Goal: Task Accomplishment & Management: Use online tool/utility

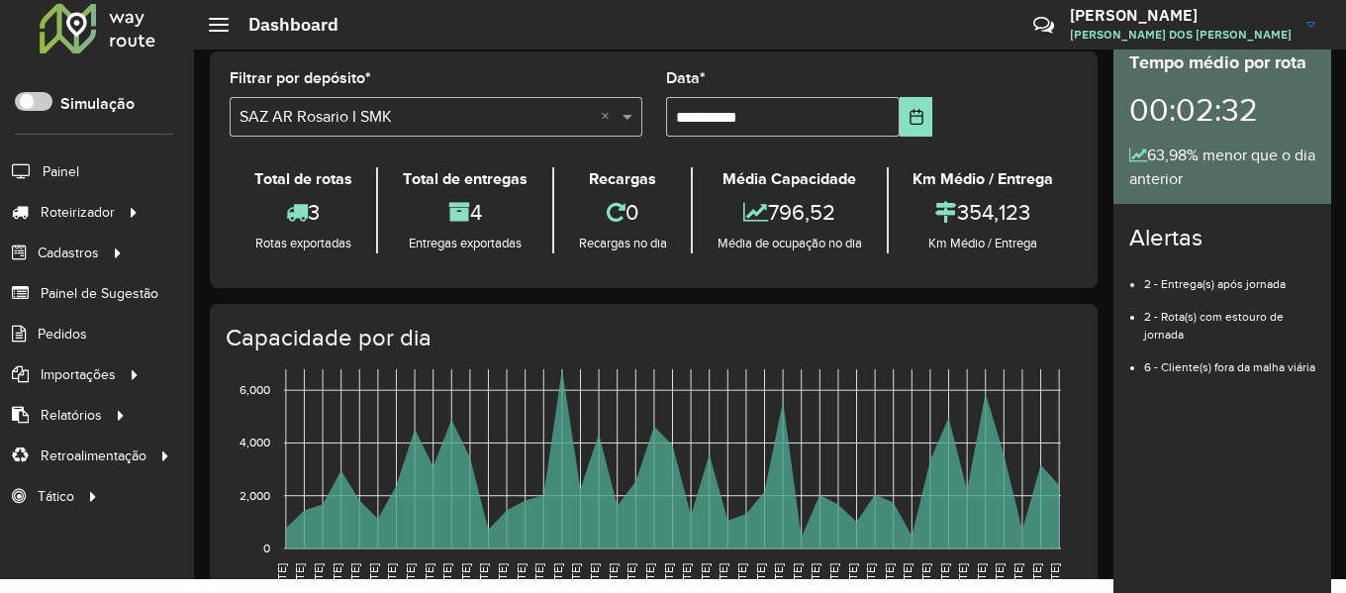
scroll to position [14, 0]
click at [93, 28] on div at bounding box center [98, 27] width 120 height 51
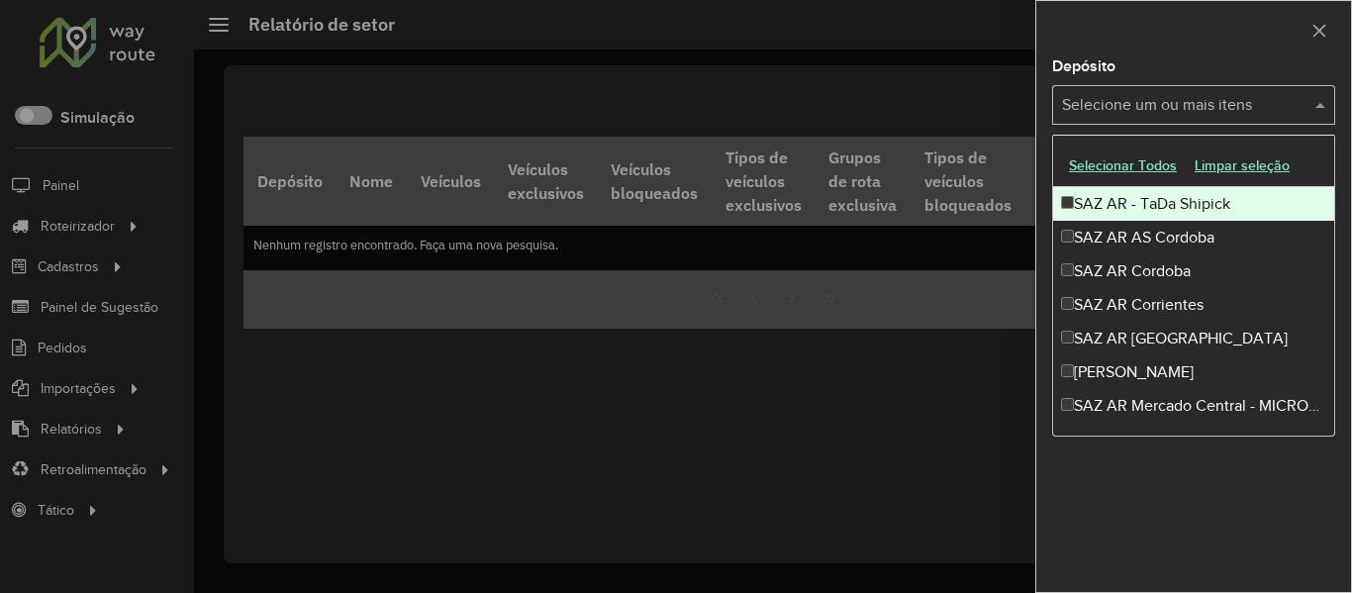
click at [1193, 104] on input "text" at bounding box center [1183, 106] width 253 height 24
type input "**"
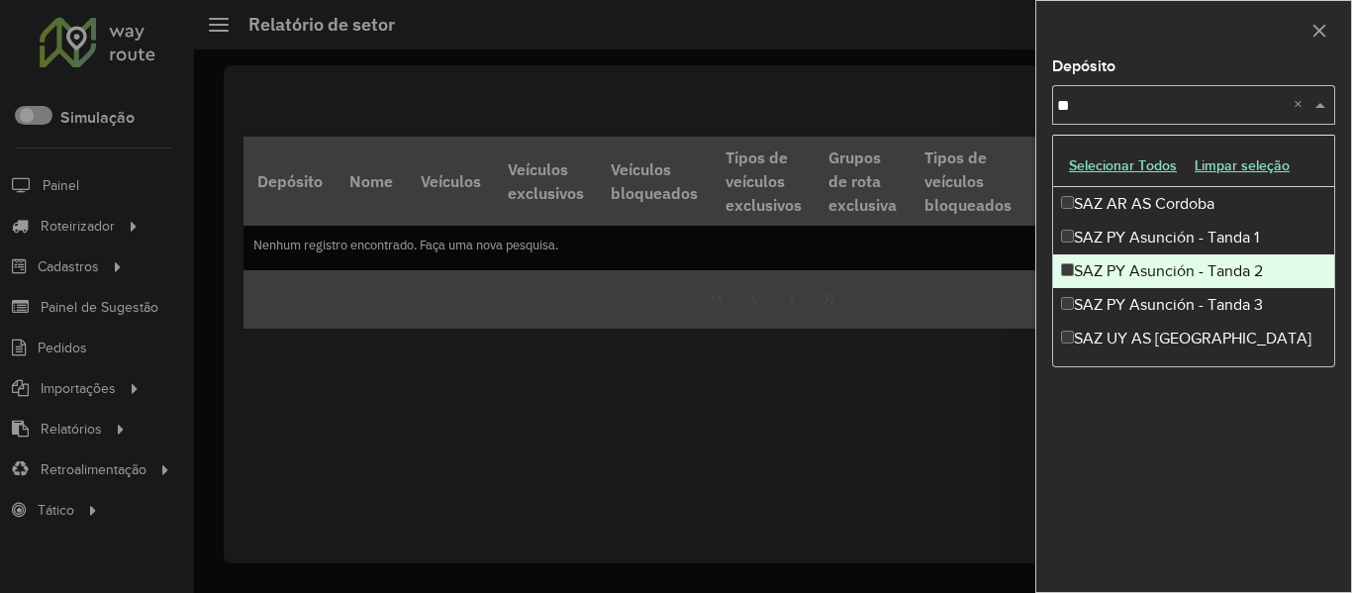
click at [1220, 266] on div "SAZ PY Asunción - Tanda 2" at bounding box center [1193, 271] width 281 height 34
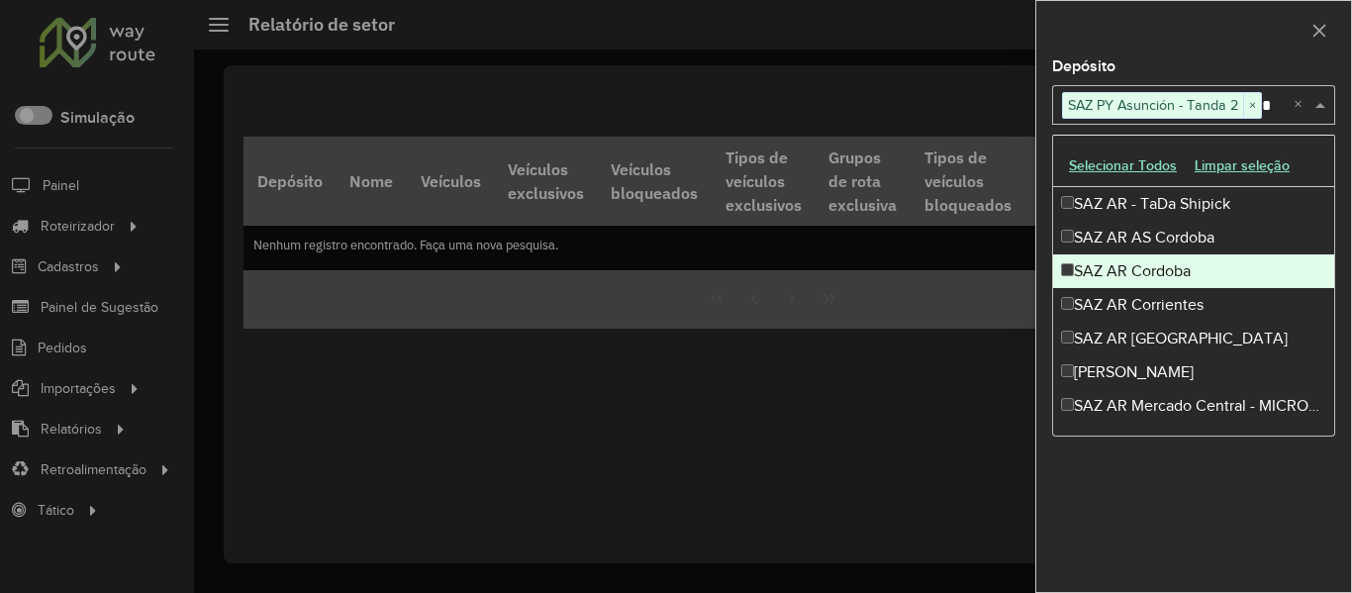
type input "**"
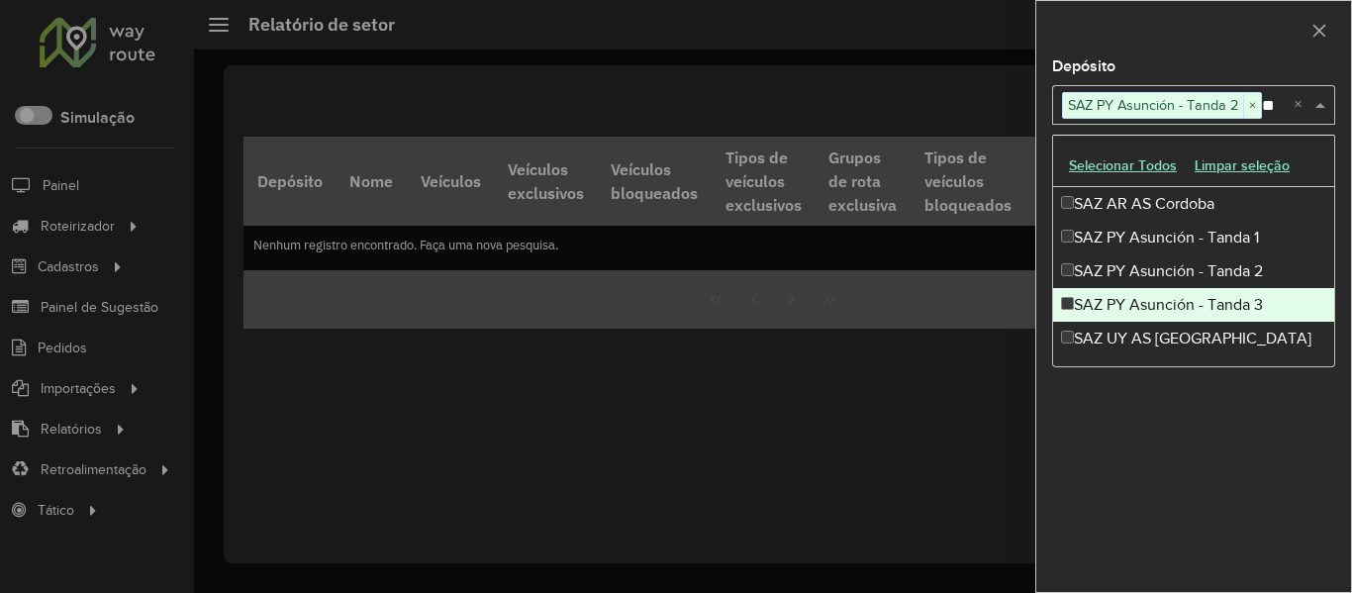
click at [1229, 300] on div "SAZ PY Asunción - Tanda 3" at bounding box center [1193, 305] width 281 height 34
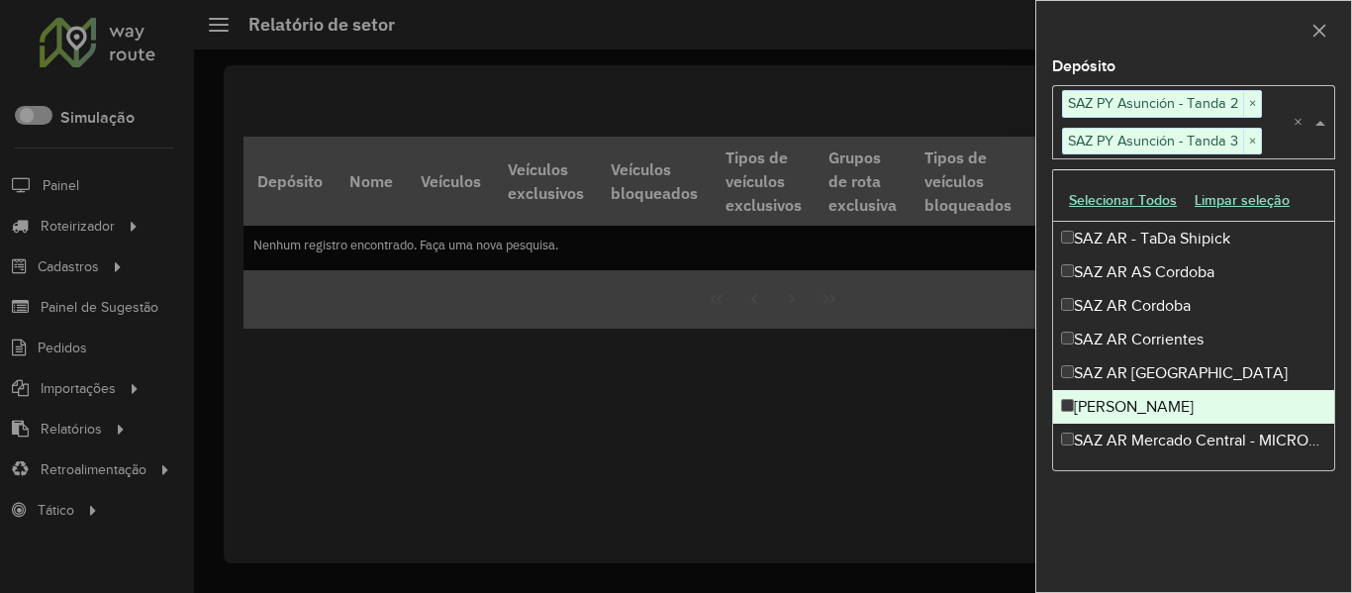
click at [1260, 407] on div "[PERSON_NAME]" at bounding box center [1193, 407] width 281 height 34
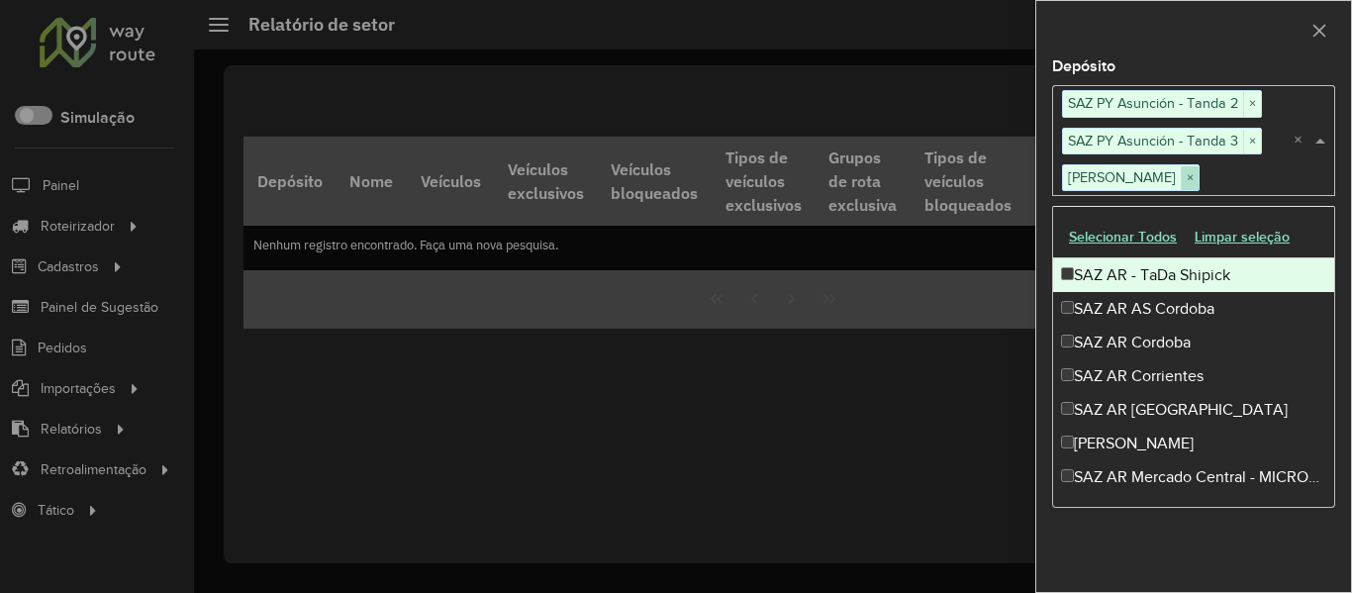
click at [1187, 174] on span "×" at bounding box center [1190, 178] width 18 height 24
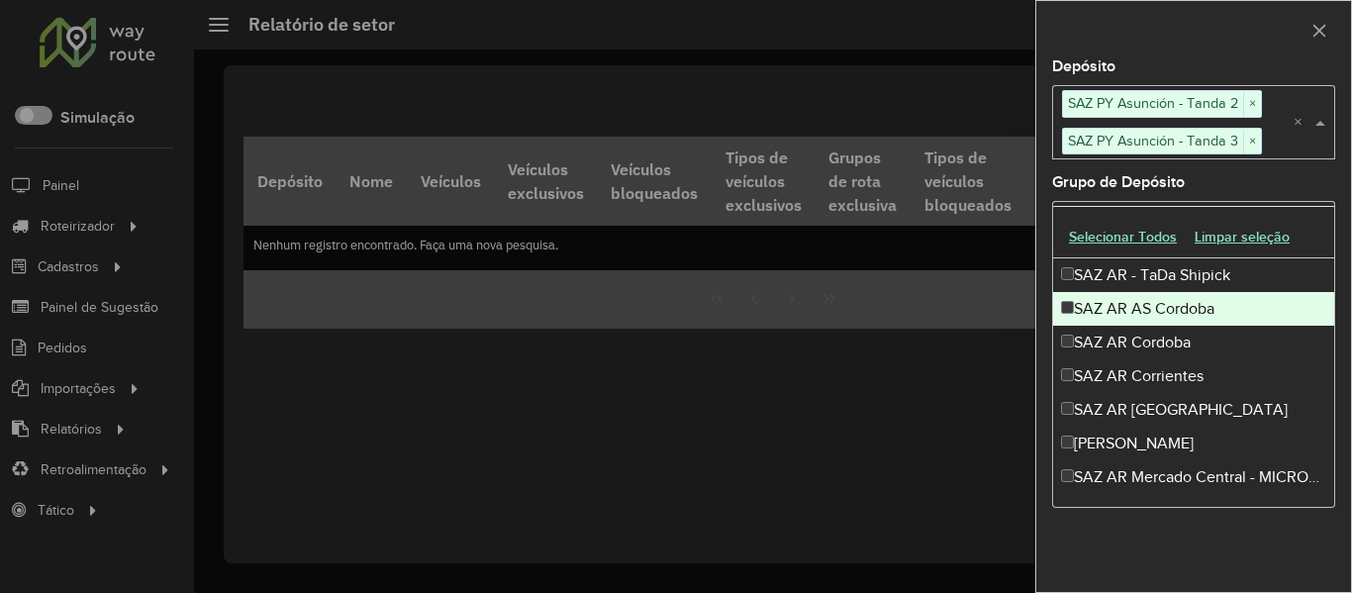
click at [1201, 0] on div "Depósito Selecione um ou mais itens SAZ PY Asunción - Tanda 2 × SAZ PY Asunción…" at bounding box center [1193, 296] width 317 height 593
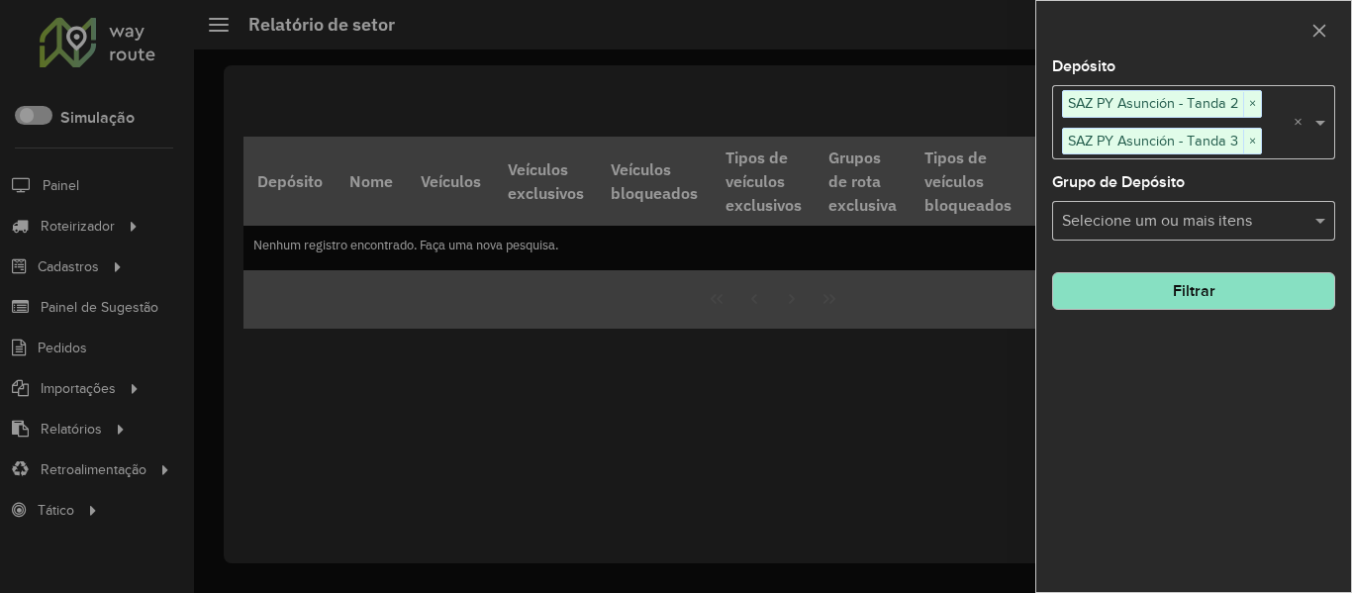
click at [1203, 44] on div at bounding box center [1193, 30] width 315 height 58
click at [1259, 287] on button "Filtrar" at bounding box center [1193, 291] width 283 height 38
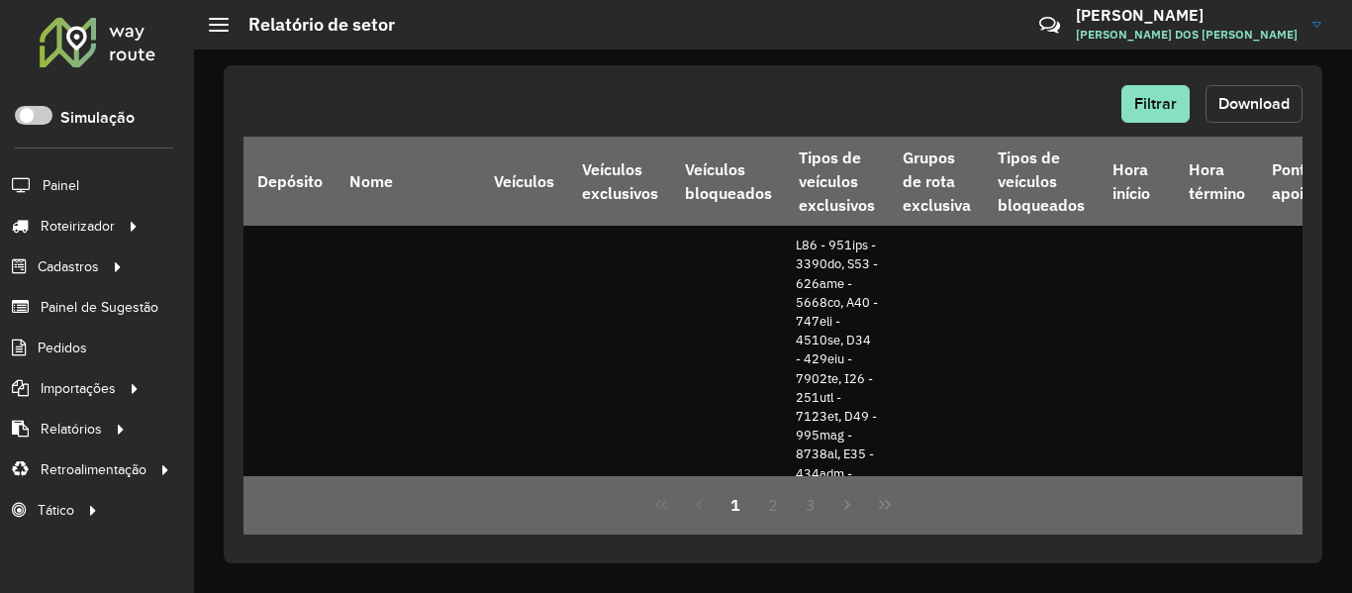
click at [1249, 112] on button "Download" at bounding box center [1254, 104] width 97 height 38
click at [1270, 117] on button "Download" at bounding box center [1254, 104] width 97 height 38
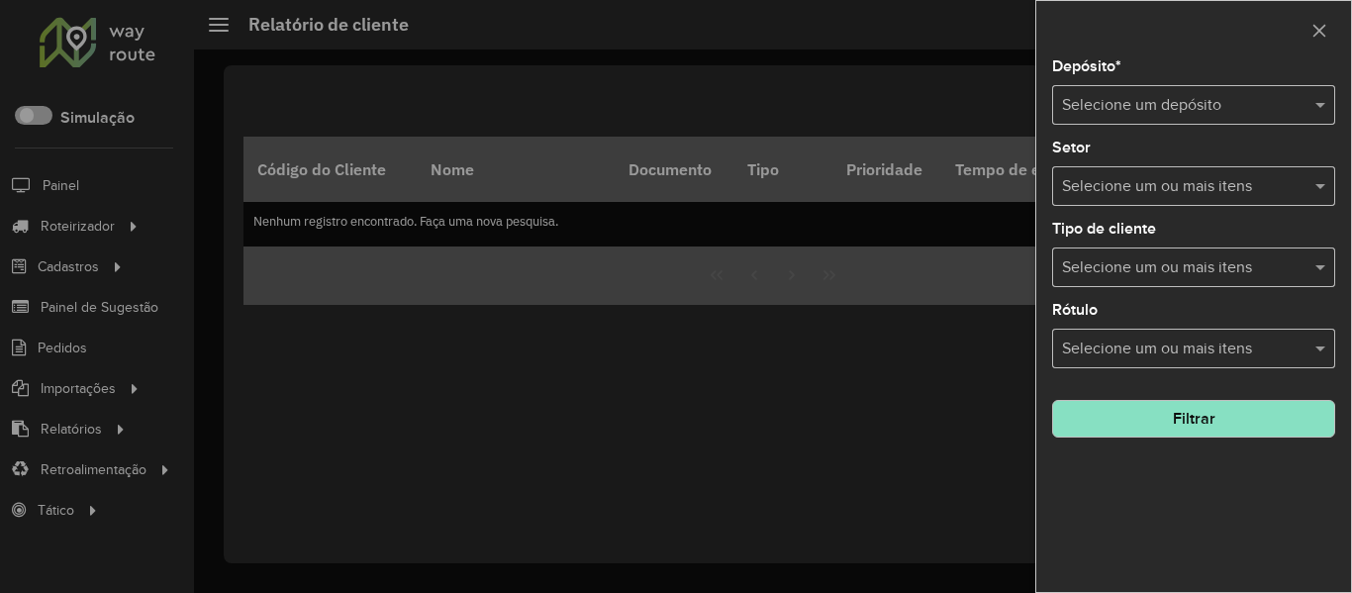
click at [1196, 102] on div at bounding box center [676, 296] width 1352 height 593
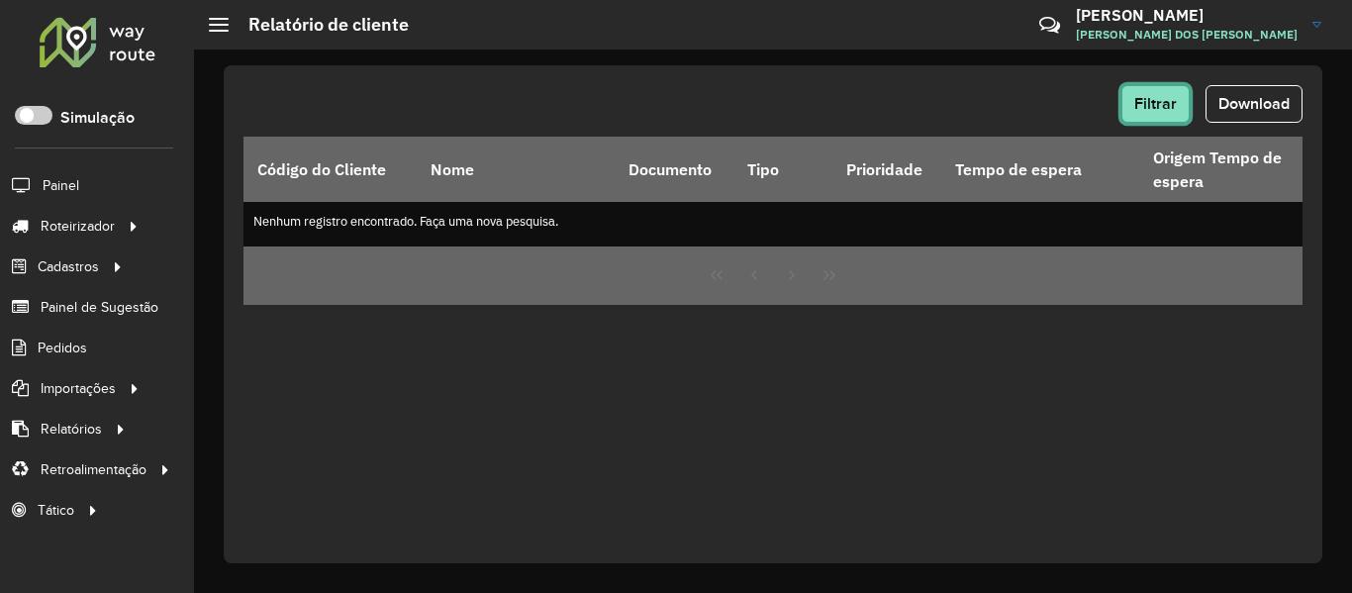
click at [1154, 102] on span "Filtrar" at bounding box center [1155, 103] width 43 height 17
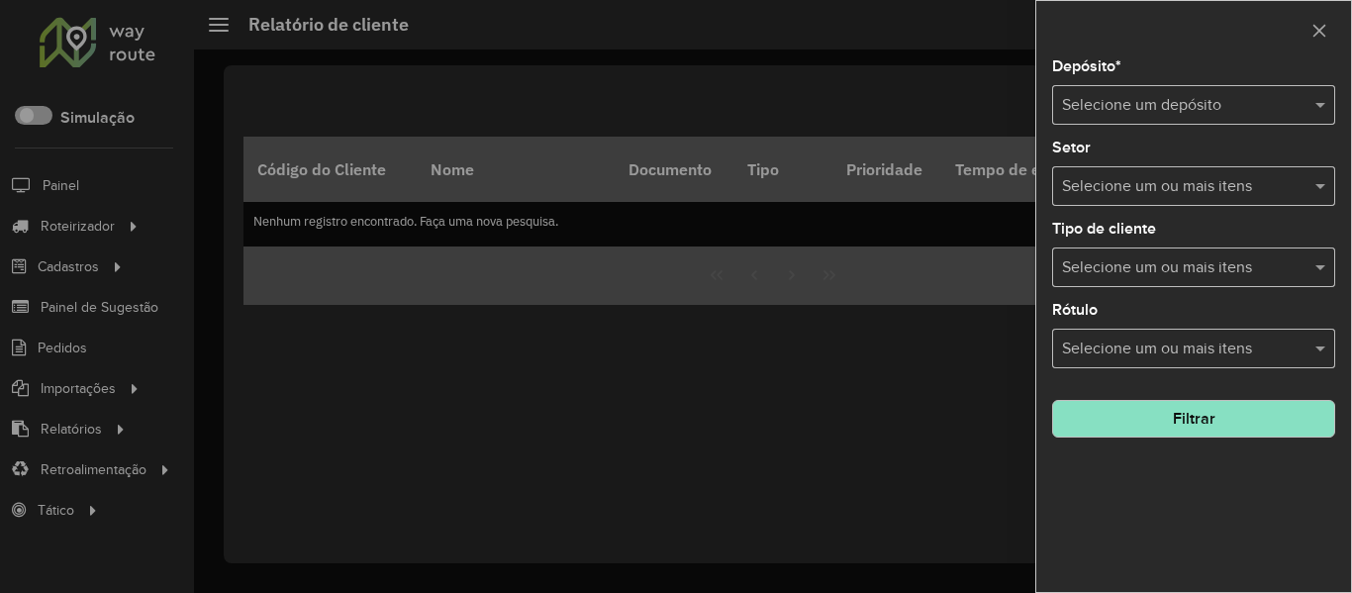
click at [1217, 91] on div "Selecione um depósito" at bounding box center [1193, 105] width 283 height 40
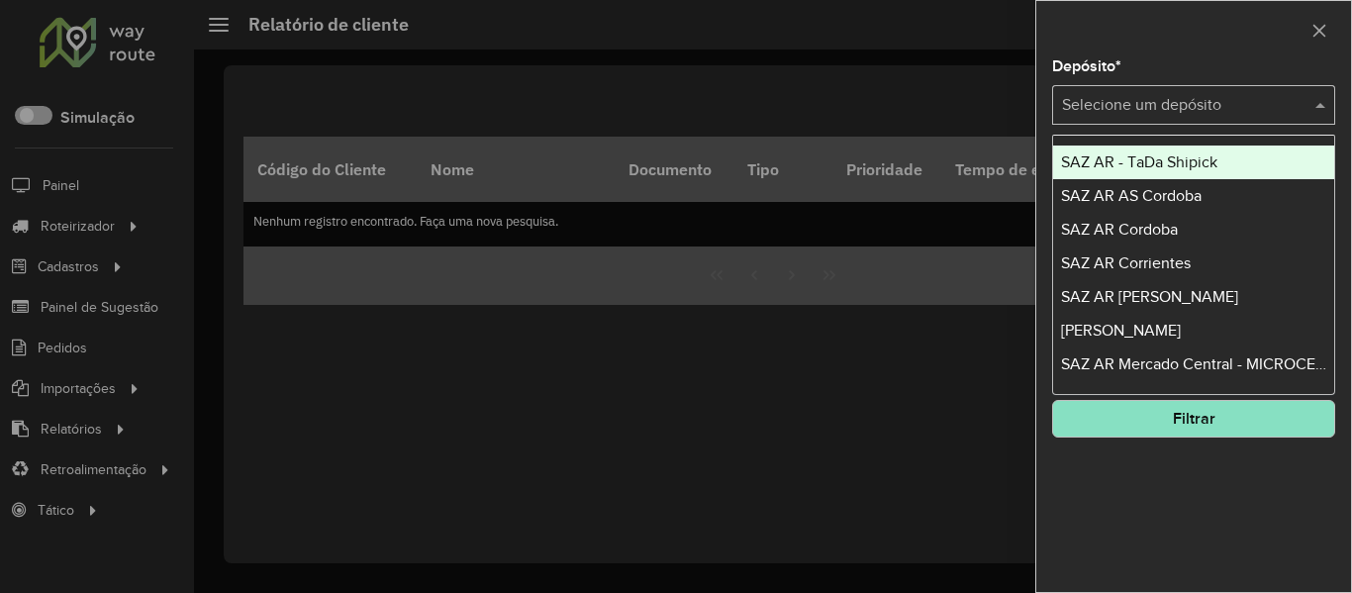
click at [1246, 115] on input "text" at bounding box center [1174, 106] width 224 height 24
type input "**"
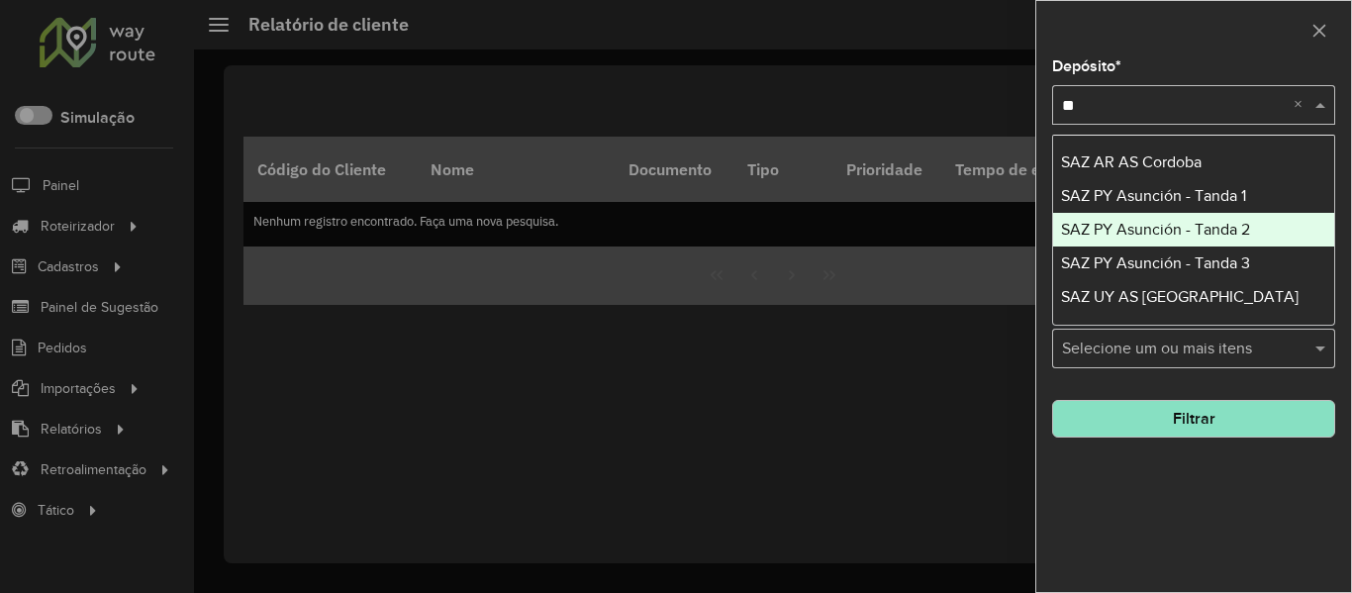
click at [1225, 223] on span "SAZ PY Asunción - Tanda 2" at bounding box center [1155, 229] width 189 height 17
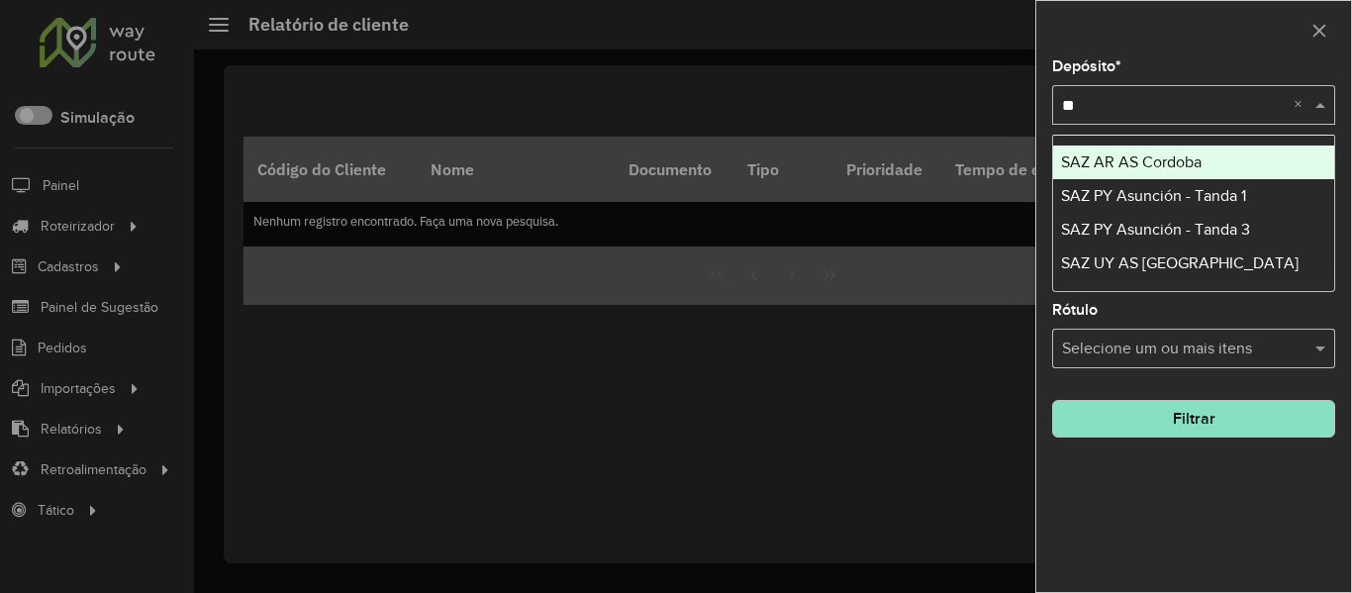
type input "**"
click at [1261, 38] on div at bounding box center [1193, 30] width 315 height 58
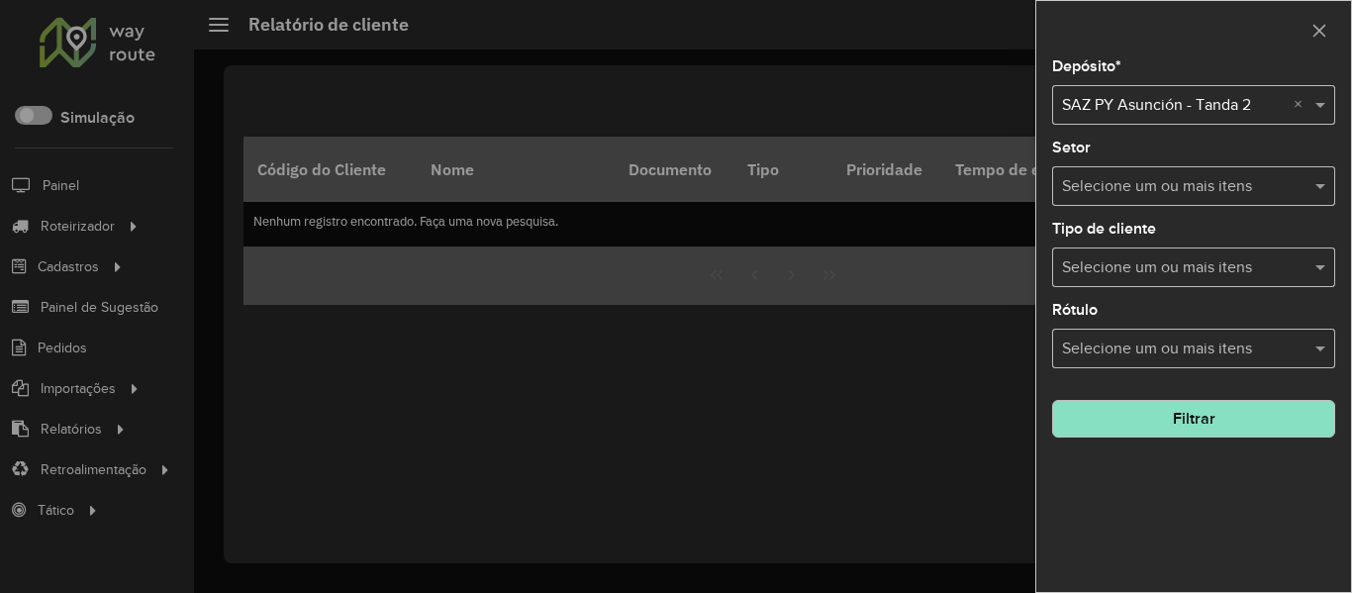
click at [1231, 430] on button "Filtrar" at bounding box center [1193, 419] width 283 height 38
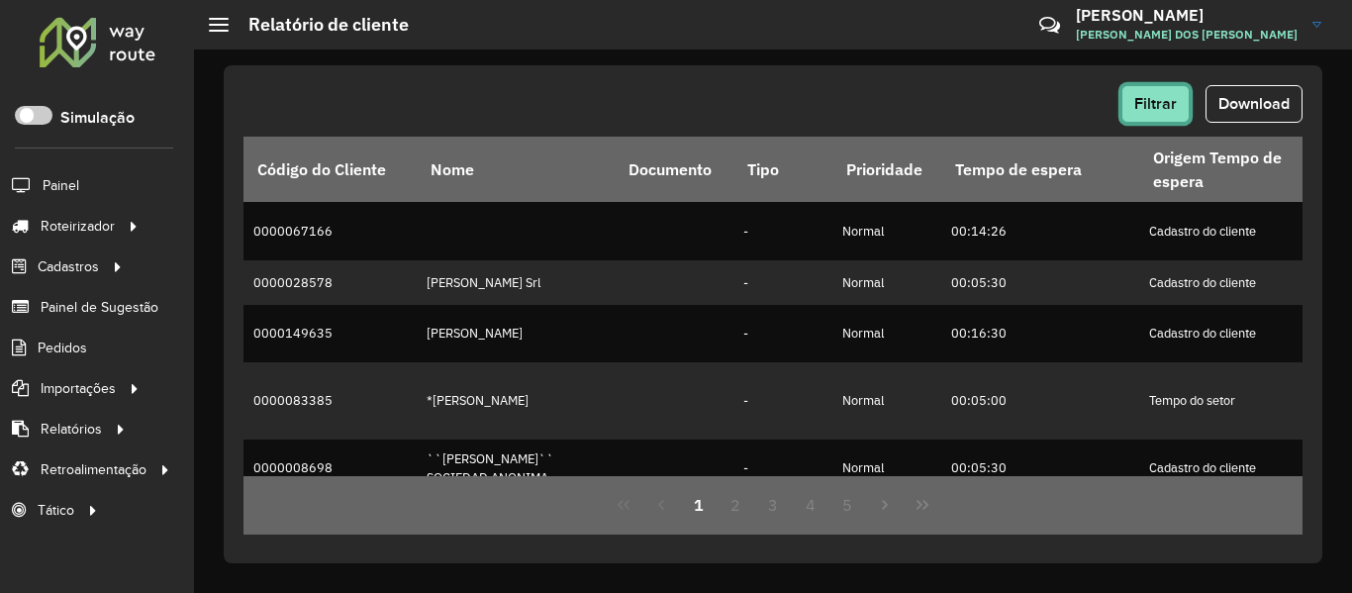
click at [1154, 110] on span "Filtrar" at bounding box center [1155, 103] width 43 height 17
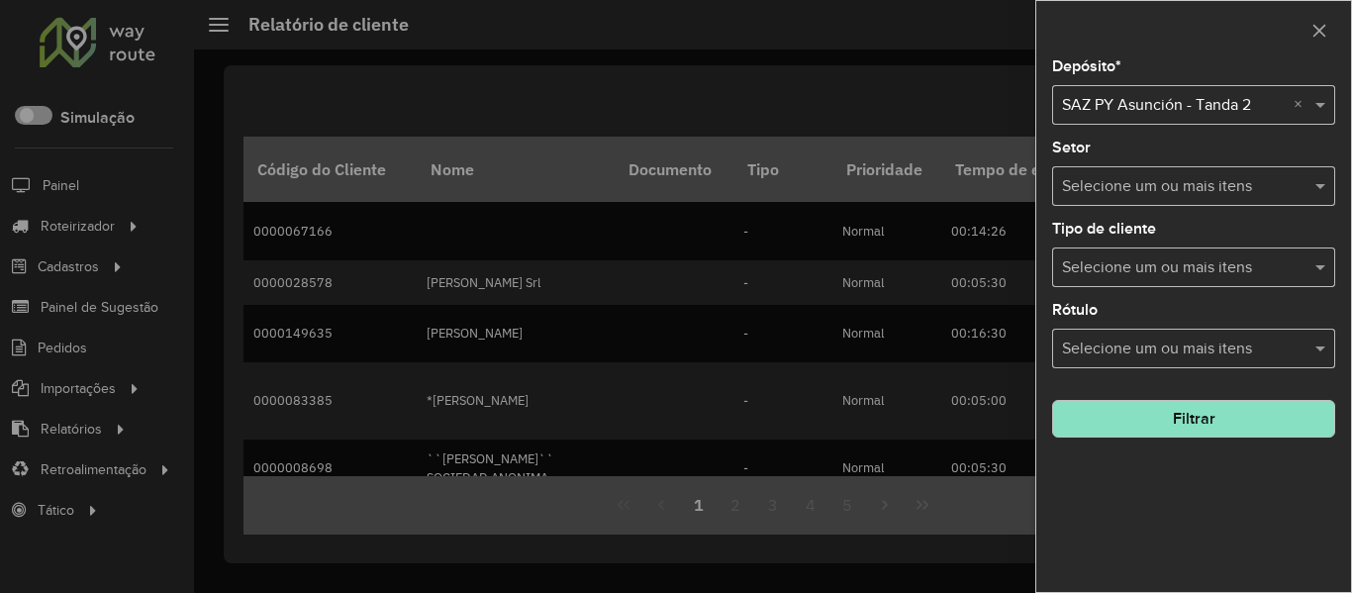
click at [915, 59] on div at bounding box center [676, 296] width 1352 height 593
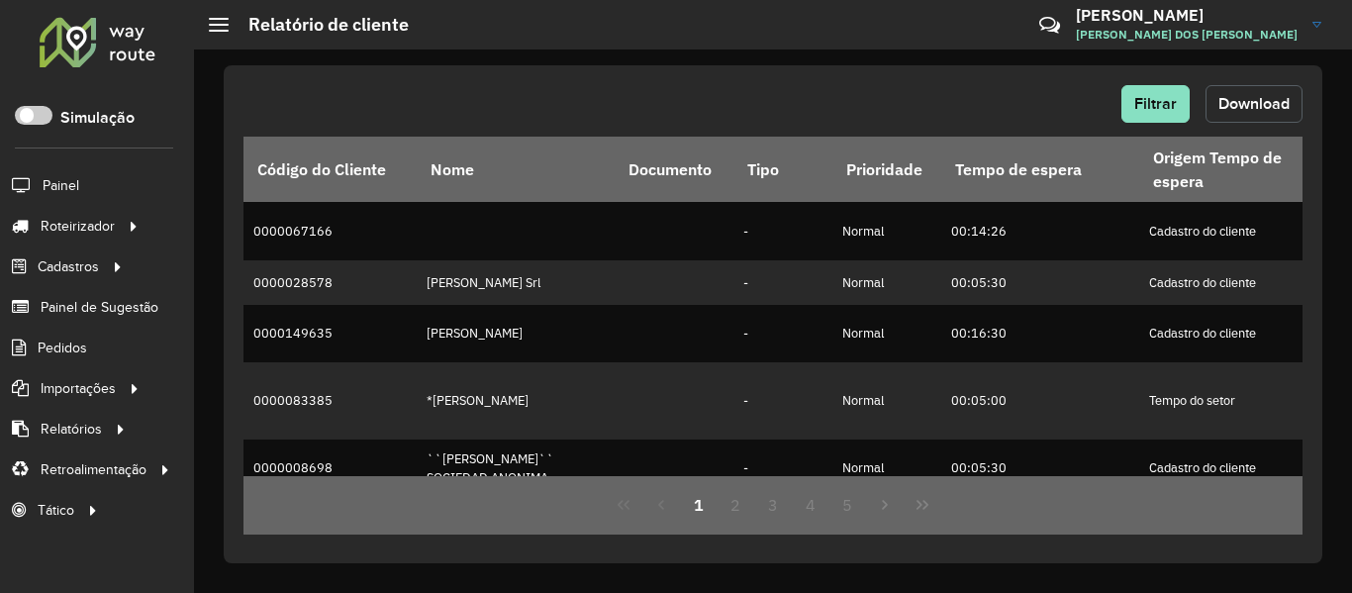
click at [1250, 102] on span "Download" at bounding box center [1254, 103] width 71 height 17
click at [1120, 107] on div "Filtrar Download" at bounding box center [773, 104] width 1059 height 38
click at [1134, 103] on span "Filtrar" at bounding box center [1155, 103] width 43 height 17
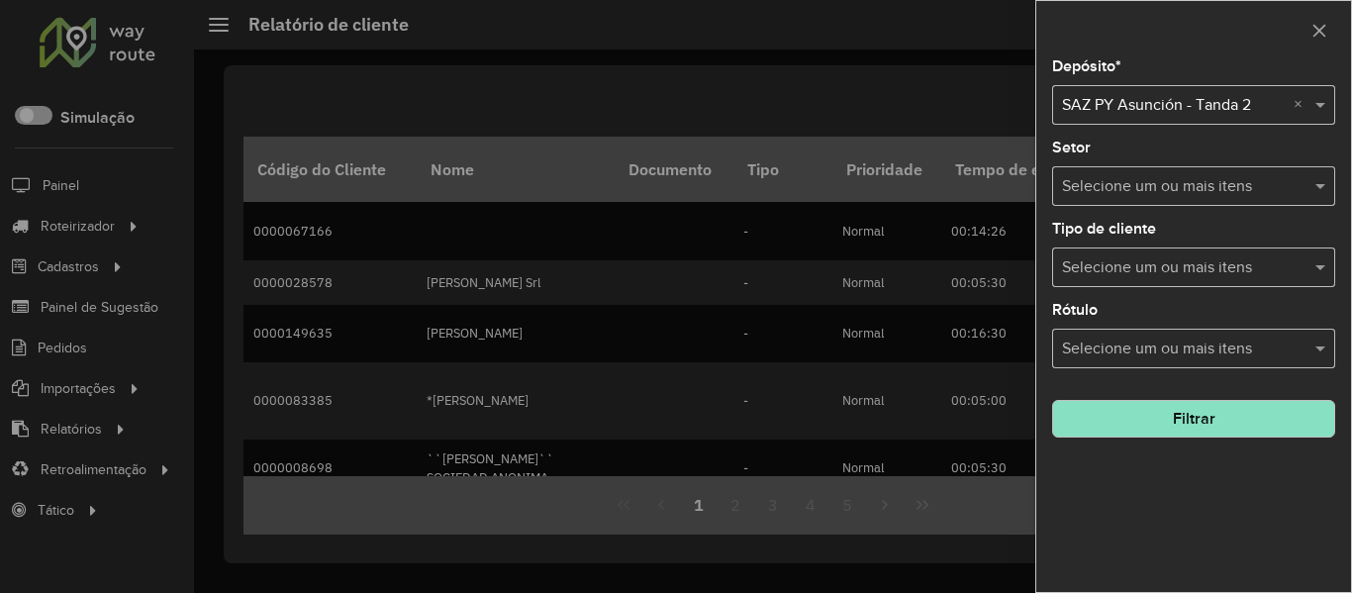
click at [1271, 256] on input "text" at bounding box center [1183, 268] width 253 height 24
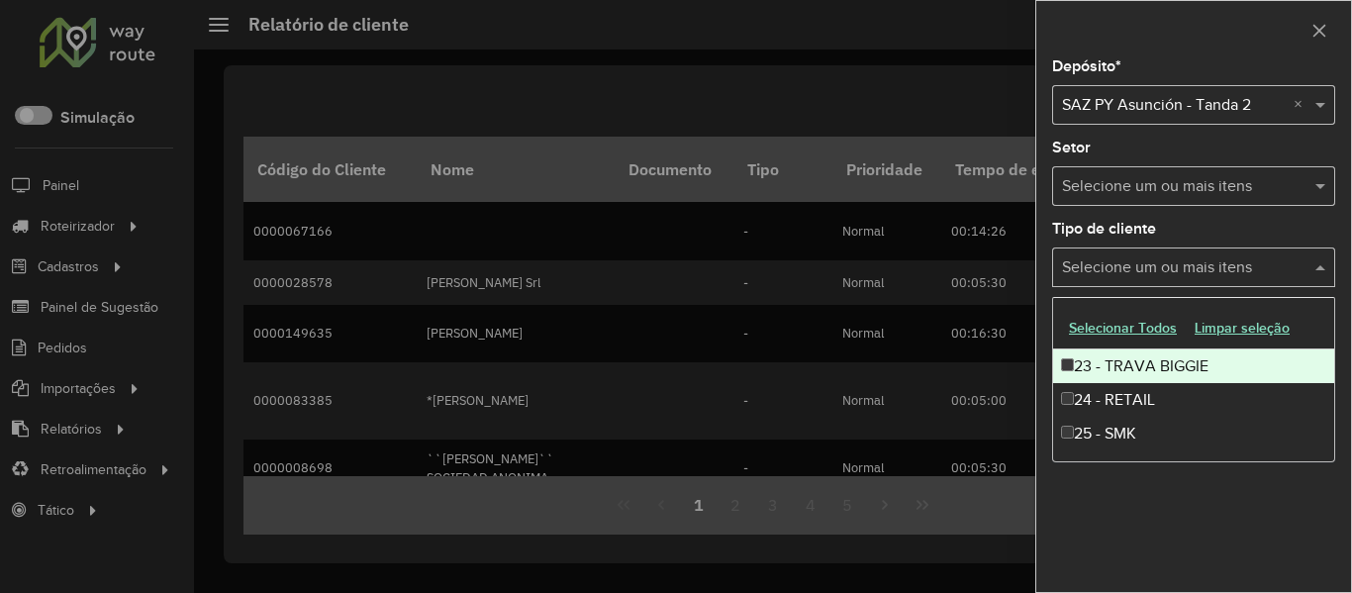
click at [1240, 175] on input "text" at bounding box center [1183, 187] width 253 height 24
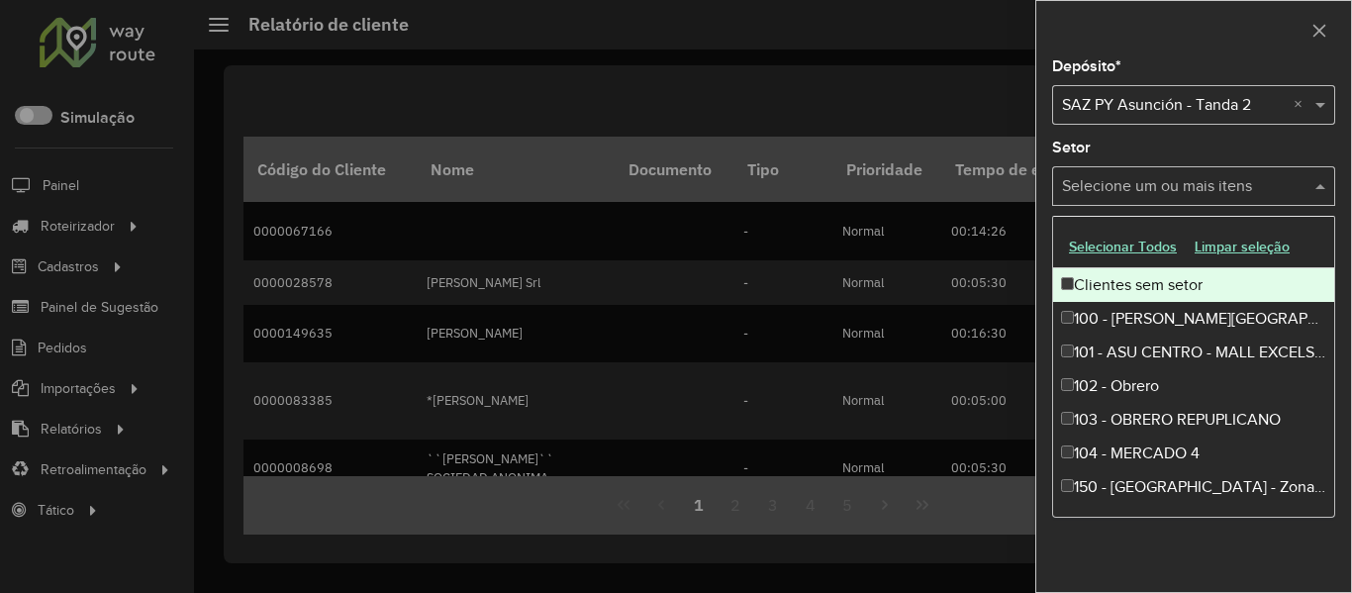
drag, startPoint x: 1217, startPoint y: 246, endPoint x: 1208, endPoint y: 143, distance: 104.3
click at [1208, 144] on body "Aguarde... Pop-up bloqueado! Seu navegador bloqueou automáticamente a abertura …" at bounding box center [676, 296] width 1352 height 593
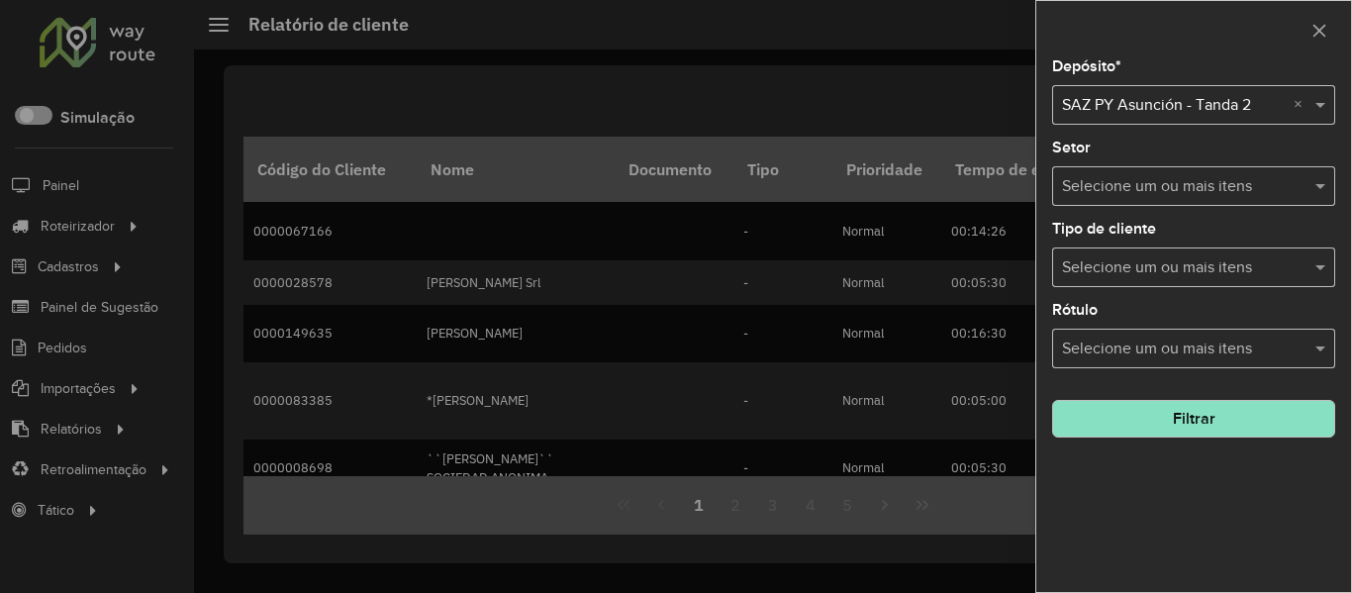
click at [1208, 143] on div "Setor Selecione um ou mais itens" at bounding box center [1193, 173] width 283 height 65
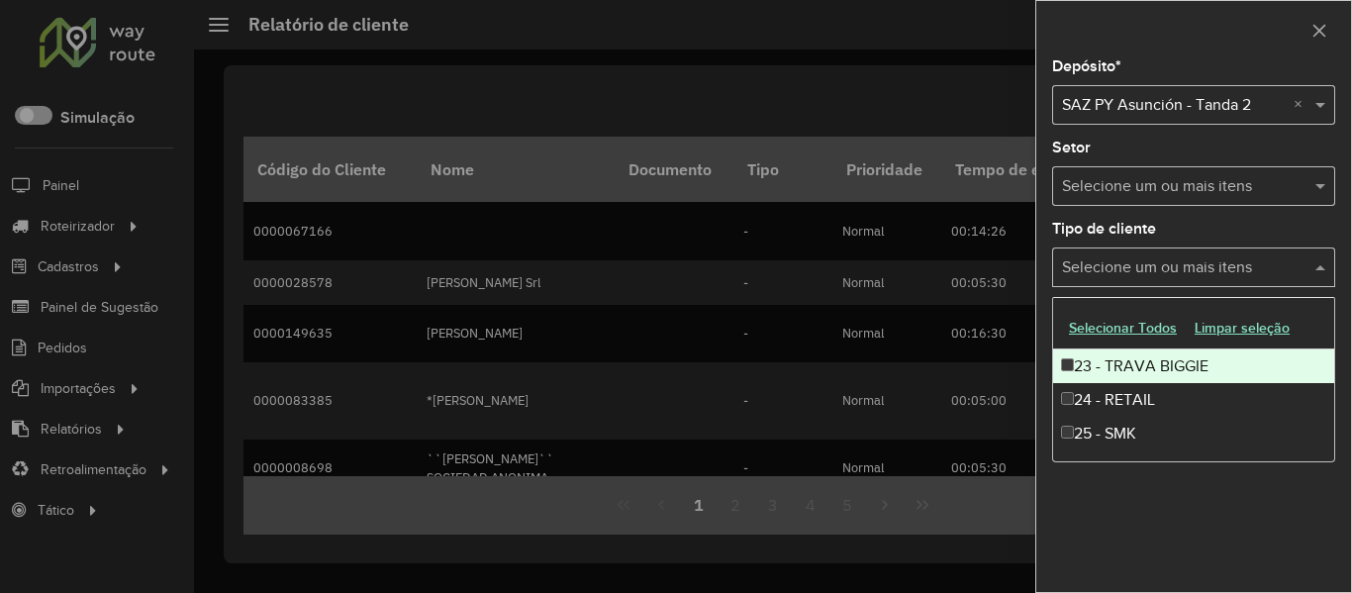
click at [1196, 258] on input "text" at bounding box center [1183, 268] width 253 height 24
click at [1231, 328] on button "Limpar seleção" at bounding box center [1242, 328] width 113 height 31
click at [1258, 148] on div "Setor Selecione um ou mais itens" at bounding box center [1193, 173] width 283 height 65
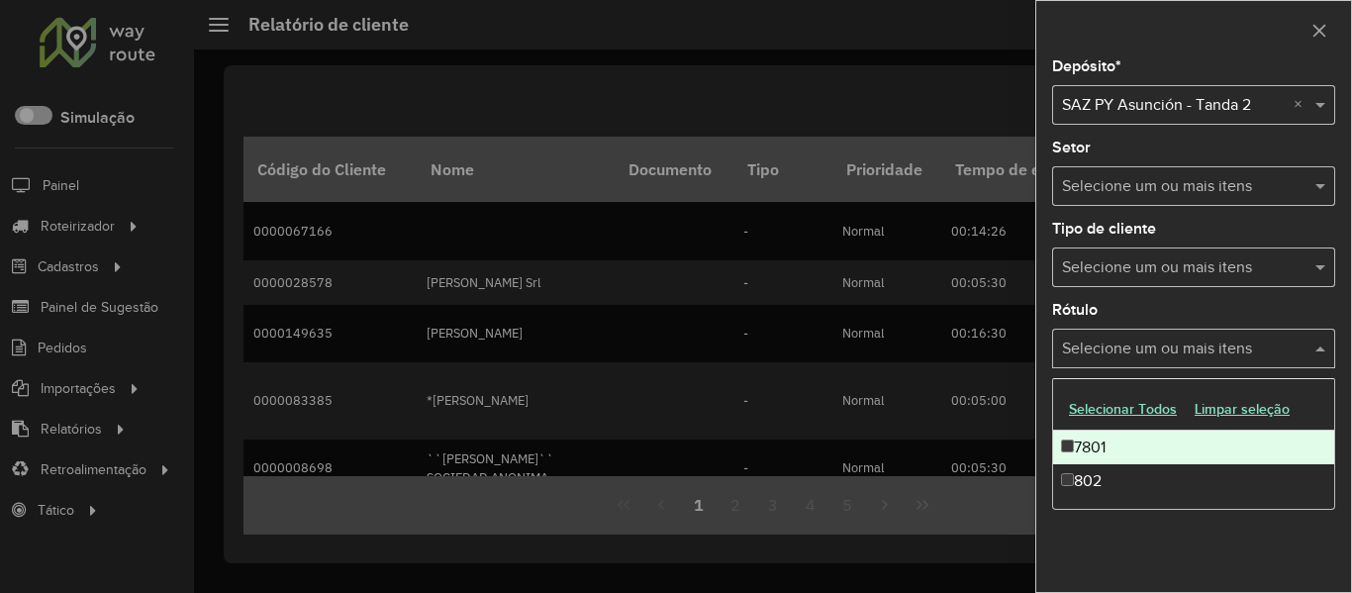
click at [1266, 345] on input "text" at bounding box center [1183, 350] width 253 height 24
click at [1260, 193] on input "text" at bounding box center [1183, 187] width 253 height 24
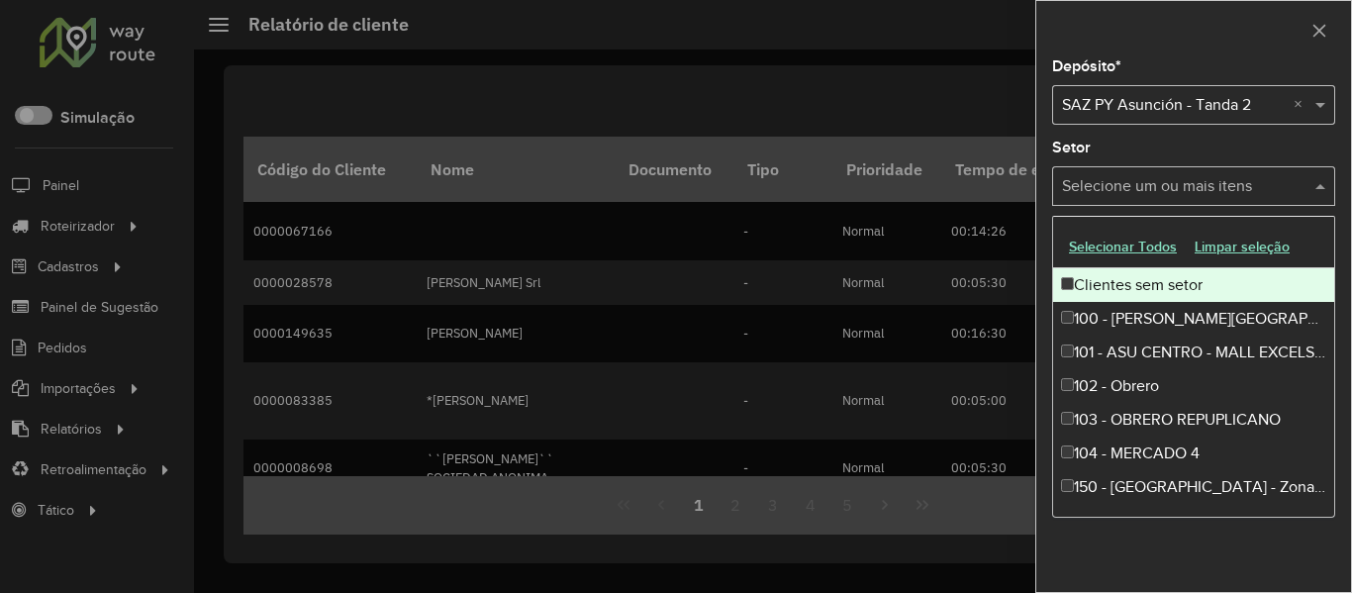
click at [1216, 286] on div "Clientes sem setor" at bounding box center [1193, 285] width 281 height 34
click at [1209, 150] on div "Setor Selecione um ou mais itens Clientes sem setor × ×" at bounding box center [1193, 173] width 283 height 65
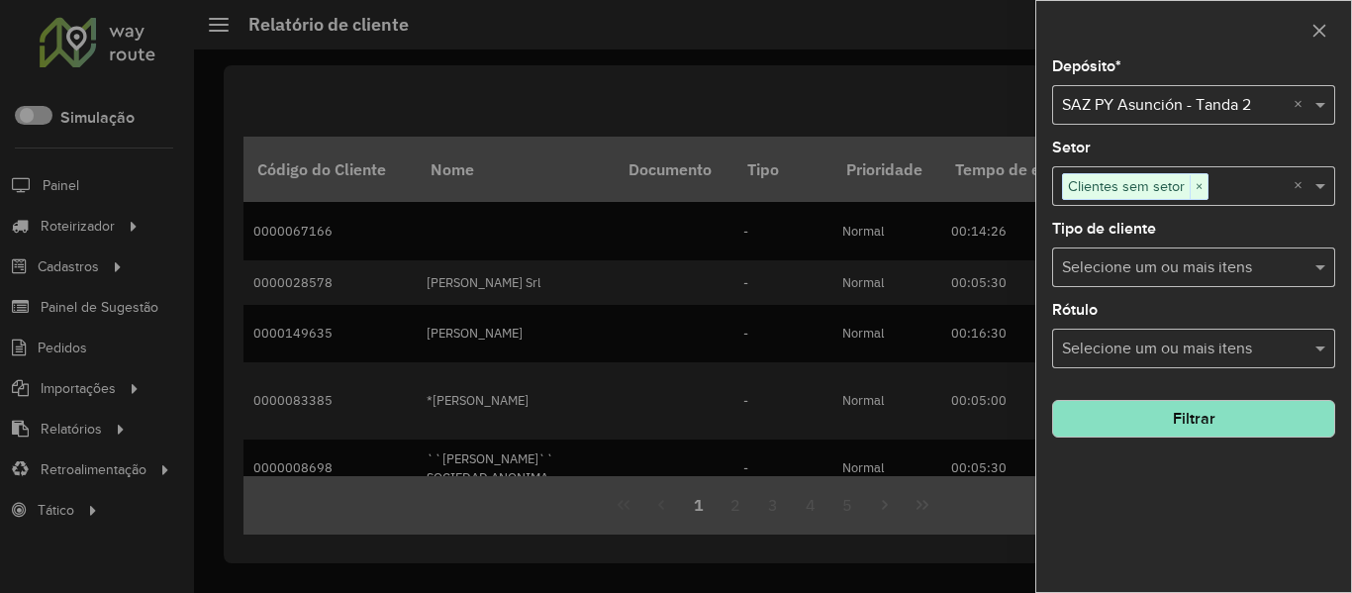
click at [1244, 416] on button "Filtrar" at bounding box center [1193, 419] width 283 height 38
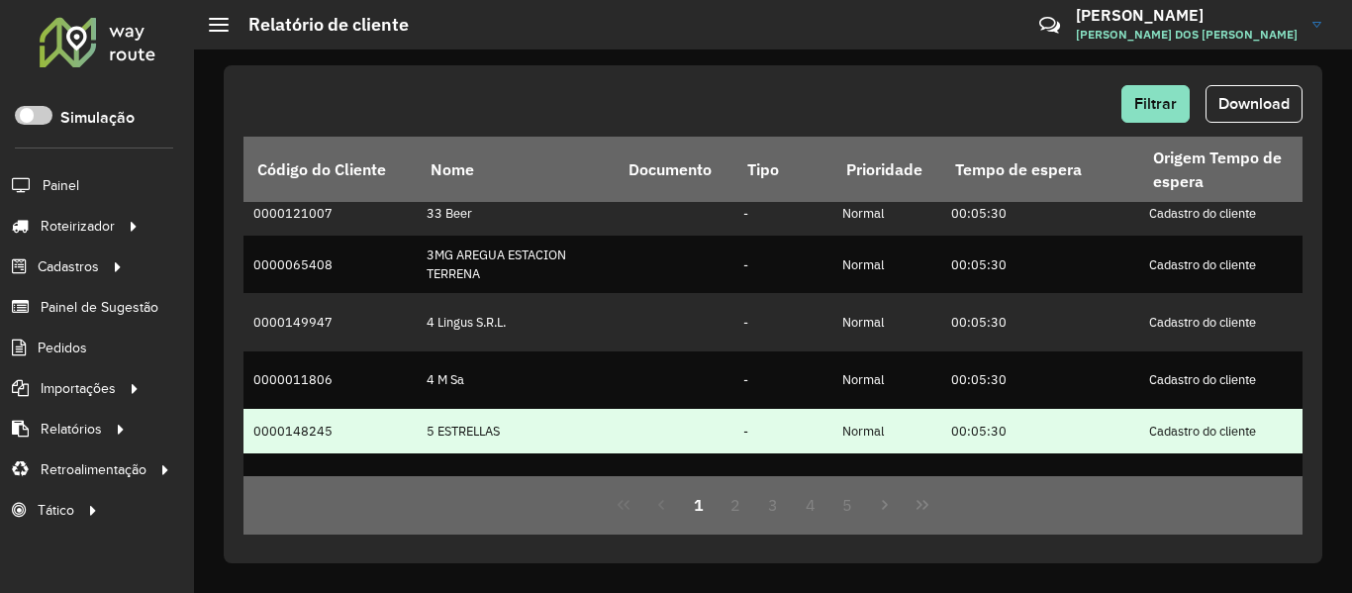
scroll to position [795, 0]
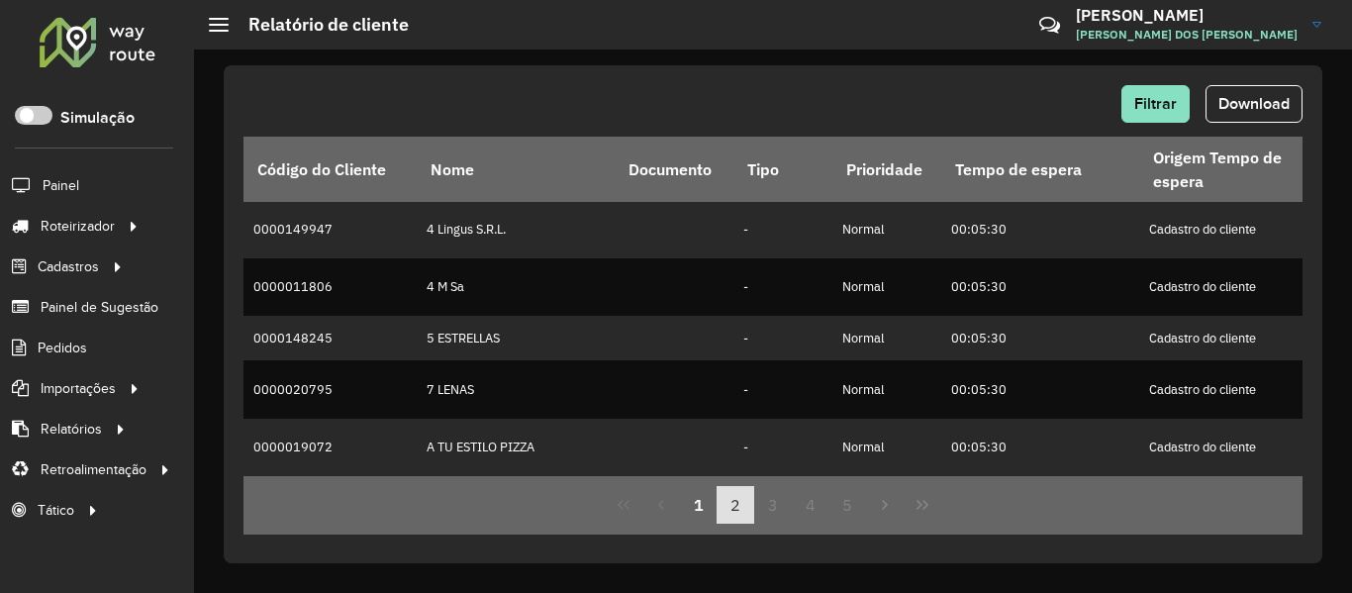
click at [734, 508] on button "2" at bounding box center [736, 505] width 38 height 38
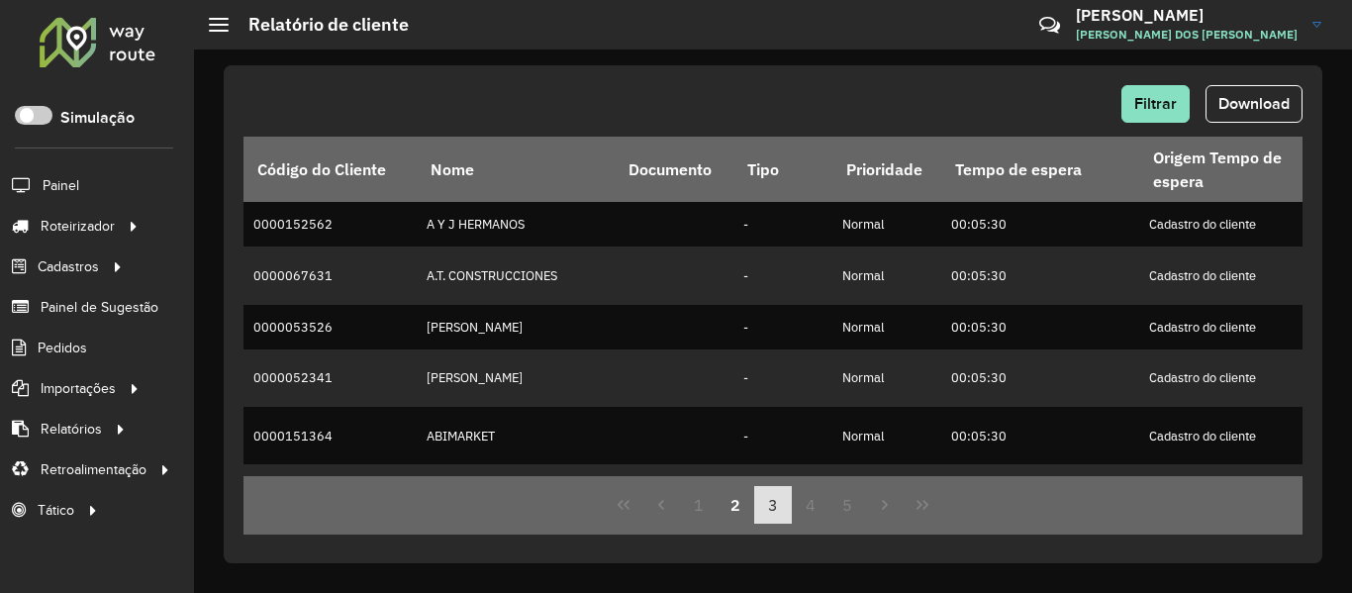
click at [763, 505] on button "3" at bounding box center [773, 505] width 38 height 38
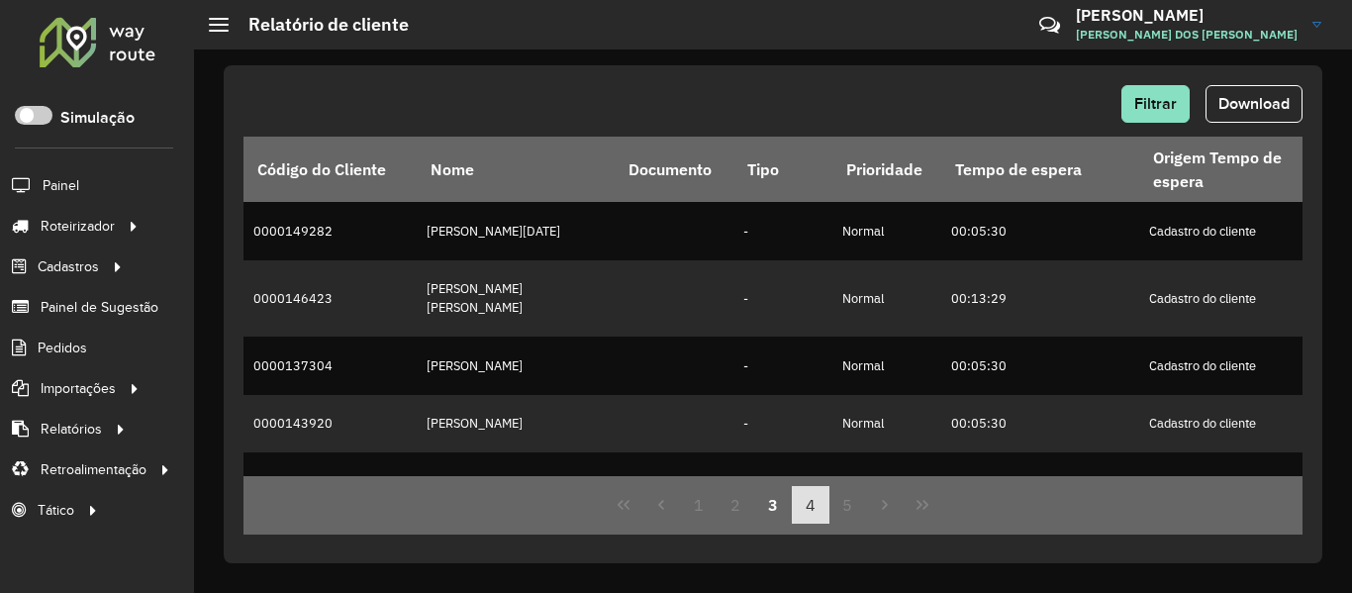
click at [818, 508] on button "4" at bounding box center [811, 505] width 38 height 38
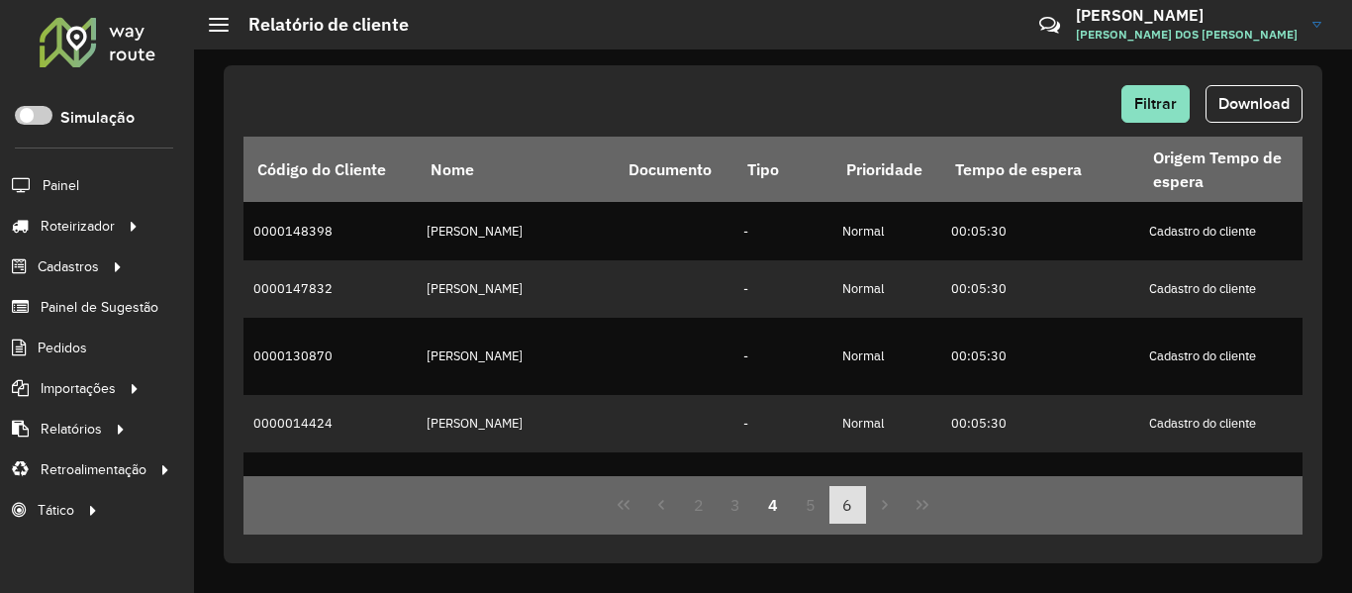
click at [842, 506] on button "6" at bounding box center [849, 505] width 38 height 38
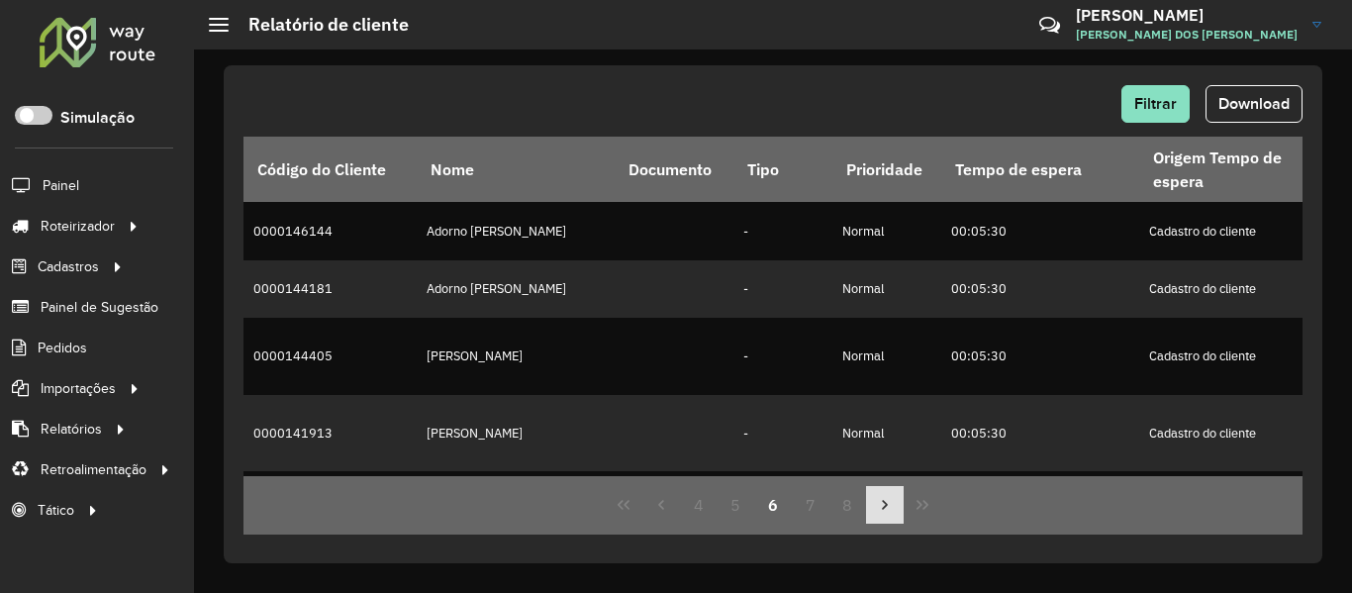
click at [881, 502] on icon "Next Page" at bounding box center [885, 505] width 16 height 16
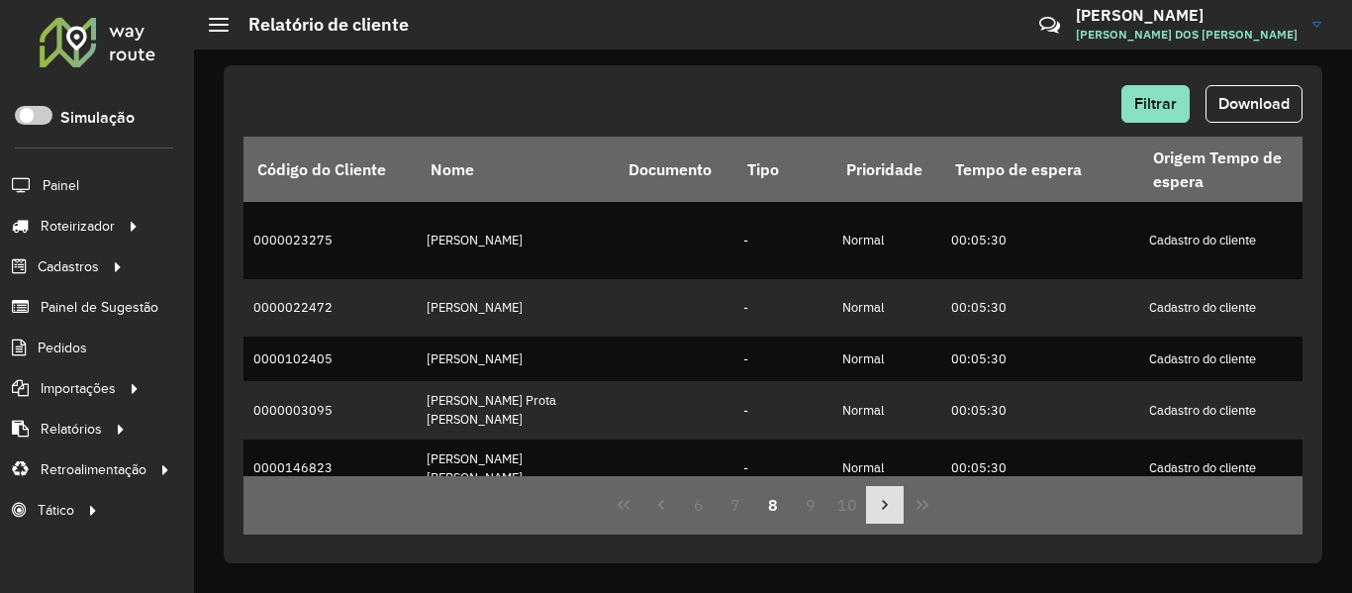
click at [881, 502] on icon "Next Page" at bounding box center [885, 505] width 16 height 16
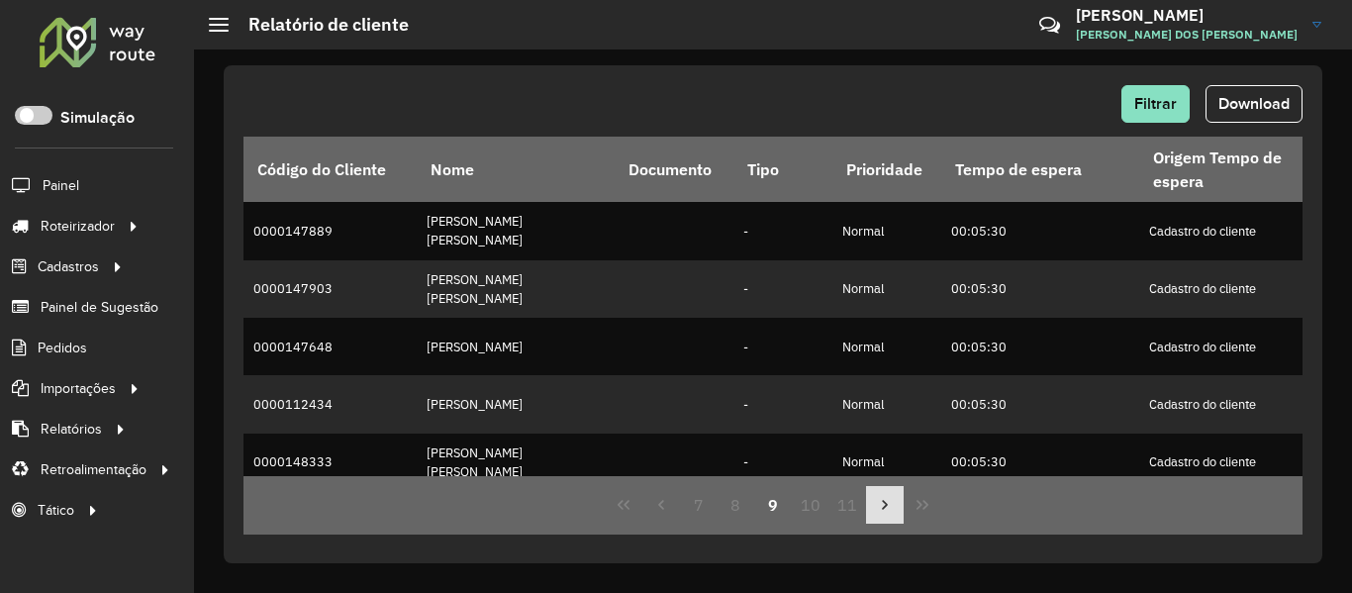
click at [881, 502] on icon "Next Page" at bounding box center [885, 505] width 16 height 16
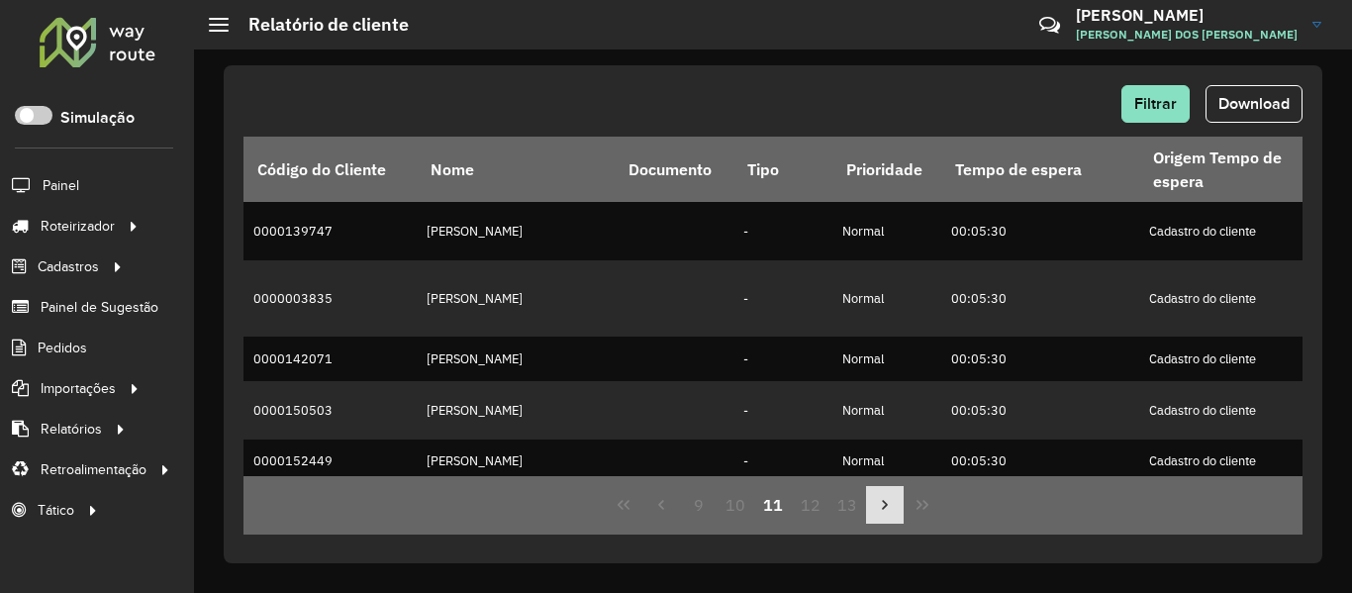
click at [881, 502] on icon "Next Page" at bounding box center [885, 505] width 16 height 16
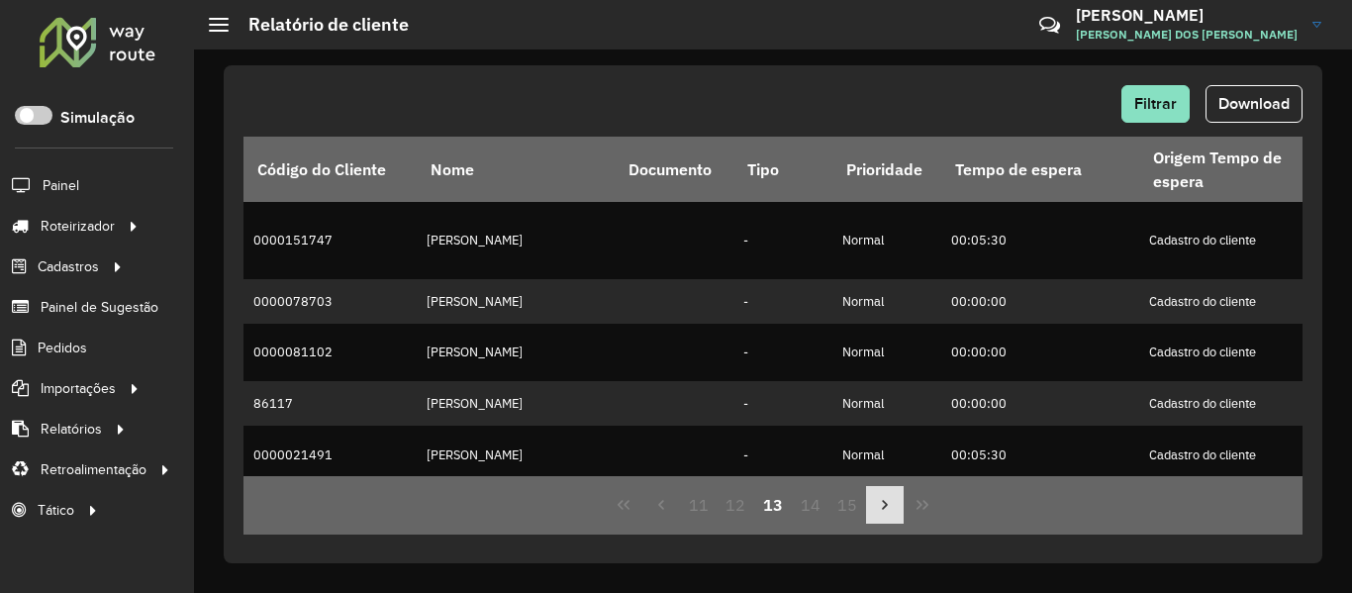
click at [881, 502] on icon "Next Page" at bounding box center [885, 505] width 16 height 16
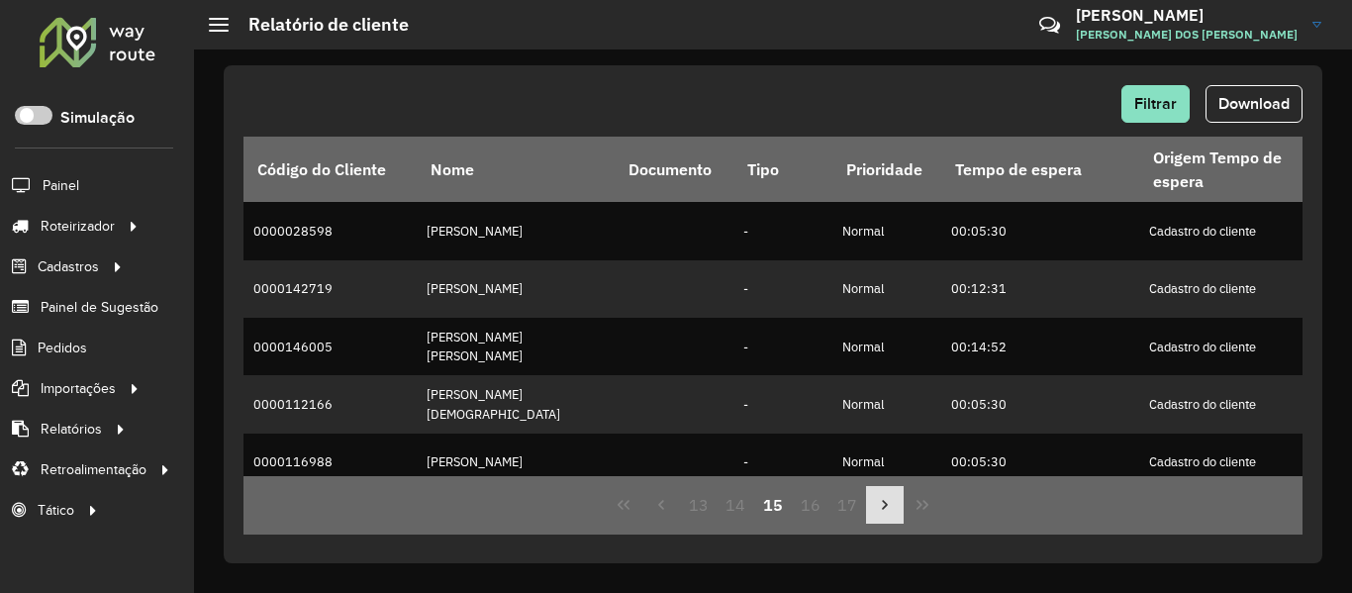
click at [881, 502] on icon "Next Page" at bounding box center [885, 505] width 16 height 16
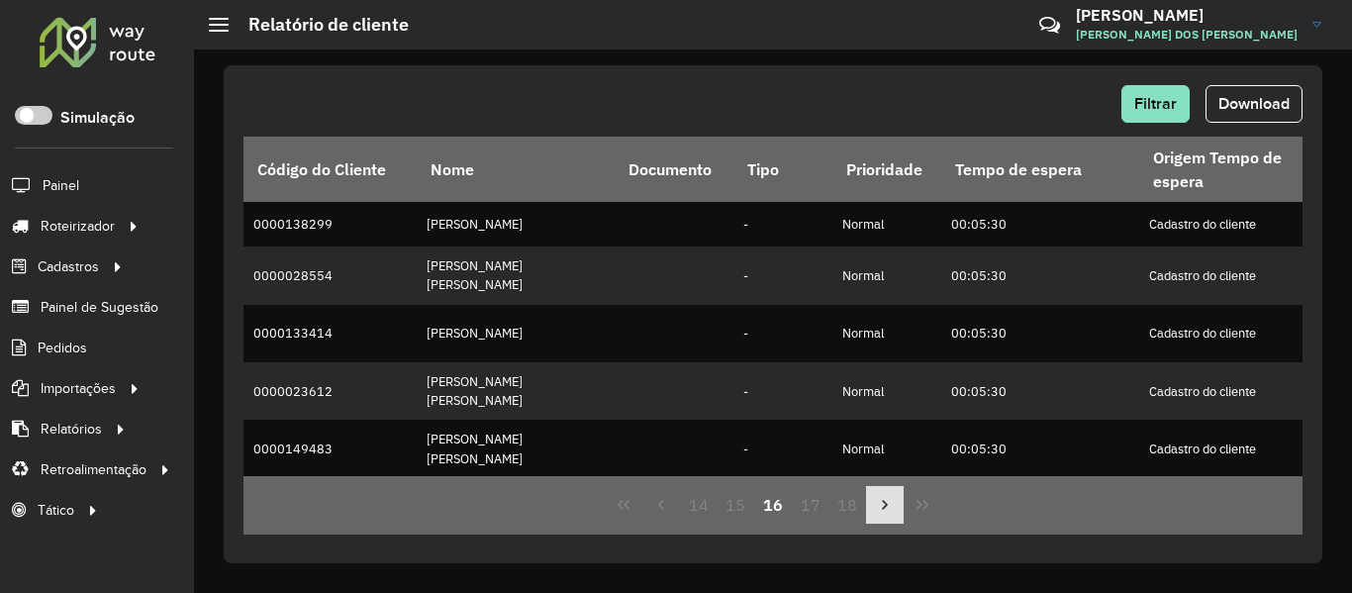
click at [881, 502] on icon "Next Page" at bounding box center [885, 505] width 16 height 16
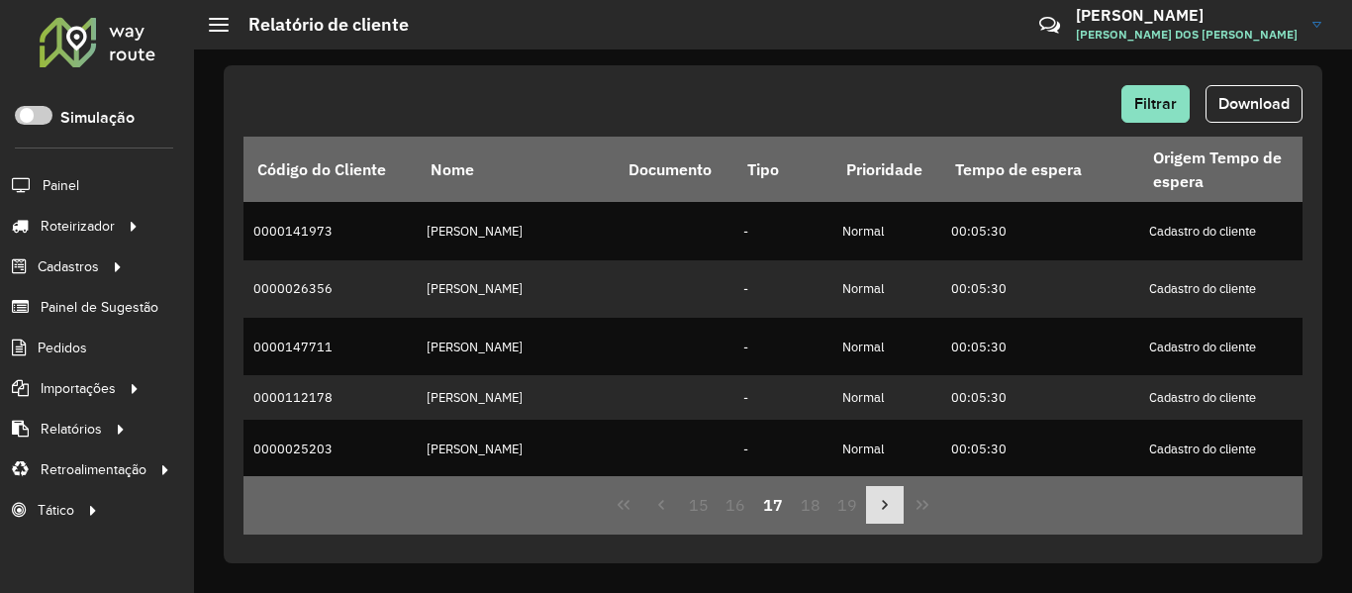
click at [881, 502] on icon "Next Page" at bounding box center [885, 505] width 16 height 16
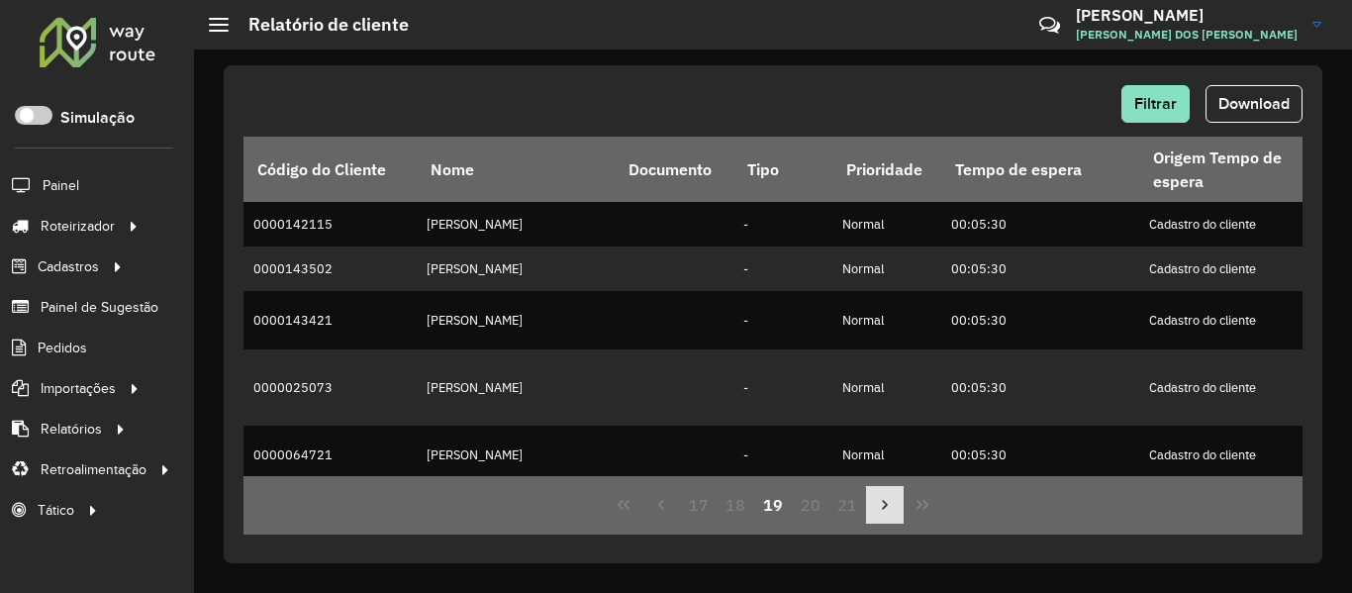
click at [881, 502] on icon "Next Page" at bounding box center [885, 505] width 16 height 16
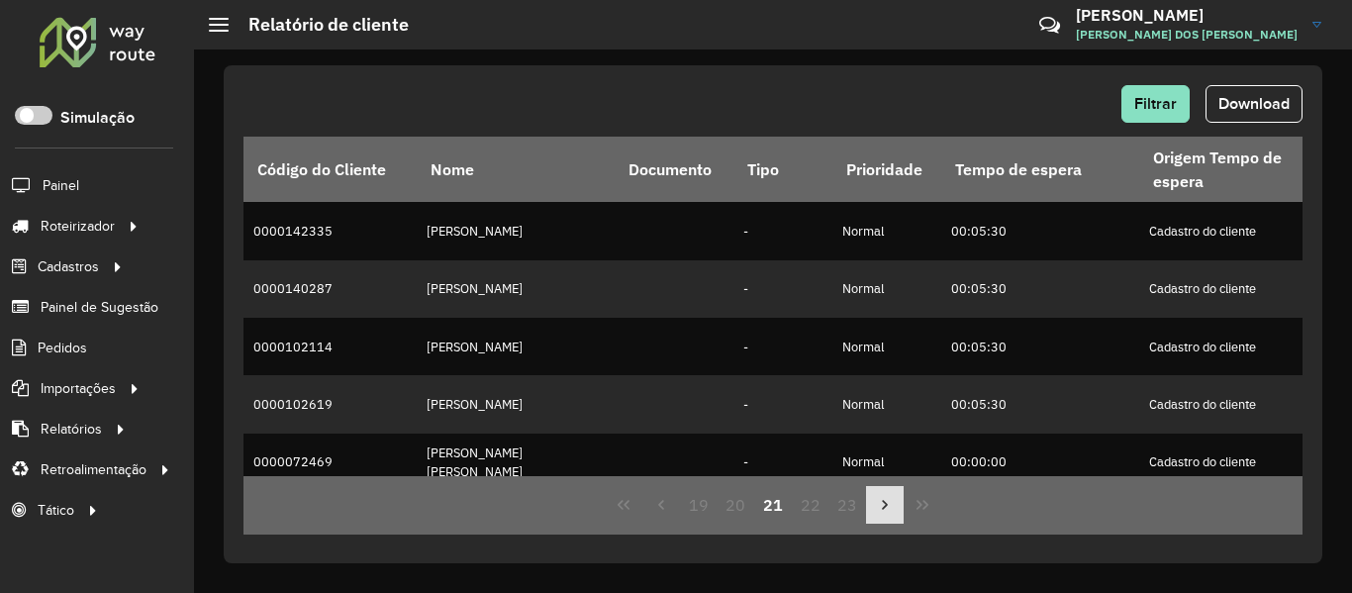
click at [881, 502] on icon "Next Page" at bounding box center [885, 505] width 16 height 16
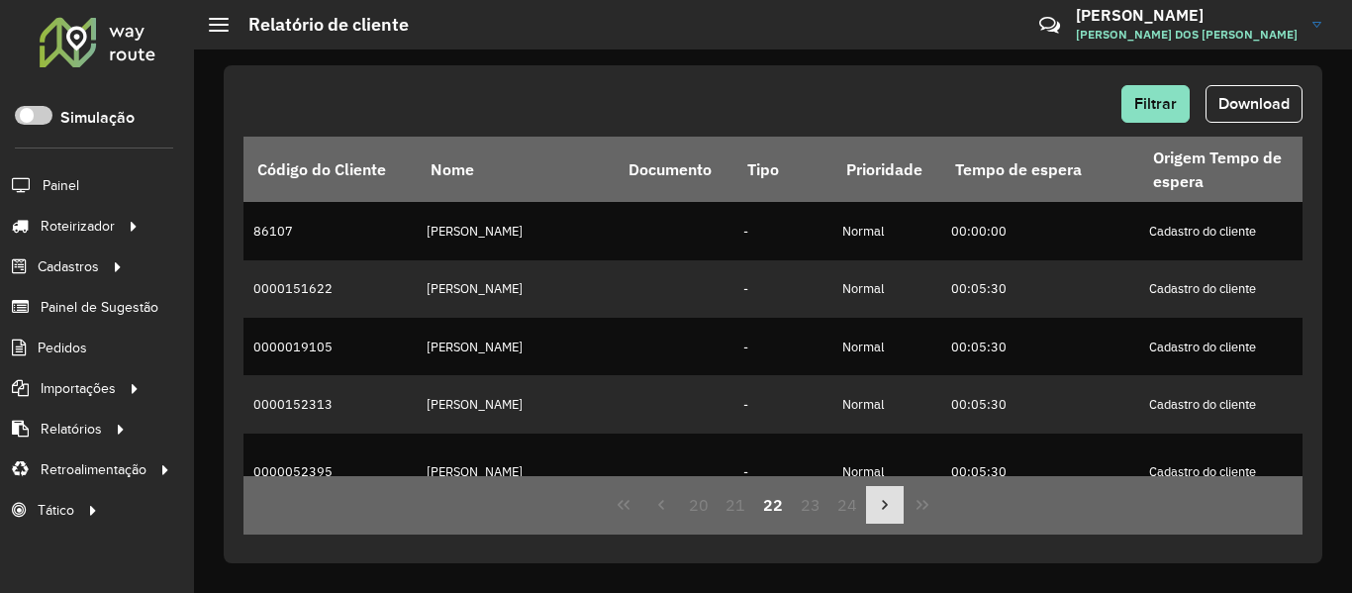
click at [881, 502] on icon "Next Page" at bounding box center [885, 505] width 16 height 16
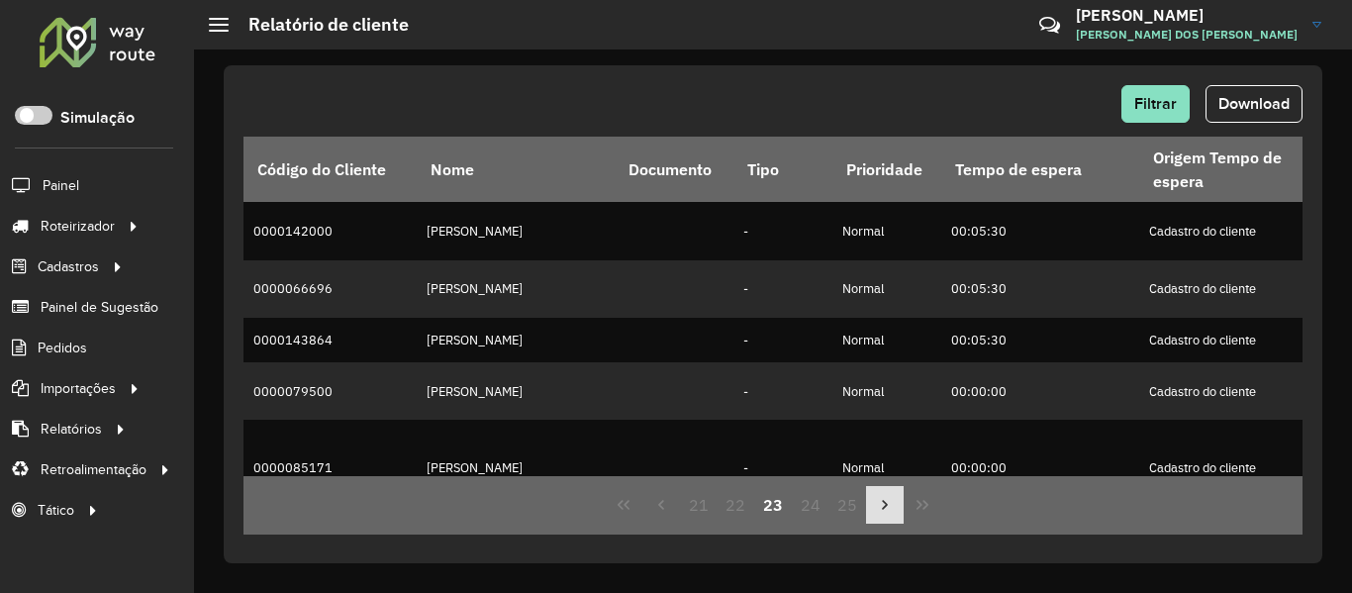
click at [881, 502] on icon "Next Page" at bounding box center [885, 505] width 16 height 16
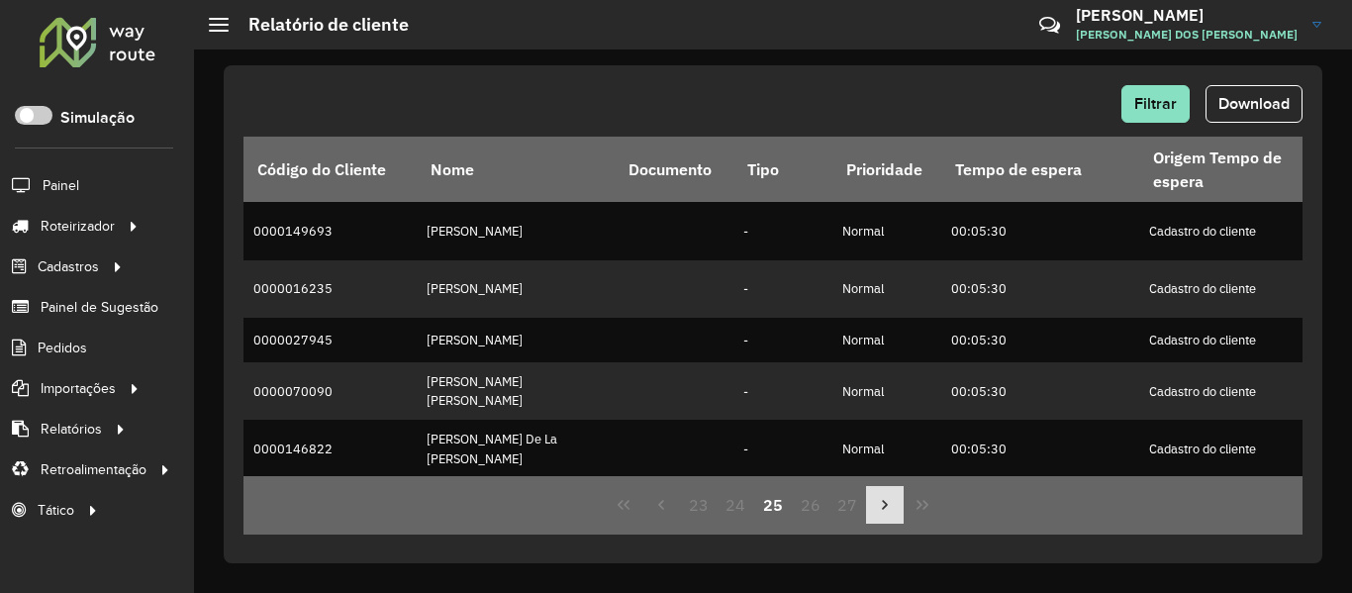
click at [881, 502] on icon "Next Page" at bounding box center [885, 505] width 16 height 16
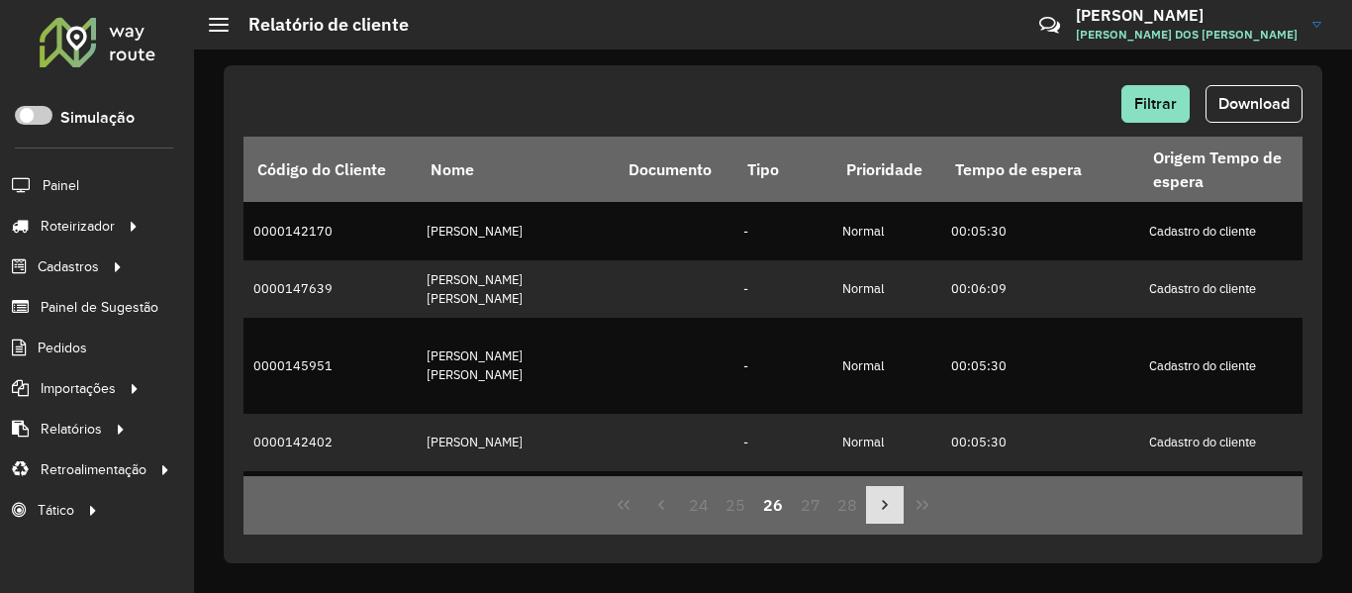
click at [881, 502] on icon "Next Page" at bounding box center [885, 505] width 16 height 16
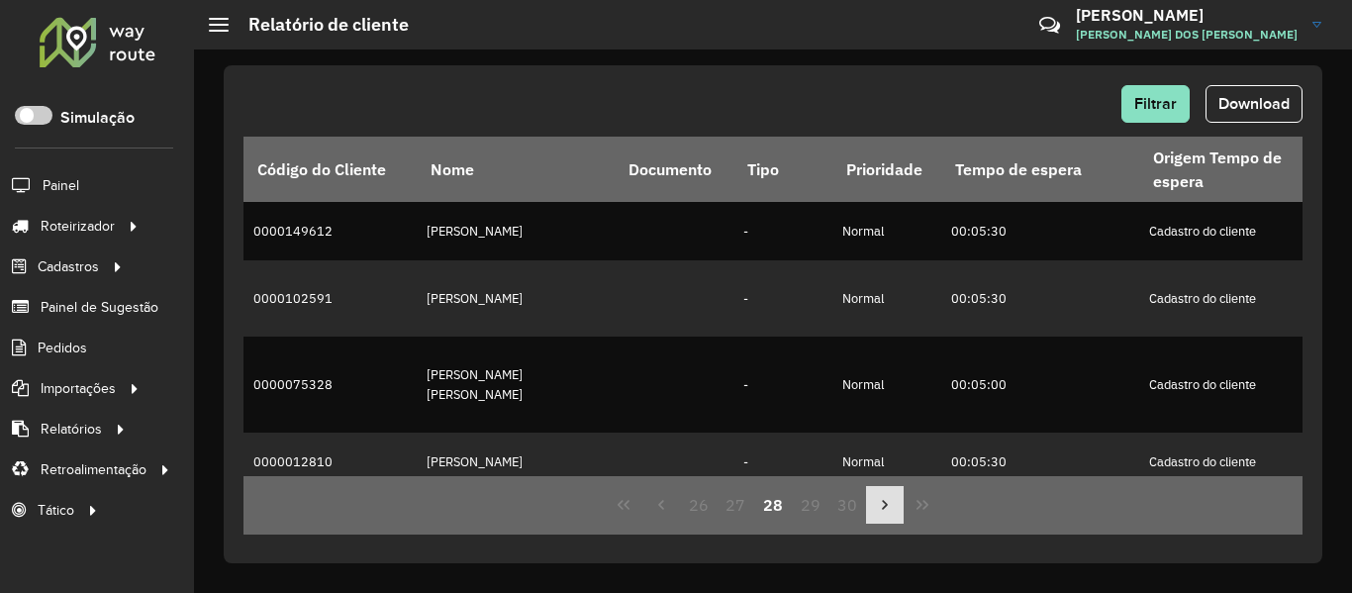
click at [881, 502] on icon "Next Page" at bounding box center [885, 505] width 16 height 16
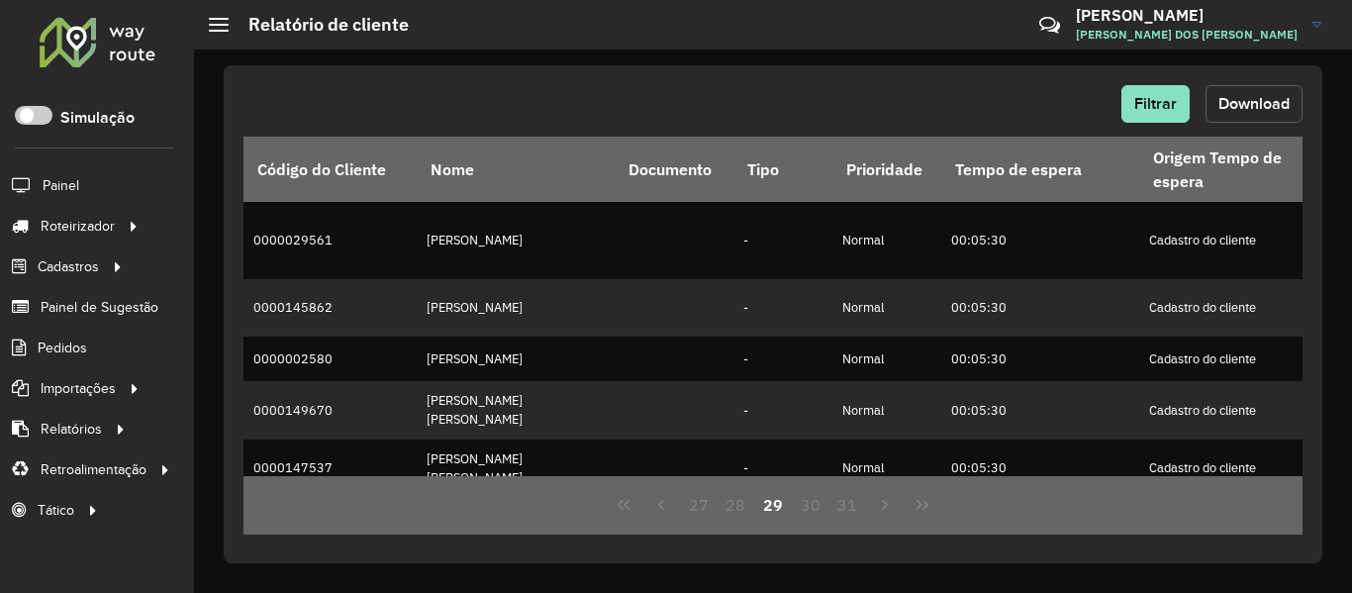
click at [1236, 104] on span "Download" at bounding box center [1254, 103] width 71 height 17
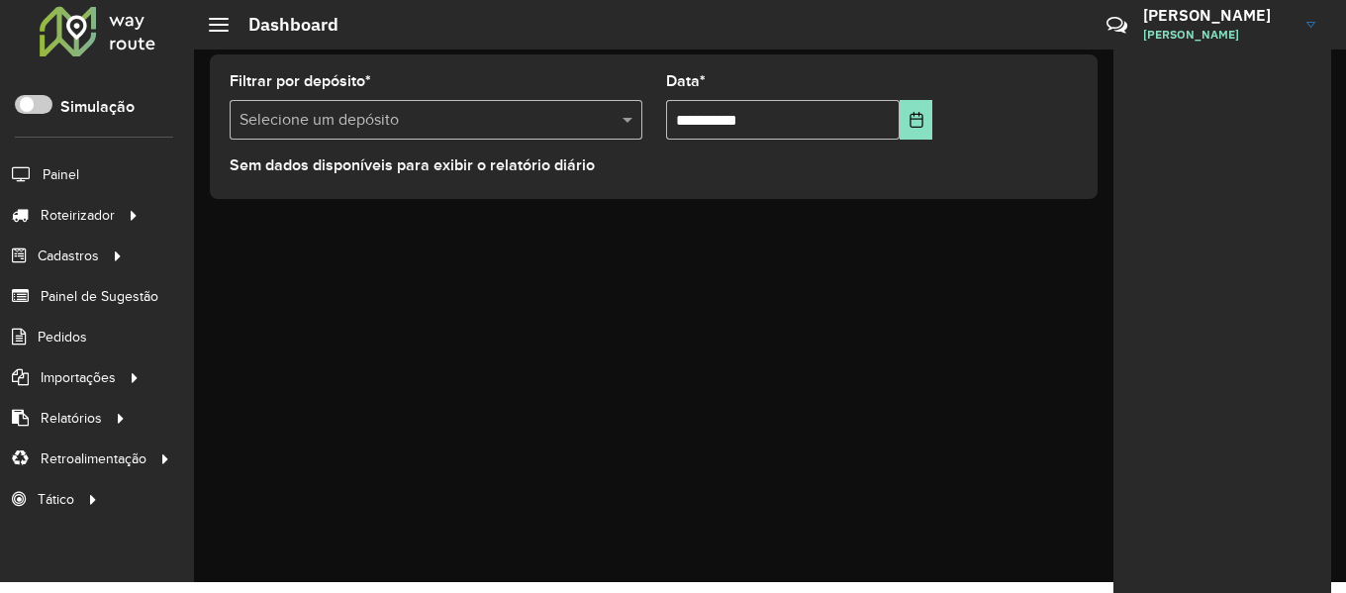
scroll to position [14, 0]
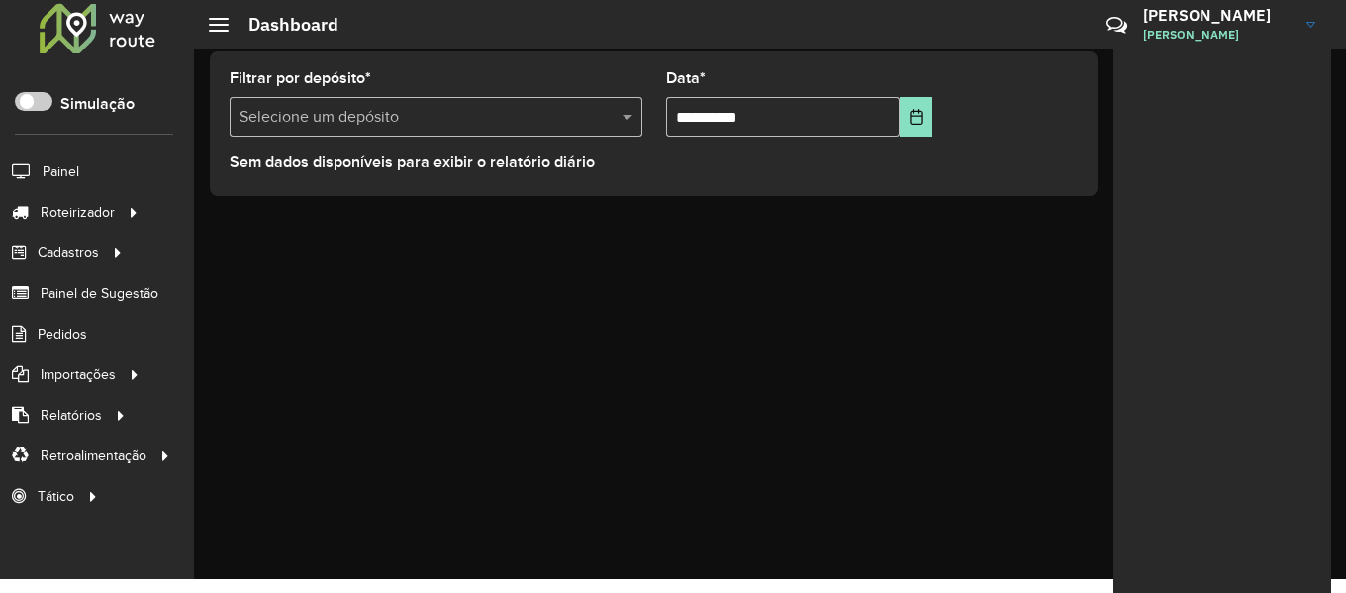
click at [104, 17] on div at bounding box center [98, 27] width 120 height 51
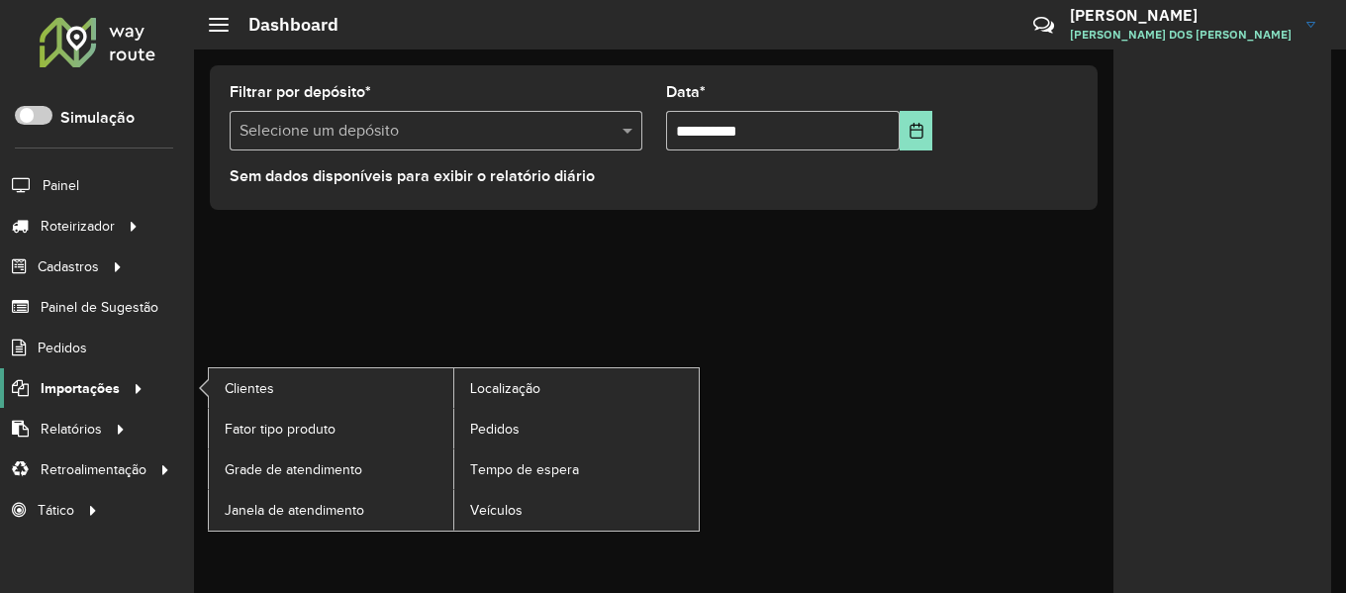
click at [117, 383] on span "Importações" at bounding box center [80, 388] width 79 height 21
click at [548, 435] on link "Pedidos" at bounding box center [576, 429] width 245 height 40
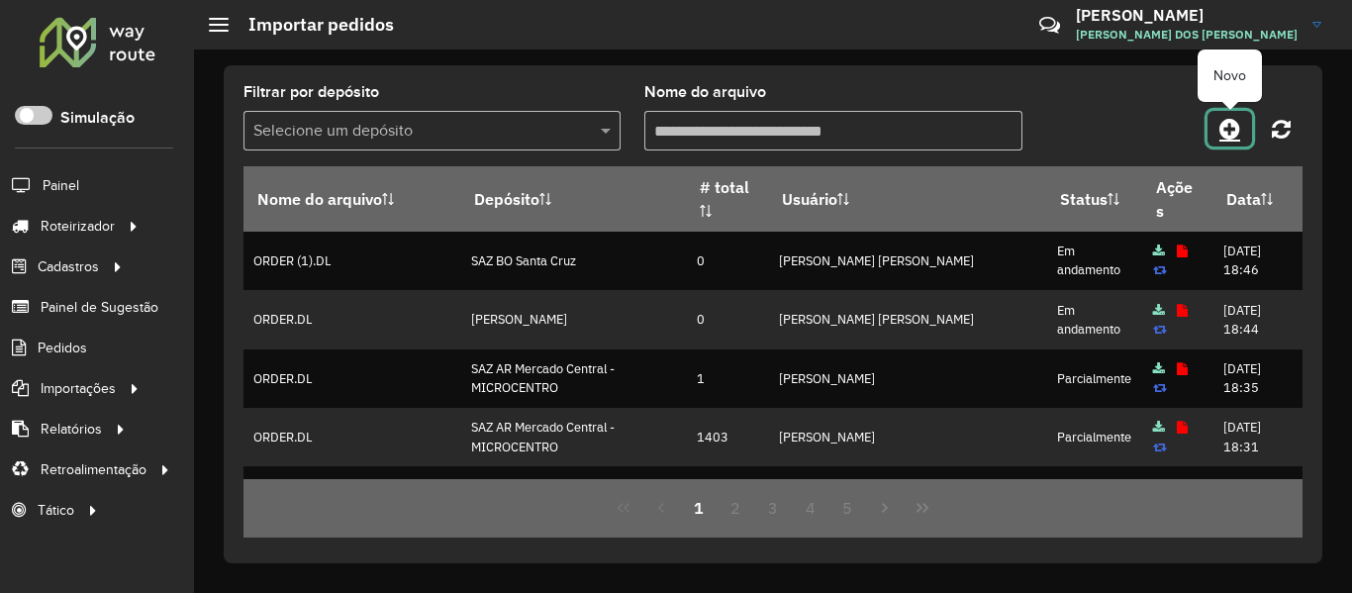
click at [1224, 127] on icon at bounding box center [1230, 129] width 21 height 24
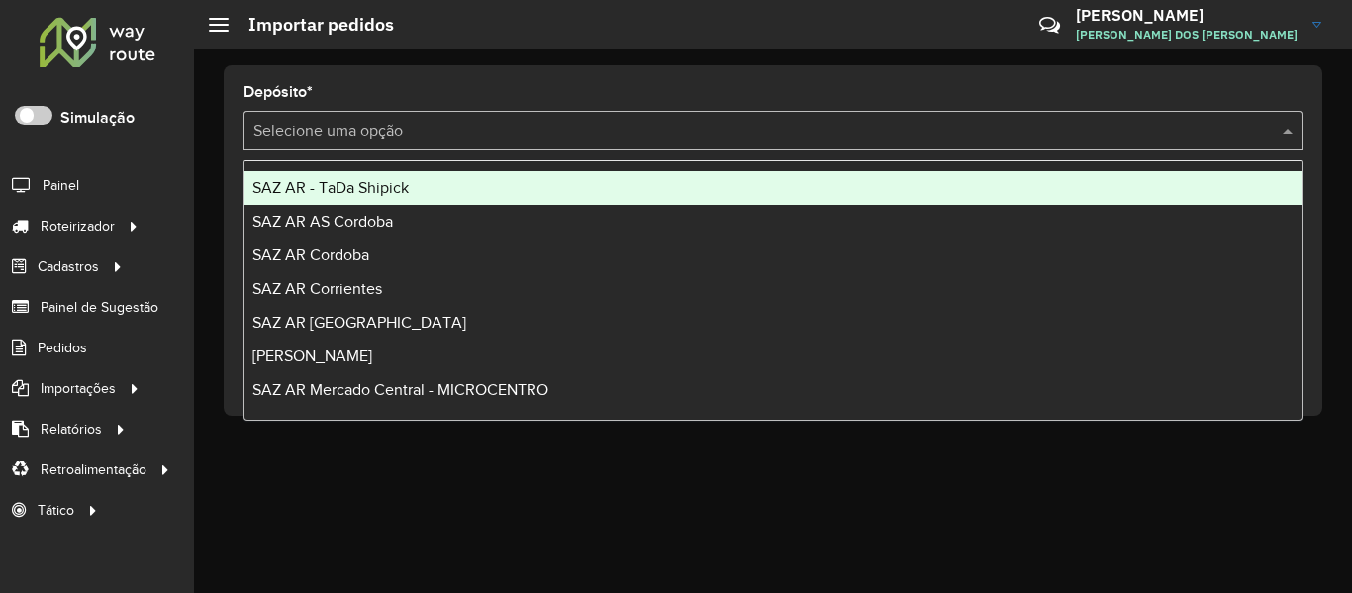
click at [556, 131] on input "text" at bounding box center [753, 132] width 1000 height 24
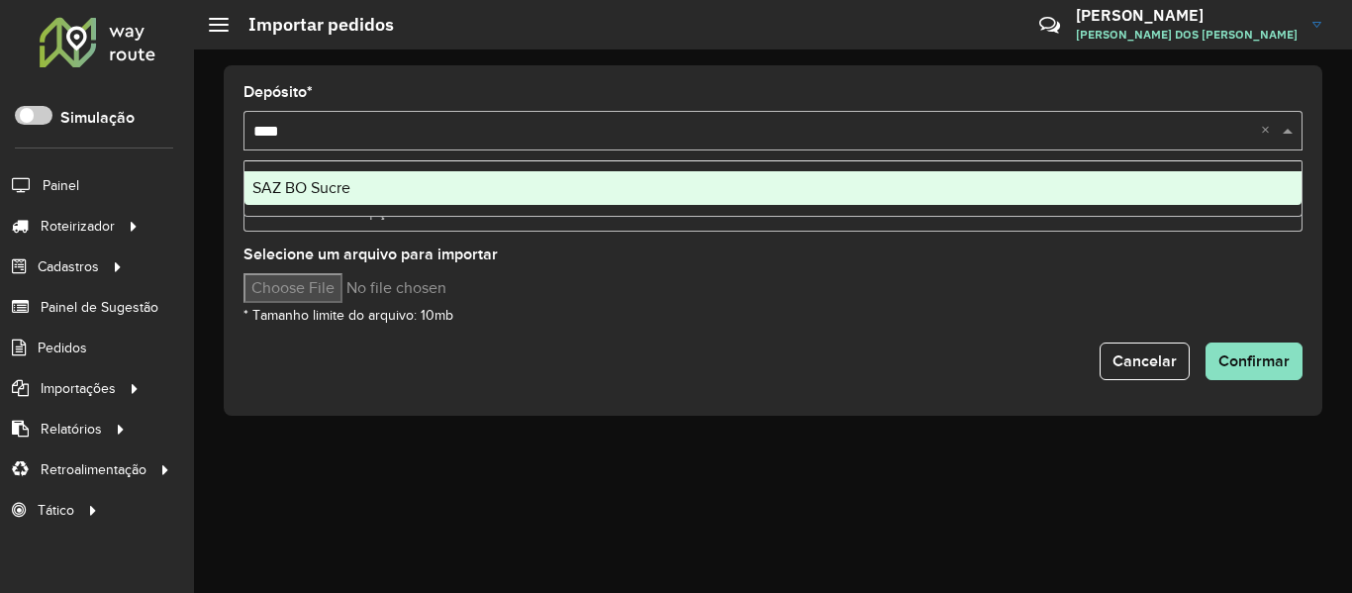
type input "*****"
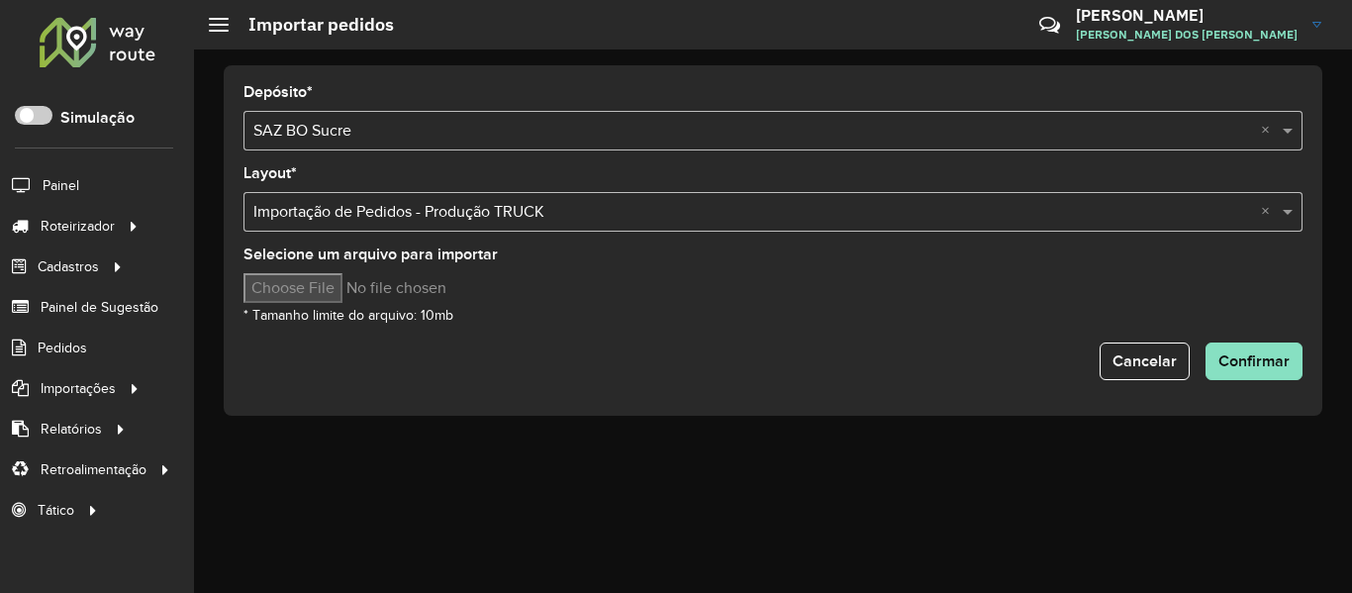
click at [335, 274] on input "Selecione um arquivo para importar" at bounding box center [412, 288] width 337 height 30
type input "**********"
click at [1292, 362] on button "Confirmar" at bounding box center [1254, 362] width 97 height 38
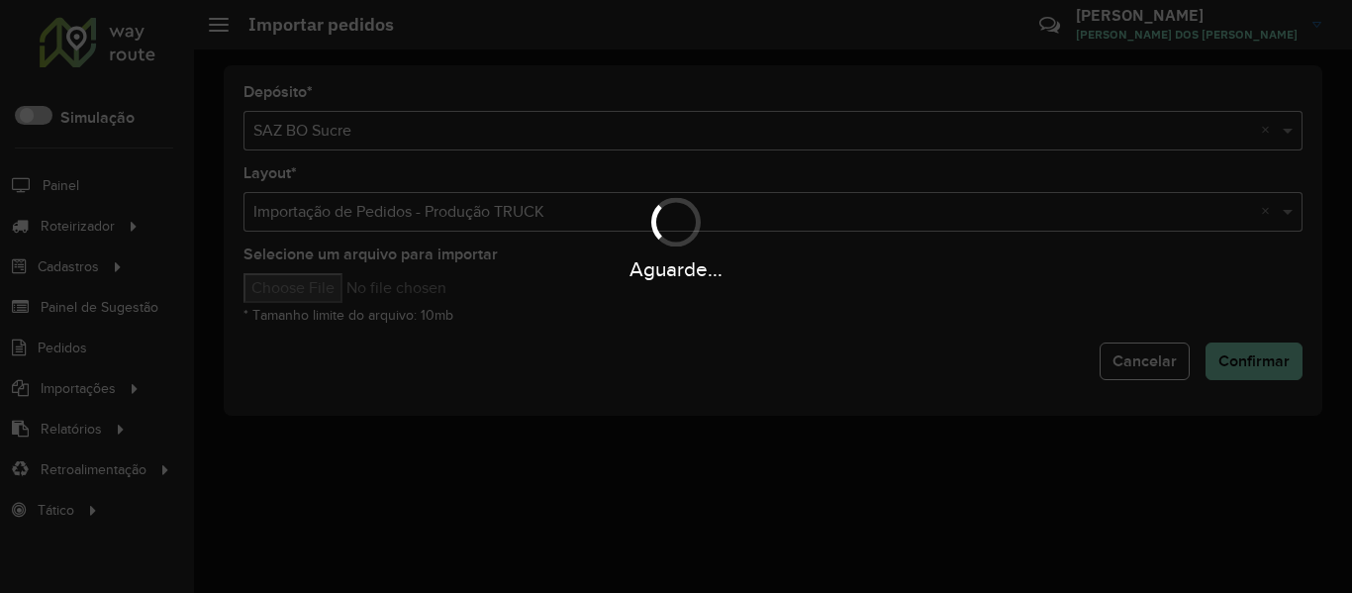
click at [738, 388] on div "Aguarde..." at bounding box center [676, 296] width 1352 height 593
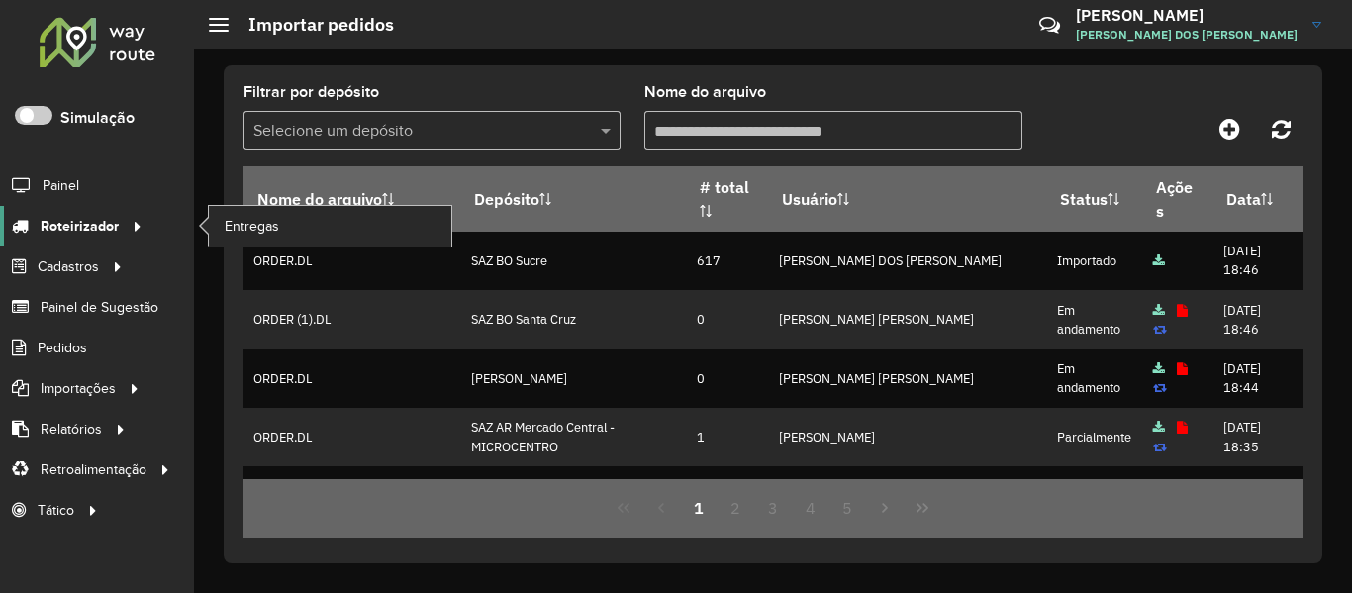
click at [78, 210] on link "Roteirizador" at bounding box center [74, 226] width 148 height 40
click at [216, 214] on link "Entregas" at bounding box center [330, 226] width 243 height 40
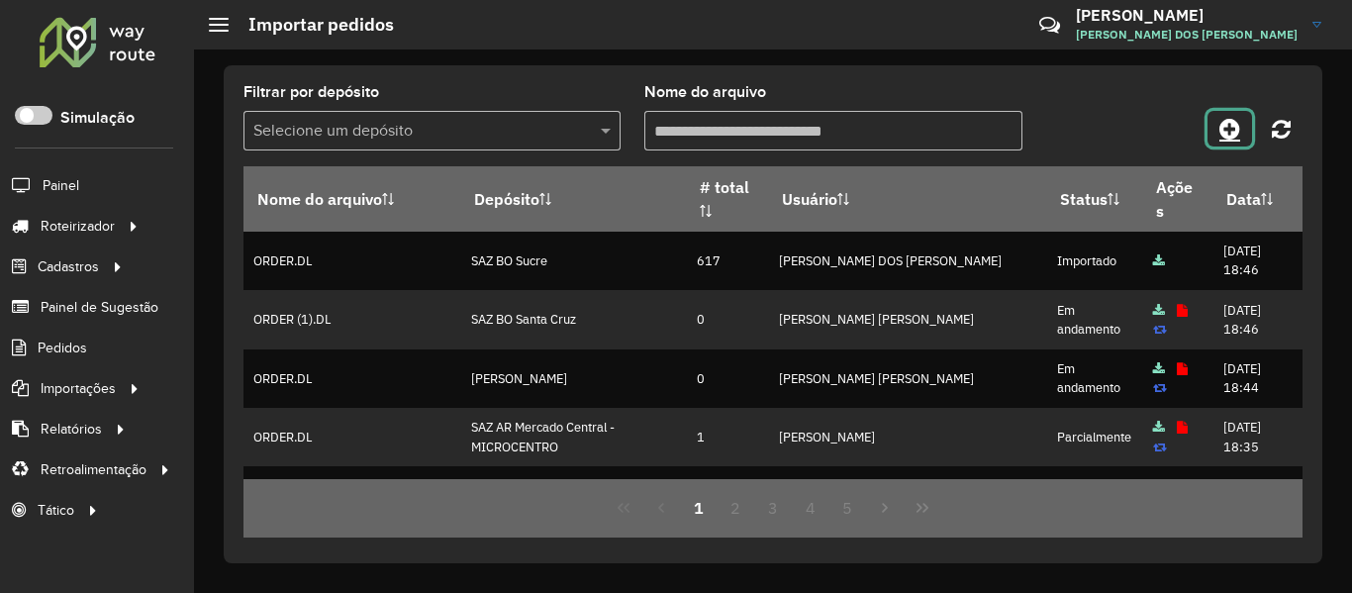
click at [1235, 132] on icon at bounding box center [1230, 129] width 21 height 24
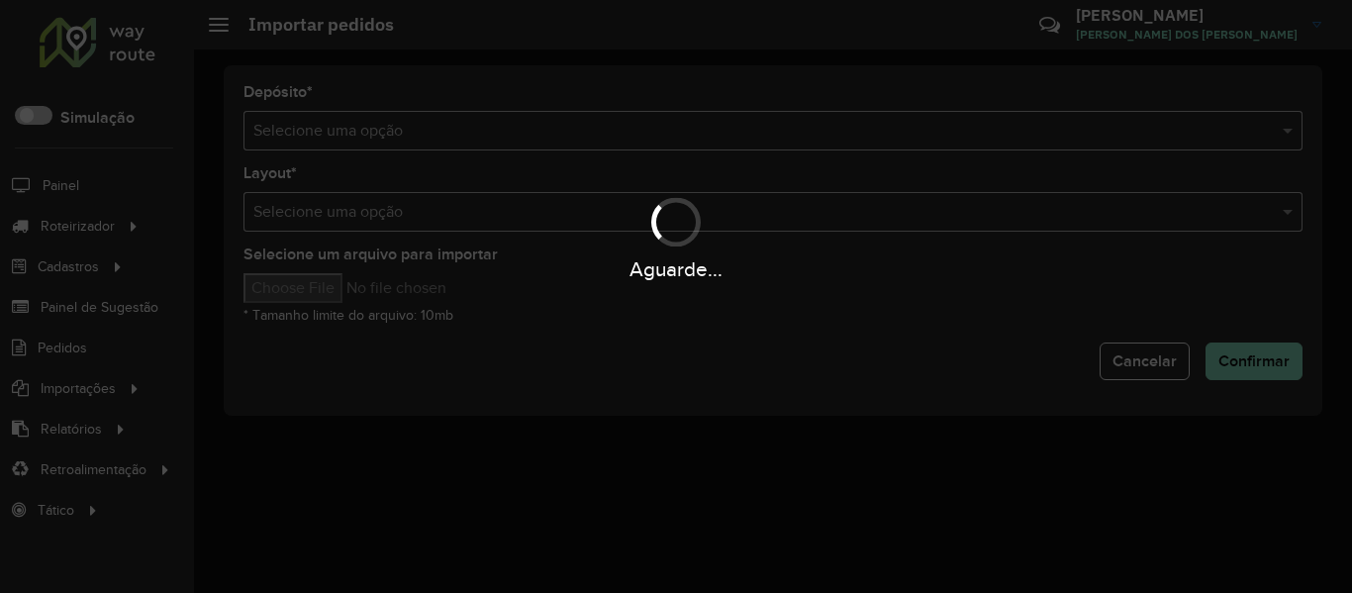
click at [1071, 145] on div "Aguarde..." at bounding box center [676, 296] width 1352 height 593
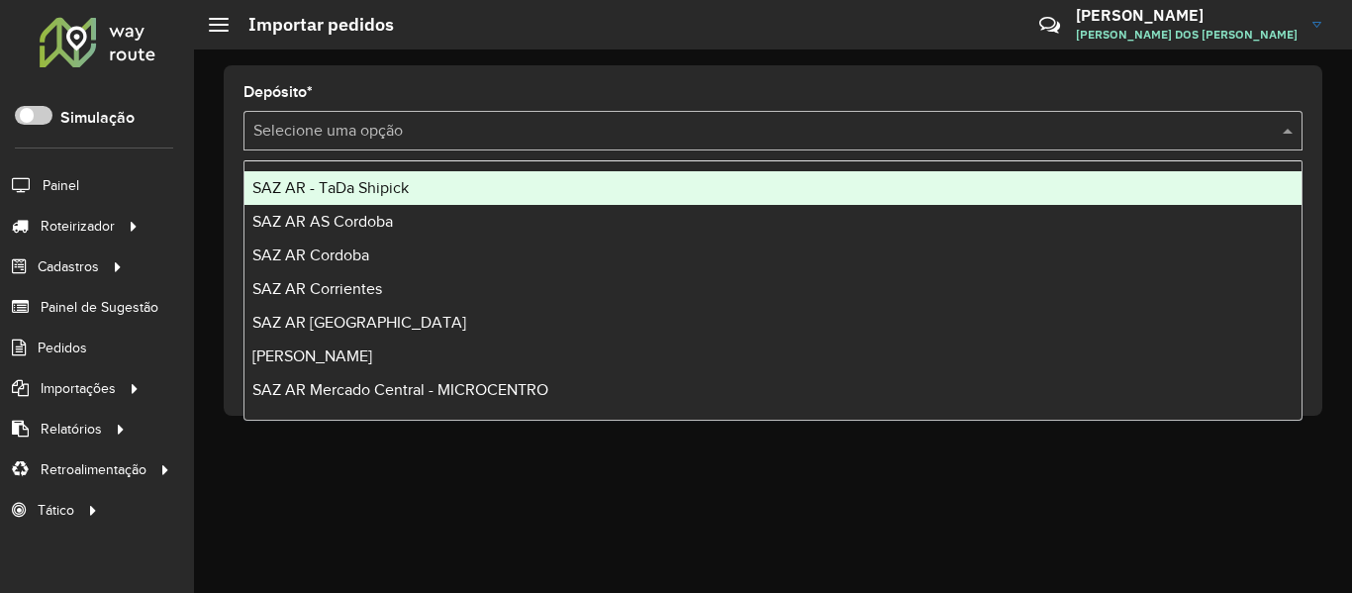
click at [1071, 145] on div "Selecione uma opção" at bounding box center [773, 131] width 1059 height 40
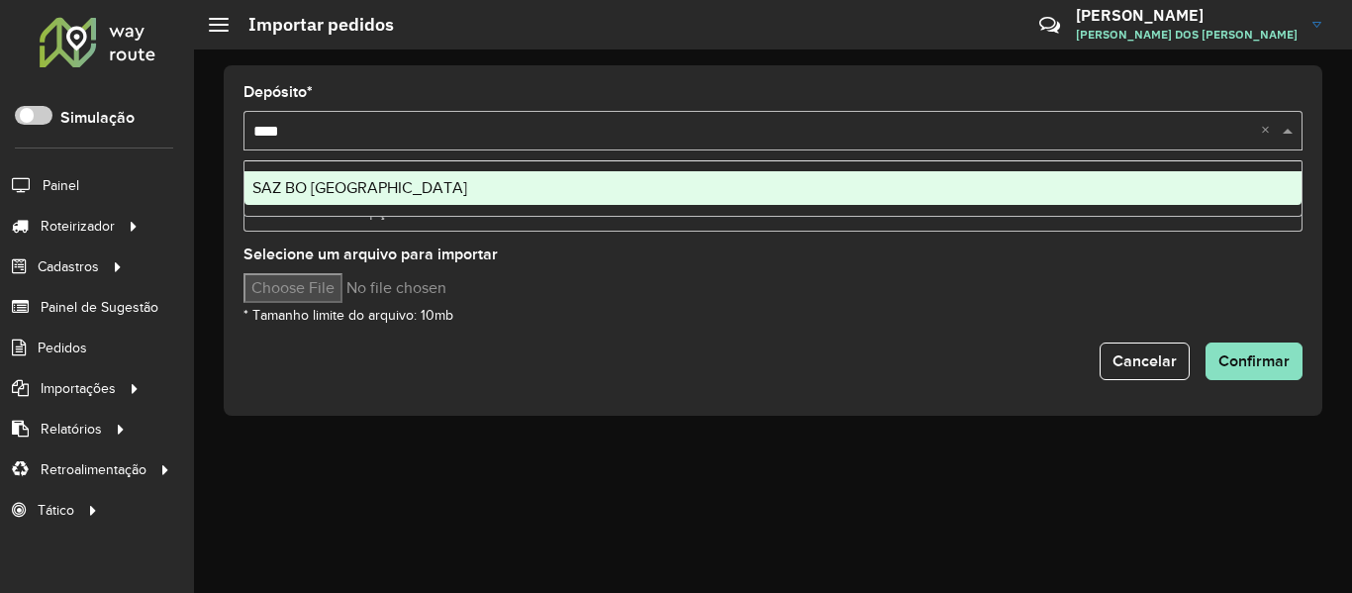
type input "*****"
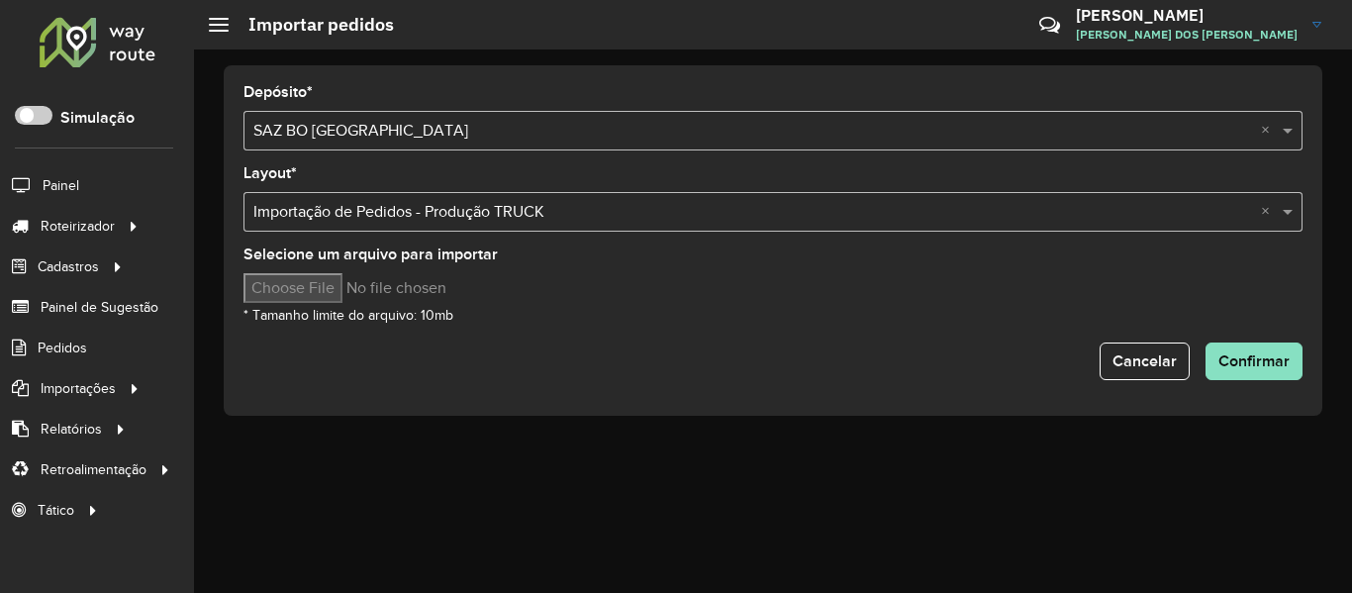
click at [342, 283] on input "Selecione um arquivo para importar" at bounding box center [412, 288] width 337 height 30
type input "**********"
click at [820, 331] on form "Depósito * Selecione uma opção × SAZ BO El Alto × Layout * Selecione uma opção …" at bounding box center [773, 232] width 1059 height 295
click at [1250, 353] on span "Confirmar" at bounding box center [1254, 360] width 71 height 17
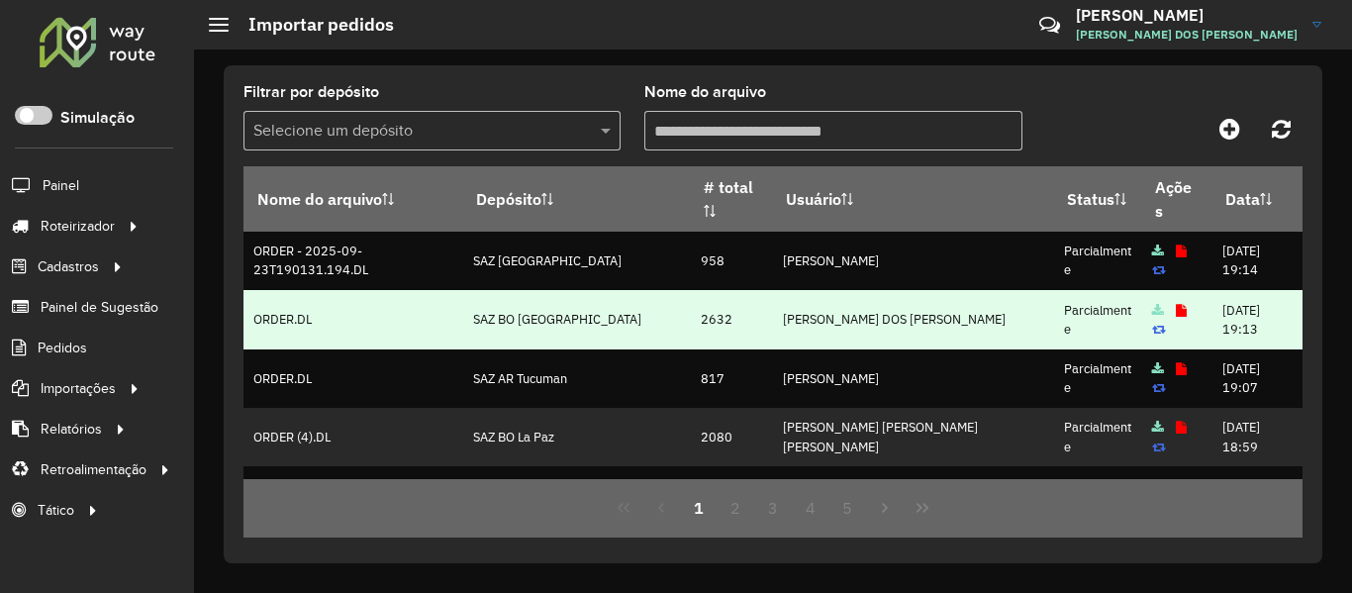
click at [701, 325] on td "2632" at bounding box center [731, 319] width 82 height 58
click at [706, 322] on td "2632" at bounding box center [731, 319] width 82 height 58
click at [1176, 309] on icon at bounding box center [1181, 311] width 11 height 13
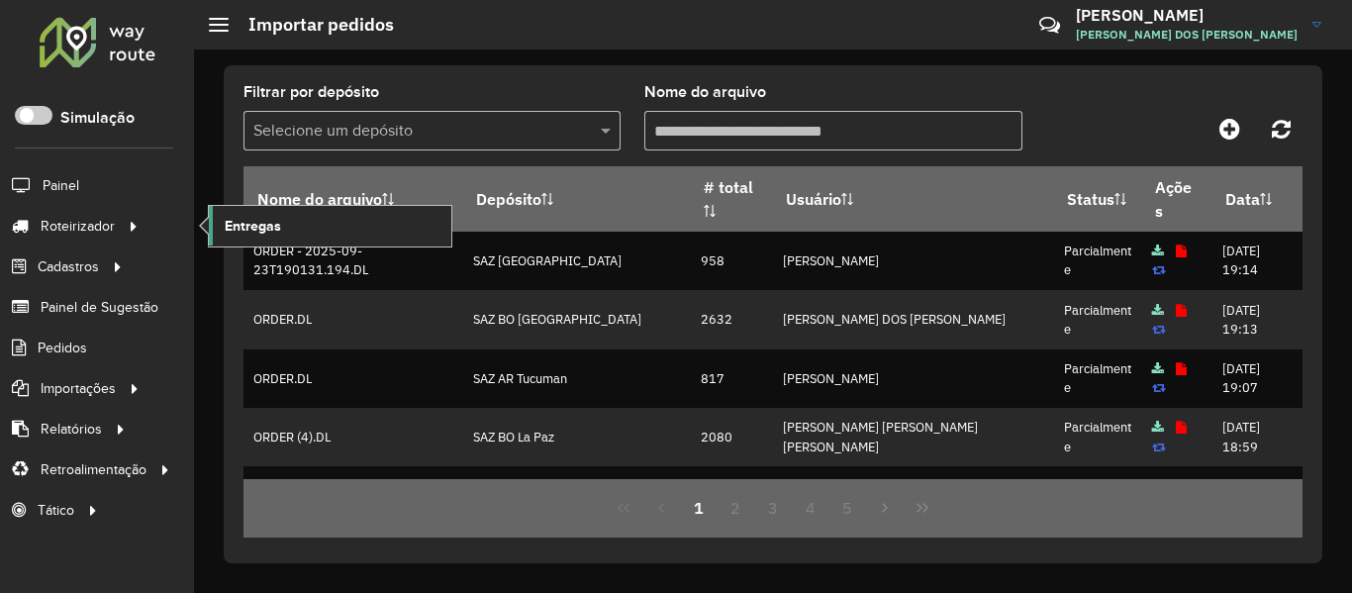
click at [234, 230] on span "Entregas" at bounding box center [253, 226] width 56 height 21
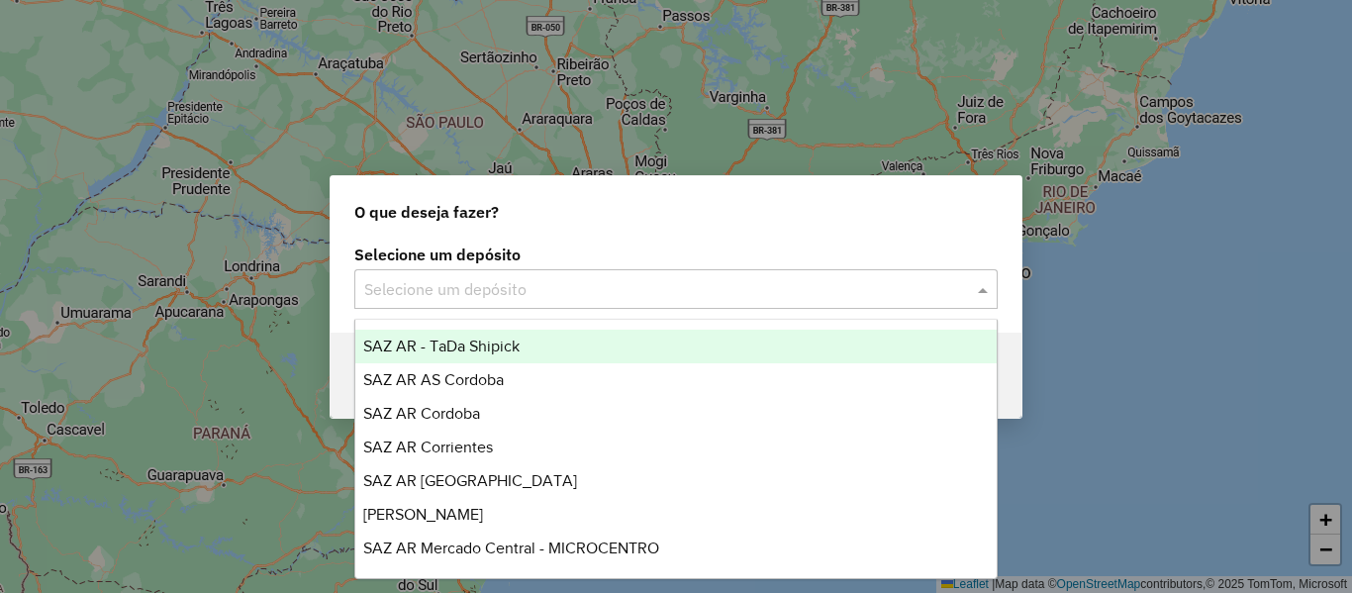
click at [485, 284] on input "text" at bounding box center [656, 290] width 584 height 24
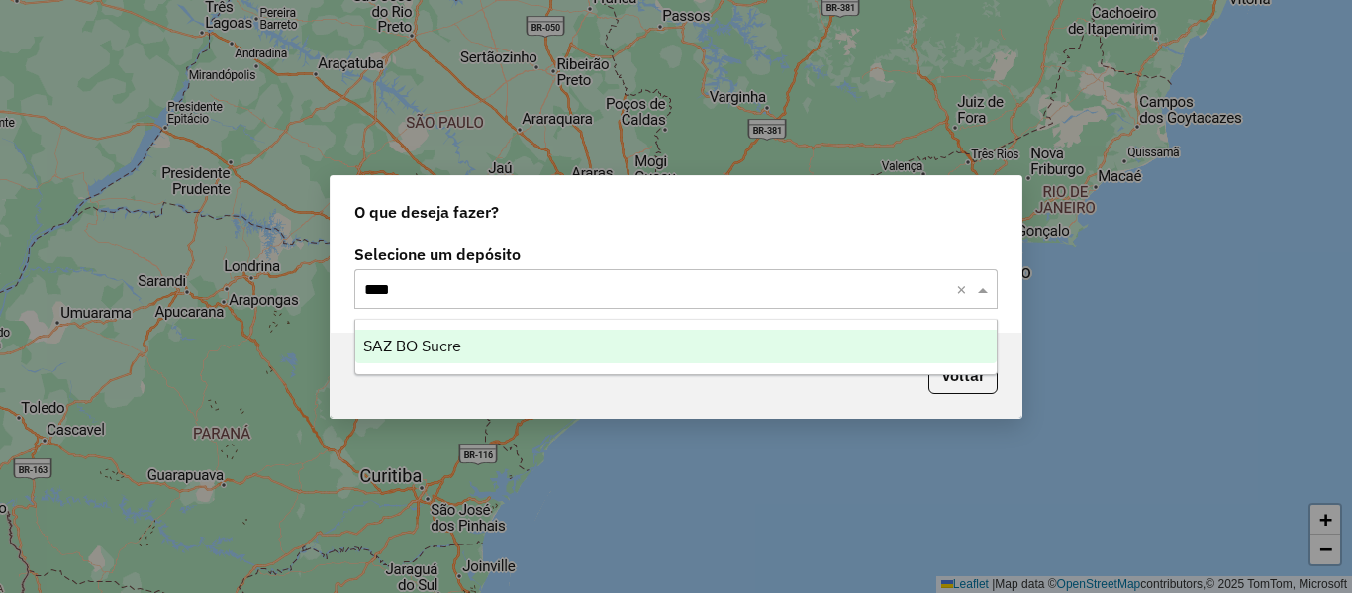
type input "*****"
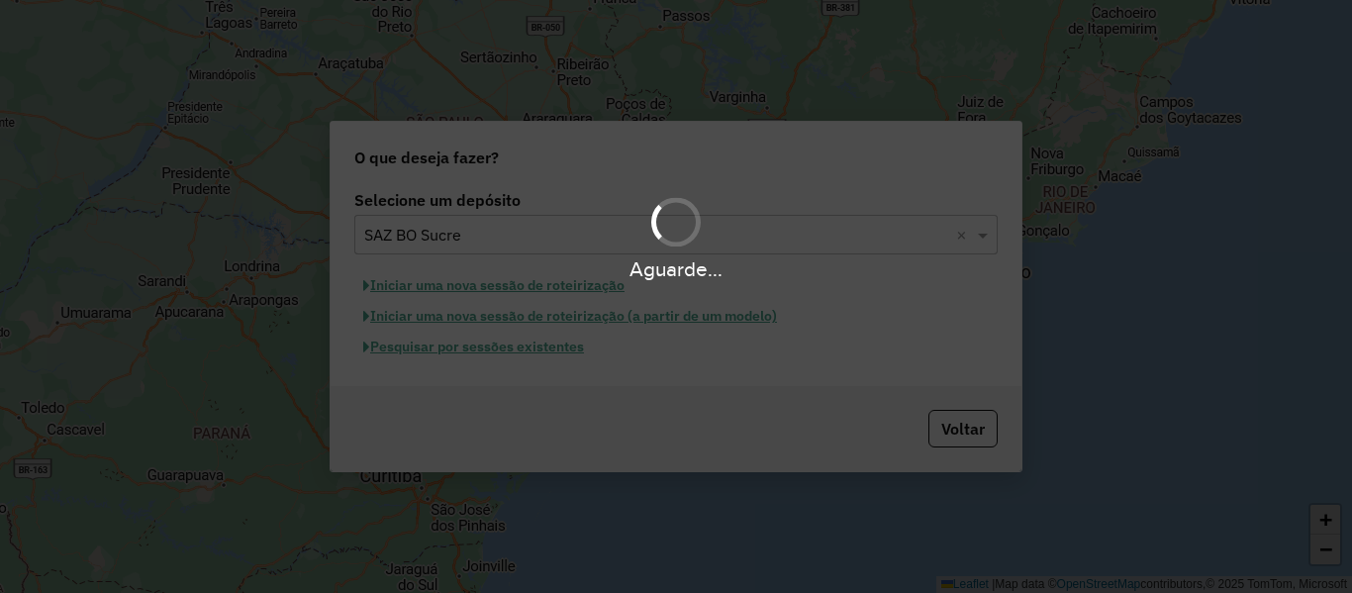
click at [583, 284] on div "Aguarde..." at bounding box center [676, 268] width 1352 height 31
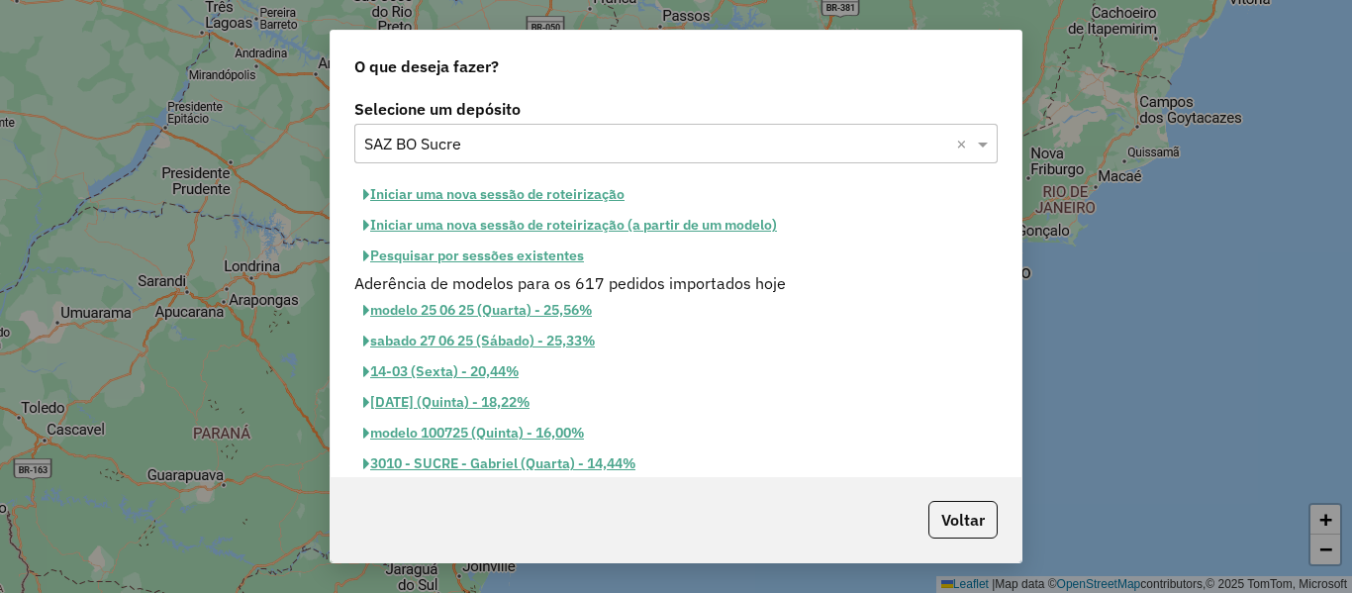
click at [583, 202] on button "Iniciar uma nova sessão de roteirização" at bounding box center [493, 194] width 279 height 31
select select "*"
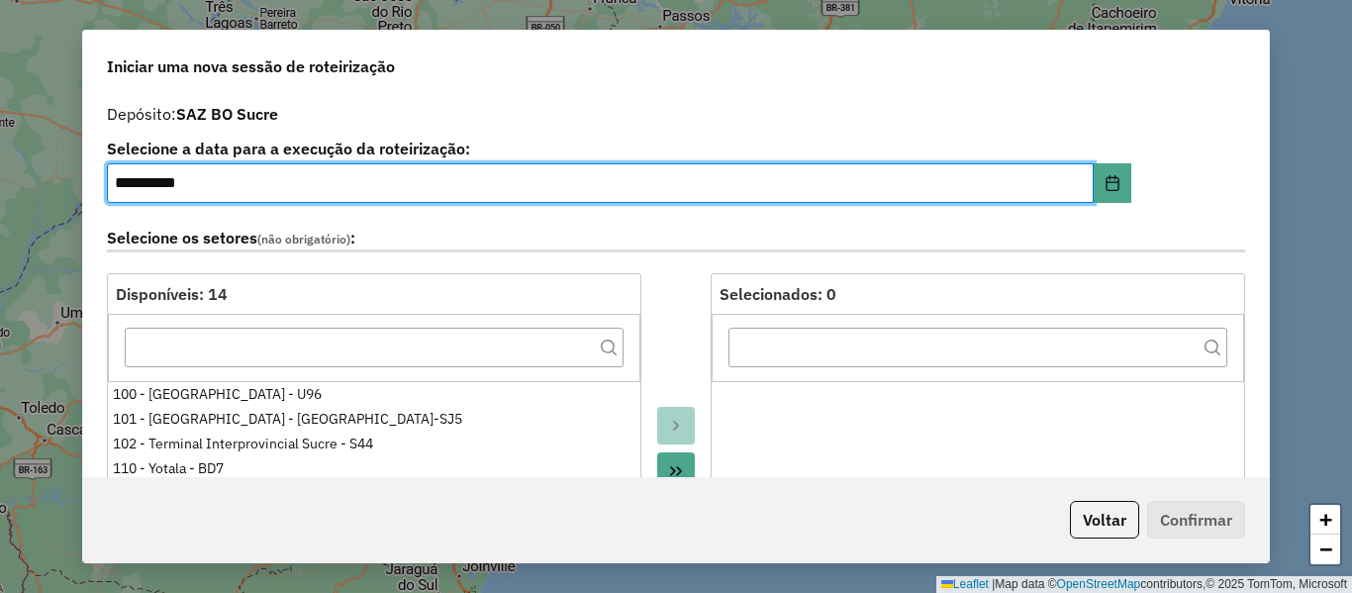
click at [640, 214] on div "Selecione os setores (não obrigatório) :" at bounding box center [676, 242] width 1162 height 62
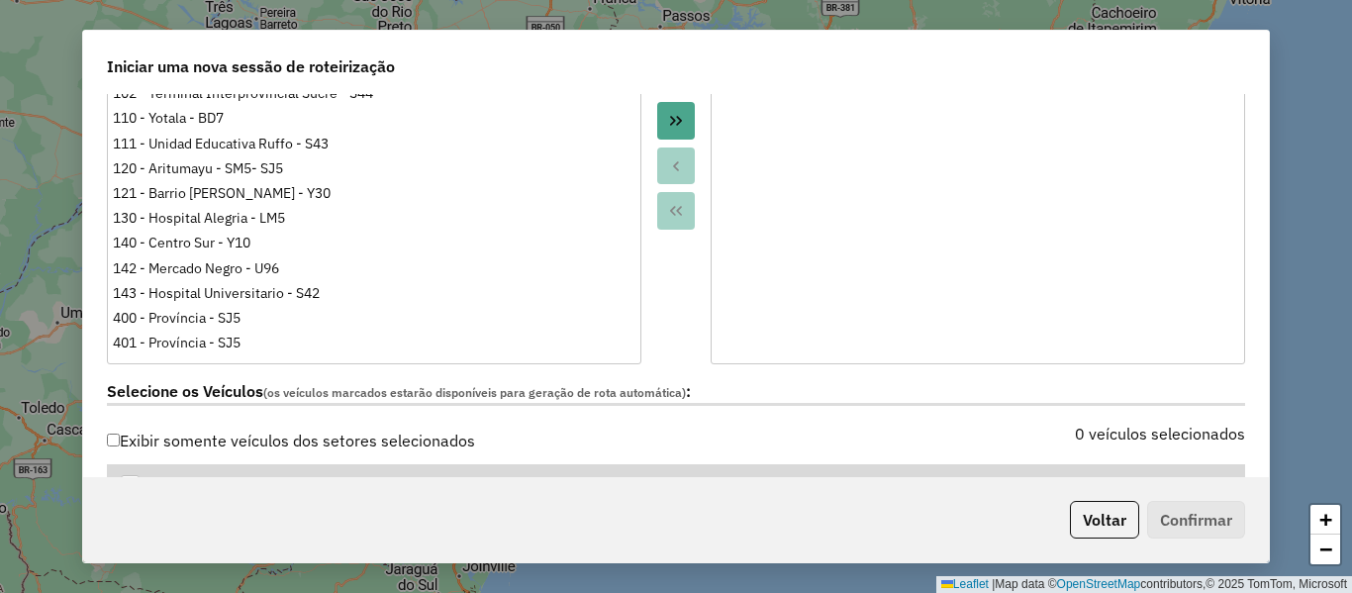
scroll to position [495, 0]
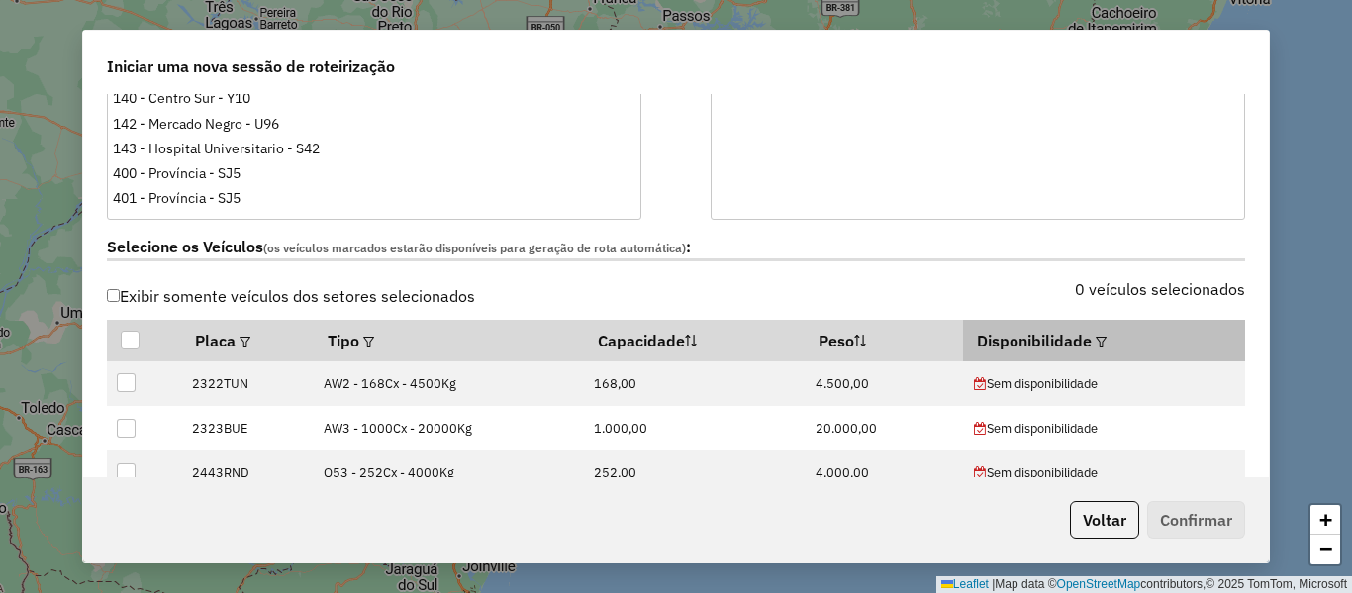
click at [1098, 343] on em at bounding box center [1101, 342] width 11 height 11
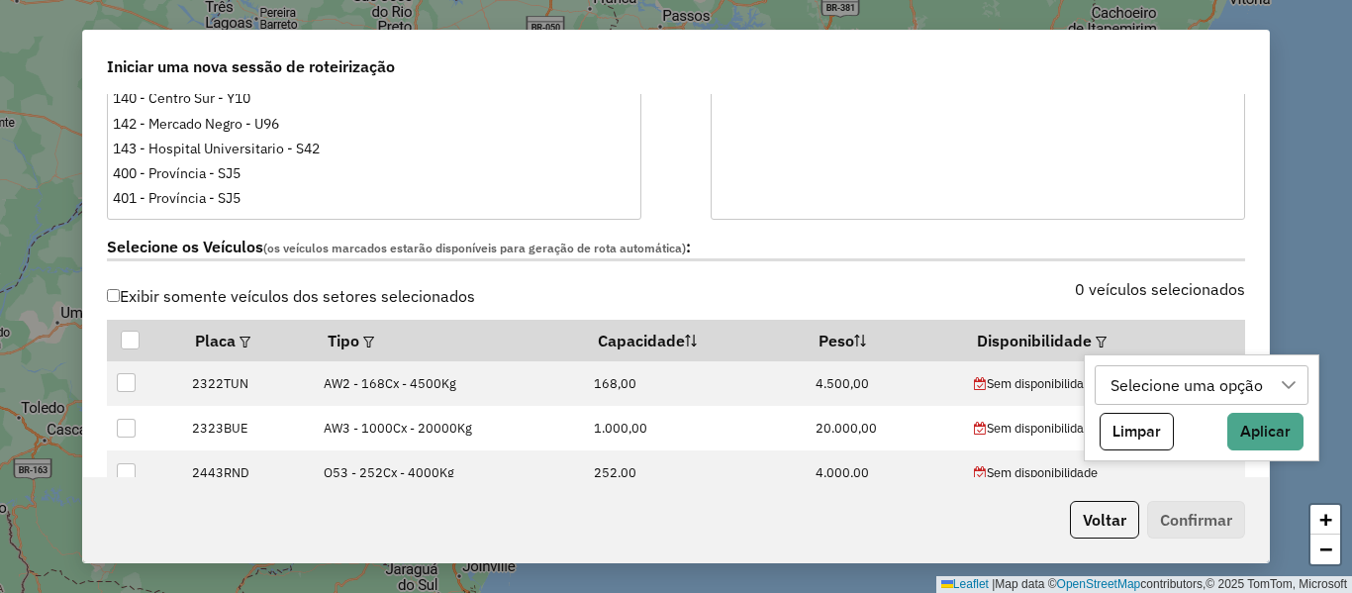
click at [1140, 374] on div "Selecione uma opção" at bounding box center [1187, 385] width 166 height 38
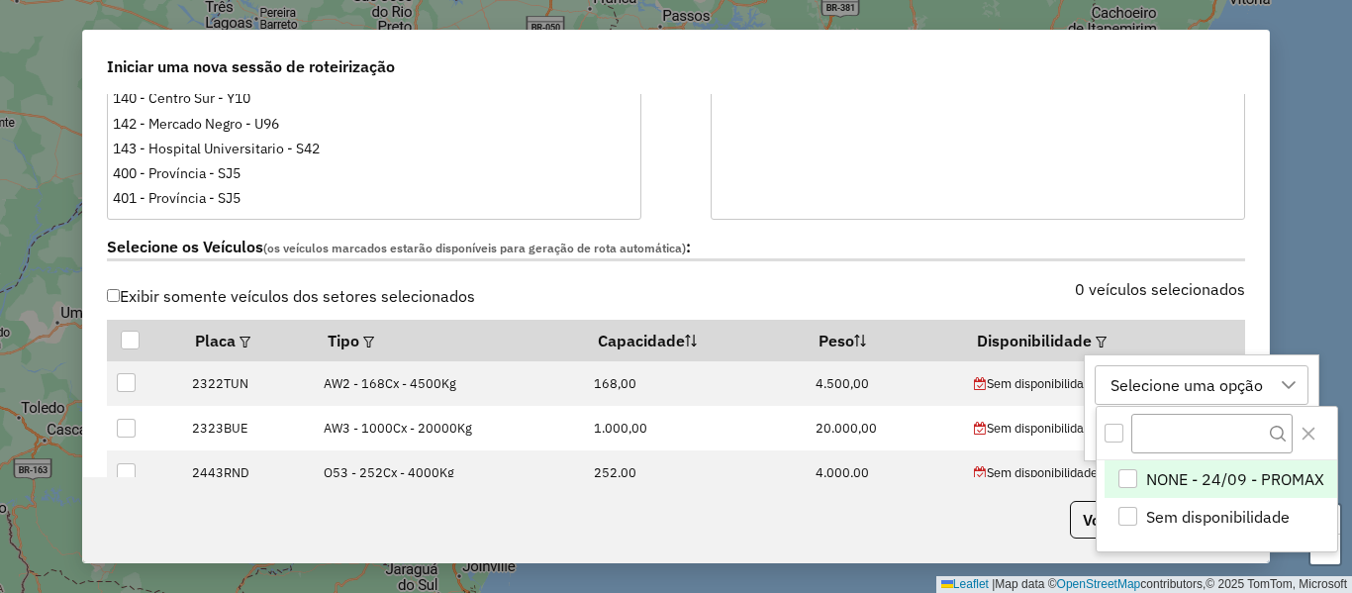
scroll to position [15, 90]
click at [1188, 478] on span "NONE - 24/09 - PROMAX" at bounding box center [1235, 479] width 178 height 24
click at [1233, 377] on div "NONE - 24/09 - PROMAX" at bounding box center [1200, 385] width 192 height 38
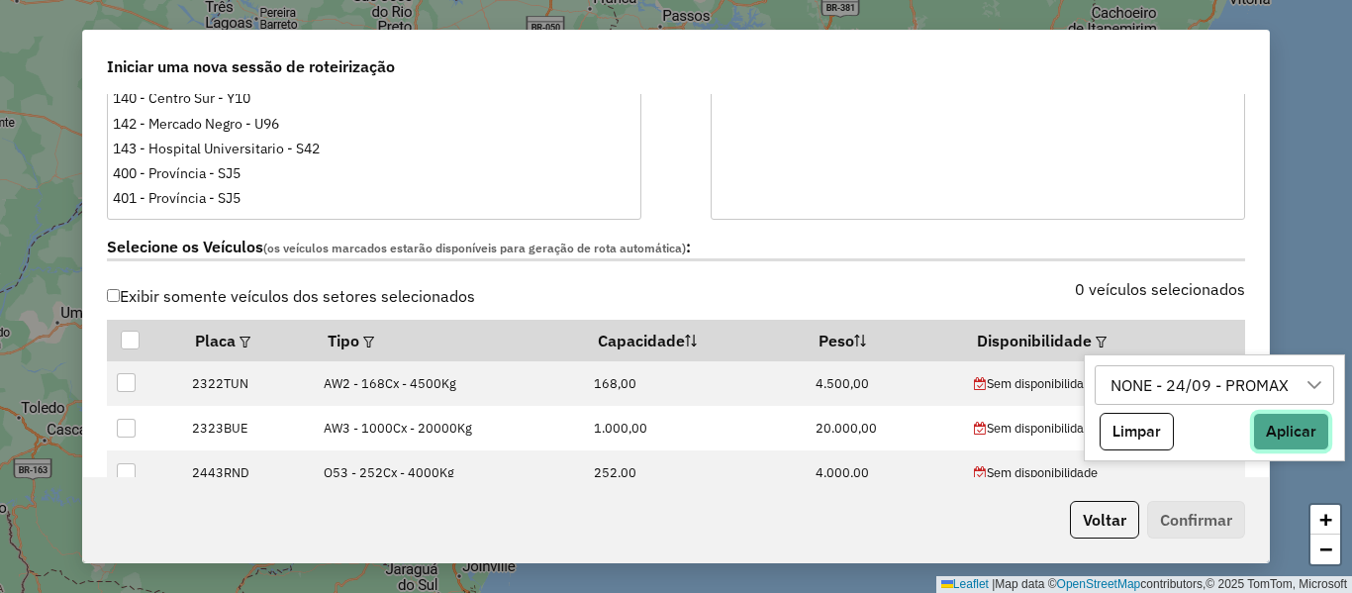
click at [1293, 429] on button "Aplicar" at bounding box center [1291, 432] width 76 height 38
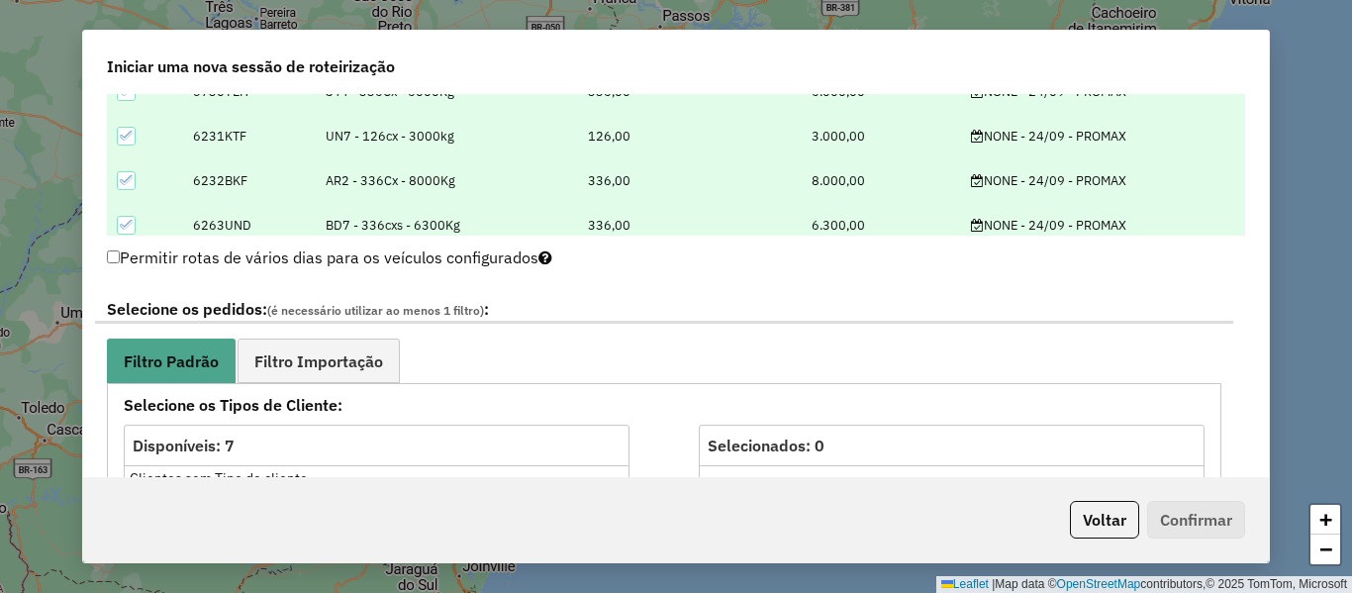
scroll to position [891, 0]
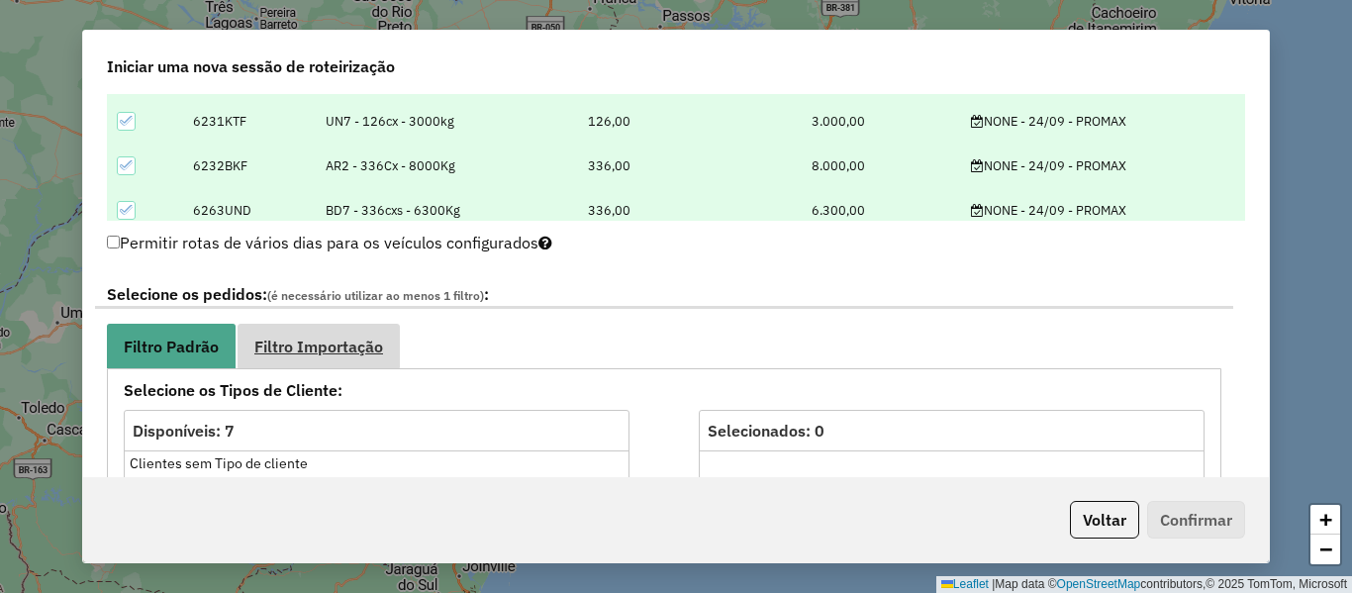
click at [327, 351] on span "Filtro Importação" at bounding box center [318, 347] width 129 height 16
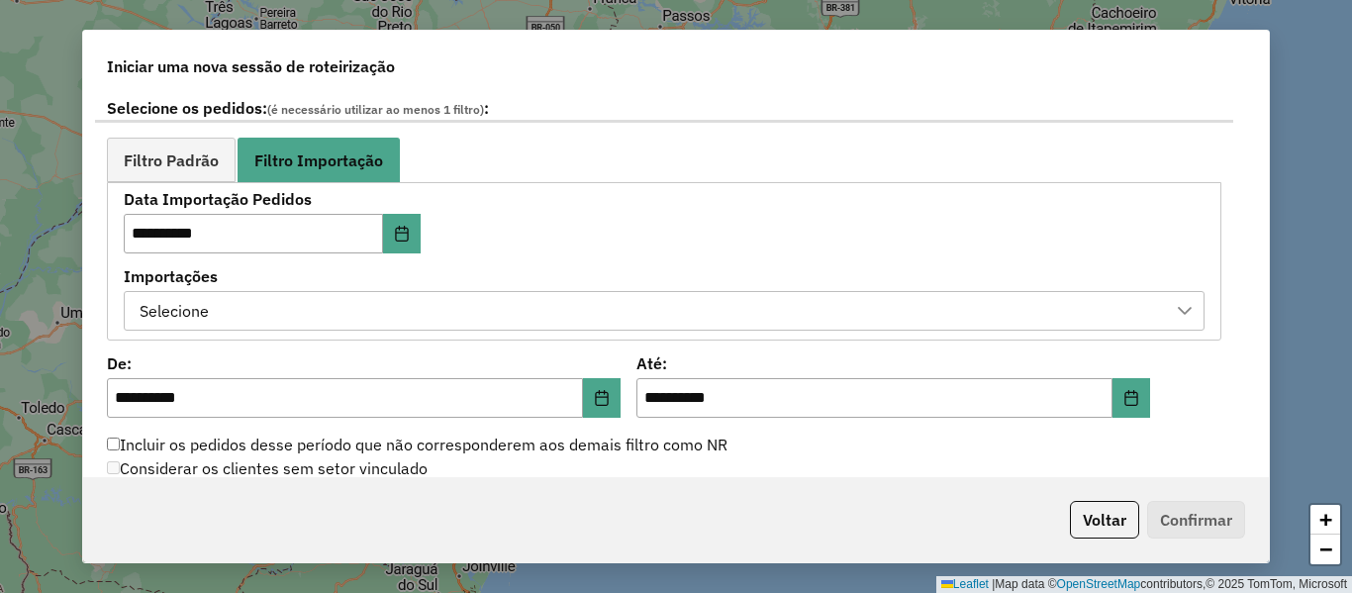
scroll to position [1089, 0]
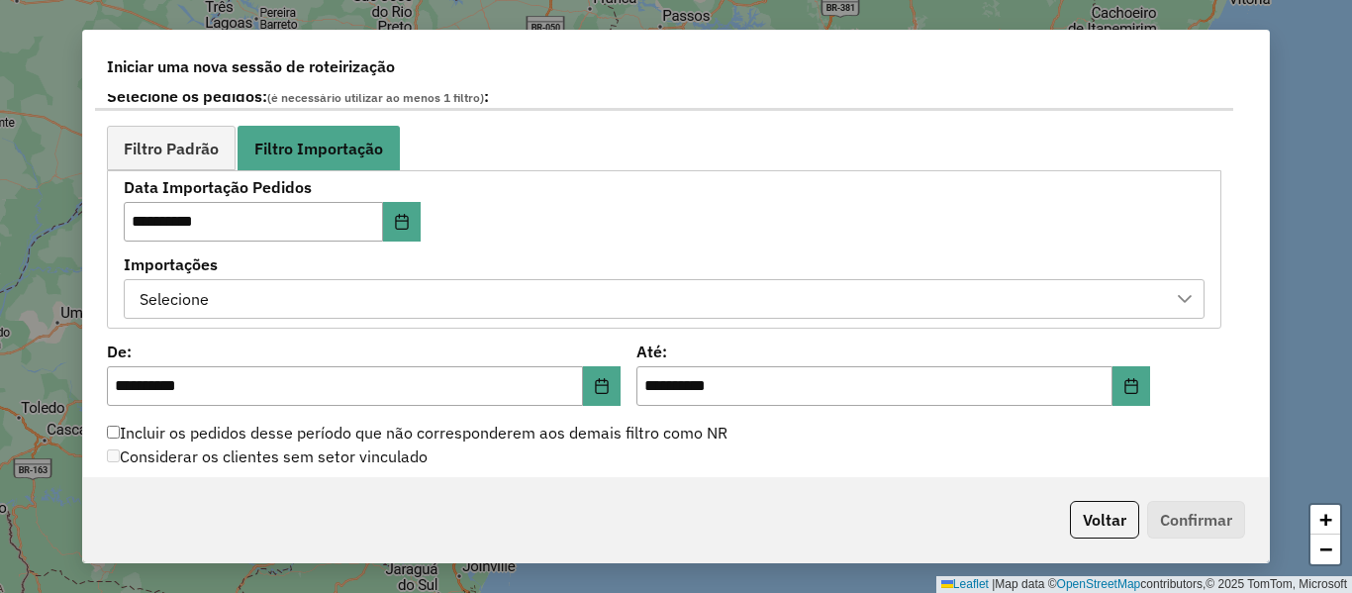
click at [641, 305] on div "Selecione" at bounding box center [650, 299] width 1034 height 38
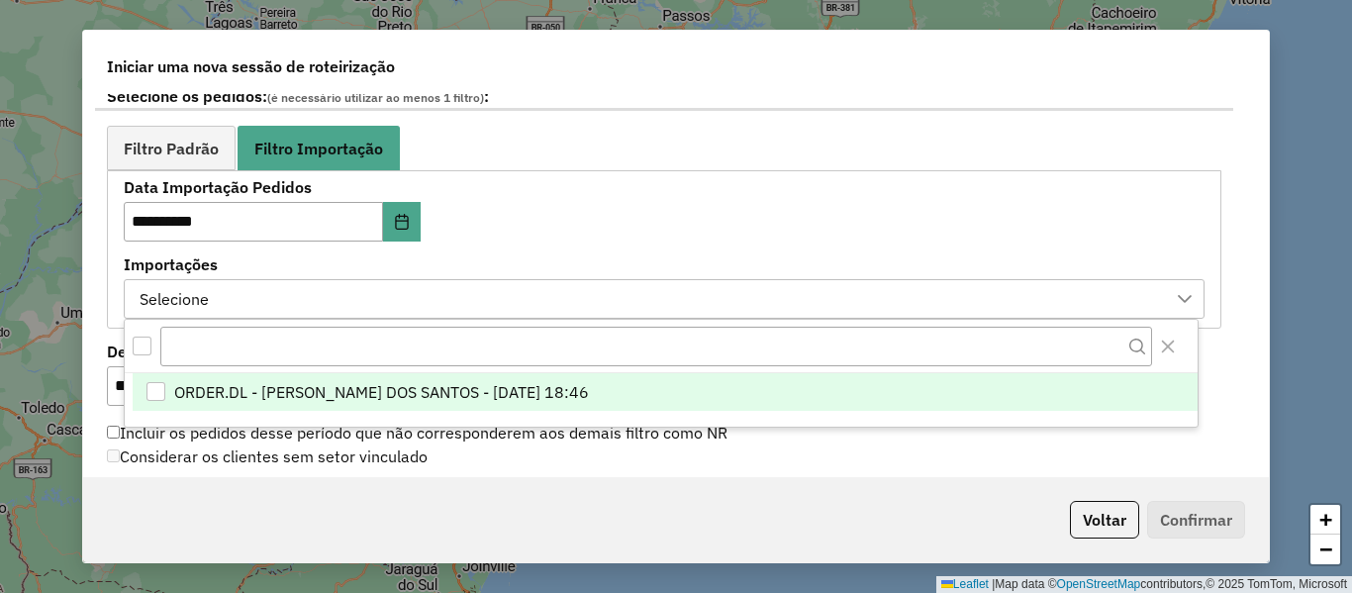
scroll to position [15, 90]
click at [589, 393] on span "ORDER.DL - BRUNO CORDEIRO DOS SANTOS - 23/09/2025 18:46" at bounding box center [381, 392] width 415 height 24
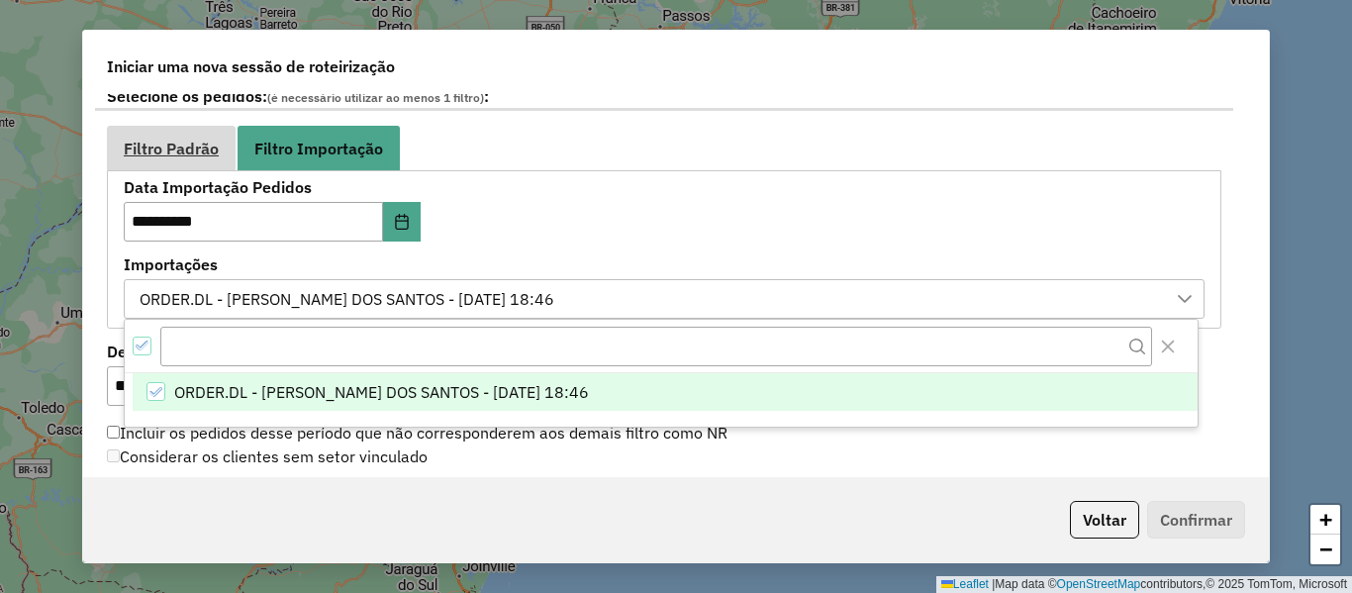
click at [174, 150] on span "Filtro Padrão" at bounding box center [171, 149] width 95 height 16
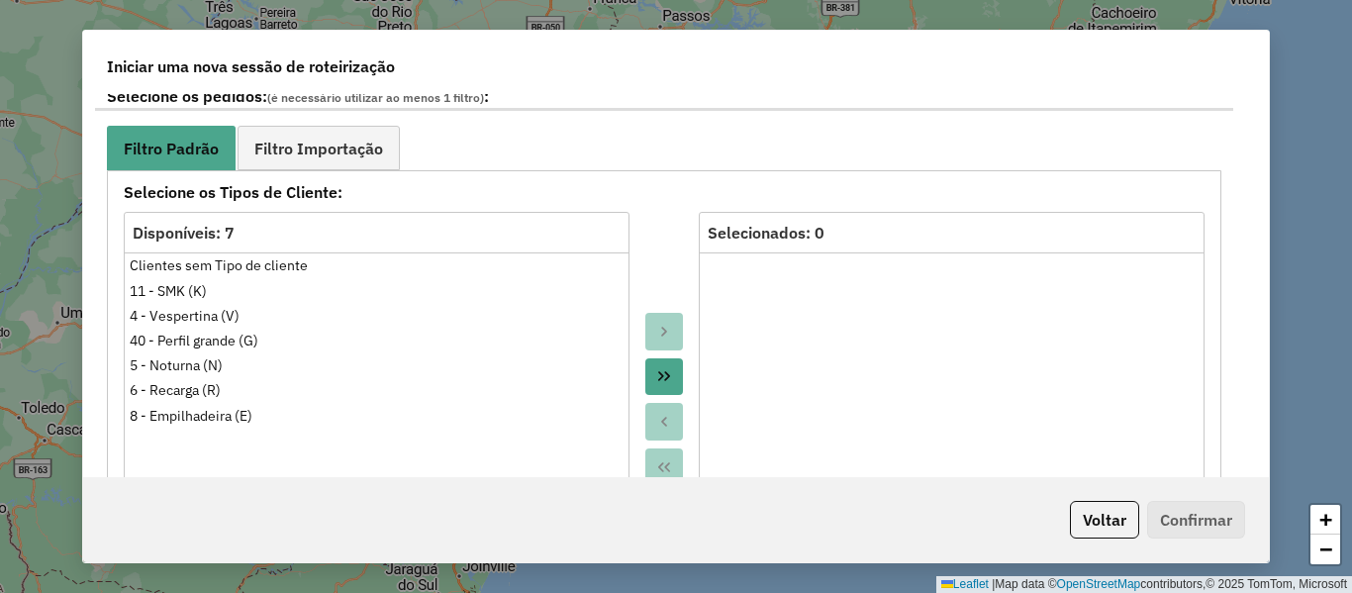
click at [607, 151] on ul "Filtro Padrão Filtro Importação" at bounding box center [664, 148] width 1115 height 45
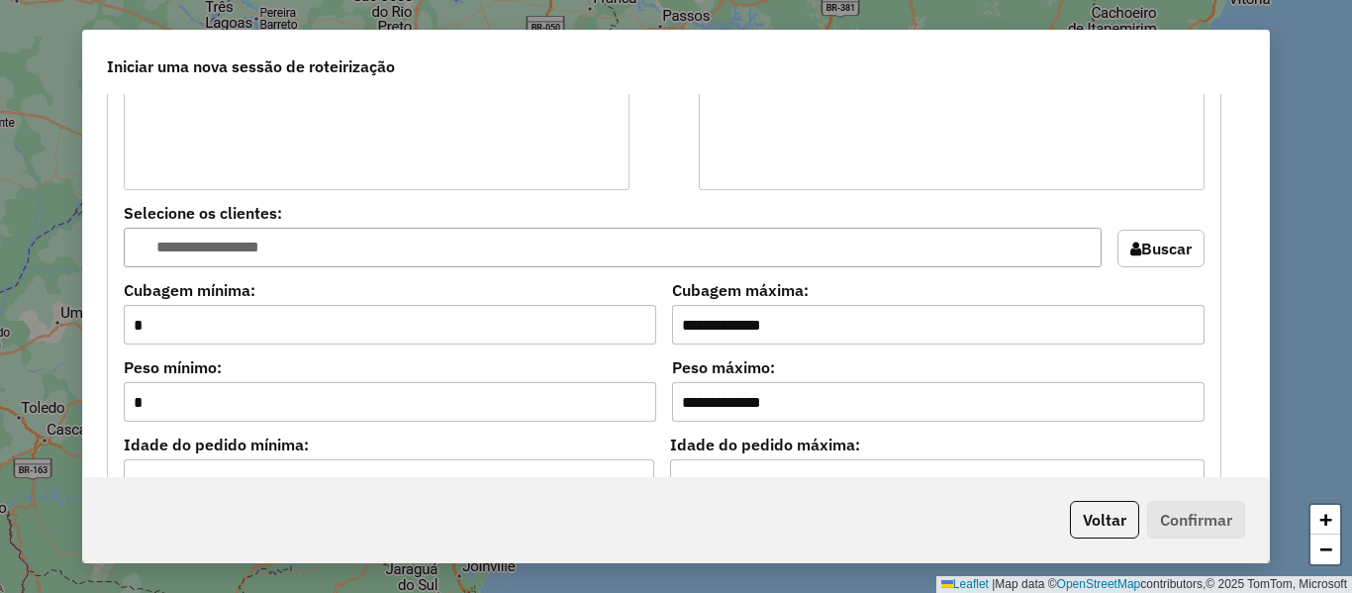
scroll to position [1782, 0]
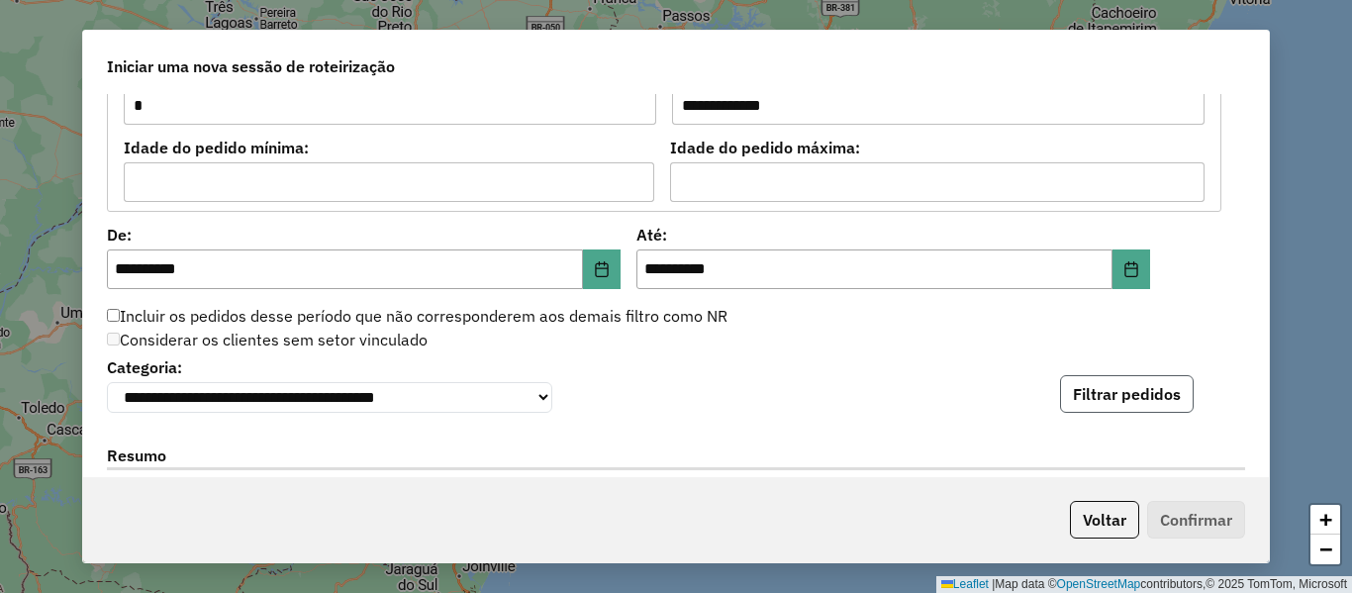
click at [1127, 388] on button "Filtrar pedidos" at bounding box center [1127, 394] width 134 height 38
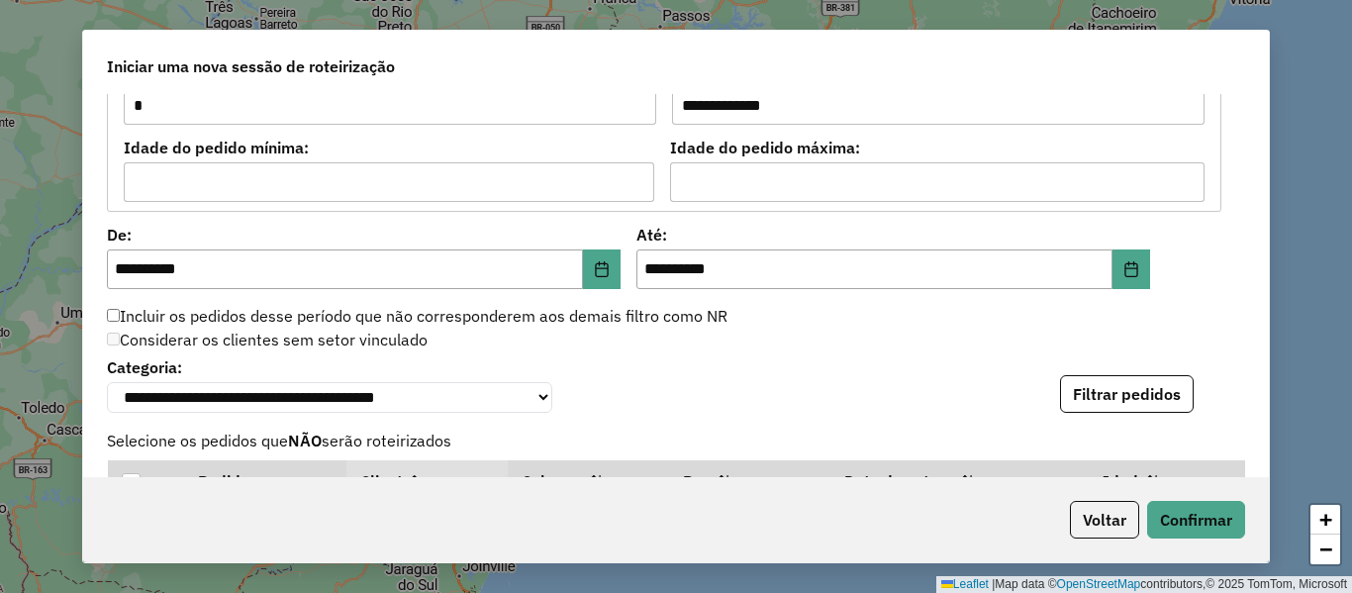
click at [807, 398] on div "**********" at bounding box center [676, 382] width 1138 height 60
click at [1083, 402] on button "Filtrar pedidos" at bounding box center [1127, 394] width 134 height 38
click at [906, 370] on div "**********" at bounding box center [676, 382] width 1138 height 60
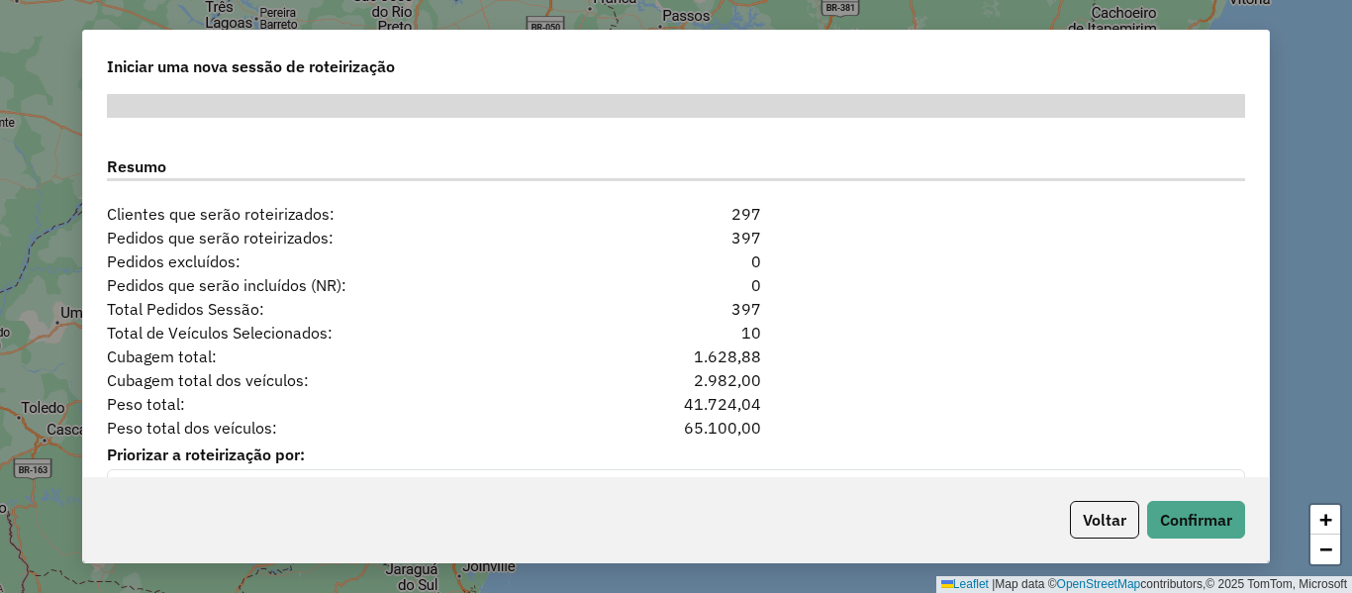
scroll to position [2574, 0]
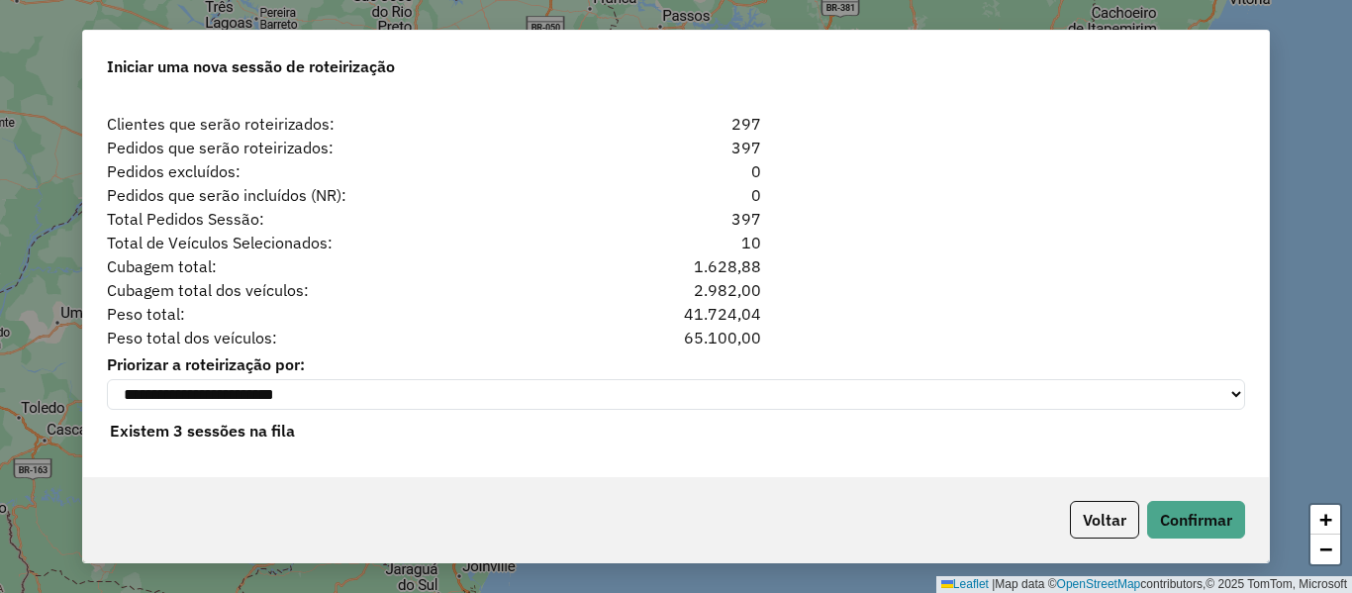
drag, startPoint x: 727, startPoint y: 220, endPoint x: 547, endPoint y: 185, distance: 182.5
click at [663, 220] on div "Total Pedidos Sessão: 397" at bounding box center [676, 219] width 1162 height 24
click at [755, 188] on div "0" at bounding box center [676, 195] width 194 height 24
click at [1170, 519] on button "Confirmar" at bounding box center [1196, 520] width 98 height 38
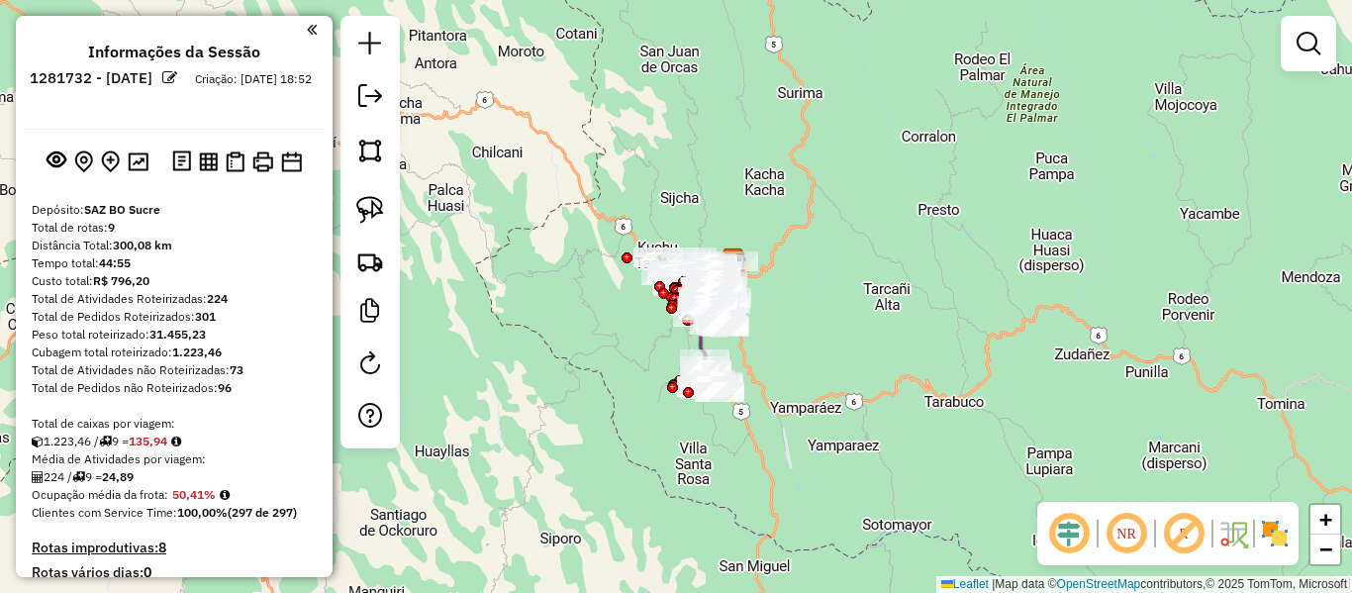
drag, startPoint x: 751, startPoint y: 365, endPoint x: 799, endPoint y: 328, distance: 60.6
click at [858, 300] on div "Janela de atendimento Grade de atendimento Capacidade Transportadoras Veículos …" at bounding box center [676, 296] width 1352 height 593
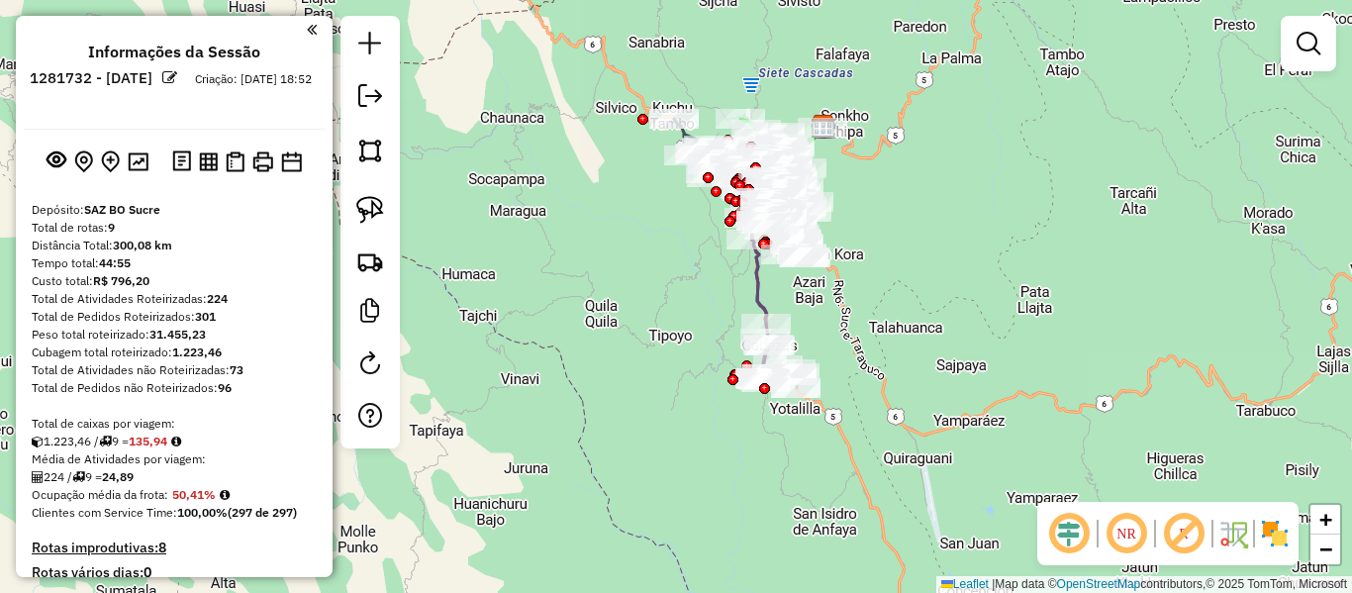
click at [1294, 537] on div "NR R" at bounding box center [1167, 533] width 261 height 63
click at [1293, 536] on div "NR R" at bounding box center [1167, 533] width 261 height 63
click at [1283, 541] on img at bounding box center [1275, 534] width 32 height 32
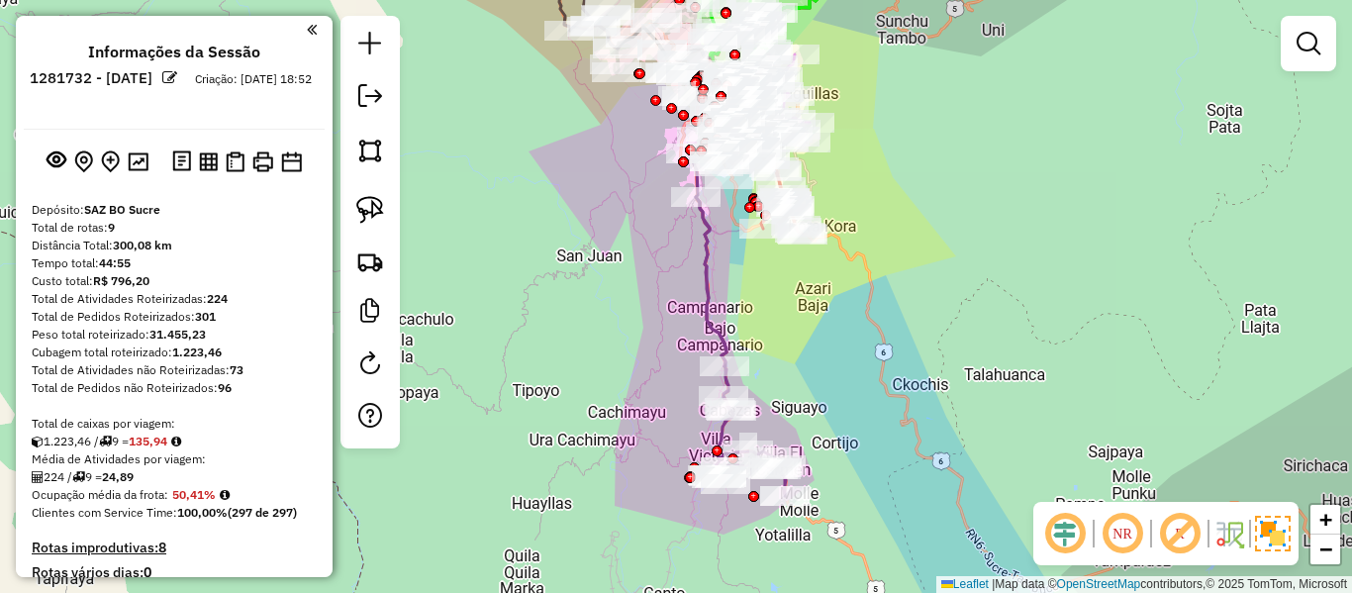
click at [709, 245] on icon at bounding box center [741, 346] width 90 height 299
select select "**********"
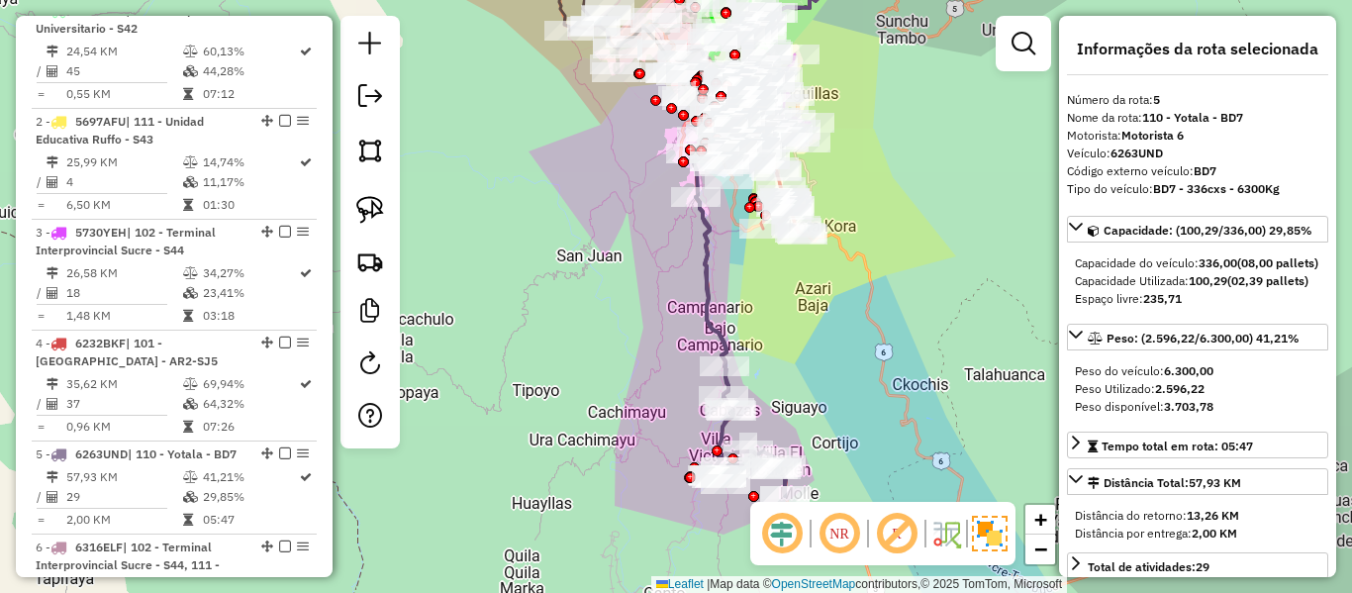
scroll to position [1224, 0]
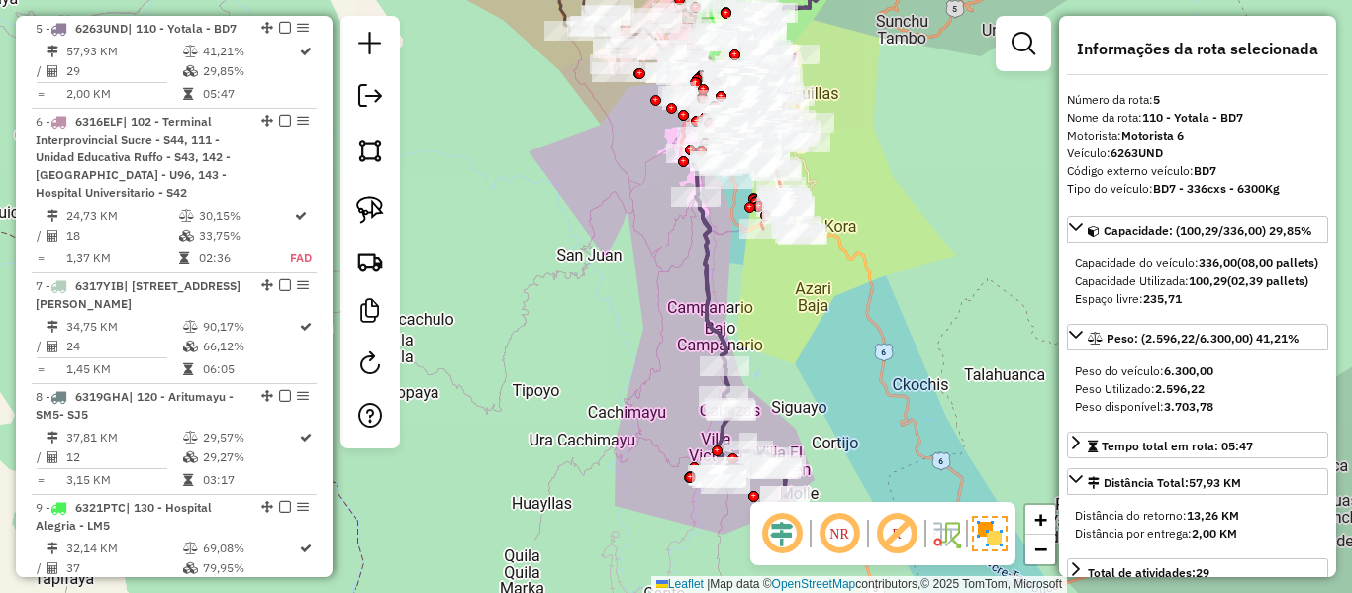
click at [706, 246] on icon at bounding box center [741, 346] width 90 height 299
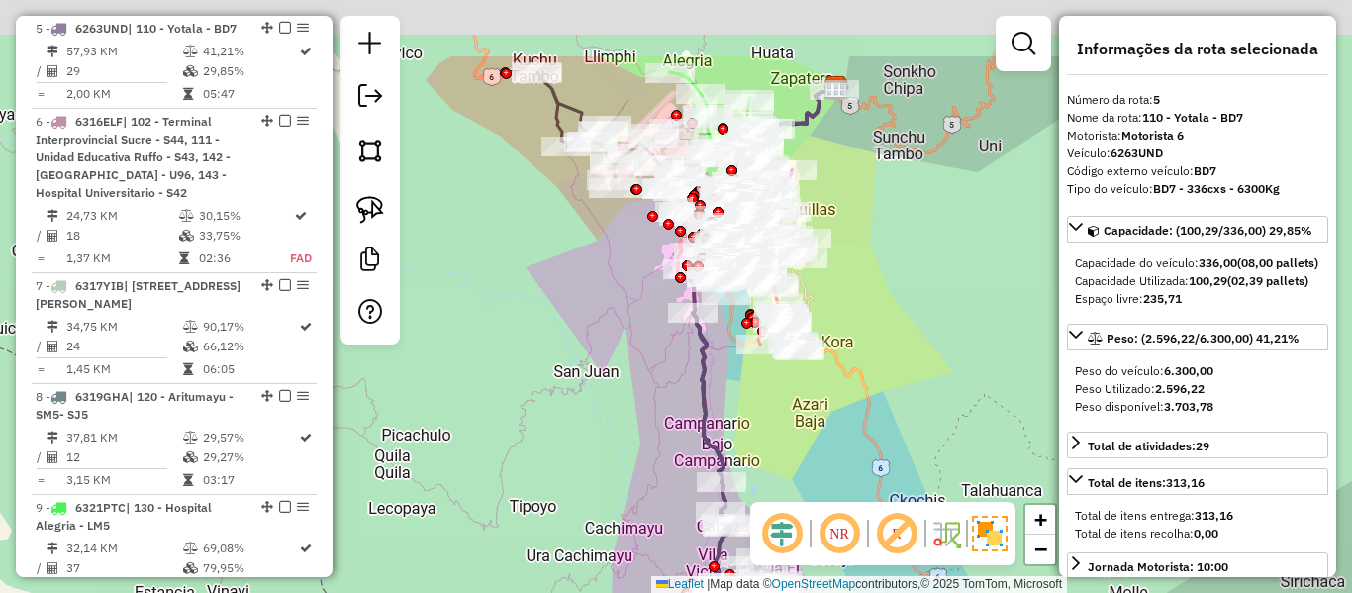
click at [729, 372] on div "Janela de atendimento Grade de atendimento Capacidade Transportadoras Veículos …" at bounding box center [676, 296] width 1352 height 593
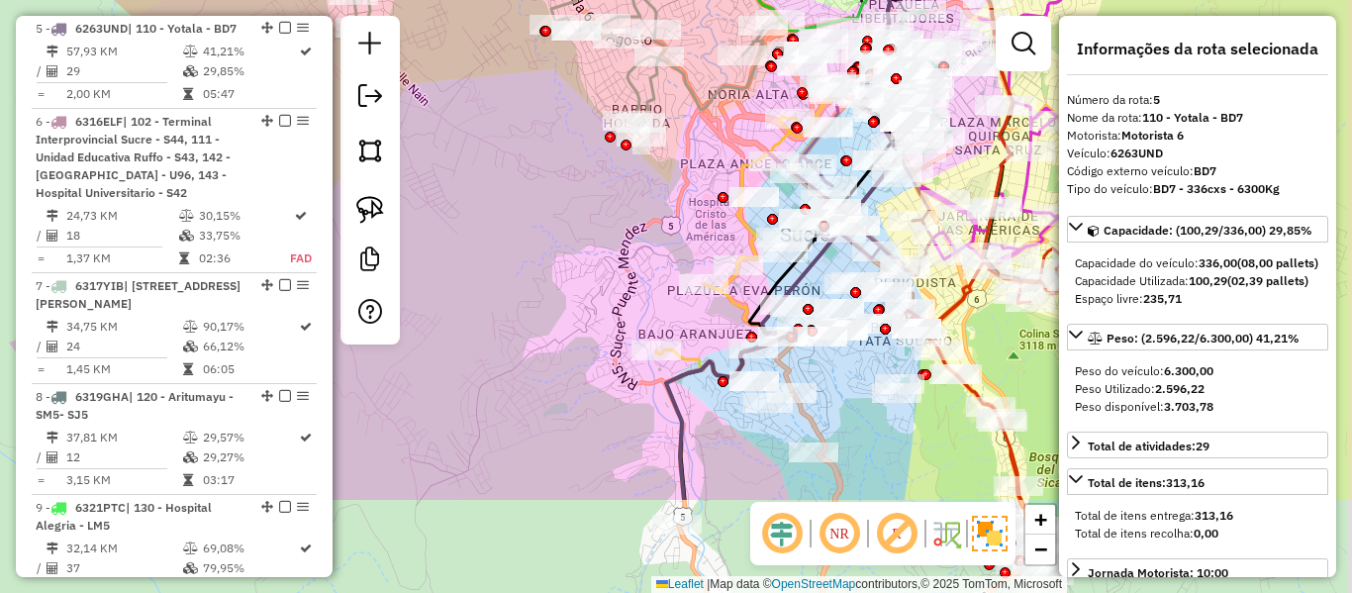
drag, startPoint x: 605, startPoint y: 267, endPoint x: 598, endPoint y: 218, distance: 50.0
click at [595, 183] on div "Janela de atendimento Grade de atendimento Capacidade Transportadoras Veículos …" at bounding box center [676, 296] width 1352 height 593
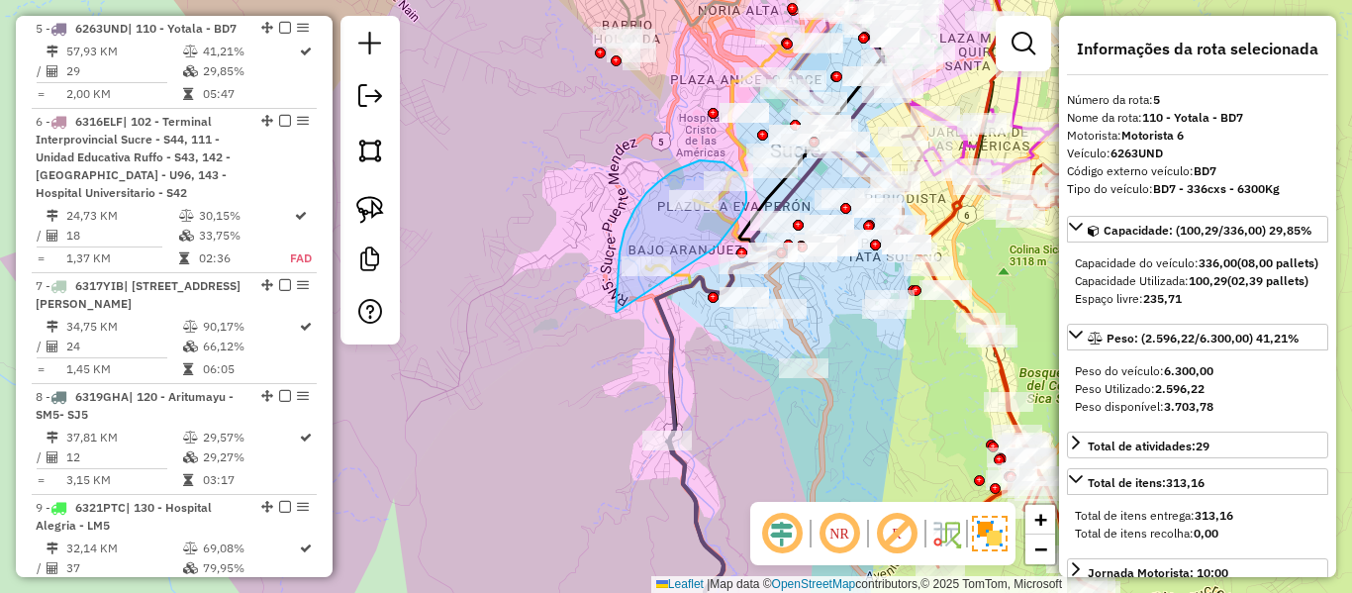
drag, startPoint x: 617, startPoint y: 306, endPoint x: 717, endPoint y: 246, distance: 116.3
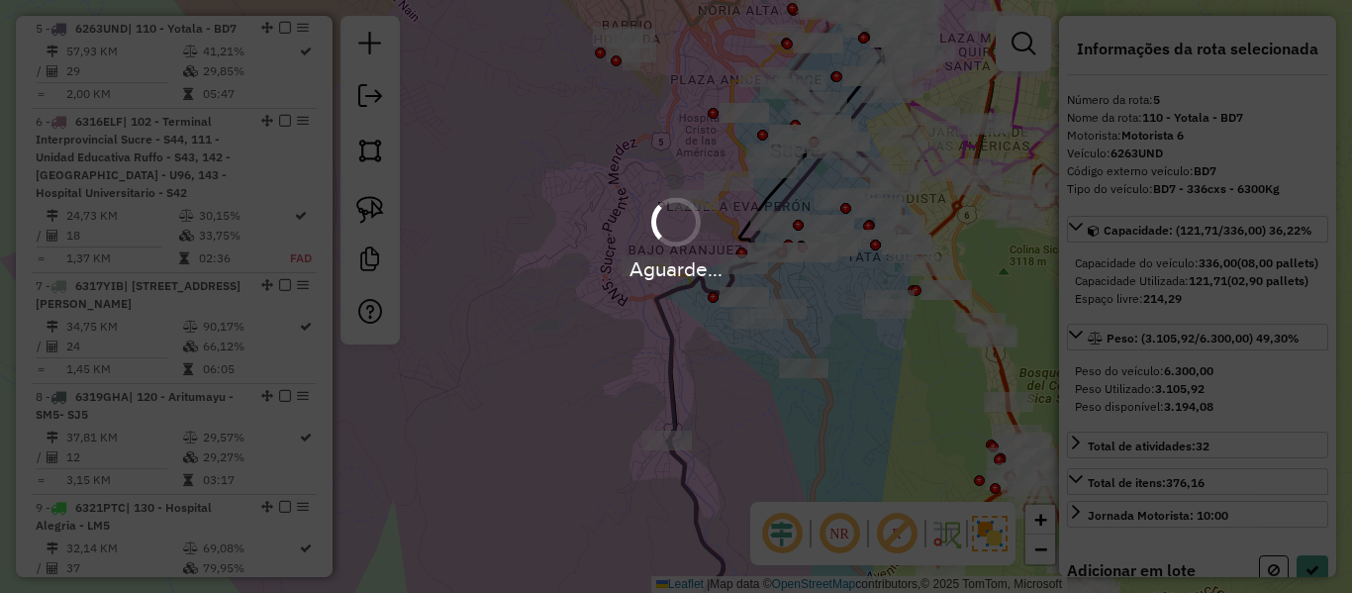
select select "**********"
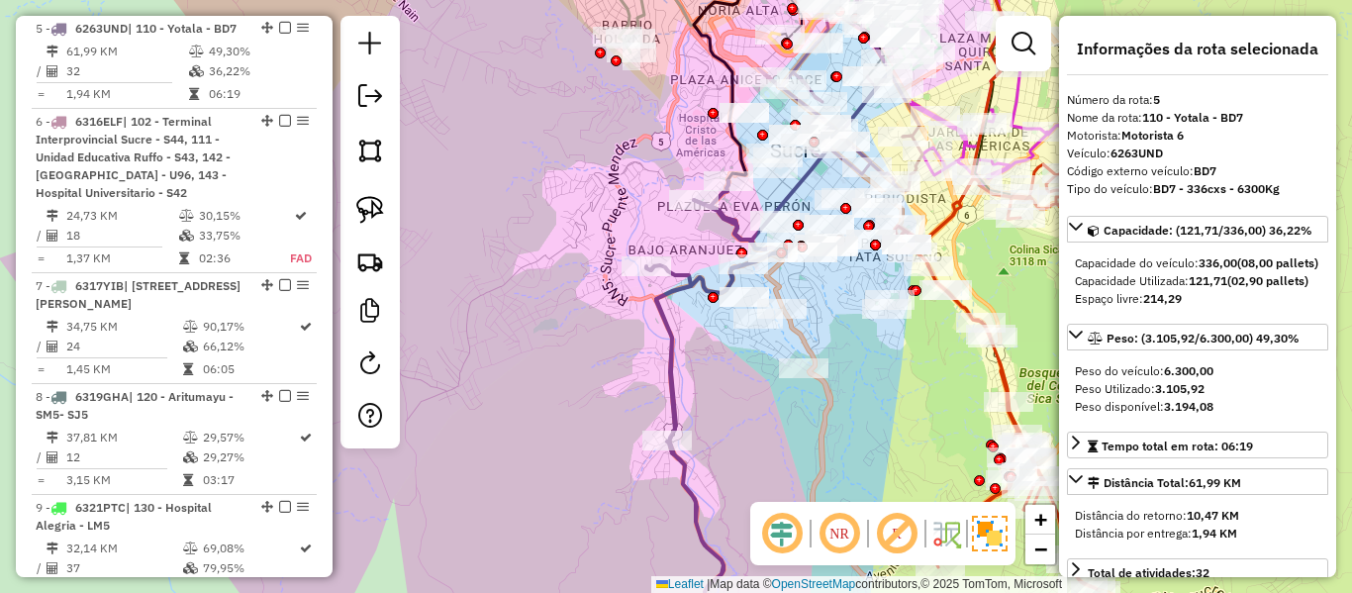
click at [677, 288] on icon at bounding box center [717, 416] width 143 height 471
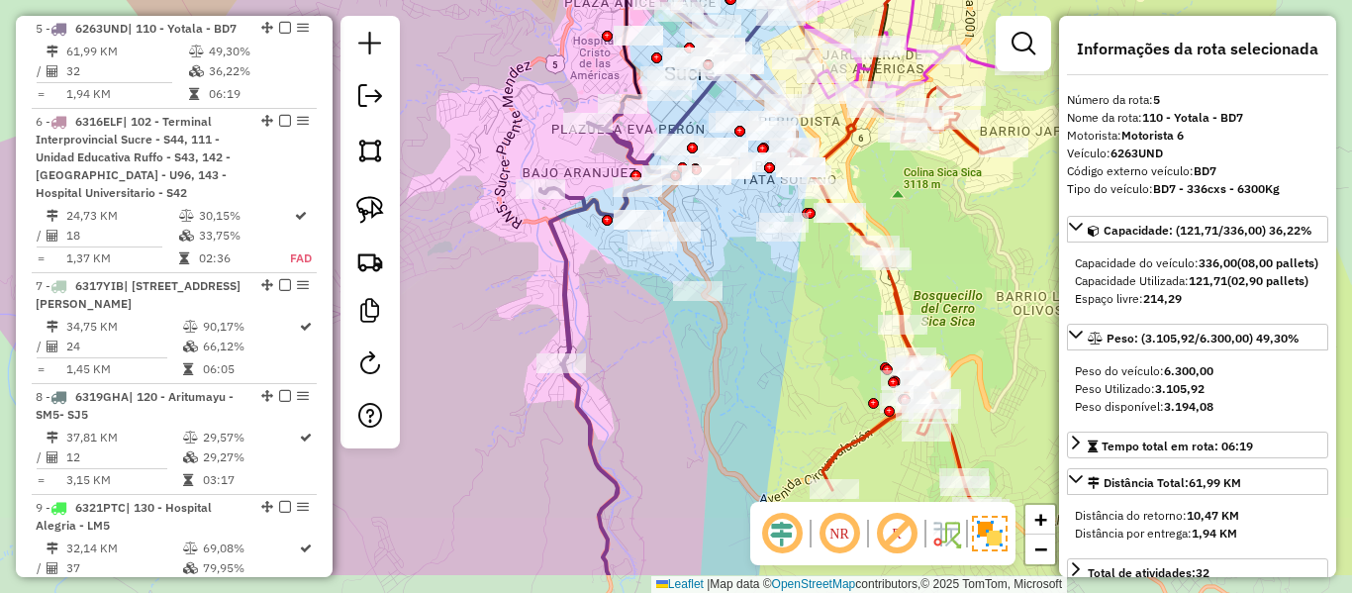
drag, startPoint x: 696, startPoint y: 387, endPoint x: 573, endPoint y: 307, distance: 146.6
click at [573, 307] on div "Janela de atendimento Grade de atendimento Capacidade Transportadoras Veículos …" at bounding box center [676, 296] width 1352 height 593
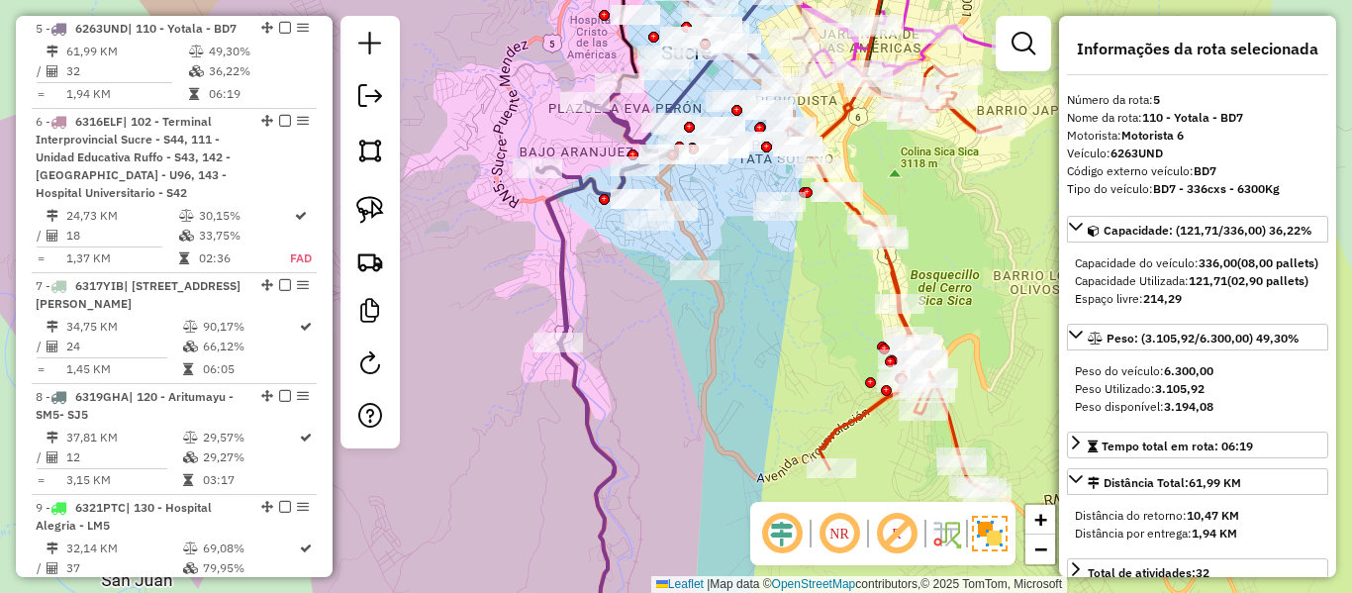
drag, startPoint x: 651, startPoint y: 368, endPoint x: 680, endPoint y: 326, distance: 51.3
click at [679, 327] on div "Janela de atendimento Grade de atendimento Capacidade Transportadoras Veículos …" at bounding box center [676, 296] width 1352 height 593
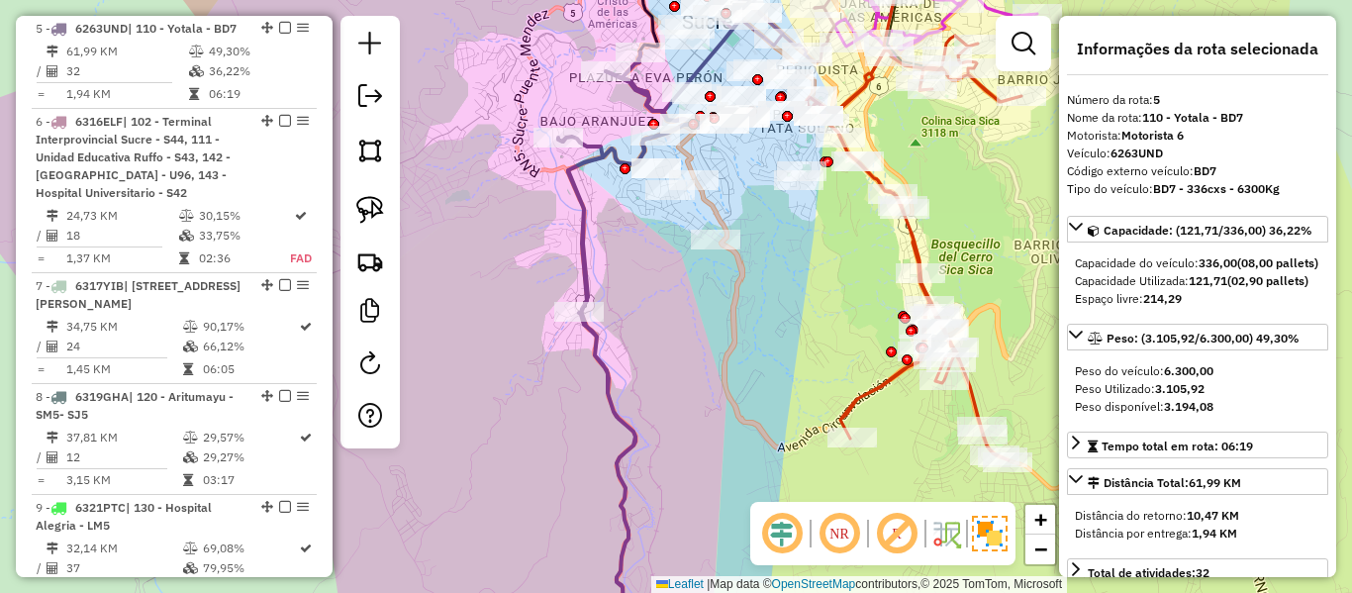
drag, startPoint x: 567, startPoint y: 219, endPoint x: 575, endPoint y: 212, distance: 10.5
click at [568, 219] on div "Janela de atendimento Grade de atendimento Capacidade Transportadoras Veículos …" at bounding box center [676, 296] width 1352 height 593
click at [580, 208] on icon at bounding box center [630, 352] width 143 height 600
click at [585, 221] on icon at bounding box center [630, 352] width 143 height 600
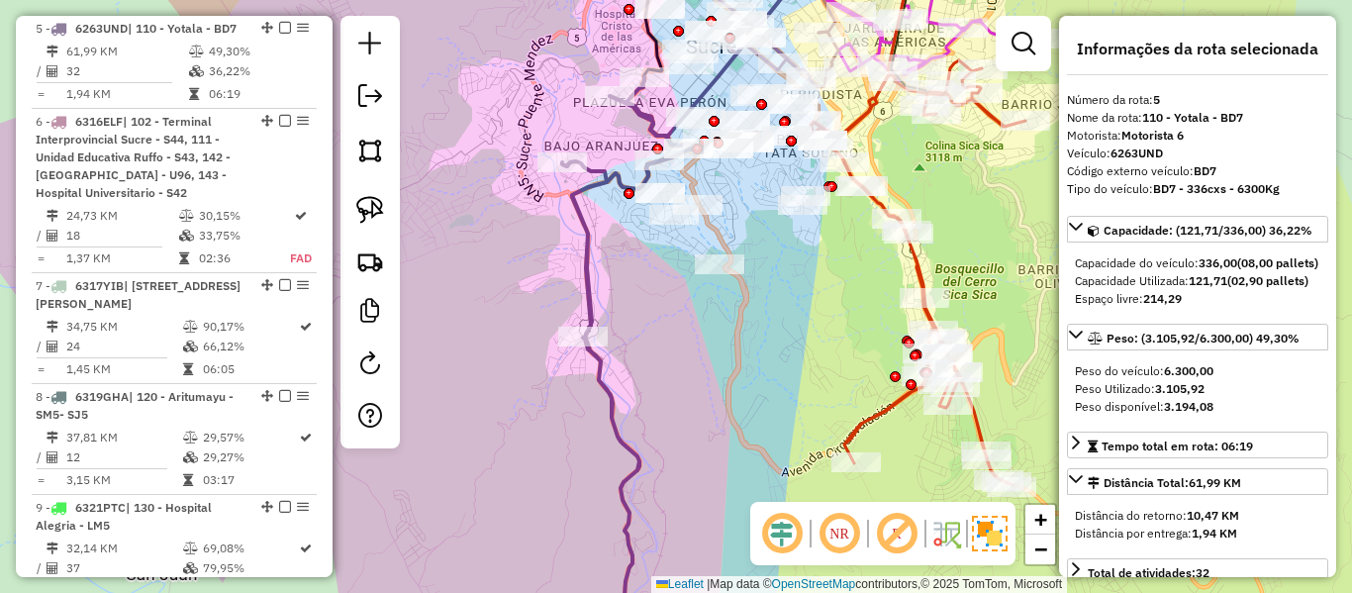
drag, startPoint x: 594, startPoint y: 222, endPoint x: 617, endPoint y: 439, distance: 218.0
click at [614, 441] on icon at bounding box center [633, 377] width 143 height 600
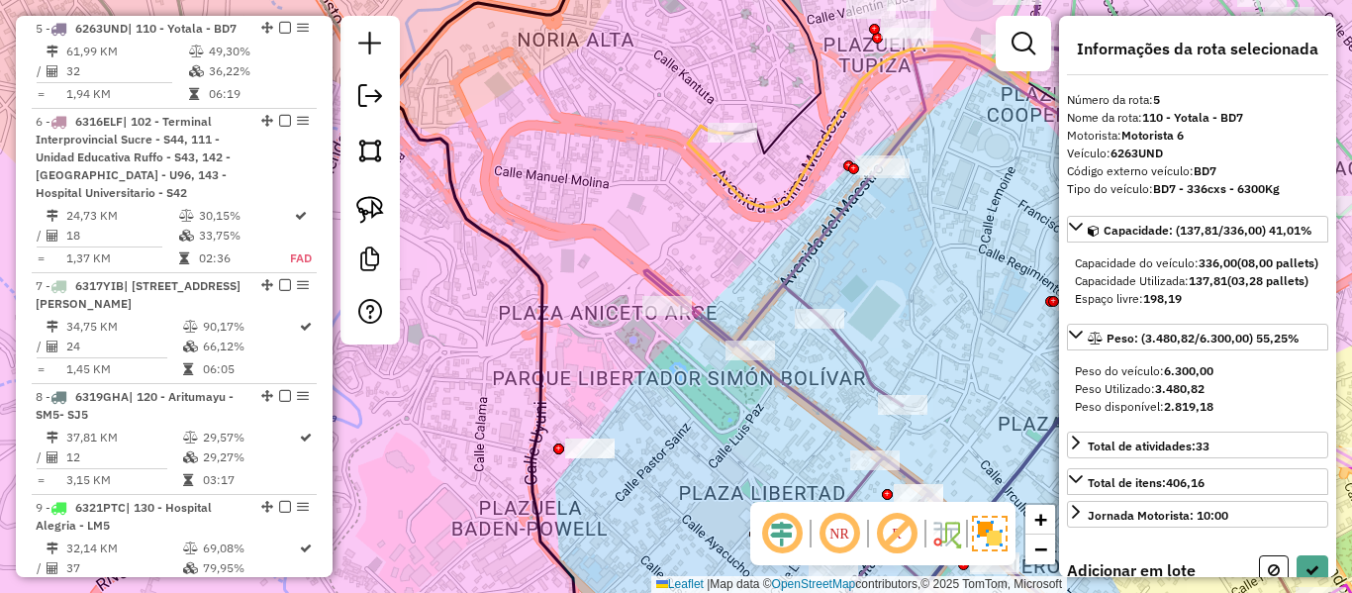
select select "**********"
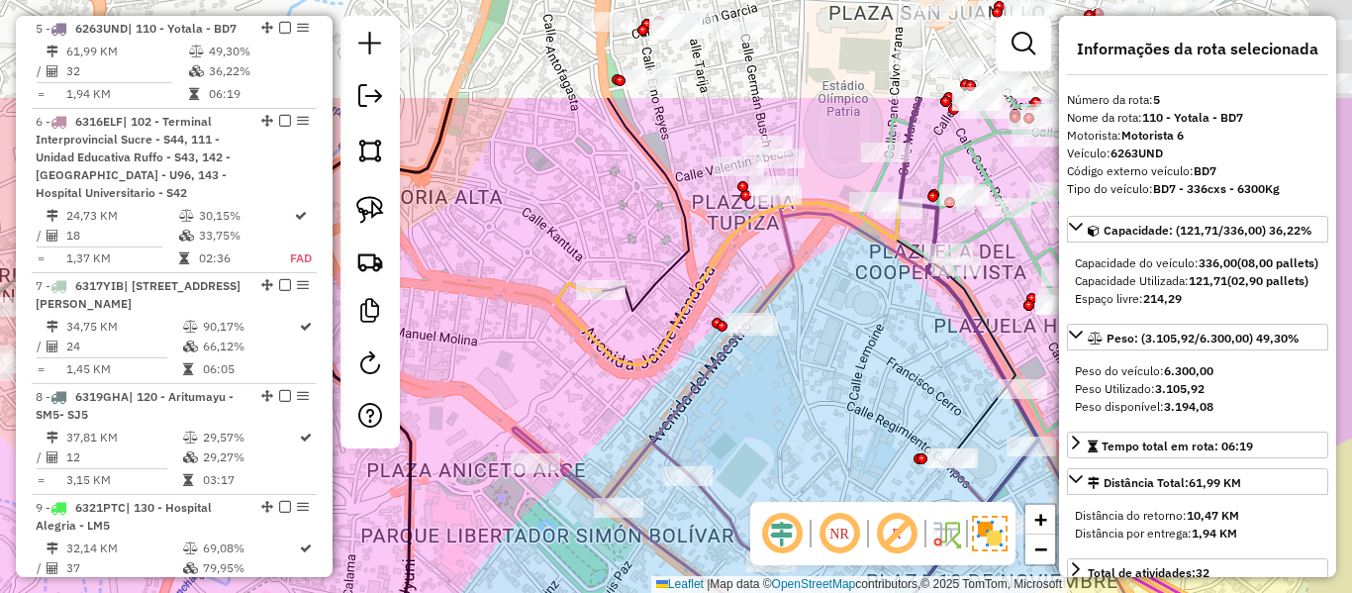
drag, startPoint x: 726, startPoint y: 208, endPoint x: 595, endPoint y: 365, distance: 204.6
click at [594, 366] on div "Janela de atendimento Grade de atendimento Capacidade Transportadoras Veículos …" at bounding box center [676, 296] width 1352 height 593
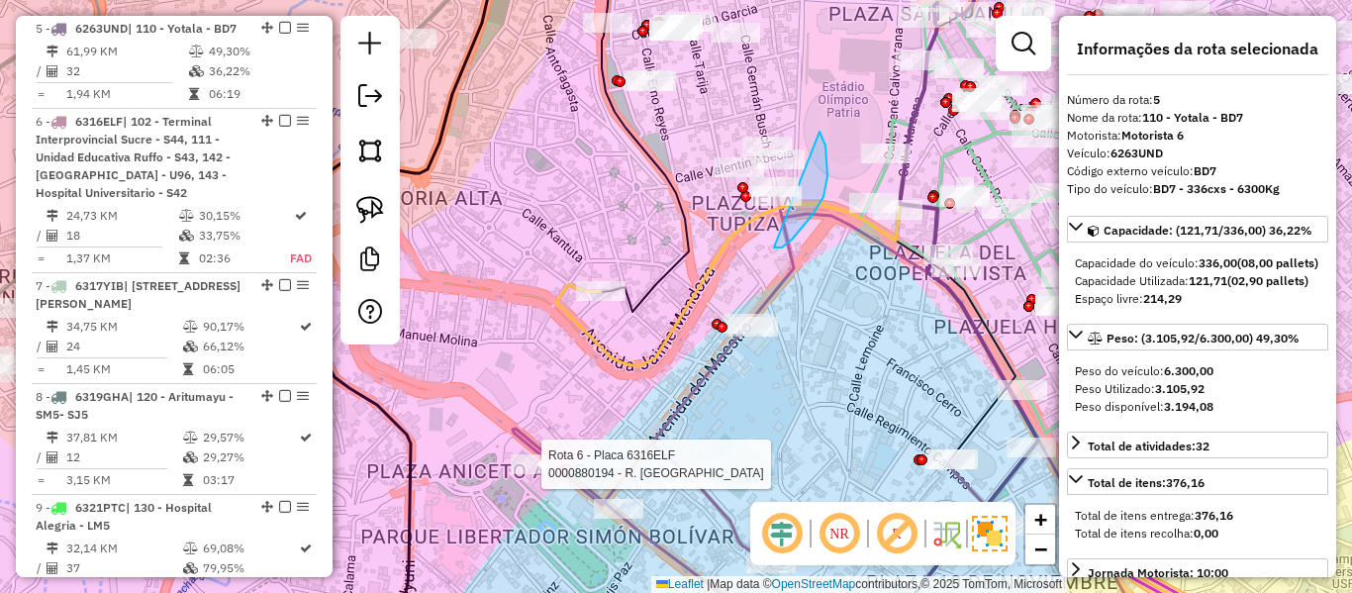
drag, startPoint x: 798, startPoint y: 233, endPoint x: 691, endPoint y: 237, distance: 107.0
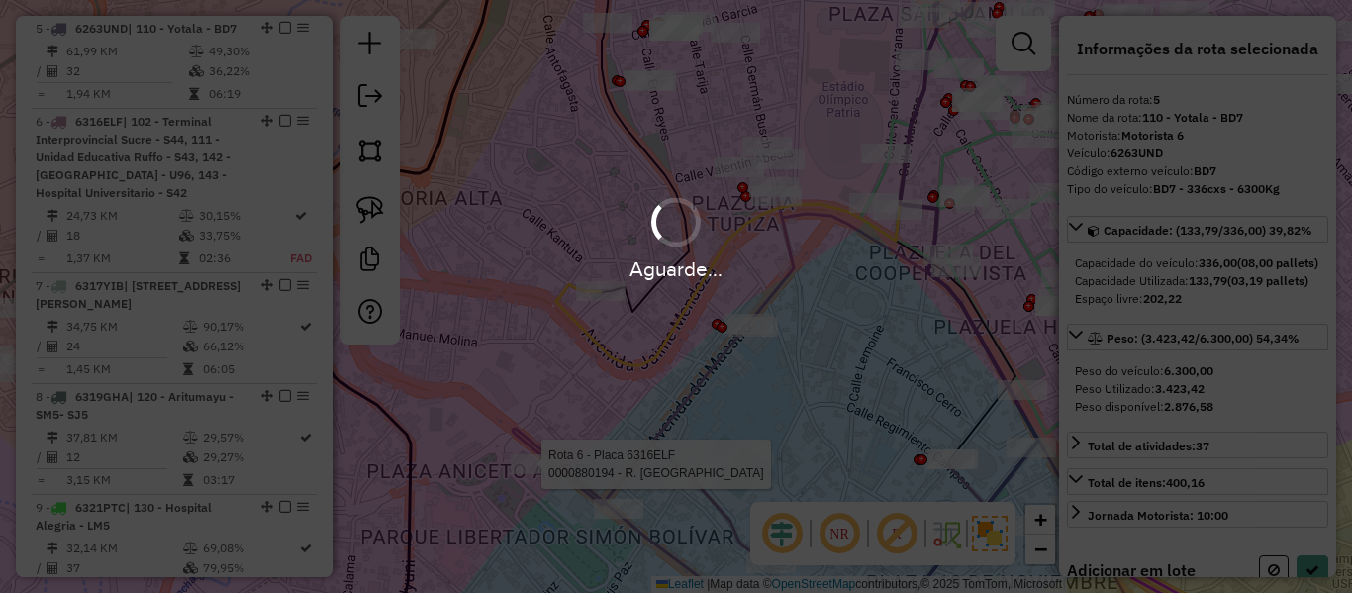
select select "**********"
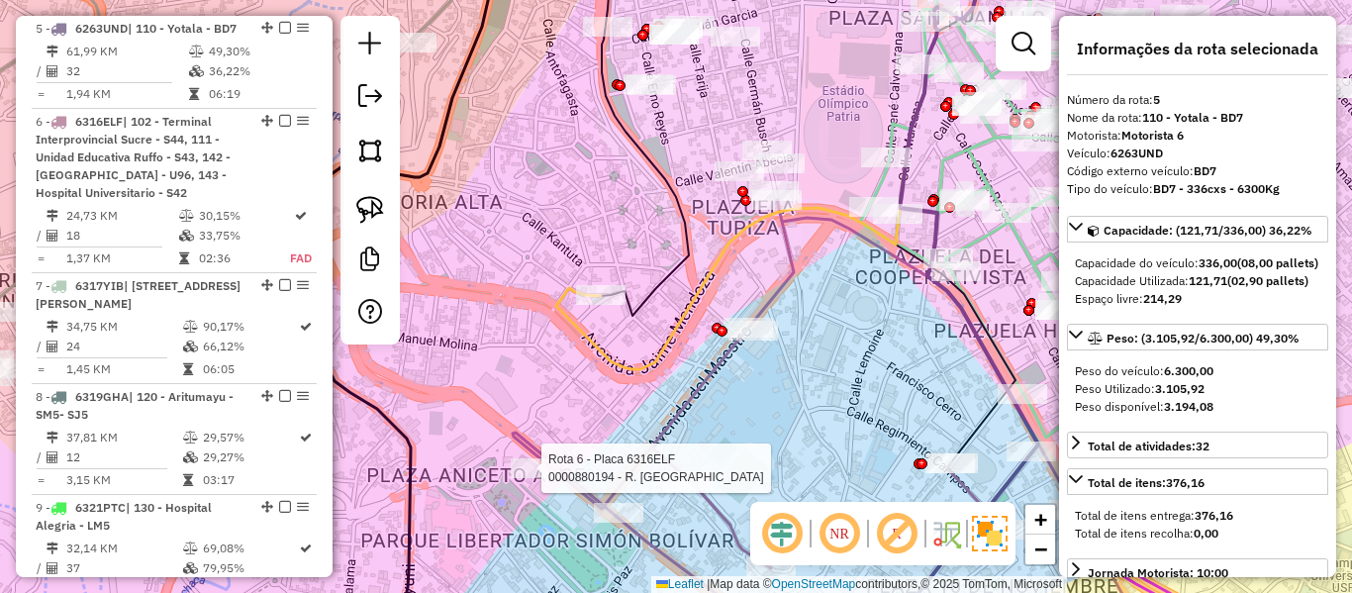
drag, startPoint x: 799, startPoint y: 250, endPoint x: 768, endPoint y: 401, distance: 153.6
click at [775, 423] on icon at bounding box center [776, 428] width 526 height 456
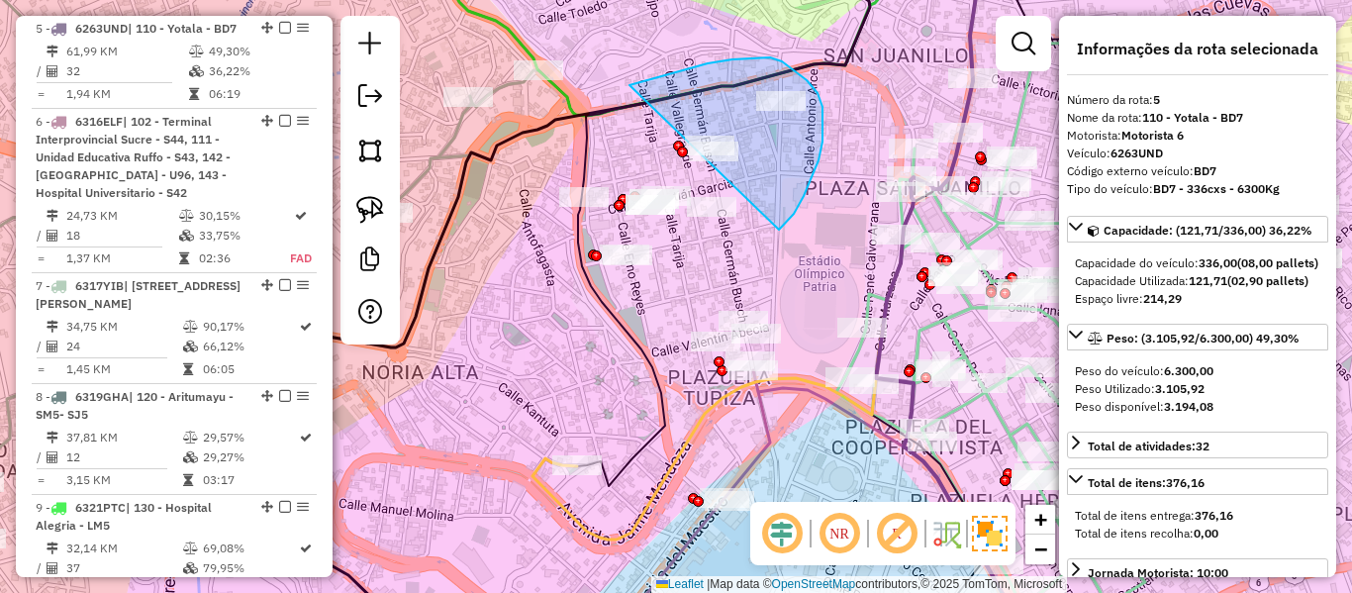
drag, startPoint x: 779, startPoint y: 230, endPoint x: 569, endPoint y: 324, distance: 230.0
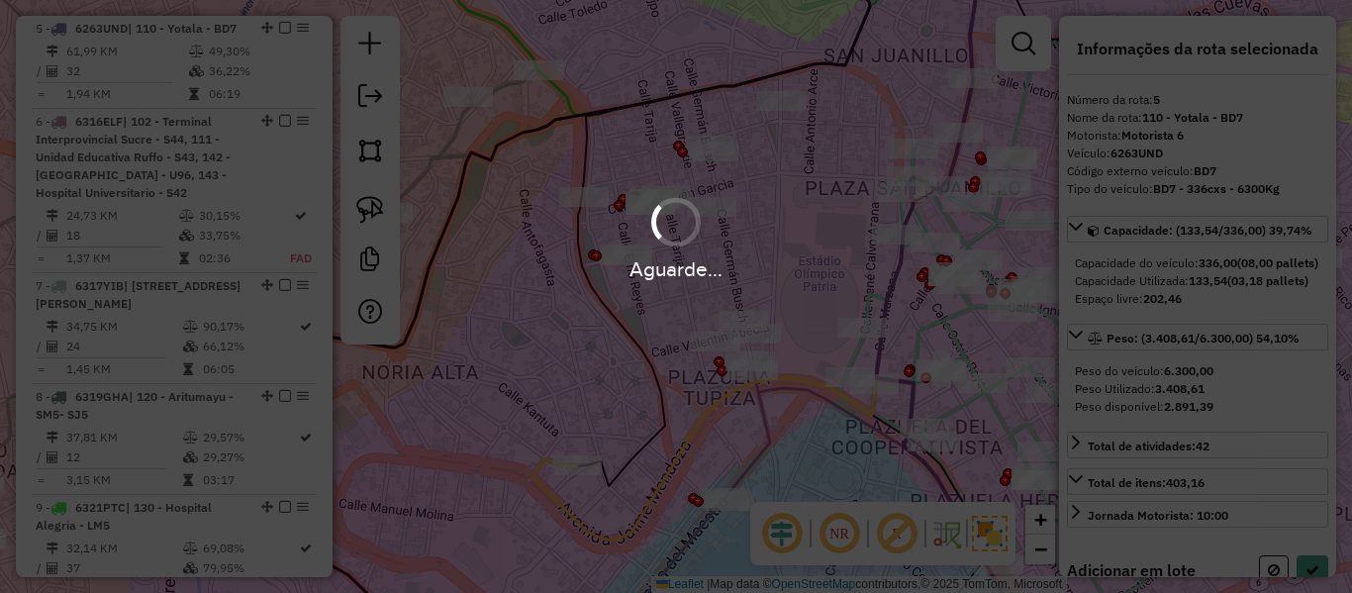
select select "**********"
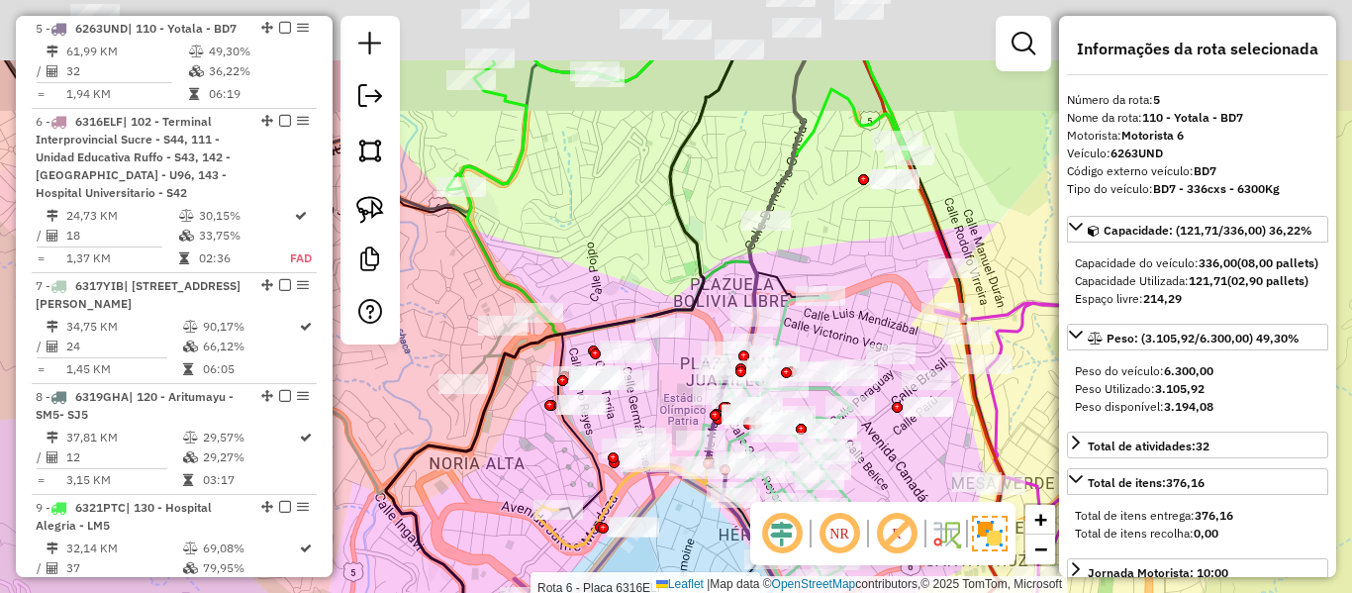
drag, startPoint x: 832, startPoint y: 148, endPoint x: 752, endPoint y: 337, distance: 205.0
click at [752, 337] on div "Rota 6 - Placa 6316ELF 0000880194 - R. YASCARA Janela de atendimento Grade de a…" at bounding box center [676, 296] width 1352 height 593
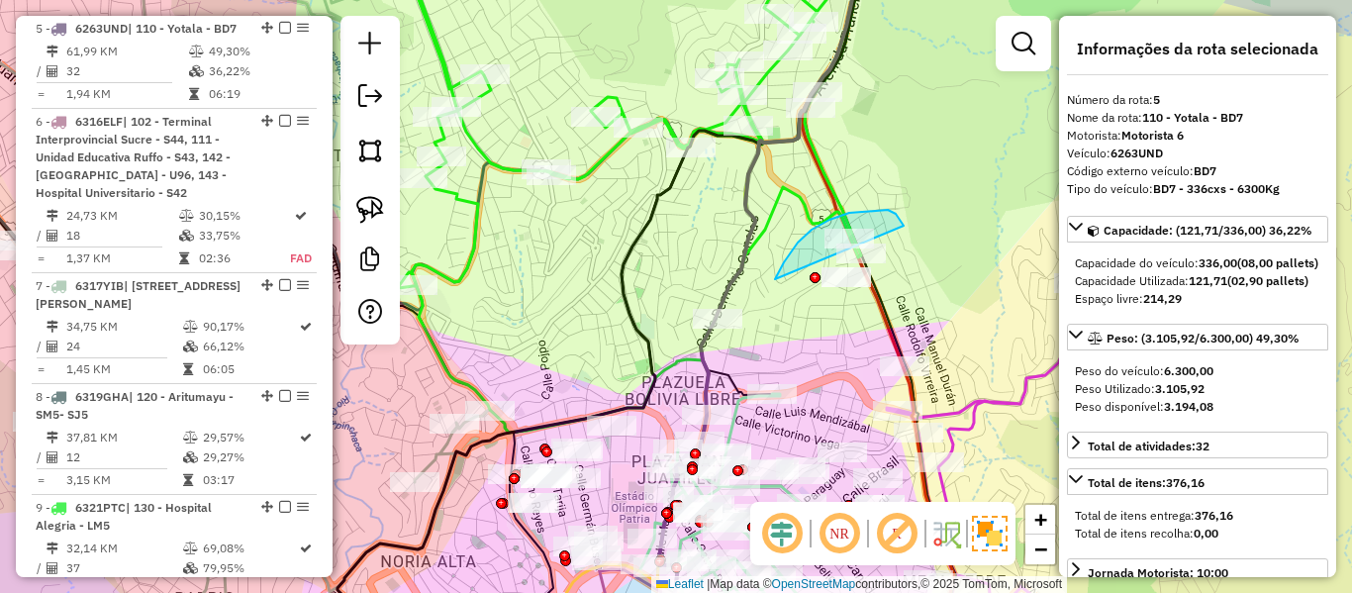
drag, startPoint x: 812, startPoint y: 230, endPoint x: 816, endPoint y: 355, distance: 125.8
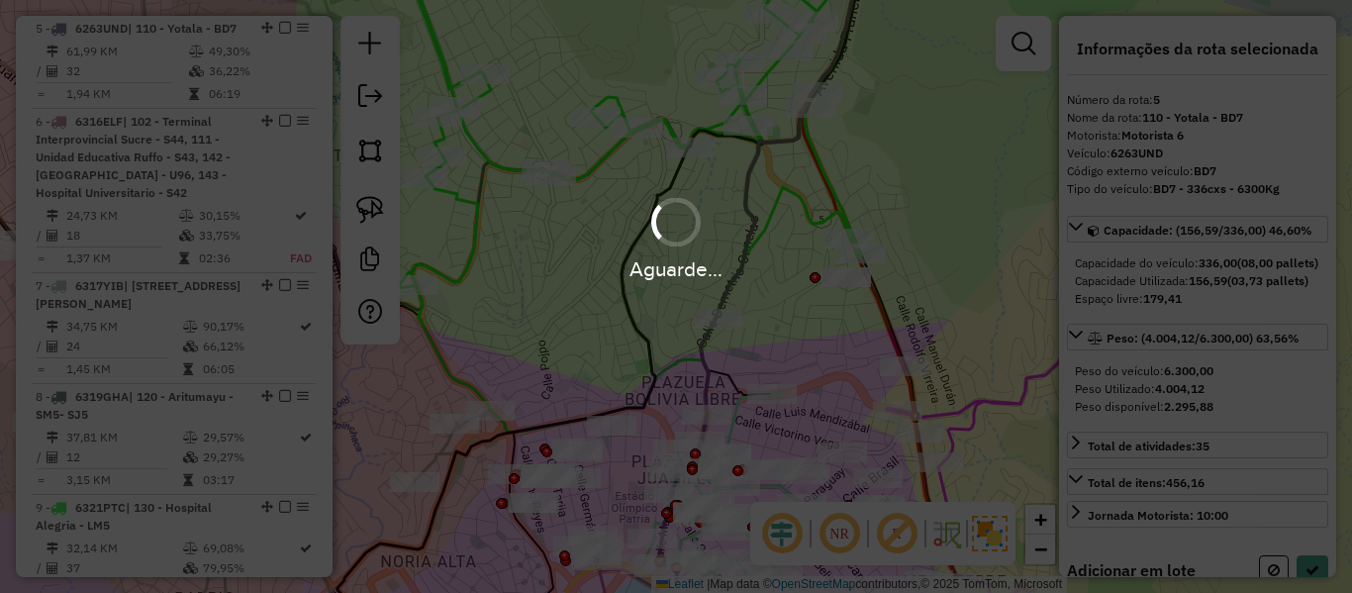
select select "**********"
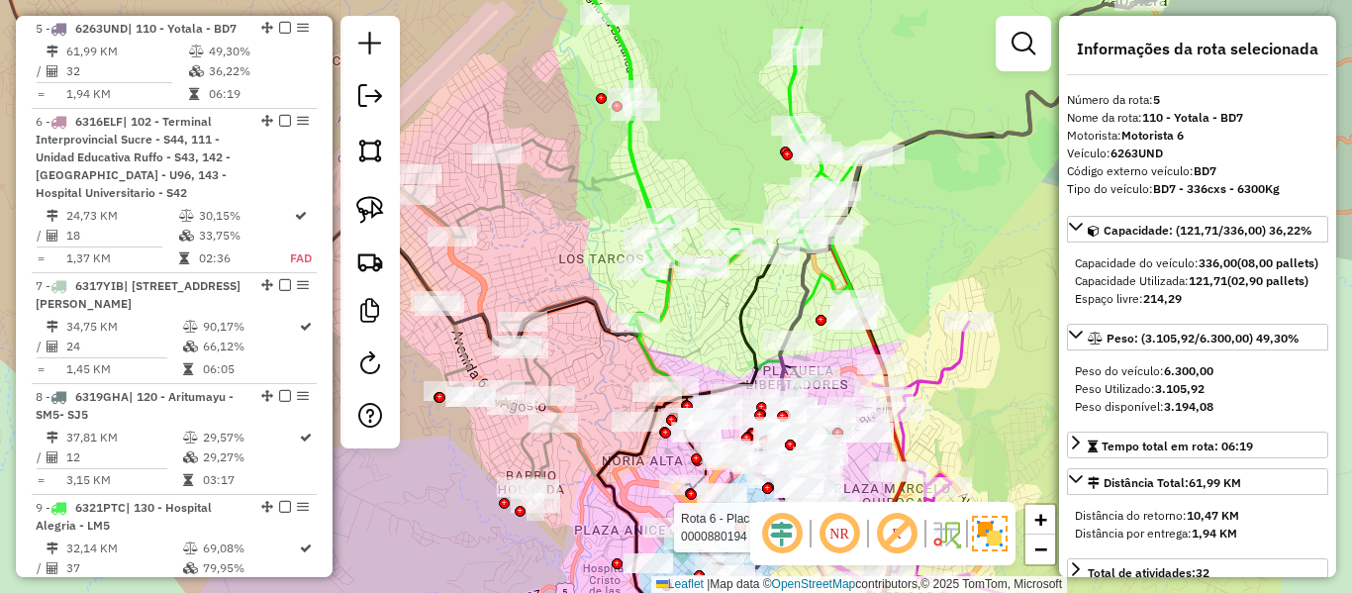
click at [912, 282] on div "Rota 6 - Placa 6316ELF 0000880194 - R. YASCARA Rota 9 - Placa 6321PTC 000091488…" at bounding box center [676, 296] width 1352 height 593
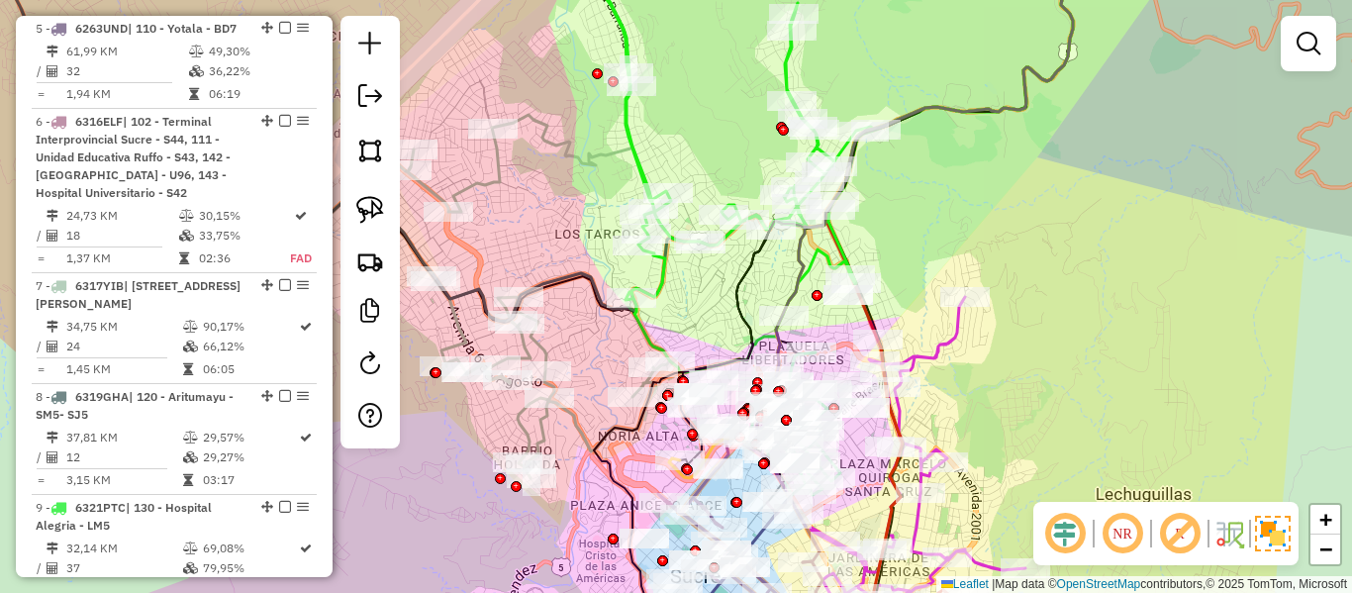
drag, startPoint x: 912, startPoint y: 290, endPoint x: 777, endPoint y: 194, distance: 165.4
click at [782, 195] on div "Rota 6 - Placa 6316ELF 0000880194 - R. YASCARA Janela de atendimento Grade de a…" at bounding box center [676, 296] width 1352 height 593
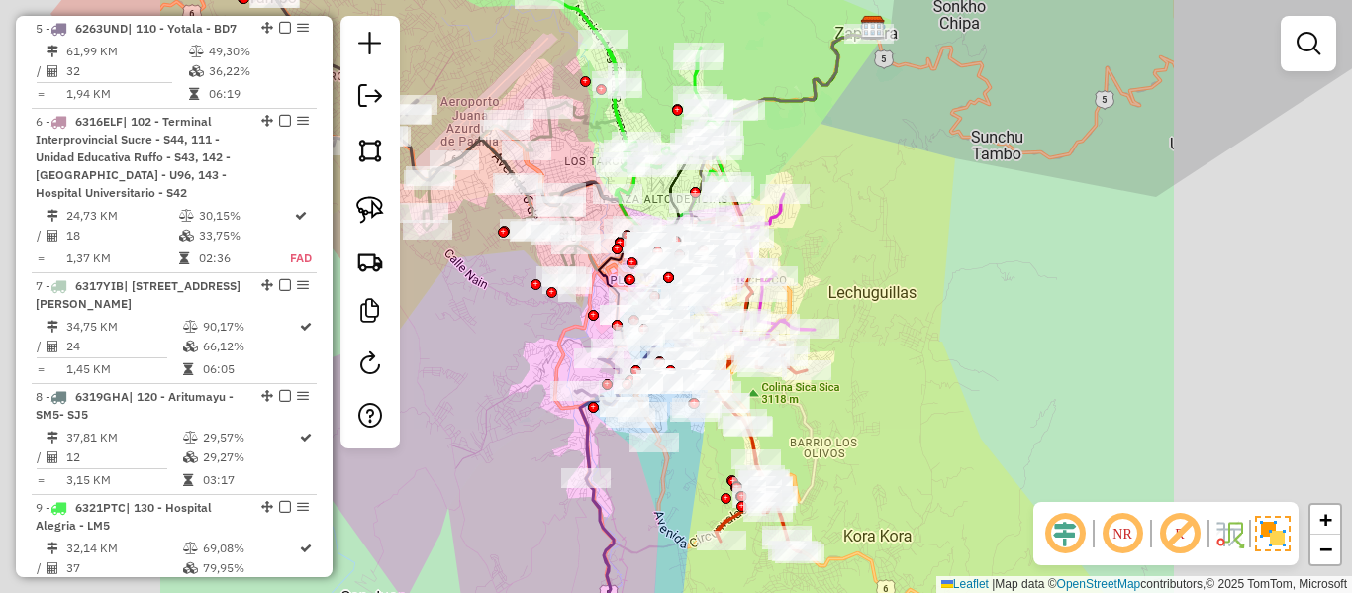
click at [892, 259] on div "Janela de atendimento Grade de atendimento Capacidade Transportadoras Veículos …" at bounding box center [676, 296] width 1352 height 593
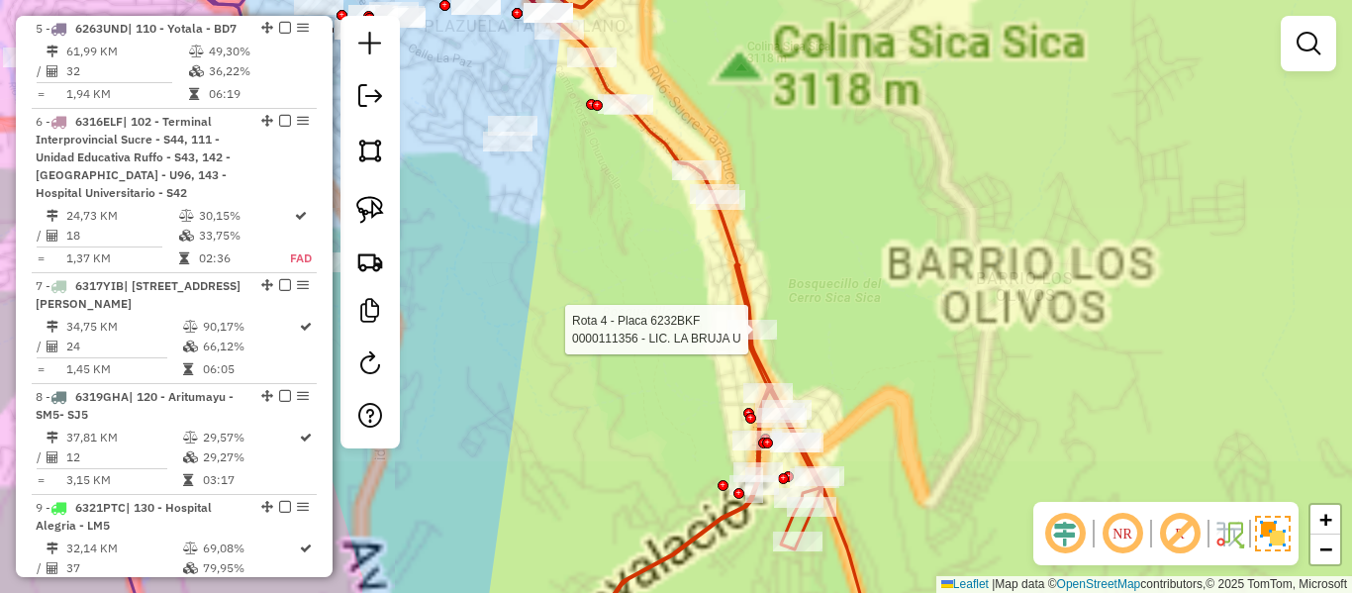
click at [752, 319] on icon at bounding box center [743, 297] width 421 height 712
select select "**********"
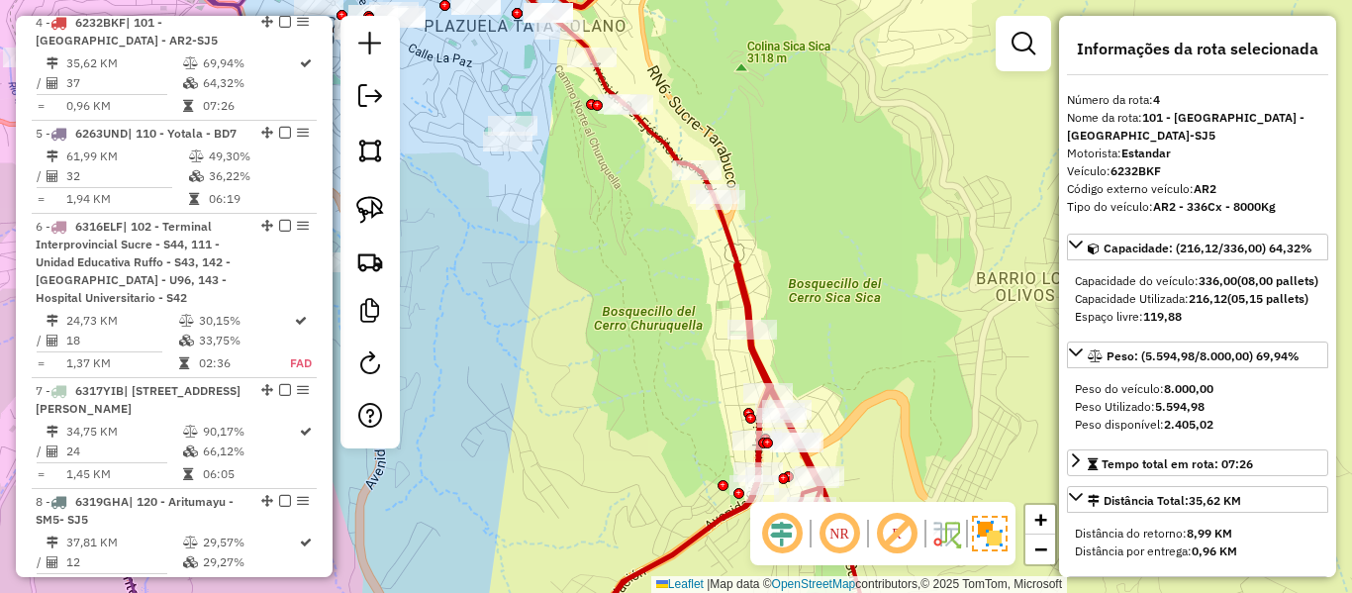
scroll to position [1113, 0]
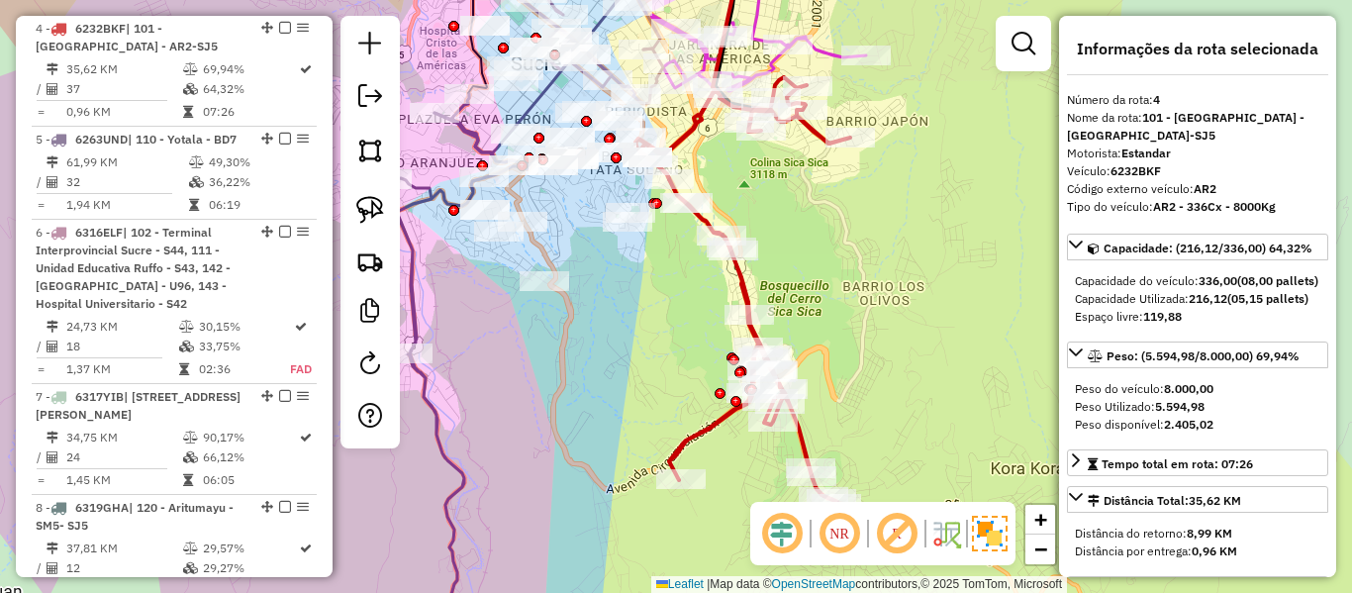
drag, startPoint x: 863, startPoint y: 360, endPoint x: 884, endPoint y: 489, distance: 130.4
click at [884, 489] on div "Janela de atendimento Grade de atendimento Capacidade Transportadoras Veículos …" at bounding box center [676, 296] width 1352 height 593
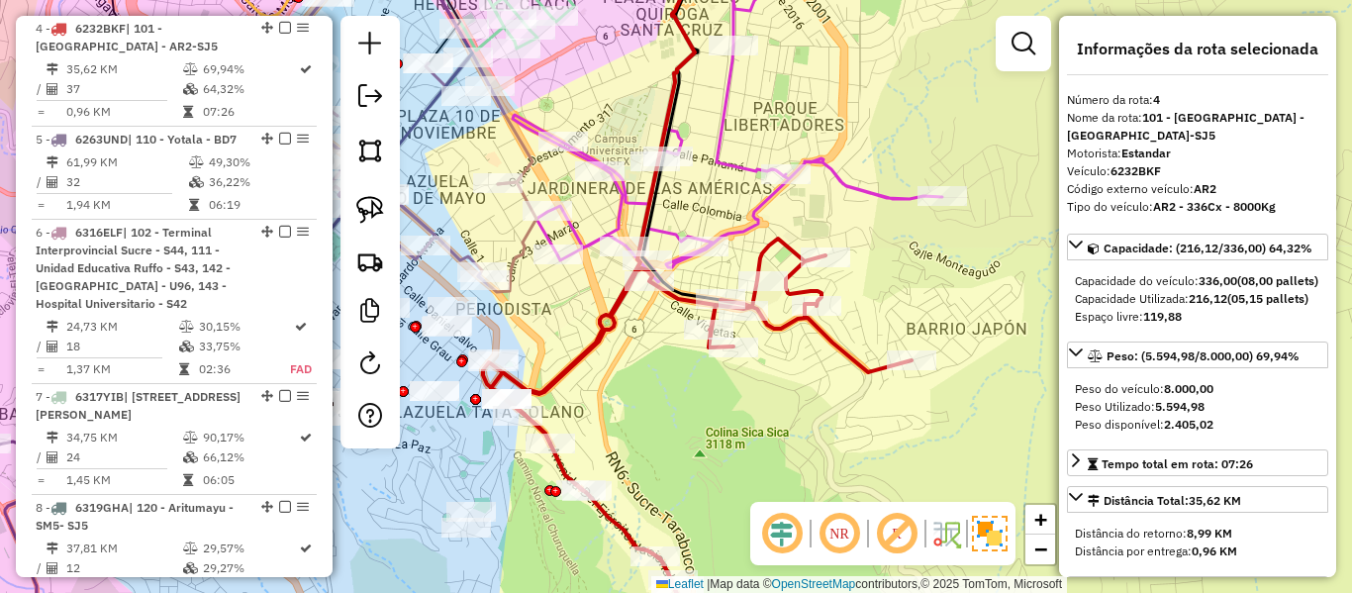
click at [869, 193] on icon at bounding box center [728, 112] width 430 height 342
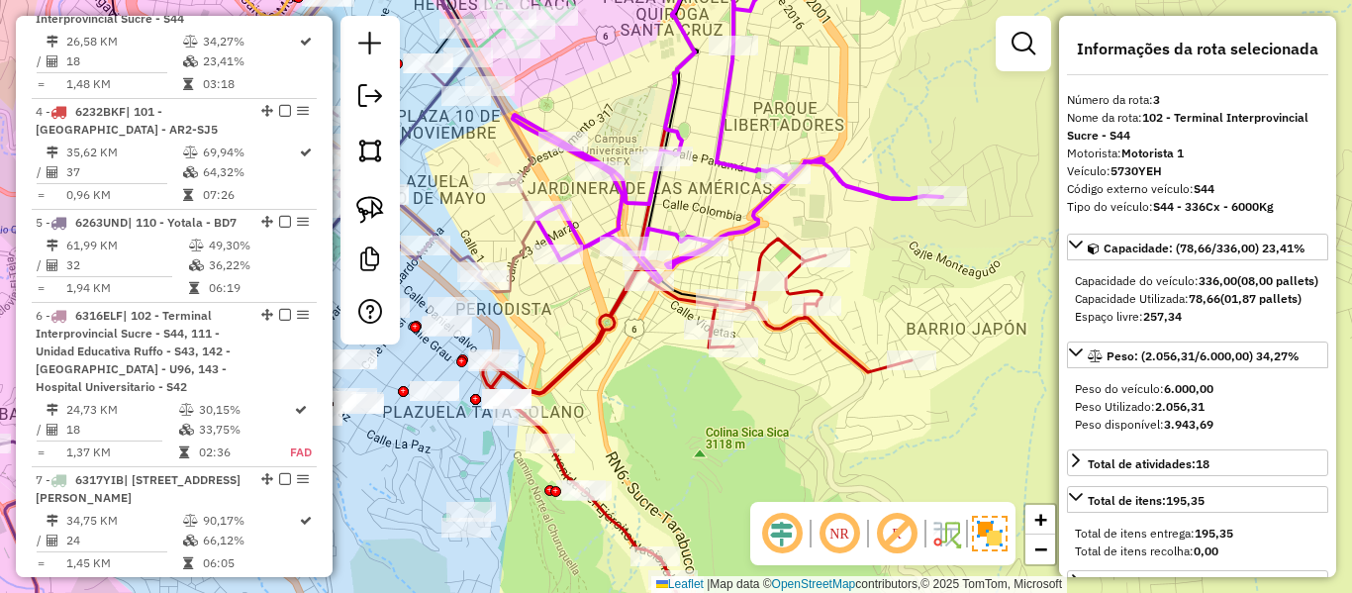
scroll to position [1002, 0]
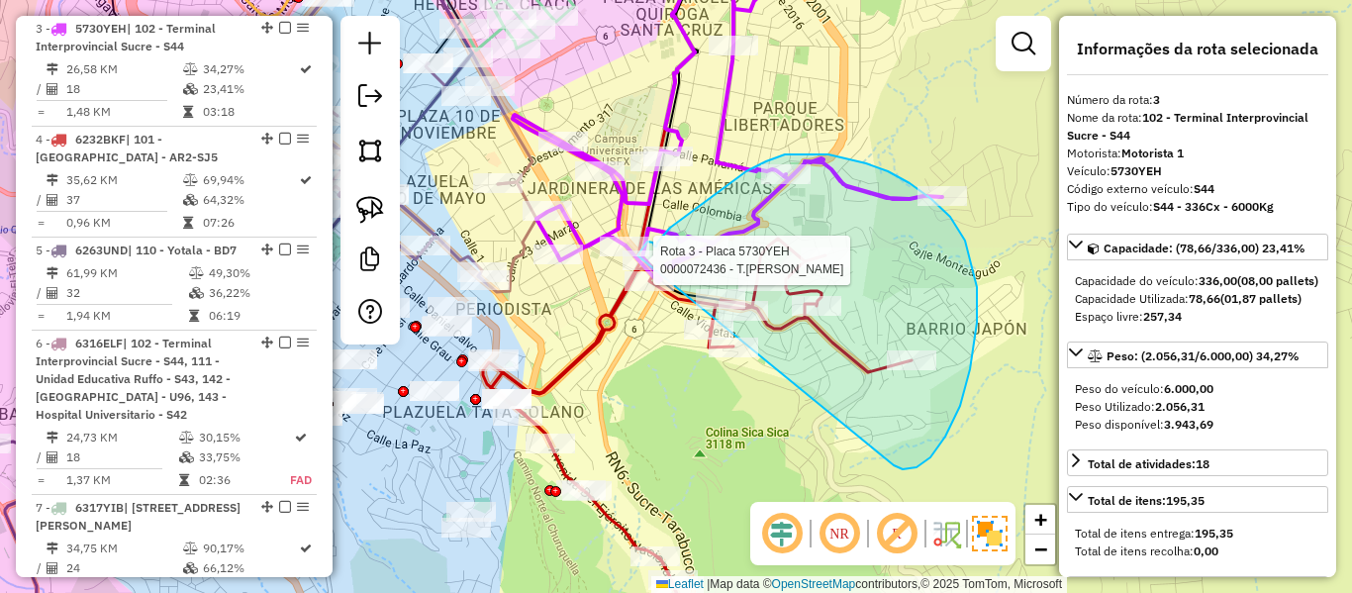
drag, startPoint x: 903, startPoint y: 469, endPoint x: 800, endPoint y: 405, distance: 121.4
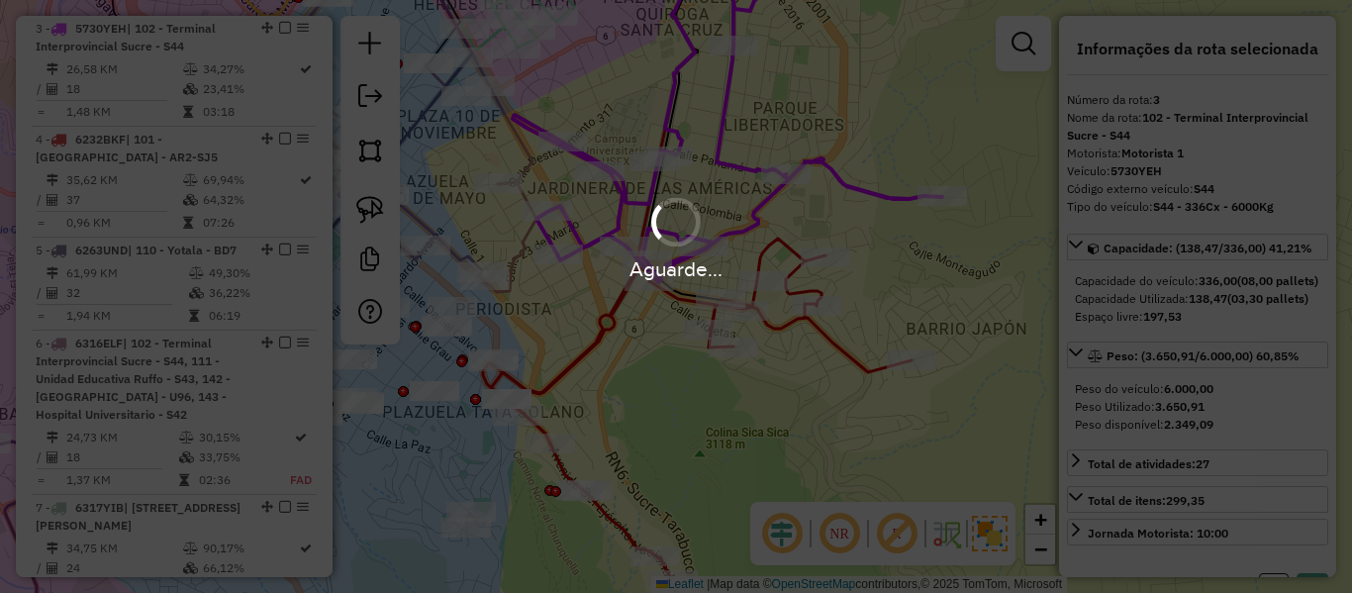
select select "**********"
click at [822, 398] on div "Aguarde..." at bounding box center [676, 296] width 1352 height 593
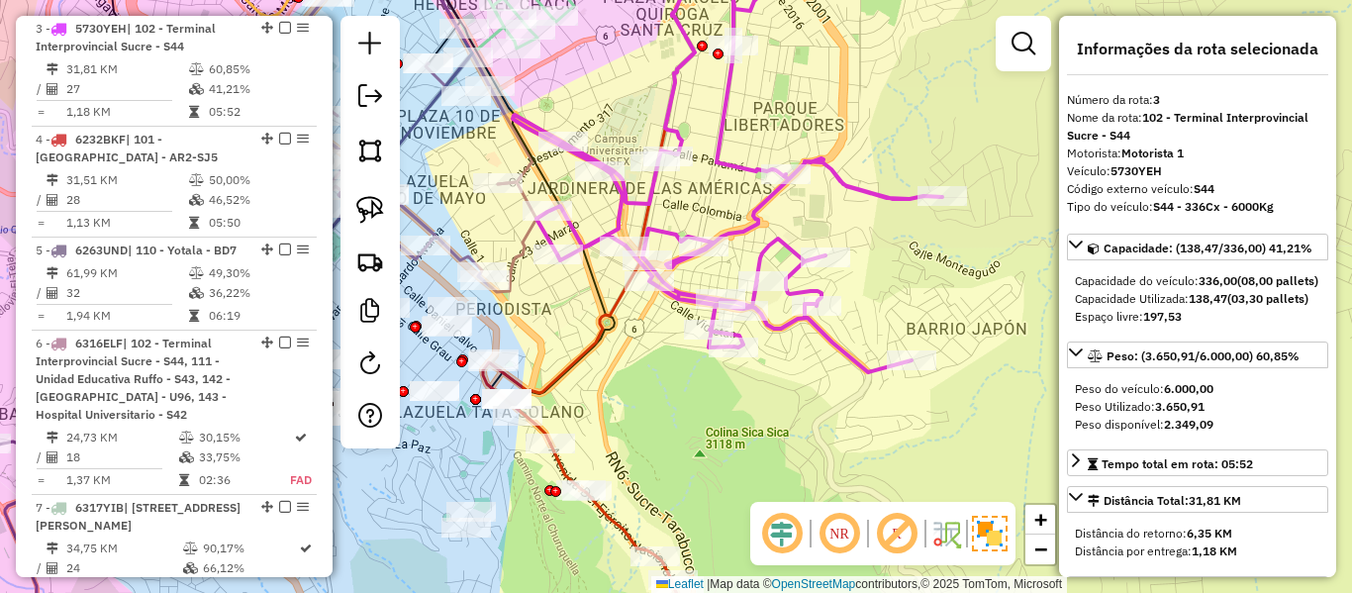
click at [573, 362] on icon at bounding box center [590, 192] width 215 height 503
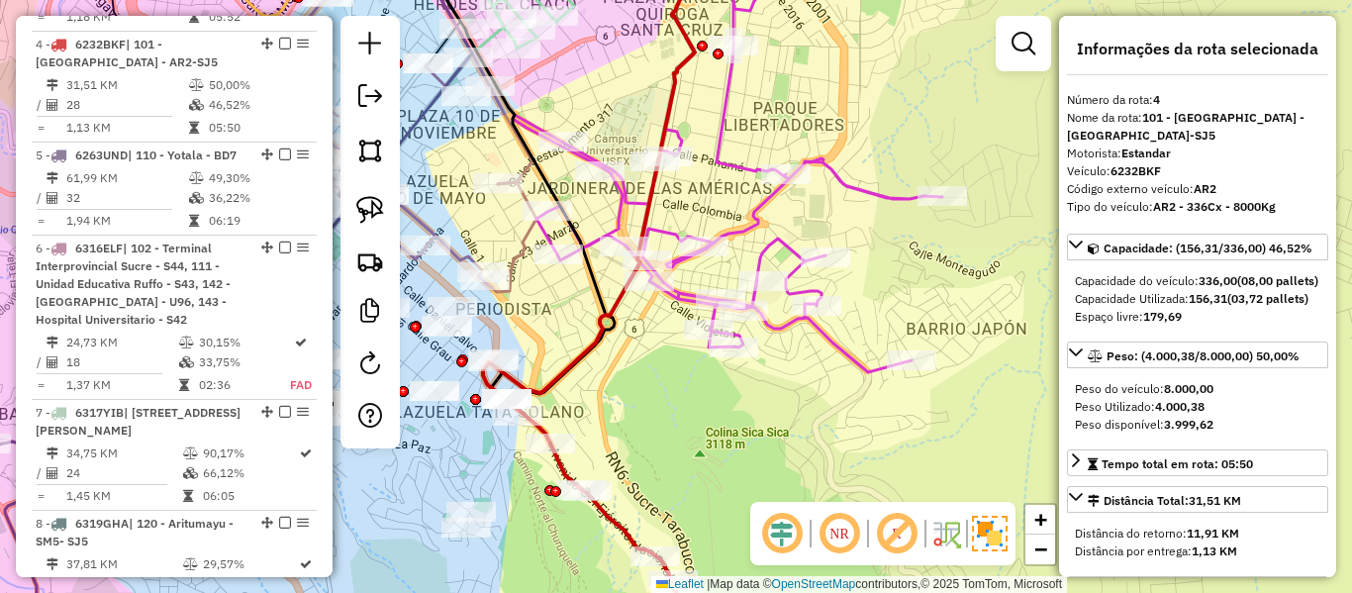
scroll to position [1113, 0]
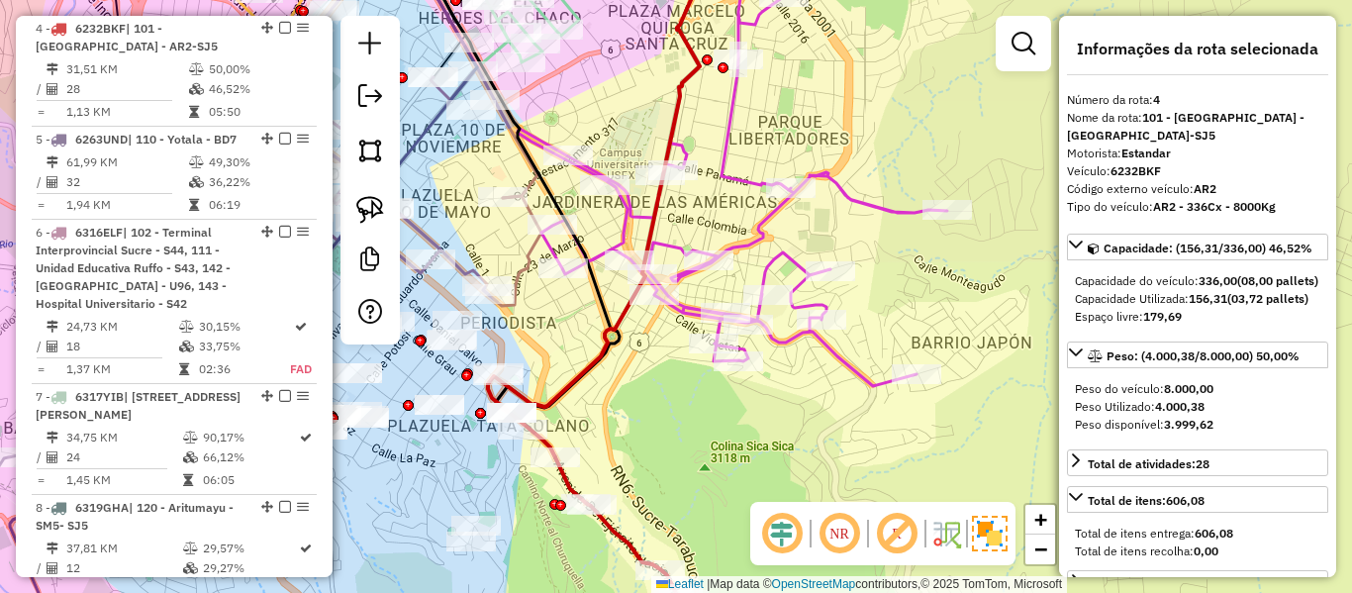
drag, startPoint x: 606, startPoint y: 406, endPoint x: 633, endPoint y: 484, distance: 82.6
click at [633, 484] on div "Janela de atendimento Grade de atendimento Capacidade Transportadoras Veículos …" at bounding box center [676, 296] width 1352 height 593
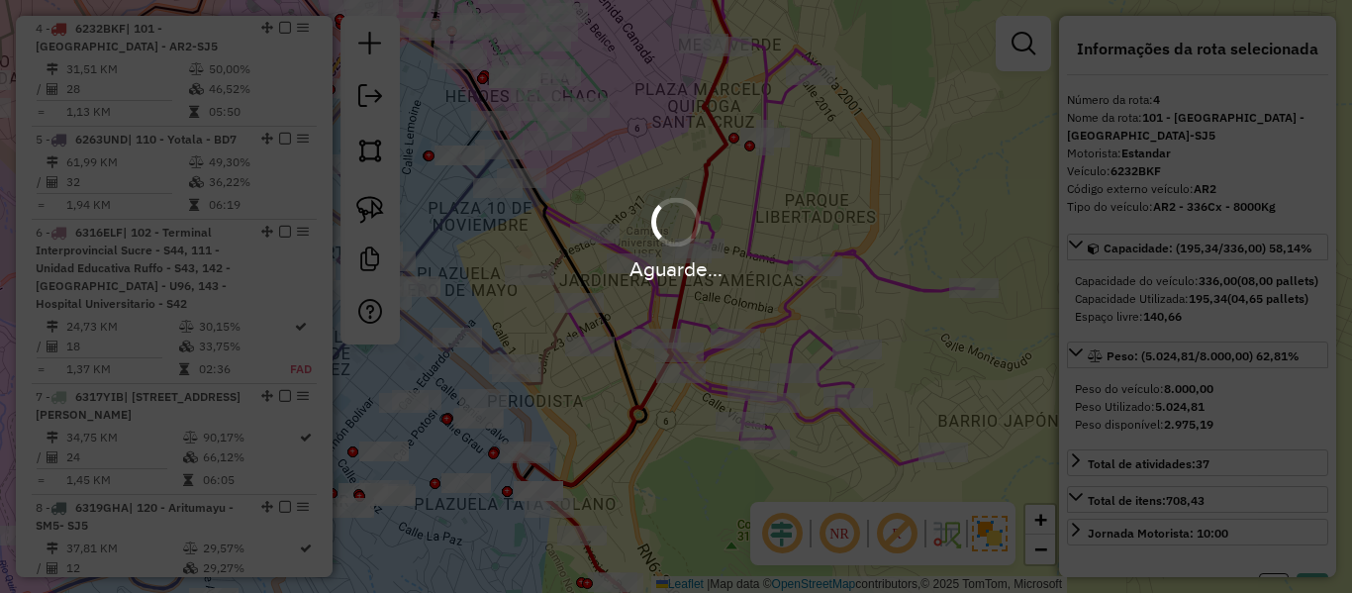
select select "**********"
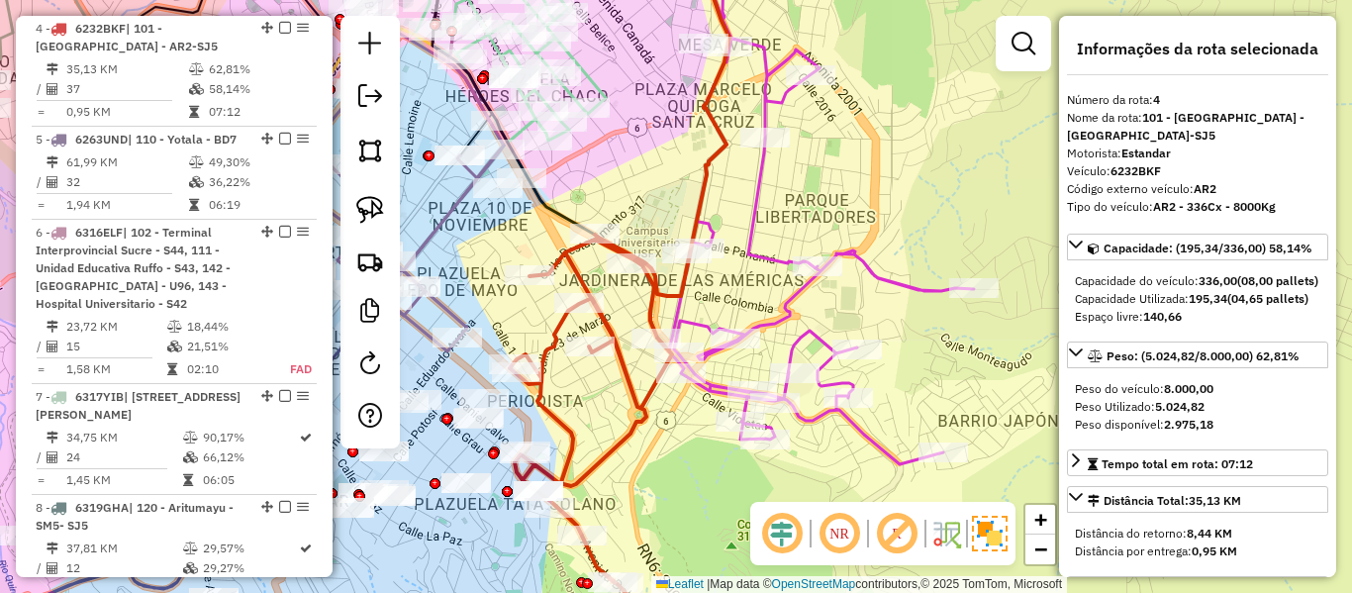
click at [555, 334] on icon at bounding box center [601, 444] width 183 height 418
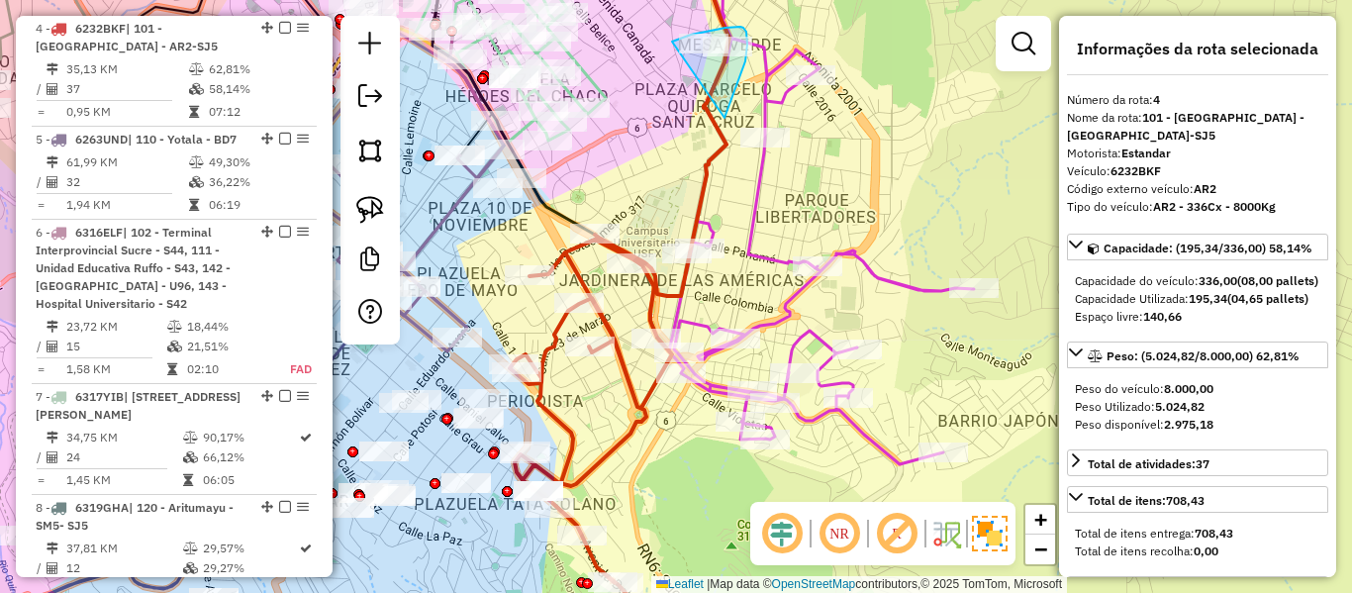
drag, startPoint x: 745, startPoint y: 61, endPoint x: 672, endPoint y: 42, distance: 75.9
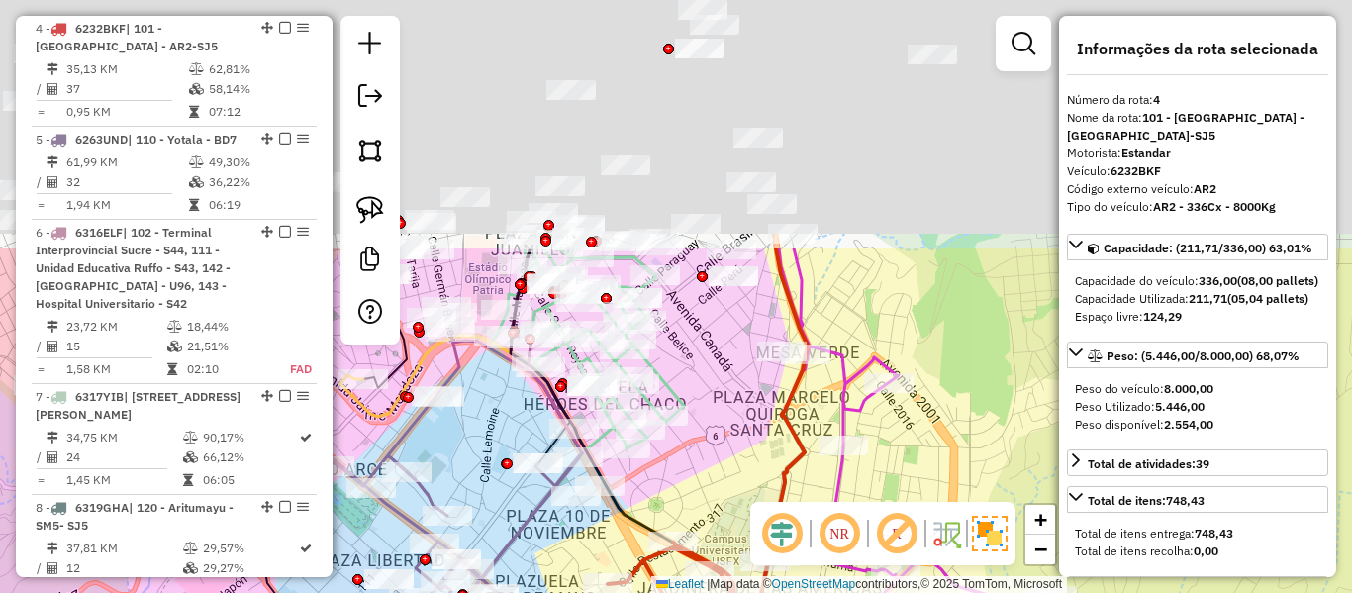
drag, startPoint x: 664, startPoint y: 148, endPoint x: 738, endPoint y: 438, distance: 298.2
click at [738, 438] on div "Janela de atendimento Grade de atendimento Capacidade Transportadoras Veículos …" at bounding box center [676, 296] width 1352 height 593
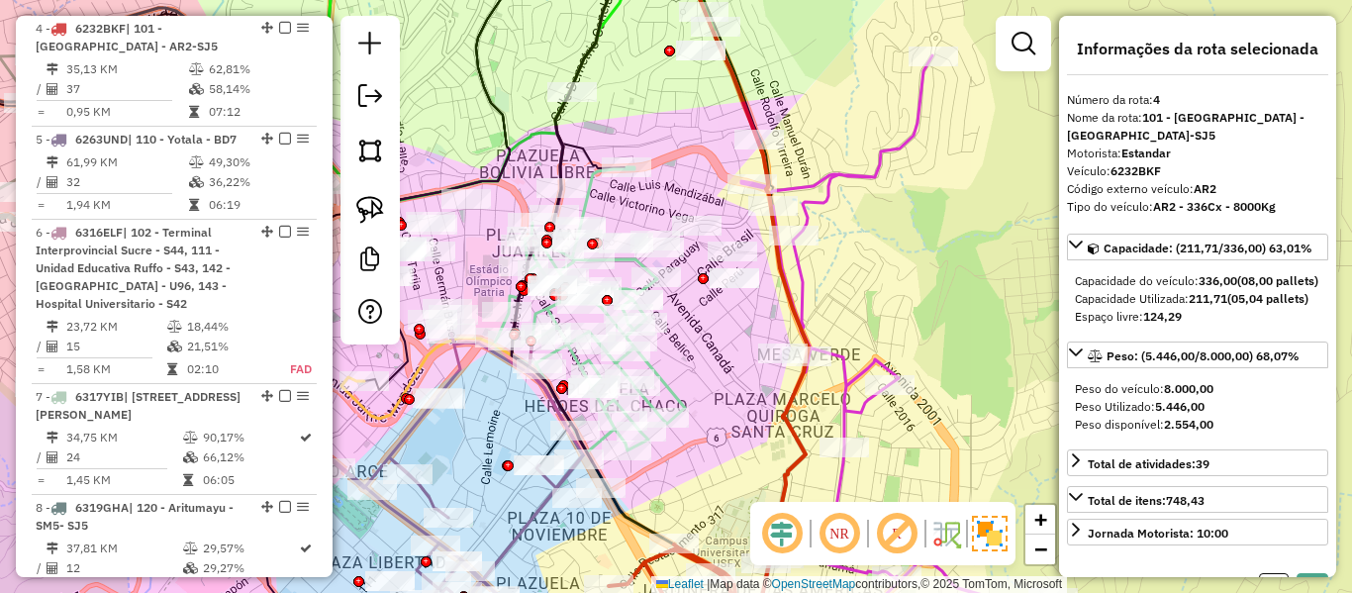
select select "**********"
drag, startPoint x: 799, startPoint y: 155, endPoint x: 718, endPoint y: 147, distance: 81.7
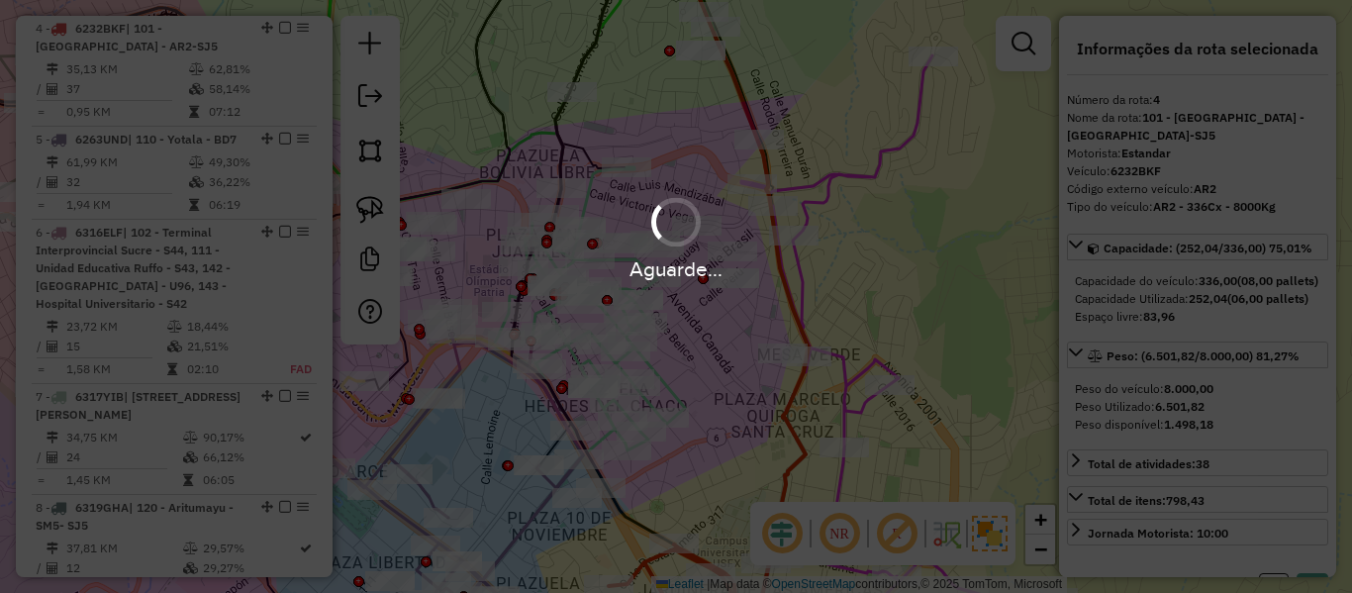
select select "**********"
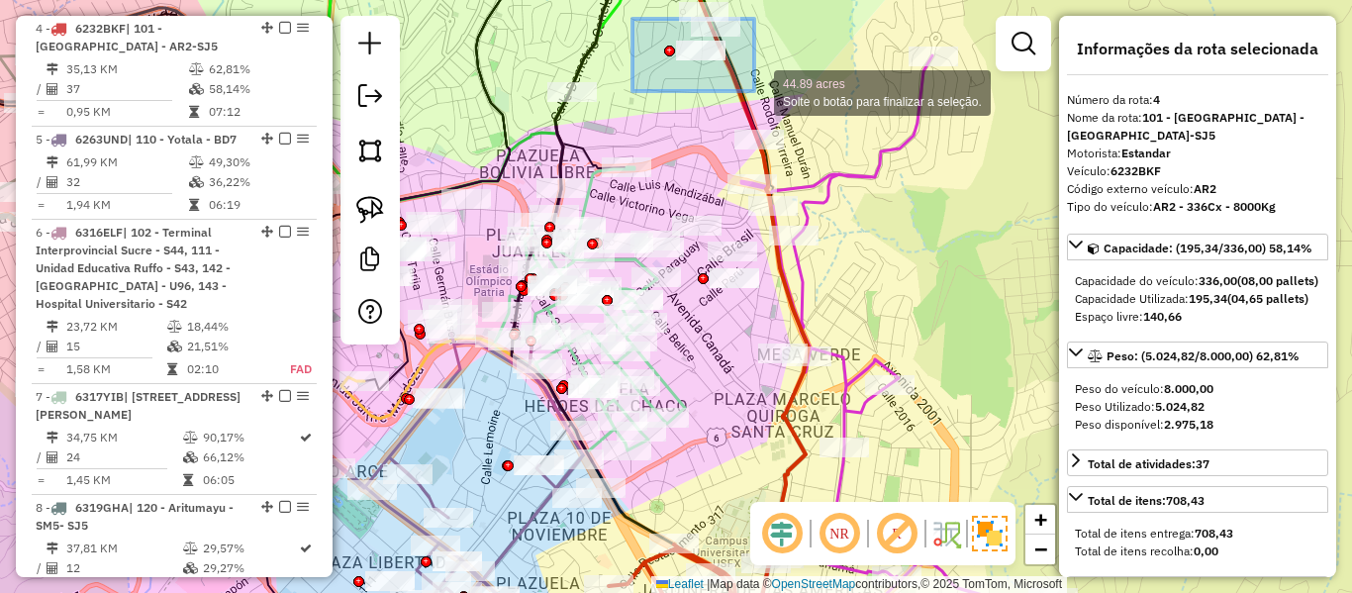
drag, startPoint x: 633, startPoint y: 19, endPoint x: 760, endPoint y: 89, distance: 145.8
click at [758, 90] on div "44.89 acres Solte o botão para finalizar a seleção. Janela de atendimento Grade…" at bounding box center [676, 296] width 1352 height 593
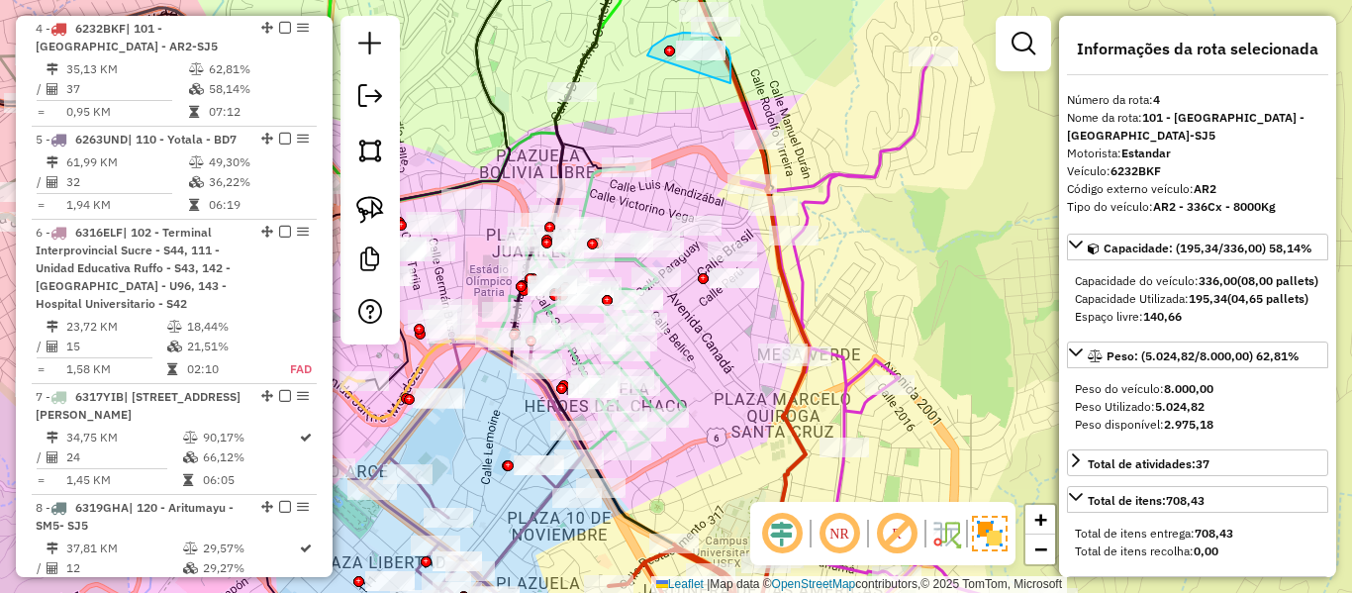
drag, startPoint x: 731, startPoint y: 83, endPoint x: 647, endPoint y: 59, distance: 86.5
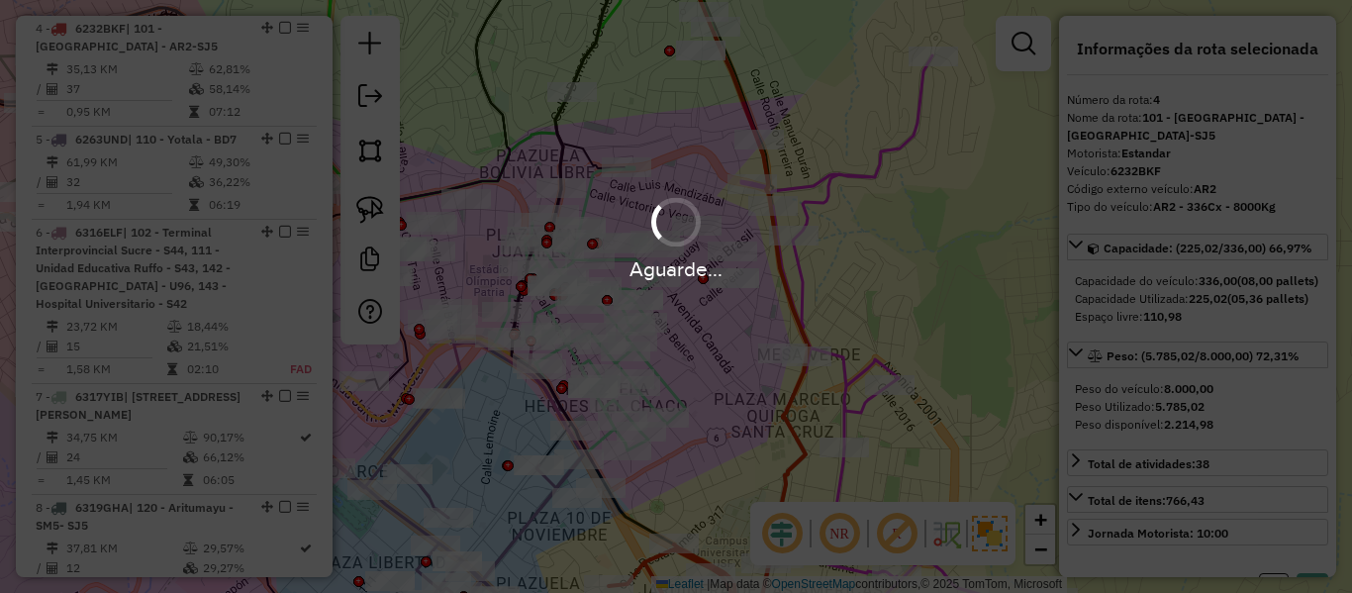
select select "**********"
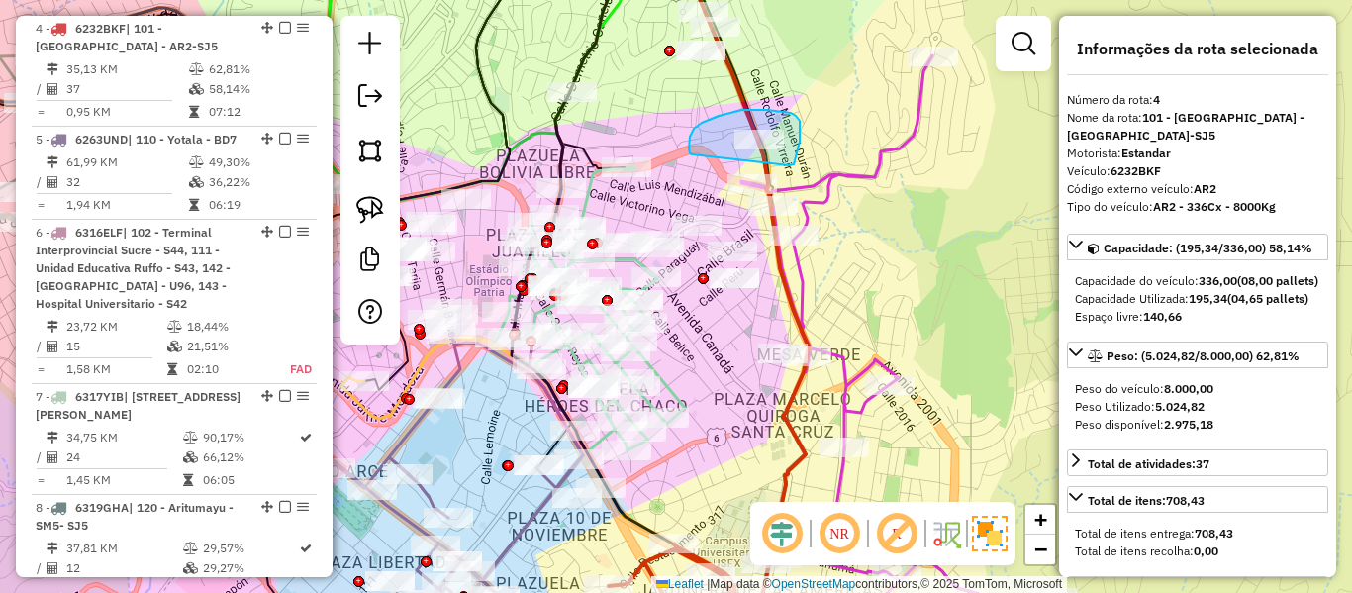
drag, startPoint x: 789, startPoint y: 165, endPoint x: 705, endPoint y: 152, distance: 85.1
select select "**********"
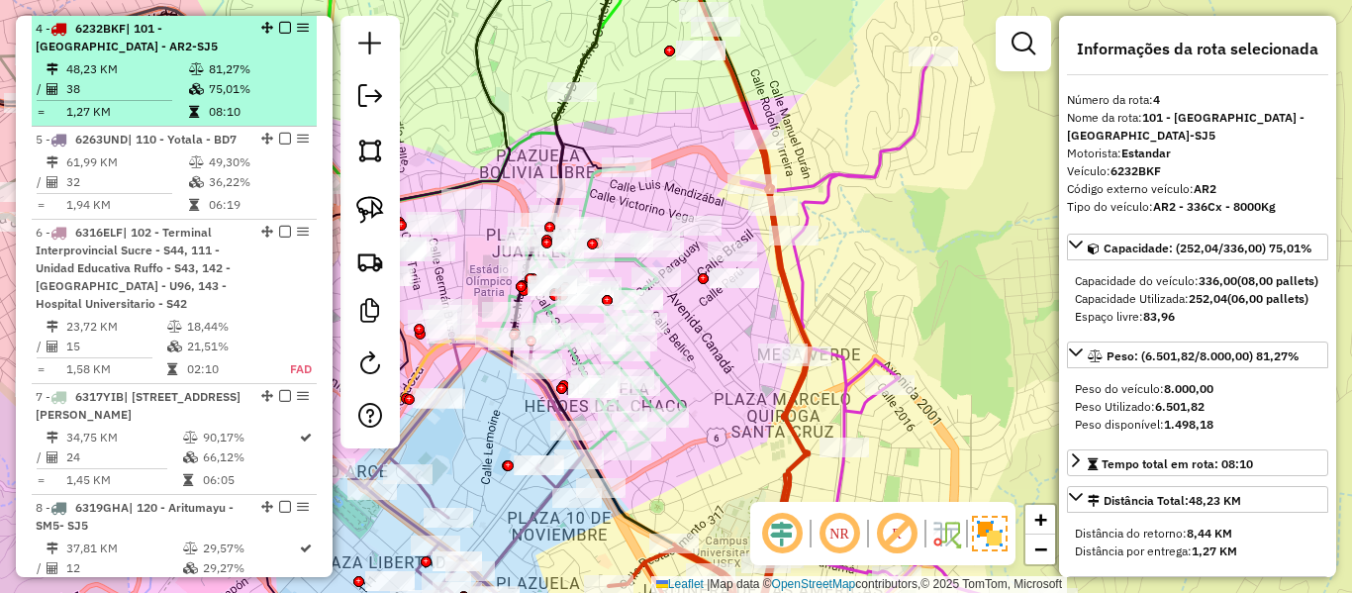
click at [279, 28] on em at bounding box center [285, 28] width 12 height 12
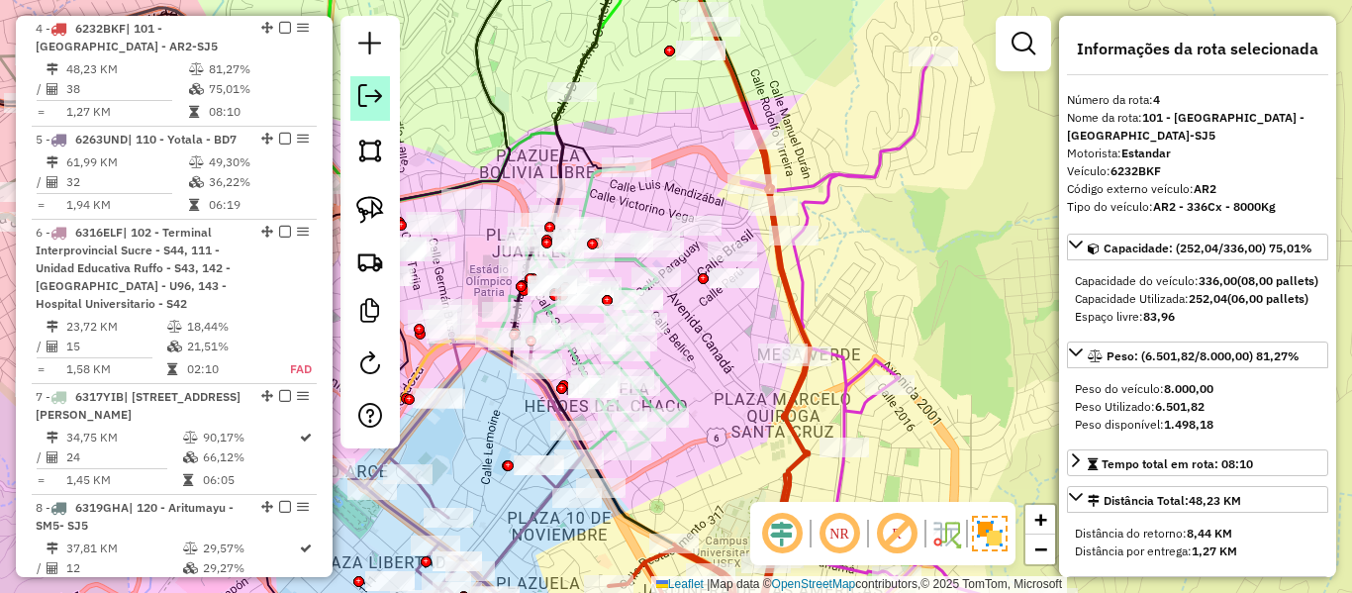
scroll to position [1029, 0]
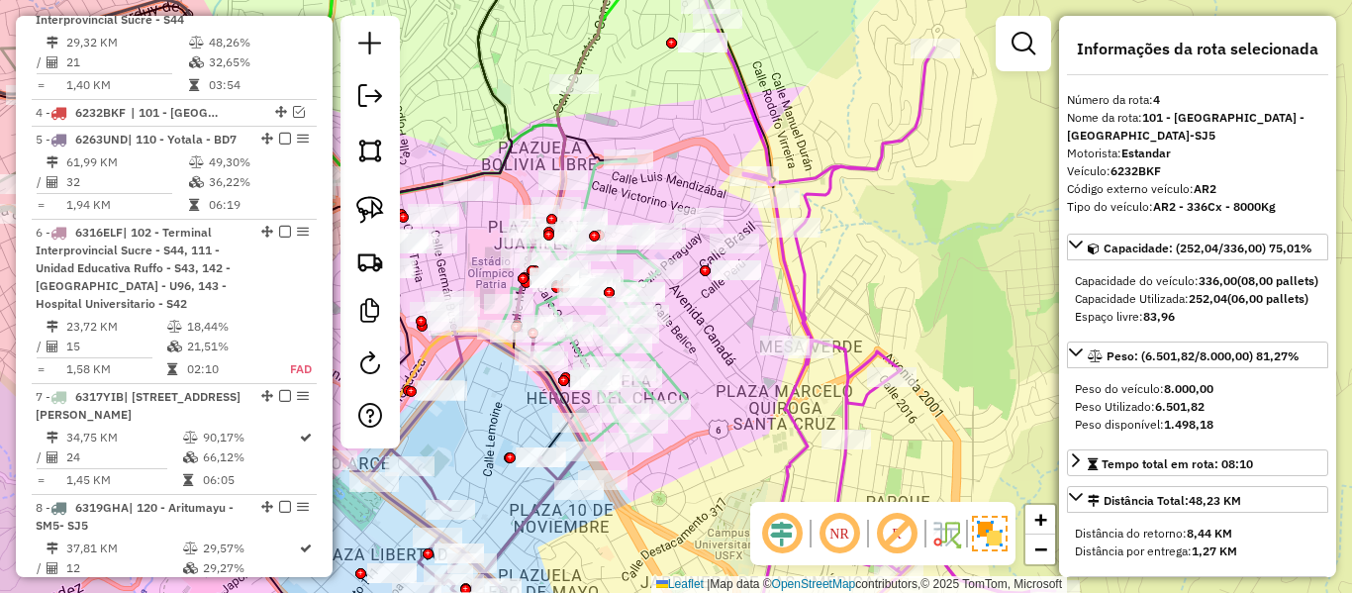
drag, startPoint x: 903, startPoint y: 251, endPoint x: 866, endPoint y: 156, distance: 101.8
click at [867, 157] on div "Janela de atendimento Grade de atendimento Capacidade Transportadoras Veículos …" at bounding box center [676, 296] width 1352 height 593
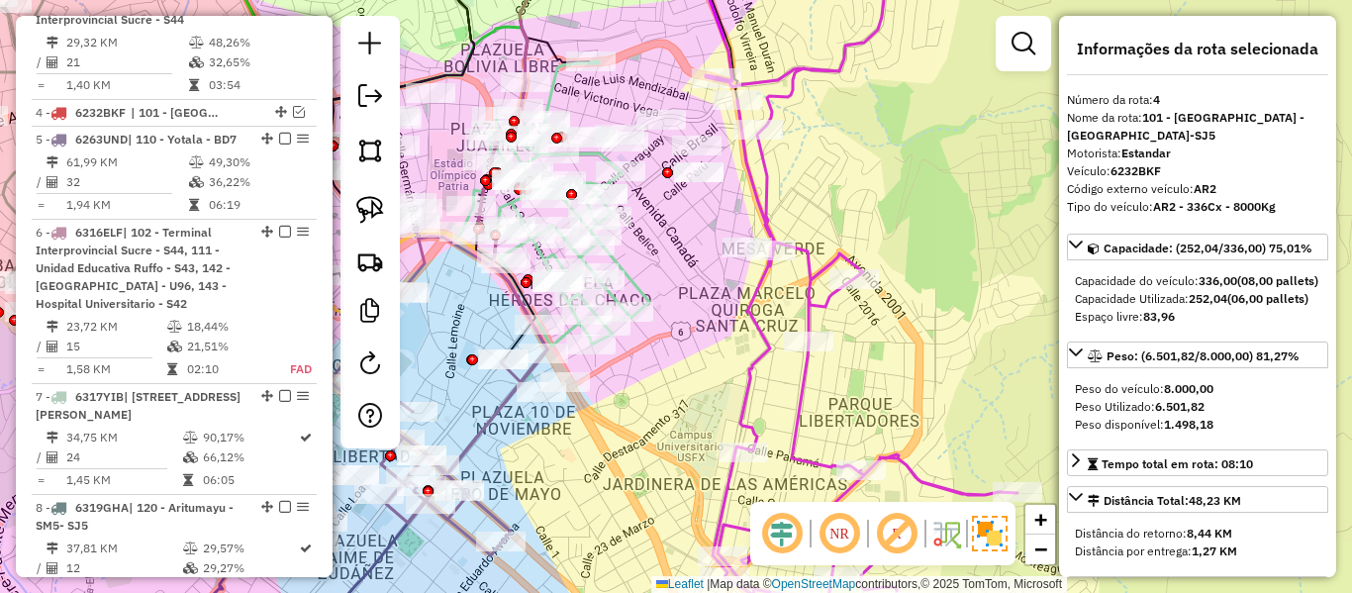
click at [822, 299] on icon at bounding box center [862, 301] width 312 height 703
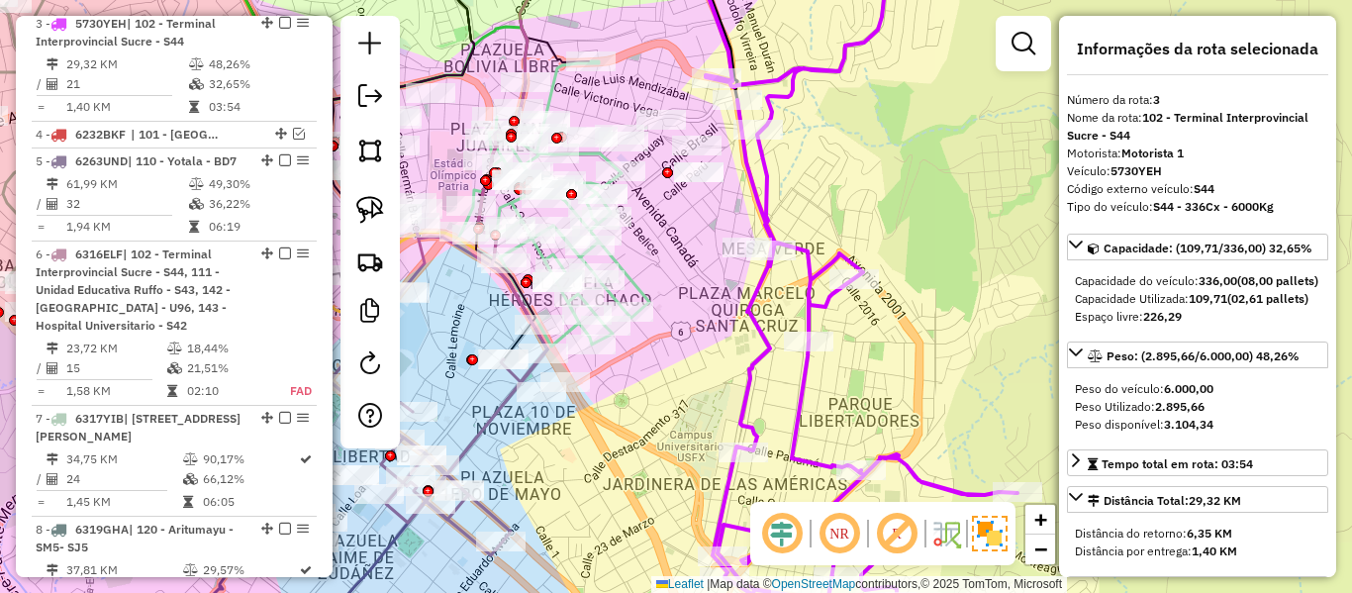
scroll to position [1002, 0]
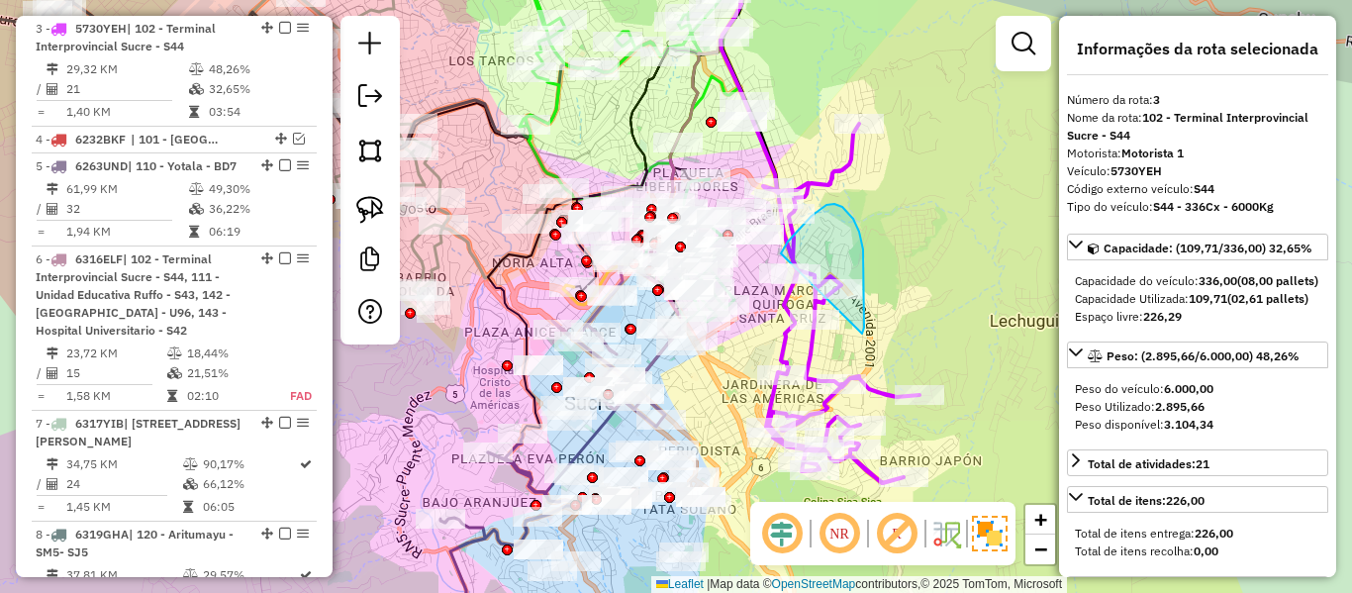
drag, startPoint x: 863, startPoint y: 249, endPoint x: 778, endPoint y: 361, distance: 140.6
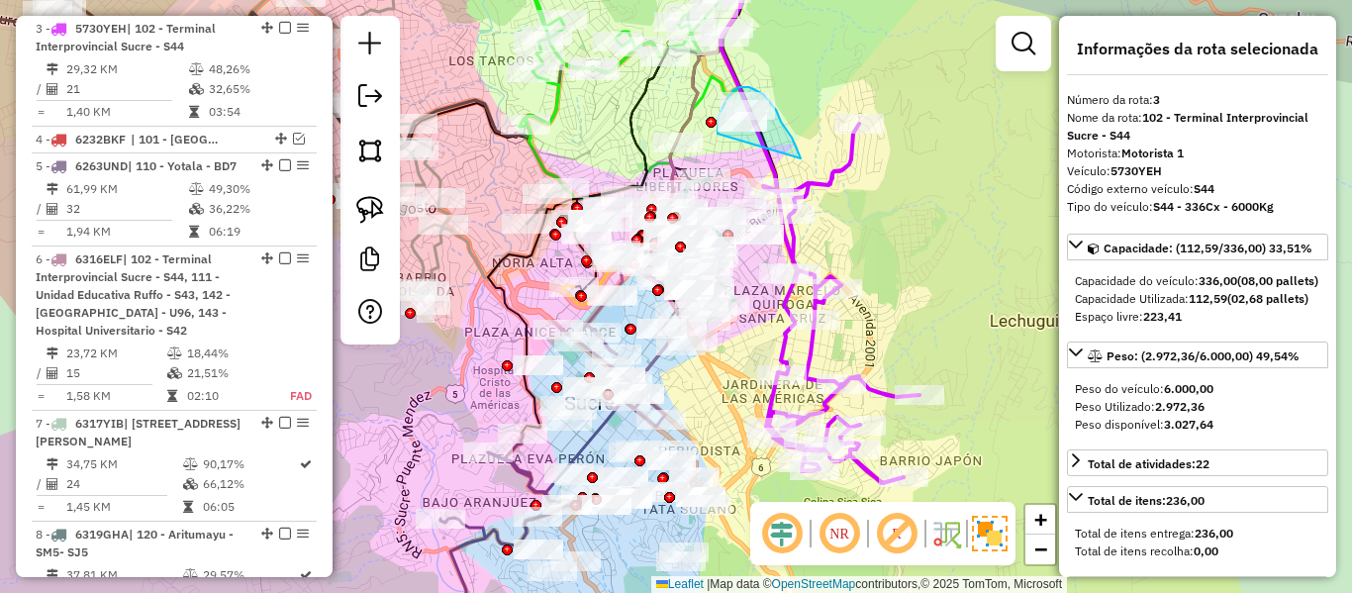
drag, startPoint x: 784, startPoint y: 126, endPoint x: 741, endPoint y: 165, distance: 58.1
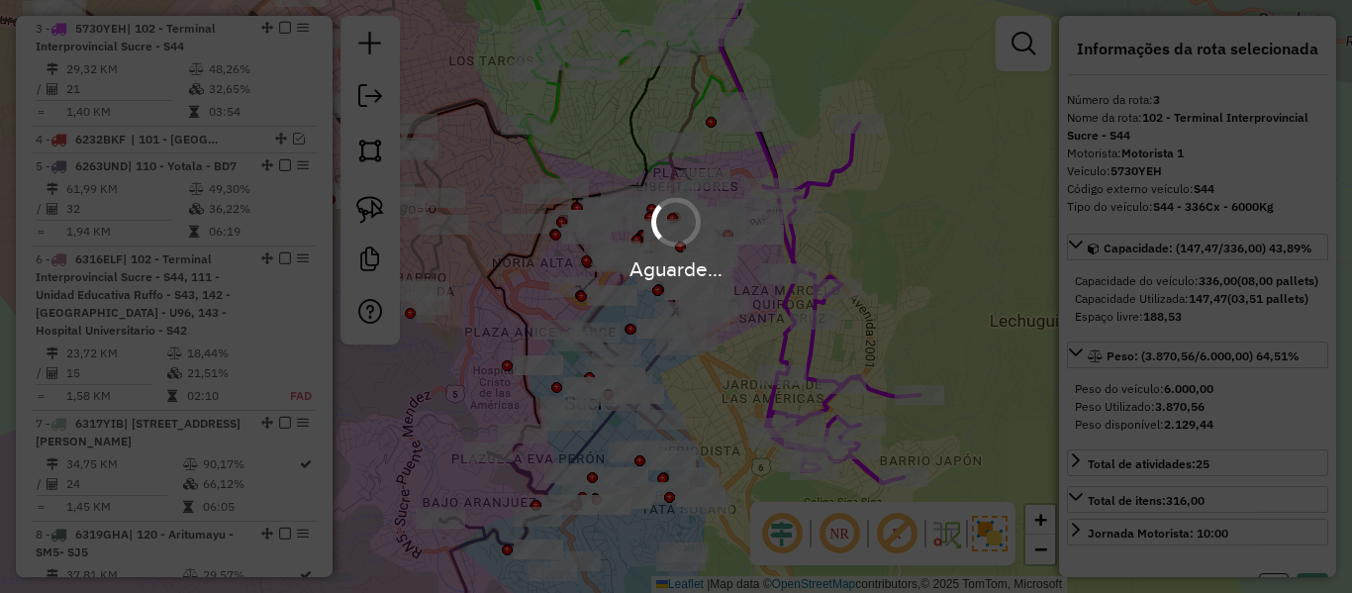
select select "**********"
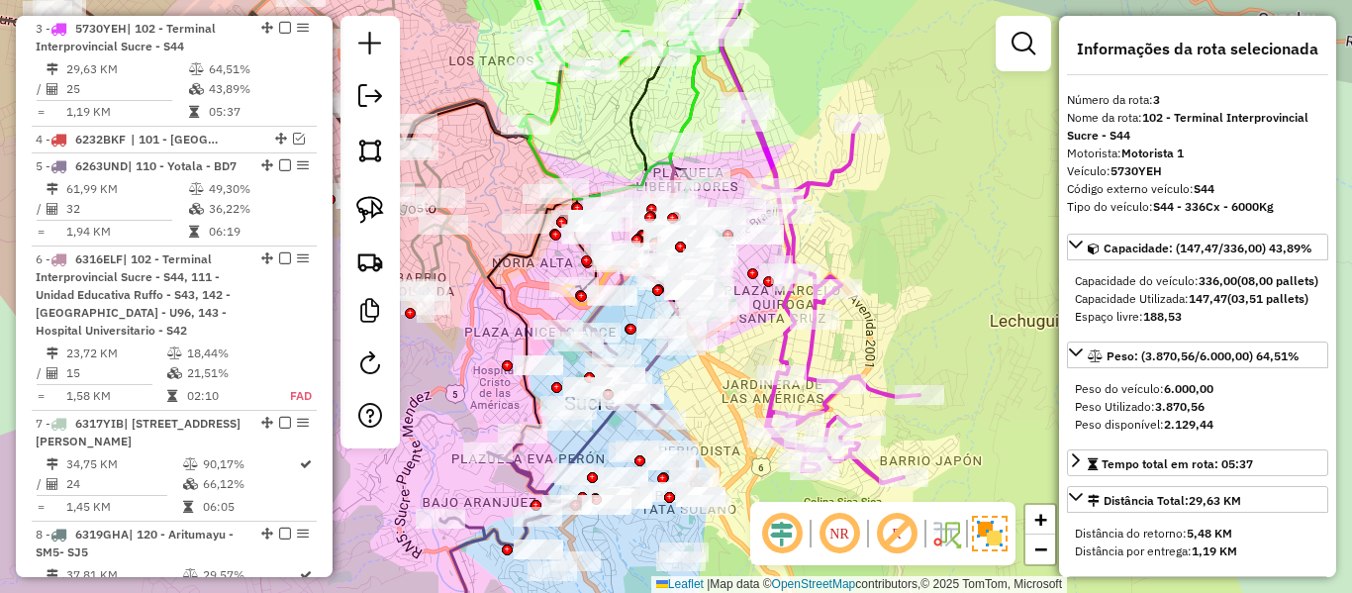
click at [810, 346] on icon at bounding box center [831, 292] width 176 height 381
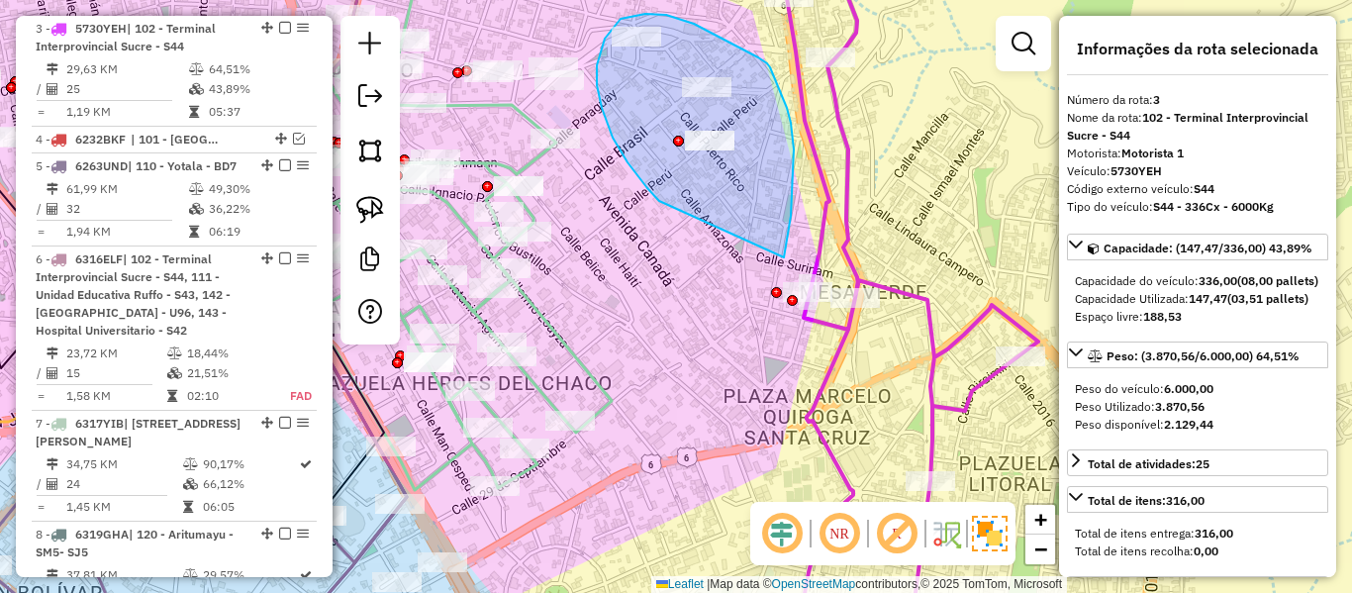
drag, startPoint x: 791, startPoint y: 216, endPoint x: 660, endPoint y: 202, distance: 131.4
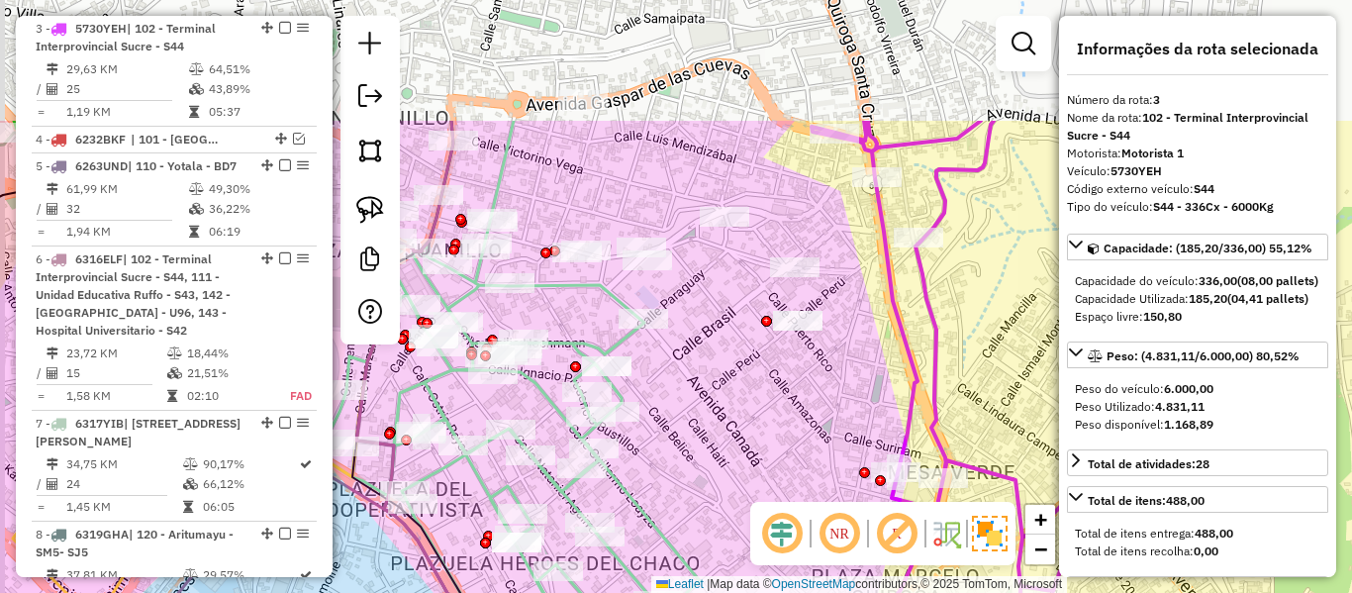
drag, startPoint x: 761, startPoint y: 382, endPoint x: 735, endPoint y: 361, distance: 33.9
click at [762, 381] on div "Janela de atendimento Grade de atendimento Capacidade Transportadoras Veículos …" at bounding box center [676, 296] width 1352 height 593
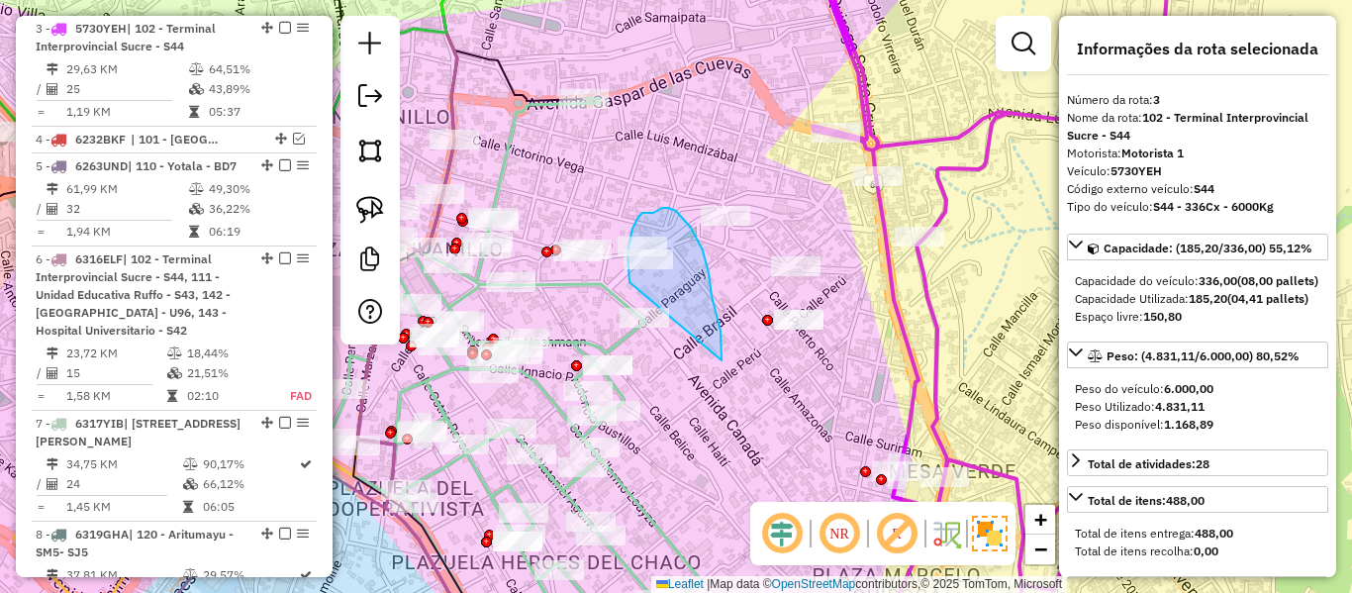
drag, startPoint x: 722, startPoint y: 360, endPoint x: 670, endPoint y: 369, distance: 52.2
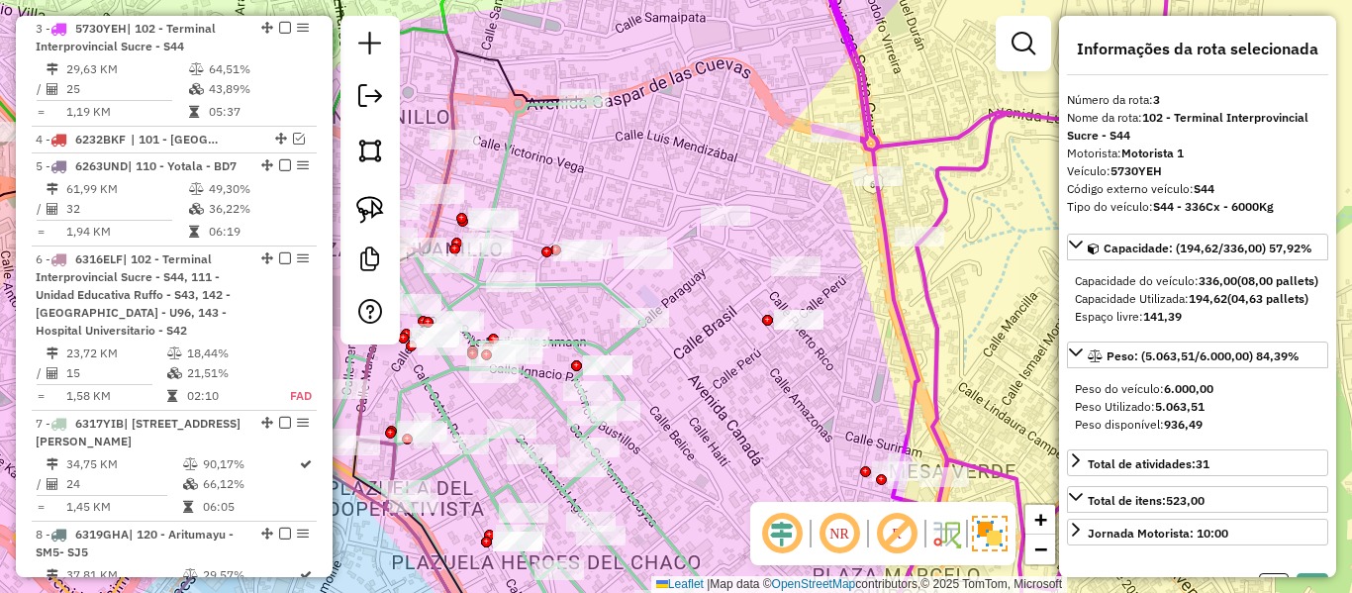
select select "**********"
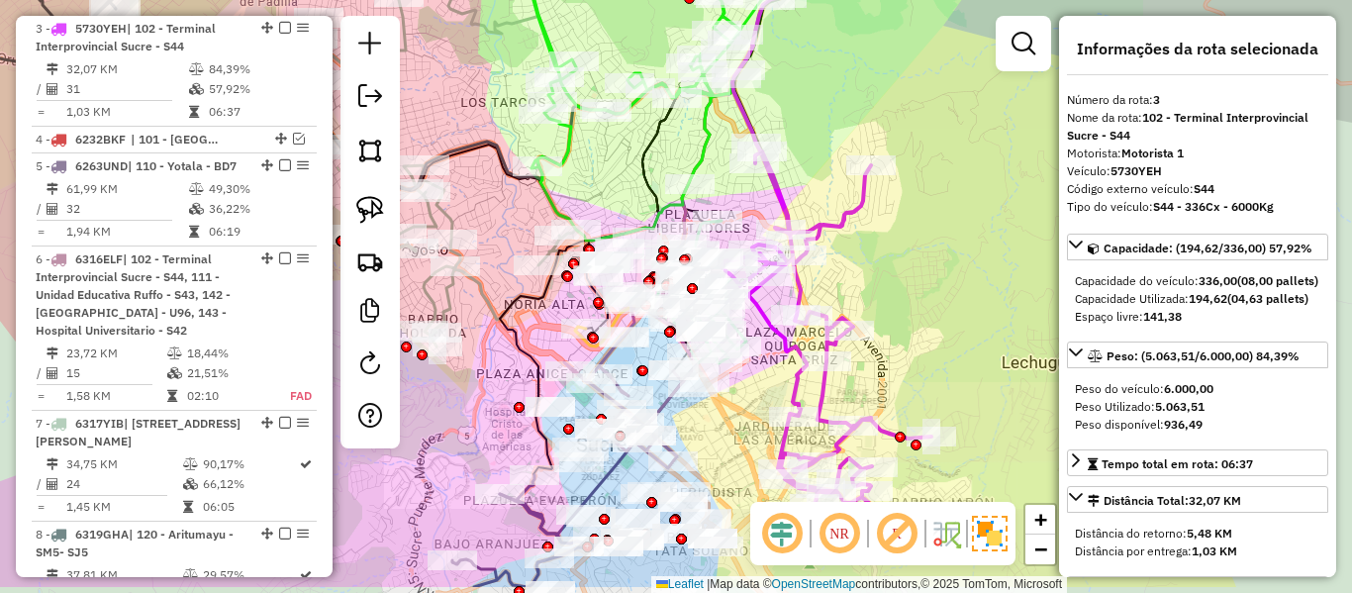
drag, startPoint x: 908, startPoint y: 293, endPoint x: 910, endPoint y: 210, distance: 83.2
click at [910, 210] on div "Janela de atendimento Grade de atendimento Capacidade Transportadoras Veículos …" at bounding box center [676, 296] width 1352 height 593
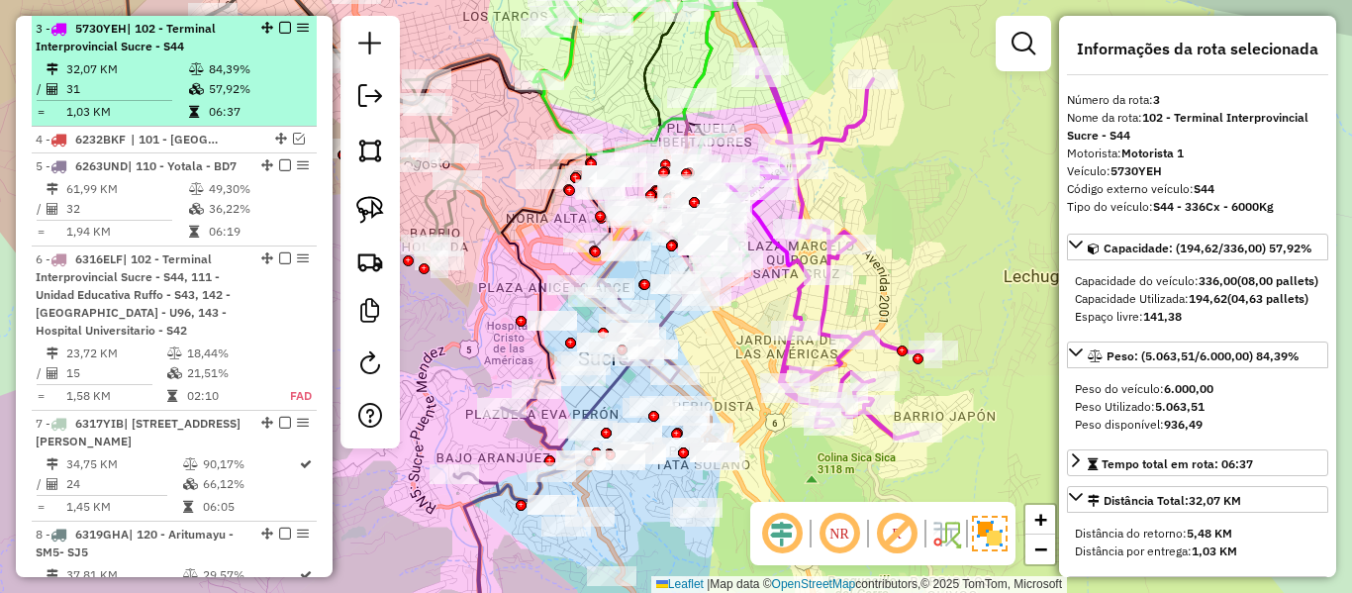
click at [279, 27] on em at bounding box center [285, 28] width 12 height 12
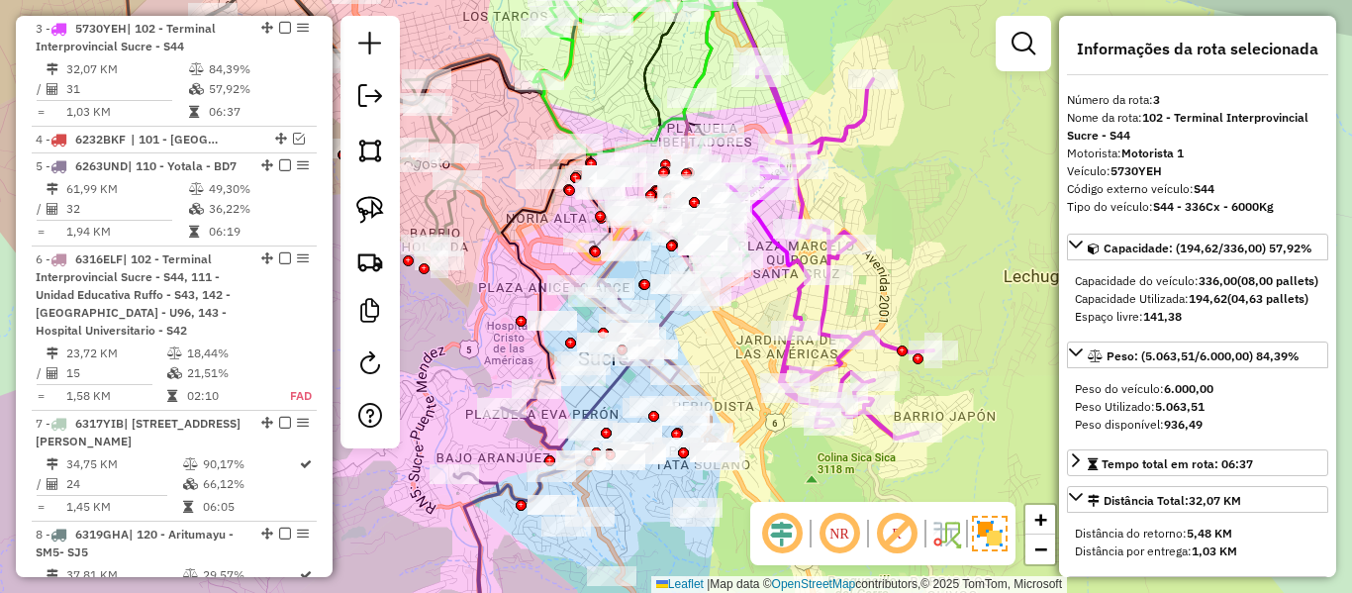
scroll to position [918, 0]
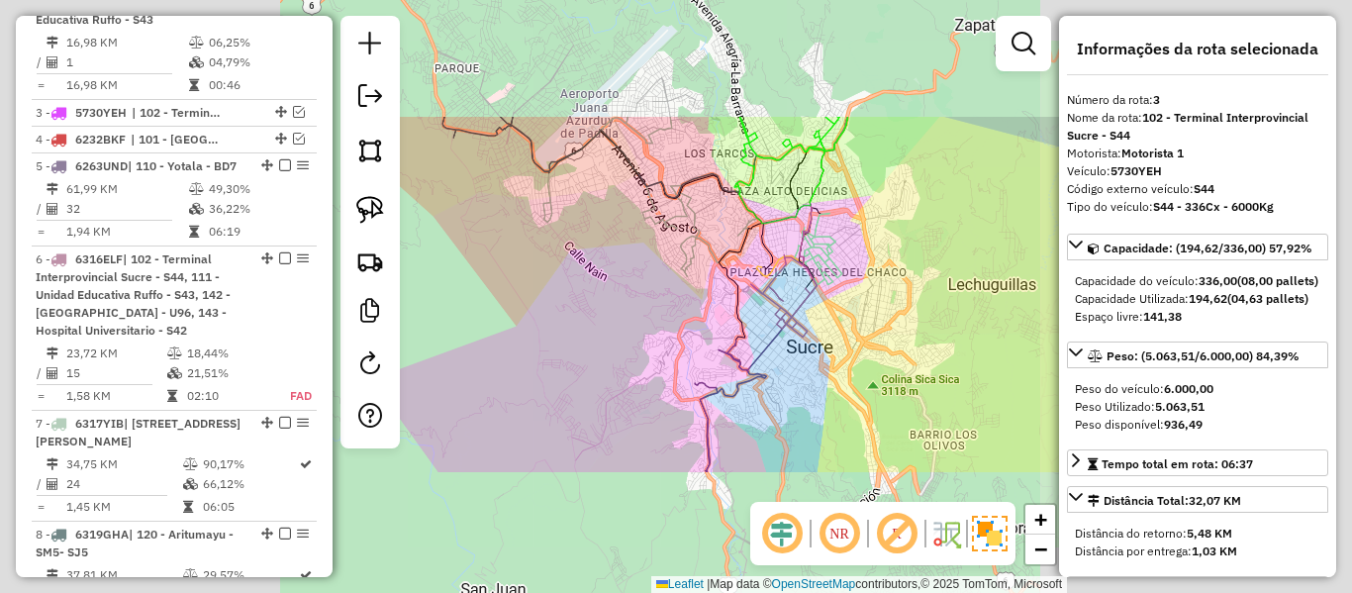
click at [938, 294] on div "Janela de atendimento Grade de atendimento Capacidade Transportadoras Veículos …" at bounding box center [676, 296] width 1352 height 593
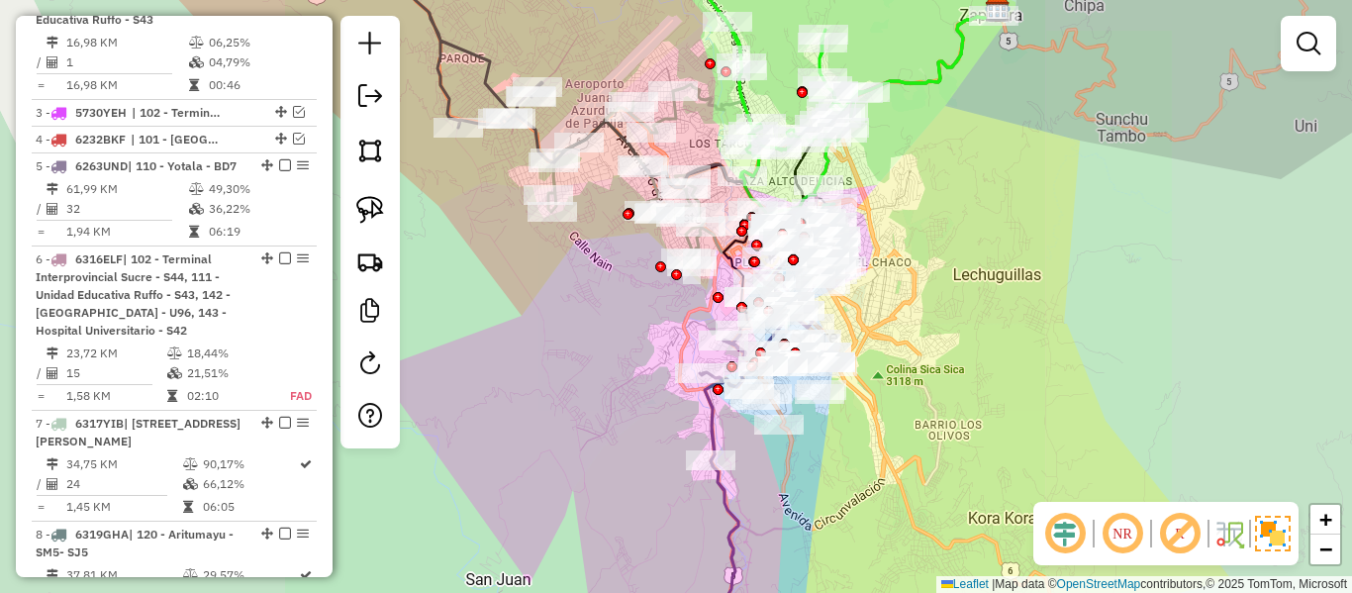
drag, startPoint x: 911, startPoint y: 363, endPoint x: 965, endPoint y: 178, distance: 193.0
click at [995, 134] on div "Janela de atendimento Grade de atendimento Capacidade Transportadoras Veículos …" at bounding box center [676, 296] width 1352 height 593
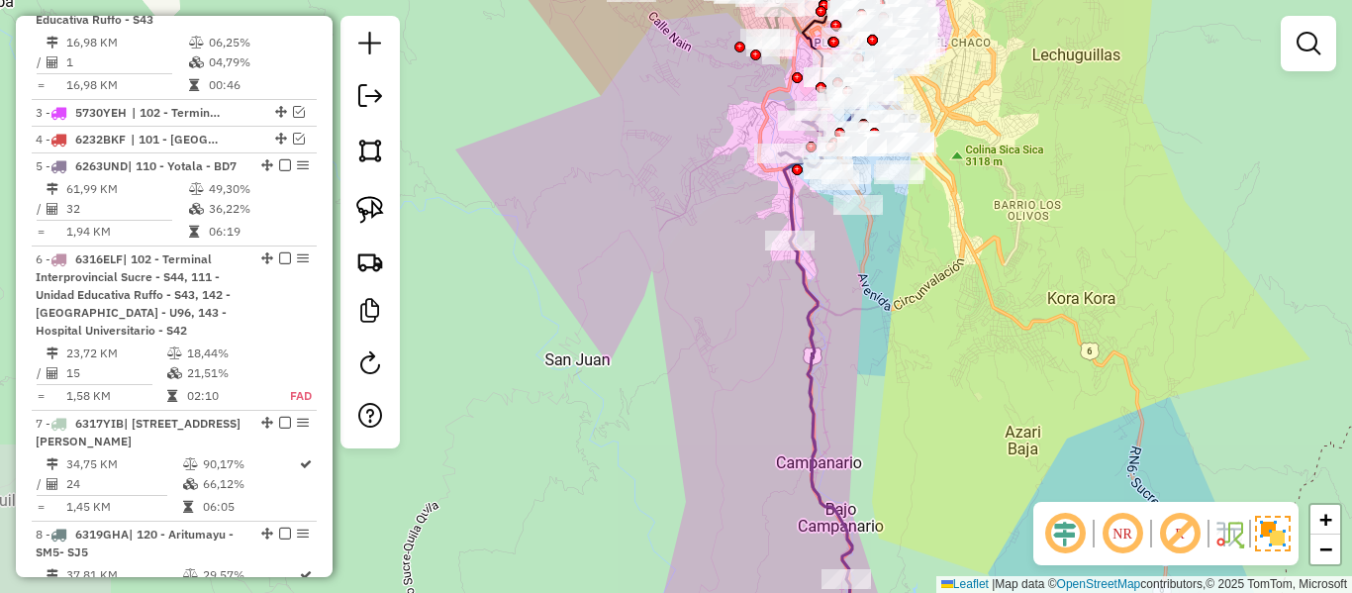
drag, startPoint x: 881, startPoint y: 316, endPoint x: 812, endPoint y: 313, distance: 69.4
click at [881, 314] on div "Janela de atendimento Grade de atendimento Capacidade Transportadoras Veículos …" at bounding box center [676, 296] width 1352 height 593
drag, startPoint x: 811, startPoint y: 312, endPoint x: 873, endPoint y: 372, distance: 86.8
click at [811, 309] on icon at bounding box center [817, 382] width 76 height 542
drag, startPoint x: 873, startPoint y: 374, endPoint x: 843, endPoint y: 202, distance: 174.8
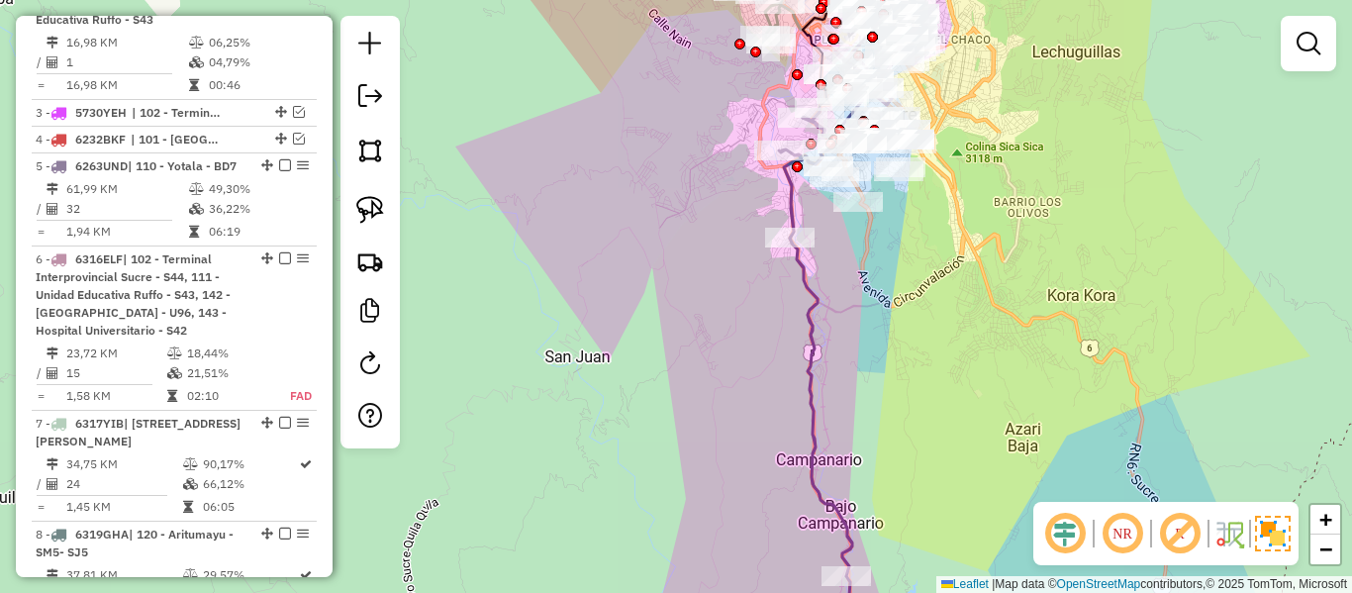
click at [843, 202] on div "Janela de atendimento Grade de atendimento Capacidade Transportadoras Veículos …" at bounding box center [676, 296] width 1352 height 593
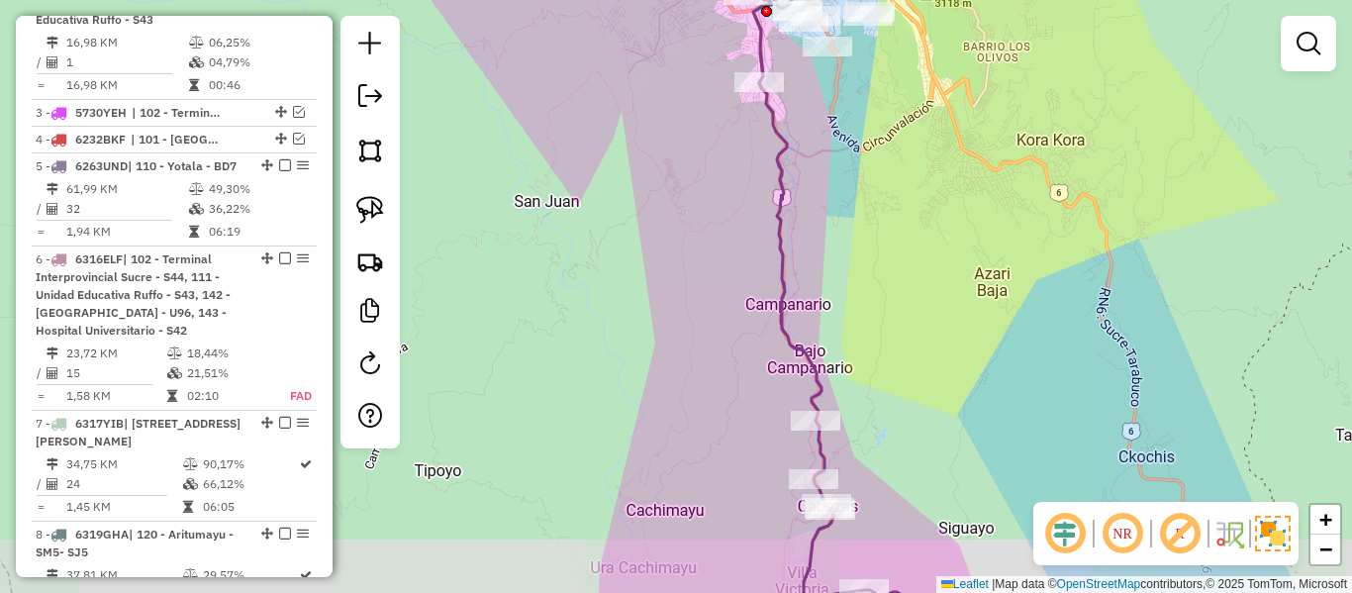
drag, startPoint x: 822, startPoint y: 261, endPoint x: 820, endPoint y: 501, distance: 239.6
click at [820, 522] on div "Janela de atendimento Grade de atendimento Capacidade Transportadoras Veículos …" at bounding box center [676, 296] width 1352 height 593
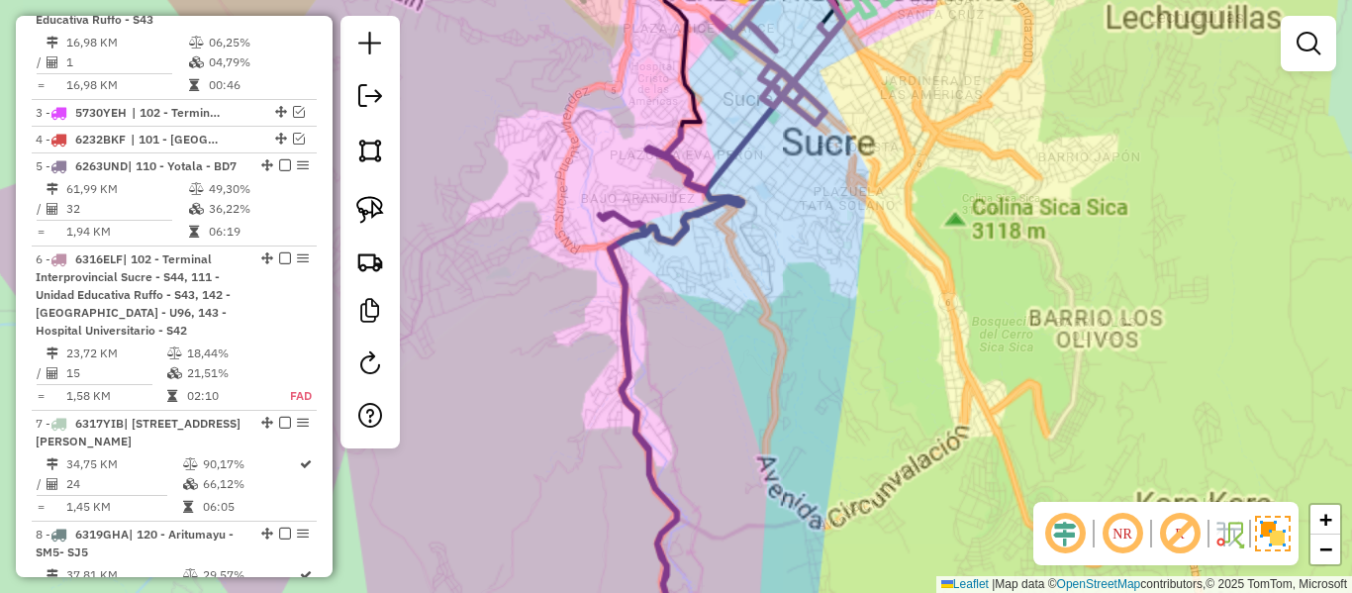
click at [894, 352] on div "Janela de atendimento Grade de atendimento Capacidade Transportadoras Veículos …" at bounding box center [676, 296] width 1352 height 593
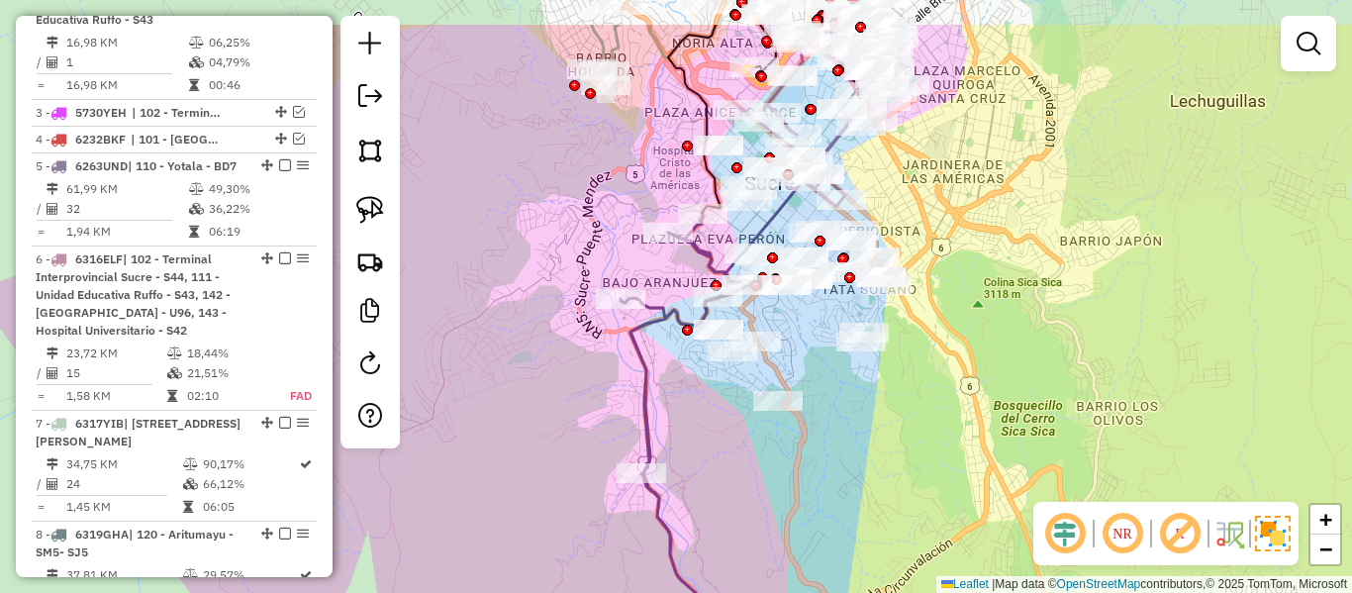
drag, startPoint x: 813, startPoint y: 336, endPoint x: 837, endPoint y: 422, distance: 89.3
click at [837, 422] on div "Janela de atendimento Grade de atendimento Capacidade Transportadoras Veículos …" at bounding box center [676, 296] width 1352 height 593
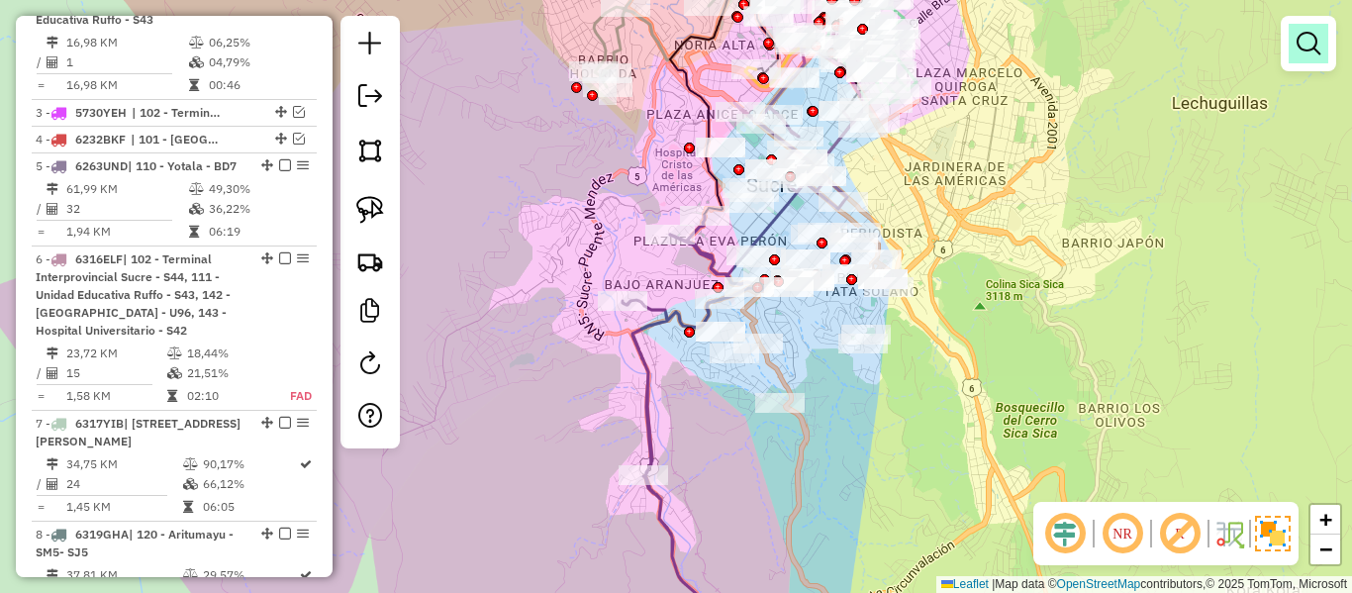
click at [1294, 53] on link at bounding box center [1309, 44] width 40 height 40
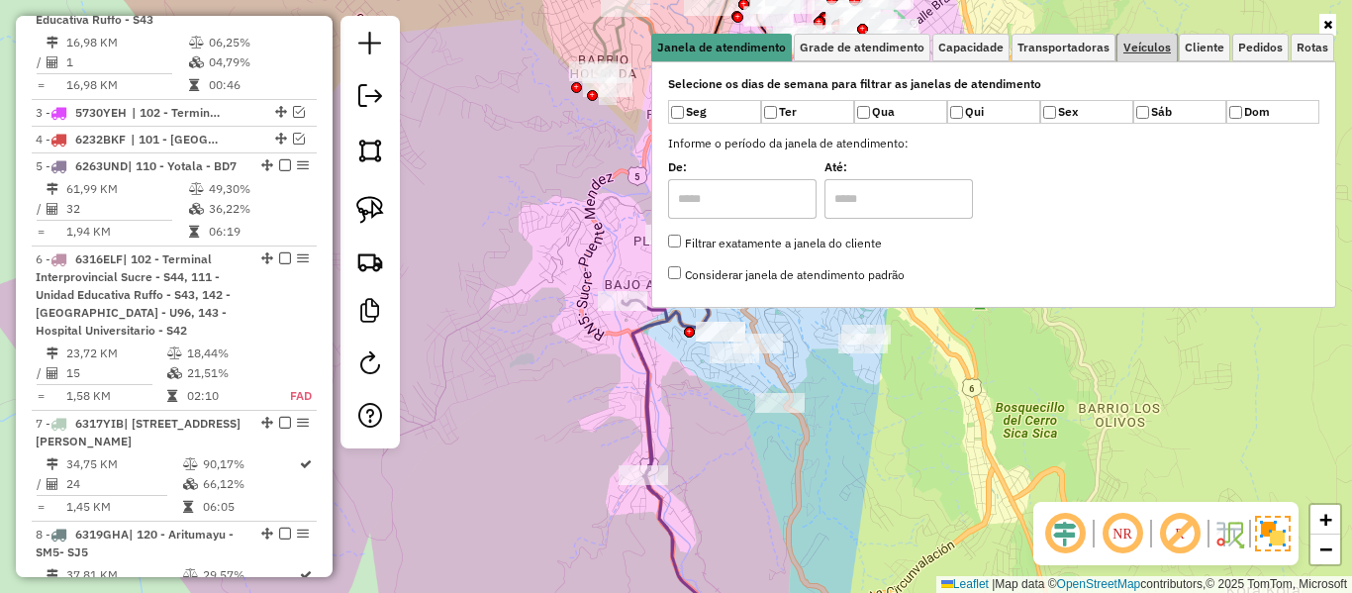
click at [1157, 46] on span "Veículos" at bounding box center [1148, 48] width 48 height 12
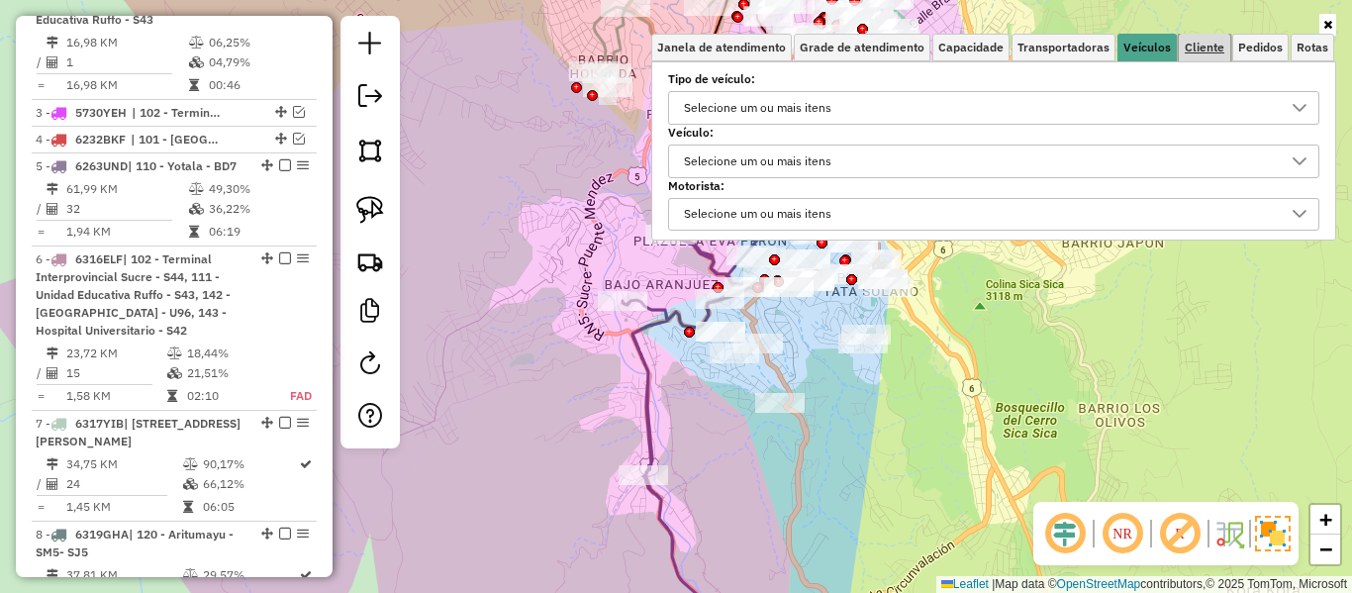
click at [1209, 43] on span "Cliente" at bounding box center [1205, 48] width 40 height 12
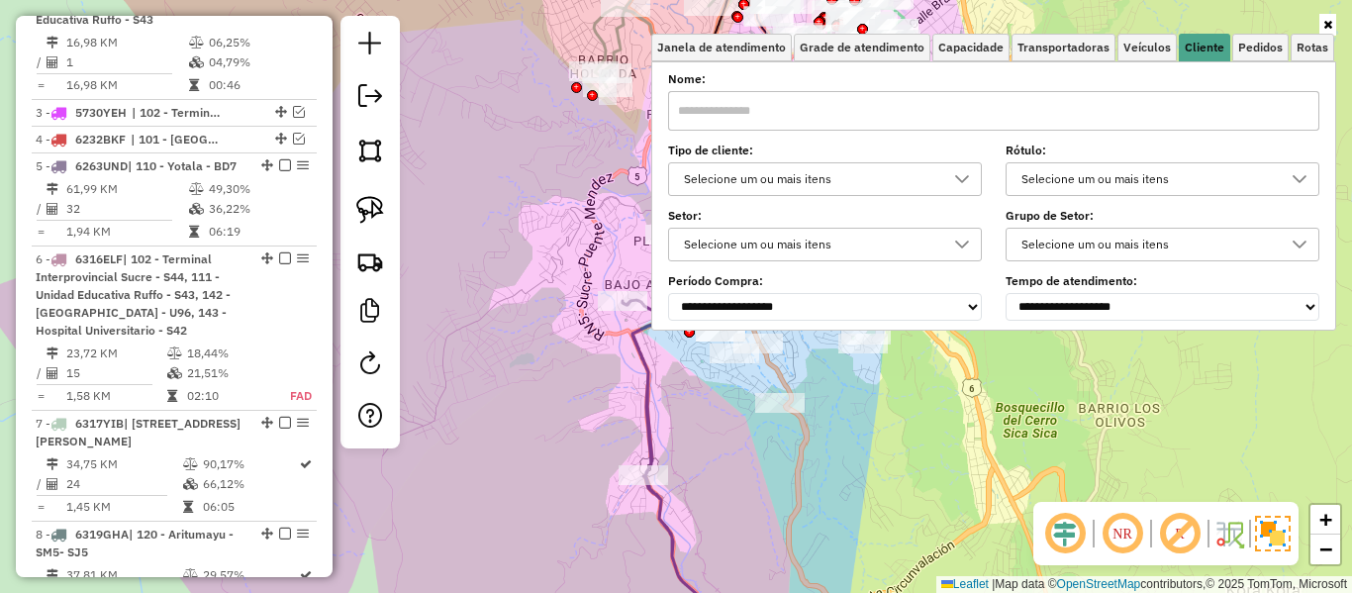
click at [853, 181] on div "Selecione um ou mais itens" at bounding box center [810, 179] width 266 height 32
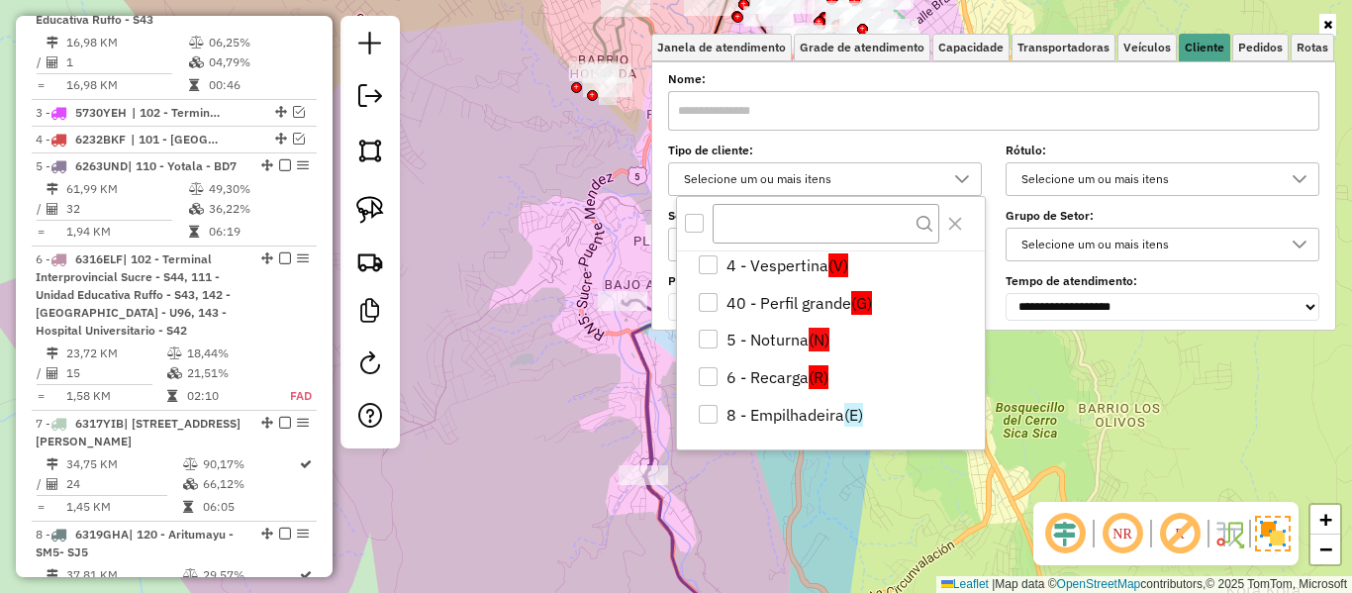
scroll to position [0, 0]
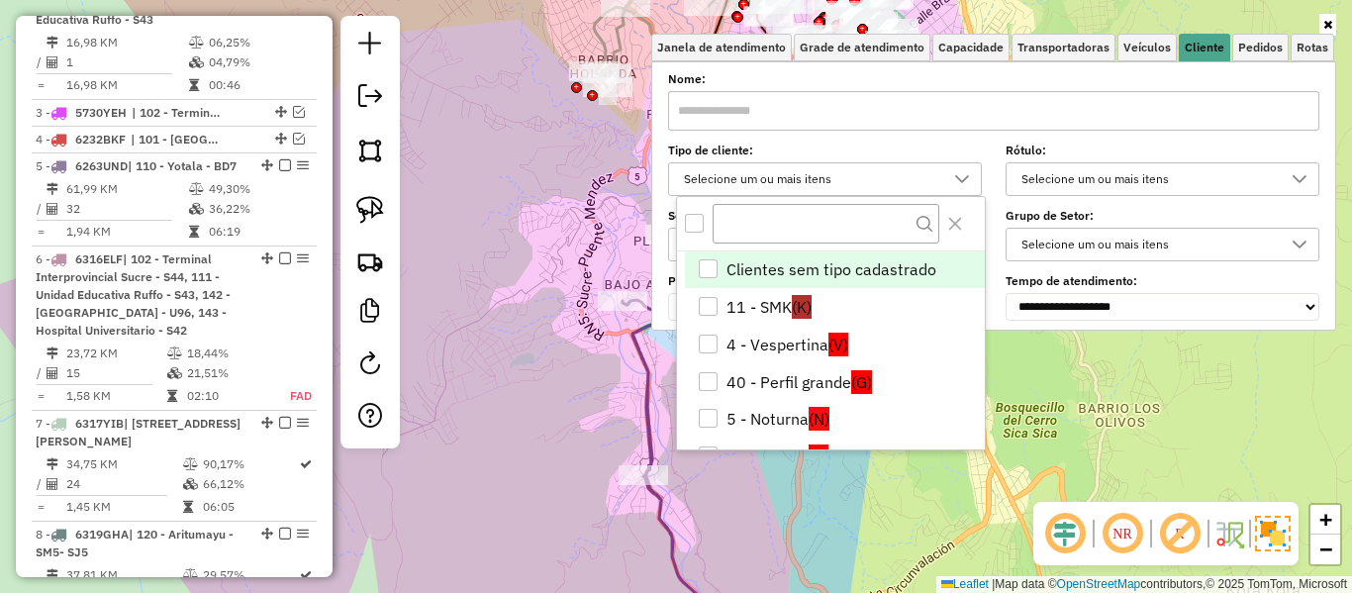
click at [699, 220] on div "All items unselected" at bounding box center [694, 223] width 19 height 19
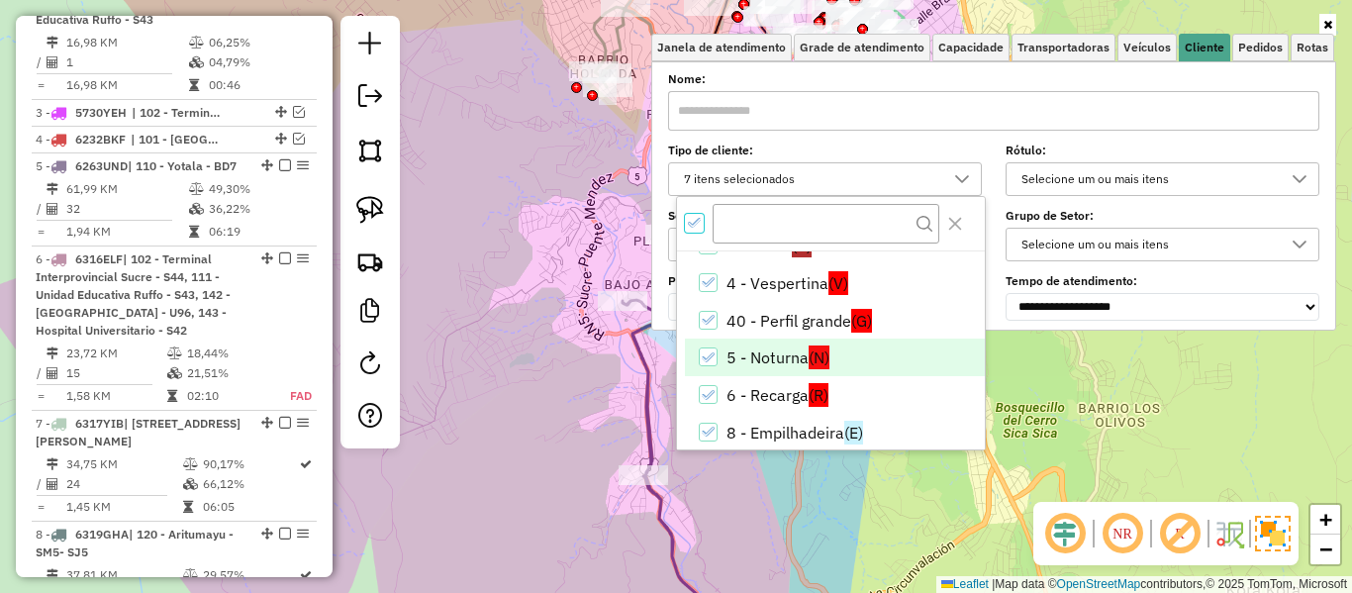
scroll to position [79, 0]
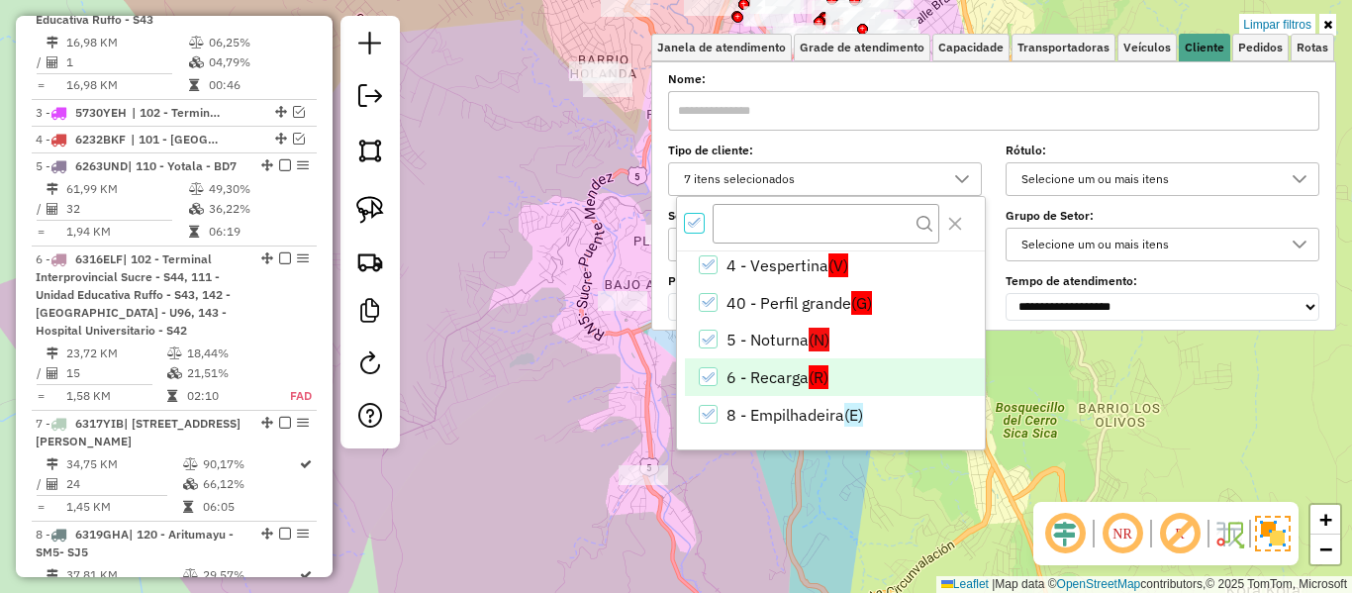
click at [788, 382] on li "6 - Recarga (R)" at bounding box center [835, 377] width 300 height 38
click at [1117, 422] on div "Limpar filtros Janela de atendimento Grade de atendimento Capacidade Transporta…" at bounding box center [676, 296] width 1352 height 593
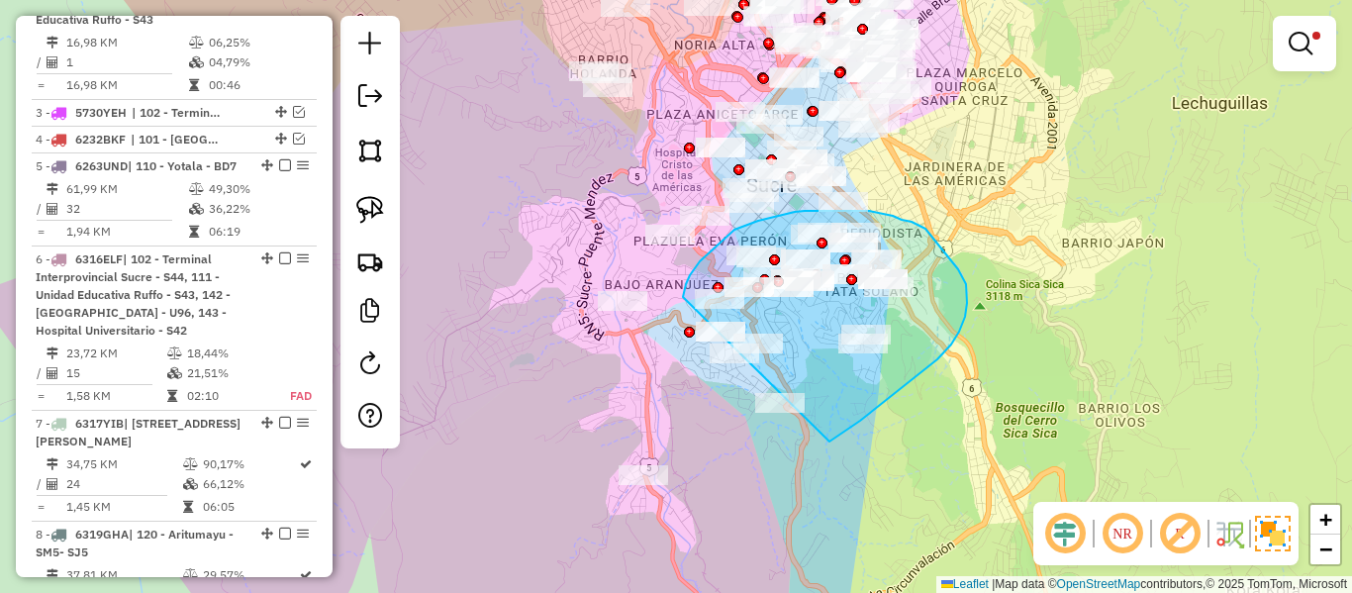
drag, startPoint x: 937, startPoint y: 359, endPoint x: 839, endPoint y: 516, distance: 184.6
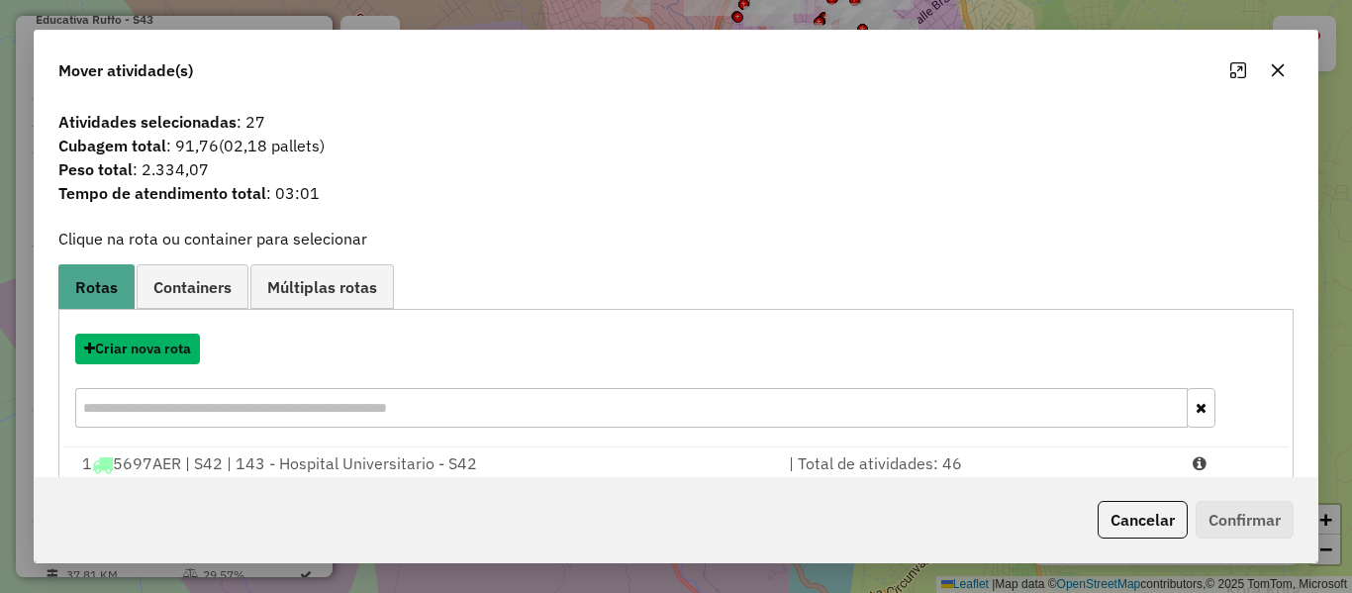
click at [180, 359] on button "Criar nova rota" at bounding box center [137, 349] width 125 height 31
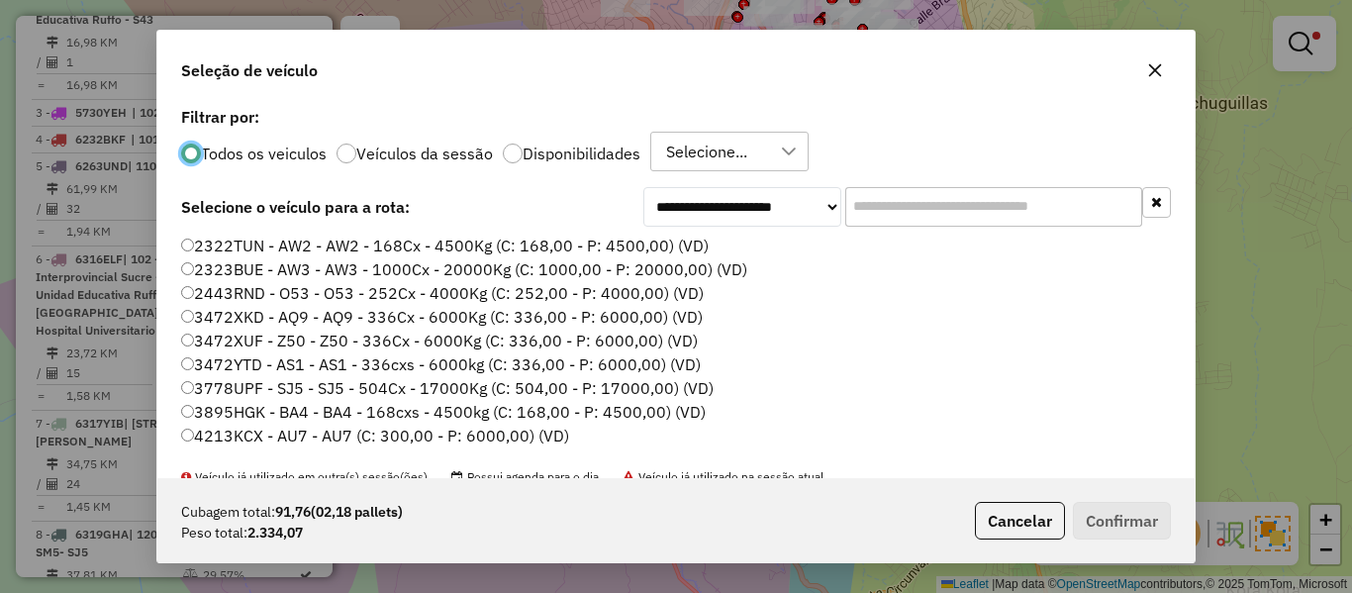
scroll to position [11, 6]
click at [877, 192] on input "text" at bounding box center [993, 207] width 297 height 40
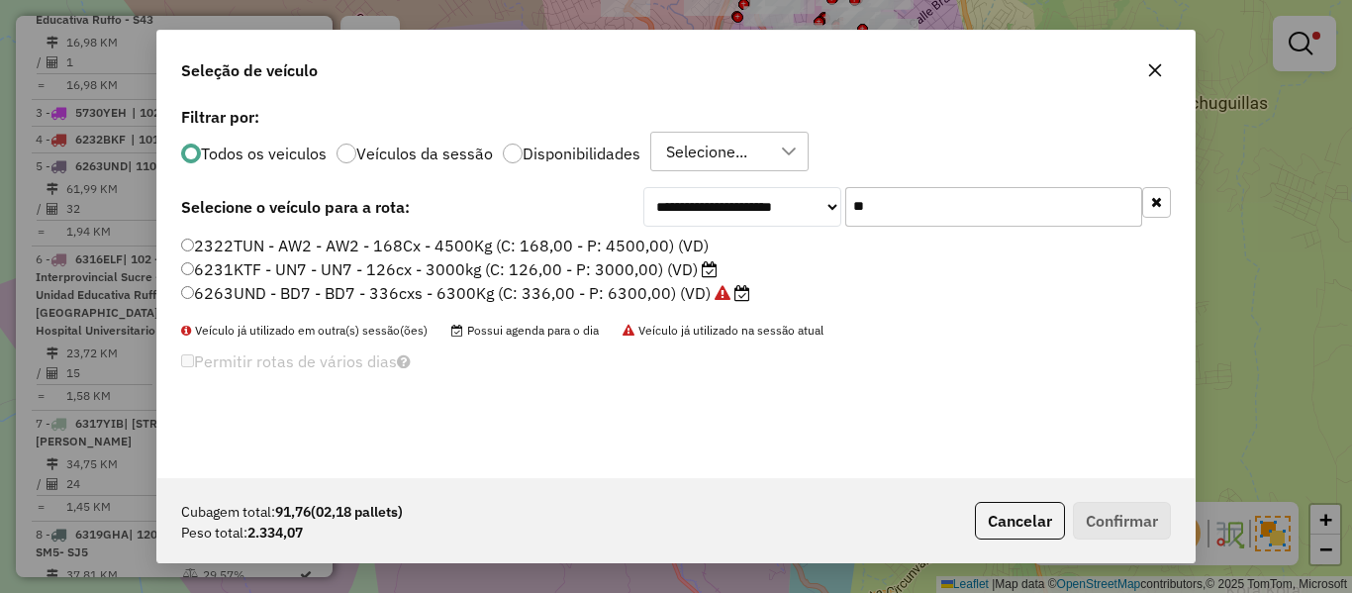
type input "**"
drag, startPoint x: 648, startPoint y: 269, endPoint x: 843, endPoint y: 337, distance: 206.3
click at [648, 269] on label "6231KTF - UN7 - UN7 - 126cx - 3000kg (C: 126,00 - P: 3000,00) (VD)" at bounding box center [449, 269] width 537 height 24
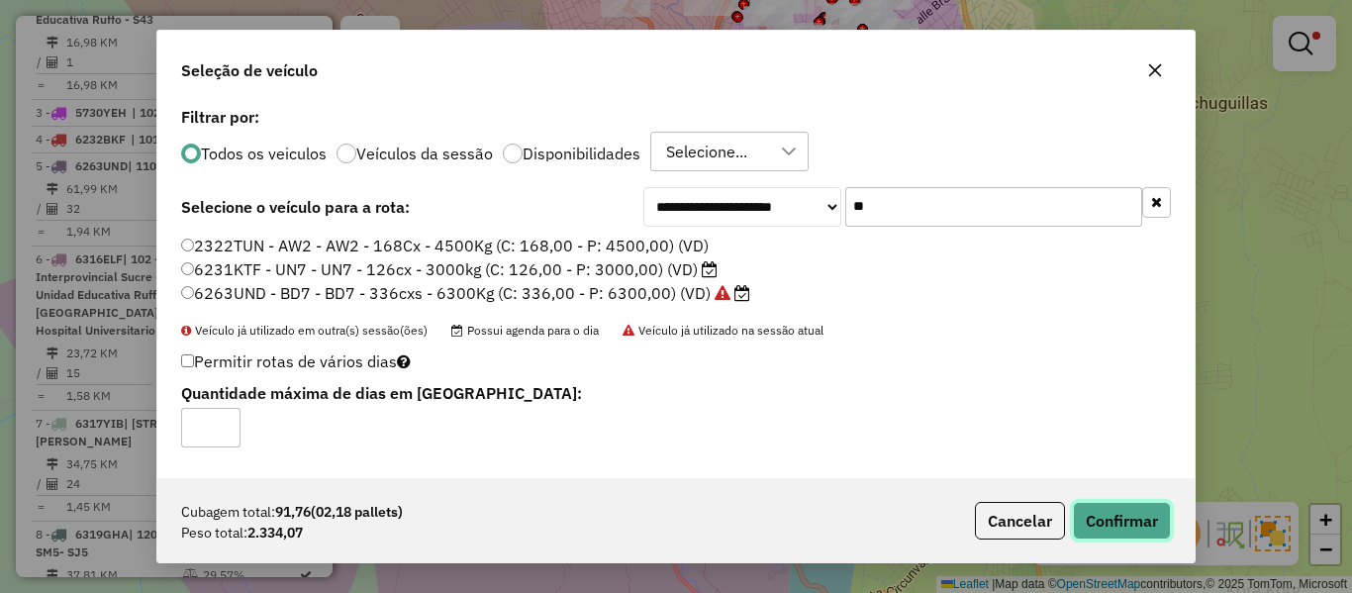
click at [1115, 513] on button "Confirmar" at bounding box center [1122, 521] width 98 height 38
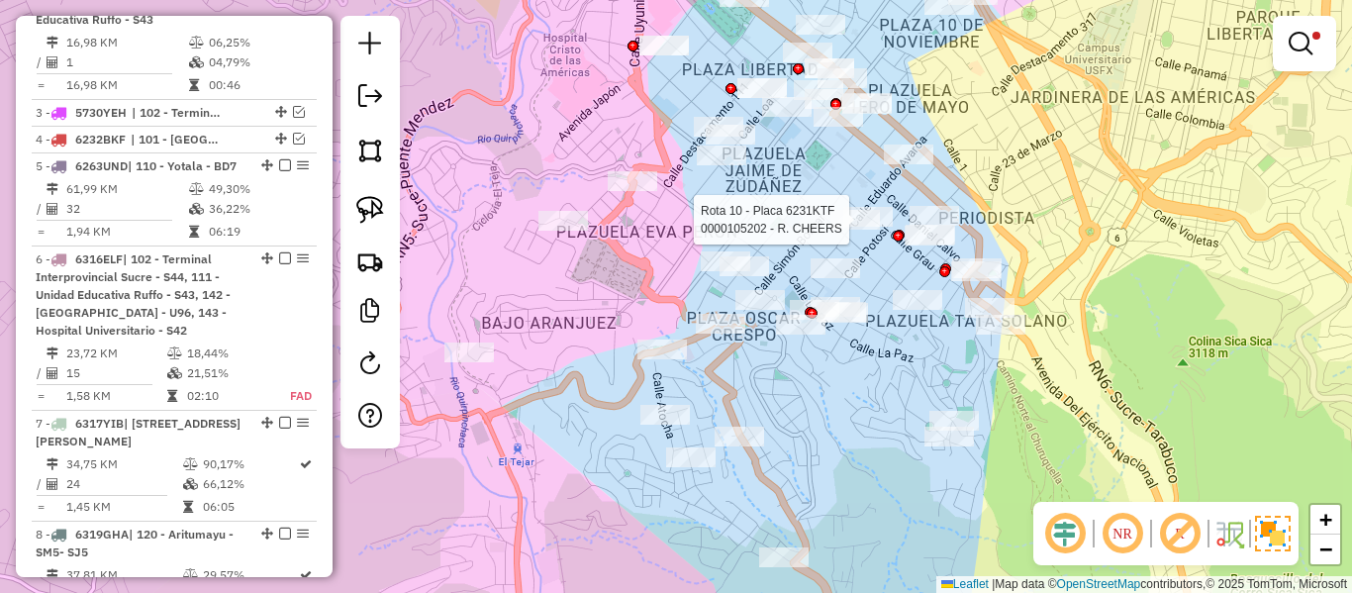
select select "**********"
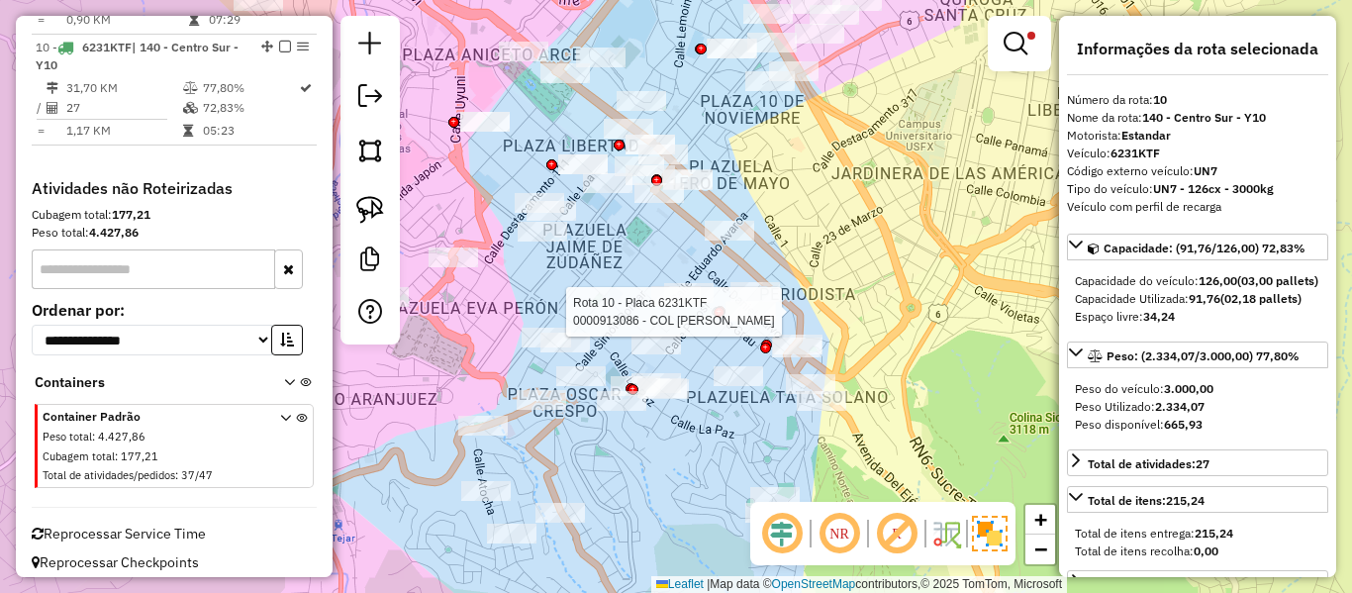
scroll to position [1656, 0]
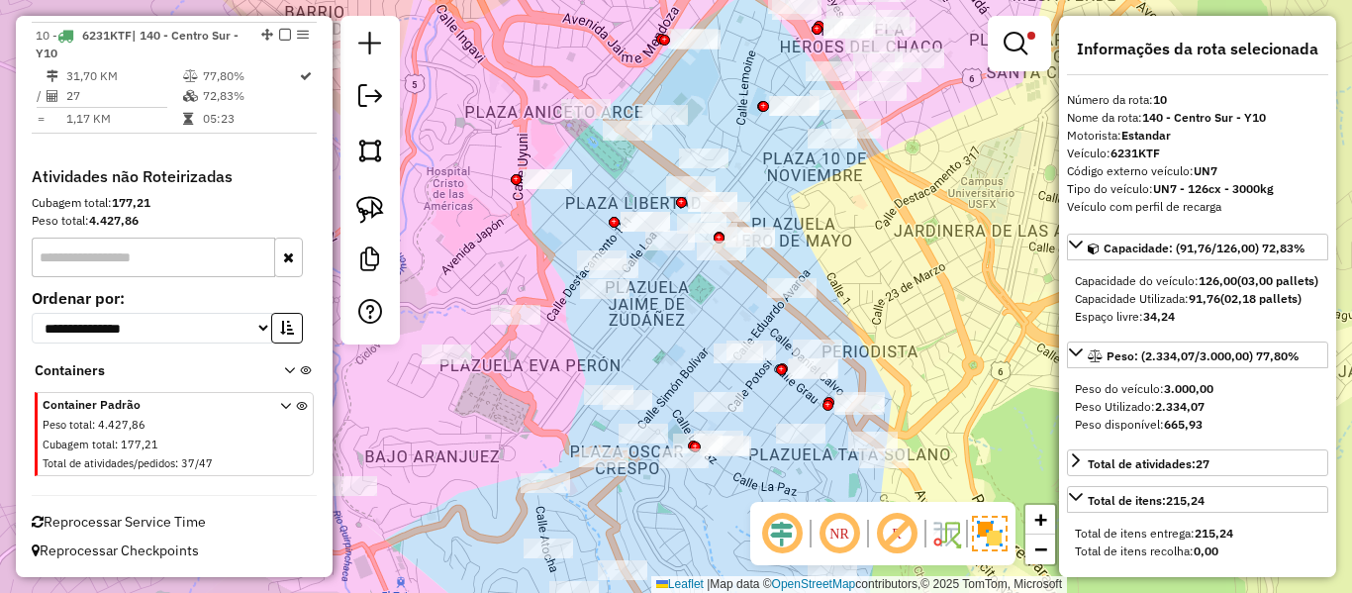
drag, startPoint x: 691, startPoint y: 336, endPoint x: 754, endPoint y: 391, distance: 84.2
click at [754, 393] on div "Limpar filtros Janela de atendimento Grade de atendimento Capacidade Transporta…" at bounding box center [676, 296] width 1352 height 593
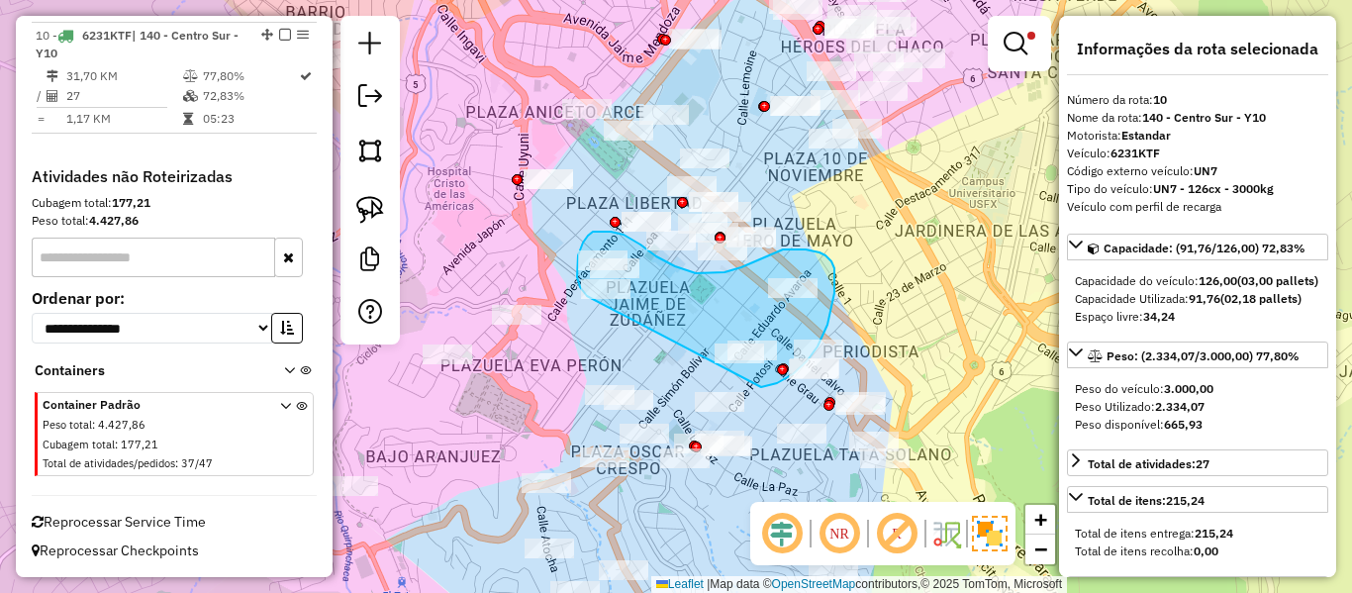
drag, startPoint x: 777, startPoint y: 383, endPoint x: 645, endPoint y: 350, distance: 135.7
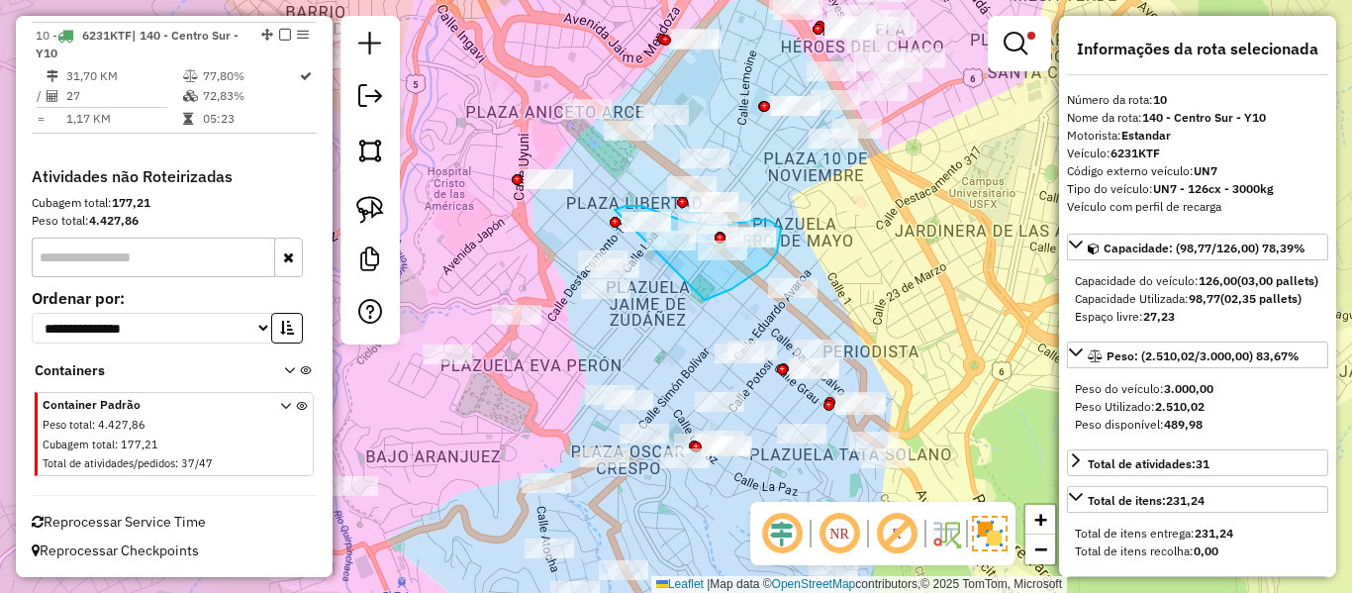
drag, startPoint x: 741, startPoint y: 283, endPoint x: 631, endPoint y: 280, distance: 110.9
click at [628, 278] on div "Limpar filtros Janela de atendimento Grade de atendimento Capacidade Transporta…" at bounding box center [676, 296] width 1352 height 593
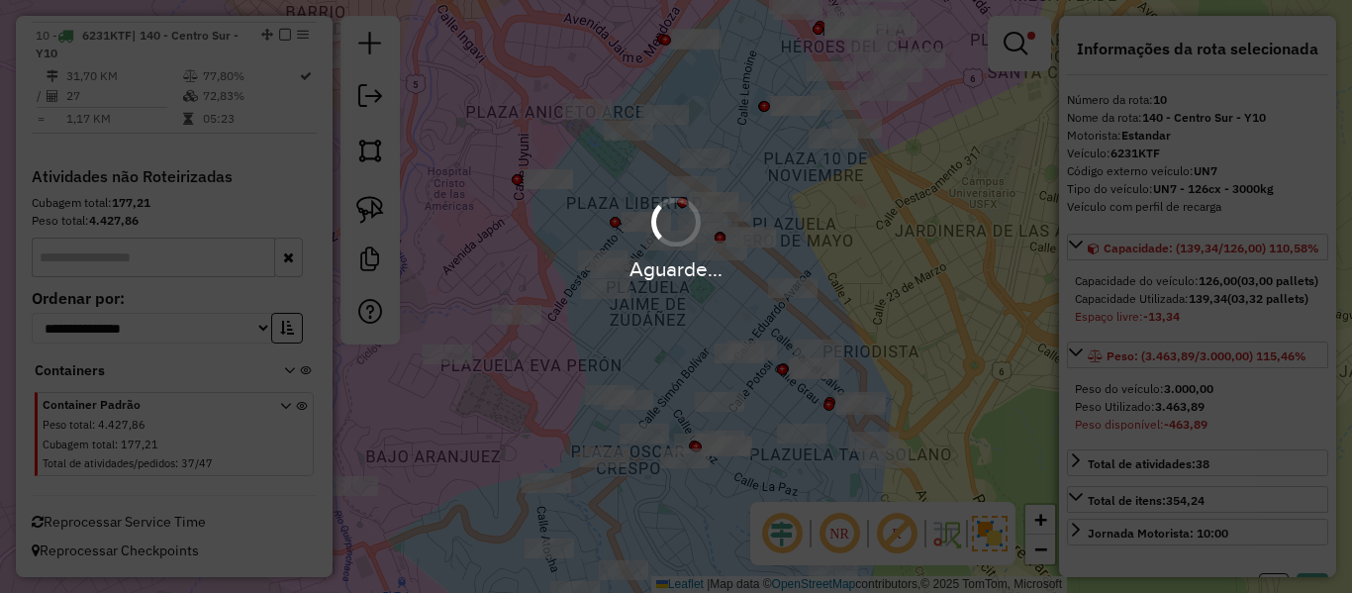
select select "**********"
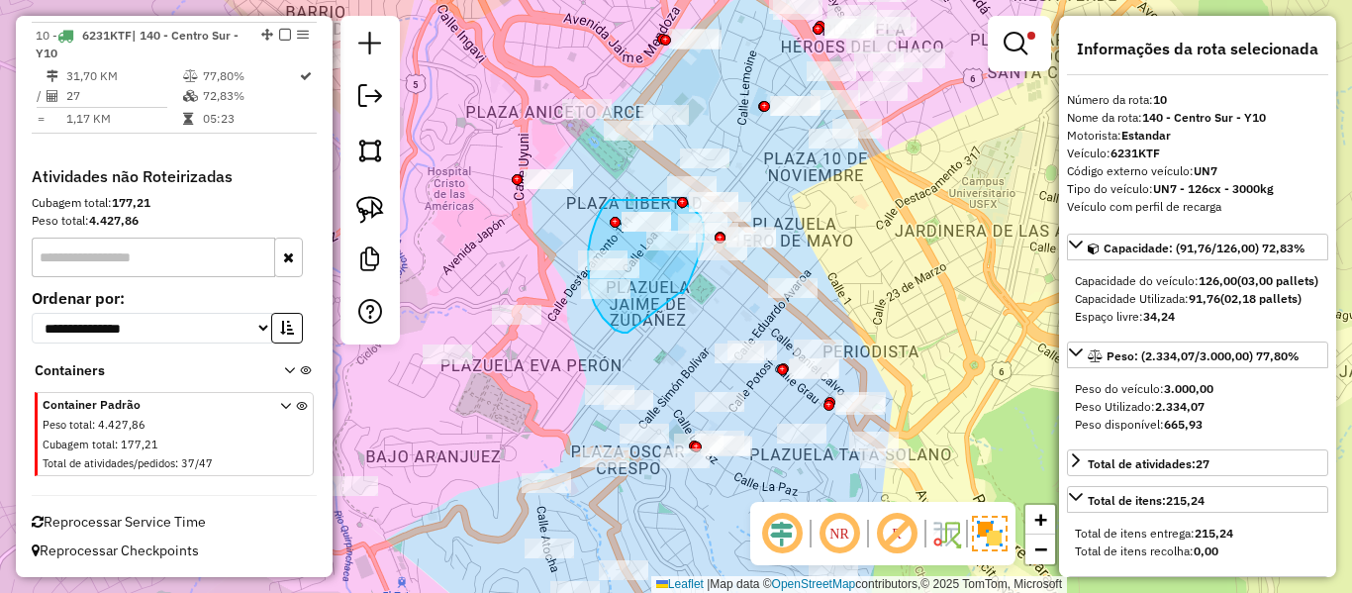
drag, startPoint x: 679, startPoint y: 293, endPoint x: 660, endPoint y: 330, distance: 41.2
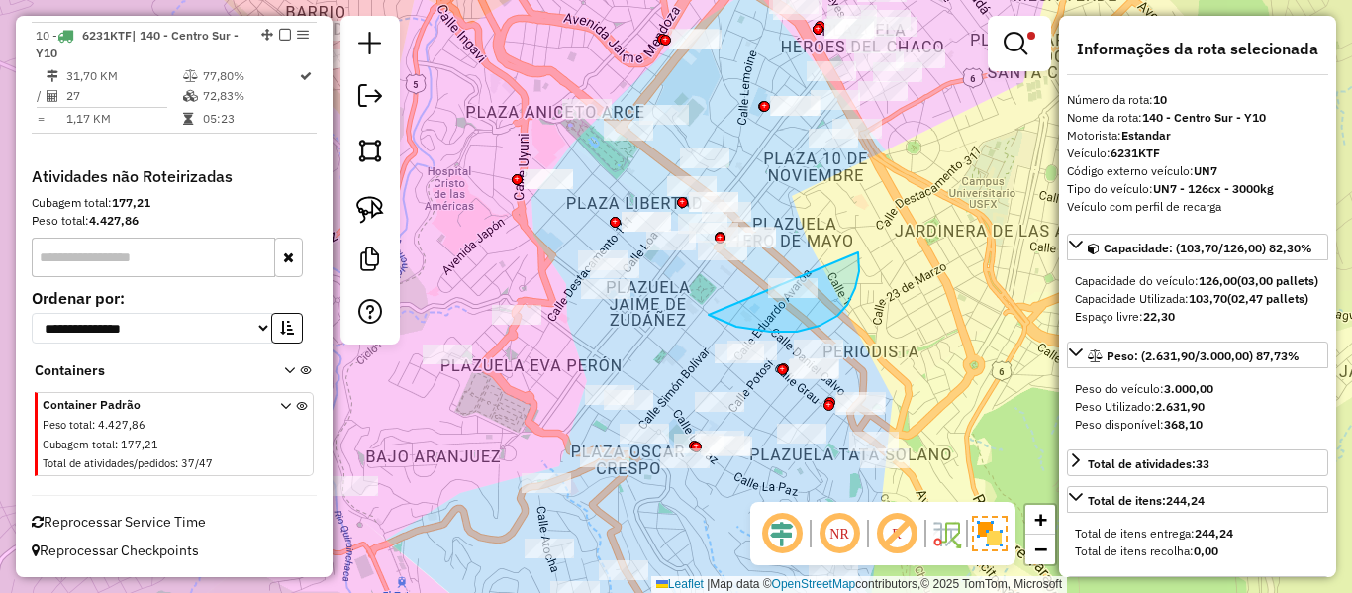
drag, startPoint x: 737, startPoint y: 327, endPoint x: 836, endPoint y: 234, distance: 135.9
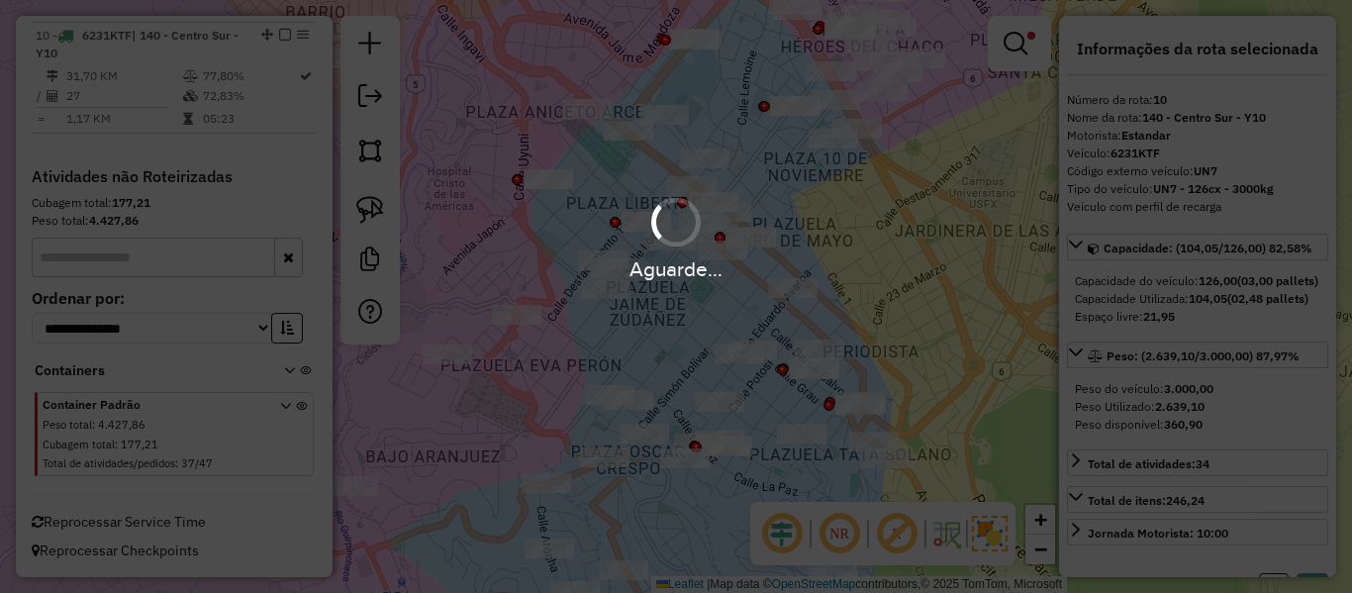
select select "**********"
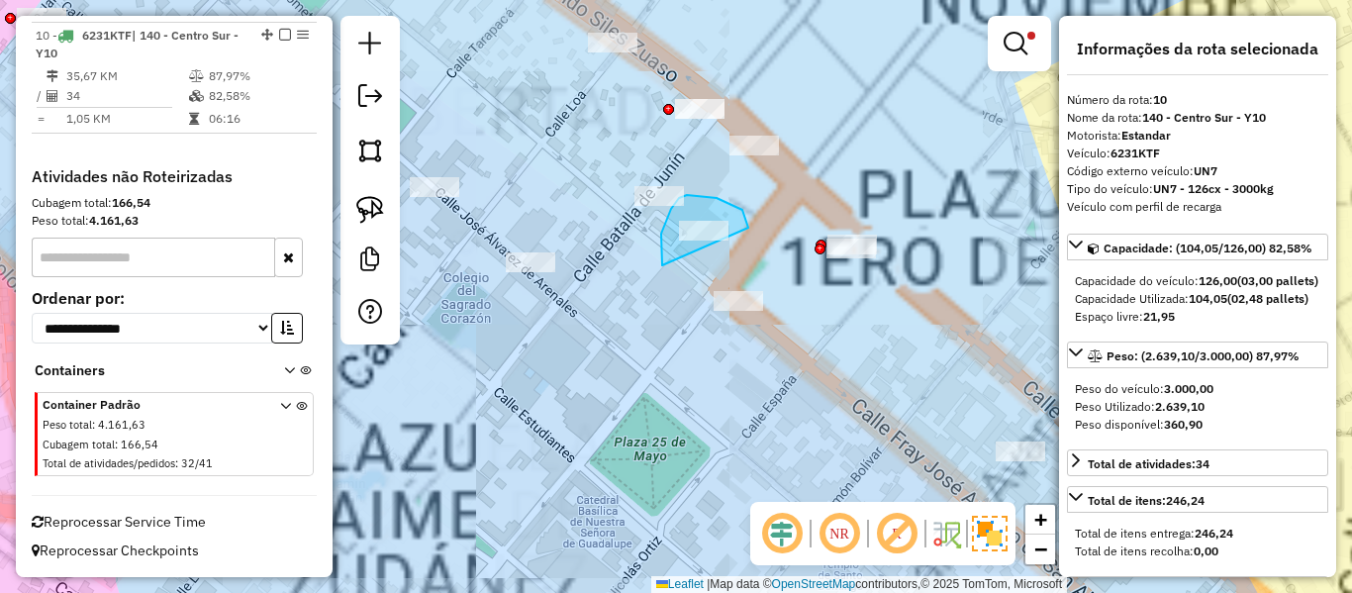
drag, startPoint x: 661, startPoint y: 263, endPoint x: 757, endPoint y: 240, distance: 98.9
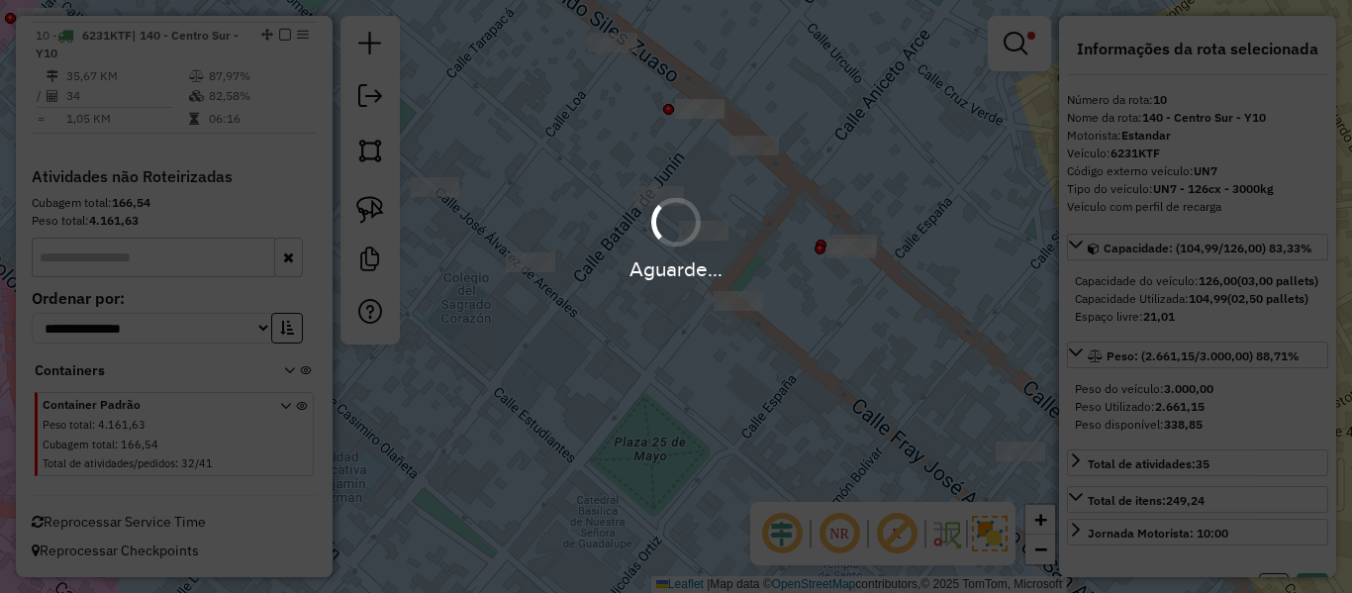
select select "**********"
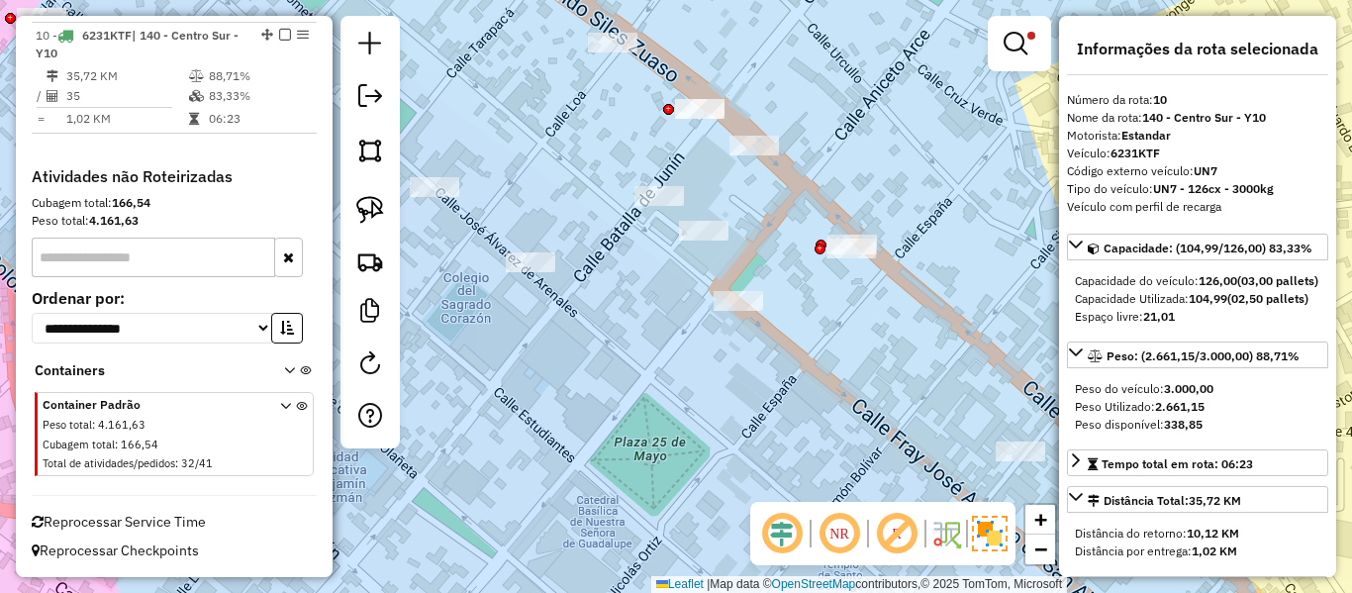
click at [279, 36] on em at bounding box center [285, 35] width 12 height 12
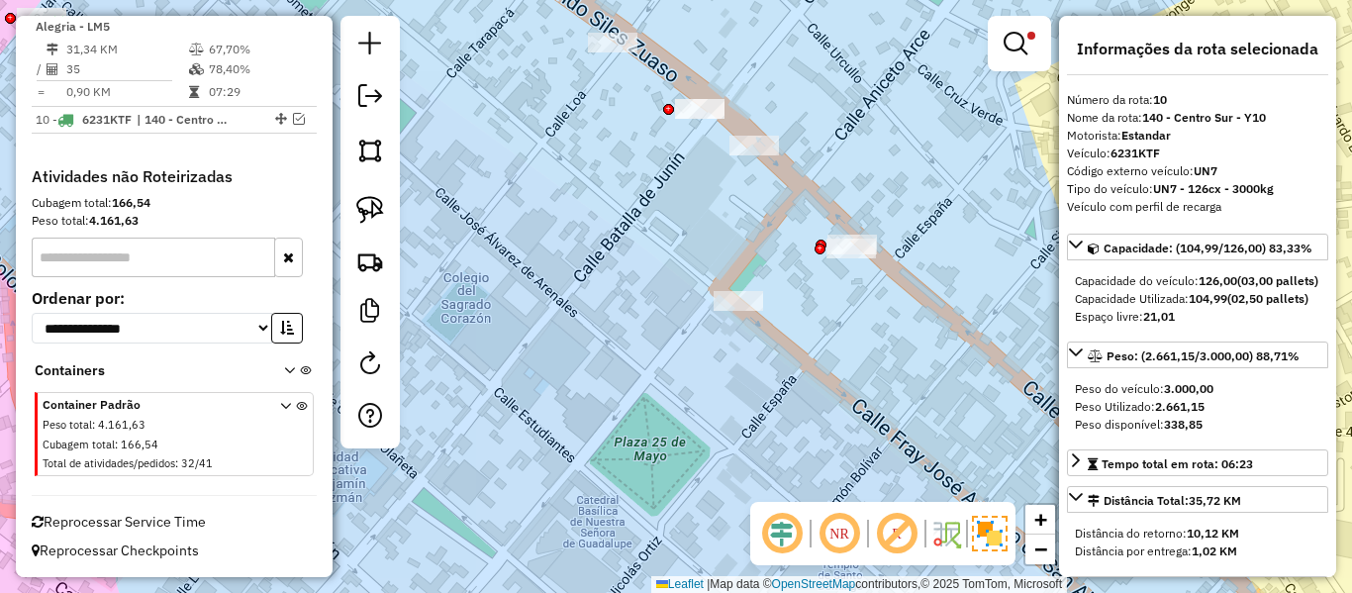
click at [808, 326] on div "Limpar filtros Janela de atendimento Grade de atendimento Capacidade Transporta…" at bounding box center [676, 296] width 1352 height 593
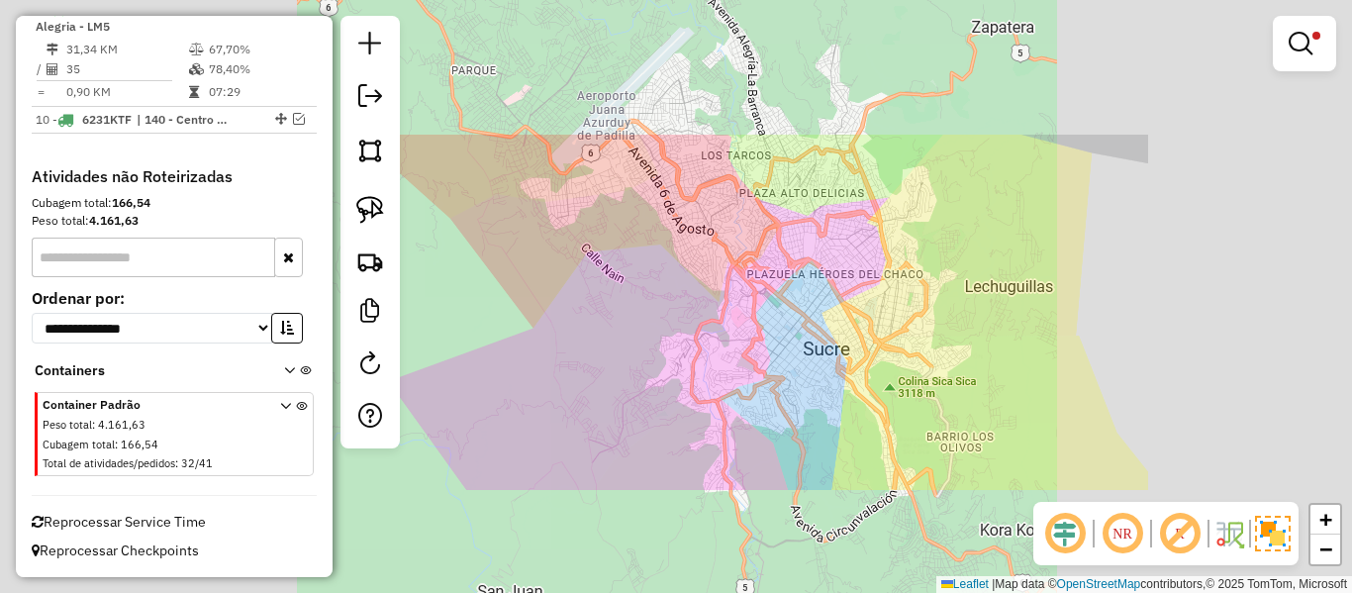
drag, startPoint x: 813, startPoint y: 388, endPoint x: 810, endPoint y: 444, distance: 56.5
click at [813, 389] on div "Limpar filtros Janela de atendimento Grade de atendimento Capacidade Transporta…" at bounding box center [676, 296] width 1352 height 593
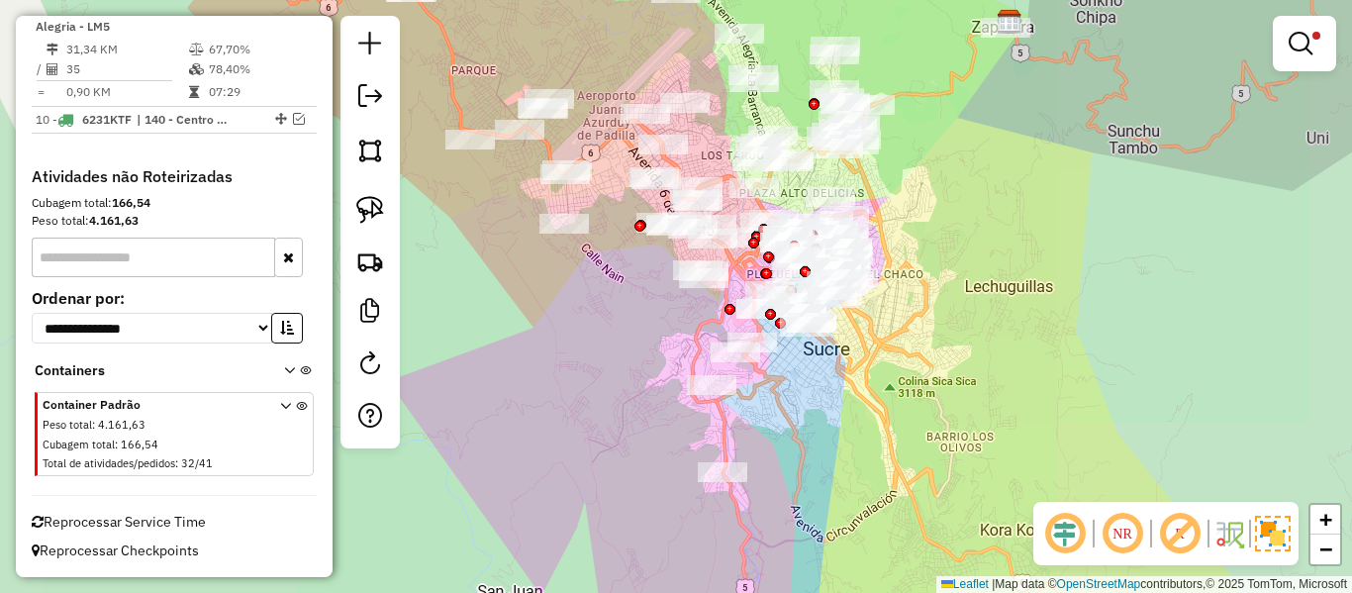
drag, startPoint x: 810, startPoint y: 444, endPoint x: 879, endPoint y: 319, distance: 143.6
click at [879, 319] on div "Limpar filtros Janela de atendimento Grade de atendimento Capacidade Transporta…" at bounding box center [676, 296] width 1352 height 593
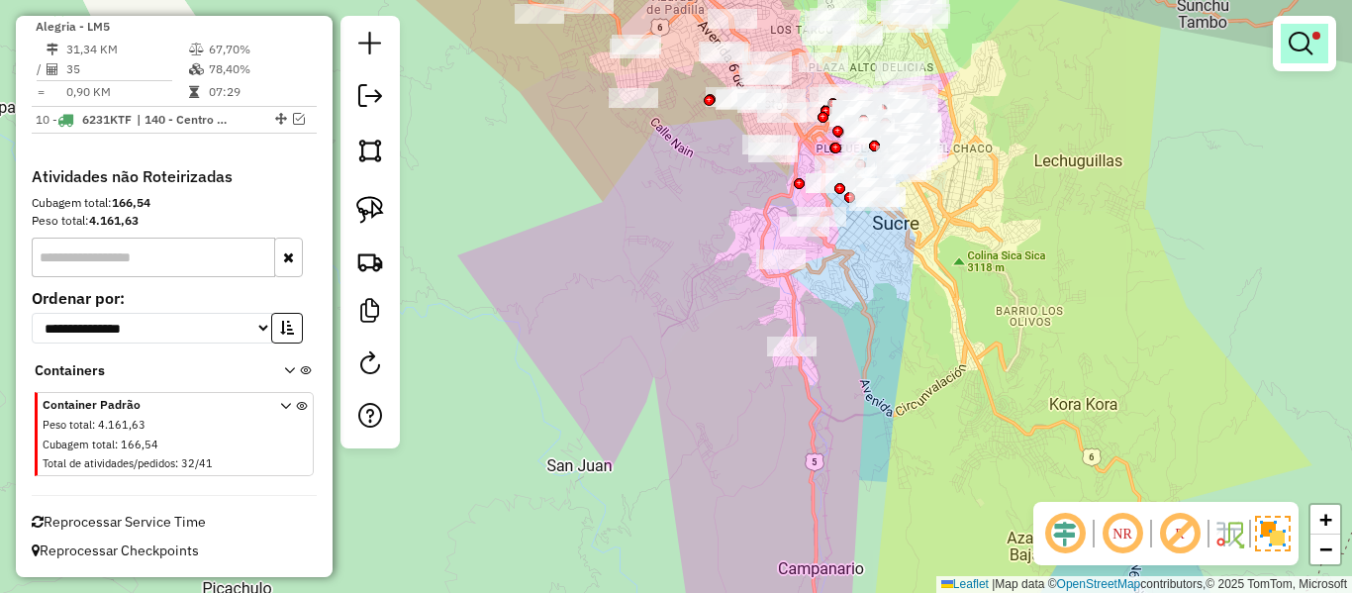
click at [1307, 43] on em at bounding box center [1301, 44] width 24 height 24
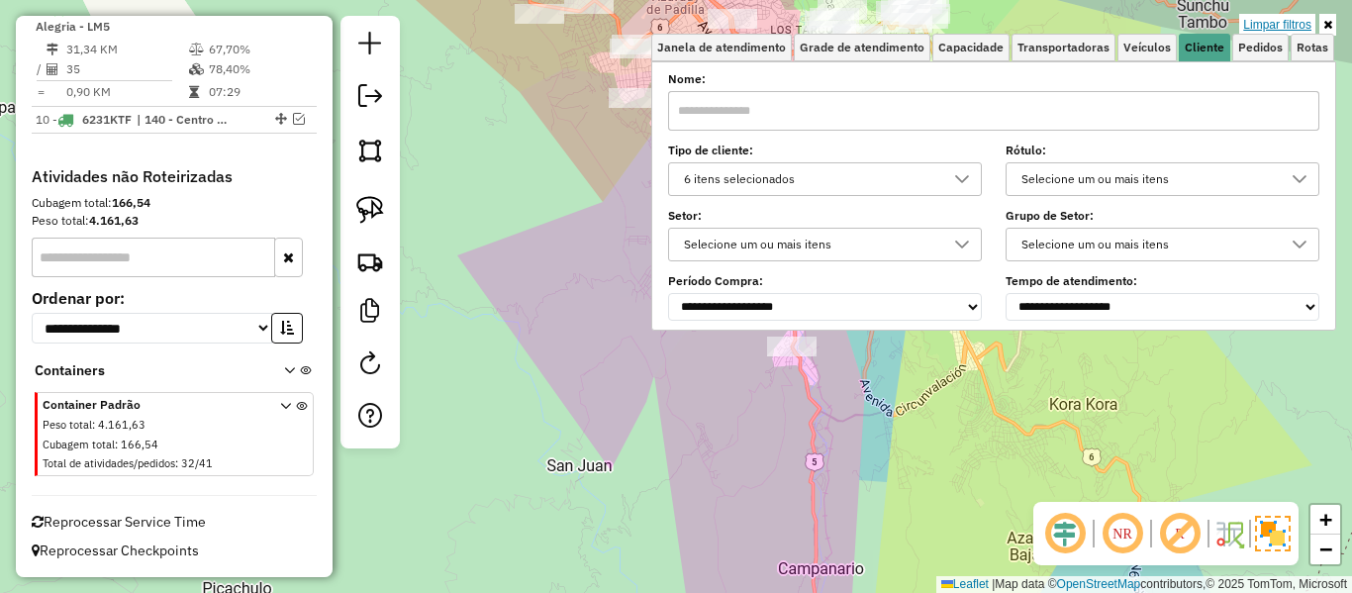
click at [1285, 31] on link "Limpar filtros" at bounding box center [1277, 25] width 76 height 22
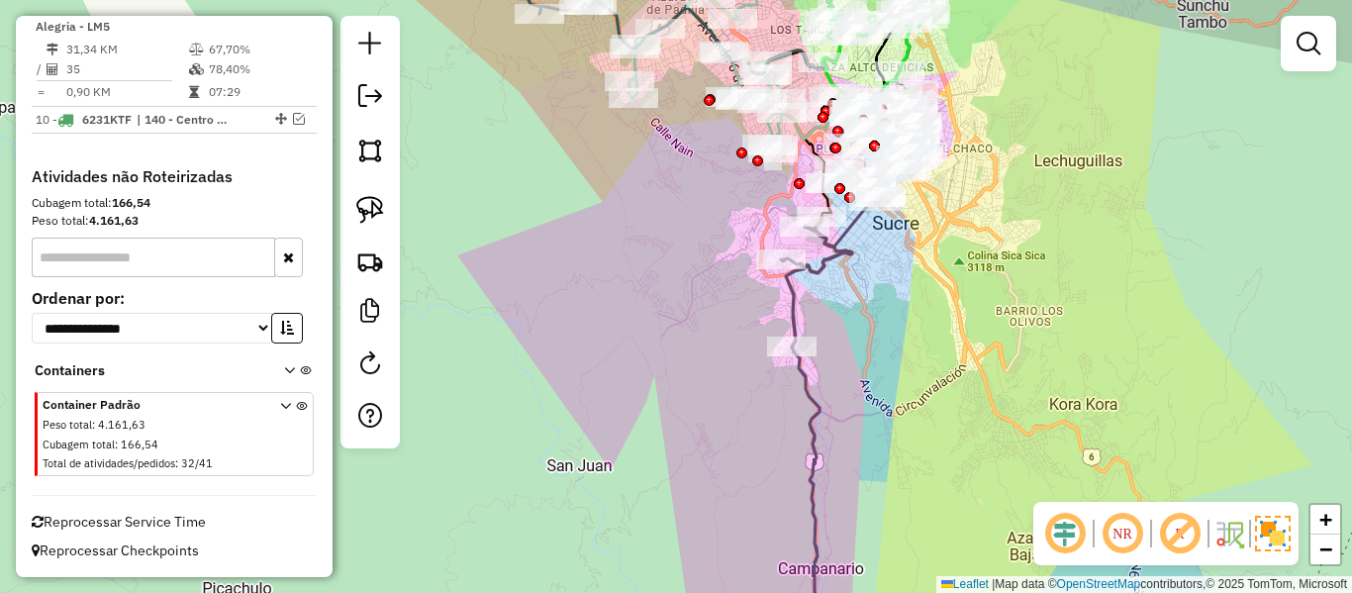
click at [861, 380] on div "Janela de atendimento Grade de atendimento Capacidade Transportadoras Veículos …" at bounding box center [676, 296] width 1352 height 593
click at [850, 243] on icon at bounding box center [817, 435] width 73 height 436
select select "**********"
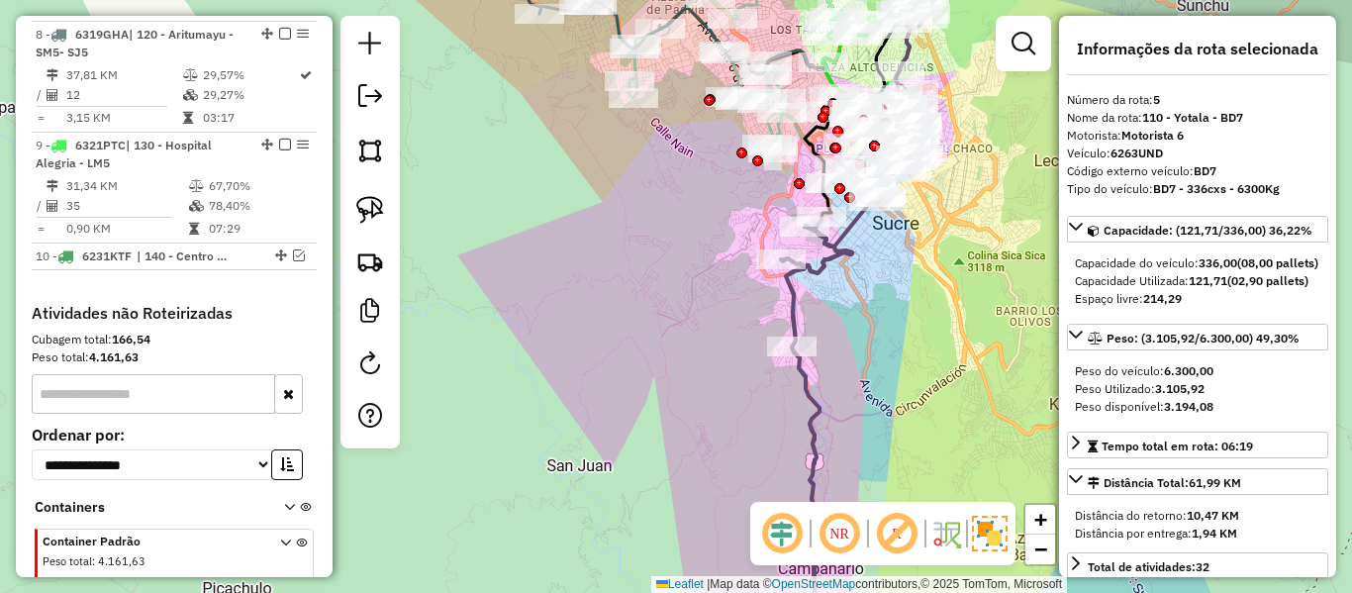
scroll to position [1055, 0]
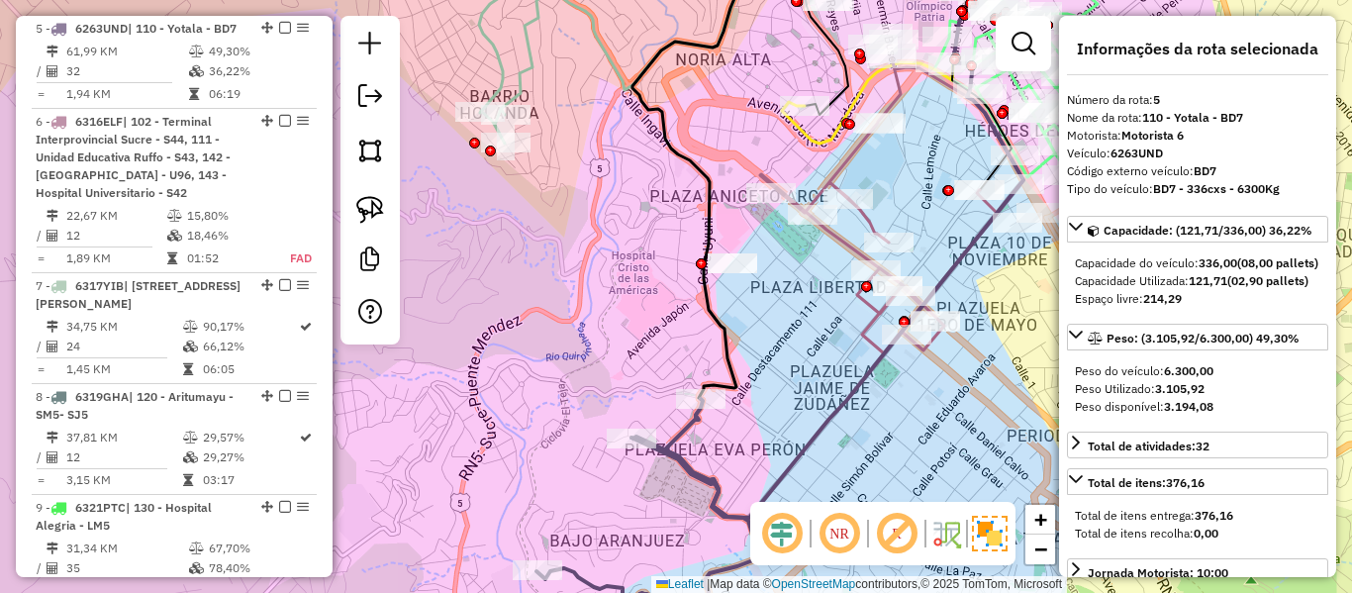
drag, startPoint x: 826, startPoint y: 306, endPoint x: 733, endPoint y: 318, distance: 93.8
click at [704, 310] on div "Janela de atendimento Grade de atendimento Capacidade Transportadoras Veículos …" at bounding box center [676, 296] width 1352 height 593
select select "**********"
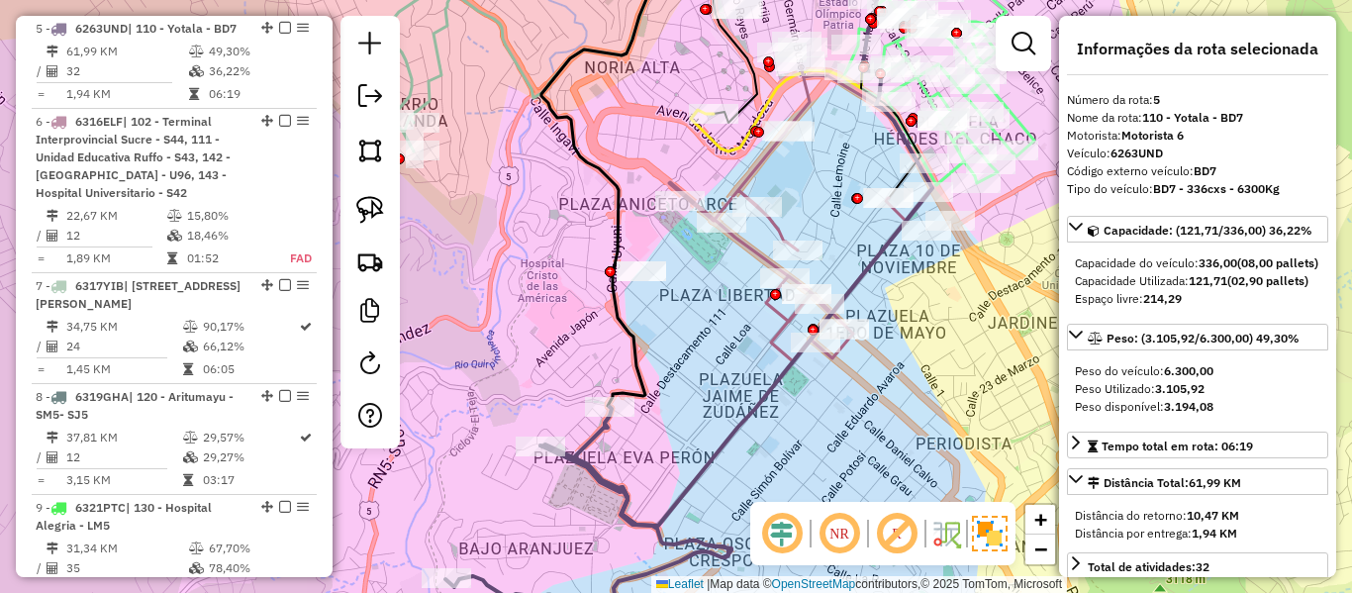
click at [741, 319] on div "Janela de atendimento Grade de atendimento Capacidade Transportadoras Veículos …" at bounding box center [676, 296] width 1352 height 593
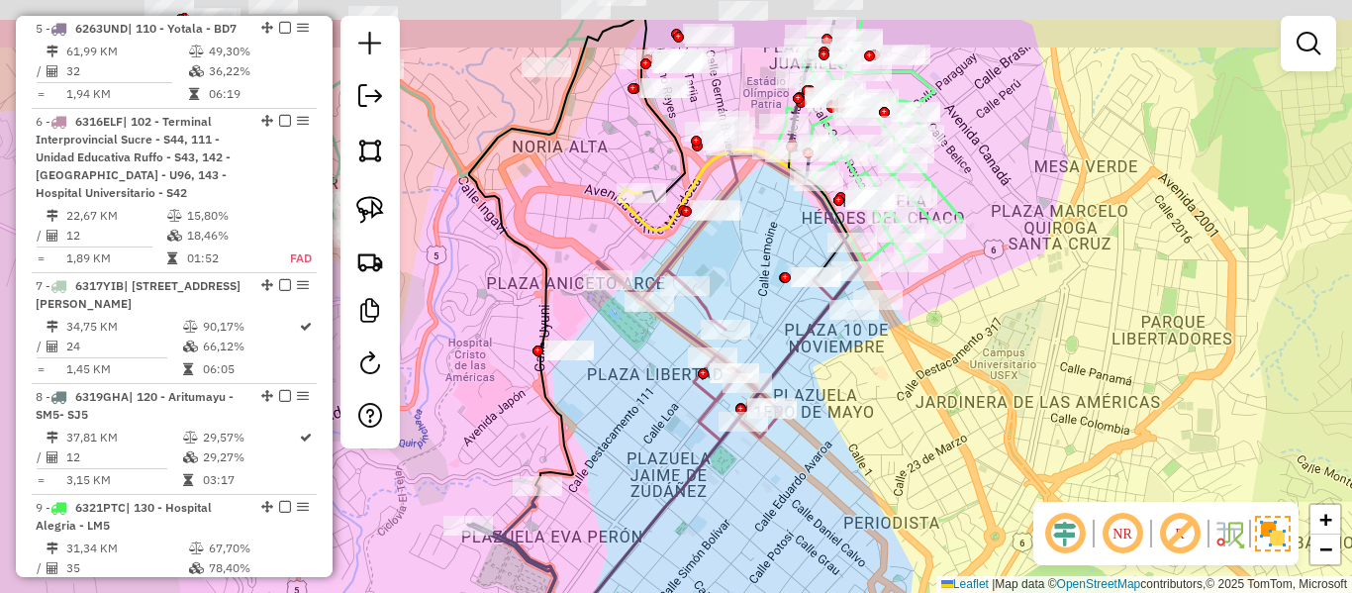
click at [673, 397] on div "Janela de atendimento Grade de atendimento Capacidade Transportadoras Veículos …" at bounding box center [676, 296] width 1352 height 593
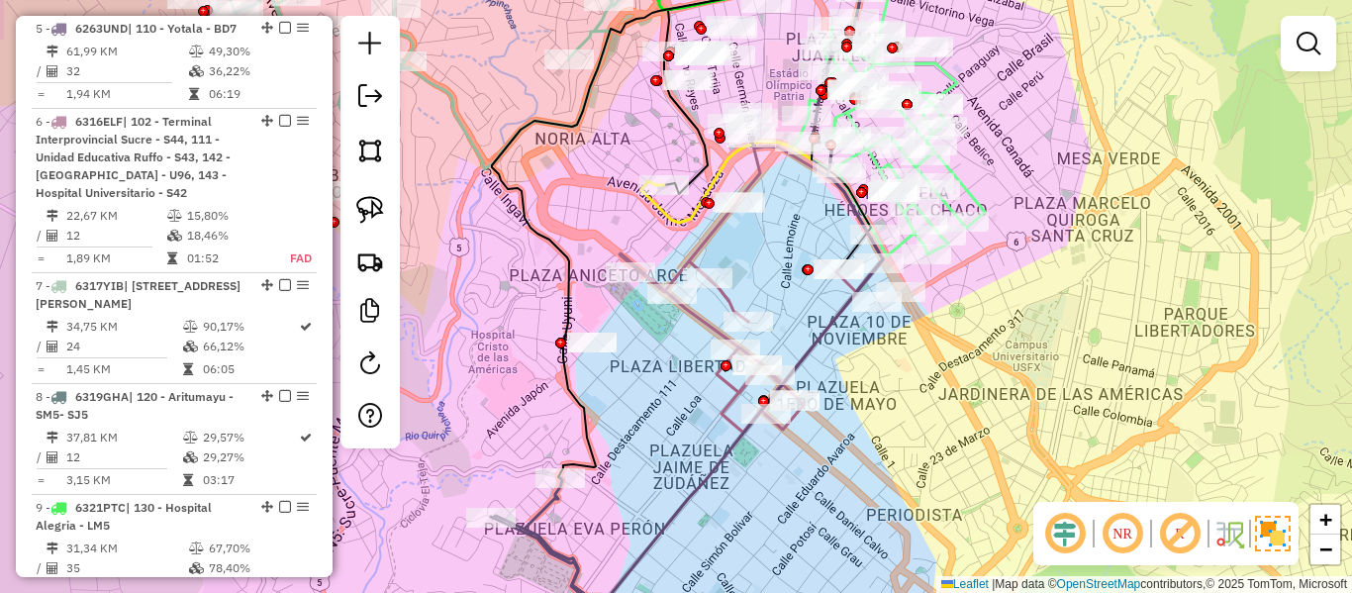
drag, startPoint x: 872, startPoint y: 396, endPoint x: 929, endPoint y: 375, distance: 60.1
click at [937, 364] on div "Janela de atendimento Grade de atendimento Capacidade Transportadoras Veículos …" at bounding box center [676, 296] width 1352 height 593
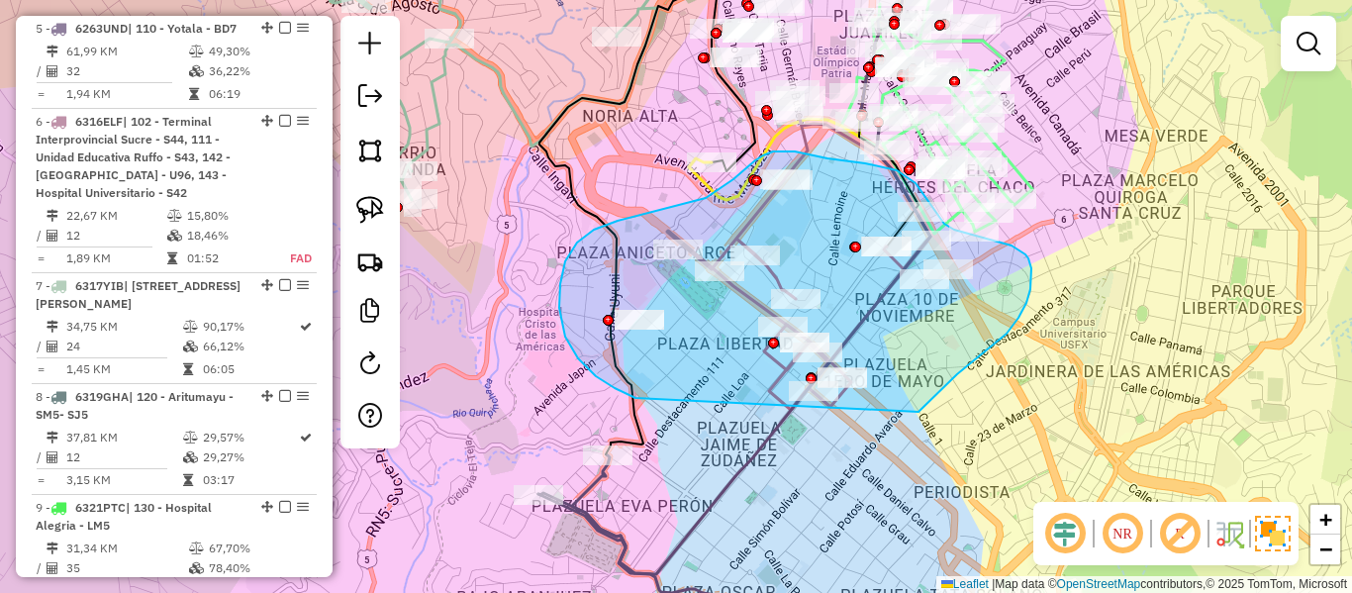
drag, startPoint x: 919, startPoint y: 412, endPoint x: 907, endPoint y: 349, distance: 63.5
click at [806, 405] on div "Janela de atendimento Grade de atendimento Capacidade Transportadoras Veículos …" at bounding box center [676, 296] width 1352 height 593
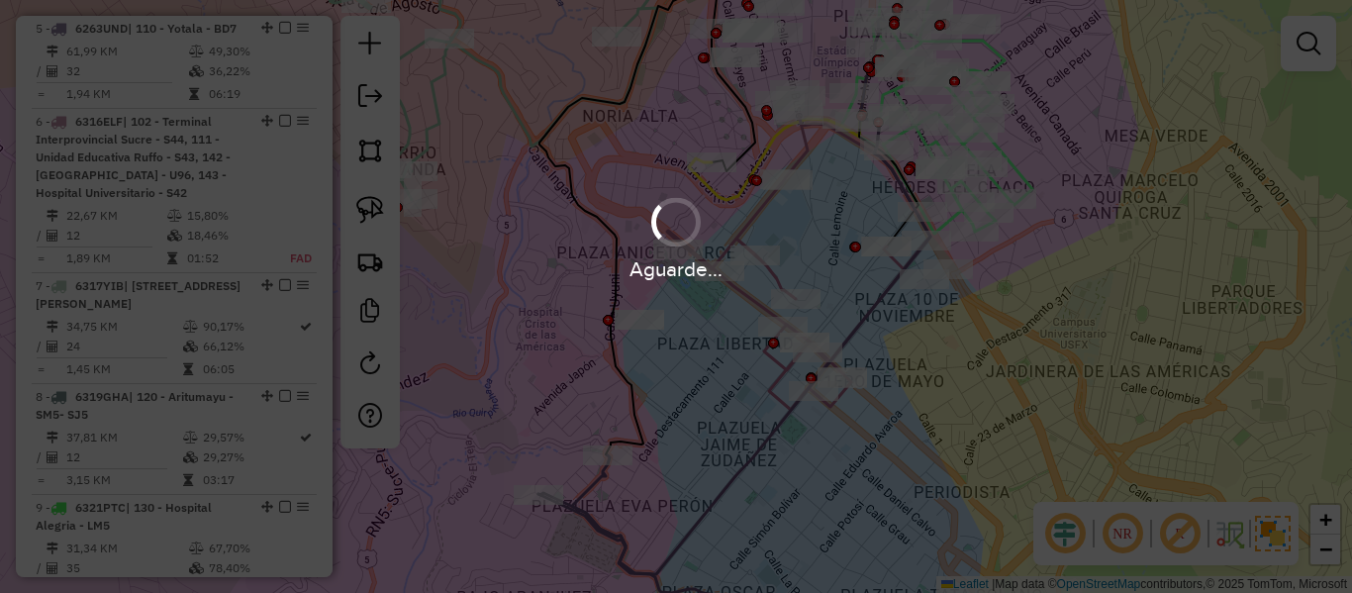
click at [1087, 365] on hb-app "Aguarde... Pop-up bloqueado! Seu navegador bloqueou automáticamente a abertura …" at bounding box center [676, 296] width 1352 height 593
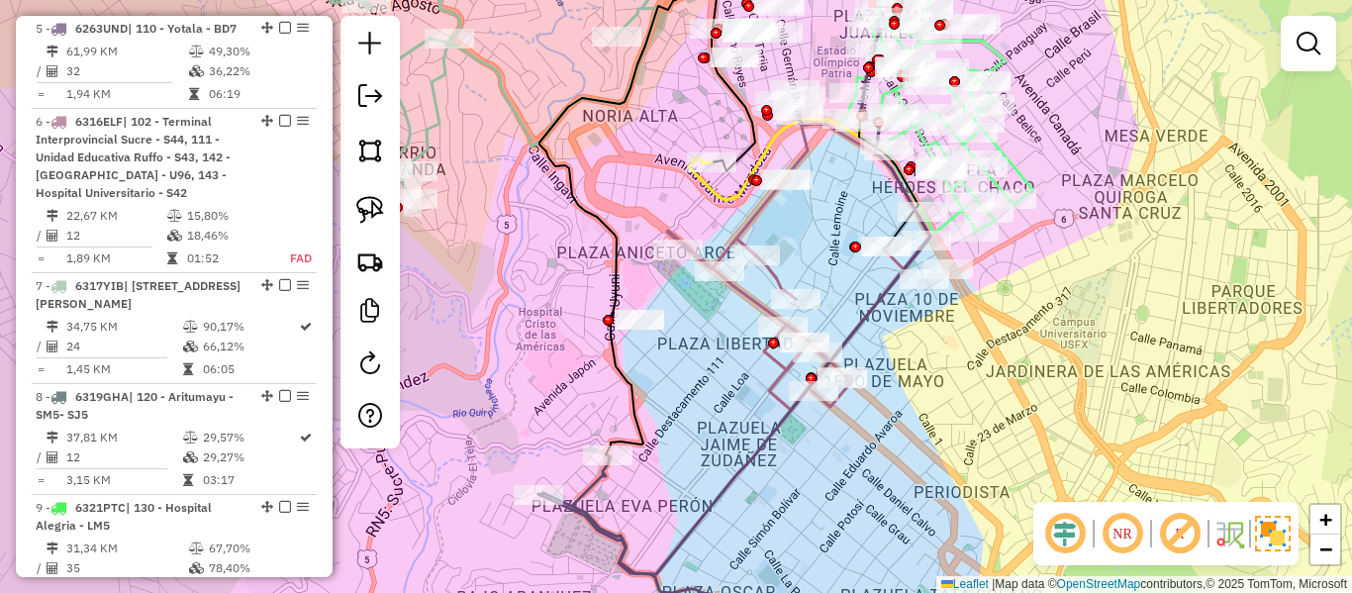
click at [937, 384] on div "Janela de atendimento Grade de atendimento Capacidade Transportadoras Veículos …" at bounding box center [676, 296] width 1352 height 593
drag, startPoint x: 942, startPoint y: 383, endPoint x: 1104, endPoint y: 402, distance: 162.5
click at [1104, 402] on div "Janela de atendimento Grade de atendimento Capacidade Transportadoras Veículos …" at bounding box center [676, 296] width 1352 height 593
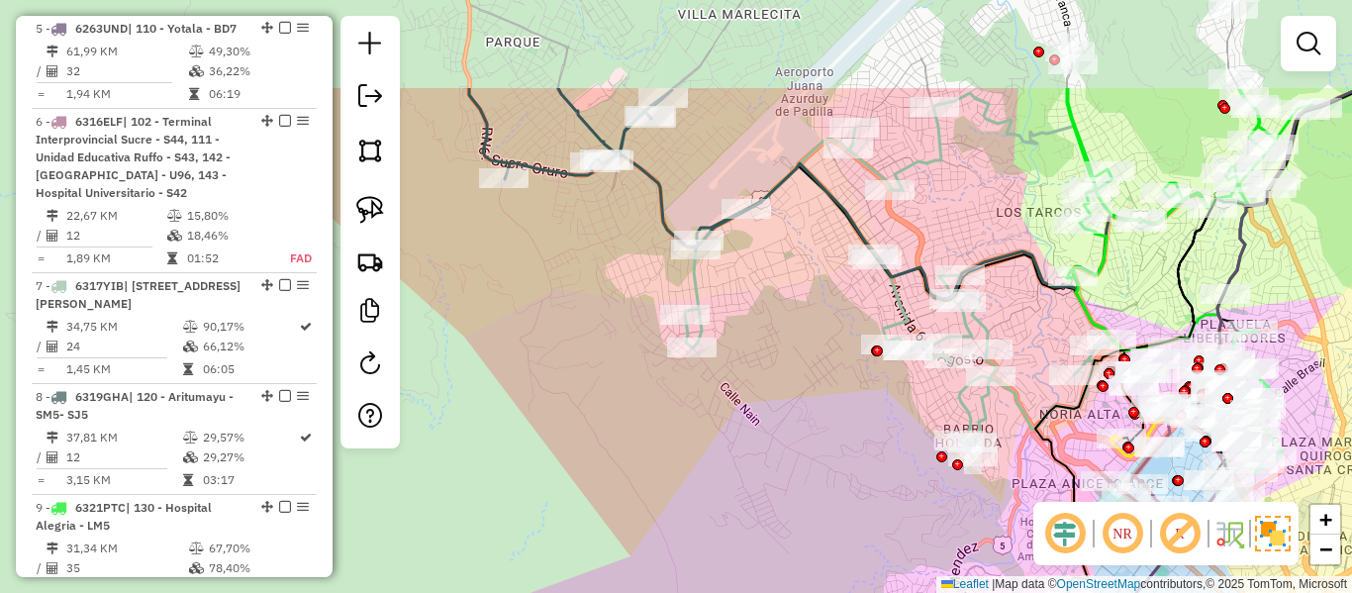
drag, startPoint x: 918, startPoint y: 498, endPoint x: 931, endPoint y: 504, distance: 14.2
click at [931, 504] on div "Janela de atendimento Grade de atendimento Capacidade Transportadoras Veículos …" at bounding box center [676, 296] width 1352 height 593
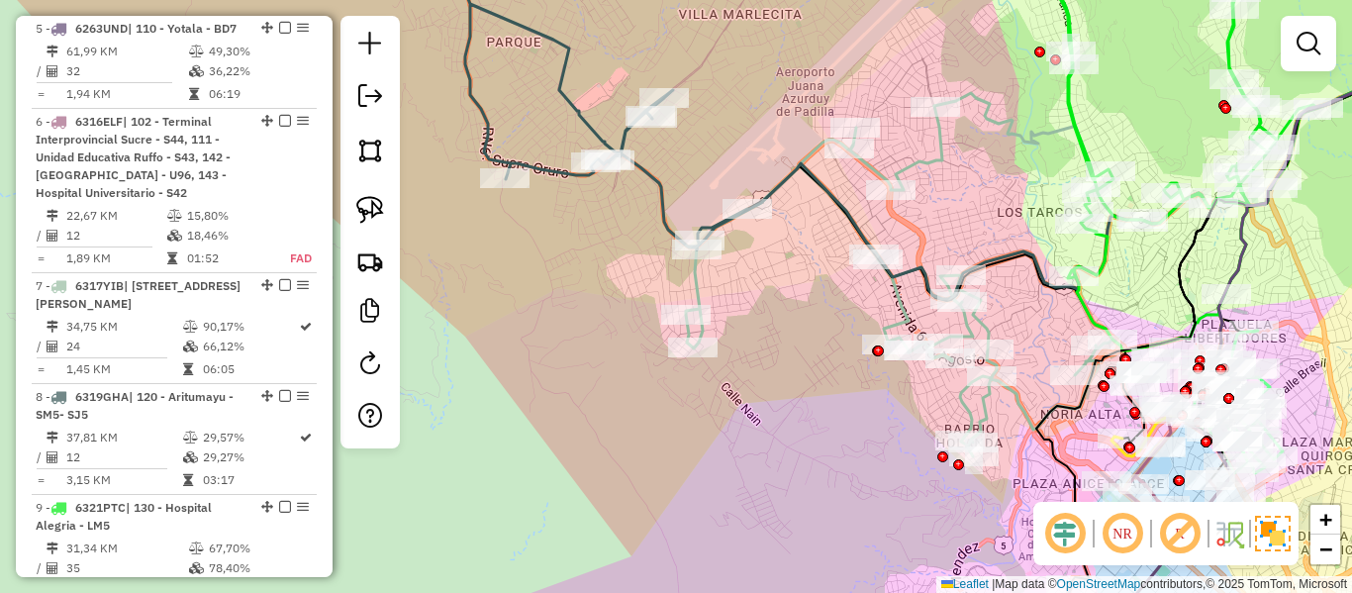
click at [673, 223] on icon at bounding box center [594, 95] width 307 height 309
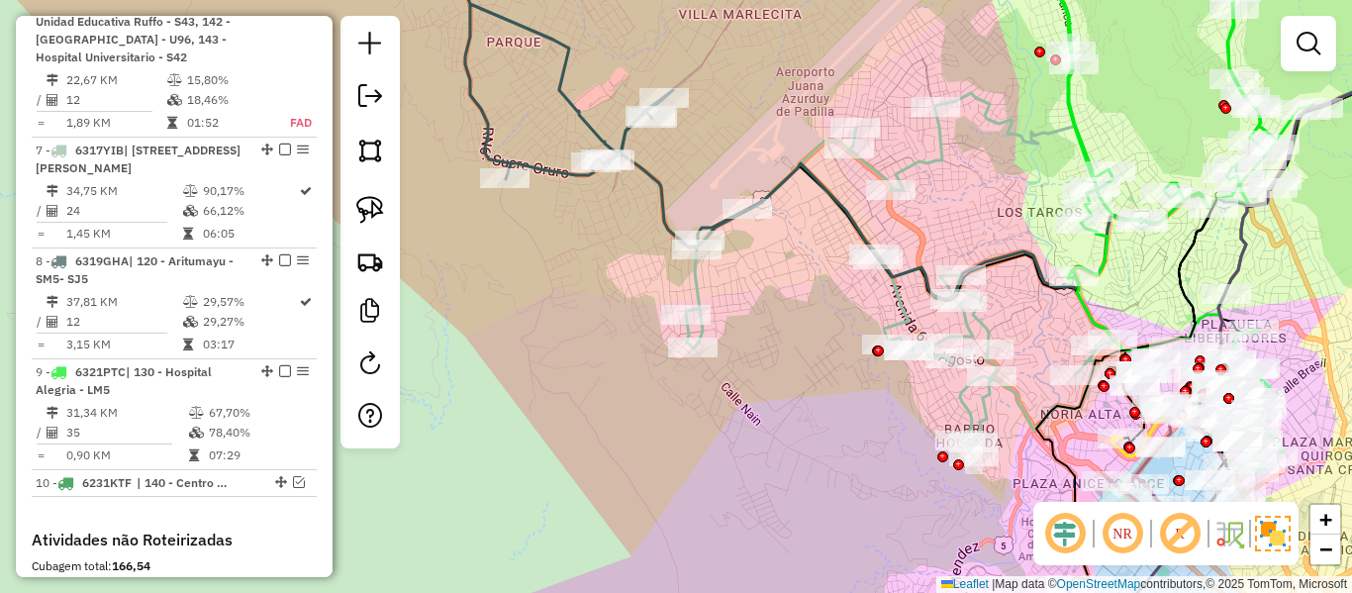
select select "**********"
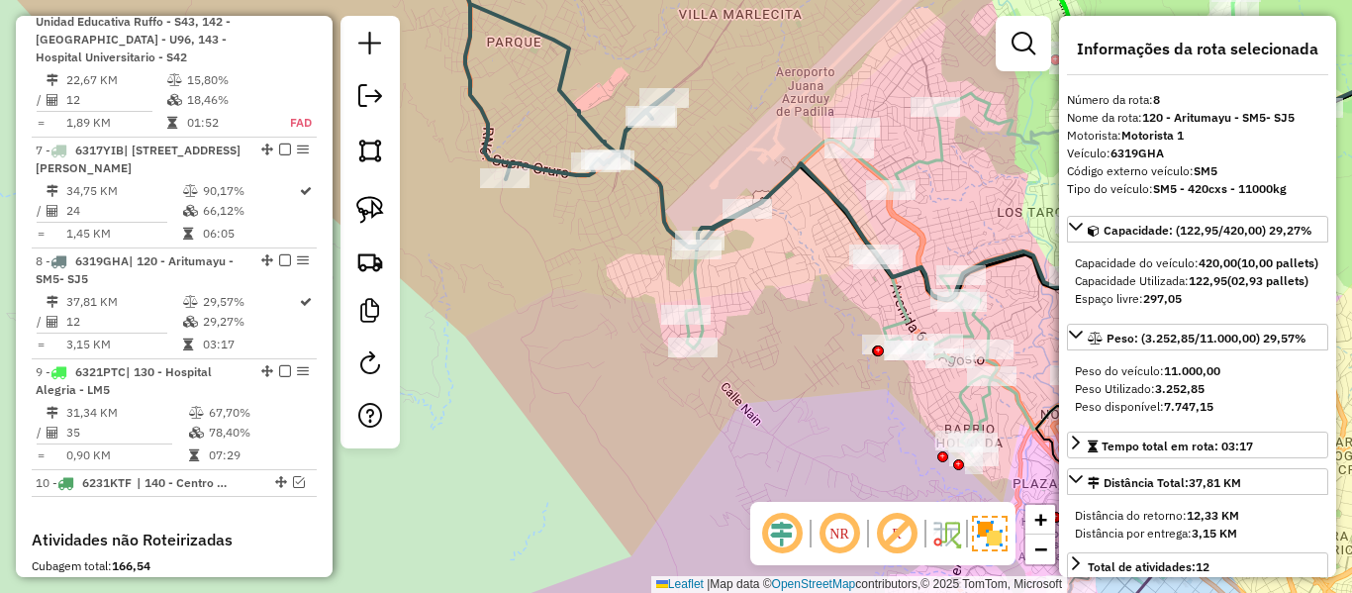
scroll to position [1441, 0]
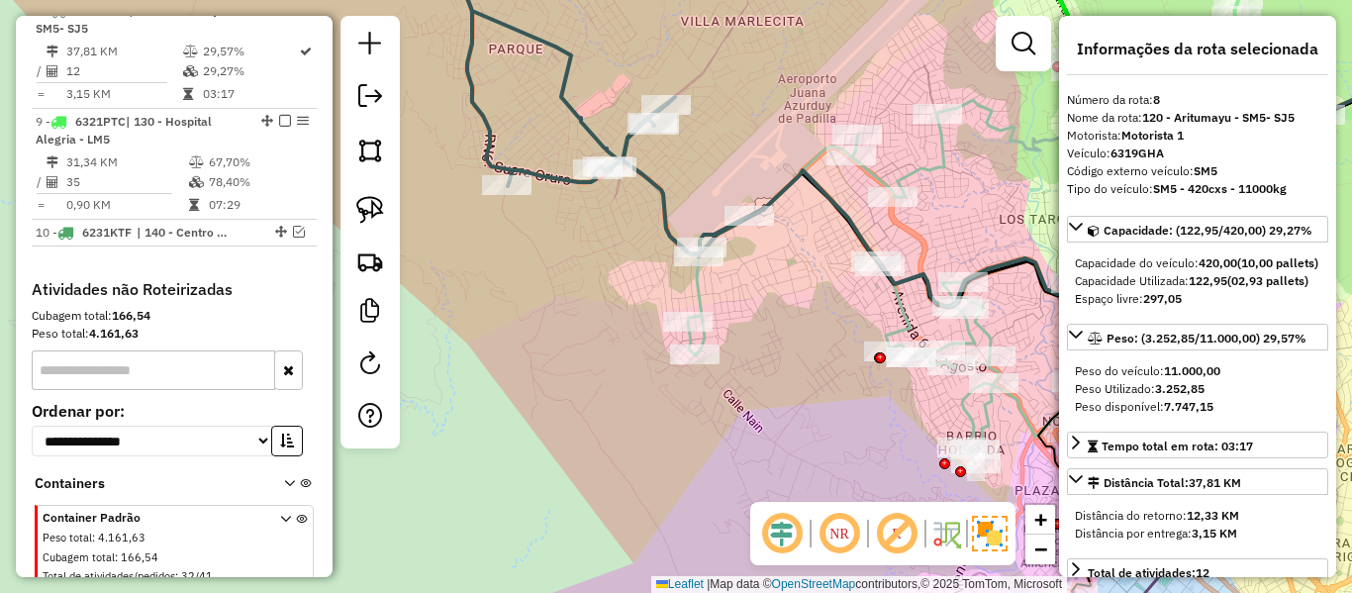
drag, startPoint x: 627, startPoint y: 231, endPoint x: 714, endPoint y: 269, distance: 95.3
click at [713, 269] on div "Janela de atendimento Grade de atendimento Capacidade Transportadoras Veículos …" at bounding box center [676, 296] width 1352 height 593
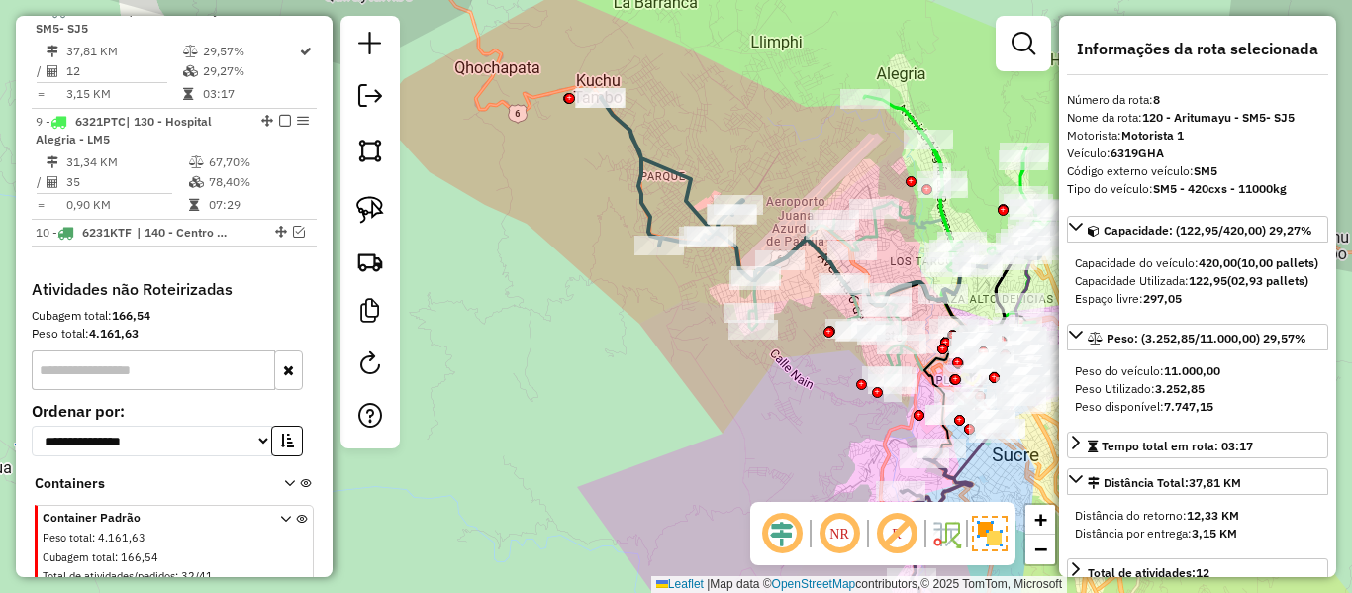
click at [668, 174] on icon at bounding box center [690, 188] width 179 height 183
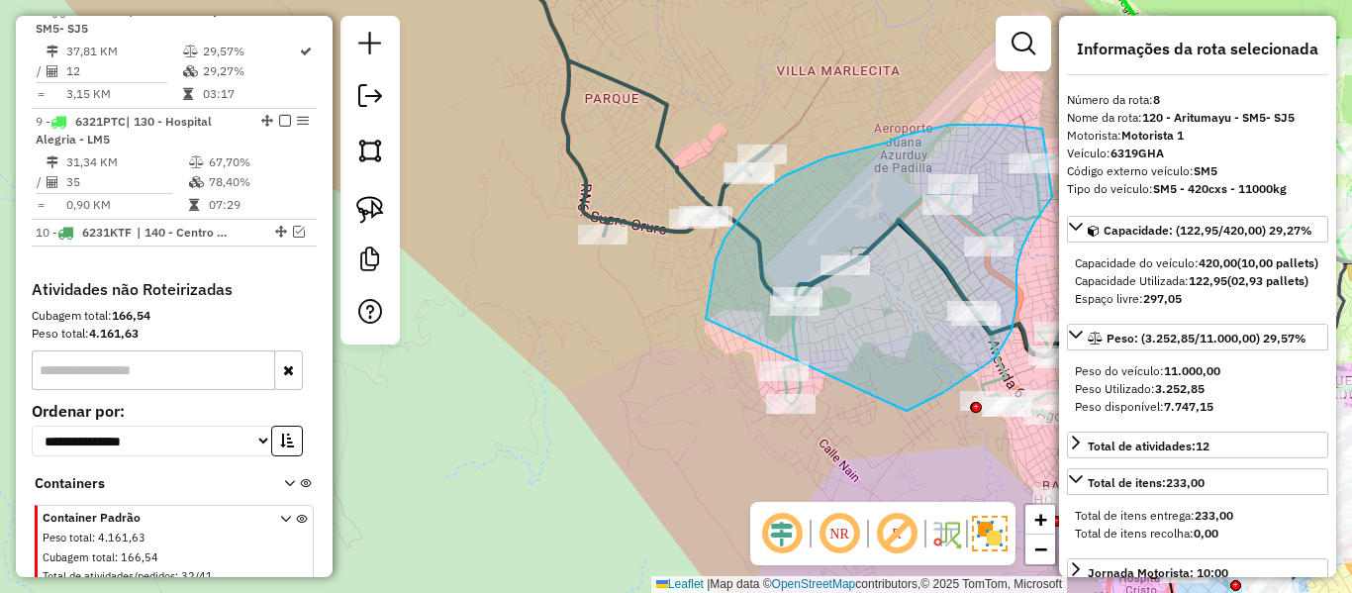
drag, startPoint x: 707, startPoint y: 318, endPoint x: 764, endPoint y: 425, distance: 121.4
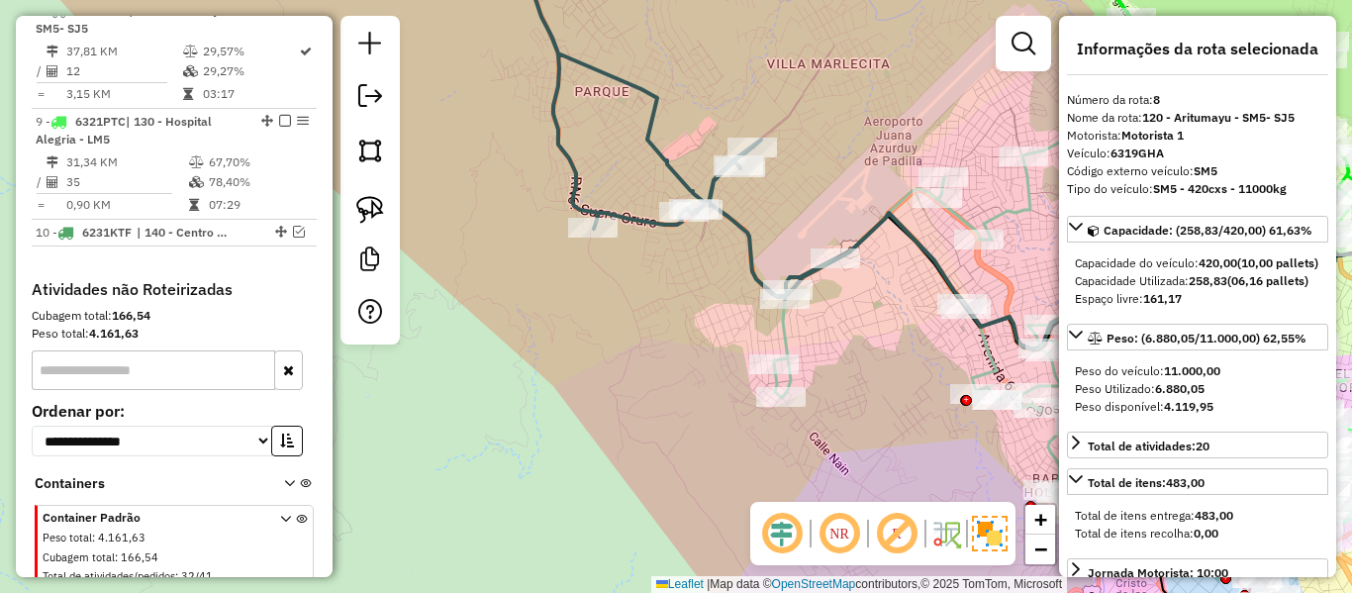
drag, startPoint x: 893, startPoint y: 388, endPoint x: 642, endPoint y: 276, distance: 274.3
click at [639, 276] on div "Janela de atendimento Grade de atendimento Capacidade Transportadoras Veículos …" at bounding box center [676, 296] width 1352 height 593
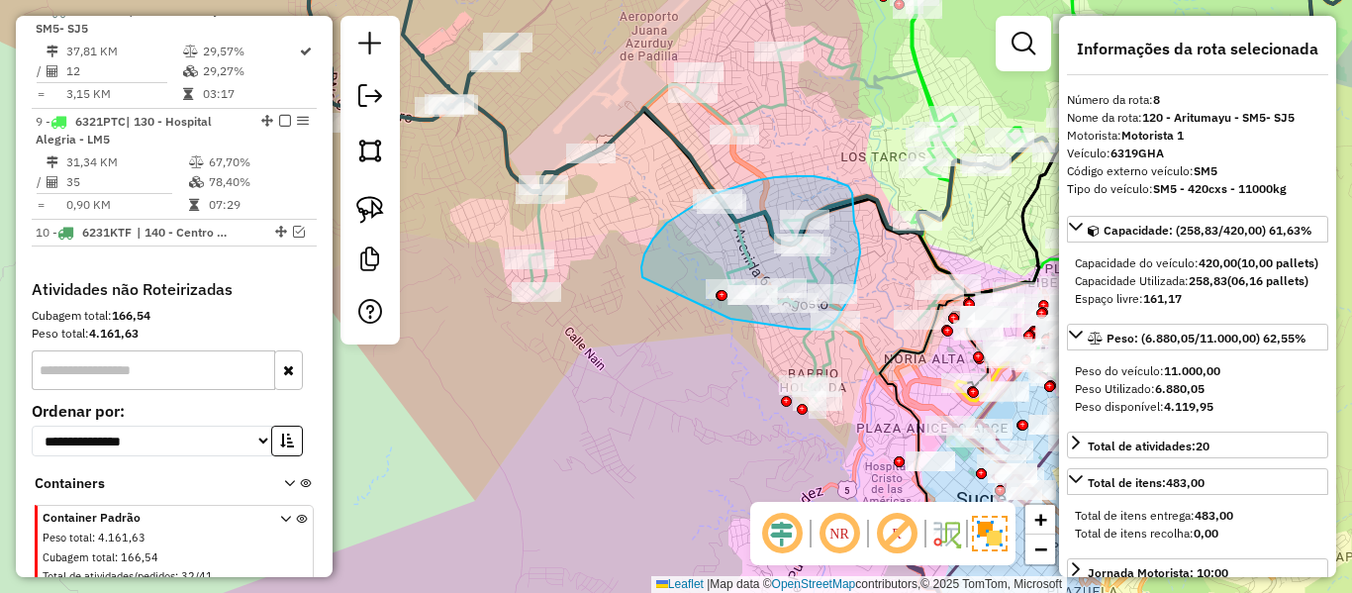
drag, startPoint x: 642, startPoint y: 277, endPoint x: 651, endPoint y: 312, distance: 35.8
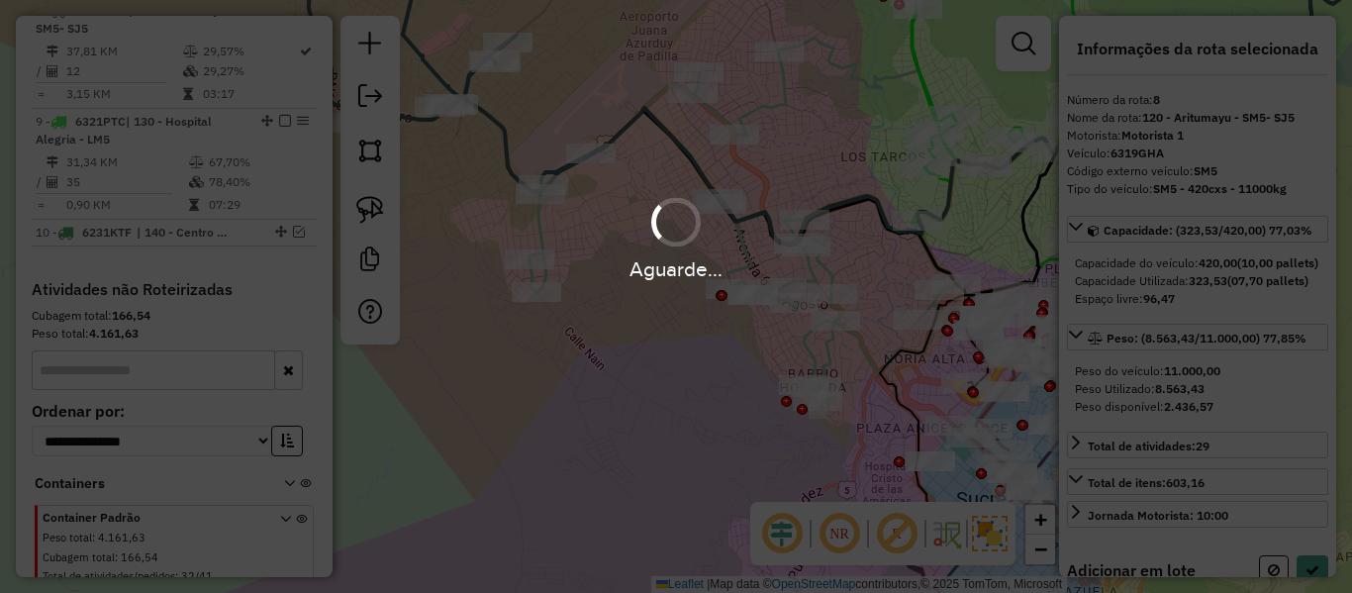
select select "**********"
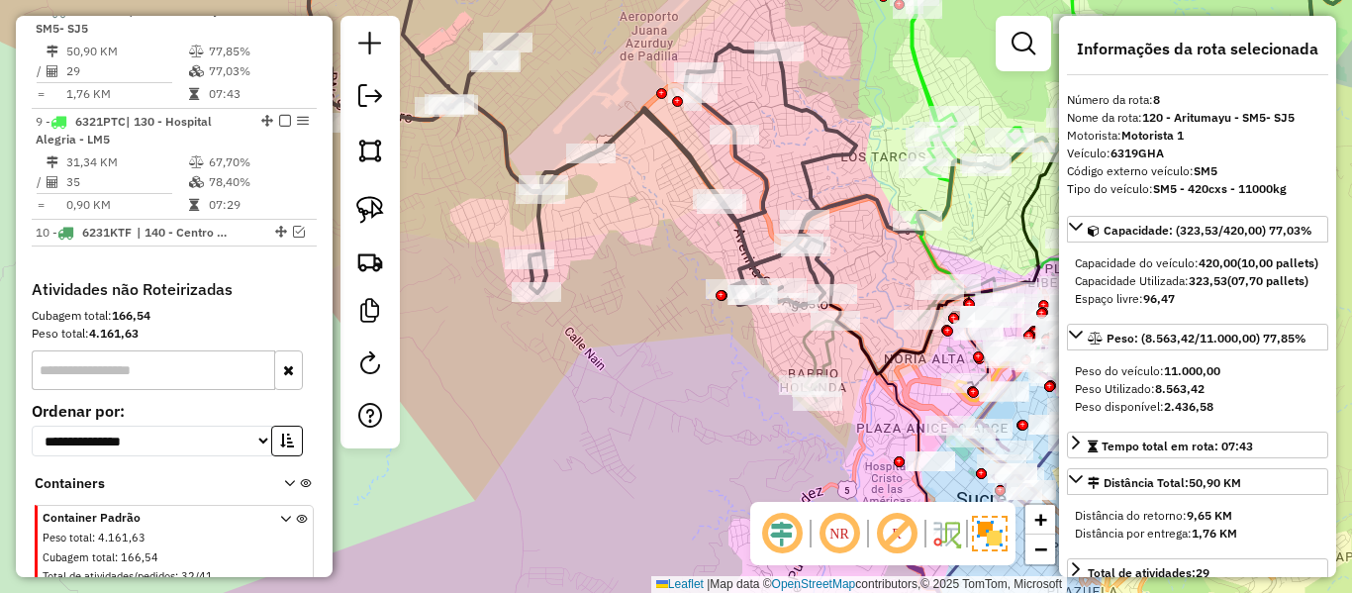
click at [705, 175] on icon at bounding box center [582, 123] width 547 height 365
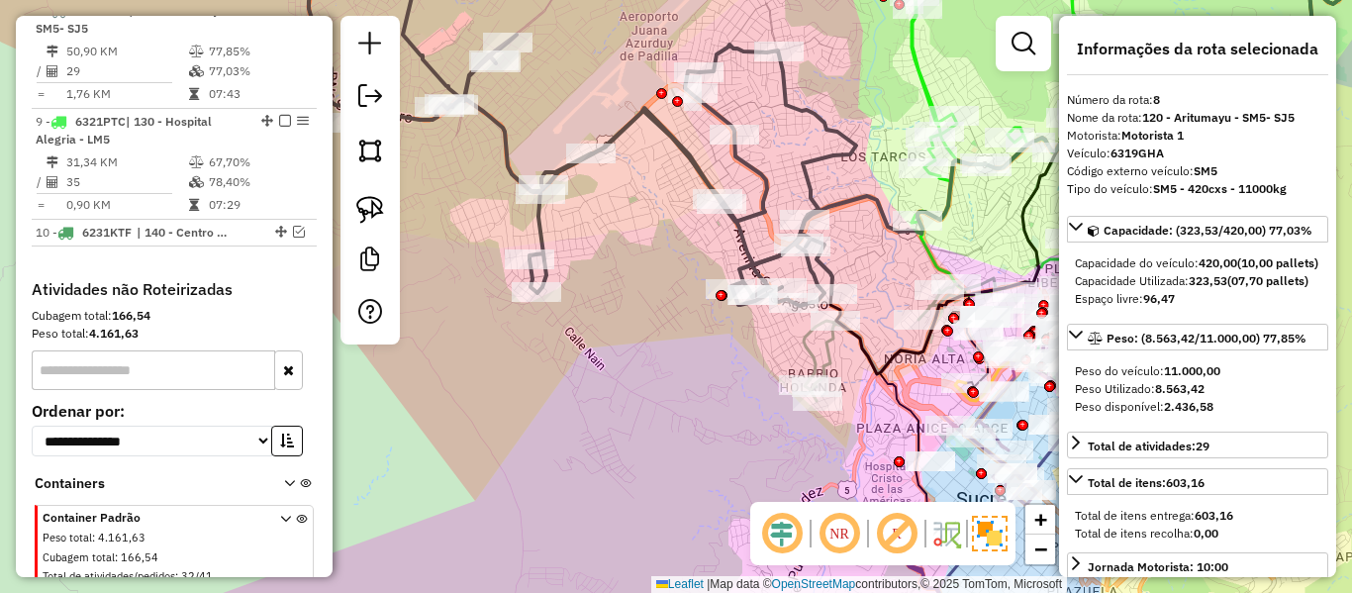
click at [583, 191] on div "Janela de atendimento Grade de atendimento Capacidade Transportadoras Veículos …" at bounding box center [676, 296] width 1352 height 593
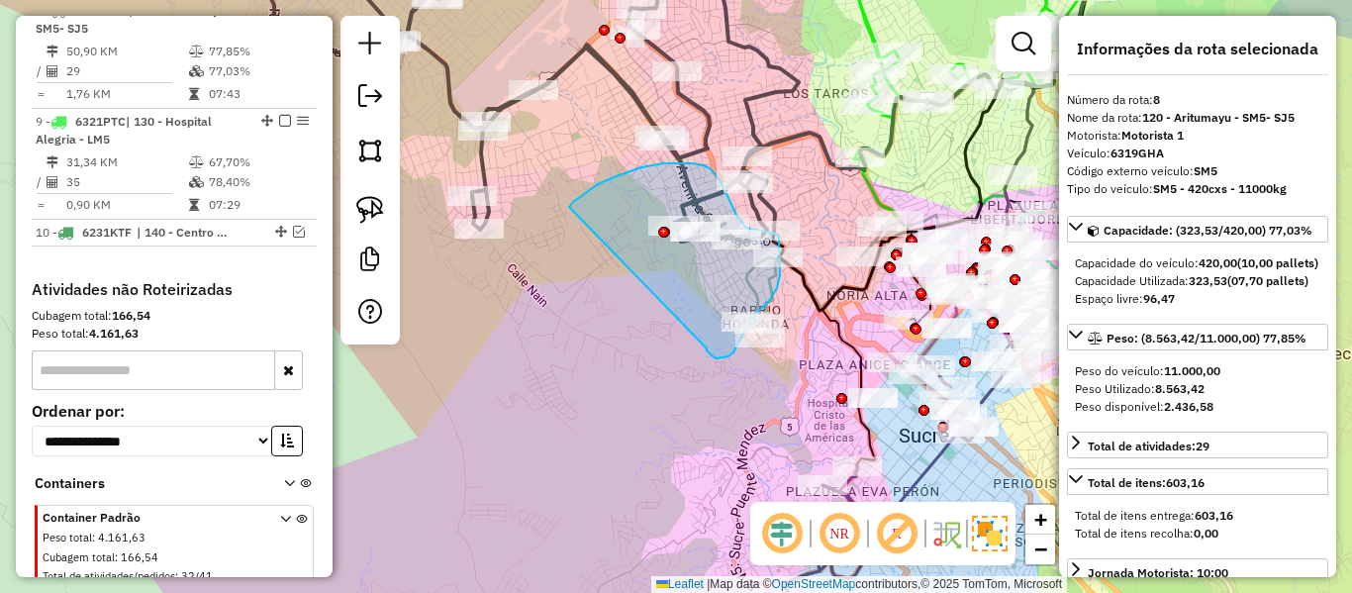
drag, startPoint x: 569, startPoint y: 207, endPoint x: 708, endPoint y: 347, distance: 197.4
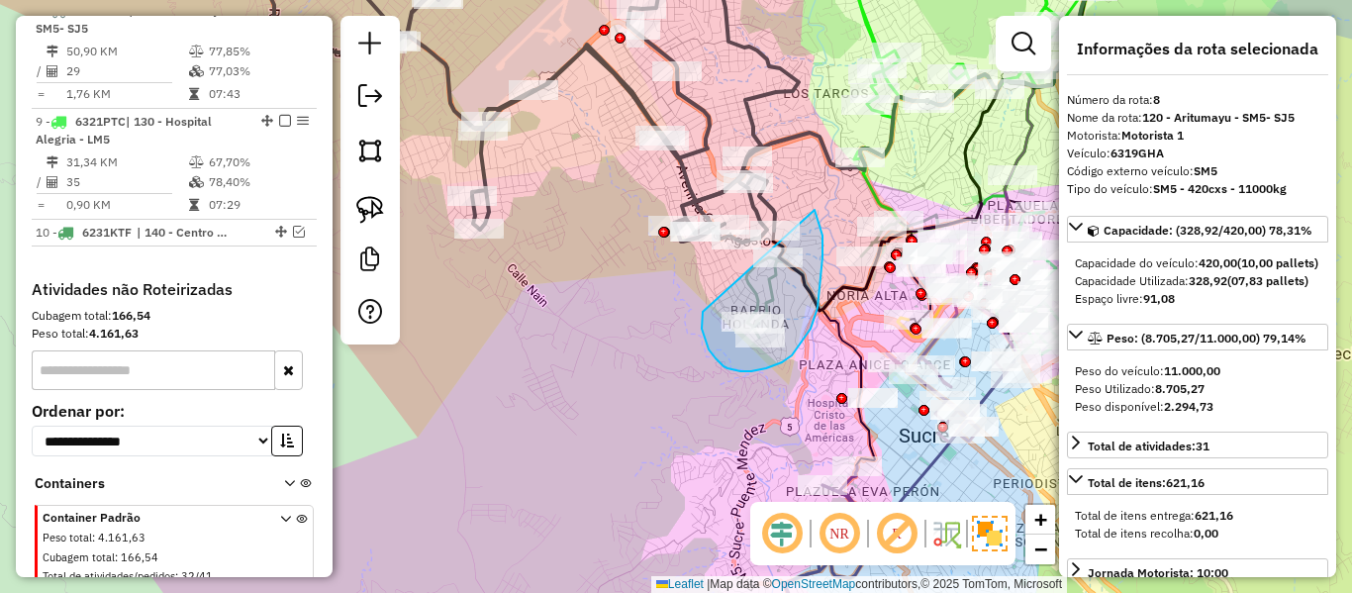
drag, startPoint x: 703, startPoint y: 312, endPoint x: 652, endPoint y: 210, distance: 113.8
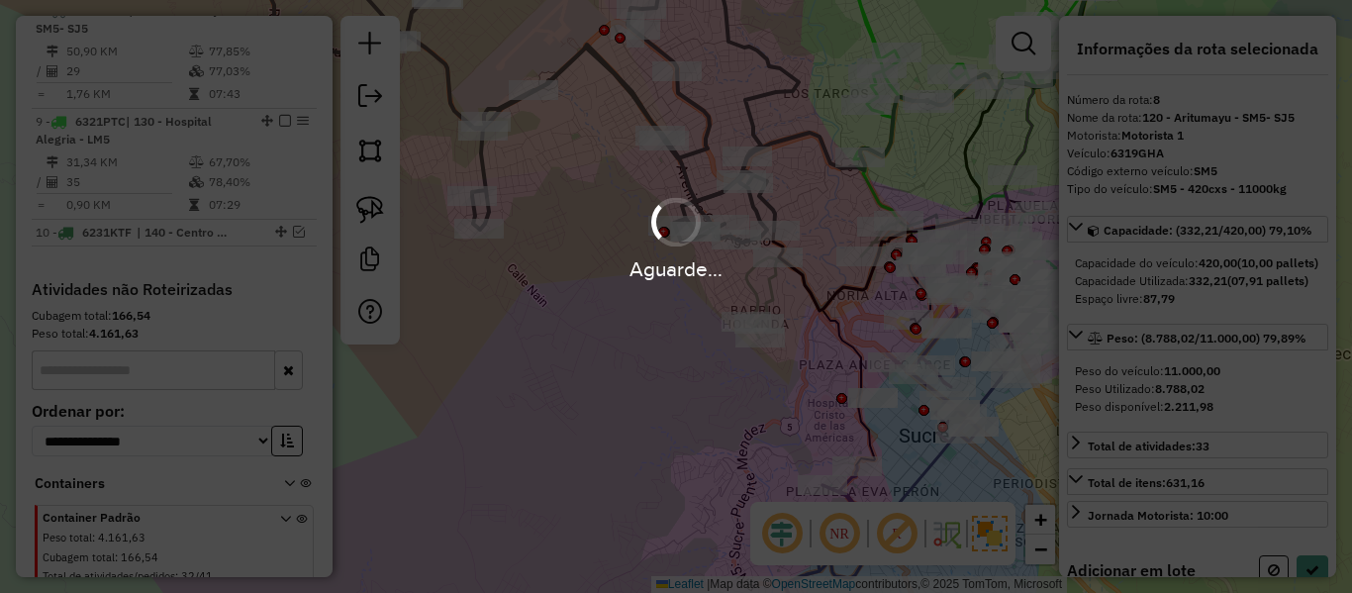
select select "**********"
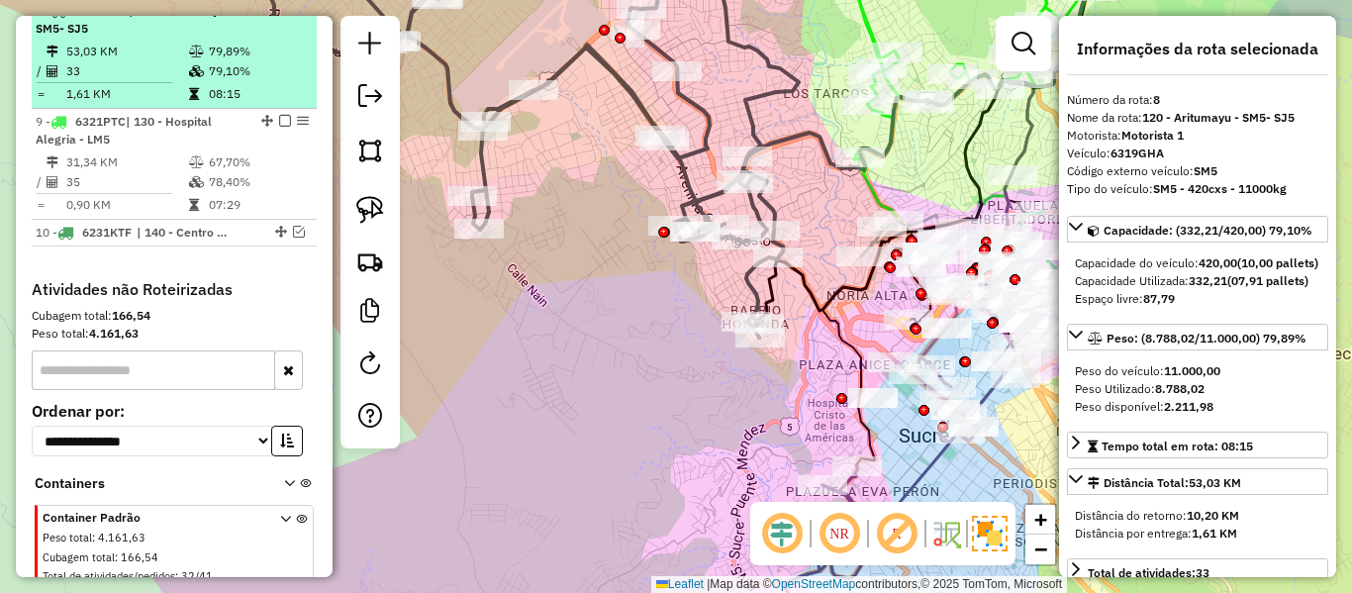
click at [282, 16] on em at bounding box center [285, 10] width 12 height 12
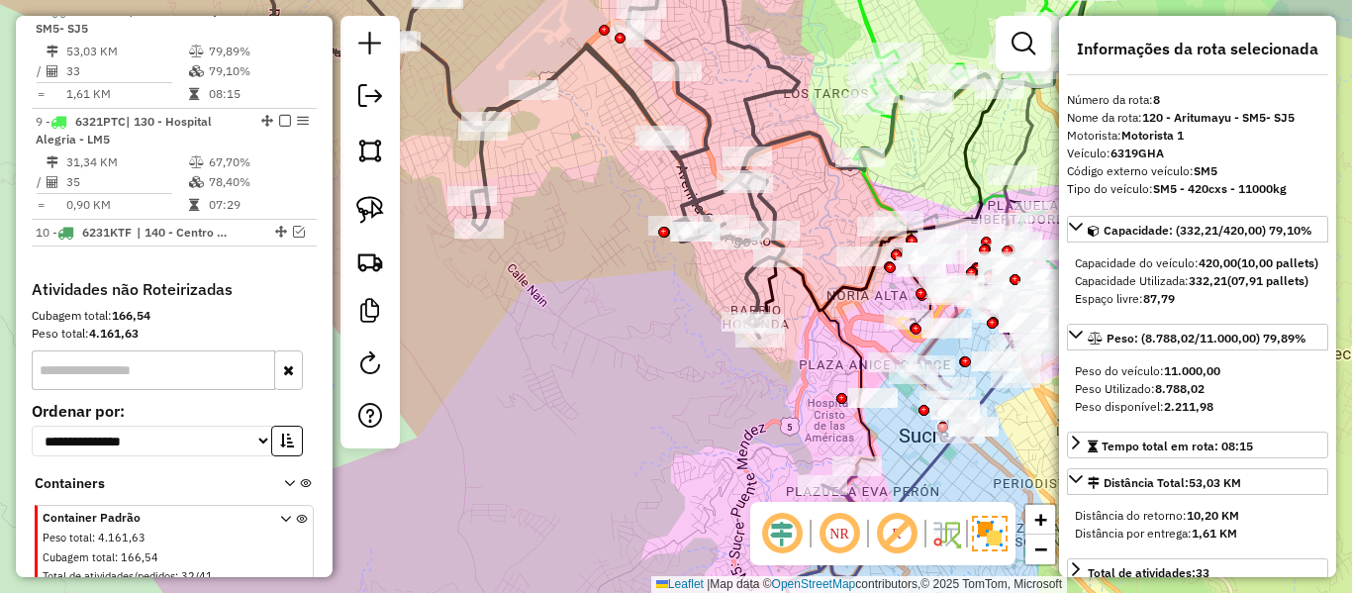
scroll to position [1357, 0]
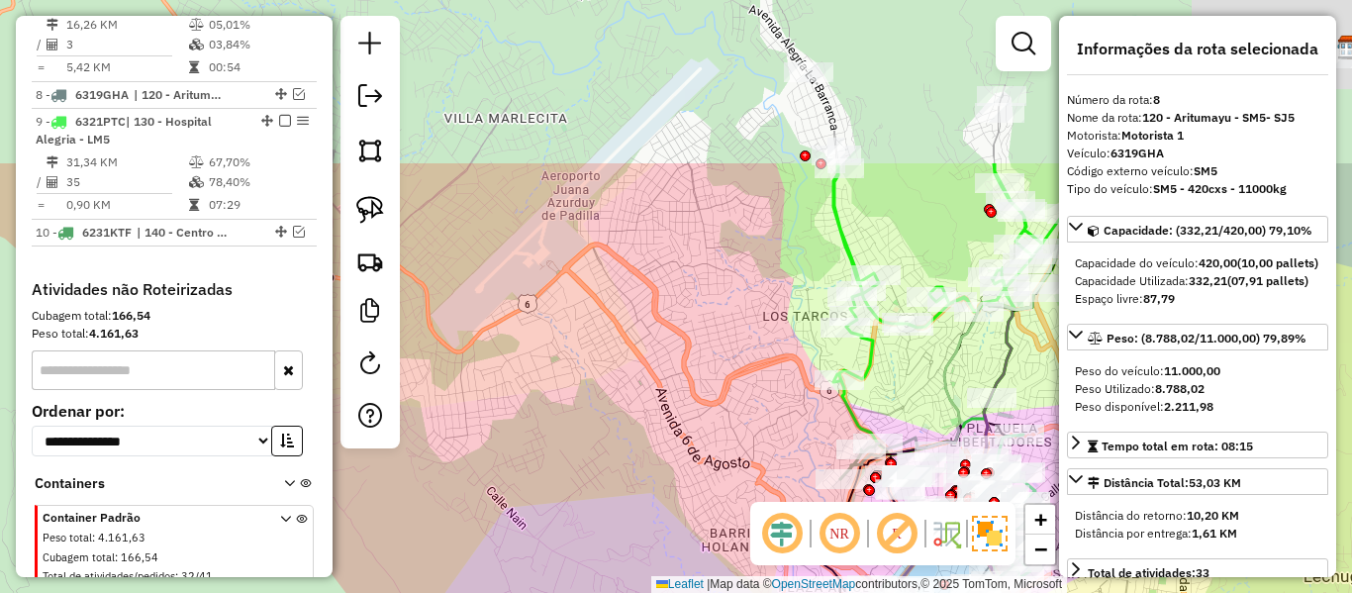
drag, startPoint x: 723, startPoint y: 227, endPoint x: 718, endPoint y: 397, distance: 170.3
click at [718, 397] on div "Janela de atendimento Grade de atendimento Capacidade Transportadoras Veículos …" at bounding box center [676, 296] width 1352 height 593
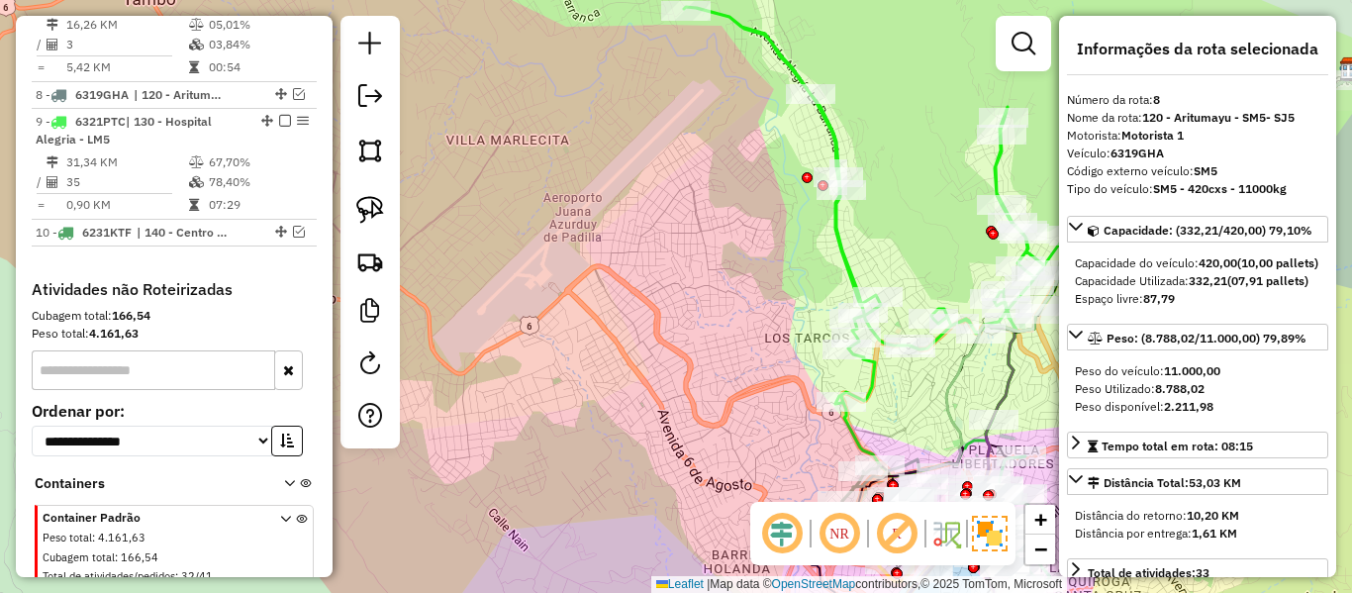
drag, startPoint x: 702, startPoint y: 372, endPoint x: 712, endPoint y: 358, distance: 17.0
click at [701, 375] on div "Janela de atendimento Grade de atendimento Capacidade Transportadoras Veículos …" at bounding box center [676, 296] width 1352 height 593
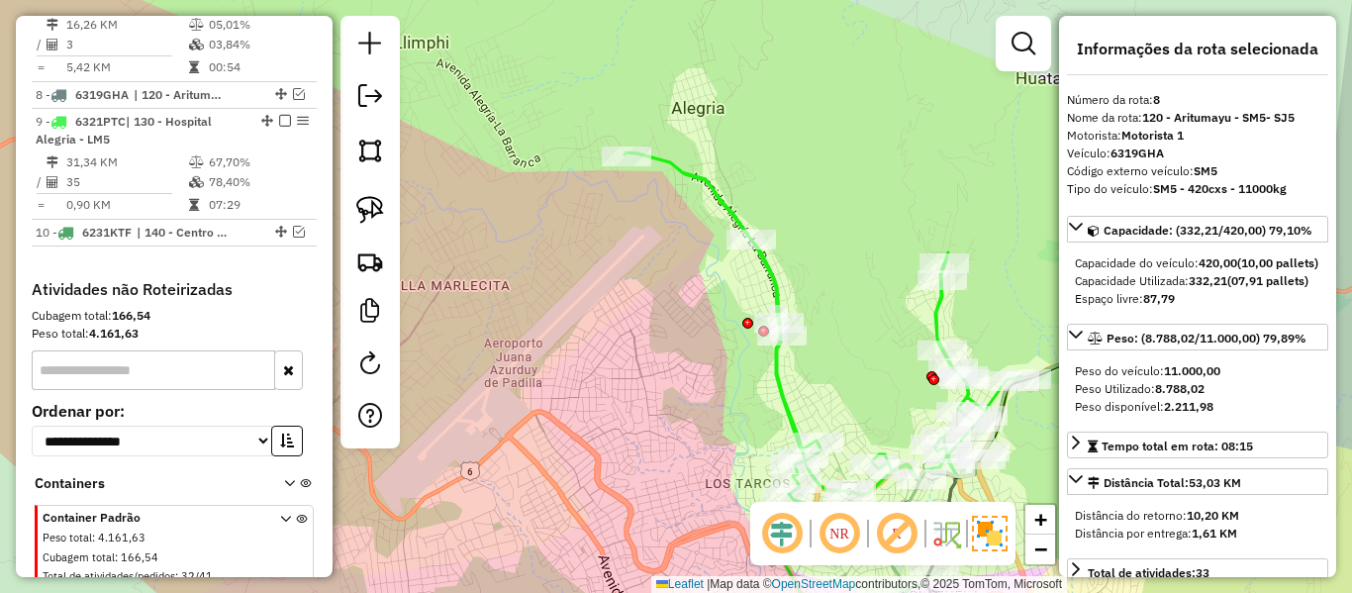
click at [766, 280] on icon at bounding box center [955, 386] width 661 height 469
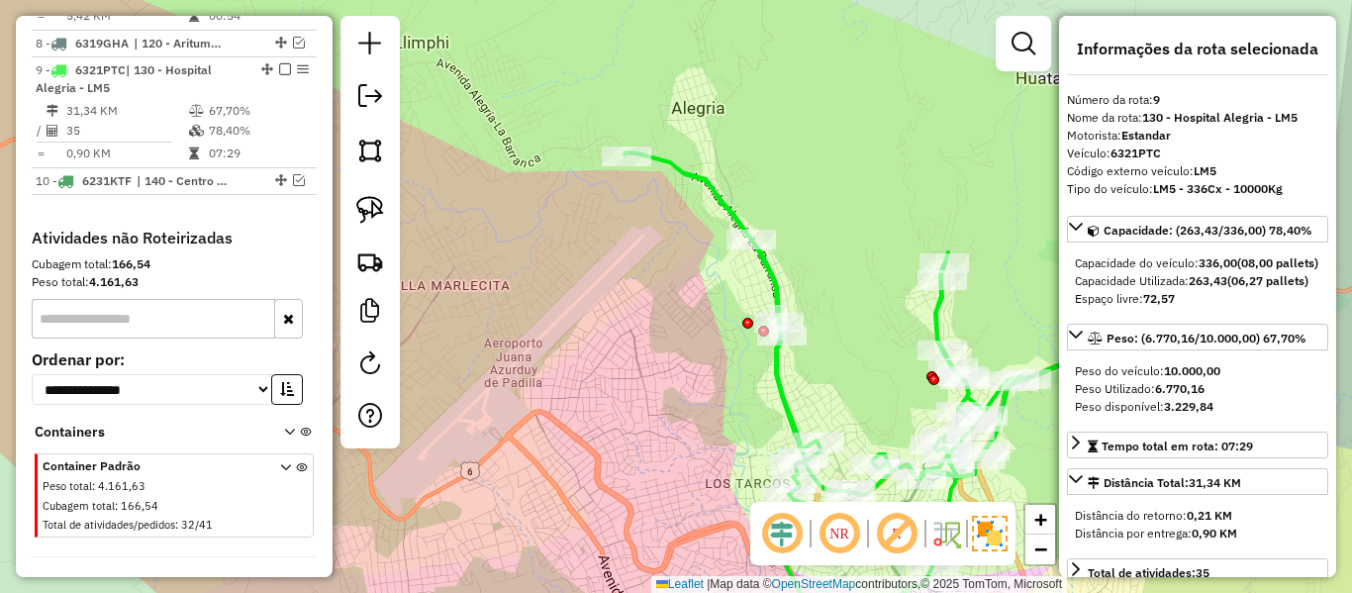
scroll to position [1468, 0]
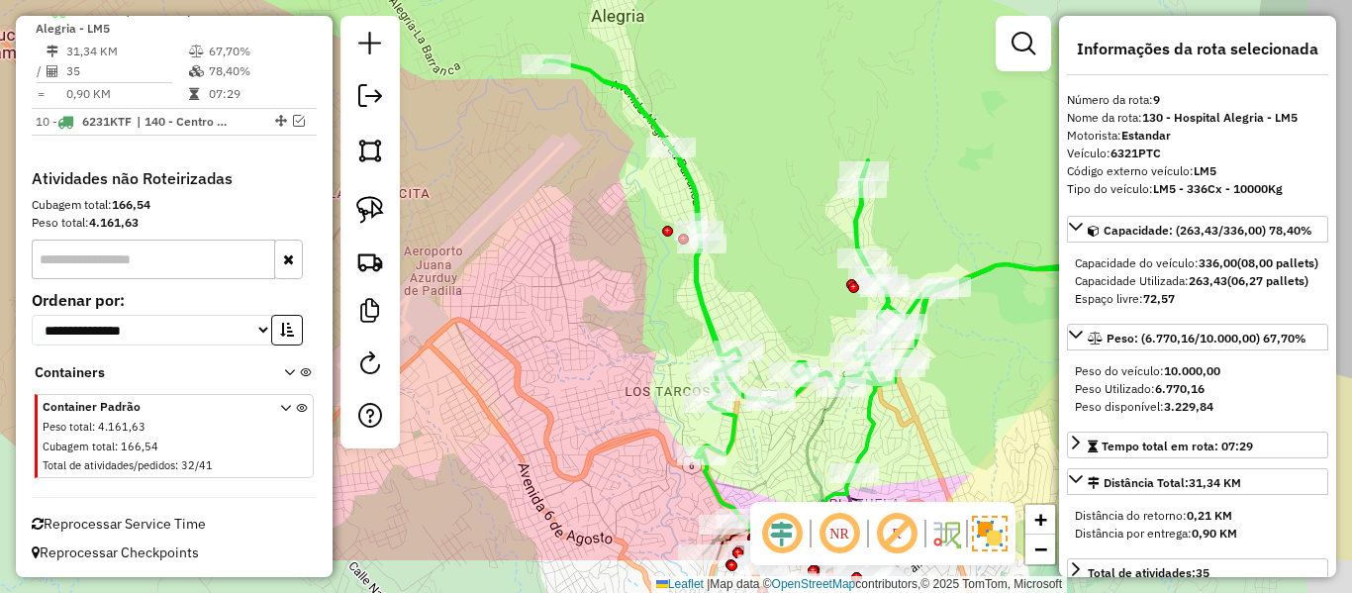
drag, startPoint x: 745, startPoint y: 201, endPoint x: 720, endPoint y: 174, distance: 37.1
click at [720, 175] on div "Janela de atendimento Grade de atendimento Capacidade Transportadoras Veículos …" at bounding box center [676, 296] width 1352 height 593
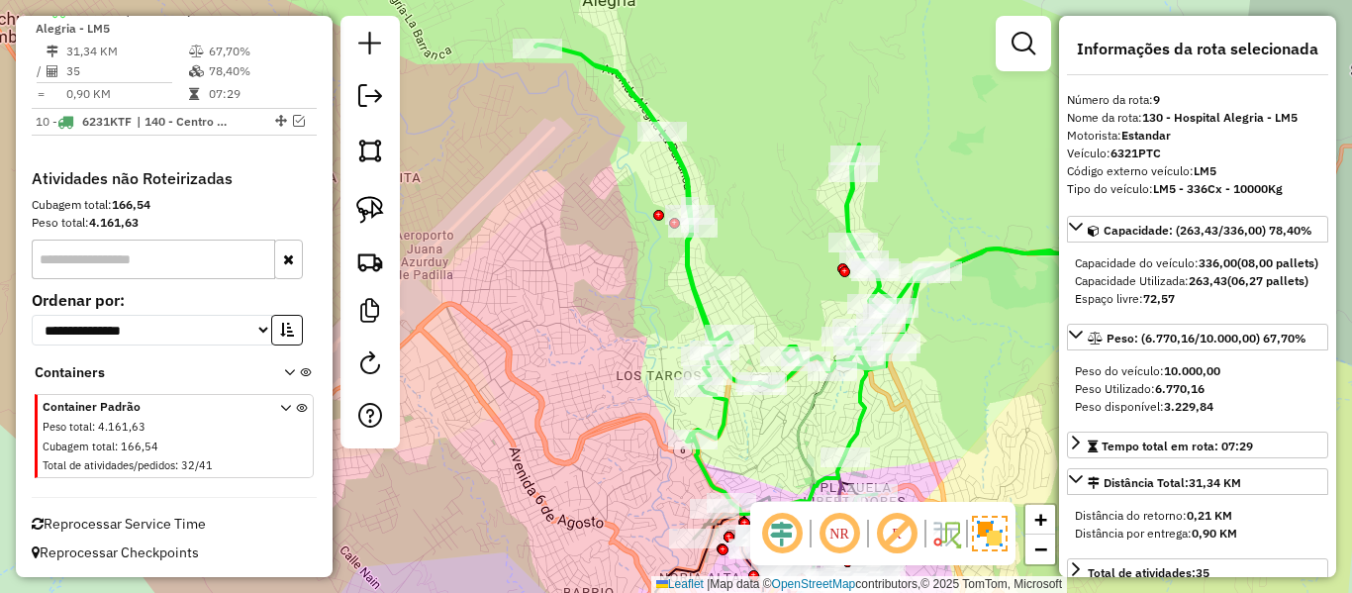
drag, startPoint x: 794, startPoint y: 272, endPoint x: 774, endPoint y: 154, distance: 119.5
click at [774, 154] on div "Janela de atendimento Grade de atendimento Capacidade Transportadoras Veículos …" at bounding box center [676, 296] width 1352 height 593
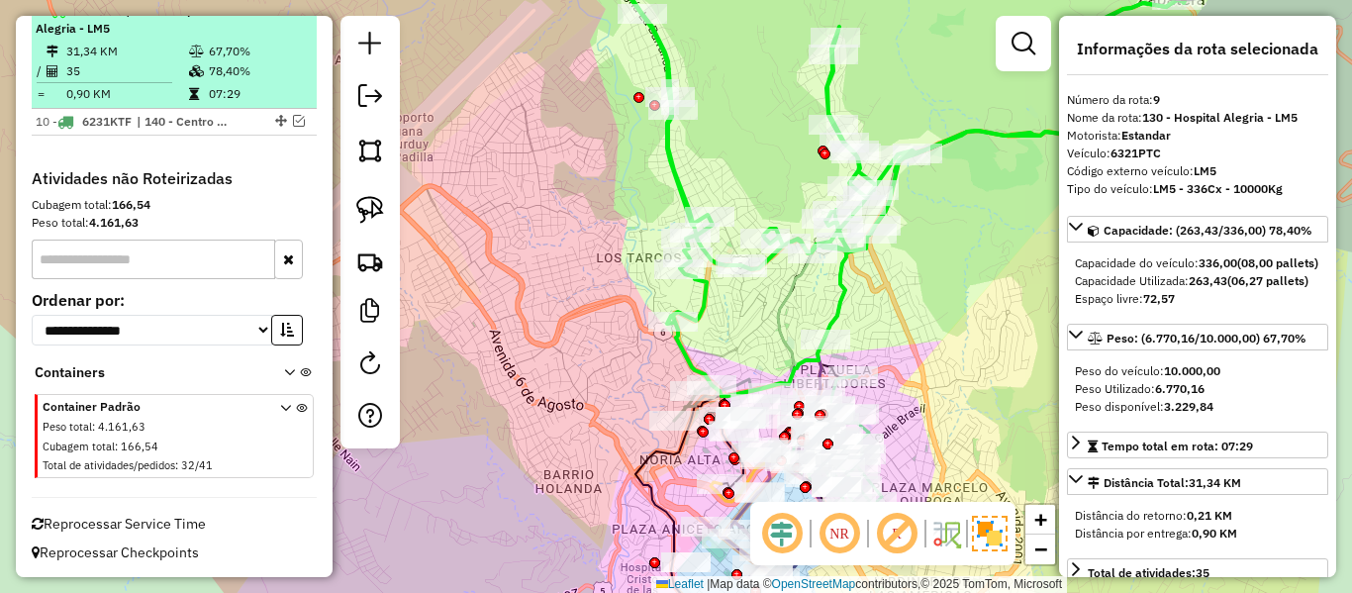
click at [282, 16] on em at bounding box center [285, 10] width 12 height 12
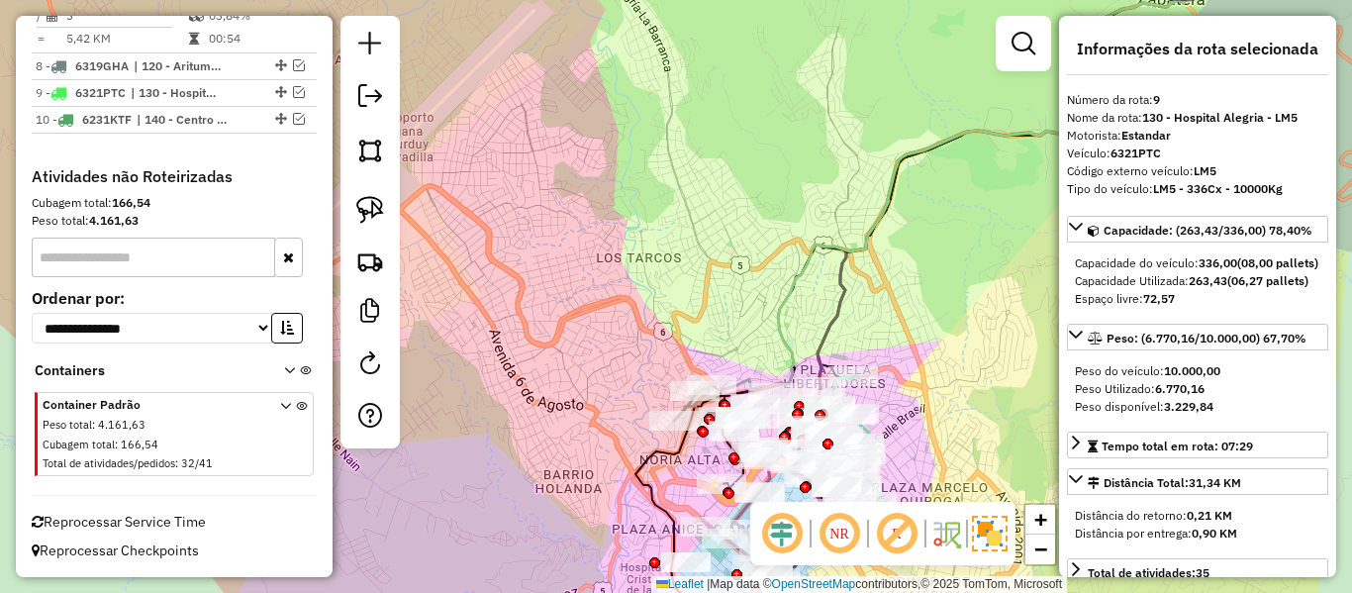
scroll to position [1404, 0]
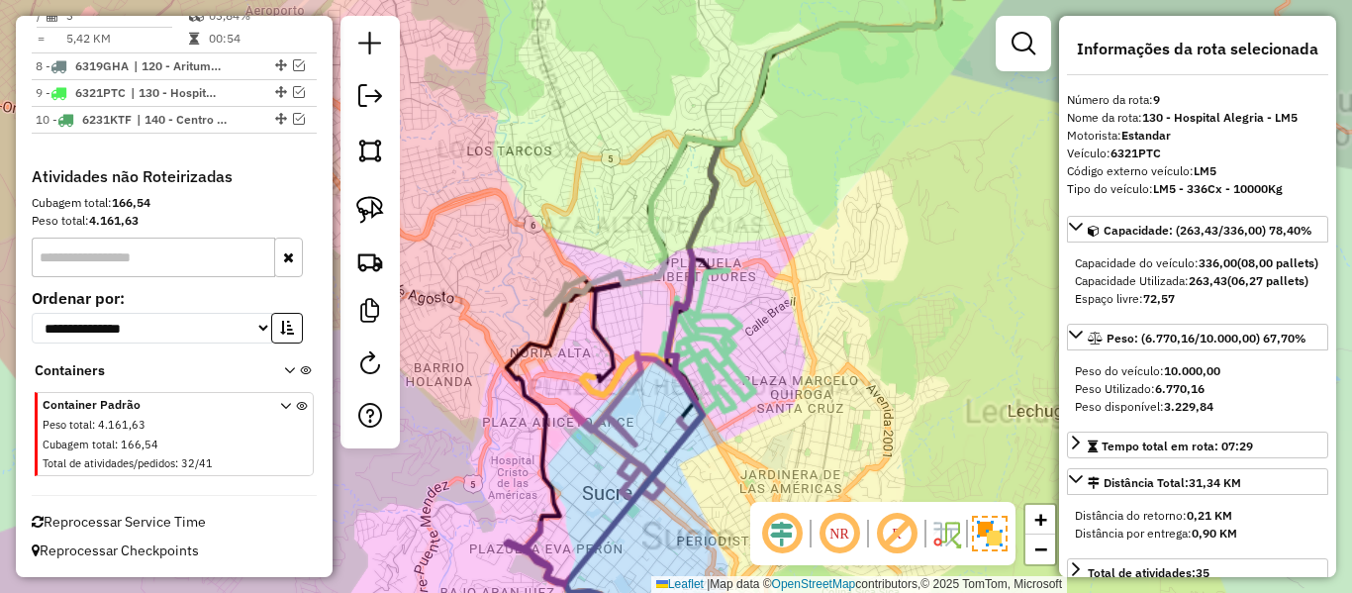
click at [840, 380] on div "Janela de atendimento Grade de atendimento Capacidade Transportadoras Veículos …" at bounding box center [676, 296] width 1352 height 593
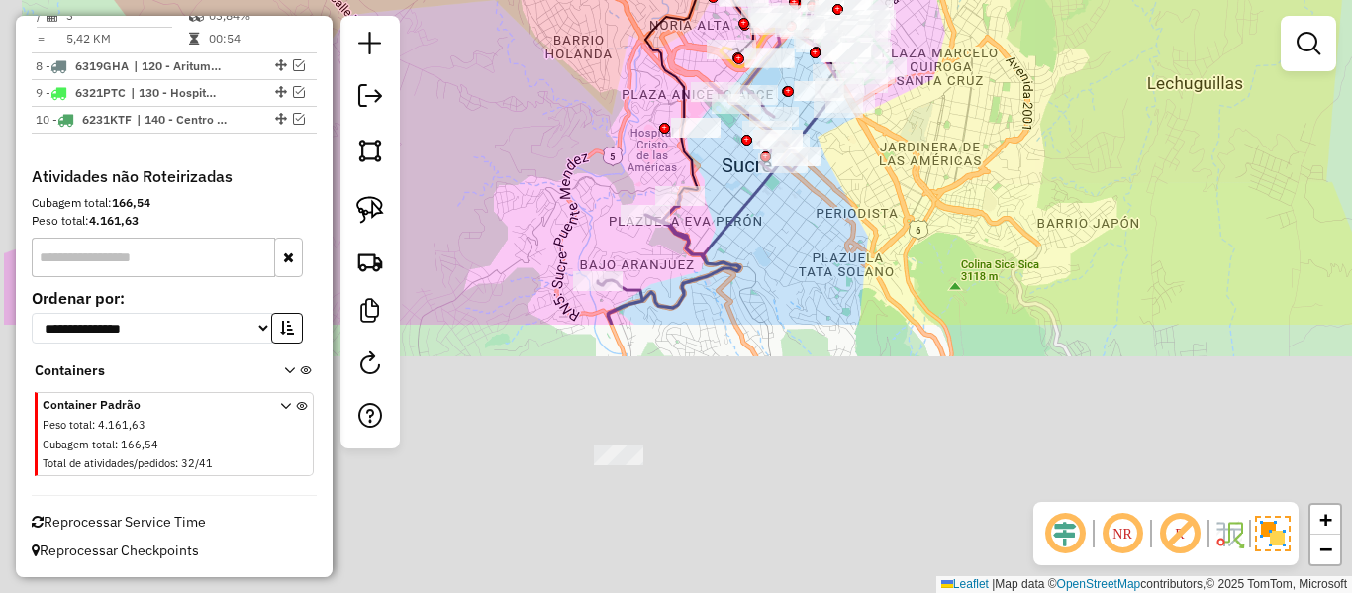
drag, startPoint x: 823, startPoint y: 435, endPoint x: 962, endPoint y: 107, distance: 356.2
click at [962, 107] on div "Janela de atendimento Grade de atendimento Capacidade Transportadoras Veículos …" at bounding box center [676, 296] width 1352 height 593
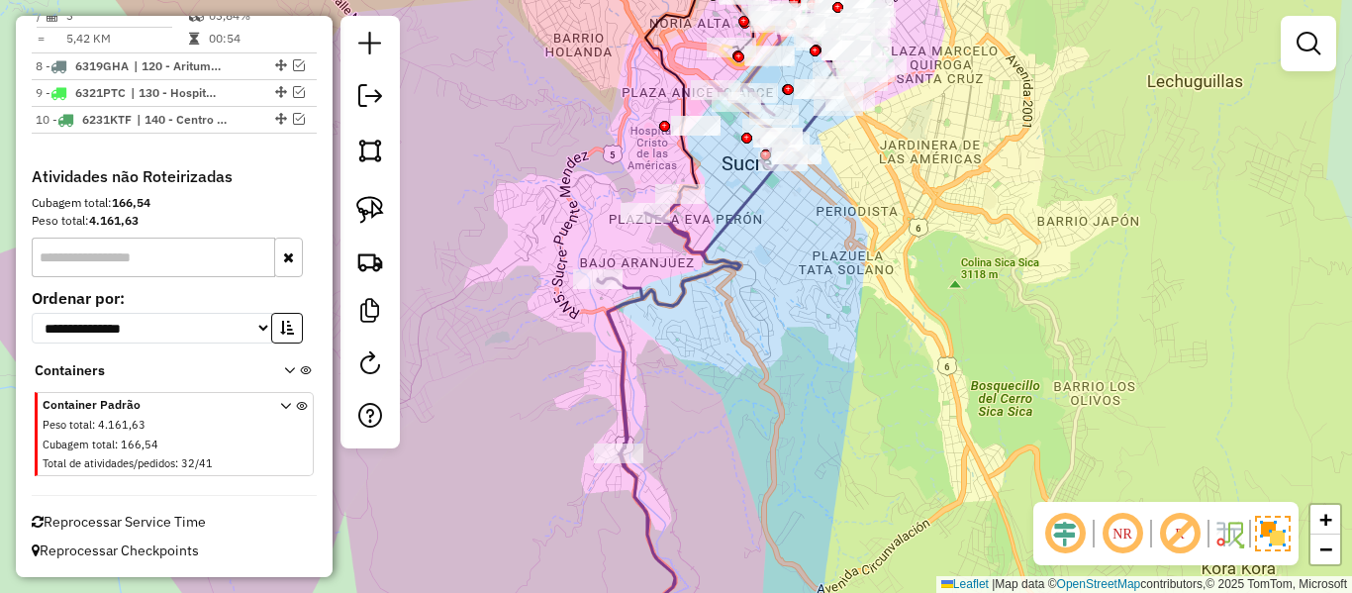
click at [715, 263] on icon at bounding box center [669, 423] width 143 height 458
select select "**********"
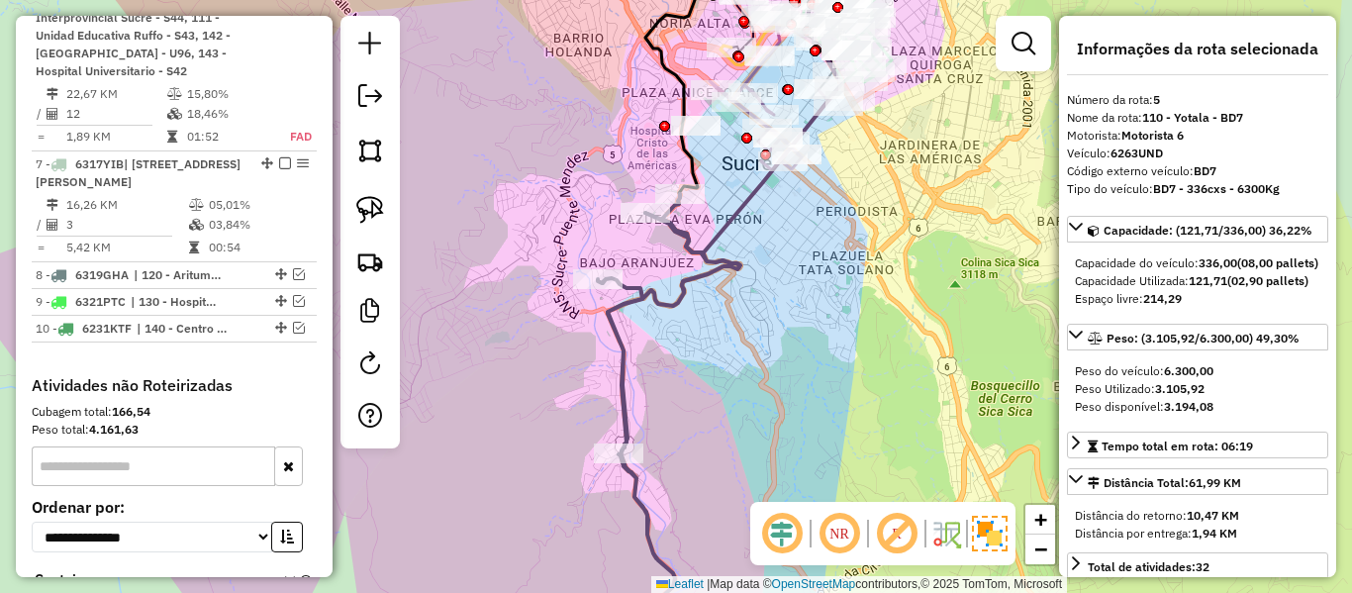
scroll to position [1055, 0]
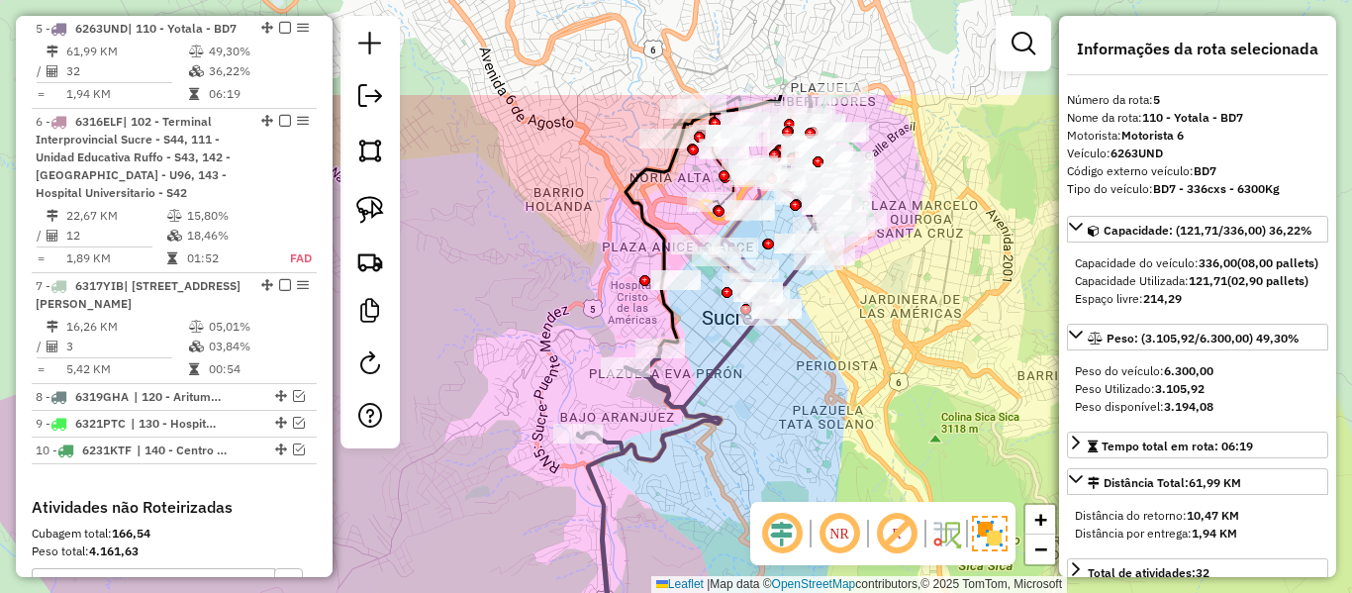
drag, startPoint x: 730, startPoint y: 174, endPoint x: 712, endPoint y: 322, distance: 148.6
click at [712, 322] on div "Janela de atendimento Grade de atendimento Capacidade Transportadoras Veículos …" at bounding box center [676, 296] width 1352 height 593
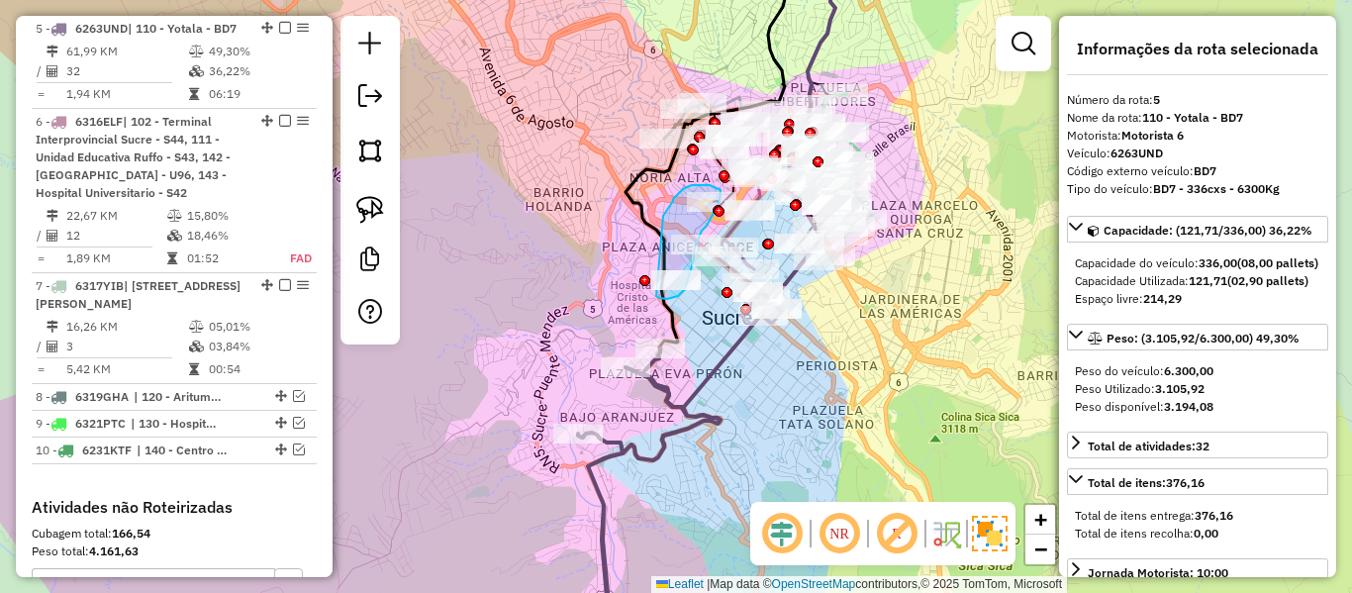
drag, startPoint x: 663, startPoint y: 216, endPoint x: 630, endPoint y: 266, distance: 60.7
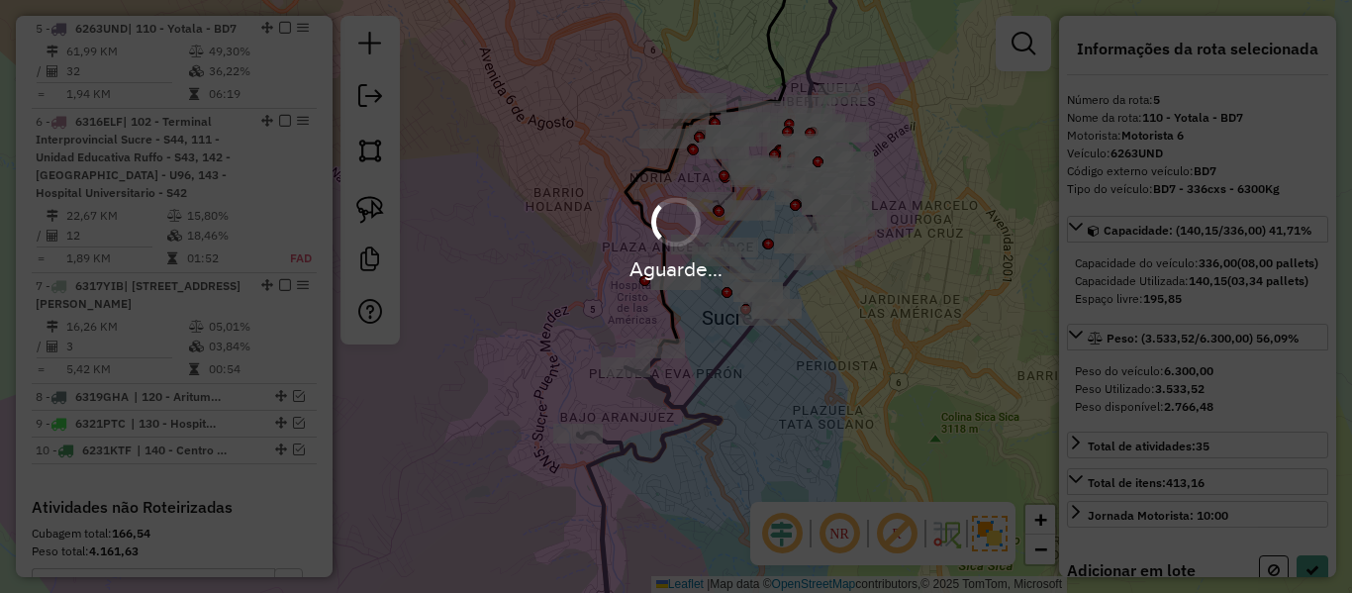
select select "**********"
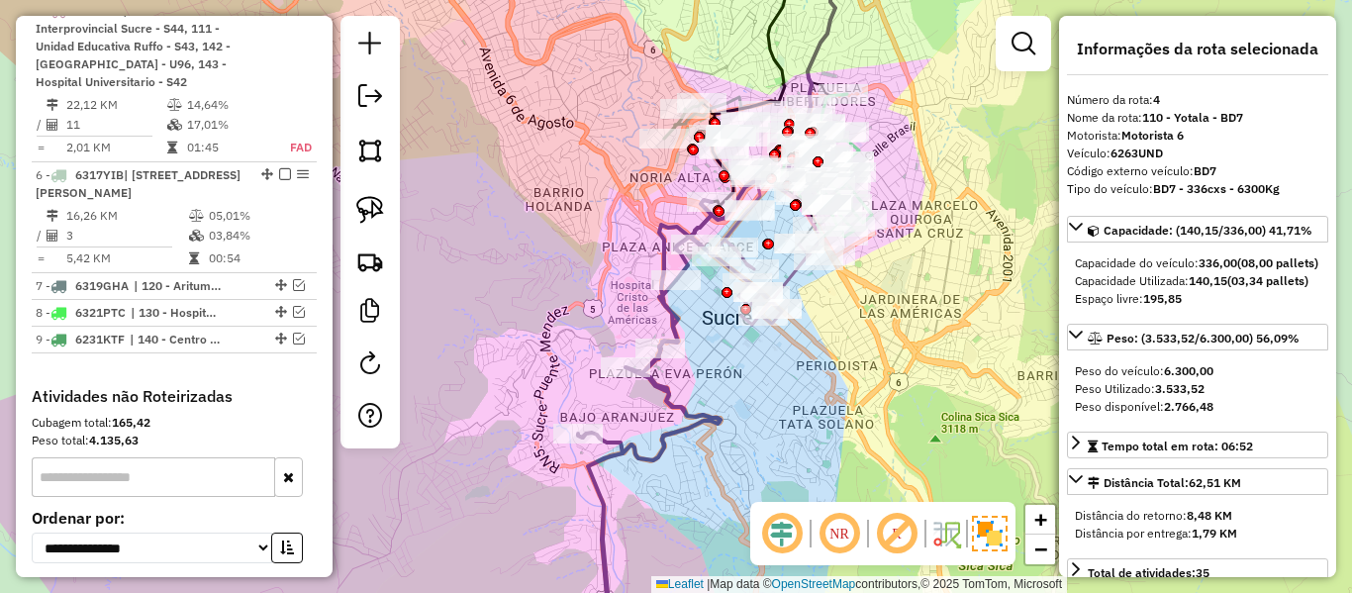
click at [659, 311] on icon at bounding box center [649, 426] width 143 height 452
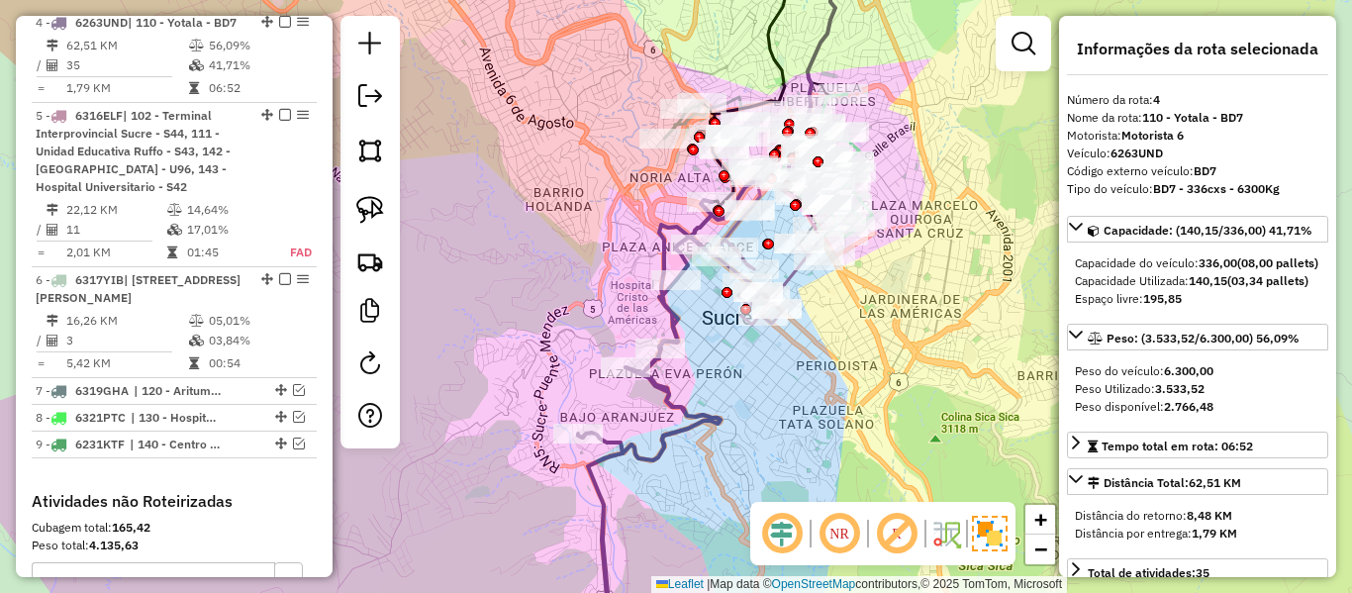
scroll to position [944, 0]
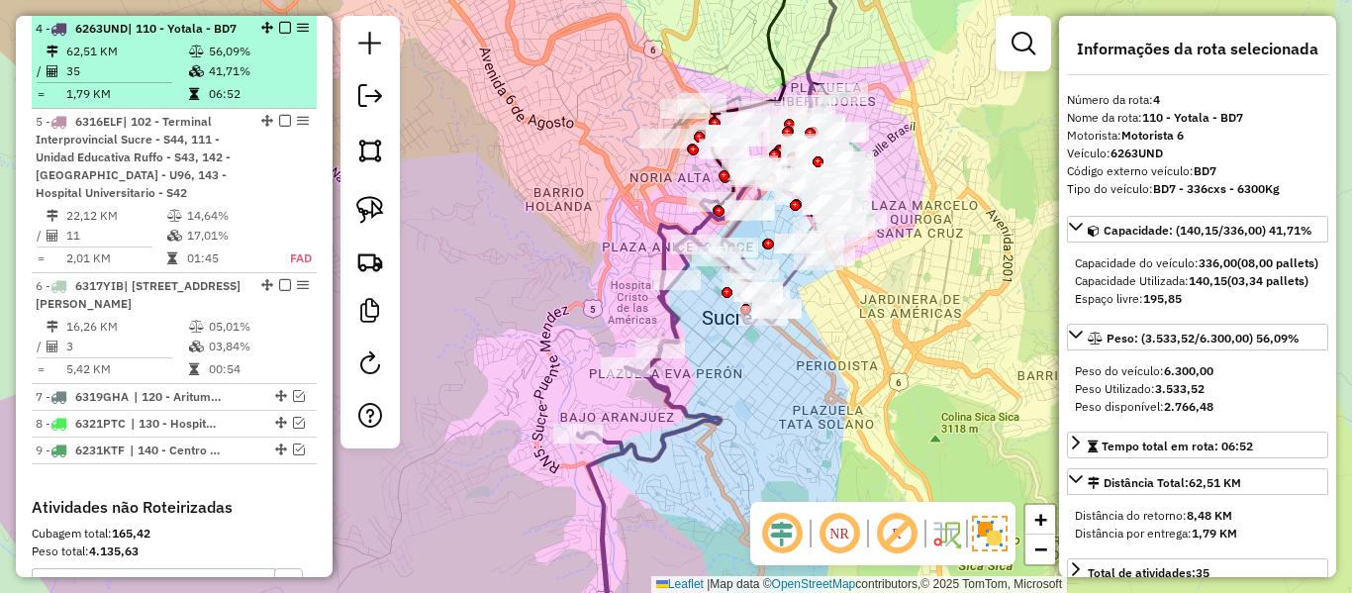
click at [279, 28] on em at bounding box center [285, 28] width 12 height 12
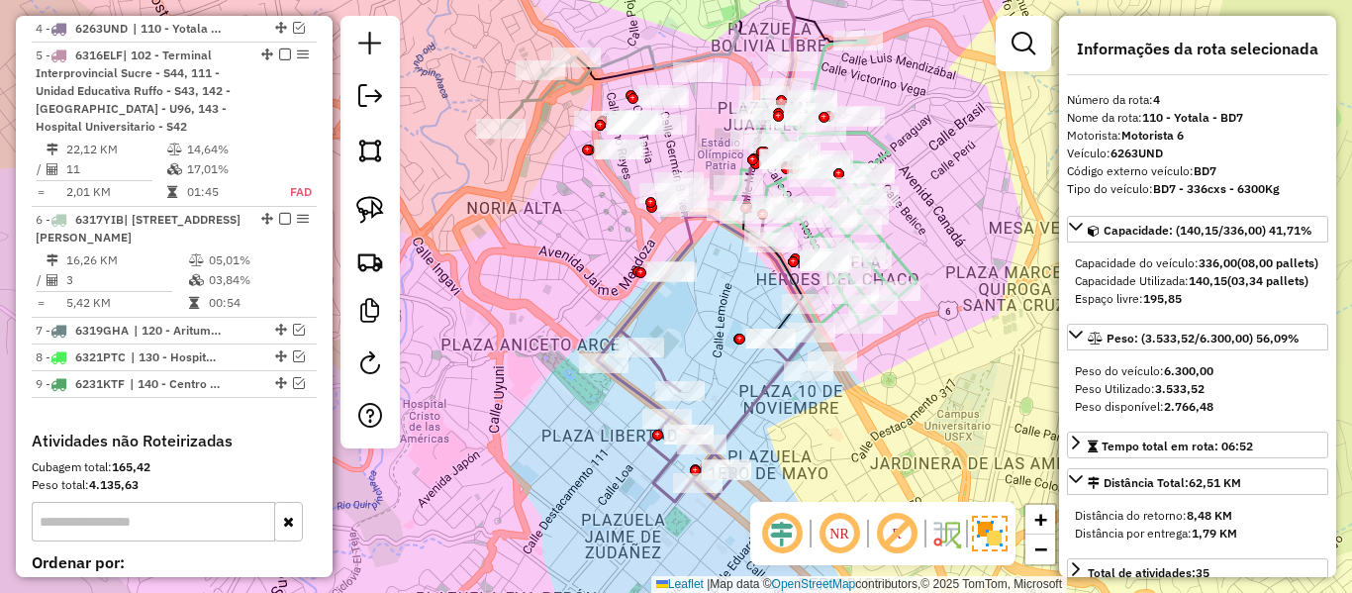
drag, startPoint x: 924, startPoint y: 239, endPoint x: 899, endPoint y: 227, distance: 27.5
click at [914, 239] on div "Janela de atendimento Grade de atendimento Capacidade Transportadoras Veículos …" at bounding box center [676, 296] width 1352 height 593
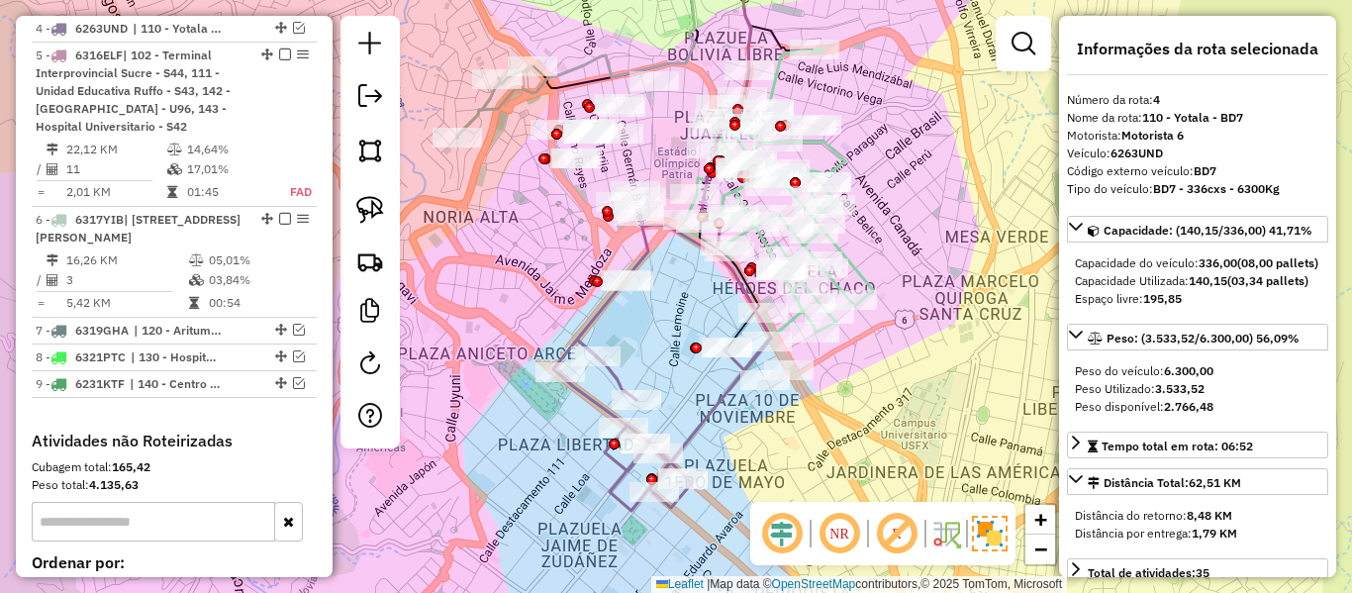
click at [841, 159] on icon at bounding box center [777, 191] width 191 height 285
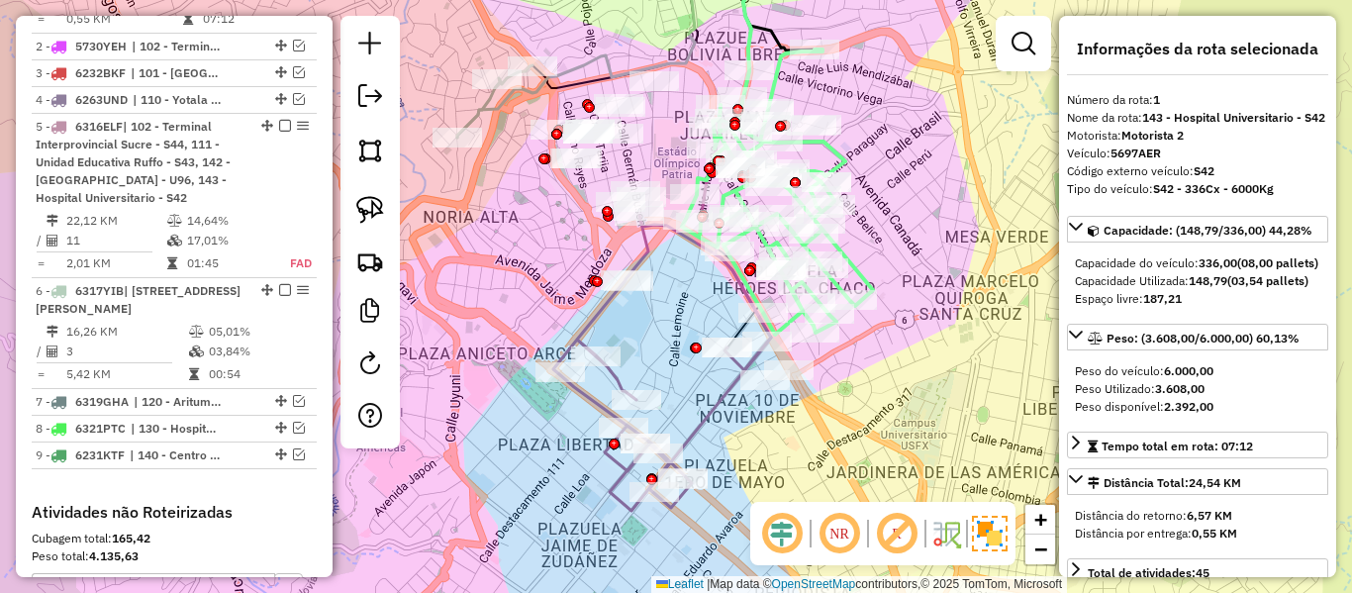
scroll to position [780, 0]
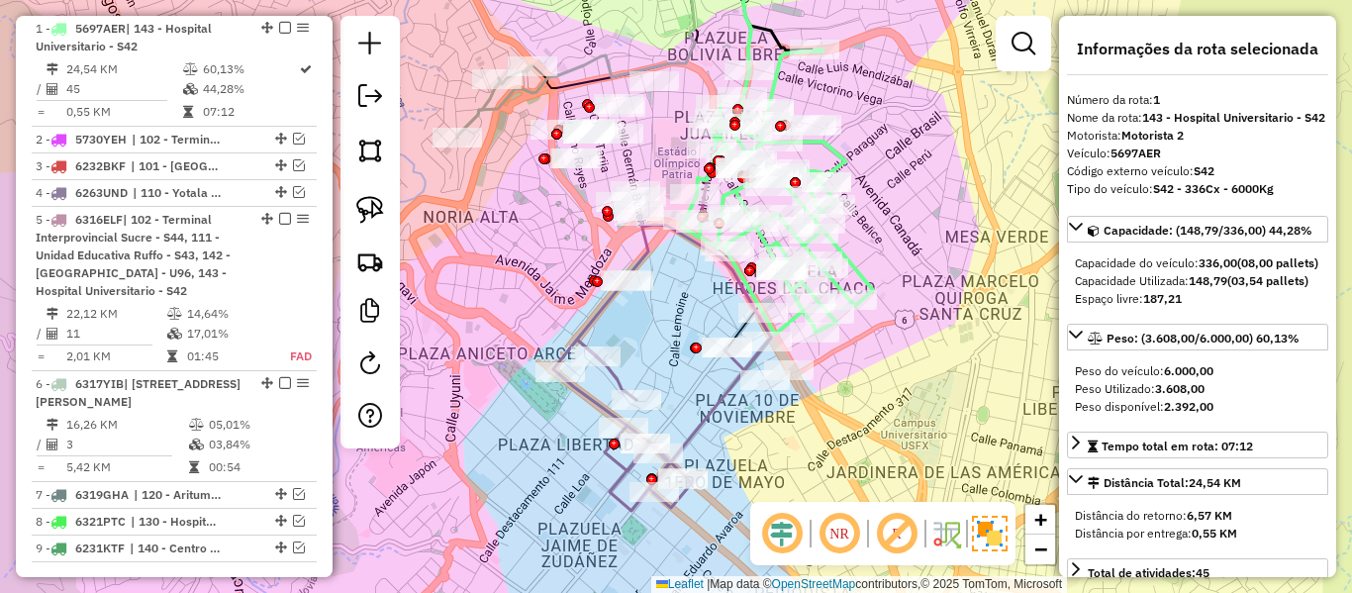
drag, startPoint x: 927, startPoint y: 194, endPoint x: 878, endPoint y: 178, distance: 51.0
click at [878, 178] on div "Janela de atendimento Grade de atendimento Capacidade Transportadoras Veículos …" at bounding box center [676, 296] width 1352 height 593
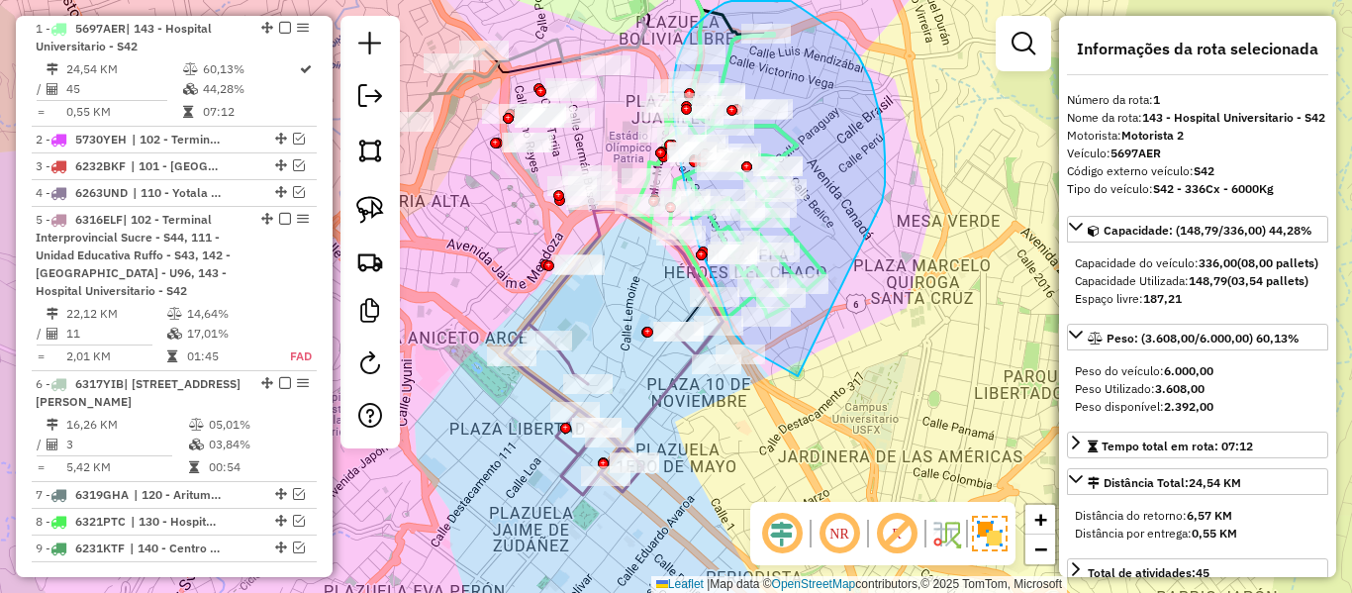
drag, startPoint x: 882, startPoint y: 202, endPoint x: 867, endPoint y: 369, distance: 168.0
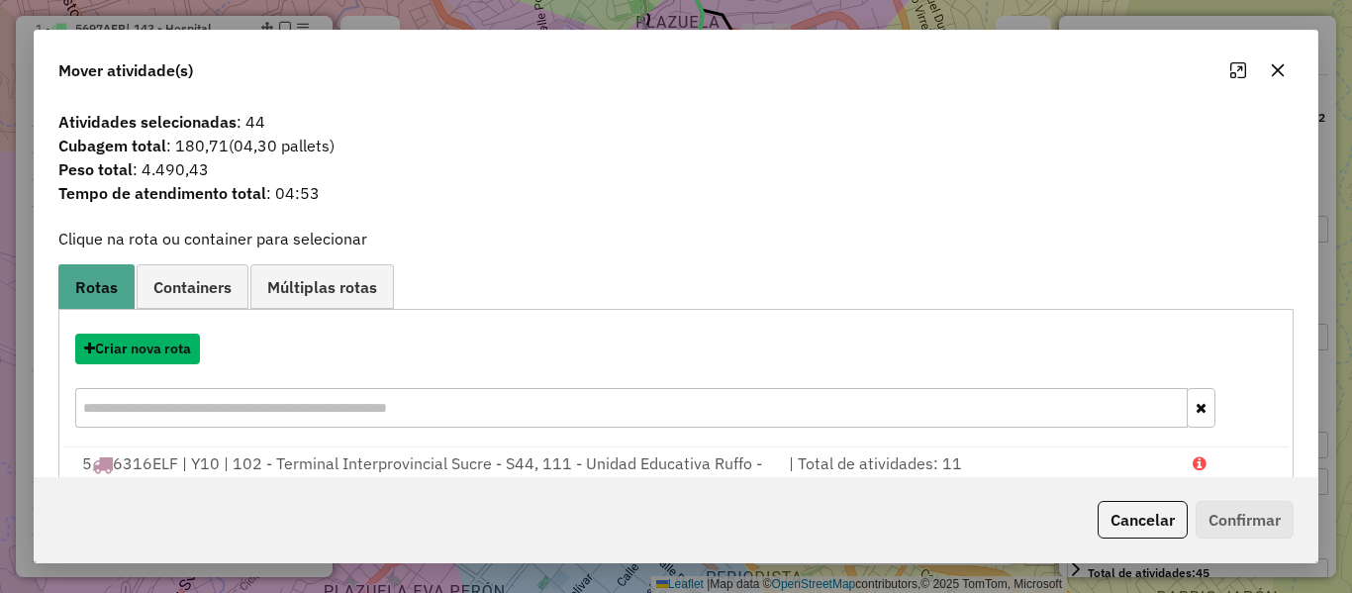
click at [184, 357] on button "Criar nova rota" at bounding box center [137, 349] width 125 height 31
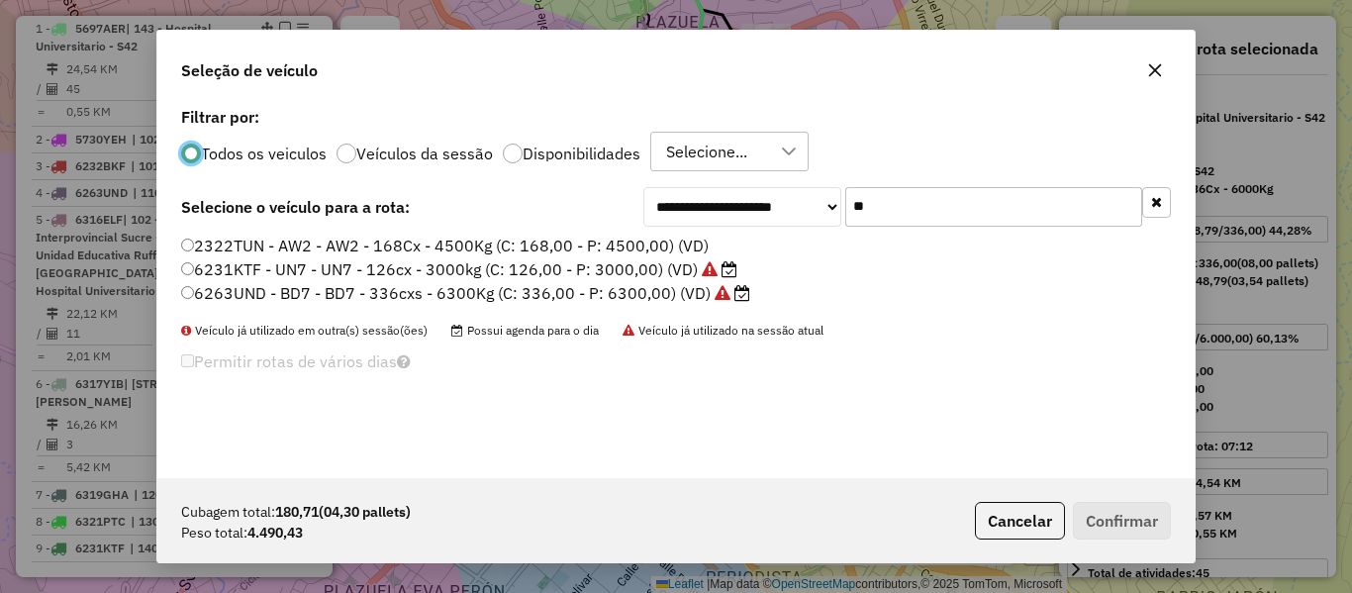
scroll to position [11, 6]
click at [914, 222] on input "**" at bounding box center [993, 207] width 297 height 40
click at [915, 208] on input "**" at bounding box center [993, 207] width 297 height 40
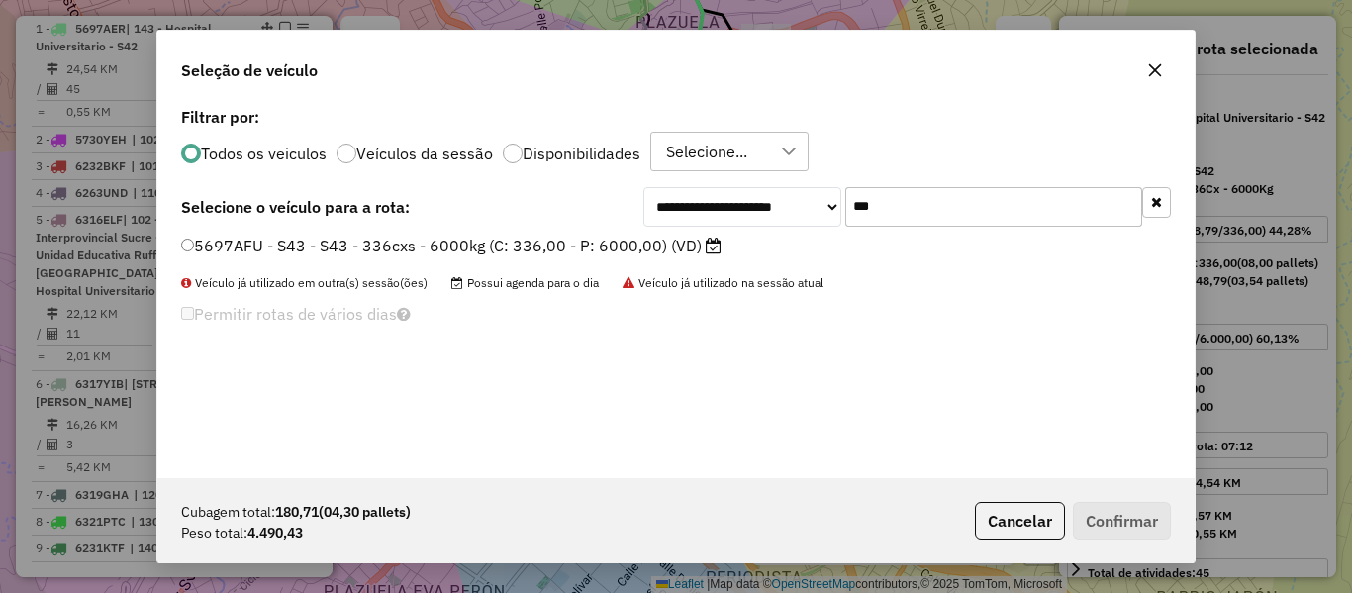
type input "***"
click at [675, 246] on label "5697AFU - S43 - S43 - 336cxs - 6000kg (C: 336,00 - P: 6000,00) (VD)" at bounding box center [451, 246] width 541 height 24
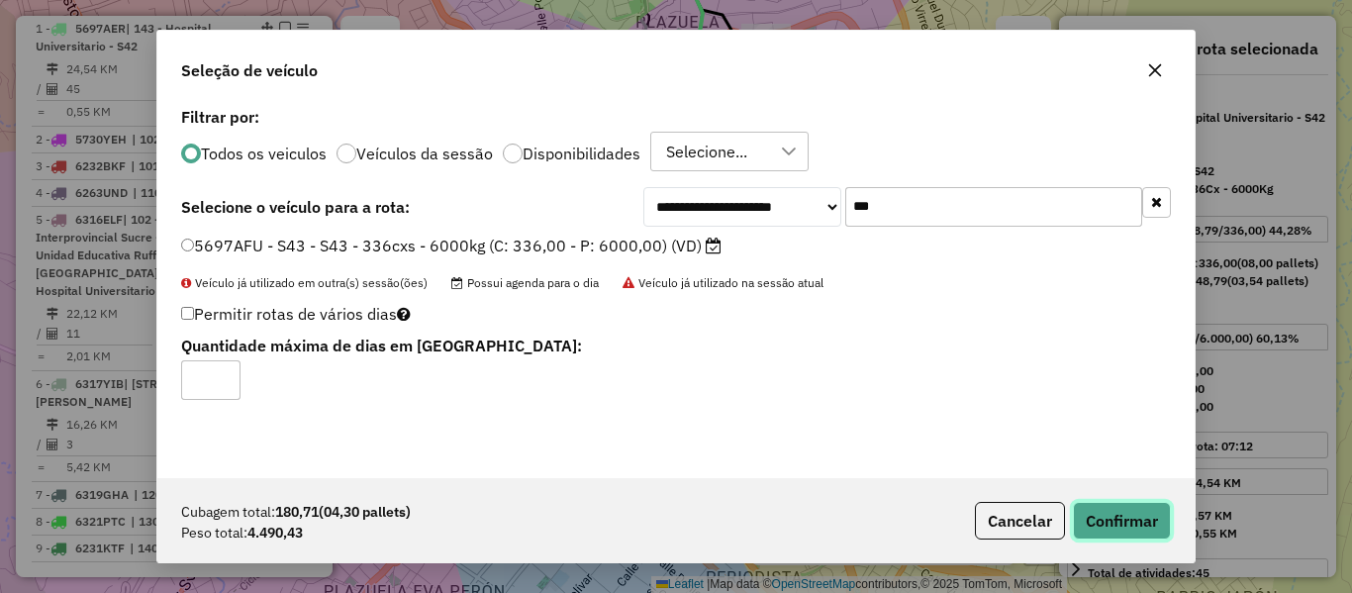
click at [1123, 509] on button "Confirmar" at bounding box center [1122, 521] width 98 height 38
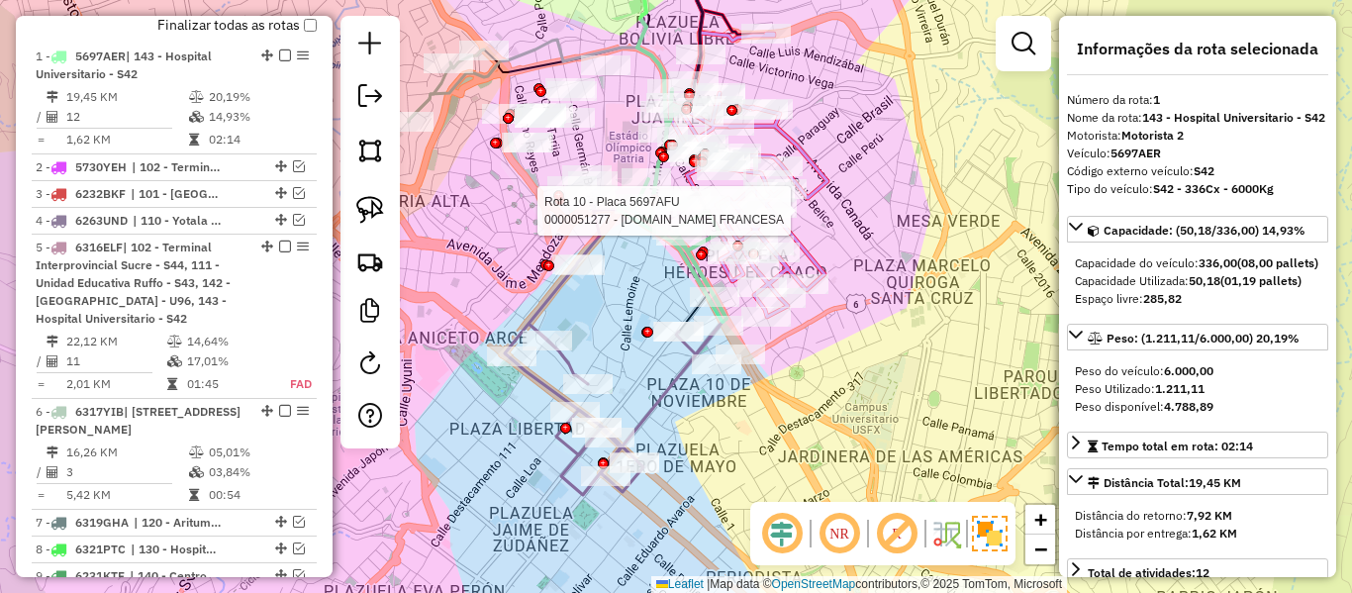
scroll to position [780, 0]
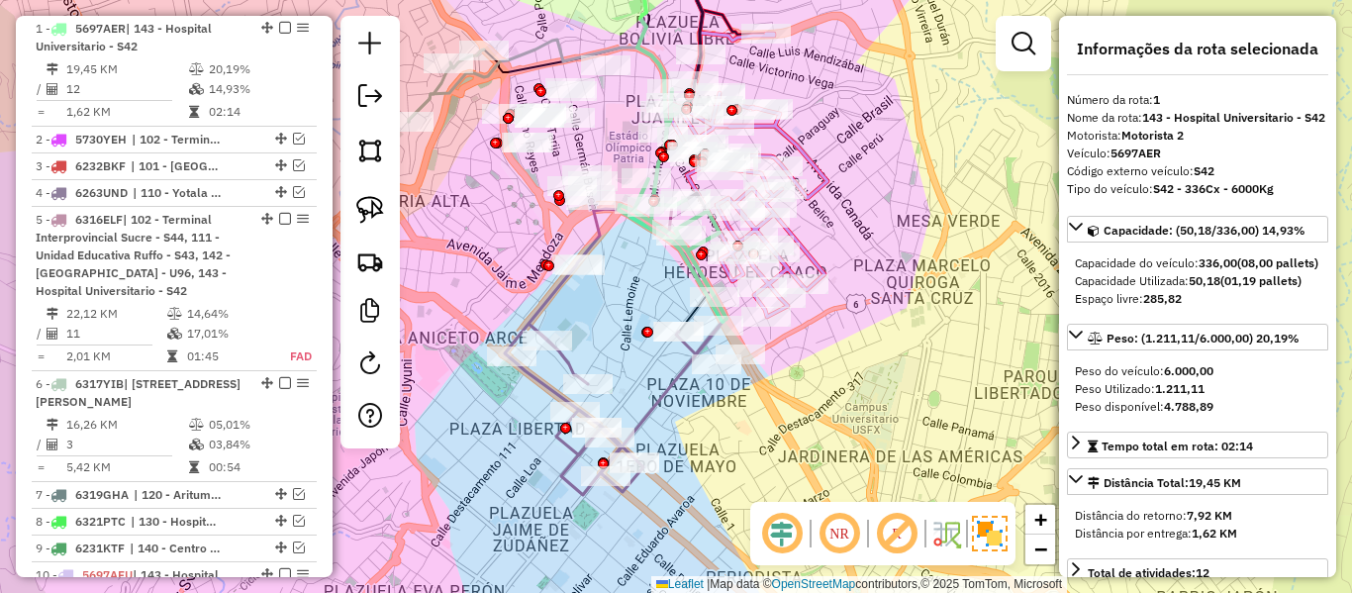
click at [814, 143] on div "Rota 10 - Placa 5697AFU 0000051277 - MIC.LA FRANCESA Rota 10 - Placa 5697AFU 00…" at bounding box center [676, 296] width 1352 height 593
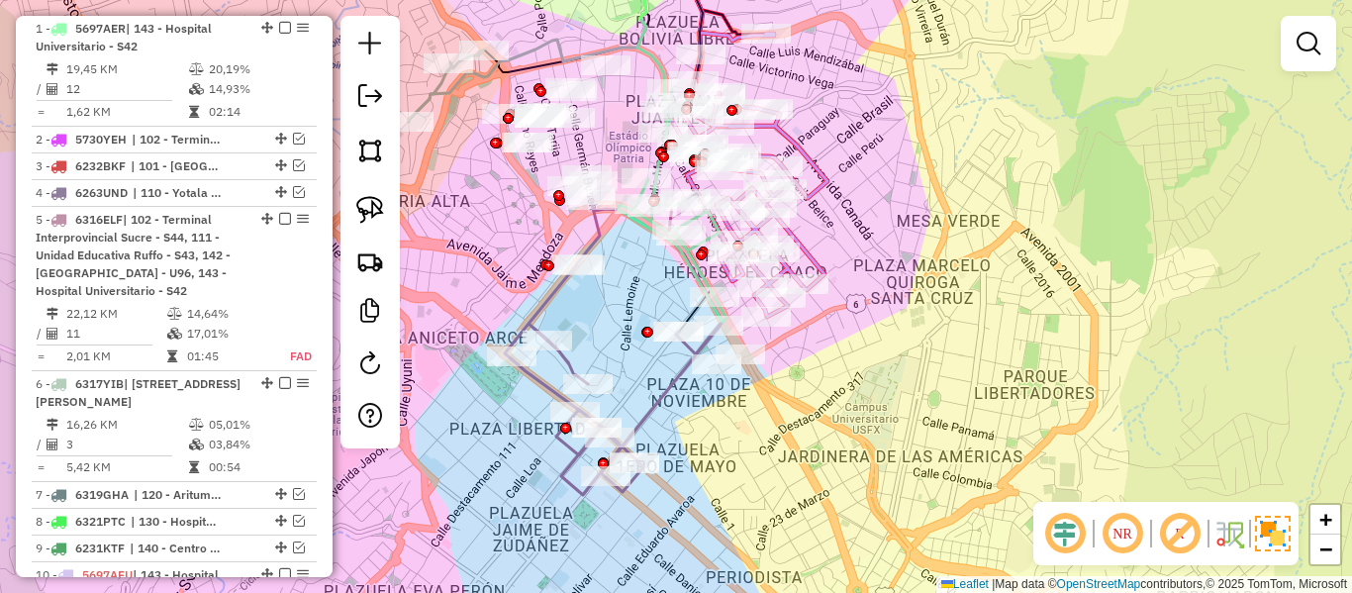
click at [805, 154] on icon at bounding box center [748, 175] width 157 height 284
select select "**********"
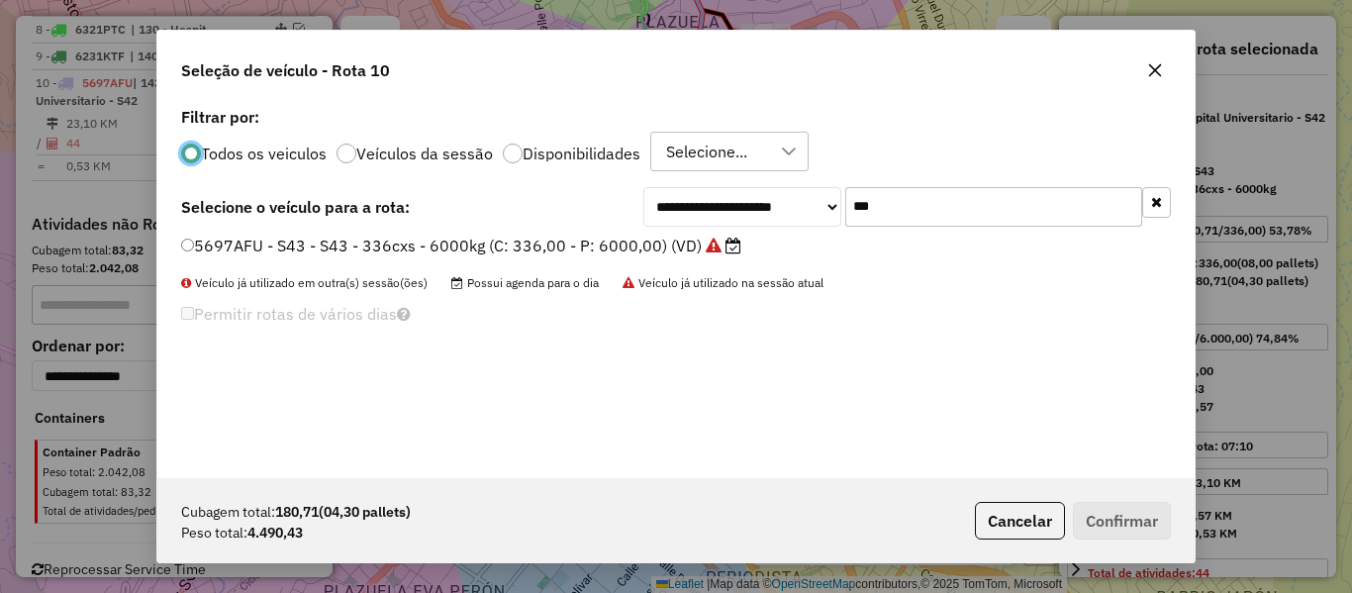
scroll to position [11, 6]
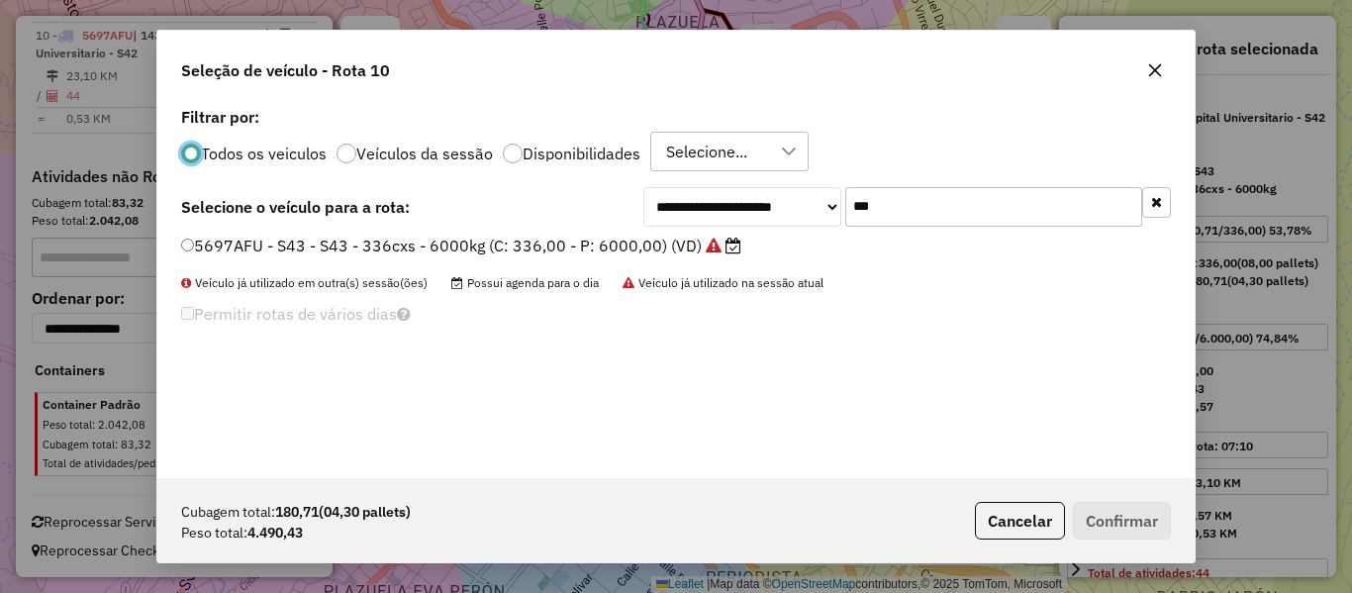
click at [877, 209] on input "***" at bounding box center [993, 207] width 297 height 40
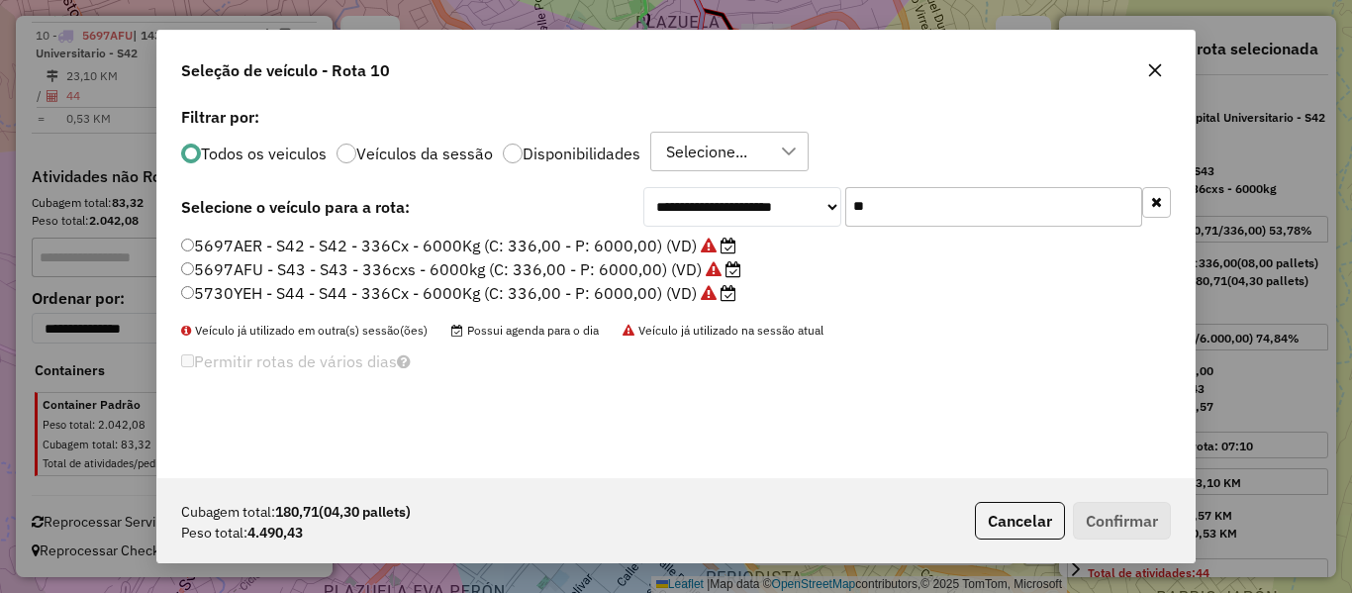
type input "**"
click at [602, 146] on label "Disponibilidades" at bounding box center [582, 154] width 118 height 16
click at [634, 267] on label "5697AFU - S43 - S43 - 336cxs - 6000kg (C: 336,00 - P: 6000,00) (VD)" at bounding box center [461, 269] width 560 height 24
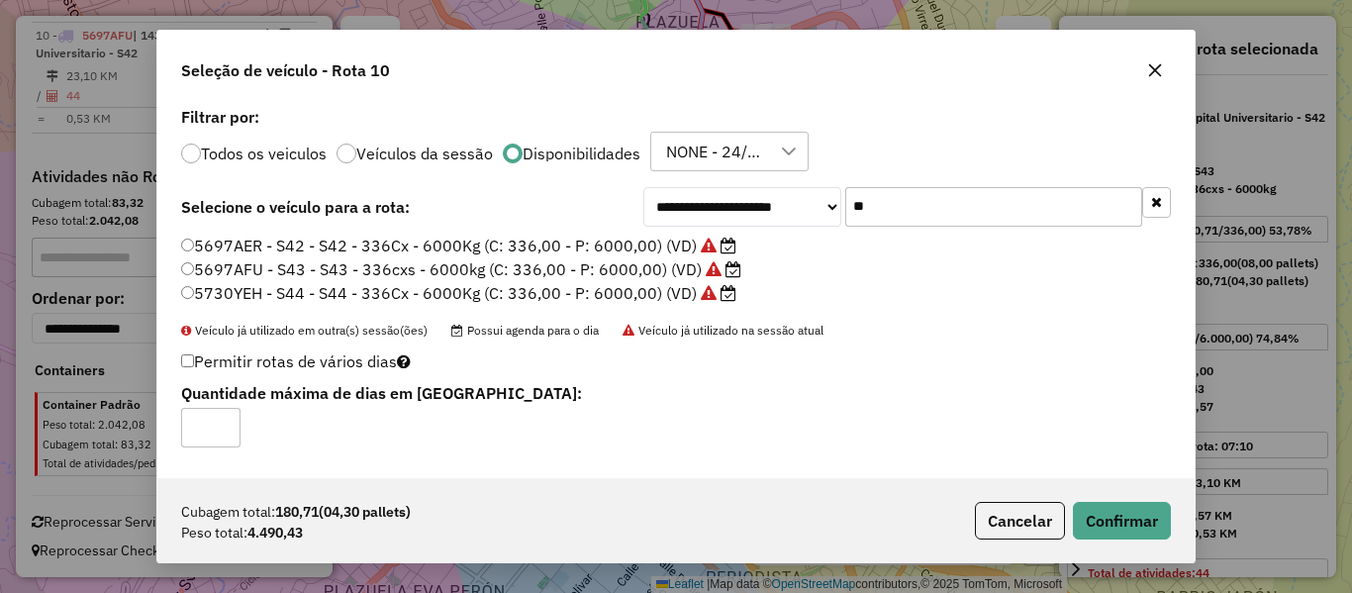
click at [648, 252] on label "5697AER - S42 - S42 - 336Cx - 6000Kg (C: 336,00 - P: 6000,00) (VD)" at bounding box center [458, 246] width 555 height 24
click at [1088, 509] on button "Confirmar" at bounding box center [1122, 521] width 98 height 38
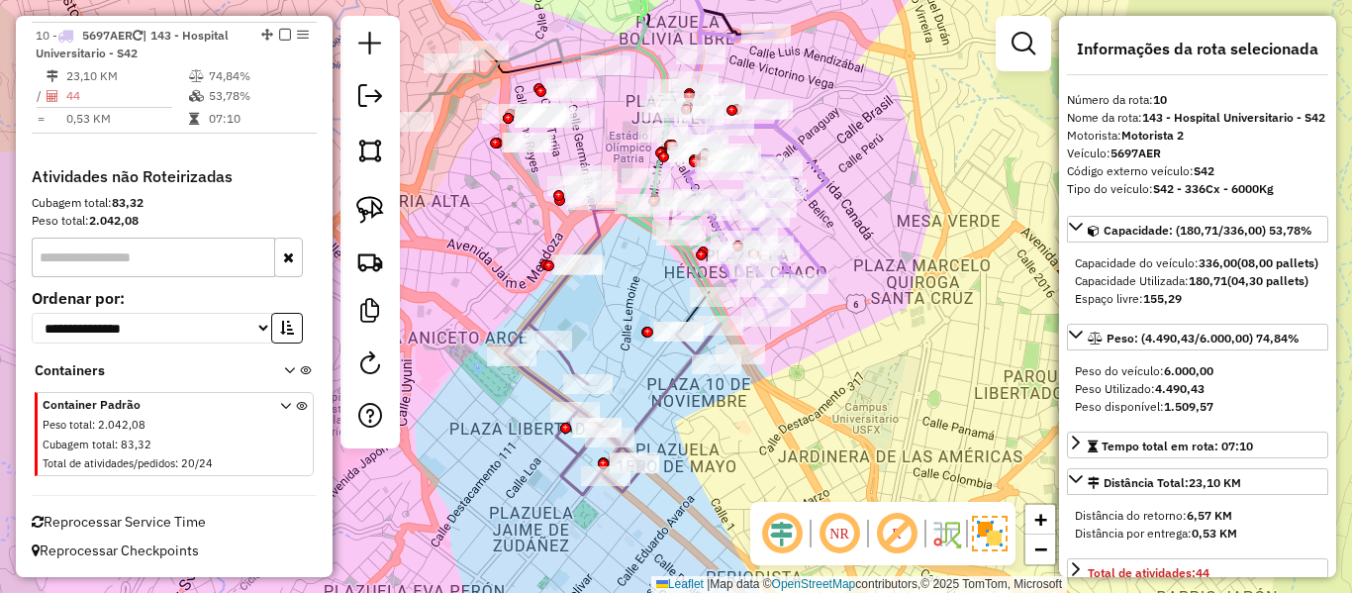
click at [817, 200] on icon at bounding box center [748, 175] width 157 height 284
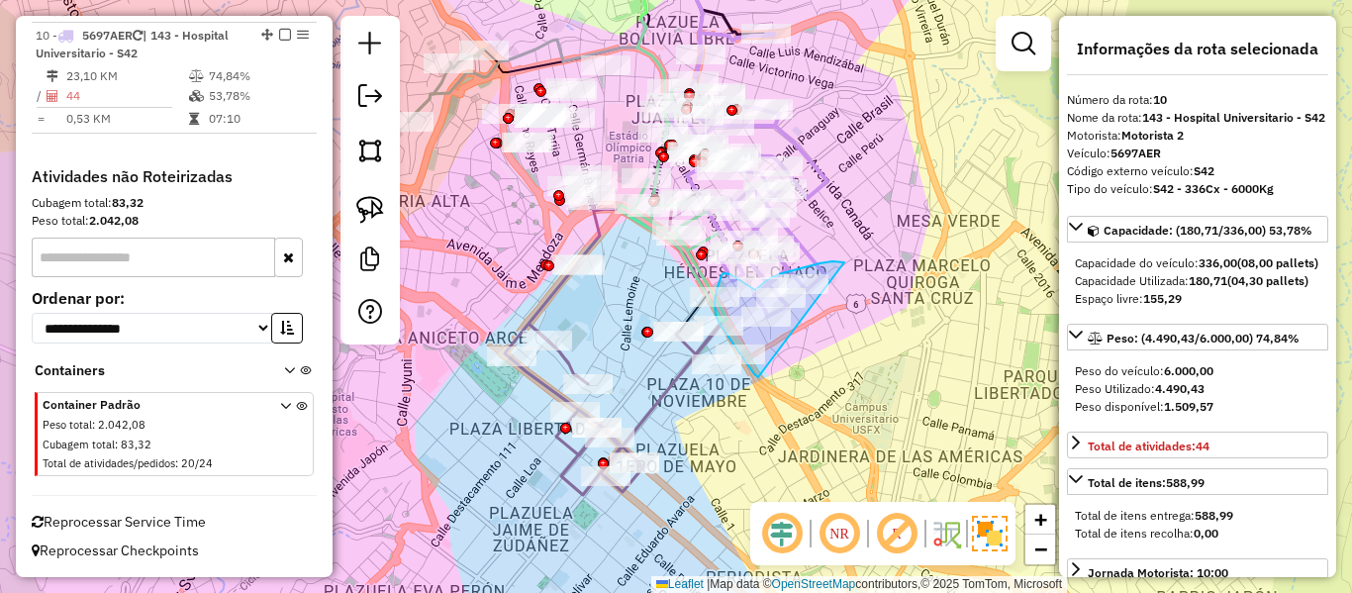
drag, startPoint x: 833, startPoint y: 261, endPoint x: 782, endPoint y: 377, distance: 126.3
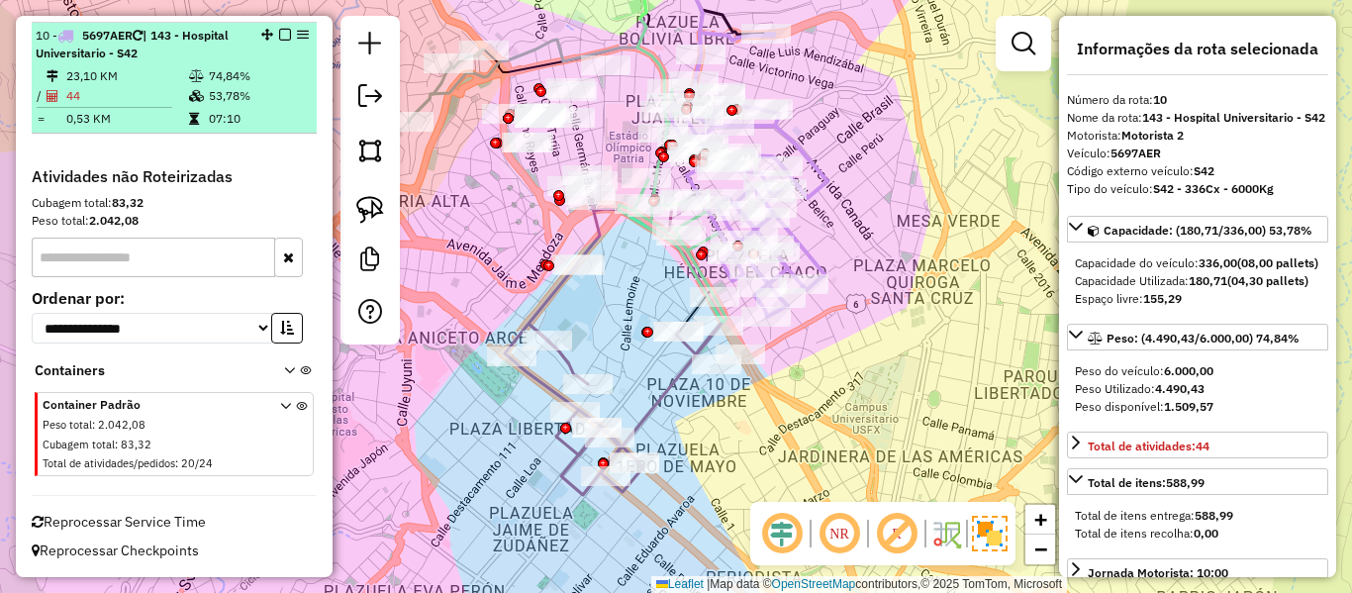
click at [281, 31] on em at bounding box center [285, 35] width 12 height 12
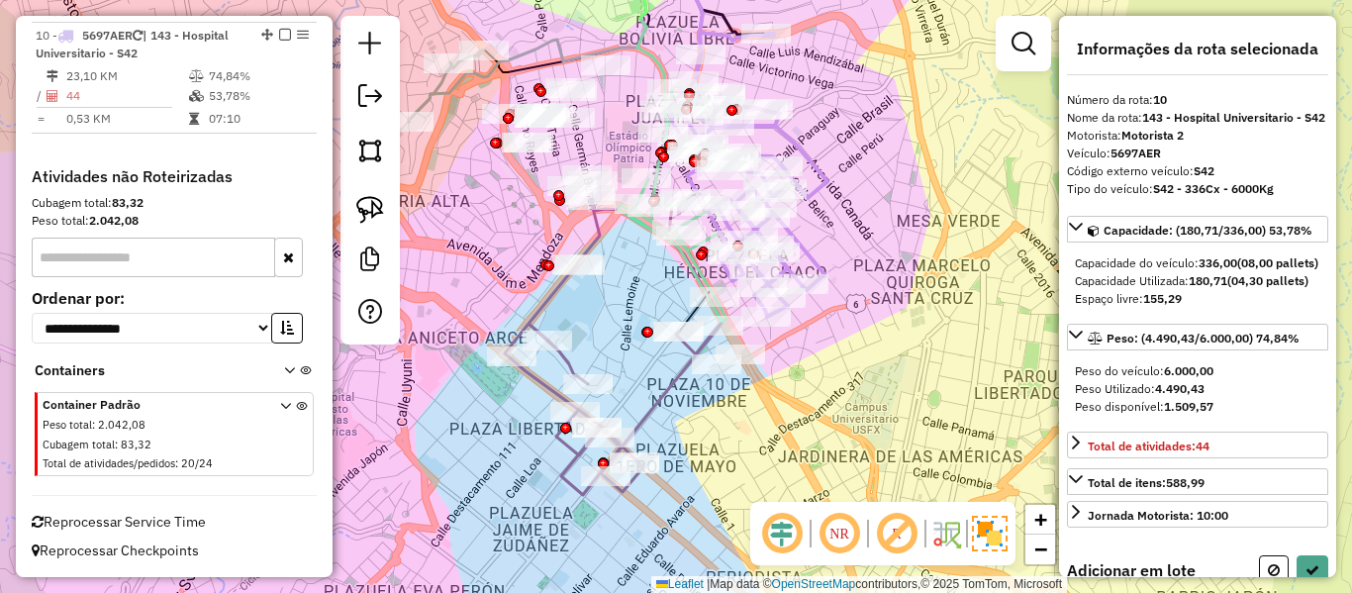
select select "**********"
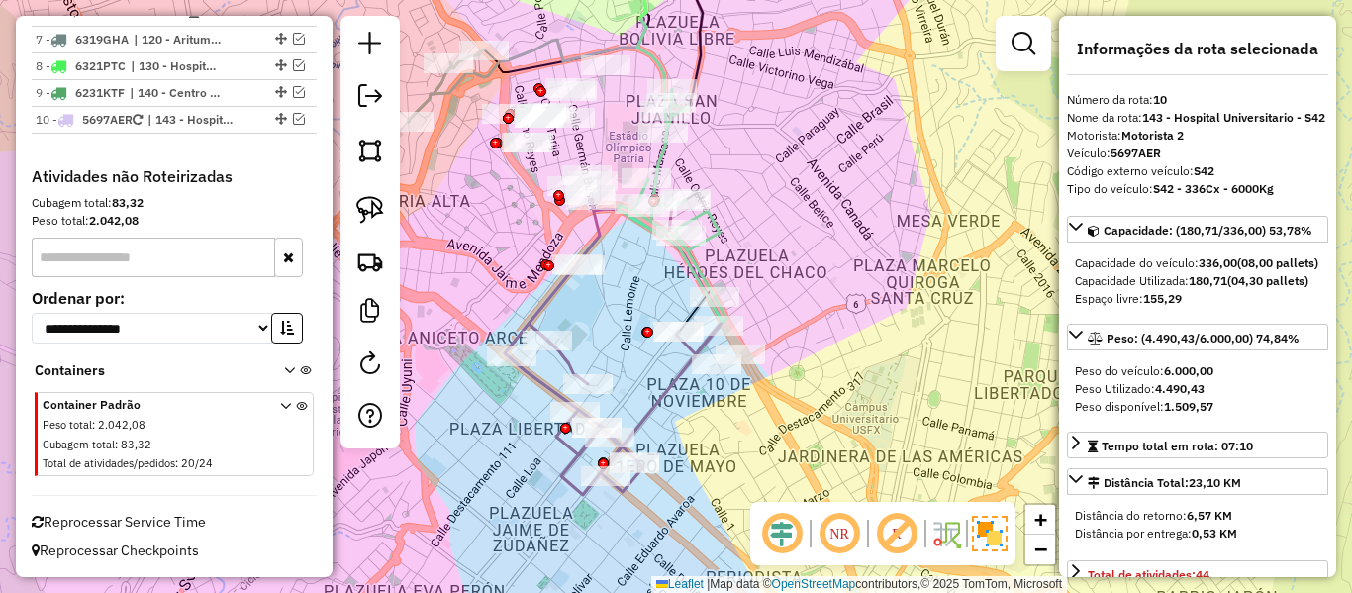
scroll to position [1235, 0]
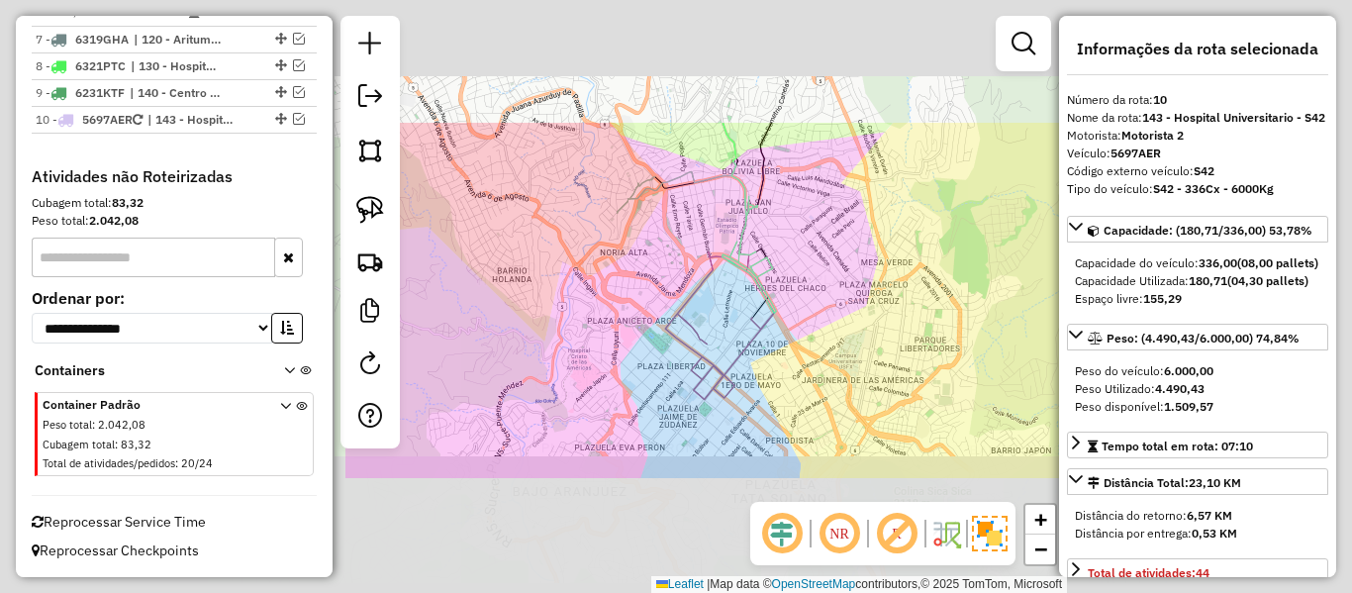
click at [828, 304] on div "Janela de atendimento Grade de atendimento Capacidade Transportadoras Veículos …" at bounding box center [676, 296] width 1352 height 593
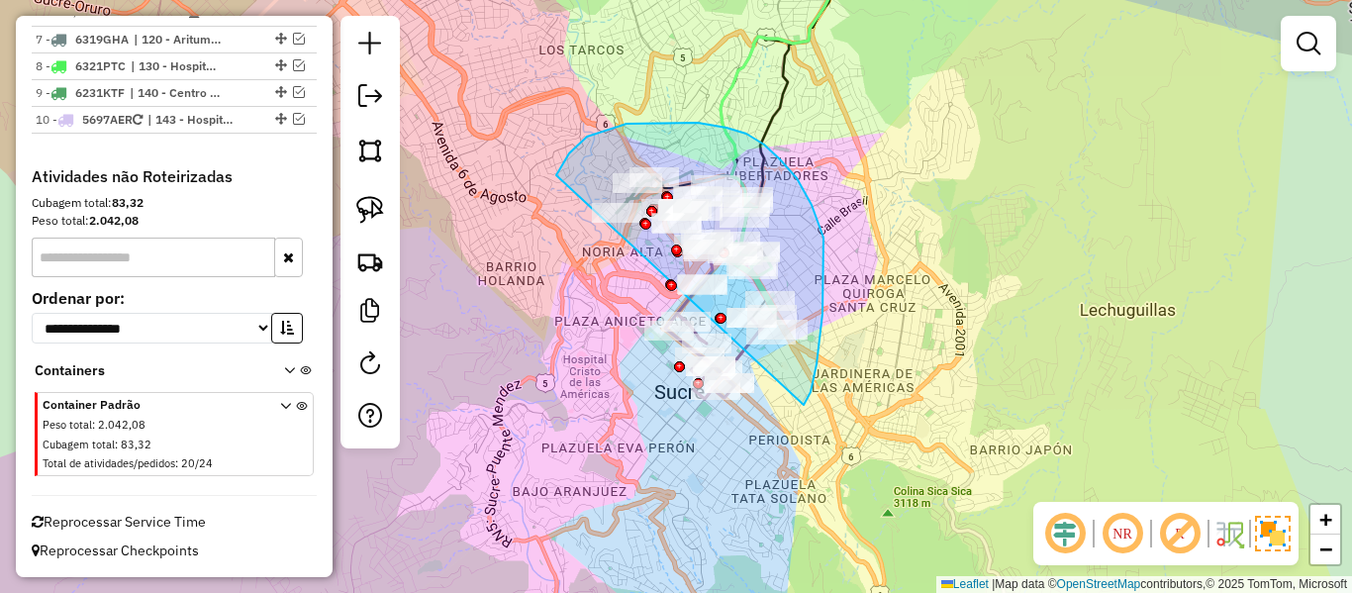
drag, startPoint x: 804, startPoint y: 405, endPoint x: 690, endPoint y: 516, distance: 158.9
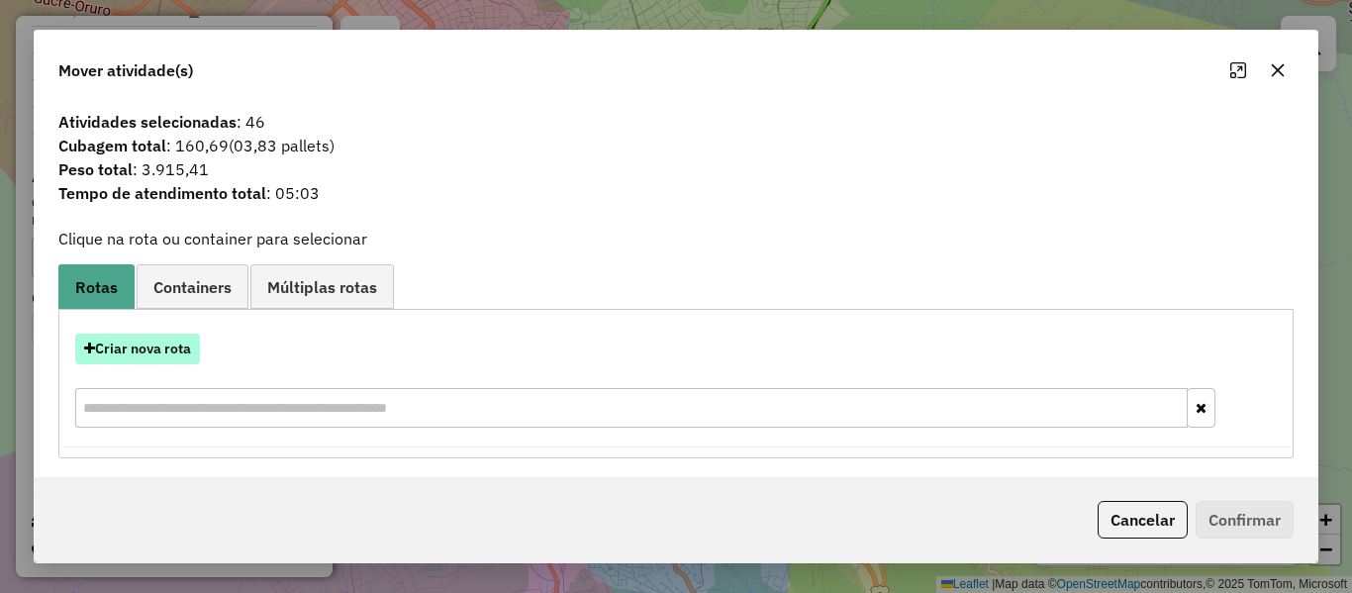
click at [184, 348] on button "Criar nova rota" at bounding box center [137, 349] width 125 height 31
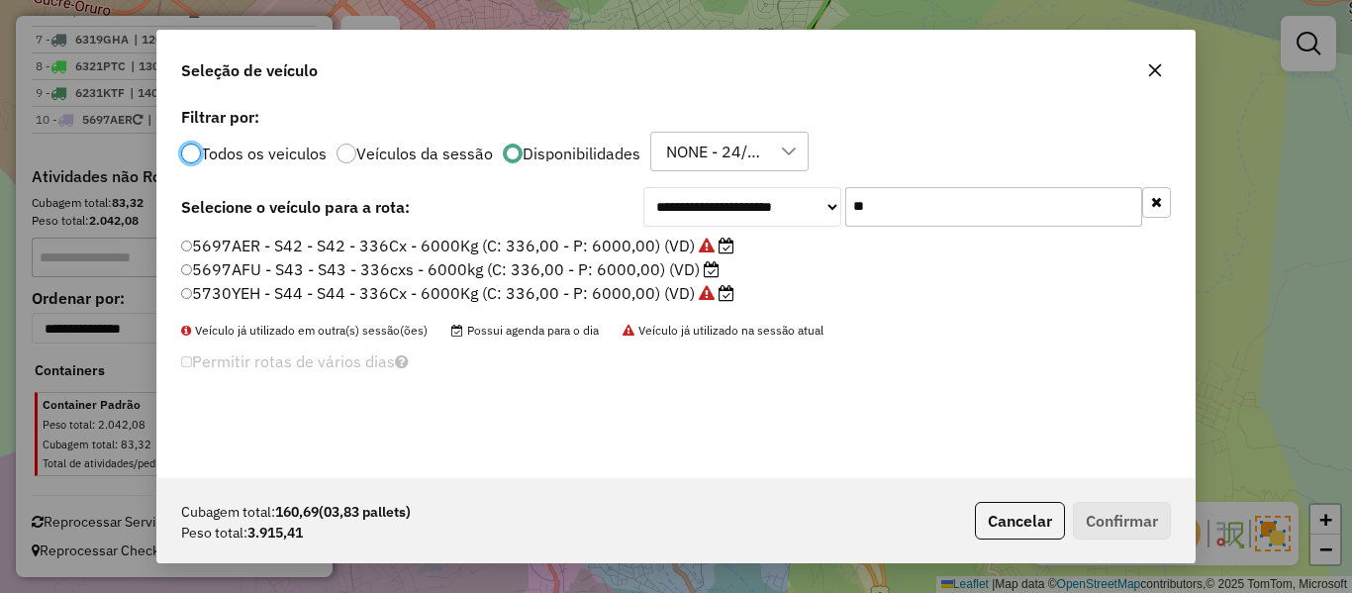
scroll to position [11, 6]
click at [669, 271] on label "5697AFU - S43 - S43 - 336cxs - 6000kg (C: 336,00 - P: 6000,00) (VD)" at bounding box center [451, 269] width 540 height 24
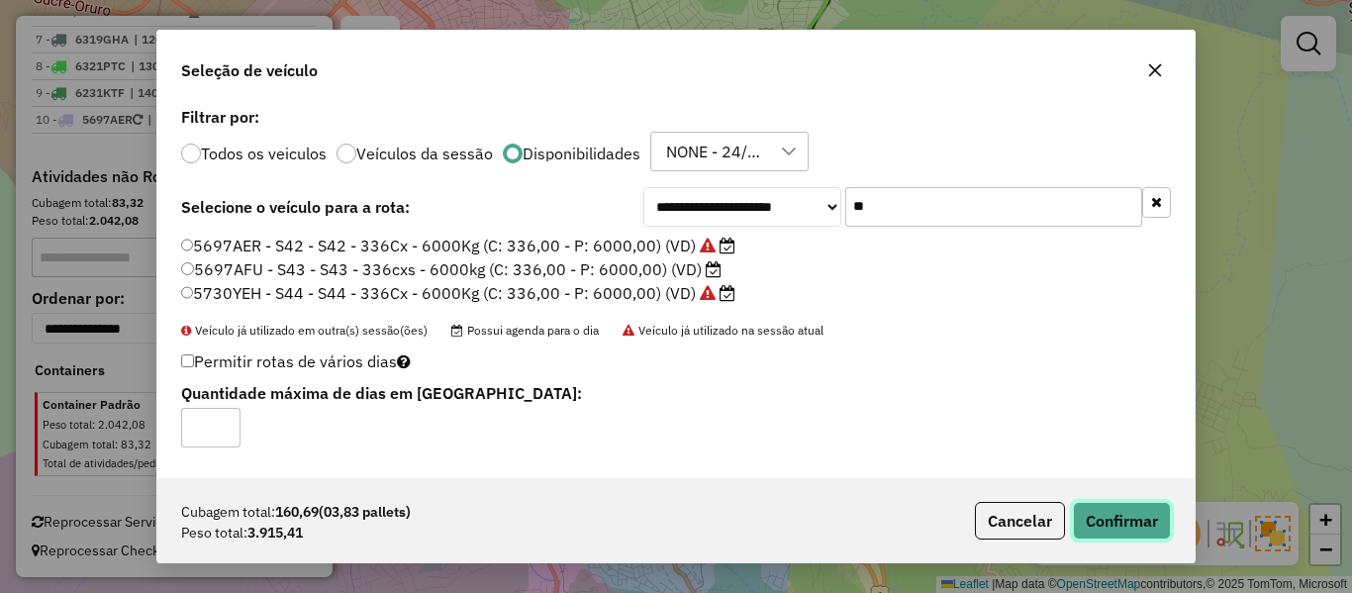
click at [1148, 531] on button "Confirmar" at bounding box center [1122, 521] width 98 height 38
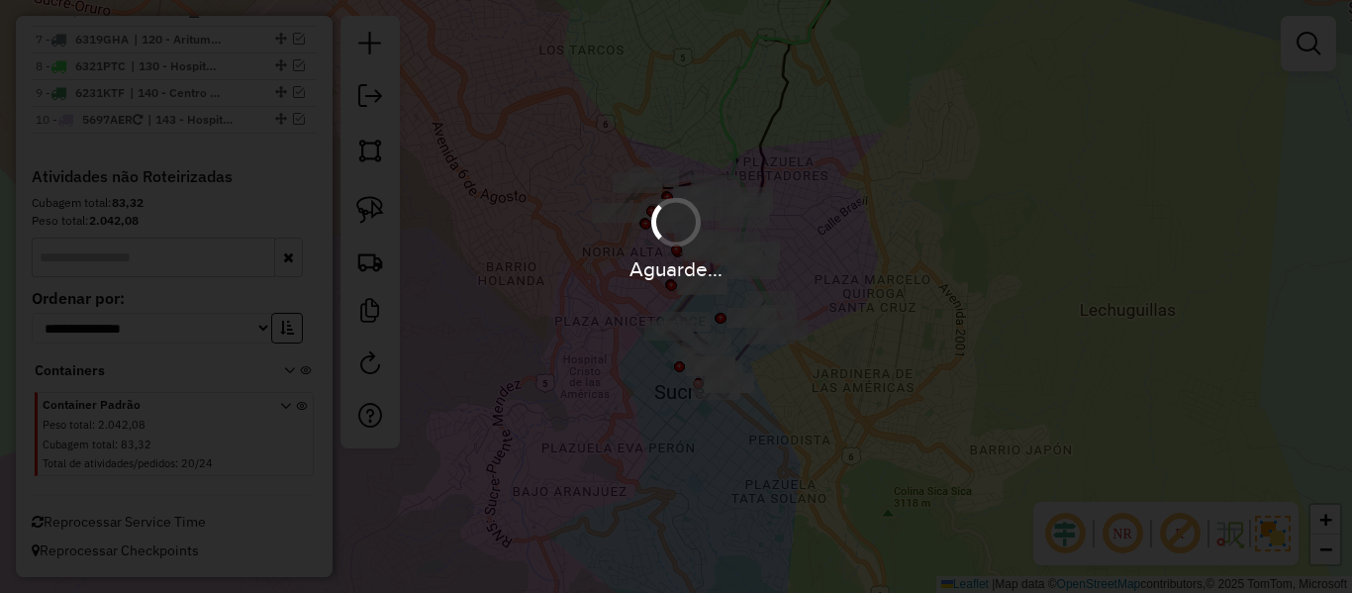
scroll to position [684, 0]
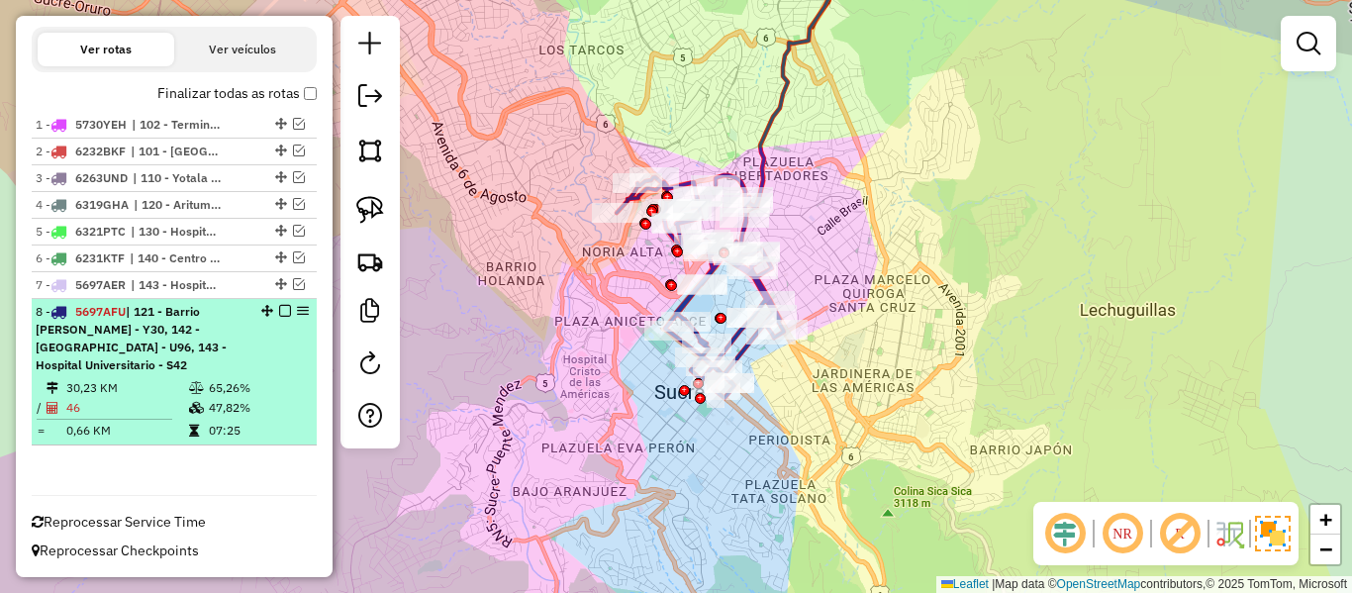
click at [279, 308] on em at bounding box center [285, 311] width 12 height 12
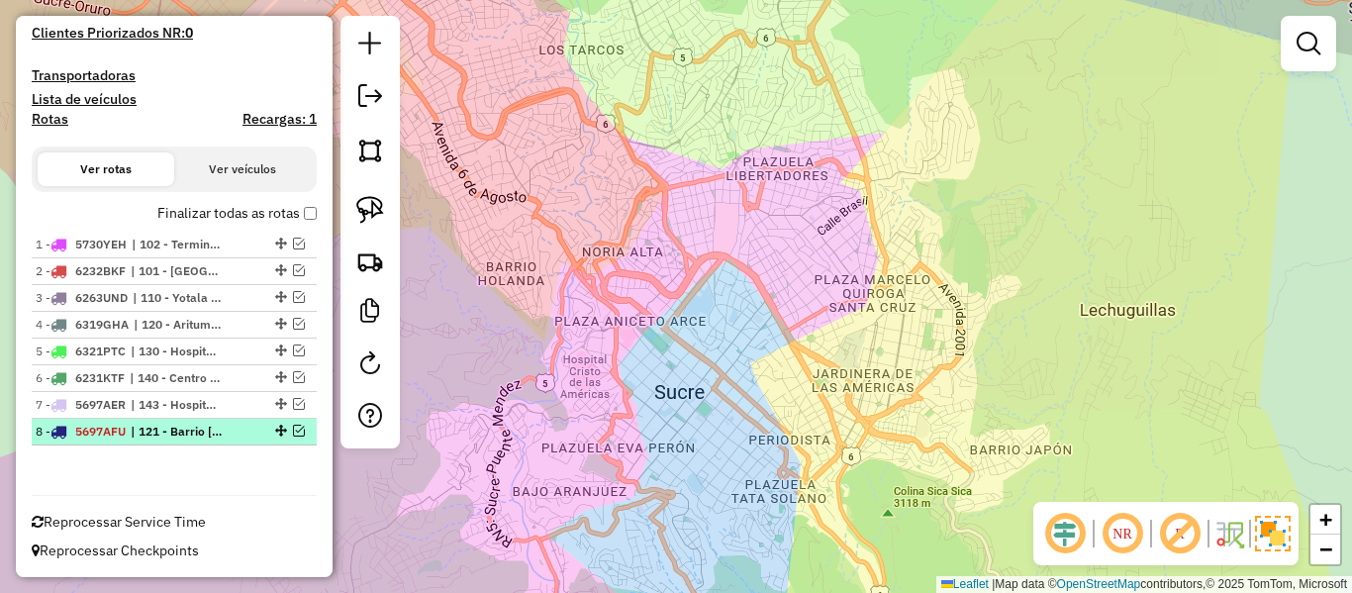
scroll to position [564, 0]
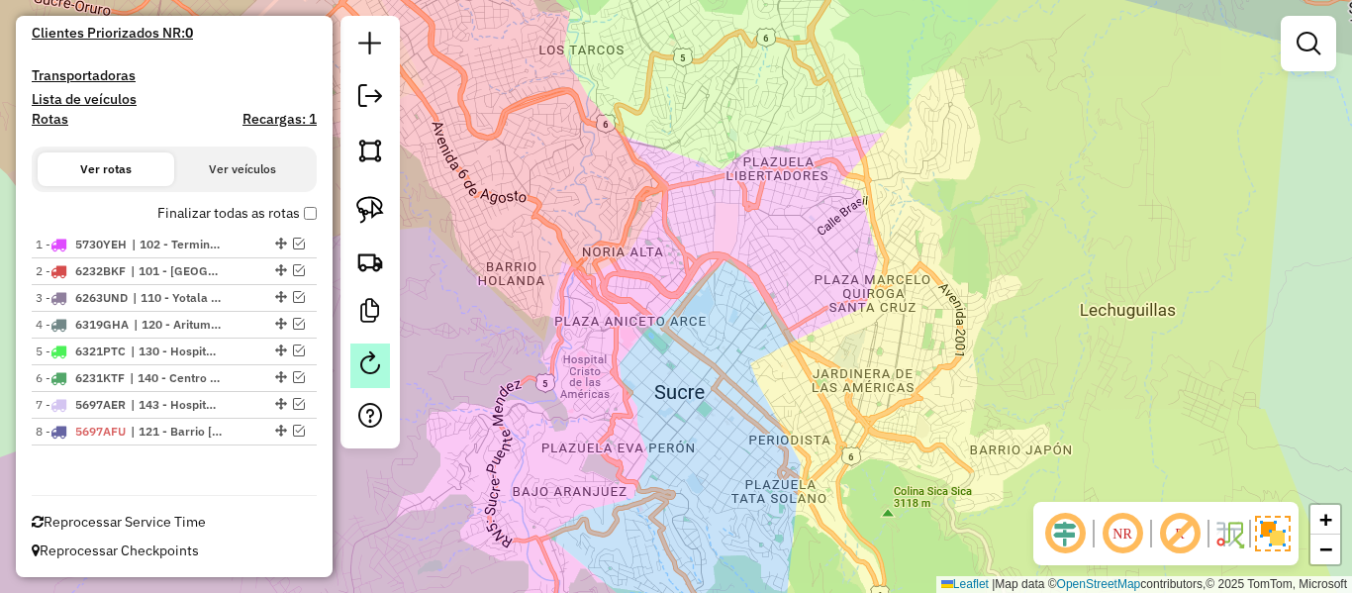
click at [371, 346] on link at bounding box center [370, 366] width 40 height 45
select select "*"
click at [214, 220] on label "Finalizar todas as rotas" at bounding box center [236, 213] width 159 height 21
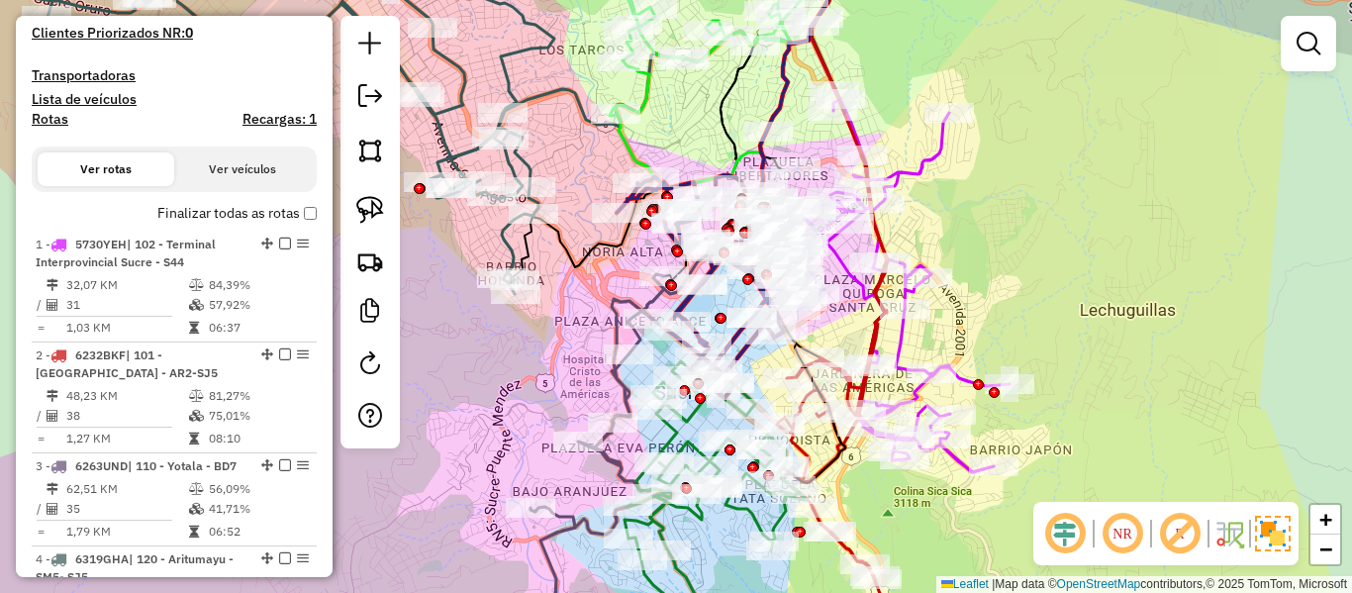
click at [895, 334] on icon at bounding box center [905, 281] width 210 height 381
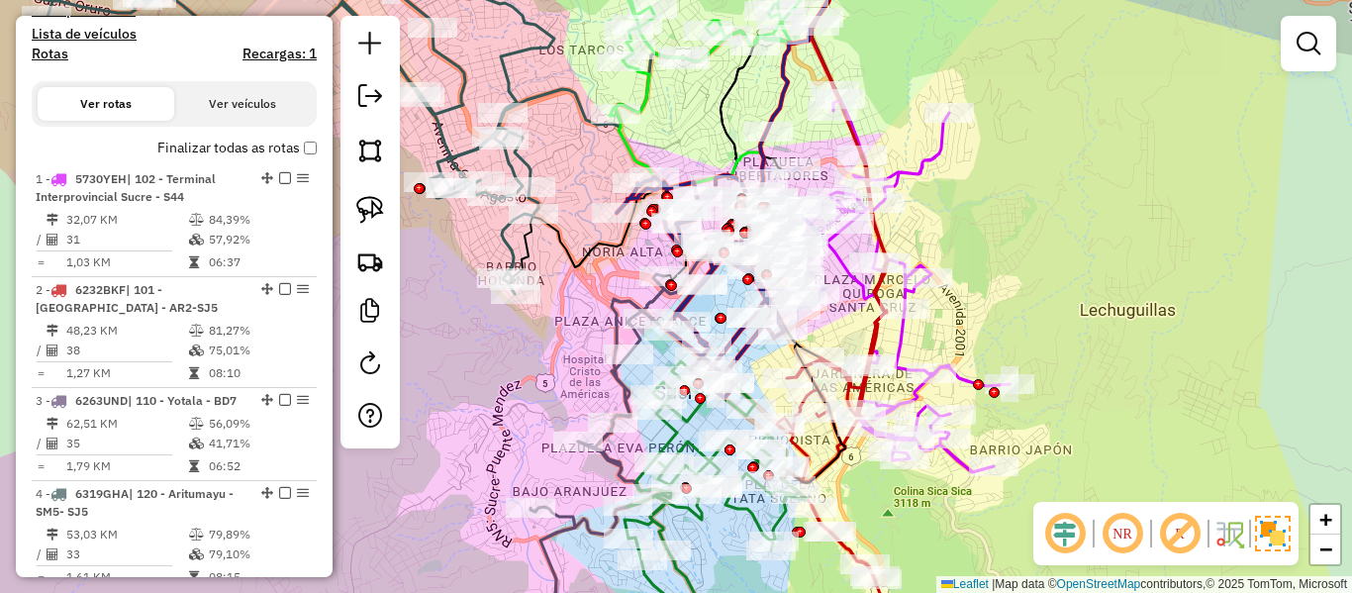
select select "**********"
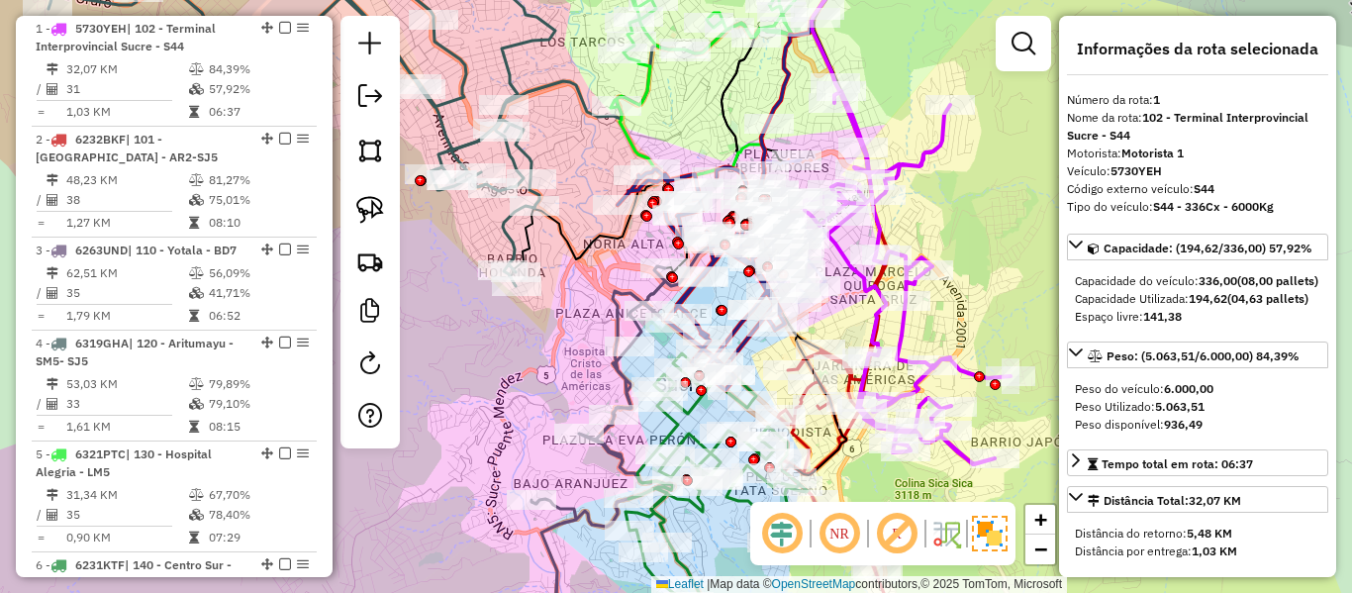
scroll to position [780, 0]
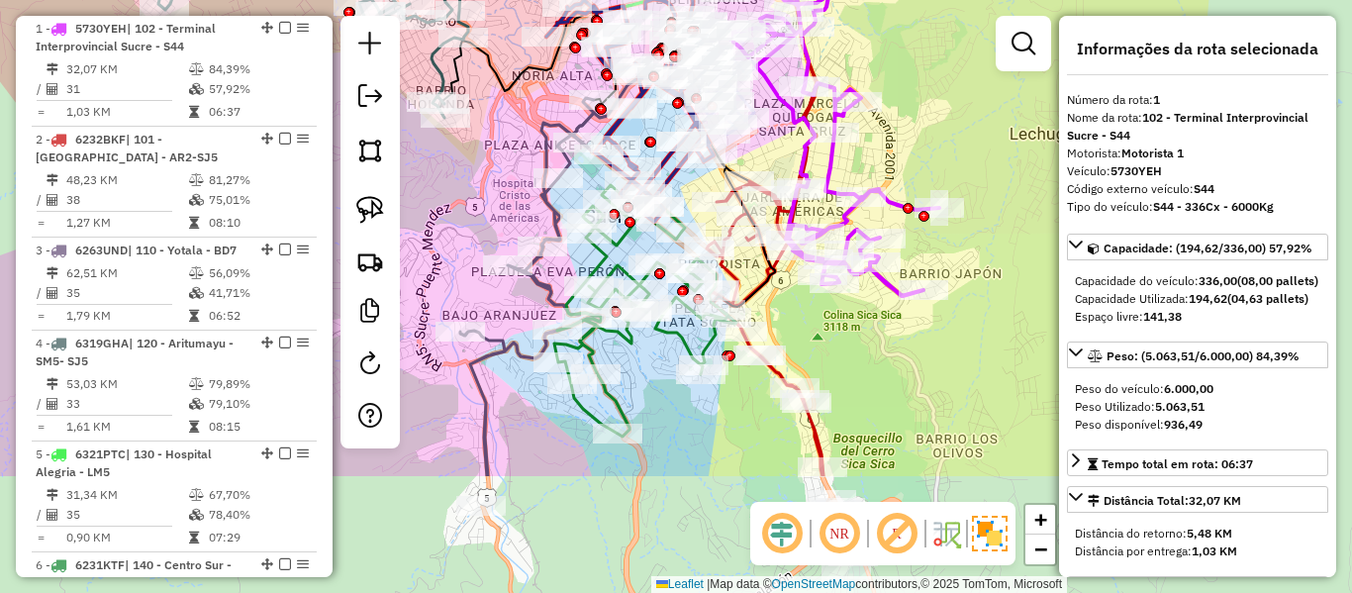
drag, startPoint x: 985, startPoint y: 326, endPoint x: 905, endPoint y: 186, distance: 161.0
click at [911, 152] on div "Janela de atendimento Grade de atendimento Capacidade Transportadoras Veículos …" at bounding box center [676, 296] width 1352 height 593
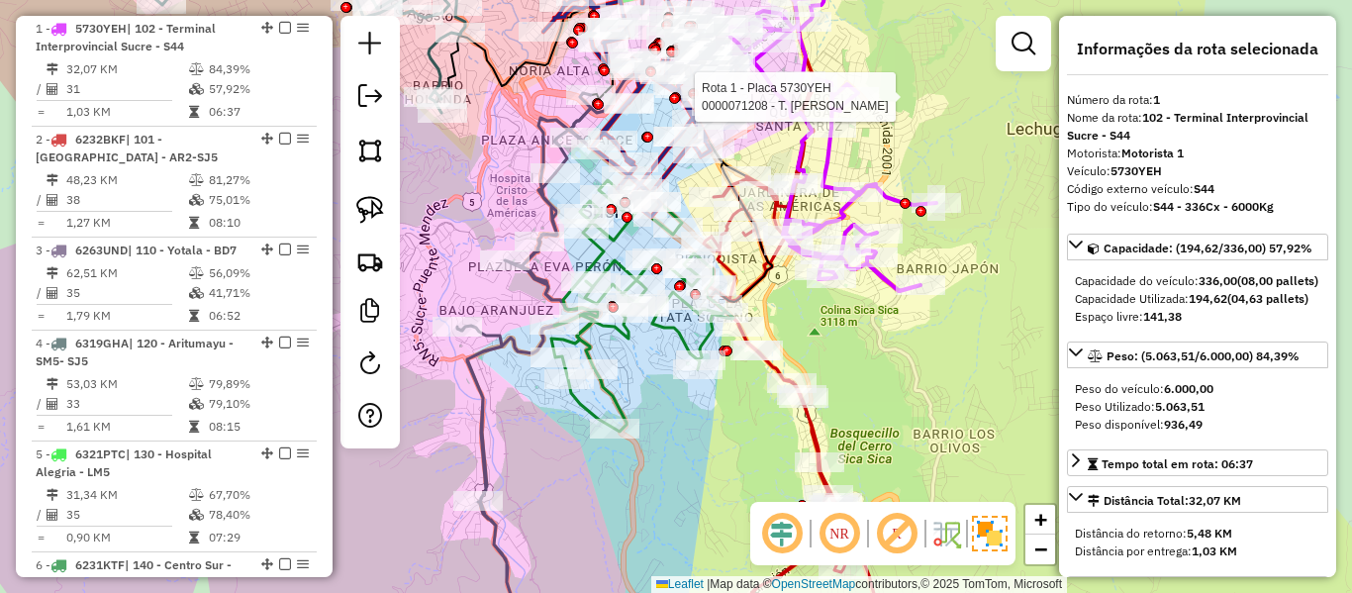
click at [820, 433] on icon at bounding box center [806, 307] width 204 height 683
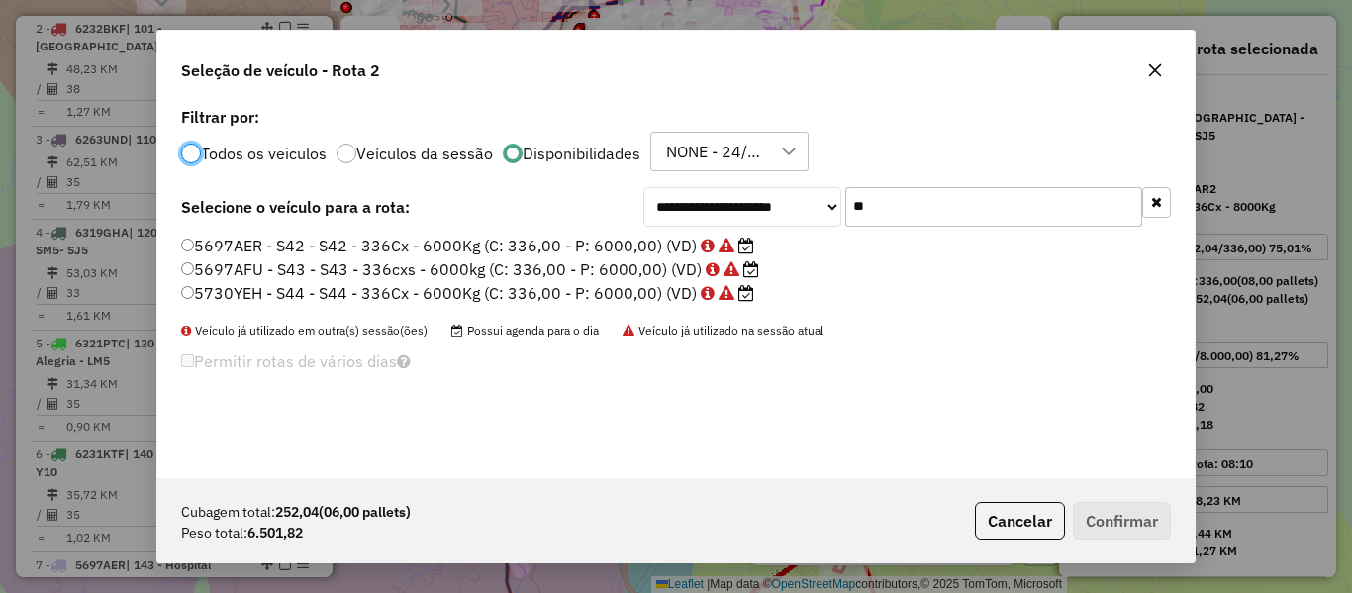
scroll to position [11, 6]
click at [888, 197] on input "**" at bounding box center [993, 207] width 297 height 40
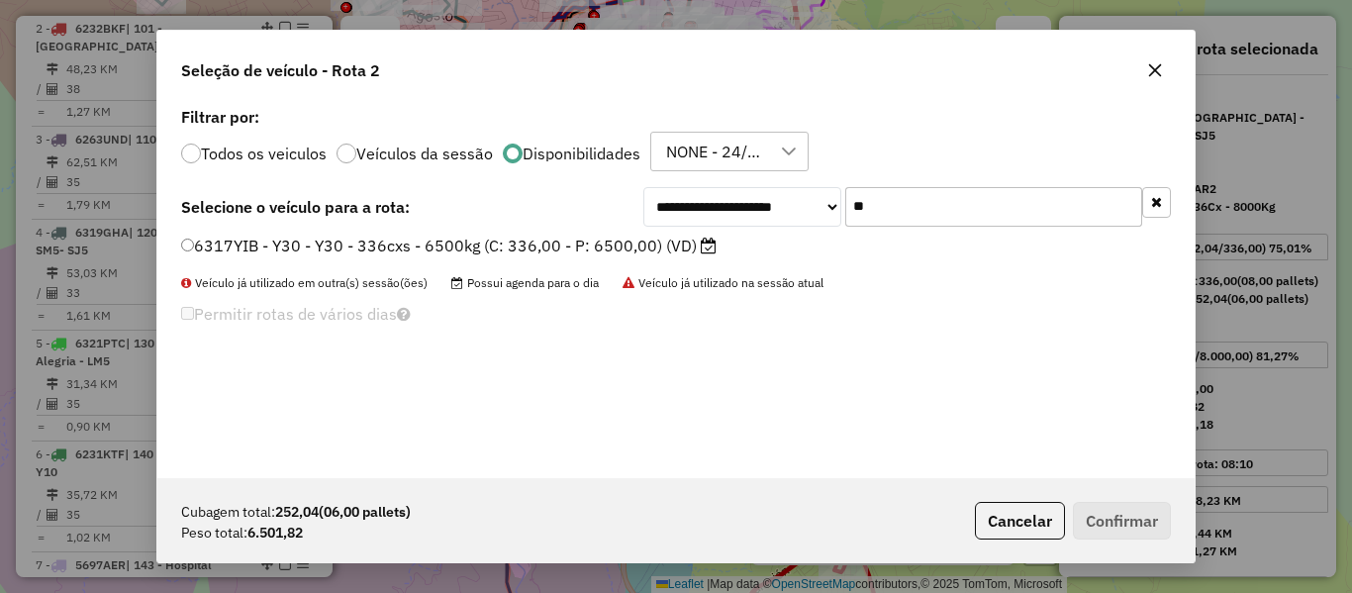
type input "**"
click at [651, 244] on label "6317YIB - Y30 - Y30 - 336cxs - 6500kg (C: 336,00 - P: 6500,00) (VD)" at bounding box center [449, 246] width 536 height 24
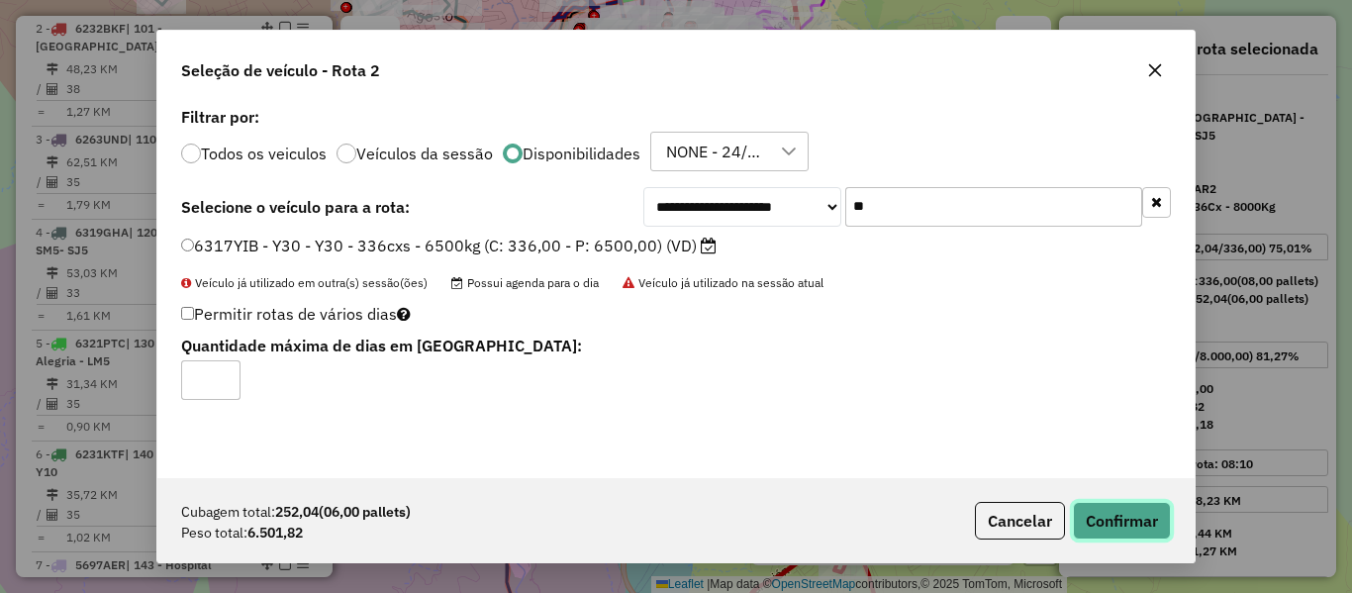
click at [1113, 522] on button "Confirmar" at bounding box center [1122, 521] width 98 height 38
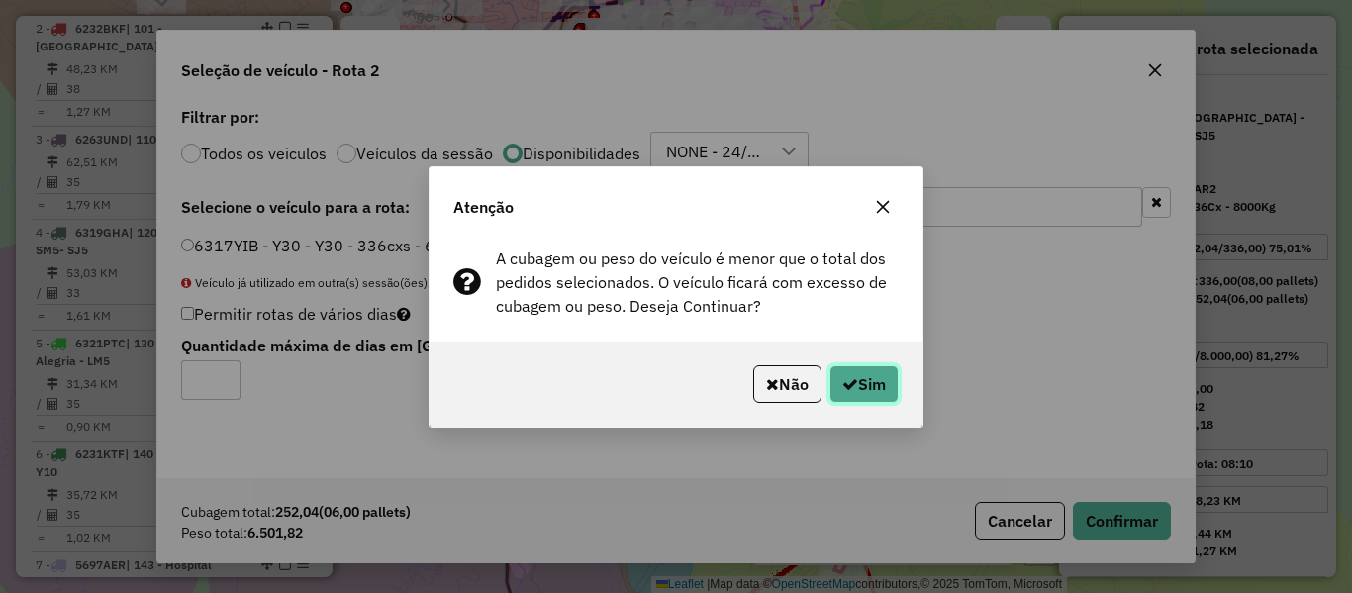
click at [891, 387] on button "Sim" at bounding box center [864, 384] width 69 height 38
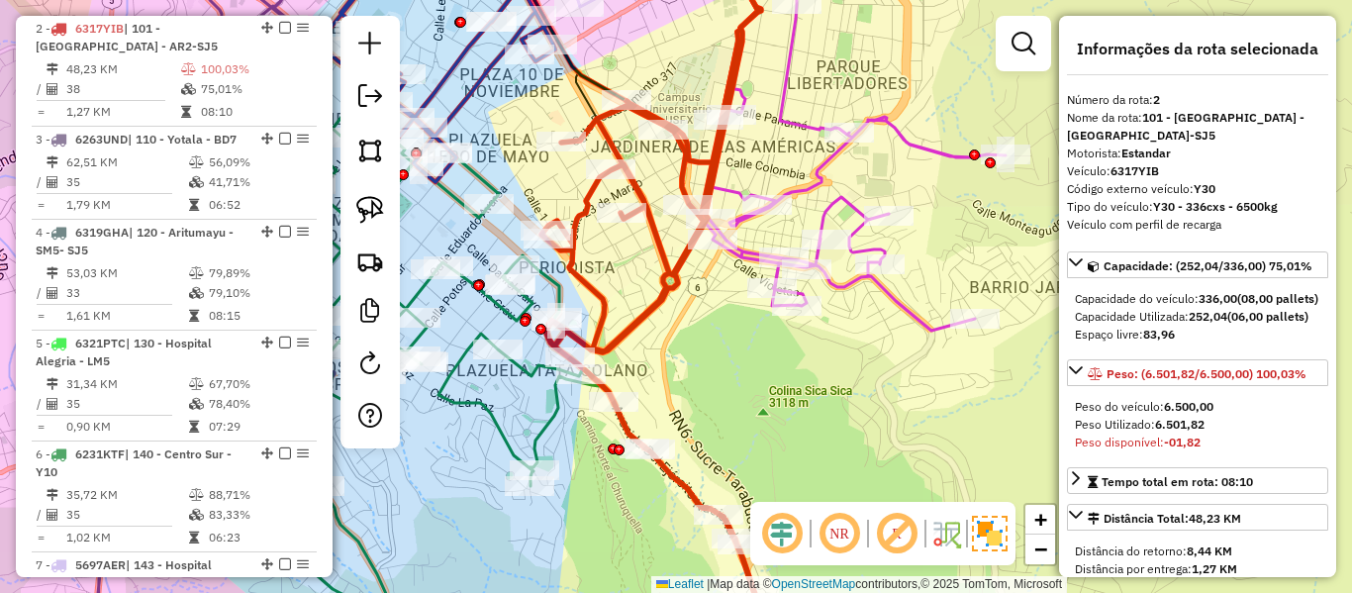
click at [829, 163] on icon at bounding box center [850, 136] width 312 height 390
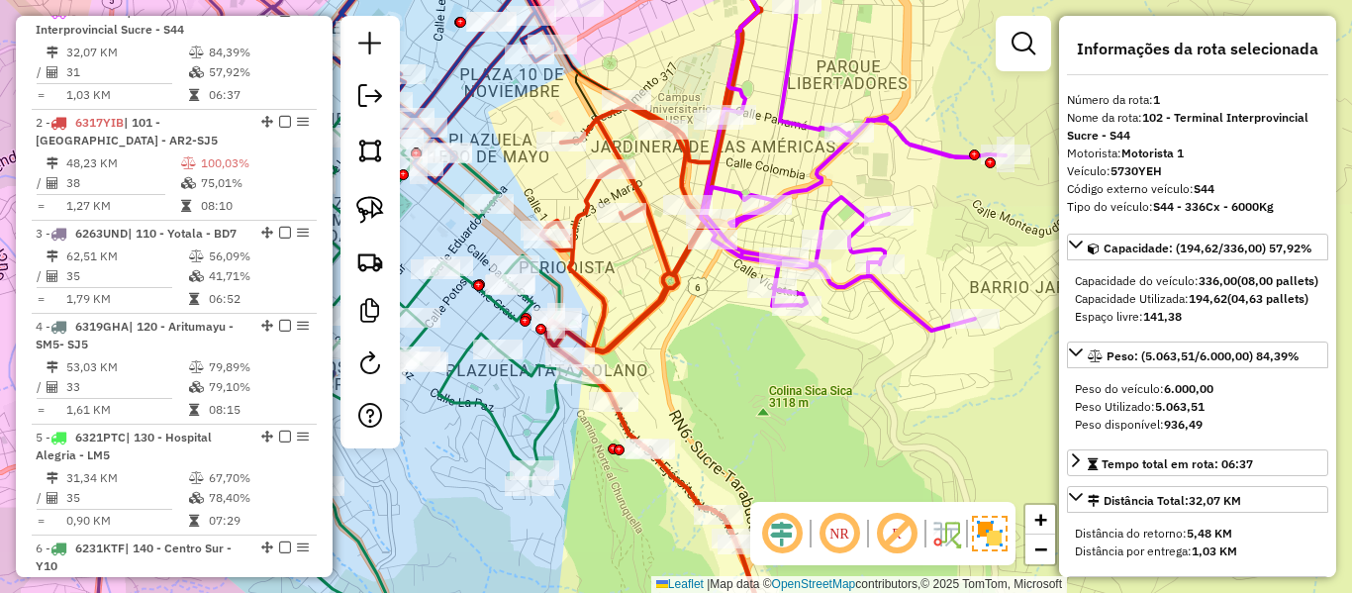
scroll to position [780, 0]
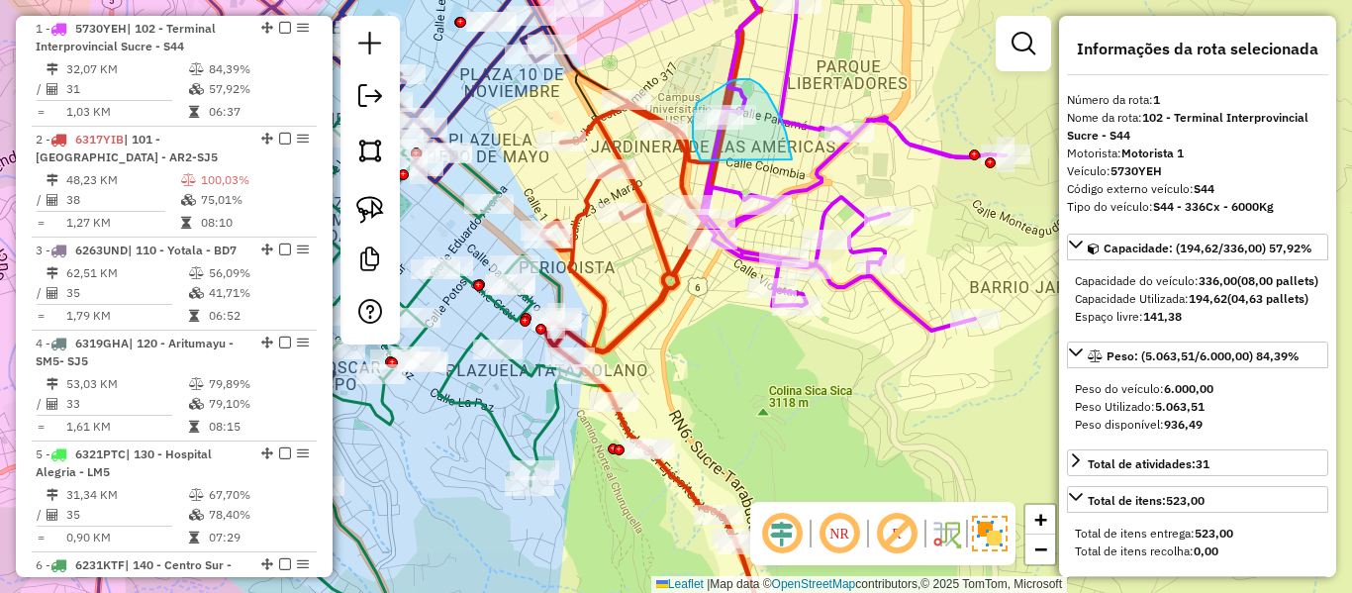
drag, startPoint x: 792, startPoint y: 159, endPoint x: 715, endPoint y: 176, distance: 79.0
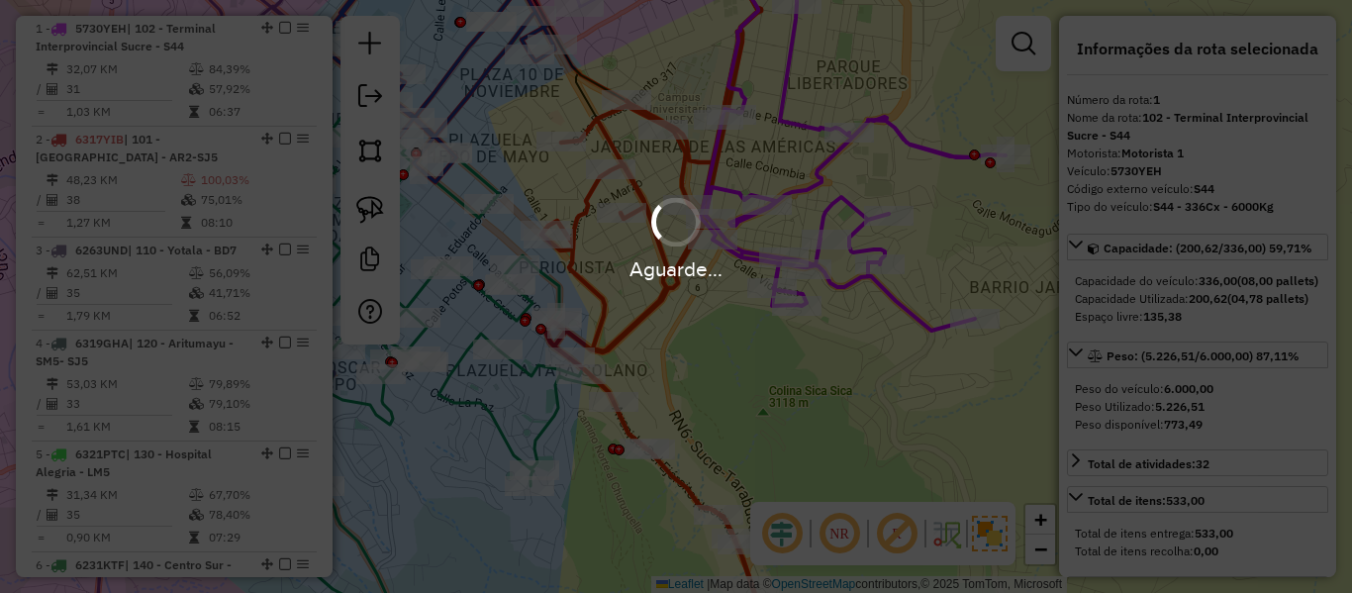
select select "**********"
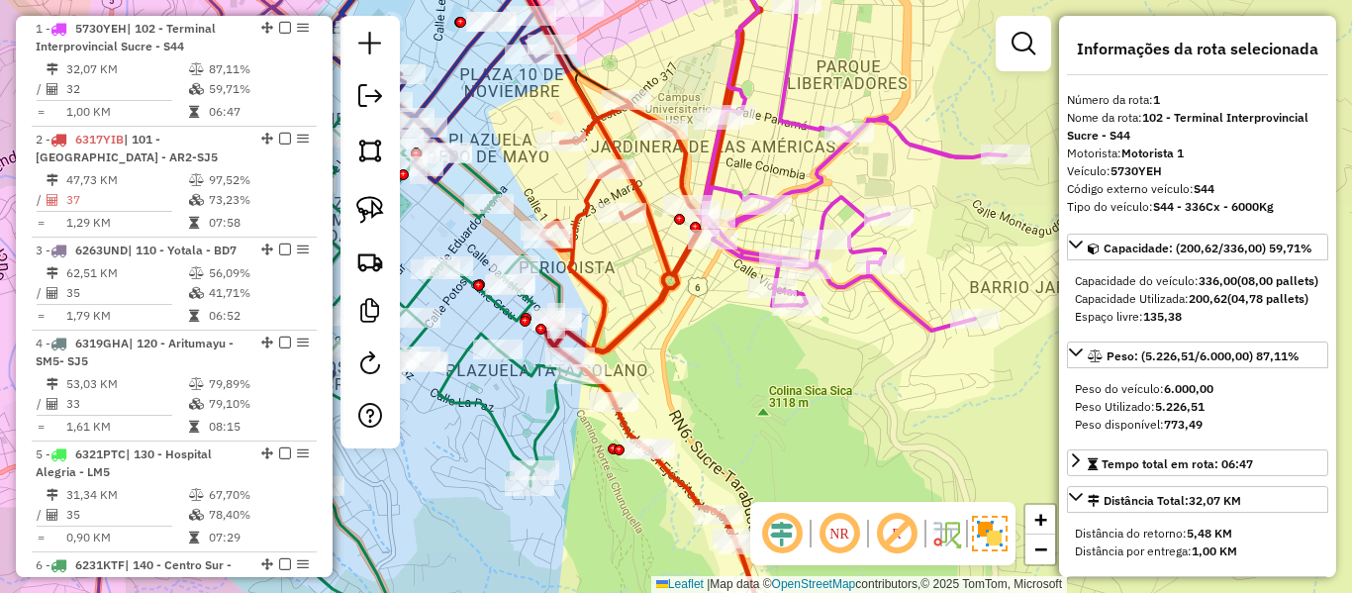
click at [686, 163] on icon at bounding box center [657, 297] width 230 height 712
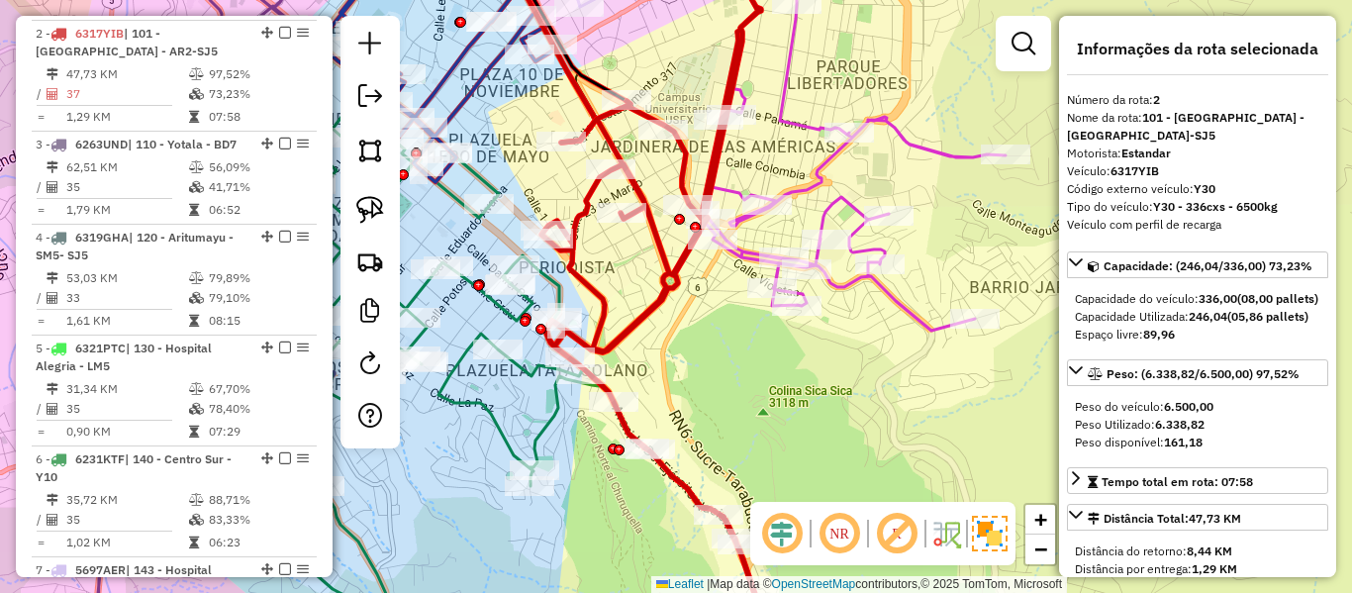
scroll to position [891, 0]
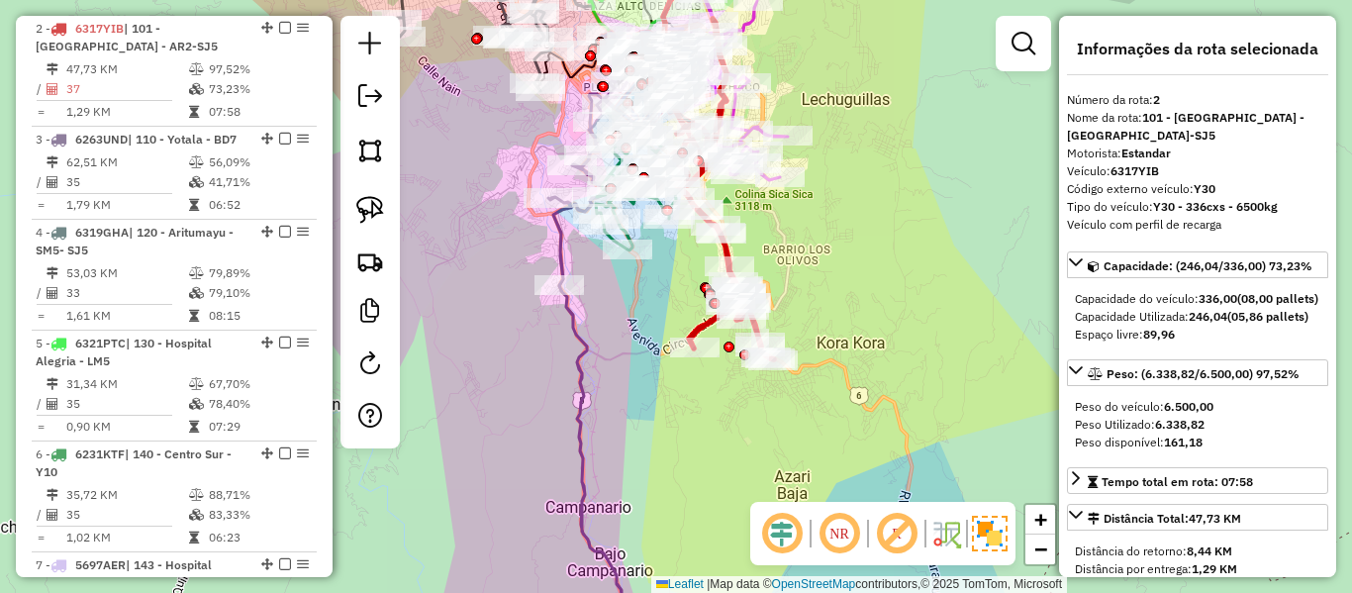
drag, startPoint x: 795, startPoint y: 260, endPoint x: 873, endPoint y: 185, distance: 108.5
click at [869, 189] on div "Janela de atendimento Grade de atendimento Capacidade Transportadoras Veículos …" at bounding box center [676, 296] width 1352 height 593
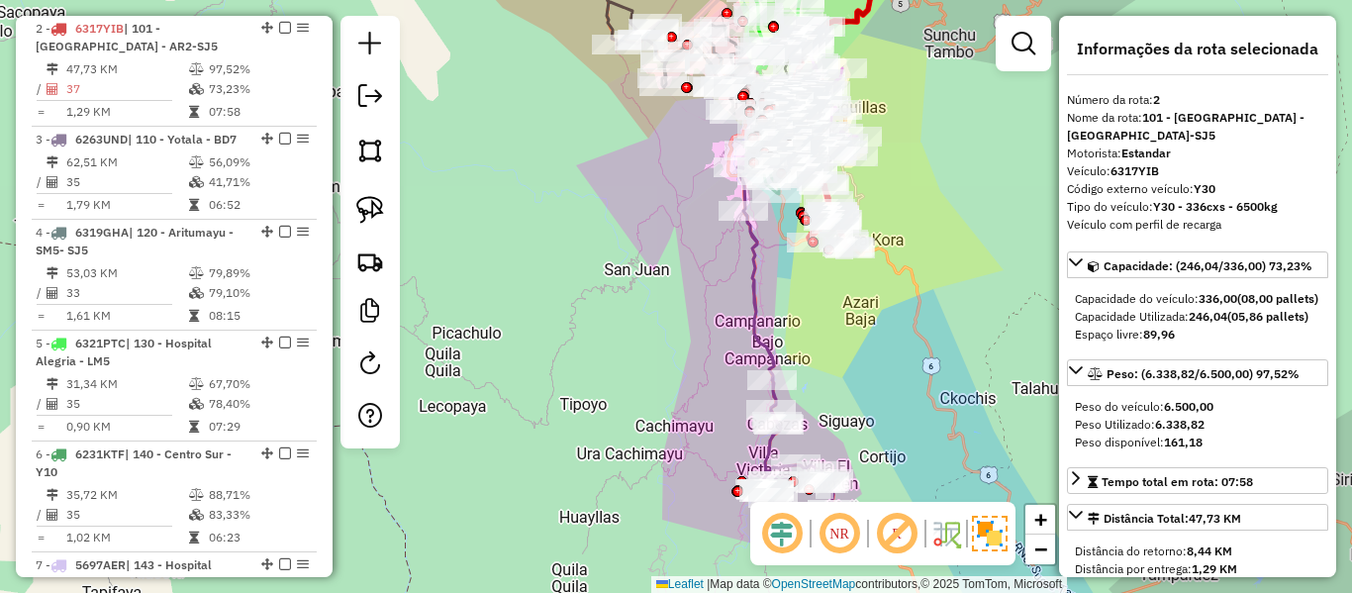
click at [748, 264] on icon at bounding box center [786, 309] width 96 height 401
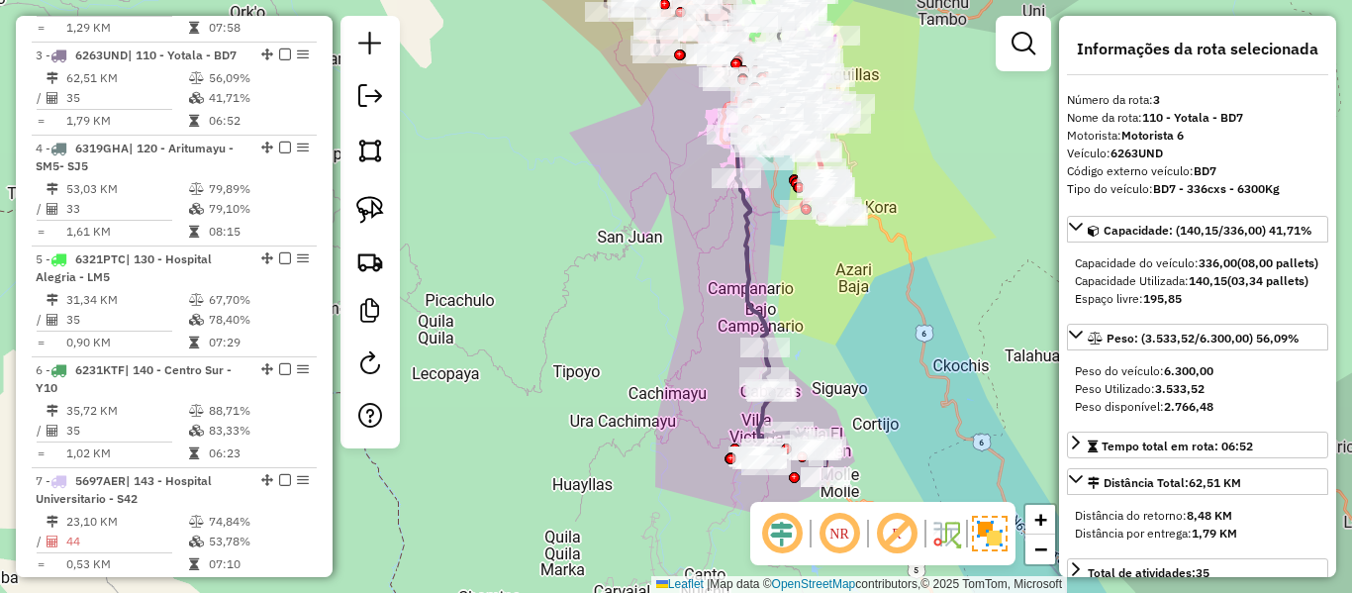
scroll to position [1002, 0]
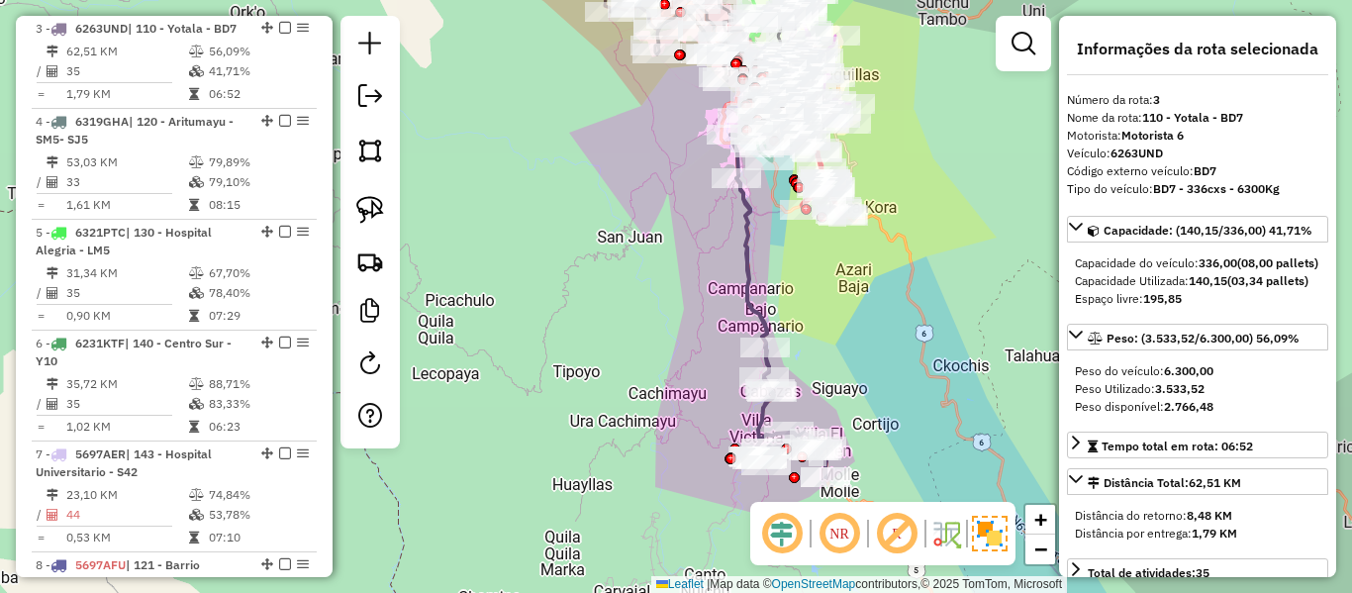
drag, startPoint x: 780, startPoint y: 268, endPoint x: 770, endPoint y: 245, distance: 25.7
click at [773, 247] on div "Janela de atendimento Grade de atendimento Capacidade Transportadoras Veículos …" at bounding box center [676, 296] width 1352 height 593
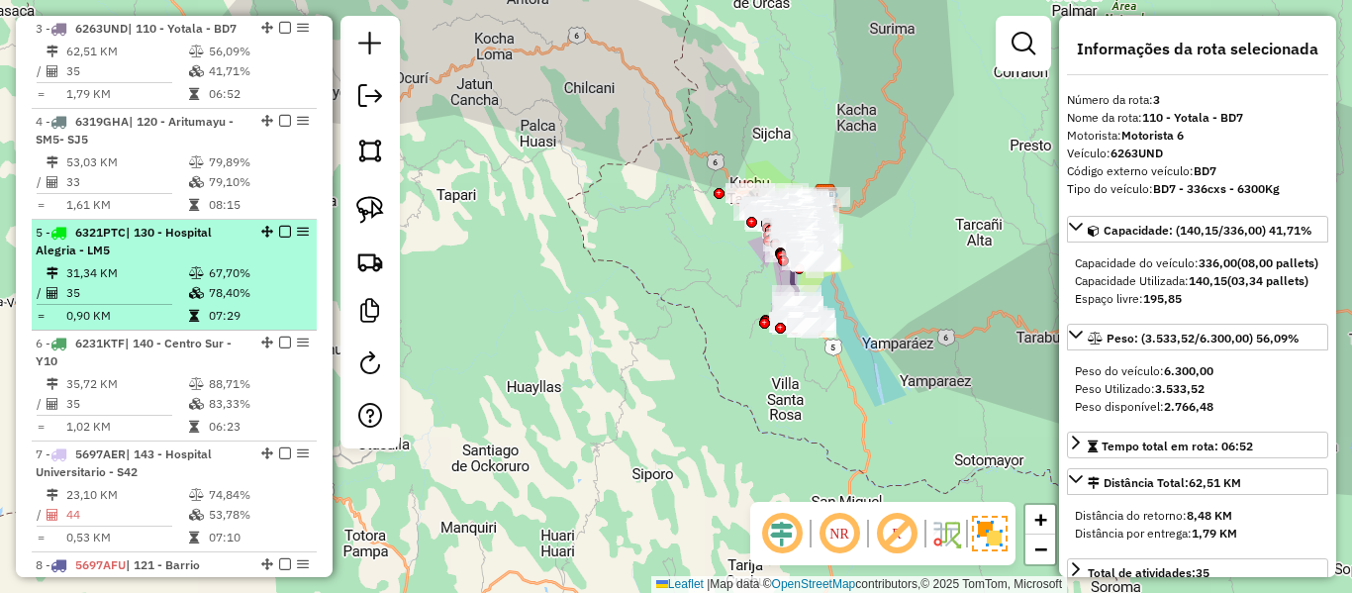
scroll to position [507, 0]
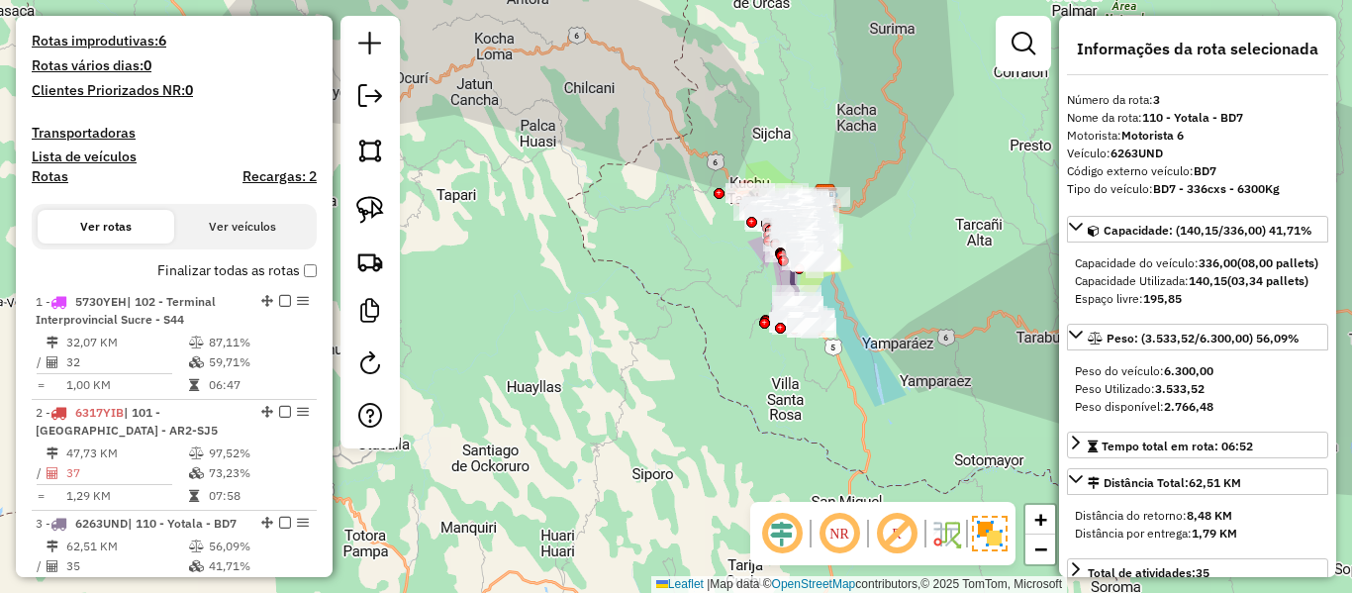
click at [231, 268] on label "Finalizar todas as rotas" at bounding box center [236, 270] width 159 height 21
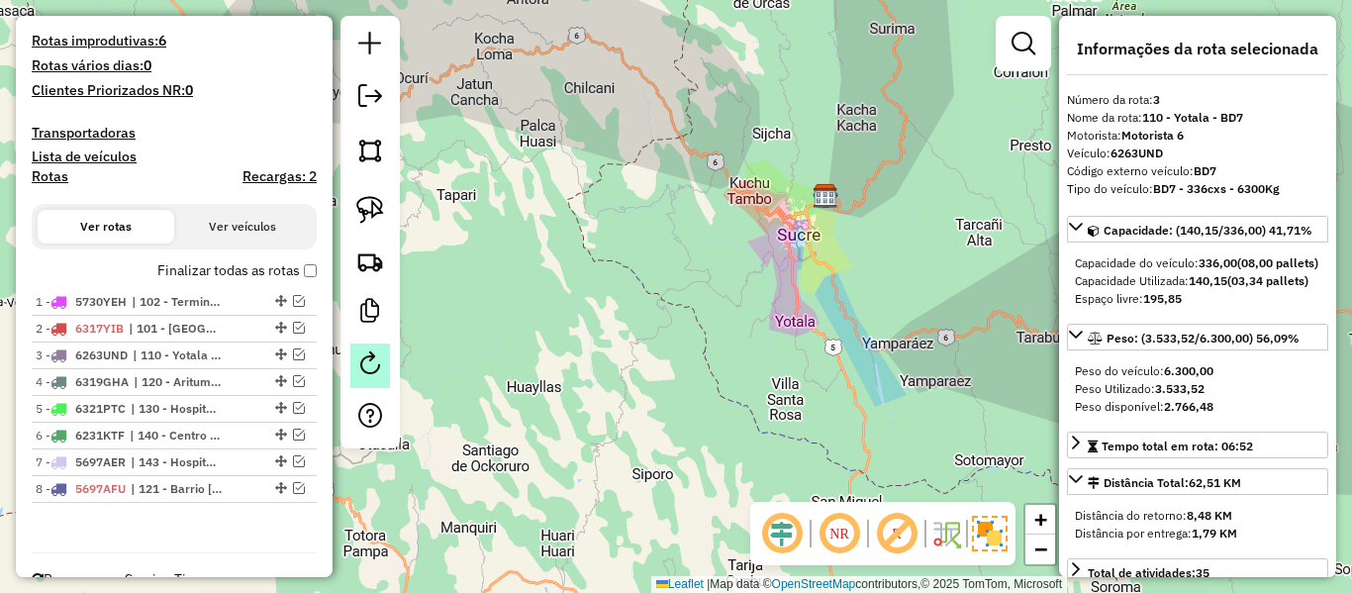
click at [372, 361] on em at bounding box center [370, 363] width 24 height 24
select select "*"
click at [284, 277] on label "Finalizar todas as rotas" at bounding box center [236, 270] width 159 height 21
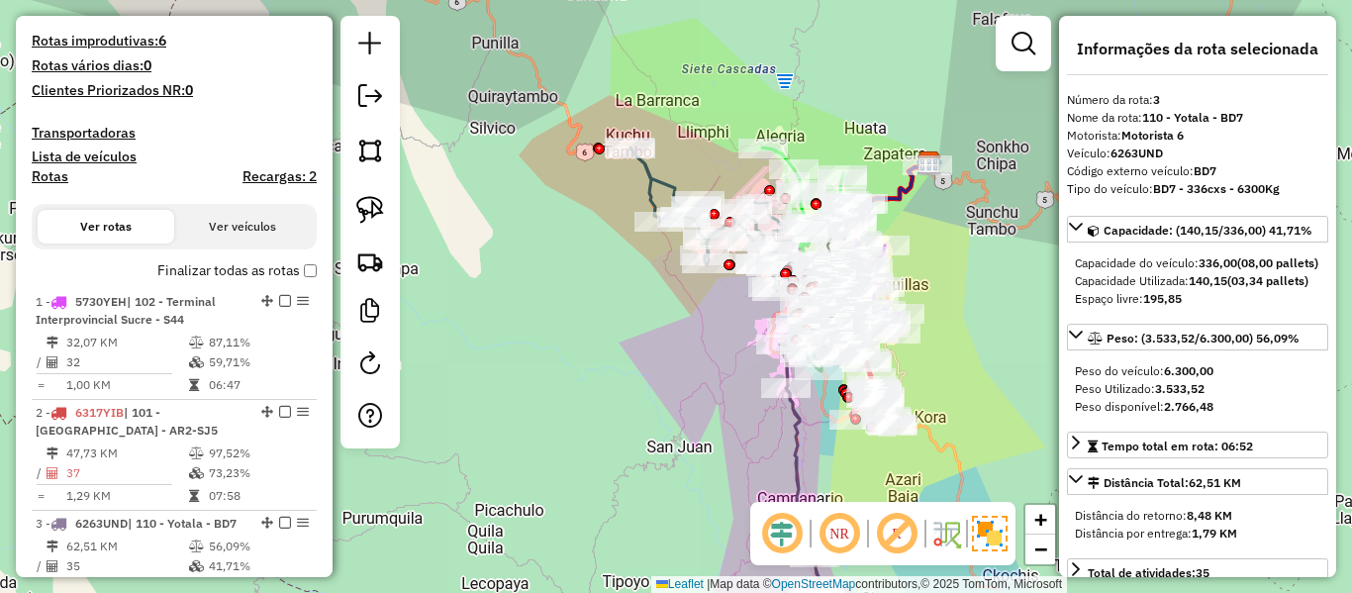
click at [654, 171] on icon at bounding box center [708, 220] width 155 height 144
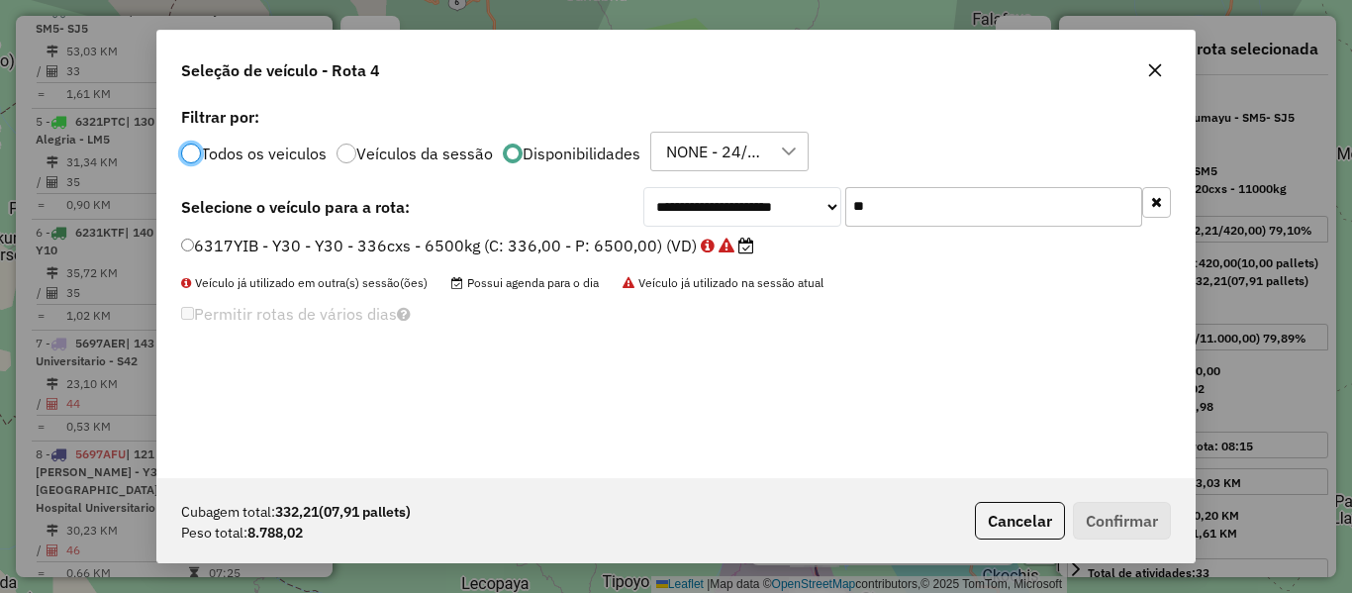
scroll to position [11, 6]
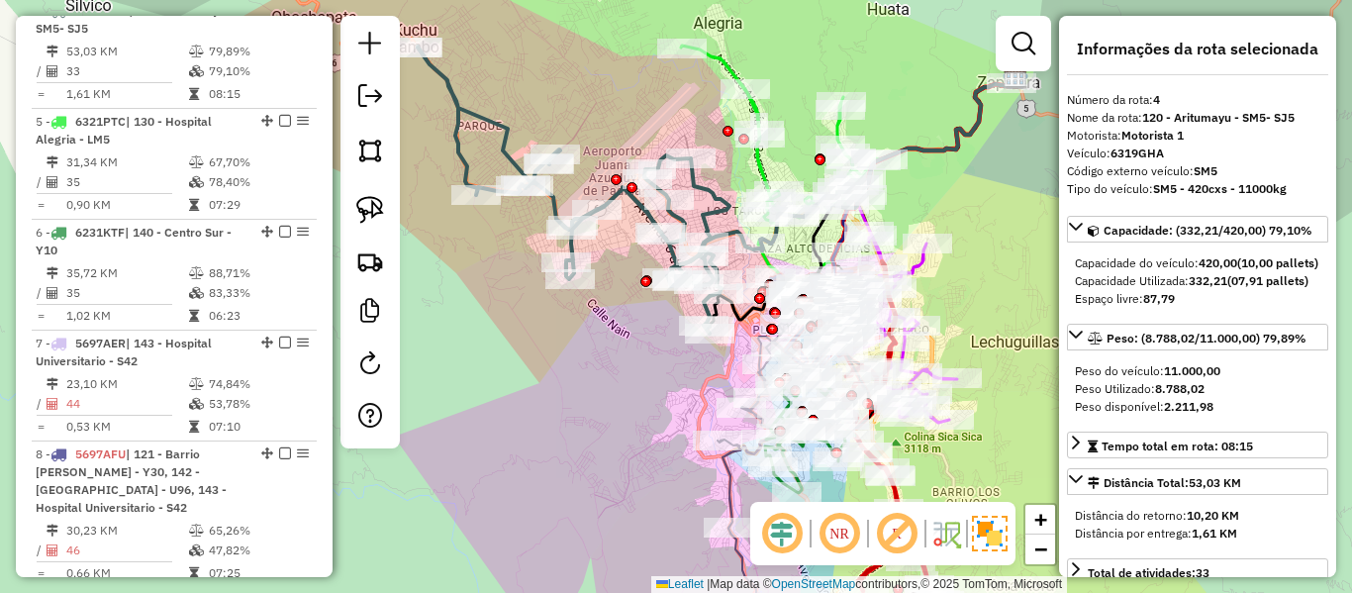
click at [709, 216] on icon at bounding box center [574, 190] width 312 height 287
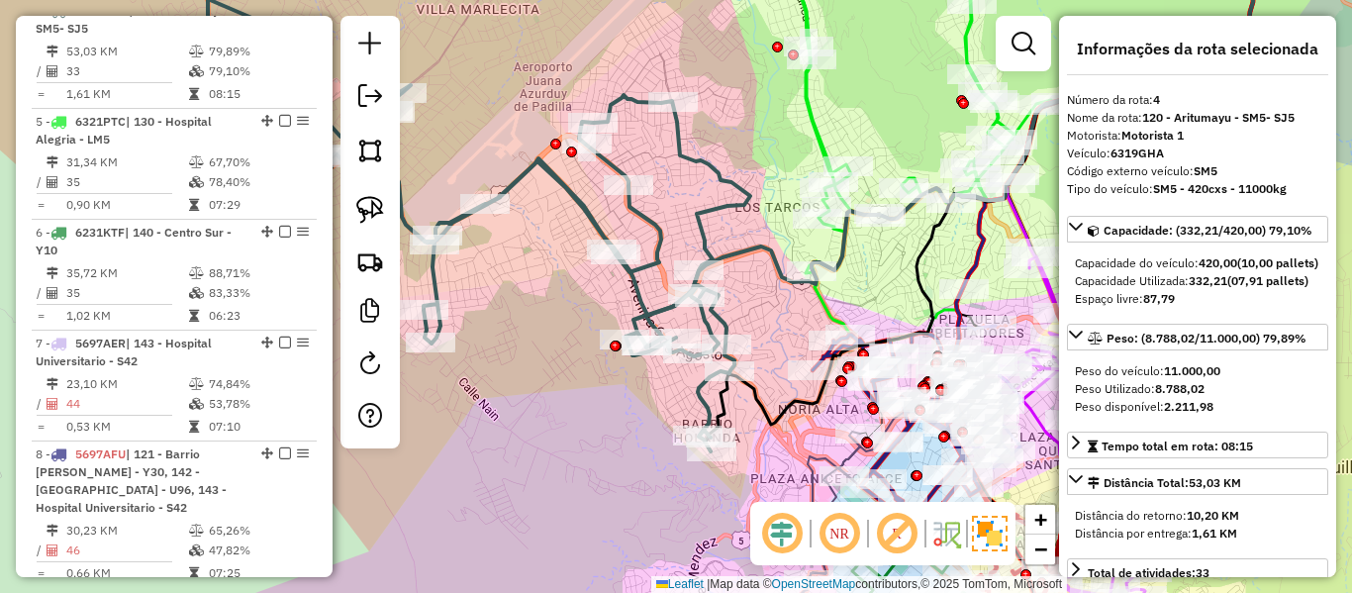
click at [713, 208] on icon at bounding box center [466, 196] width 567 height 511
drag, startPoint x: 783, startPoint y: 294, endPoint x: 766, endPoint y: 225, distance: 71.3
click at [766, 225] on div "Janela de atendimento Grade de atendimento Capacidade Transportadoras Veículos …" at bounding box center [676, 296] width 1352 height 593
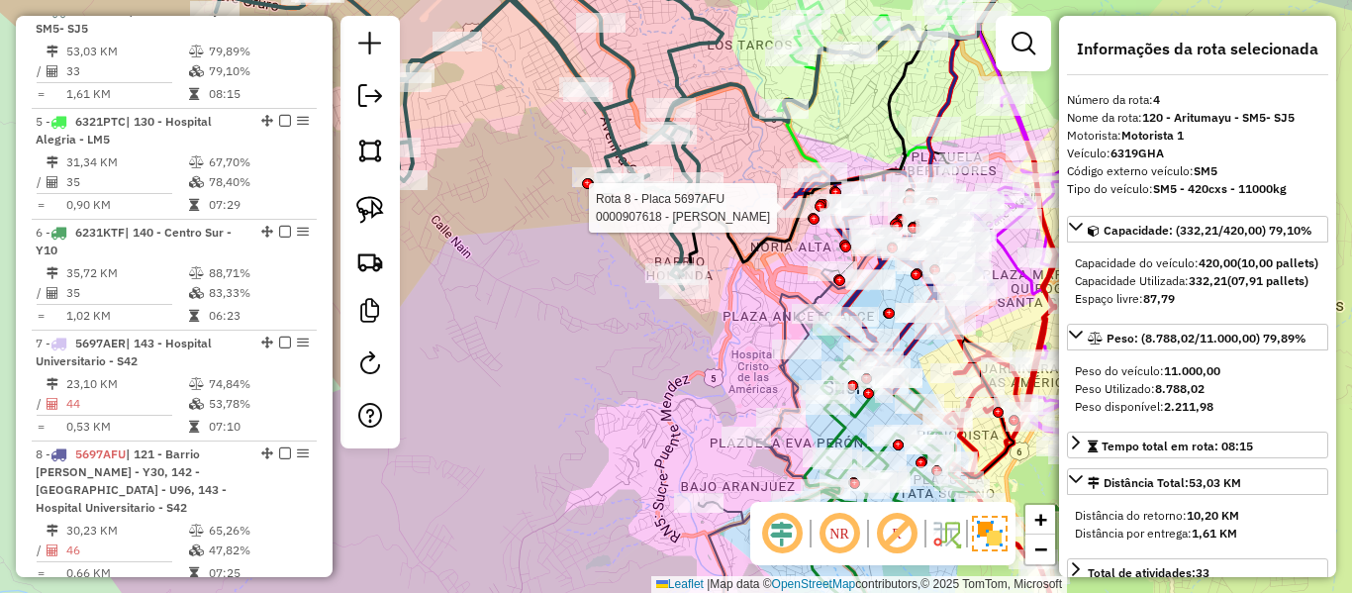
click at [809, 297] on icon at bounding box center [770, 460] width 143 height 383
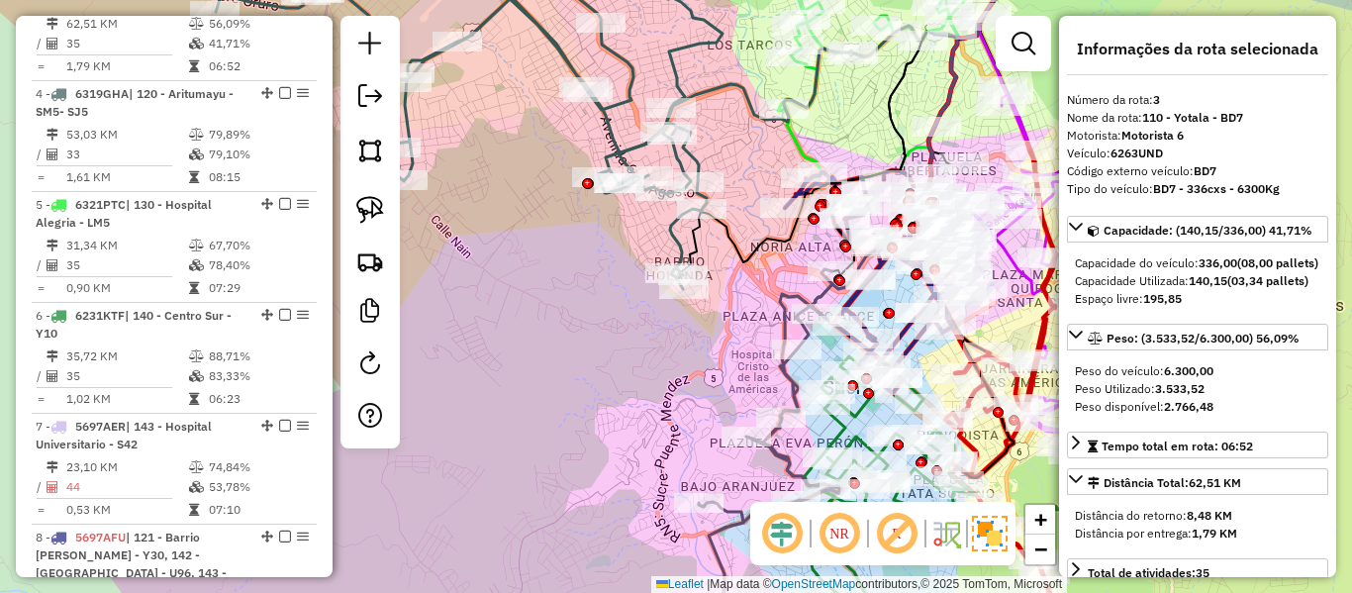
scroll to position [1002, 0]
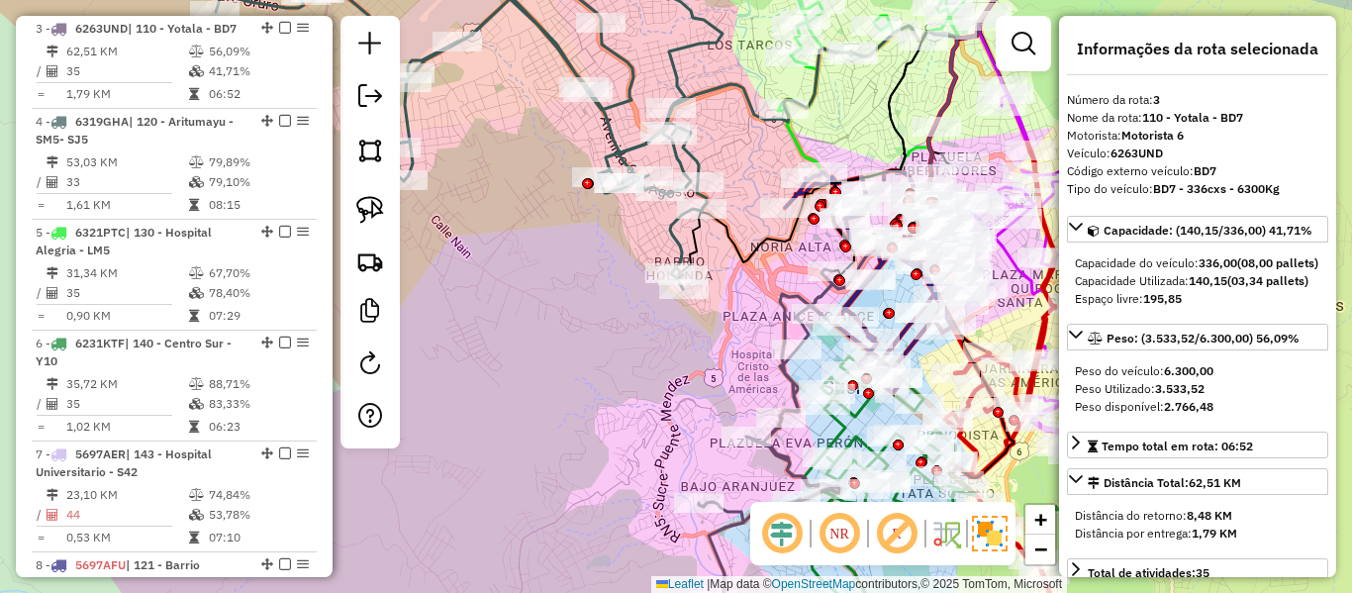
click at [706, 249] on icon at bounding box center [853, 115] width 350 height 348
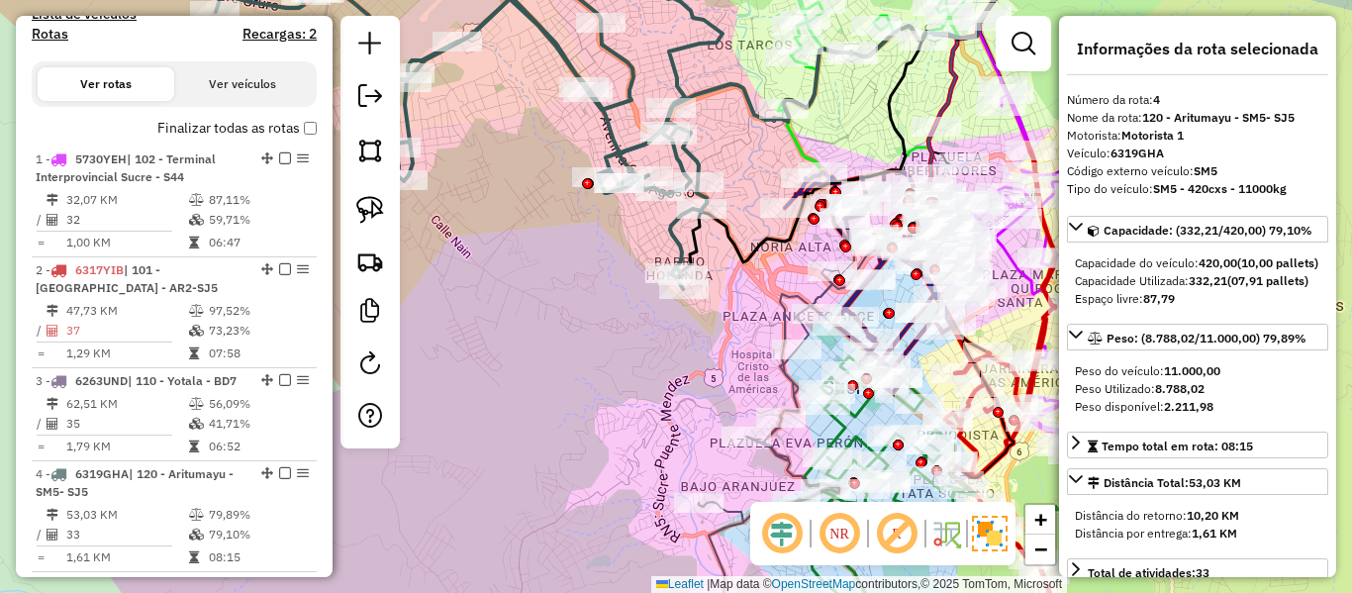
scroll to position [618, 0]
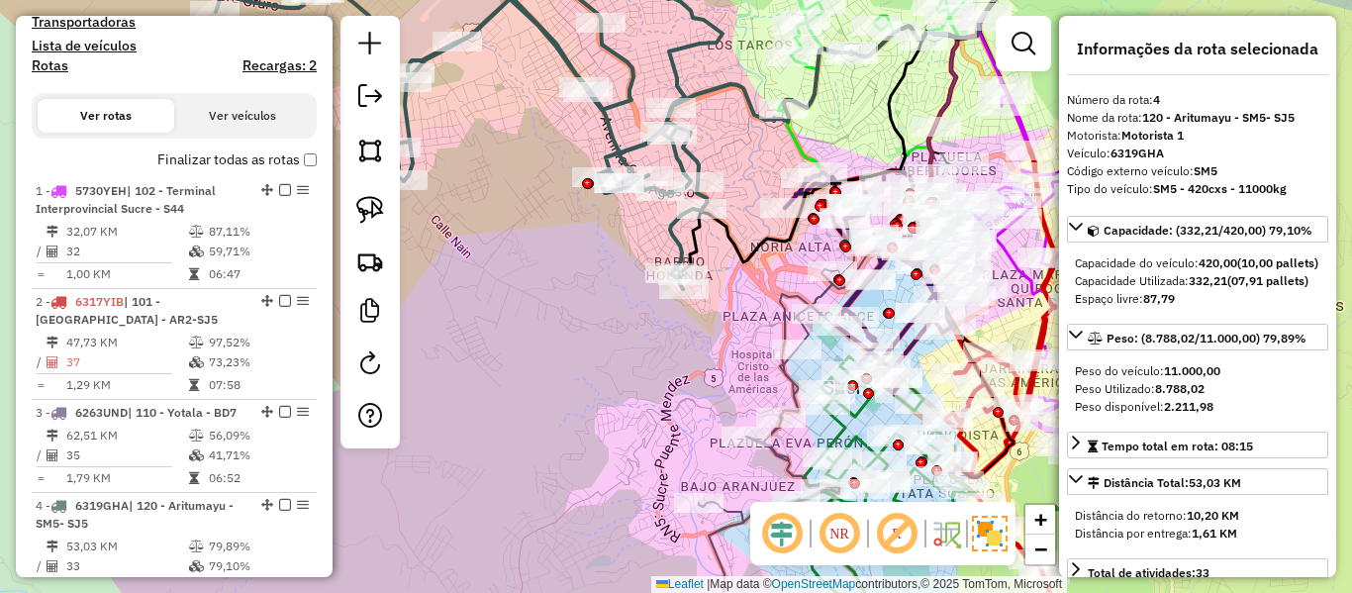
click at [795, 152] on icon at bounding box center [903, 62] width 250 height 243
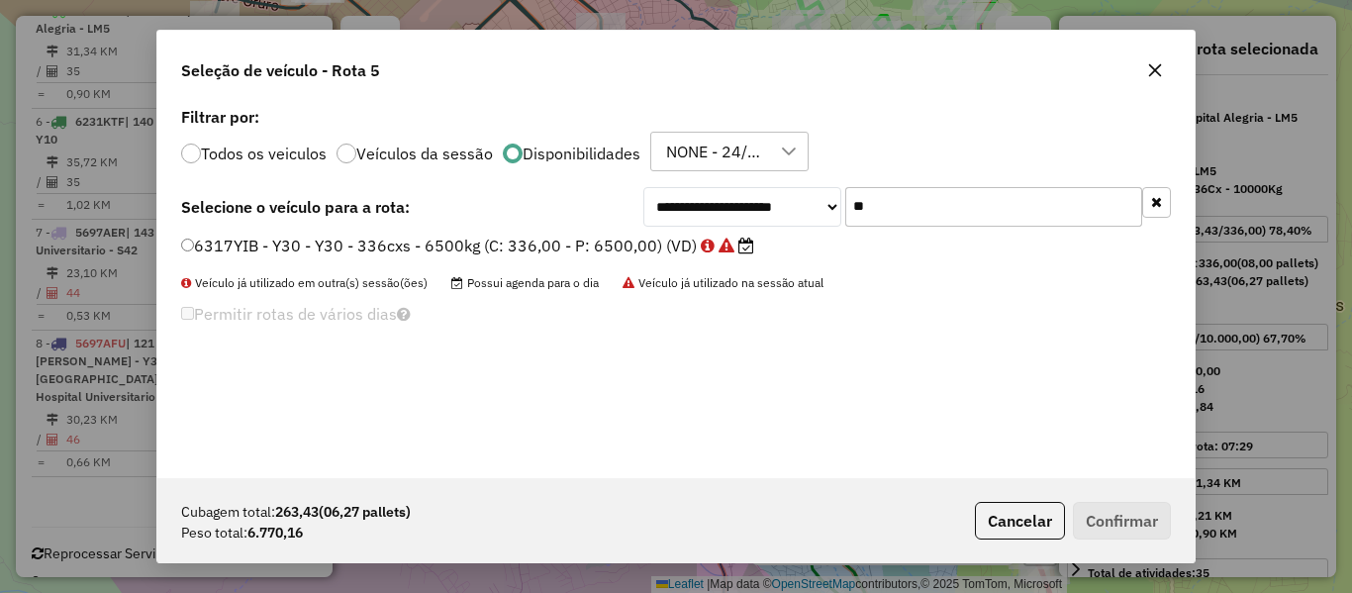
scroll to position [11, 6]
click at [645, 251] on label "6317YIB - Y30 - Y30 - 336cxs - 6500kg (C: 336,00 - P: 6500,00) (VD)" at bounding box center [467, 246] width 573 height 24
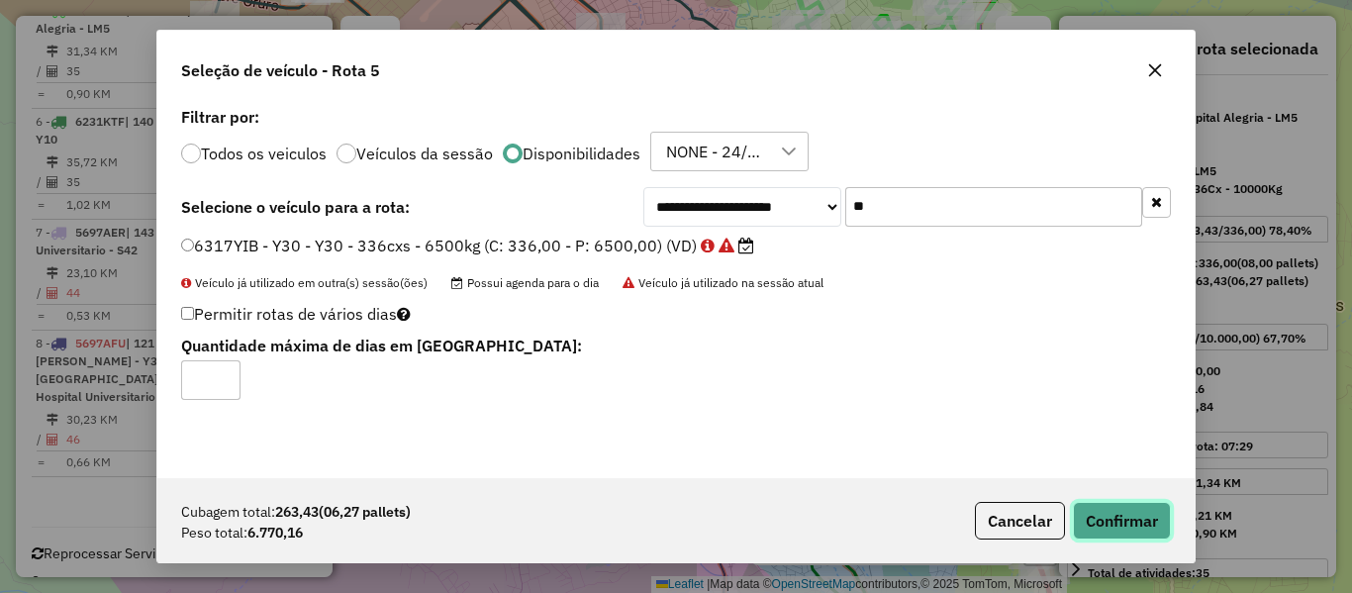
click at [1106, 507] on button "Confirmar" at bounding box center [1122, 521] width 98 height 38
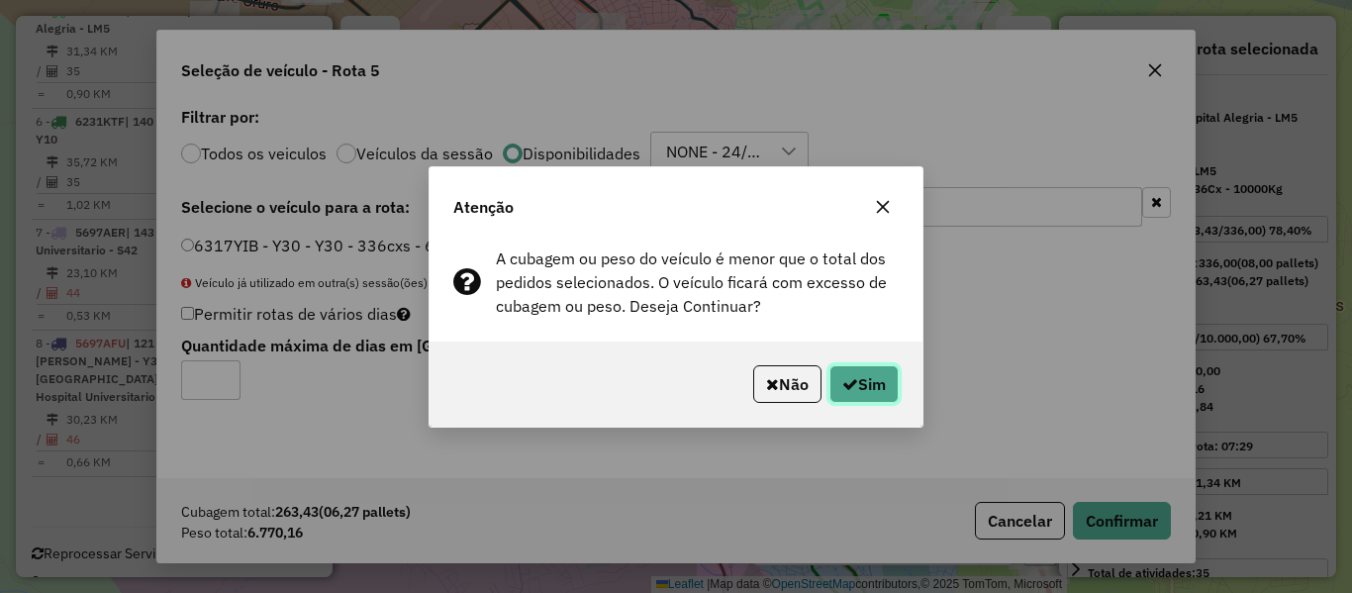
click at [878, 386] on button "Sim" at bounding box center [864, 384] width 69 height 38
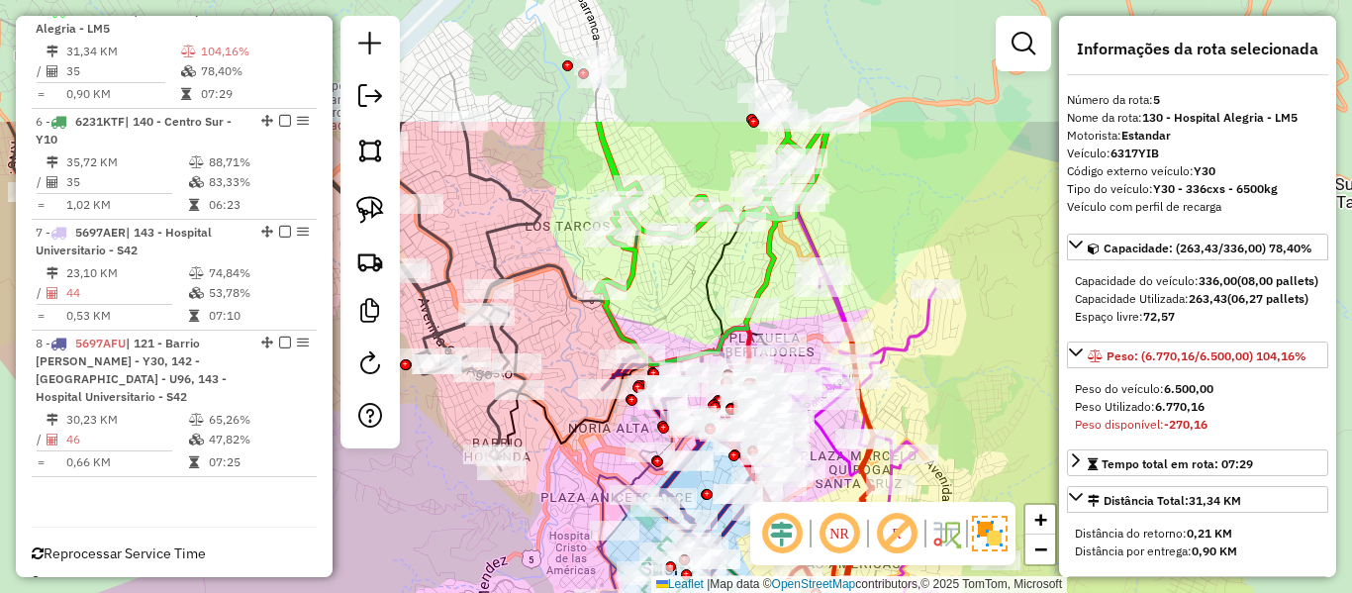
drag, startPoint x: 878, startPoint y: 119, endPoint x: 695, endPoint y: 304, distance: 260.4
click at [695, 304] on icon at bounding box center [671, 296] width 350 height 348
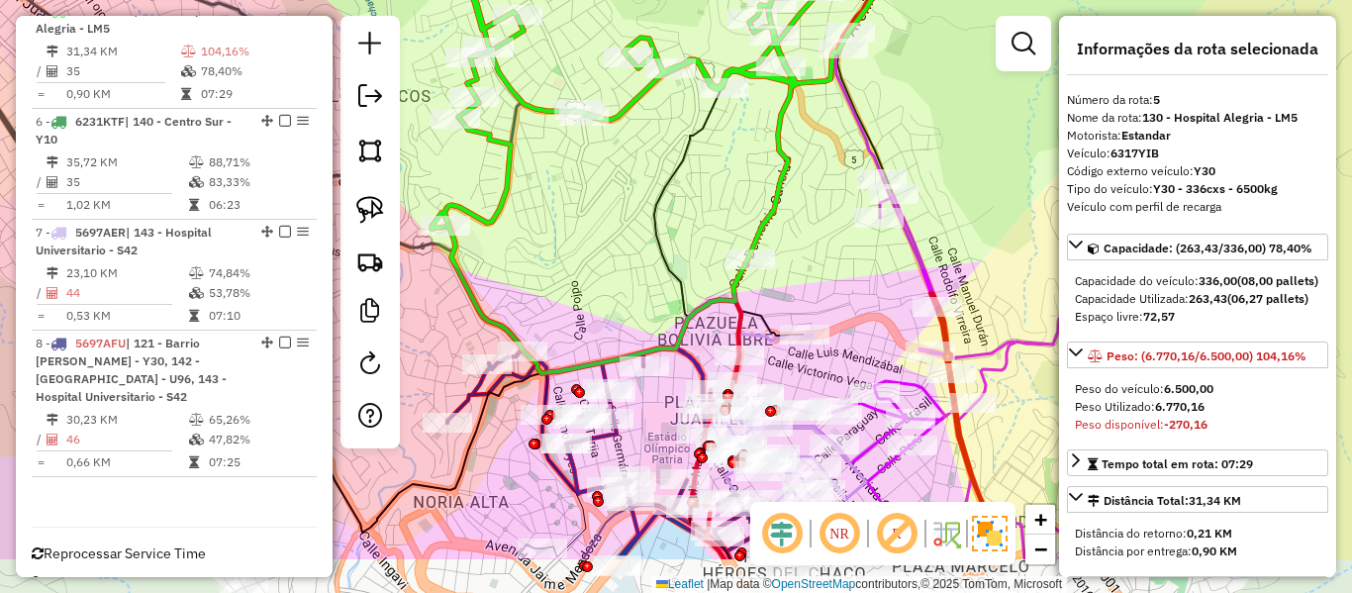
drag, startPoint x: 810, startPoint y: 355, endPoint x: 807, endPoint y: 283, distance: 72.3
click at [807, 283] on div "Janela de atendimento Grade de atendimento Capacidade Transportadoras Veículos …" at bounding box center [676, 296] width 1352 height 593
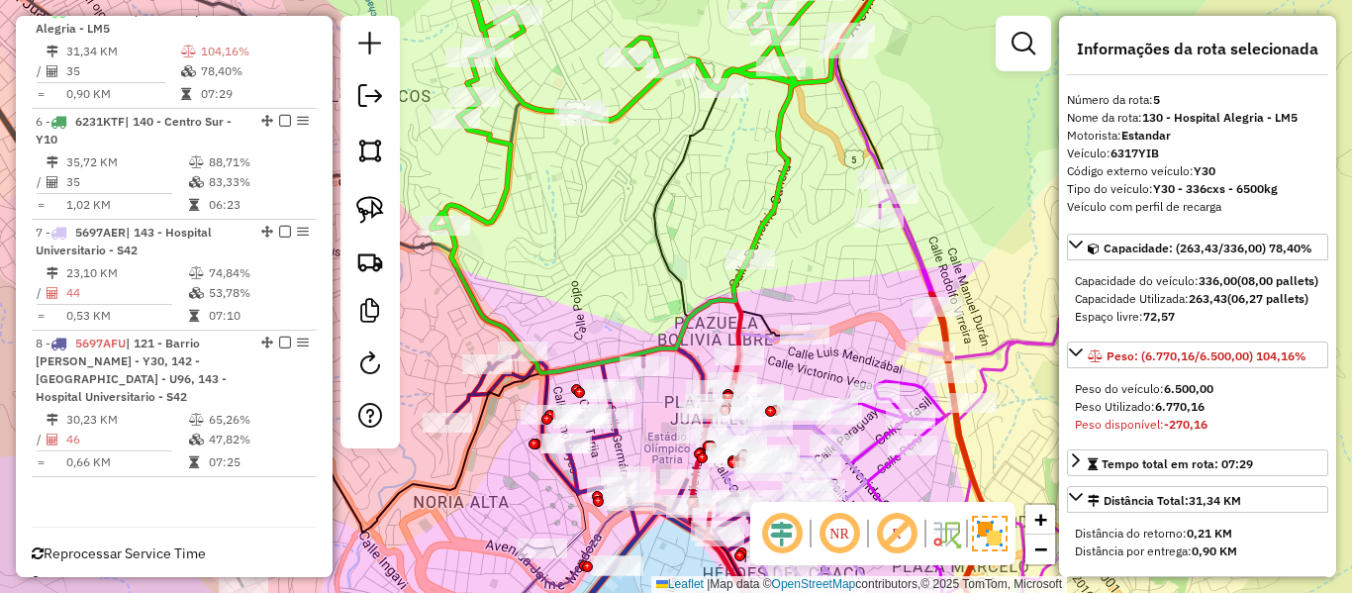
click at [767, 345] on icon at bounding box center [787, 476] width 157 height 284
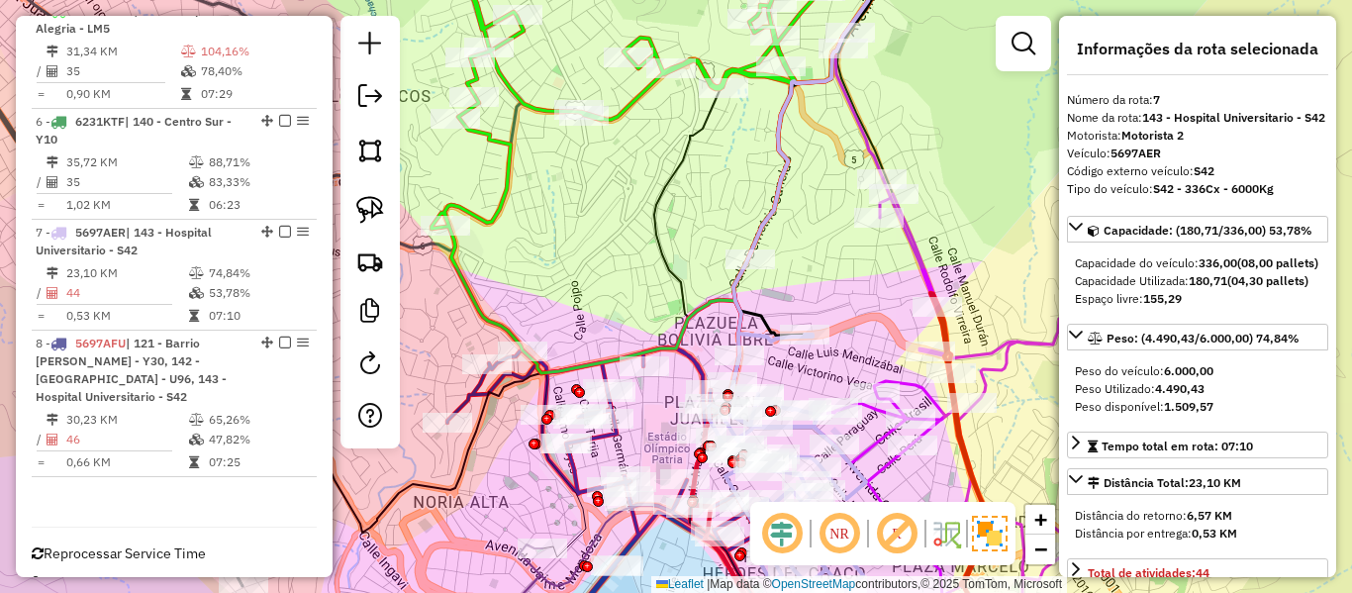
scroll to position [1273, 0]
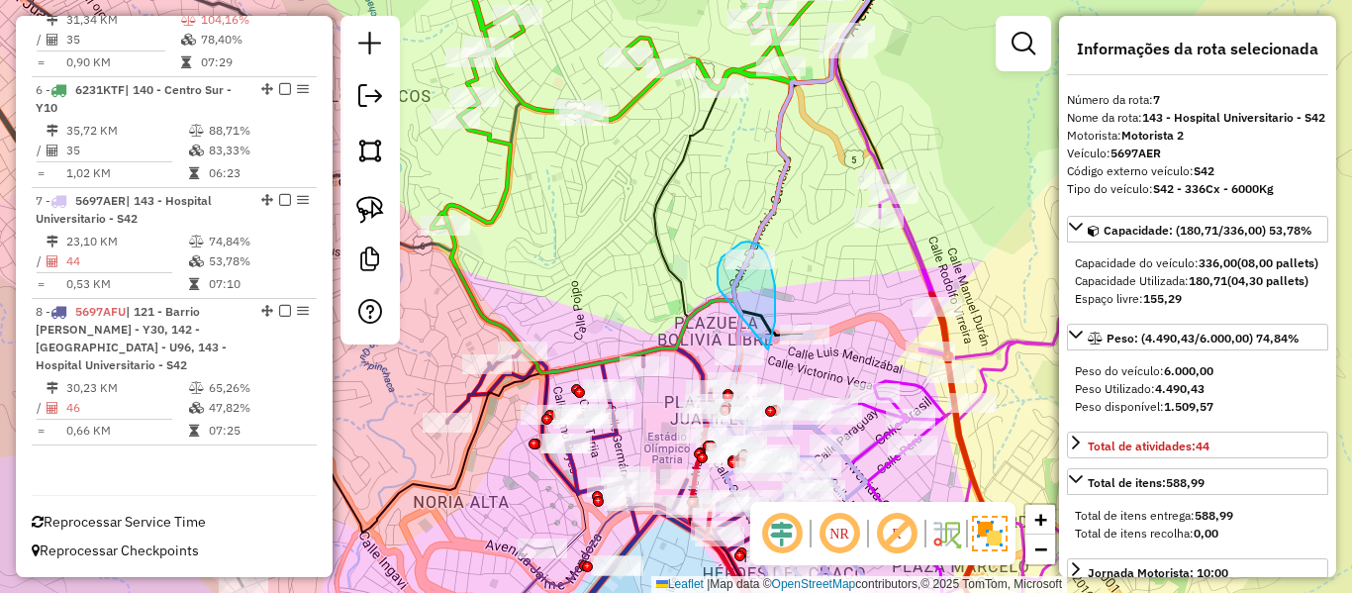
drag, startPoint x: 768, startPoint y: 349, endPoint x: 727, endPoint y: 298, distance: 66.2
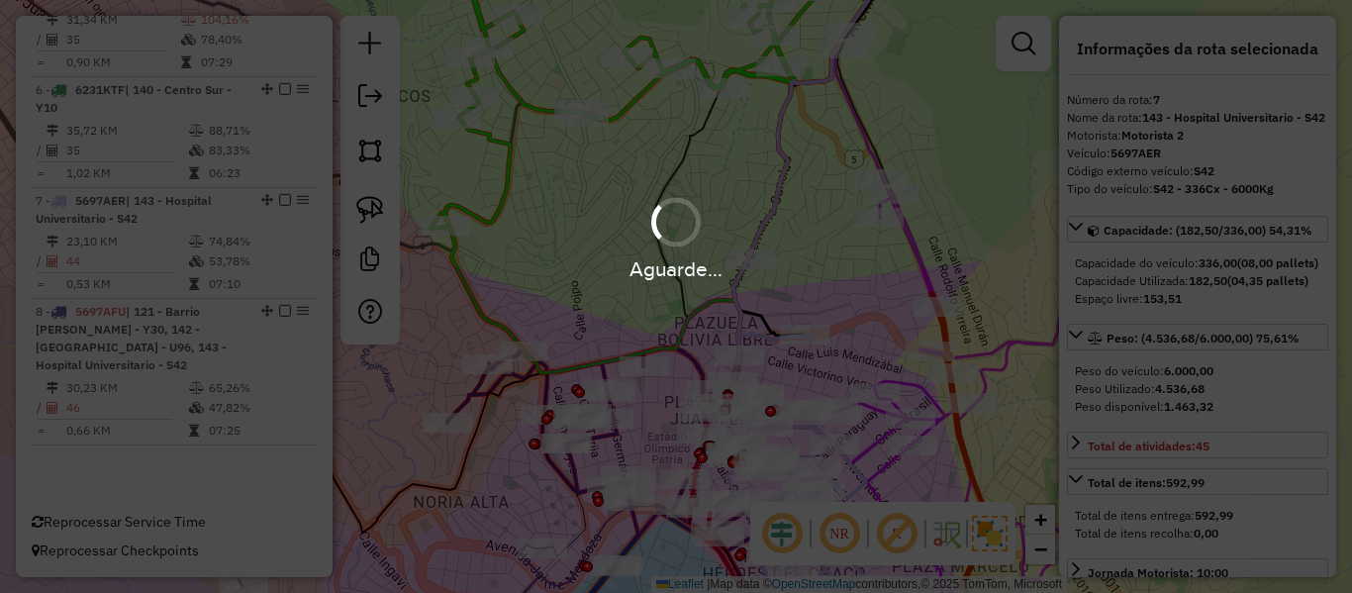
select select "**********"
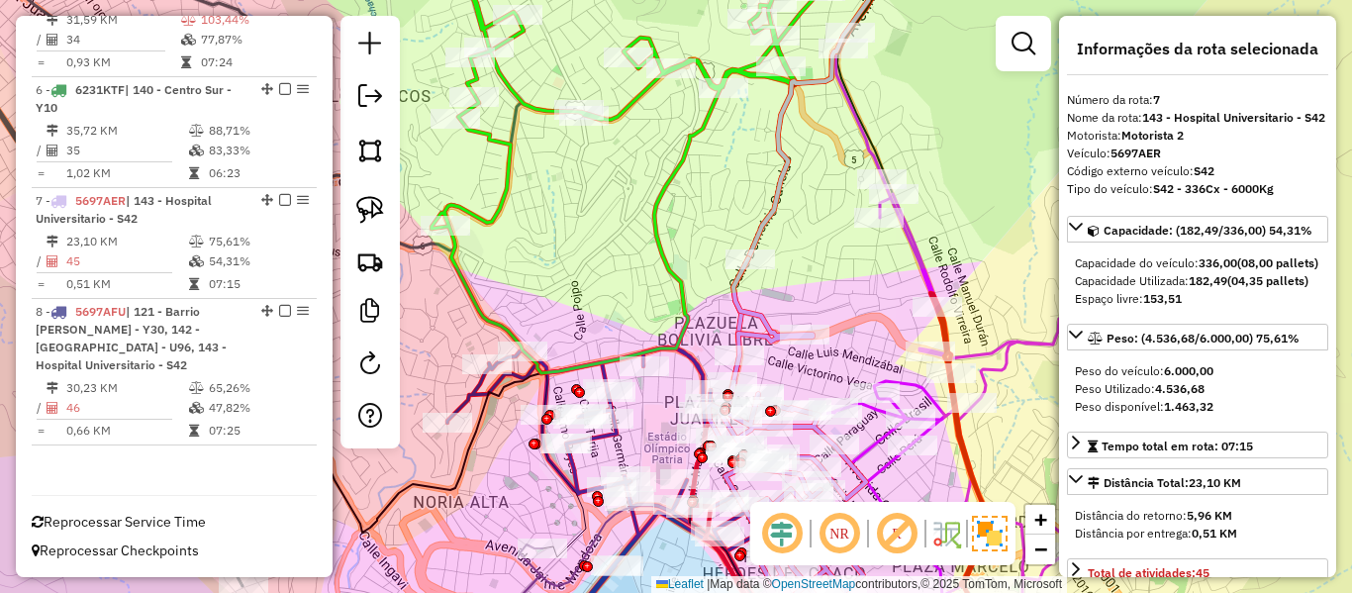
drag, startPoint x: 858, startPoint y: 208, endPoint x: 864, endPoint y: 178, distance: 30.3
click at [864, 178] on div "Janela de atendimento Grade de atendimento Capacidade Transportadoras Veículos …" at bounding box center [676, 296] width 1352 height 593
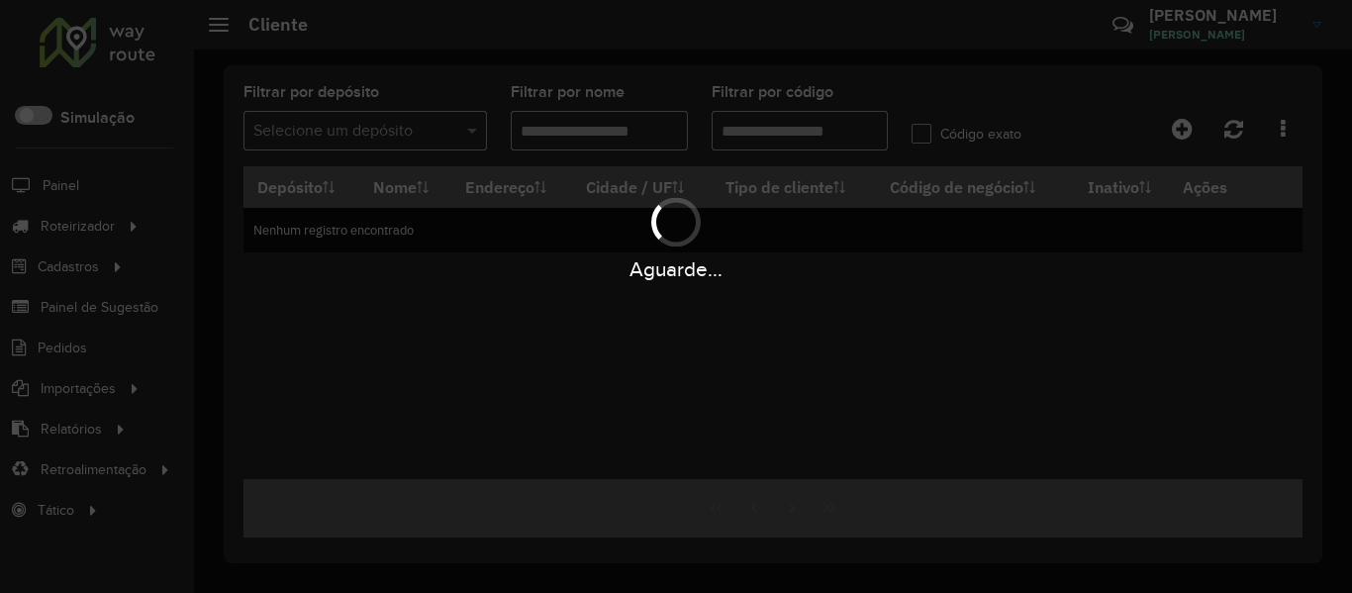
click at [801, 143] on div "Aguarde..." at bounding box center [676, 296] width 1352 height 593
click at [807, 133] on div "Aguarde..." at bounding box center [676, 296] width 1352 height 593
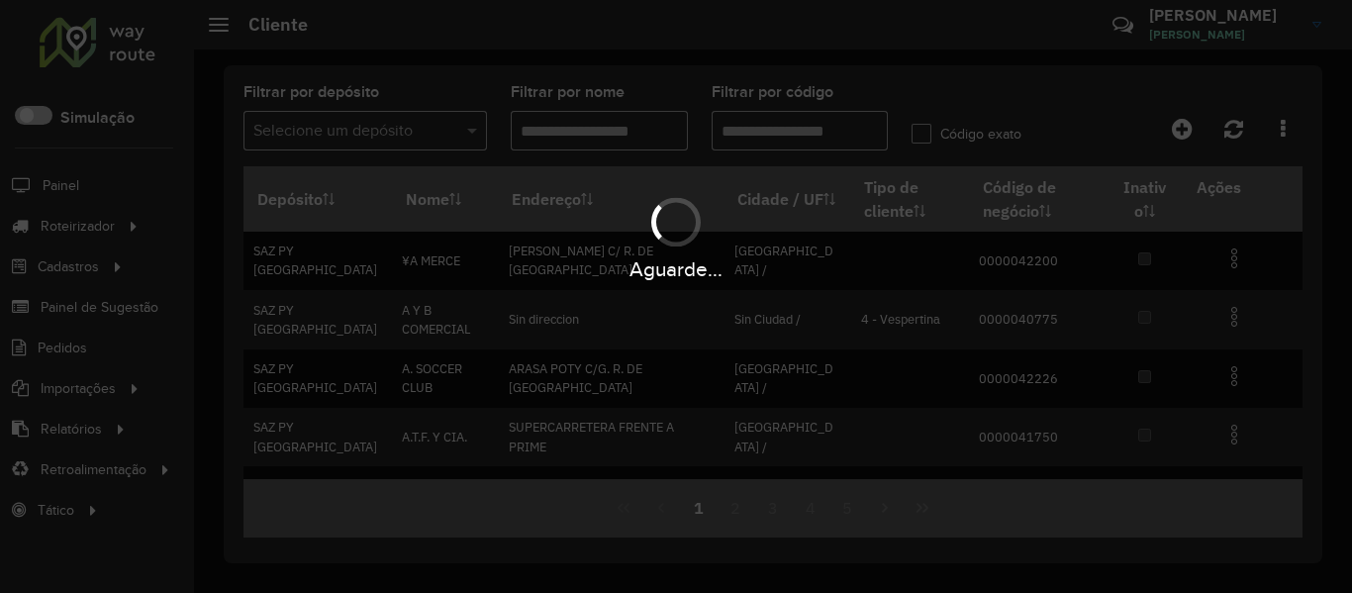
click at [807, 133] on div "Aguarde..." at bounding box center [676, 296] width 1352 height 593
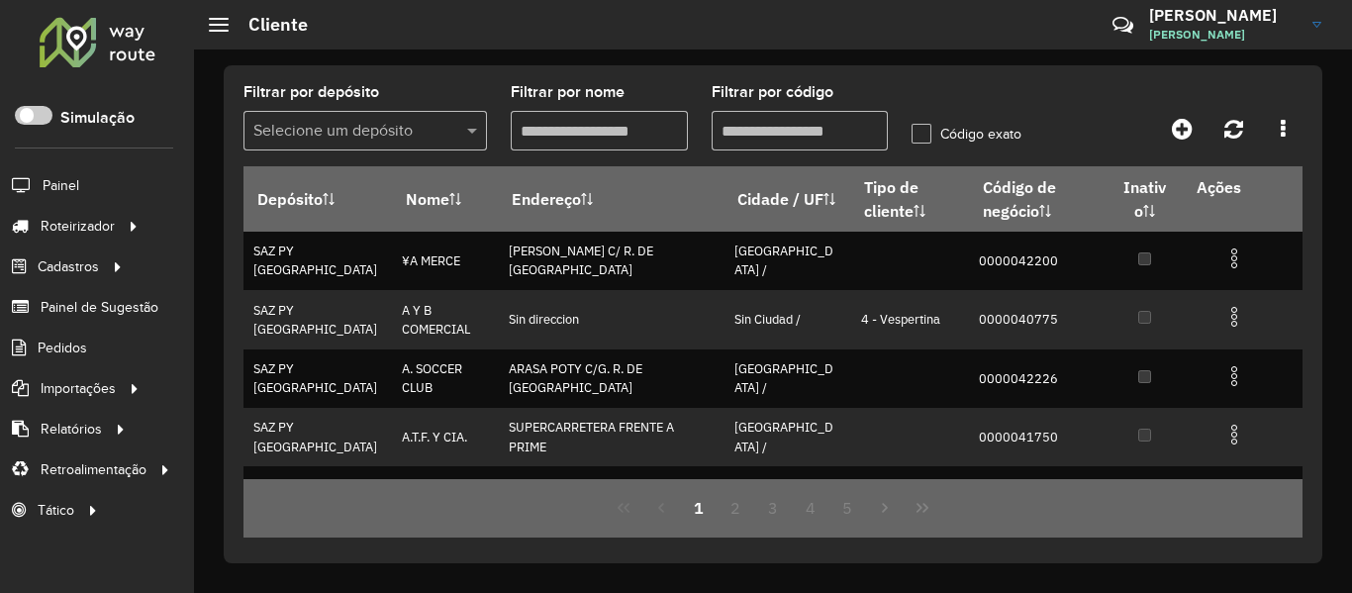
click at [807, 133] on input "Filtrar por código" at bounding box center [800, 131] width 177 height 40
paste input "**********"
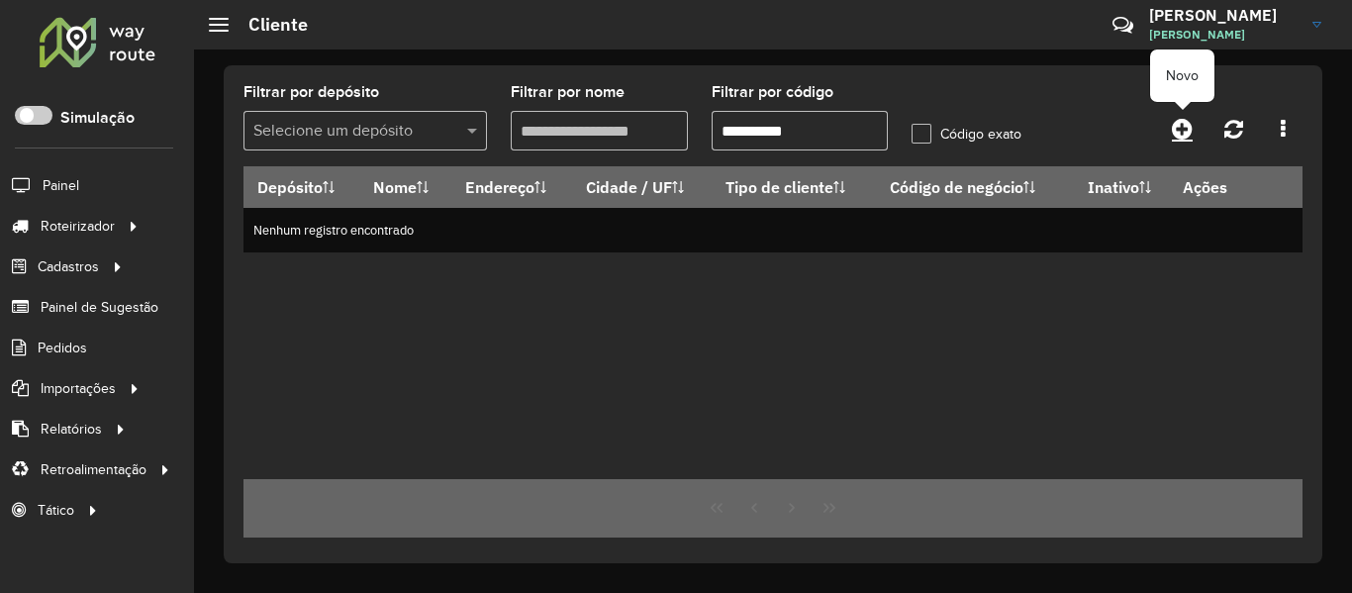
type input "**********"
click at [1174, 129] on icon at bounding box center [1182, 129] width 21 height 24
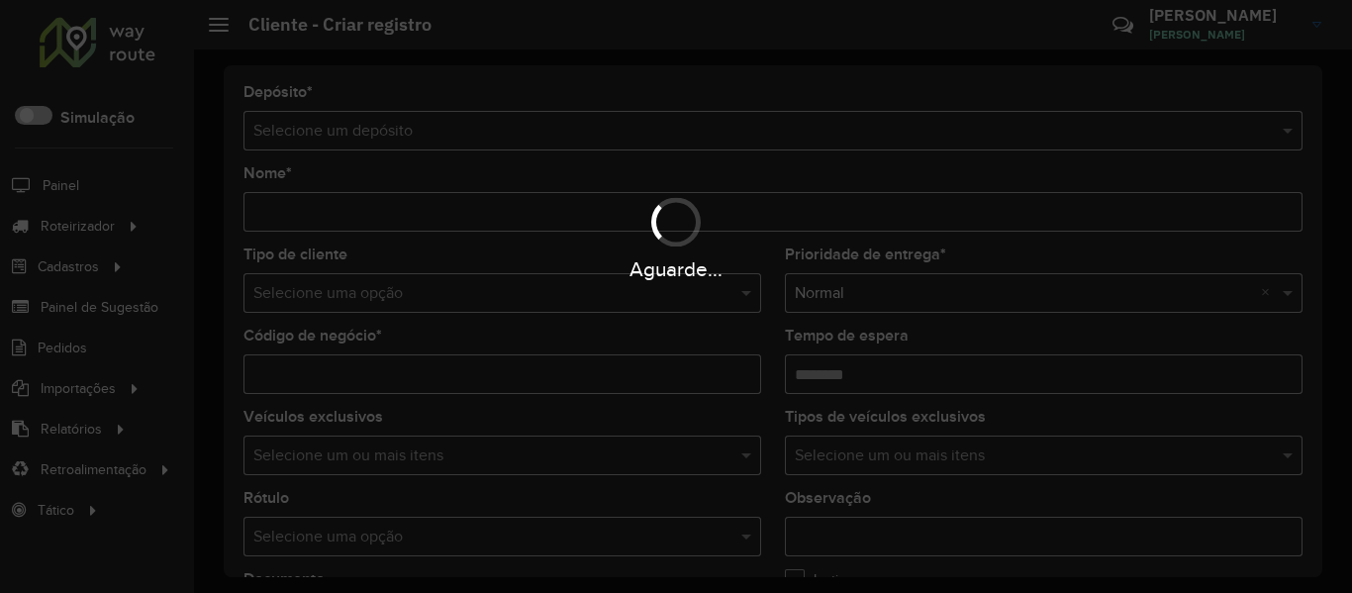
click at [450, 128] on div "Aguarde..." at bounding box center [676, 296] width 1352 height 593
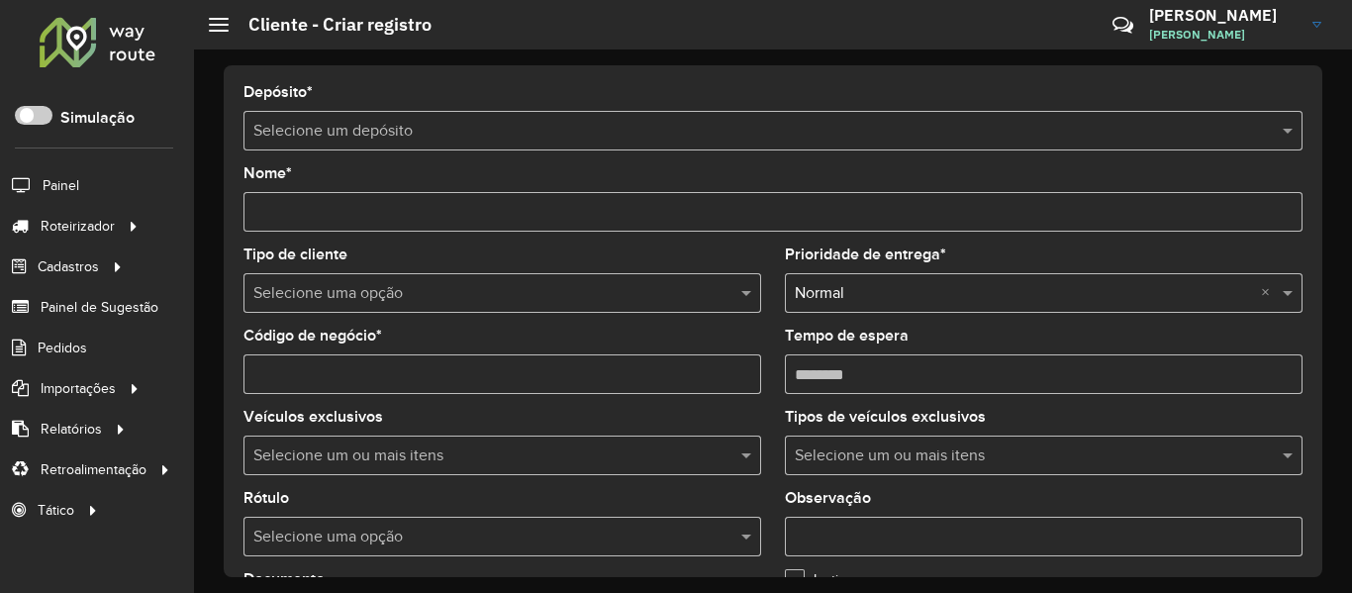
click at [450, 128] on hb-app "Aguarde... Pop-up bloqueado! Seu navegador bloqueou automáticamente a abertura …" at bounding box center [676, 296] width 1352 height 593
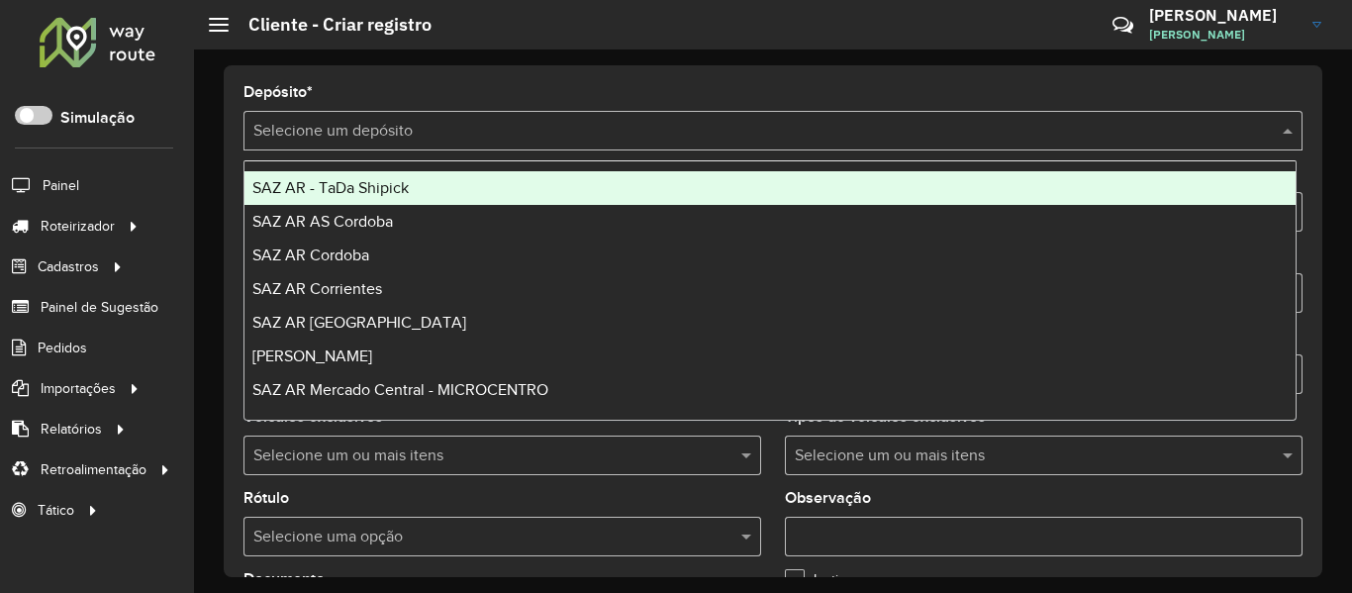
click at [450, 128] on input "text" at bounding box center [753, 132] width 1000 height 24
type input "**"
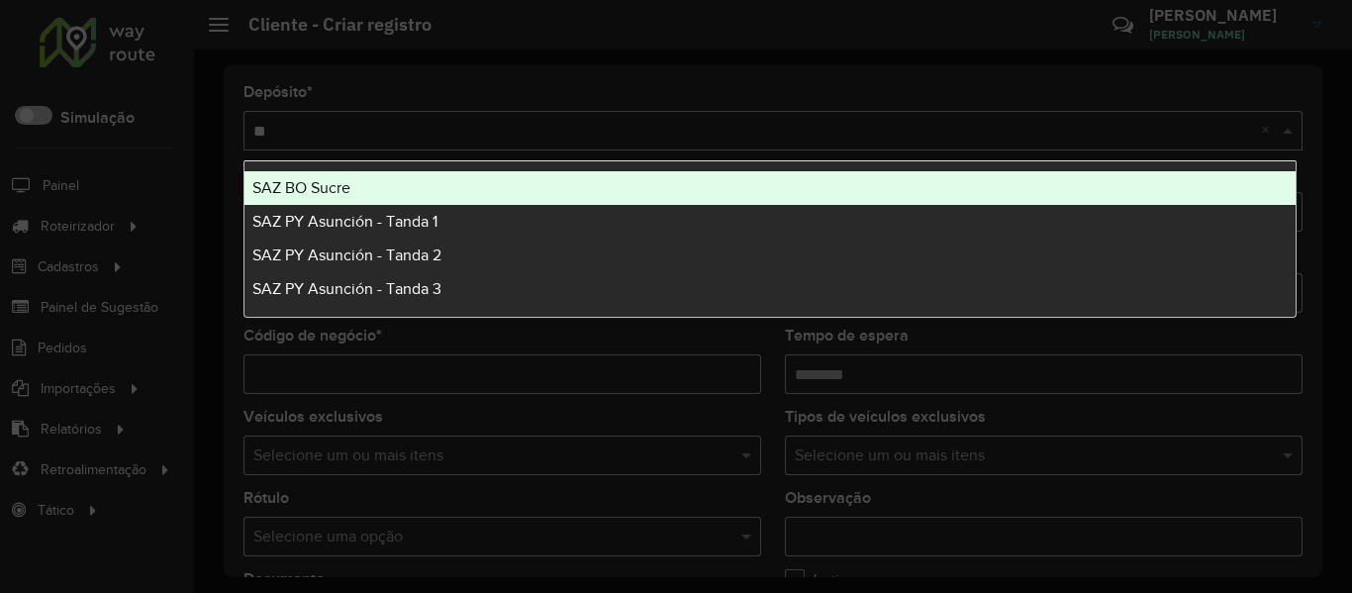
click at [356, 178] on div "SAZ BO Sucre" at bounding box center [770, 188] width 1051 height 34
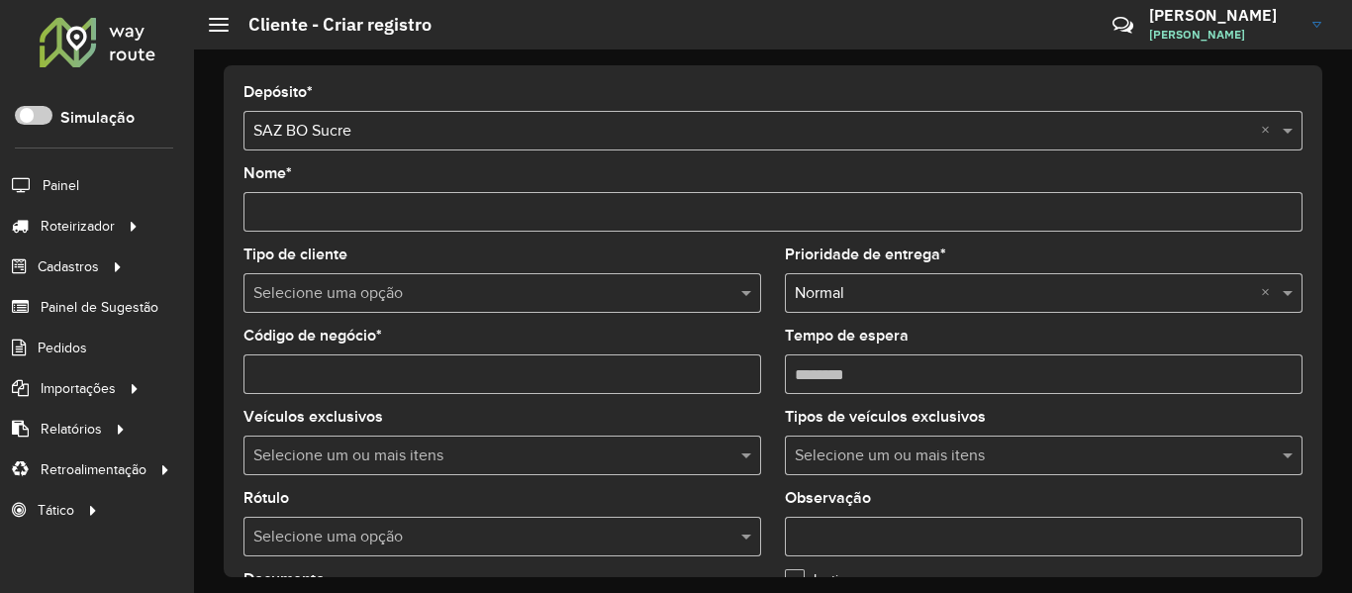
click at [392, 201] on input "Nome *" at bounding box center [773, 212] width 1059 height 40
paste input "**********"
type input "**********"
click at [367, 382] on input "Código de negócio *" at bounding box center [503, 374] width 518 height 40
paste input "**********"
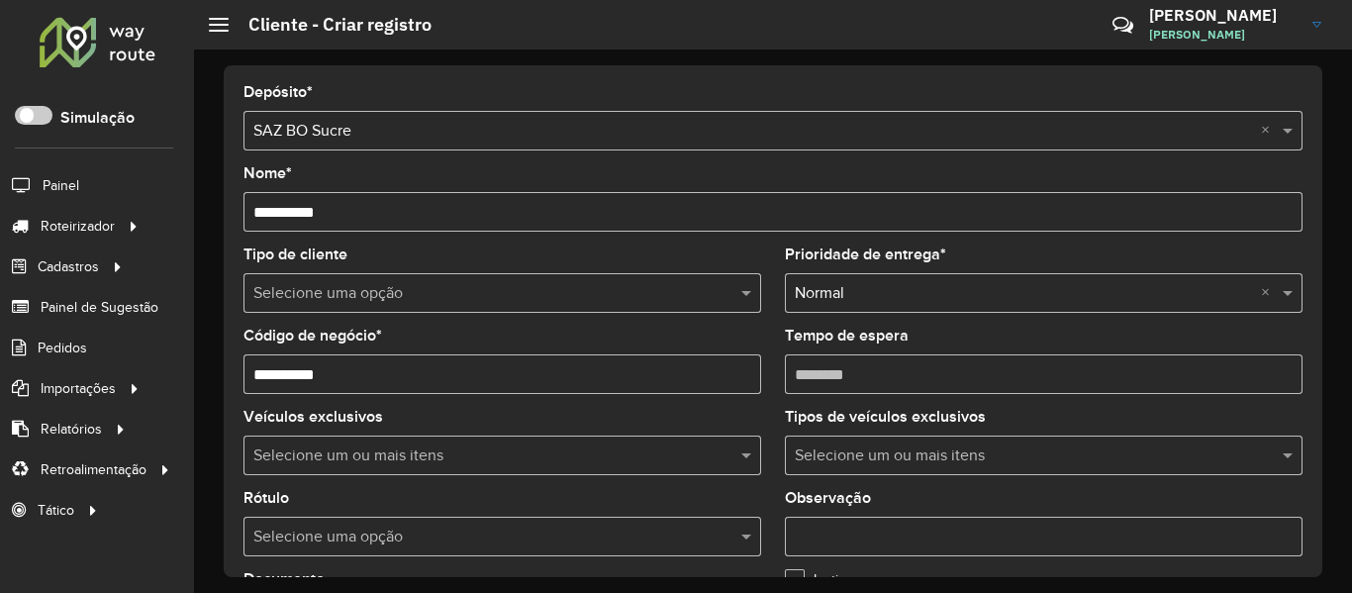
type input "**********"
click at [372, 208] on input "**********" at bounding box center [773, 212] width 1059 height 40
paste input "*****"
type input "**********"
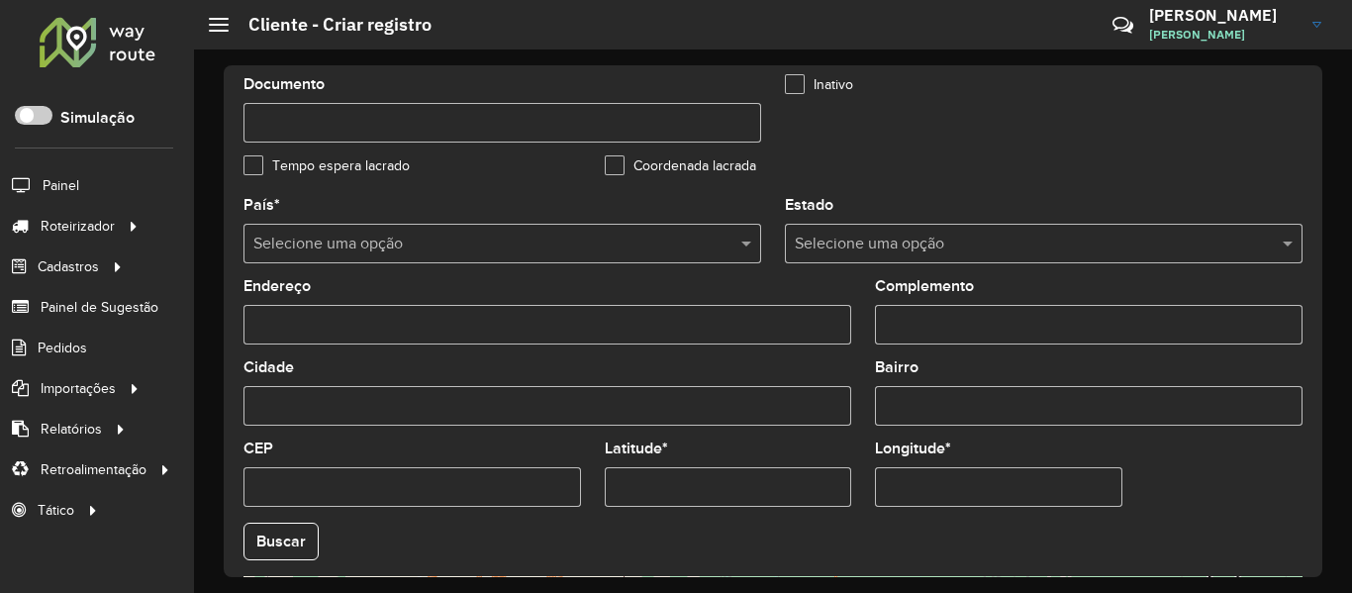
click at [721, 485] on input "Latitude *" at bounding box center [728, 487] width 247 height 40
paste input "**********"
type input "**********"
drag, startPoint x: 932, startPoint y: 477, endPoint x: 915, endPoint y: 491, distance: 21.8
click at [933, 477] on input "Longitude *" at bounding box center [998, 487] width 247 height 40
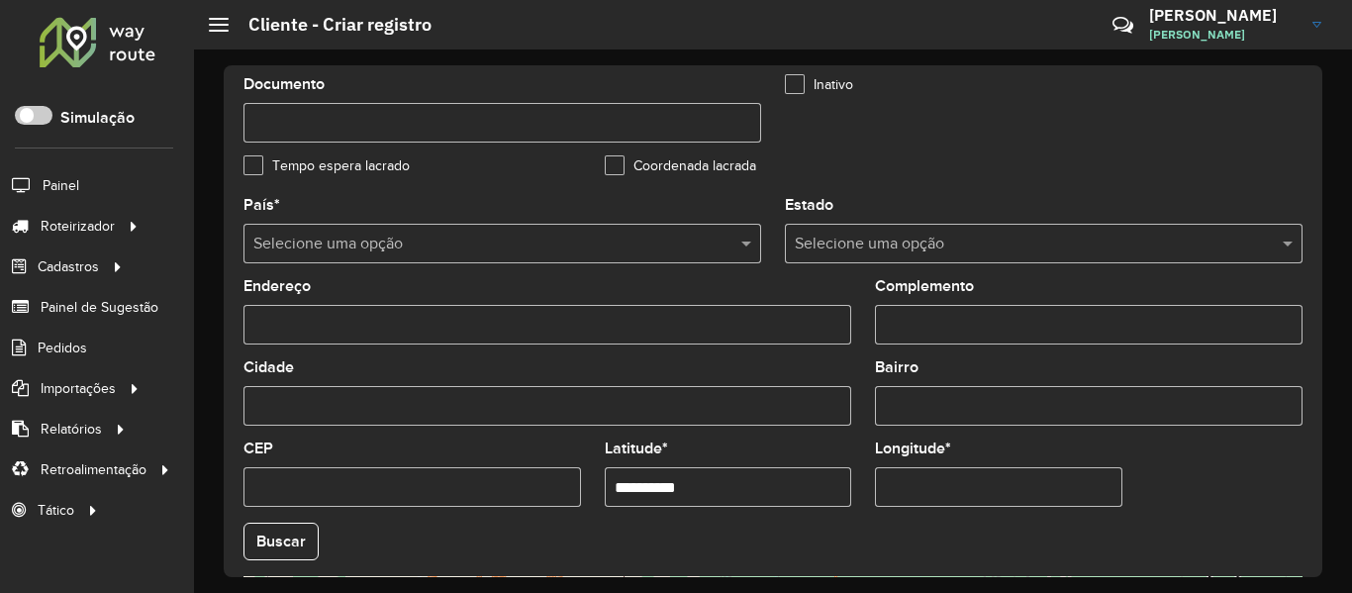
paste input "**********"
type input "**********"
click at [296, 540] on hb-app "Aguarde... Pop-up bloqueado! Seu navegador bloqueou automáticamente a abertura …" at bounding box center [676, 296] width 1352 height 593
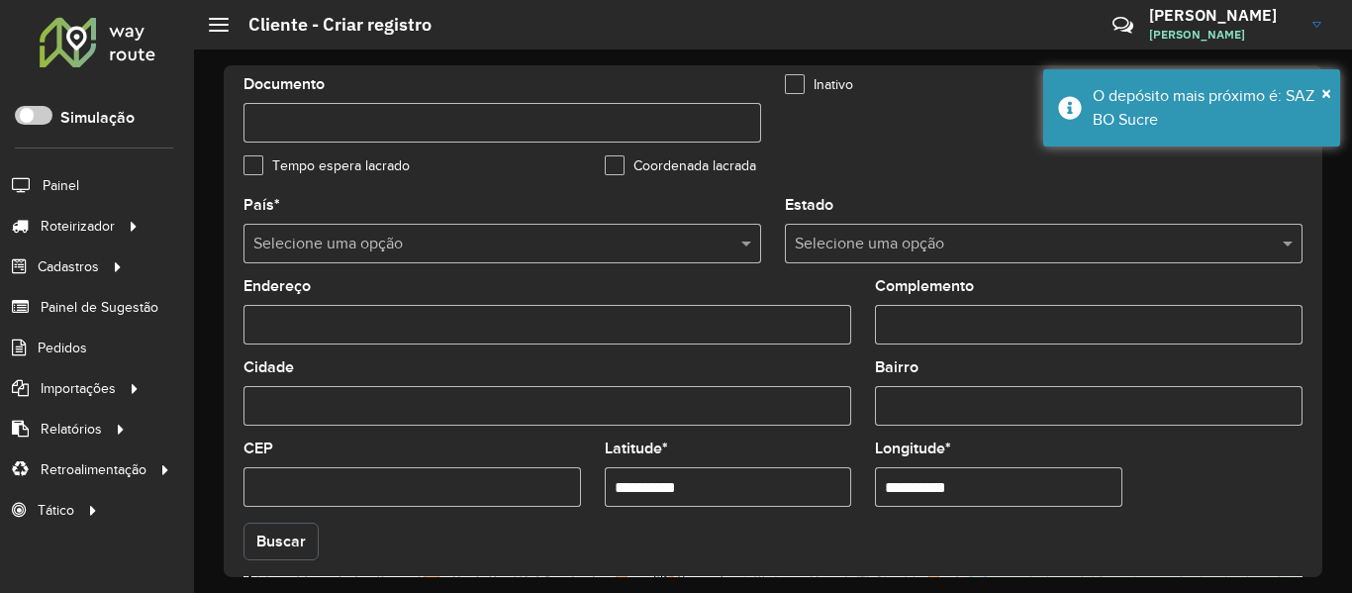
click at [296, 540] on button "Buscar" at bounding box center [281, 542] width 75 height 38
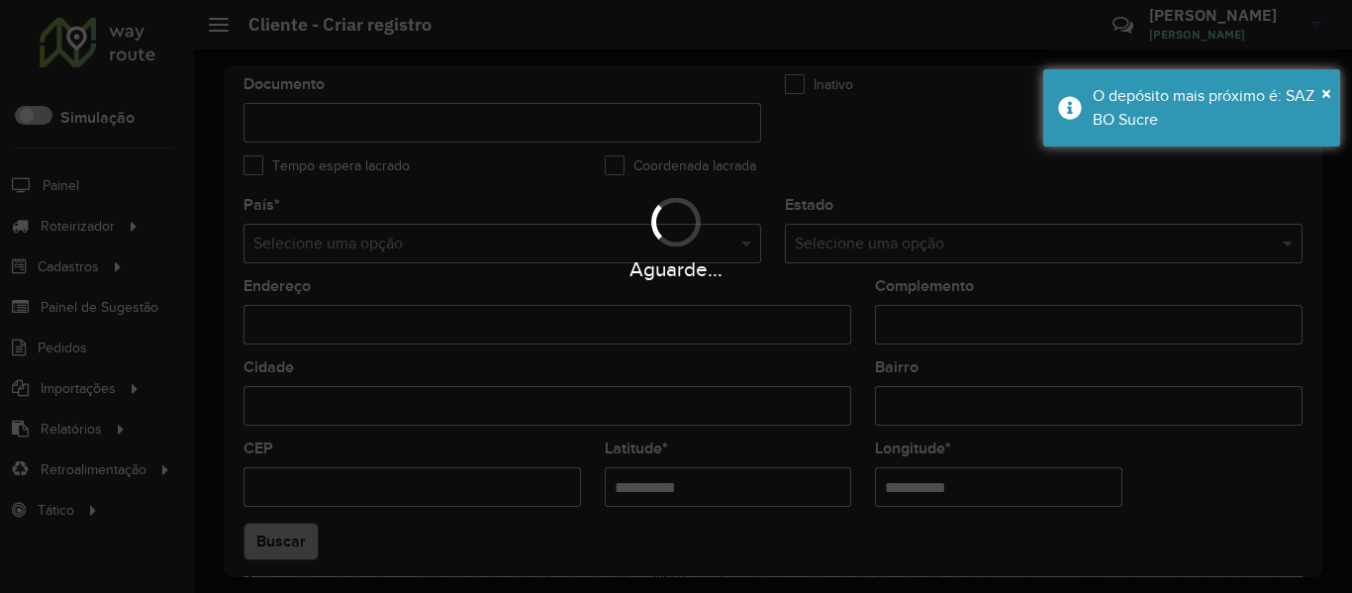
click at [296, 540] on div "Aguarde..." at bounding box center [676, 296] width 1352 height 593
type input "**********"
type input "*****"
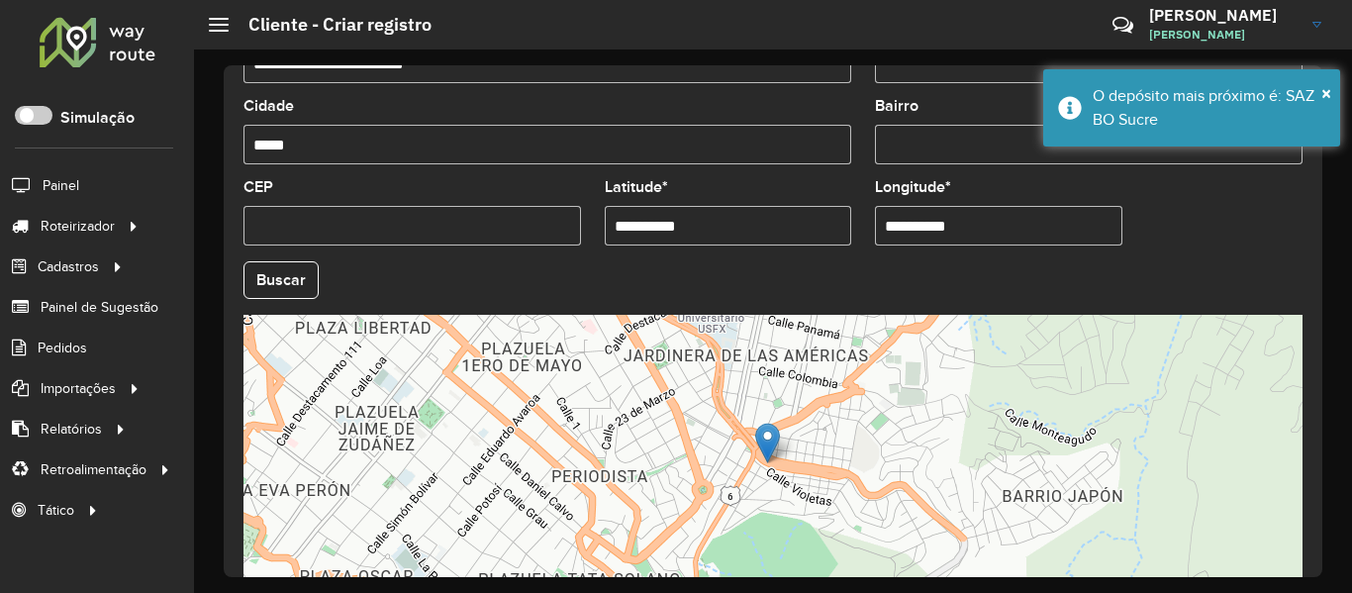
scroll to position [880, 0]
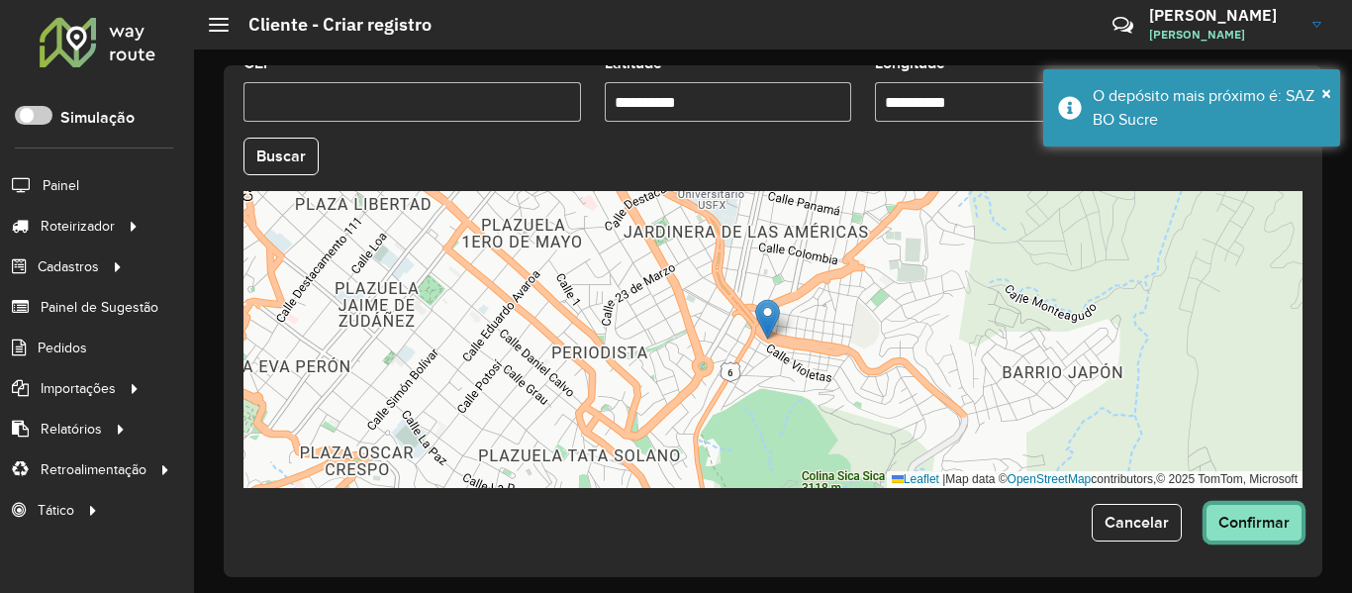
click at [1266, 534] on button "Confirmar" at bounding box center [1254, 523] width 97 height 38
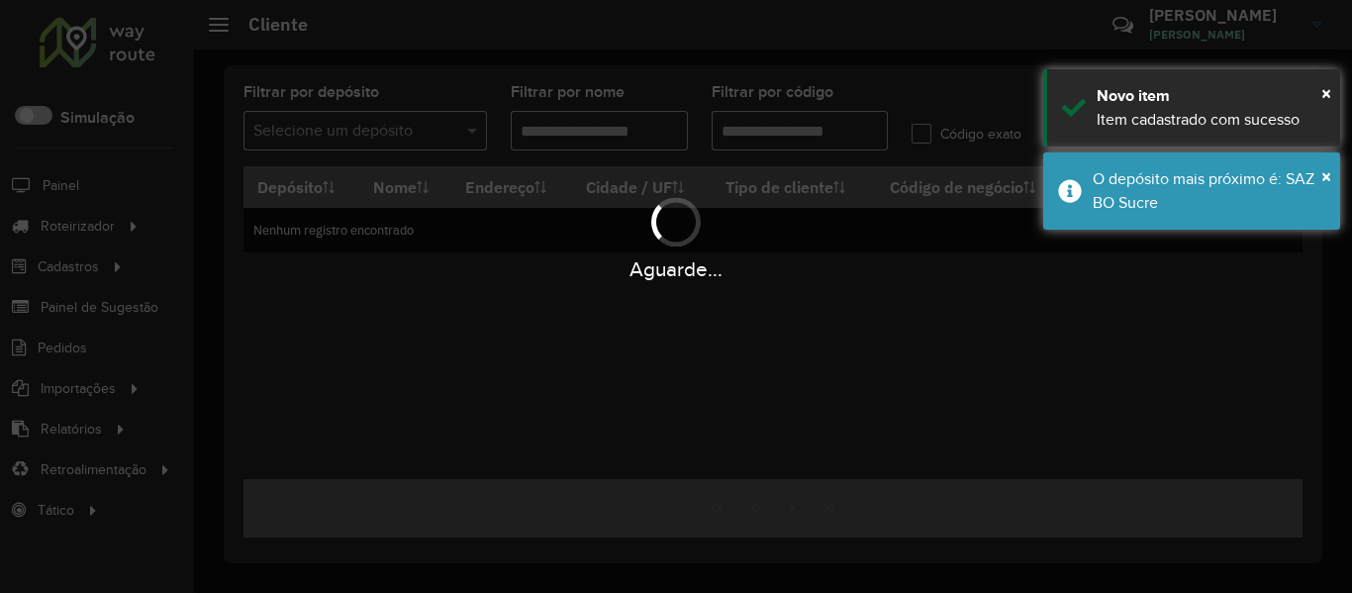
type input "**********"
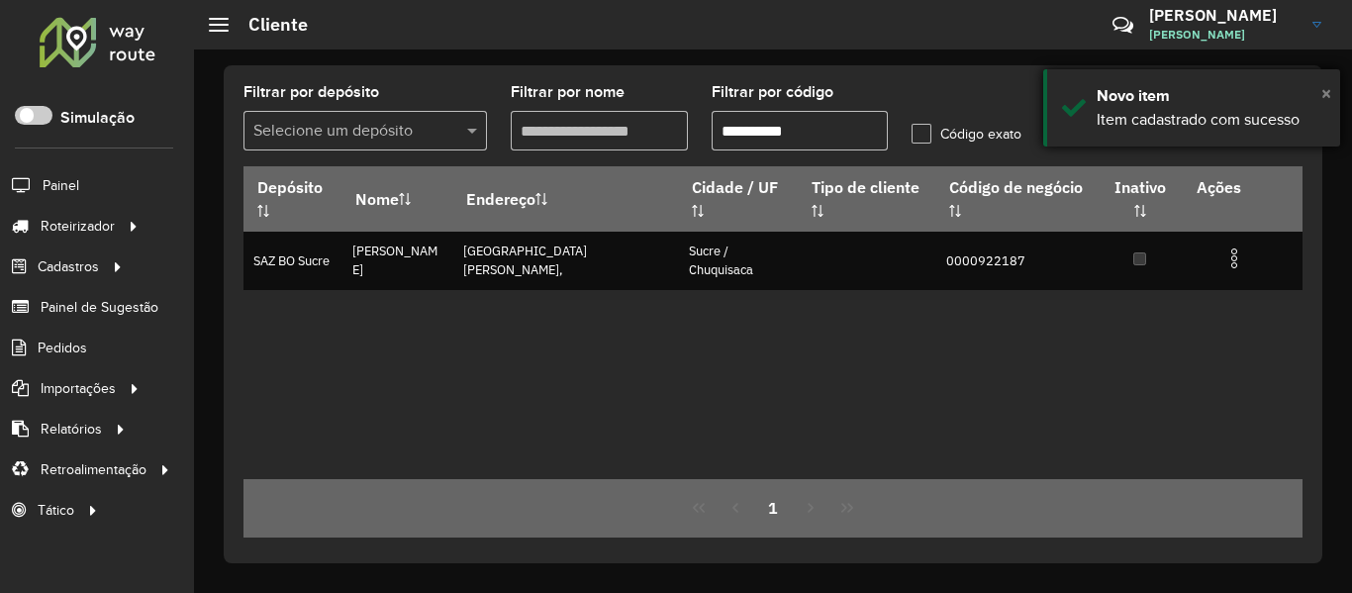
drag, startPoint x: 1326, startPoint y: 91, endPoint x: 1243, endPoint y: 94, distance: 82.2
click at [1324, 92] on span "×" at bounding box center [1327, 93] width 10 height 22
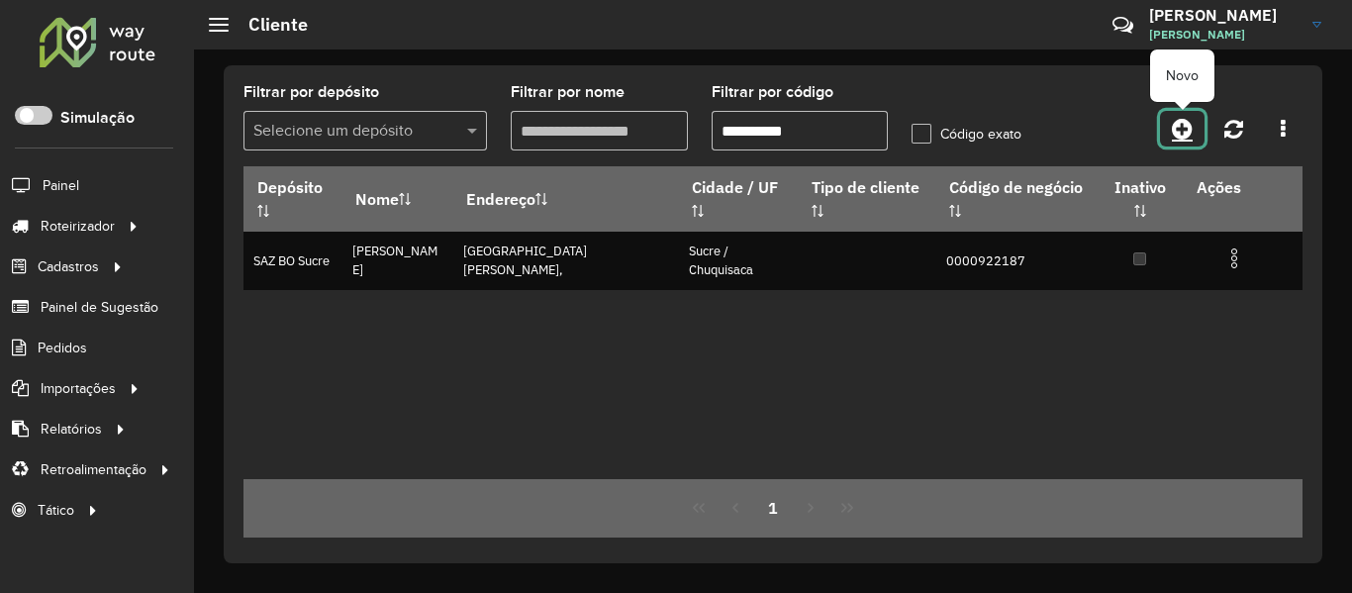
click at [1166, 124] on link at bounding box center [1182, 129] width 45 height 36
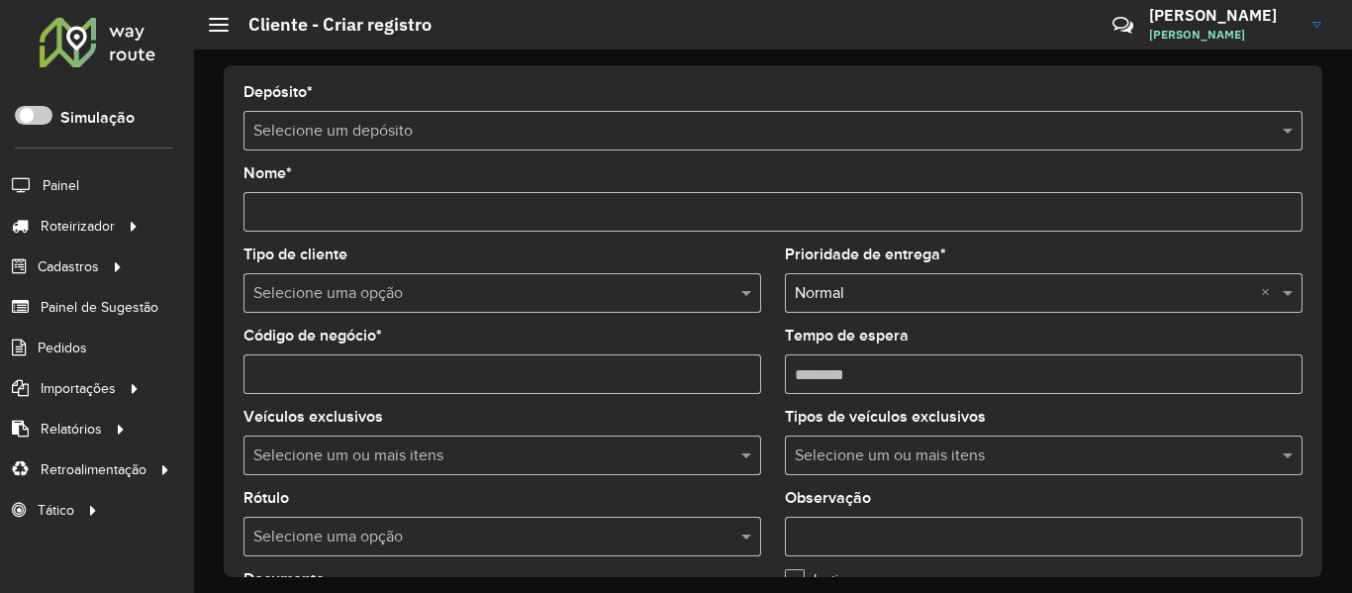
click at [476, 135] on input "text" at bounding box center [753, 132] width 1000 height 24
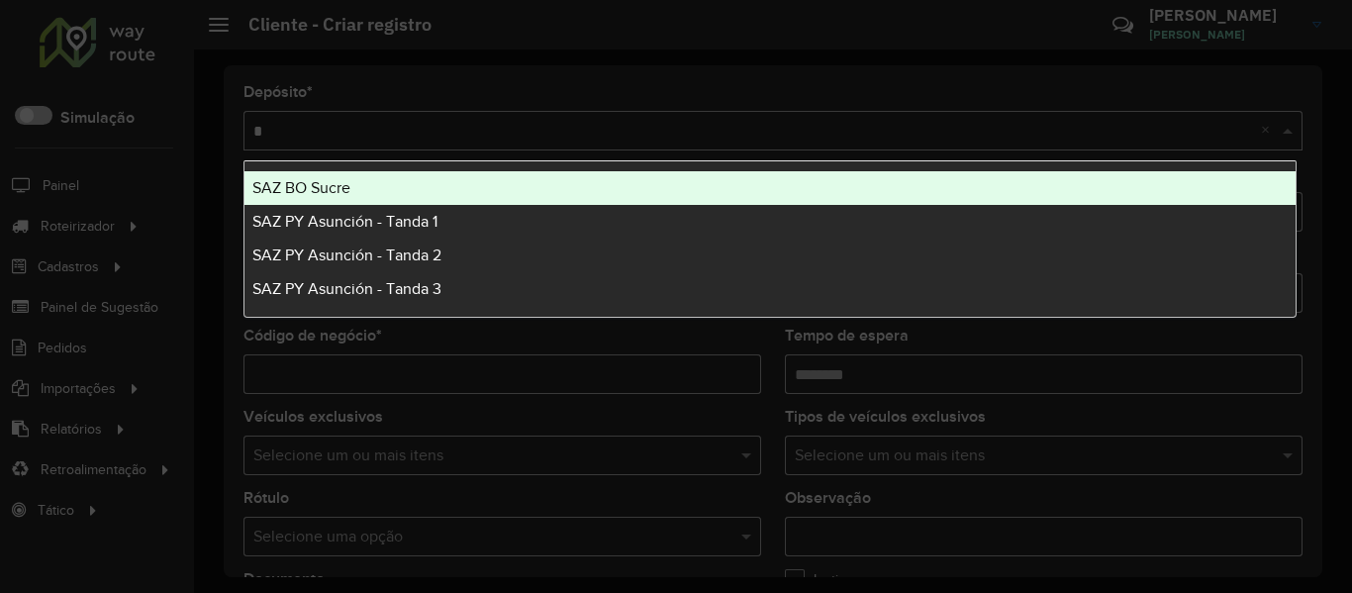
type input "**"
click at [383, 194] on div "SAZ BO Sucre" at bounding box center [770, 188] width 1051 height 34
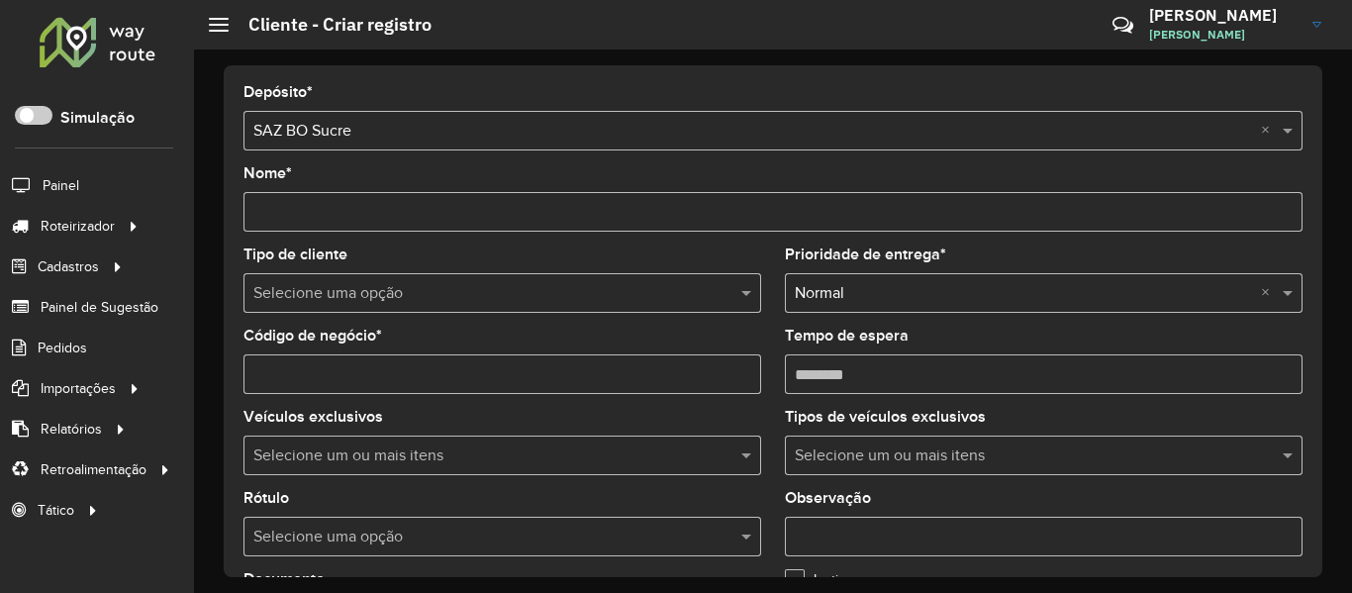
click at [340, 404] on formly-field "Código de negócio *" at bounding box center [503, 369] width 542 height 81
drag, startPoint x: 345, startPoint y: 388, endPoint x: 372, endPoint y: 391, distance: 26.9
click at [345, 388] on input "Código de negócio *" at bounding box center [503, 374] width 518 height 40
paste input "**********"
type input "**********"
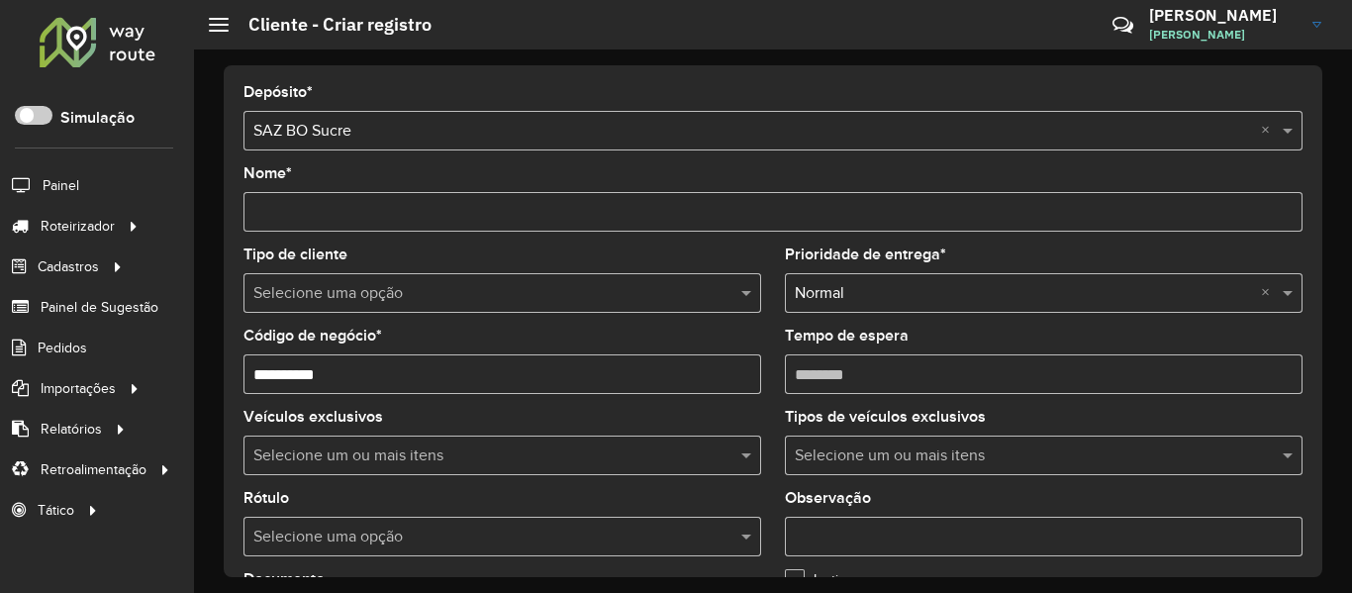
click at [560, 219] on input "Nome *" at bounding box center [773, 212] width 1059 height 40
paste input "**********"
type input "**********"
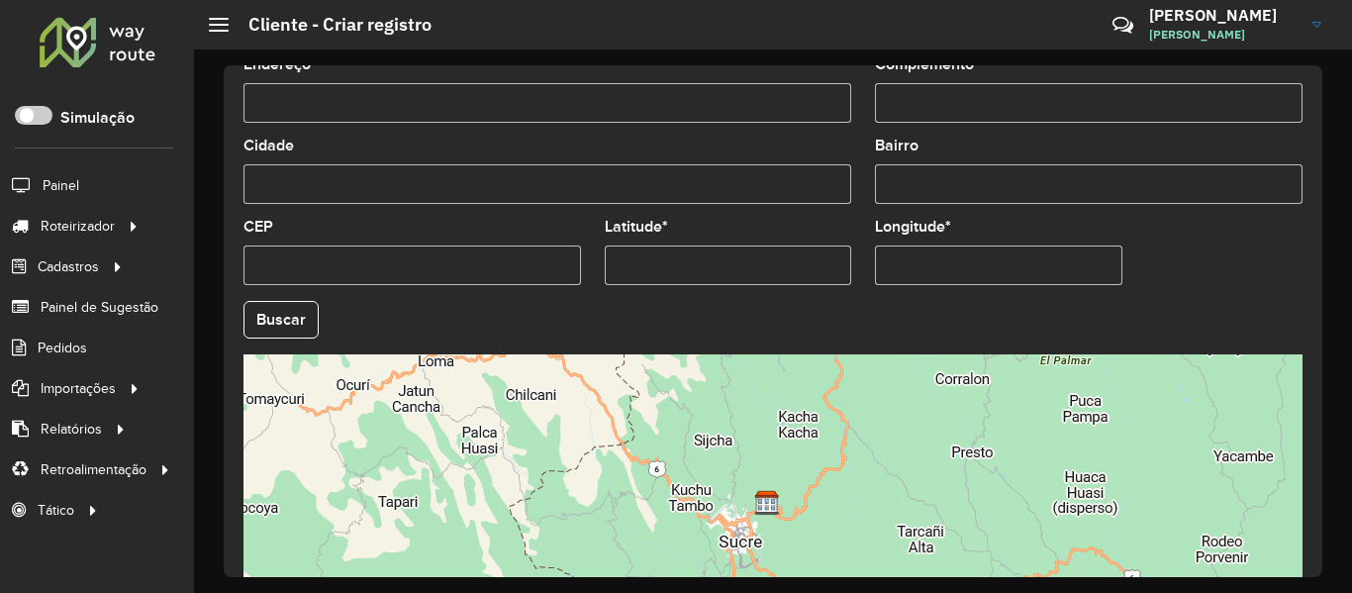
scroll to position [792, 0]
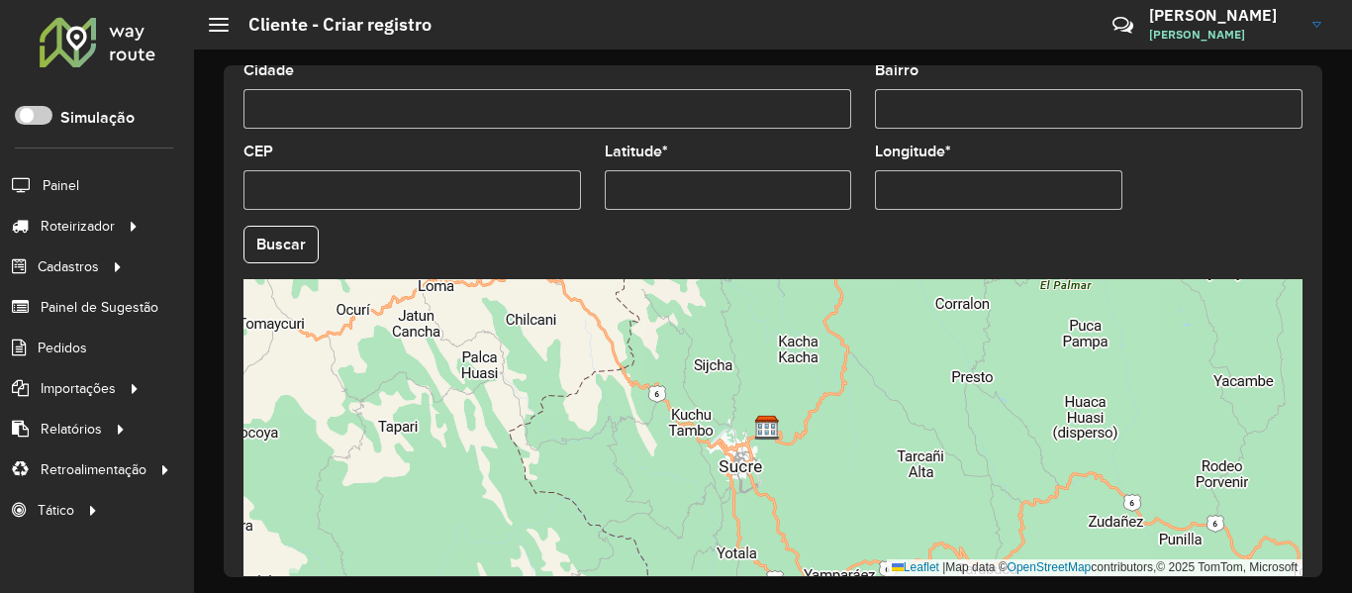
click at [811, 176] on input "Latitude *" at bounding box center [728, 190] width 247 height 40
paste input "**********"
type input "**********"
click at [976, 188] on input "Longitude *" at bounding box center [998, 190] width 247 height 40
paste input "**********"
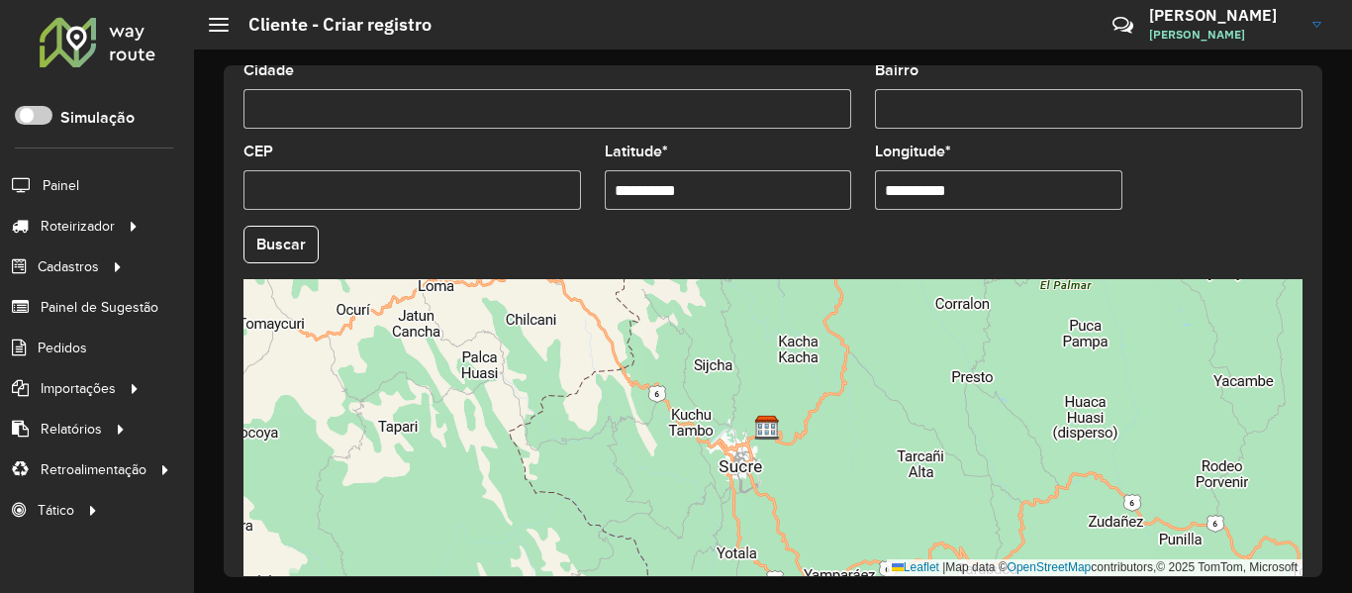
type input "**********"
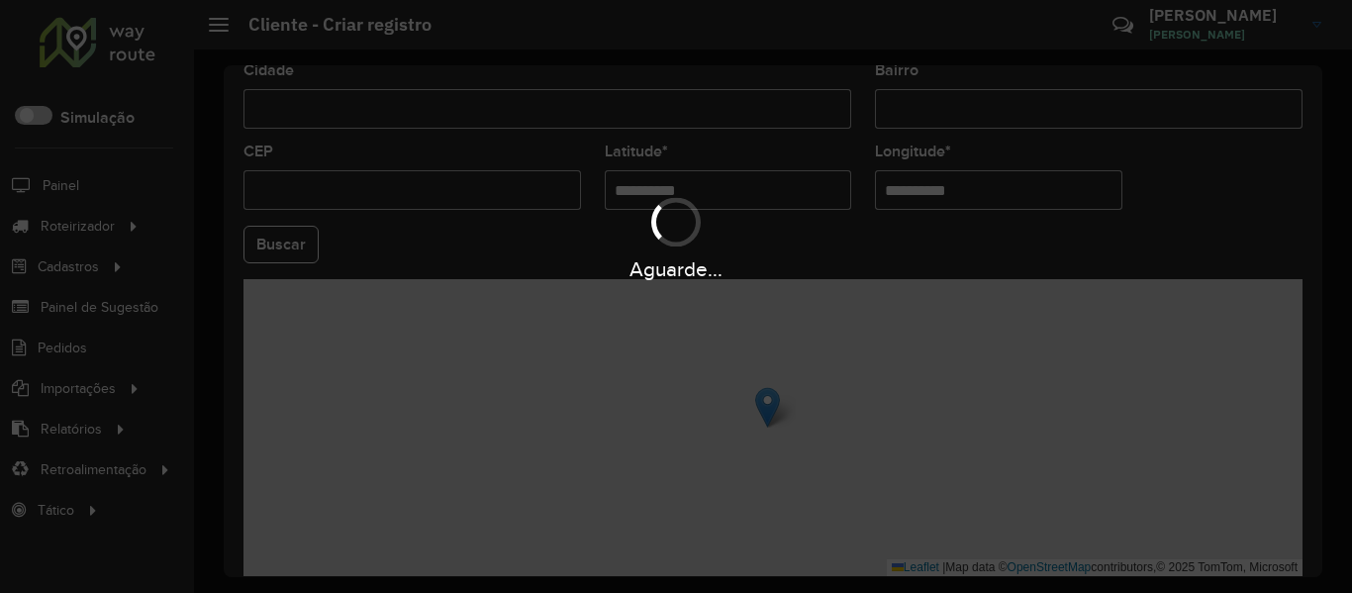
click at [280, 267] on hb-app "Aguarde... Pop-up bloqueado! Seu navegador bloqueou automáticamente a abertura …" at bounding box center [676, 296] width 1352 height 593
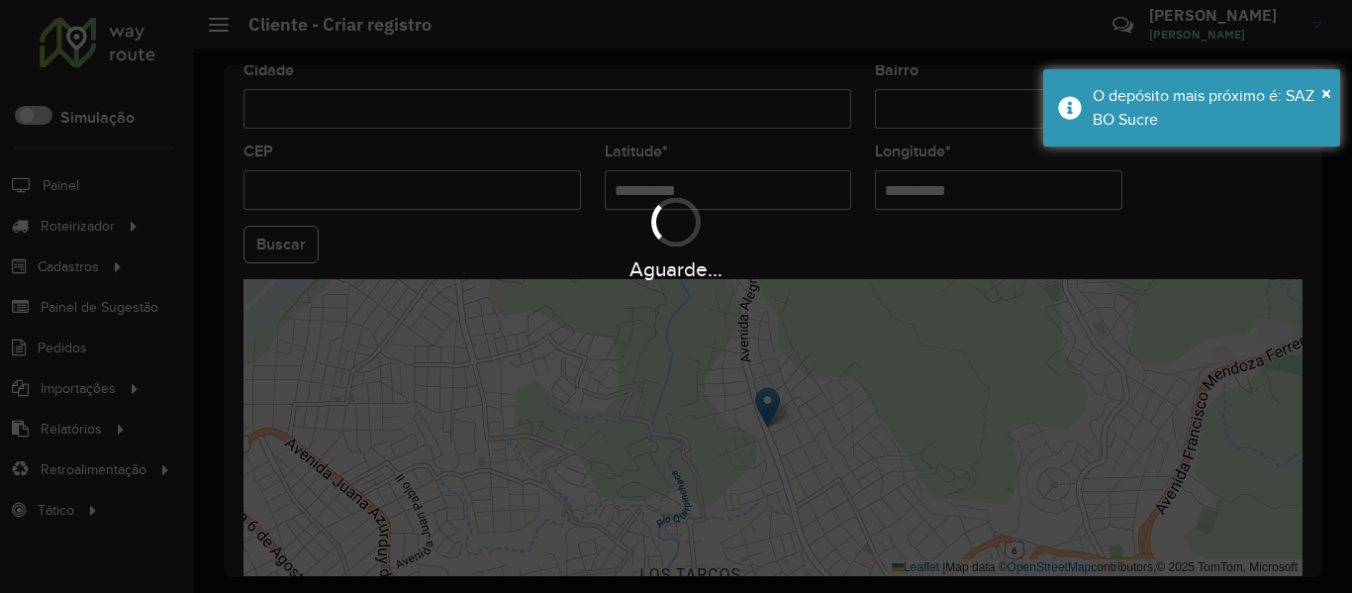
click at [292, 245] on div "Aguarde..." at bounding box center [676, 237] width 1352 height 94
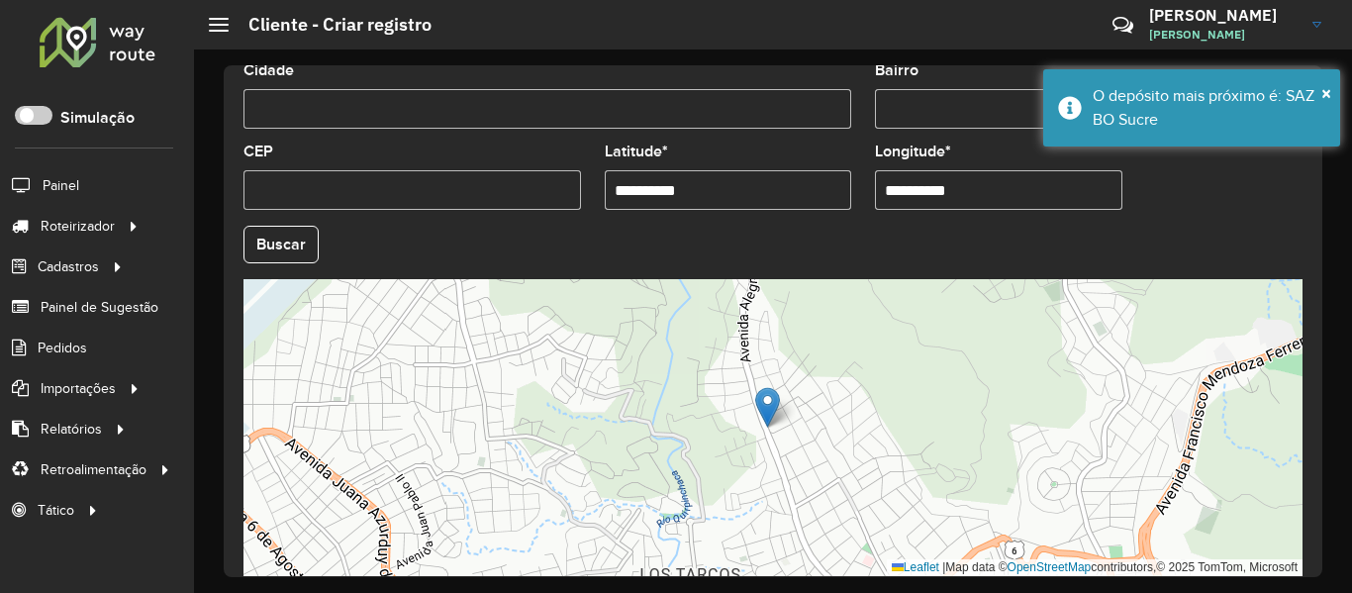
click at [292, 245] on button "Buscar" at bounding box center [281, 245] width 75 height 38
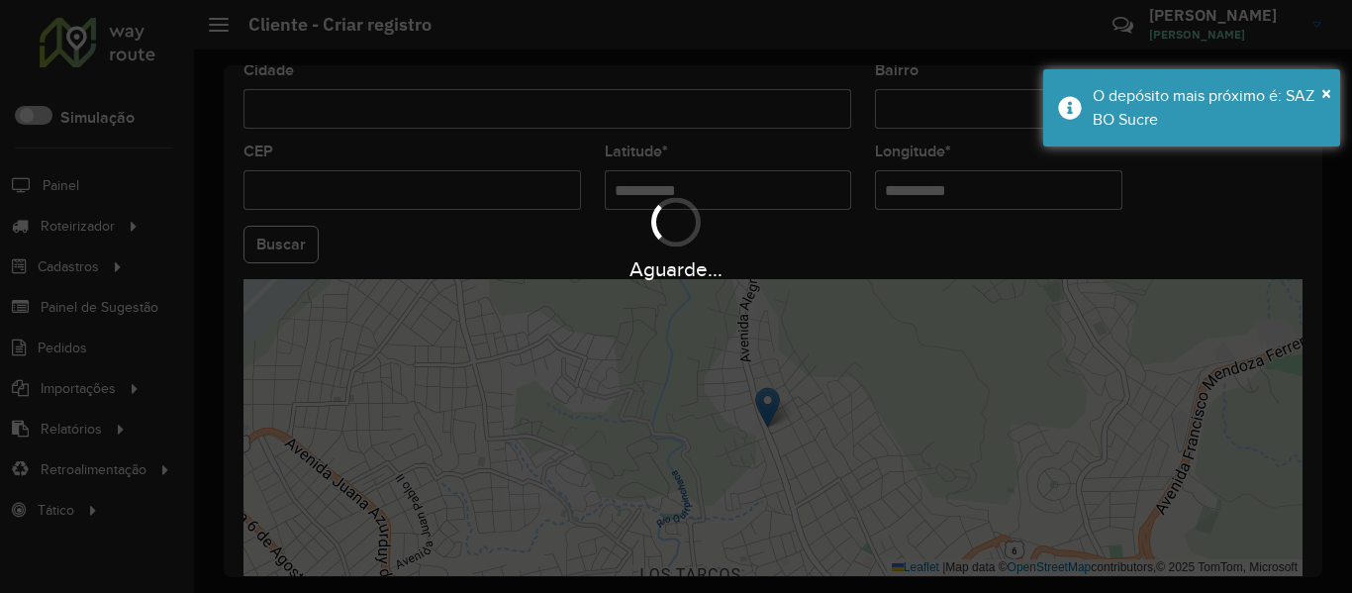
type input "**********"
type input "*****"
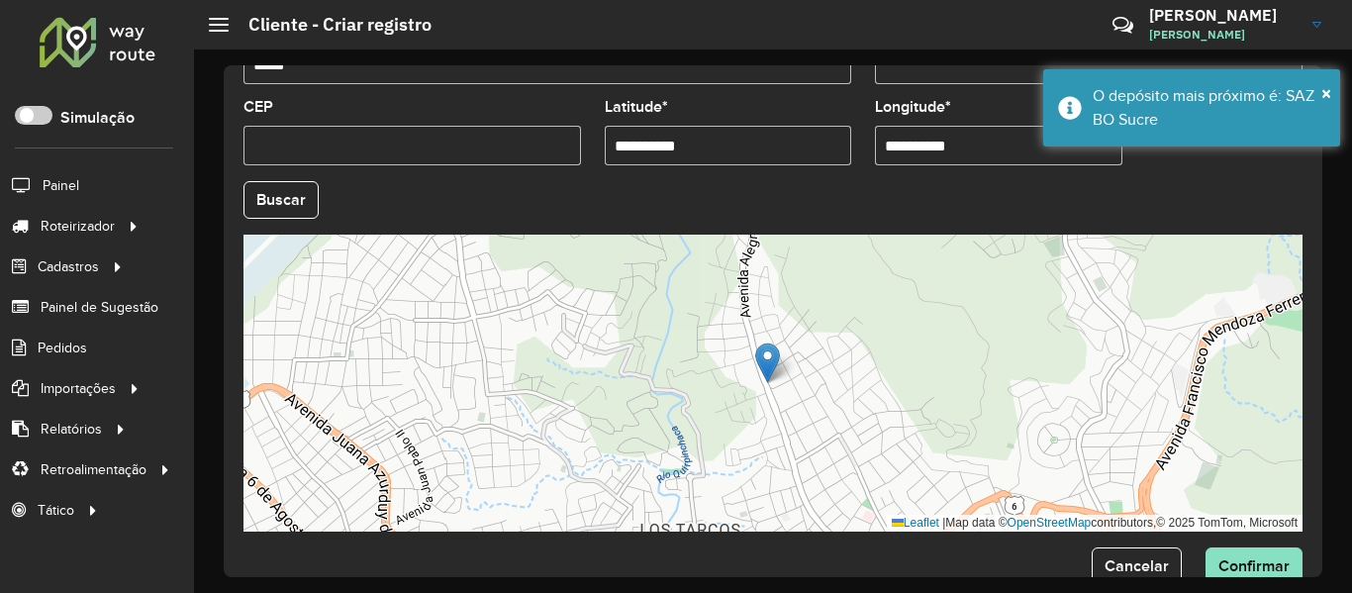
scroll to position [880, 0]
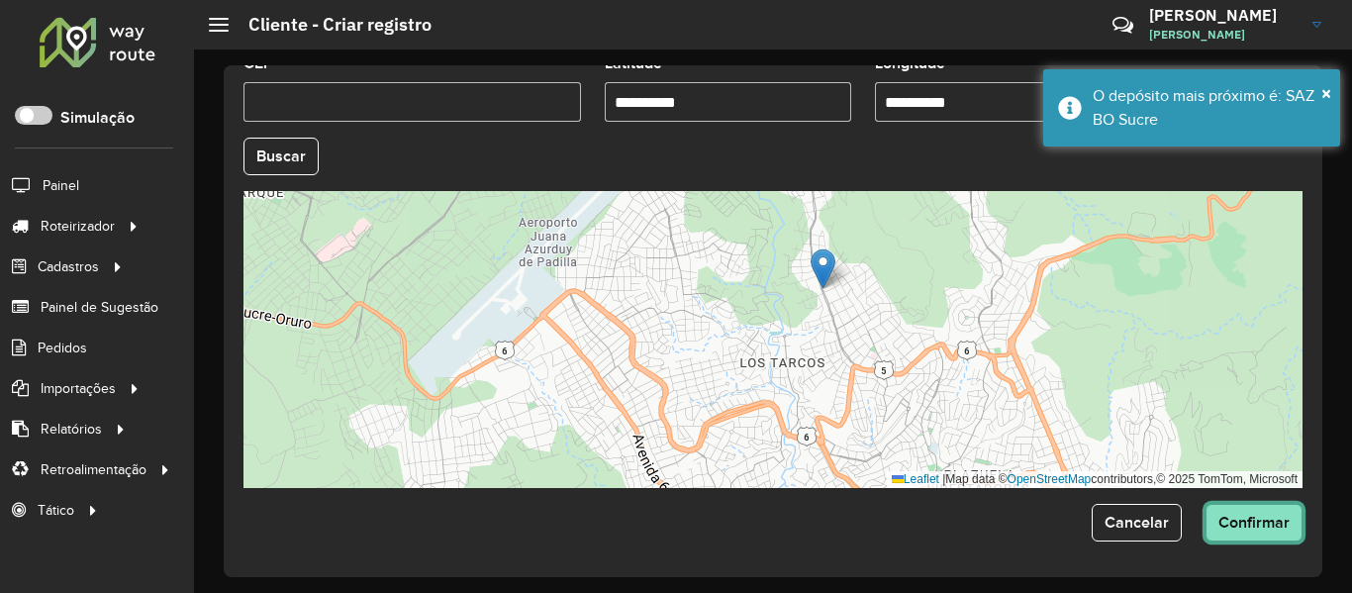
click at [1232, 512] on button "Confirmar" at bounding box center [1254, 523] width 97 height 38
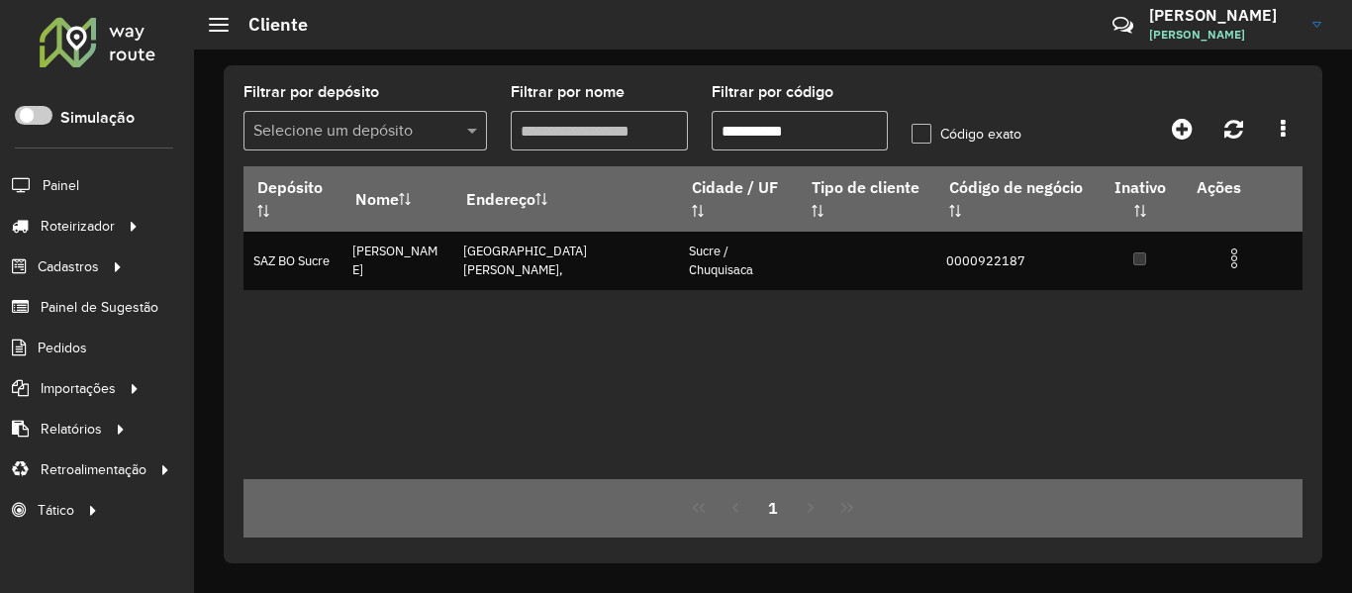
click at [827, 95] on label "Filtrar por código" at bounding box center [773, 92] width 122 height 24
click at [827, 111] on input "**********" at bounding box center [800, 131] width 177 height 40
click at [821, 150] on formly-field "**********" at bounding box center [800, 125] width 201 height 81
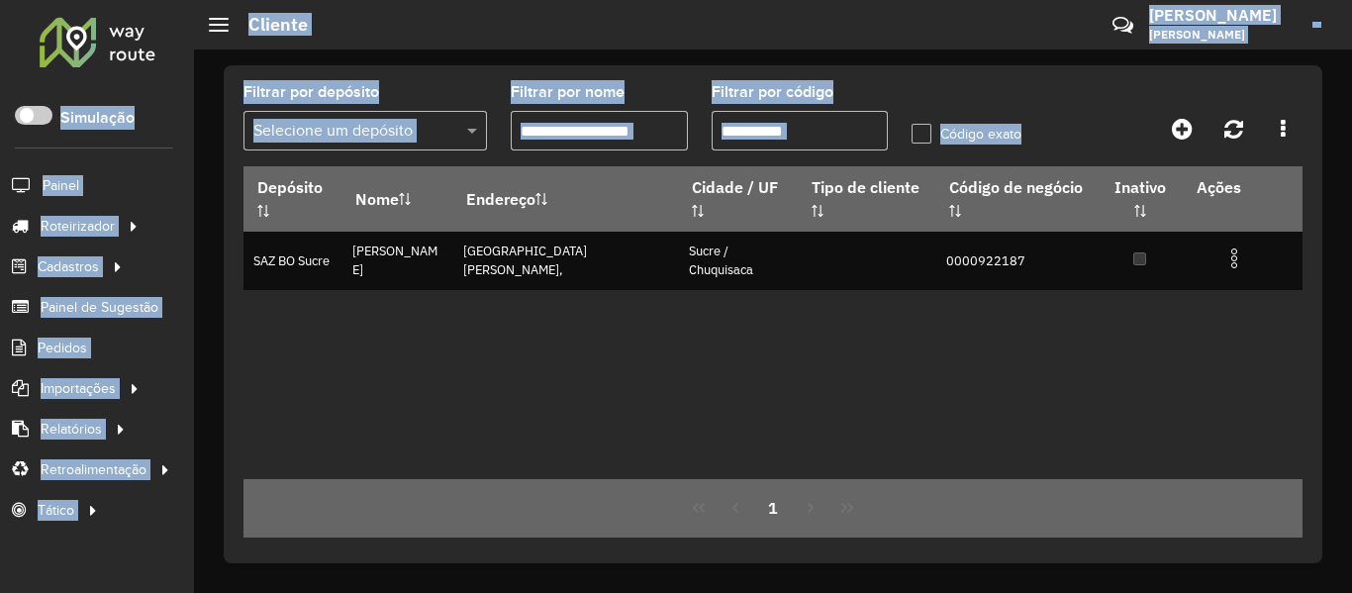
click at [846, 140] on input "**********" at bounding box center [800, 131] width 177 height 40
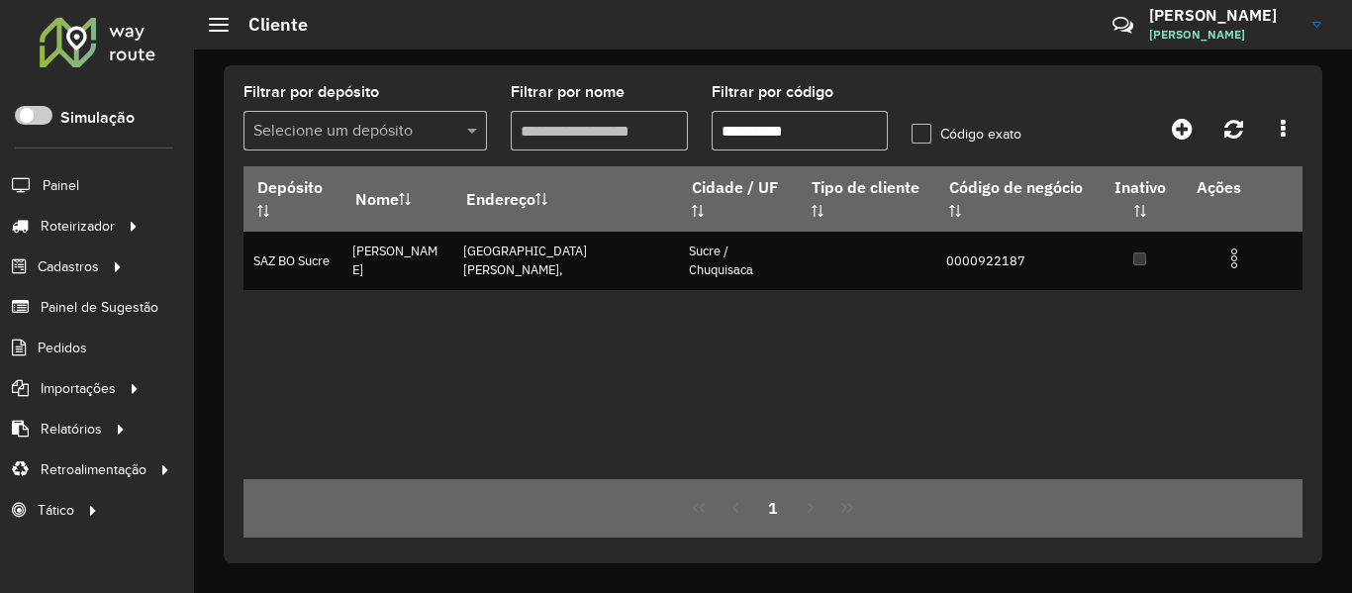
paste input "text"
type input "**********"
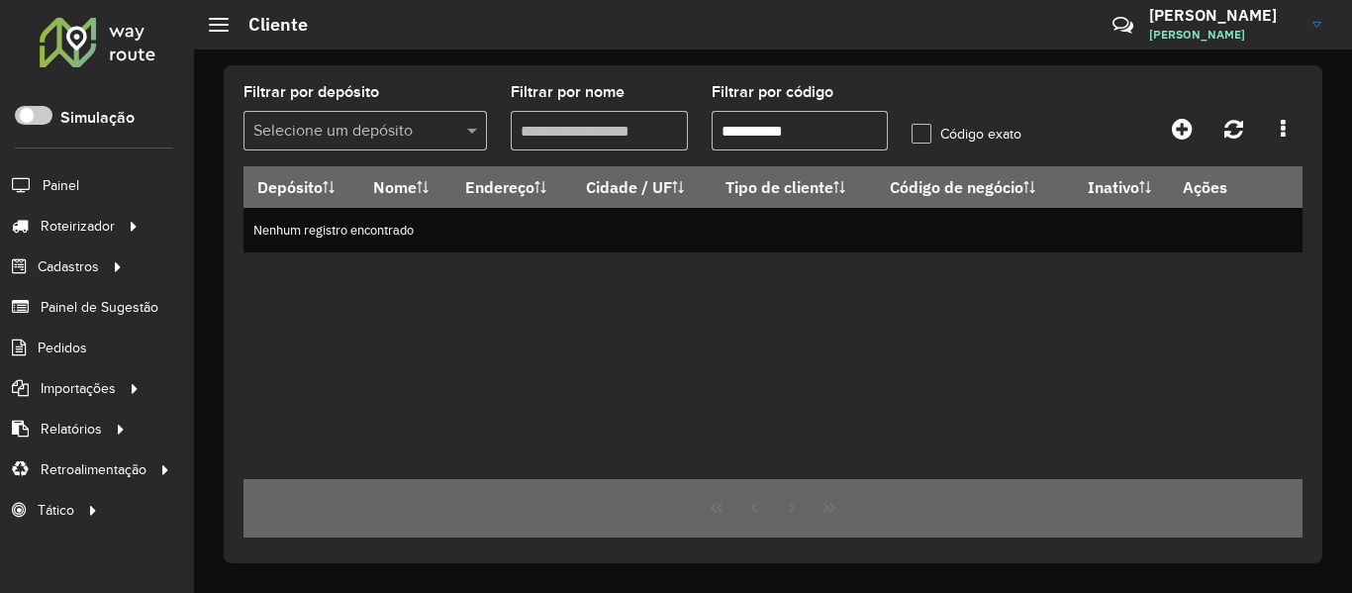
click at [834, 120] on input "**********" at bounding box center [800, 131] width 177 height 40
click at [1193, 128] on icon at bounding box center [1182, 129] width 21 height 24
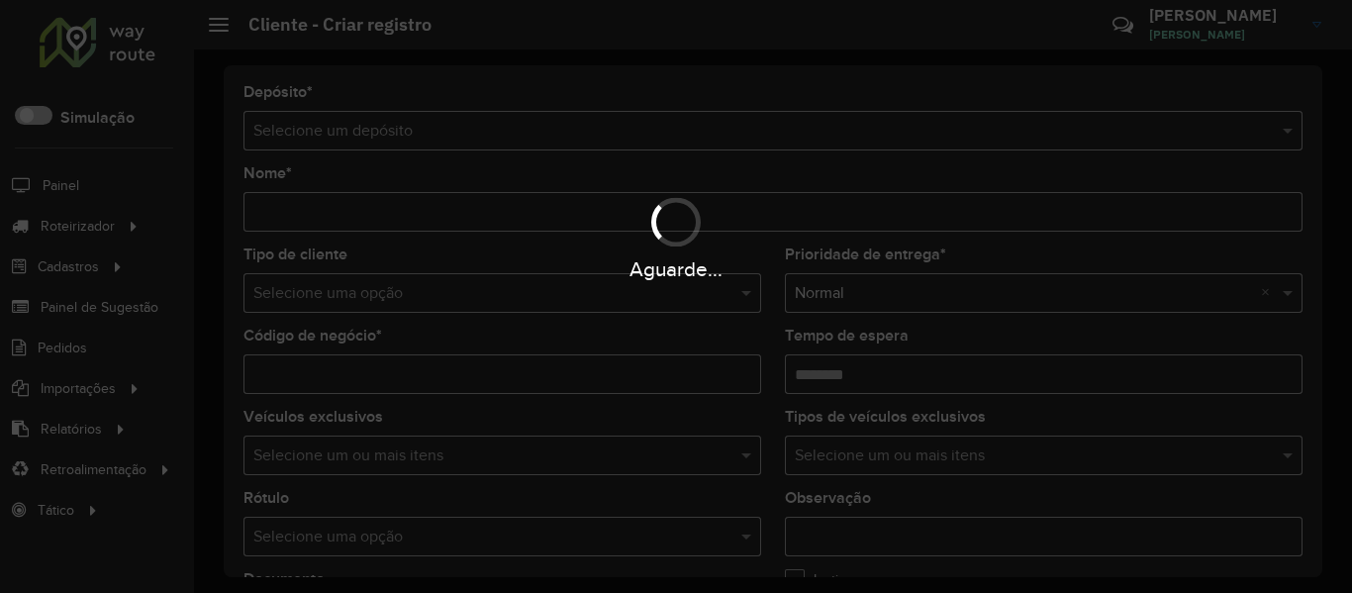
click at [447, 115] on div "Aguarde..." at bounding box center [676, 296] width 1352 height 593
click at [439, 133] on div "Aguarde..." at bounding box center [676, 296] width 1352 height 593
click at [439, 133] on hb-app "Aguarde... Pop-up bloqueado! Seu navegador bloqueou automáticamente a abertura …" at bounding box center [676, 296] width 1352 height 593
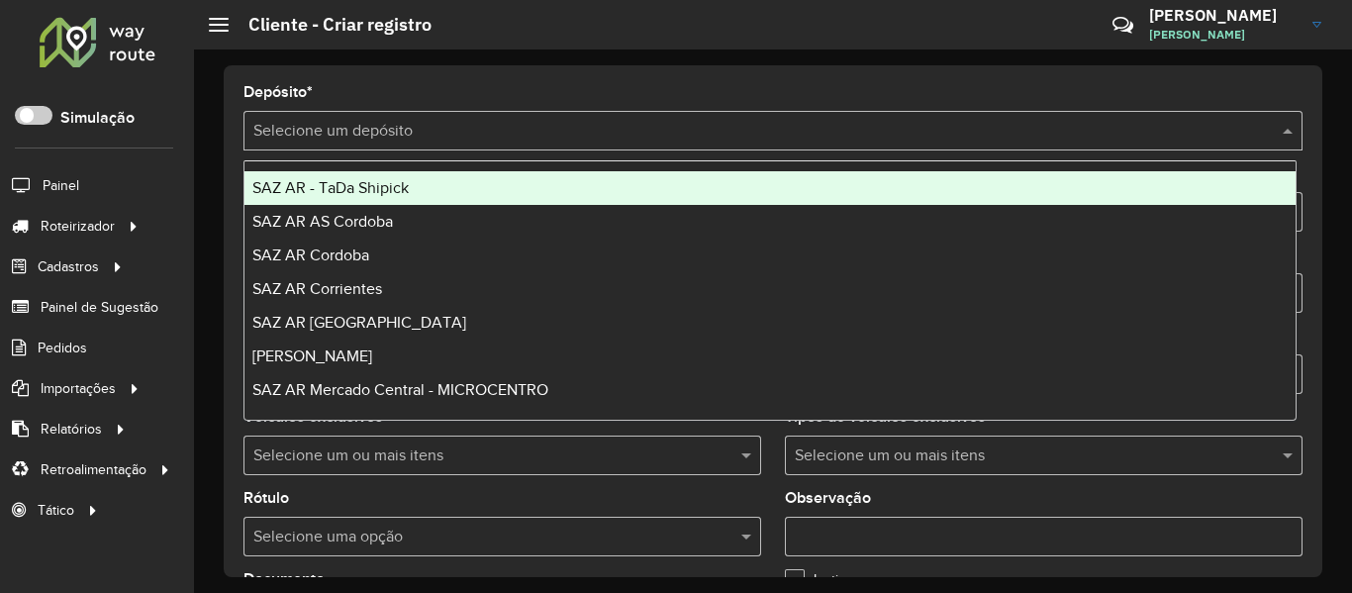
click at [439, 133] on input "text" at bounding box center [753, 132] width 1000 height 24
type input "**"
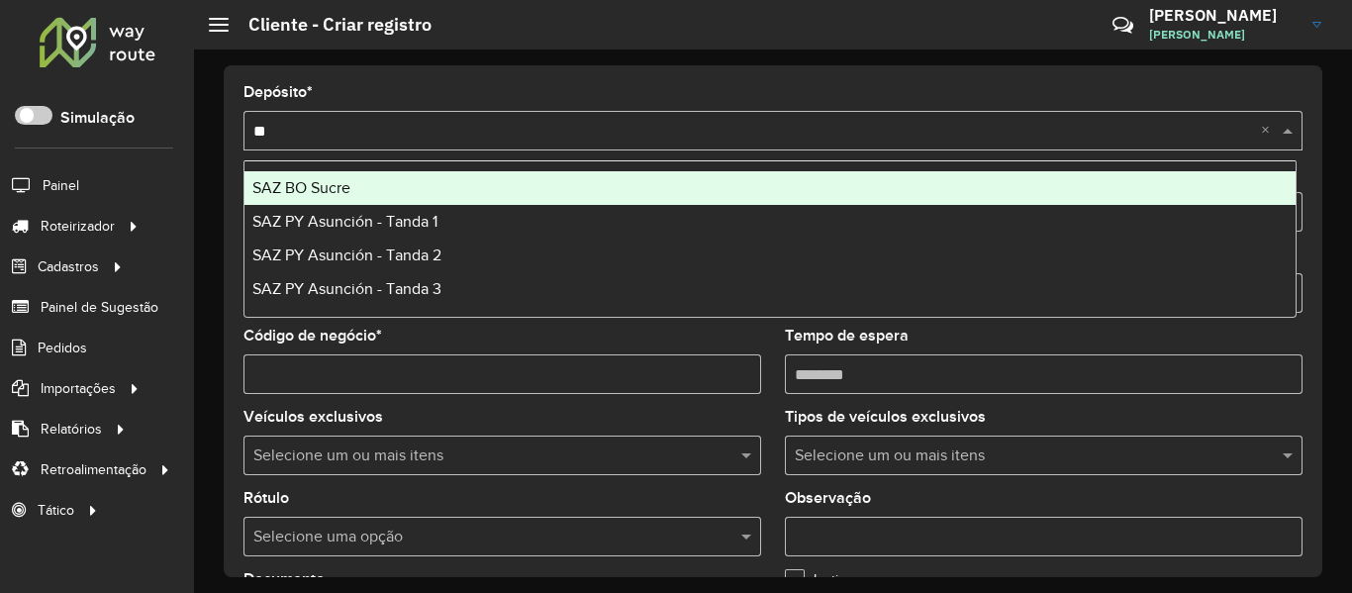
click at [387, 183] on div "SAZ BO Sucre" at bounding box center [770, 188] width 1051 height 34
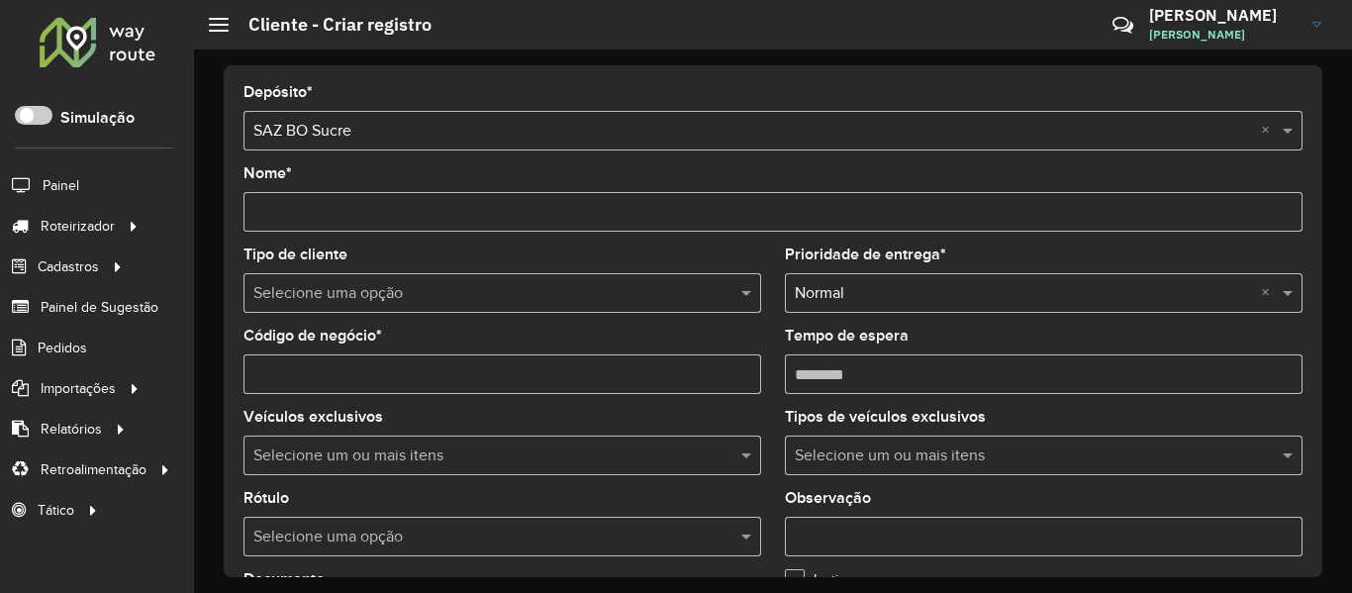
click at [417, 350] on div "Código de negócio *" at bounding box center [503, 361] width 518 height 65
click at [417, 365] on input "Código de negócio *" at bounding box center [503, 374] width 518 height 40
paste input "**********"
type input "**********"
drag, startPoint x: 454, startPoint y: 210, endPoint x: 454, endPoint y: 226, distance: 15.8
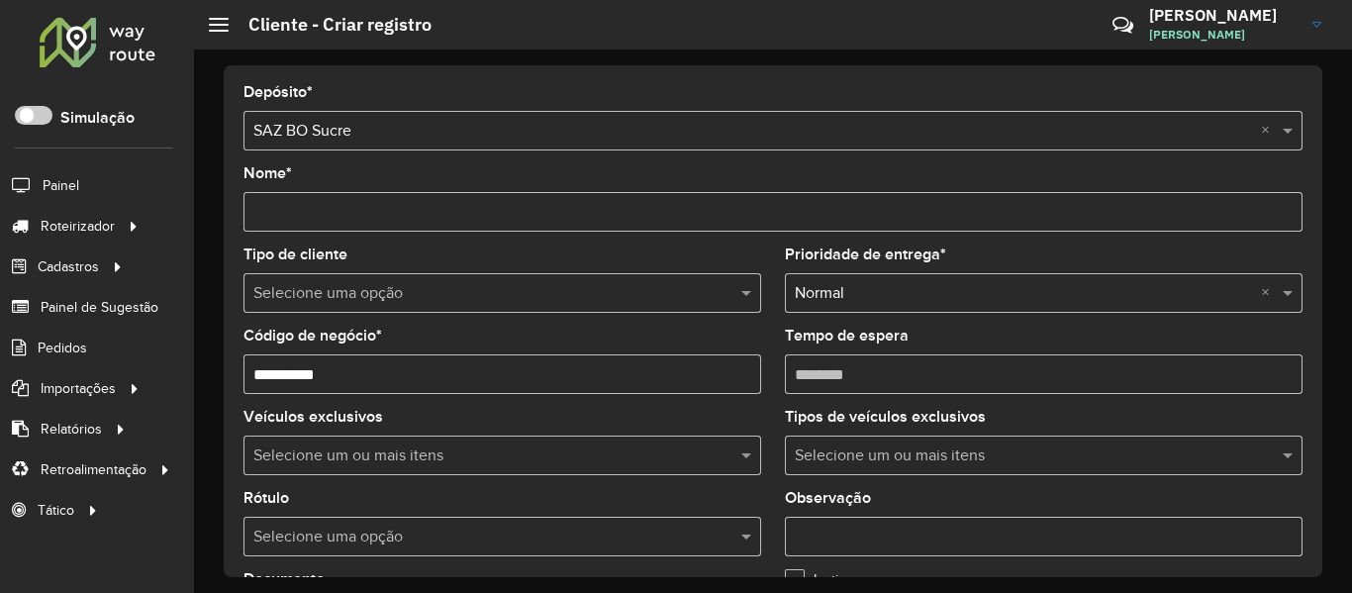
click at [454, 210] on input "Nome *" at bounding box center [773, 212] width 1059 height 40
paste input "*********"
type input "*********"
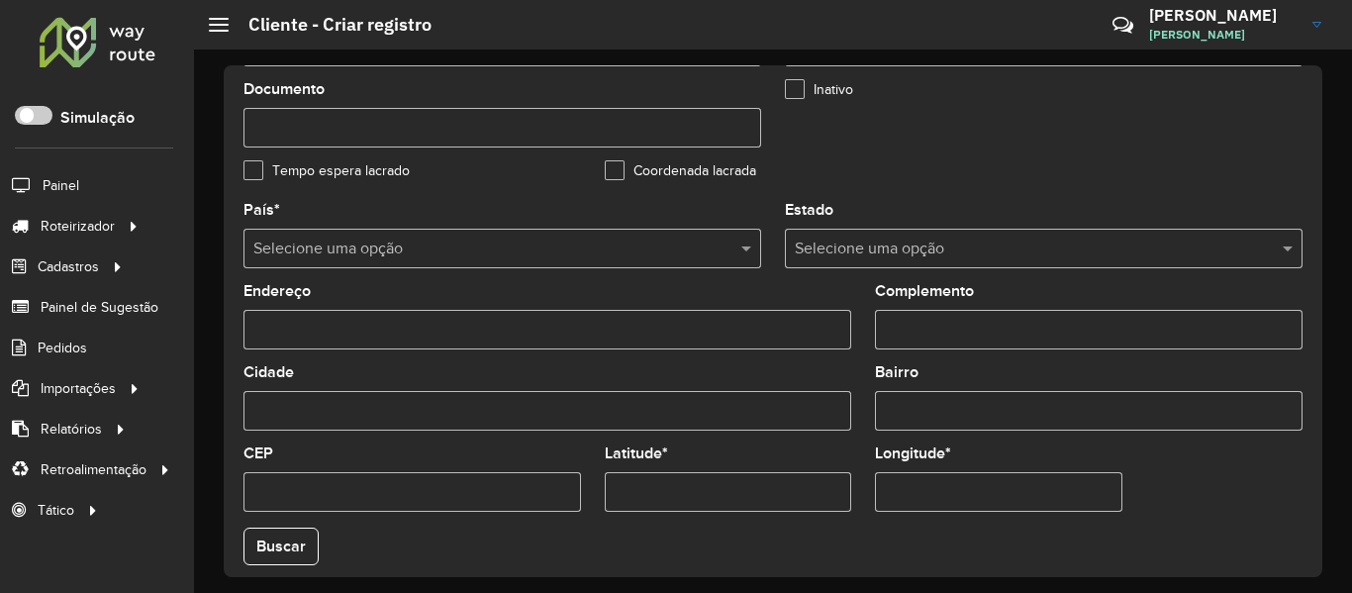
scroll to position [594, 0]
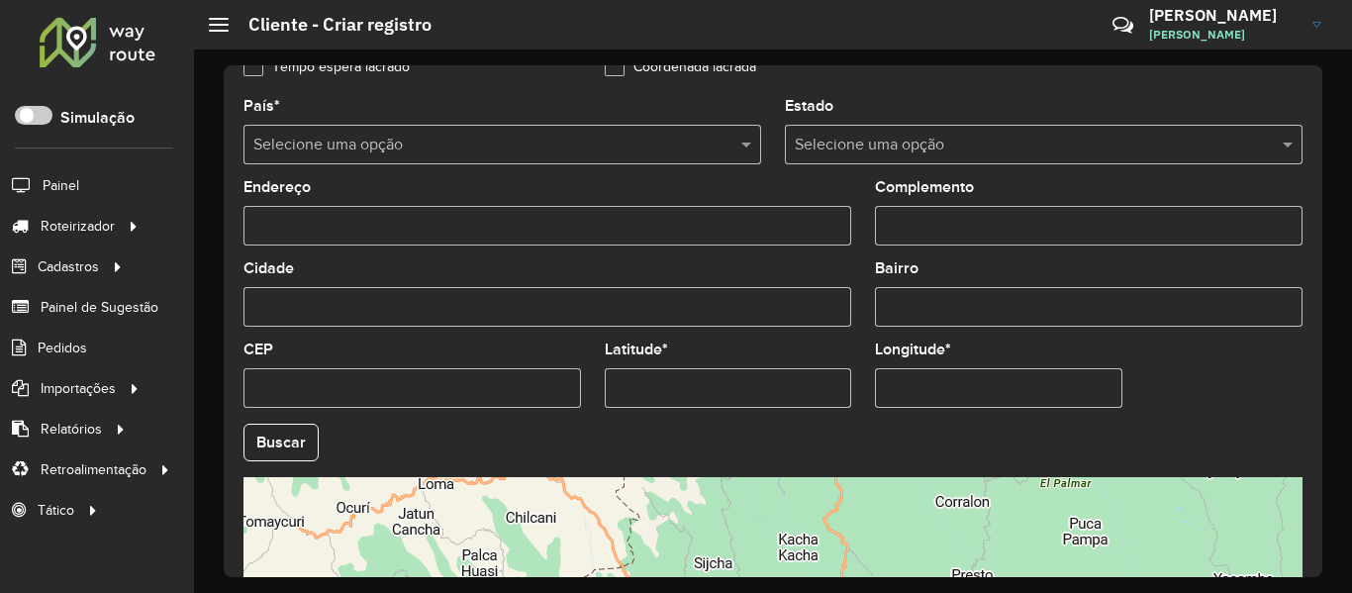
click at [821, 398] on input "Latitude *" at bounding box center [728, 388] width 247 height 40
paste input "**********"
type input "**********"
drag, startPoint x: 957, startPoint y: 379, endPoint x: 709, endPoint y: 450, distance: 258.5
click at [957, 379] on input "Longitude *" at bounding box center [998, 388] width 247 height 40
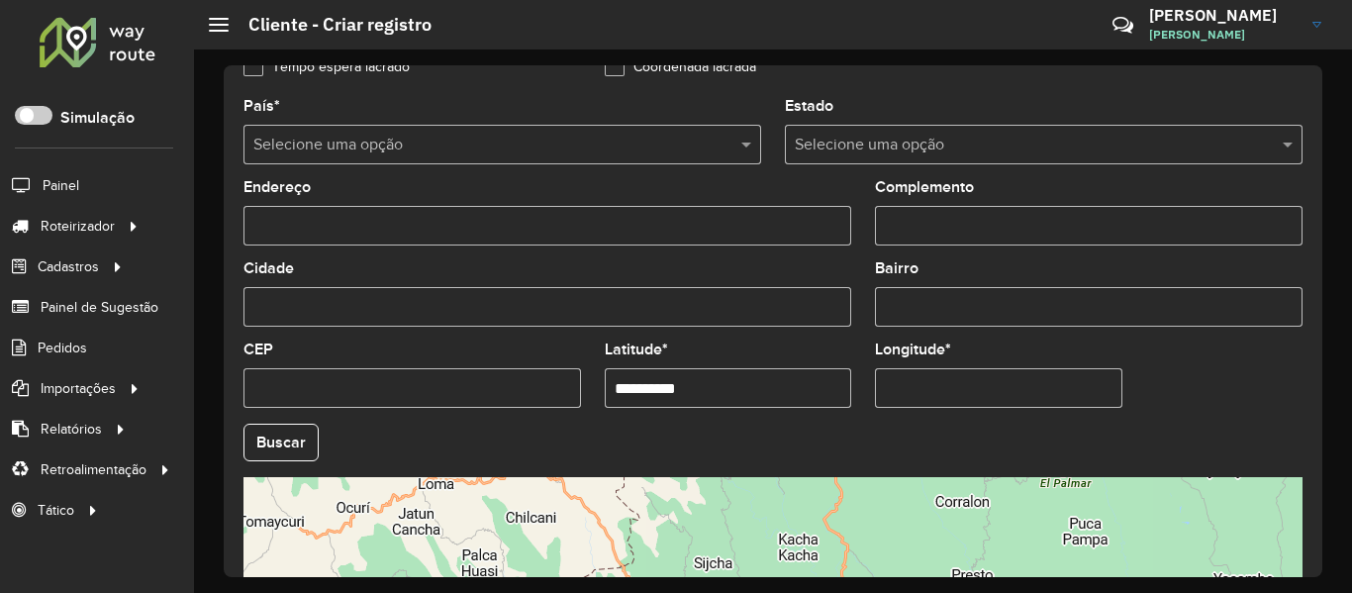
paste input "**********"
type input "**********"
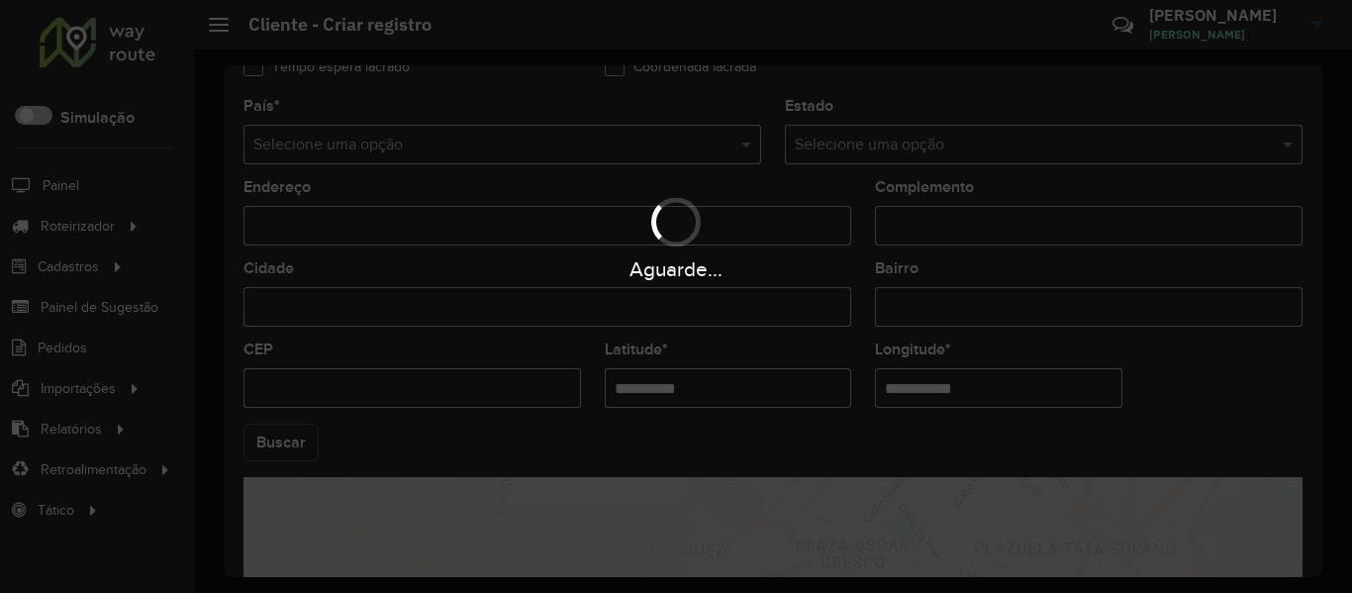
click at [269, 460] on hb-app "Aguarde... Pop-up bloqueado! Seu navegador bloqueou automáticamente a abertura …" at bounding box center [676, 296] width 1352 height 593
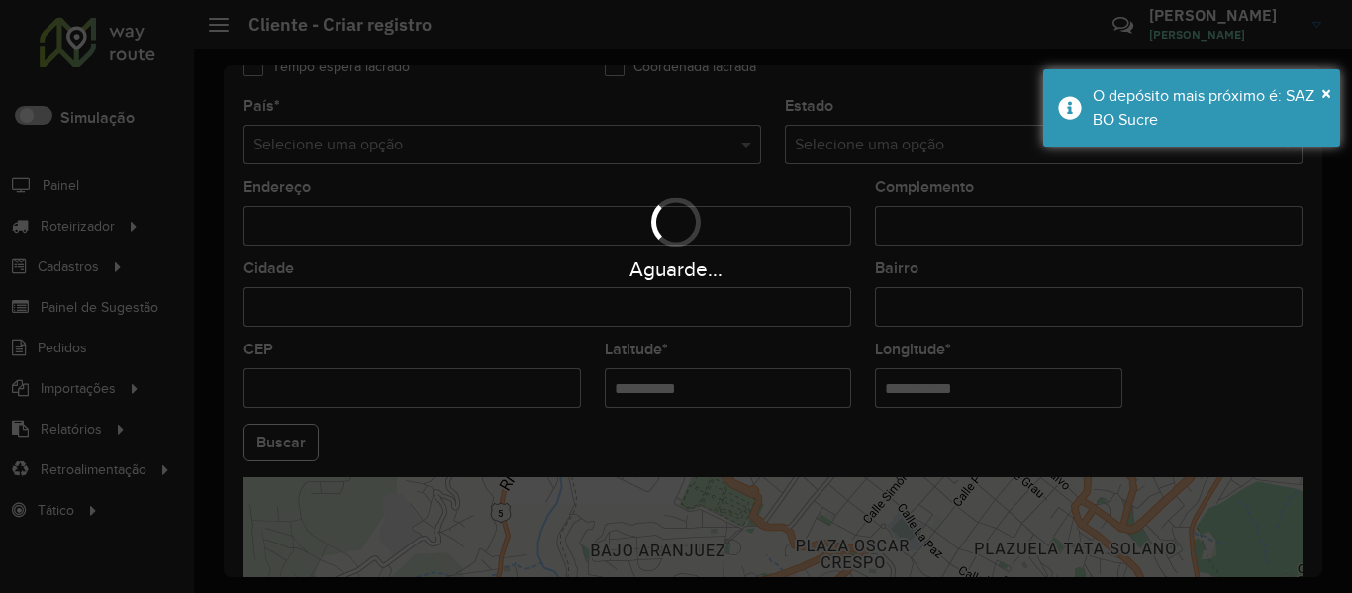
click at [277, 450] on button "Buscar" at bounding box center [281, 443] width 75 height 38
click at [277, 450] on div "Aguarde..." at bounding box center [676, 296] width 1352 height 593
type input "**********"
type input "*****"
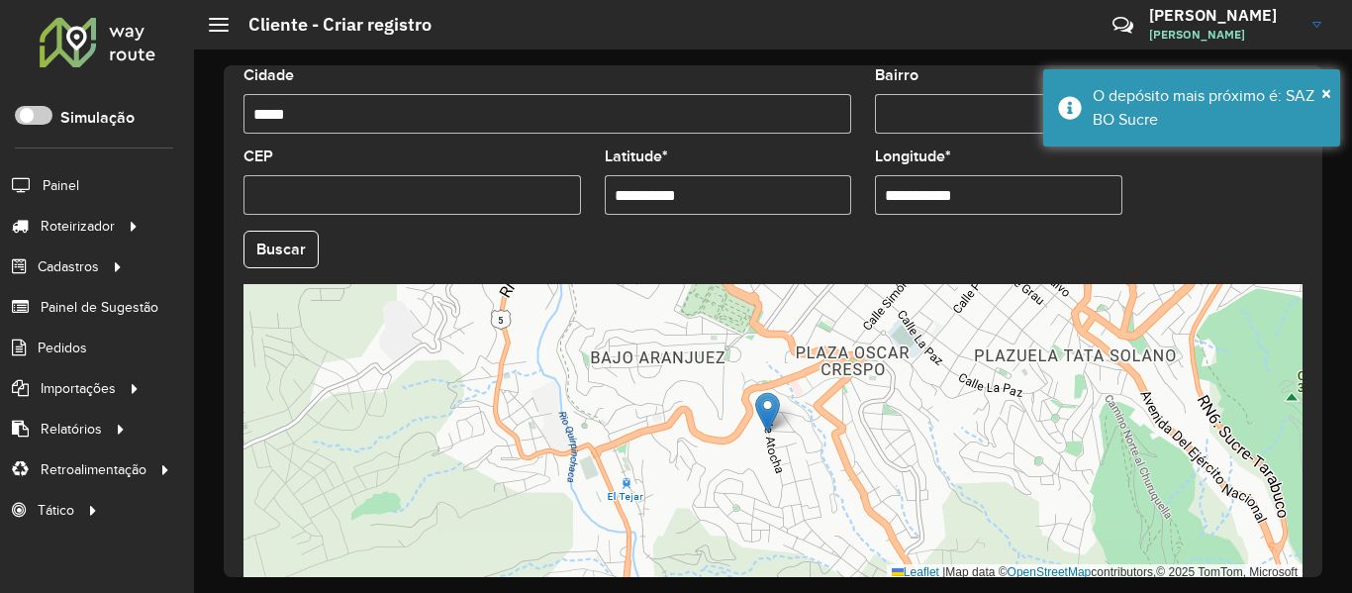
scroll to position [880, 0]
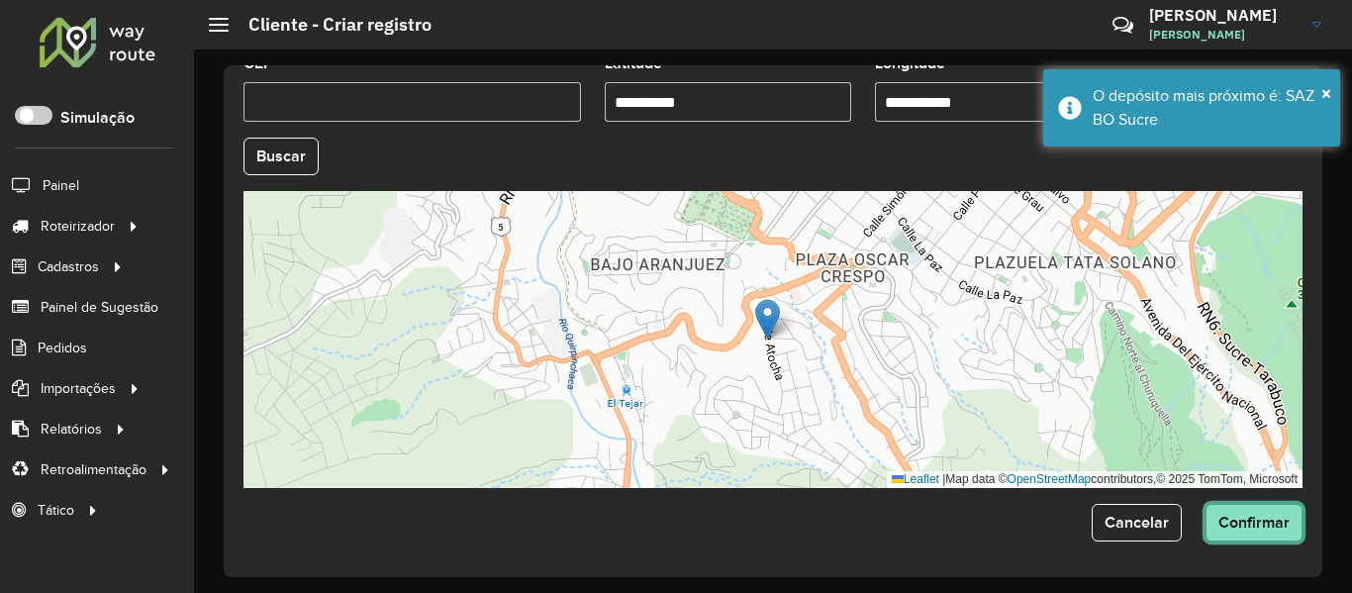
click at [1239, 509] on button "Confirmar" at bounding box center [1254, 523] width 97 height 38
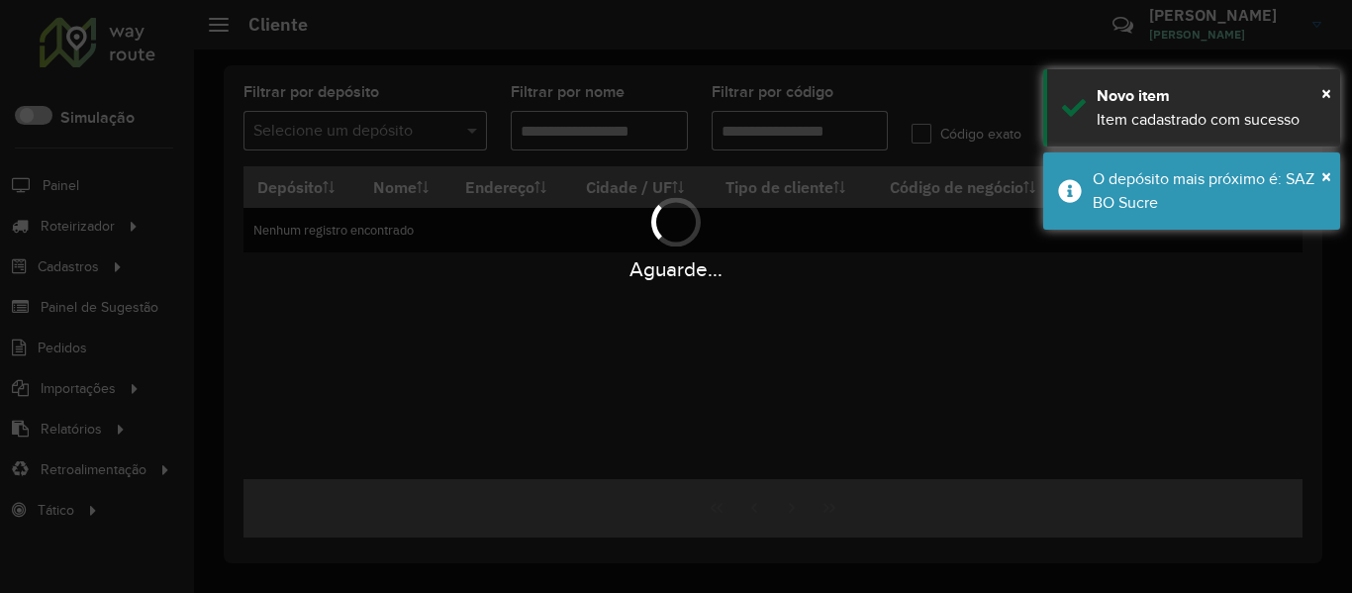
type input "**********"
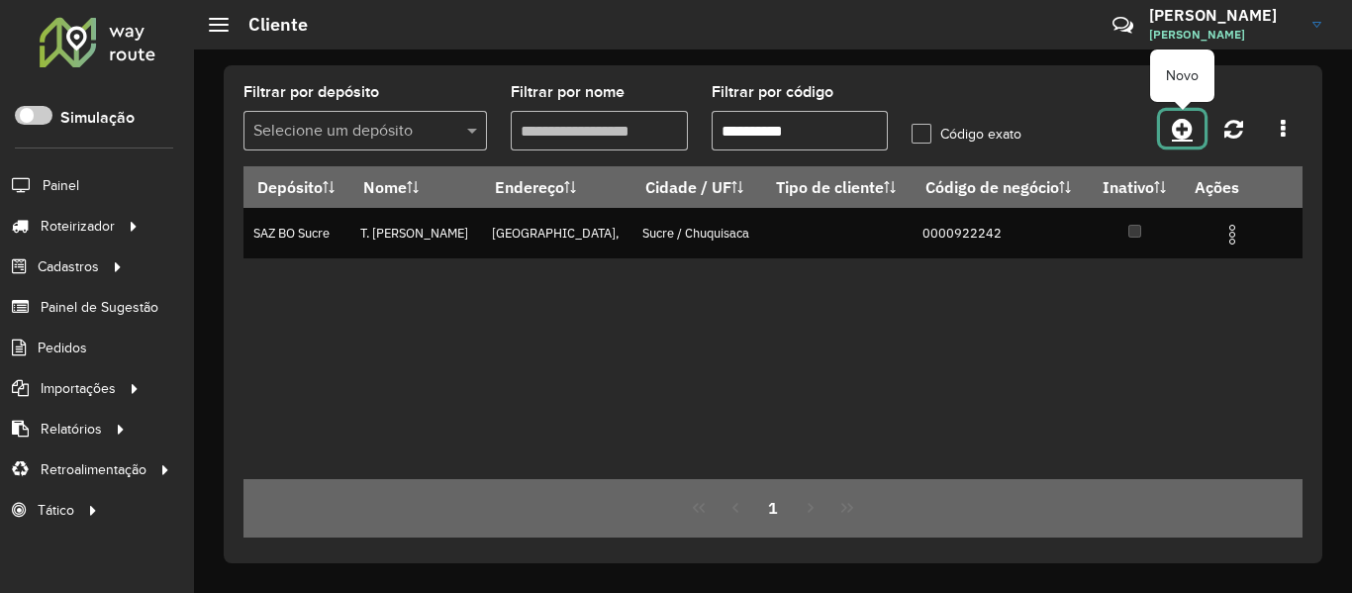
click at [1182, 127] on icon at bounding box center [1182, 129] width 21 height 24
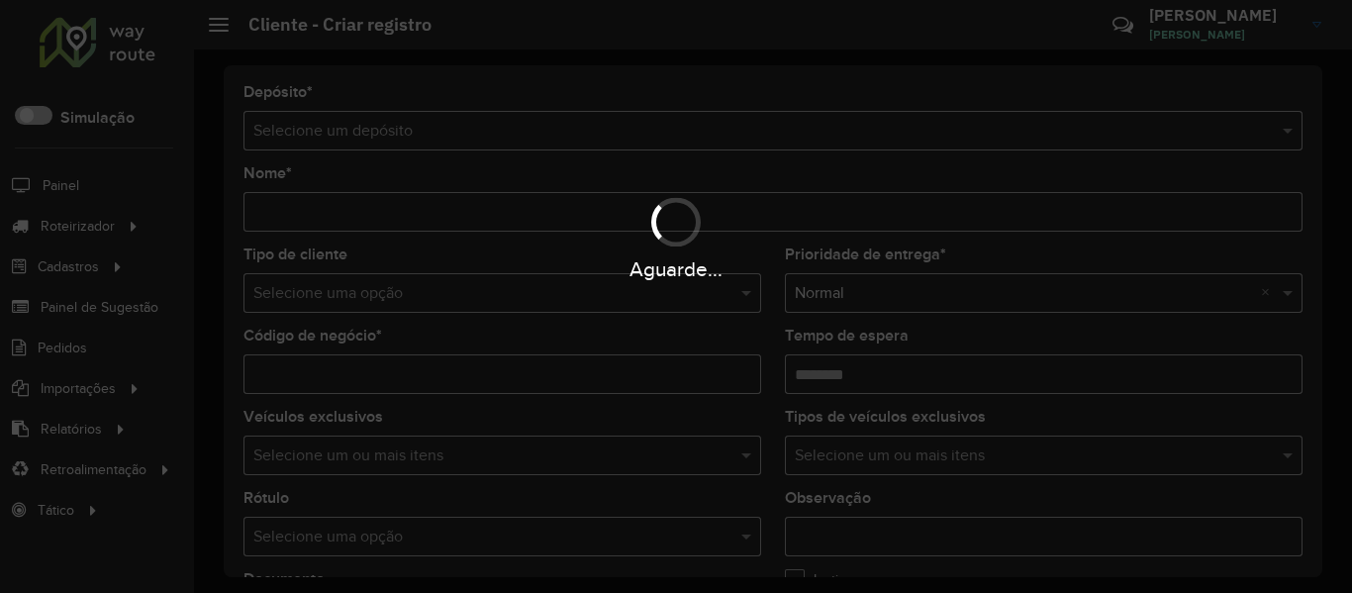
click at [771, 132] on div "Aguarde..." at bounding box center [676, 296] width 1352 height 593
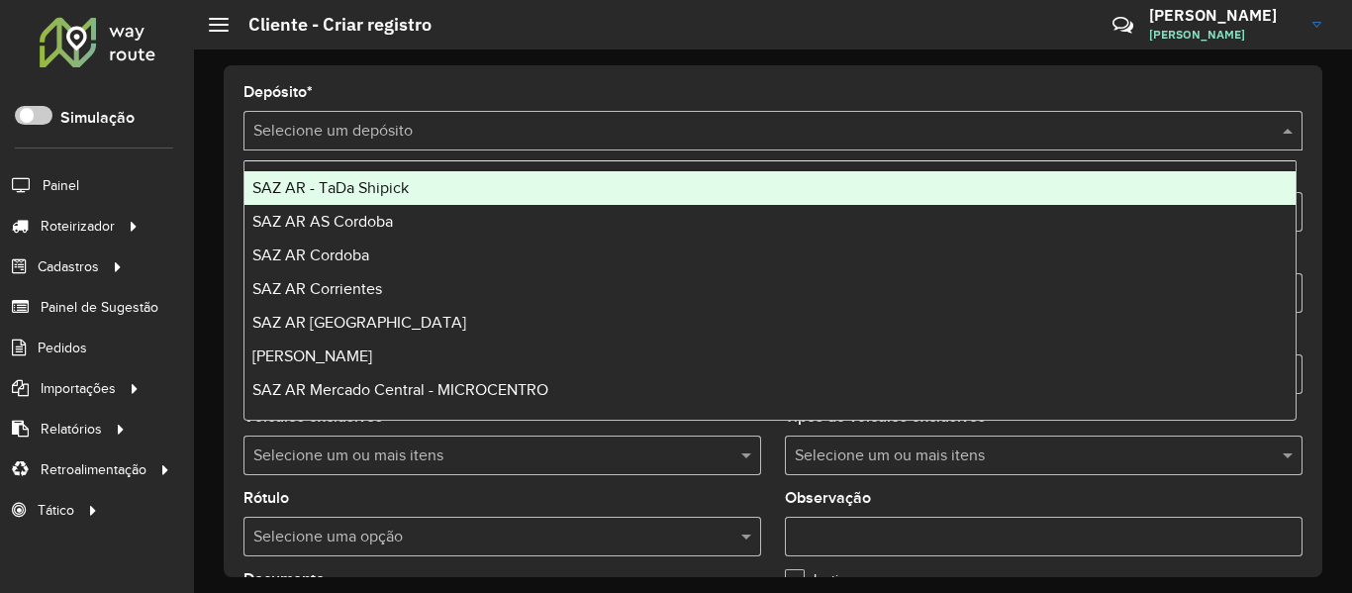
click at [771, 132] on input "text" at bounding box center [753, 132] width 1000 height 24
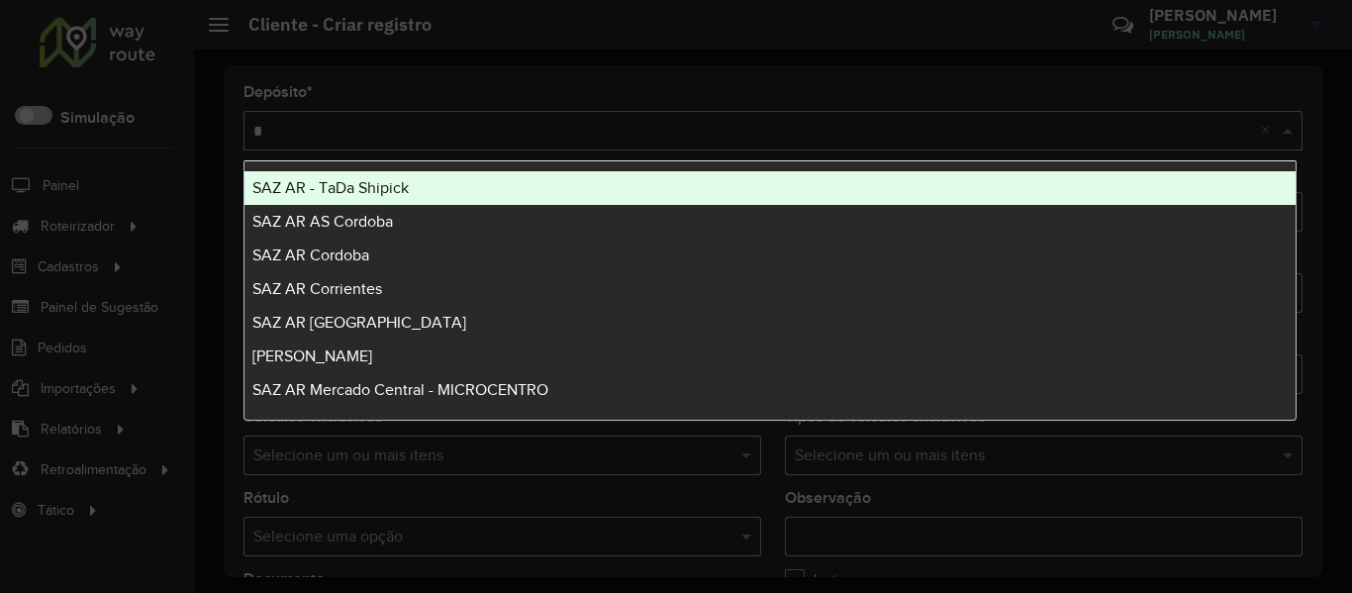
type input "**"
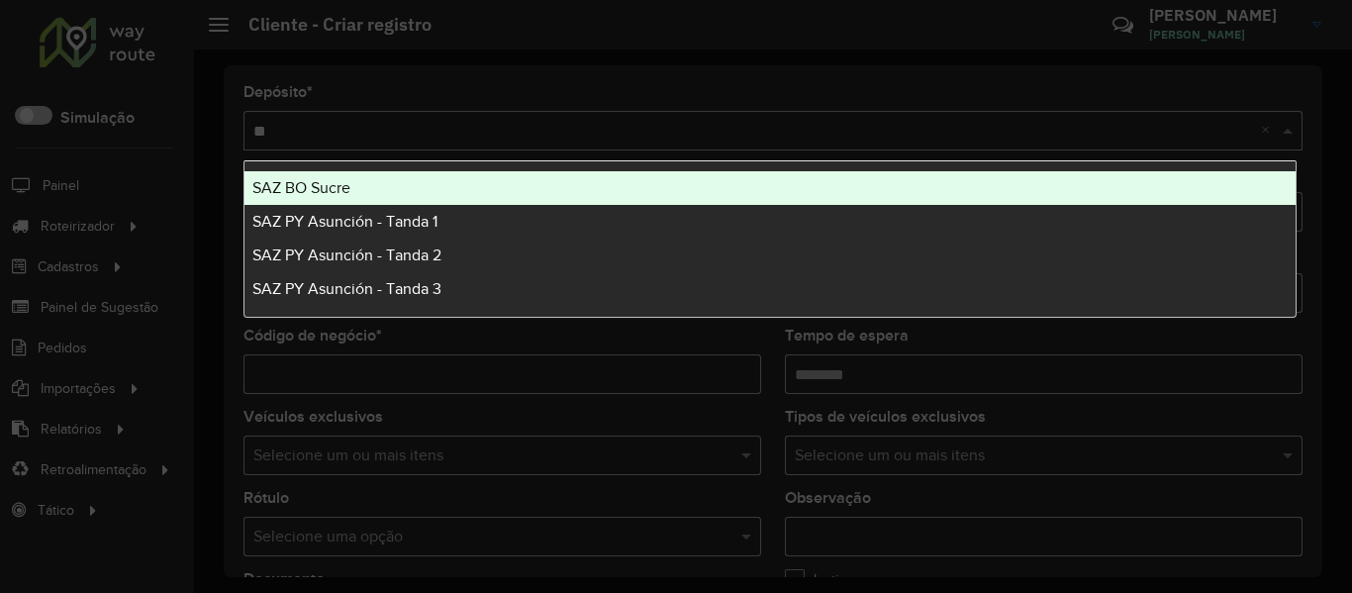
click at [416, 185] on div "SAZ BO Sucre" at bounding box center [770, 188] width 1051 height 34
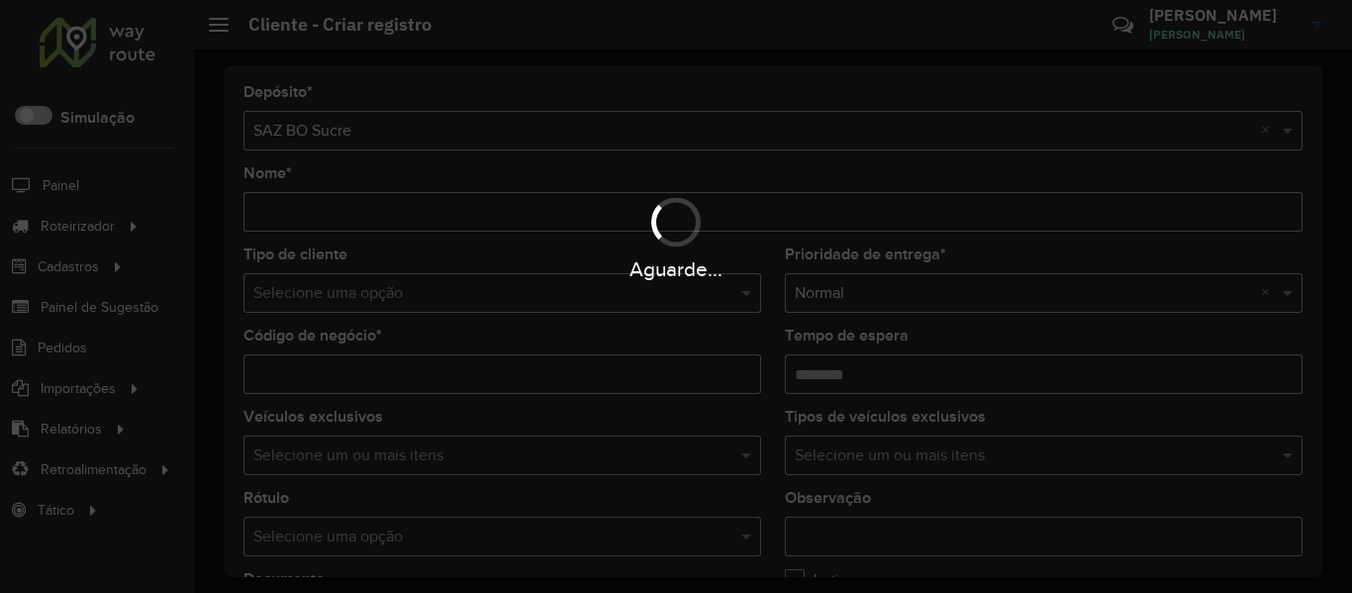
click at [342, 353] on hb-app "Aguarde... Pop-up bloqueado! Seu navegador bloqueou automáticamente a abertura …" at bounding box center [676, 296] width 1352 height 593
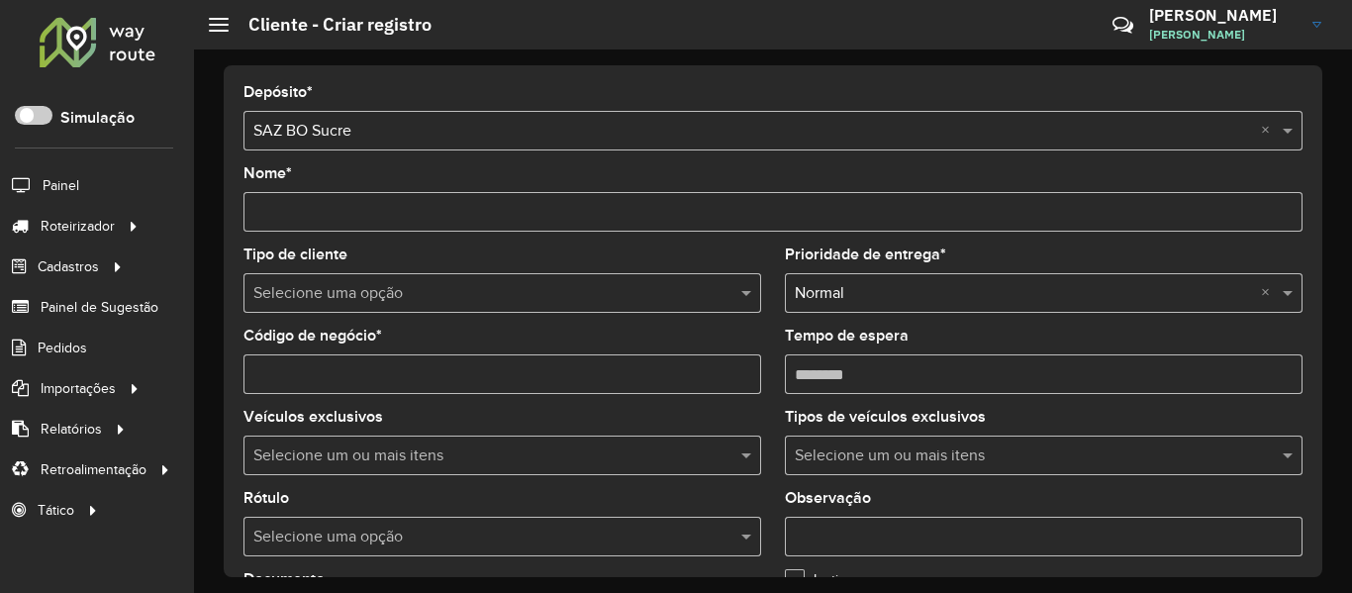
click at [337, 377] on input "Código de negócio *" at bounding box center [503, 374] width 518 height 40
click at [336, 377] on input "Código de negócio *" at bounding box center [503, 374] width 518 height 40
paste input "**********"
type input "**********"
click at [402, 208] on input "Nome *" at bounding box center [773, 212] width 1059 height 40
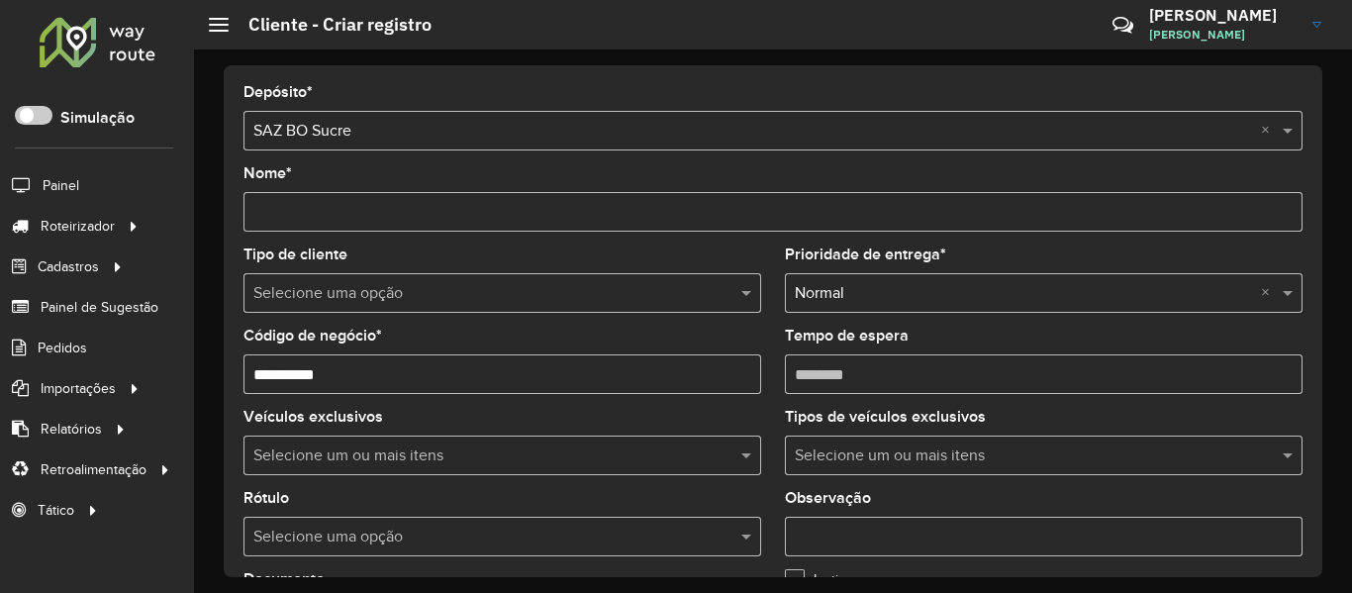
paste input "**********"
type input "**********"
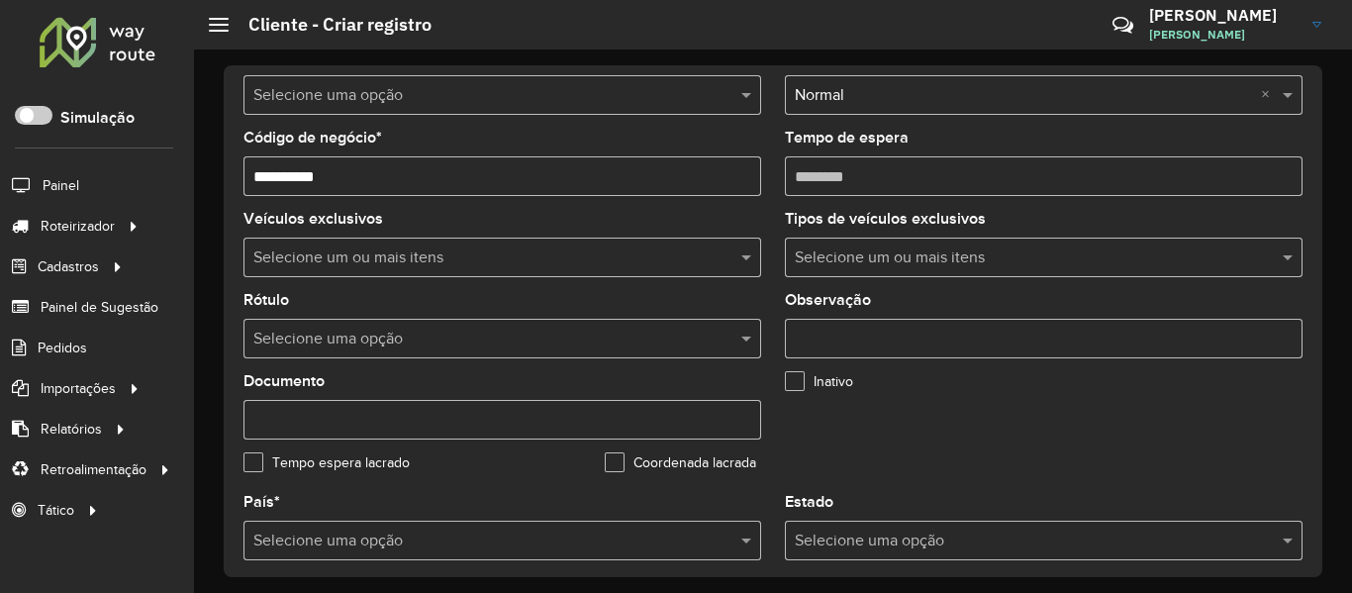
scroll to position [495, 0]
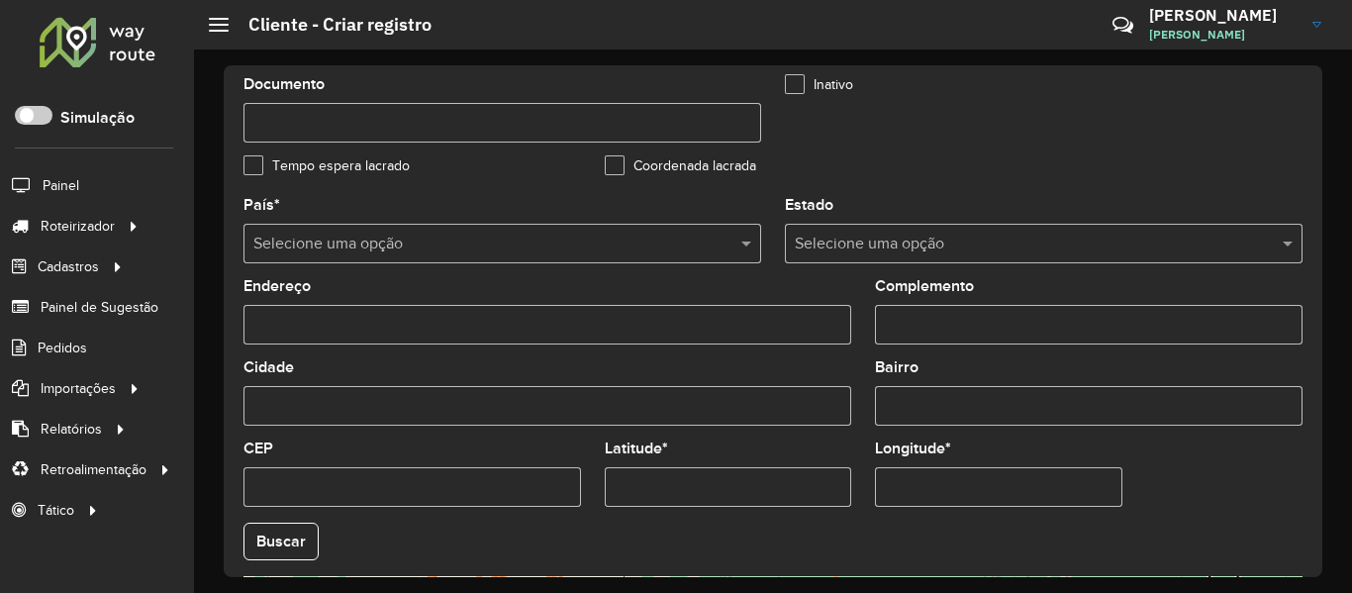
click at [775, 477] on input "Latitude *" at bounding box center [728, 487] width 247 height 40
paste input "**********"
type input "**********"
drag, startPoint x: 902, startPoint y: 478, endPoint x: 812, endPoint y: 512, distance: 96.2
click at [901, 478] on input "Longitude *" at bounding box center [998, 487] width 247 height 40
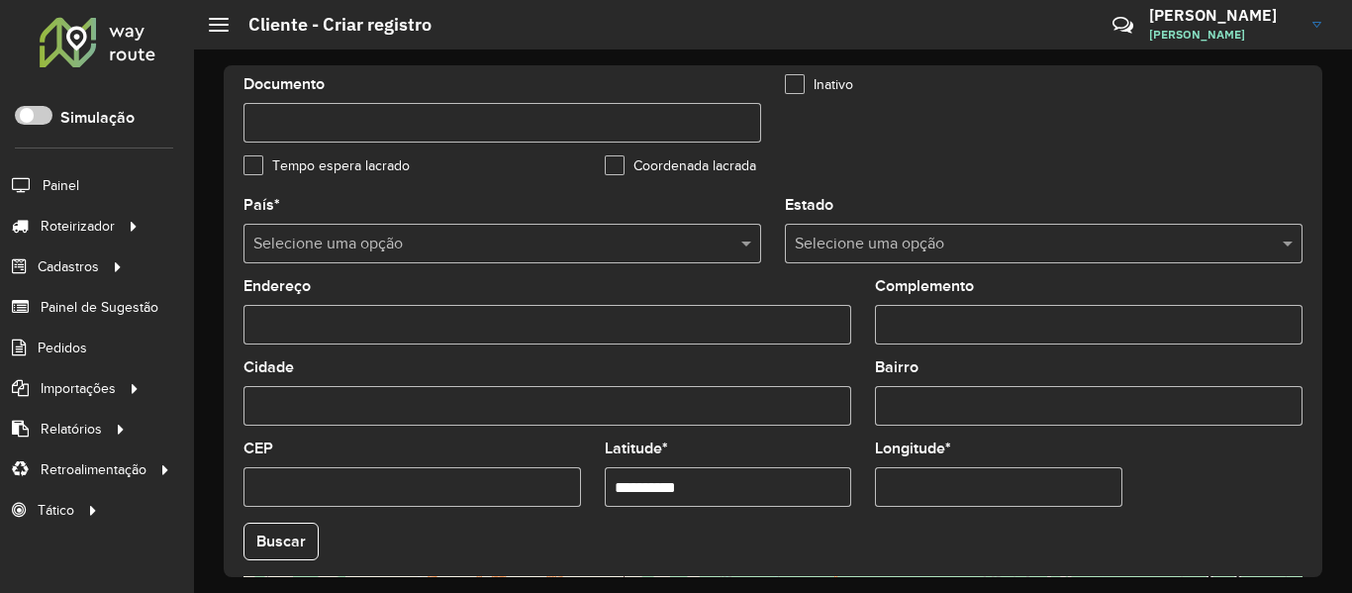
paste input "**********"
type input "**********"
click at [296, 536] on hb-app "Aguarde... Pop-up bloqueado! Seu navegador bloqueou automáticamente a abertura …" at bounding box center [676, 296] width 1352 height 593
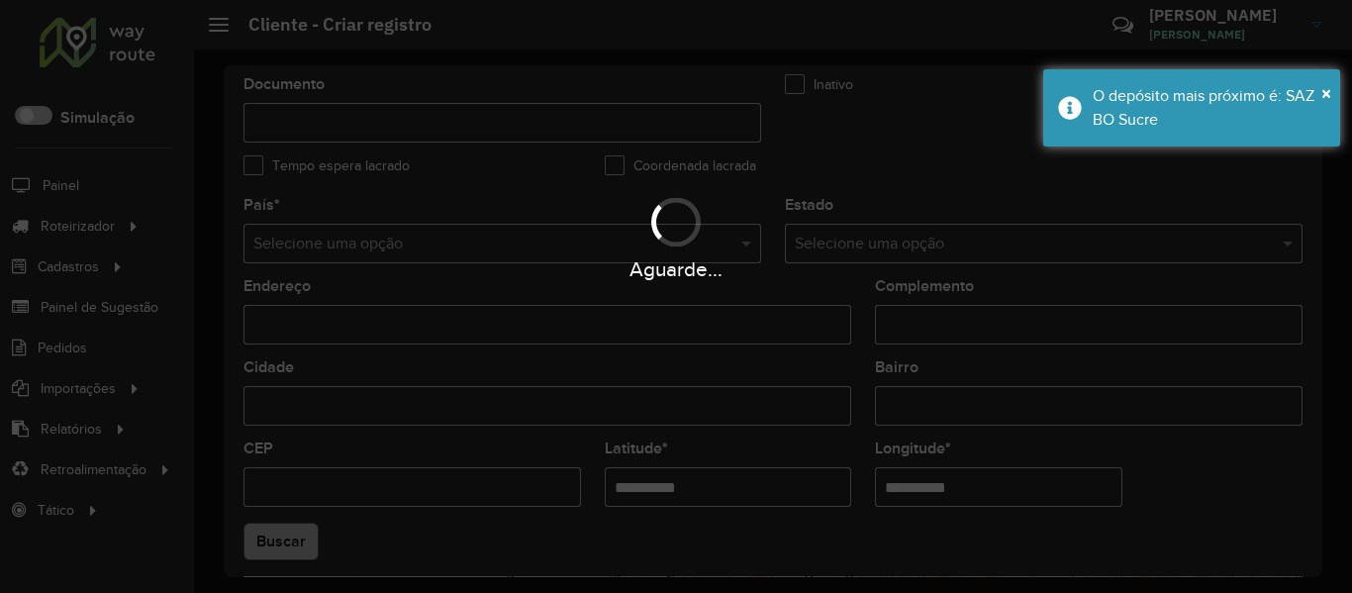
click at [296, 536] on div "Aguarde..." at bounding box center [676, 296] width 1352 height 593
click at [297, 536] on div "Aguarde..." at bounding box center [676, 296] width 1352 height 593
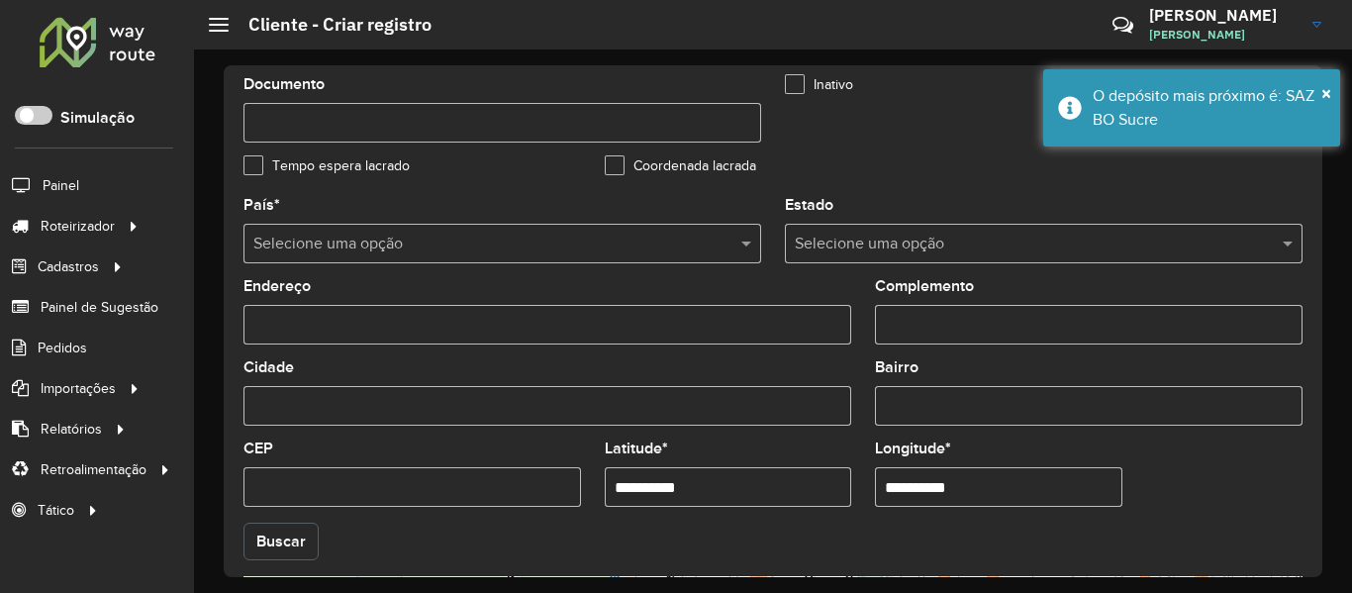
click at [299, 535] on button "Buscar" at bounding box center [281, 542] width 75 height 38
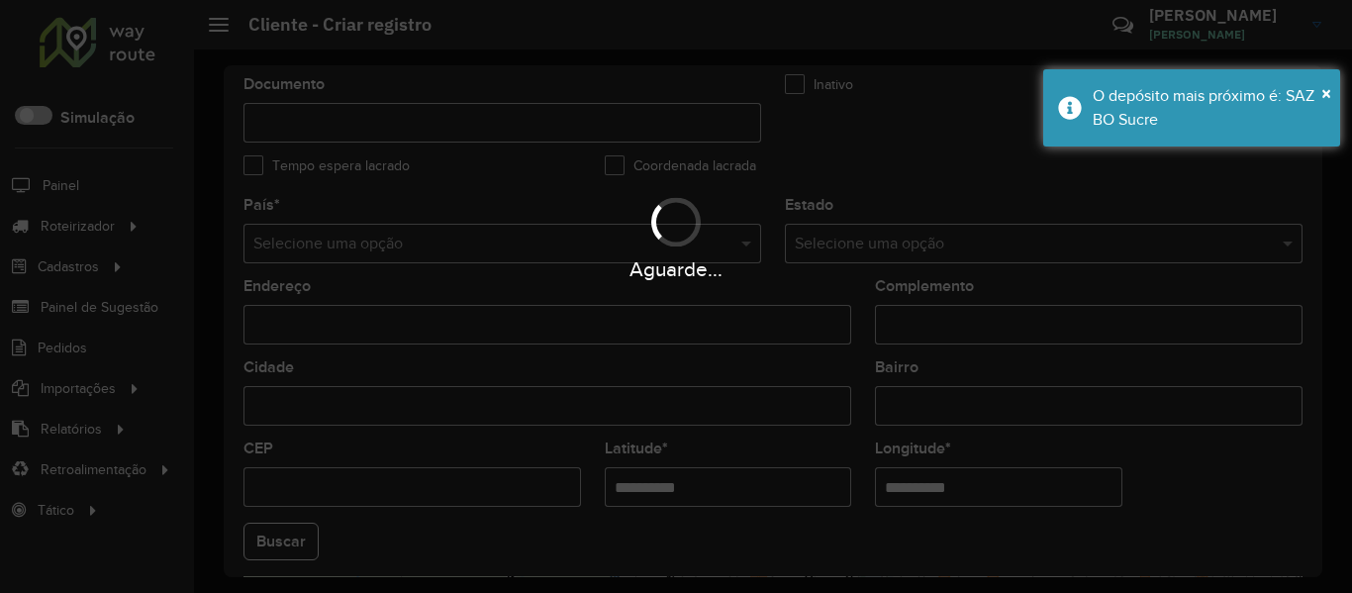
type input "**********"
type input "*****"
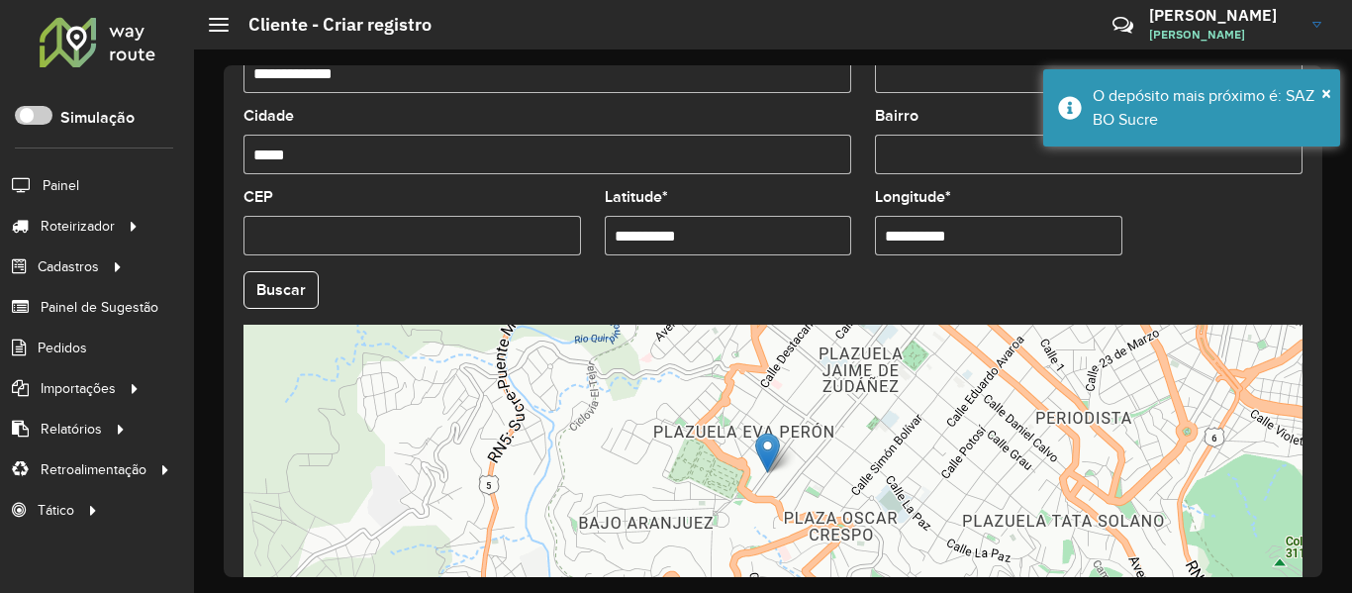
scroll to position [880, 0]
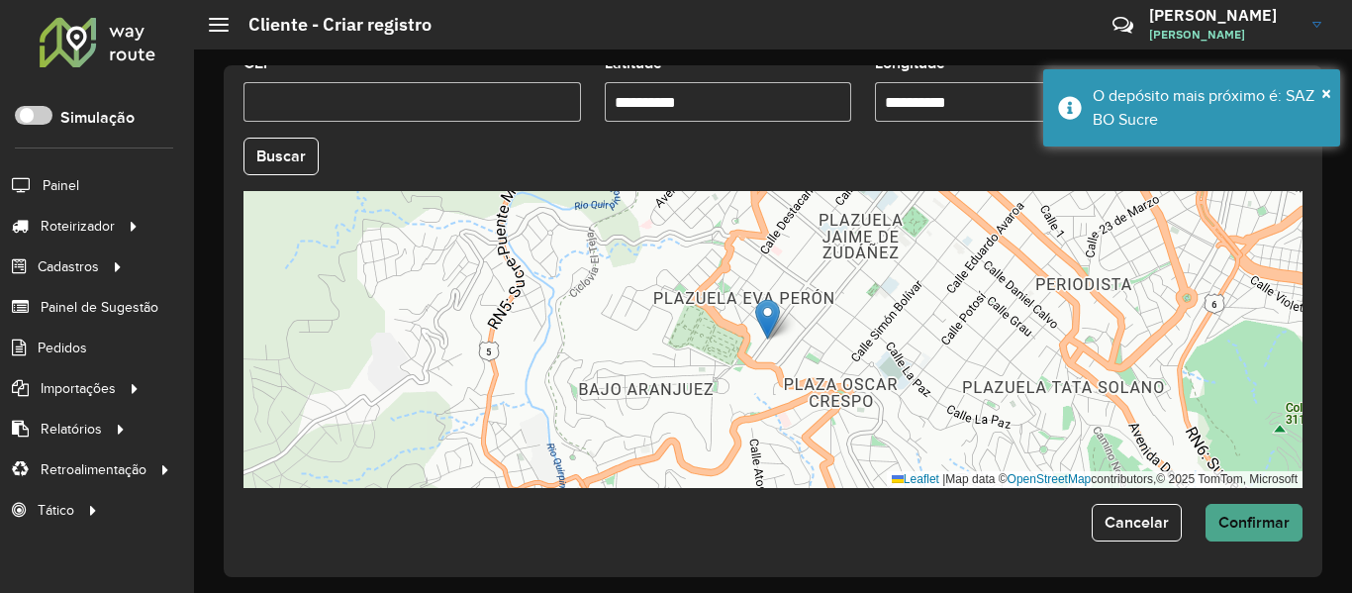
click at [1285, 542] on div "**********" at bounding box center [773, 321] width 1099 height 512
click at [1285, 537] on button "Confirmar" at bounding box center [1254, 523] width 97 height 38
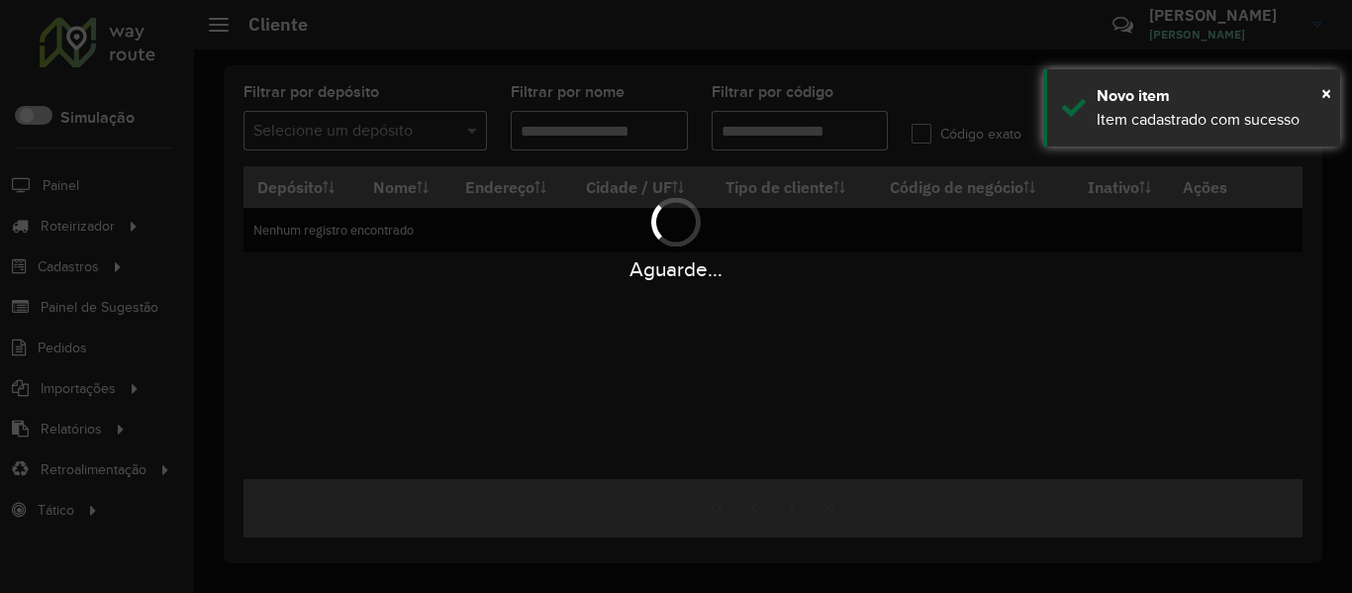
type input "**********"
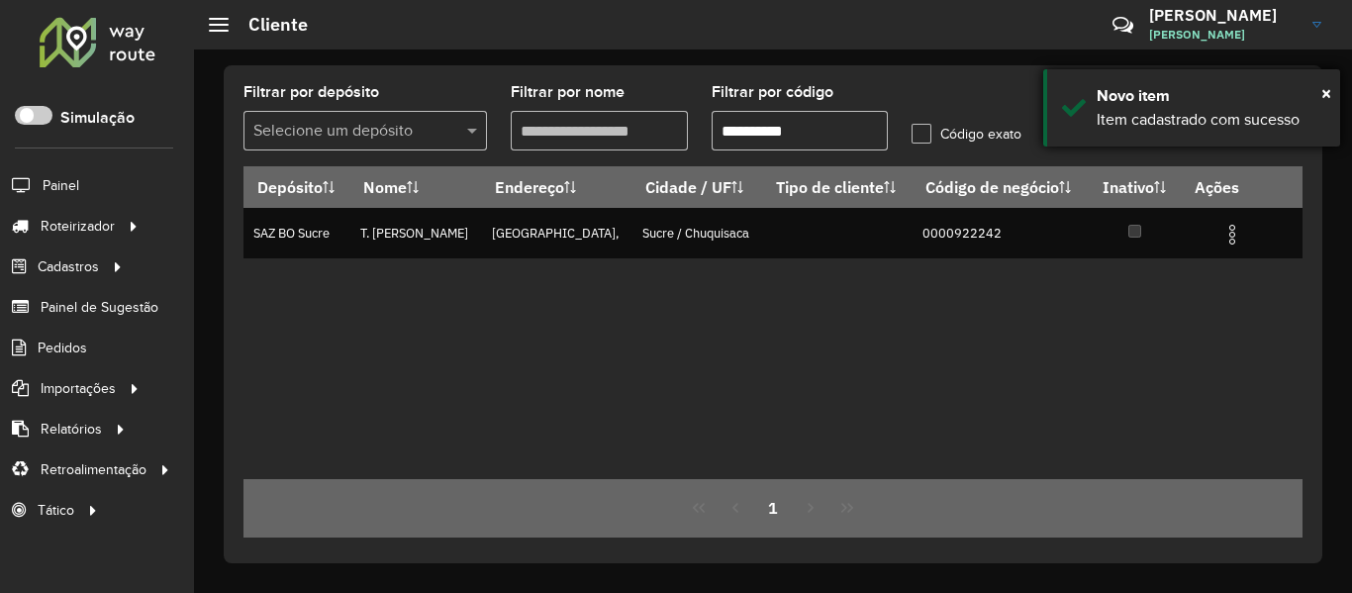
click at [1331, 86] on div "× Novo item Item cadastrado com sucesso" at bounding box center [1191, 107] width 297 height 77
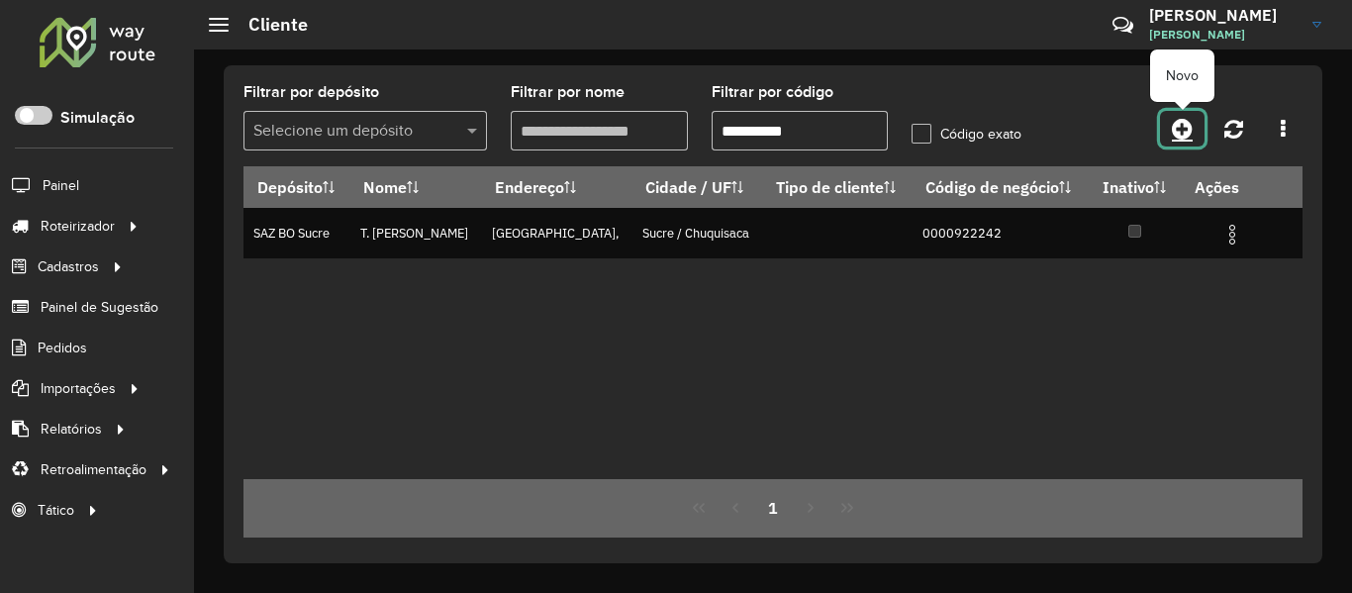
click at [1194, 126] on link at bounding box center [1182, 129] width 45 height 36
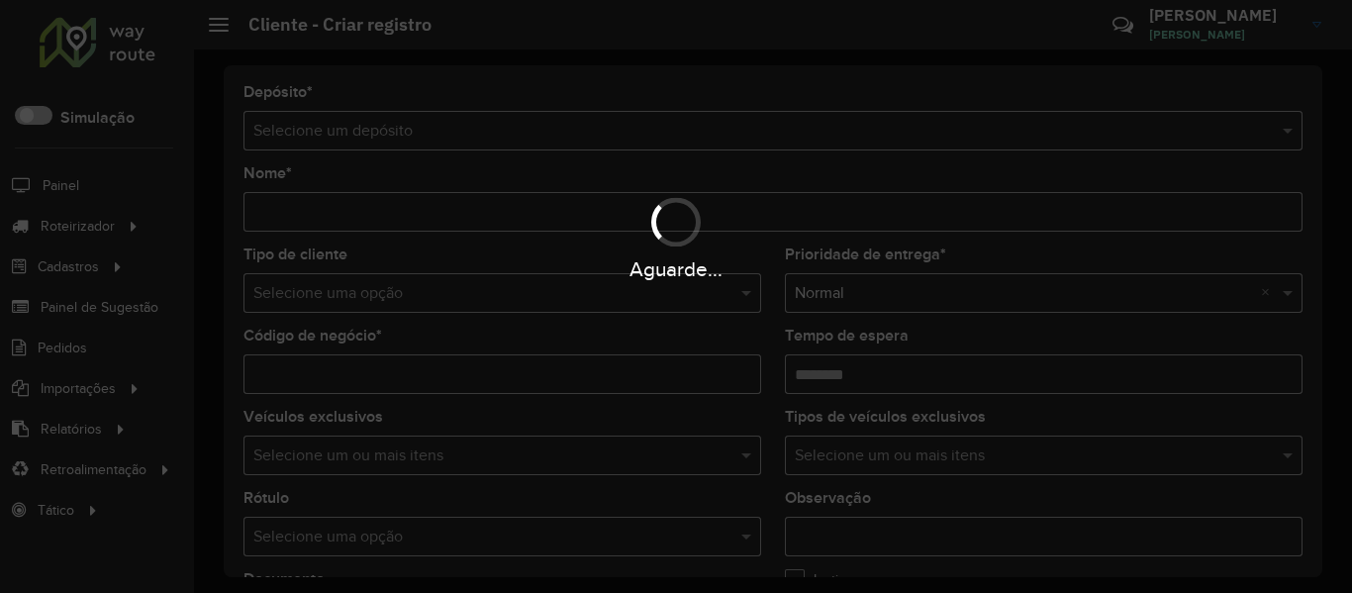
click at [666, 135] on div "Aguarde..." at bounding box center [676, 296] width 1352 height 593
click at [666, 135] on input "text" at bounding box center [753, 132] width 1000 height 24
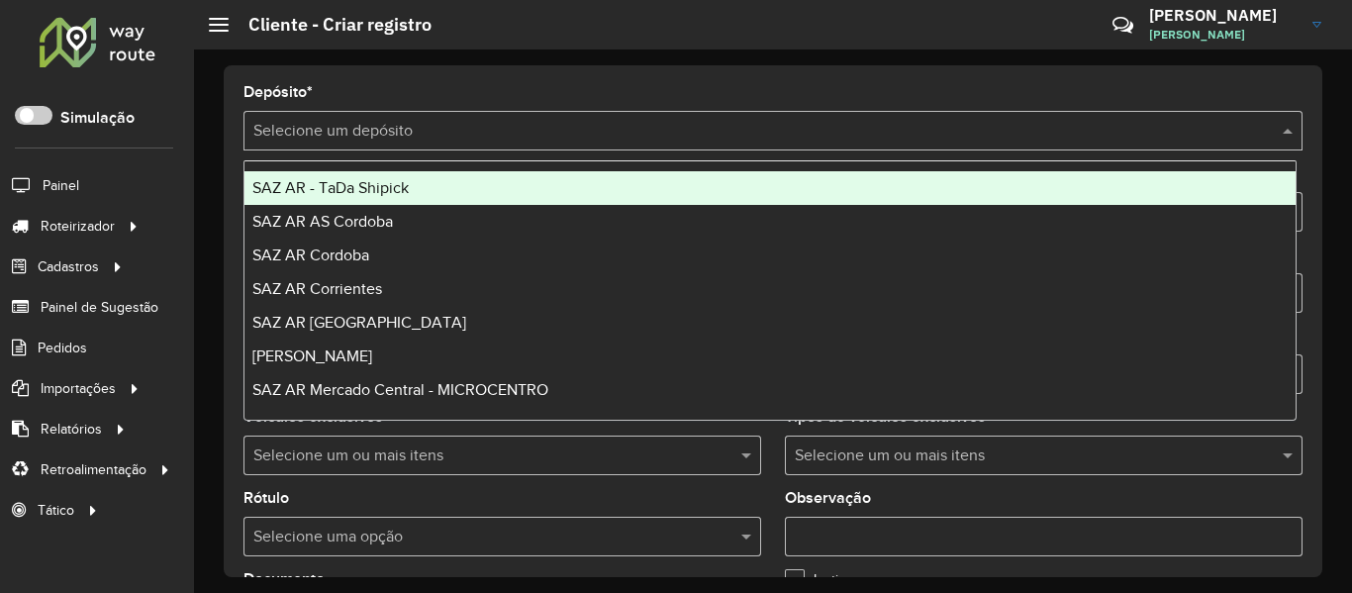
click at [666, 135] on input "text" at bounding box center [753, 132] width 1000 height 24
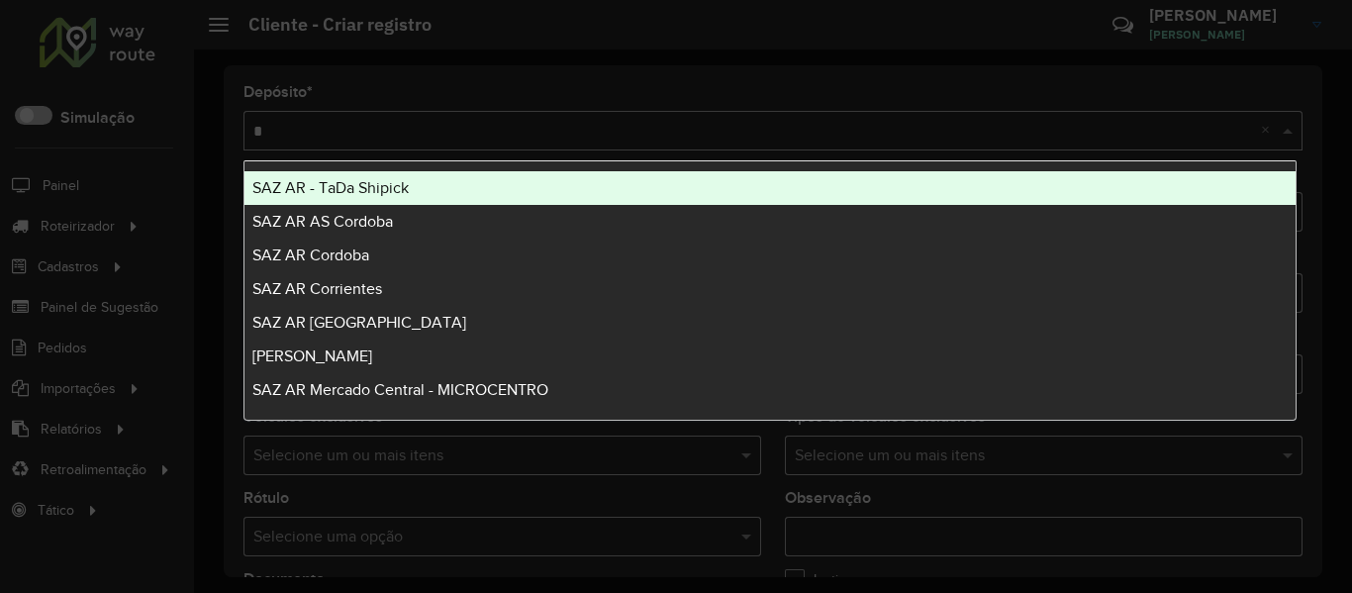
type input "**"
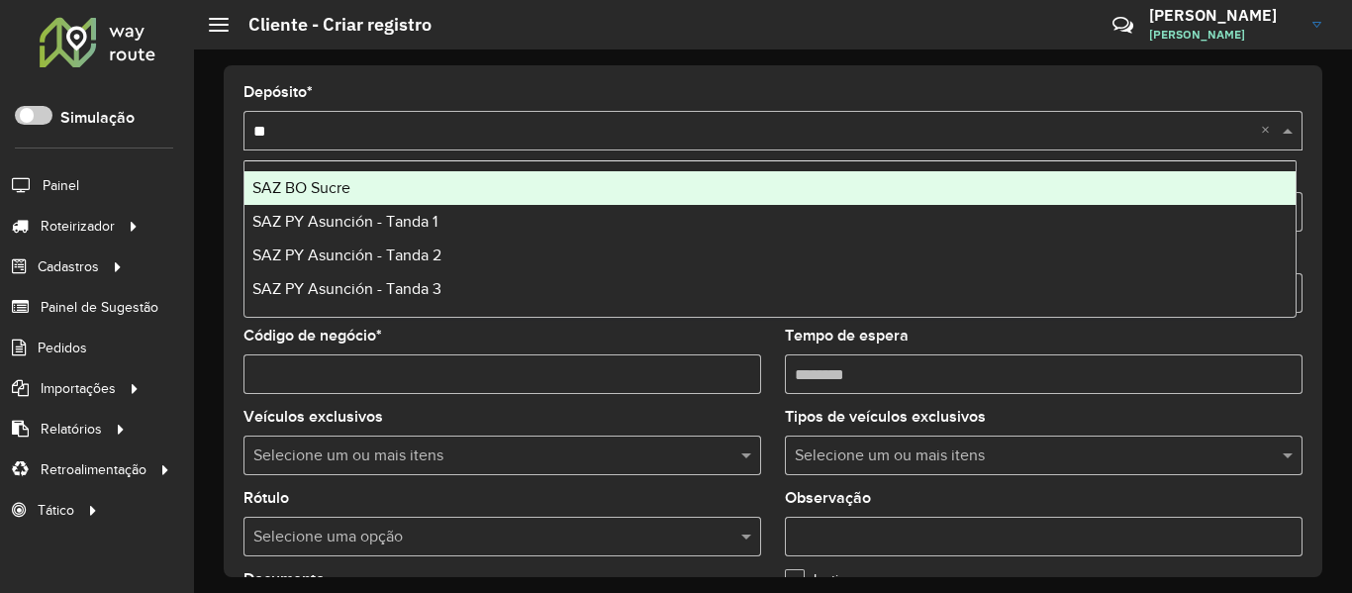
click at [473, 191] on div "SAZ BO Sucre" at bounding box center [770, 188] width 1051 height 34
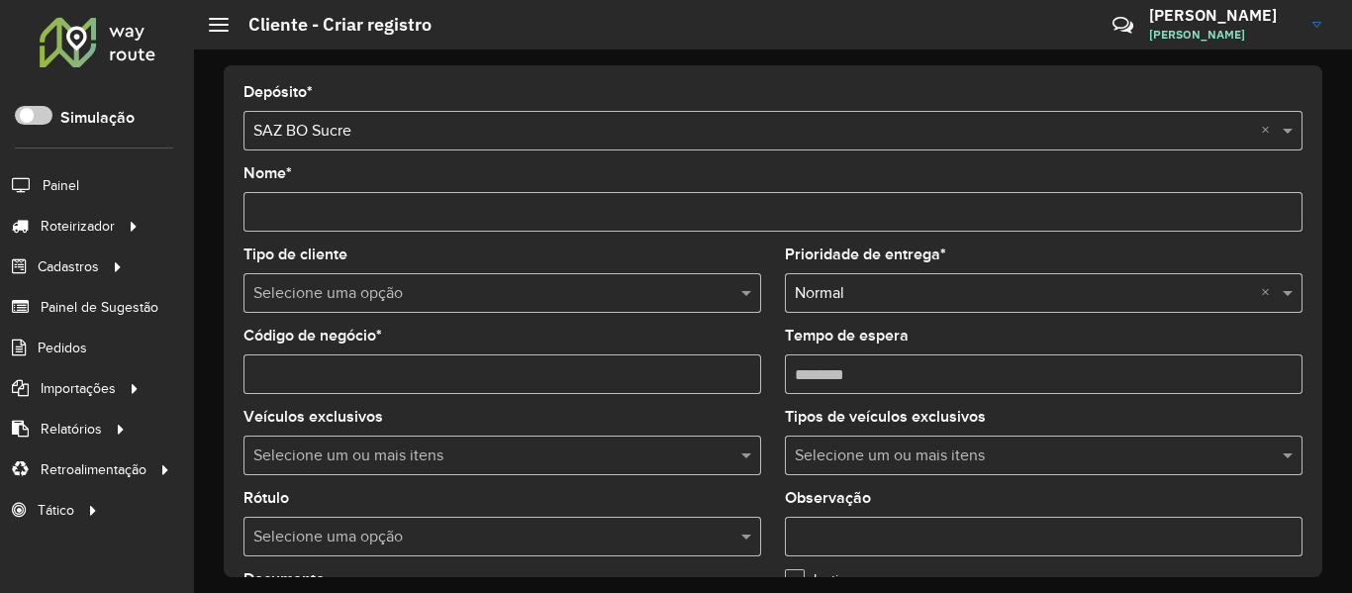
click at [415, 209] on input "Nome *" at bounding box center [773, 212] width 1059 height 40
paste input "**********"
type input "**********"
click at [409, 364] on input "Código de negócio *" at bounding box center [503, 374] width 518 height 40
paste input "**********"
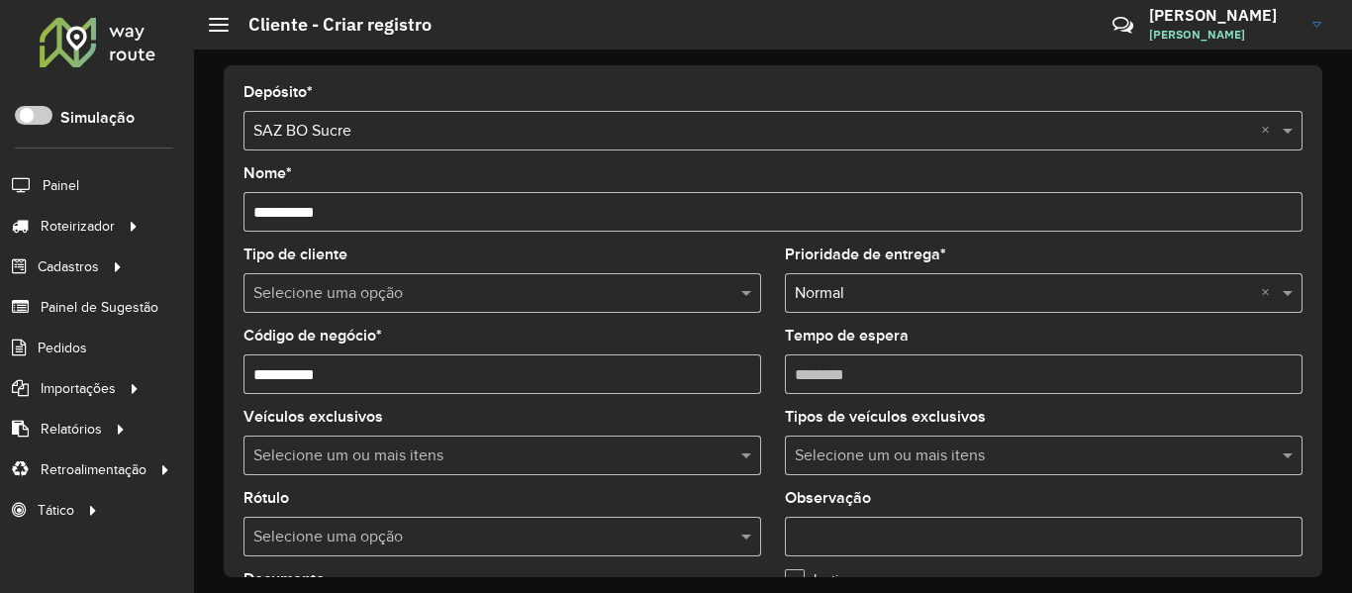
type input "**********"
click at [428, 221] on input "**********" at bounding box center [773, 212] width 1059 height 40
paste input "text"
type input "**********"
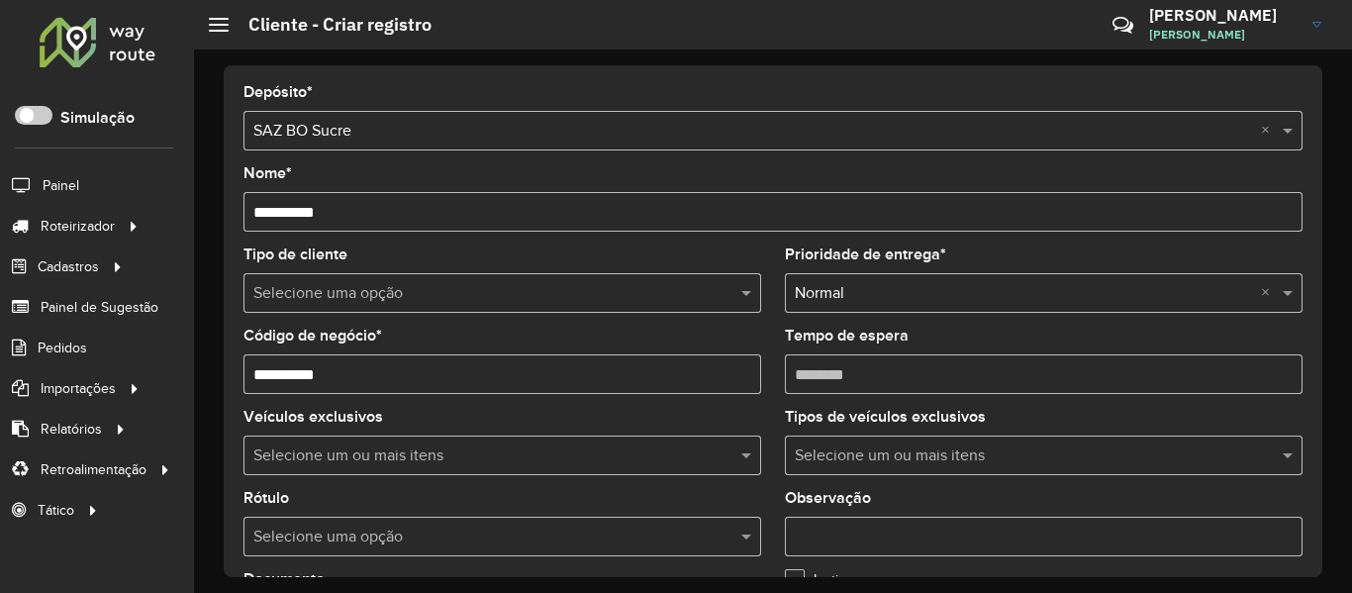
scroll to position [594, 0]
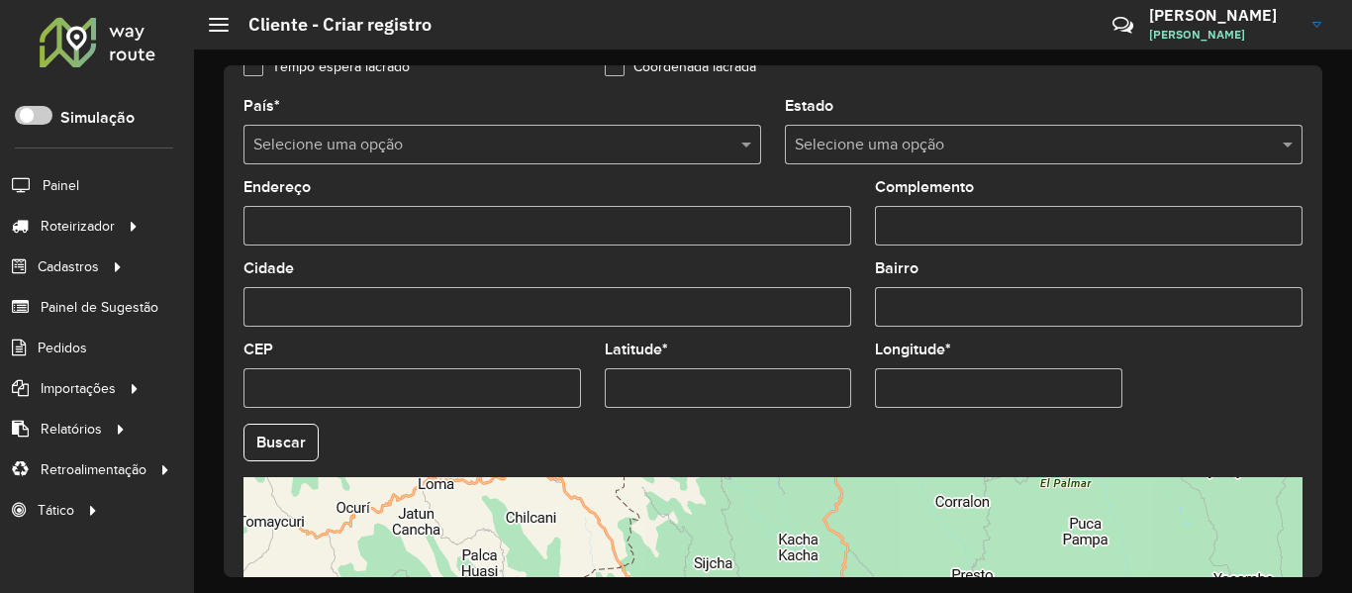
click at [790, 350] on div "Latitude *" at bounding box center [728, 375] width 247 height 65
paste input "*********"
click at [782, 382] on input "Latitude *" at bounding box center [728, 388] width 247 height 40
type input "*********"
click at [972, 363] on div "Longitude *" at bounding box center [998, 375] width 247 height 65
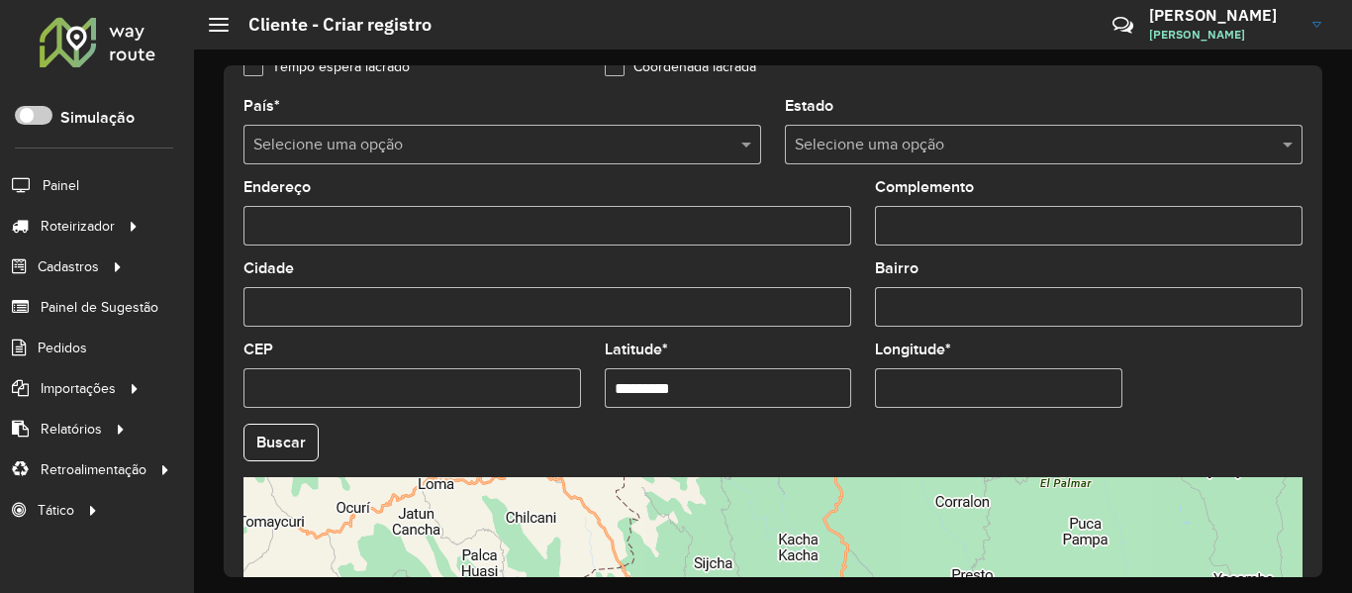
click at [986, 397] on input "Longitude *" at bounding box center [998, 388] width 247 height 40
paste input "*********"
type input "*********"
click at [308, 427] on hb-app "Aguarde... Pop-up bloqueado! Seu navegador bloqueou automáticamente a abertura …" at bounding box center [676, 296] width 1352 height 593
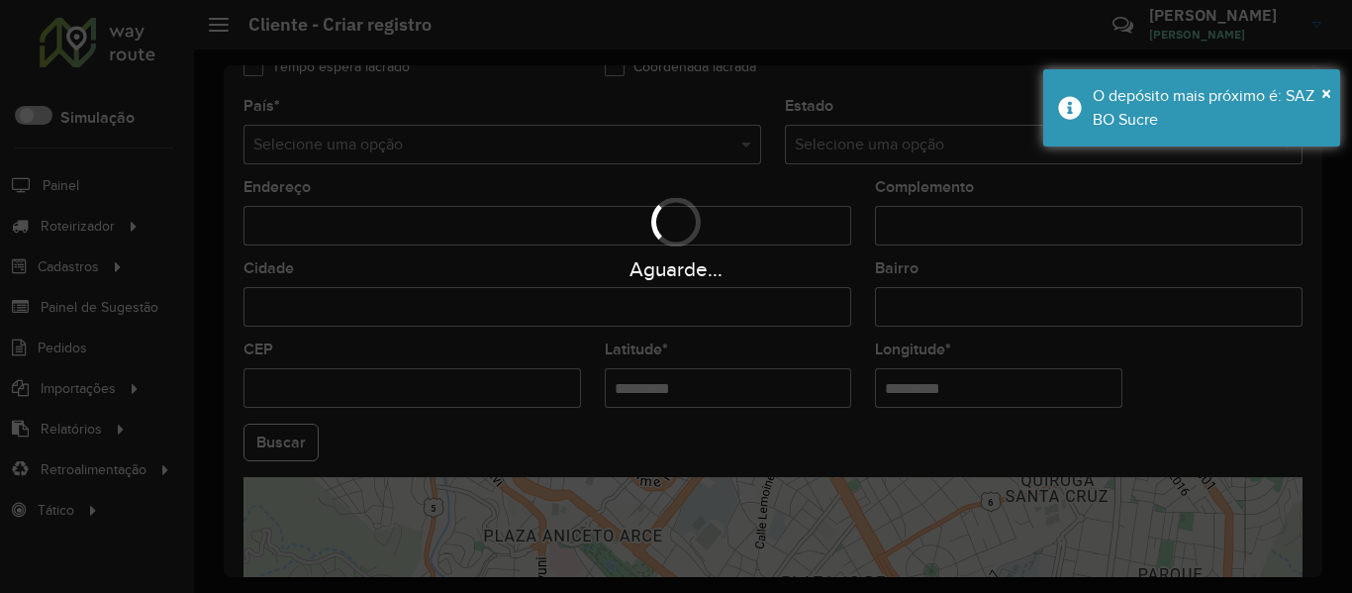
click at [302, 435] on hb-app "Aguarde... Pop-up bloqueado! Seu navegador bloqueou automáticamente a abertura …" at bounding box center [676, 296] width 1352 height 593
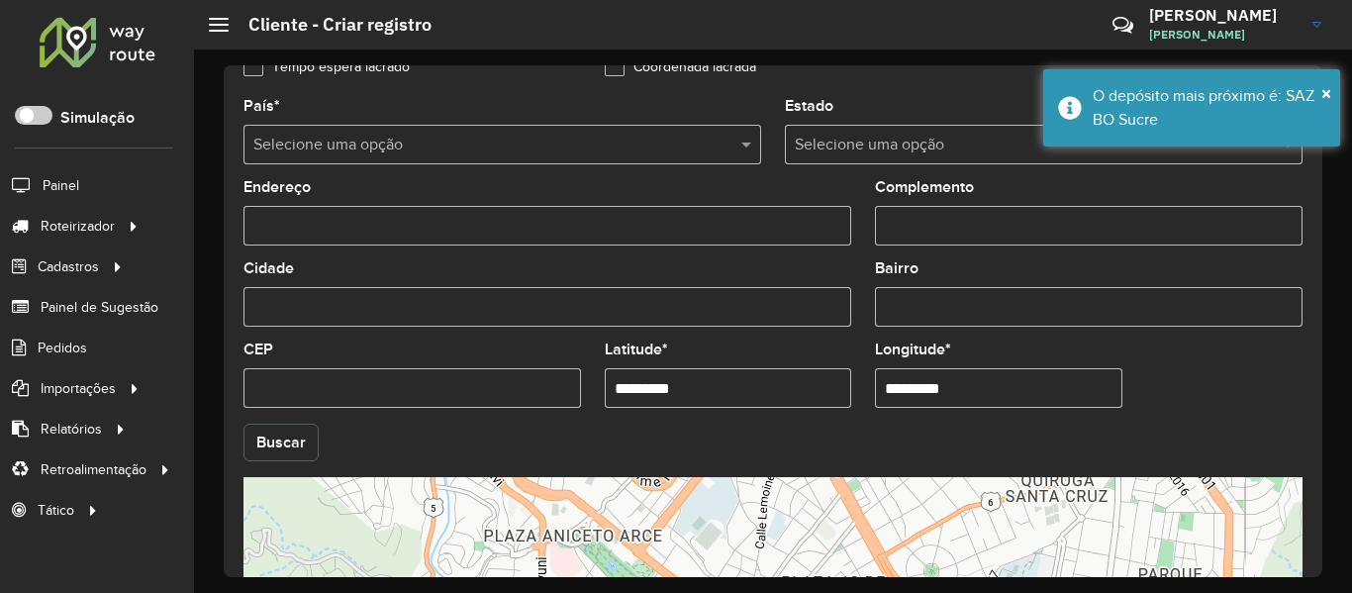
click at [303, 435] on button "Buscar" at bounding box center [281, 443] width 75 height 38
click at [0, 0] on div "Aguarde..." at bounding box center [0, 0] width 0 height 0
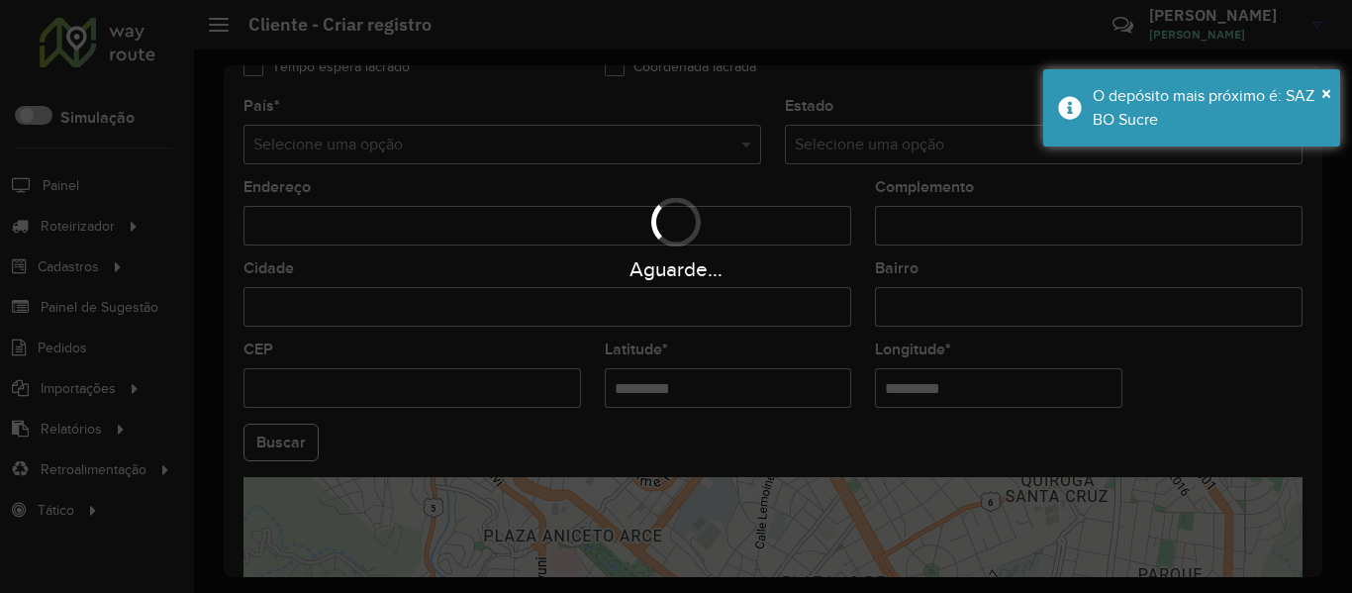
type input "**********"
type input "*****"
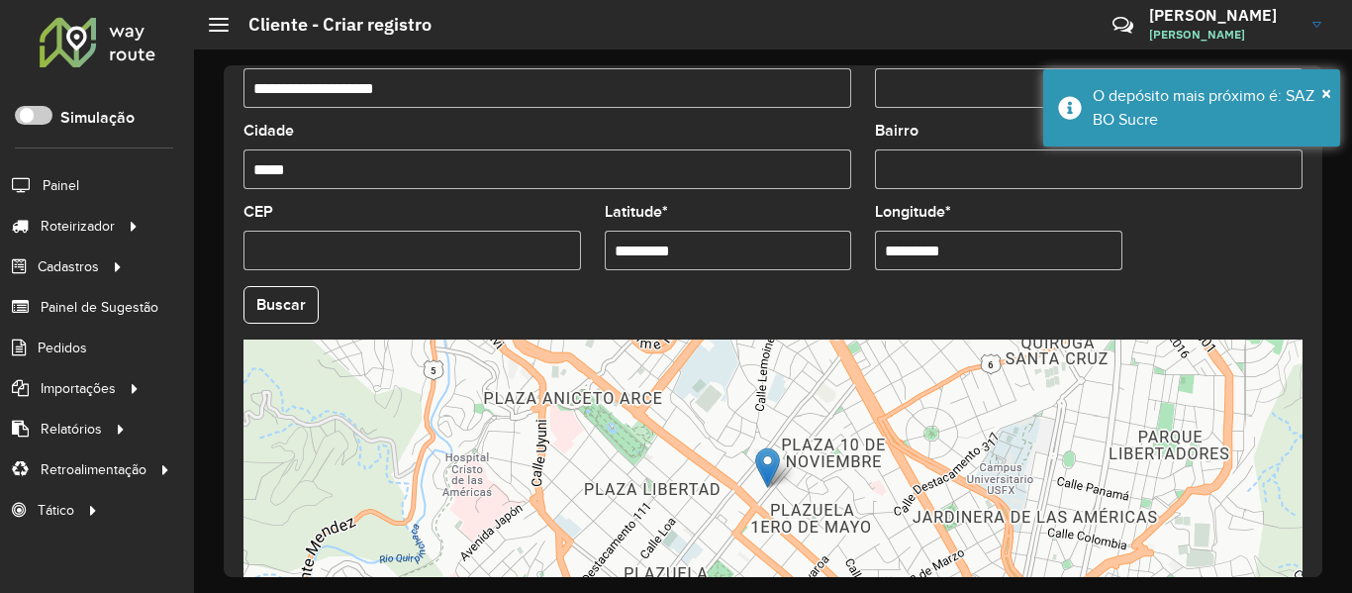
scroll to position [880, 0]
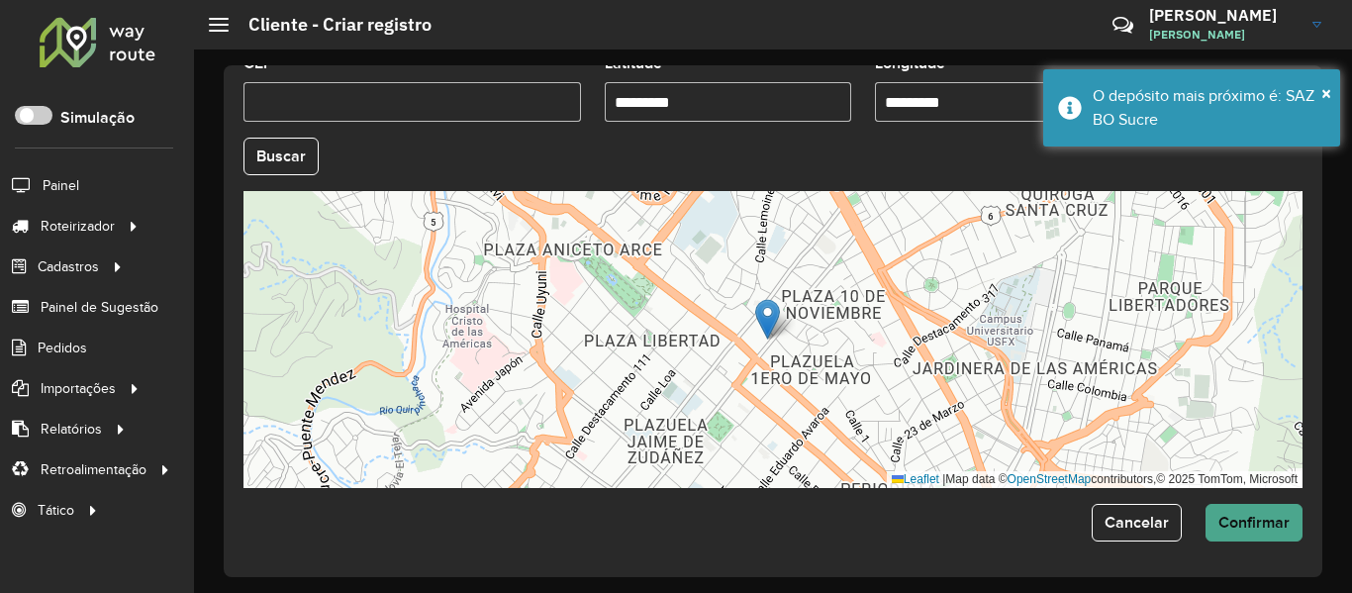
click at [1260, 517] on span "Confirmar" at bounding box center [1254, 522] width 71 height 17
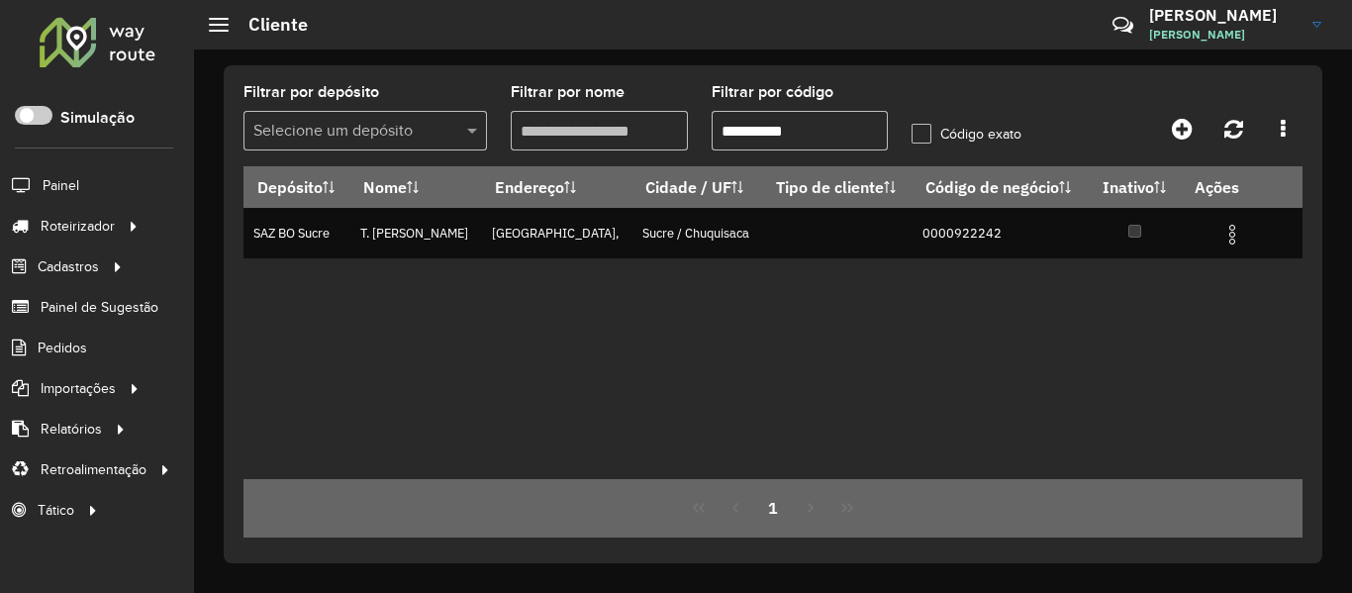
click at [832, 140] on input "**********" at bounding box center [800, 131] width 177 height 40
paste input "text"
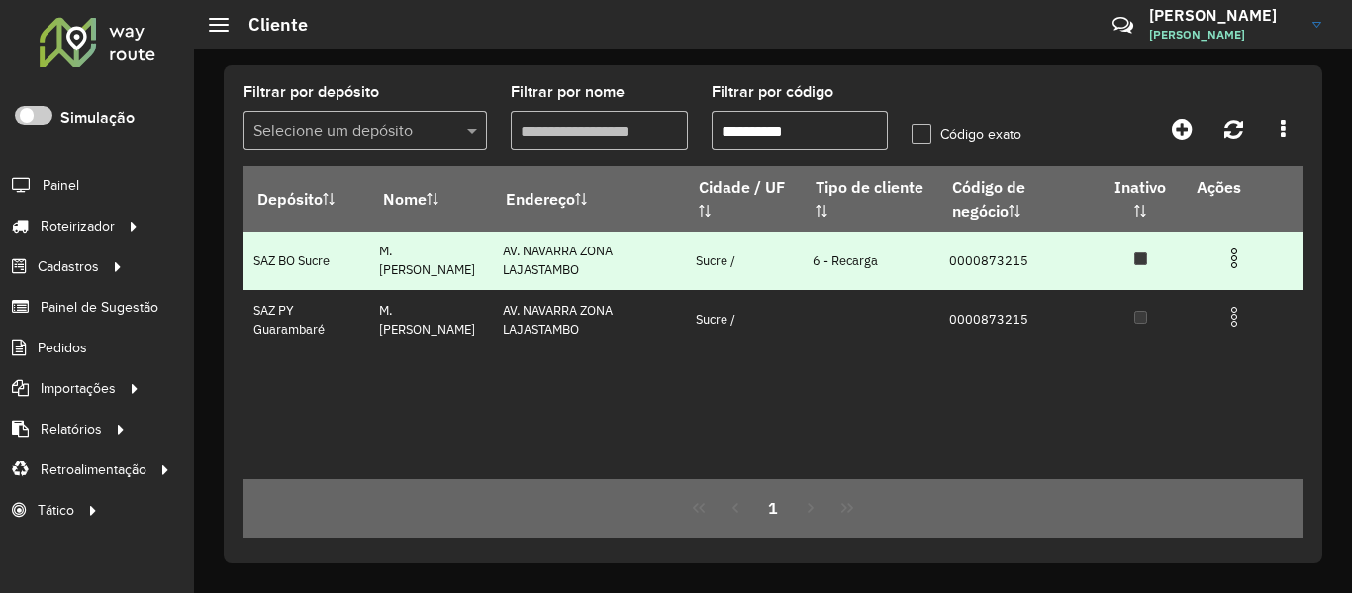
type input "**********"
click at [1239, 257] on img at bounding box center [1235, 258] width 24 height 24
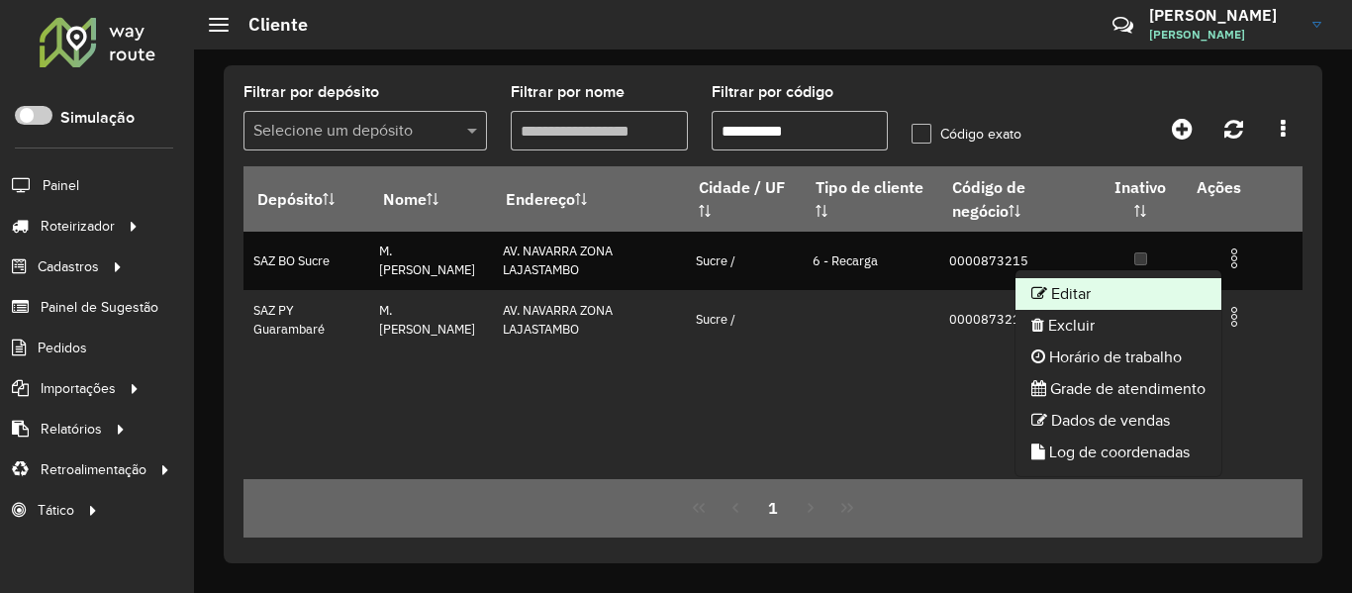
click at [1152, 295] on li "Editar" at bounding box center [1119, 294] width 206 height 32
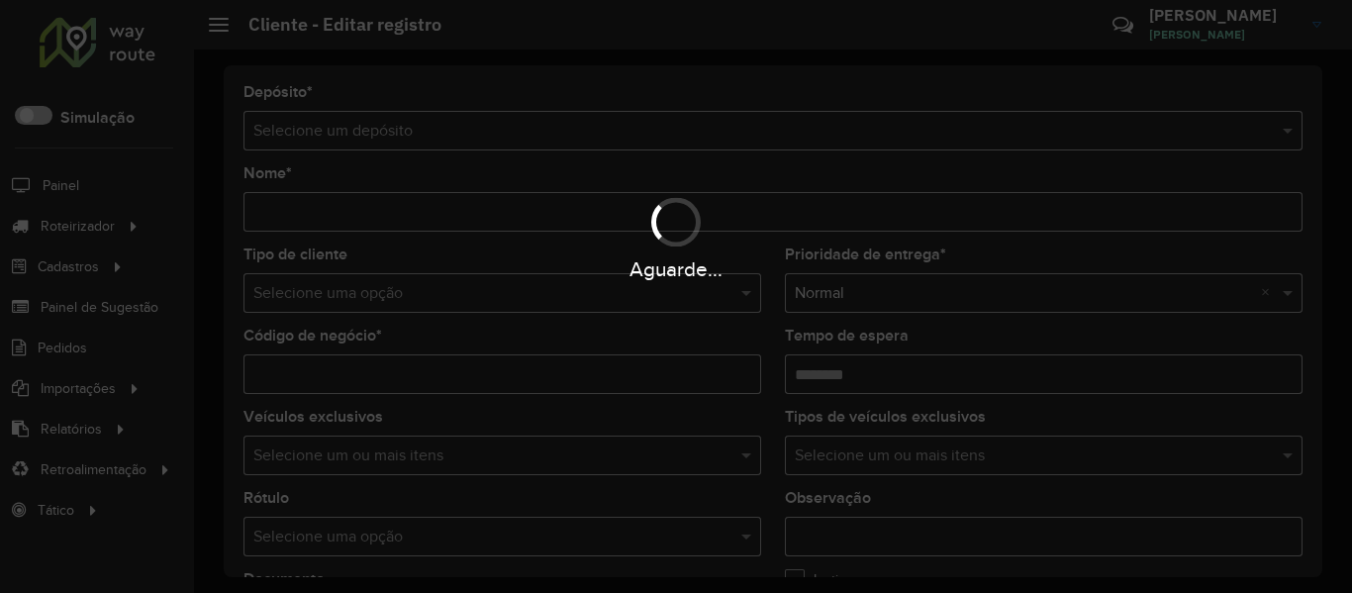
type input "********"
type input "**********"
type input "********"
type input "**********"
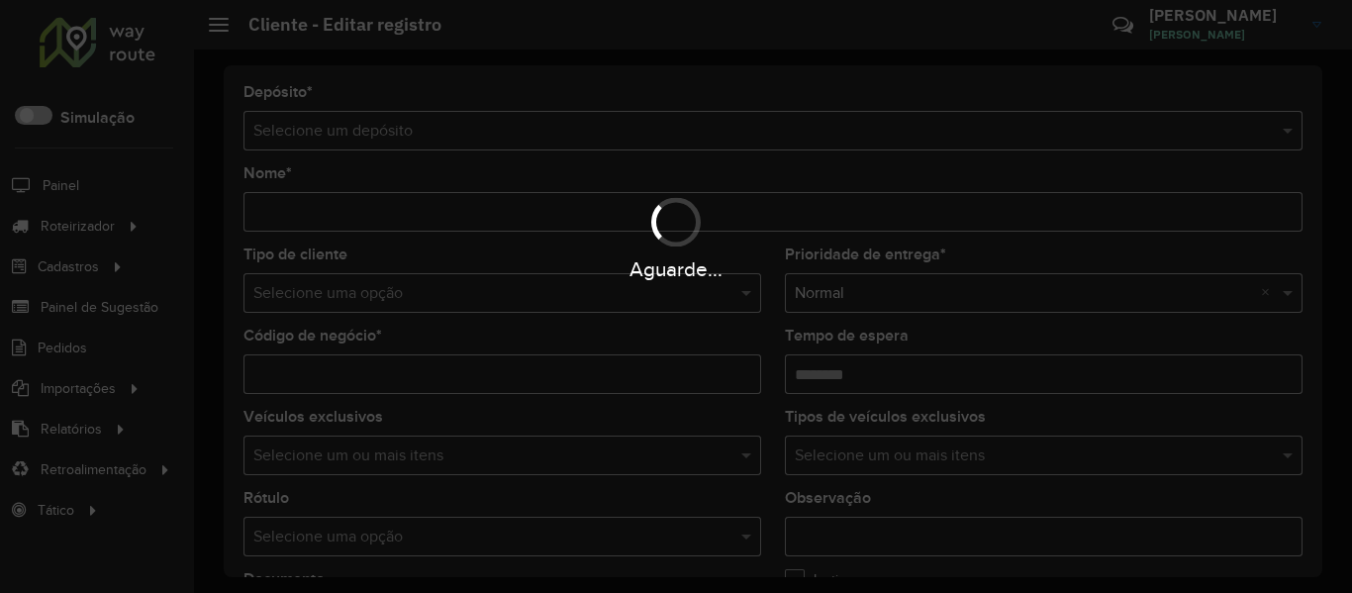
type input "*****"
type input "**********"
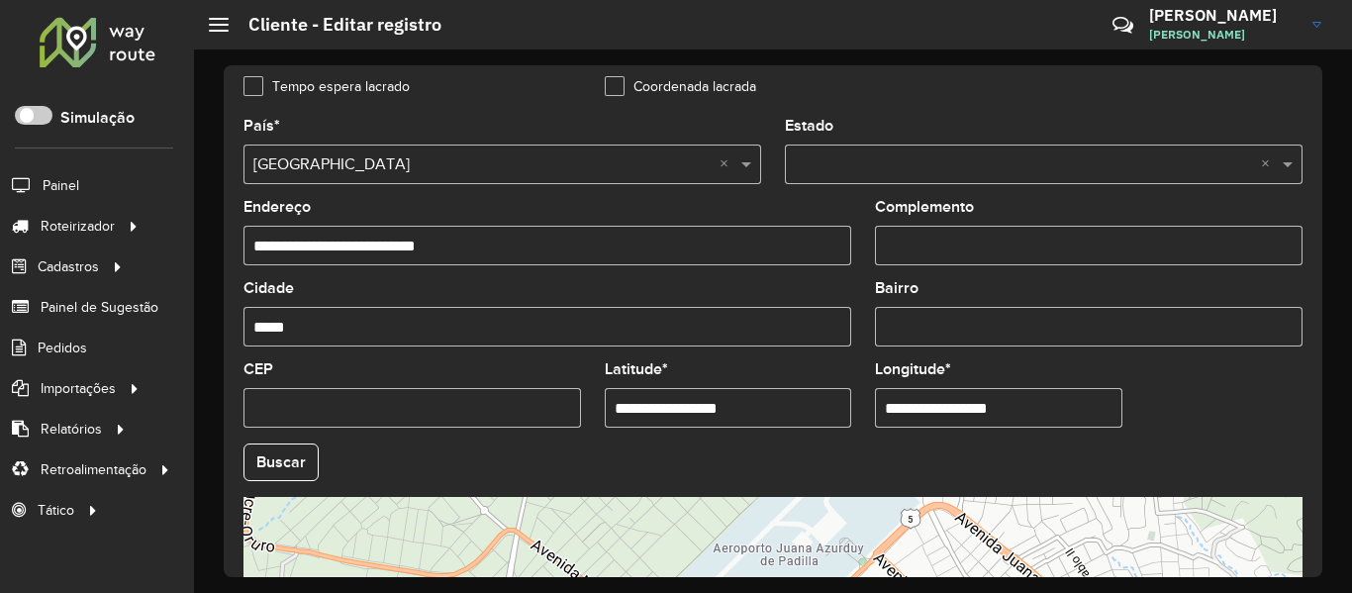
scroll to position [693, 0]
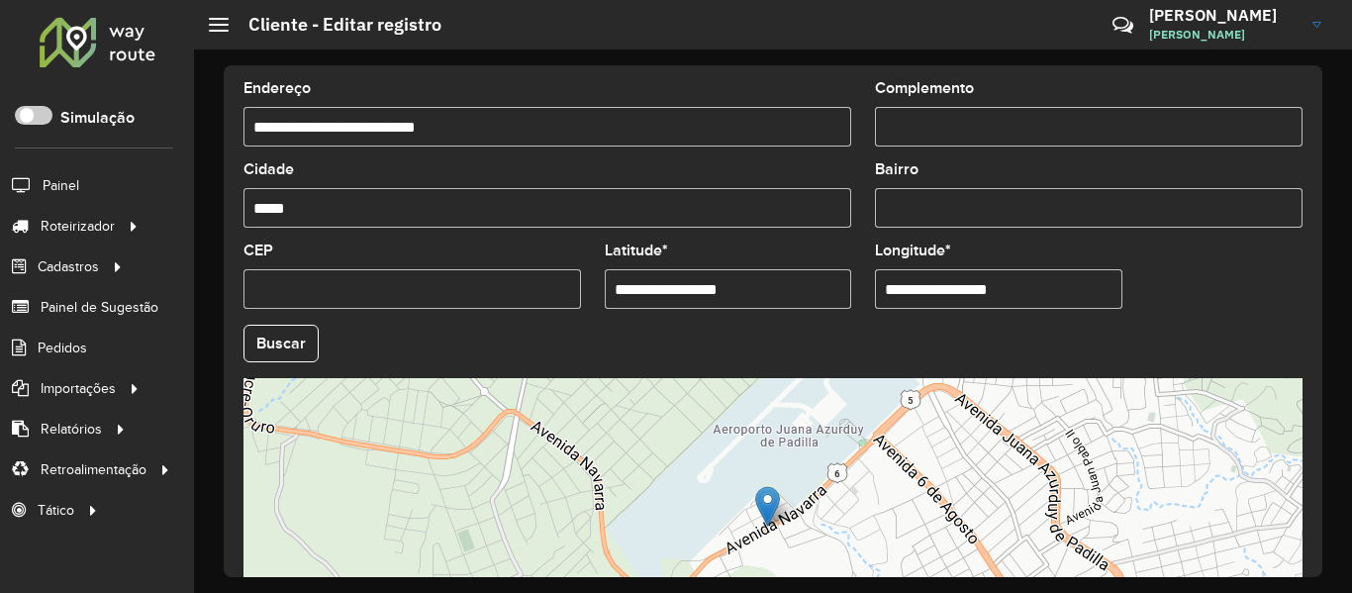
click at [785, 291] on input "**********" at bounding box center [728, 289] width 247 height 40
paste input "text"
type input "**********"
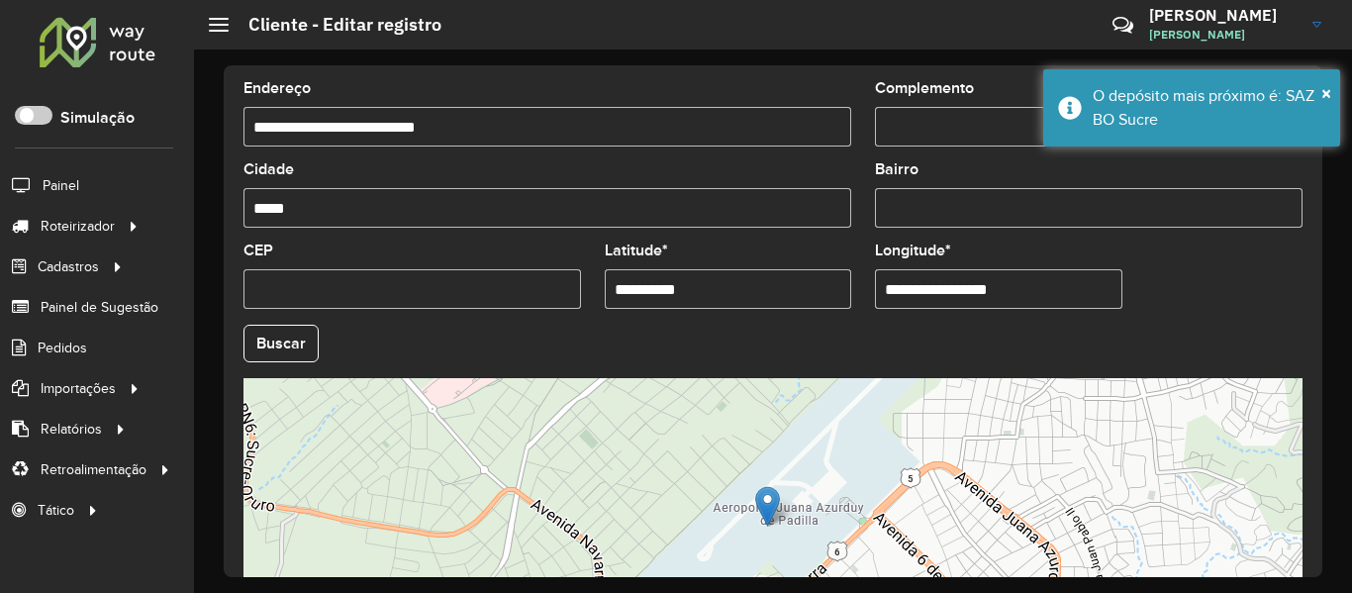
click at [974, 287] on input "**********" at bounding box center [998, 289] width 247 height 40
paste input "text"
type input "**********"
drag, startPoint x: 252, startPoint y: 339, endPoint x: 268, endPoint y: 339, distance: 15.8
click at [255, 339] on hb-app "Aguarde... Pop-up bloqueado! Seu navegador bloqueou automáticamente a abertura …" at bounding box center [676, 296] width 1352 height 593
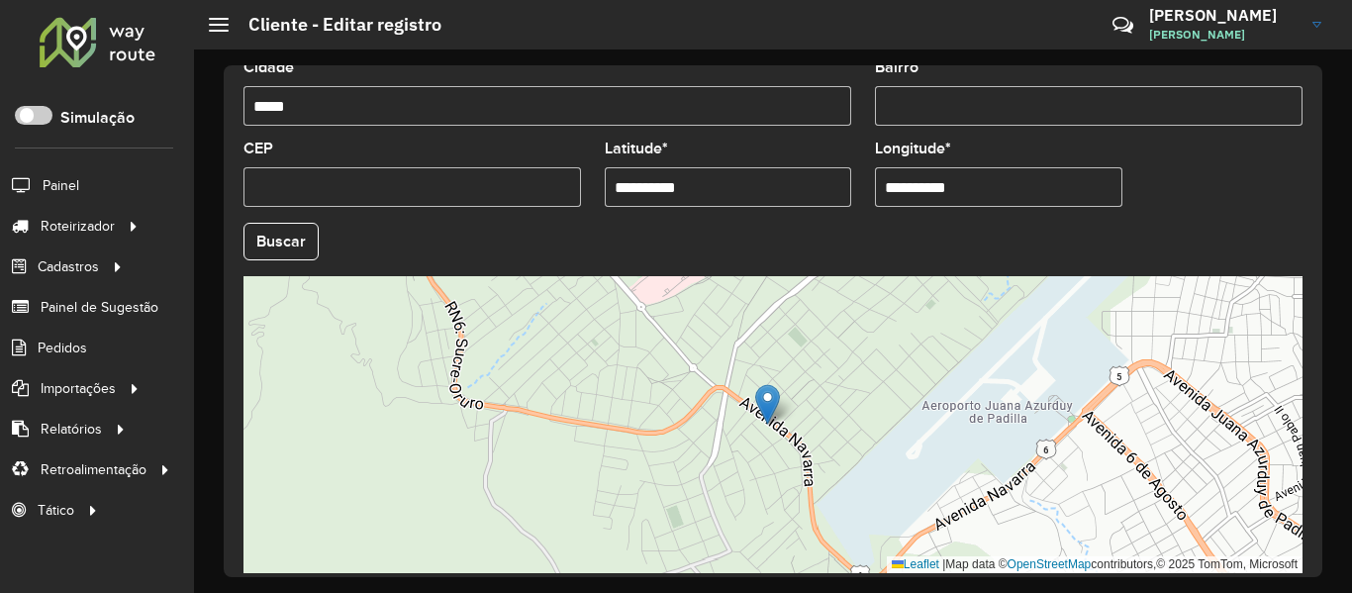
scroll to position [880, 0]
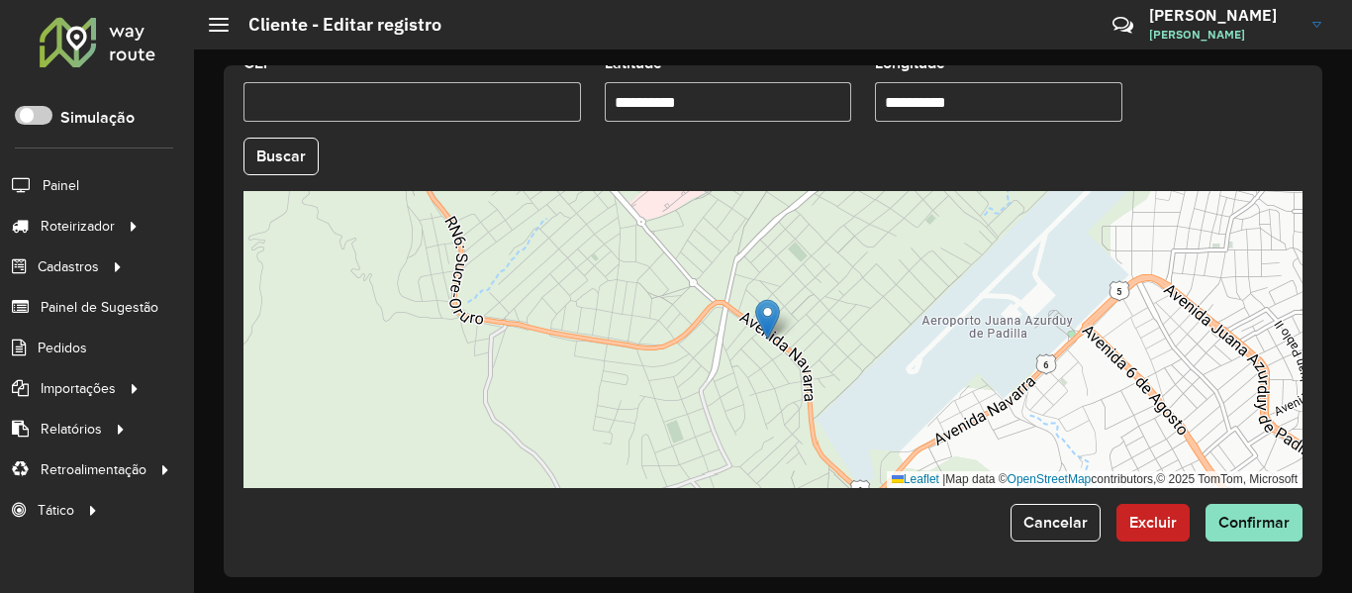
drag, startPoint x: 1336, startPoint y: 578, endPoint x: 1284, endPoint y: 553, distance: 58.0
click at [1331, 577] on div "**********" at bounding box center [773, 320] width 1158 height 543
click at [1277, 545] on div "**********" at bounding box center [773, 321] width 1099 height 512
click at [1278, 528] on span "Confirmar" at bounding box center [1254, 522] width 71 height 17
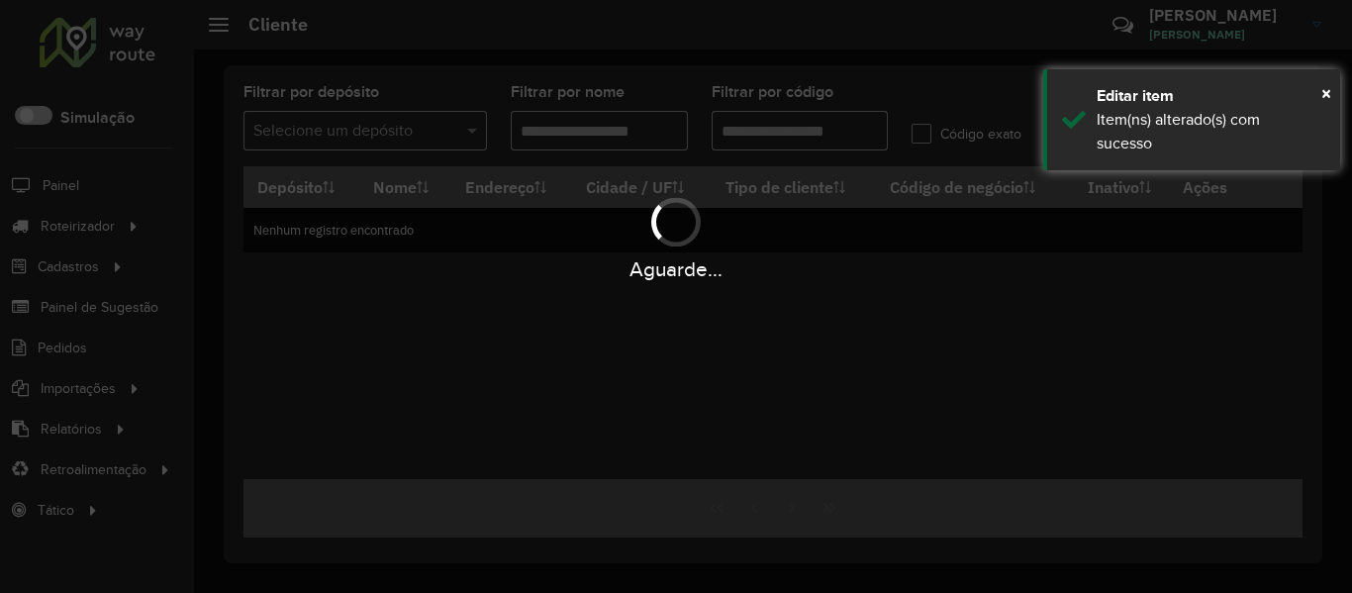
type input "**********"
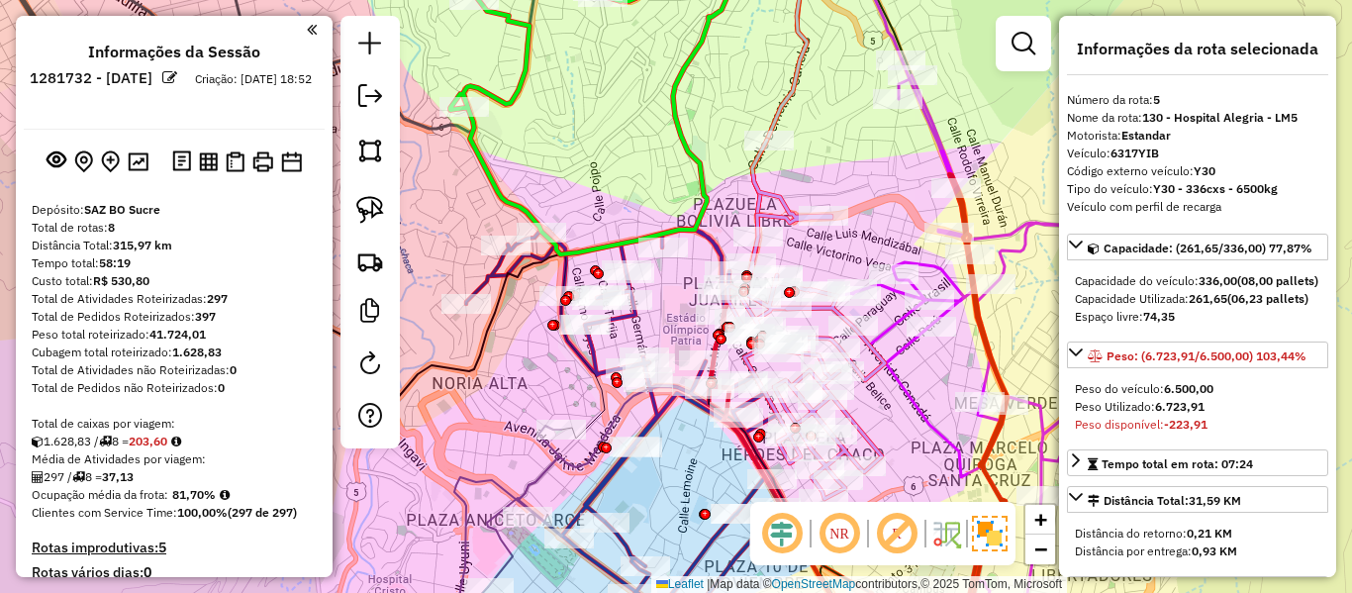
select select "**********"
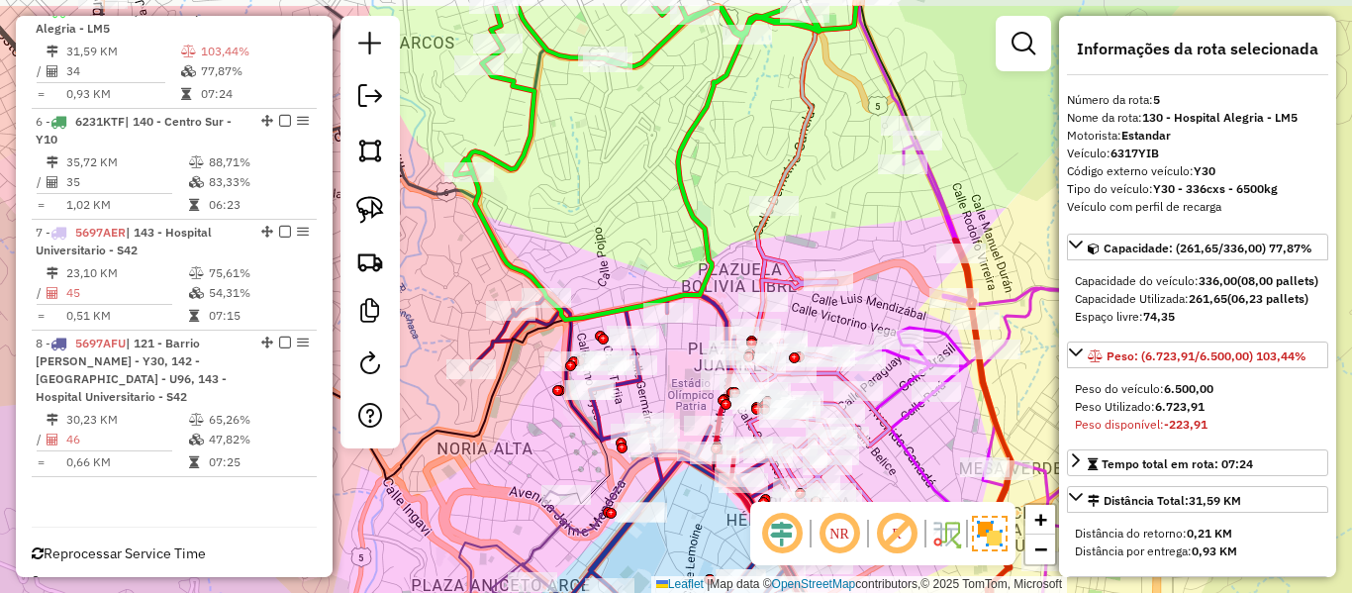
drag, startPoint x: 779, startPoint y: 80, endPoint x: 749, endPoint y: 340, distance: 261.1
click at [724, 389] on div "Janela de atendimento Grade de atendimento Capacidade Transportadoras Veículos …" at bounding box center [676, 296] width 1352 height 593
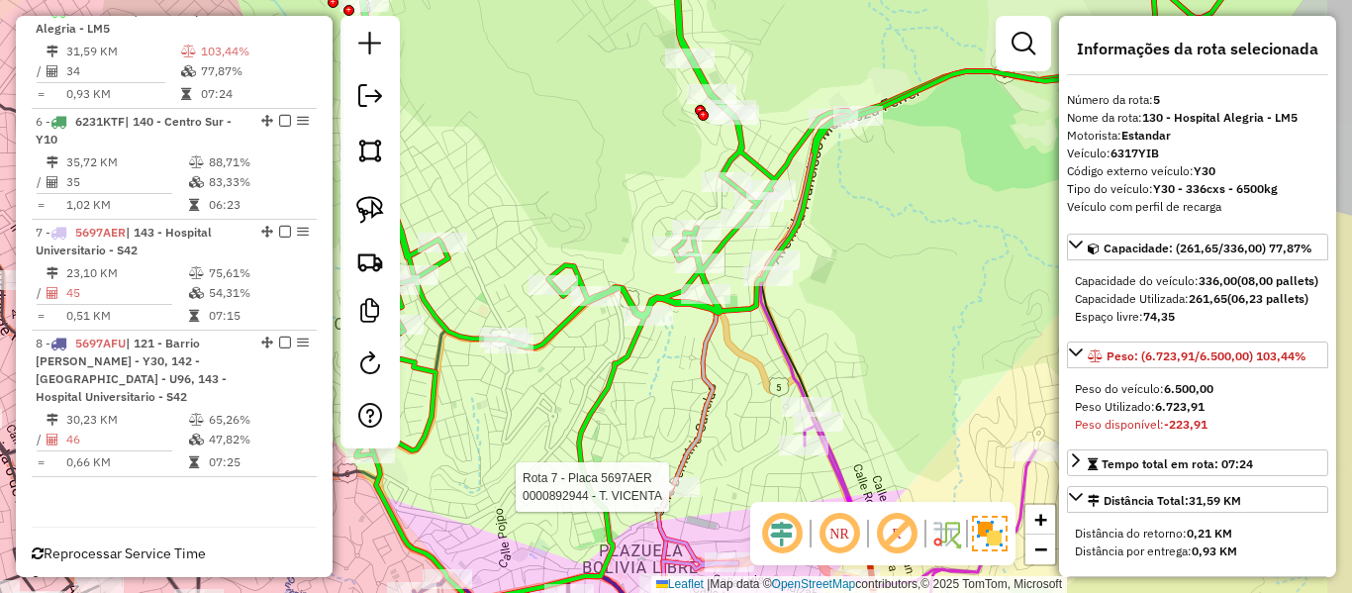
drag, startPoint x: 915, startPoint y: 181, endPoint x: 813, endPoint y: 218, distance: 108.3
click at [837, 258] on div "Rota 7 - Placa 5697AER 0000892944 - T. VICENTA [PERSON_NAME] de atendimento Gra…" at bounding box center [676, 296] width 1352 height 593
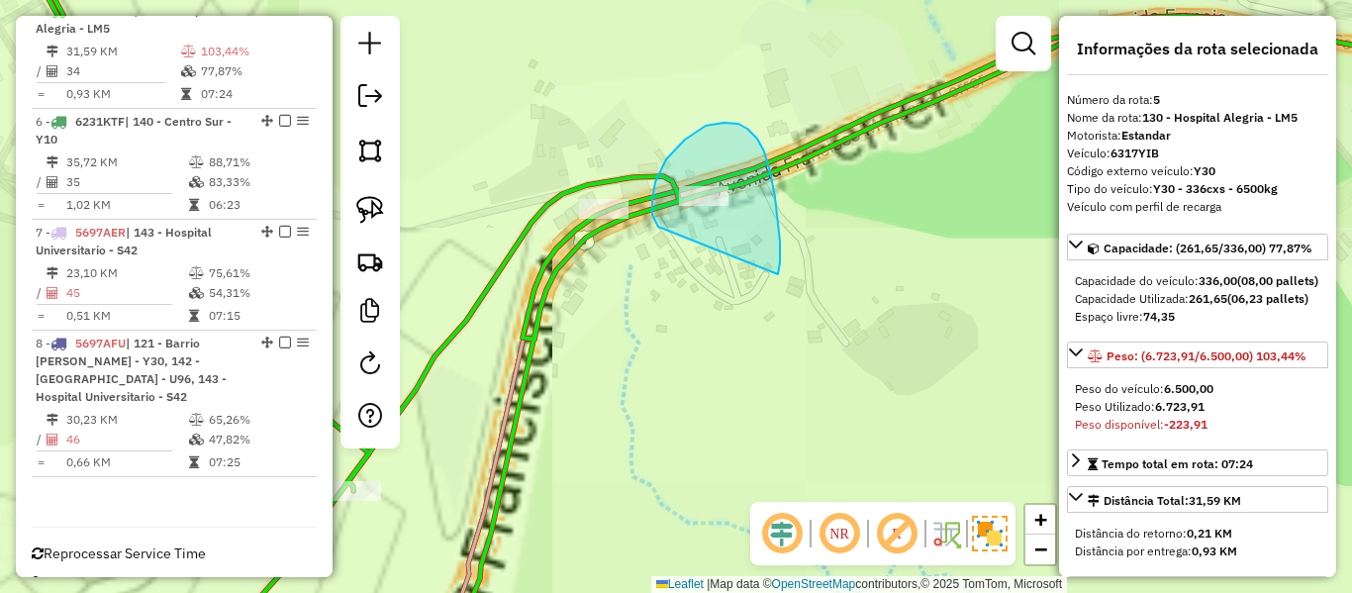
drag, startPoint x: 770, startPoint y: 171, endPoint x: 679, endPoint y: 267, distance: 132.3
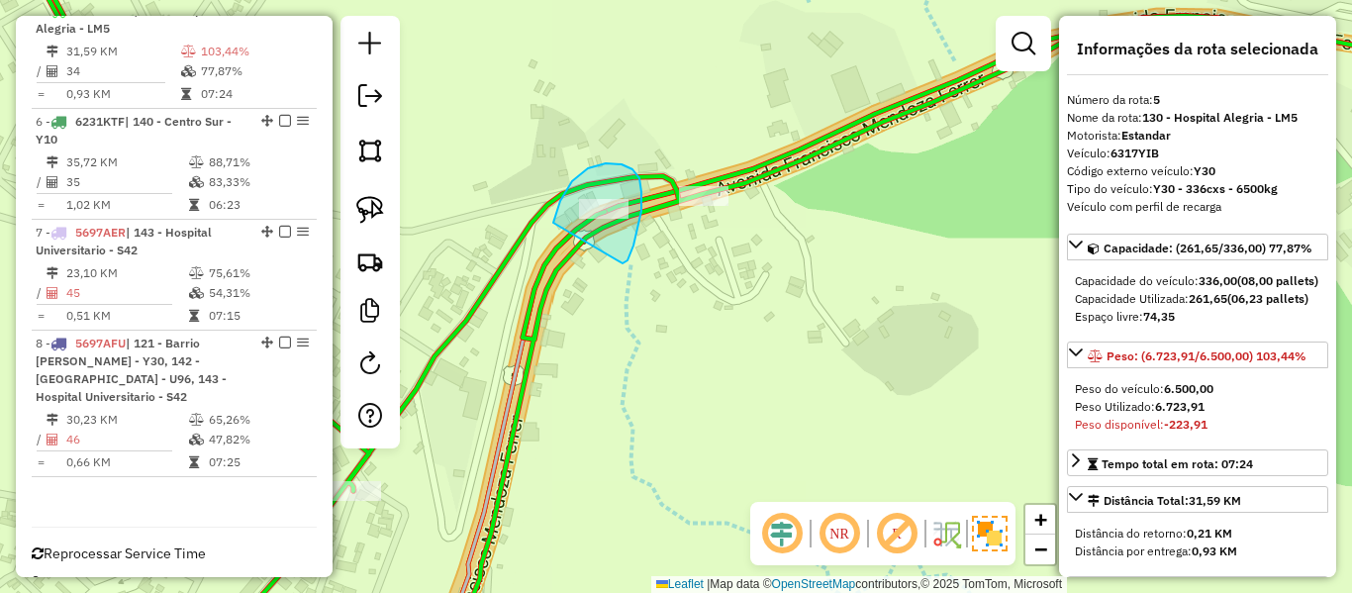
drag, startPoint x: 622, startPoint y: 164, endPoint x: 557, endPoint y: 250, distance: 107.5
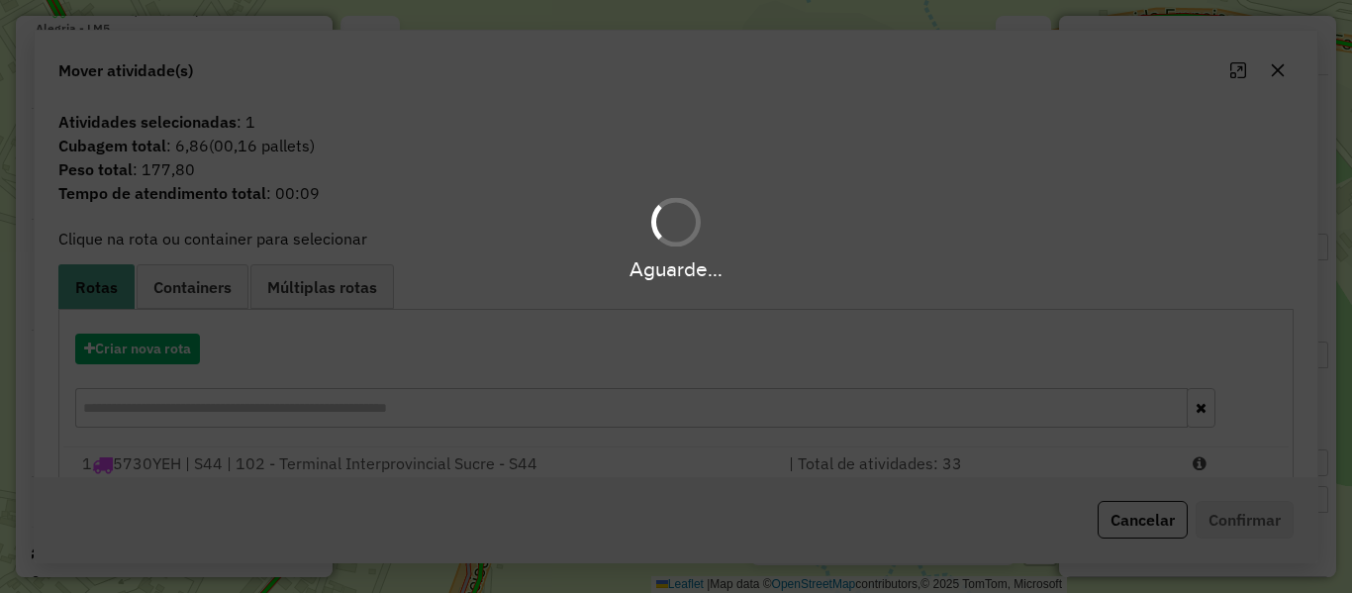
click at [726, 309] on div "Aguarde..." at bounding box center [676, 296] width 1352 height 593
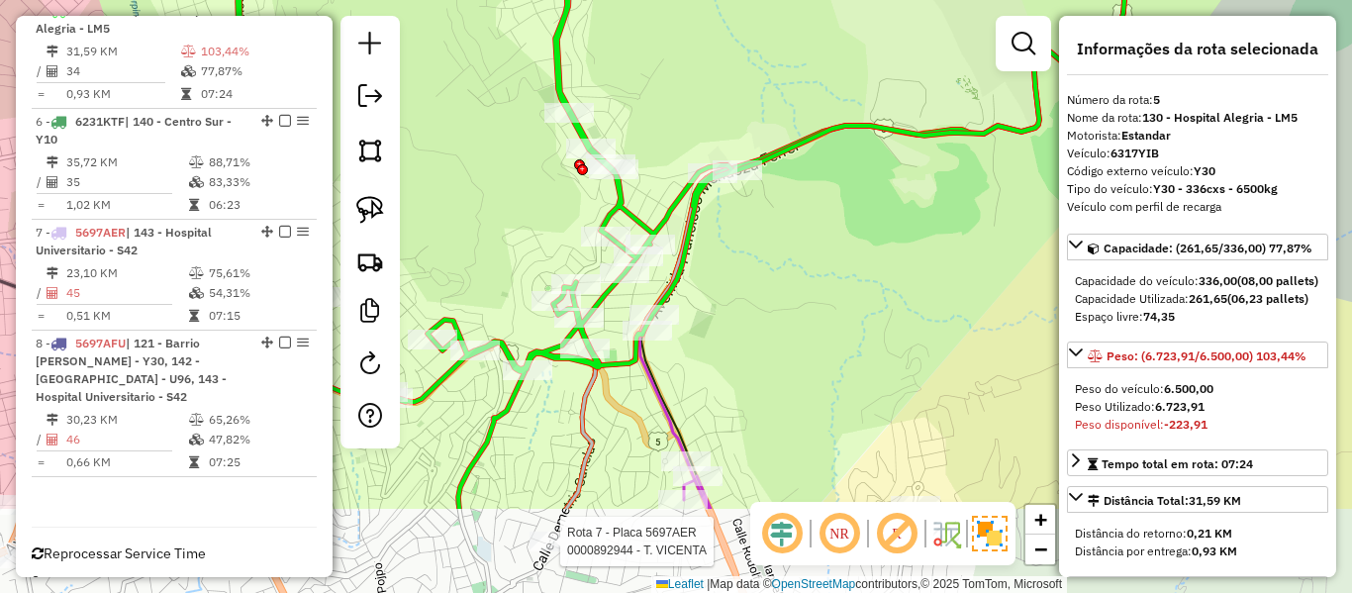
drag, startPoint x: 735, startPoint y: 372, endPoint x: 760, endPoint y: 207, distance: 167.3
click at [761, 199] on div "Rota 7 - Placa 5697AER 0000892944 - T. VICENTA [PERSON_NAME] de atendimento Gra…" at bounding box center [676, 296] width 1352 height 593
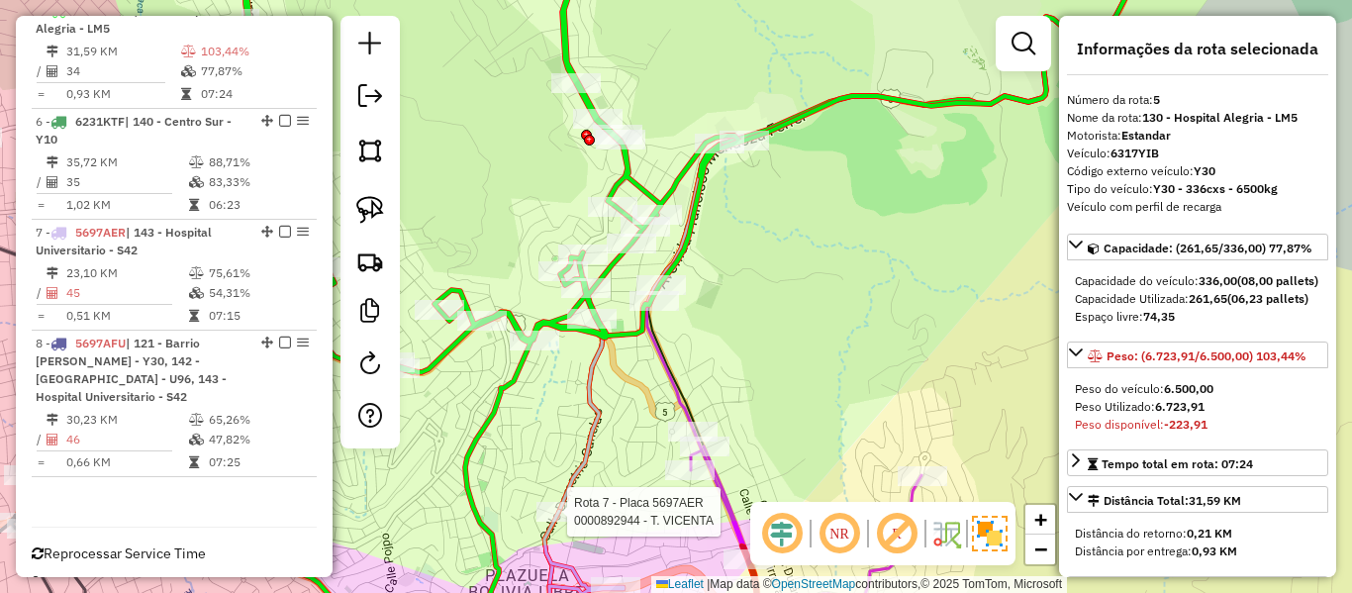
click at [606, 409] on icon at bounding box center [839, 297] width 597 height 712
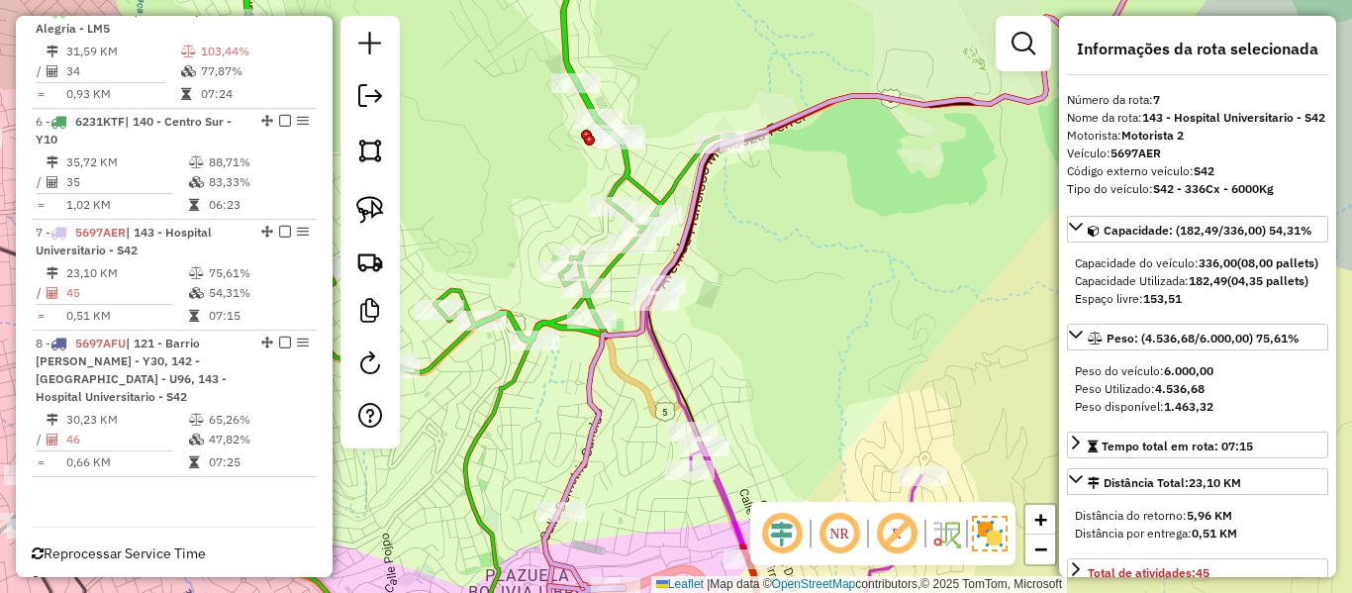
scroll to position [1273, 0]
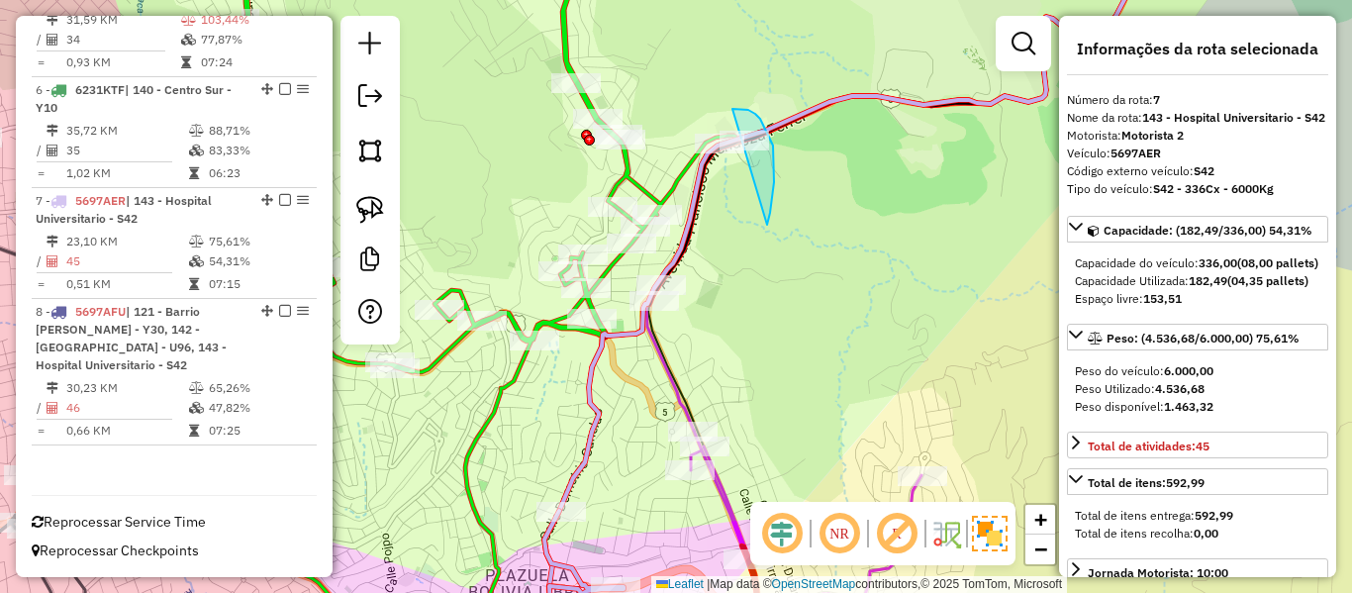
drag, startPoint x: 770, startPoint y: 213, endPoint x: 703, endPoint y: 167, distance: 81.3
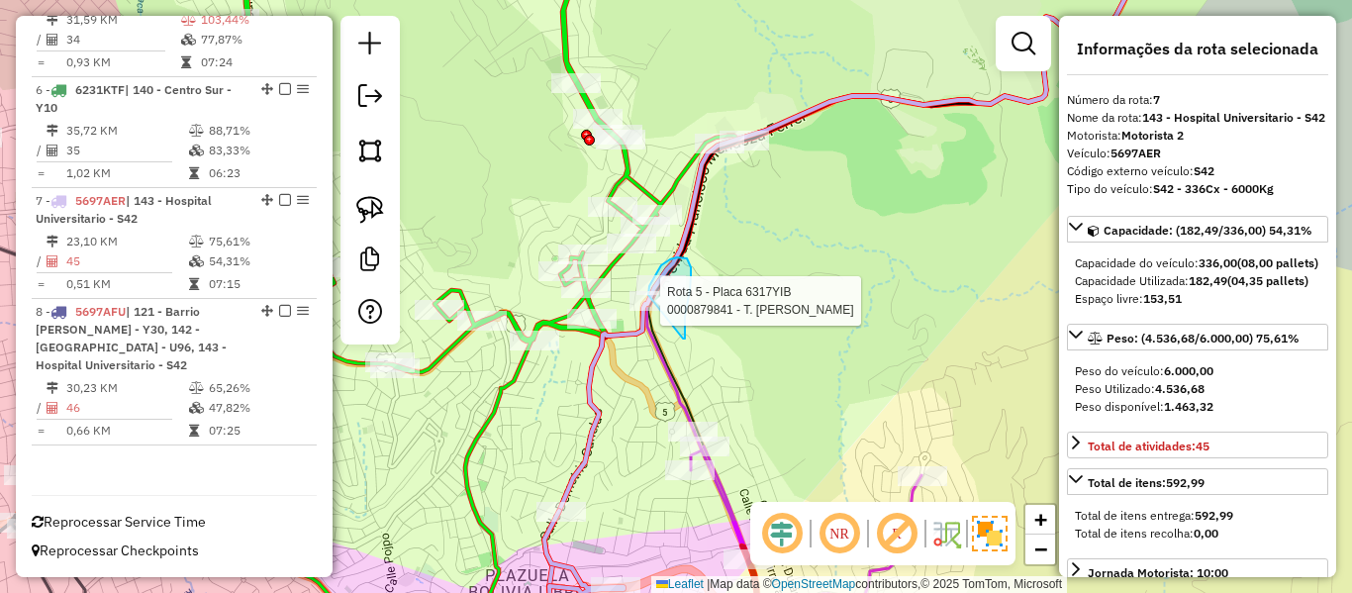
drag, startPoint x: 683, startPoint y: 339, endPoint x: 648, endPoint y: 318, distance: 40.4
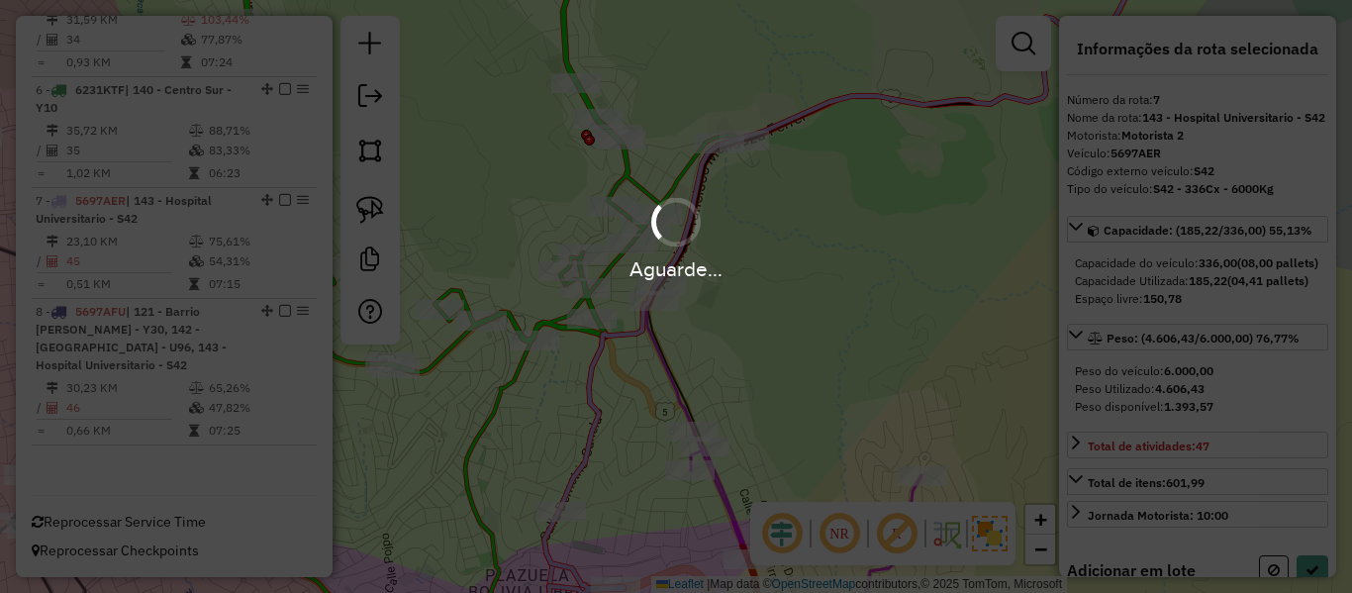
select select "**********"
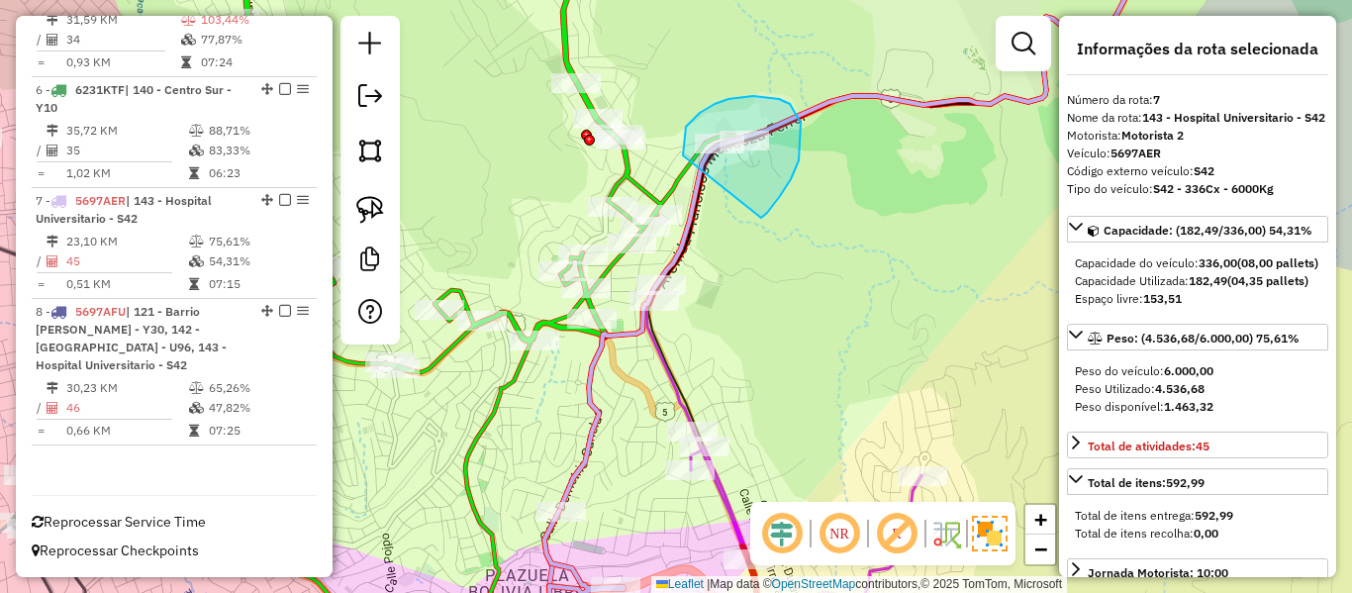
drag, startPoint x: 790, startPoint y: 104, endPoint x: 683, endPoint y: 155, distance: 118.7
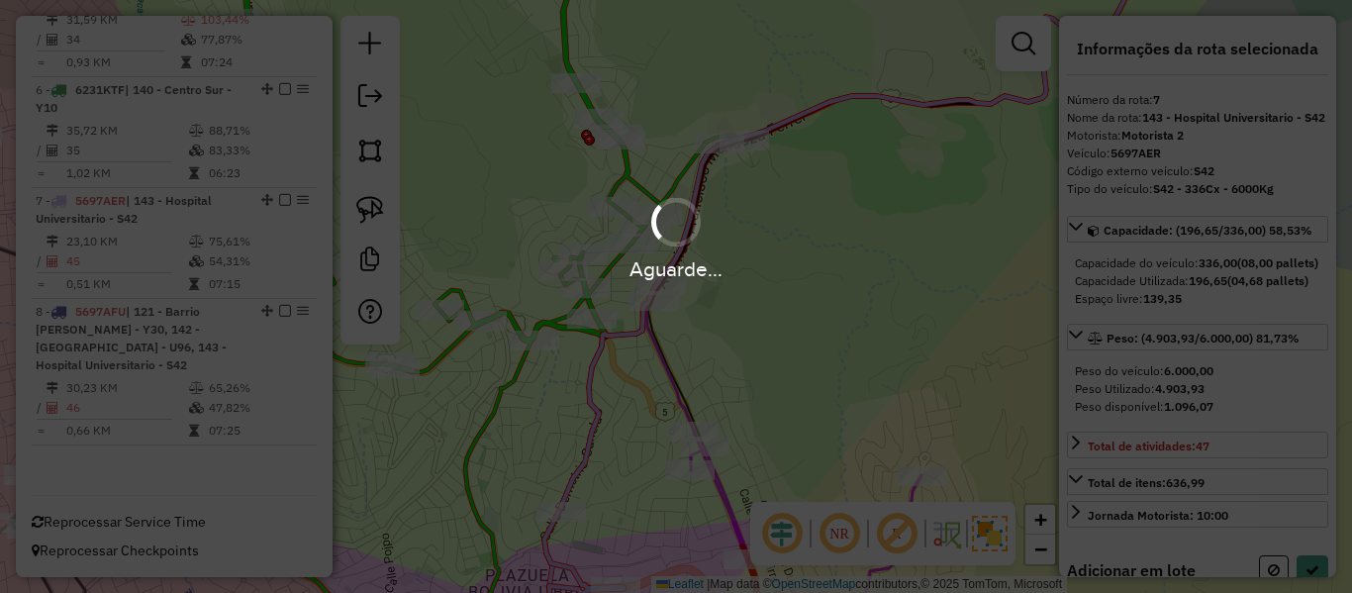
select select "**********"
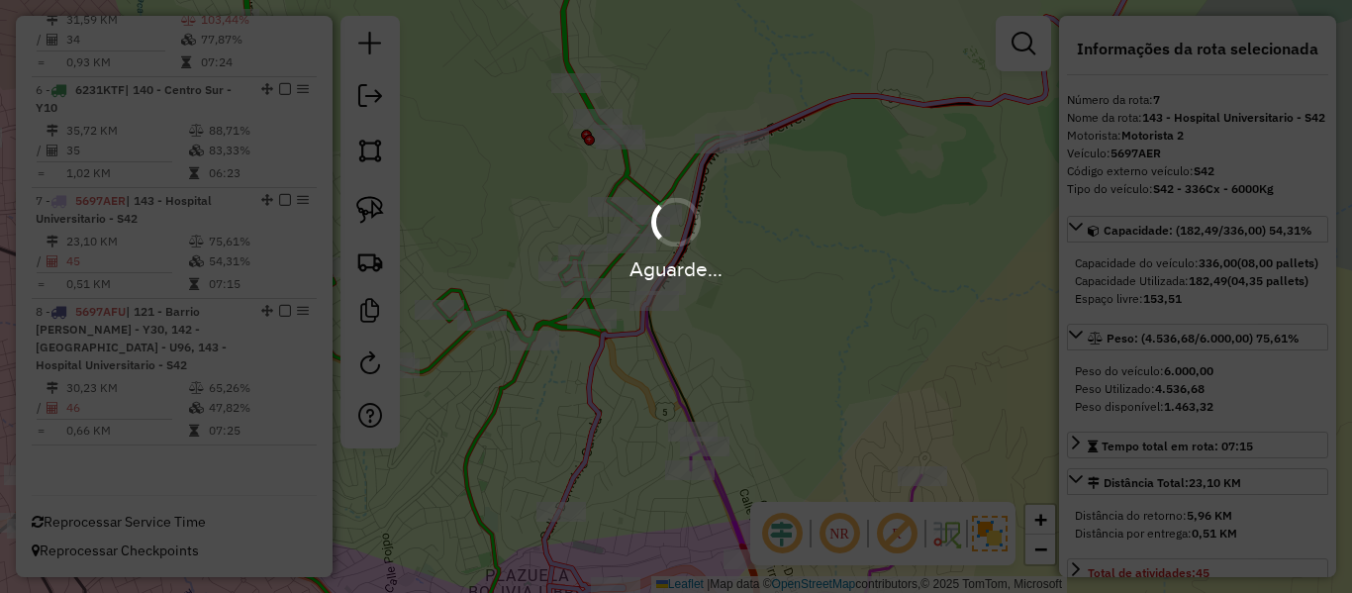
drag, startPoint x: 827, startPoint y: 160, endPoint x: 722, endPoint y: 232, distance: 126.9
click at [722, 232] on div "Aguarde..." at bounding box center [676, 237] width 1352 height 94
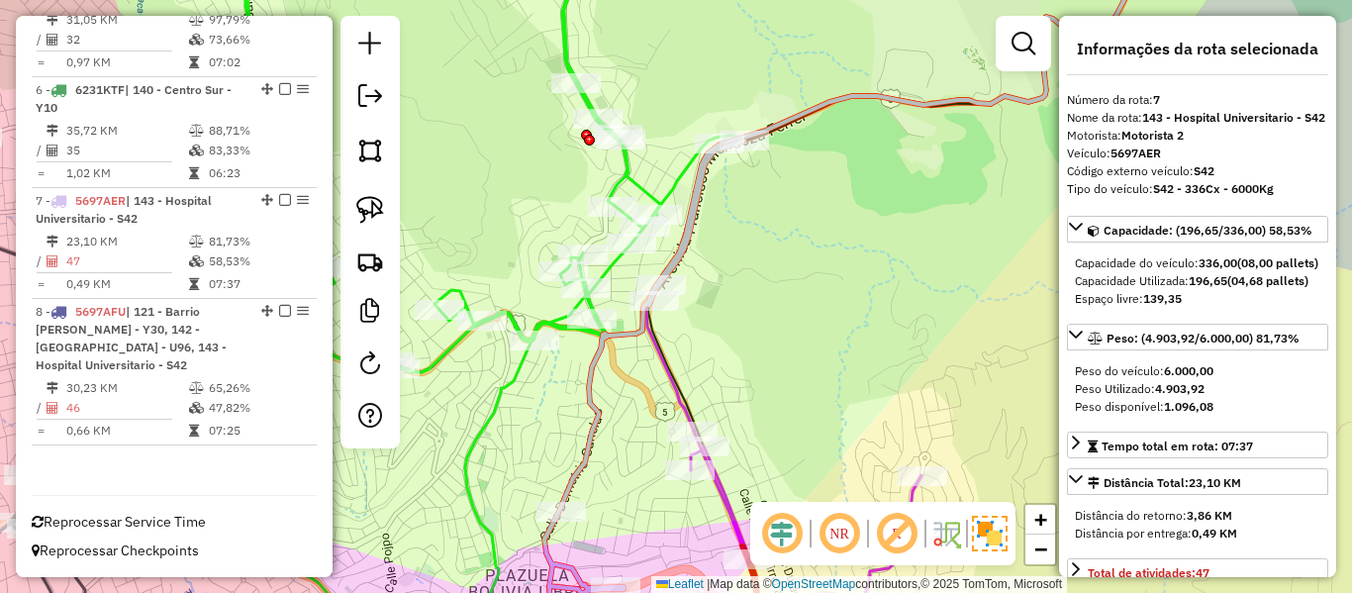
click at [625, 170] on icon at bounding box center [687, 283] width 901 height 685
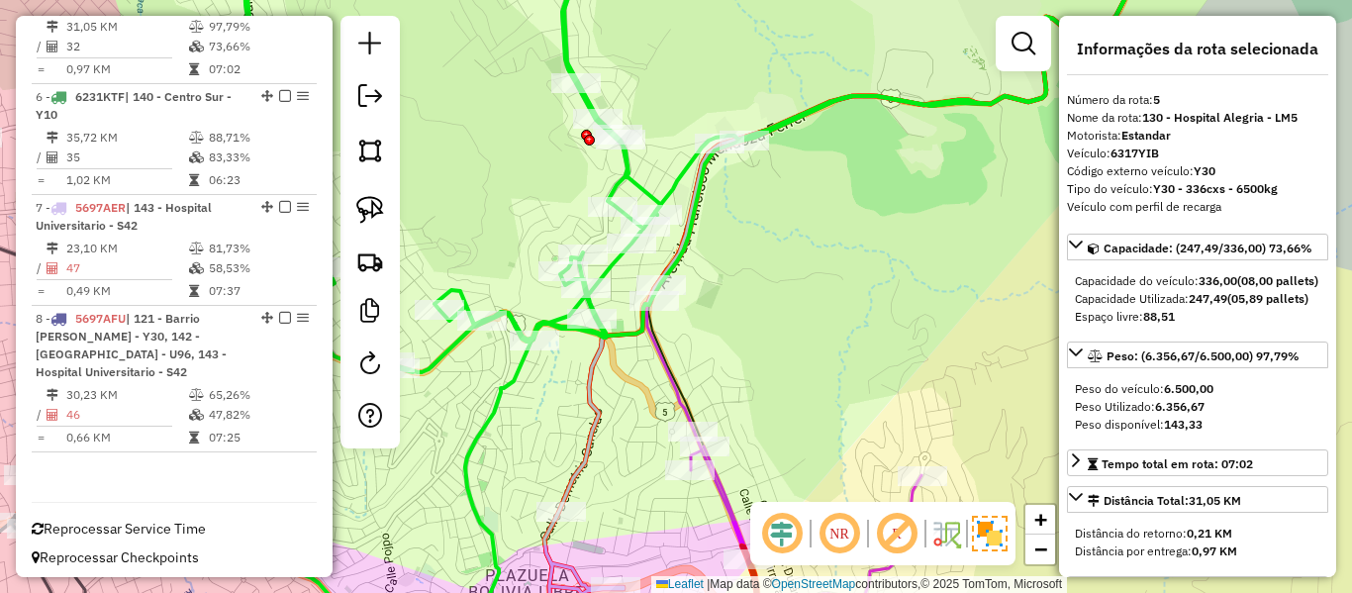
scroll to position [1224, 0]
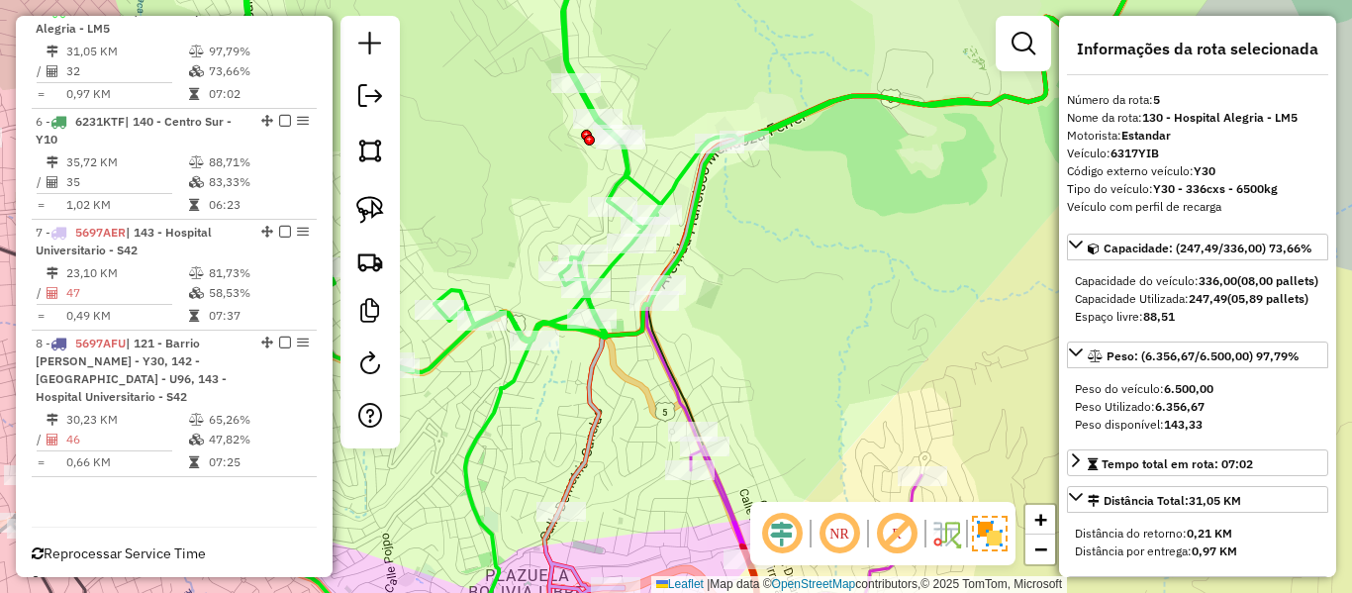
click at [600, 360] on icon at bounding box center [643, 397] width 204 height 512
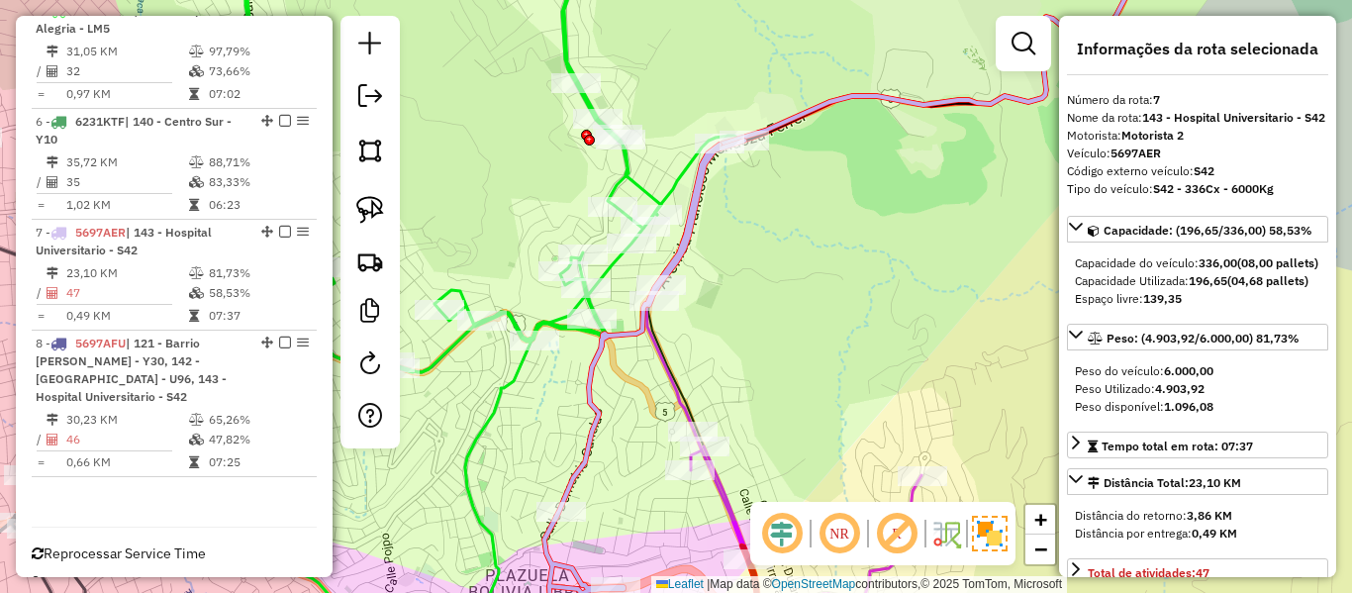
scroll to position [1273, 0]
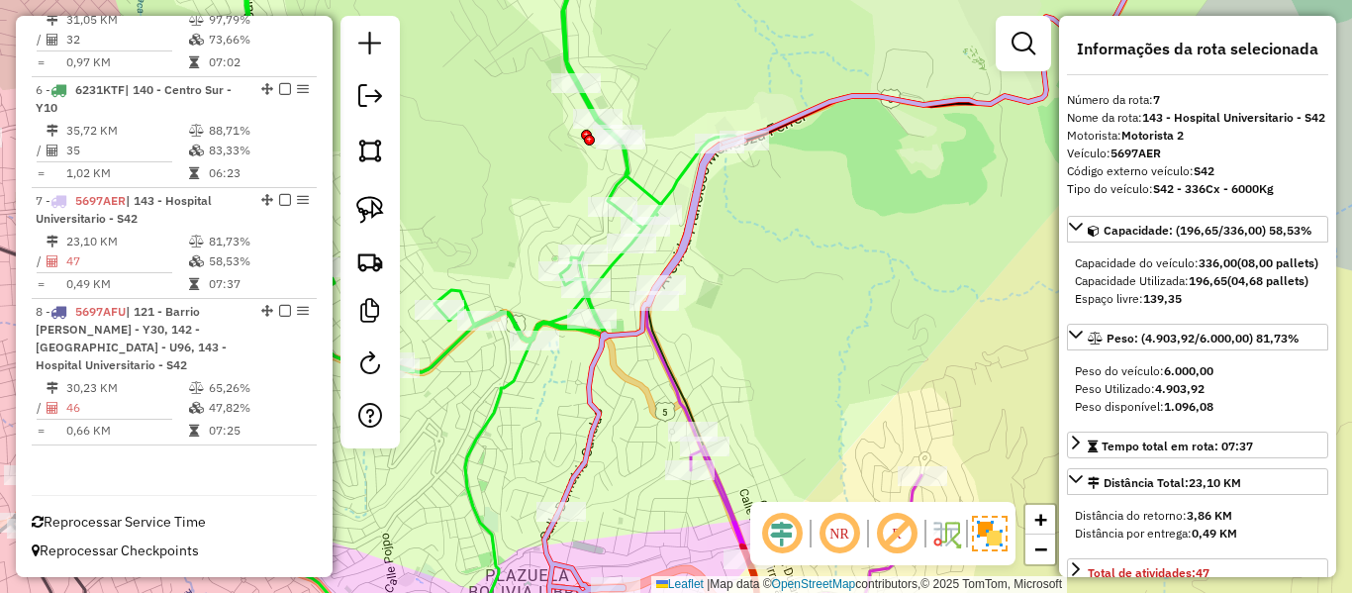
drag, startPoint x: 607, startPoint y: 402, endPoint x: 643, endPoint y: 283, distance: 124.3
click at [643, 287] on div "Janela de atendimento Grade de atendimento Capacidade Transportadoras Veículos …" at bounding box center [676, 296] width 1352 height 593
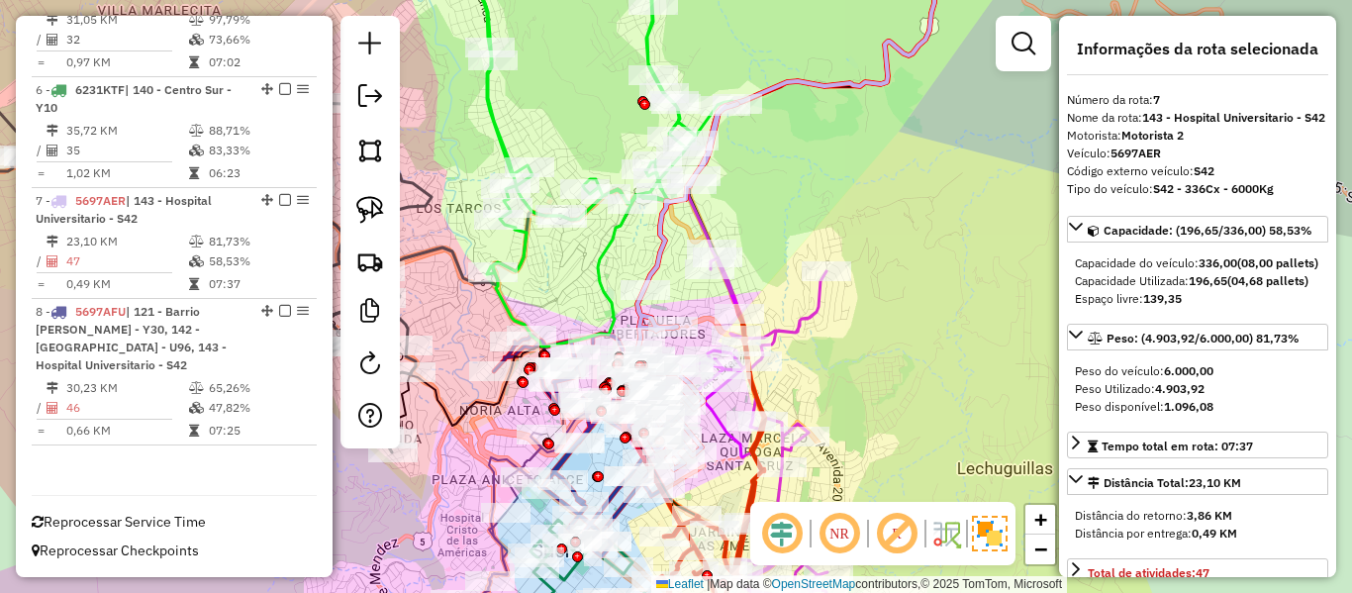
drag, startPoint x: 615, startPoint y: 290, endPoint x: 626, endPoint y: 274, distance: 19.2
click at [626, 274] on div "Janela de atendimento Grade de atendimento Capacidade Transportadoras Veículos …" at bounding box center [676, 296] width 1352 height 593
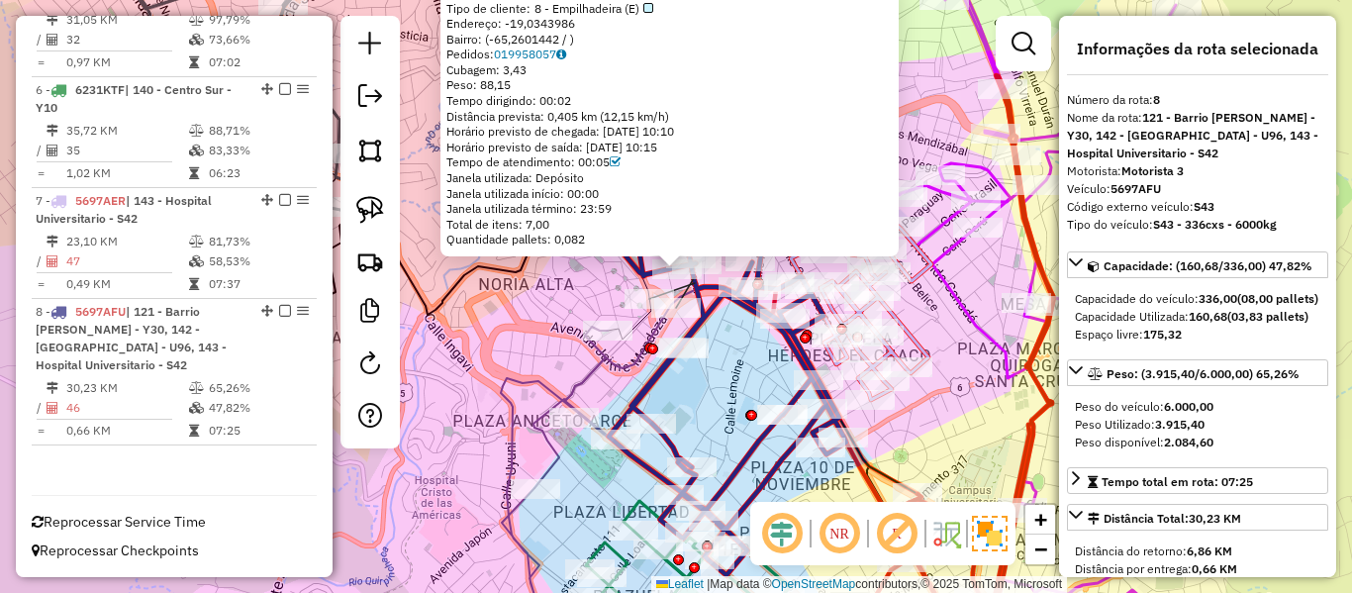
drag, startPoint x: 626, startPoint y: 388, endPoint x: 623, endPoint y: 342, distance: 46.6
click at [623, 342] on icon at bounding box center [694, 200] width 320 height 575
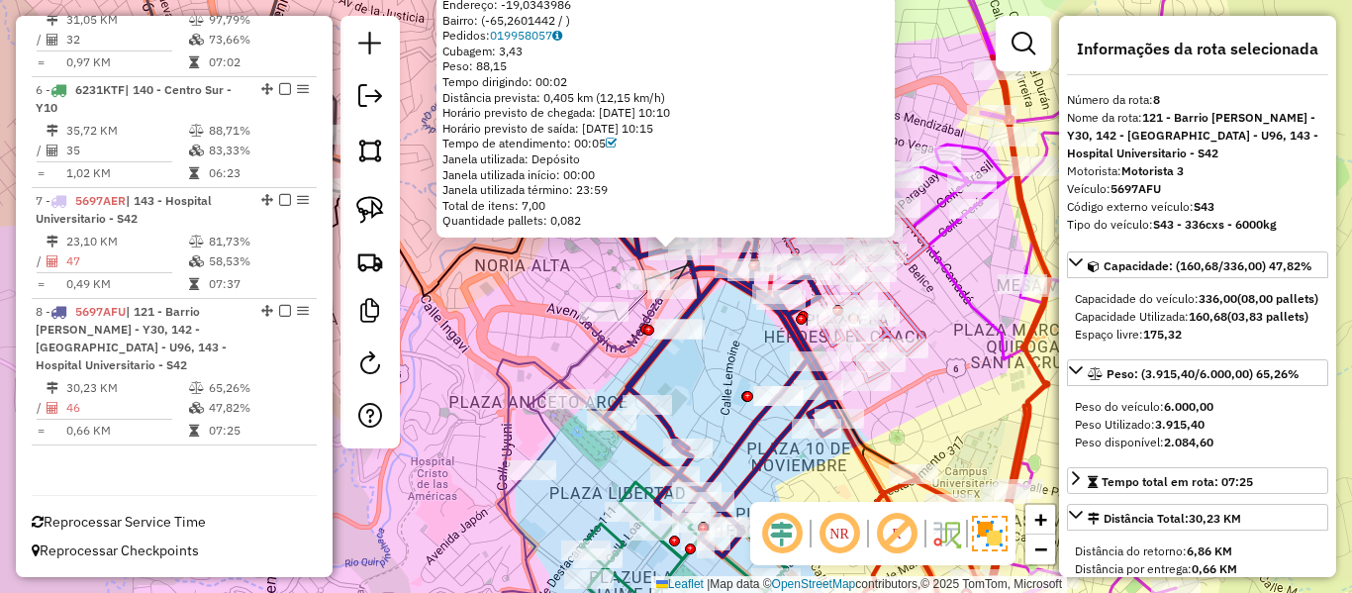
click at [592, 350] on icon at bounding box center [518, 480] width 174 height 345
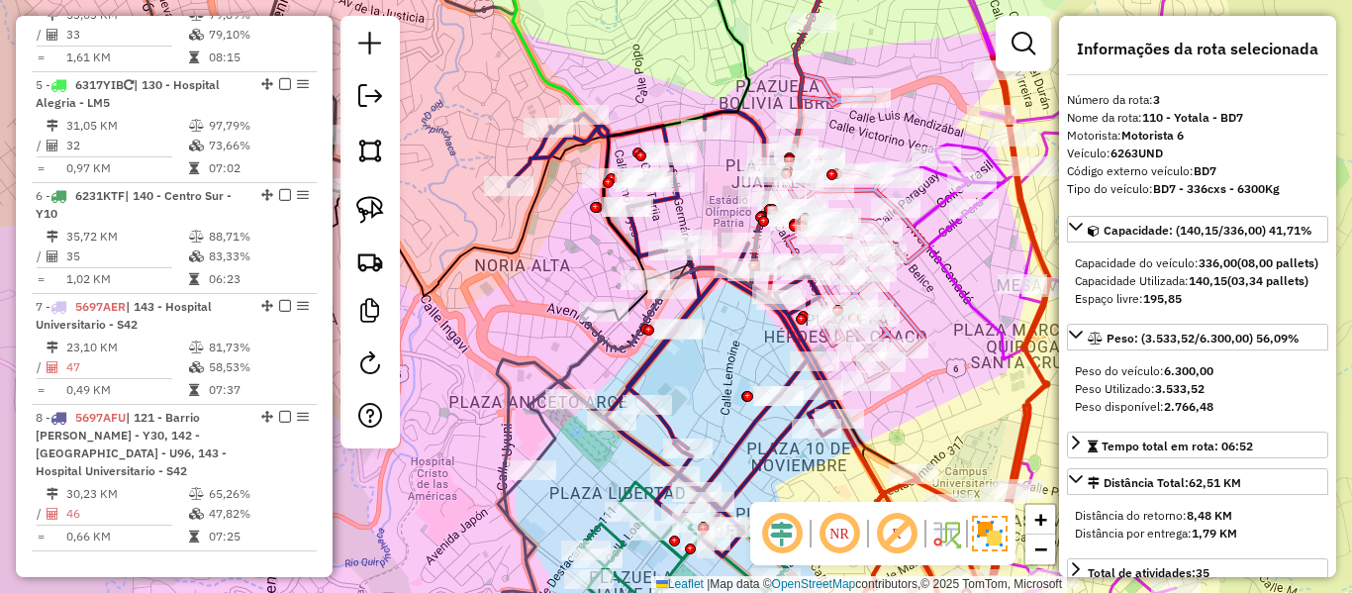
scroll to position [1002, 0]
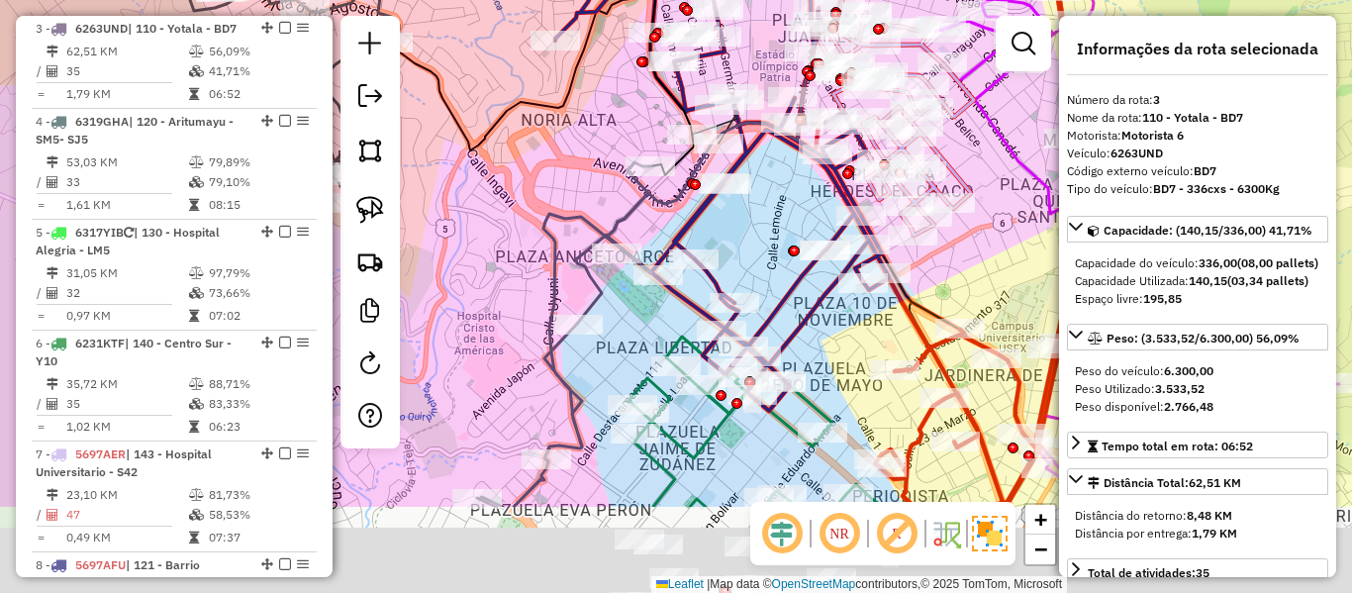
drag, startPoint x: 599, startPoint y: 364, endPoint x: 656, endPoint y: 201, distance: 173.1
click at [650, 210] on div "Janela de atendimento Grade de atendimento Capacidade Transportadoras Veículos …" at bounding box center [676, 296] width 1352 height 593
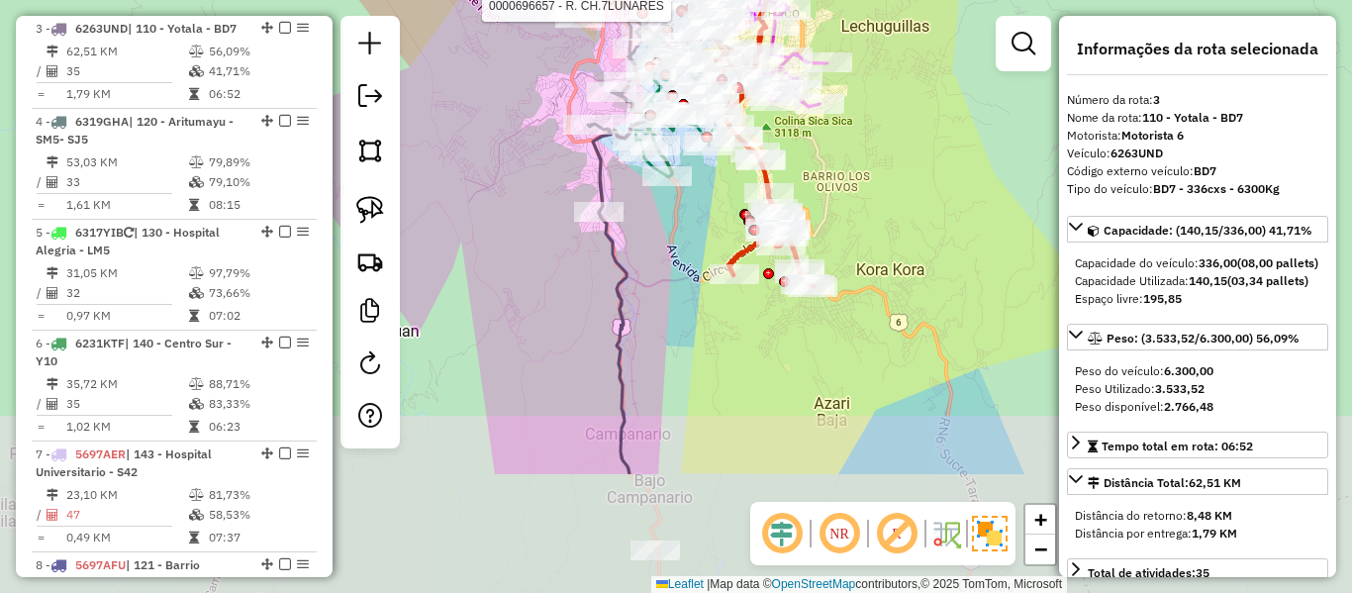
drag, startPoint x: 685, startPoint y: 221, endPoint x: 691, endPoint y: 177, distance: 44.0
click at [691, 177] on div "Rota 8 - Placa 5697AFU 0000696657 - R. CH.7LUNARES Janela de atendimento Grade …" at bounding box center [676, 296] width 1352 height 593
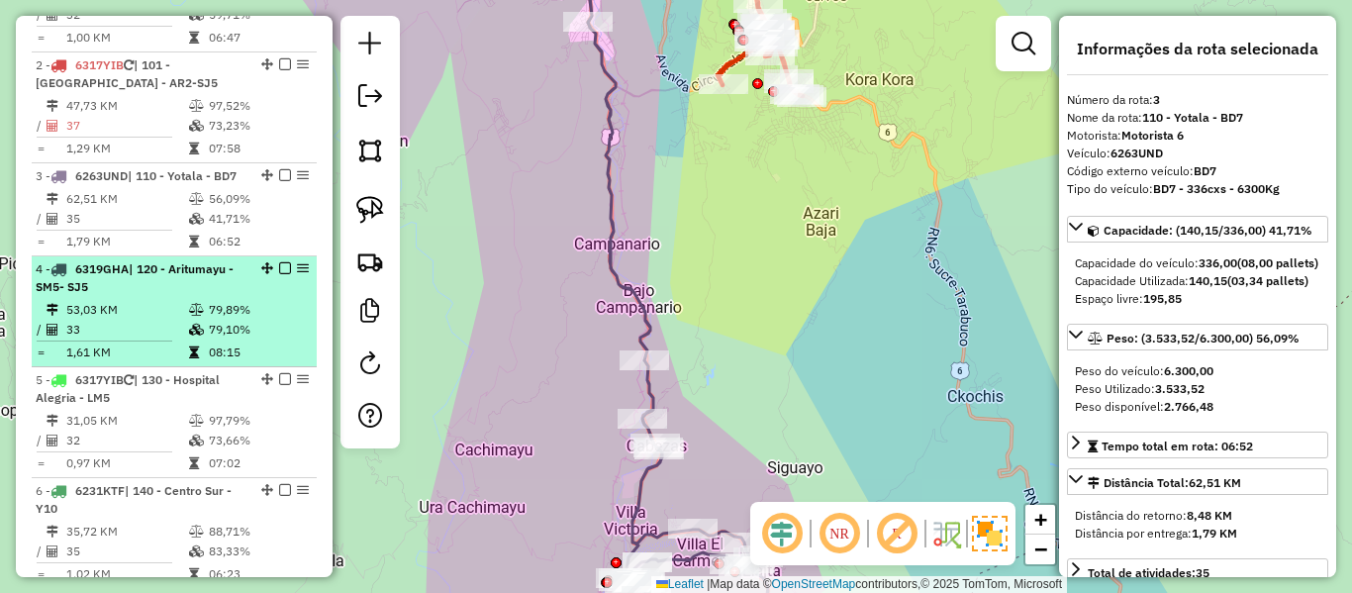
scroll to position [507, 0]
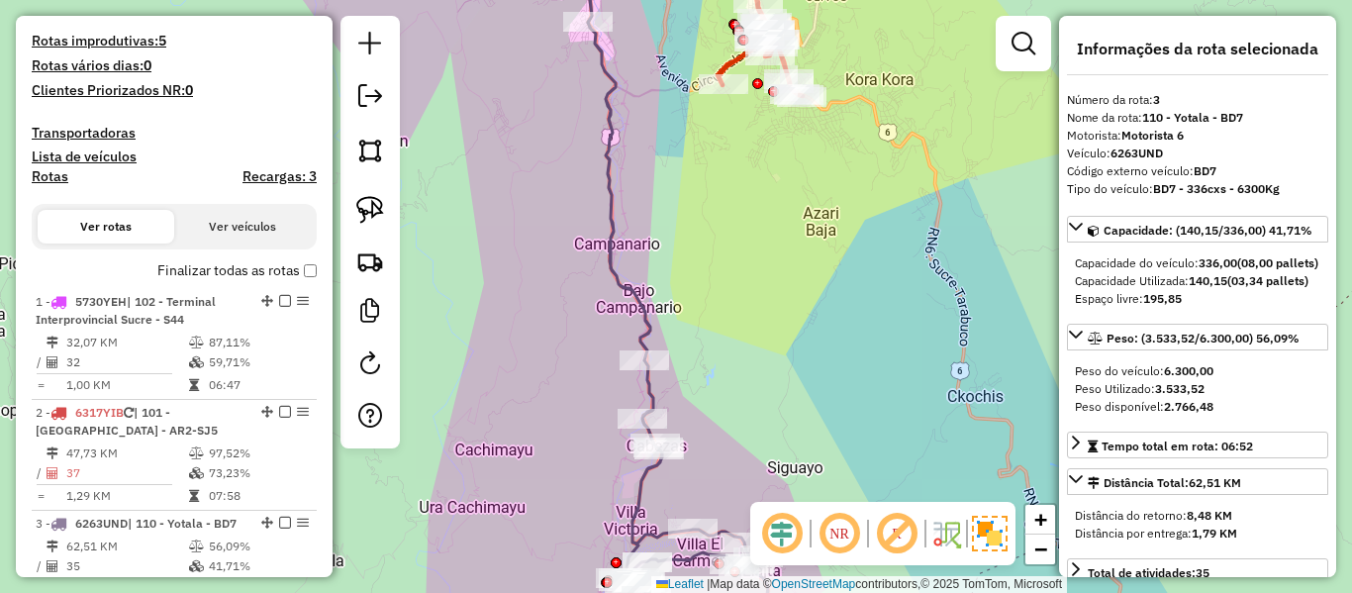
click at [257, 265] on label "Finalizar todas as rotas" at bounding box center [236, 270] width 159 height 21
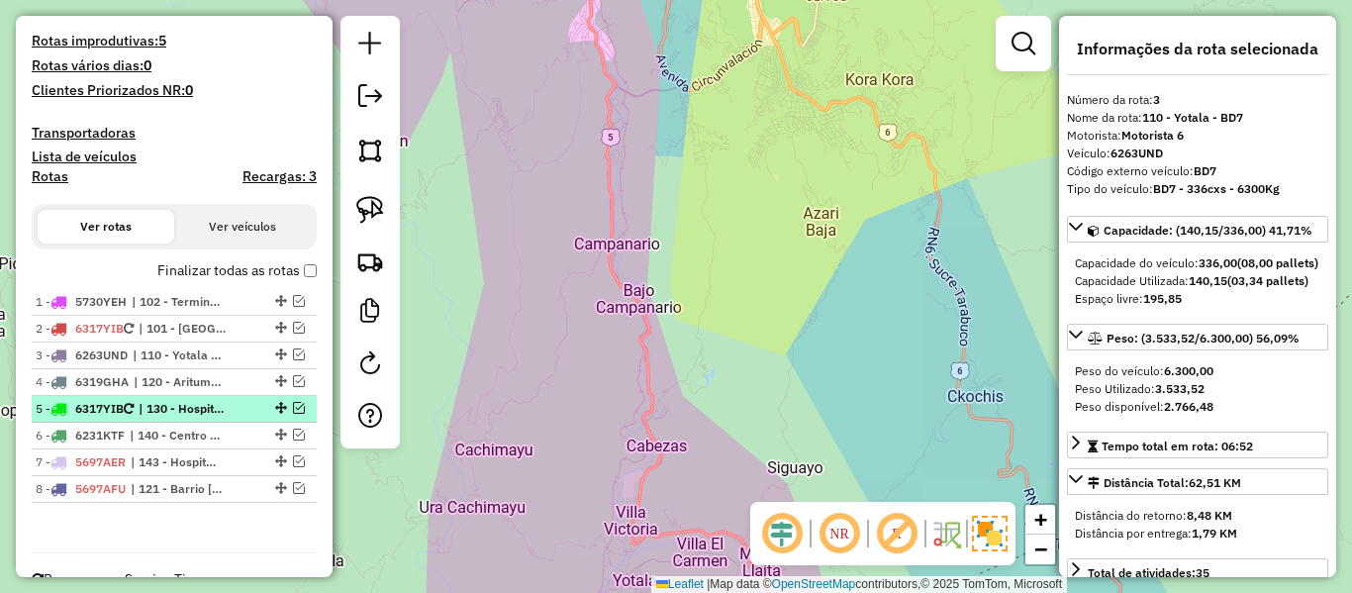
click at [175, 408] on span "| 130 - Hospital Alegria - LM5" at bounding box center [184, 409] width 91 height 18
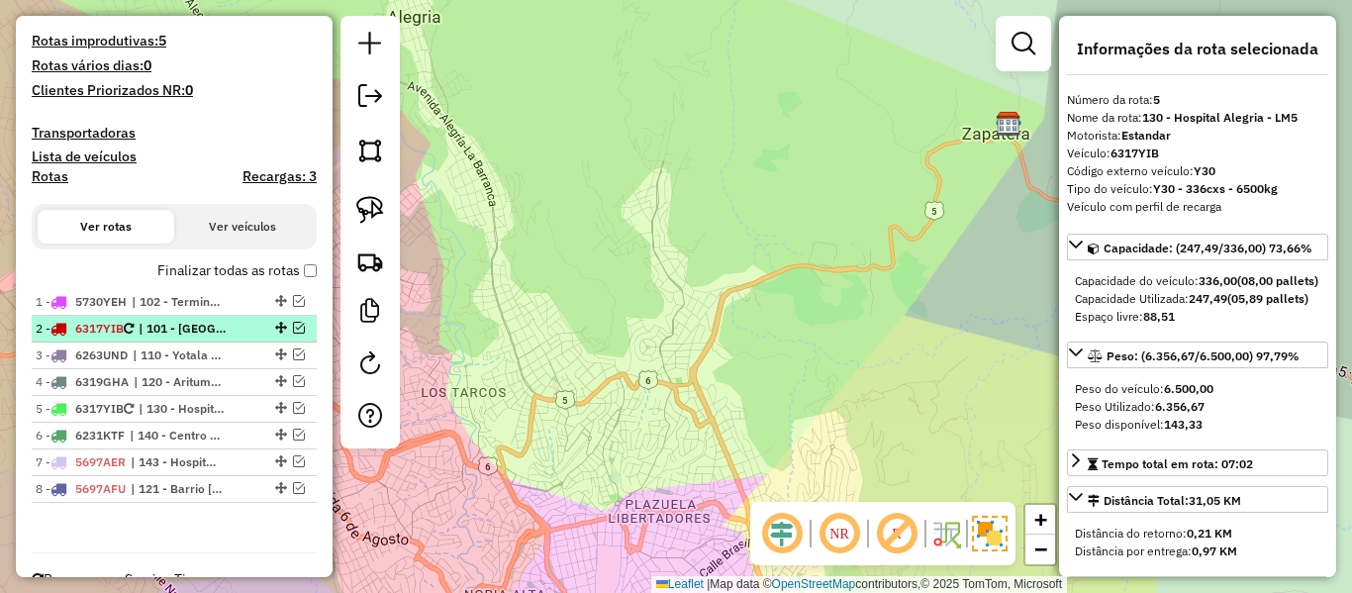
click at [211, 334] on span "| 101 - Hospital Municipal de Azari - AR2-SJ5" at bounding box center [184, 329] width 91 height 18
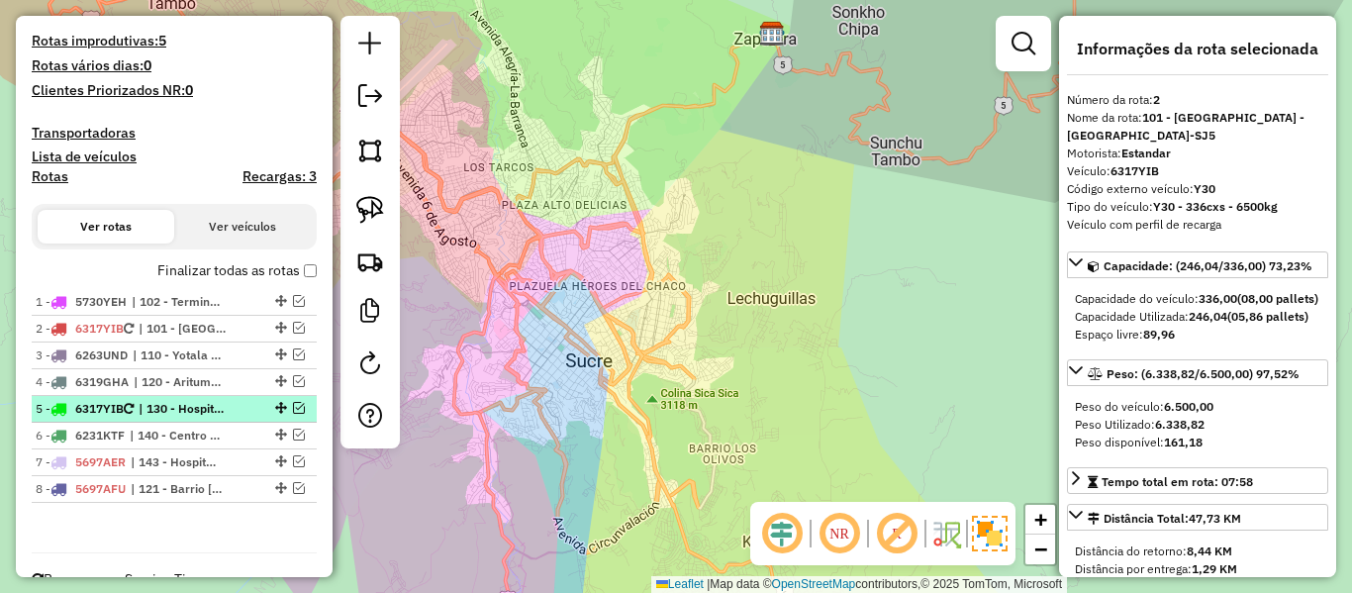
click at [296, 407] on em at bounding box center [299, 408] width 12 height 12
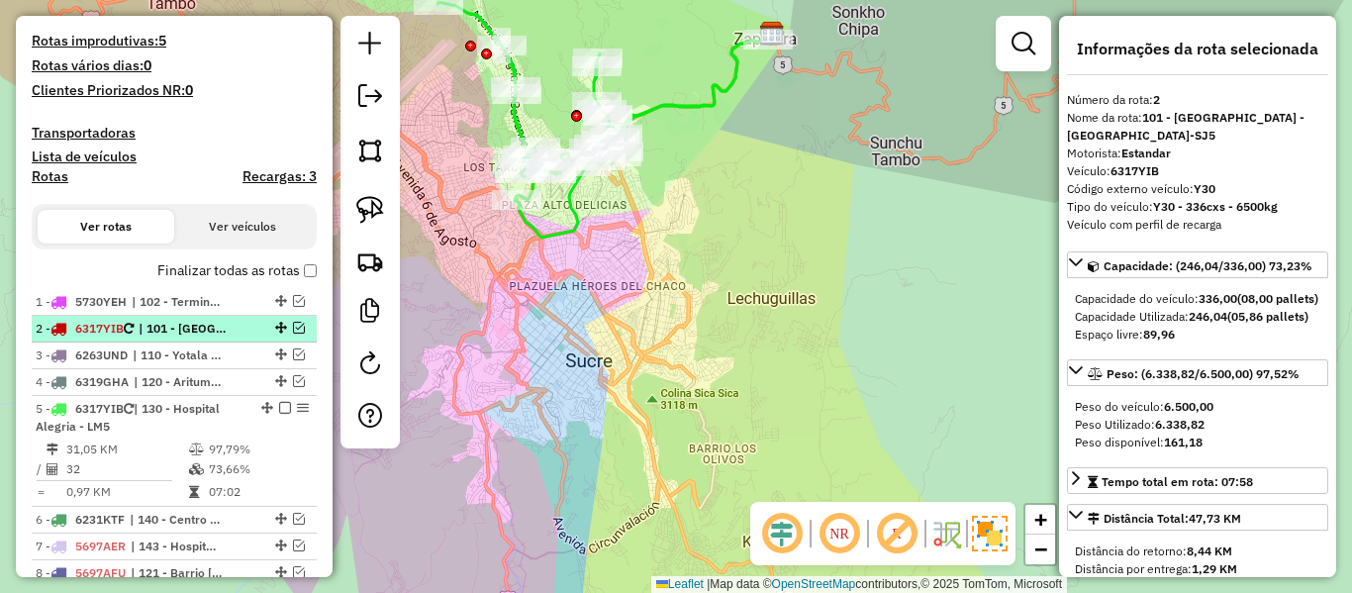
click at [293, 331] on em at bounding box center [299, 328] width 12 height 12
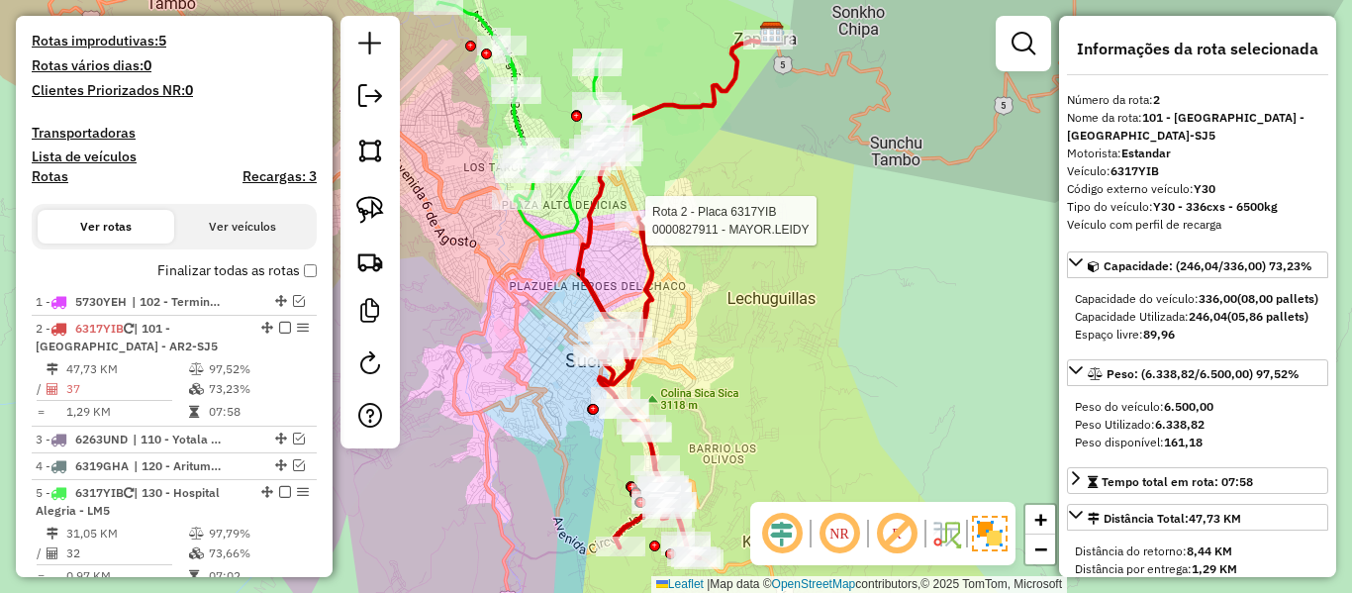
drag, startPoint x: 648, startPoint y: 209, endPoint x: 723, endPoint y: 235, distance: 78.6
click at [663, 218] on icon at bounding box center [649, 388] width 102 height 341
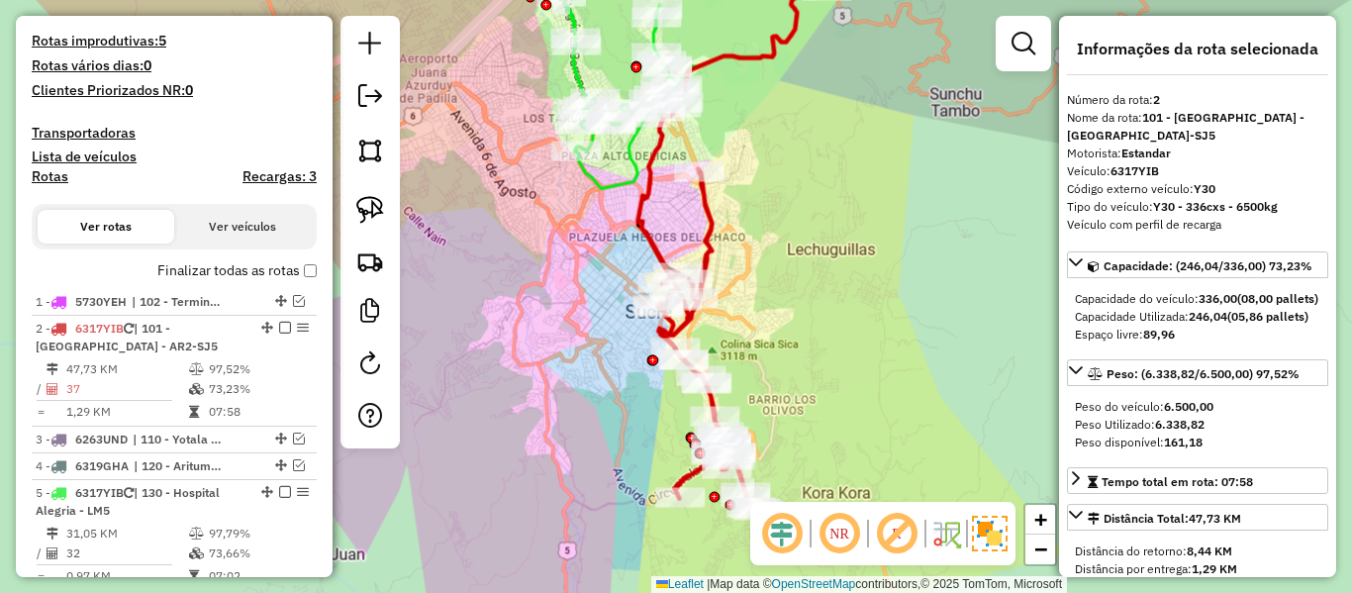
drag, startPoint x: 751, startPoint y: 255, endPoint x: 753, endPoint y: 203, distance: 52.5
click at [753, 203] on div "Janela de atendimento Grade de atendimento Capacidade Transportadoras Veículos …" at bounding box center [676, 296] width 1352 height 593
click at [973, 535] on img at bounding box center [990, 534] width 36 height 36
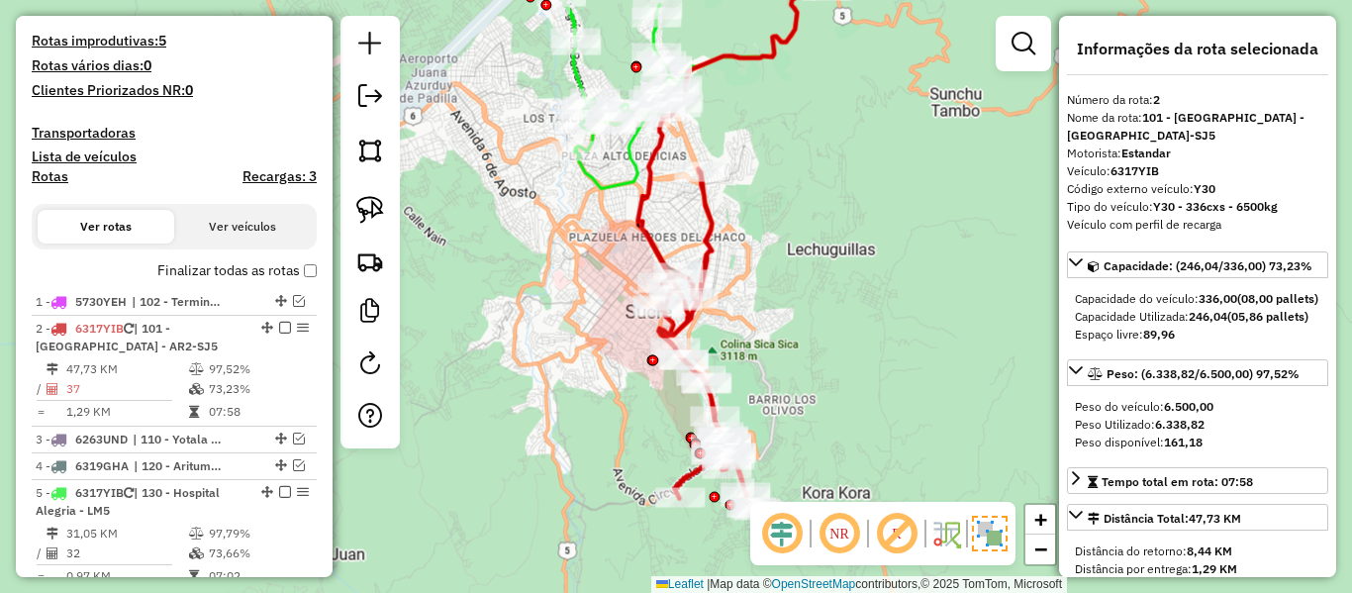
click at [976, 533] on img at bounding box center [990, 534] width 36 height 36
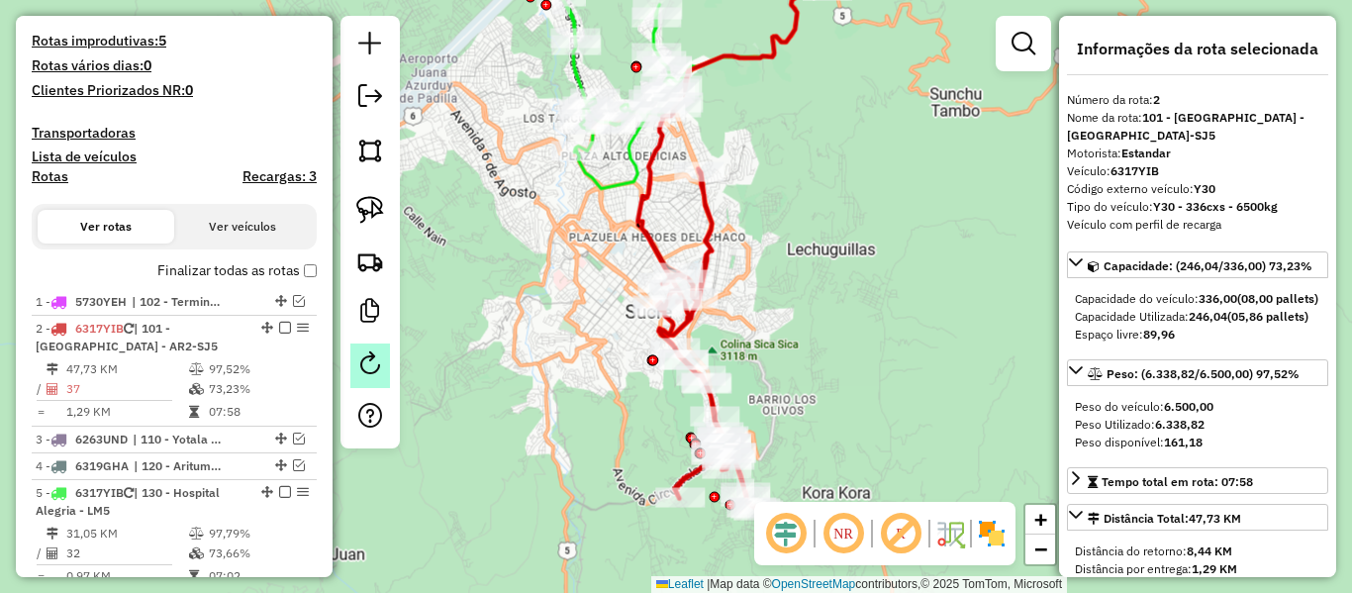
drag, startPoint x: 345, startPoint y: 345, endPoint x: 374, endPoint y: 369, distance: 37.9
click at [345, 349] on div at bounding box center [370, 232] width 59 height 433
click at [374, 369] on em at bounding box center [370, 363] width 24 height 24
select select "*"
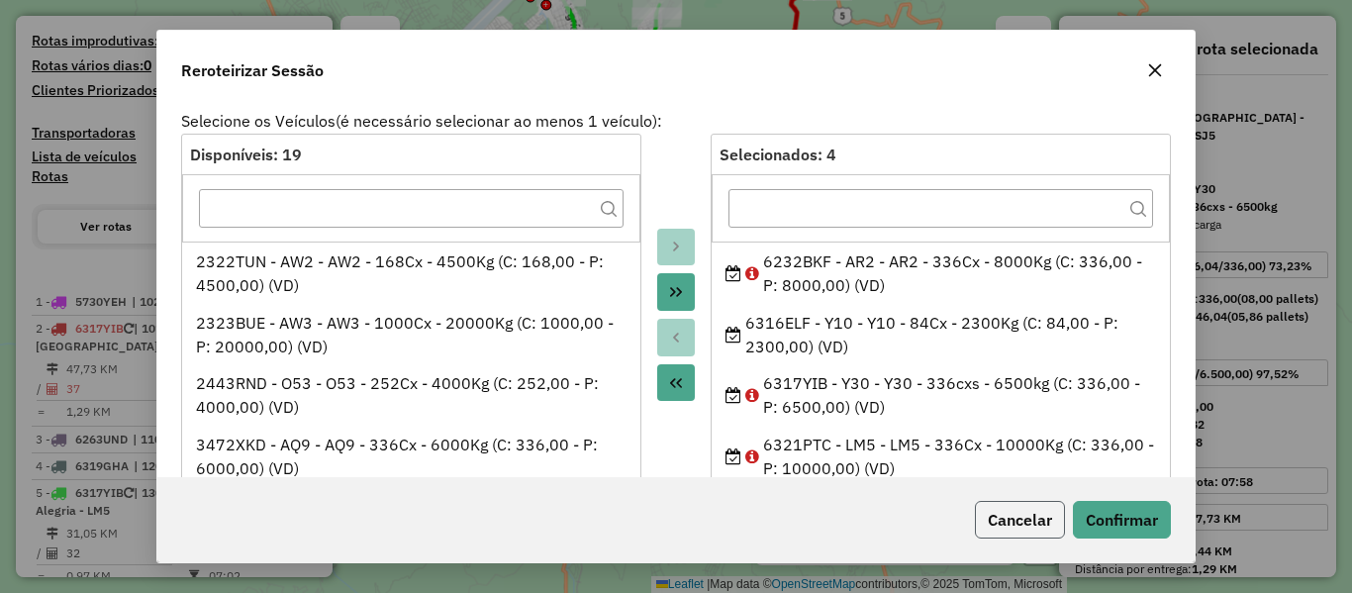
click at [1004, 506] on button "Cancelar" at bounding box center [1020, 520] width 90 height 38
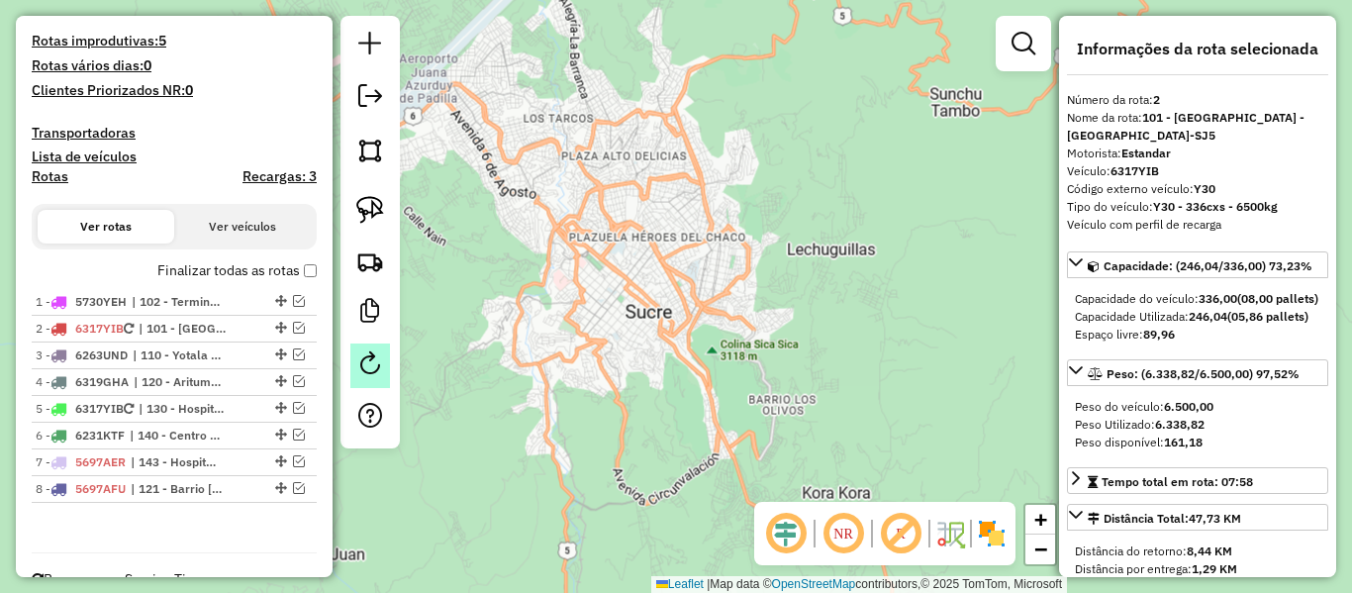
click at [369, 367] on em at bounding box center [370, 363] width 24 height 24
select select "*"
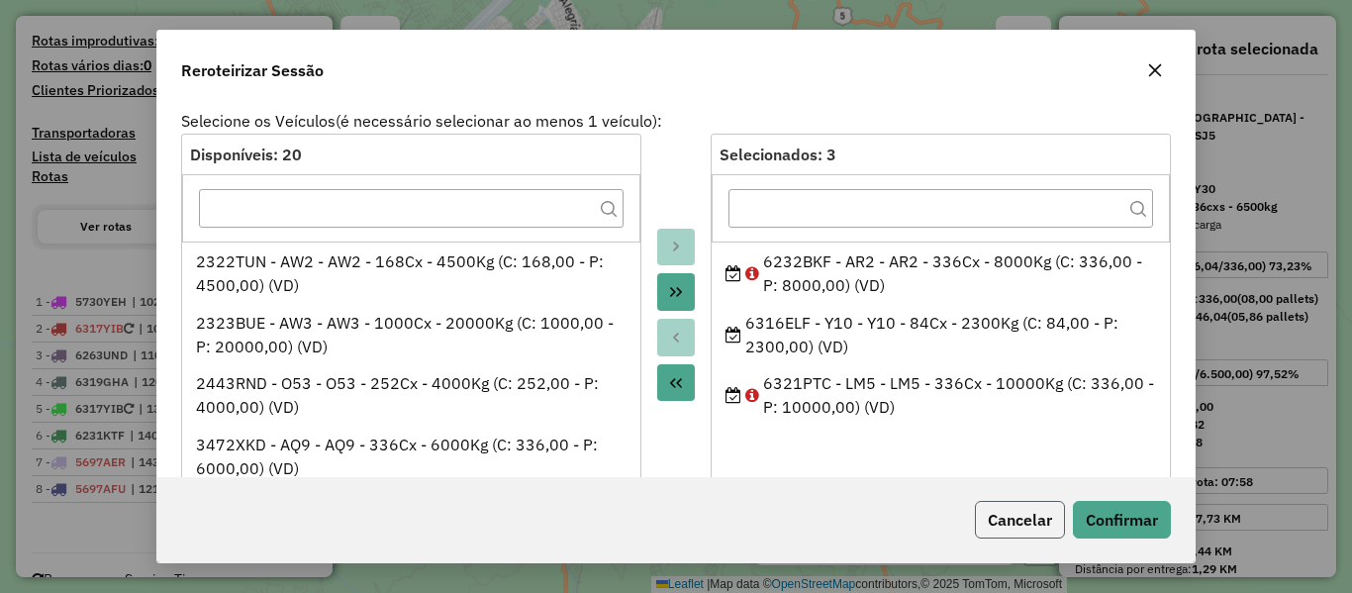
click at [1027, 511] on button "Cancelar" at bounding box center [1020, 520] width 90 height 38
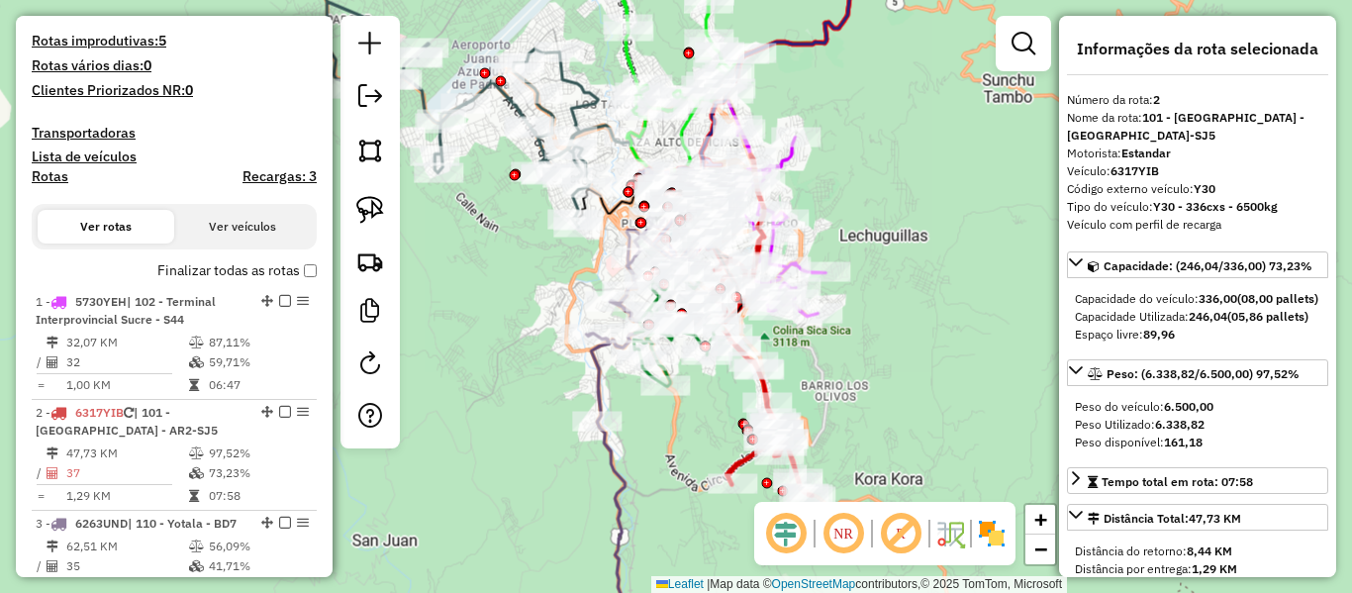
drag, startPoint x: 751, startPoint y: 100, endPoint x: 804, endPoint y: 61, distance: 65.1
click at [804, 61] on div "Janela de atendimento Grade de atendimento Capacidade Transportadoras Veículos …" at bounding box center [676, 296] width 1352 height 593
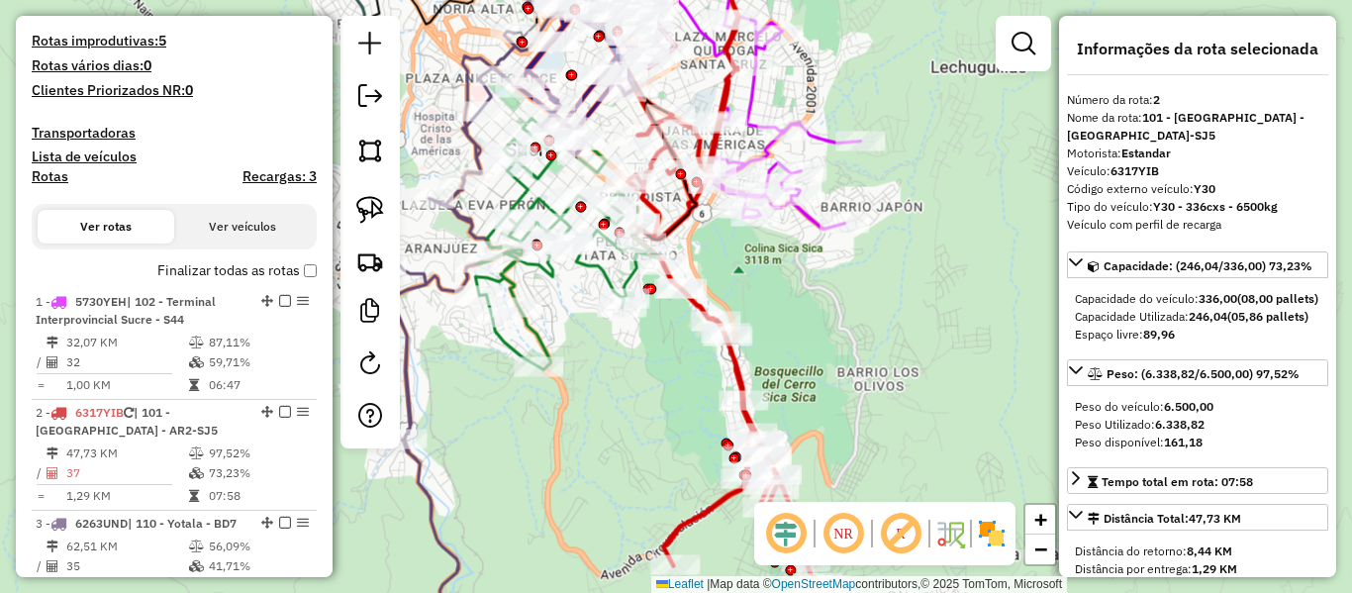
click at [743, 383] on icon at bounding box center [730, 265] width 204 height 646
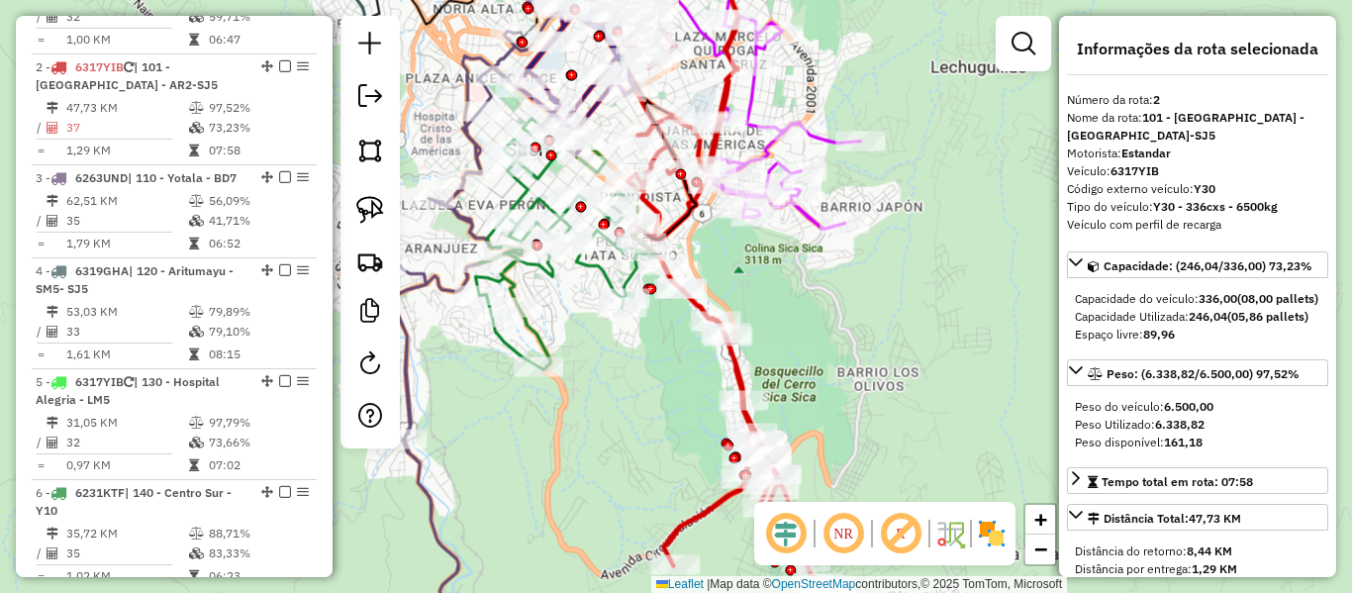
scroll to position [891, 0]
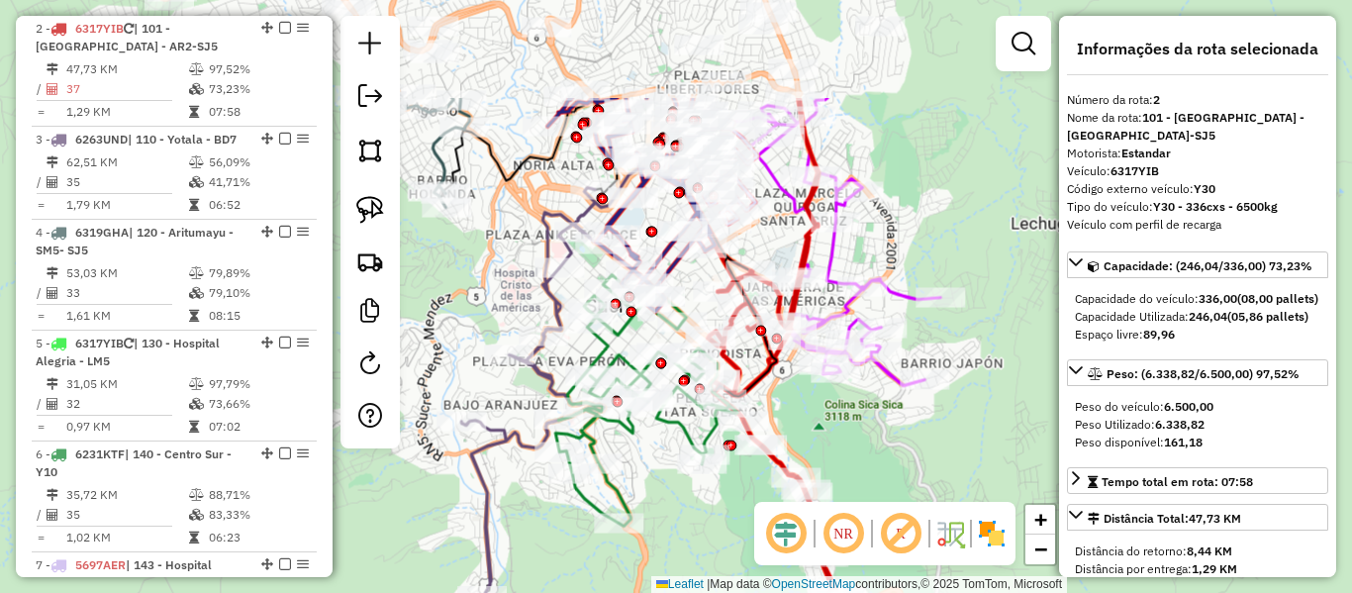
drag, startPoint x: 801, startPoint y: 349, endPoint x: 901, endPoint y: 483, distance: 166.9
click at [895, 533] on hb-router-mapa "Informações da Sessão 1281732 - 24/09/2025 Criação: 23/09/2025 18:52 Depósito: …" at bounding box center [676, 296] width 1352 height 593
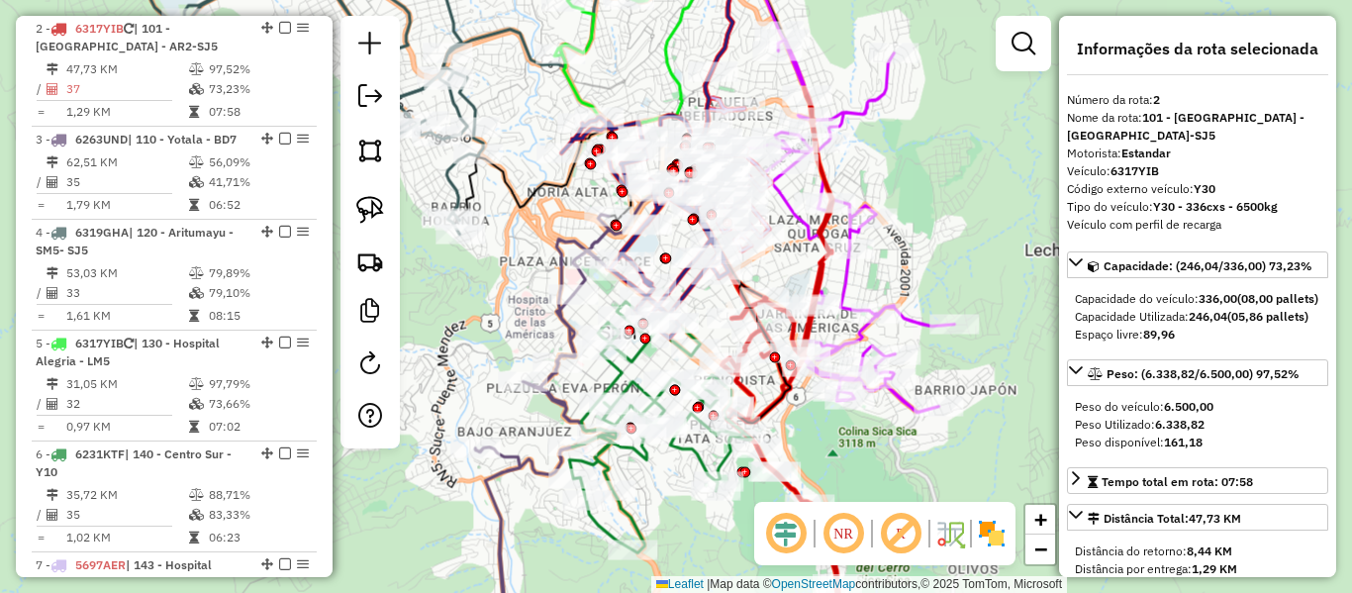
drag, startPoint x: 934, startPoint y: 159, endPoint x: 960, endPoint y: 453, distance: 295.2
click at [959, 454] on div "Janela de atendimento Grade de atendimento Capacidade Transportadoras Veículos …" at bounding box center [676, 296] width 1352 height 593
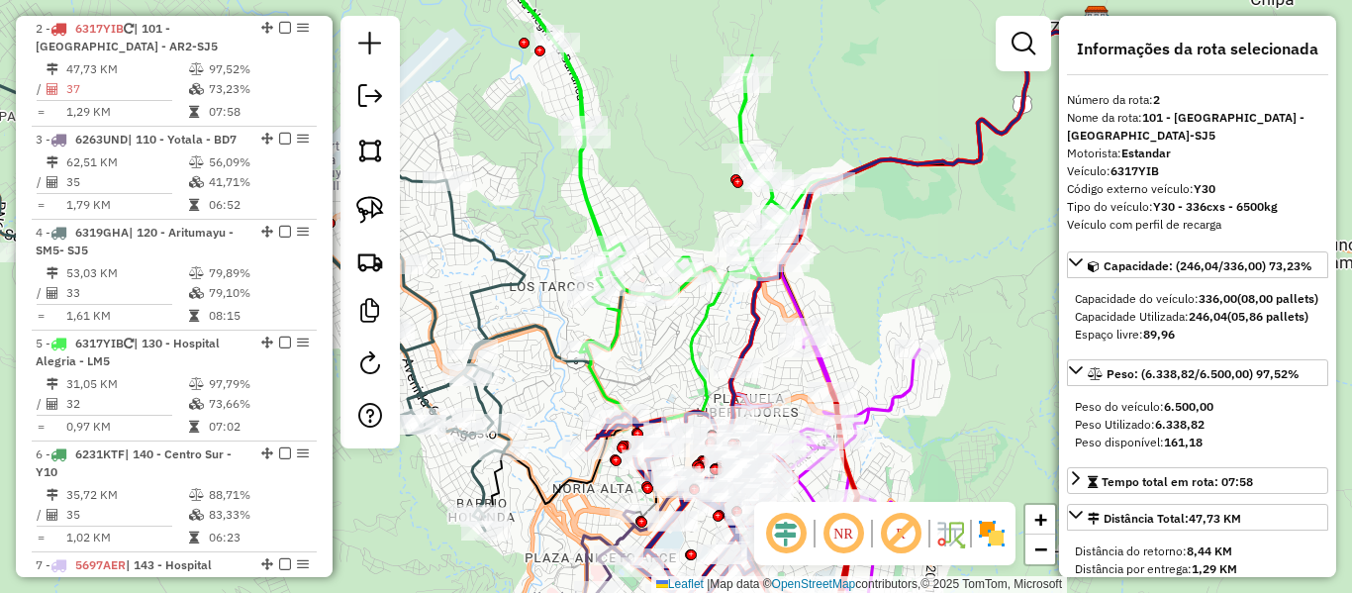
click at [733, 127] on icon at bounding box center [759, 189] width 661 height 469
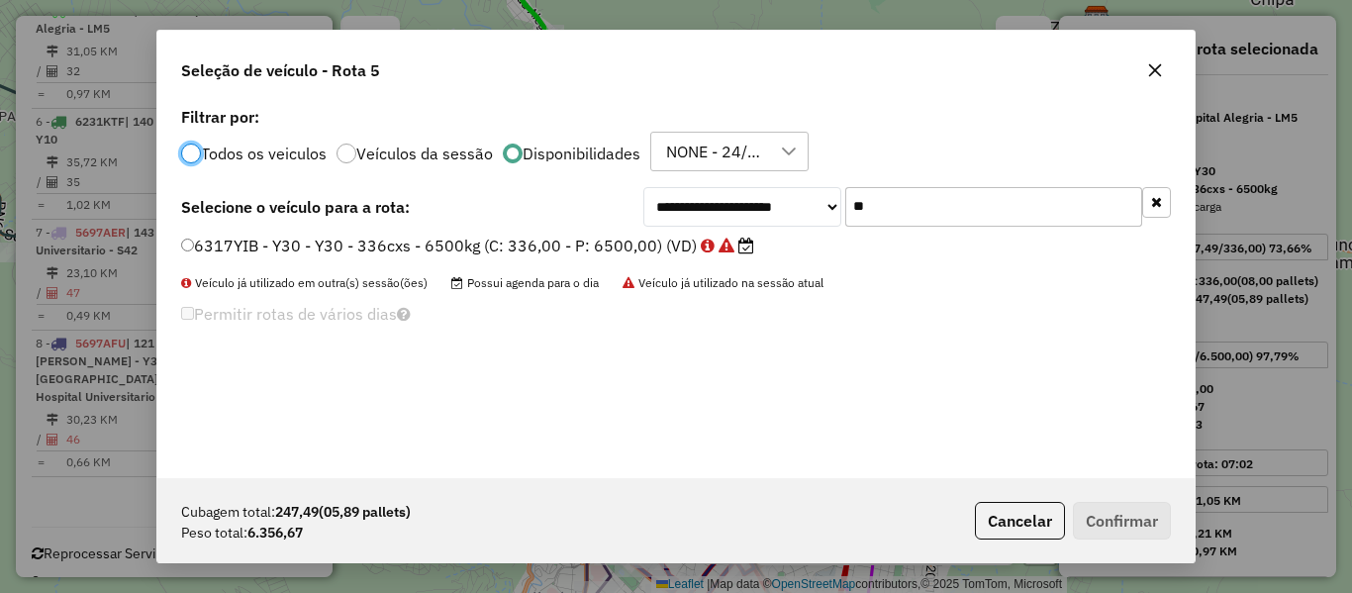
scroll to position [11, 6]
click at [895, 210] on input "**" at bounding box center [993, 207] width 297 height 40
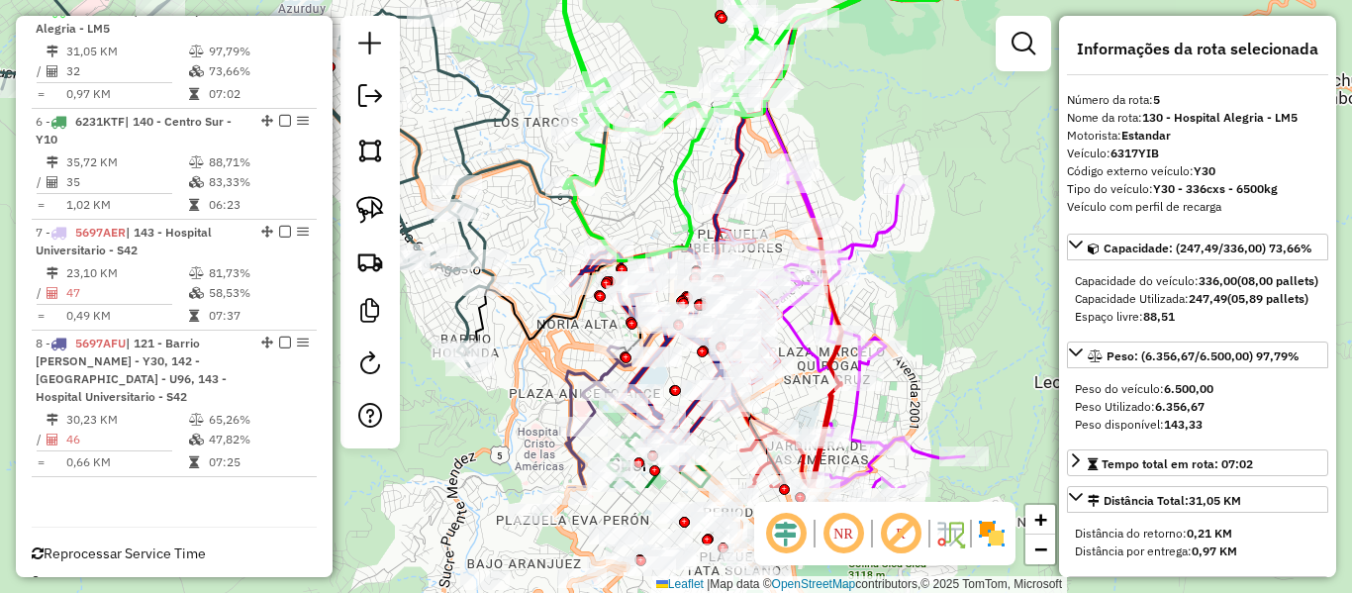
drag, startPoint x: 915, startPoint y: 315, endPoint x: 897, endPoint y: 222, distance: 94.7
click at [898, 223] on div "Janela de atendimento Grade de atendimento Capacidade Transportadoras Veículos …" at bounding box center [676, 296] width 1352 height 593
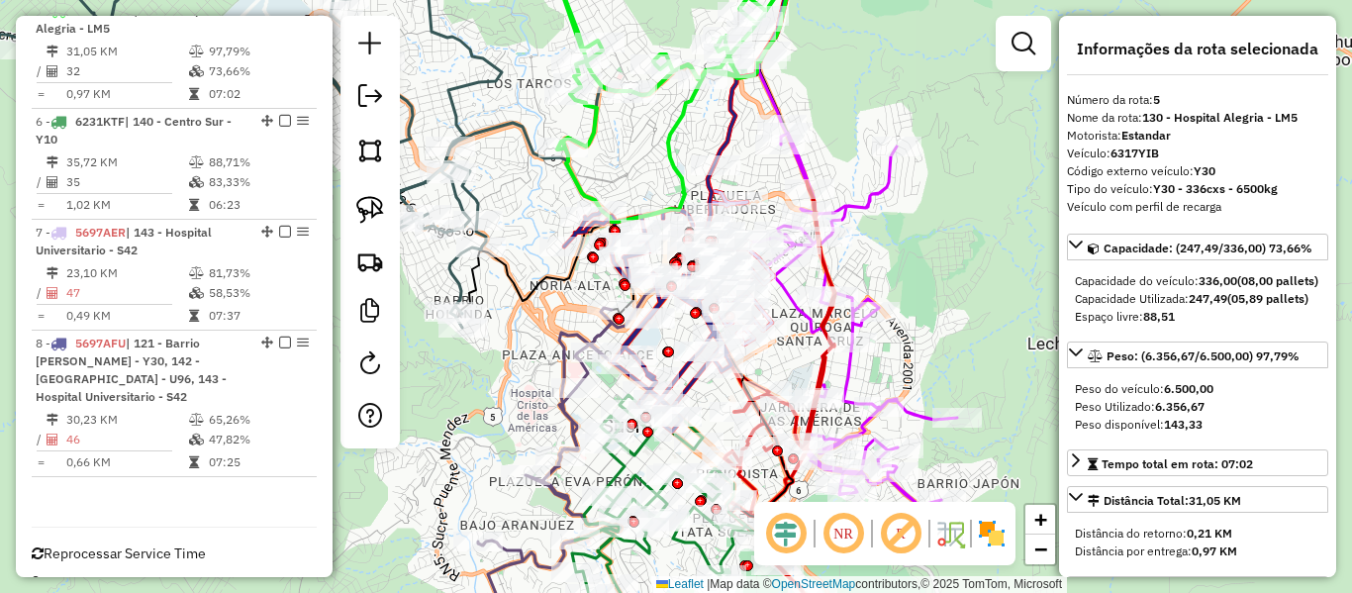
click at [891, 146] on div "Rota 1 - Placa 5730YEH 0000904759 - T. REYNA Janela de atendimento Grade de ate…" at bounding box center [676, 296] width 1352 height 593
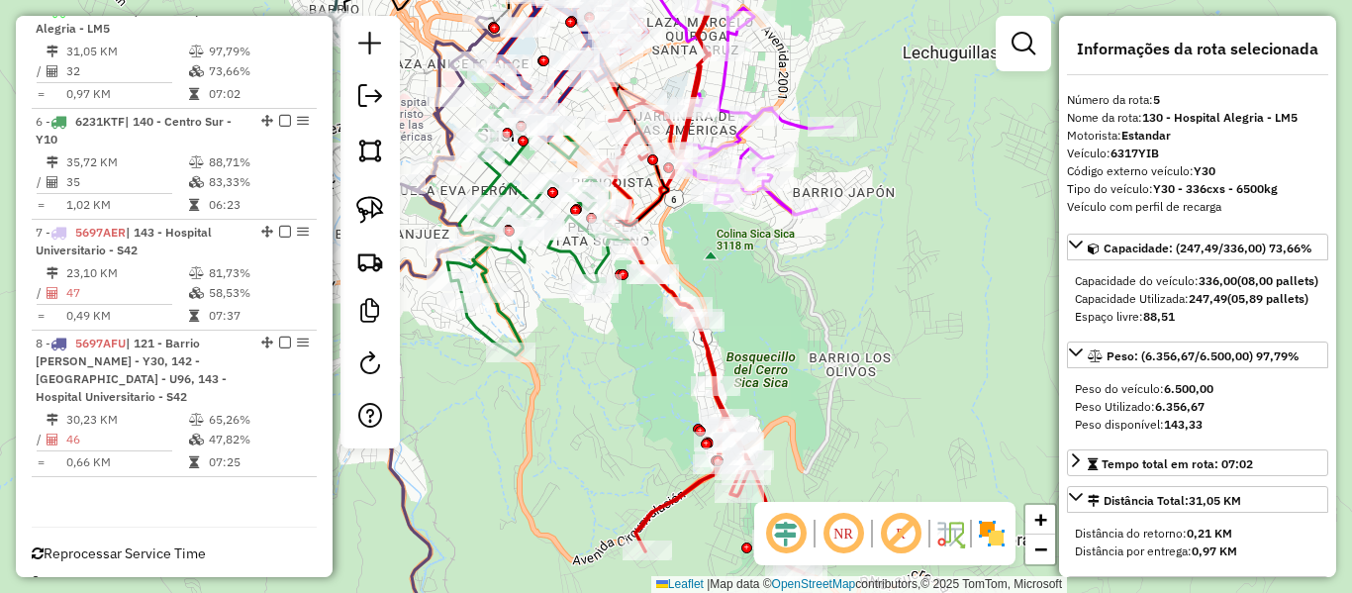
click at [715, 351] on icon at bounding box center [702, 257] width 204 height 633
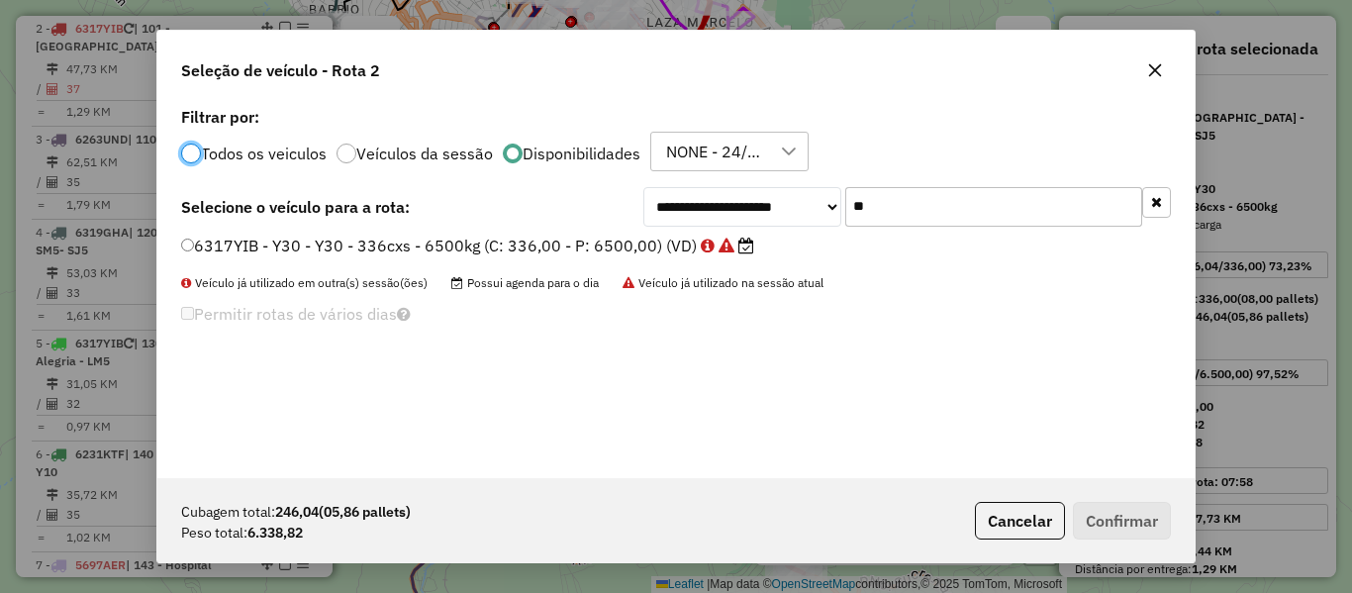
click at [892, 192] on input "**" at bounding box center [993, 207] width 297 height 40
type input "**"
click at [664, 246] on label "6232BKF - AR2 - AR2 - 336Cx - 8000Kg (C: 336,00 - P: 8000,00) (VD)" at bounding box center [458, 246] width 555 height 24
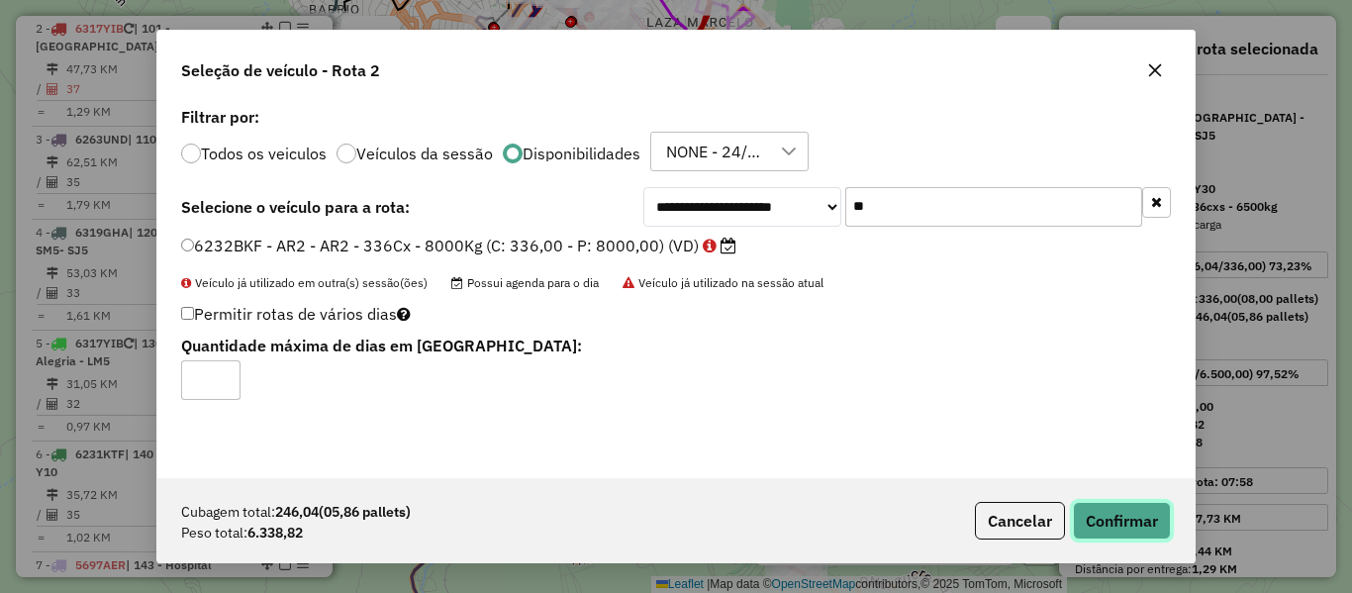
click at [1134, 516] on button "Confirmar" at bounding box center [1122, 521] width 98 height 38
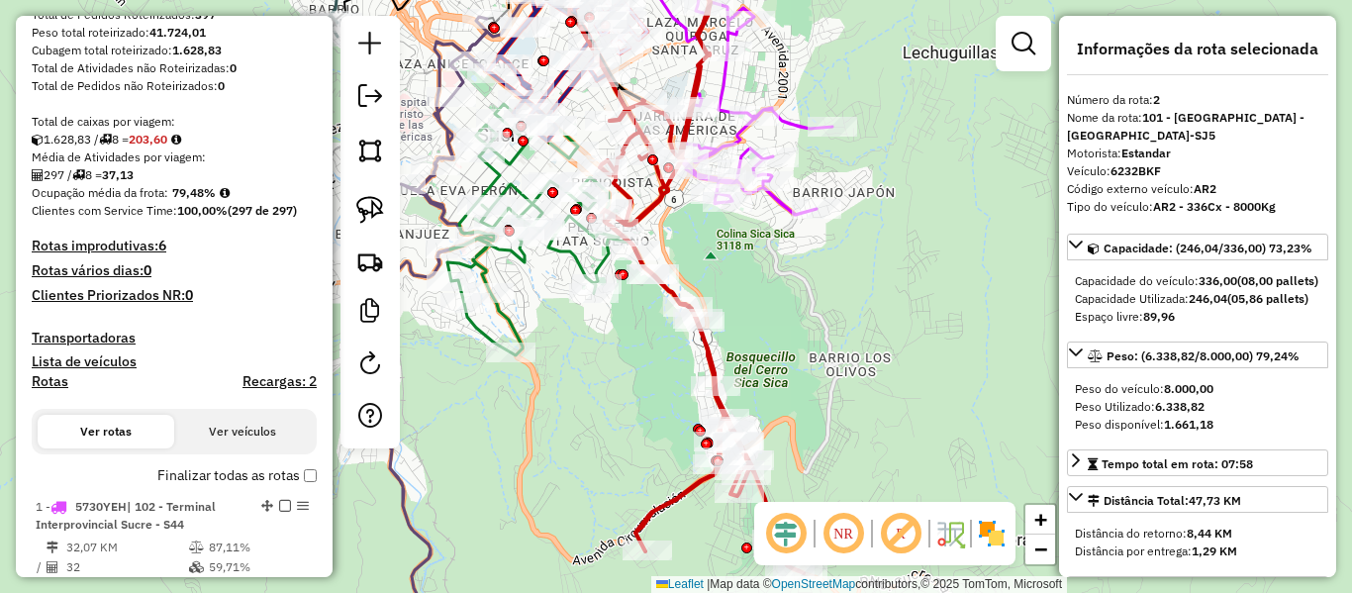
scroll to position [297, 0]
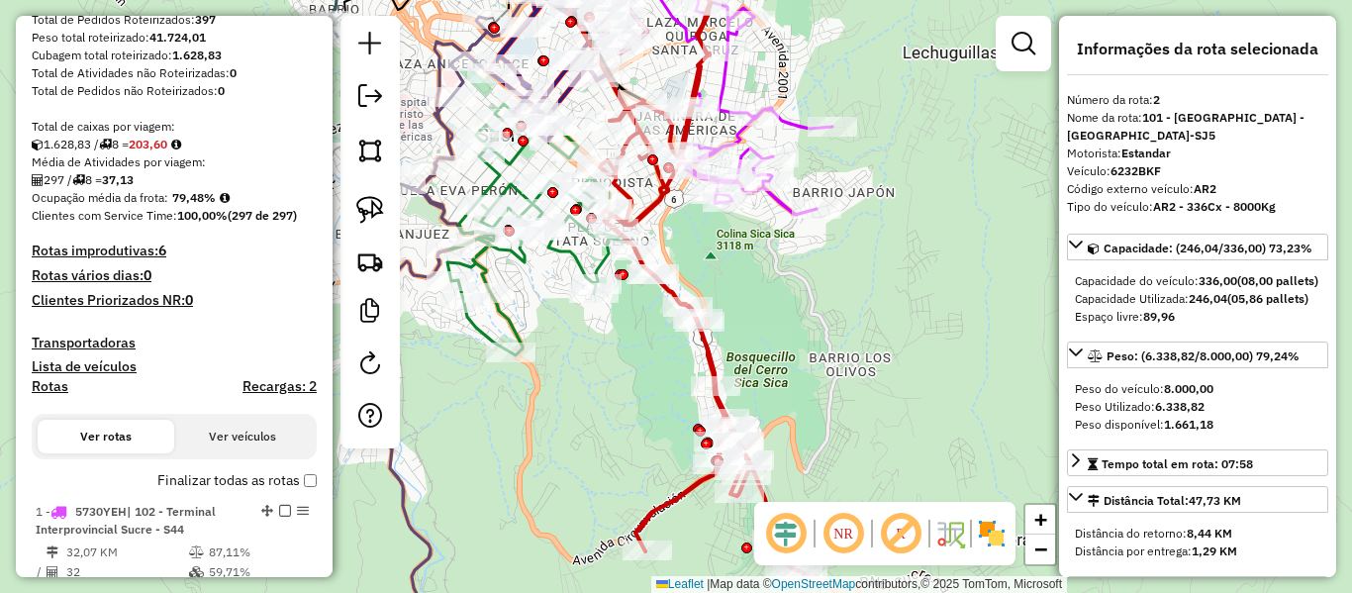
click at [204, 484] on label "Finalizar todas as rotas" at bounding box center [236, 480] width 159 height 21
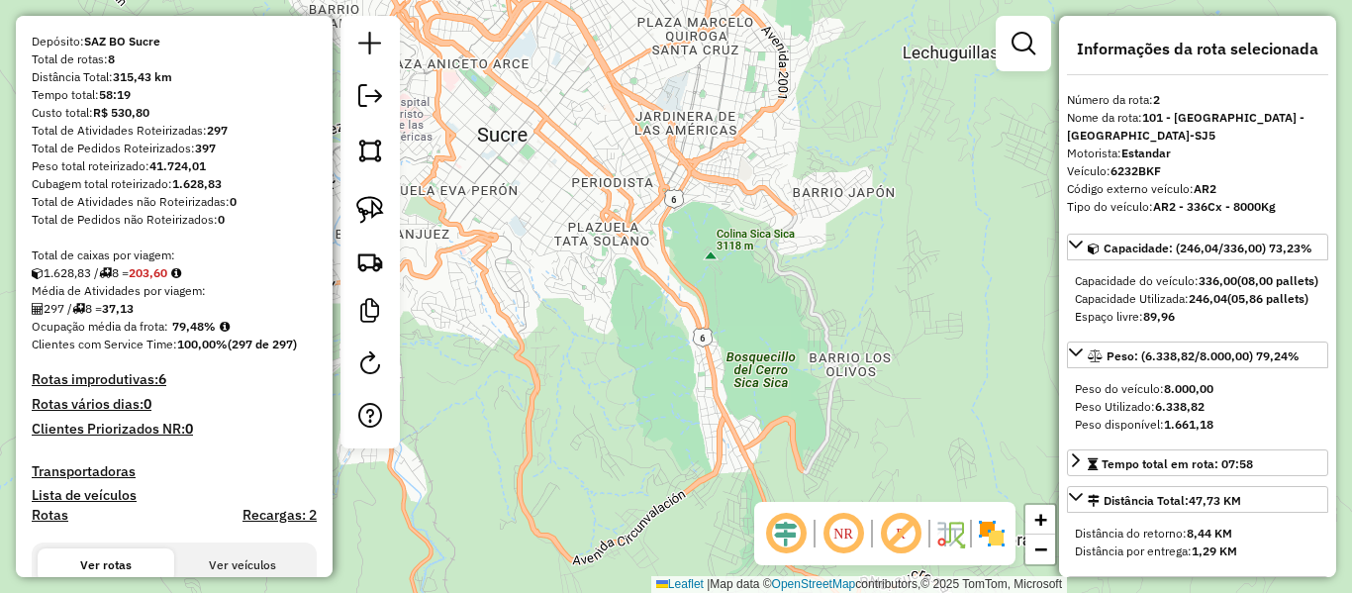
scroll to position [69, 0]
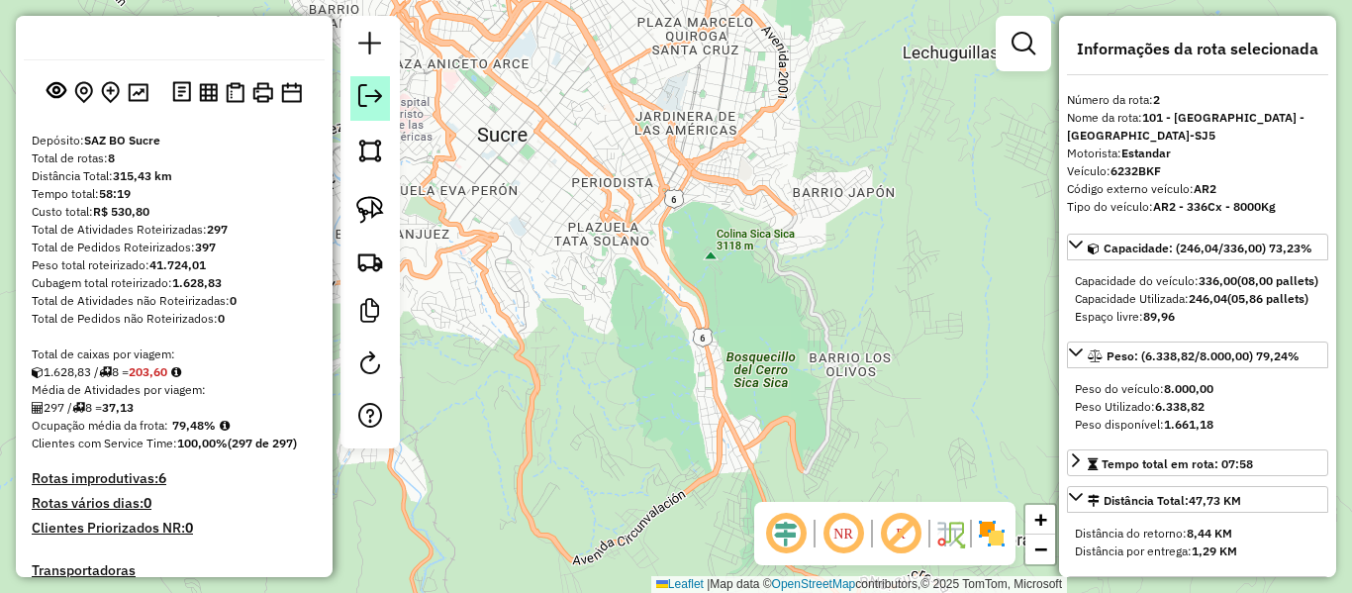
click at [353, 97] on link at bounding box center [370, 98] width 40 height 45
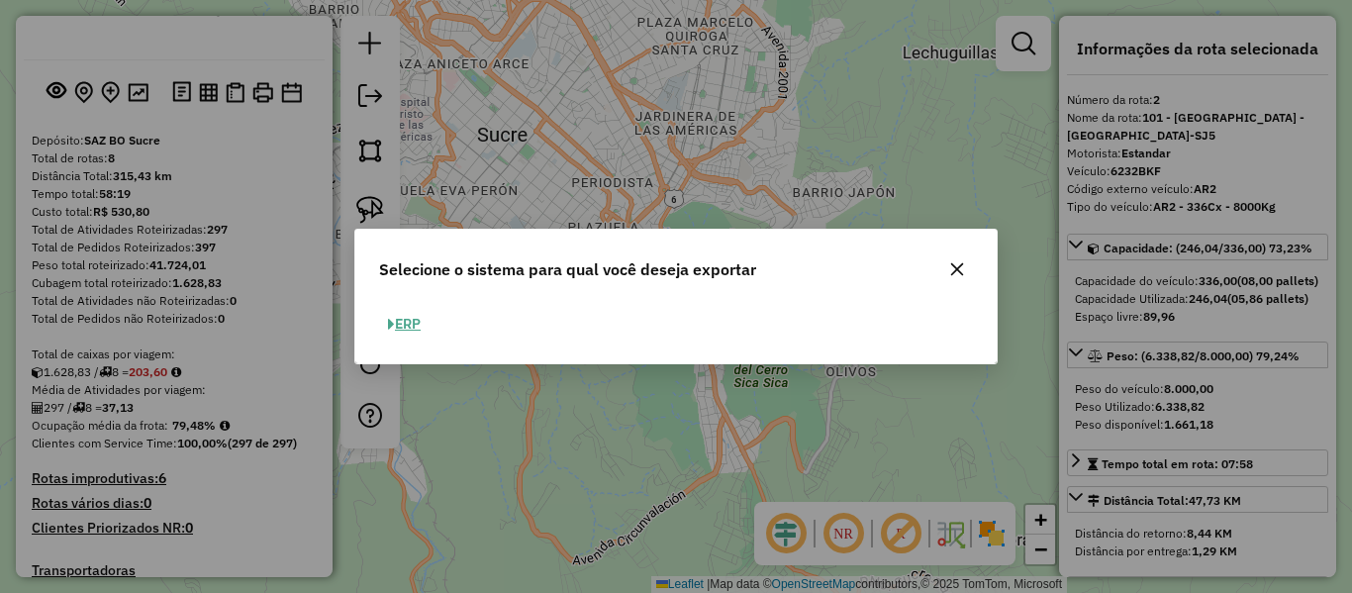
click at [400, 330] on button "ERP" at bounding box center [404, 324] width 50 height 31
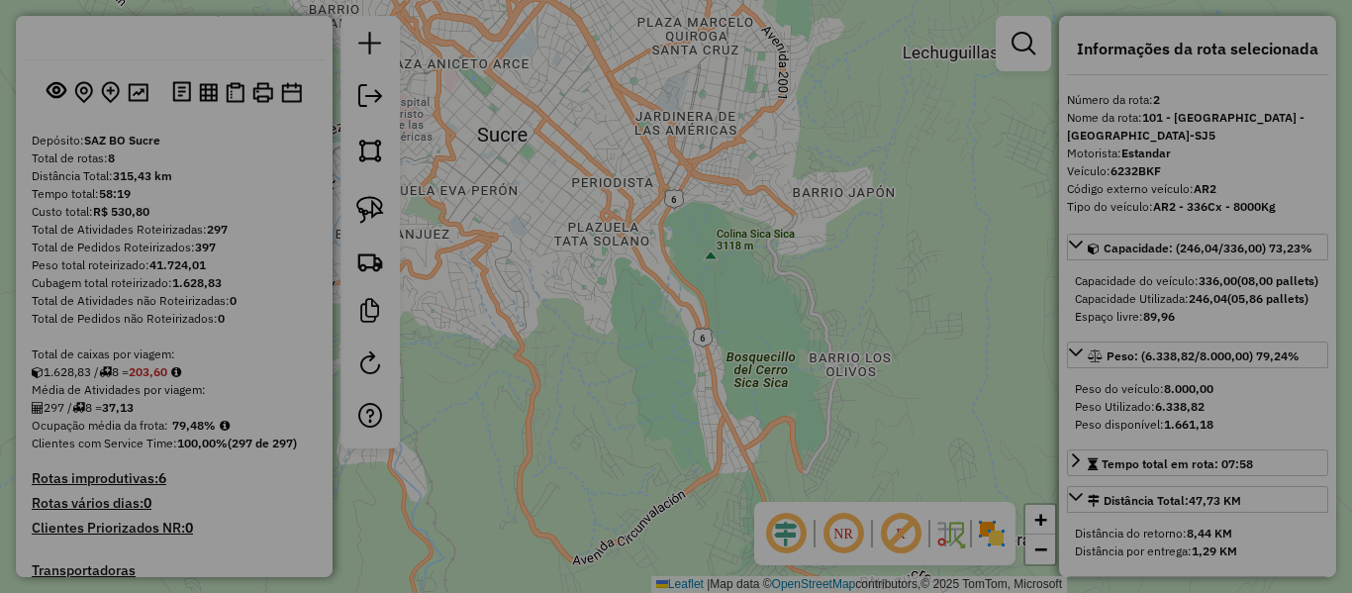
select select "**"
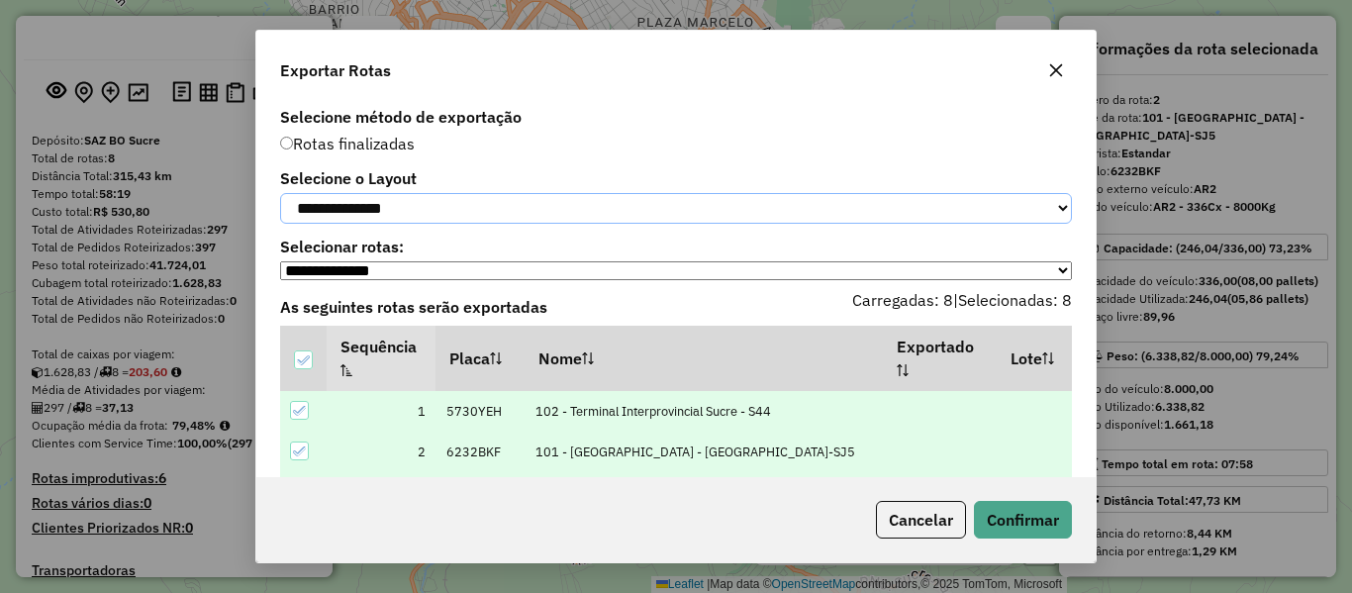
click at [460, 222] on select "**********" at bounding box center [676, 208] width 792 height 31
select select "*********"
click at [280, 193] on select "**********" at bounding box center [676, 208] width 792 height 31
click at [1054, 522] on button "Confirmar" at bounding box center [1023, 520] width 98 height 38
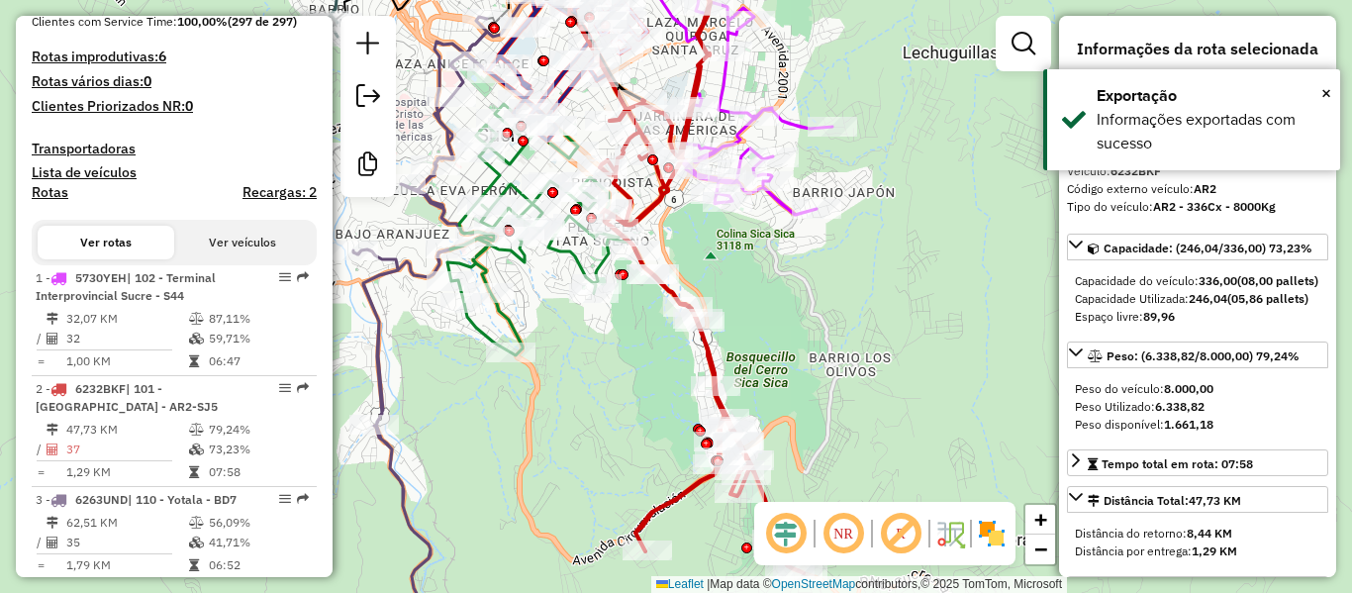
scroll to position [905, 0]
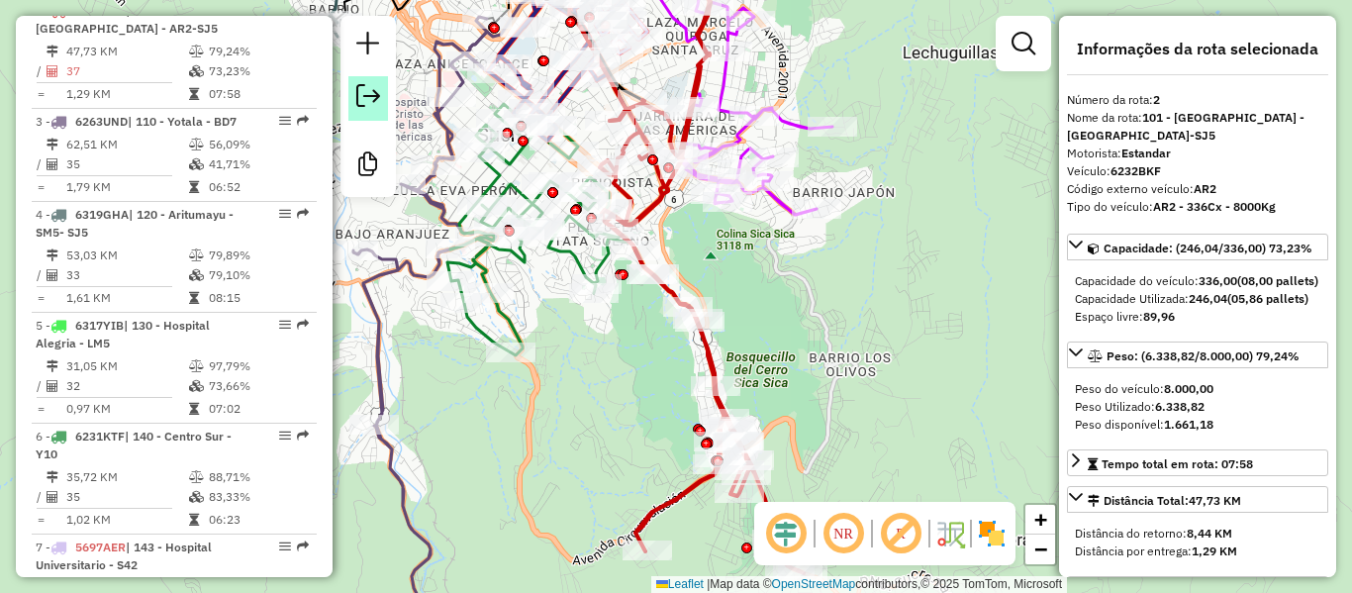
click at [366, 93] on em at bounding box center [368, 96] width 24 height 24
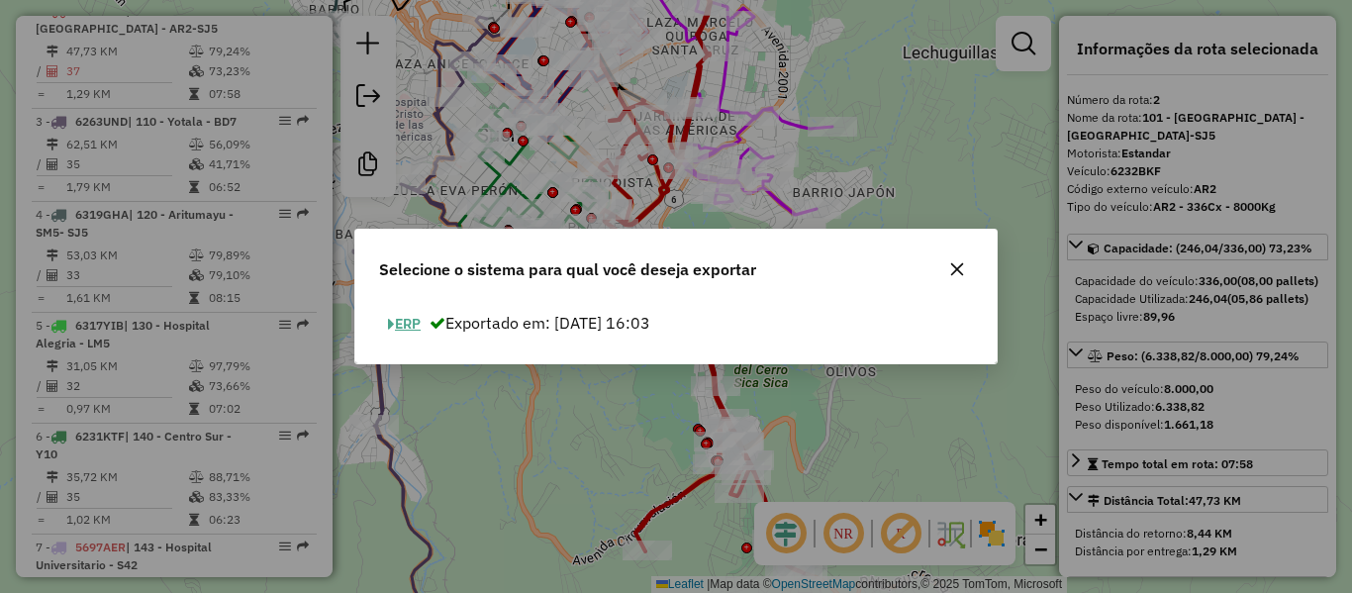
click at [407, 319] on button "ERP" at bounding box center [404, 324] width 50 height 31
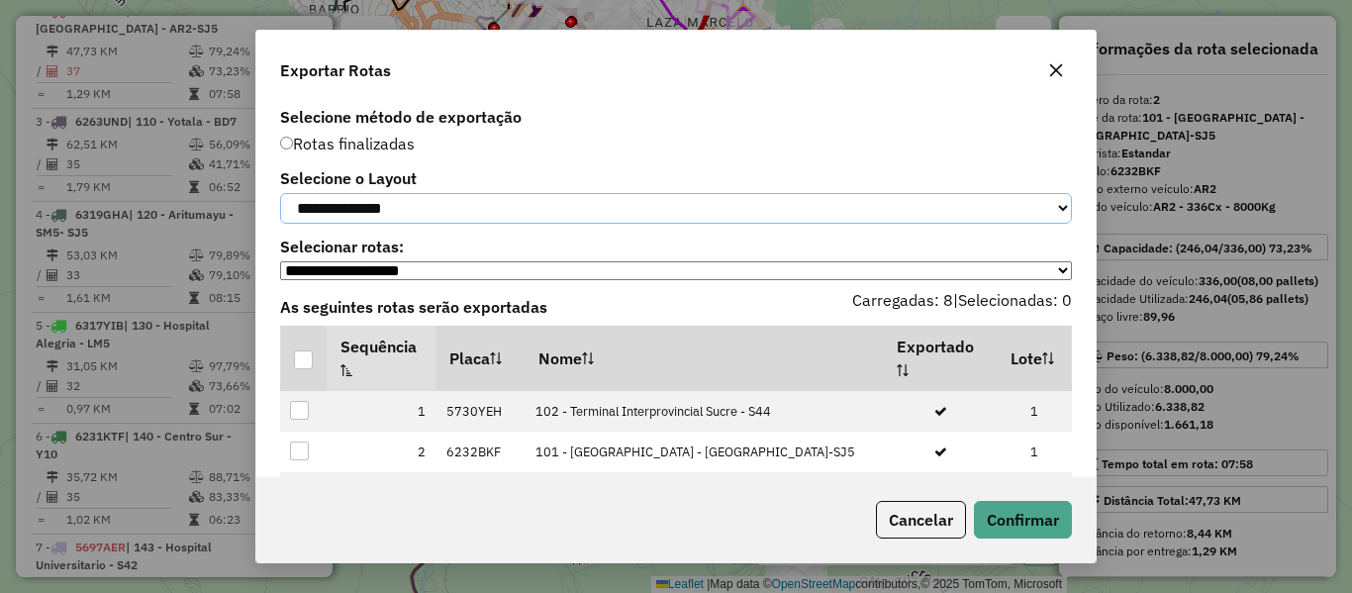
click at [393, 219] on select "**********" at bounding box center [676, 208] width 792 height 31
select select "*********"
click at [280, 193] on select "**********" at bounding box center [676, 208] width 792 height 31
click at [312, 367] on th at bounding box center [303, 358] width 47 height 65
click at [310, 369] on div at bounding box center [303, 359] width 19 height 19
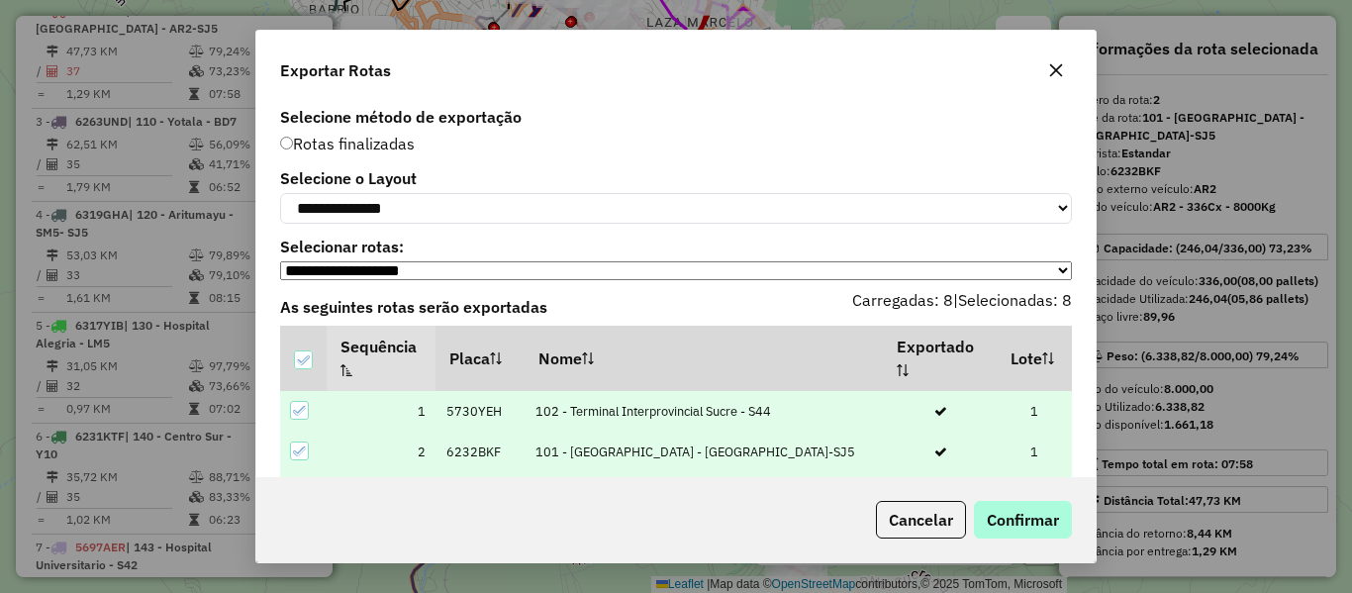
drag, startPoint x: 941, startPoint y: 498, endPoint x: 983, endPoint y: 511, distance: 43.5
click at [983, 512] on div "Cancelar Confirmar" at bounding box center [675, 519] width 839 height 85
click at [985, 511] on button "Confirmar" at bounding box center [1023, 520] width 98 height 38
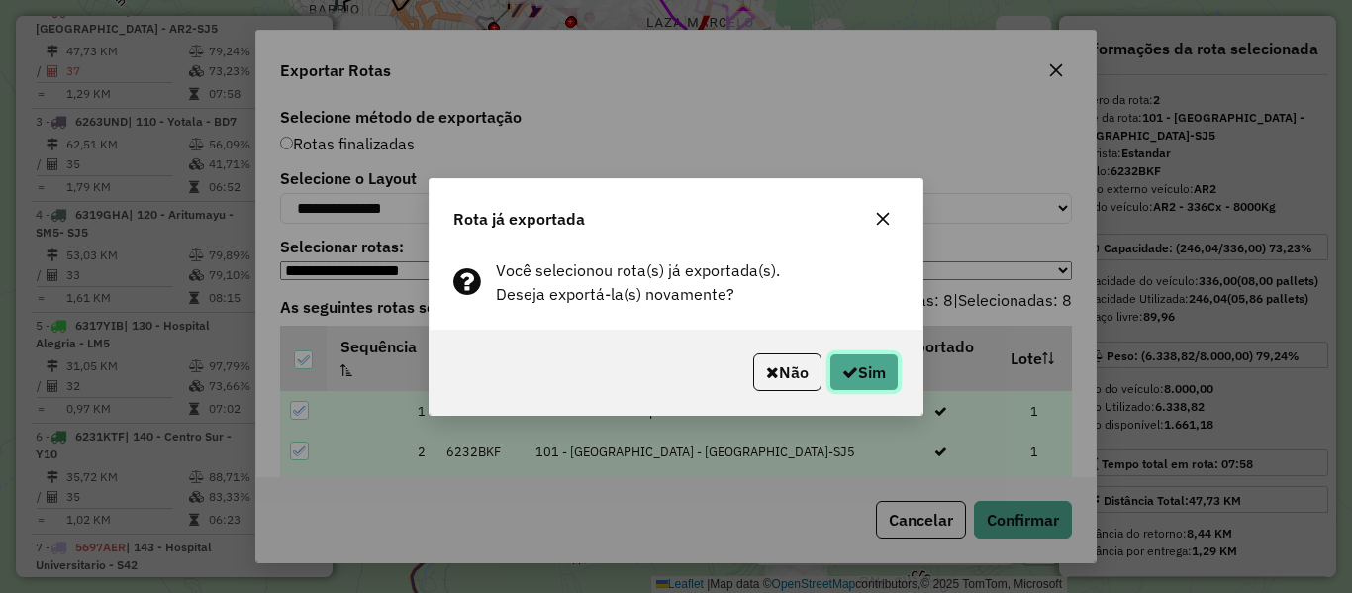
click at [882, 374] on button "Sim" at bounding box center [864, 372] width 69 height 38
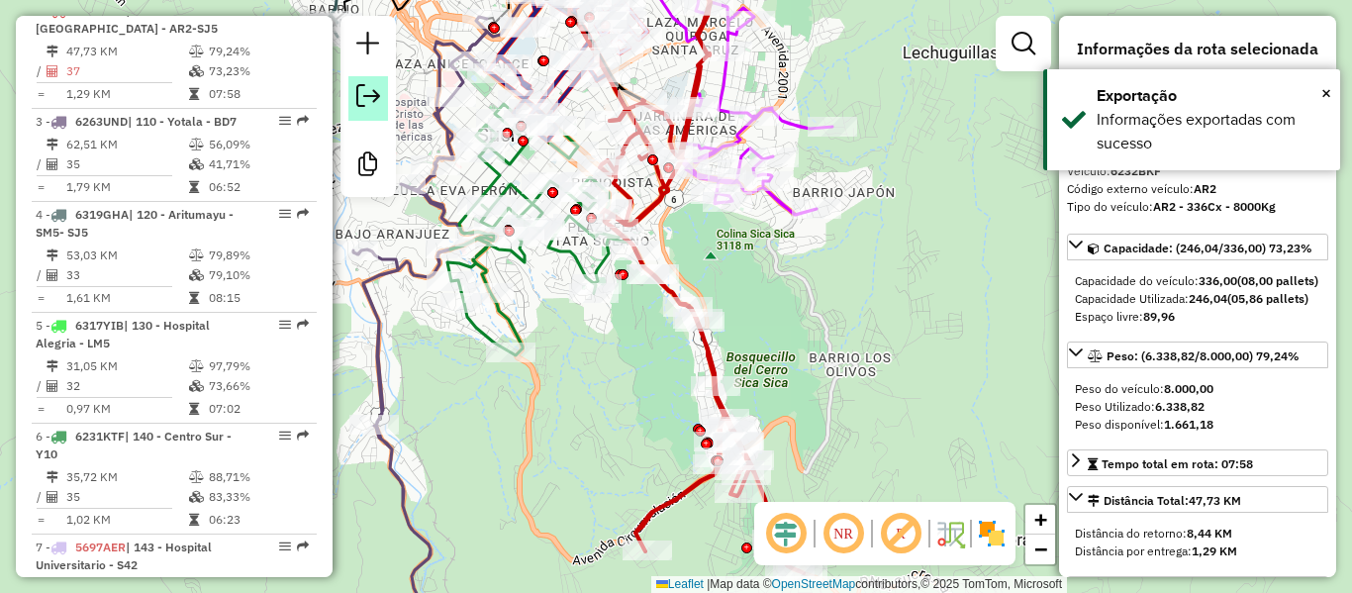
click at [363, 96] on em at bounding box center [368, 96] width 24 height 24
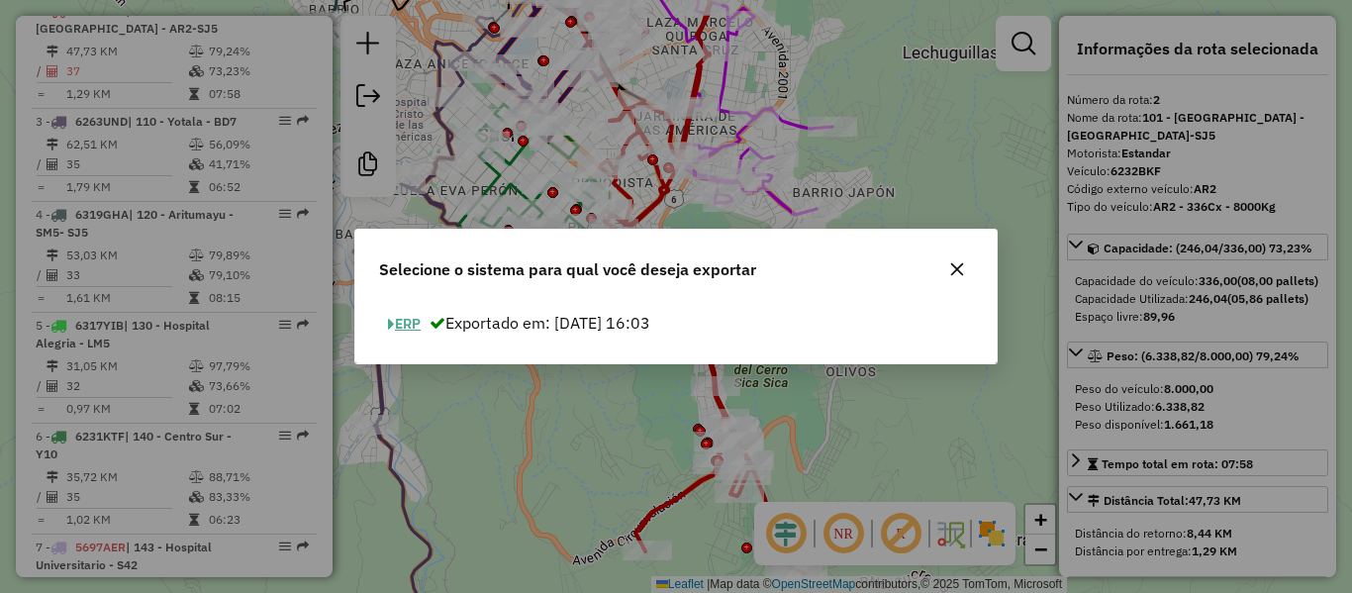
click at [418, 318] on button "ERP" at bounding box center [404, 324] width 50 height 31
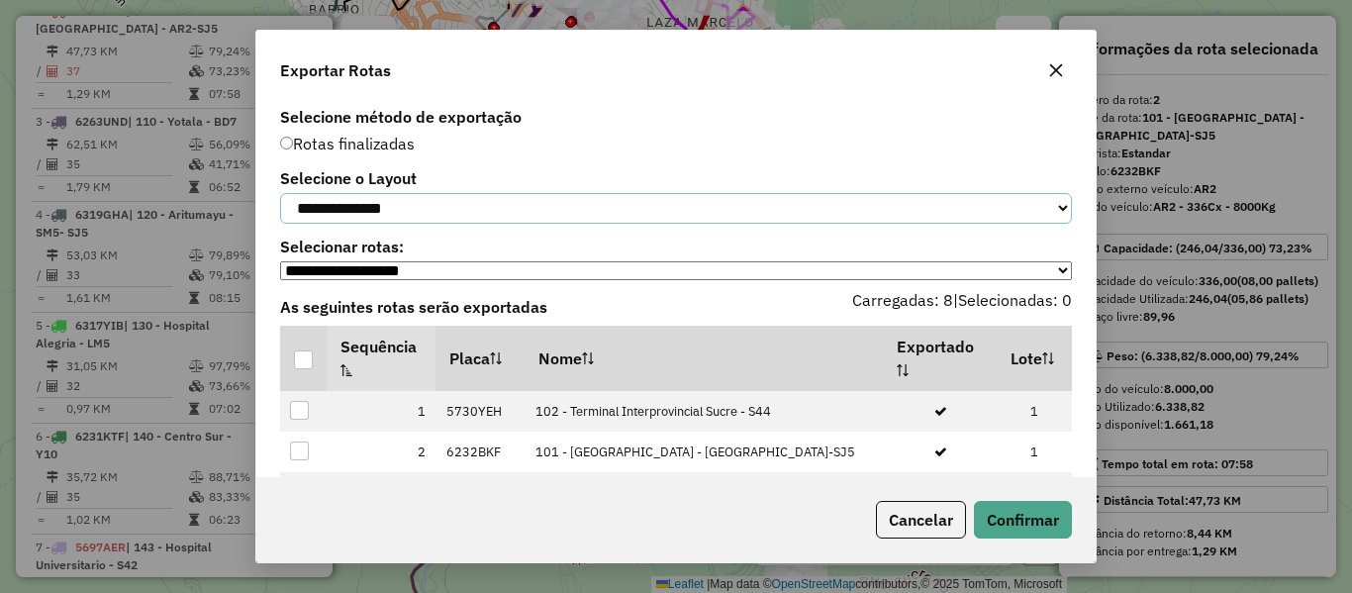
click at [424, 219] on select "**********" at bounding box center [676, 208] width 792 height 31
select select "*********"
click at [280, 193] on select "**********" at bounding box center [676, 208] width 792 height 31
click at [303, 367] on div at bounding box center [303, 359] width 19 height 19
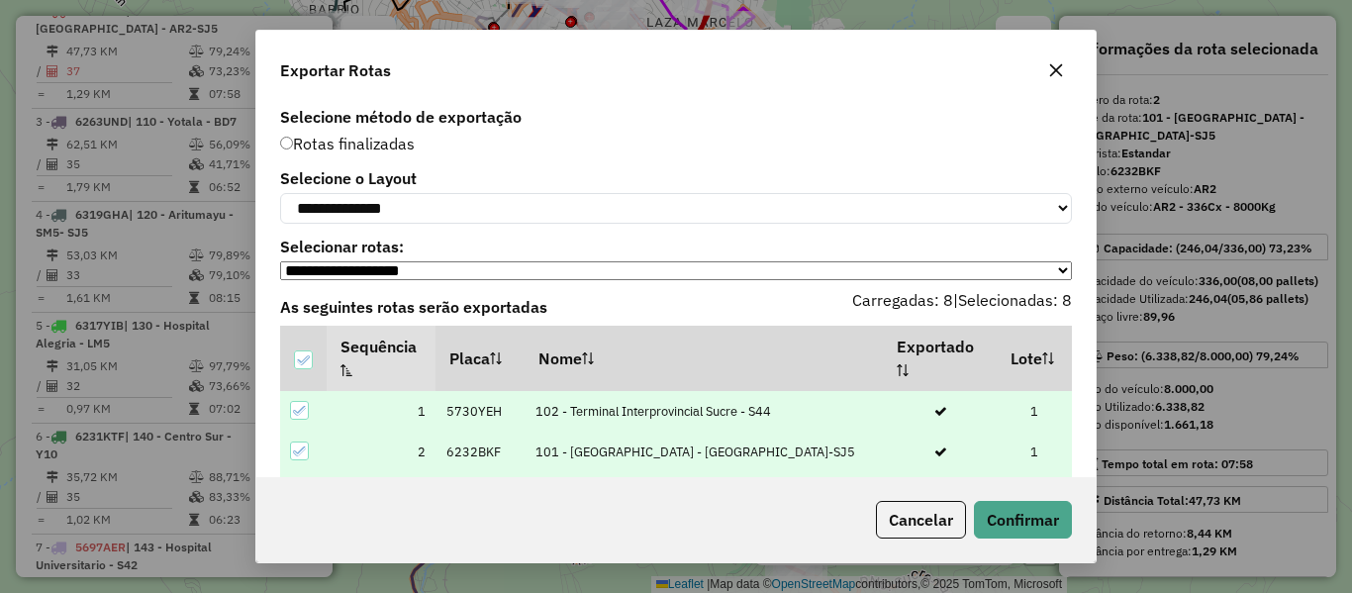
click at [1018, 499] on div "Cancelar Confirmar" at bounding box center [675, 519] width 839 height 85
click at [1008, 520] on button "Confirmar" at bounding box center [1023, 520] width 98 height 38
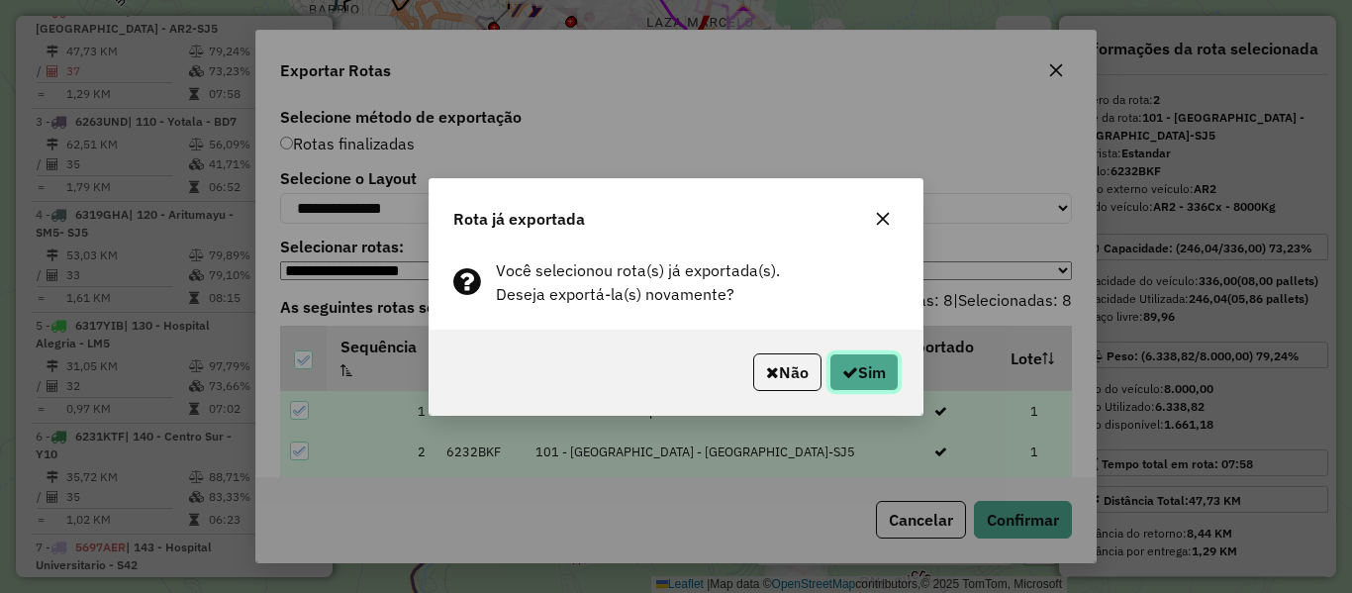
click at [891, 389] on button "Sim" at bounding box center [864, 372] width 69 height 38
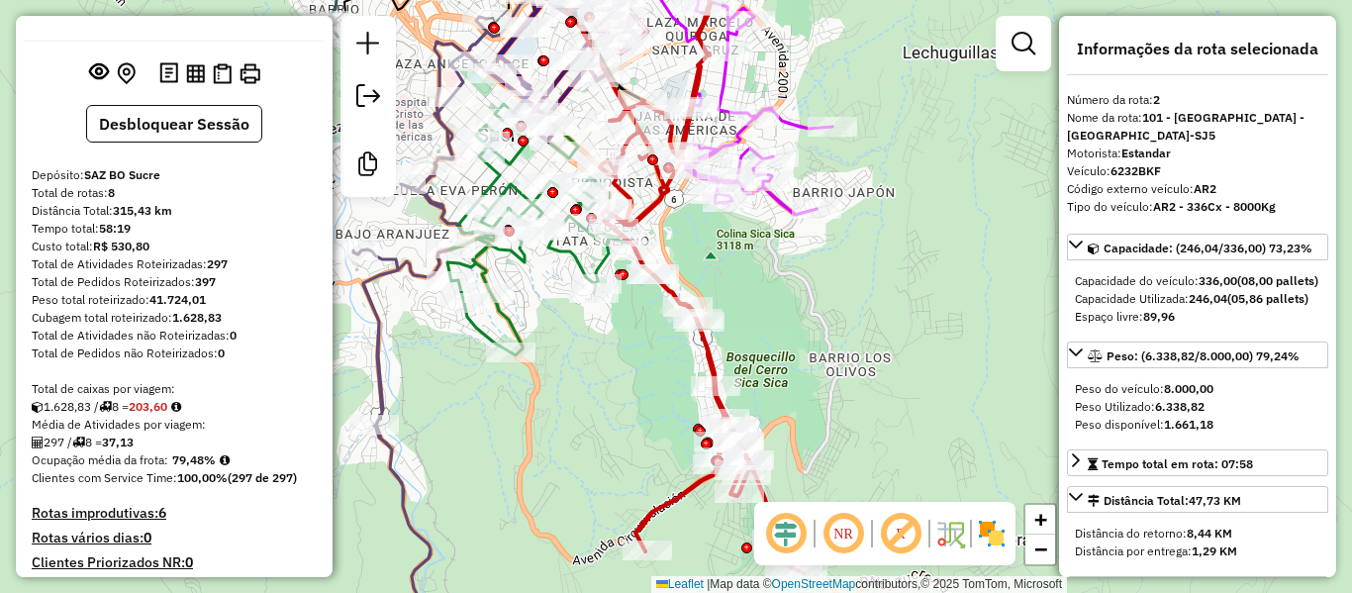
scroll to position [0, 0]
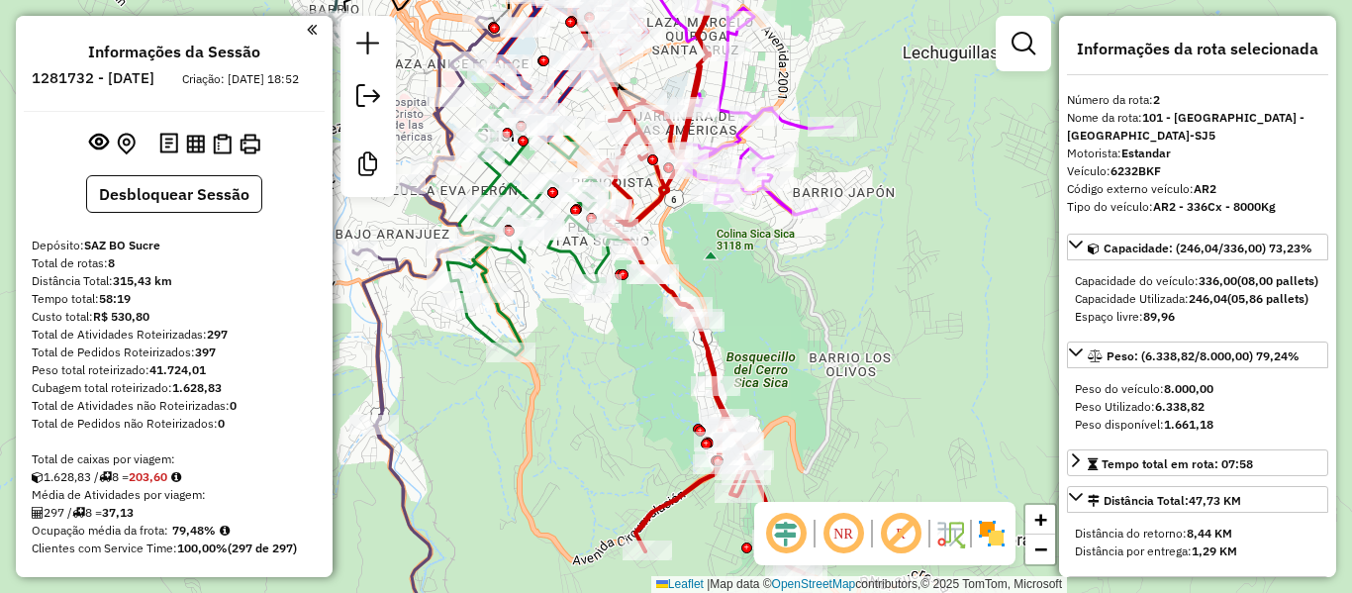
click at [154, 80] on h6 "1281732 - 24/09/2025" at bounding box center [93, 78] width 123 height 18
copy h6 "24"
click at [185, 540] on div "Ocupação média da frota: 79,48%" at bounding box center [174, 531] width 285 height 18
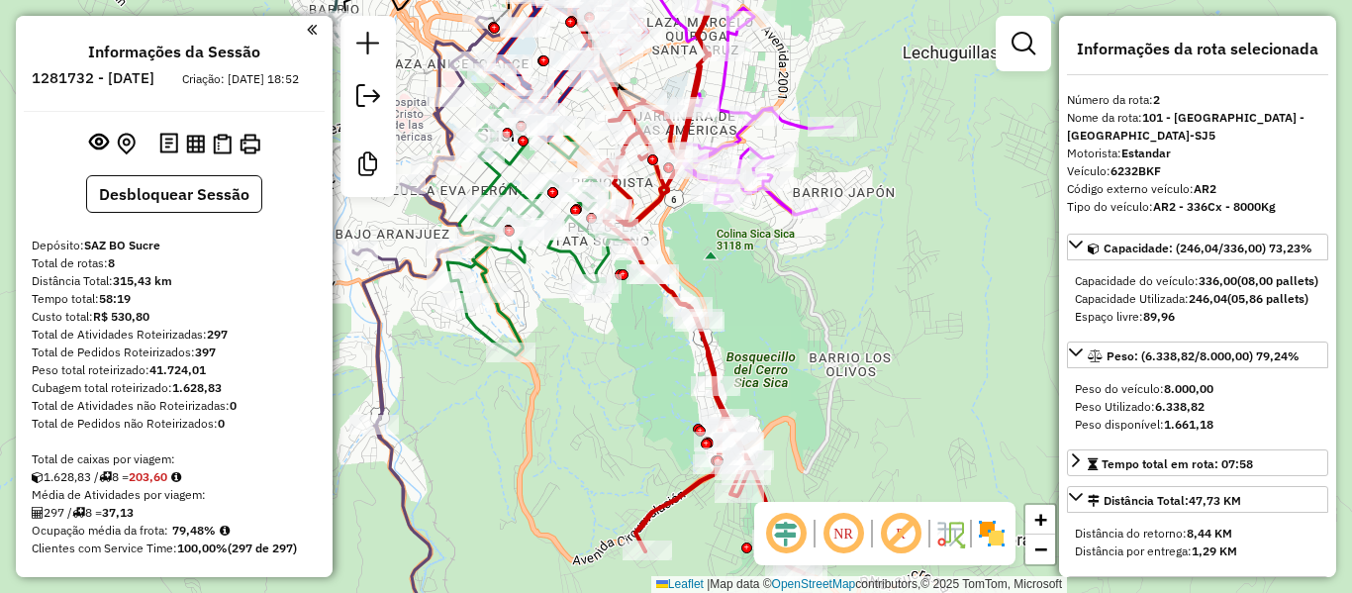
copy strong "79,48"
click at [216, 326] on div "Custo total: R$ 530,80" at bounding box center [174, 317] width 285 height 18
click at [219, 342] on strong "297" at bounding box center [217, 334] width 21 height 15
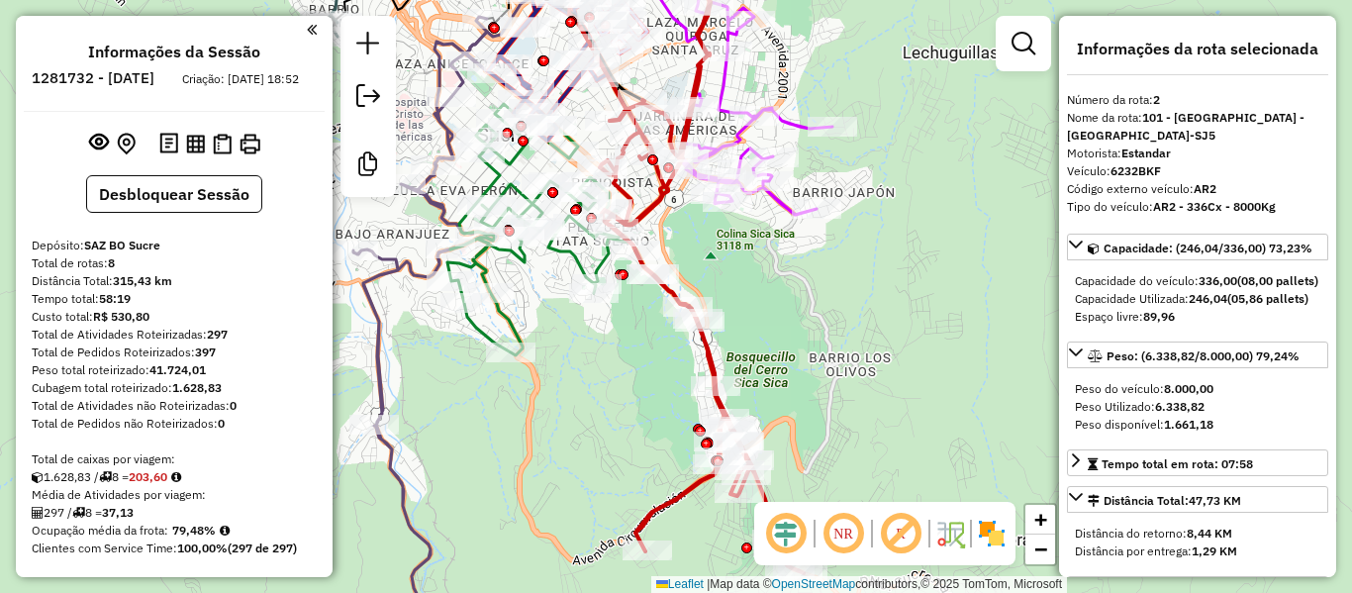
copy strong "297"
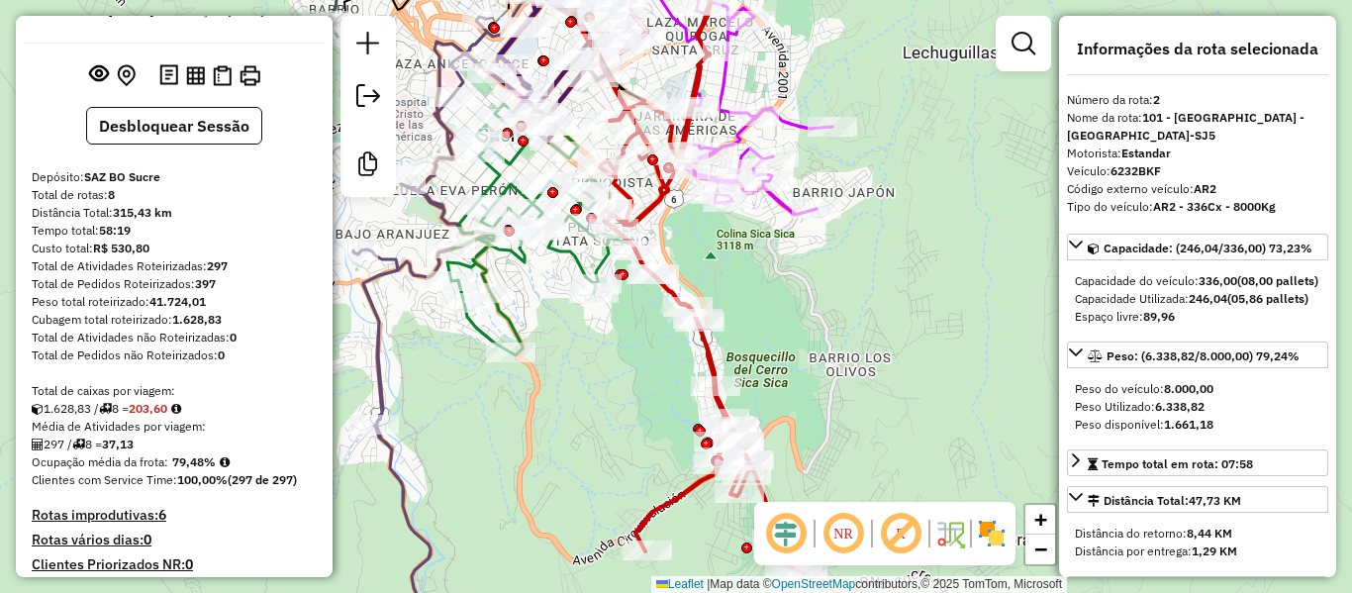
scroll to position [99, 0]
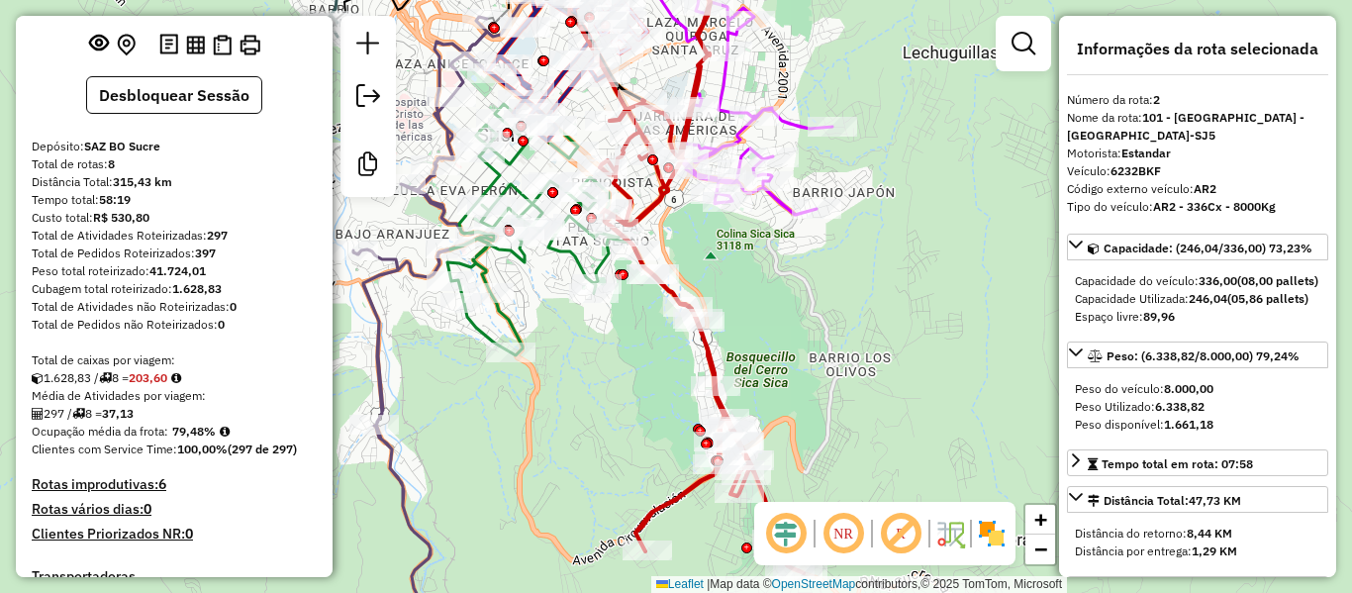
click at [125, 421] on strong "37,13" at bounding box center [118, 413] width 32 height 15
copy strong "37,13"
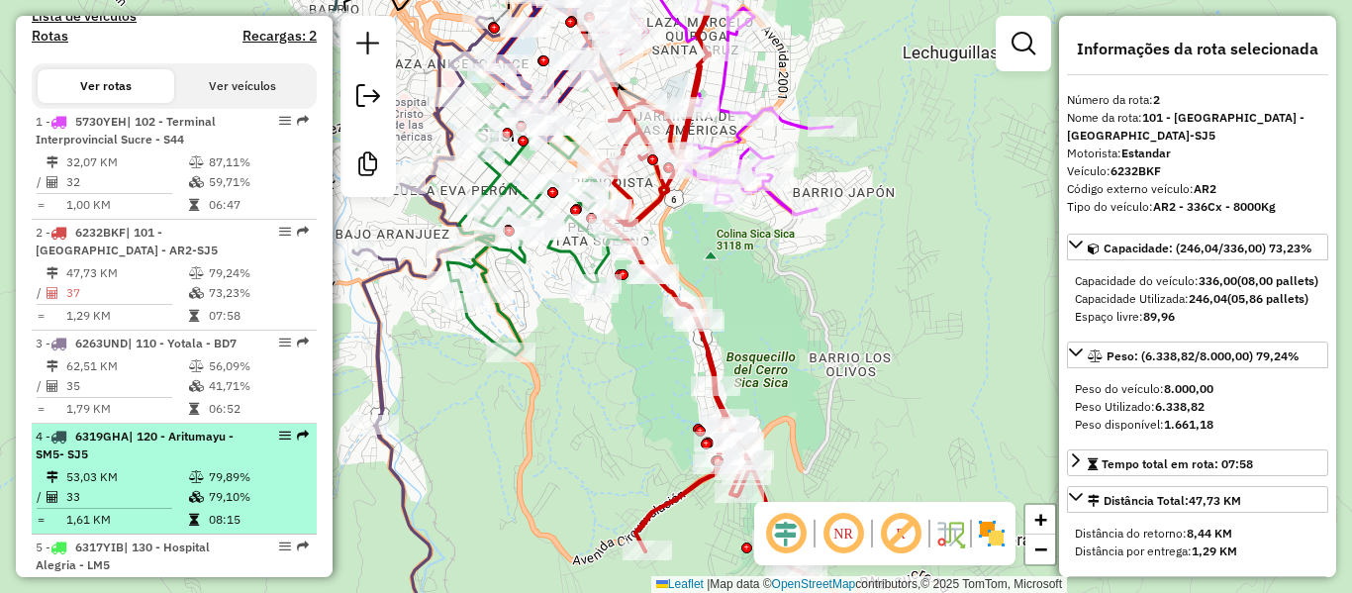
scroll to position [792, 0]
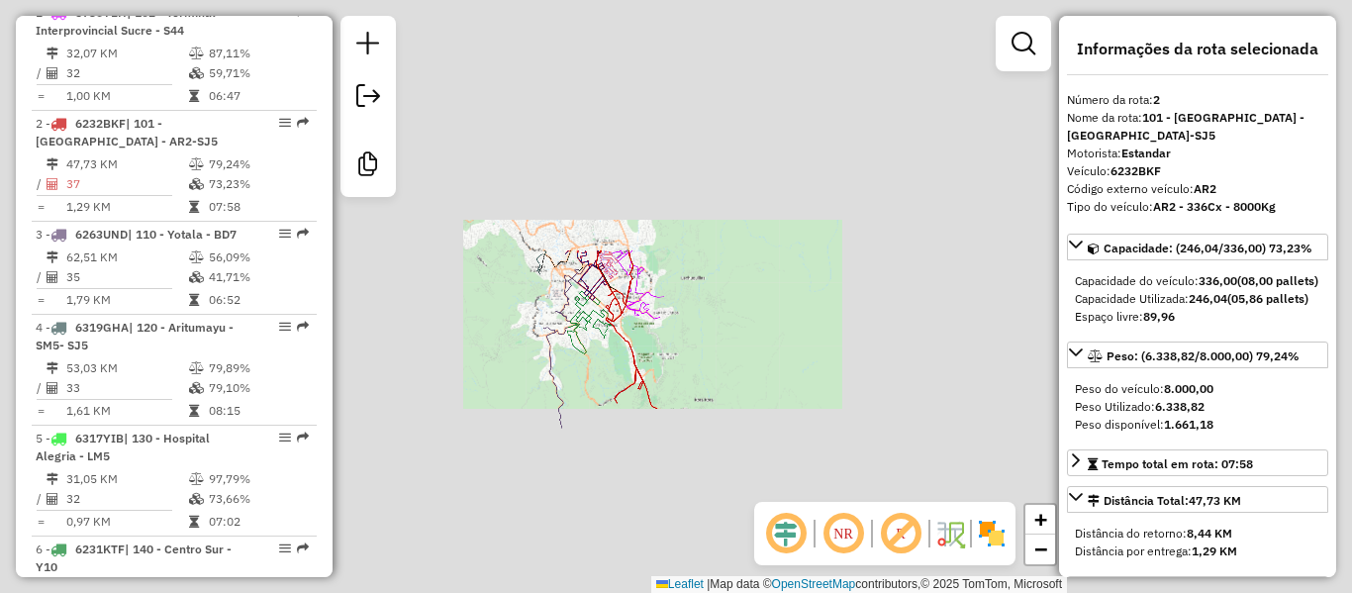
click at [787, 350] on div "Janela de atendimento Grade de atendimento Capacidade Transportadoras Veículos …" at bounding box center [676, 296] width 1352 height 593
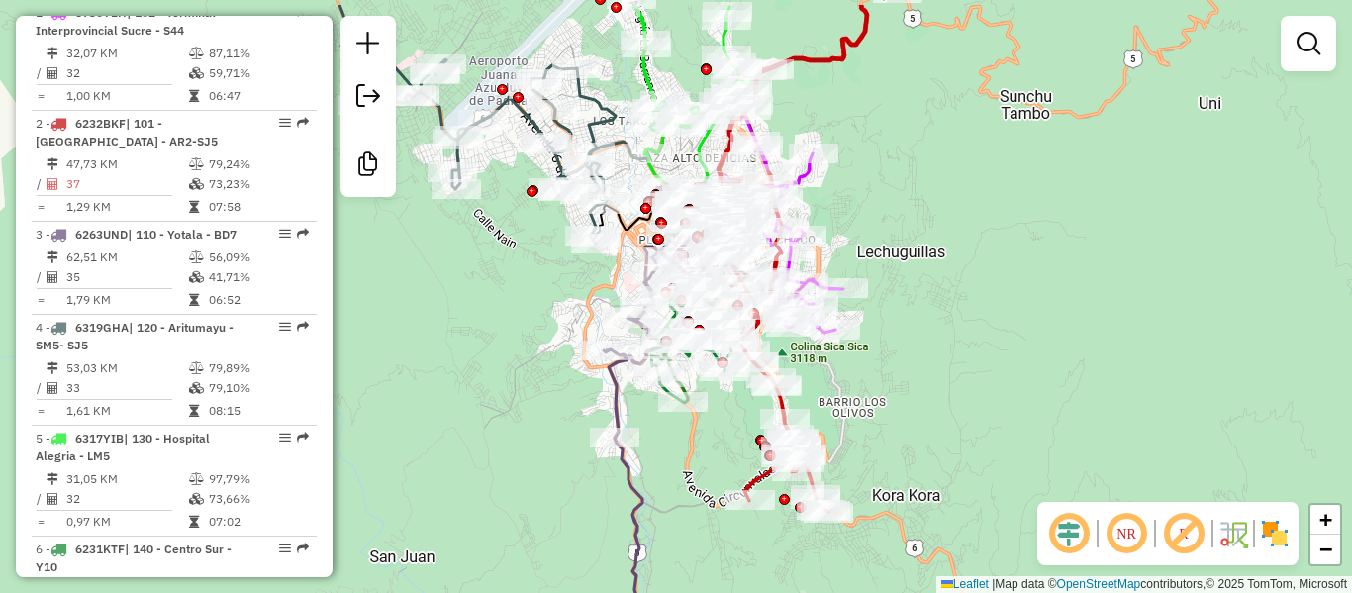
drag, startPoint x: 887, startPoint y: 333, endPoint x: 904, endPoint y: 358, distance: 30.8
click at [904, 358] on div "Janela de atendimento Grade de atendimento Capacidade Transportadoras Veículos …" at bounding box center [676, 296] width 1352 height 593
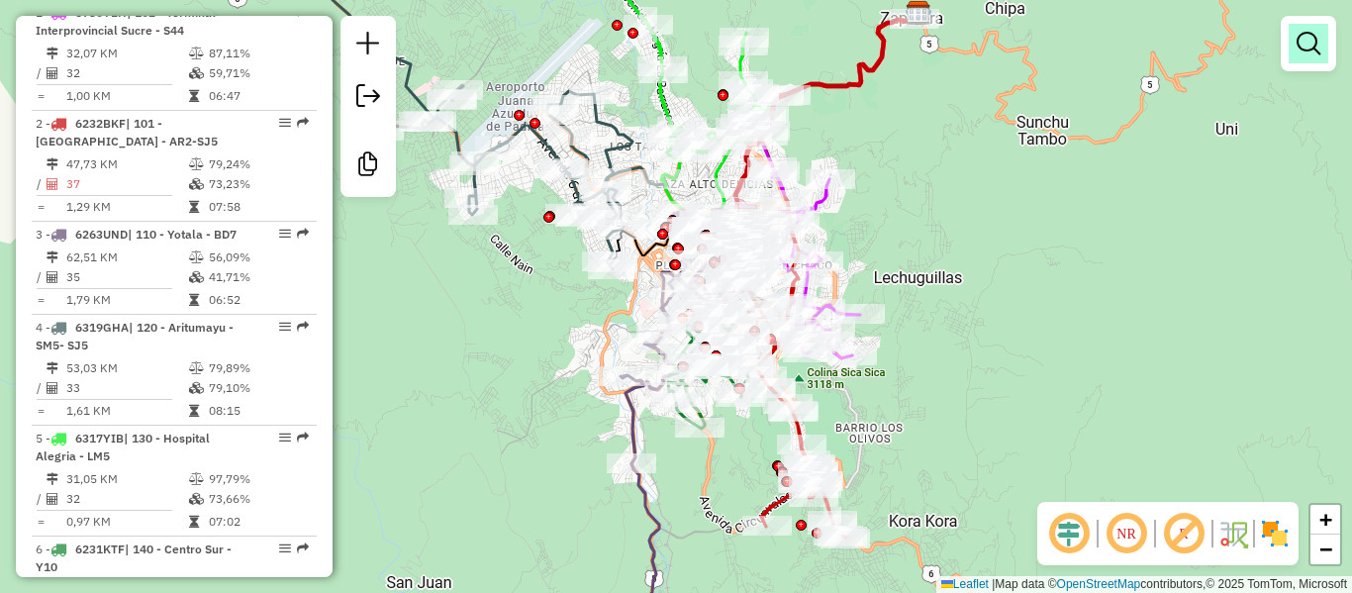
click at [1307, 49] on em at bounding box center [1309, 44] width 24 height 24
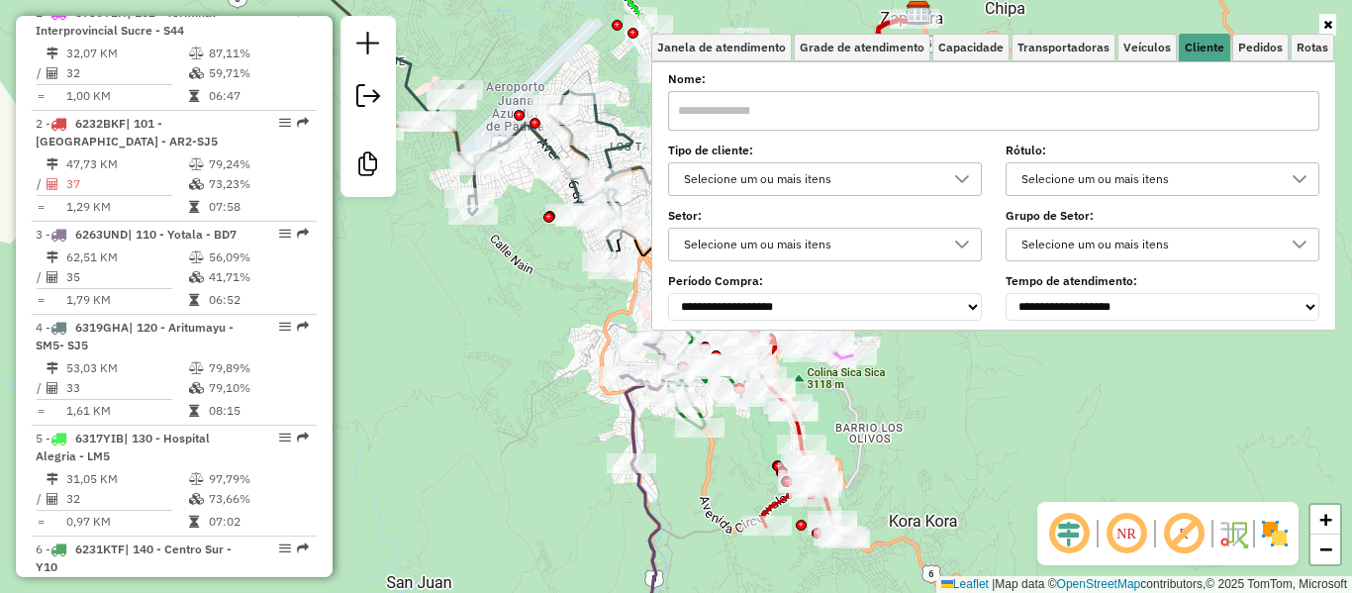
click at [1321, 26] on link at bounding box center [1328, 25] width 17 height 22
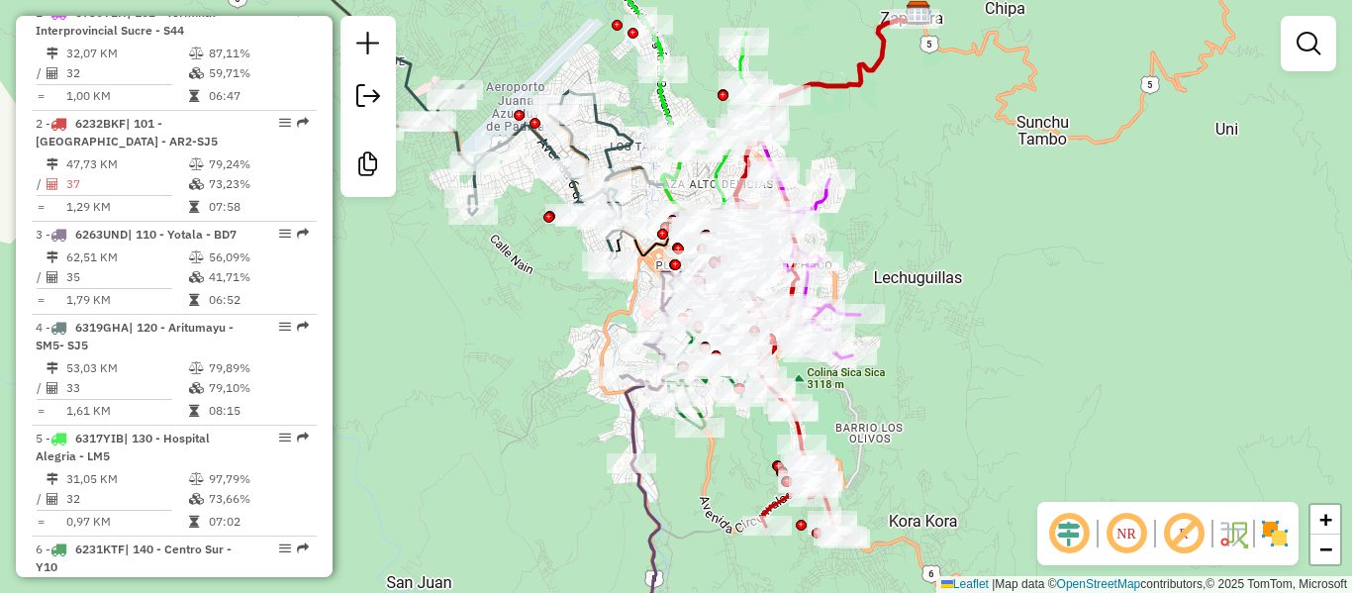
click at [951, 286] on div "Janela de atendimento Grade de atendimento Capacidade Transportadoras Veículos …" at bounding box center [676, 296] width 1352 height 593
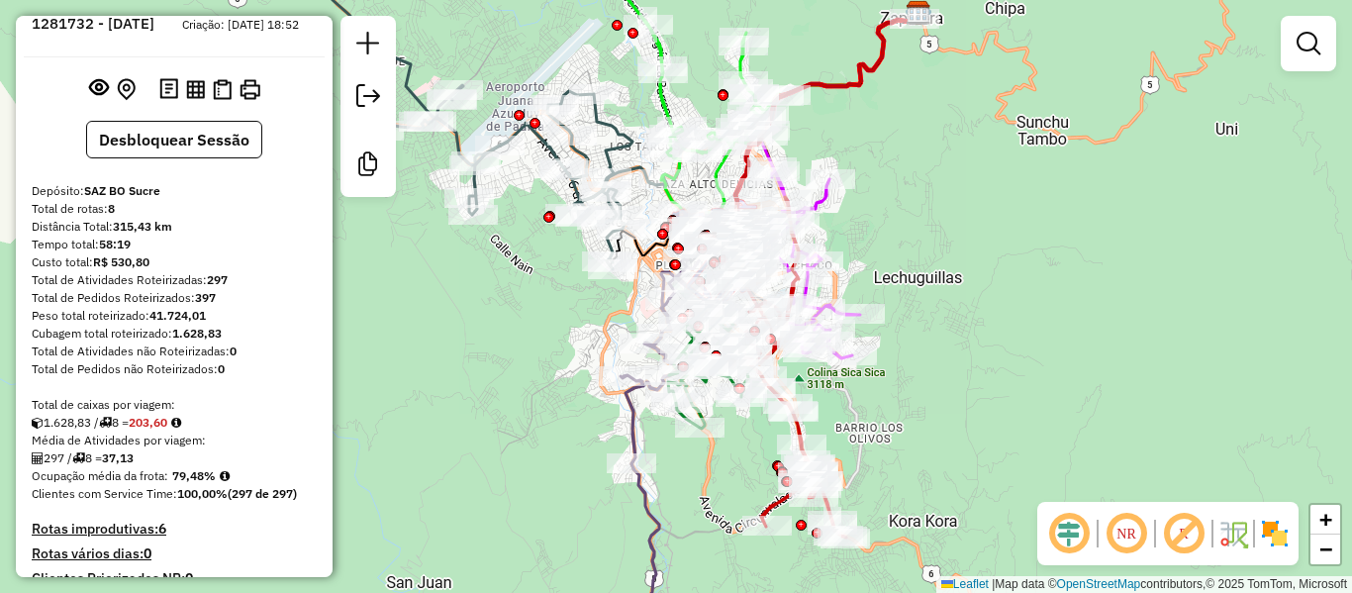
scroll to position [0, 0]
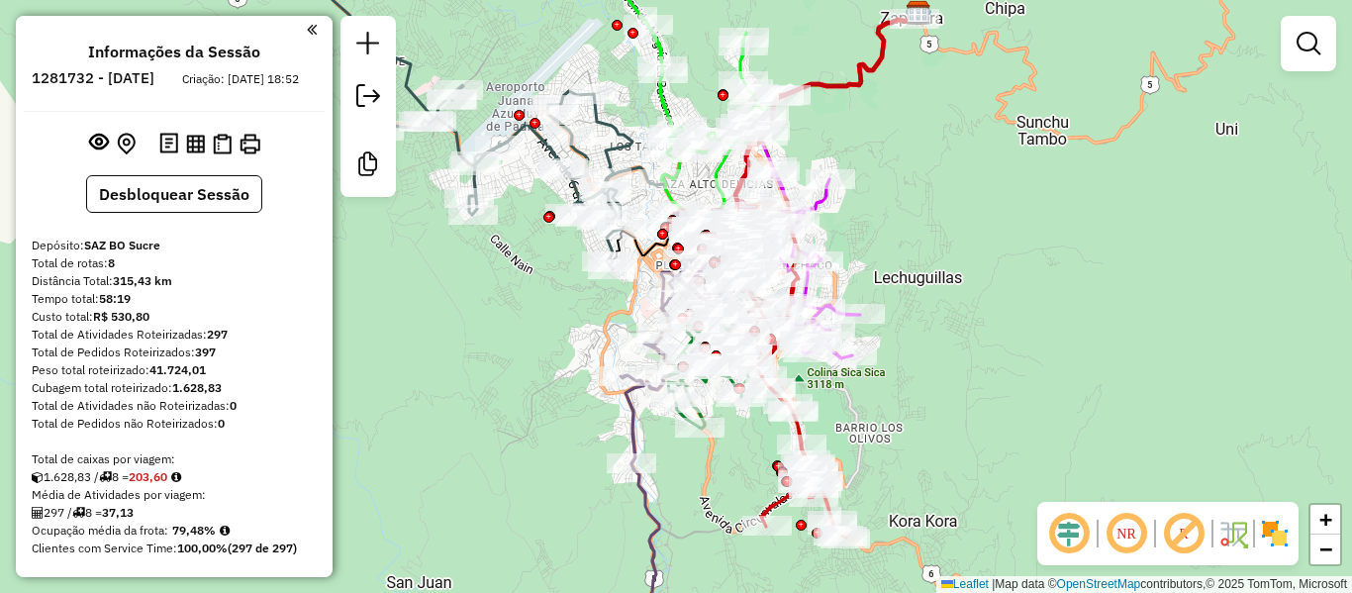
click at [476, 333] on div "Janela de atendimento Grade de atendimento Capacidade Transportadoras Veículos …" at bounding box center [676, 296] width 1352 height 593
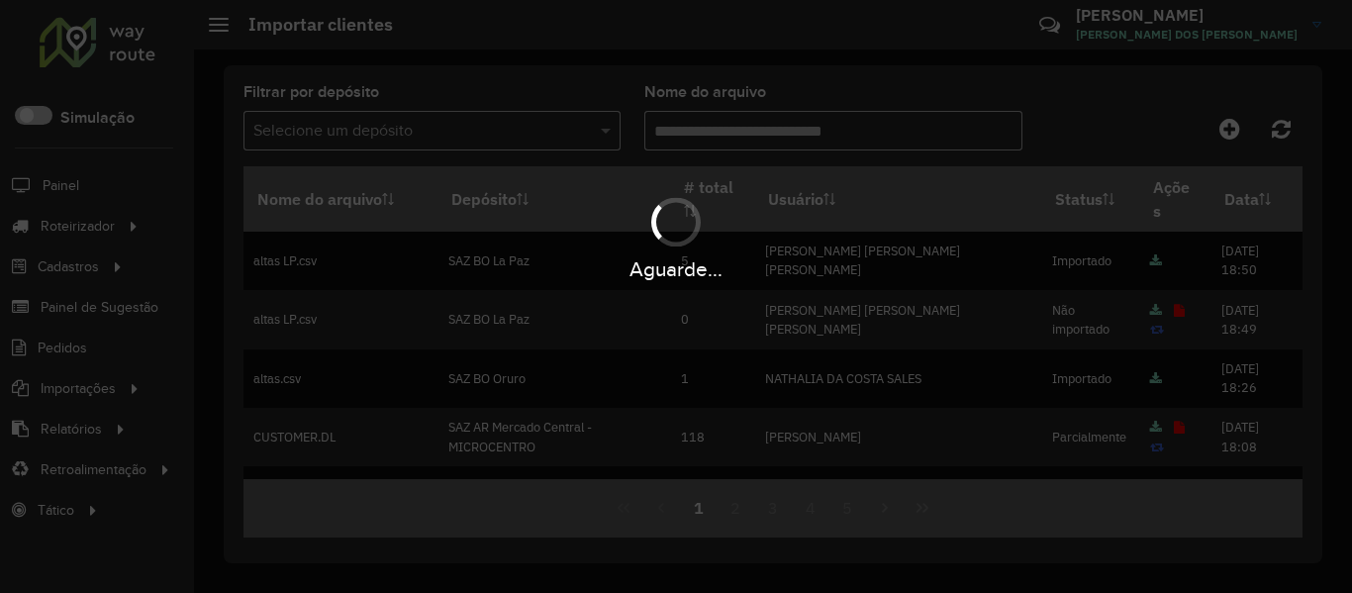
click at [1219, 138] on div "Aguarde..." at bounding box center [676, 296] width 1352 height 593
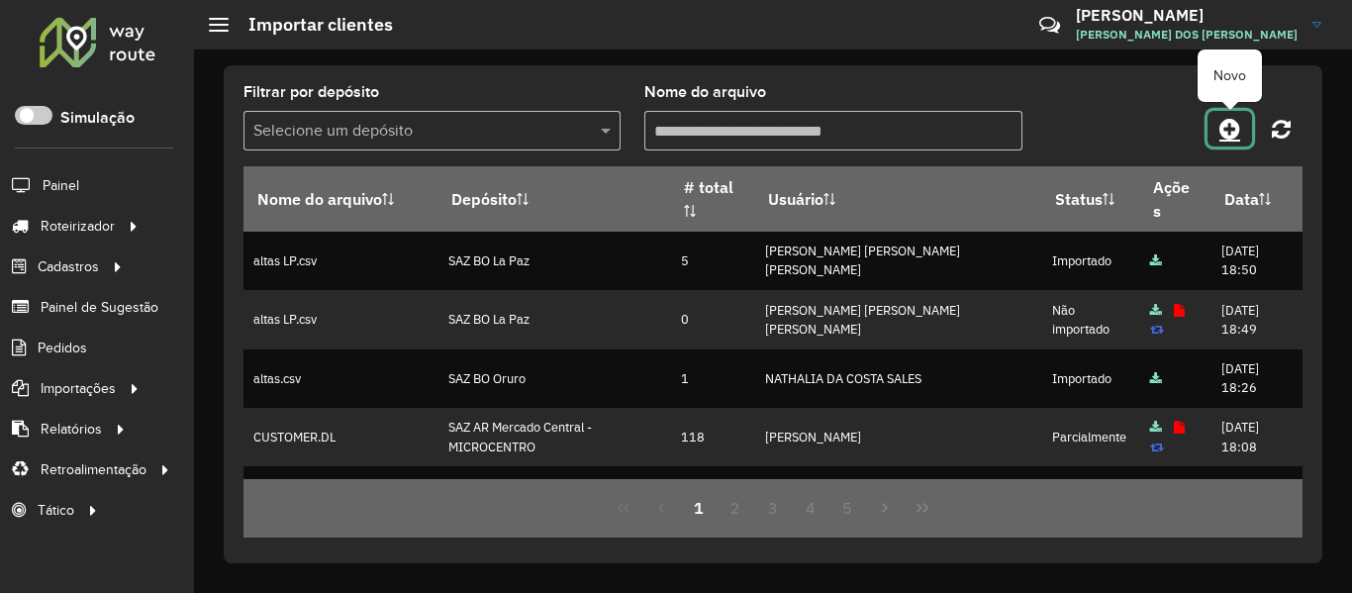
click at [1224, 133] on icon at bounding box center [1230, 129] width 21 height 24
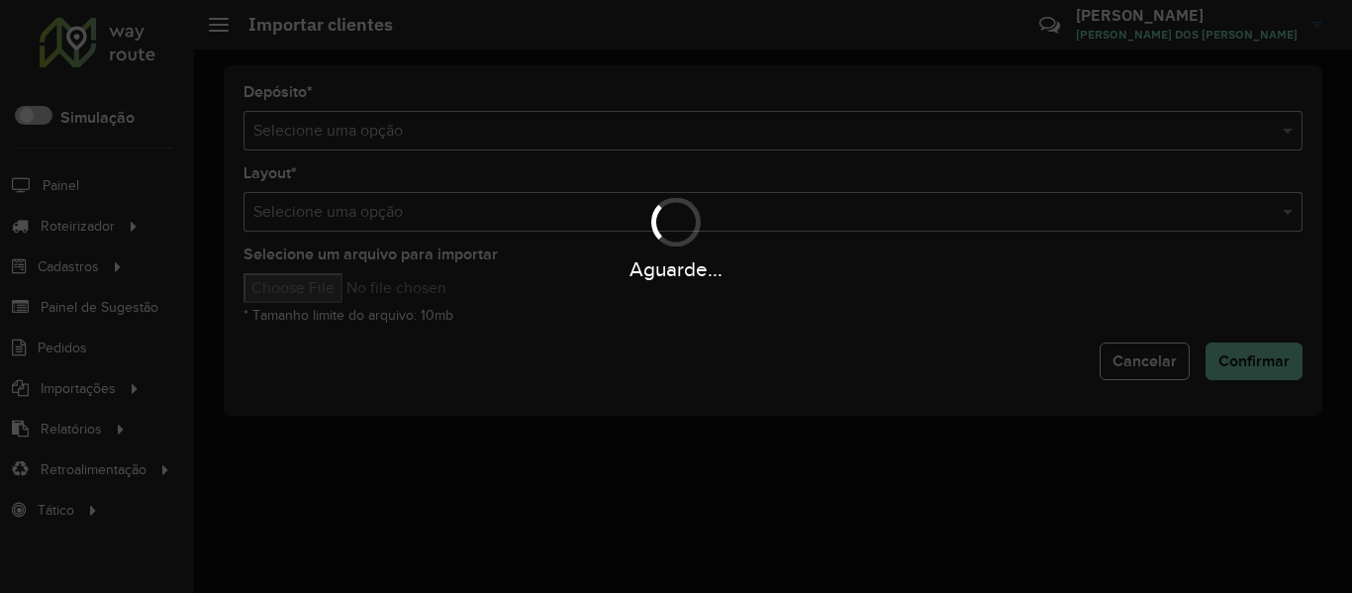
click at [1224, 133] on hb-app "Aguarde... Pop-up bloqueado! Seu navegador bloqueou automáticamente a abertura …" at bounding box center [676, 296] width 1352 height 593
click at [1213, 133] on div "Aguarde..." at bounding box center [676, 296] width 1352 height 593
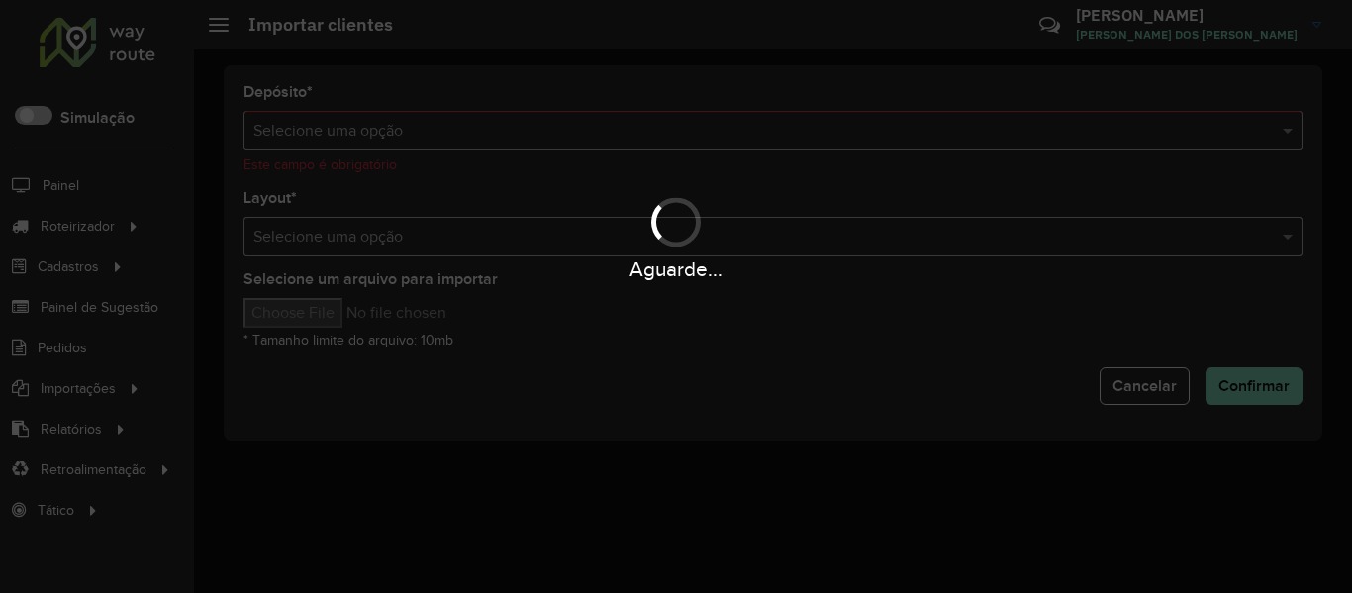
click at [1213, 133] on hb-app "Aguarde... Pop-up bloqueado! Seu navegador bloqueou automáticamente a abertura …" at bounding box center [676, 296] width 1352 height 593
click at [1213, 133] on input "text" at bounding box center [753, 132] width 1000 height 24
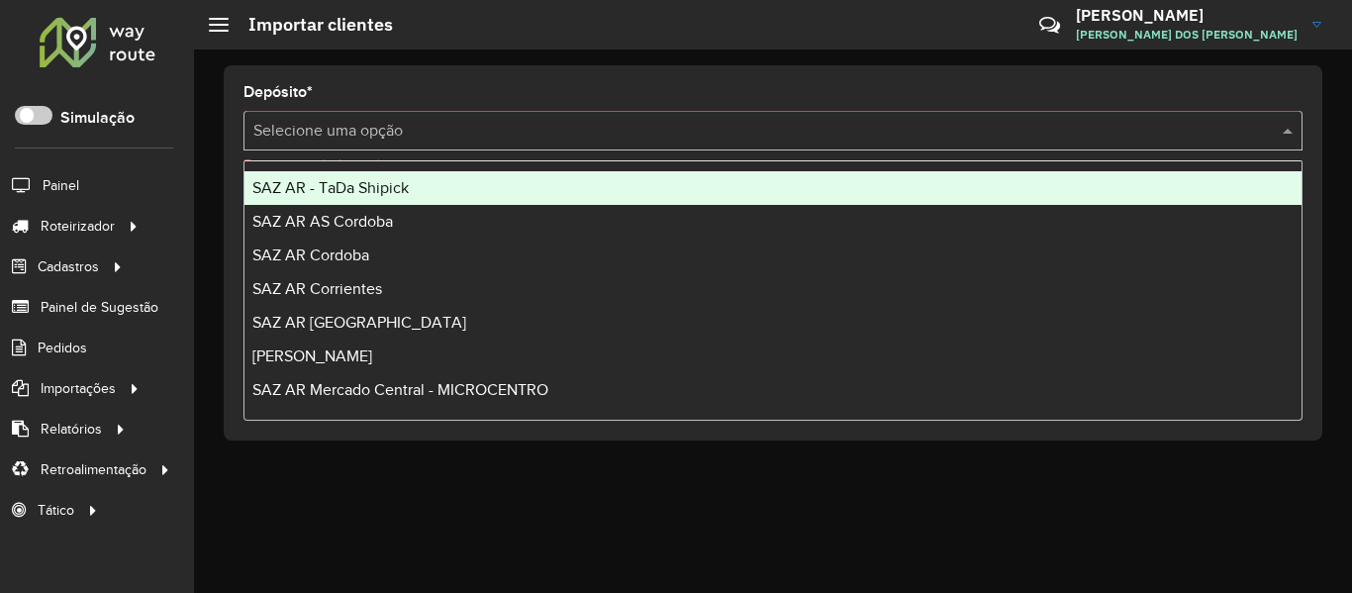
click at [1213, 133] on input "text" at bounding box center [753, 132] width 1000 height 24
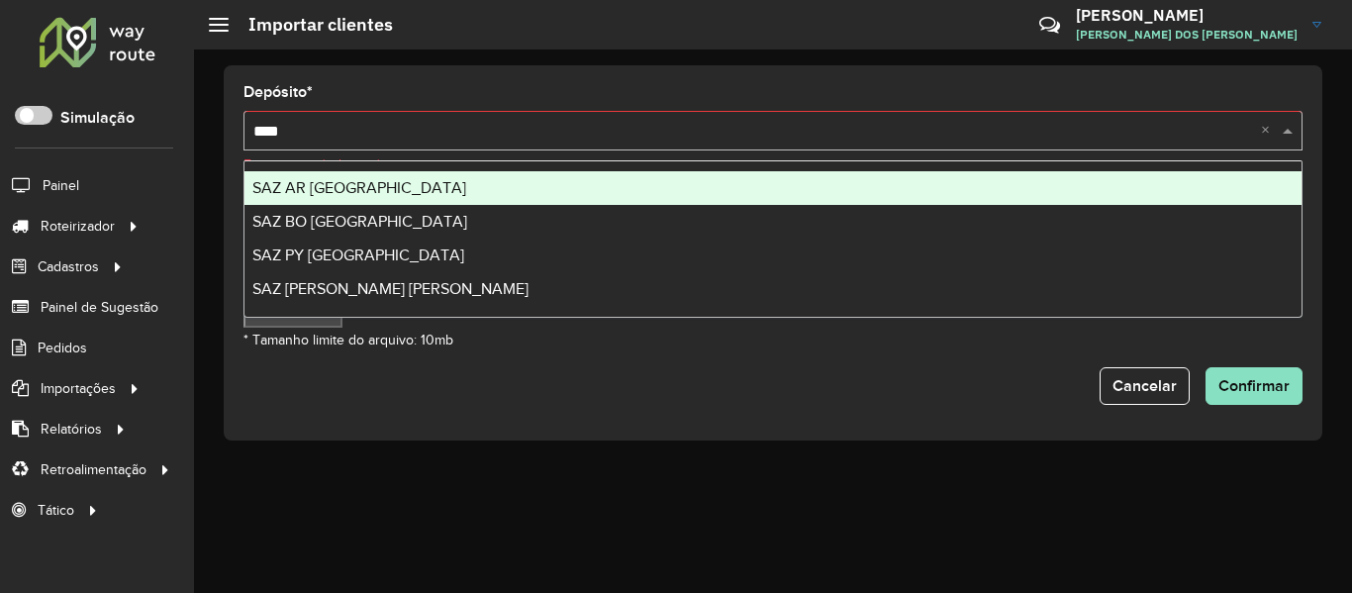
type input "*****"
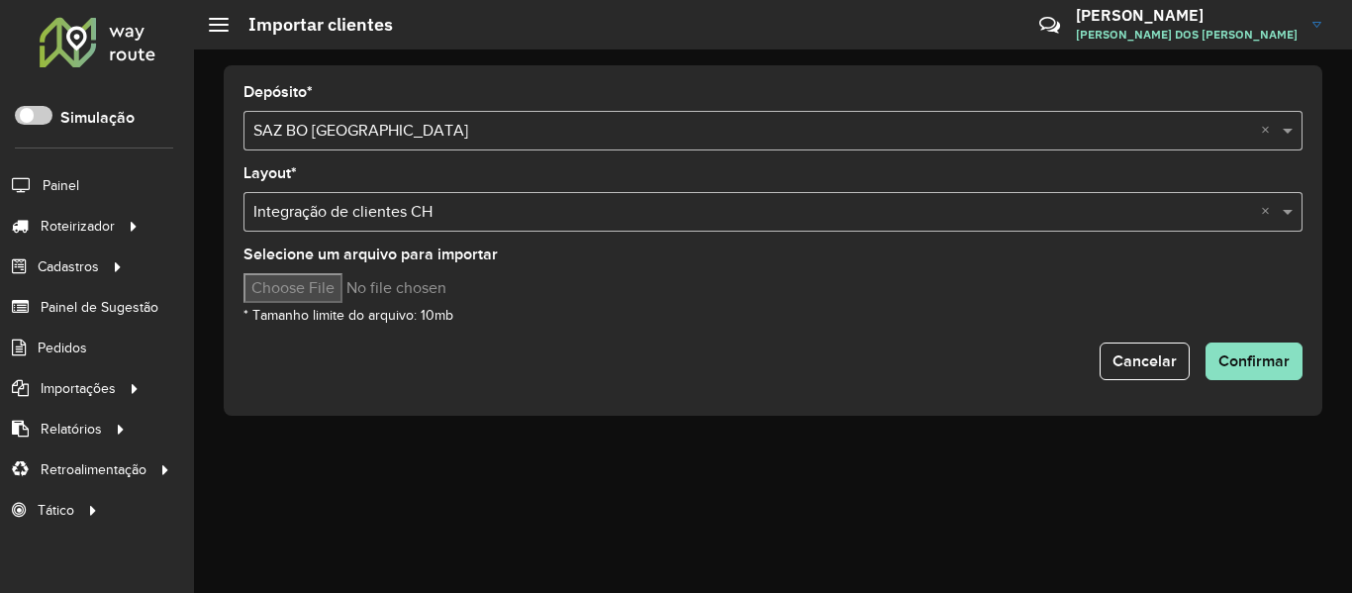
click at [459, 215] on input "text" at bounding box center [753, 213] width 1000 height 24
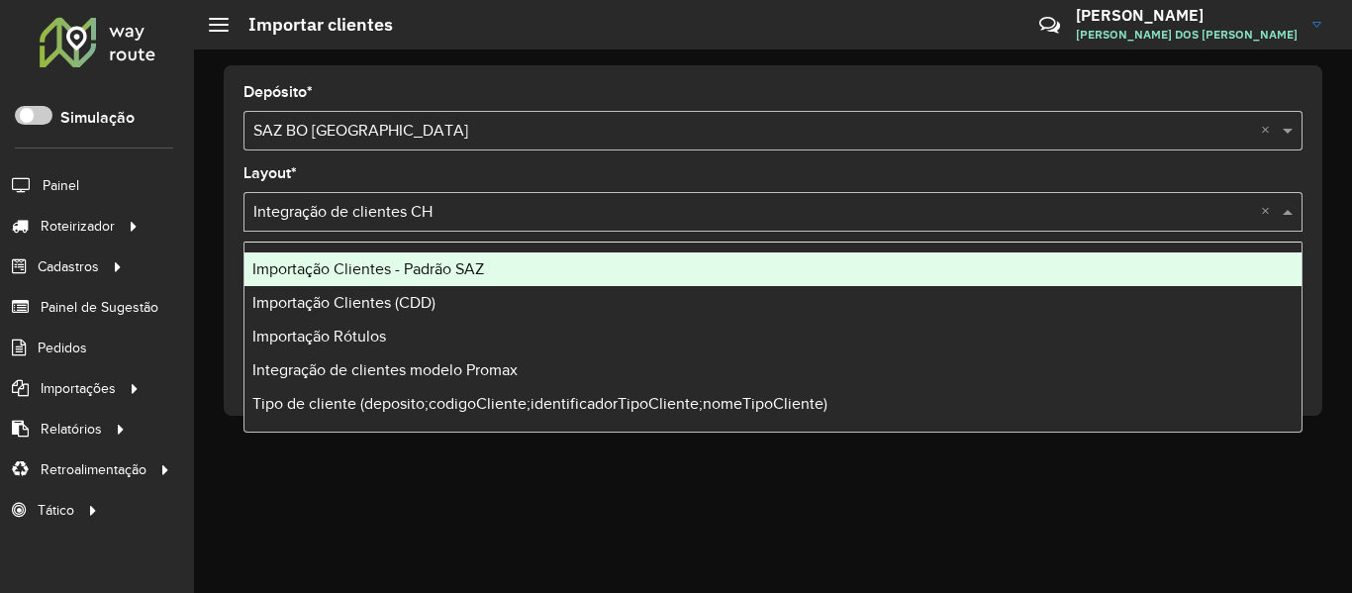
click at [436, 265] on span "Importação Clientes - Padrão SAZ" at bounding box center [368, 268] width 232 height 17
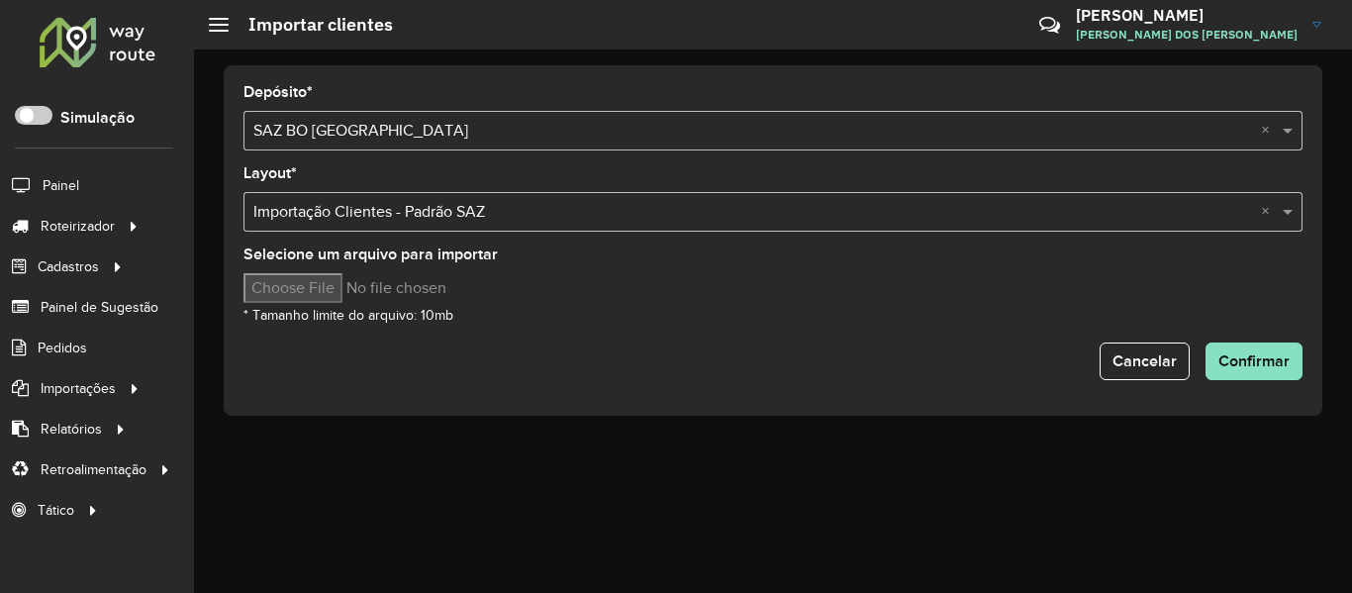
click at [311, 274] on input "Selecione um arquivo para importar" at bounding box center [412, 288] width 337 height 30
type input "**********"
click at [811, 307] on div "Selecione um arquivo para importar * Tamanho limite do arquivo: 10mb" at bounding box center [773, 286] width 1059 height 79
click at [1291, 367] on button "Confirmar" at bounding box center [1254, 362] width 97 height 38
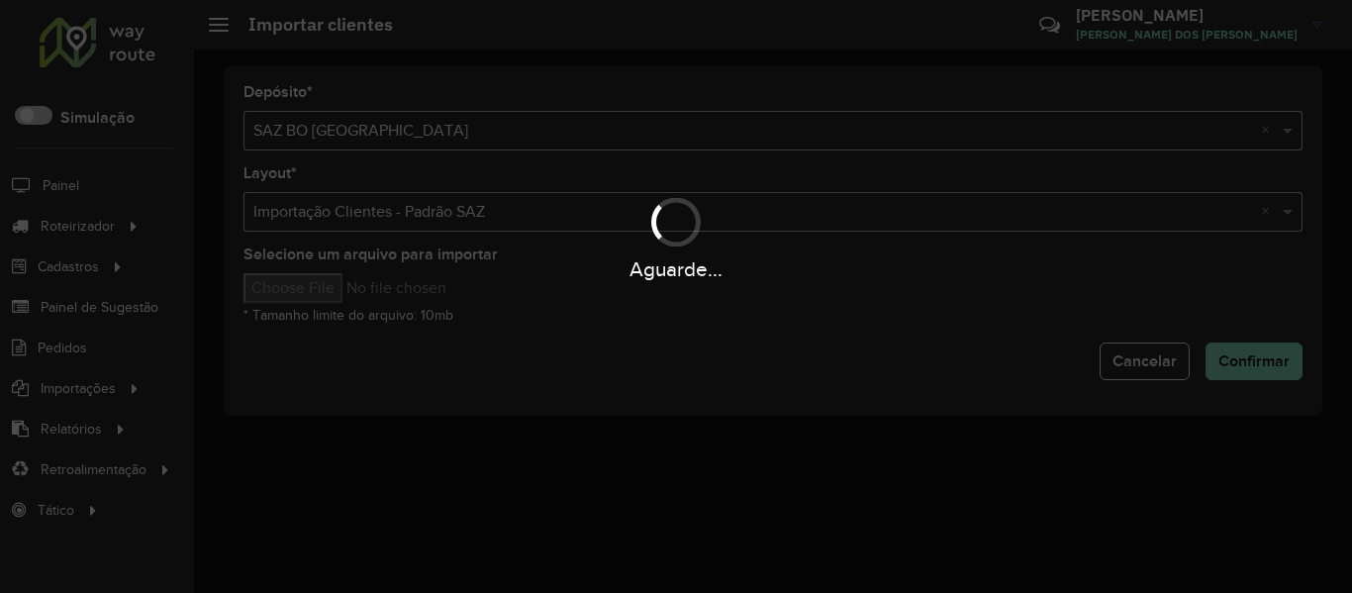
click at [667, 242] on div at bounding box center [675, 221] width 49 height 49
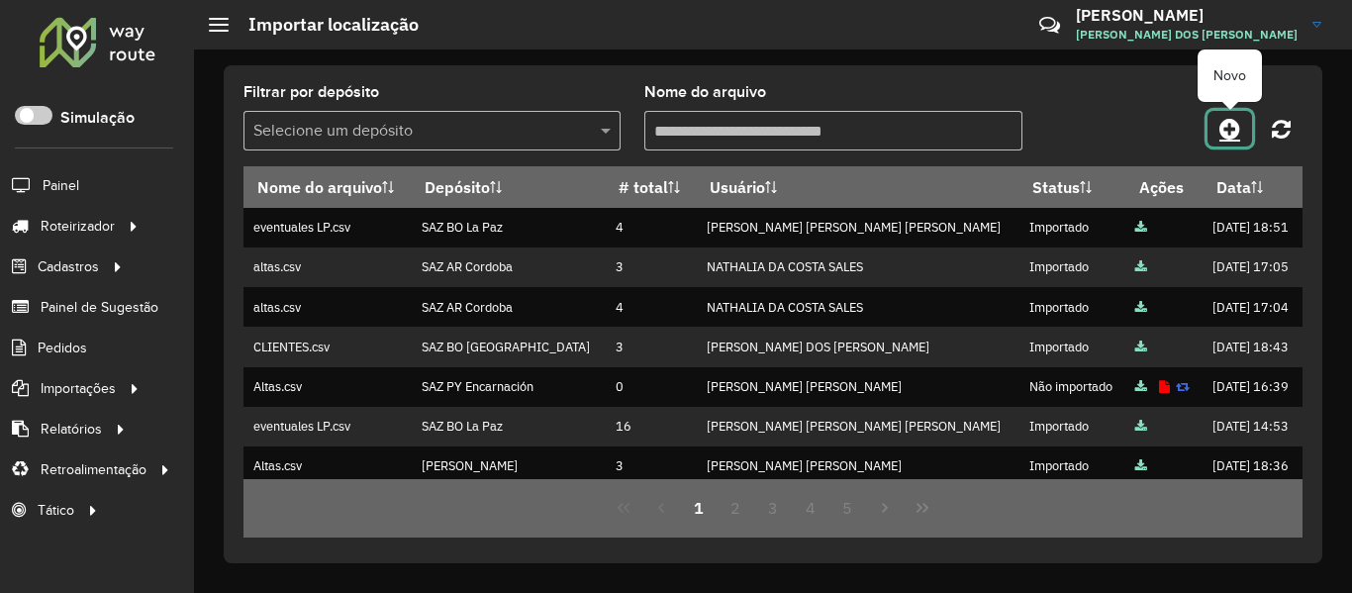
click at [1222, 126] on icon at bounding box center [1230, 129] width 21 height 24
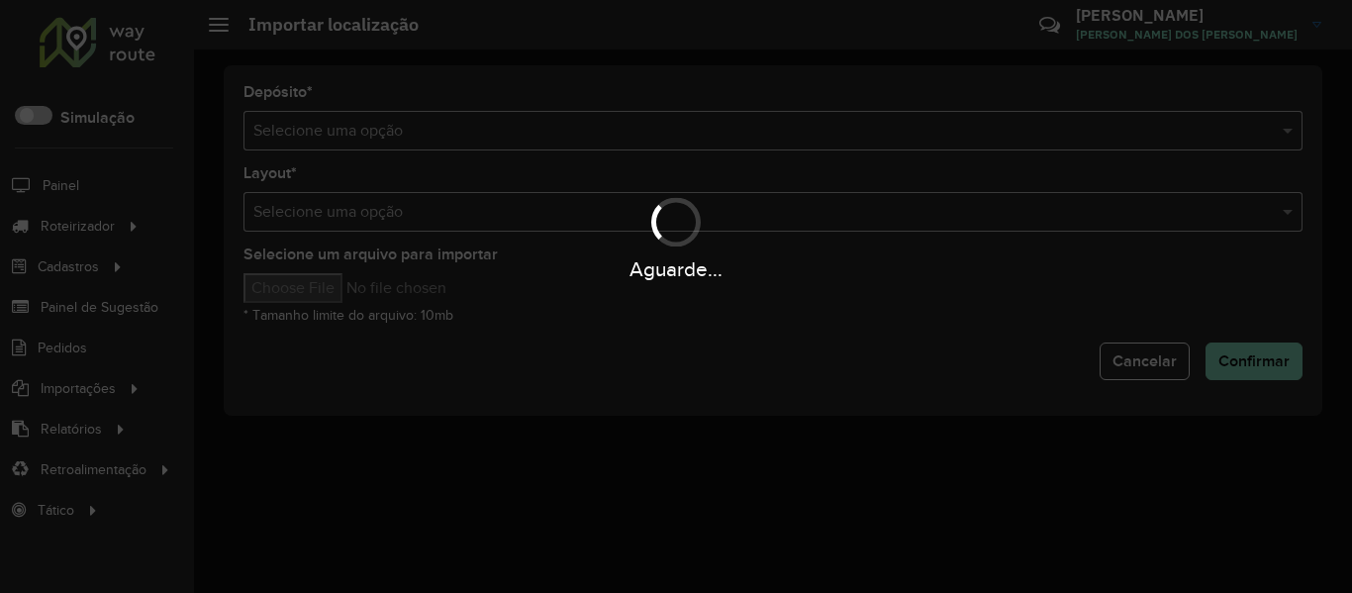
click at [1037, 129] on div "Aguarde..." at bounding box center [676, 296] width 1352 height 593
click at [1032, 140] on div "Aguarde..." at bounding box center [676, 296] width 1352 height 593
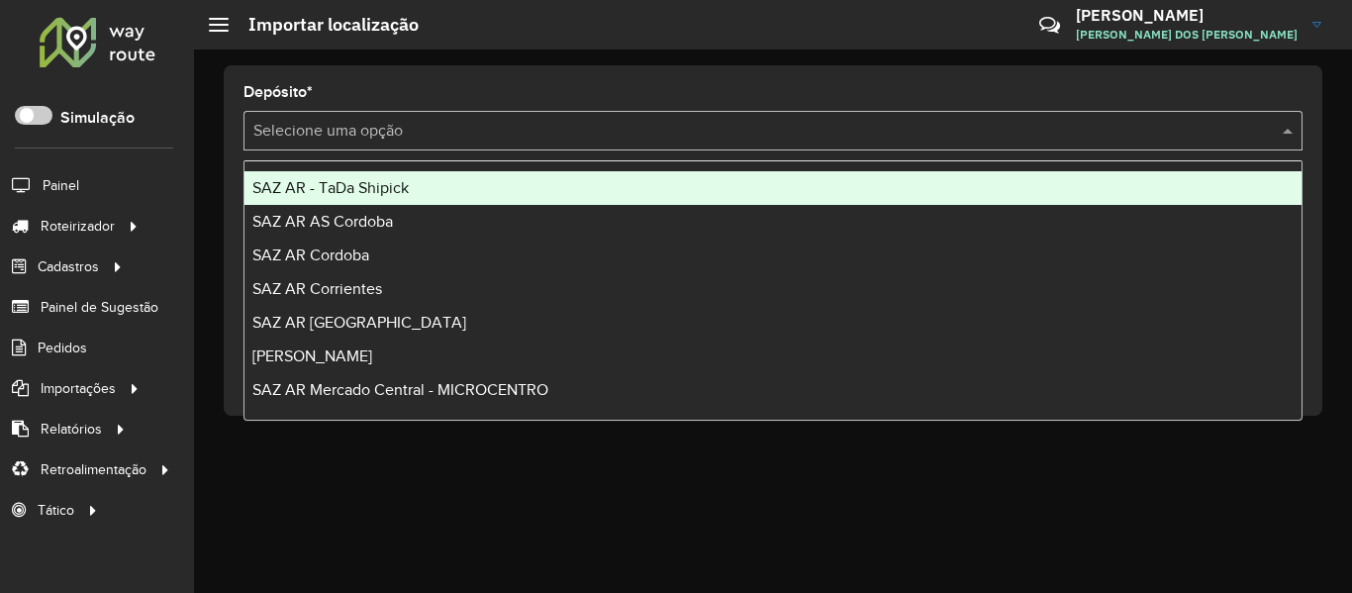
click at [1032, 140] on input "text" at bounding box center [753, 132] width 1000 height 24
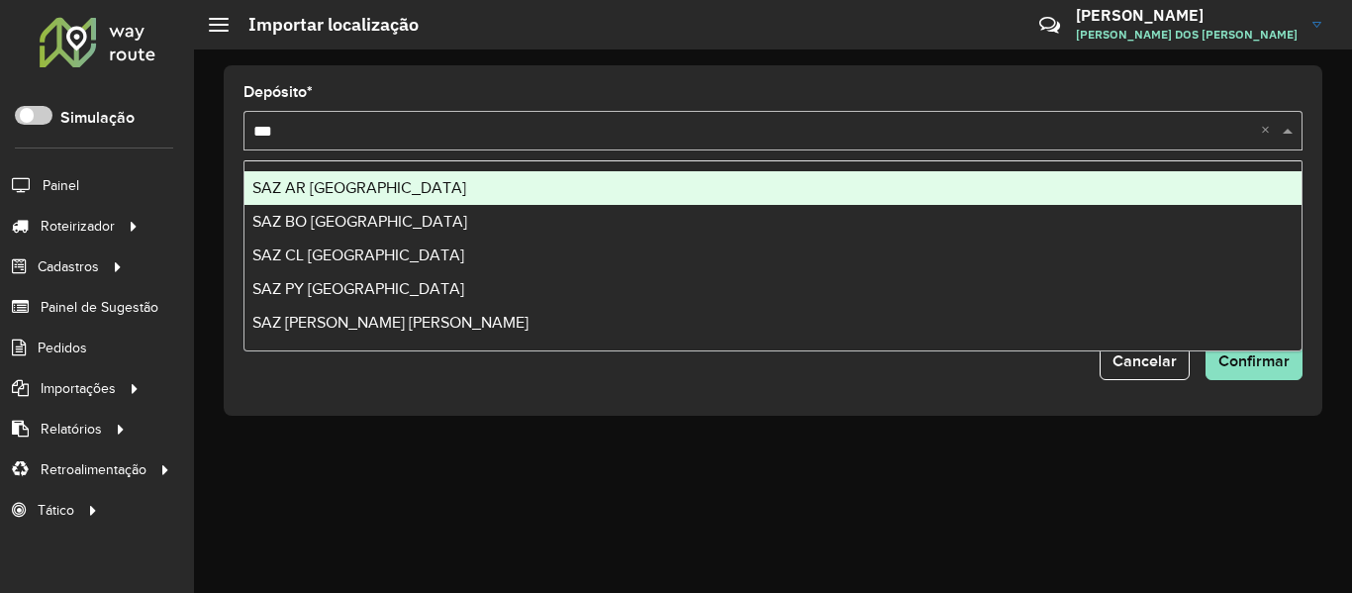
type input "****"
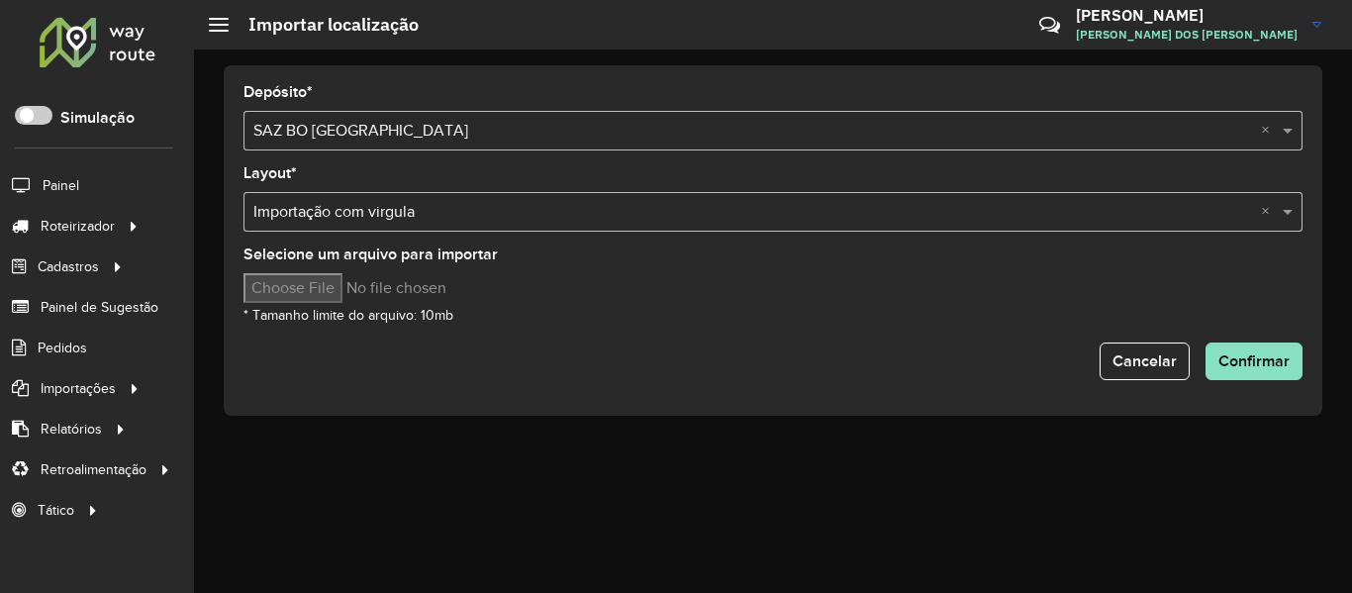
click at [306, 278] on input "Selecione um arquivo para importar" at bounding box center [412, 288] width 337 height 30
type input "**********"
click at [1238, 351] on button "Confirmar" at bounding box center [1254, 362] width 97 height 38
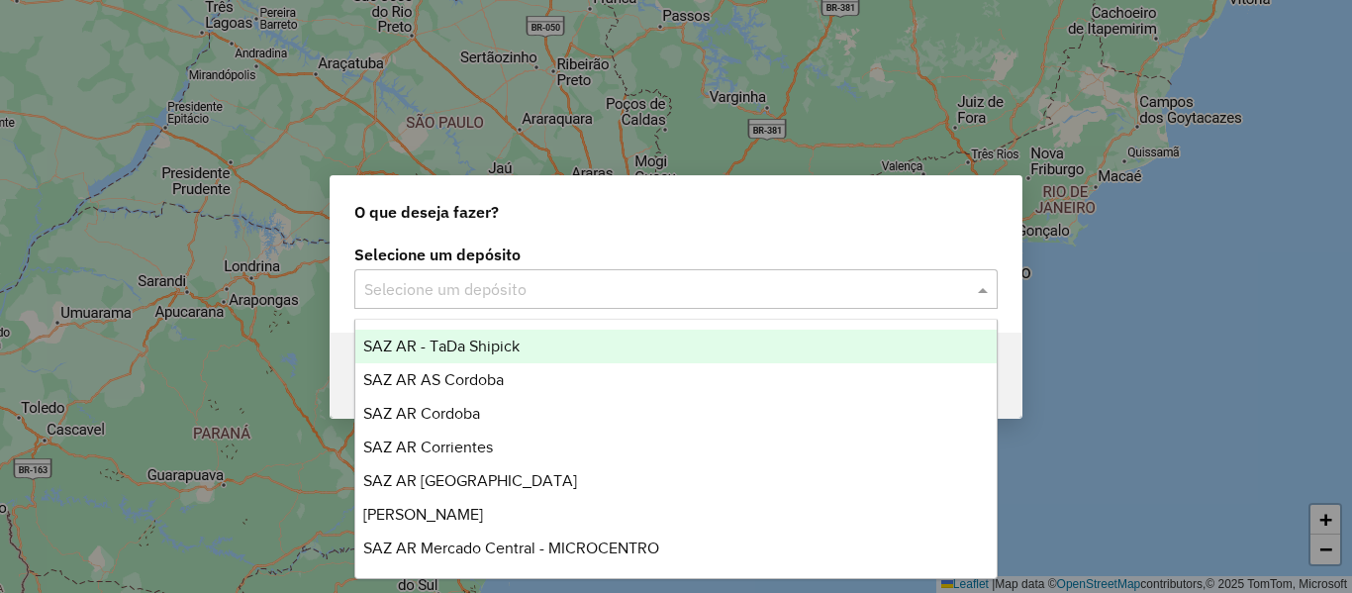
click at [664, 284] on input "text" at bounding box center [656, 290] width 584 height 24
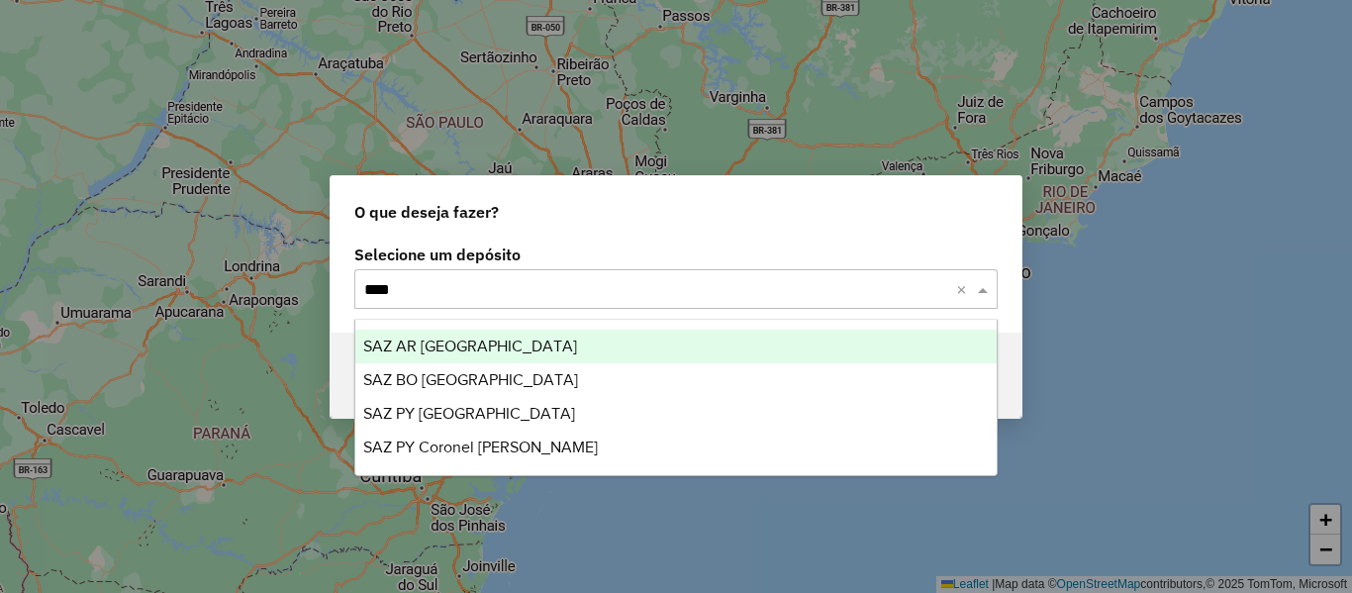
type input "*****"
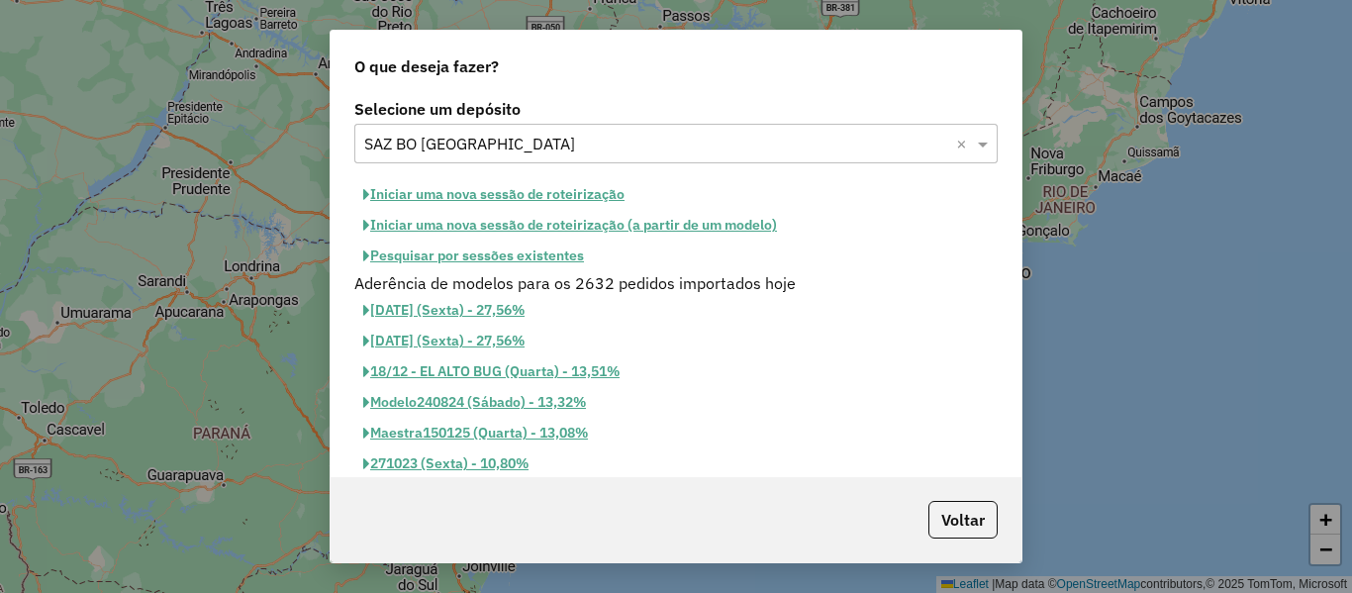
click at [560, 194] on button "Iniciar uma nova sessão de roteirização" at bounding box center [493, 194] width 279 height 31
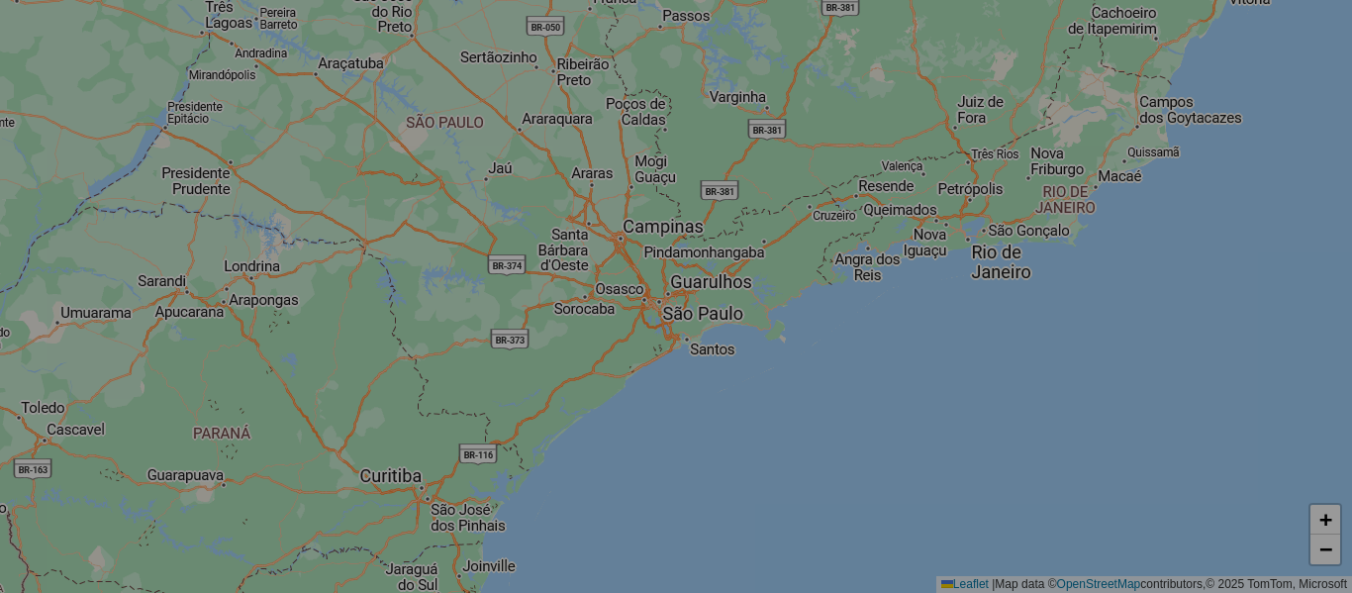
select select "*"
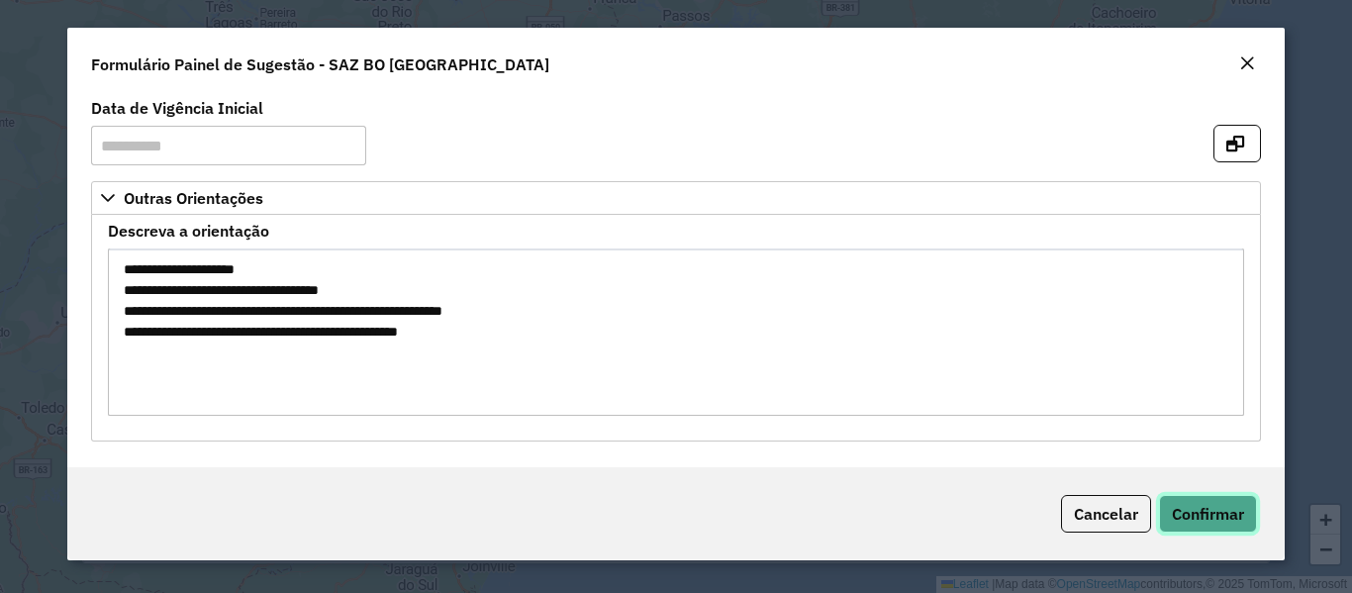
click at [1225, 518] on span "Confirmar" at bounding box center [1208, 514] width 72 height 20
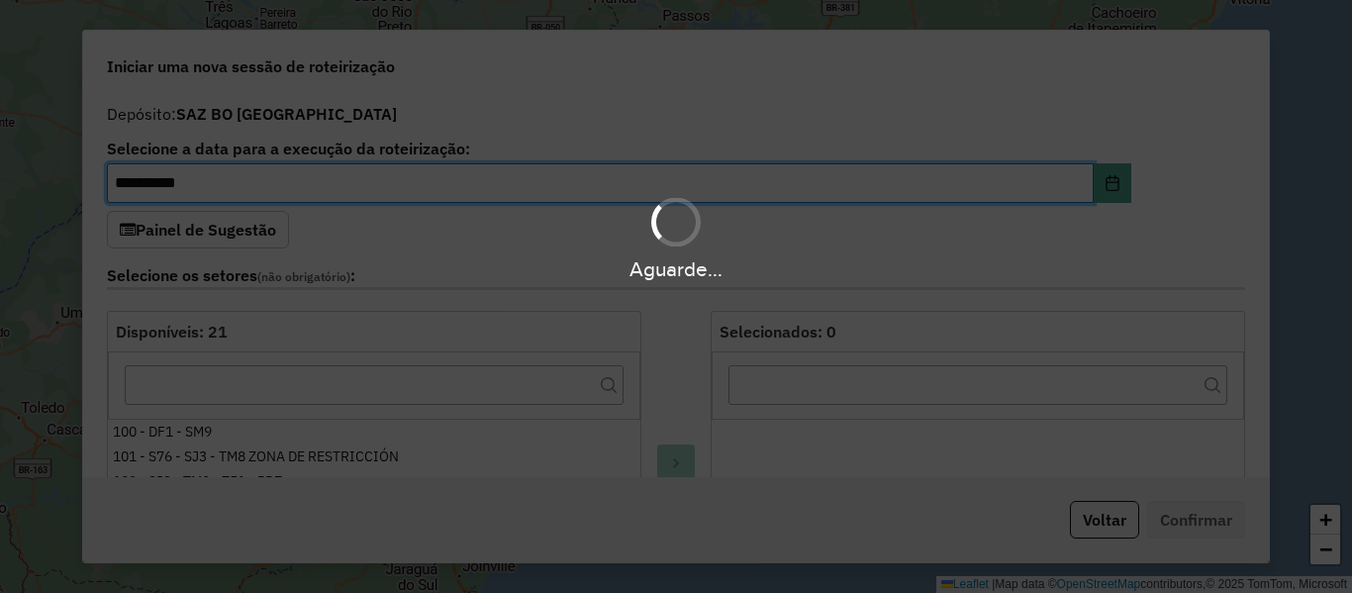
click at [613, 263] on label "Selecione os setores (não obrigatório) :" at bounding box center [676, 276] width 1138 height 27
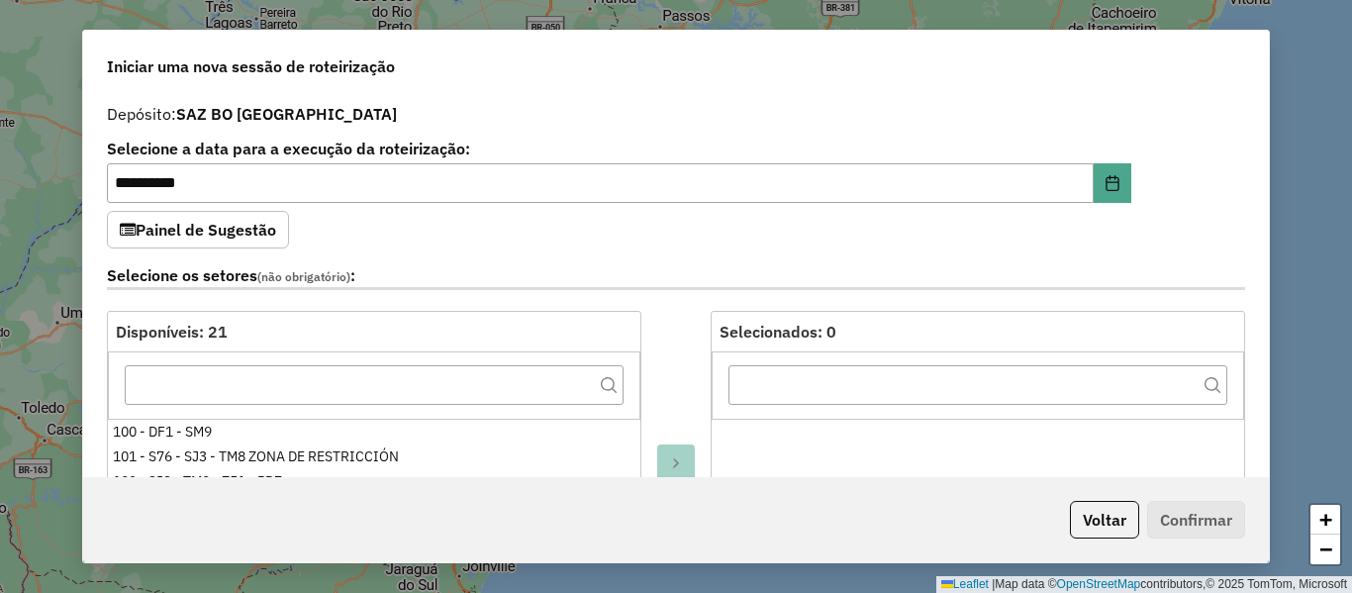
click at [707, 237] on div "**********" at bounding box center [676, 285] width 1186 height 383
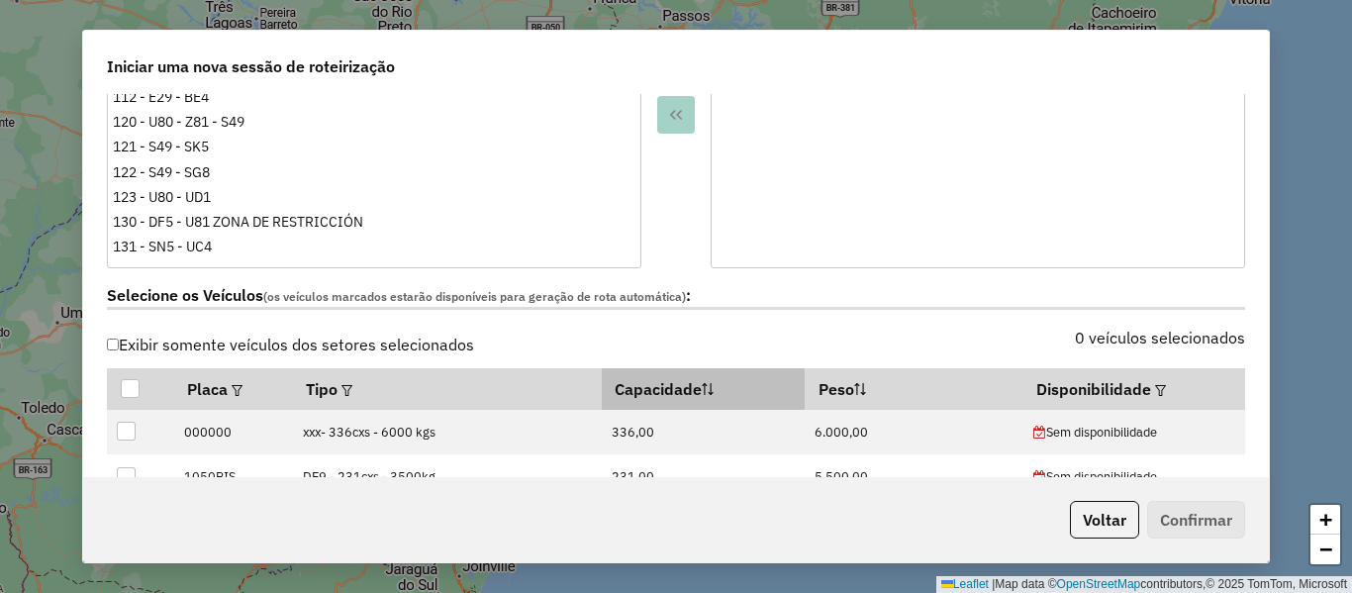
scroll to position [594, 0]
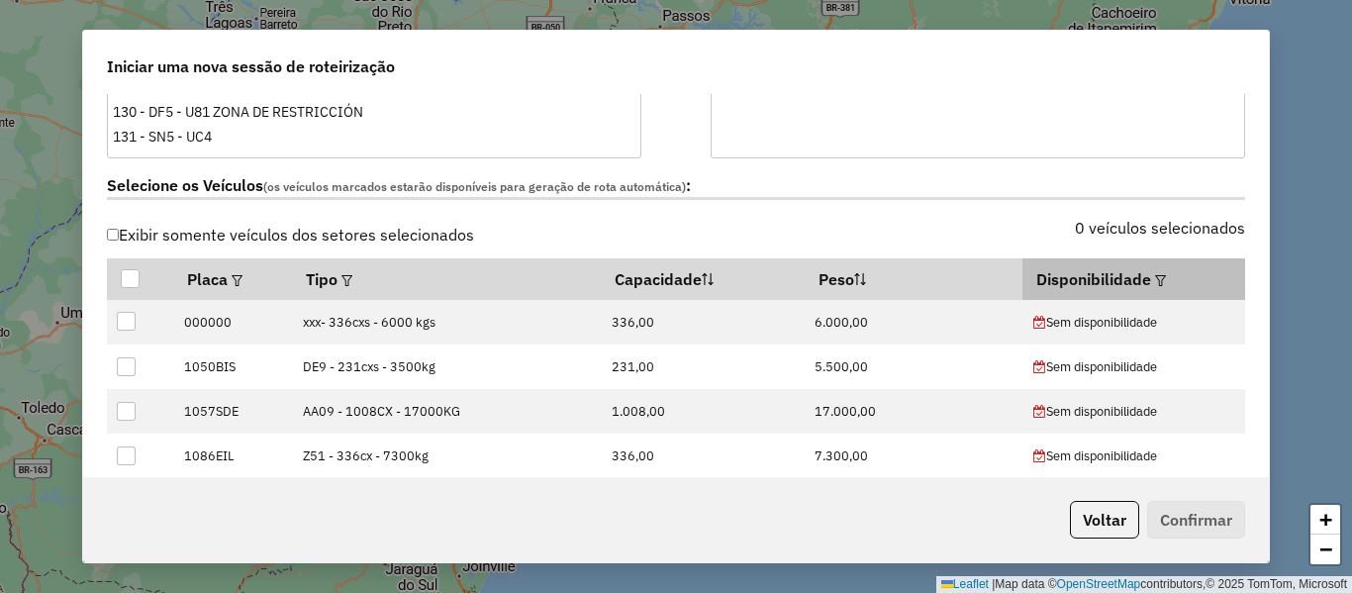
click at [1155, 280] on em at bounding box center [1160, 280] width 11 height 11
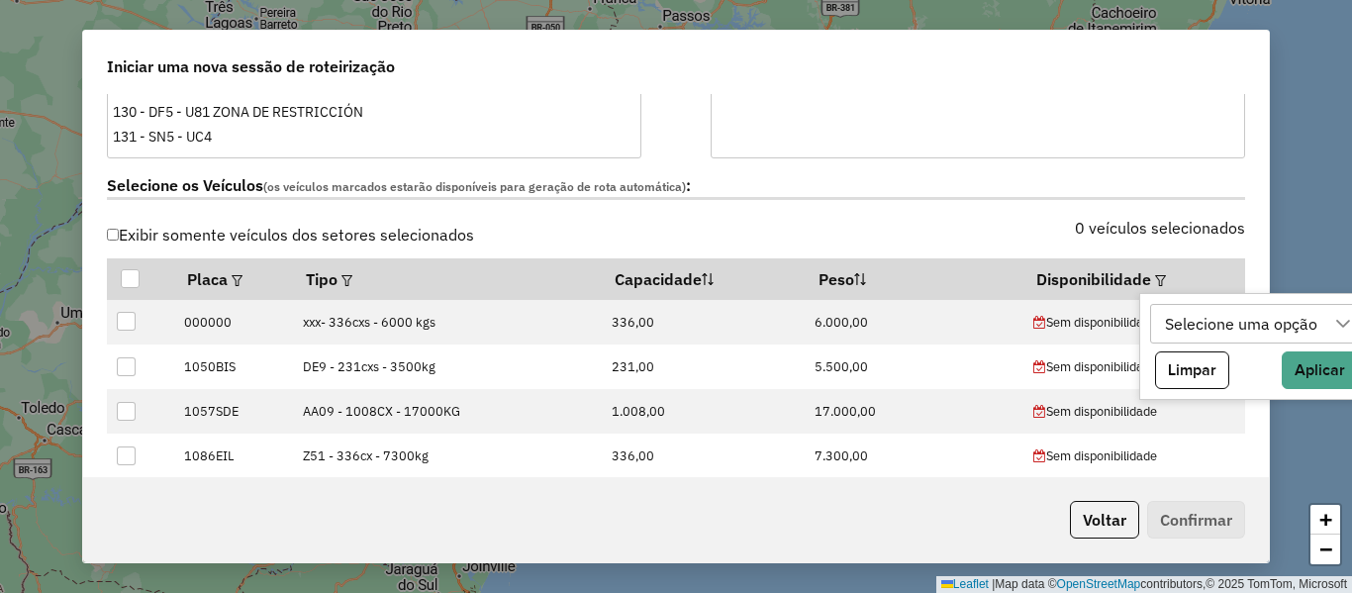
click at [1202, 312] on div "Selecione uma opção" at bounding box center [1242, 324] width 166 height 38
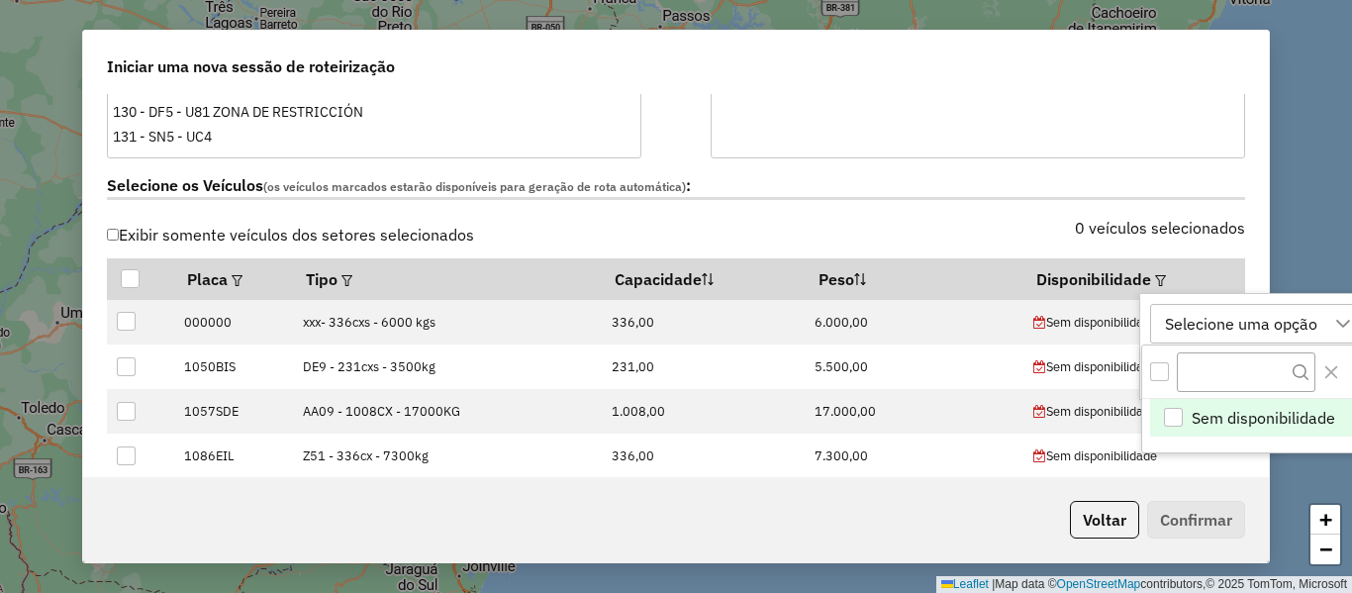
click at [1216, 418] on span "Sem disponibilidade" at bounding box center [1264, 418] width 144 height 24
click at [985, 223] on div "0 veículos selecionados" at bounding box center [966, 240] width 581 height 38
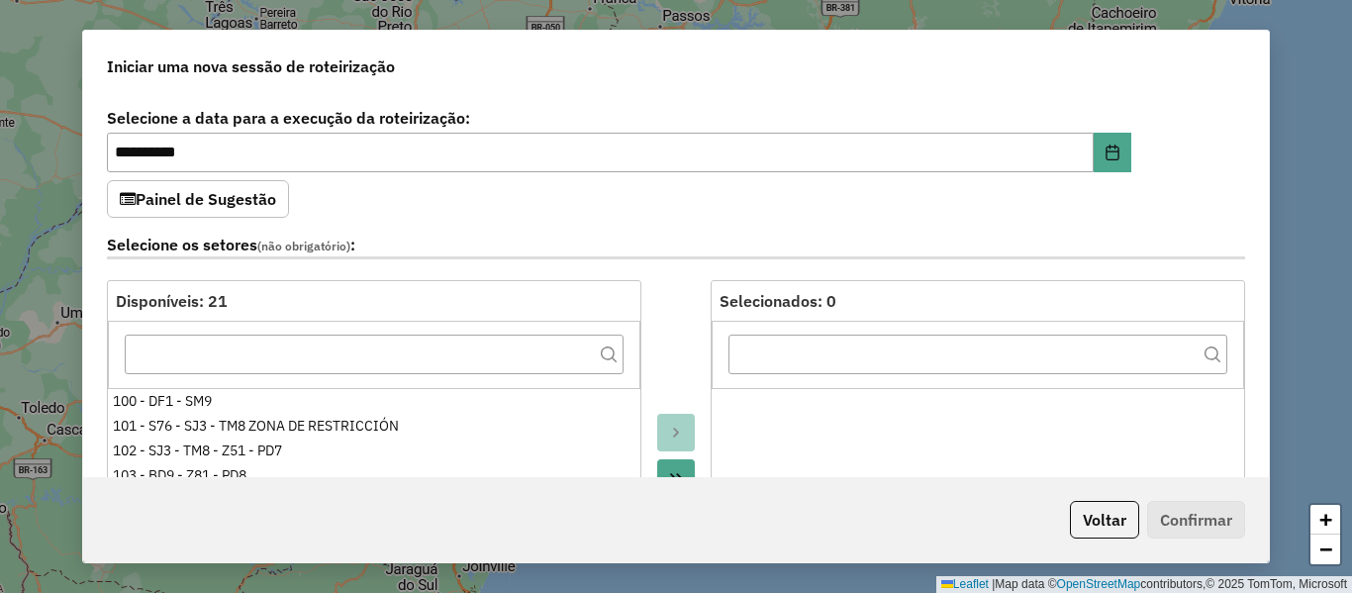
scroll to position [0, 0]
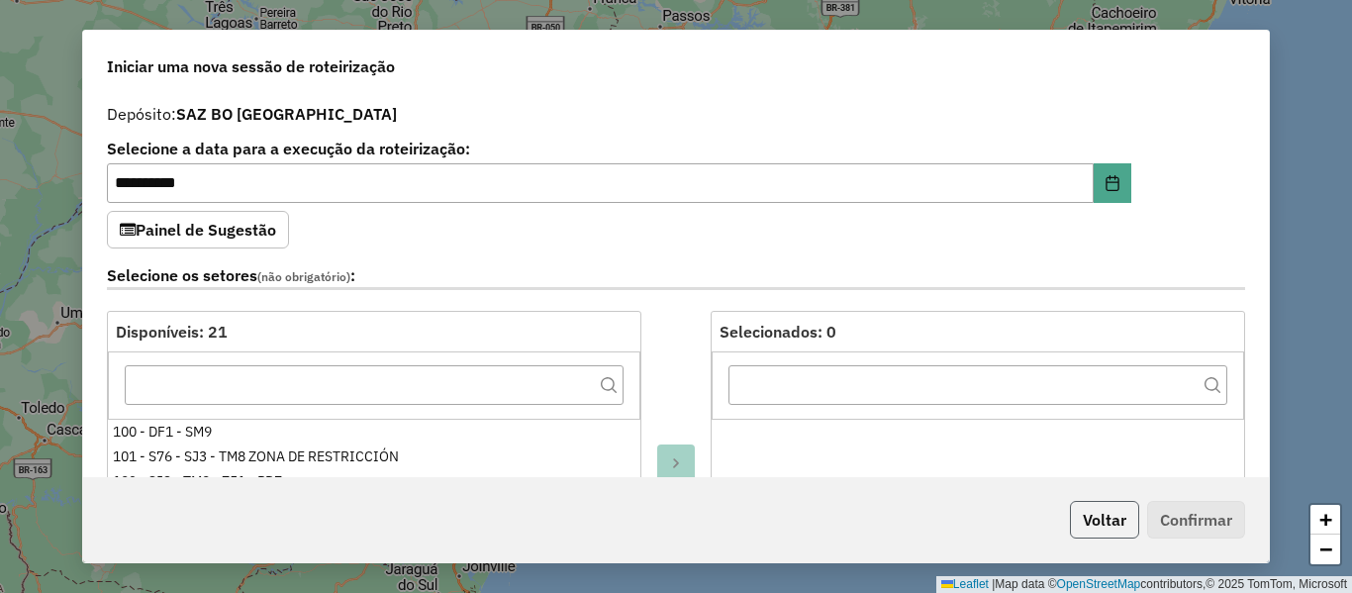
click at [1098, 513] on button "Voltar" at bounding box center [1104, 520] width 69 height 38
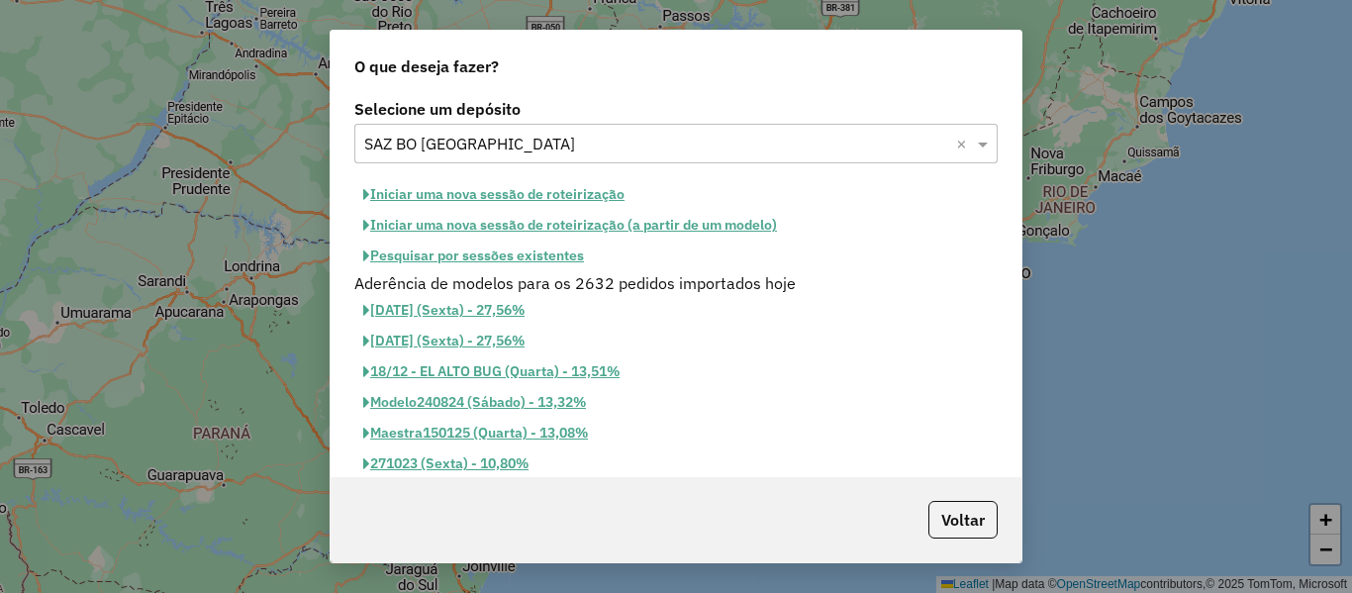
click at [566, 190] on button "Iniciar uma nova sessão de roteirização" at bounding box center [493, 194] width 279 height 31
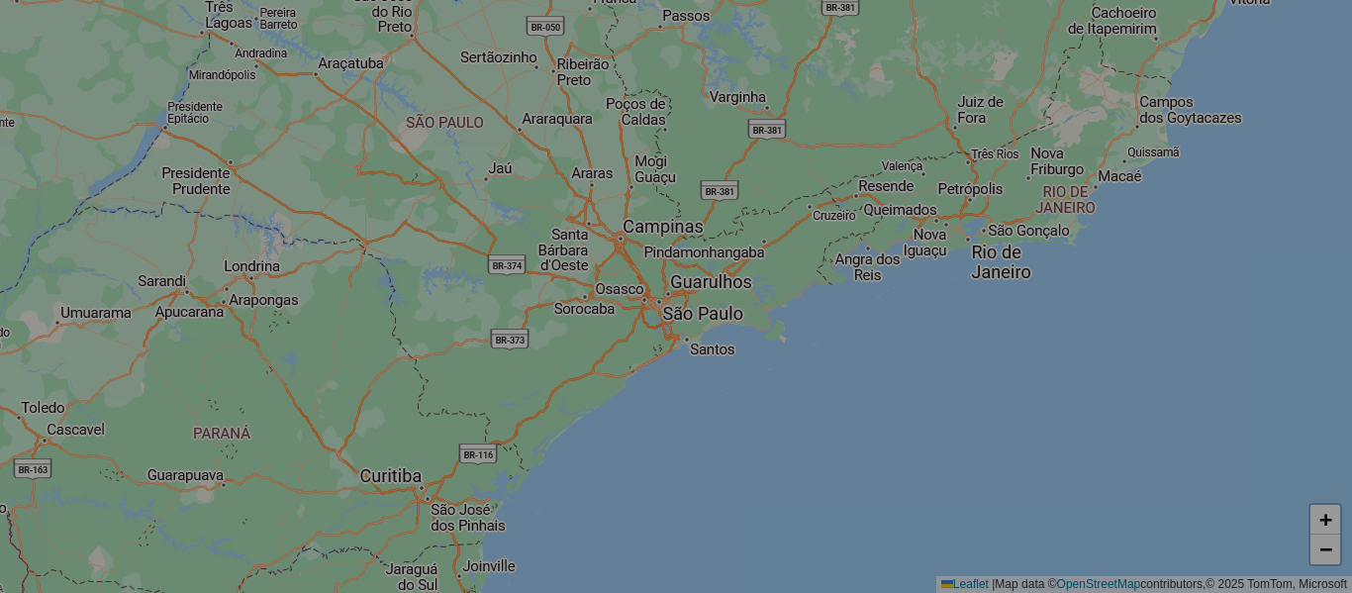
select select "*"
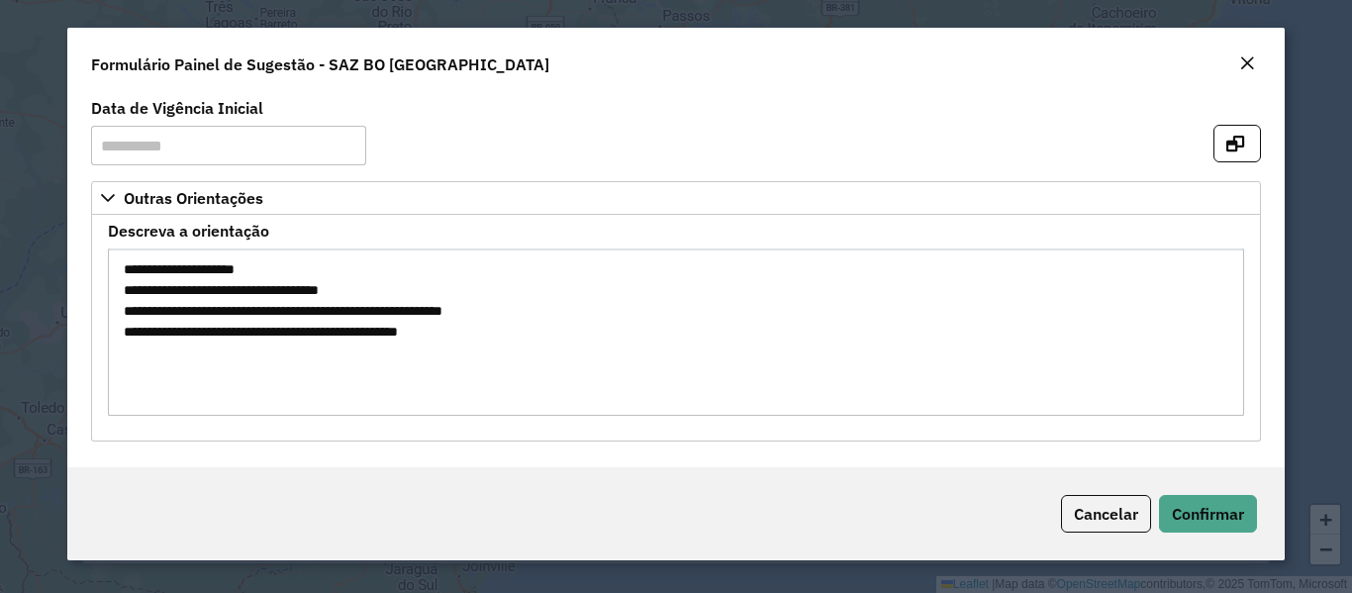
click at [745, 334] on textarea "**********" at bounding box center [675, 331] width 1135 height 167
click at [1214, 500] on button "Confirmar" at bounding box center [1208, 514] width 98 height 38
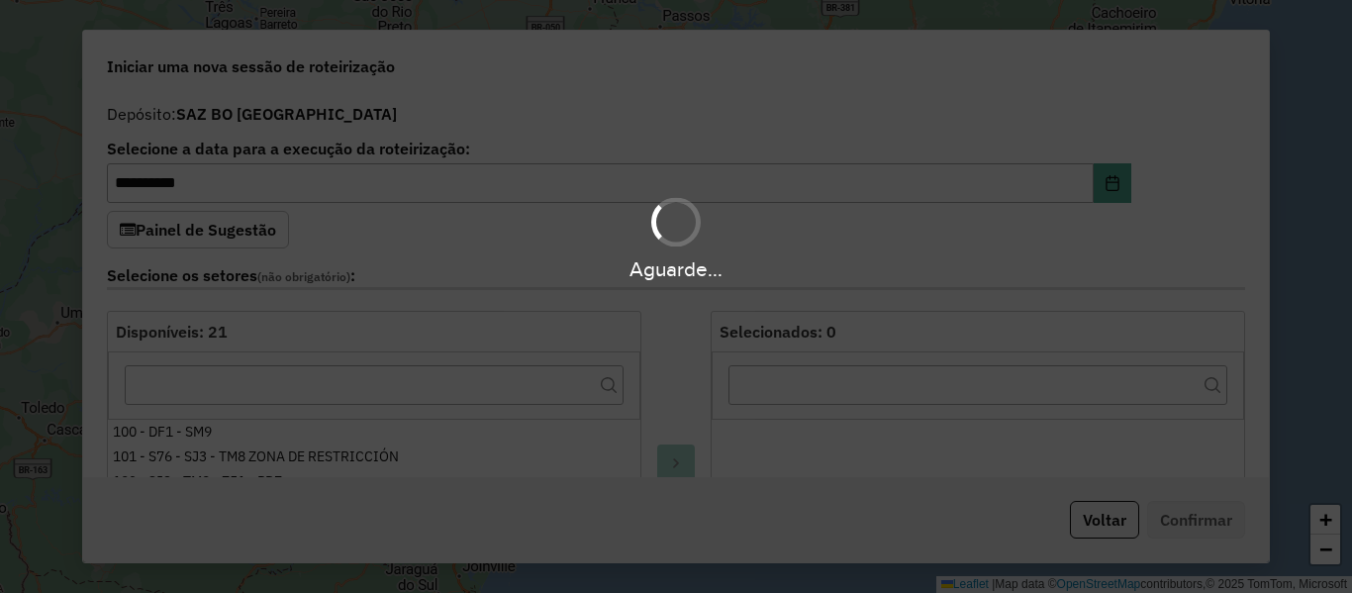
click at [697, 254] on div "Aguarde..." at bounding box center [676, 268] width 1352 height 31
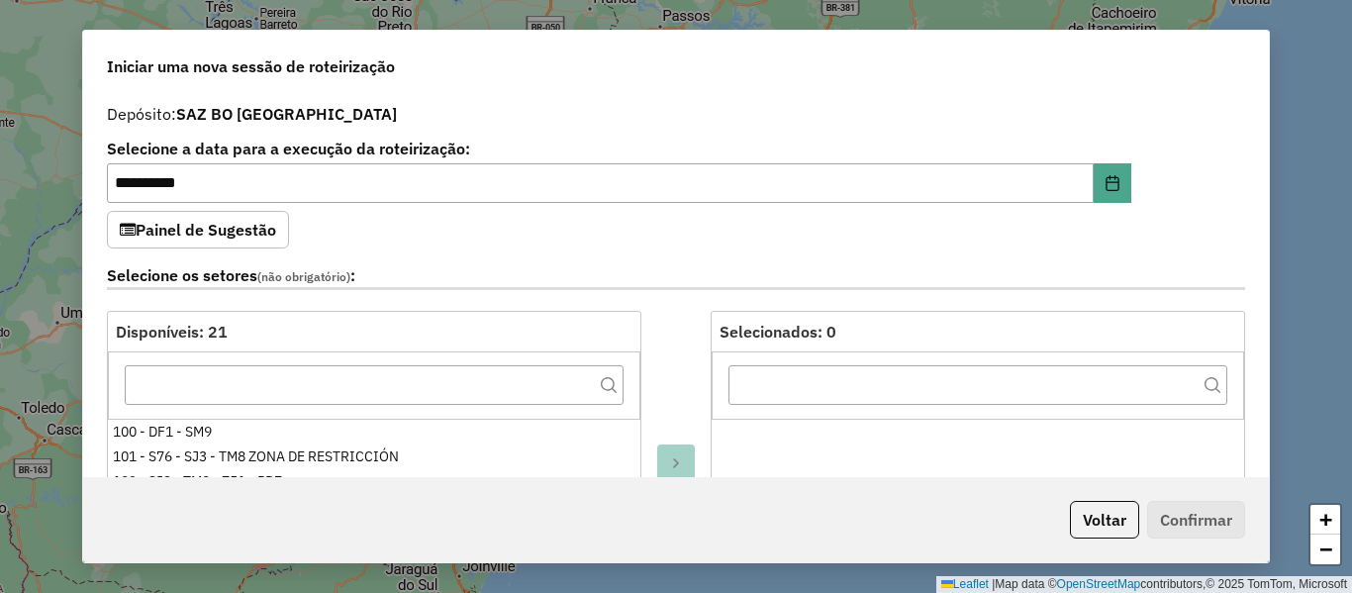
click at [696, 254] on div "Selecione os setores (não obrigatório) :" at bounding box center [676, 279] width 1162 height 62
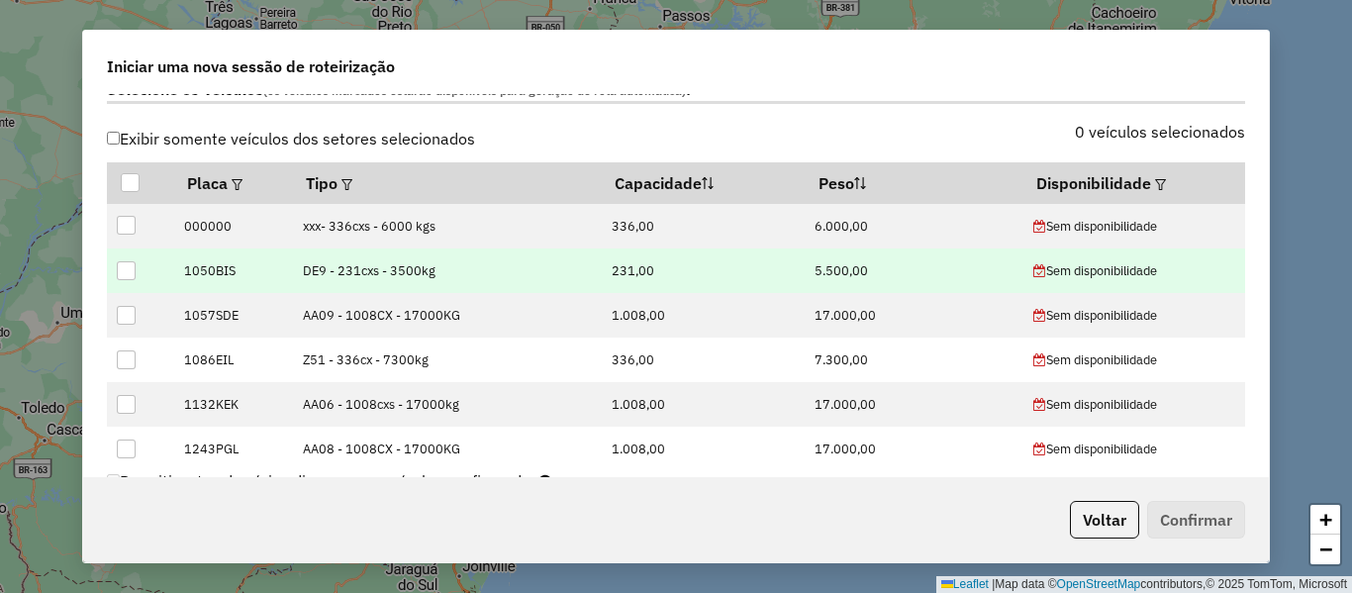
scroll to position [693, 0]
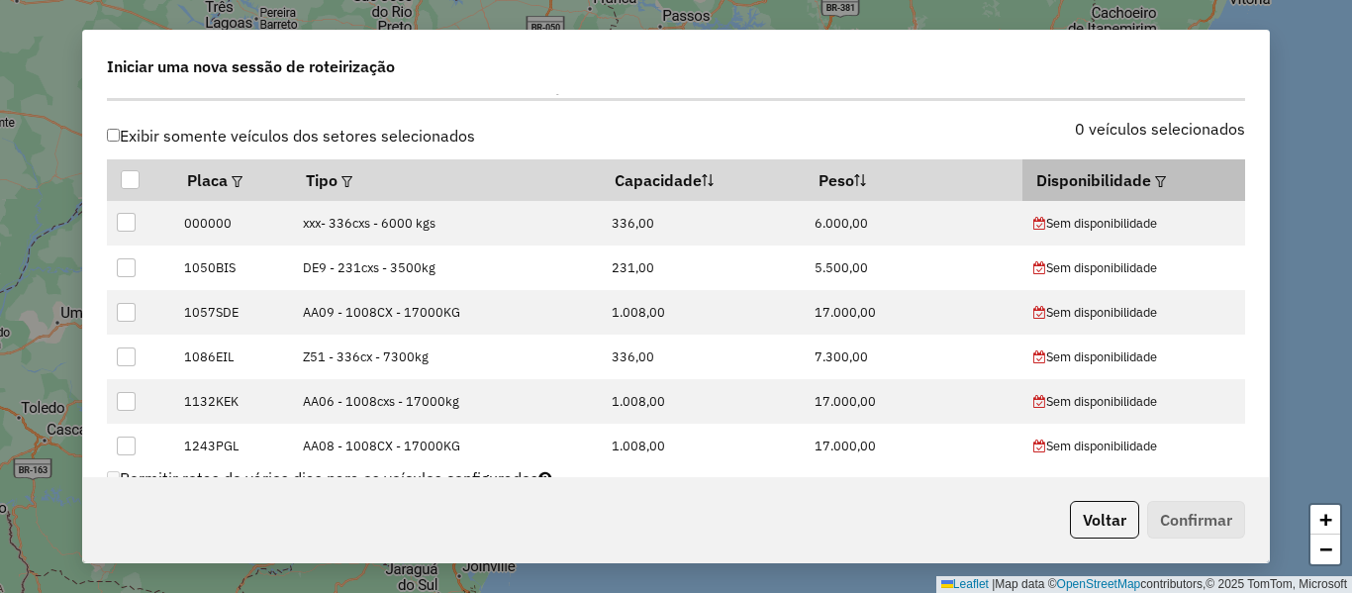
click at [1155, 180] on em at bounding box center [1160, 181] width 11 height 11
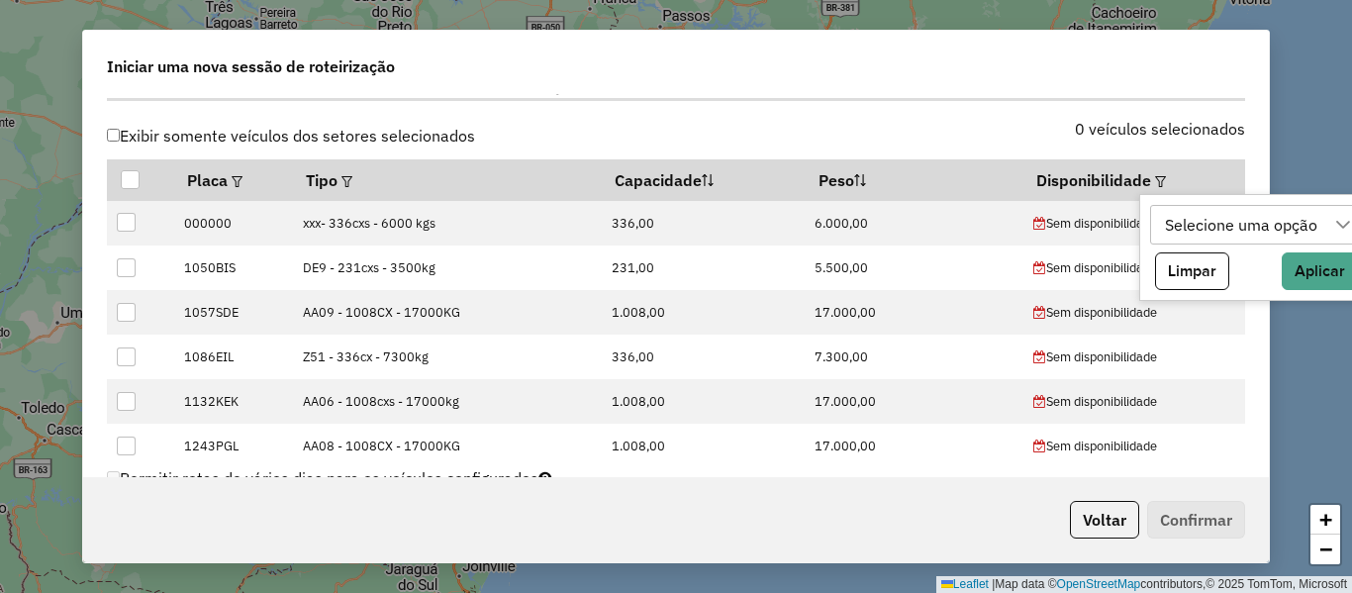
click at [1232, 223] on div "Selecione uma opção" at bounding box center [1242, 225] width 166 height 38
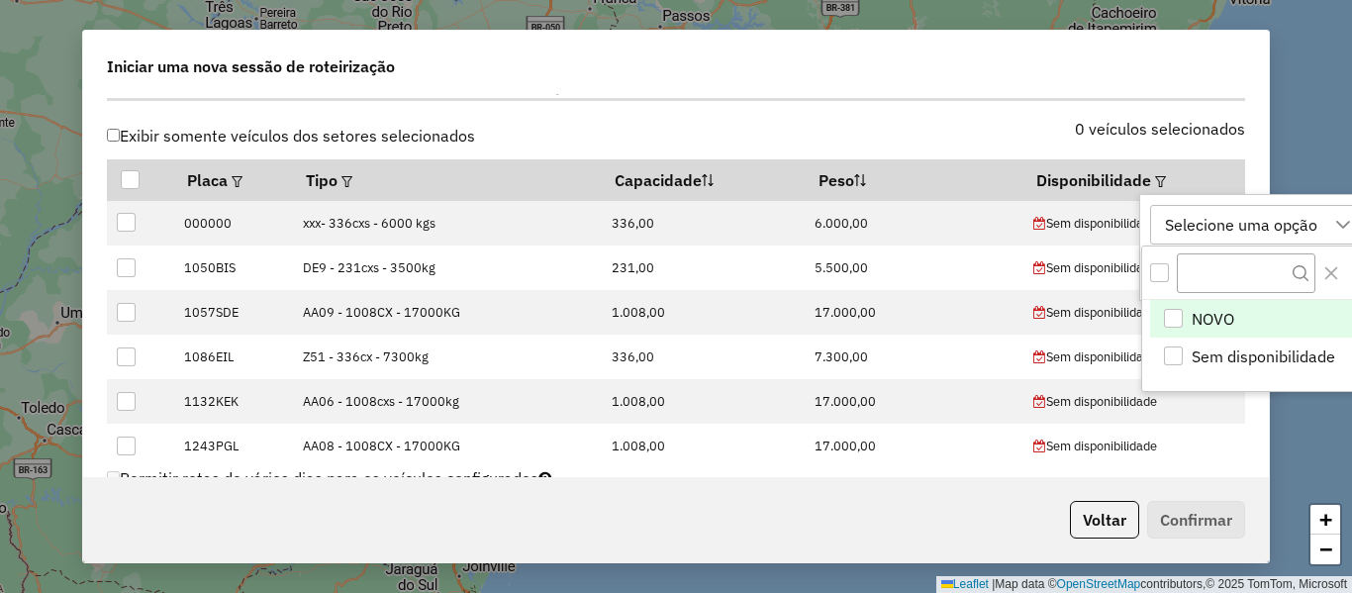
scroll to position [15, 90]
drag, startPoint x: 1216, startPoint y: 318, endPoint x: 1244, endPoint y: 264, distance: 60.7
click at [1217, 312] on span "NOVO" at bounding box center [1213, 319] width 43 height 24
click at [1260, 230] on div "NOVO NOVO Sem disponibilidade Limpar Aplicar" at bounding box center [1236, 247] width 195 height 107
click at [1237, 230] on icon at bounding box center [1234, 225] width 16 height 16
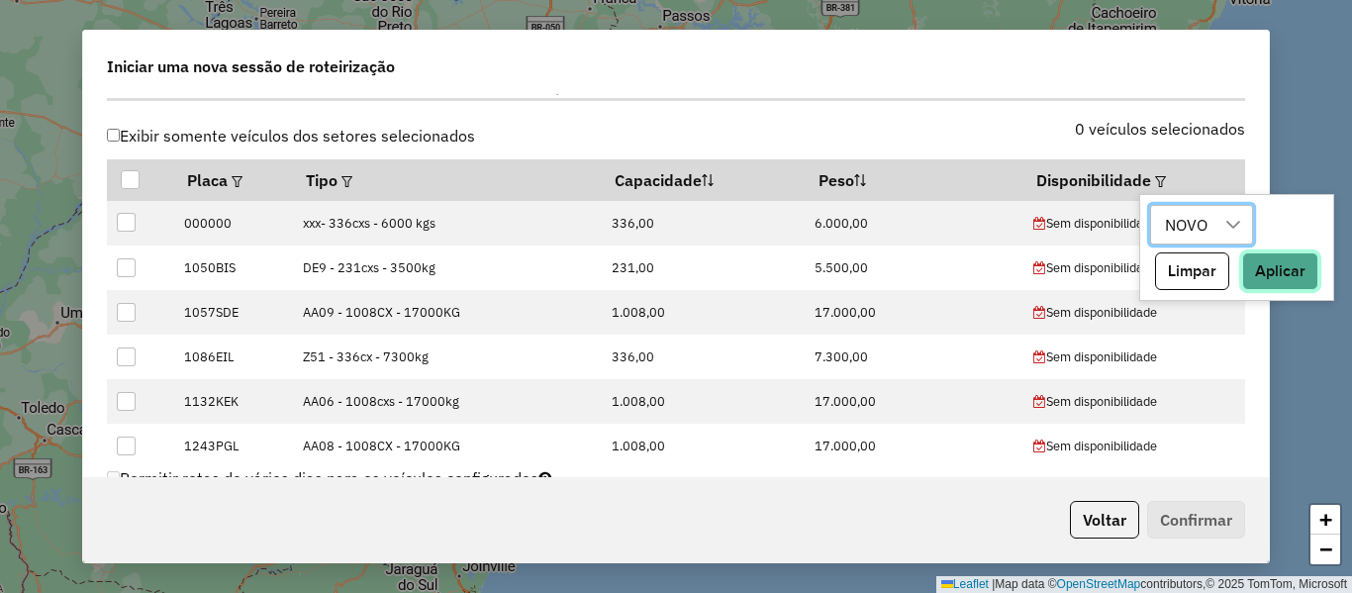
click at [1293, 273] on button "Aplicar" at bounding box center [1280, 271] width 76 height 38
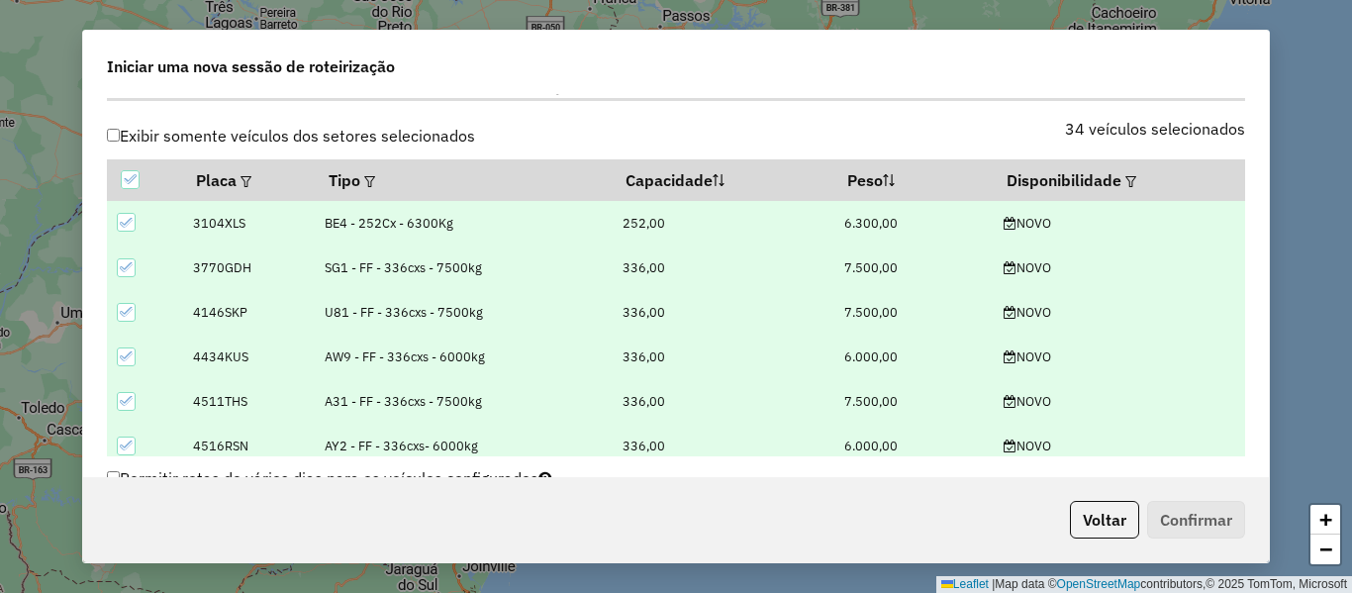
drag, startPoint x: 1081, startPoint y: 132, endPoint x: 1003, endPoint y: 123, distance: 78.7
click at [1080, 132] on label "34 veículos selecionados" at bounding box center [1155, 129] width 180 height 24
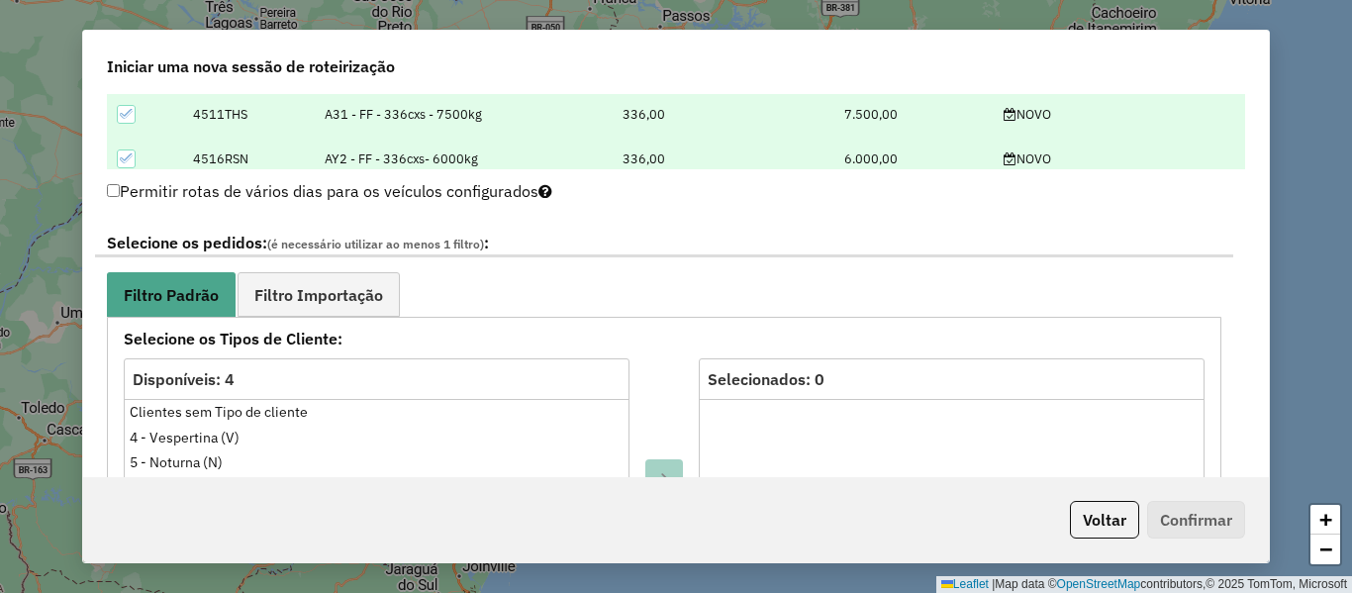
scroll to position [990, 0]
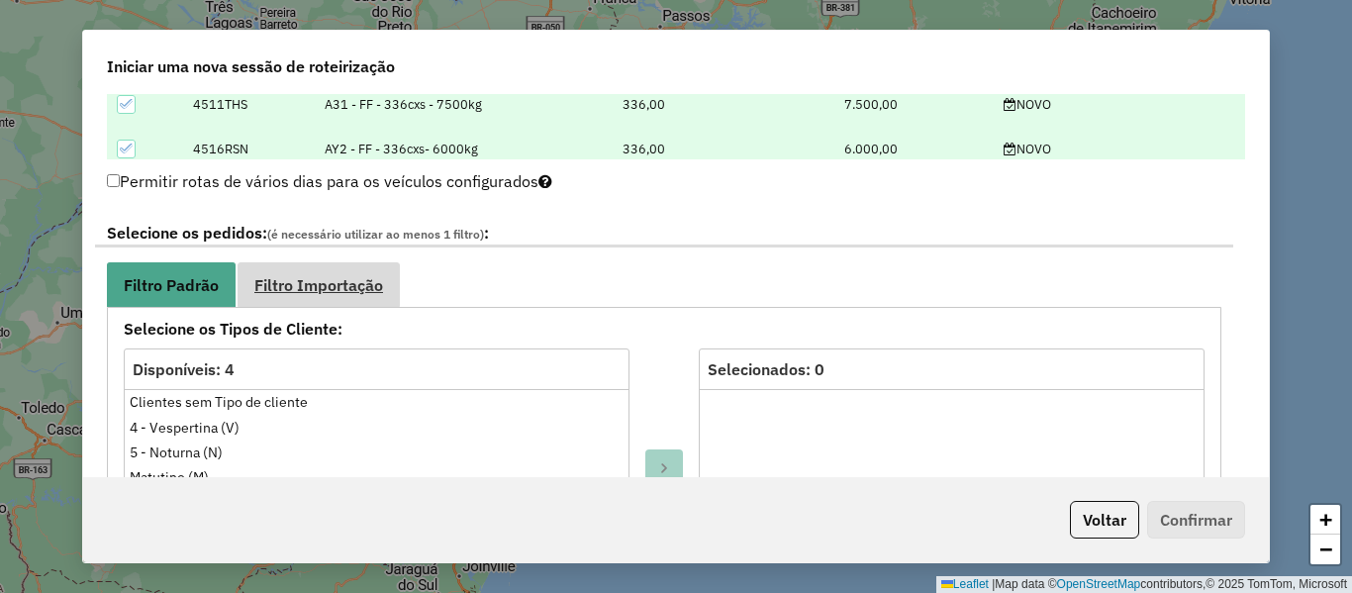
click at [295, 282] on span "Filtro Importação" at bounding box center [318, 285] width 129 height 16
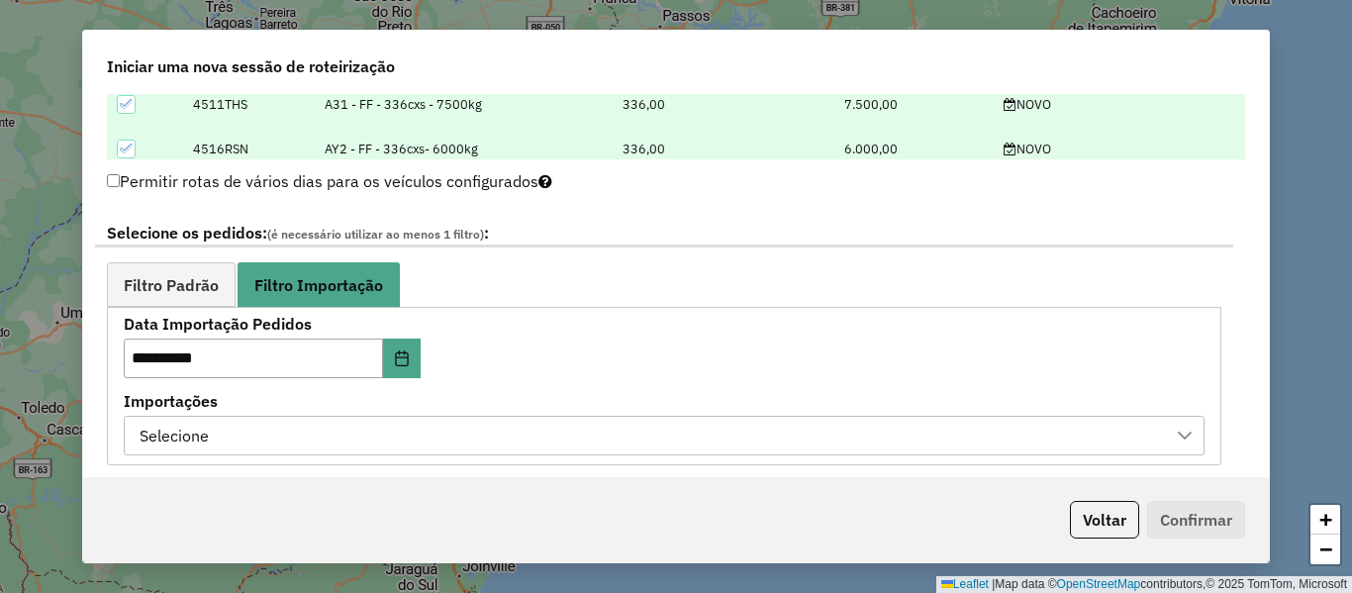
drag, startPoint x: 434, startPoint y: 395, endPoint x: 435, endPoint y: 435, distance: 39.6
click at [433, 406] on label "Importações" at bounding box center [664, 401] width 1081 height 24
click at [435, 435] on div "Selecione" at bounding box center [650, 436] width 1034 height 38
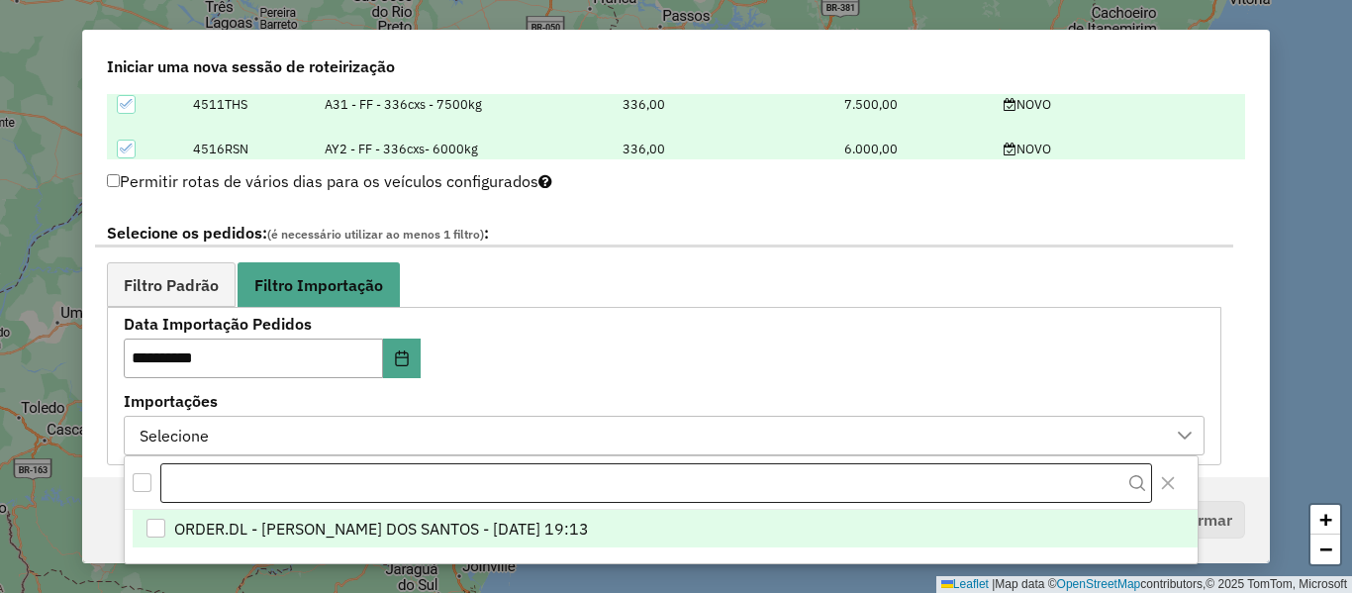
scroll to position [15, 90]
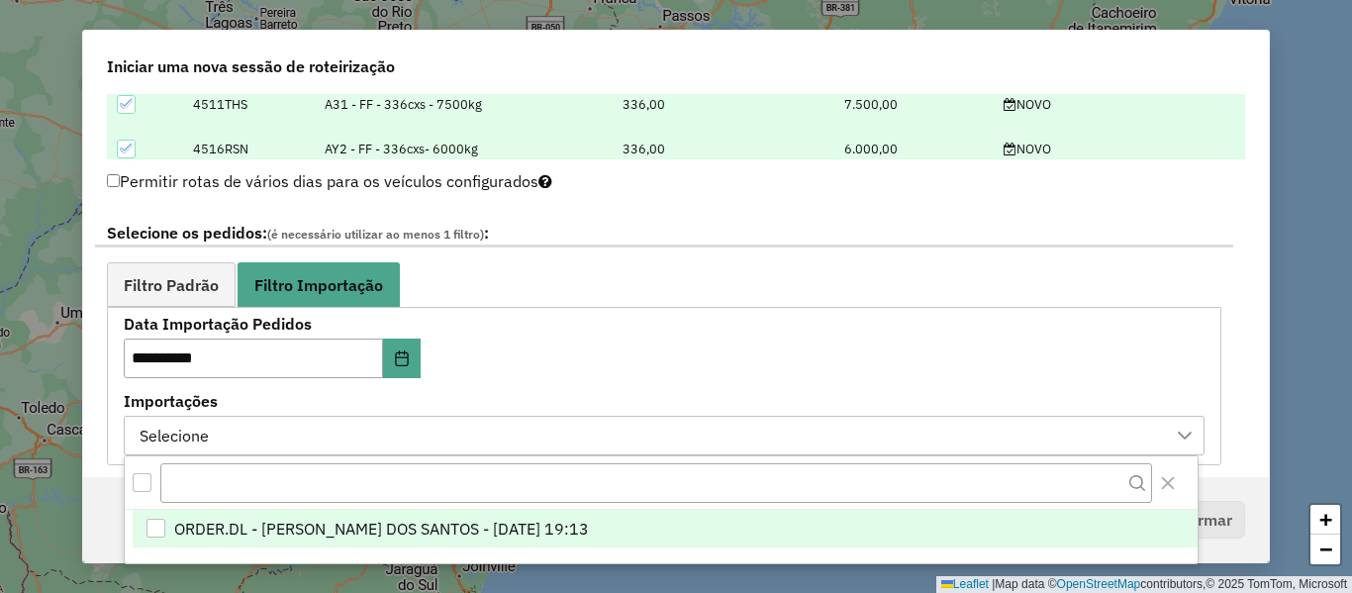
click at [457, 521] on span "ORDER.DL - [PERSON_NAME] DOS SANTOS - [DATE] 19:13" at bounding box center [381, 529] width 415 height 24
drag, startPoint x: 204, startPoint y: 268, endPoint x: 248, endPoint y: 271, distance: 44.6
click at [204, 269] on link "Filtro Padrão" at bounding box center [171, 284] width 129 height 45
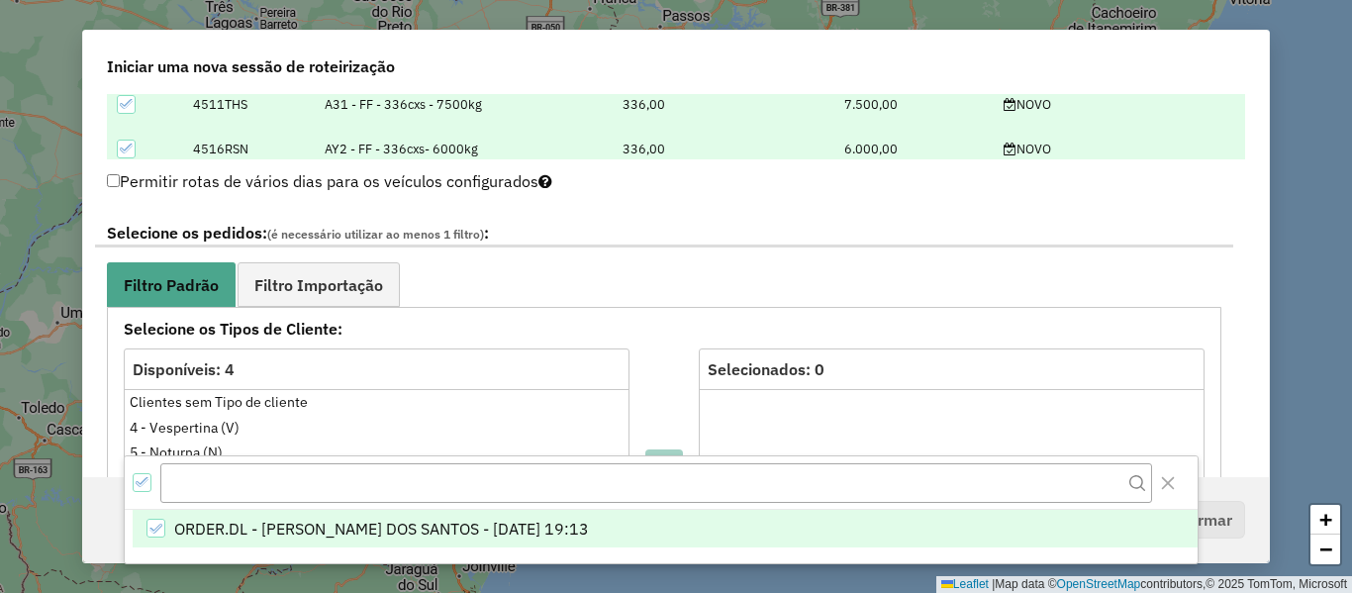
click at [436, 276] on ul "Filtro Padrão Filtro Importação" at bounding box center [664, 284] width 1115 height 45
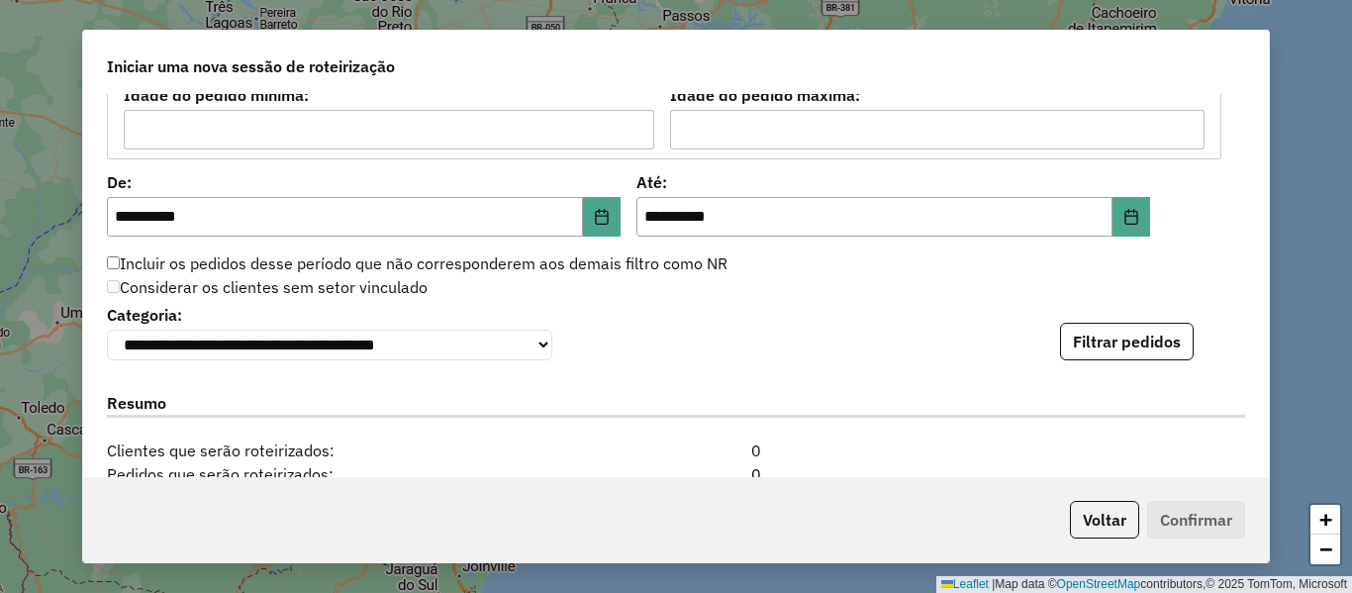
scroll to position [1881, 0]
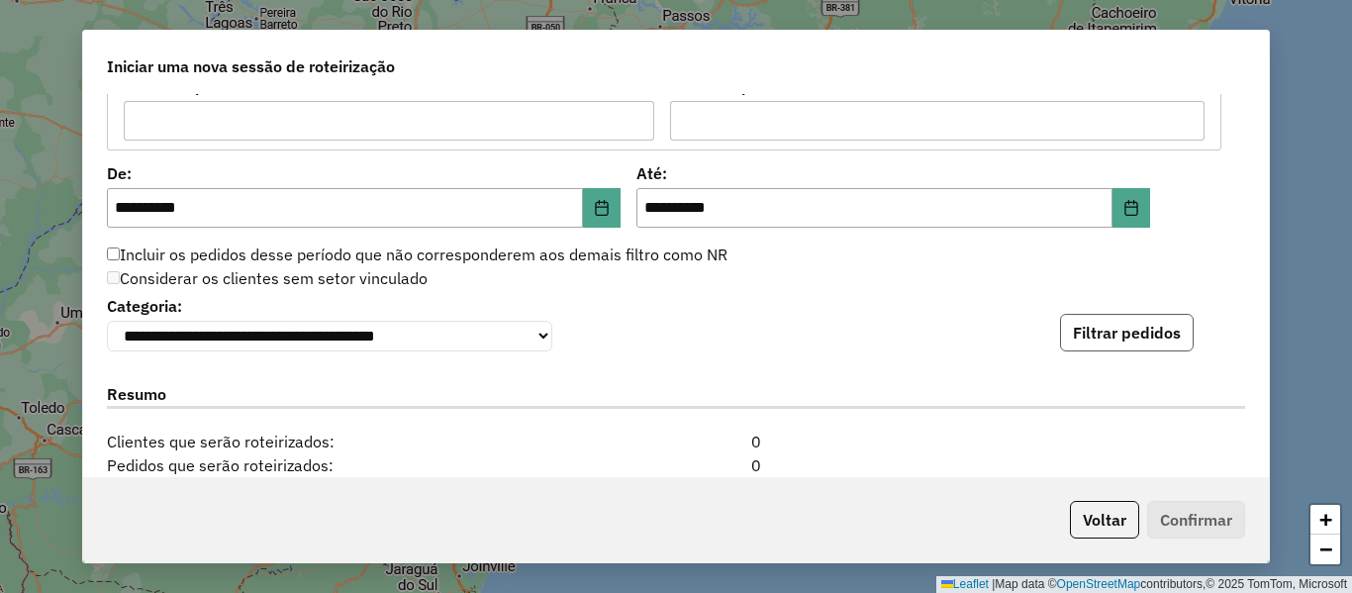
click at [1099, 328] on button "Filtrar pedidos" at bounding box center [1127, 333] width 134 height 38
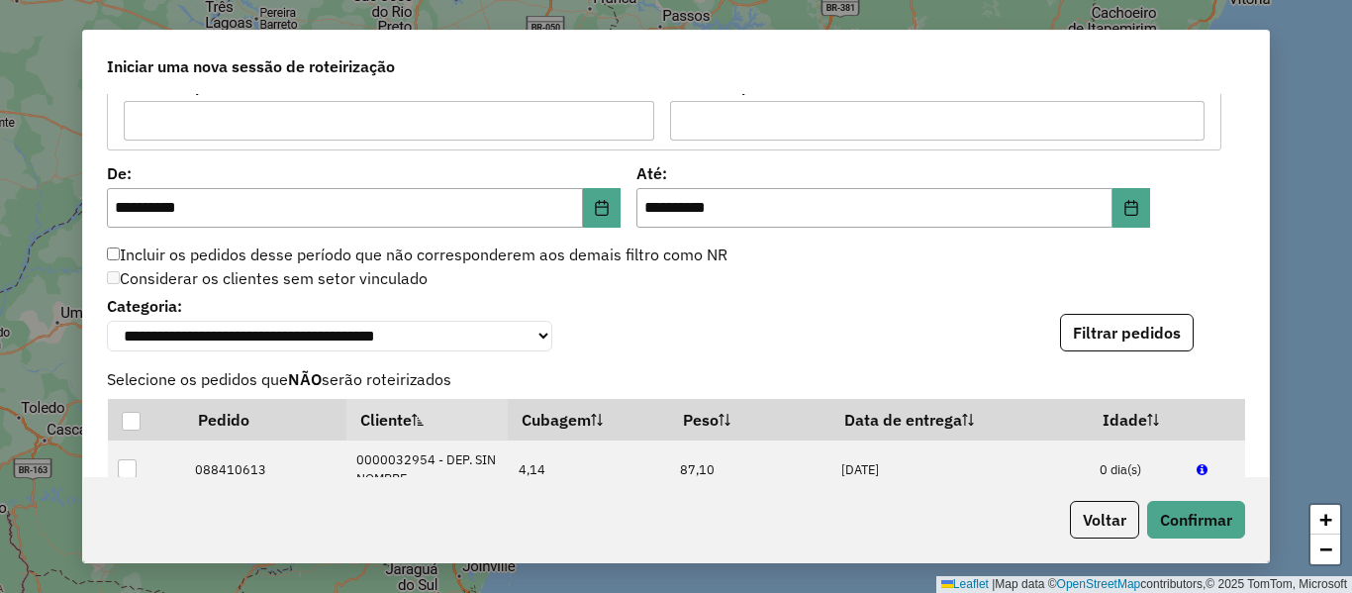
scroll to position [2574, 0]
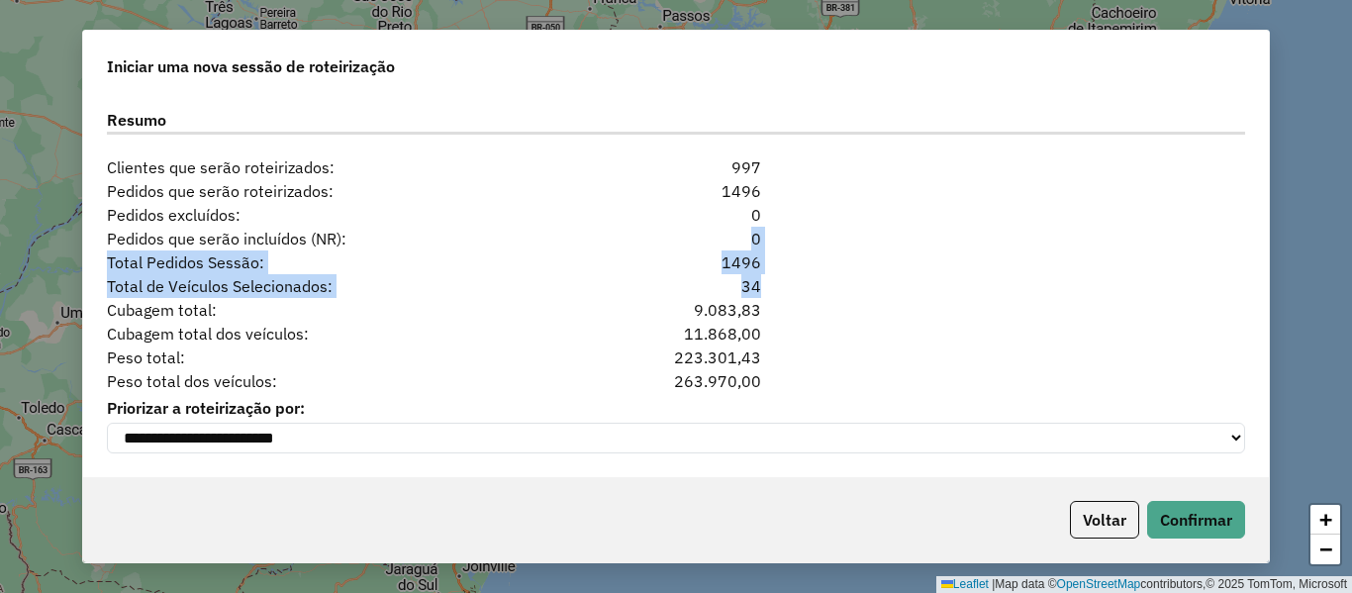
drag, startPoint x: 787, startPoint y: 272, endPoint x: 653, endPoint y: 237, distance: 138.3
click at [625, 228] on div "**********" at bounding box center [676, 285] width 1186 height 383
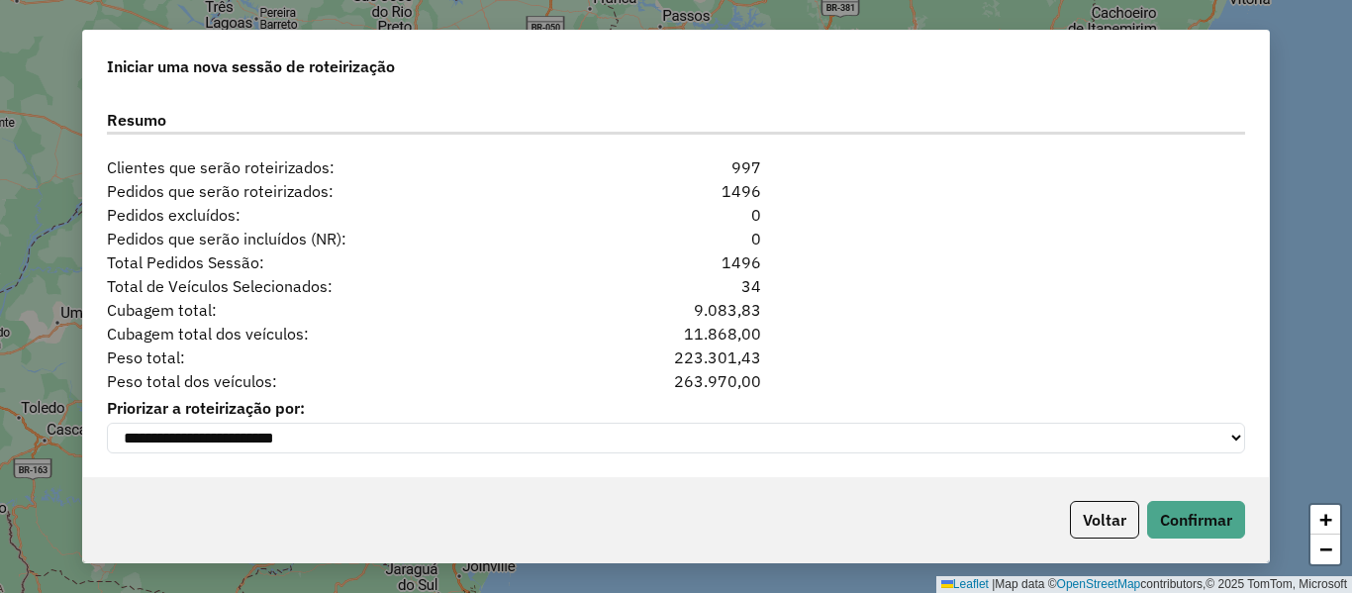
drag, startPoint x: 853, startPoint y: 295, endPoint x: 970, endPoint y: 330, distance: 121.8
click at [853, 298] on div "Cubagem total: 9.083,83" at bounding box center [676, 310] width 1162 height 24
click at [1234, 510] on button "Confirmar" at bounding box center [1196, 520] width 98 height 38
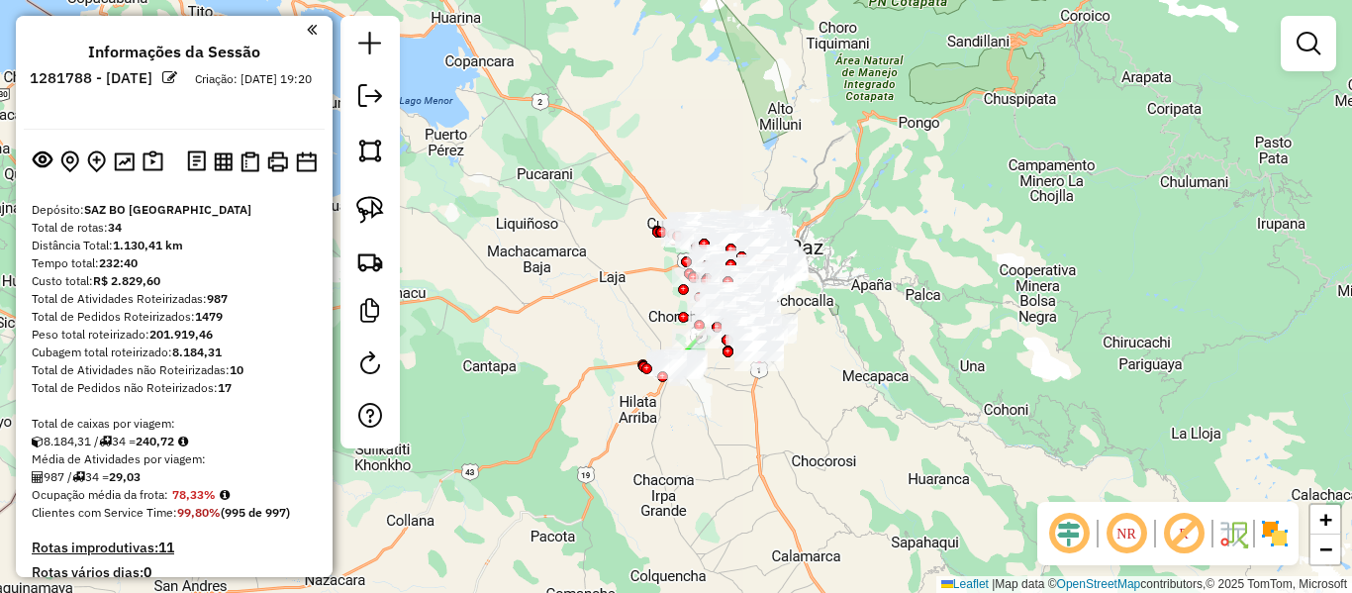
drag, startPoint x: 790, startPoint y: 409, endPoint x: 743, endPoint y: 392, distance: 49.5
click at [790, 408] on div "Janela de atendimento Grade de atendimento Capacidade Transportadoras Veículos …" at bounding box center [676, 296] width 1352 height 593
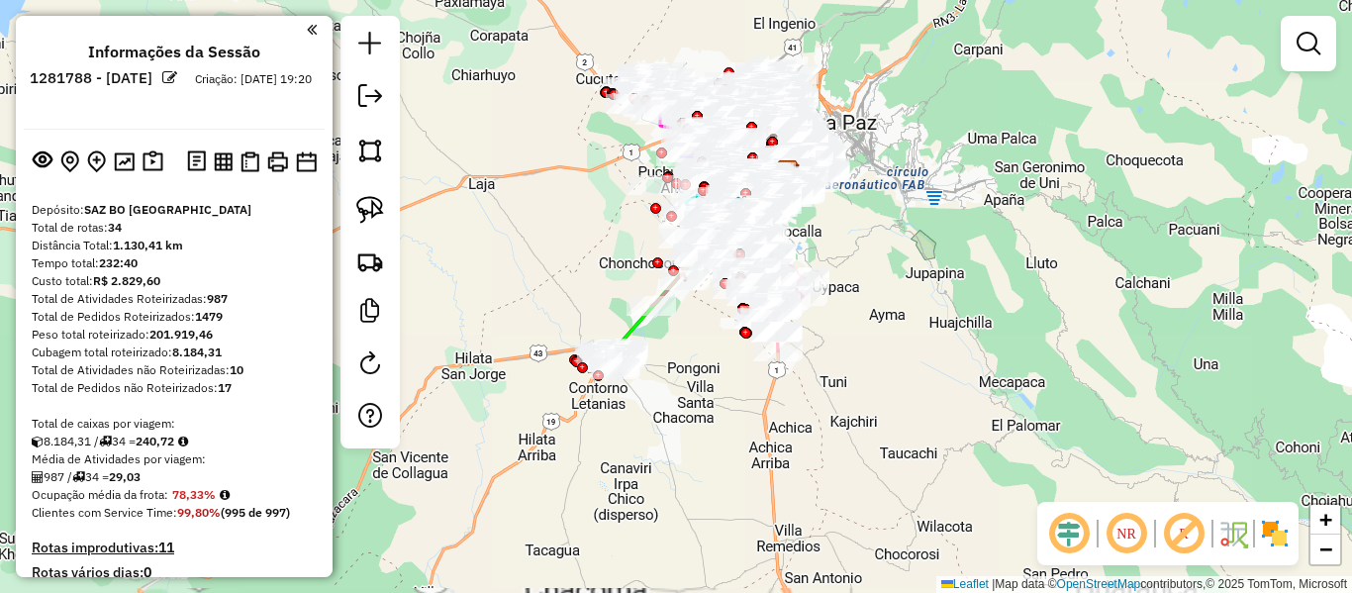
click at [1286, 530] on img at bounding box center [1275, 534] width 32 height 32
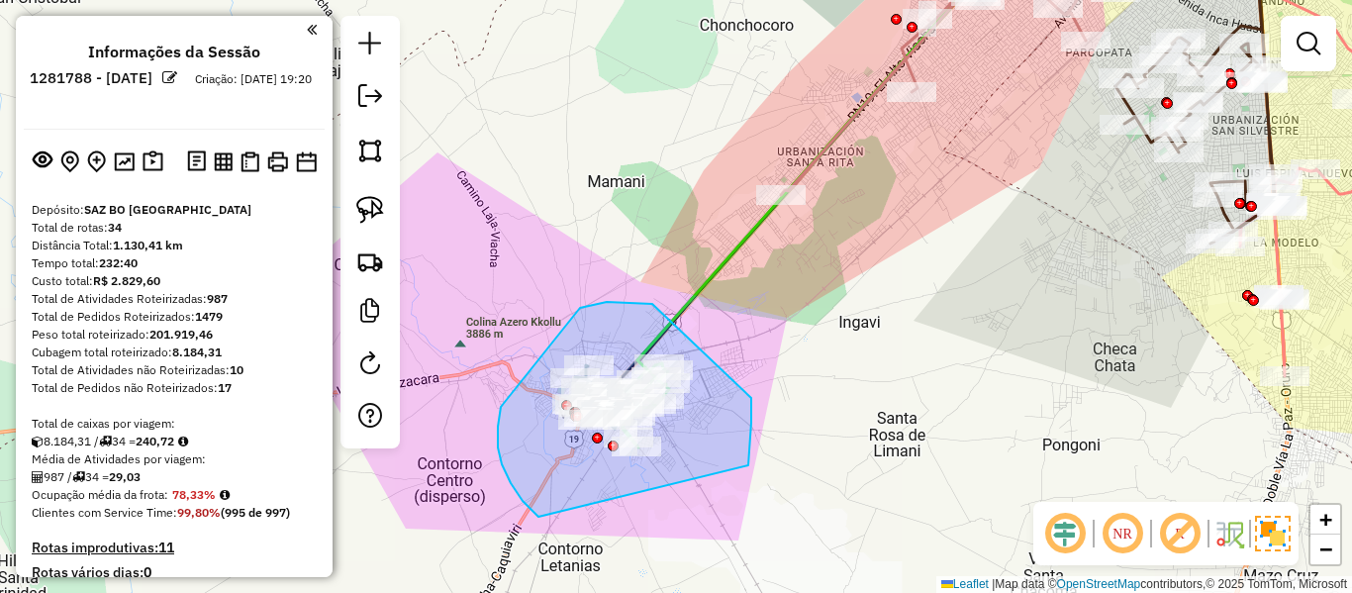
drag, startPoint x: 751, startPoint y: 398, endPoint x: 597, endPoint y: 537, distance: 207.5
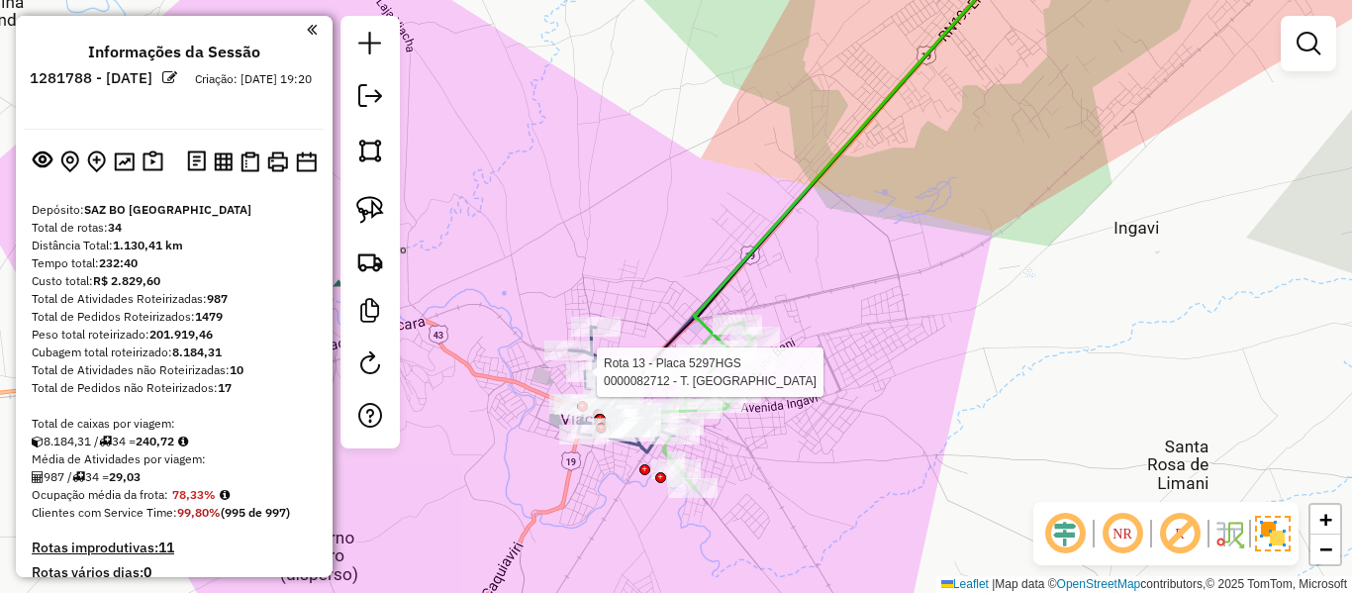
select select "**********"
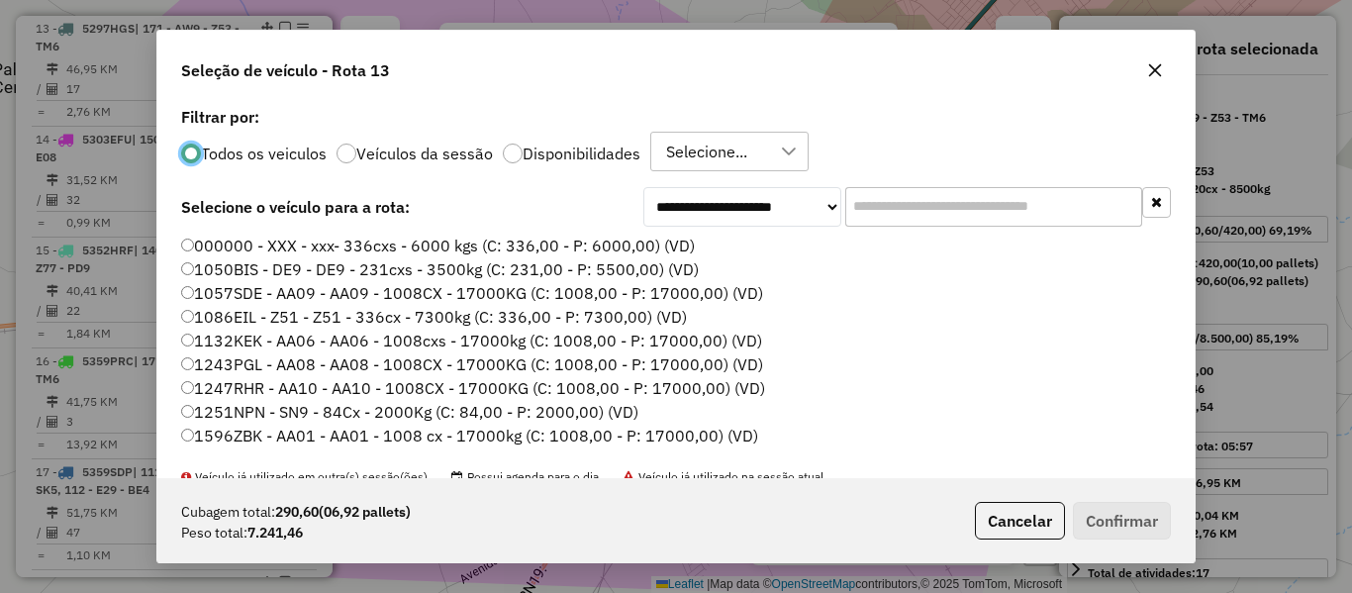
scroll to position [11, 6]
click at [560, 150] on label "Disponibilidades" at bounding box center [582, 154] width 118 height 16
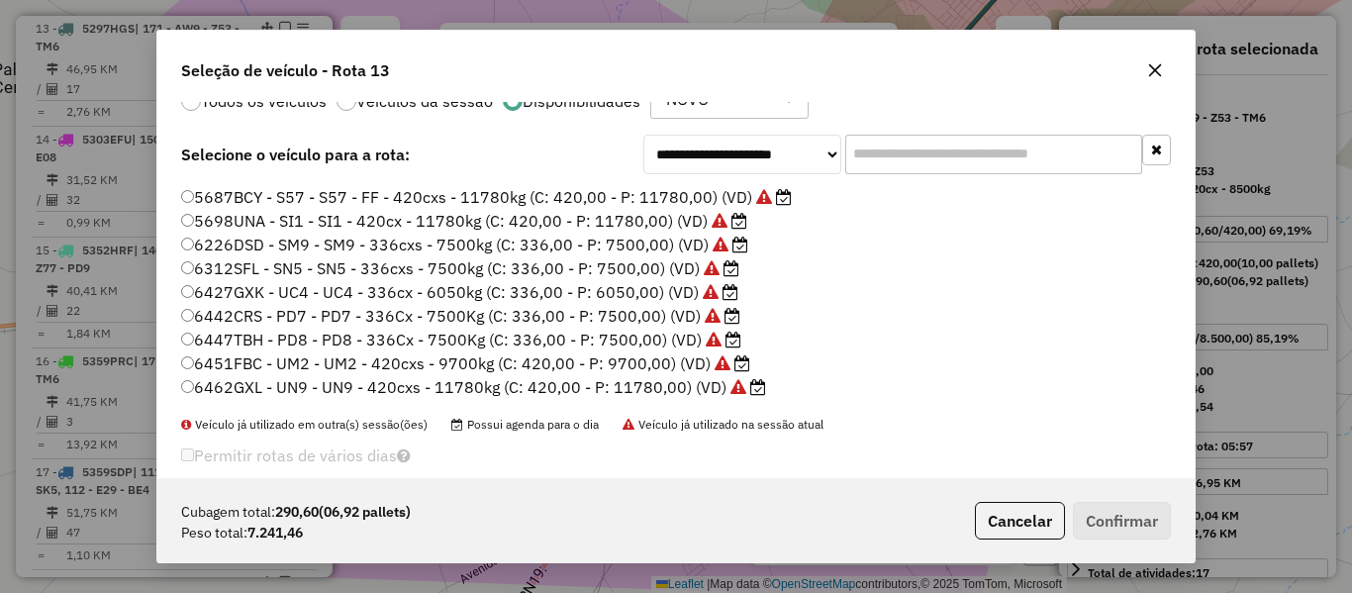
scroll to position [78, 0]
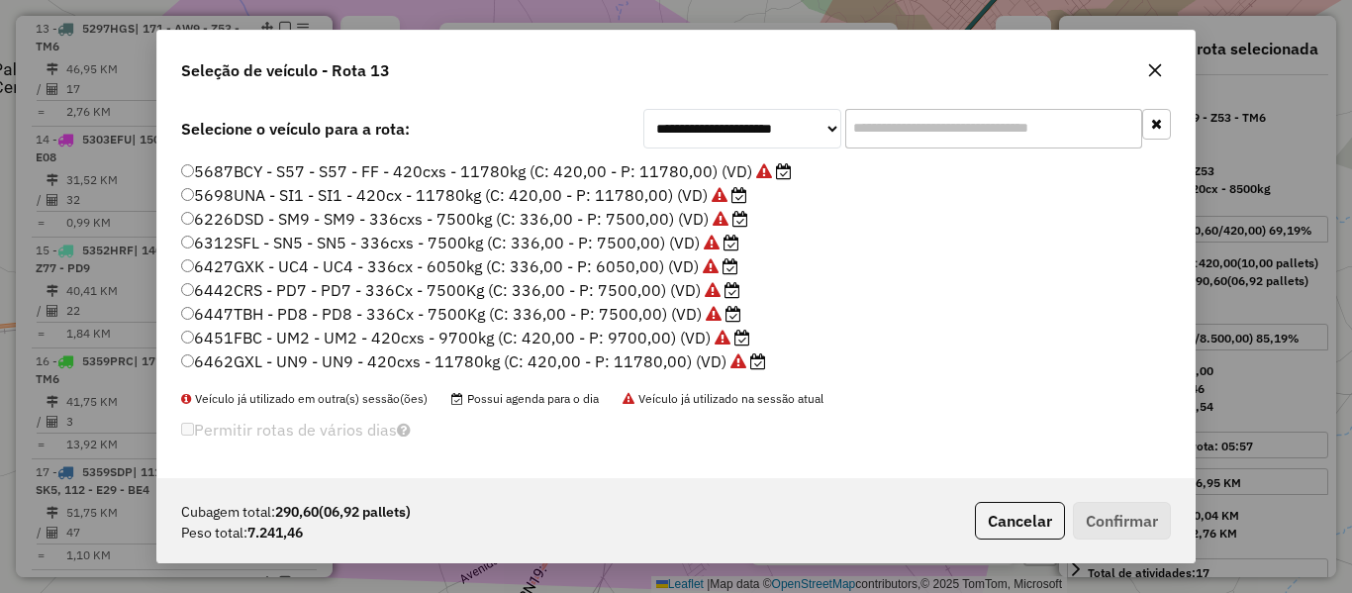
click at [636, 355] on label "6462GXL - UN9 - UN9 - 420cxs - 11780kg (C: 420,00 - P: 11780,00) (VD)" at bounding box center [473, 361] width 585 height 24
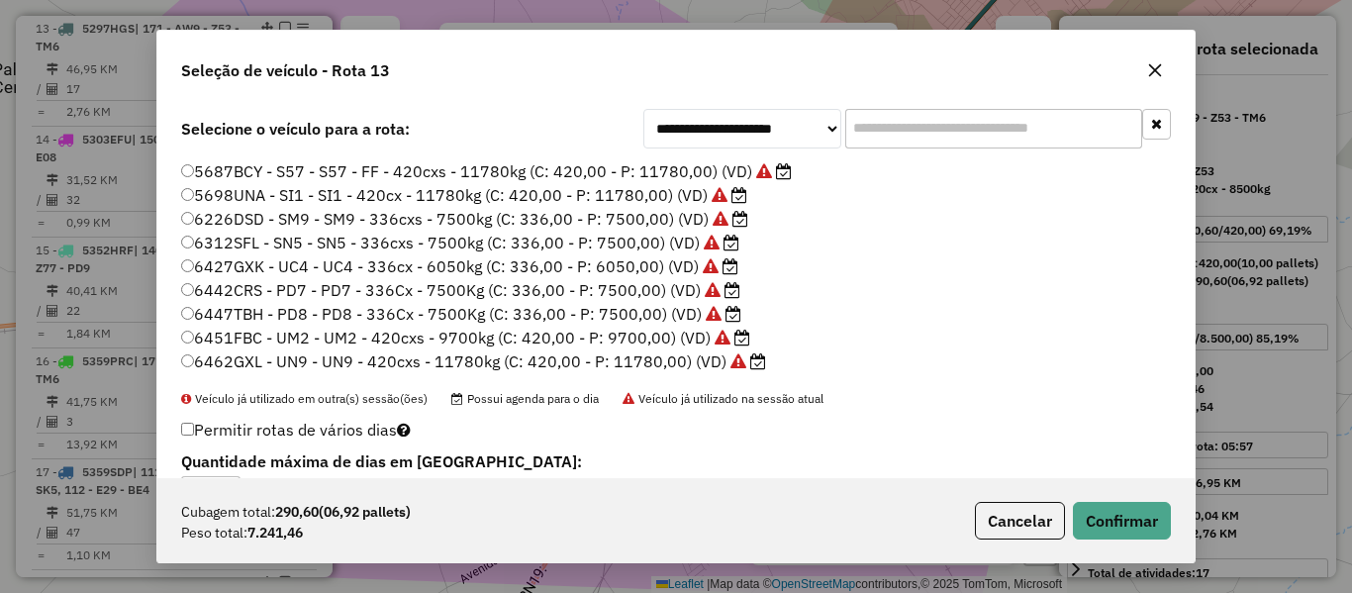
click at [668, 191] on label "5698UNA - SI1 - SI1 - 420cx - 11780kg (C: 420,00 - P: 11780,00) (VD)" at bounding box center [464, 195] width 566 height 24
click at [680, 360] on label "6462GXL - UN9 - UN9 - 420cxs - 11780kg (C: 420,00 - P: 11780,00) (VD)" at bounding box center [473, 361] width 585 height 24
click at [1127, 530] on button "Confirmar" at bounding box center [1122, 521] width 98 height 38
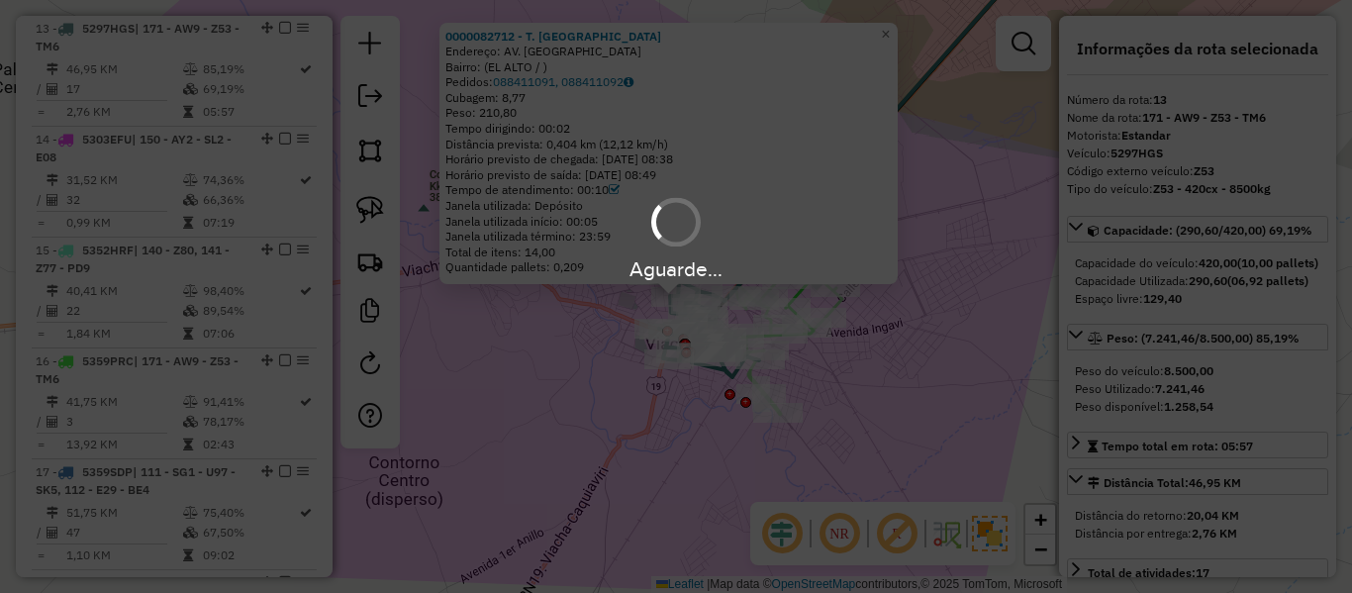
scroll to position [0, 0]
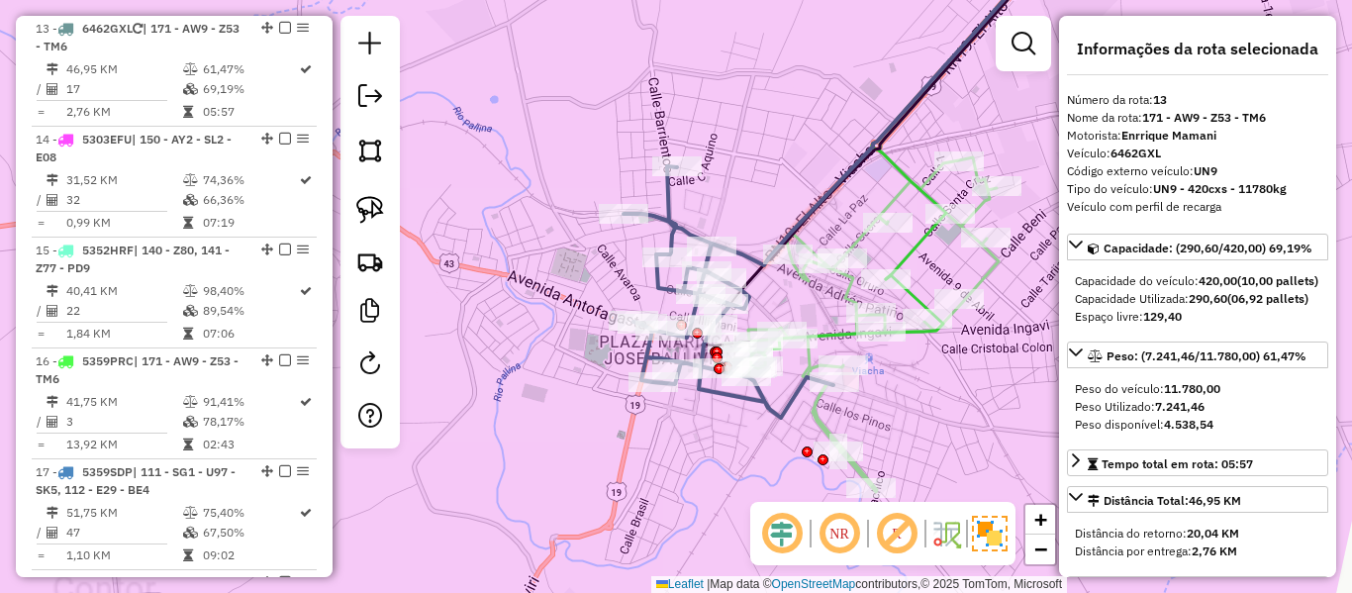
click at [659, 277] on icon at bounding box center [729, 291] width 210 height 251
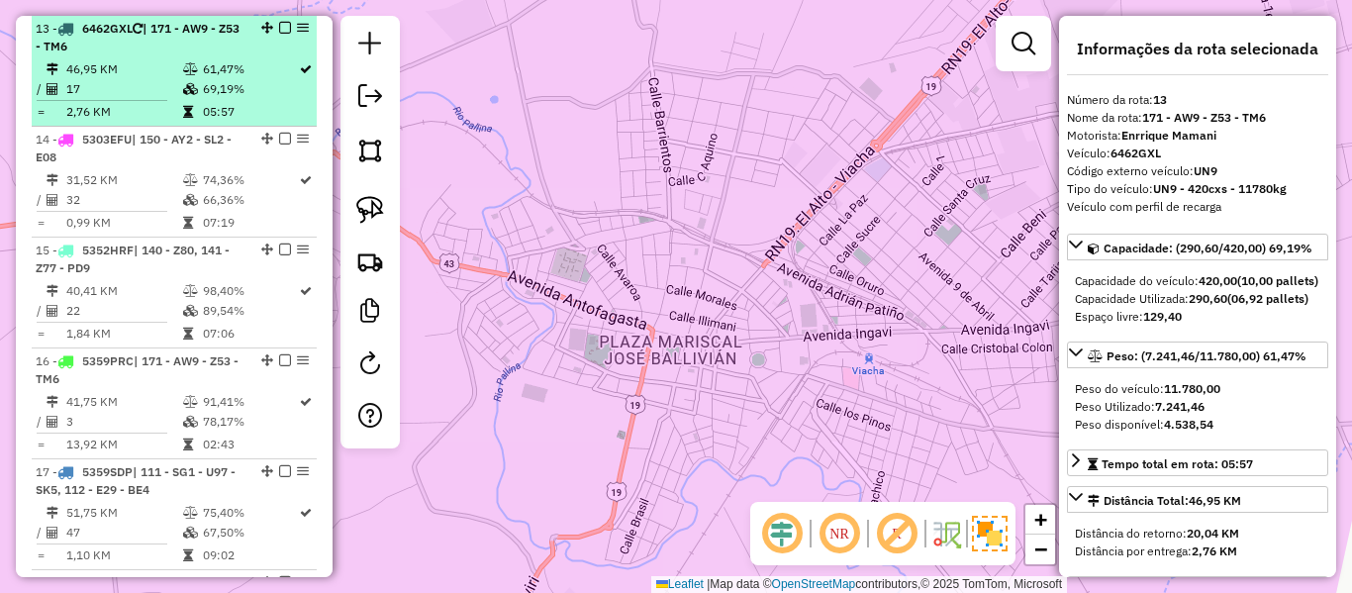
click at [238, 99] on table "46,95 KM 61,47% / 17 69,19% = 2,76 KM 05:57" at bounding box center [174, 90] width 277 height 62
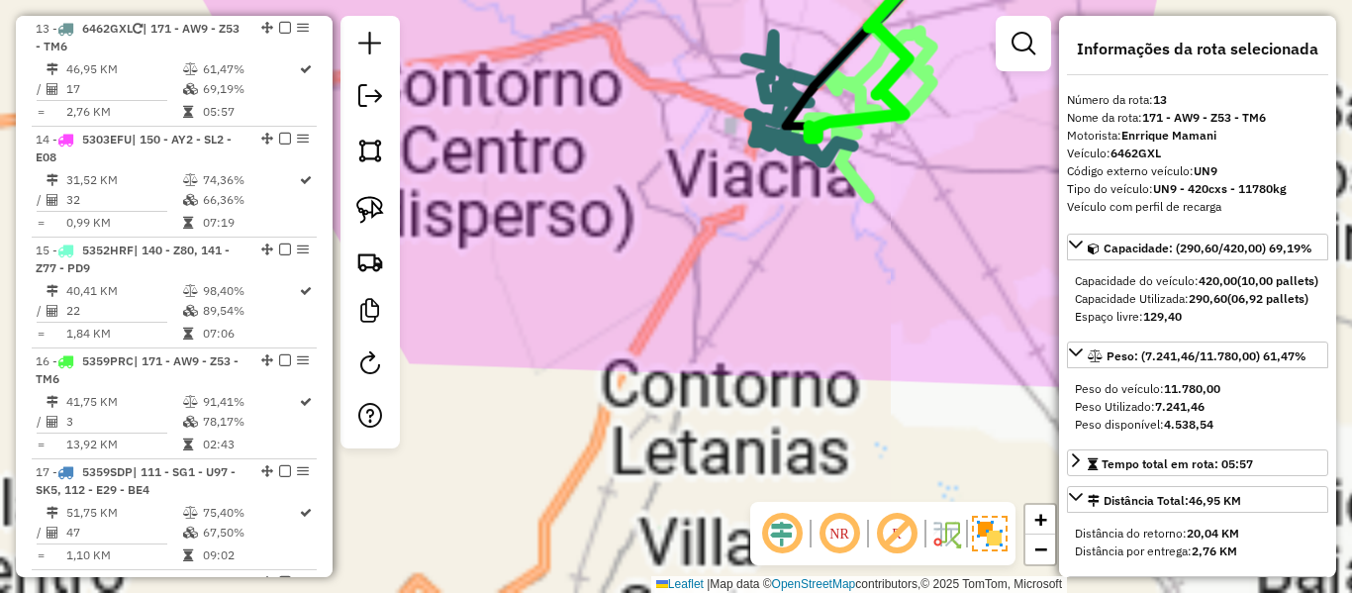
scroll to position [4307, 0]
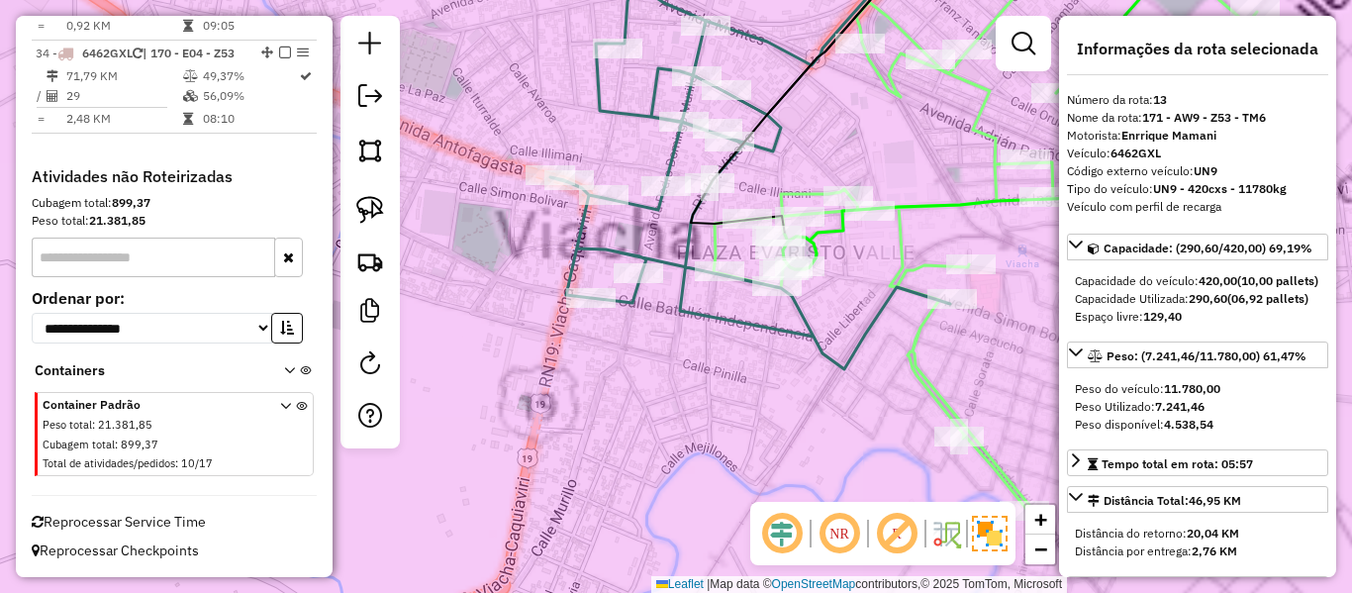
click at [772, 154] on icon at bounding box center [740, 155] width 421 height 429
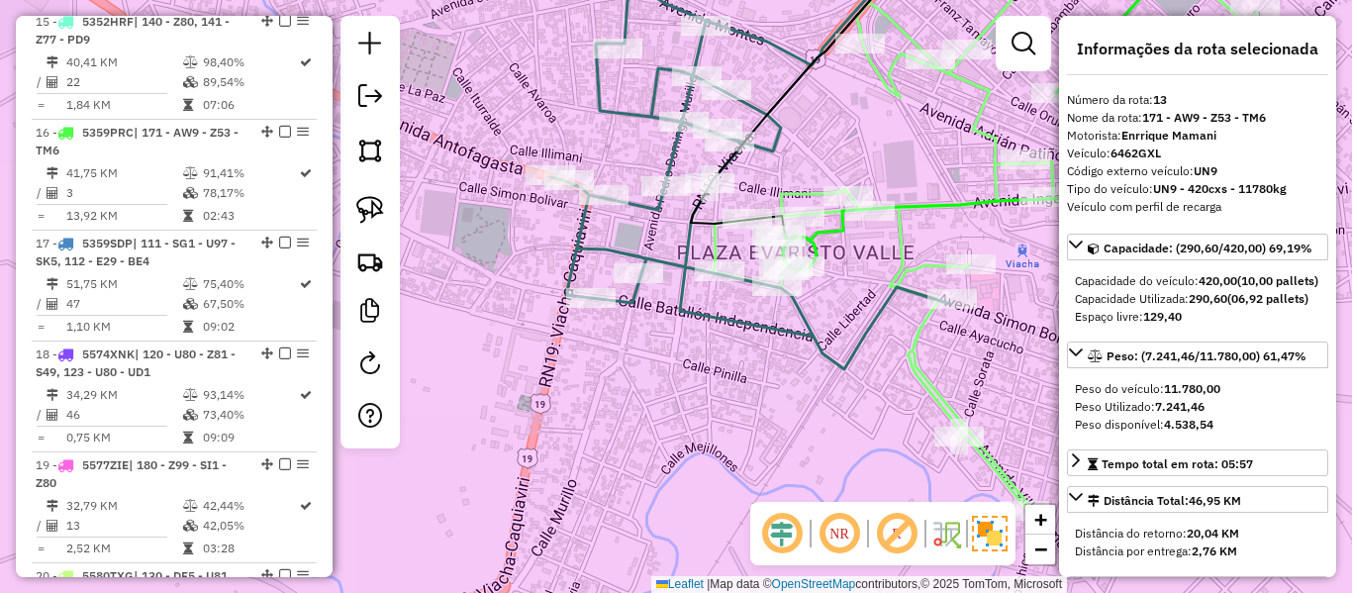
scroll to position [2021, 0]
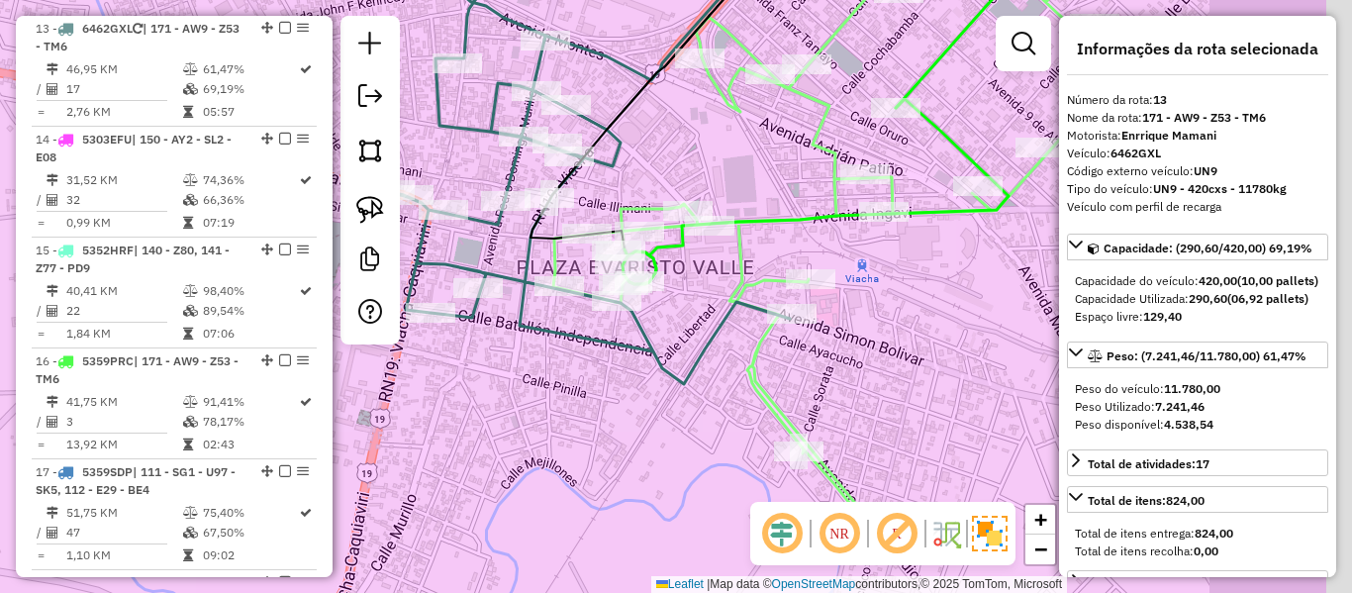
drag, startPoint x: 693, startPoint y: 160, endPoint x: 638, endPoint y: 190, distance: 62.9
click at [642, 176] on div "Janela de atendimento Grade de atendimento Capacidade Transportadoras Veículos …" at bounding box center [676, 296] width 1352 height 593
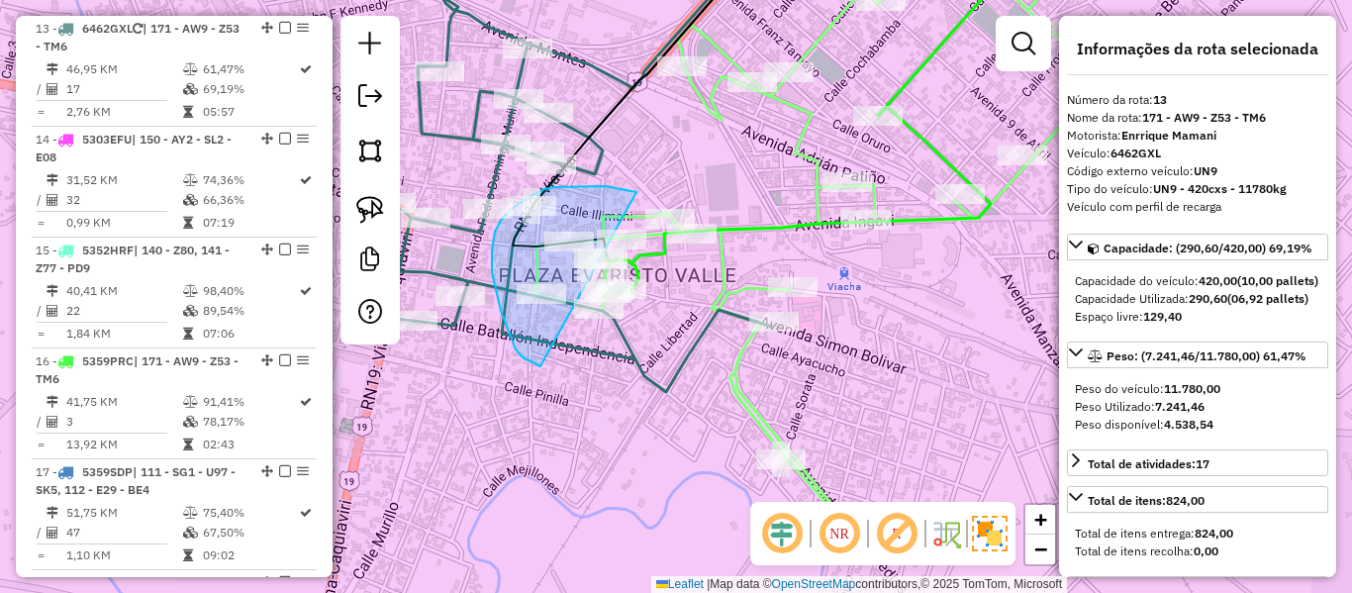
drag, startPoint x: 532, startPoint y: 362, endPoint x: 637, endPoint y: 192, distance: 200.0
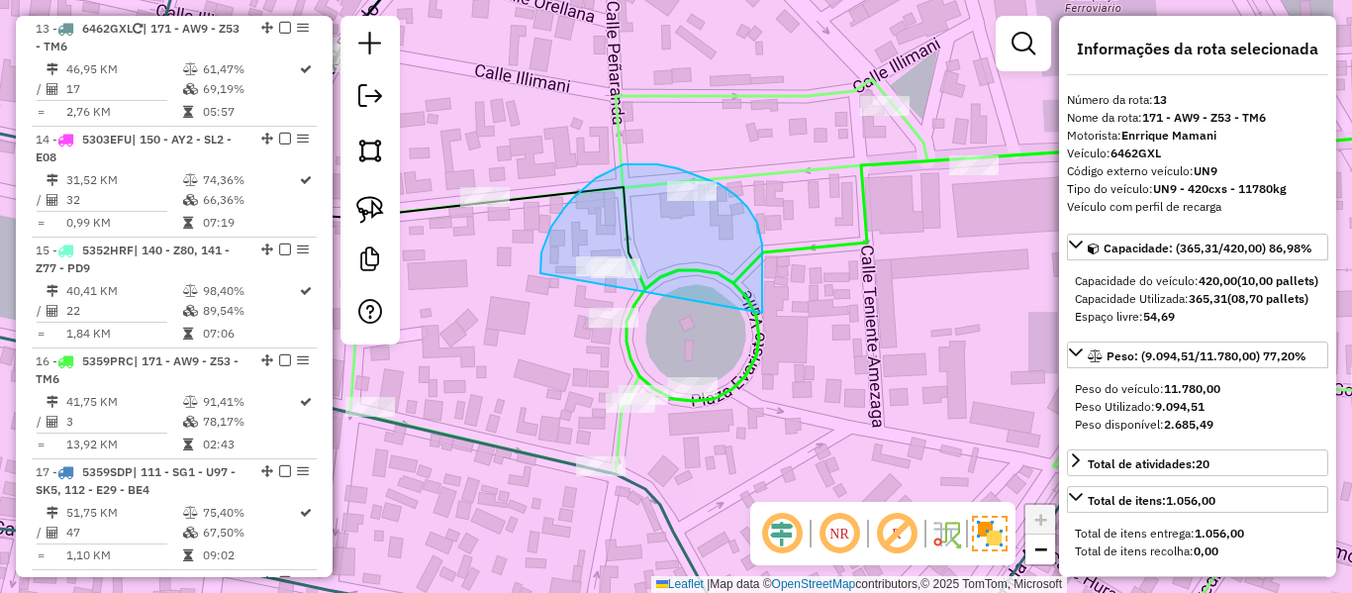
drag, startPoint x: 762, startPoint y: 308, endPoint x: 541, endPoint y: 273, distance: 224.4
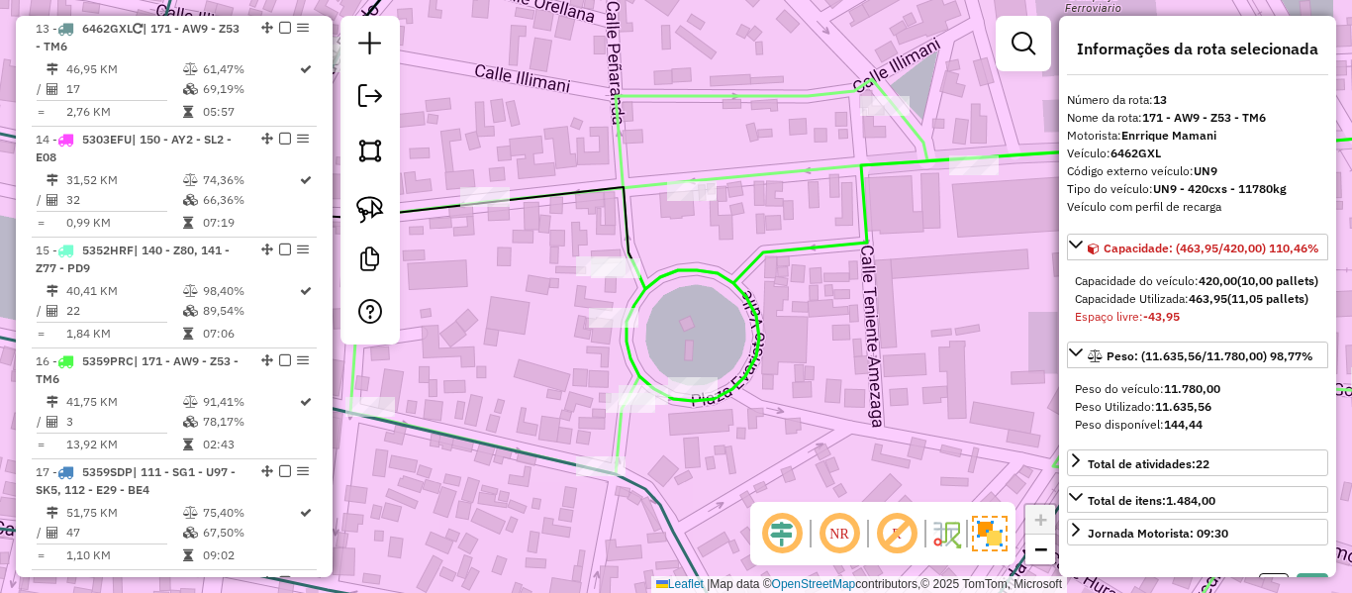
select select "**********"
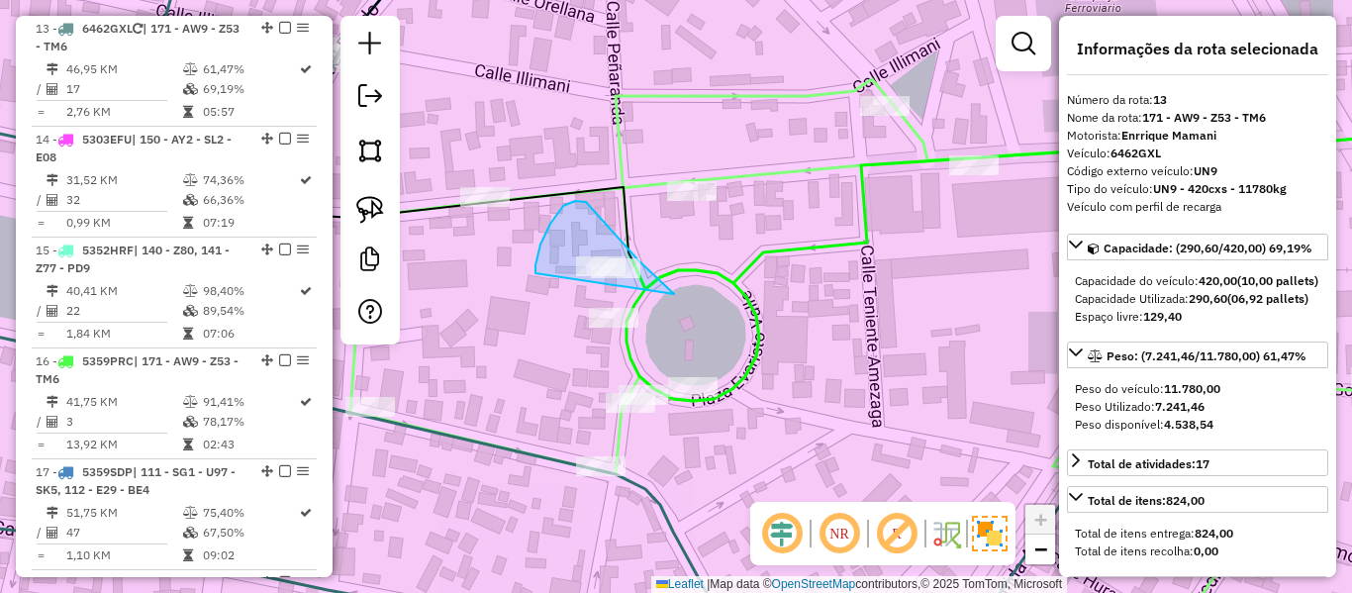
drag, startPoint x: 550, startPoint y: 224, endPoint x: 536, endPoint y: 281, distance: 59.3
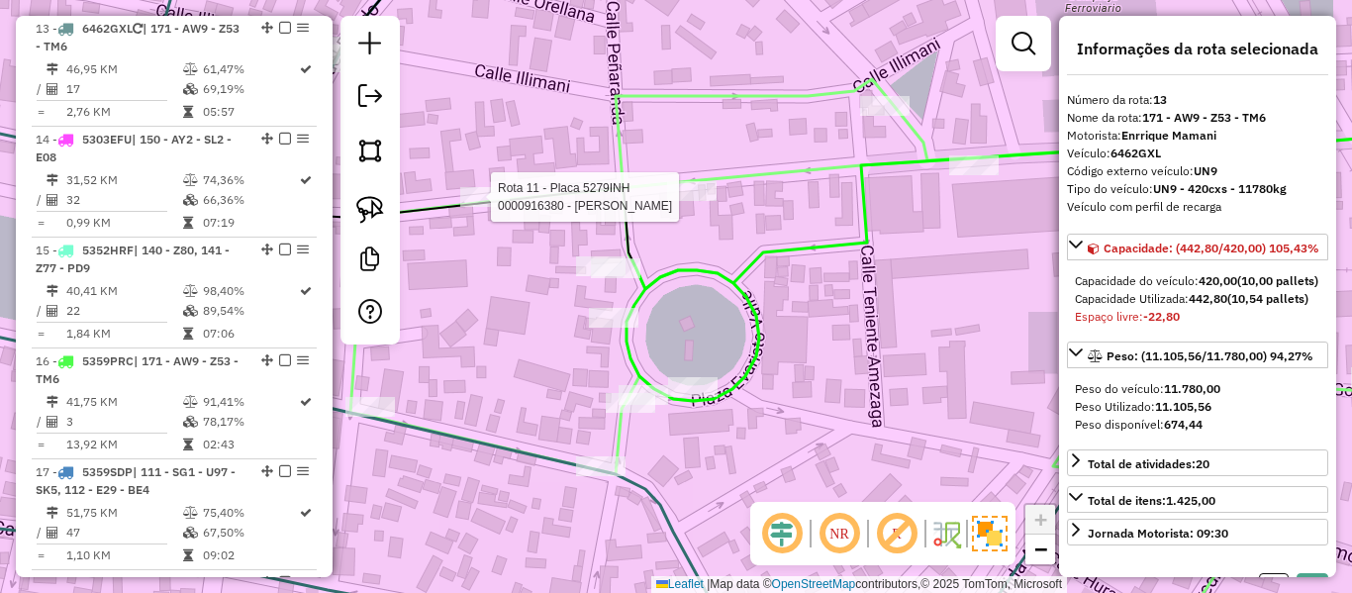
select select "**********"
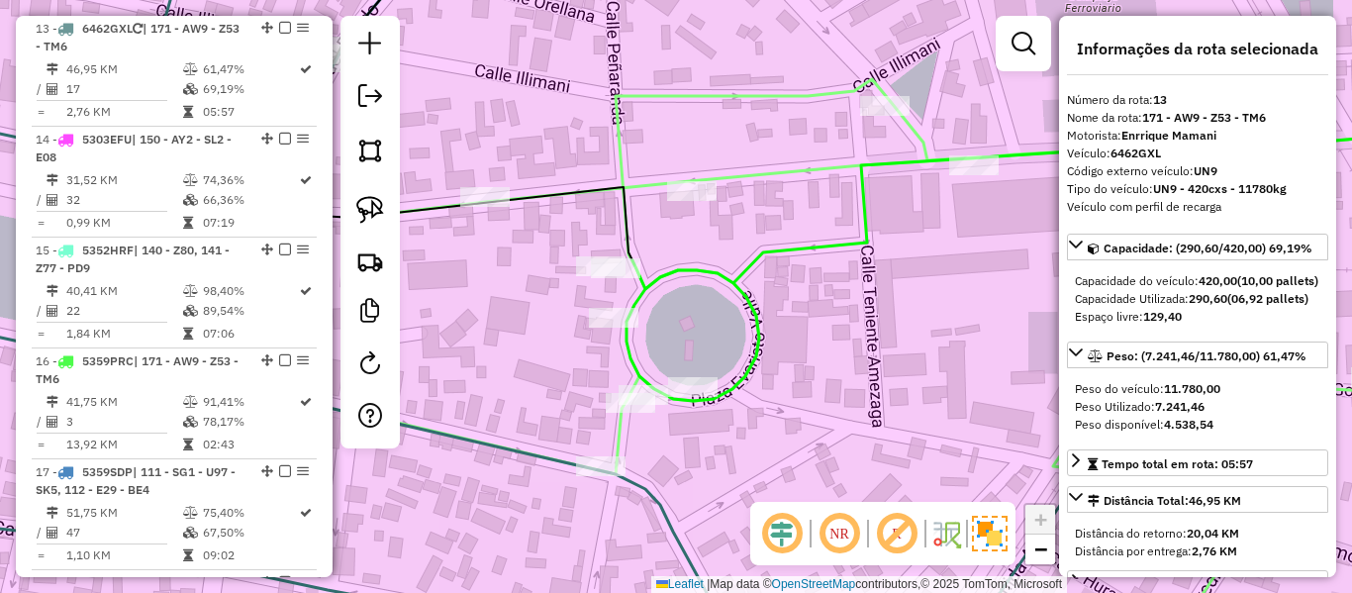
click at [918, 264] on icon at bounding box center [1057, 264] width 860 height 273
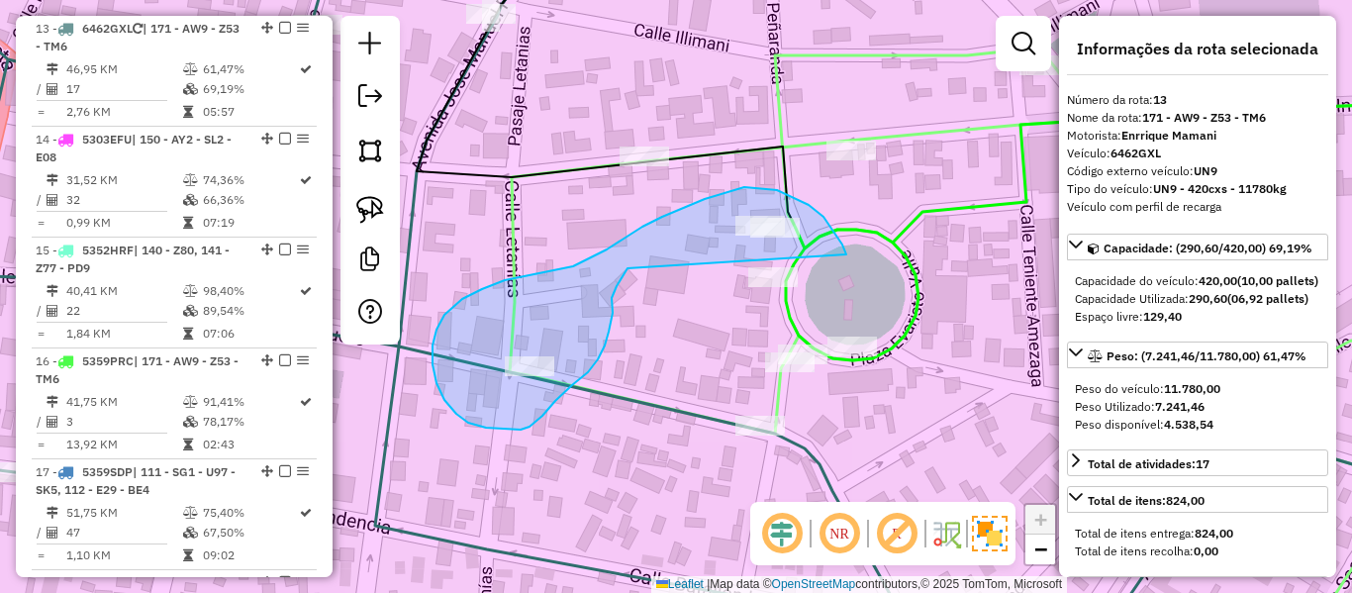
drag, startPoint x: 846, startPoint y: 254, endPoint x: 628, endPoint y: 268, distance: 219.2
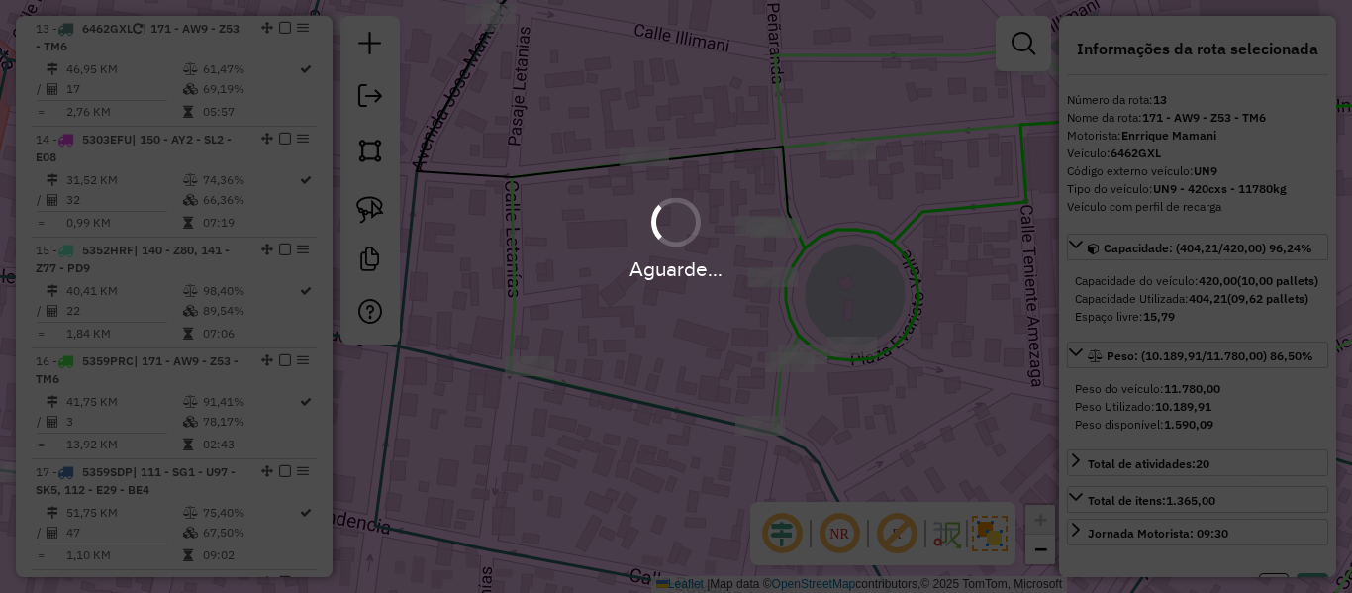
select select "**********"
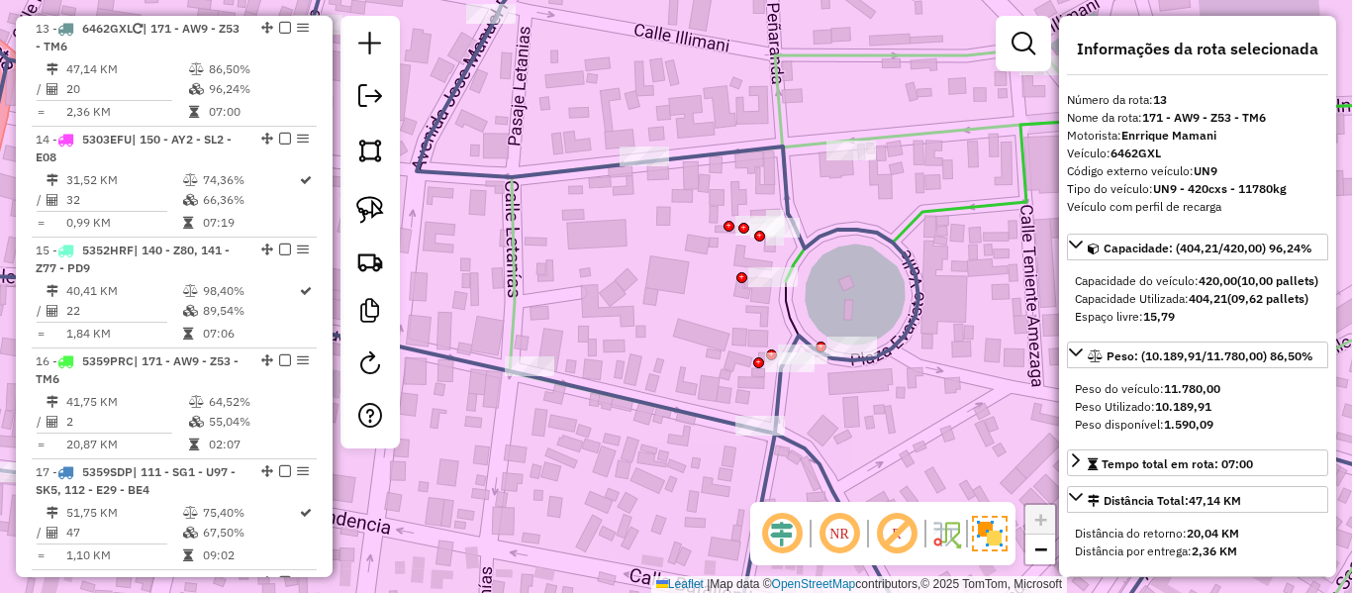
click at [481, 47] on icon at bounding box center [660, 297] width 1592 height 712
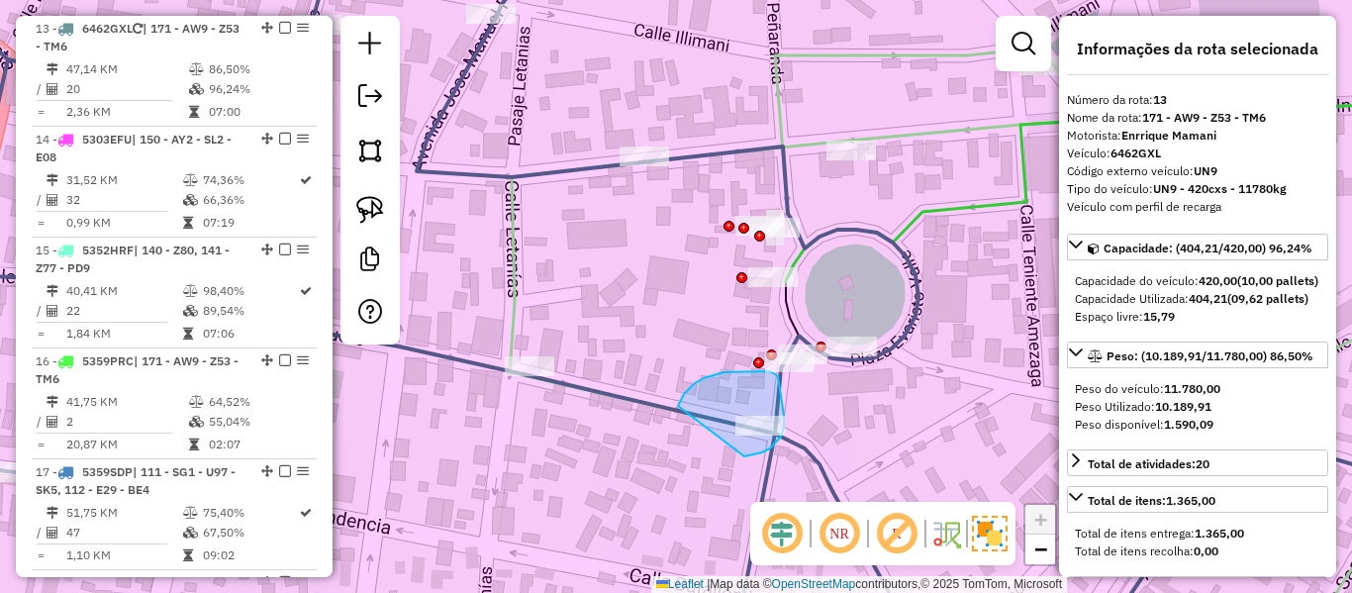
drag, startPoint x: 755, startPoint y: 371, endPoint x: 738, endPoint y: 441, distance: 71.6
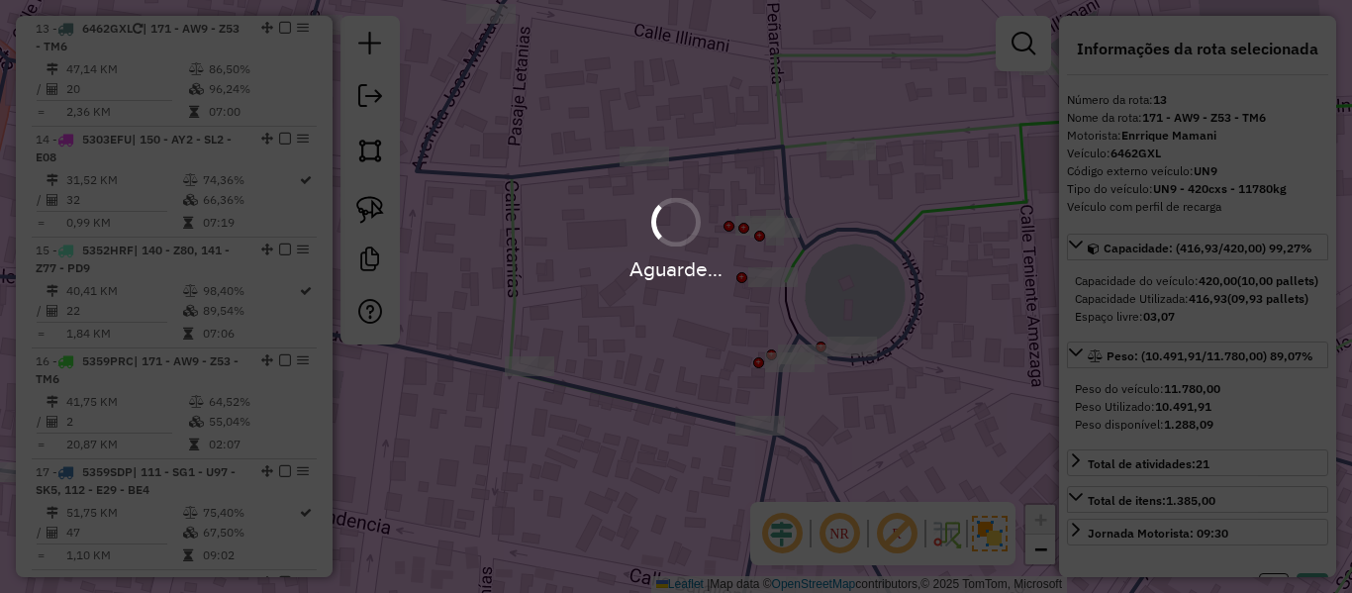
select select "**********"
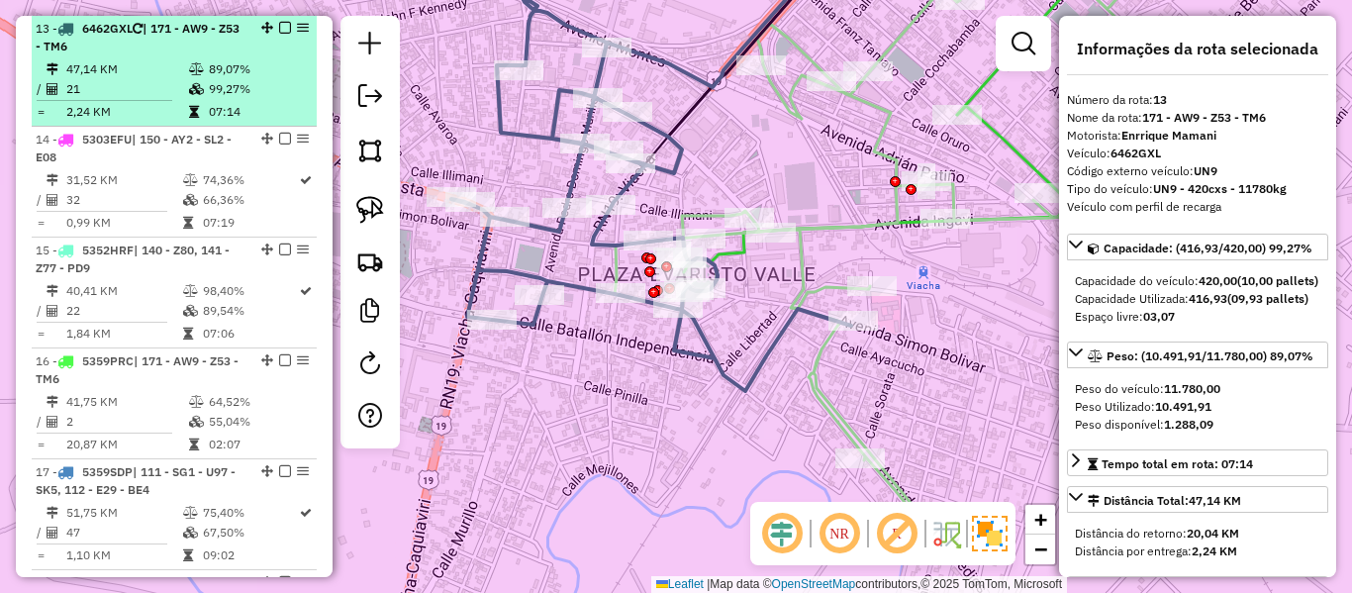
click at [279, 28] on em at bounding box center [285, 28] width 12 height 12
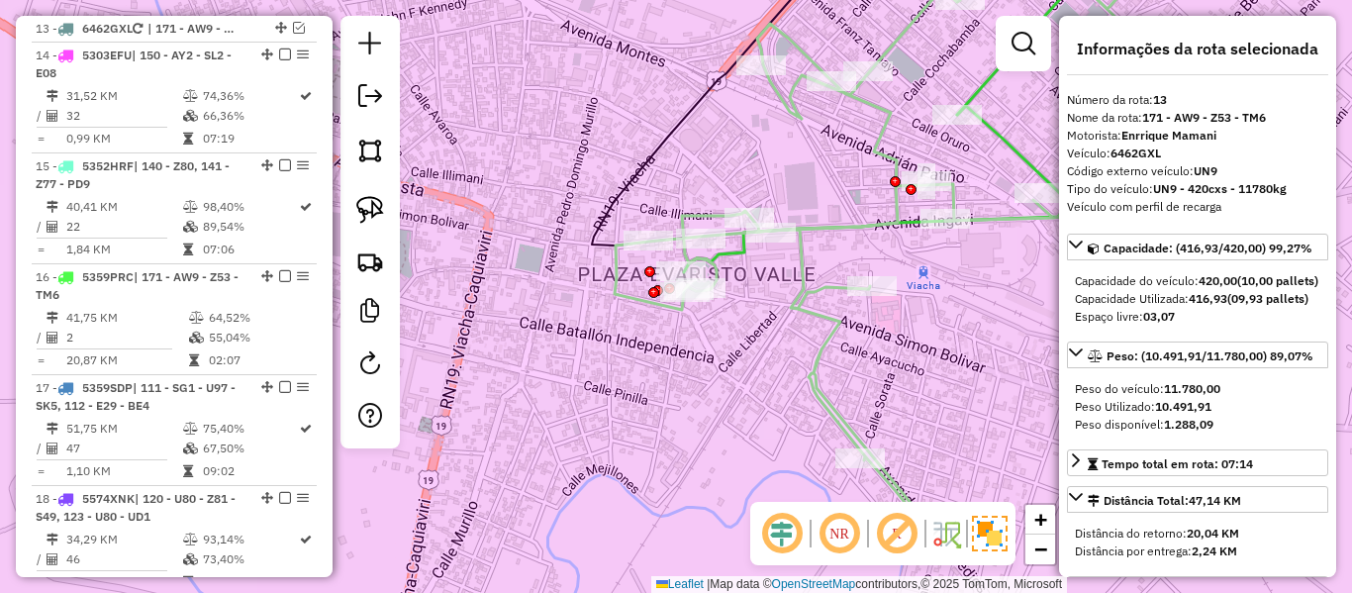
scroll to position [1937, 0]
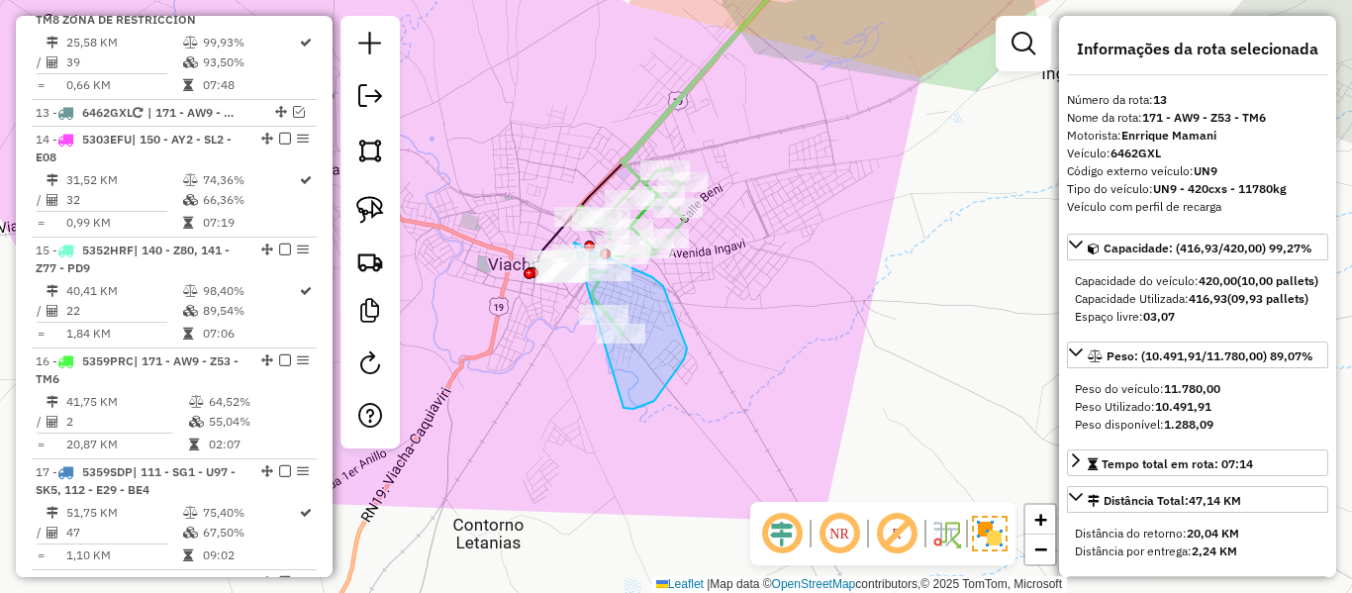
drag, startPoint x: 687, startPoint y: 348, endPoint x: 490, endPoint y: 266, distance: 213.4
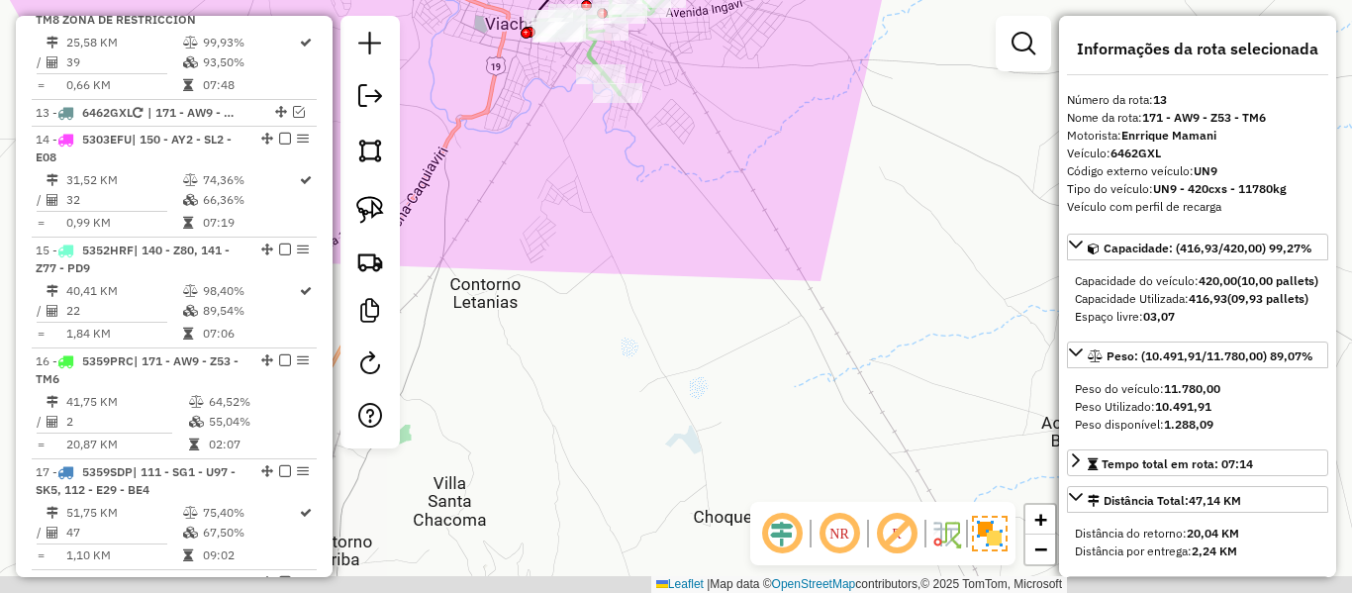
drag, startPoint x: 768, startPoint y: 268, endPoint x: 635, endPoint y: 316, distance: 141.8
click at [613, 318] on div "Janela de atendimento Grade de atendimento Capacidade Transportadoras Veículos …" at bounding box center [676, 296] width 1352 height 593
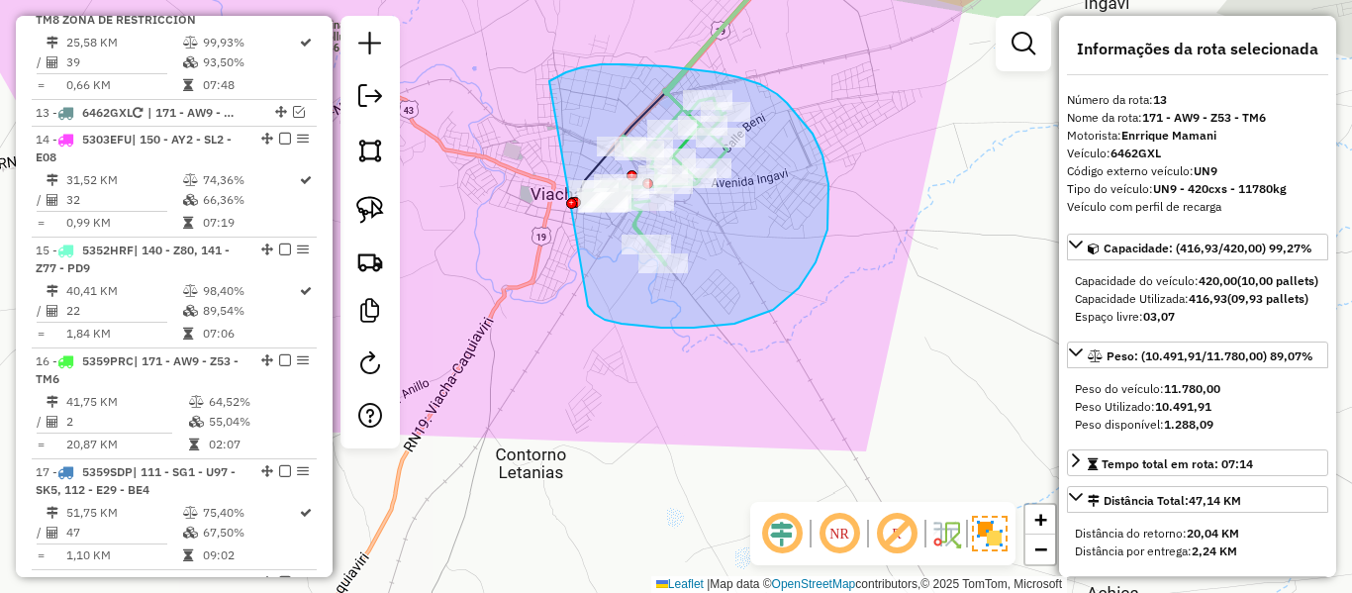
drag, startPoint x: 605, startPoint y: 320, endPoint x: 490, endPoint y: 226, distance: 148.4
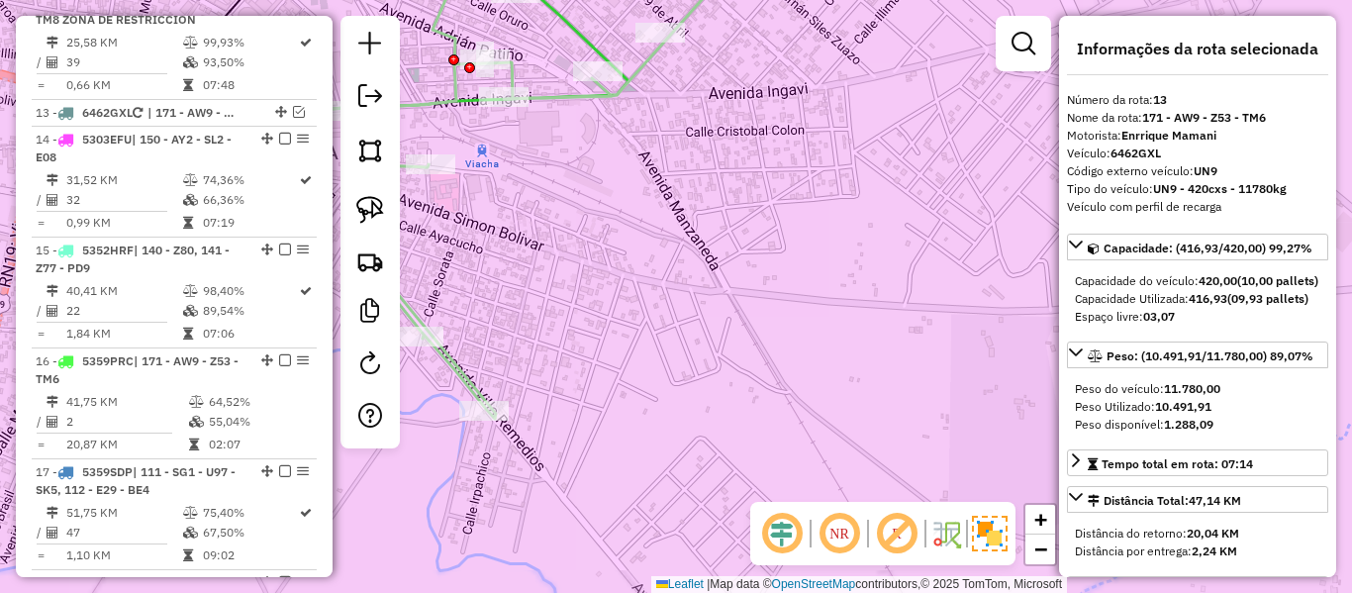
drag, startPoint x: 647, startPoint y: 226, endPoint x: 761, endPoint y: 261, distance: 119.3
click at [758, 261] on div "Janela de atendimento Grade de atendimento Capacidade Transportadoras Veículos …" at bounding box center [676, 296] width 1352 height 593
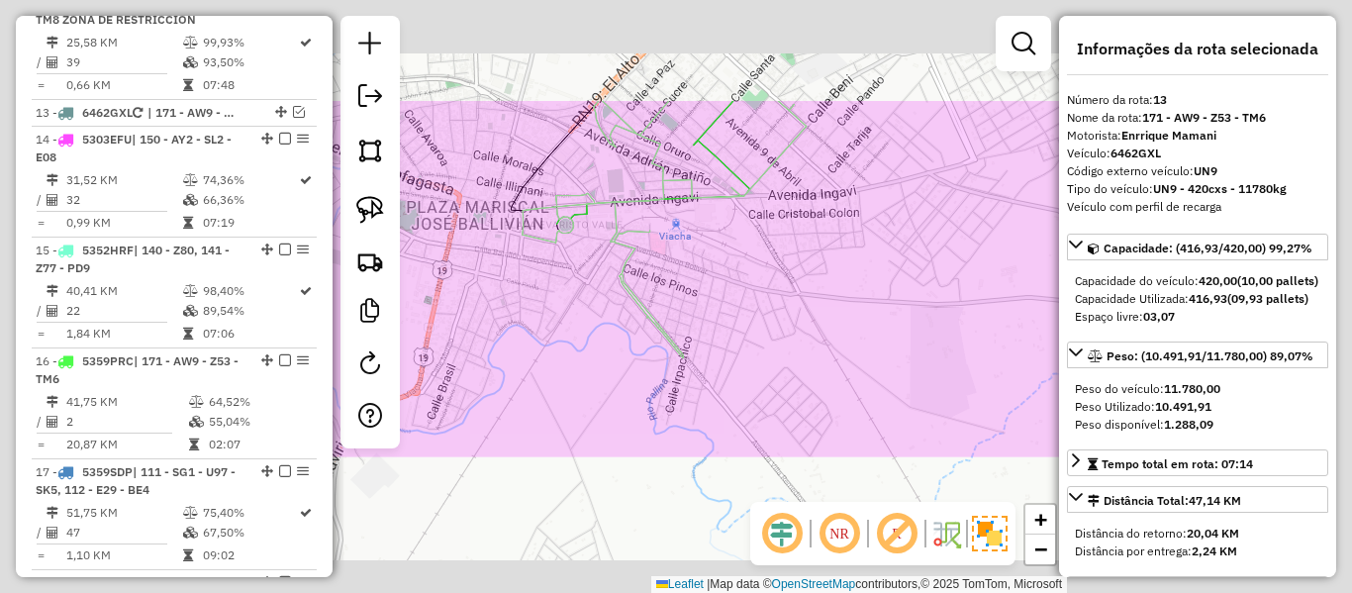
click at [761, 261] on div "Janela de atendimento Grade de atendimento Capacidade Transportadoras Veículos …" at bounding box center [676, 296] width 1352 height 593
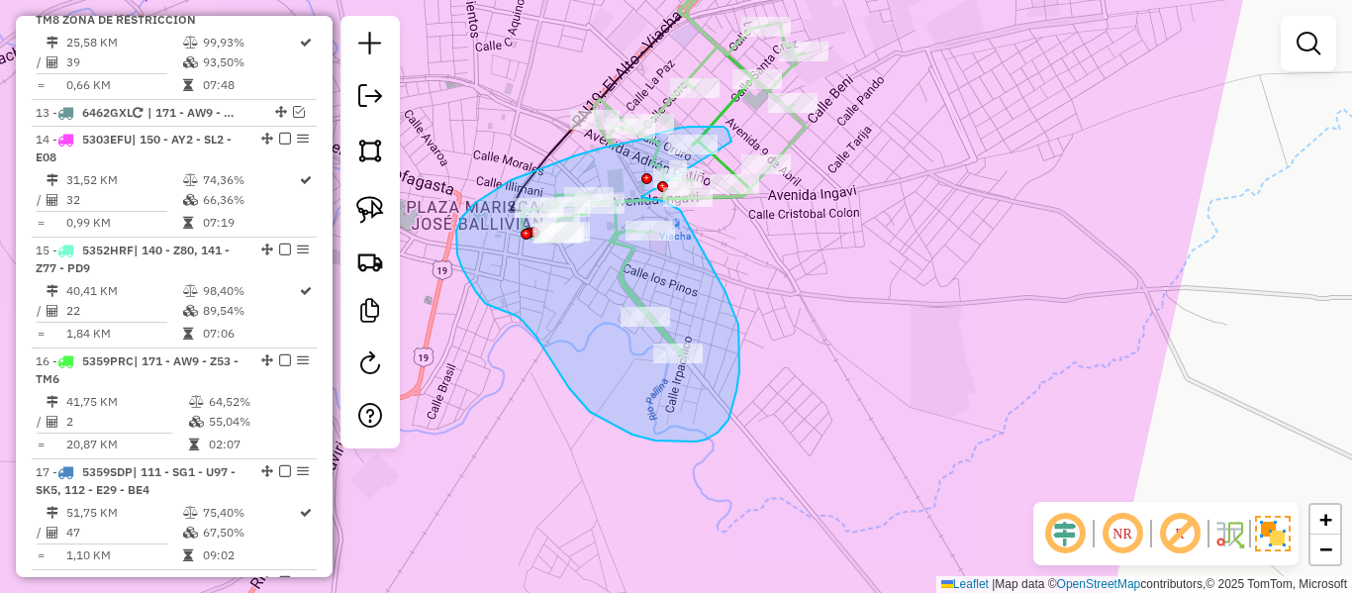
drag, startPoint x: 732, startPoint y: 142, endPoint x: 641, endPoint y: 197, distance: 105.8
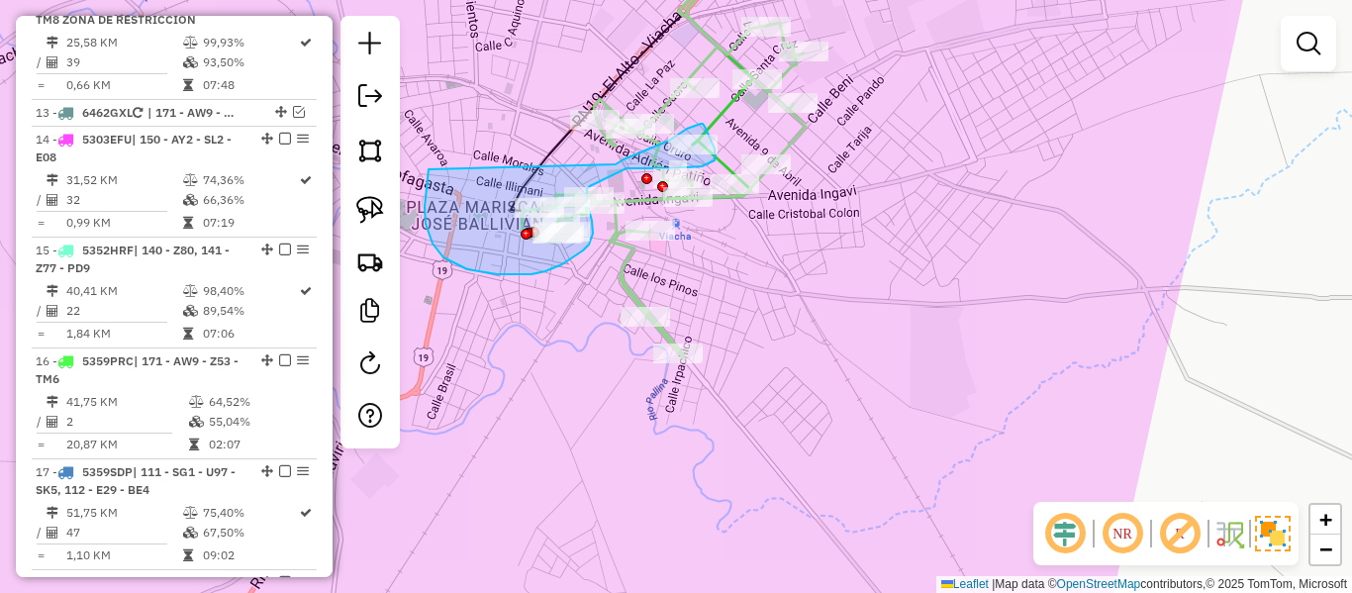
drag, startPoint x: 660, startPoint y: 145, endPoint x: 429, endPoint y: 169, distance: 233.0
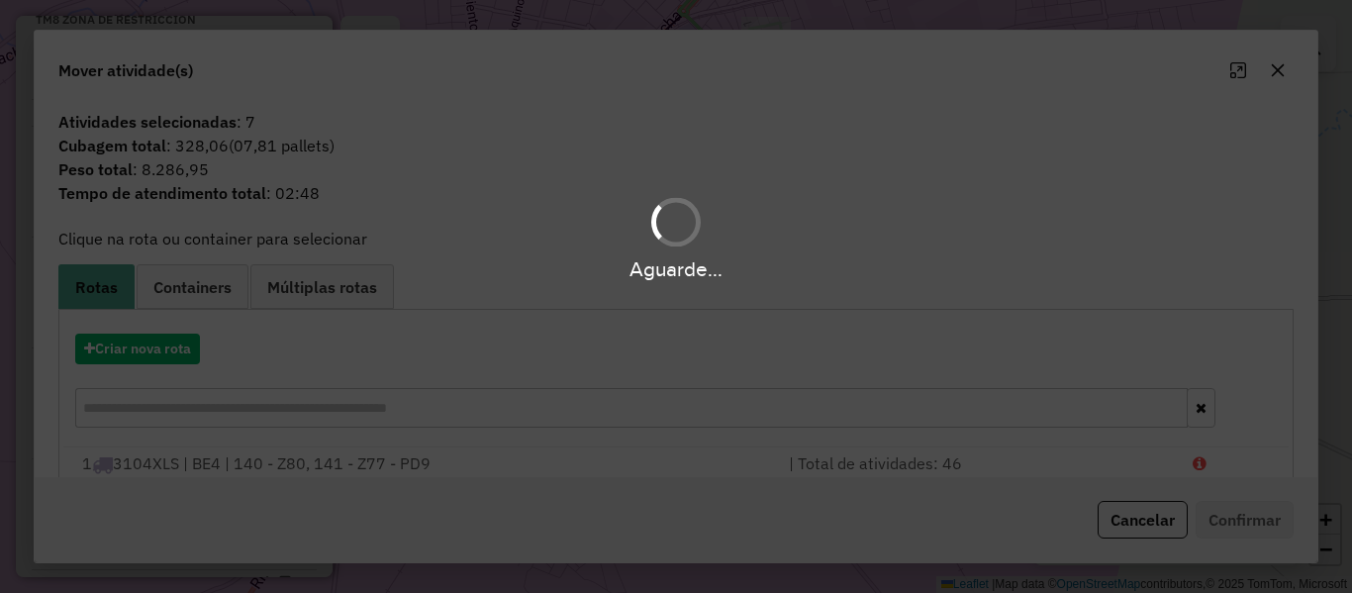
click at [148, 347] on div "Aguarde..." at bounding box center [676, 296] width 1352 height 593
click at [145, 353] on div "Aguarde..." at bounding box center [676, 296] width 1352 height 593
click at [145, 353] on button "Criar nova rota" at bounding box center [137, 349] width 125 height 31
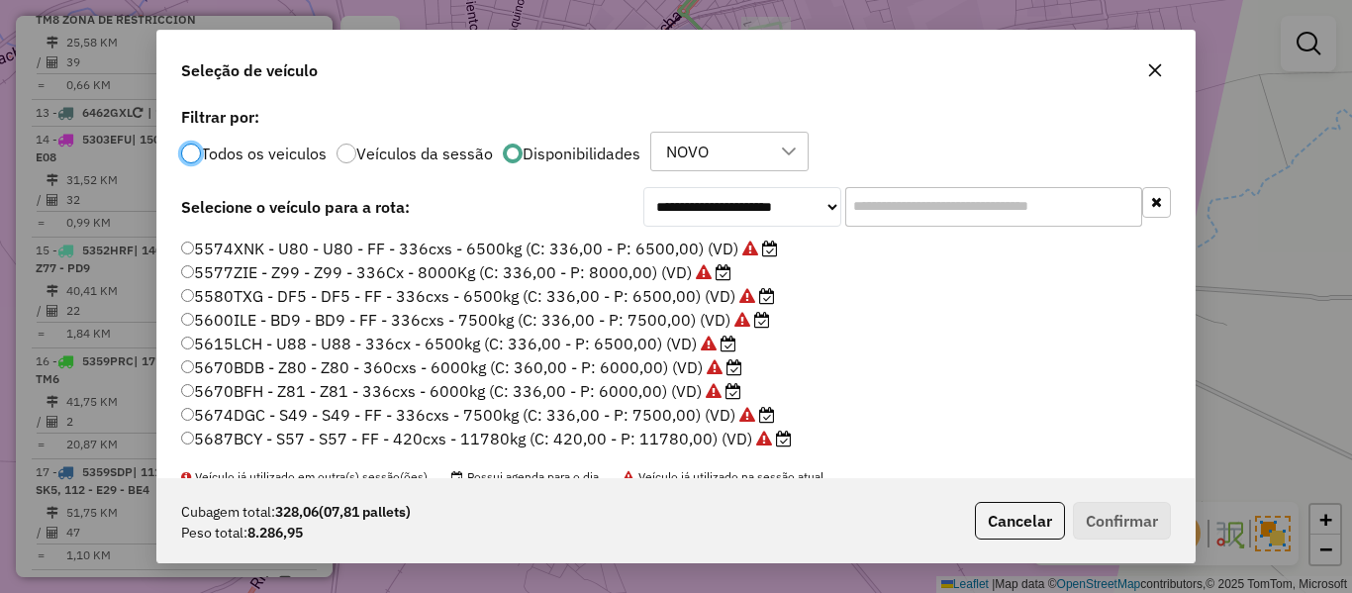
scroll to position [590, 0]
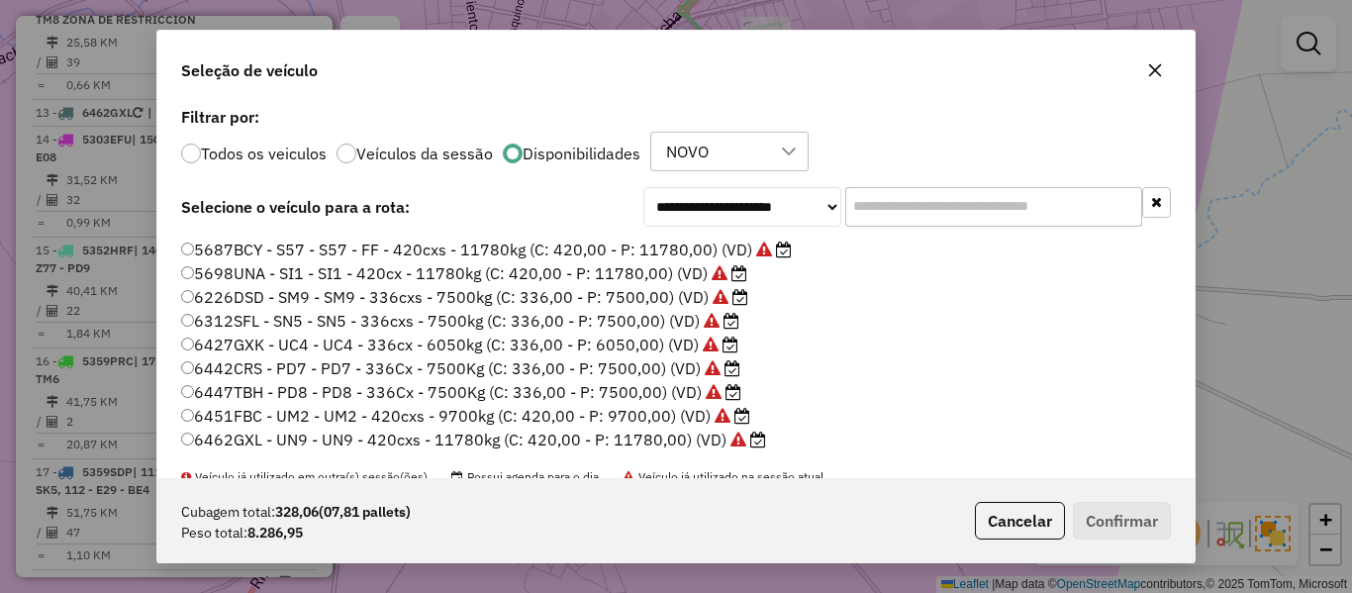
click at [661, 278] on label "5698UNA - SI1 - SI1 - 420cx - 11780kg (C: 420,00 - P: 11780,00) (VD)" at bounding box center [464, 273] width 566 height 24
click at [1147, 526] on button "Confirmar" at bounding box center [1122, 521] width 98 height 38
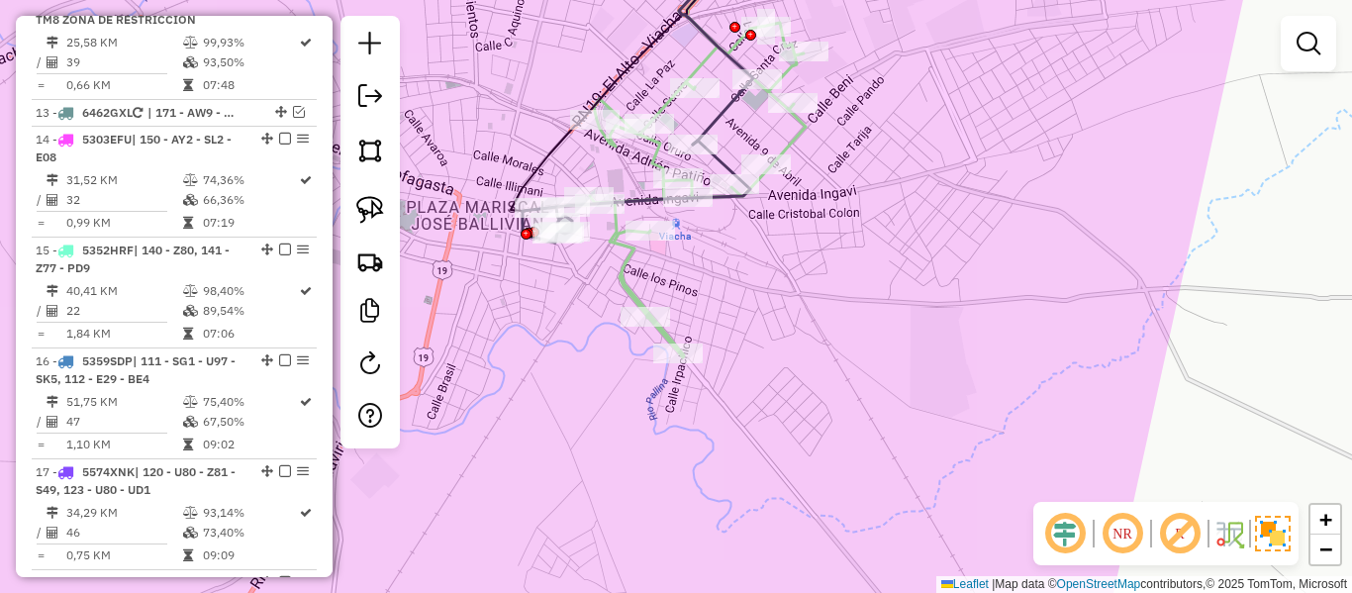
click at [889, 323] on div "Janela de atendimento Grade de atendimento Capacidade Transportadoras Veículos …" at bounding box center [676, 296] width 1352 height 593
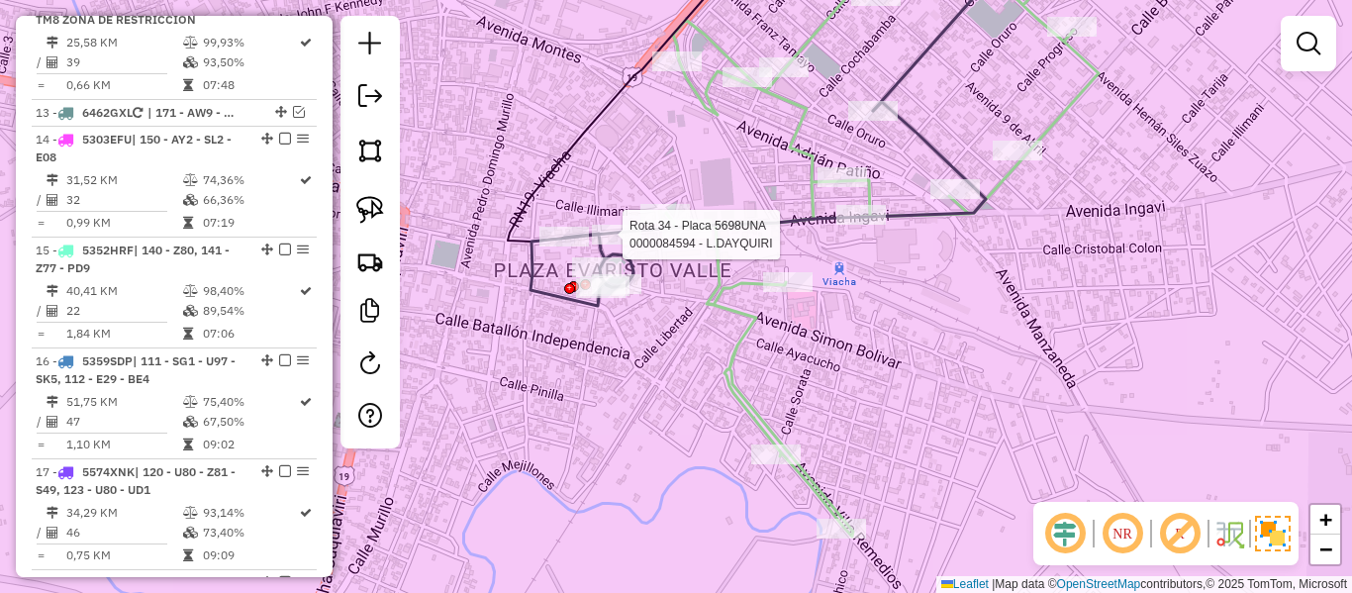
select select "**********"
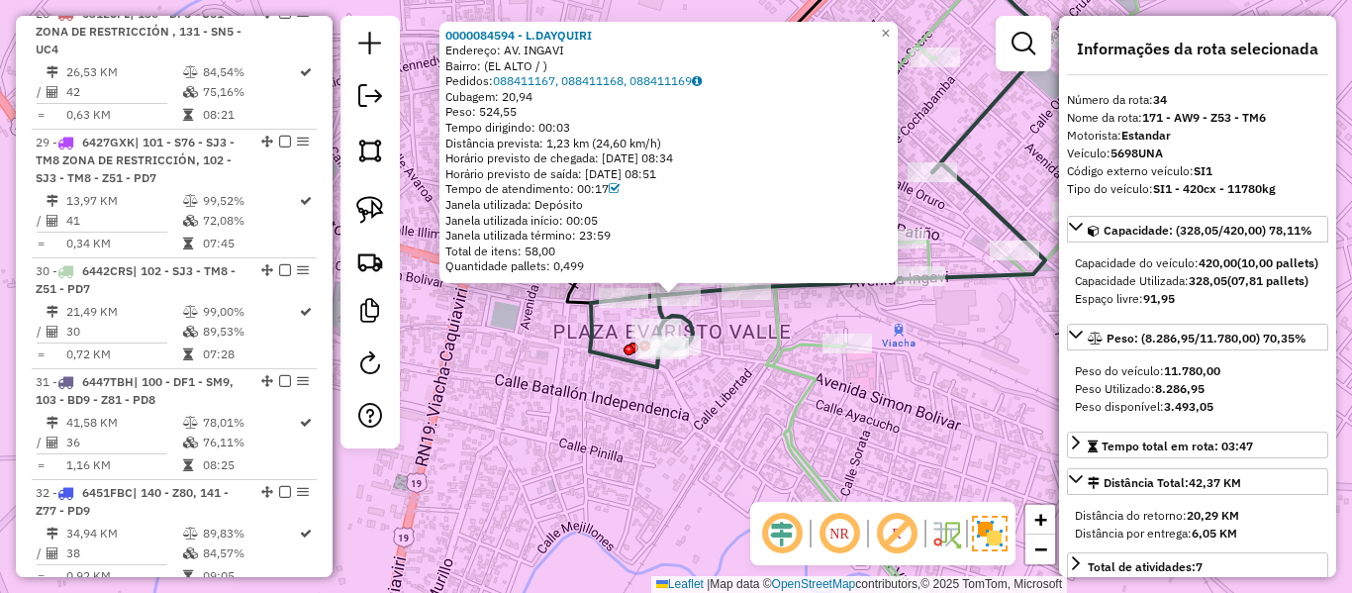
scroll to position [4223, 0]
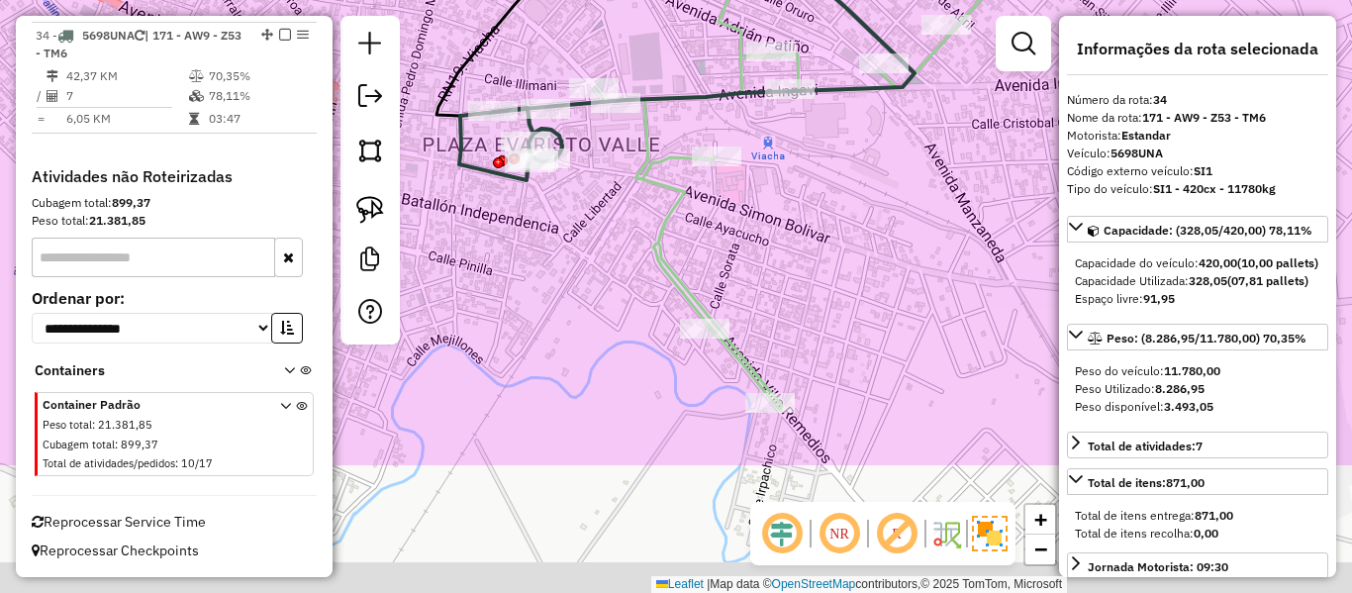
drag, startPoint x: 642, startPoint y: 425, endPoint x: 575, endPoint y: 246, distance: 190.5
click at [511, 231] on div "Janela de atendimento Grade de atendimento Capacidade Transportadoras Veículos …" at bounding box center [676, 296] width 1352 height 593
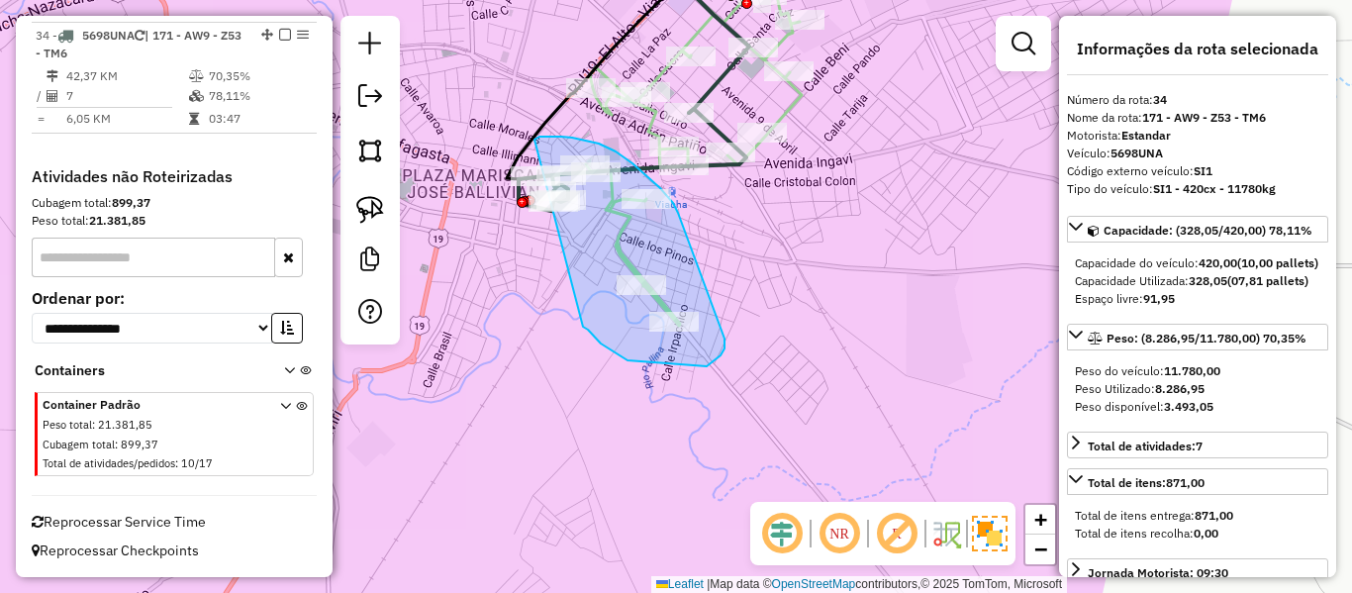
drag, startPoint x: 610, startPoint y: 348, endPoint x: 529, endPoint y: 168, distance: 197.6
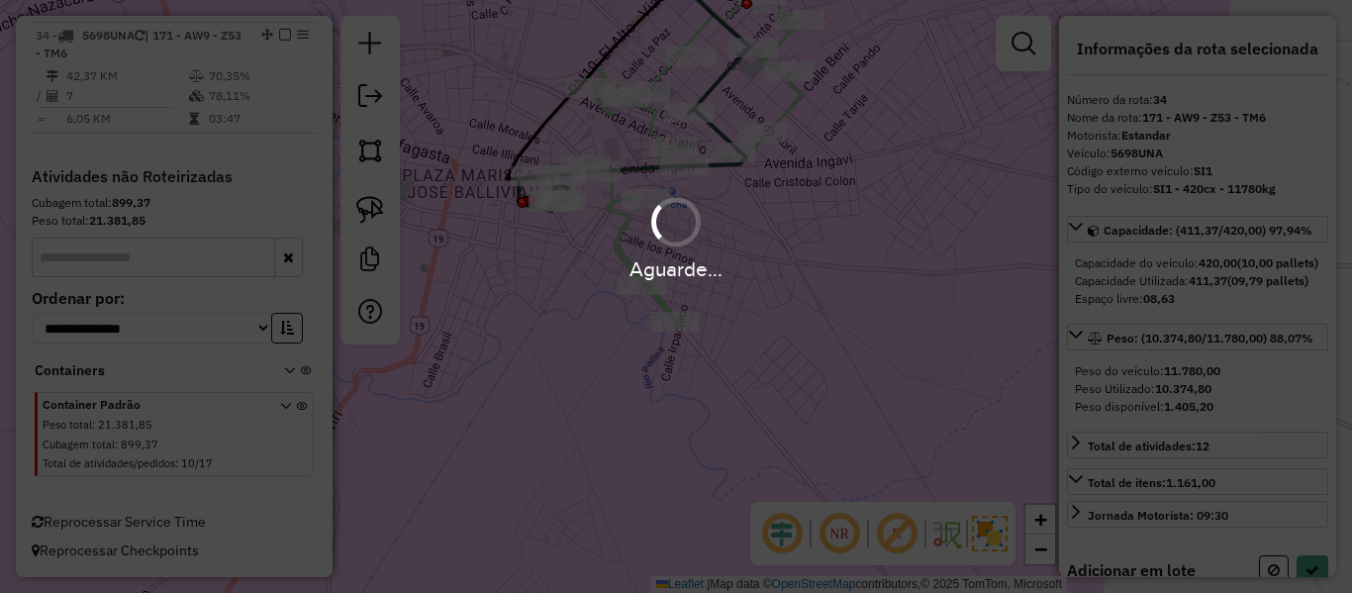
select select "**********"
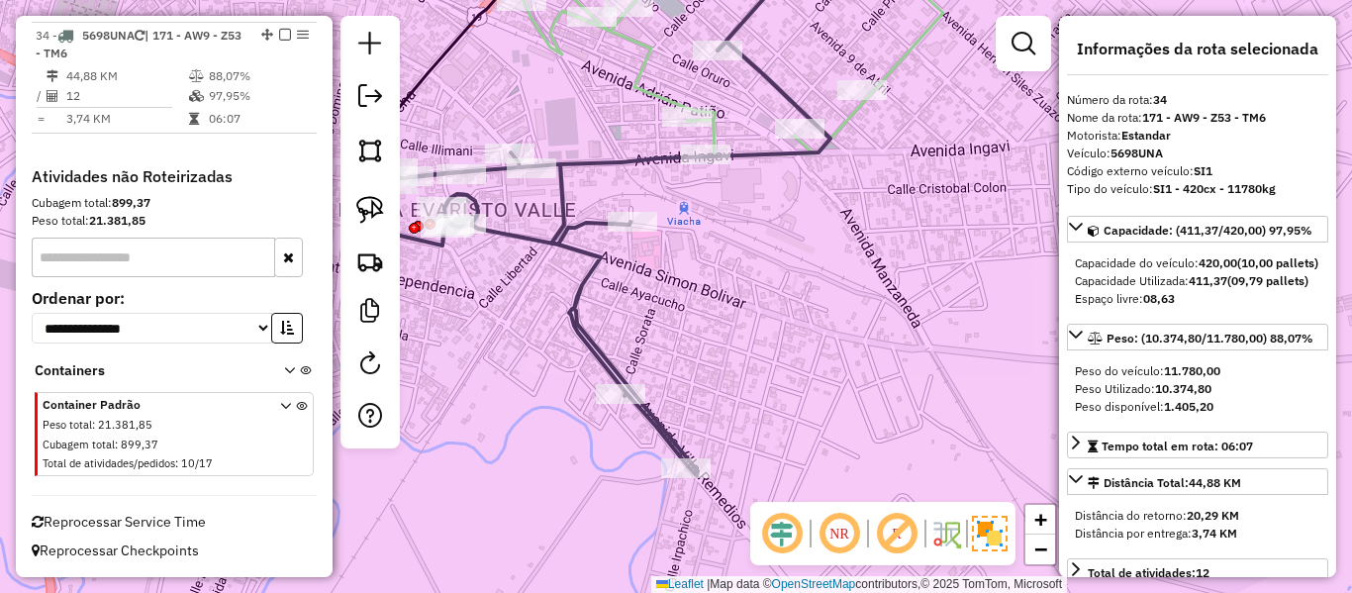
click at [635, 157] on icon at bounding box center [602, 259] width 455 height 435
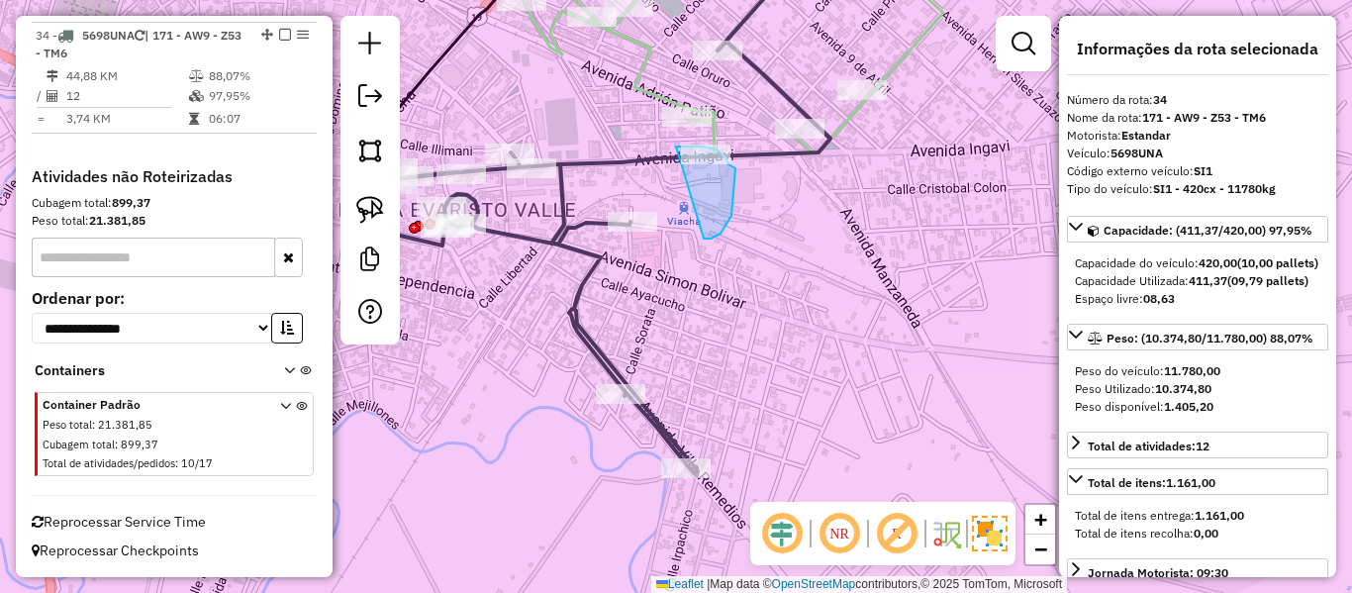
drag, startPoint x: 724, startPoint y: 231, endPoint x: 663, endPoint y: 155, distance: 96.5
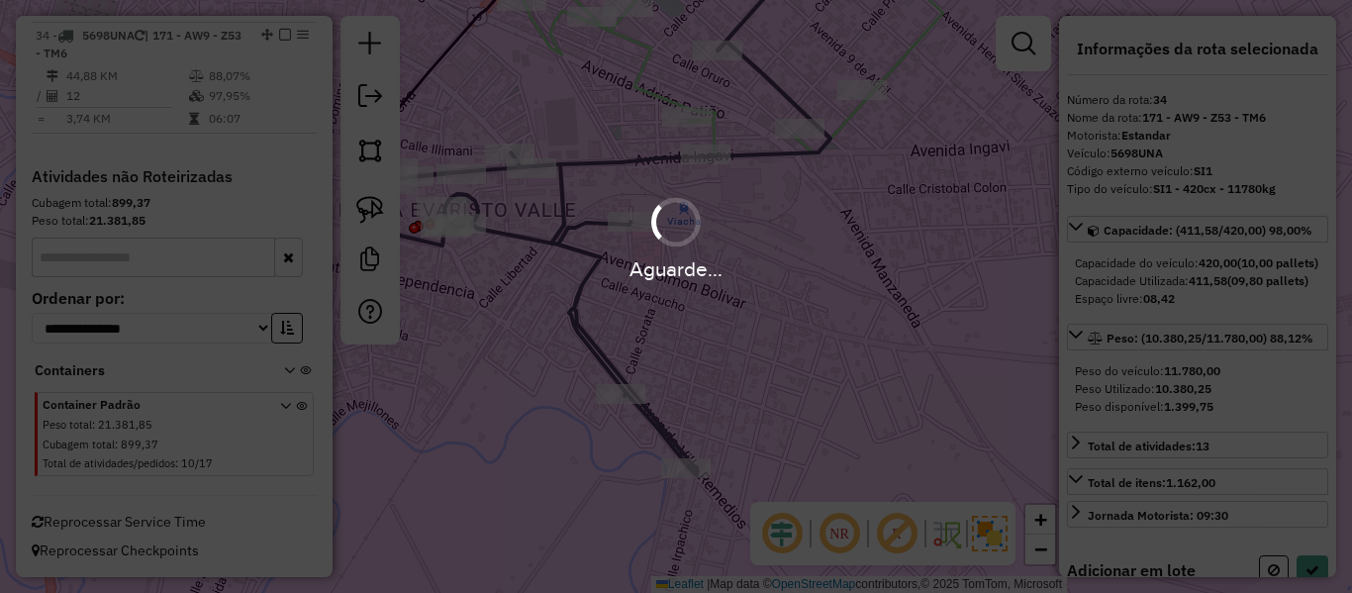
select select "**********"
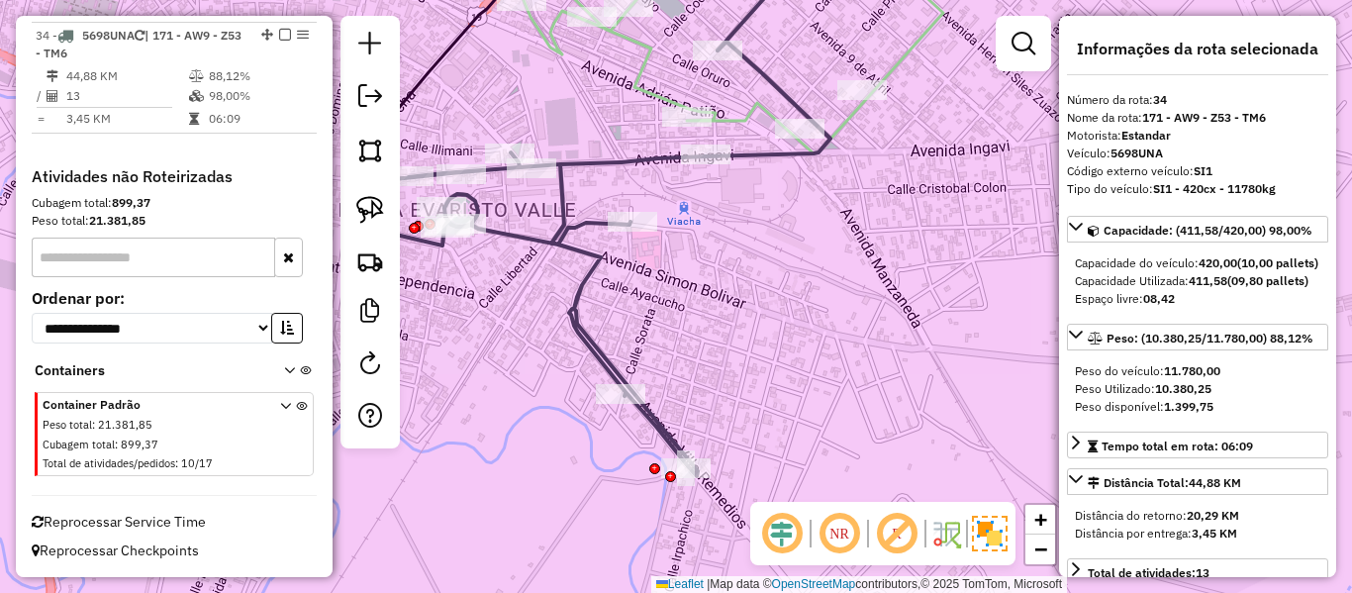
click at [749, 154] on icon at bounding box center [602, 259] width 455 height 435
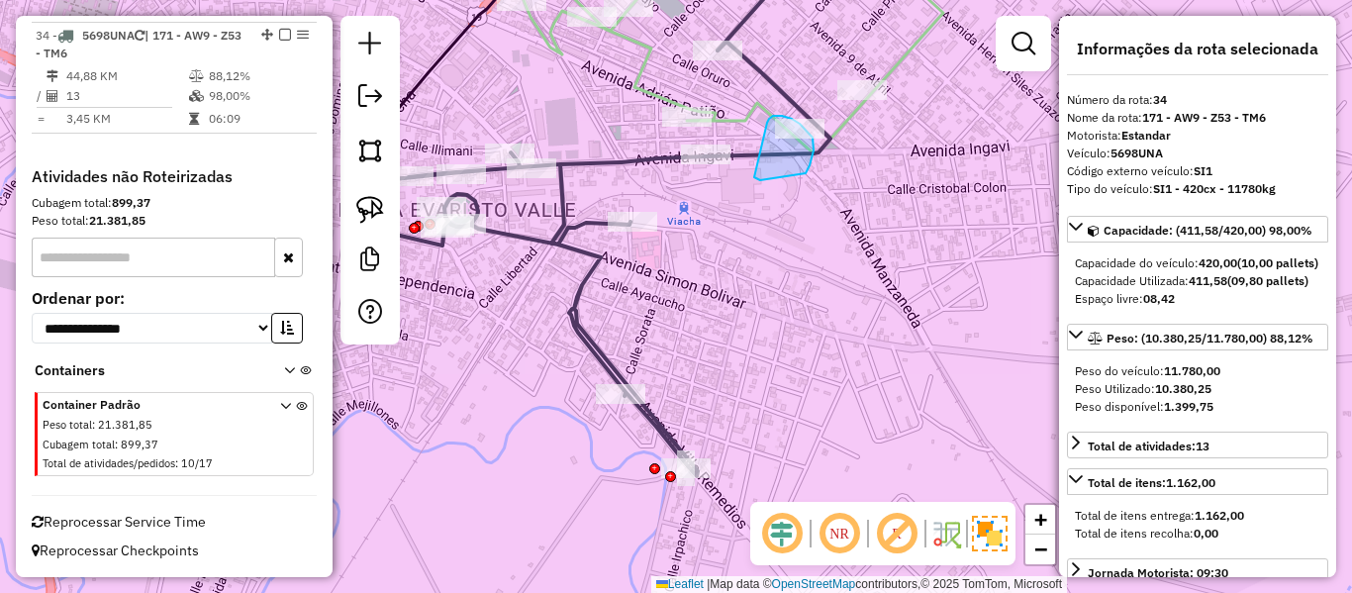
drag, startPoint x: 754, startPoint y: 177, endPoint x: 765, endPoint y: 125, distance: 53.6
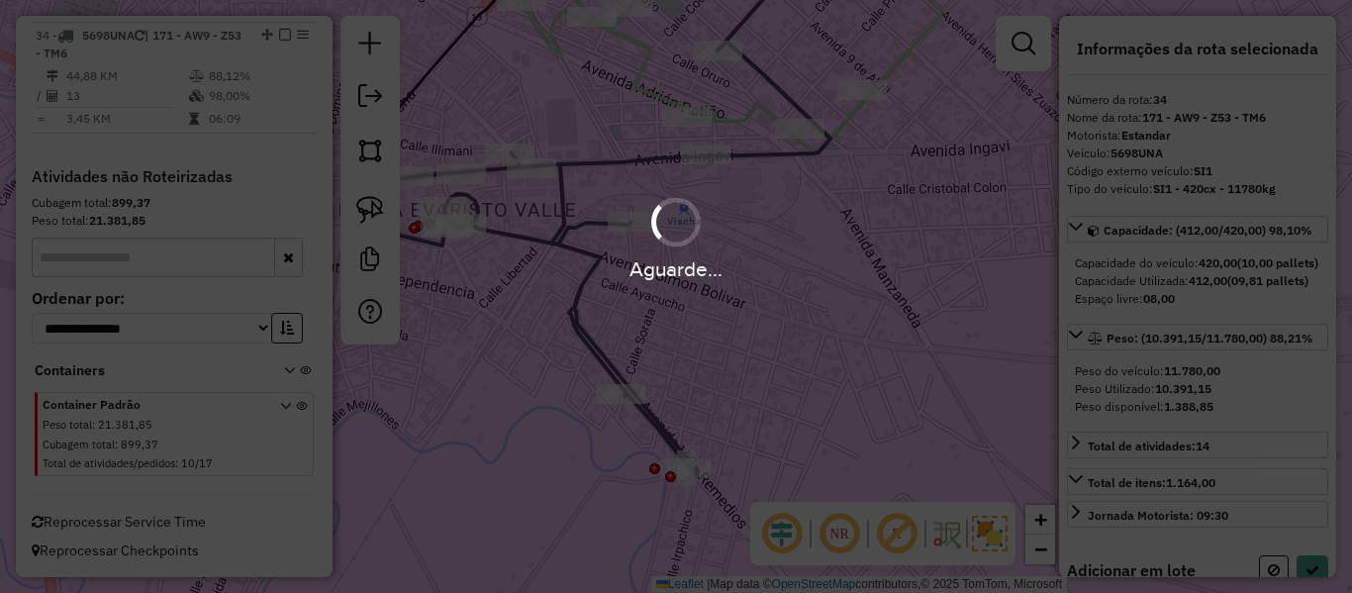
select select "**********"
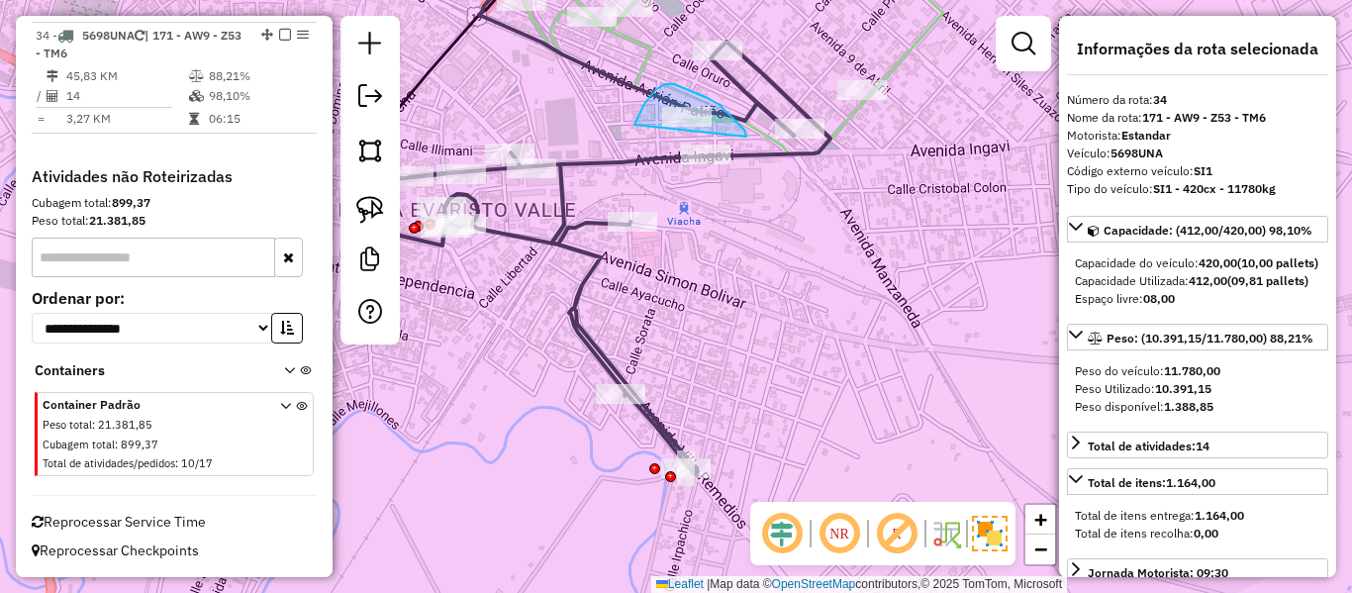
drag, startPoint x: 742, startPoint y: 129, endPoint x: 663, endPoint y: 175, distance: 91.9
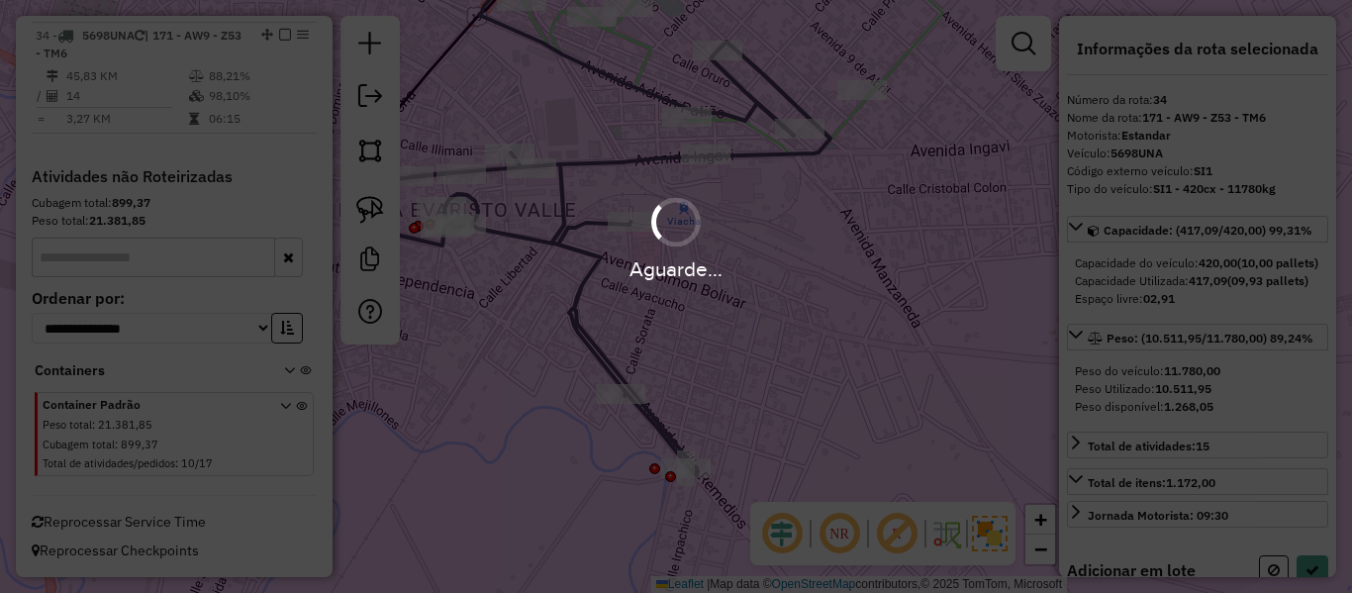
select select "**********"
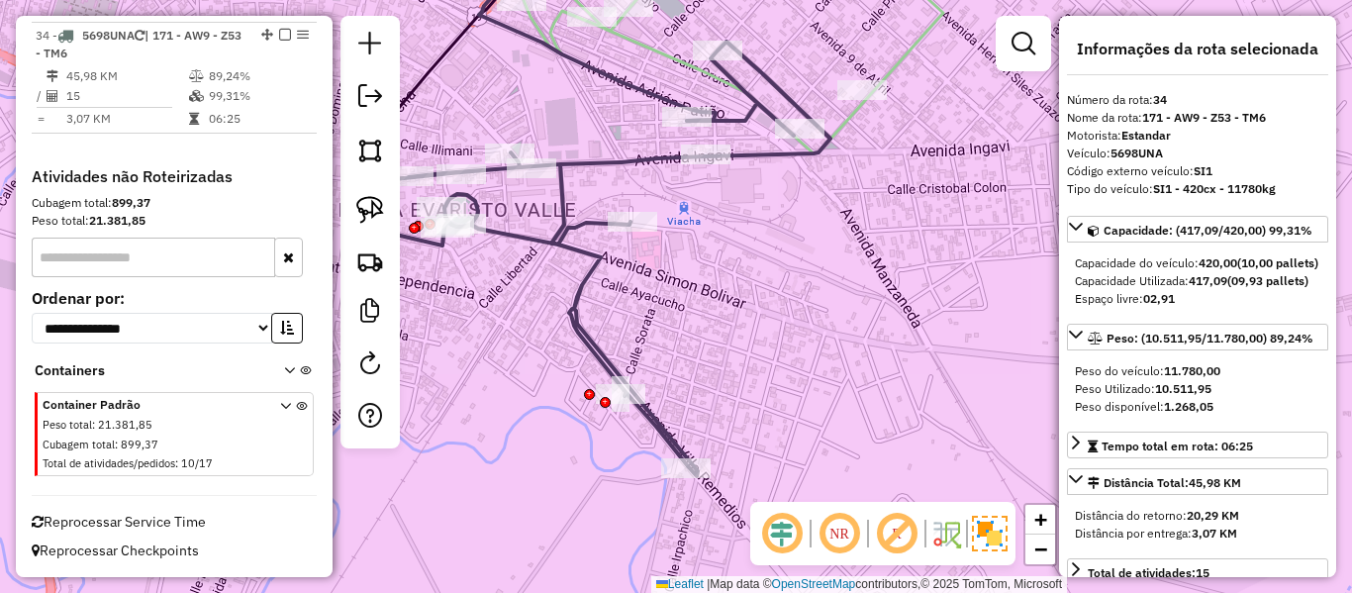
click at [654, 154] on icon at bounding box center [602, 259] width 455 height 435
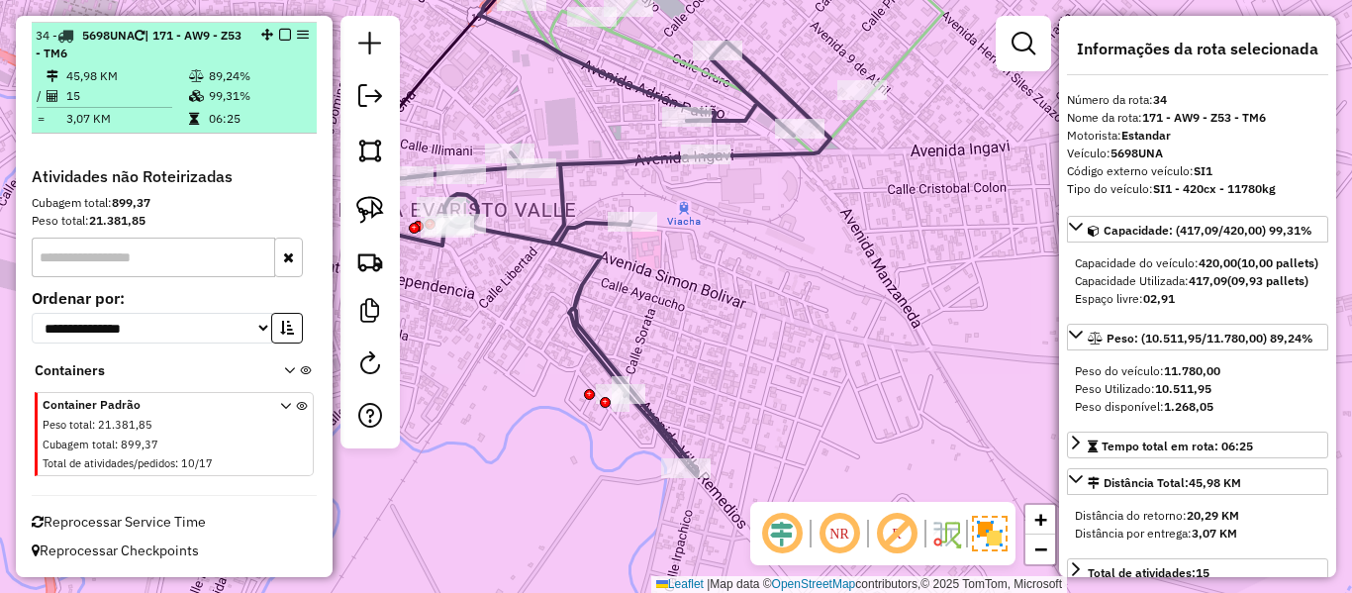
click at [281, 36] on em at bounding box center [285, 35] width 12 height 12
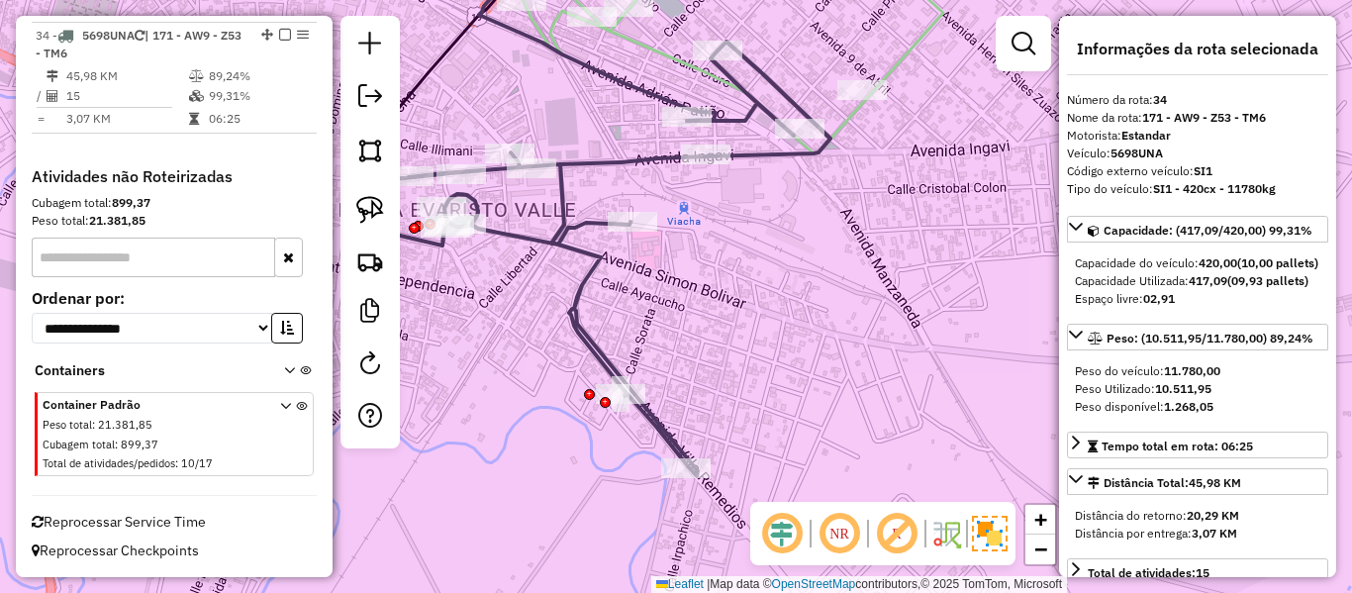
scroll to position [4139, 0]
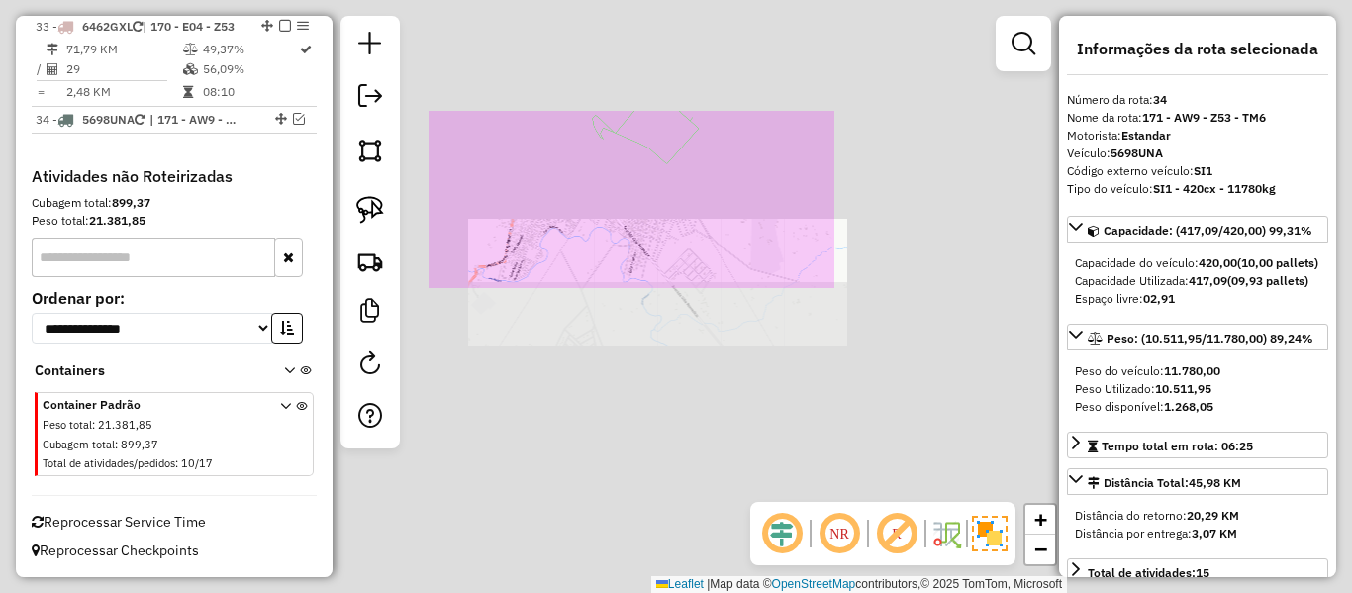
click at [622, 171] on div "Janela de atendimento Grade de atendimento Capacidade Transportadoras Veículos …" at bounding box center [676, 296] width 1352 height 593
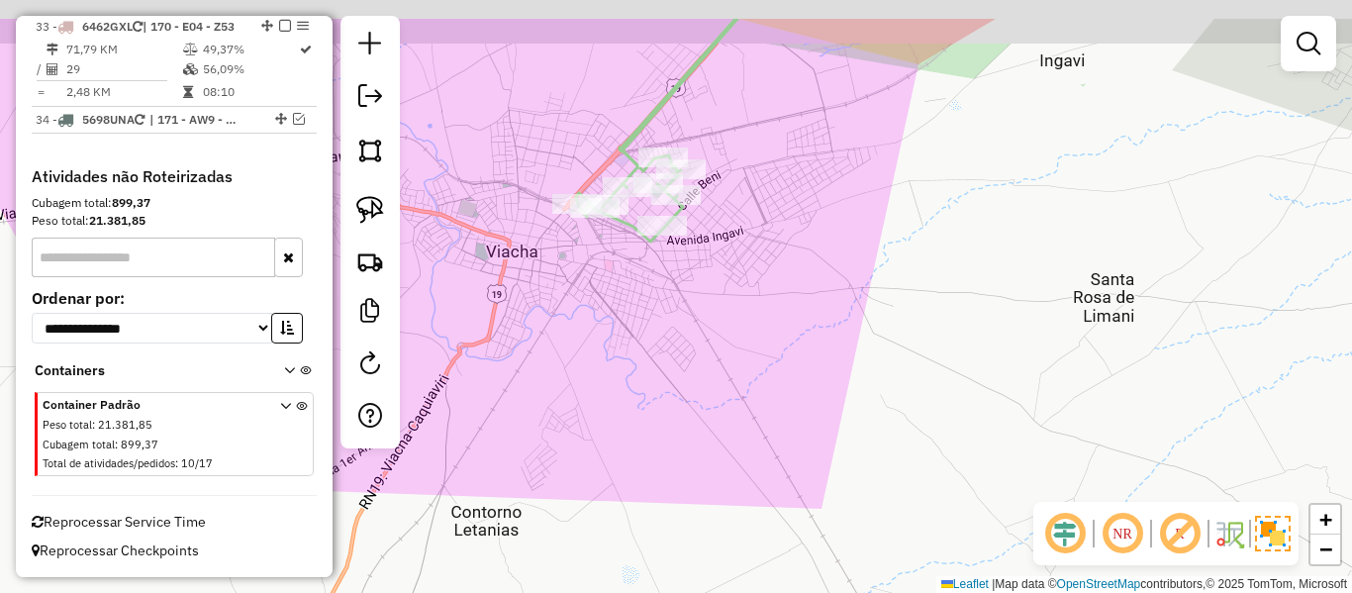
drag, startPoint x: 606, startPoint y: 251, endPoint x: 618, endPoint y: 264, distance: 17.5
click at [605, 274] on div "Janela de atendimento Grade de atendimento Capacidade Transportadoras Veículos …" at bounding box center [676, 296] width 1352 height 593
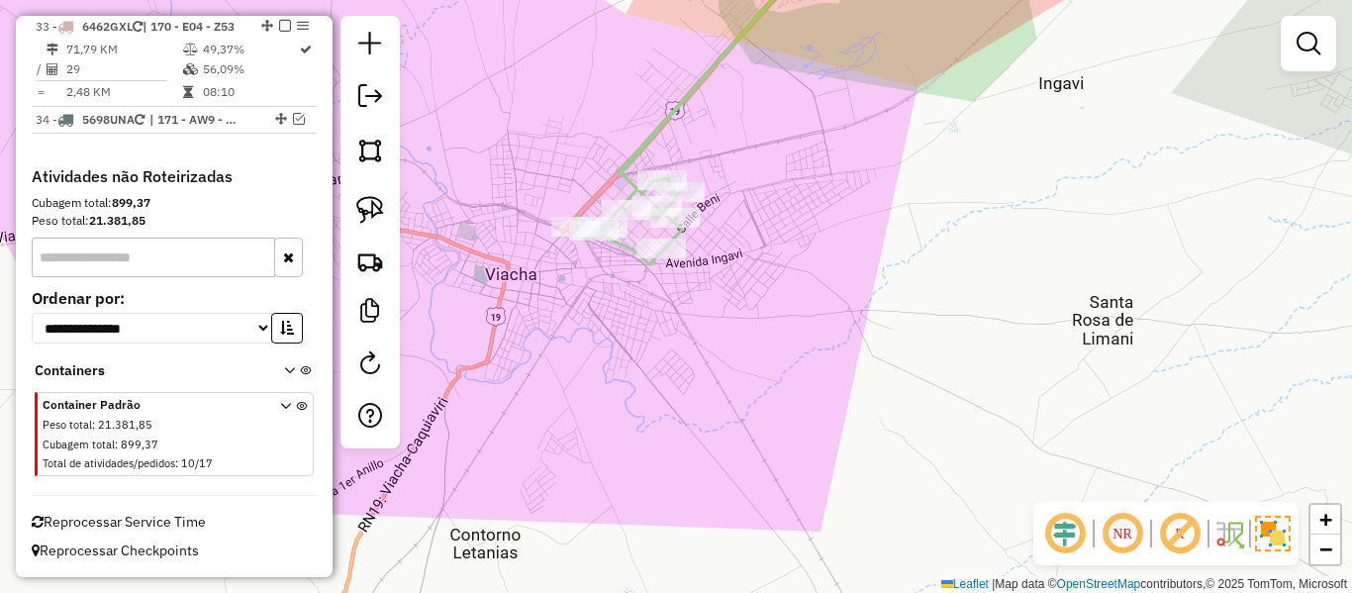
click at [626, 250] on icon at bounding box center [700, 103] width 250 height 324
select select "**********"
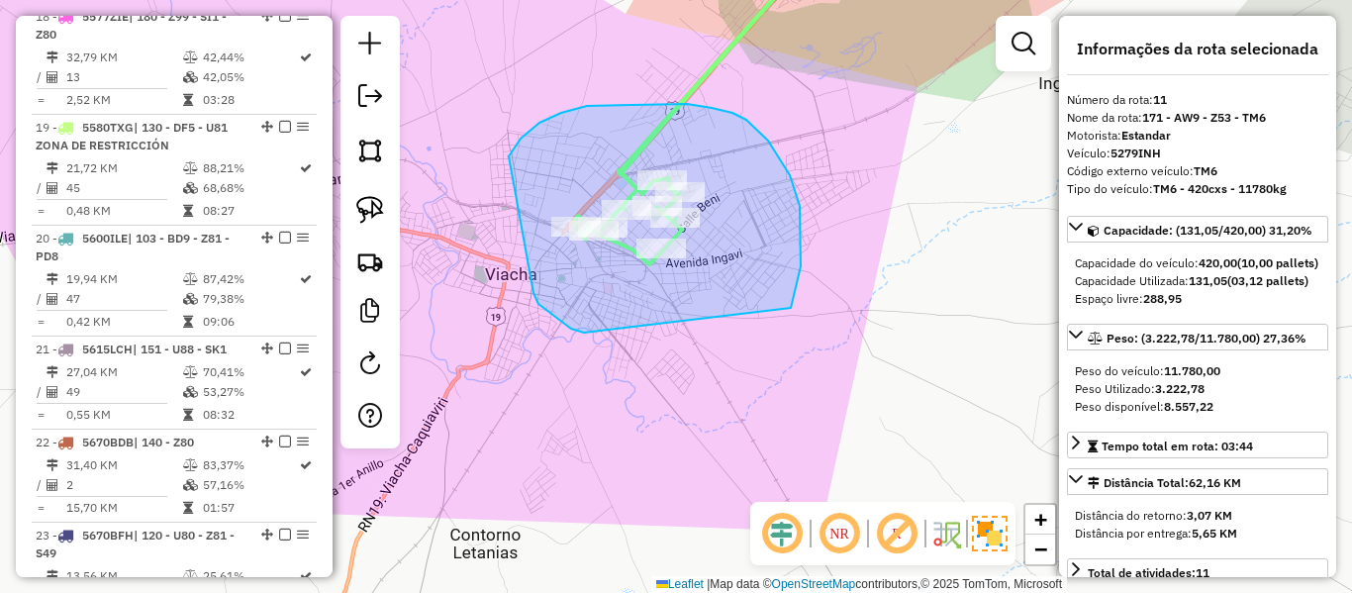
scroll to position [1800, 0]
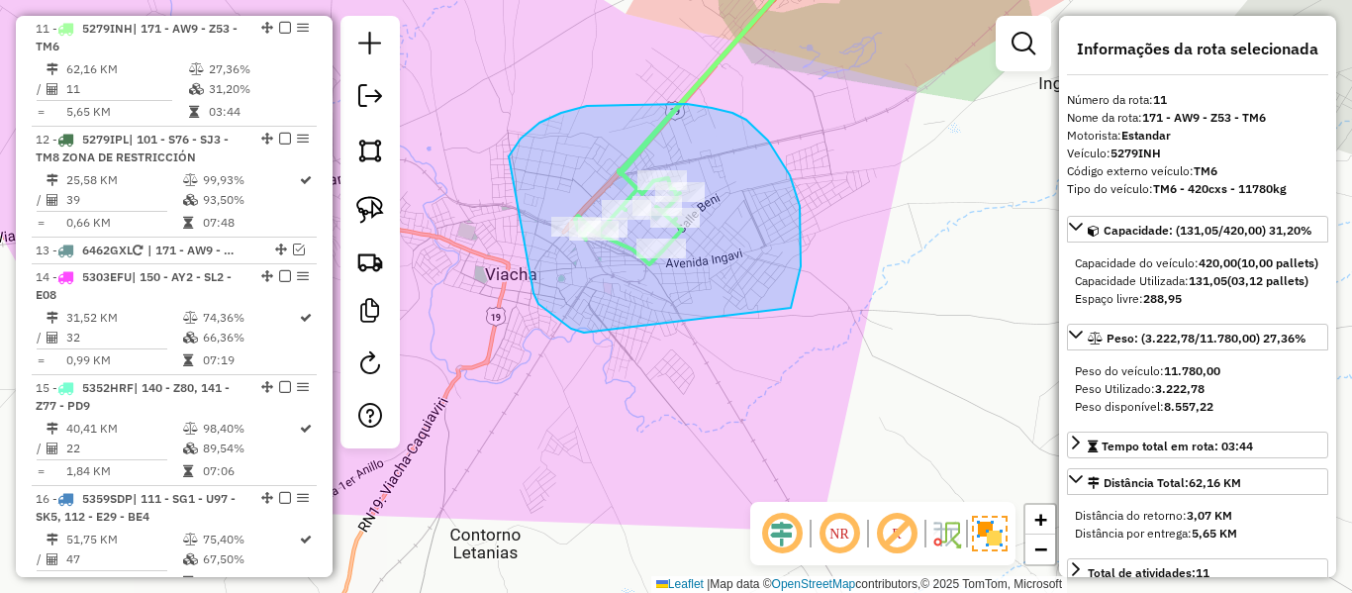
drag, startPoint x: 584, startPoint y: 333, endPoint x: 548, endPoint y: 226, distance: 112.7
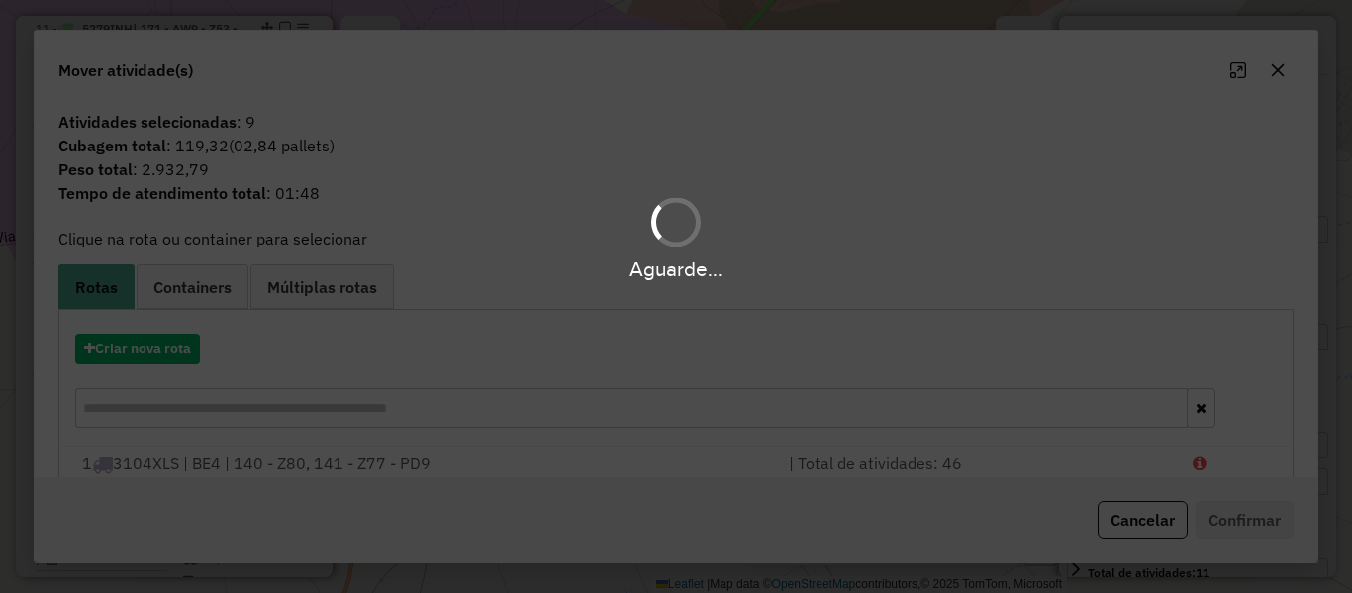
click at [160, 353] on div "Aguarde..." at bounding box center [676, 296] width 1352 height 593
click at [160, 353] on button "Criar nova rota" at bounding box center [137, 349] width 125 height 31
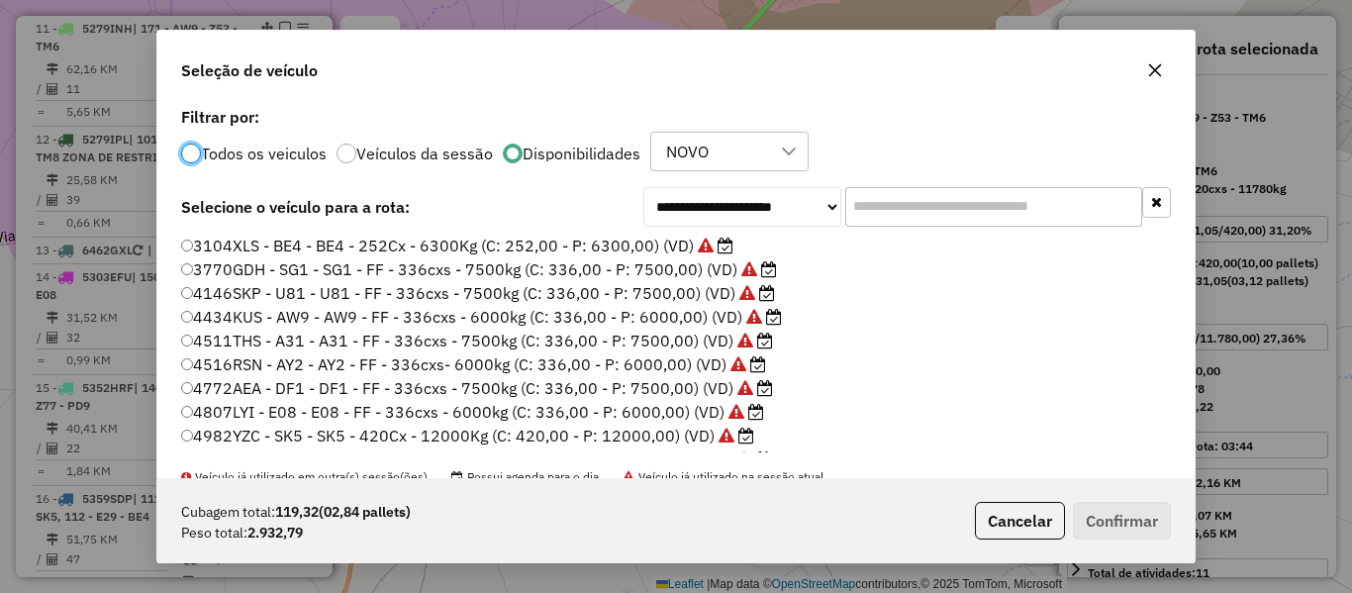
click at [160, 353] on div "**********" at bounding box center [676, 296] width 1352 height 593
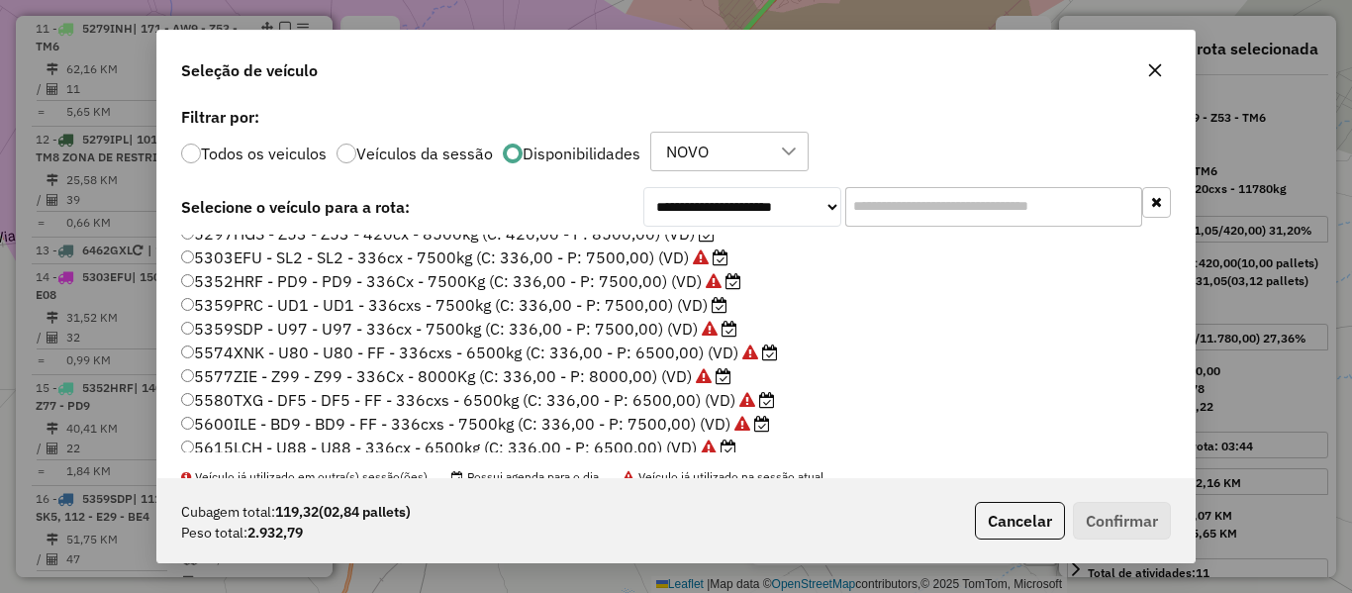
scroll to position [198, 0]
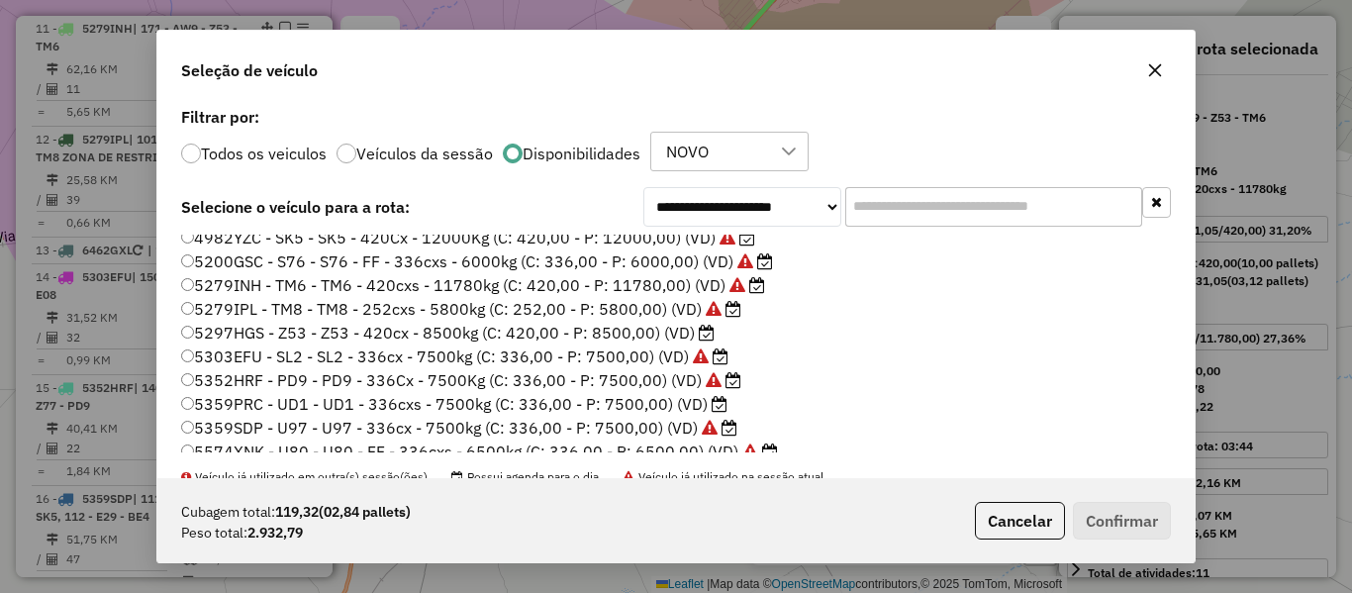
click at [684, 331] on label "5297HGS - Z53 - Z53 - 420cx - 8500kg (C: 420,00 - P: 8500,00) (VD)" at bounding box center [448, 333] width 534 height 24
click at [1119, 528] on button "Confirmar" at bounding box center [1122, 521] width 98 height 38
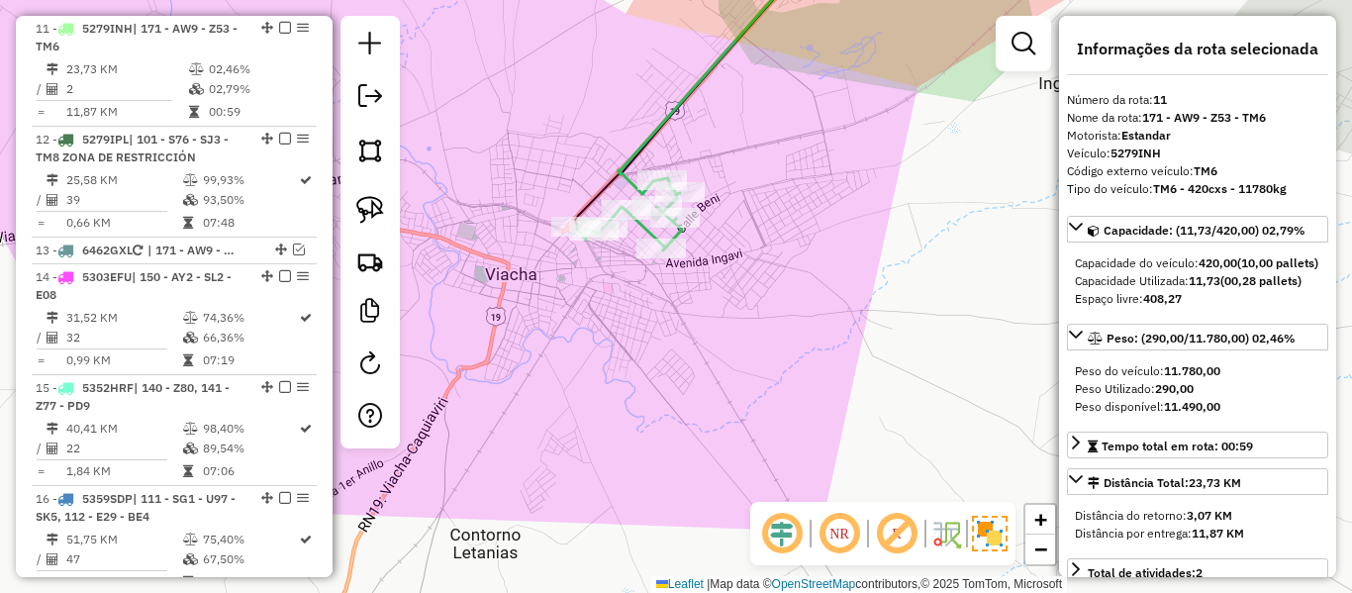
click at [667, 110] on icon at bounding box center [722, 67] width 206 height 253
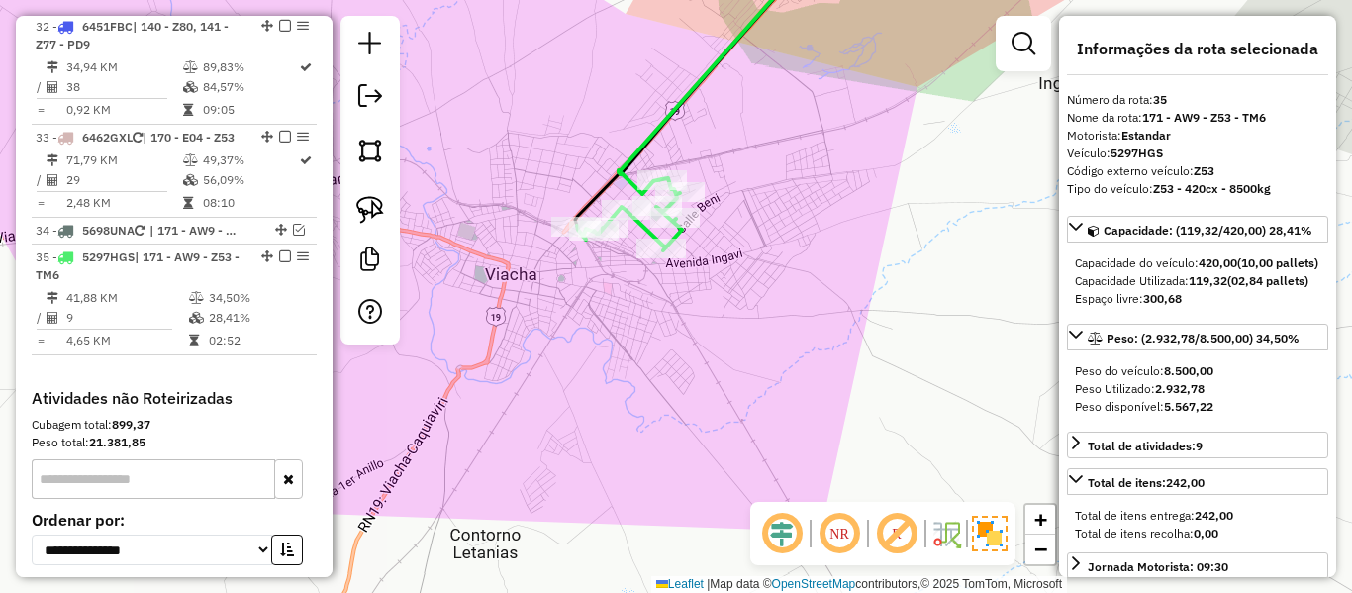
scroll to position [4250, 0]
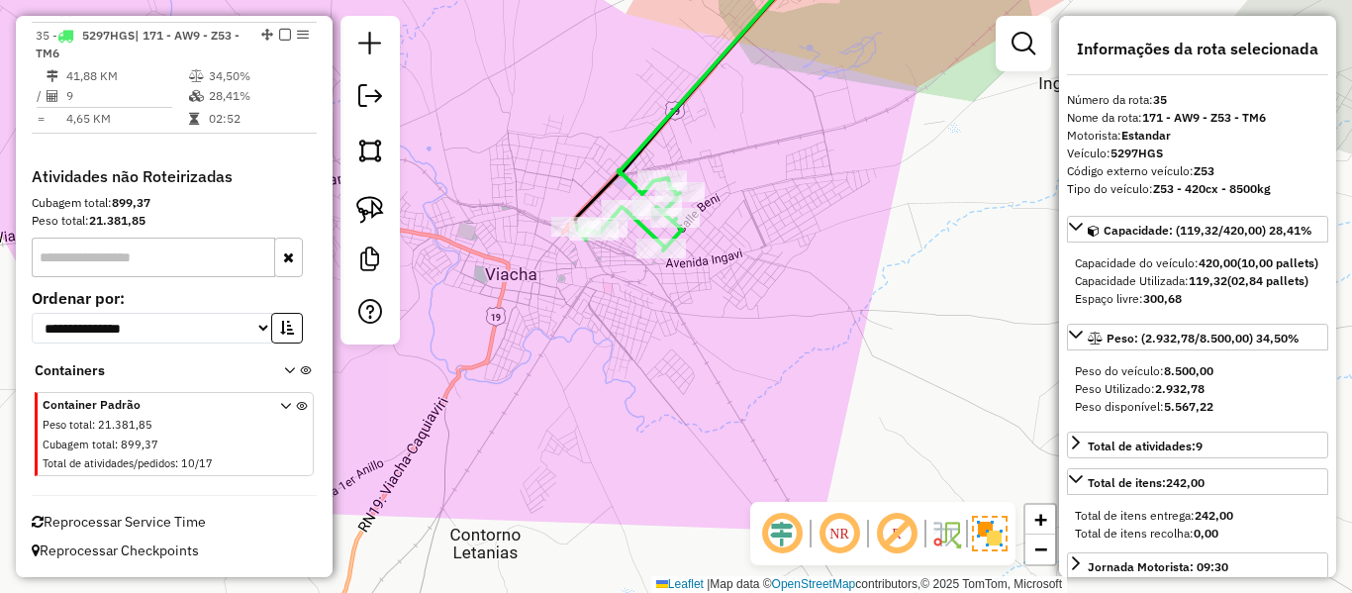
click at [689, 383] on div "Janela de atendimento Grade de atendimento Capacidade Transportadoras Veículos …" at bounding box center [676, 296] width 1352 height 593
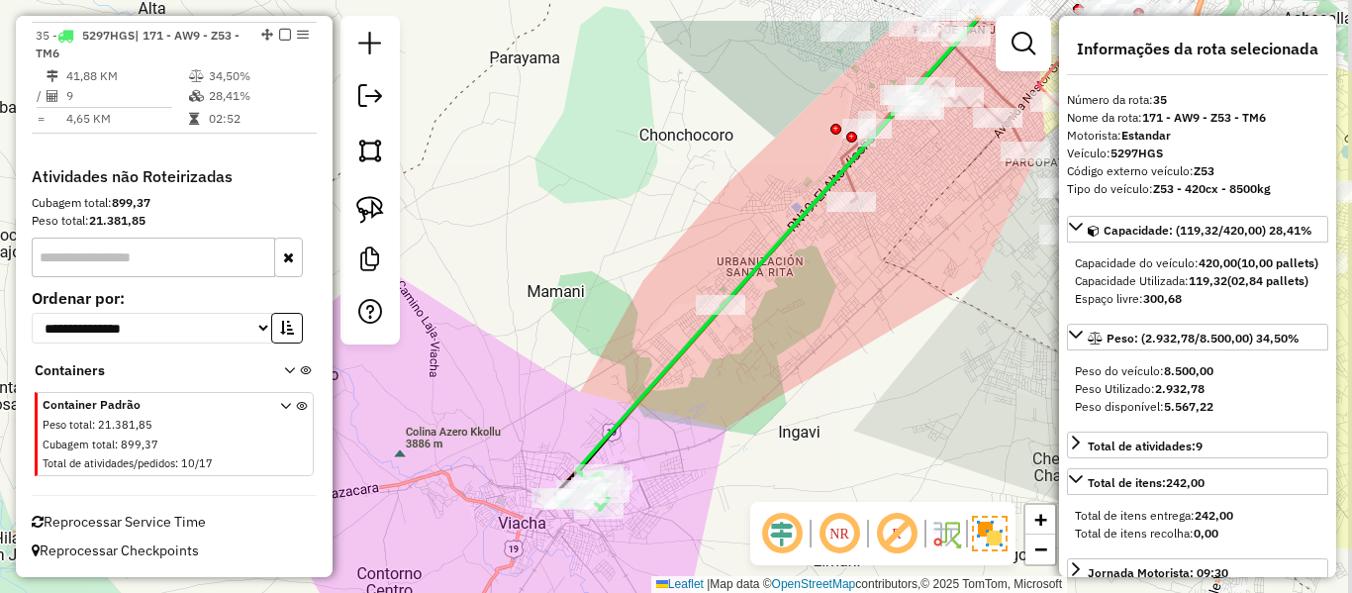
drag, startPoint x: 777, startPoint y: 381, endPoint x: 701, endPoint y: 471, distance: 118.0
click at [698, 477] on div "Janela de atendimento Grade de atendimento Capacidade Transportadoras Veículos …" at bounding box center [676, 296] width 1352 height 593
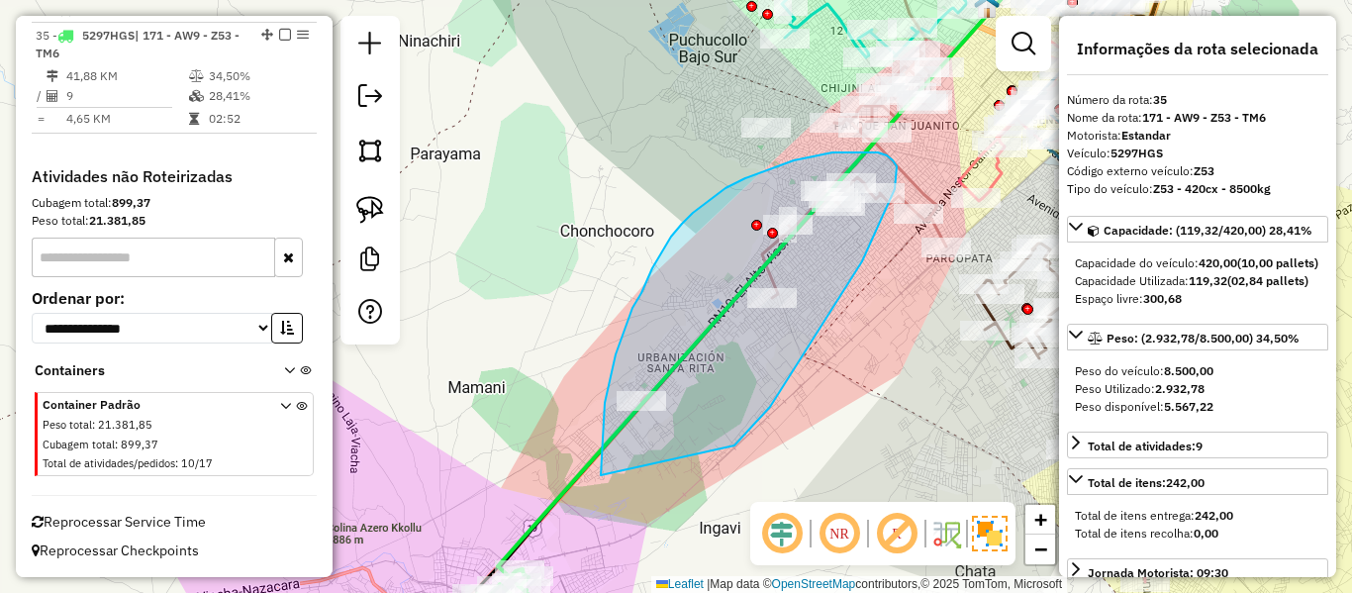
drag, startPoint x: 770, startPoint y: 407, endPoint x: 614, endPoint y: 489, distance: 176.7
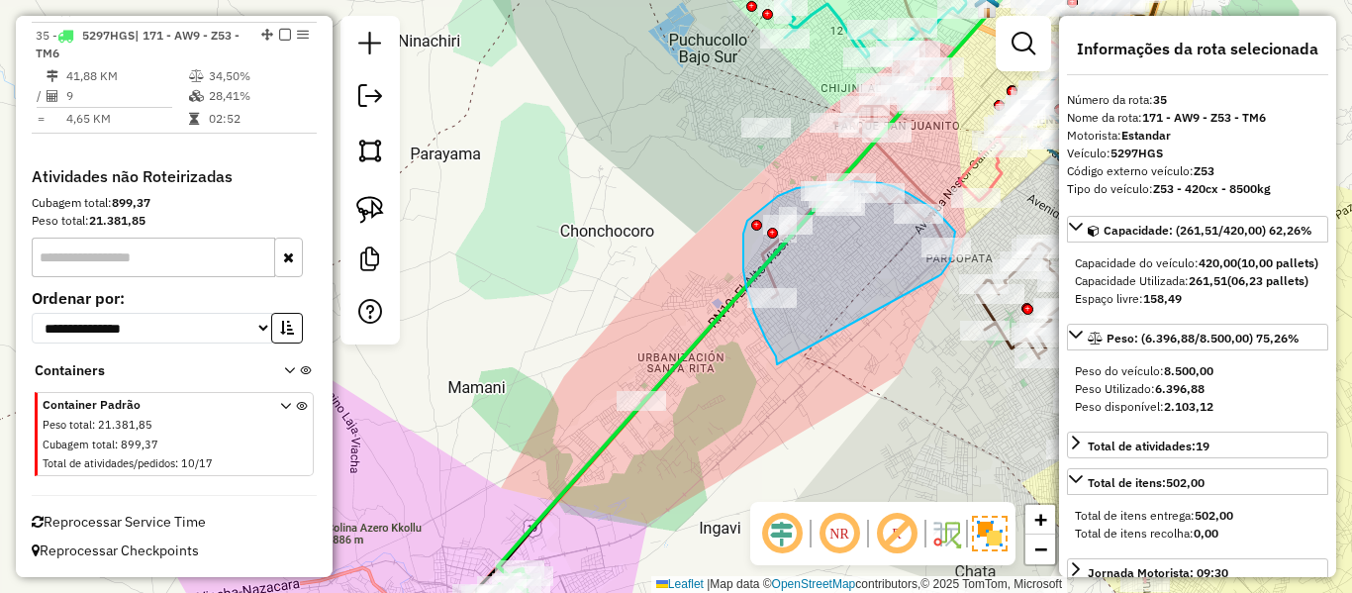
drag, startPoint x: 777, startPoint y: 364, endPoint x: 922, endPoint y: 289, distance: 162.9
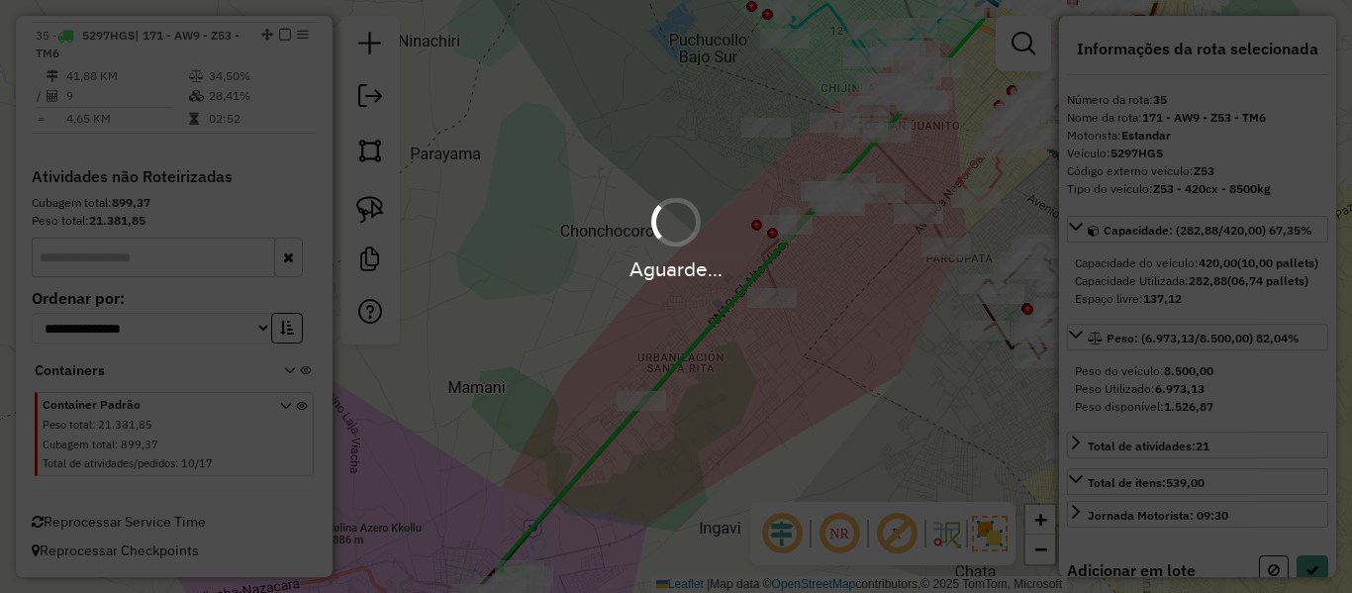
select select "**********"
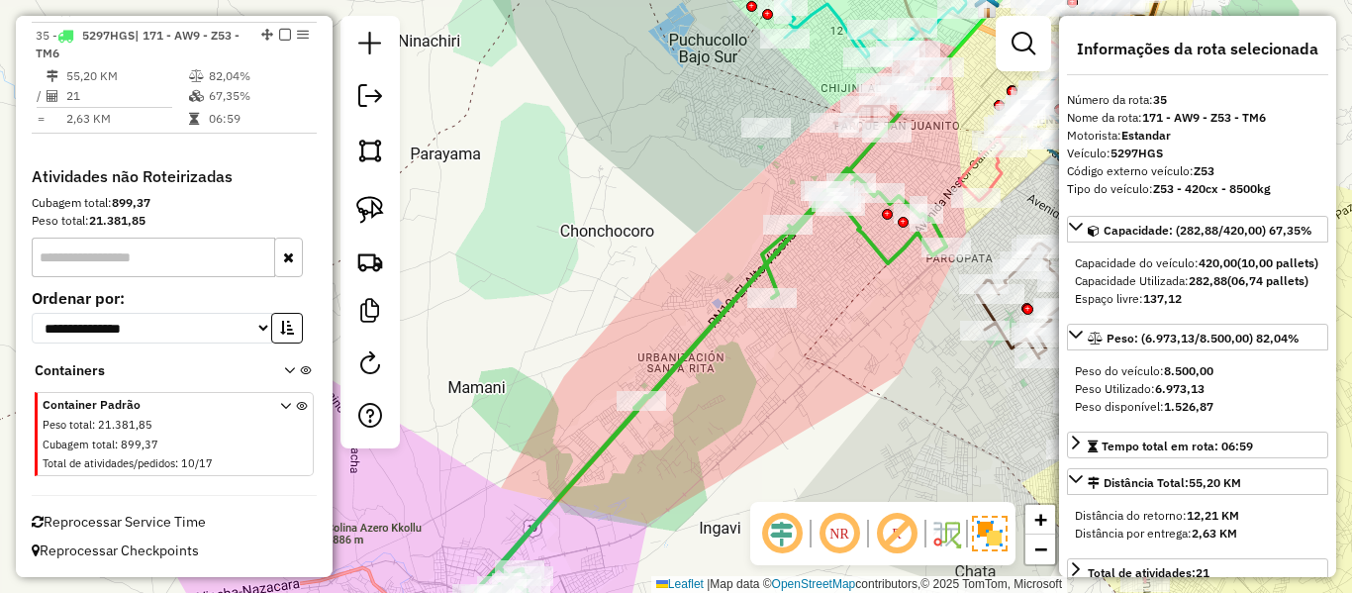
click at [767, 260] on icon at bounding box center [711, 387] width 470 height 438
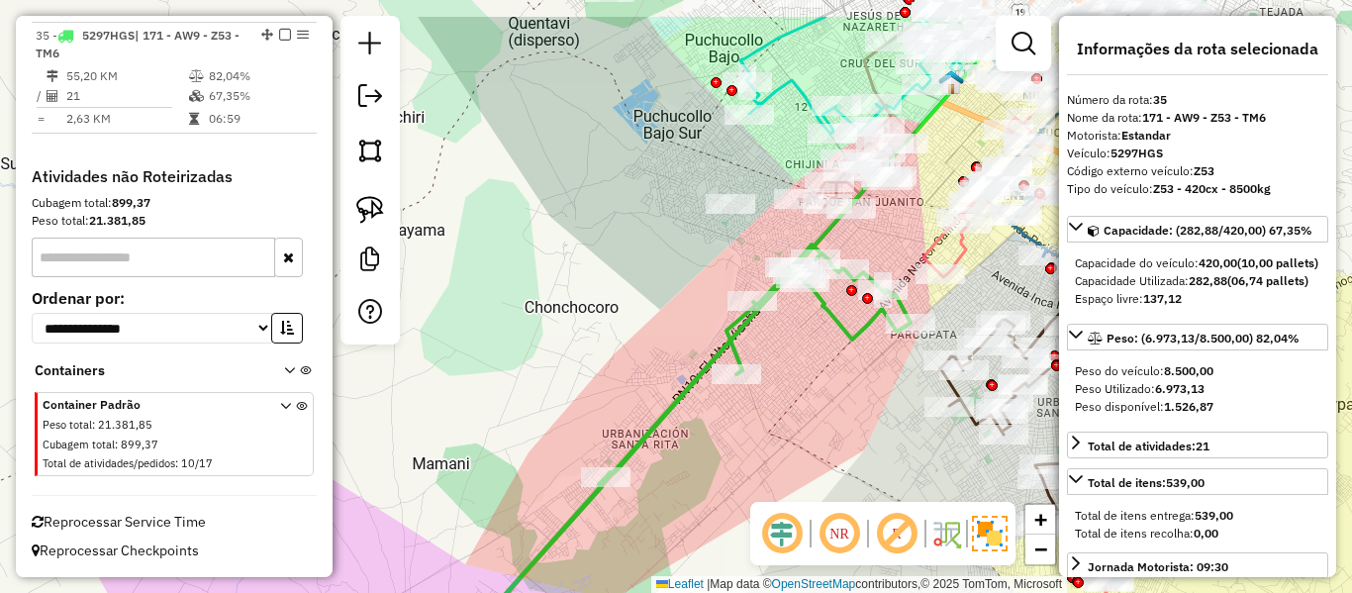
click at [772, 337] on div "Janela de atendimento Grade de atendimento Capacidade Transportadoras Veículos …" at bounding box center [676, 296] width 1352 height 593
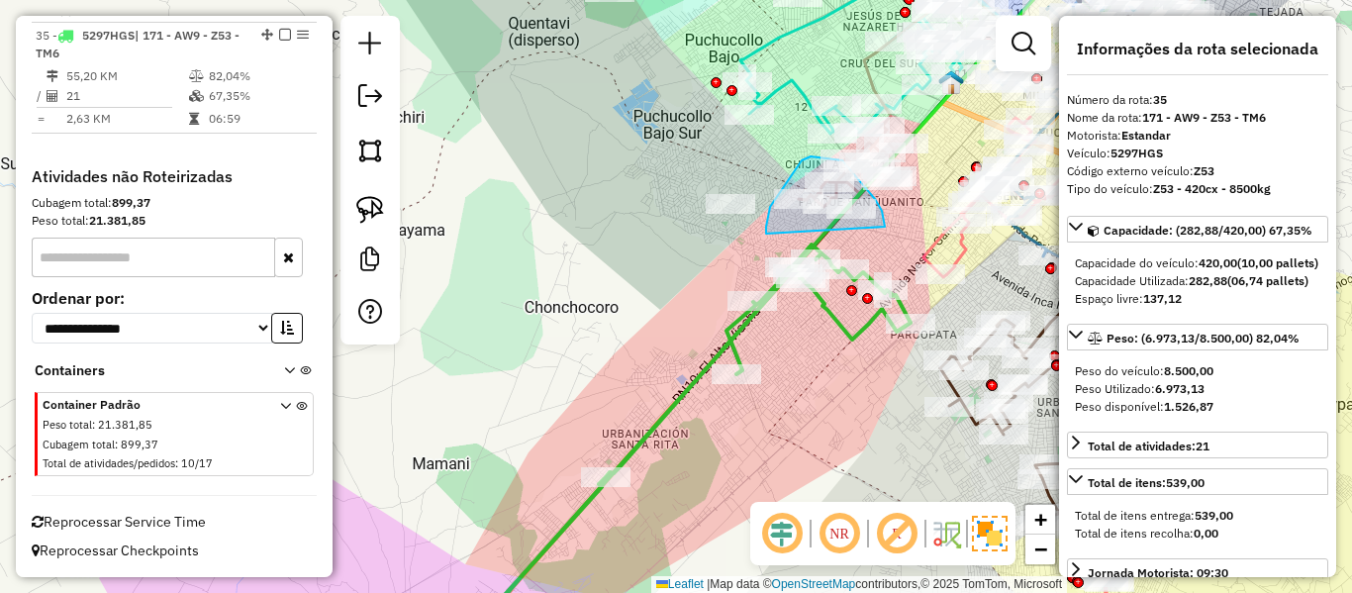
drag, startPoint x: 885, startPoint y: 227, endPoint x: 768, endPoint y: 243, distance: 117.9
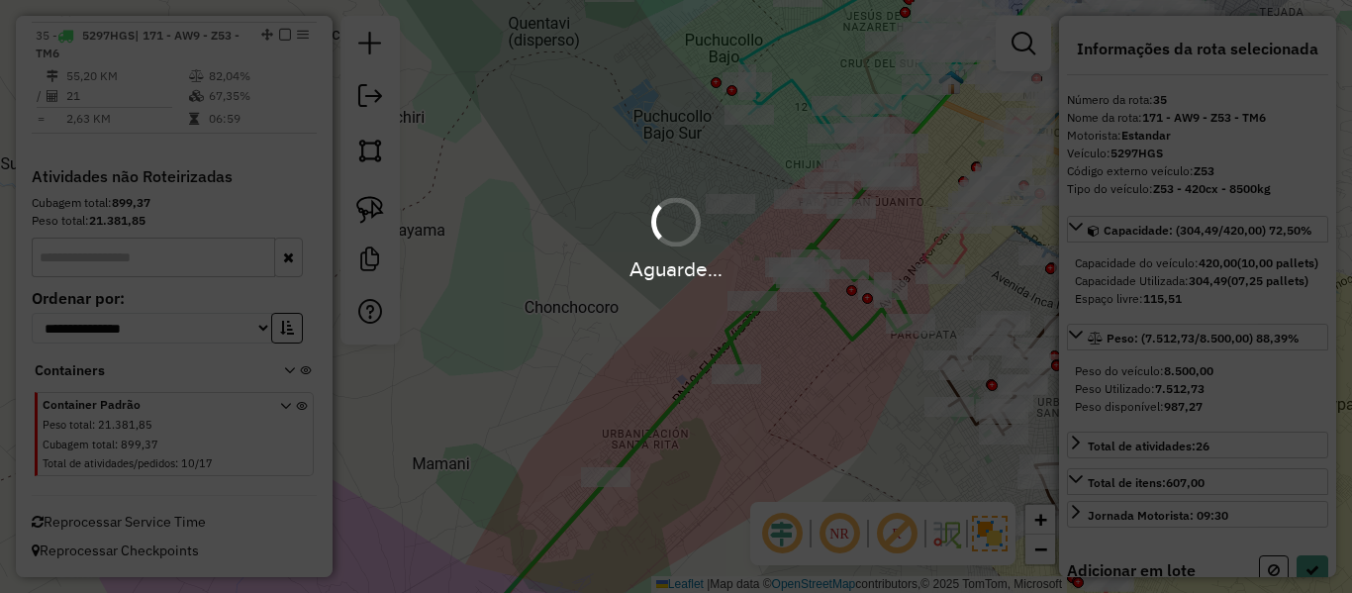
select select "**********"
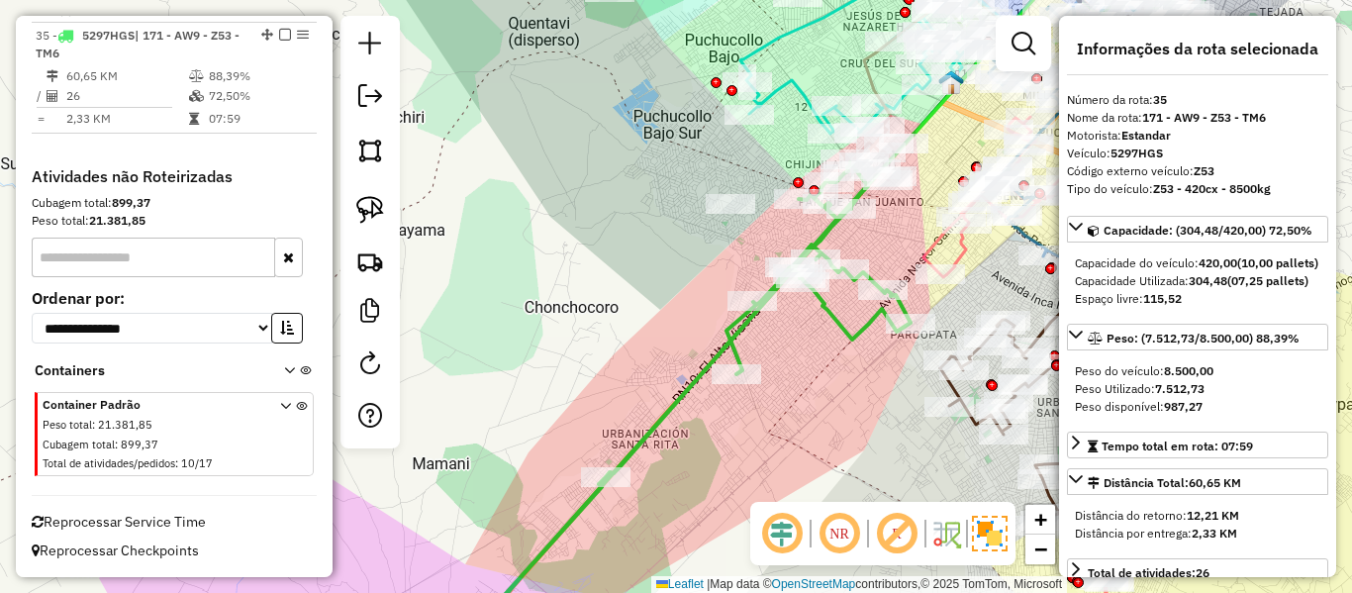
click at [834, 313] on icon at bounding box center [681, 407] width 457 height 490
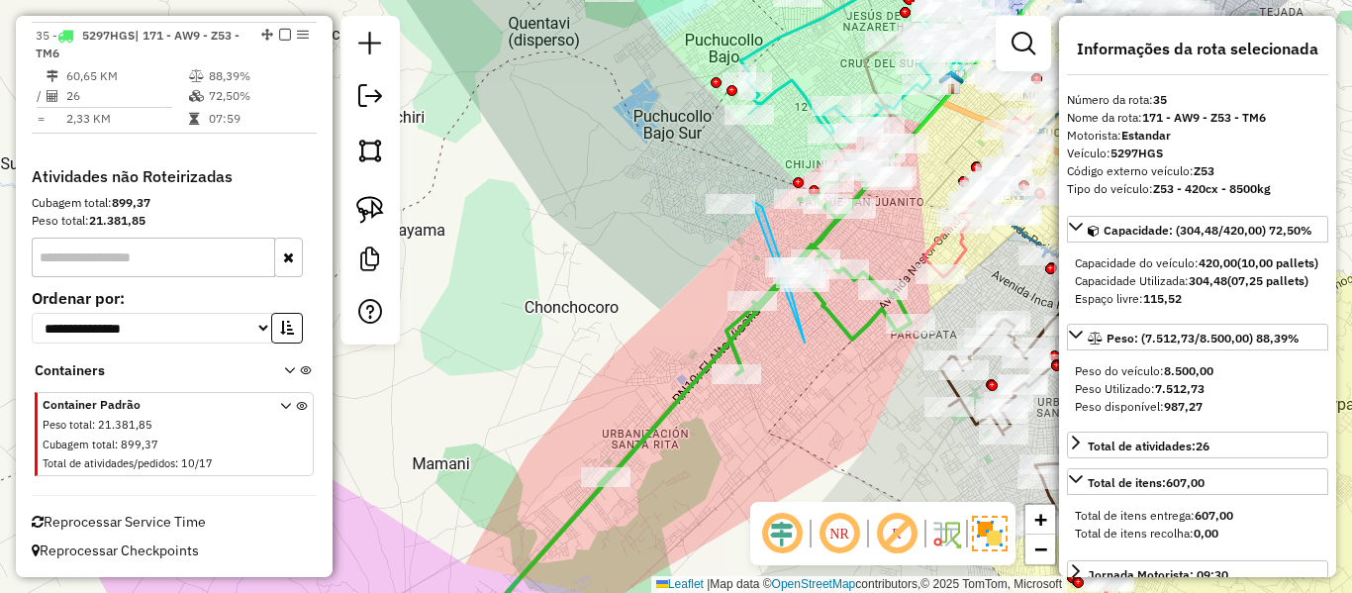
drag, startPoint x: 760, startPoint y: 205, endPoint x: 695, endPoint y: 264, distance: 88.3
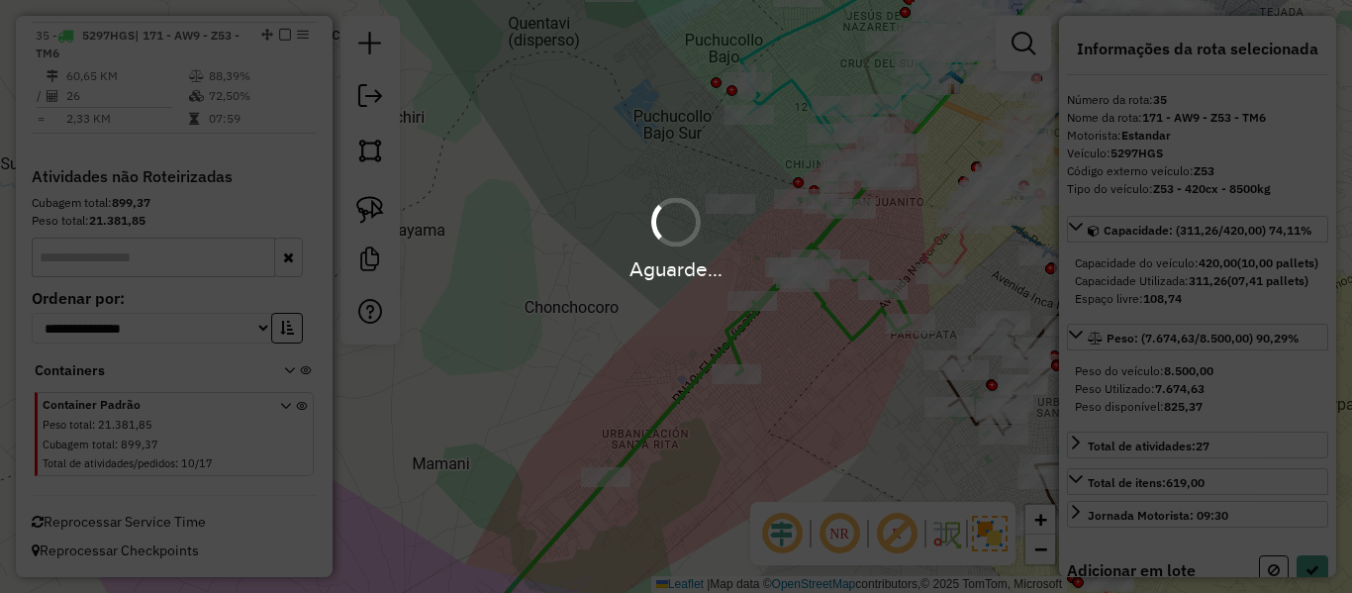
select select "**********"
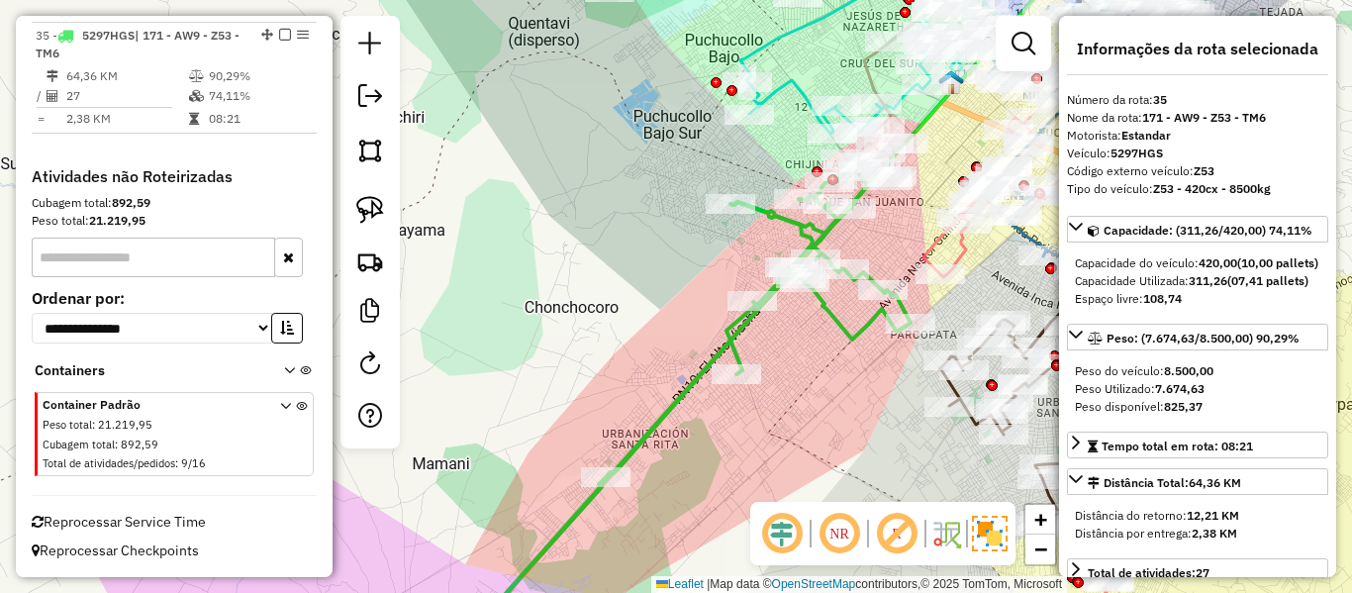
click at [808, 234] on icon at bounding box center [681, 407] width 457 height 490
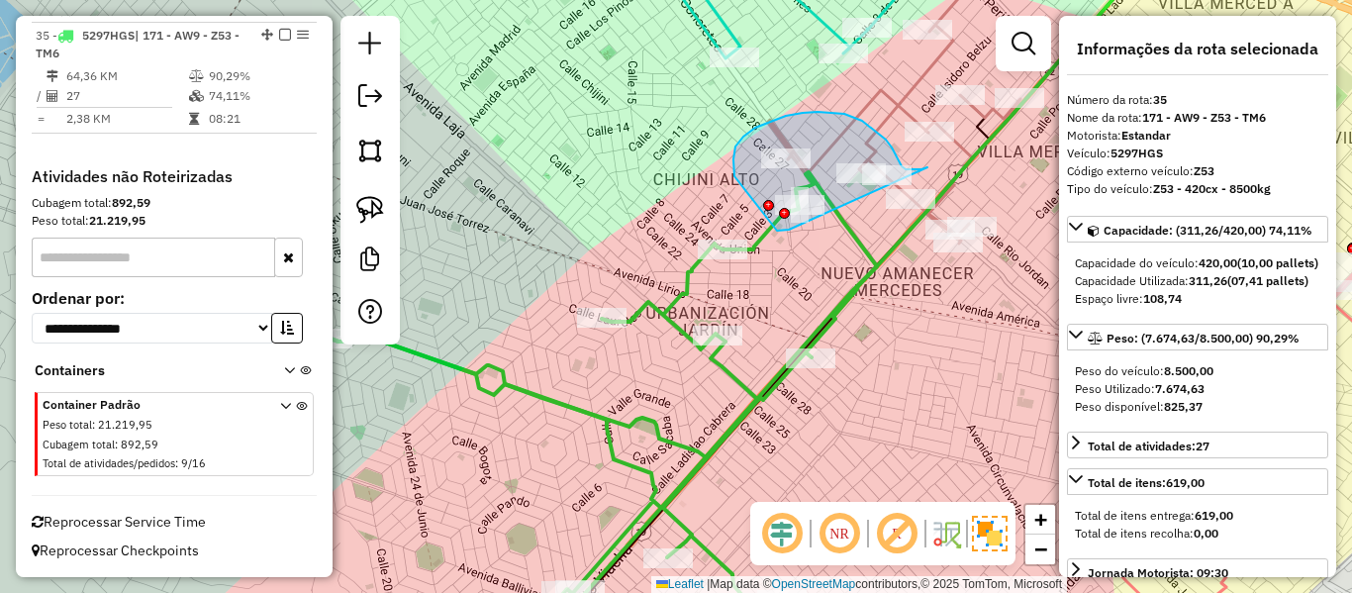
drag, startPoint x: 777, startPoint y: 231, endPoint x: 900, endPoint y: 210, distance: 124.5
click at [900, 210] on div "Rota 33 - Placa 6462GXL 0000086280 - T. YACKELINY MA Janela de atendimento Grad…" at bounding box center [676, 296] width 1352 height 593
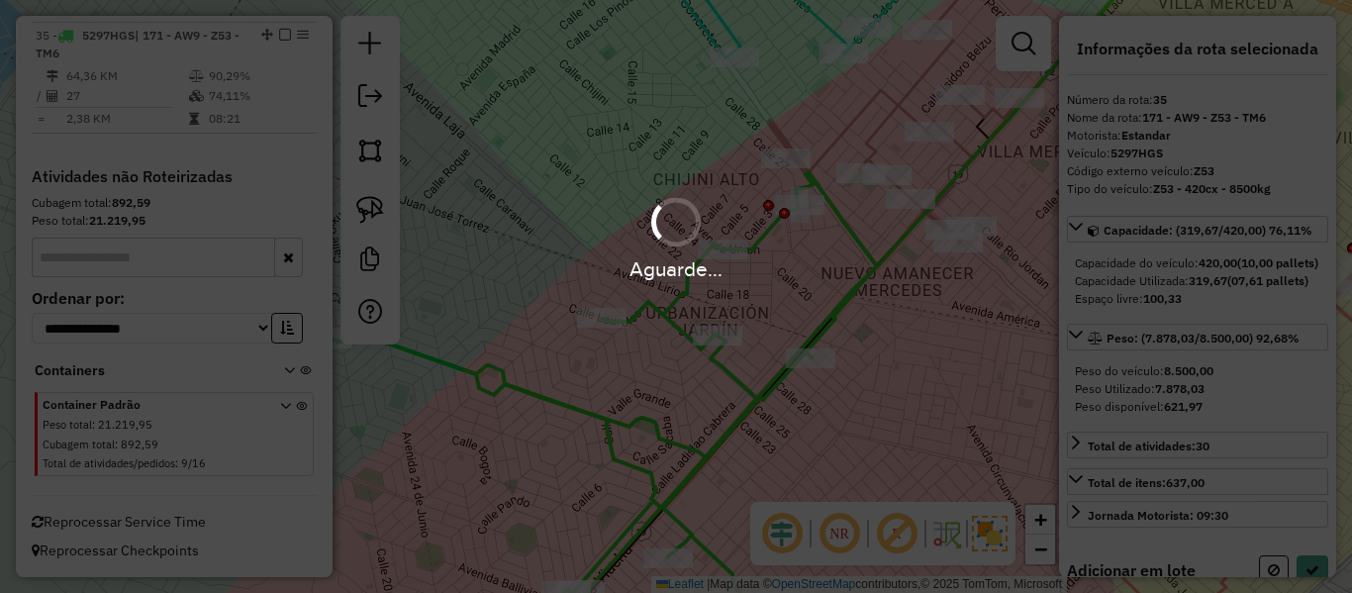
select select "**********"
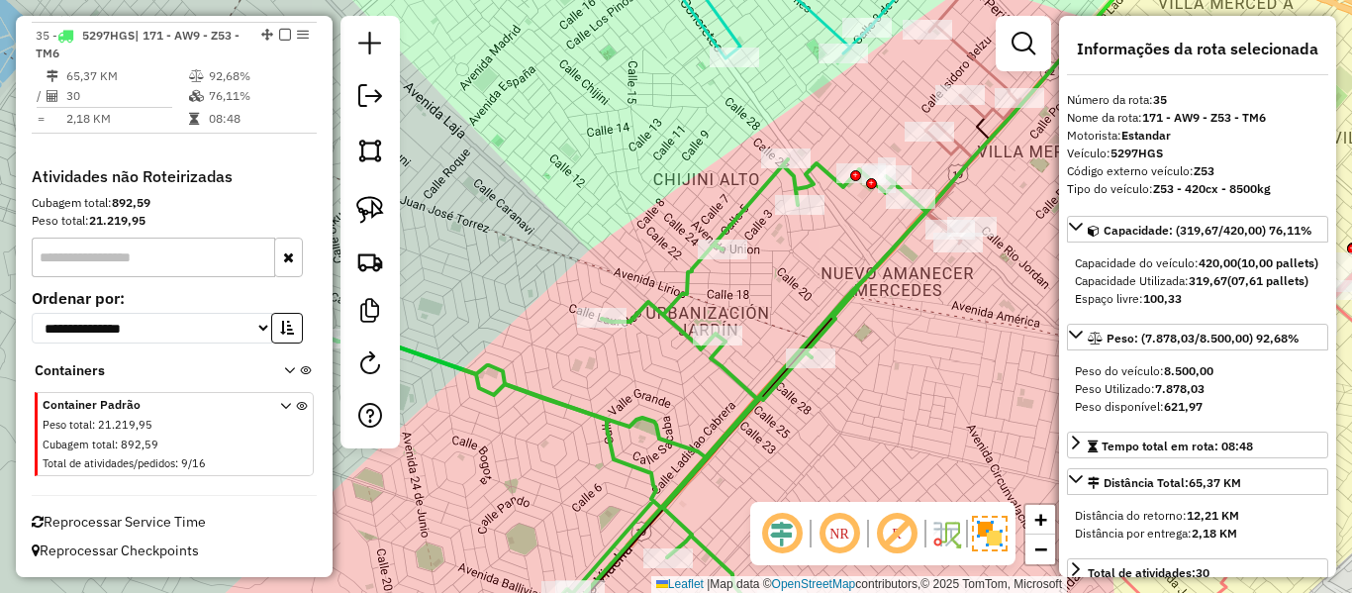
click at [749, 198] on icon at bounding box center [627, 405] width 599 height 493
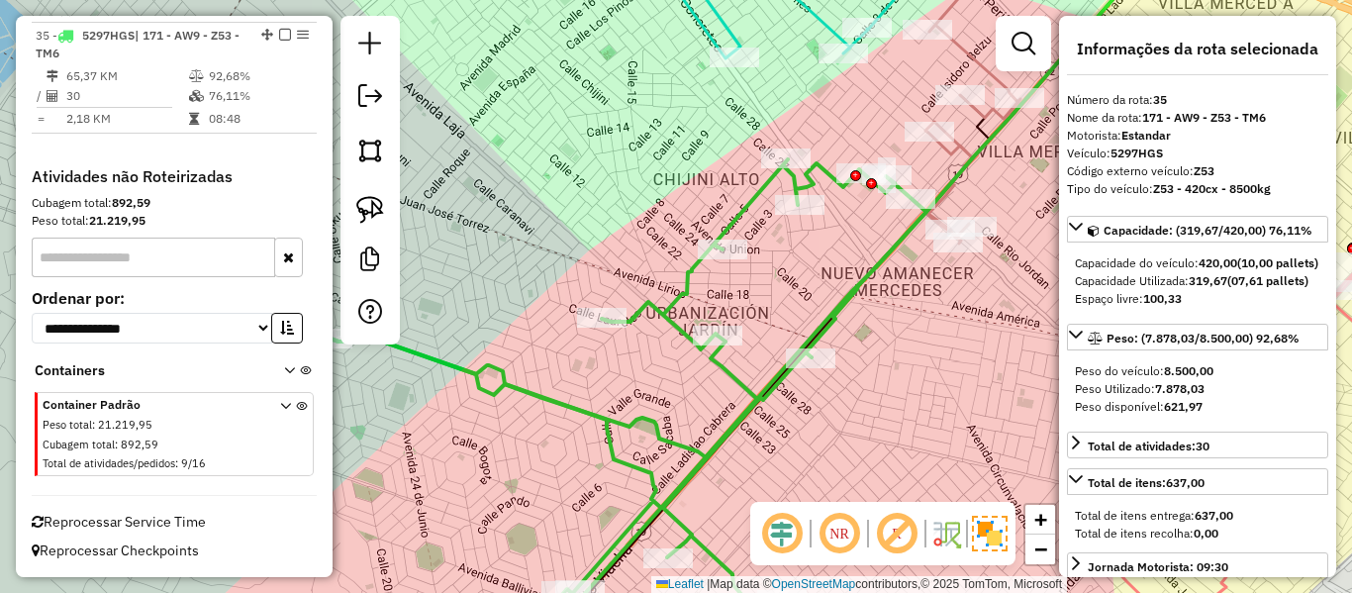
drag, startPoint x: 778, startPoint y: 263, endPoint x: 685, endPoint y: 276, distance: 93.9
click at [660, 271] on div "Janela de atendimento Grade de atendimento Capacidade Transportadoras Veículos …" at bounding box center [676, 296] width 1352 height 593
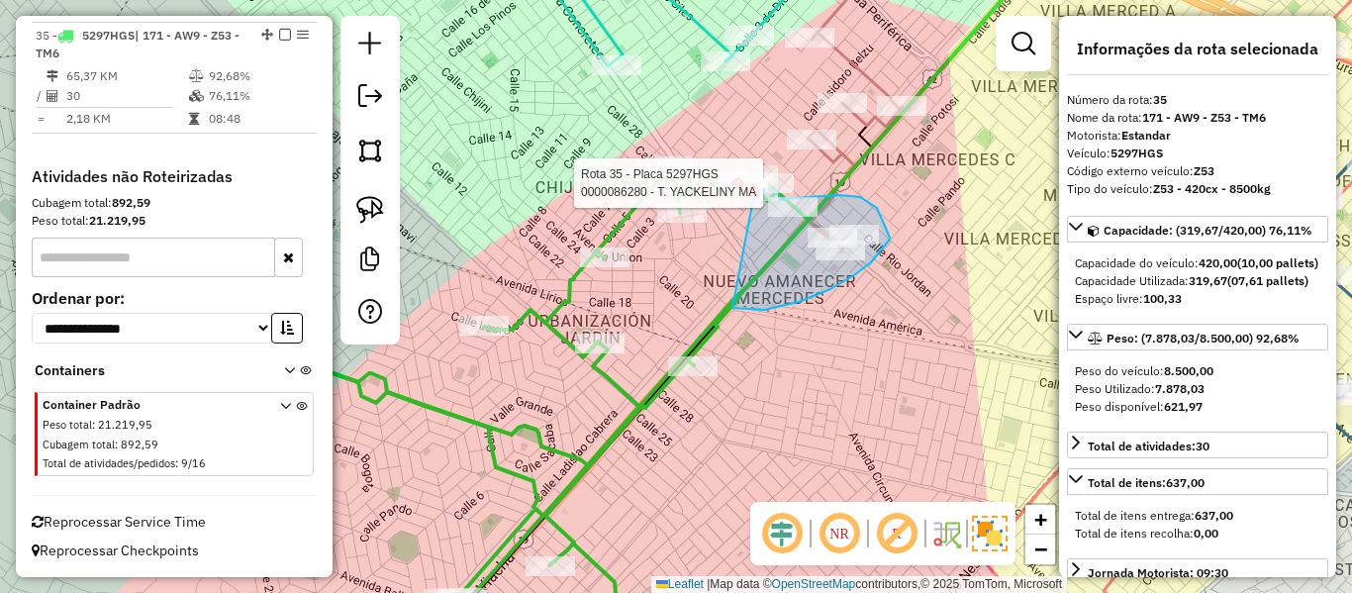
drag, startPoint x: 831, startPoint y: 289, endPoint x: 751, endPoint y: 198, distance: 120.7
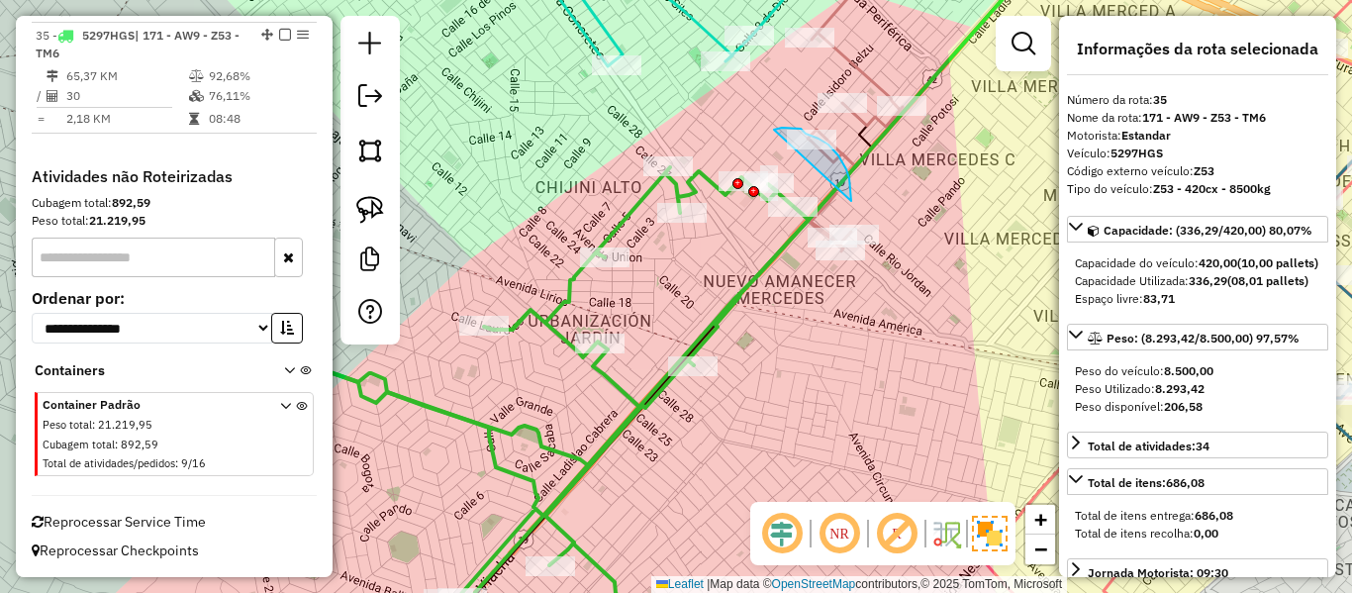
drag, startPoint x: 851, startPoint y: 201, endPoint x: 750, endPoint y: 153, distance: 111.6
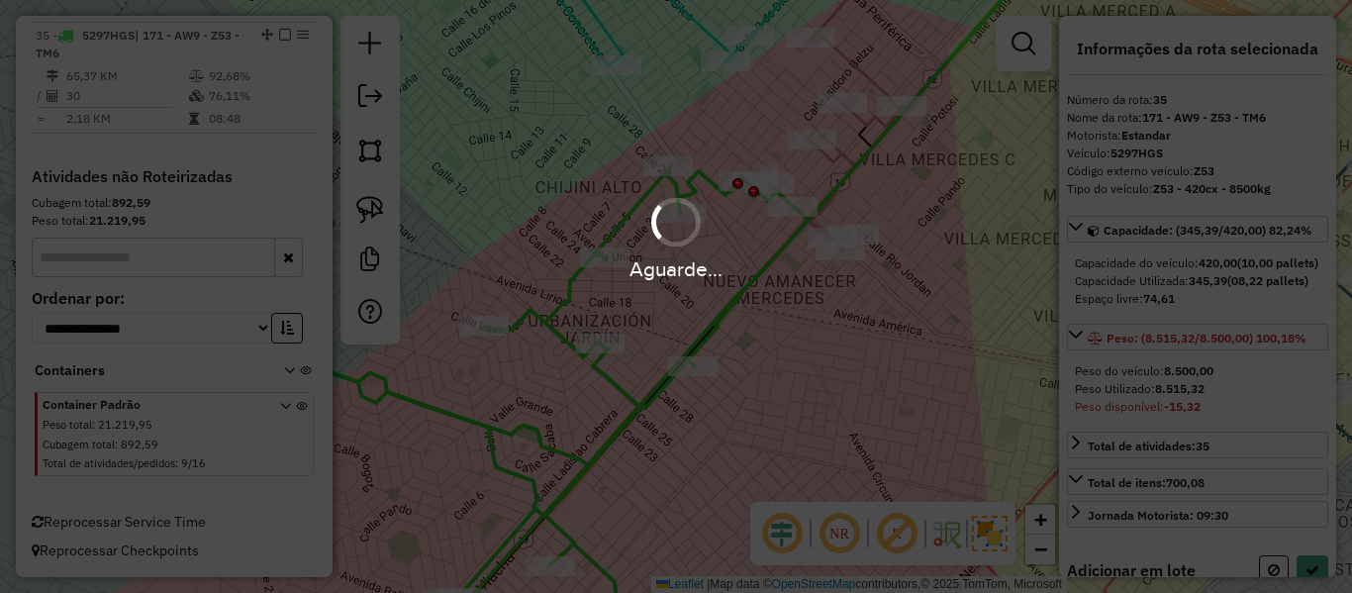
select select "**********"
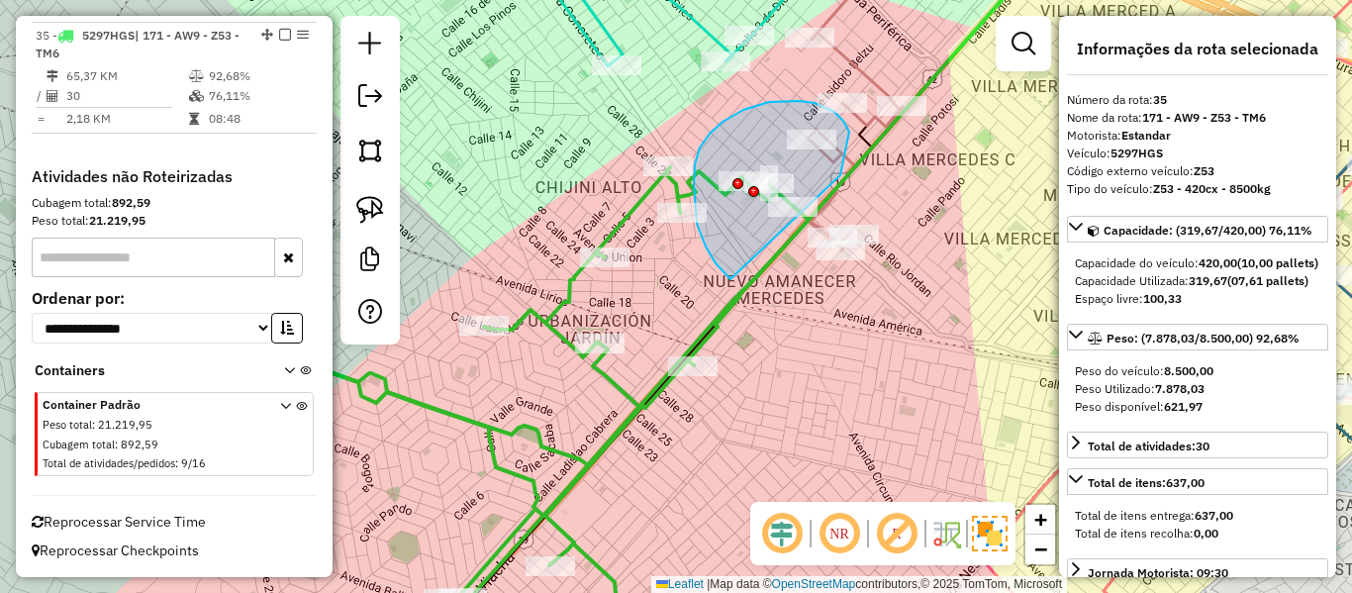
drag, startPoint x: 849, startPoint y: 132, endPoint x: 734, endPoint y: 281, distance: 189.1
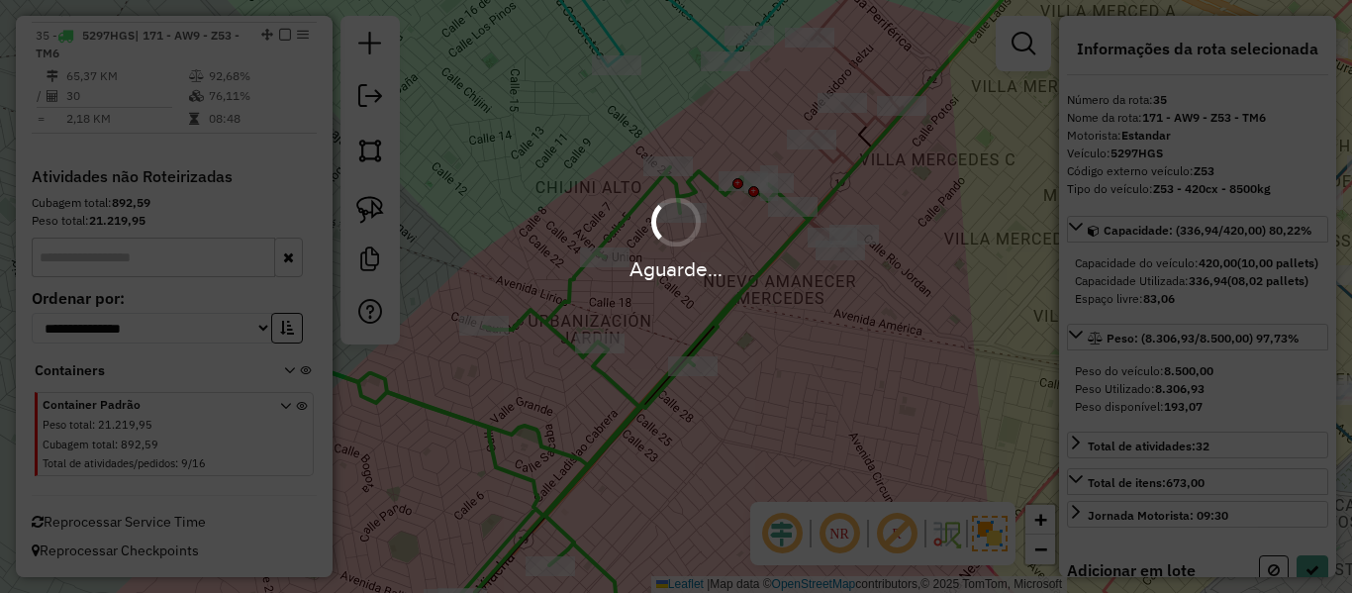
select select "**********"
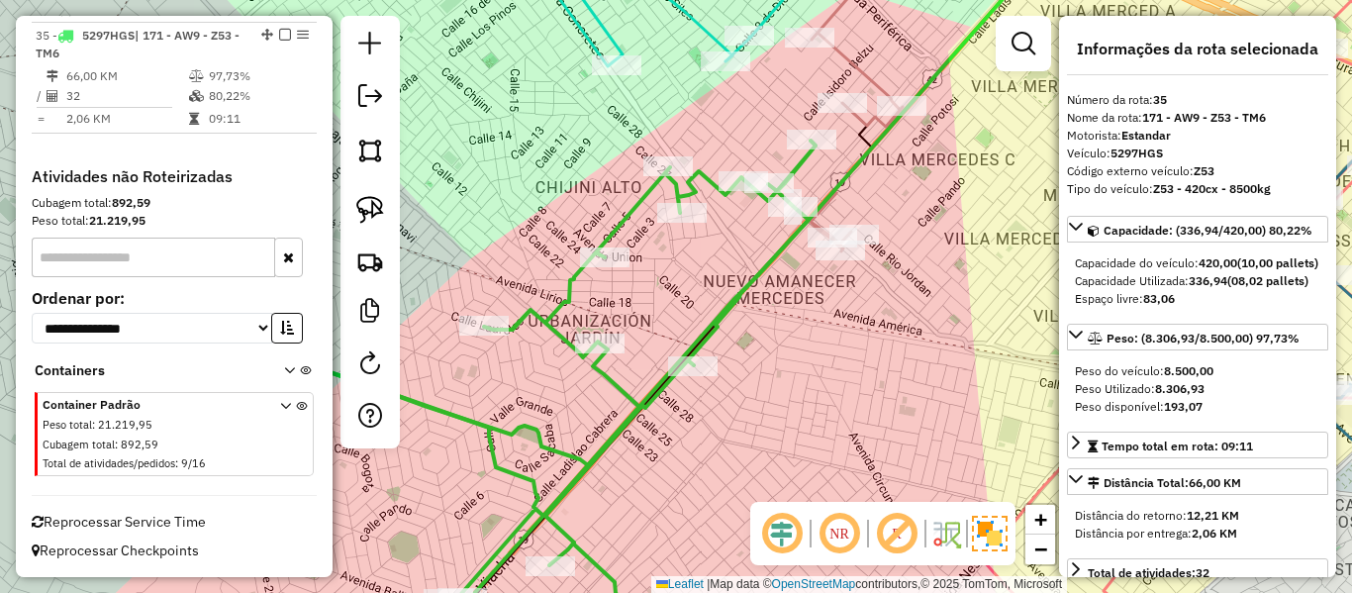
click at [629, 210] on icon at bounding box center [513, 397] width 606 height 512
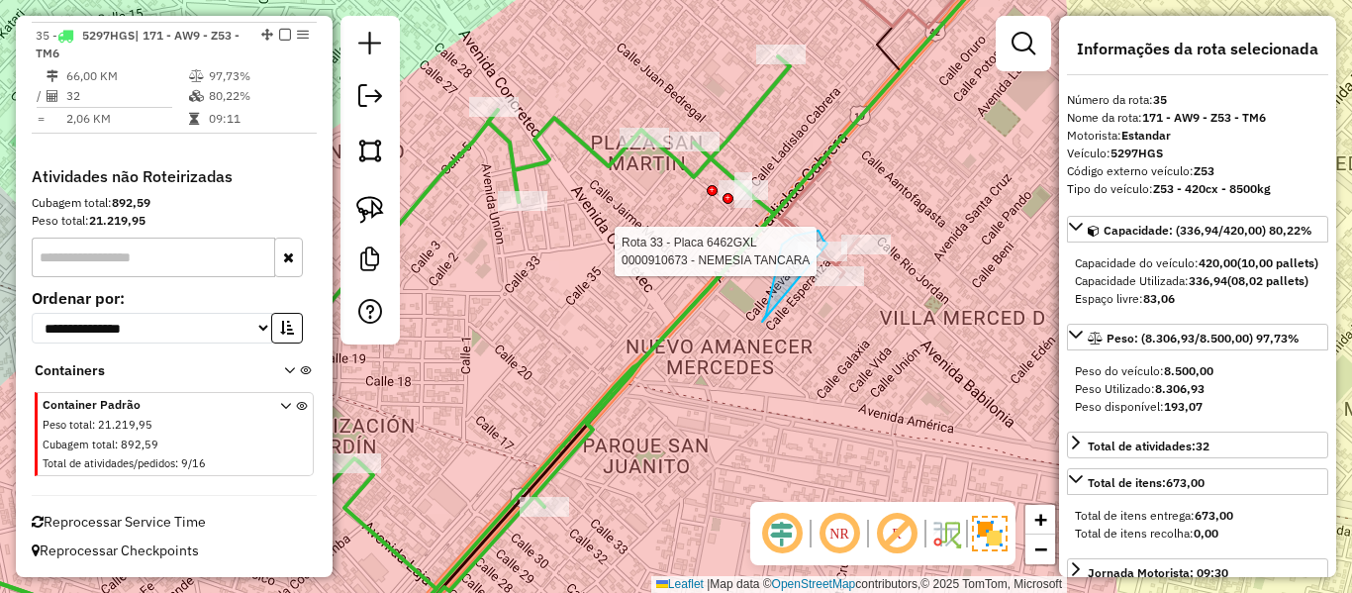
click at [835, 258] on div "Rota 33 - Placa 6462GXL 0000910673 - NEMESIA TANCARA Janela de atendimento Grad…" at bounding box center [676, 296] width 1352 height 593
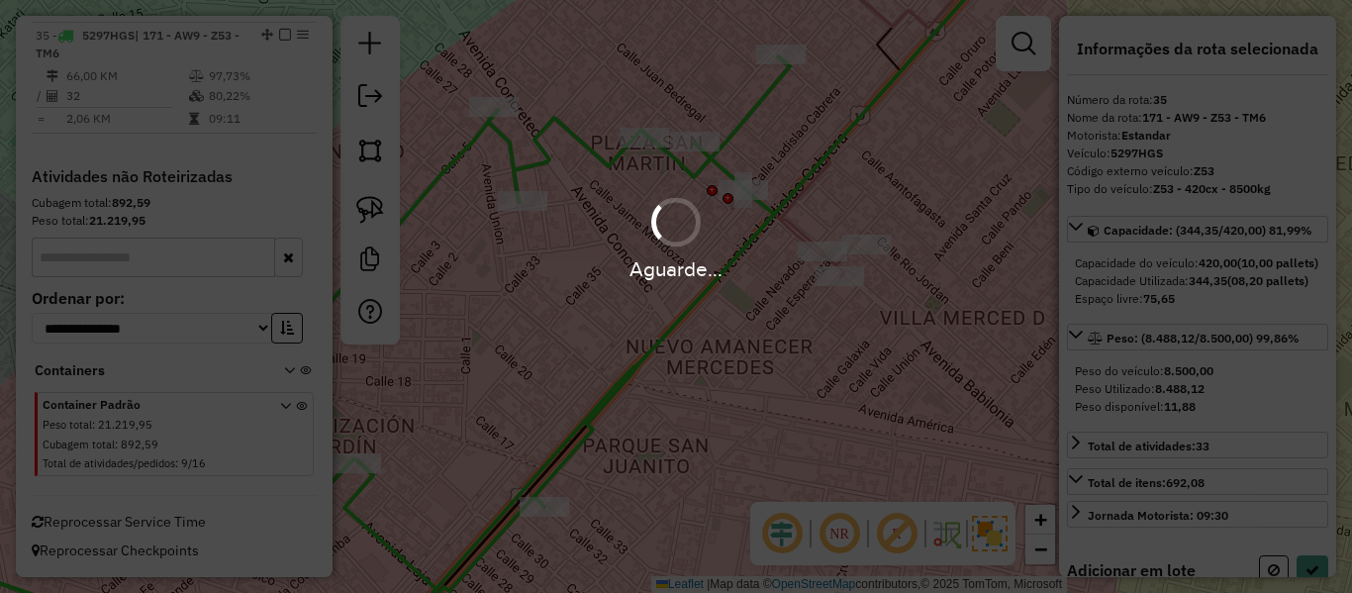
select select "**********"
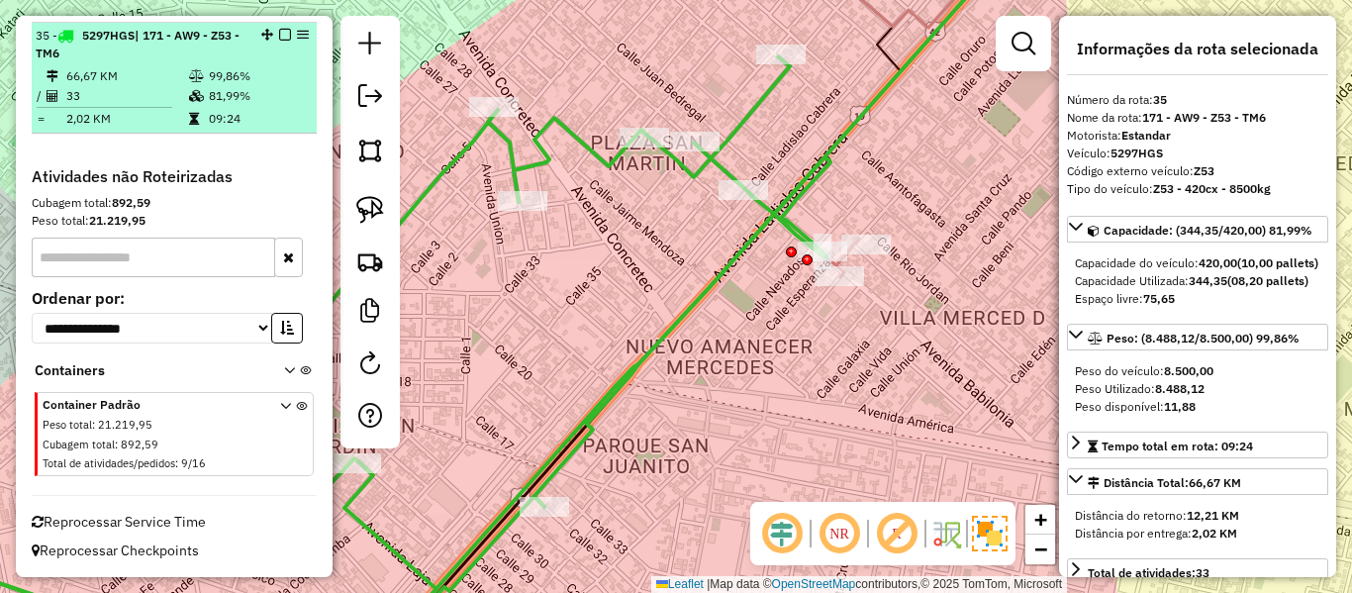
click at [279, 35] on em at bounding box center [285, 35] width 12 height 12
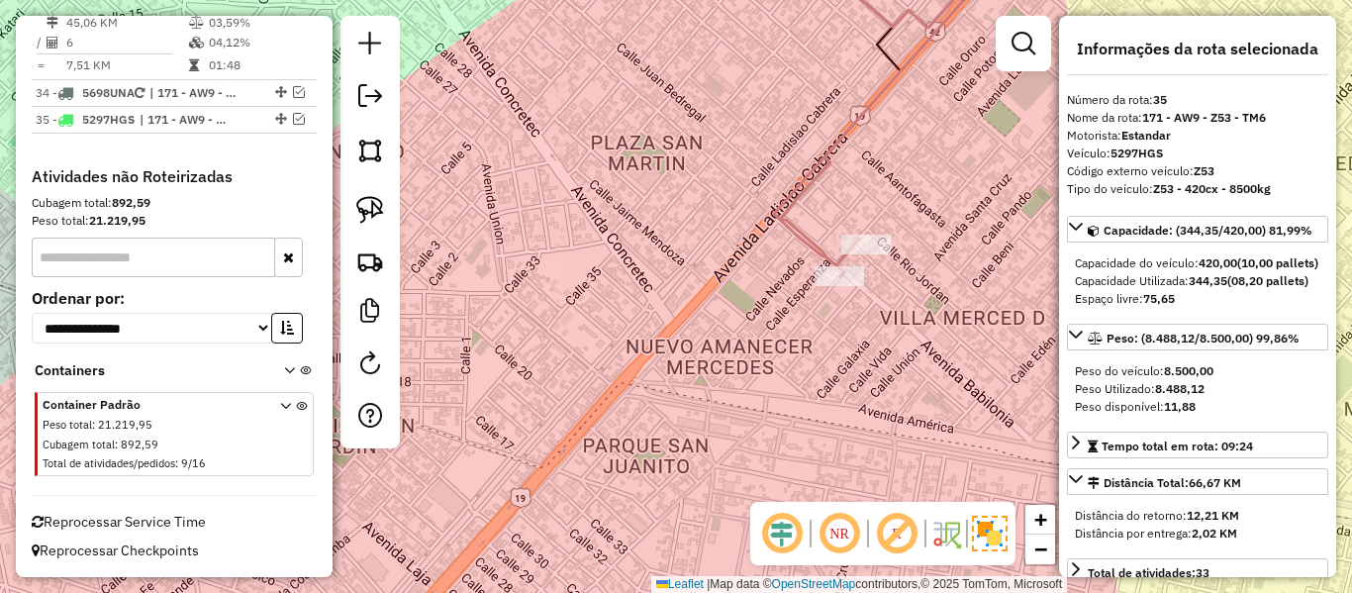
scroll to position [4166, 0]
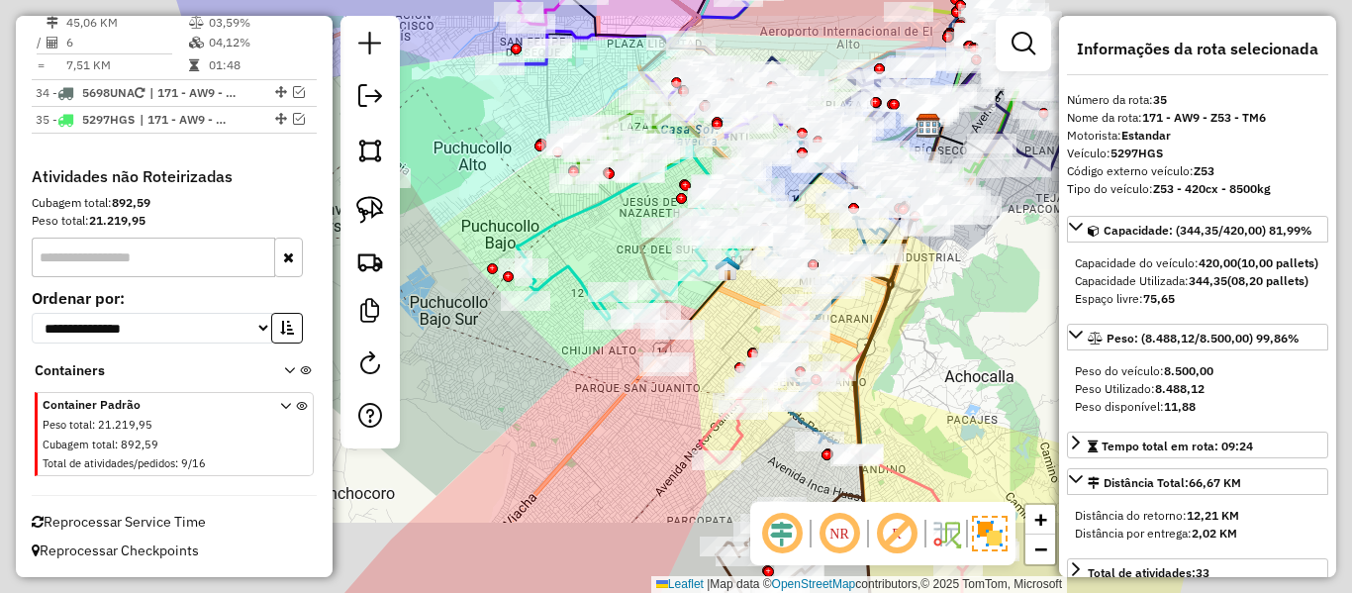
click at [586, 401] on div "Janela de atendimento Grade de atendimento Capacidade Transportadoras Veículos …" at bounding box center [676, 296] width 1352 height 593
click at [482, 260] on div "Janela de atendimento Grade de atendimento Capacidade Transportadoras Veículos …" at bounding box center [676, 296] width 1352 height 593
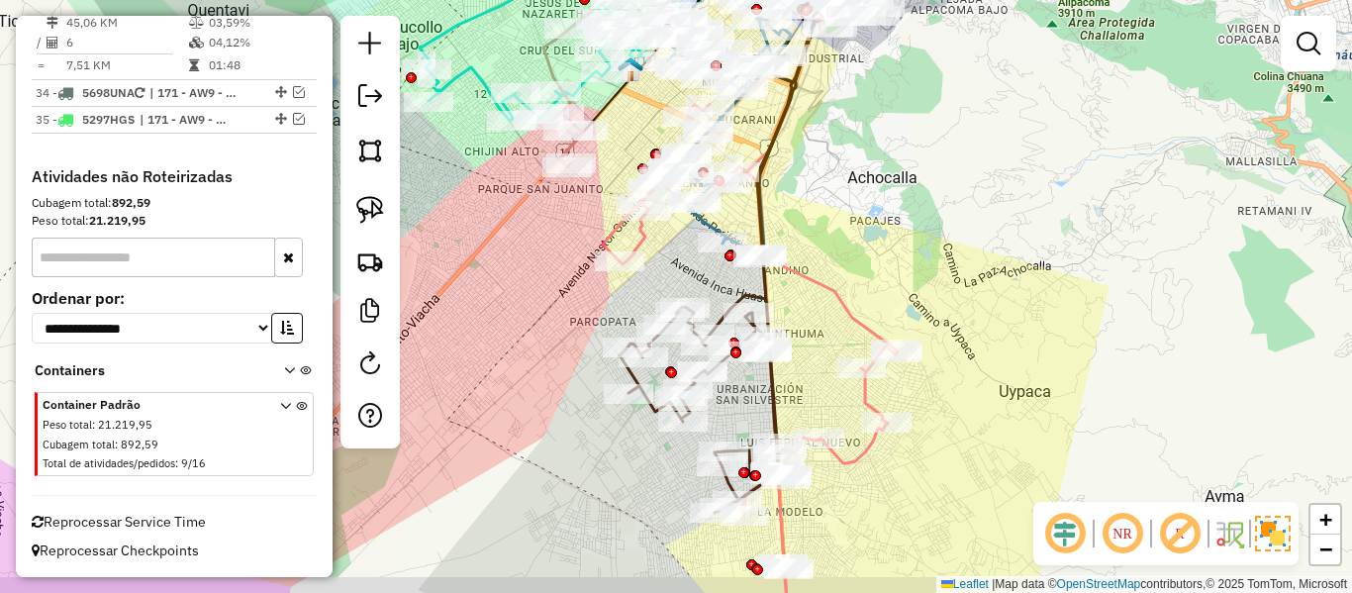
drag, startPoint x: 931, startPoint y: 281, endPoint x: 922, endPoint y: 240, distance: 42.5
click at [928, 234] on div "Janela de atendimento Grade de atendimento Capacidade Transportadoras Veículos …" at bounding box center [676, 296] width 1352 height 593
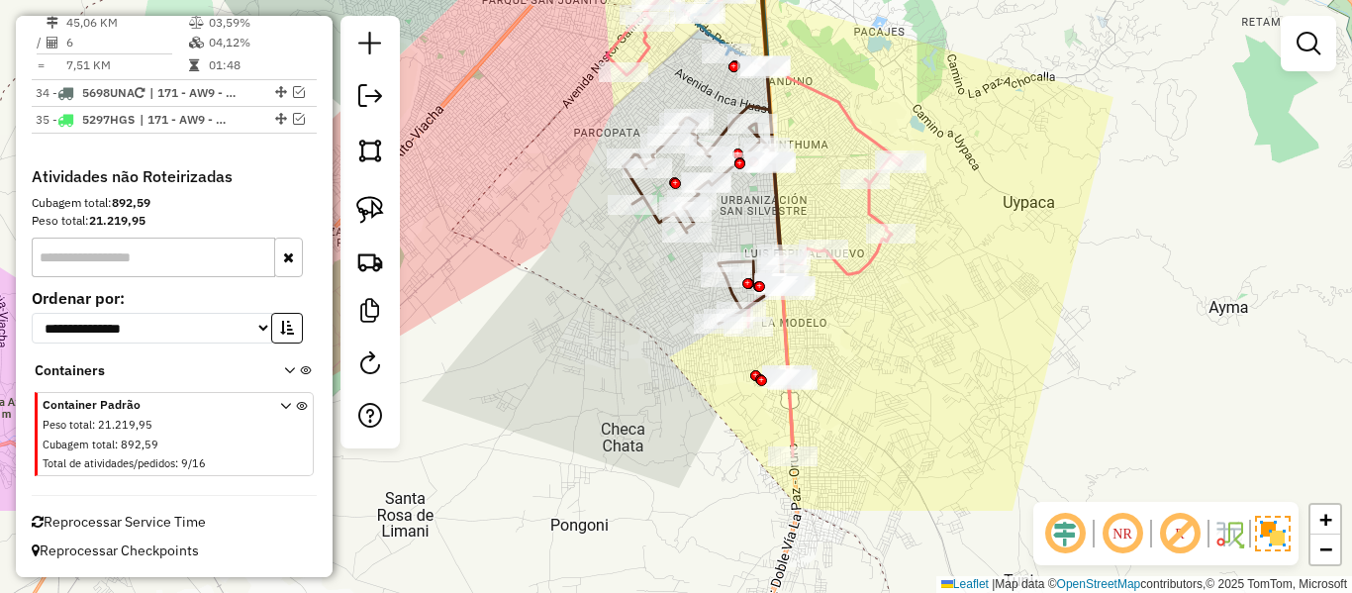
drag, startPoint x: 862, startPoint y: 467, endPoint x: 869, endPoint y: 315, distance: 152.6
click at [869, 315] on div "Janela de atendimento Grade de atendimento Capacidade Transportadoras Veículos …" at bounding box center [676, 296] width 1352 height 593
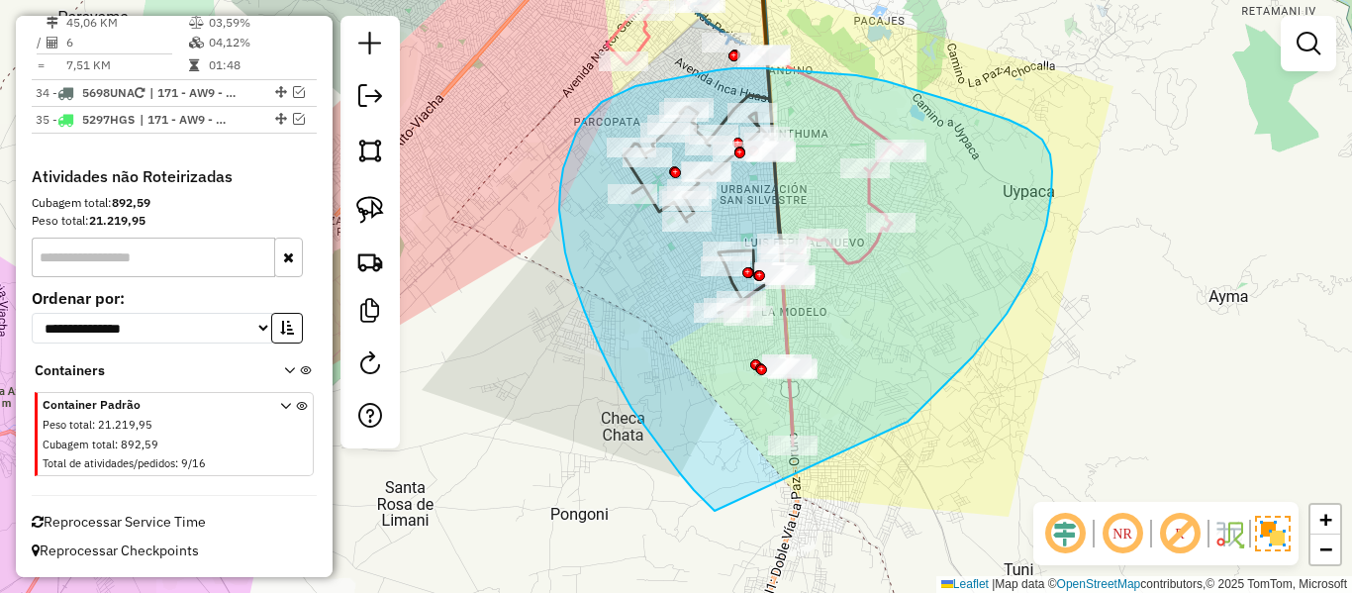
drag, startPoint x: 1052, startPoint y: 171, endPoint x: 741, endPoint y: 513, distance: 461.8
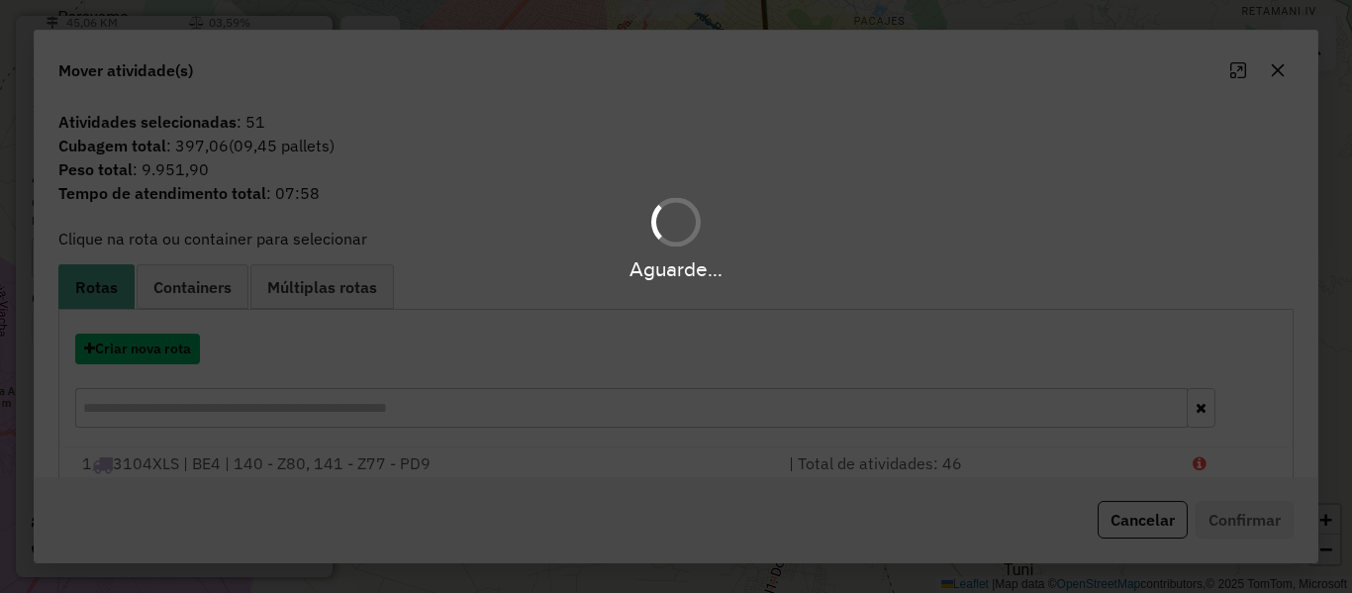
click at [134, 355] on button "Criar nova rota" at bounding box center [137, 349] width 125 height 31
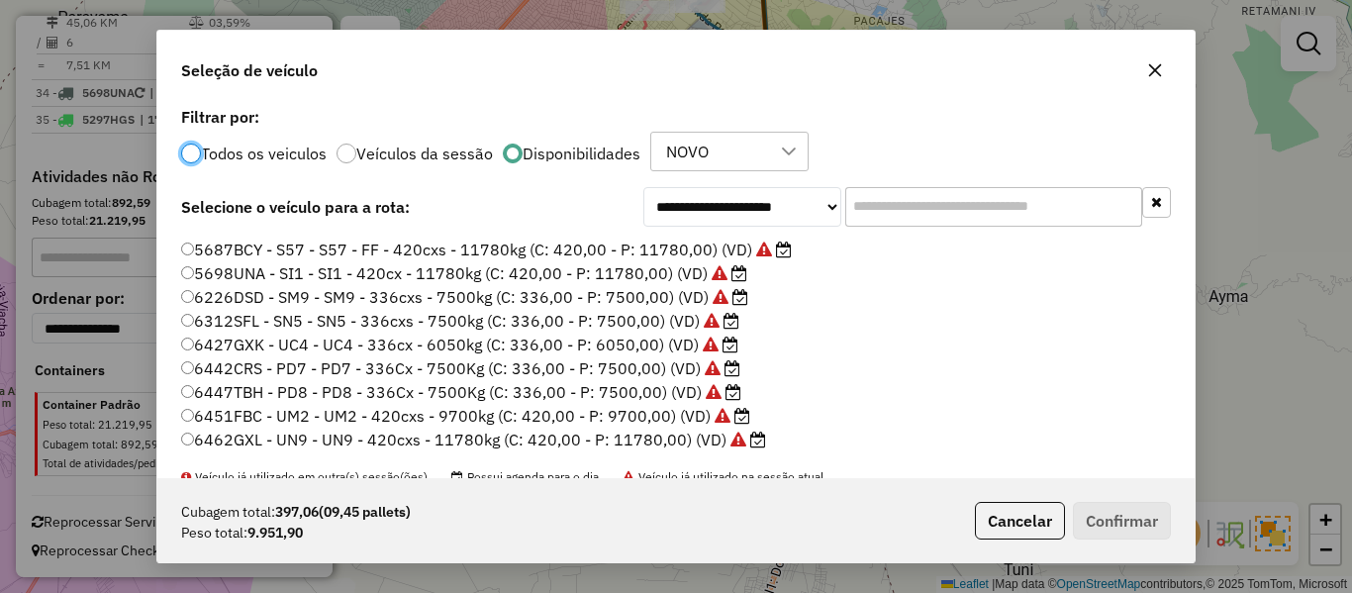
scroll to position [78, 0]
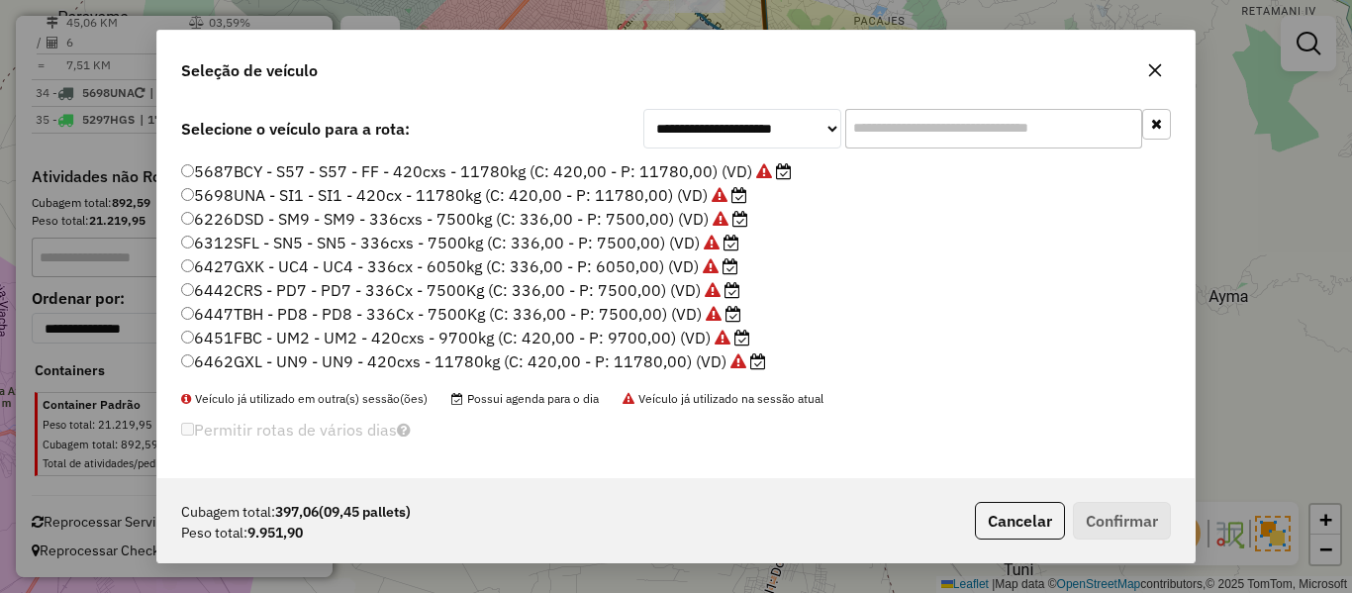
click at [713, 174] on label "5687BCY - S57 - S57 - FF - 420cxs - 11780kg (C: 420,00 - P: 11780,00) (VD)" at bounding box center [486, 171] width 611 height 24
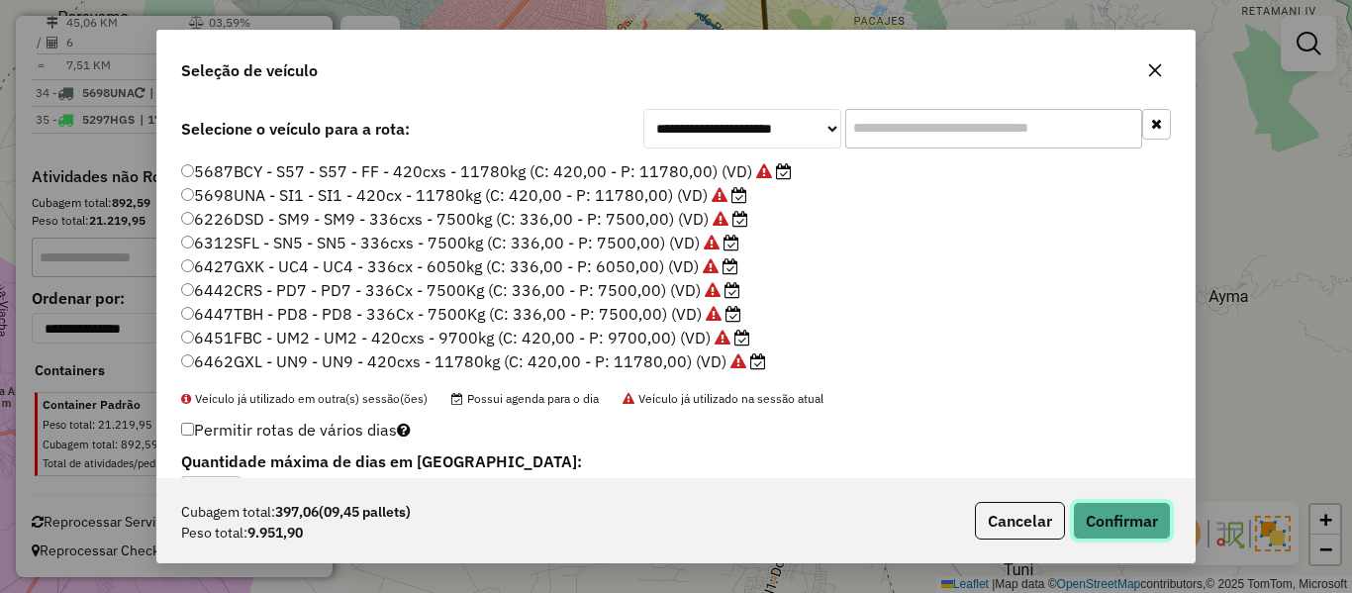
click at [1124, 523] on button "Confirmar" at bounding box center [1122, 521] width 98 height 38
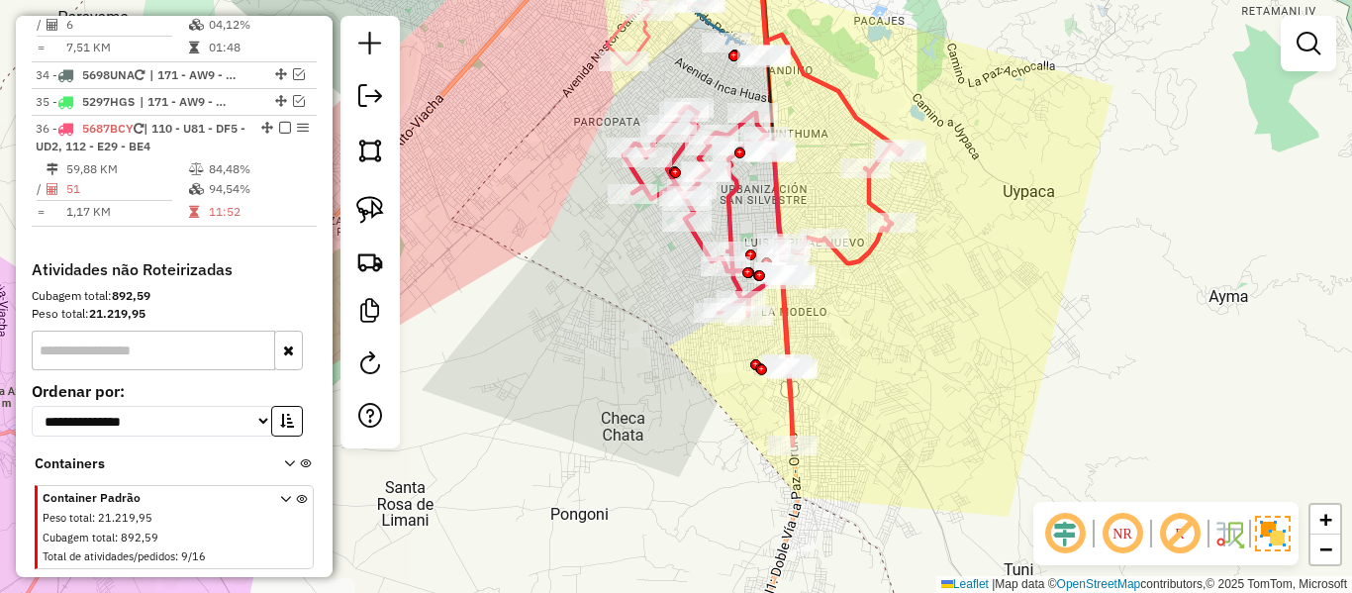
scroll to position [4268, 0]
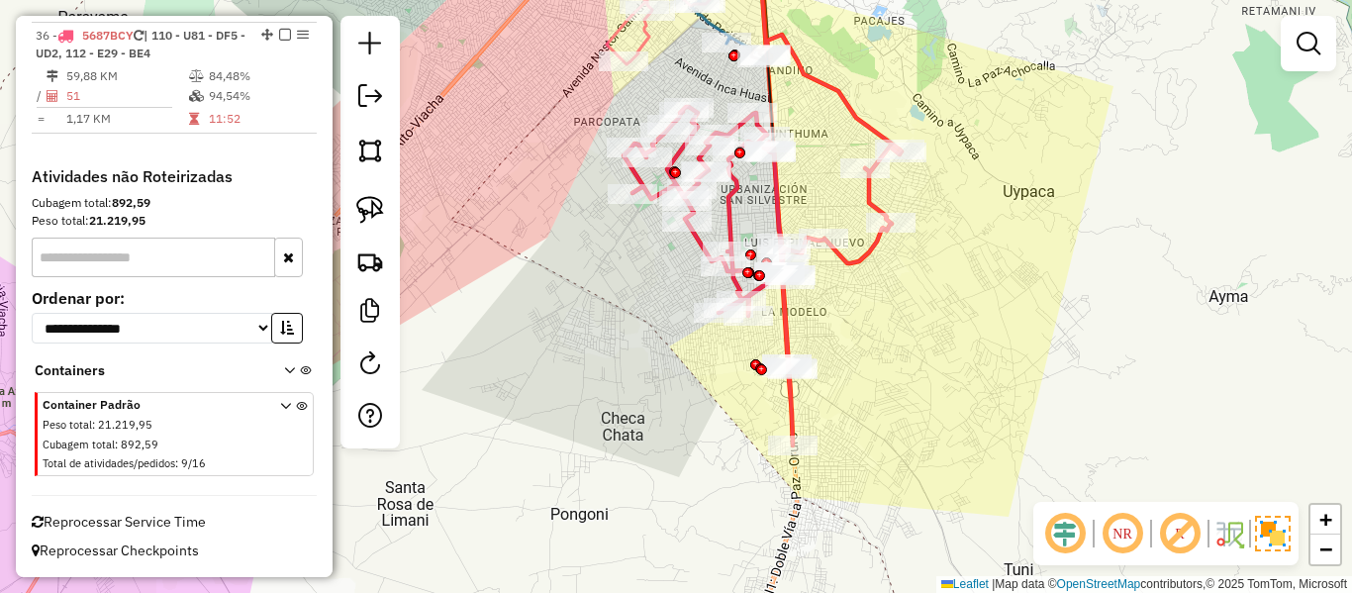
click at [854, 261] on icon at bounding box center [763, 276] width 278 height 339
select select "**********"
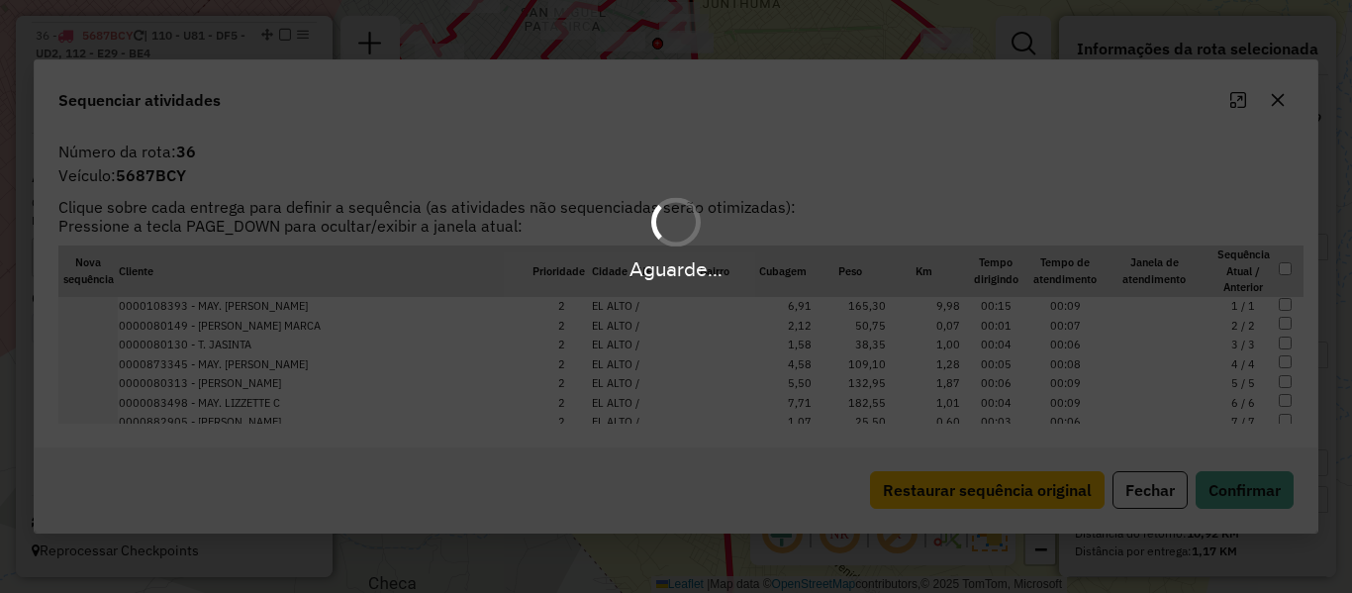
scroll to position [4294, 0]
click at [794, 182] on div "Aguarde..." at bounding box center [676, 296] width 1352 height 593
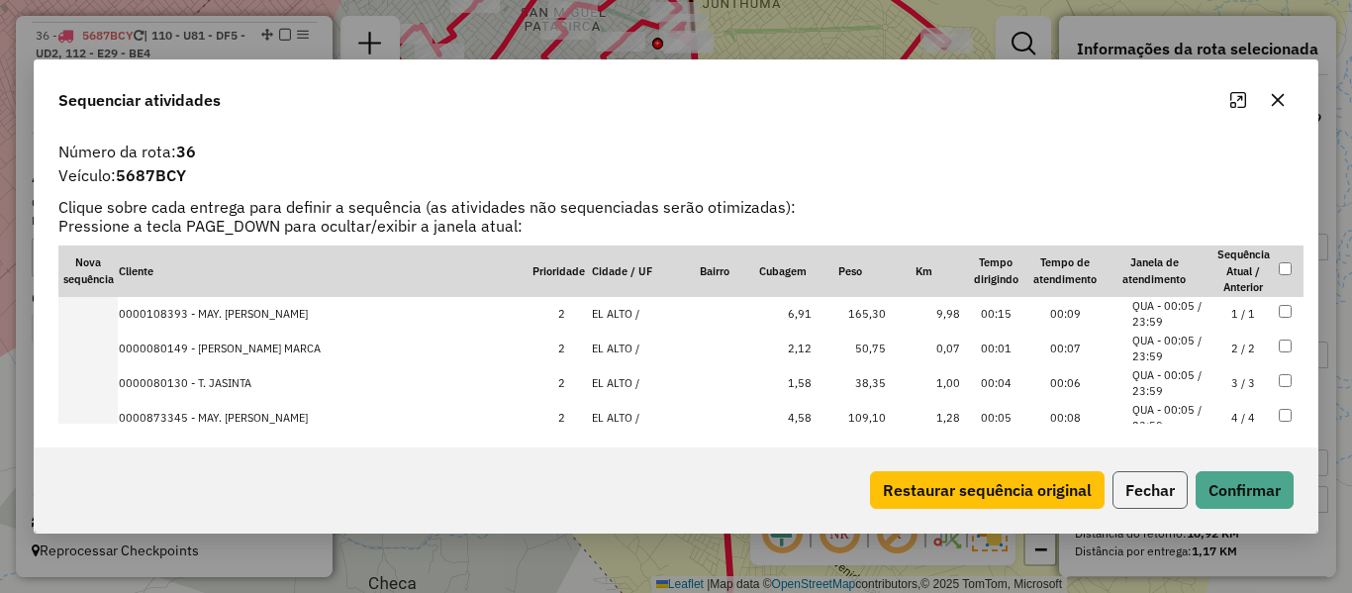
click at [1159, 484] on button "Fechar" at bounding box center [1150, 490] width 75 height 38
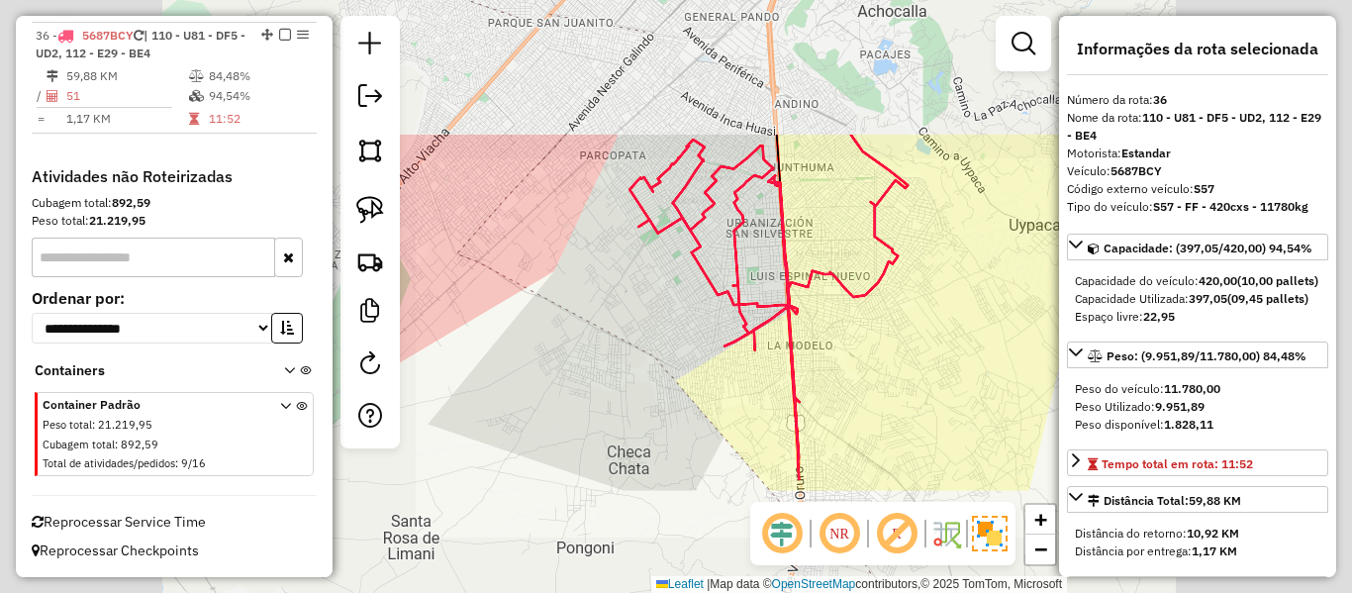
click at [876, 366] on div "Janela de atendimento Grade de atendimento Capacidade Transportadoras Veículos …" at bounding box center [676, 296] width 1352 height 593
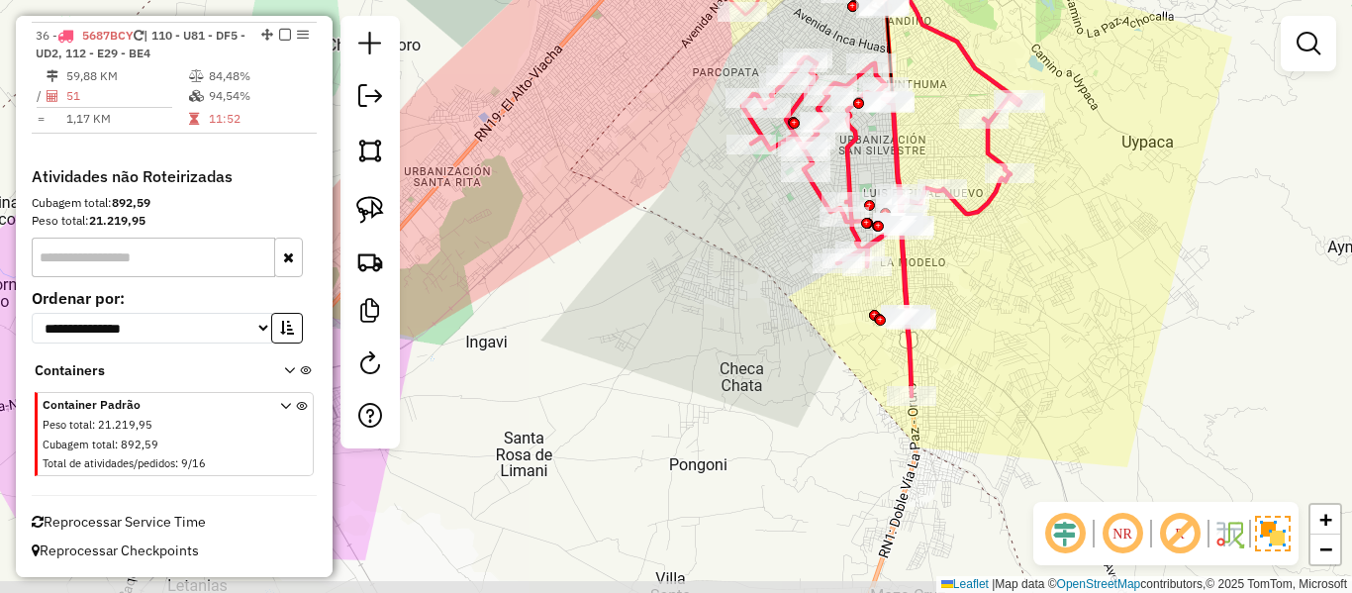
drag, startPoint x: 771, startPoint y: 539, endPoint x: 846, endPoint y: 431, distance: 131.5
click at [847, 431] on div "Janela de atendimento Grade de atendimento Capacidade Transportadoras Veículos …" at bounding box center [676, 296] width 1352 height 593
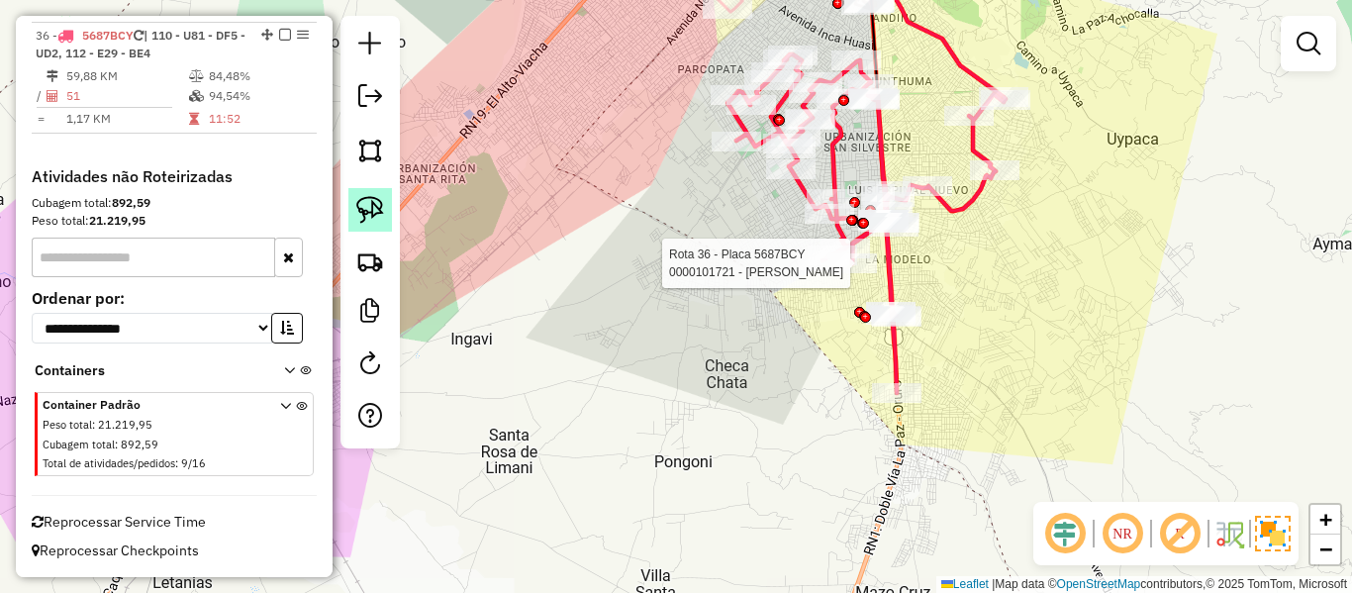
click at [382, 218] on img at bounding box center [370, 210] width 28 height 28
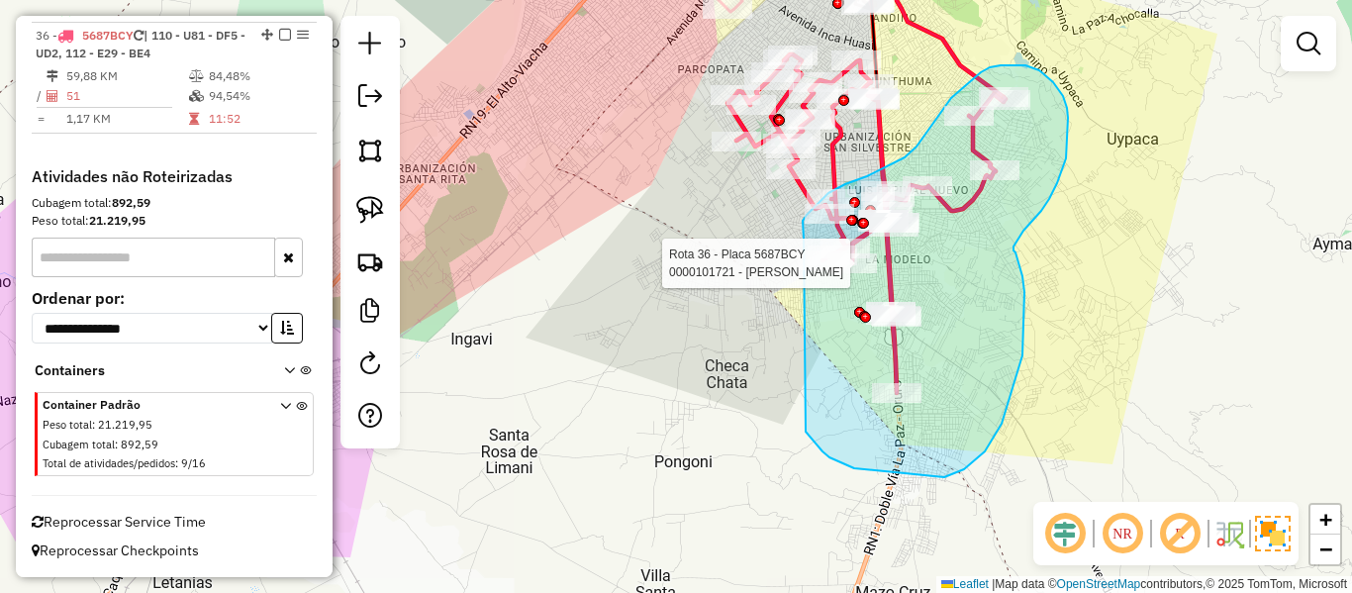
click at [808, 247] on div "Rota 36 - Placa 5687BCY 0000101721 - TIENDA ANGELA Rota 36 - Placa 5687BCY 0000…" at bounding box center [676, 296] width 1352 height 593
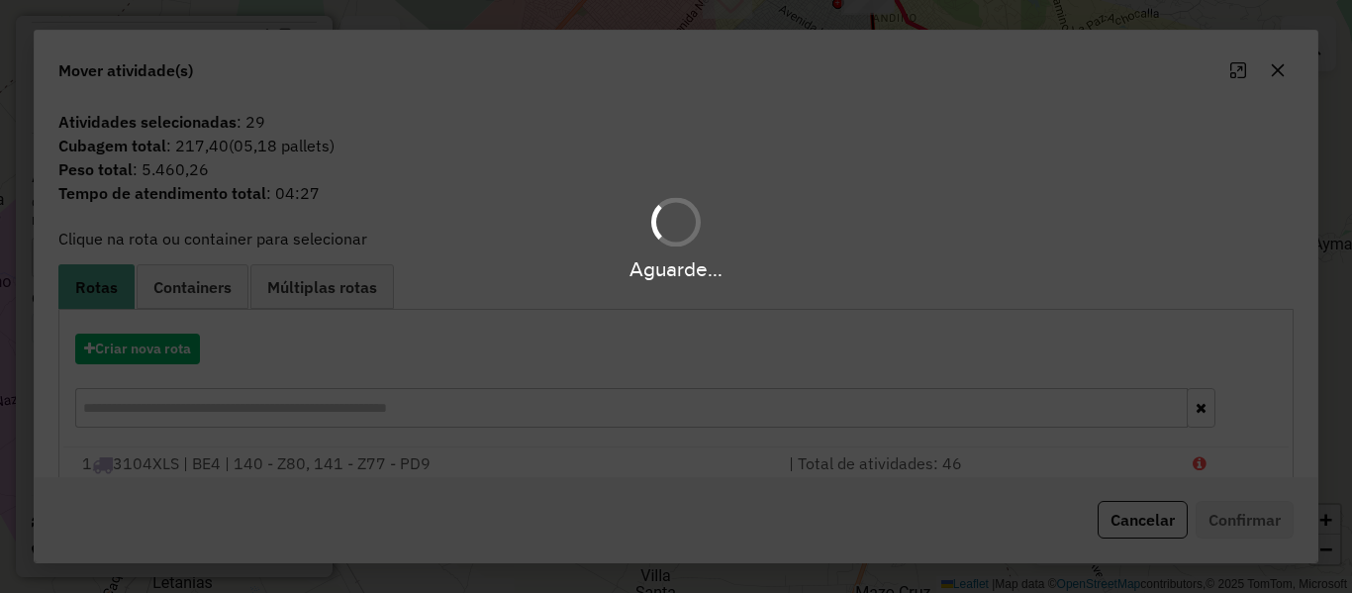
click at [165, 347] on hb-app "Aguarde... Pop-up bloqueado! Seu navegador bloqueou automáticamente a abertura …" at bounding box center [676, 296] width 1352 height 593
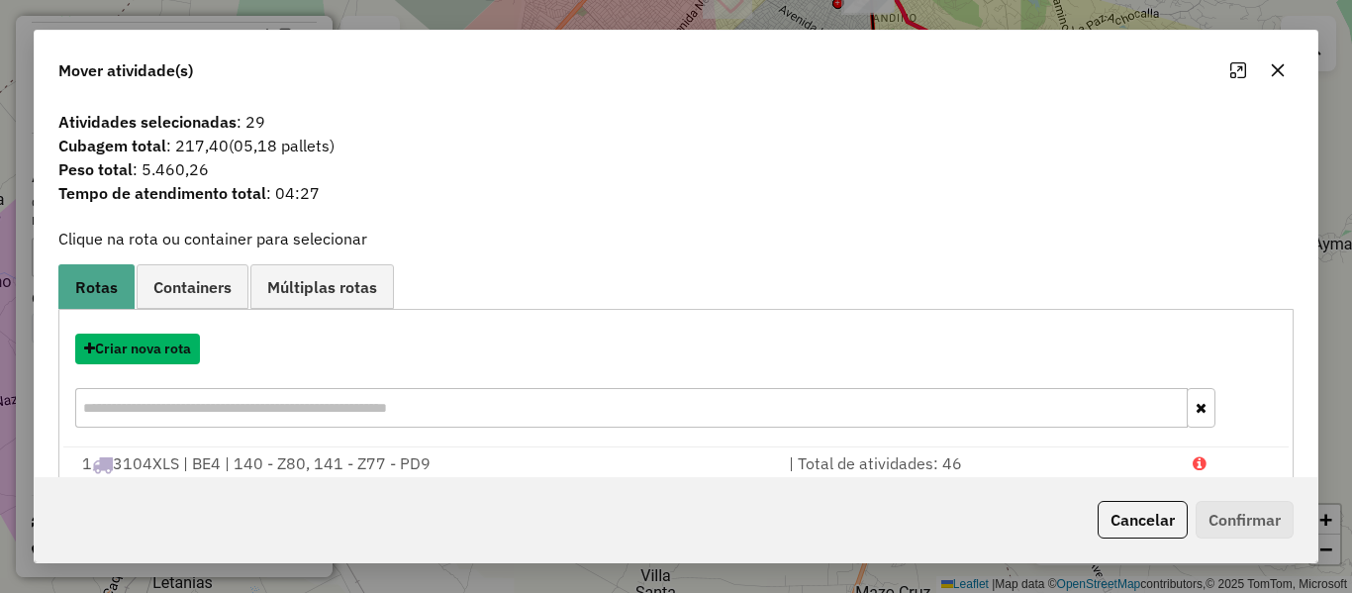
click at [165, 347] on button "Criar nova rota" at bounding box center [137, 349] width 125 height 31
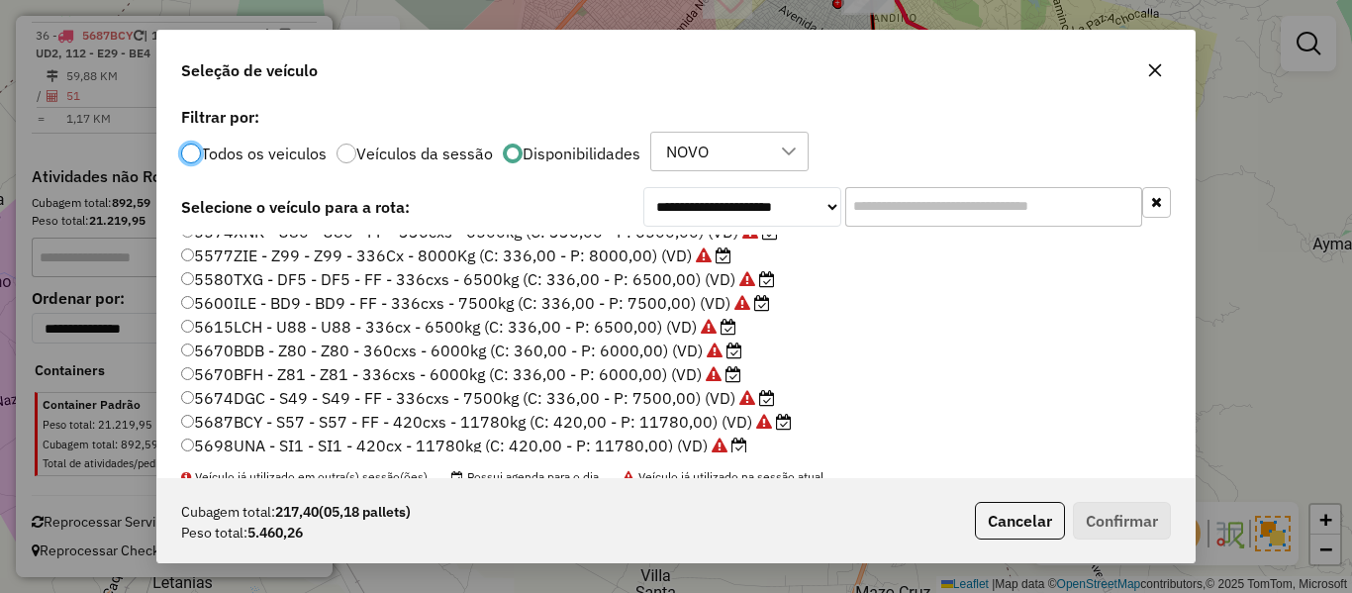
scroll to position [590, 0]
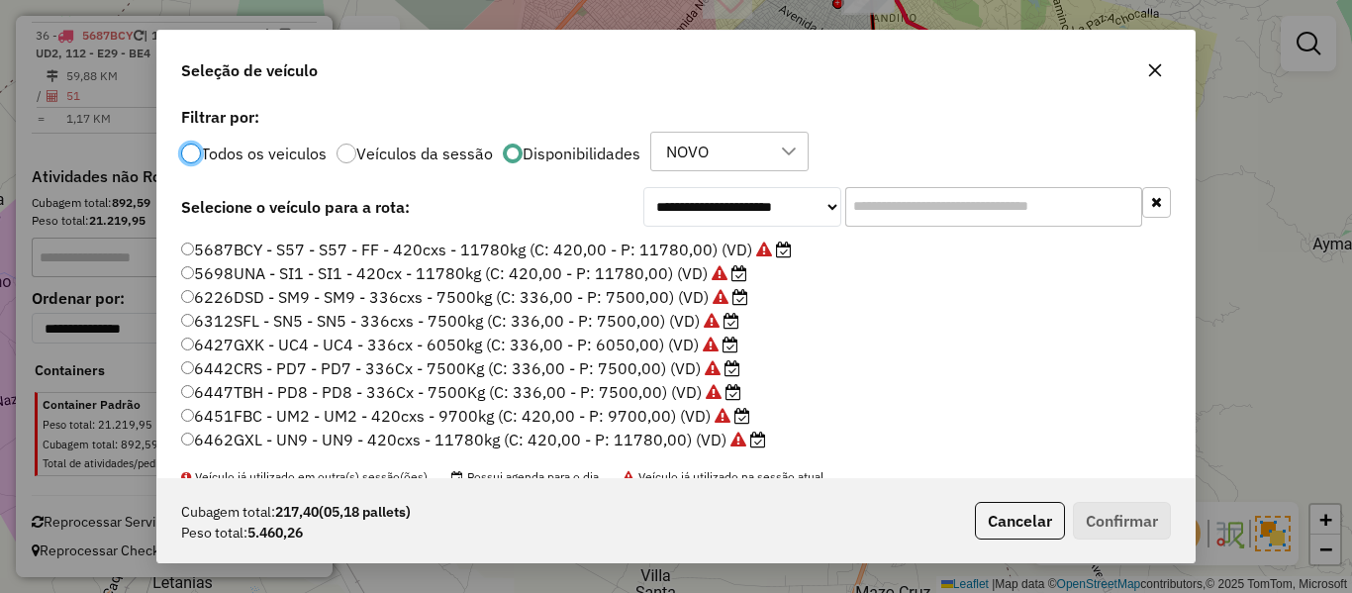
click at [664, 391] on label "6447TBH - PD8 - PD8 - 336Cx - 7500Kg (C: 336,00 - P: 7500,00) (VD)" at bounding box center [461, 392] width 560 height 24
click at [1123, 513] on button "Confirmar" at bounding box center [1122, 521] width 98 height 38
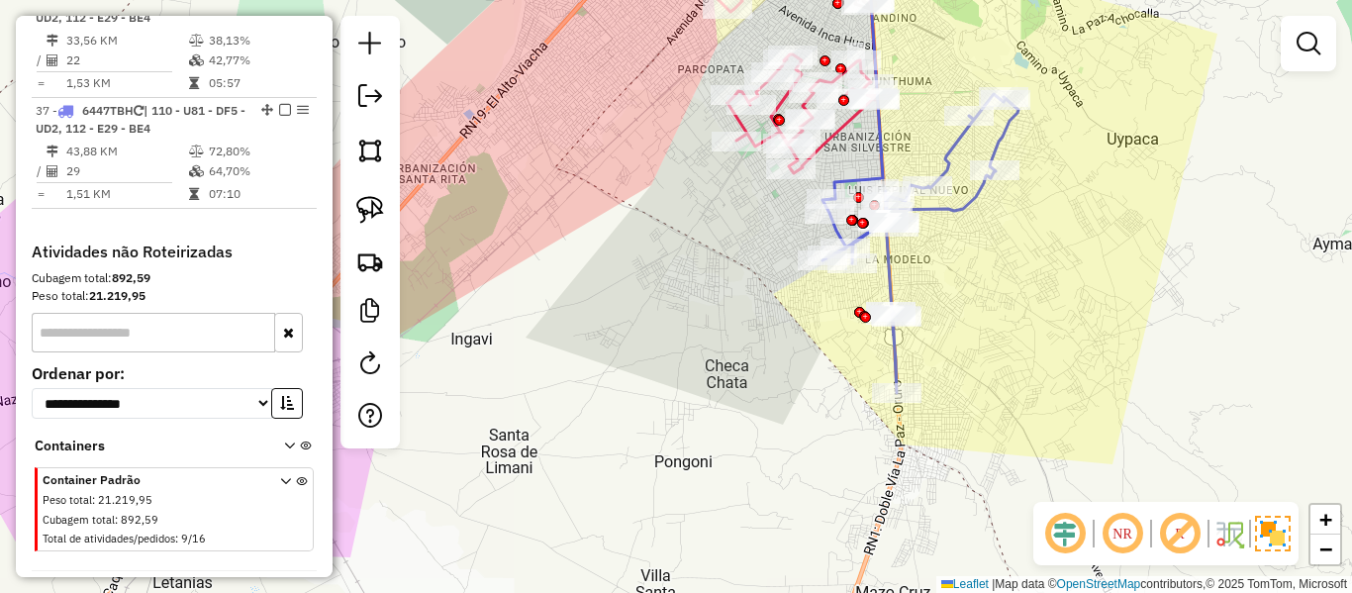
click at [967, 215] on icon at bounding box center [921, 243] width 196 height 299
select select "**********"
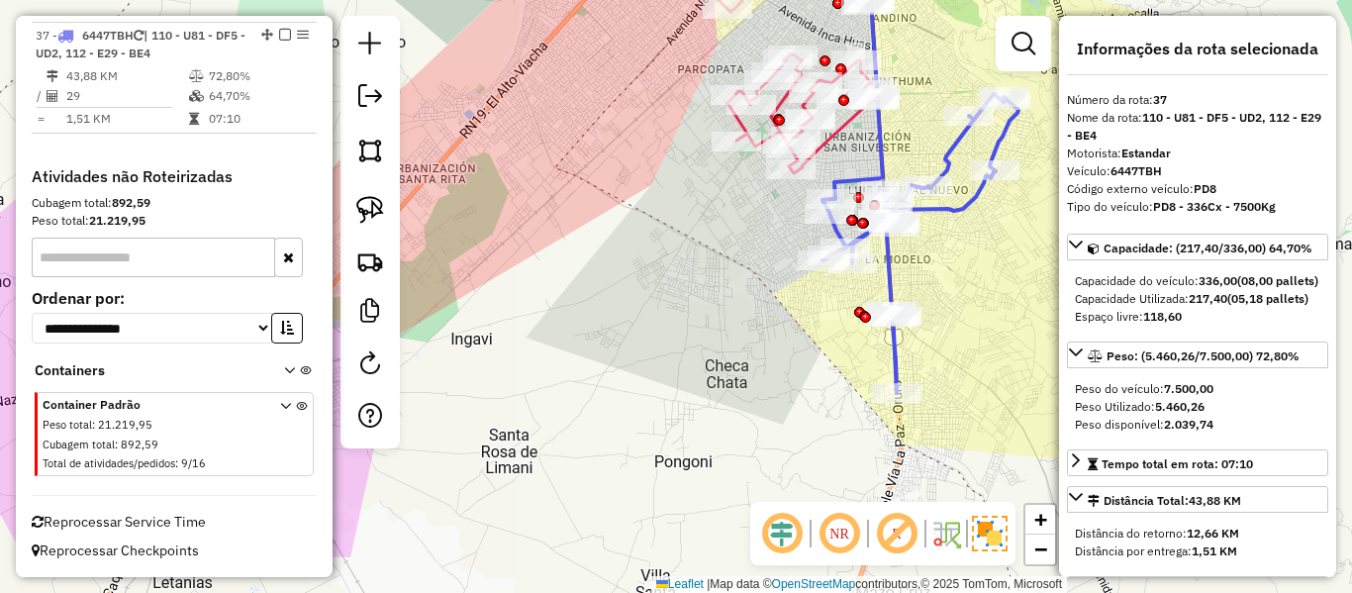
scroll to position [4405, 0]
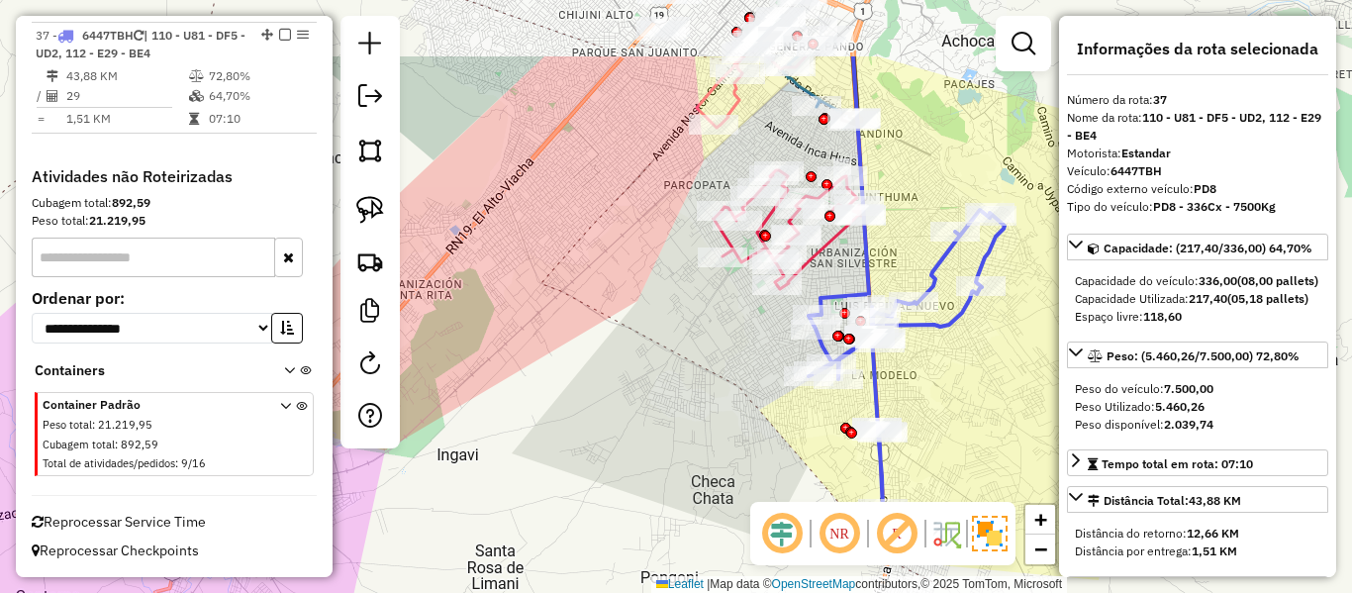
click at [953, 378] on div "Janela de atendimento Grade de atendimento Capacidade Transportadoras Veículos …" at bounding box center [676, 296] width 1352 height 593
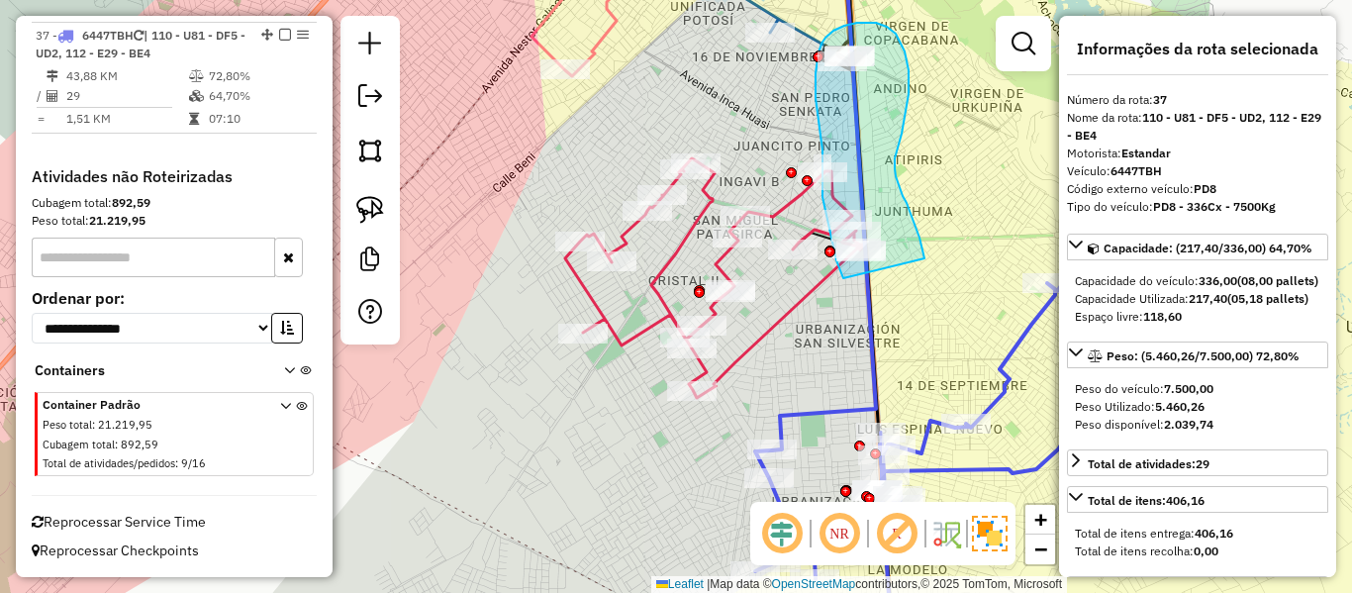
drag, startPoint x: 903, startPoint y: 196, endPoint x: 855, endPoint y: 300, distance: 114.3
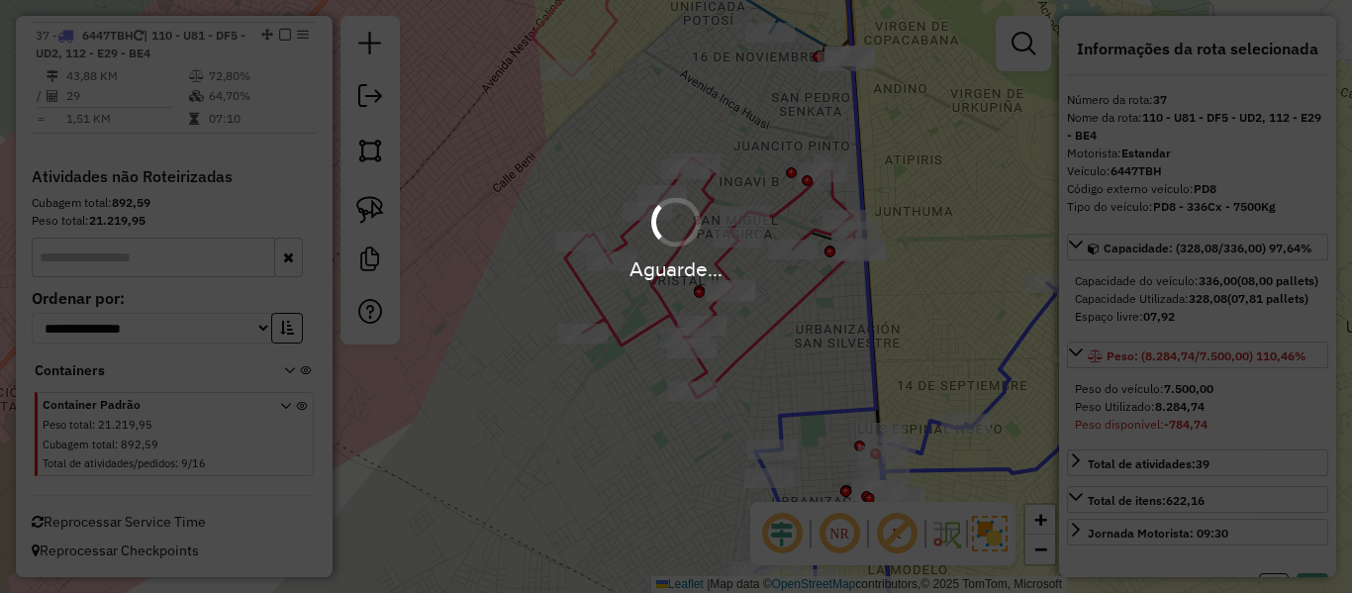
select select "**********"
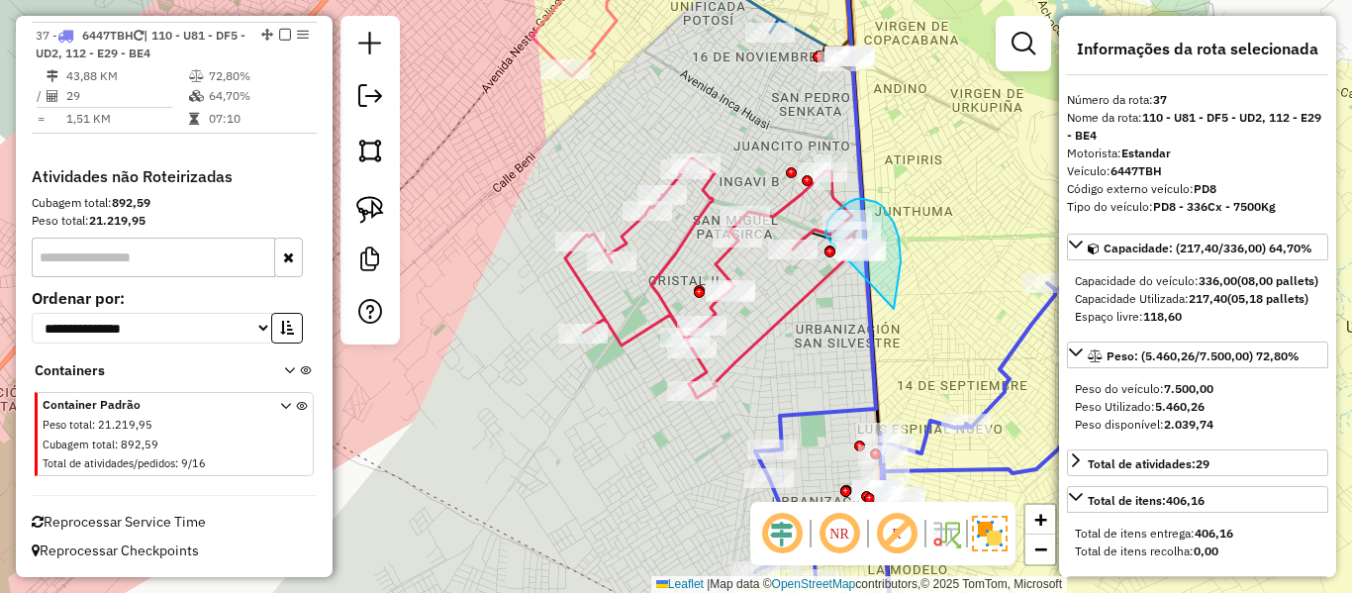
drag, startPoint x: 901, startPoint y: 261, endPoint x: 841, endPoint y: 283, distance: 63.3
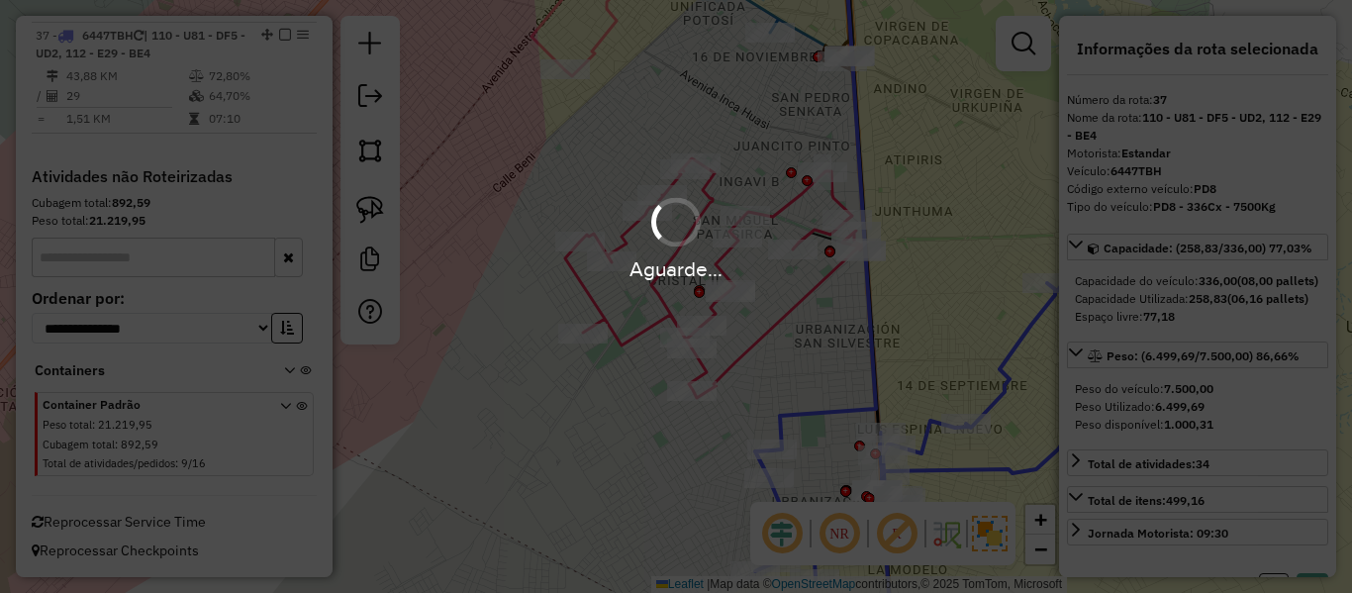
select select "**********"
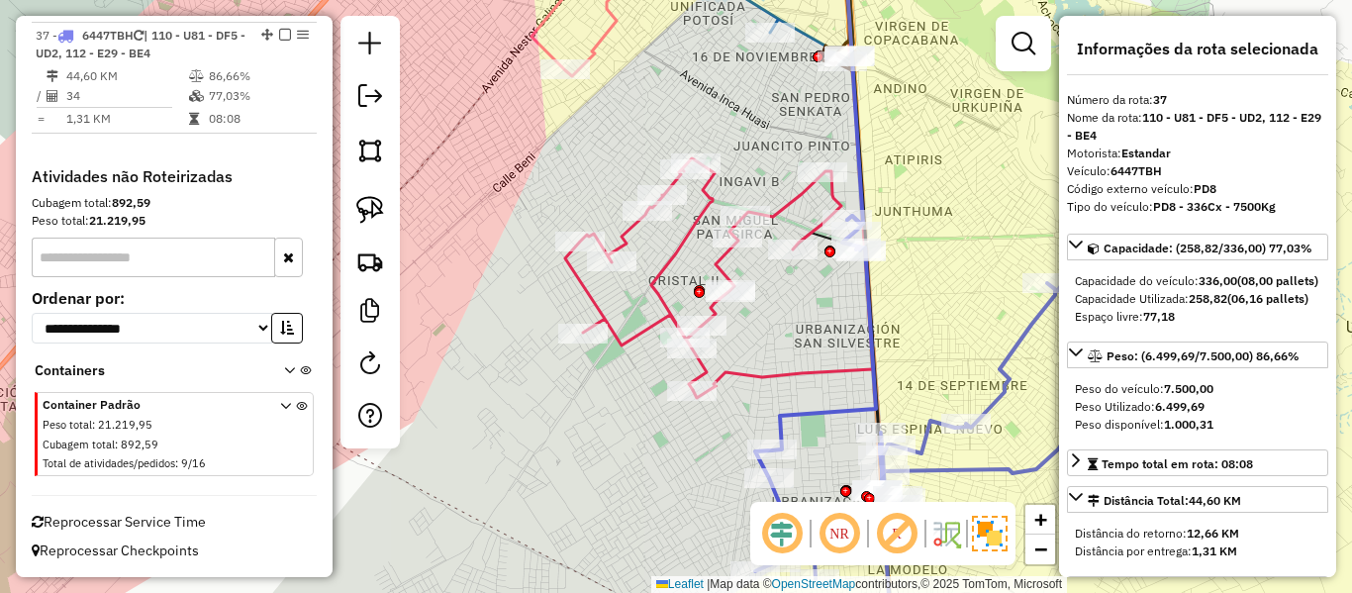
click at [1008, 357] on icon at bounding box center [951, 434] width 393 height 437
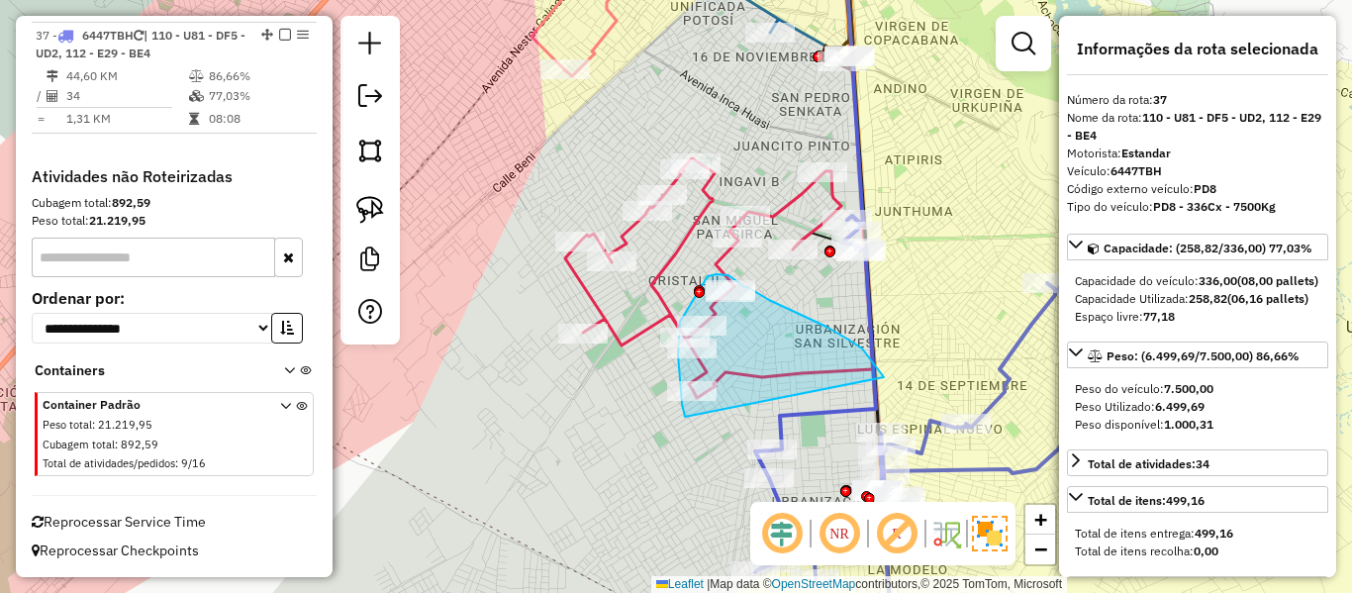
drag, startPoint x: 809, startPoint y: 319, endPoint x: 685, endPoint y: 417, distance: 157.9
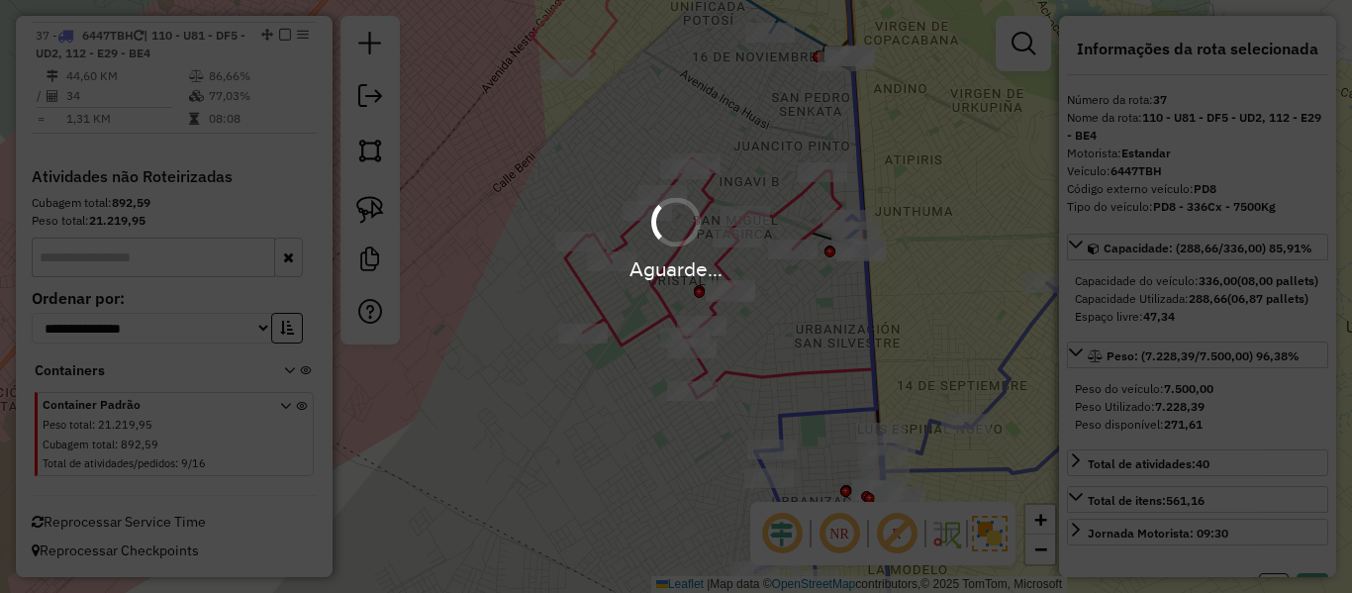
select select "**********"
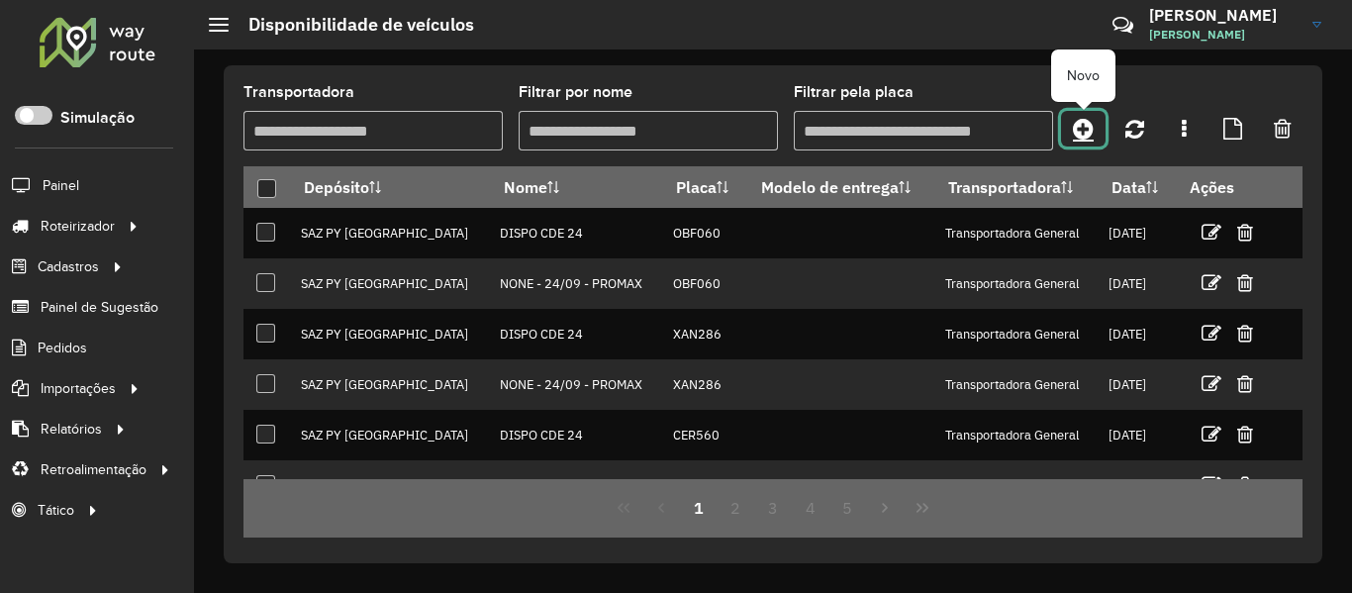
click at [1084, 138] on icon at bounding box center [1083, 129] width 21 height 24
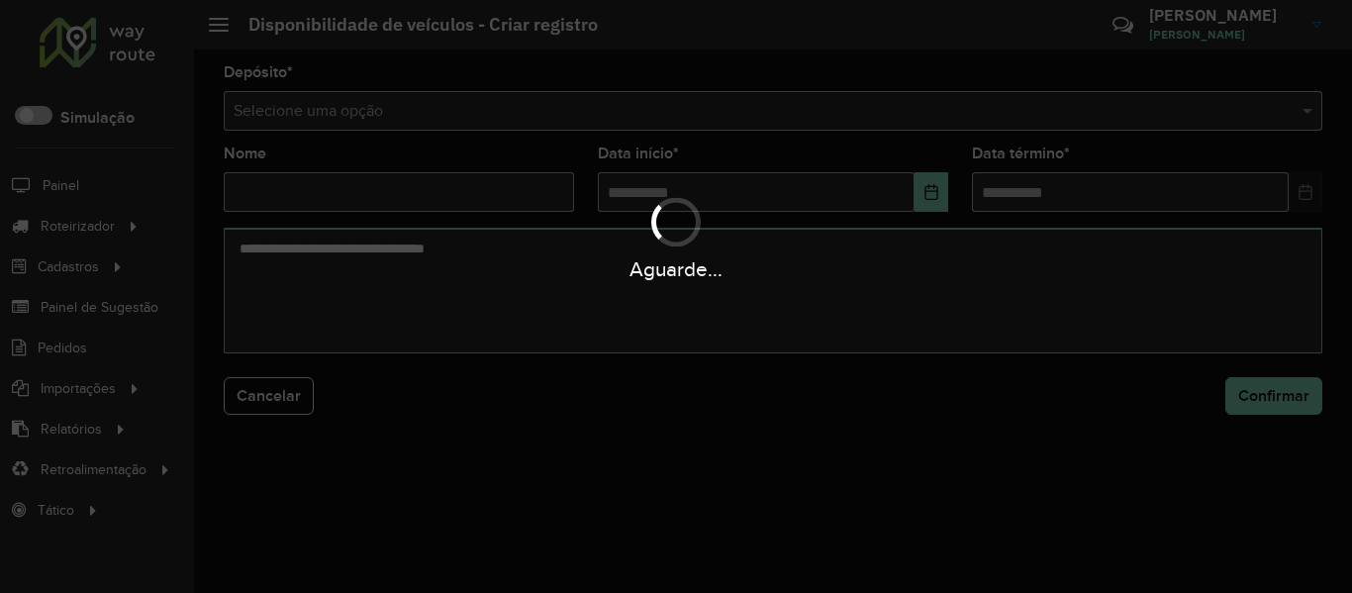
click at [535, 114] on div "Aguarde..." at bounding box center [676, 296] width 1352 height 593
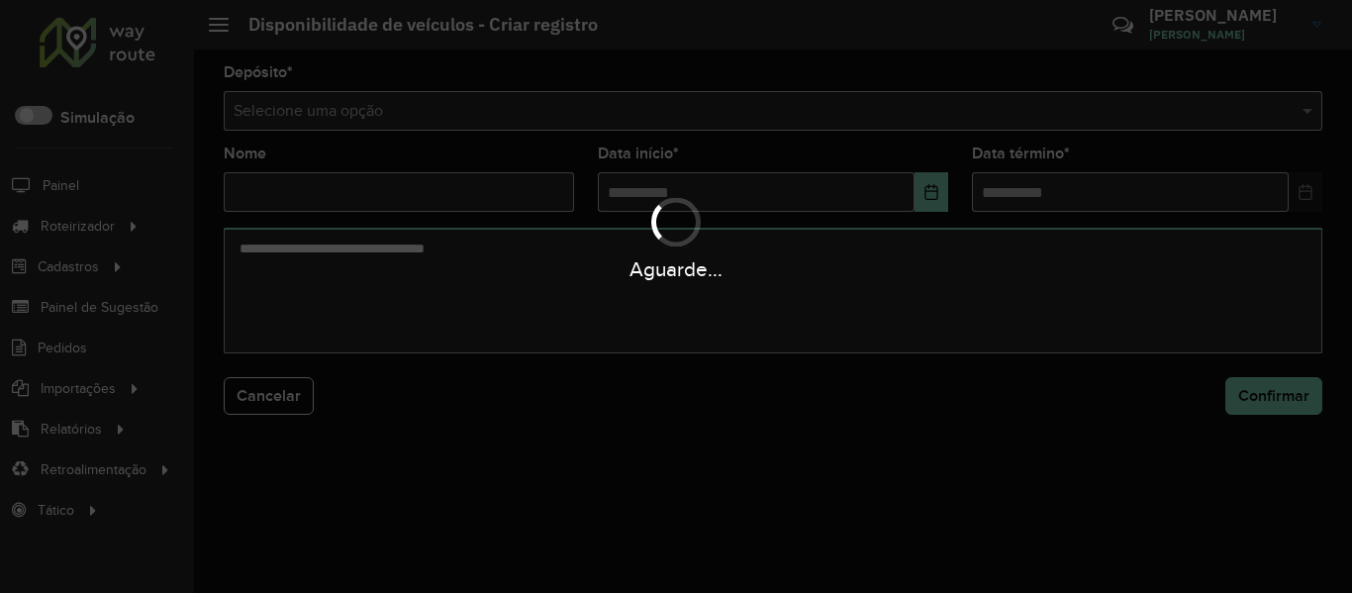
click at [535, 114] on div "Aguarde..." at bounding box center [676, 296] width 1352 height 593
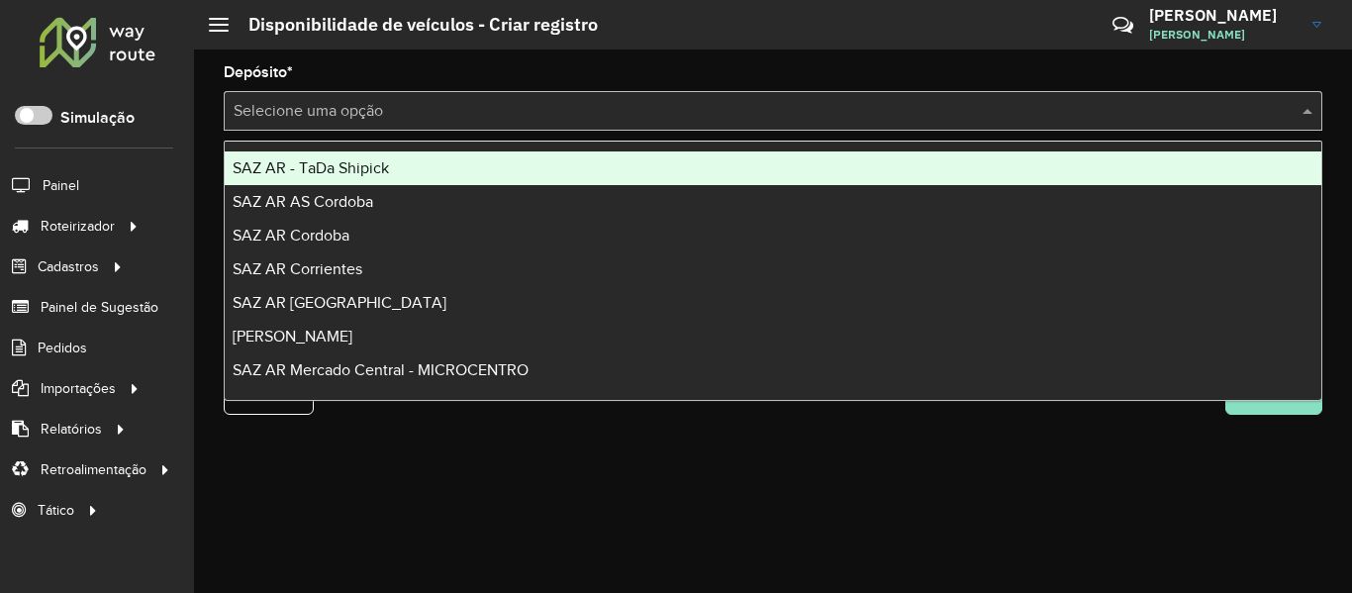
click at [535, 114] on input "text" at bounding box center [753, 112] width 1039 height 24
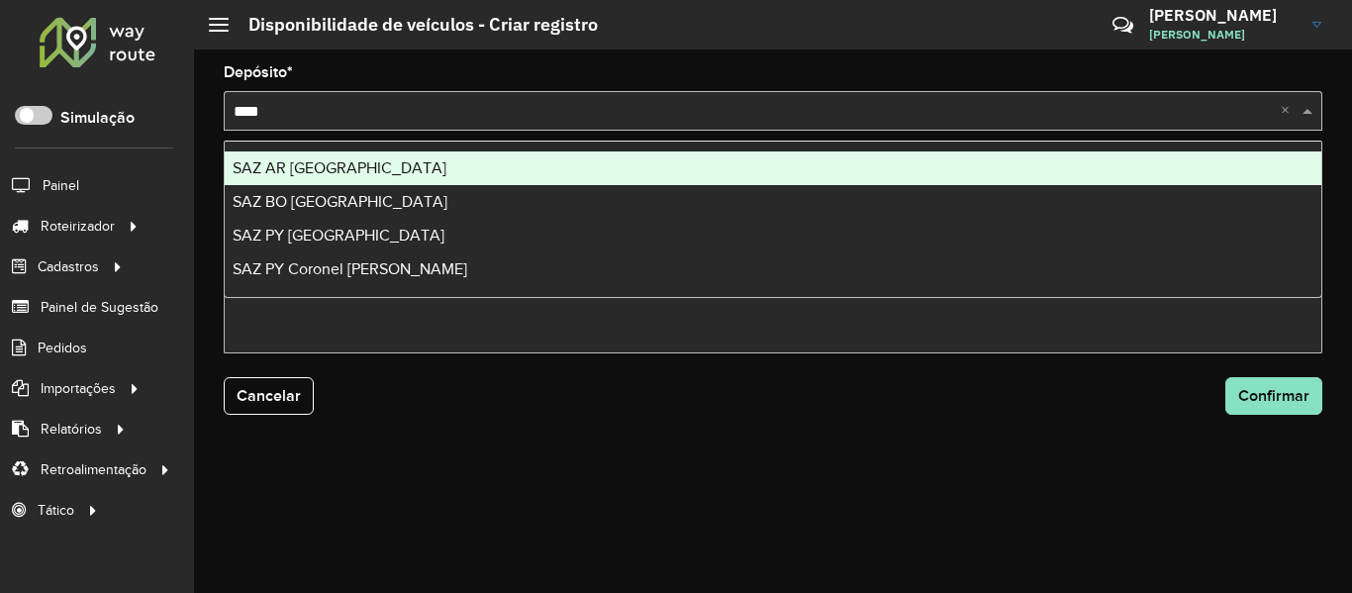
type input "*****"
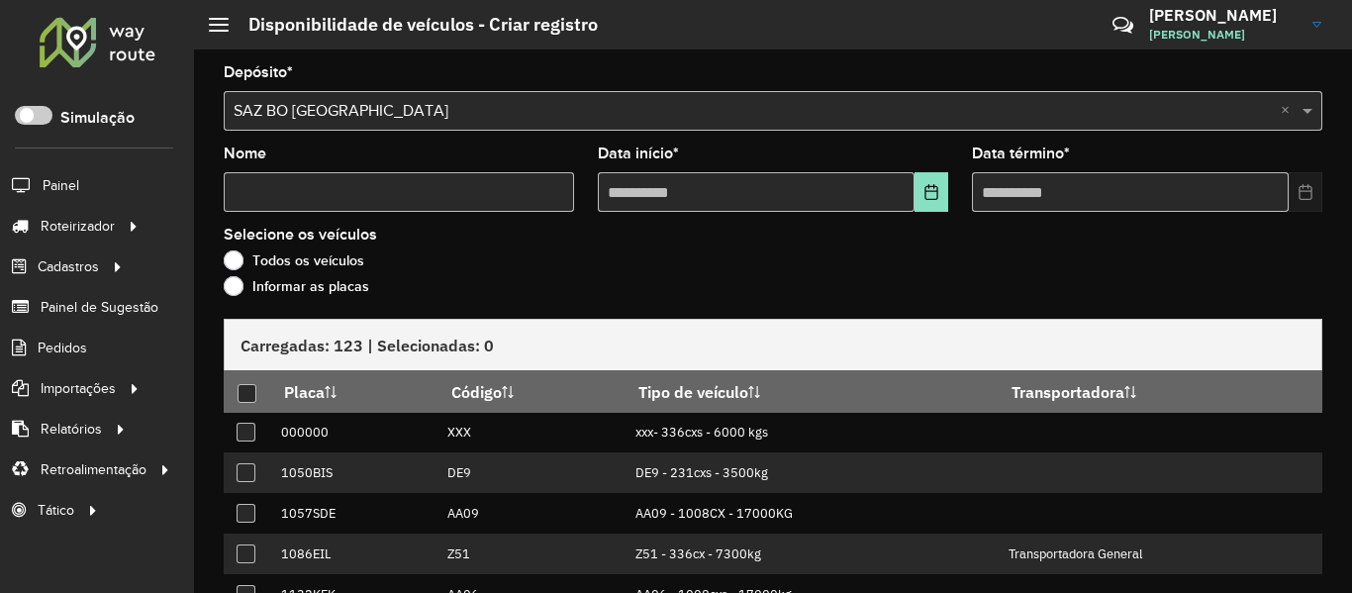
click at [454, 194] on input "Nome" at bounding box center [399, 192] width 350 height 40
type input "****"
click at [924, 191] on icon "Choose Date" at bounding box center [932, 192] width 16 height 16
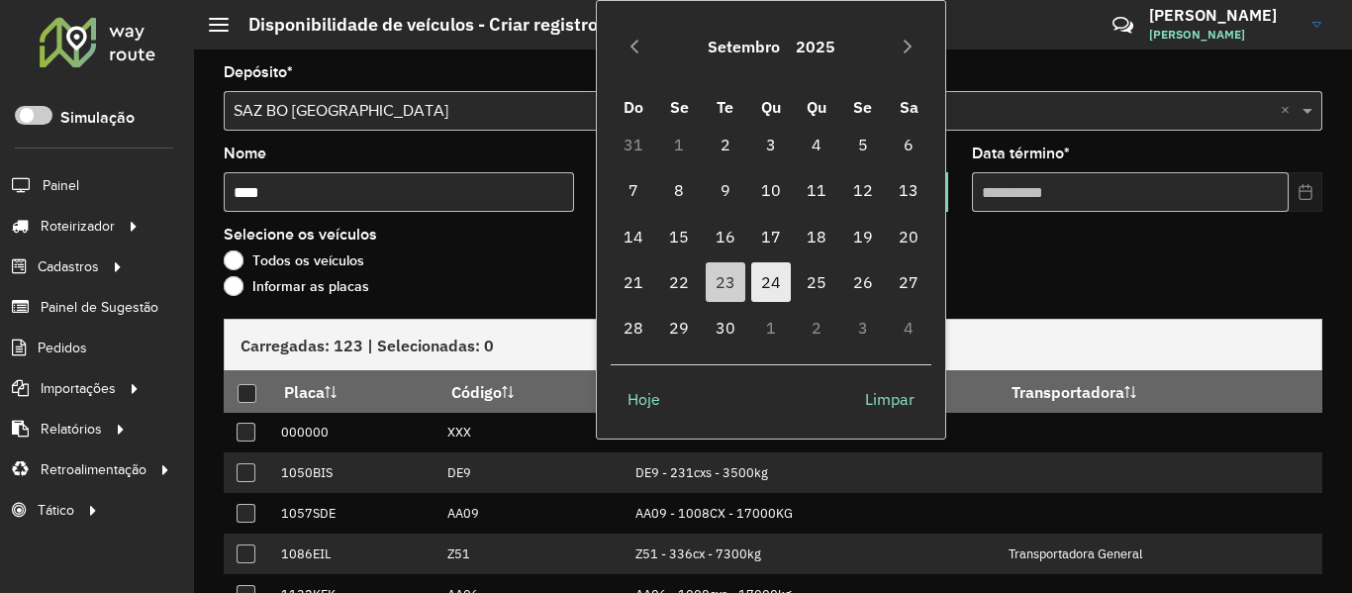
click at [776, 271] on span "24" at bounding box center [771, 282] width 40 height 40
type input "**********"
click at [776, 271] on span "24" at bounding box center [771, 282] width 40 height 40
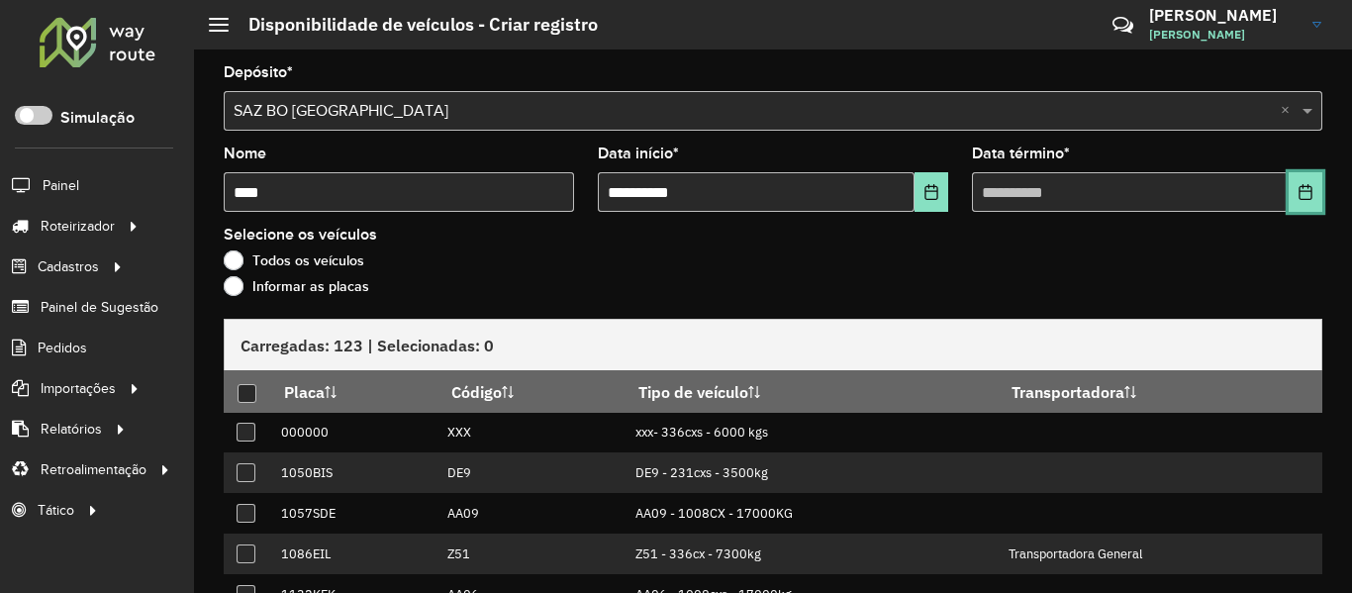
click at [1302, 187] on icon "Choose Date" at bounding box center [1306, 192] width 16 height 16
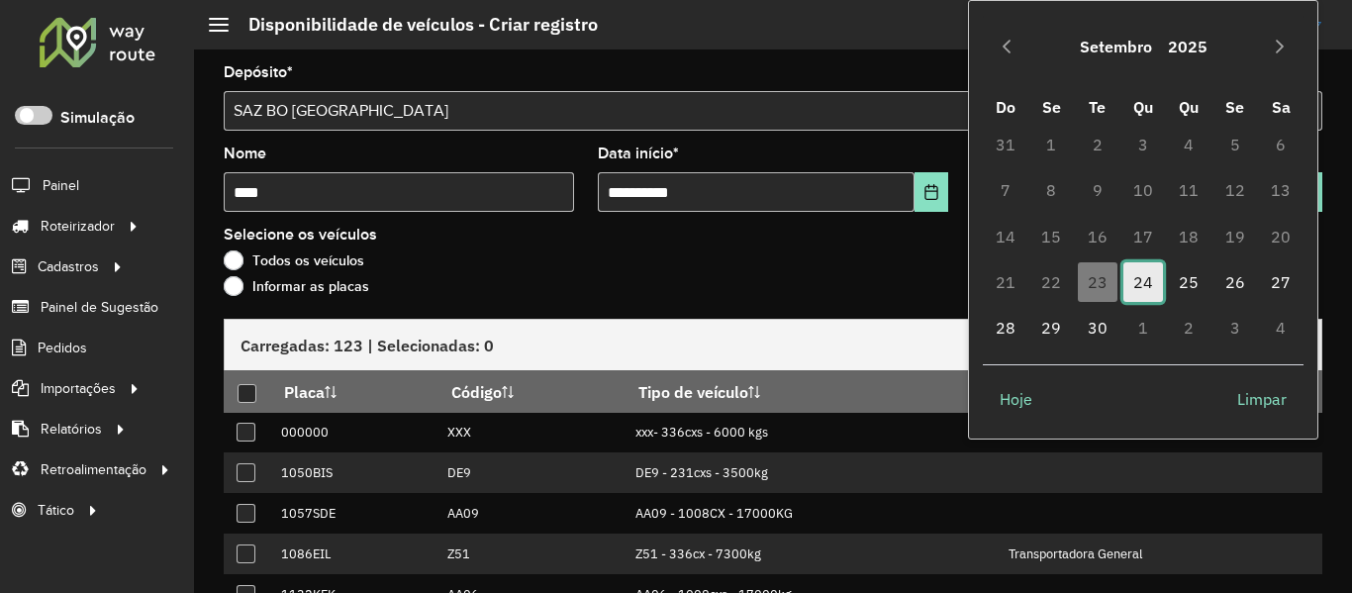
click at [1141, 271] on span "24" at bounding box center [1144, 282] width 40 height 40
type input "**********"
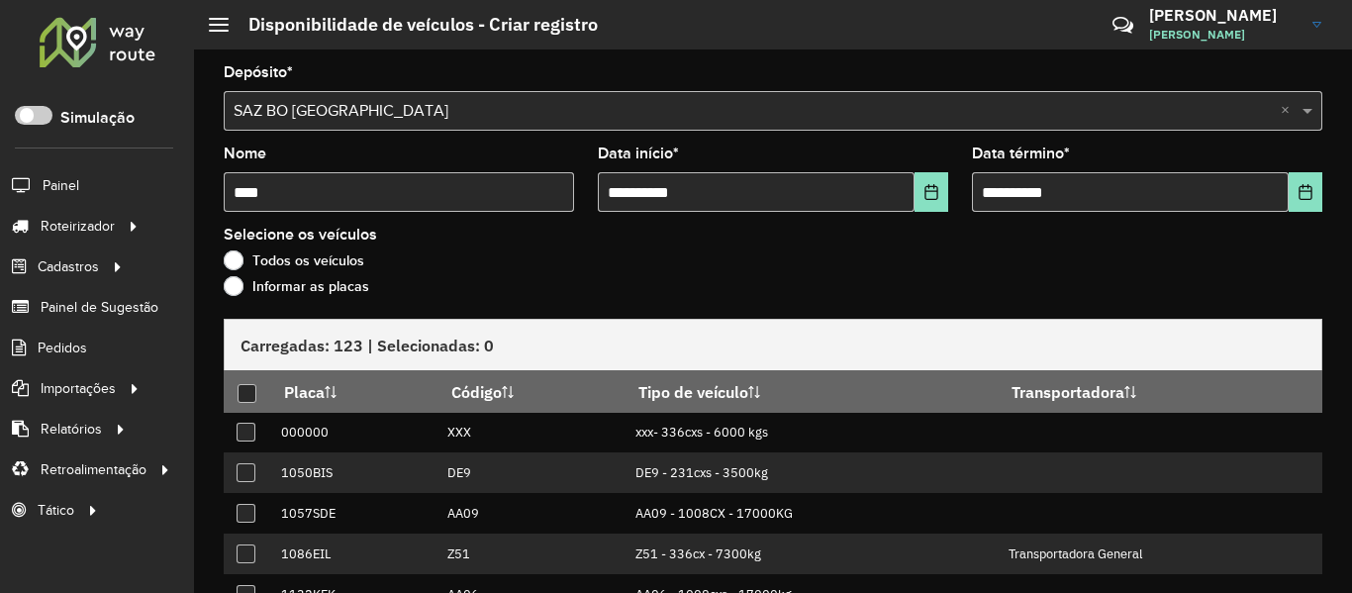
click at [349, 288] on label "Informar as placas" at bounding box center [297, 286] width 146 height 20
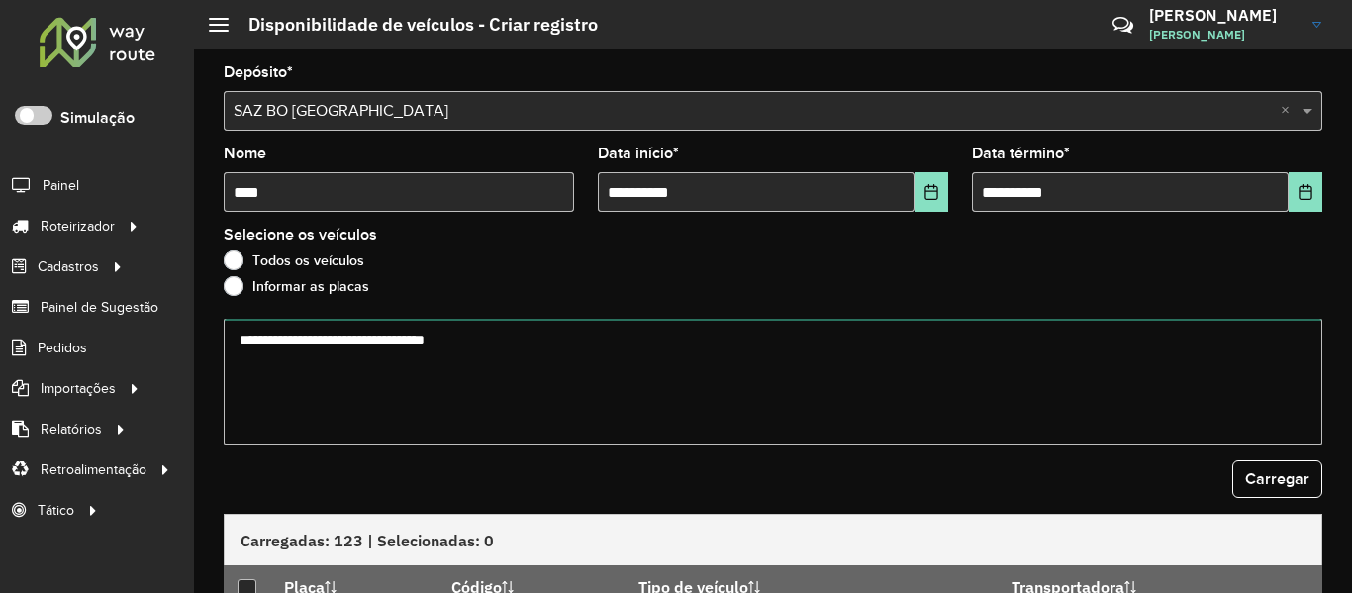
click at [418, 354] on textarea at bounding box center [773, 382] width 1099 height 126
paste textarea "******* ******* ******* ******* ******* ******* ******* ******* ******* *******…"
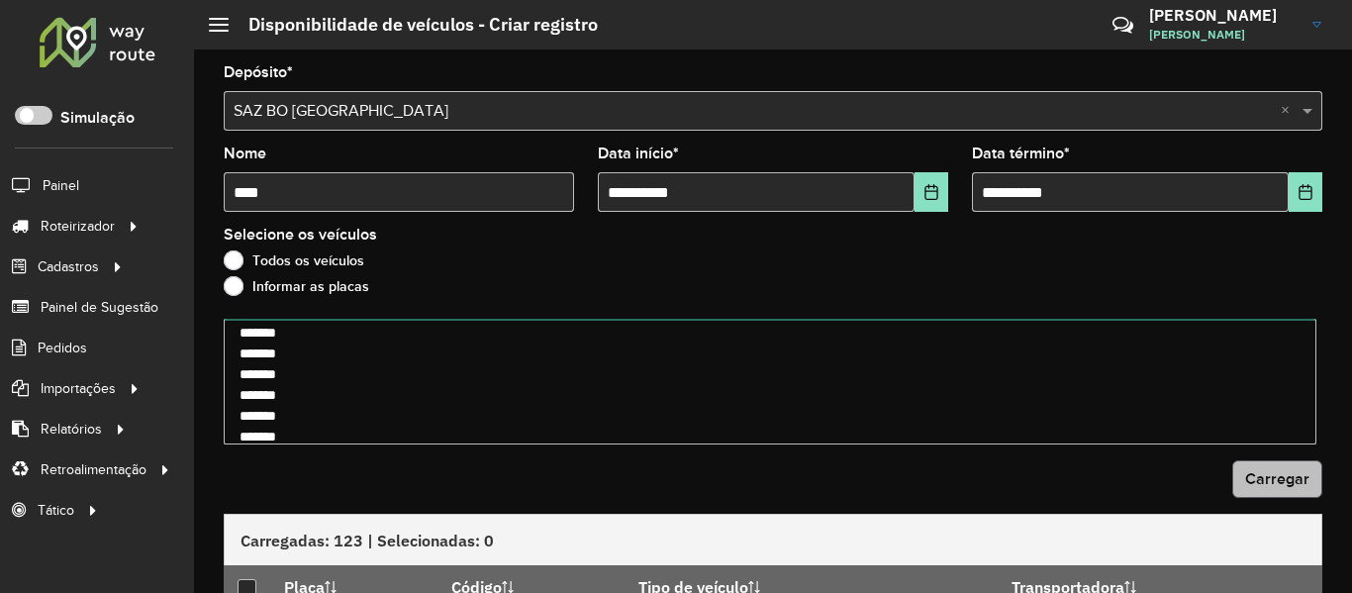
type textarea "******* ******* ******* ******* ******* ******* ******* ******* ******* *******…"
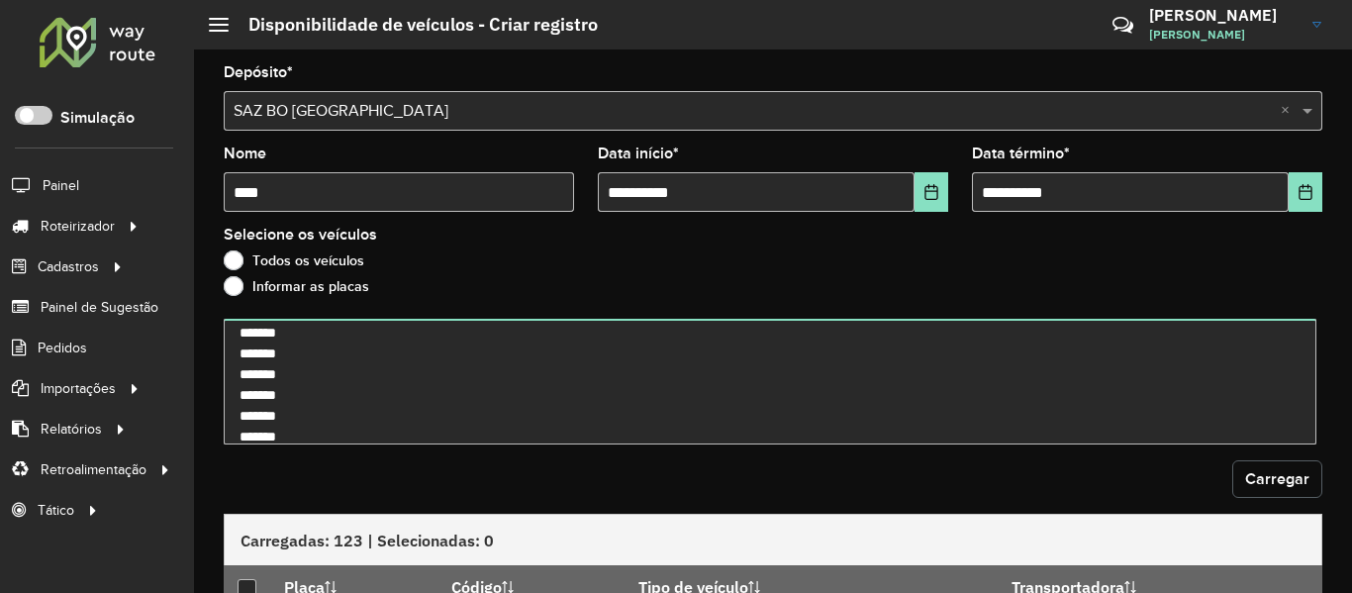
click at [1254, 467] on button "Carregar" at bounding box center [1277, 479] width 90 height 38
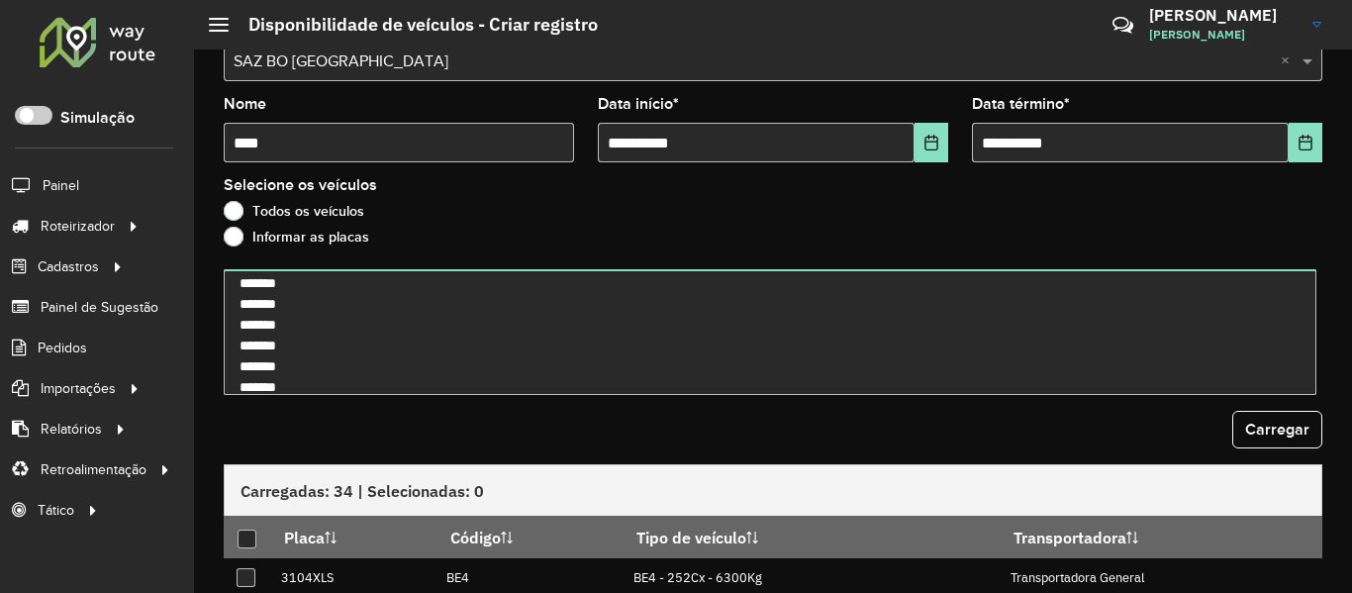
scroll to position [99, 0]
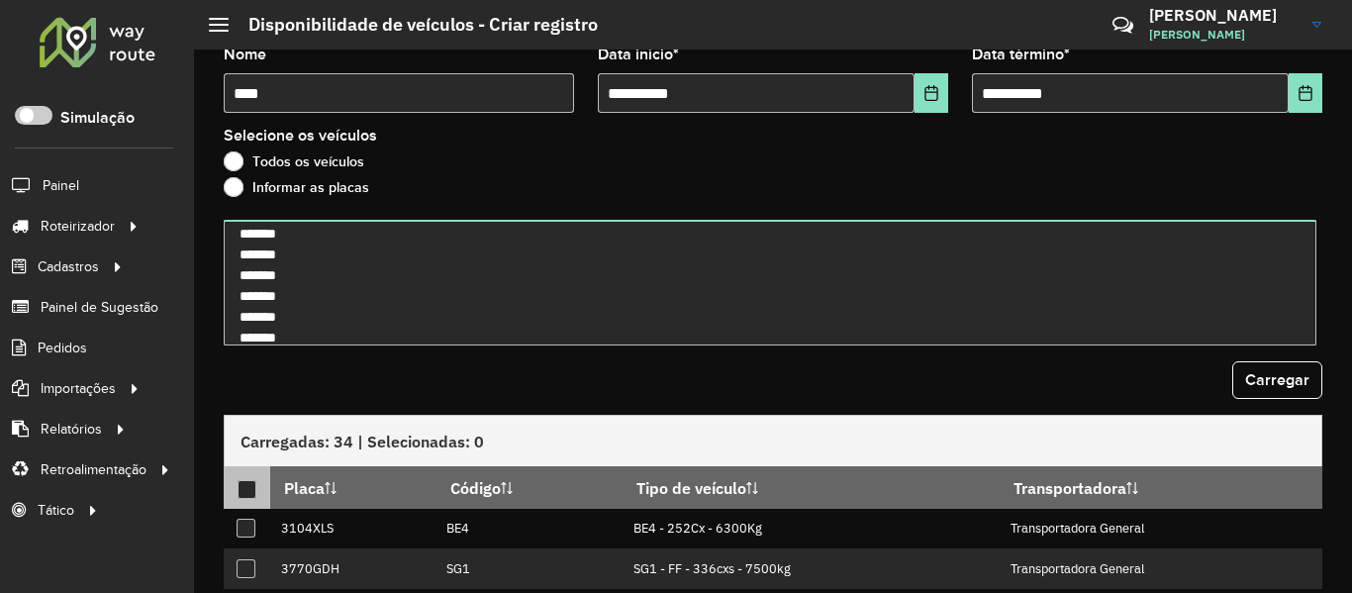
click at [255, 485] on div at bounding box center [247, 489] width 19 height 19
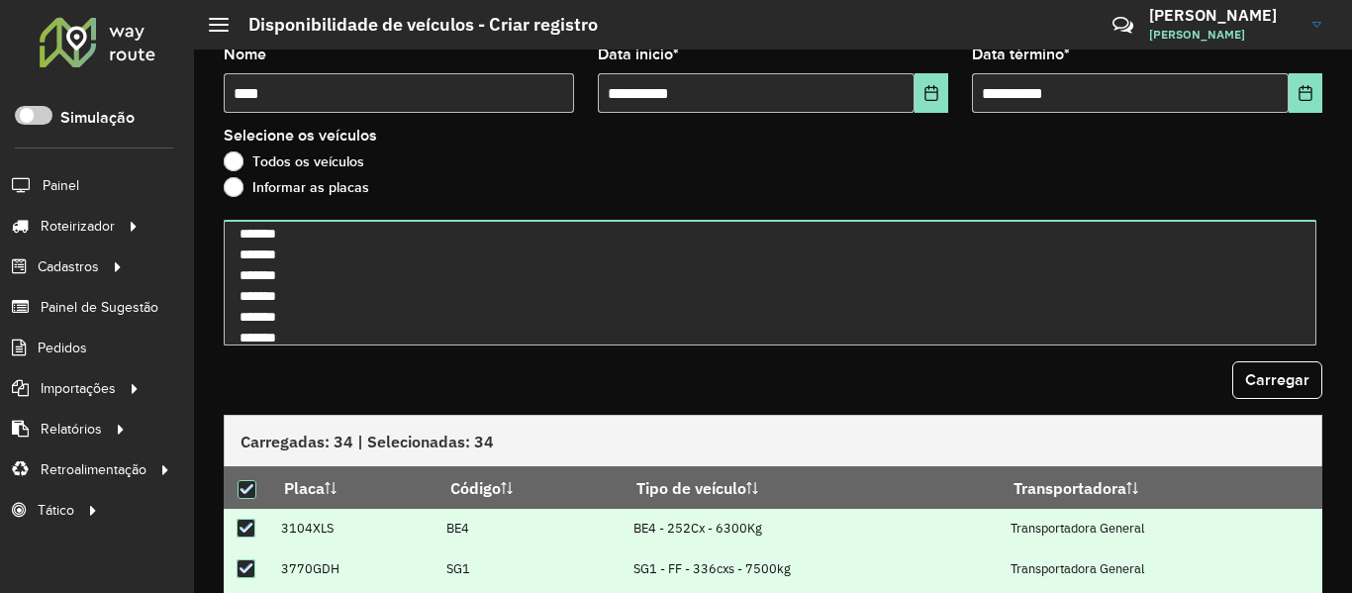
click at [473, 398] on div "Carregar" at bounding box center [773, 380] width 1099 height 38
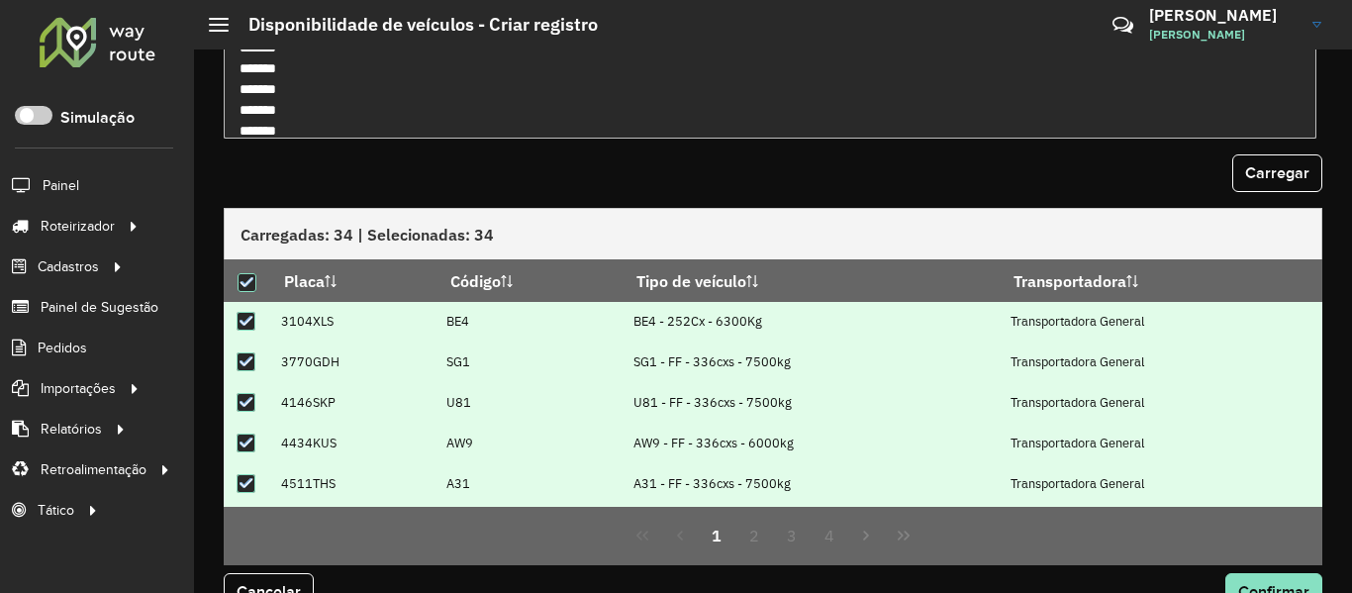
scroll to position [347, 0]
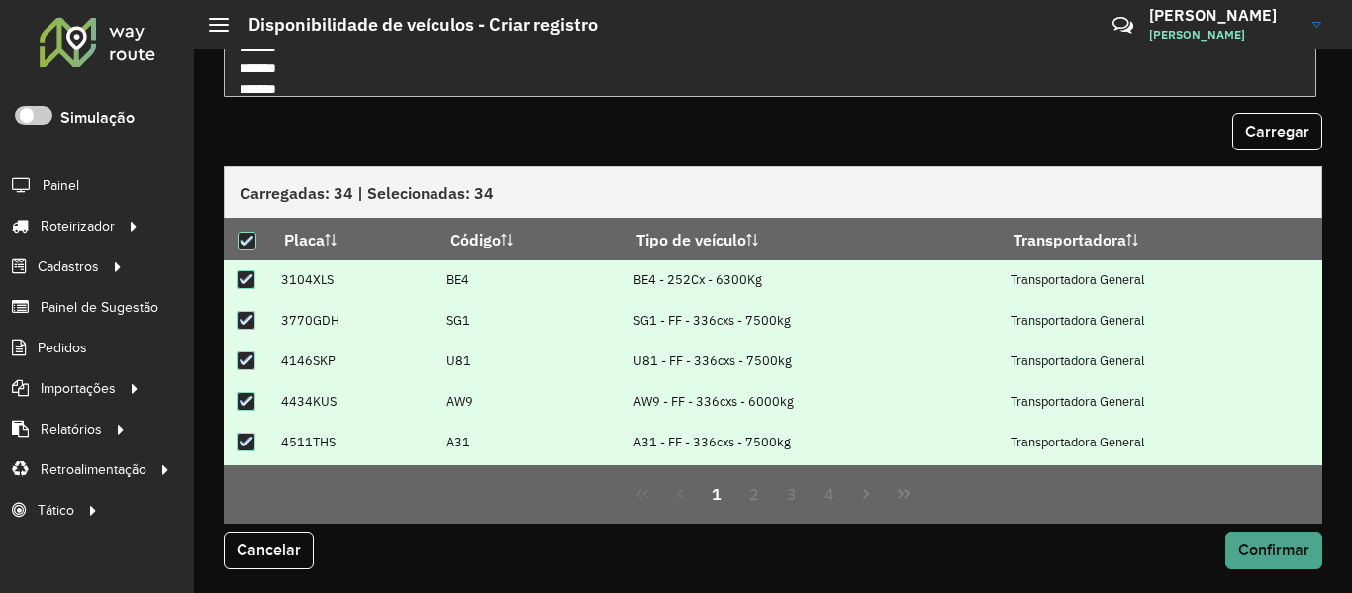
drag, startPoint x: 1319, startPoint y: 560, endPoint x: 1275, endPoint y: 543, distance: 46.7
click at [1319, 561] on div "Cancelar Confirmar" at bounding box center [773, 551] width 1123 height 38
click at [1266, 542] on span "Confirmar" at bounding box center [1273, 550] width 71 height 17
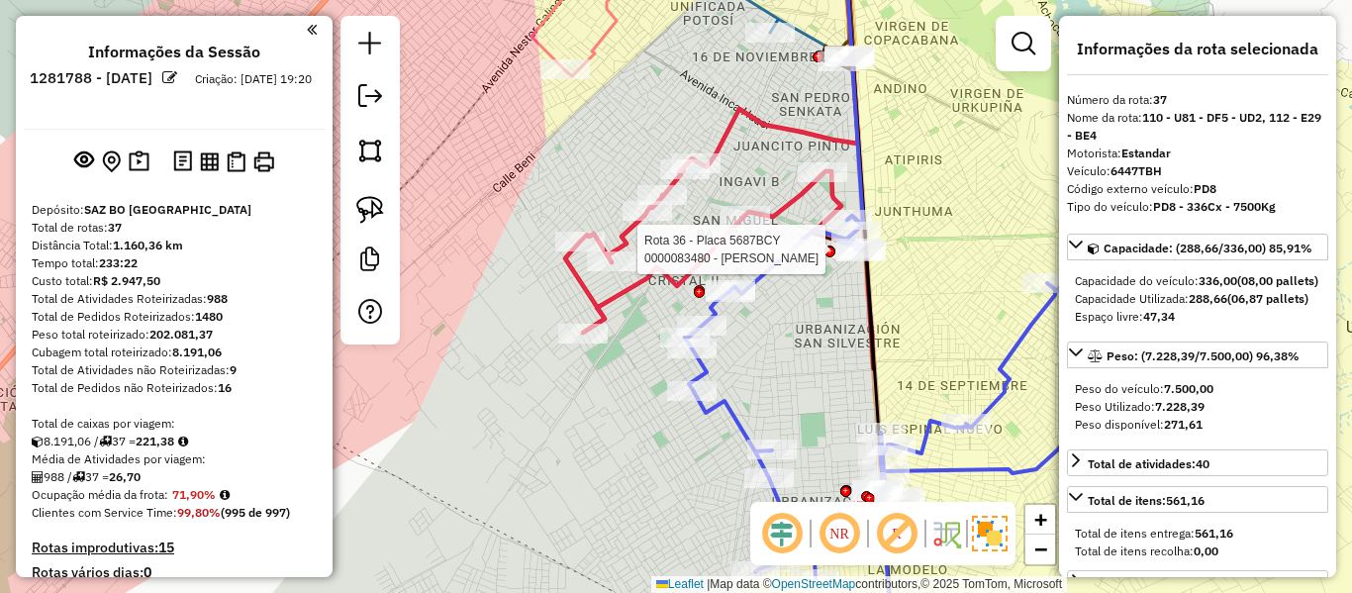
scroll to position [4405, 0]
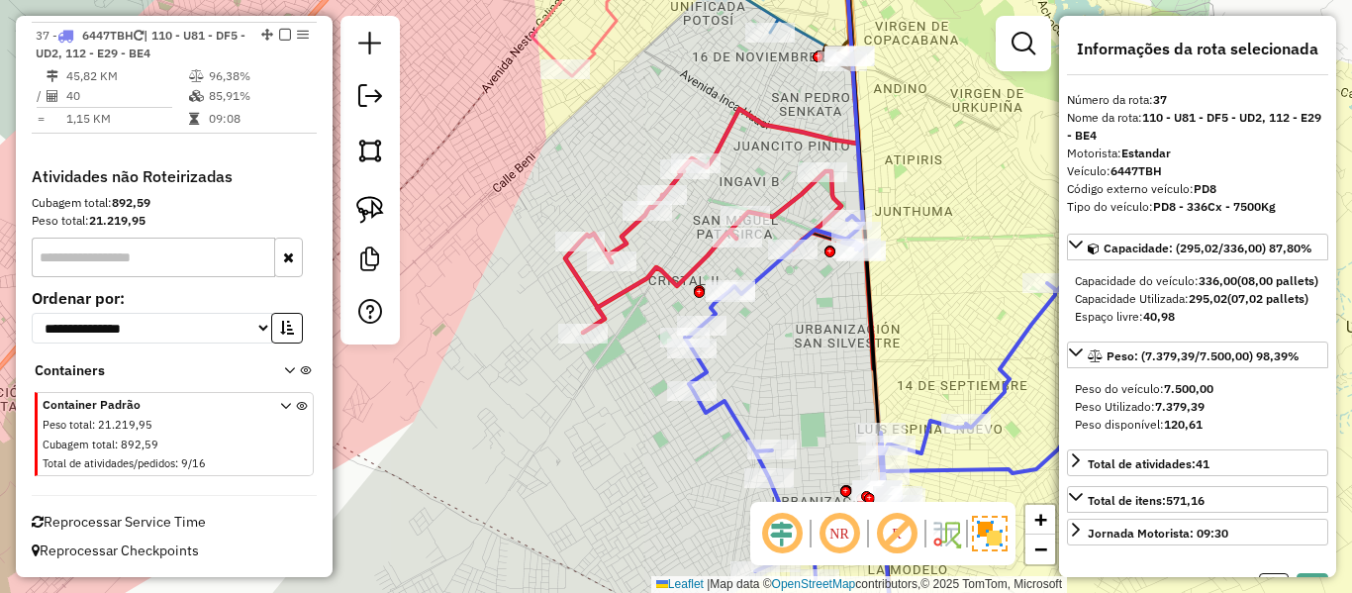
select select "**********"
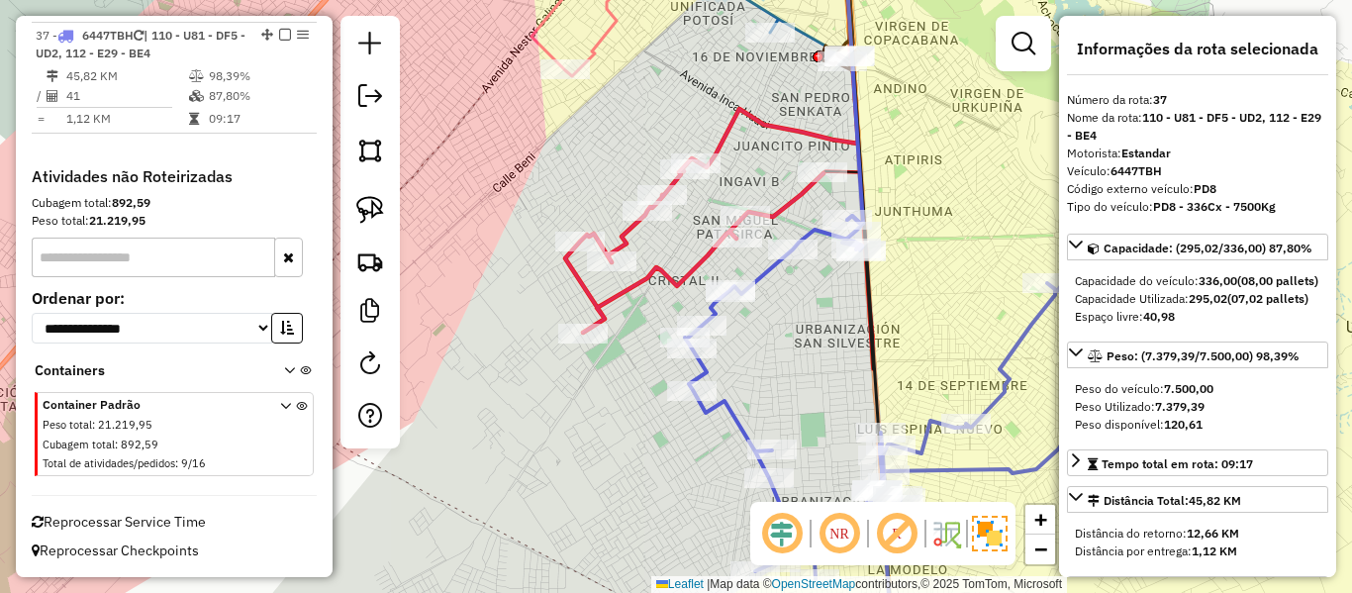
click at [763, 272] on icon at bounding box center [916, 434] width 463 height 437
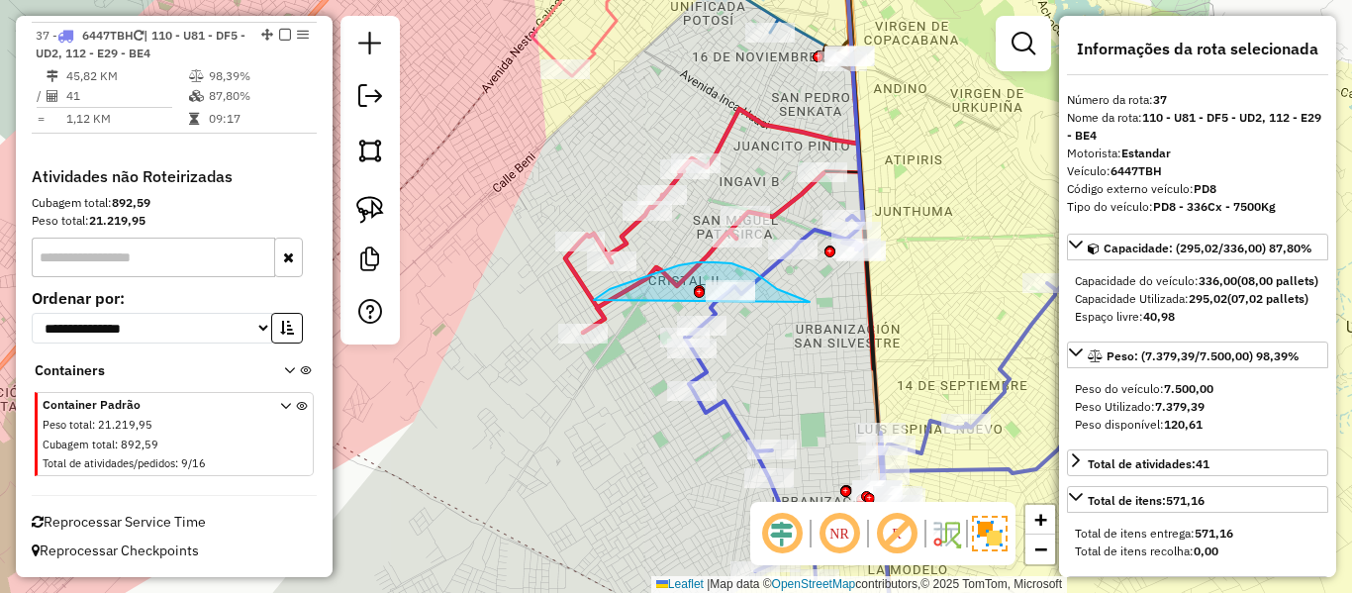
drag, startPoint x: 810, startPoint y: 302, endPoint x: 606, endPoint y: 390, distance: 222.1
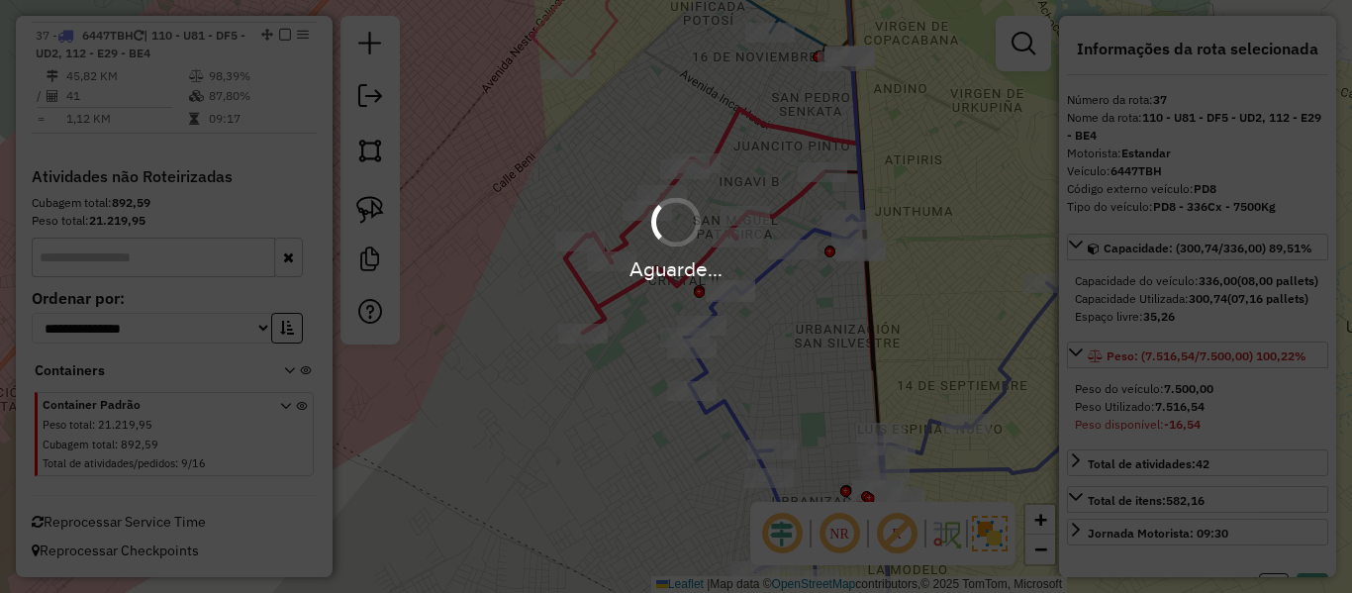
select select "**********"
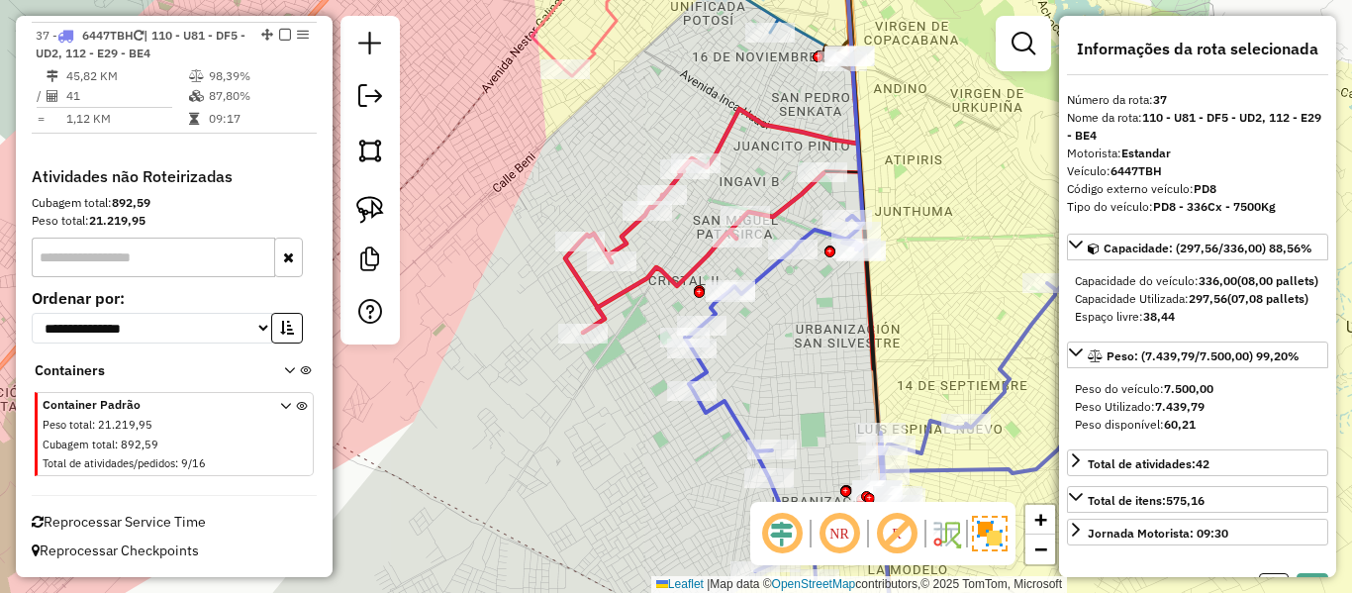
select select "**********"
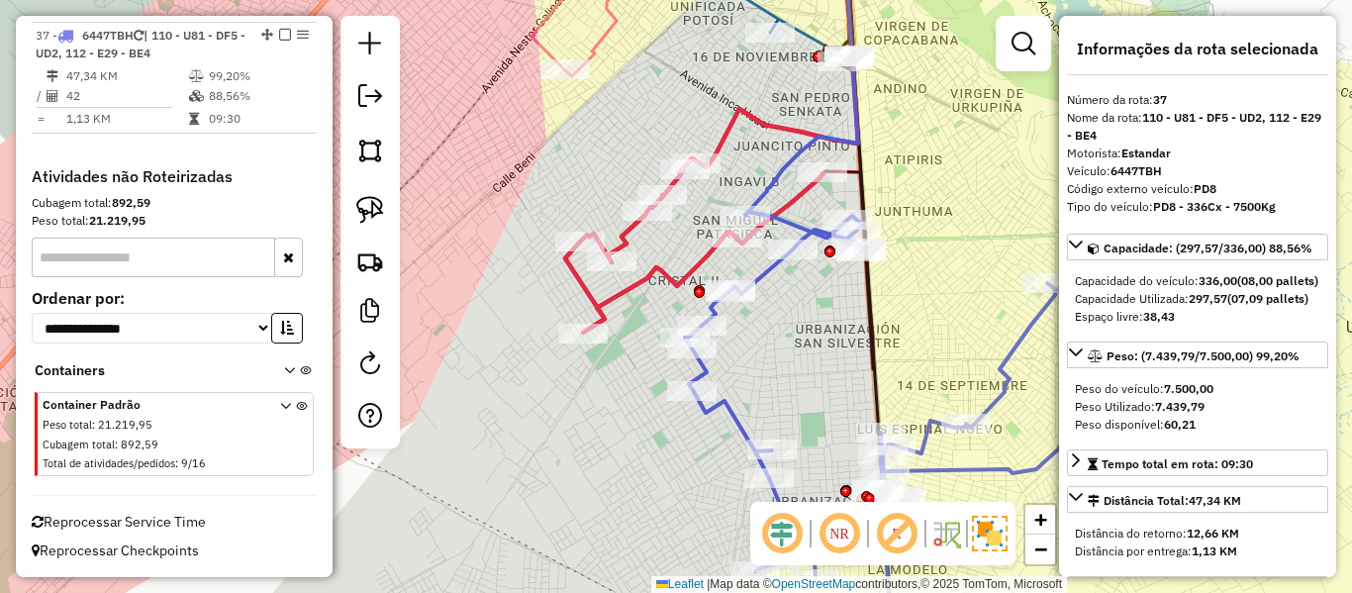
click at [765, 283] on icon at bounding box center [916, 432] width 463 height 441
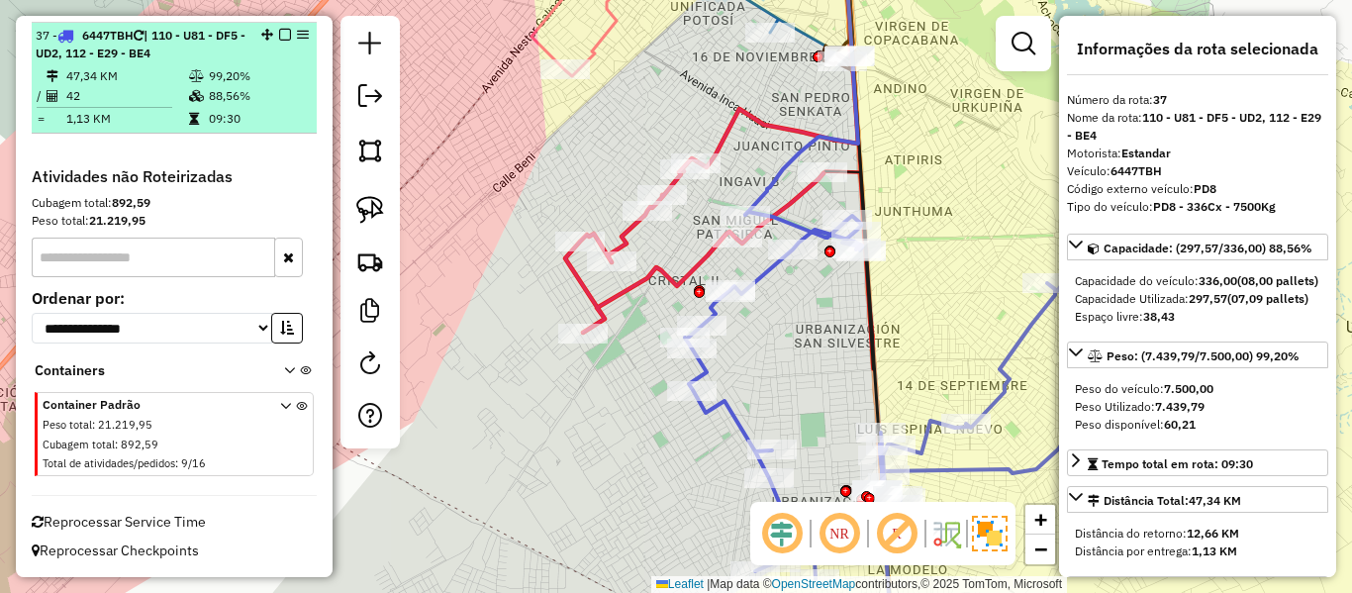
click at [279, 36] on em at bounding box center [285, 35] width 12 height 12
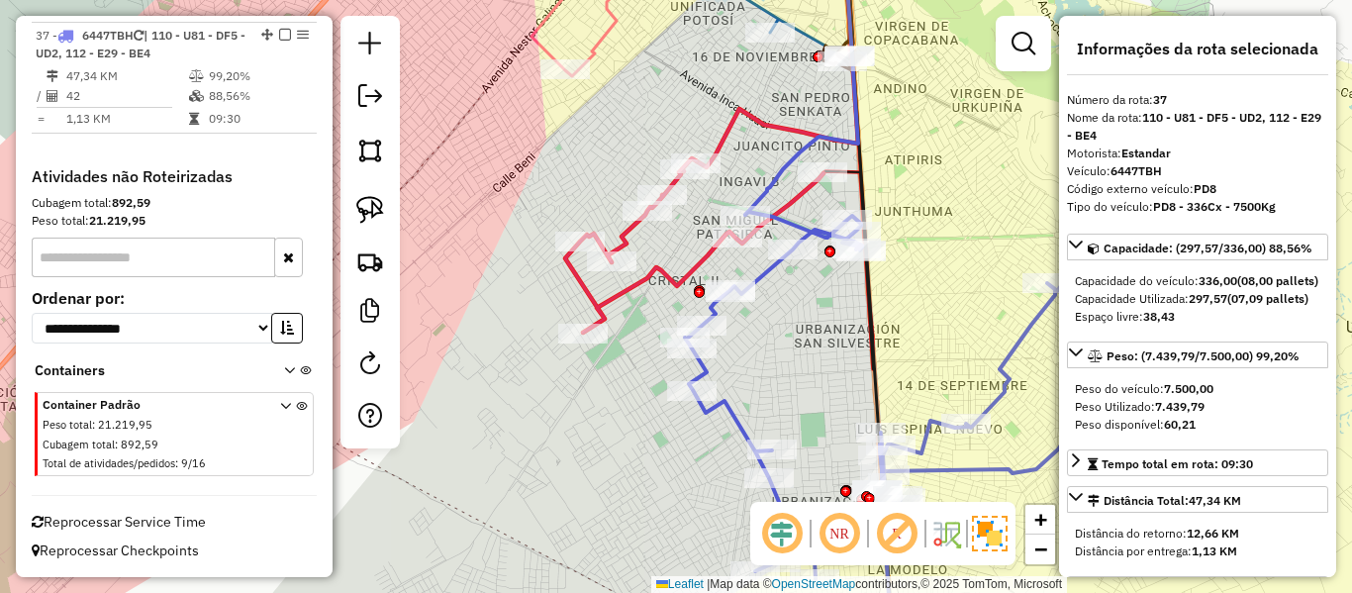
scroll to position [4321, 0]
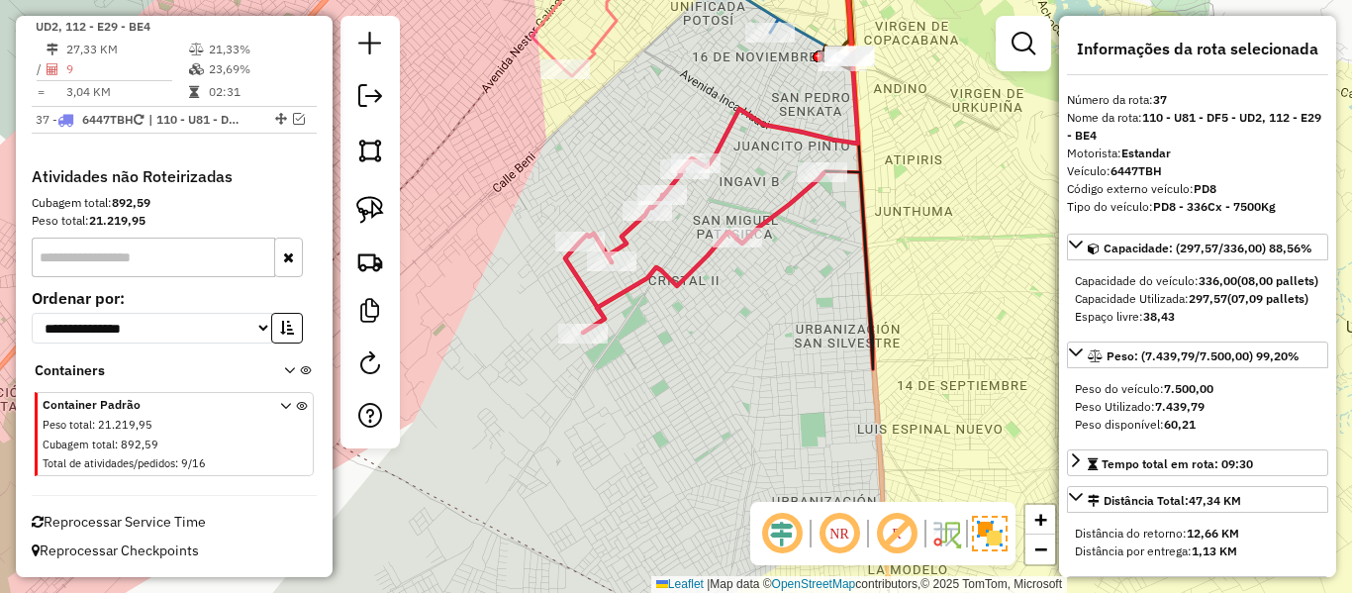
click at [675, 261] on div "Janela de atendimento Grade de atendimento Capacidade Transportadoras Veículos …" at bounding box center [676, 296] width 1352 height 593
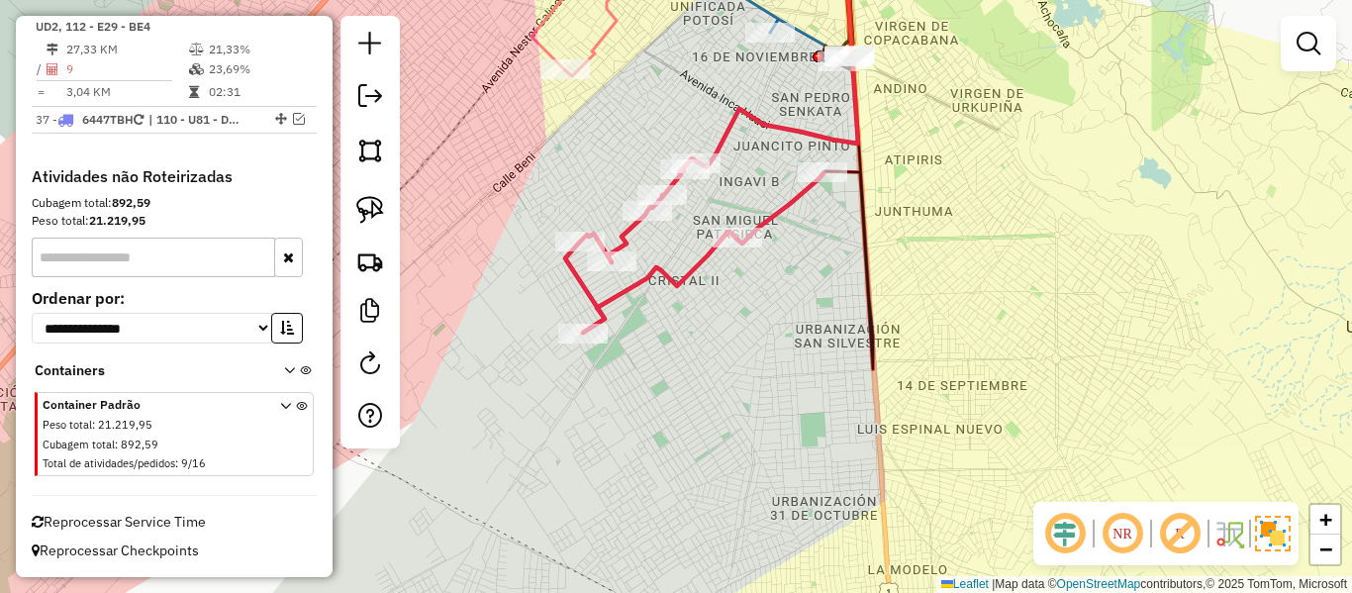
click at [677, 282] on icon at bounding box center [694, 245] width 258 height 174
select select "**********"
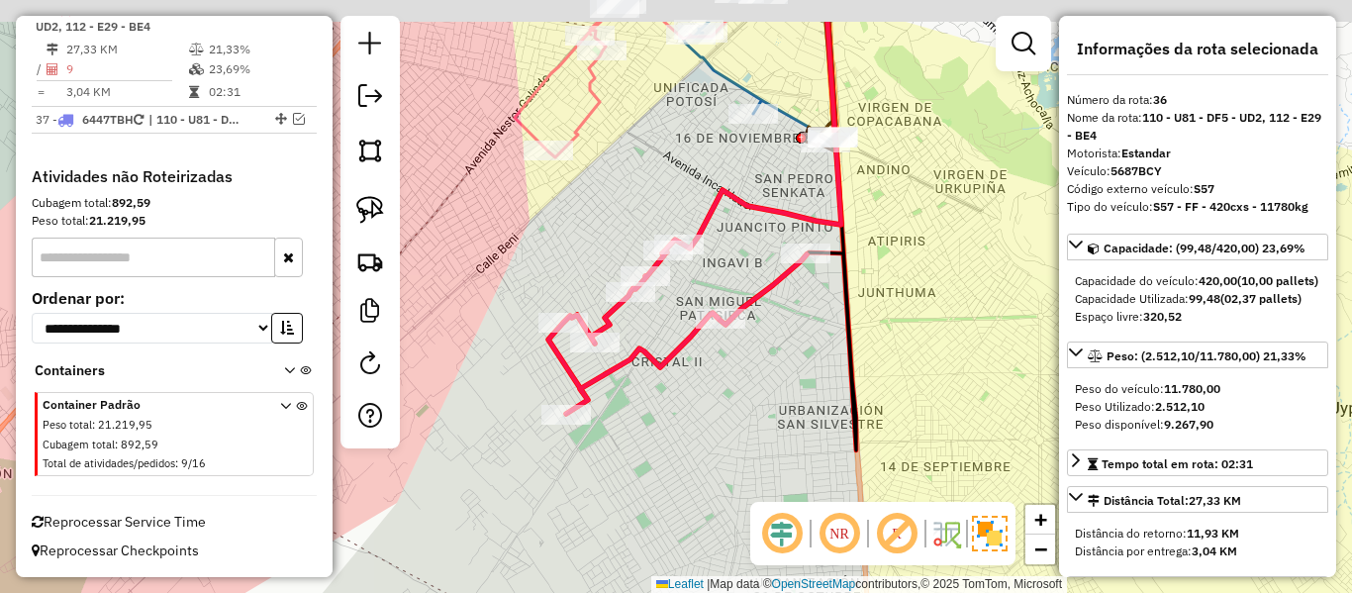
drag, startPoint x: 722, startPoint y: 396, endPoint x: 714, endPoint y: 491, distance: 95.4
click at [684, 531] on div "Janela de atendimento Grade de atendimento Capacidade Transportadoras Veículos …" at bounding box center [676, 296] width 1352 height 593
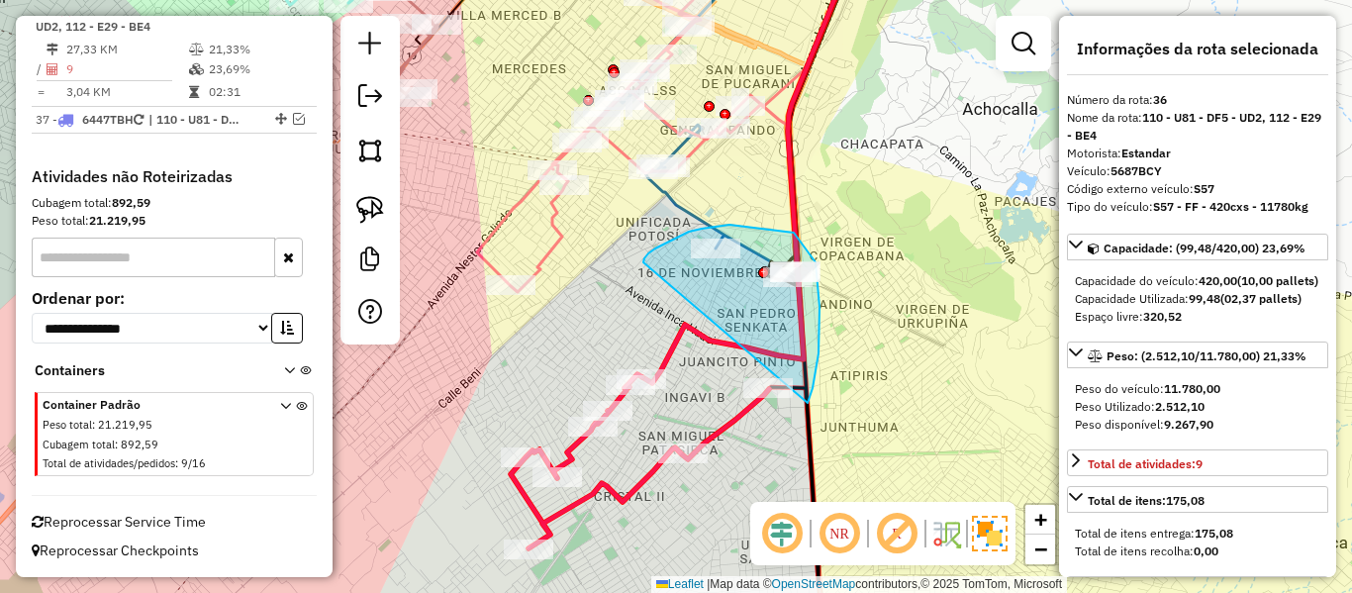
drag, startPoint x: 819, startPoint y: 353, endPoint x: 643, endPoint y: 262, distance: 197.5
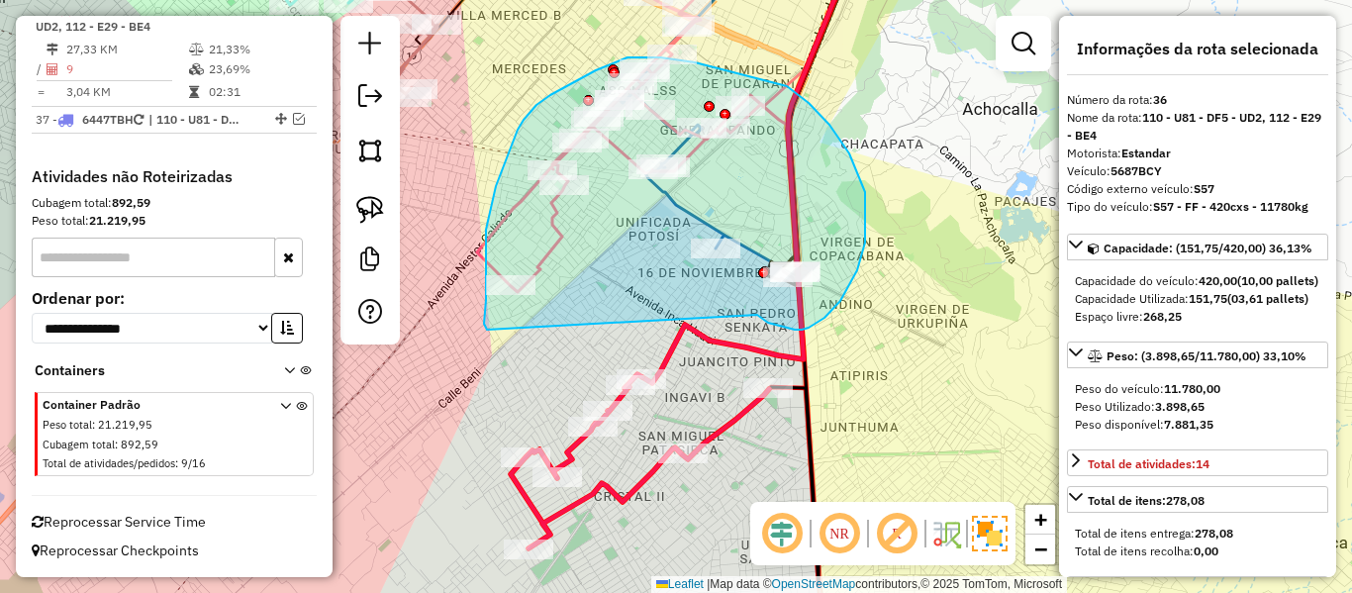
drag, startPoint x: 760, startPoint y: 317, endPoint x: 530, endPoint y: 352, distance: 233.4
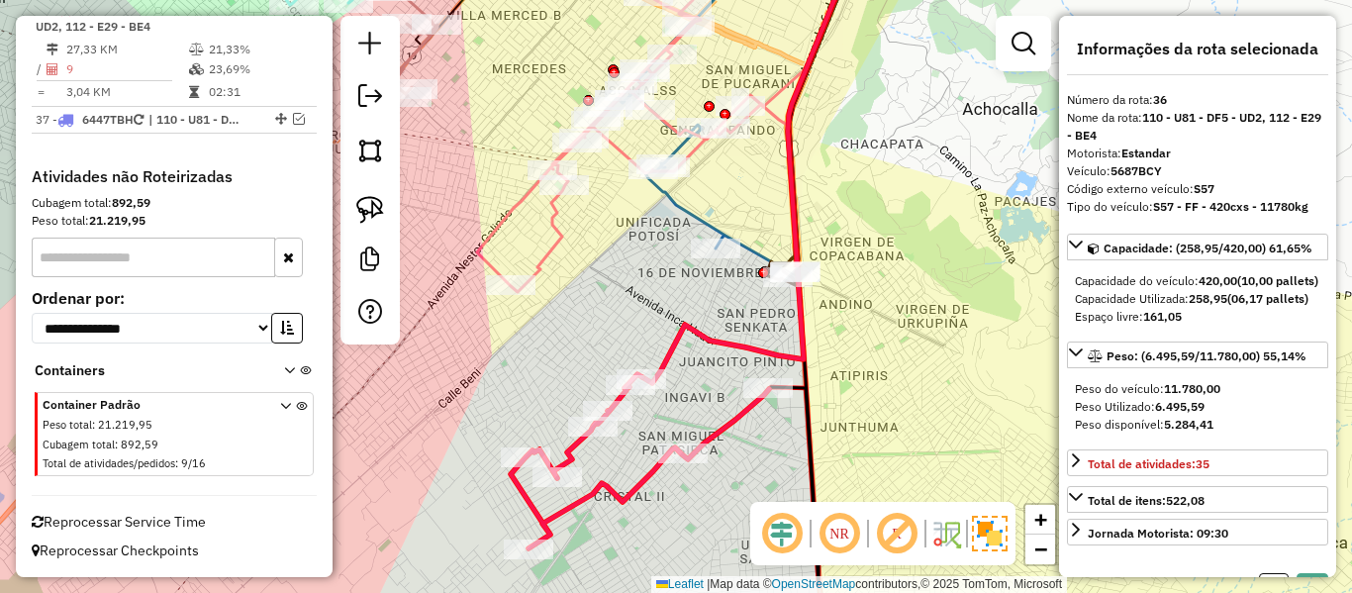
select select "**********"
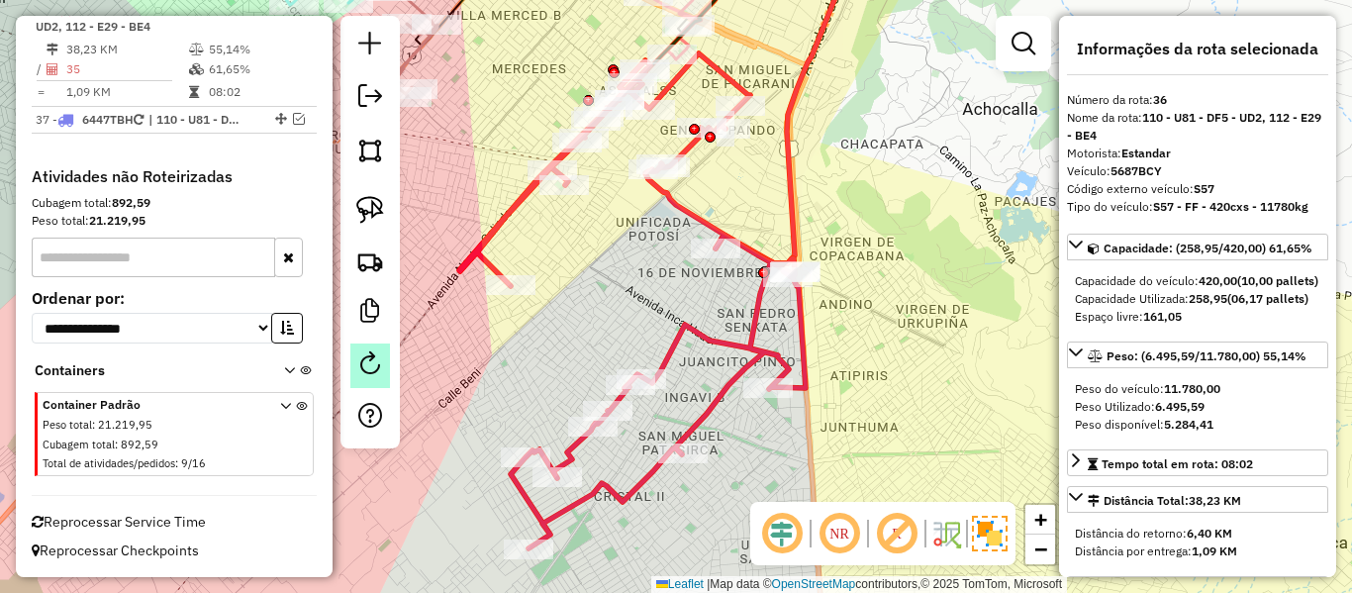
click at [374, 368] on em at bounding box center [370, 363] width 24 height 24
select select "*"
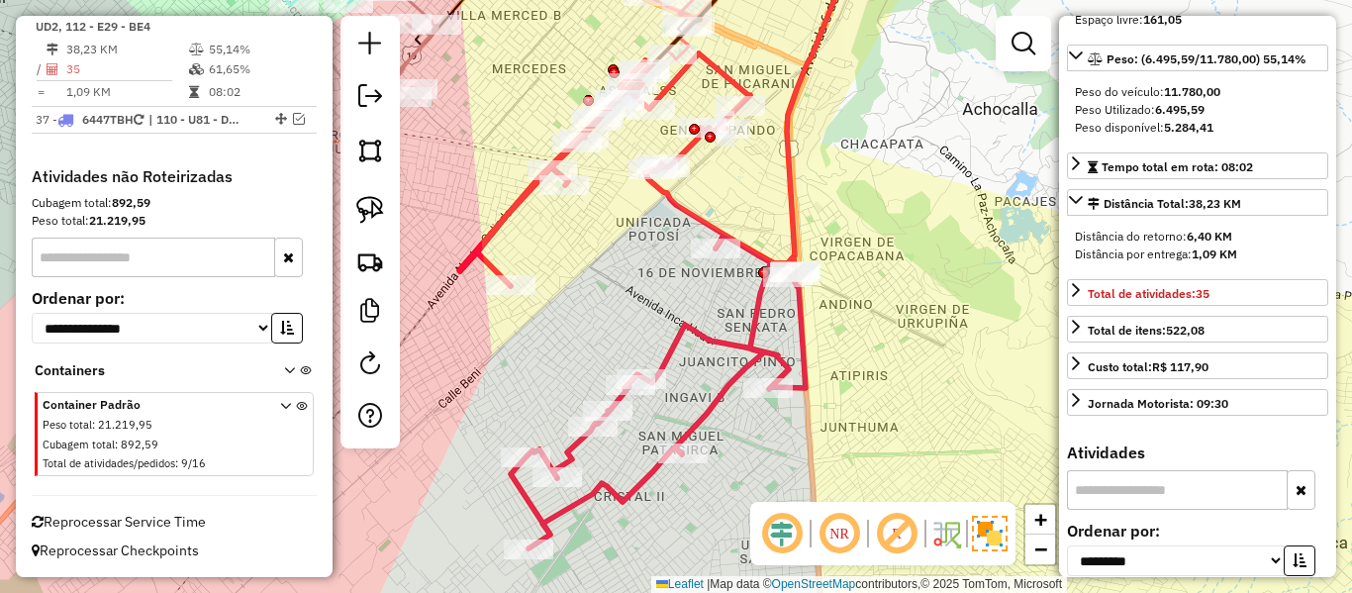
click at [764, 344] on icon at bounding box center [632, 300] width 346 height 495
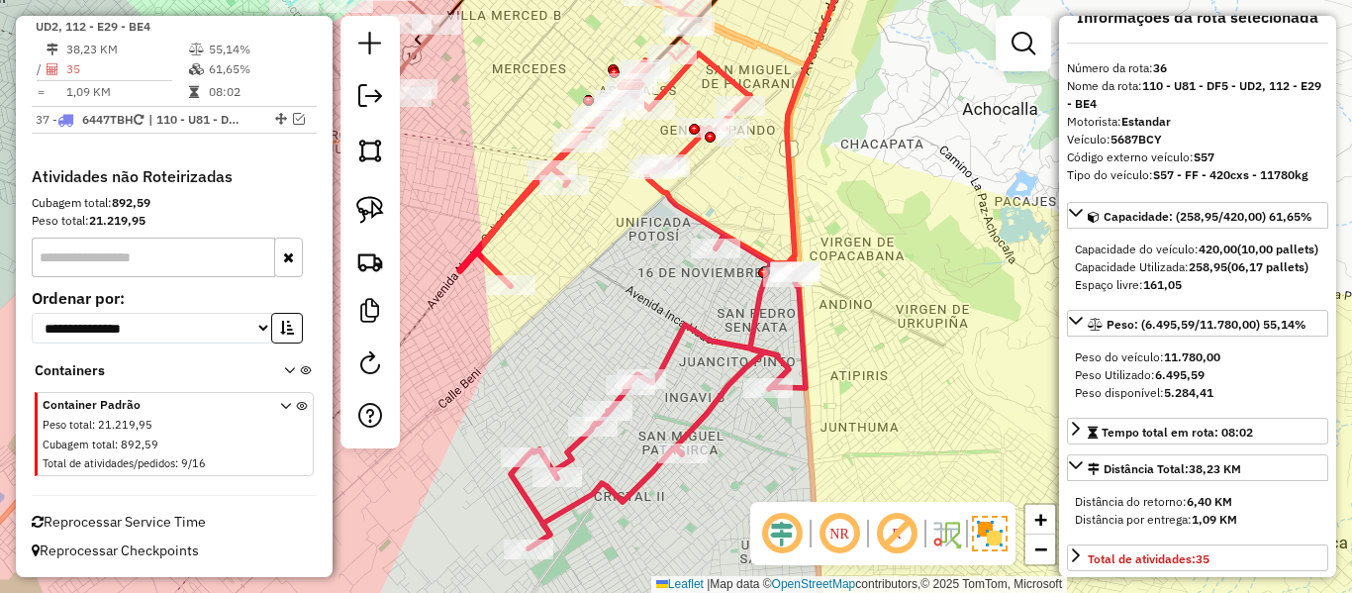
scroll to position [0, 0]
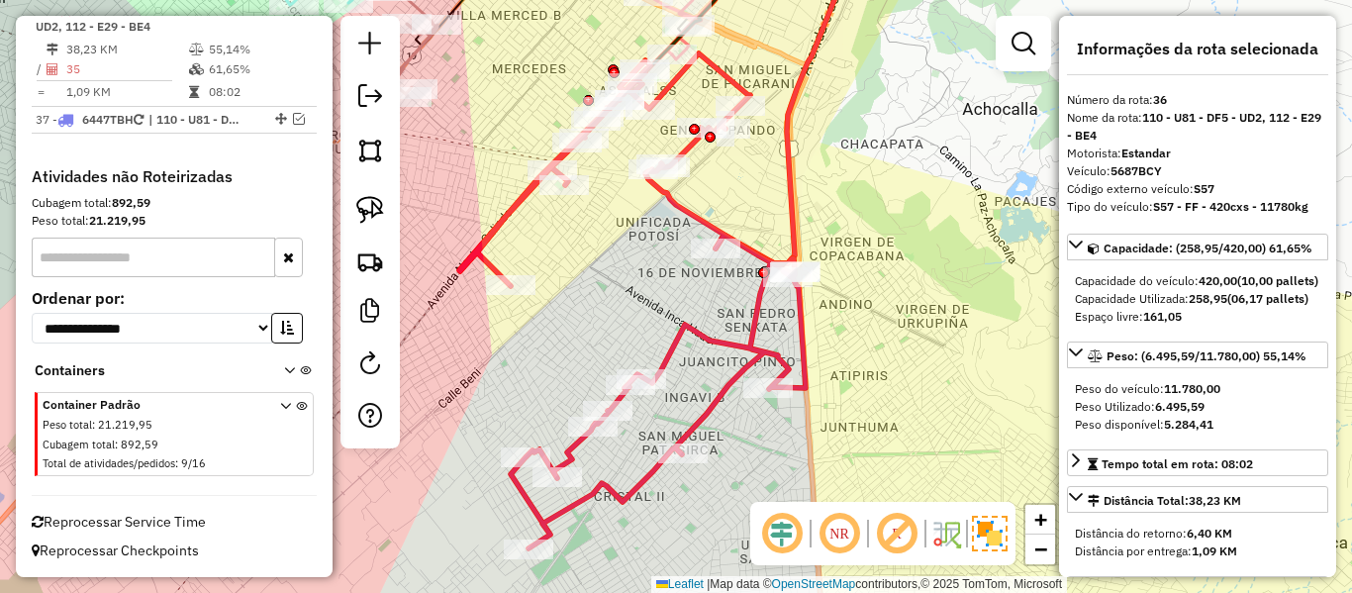
click at [752, 345] on icon at bounding box center [632, 300] width 346 height 495
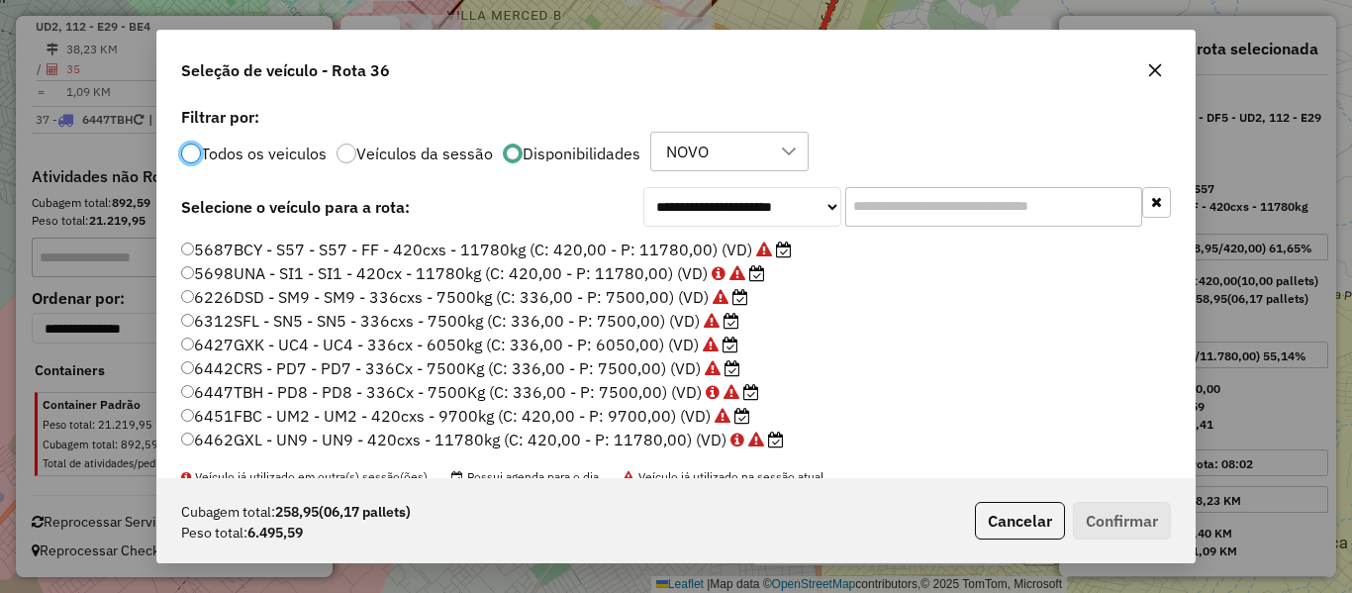
scroll to position [78, 0]
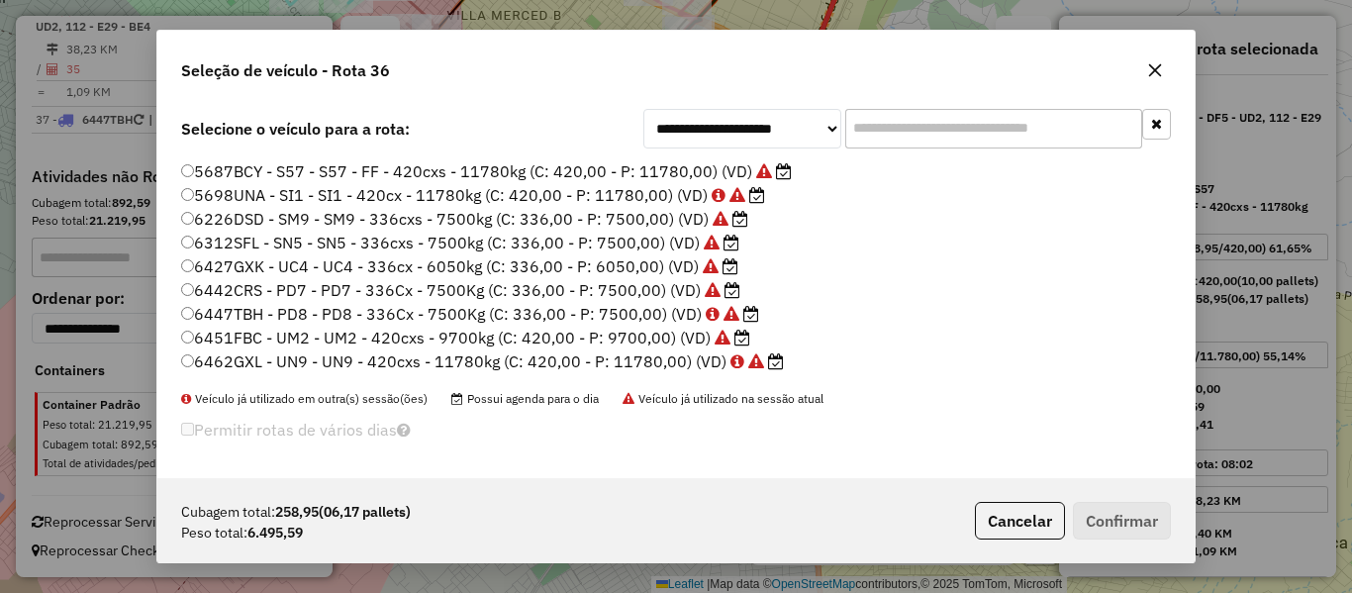
click at [633, 322] on label "6447TBH - PD8 - PD8 - 336Cx - 7500Kg (C: 336,00 - P: 7500,00) (VD)" at bounding box center [470, 314] width 578 height 24
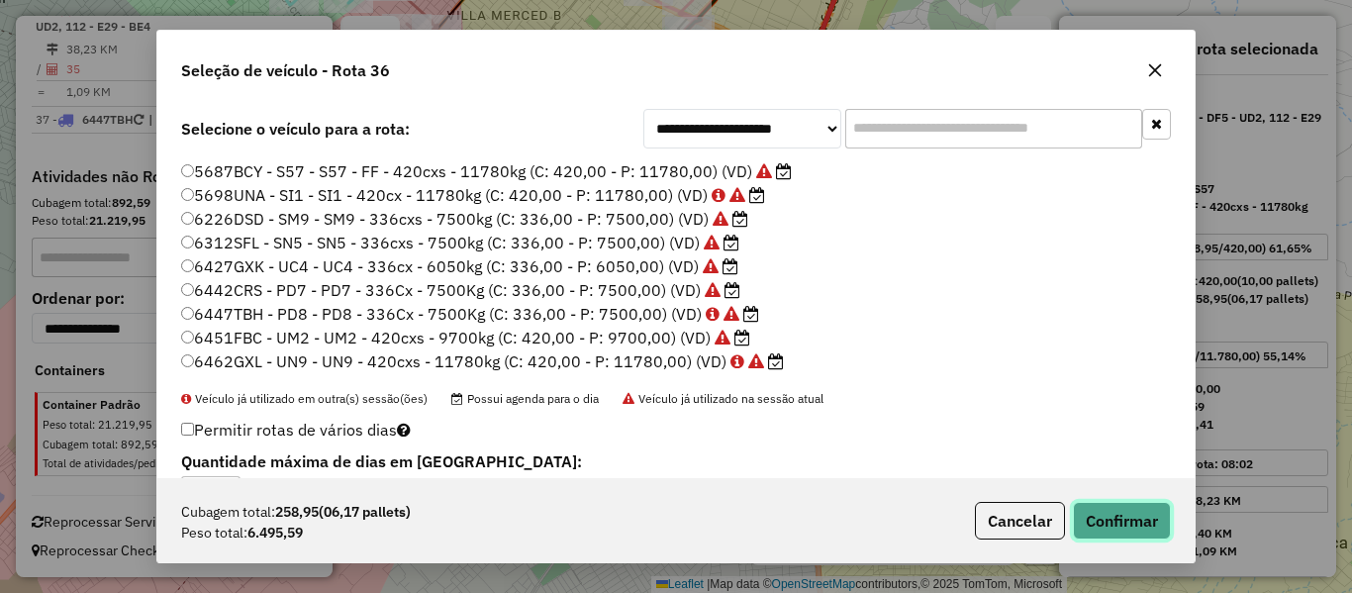
click at [1149, 535] on button "Confirmar" at bounding box center [1122, 521] width 98 height 38
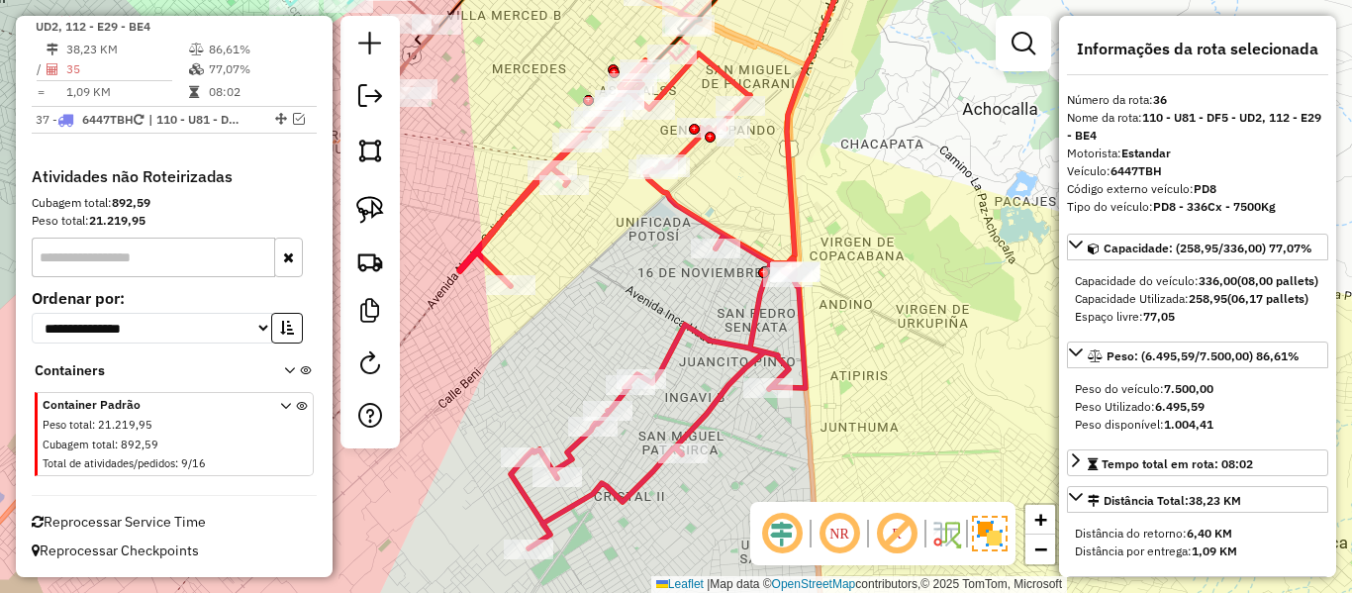
scroll to position [4301, 0]
click at [739, 345] on icon at bounding box center [632, 300] width 346 height 495
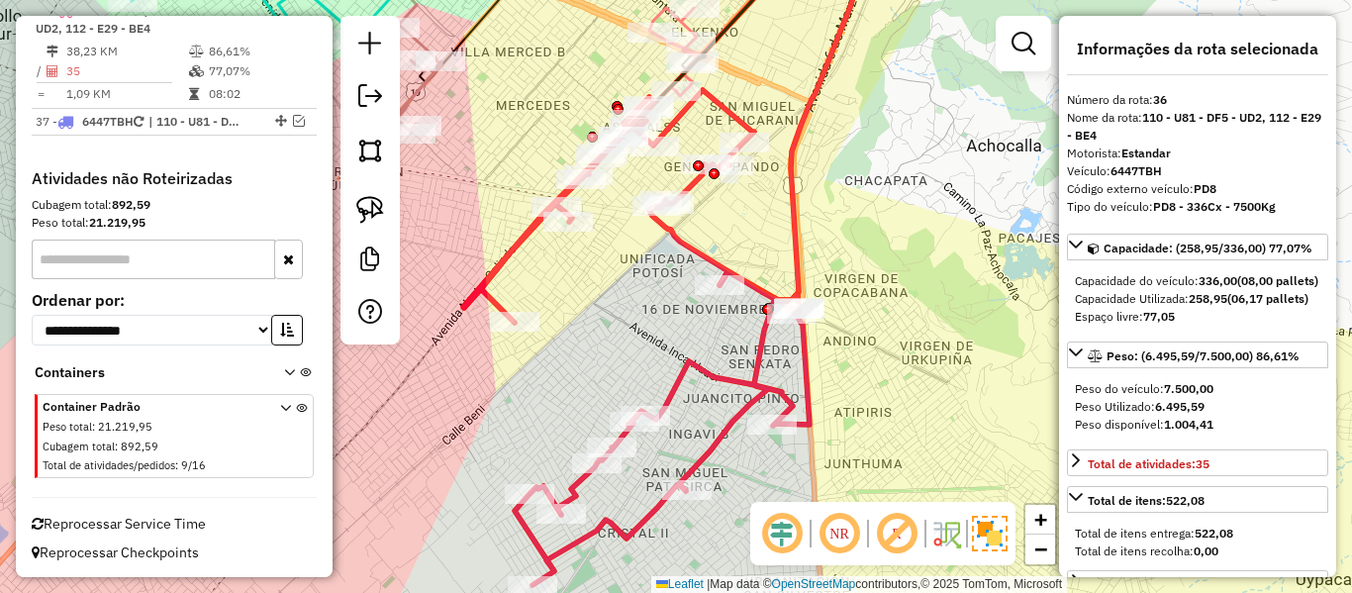
drag, startPoint x: 757, startPoint y: 375, endPoint x: 766, endPoint y: 396, distance: 22.6
click at [763, 431] on icon at bounding box center [636, 337] width 346 height 495
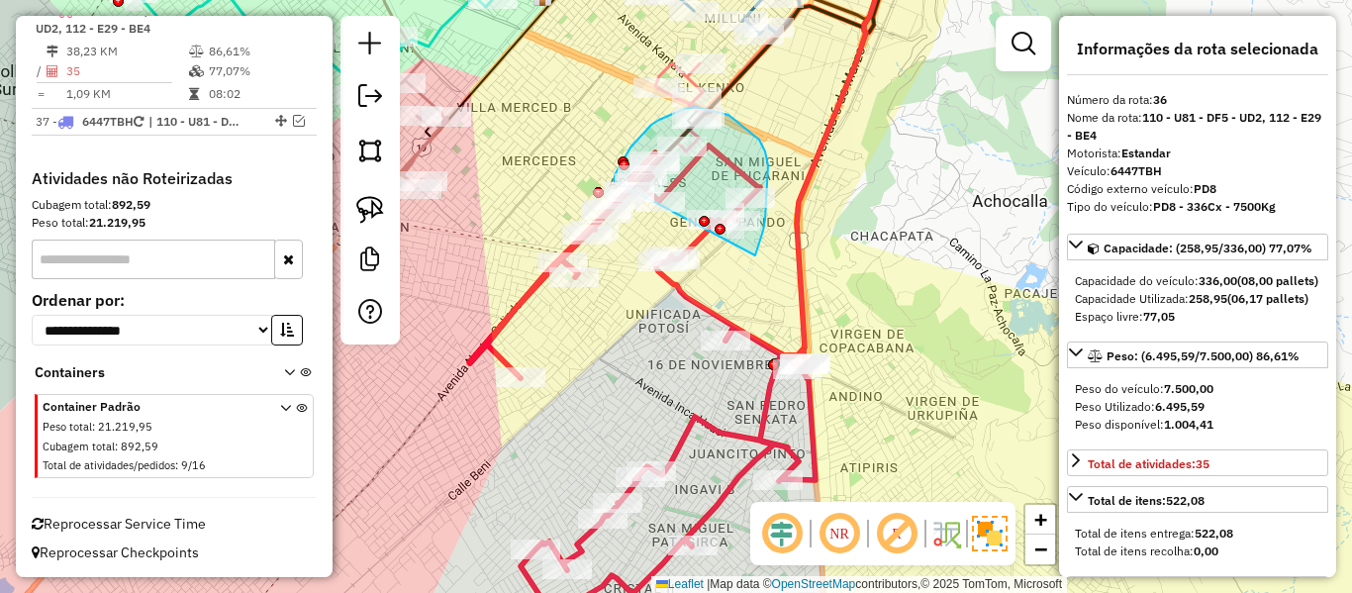
click at [613, 206] on div "Rota 3 - Placa 4146SKP 0000040904 - MAY. YAMILA PAO Rota 3 - Placa 4146SKP 0000…" at bounding box center [676, 296] width 1352 height 593
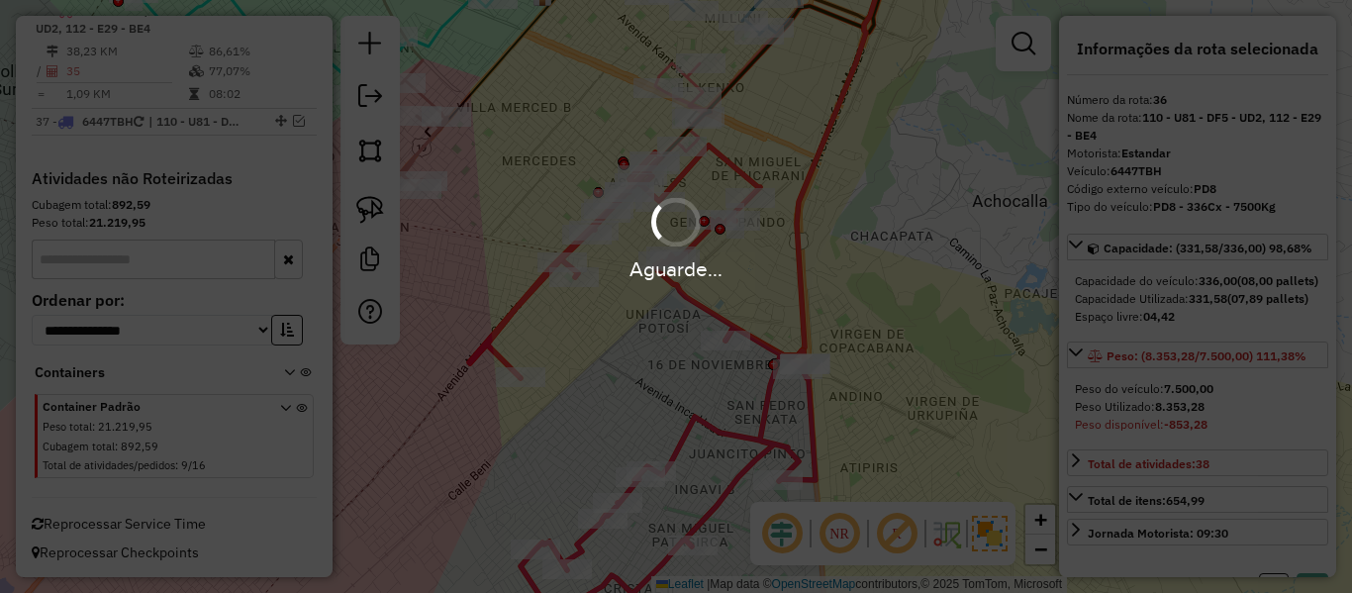
select select "**********"
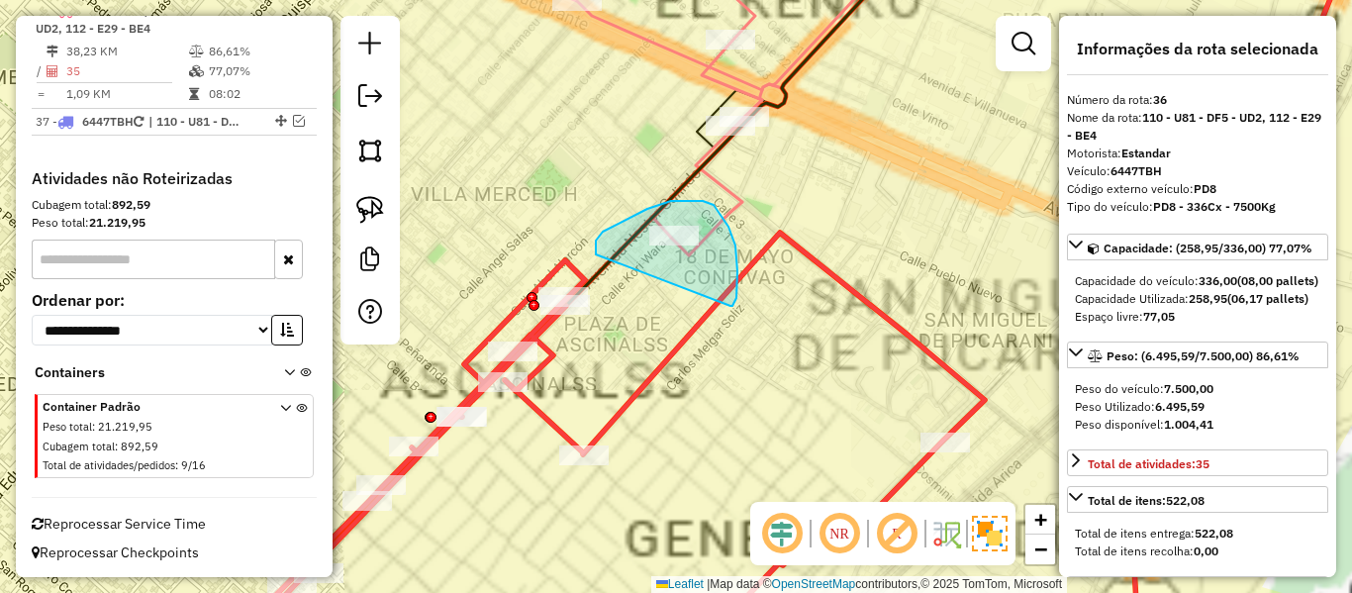
drag, startPoint x: 737, startPoint y: 298, endPoint x: 601, endPoint y: 272, distance: 138.0
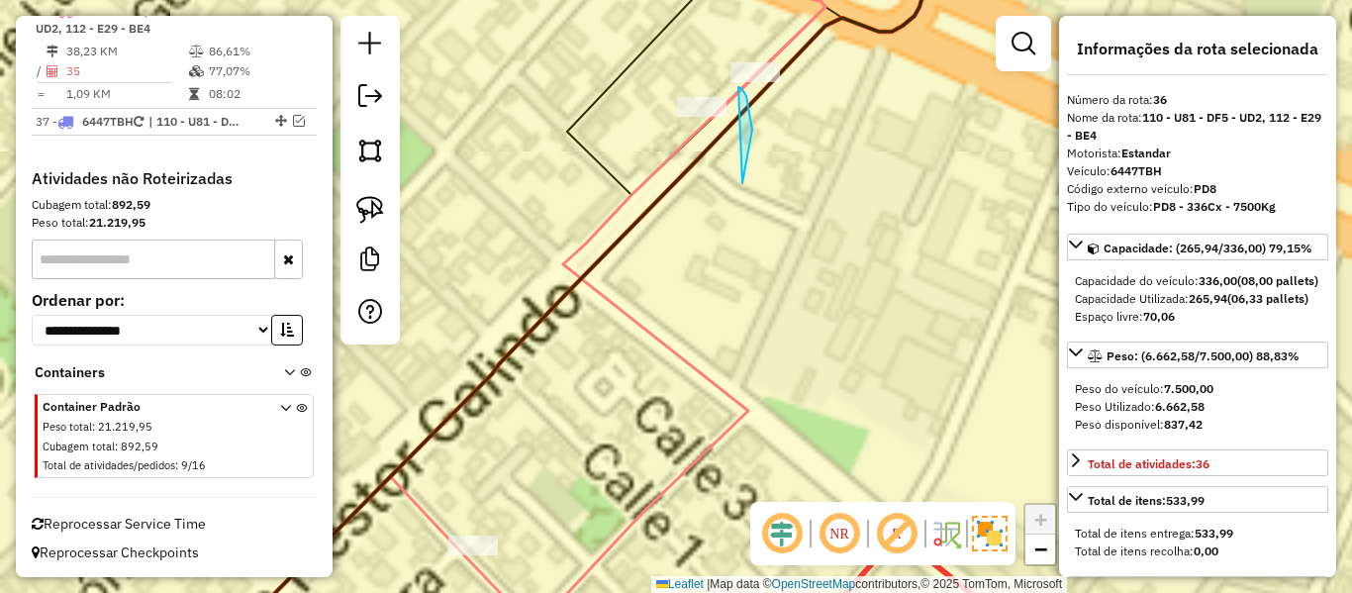
drag, startPoint x: 752, startPoint y: 130, endPoint x: 643, endPoint y: 120, distance: 109.3
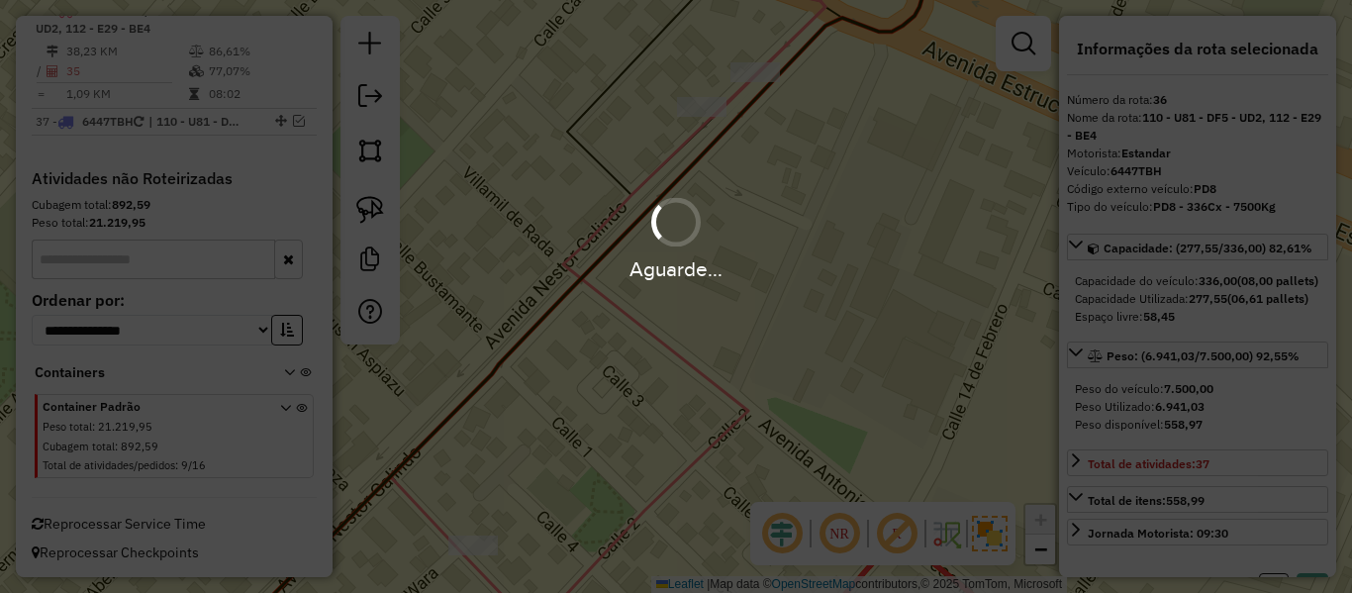
select select "**********"
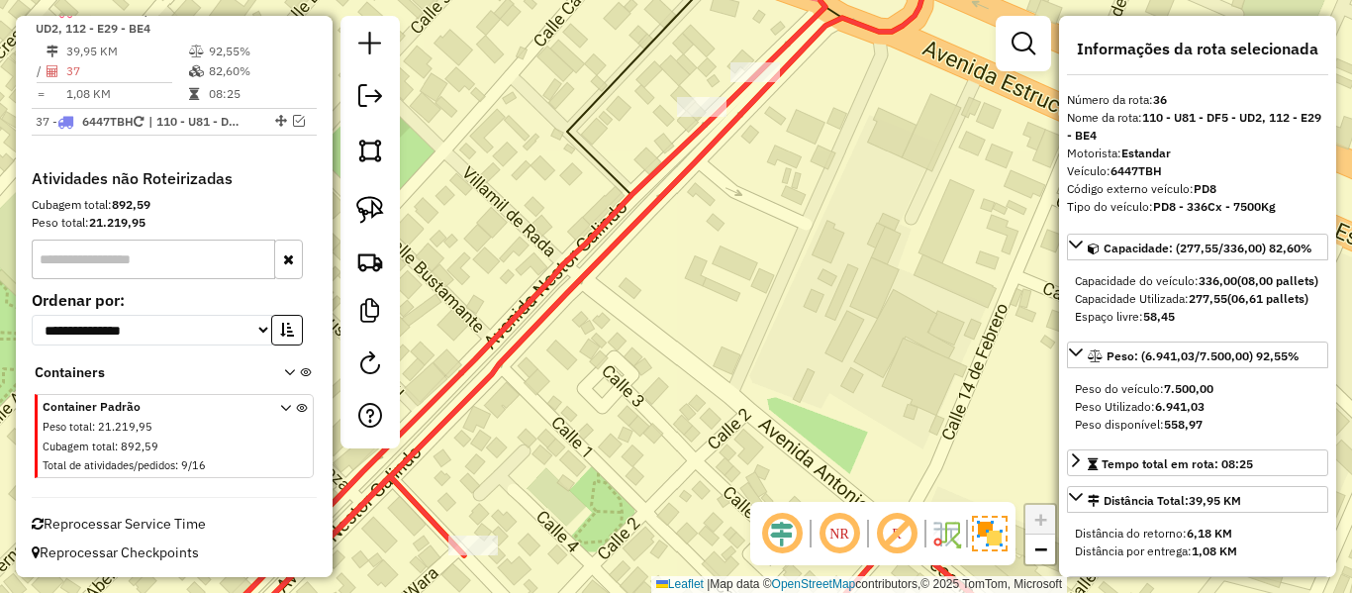
click at [699, 132] on icon at bounding box center [539, 298] width 1012 height 710
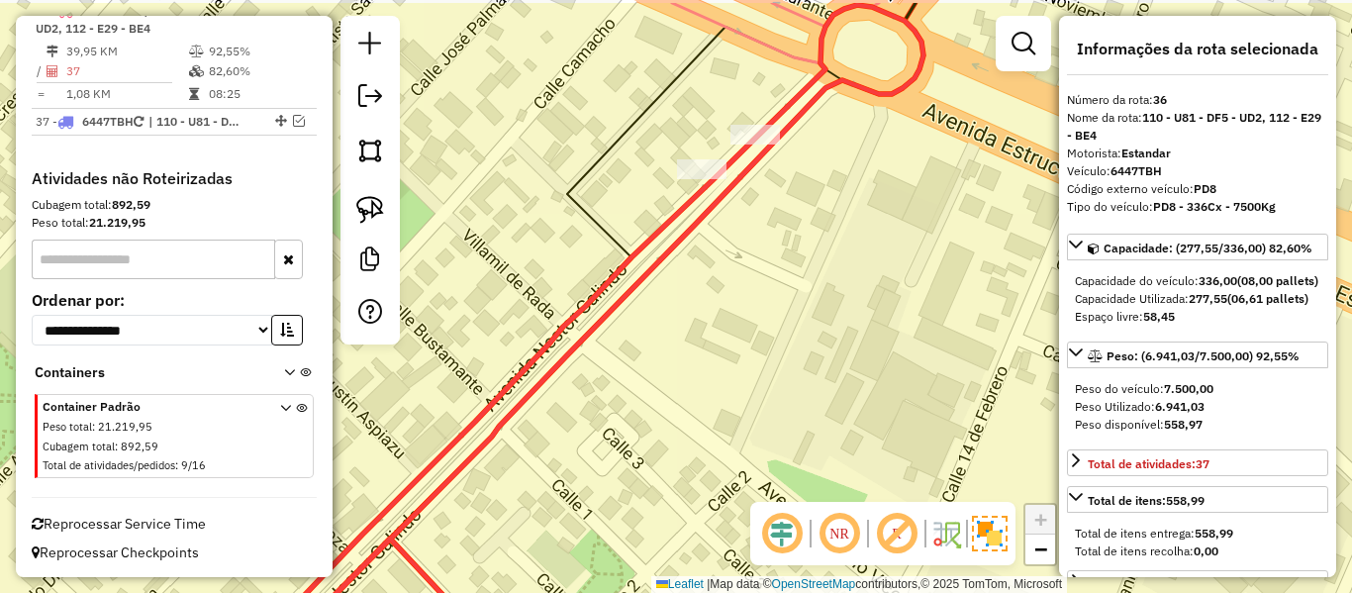
drag, startPoint x: 810, startPoint y: 200, endPoint x: 824, endPoint y: 274, distance: 75.5
click at [817, 314] on div "Janela de atendimento Grade de atendimento Capacidade Transportadoras Veículos …" at bounding box center [676, 296] width 1352 height 593
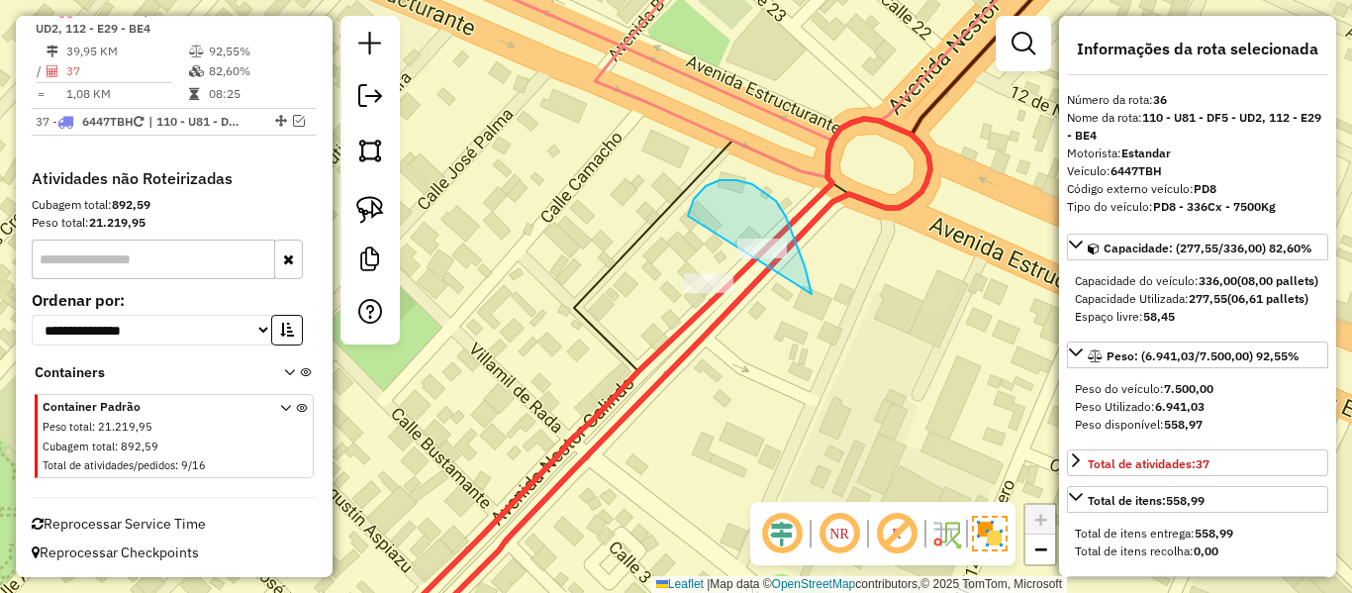
drag, startPoint x: 720, startPoint y: 180, endPoint x: 702, endPoint y: 244, distance: 65.8
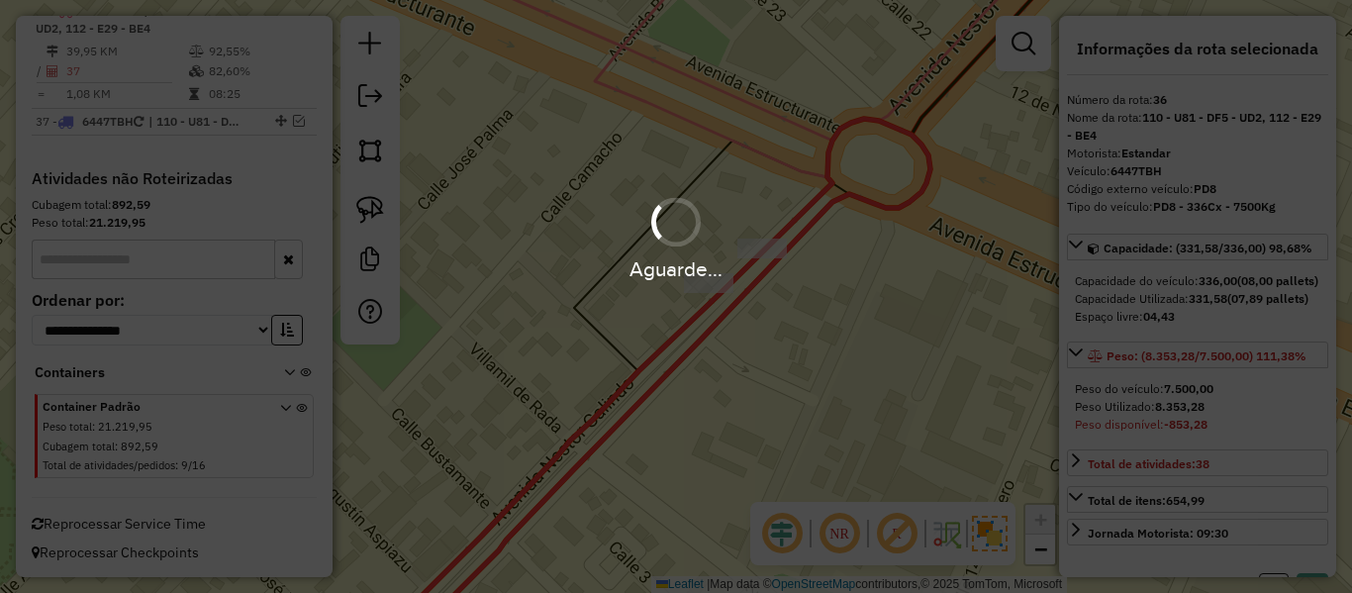
select select "**********"
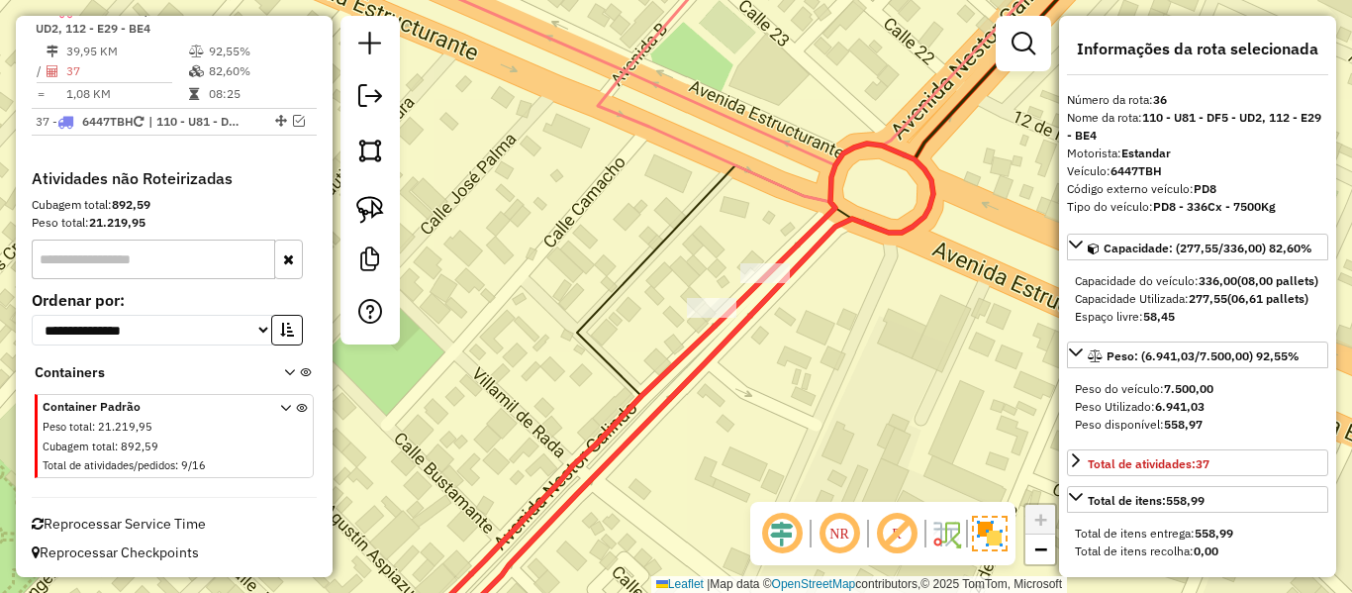
drag, startPoint x: 880, startPoint y: 229, endPoint x: 884, endPoint y: 287, distance: 58.5
click at [884, 286] on icon at bounding box center [650, 411] width 565 height 534
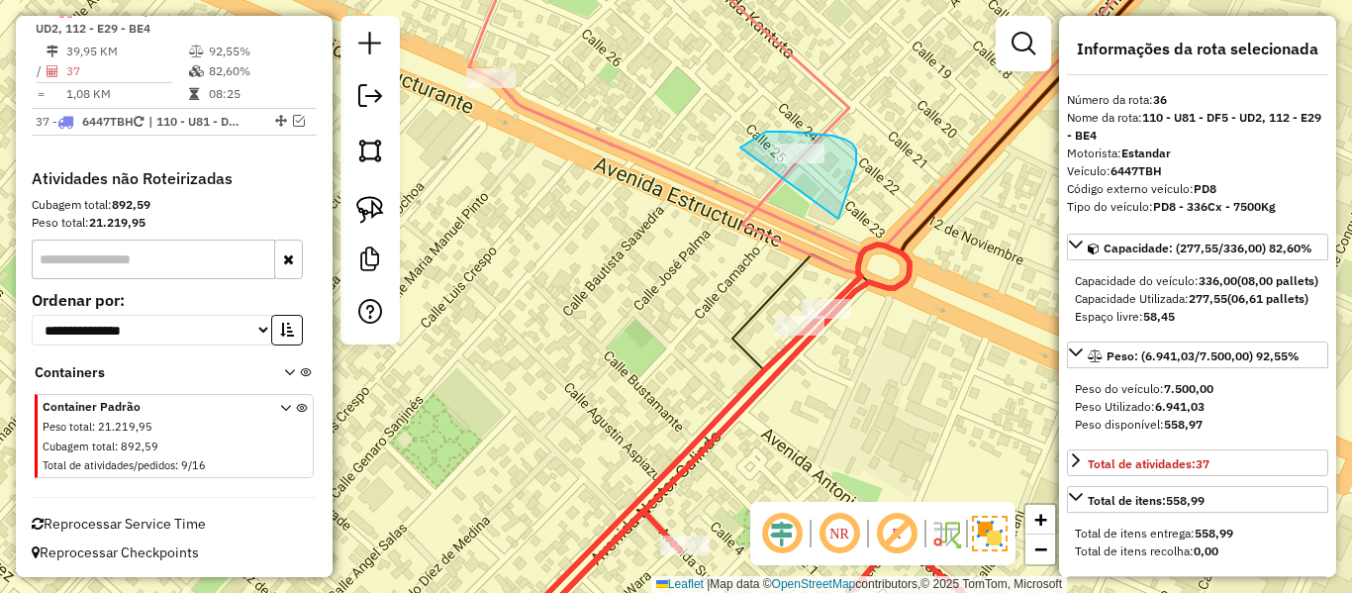
drag, startPoint x: 838, startPoint y: 219, endPoint x: 724, endPoint y: 162, distance: 127.9
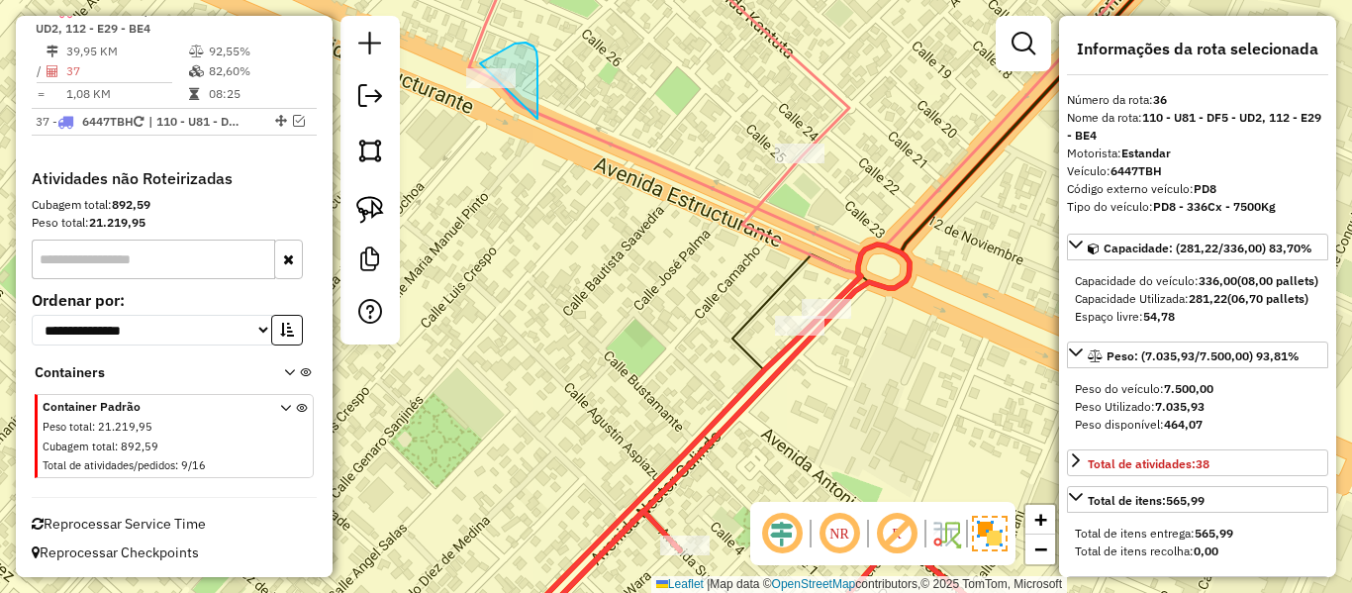
drag, startPoint x: 538, startPoint y: 119, endPoint x: 450, endPoint y: 129, distance: 87.7
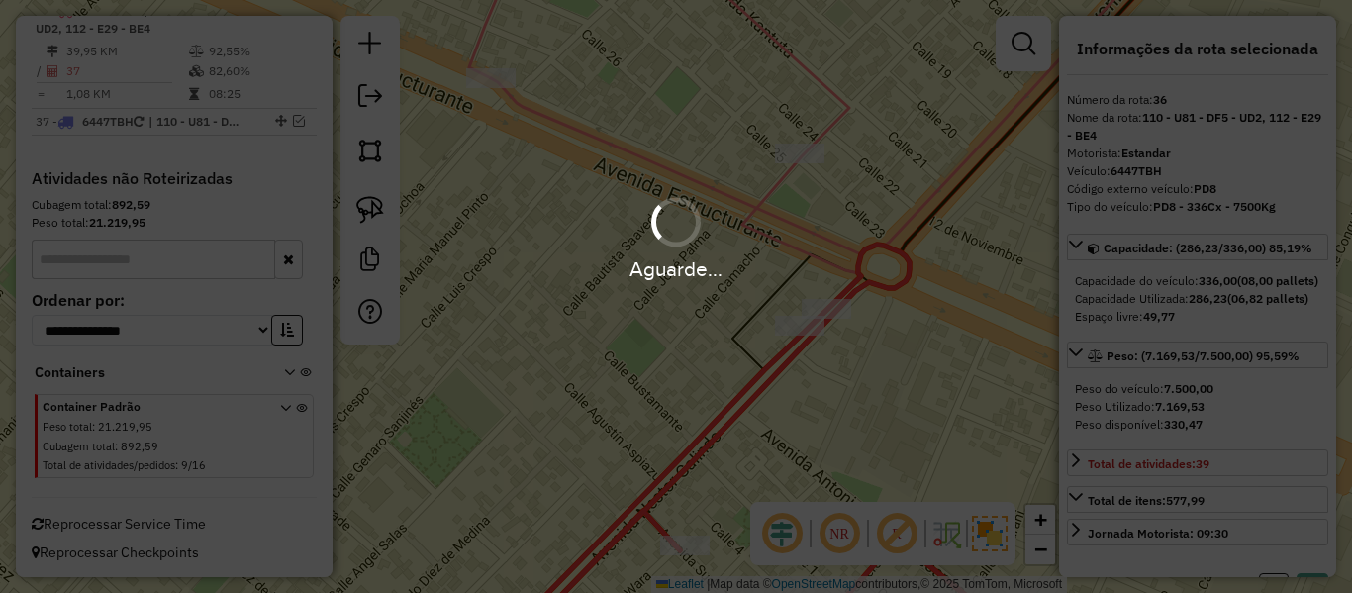
select select "**********"
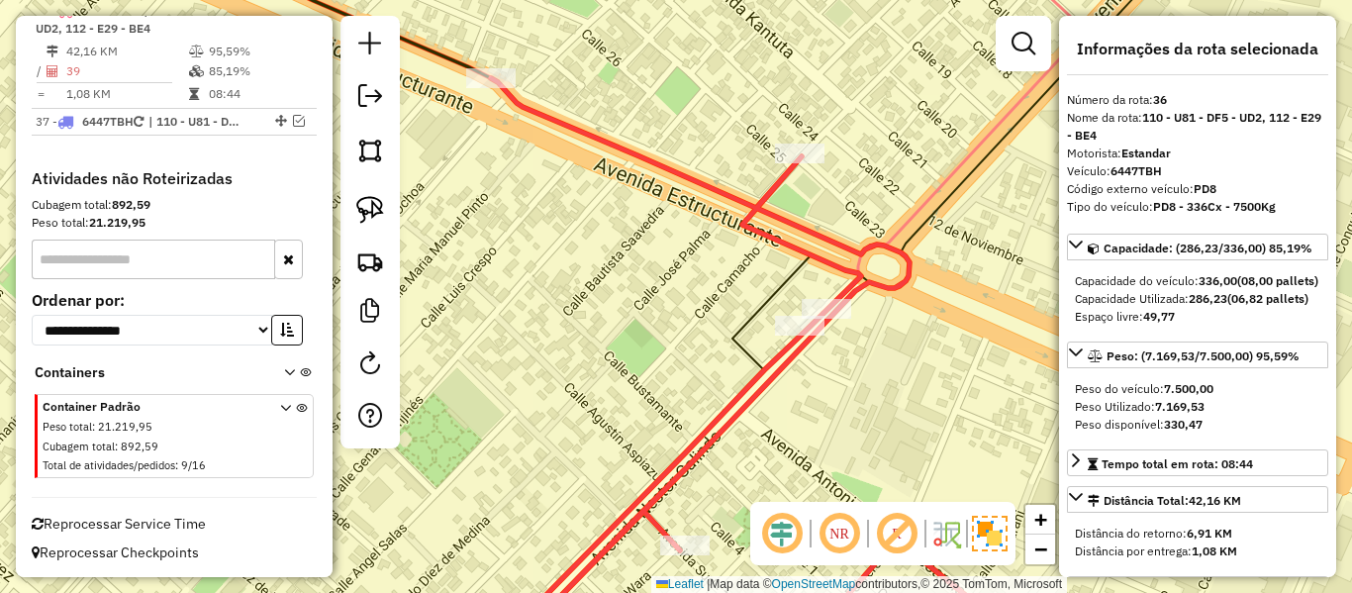
click at [533, 118] on icon at bounding box center [725, 365] width 623 height 574
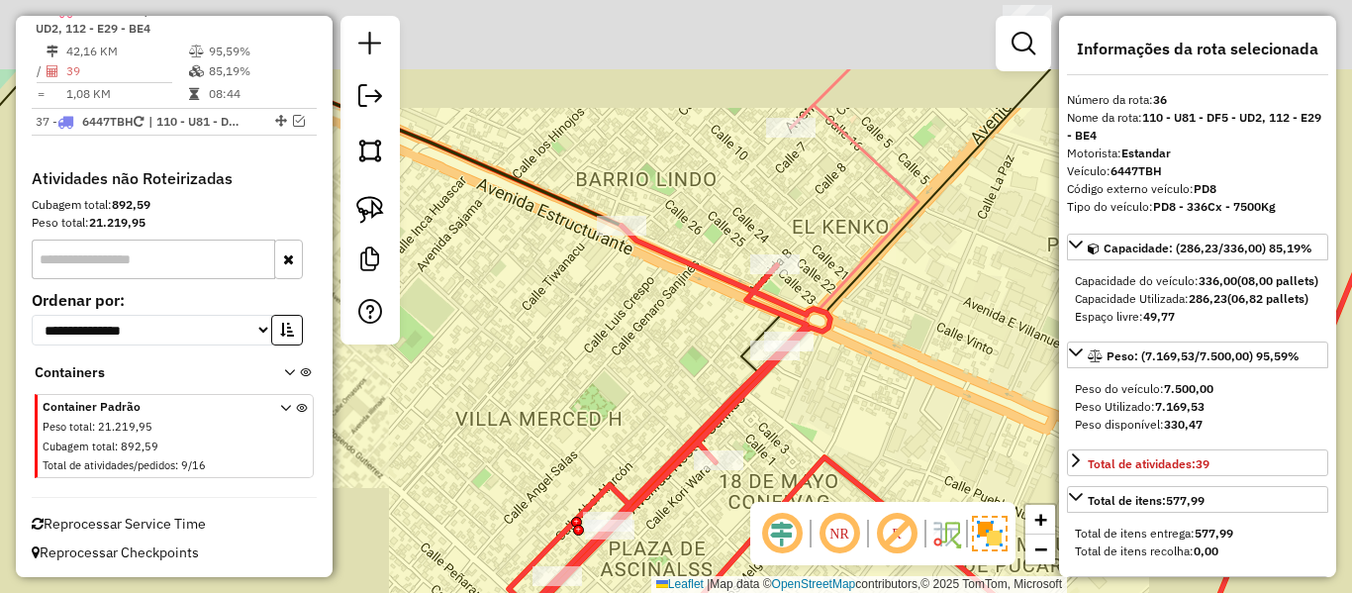
drag, startPoint x: 618, startPoint y: 246, endPoint x: 648, endPoint y: 282, distance: 47.0
click at [648, 282] on div "Janela de atendimento Grade de atendimento Capacidade Transportadoras Veículos …" at bounding box center [676, 296] width 1352 height 593
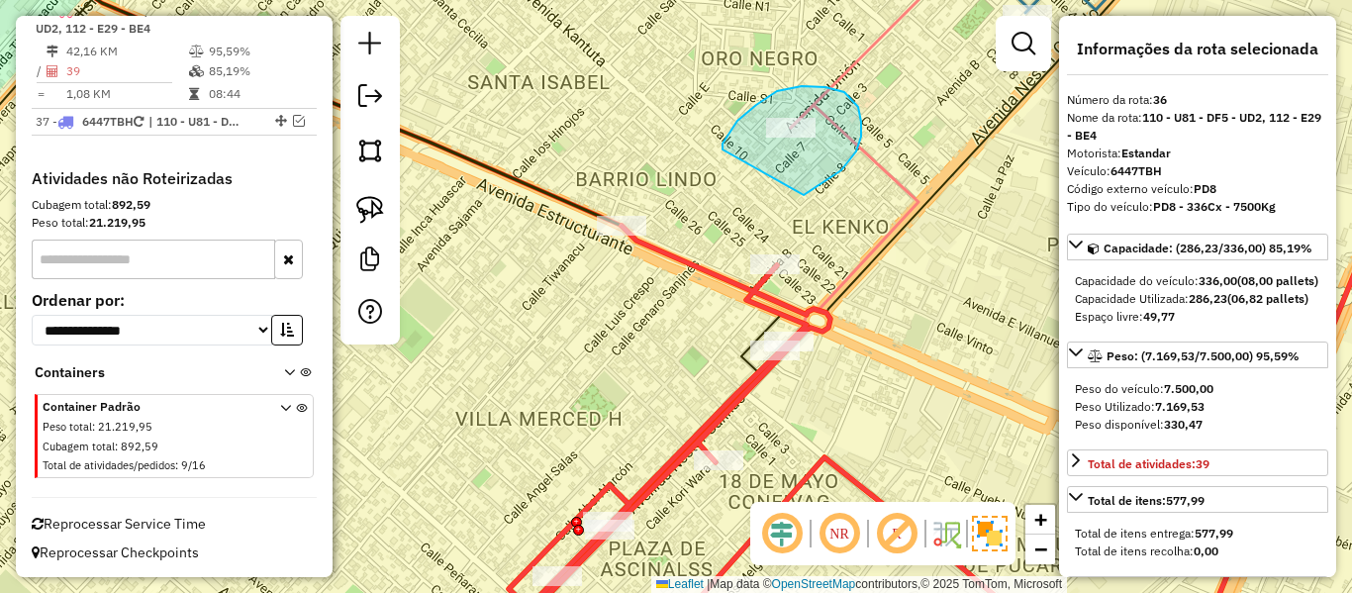
drag, startPoint x: 829, startPoint y: 178, endPoint x: 723, endPoint y: 150, distance: 109.5
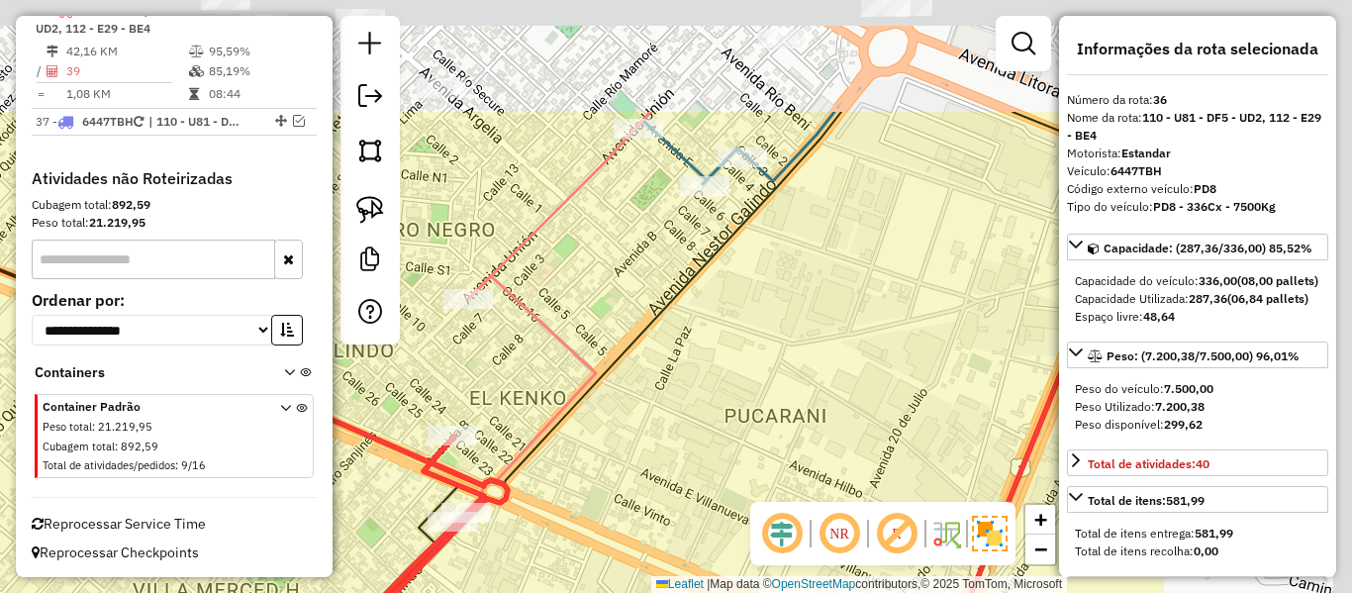
drag, startPoint x: 658, startPoint y: 288, endPoint x: 668, endPoint y: 276, distance: 15.5
click at [658, 289] on div "Janela de atendimento Grade de atendimento Capacidade Transportadoras Veículos …" at bounding box center [676, 296] width 1352 height 593
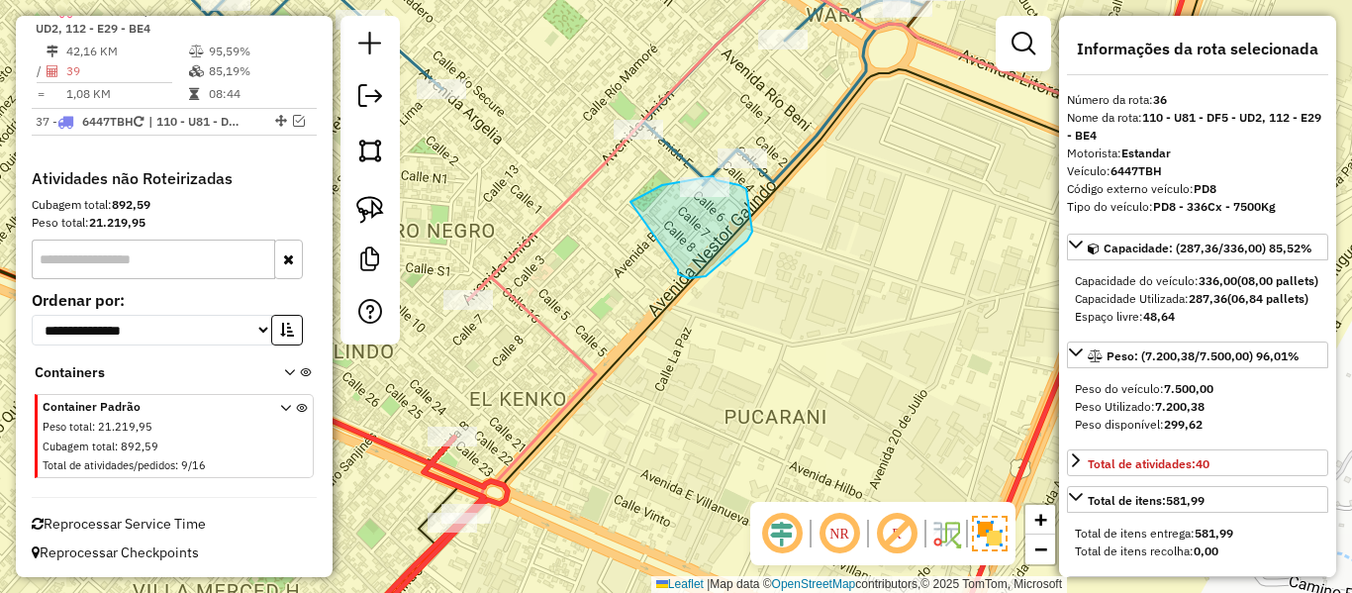
drag, startPoint x: 752, startPoint y: 232, endPoint x: 634, endPoint y: 208, distance: 121.1
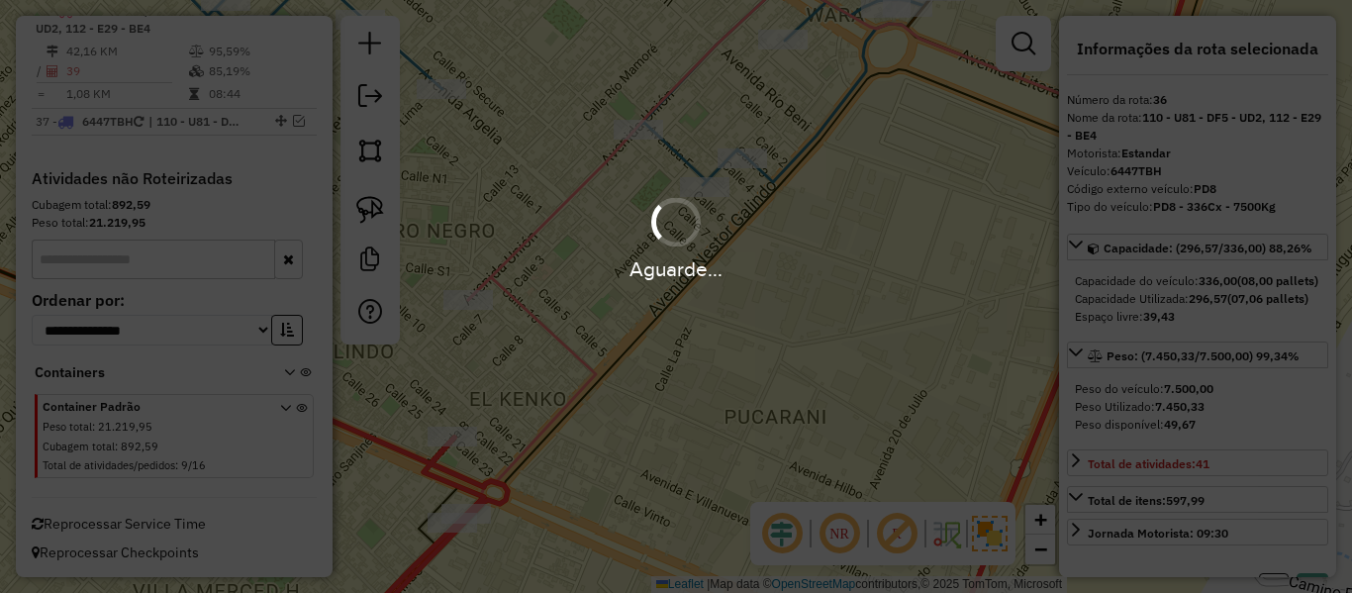
select select "**********"
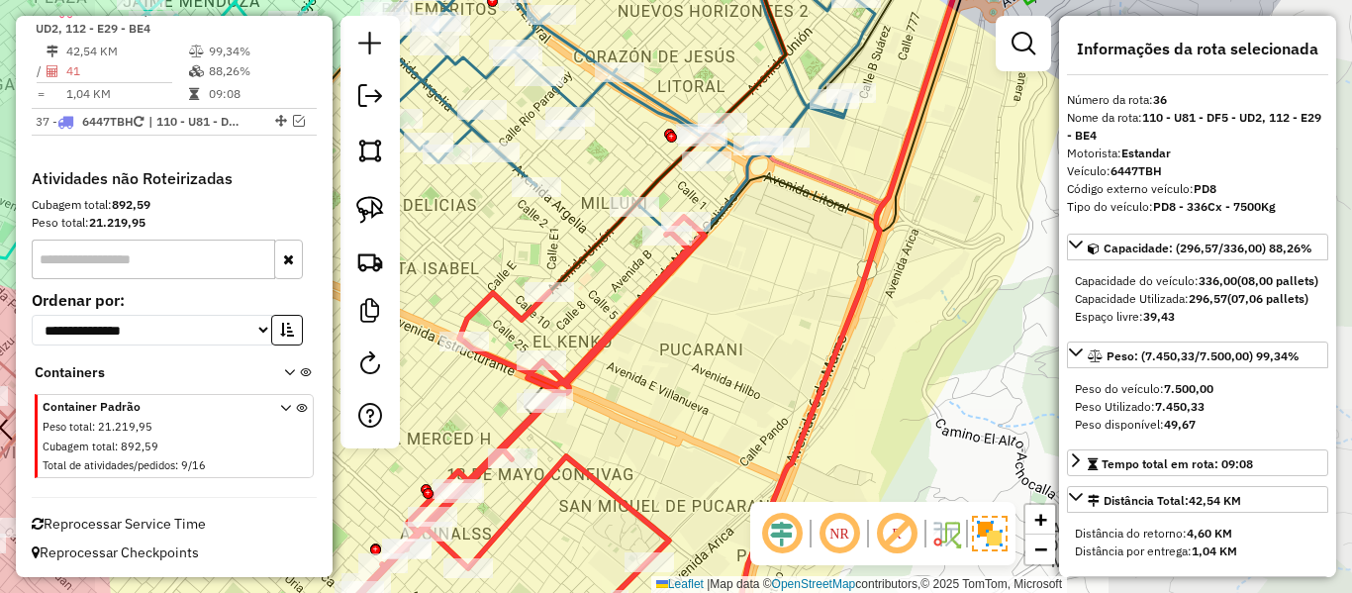
click at [642, 295] on icon at bounding box center [502, 435] width 405 height 436
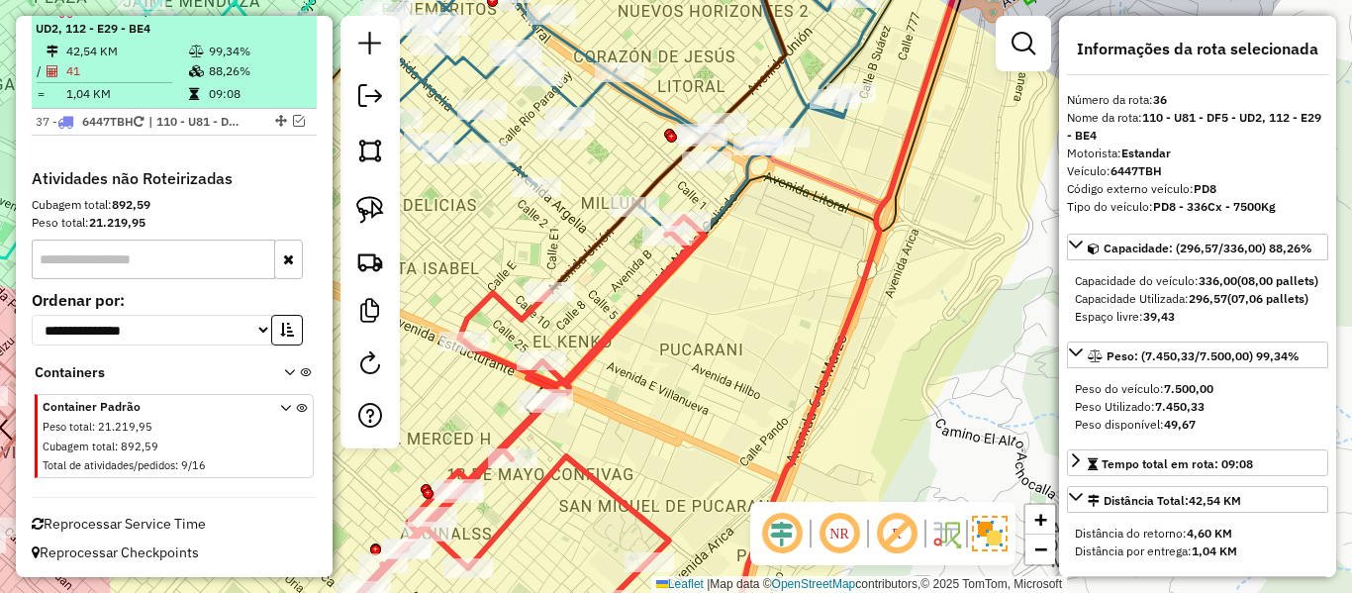
click at [279, 16] on em at bounding box center [285, 10] width 12 height 12
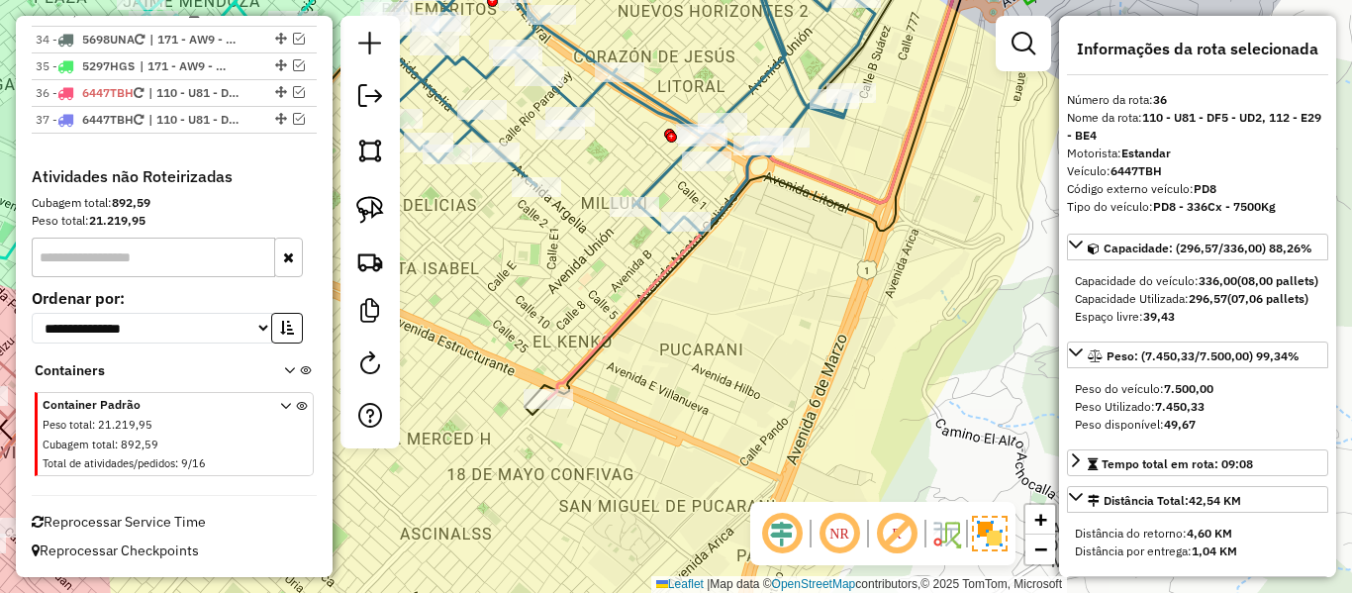
scroll to position [4199, 0]
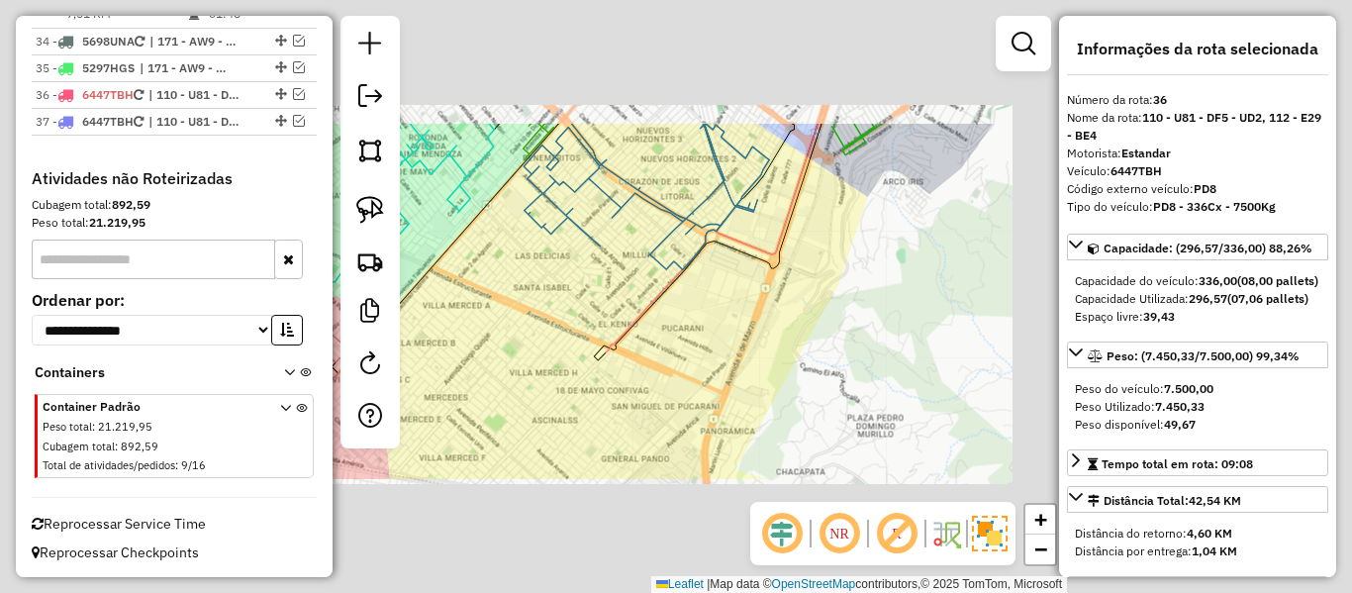
click at [666, 309] on div "Janela de atendimento Grade de atendimento Capacidade Transportadoras Veículos …" at bounding box center [676, 296] width 1352 height 593
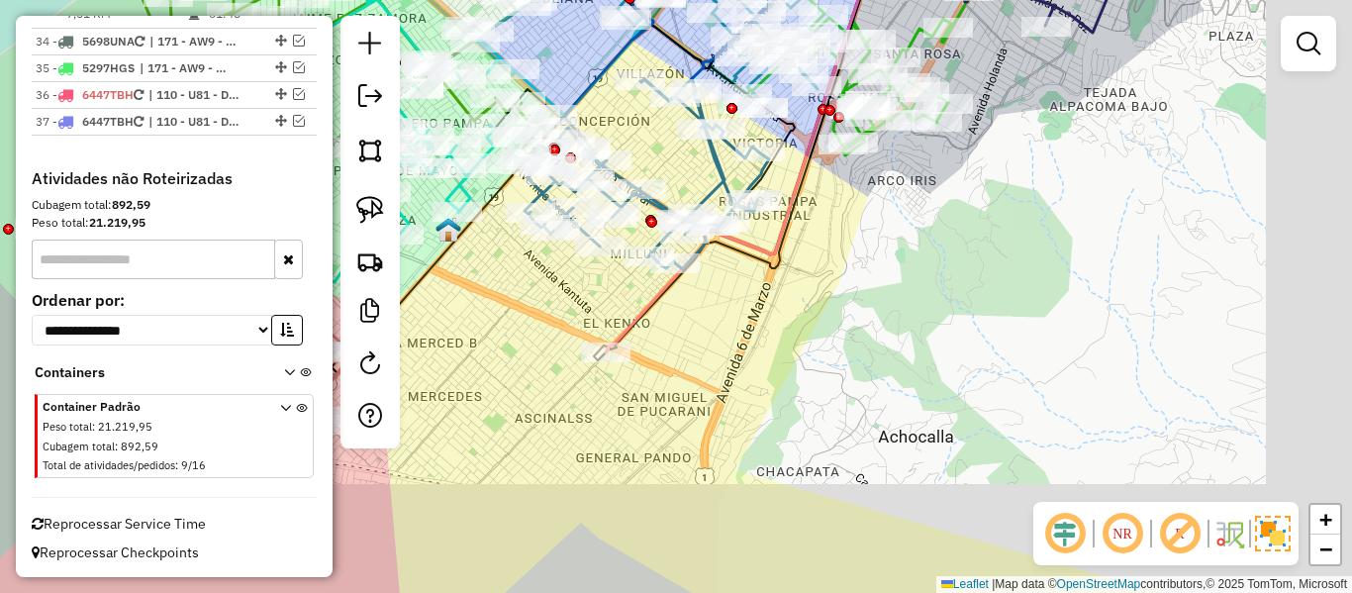
click at [647, 313] on icon at bounding box center [739, 149] width 266 height 408
select select "**********"
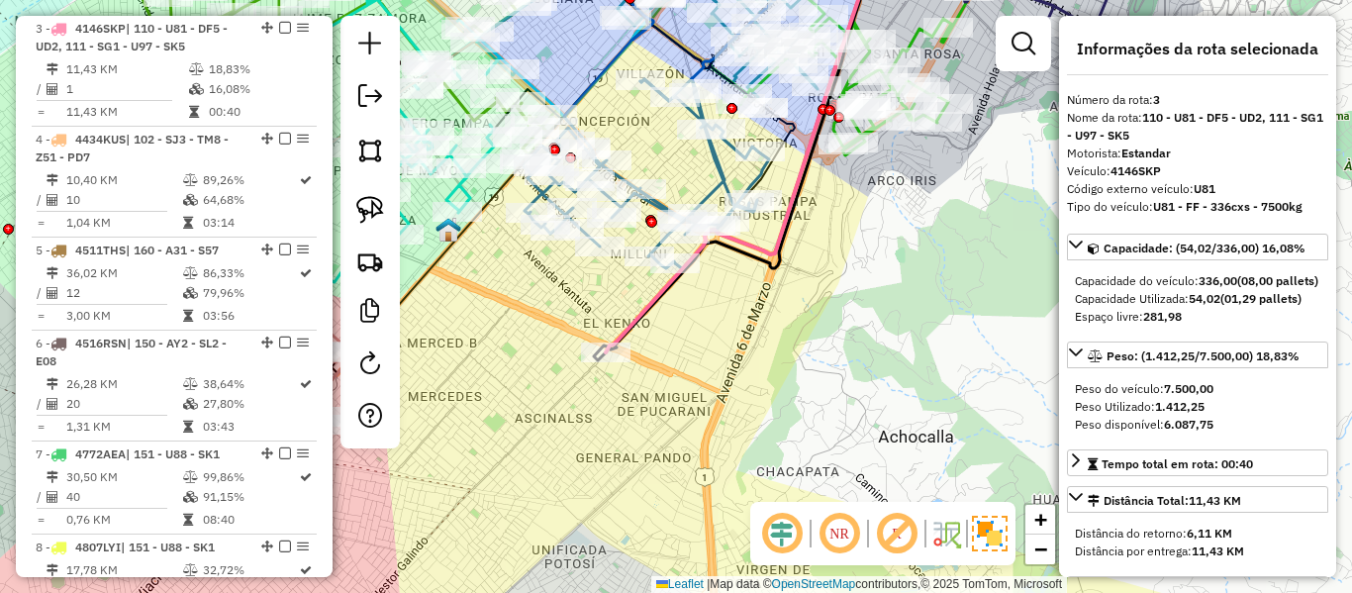
scroll to position [984, 0]
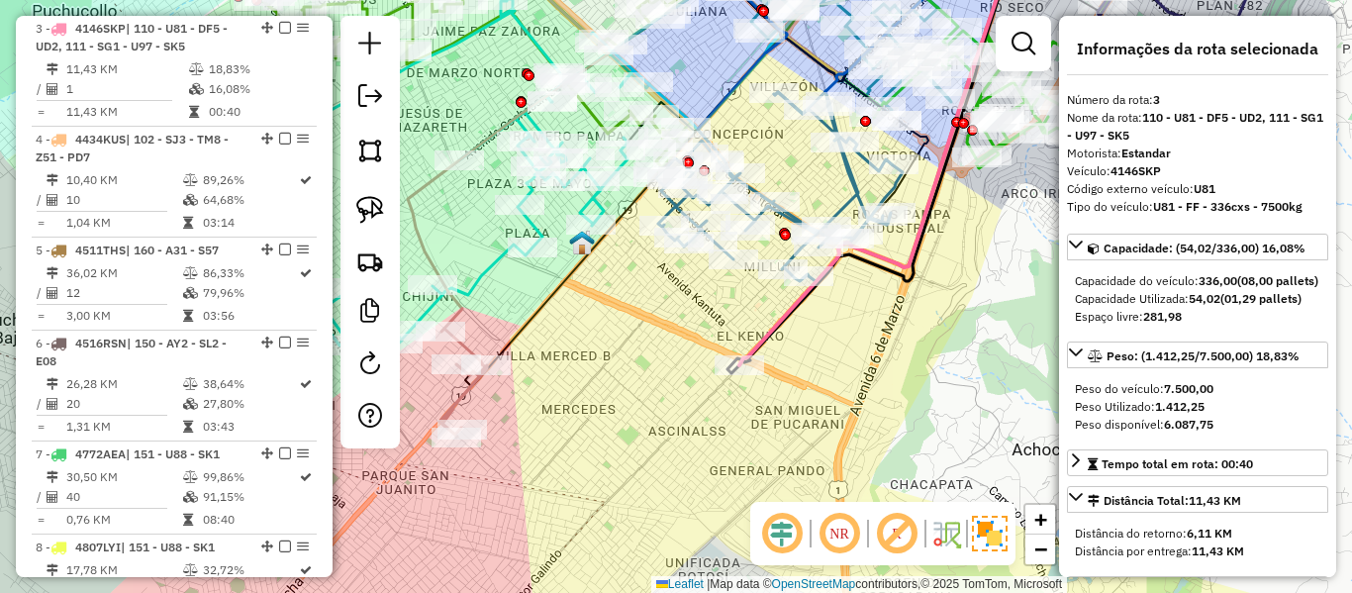
drag, startPoint x: 733, startPoint y: 332, endPoint x: 796, endPoint y: 344, distance: 64.5
click at [796, 344] on div "Janela de atendimento Grade de atendimento Capacidade Transportadoras Veículos …" at bounding box center [676, 296] width 1352 height 593
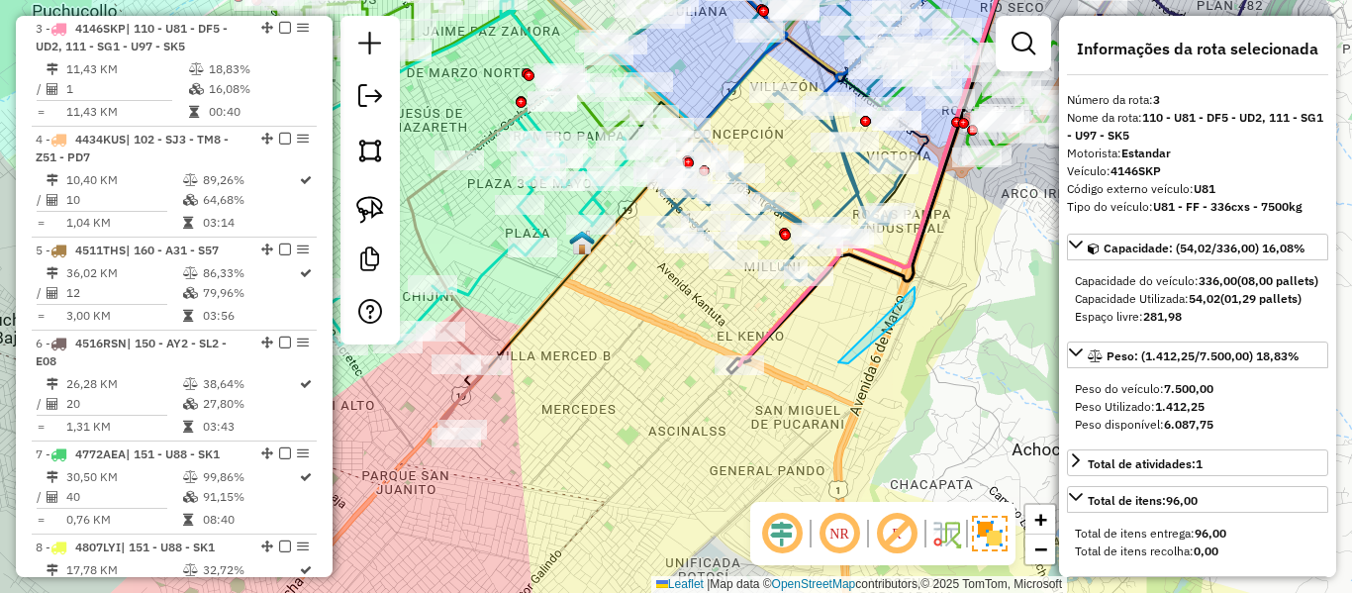
drag, startPoint x: 848, startPoint y: 363, endPoint x: 898, endPoint y: 345, distance: 53.0
click at [898, 345] on div "Janela de atendimento Grade de atendimento Capacidade Transportadoras Veículos …" at bounding box center [676, 296] width 1352 height 593
click at [966, 333] on div "Janela de atendimento Grade de atendimento Capacidade Transportadoras Veículos …" at bounding box center [676, 296] width 1352 height 593
select select "**********"
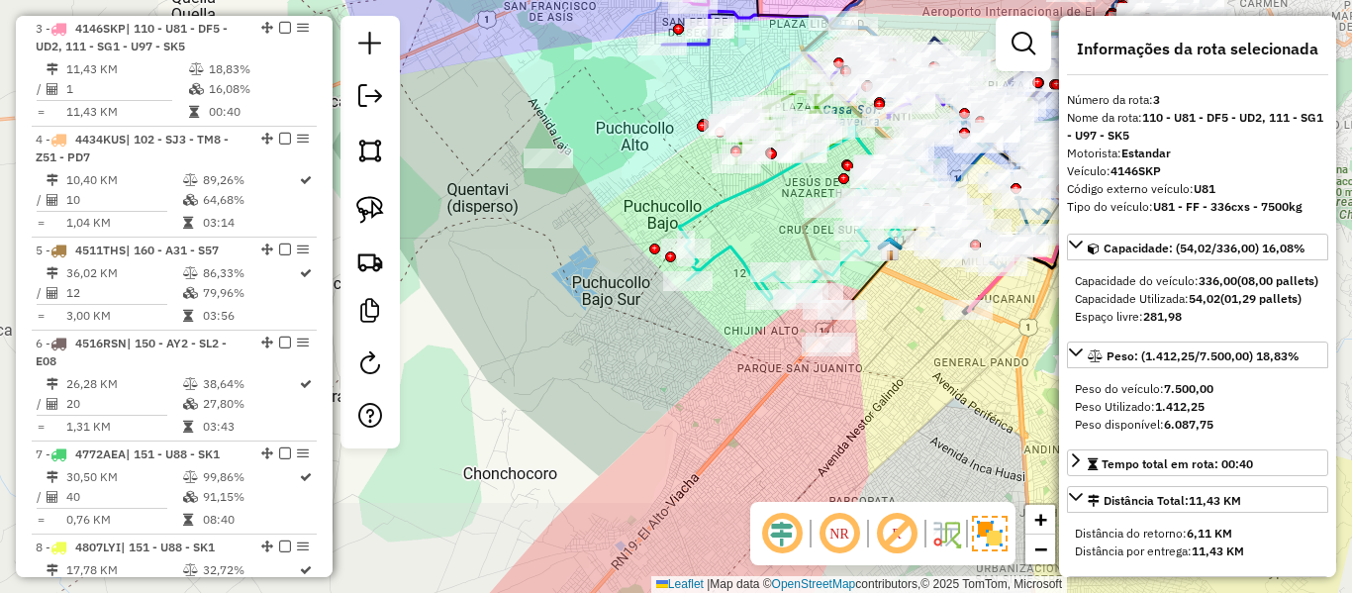
click at [877, 368] on div "Janela de atendimento Grade de atendimento Capacidade Transportadoras Veículos …" at bounding box center [676, 296] width 1352 height 593
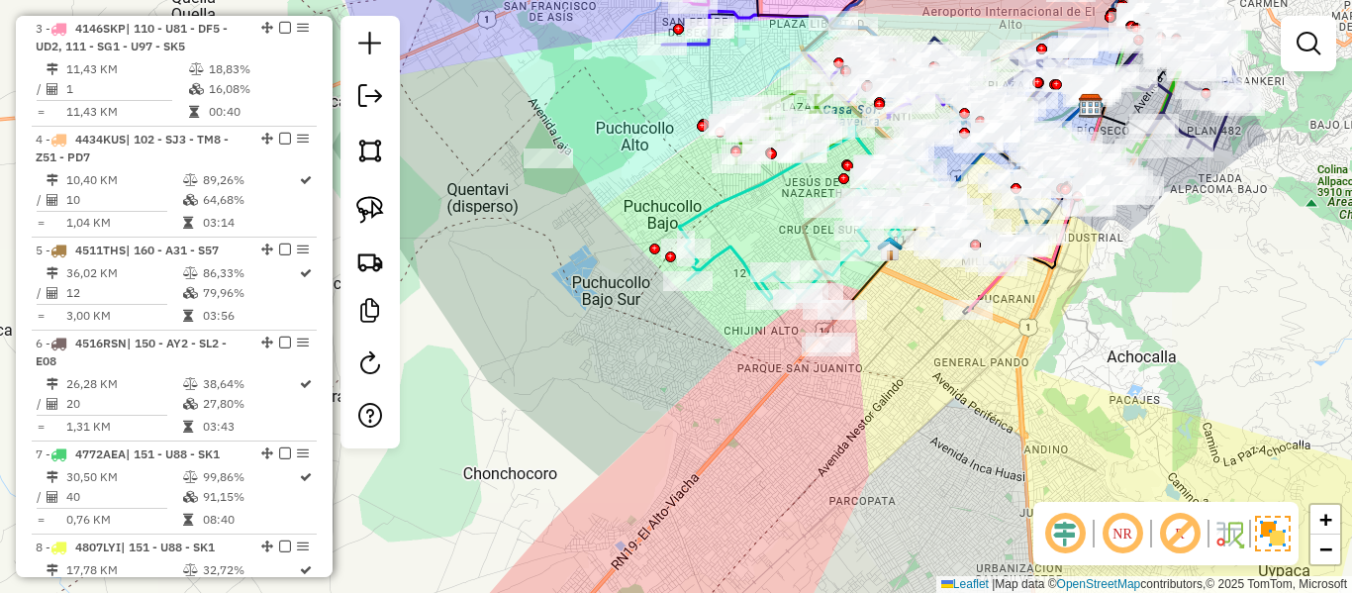
drag, startPoint x: 890, startPoint y: 349, endPoint x: 850, endPoint y: 400, distance: 64.2
click at [865, 407] on div "Janela de atendimento Grade de atendimento Capacidade Transportadoras Veículos …" at bounding box center [676, 296] width 1352 height 593
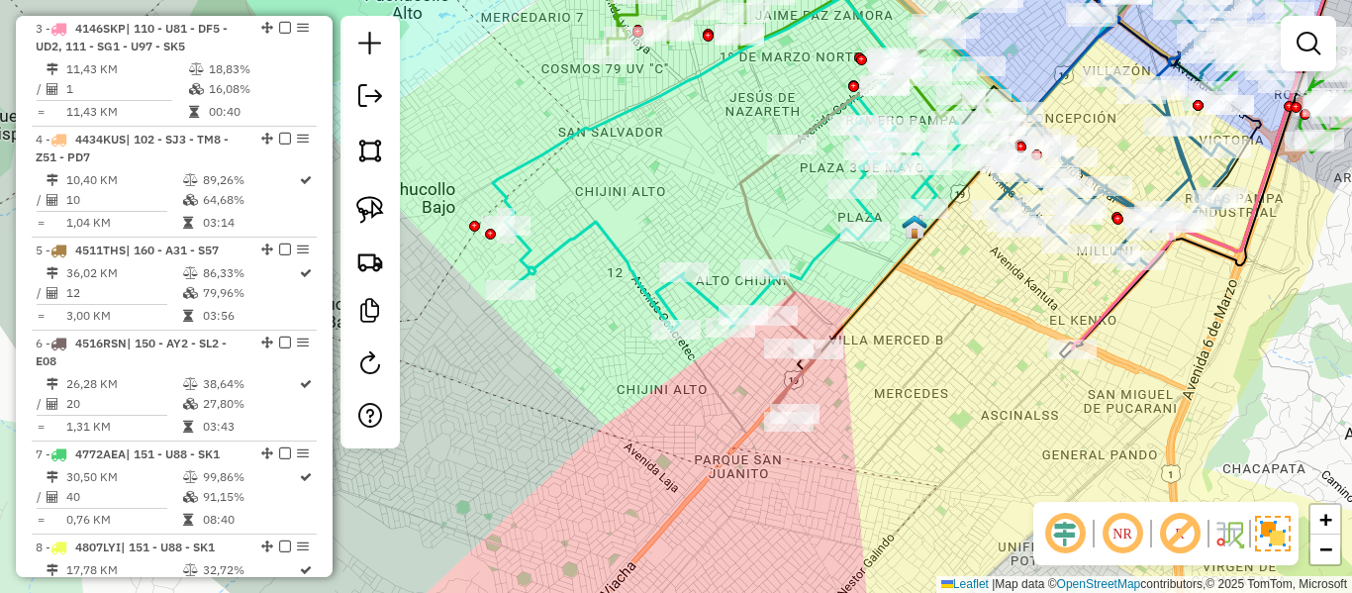
click at [800, 375] on icon at bounding box center [840, 181] width 201 height 481
select select "**********"
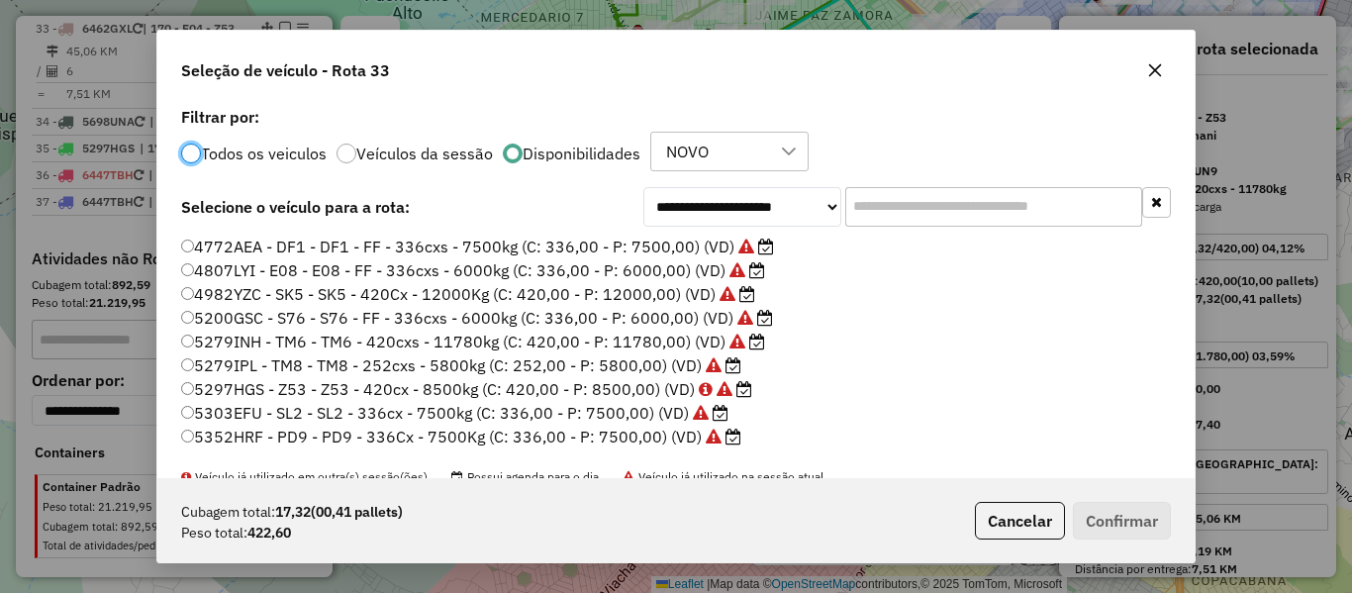
scroll to position [198, 0]
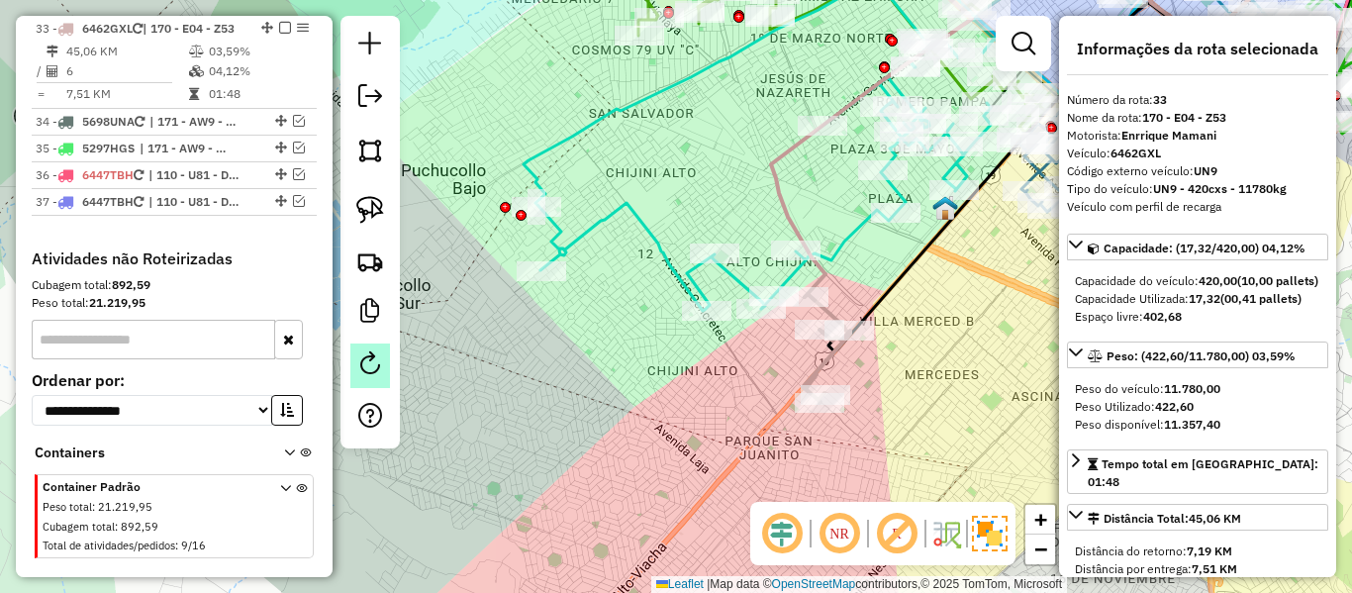
click at [377, 367] on em at bounding box center [370, 363] width 24 height 24
select select "*"
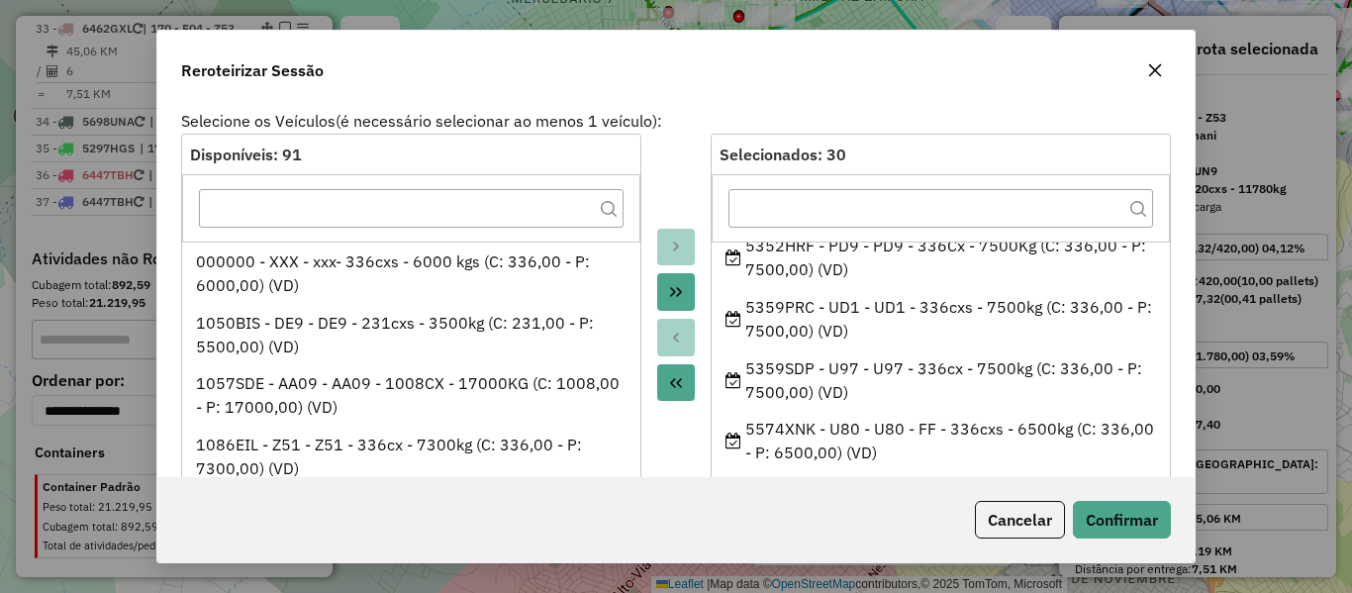
scroll to position [805, 0]
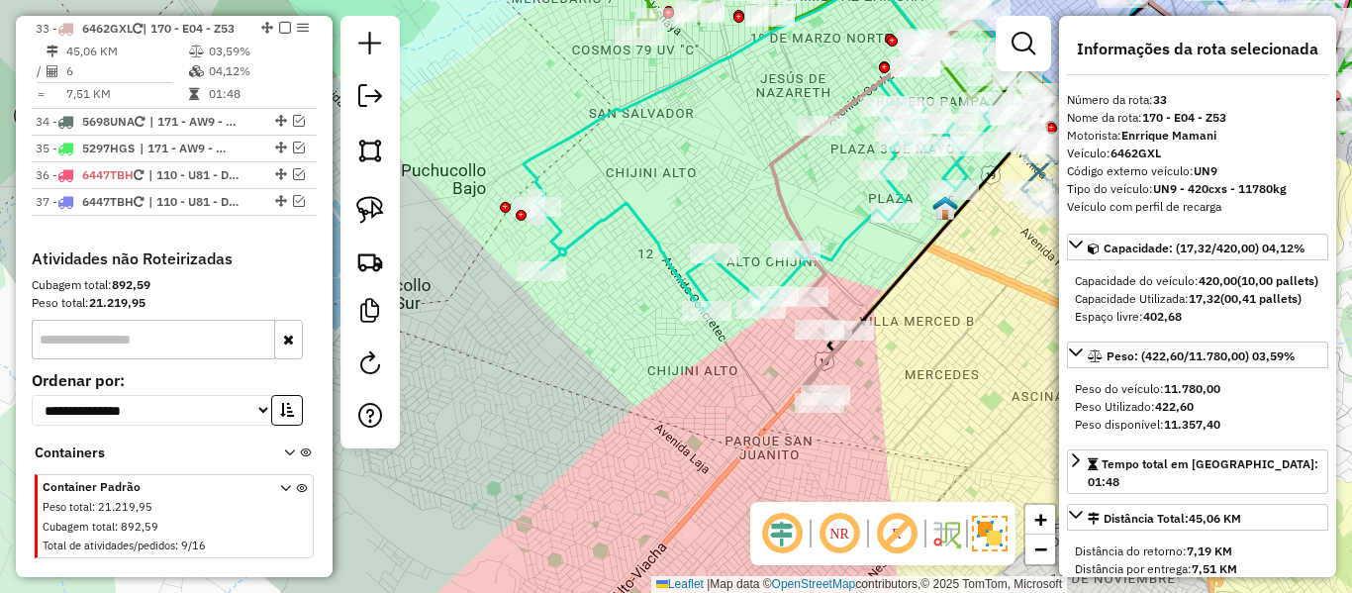
drag, startPoint x: 953, startPoint y: 317, endPoint x: 936, endPoint y: 401, distance: 86.0
click at [936, 401] on div "Janela de atendimento Grade de atendimento Capacidade Transportadoras Veículos …" at bounding box center [676, 296] width 1352 height 593
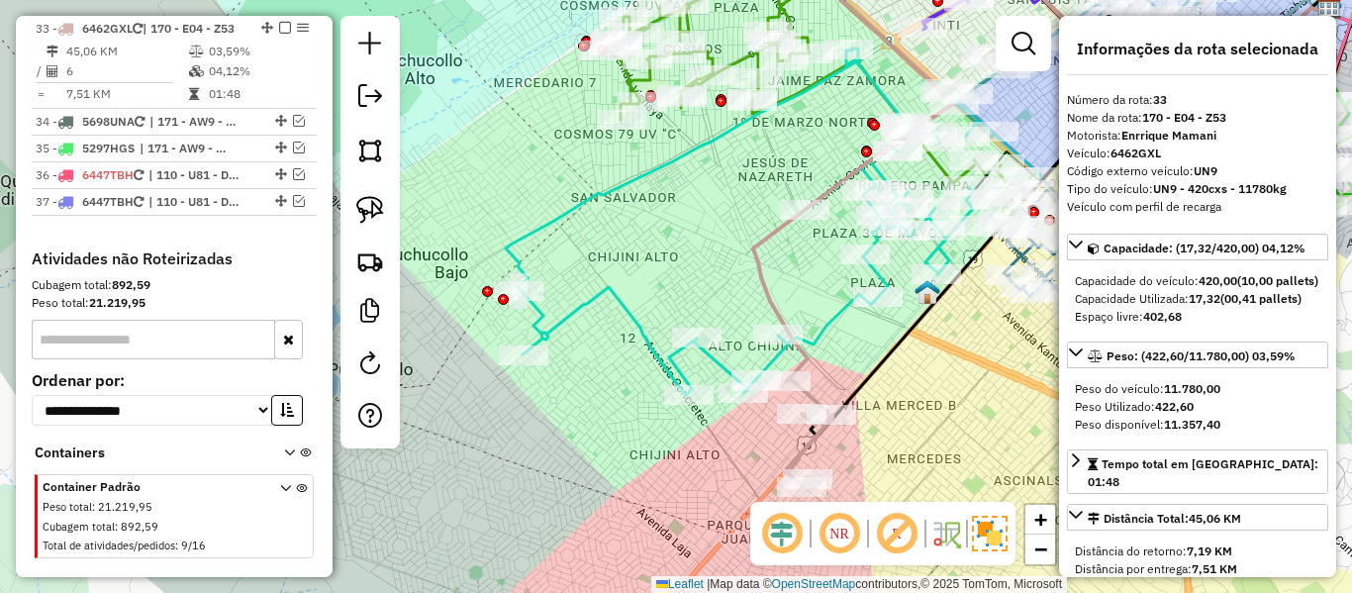
click at [770, 296] on icon at bounding box center [853, 214] width 201 height 546
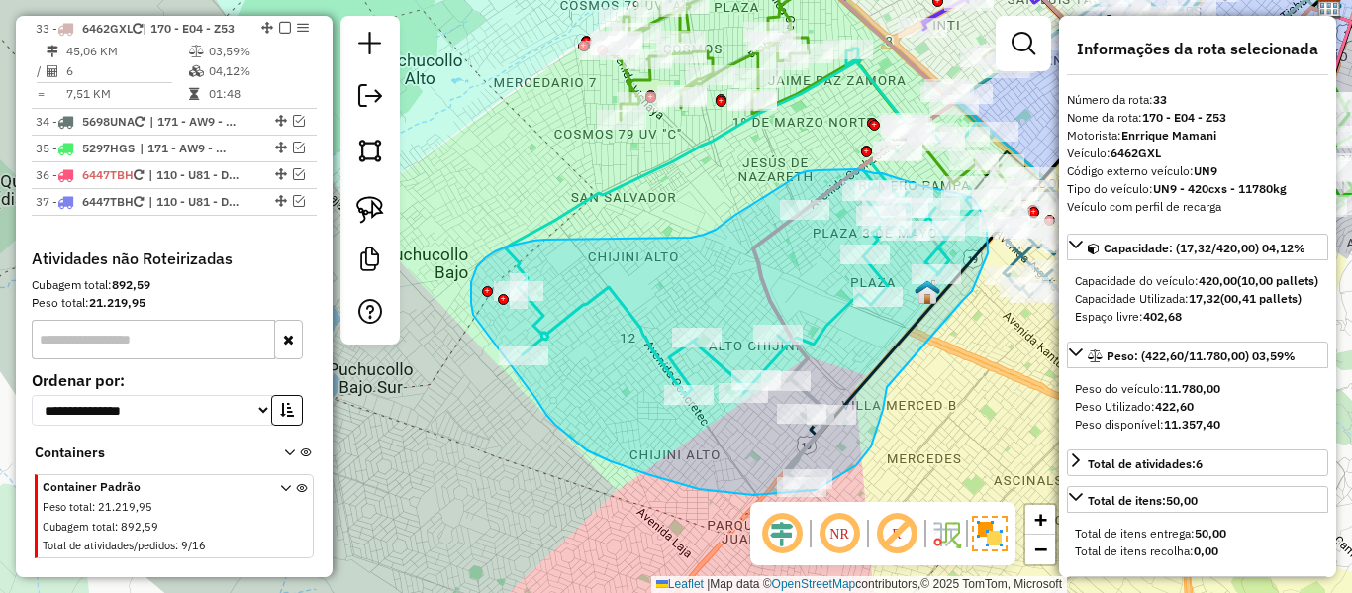
drag, startPoint x: 871, startPoint y: 446, endPoint x: 957, endPoint y: 327, distance: 147.5
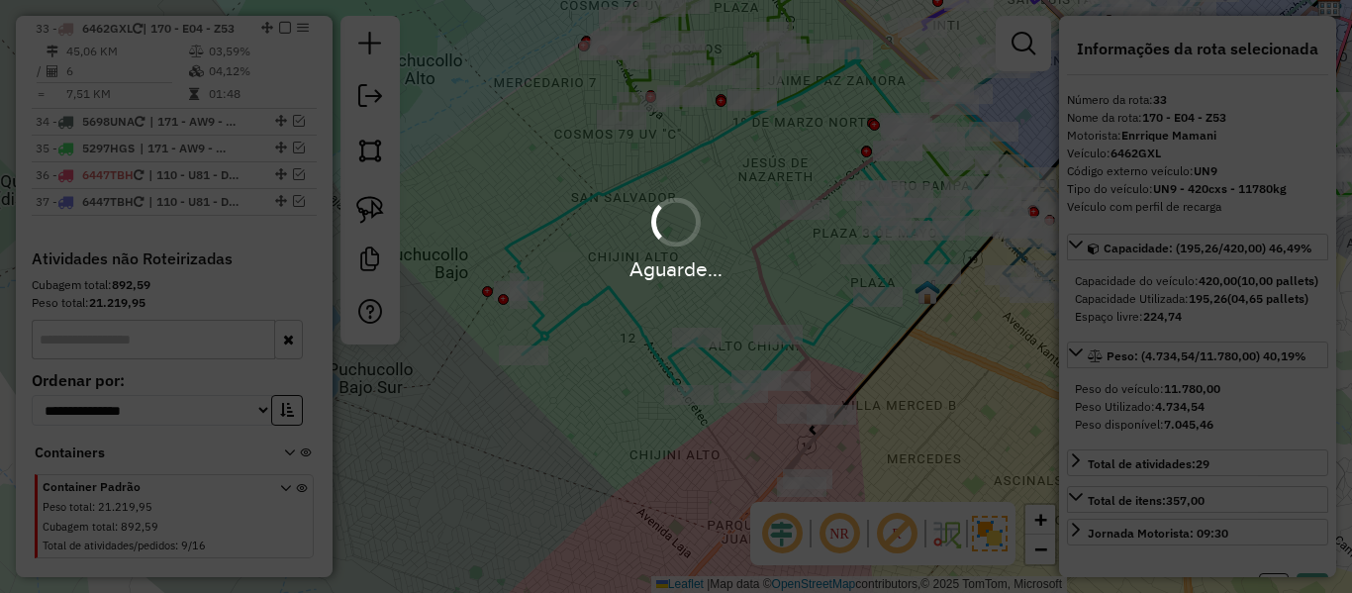
select select "**********"
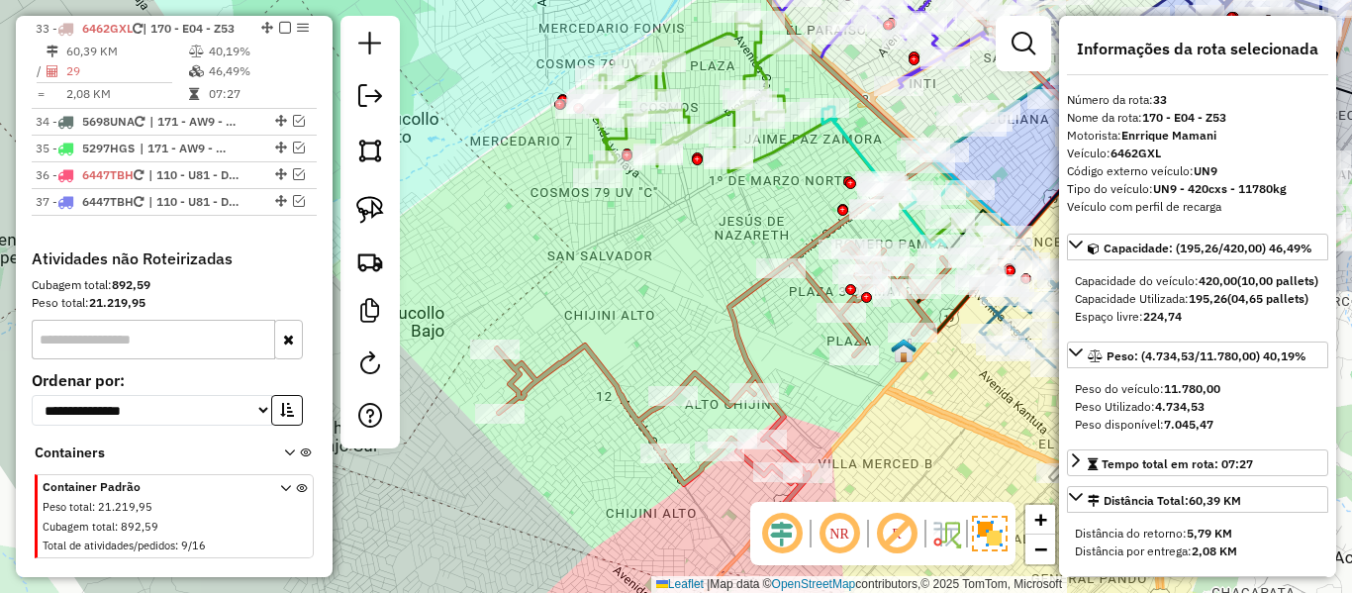
drag, startPoint x: 730, startPoint y: 212, endPoint x: 687, endPoint y: 221, distance: 43.5
click at [687, 221] on div "Janela de atendimento Grade de atendimento Capacidade Transportadoras Veículos …" at bounding box center [676, 296] width 1352 height 593
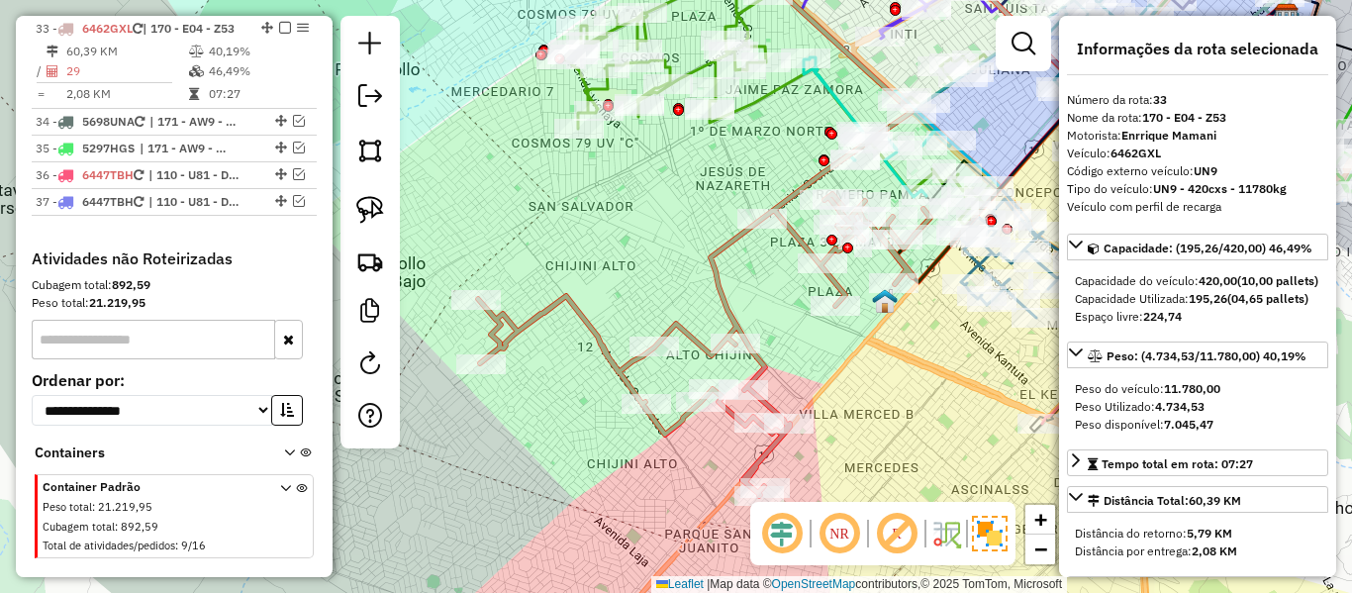
click at [724, 243] on icon at bounding box center [704, 218] width 452 height 555
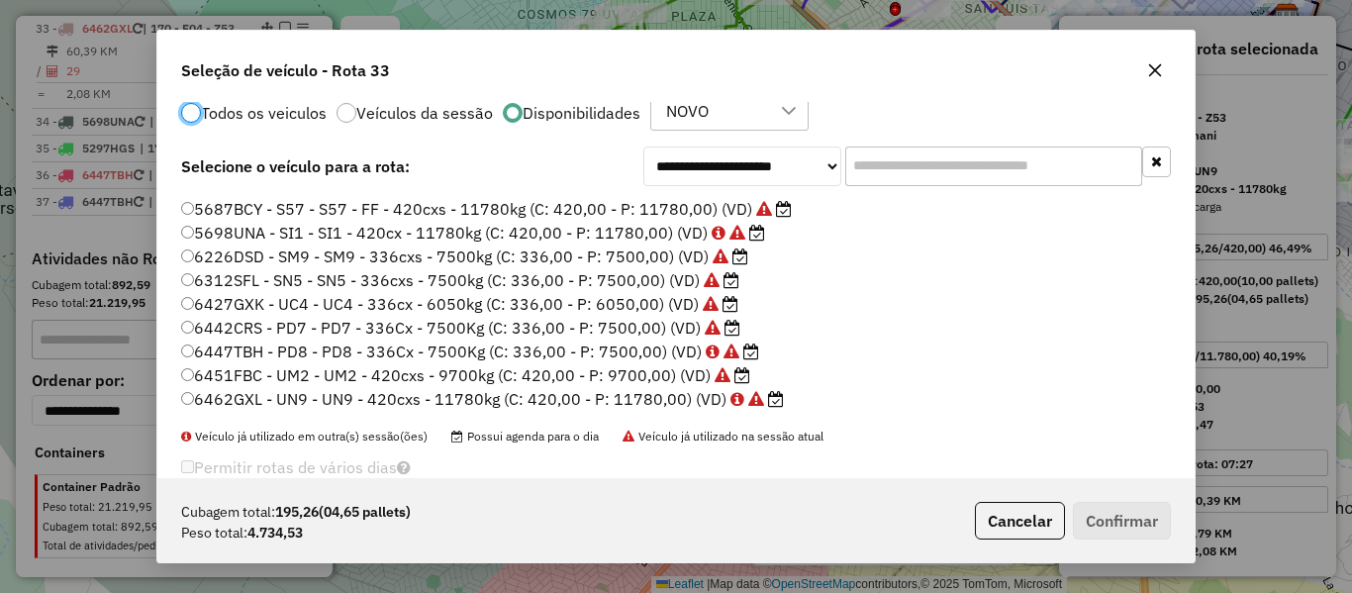
scroll to position [78, 0]
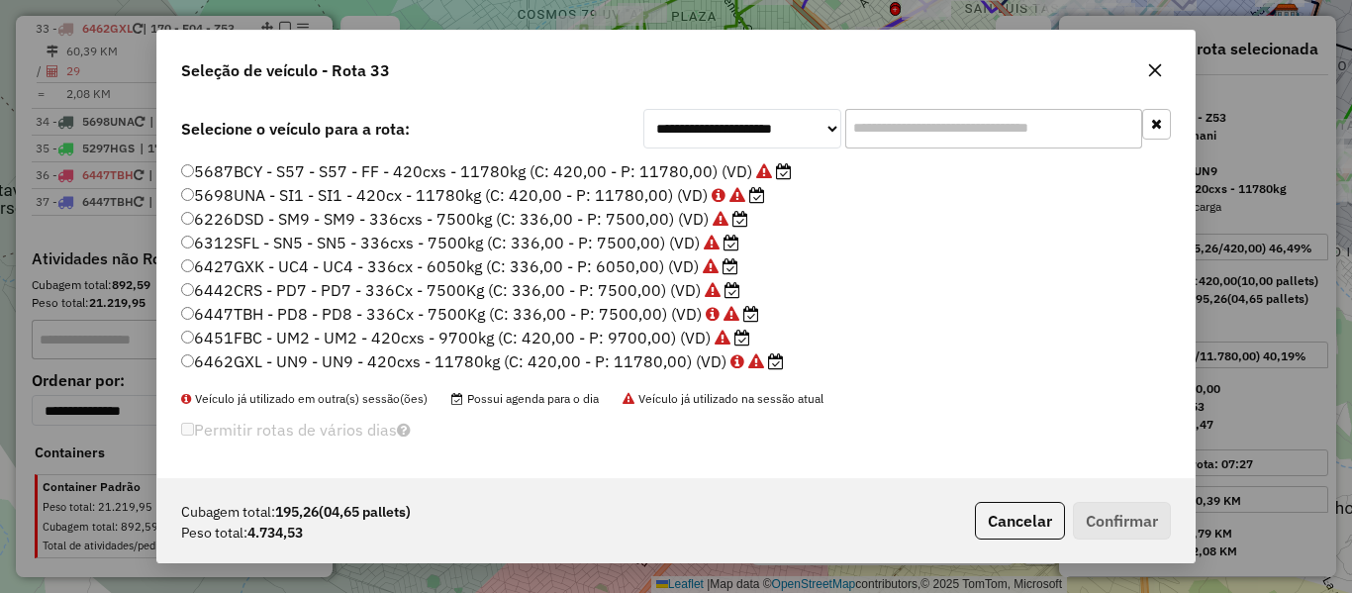
click at [664, 296] on label "6442CRS - PD7 - PD7 - 336Cx - 7500Kg (C: 336,00 - P: 7500,00) (VD)" at bounding box center [460, 290] width 559 height 24
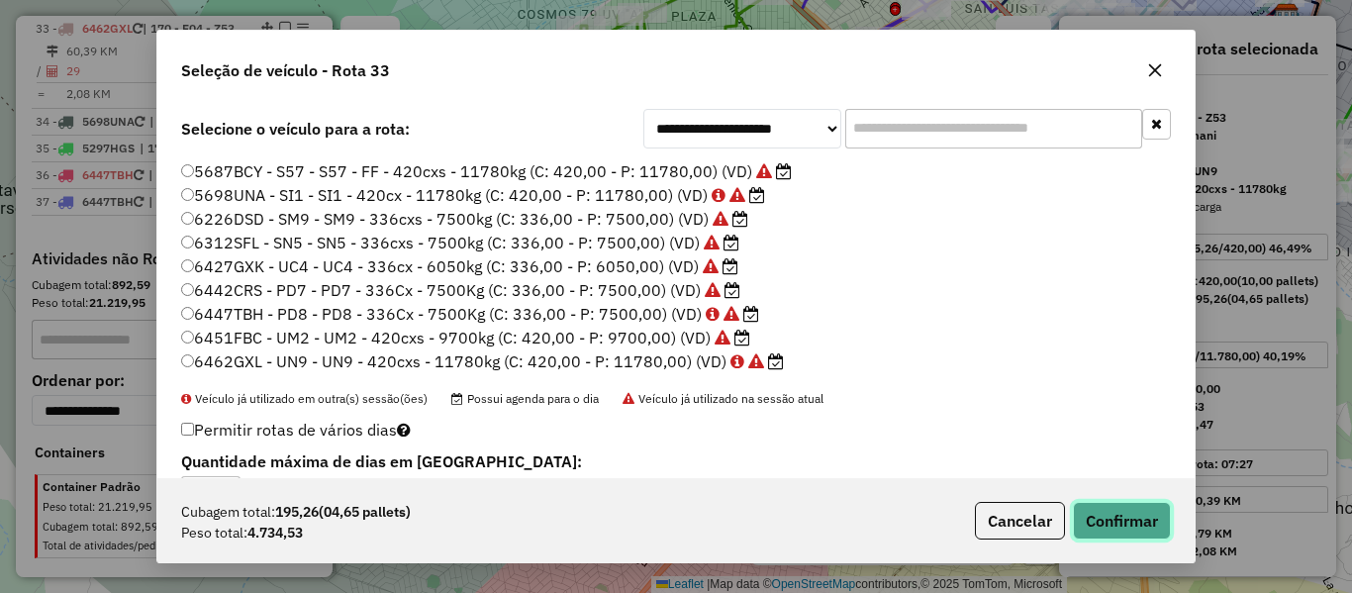
click at [1135, 516] on button "Confirmar" at bounding box center [1122, 521] width 98 height 38
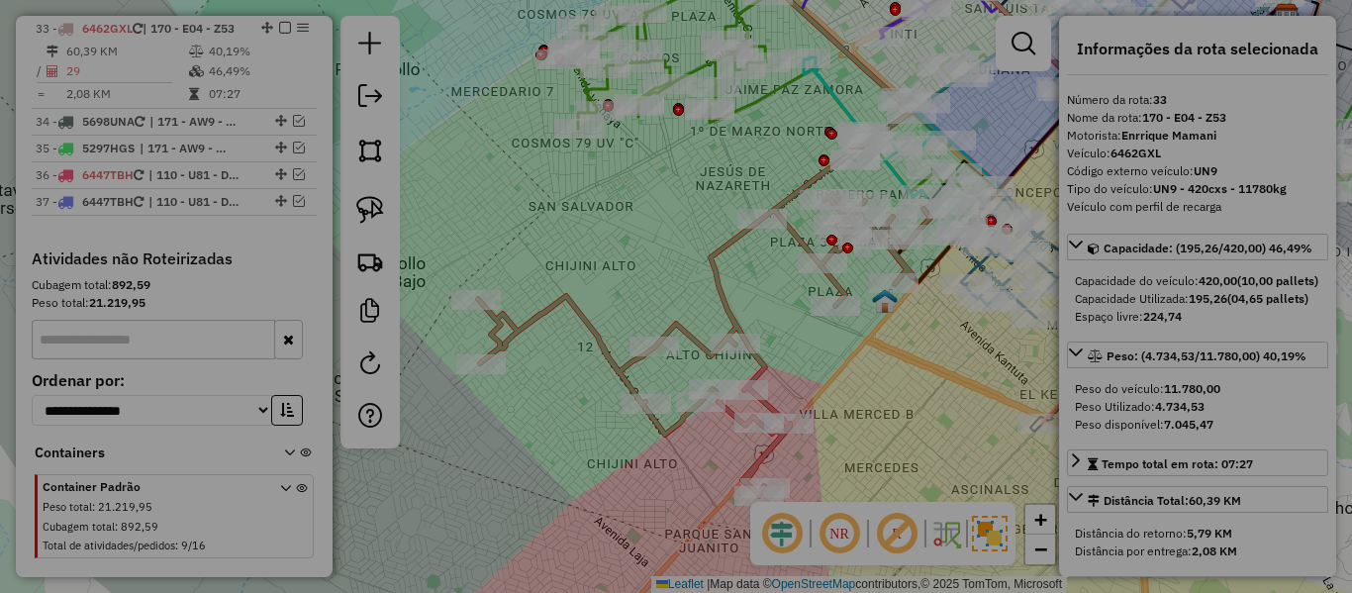
scroll to position [0, 0]
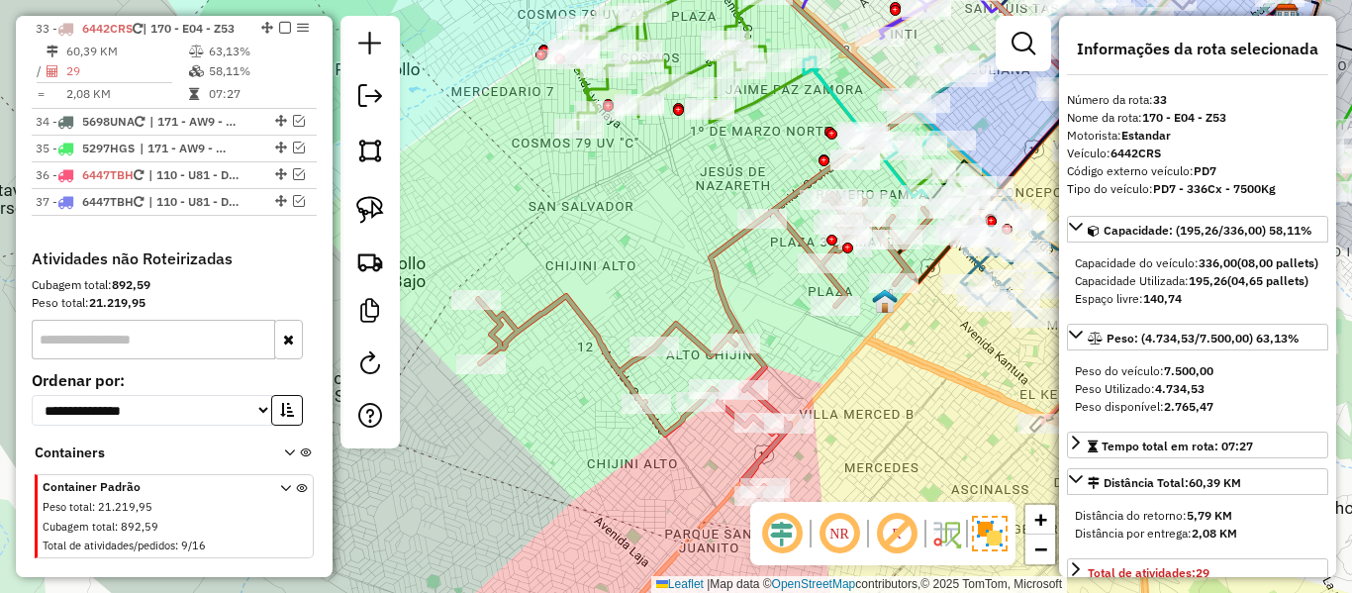
click at [715, 269] on icon at bounding box center [704, 218] width 452 height 555
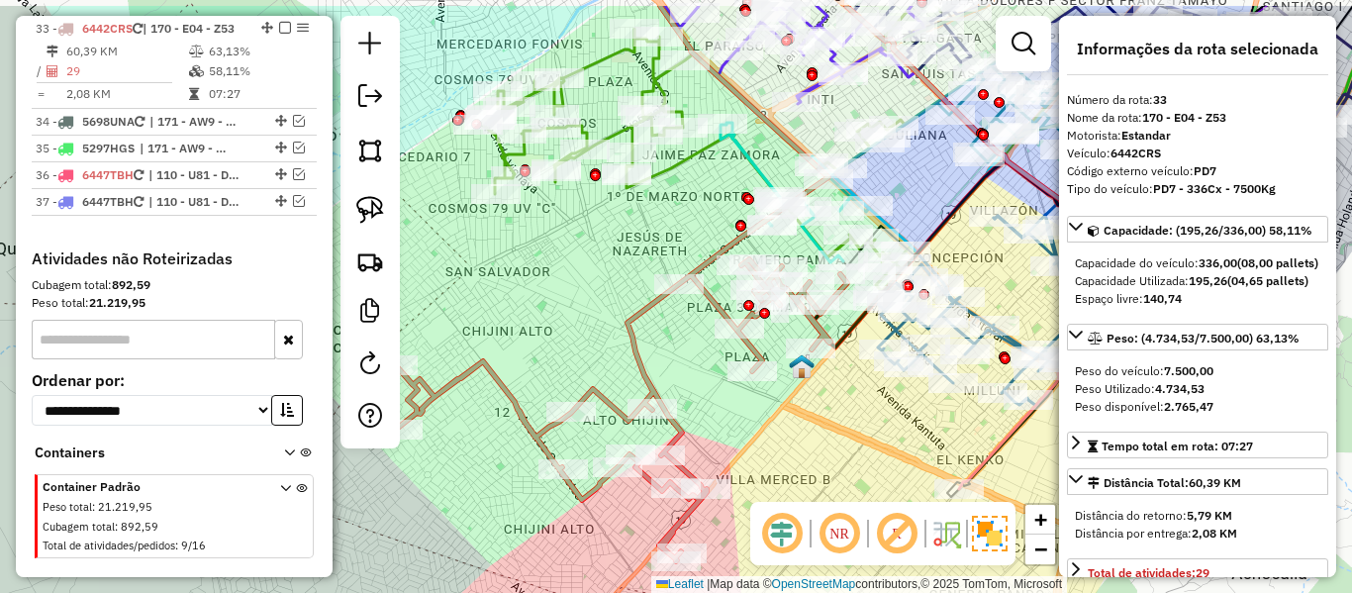
drag, startPoint x: 727, startPoint y: 290, endPoint x: 643, endPoint y: 376, distance: 119.7
click at [612, 385] on icon at bounding box center [621, 283] width 452 height 555
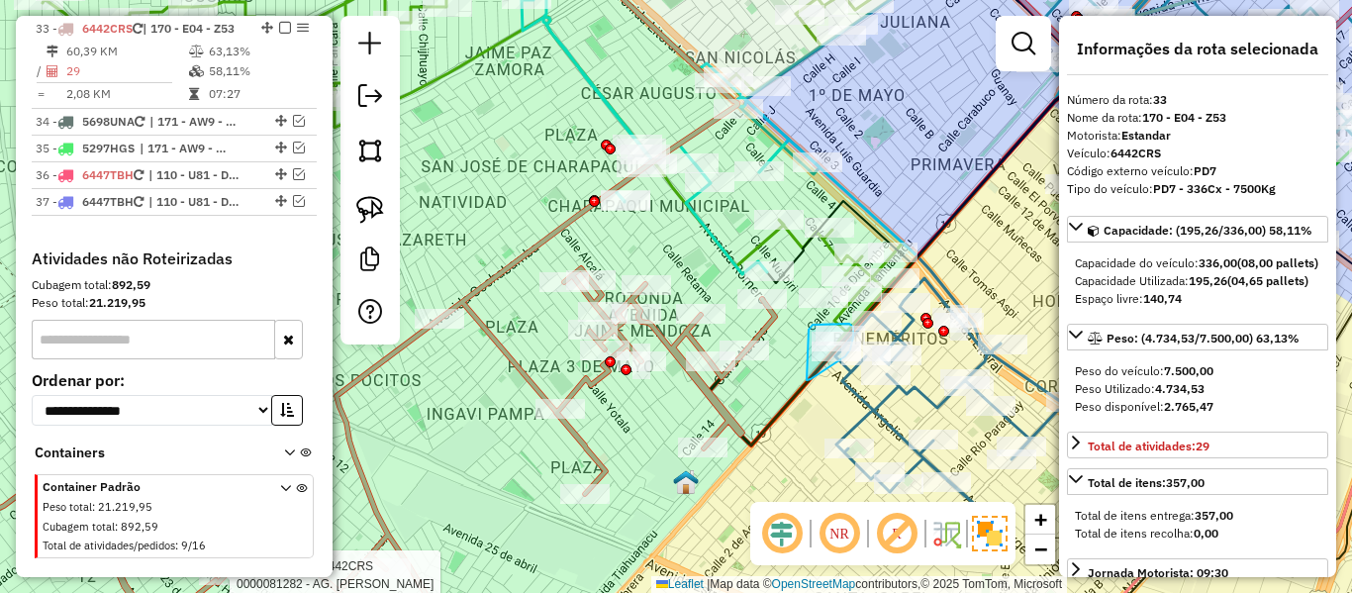
drag, startPoint x: 819, startPoint y: 373, endPoint x: 808, endPoint y: 335, distance: 40.1
drag, startPoint x: 811, startPoint y: 321, endPoint x: 792, endPoint y: 285, distance: 40.3
click at [792, 285] on div "Rota 33 - Placa 6442CRS 0000081282 - AG. JOSE QUISPE Rota 9 - Placa 4982YZC 000…" at bounding box center [676, 296] width 1352 height 593
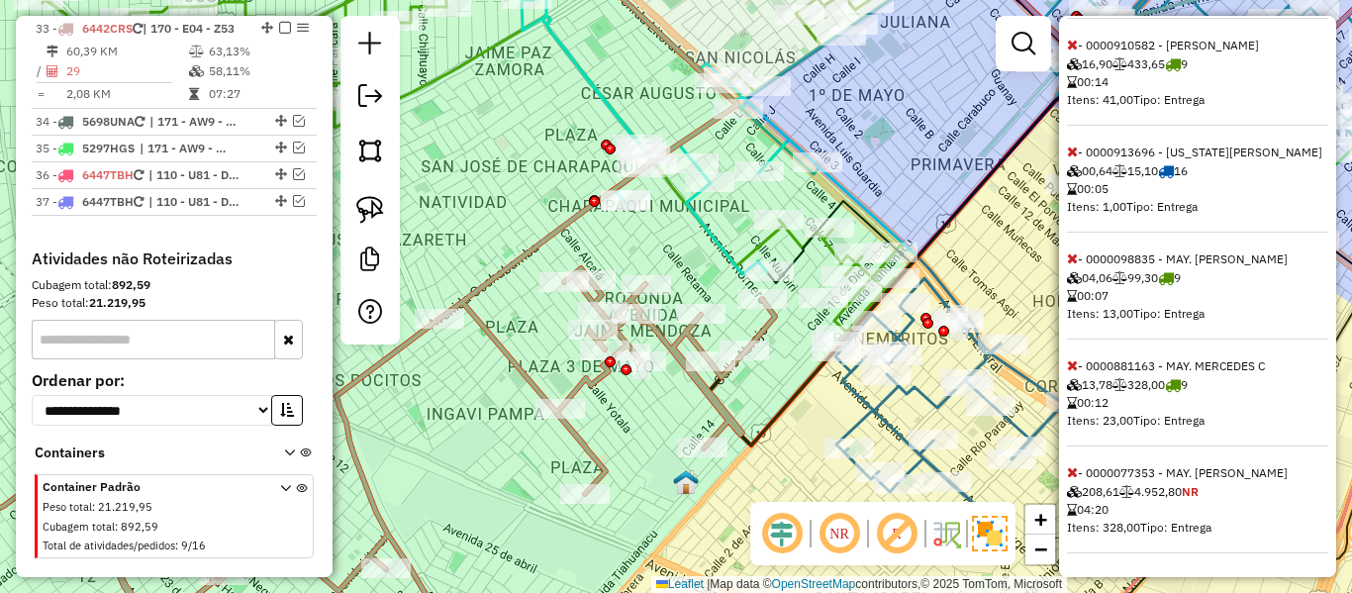
scroll to position [795, 0]
click at [1069, 470] on icon at bounding box center [1072, 472] width 11 height 14
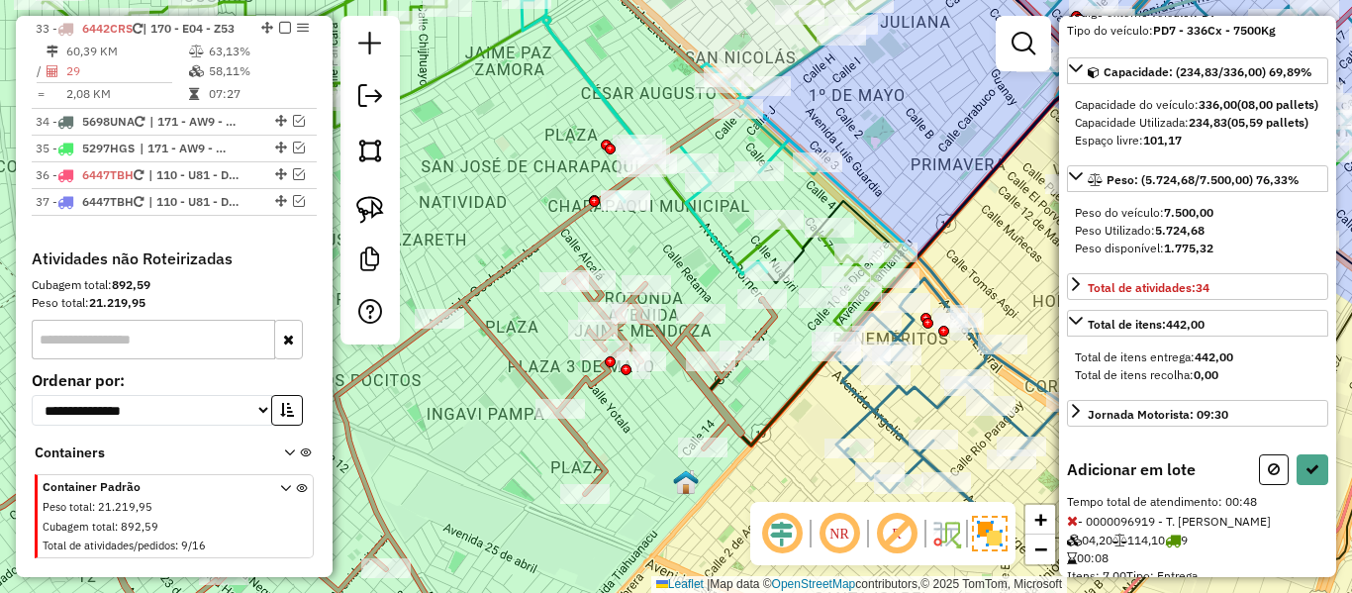
scroll to position [76, 0]
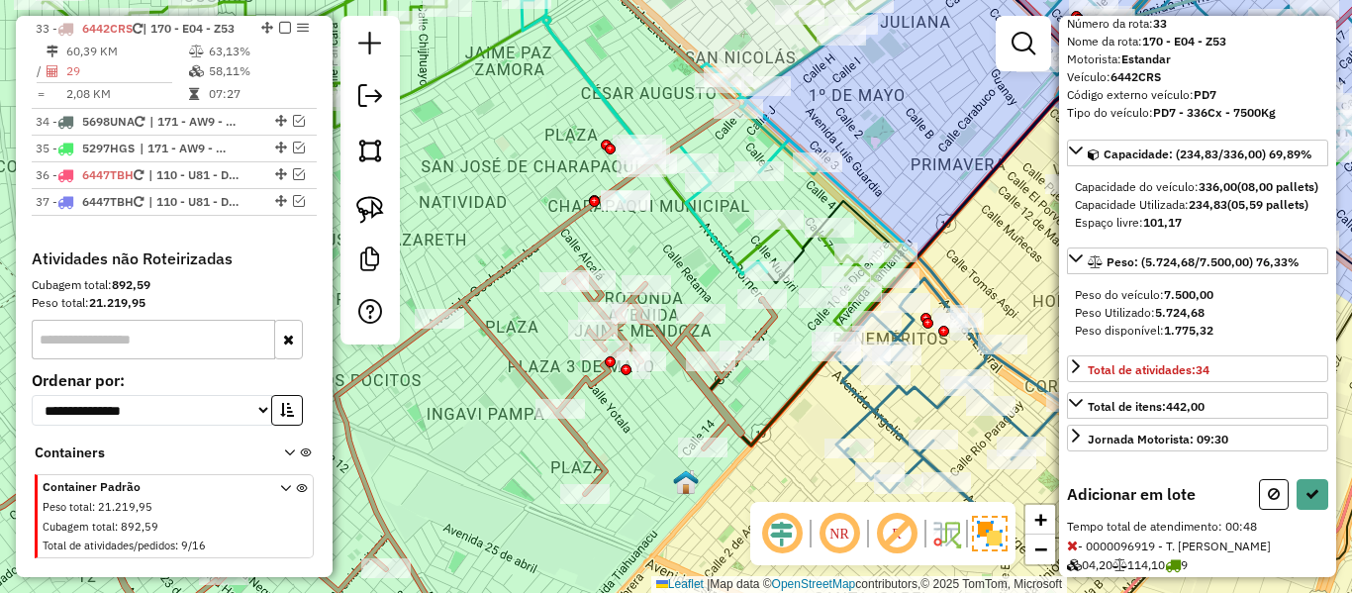
select select "**********"
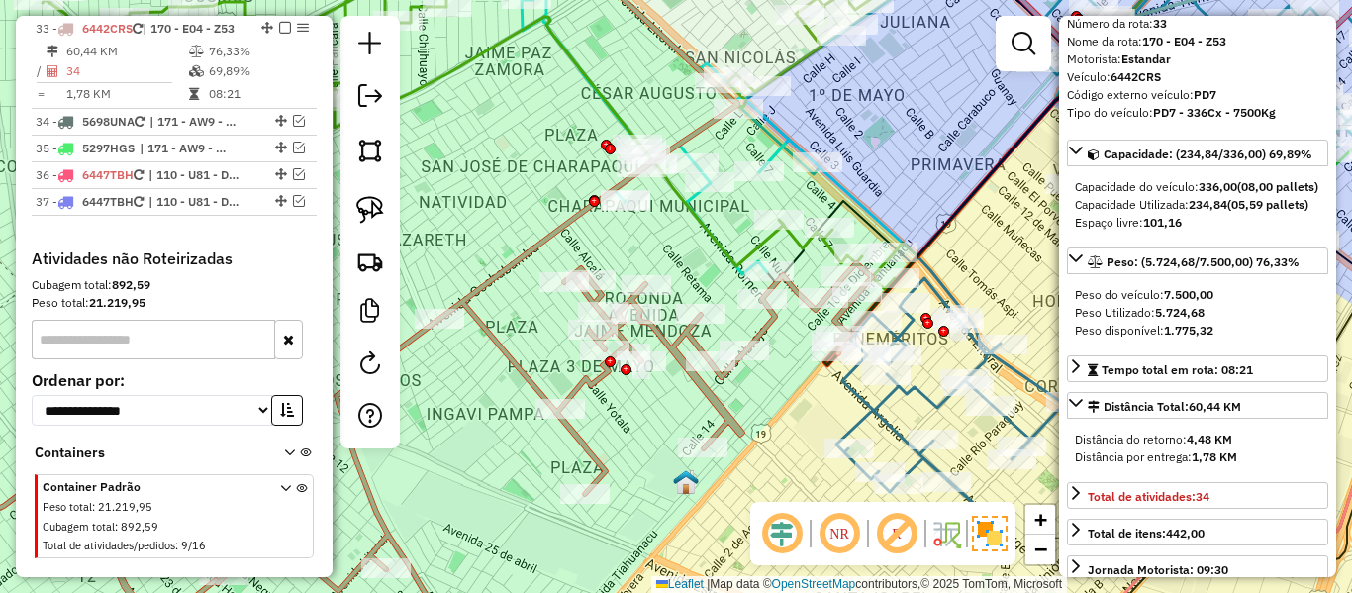
click at [706, 388] on icon at bounding box center [371, 297] width 1002 height 712
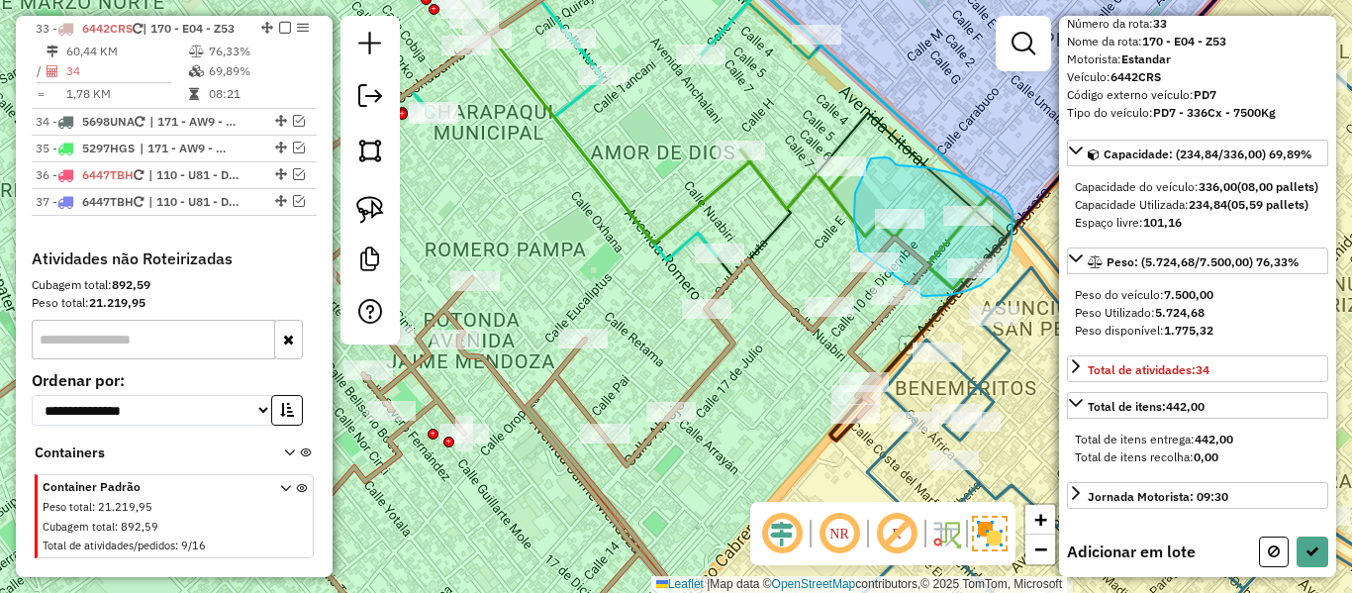
click at [871, 262] on div "Janela de atendimento Grade de atendimento Capacidade Transportadoras Veículos …" at bounding box center [676, 296] width 1352 height 593
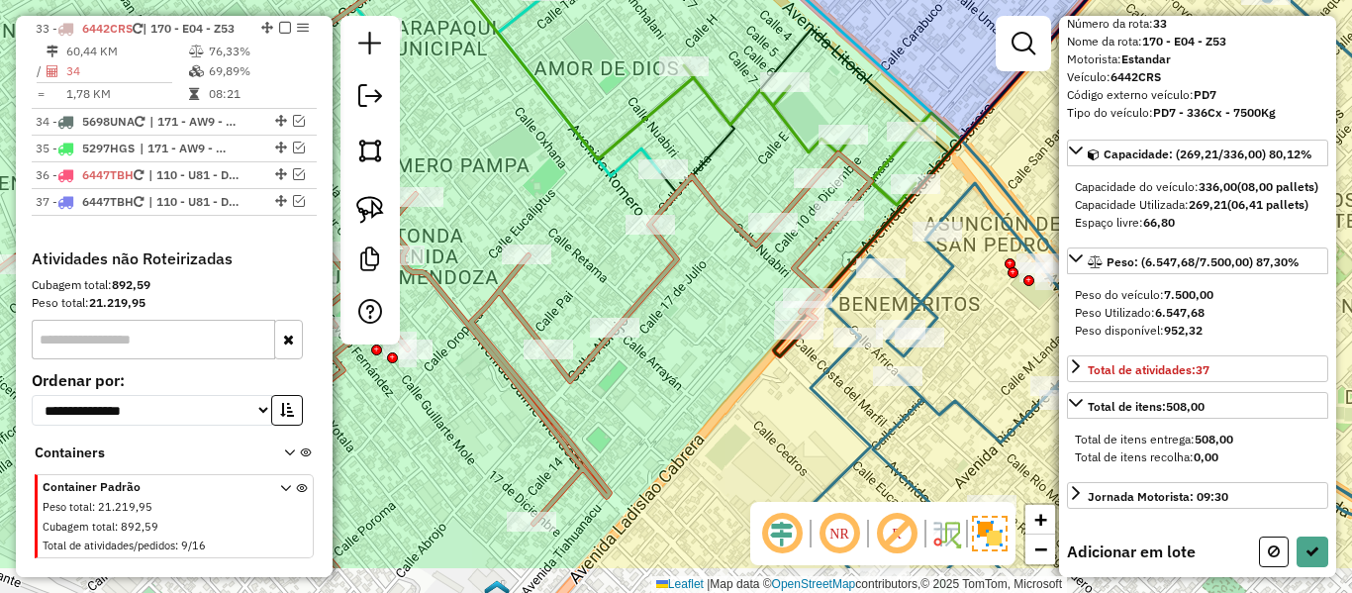
click at [965, 256] on div "Janela de atendimento Grade de atendimento Capacidade Transportadoras Veículos …" at bounding box center [676, 296] width 1352 height 593
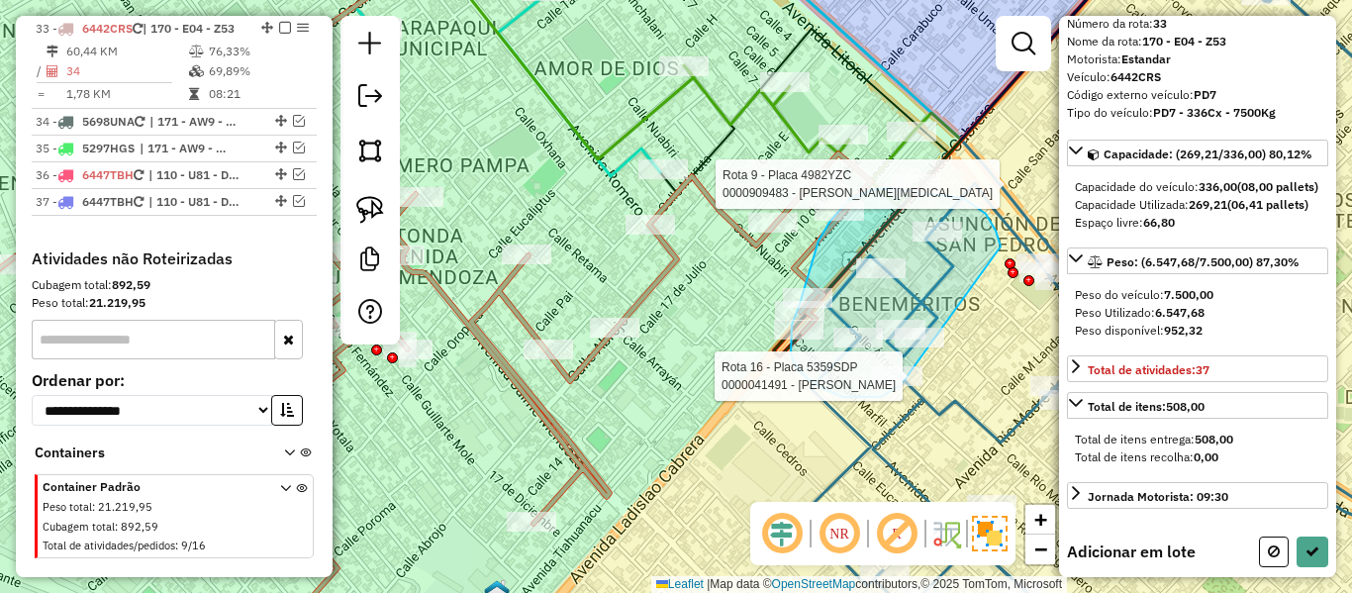
click at [903, 383] on div "Rota 9 - Placa 4982YZC 0000909483 - MARTHA CHUI TIC Rota 16 - Placa 5359SDP 000…" at bounding box center [676, 296] width 1352 height 593
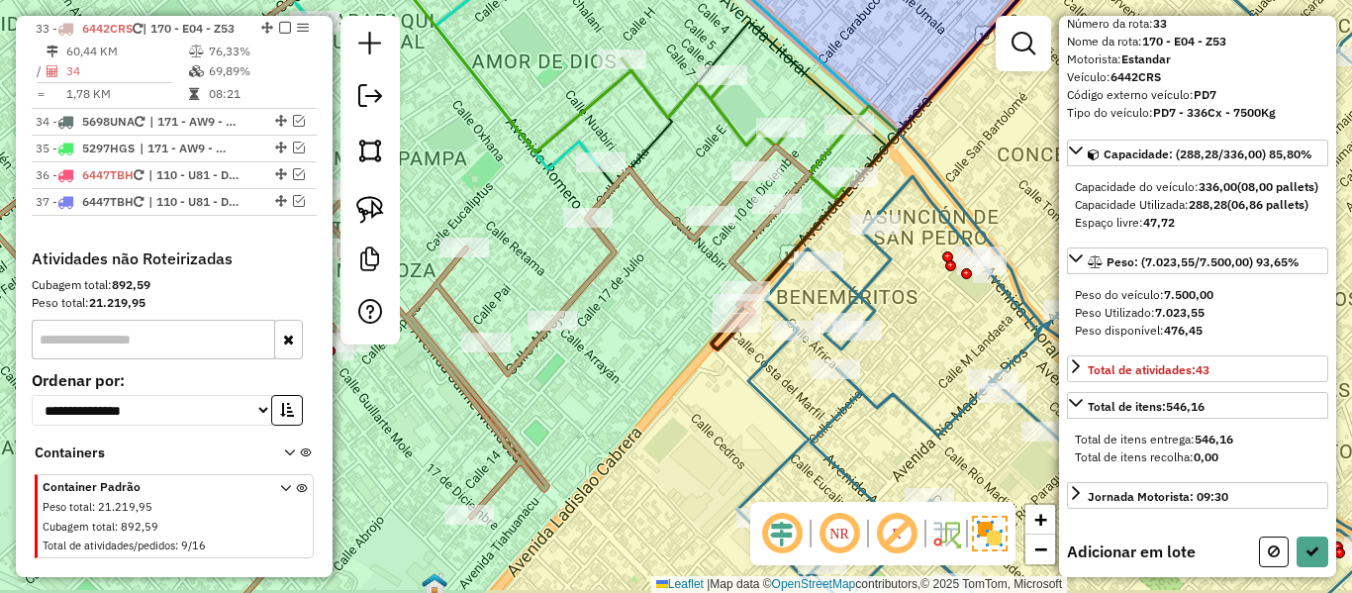
drag, startPoint x: 985, startPoint y: 336, endPoint x: 903, endPoint y: 328, distance: 82.5
click at [903, 328] on div "Janela de atendimento Grade de atendimento Capacidade Transportadoras Veículos …" at bounding box center [676, 296] width 1352 height 593
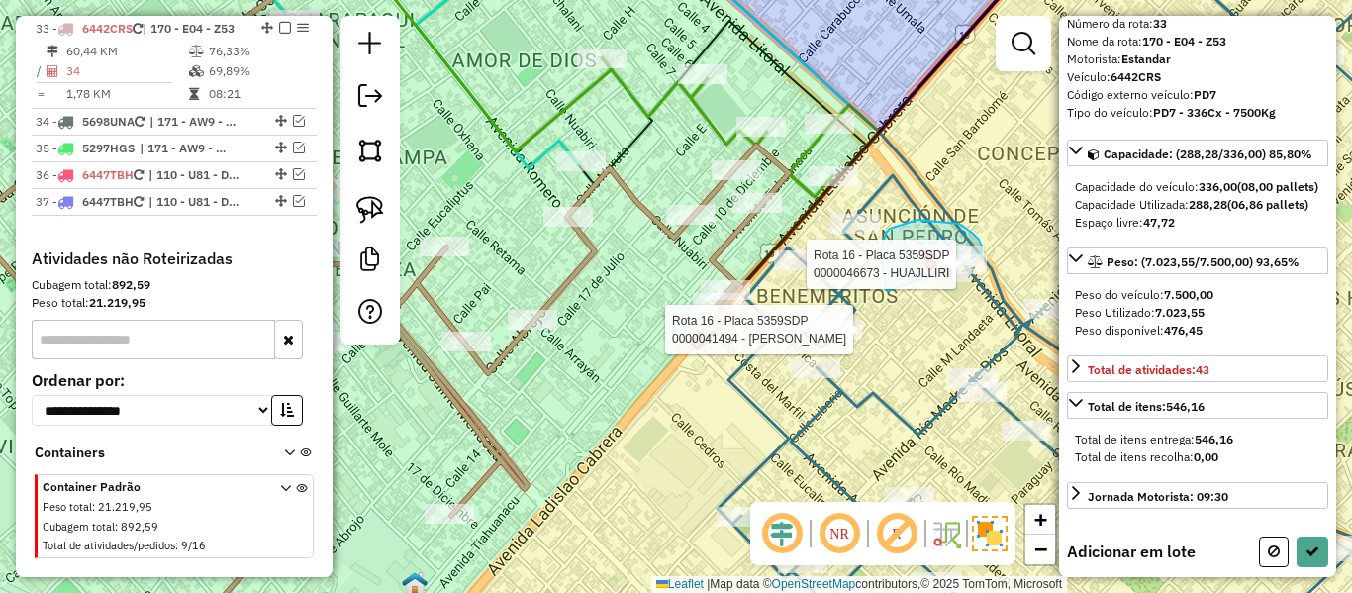
click at [954, 270] on div "Rota 16 - Placa 5359SDP 0000041494 - LIDIA RAMOS Rota 16 - Placa 5359SDP 000090…" at bounding box center [676, 296] width 1352 height 593
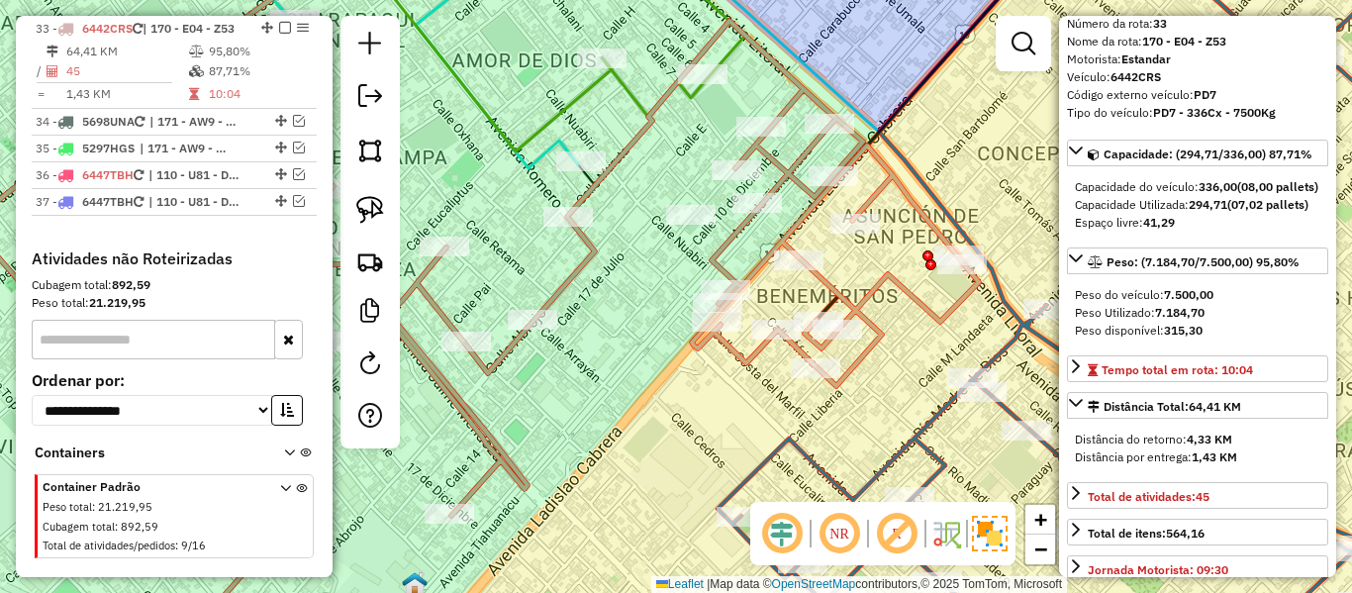
click at [589, 250] on icon at bounding box center [421, 273] width 1115 height 665
click at [952, 319] on icon at bounding box center [421, 273] width 1115 height 665
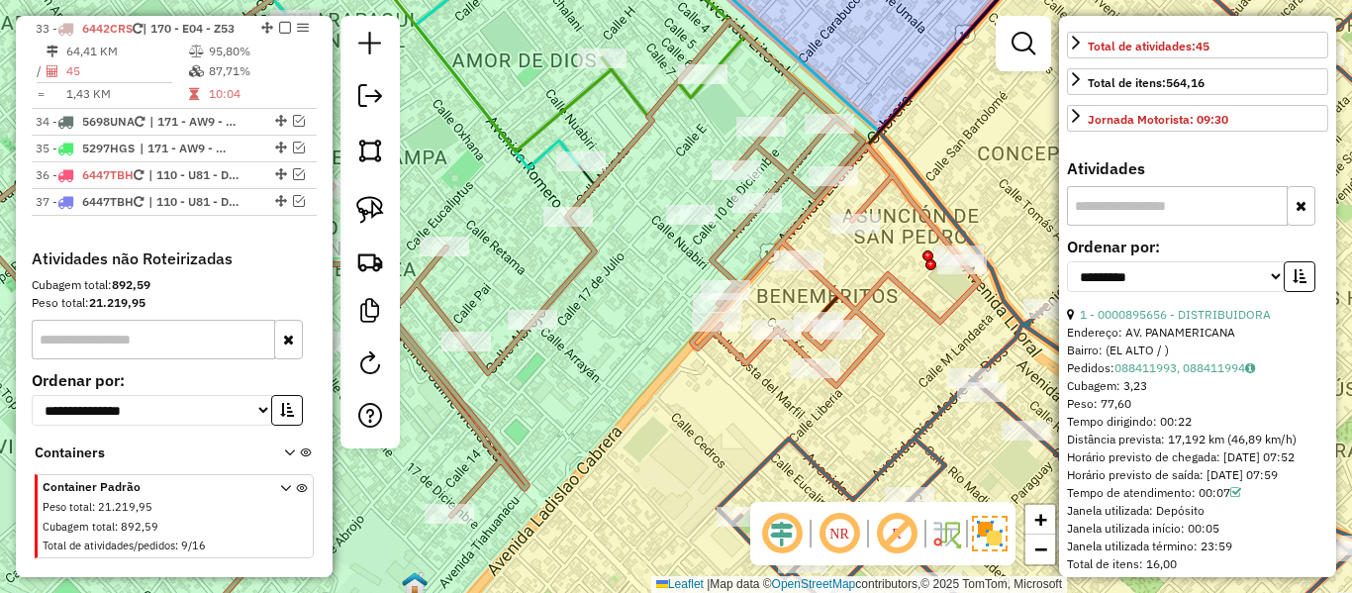
scroll to position [571, 0]
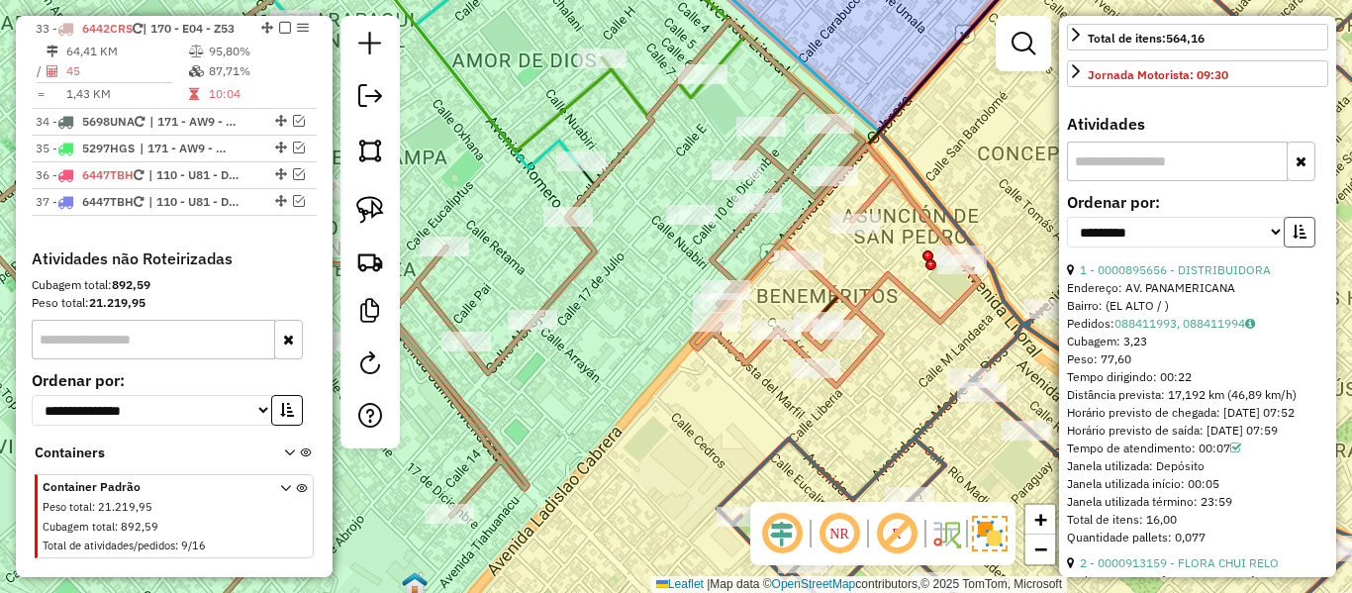
click at [1307, 247] on button "button" at bounding box center [1300, 232] width 32 height 31
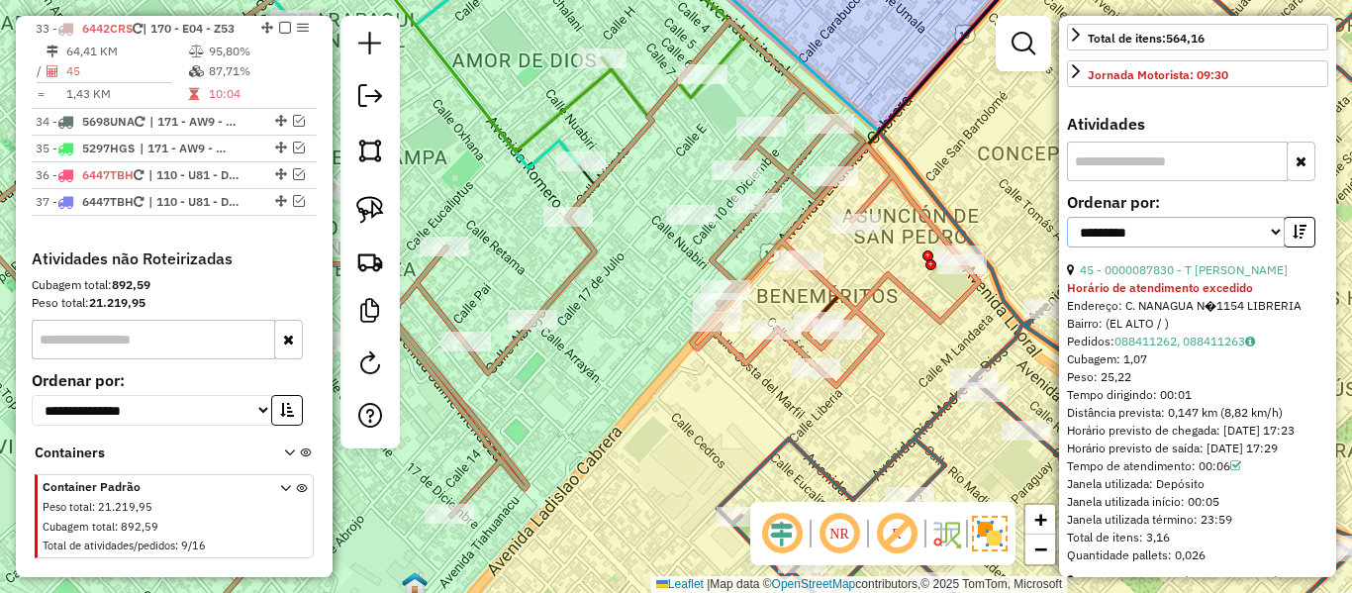
click at [1234, 247] on select "**********" at bounding box center [1176, 232] width 218 height 31
select select "**********"
click at [1067, 247] on select "**********" at bounding box center [1176, 232] width 218 height 31
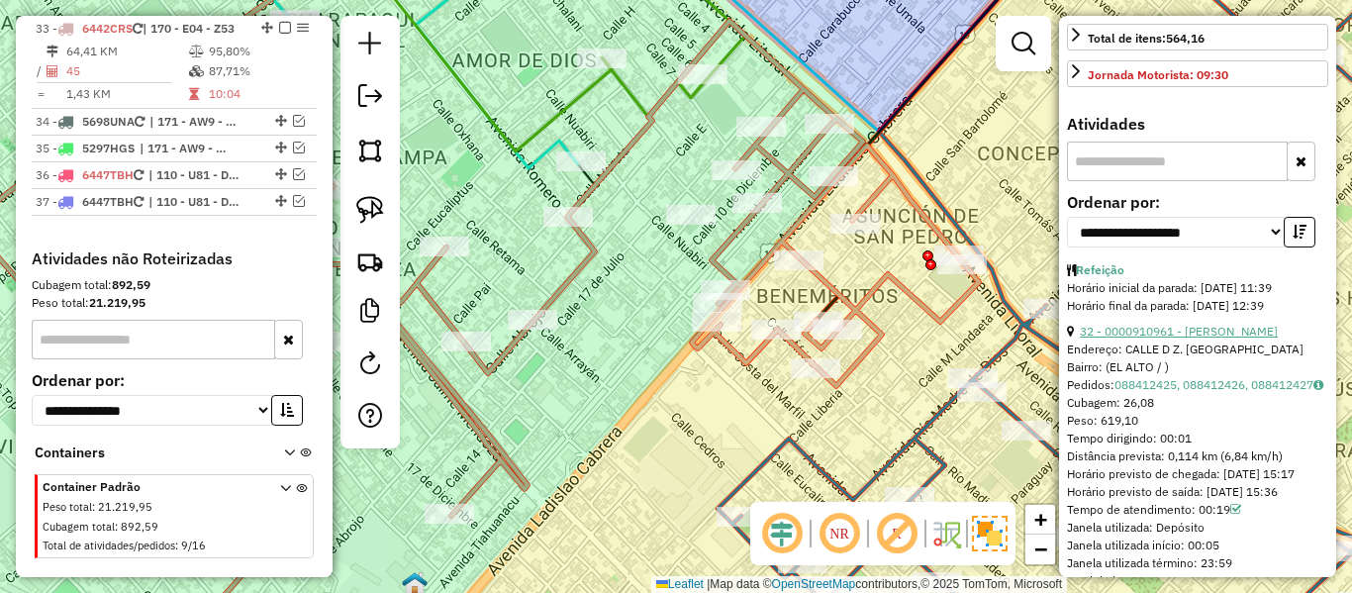
click at [1214, 339] on link "32 - 0000910961 - ELIANA PAMELA M" at bounding box center [1179, 331] width 198 height 15
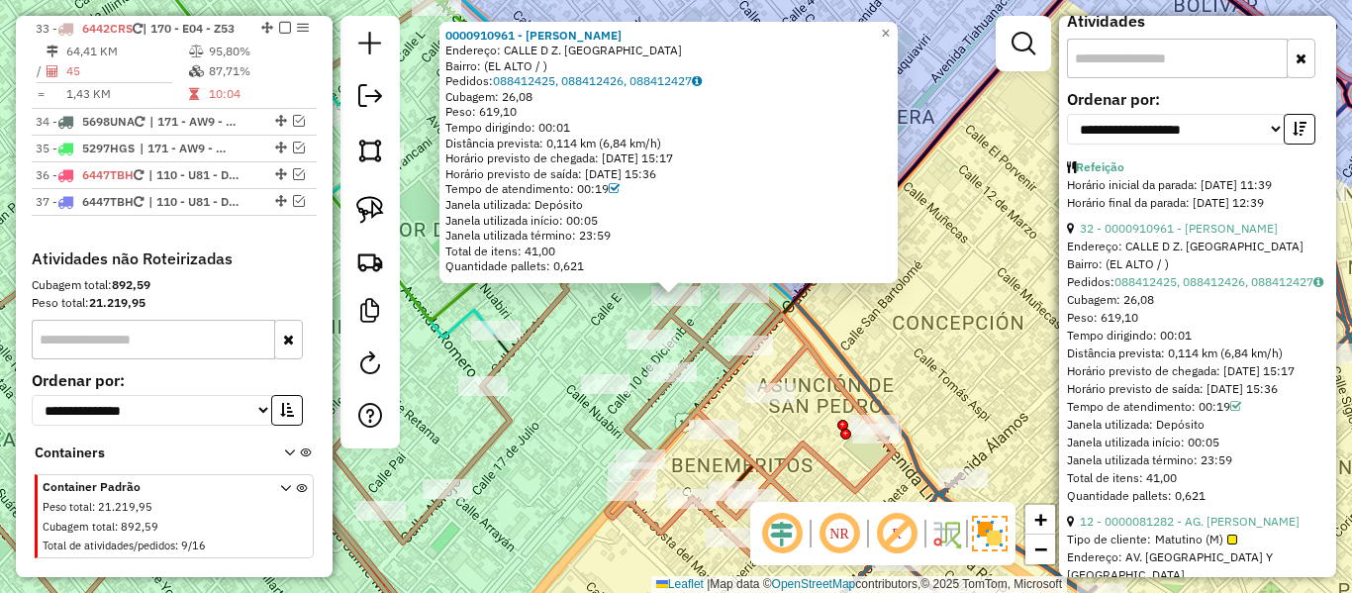
scroll to position [769, 0]
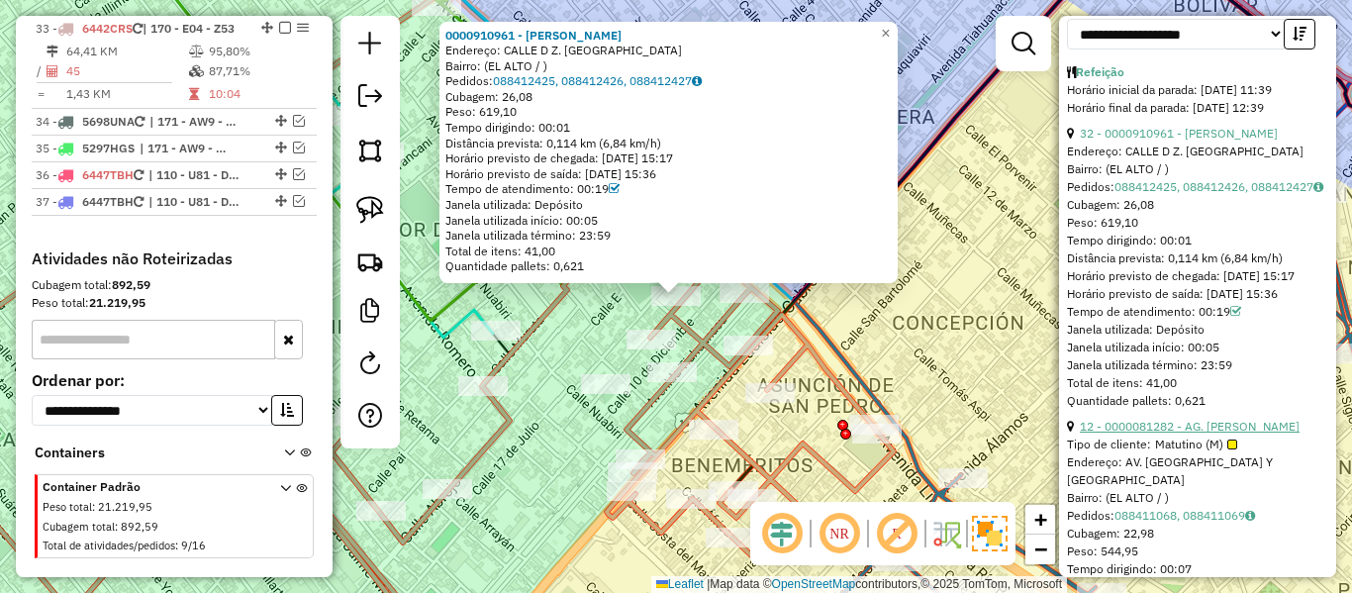
click at [1231, 434] on link "12 - 0000081282 - AG. JOSE QUISPE" at bounding box center [1190, 426] width 220 height 15
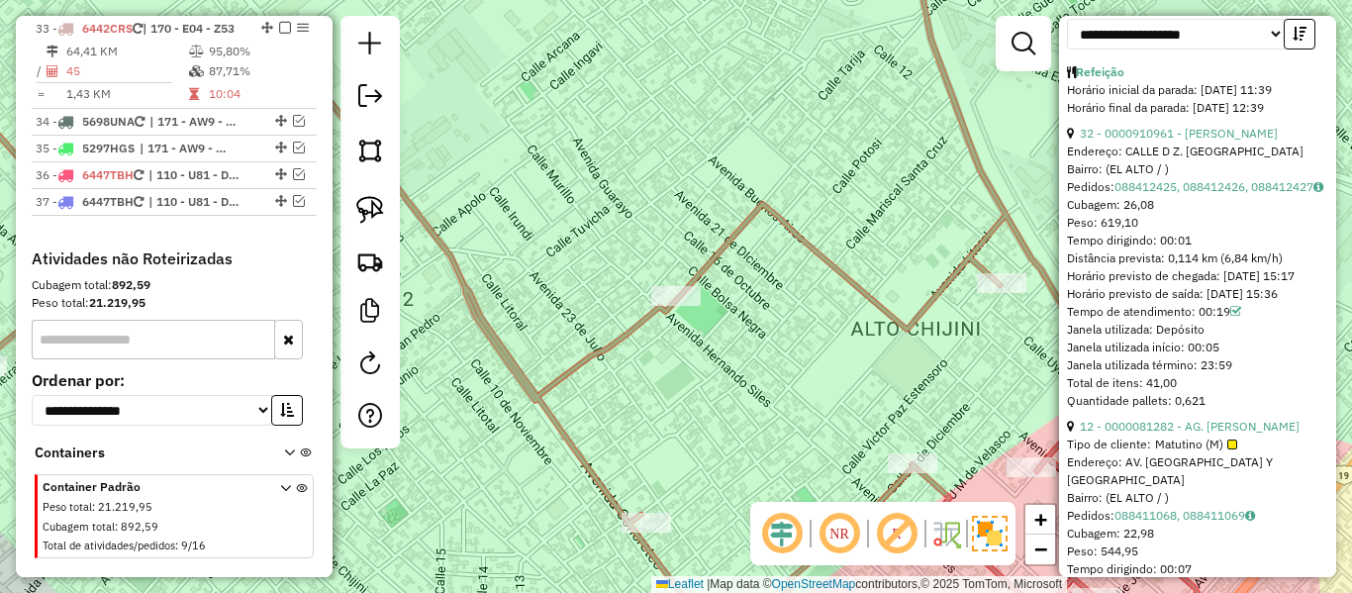
click at [867, 370] on div "0000081282 - AG. JOSE QUISPE Tipo de cliente: Matutino (M) Endereço: AV. SANTA …" at bounding box center [676, 296] width 1352 height 593
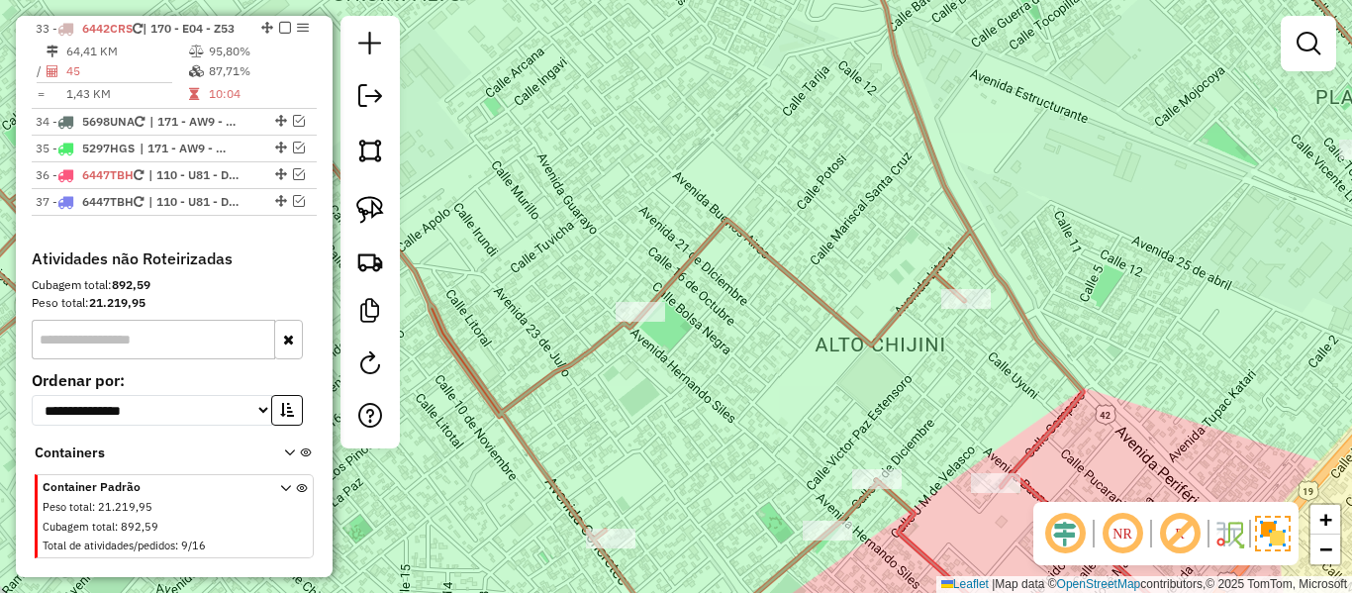
drag, startPoint x: 859, startPoint y: 376, endPoint x: 632, endPoint y: 453, distance: 240.4
click at [621, 478] on div "Janela de atendimento Grade de atendimento Capacidade Transportadoras Veículos …" at bounding box center [676, 296] width 1352 height 593
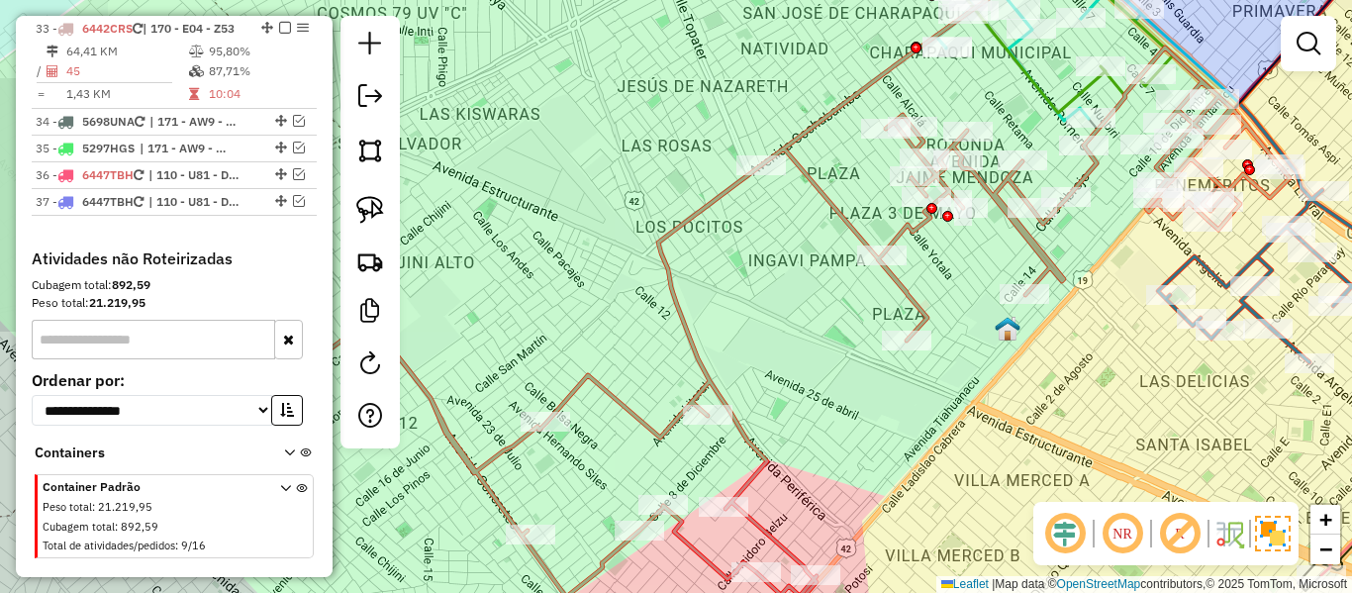
click at [707, 375] on icon at bounding box center [741, 297] width 1098 height 712
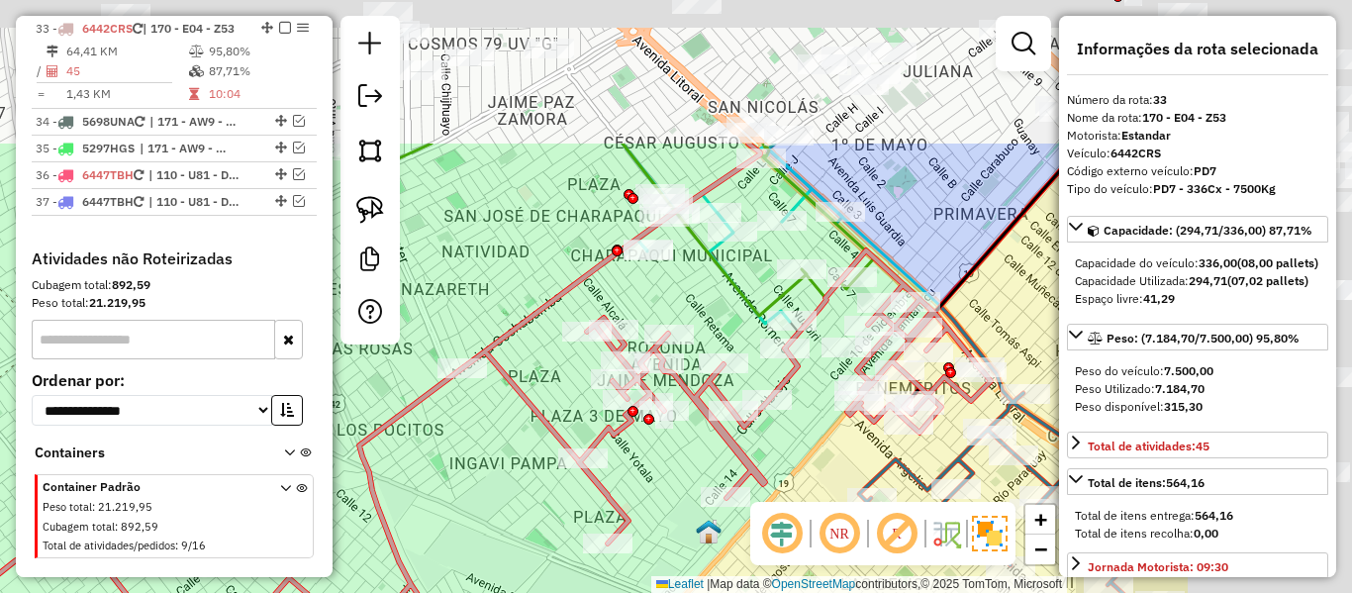
drag, startPoint x: 465, startPoint y: 556, endPoint x: 470, endPoint y: 544, distance: 12.9
click at [464, 553] on div "Janela de atendimento Grade de atendimento Capacidade Transportadoras Veículos …" at bounding box center [676, 296] width 1352 height 593
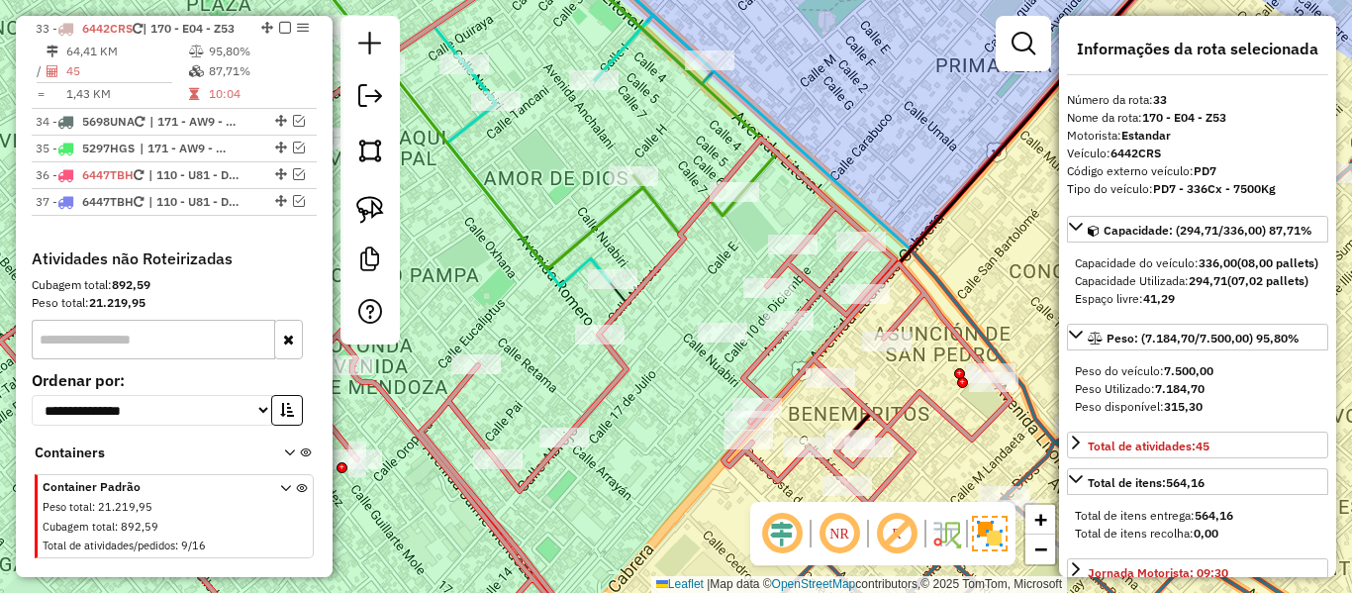
drag, startPoint x: 966, startPoint y: 446, endPoint x: 865, endPoint y: 361, distance: 132.1
click at [813, 347] on icon at bounding box center [437, 297] width 1146 height 712
select select "**********"
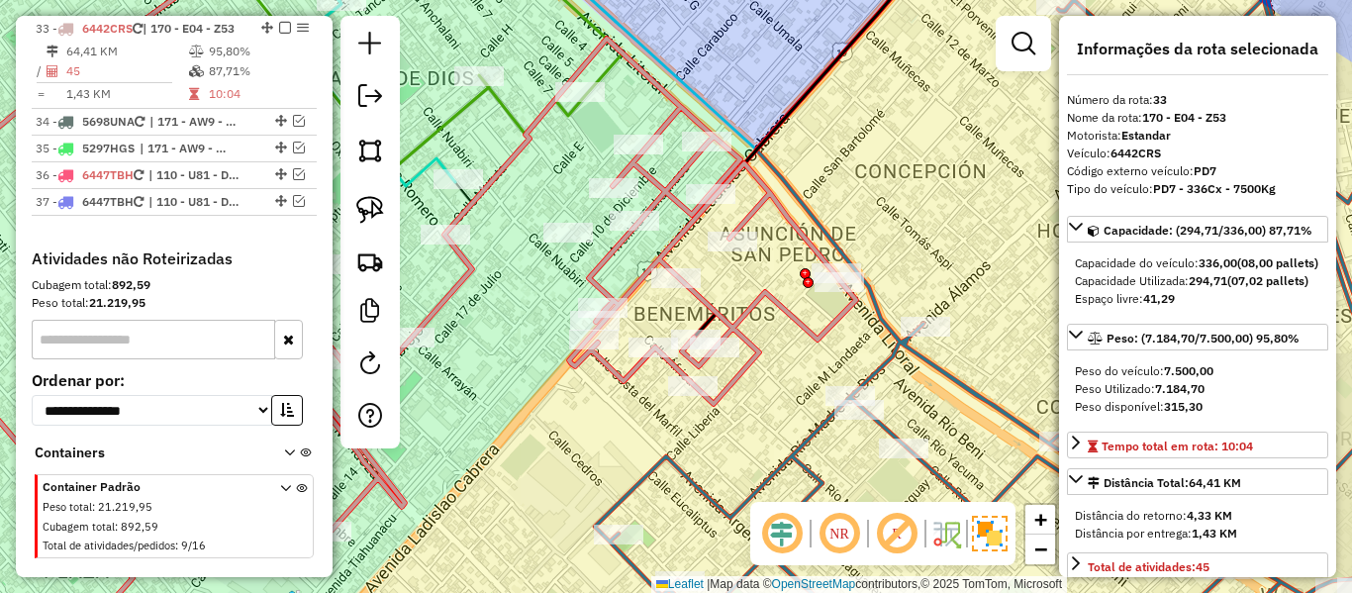
click at [865, 361] on div "Janela de atendimento Grade de atendimento Capacidade Transportadoras Veículos …" at bounding box center [676, 296] width 1352 height 593
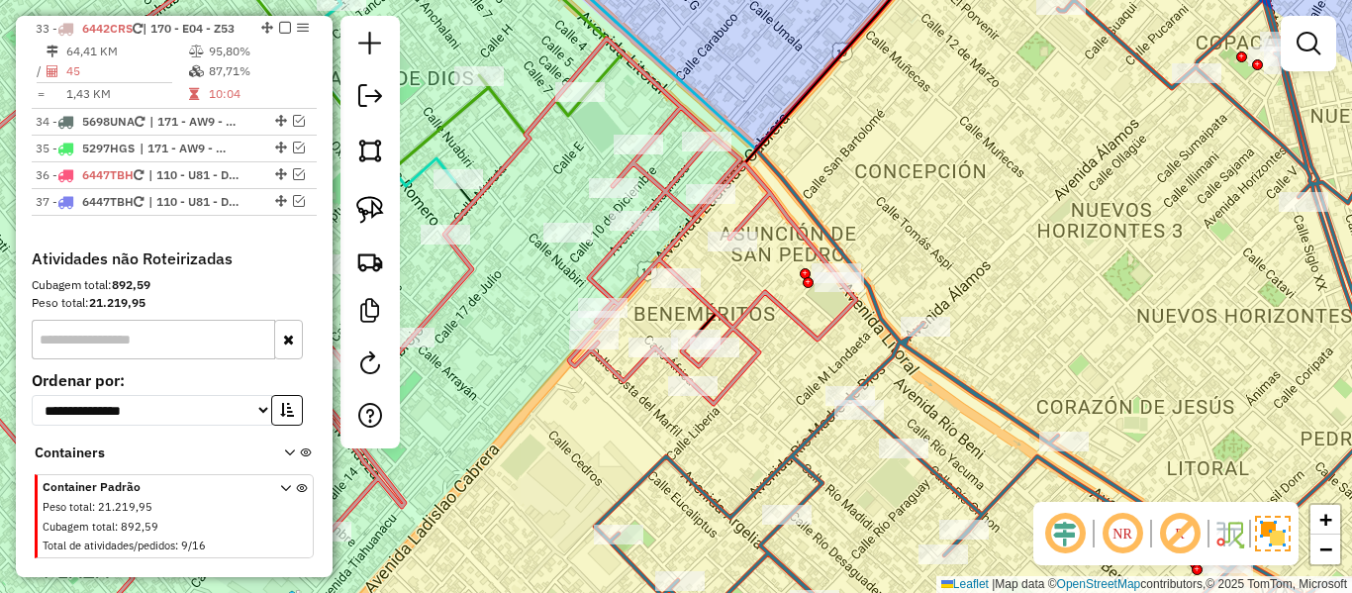
click at [874, 360] on icon at bounding box center [1041, 297] width 892 height 712
select select "**********"
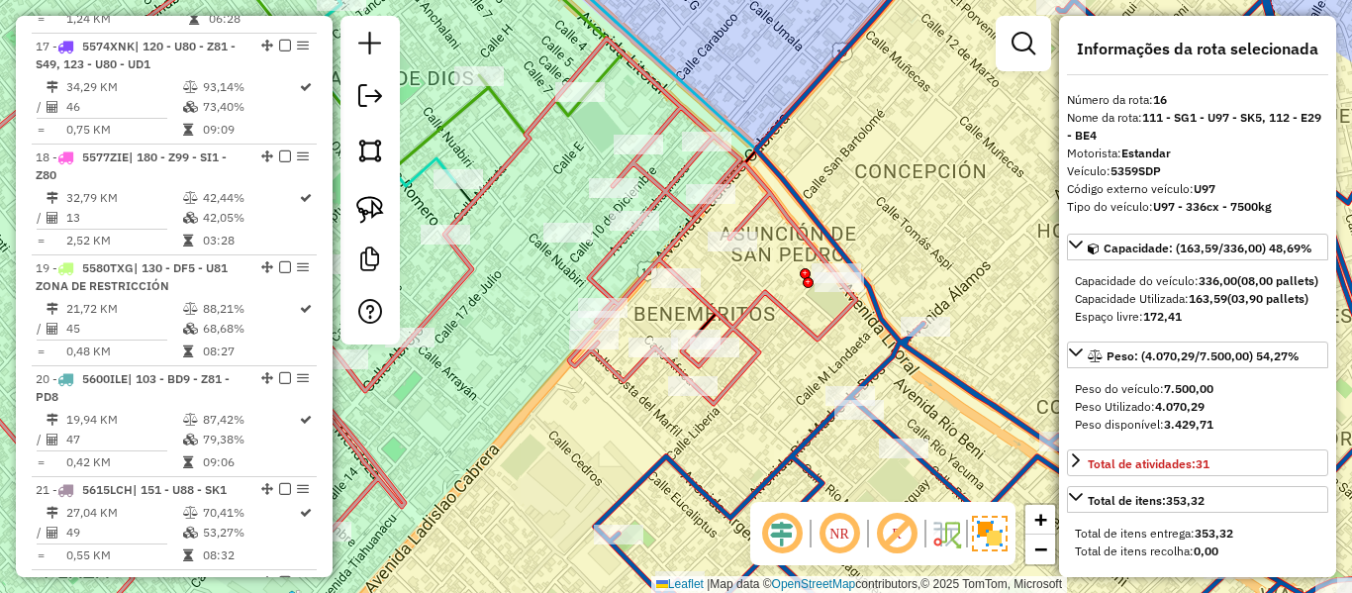
scroll to position [2270, 0]
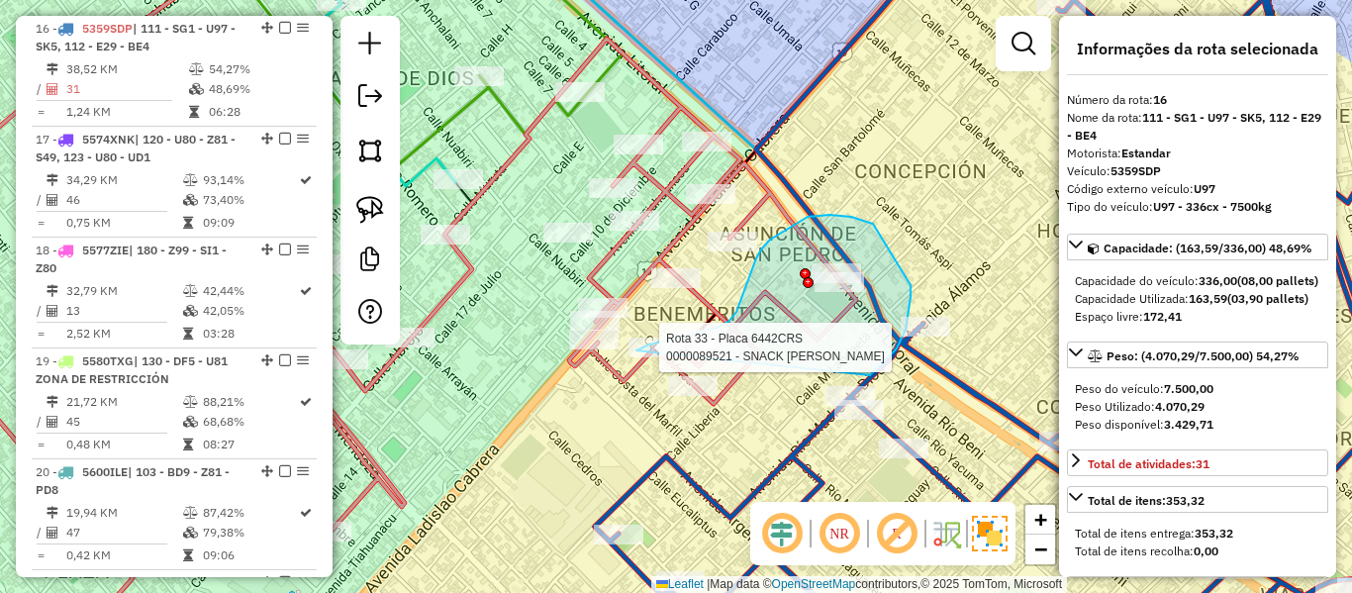
drag, startPoint x: 870, startPoint y: 375, endPoint x: 700, endPoint y: 481, distance: 200.5
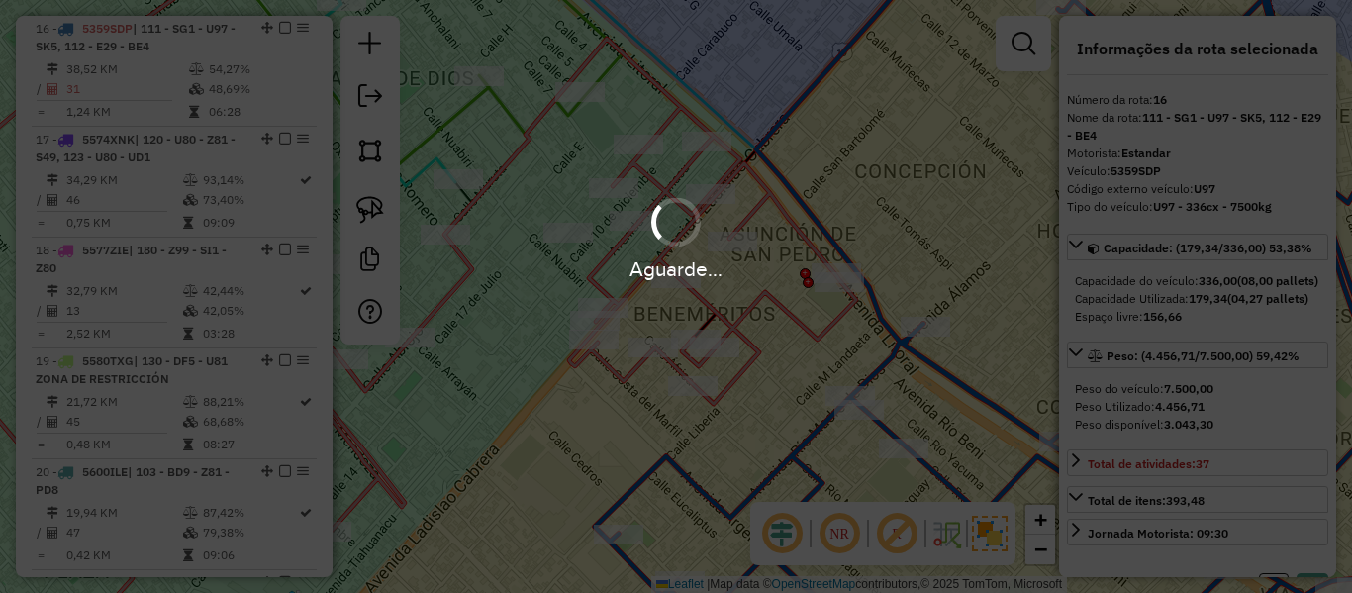
select select "**********"
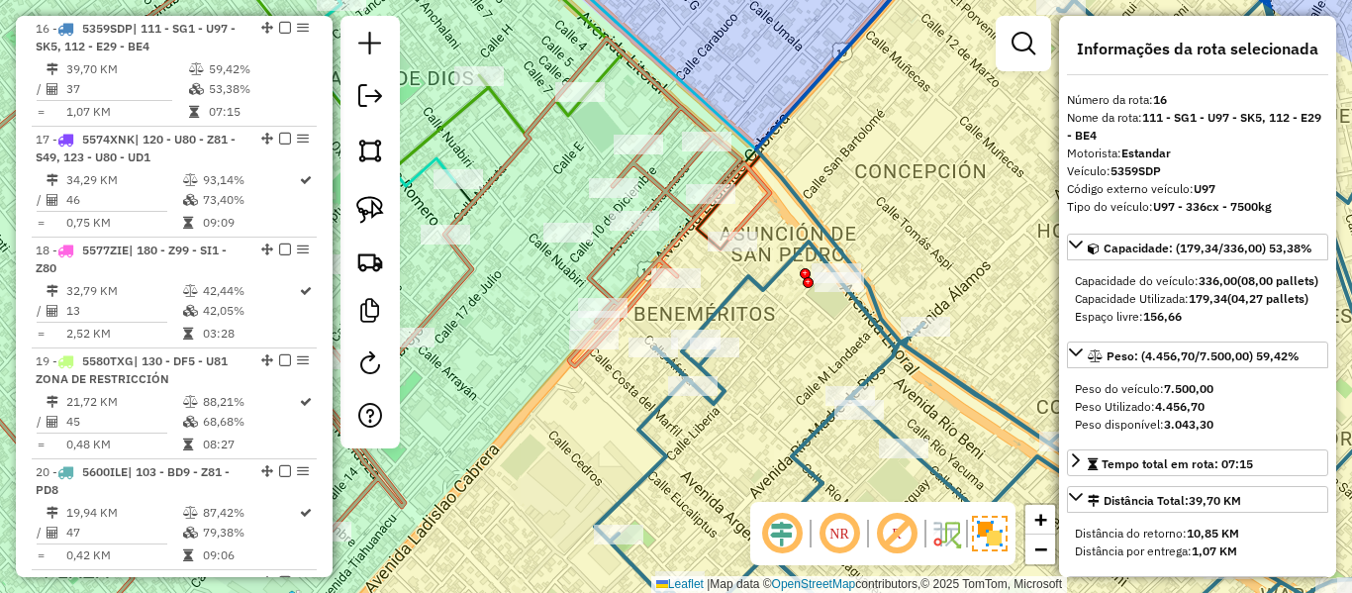
click at [669, 187] on icon at bounding box center [317, 282] width 906 height 683
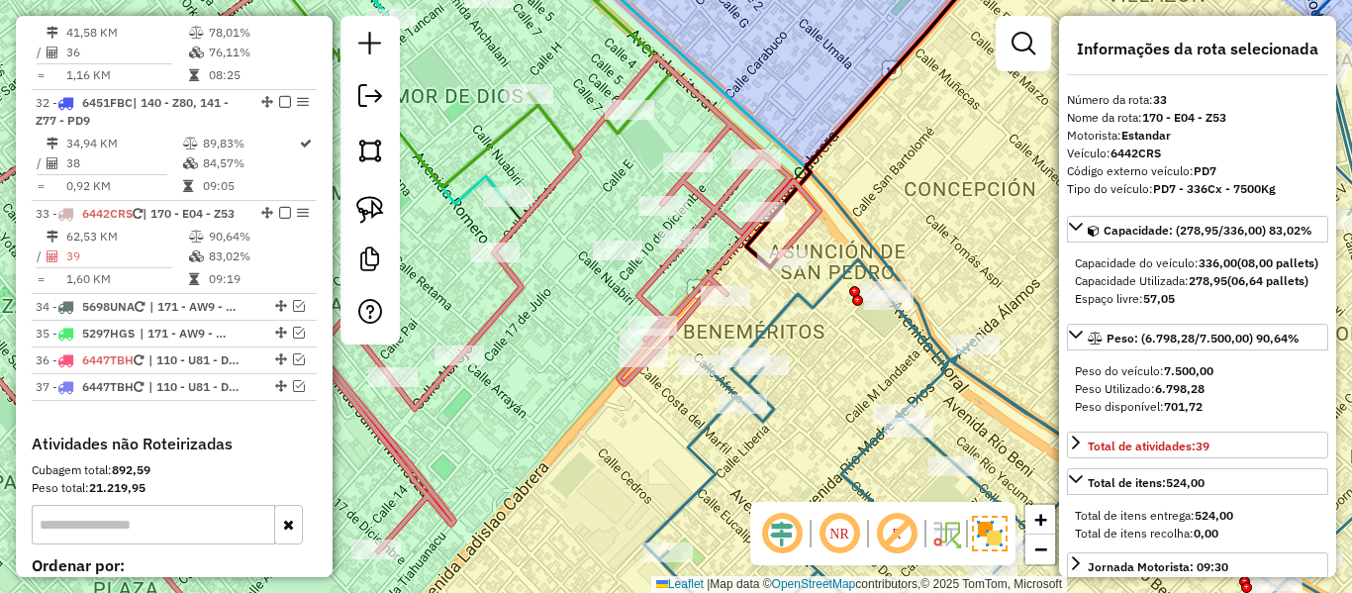
drag, startPoint x: 670, startPoint y: 189, endPoint x: 875, endPoint y: 277, distance: 223.1
click at [820, 277] on icon at bounding box center [367, 299] width 906 height 683
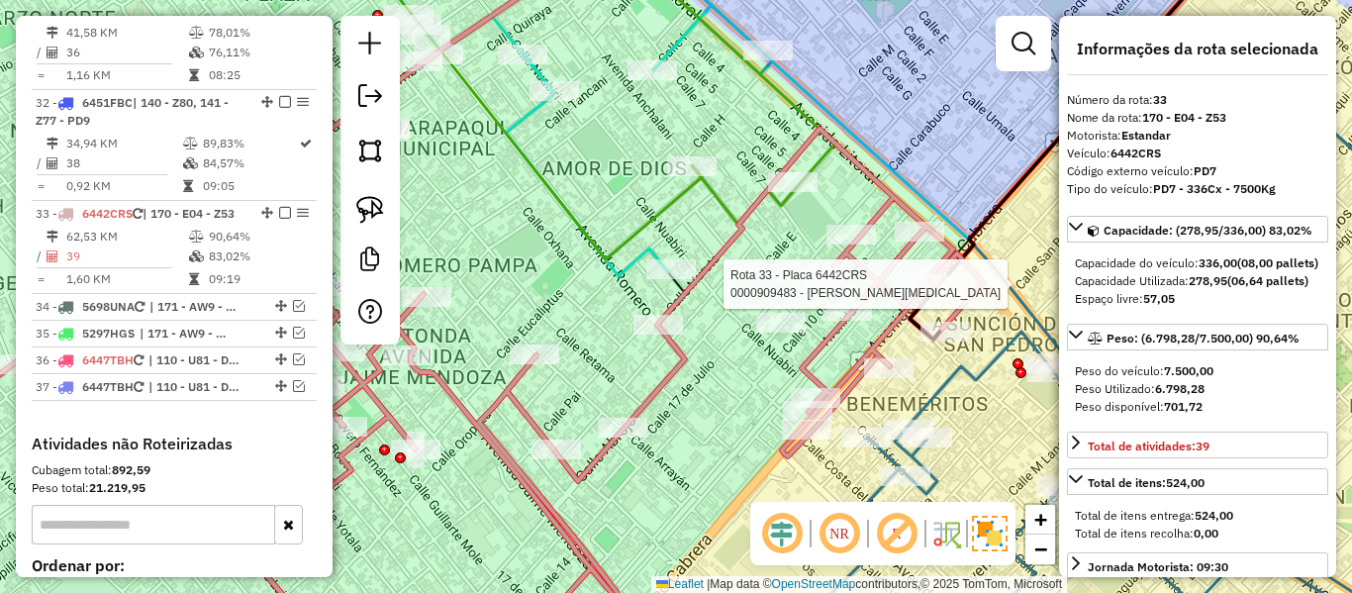
scroll to position [4119, 0]
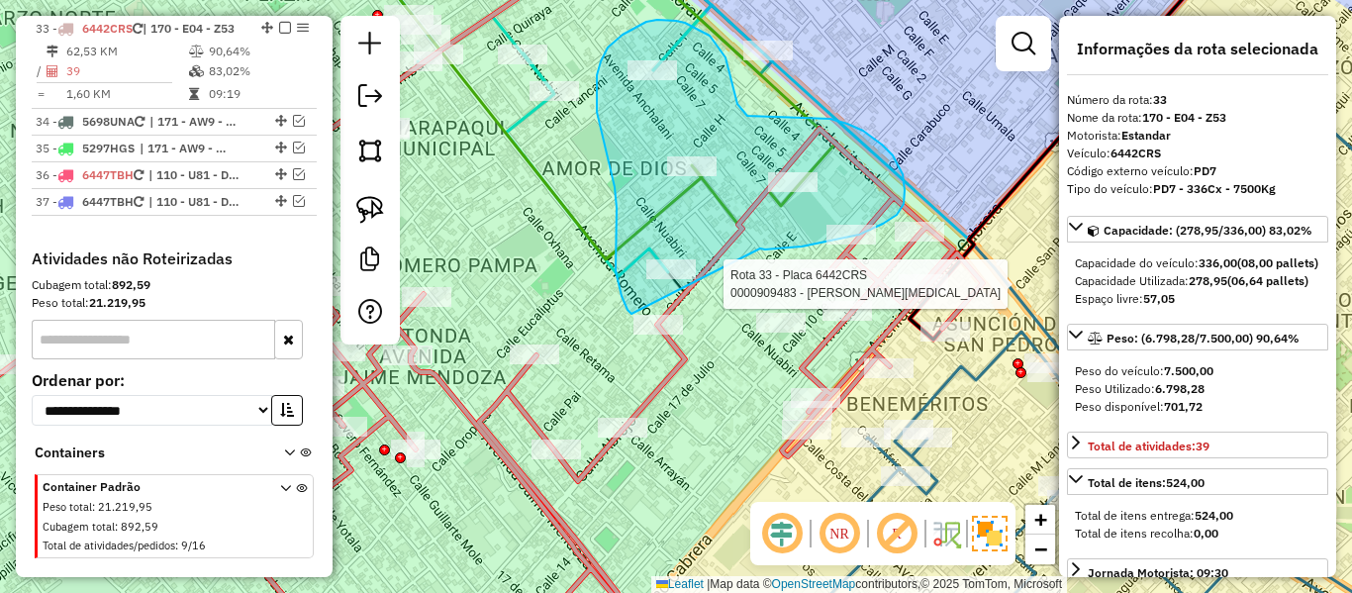
click at [639, 315] on div "Rota 33 - Placa 6442CRS 0000909483 - MARTHA CHUI TIC Janela de atendimento Grad…" at bounding box center [676, 296] width 1352 height 593
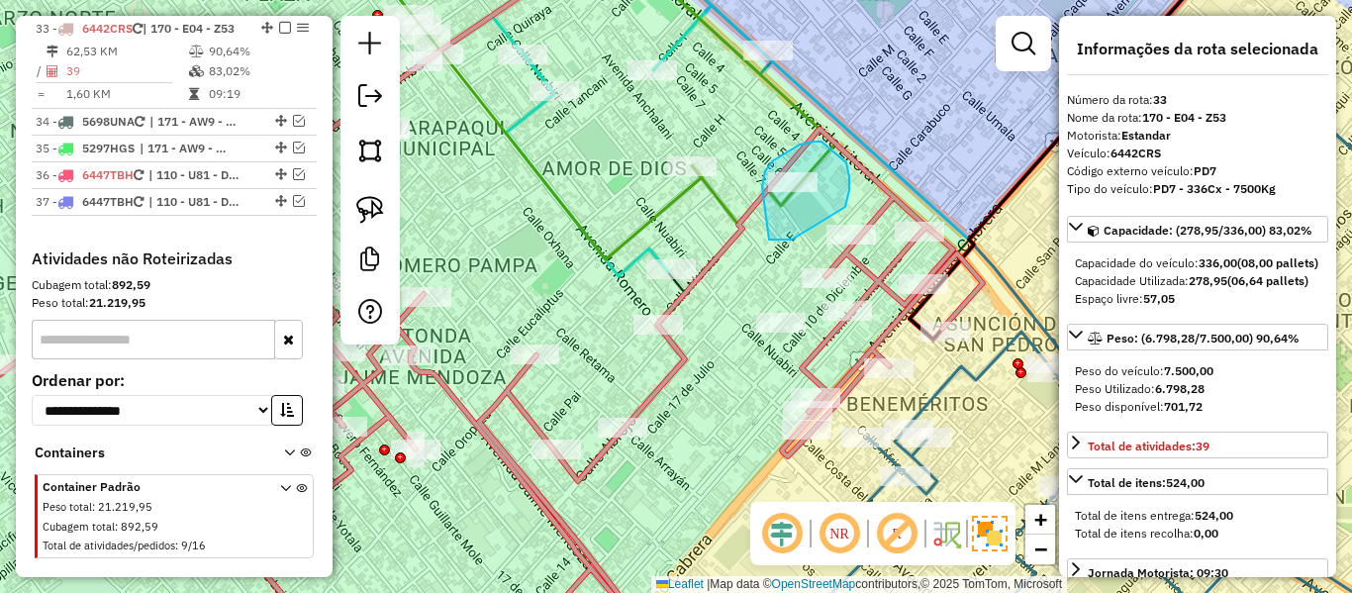
drag, startPoint x: 769, startPoint y: 240, endPoint x: 764, endPoint y: 205, distance: 35.0
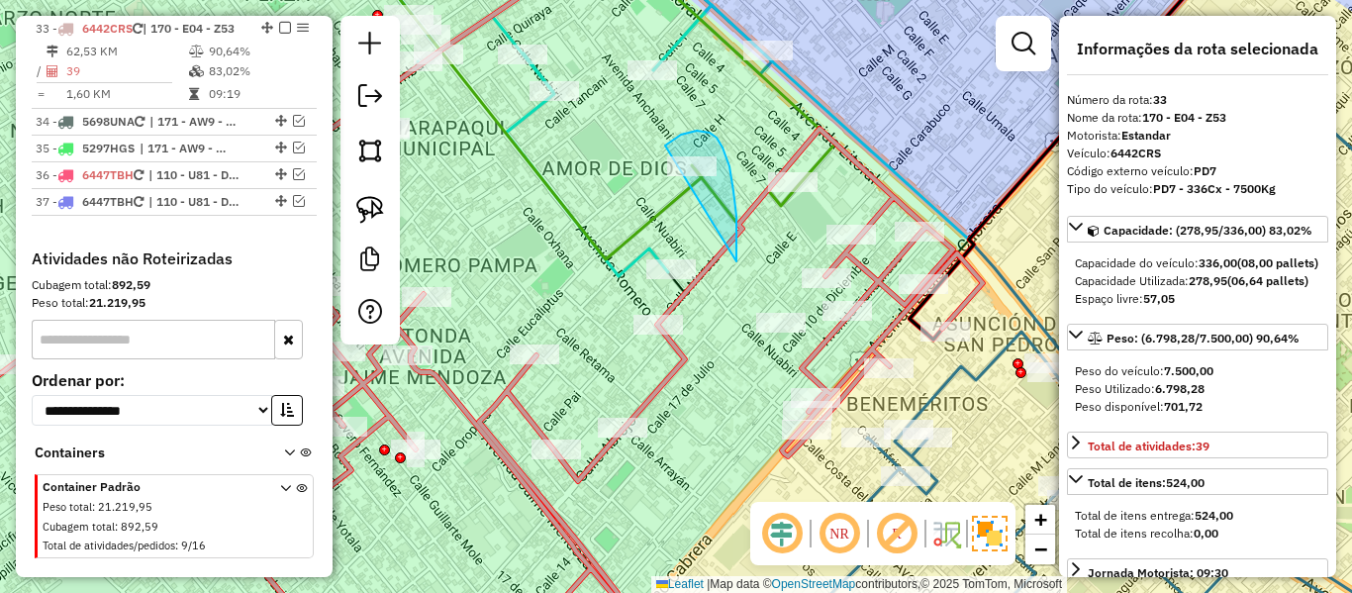
drag, startPoint x: 737, startPoint y: 261, endPoint x: 671, endPoint y: 339, distance: 101.1
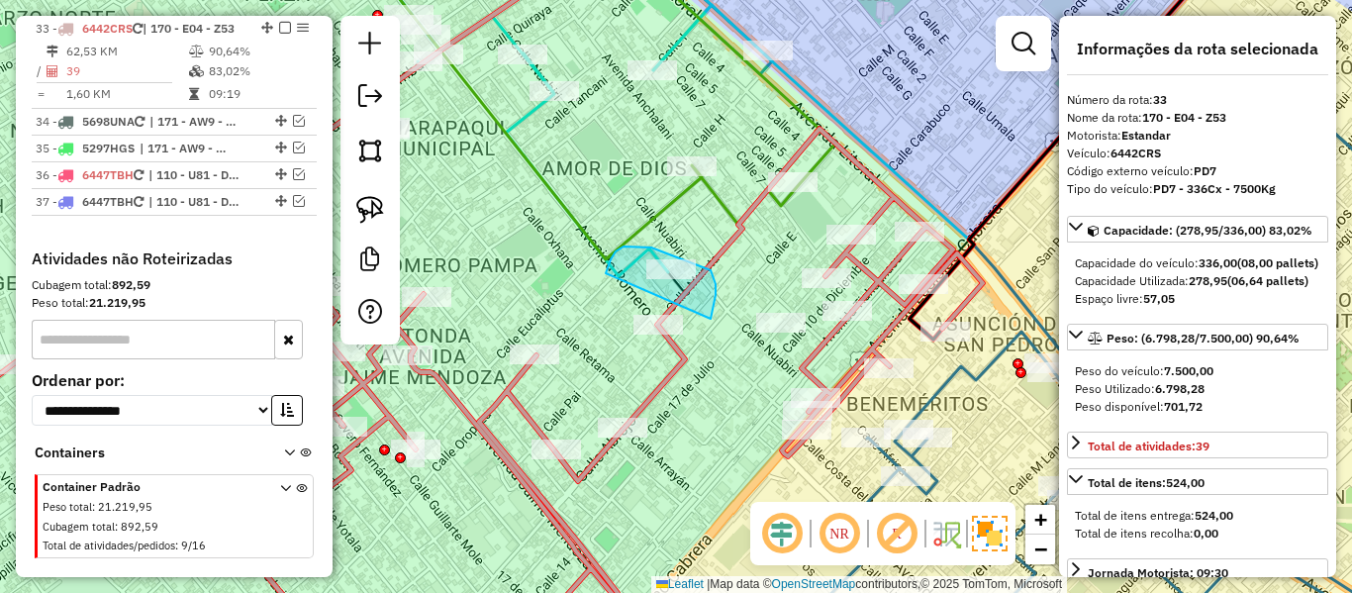
drag, startPoint x: 711, startPoint y: 319, endPoint x: 629, endPoint y: 330, distance: 82.9
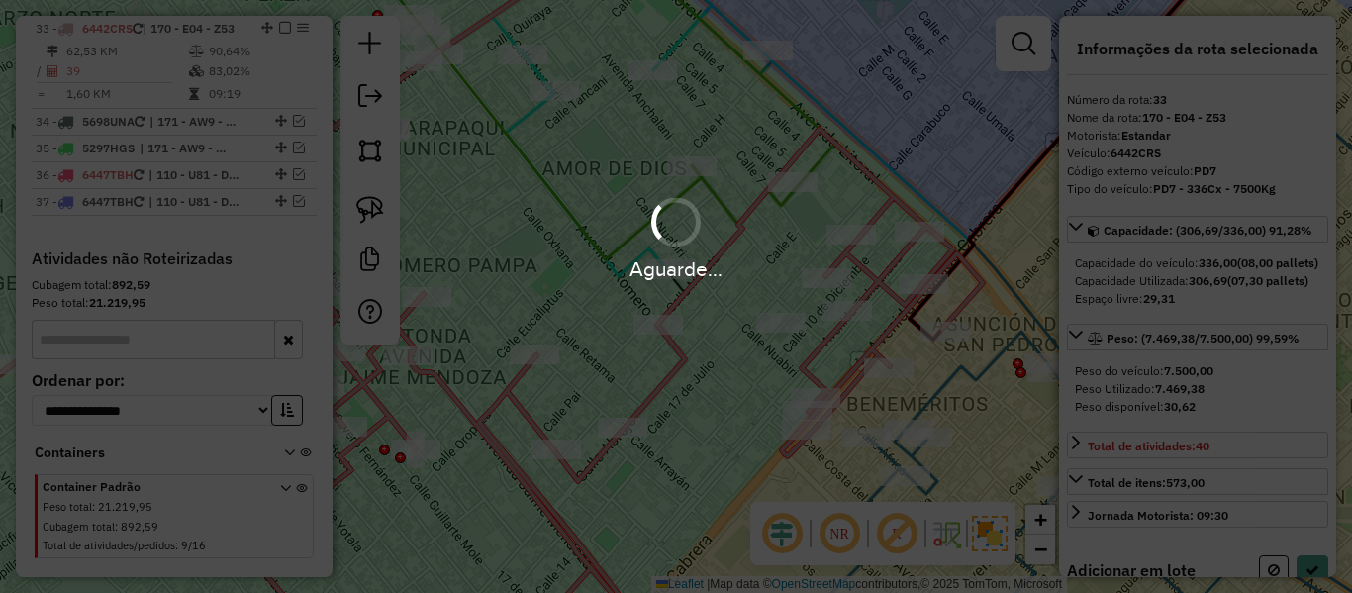
select select "**********"
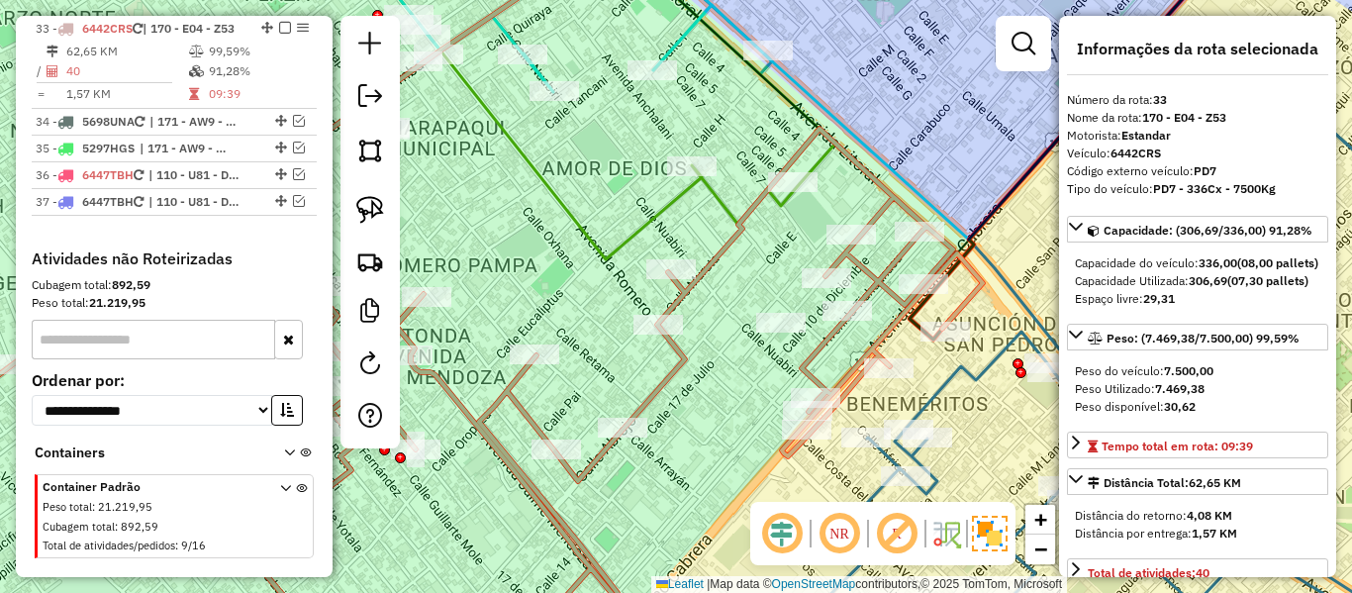
click at [674, 346] on icon at bounding box center [423, 297] width 1119 height 712
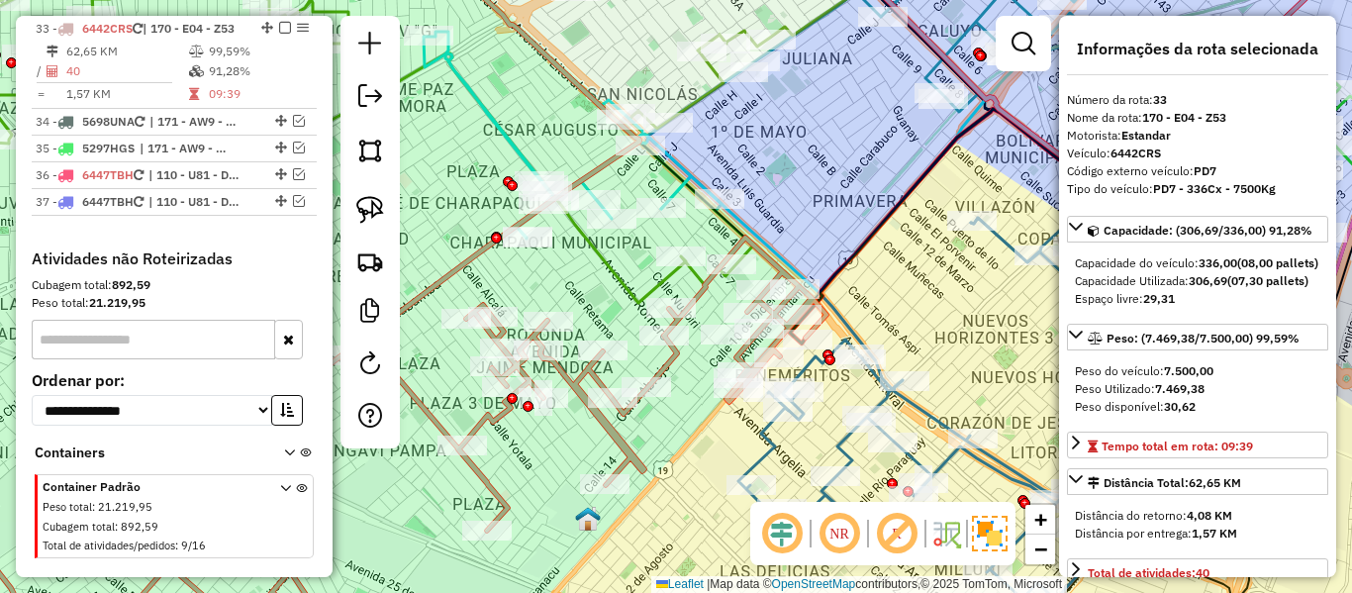
click at [279, 26] on em at bounding box center [285, 28] width 12 height 12
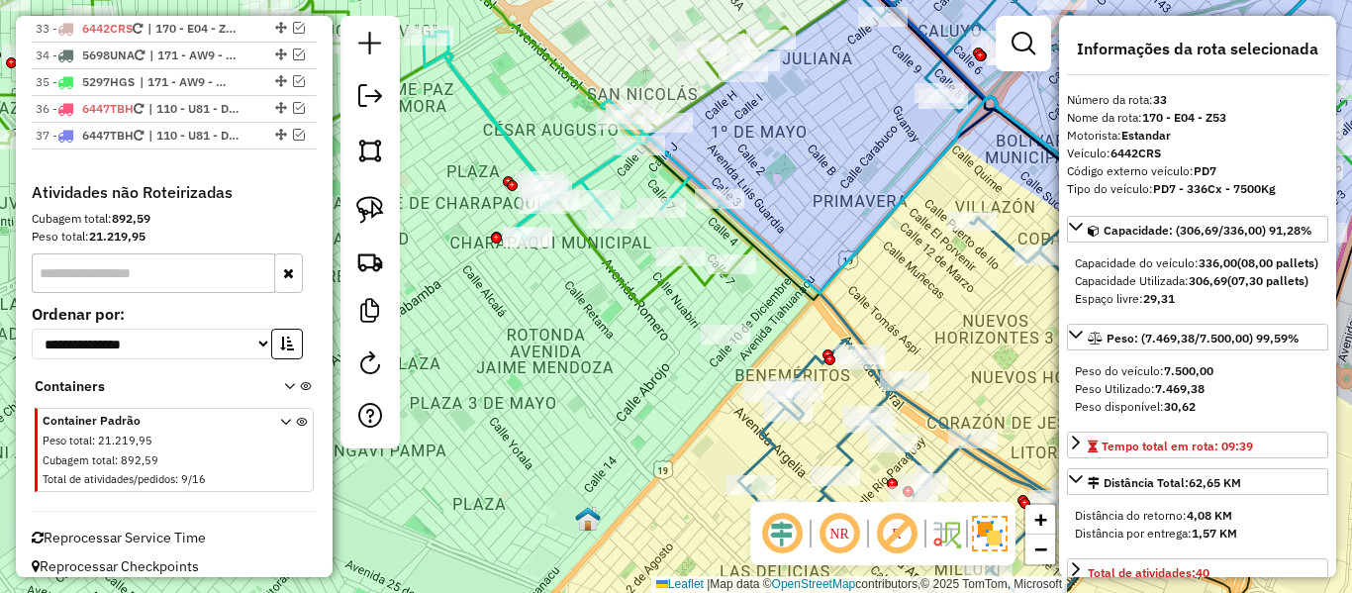
scroll to position [4035, 0]
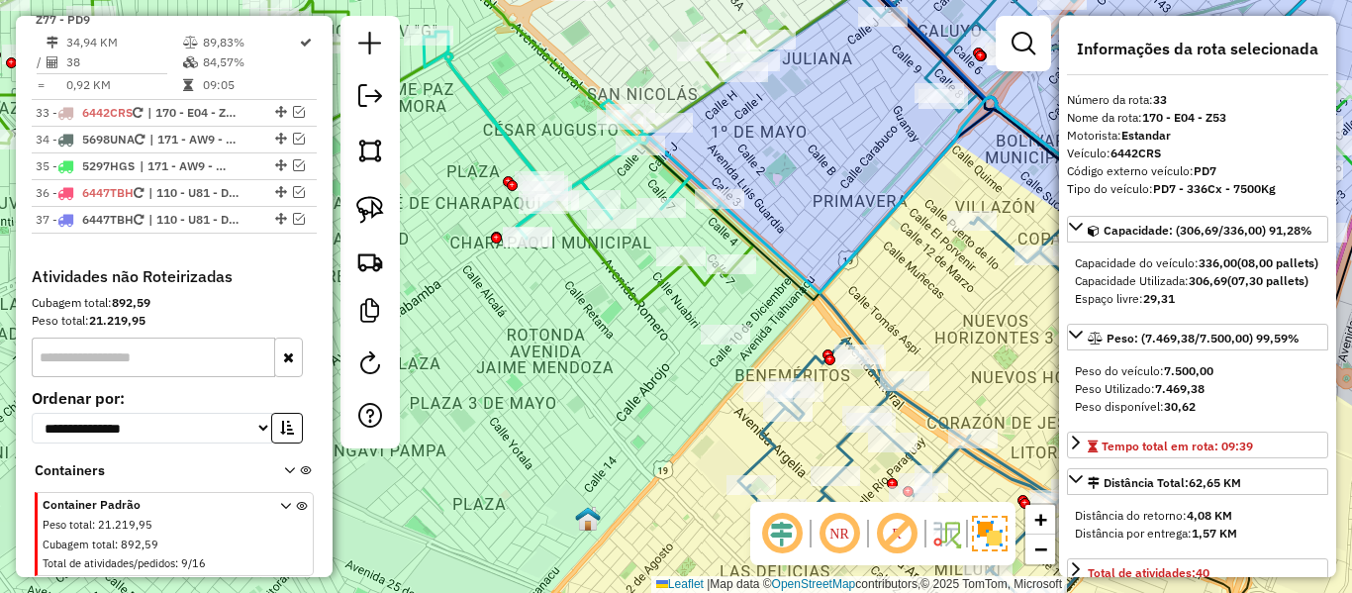
drag, startPoint x: 660, startPoint y: 426, endPoint x: 936, endPoint y: 470, distance: 279.8
click at [939, 474] on div "Janela de atendimento Grade de atendimento Capacidade Transportadoras Veículos …" at bounding box center [676, 296] width 1352 height 593
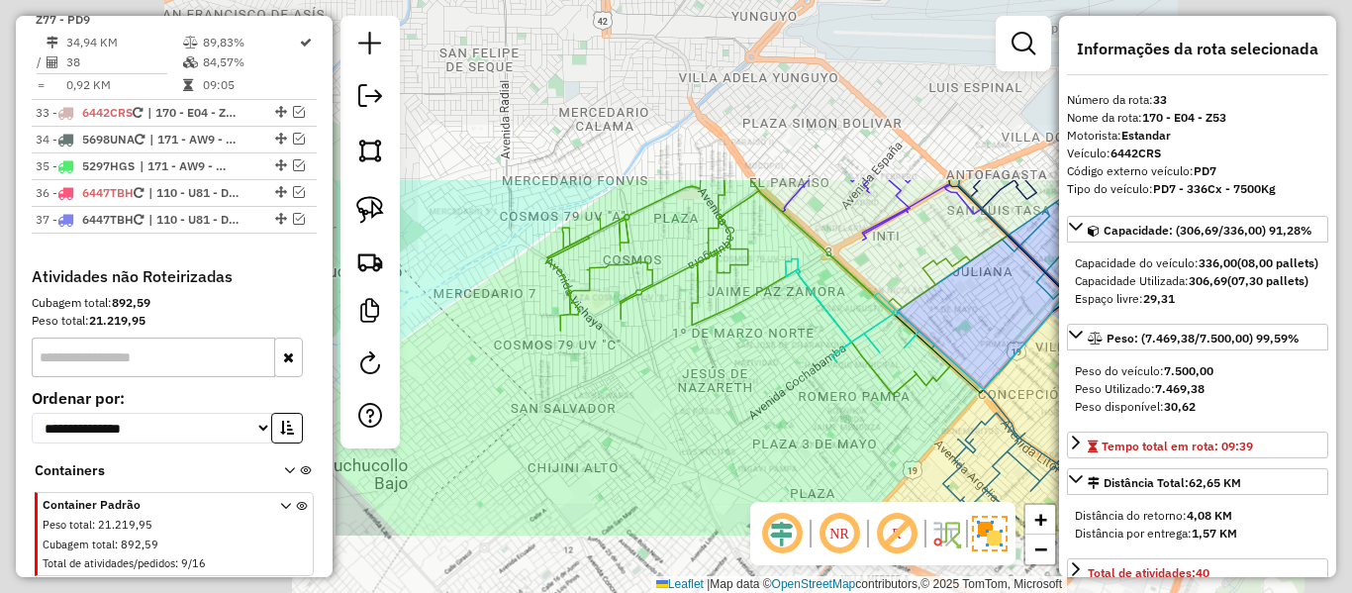
click at [772, 404] on div "Janela de atendimento Grade de atendimento Capacidade Transportadoras Veículos …" at bounding box center [676, 296] width 1352 height 593
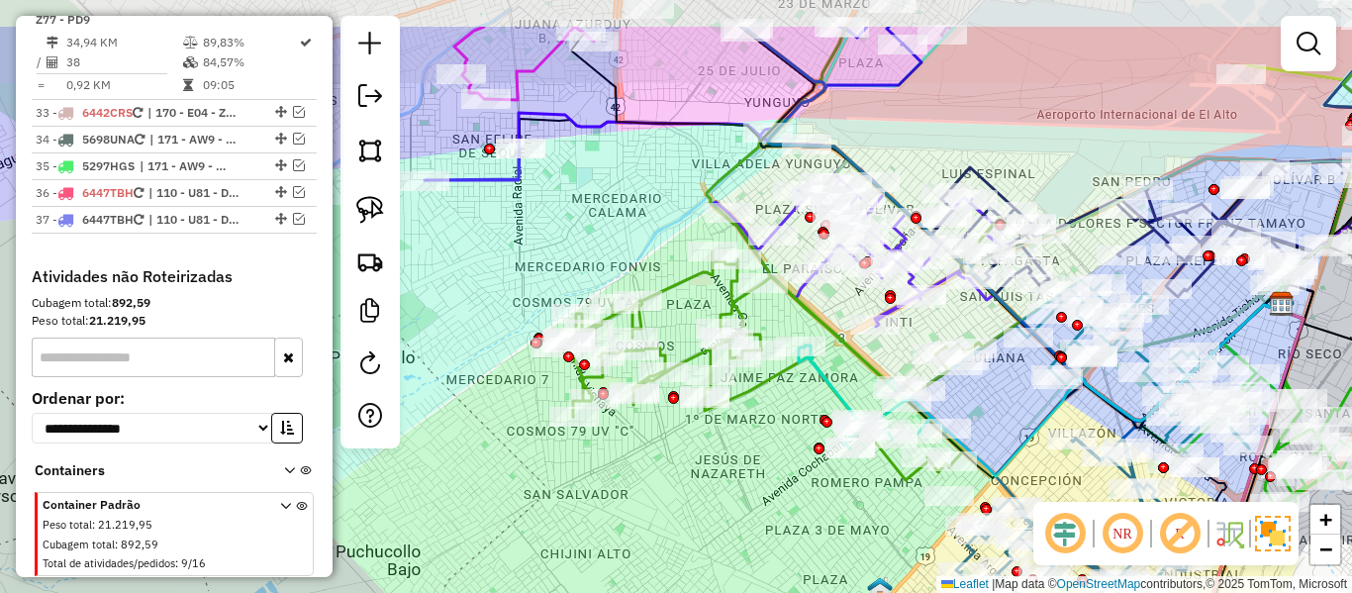
drag, startPoint x: 755, startPoint y: 388, endPoint x: 660, endPoint y: 337, distance: 108.1
click at [769, 474] on div "Janela de atendimento Grade de atendimento Capacidade Transportadoras Veículos …" at bounding box center [676, 296] width 1352 height 593
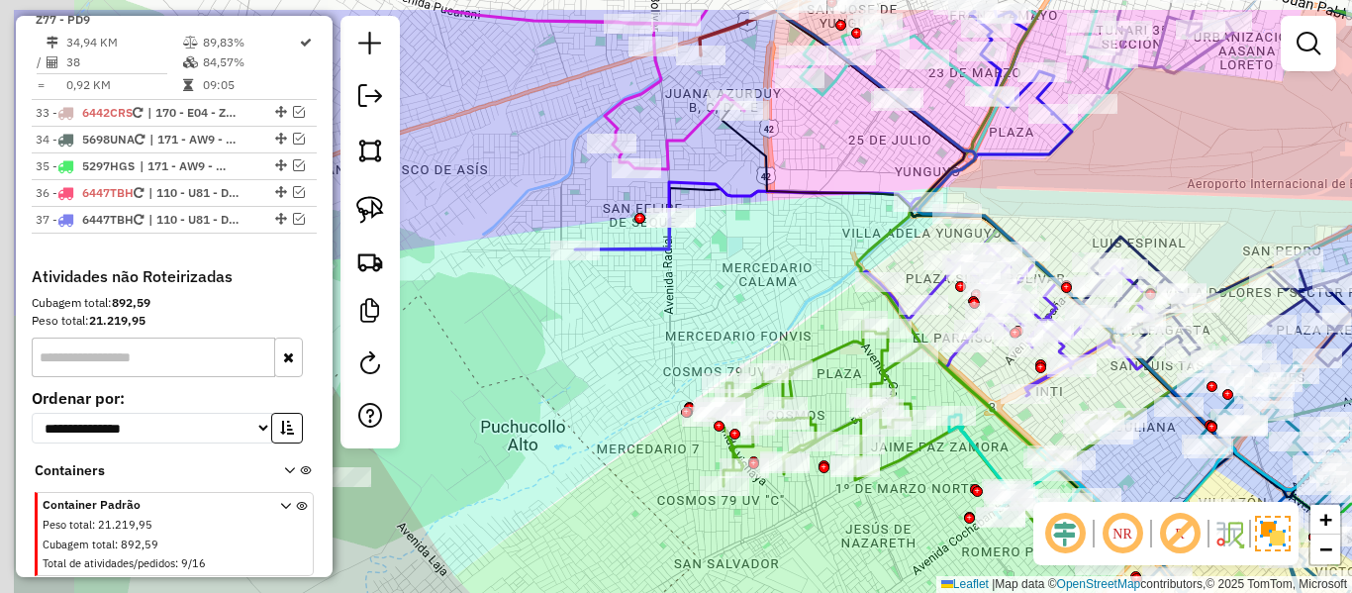
drag, startPoint x: 583, startPoint y: 235, endPoint x: 728, endPoint y: 304, distance: 160.3
click at [728, 304] on div "Janela de atendimento Grade de atendimento Capacidade Transportadoras Veículos …" at bounding box center [676, 296] width 1352 height 593
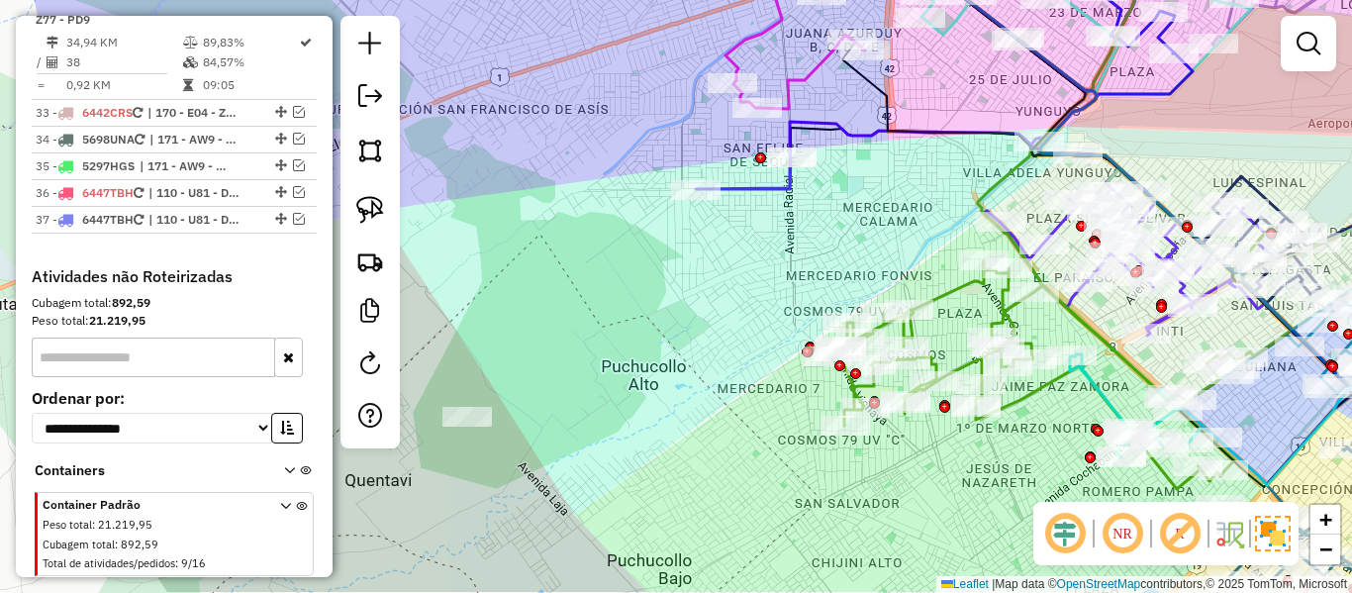
drag, startPoint x: 830, startPoint y: 241, endPoint x: 847, endPoint y: 229, distance: 21.4
click at [847, 229] on div "Janela de atendimento Grade de atendimento Capacidade Transportadoras Veículos …" at bounding box center [676, 296] width 1352 height 593
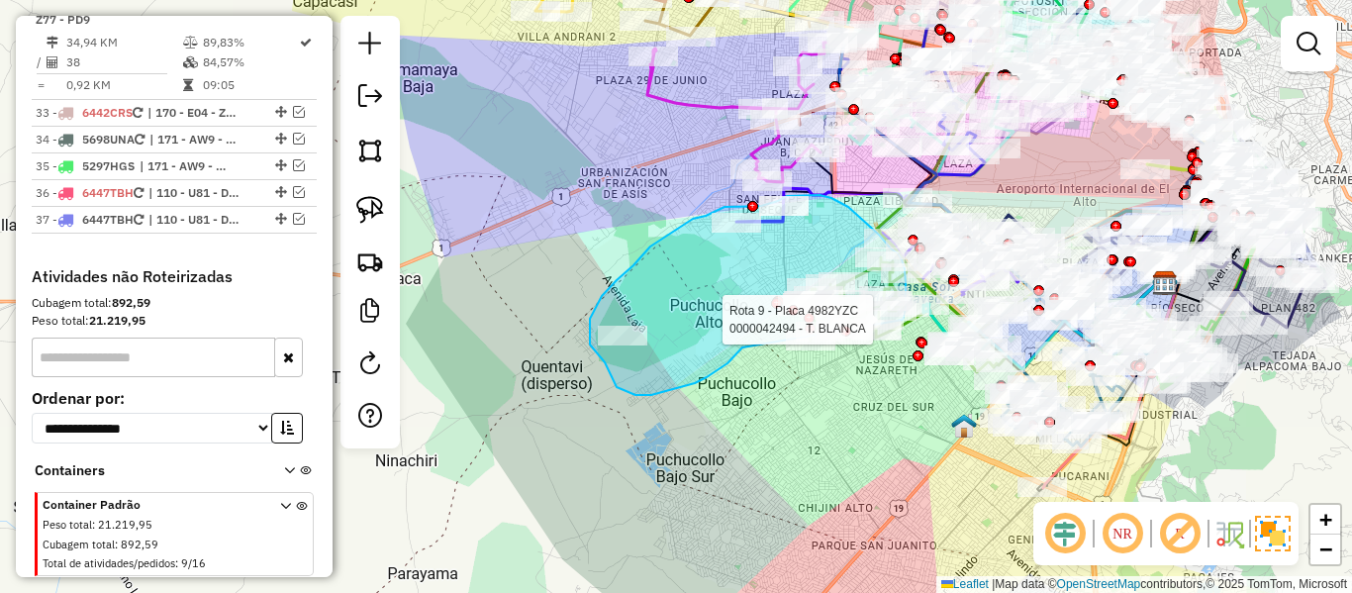
drag, startPoint x: 742, startPoint y: 347, endPoint x: 866, endPoint y: 387, distance: 129.9
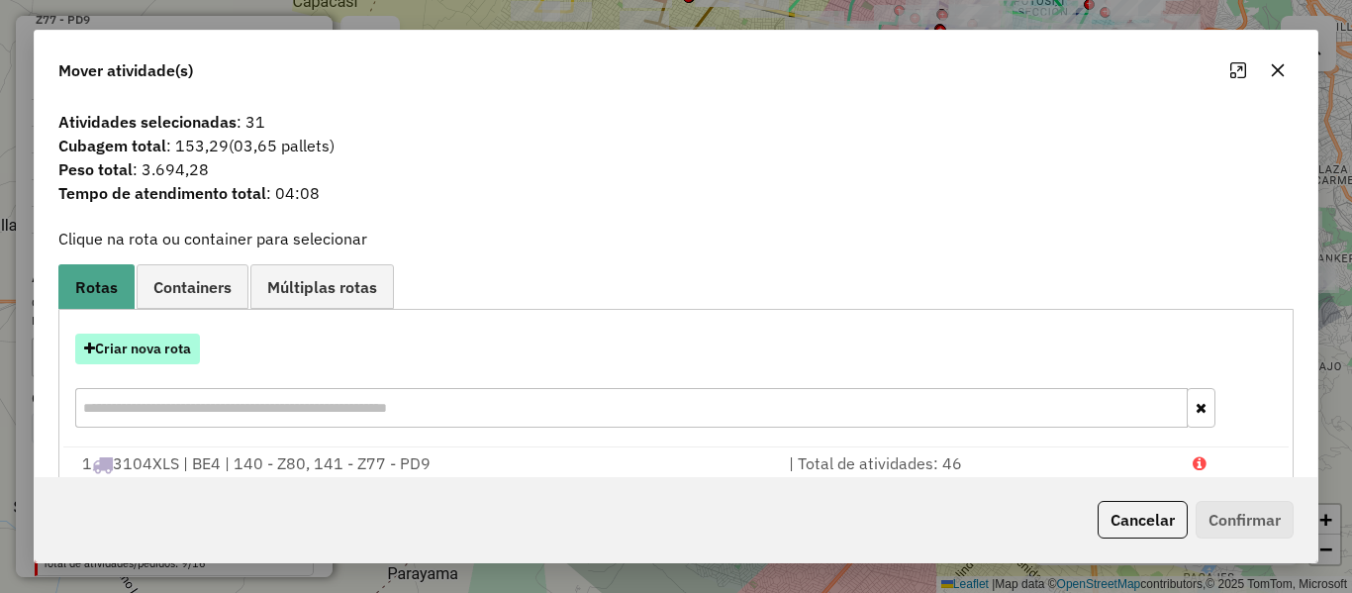
click at [151, 347] on button "Criar nova rota" at bounding box center [137, 349] width 125 height 31
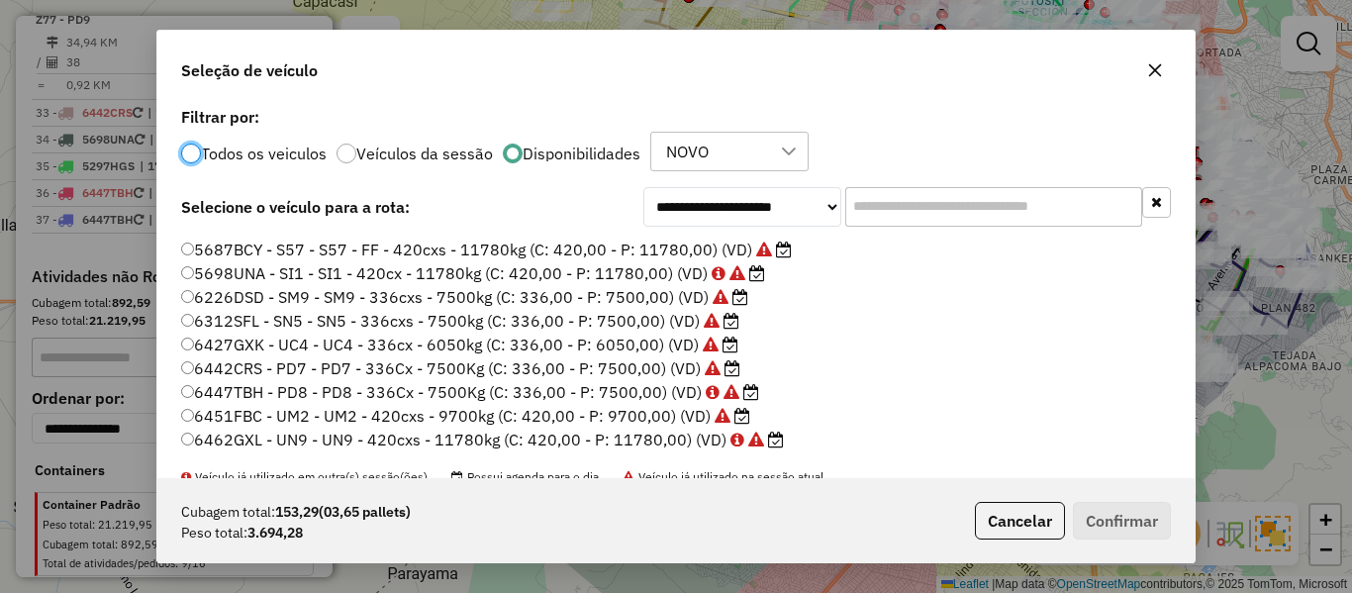
scroll to position [78, 0]
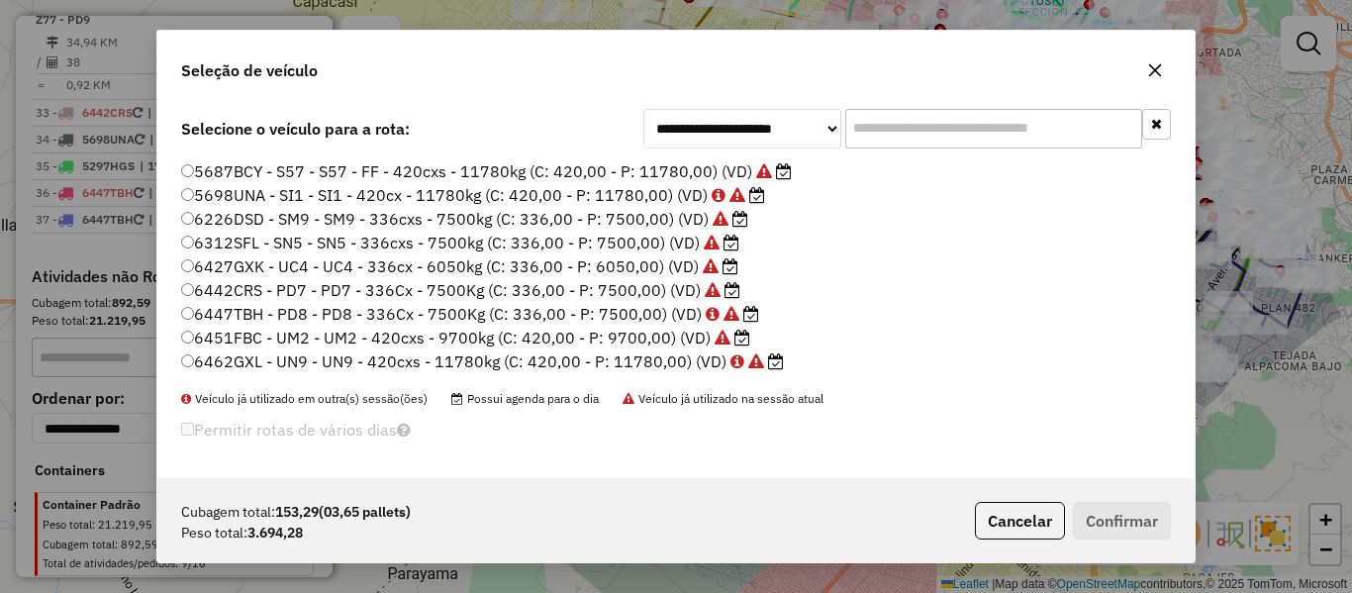
click at [522, 269] on label "6427GXK - UC4 - UC4 - 336cx - 6050kg (C: 336,00 - P: 6050,00) (VD)" at bounding box center [459, 266] width 557 height 24
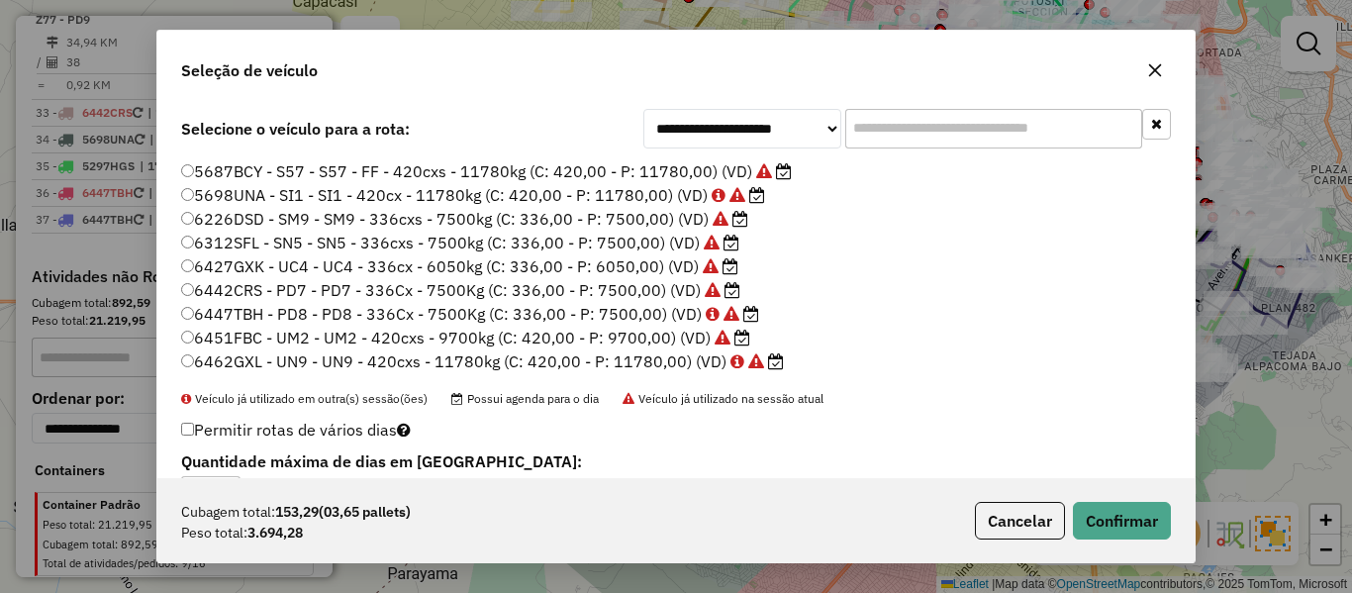
click at [657, 246] on label "6312SFL - SN5 - SN5 - 336cxs - 7500kg (C: 336,00 - P: 7500,00) (VD)" at bounding box center [460, 243] width 558 height 24
click at [1104, 511] on button "Confirmar" at bounding box center [1122, 521] width 98 height 38
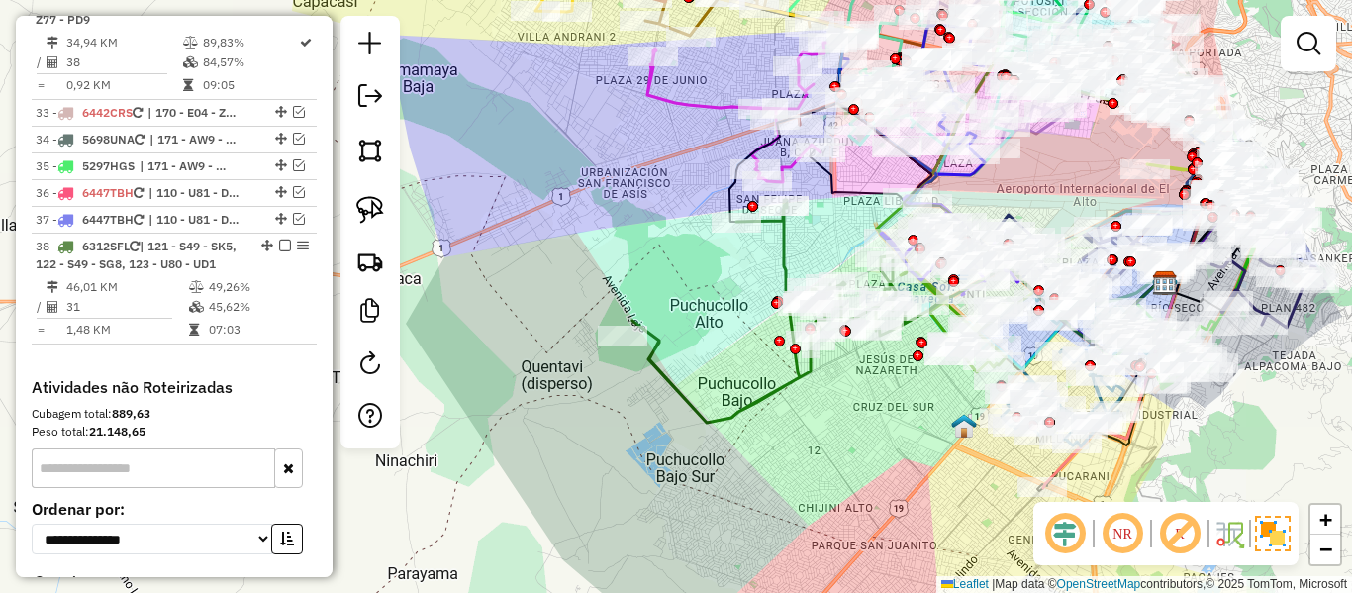
click at [794, 257] on icon at bounding box center [769, 311] width 272 height 223
select select "**********"
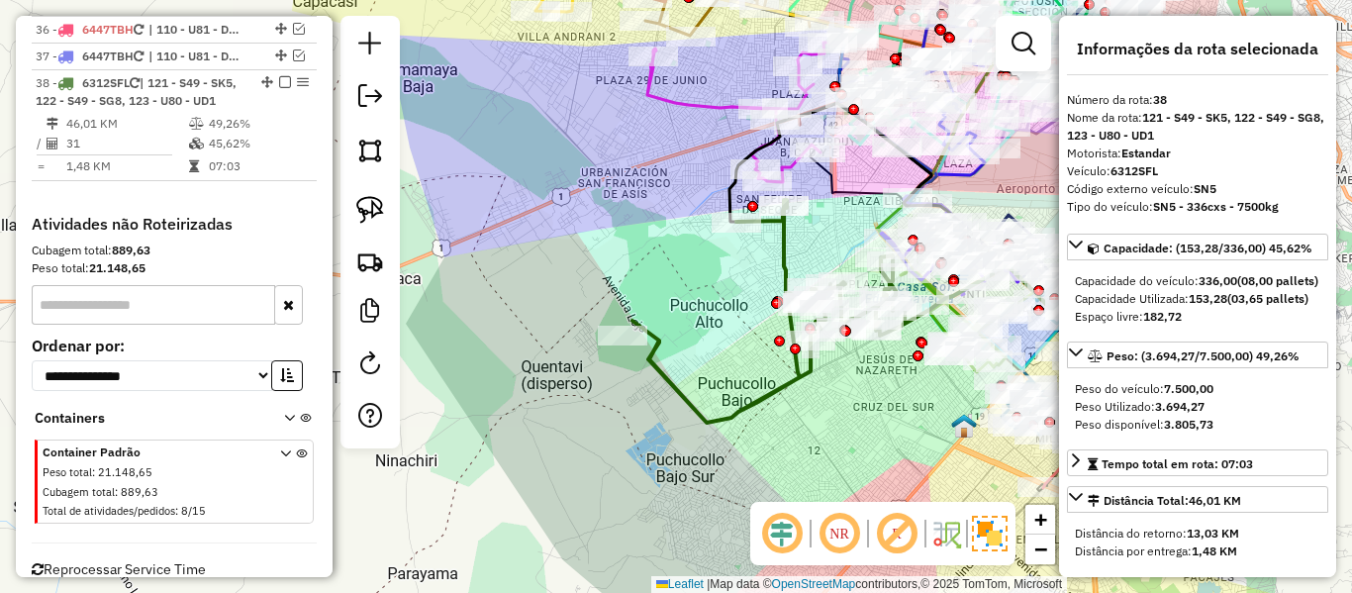
scroll to position [4253, 0]
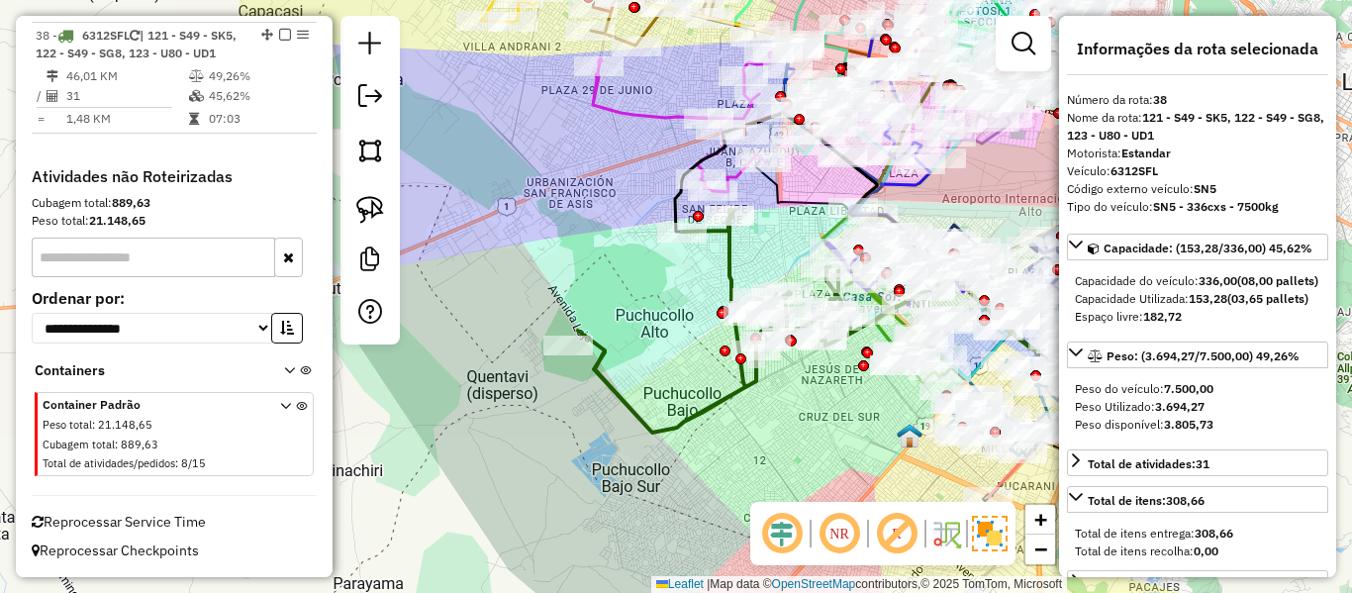
drag, startPoint x: 825, startPoint y: 245, endPoint x: 661, endPoint y: 258, distance: 163.9
click at [658, 257] on div "Janela de atendimento Grade de atendimento Capacidade Transportadoras Veículos …" at bounding box center [676, 296] width 1352 height 593
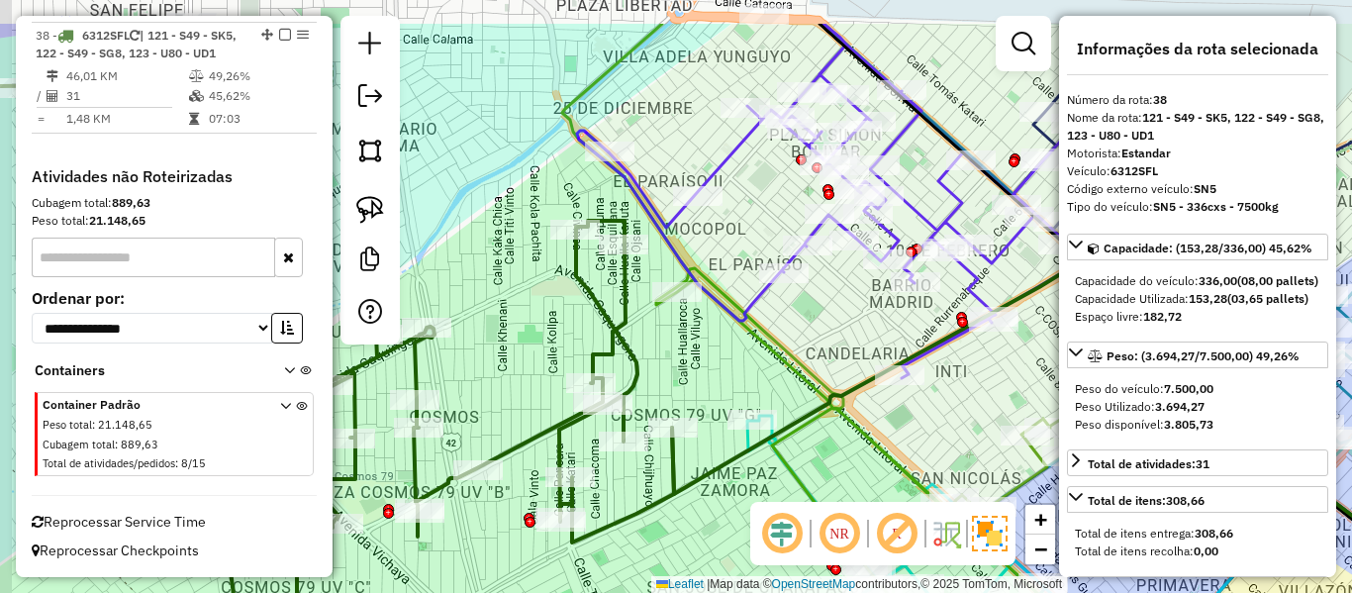
drag, startPoint x: 704, startPoint y: 331, endPoint x: 746, endPoint y: 363, distance: 53.7
click at [746, 364] on div "Janela de atendimento Grade de atendimento Capacidade Transportadoras Veículos …" at bounding box center [676, 296] width 1352 height 593
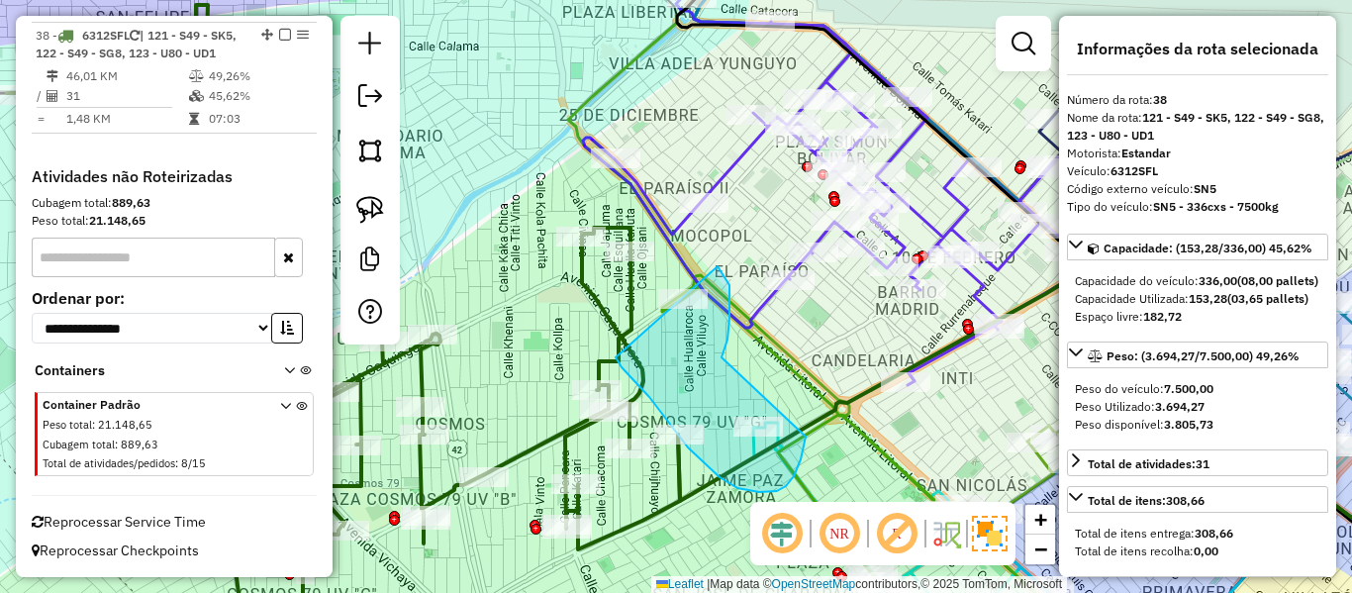
drag, startPoint x: 722, startPoint y: 357, endPoint x: 793, endPoint y: 395, distance: 80.6
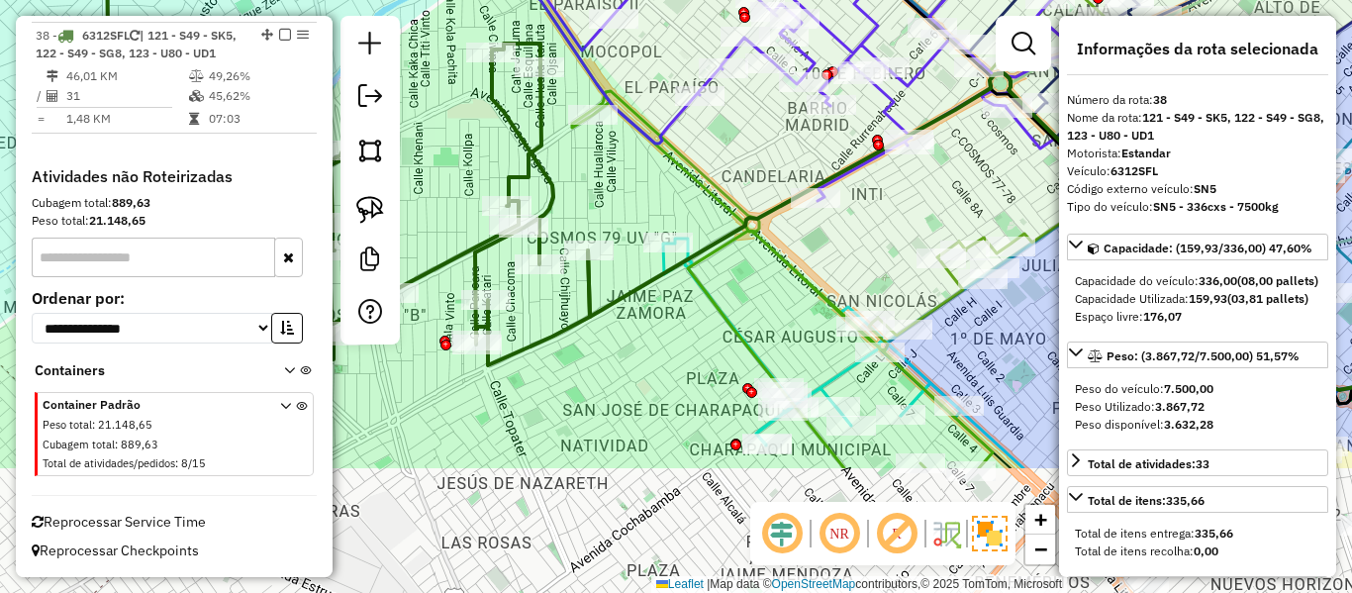
drag, startPoint x: 712, startPoint y: 274, endPoint x: 683, endPoint y: 196, distance: 83.3
click at [683, 196] on div "Janela de atendimento Grade de atendimento Capacidade Transportadoras Veículos …" at bounding box center [676, 296] width 1352 height 593
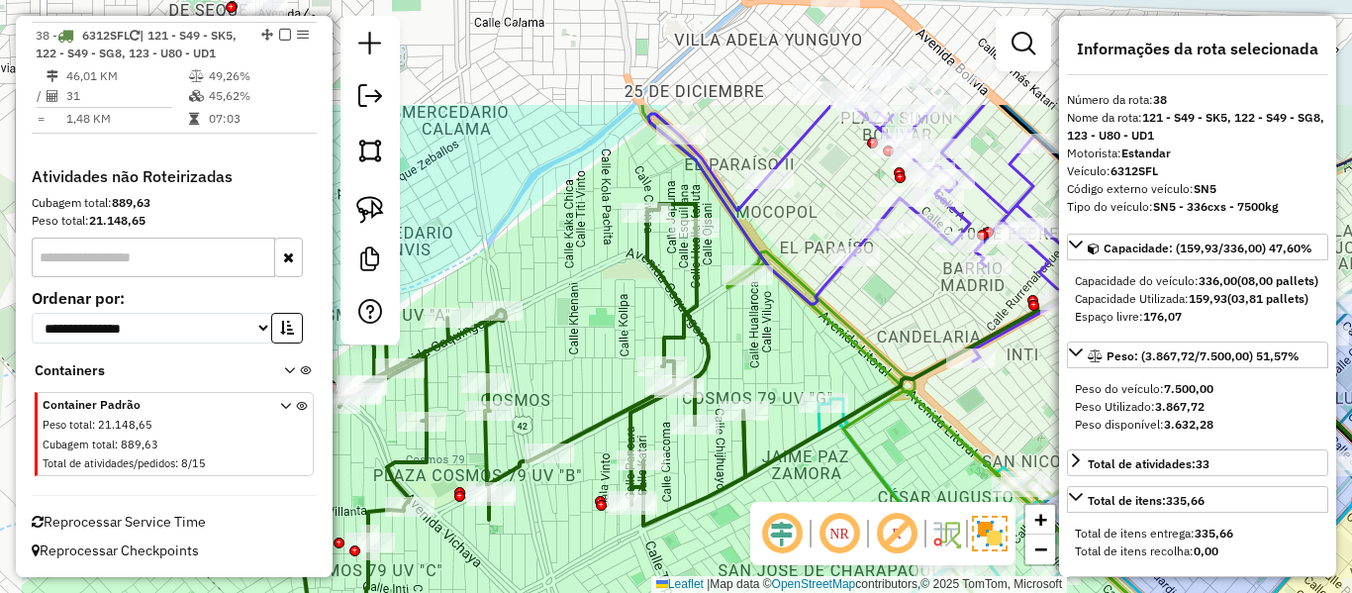
drag, startPoint x: 701, startPoint y: 238, endPoint x: 738, endPoint y: 206, distance: 48.4
click at [743, 234] on icon at bounding box center [1193, 392] width 901 height 317
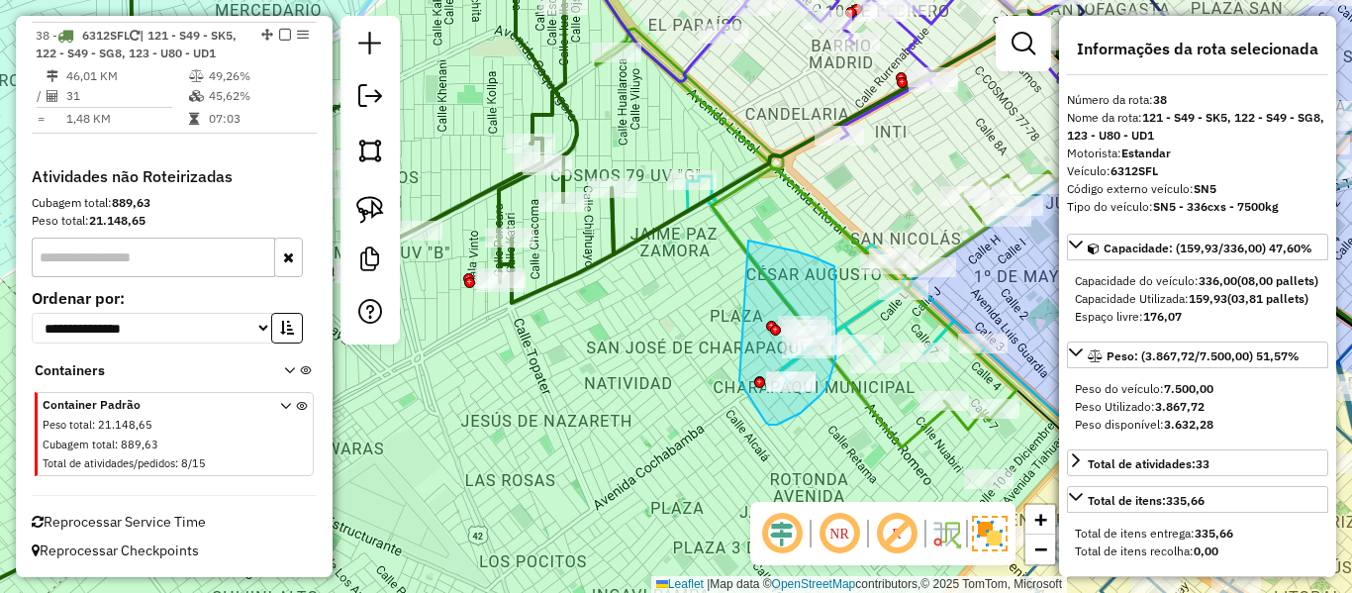
drag, startPoint x: 748, startPoint y: 241, endPoint x: 717, endPoint y: 318, distance: 83.5
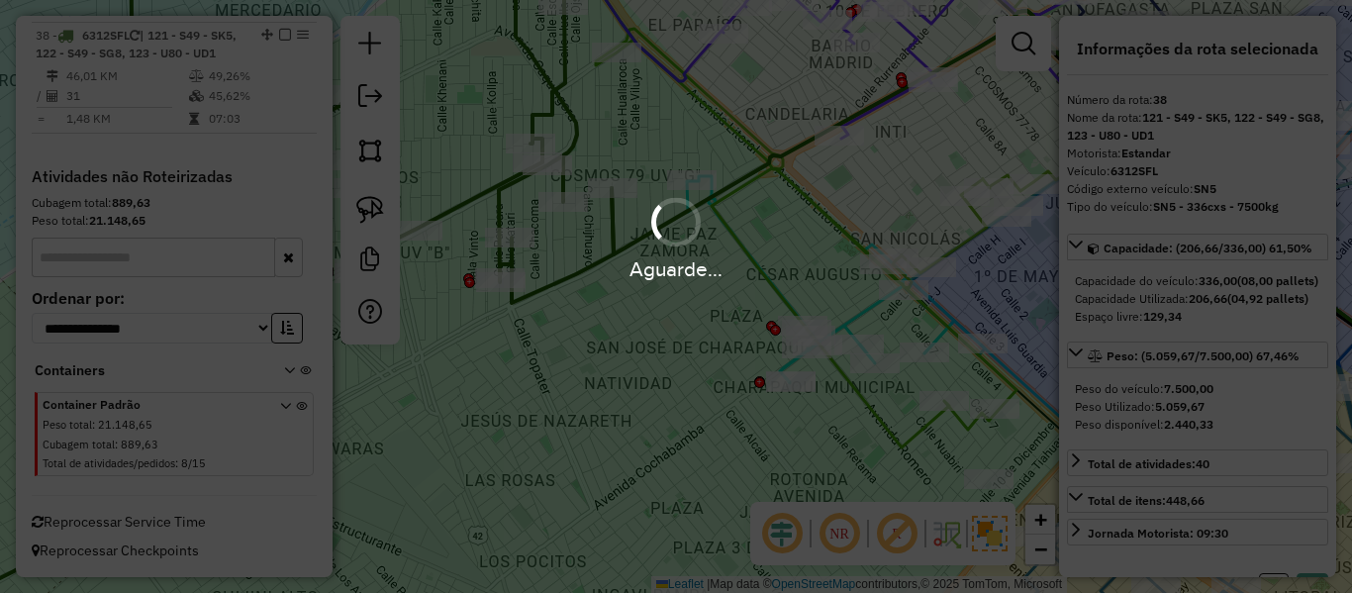
select select "**********"
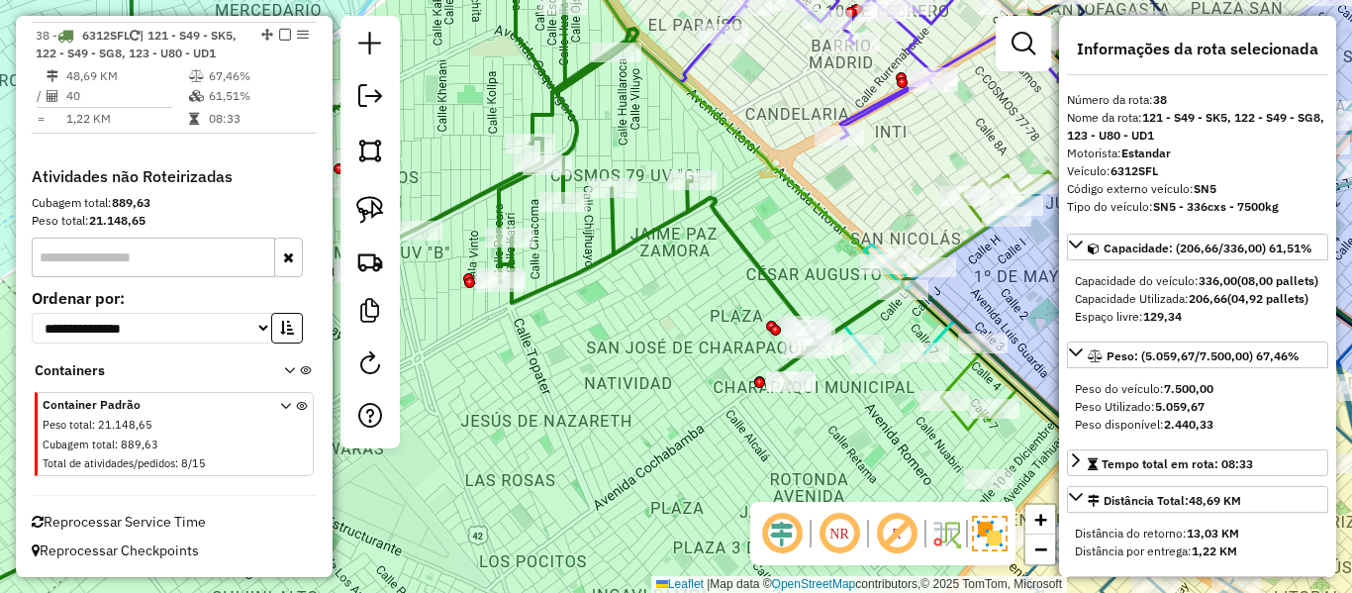
click at [694, 197] on icon at bounding box center [341, 291] width 954 height 701
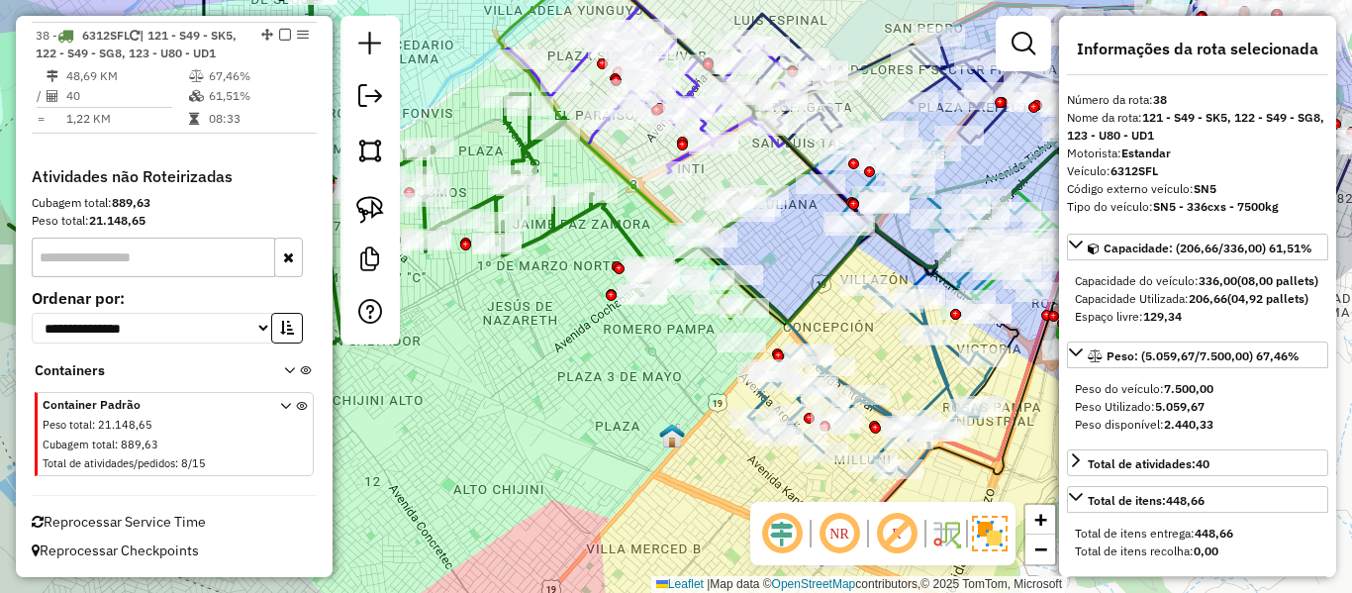
drag, startPoint x: 698, startPoint y: 247, endPoint x: 612, endPoint y: 252, distance: 86.3
click at [600, 252] on div "Janela de atendimento Grade de atendimento Capacidade Transportadoras Veículos …" at bounding box center [676, 296] width 1352 height 593
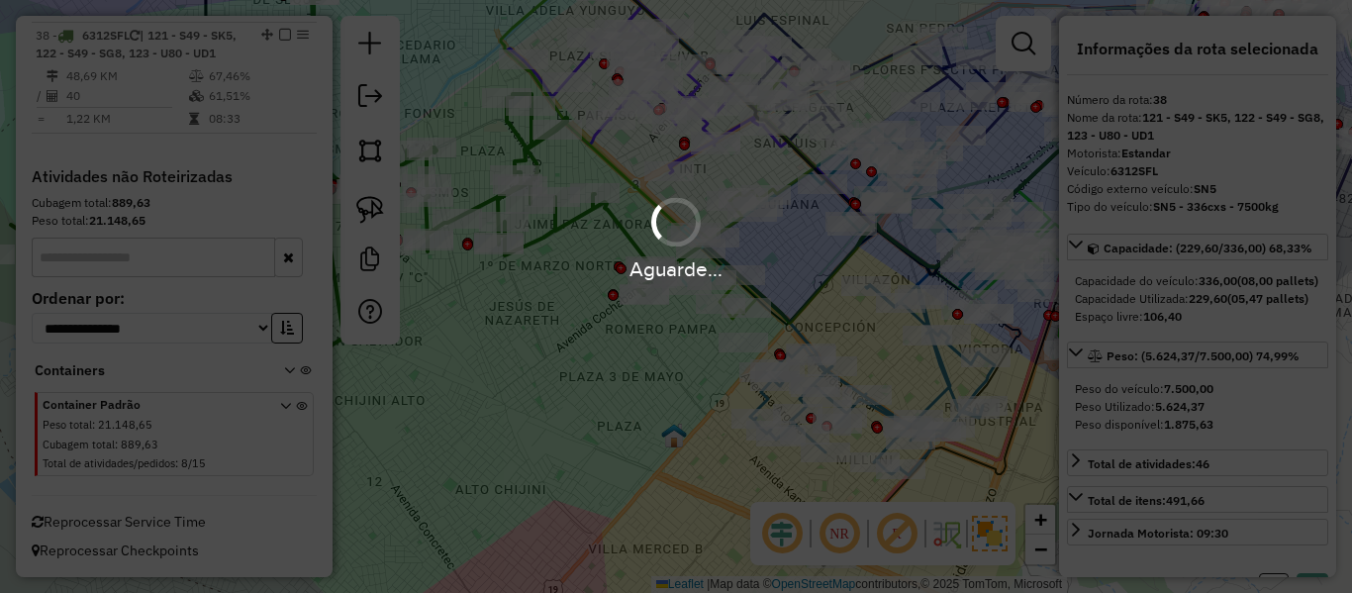
select select "**********"
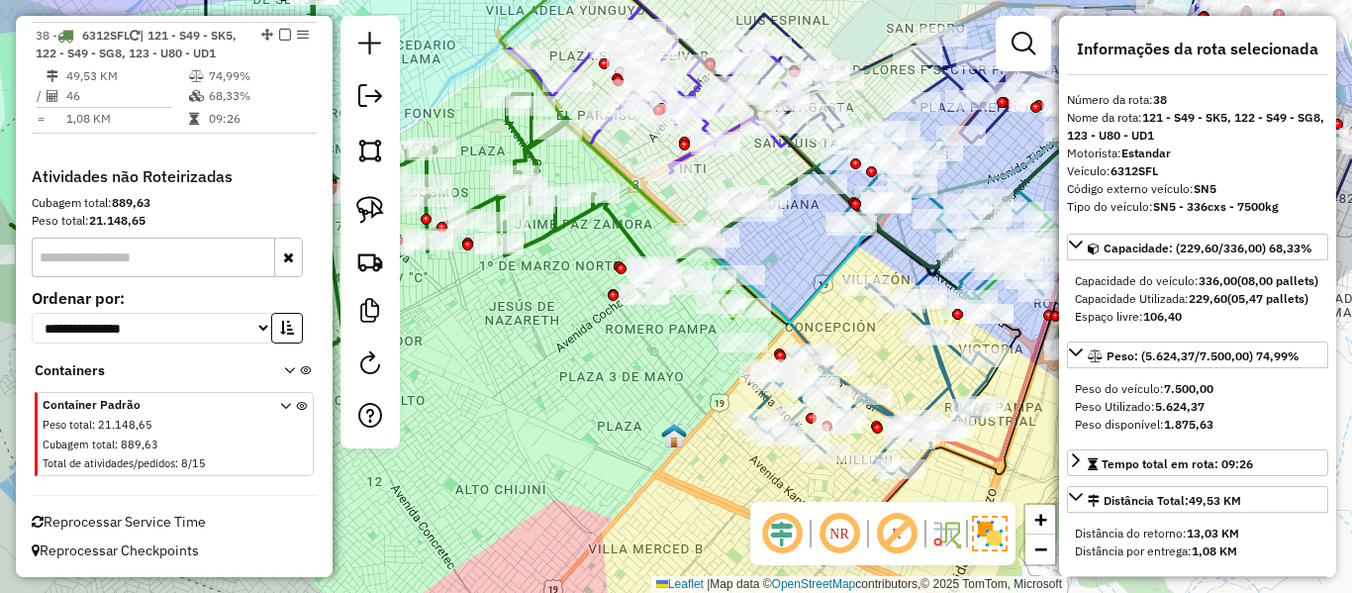
click at [624, 230] on icon at bounding box center [362, 205] width 703 height 444
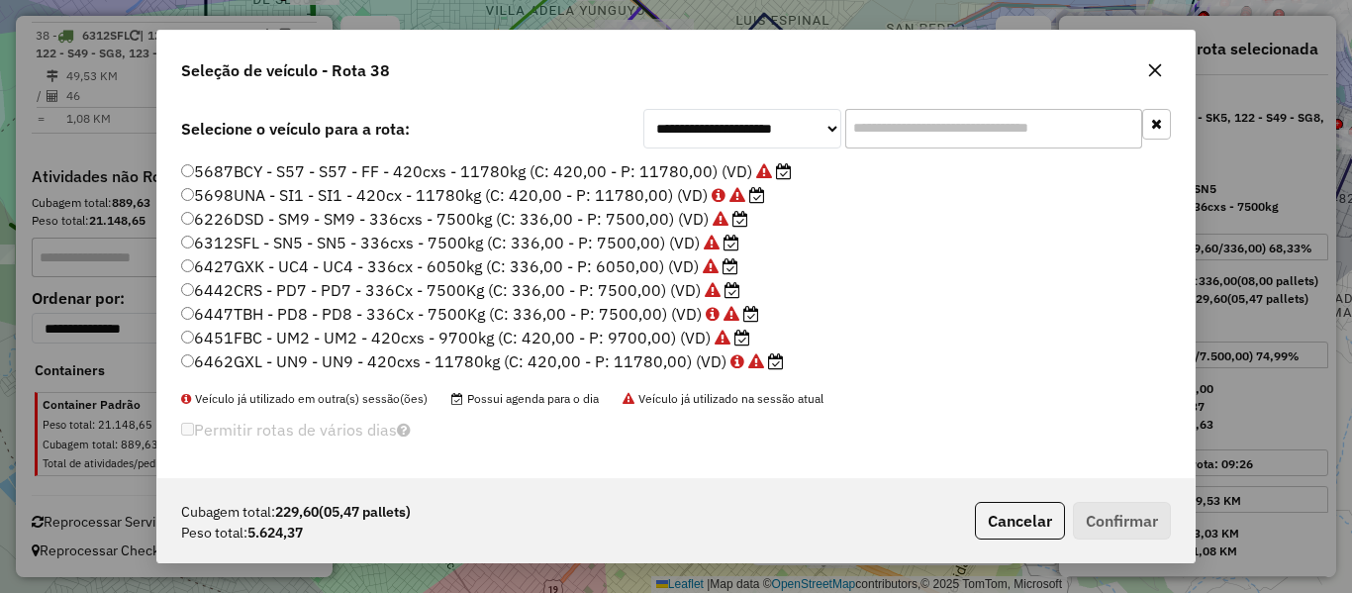
scroll to position [491, 0]
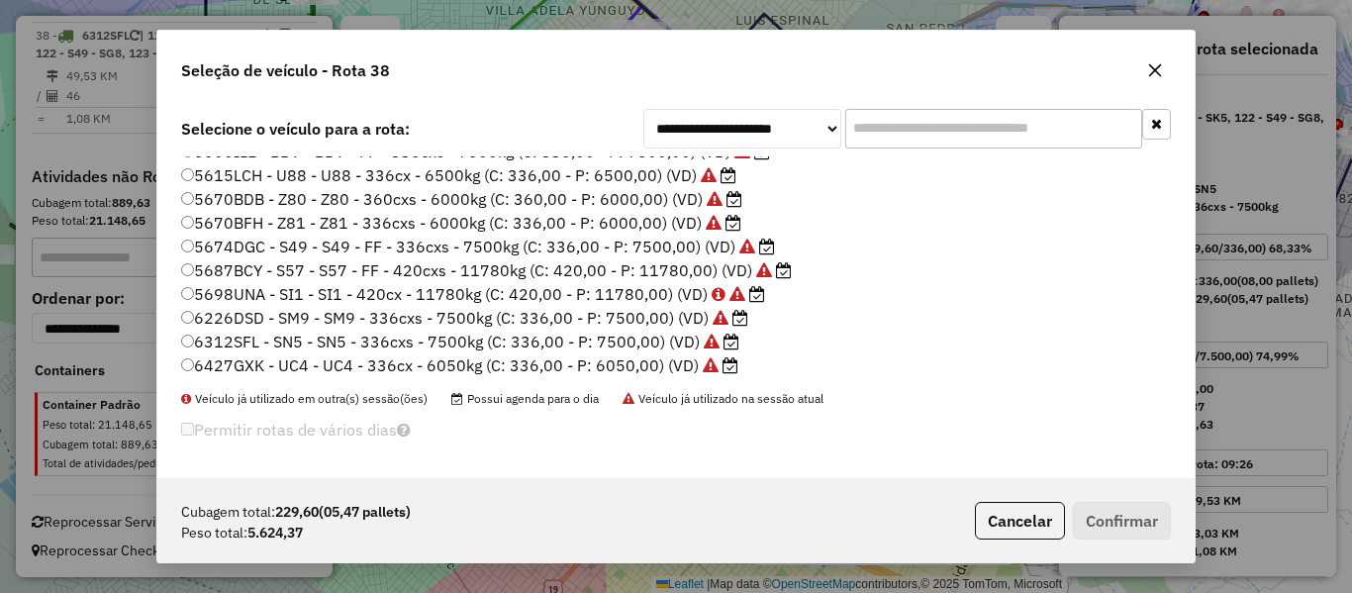
click at [669, 226] on label "5670BFH - Z81 - Z81 - 336cxs - 6000kg (C: 336,00 - P: 6000,00) (VD)" at bounding box center [461, 223] width 560 height 24
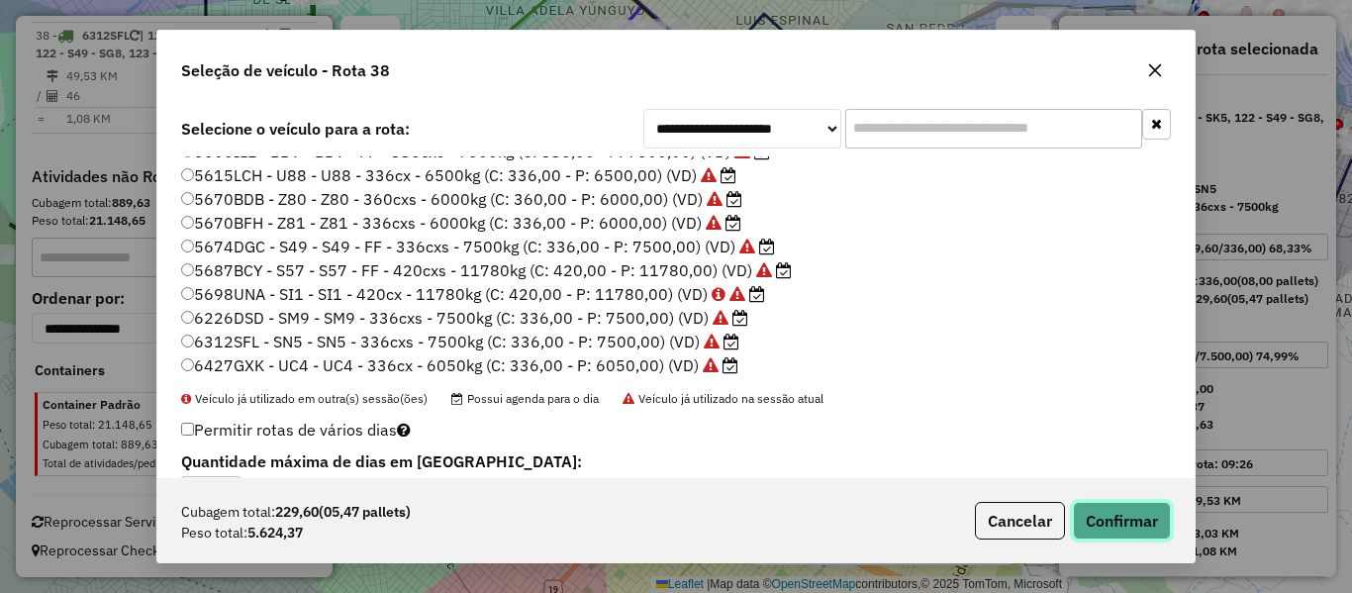
click at [1107, 518] on button "Confirmar" at bounding box center [1122, 521] width 98 height 38
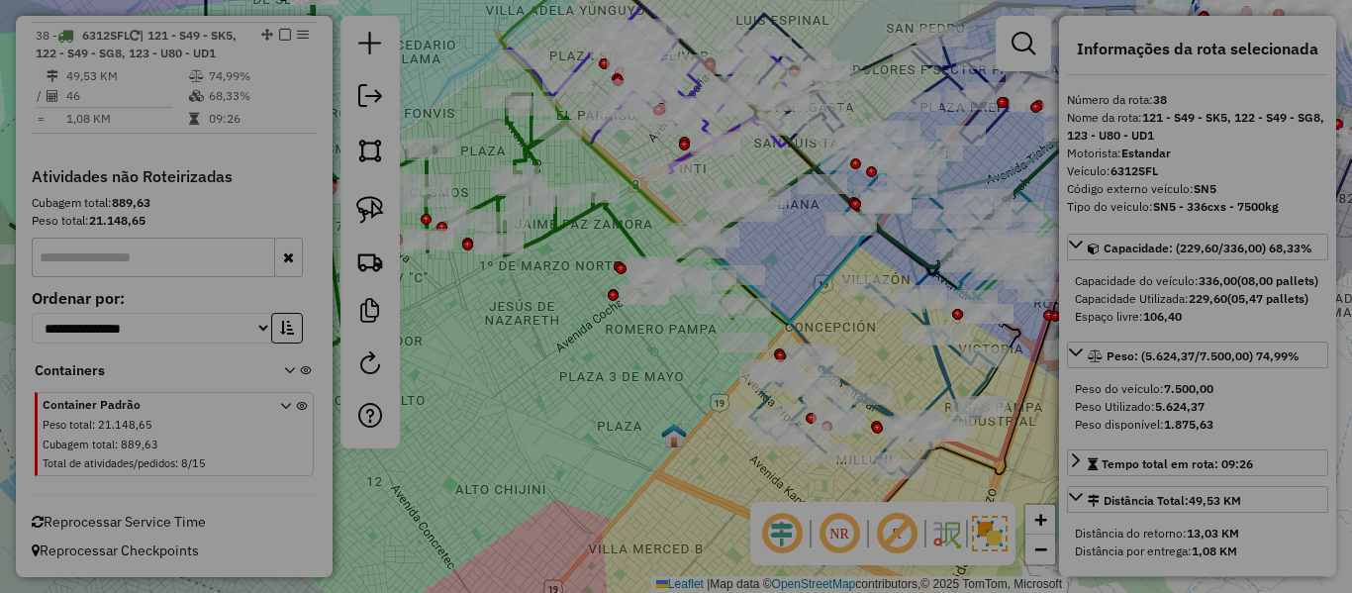
scroll to position [0, 0]
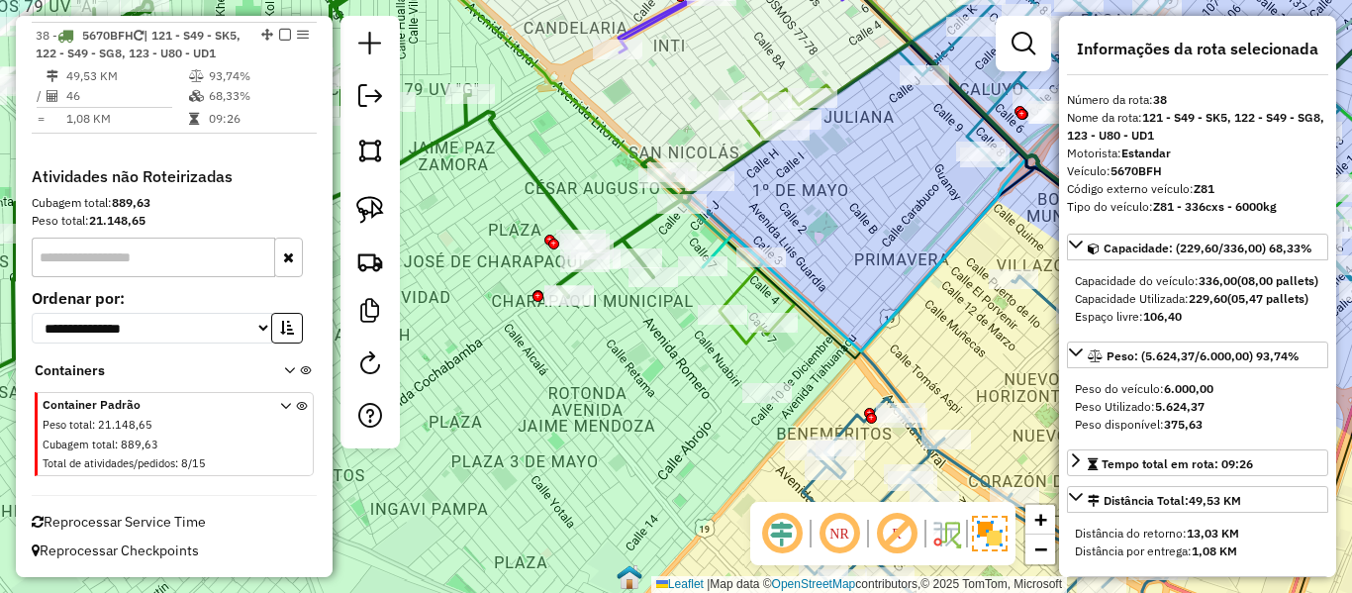
click at [631, 240] on icon at bounding box center [286, 193] width 844 height 504
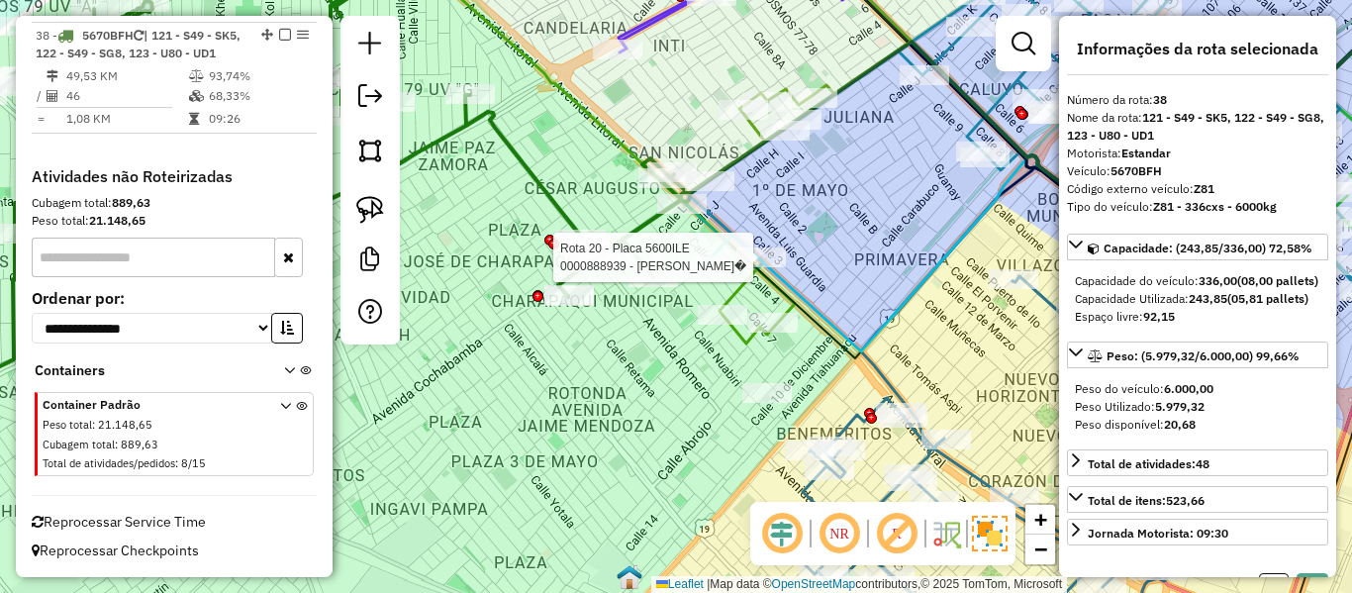
select select "**********"
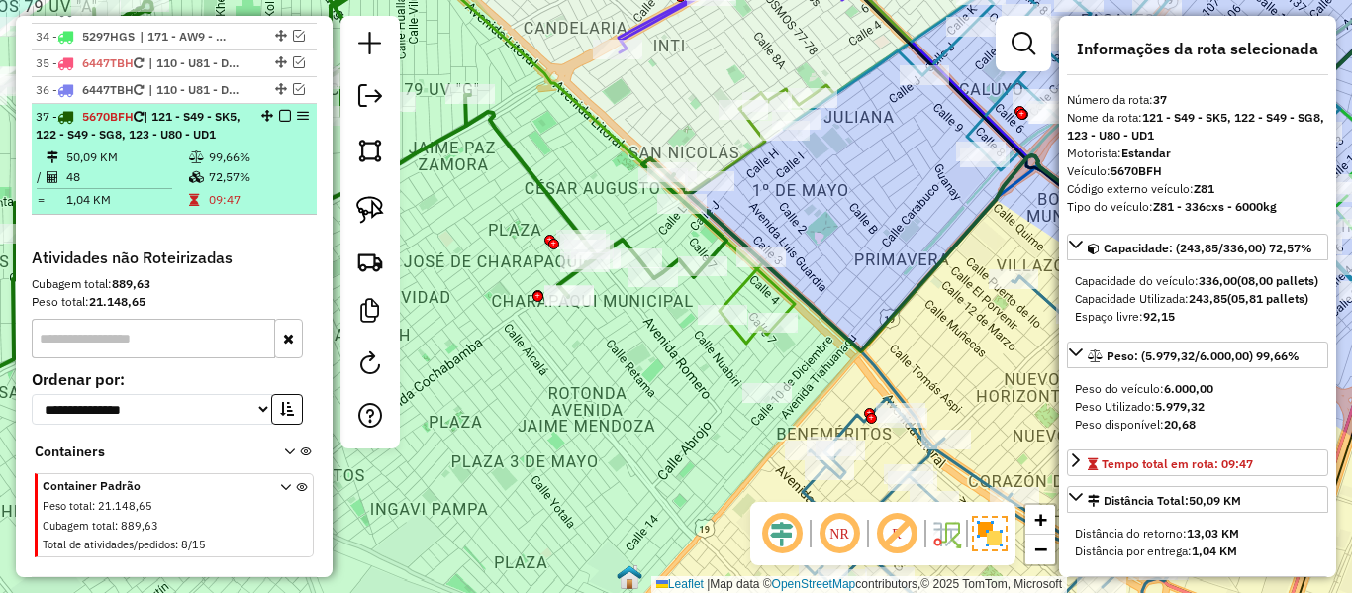
click at [279, 114] on em at bounding box center [285, 116] width 12 height 12
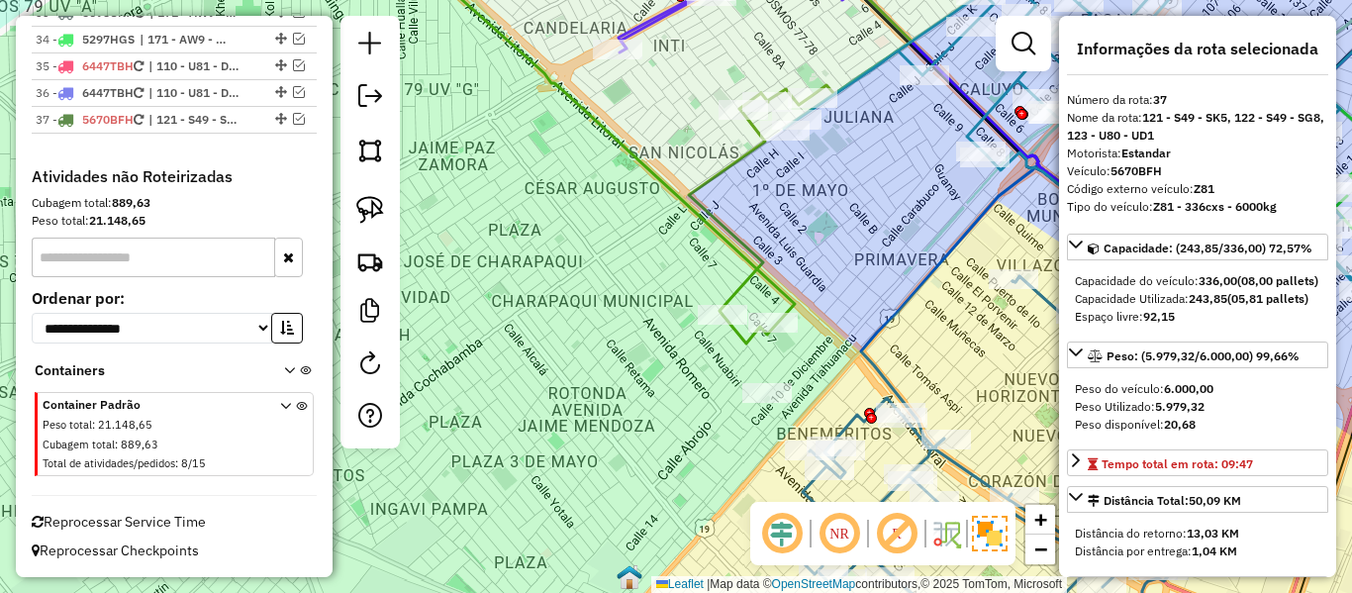
scroll to position [4069, 0]
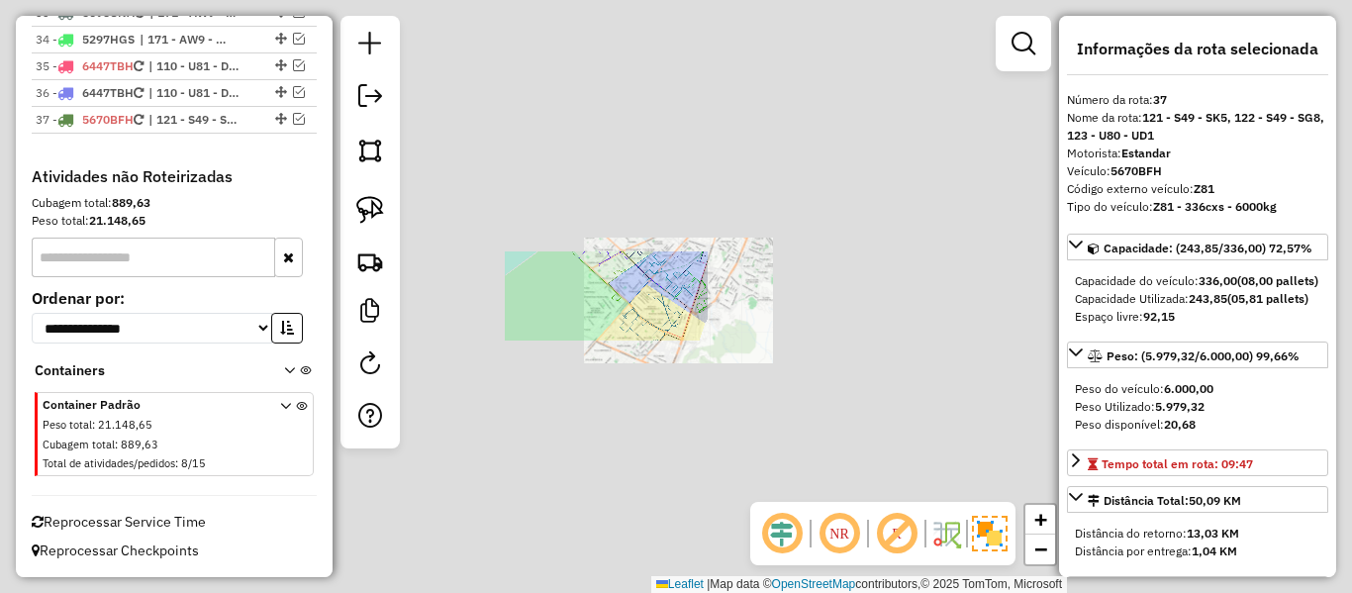
click at [544, 322] on div "Janela de atendimento Grade de atendimento Capacidade Transportadoras Veículos …" at bounding box center [676, 296] width 1352 height 593
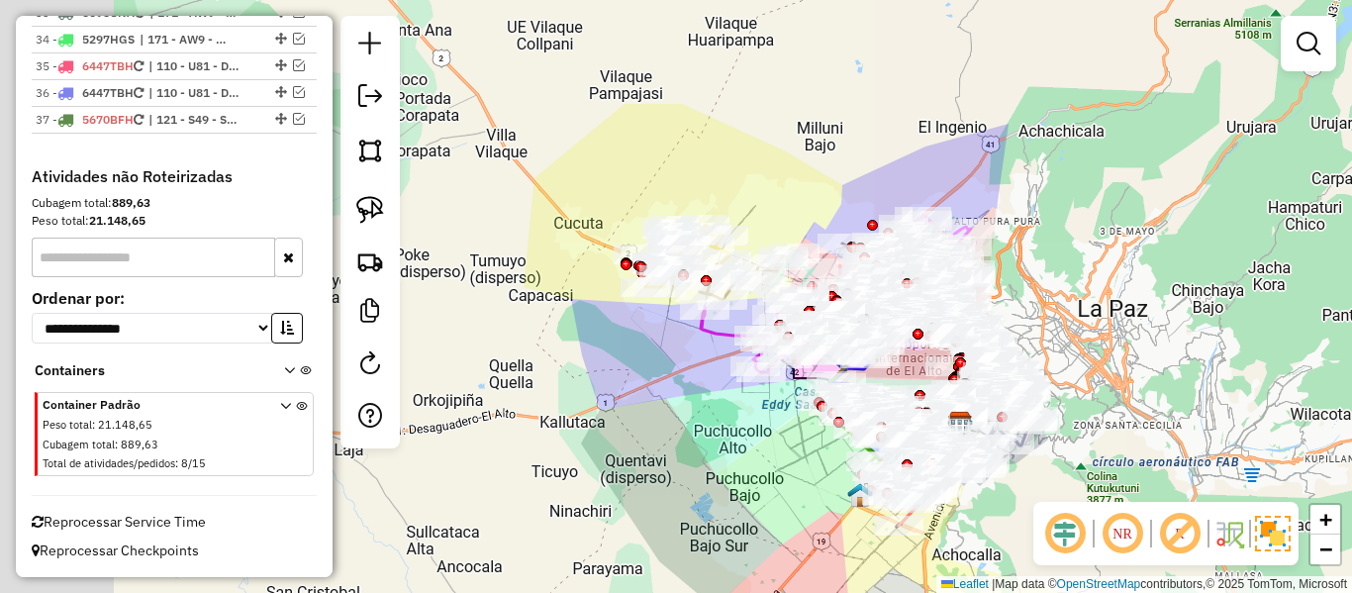
drag, startPoint x: 477, startPoint y: 215, endPoint x: 721, endPoint y: 360, distance: 283.7
click at [721, 360] on div "Janela de atendimento Grade de atendimento Capacidade Transportadoras Veículos …" at bounding box center [676, 296] width 1352 height 593
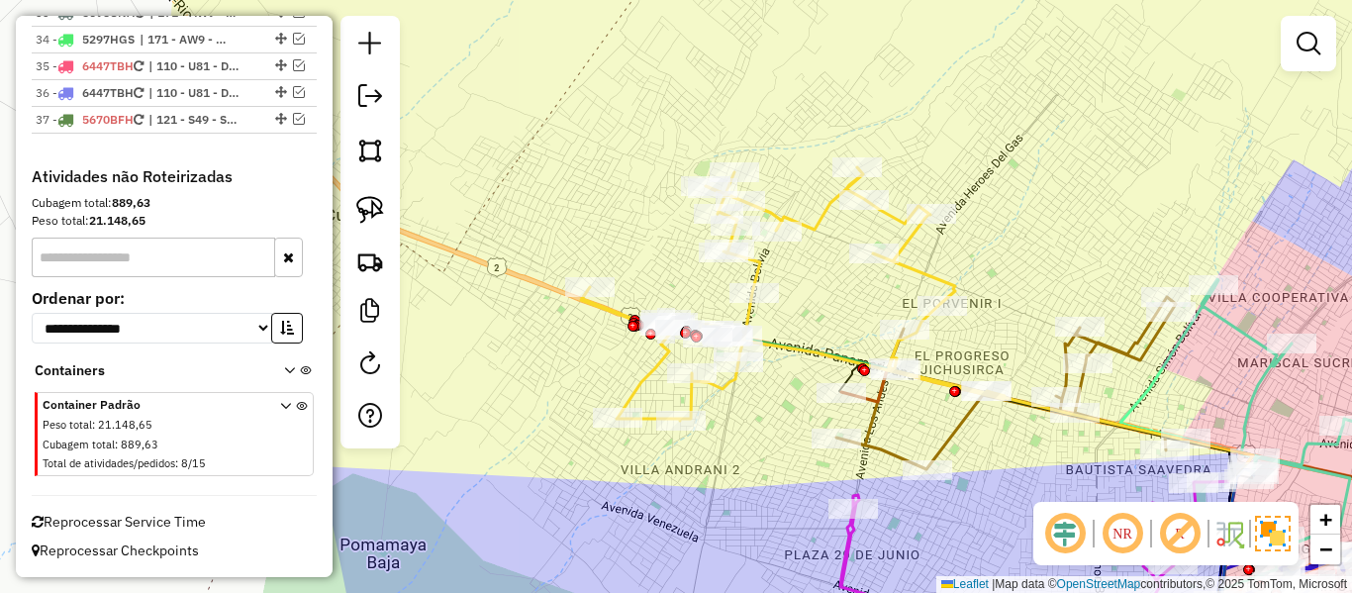
click at [752, 269] on icon at bounding box center [793, 293] width 424 height 253
select select "**********"
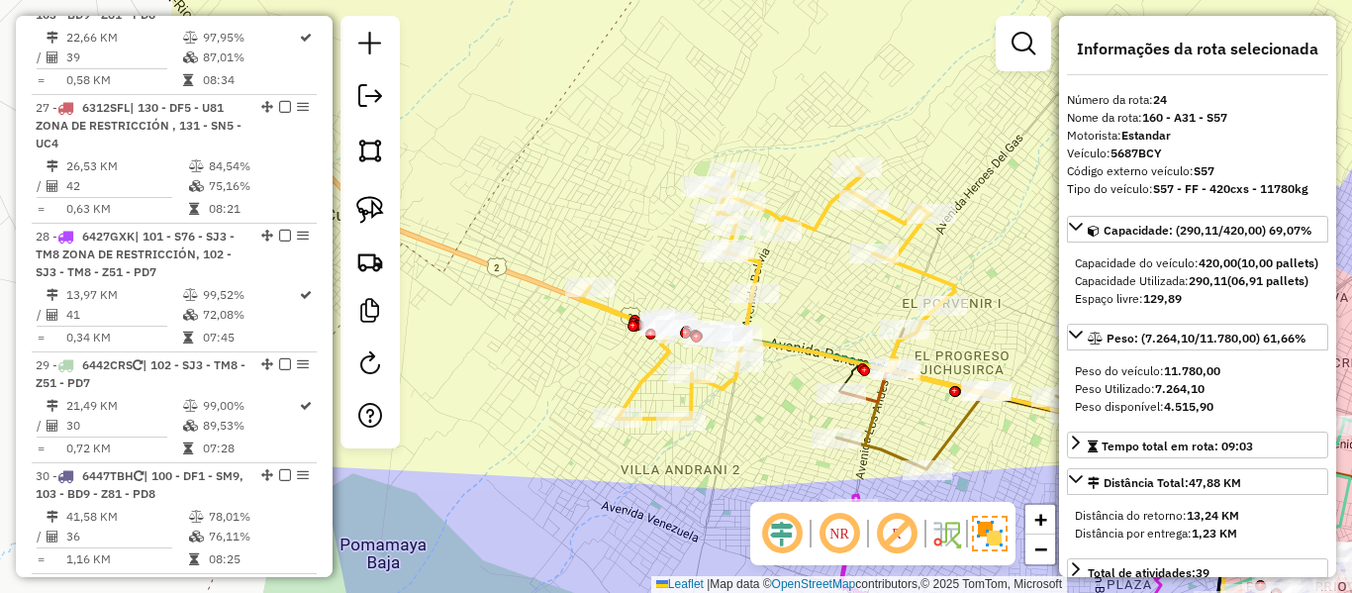
scroll to position [3121, 0]
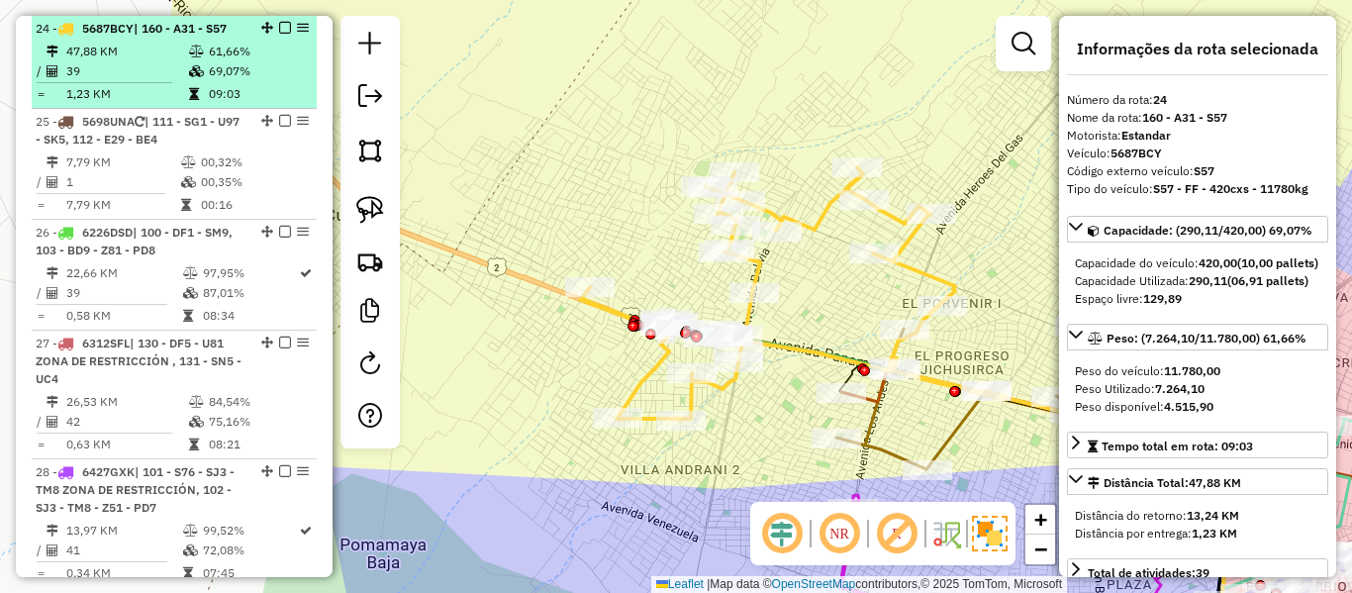
click at [242, 40] on li "24 - 5687BCY | 160 - A31 - S57 47,88 KM 61,66% / 39 69,07% = 1,23 KM 09:03" at bounding box center [174, 62] width 285 height 93
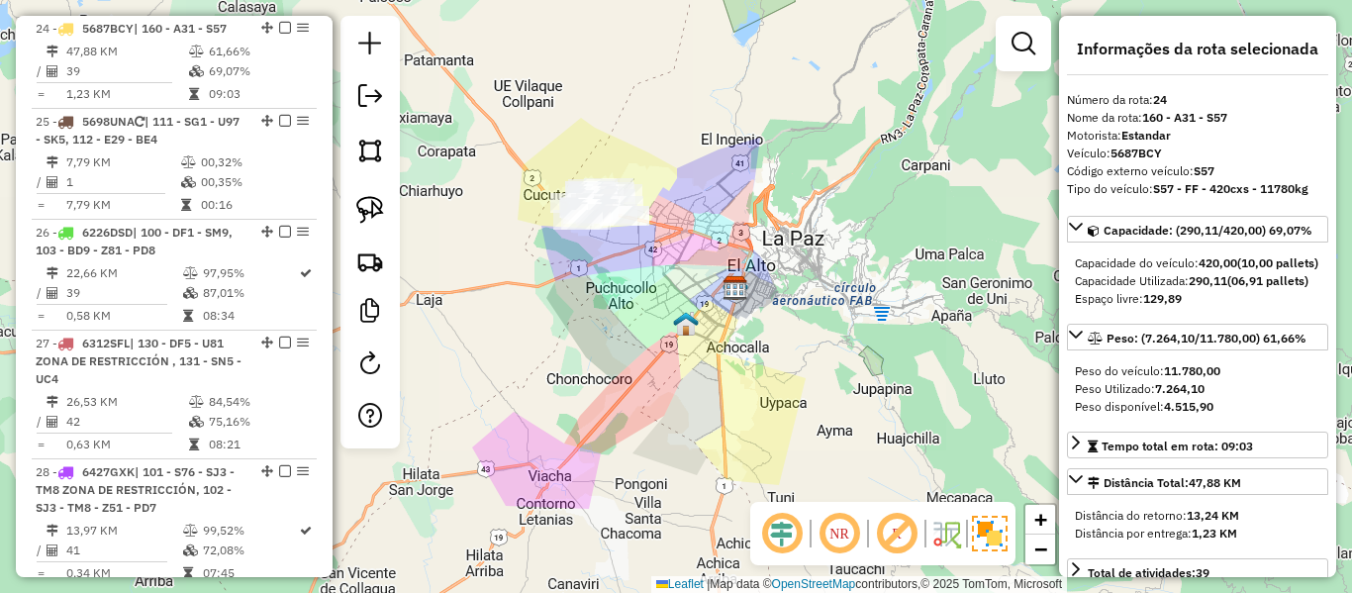
drag, startPoint x: 644, startPoint y: 242, endPoint x: 725, endPoint y: 269, distance: 84.8
click at [725, 269] on div "Janela de atendimento Grade de atendimento Capacidade Transportadoras Veículos …" at bounding box center [676, 296] width 1352 height 593
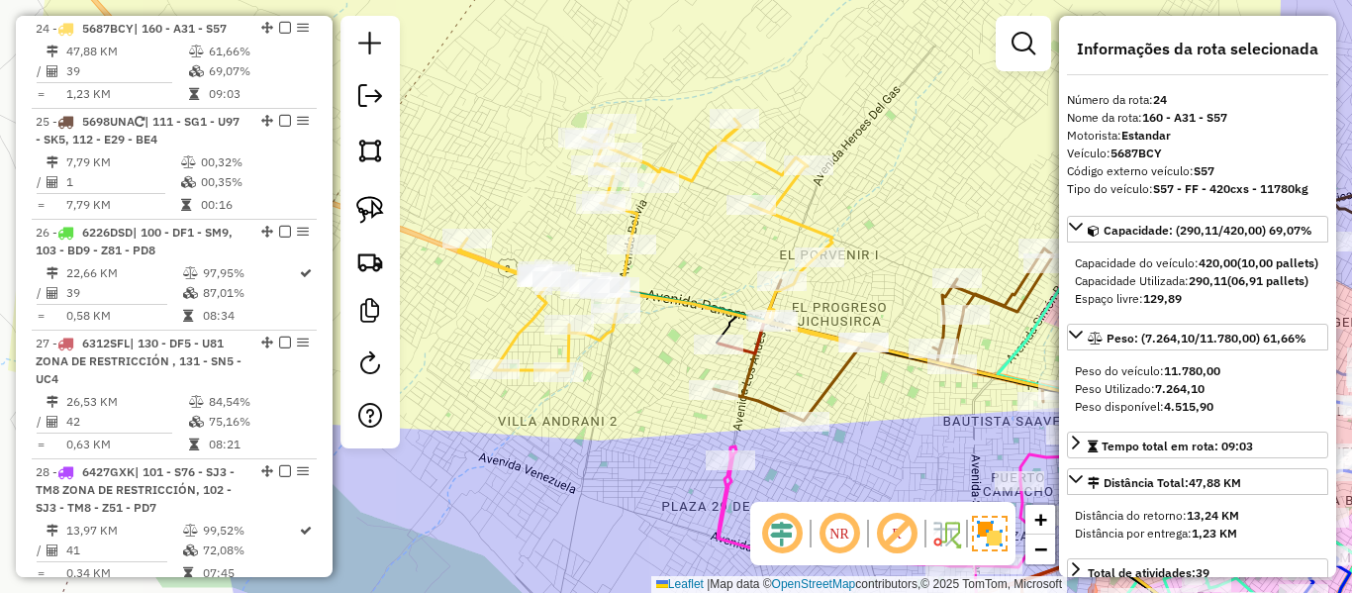
click at [635, 225] on icon at bounding box center [670, 245] width 424 height 253
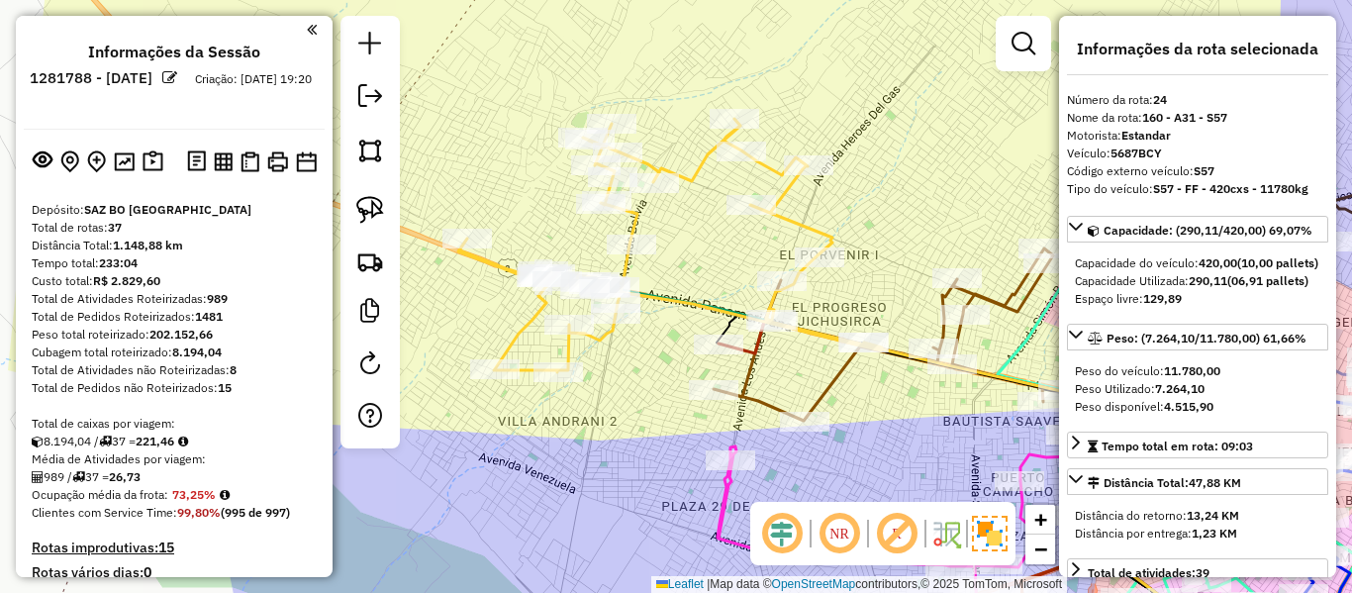
scroll to position [3121, 0]
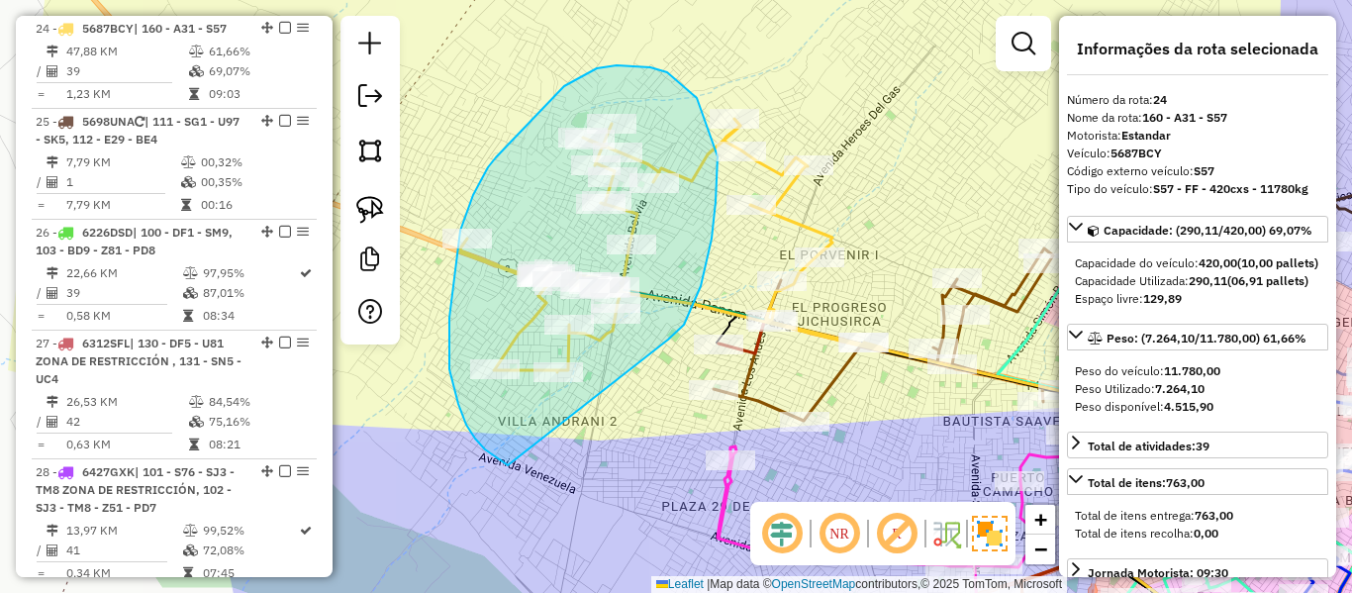
drag, startPoint x: 684, startPoint y: 325, endPoint x: 550, endPoint y: 455, distance: 186.9
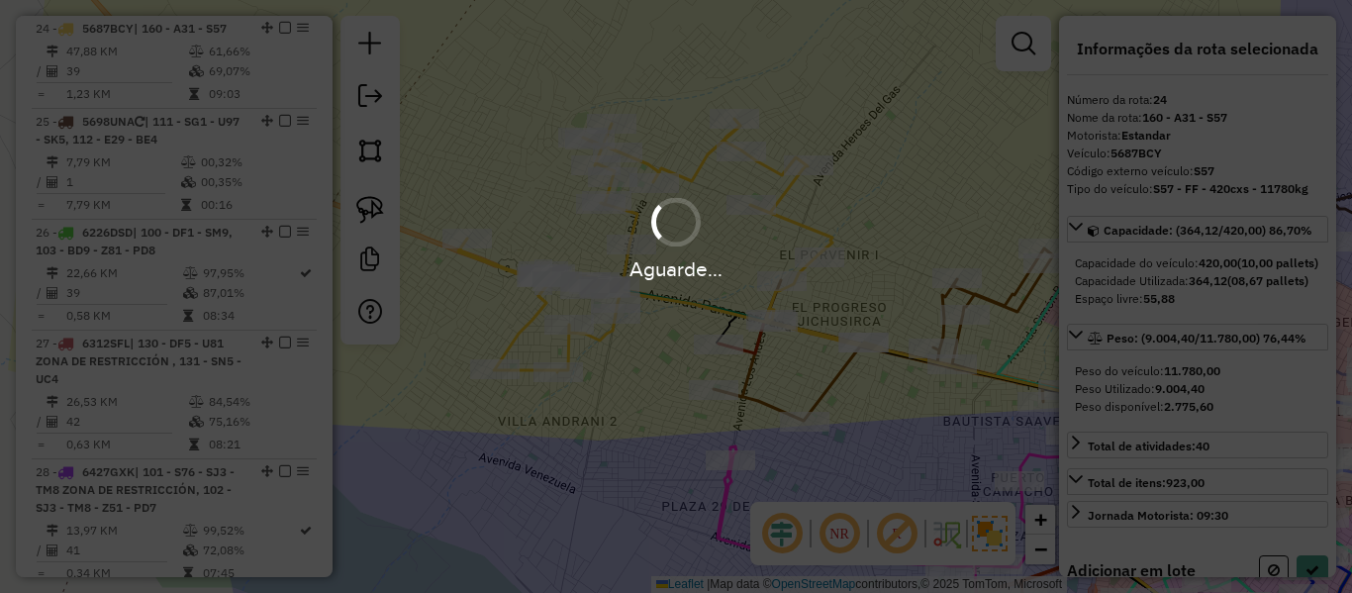
select select "**********"
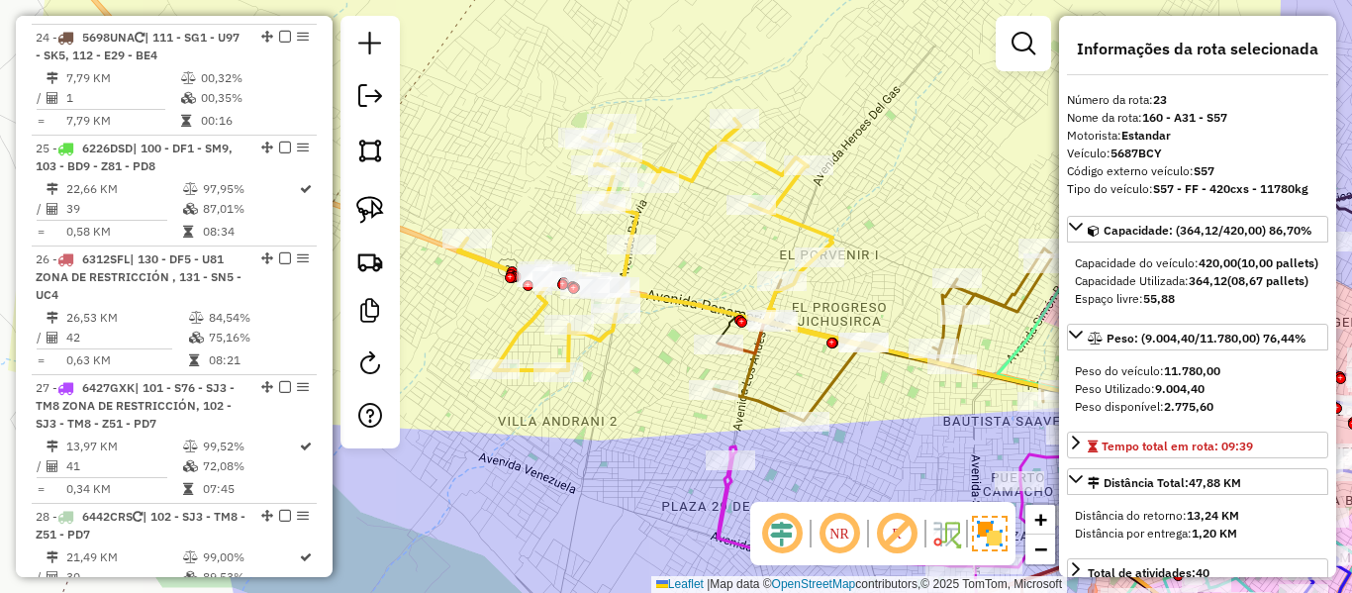
click at [515, 341] on icon at bounding box center [670, 245] width 424 height 253
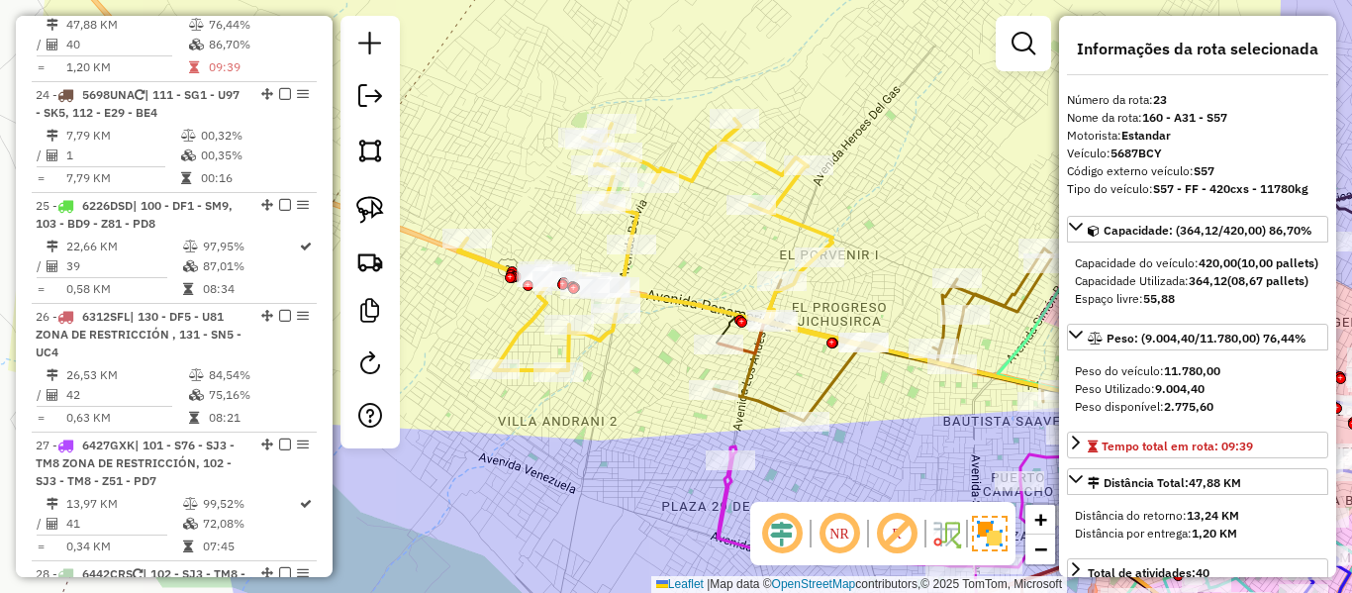
scroll to position [3028, 0]
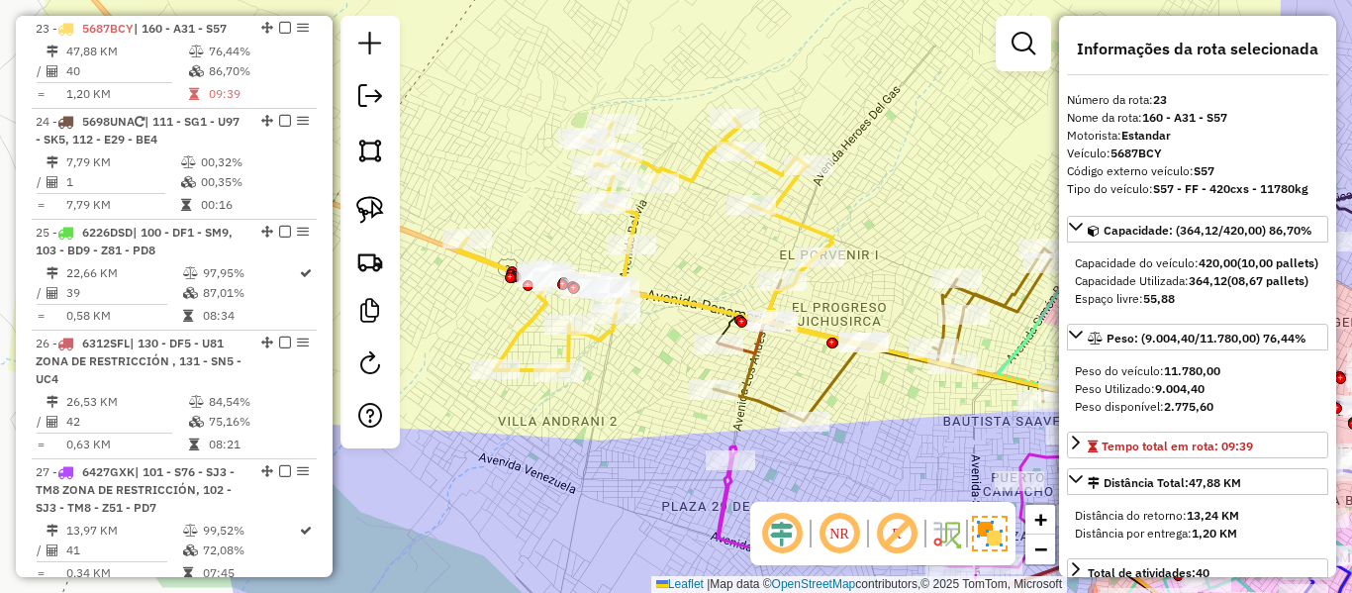
click at [514, 334] on icon at bounding box center [670, 245] width 424 height 253
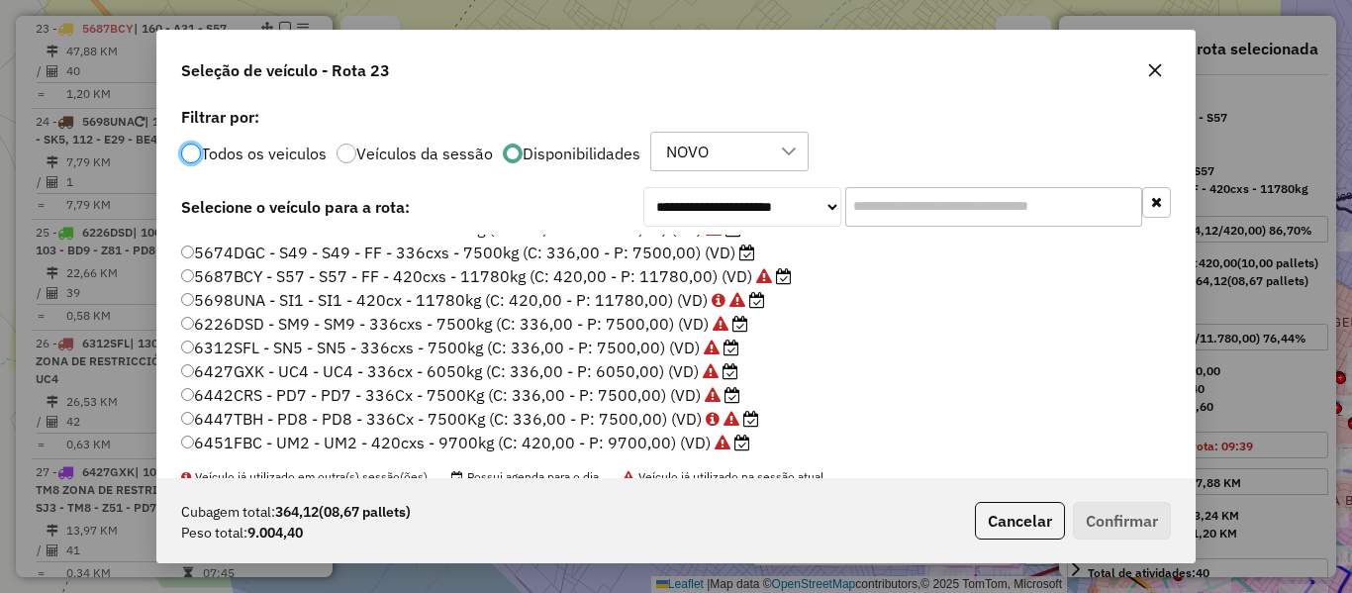
scroll to position [590, 0]
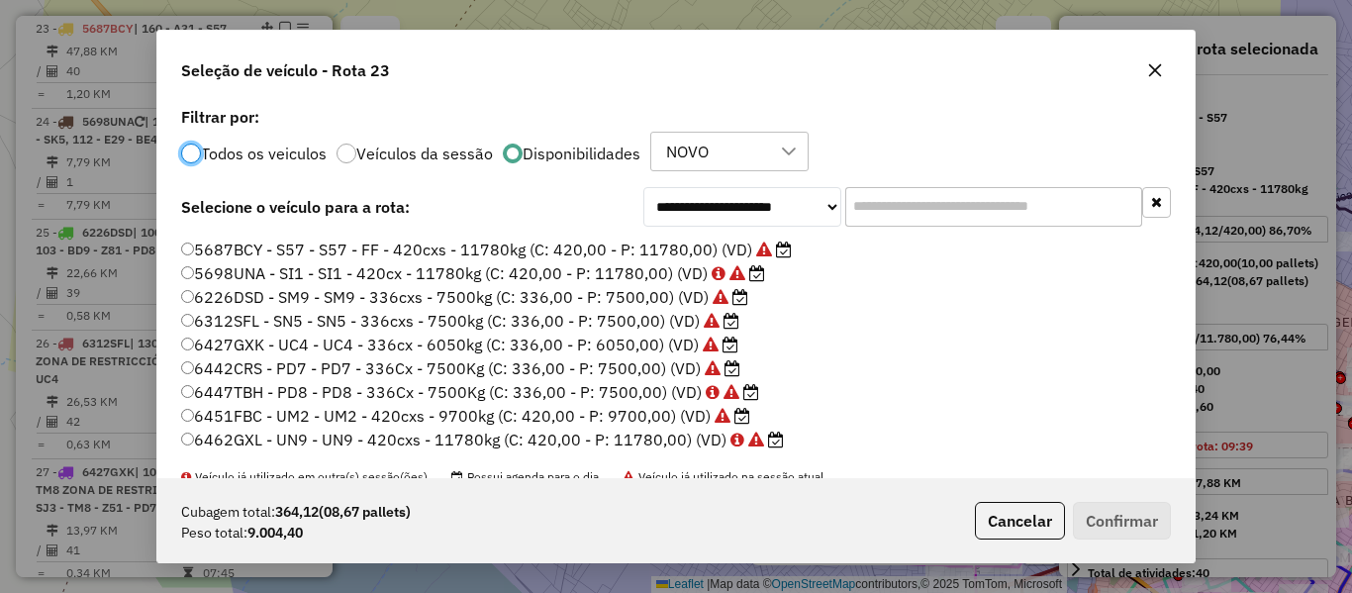
click at [649, 410] on label "6451FBC - UM2 - UM2 - 420cxs - 9700kg (C: 420,00 - P: 9700,00) (VD)" at bounding box center [465, 416] width 569 height 24
click at [1122, 524] on button "Confirmar" at bounding box center [1122, 521] width 98 height 38
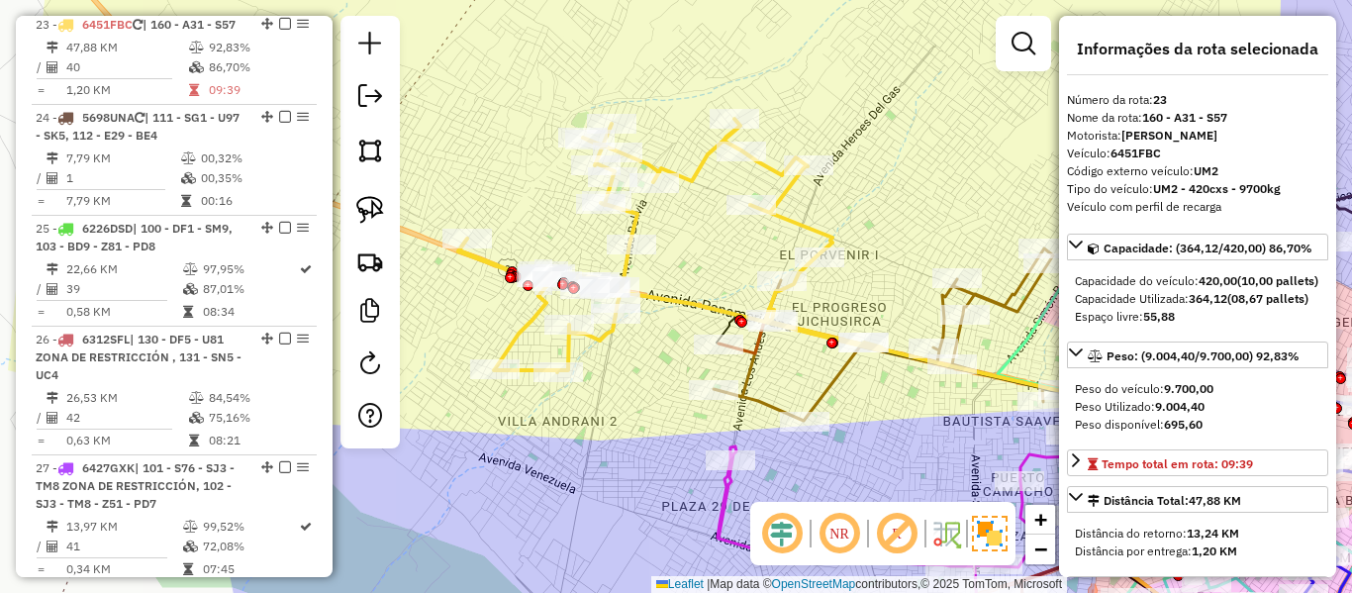
scroll to position [3028, 0]
click at [796, 223] on icon at bounding box center [670, 245] width 424 height 253
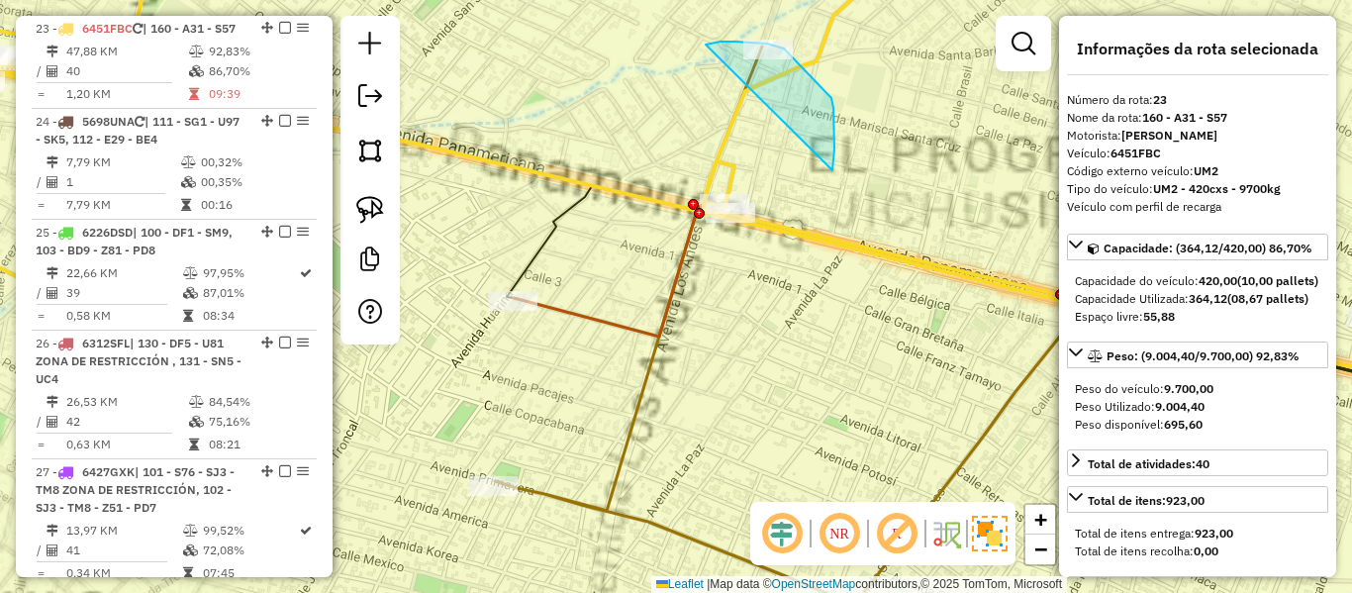
drag, startPoint x: 832, startPoint y: 98, endPoint x: 686, endPoint y: 73, distance: 147.6
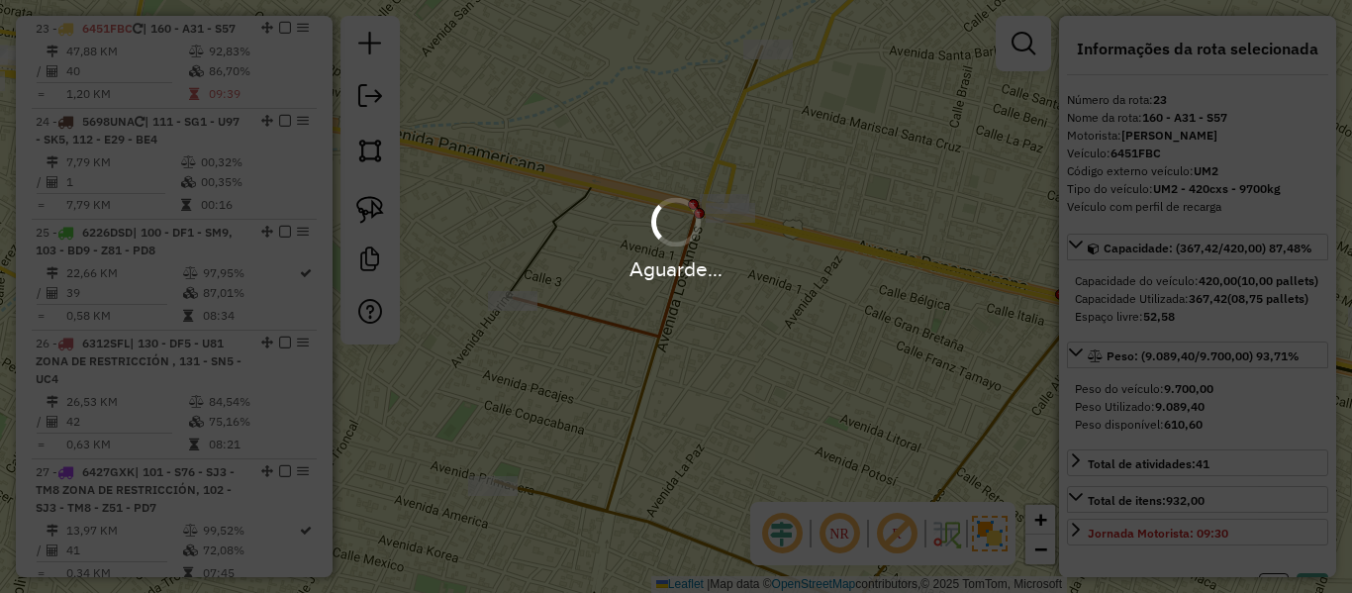
select select "**********"
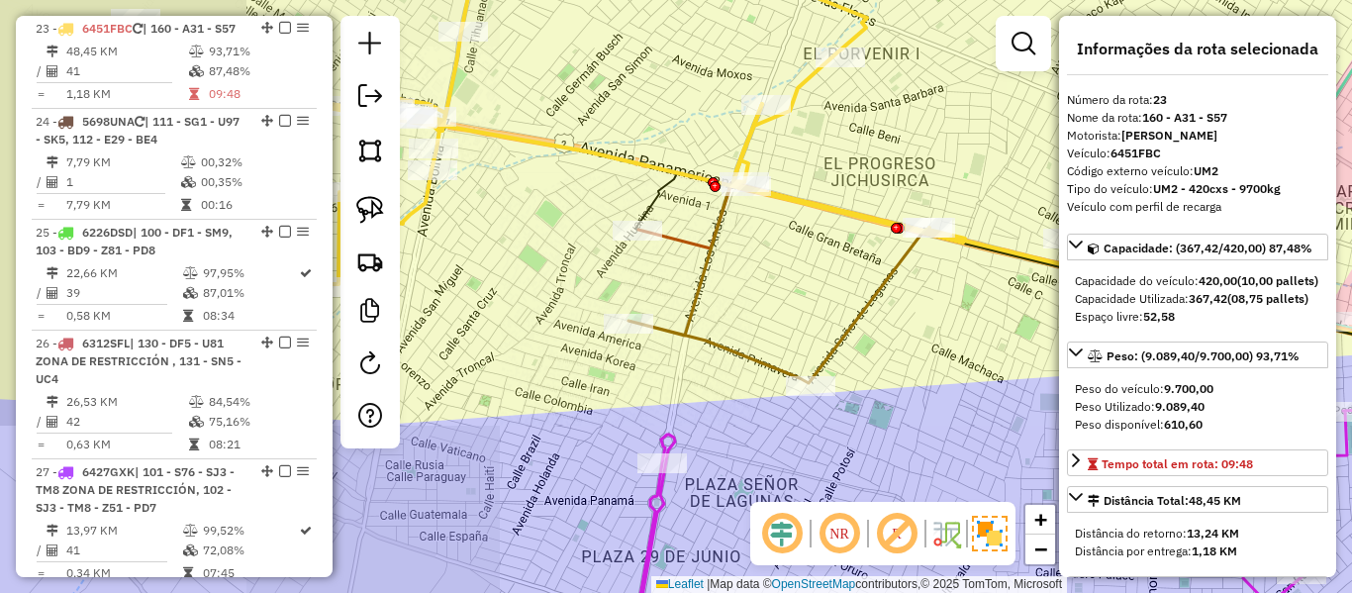
click at [801, 110] on icon at bounding box center [541, 114] width 847 height 346
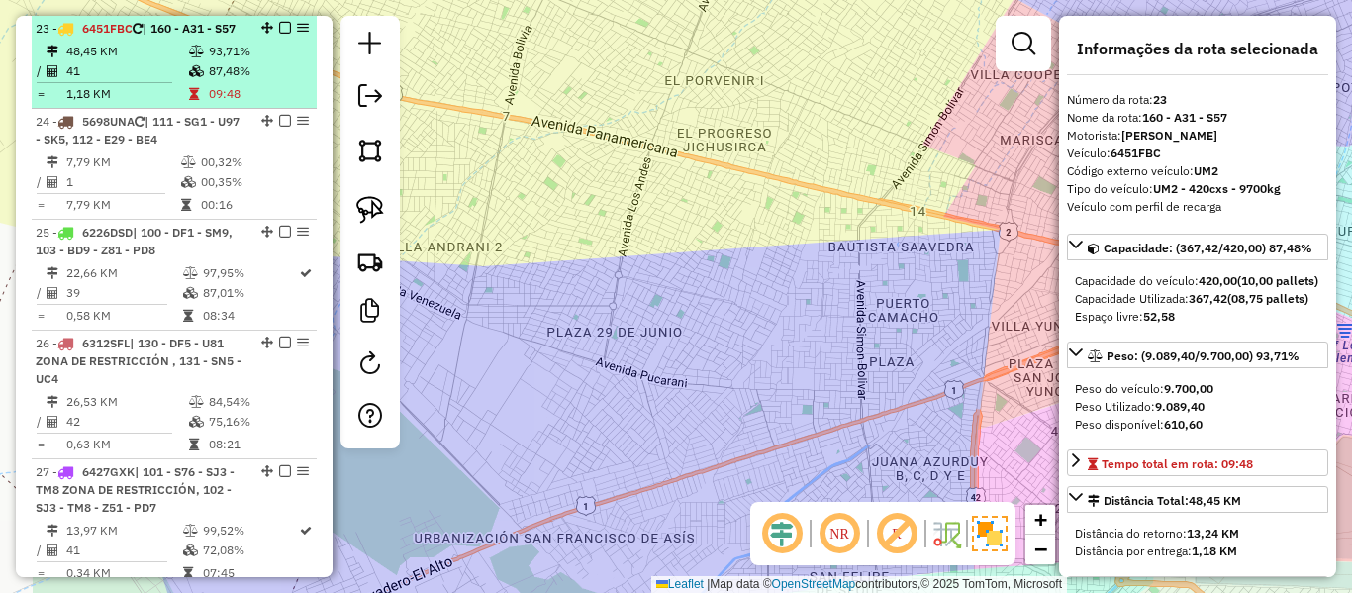
click at [270, 61] on td "93,71%" at bounding box center [258, 52] width 100 height 20
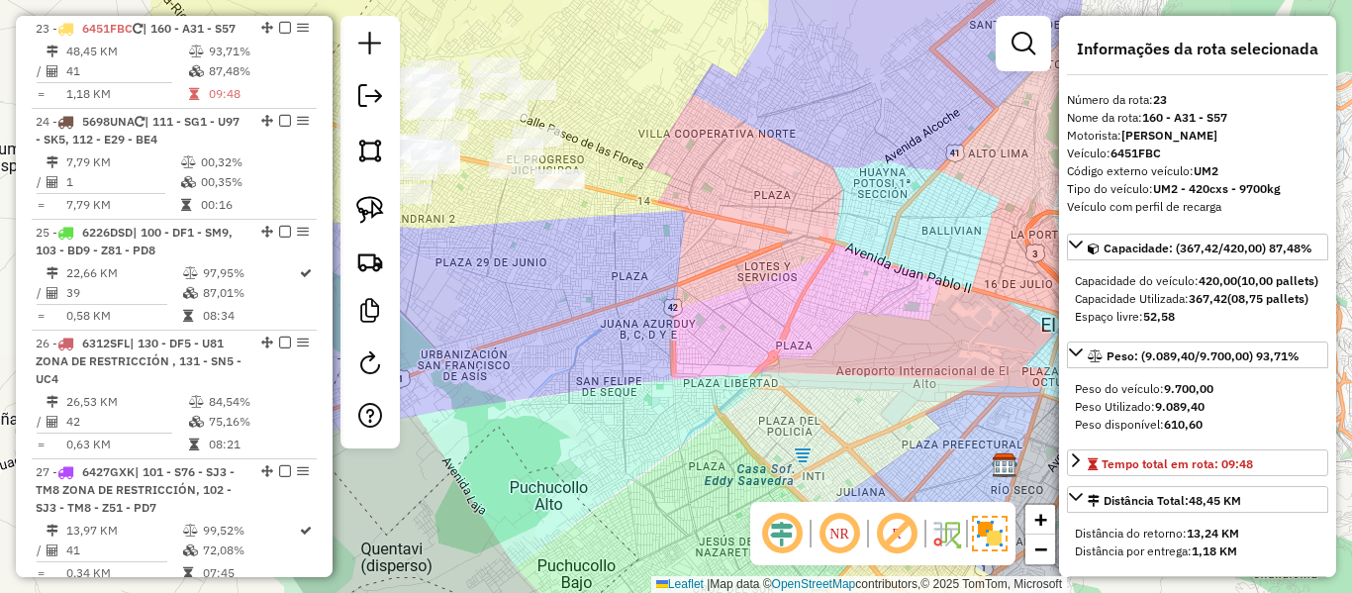
drag, startPoint x: 618, startPoint y: 214, endPoint x: 1174, endPoint y: 340, distance: 570.4
click at [1174, 340] on hb-router-mapa "Informações da Sessão 1281788 - [DATE] Criação: [DATE] 19:20 Depósito: SAZ BO […" at bounding box center [676, 296] width 1352 height 593
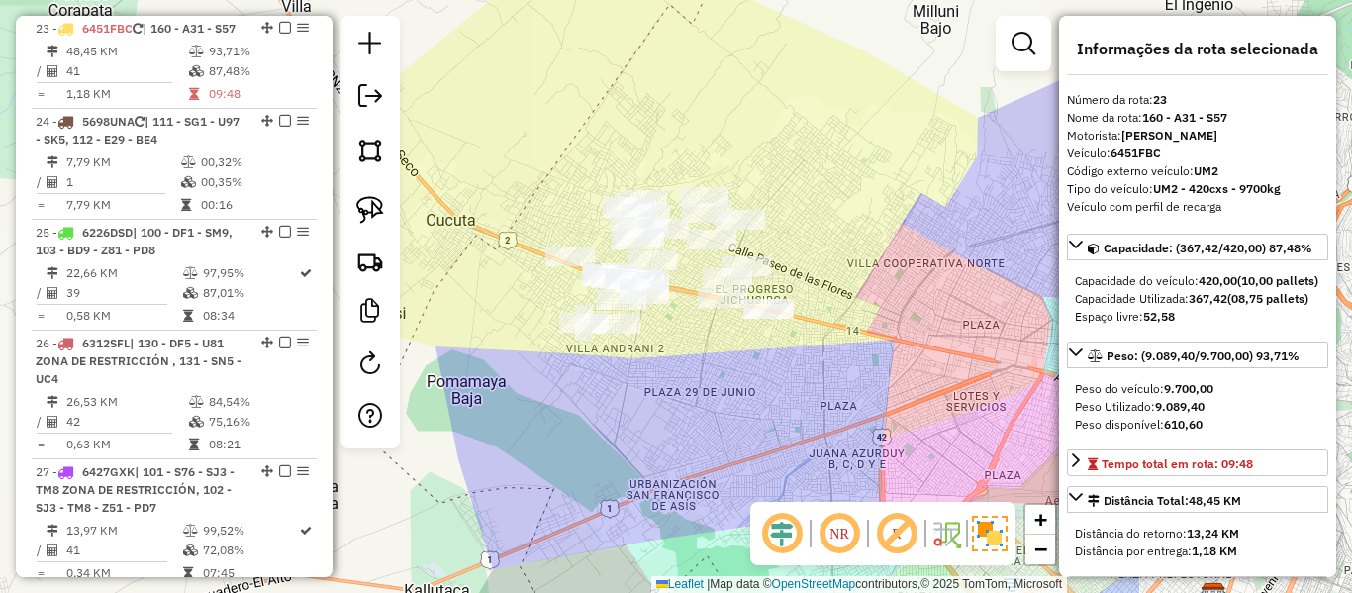
drag, startPoint x: 992, startPoint y: 327, endPoint x: 644, endPoint y: 331, distance: 347.5
click at [644, 331] on div "Rota 23 - Placa 6451FBC 0000892642 - [PERSON_NAME] de atendimento Grade de aten…" at bounding box center [676, 296] width 1352 height 593
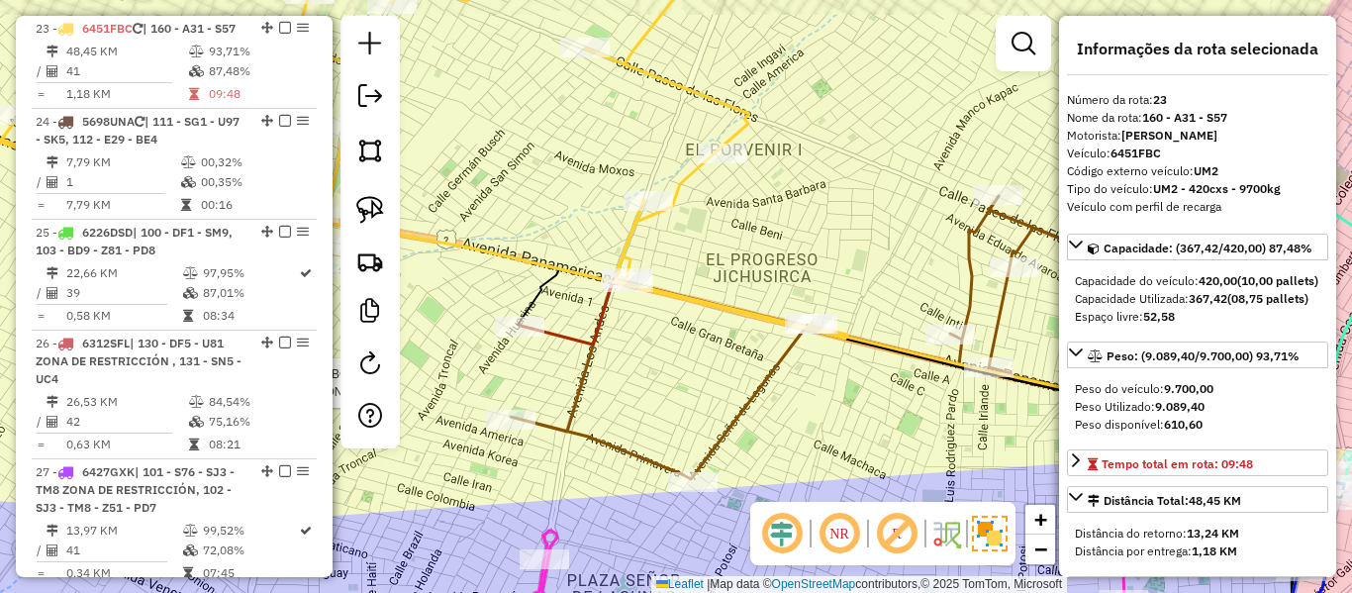
click at [682, 185] on icon at bounding box center [423, 162] width 847 height 443
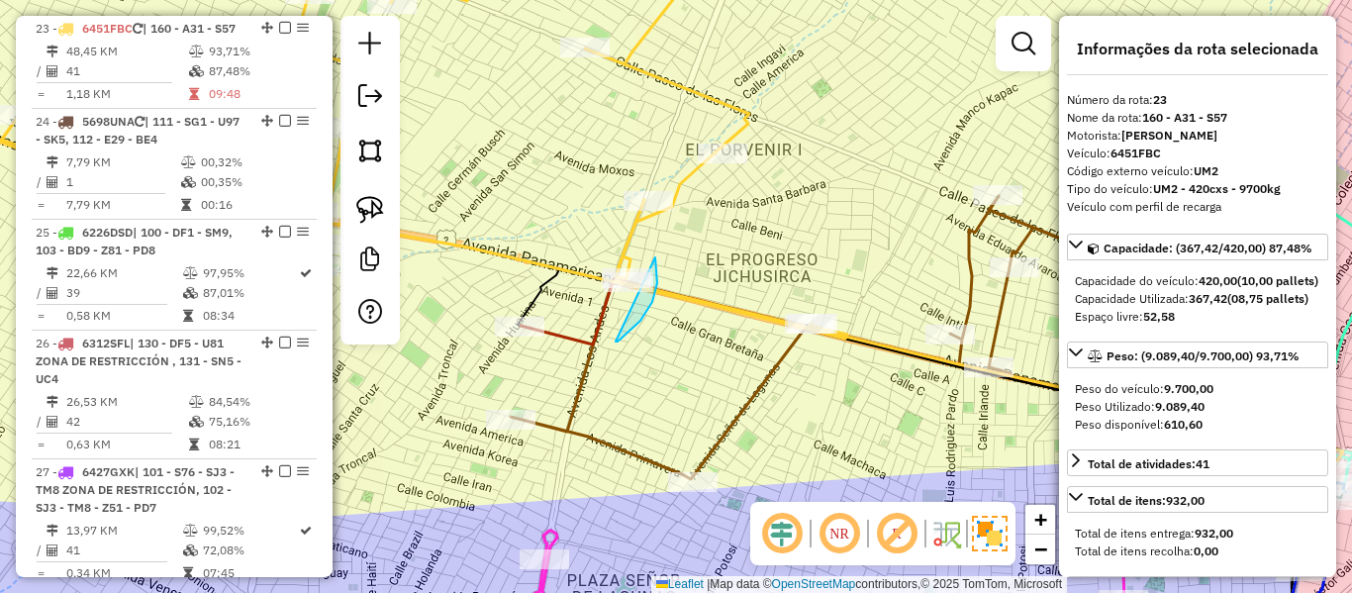
drag, startPoint x: 618, startPoint y: 342, endPoint x: 569, endPoint y: 270, distance: 86.2
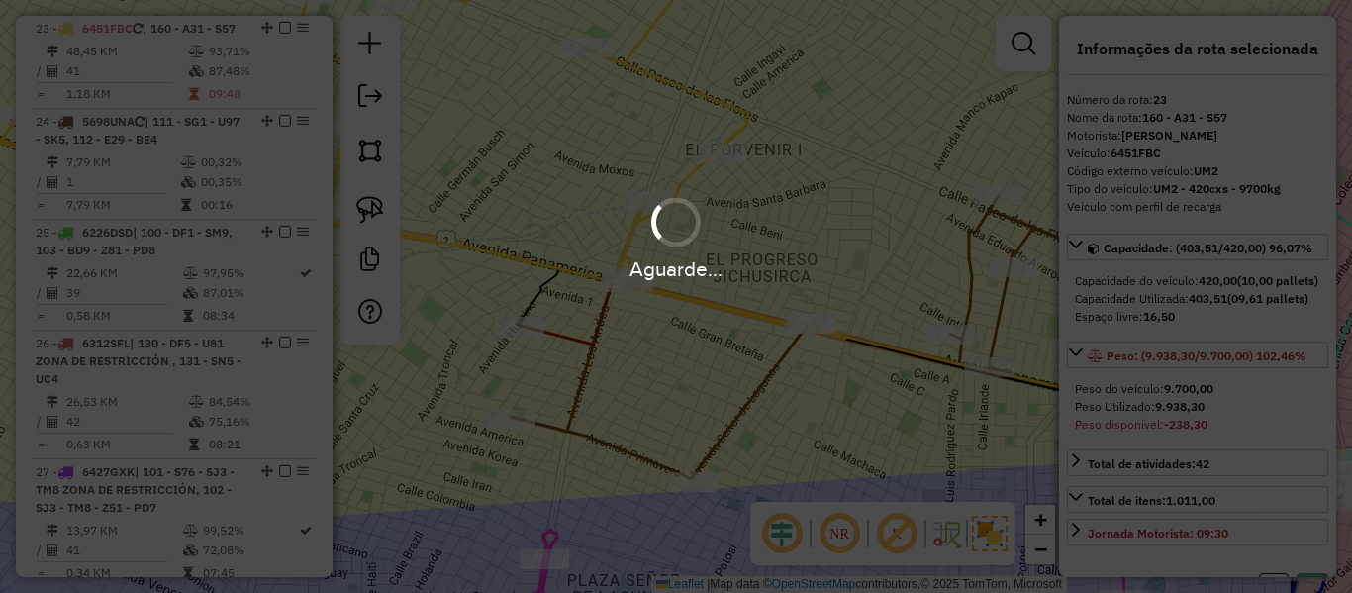
select select "**********"
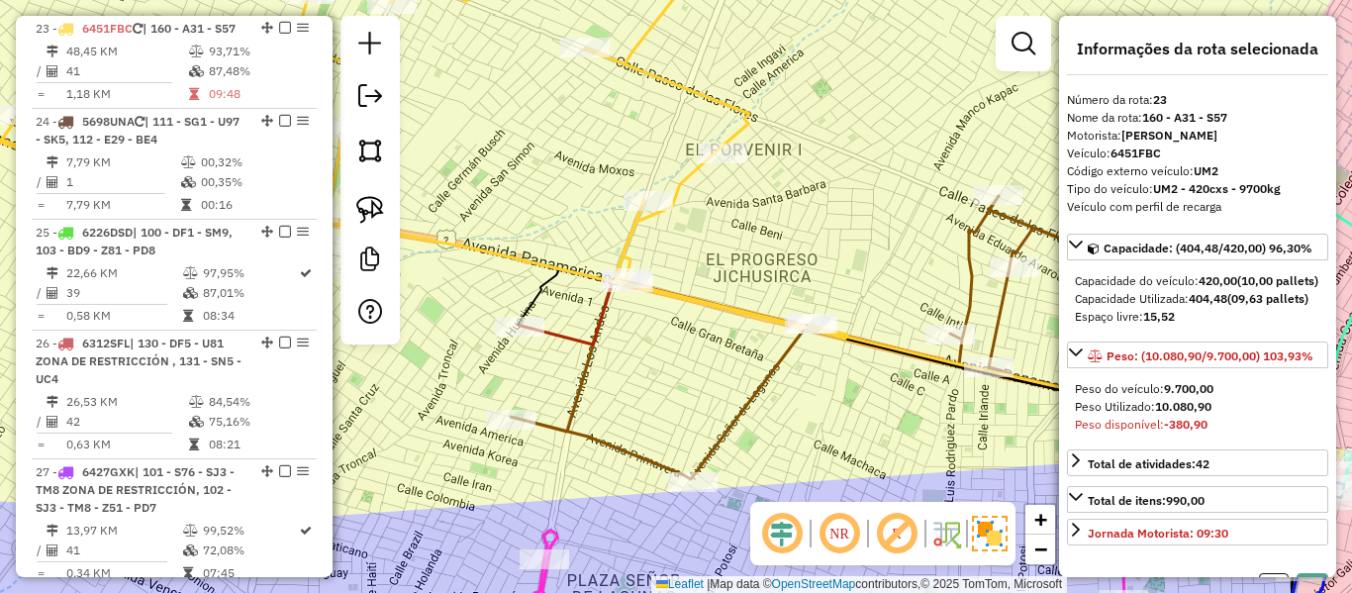
select select "**********"
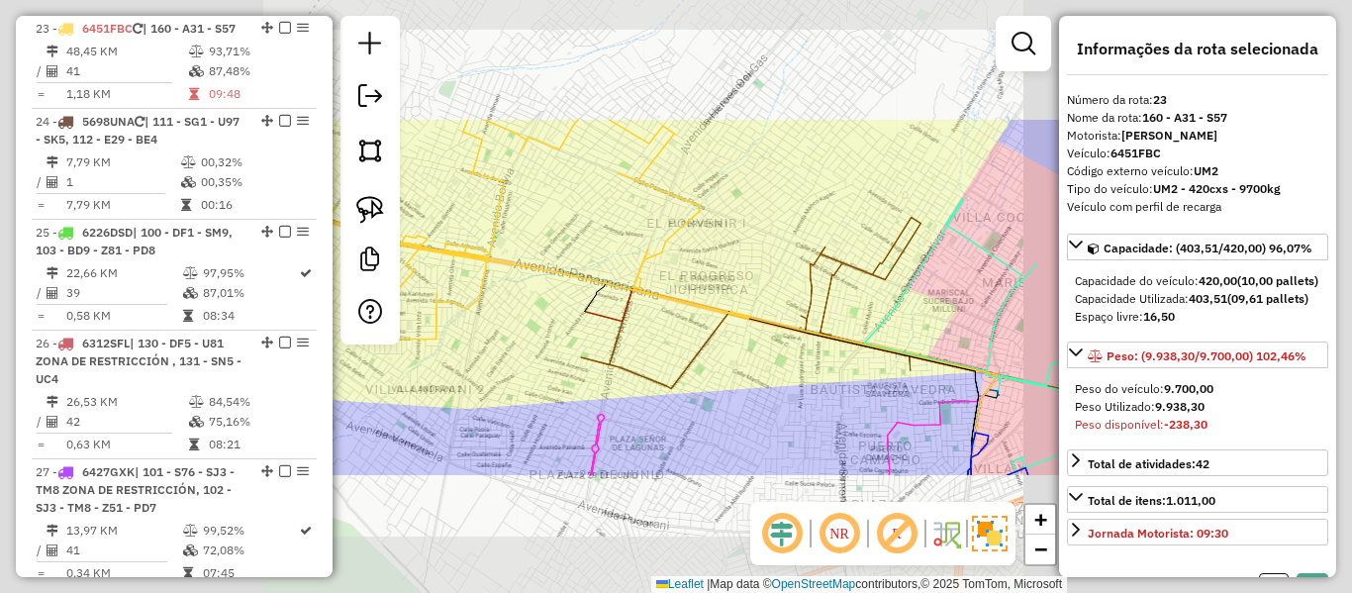
click at [663, 325] on div "Rota 5 - Placa 4511THS 0000044228 - MAY. [PERSON_NAME] de atendimento Grade de …" at bounding box center [676, 296] width 1352 height 593
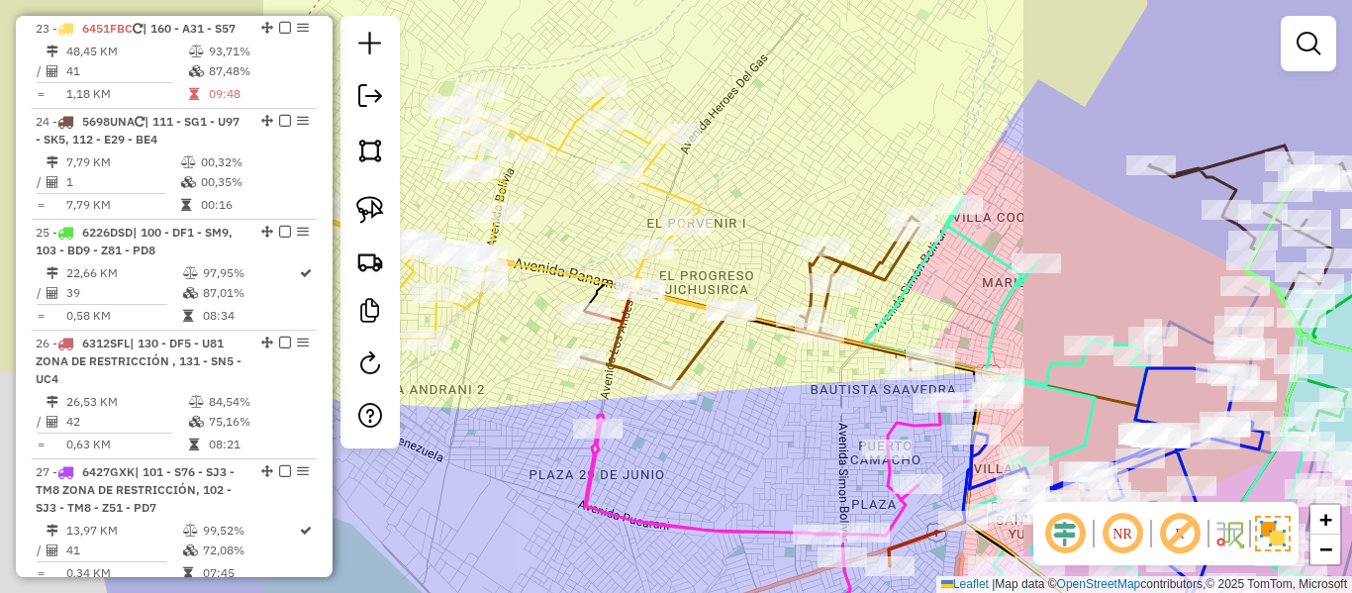
drag, startPoint x: 676, startPoint y: 324, endPoint x: 878, endPoint y: 329, distance: 202.0
click at [878, 329] on div "Janela de atendimento Grade de atendimento Capacidade Transportadoras Veículos …" at bounding box center [676, 296] width 1352 height 593
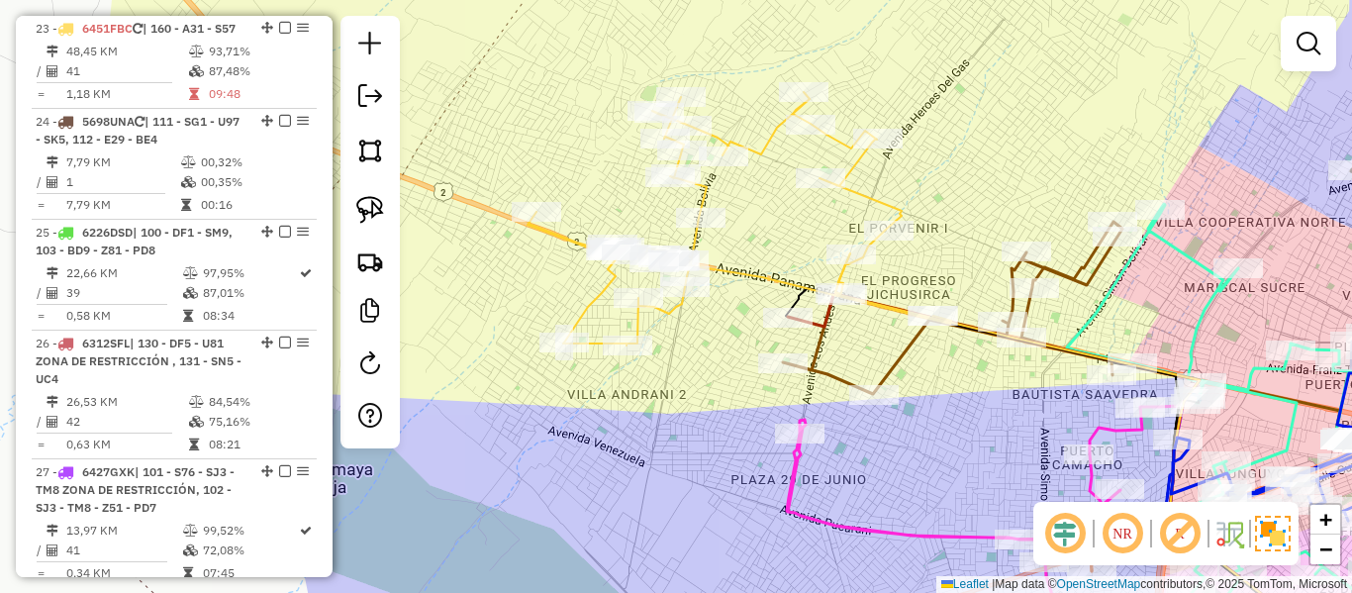
click at [705, 236] on icon at bounding box center [740, 218] width 424 height 253
select select "**********"
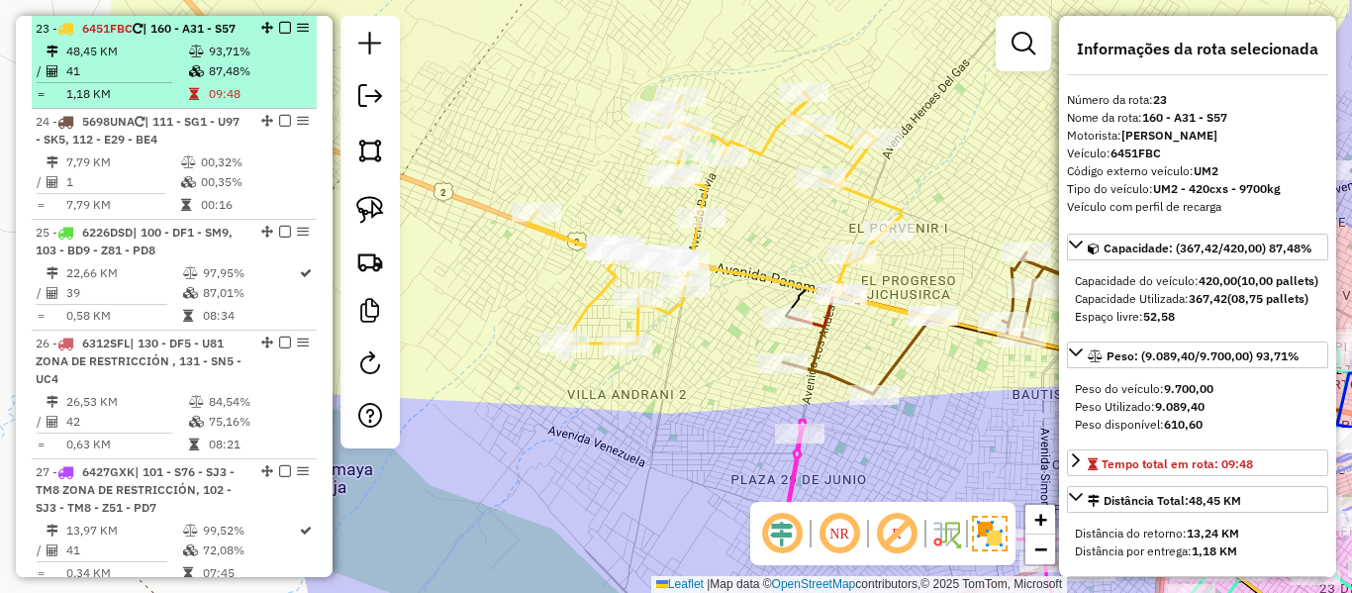
click at [279, 30] on em at bounding box center [285, 28] width 12 height 12
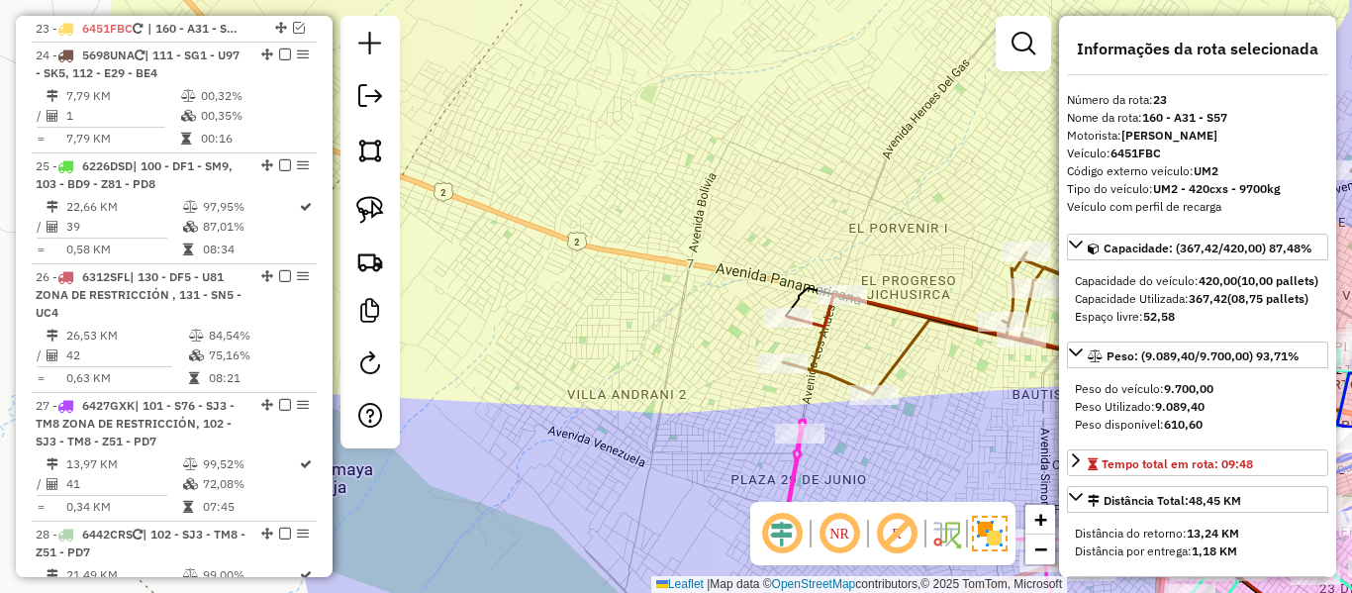
scroll to position [2944, 0]
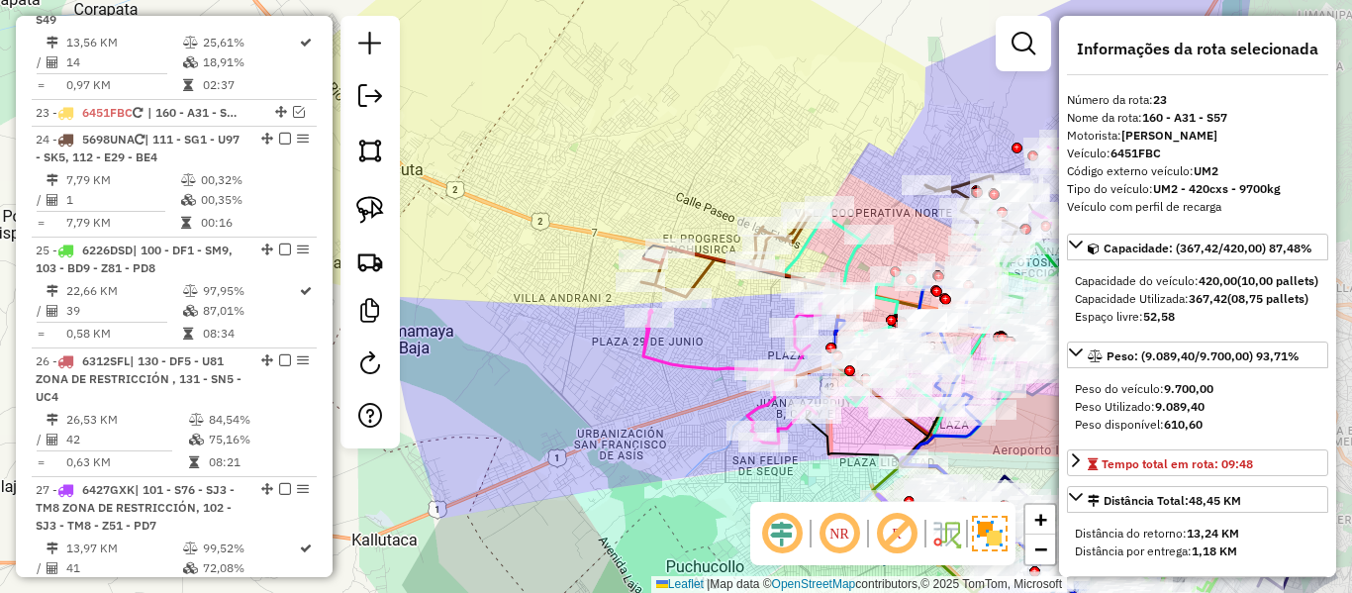
drag, startPoint x: 819, startPoint y: 377, endPoint x: 697, endPoint y: 335, distance: 129.0
click at [697, 335] on div "Rota 17 - Placa 5577ZIE 0000910925 - JULIO ORUNO CAR Janela de atendimento Grad…" at bounding box center [676, 296] width 1352 height 593
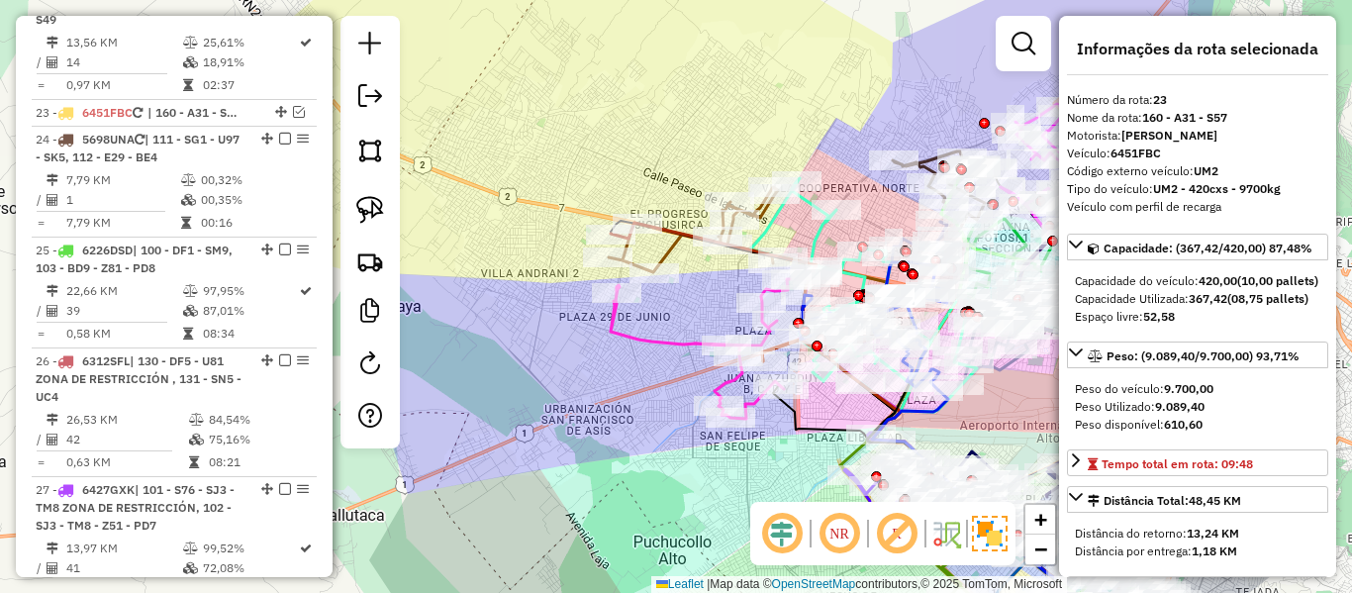
click at [684, 297] on div "Janela de atendimento Grade de atendimento Capacidade Transportadoras Veículos …" at bounding box center [676, 296] width 1352 height 593
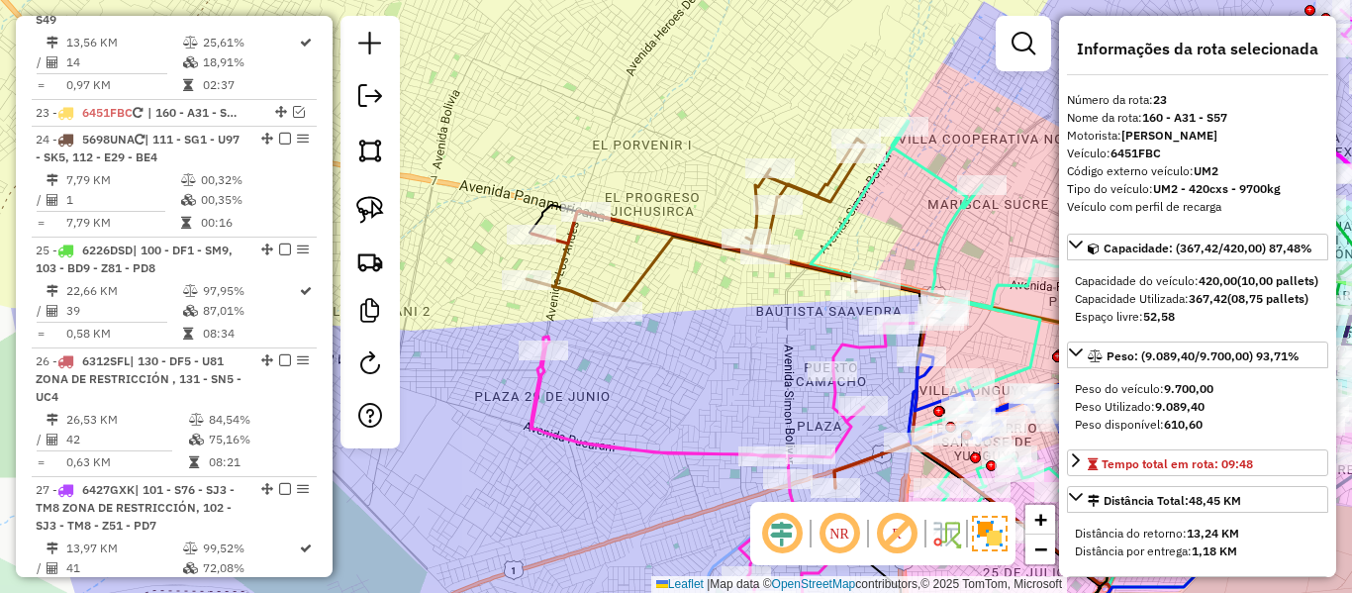
drag, startPoint x: 745, startPoint y: 323, endPoint x: 751, endPoint y: 335, distance: 13.3
click at [751, 335] on div "Janela de atendimento Grade de atendimento Capacidade Transportadoras Veículos …" at bounding box center [676, 296] width 1352 height 593
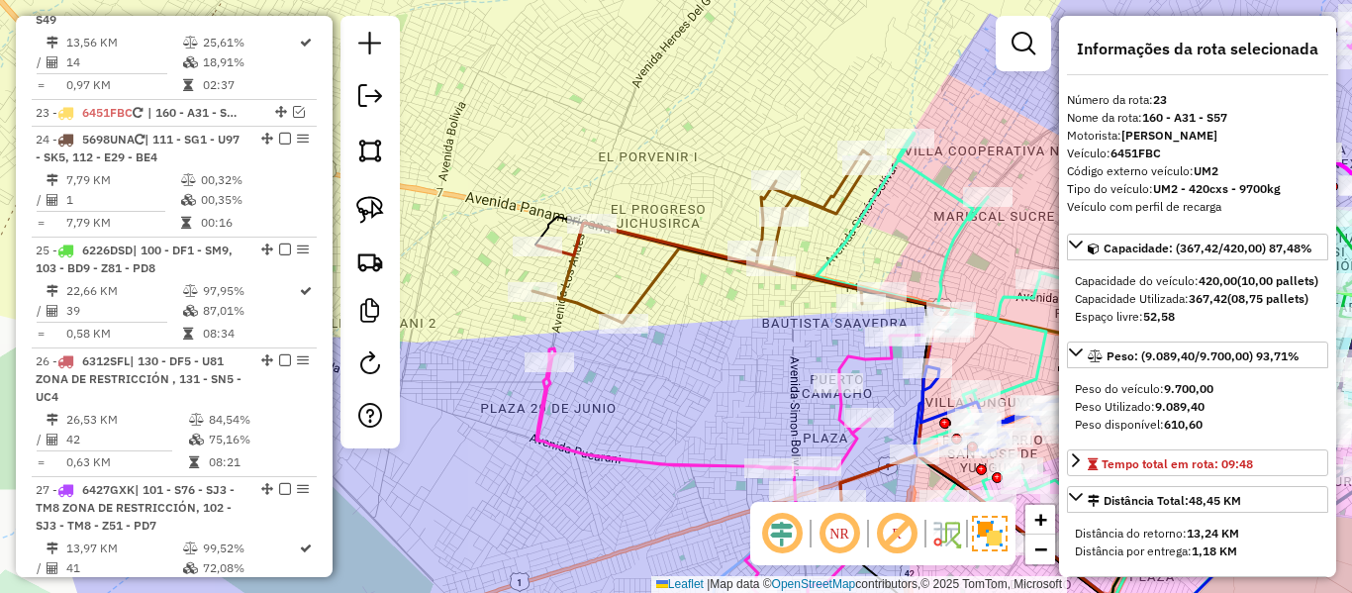
click at [569, 254] on icon at bounding box center [744, 361] width 412 height 277
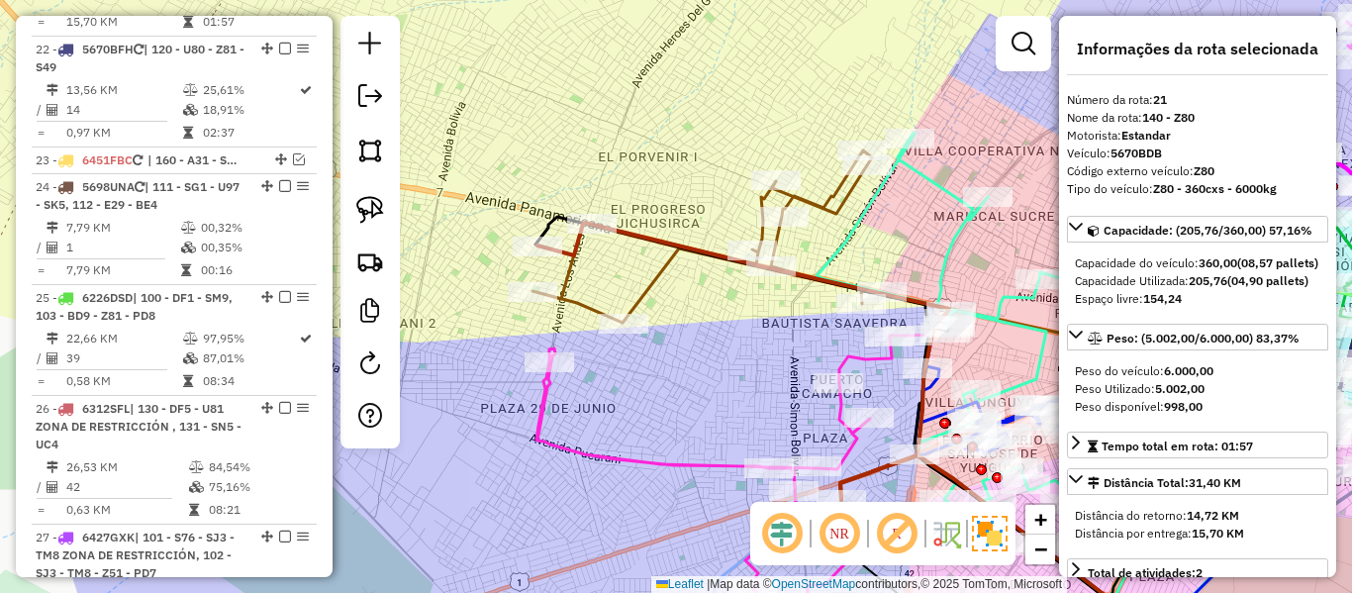
scroll to position [2824, 0]
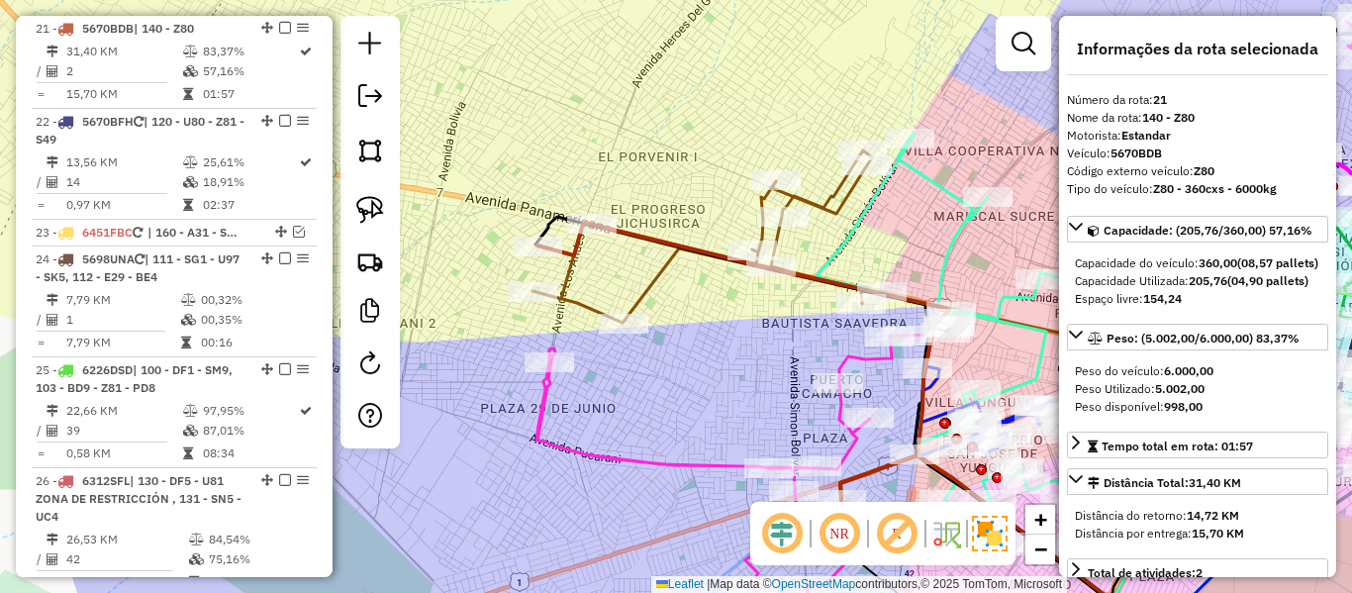
click at [640, 294] on icon at bounding box center [820, 256] width 574 height 213
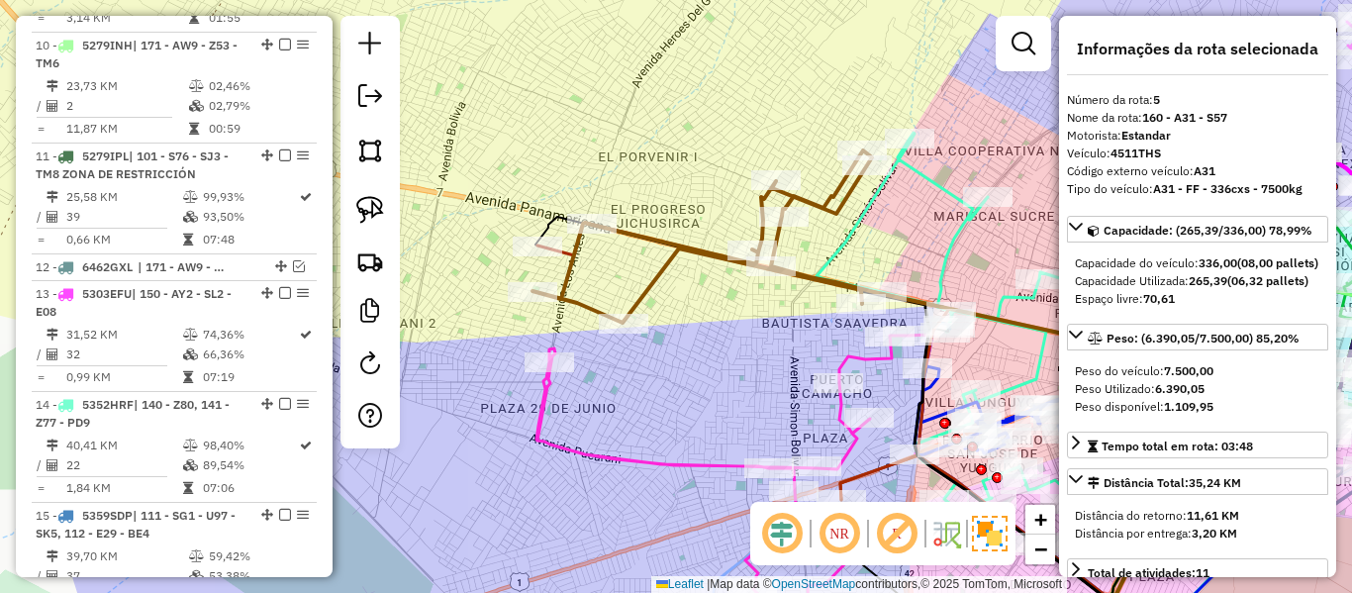
scroll to position [1206, 0]
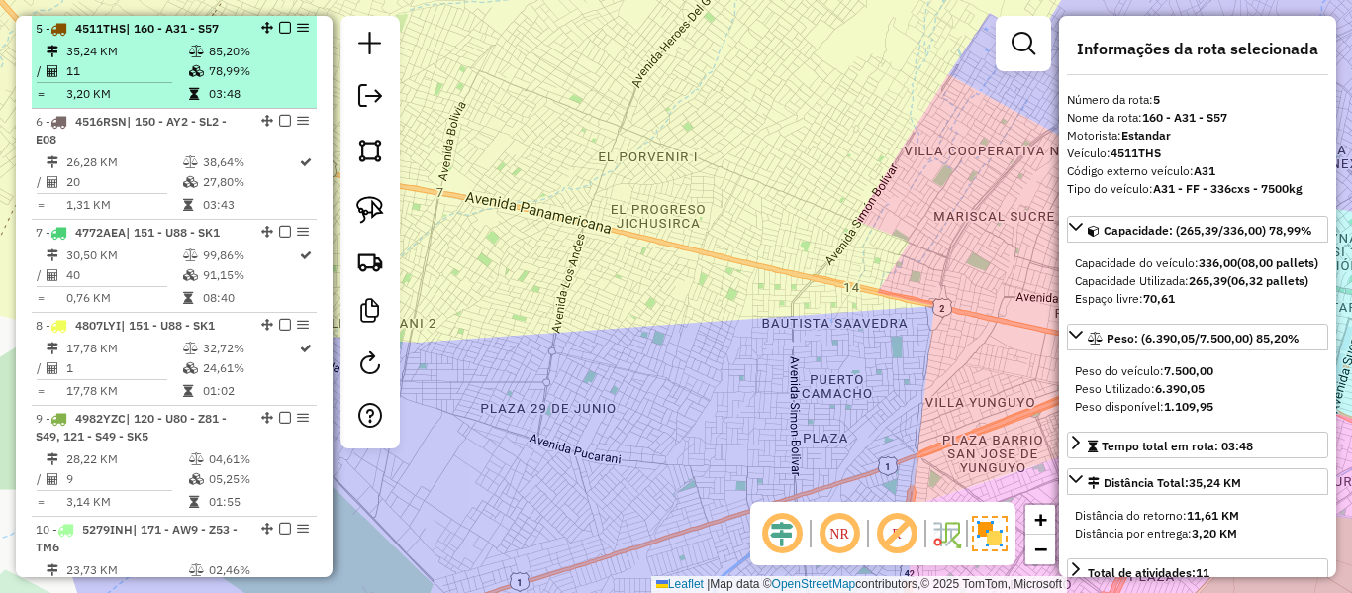
click at [208, 63] on td "78,99%" at bounding box center [258, 71] width 100 height 20
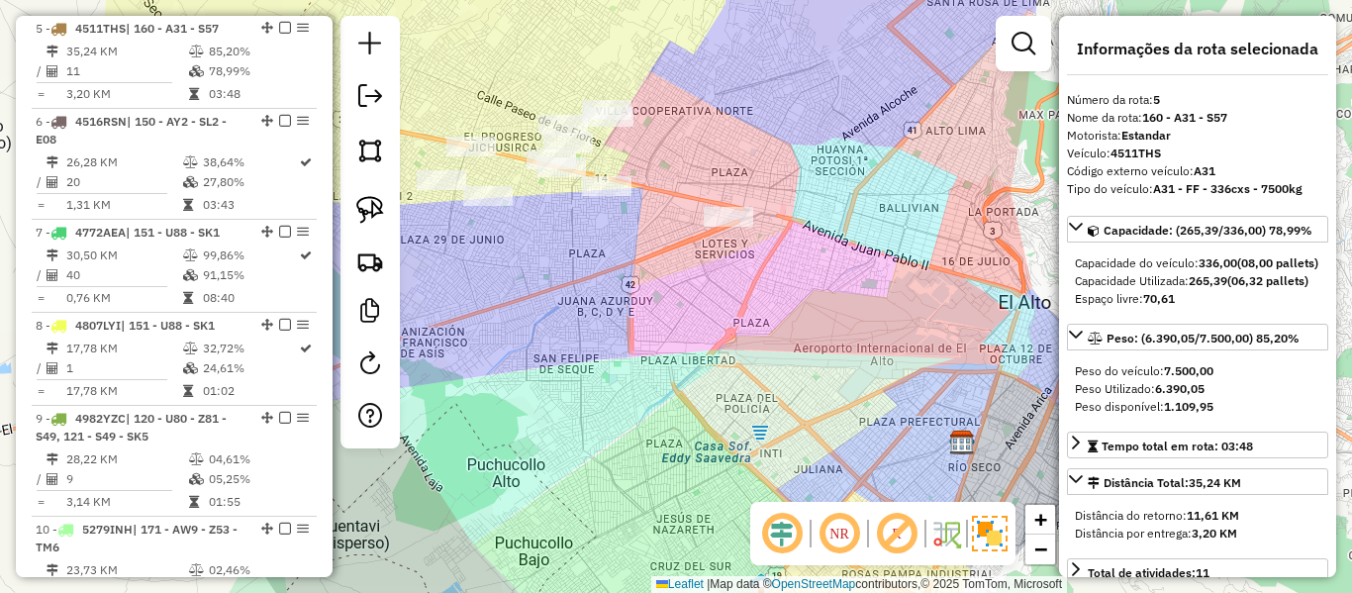
drag, startPoint x: 519, startPoint y: 243, endPoint x: 680, endPoint y: 287, distance: 167.4
click at [680, 287] on div "Rota 5 - Placa 4511THS 0000869640 - MAY. GONZALO CA Janela de atendimento Grade…" at bounding box center [676, 296] width 1352 height 593
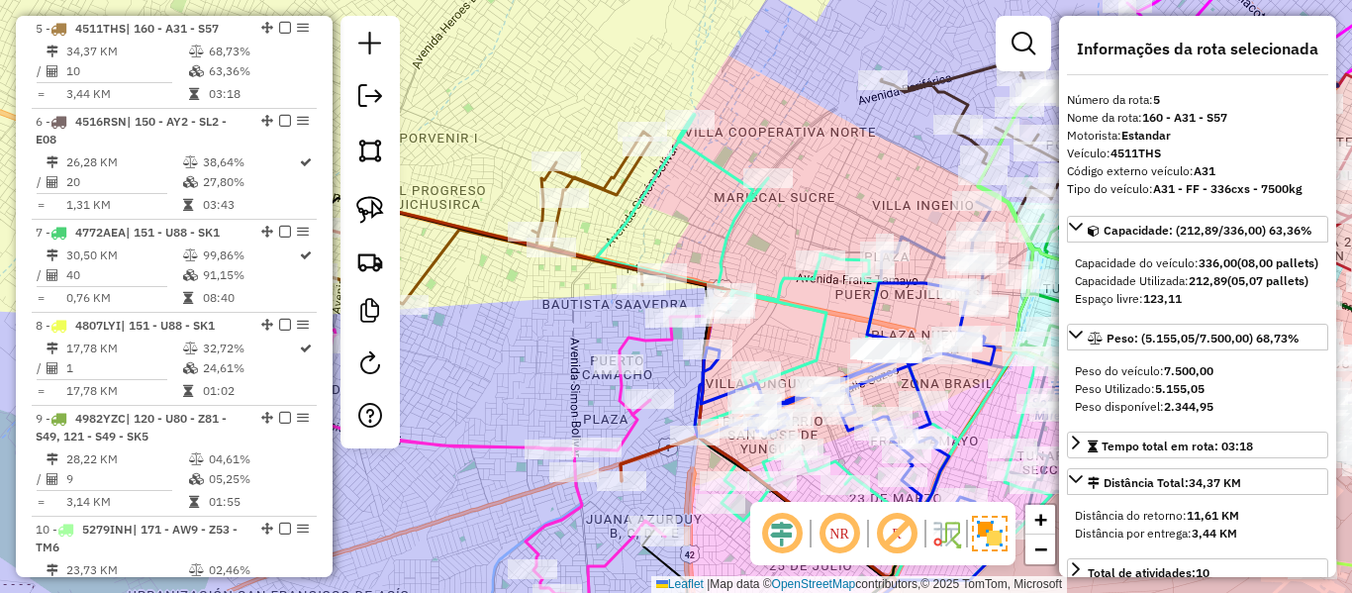
drag, startPoint x: 575, startPoint y: 214, endPoint x: 616, endPoint y: 197, distance: 43.9
click at [621, 216] on icon at bounding box center [824, 347] width 454 height 466
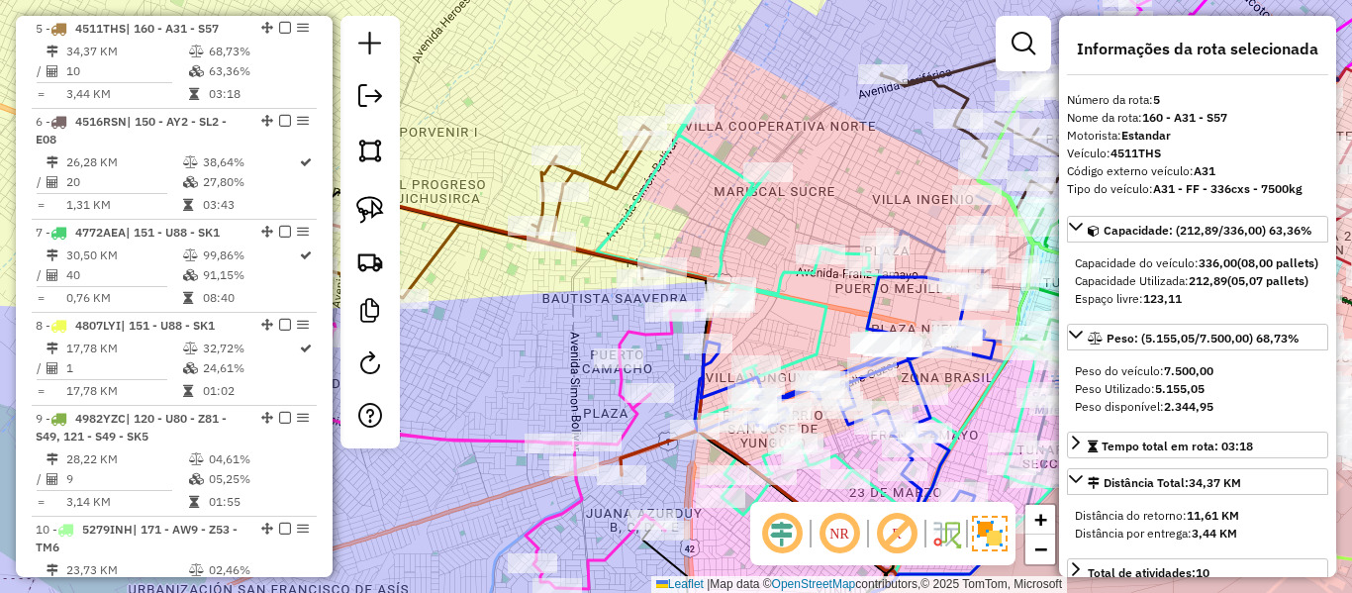
click at [616, 197] on icon at bounding box center [483, 212] width 340 height 172
click at [609, 172] on icon at bounding box center [483, 212] width 340 height 172
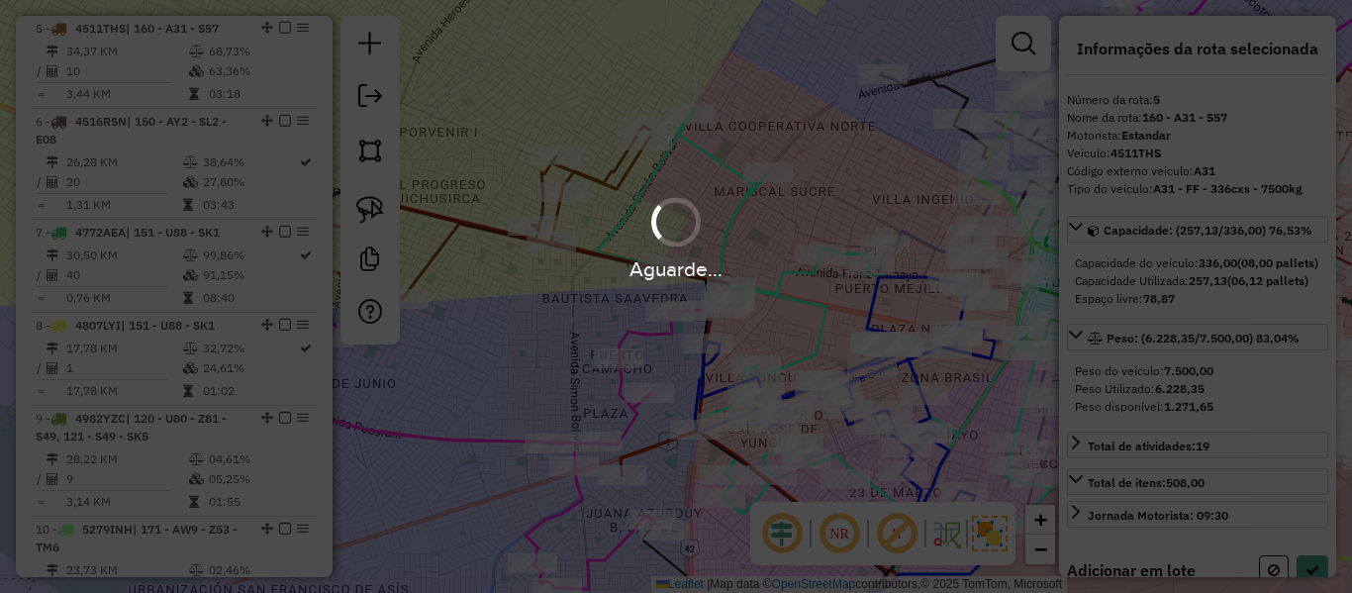
select select "**********"
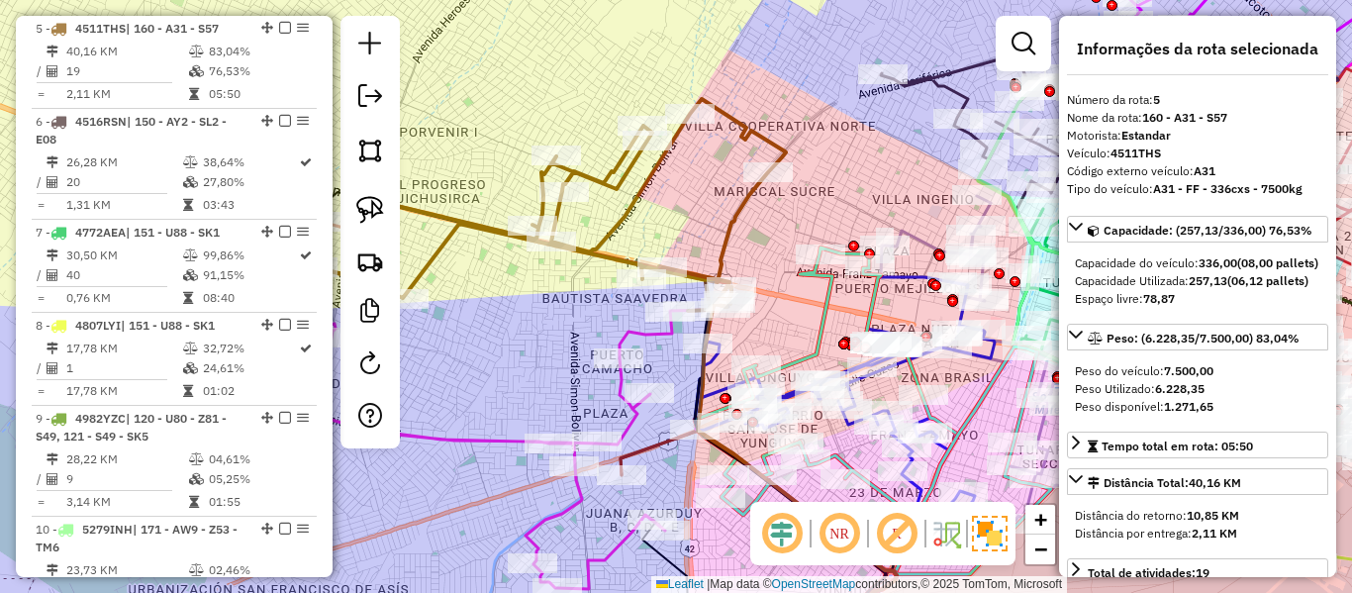
click at [613, 179] on icon at bounding box center [549, 205] width 473 height 212
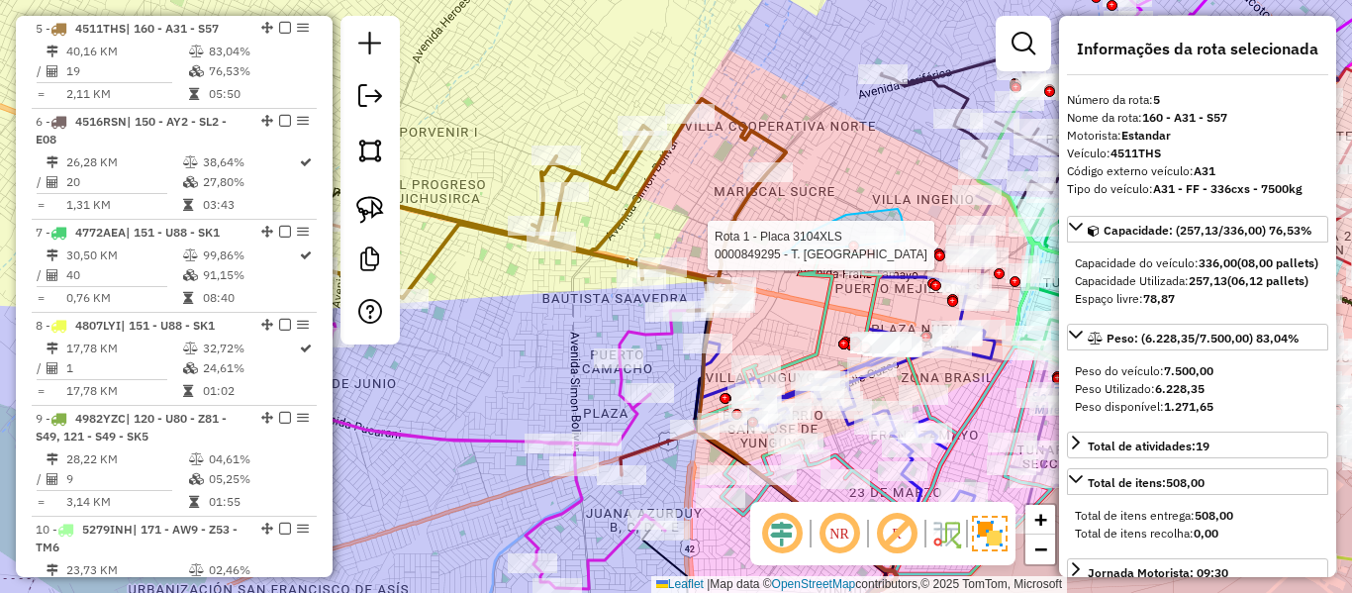
drag, startPoint x: 783, startPoint y: 253, endPoint x: 780, endPoint y: 280, distance: 26.9
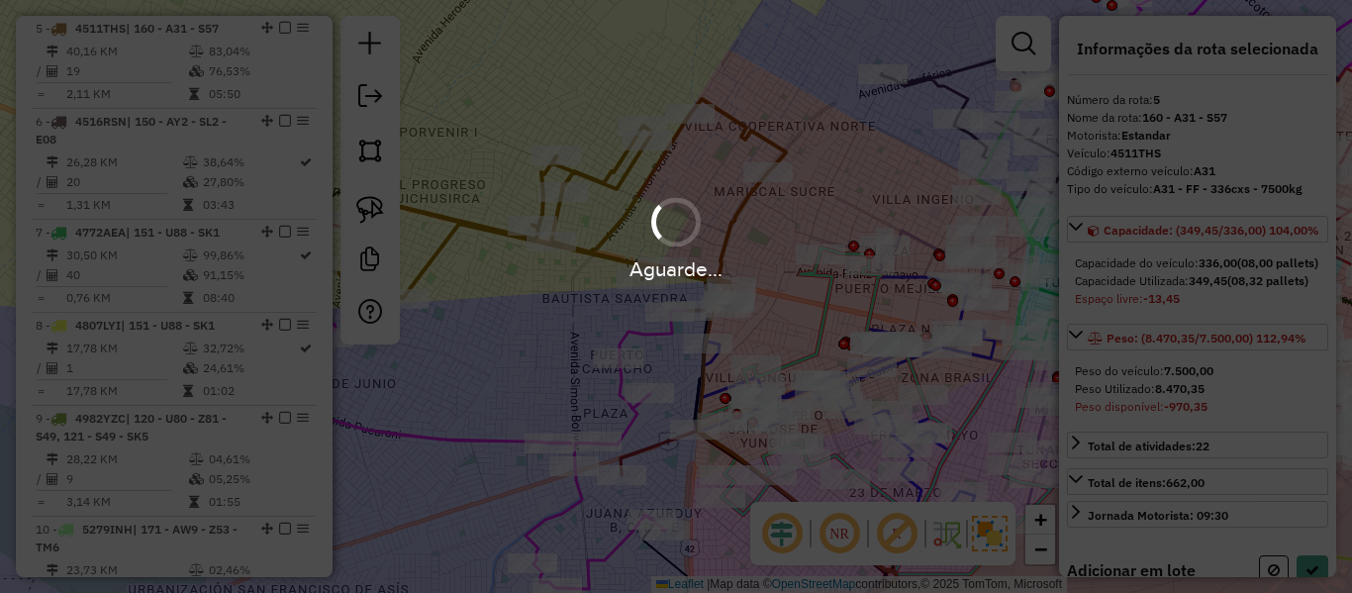
select select "**********"
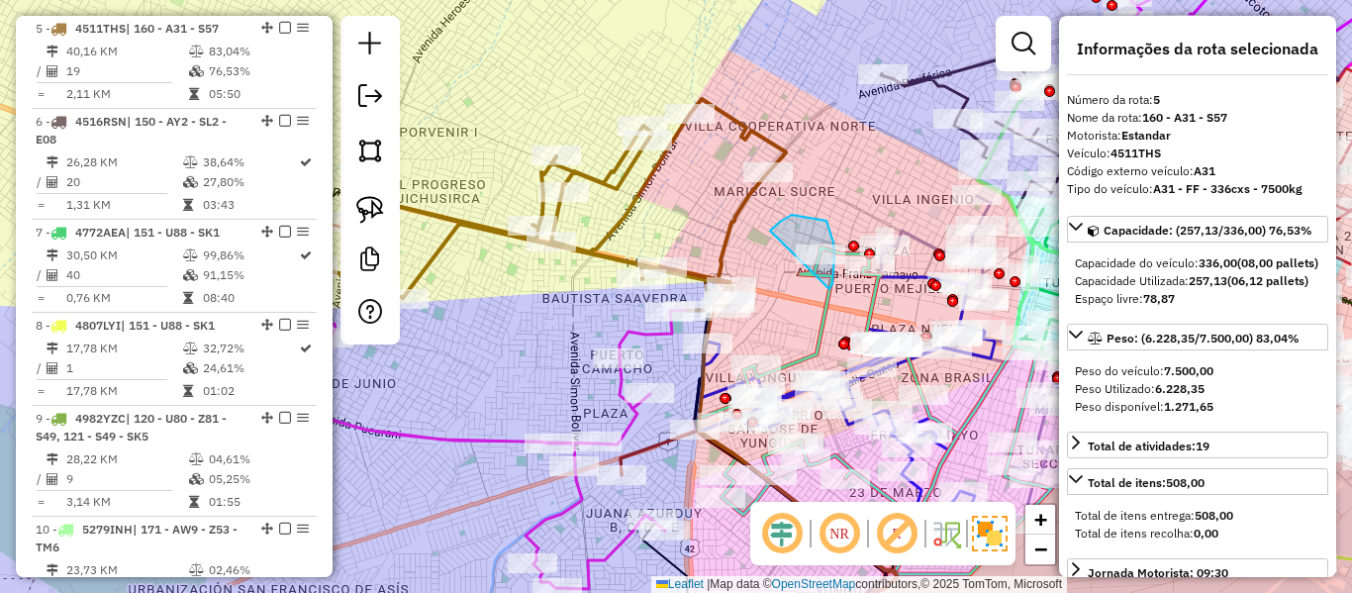
drag, startPoint x: 792, startPoint y: 215, endPoint x: 759, endPoint y: 249, distance: 47.6
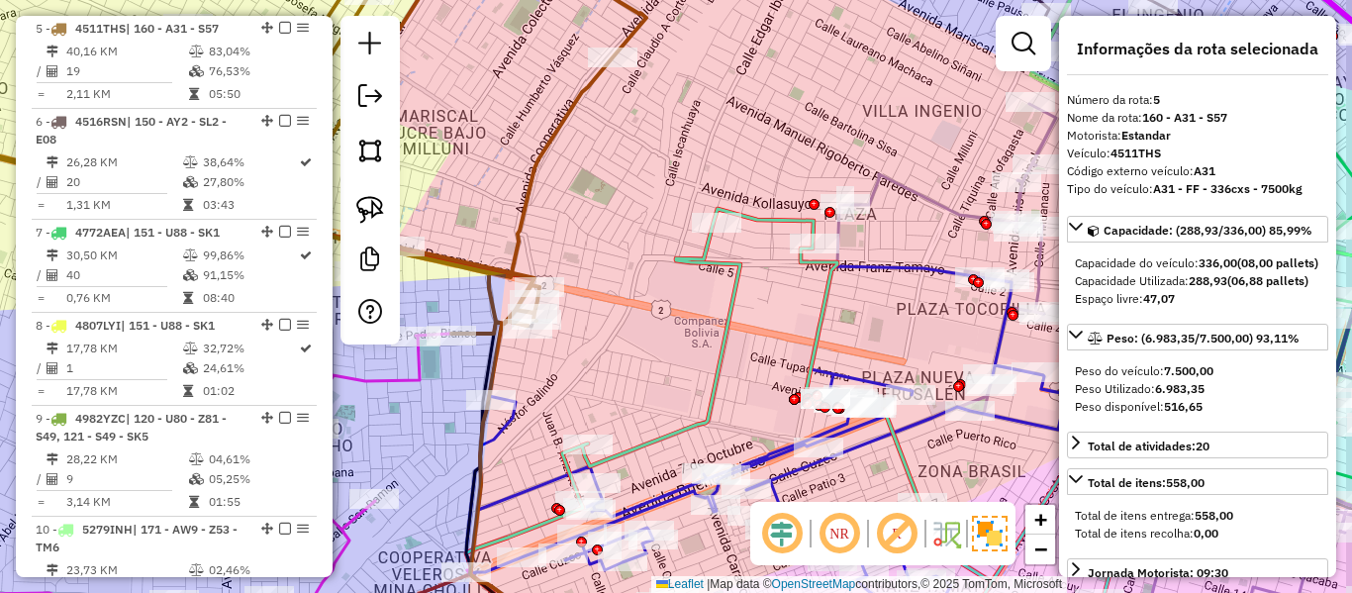
drag, startPoint x: 791, startPoint y: 280, endPoint x: 726, endPoint y: 312, distance: 72.6
click at [726, 312] on icon at bounding box center [809, 446] width 687 height 475
drag, startPoint x: 471, startPoint y: 323, endPoint x: 407, endPoint y: 371, distance: 80.6
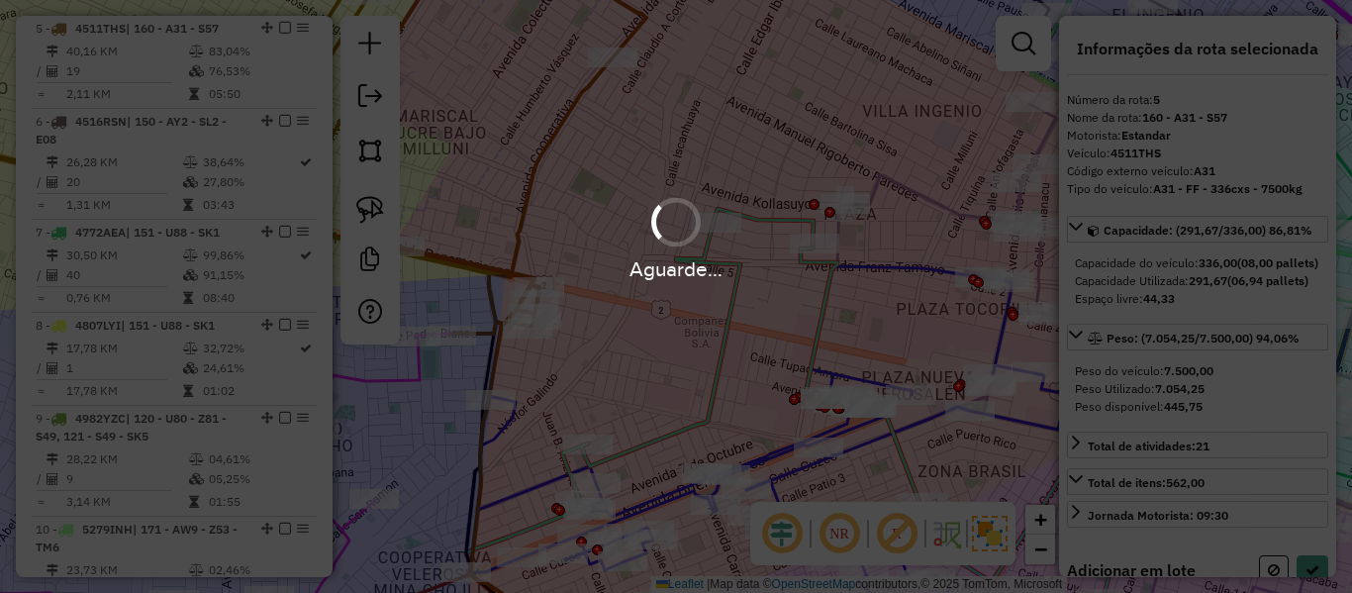
select select "**********"
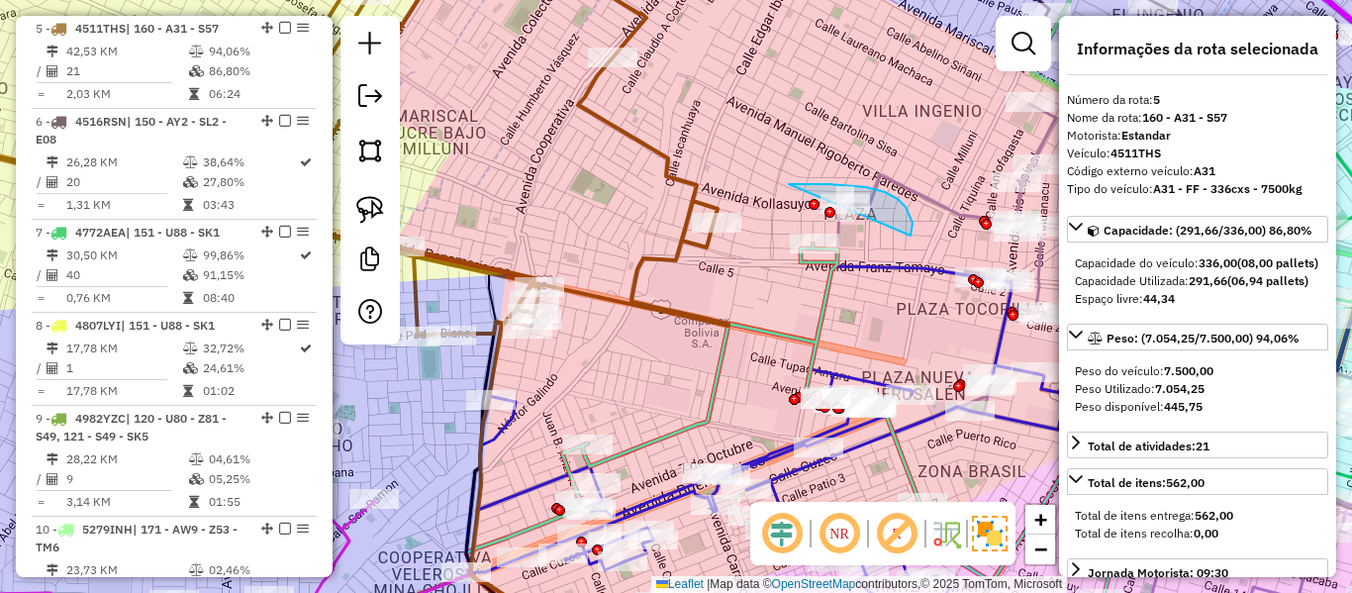
drag, startPoint x: 911, startPoint y: 216, endPoint x: 750, endPoint y: 212, distance: 160.4
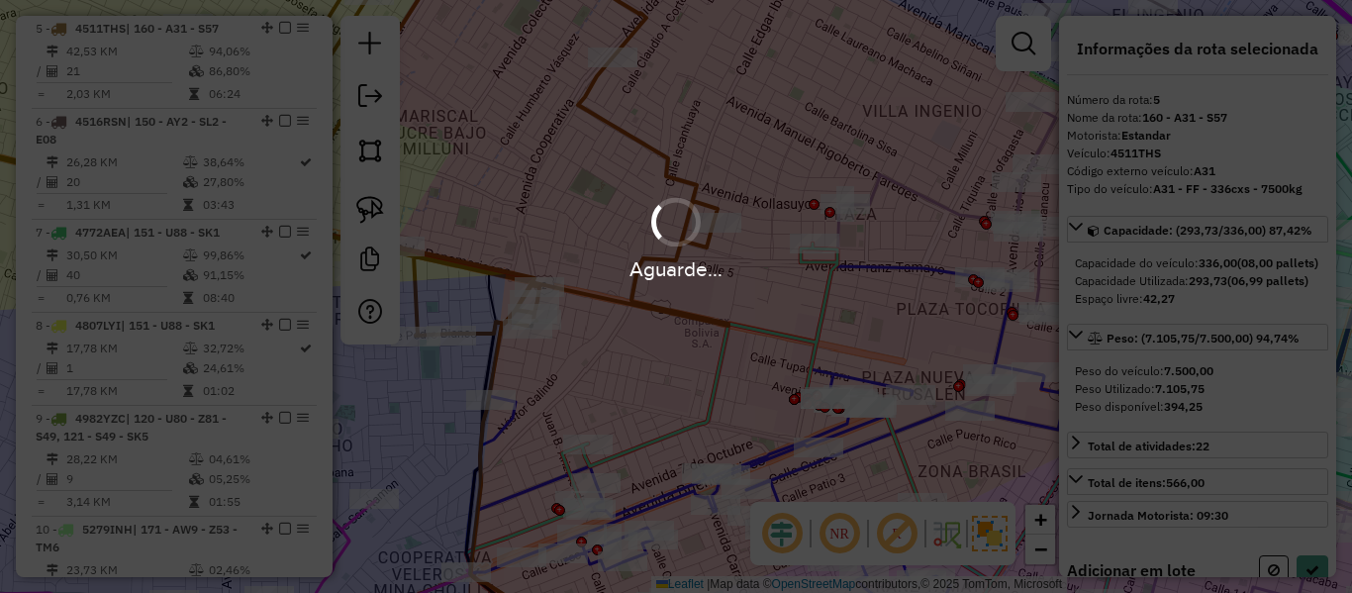
select select "**********"
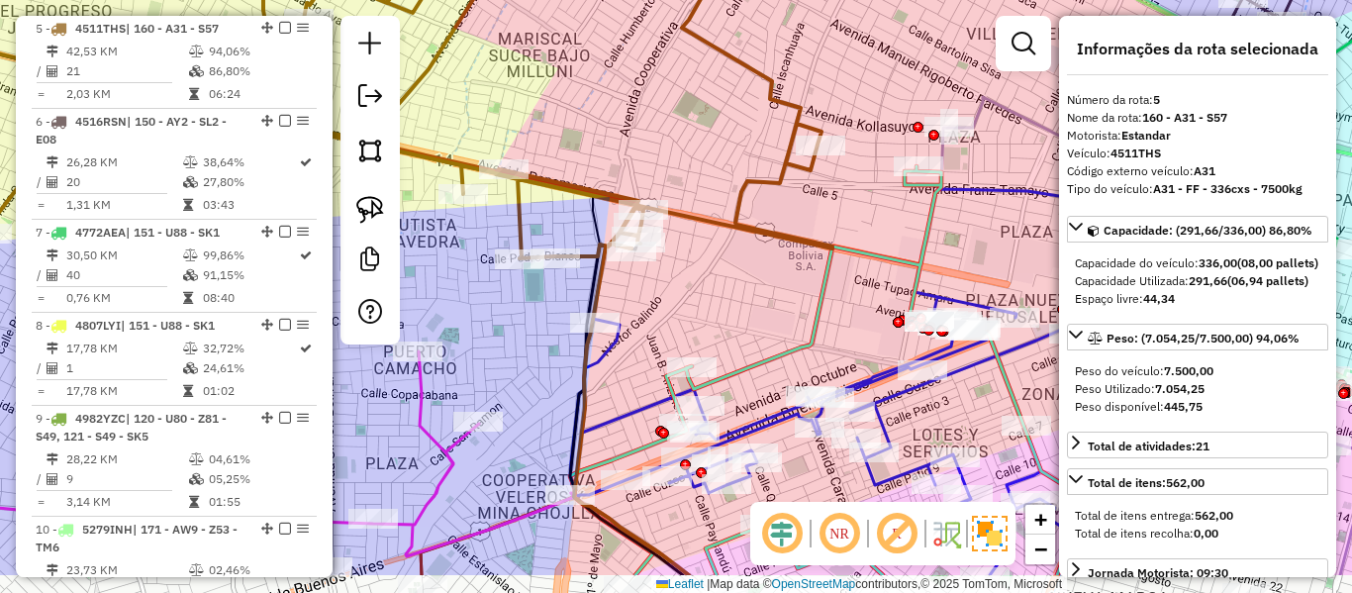
drag, startPoint x: 629, startPoint y: 315, endPoint x: 734, endPoint y: 239, distance: 129.7
click at [734, 239] on icon at bounding box center [400, 60] width 864 height 395
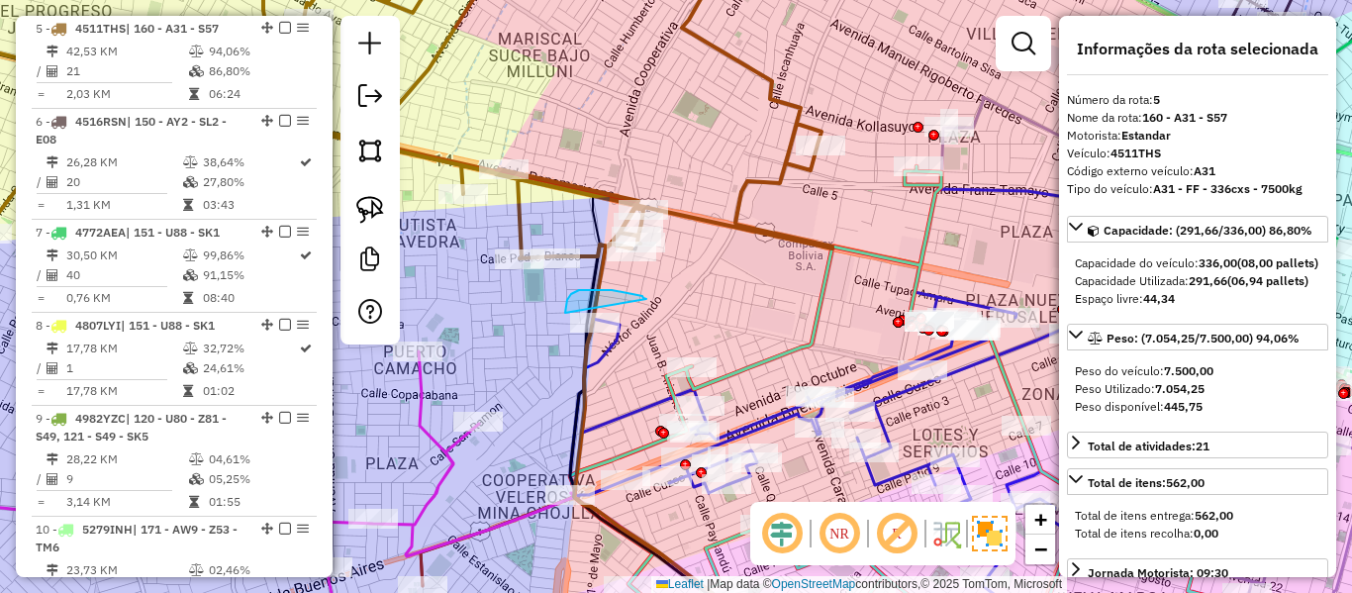
drag, startPoint x: 646, startPoint y: 299, endPoint x: 626, endPoint y: 332, distance: 38.7
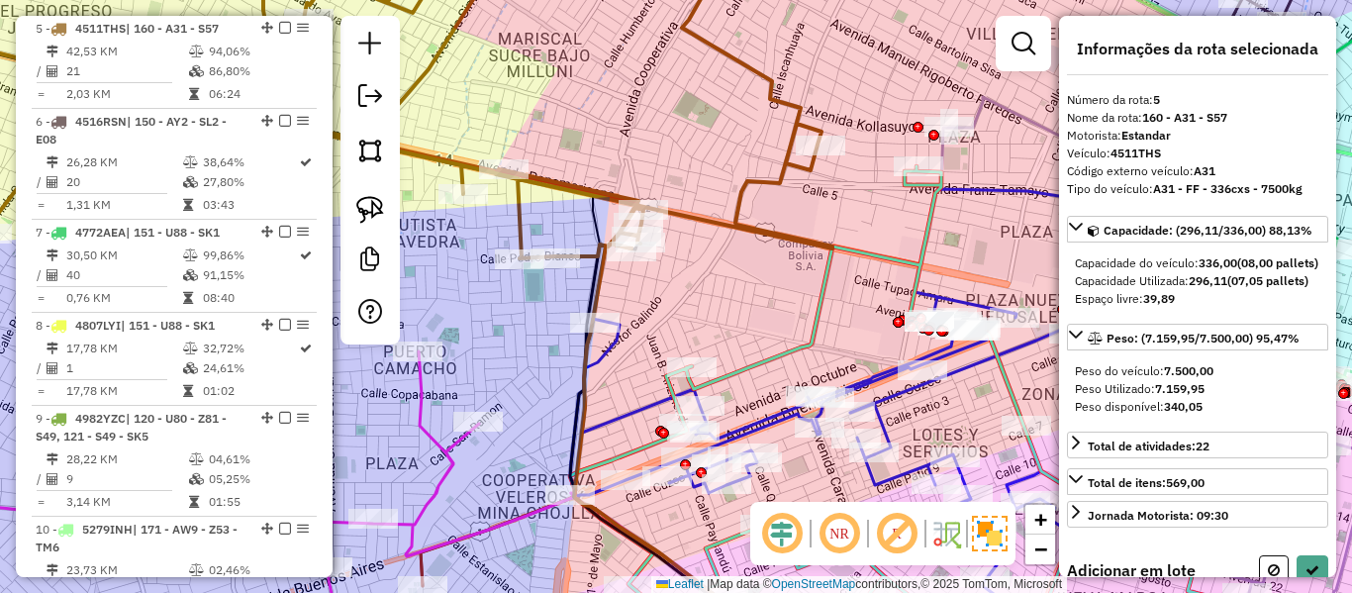
select select "**********"
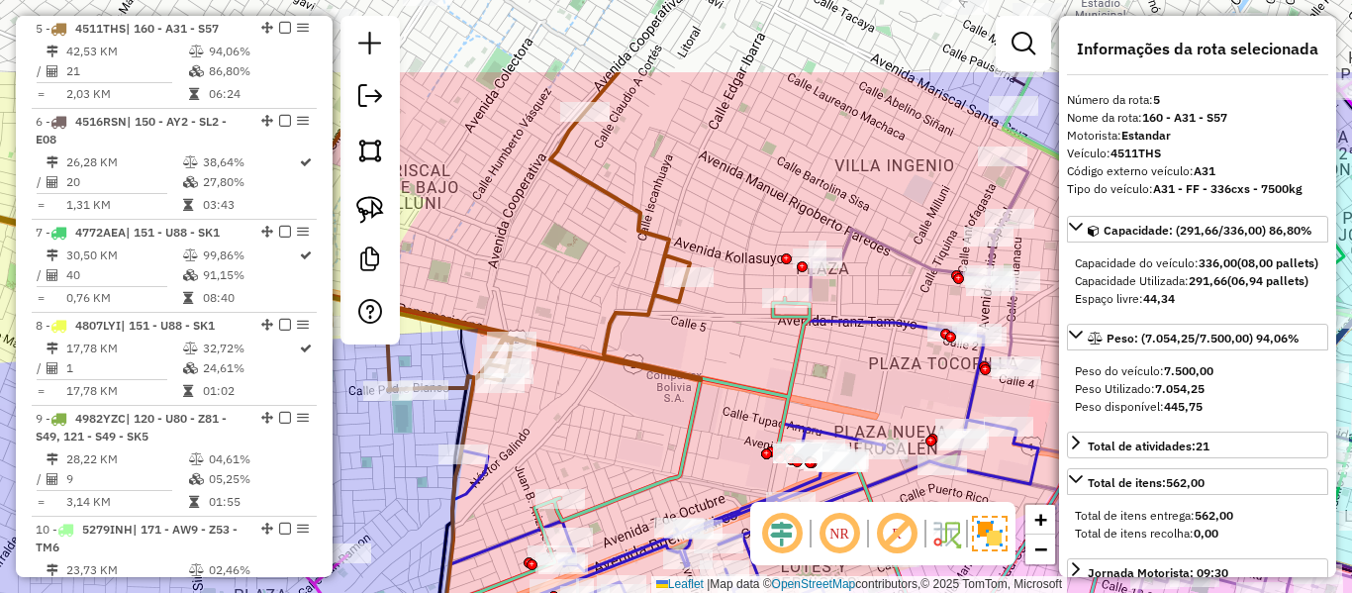
drag, startPoint x: 1004, startPoint y: 361, endPoint x: 871, endPoint y: 494, distance: 187.6
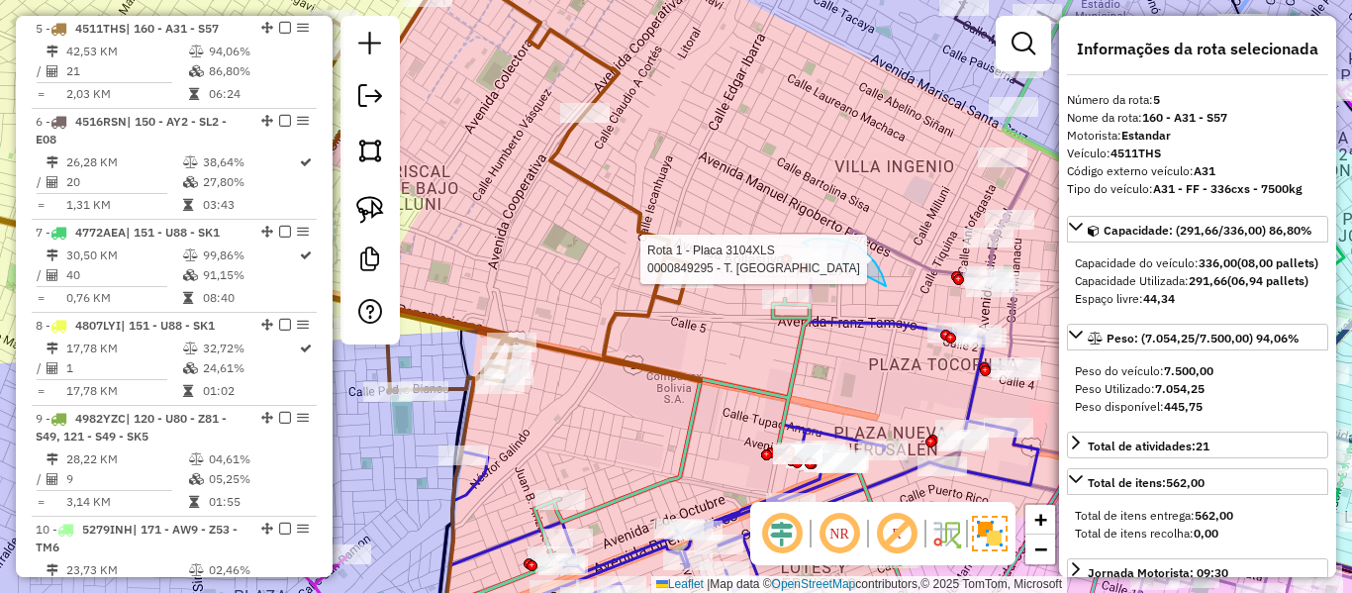
click at [824, 242] on div "Rota 1 - Placa 3104XLS 0000849295 - T. FLORENCIA Janela de atendimento Grade de…" at bounding box center [676, 296] width 1352 height 593
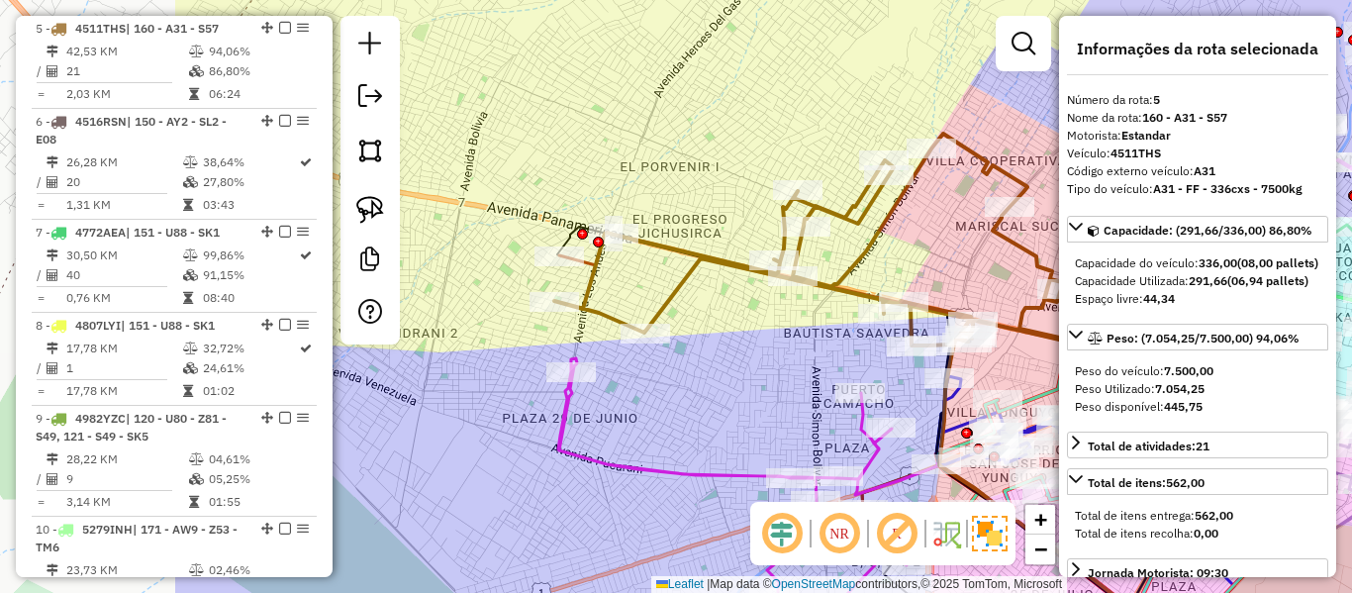
drag, startPoint x: 738, startPoint y: 358, endPoint x: 858, endPoint y: 304, distance: 132.5
click at [1086, 346] on hb-router-mapa "Informações da Sessão 1281788 - 24/09/2025 Criação: 23/09/2025 19:20 Depósito: …" at bounding box center [676, 296] width 1352 height 593
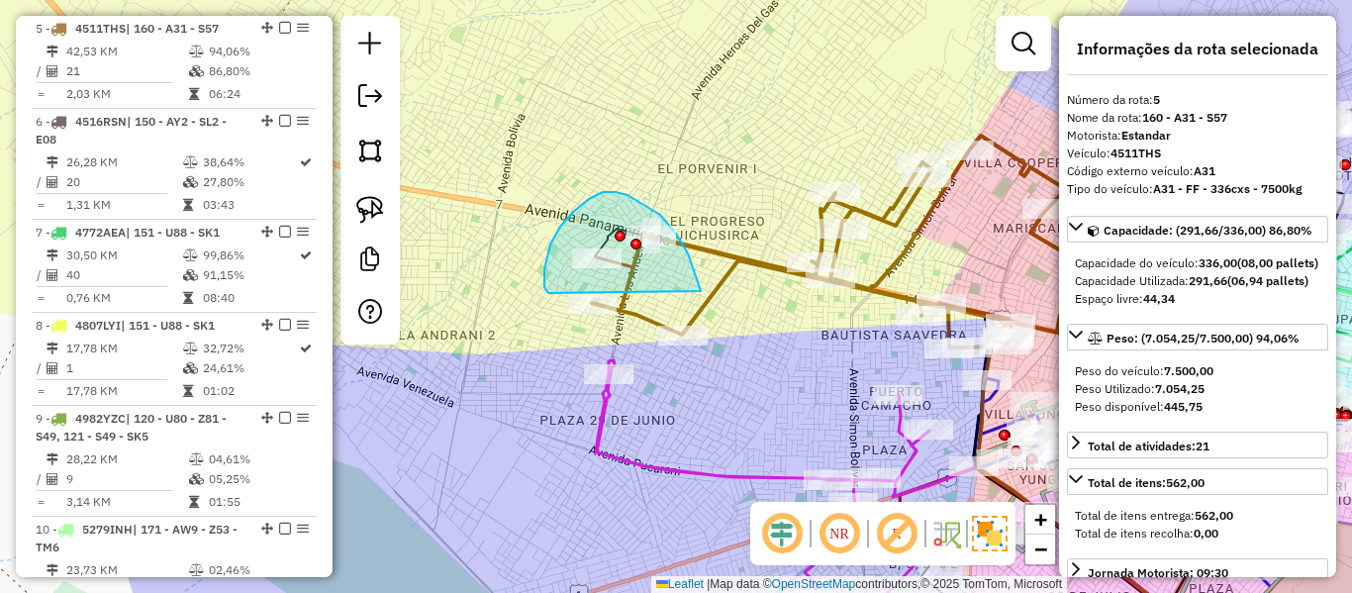
drag, startPoint x: 616, startPoint y: 192, endPoint x: 548, endPoint y: 293, distance: 121.4
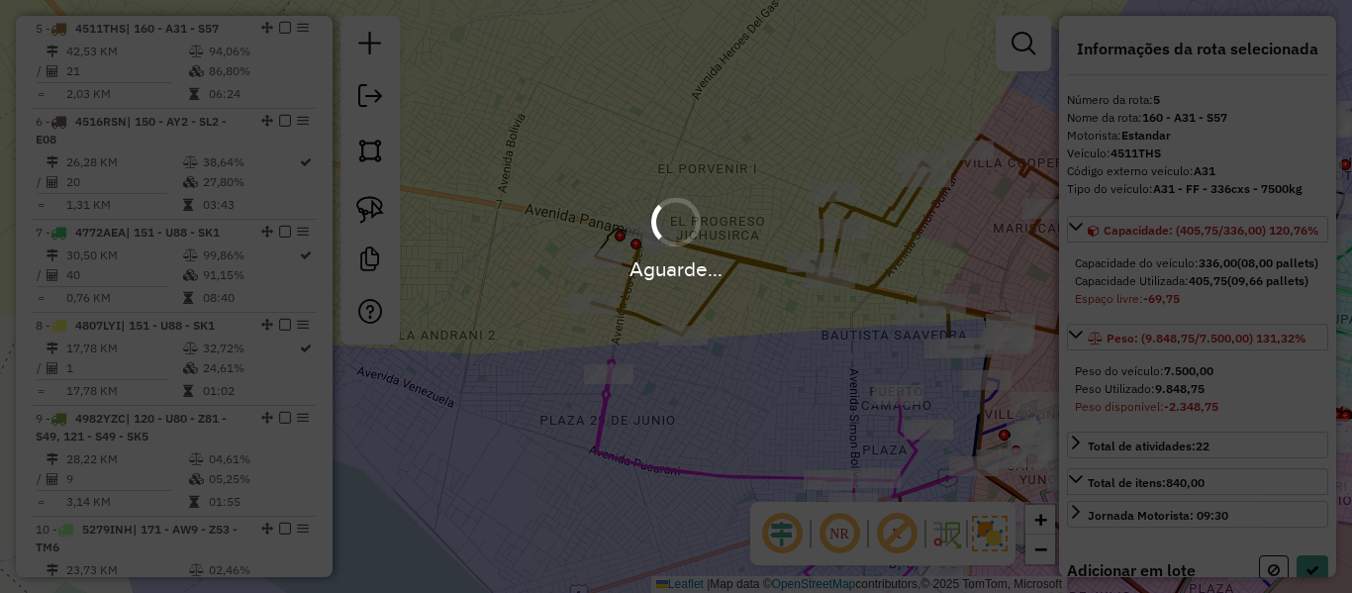
select select "**********"
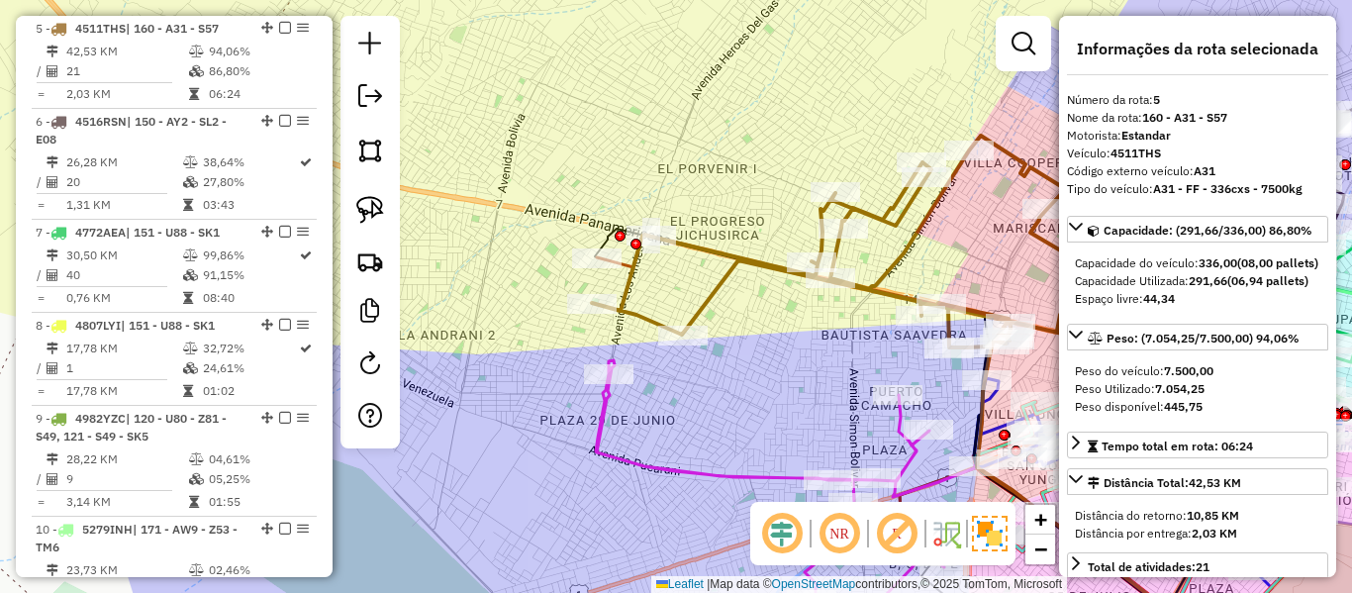
click at [651, 270] on div "Janela de atendimento Grade de atendimento Capacidade Transportadoras Veículos …" at bounding box center [676, 296] width 1352 height 593
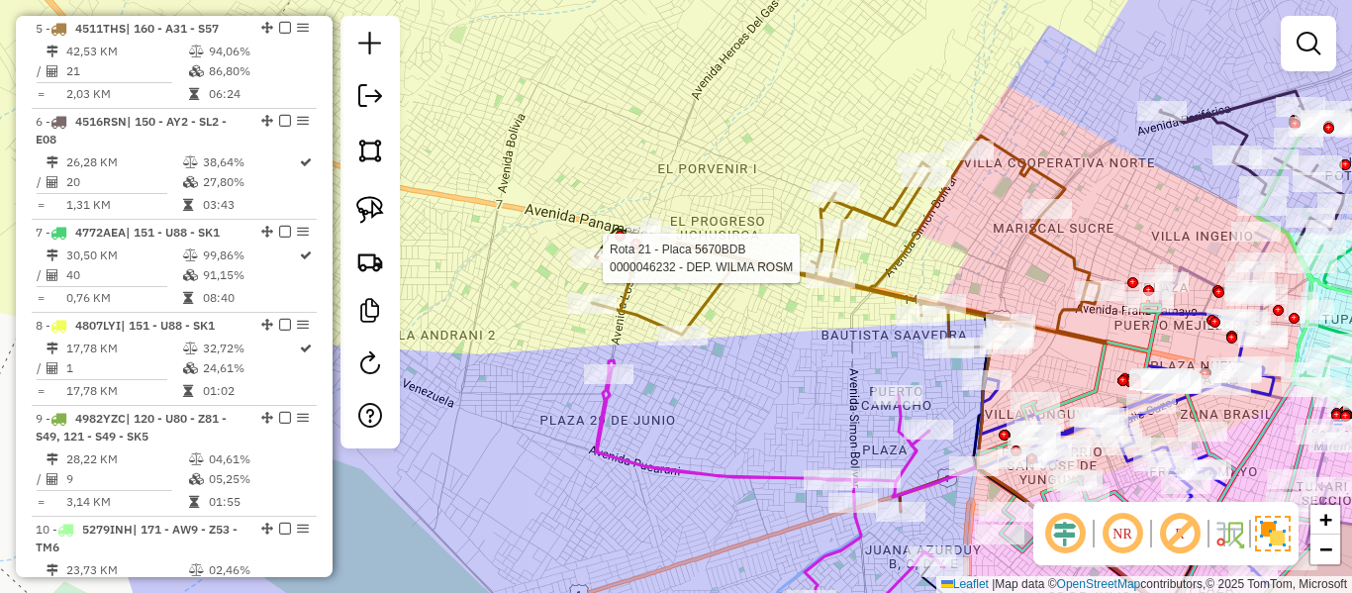
select select "**********"
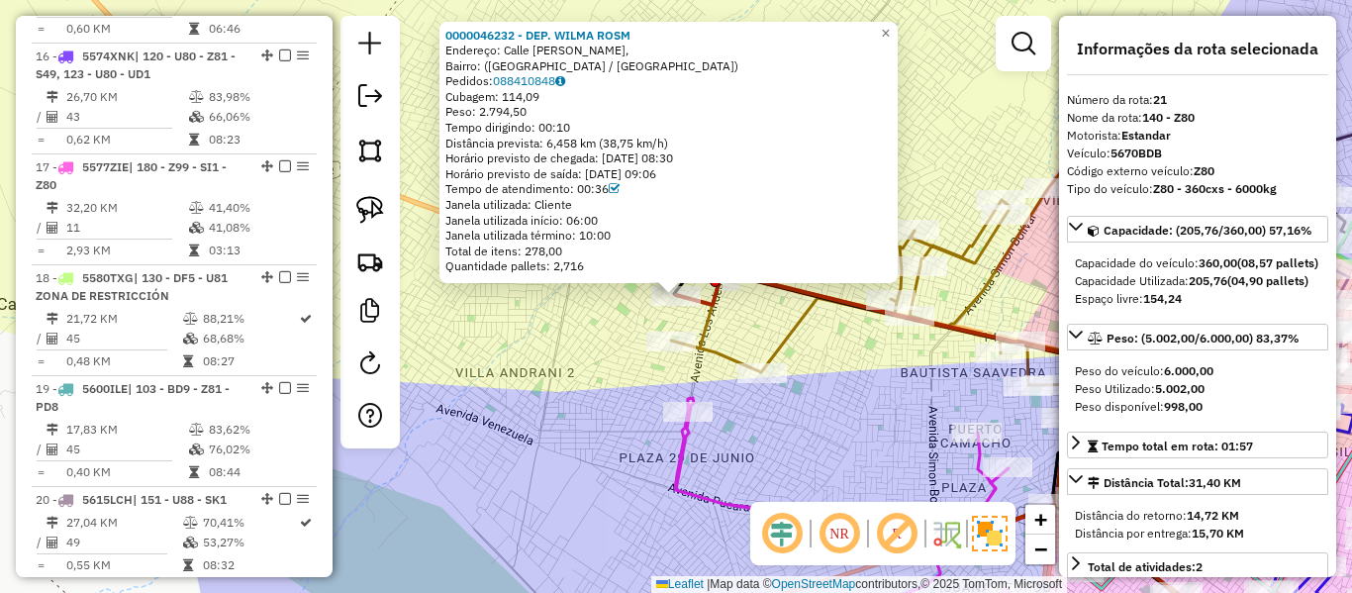
scroll to position [2824, 0]
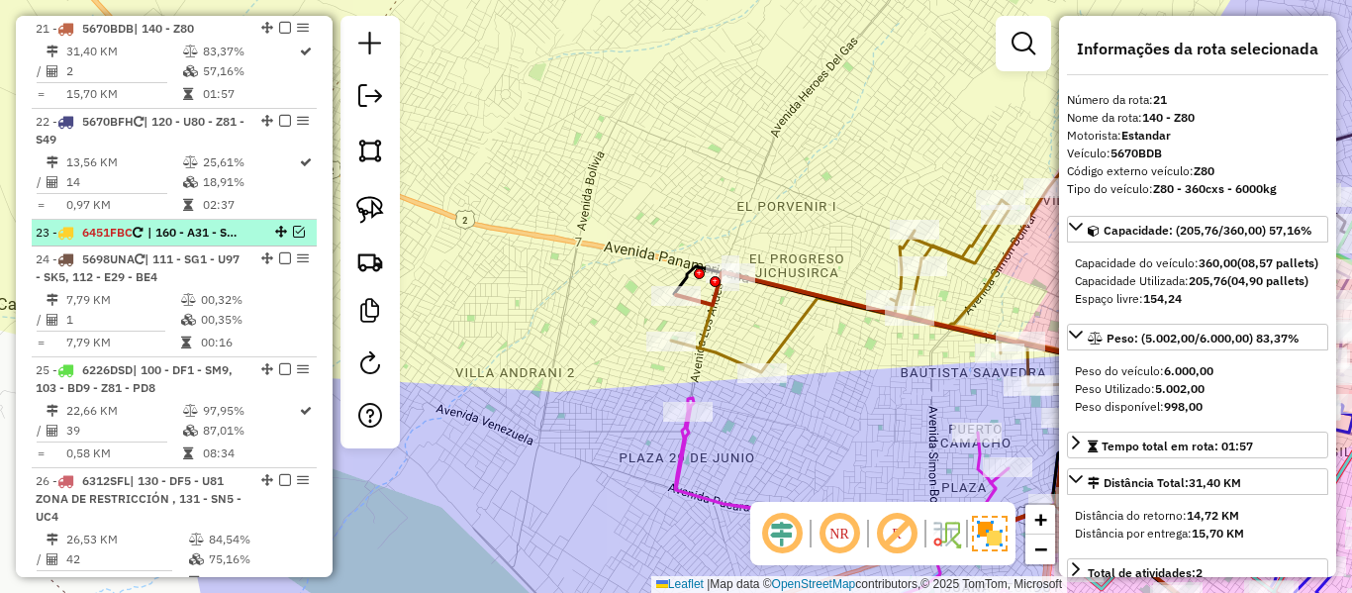
click at [211, 230] on span "| 160 - A31 - S57" at bounding box center [193, 233] width 91 height 18
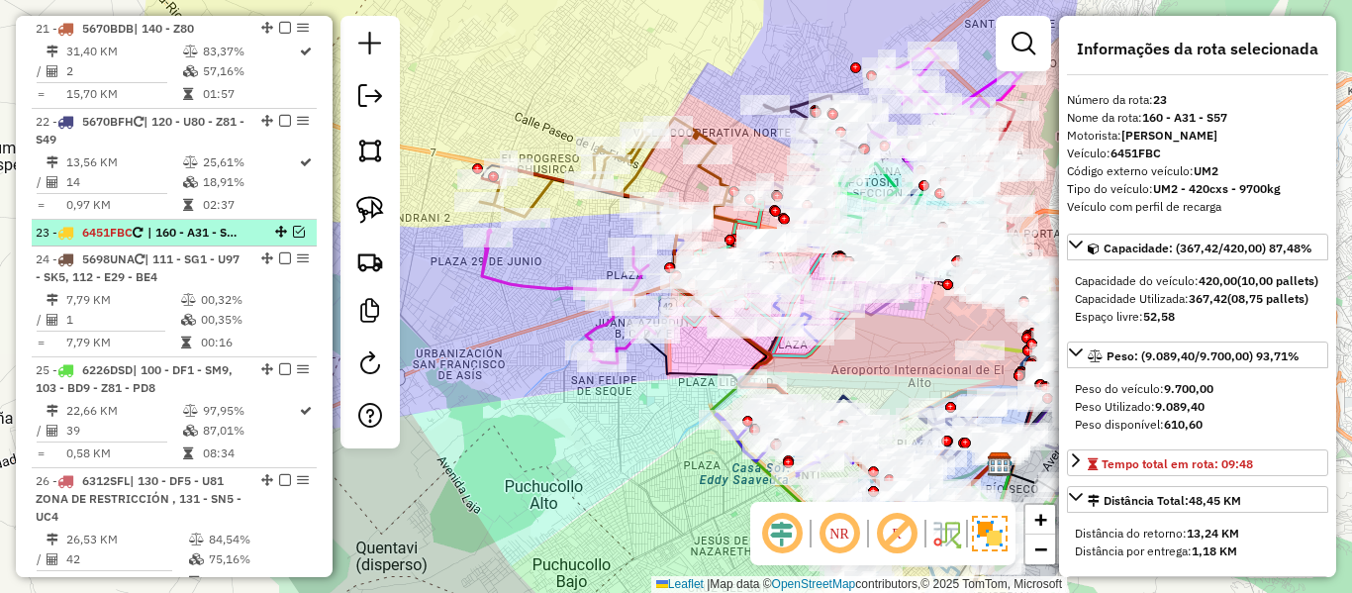
click at [293, 232] on em at bounding box center [299, 232] width 12 height 12
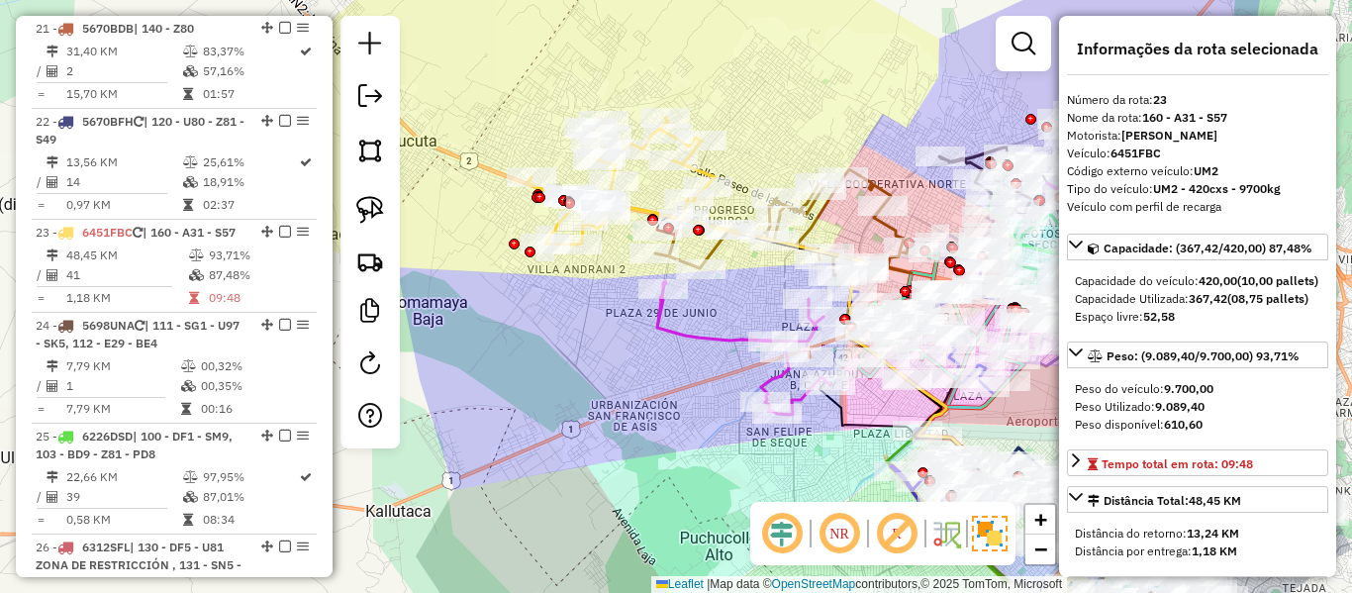
drag, startPoint x: 458, startPoint y: 290, endPoint x: 649, endPoint y: 332, distance: 195.5
click at [649, 349] on div "Janela de atendimento Grade de atendimento Capacidade Transportadoras Veículos …" at bounding box center [676, 296] width 1352 height 593
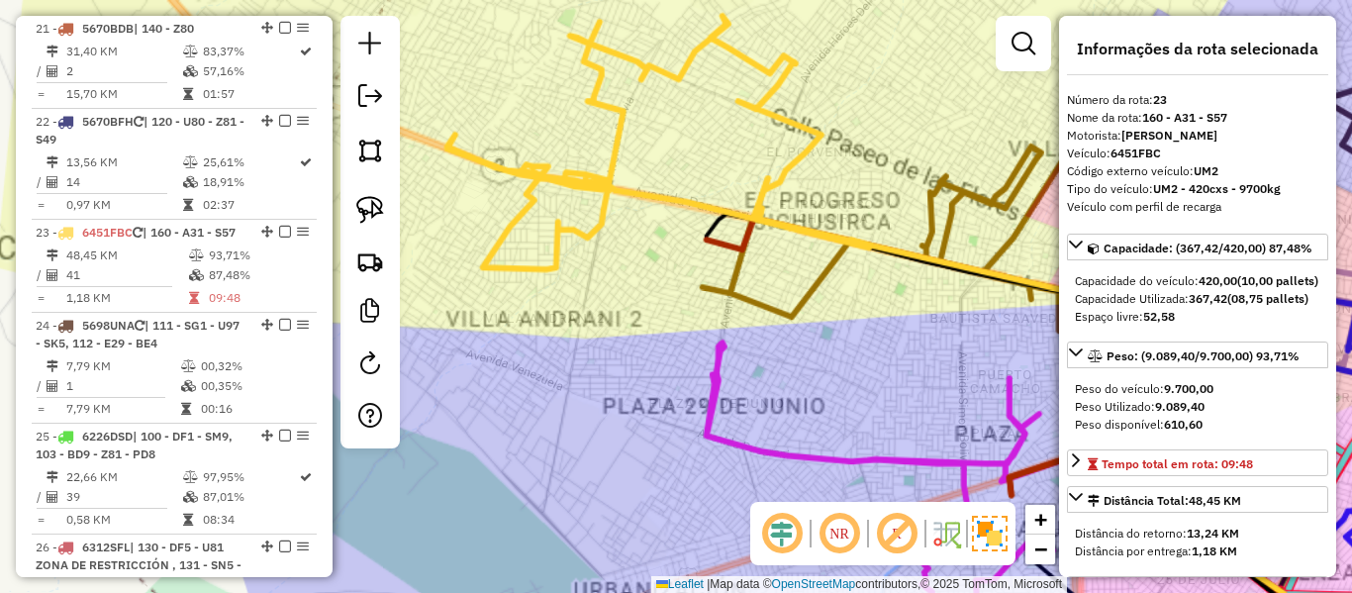
click at [645, 256] on div "Rota 23 - Placa 6451FBC 0000884897 - BEATRIZ Janela de atendimento Grade de ate…" at bounding box center [676, 296] width 1352 height 593
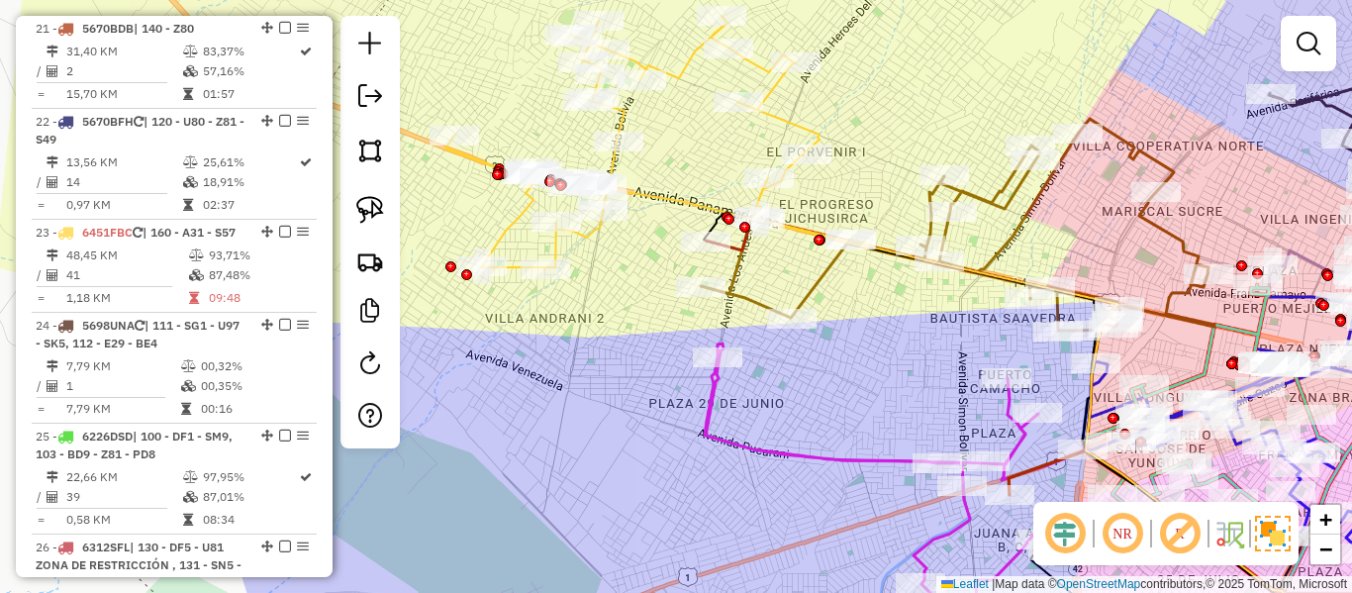
click at [678, 202] on icon at bounding box center [657, 142] width 424 height 253
select select "**********"
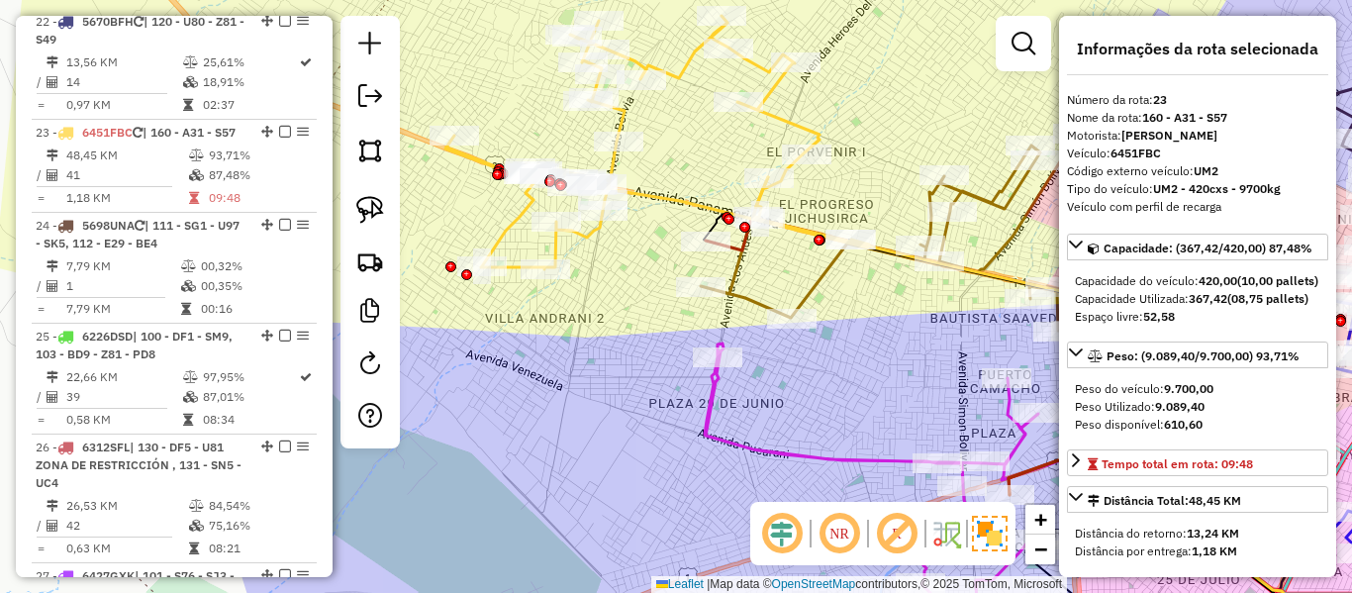
scroll to position [3028, 0]
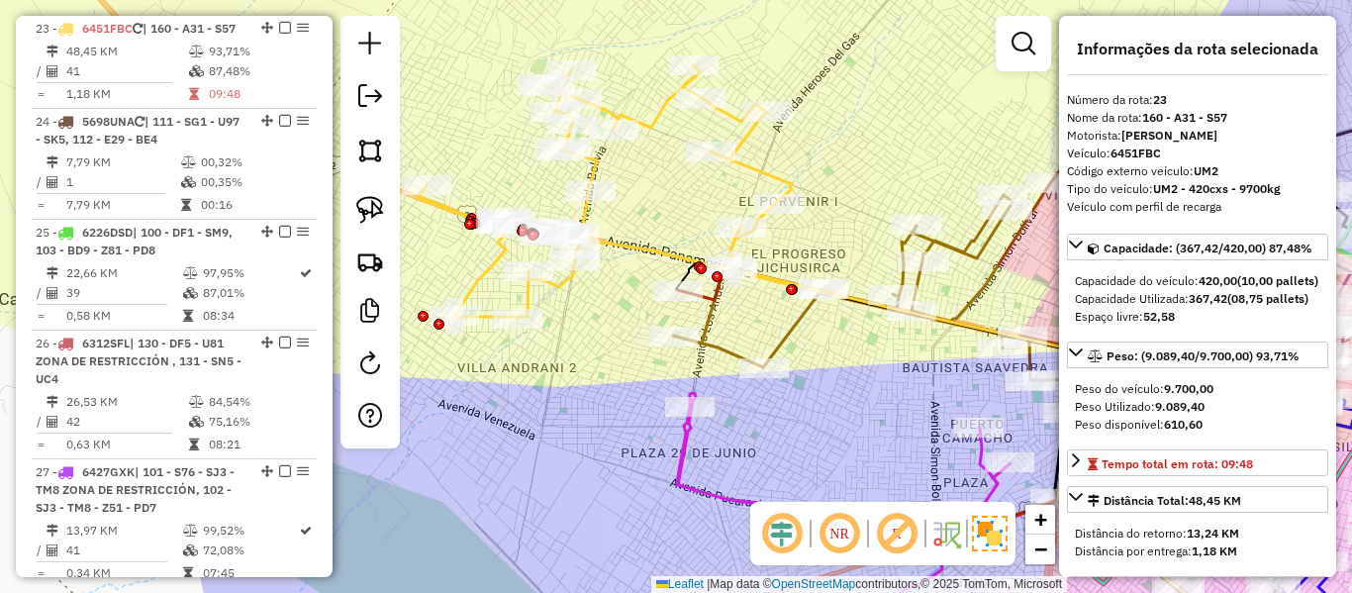
drag, startPoint x: 830, startPoint y: 289, endPoint x: 802, endPoint y: 339, distance: 56.7
click at [802, 339] on div "Janela de atendimento Grade de atendimento Capacidade Transportadoras Veículos …" at bounding box center [676, 296] width 1352 height 593
click at [640, 252] on icon at bounding box center [630, 191] width 424 height 253
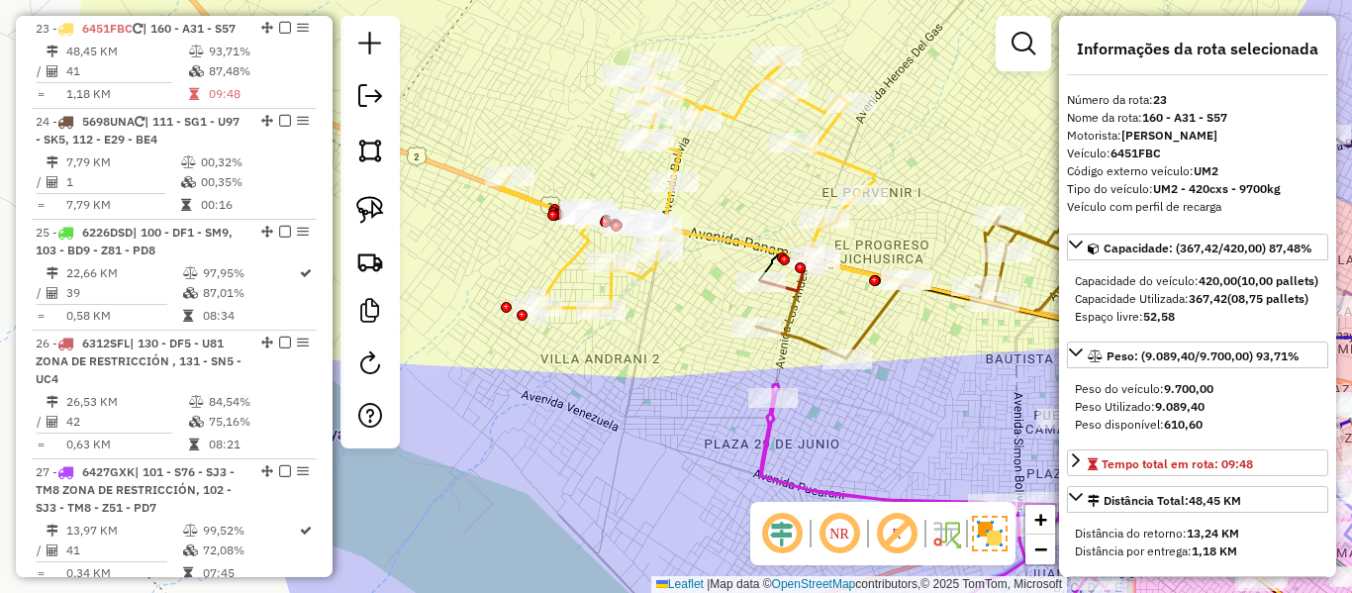
drag, startPoint x: 612, startPoint y: 316, endPoint x: 749, endPoint y: 318, distance: 137.6
click at [749, 317] on div "Janela de atendimento Grade de atendimento Capacidade Transportadoras Veículos …" at bounding box center [676, 296] width 1352 height 593
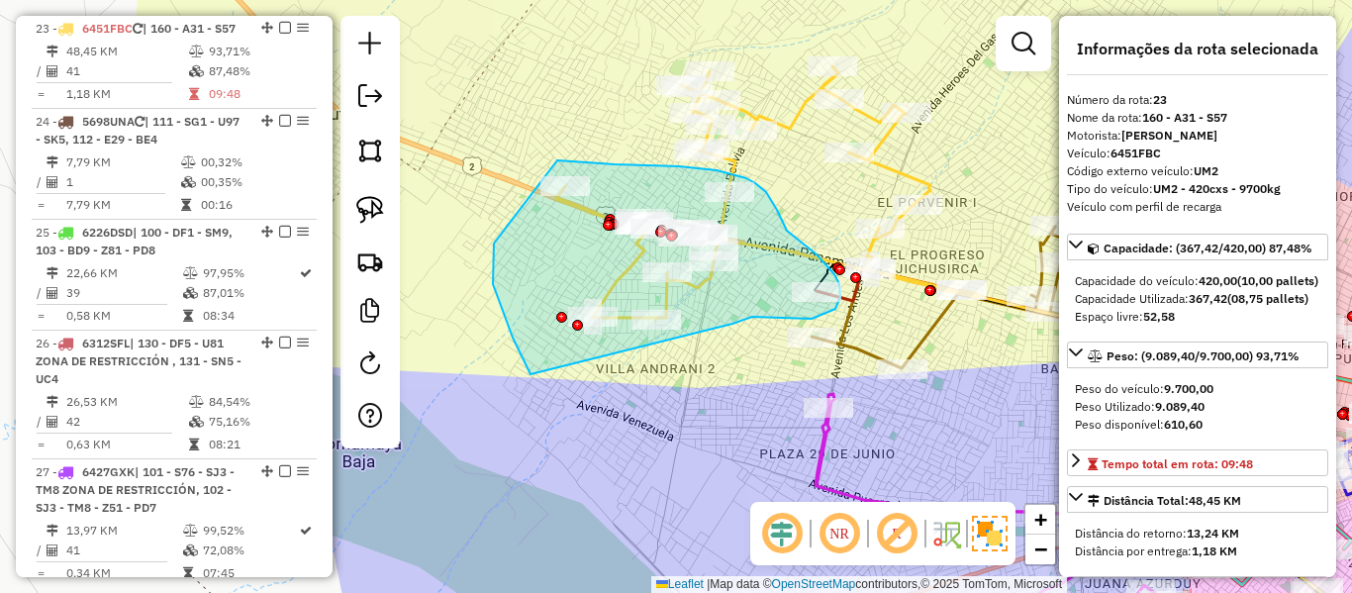
drag, startPoint x: 752, startPoint y: 317, endPoint x: 554, endPoint y: 390, distance: 211.1
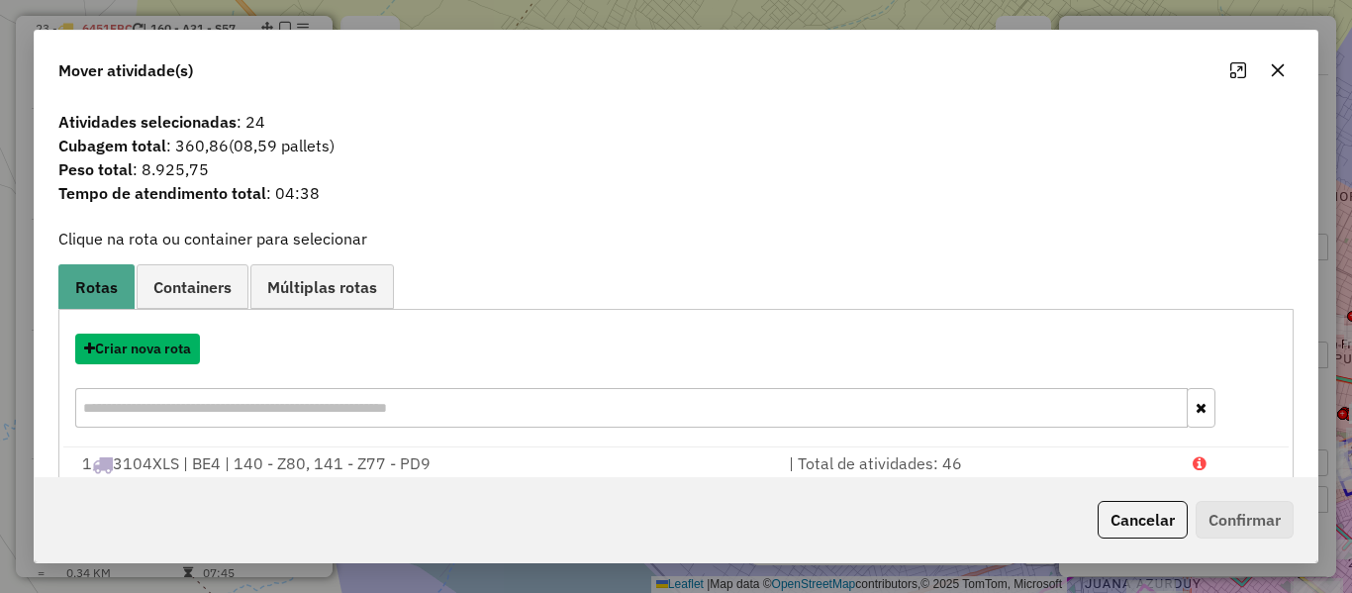
click at [165, 346] on button "Criar nova rota" at bounding box center [137, 349] width 125 height 31
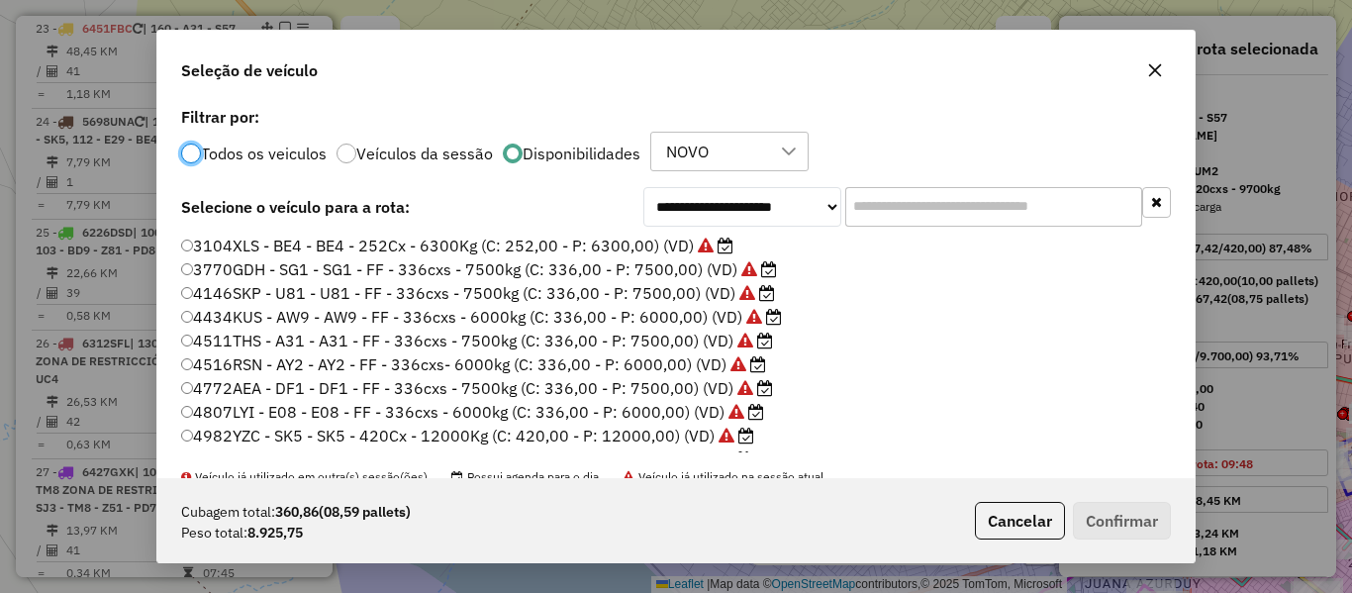
scroll to position [11, 6]
click at [945, 203] on input "text" at bounding box center [993, 207] width 297 height 40
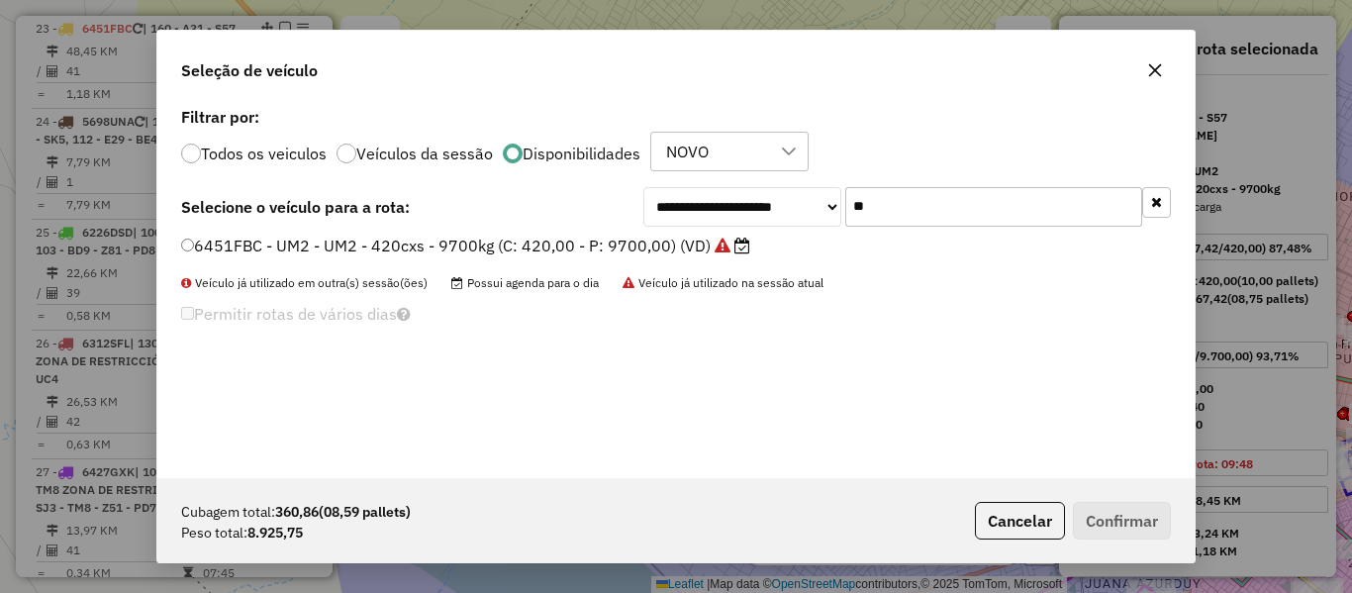
type input "**"
click at [606, 251] on label "6451FBC - UM2 - UM2 - 420cxs - 9700kg (C: 420,00 - P: 9700,00) (VD)" at bounding box center [465, 246] width 569 height 24
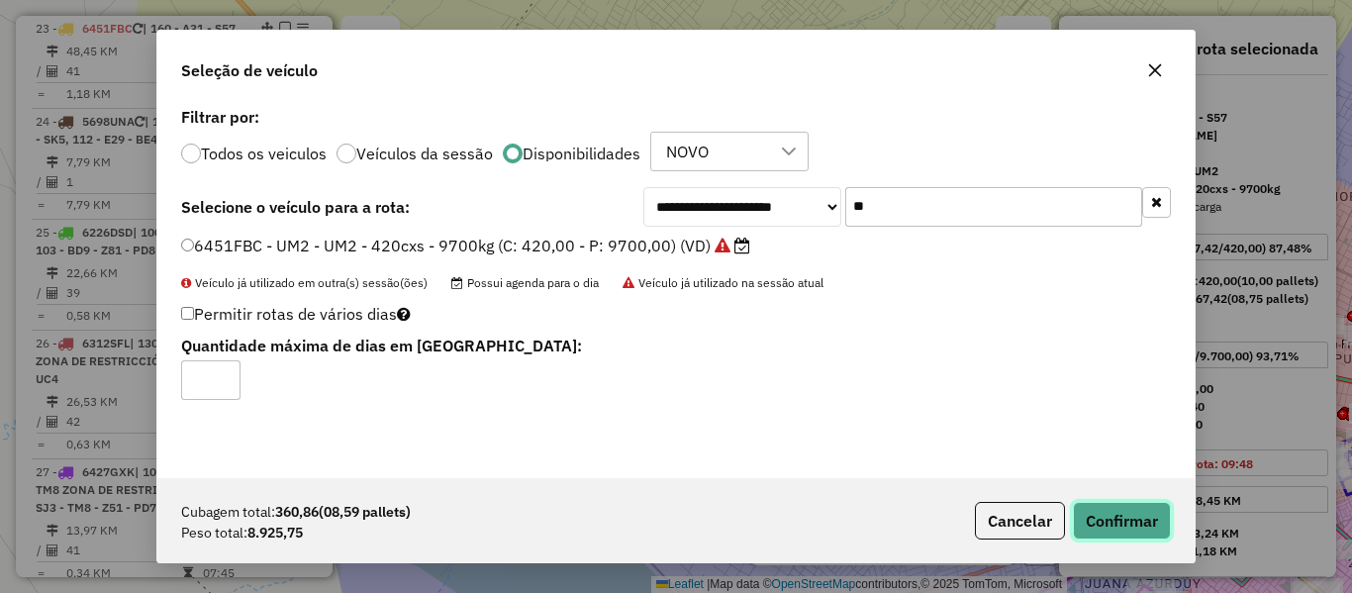
click at [1109, 507] on button "Confirmar" at bounding box center [1122, 521] width 98 height 38
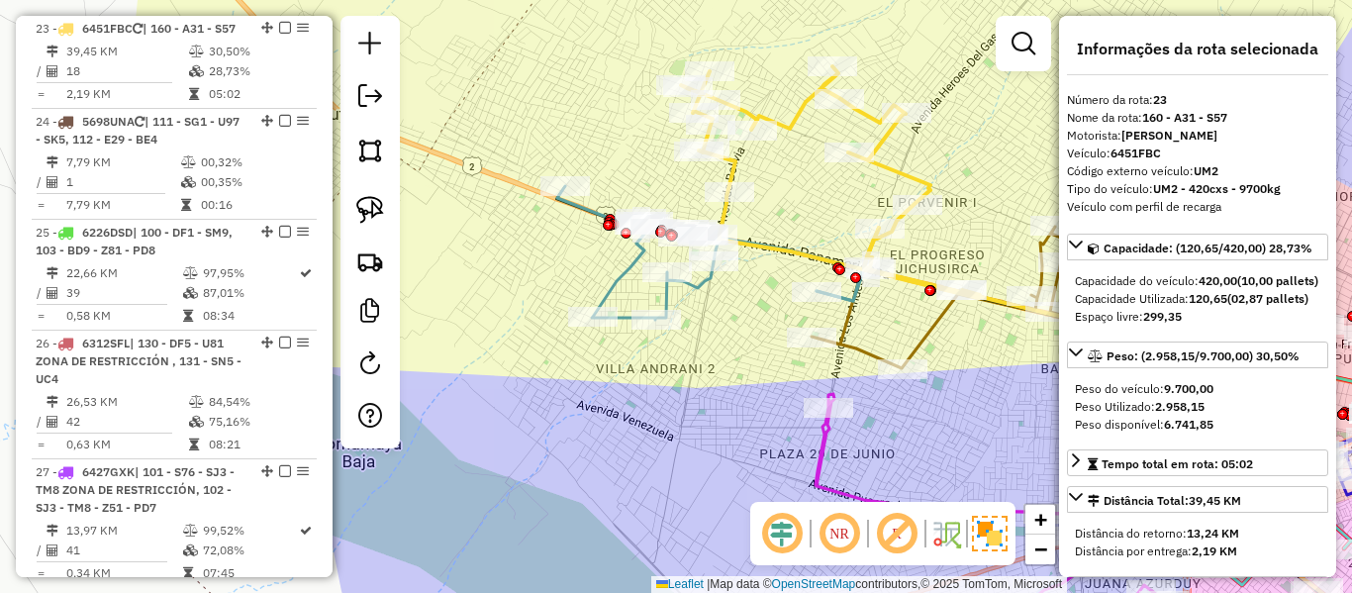
click at [842, 296] on icon at bounding box center [710, 253] width 307 height 134
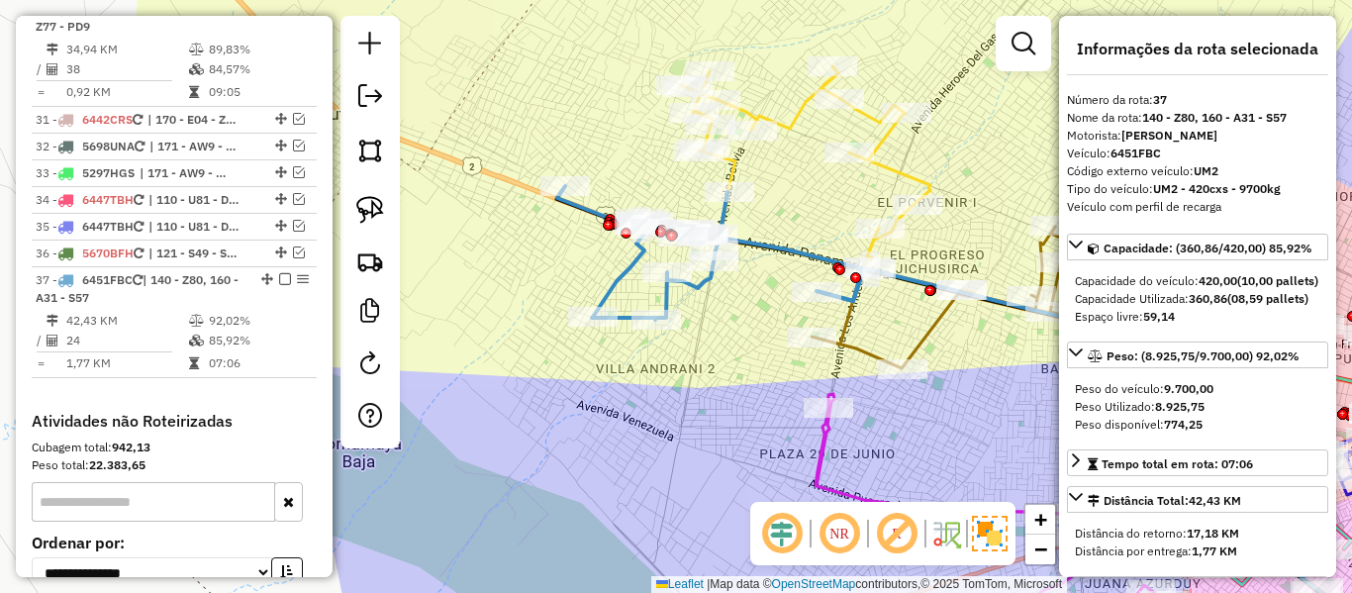
scroll to position [4104, 0]
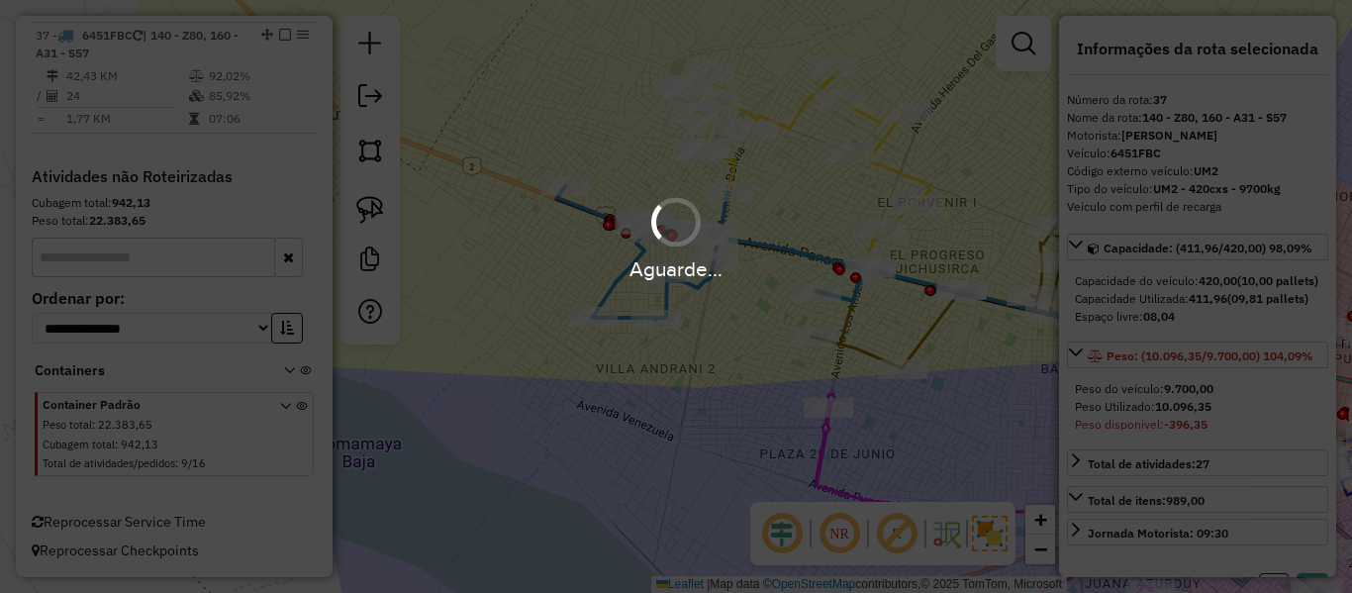
select select "**********"
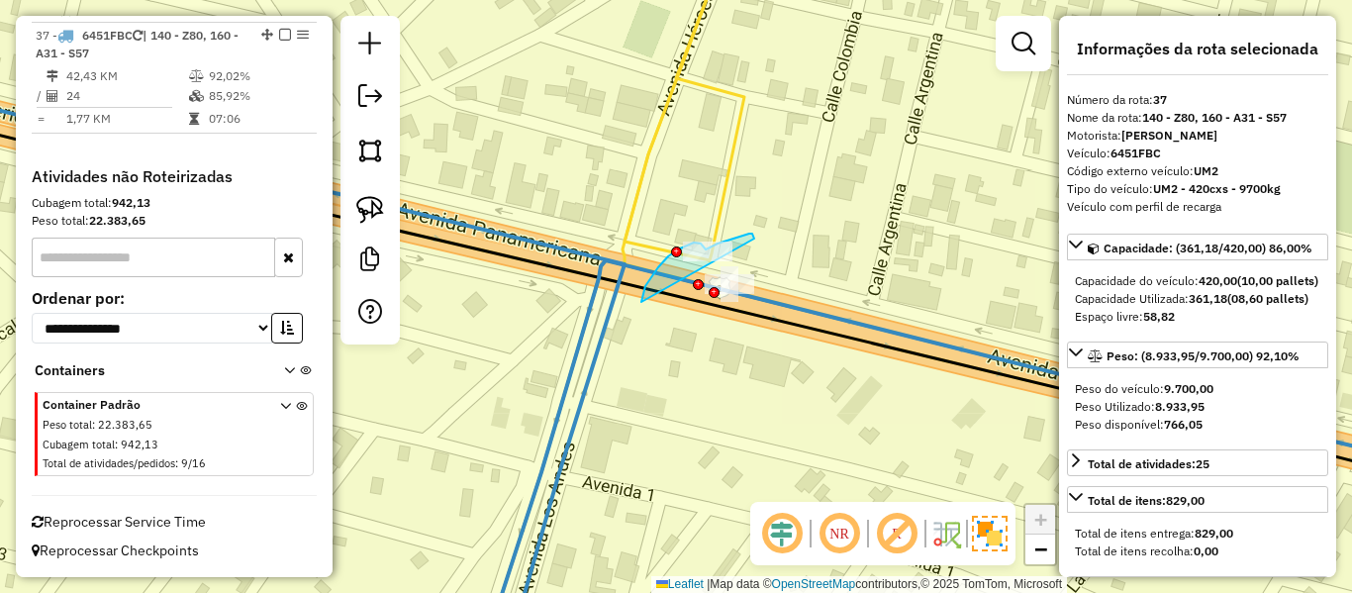
drag, startPoint x: 678, startPoint y: 249, endPoint x: 756, endPoint y: 245, distance: 78.4
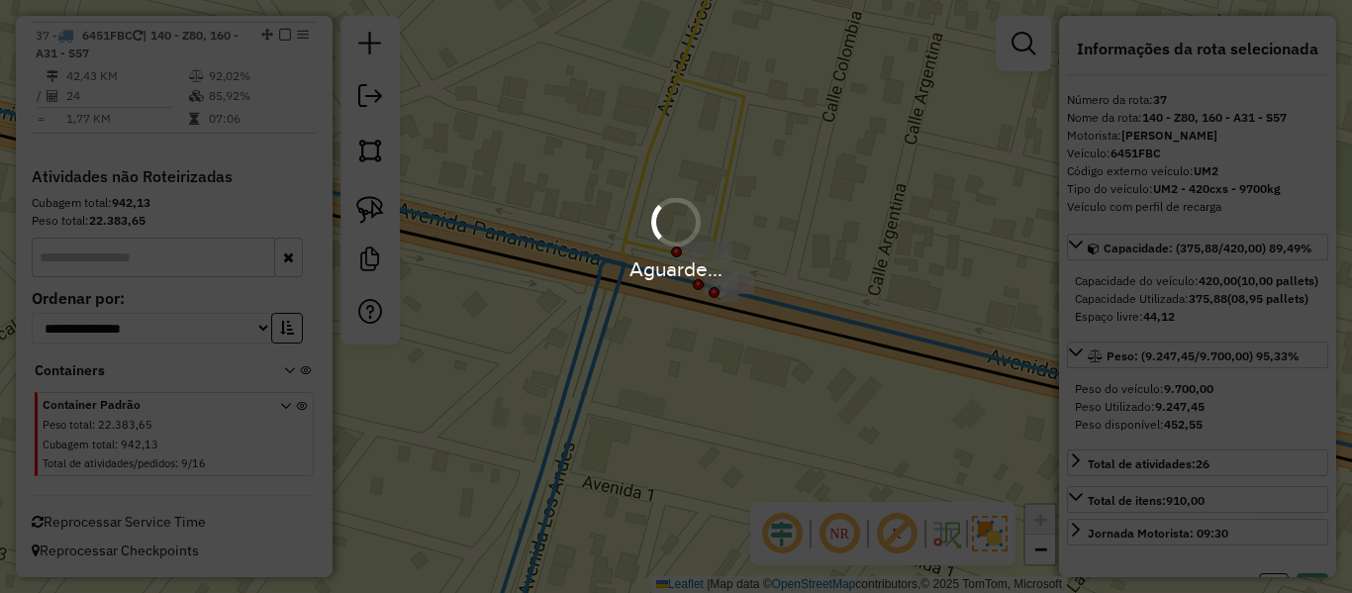
select select "**********"
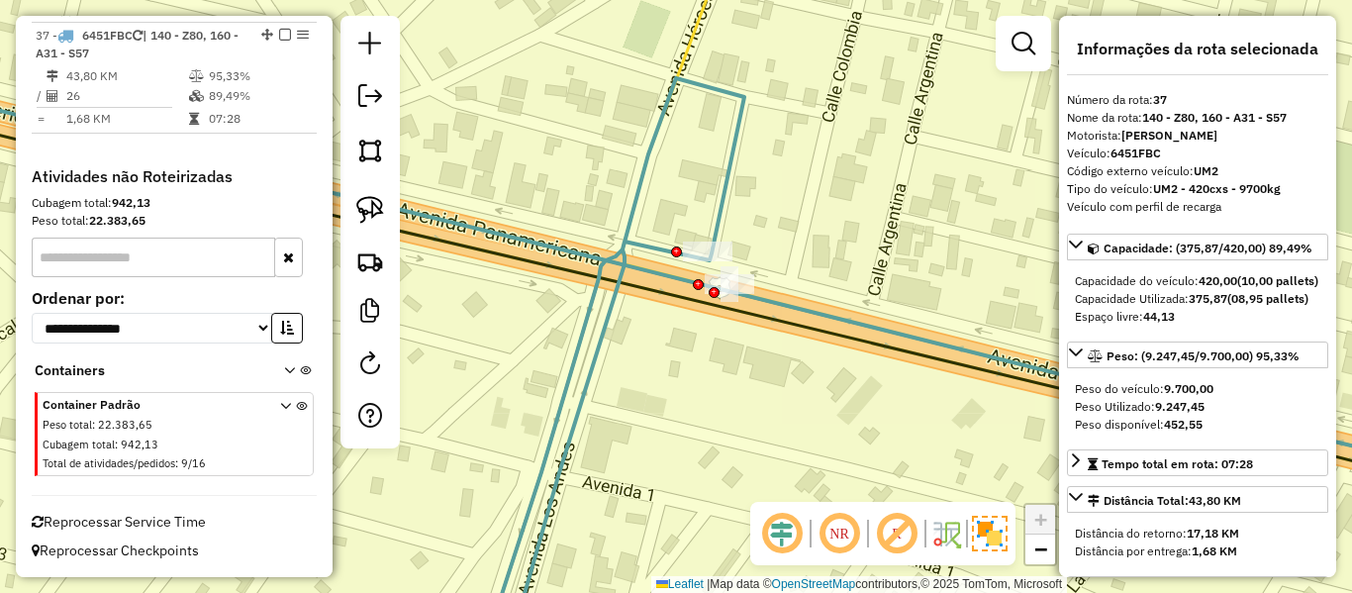
click at [590, 368] on icon at bounding box center [304, 364] width 880 height 575
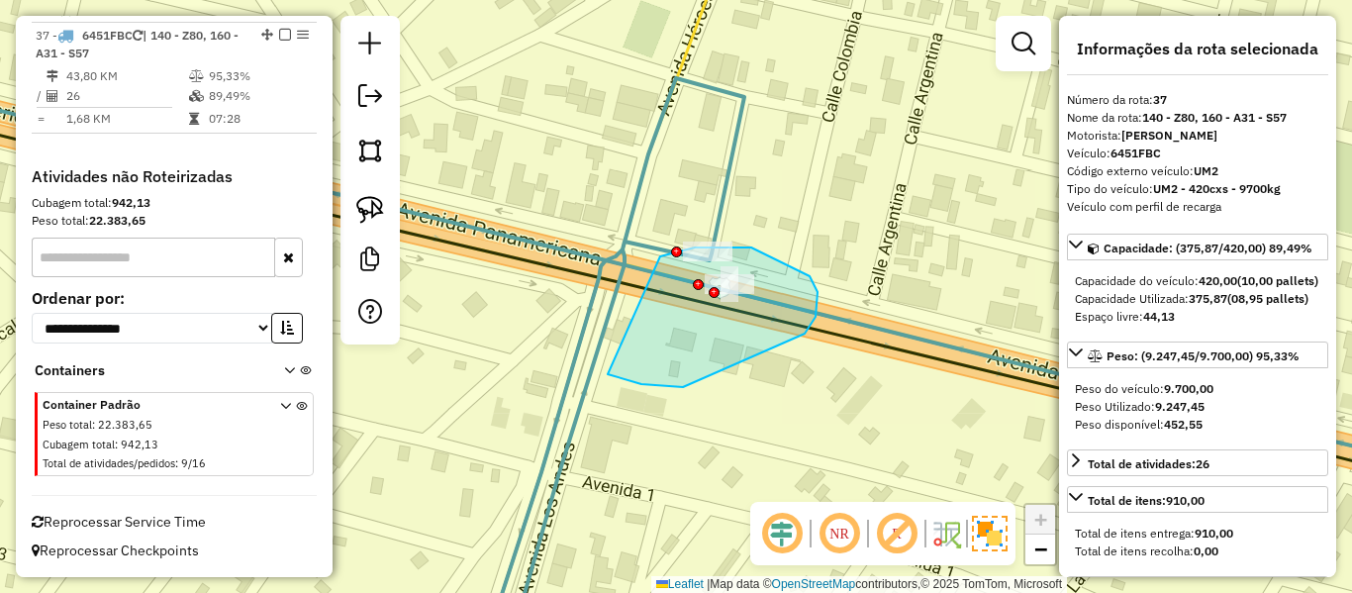
drag, startPoint x: 683, startPoint y: 387, endPoint x: 590, endPoint y: 324, distance: 112.6
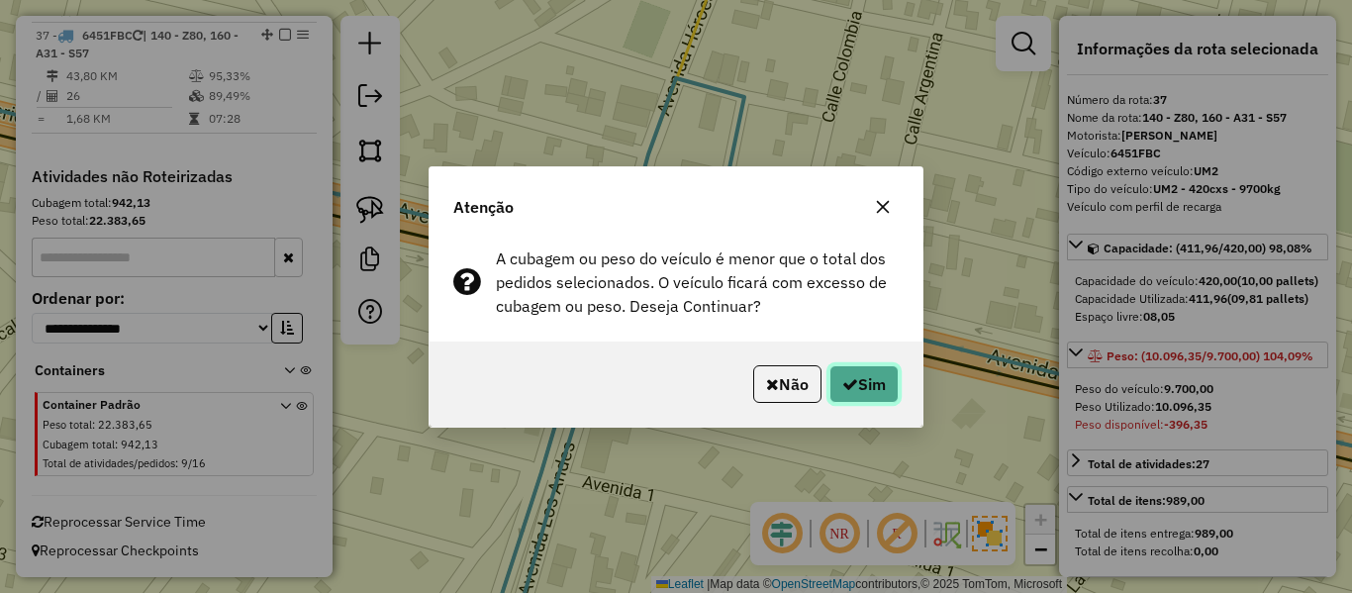
click at [882, 390] on button "Sim" at bounding box center [864, 384] width 69 height 38
select select "**********"
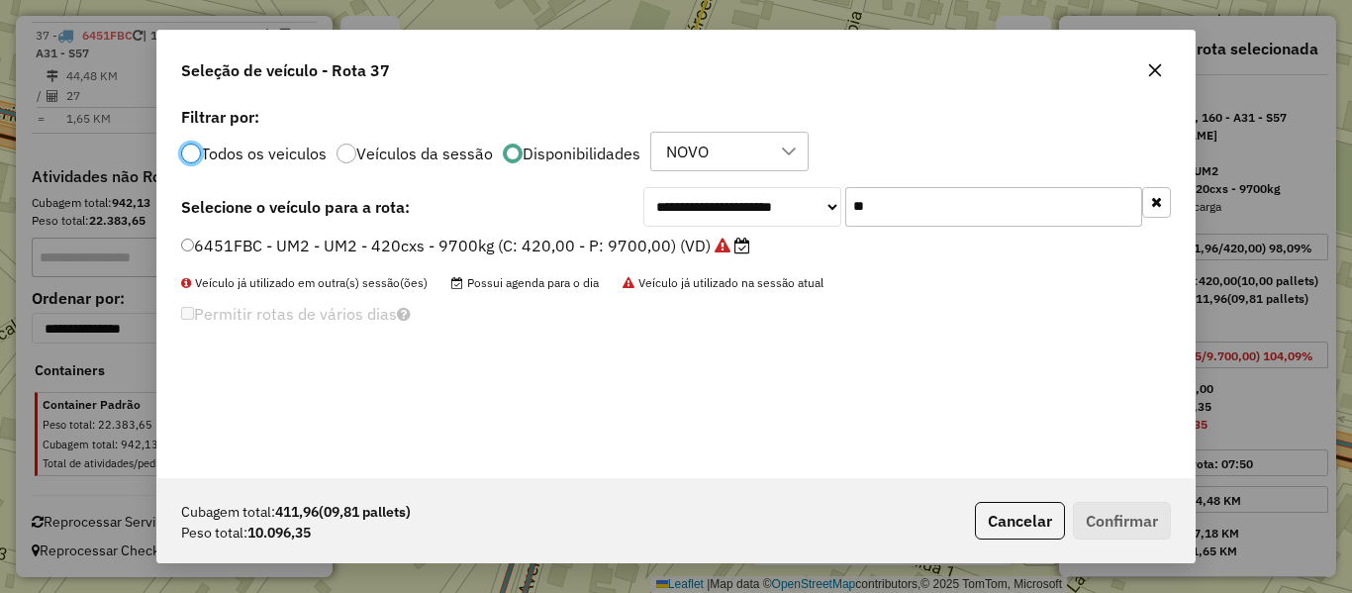
scroll to position [11, 6]
click at [1151, 208] on button "button" at bounding box center [1156, 202] width 29 height 31
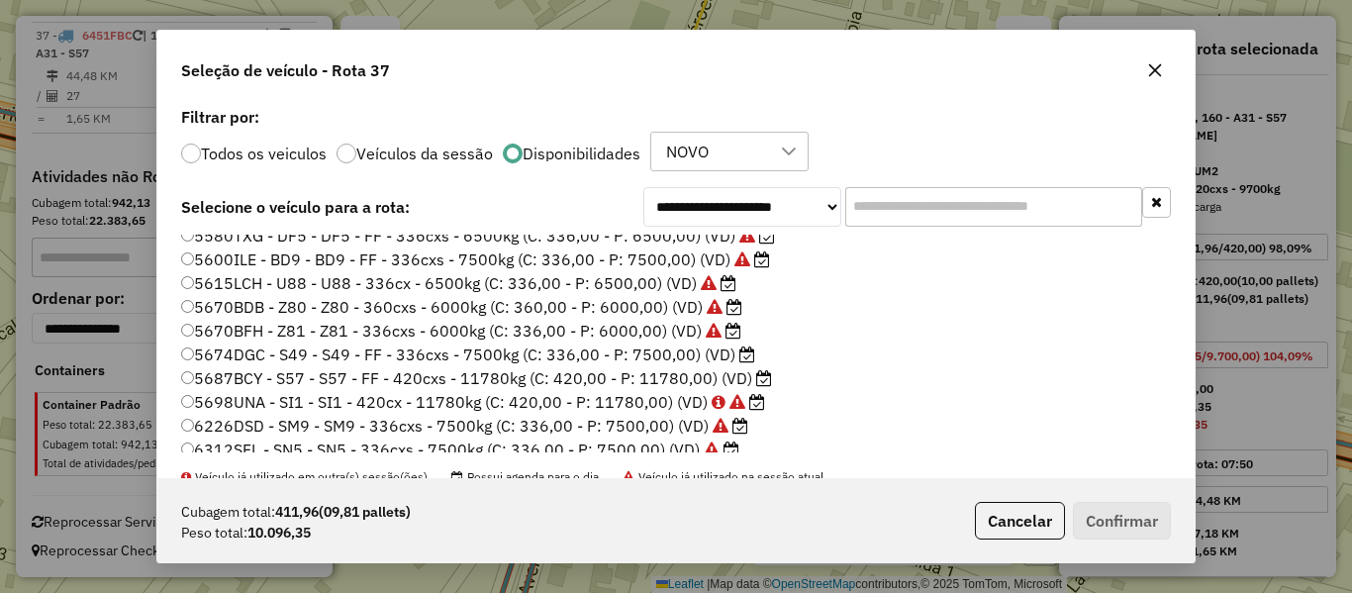
scroll to position [392, 0]
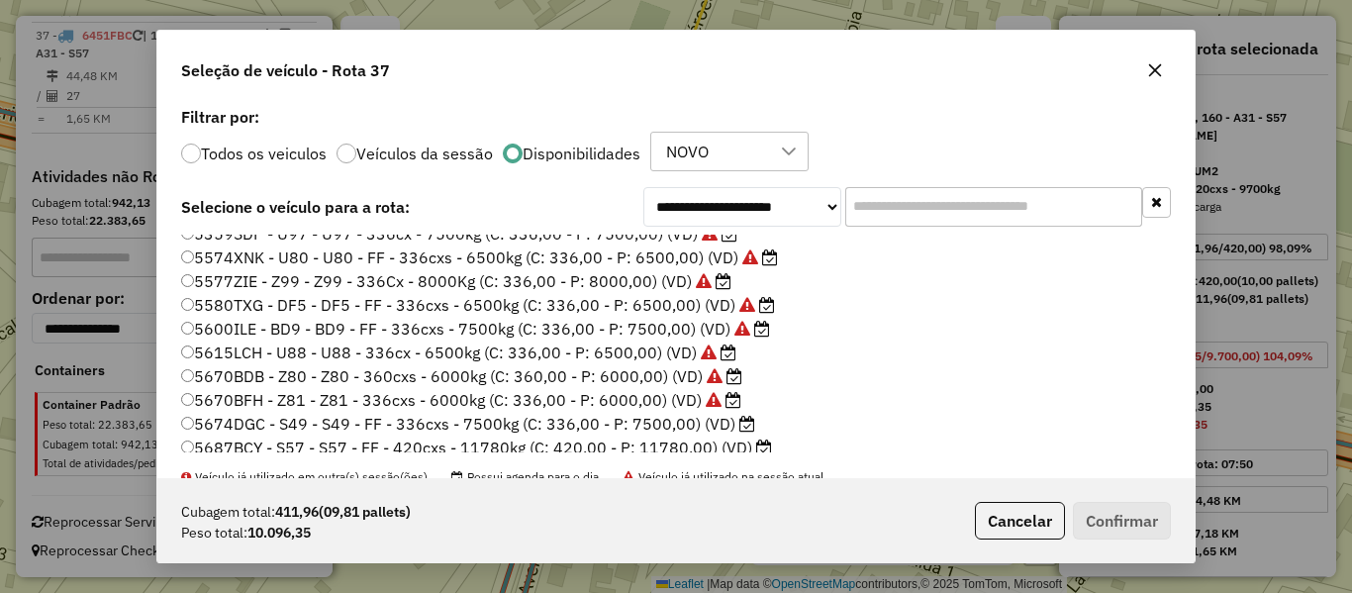
click at [751, 441] on label "5687BCY - S57 - S57 - FF - 420cxs - 11780kg (C: 420,00 - P: 11780,00) (VD)" at bounding box center [476, 448] width 591 height 24
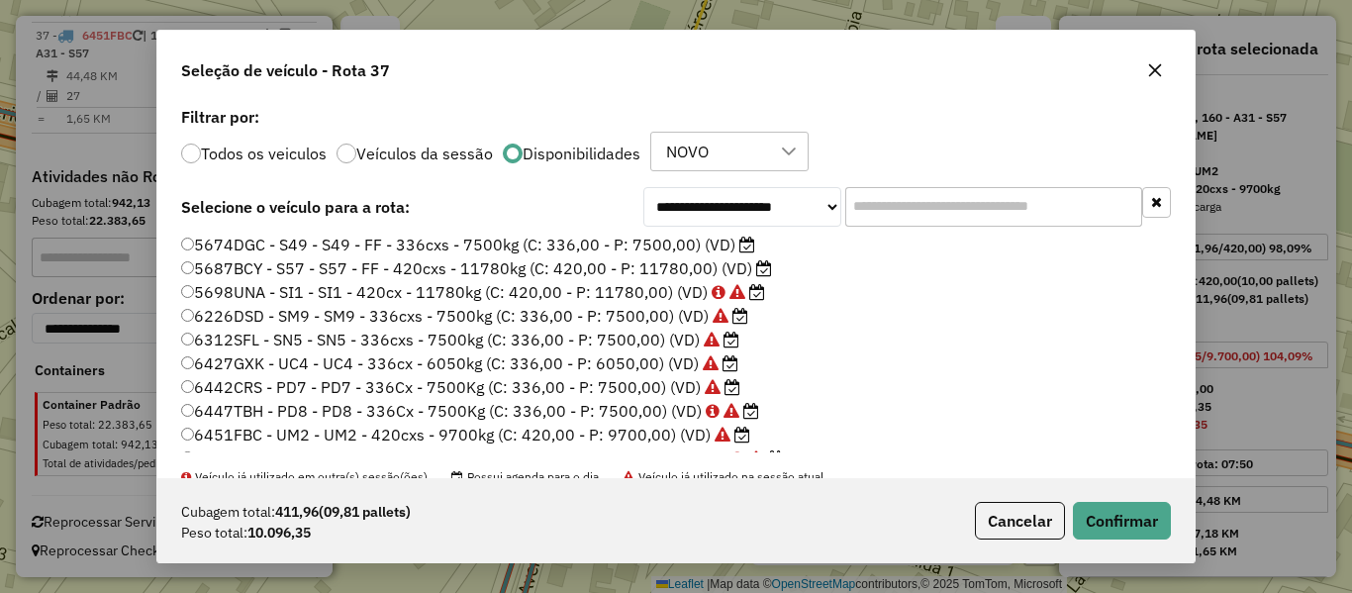
scroll to position [590, 0]
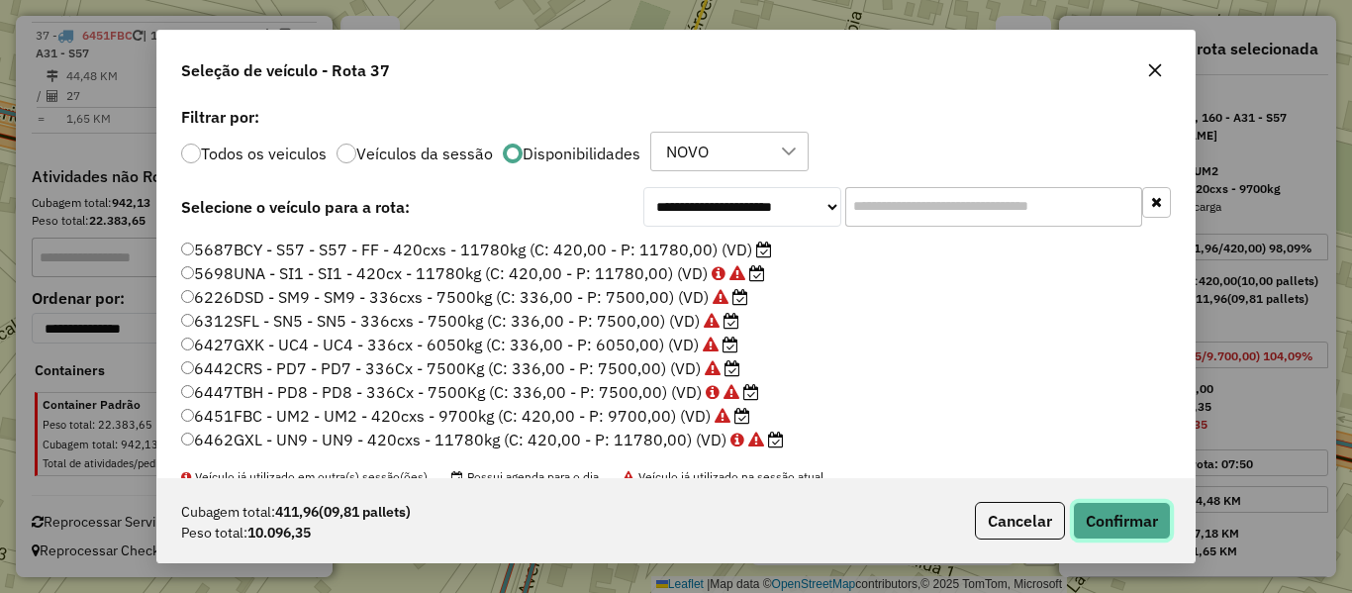
click at [1101, 523] on button "Confirmar" at bounding box center [1122, 521] width 98 height 38
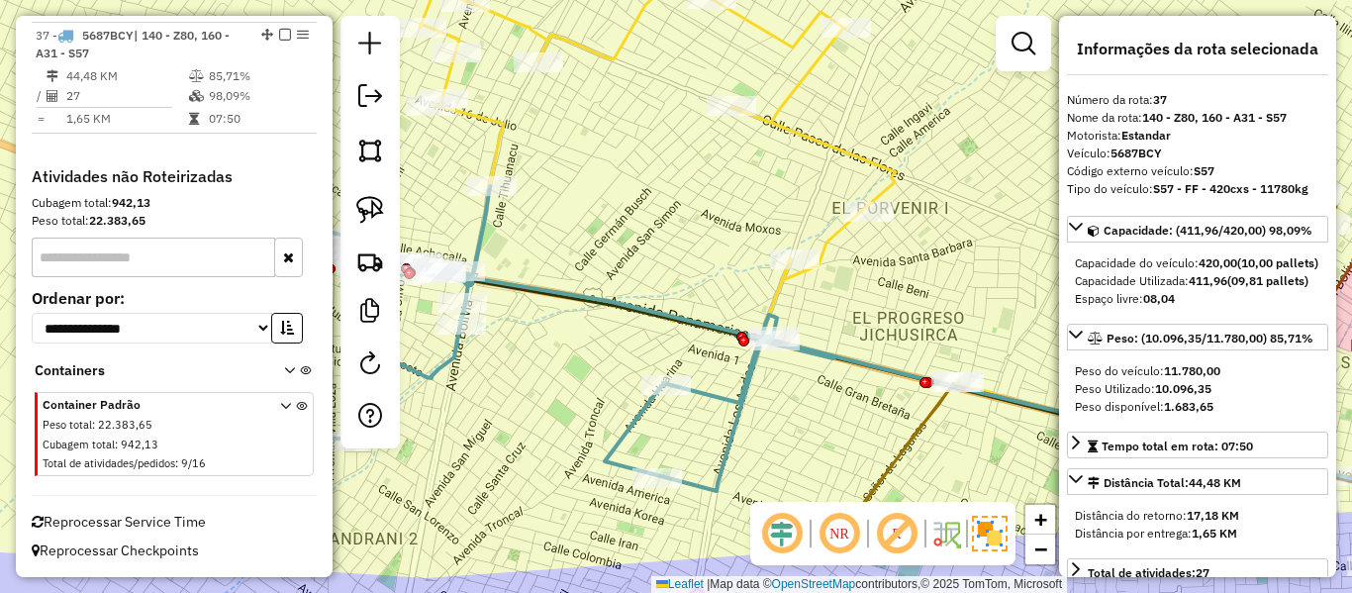
click at [723, 393] on icon at bounding box center [1077, 495] width 820 height 315
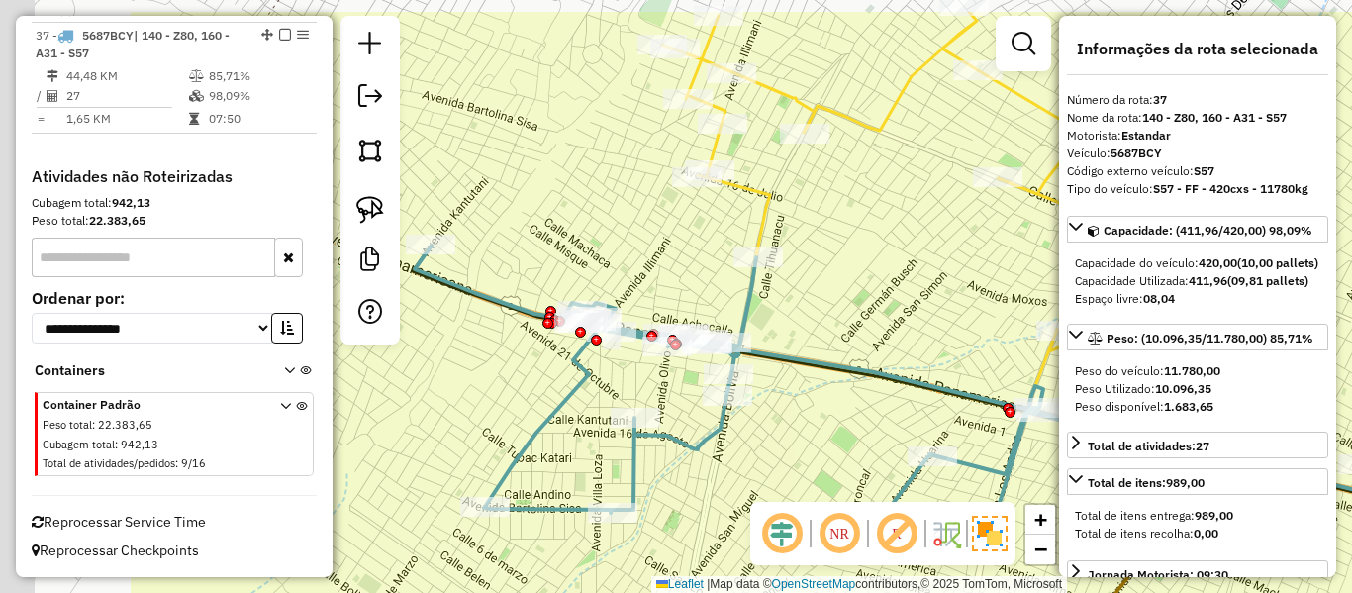
drag, startPoint x: 890, startPoint y: 378, endPoint x: 900, endPoint y: 384, distance: 11.5
click at [900, 383] on icon at bounding box center [758, 404] width 686 height 317
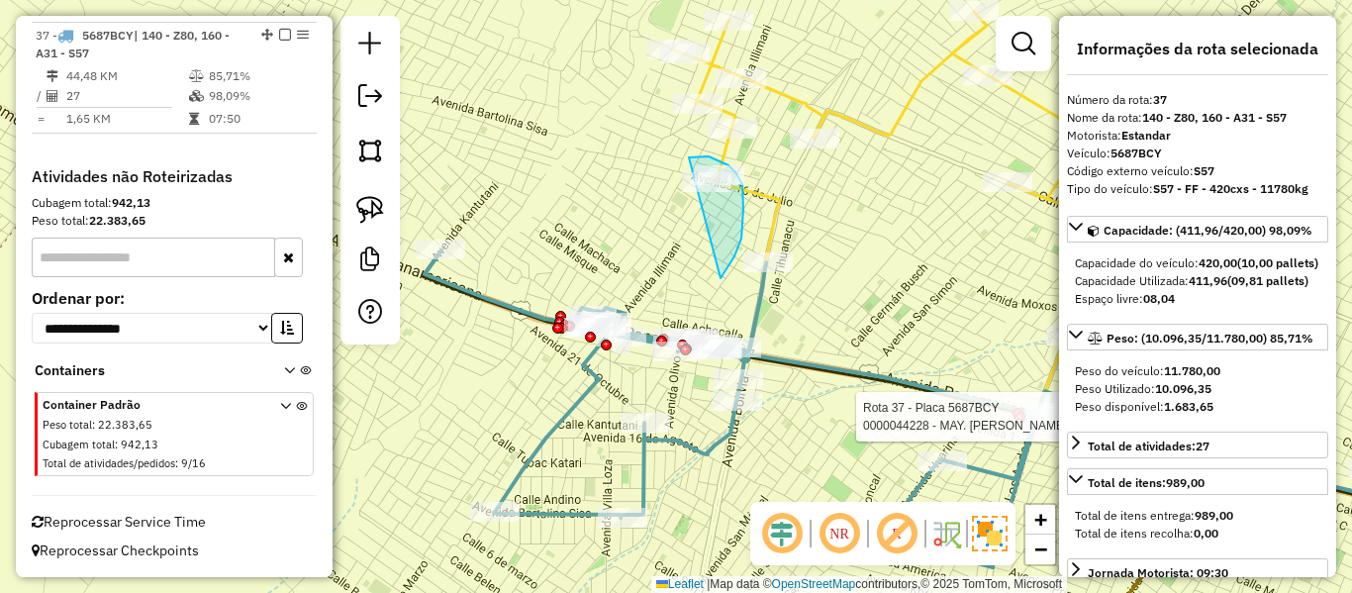
drag, startPoint x: 743, startPoint y: 189, endPoint x: 639, endPoint y: 200, distance: 105.5
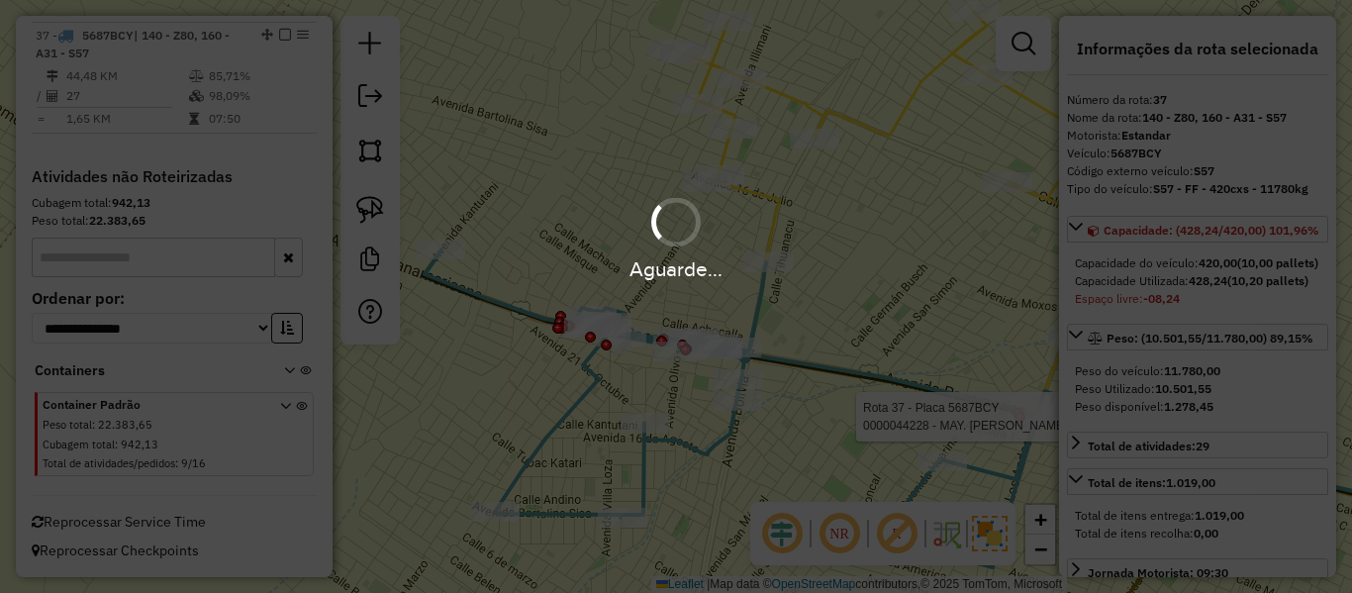
select select "**********"
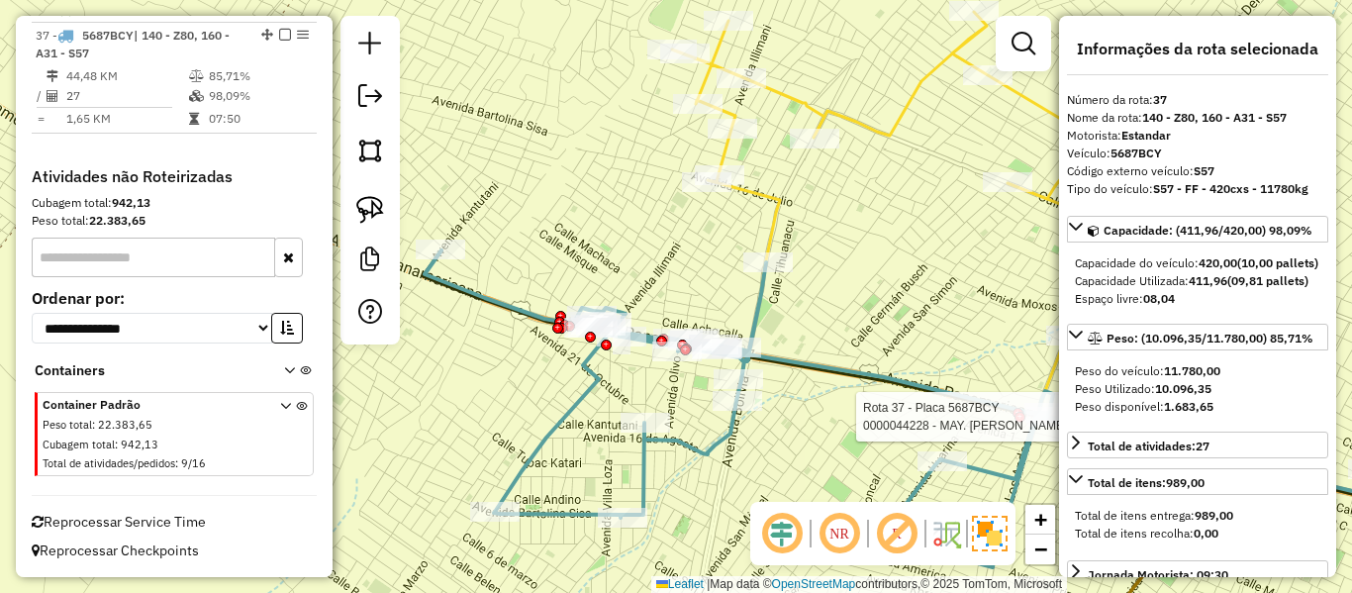
drag, startPoint x: 918, startPoint y: 347, endPoint x: 710, endPoint y: 279, distance: 218.8
click at [698, 249] on div "Rota 37 - Placa 5687BCY 0000044228 - MAY. AMALIA CAY Janela de atendimento Grad…" at bounding box center [676, 296] width 1352 height 593
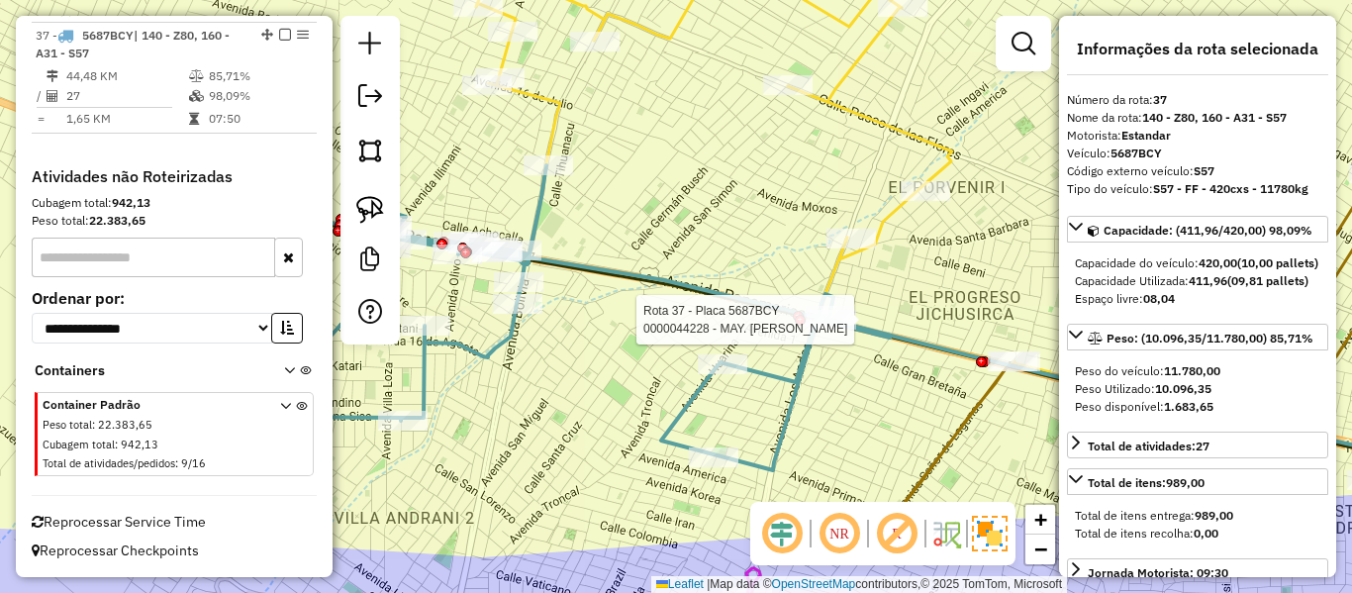
click at [929, 391] on div "Rota 37 - Placa 5687BCY 0000044228 - MAY. AMALIA CAY Janela de atendimento Grad…" at bounding box center [676, 296] width 1352 height 593
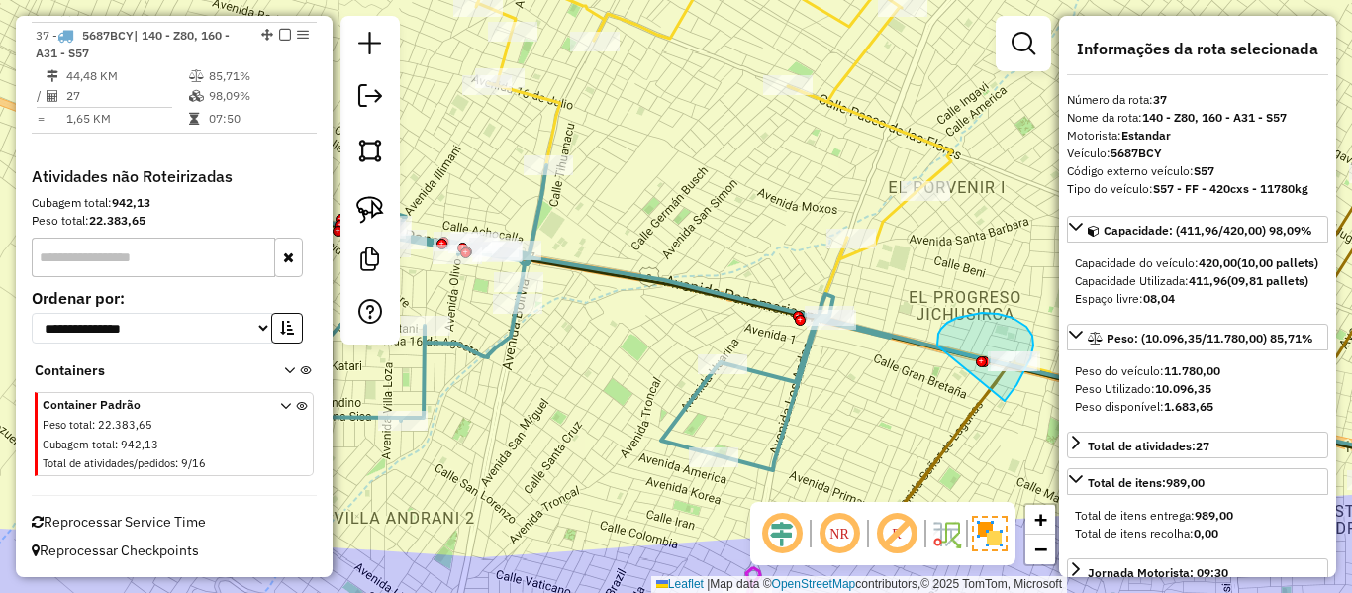
drag, startPoint x: 1012, startPoint y: 393, endPoint x: 937, endPoint y: 356, distance: 82.8
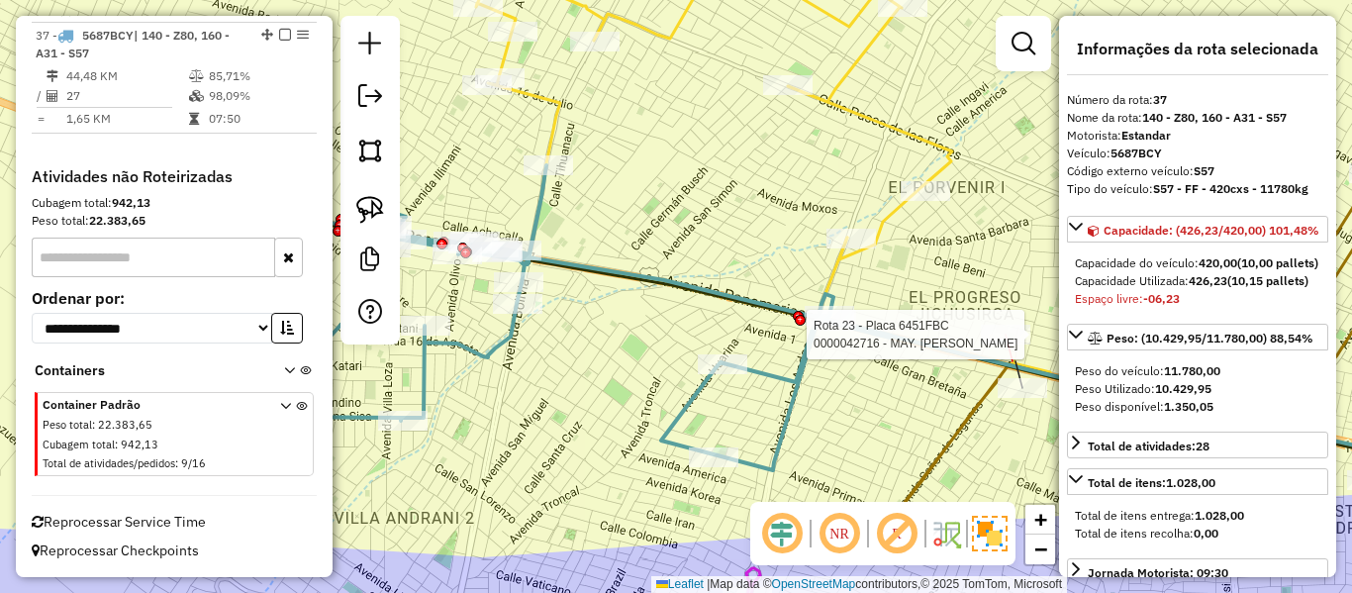
select select "**********"
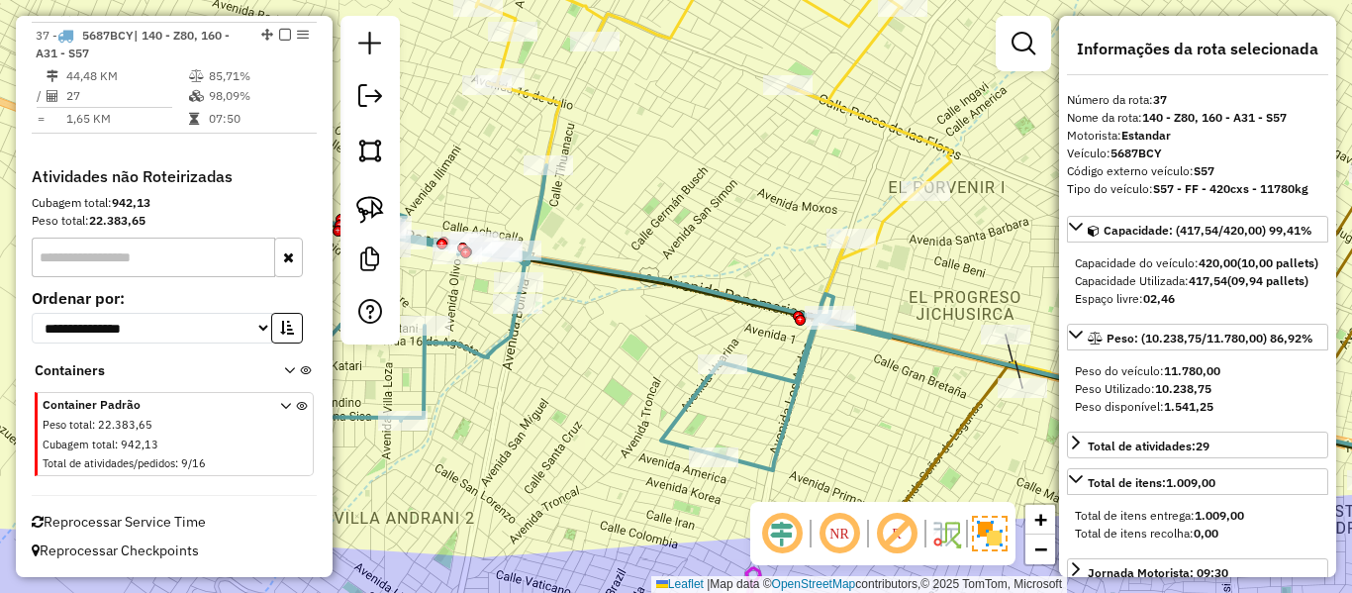
select select "**********"
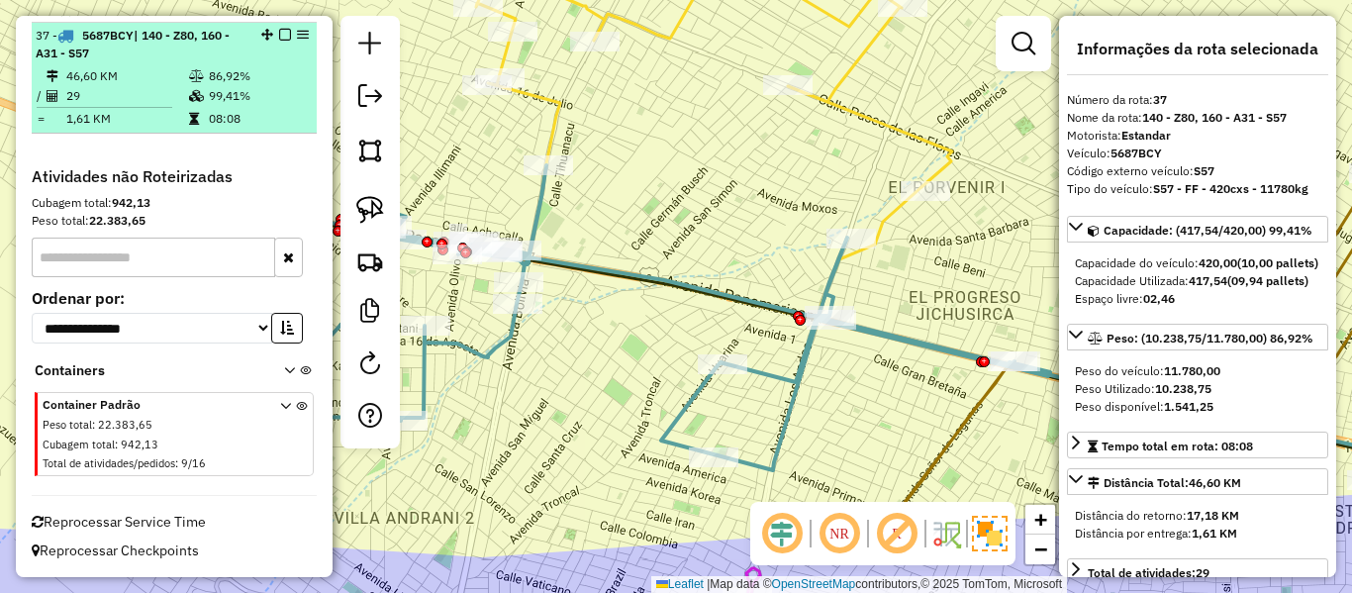
click at [282, 35] on em at bounding box center [285, 35] width 12 height 12
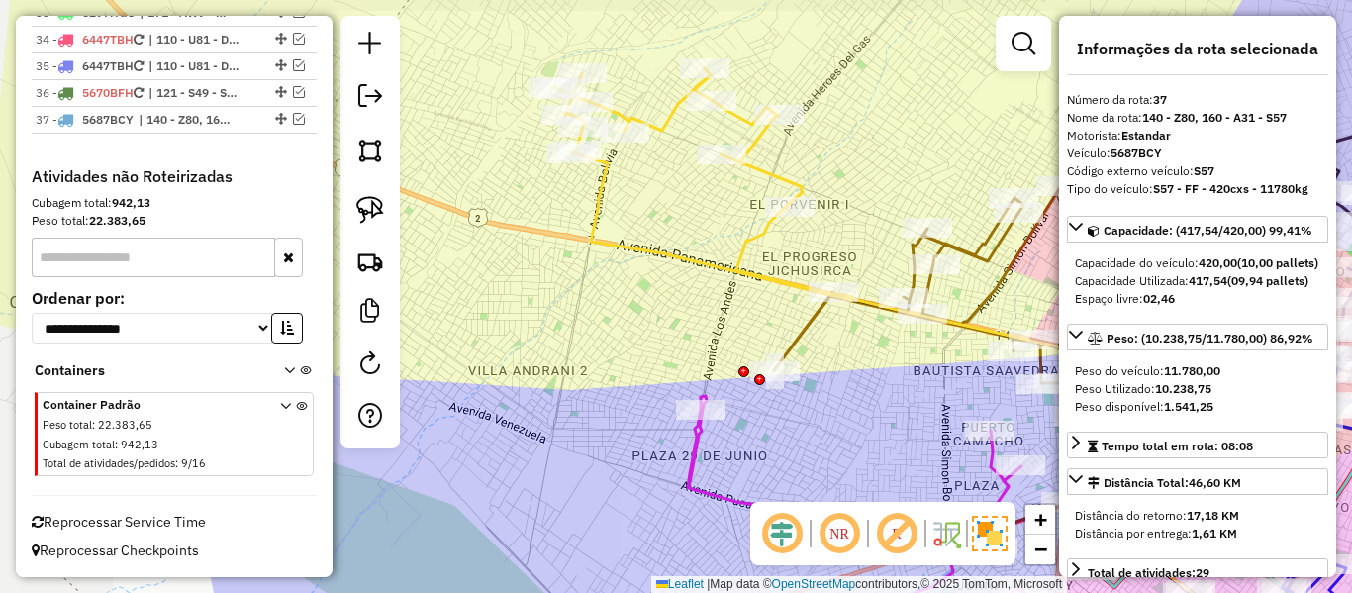
click at [589, 239] on icon at bounding box center [702, 184] width 299 height 232
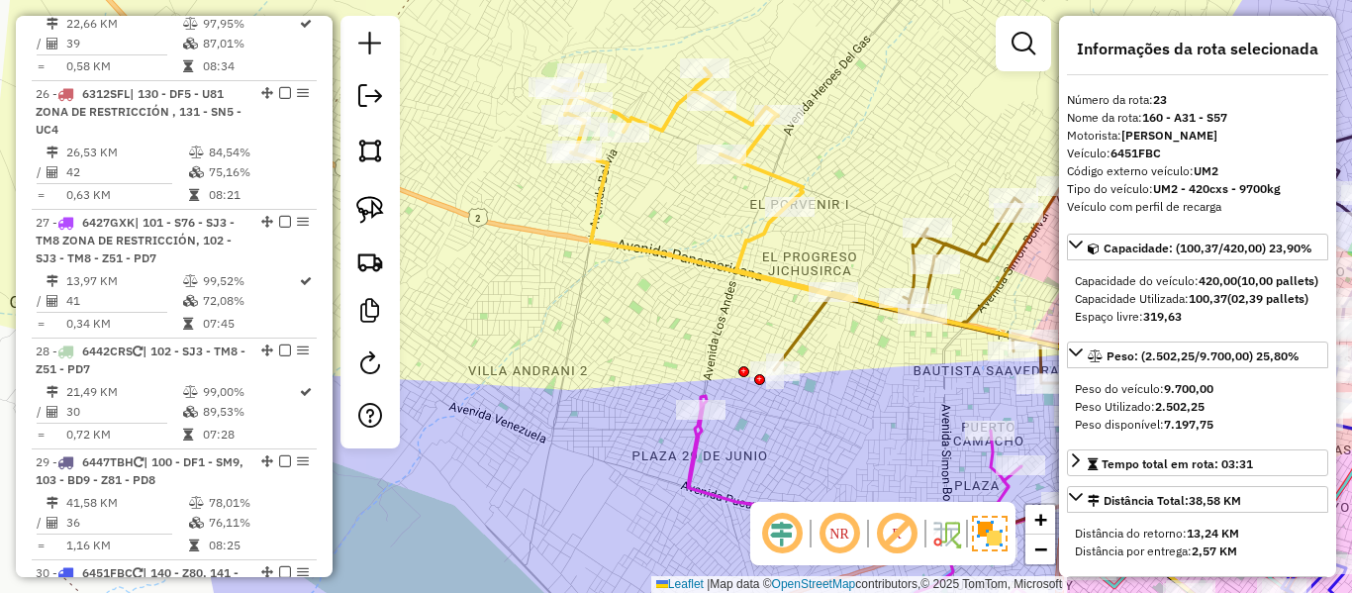
scroll to position [3028, 0]
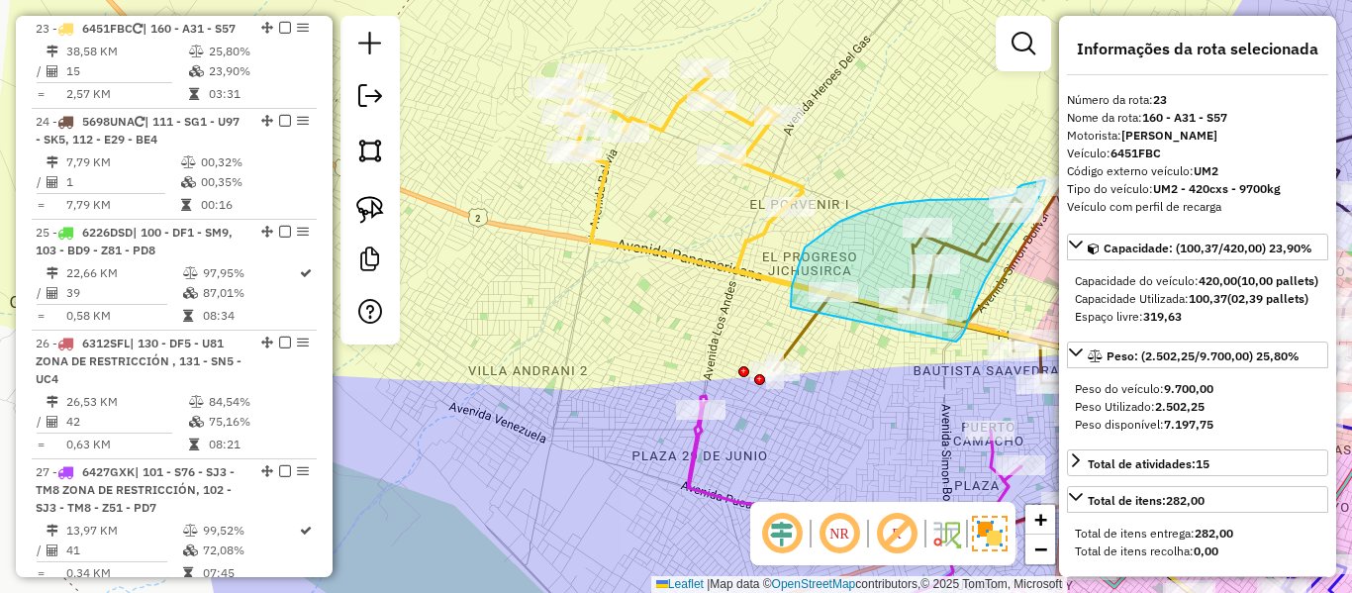
drag, startPoint x: 805, startPoint y: 247, endPoint x: 905, endPoint y: 325, distance: 126.3
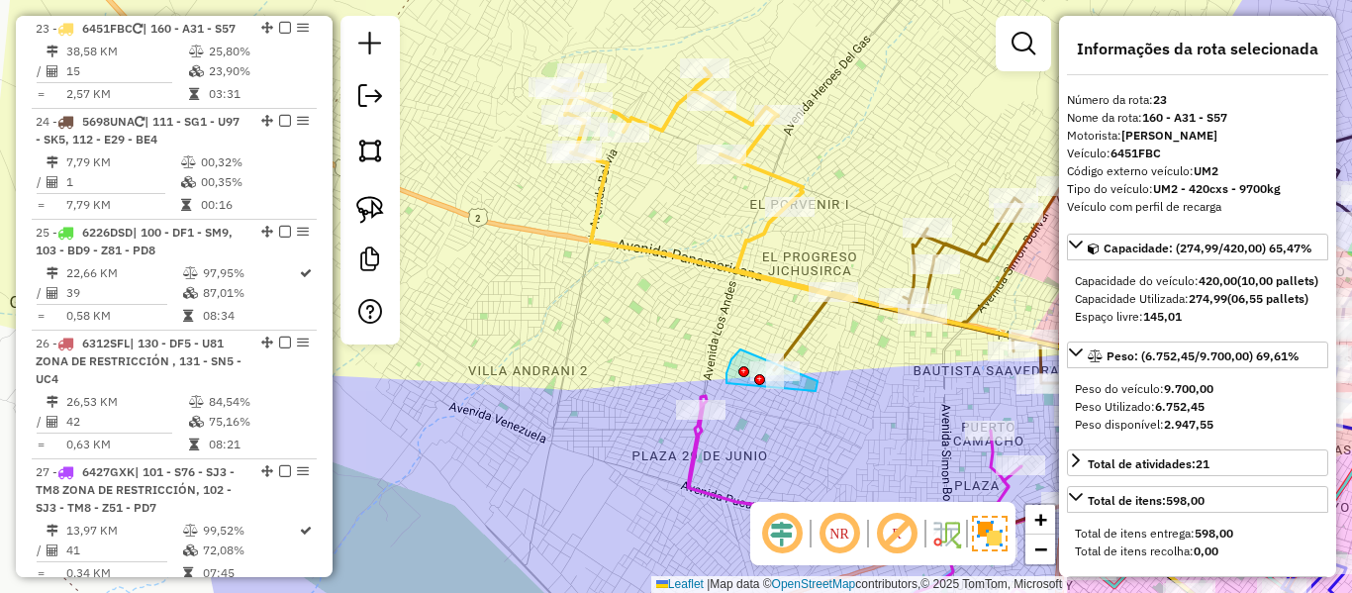
drag, startPoint x: 816, startPoint y: 391, endPoint x: 784, endPoint y: 392, distance: 31.7
click at [759, 403] on div "Rota 5 - Placa 4511THS 0000088652 - T. ABRAHAM ACAH Janela de atendimento Grade…" at bounding box center [676, 296] width 1352 height 593
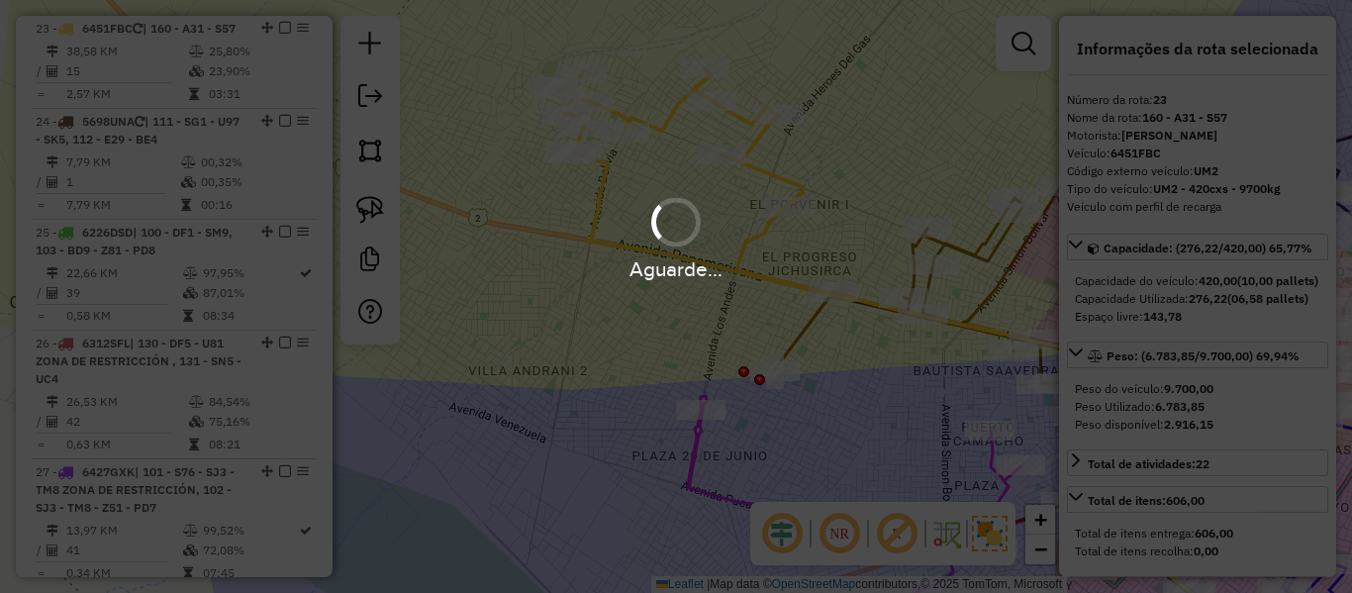
select select "**********"
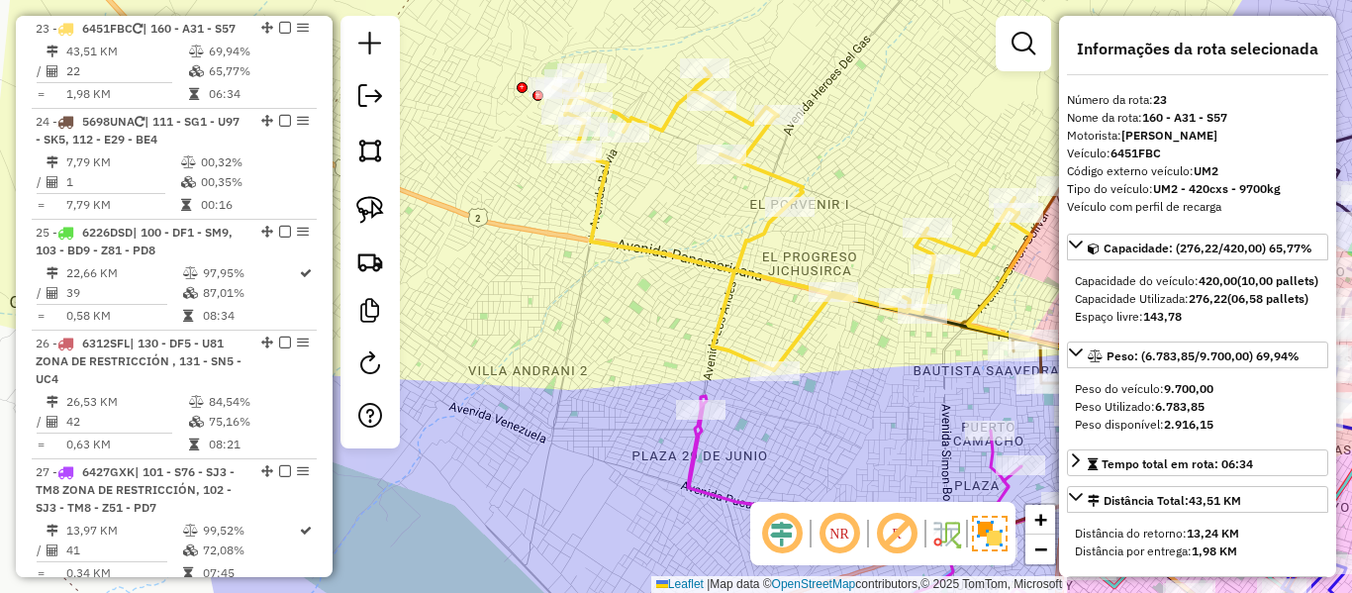
click at [990, 252] on icon at bounding box center [785, 219] width 465 height 302
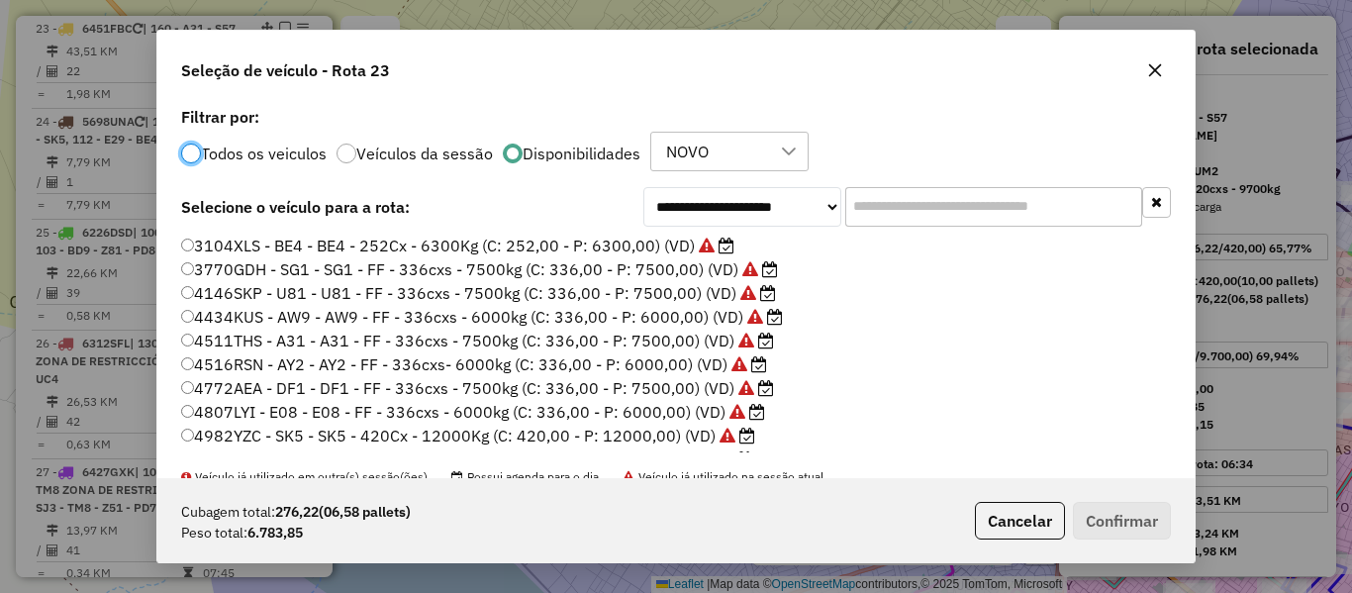
scroll to position [11, 6]
click at [1014, 226] on input "text" at bounding box center [993, 207] width 297 height 40
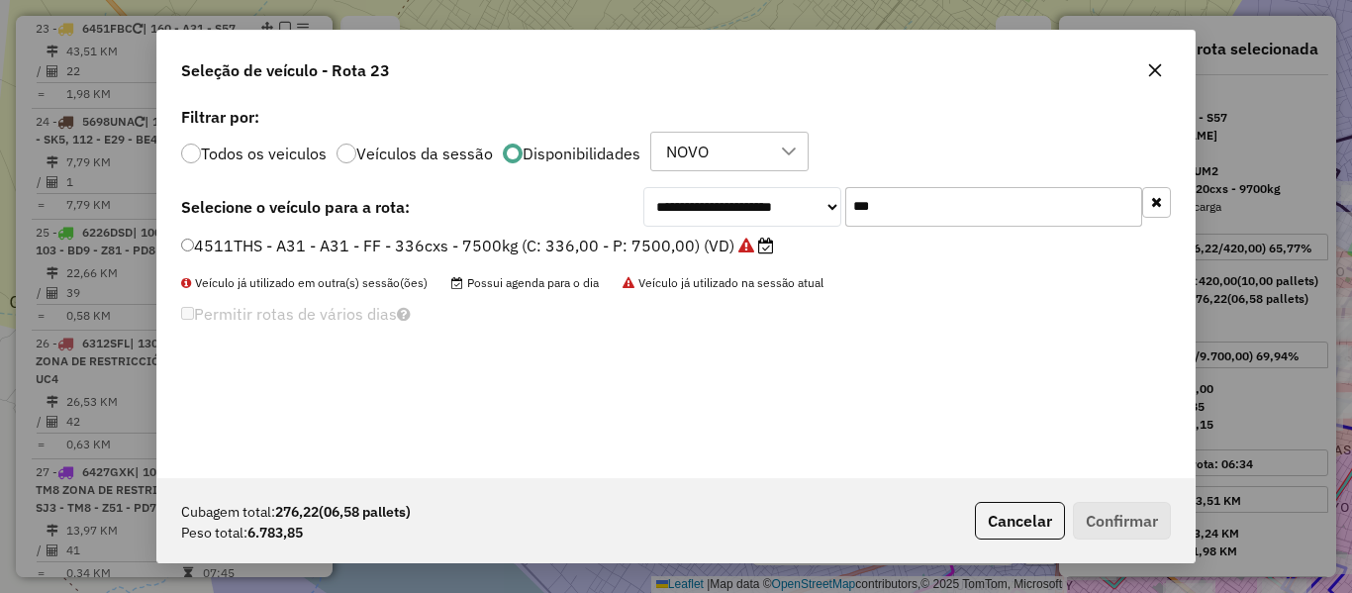
type input "***"
click at [676, 248] on label "4511THS - A31 - A31 - FF - 336cxs - 7500kg (C: 336,00 - P: 7500,00) (VD)" at bounding box center [477, 246] width 593 height 24
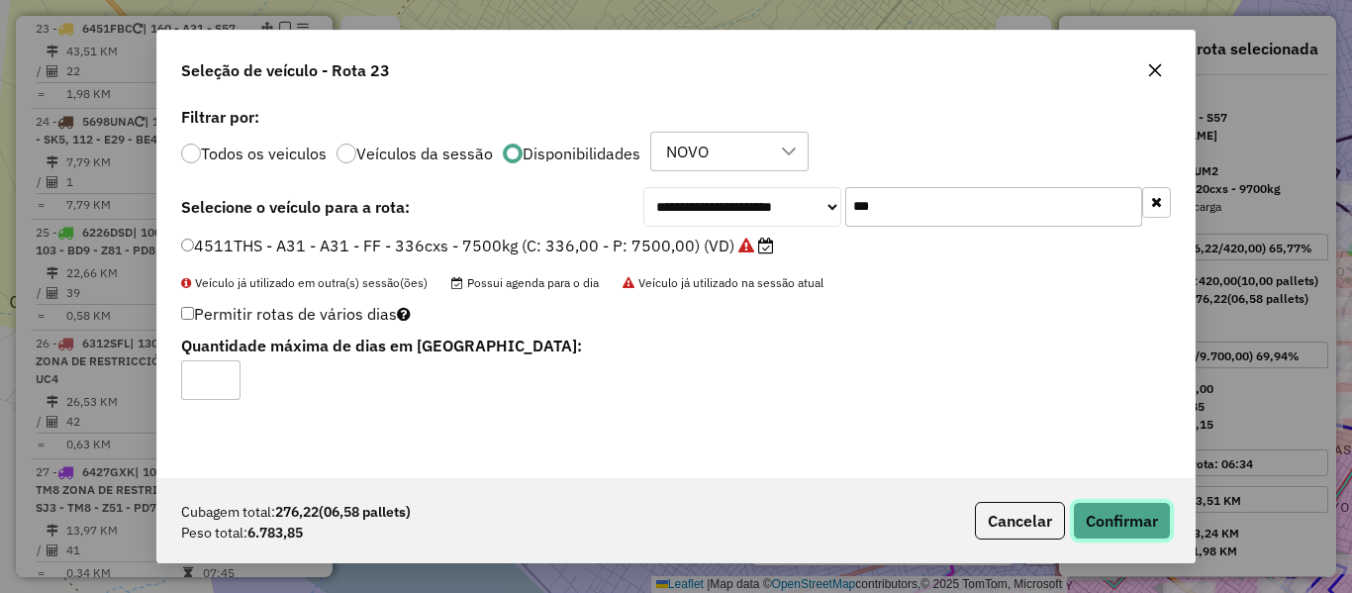
click at [1125, 507] on button "Confirmar" at bounding box center [1122, 521] width 98 height 38
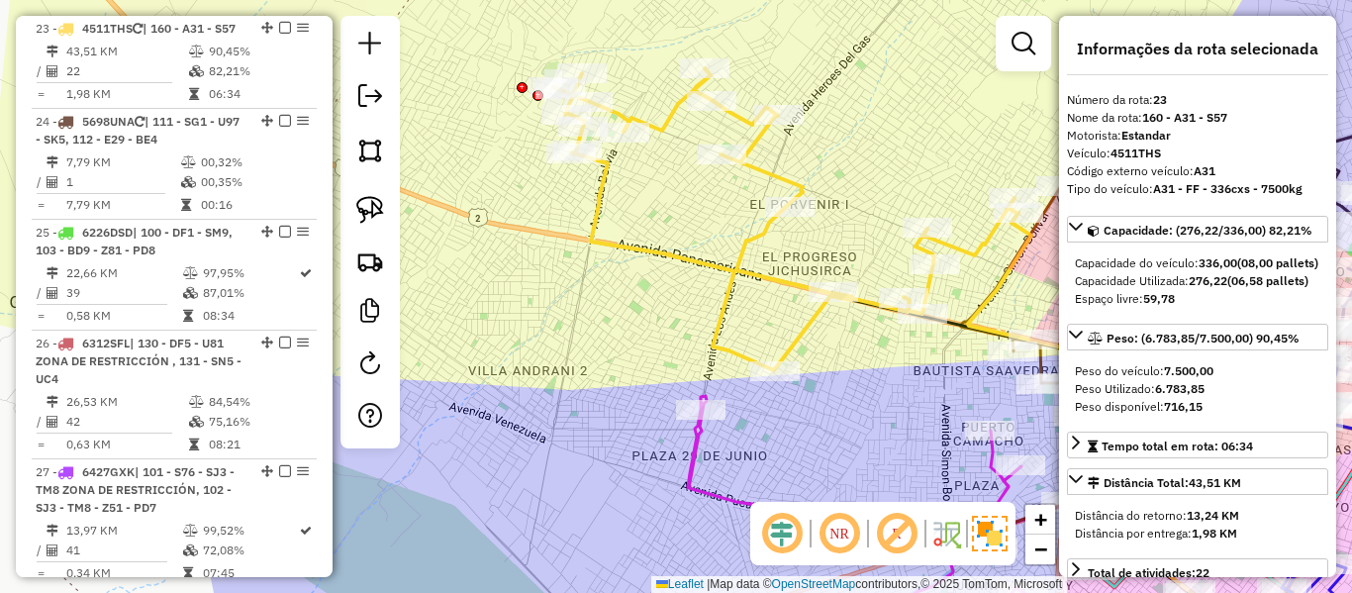
click at [741, 246] on icon at bounding box center [785, 219] width 465 height 302
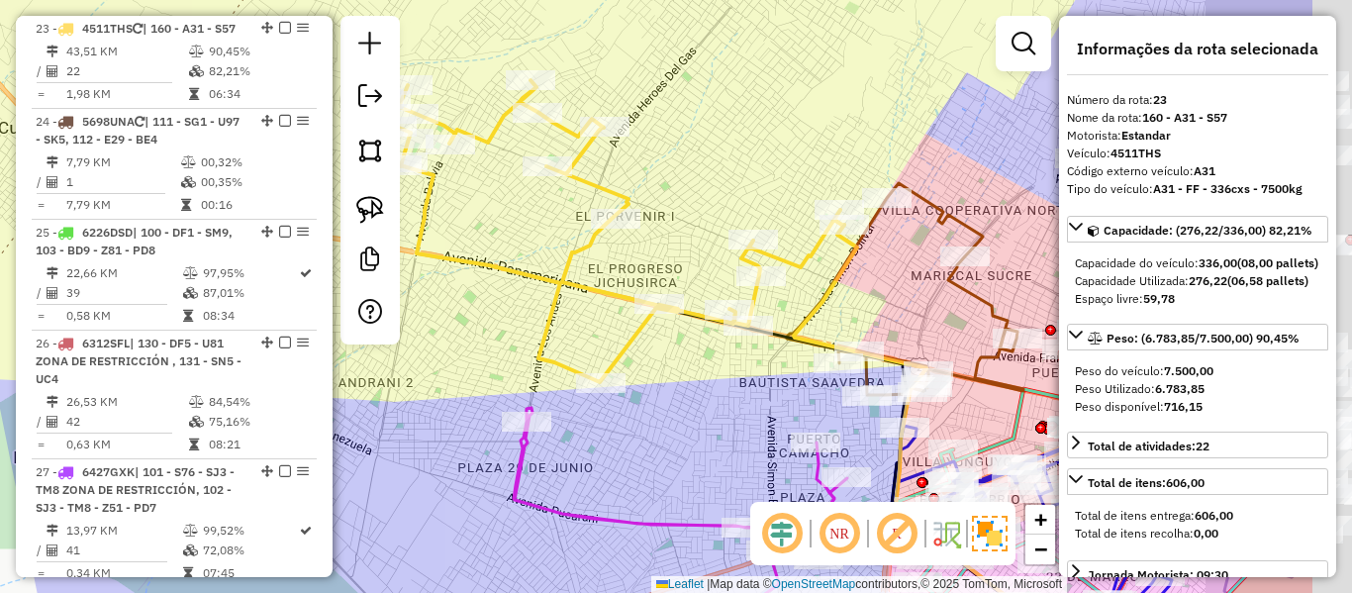
drag, startPoint x: 771, startPoint y: 250, endPoint x: 838, endPoint y: 267, distance: 69.4
click at [592, 264] on div "Janela de atendimento Grade de atendimento Capacidade Transportadoras Veículos …" at bounding box center [676, 296] width 1352 height 593
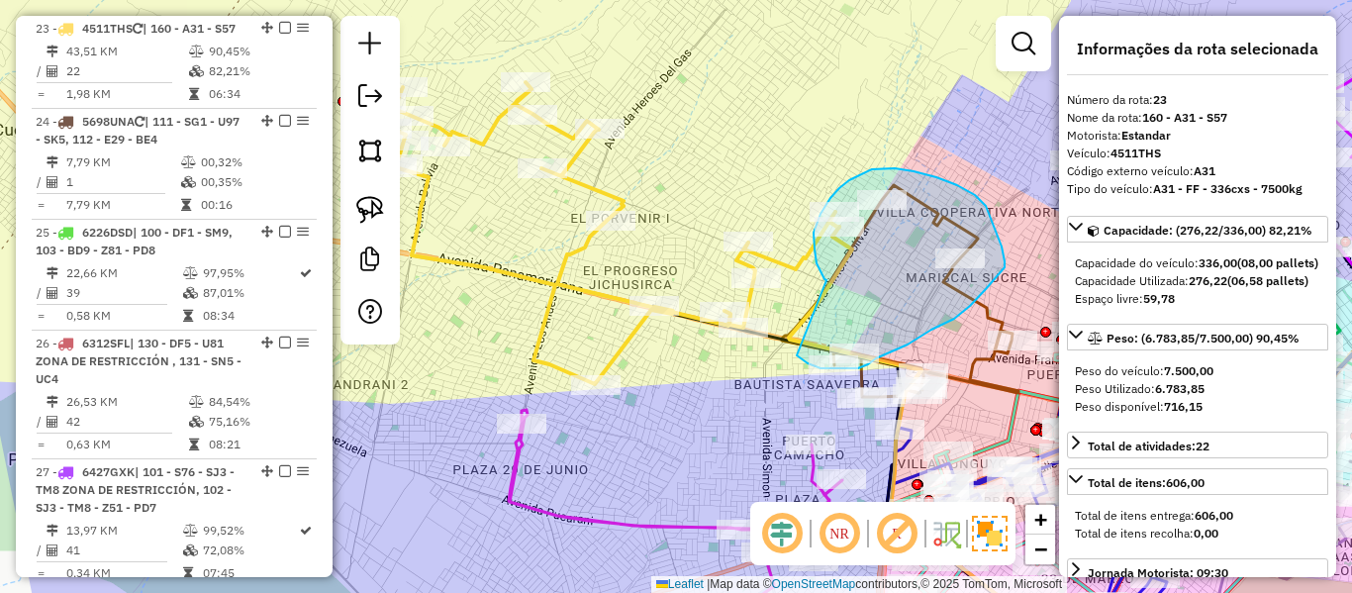
drag, startPoint x: 821, startPoint y: 271, endPoint x: 783, endPoint y: 344, distance: 81.5
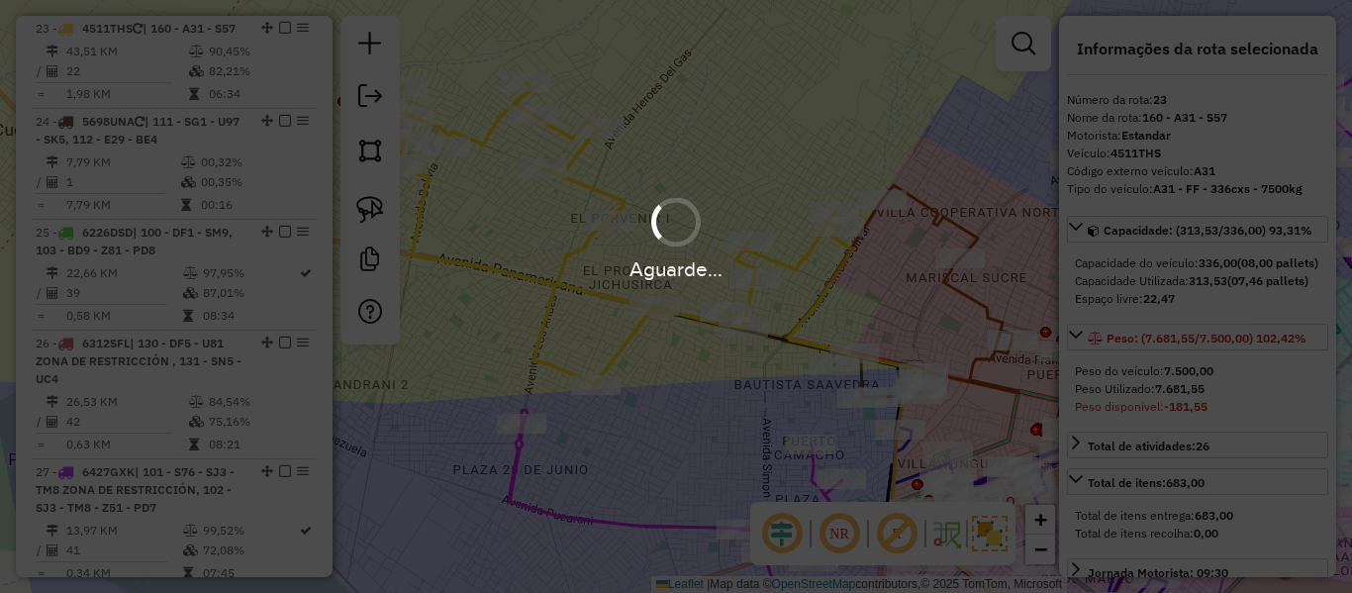
select select "**********"
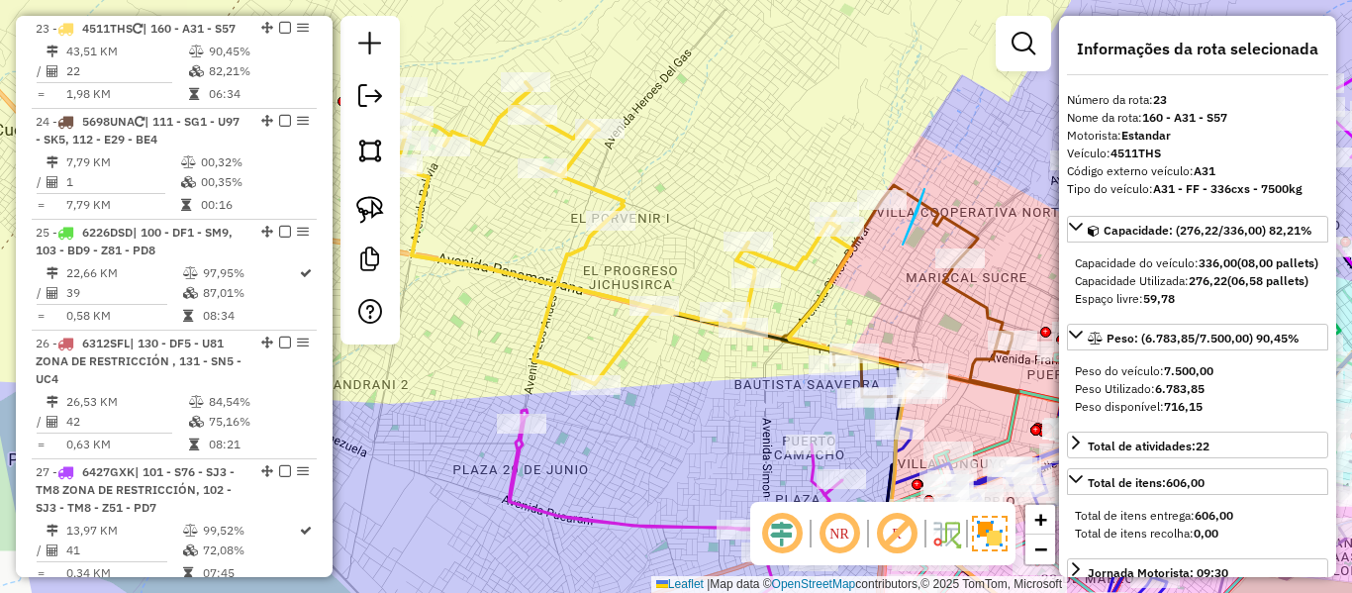
drag, startPoint x: 925, startPoint y: 189, endPoint x: 798, endPoint y: 236, distance: 135.0
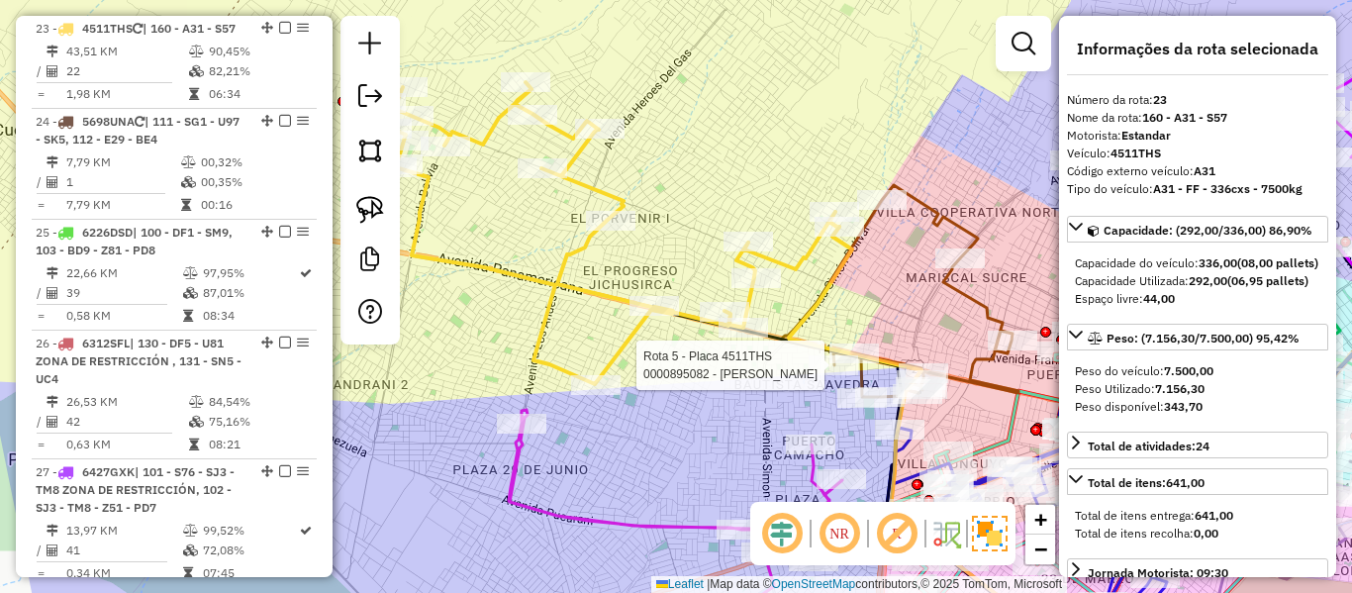
select select "**********"
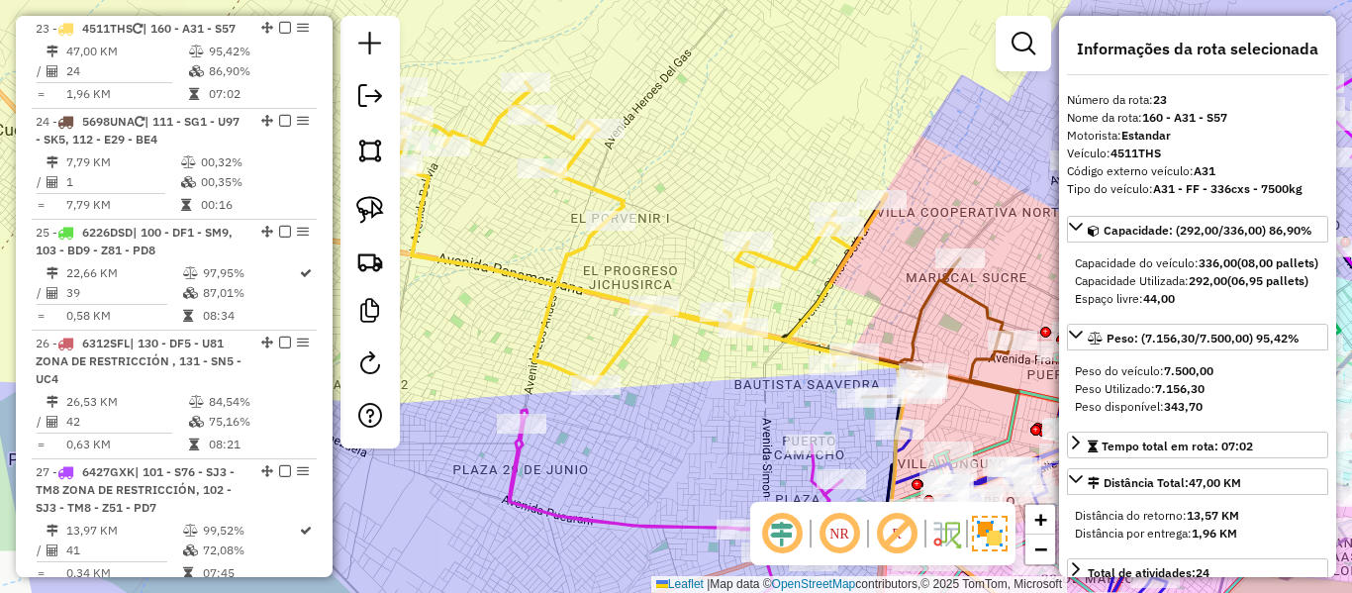
click at [797, 268] on icon at bounding box center [630, 233] width 513 height 302
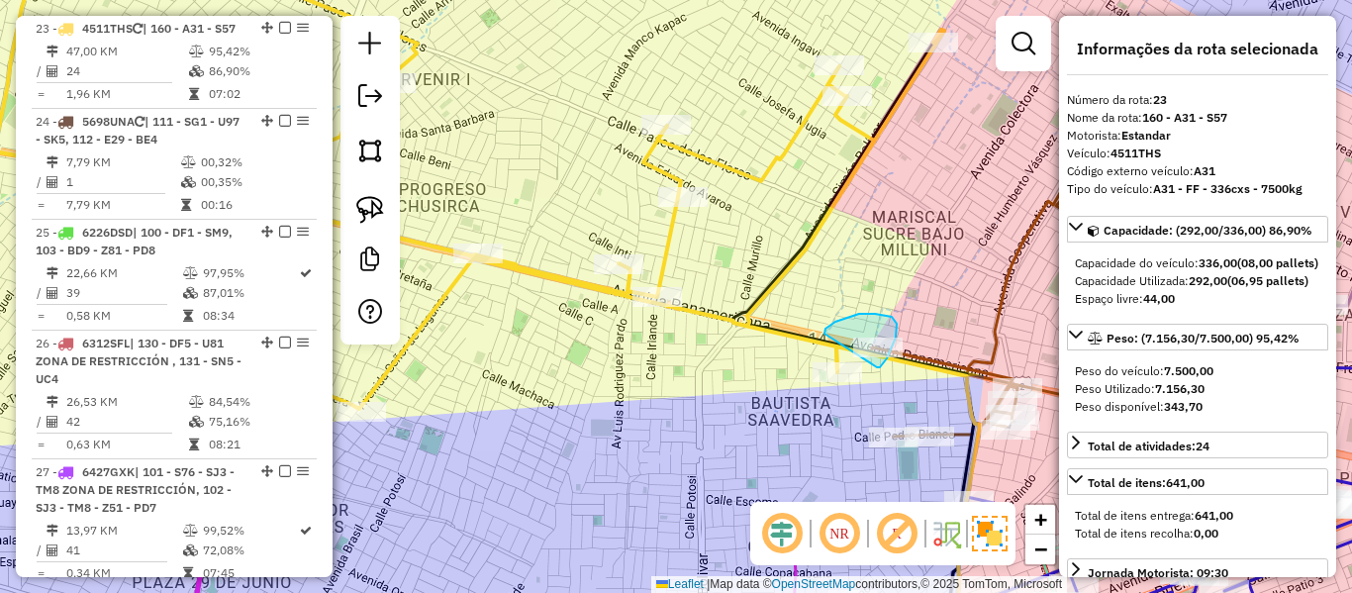
drag, startPoint x: 877, startPoint y: 367, endPoint x: 825, endPoint y: 334, distance: 62.3
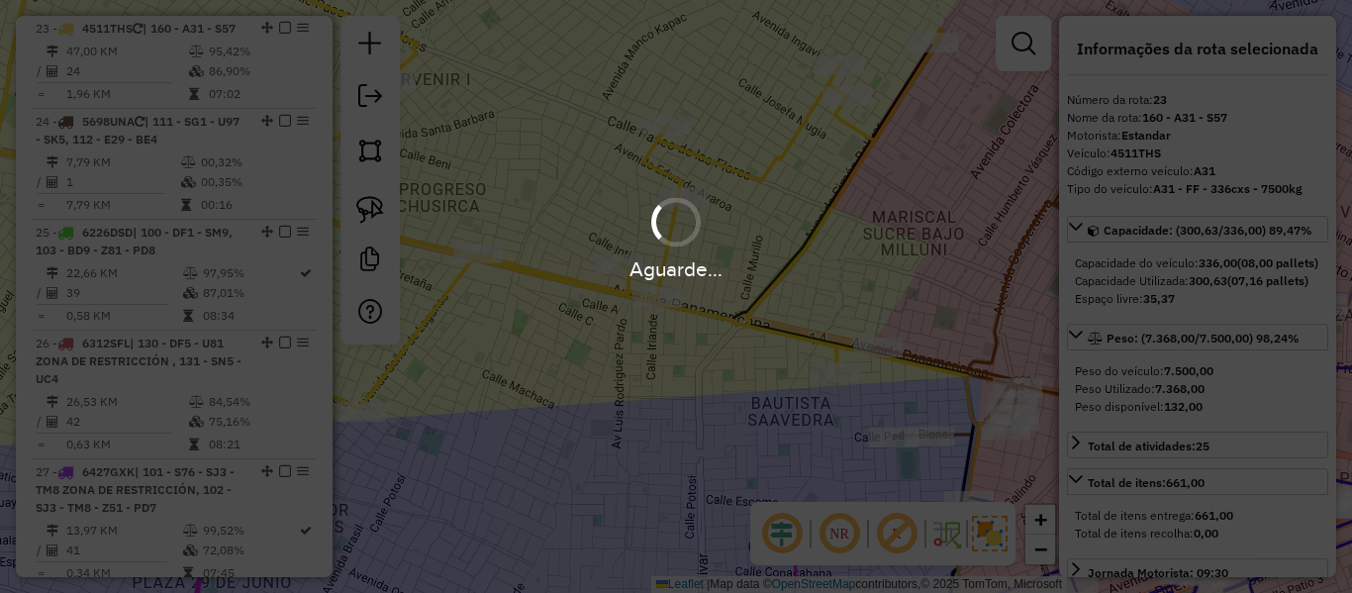
select select "**********"
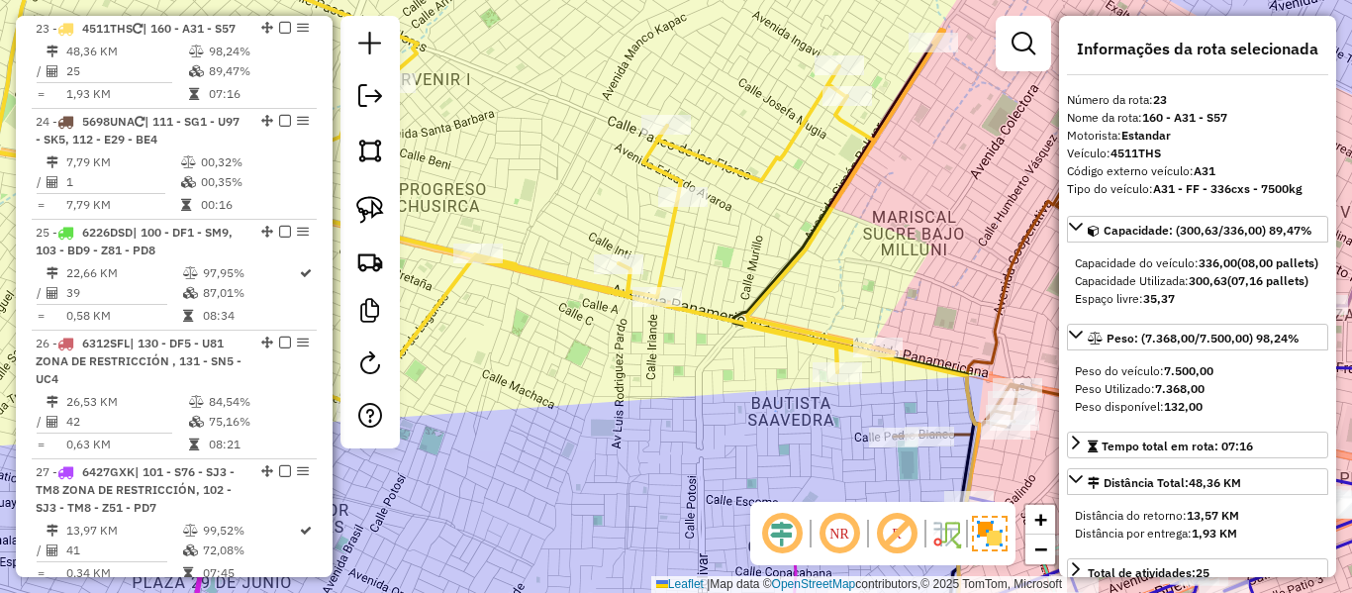
click at [765, 175] on icon at bounding box center [448, 175] width 991 height 468
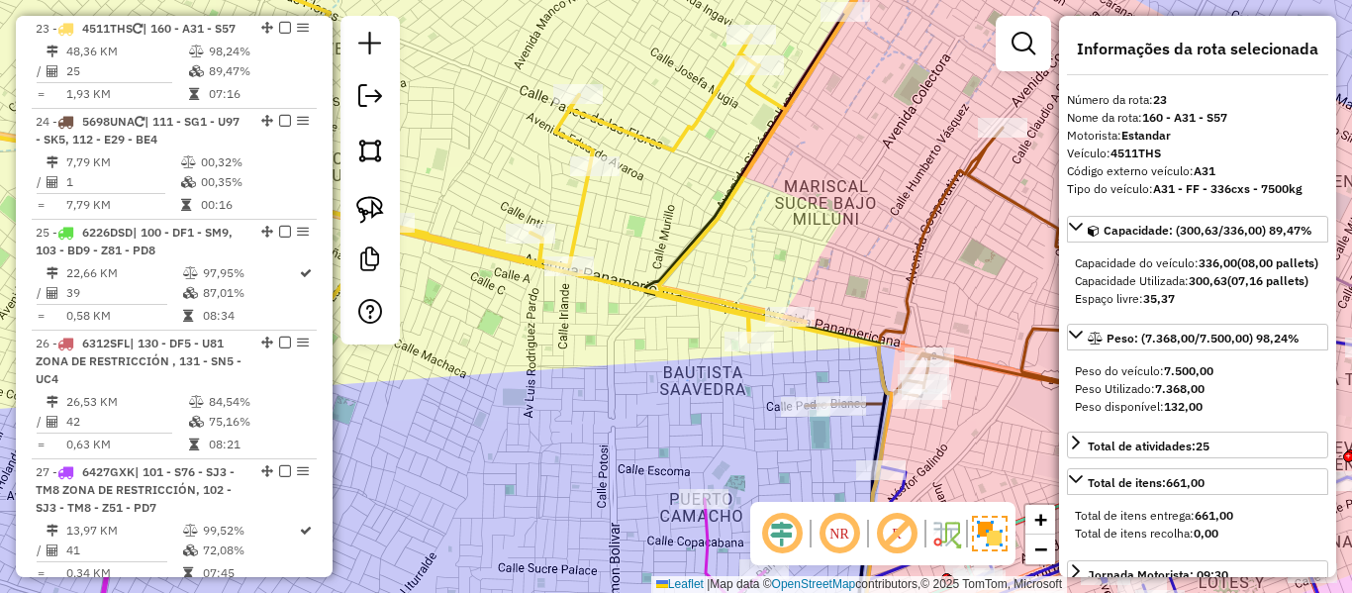
click at [700, 200] on div "Janela de atendimento Grade de atendimento Capacidade Transportadoras Veículos …" at bounding box center [676, 296] width 1352 height 593
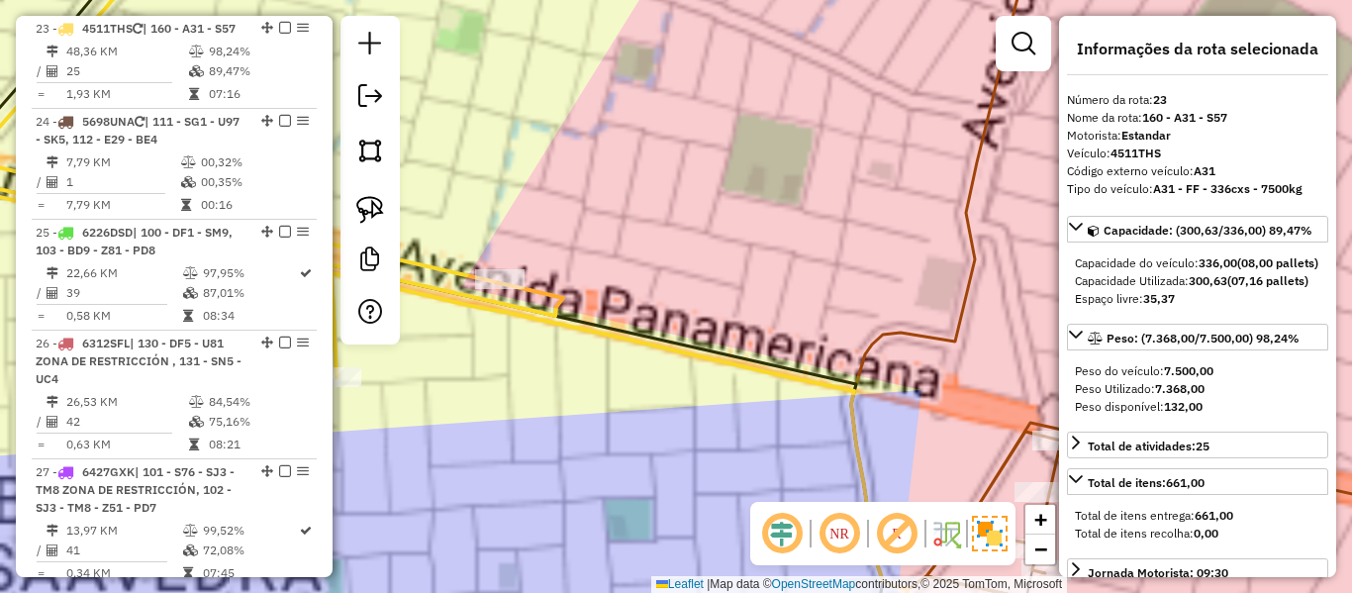
click at [577, 224] on icon at bounding box center [1025, 287] width 924 height 693
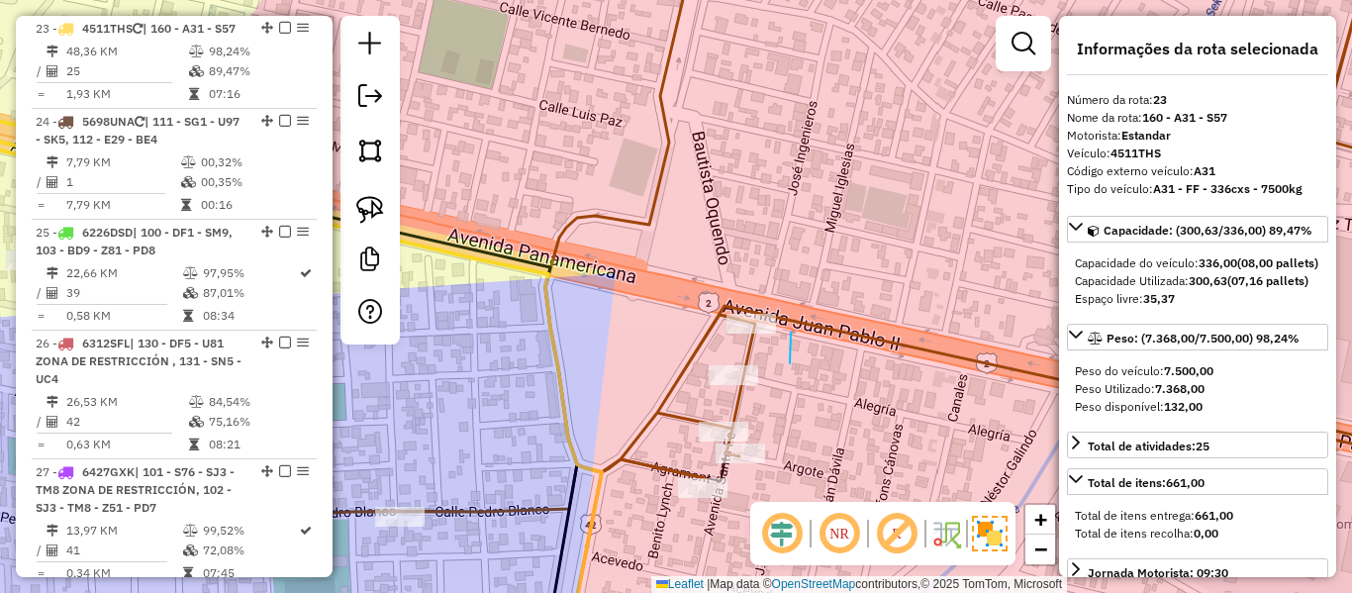
drag, startPoint x: 790, startPoint y: 363, endPoint x: 686, endPoint y: 313, distance: 115.6
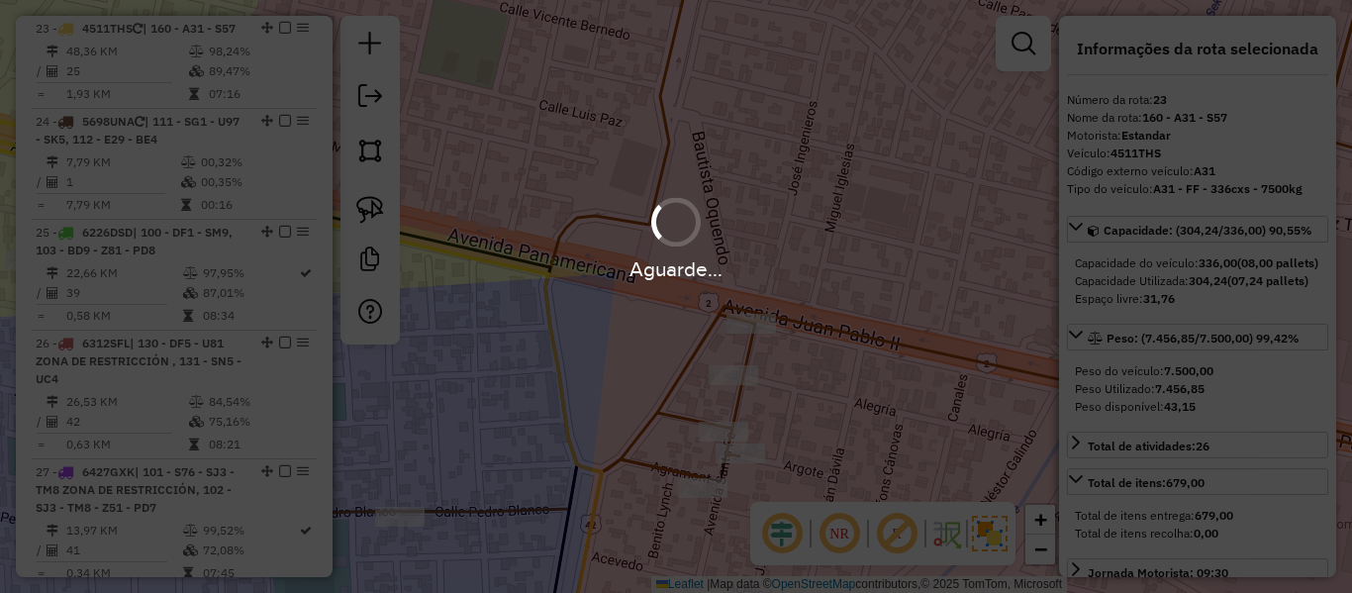
select select "**********"
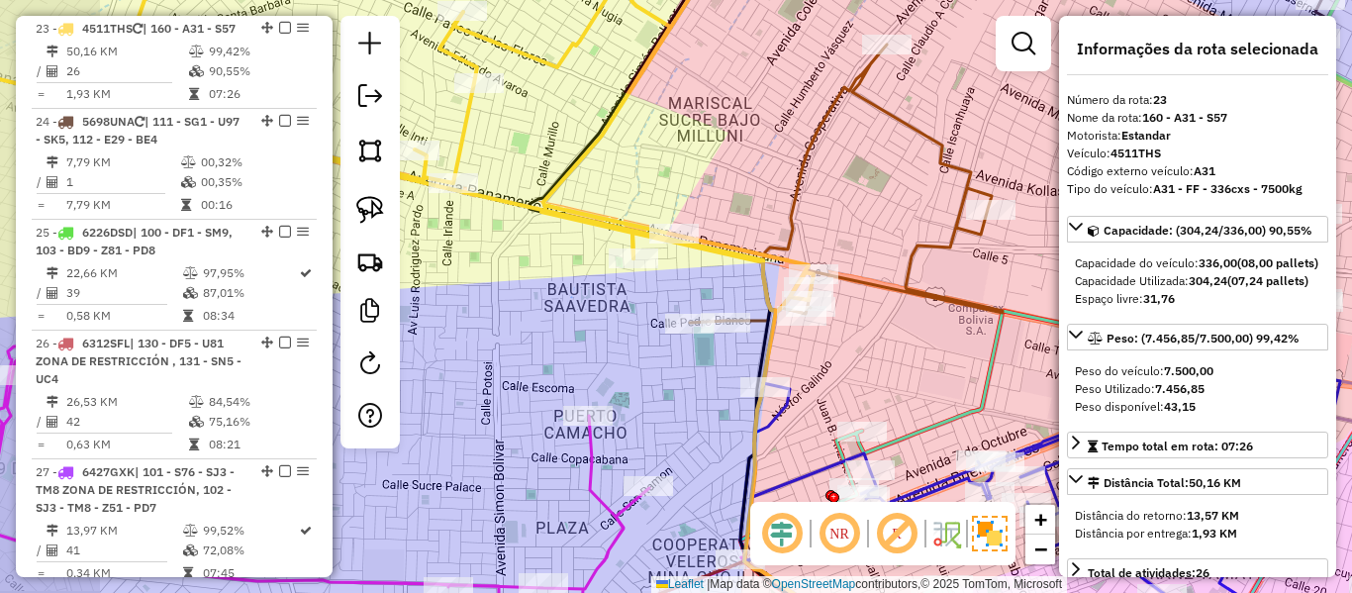
drag, startPoint x: 704, startPoint y: 233, endPoint x: 574, endPoint y: 176, distance: 141.4
click at [708, 233] on icon at bounding box center [391, 128] width 843 height 366
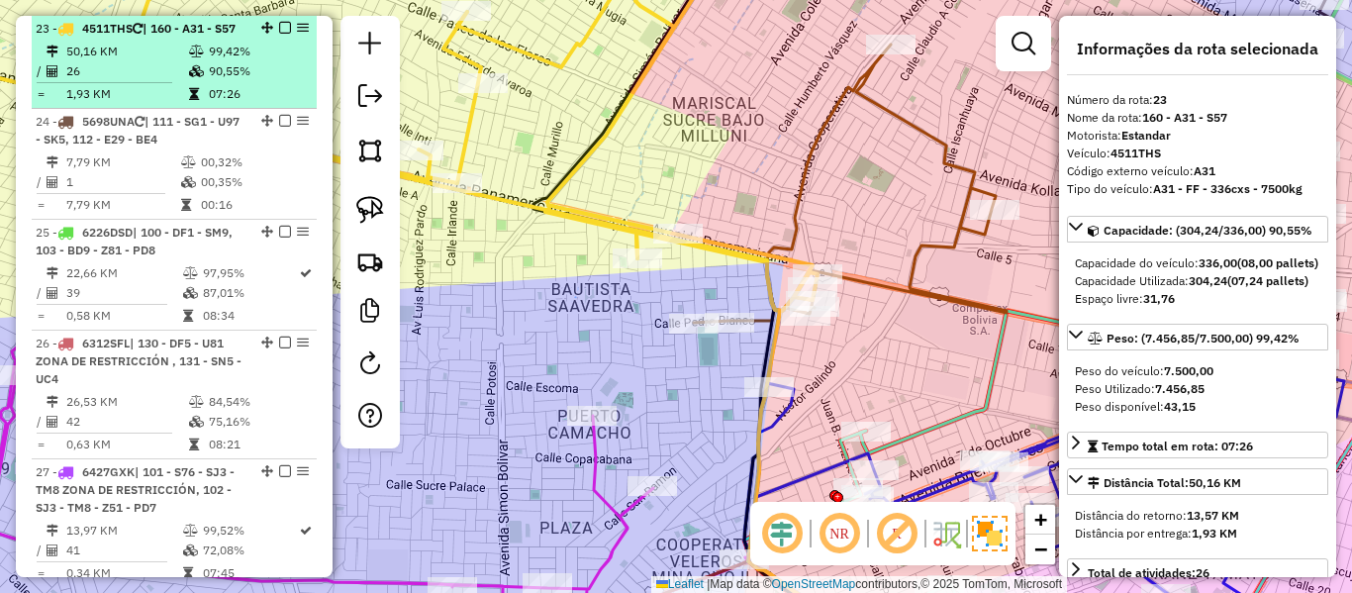
click at [279, 28] on em at bounding box center [285, 28] width 12 height 12
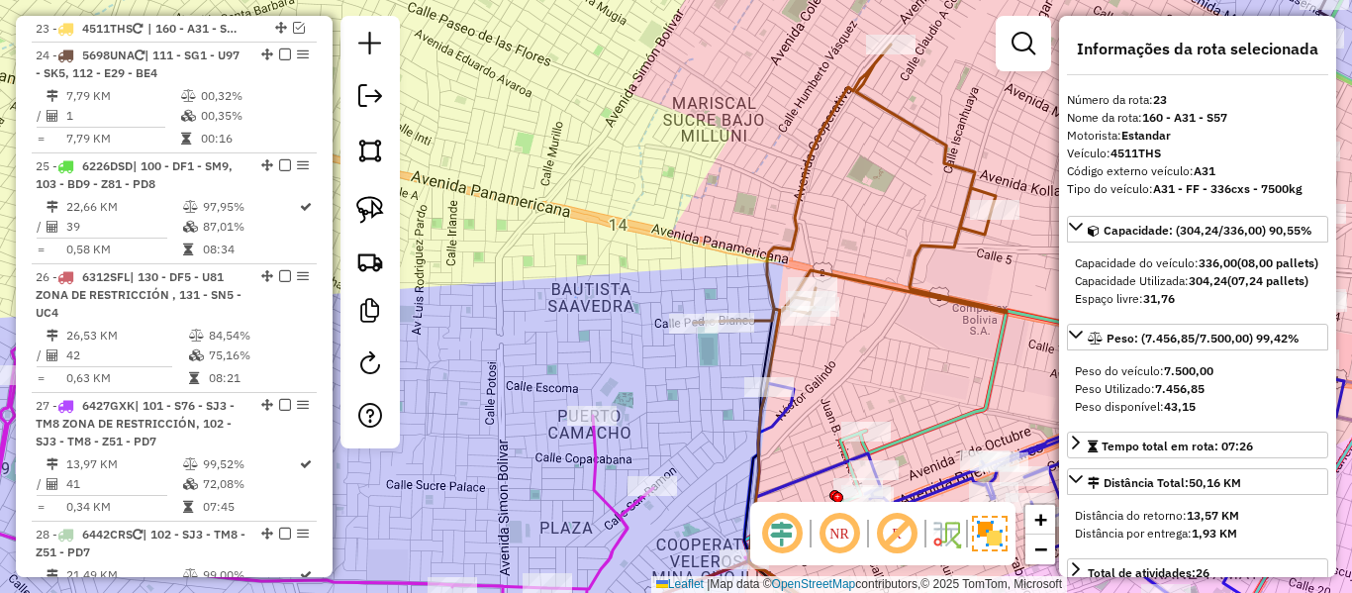
scroll to position [2944, 0]
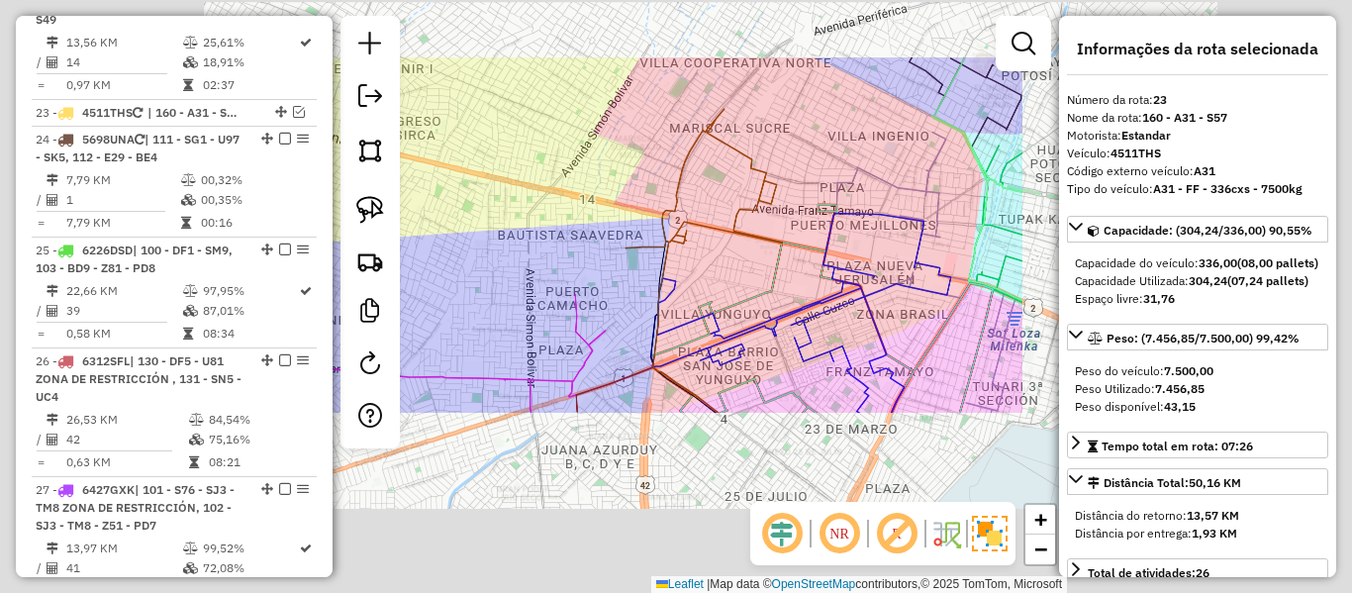
click at [557, 232] on div "Janela de atendimento Grade de atendimento Capacidade Transportadoras Veículos …" at bounding box center [676, 296] width 1352 height 593
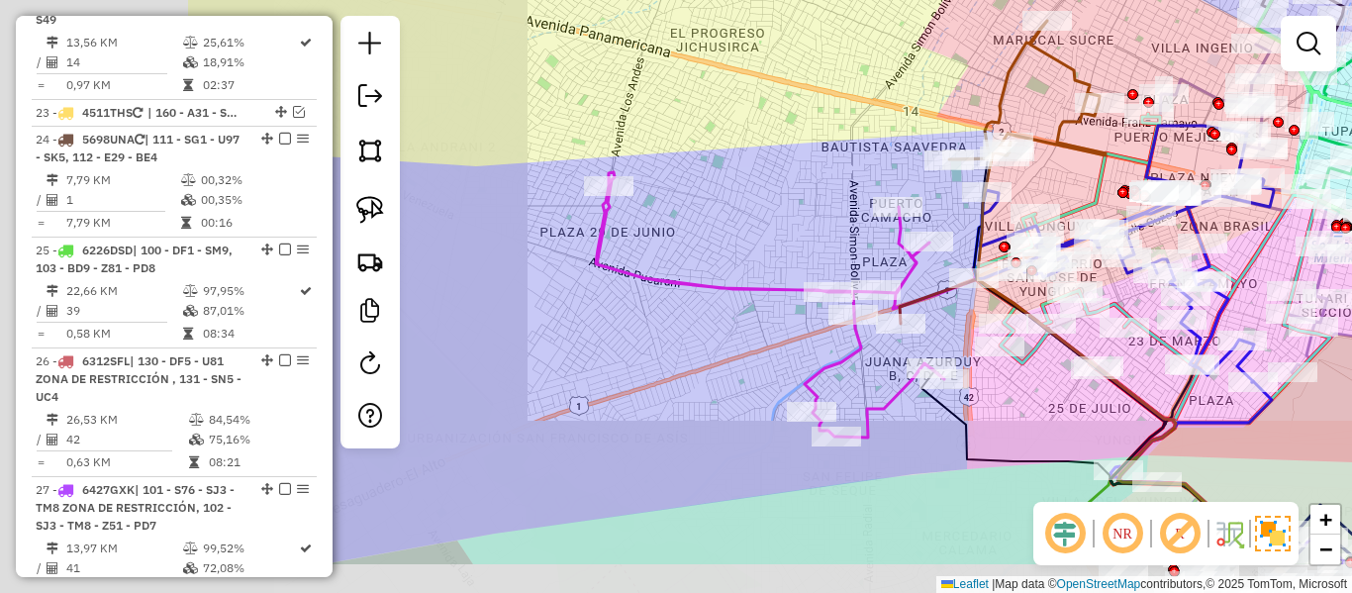
drag, startPoint x: 533, startPoint y: 258, endPoint x: 850, endPoint y: 184, distance: 326.3
click at [859, 172] on div "Janela de atendimento Grade de atendimento Capacidade Transportadoras Veículos …" at bounding box center [676, 296] width 1352 height 593
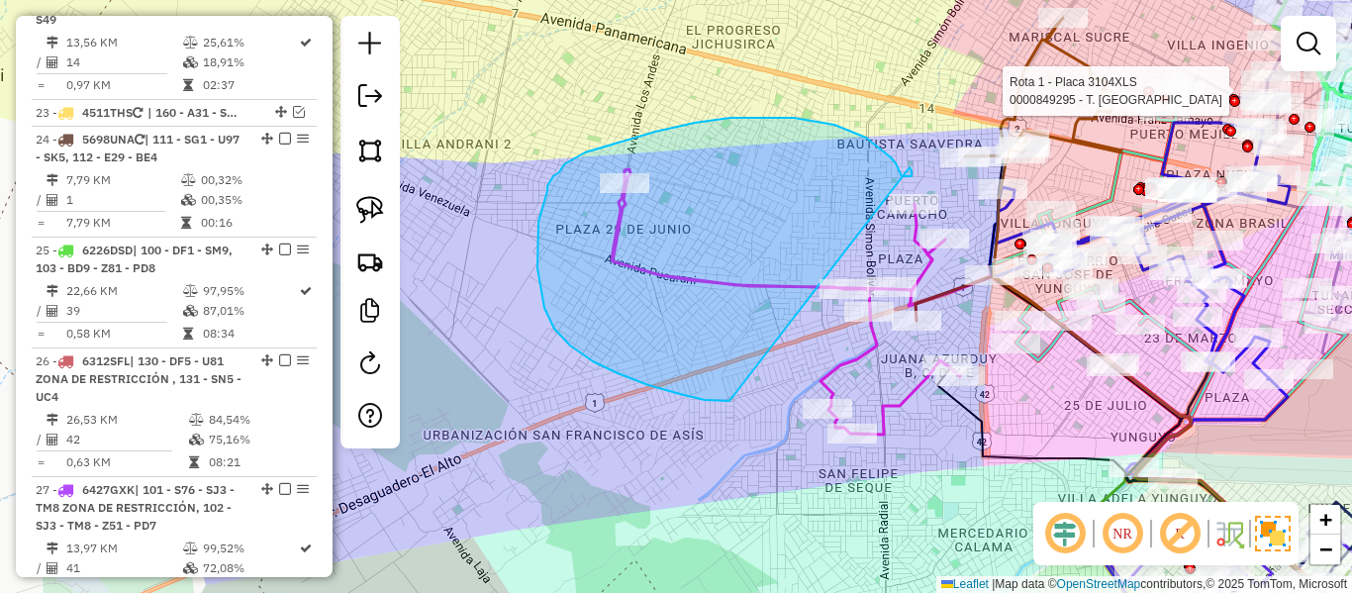
drag, startPoint x: 722, startPoint y: 401, endPoint x: 762, endPoint y: 169, distance: 235.2
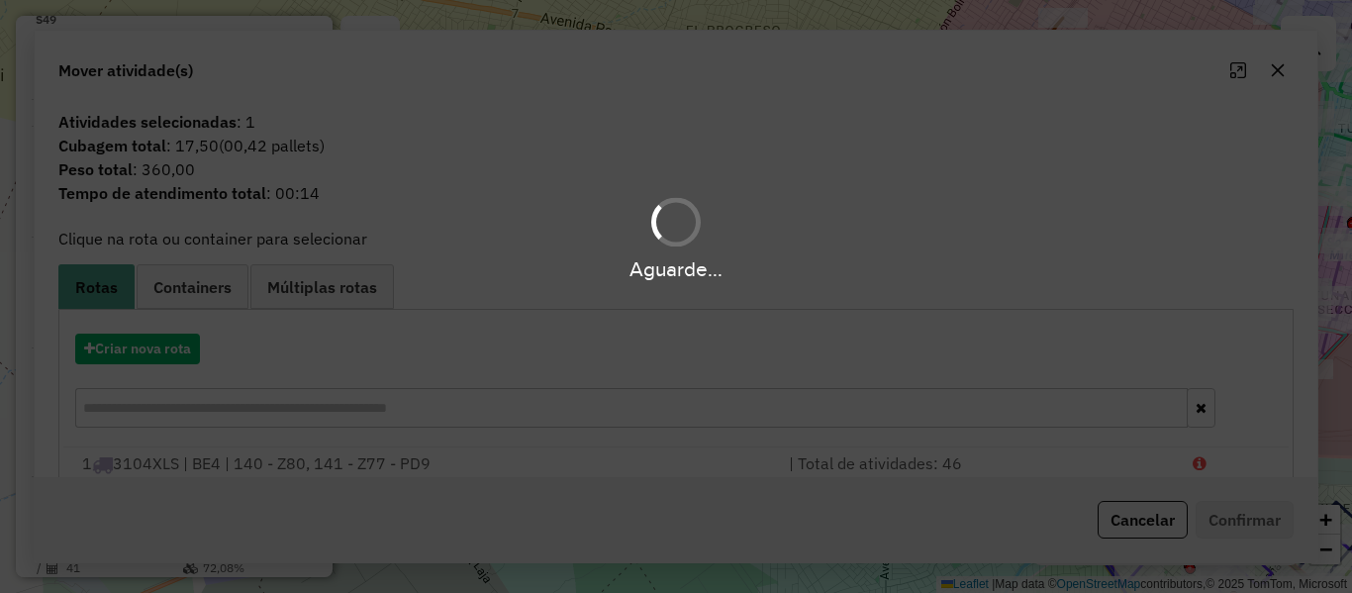
click at [746, 290] on div "Aguarde..." at bounding box center [676, 296] width 1352 height 593
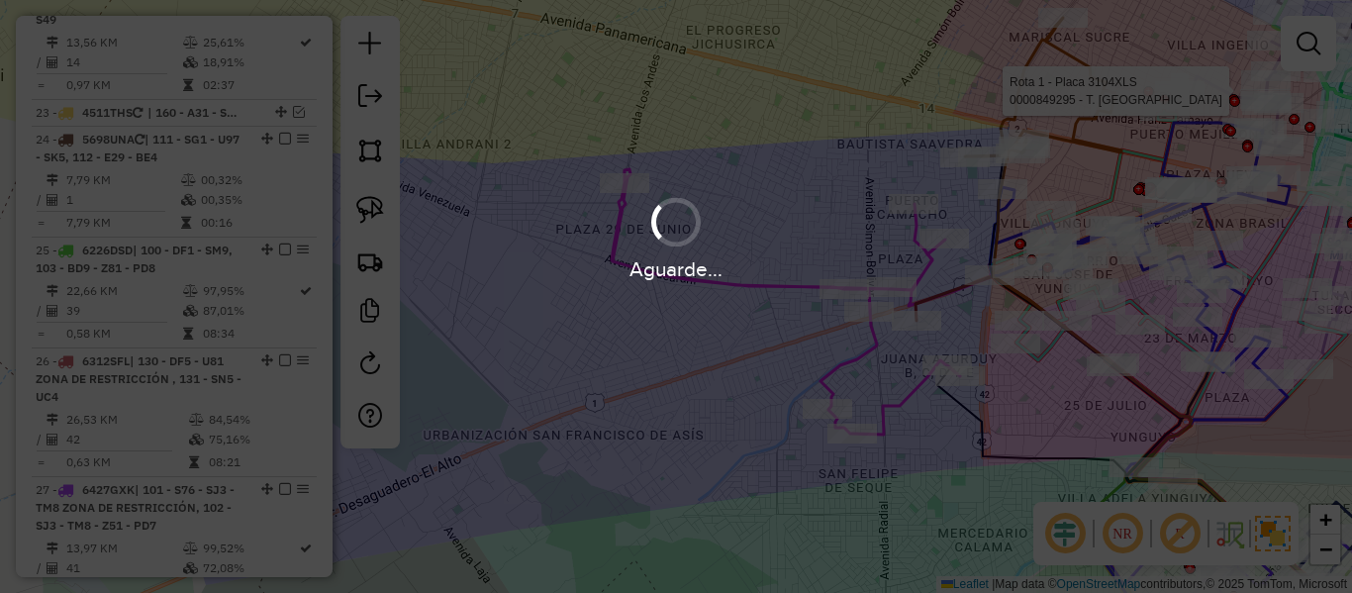
click at [760, 284] on div "Aguarde..." at bounding box center [676, 268] width 1352 height 31
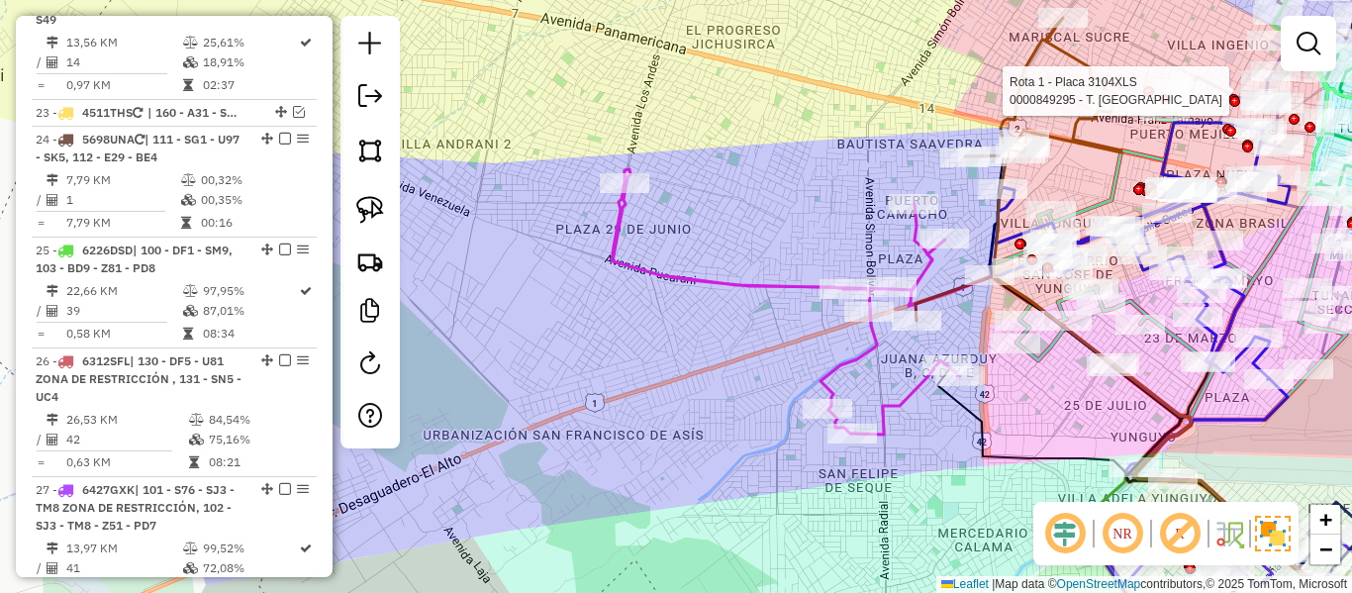
click at [760, 284] on icon at bounding box center [802, 301] width 381 height 265
select select "**********"
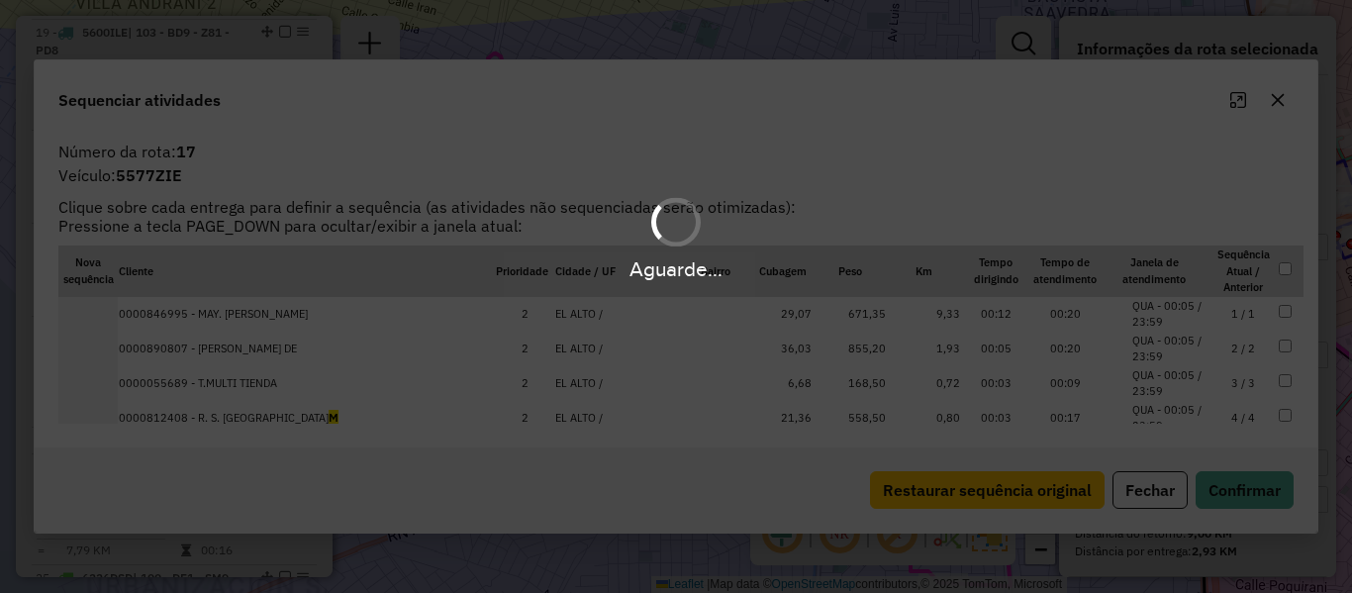
scroll to position [2399, 0]
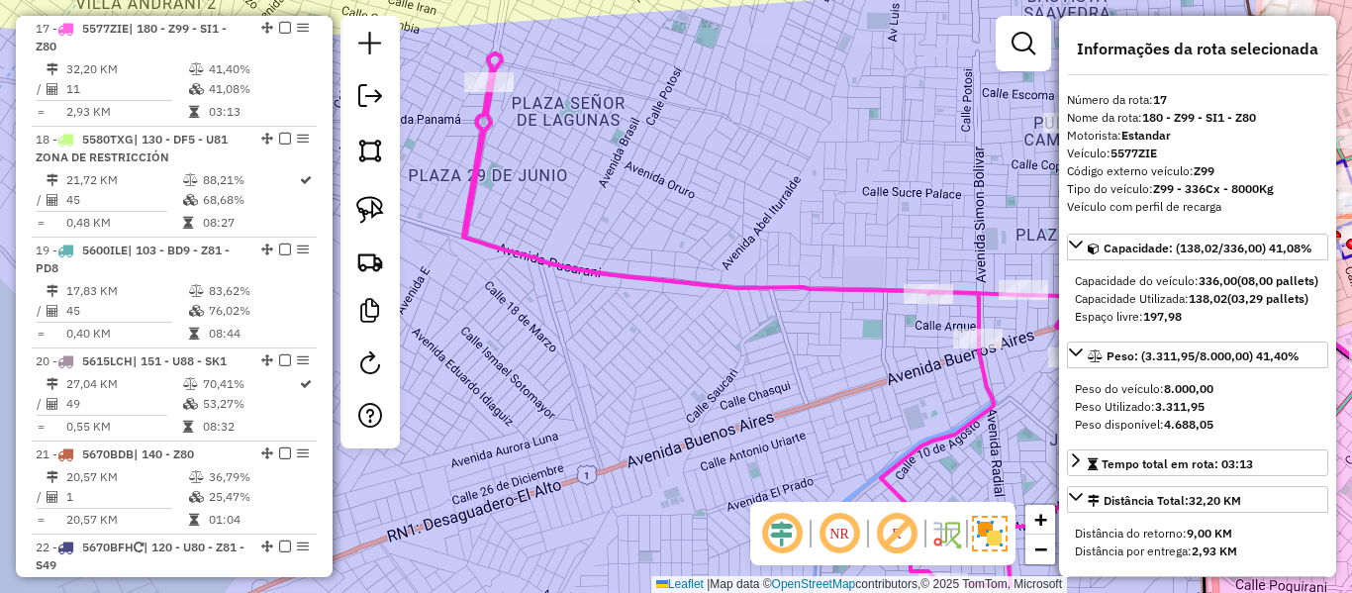
click at [760, 284] on icon at bounding box center [843, 319] width 761 height 533
drag, startPoint x: 796, startPoint y: 332, endPoint x: 745, endPoint y: 263, distance: 84.9
click at [745, 266] on div "Janela de atendimento Grade de atendimento Capacidade Transportadoras Veículos …" at bounding box center [676, 296] width 1352 height 593
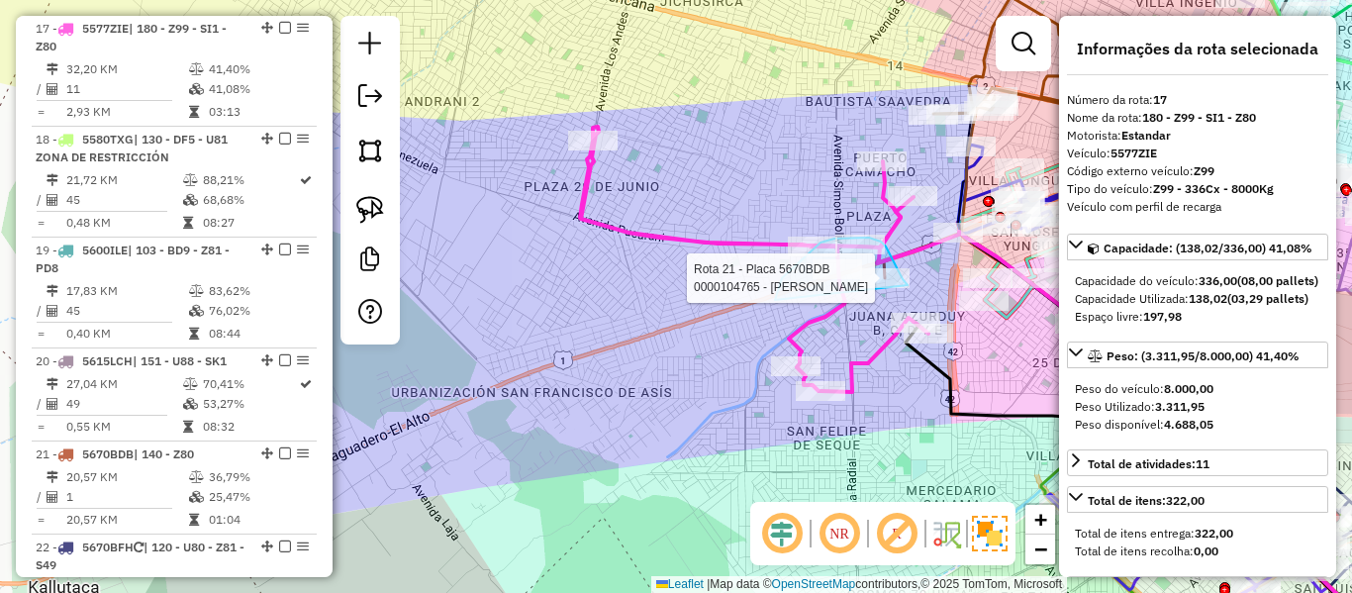
drag, startPoint x: 775, startPoint y: 300, endPoint x: 908, endPoint y: 297, distance: 132.7
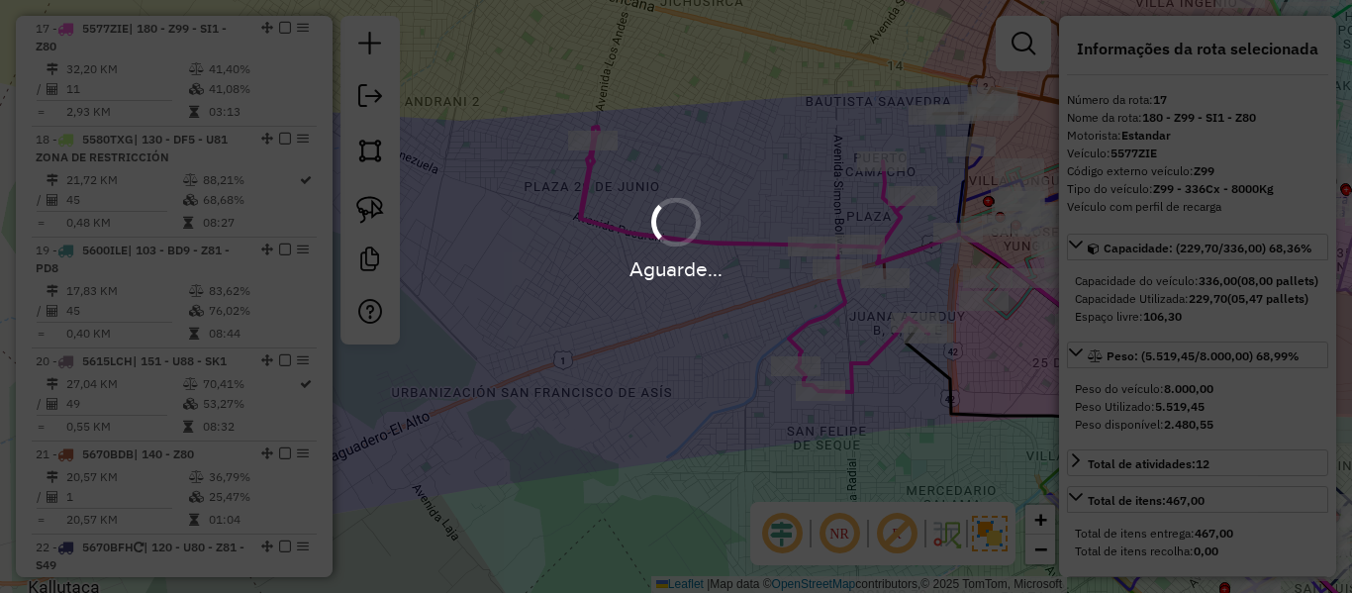
select select "**********"
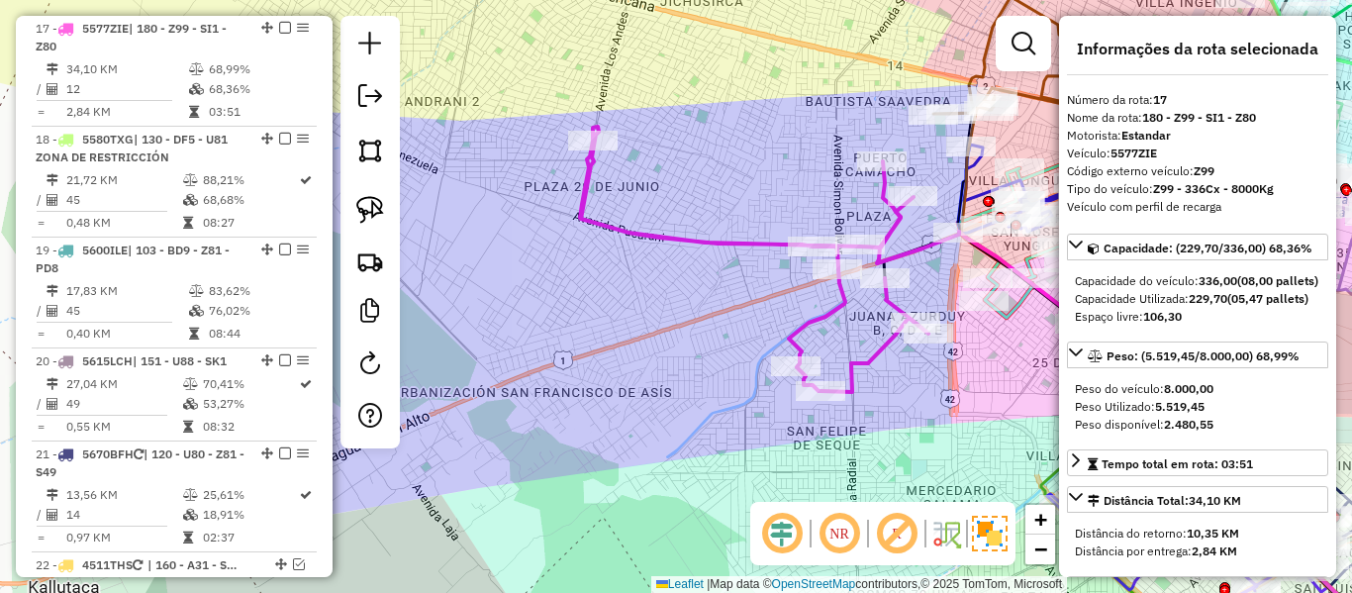
click at [678, 237] on icon at bounding box center [770, 259] width 381 height 265
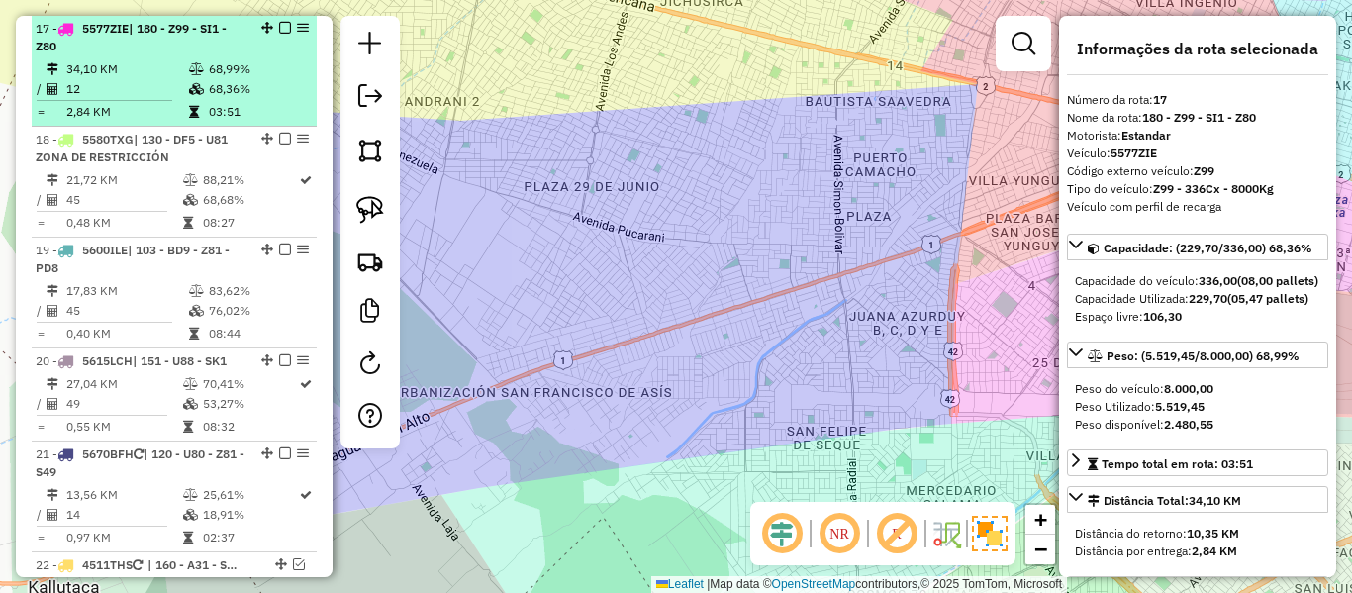
click at [211, 96] on td "68,36%" at bounding box center [258, 89] width 100 height 20
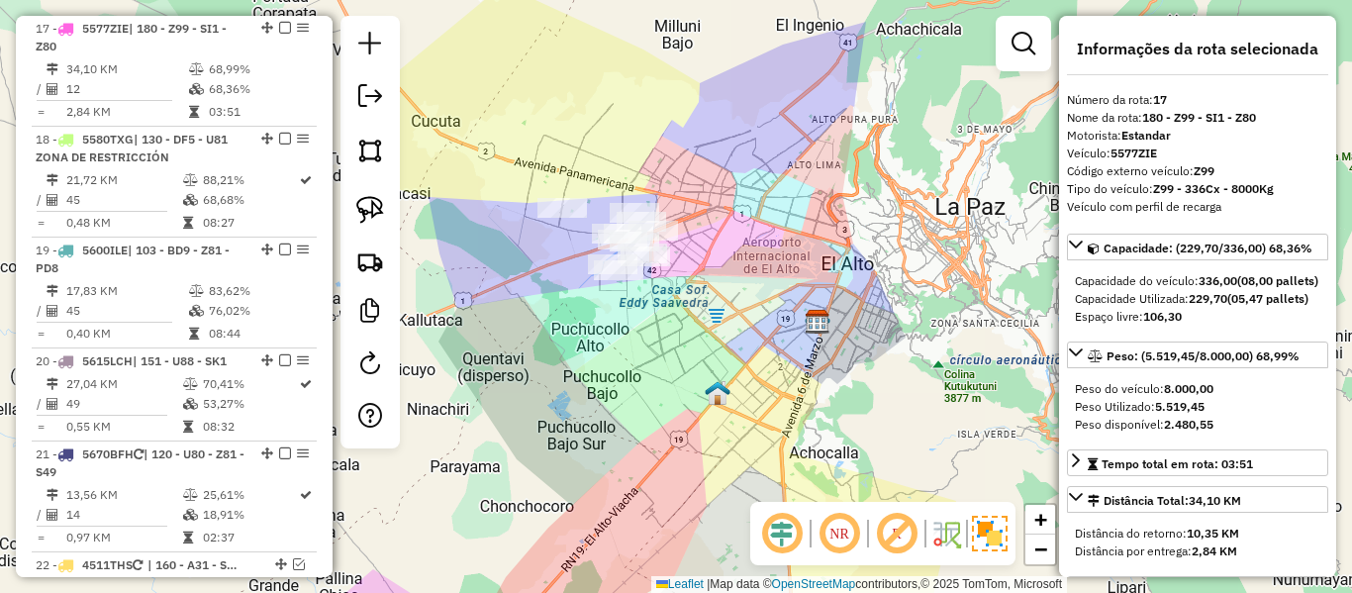
drag, startPoint x: 699, startPoint y: 273, endPoint x: 746, endPoint y: 286, distance: 49.2
click at [746, 291] on div "Janela de atendimento Grade de atendimento Capacidade Transportadoras Veículos …" at bounding box center [676, 296] width 1352 height 593
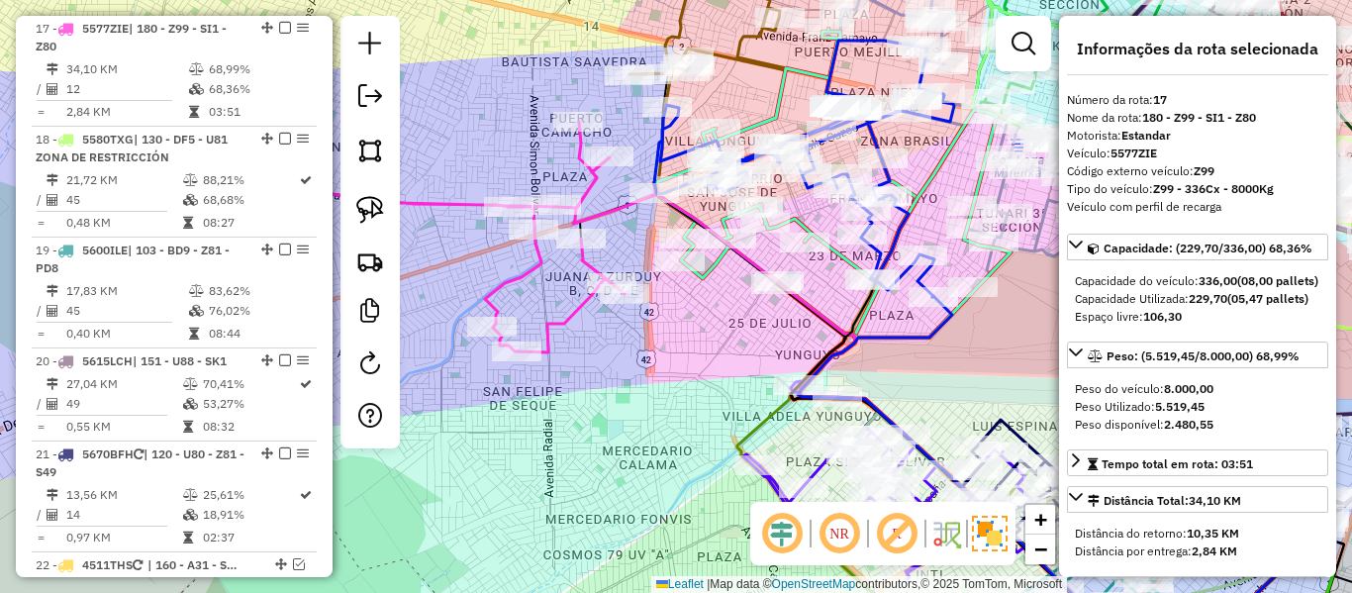
click at [453, 202] on icon at bounding box center [466, 219] width 381 height 265
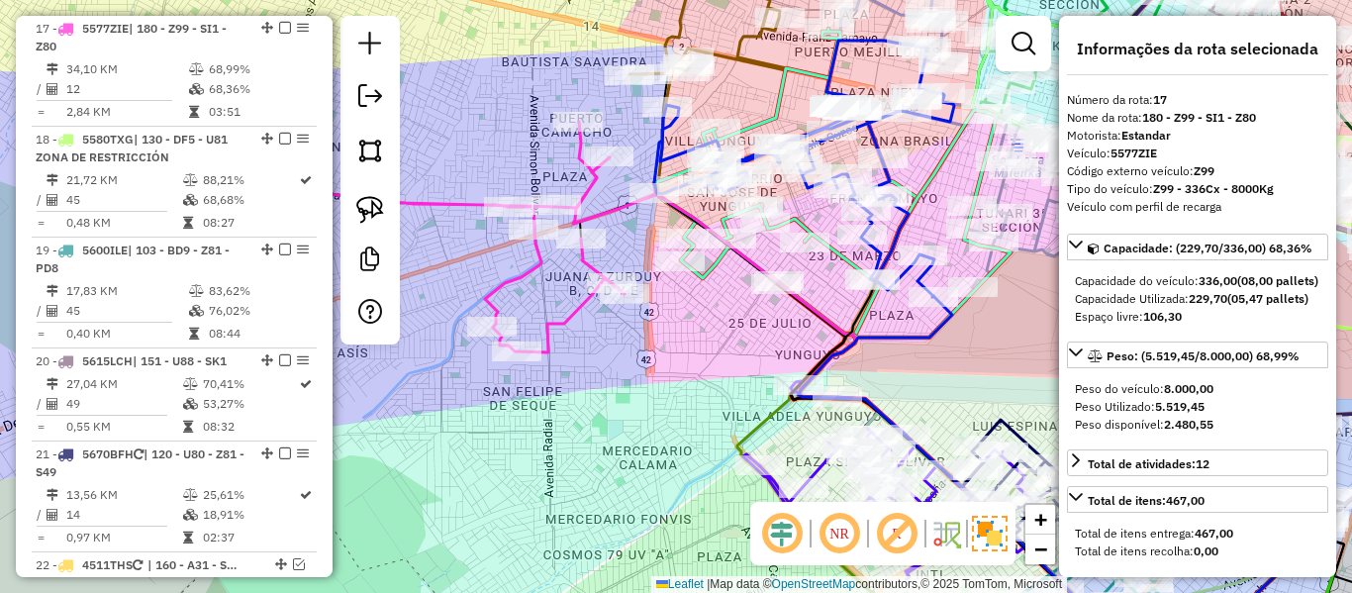
drag, startPoint x: 489, startPoint y: 351, endPoint x: 492, endPoint y: 338, distance: 14.2
click at [490, 351] on div "Janela de atendimento Grade de atendimento Capacidade Transportadoras Veículos …" at bounding box center [676, 296] width 1352 height 593
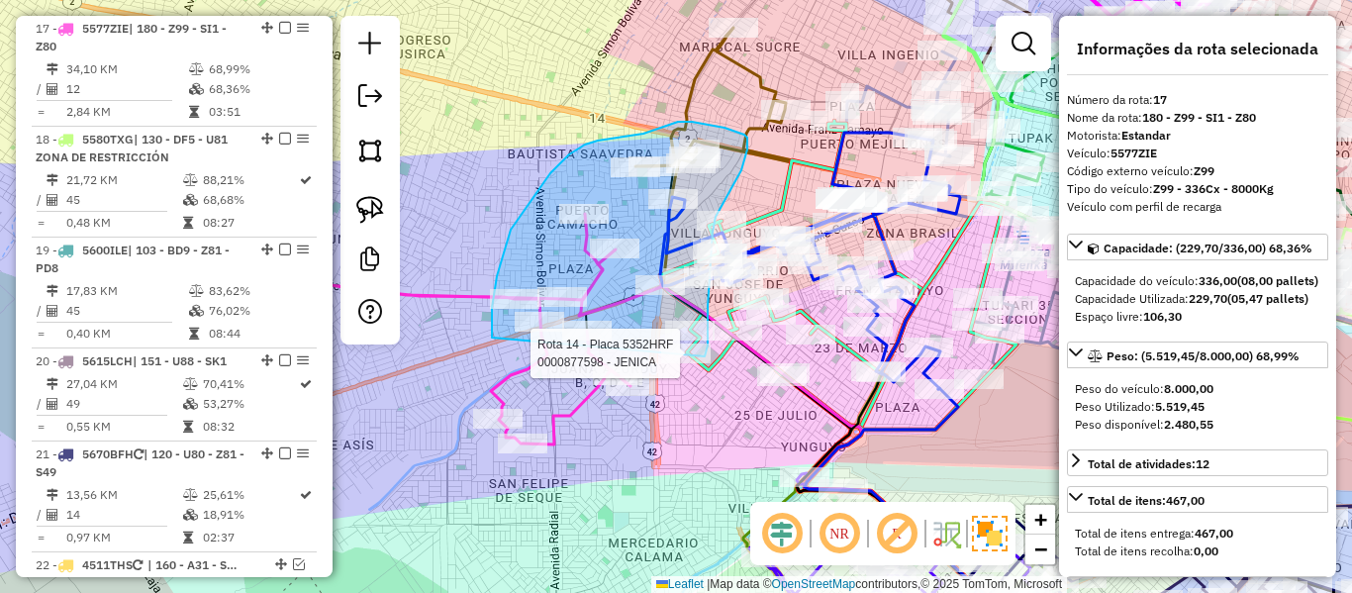
drag, startPoint x: 492, startPoint y: 338, endPoint x: 663, endPoint y: 379, distance: 176.2
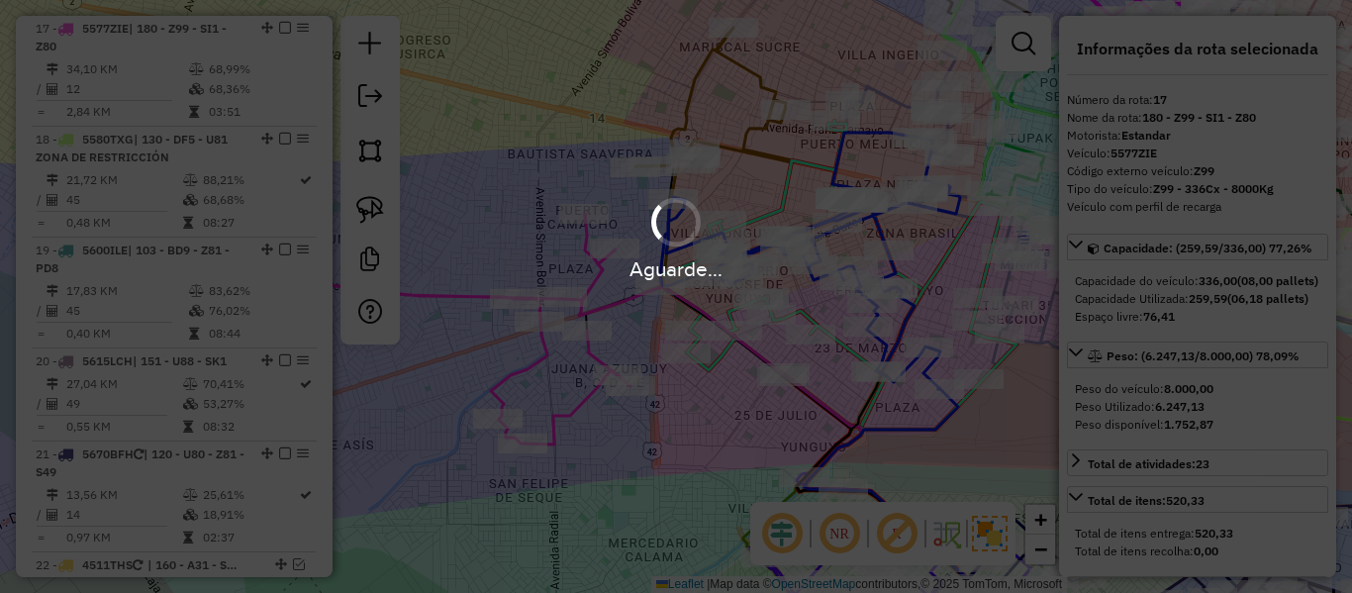
select select "**********"
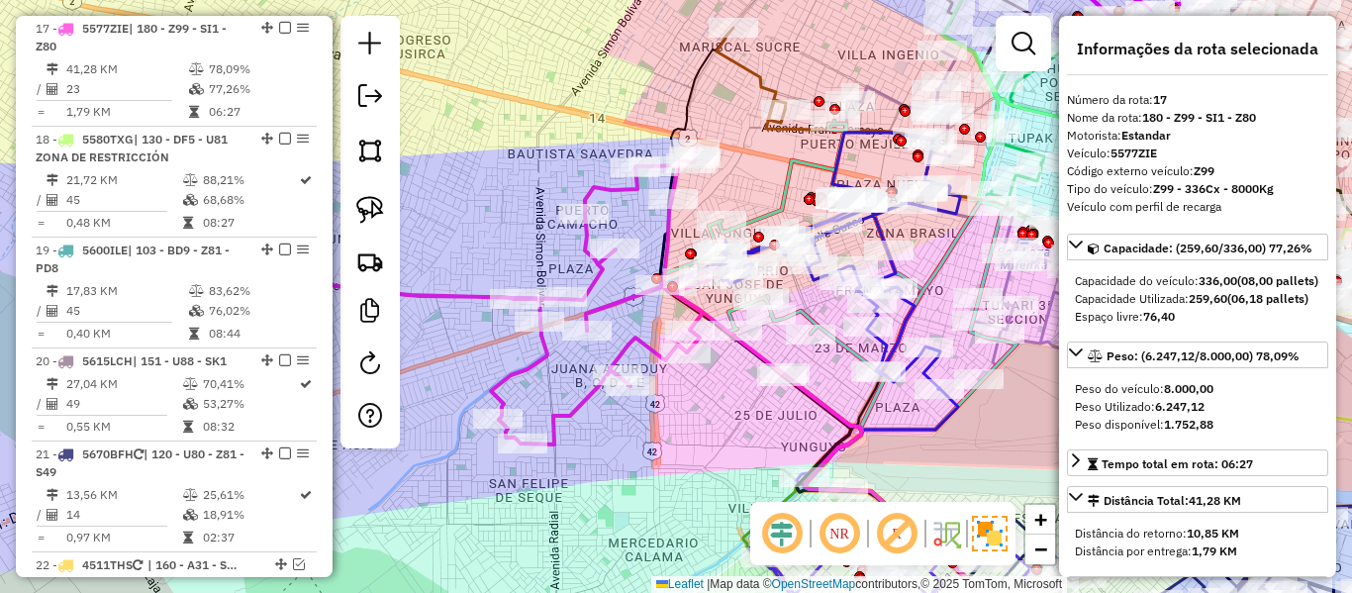
click at [597, 276] on icon at bounding box center [501, 296] width 439 height 295
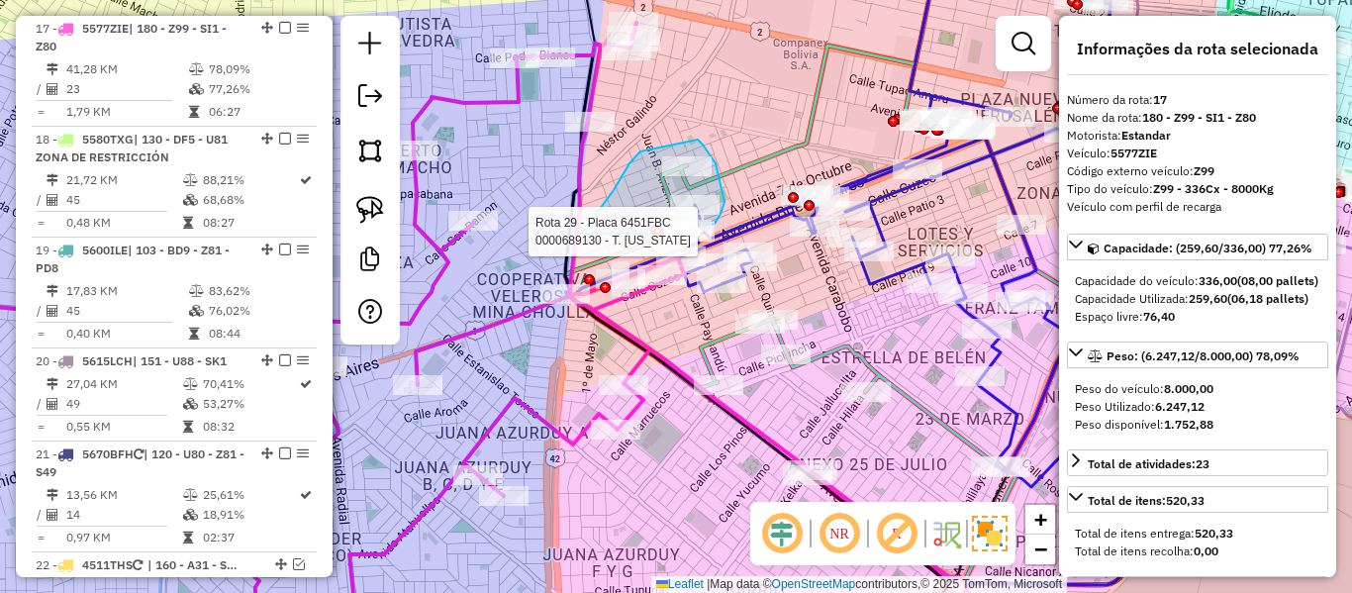
click at [685, 254] on div "Rota 14 - Placa 5352HRF 0000917217 - DAMASO CHOQUE G Rota 29 - Placa 6451FBC 00…" at bounding box center [676, 296] width 1352 height 593
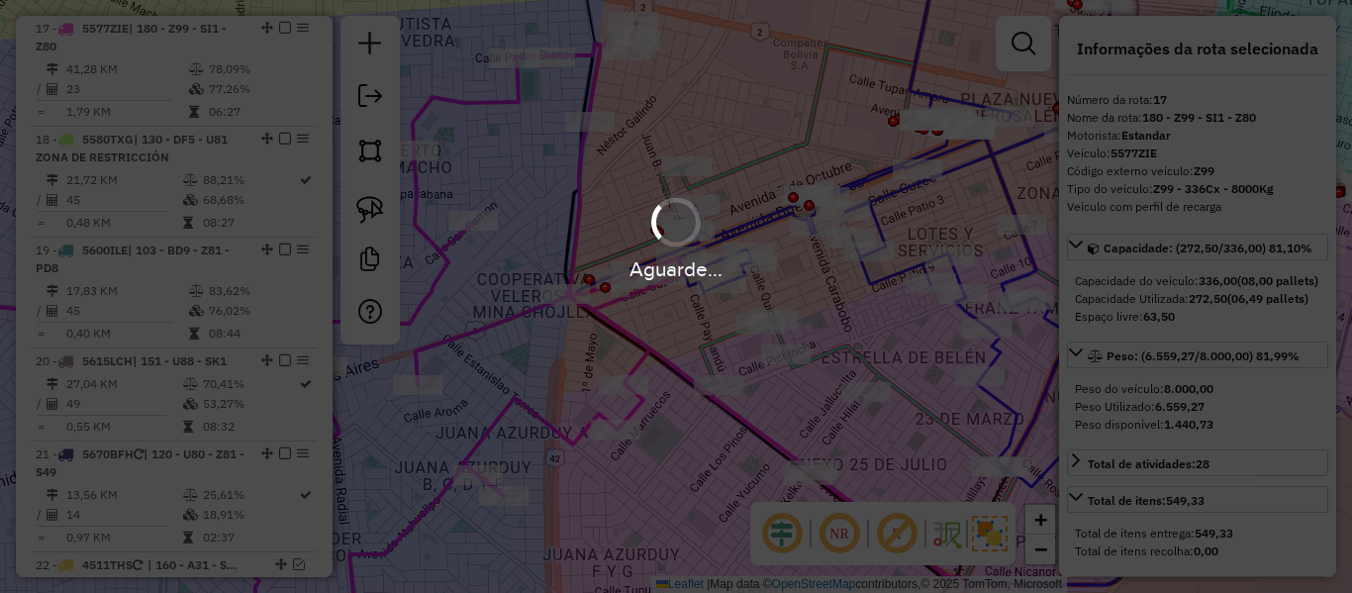
select select "**********"
click at [496, 100] on div "Aguarde..." at bounding box center [676, 296] width 1352 height 593
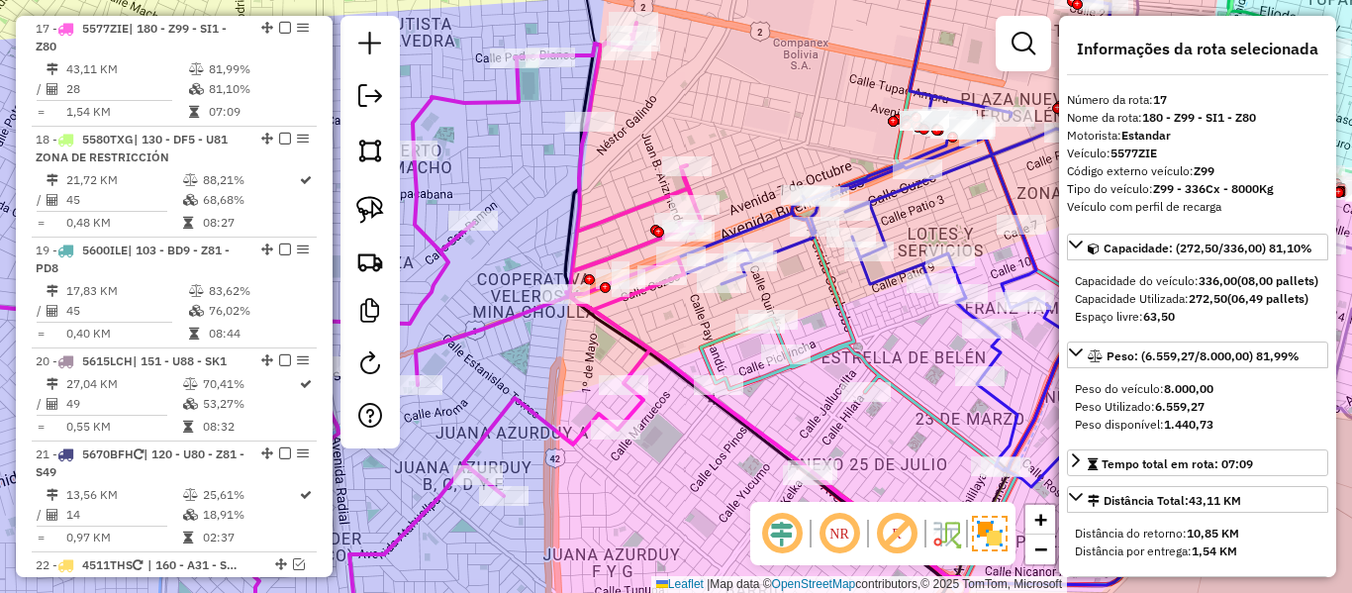
click at [509, 100] on icon at bounding box center [282, 318] width 837 height 591
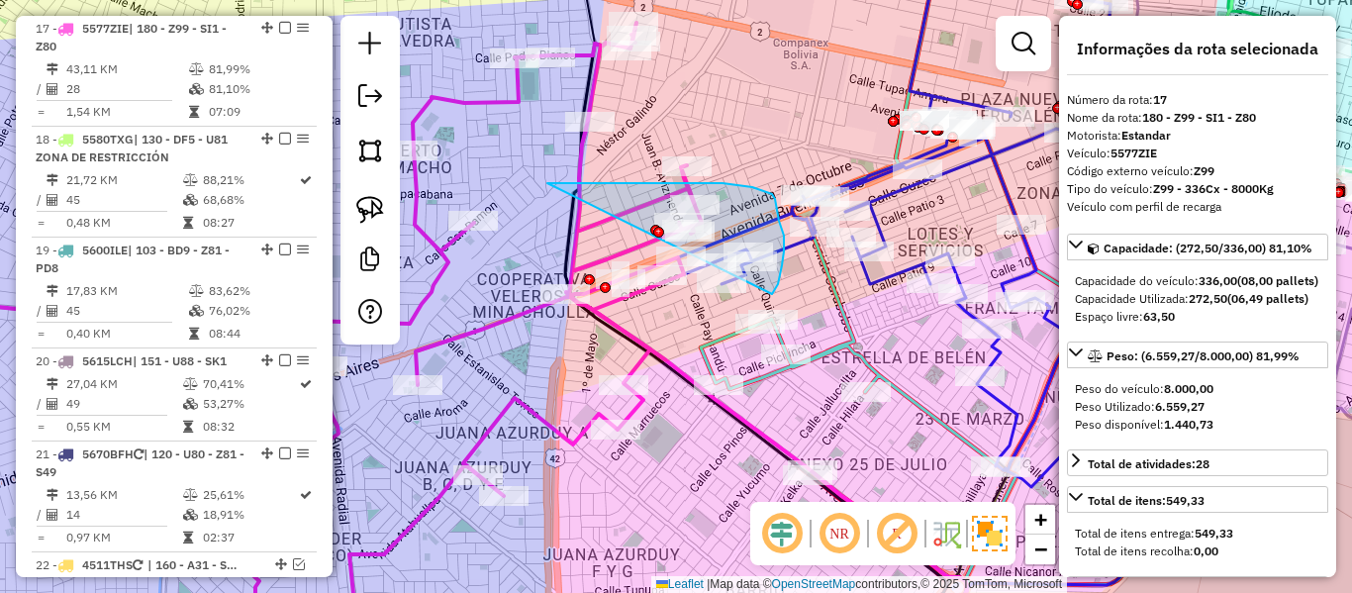
click at [647, 281] on div "Janela de atendimento Grade de atendimento Capacidade Transportadoras Veículos …" at bounding box center [676, 296] width 1352 height 593
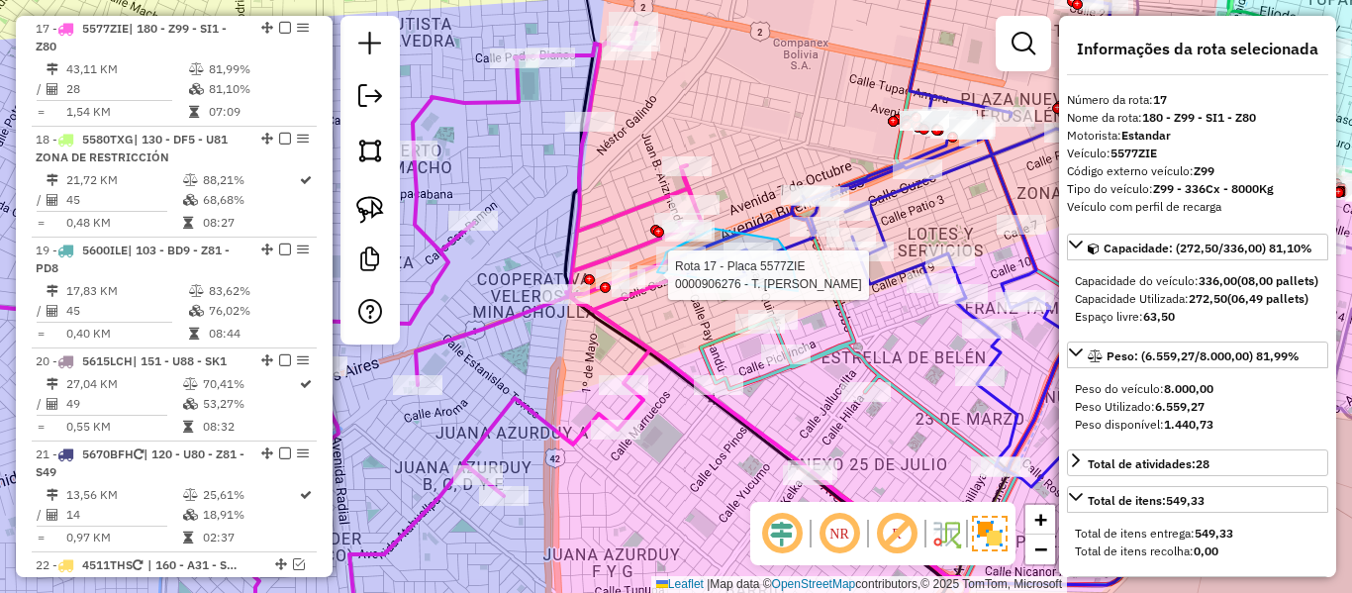
drag, startPoint x: 798, startPoint y: 291, endPoint x: 667, endPoint y: 307, distance: 131.6
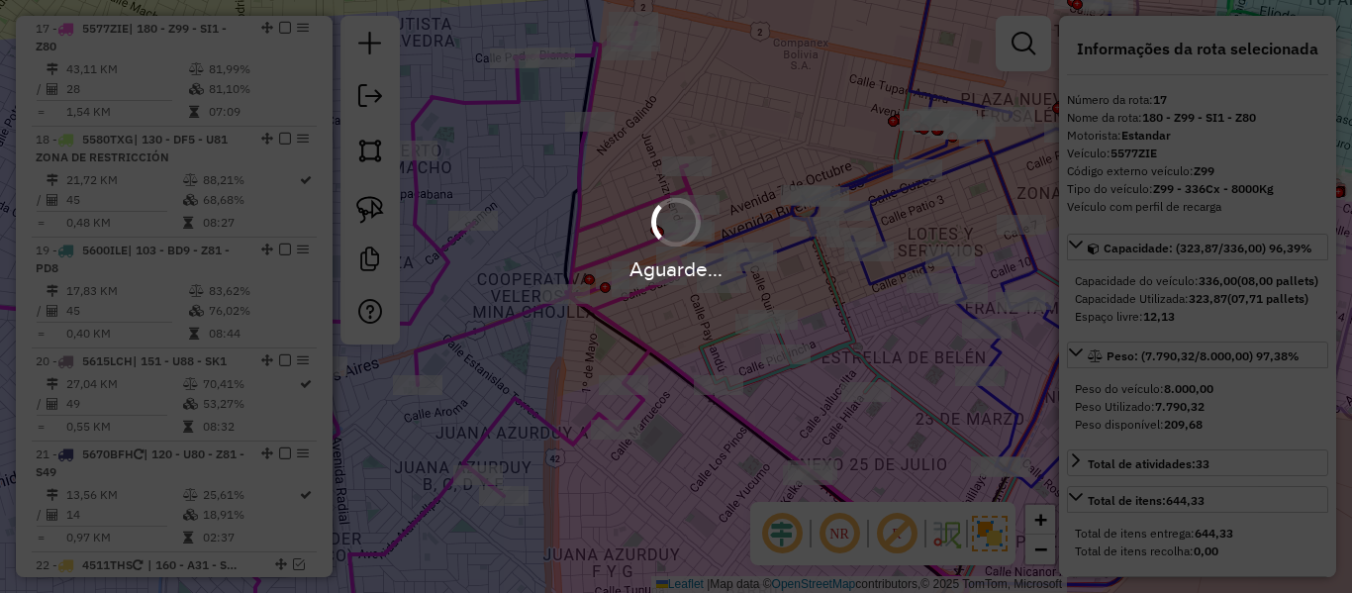
select select "**********"
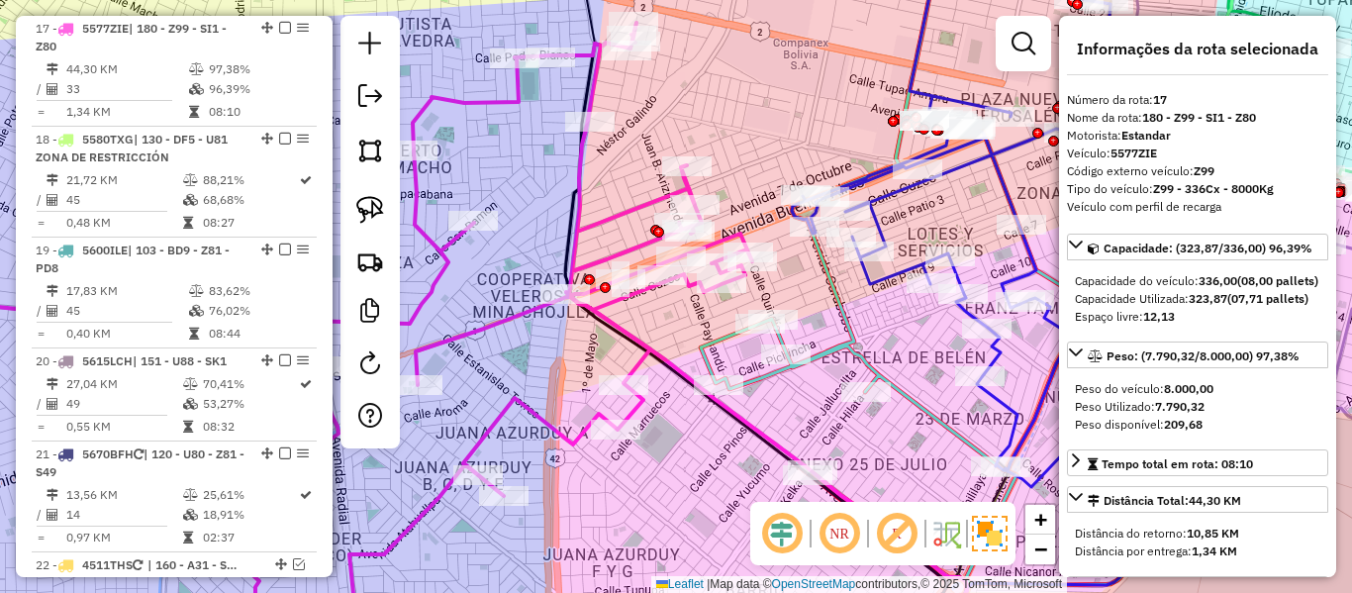
click at [623, 207] on icon at bounding box center [308, 318] width 888 height 591
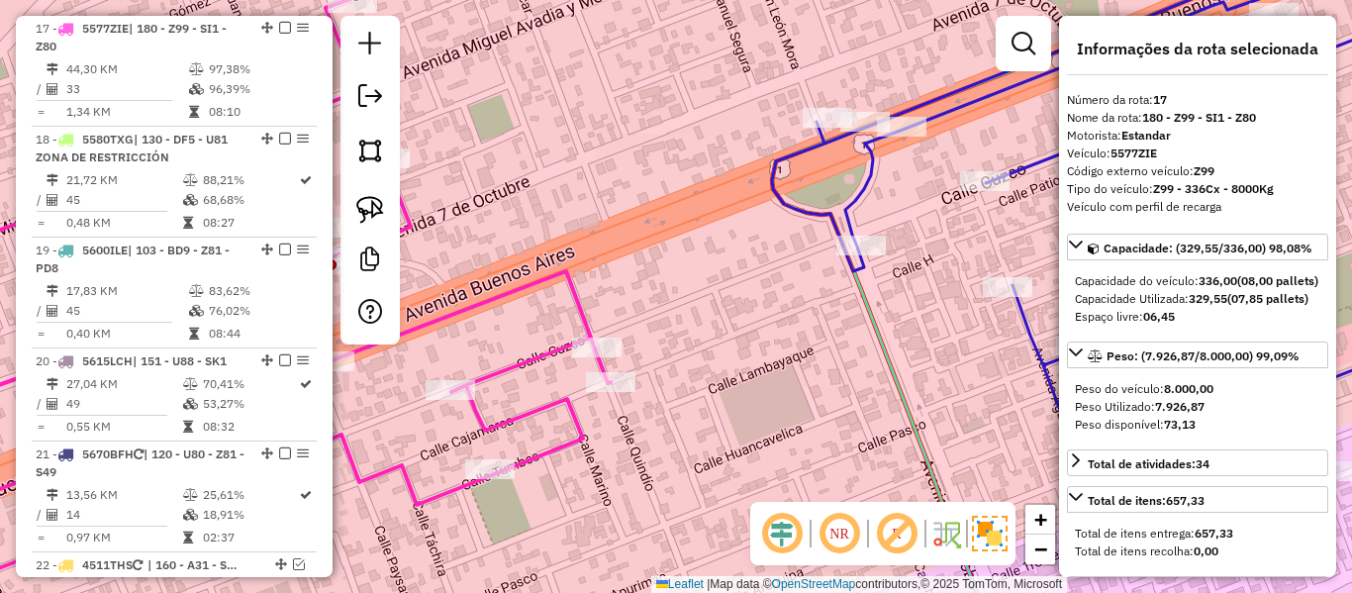
select select "**********"
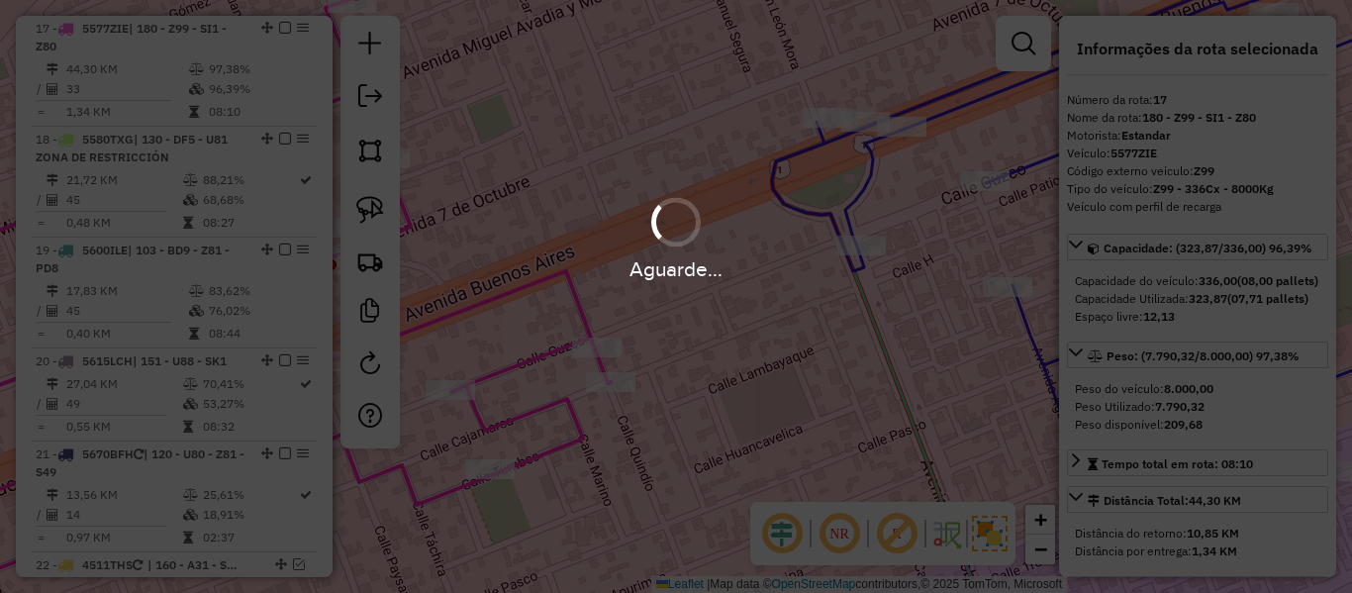
click at [610, 194] on div "Aguarde..." at bounding box center [676, 237] width 1352 height 94
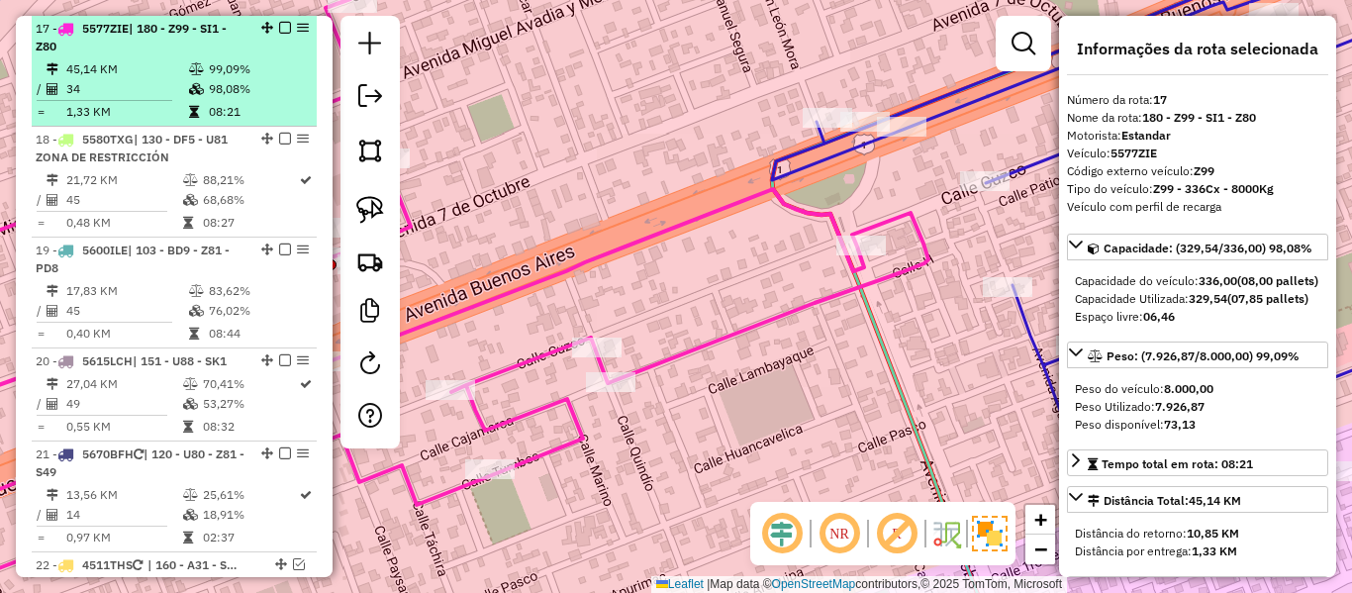
click at [279, 23] on em at bounding box center [285, 28] width 12 height 12
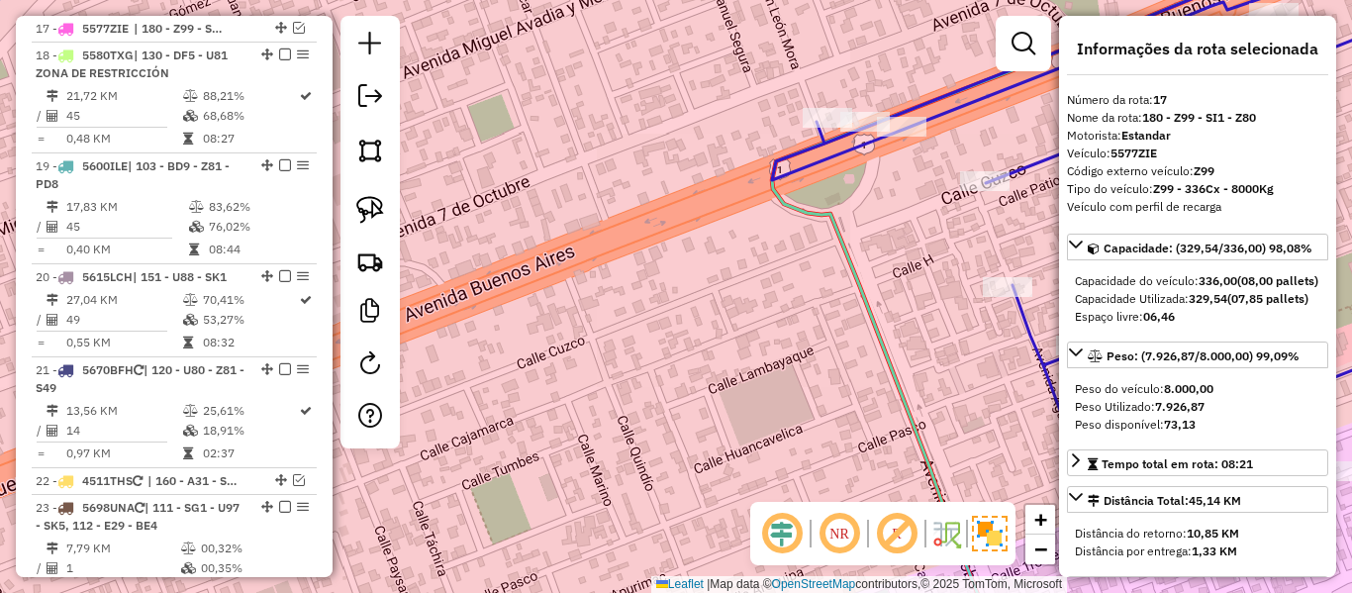
scroll to position [2315, 0]
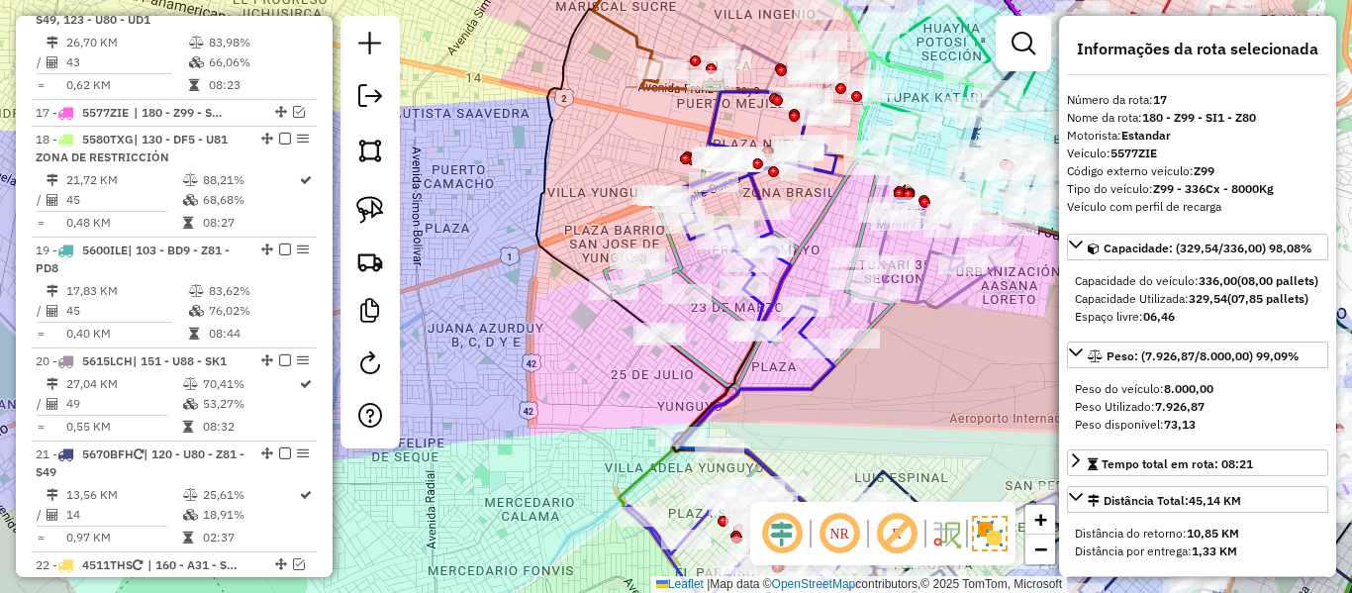
click at [590, 235] on div "Rota 14 - Placa 5352HRF 0000687755 - T. ROSMERY Janela de atendimento Grade de …" at bounding box center [676, 296] width 1352 height 593
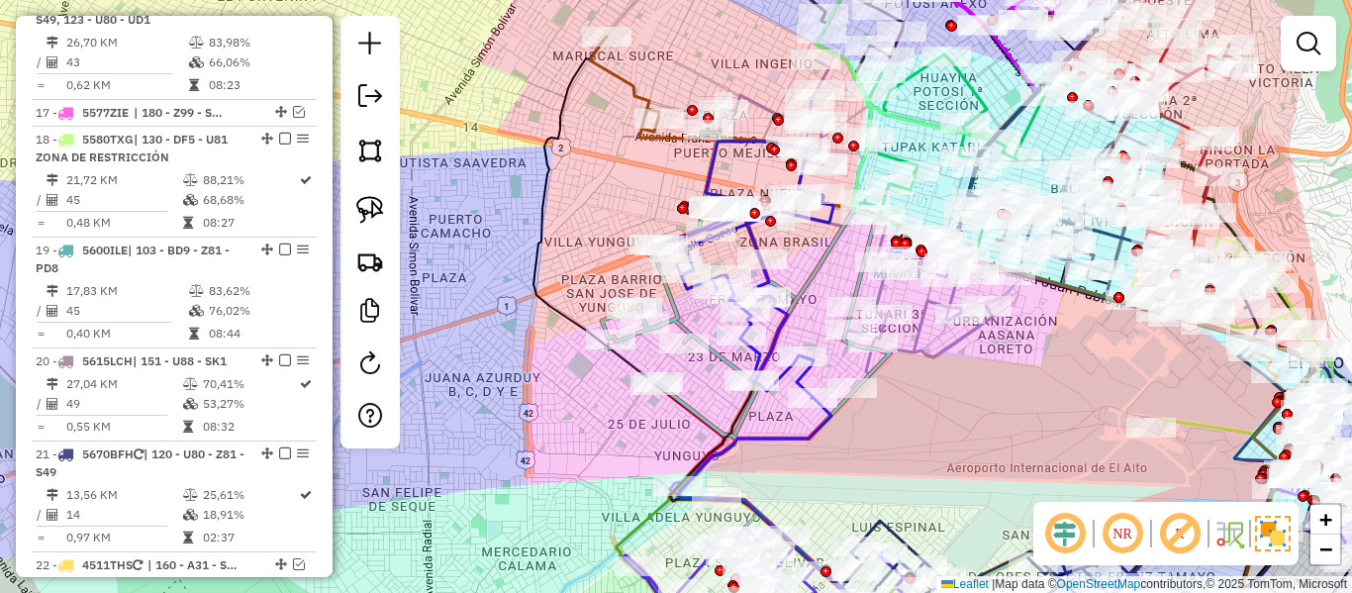
drag, startPoint x: 581, startPoint y: 207, endPoint x: 599, endPoint y: 322, distance: 116.2
click at [589, 346] on div "Janela de atendimento Grade de atendimento Capacidade Transportadoras Veículos …" at bounding box center [676, 296] width 1352 height 593
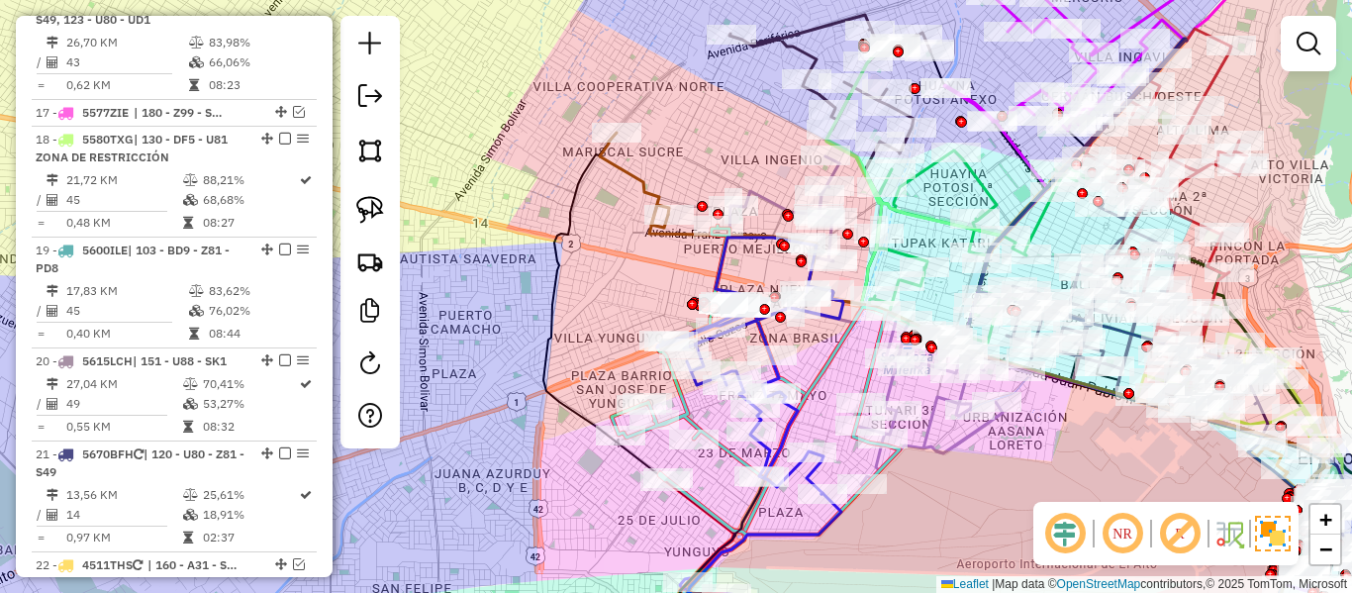
click at [616, 281] on div "Janela de atendimento Grade de atendimento Capacidade Transportadoras Veículos …" at bounding box center [676, 296] width 1352 height 593
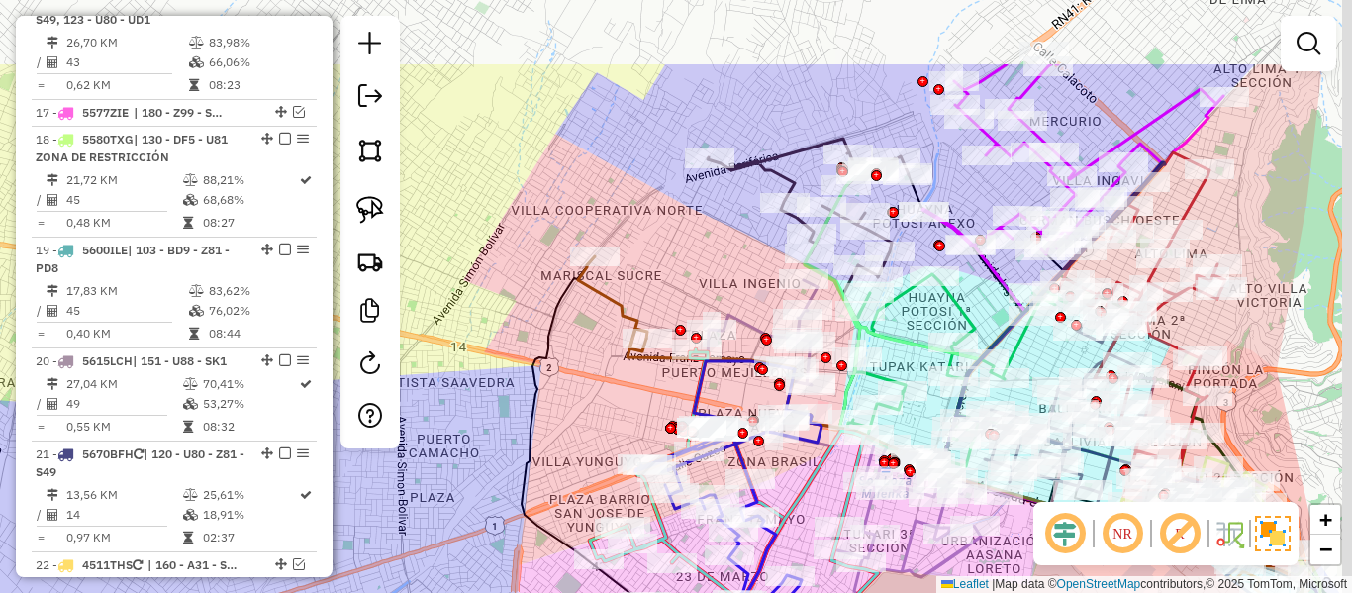
drag, startPoint x: 622, startPoint y: 313, endPoint x: 599, endPoint y: 449, distance: 138.5
click at [599, 450] on div "Janela de atendimento Grade de atendimento Capacidade Transportadoras Veículos …" at bounding box center [676, 296] width 1352 height 593
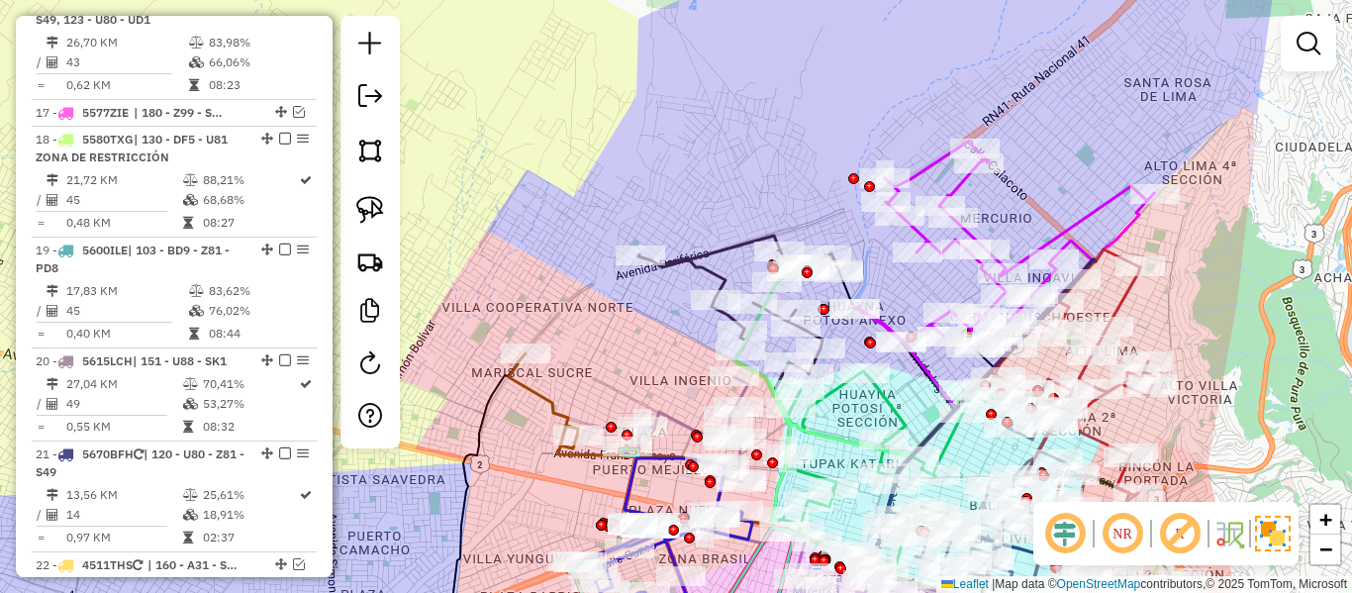
drag, startPoint x: 657, startPoint y: 358, endPoint x: 629, endPoint y: 348, distance: 30.4
click at [606, 374] on div "Janela de atendimento Grade de atendimento Capacidade Transportadoras Veículos …" at bounding box center [676, 296] width 1352 height 593
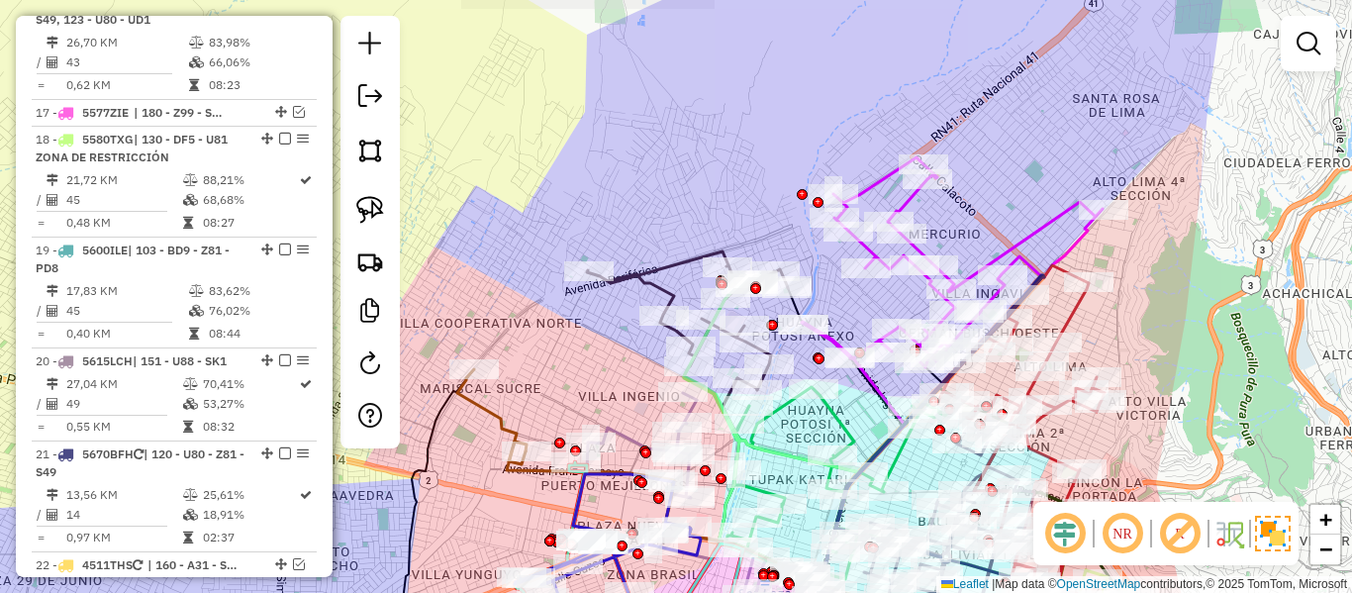
click at [1030, 229] on icon at bounding box center [953, 262] width 299 height 210
select select "**********"
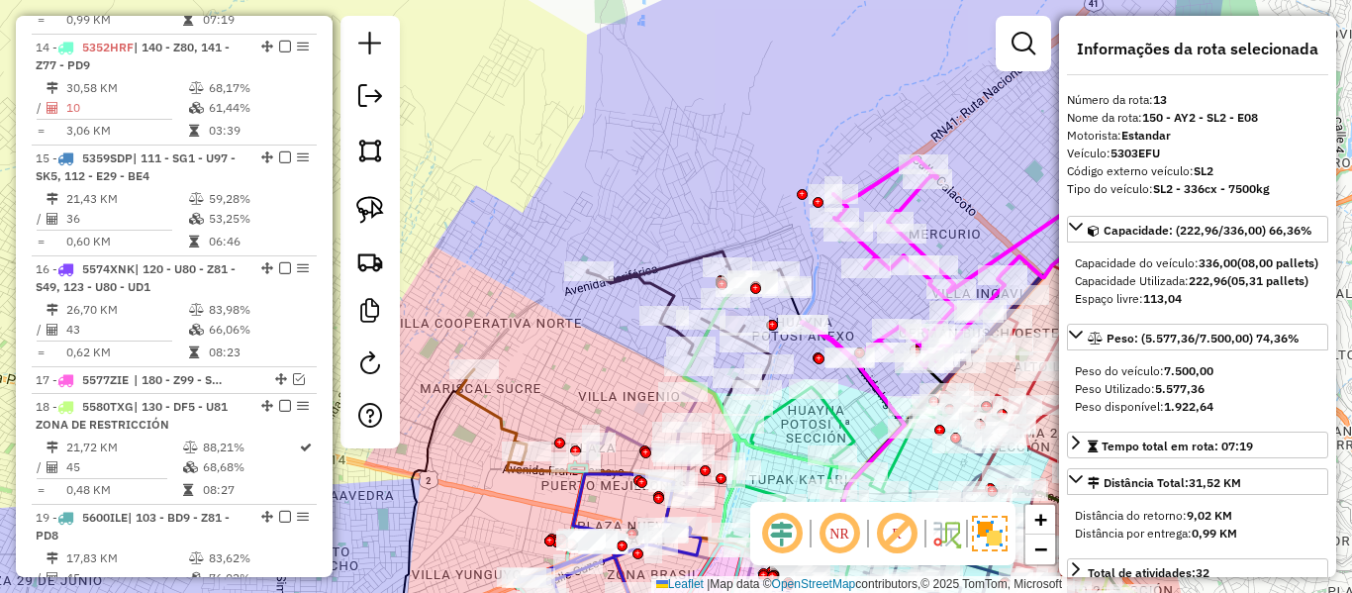
scroll to position [1955, 0]
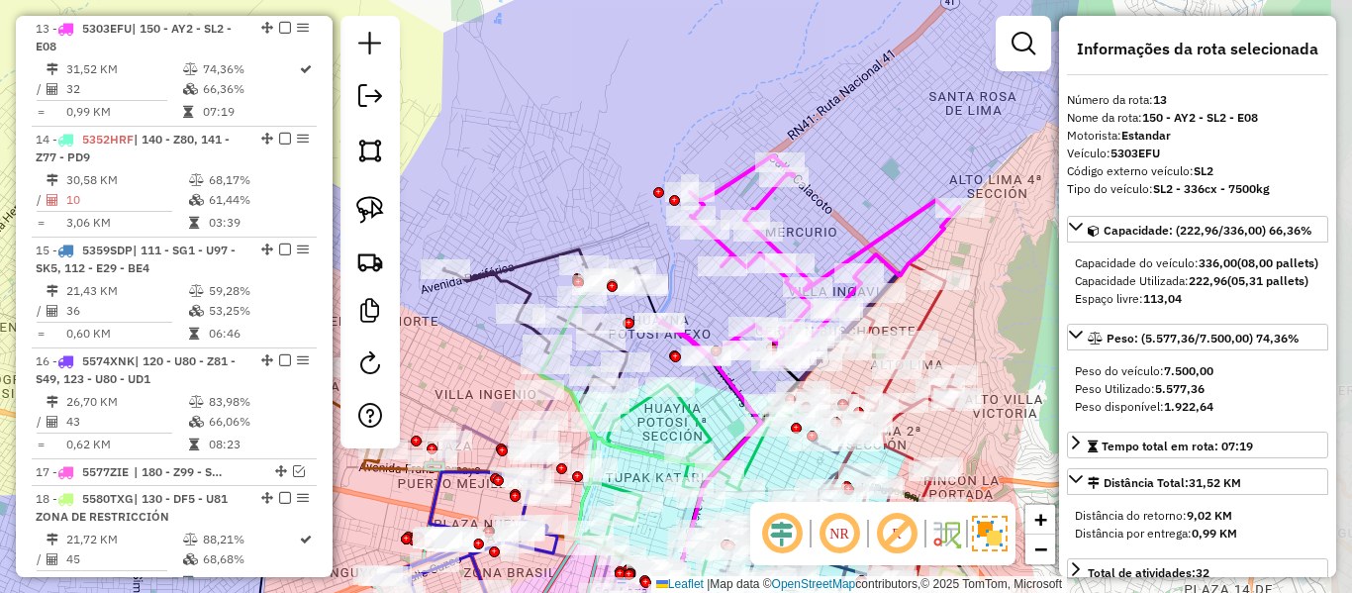
drag, startPoint x: 1028, startPoint y: 218, endPoint x: 884, endPoint y: 216, distance: 143.6
click at [884, 216] on div "Rota 13 - Placa 5303EFU 0000085915 - T. MAGALY MUJIC Janela de atendimento Grad…" at bounding box center [676, 296] width 1352 height 593
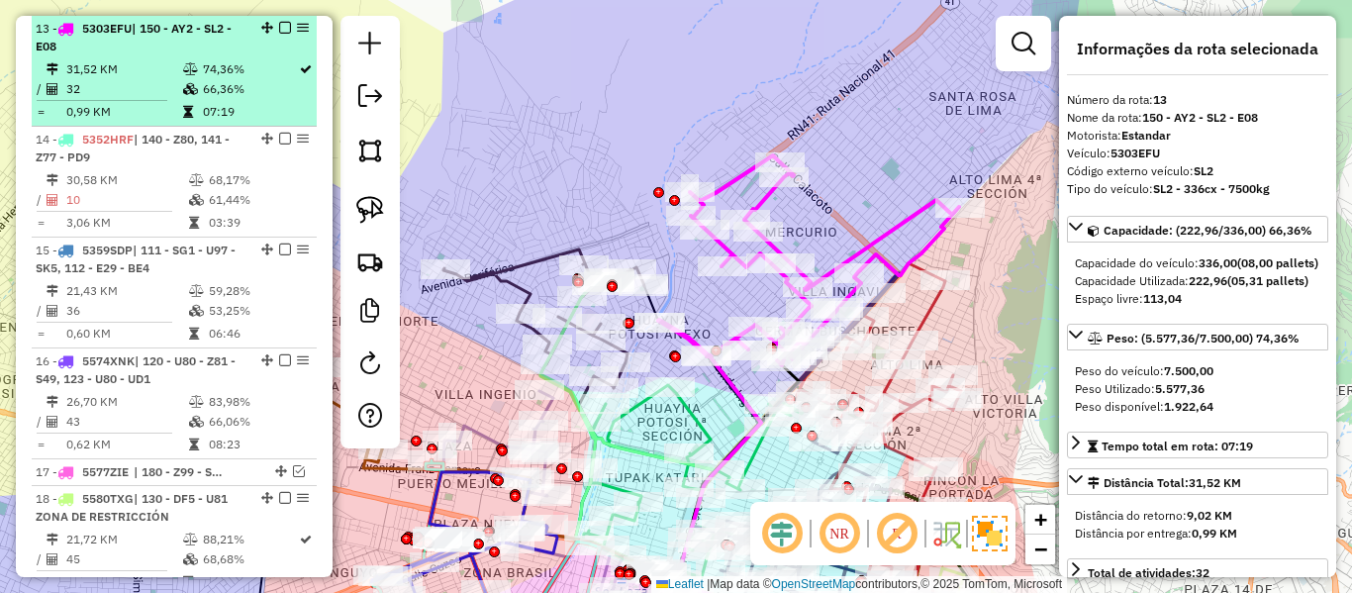
click at [219, 93] on td "66,36%" at bounding box center [250, 89] width 96 height 20
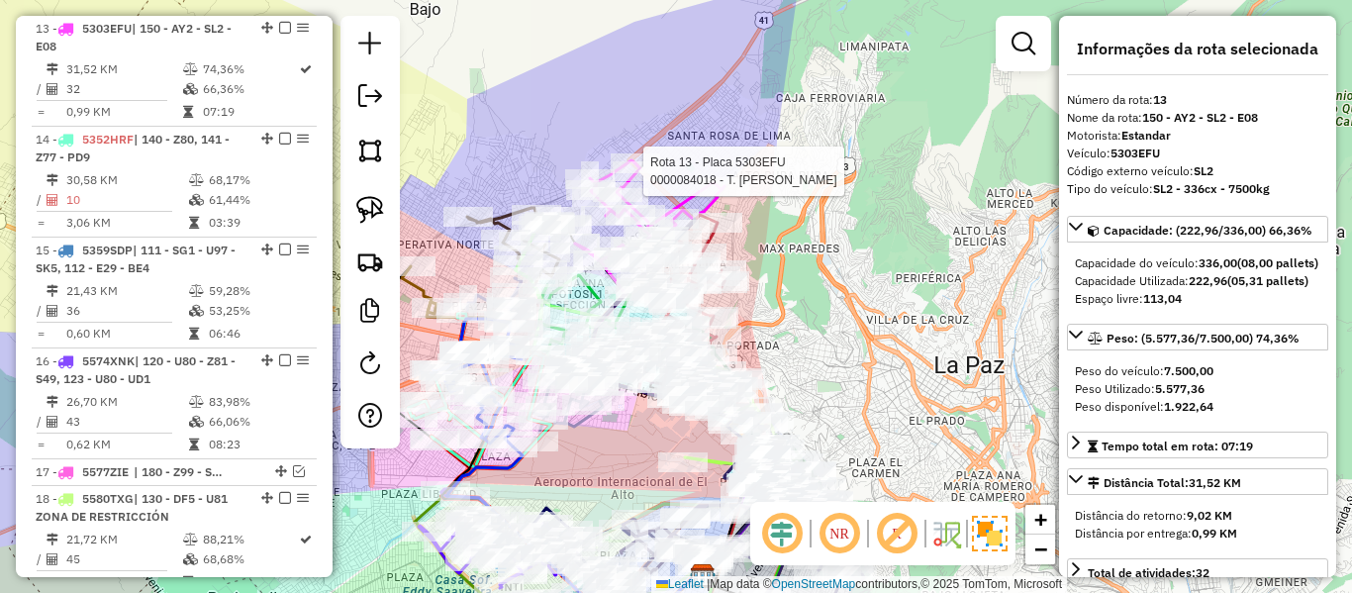
scroll to position [3759, 0]
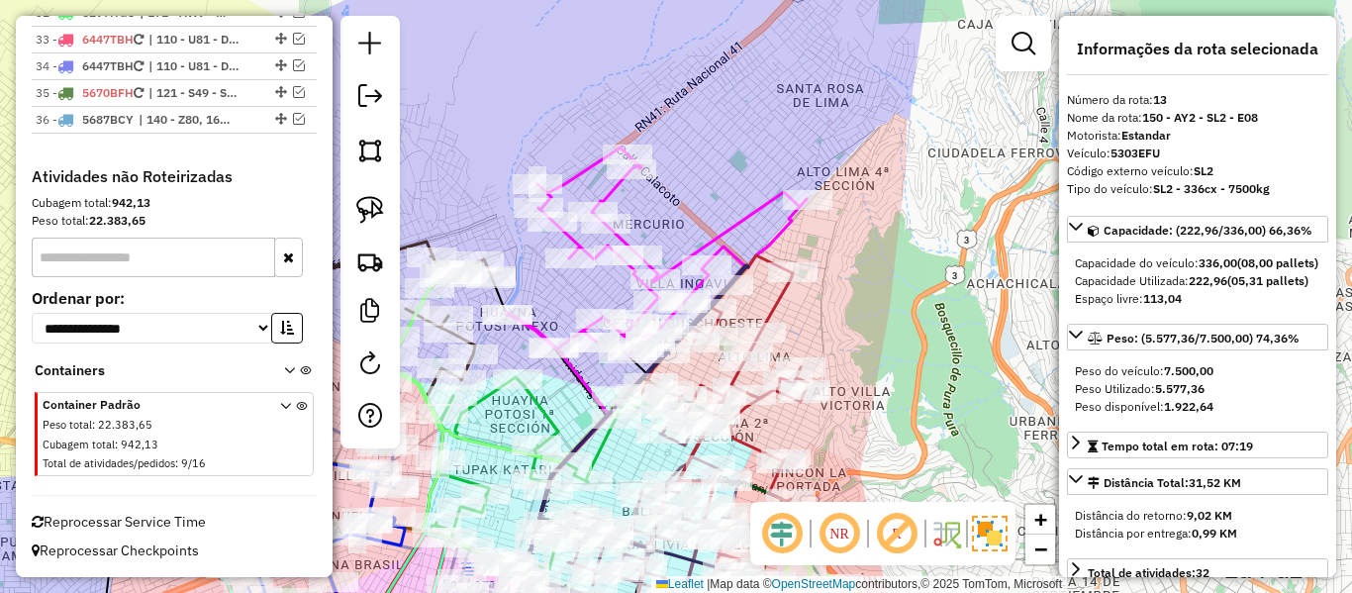
click at [737, 225] on icon at bounding box center [657, 253] width 299 height 210
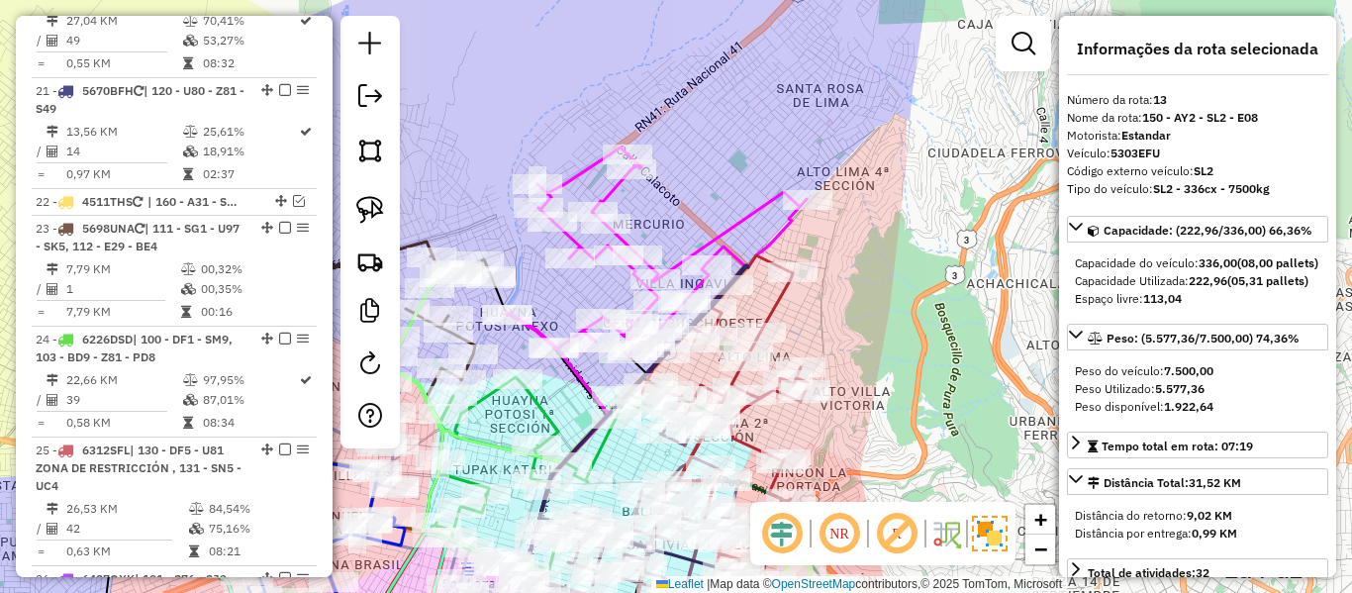
scroll to position [1955, 0]
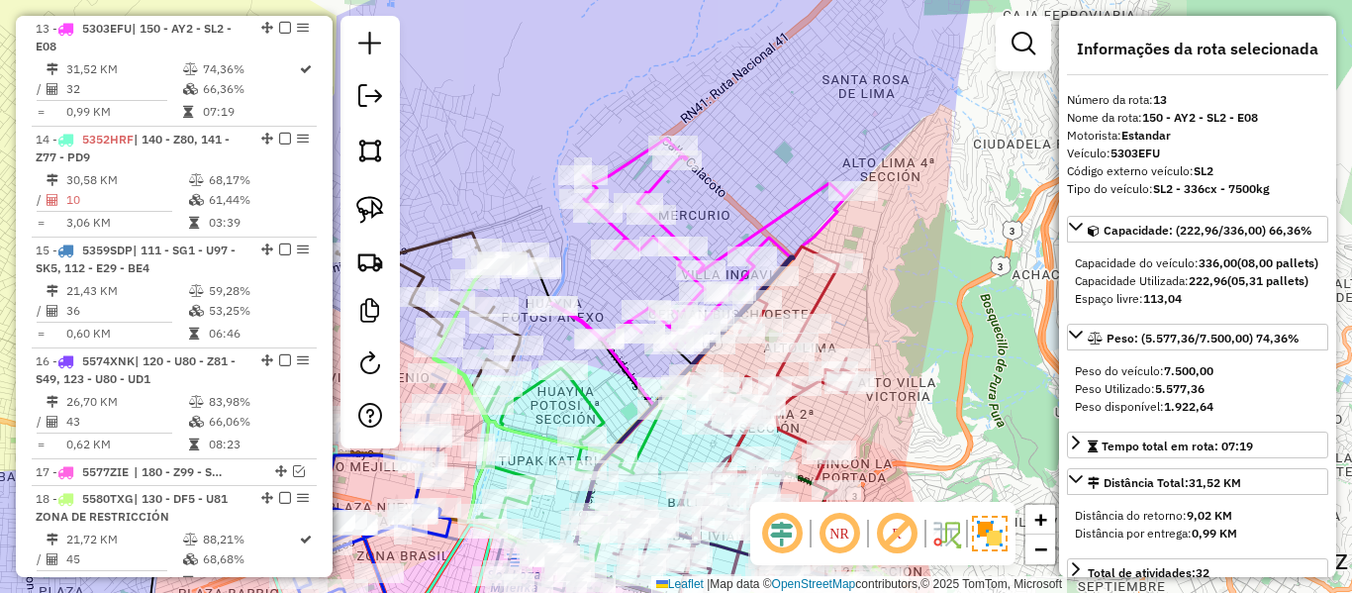
drag, startPoint x: 771, startPoint y: 198, endPoint x: 807, endPoint y: 198, distance: 35.6
click at [807, 198] on div "Janela de atendimento Grade de atendimento Capacidade Transportadoras Veículos …" at bounding box center [676, 296] width 1352 height 593
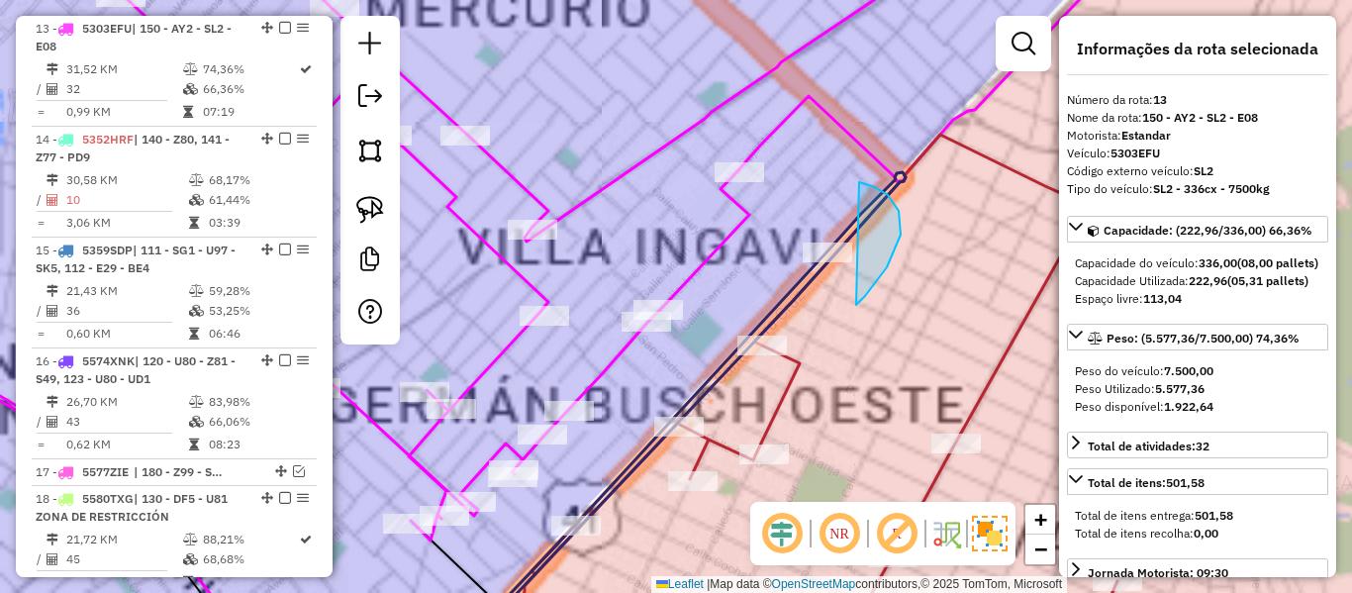
drag, startPoint x: 877, startPoint y: 281, endPoint x: 728, endPoint y: 259, distance: 151.1
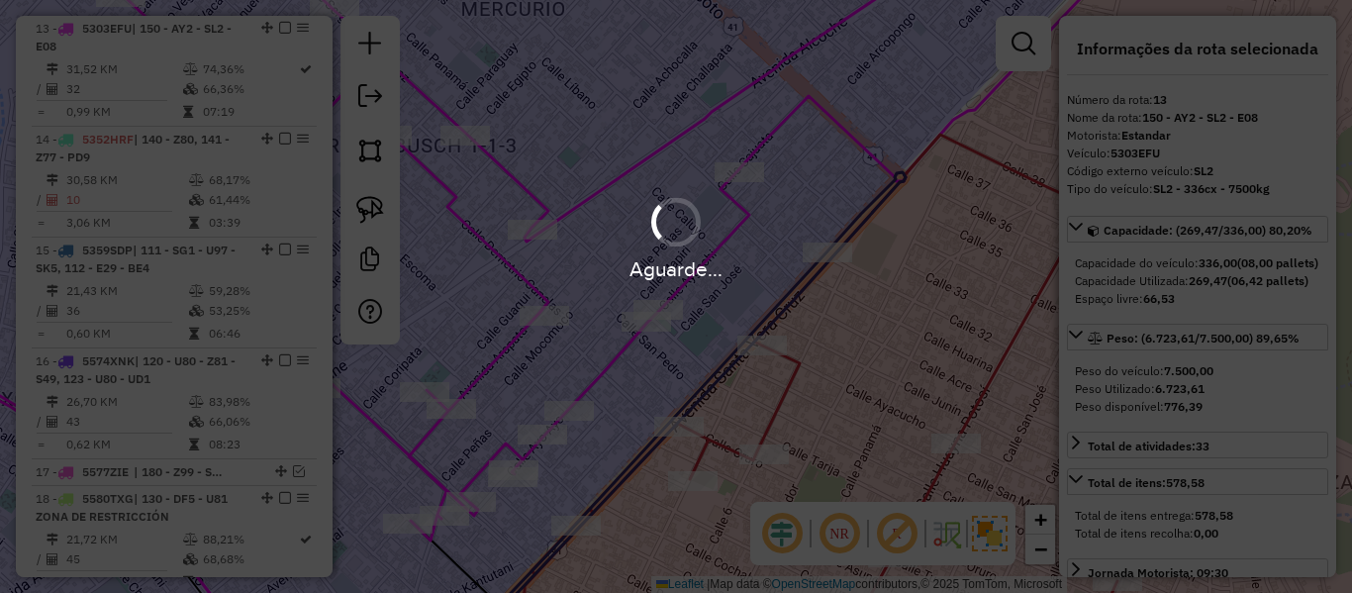
select select "**********"
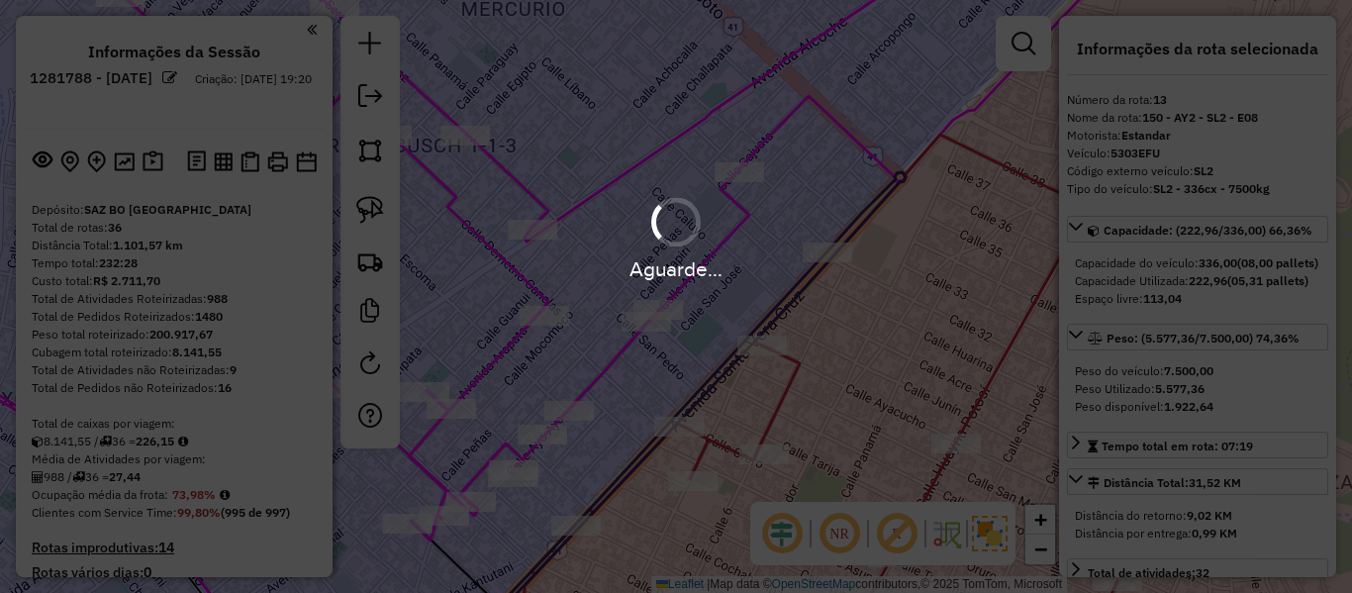
select select "**********"
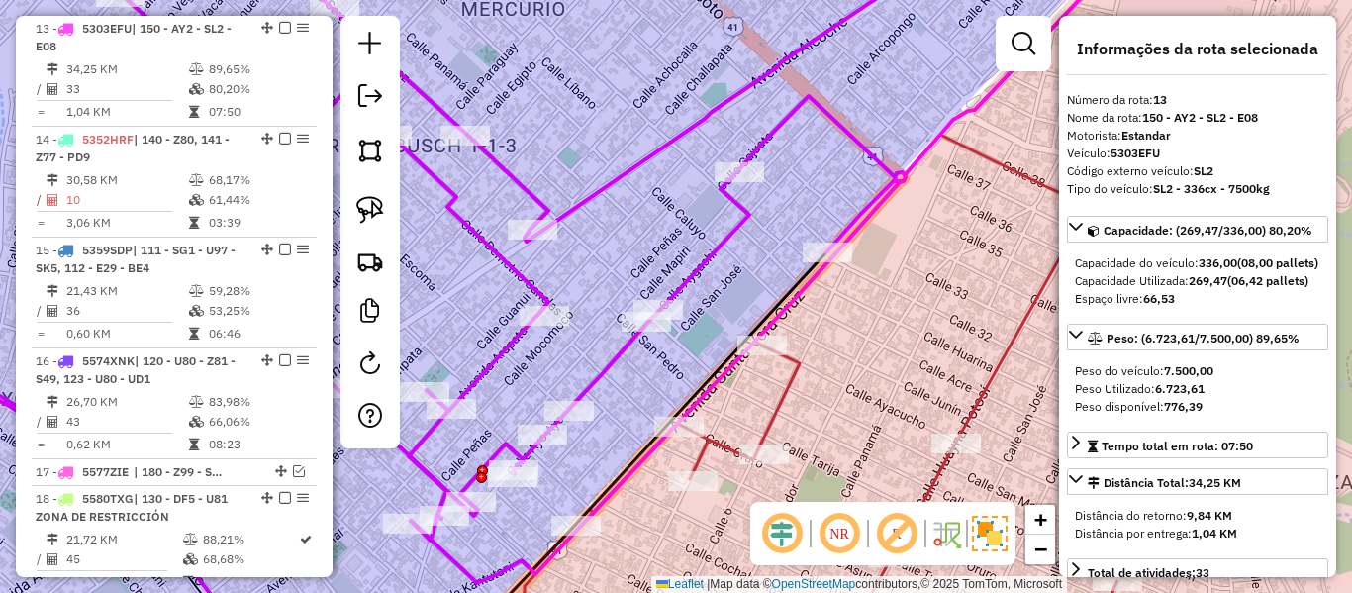
click at [671, 140] on icon at bounding box center [529, 262] width 1169 height 642
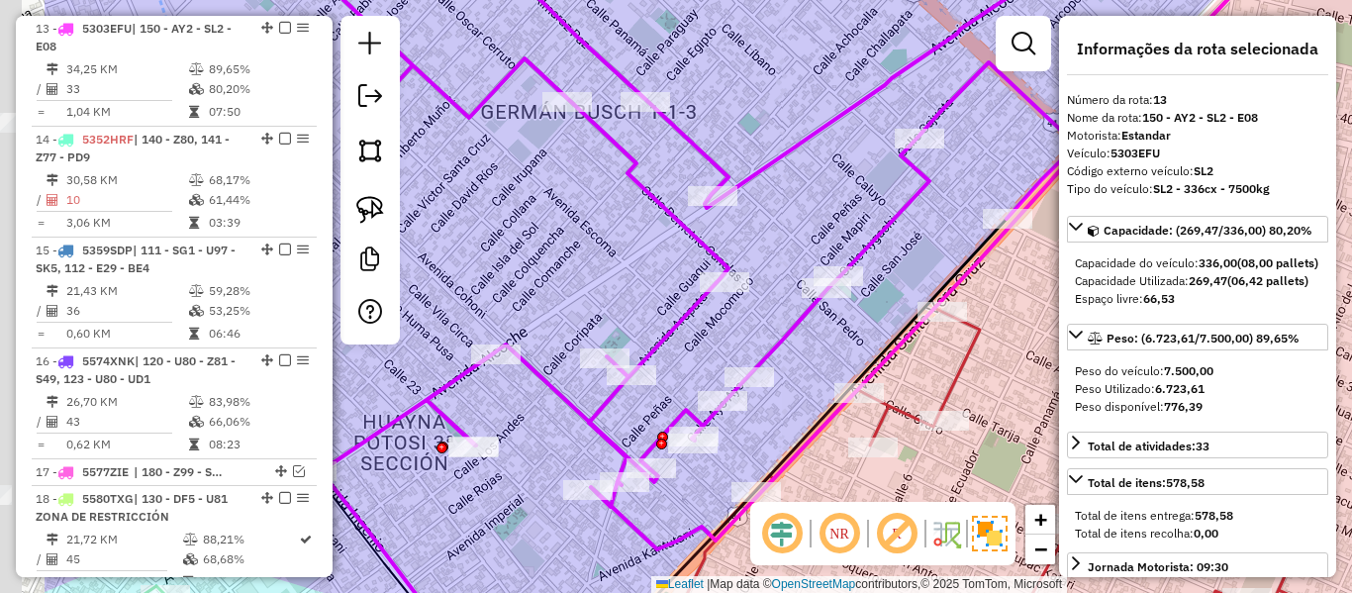
click at [810, 208] on div "Janela de atendimento Grade de atendimento Capacidade Transportadoras Veículos …" at bounding box center [676, 296] width 1352 height 593
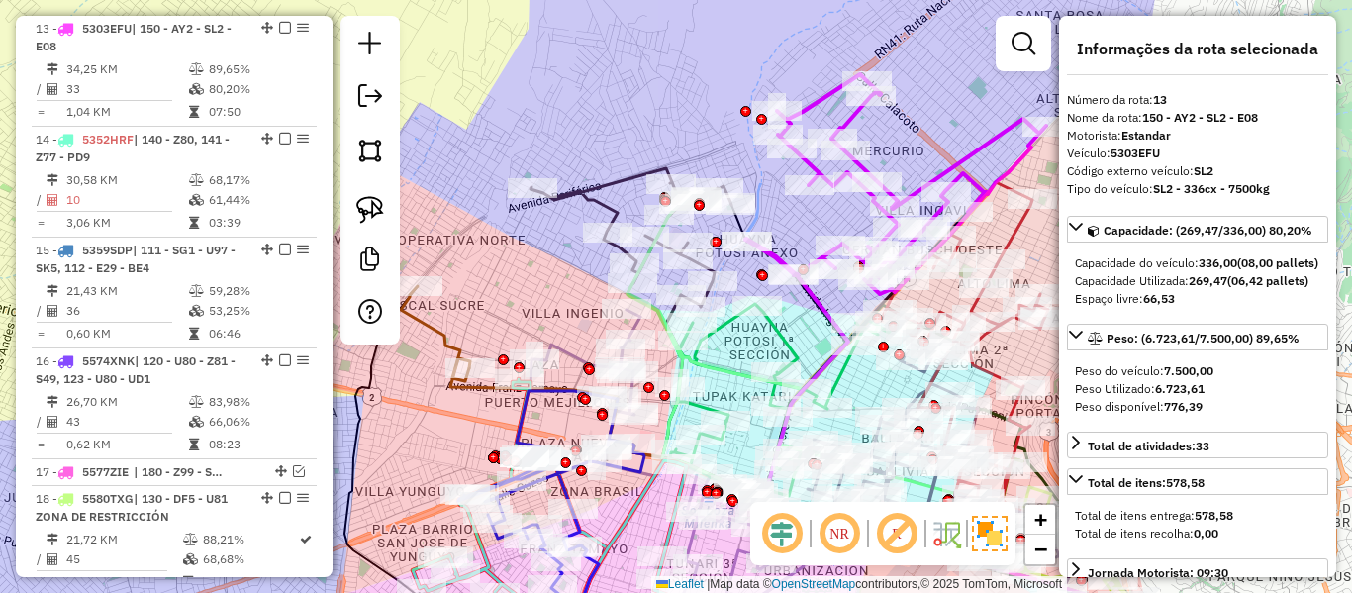
drag, startPoint x: 746, startPoint y: 212, endPoint x: 765, endPoint y: 214, distance: 18.9
click at [765, 214] on div "Janela de atendimento Grade de atendimento Capacidade Transportadoras Veículos …" at bounding box center [676, 296] width 1352 height 593
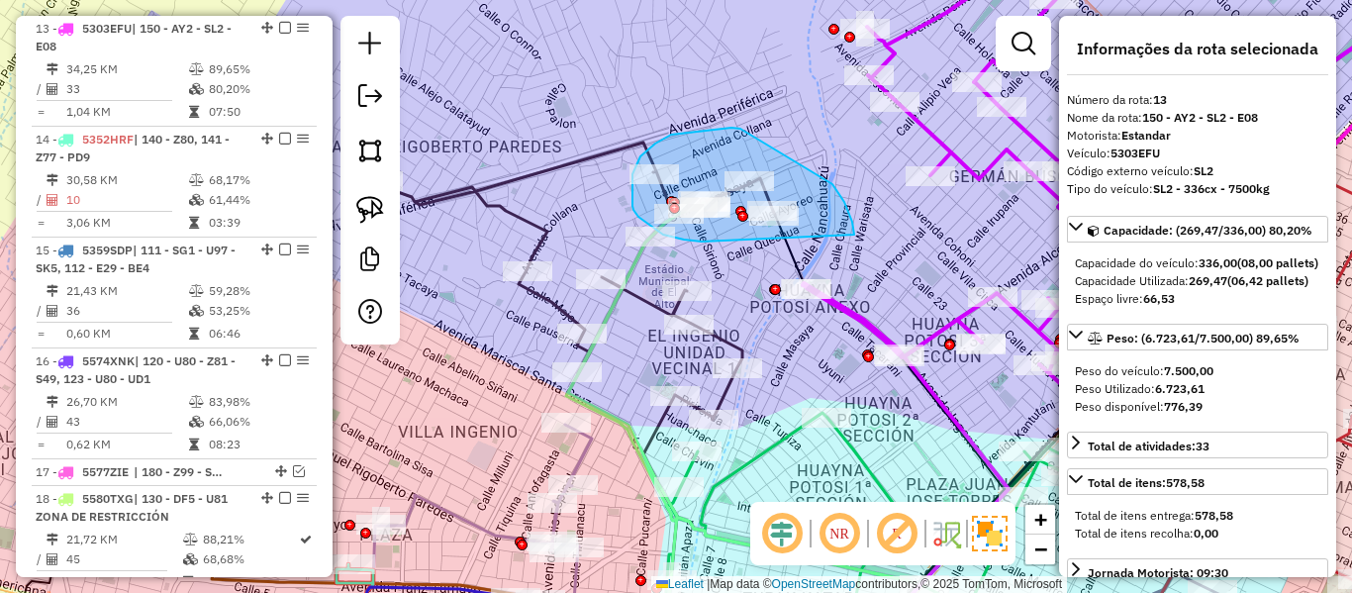
drag, startPoint x: 833, startPoint y: 184, endPoint x: 720, endPoint y: 239, distance: 125.3
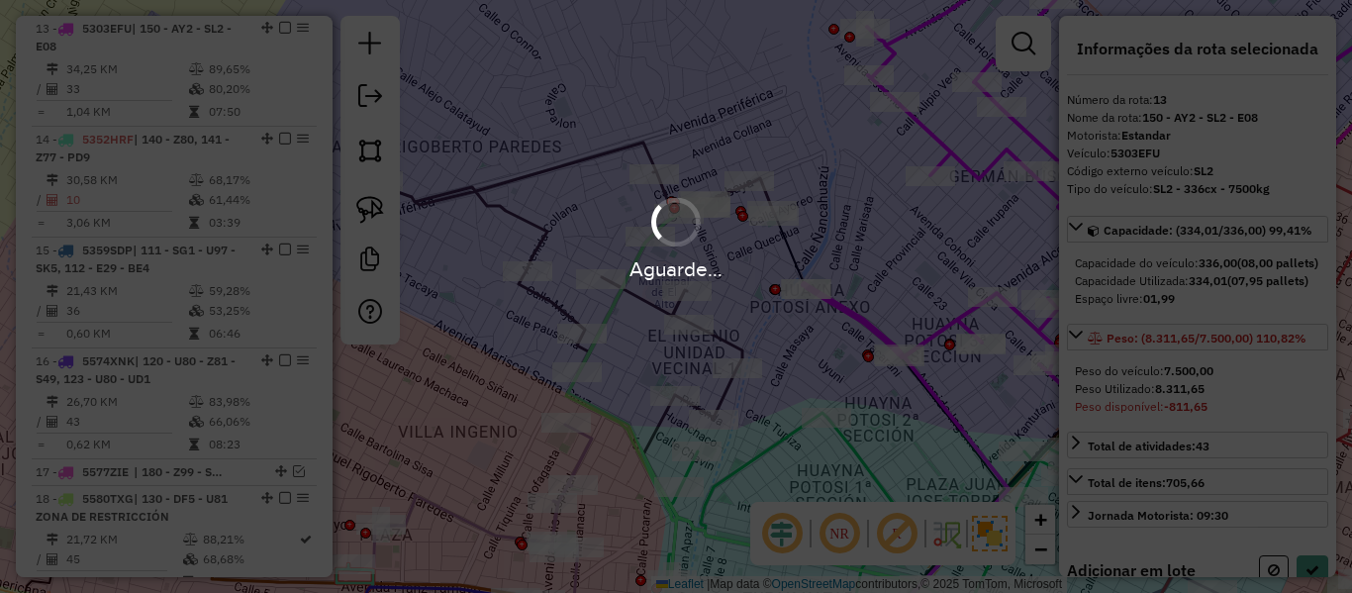
select select "**********"
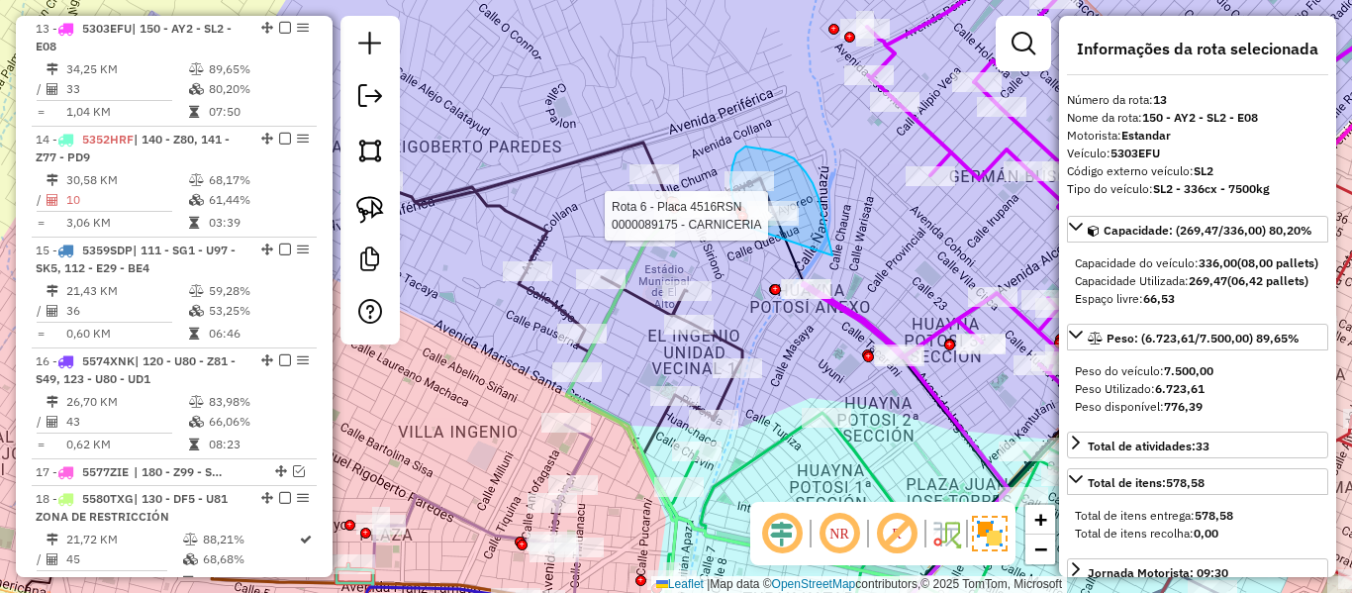
drag, startPoint x: 833, startPoint y: 255, endPoint x: 765, endPoint y: 236, distance: 70.2
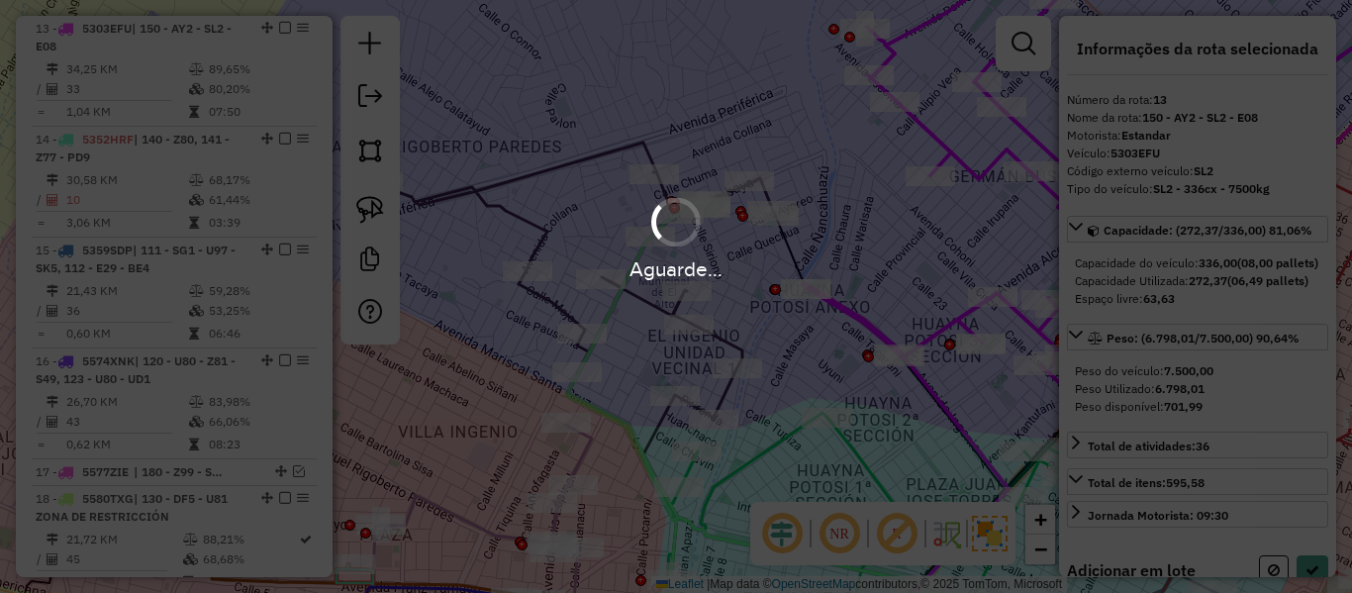
select select "**********"
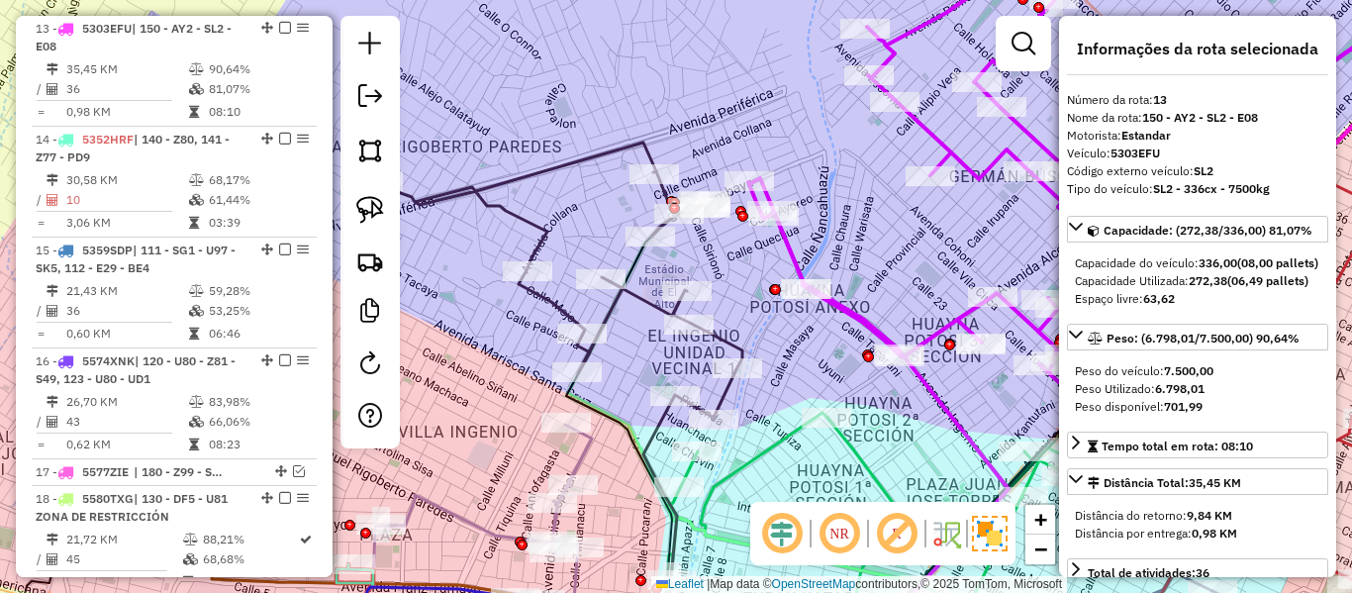
click at [951, 150] on icon at bounding box center [1076, 174] width 656 height 442
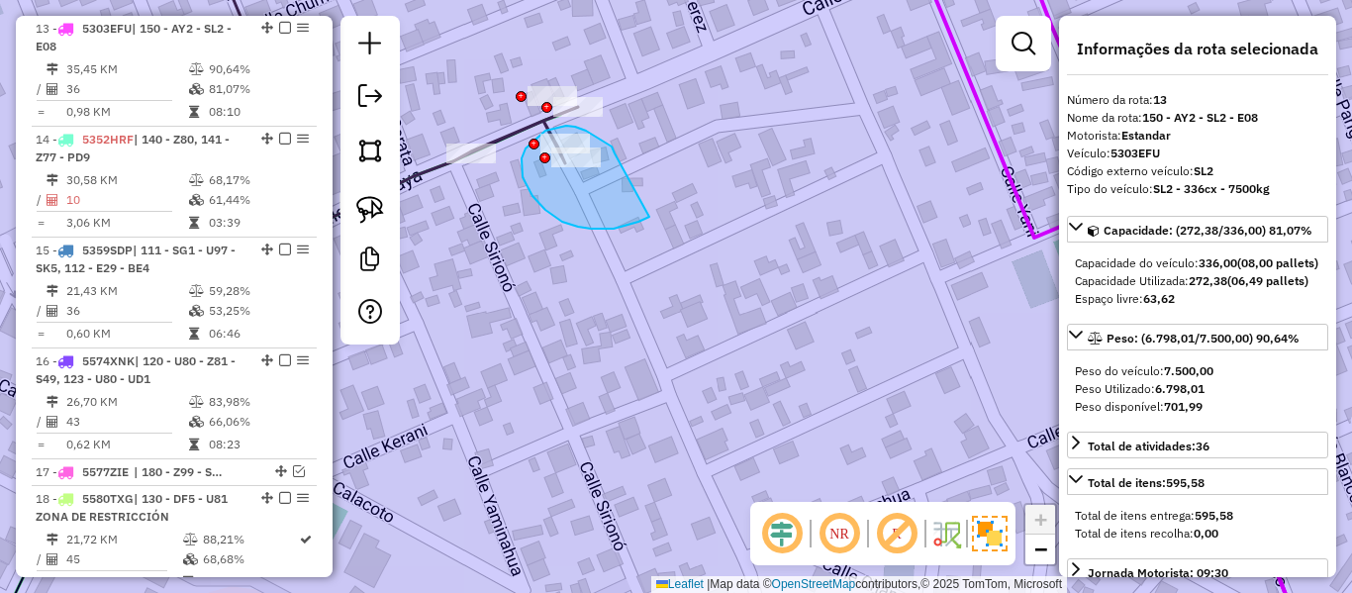
drag, startPoint x: 615, startPoint y: 153, endPoint x: 674, endPoint y: 183, distance: 66.4
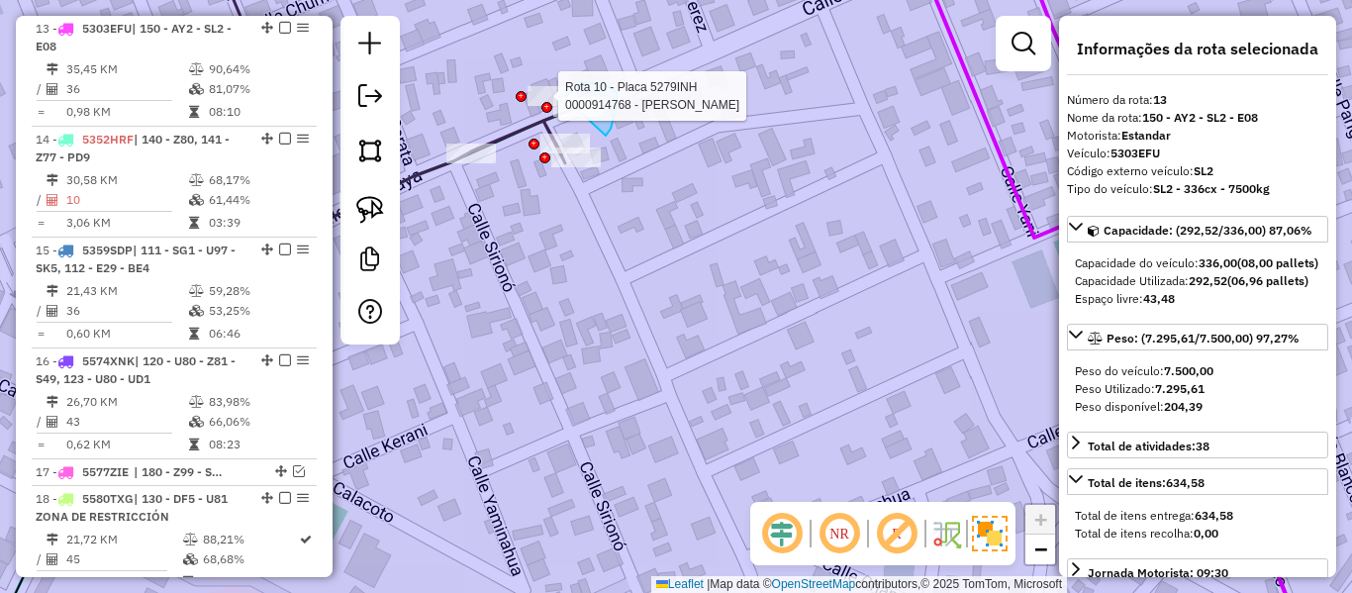
drag, startPoint x: 606, startPoint y: 136, endPoint x: 554, endPoint y: 123, distance: 53.1
click at [554, 119] on div "Rota 10 - Placa 5279INH 0000914768 - [PERSON_NAME] de atendimento Grade de aten…" at bounding box center [676, 296] width 1352 height 593
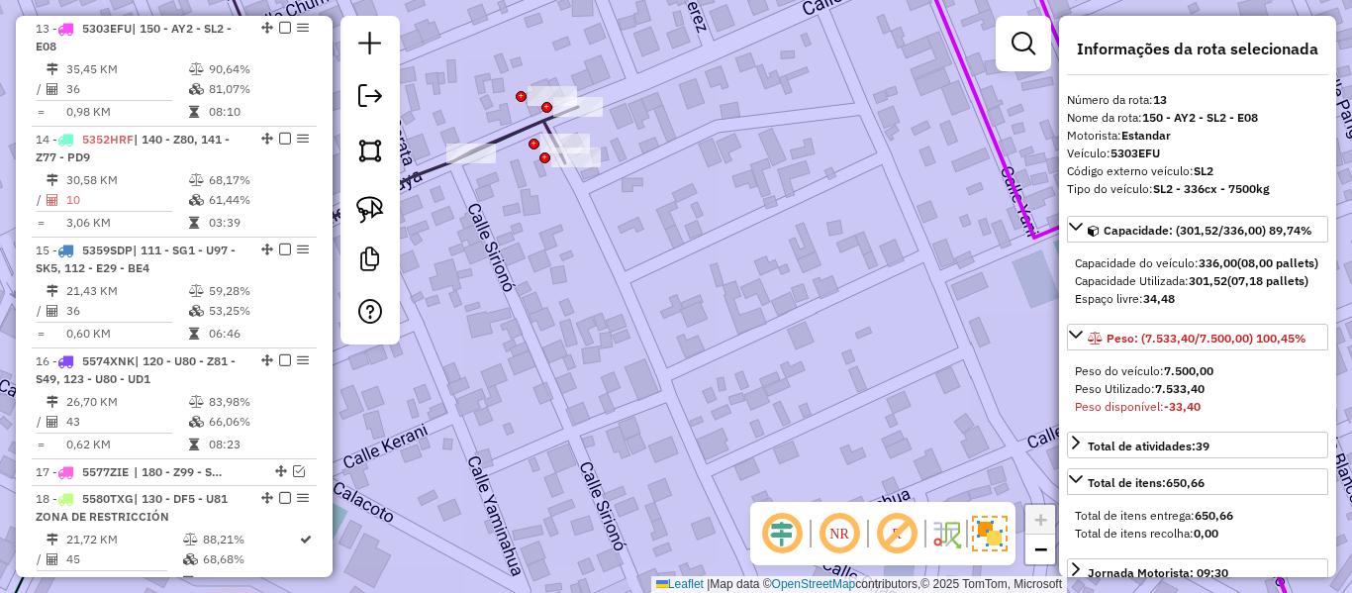
scroll to position [456, 0]
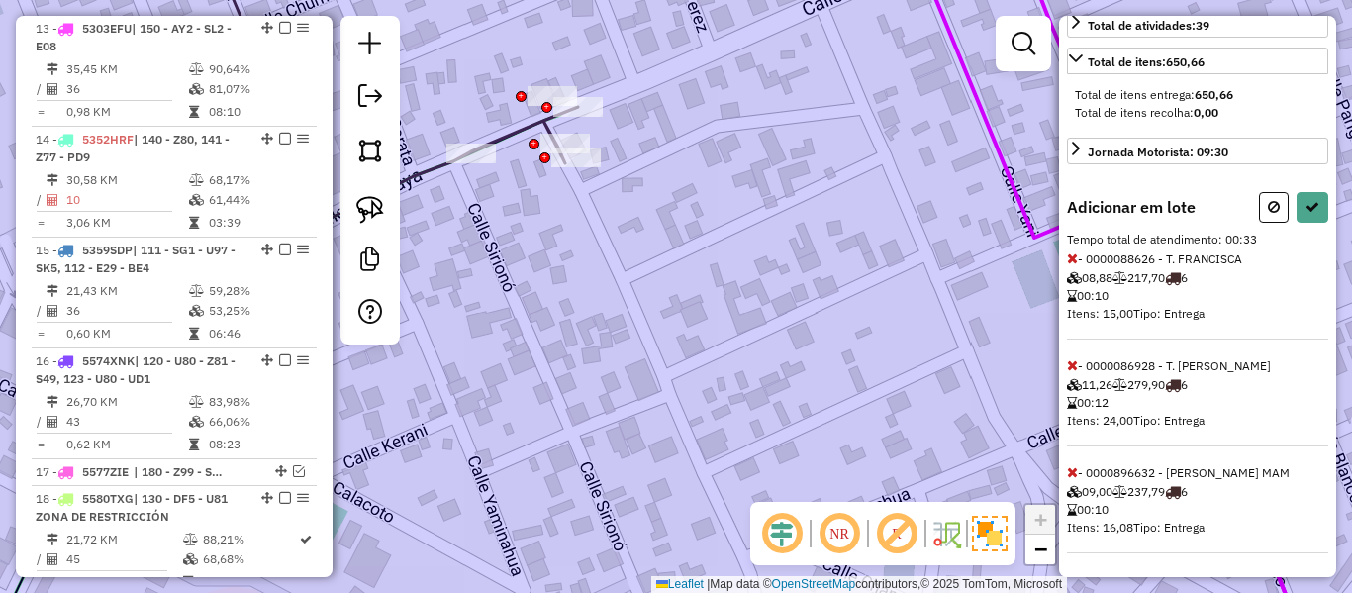
click at [1069, 261] on icon at bounding box center [1072, 258] width 11 height 14
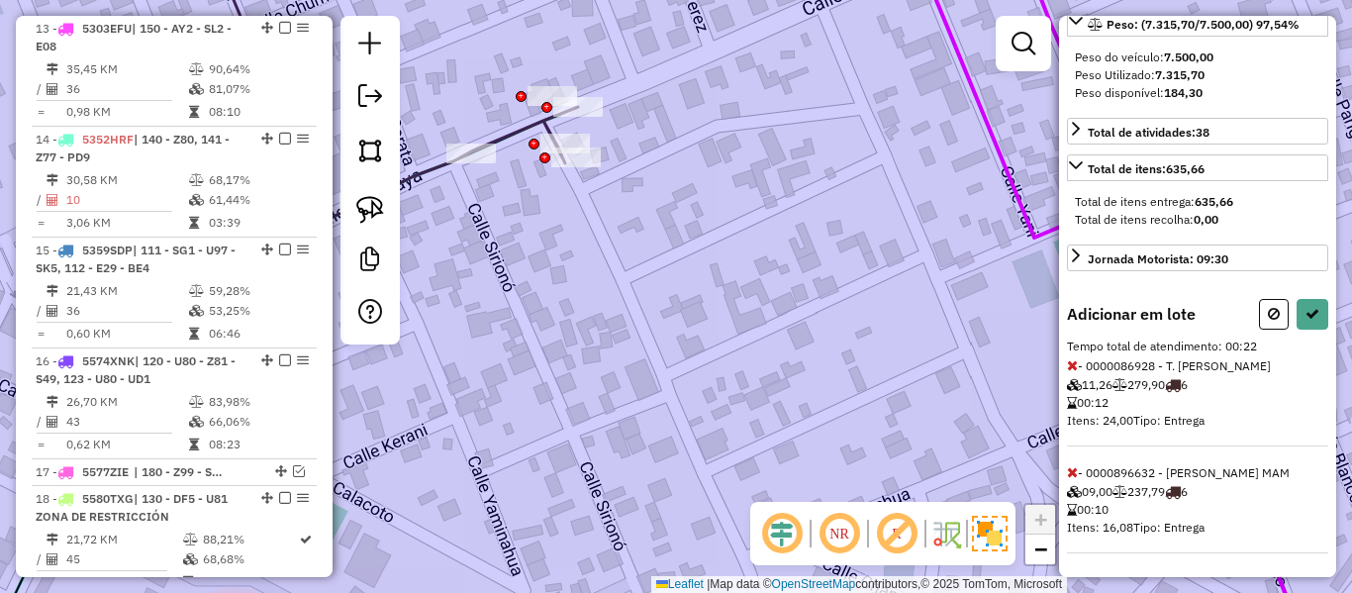
scroll to position [0, 0]
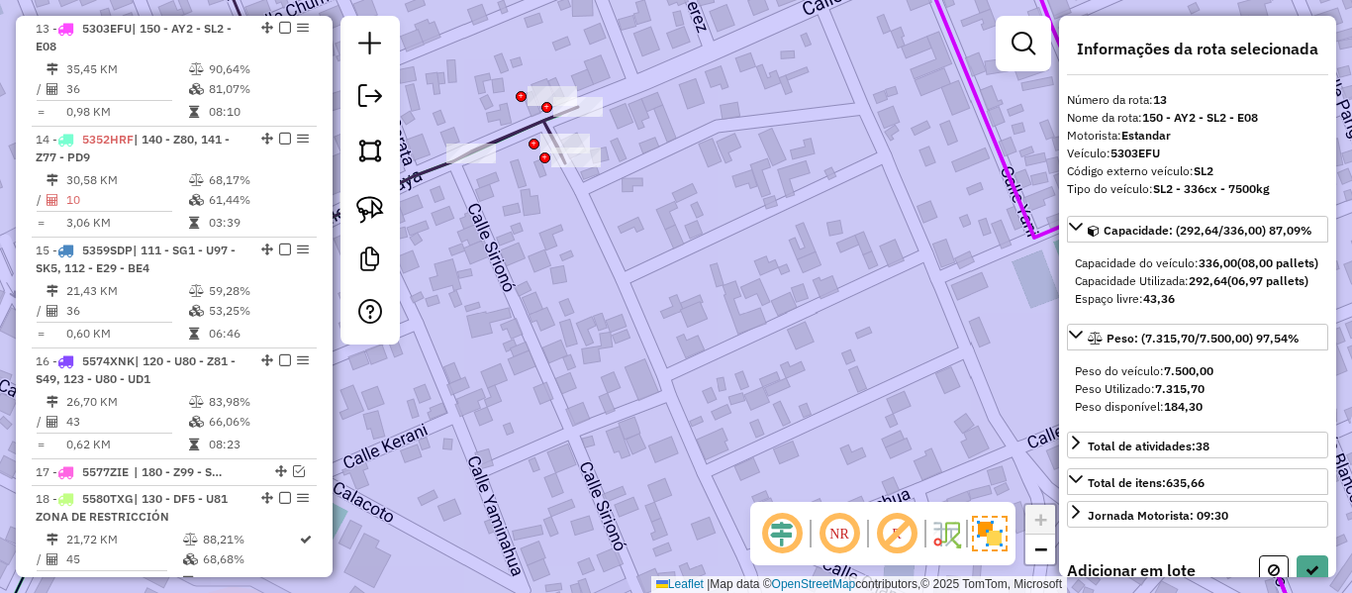
select select "**********"
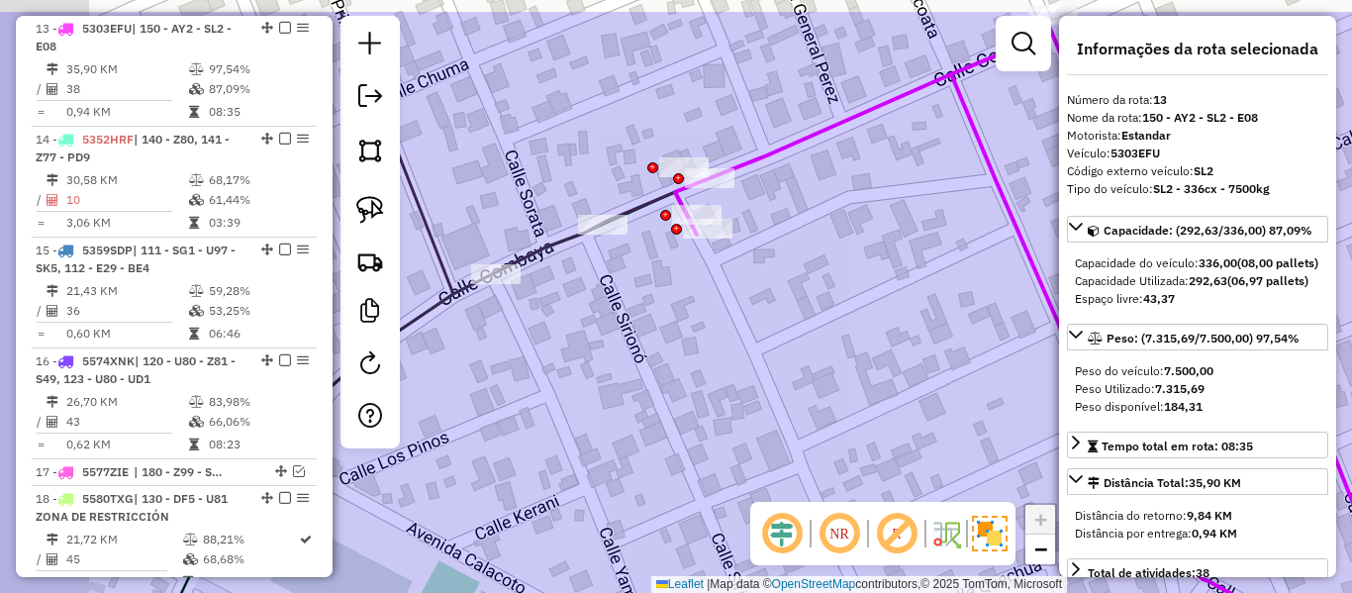
drag, startPoint x: 719, startPoint y: 346, endPoint x: 607, endPoint y: 270, distance: 135.4
click at [718, 345] on div "Janela de atendimento Grade de atendimento Capacidade Transportadoras Veículos …" at bounding box center [676, 296] width 1352 height 593
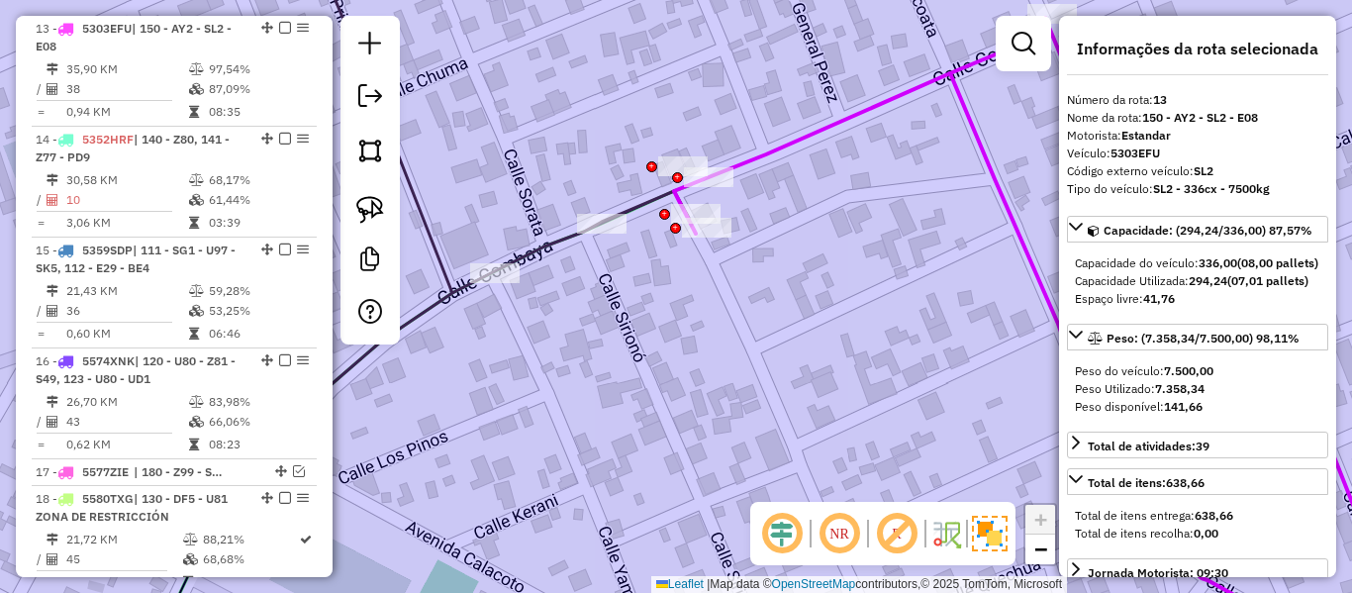
click at [503, 261] on icon at bounding box center [478, 198] width 421 height 514
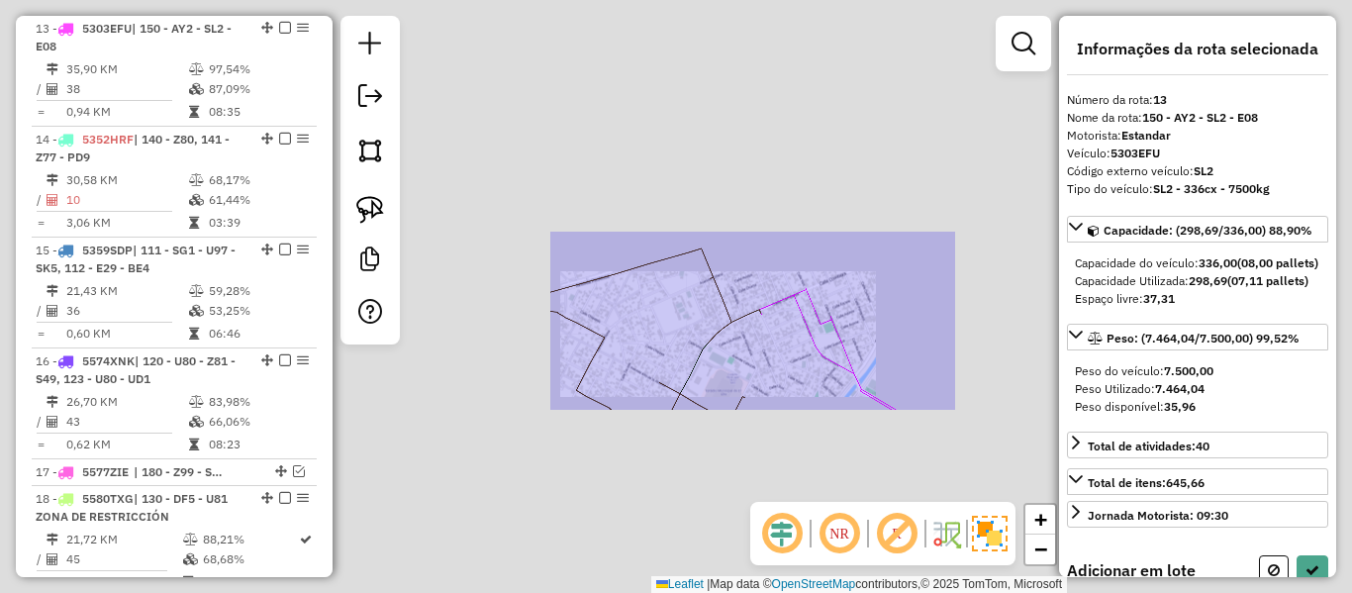
select select "**********"
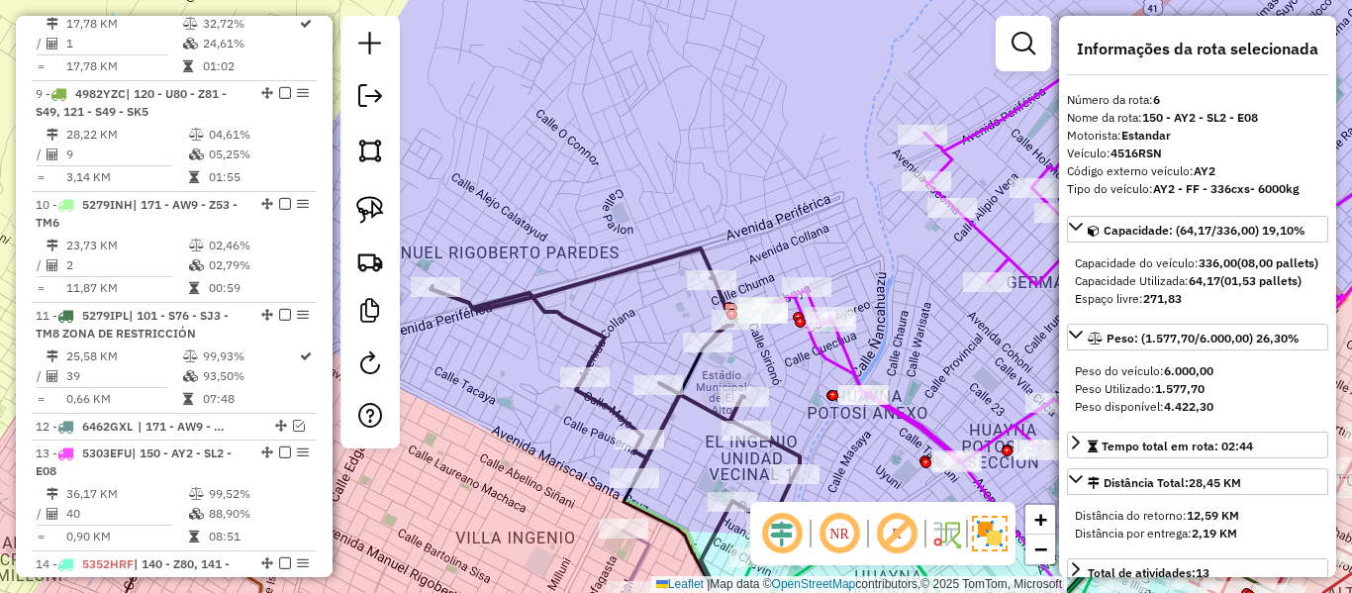
scroll to position [1299, 0]
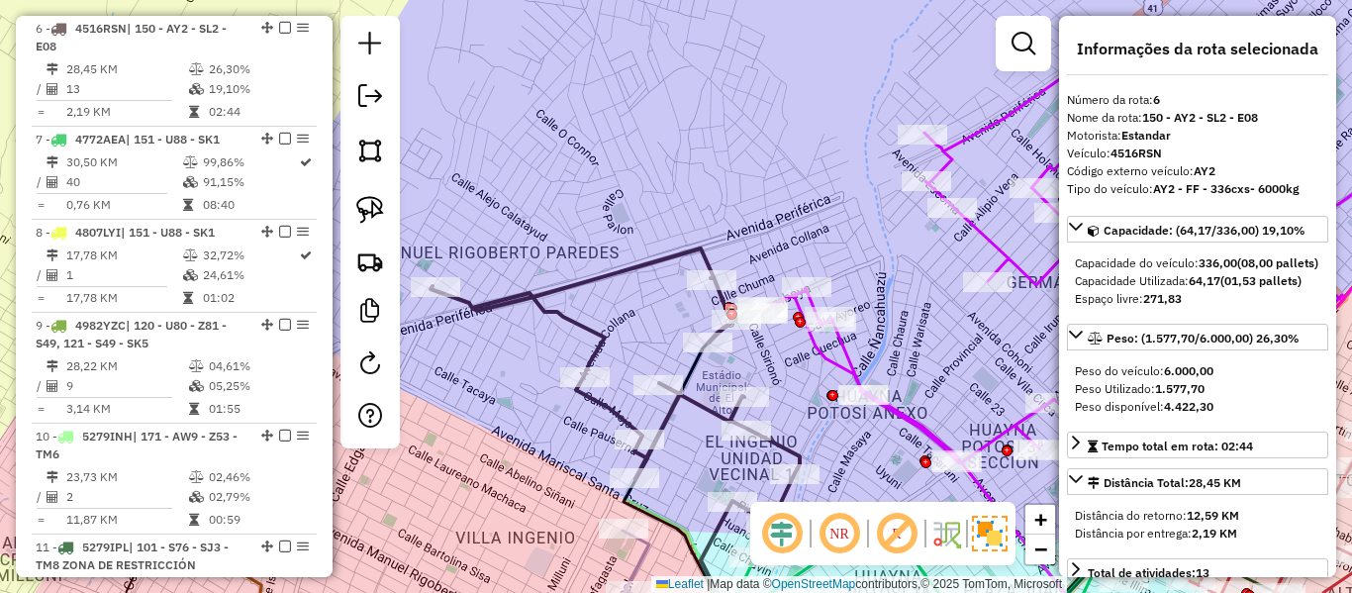
click at [838, 358] on icon at bounding box center [1100, 280] width 726 height 442
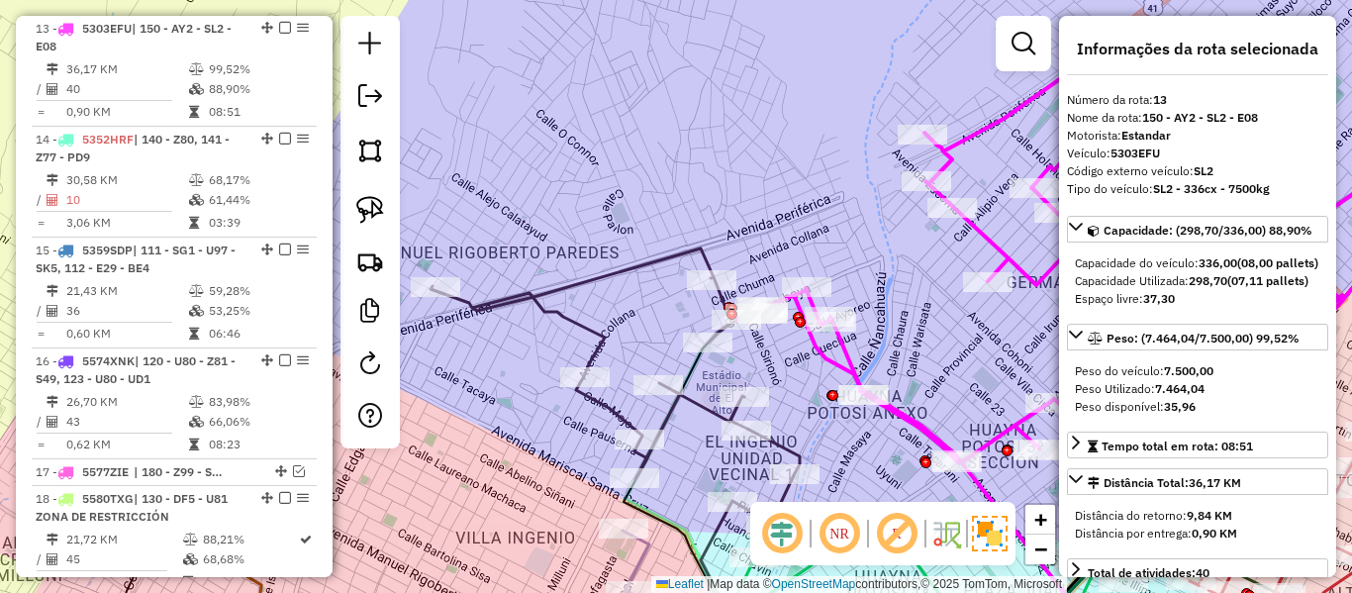
scroll to position [1955, 0]
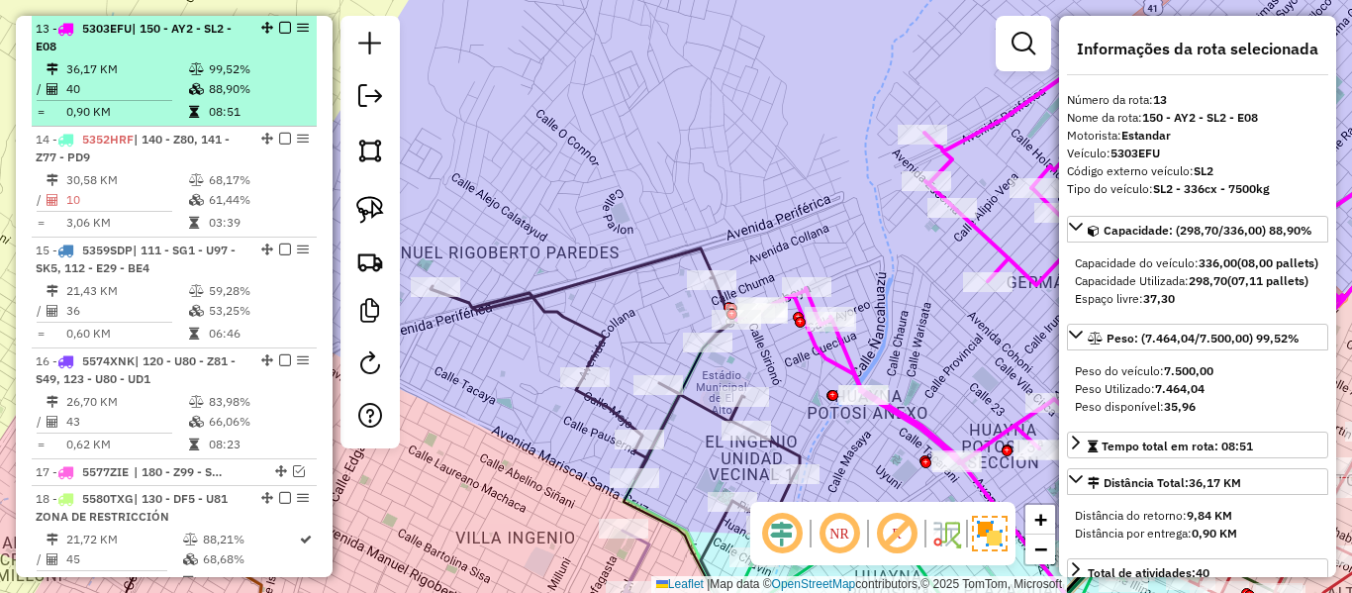
click at [279, 28] on em at bounding box center [285, 28] width 12 height 12
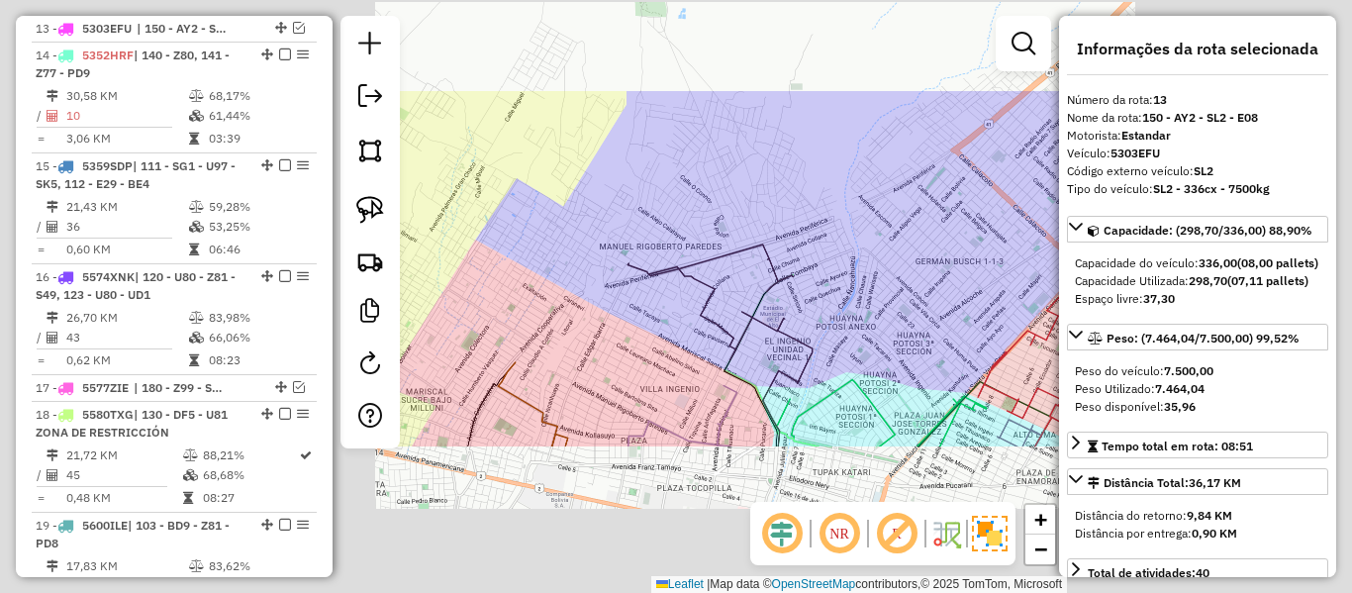
click at [860, 246] on div "Janela de atendimento Grade de atendimento Capacidade Transportadoras Veículos …" at bounding box center [676, 296] width 1352 height 593
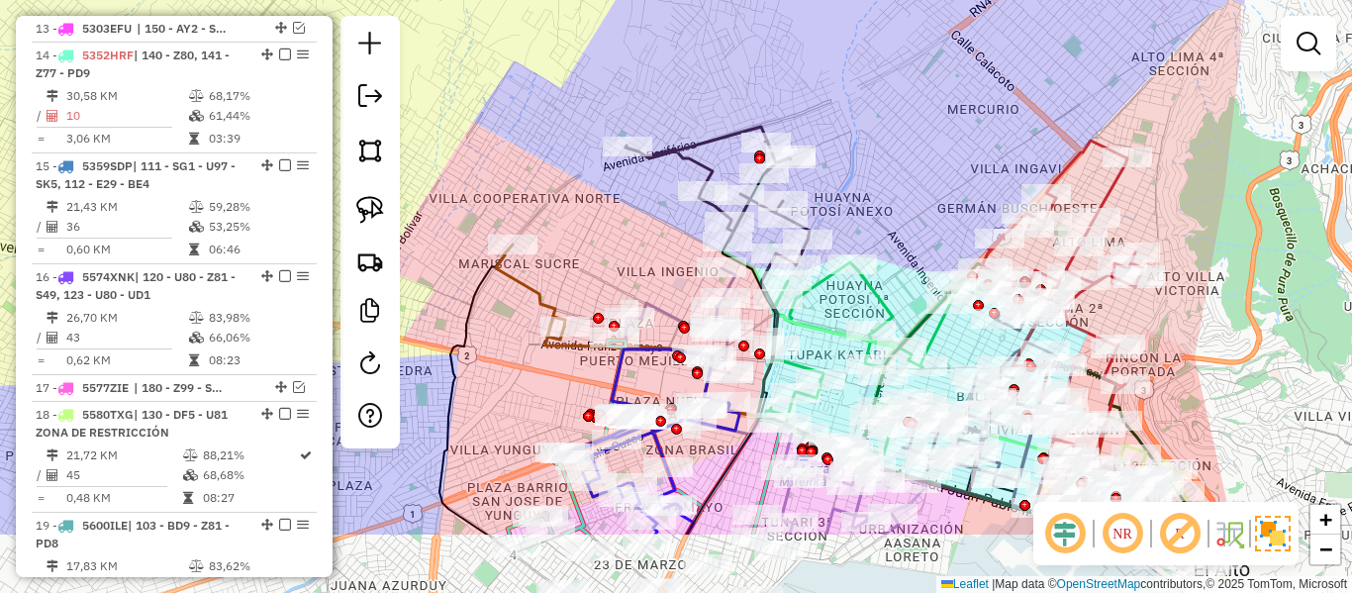
drag, startPoint x: 866, startPoint y: 249, endPoint x: 863, endPoint y: 131, distance: 118.8
click at [863, 131] on div "Janela de atendimento Grade de atendimento Capacidade Transportadoras Veículos …" at bounding box center [676, 296] width 1352 height 593
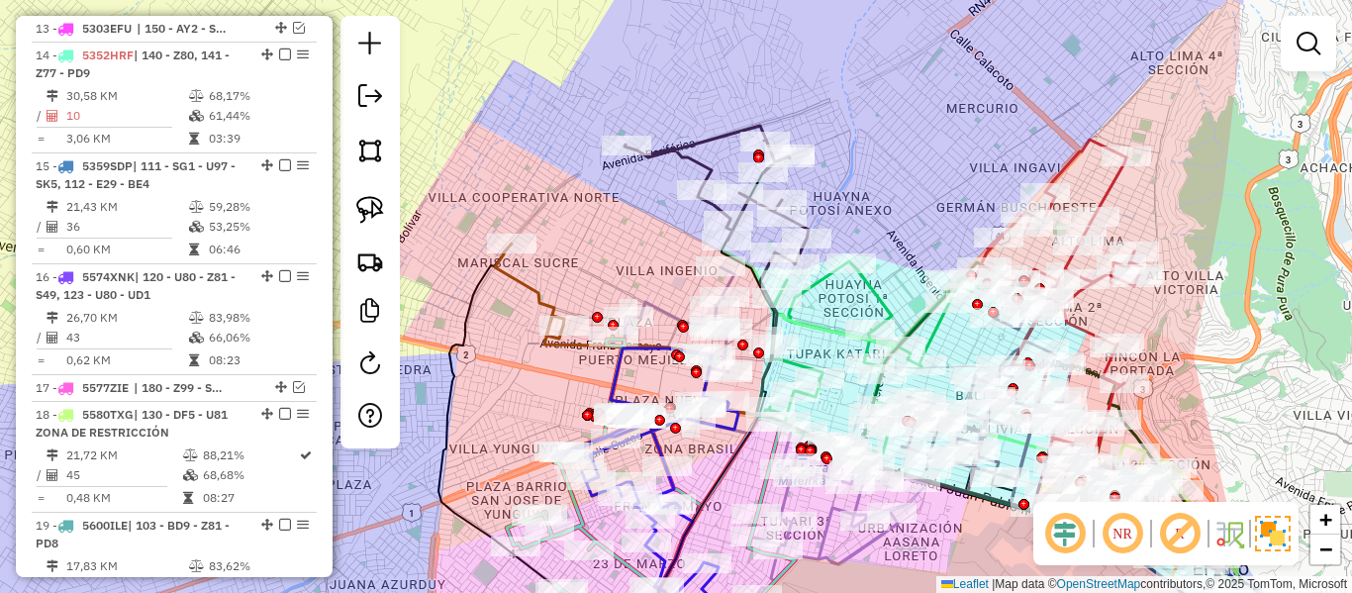
click at [873, 177] on div "Janela de atendimento Grade de atendimento Capacidade Transportadoras Veículos …" at bounding box center [676, 296] width 1352 height 593
drag, startPoint x: 867, startPoint y: 207, endPoint x: 892, endPoint y: 223, distance: 29.4
click at [868, 207] on div "Janela de atendimento Grade de atendimento Capacidade Transportadoras Veículos …" at bounding box center [676, 296] width 1352 height 593
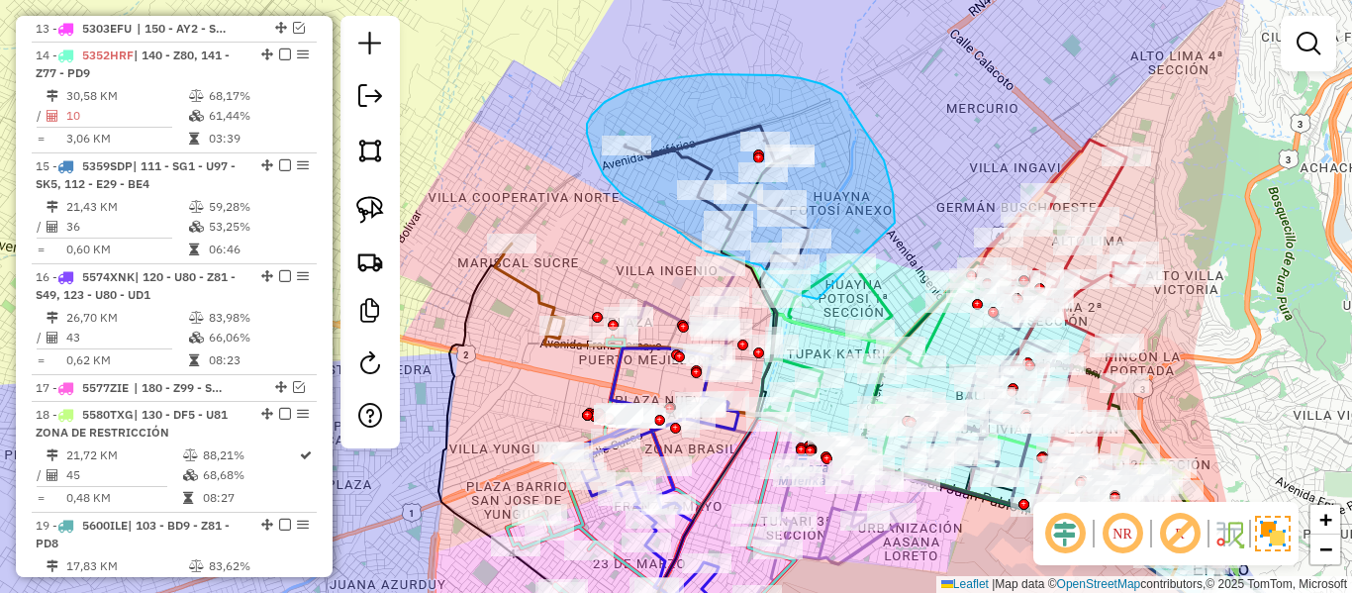
drag, startPoint x: 895, startPoint y: 209, endPoint x: 880, endPoint y: 282, distance: 74.7
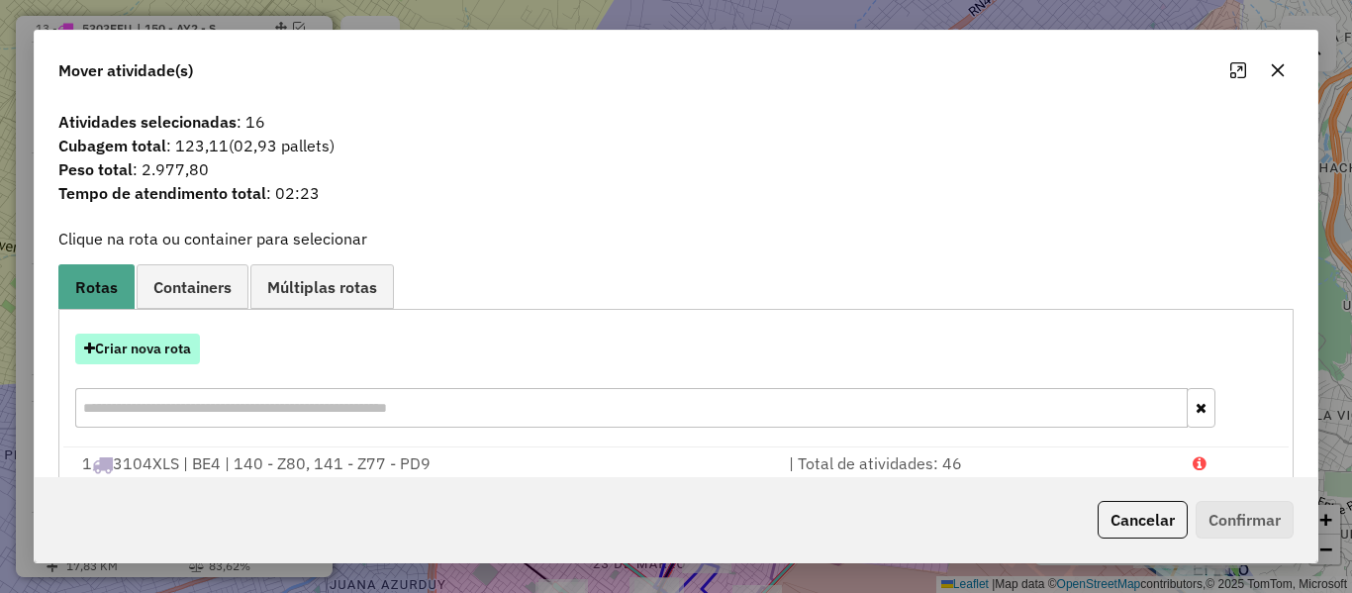
click at [158, 351] on button "Criar nova rota" at bounding box center [137, 349] width 125 height 31
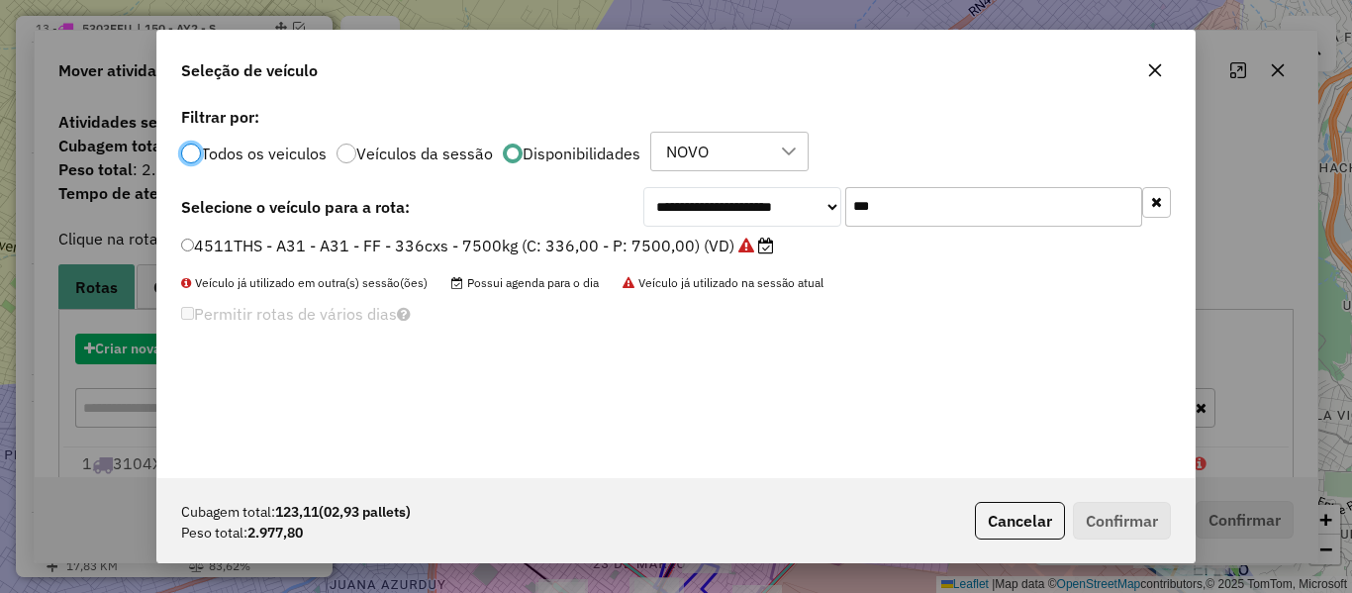
scroll to position [11, 6]
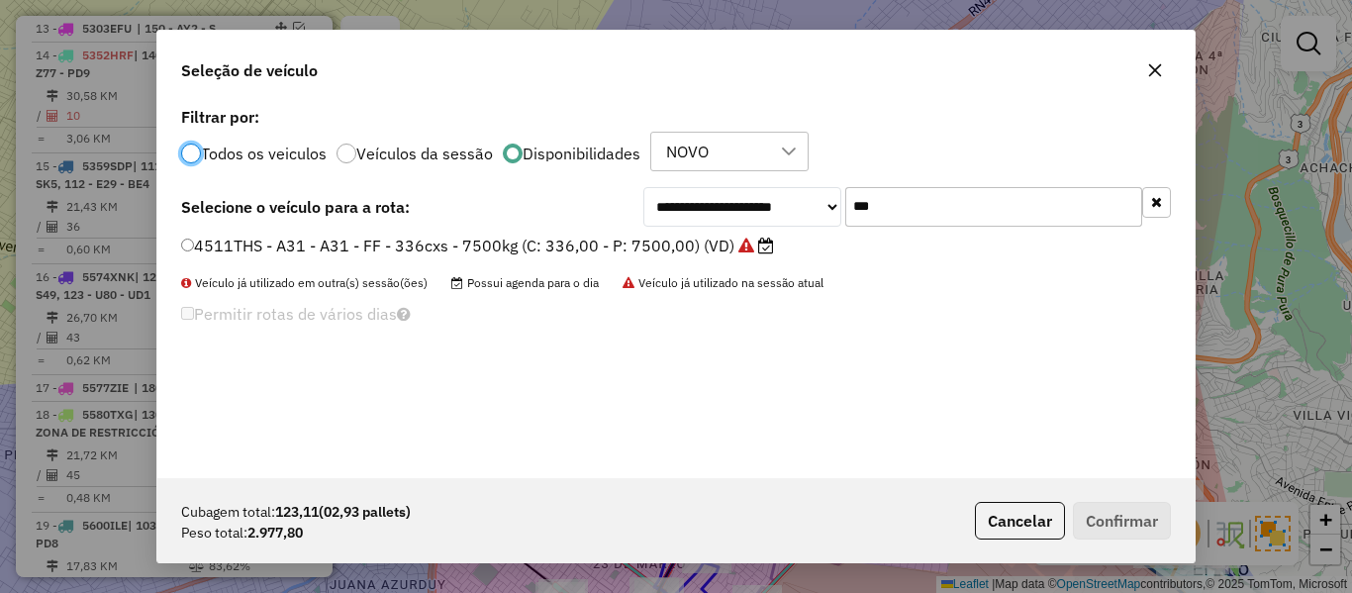
click at [1150, 207] on button "button" at bounding box center [1156, 202] width 29 height 31
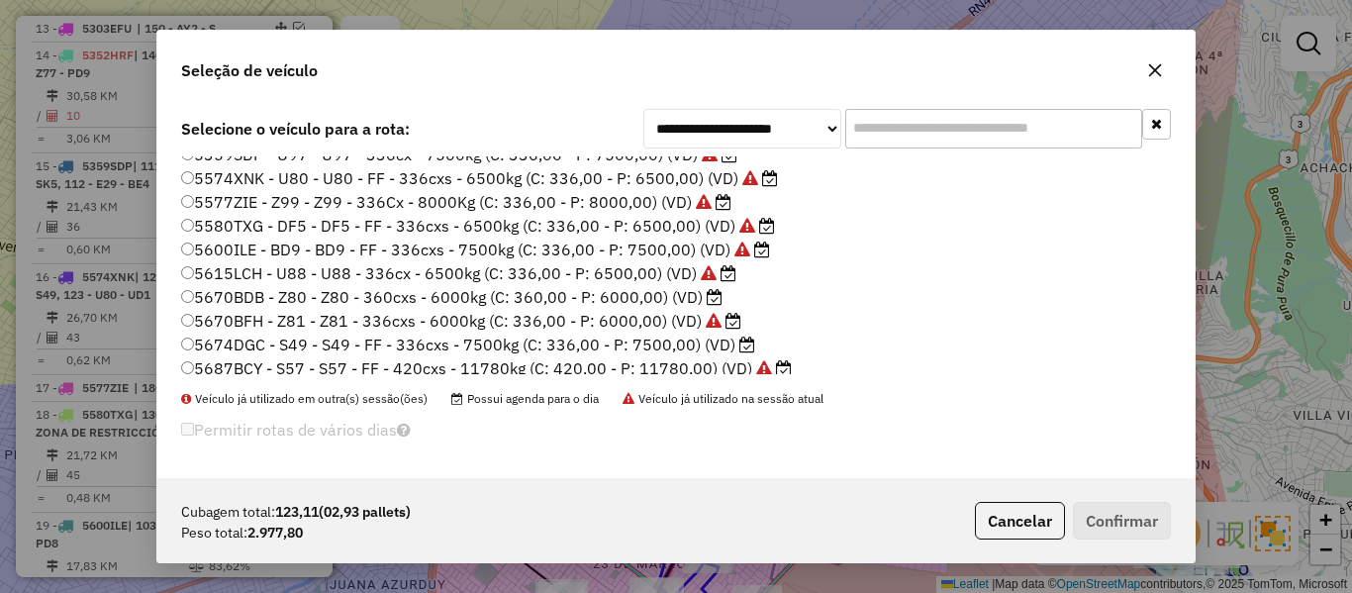
scroll to position [392, 0]
click at [739, 341] on icon at bounding box center [747, 346] width 16 height 16
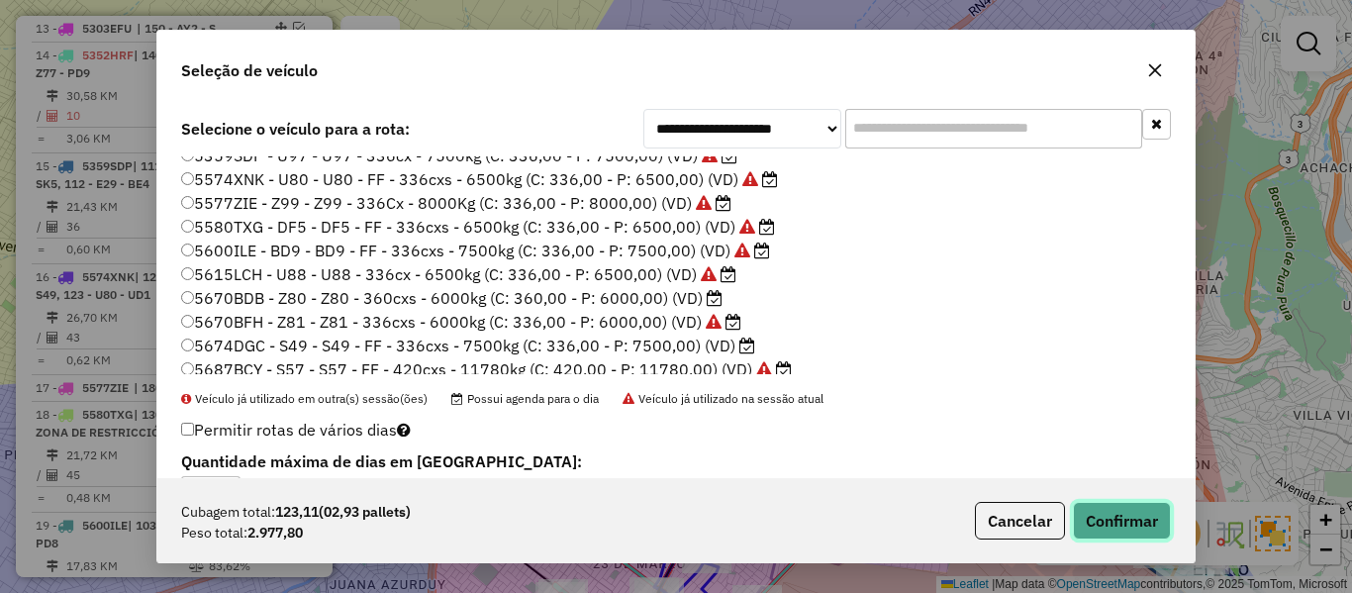
click at [1117, 526] on button "Confirmar" at bounding box center [1122, 521] width 98 height 38
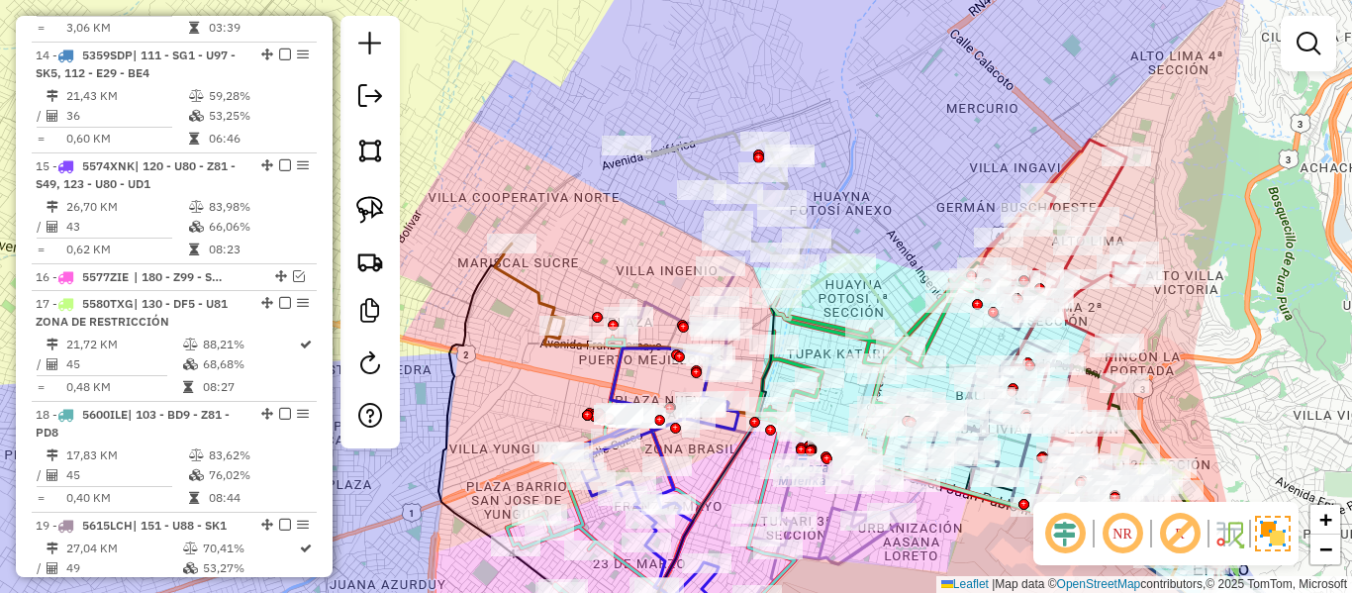
scroll to position [1844, 0]
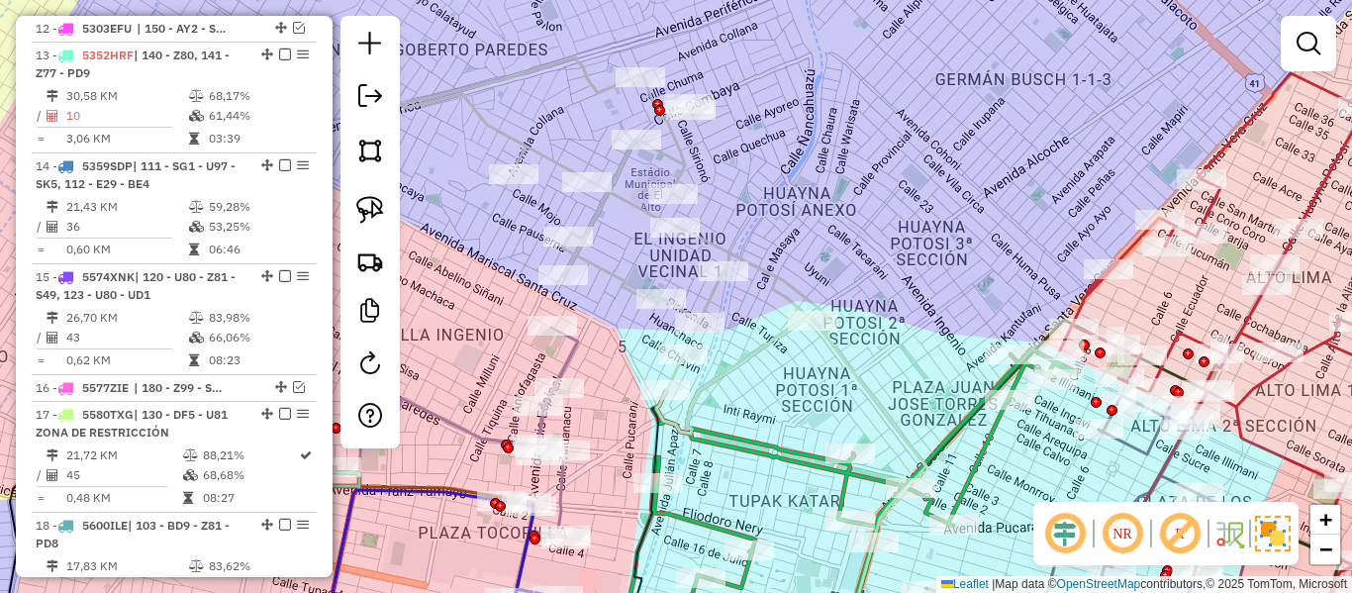
click at [796, 294] on icon at bounding box center [596, 245] width 475 height 376
select select "**********"
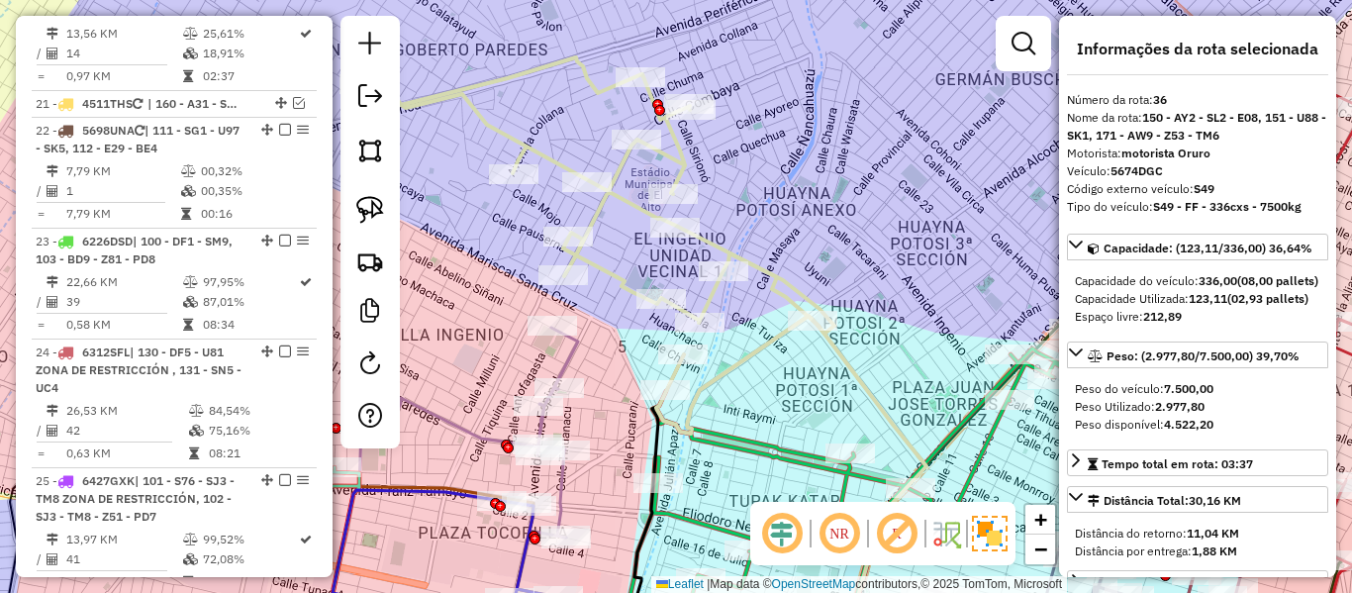
scroll to position [3682, 0]
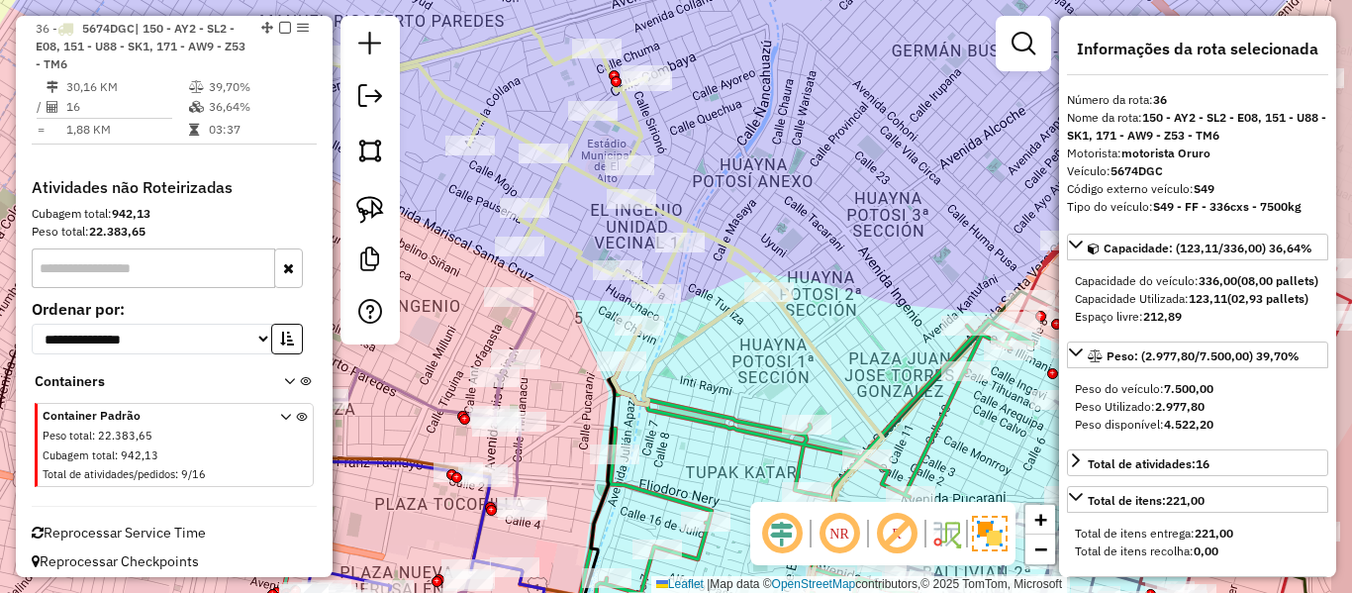
click at [737, 358] on div "Janela de atendimento Grade de atendimento Capacidade Transportadoras Veículos …" at bounding box center [676, 296] width 1352 height 593
select select "**********"
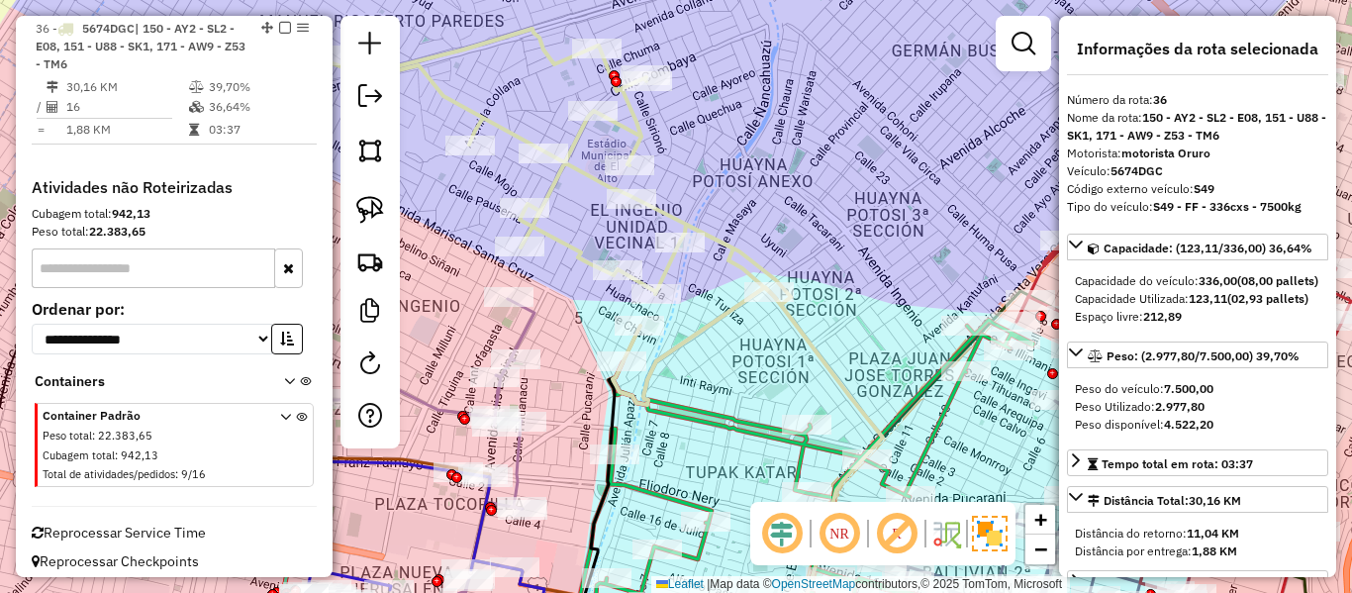
click at [728, 313] on icon at bounding box center [553, 217] width 475 height 376
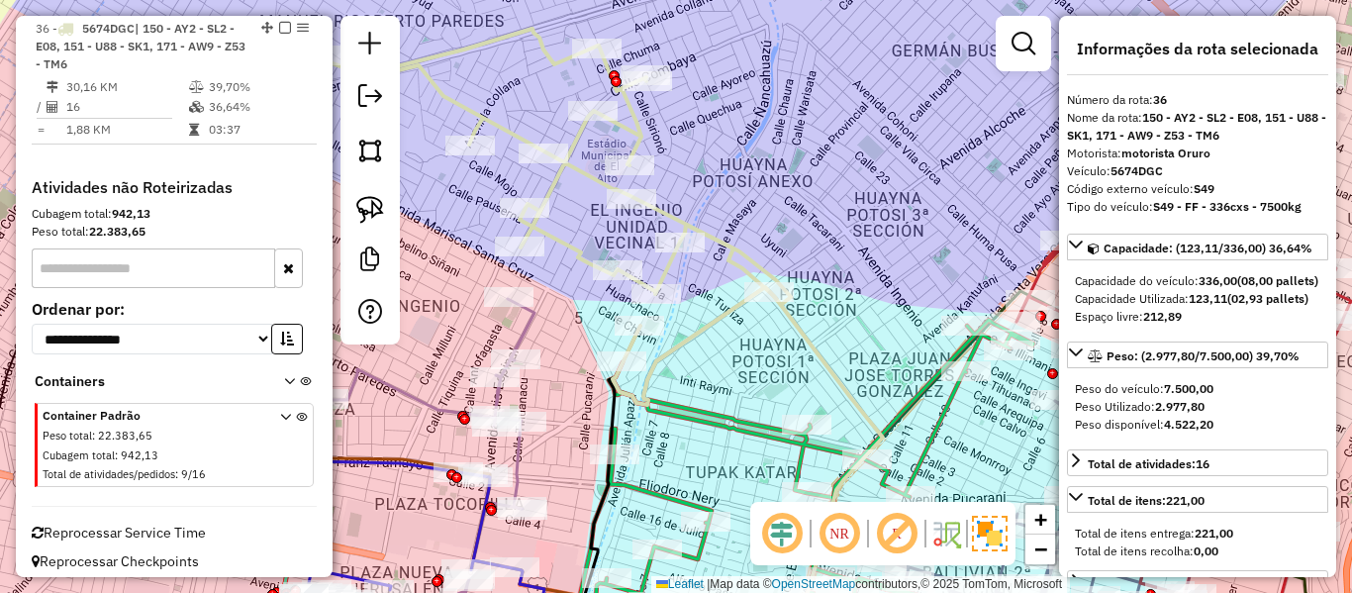
click at [713, 286] on div "Janela de atendimento Grade de atendimento Capacidade Transportadoras Veículos …" at bounding box center [676, 296] width 1352 height 593
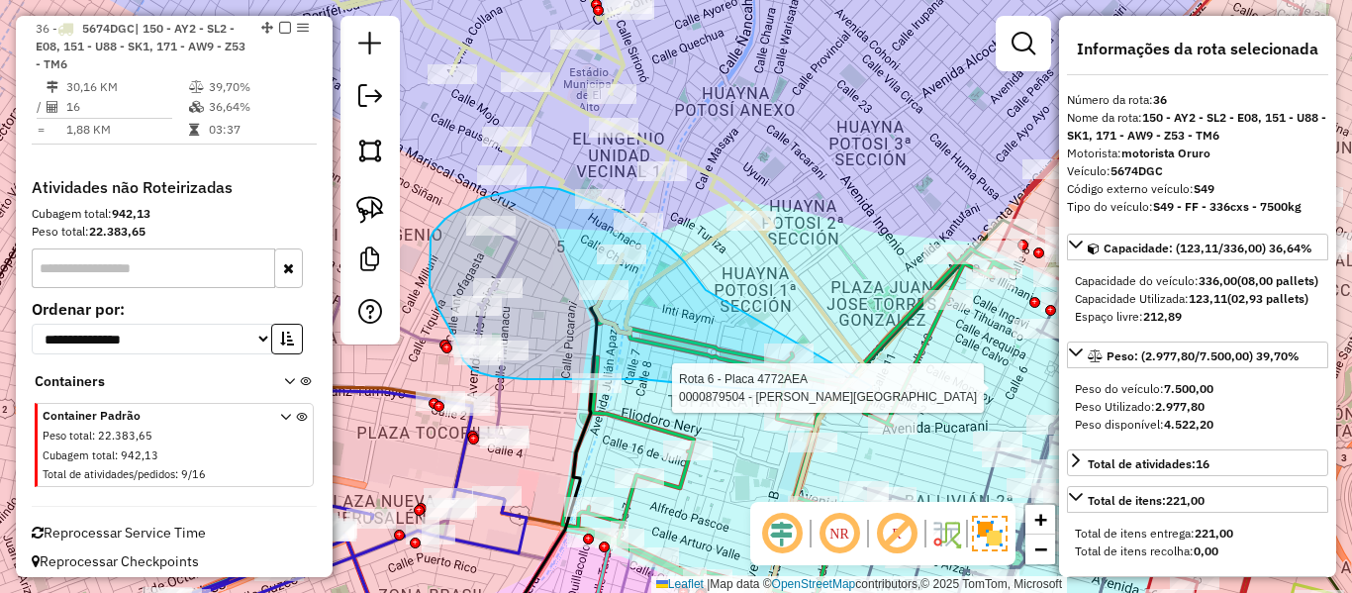
drag, startPoint x: 667, startPoint y: 245, endPoint x: 870, endPoint y: 325, distance: 218.2
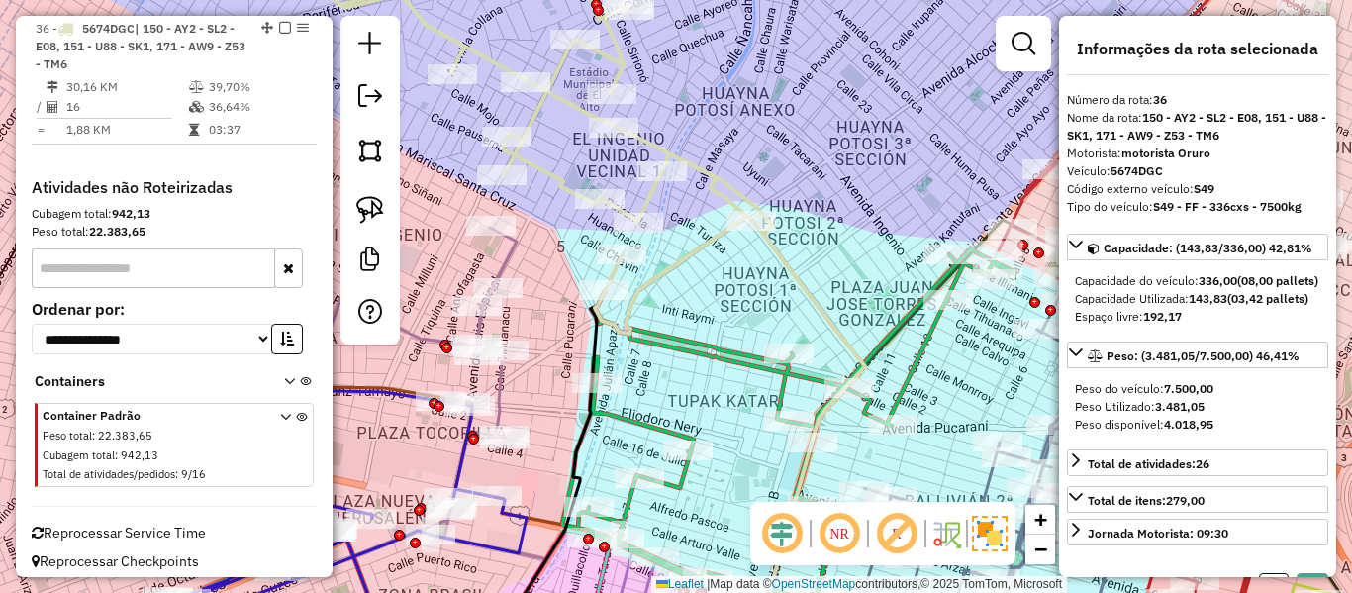
select select "**********"
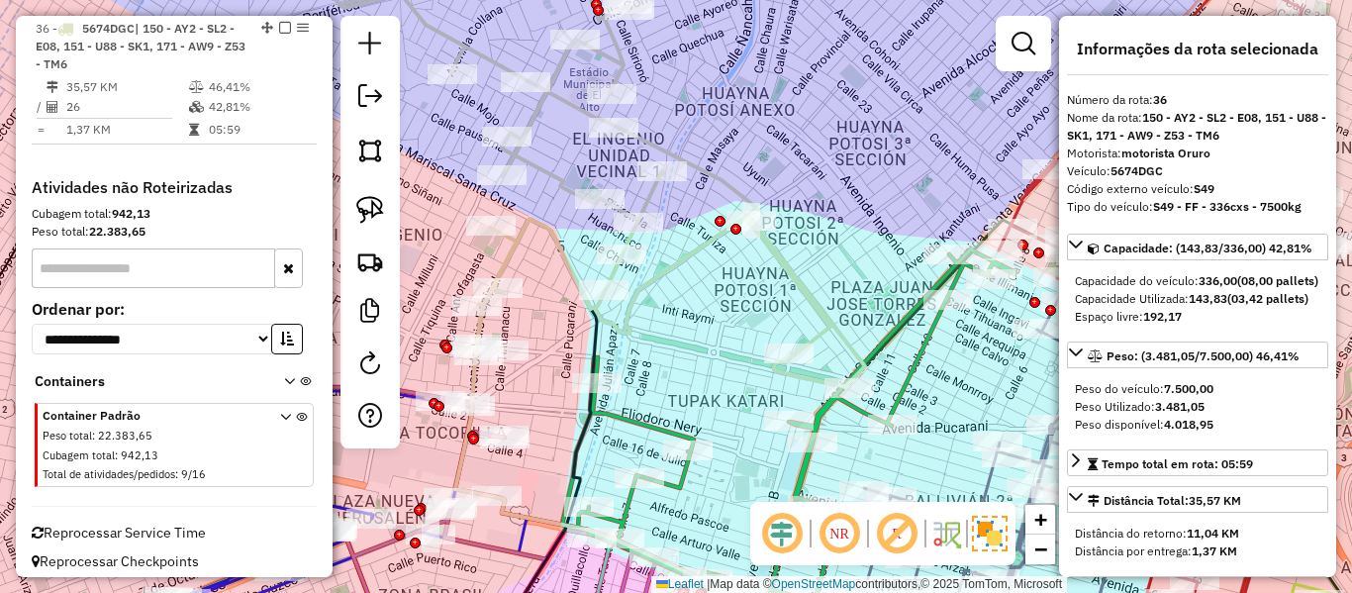
click at [721, 183] on icon at bounding box center [581, 173] width 567 height 432
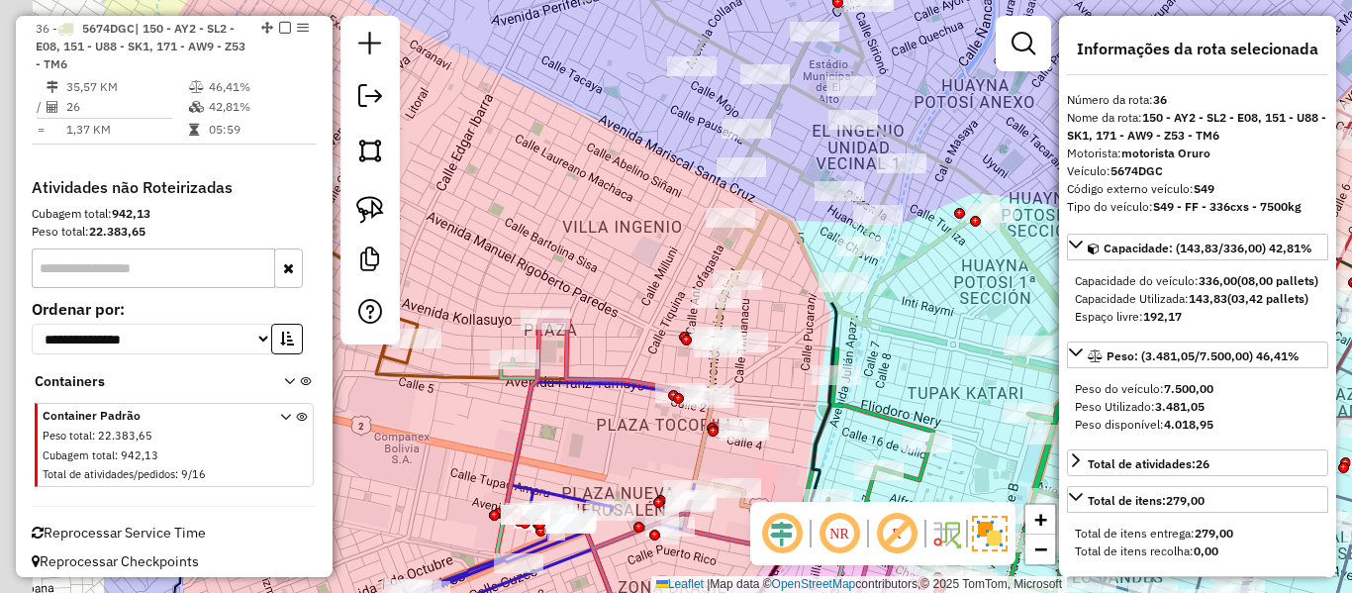
drag, startPoint x: 690, startPoint y: 264, endPoint x: 897, endPoint y: 276, distance: 207.2
click at [990, 261] on icon at bounding box center [821, 166] width 567 height 432
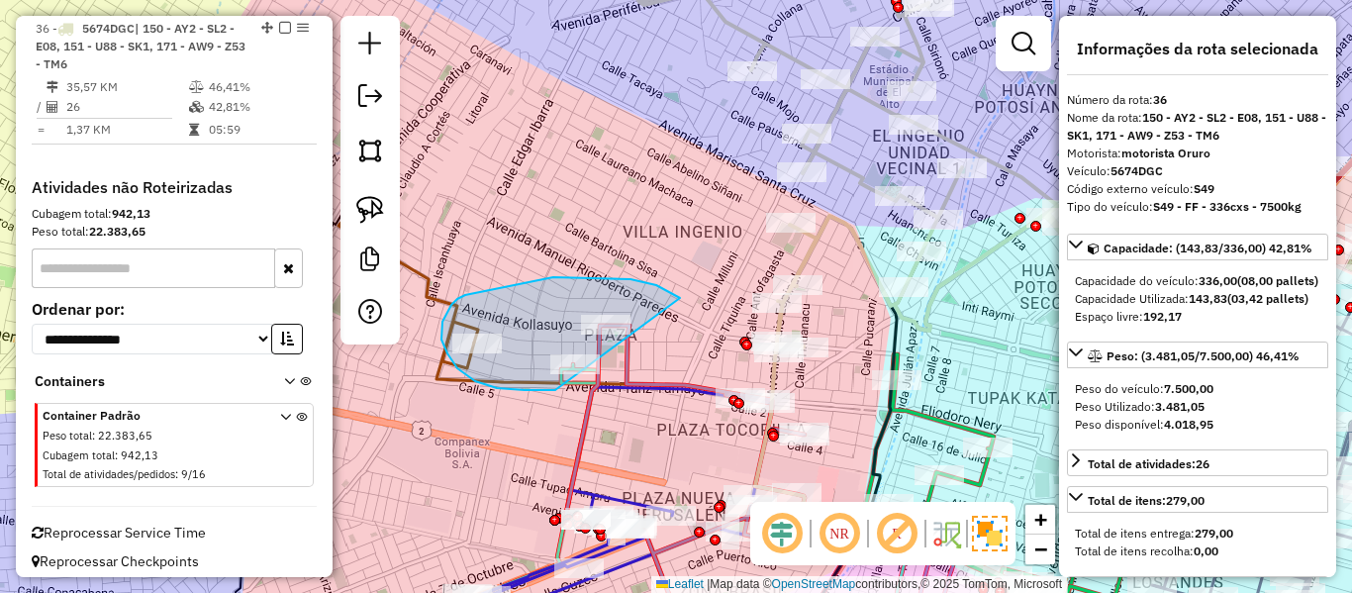
drag, startPoint x: 553, startPoint y: 277, endPoint x: 618, endPoint y: 350, distance: 97.5
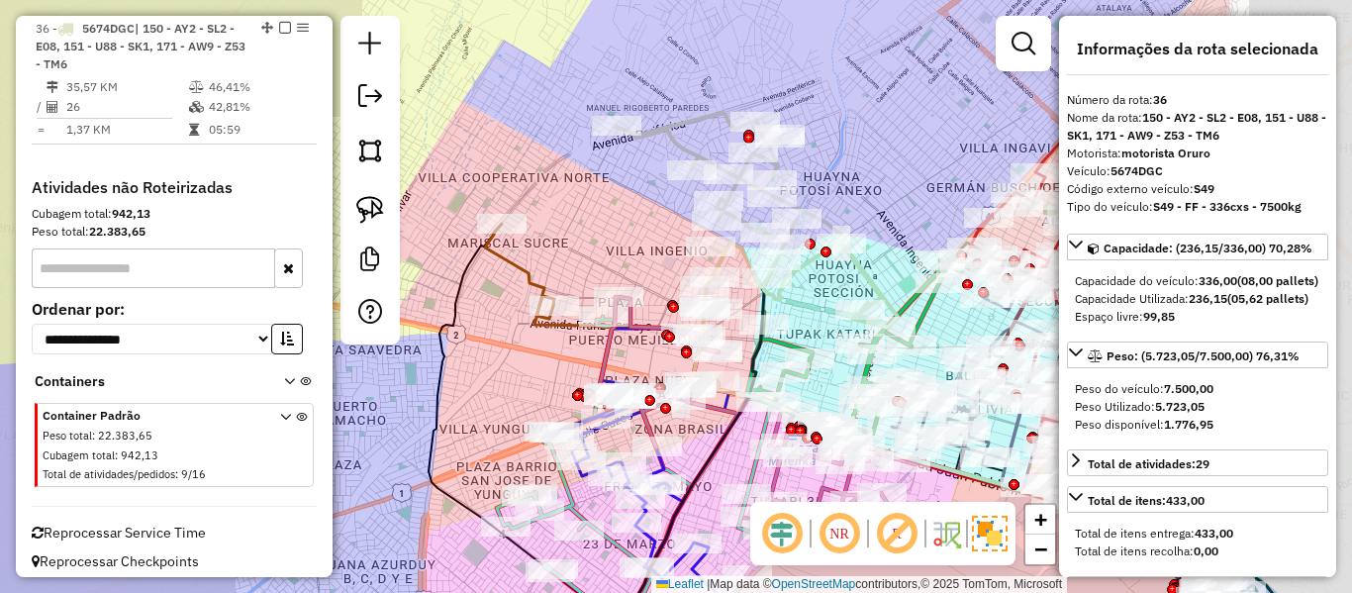
click at [621, 241] on div "Janela de atendimento Grade de atendimento Capacidade Transportadoras Veículos …" at bounding box center [676, 296] width 1352 height 593
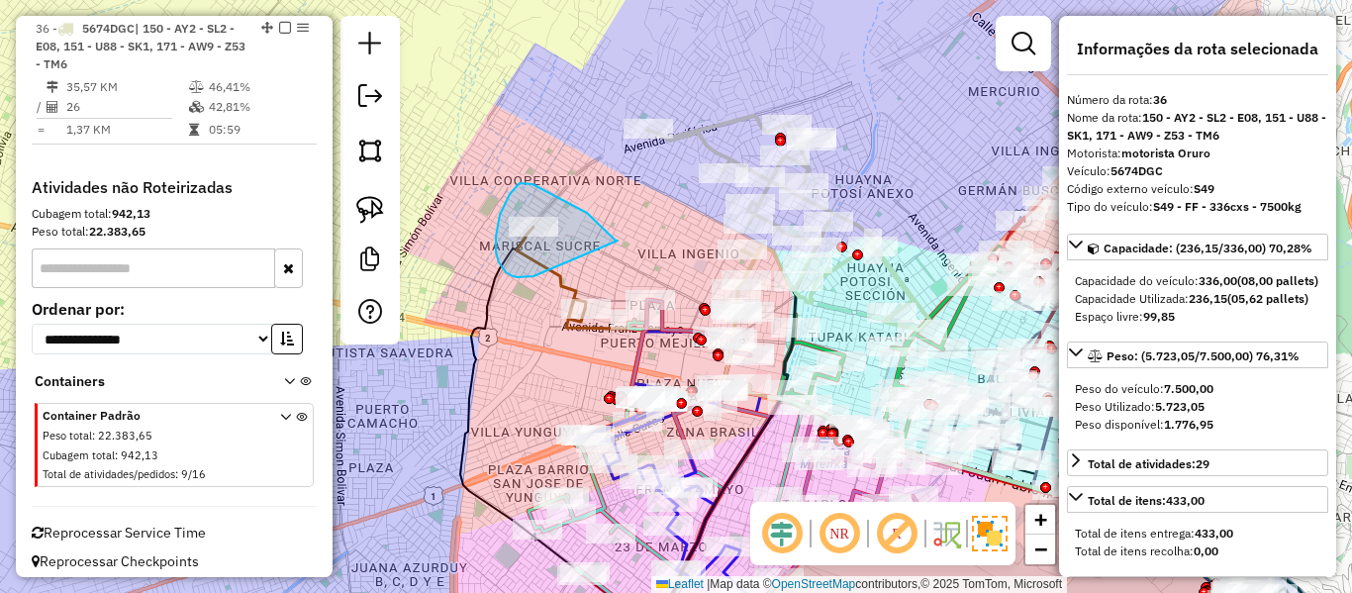
drag, startPoint x: 595, startPoint y: 221, endPoint x: 537, endPoint y: 271, distance: 77.2
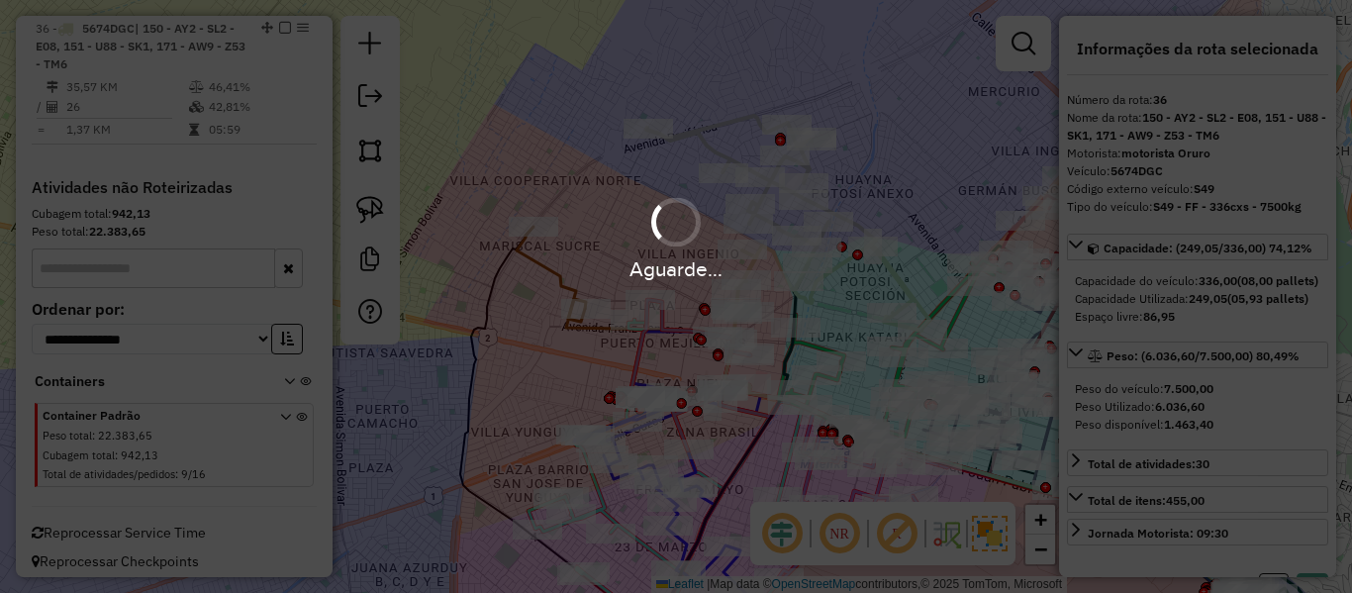
select select "**********"
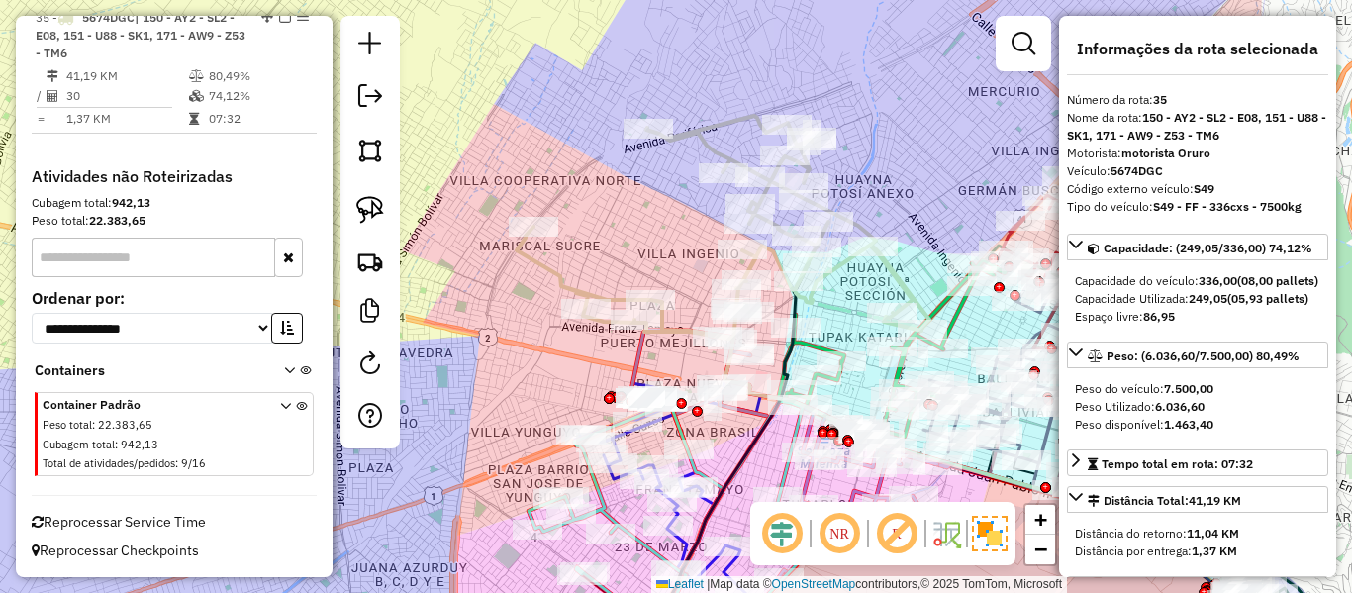
scroll to position [3599, 0]
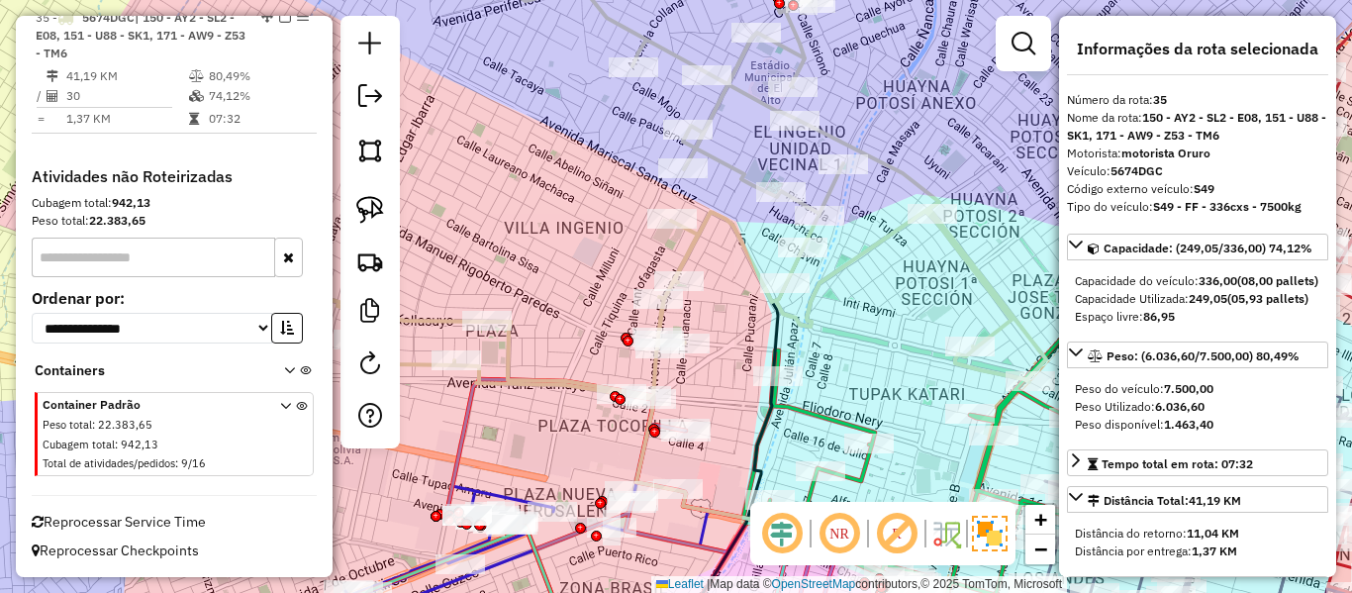
click at [836, 272] on icon at bounding box center [633, 175] width 827 height 448
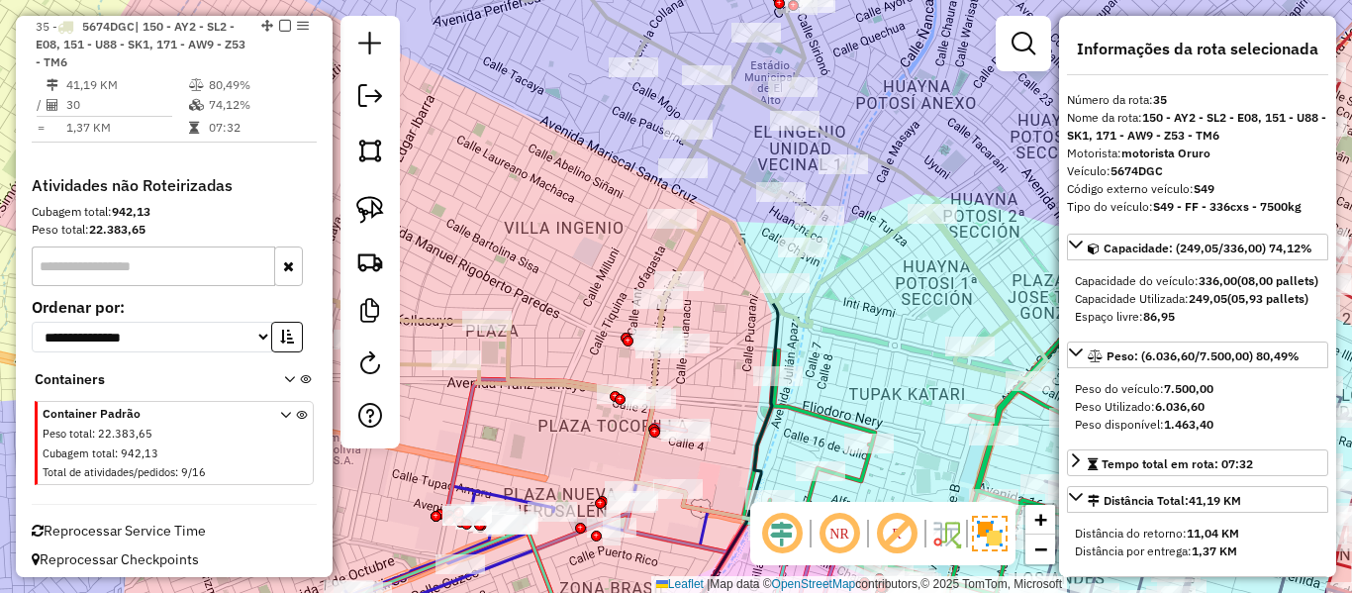
scroll to position [3589, 0]
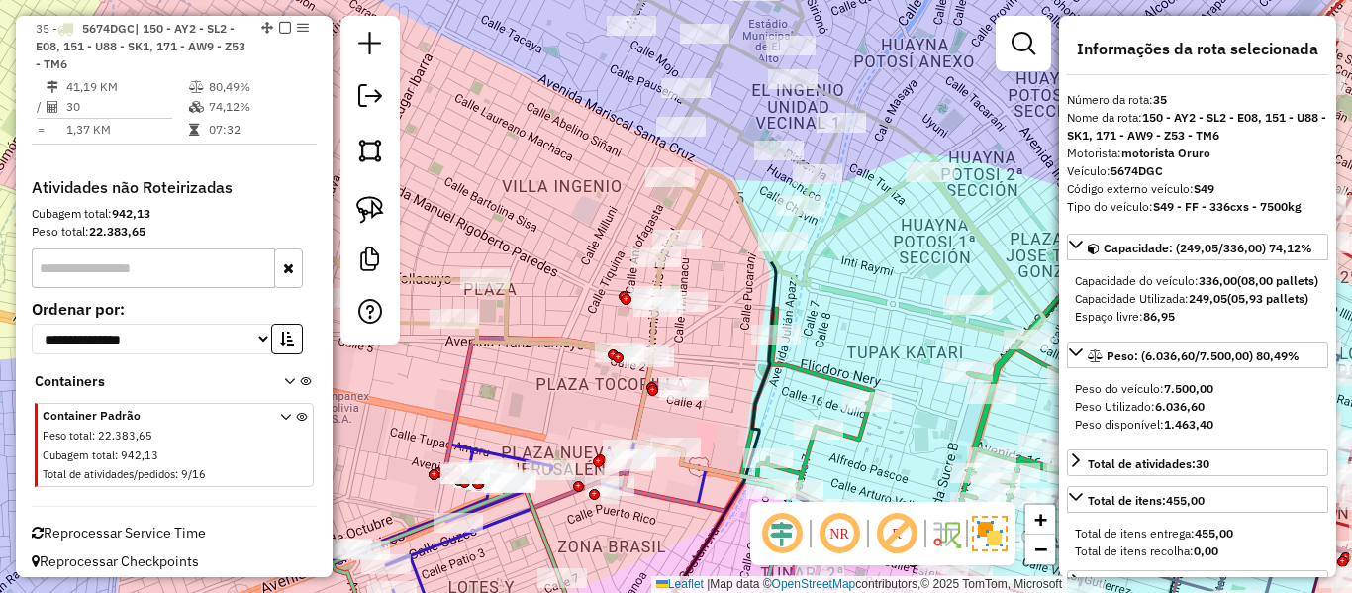
drag, startPoint x: 847, startPoint y: 313, endPoint x: 842, endPoint y: 333, distance: 20.4
click at [847, 309] on div "Janela de atendimento Grade de atendimento Capacidade Transportadoras Veículos …" at bounding box center [676, 296] width 1352 height 593
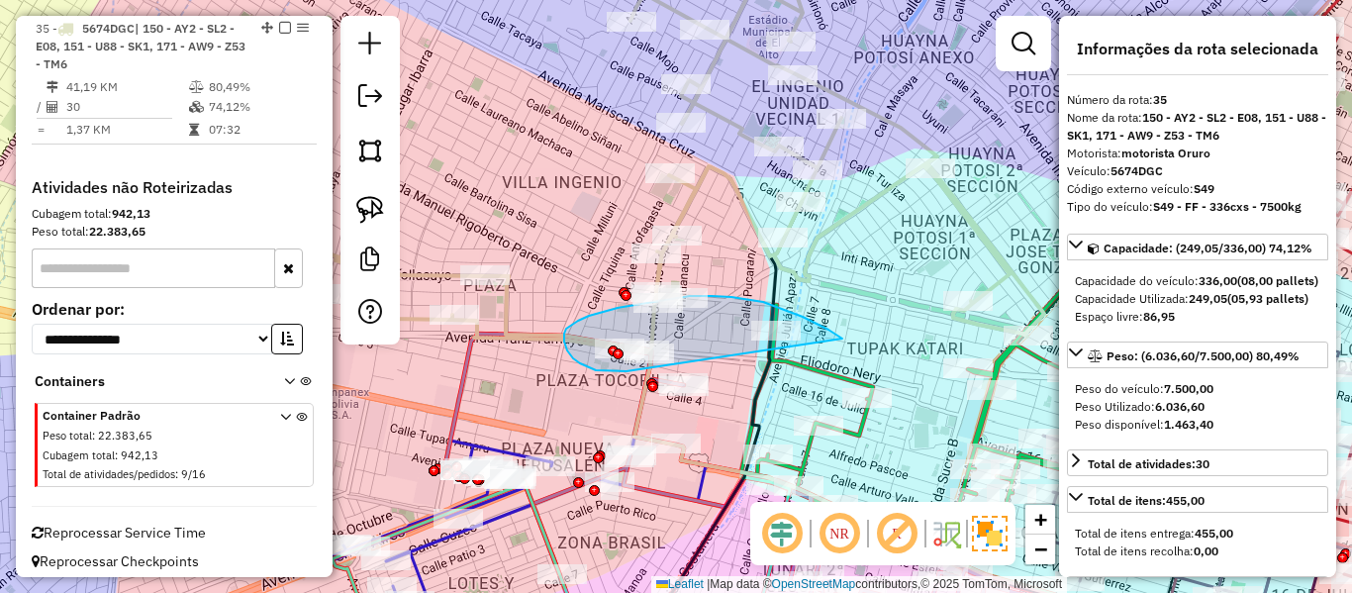
drag, startPoint x: 818, startPoint y: 324, endPoint x: 670, endPoint y: 368, distance: 154.1
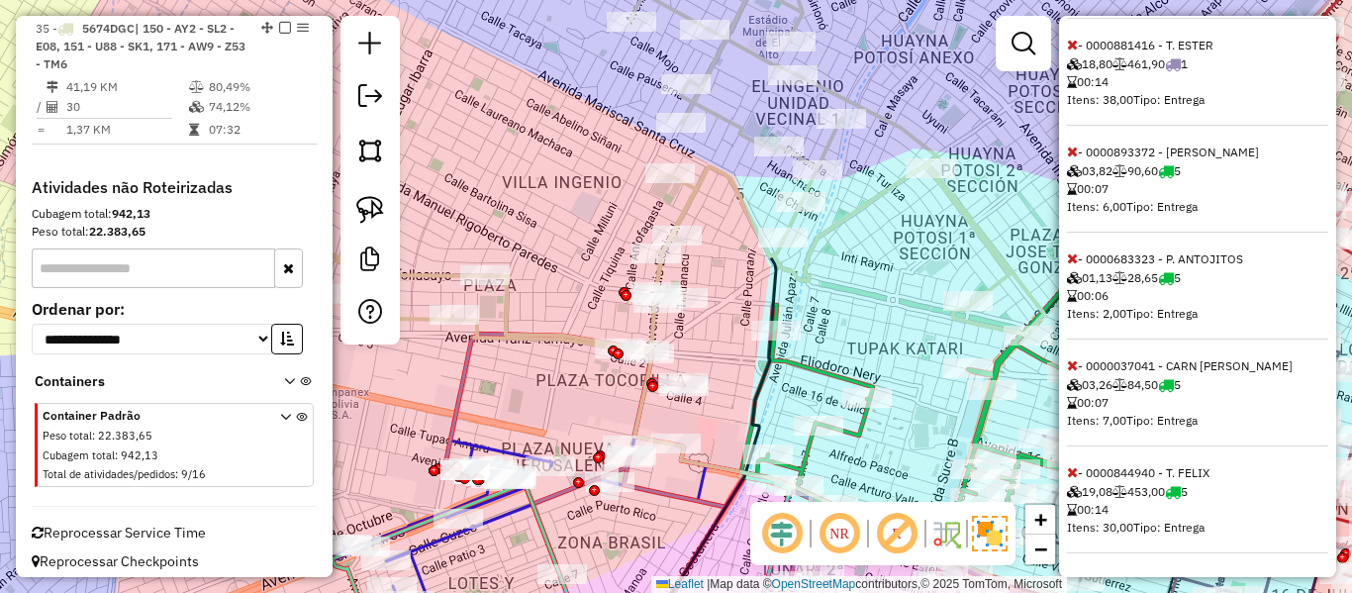
scroll to position [1009, 0]
click at [1071, 370] on icon at bounding box center [1072, 365] width 11 height 14
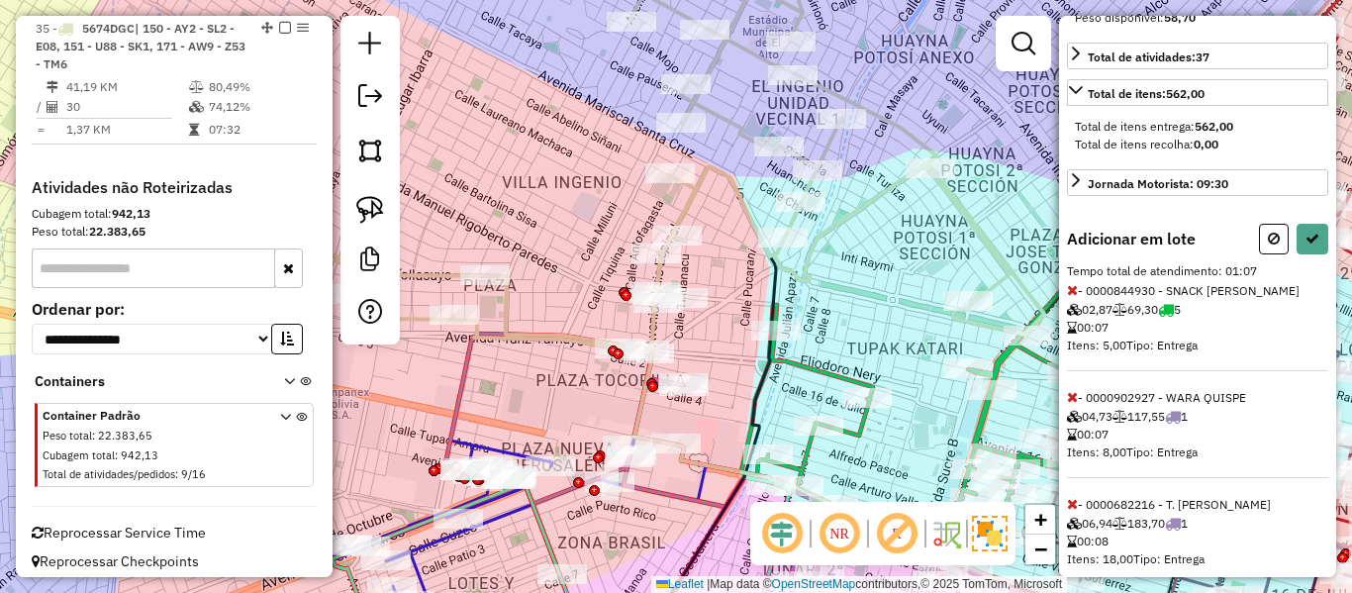
scroll to position [11, 0]
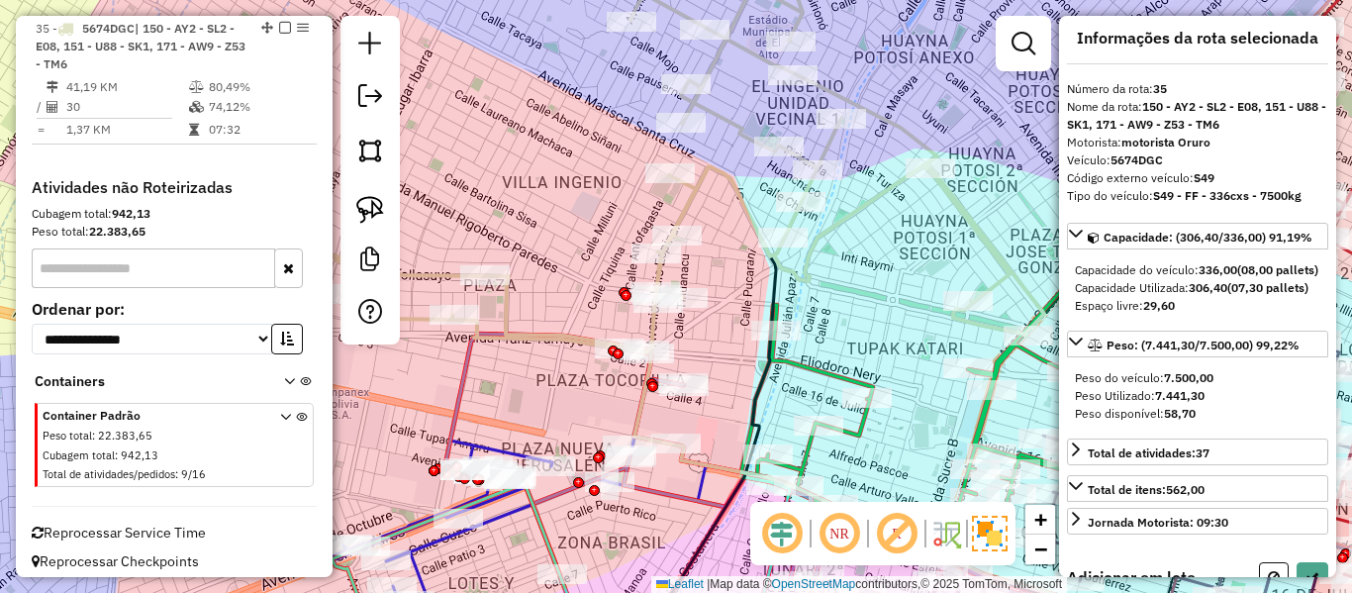
select select "**********"
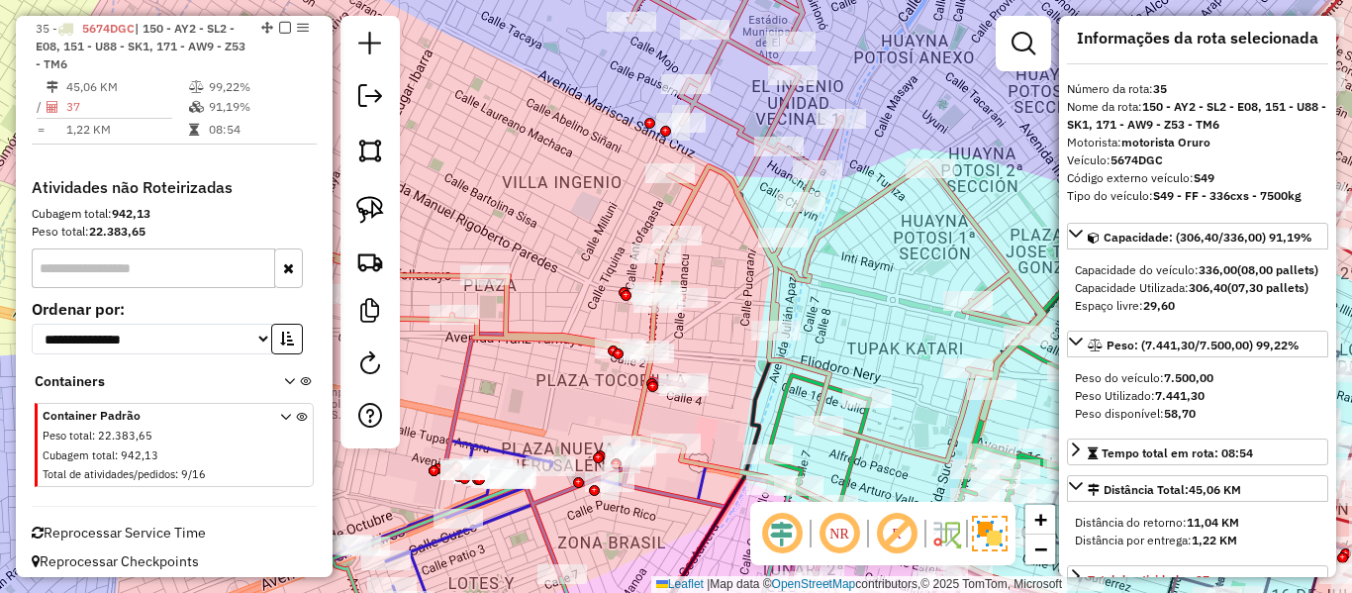
click at [279, 29] on em at bounding box center [285, 28] width 12 height 12
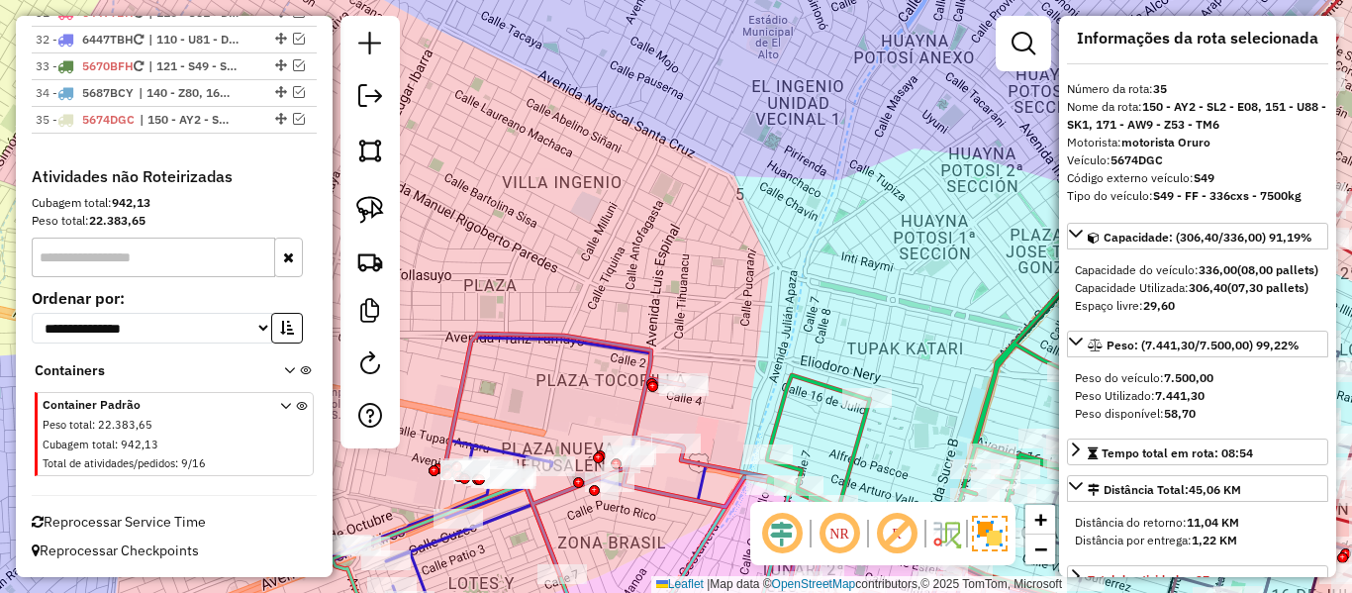
scroll to position [3497, 0]
click at [637, 175] on div "Janela de atendimento Grade de atendimento Capacidade Transportadoras Veículos …" at bounding box center [676, 296] width 1352 height 593
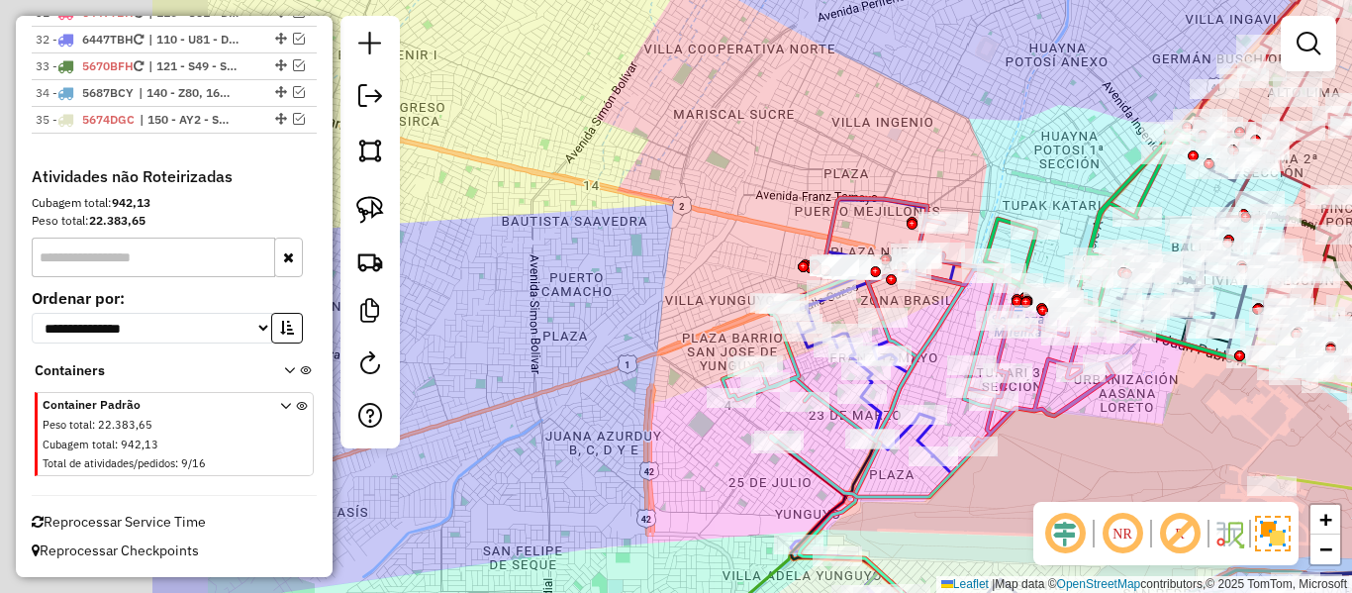
drag, startPoint x: 674, startPoint y: 190, endPoint x: 971, endPoint y: 134, distance: 302.3
click at [971, 134] on div "Janela de atendimento Grade de atendimento Capacidade Transportadoras Veículos …" at bounding box center [676, 296] width 1352 height 593
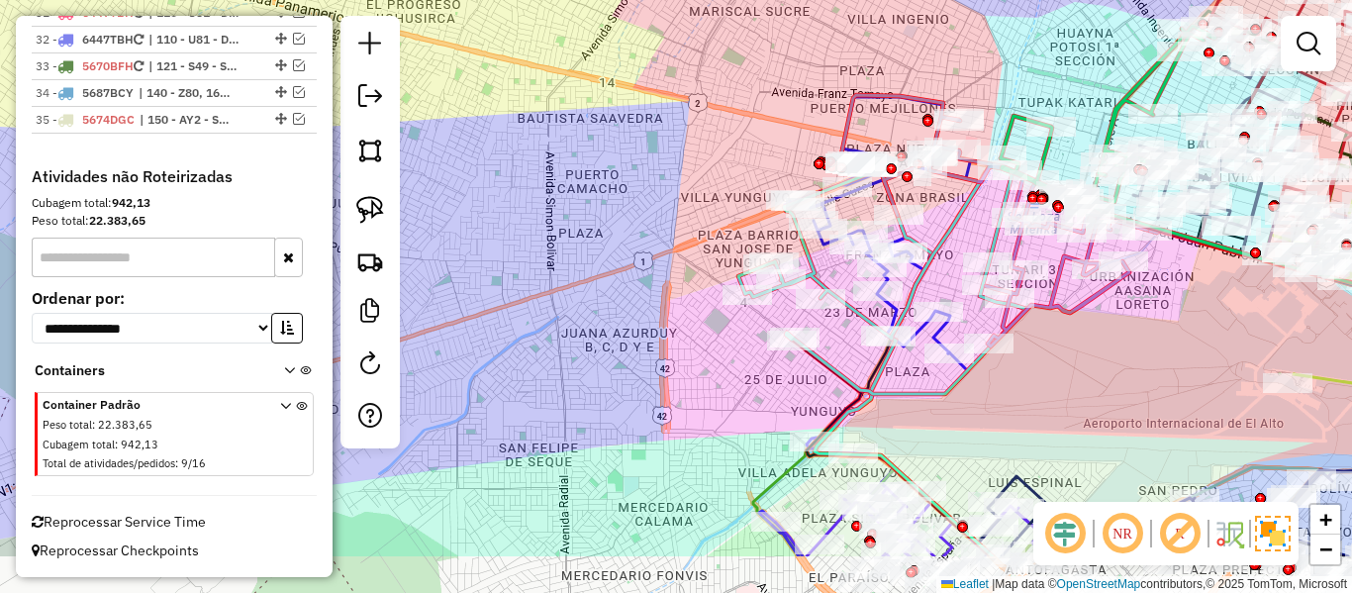
drag, startPoint x: 776, startPoint y: 122, endPoint x: 758, endPoint y: 78, distance: 47.1
click at [762, 80] on div "Janela de atendimento Grade de atendimento Capacidade Transportadoras Veículos …" at bounding box center [676, 296] width 1352 height 593
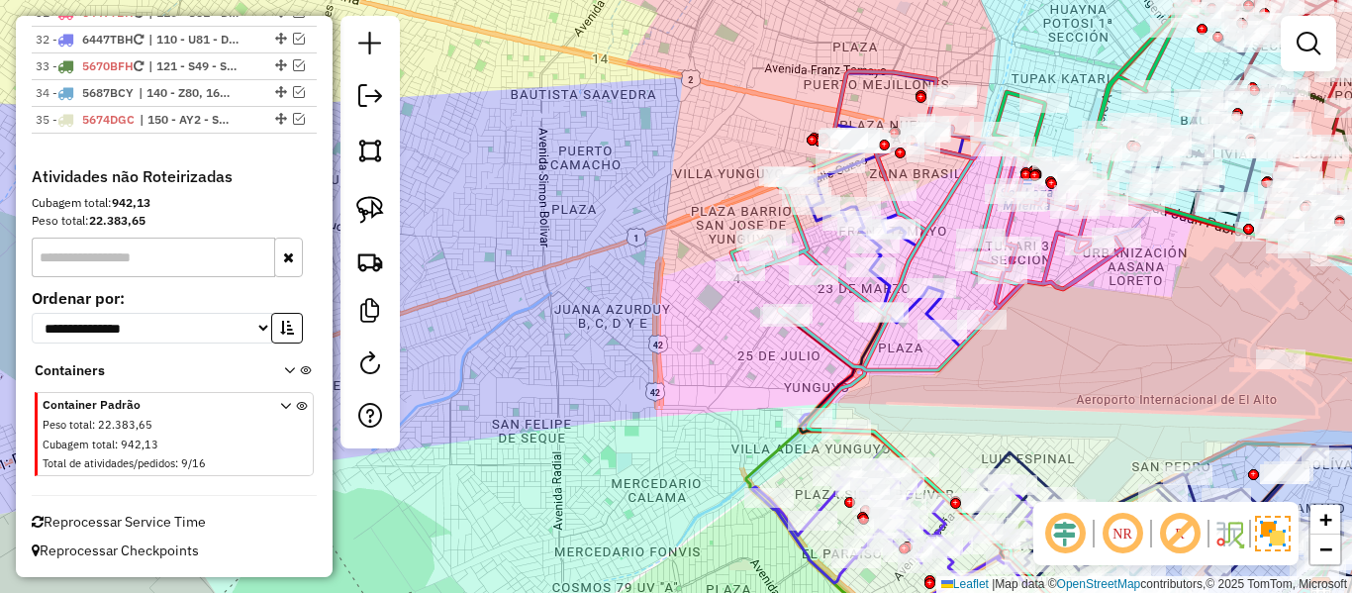
click at [960, 384] on div "Janela de atendimento Grade de atendimento Capacidade Transportadoras Veículos …" at bounding box center [676, 296] width 1352 height 593
drag, startPoint x: 1002, startPoint y: 386, endPoint x: 959, endPoint y: 357, distance: 51.3
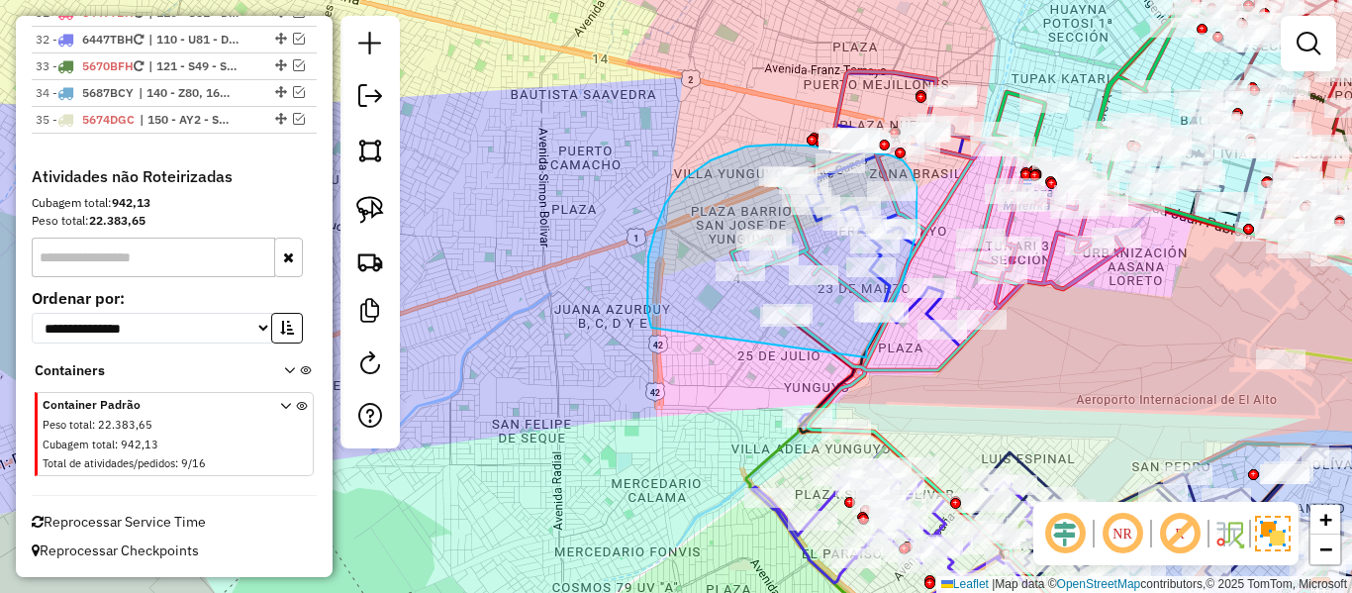
drag, startPoint x: 866, startPoint y: 357, endPoint x: 654, endPoint y: 336, distance: 213.0
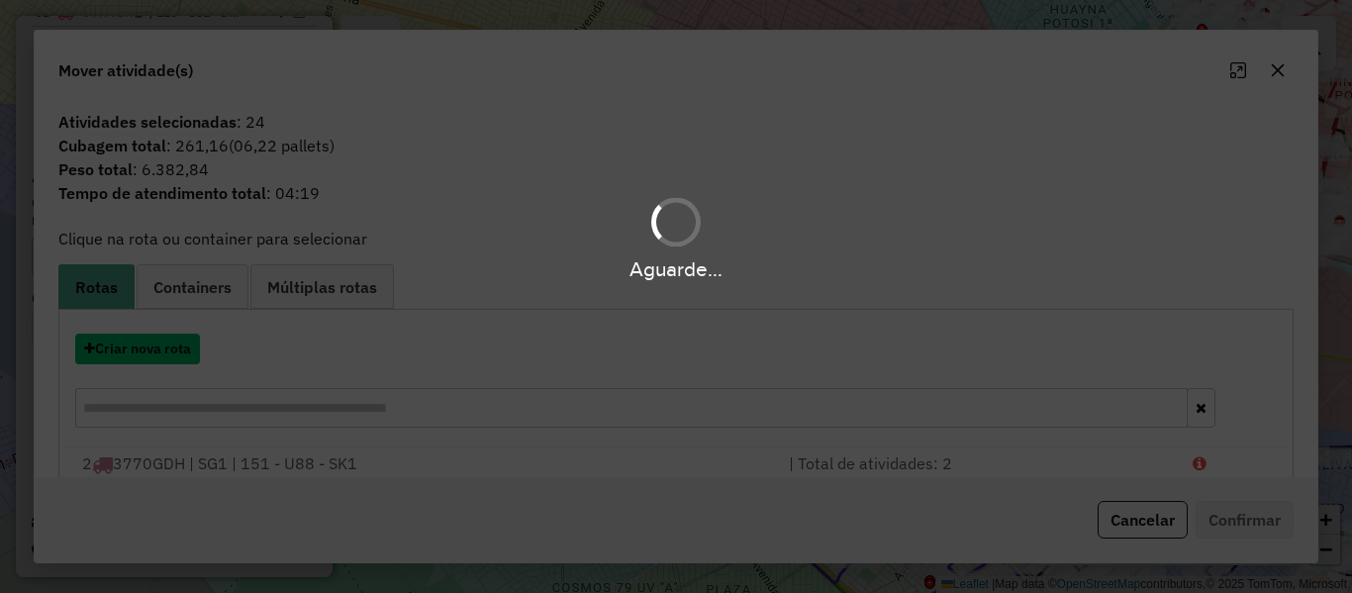
click at [163, 344] on button "Criar nova rota" at bounding box center [137, 349] width 125 height 31
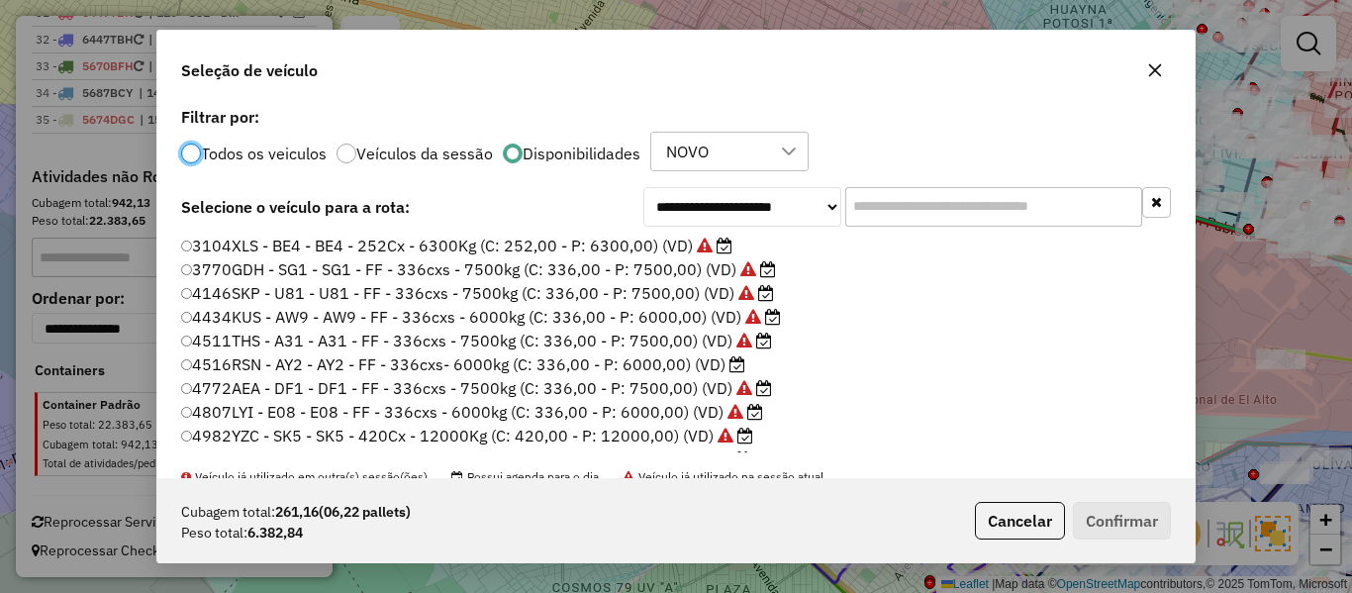
scroll to position [11, 6]
click at [717, 363] on label "4516RSN - AY2 - AY2 - FF - 336cxs- 6000kg (C: 336,00 - P: 6000,00) (VD)" at bounding box center [464, 364] width 566 height 24
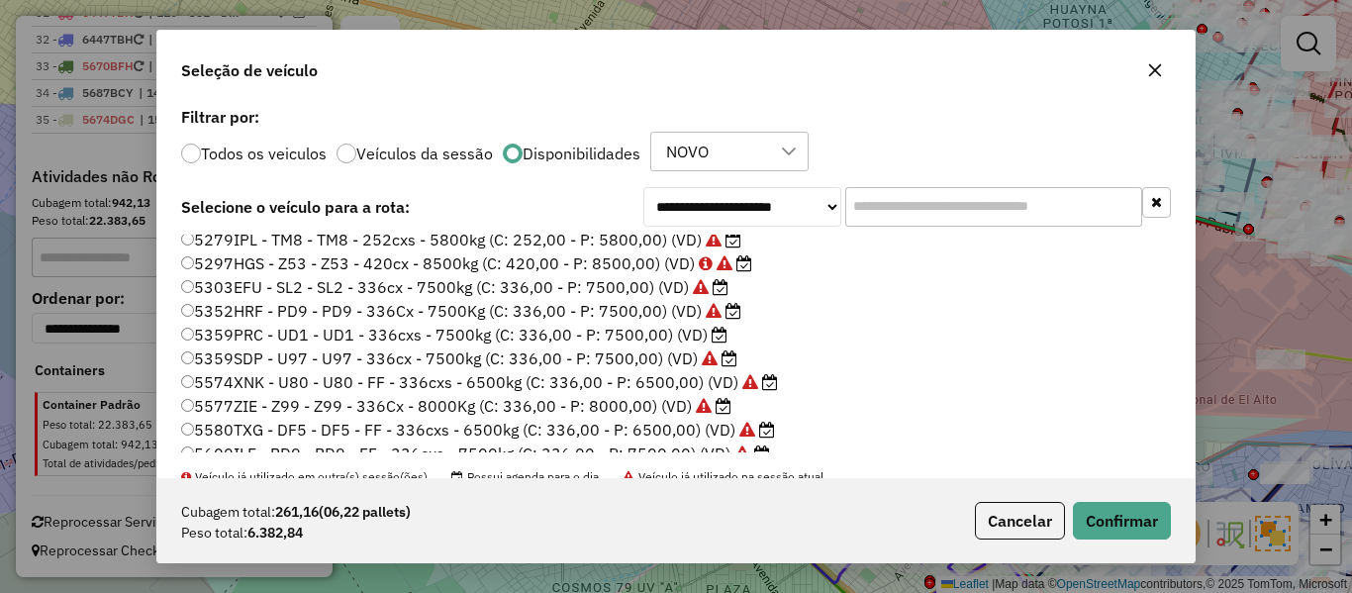
scroll to position [297, 0]
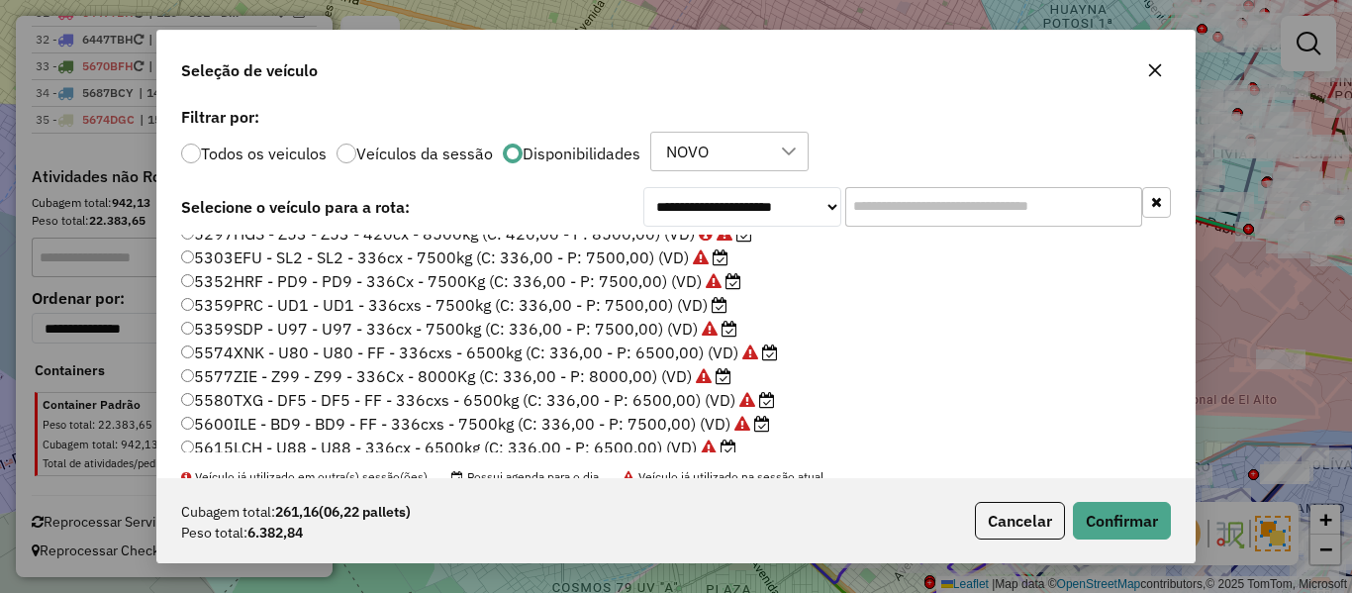
click at [703, 308] on label "5359PRC - UD1 - UD1 - 336cxs - 7500kg (C: 336,00 - P: 7500,00) (VD)" at bounding box center [454, 305] width 546 height 24
click at [1125, 516] on button "Confirmar" at bounding box center [1122, 521] width 98 height 38
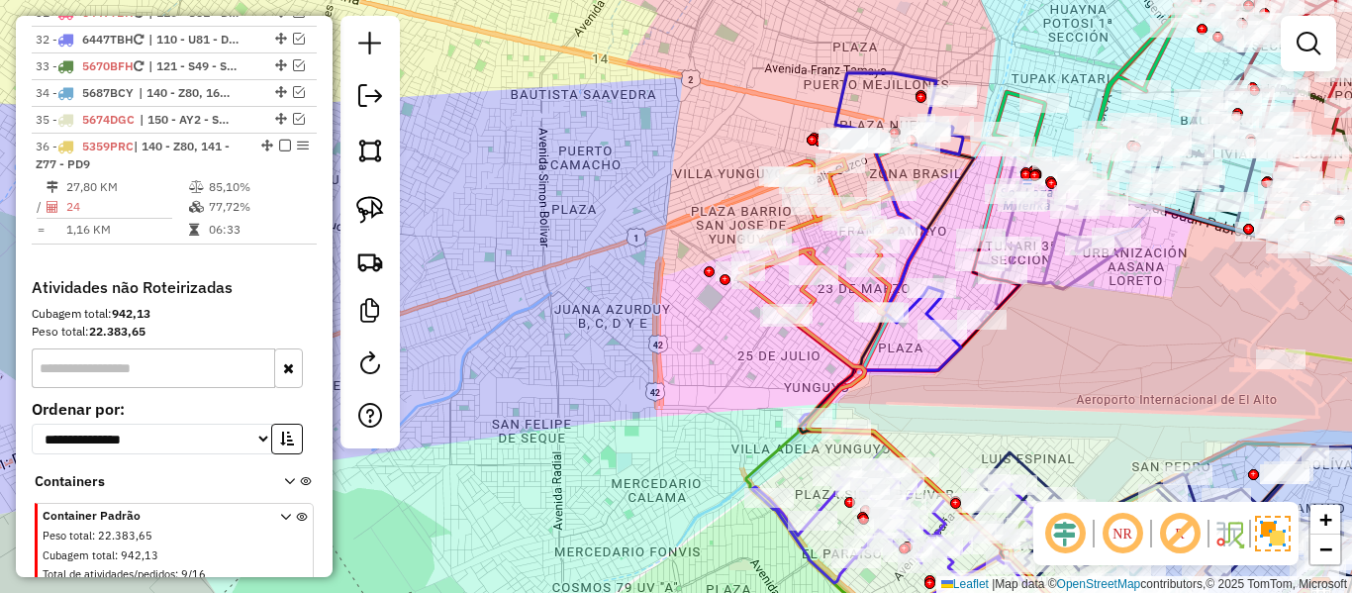
scroll to position [3589, 0]
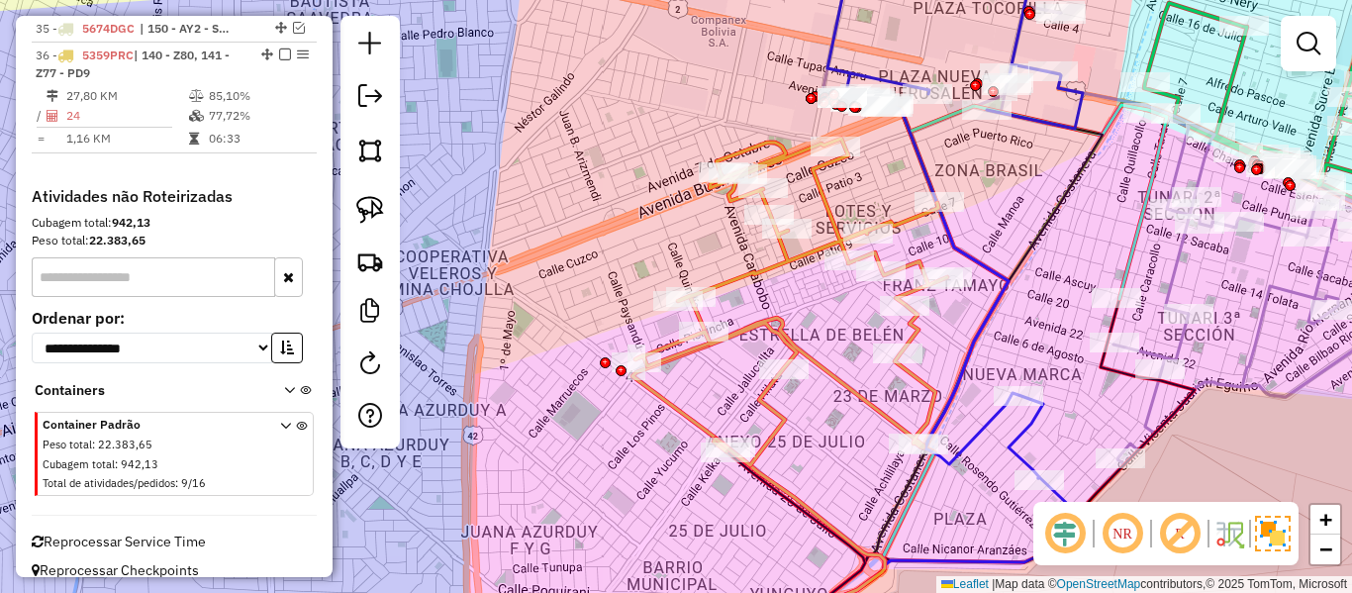
click at [829, 187] on icon at bounding box center [792, 302] width 312 height 327
select select "**********"
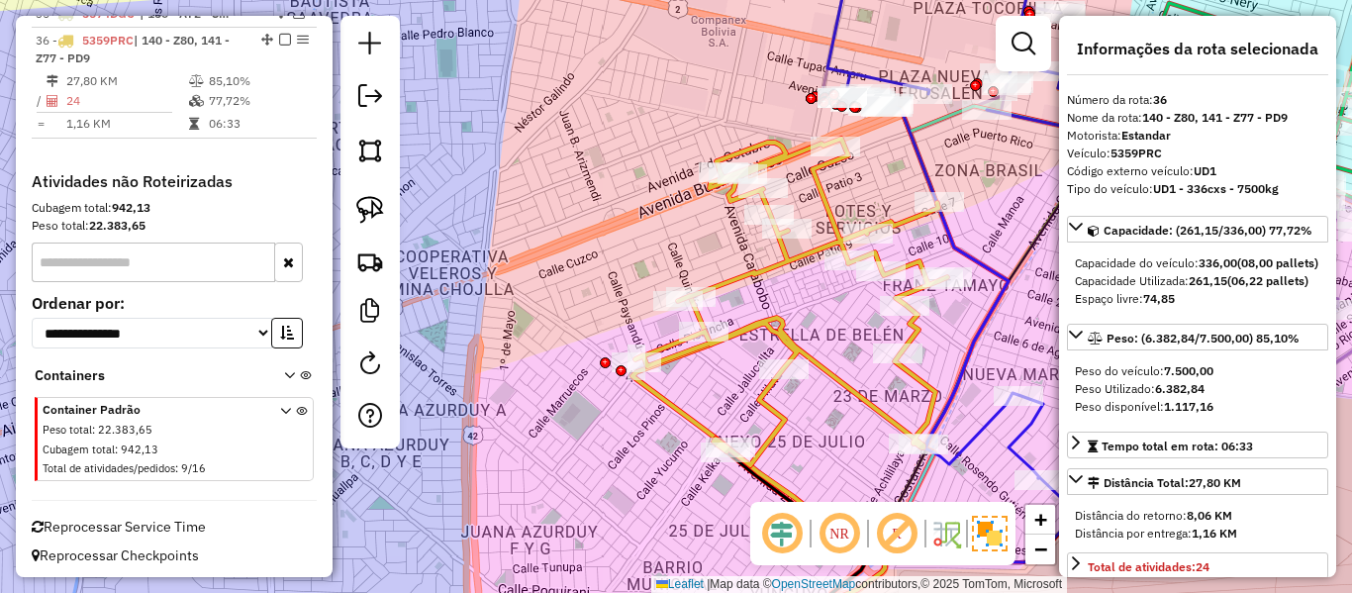
scroll to position [3608, 0]
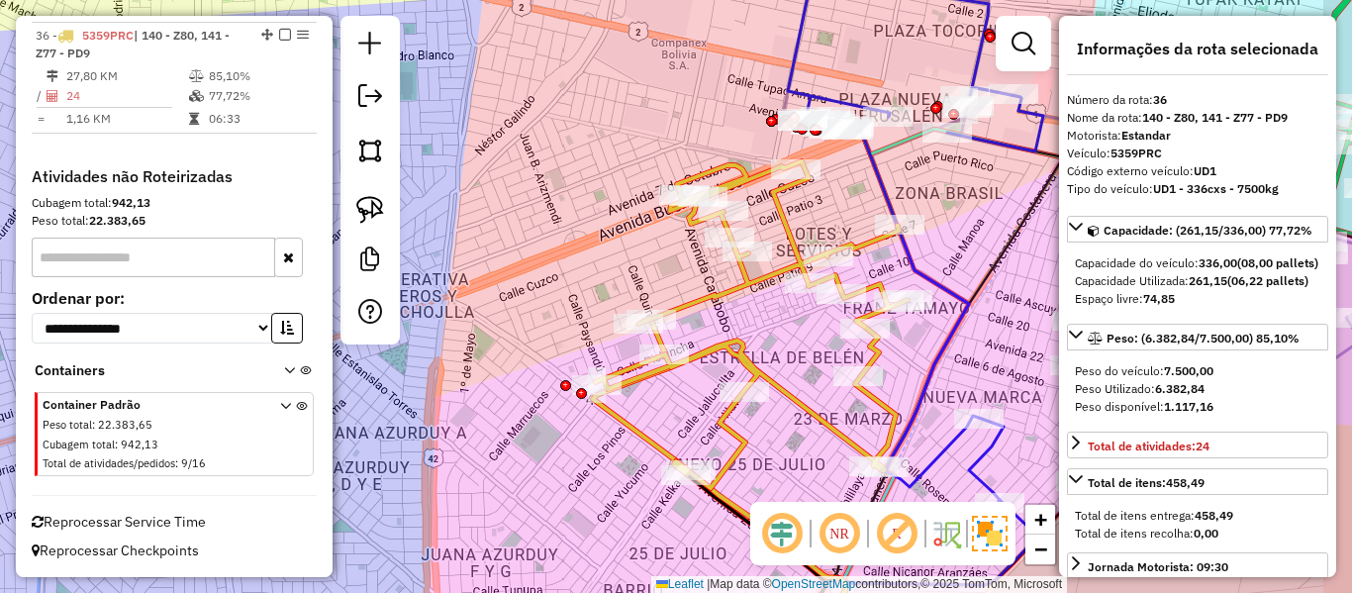
drag, startPoint x: 846, startPoint y: 190, endPoint x: 738, endPoint y: 265, distance: 132.4
click at [738, 265] on div "Janela de atendimento Grade de atendimento Capacidade Transportadoras Veículos …" at bounding box center [676, 296] width 1352 height 593
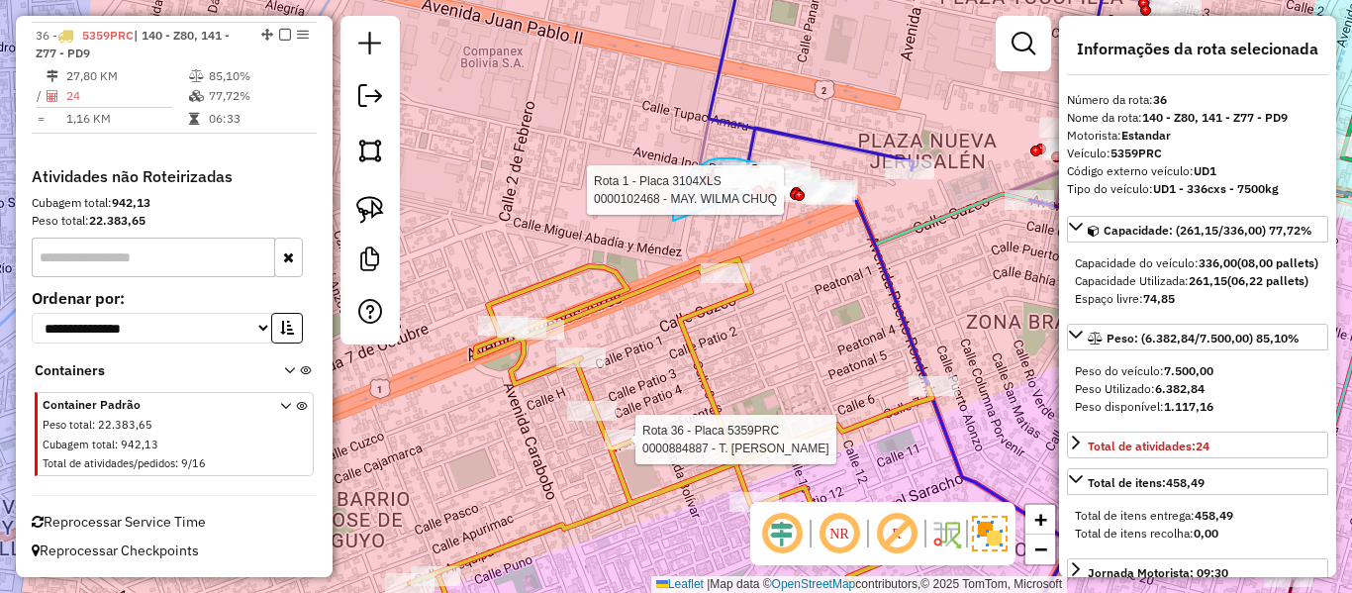
drag, startPoint x: 673, startPoint y: 221, endPoint x: 761, endPoint y: 207, distance: 89.2
click at [761, 204] on div "Rota 36 - Placa 5359PRC 0000884887 - T. LIZBETH Rota 1 - Placa 3104XLS 00009024…" at bounding box center [676, 296] width 1352 height 593
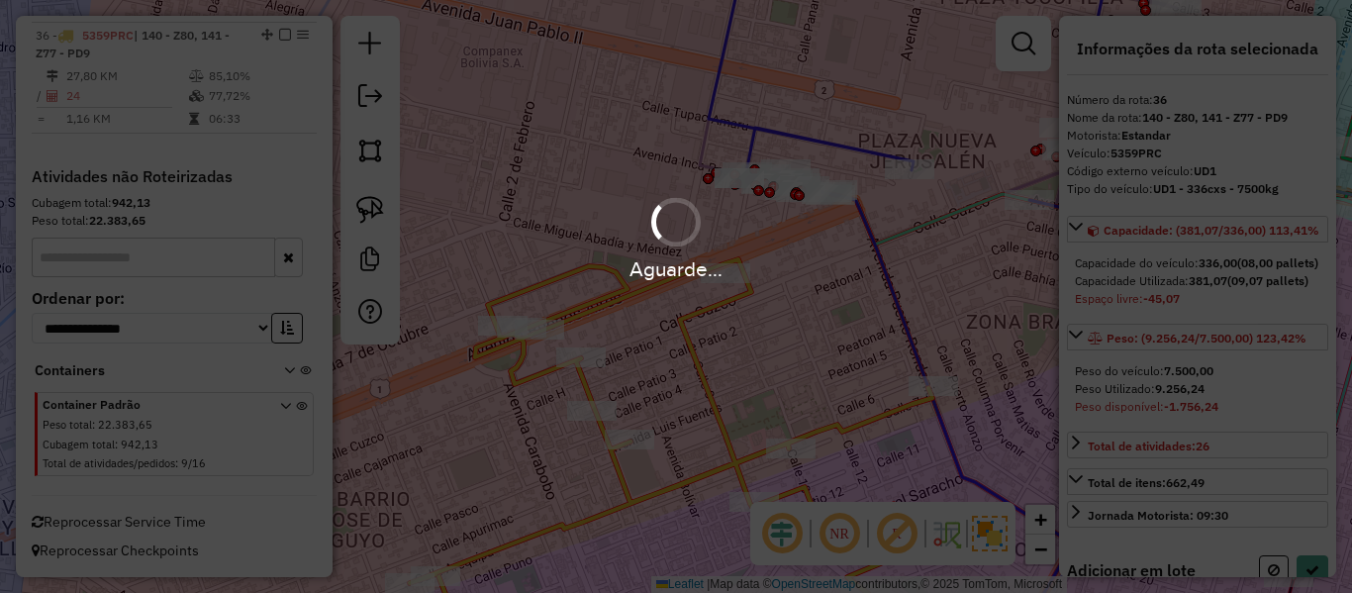
select select "**********"
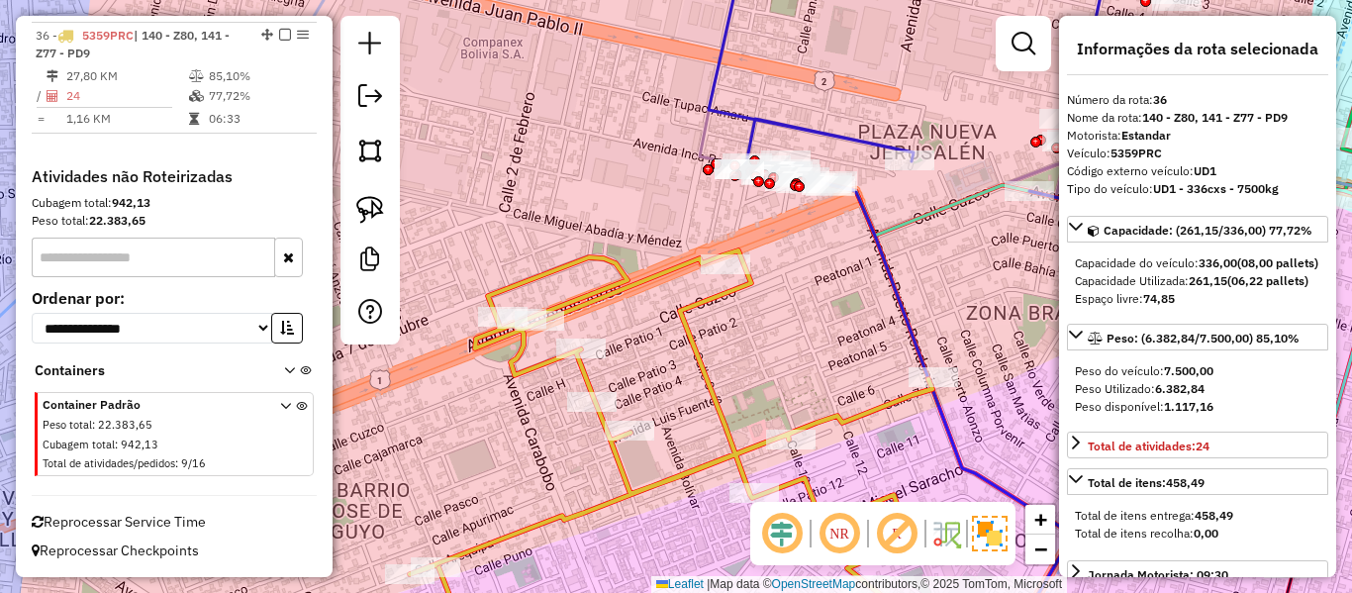
drag, startPoint x: 811, startPoint y: 335, endPoint x: 829, endPoint y: 366, distance: 36.3
click at [829, 375] on div "Janela de atendimento Grade de atendimento Capacidade Transportadoras Veículos …" at bounding box center [676, 296] width 1352 height 593
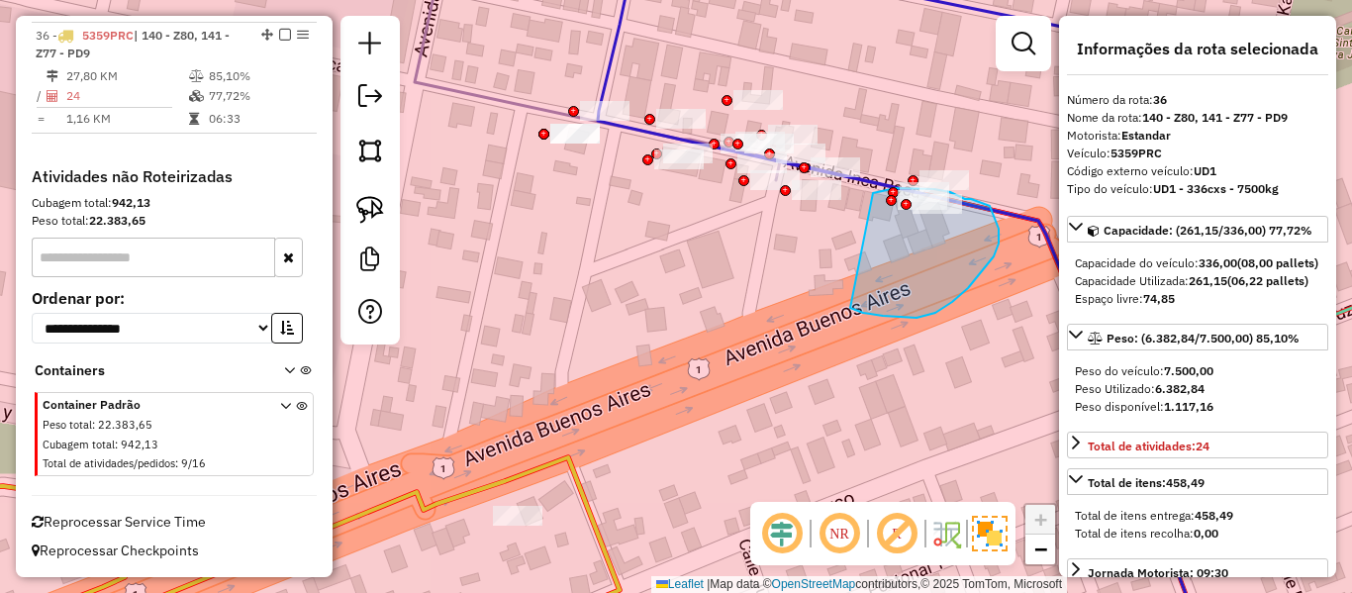
drag, startPoint x: 936, startPoint y: 313, endPoint x: 846, endPoint y: 198, distance: 145.3
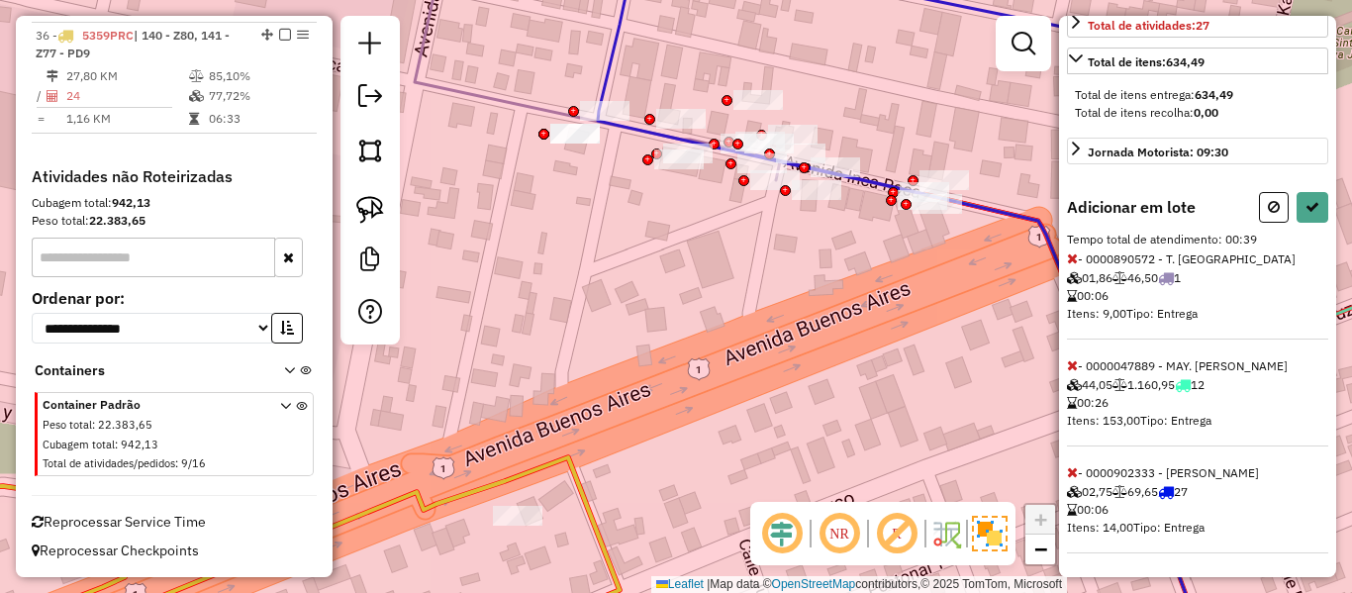
scroll to position [456, 0]
click at [1074, 473] on icon at bounding box center [1072, 472] width 11 height 14
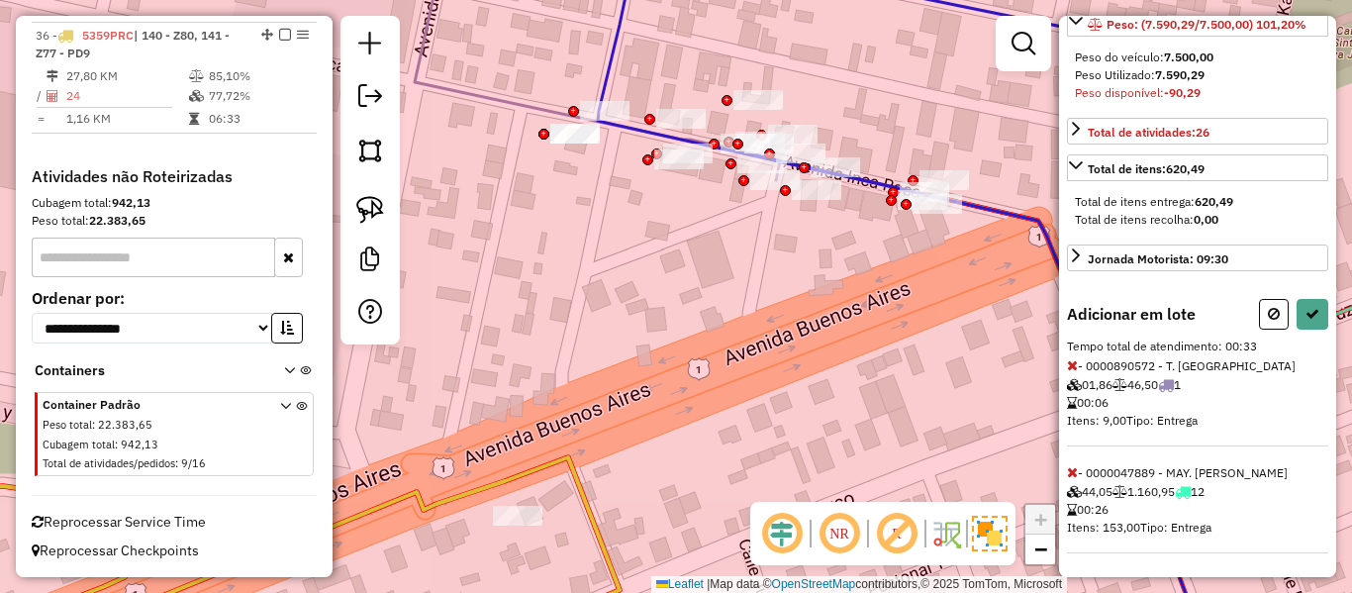
click at [1074, 364] on icon at bounding box center [1072, 365] width 11 height 14
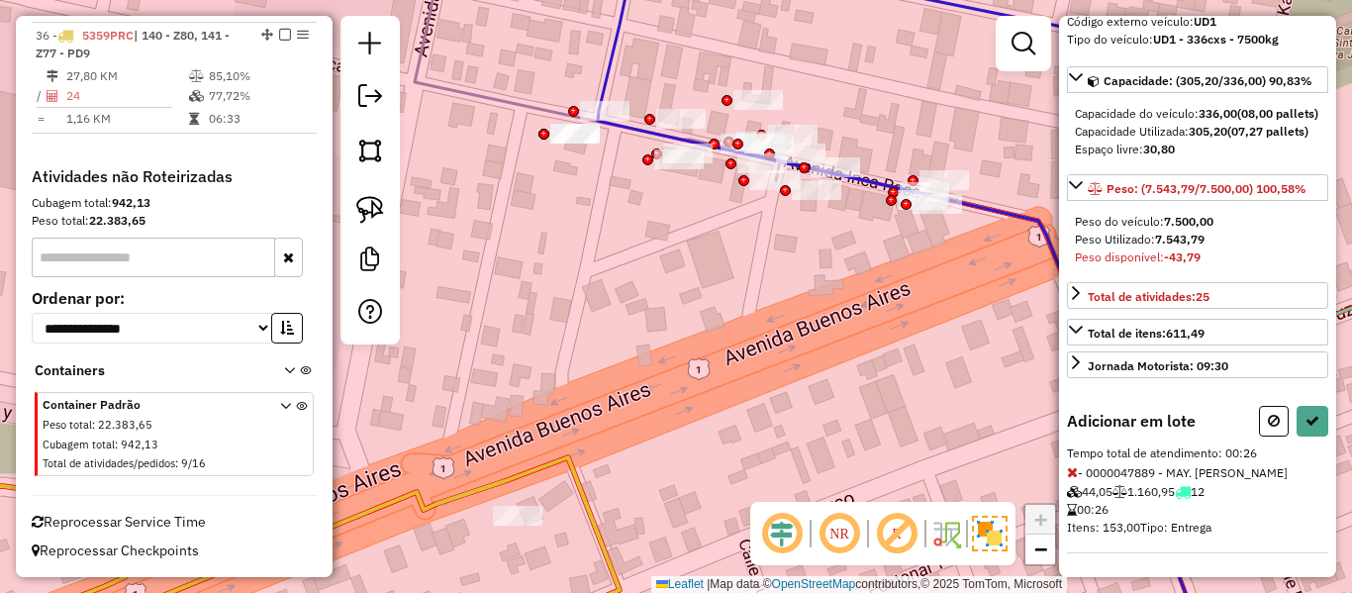
select select "**********"
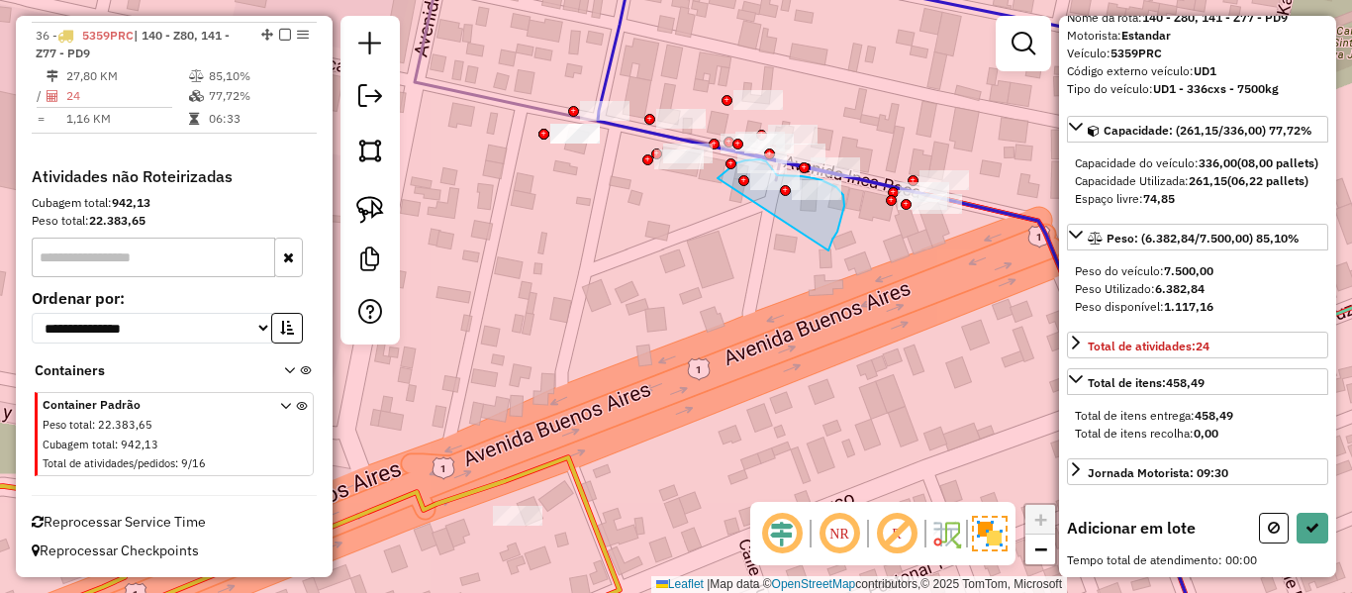
drag, startPoint x: 829, startPoint y: 250, endPoint x: 708, endPoint y: 194, distance: 133.3
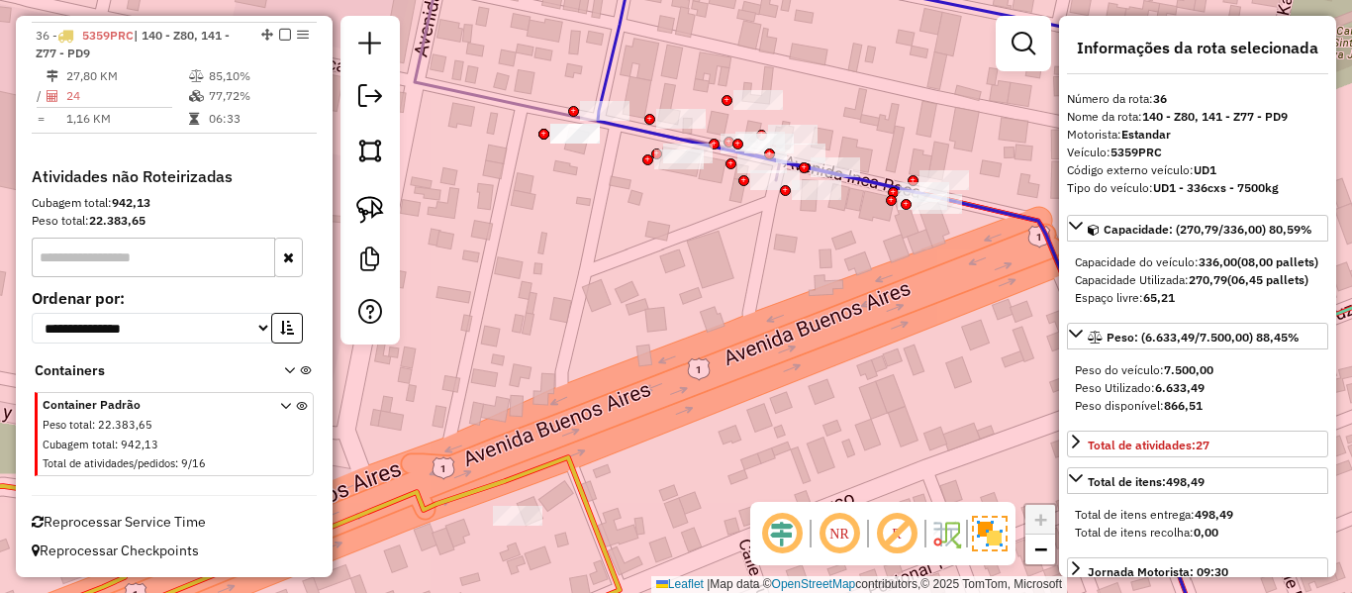
scroll to position [0, 0]
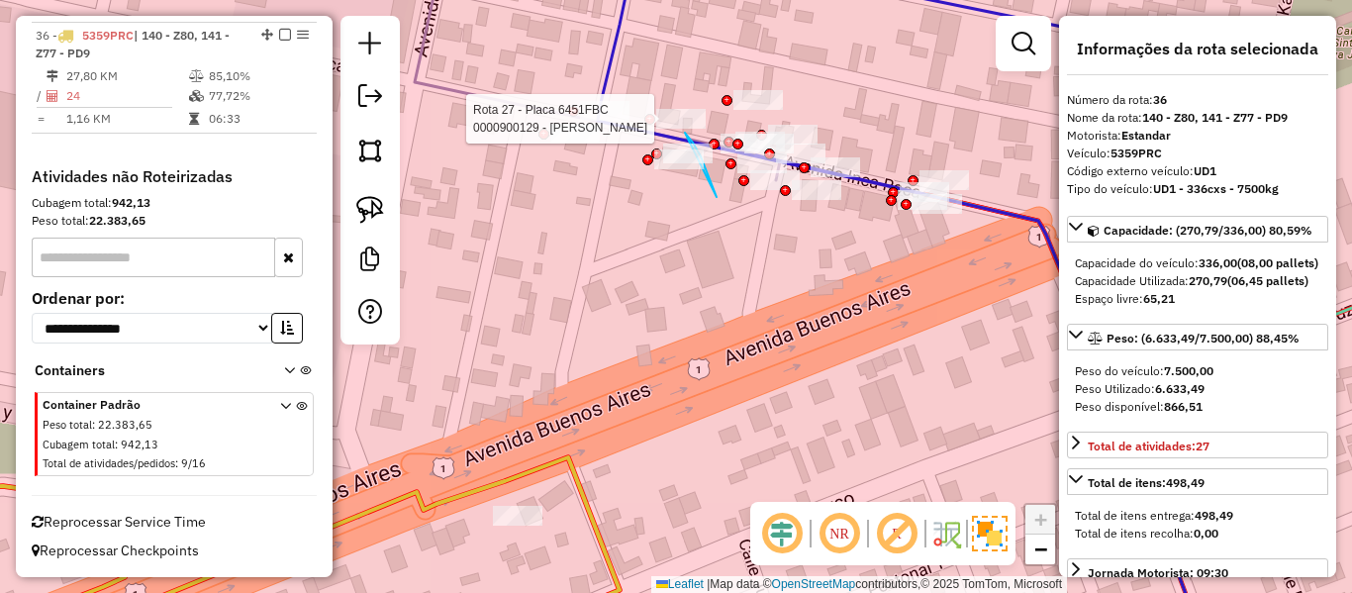
drag, startPoint x: 705, startPoint y: 166, endPoint x: 635, endPoint y: 187, distance: 73.3
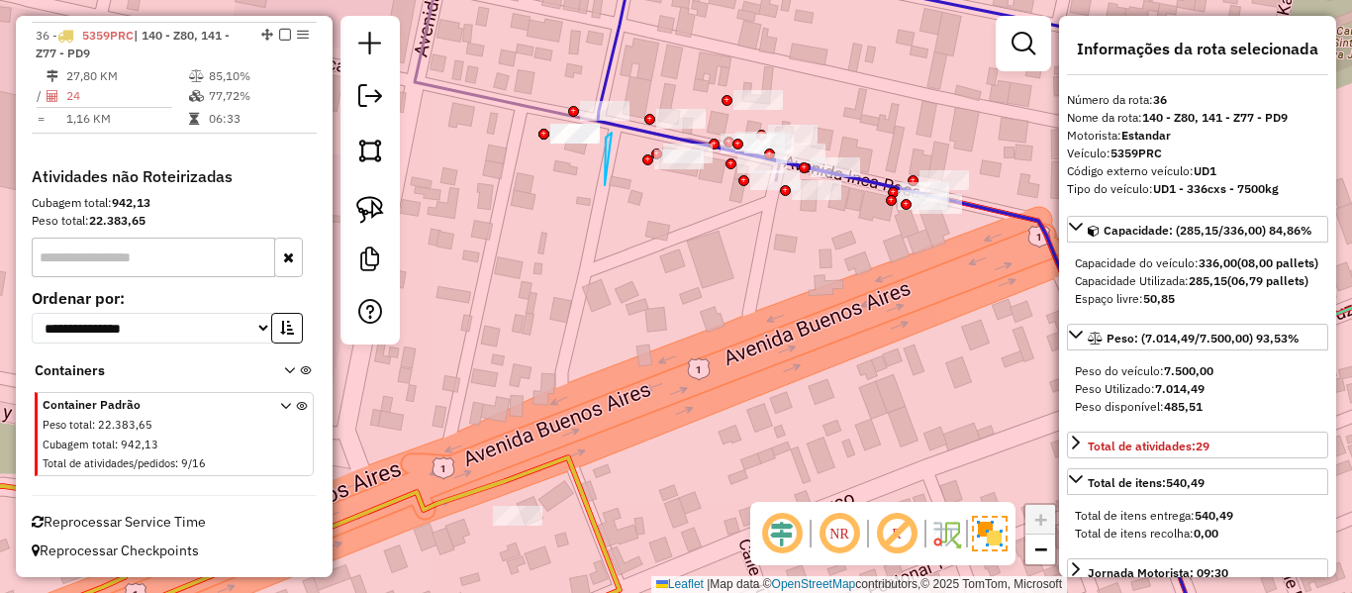
drag, startPoint x: 606, startPoint y: 154, endPoint x: 626, endPoint y: 148, distance: 20.7
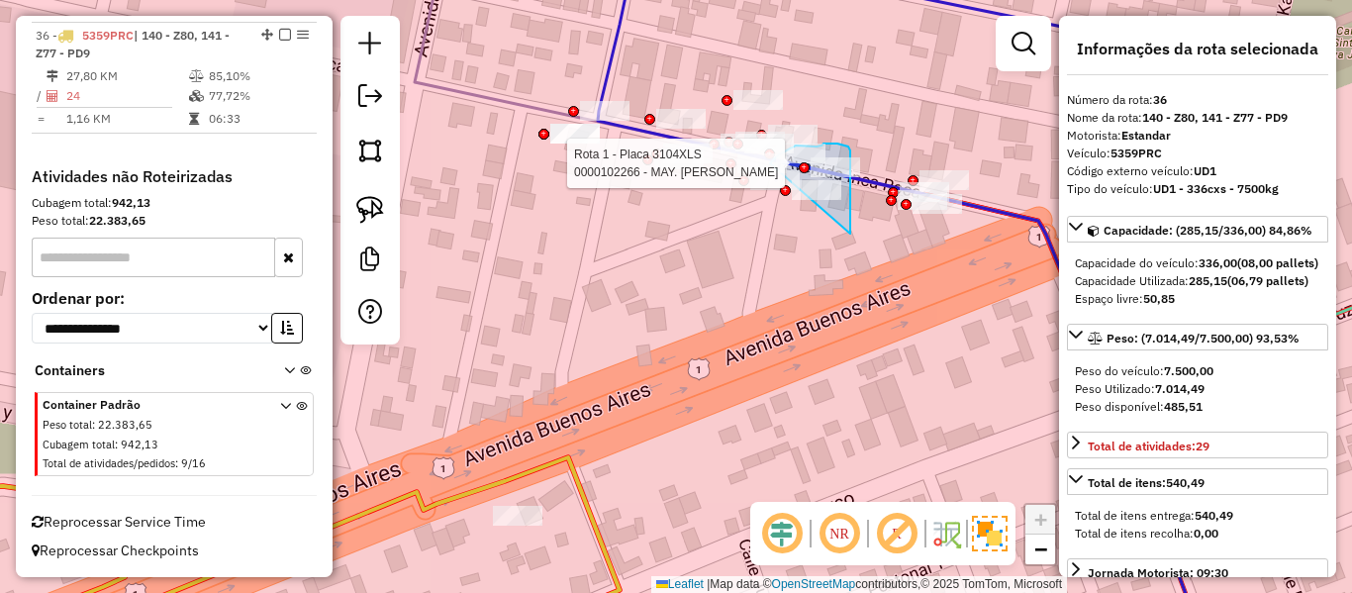
drag, startPoint x: 850, startPoint y: 234, endPoint x: 739, endPoint y: 203, distance: 115.0
click at [740, 202] on div "Rota 1 - Placa 3104XLS 0000910922 - GABRIEL CASTANE Rota 1 - Placa 3104XLS 0000…" at bounding box center [676, 296] width 1352 height 593
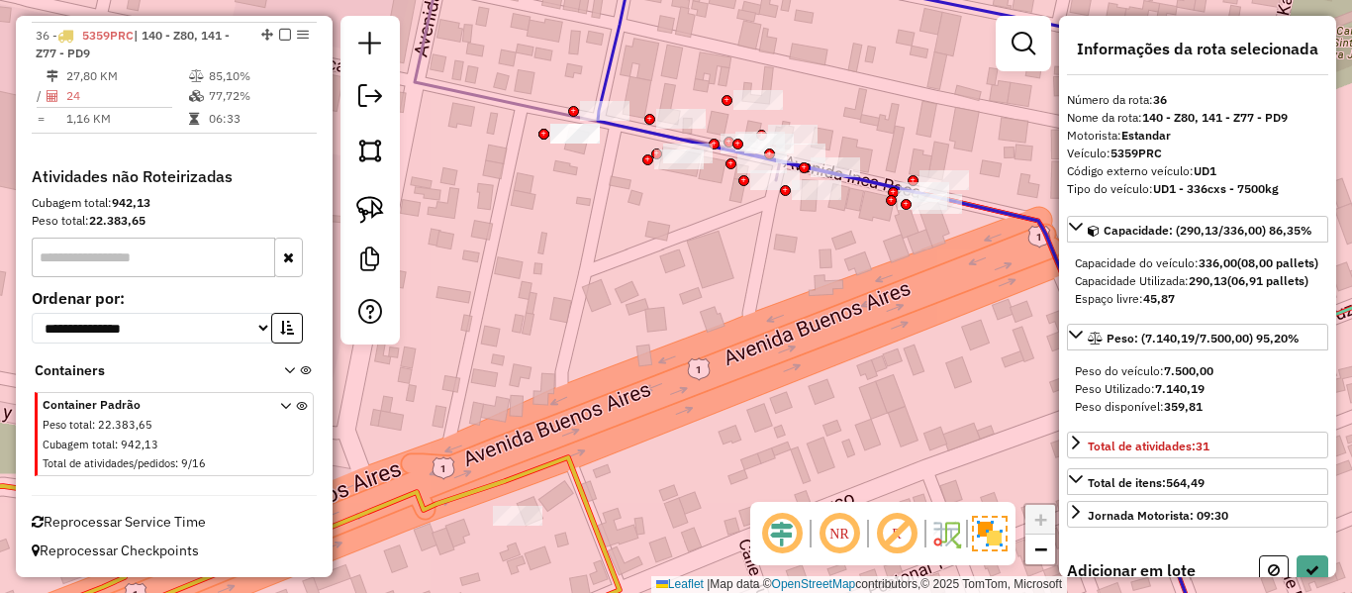
select select "**********"
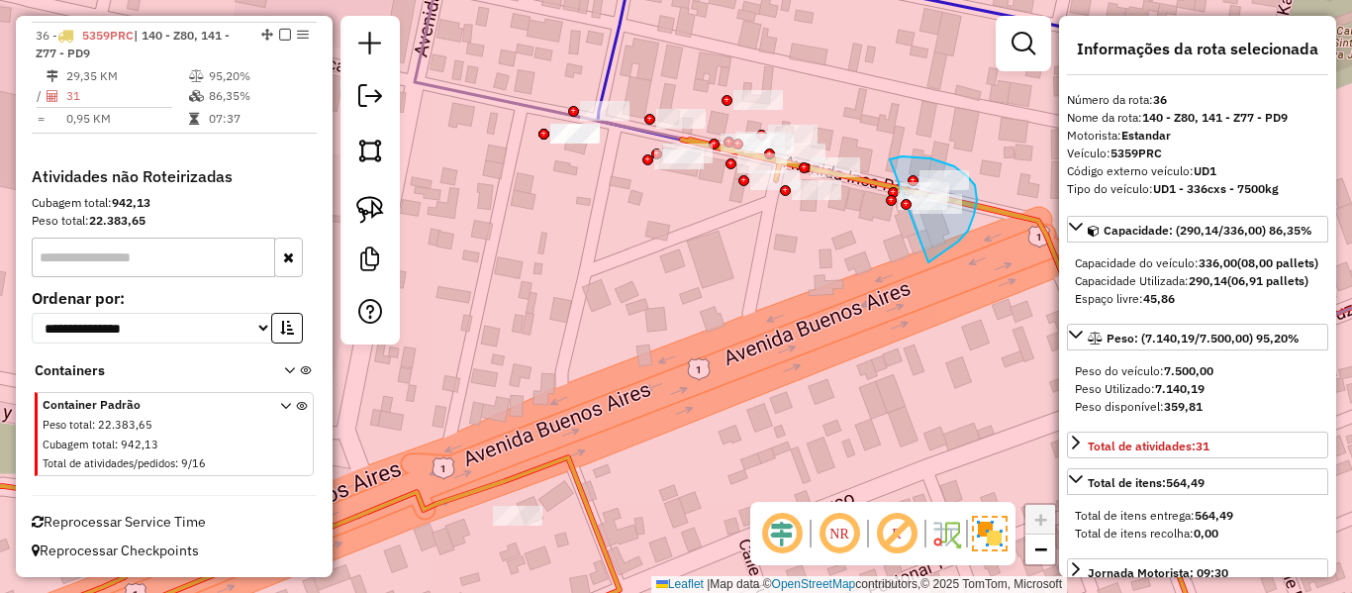
drag, startPoint x: 929, startPoint y: 262, endPoint x: 881, endPoint y: 238, distance: 53.6
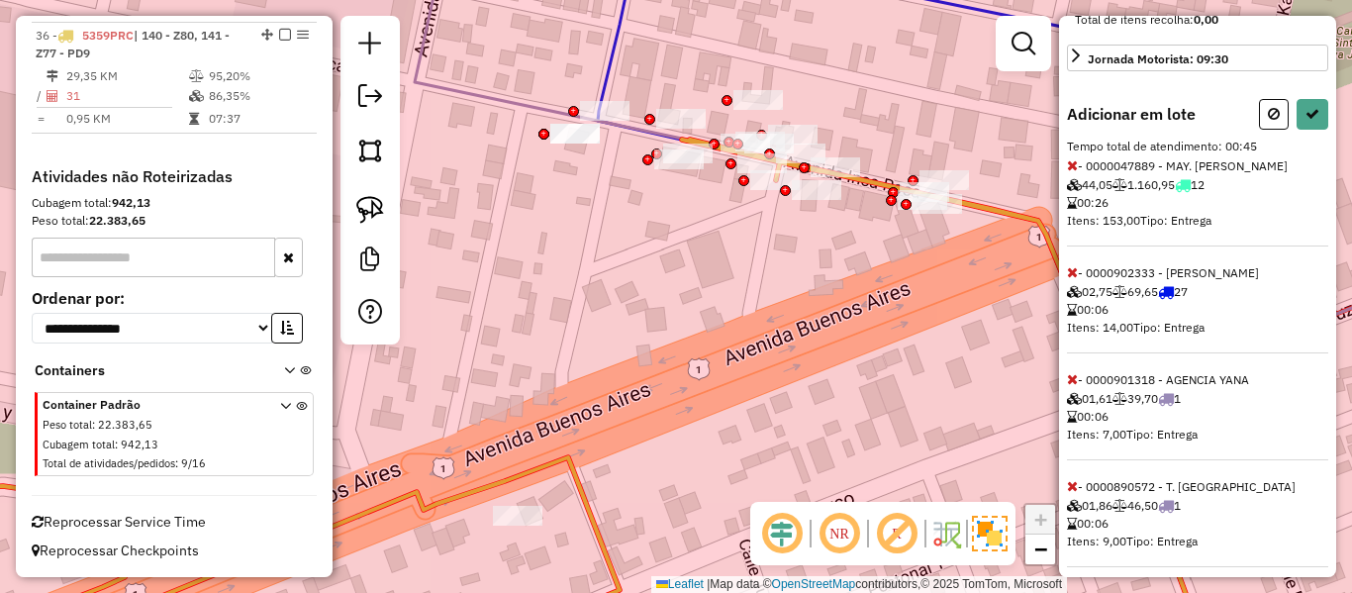
scroll to position [581, 0]
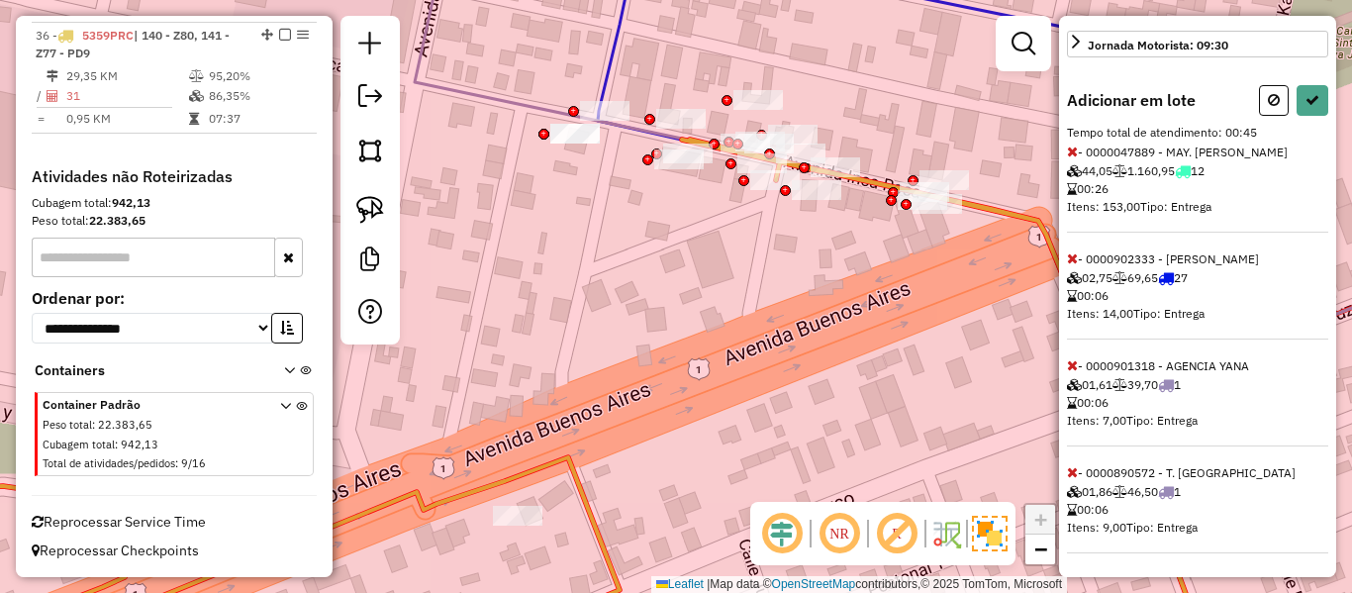
click at [1075, 155] on icon at bounding box center [1072, 152] width 11 height 14
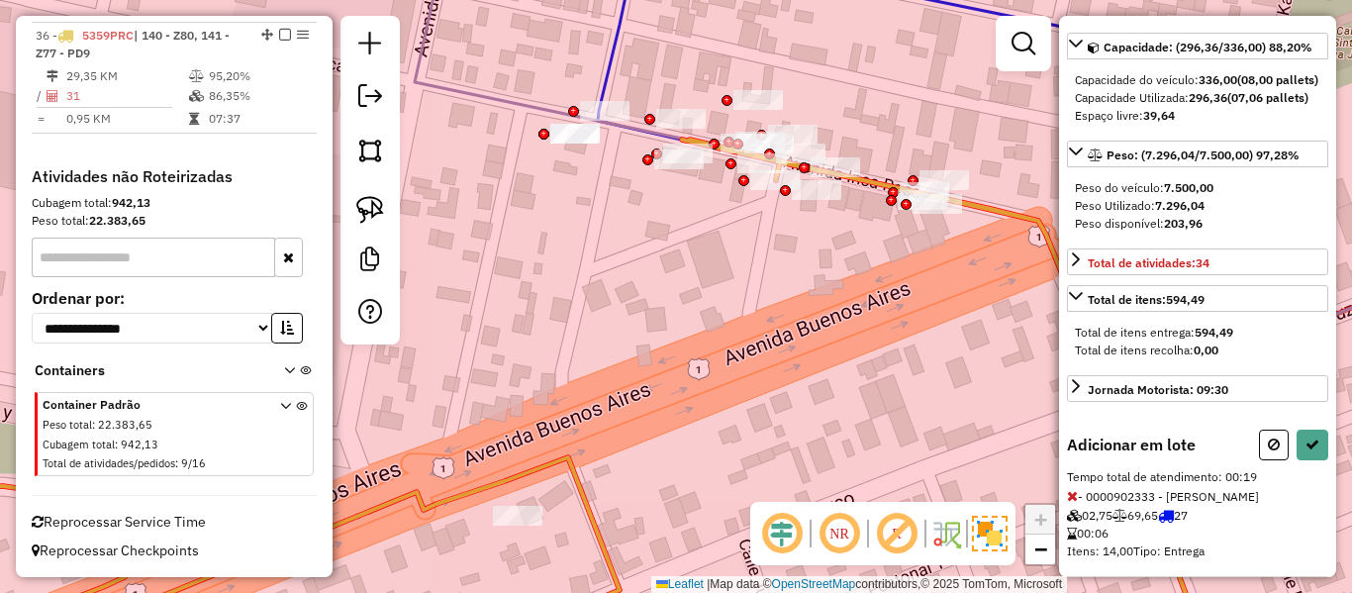
scroll to position [159, 0]
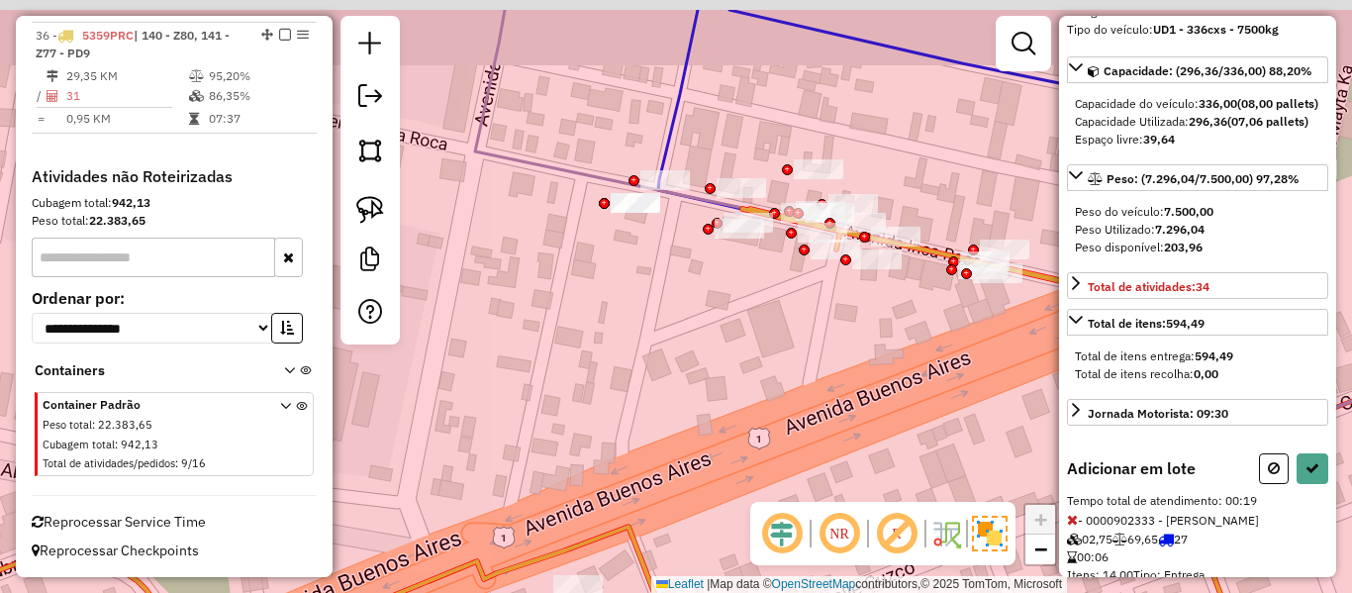
drag, startPoint x: 943, startPoint y: 343, endPoint x: 894, endPoint y: 267, distance: 90.1
click at [943, 340] on div "Janela de atendimento Grade de atendimento Capacidade Transportadoras Veículos …" at bounding box center [676, 296] width 1352 height 593
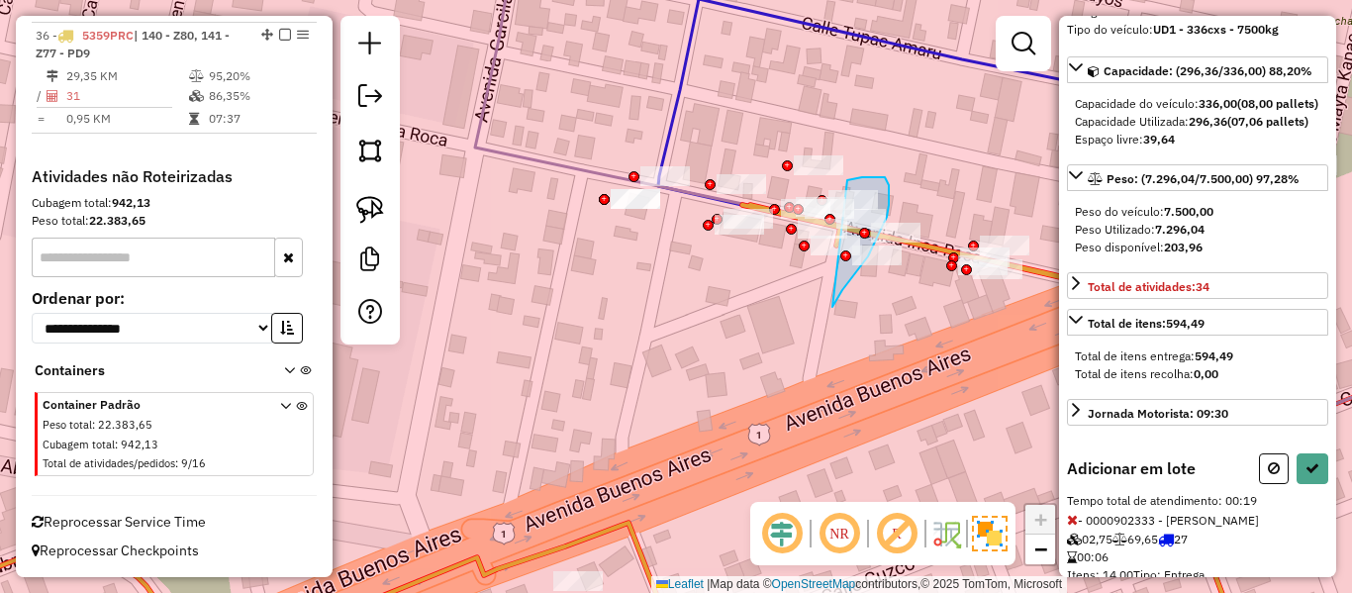
drag, startPoint x: 833, startPoint y: 307, endPoint x: 838, endPoint y: 183, distance: 123.9
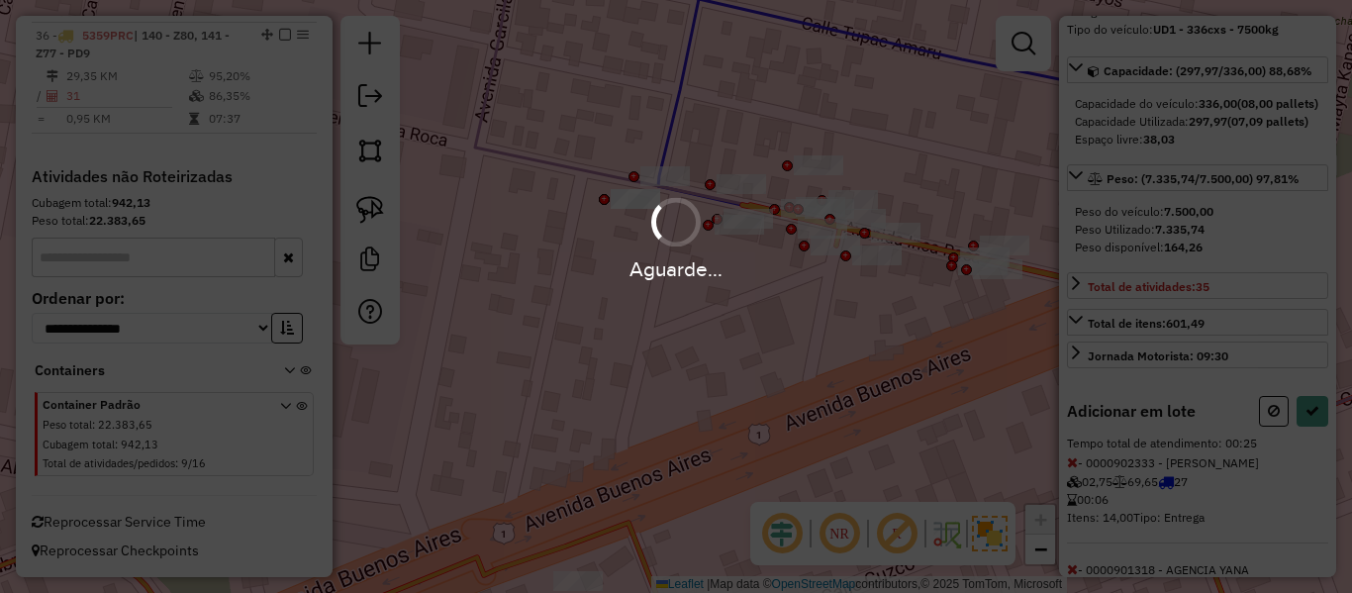
select select "**********"
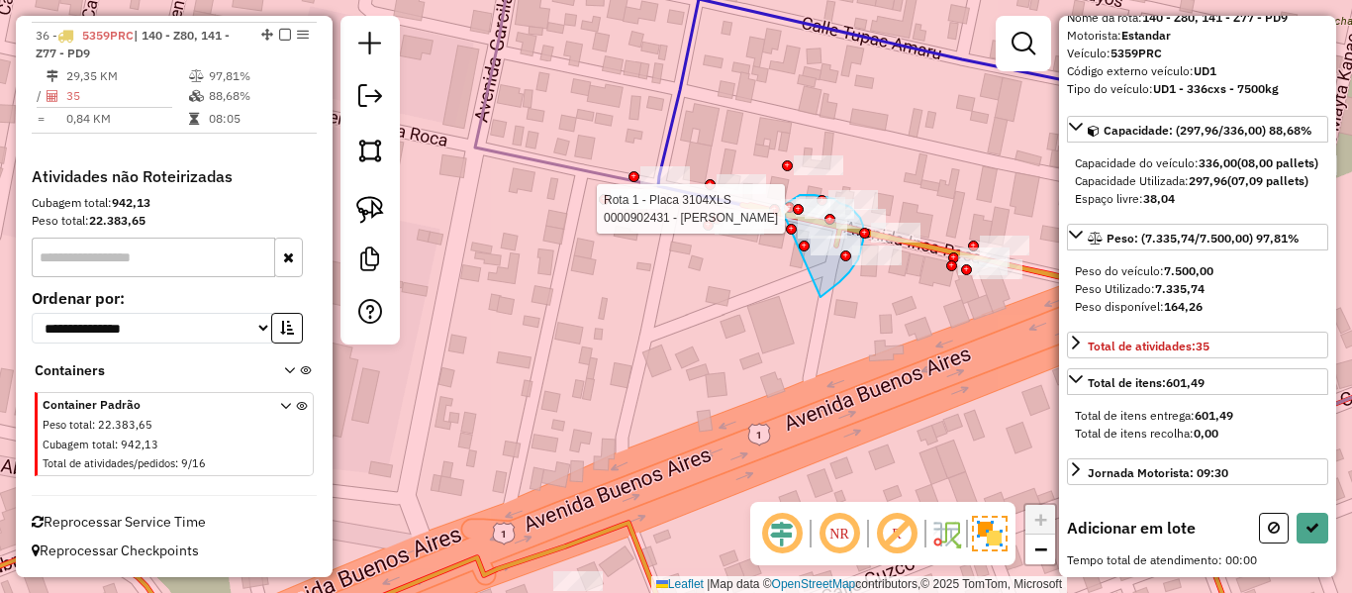
click at [782, 214] on div "Rota 36 - Placa 5359PRC 0000910921 - EUFRACIA CASTAN Rota 27 - Placa 6451FBC 00…" at bounding box center [676, 296] width 1352 height 593
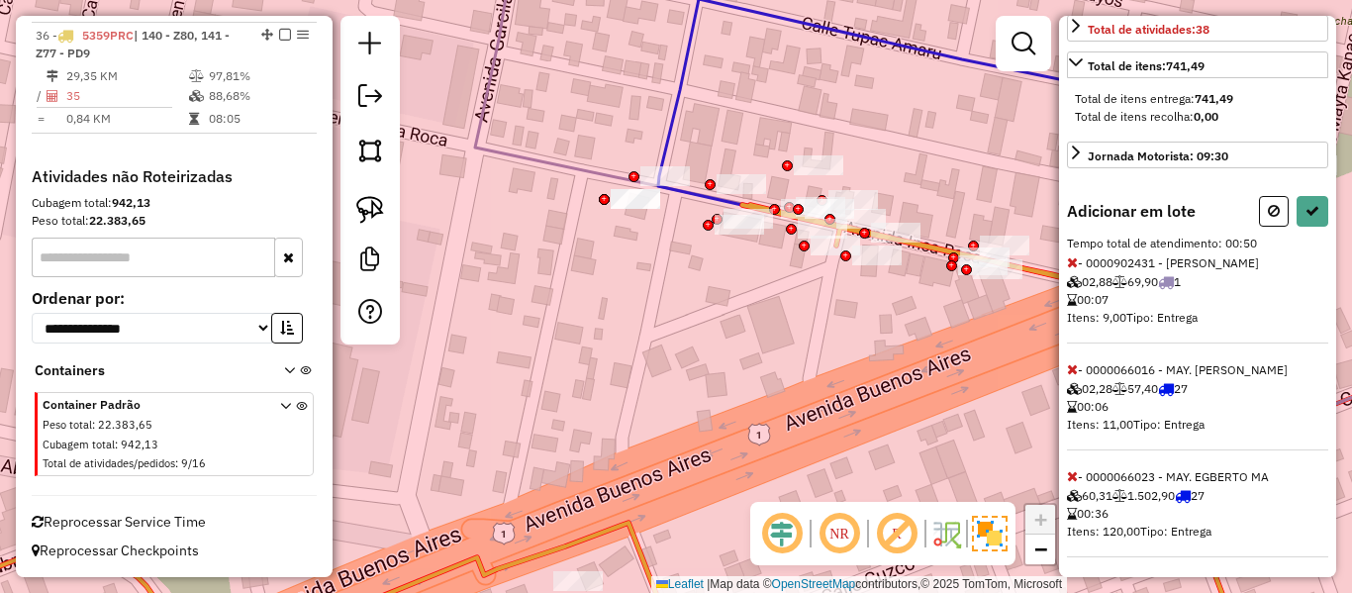
scroll to position [474, 0]
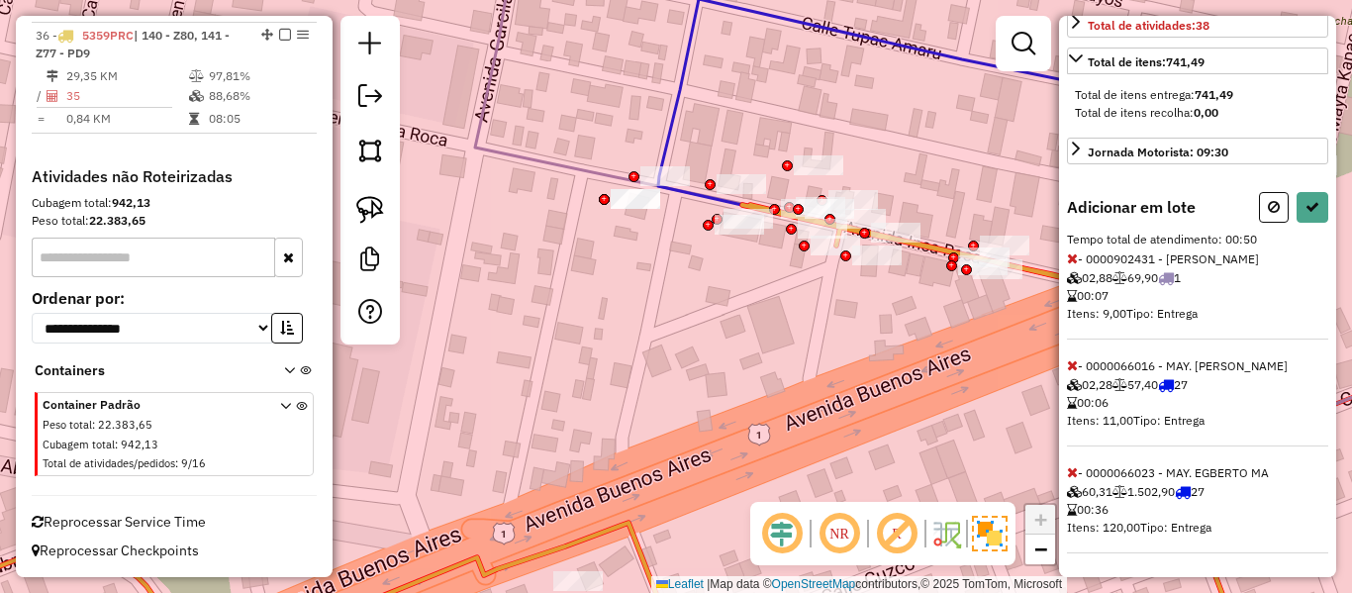
click at [1074, 472] on icon at bounding box center [1072, 472] width 11 height 14
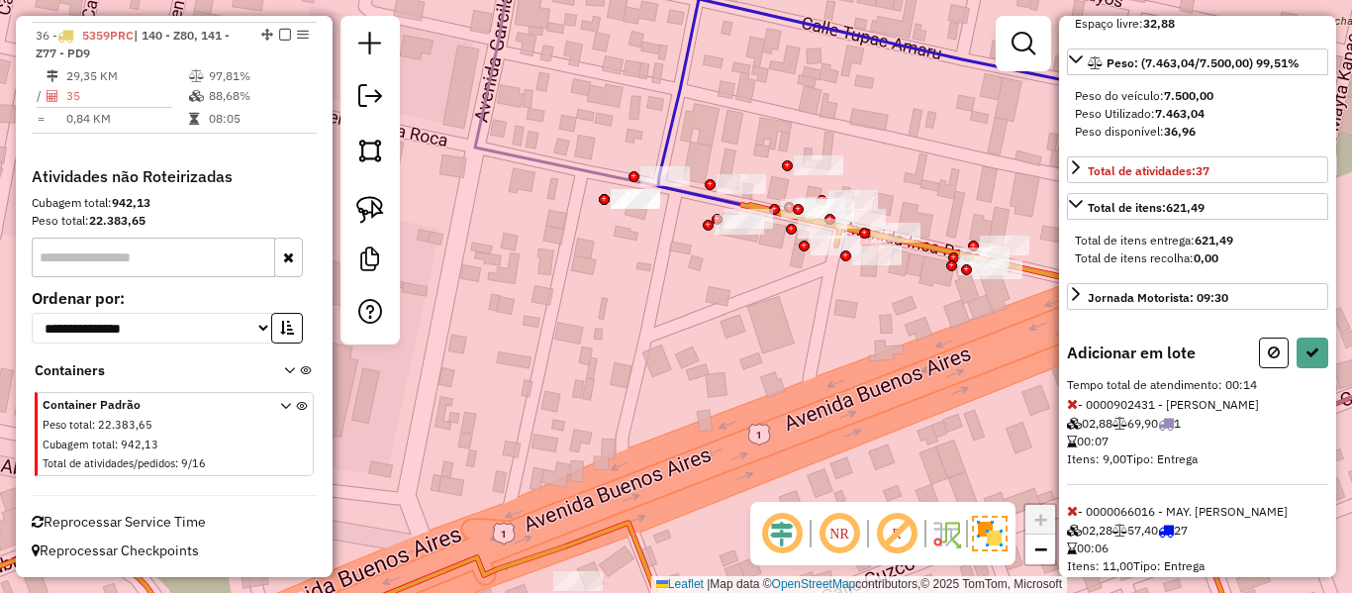
scroll to position [0, 0]
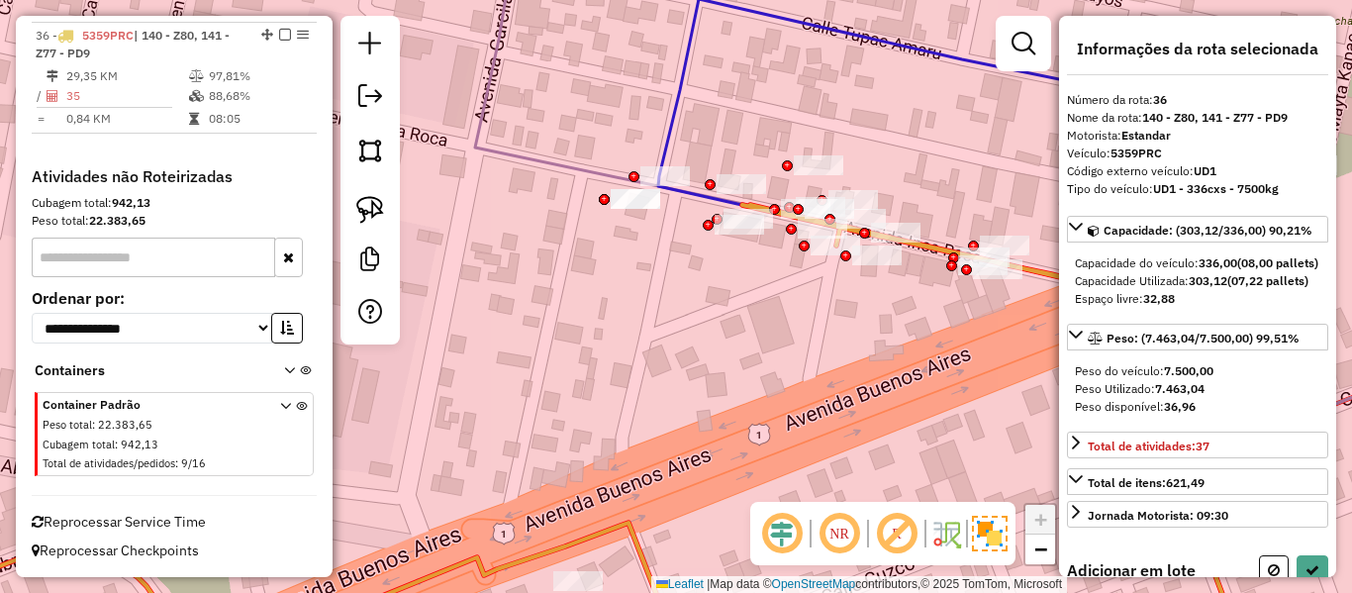
select select "**********"
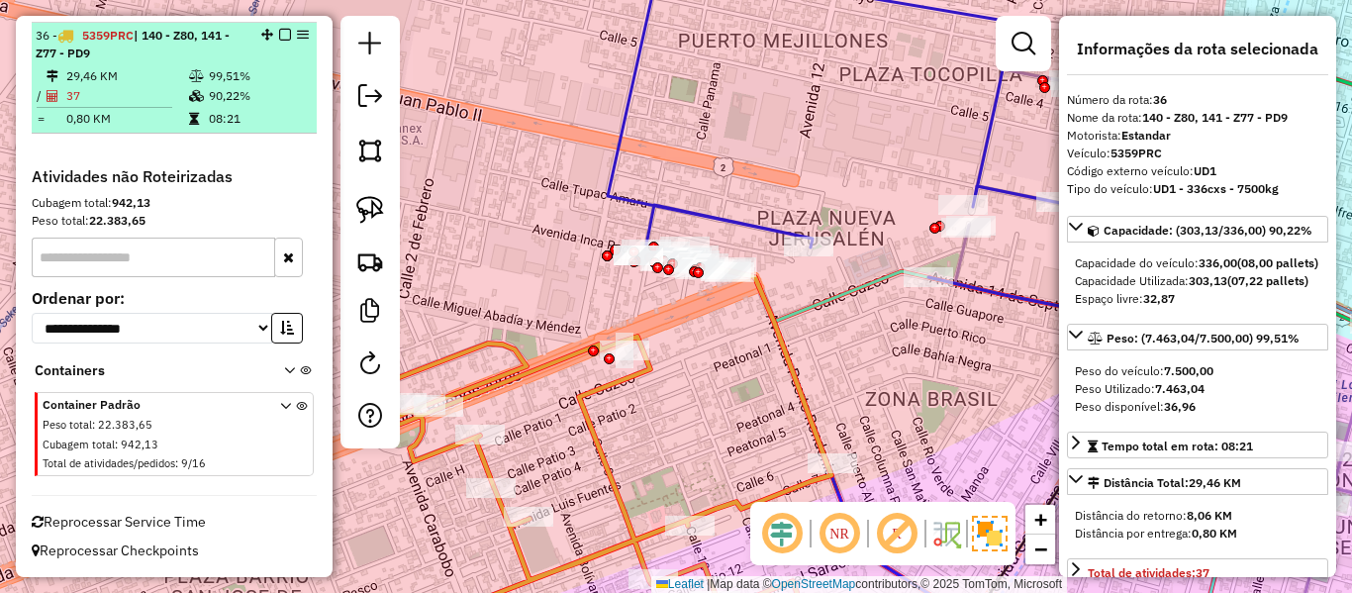
click at [279, 37] on em at bounding box center [285, 35] width 12 height 12
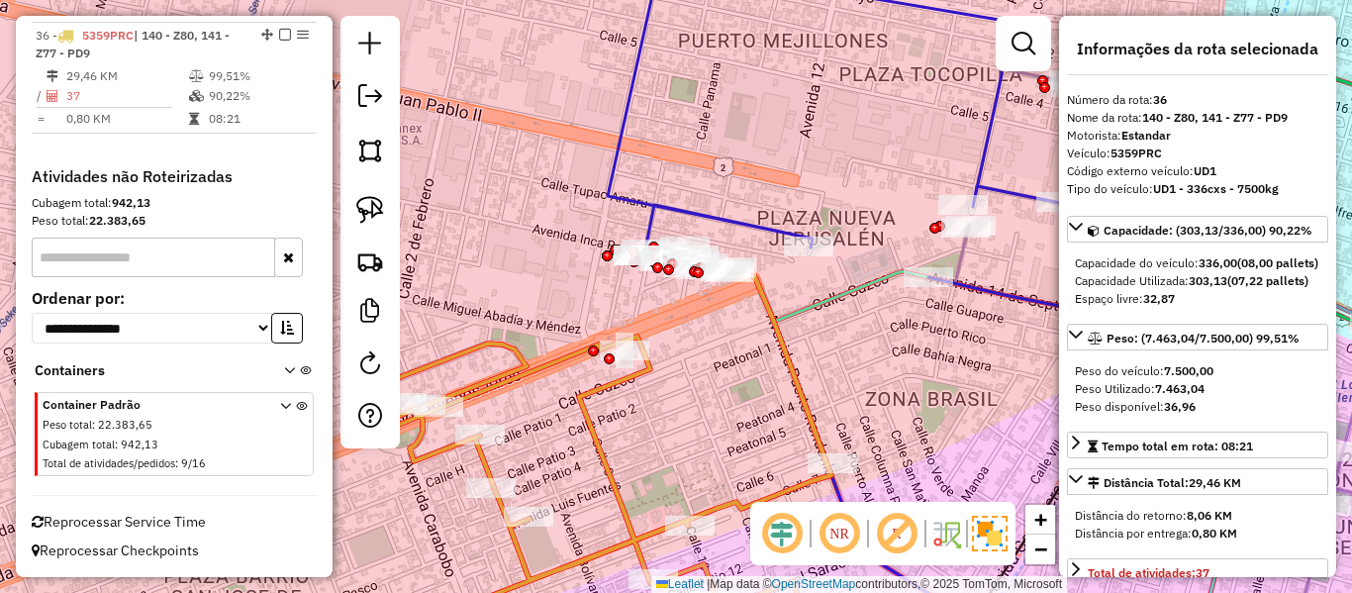
scroll to position [3524, 0]
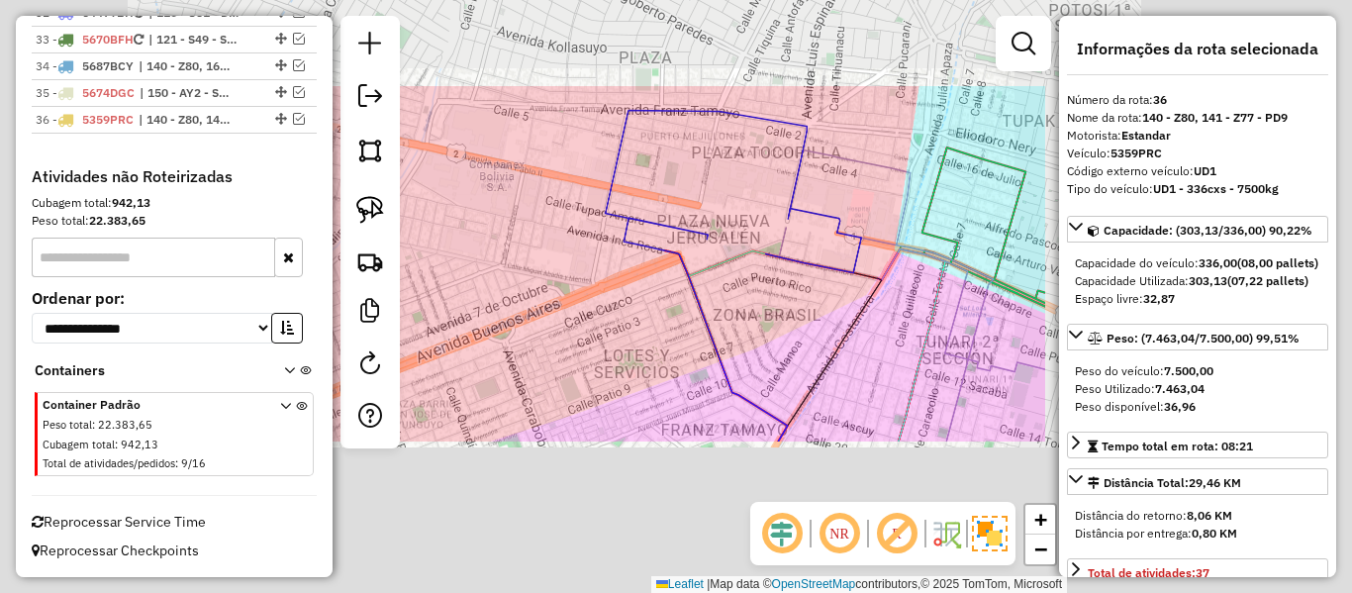
click at [660, 334] on div "Janela de atendimento Grade de atendimento Capacidade Transportadoras Veículos …" at bounding box center [676, 296] width 1352 height 593
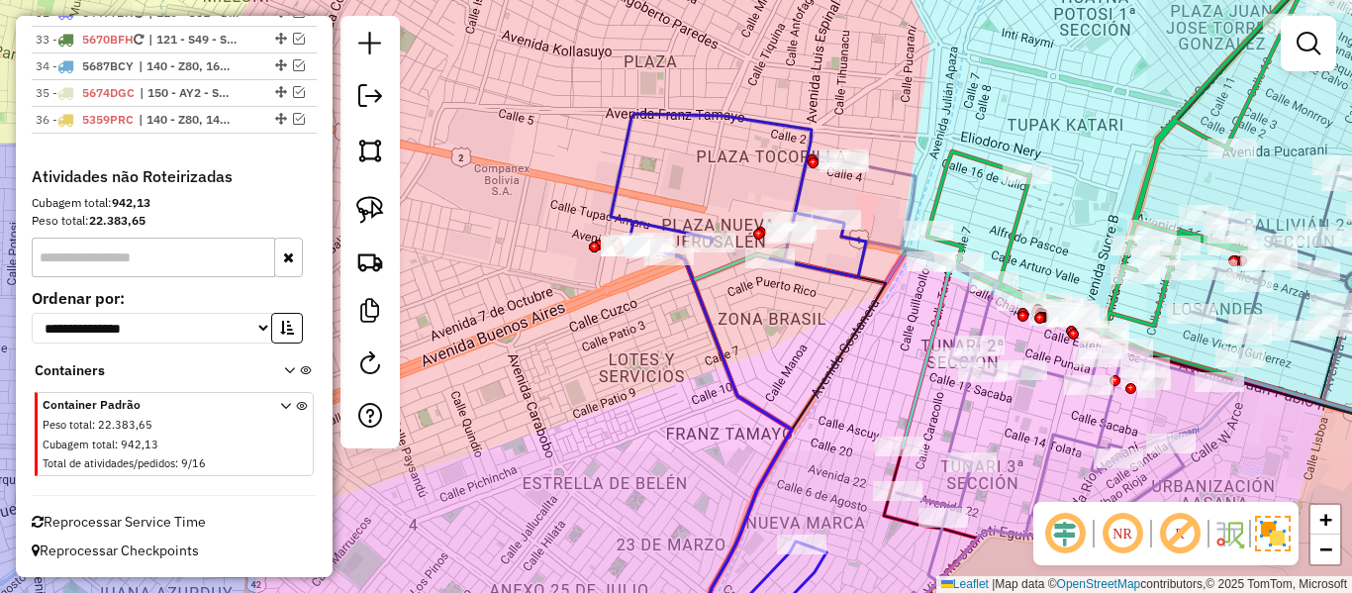
drag, startPoint x: 568, startPoint y: 333, endPoint x: 634, endPoint y: 354, distance: 68.9
click at [625, 354] on div "Janela de atendimento Grade de atendimento Capacidade Transportadoras Veículos …" at bounding box center [676, 296] width 1352 height 593
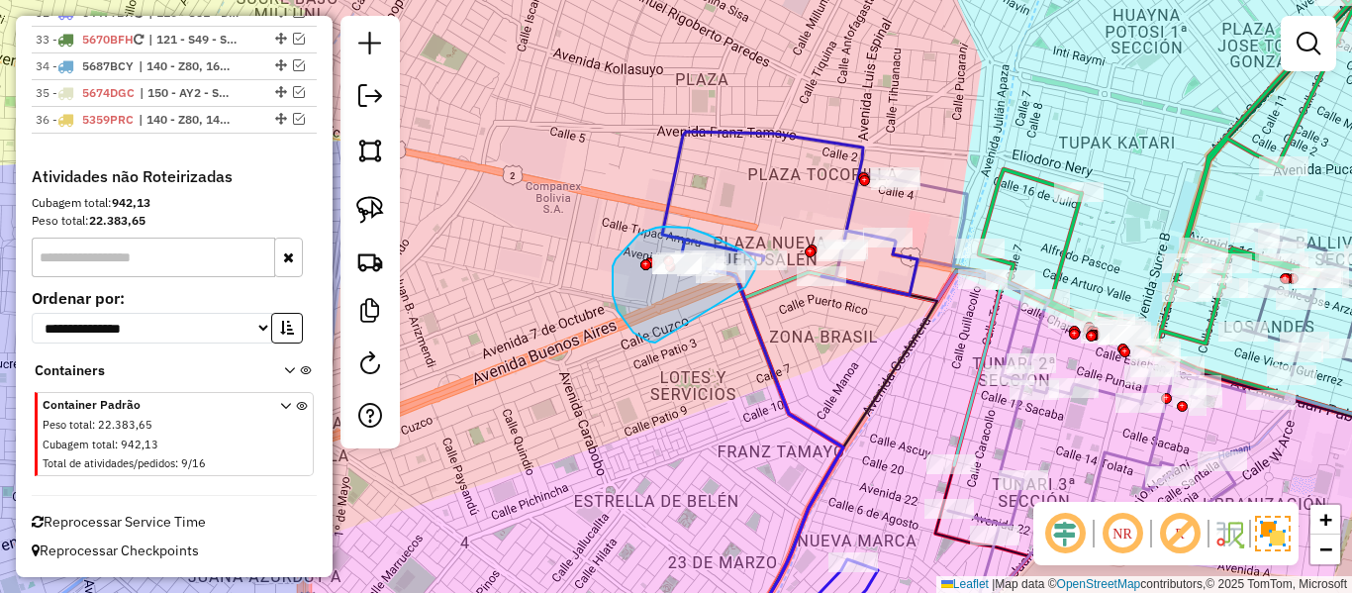
drag, startPoint x: 613, startPoint y: 266, endPoint x: 742, endPoint y: 294, distance: 132.6
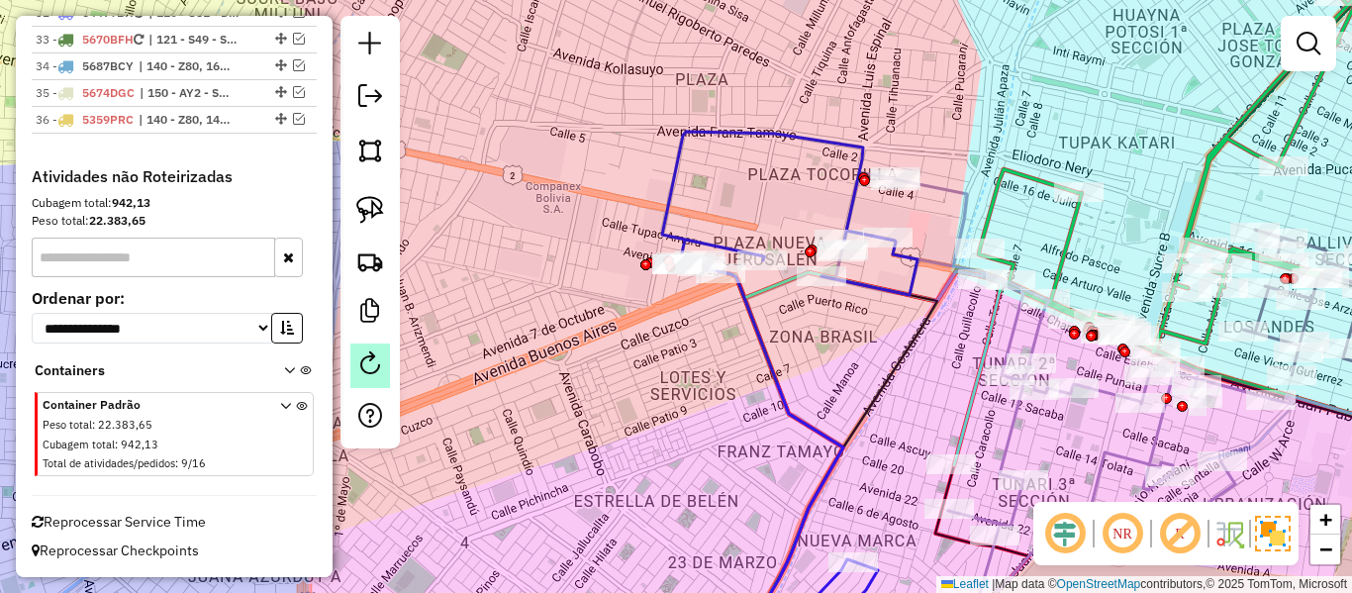
click at [367, 372] on em at bounding box center [370, 363] width 24 height 24
select select "*"
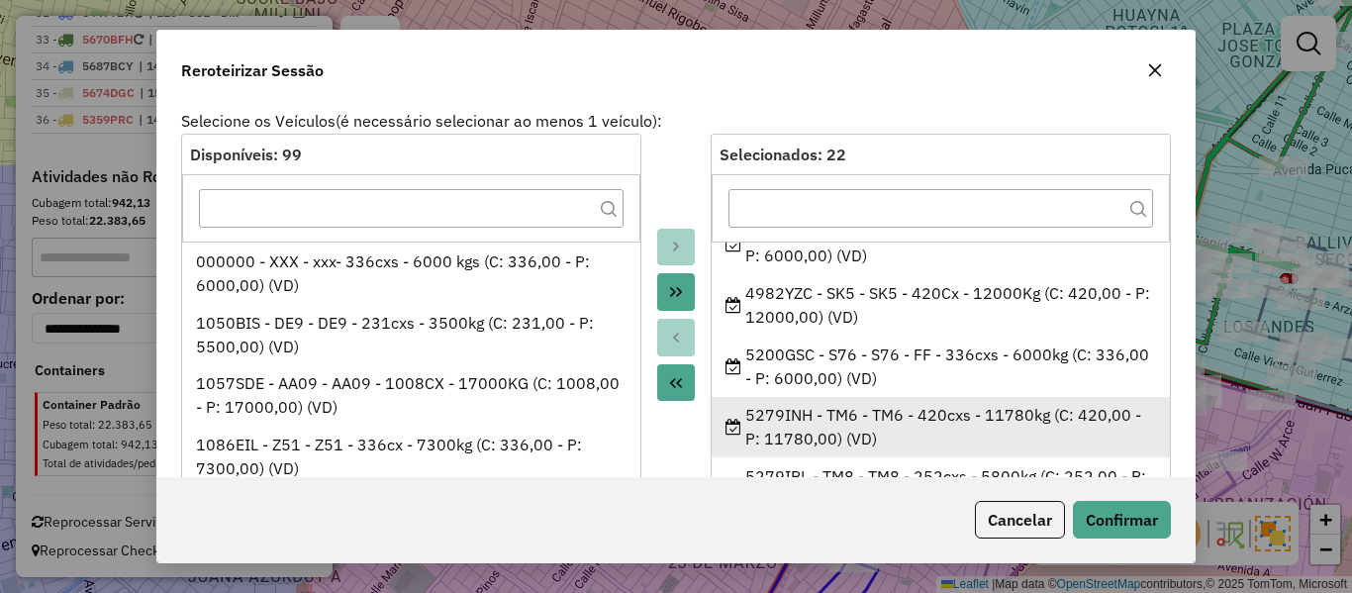
scroll to position [495, 0]
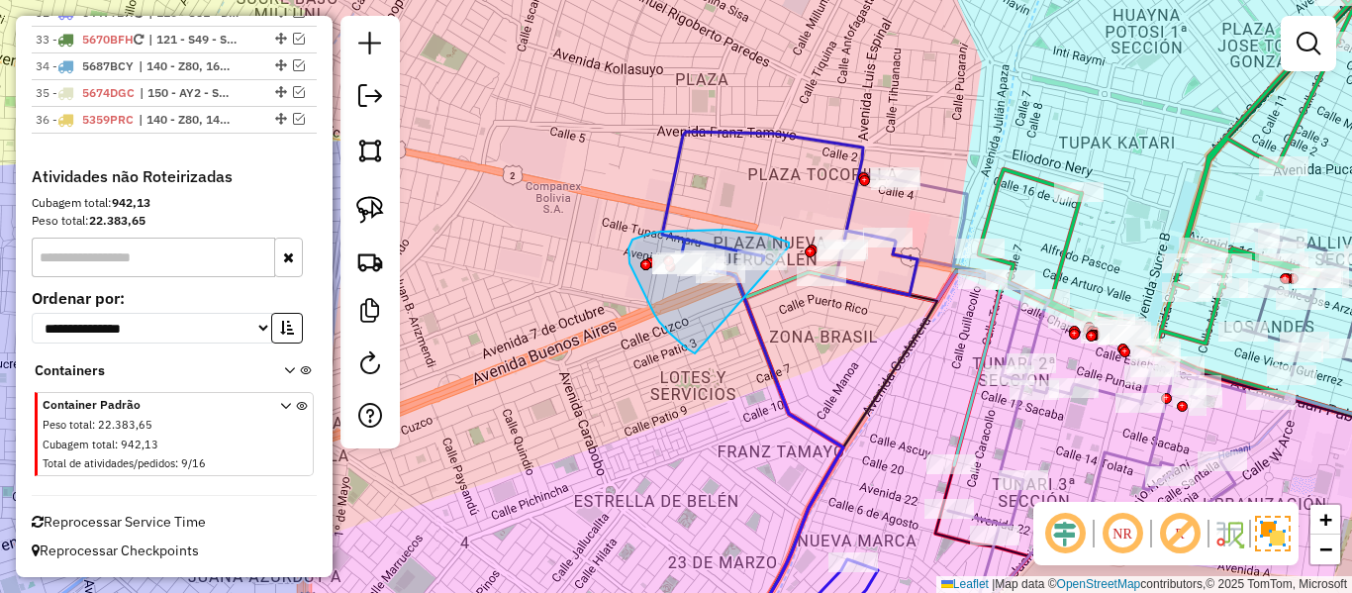
drag, startPoint x: 654, startPoint y: 314, endPoint x: 786, endPoint y: 276, distance: 136.9
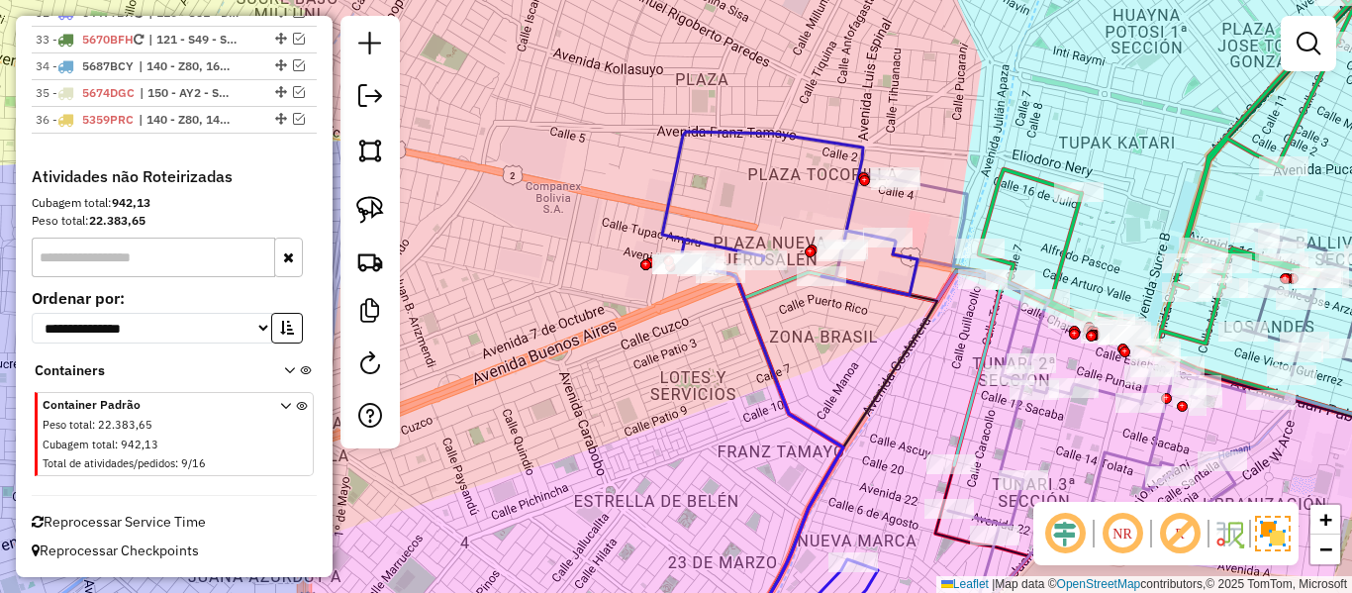
click at [595, 388] on div "Janela de atendimento Grade de atendimento Capacidade Transportadoras Veículos …" at bounding box center [676, 296] width 1352 height 593
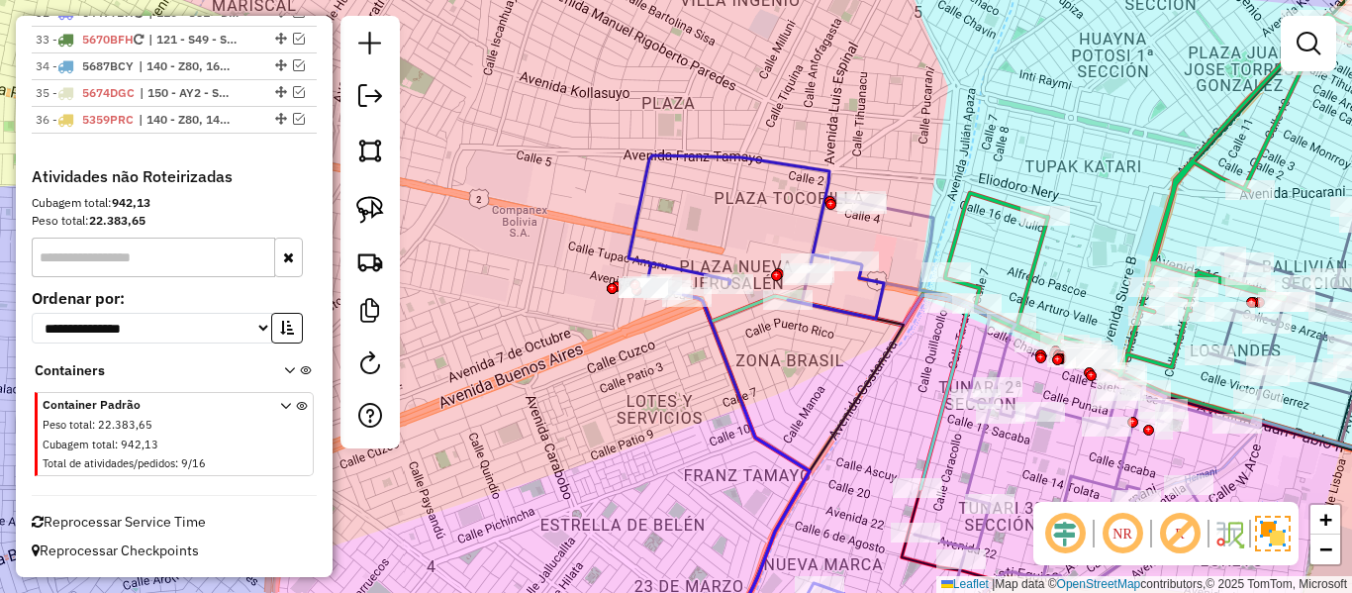
drag, startPoint x: 658, startPoint y: 381, endPoint x: 608, endPoint y: 414, distance: 60.1
click at [608, 414] on div "Janela de atendimento Grade de atendimento Capacidade Transportadoras Veículos …" at bounding box center [676, 296] width 1352 height 593
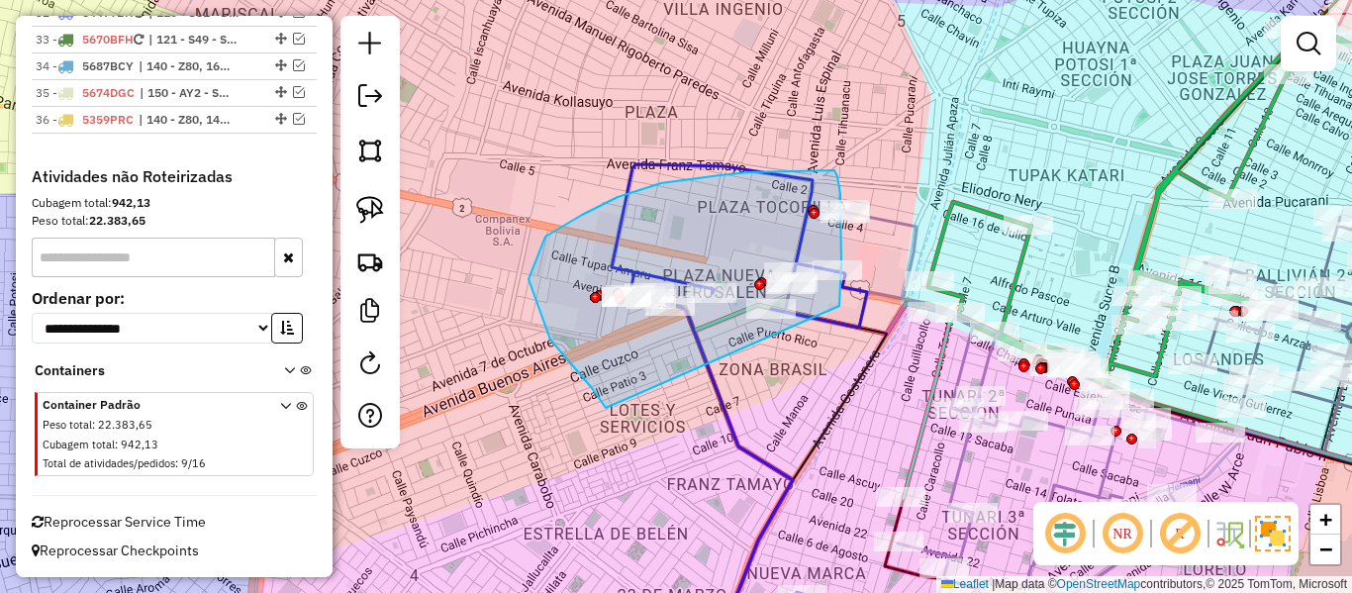
drag, startPoint x: 529, startPoint y: 279, endPoint x: 832, endPoint y: 365, distance: 314.9
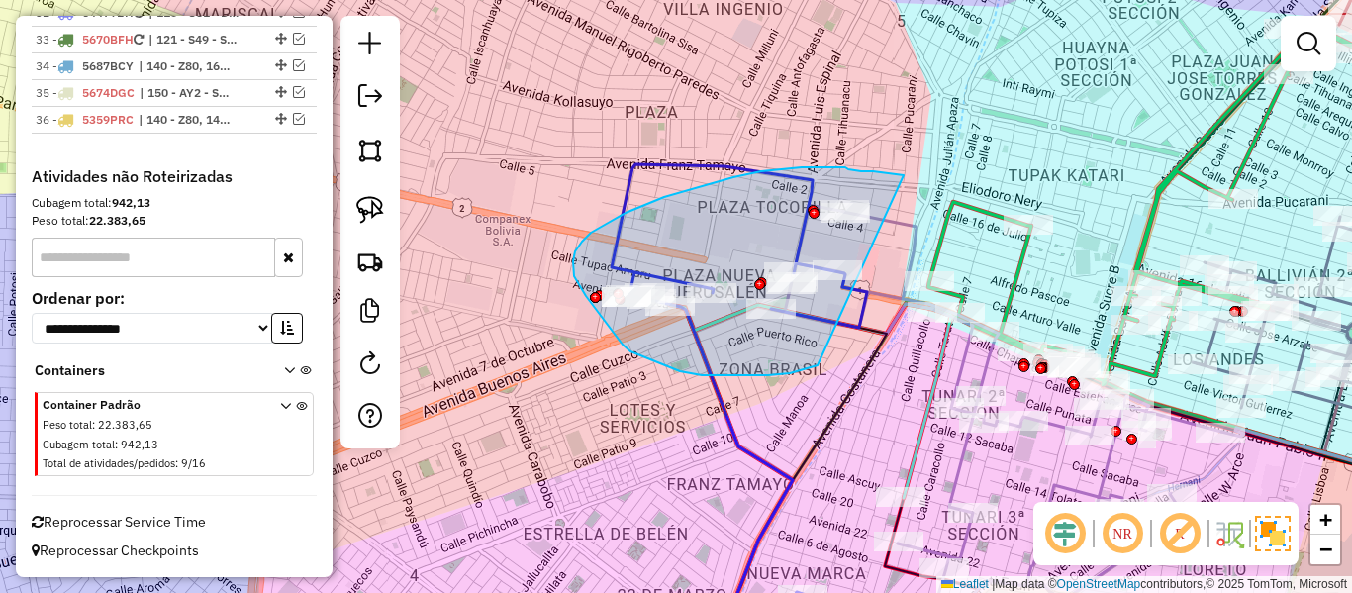
drag, startPoint x: 715, startPoint y: 375, endPoint x: 905, endPoint y: 175, distance: 275.9
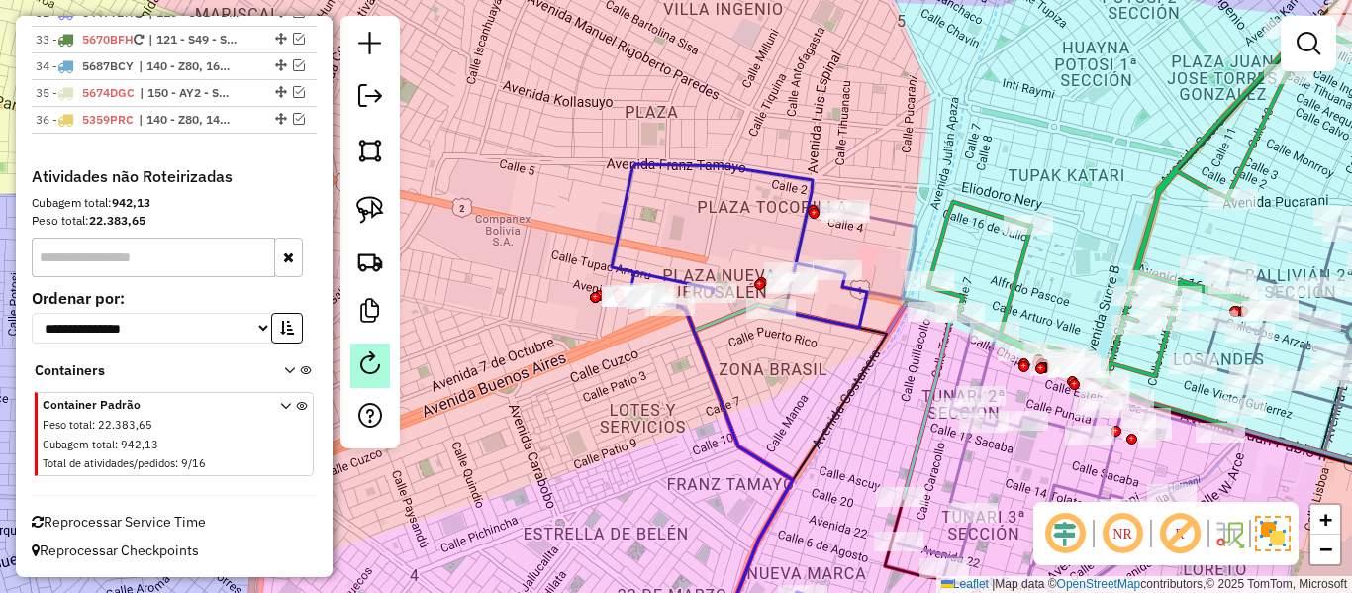
click at [376, 357] on em at bounding box center [370, 363] width 24 height 24
select select "*"
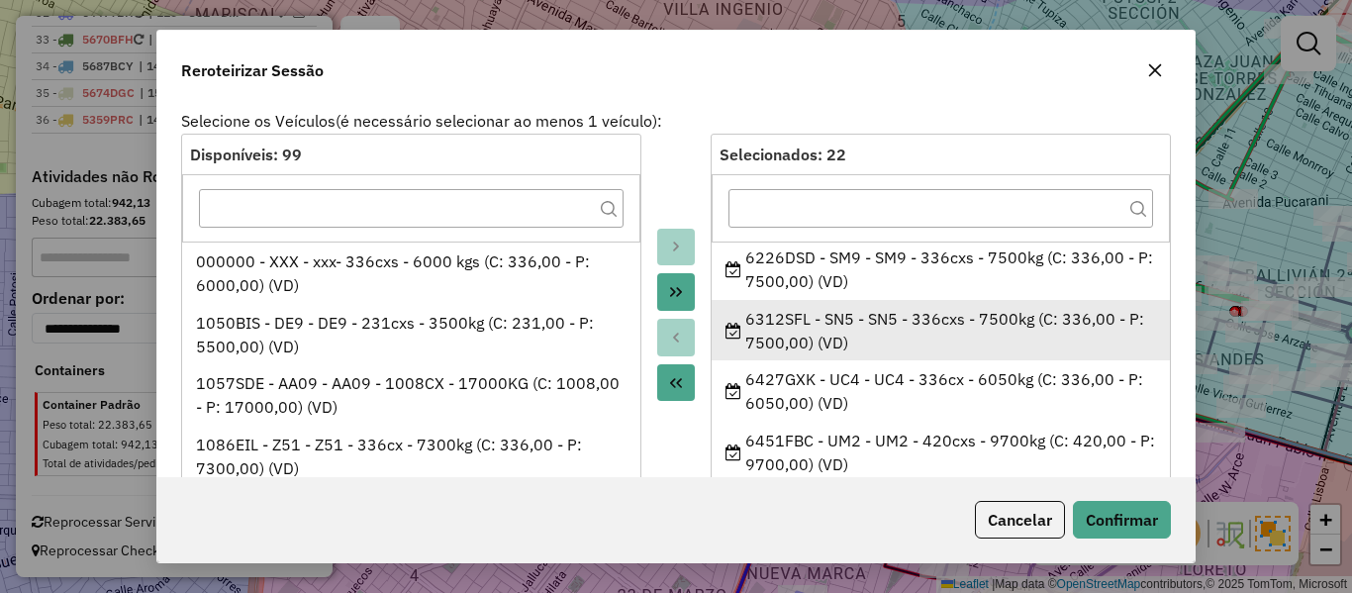
scroll to position [1108, 0]
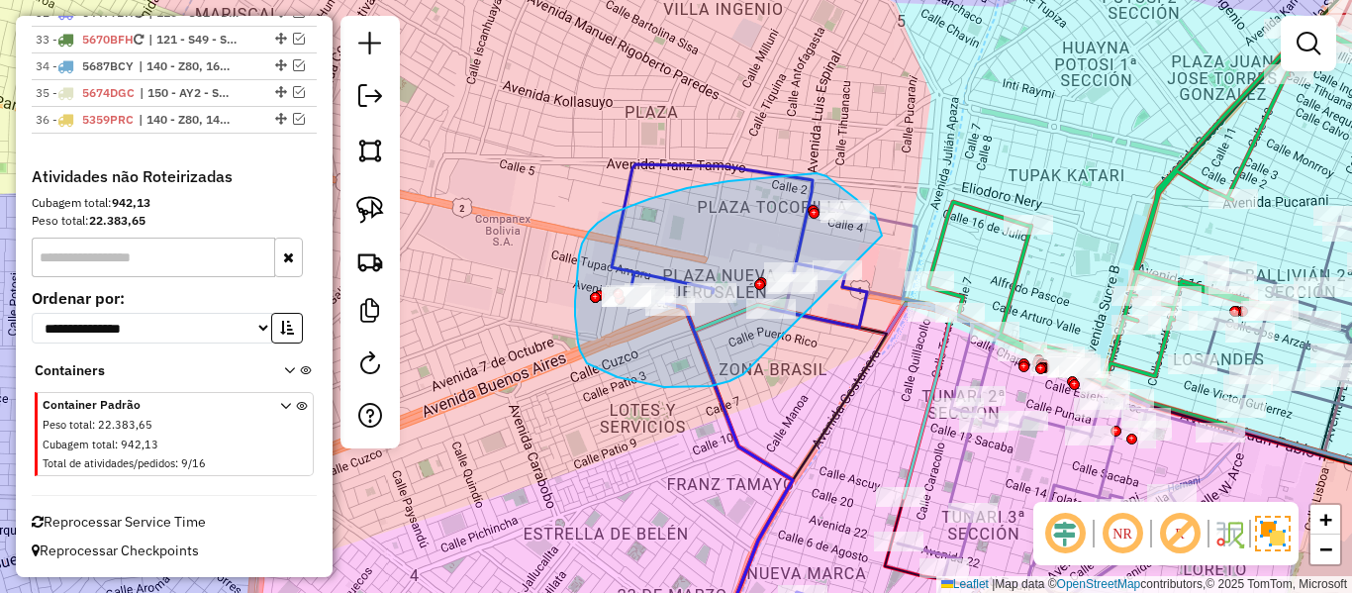
drag, startPoint x: 743, startPoint y: 374, endPoint x: 888, endPoint y: 350, distance: 146.5
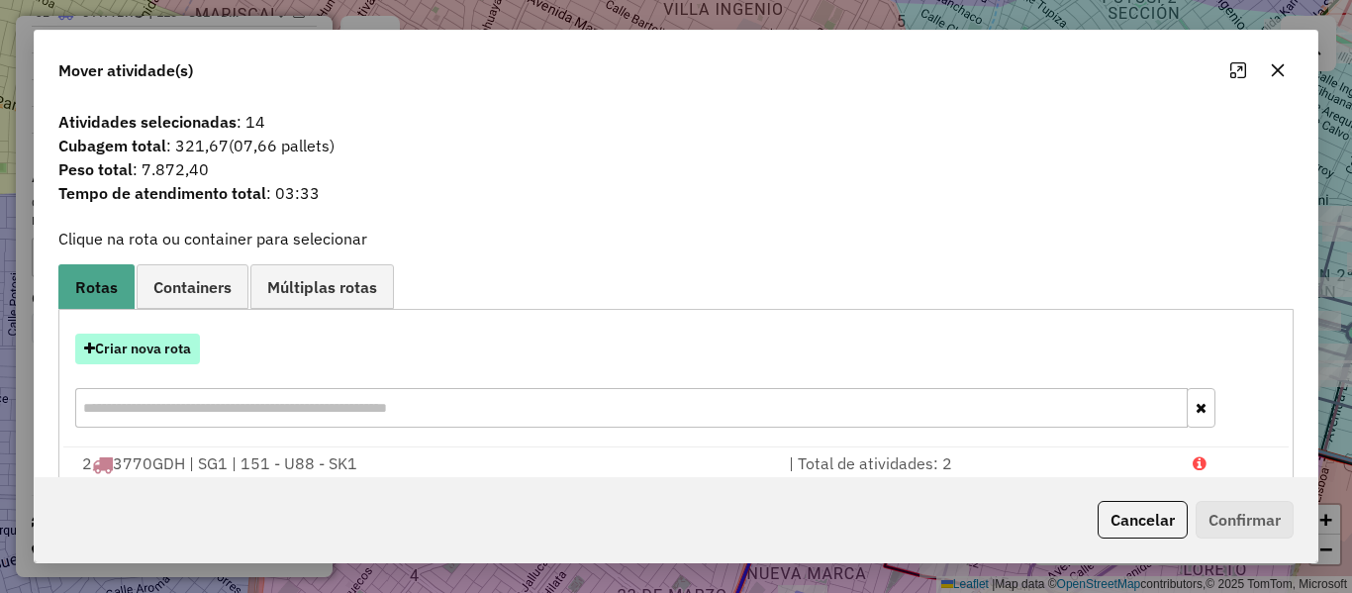
click at [173, 343] on button "Criar nova rota" at bounding box center [137, 349] width 125 height 31
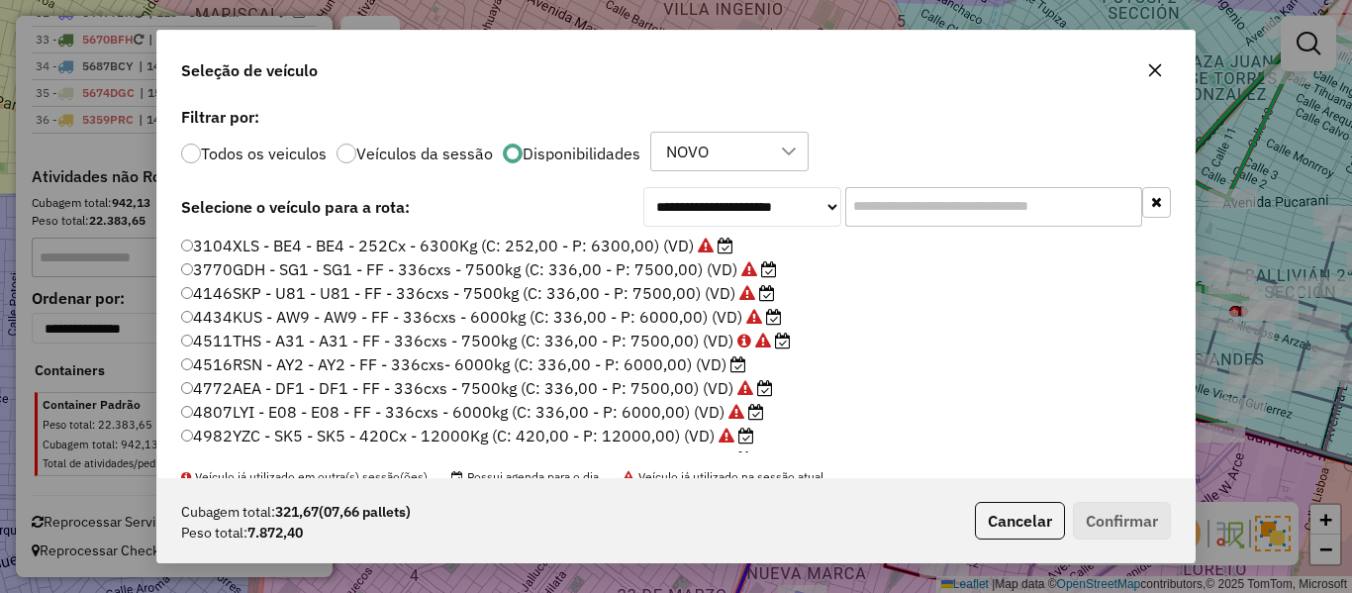
scroll to position [11, 6]
click at [1010, 210] on input "text" at bounding box center [993, 207] width 297 height 40
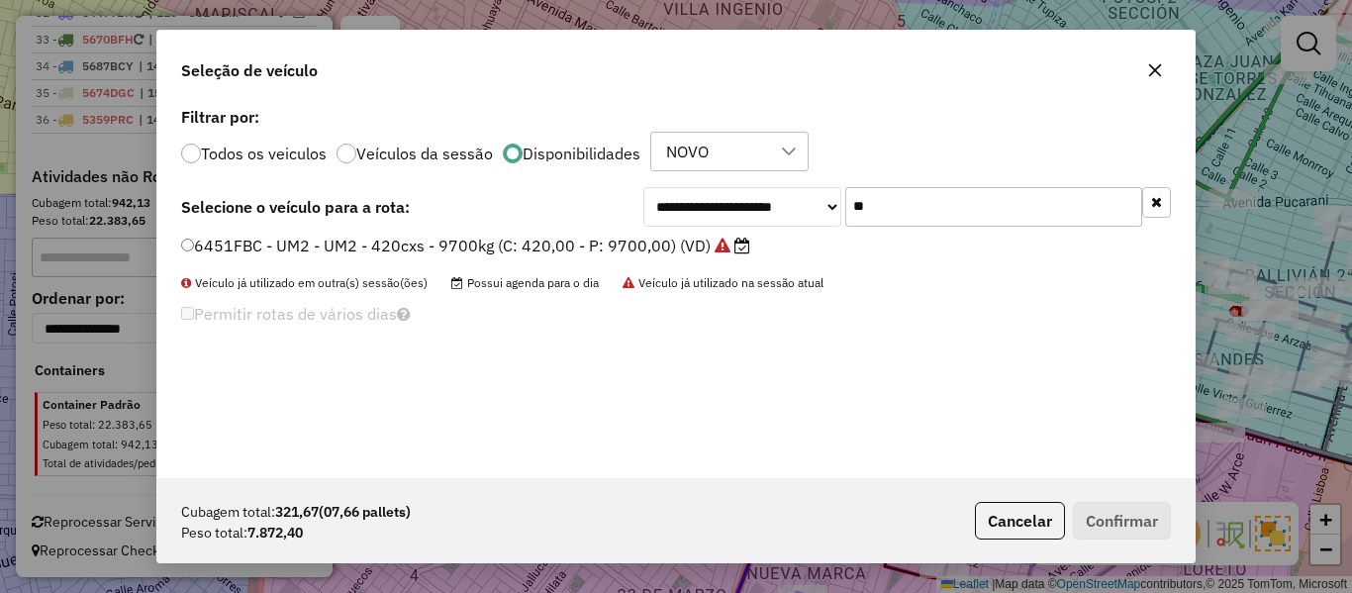
type input "**"
drag, startPoint x: 675, startPoint y: 242, endPoint x: 723, endPoint y: 265, distance: 53.1
click at [675, 242] on label "6451FBC - UM2 - UM2 - 420cxs - 9700kg (C: 420,00 - P: 9700,00) (VD)" at bounding box center [465, 246] width 569 height 24
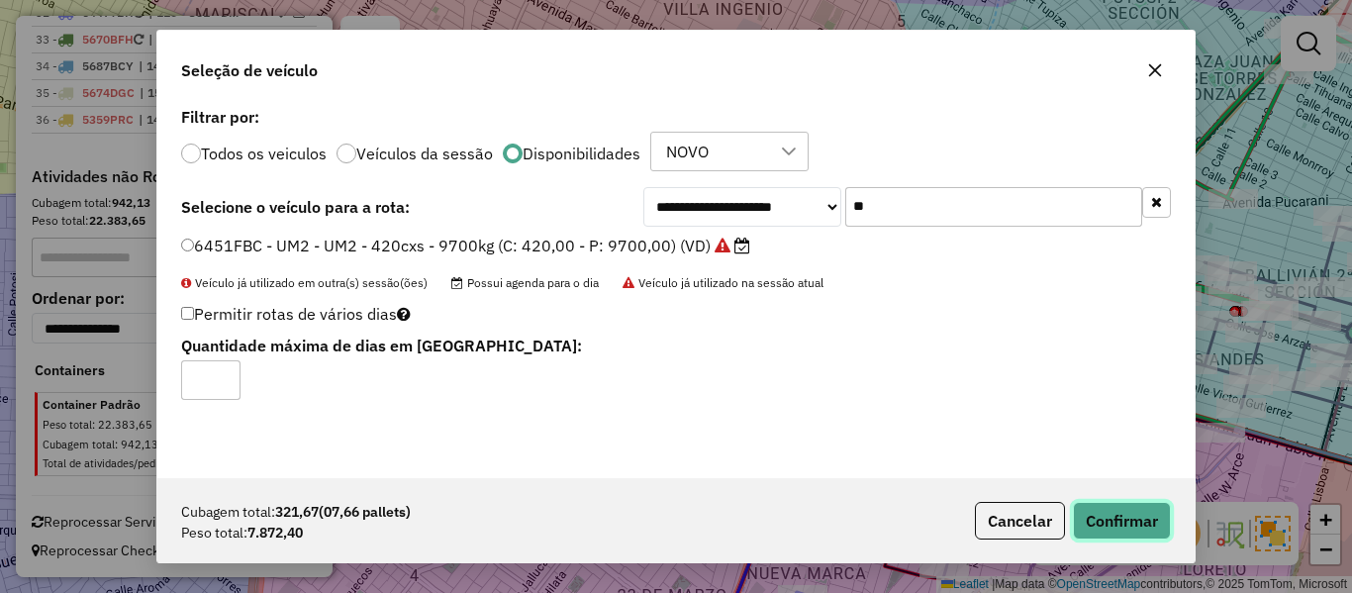
click at [1148, 528] on button "Confirmar" at bounding box center [1122, 521] width 98 height 38
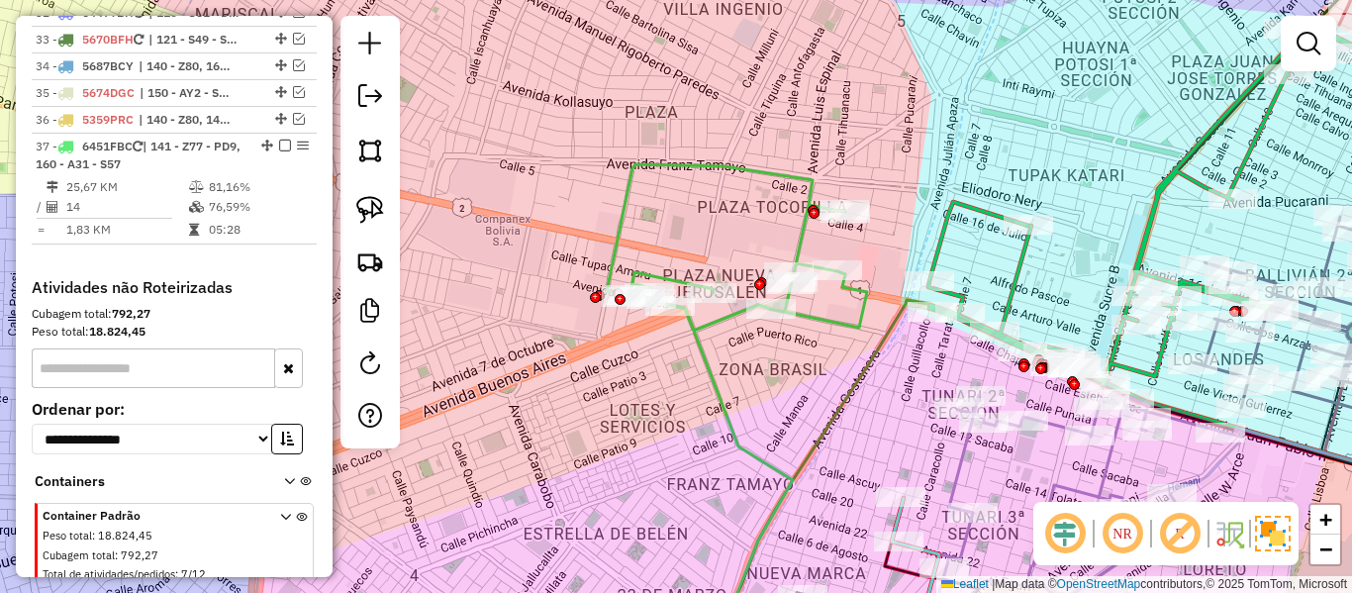
scroll to position [3608, 0]
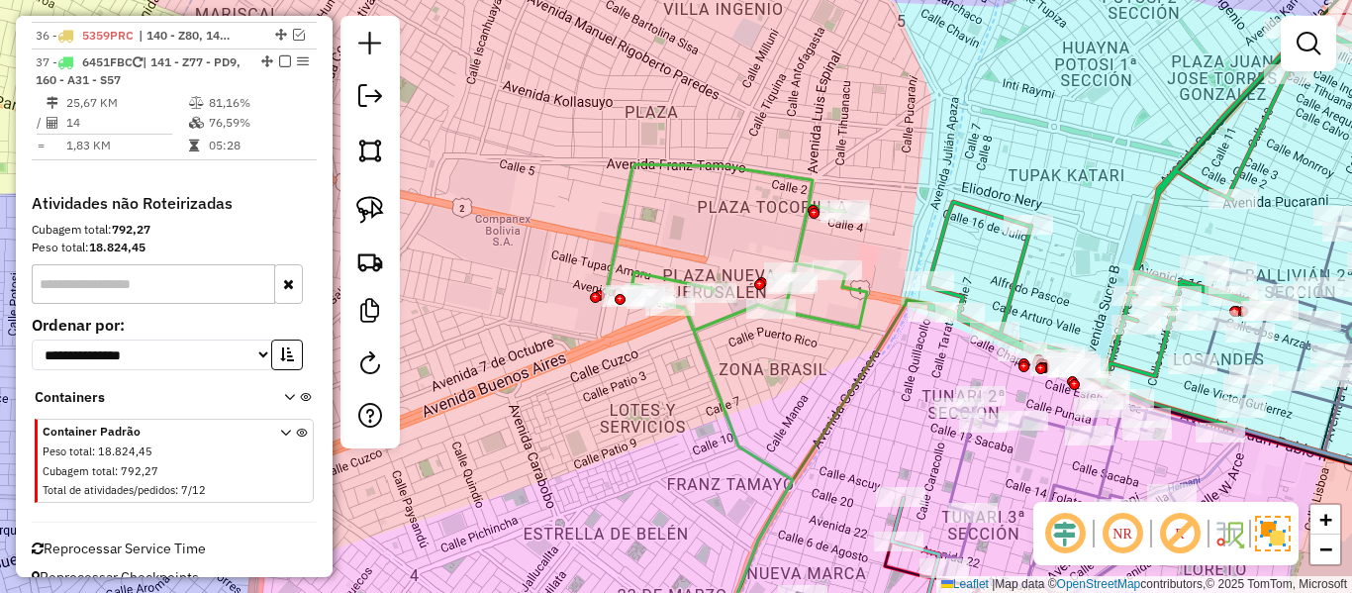
click at [662, 276] on icon at bounding box center [737, 247] width 260 height 166
select select "**********"
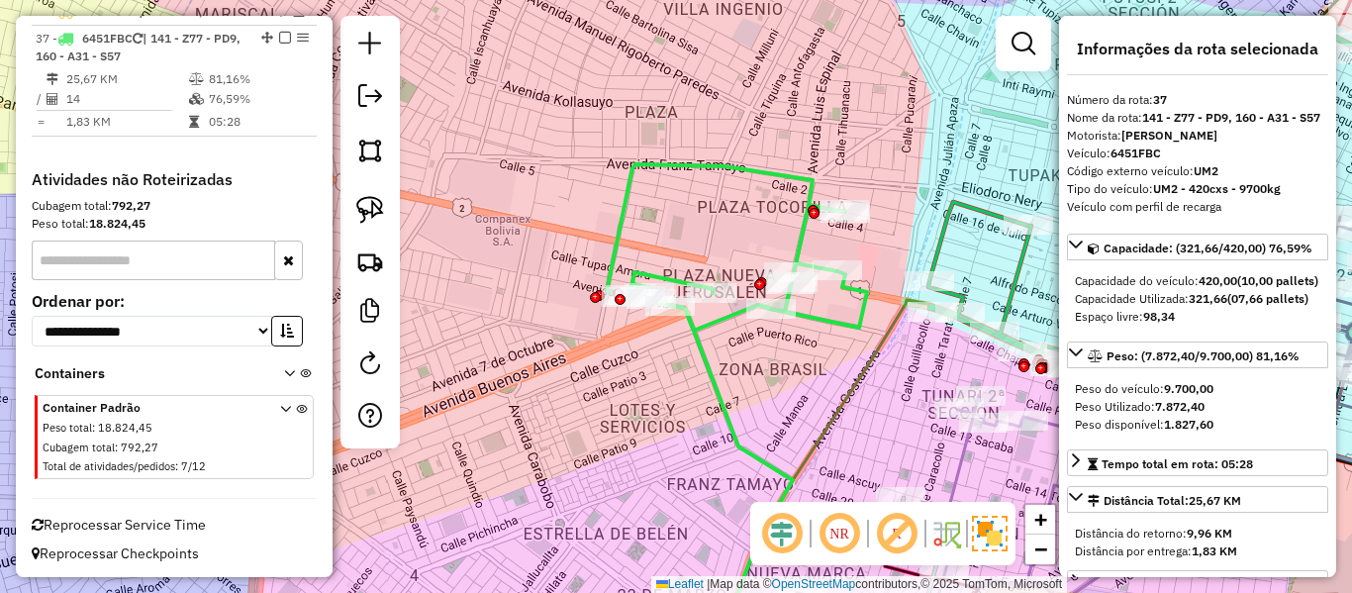
scroll to position [3635, 0]
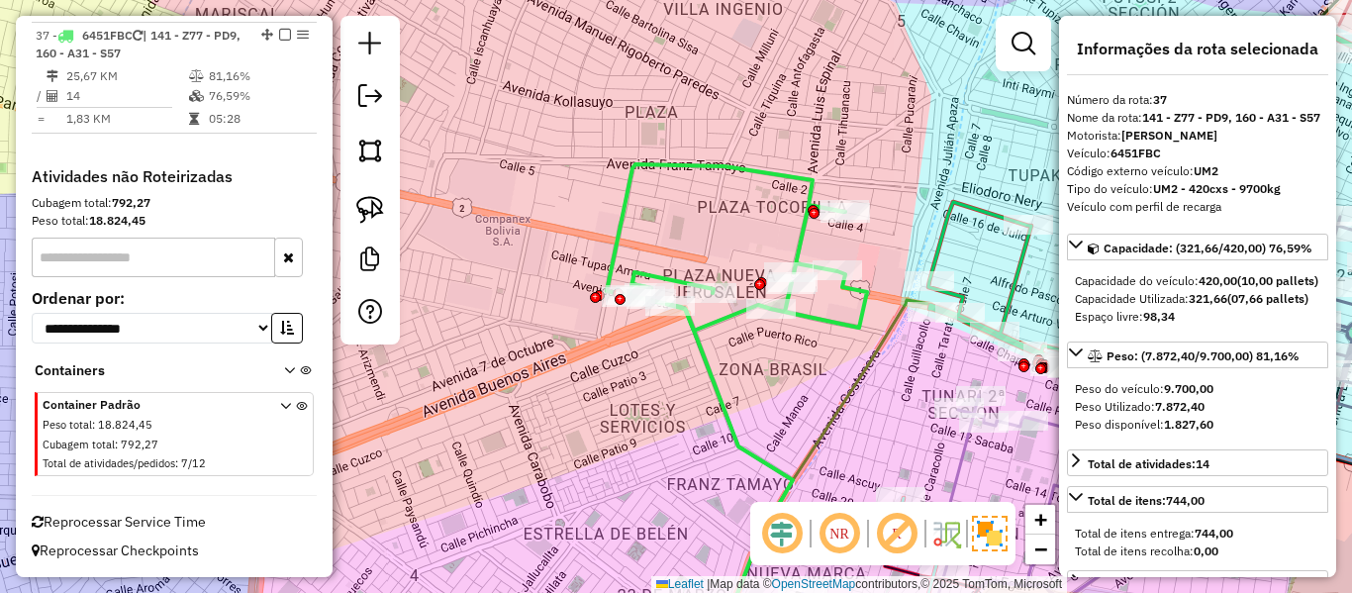
drag, startPoint x: 802, startPoint y: 354, endPoint x: 639, endPoint y: 374, distance: 164.5
click at [639, 374] on div "Rota 37 - Placa 6451FBC 0000066023 - MAY. EGBERTO MA Rota 37 - Placa 6451FBC 00…" at bounding box center [676, 296] width 1352 height 593
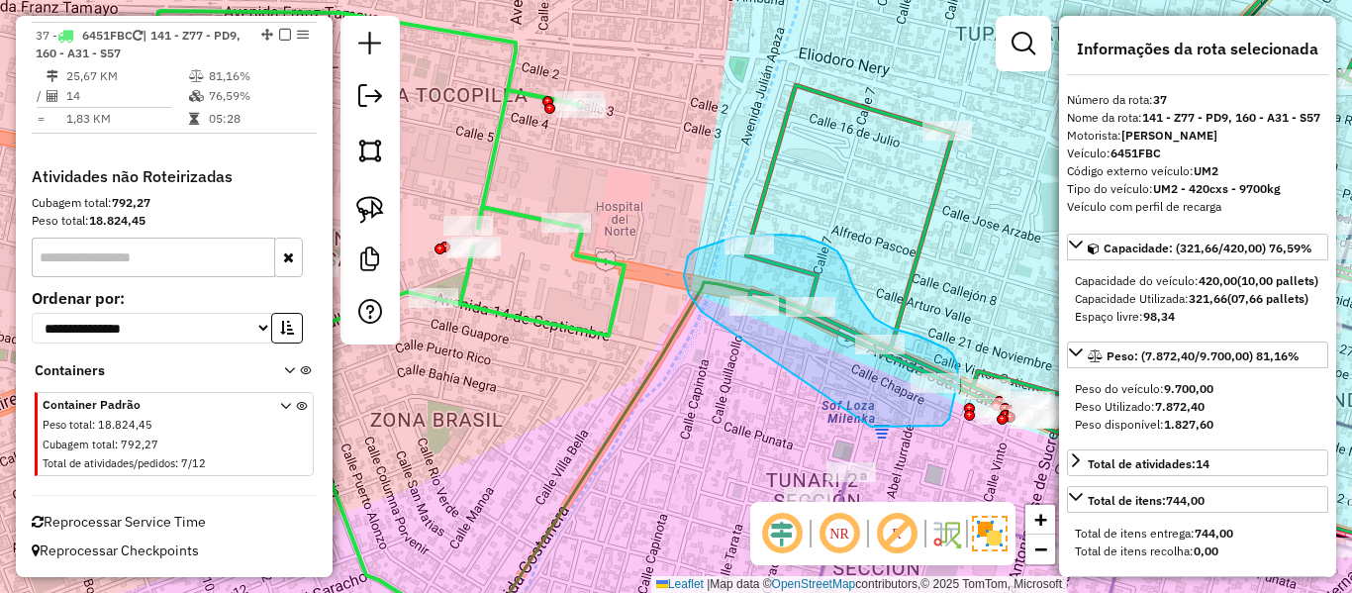
drag, startPoint x: 693, startPoint y: 299, endPoint x: 871, endPoint y: 427, distance: 219.2
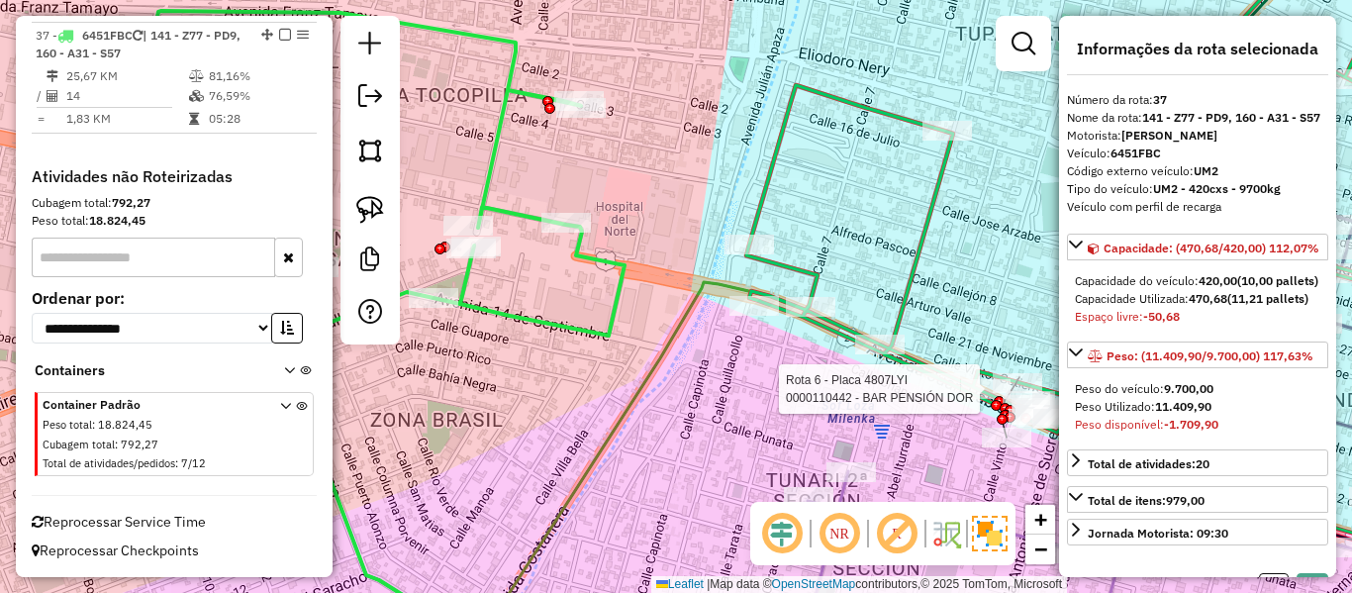
select select "**********"
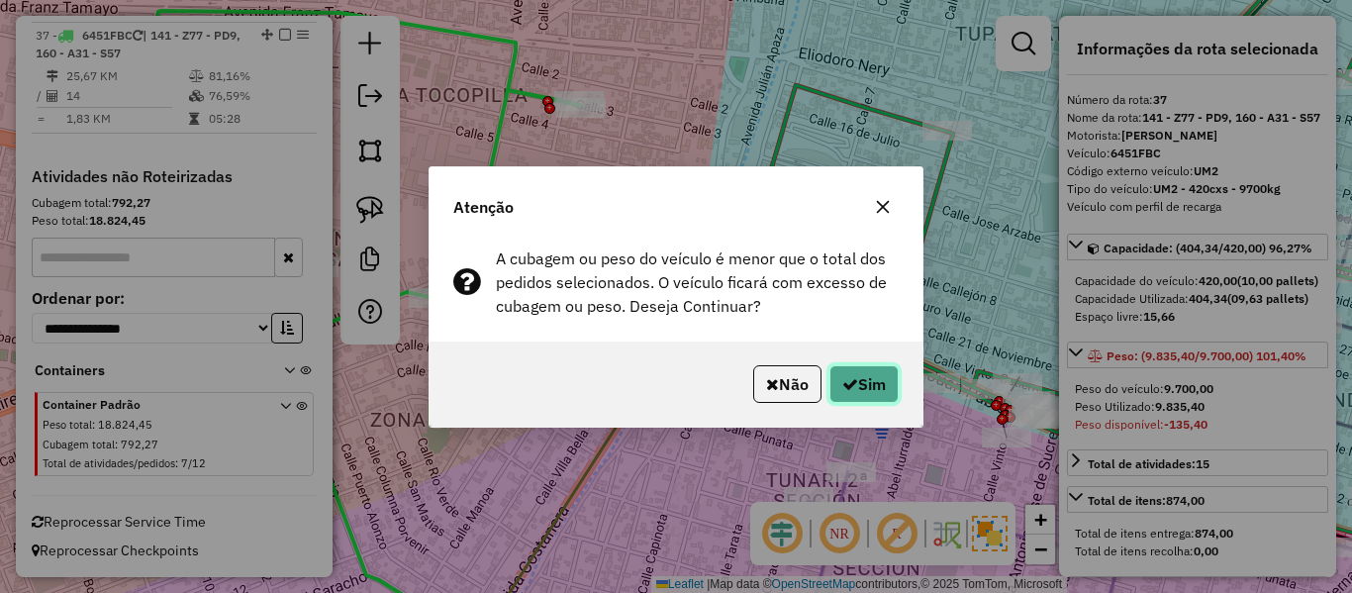
click at [858, 387] on button "Sim" at bounding box center [864, 384] width 69 height 38
select select "**********"
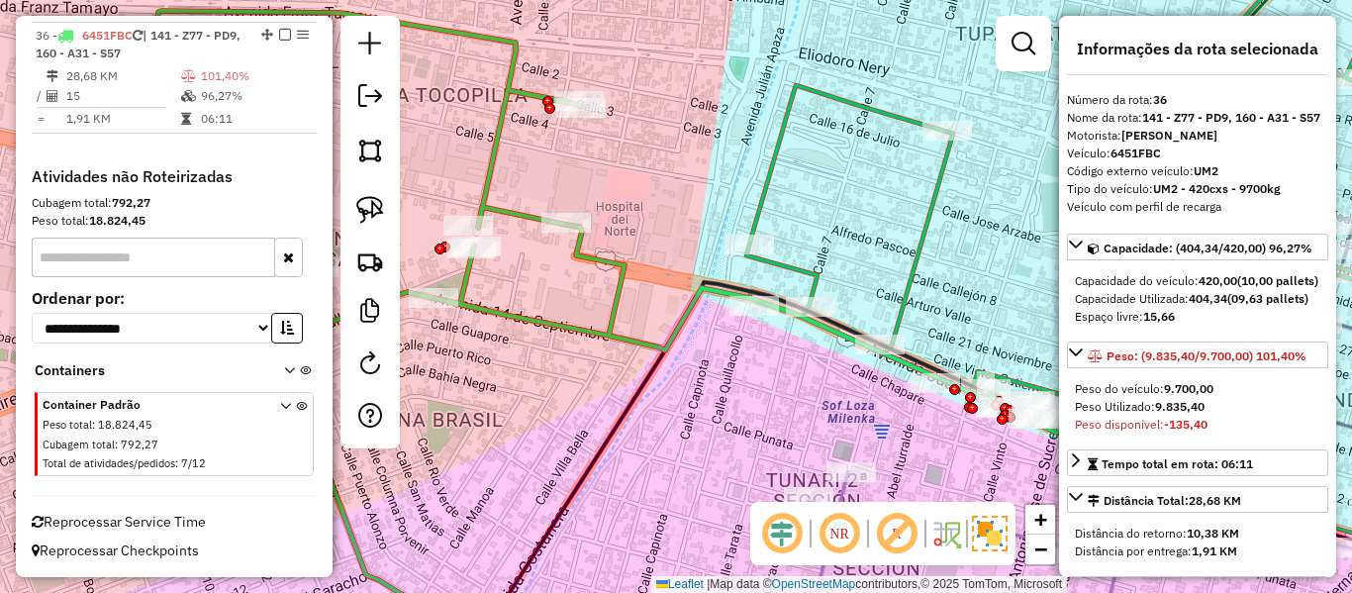
scroll to position [3542, 0]
click at [371, 366] on em at bounding box center [370, 363] width 24 height 24
select select "*"
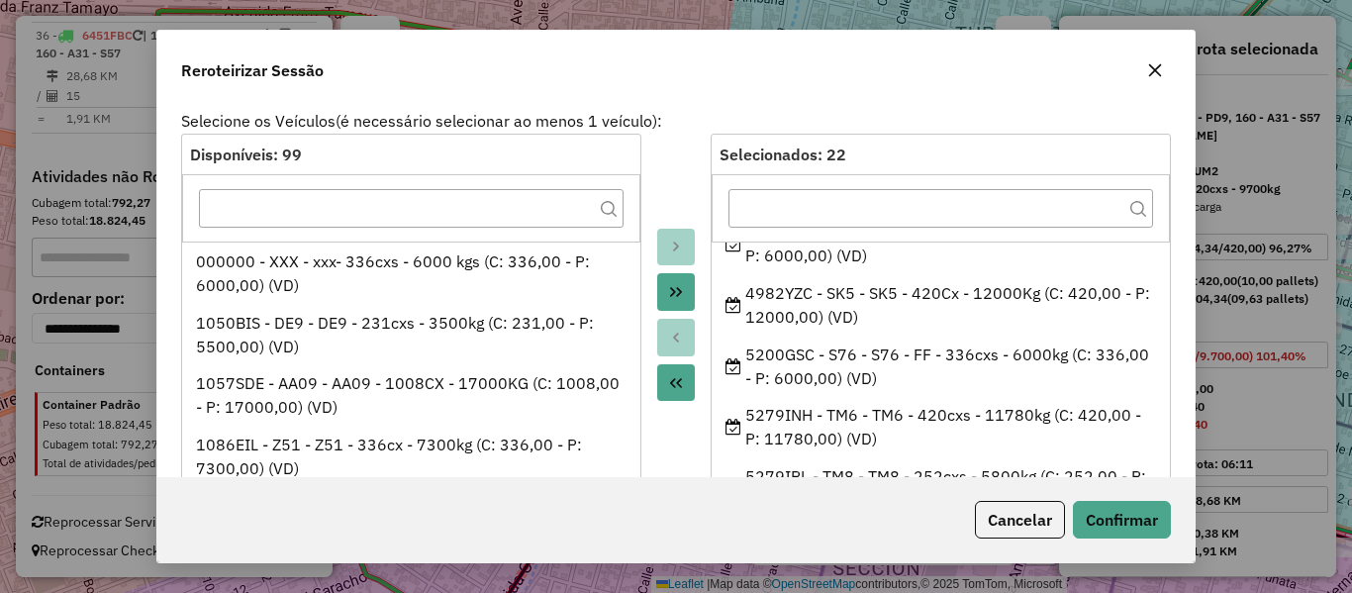
scroll to position [495, 0]
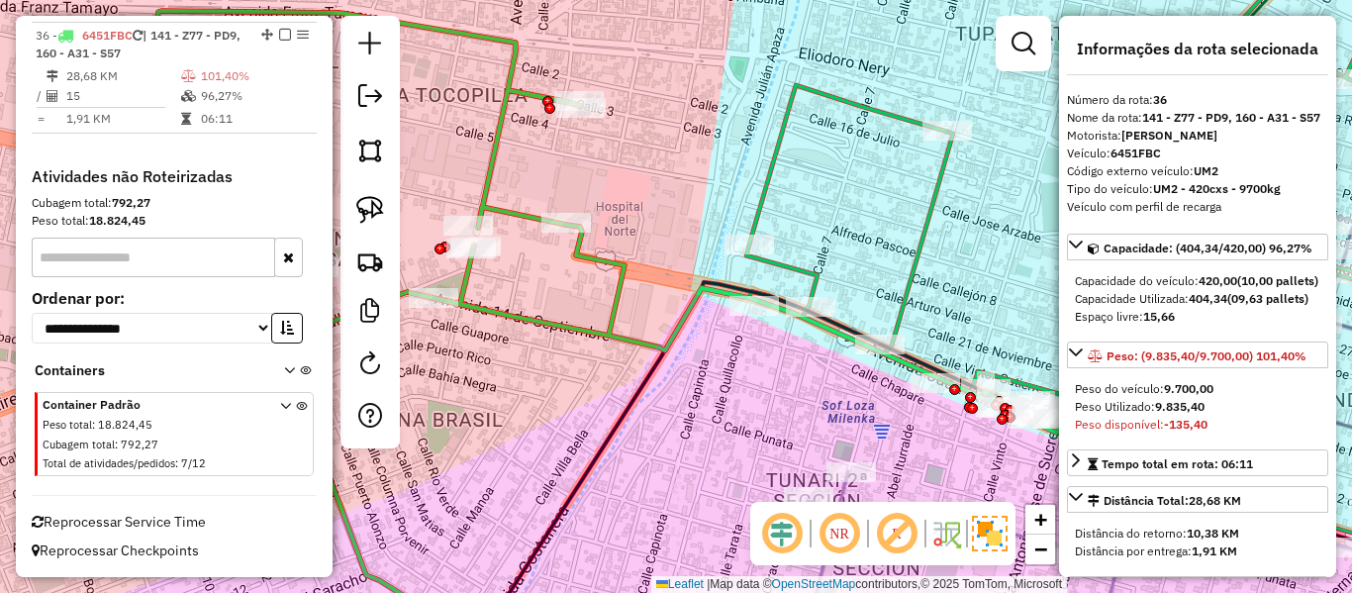
click at [626, 275] on icon at bounding box center [582, 222] width 957 height 422
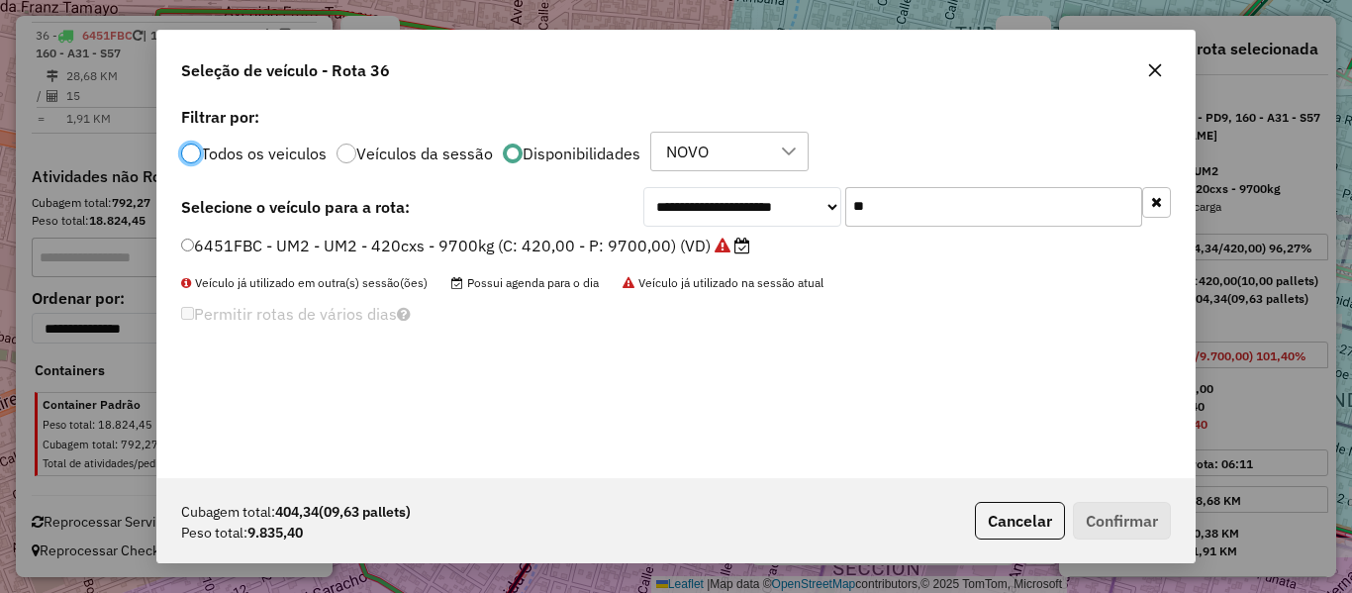
scroll to position [11, 6]
drag, startPoint x: 850, startPoint y: 198, endPoint x: 899, endPoint y: 203, distance: 48.8
click at [850, 198] on input "**" at bounding box center [993, 207] width 297 height 40
click at [907, 205] on input "**" at bounding box center [993, 207] width 297 height 40
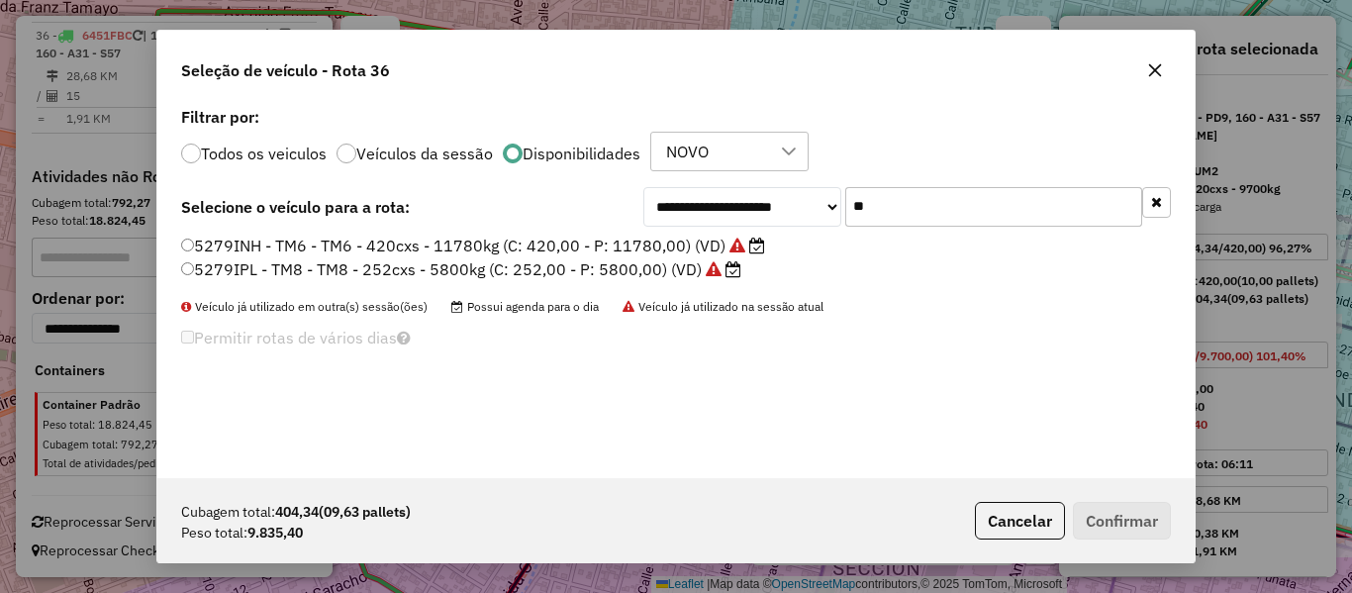
type input "**"
click at [659, 247] on label "5279INH - TM6 - TM6 - 420cxs - 11780kg (C: 420,00 - P: 11780,00) (VD)" at bounding box center [473, 246] width 584 height 24
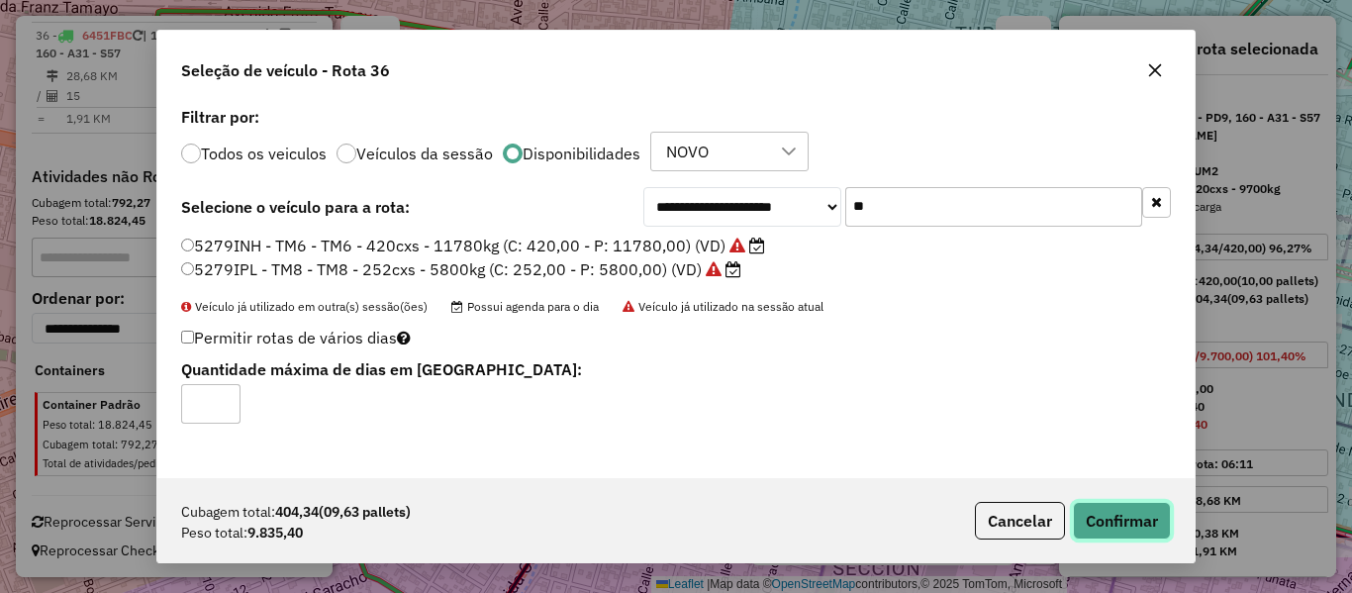
click at [1100, 512] on button "Confirmar" at bounding box center [1122, 521] width 98 height 38
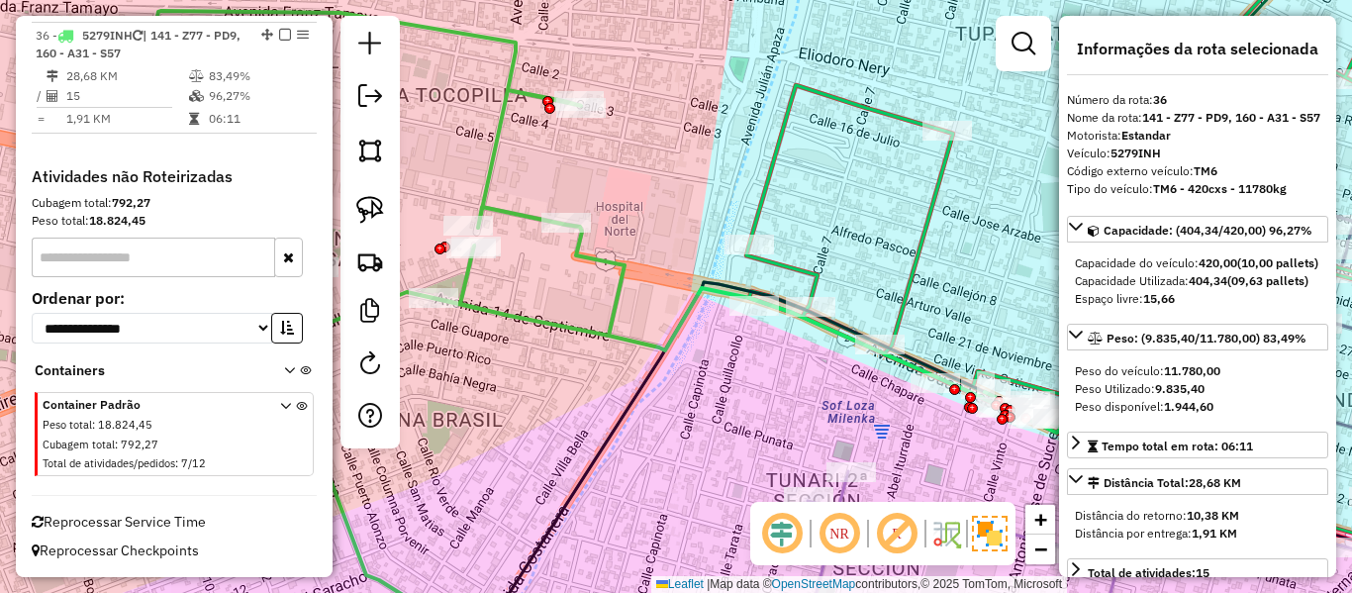
click at [615, 261] on icon at bounding box center [582, 222] width 957 height 422
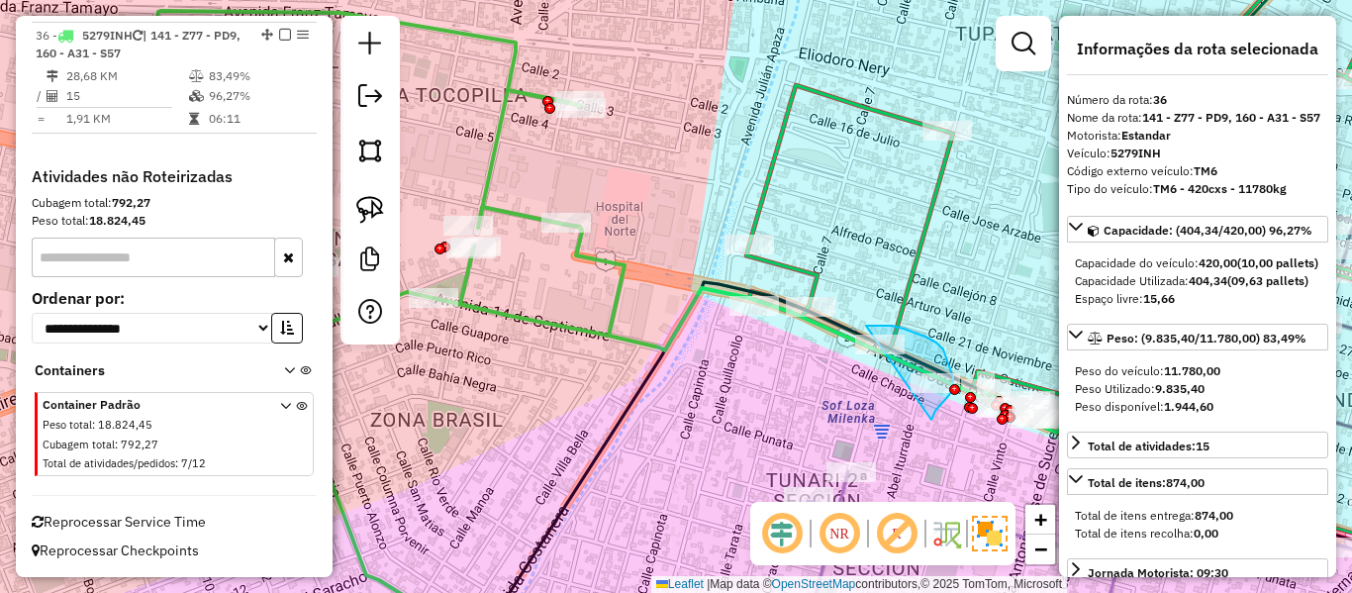
drag, startPoint x: 933, startPoint y: 417, endPoint x: 831, endPoint y: 386, distance: 106.5
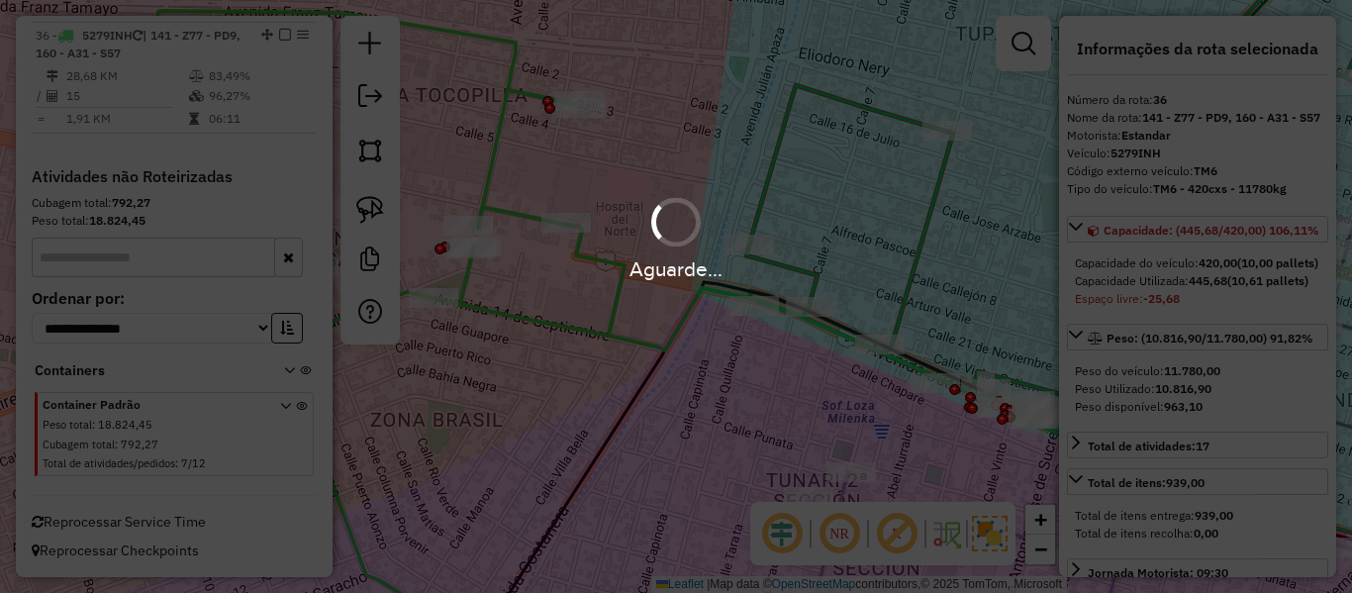
select select "**********"
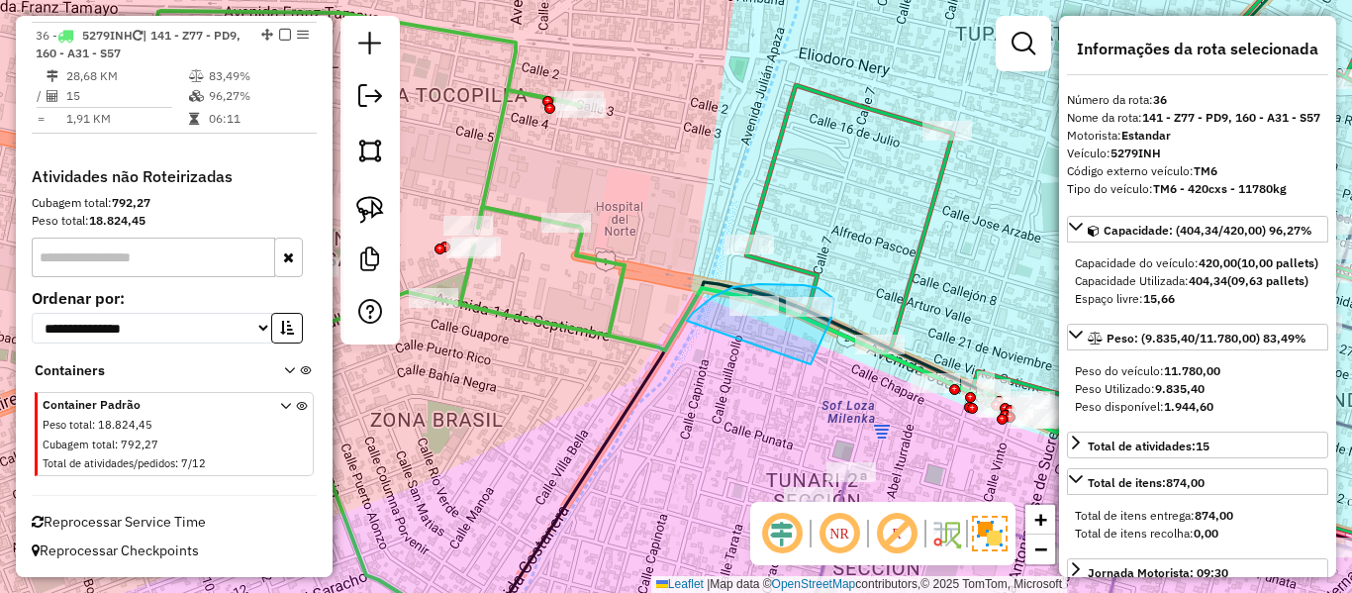
drag, startPoint x: 818, startPoint y: 346, endPoint x: 706, endPoint y: 339, distance: 112.1
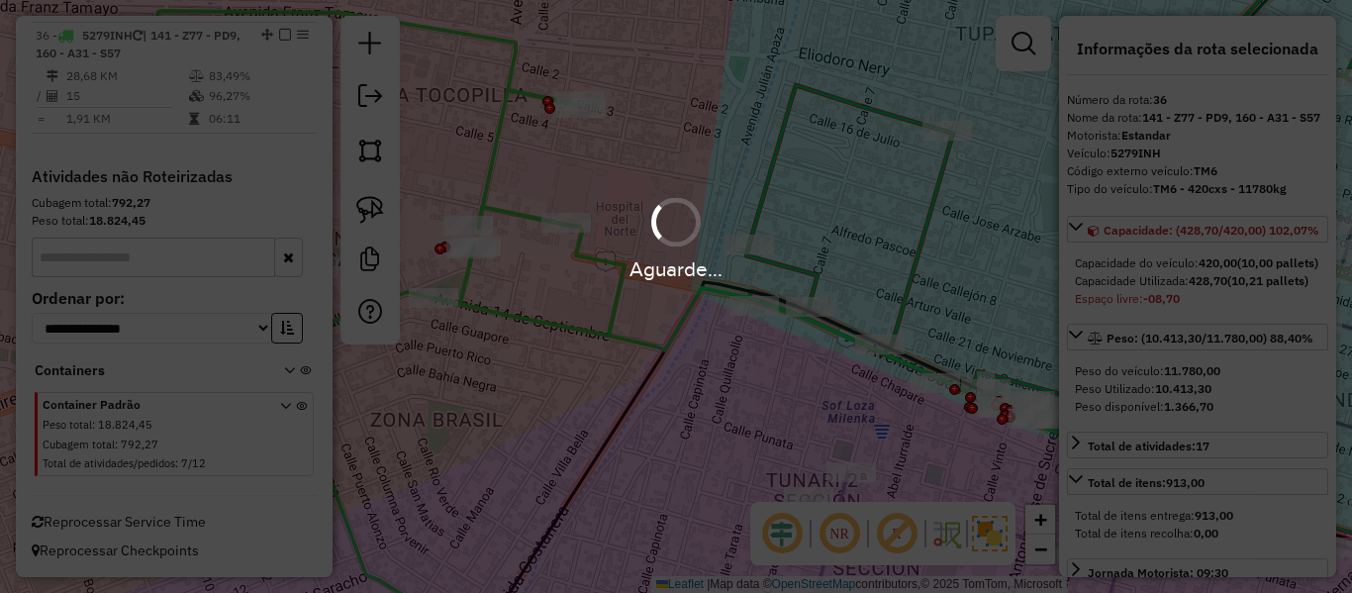
select select "**********"
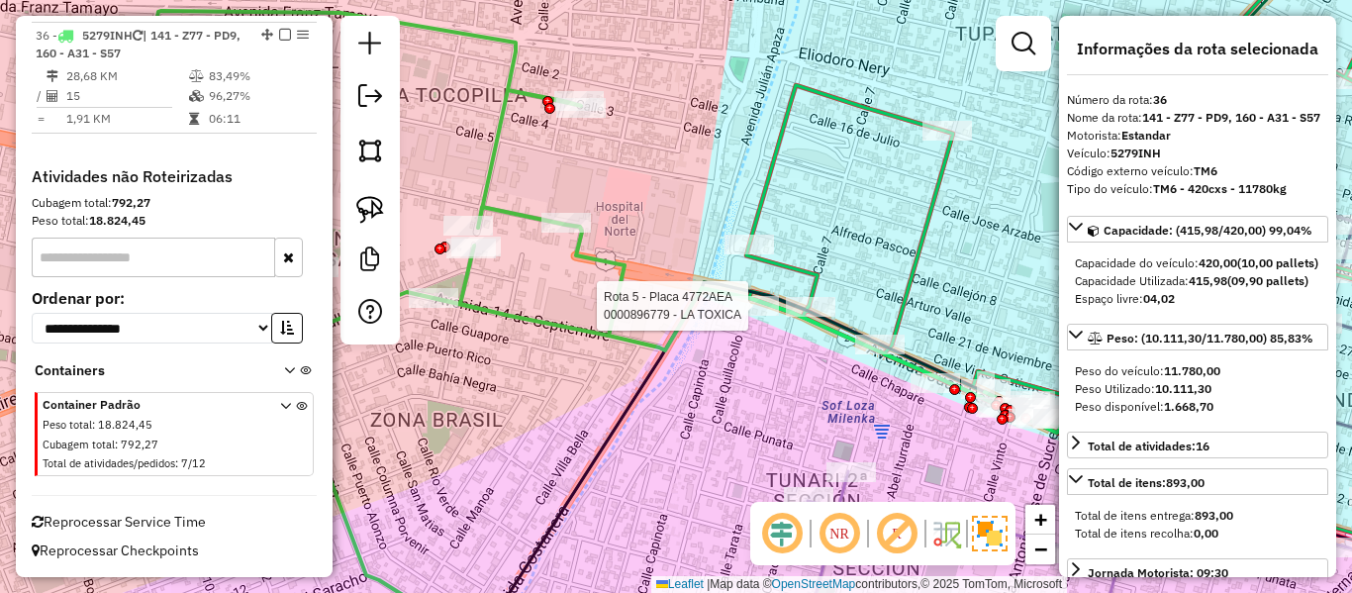
select select "**********"
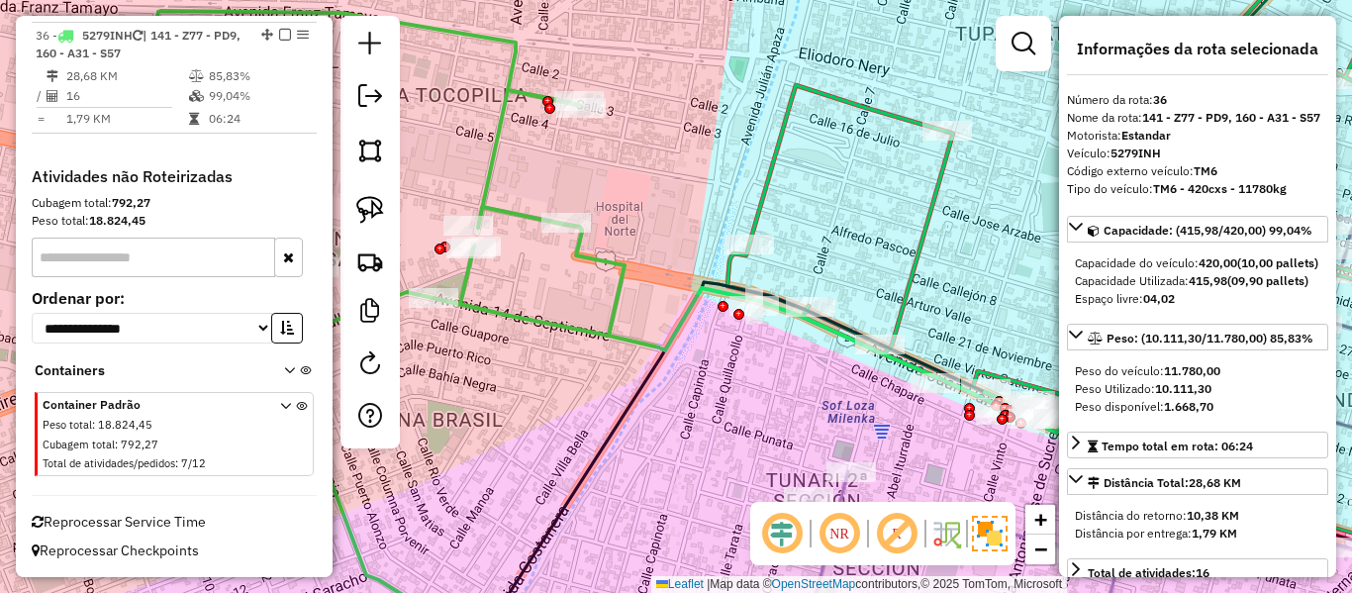
click at [279, 34] on em at bounding box center [285, 35] width 12 height 12
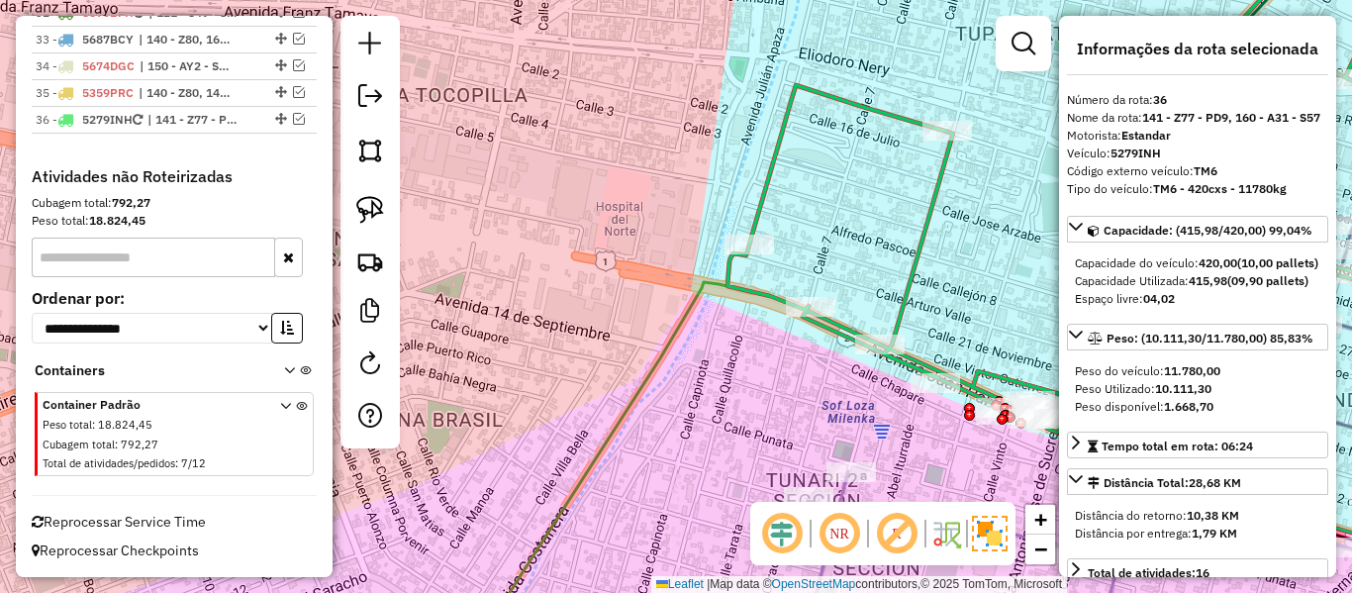
scroll to position [3458, 0]
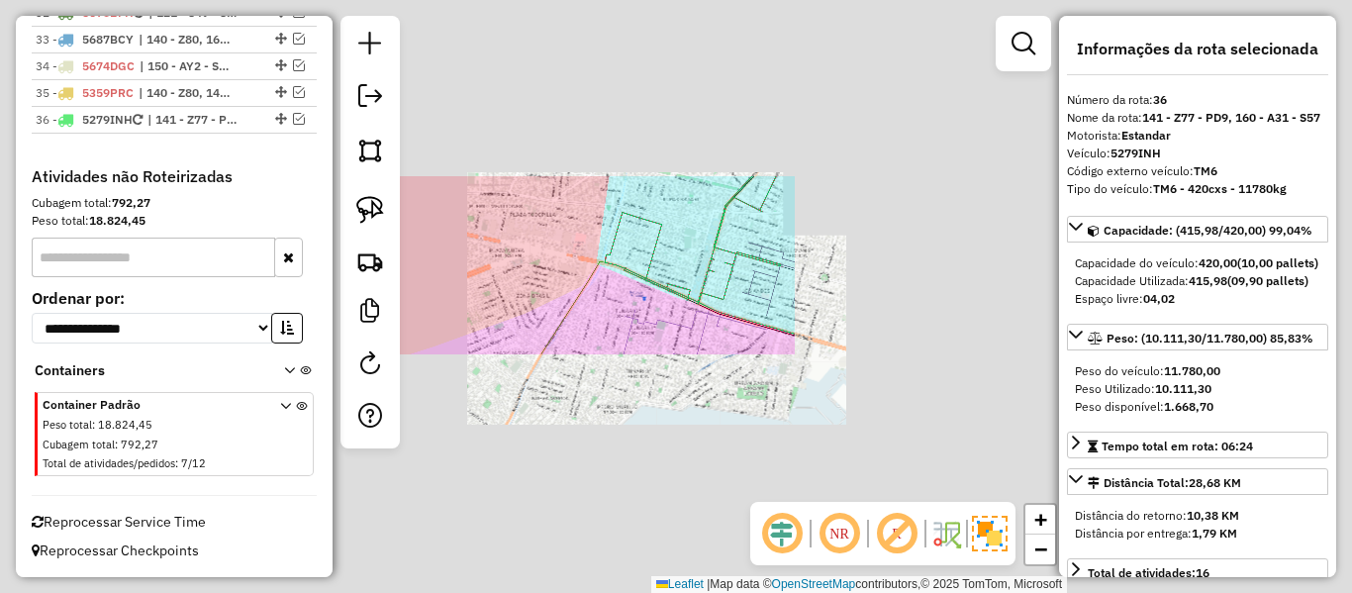
click at [575, 286] on div "Janela de atendimento Grade de atendimento Capacidade Transportadoras Veículos …" at bounding box center [676, 296] width 1352 height 593
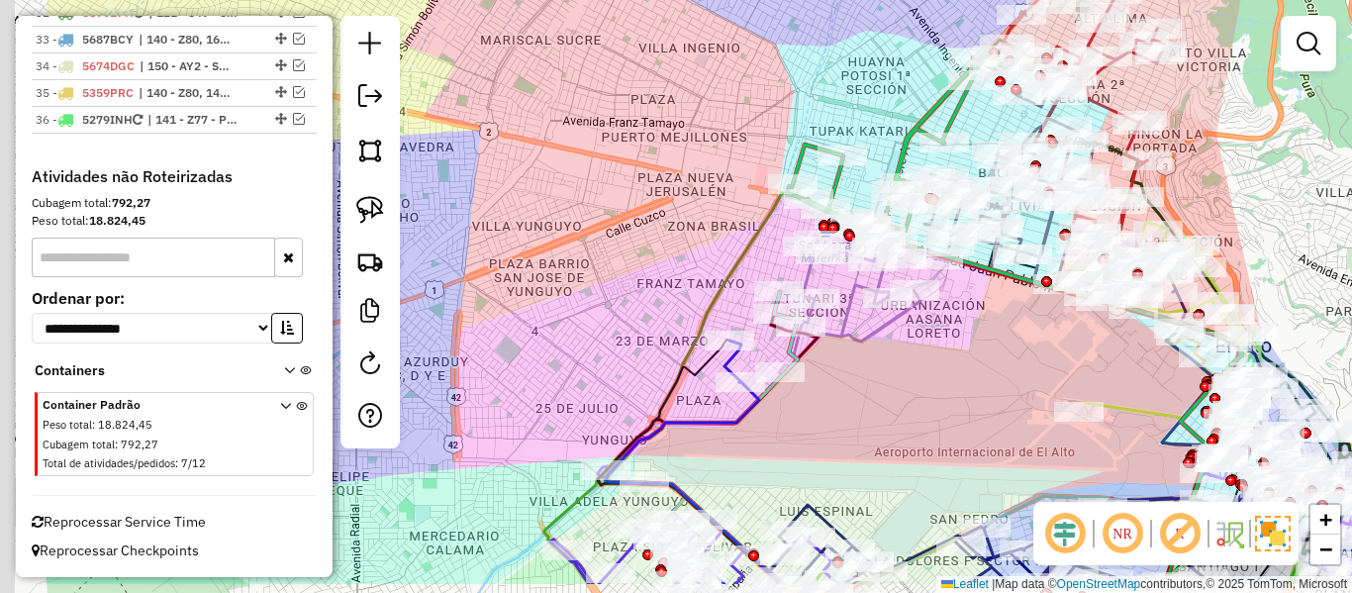
drag, startPoint x: 541, startPoint y: 303, endPoint x: 733, endPoint y: 232, distance: 204.9
click at [733, 232] on div "Janela de atendimento Grade de atendimento Capacidade Transportadoras Veículos …" at bounding box center [676, 296] width 1352 height 593
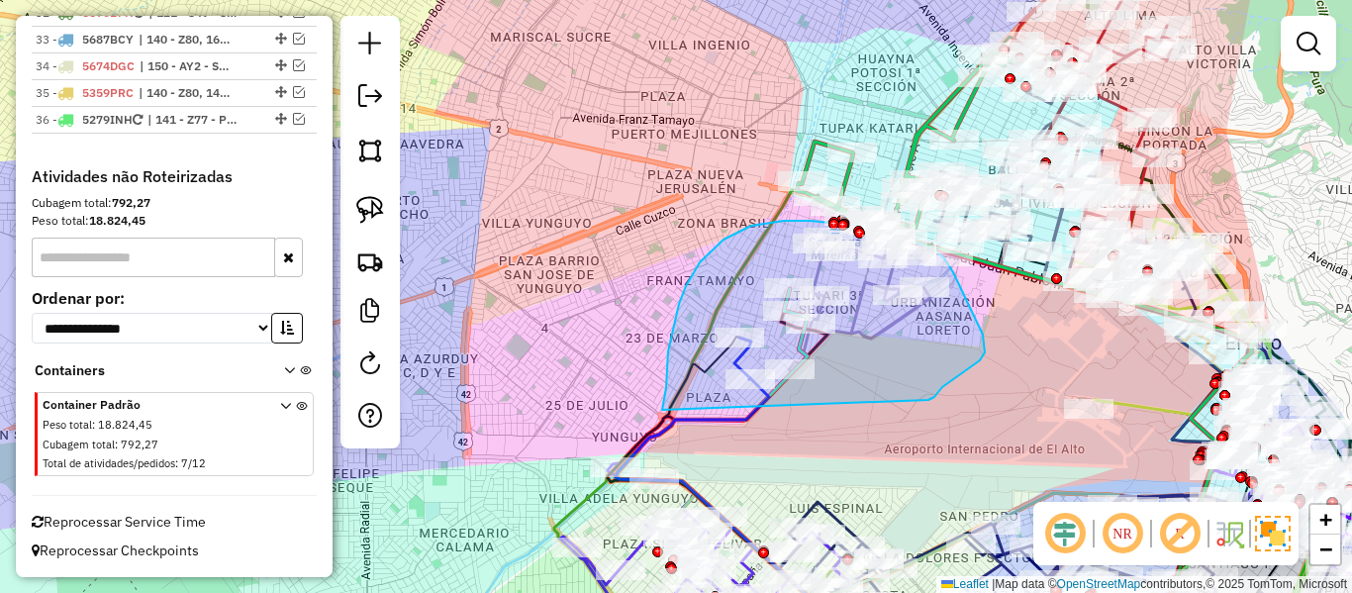
drag, startPoint x: 929, startPoint y: 400, endPoint x: 673, endPoint y: 434, distance: 257.6
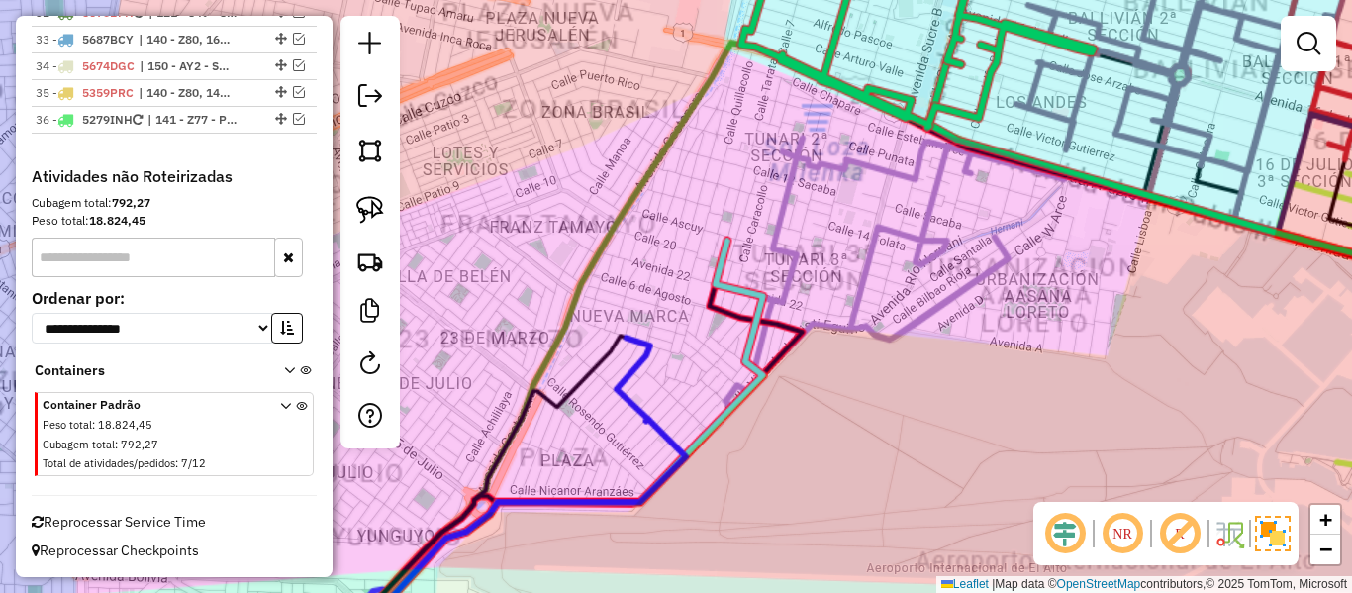
click at [891, 363] on div "Janela de atendimento Grade de atendimento Capacidade Transportadoras Veículos …" at bounding box center [676, 296] width 1352 height 593
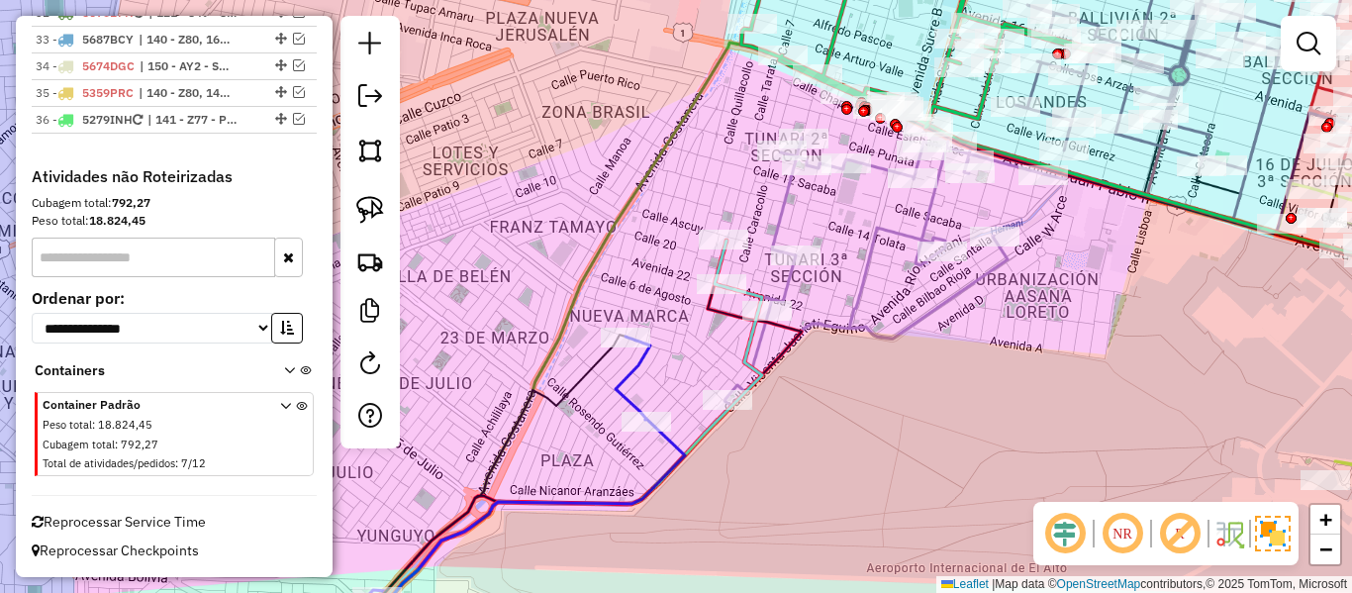
click at [894, 330] on icon at bounding box center [883, 272] width 324 height 268
select select "**********"
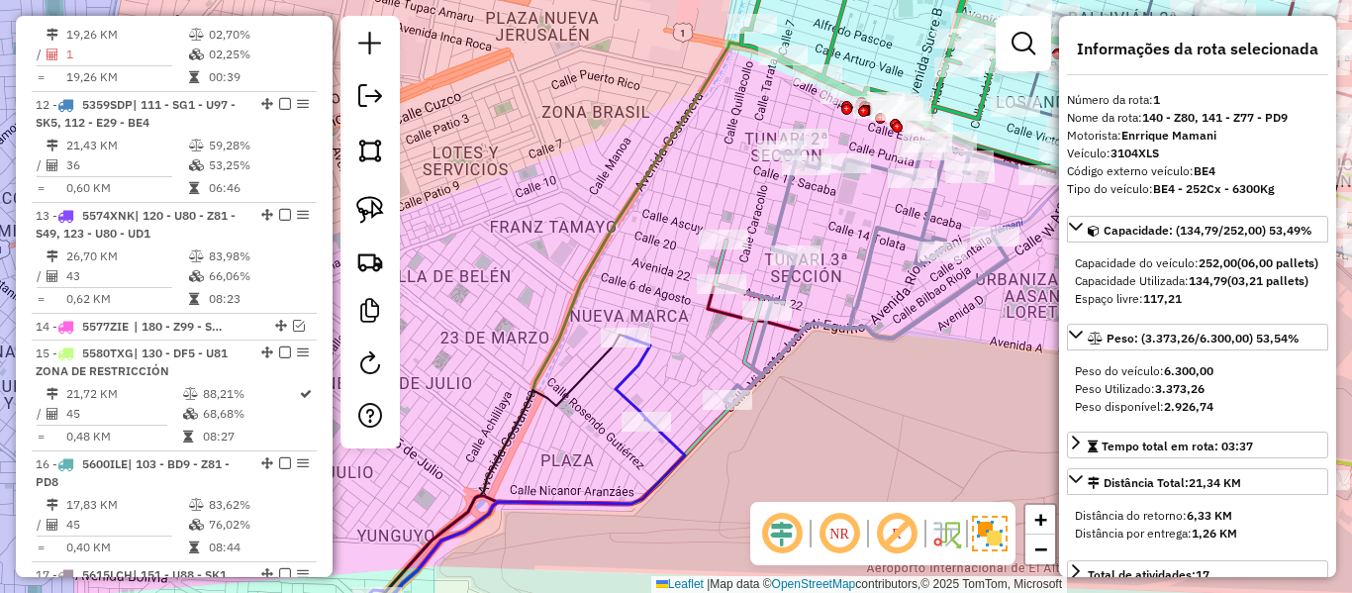
scroll to position [780, 0]
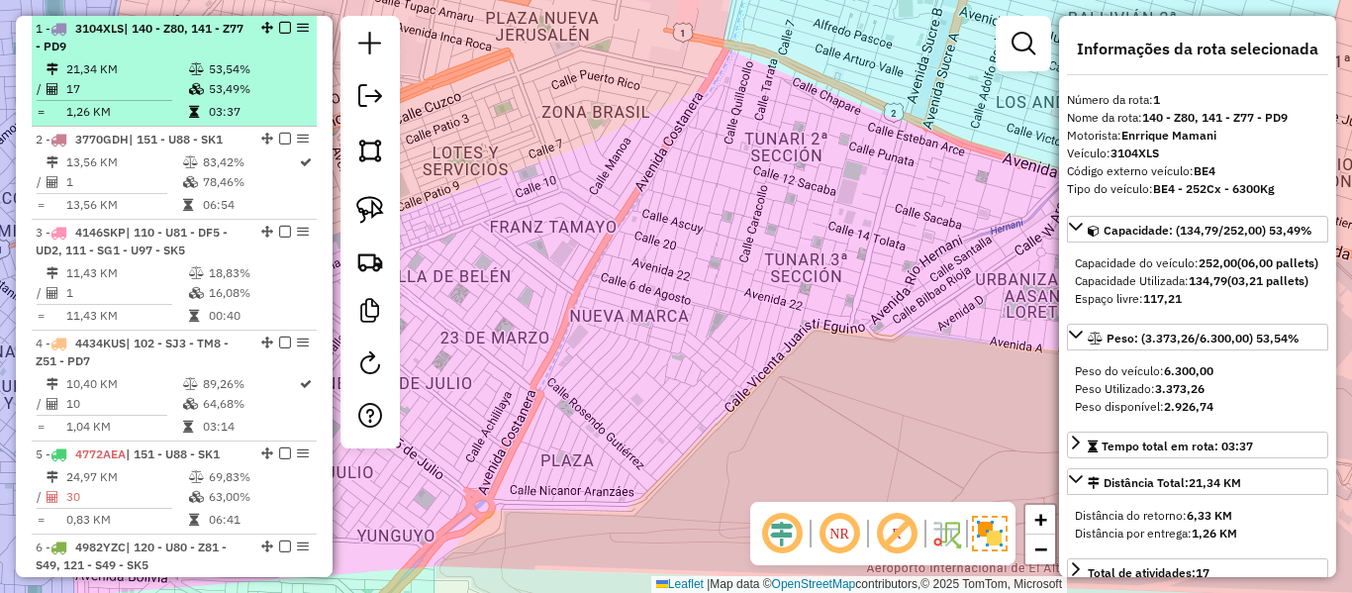
click at [237, 94] on td "53,49%" at bounding box center [258, 89] width 100 height 20
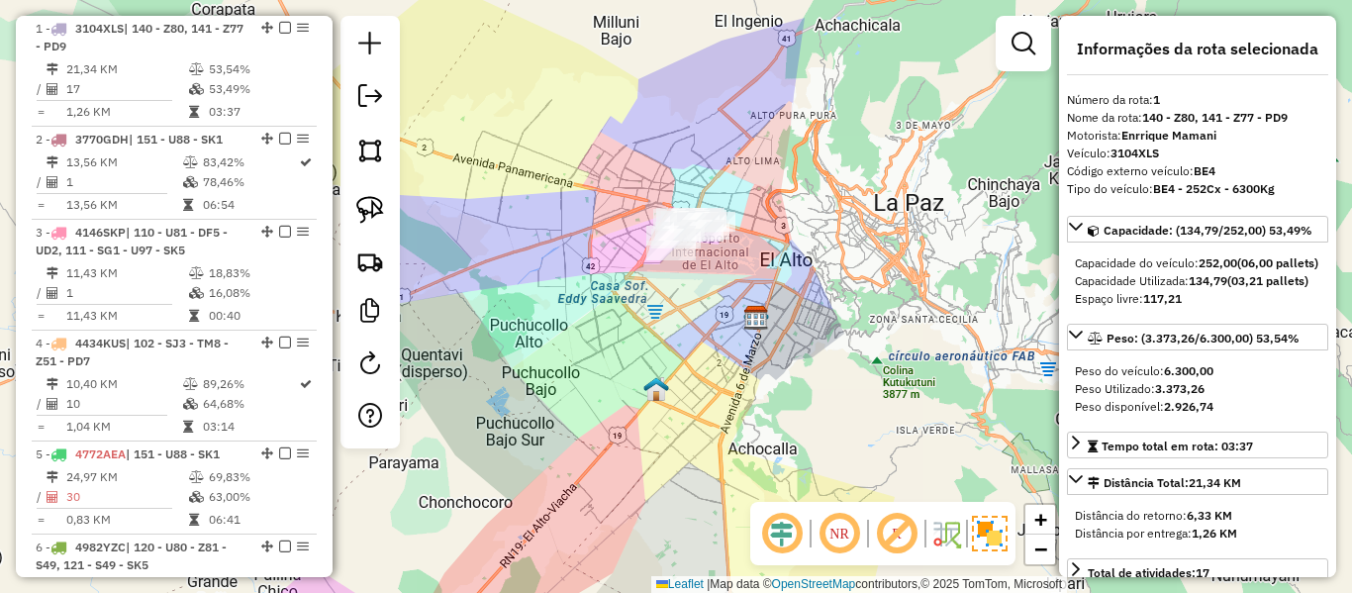
drag, startPoint x: 609, startPoint y: 236, endPoint x: 739, endPoint y: 264, distance: 132.8
click at [739, 264] on div "Janela de atendimento Grade de atendimento Capacidade Transportadoras Veículos …" at bounding box center [676, 296] width 1352 height 593
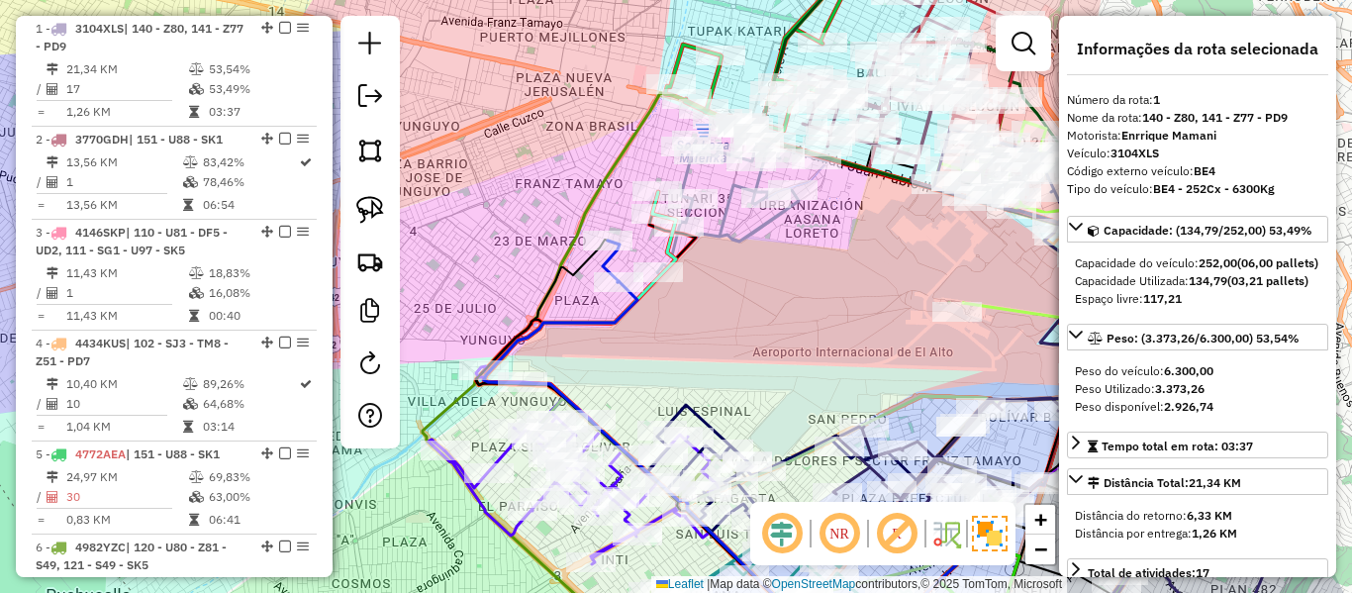
click at [725, 231] on icon at bounding box center [735, 208] width 161 height 135
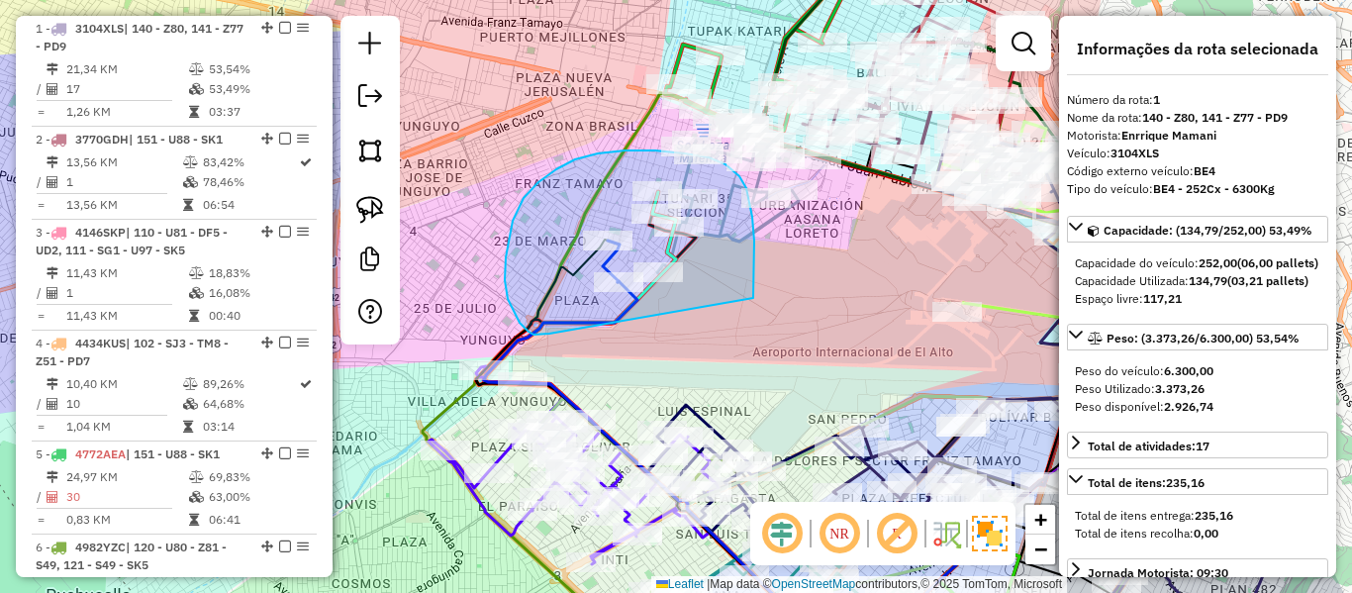
drag, startPoint x: 753, startPoint y: 298, endPoint x: 563, endPoint y: 328, distance: 192.4
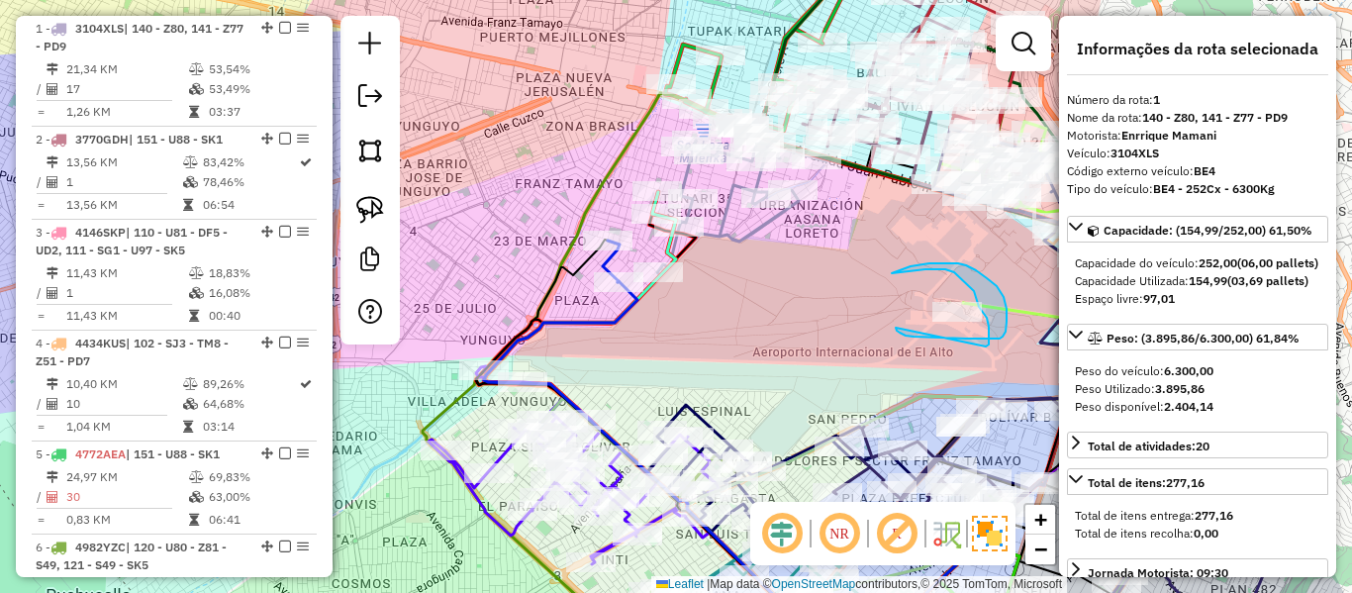
drag, startPoint x: 896, startPoint y: 328, endPoint x: 986, endPoint y: 346, distance: 92.0
select select "**********"
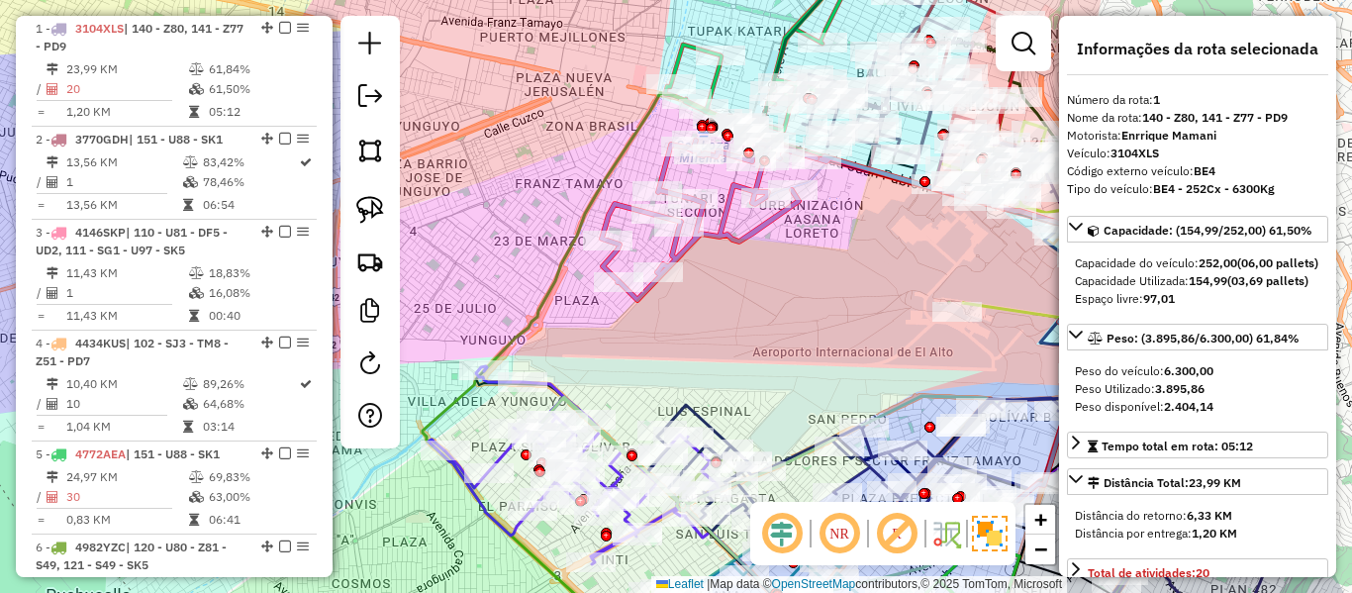
click at [734, 188] on icon at bounding box center [709, 220] width 215 height 159
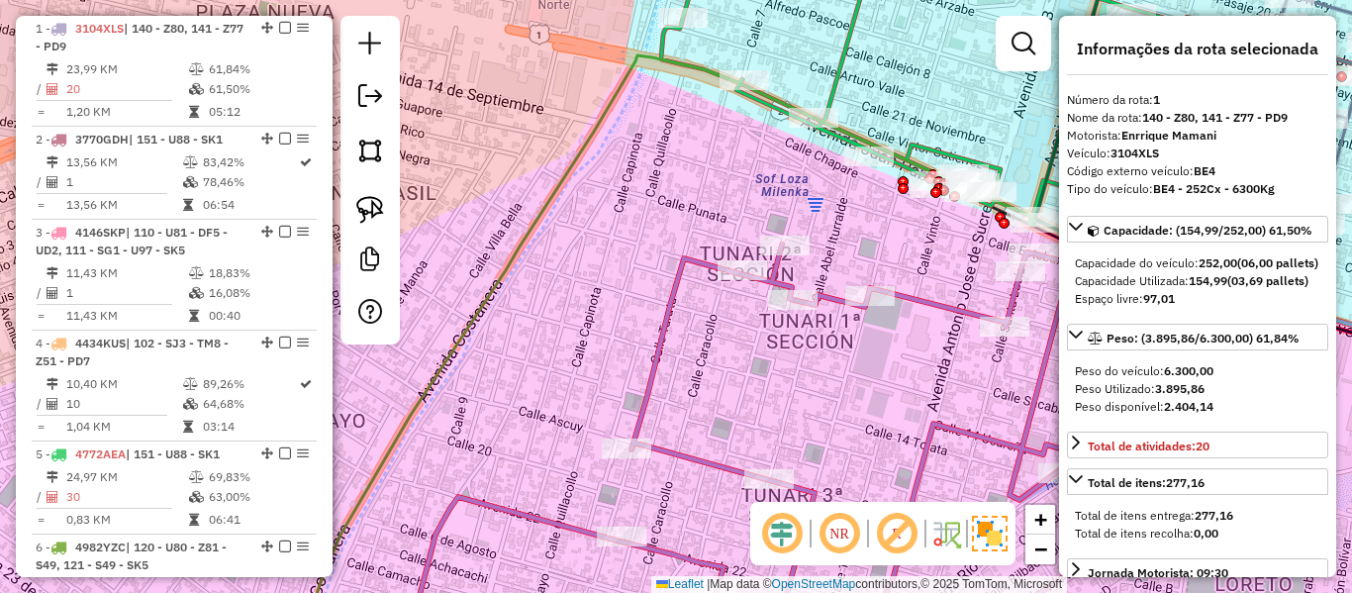
drag, startPoint x: 741, startPoint y: 161, endPoint x: 661, endPoint y: 295, distance: 155.9
click at [661, 295] on div "Janela de atendimento Grade de atendimento Capacidade Transportadoras Veículos …" at bounding box center [676, 296] width 1352 height 593
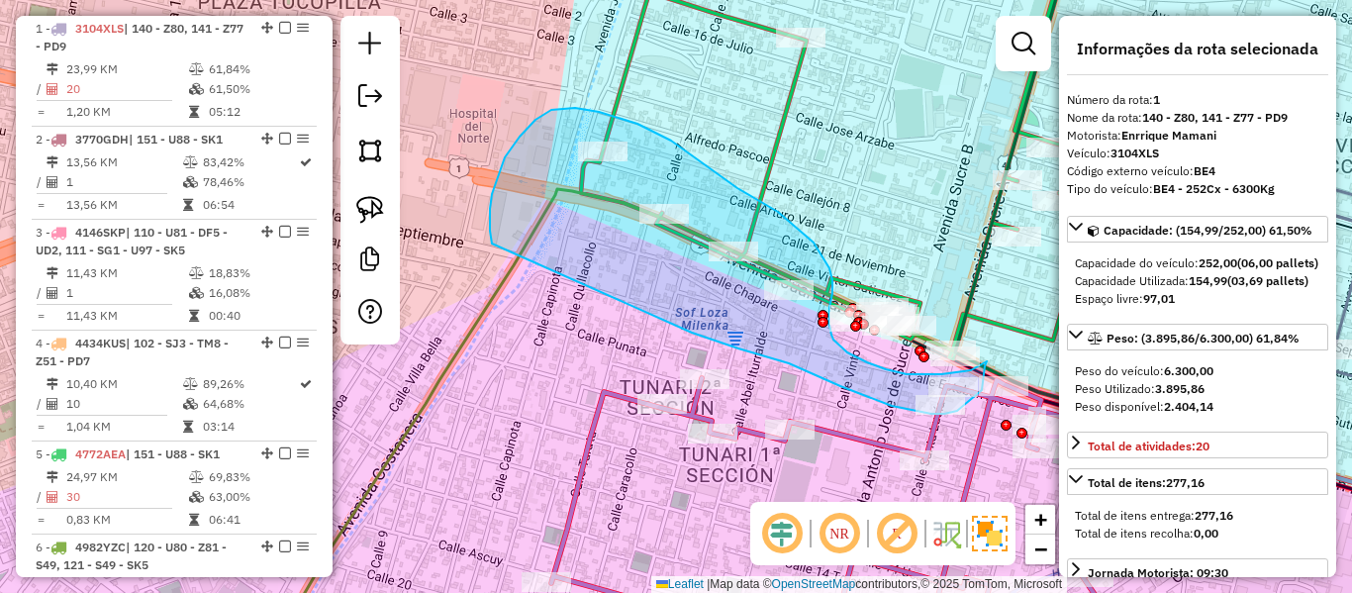
drag, startPoint x: 716, startPoint y: 341, endPoint x: 495, endPoint y: 261, distance: 234.5
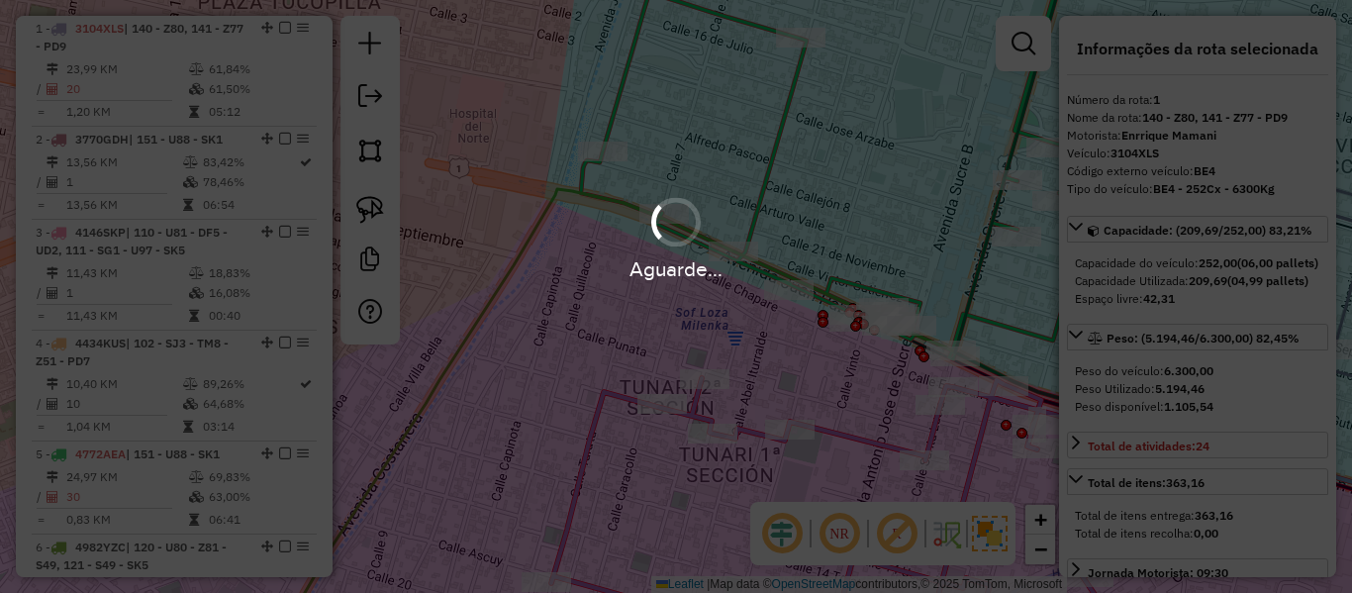
select select "**********"
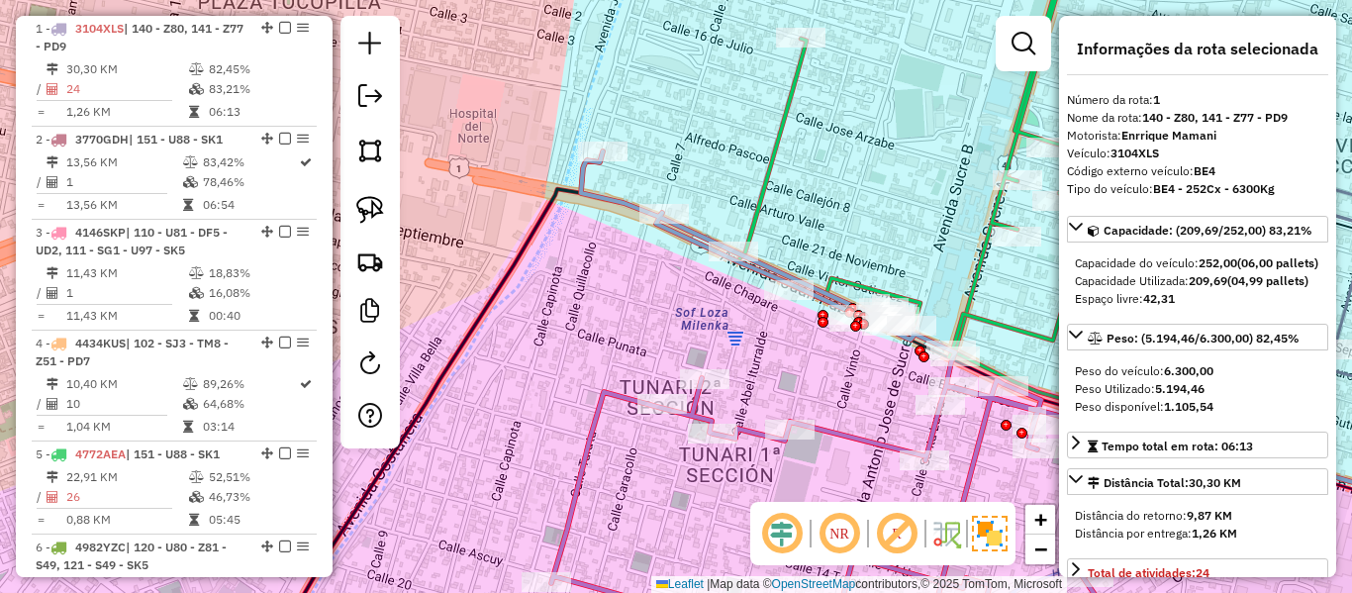
click at [865, 440] on icon at bounding box center [775, 401] width 823 height 501
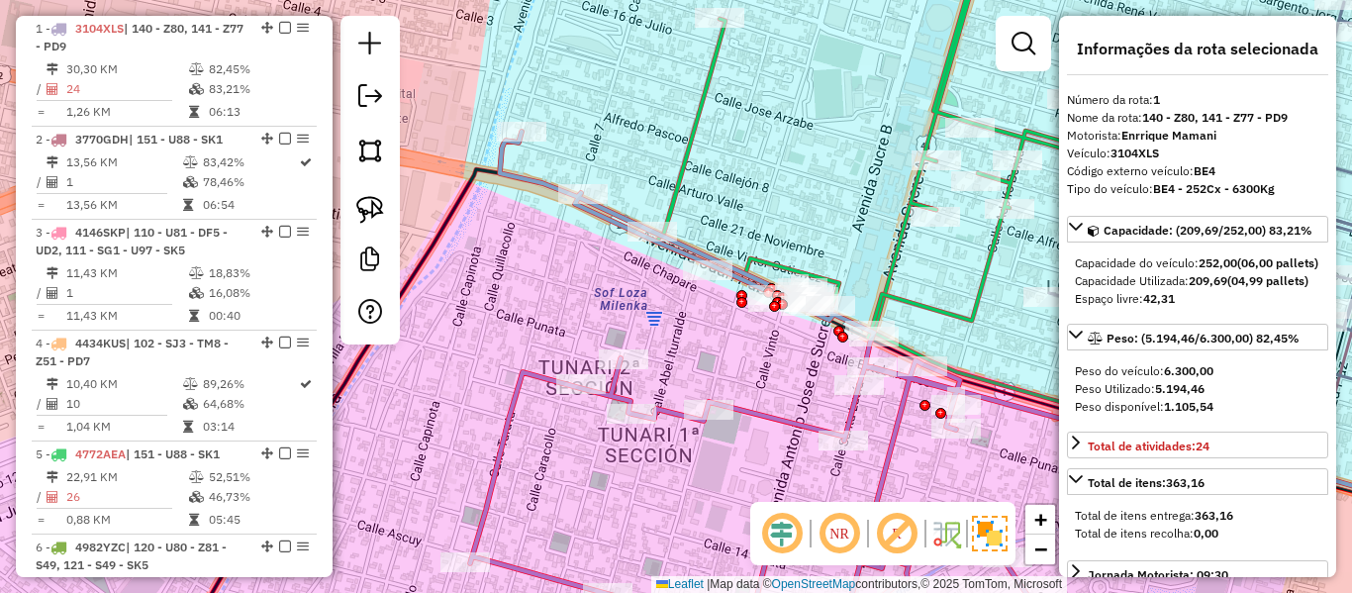
drag, startPoint x: 850, startPoint y: 403, endPoint x: 792, endPoint y: 392, distance: 59.4
click at [792, 392] on div "Janela de atendimento Grade de atendimento Capacidade Transportadoras Veículos …" at bounding box center [676, 296] width 1352 height 593
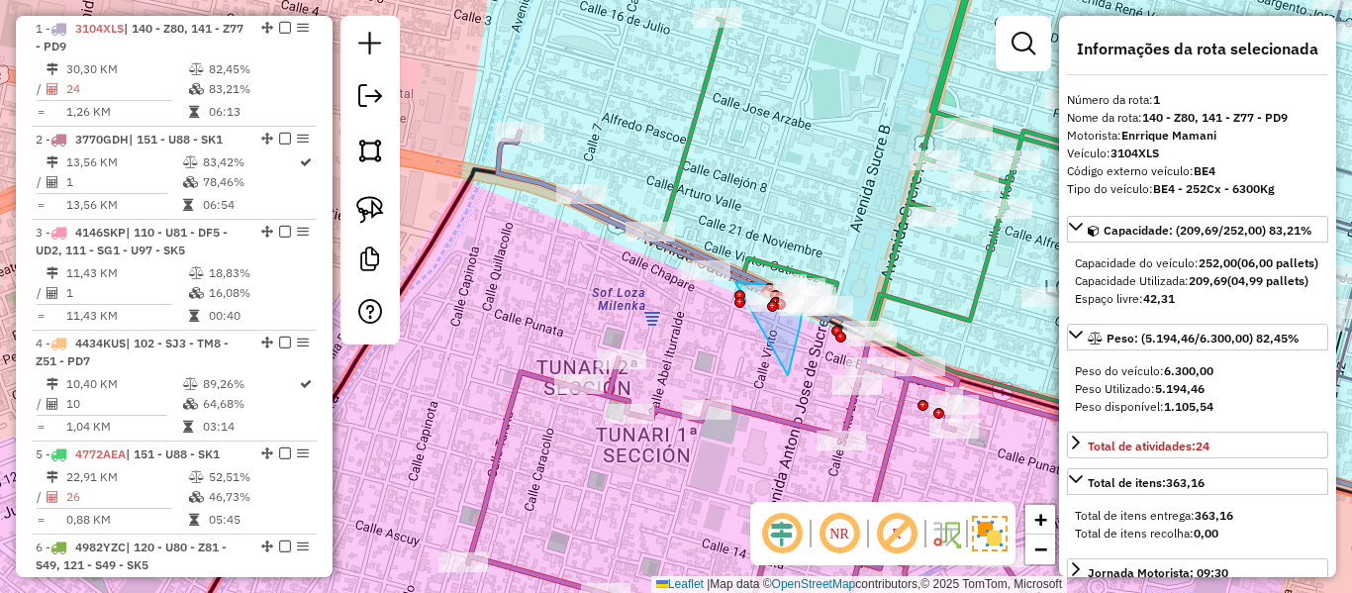
drag, startPoint x: 788, startPoint y: 375, endPoint x: 719, endPoint y: 287, distance: 112.1
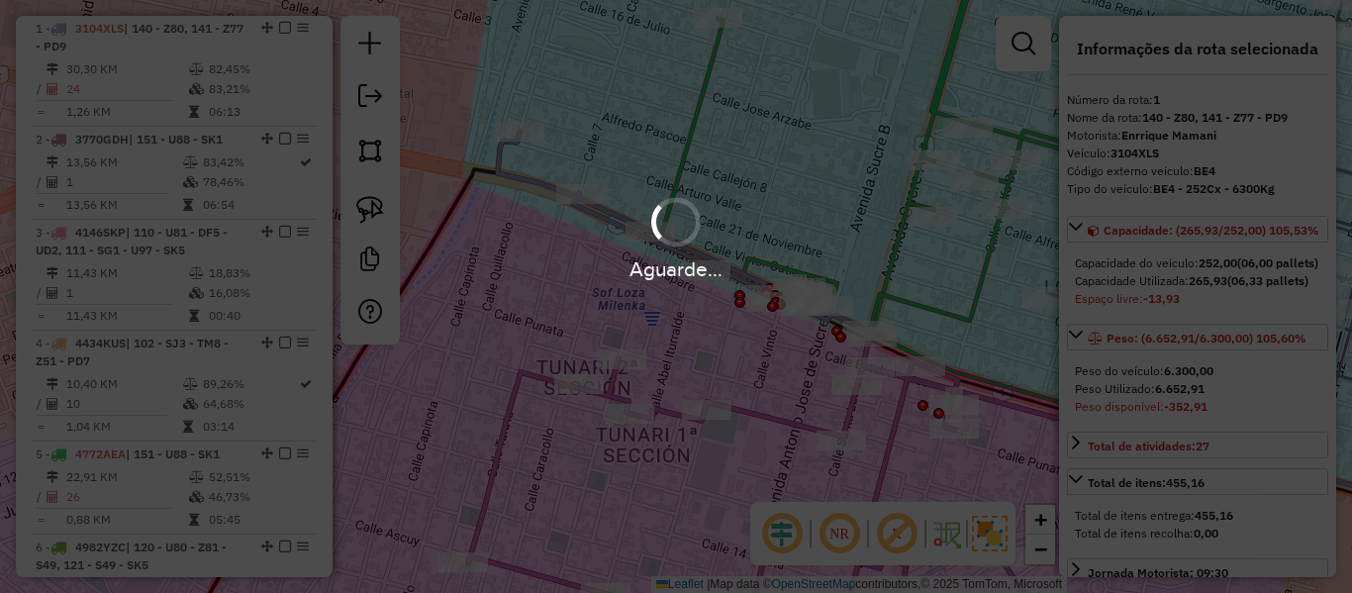
select select "**********"
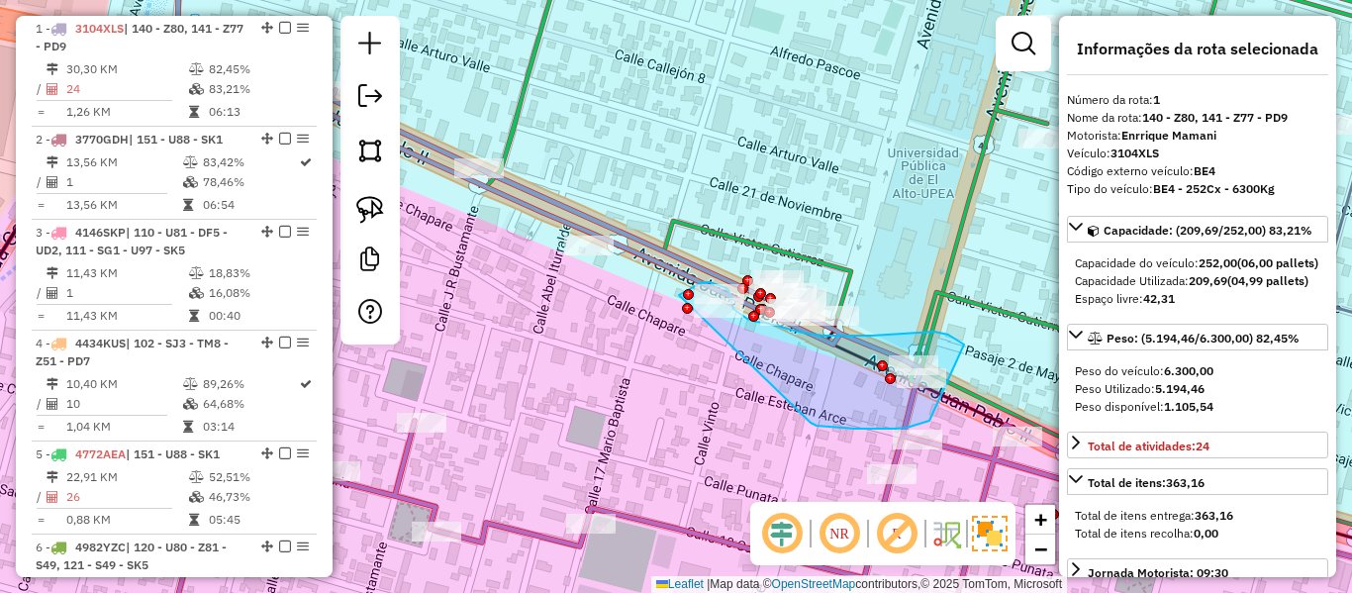
drag, startPoint x: 854, startPoint y: 429, endPoint x: 674, endPoint y: 344, distance: 199.3
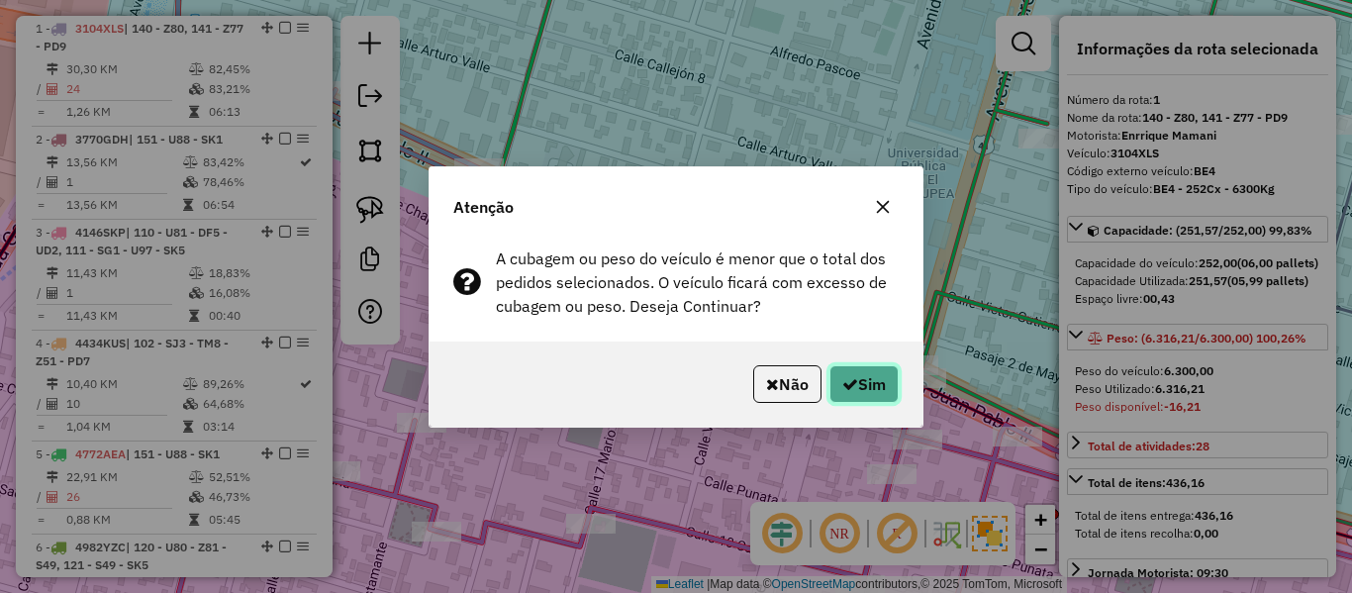
click at [879, 384] on button "Sim" at bounding box center [864, 384] width 69 height 38
select select "**********"
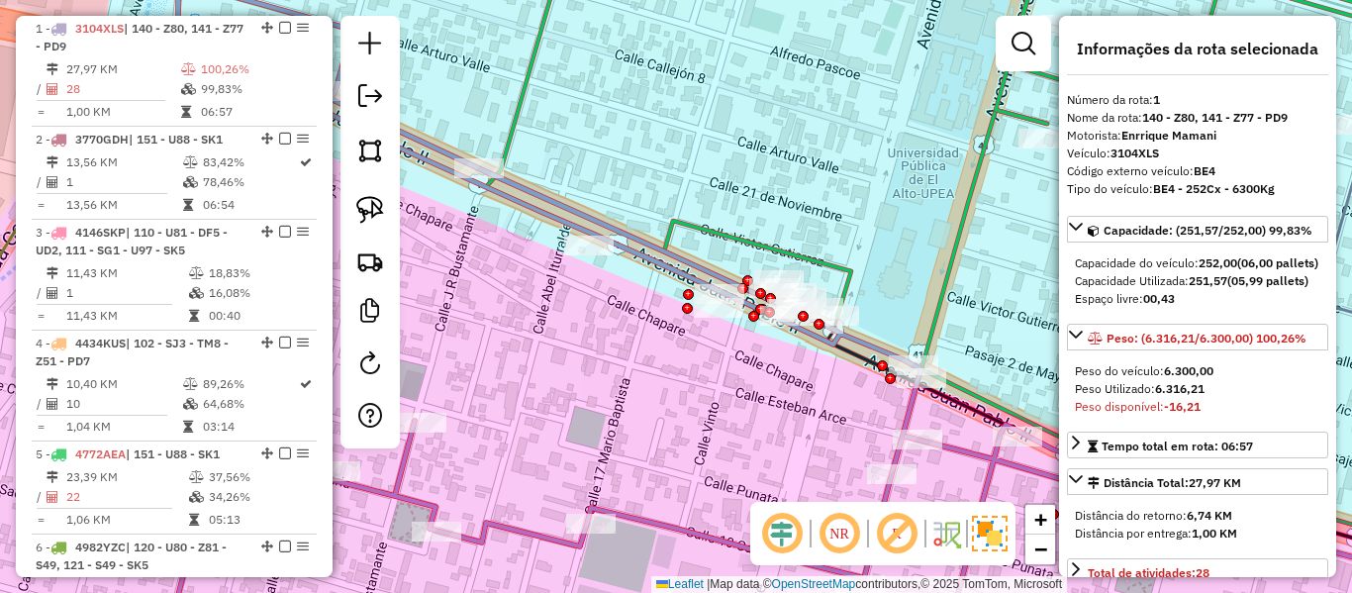
click at [551, 216] on icon at bounding box center [773, 309] width 1221 height 685
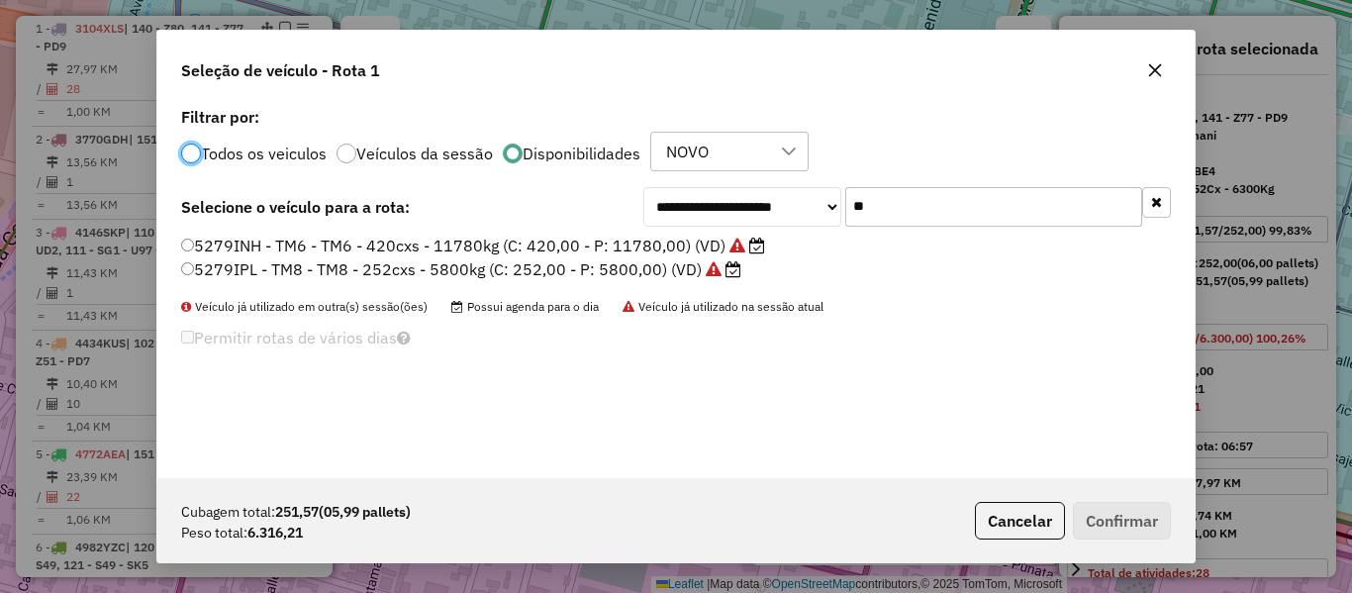
scroll to position [11, 6]
click at [1167, 200] on button "button" at bounding box center [1156, 202] width 29 height 31
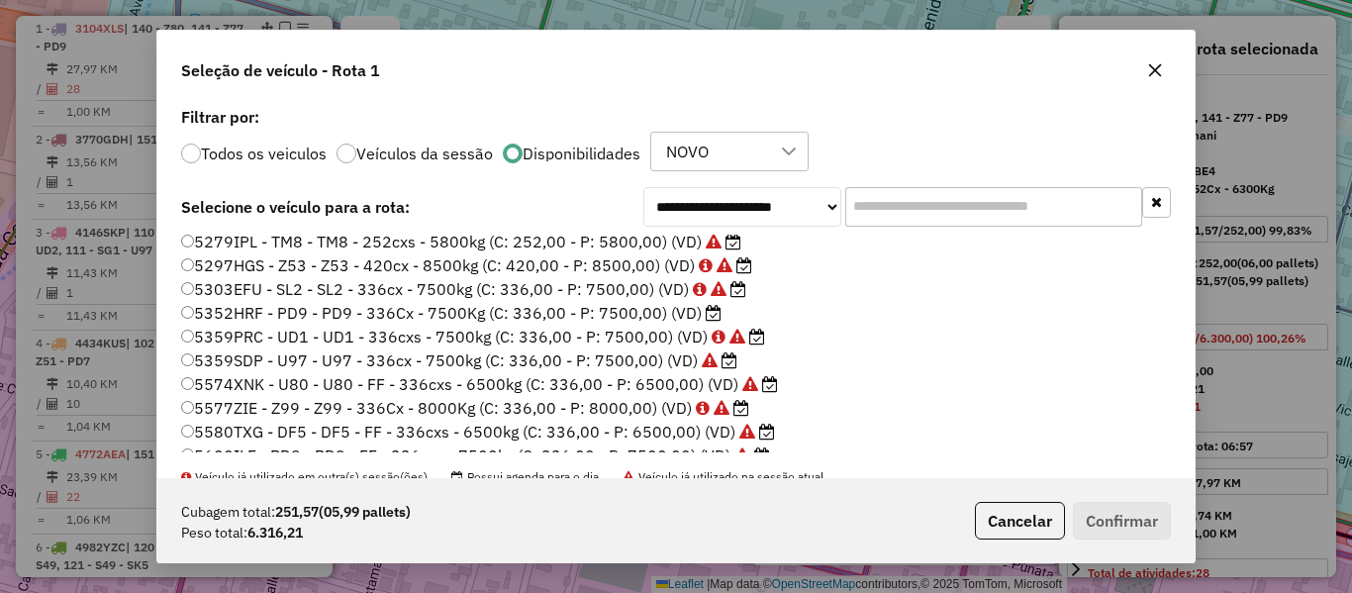
scroll to position [297, 0]
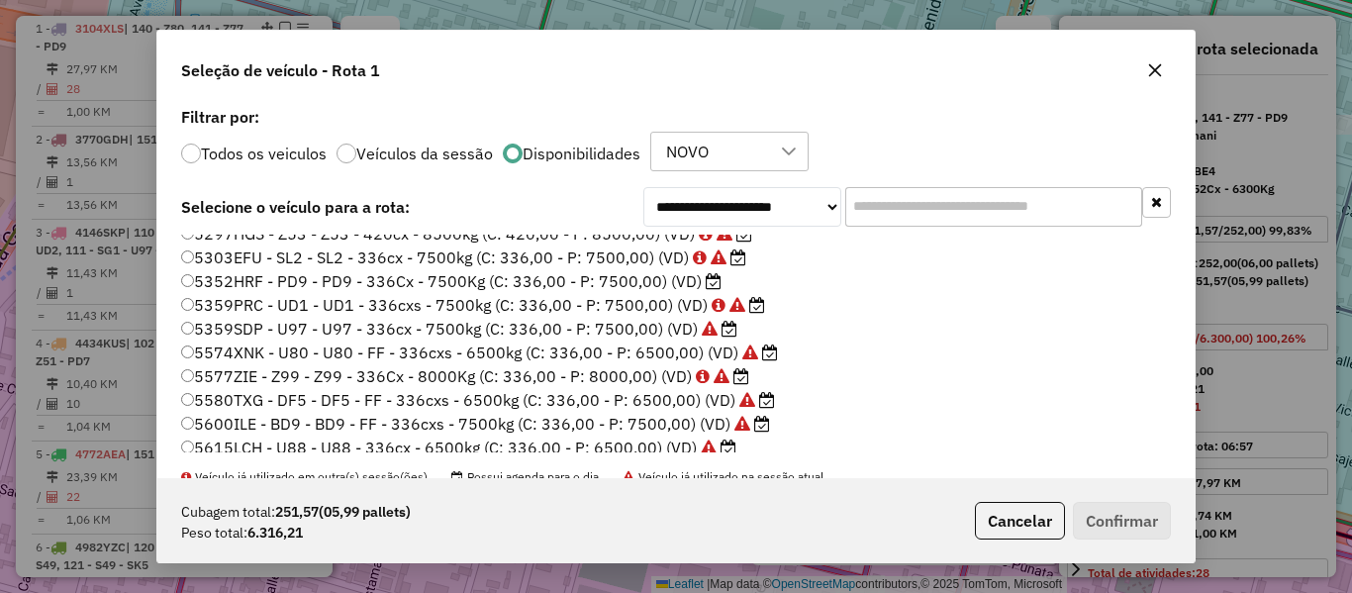
click at [700, 289] on label "5352HRF - PD9 - PD9 - 336Cx - 7500Kg (C: 336,00 - P: 7500,00) (VD)" at bounding box center [451, 281] width 541 height 24
click at [1104, 504] on button "Confirmar" at bounding box center [1122, 521] width 98 height 38
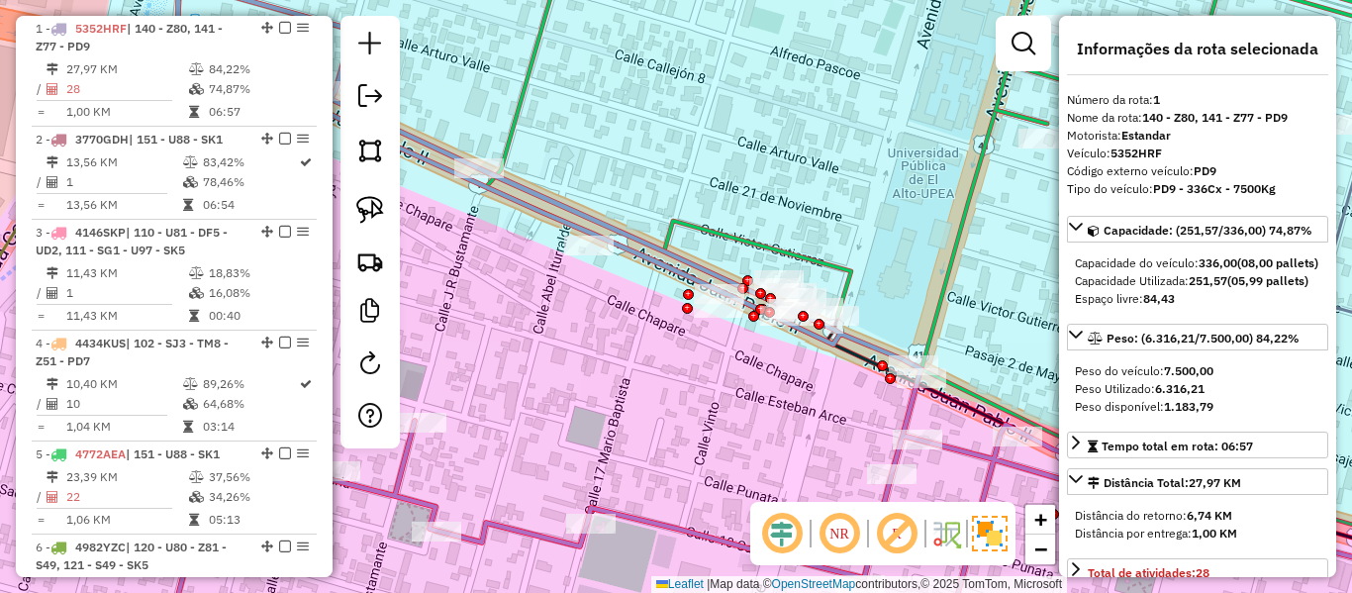
click at [624, 246] on icon at bounding box center [773, 309] width 1221 height 685
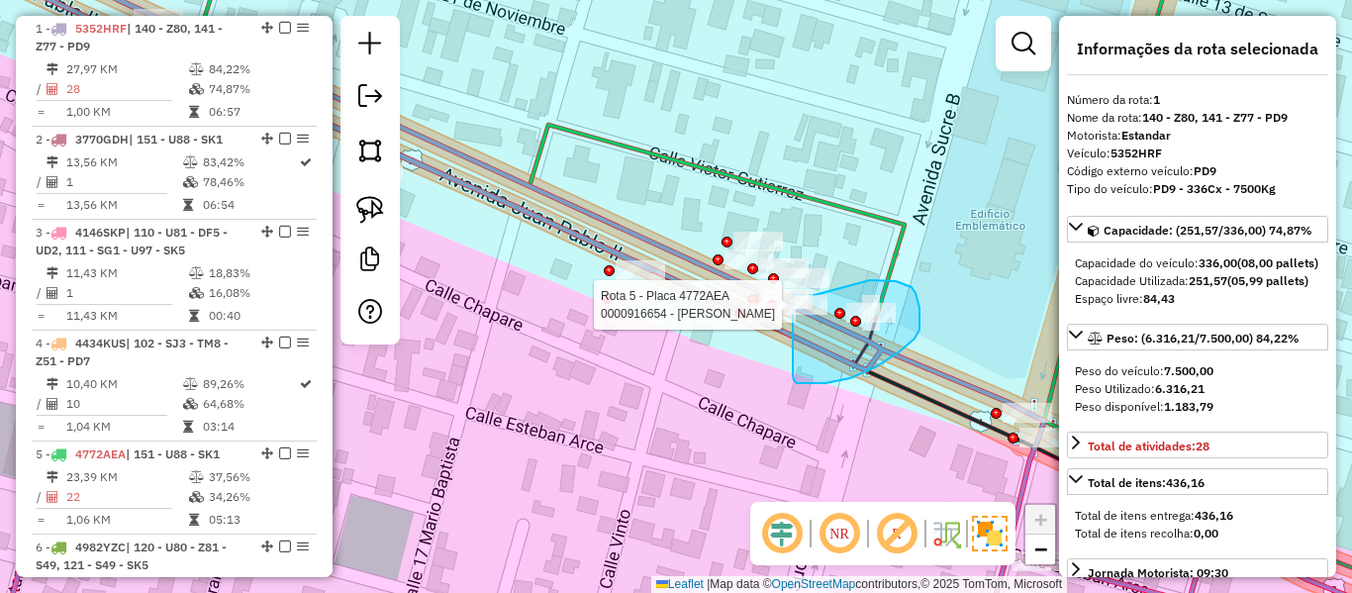
drag, startPoint x: 793, startPoint y: 376, endPoint x: 721, endPoint y: 328, distance: 87.0
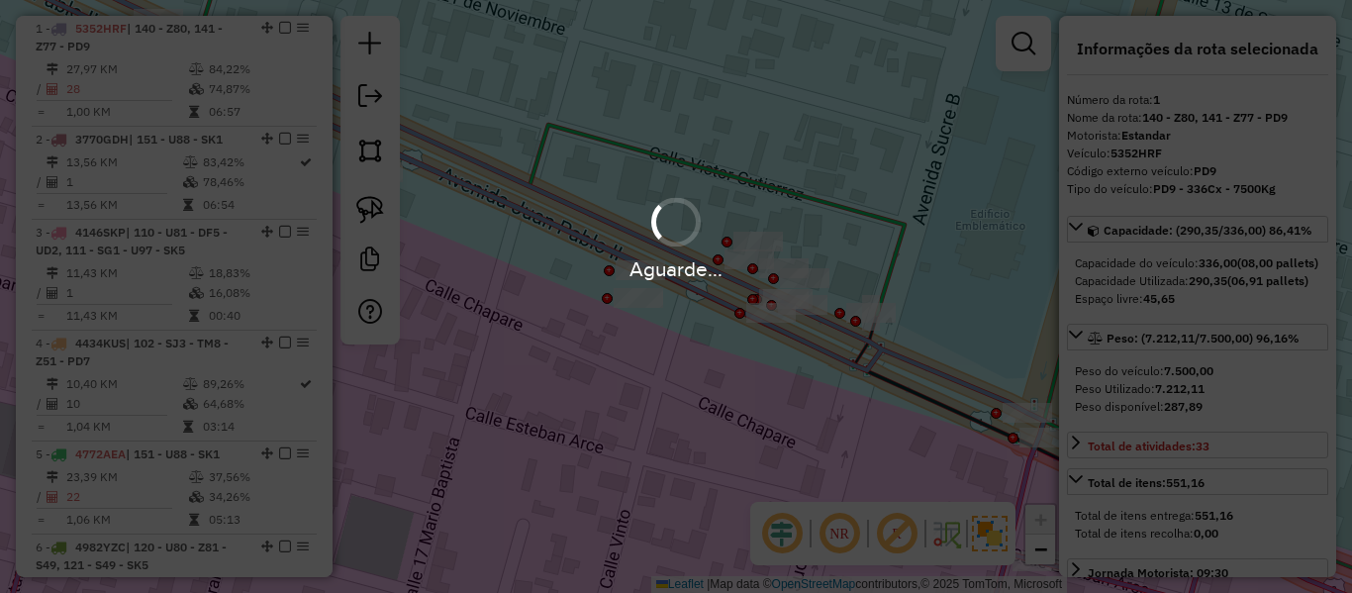
select select "**********"
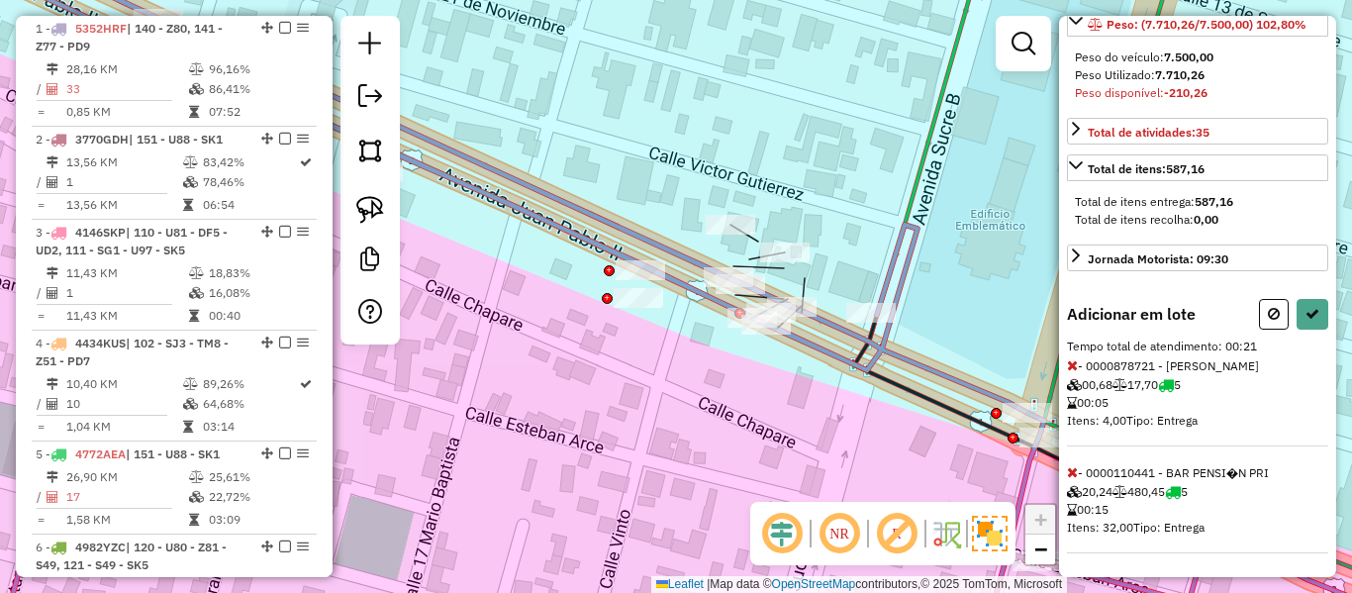
scroll to position [349, 0]
click at [1070, 467] on icon at bounding box center [1072, 472] width 11 height 14
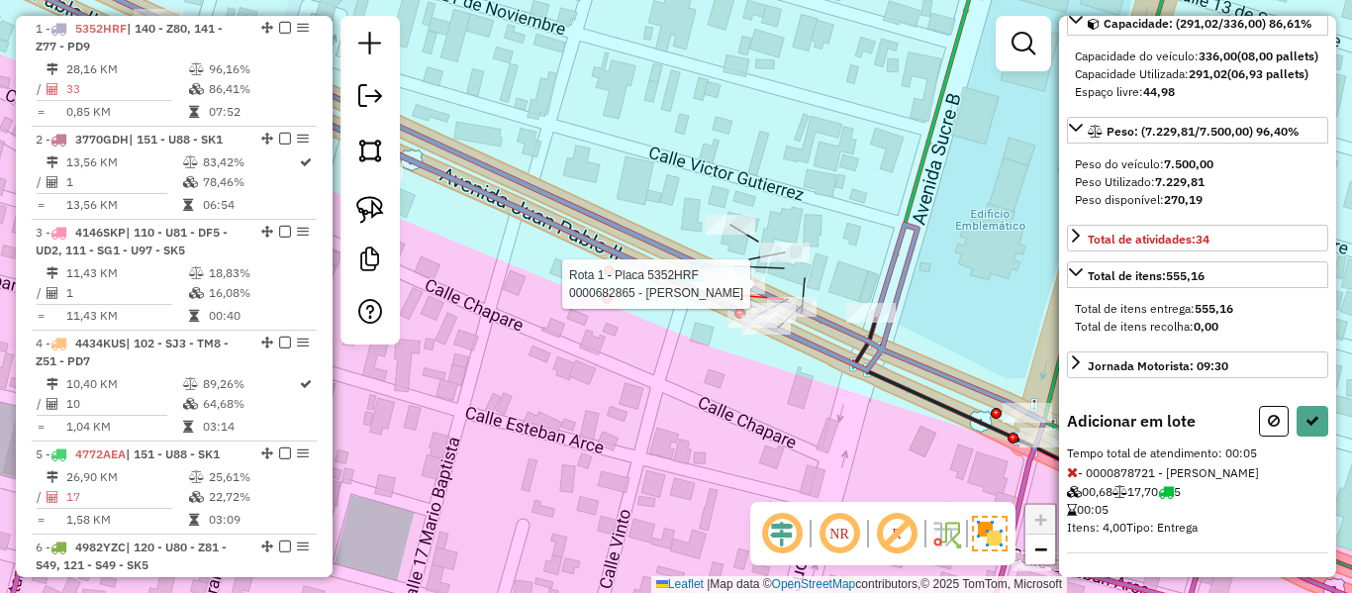
click at [1023, 213] on div "Rota 5 - Placa 4772AEA 0000905345 - LILY BLANCO AYA Rota 1 - Placa 5352HRF 0000…" at bounding box center [1023, 213] width 0 height 0
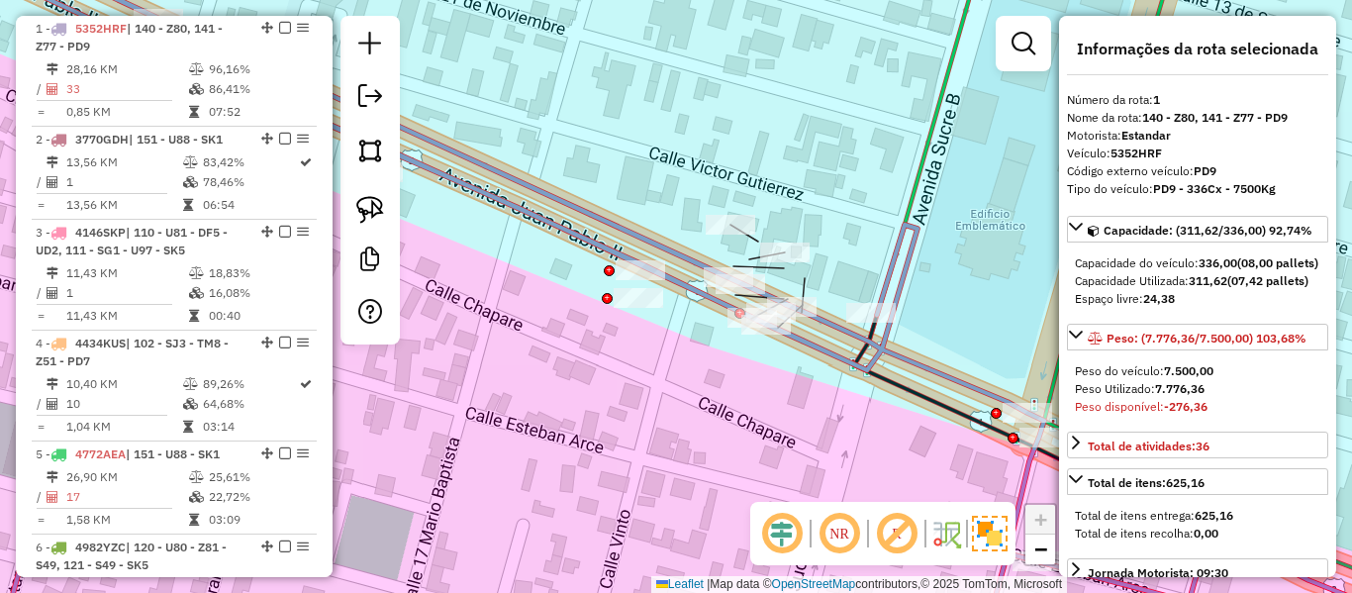
scroll to position [456, 0]
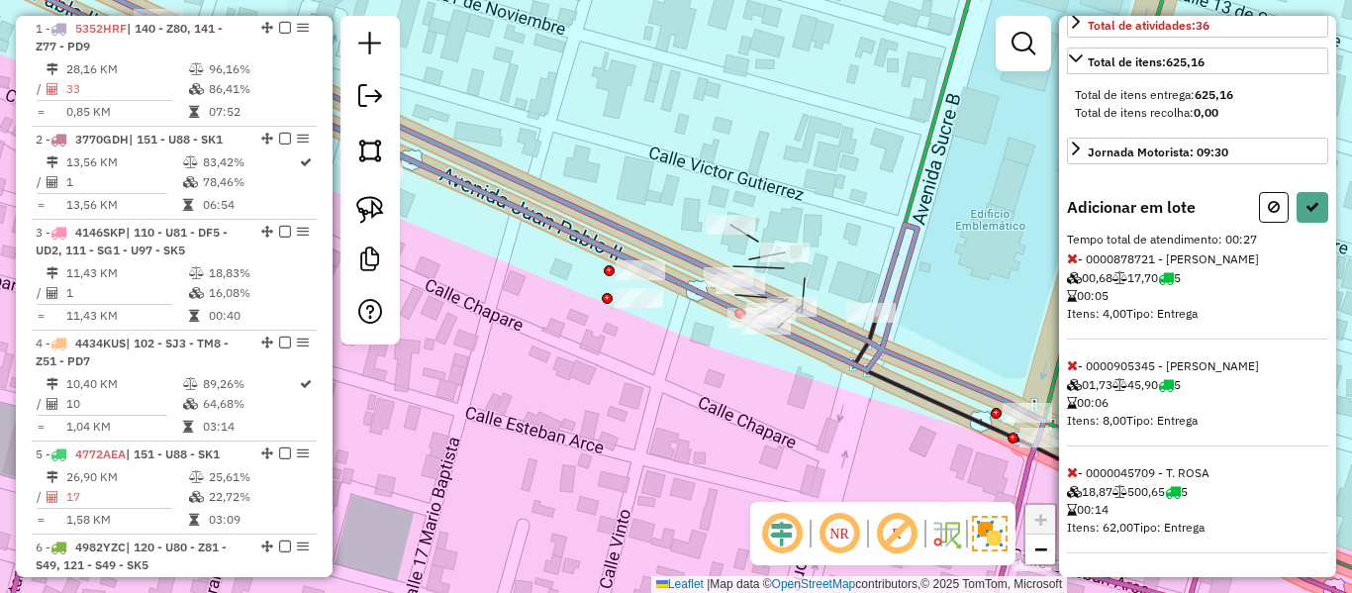
click at [1072, 367] on icon at bounding box center [1072, 365] width 11 height 14
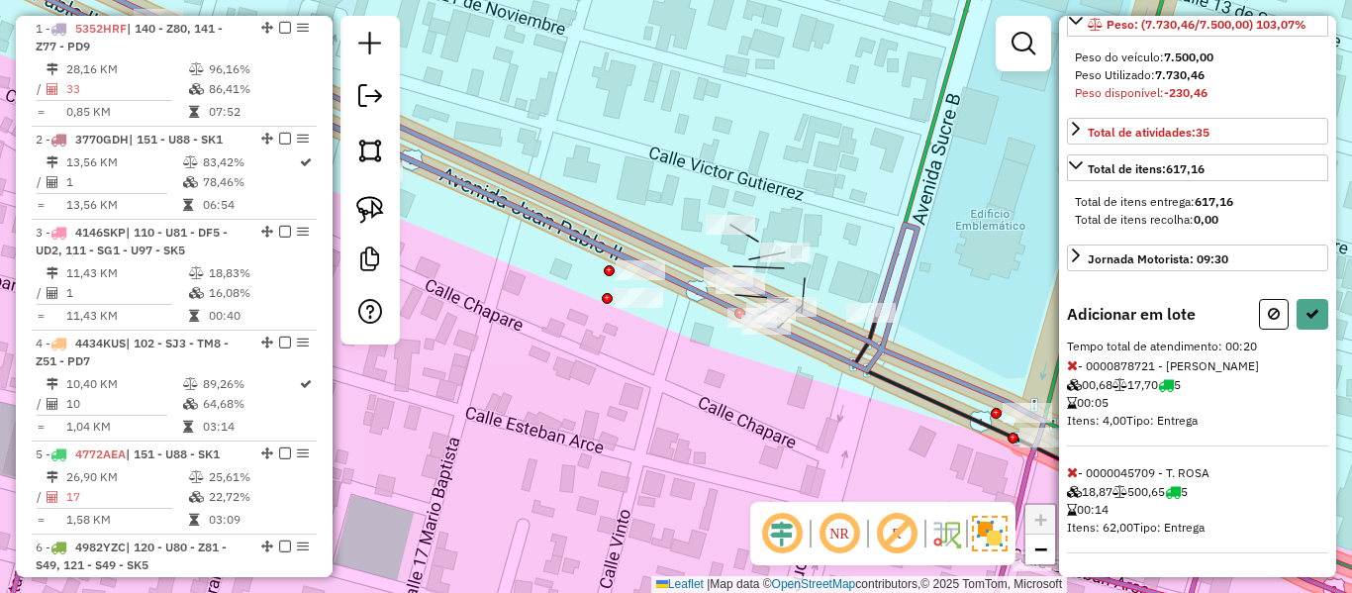
click at [1072, 366] on icon at bounding box center [1072, 365] width 11 height 14
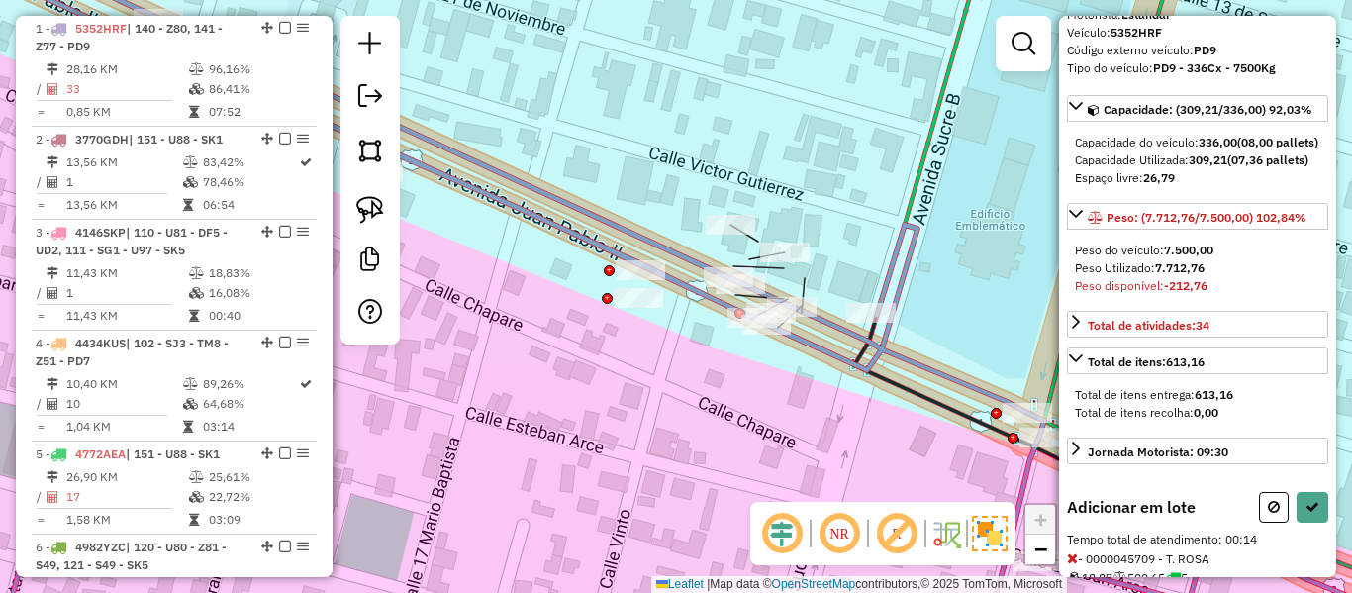
scroll to position [0, 0]
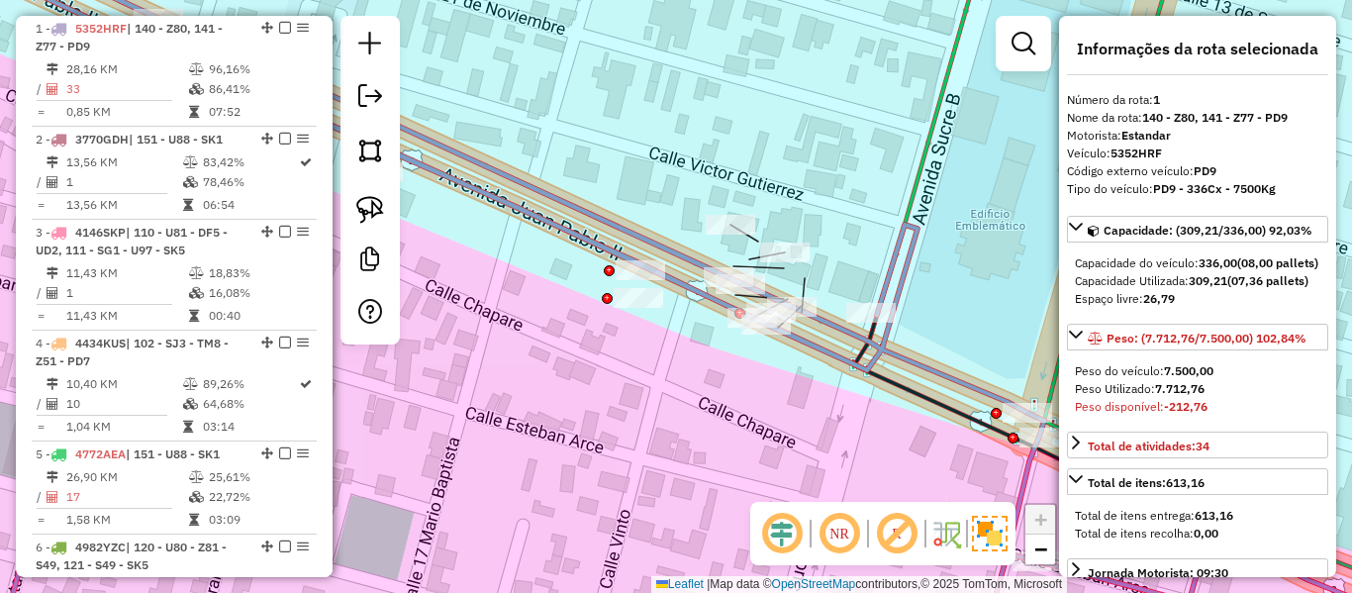
select select "**********"
drag, startPoint x: 679, startPoint y: 272, endPoint x: 761, endPoint y: 294, distance: 85.0
click at [742, 294] on div "Janela de atendimento Grade de atendimento Capacidade Transportadoras Veículos …" at bounding box center [676, 296] width 1352 height 593
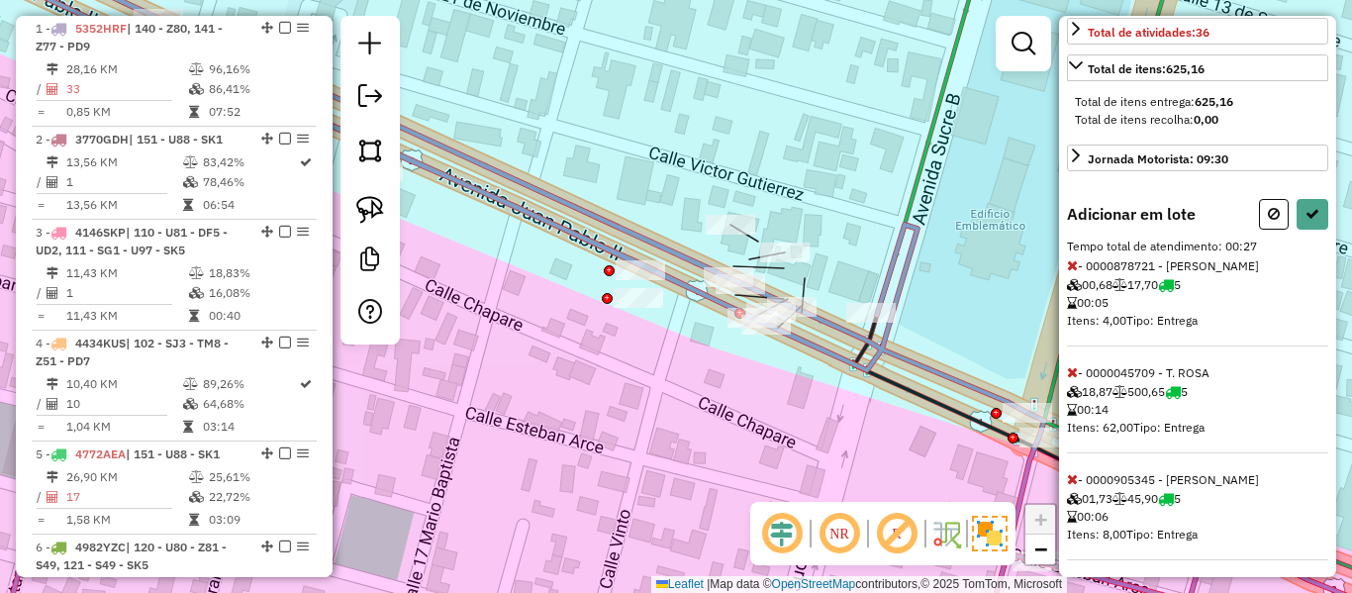
scroll to position [456, 0]
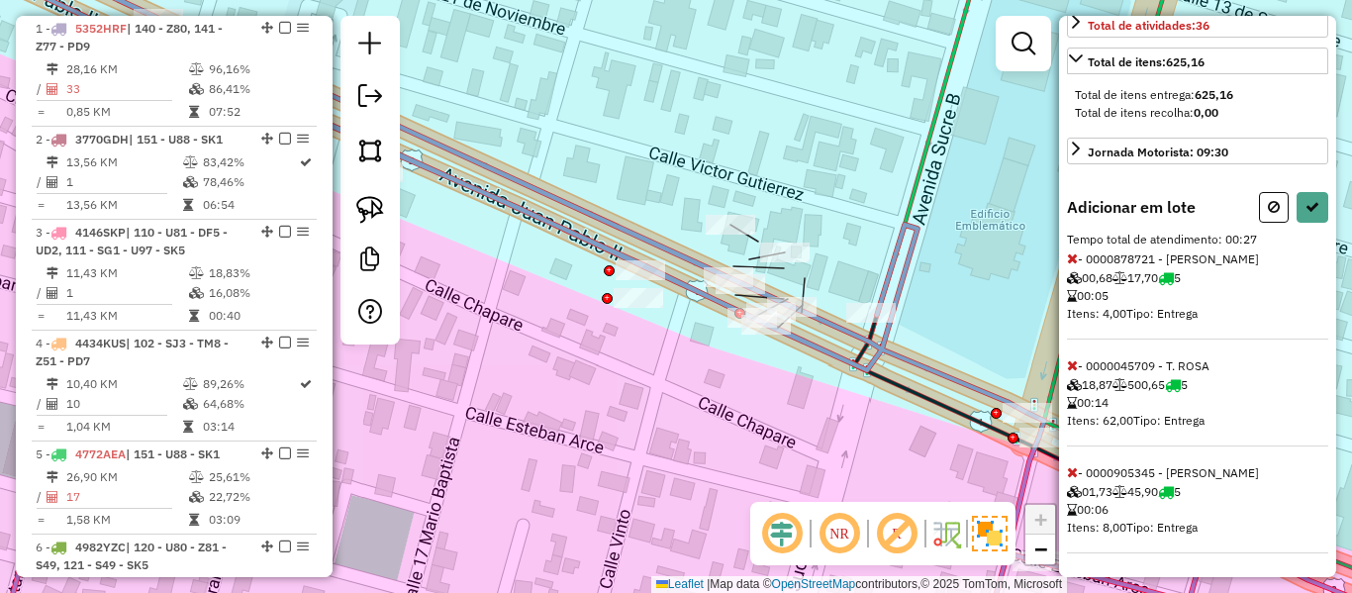
click at [1069, 365] on icon at bounding box center [1072, 365] width 11 height 14
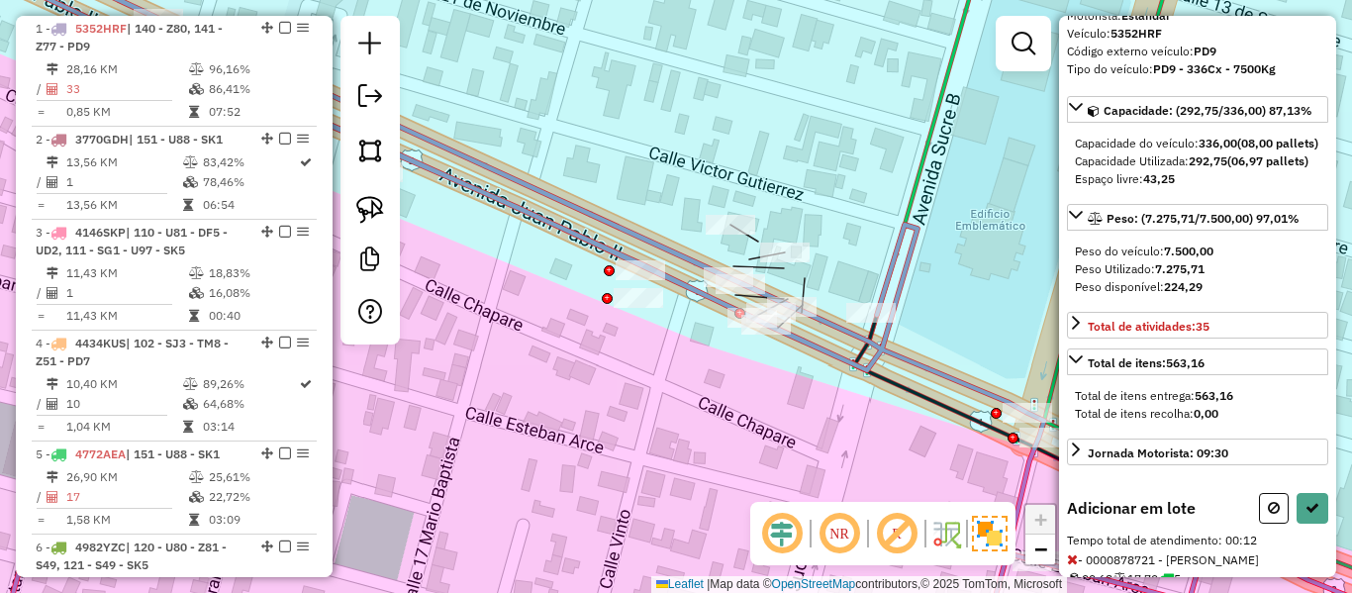
scroll to position [0, 0]
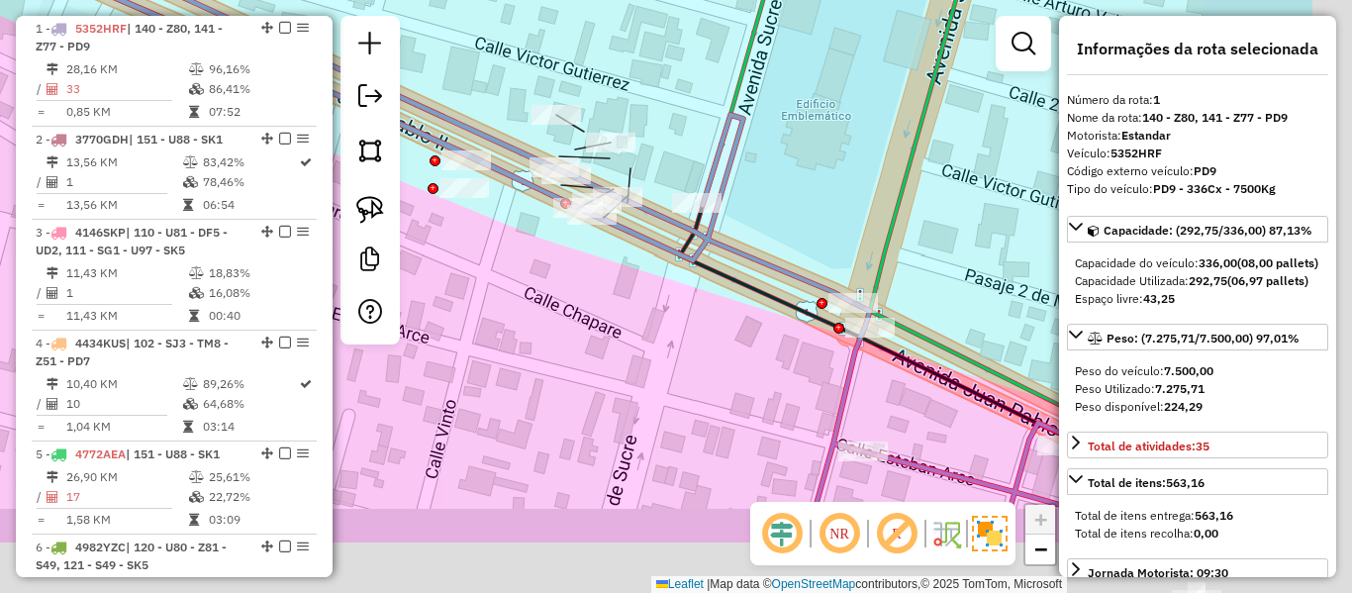
drag, startPoint x: 778, startPoint y: 370, endPoint x: 684, endPoint y: 309, distance: 112.3
click at [684, 312] on div "Janela de atendimento Grade de atendimento Capacidade Transportadoras Veículos …" at bounding box center [676, 296] width 1352 height 593
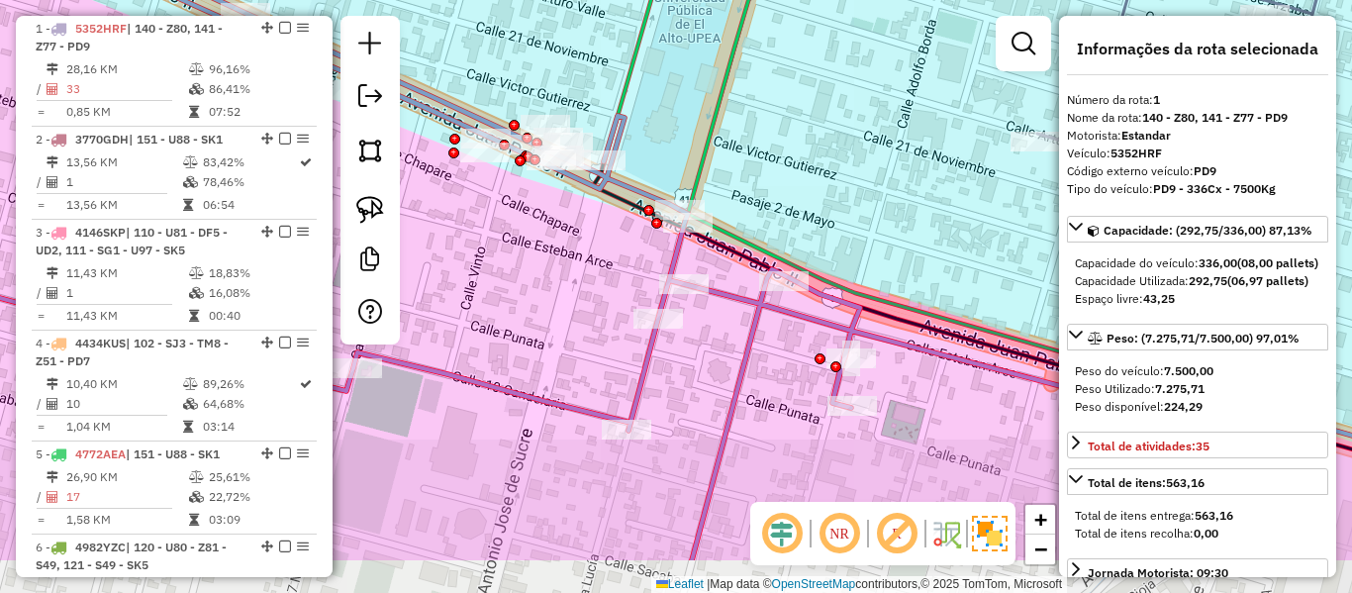
drag, startPoint x: 840, startPoint y: 412, endPoint x: 662, endPoint y: 245, distance: 244.4
click at [662, 246] on icon at bounding box center [531, 205] width 1237 height 712
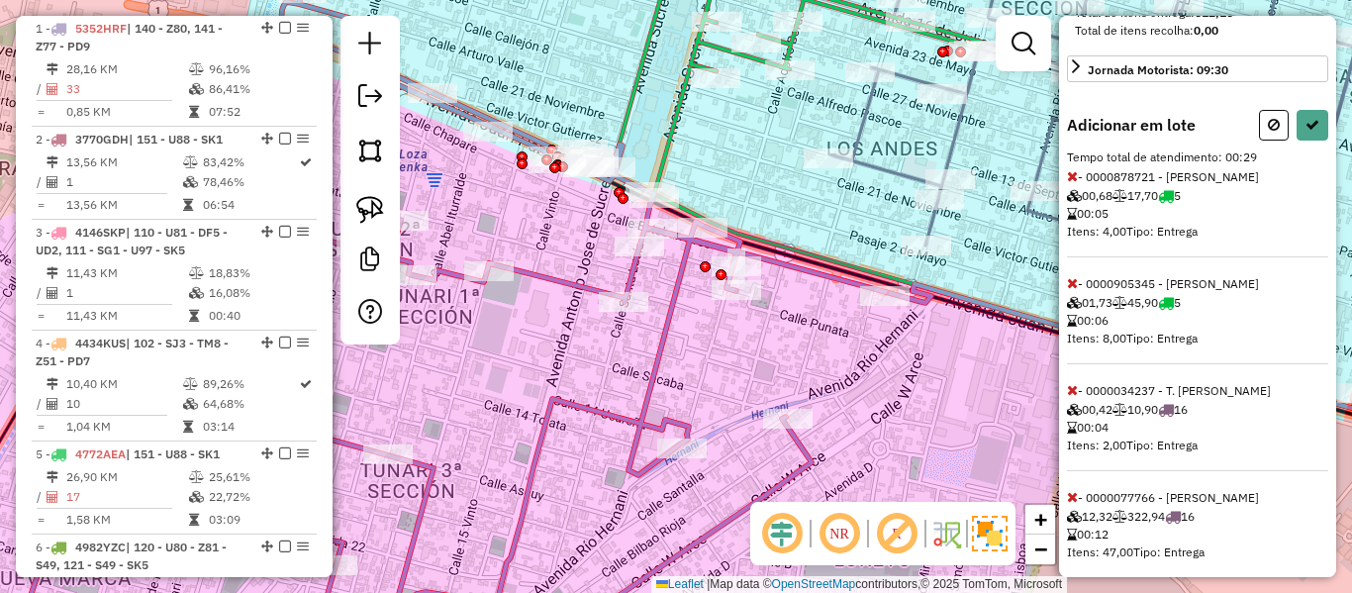
scroll to position [563, 0]
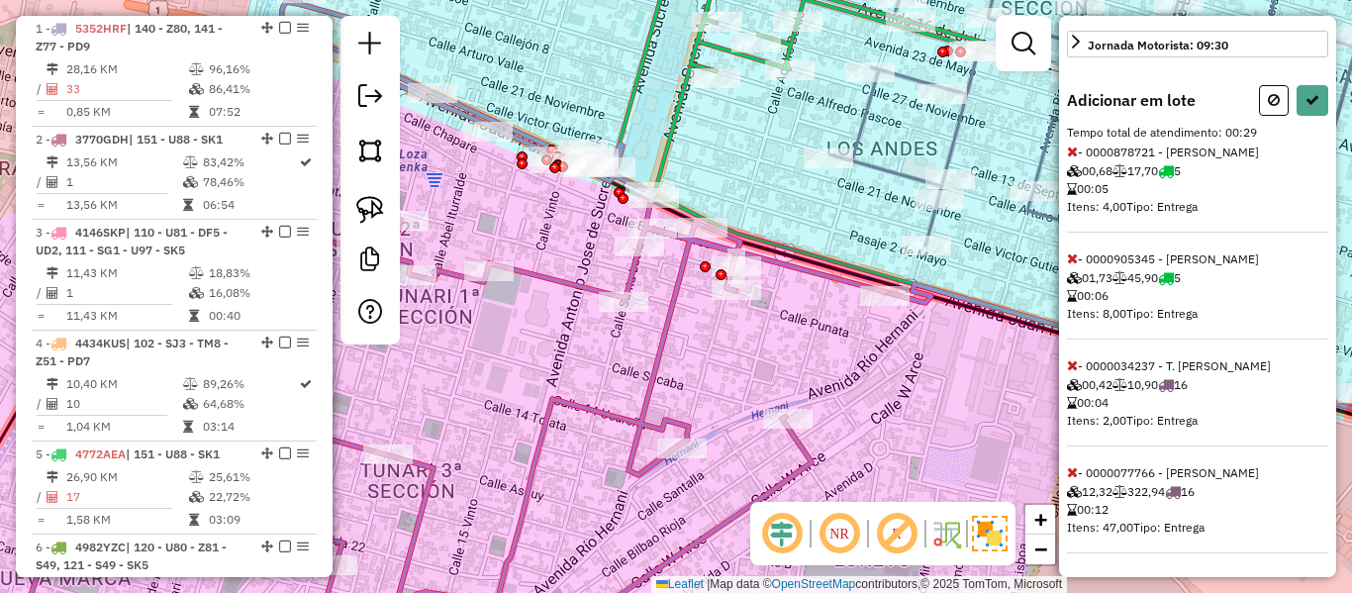
click at [1076, 463] on span at bounding box center [1072, 472] width 11 height 18
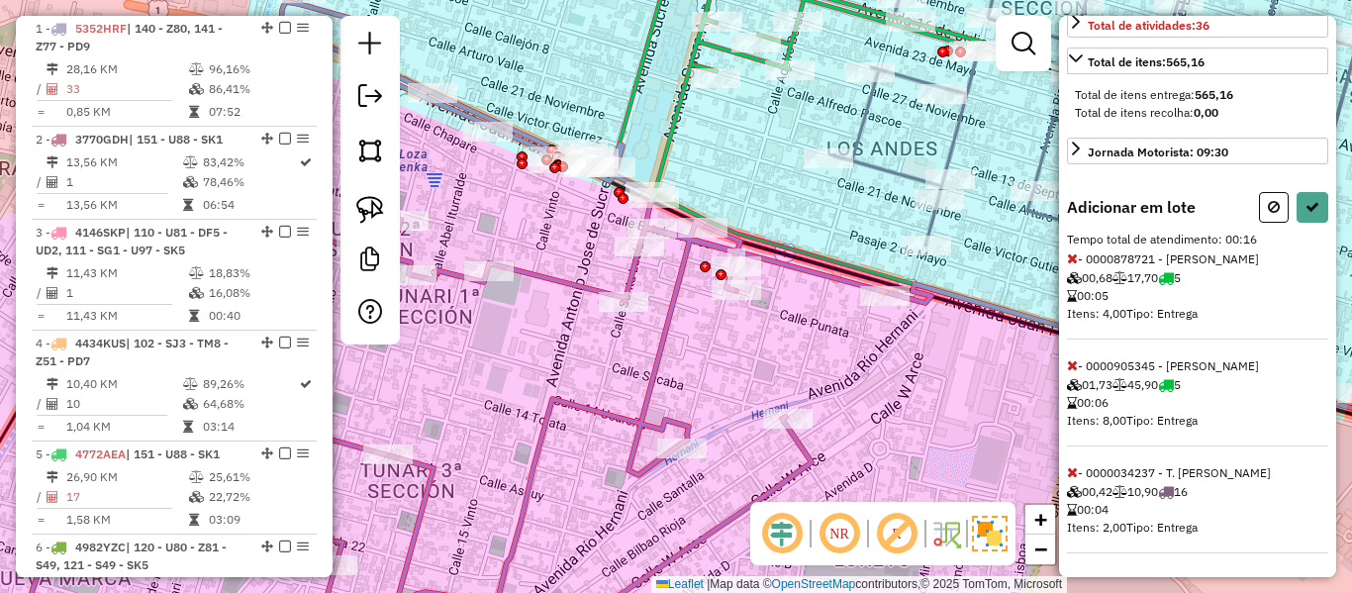
select select "**********"
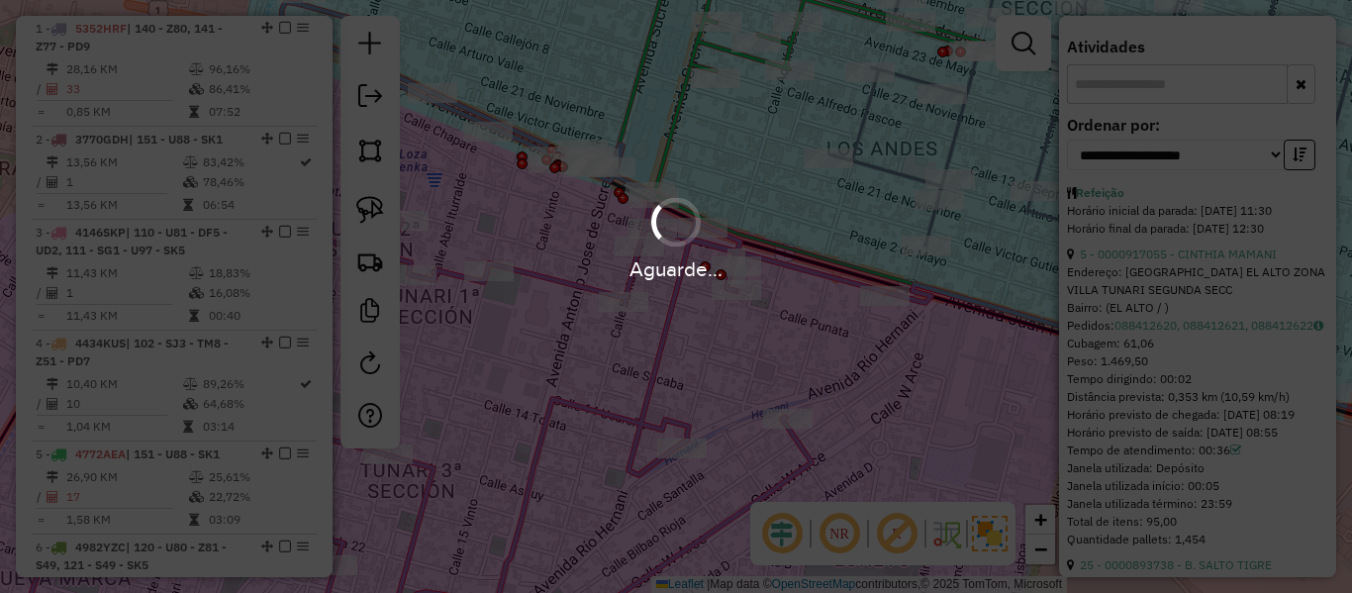
scroll to position [716, 0]
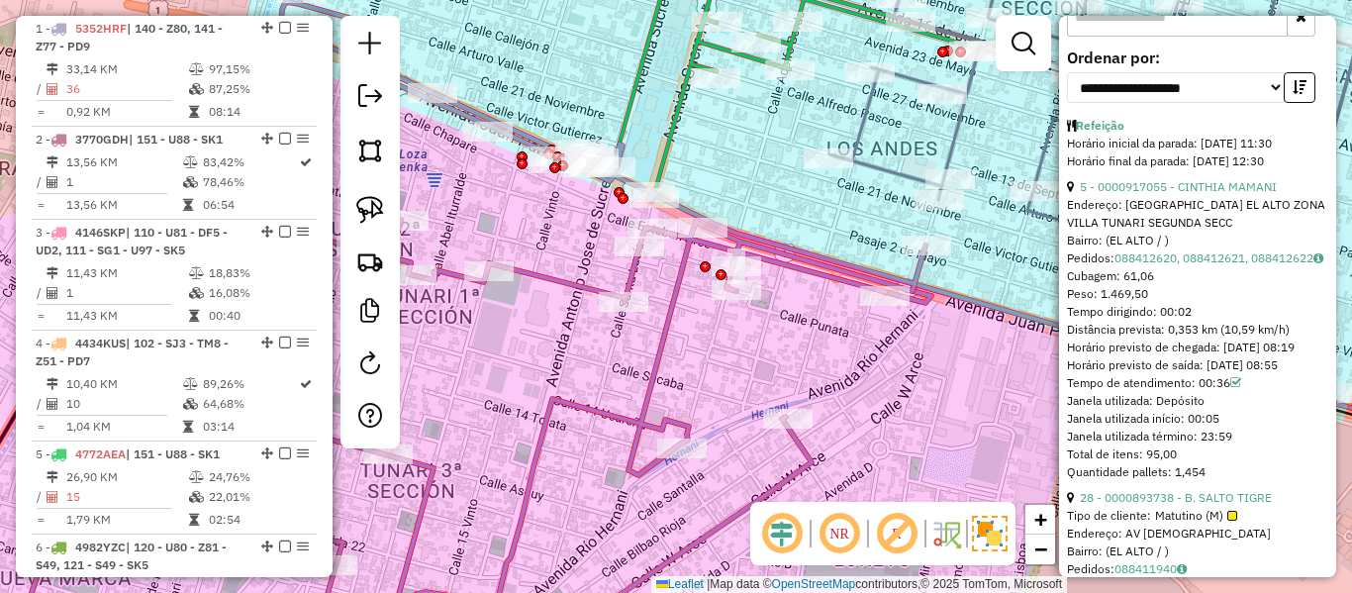
click at [679, 306] on icon at bounding box center [476, 322] width 900 height 659
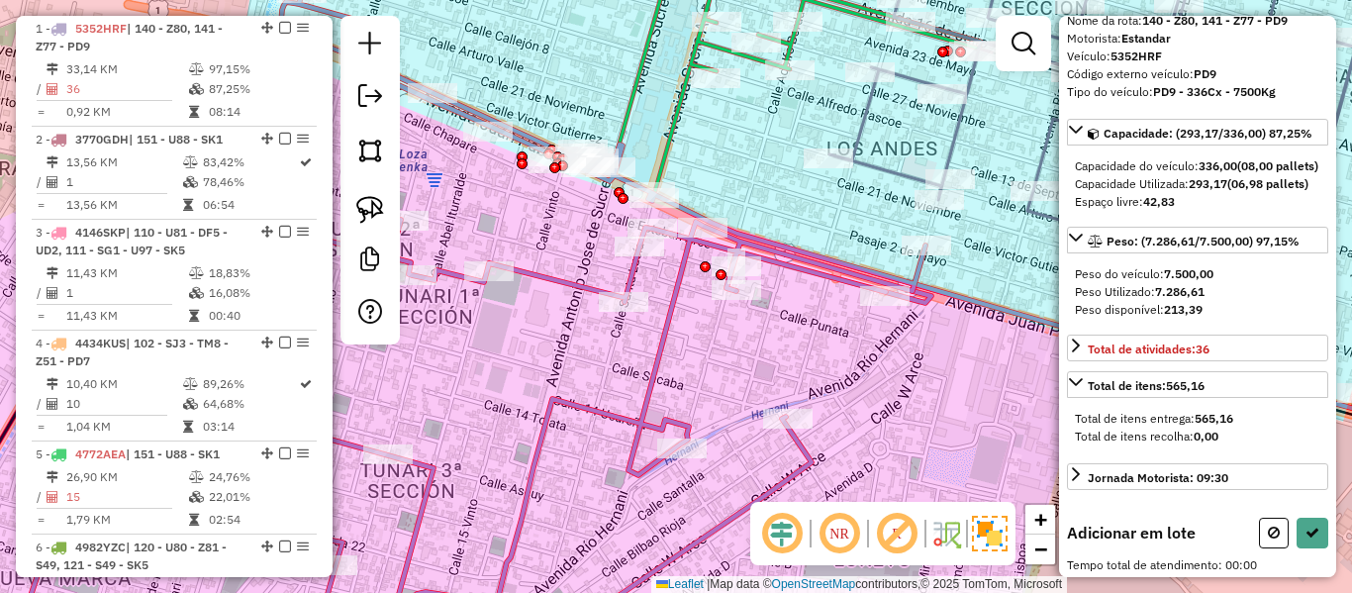
scroll to position [136, 0]
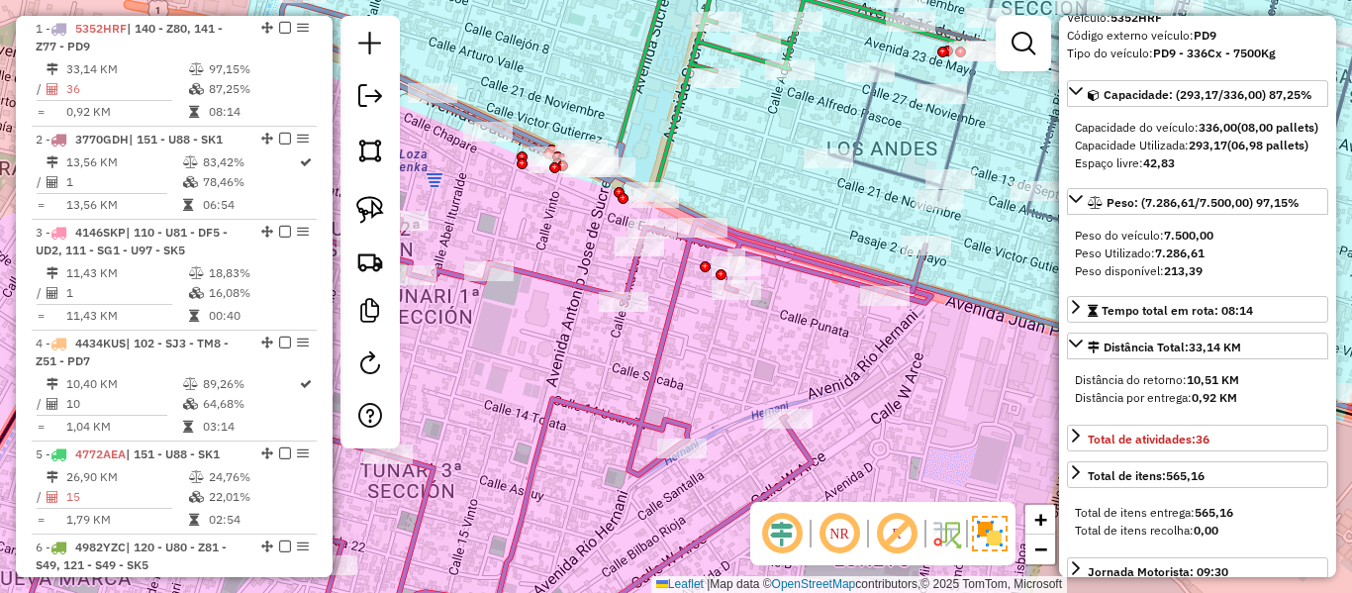
click at [706, 363] on div "Janela de atendimento Grade de atendimento Capacidade Transportadoras Veículos …" at bounding box center [676, 296] width 1352 height 593
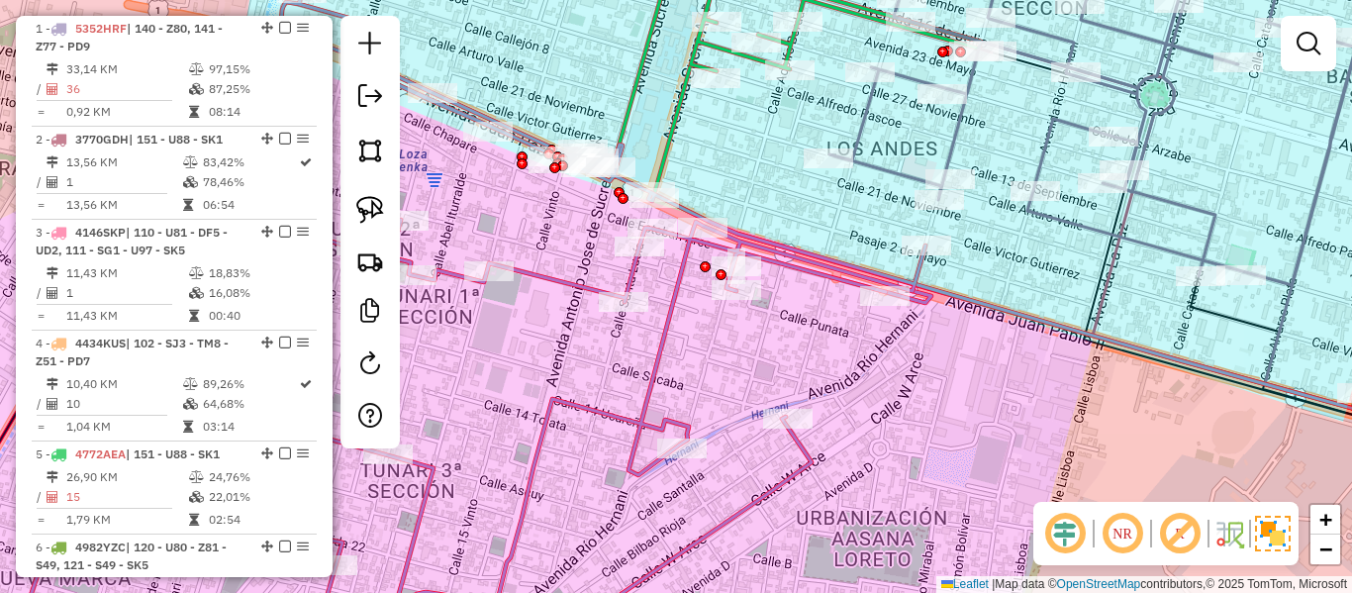
click at [668, 315] on icon at bounding box center [476, 322] width 900 height 659
select select "**********"
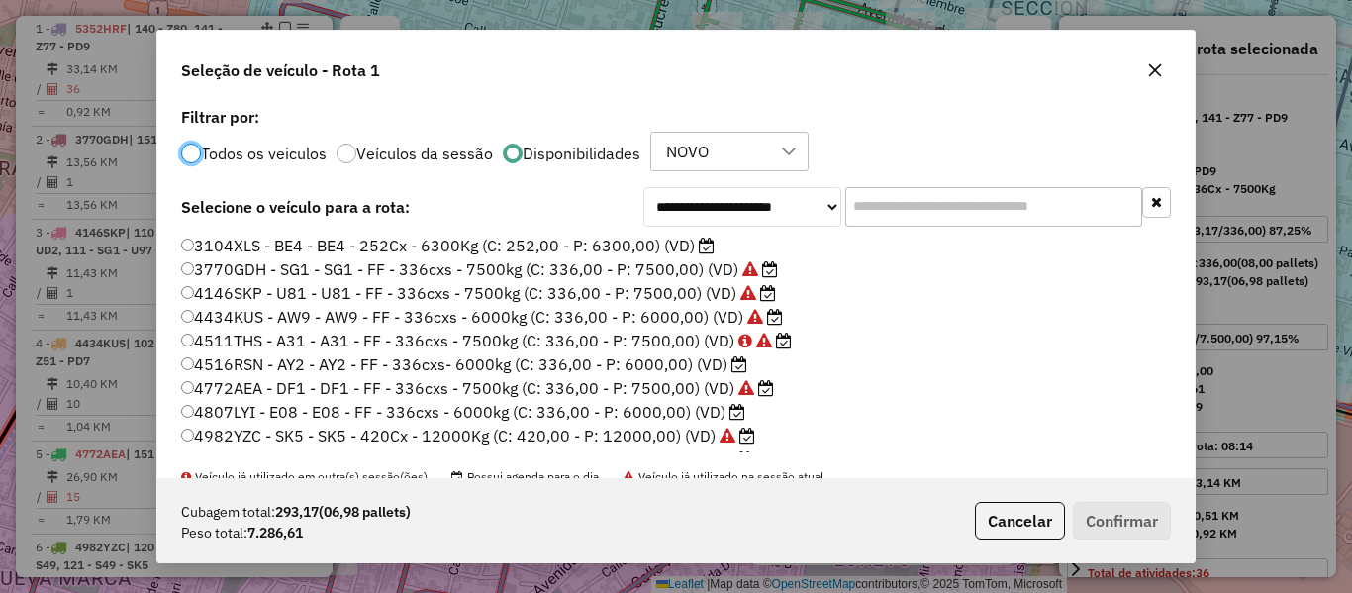
scroll to position [11, 6]
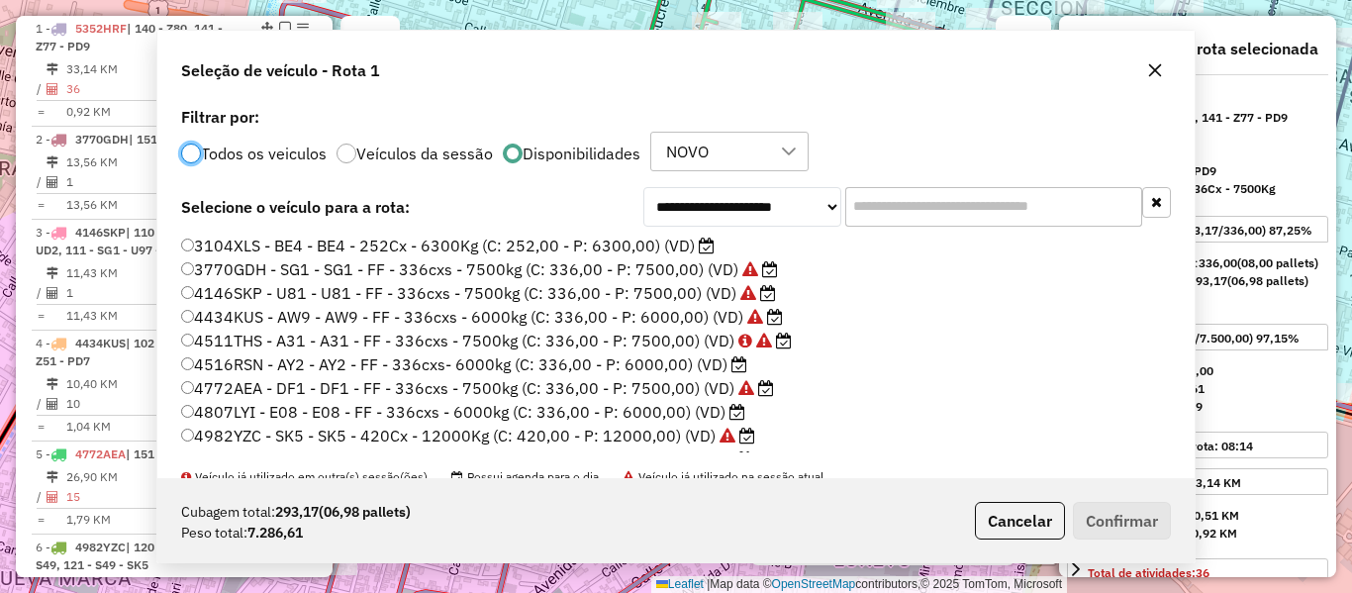
click at [855, 373] on div "Janela de atendimento Grade de atendimento Capacidade Transportadoras Veículos …" at bounding box center [676, 296] width 1352 height 593
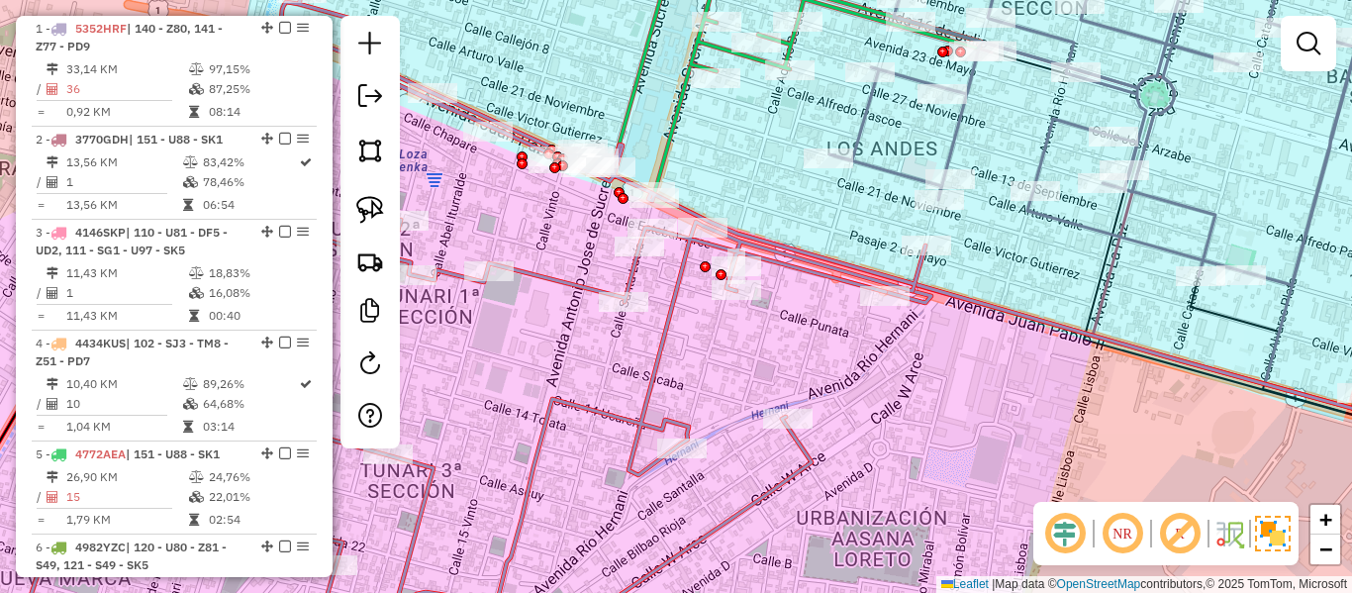
click at [679, 282] on icon at bounding box center [476, 322] width 900 height 659
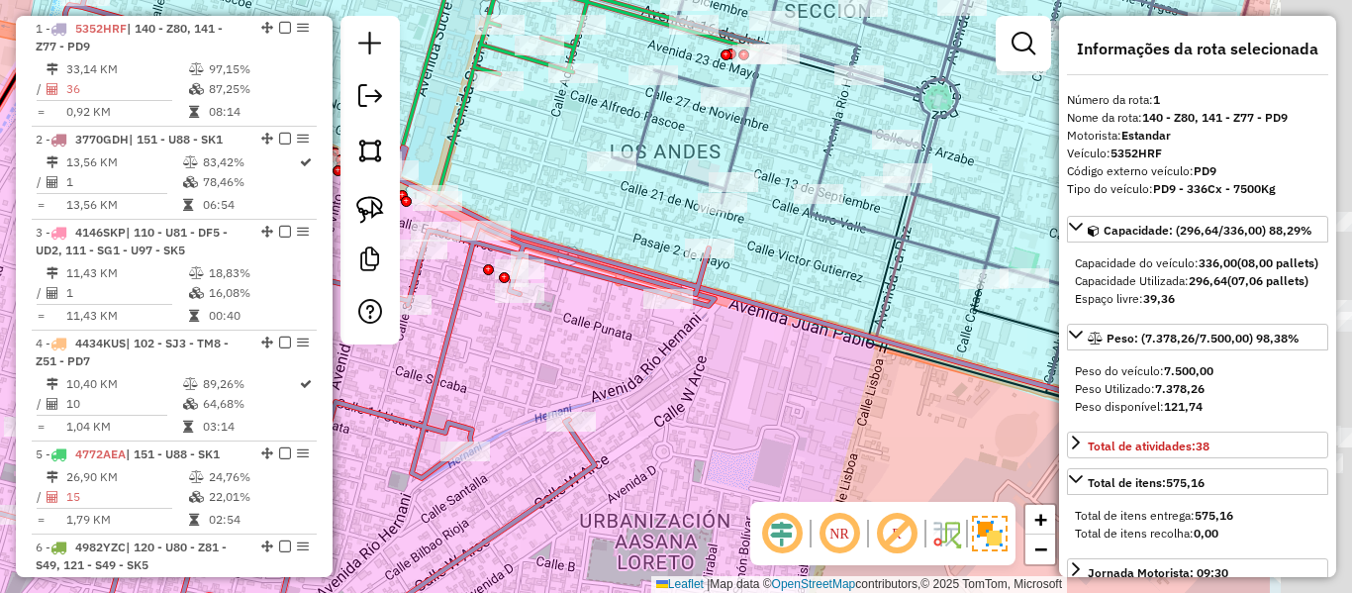
drag, startPoint x: 977, startPoint y: 222, endPoint x: 760, endPoint y: 225, distance: 216.8
click at [760, 225] on div "Janela de atendimento Grade de atendimento Capacidade Transportadoras Veículos …" at bounding box center [676, 296] width 1352 height 593
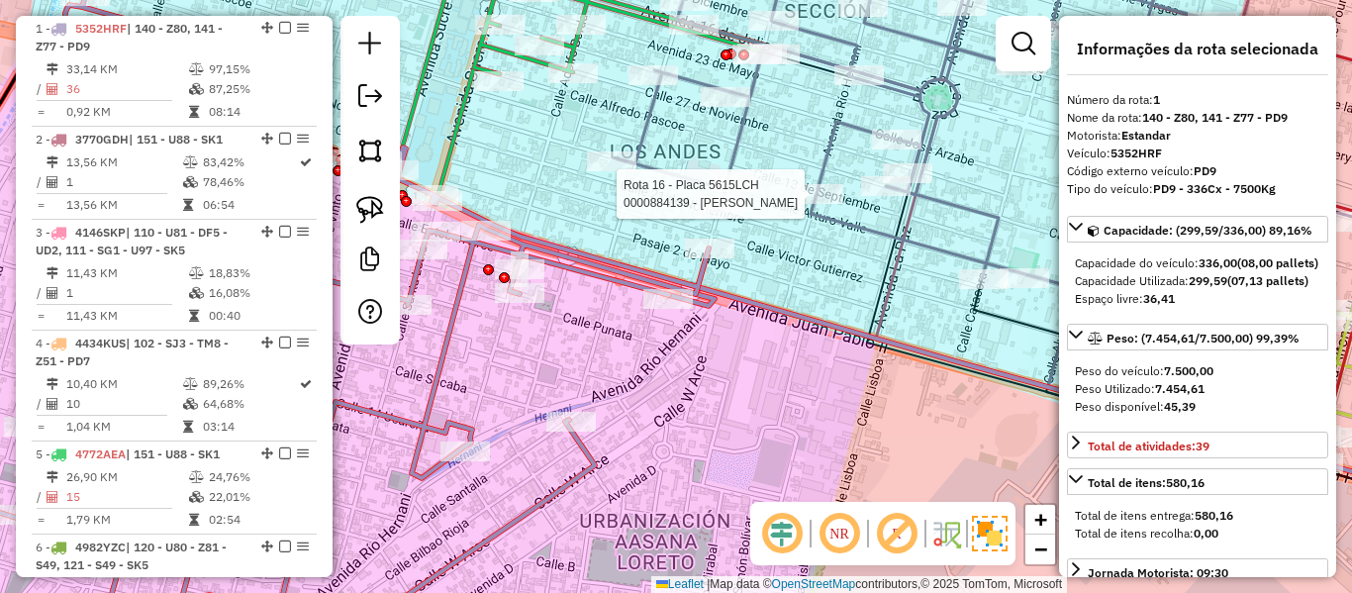
select select "**********"
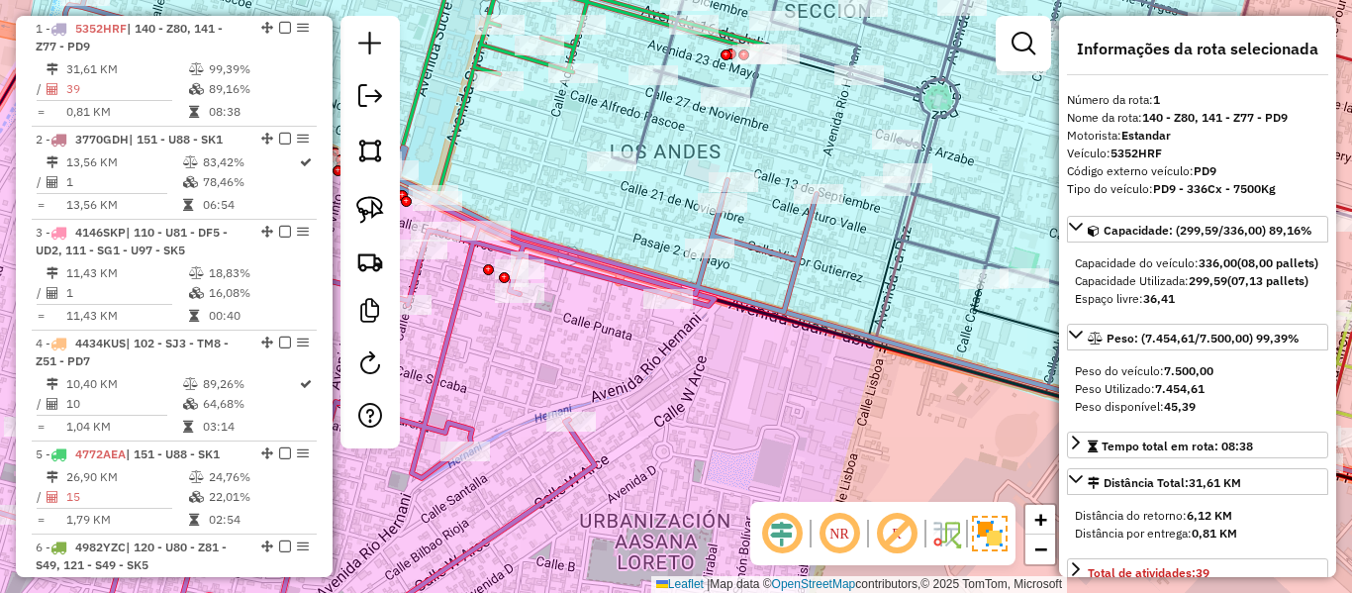
click at [279, 27] on em at bounding box center [285, 28] width 12 height 12
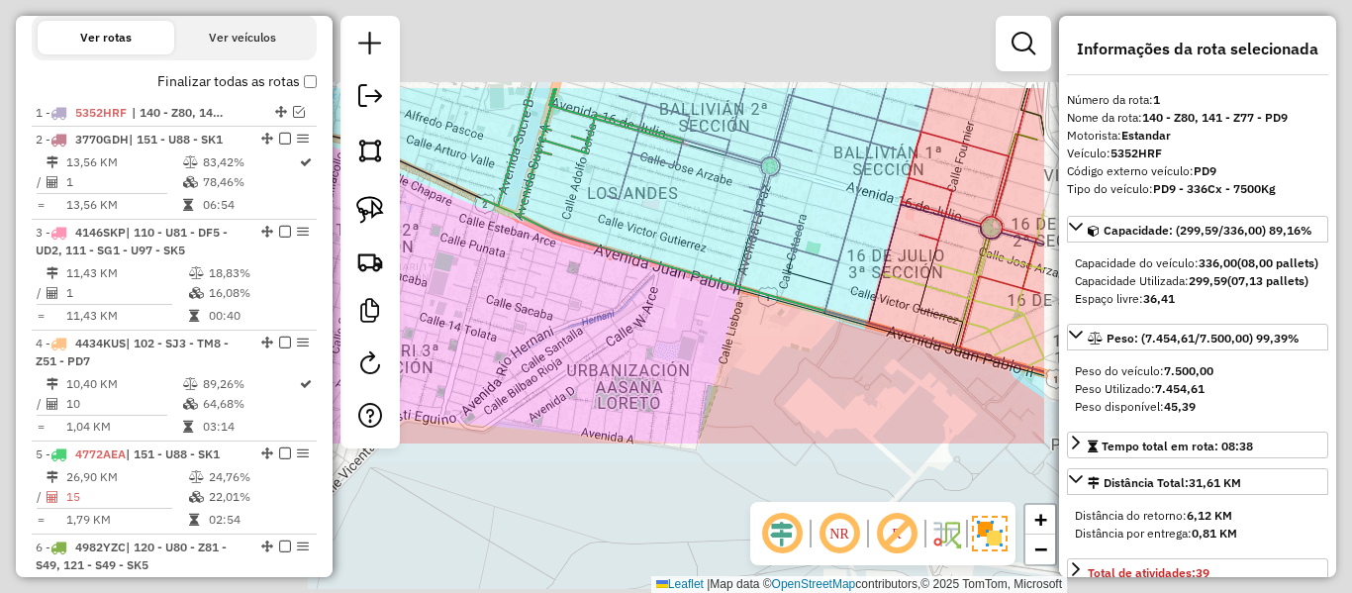
click at [674, 294] on div "Janela de atendimento Grade de atendimento Capacidade Transportadoras Veículos …" at bounding box center [676, 296] width 1352 height 593
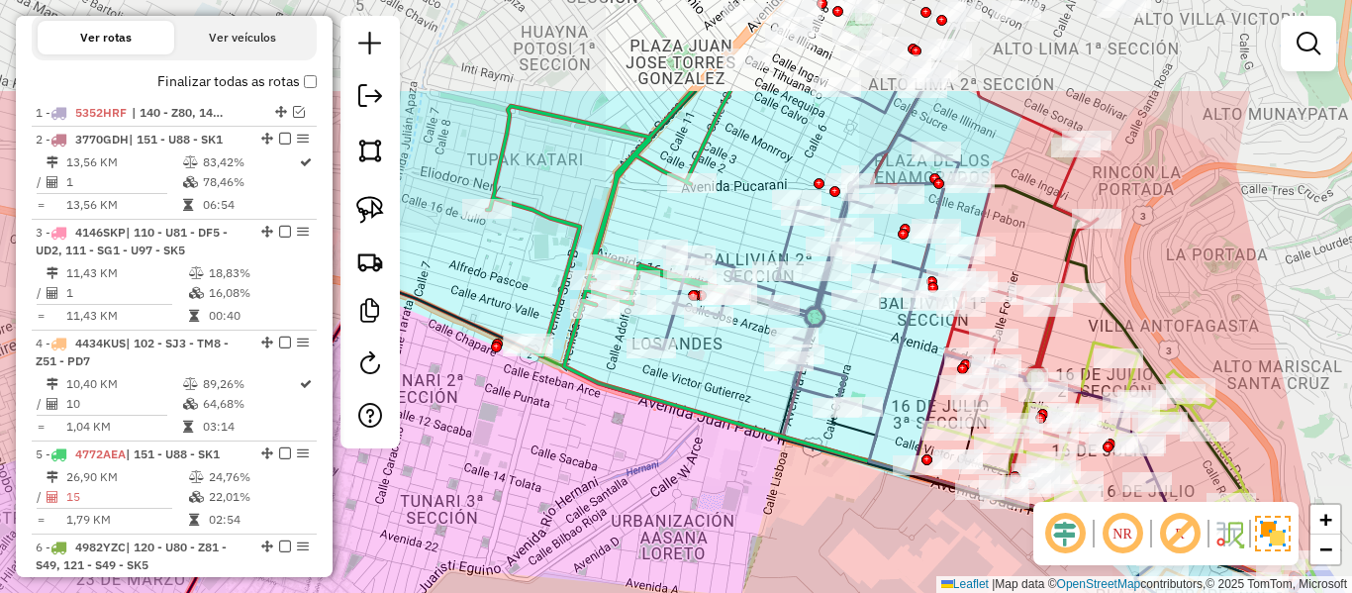
click at [712, 446] on div "Janela de atendimento Grade de atendimento Capacidade Transportadoras Veículos …" at bounding box center [676, 296] width 1352 height 593
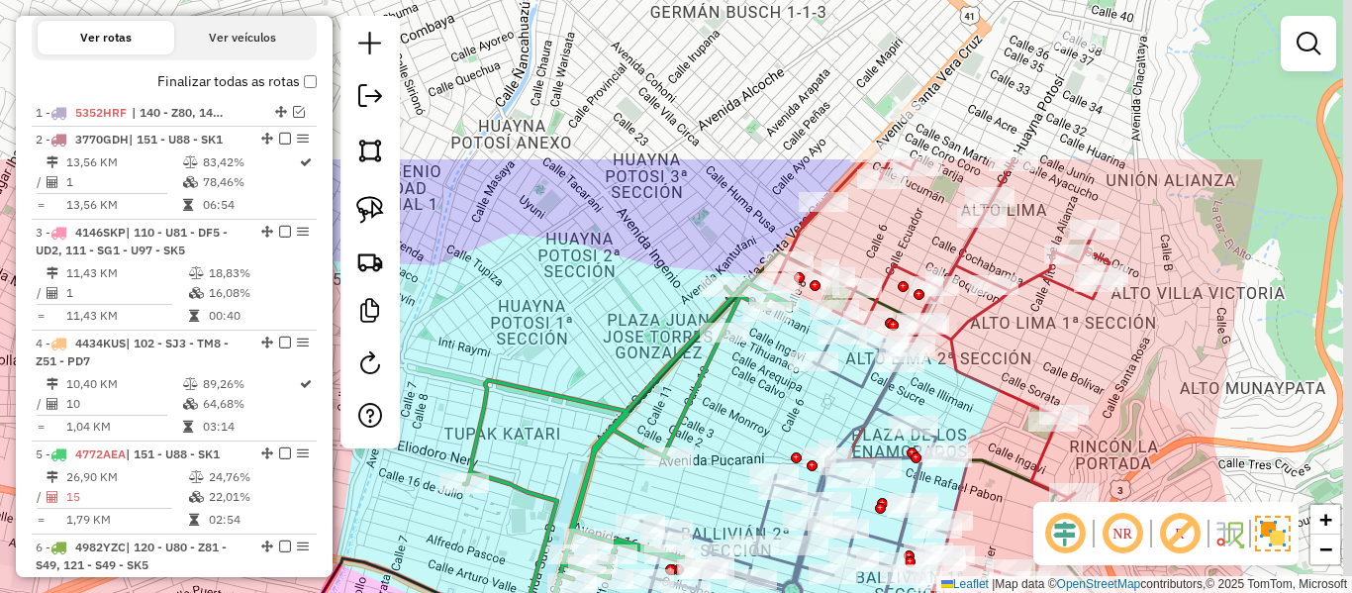
drag, startPoint x: 636, startPoint y: 130, endPoint x: 637, endPoint y: 329, distance: 199.0
click at [539, 343] on div "Janela de atendimento Grade de atendimento Capacidade Transportadoras Veículos …" at bounding box center [676, 296] width 1352 height 593
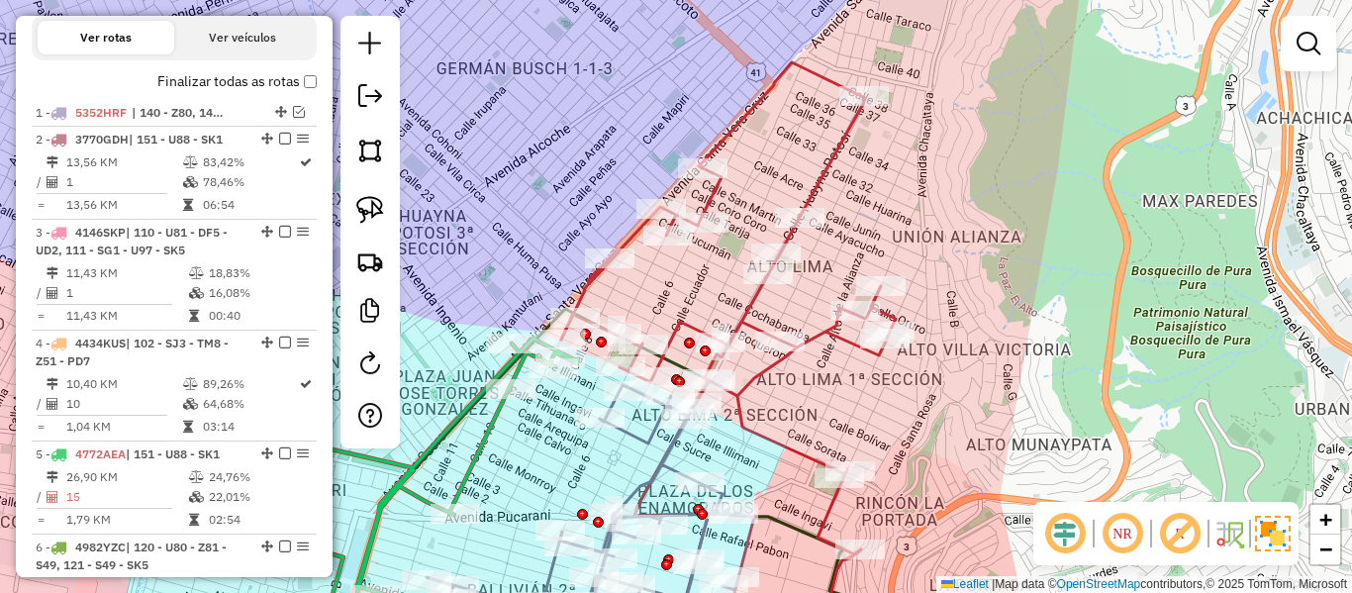
drag, startPoint x: 1036, startPoint y: 369, endPoint x: 917, endPoint y: 387, distance: 121.1
click at [917, 387] on div "Janela de atendimento Grade de atendimento Capacidade Transportadoras Veículos …" at bounding box center [676, 296] width 1352 height 593
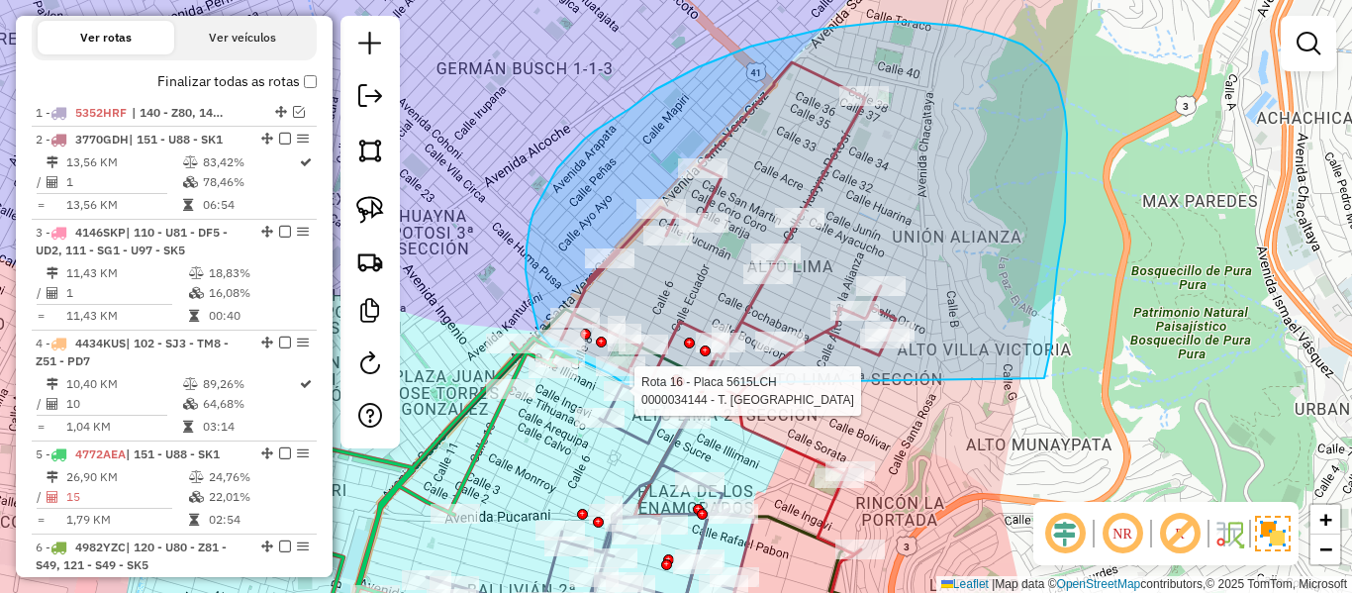
drag, startPoint x: 1057, startPoint y: 270, endPoint x: 840, endPoint y: 442, distance: 276.3
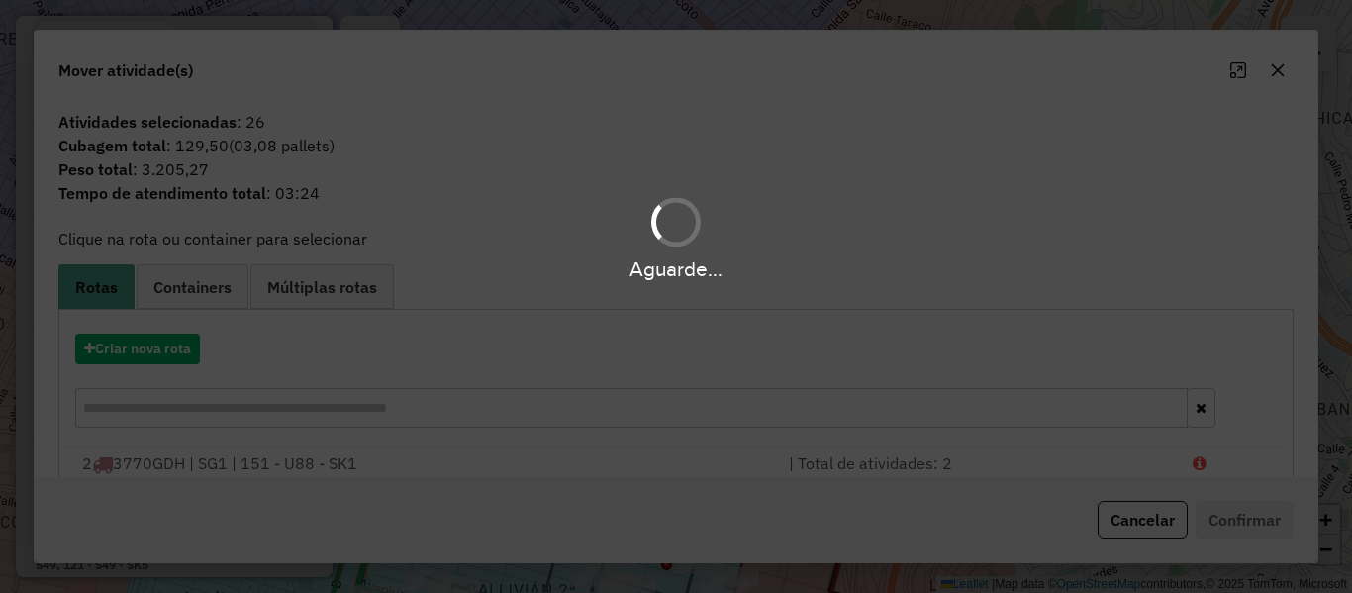
click at [169, 342] on div "Aguarde..." at bounding box center [676, 296] width 1352 height 593
click at [169, 342] on button "Criar nova rota" at bounding box center [137, 349] width 125 height 31
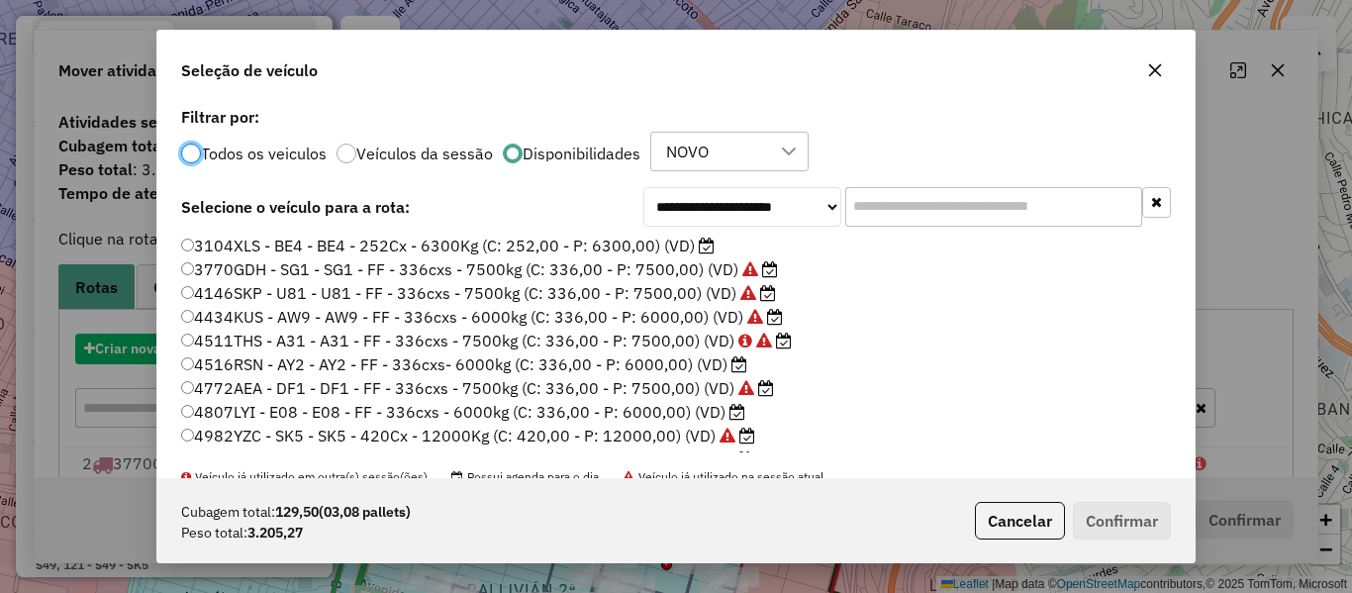
scroll to position [11, 6]
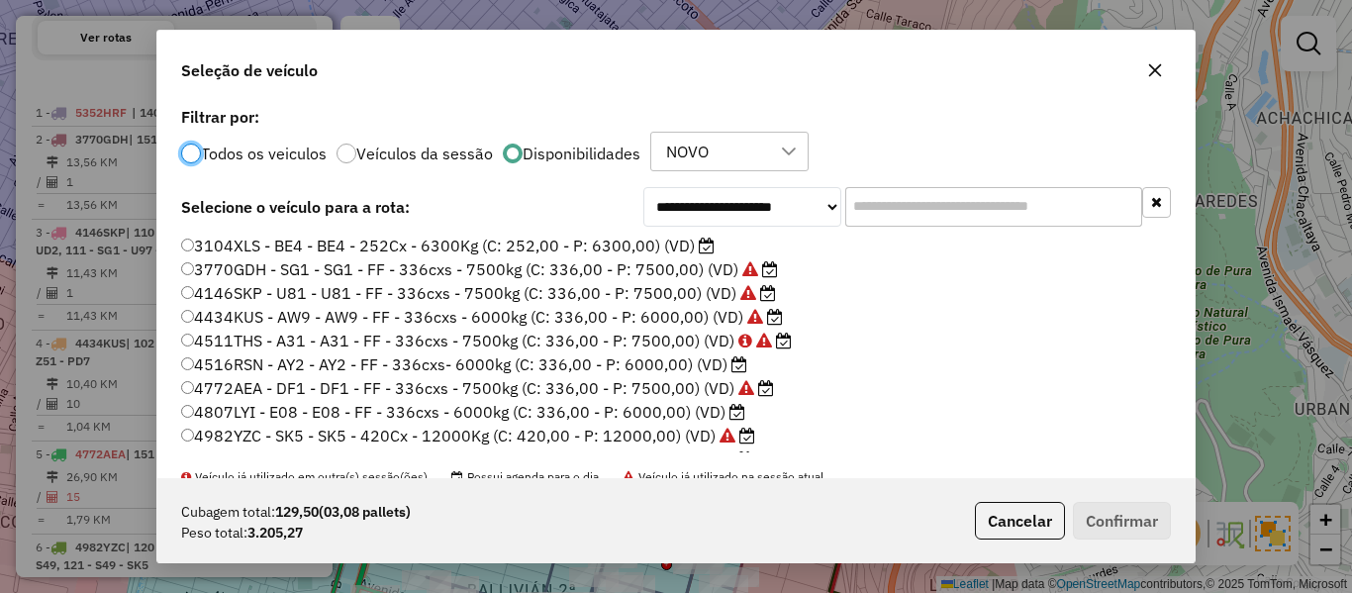
click at [702, 373] on label "4516RSN - AY2 - AY2 - FF - 336cxs- 6000kg (C: 336,00 - P: 6000,00) (VD)" at bounding box center [464, 364] width 566 height 24
click at [695, 251] on label "3104XLS - BE4 - BE4 - 252Cx - 6300Kg (C: 252,00 - P: 6300,00) (VD)" at bounding box center [448, 246] width 534 height 24
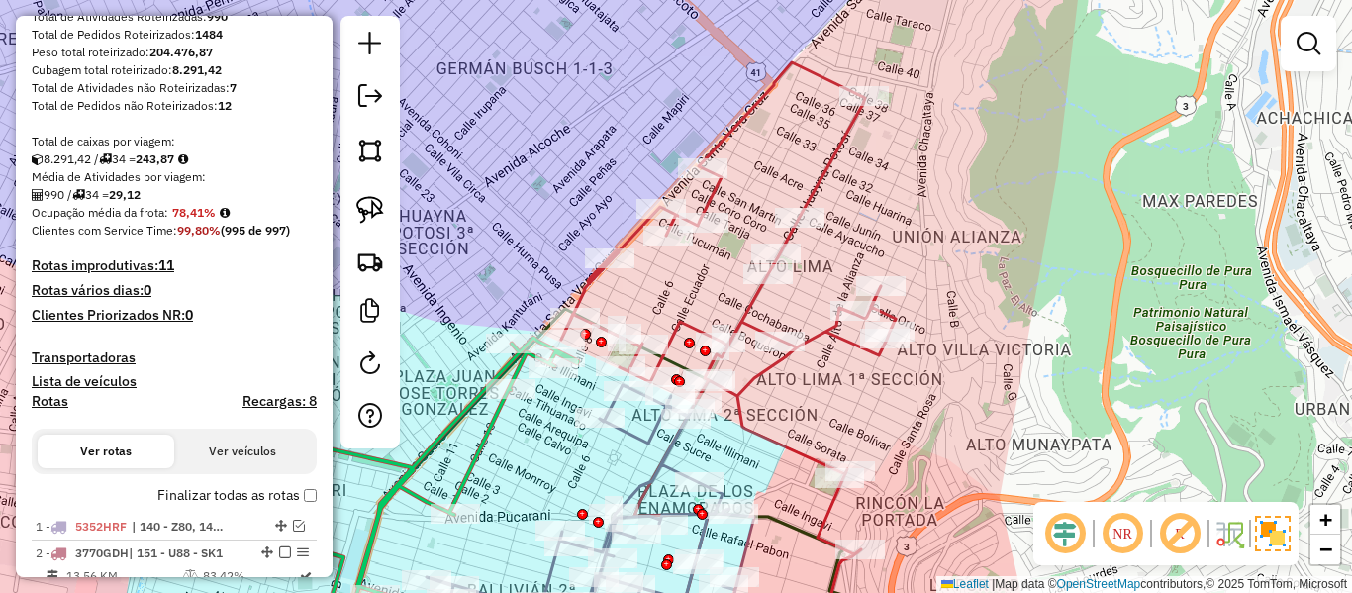
scroll to position [0, 0]
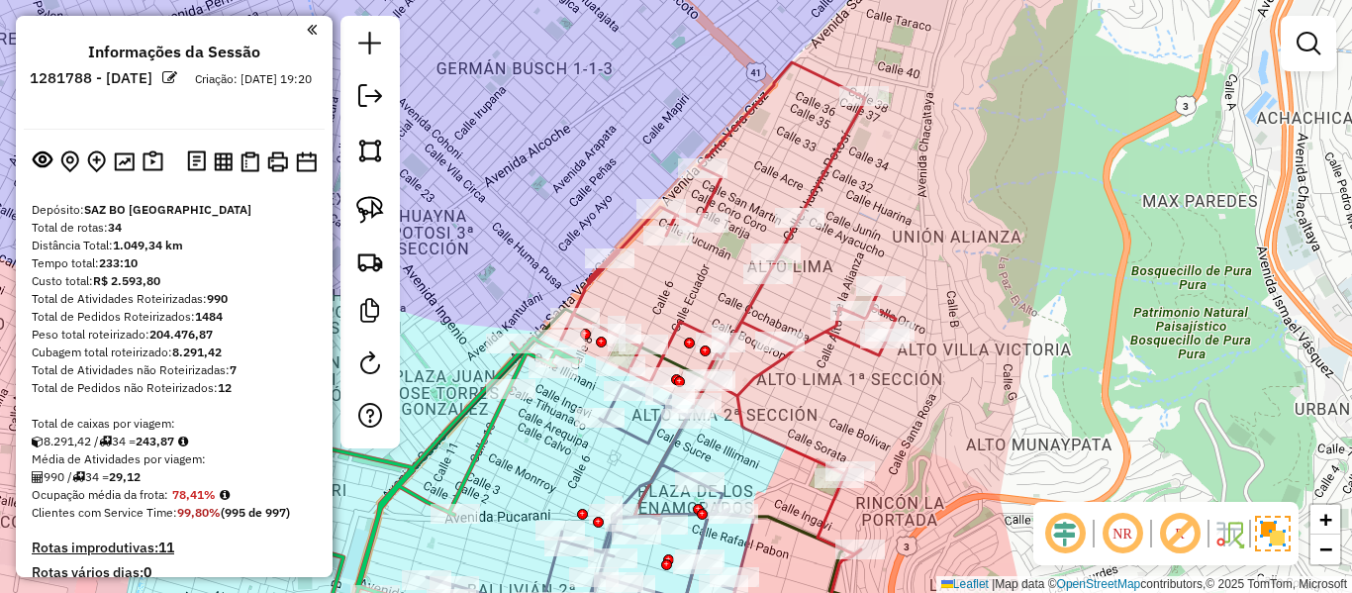
drag, startPoint x: 162, startPoint y: 288, endPoint x: 198, endPoint y: 25, distance: 265.7
click at [151, 149] on button at bounding box center [153, 162] width 29 height 31
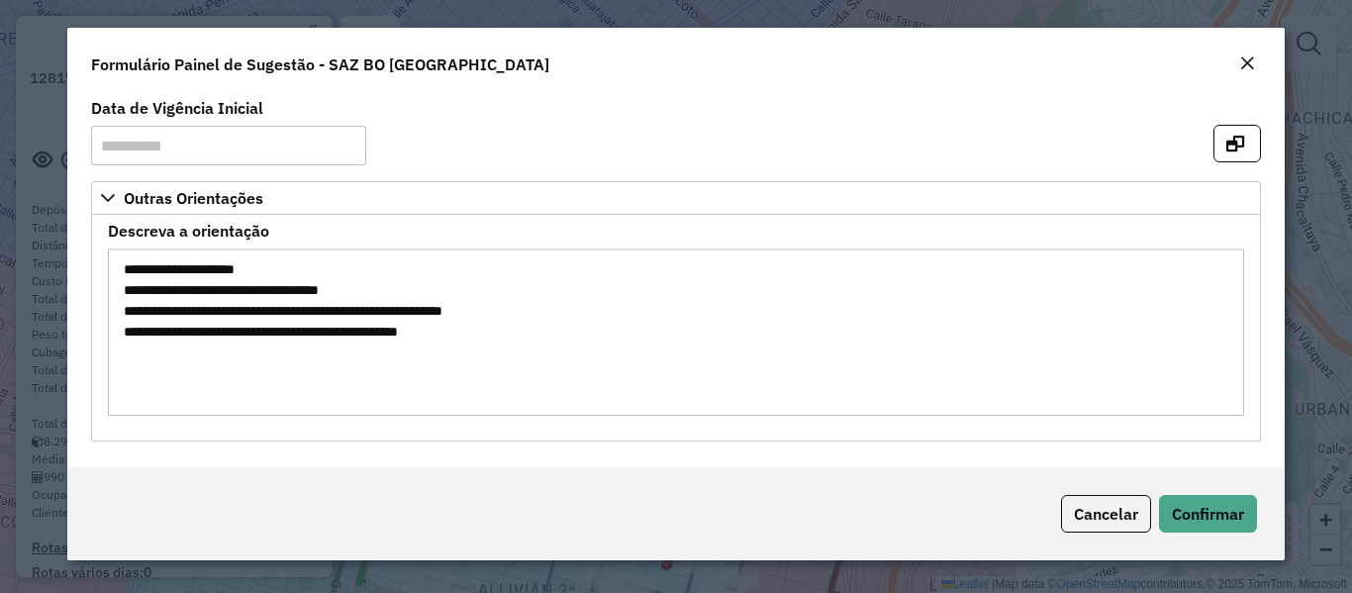
click at [1254, 62] on em "Close" at bounding box center [1247, 63] width 16 height 16
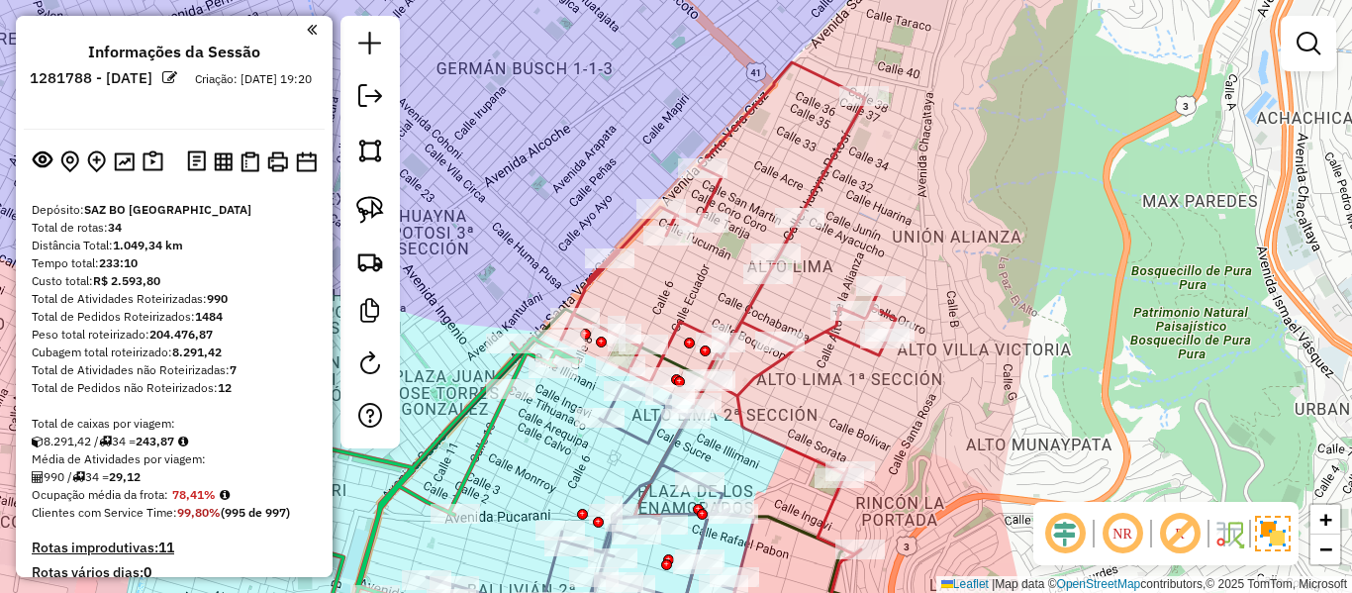
click at [1024, 170] on div "Janela de atendimento Grade de atendimento Capacidade Transportadoras Veículos …" at bounding box center [676, 296] width 1352 height 593
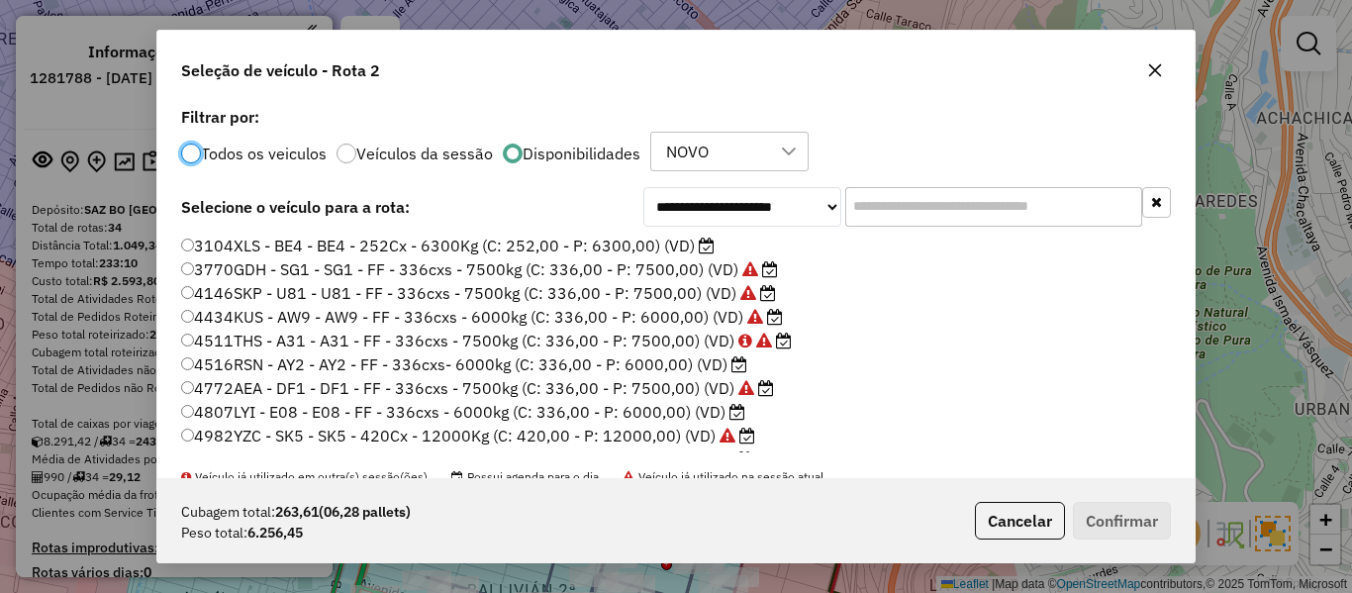
scroll to position [11, 6]
click at [934, 201] on input "text" at bounding box center [993, 207] width 297 height 40
type input "**"
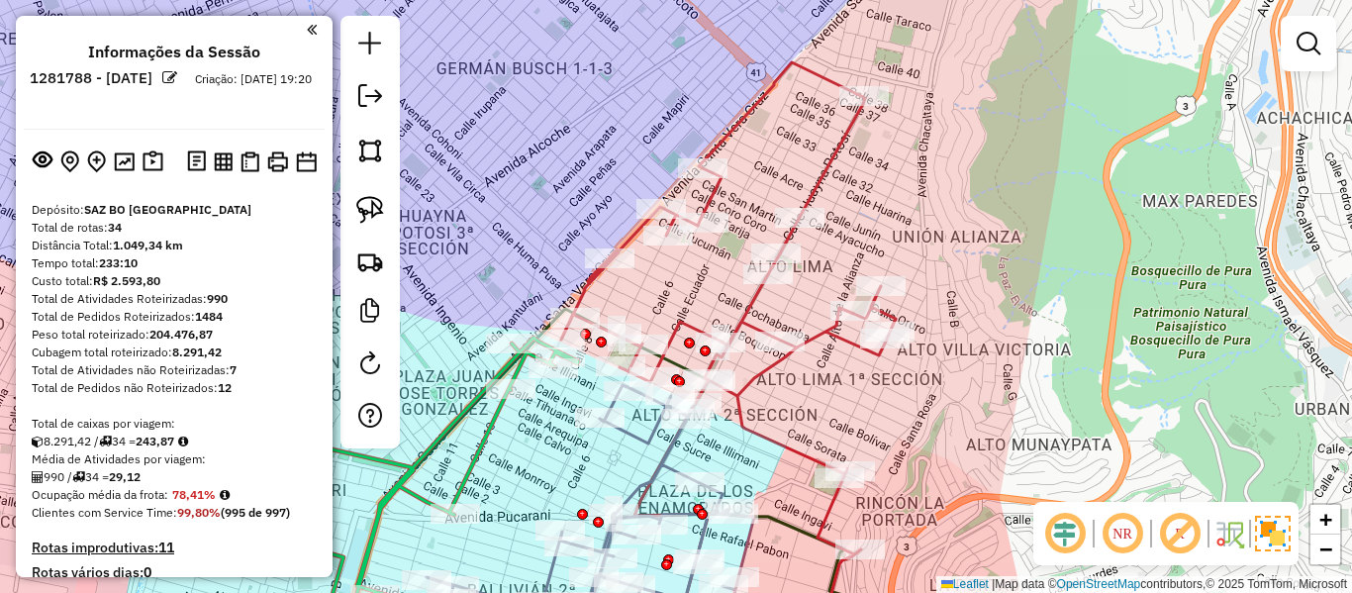
click at [447, 327] on div "Janela de atendimento Grade de atendimento Capacidade Transportadoras Veículos …" at bounding box center [676, 296] width 1352 height 593
click at [364, 371] on em at bounding box center [370, 363] width 24 height 24
select select "*"
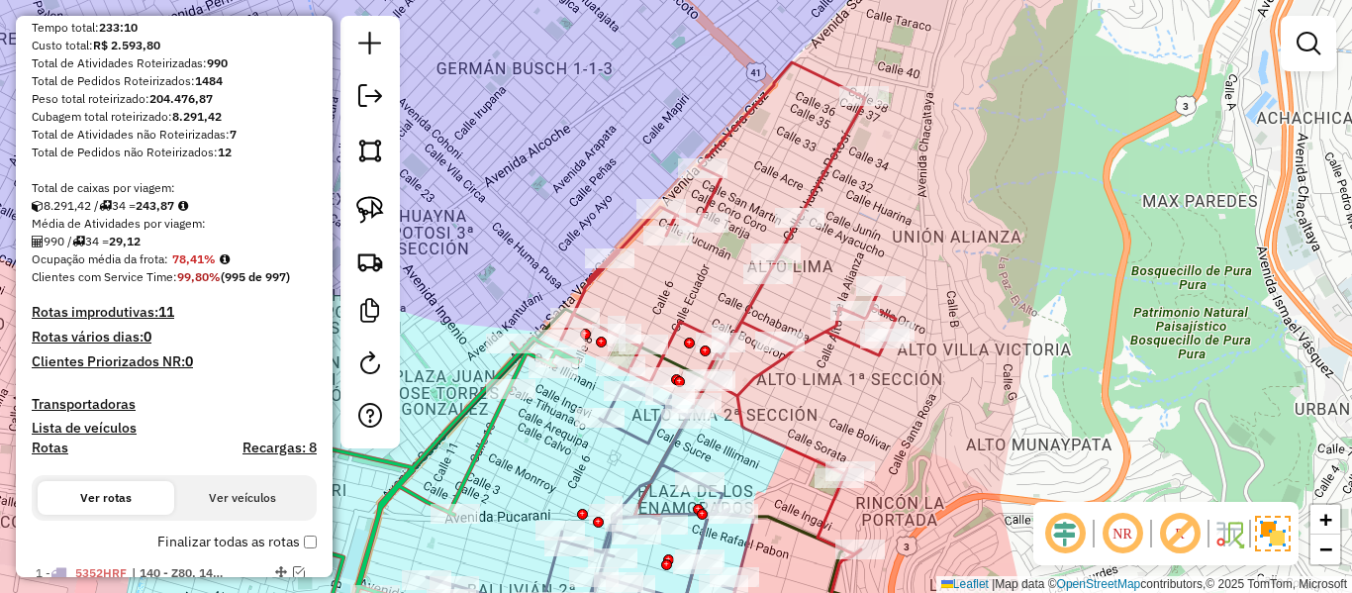
scroll to position [495, 0]
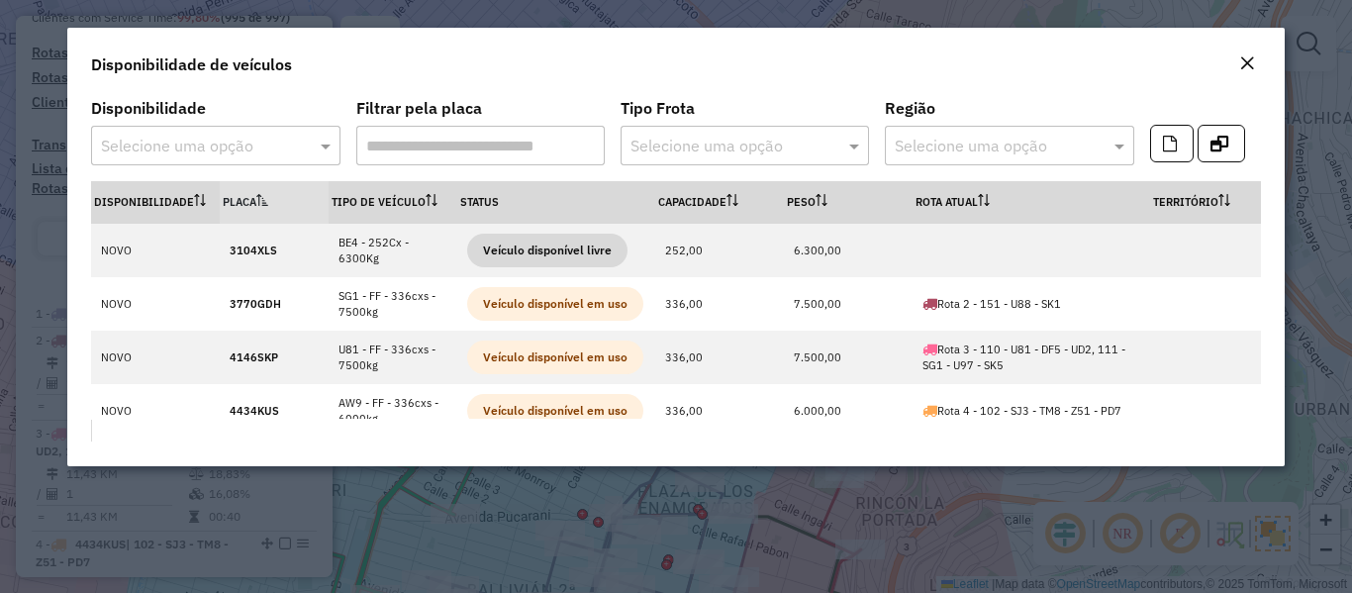
click at [835, 157] on div "Selecione uma opção" at bounding box center [745, 146] width 248 height 40
click at [279, 152] on input "text" at bounding box center [195, 147] width 189 height 24
click at [196, 208] on div "NOVO" at bounding box center [215, 203] width 246 height 34
click at [729, 124] on div "Tipo Frota Selecione uma opção" at bounding box center [745, 133] width 248 height 64
click at [728, 135] on input "text" at bounding box center [725, 147] width 189 height 24
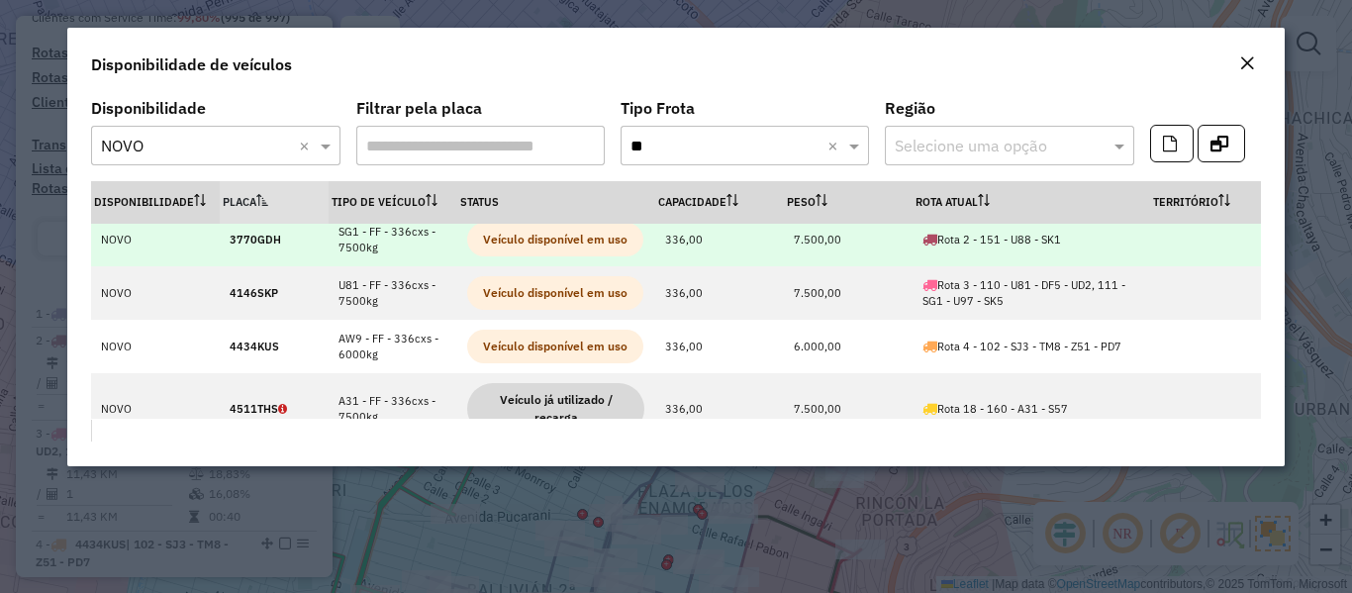
scroll to position [99, 0]
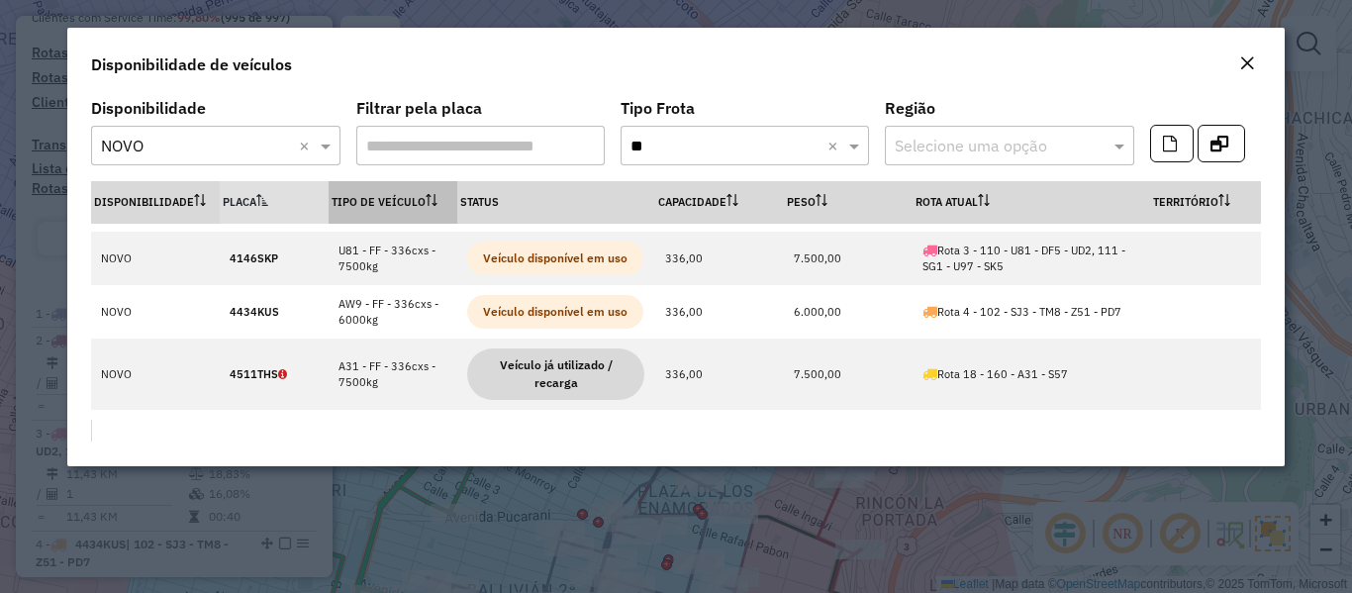
type input "**"
click at [389, 186] on th "Tipo de veículo" at bounding box center [393, 202] width 129 height 43
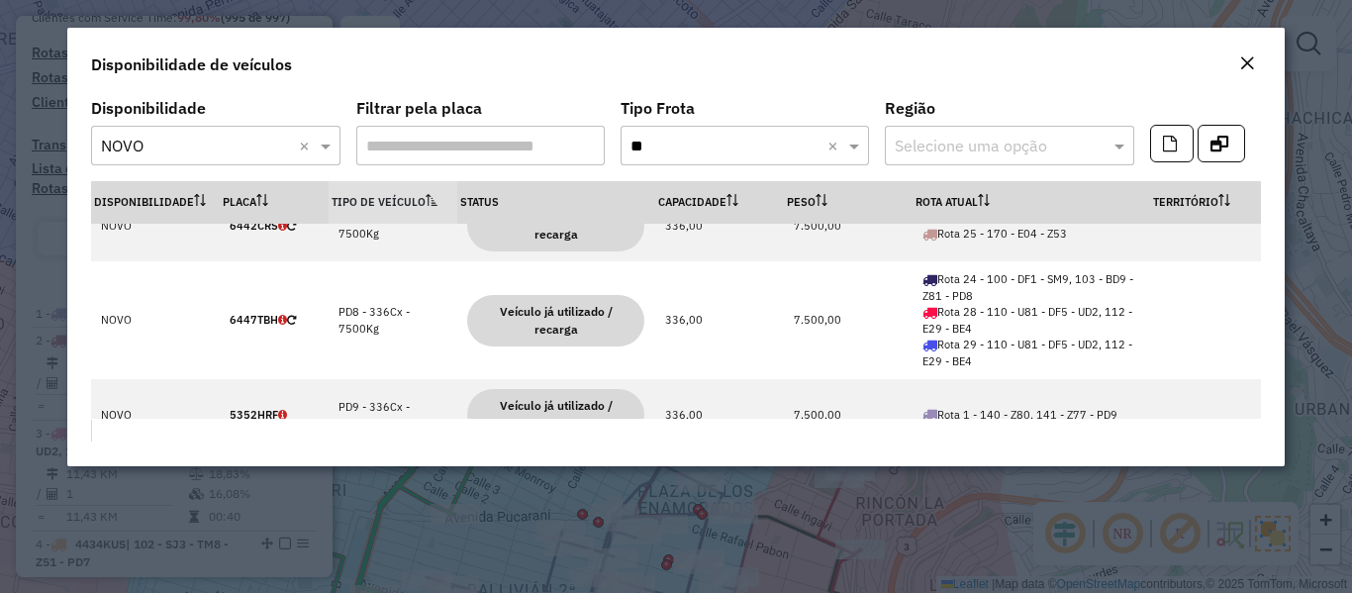
scroll to position [495, 0]
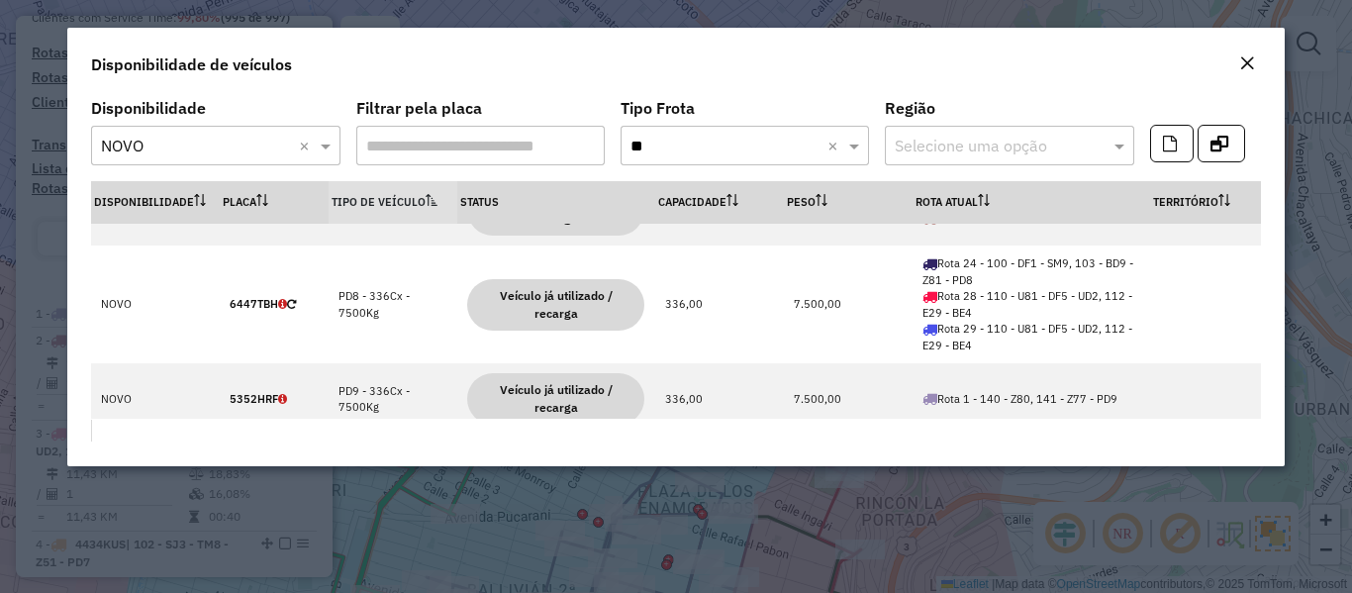
click at [1249, 63] on em "Close" at bounding box center [1247, 63] width 16 height 16
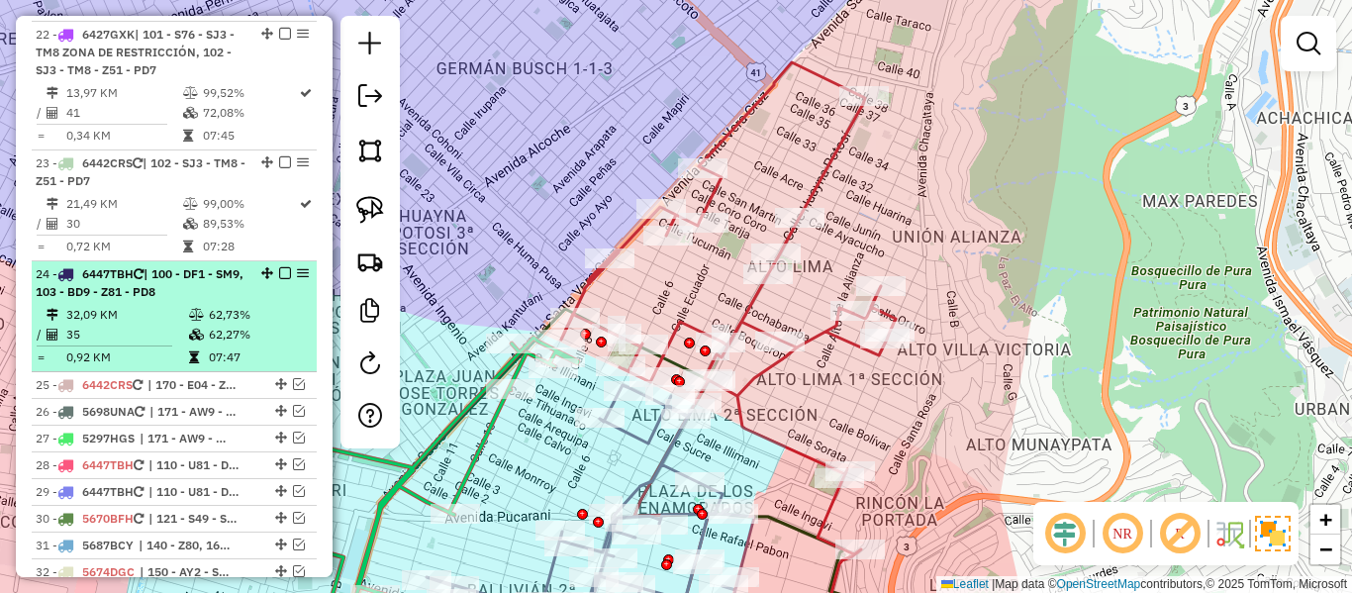
scroll to position [2673, 0]
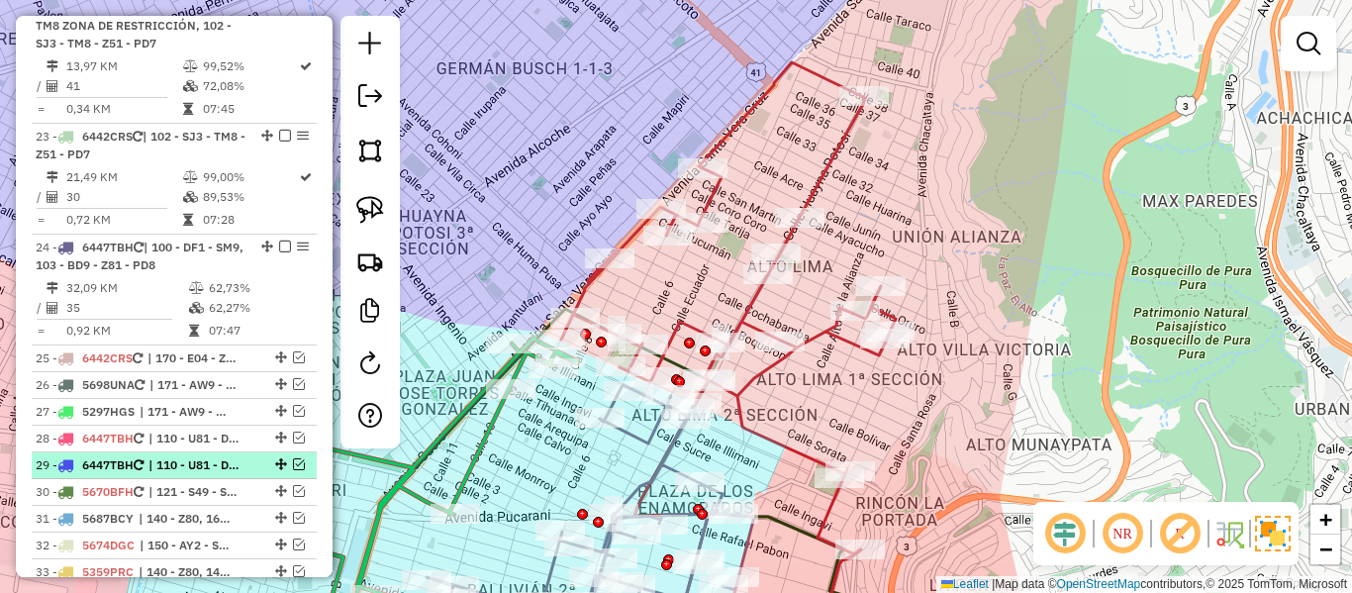
click at [295, 464] on em at bounding box center [299, 464] width 12 height 12
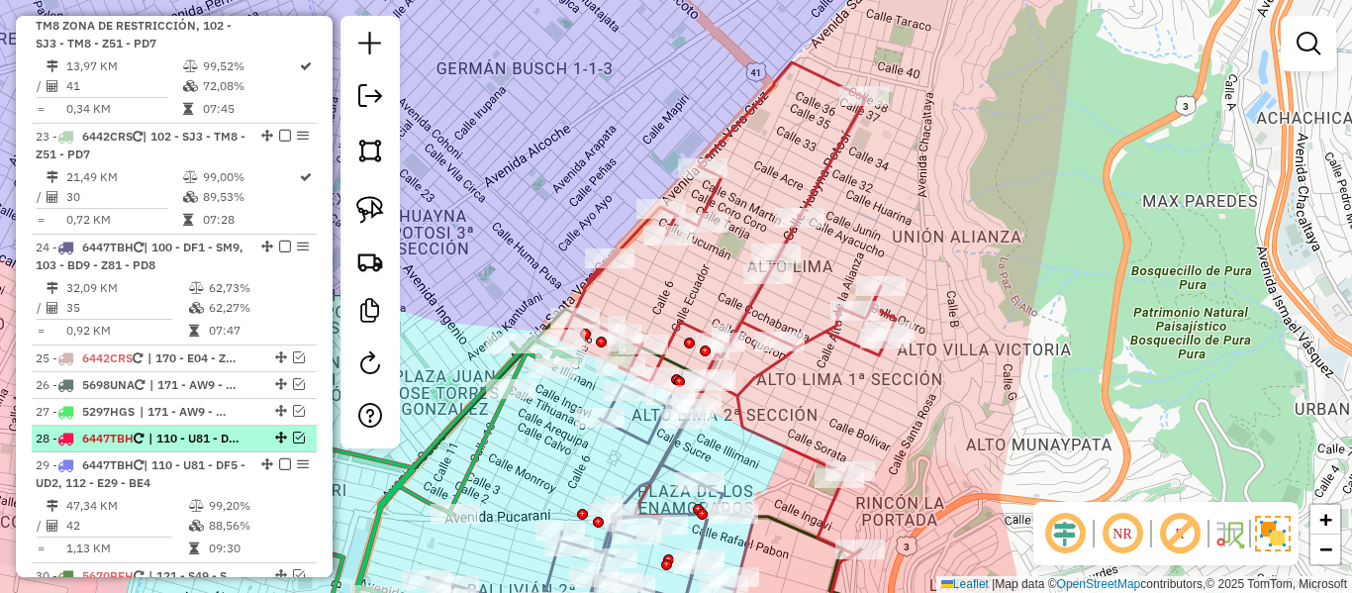
click at [293, 435] on em at bounding box center [299, 438] width 12 height 12
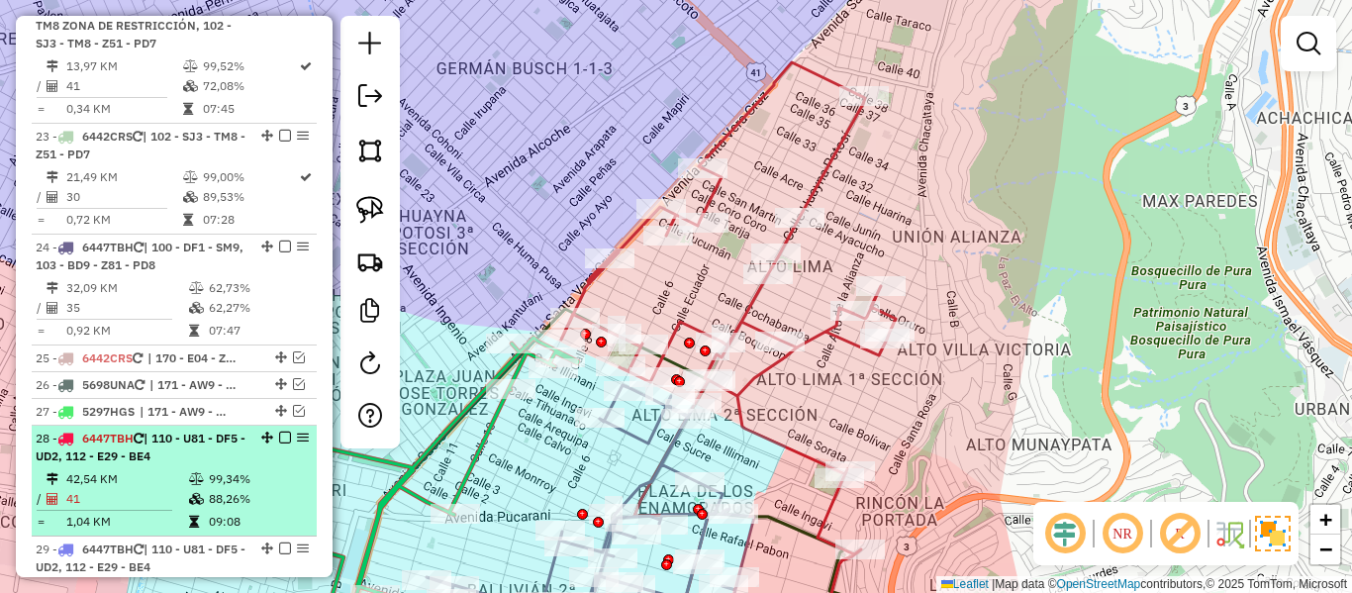
click at [218, 491] on td "88,26%" at bounding box center [258, 499] width 100 height 20
select select "**********"
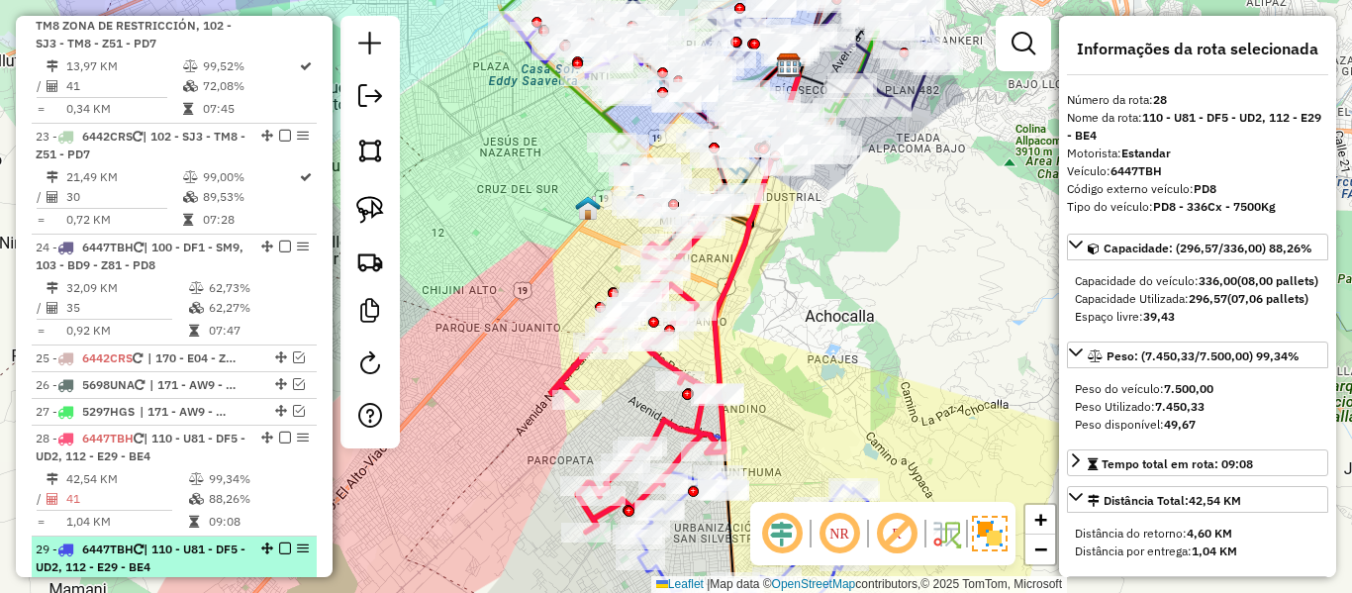
click at [219, 544] on span "| 110 - U81 - DF5 - UD2, 112 - E29 - BE4" at bounding box center [141, 558] width 210 height 33
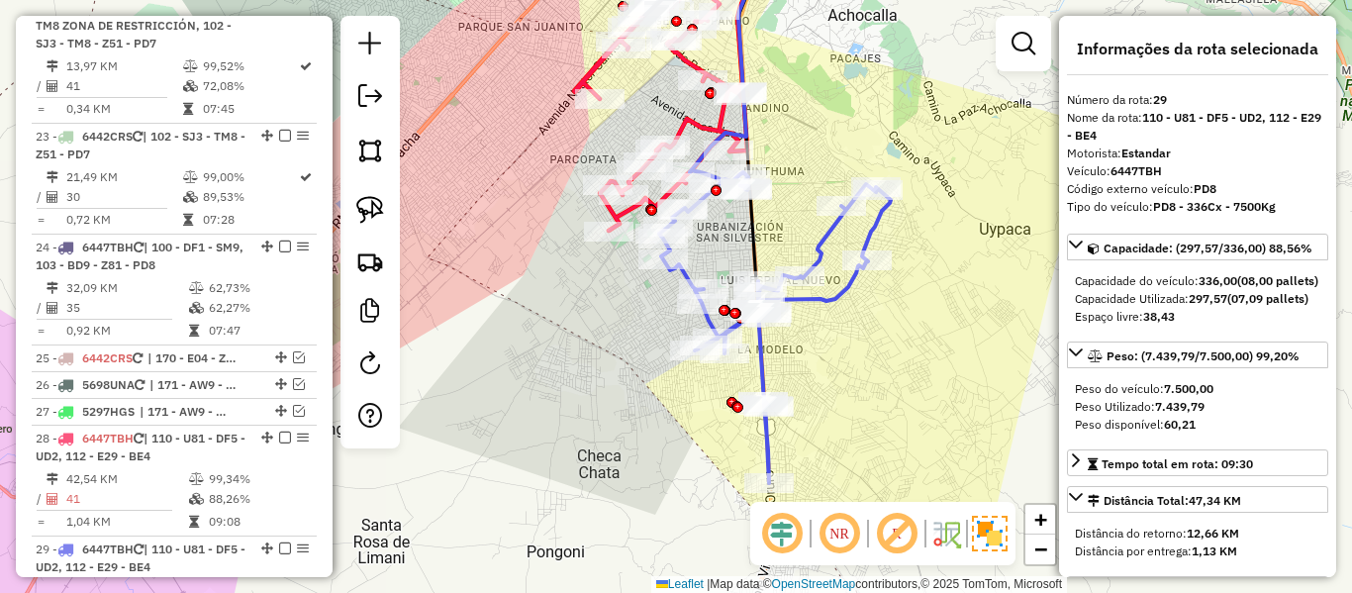
click at [847, 285] on icon at bounding box center [775, 326] width 232 height 313
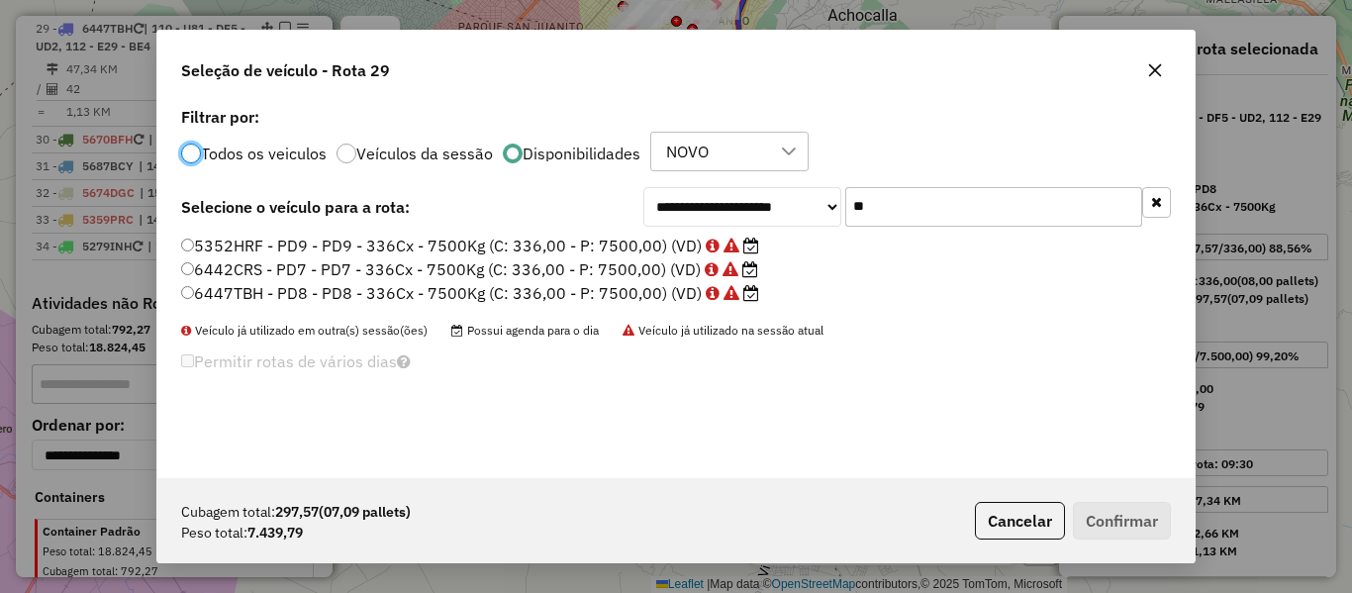
scroll to position [11, 6]
click at [948, 205] on input "**" at bounding box center [993, 207] width 297 height 40
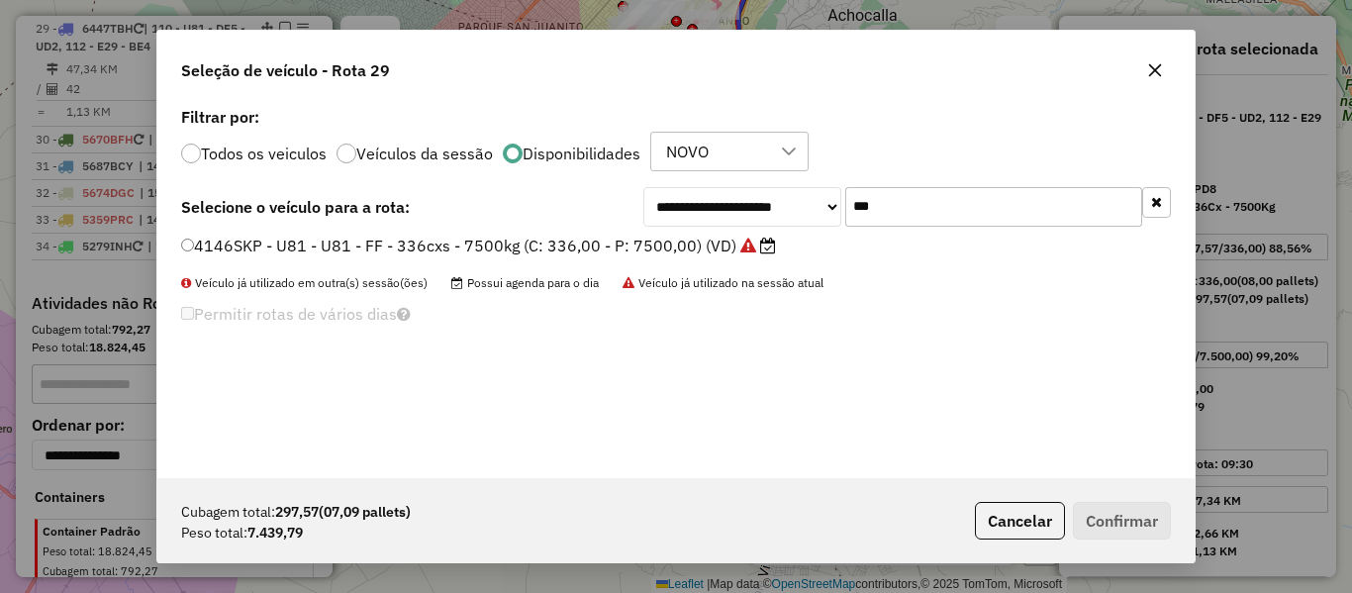
type input "***"
drag, startPoint x: 578, startPoint y: 242, endPoint x: 657, endPoint y: 257, distance: 80.8
click at [578, 242] on label "4146SKP - U81 - U81 - FF - 336cxs - 7500kg (C: 336,00 - P: 7500,00) (VD)" at bounding box center [478, 246] width 595 height 24
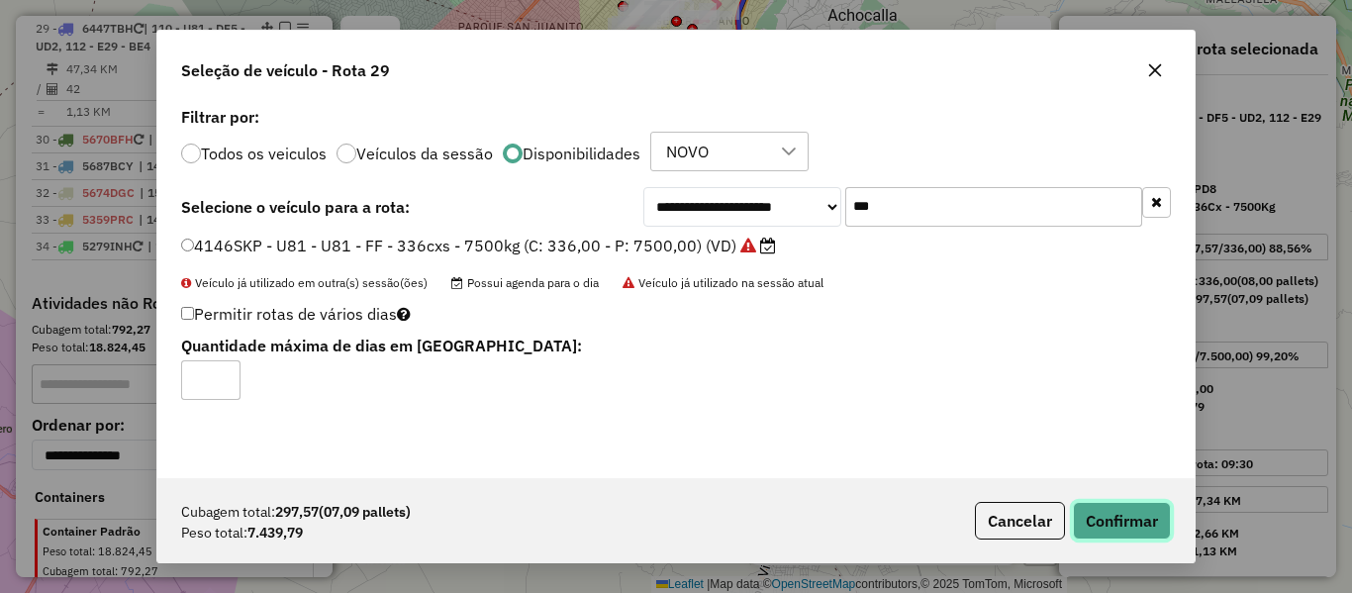
click at [1120, 516] on button "Confirmar" at bounding box center [1122, 521] width 98 height 38
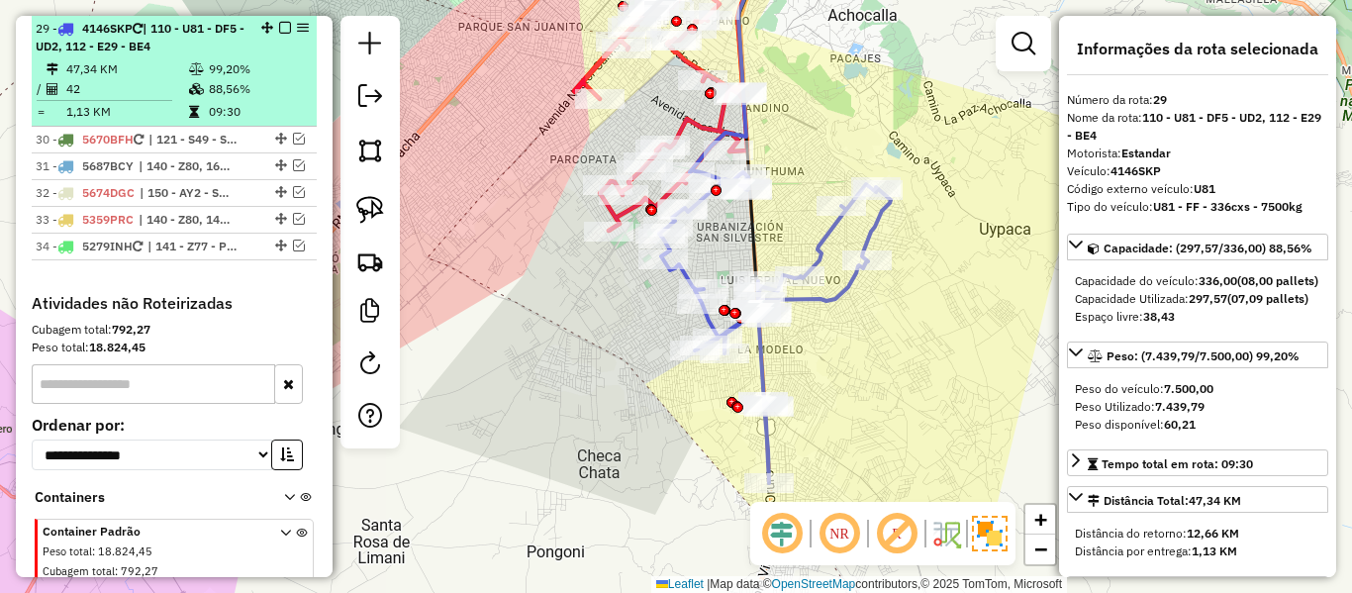
click at [279, 31] on em at bounding box center [285, 28] width 12 height 12
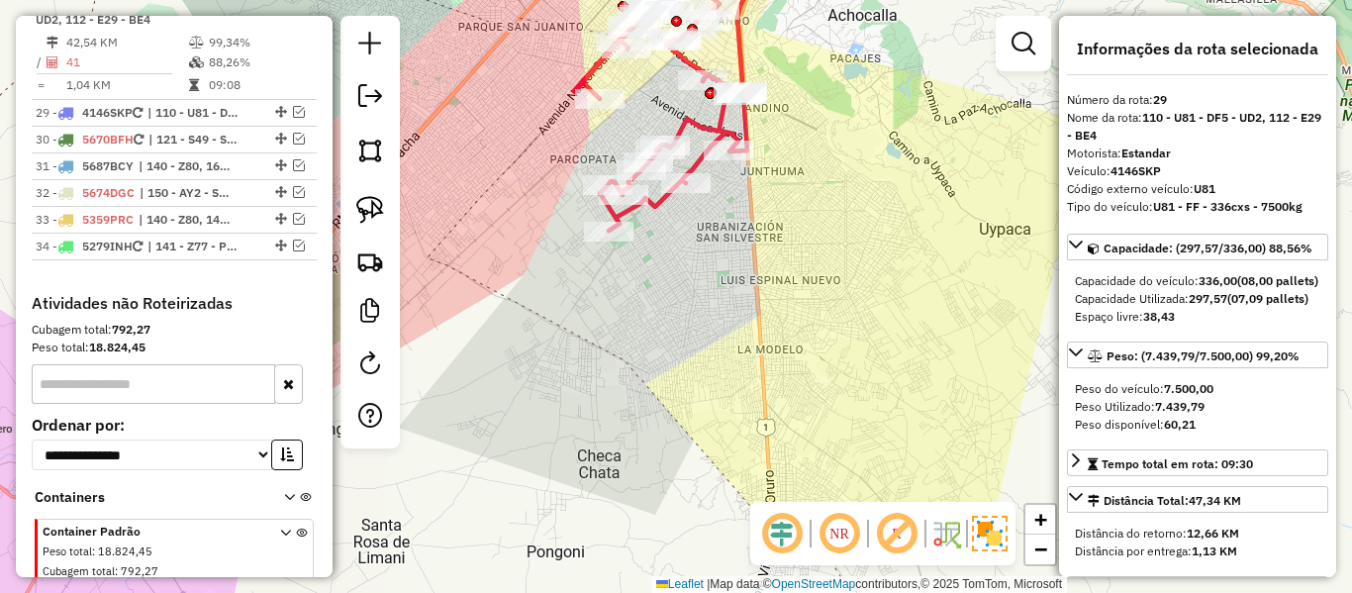
click at [716, 132] on icon at bounding box center [660, 86] width 173 height 290
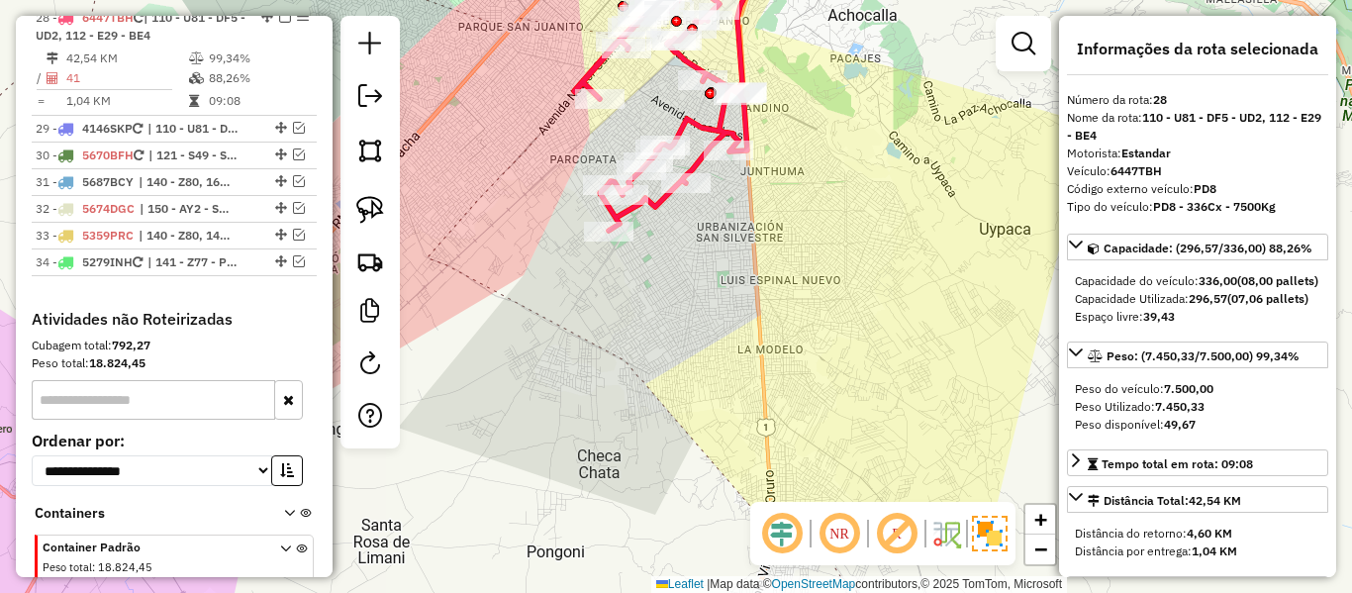
scroll to position [3083, 0]
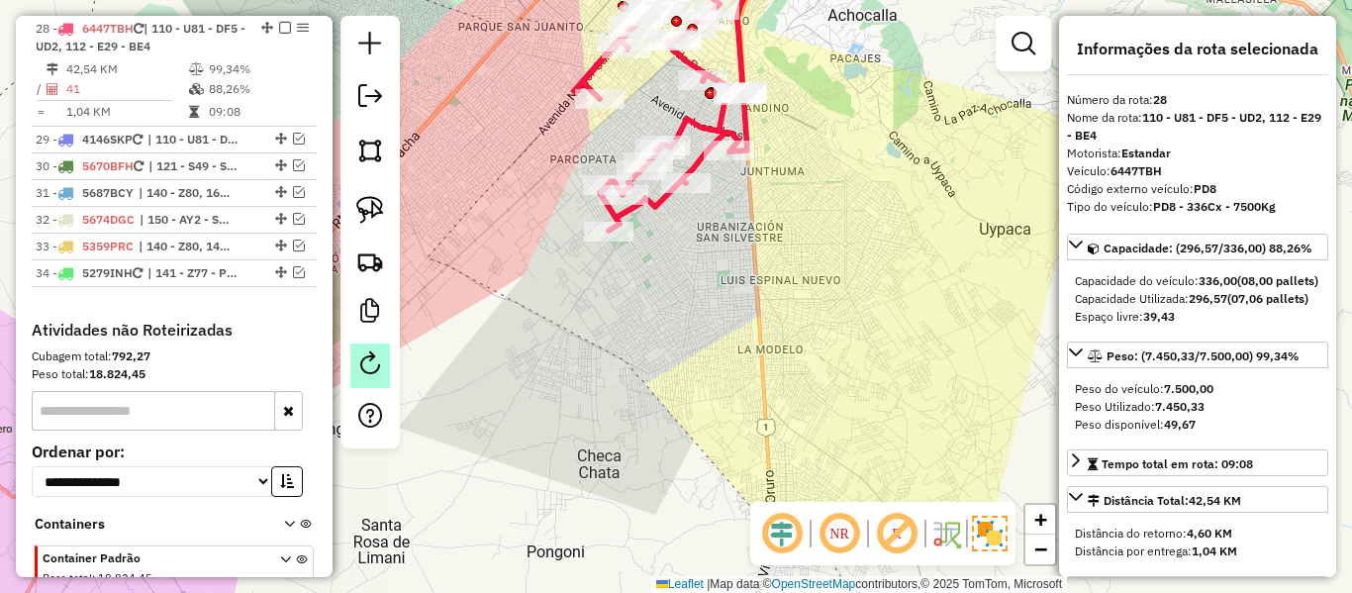
click at [368, 365] on em at bounding box center [370, 363] width 24 height 24
select select "*"
click at [711, 131] on icon at bounding box center [660, 86] width 173 height 290
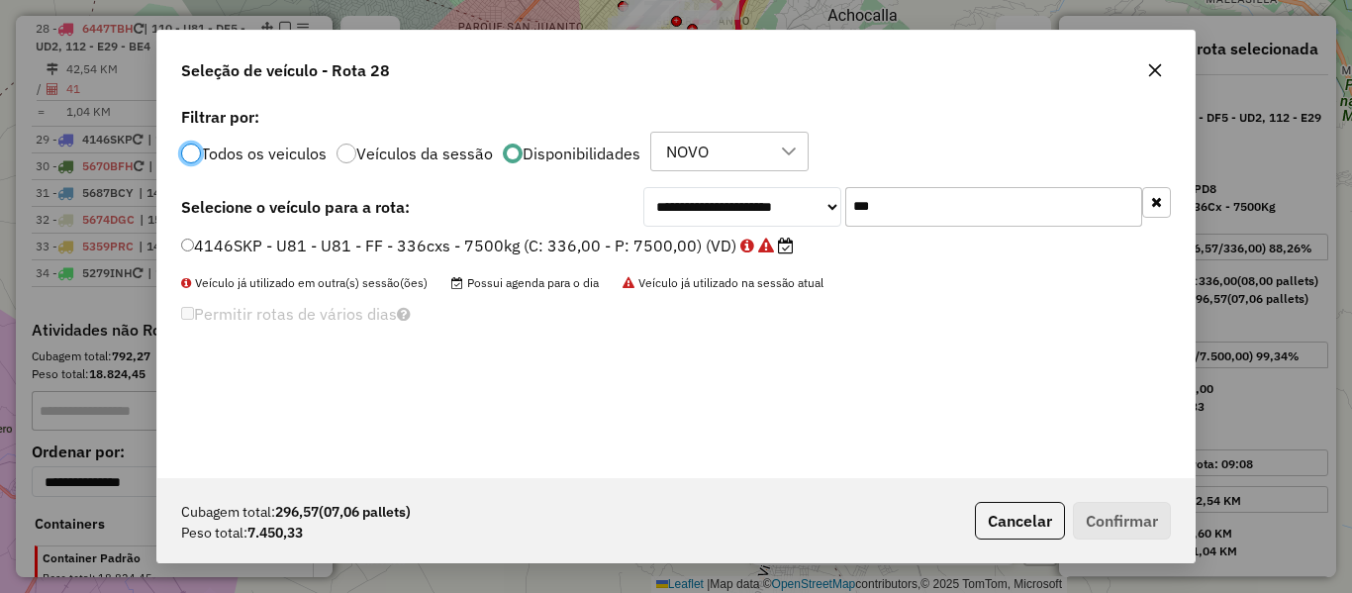
scroll to position [11, 6]
click at [918, 219] on input "***" at bounding box center [993, 207] width 297 height 40
type input "**"
click at [656, 244] on label "3770GDH - SG1 - SG1 - FF - 336cxs - 7500kg (C: 336,00 - P: 7500,00) (VD)" at bounding box center [479, 246] width 597 height 24
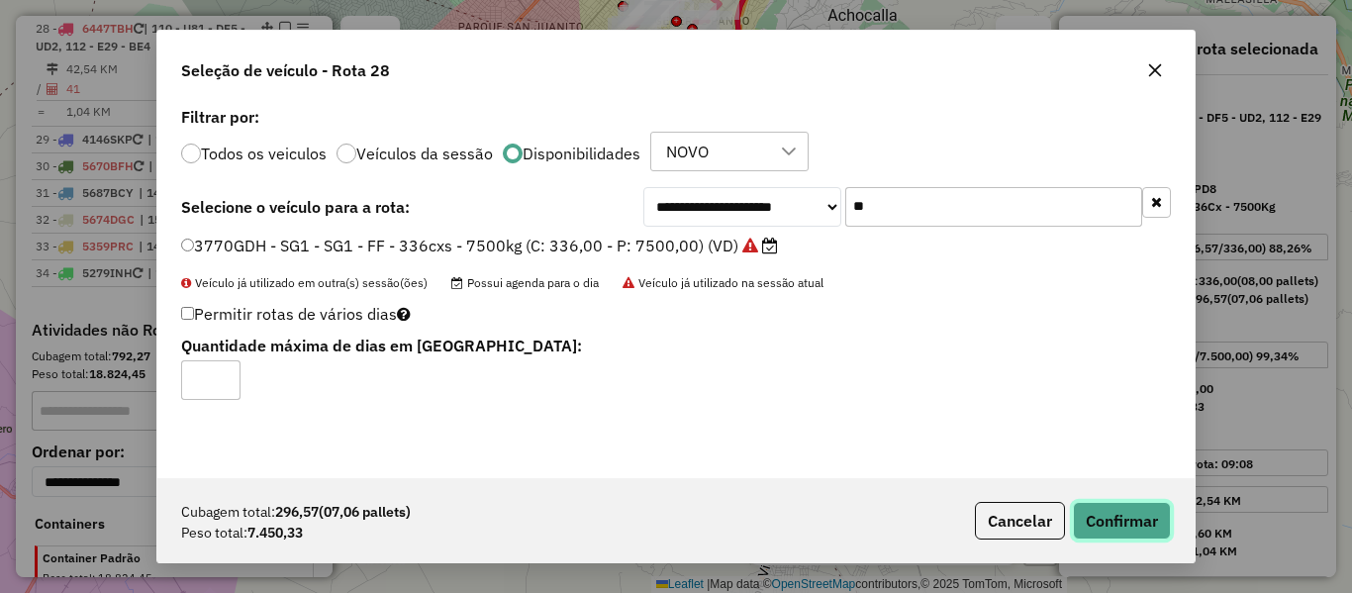
click at [1112, 514] on button "Confirmar" at bounding box center [1122, 521] width 98 height 38
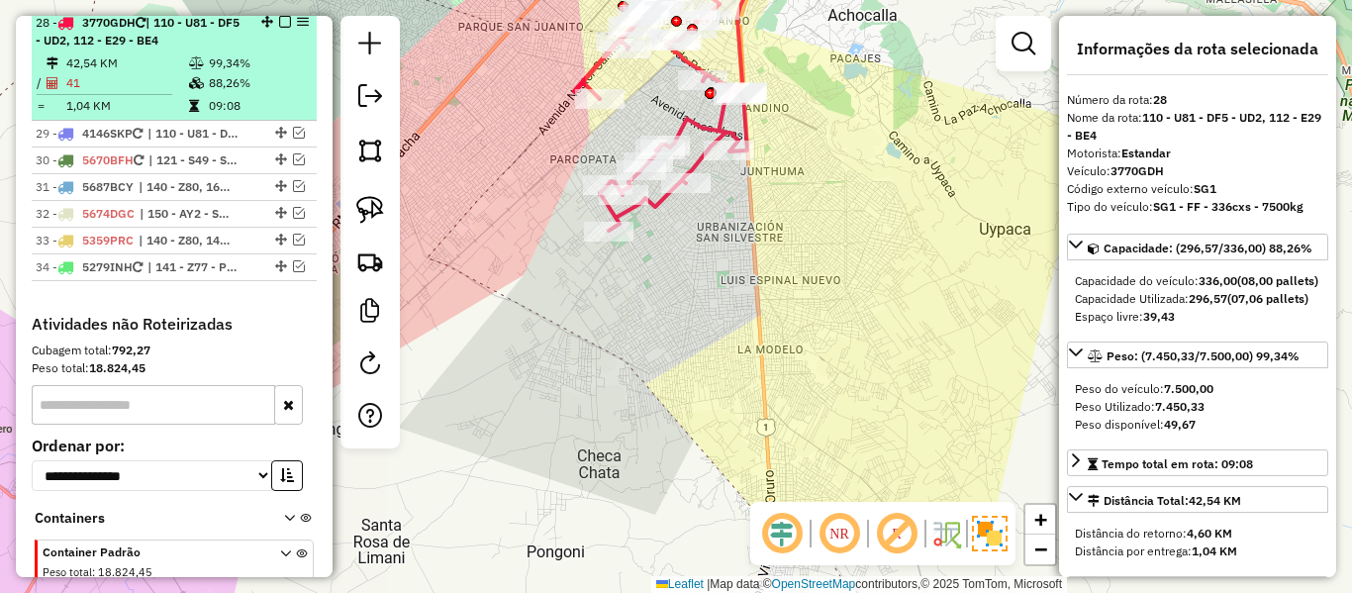
click at [279, 29] on li "28 - 3770GDH | 110 - U81 - DF5 - UD2, 112 - E29 - BE4 42,54 KM 99,34% / 41 88,2…" at bounding box center [174, 65] width 285 height 111
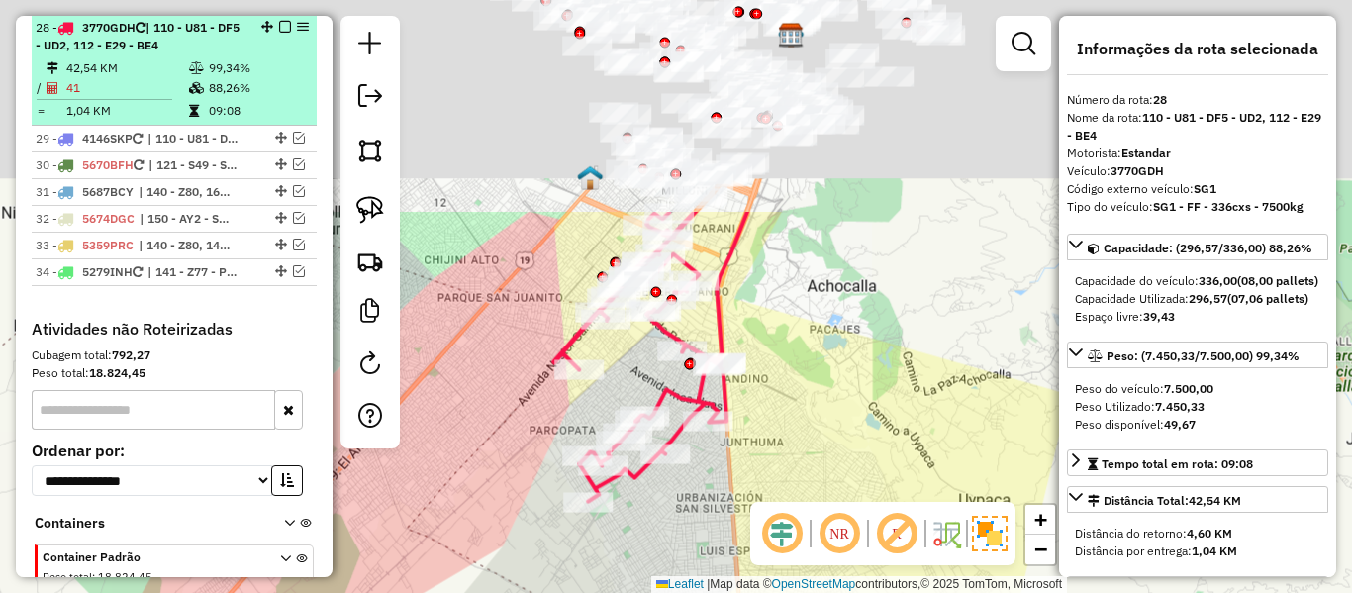
scroll to position [3083, 0]
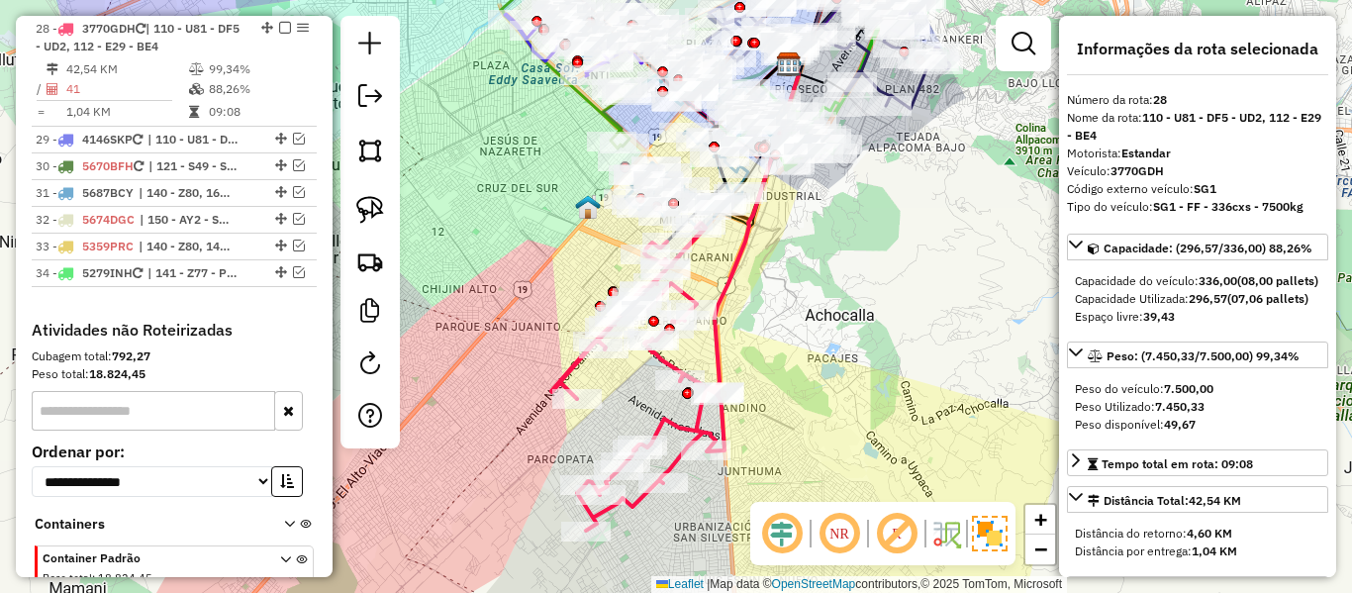
drag, startPoint x: 277, startPoint y: 43, endPoint x: 587, endPoint y: 207, distance: 350.7
click at [279, 34] on em at bounding box center [285, 28] width 12 height 12
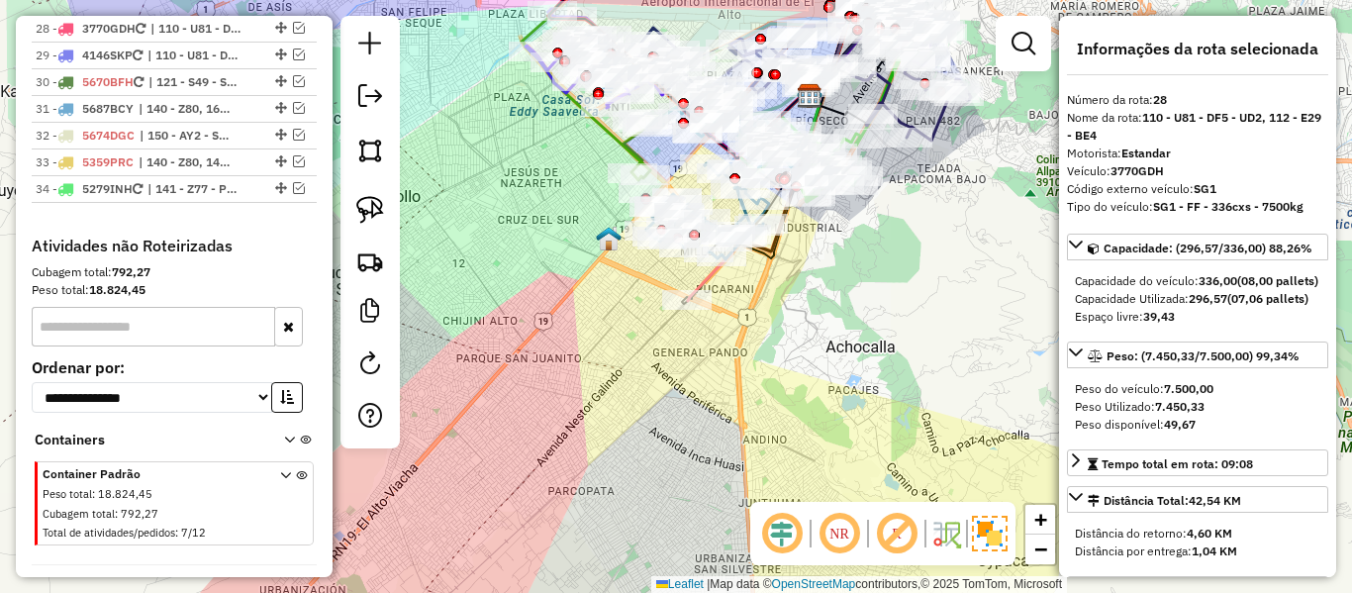
drag, startPoint x: 784, startPoint y: 284, endPoint x: 805, endPoint y: 318, distance: 39.6
click at [805, 317] on div "Janela de atendimento Grade de atendimento Capacidade Transportadoras Veículos …" at bounding box center [676, 296] width 1352 height 593
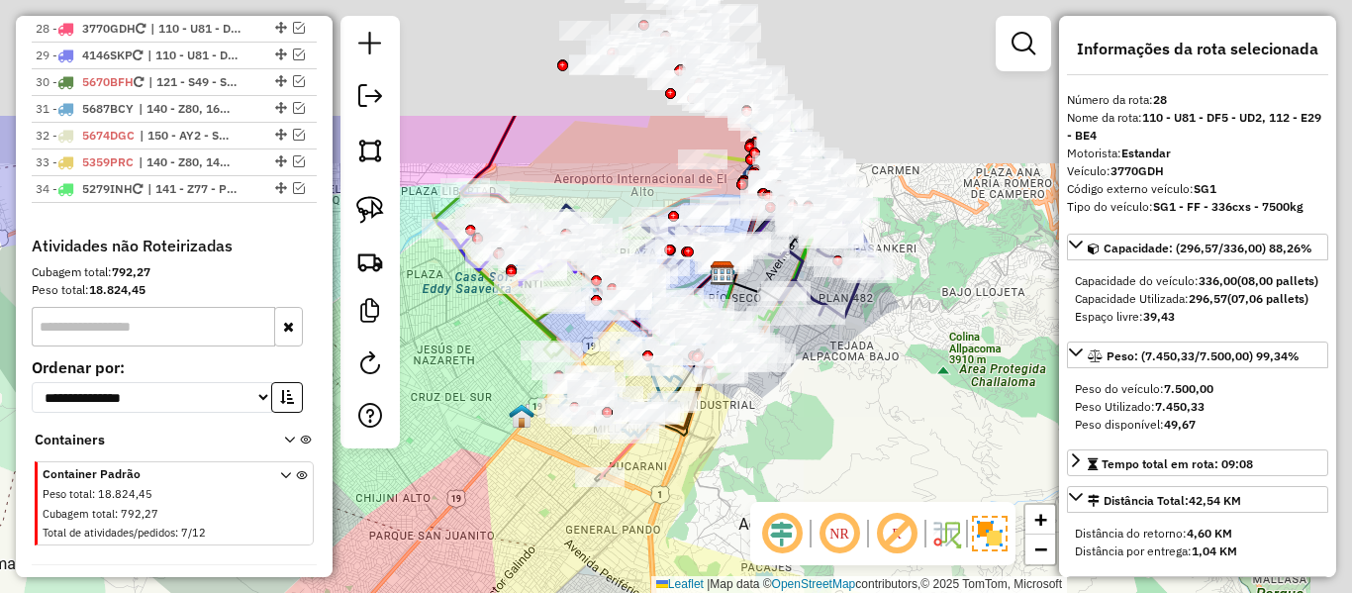
drag, startPoint x: 836, startPoint y: 344, endPoint x: 773, endPoint y: 453, distance: 126.3
click at [747, 520] on div "Janela de atendimento Grade de atendimento Capacidade Transportadoras Veículos …" at bounding box center [676, 296] width 1352 height 593
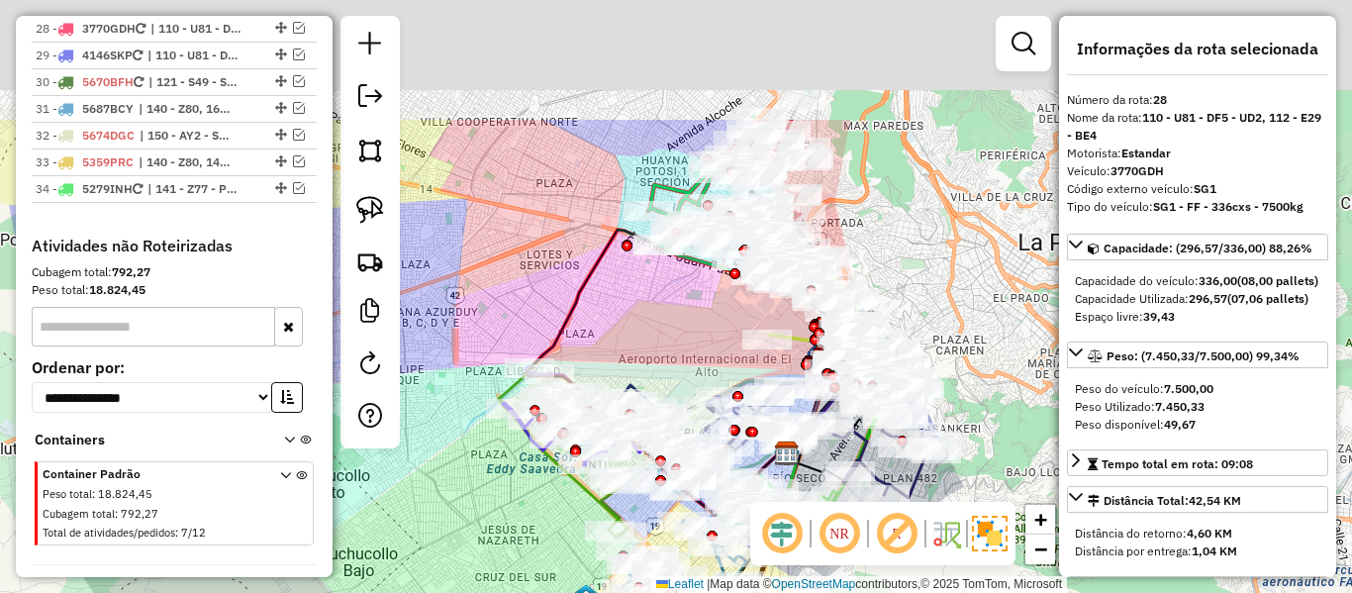
drag, startPoint x: 924, startPoint y: 164, endPoint x: 978, endPoint y: 307, distance: 152.6
click at [978, 307] on div "Janela de atendimento Grade de atendimento Capacidade Transportadoras Veículos …" at bounding box center [676, 296] width 1352 height 593
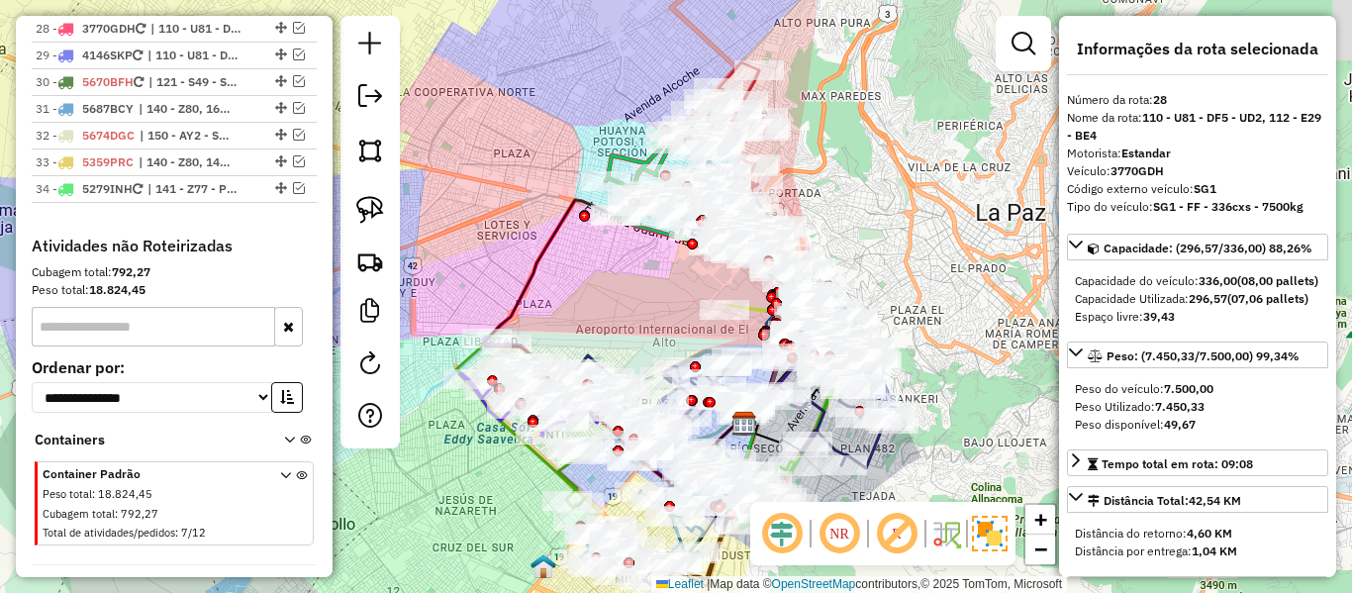
drag, startPoint x: 988, startPoint y: 325, endPoint x: 984, endPoint y: 142, distance: 183.2
click at [929, 286] on div "Janela de atendimento Grade de atendimento Capacidade Transportadoras Veículos …" at bounding box center [676, 296] width 1352 height 593
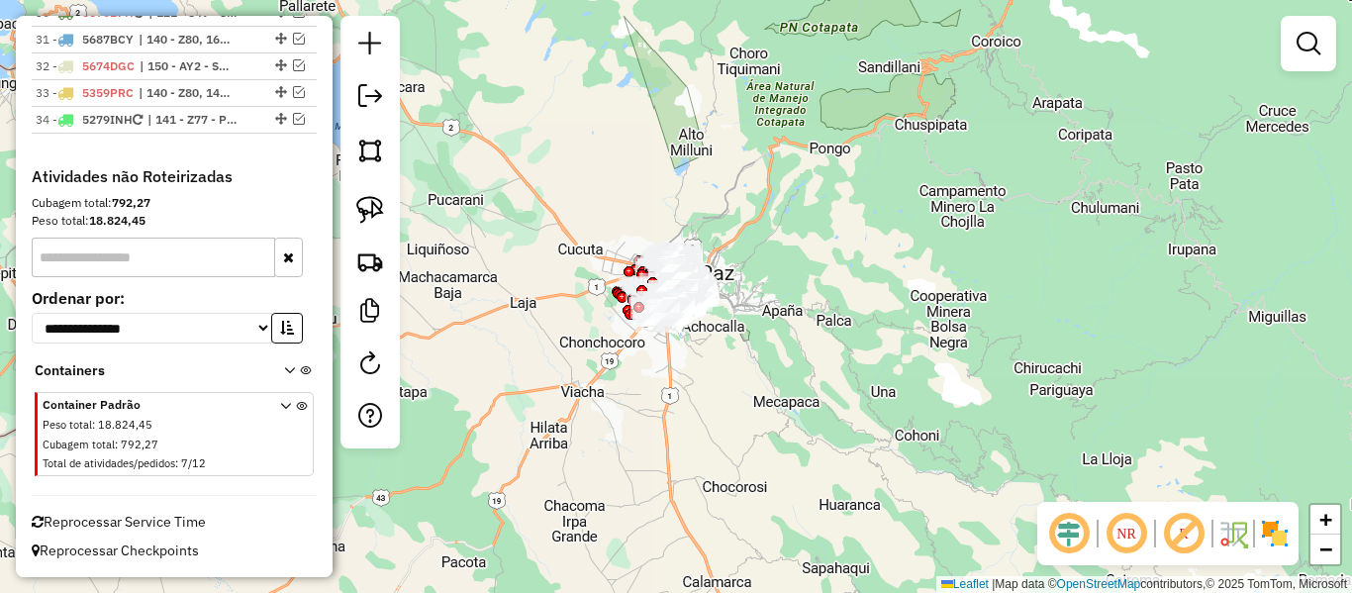
scroll to position [3071, 0]
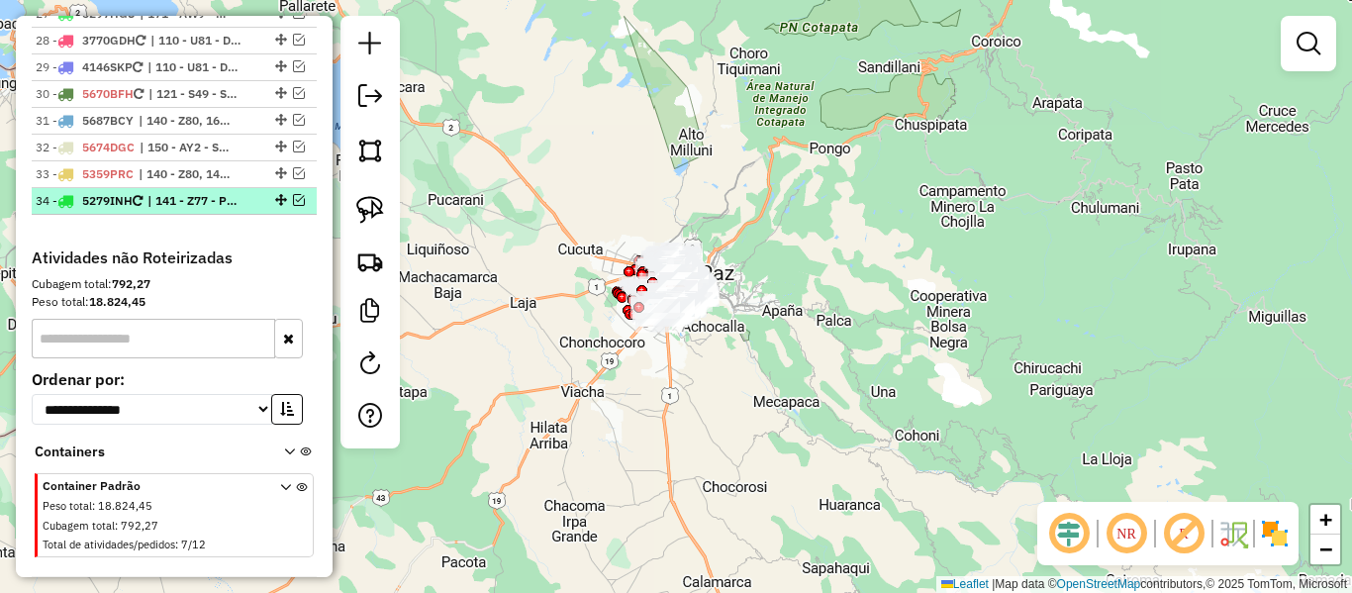
click at [201, 210] on span "| 141 - Z77 - PD9, 160 - A31 - S57" at bounding box center [193, 201] width 91 height 18
select select "**********"
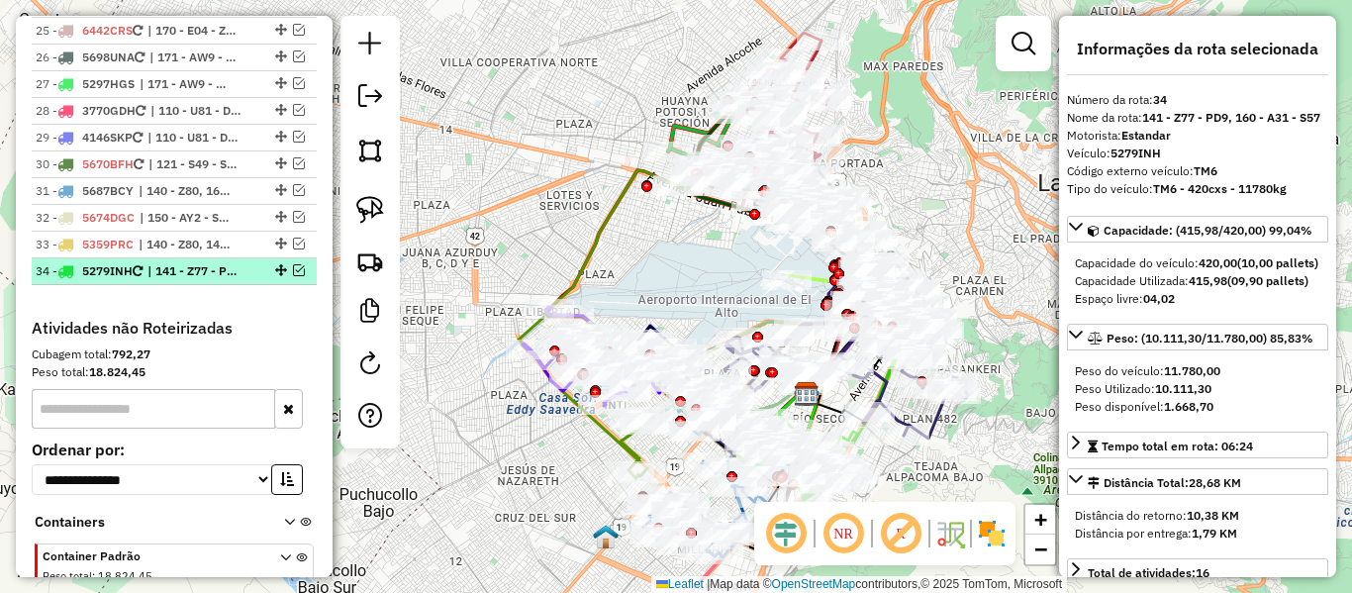
scroll to position [2972, 0]
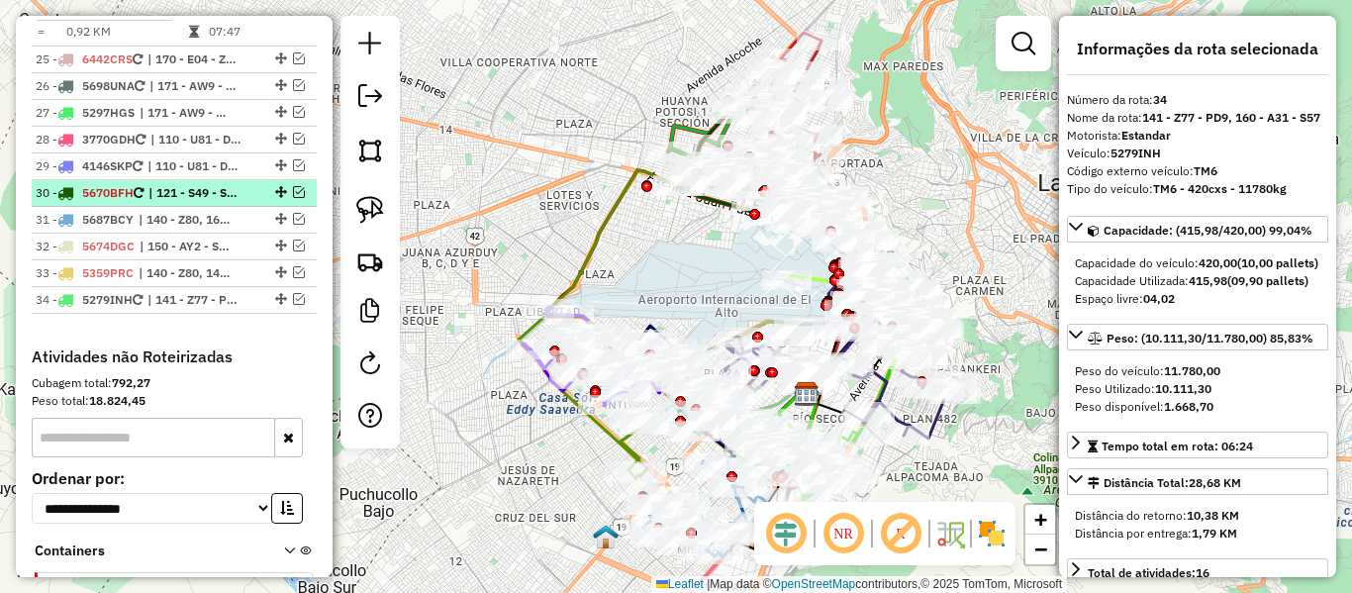
click at [195, 202] on span "| 121 - S49 - SK5, 122 - S49 - SG8, 123 - U80 - UD1" at bounding box center [193, 193] width 91 height 18
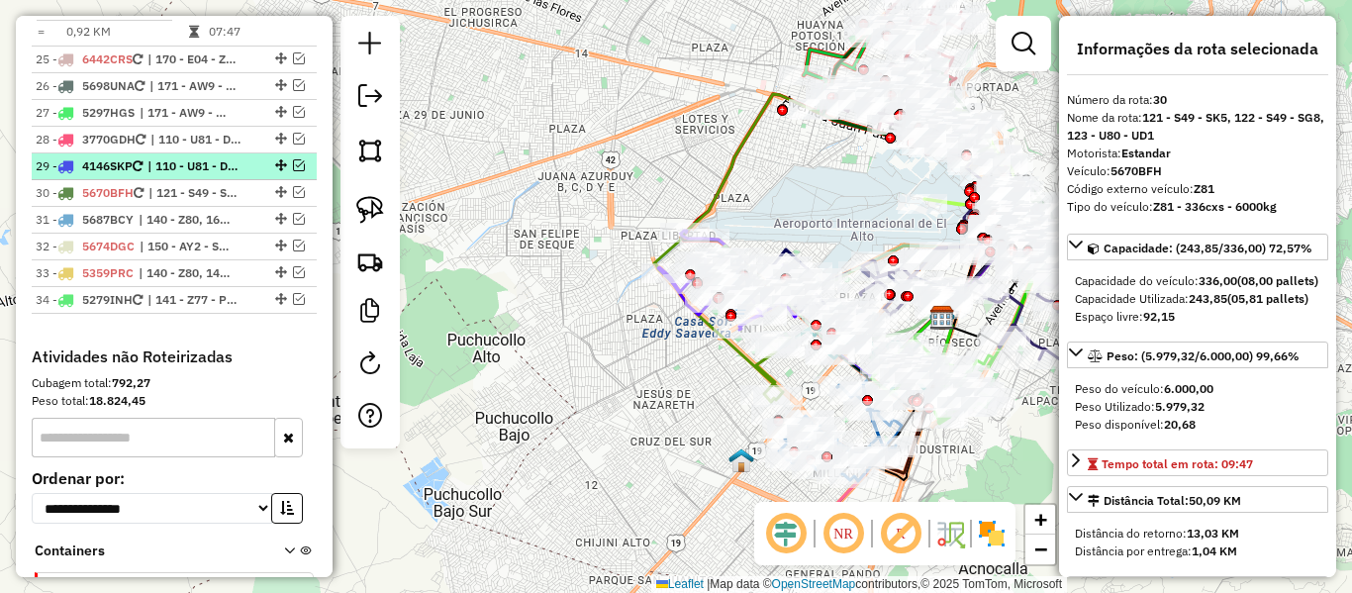
click at [203, 175] on span "| 110 - U81 - DF5 - UD2, 112 - E29 - BE4" at bounding box center [193, 166] width 91 height 18
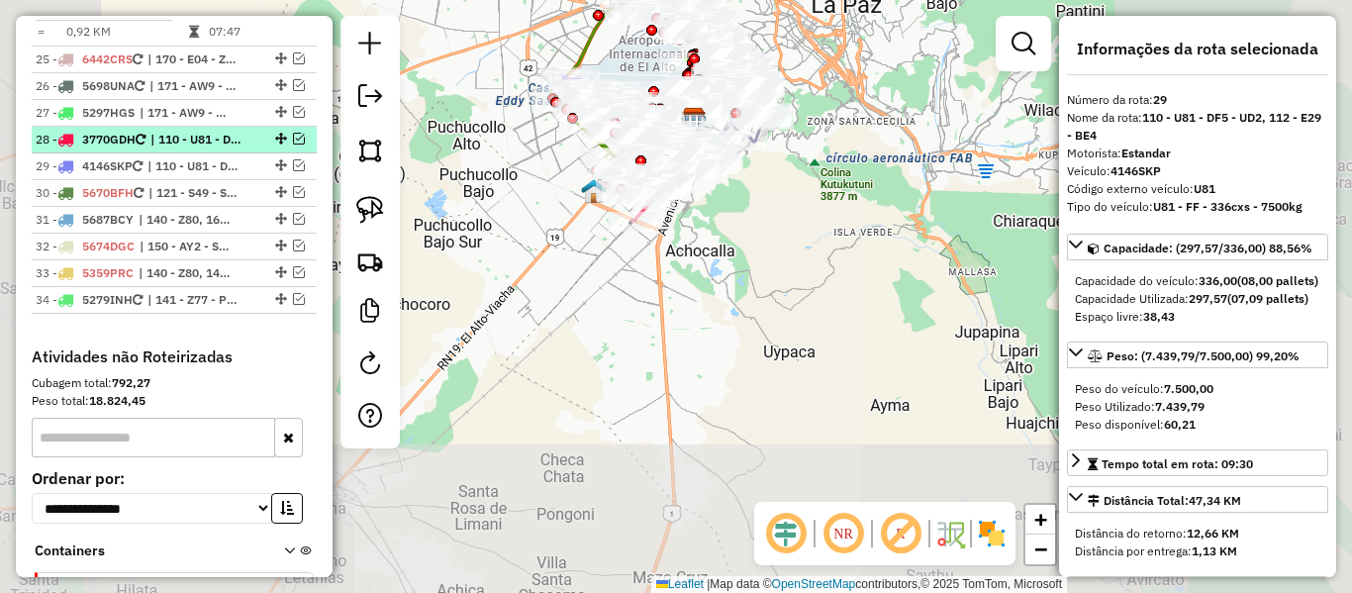
click at [206, 148] on span "| 110 - U81 - DF5 - UD2, 112 - E29 - BE4" at bounding box center [195, 140] width 91 height 18
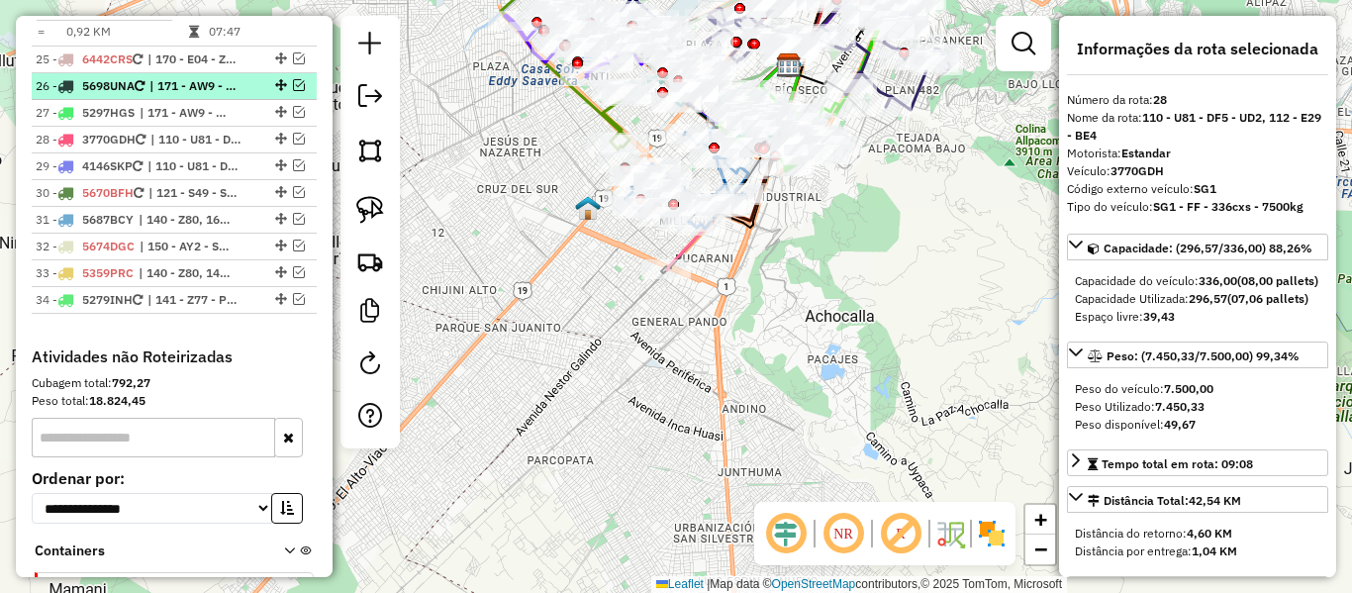
click at [207, 95] on span "| 171 - AW9 - Z53 - TM6" at bounding box center [194, 86] width 91 height 18
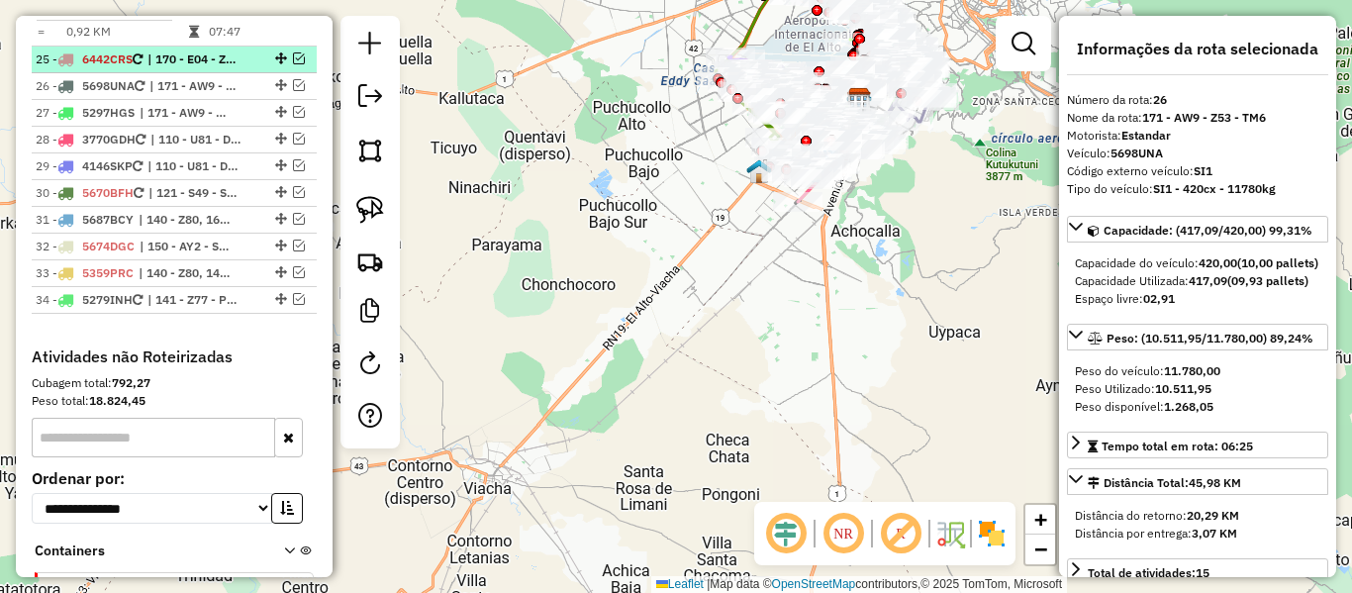
click at [213, 68] on span "| 170 - E04 - Z53" at bounding box center [193, 59] width 91 height 18
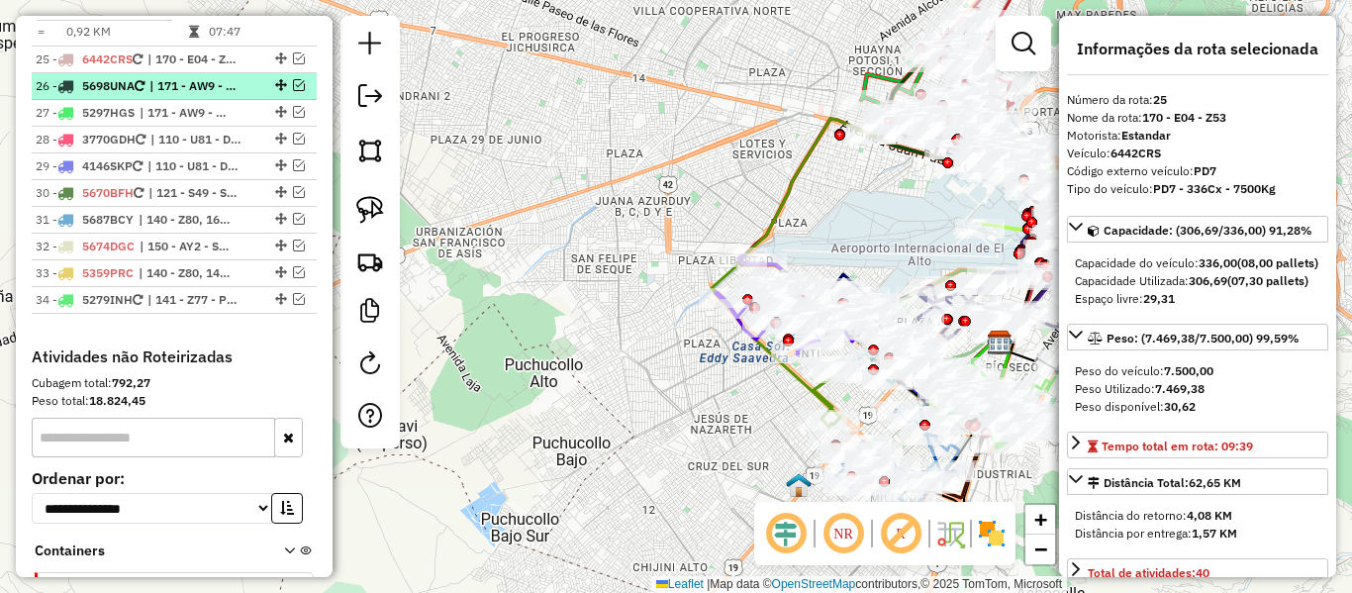
click at [214, 95] on span "| 171 - AW9 - Z53 - TM6" at bounding box center [194, 86] width 91 height 18
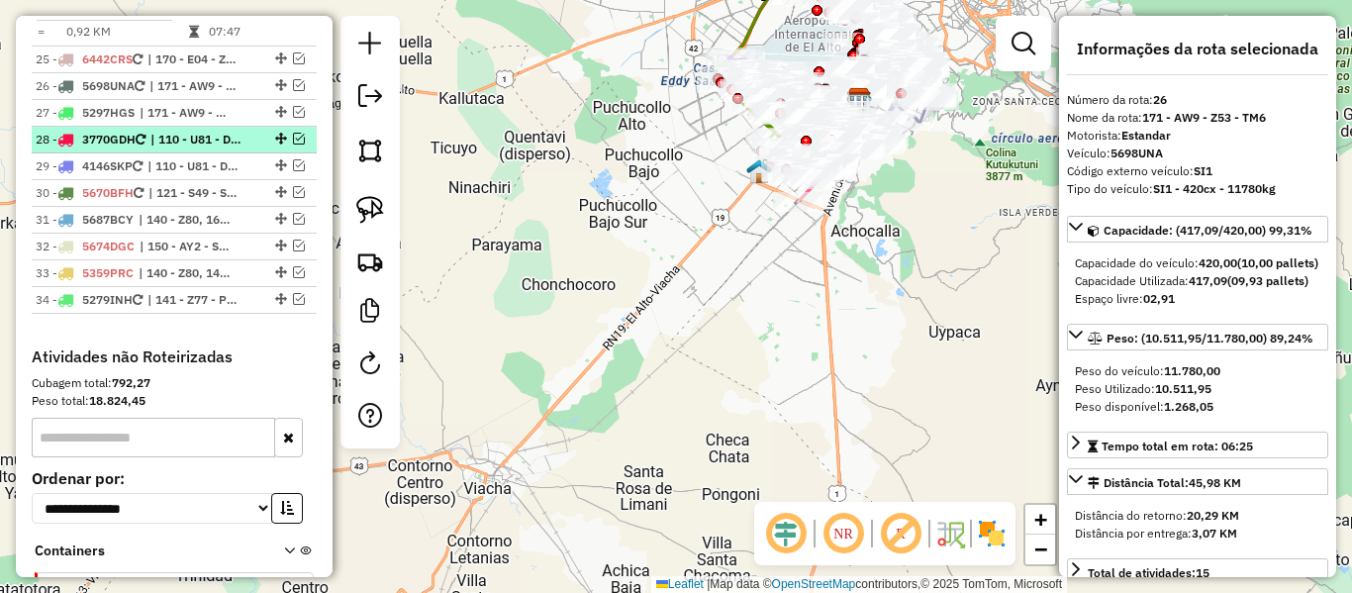
click at [210, 148] on span "| 110 - U81 - DF5 - UD2, 112 - E29 - BE4" at bounding box center [195, 140] width 91 height 18
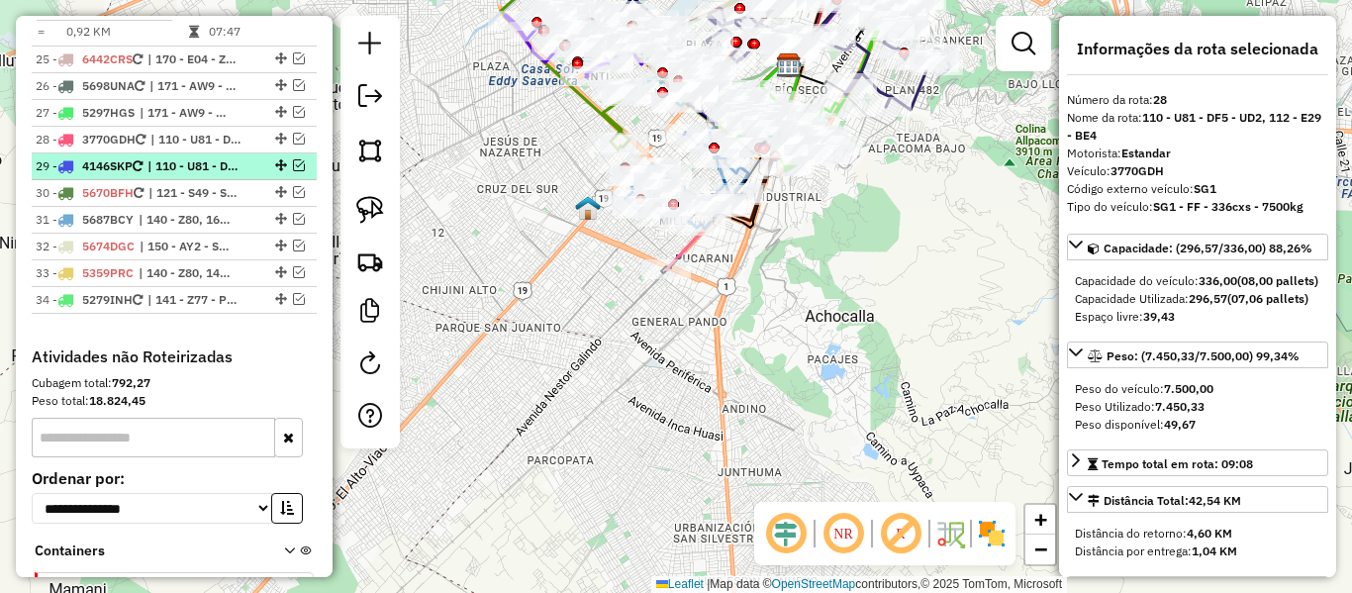
click at [203, 175] on span "| 110 - U81 - DF5 - UD2, 112 - E29 - BE4" at bounding box center [193, 166] width 91 height 18
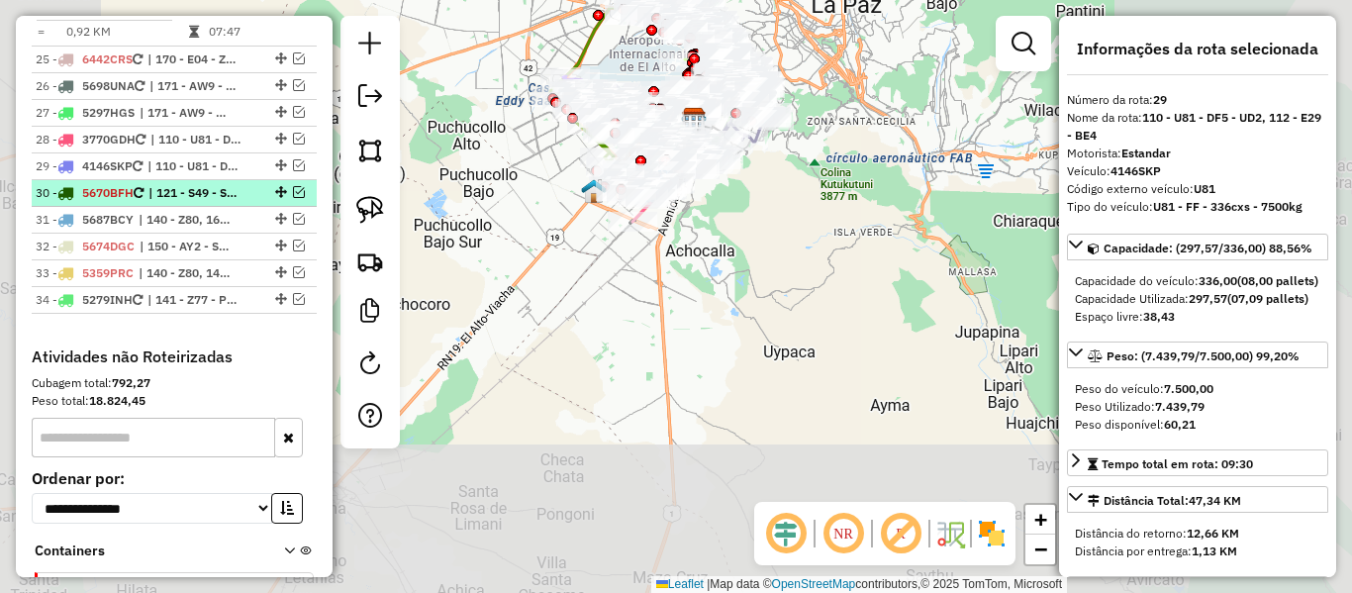
click at [207, 202] on span "| 121 - S49 - SK5, 122 - S49 - SG8, 123 - U80 - UD1" at bounding box center [193, 193] width 91 height 18
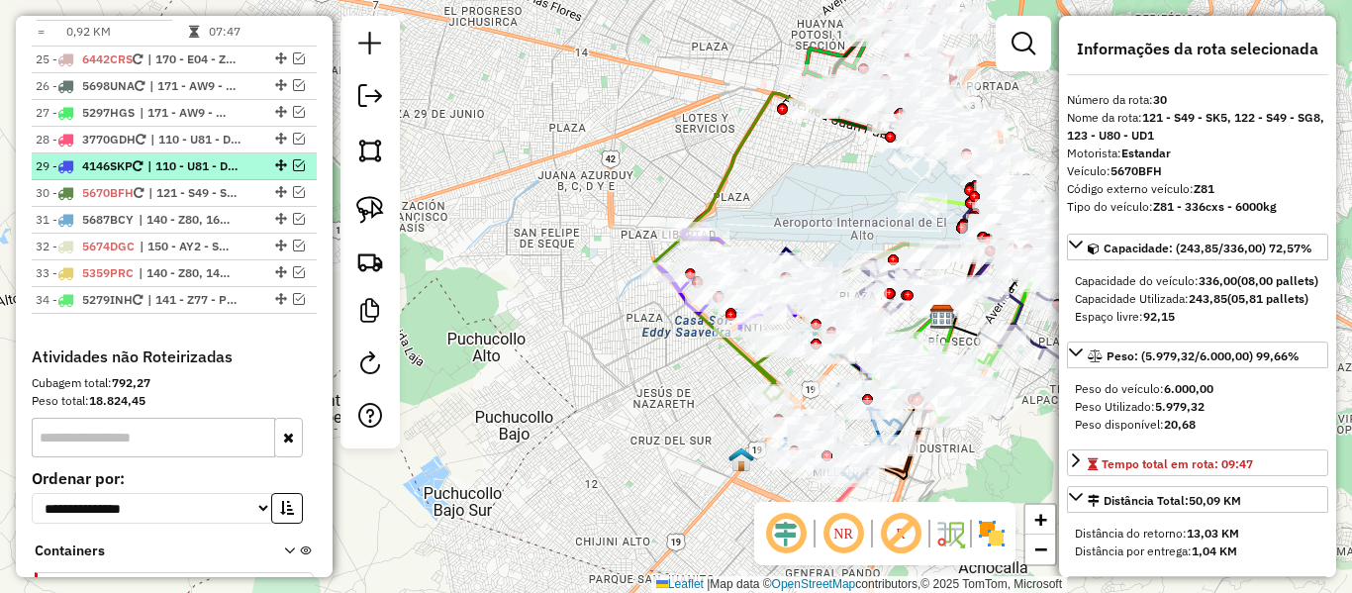
click at [210, 175] on span "| 110 - U81 - DF5 - UD2, 112 - E29 - BE4" at bounding box center [193, 166] width 91 height 18
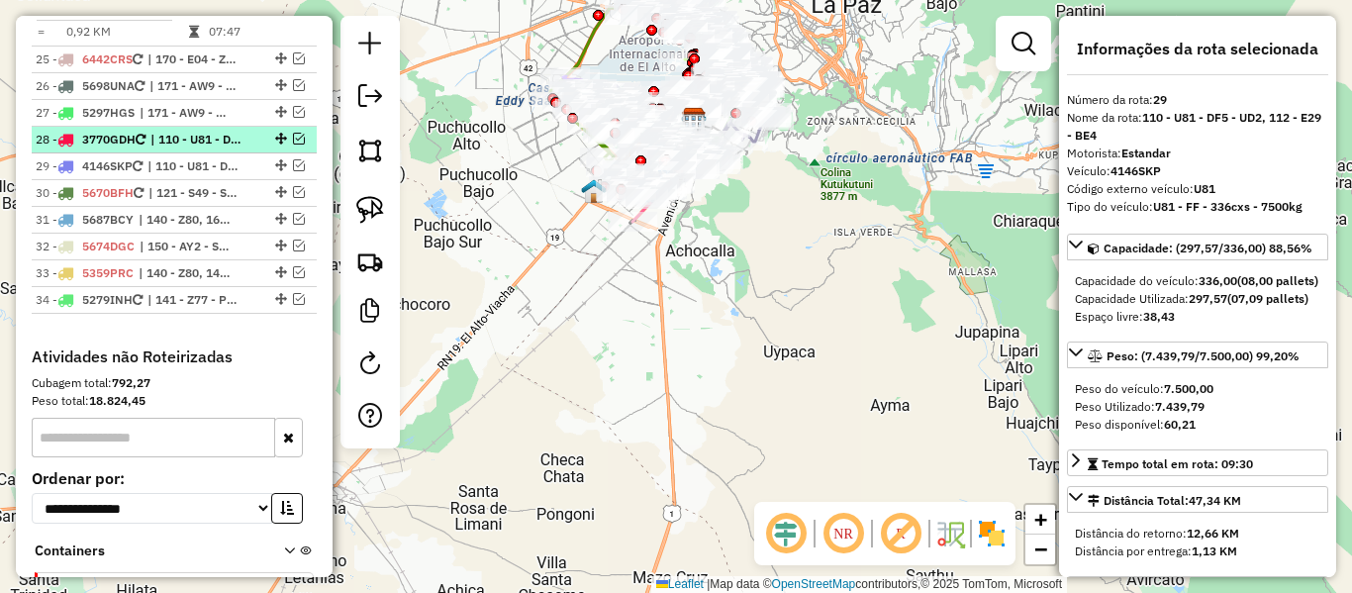
click at [218, 148] on span "| 110 - U81 - DF5 - UD2, 112 - E29 - BE4" at bounding box center [195, 140] width 91 height 18
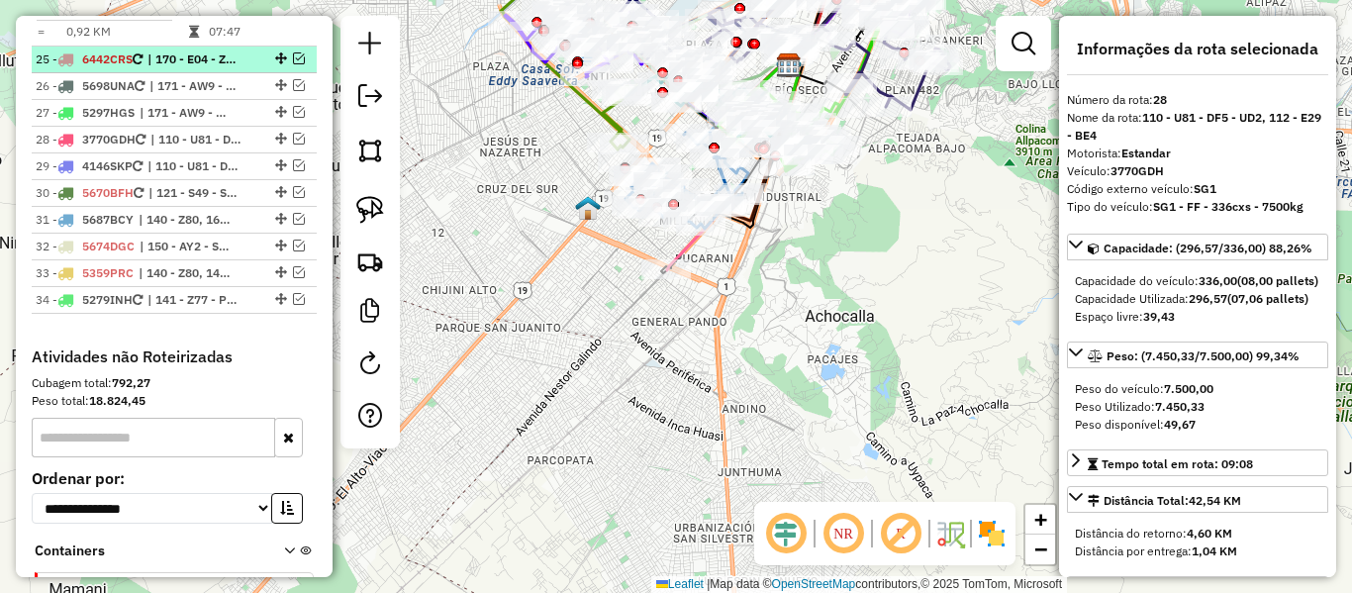
click at [223, 68] on span "| 170 - E04 - Z53" at bounding box center [193, 59] width 91 height 18
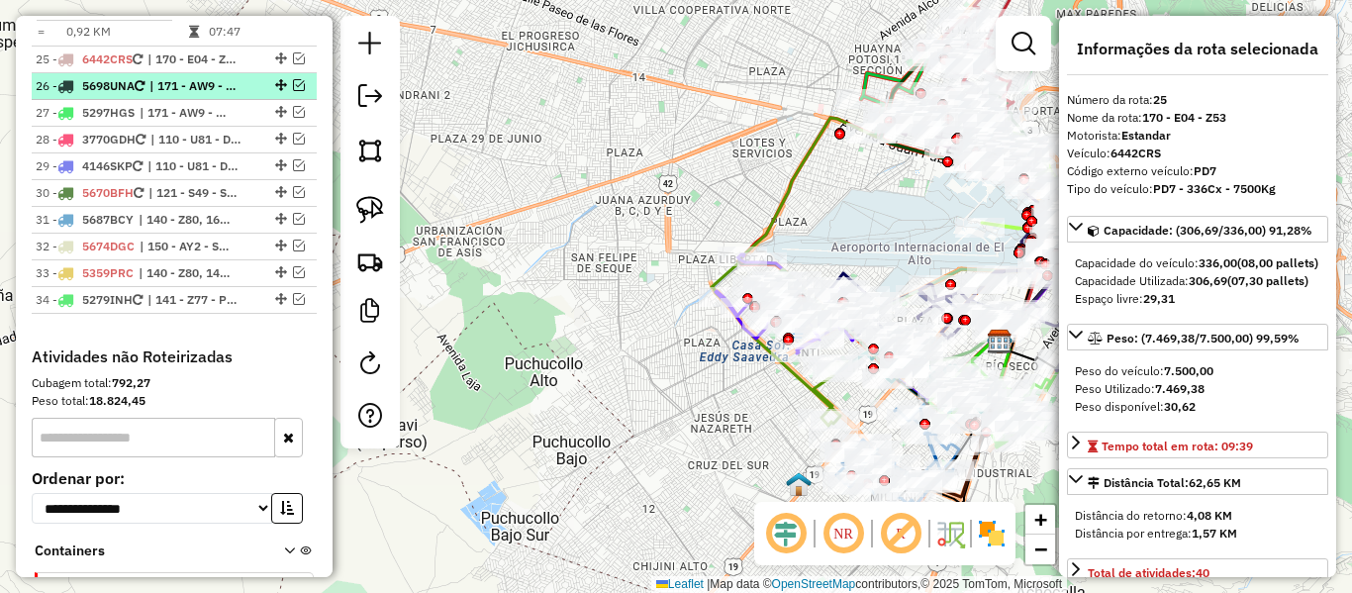
click at [223, 95] on span "| 171 - AW9 - Z53 - TM6" at bounding box center [194, 86] width 91 height 18
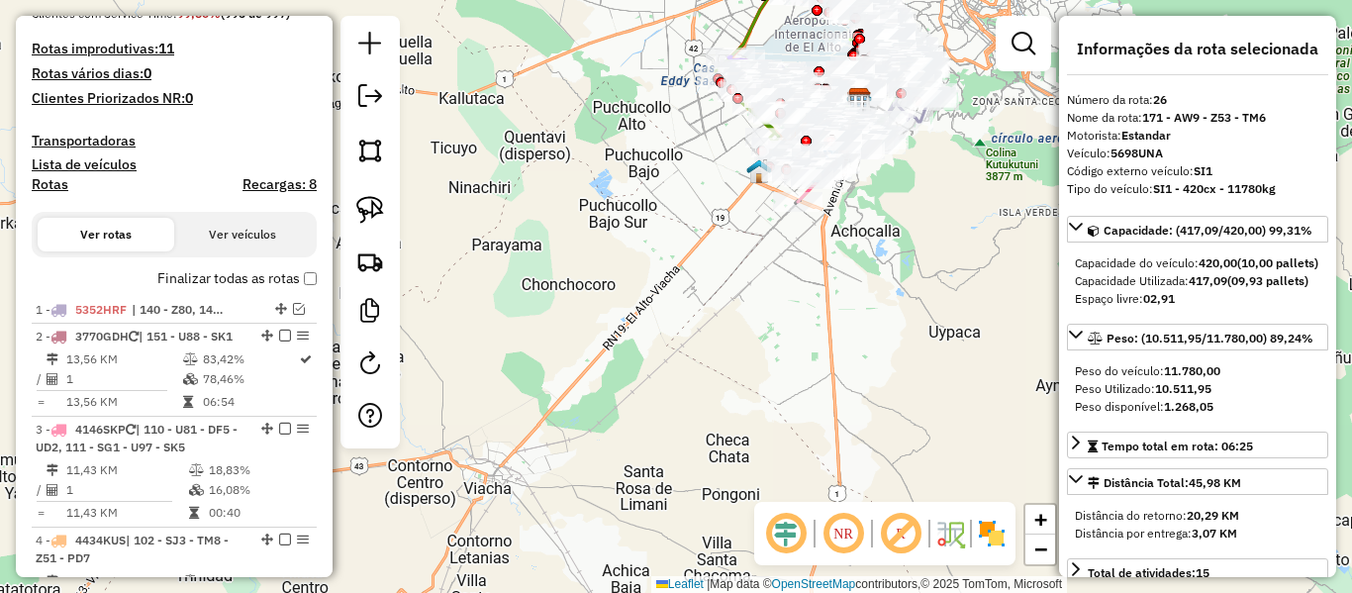
scroll to position [497, 0]
click at [643, 333] on div "Janela de atendimento Grade de atendimento Capacidade Transportadoras Veículos …" at bounding box center [676, 296] width 1352 height 593
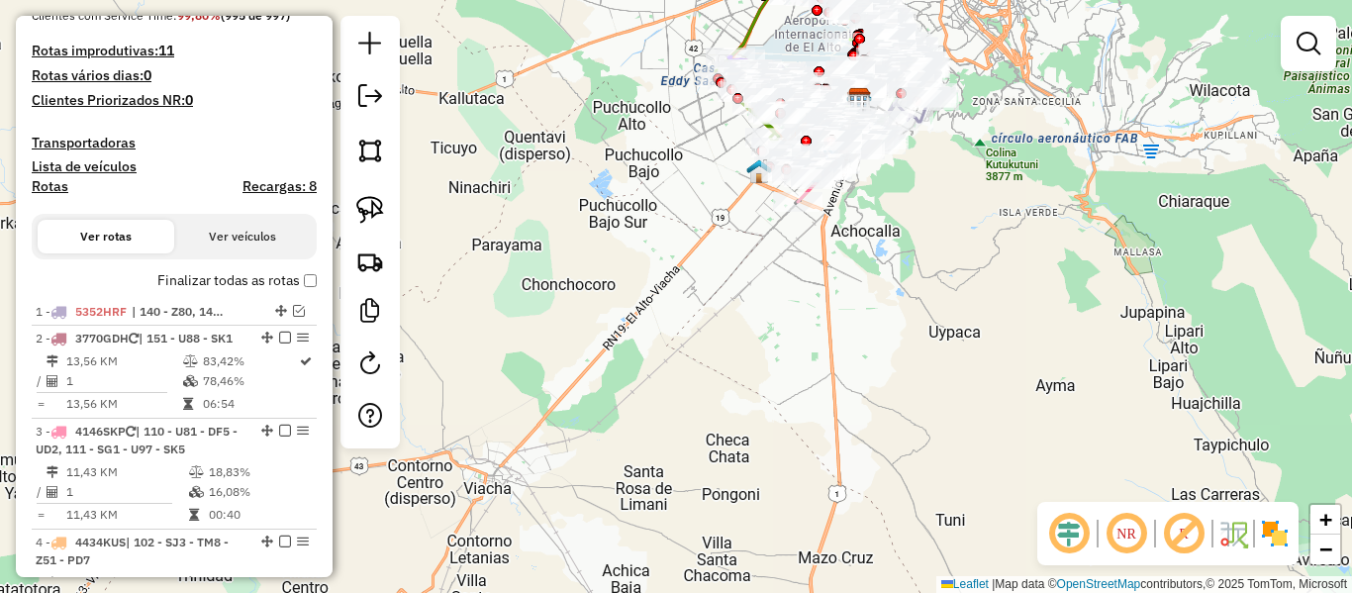
drag, startPoint x: 799, startPoint y: 394, endPoint x: 744, endPoint y: 553, distance: 168.4
click at [744, 553] on div "Janela de atendimento Grade de atendimento Capacidade Transportadoras Veículos …" at bounding box center [676, 296] width 1352 height 593
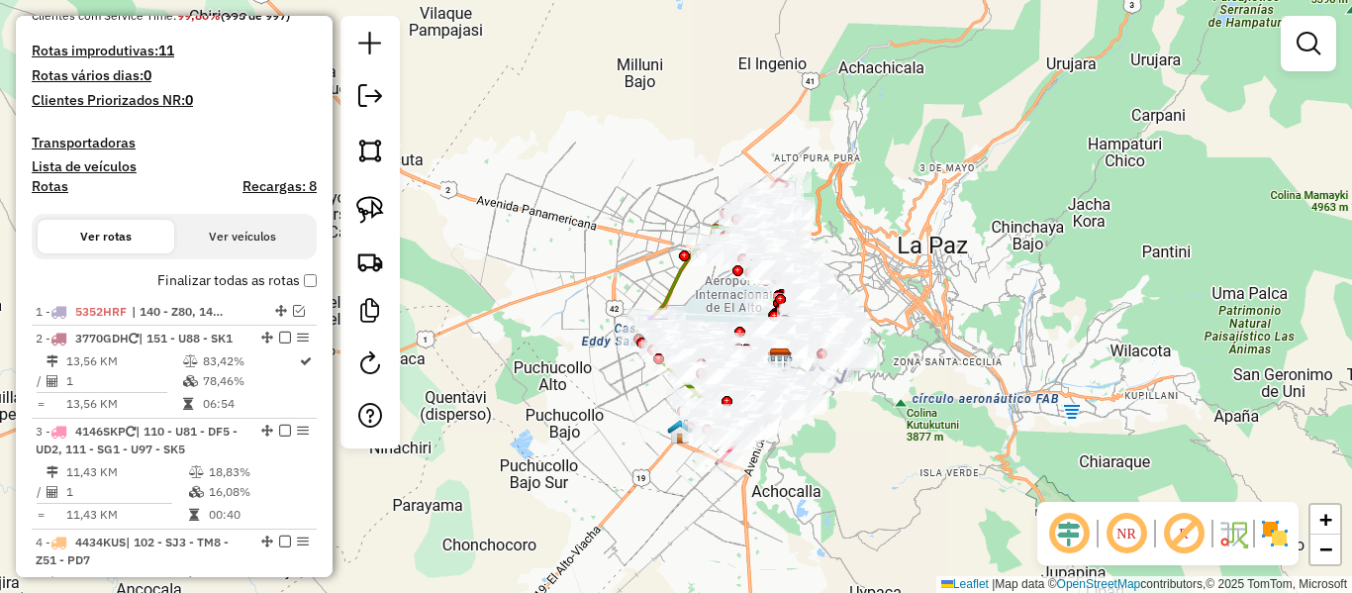
click at [1271, 537] on img at bounding box center [1275, 534] width 32 height 32
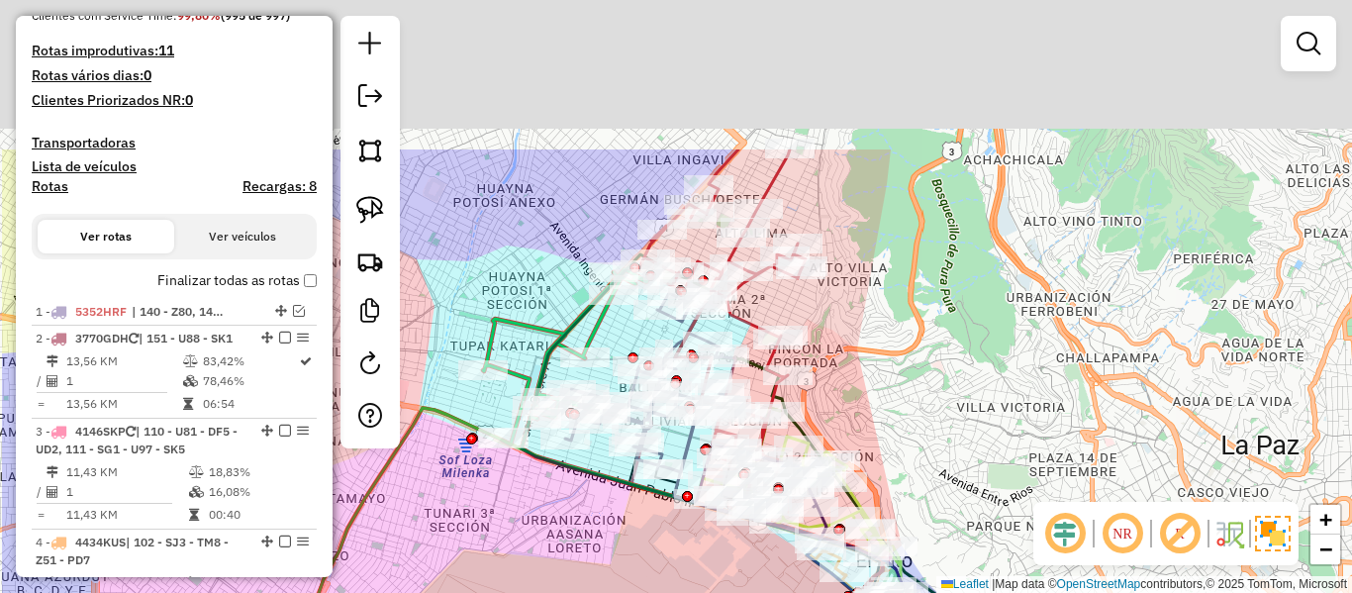
drag, startPoint x: 823, startPoint y: 239, endPoint x: 904, endPoint y: 361, distance: 147.2
click at [909, 369] on div "Janela de atendimento Grade de atendimento Capacidade Transportadoras Veículos …" at bounding box center [676, 296] width 1352 height 593
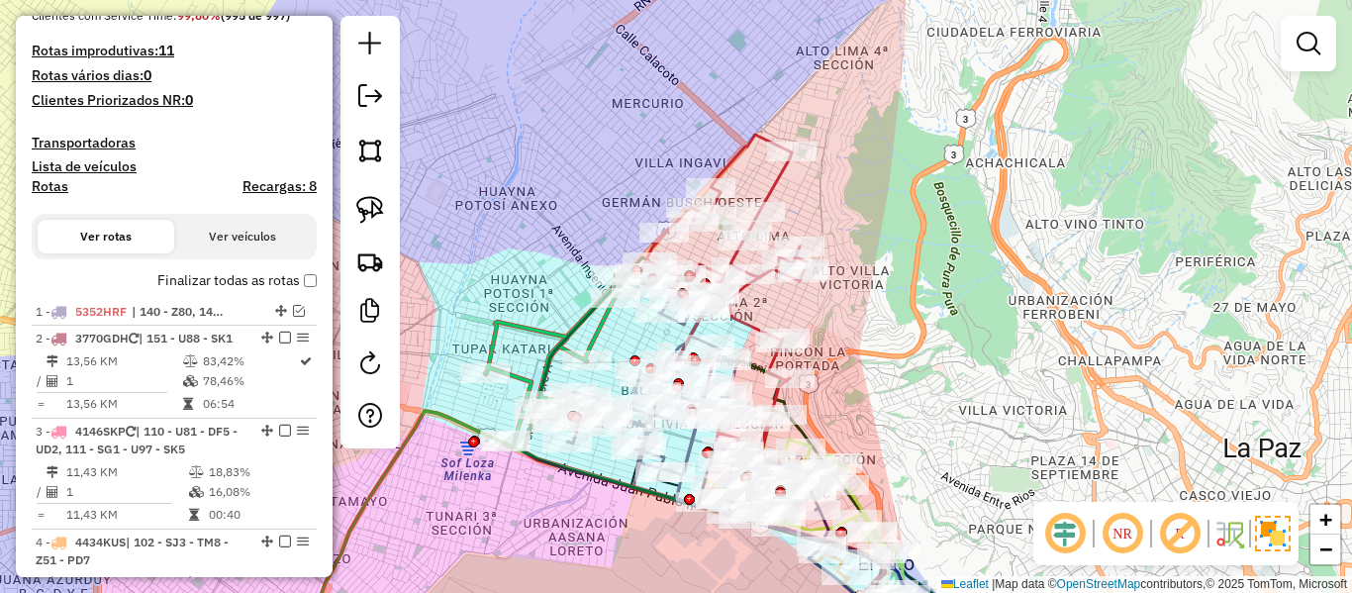
click at [777, 179] on icon at bounding box center [723, 313] width 167 height 356
select select "**********"
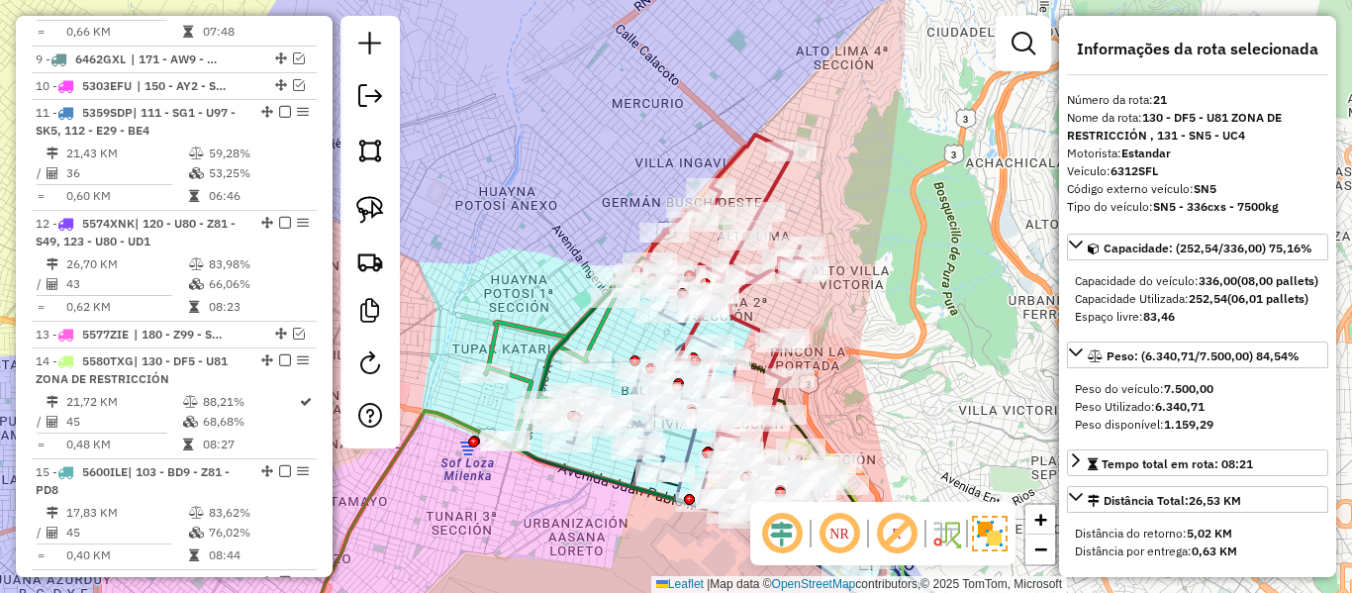
scroll to position [2541, 0]
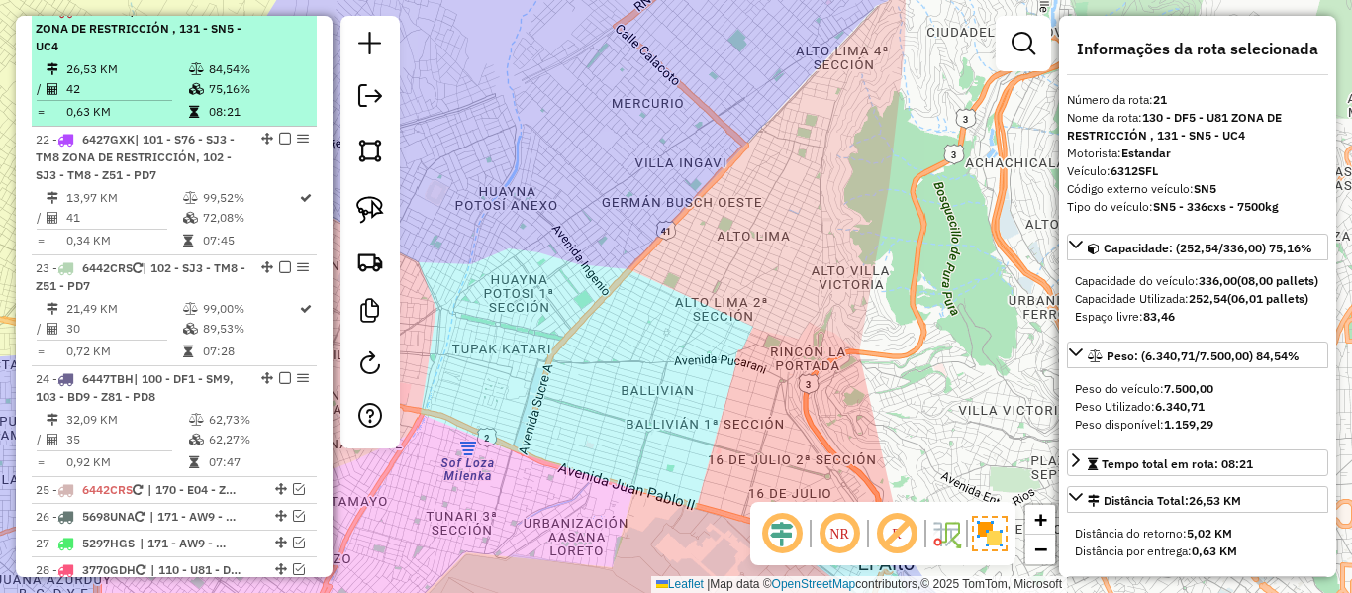
click at [160, 79] on td "26,53 KM" at bounding box center [126, 69] width 123 height 20
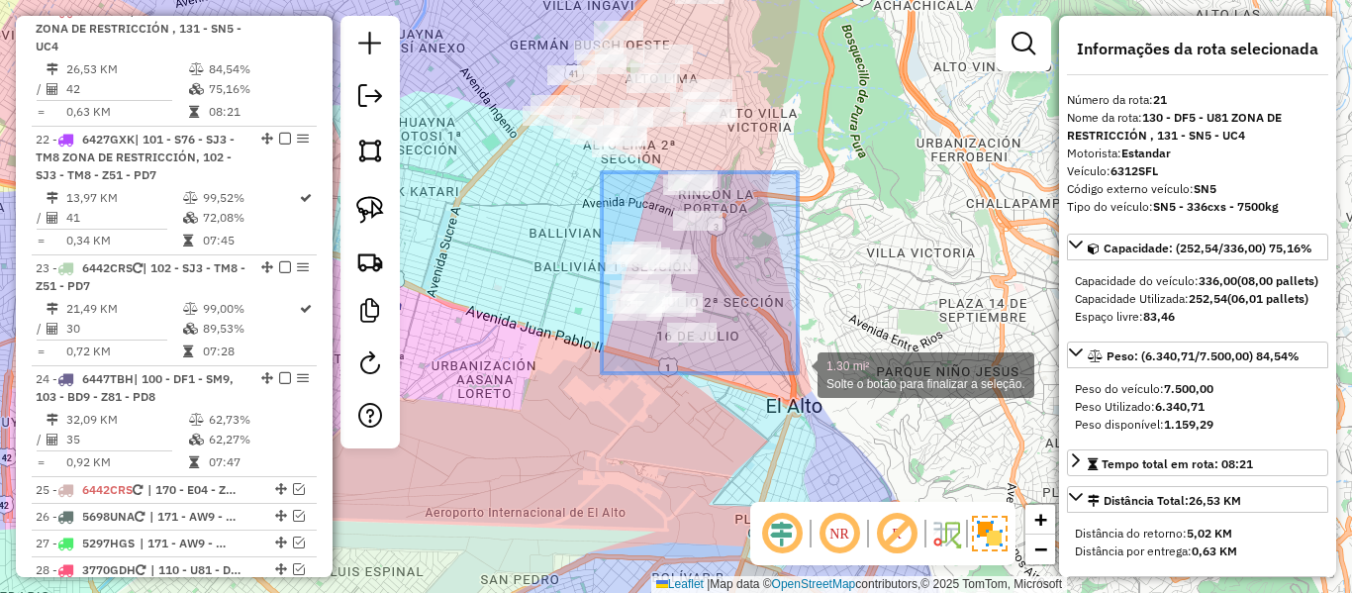
drag, startPoint x: 602, startPoint y: 172, endPoint x: 798, endPoint y: 373, distance: 280.7
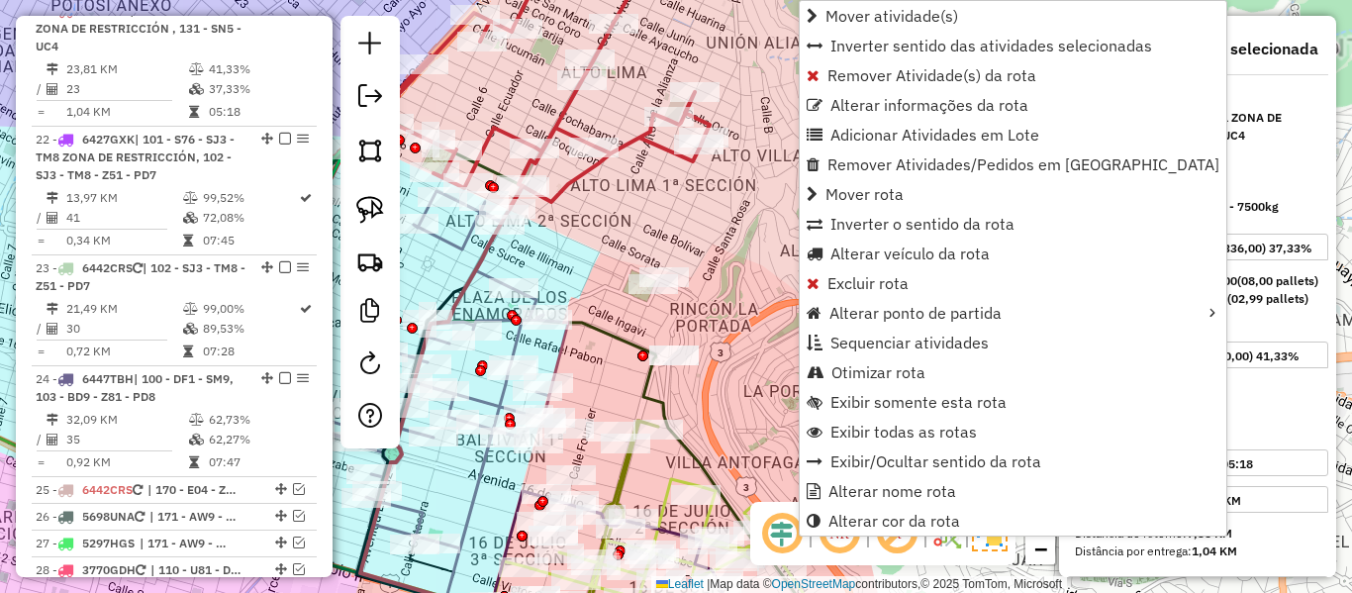
drag, startPoint x: 683, startPoint y: 231, endPoint x: 632, endPoint y: 134, distance: 109.8
click at [683, 228] on div "Janela de atendimento Grade de atendimento Capacidade Transportadoras Veículos …" at bounding box center [676, 296] width 1352 height 593
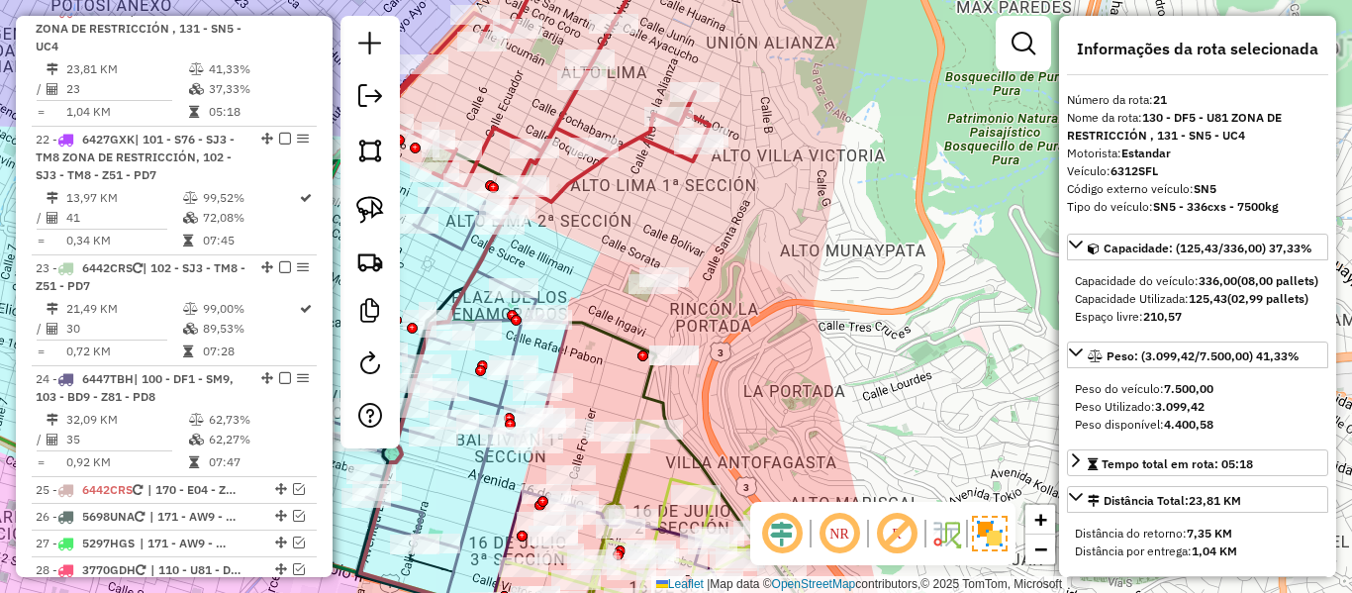
click at [632, 132] on icon at bounding box center [542, 74] width 335 height 267
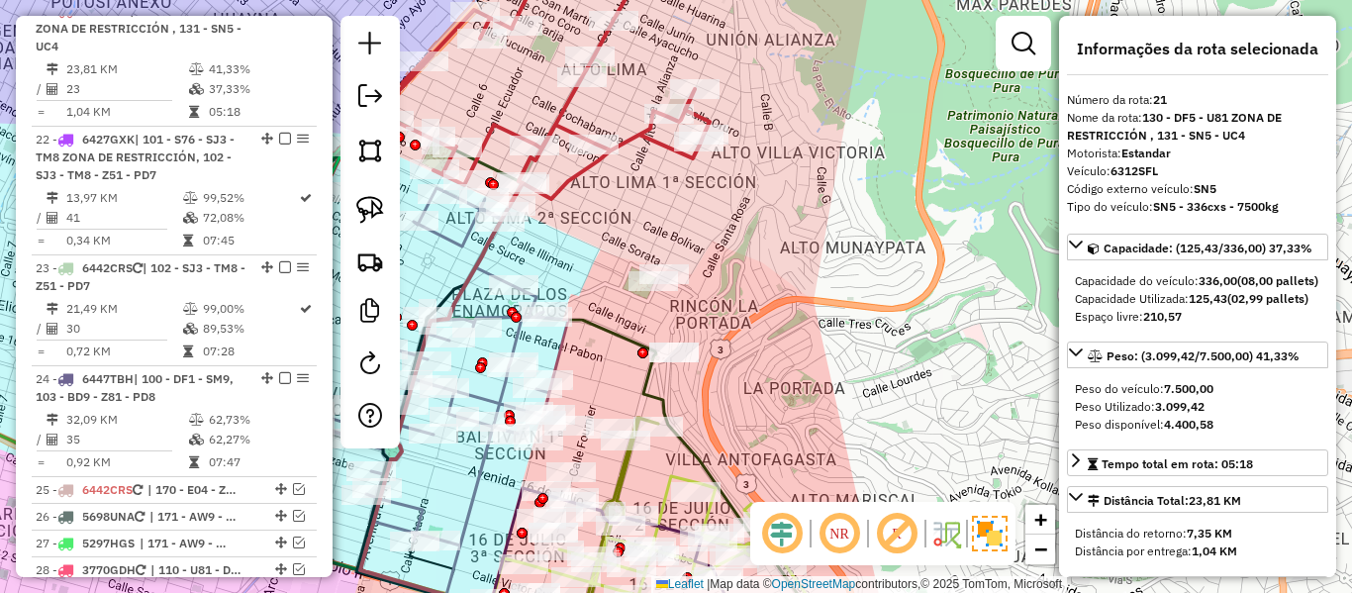
click at [633, 136] on icon at bounding box center [542, 73] width 335 height 264
click at [632, 136] on icon at bounding box center [542, 73] width 335 height 264
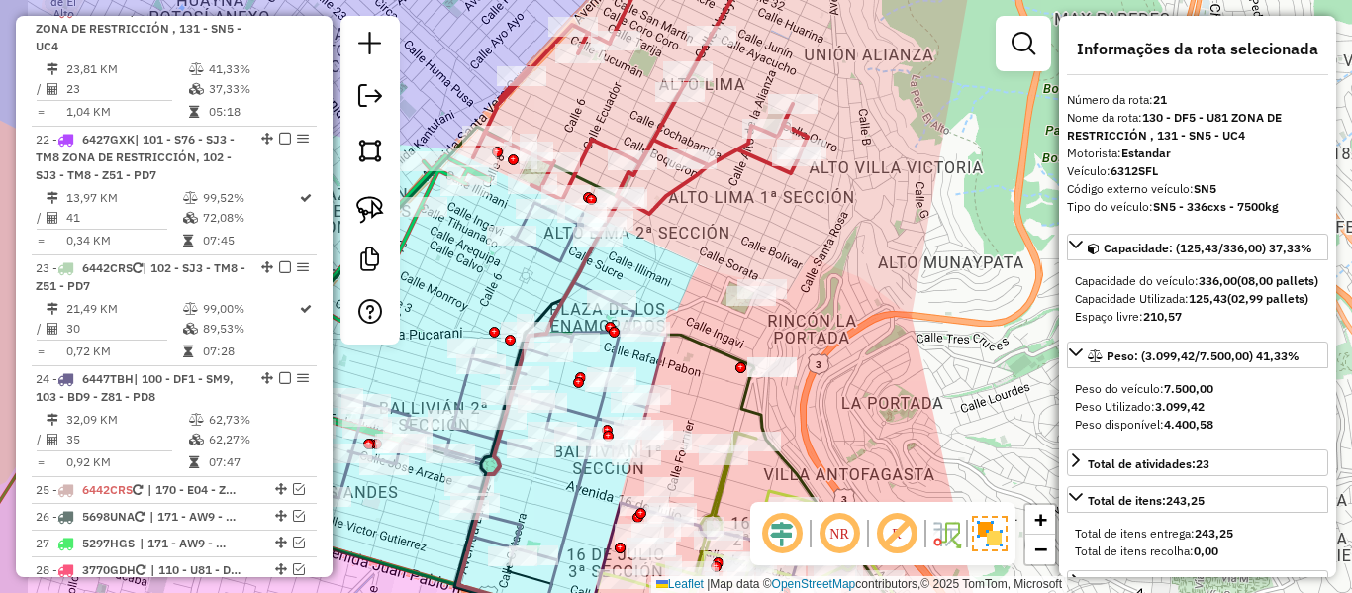
drag, startPoint x: 727, startPoint y: 193, endPoint x: 794, endPoint y: 207, distance: 68.7
click at [794, 207] on div "Janela de atendimento Grade de atendimento Capacidade Transportadoras Veículos …" at bounding box center [676, 296] width 1352 height 593
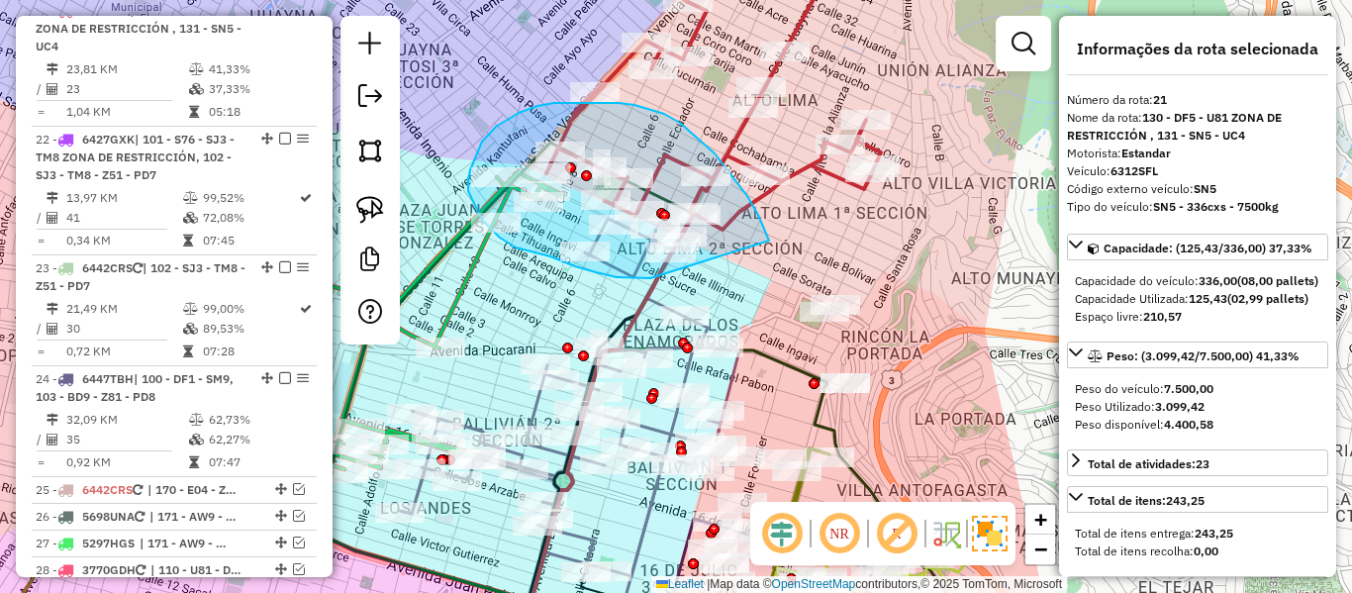
drag, startPoint x: 769, startPoint y: 241, endPoint x: 690, endPoint y: 277, distance: 87.3
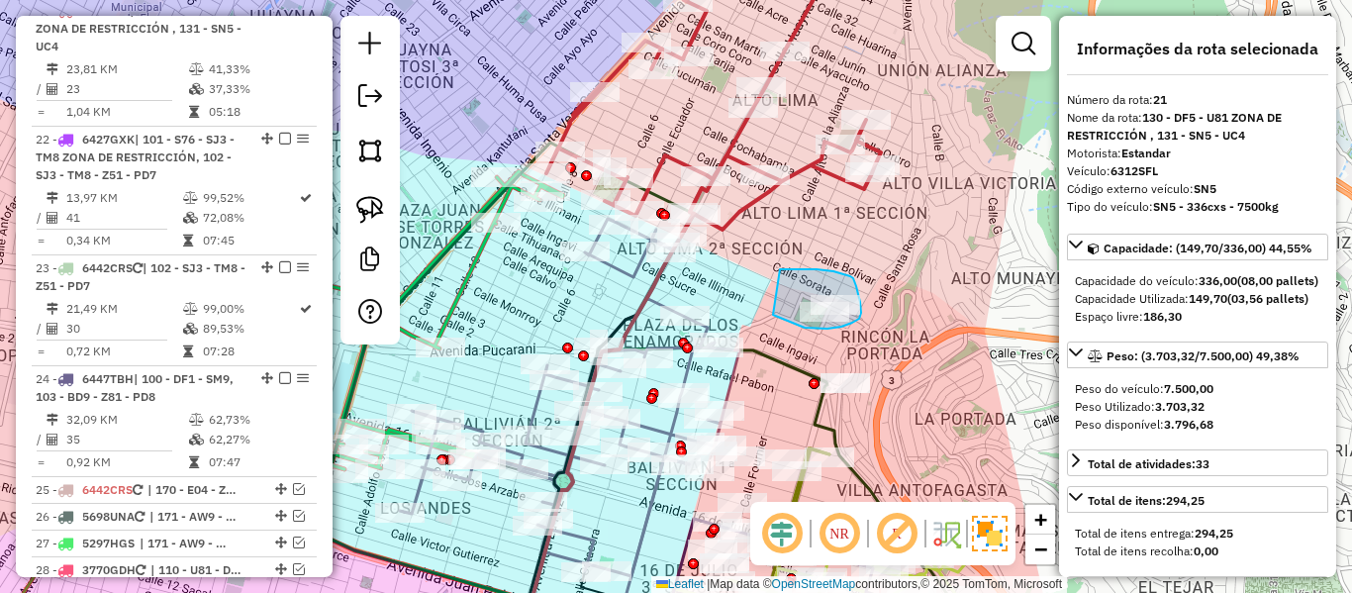
drag, startPoint x: 780, startPoint y: 269, endPoint x: 766, endPoint y: 290, distance: 25.0
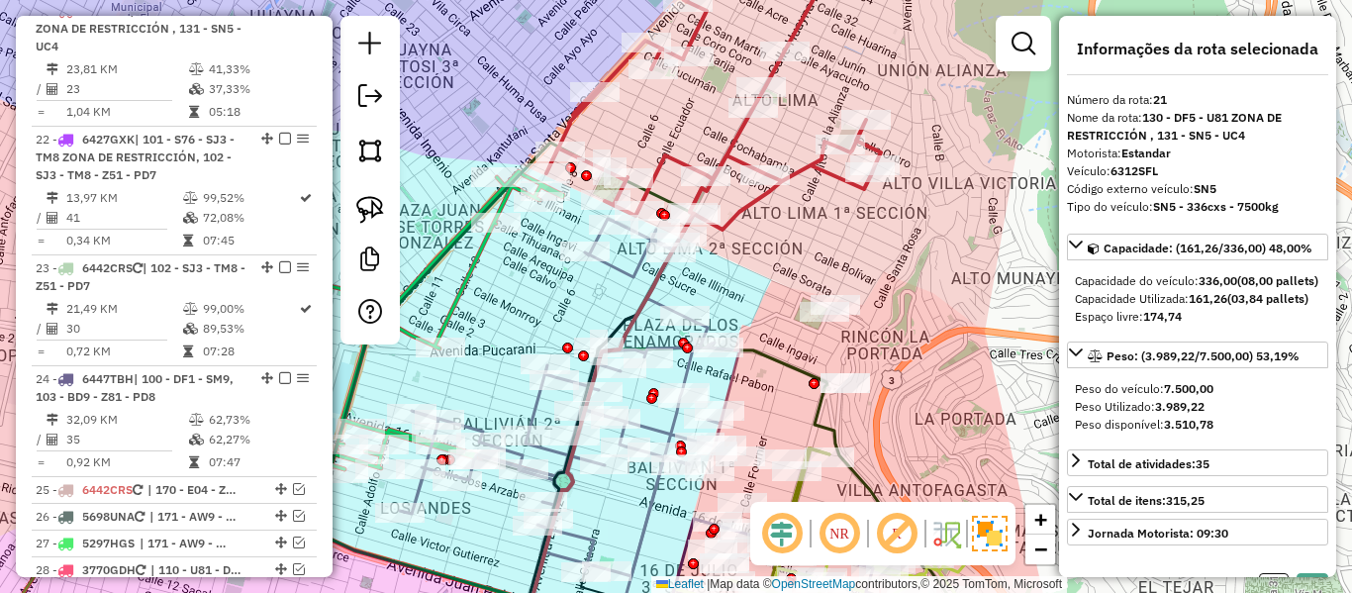
select select "**********"
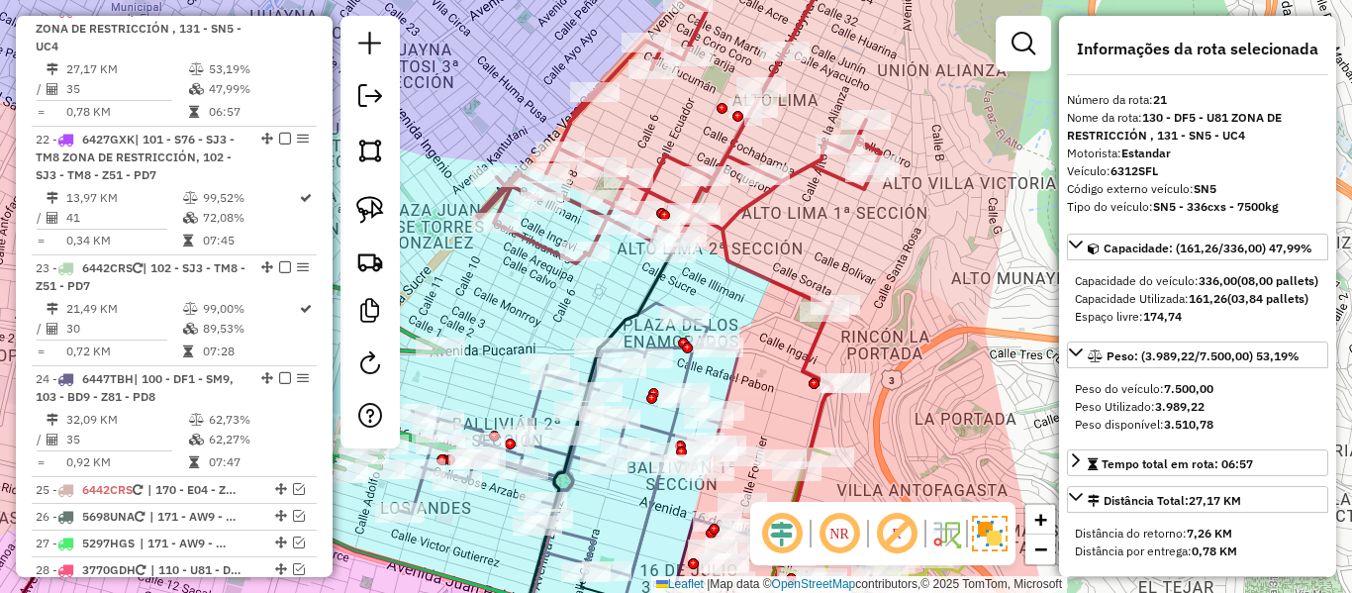
click at [750, 200] on icon at bounding box center [679, 127] width 404 height 373
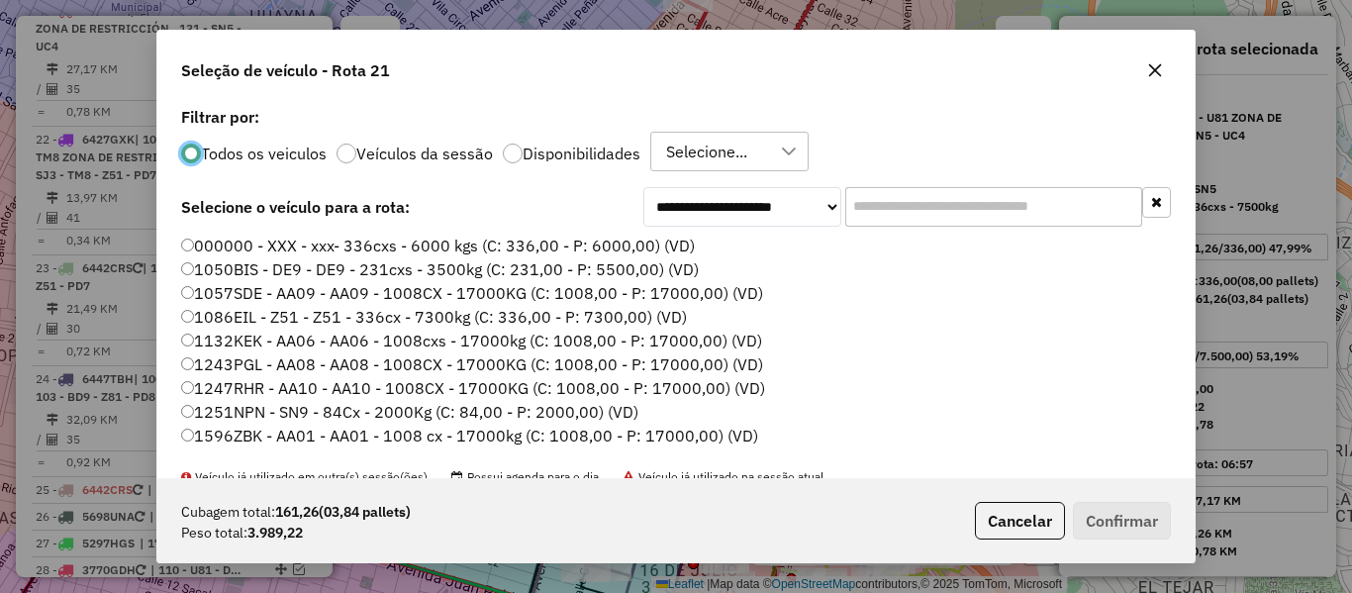
scroll to position [11, 6]
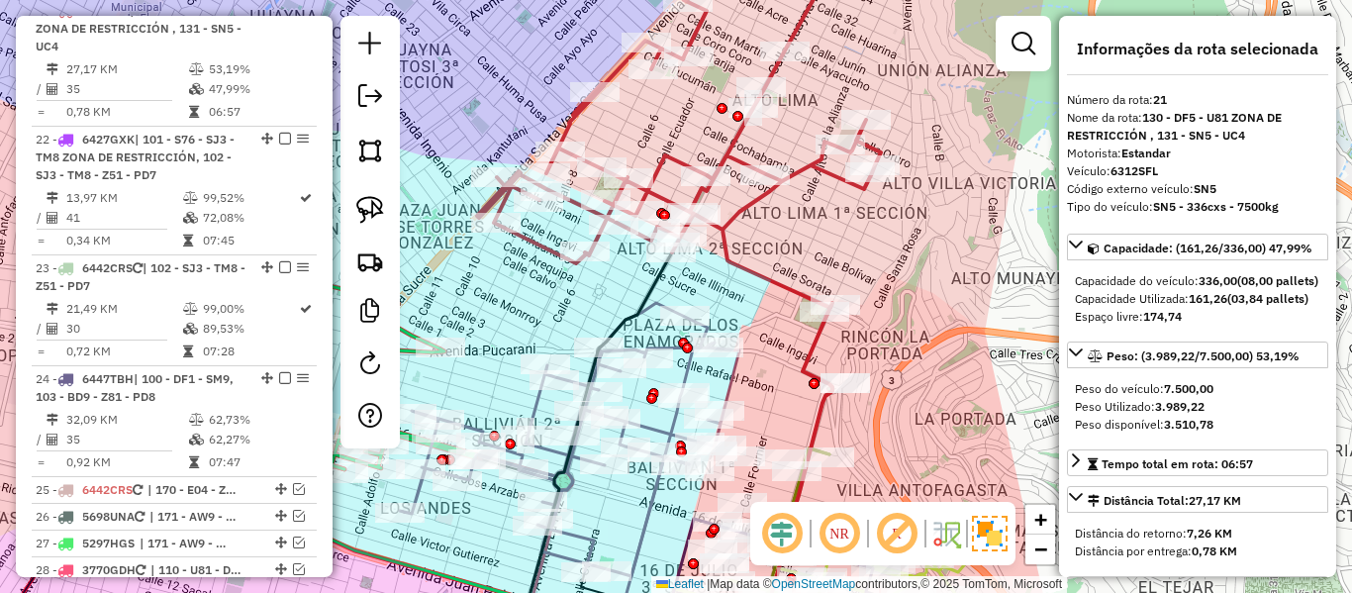
click at [750, 207] on icon at bounding box center [679, 127] width 404 height 373
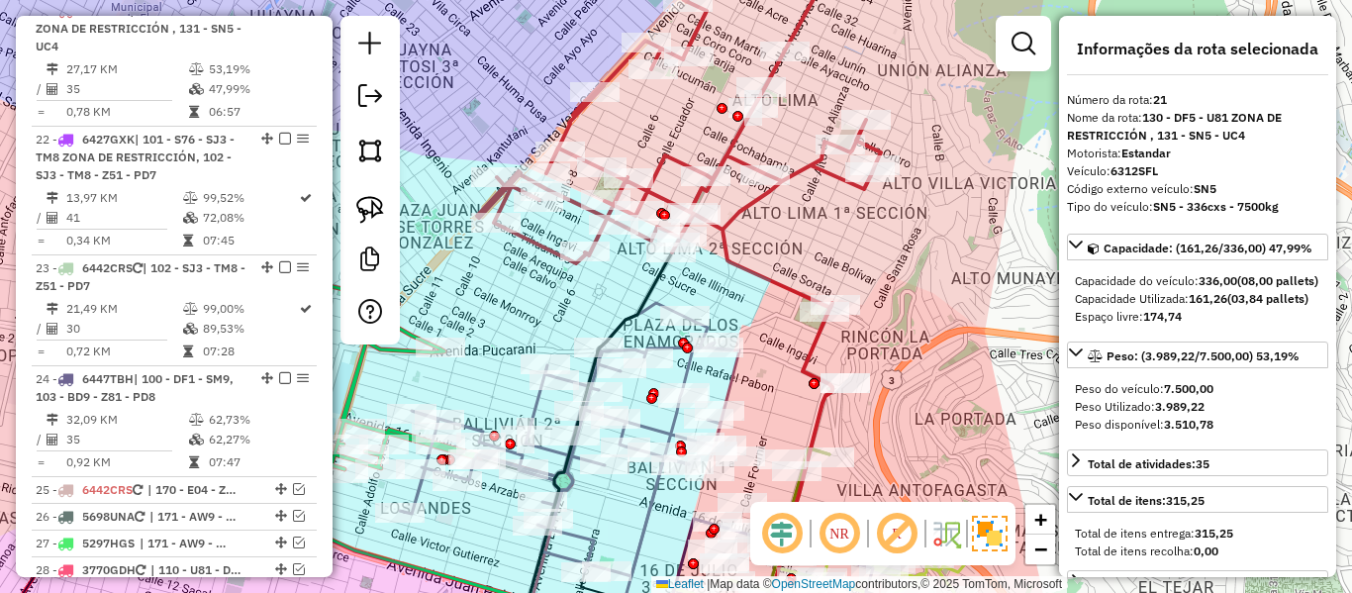
drag, startPoint x: 773, startPoint y: 246, endPoint x: 774, endPoint y: 182, distance: 64.4
click at [774, 178] on div "Janela de atendimento Grade de atendimento Capacidade Transportadoras Veículos …" at bounding box center [676, 296] width 1352 height 593
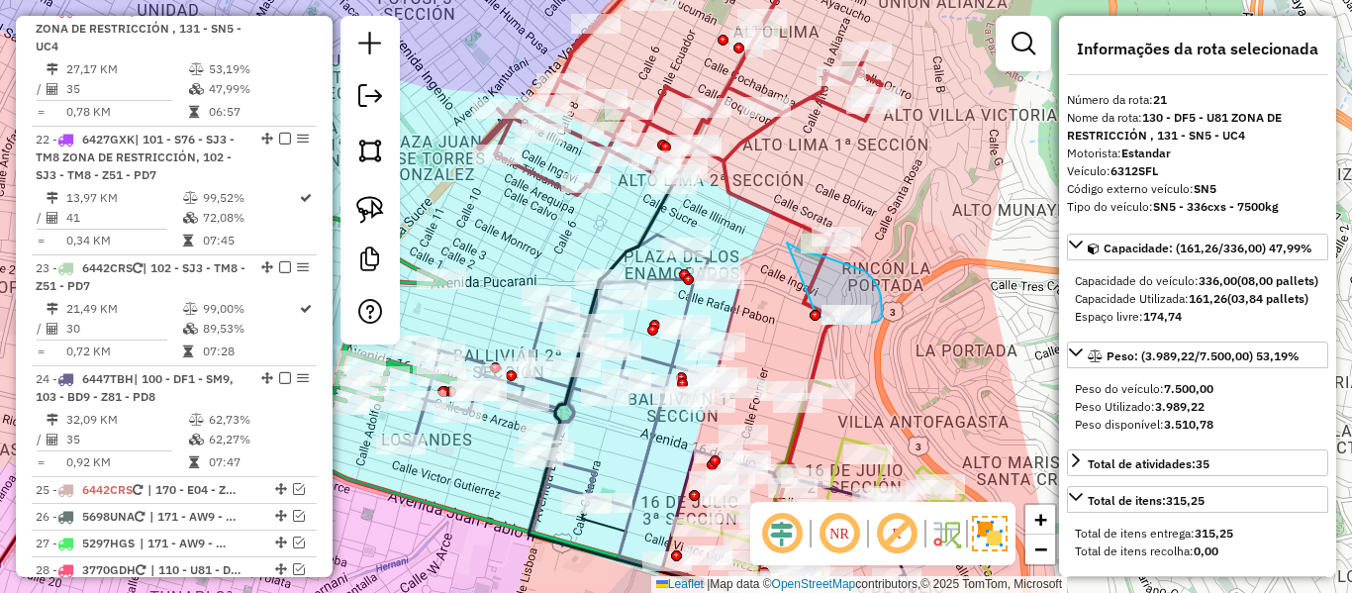
drag, startPoint x: 792, startPoint y: 246, endPoint x: 811, endPoint y: 307, distance: 63.2
click at [814, 310] on div "Janela de atendimento Grade de atendimento Capacidade Transportadoras Veículos …" at bounding box center [676, 296] width 1352 height 593
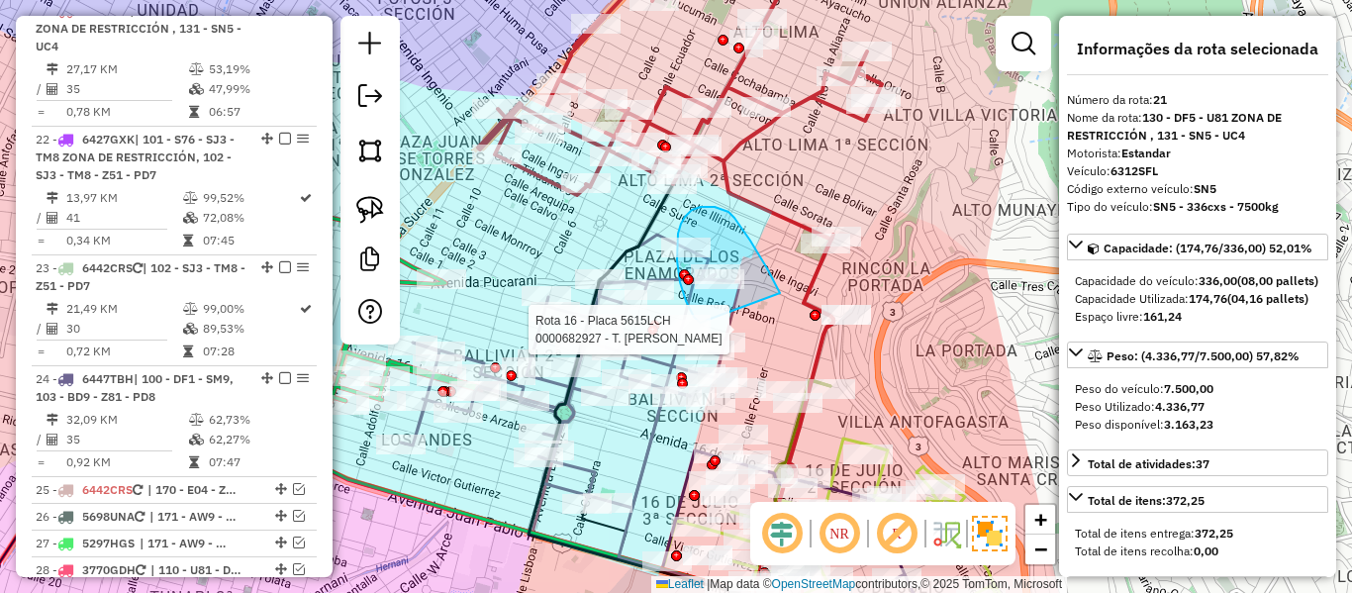
drag, startPoint x: 735, startPoint y: 218, endPoint x: 741, endPoint y: 331, distance: 113.1
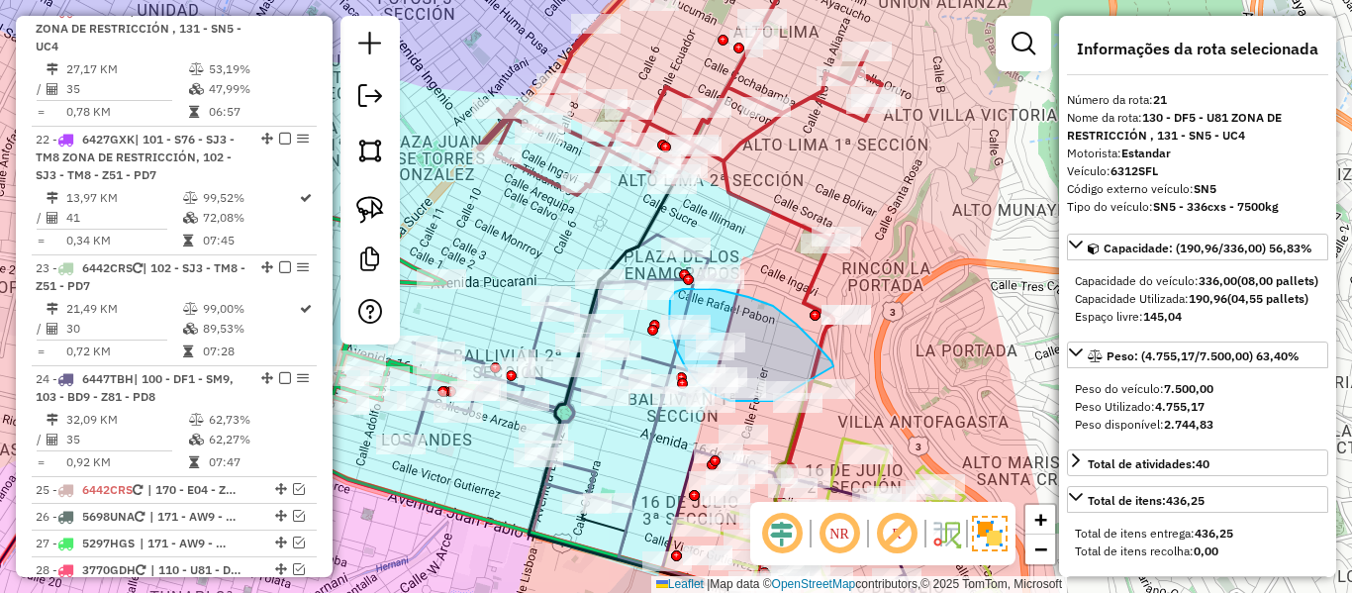
drag, startPoint x: 834, startPoint y: 366, endPoint x: 874, endPoint y: 365, distance: 40.6
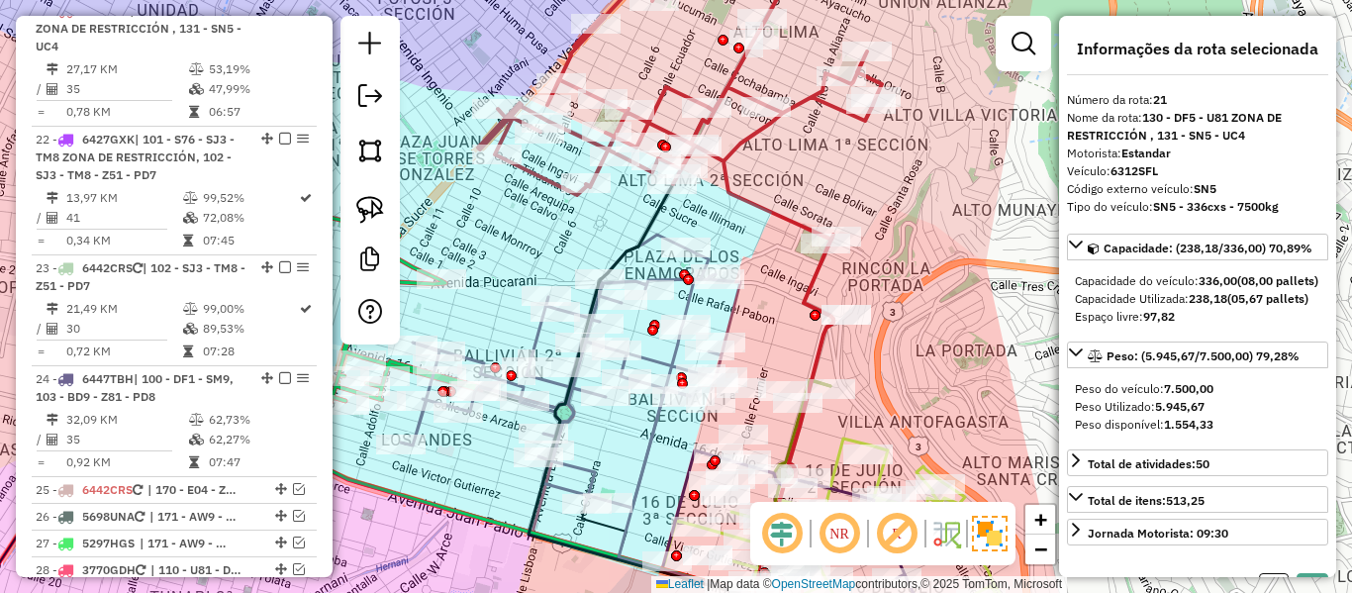
select select "**********"
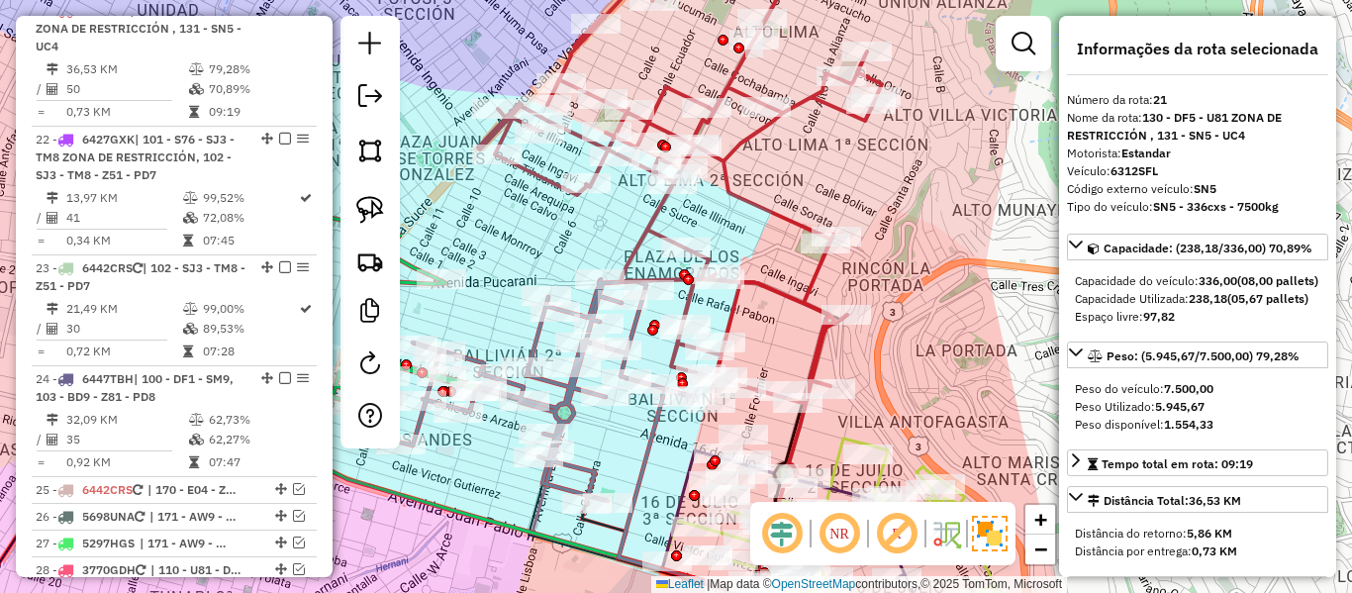
click at [767, 209] on icon at bounding box center [680, 172] width 404 height 462
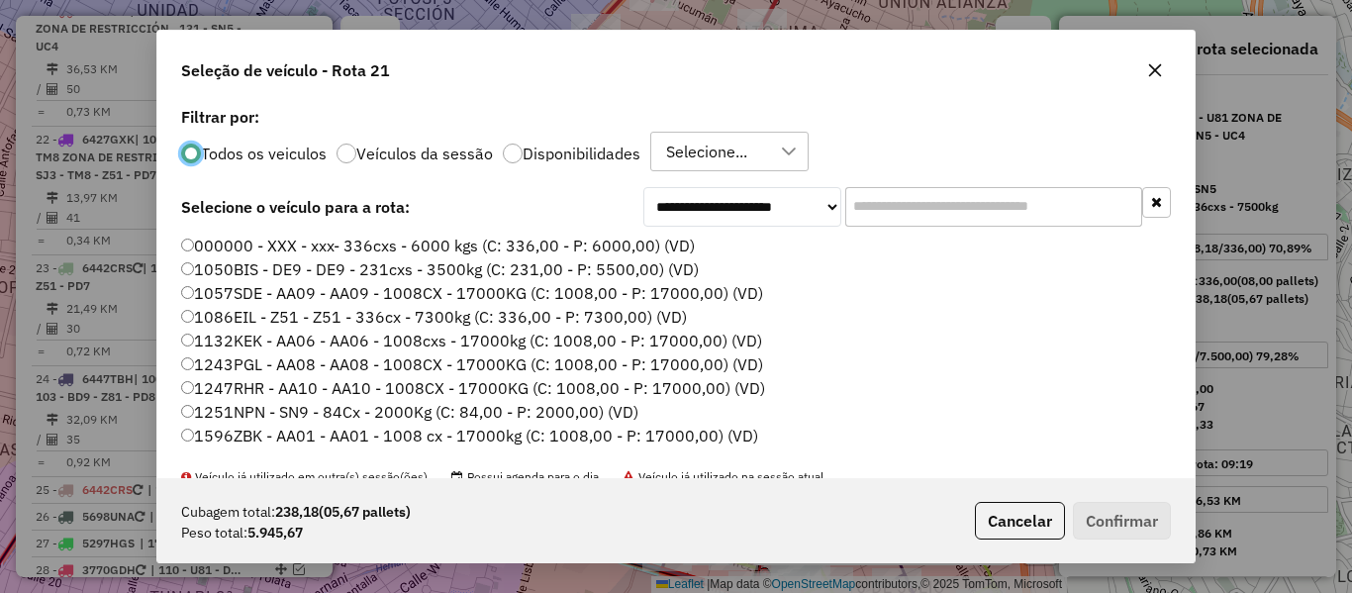
click at [607, 158] on label "Disponibilidades" at bounding box center [582, 154] width 118 height 16
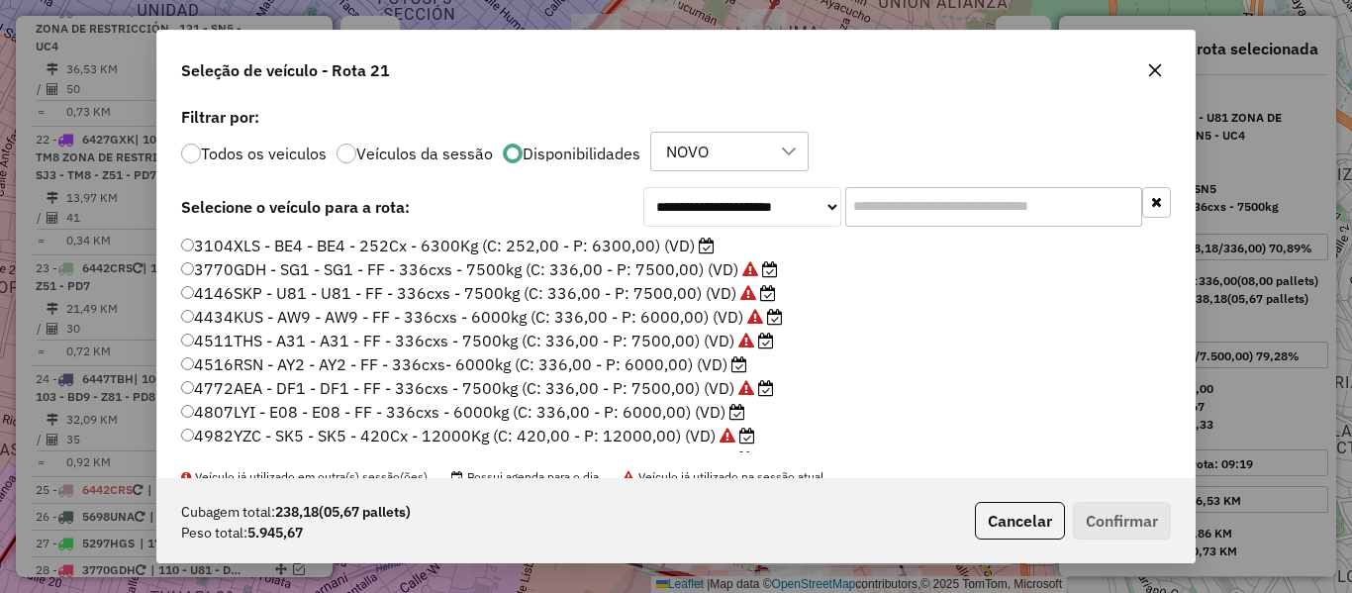
click at [682, 246] on label "3104XLS - BE4 - BE4 - 252Cx - 6300Kg (C: 252,00 - P: 6300,00) (VD)" at bounding box center [448, 246] width 534 height 24
click at [741, 363] on icon at bounding box center [740, 364] width 16 height 16
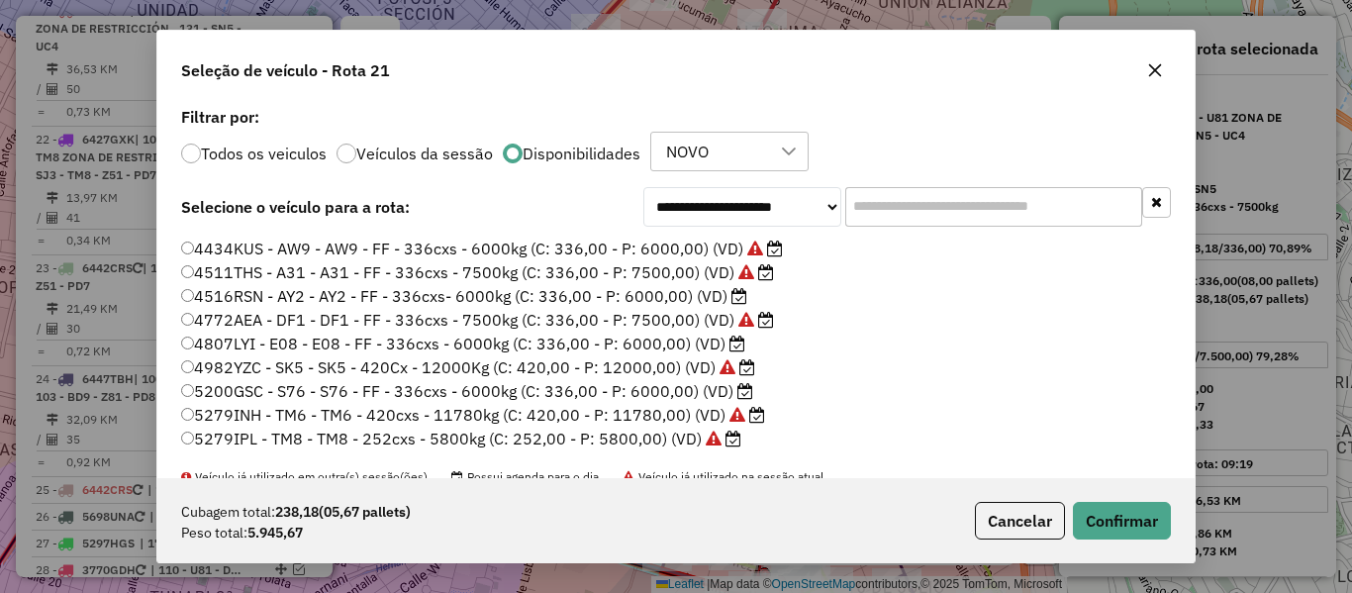
scroll to position [99, 0]
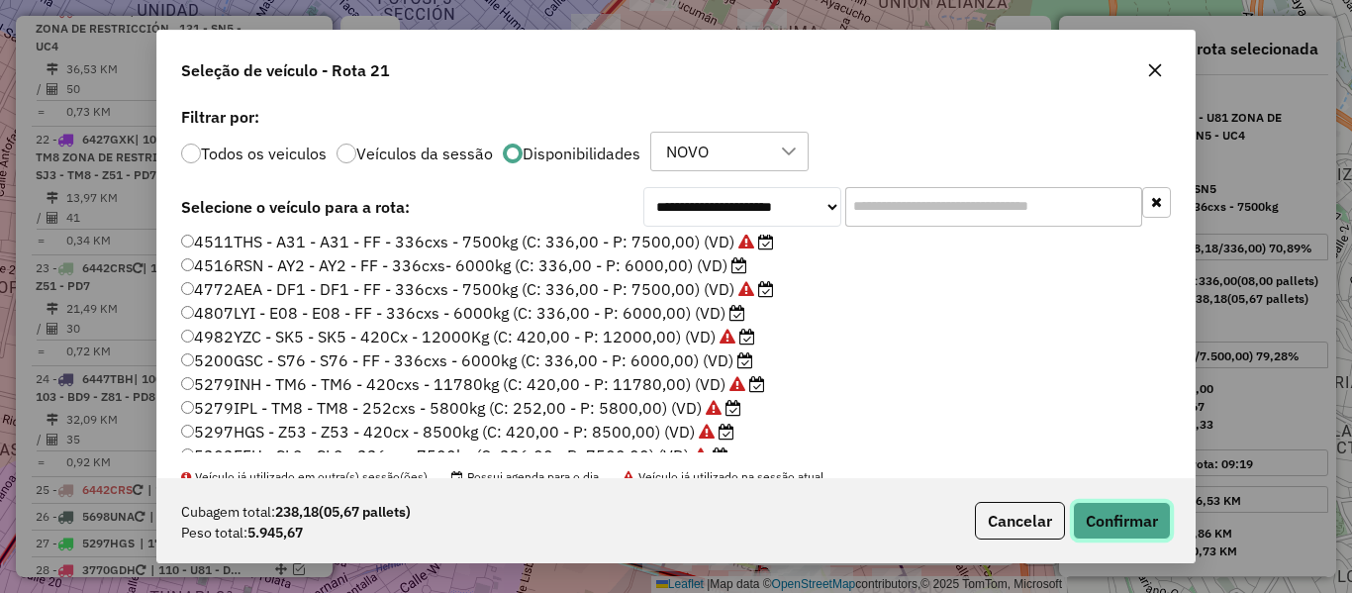
click at [1093, 507] on button "Confirmar" at bounding box center [1122, 521] width 98 height 38
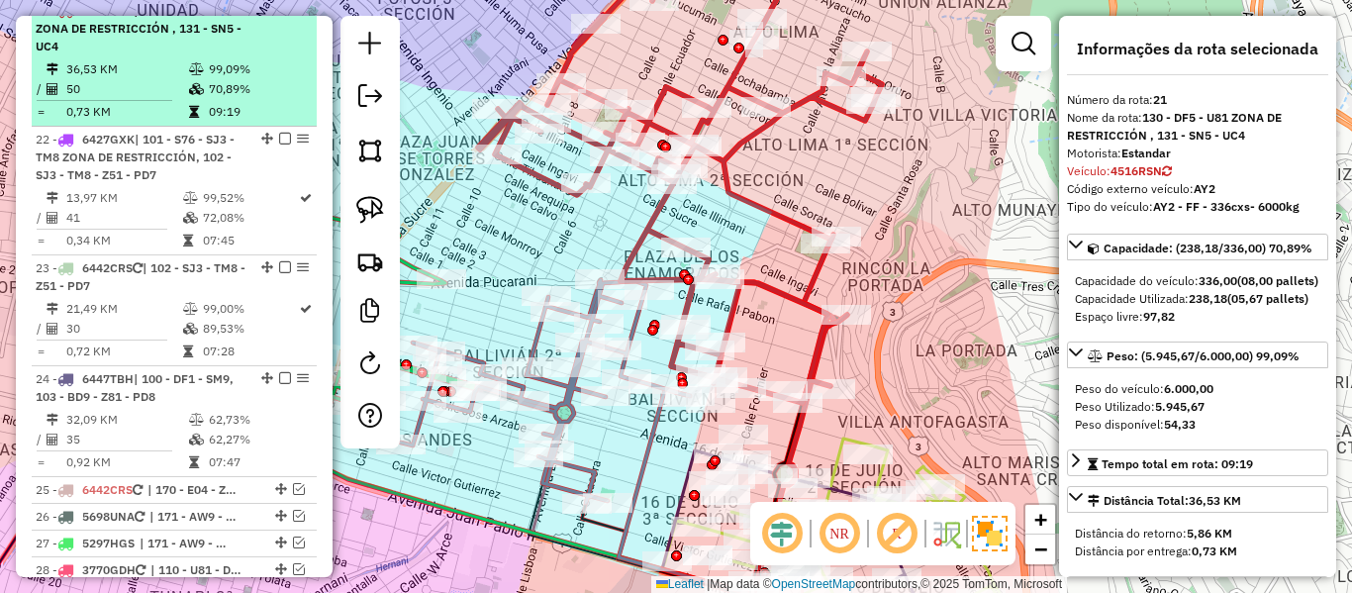
click at [279, 16] on em at bounding box center [285, 10] width 12 height 12
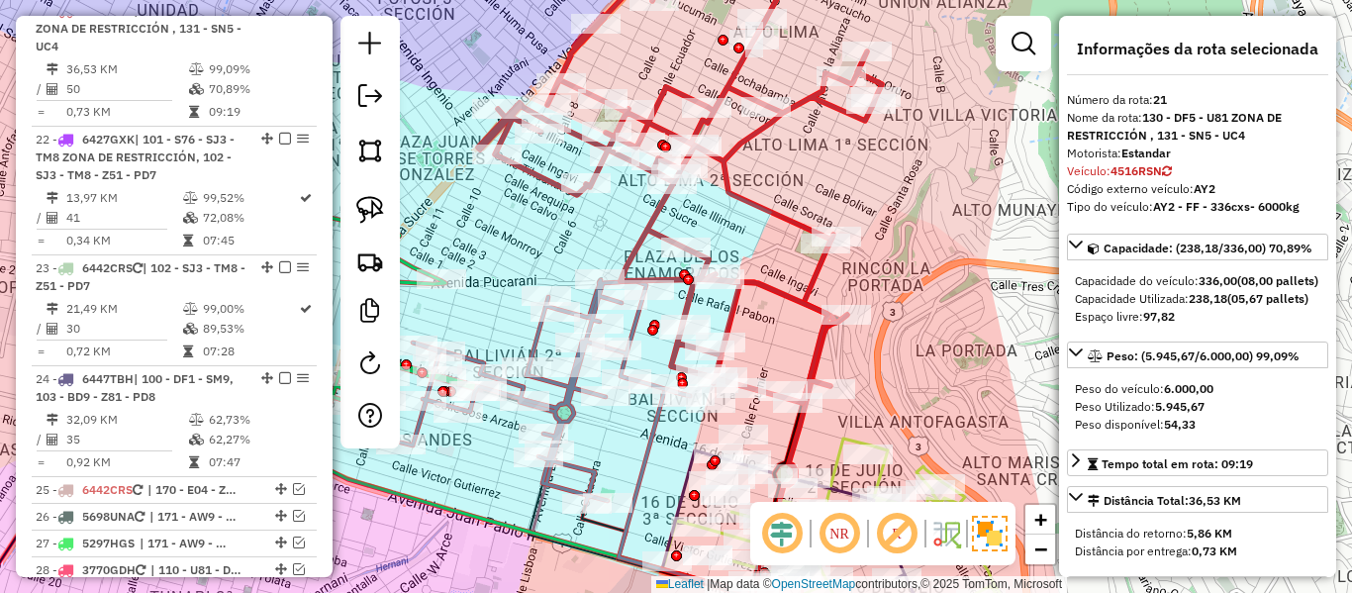
scroll to position [2439, 0]
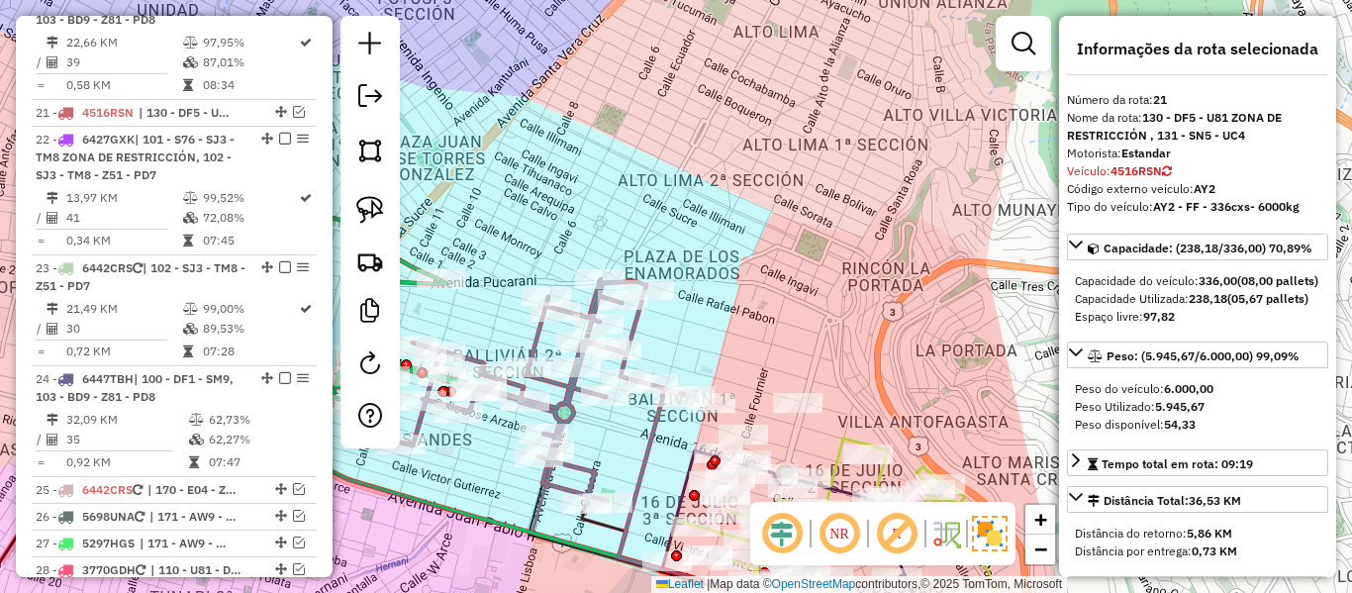
click at [691, 203] on div "Janela de atendimento Grade de atendimento Capacidade Transportadoras Veículos …" at bounding box center [676, 296] width 1352 height 593
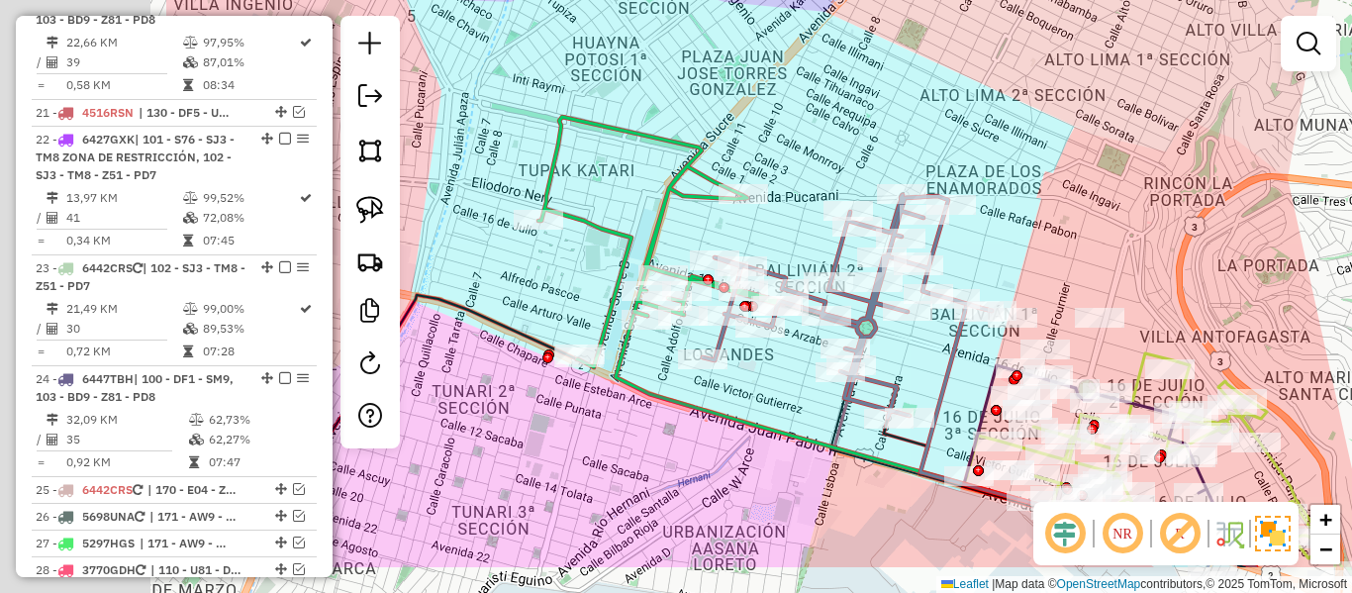
click at [1024, 176] on div "Janela de atendimento Grade de atendimento Capacidade Transportadoras Veículos …" at bounding box center [676, 296] width 1352 height 593
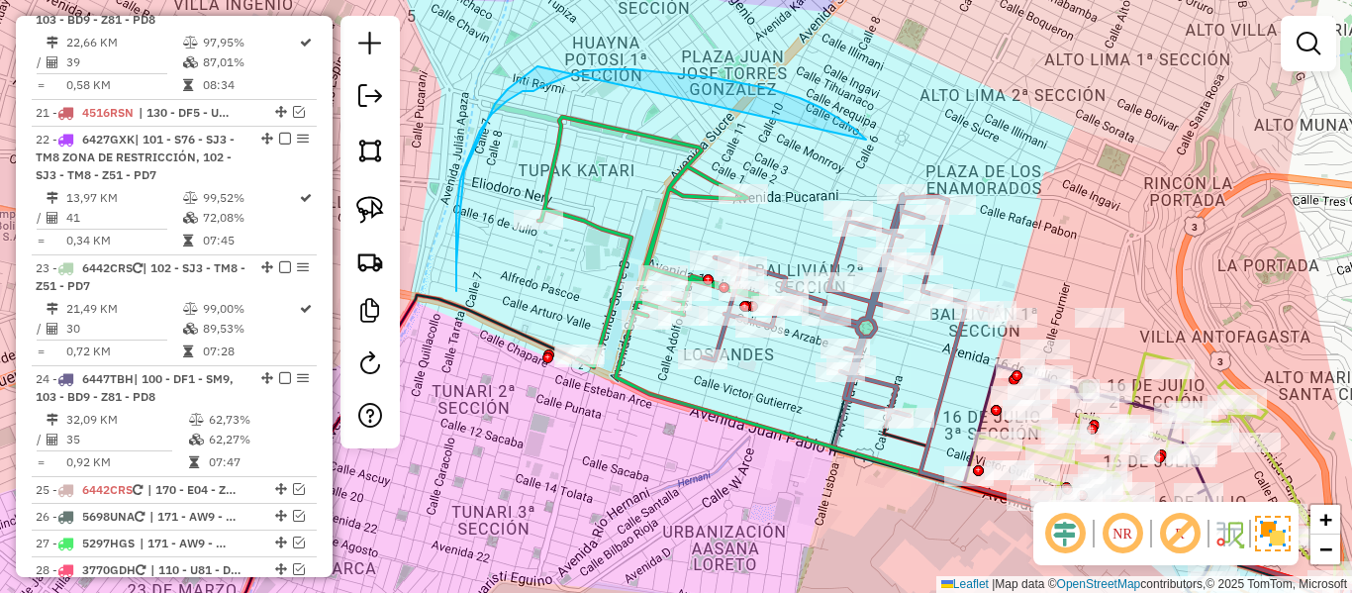
drag, startPoint x: 669, startPoint y: 72, endPoint x: 699, endPoint y: 98, distance: 39.3
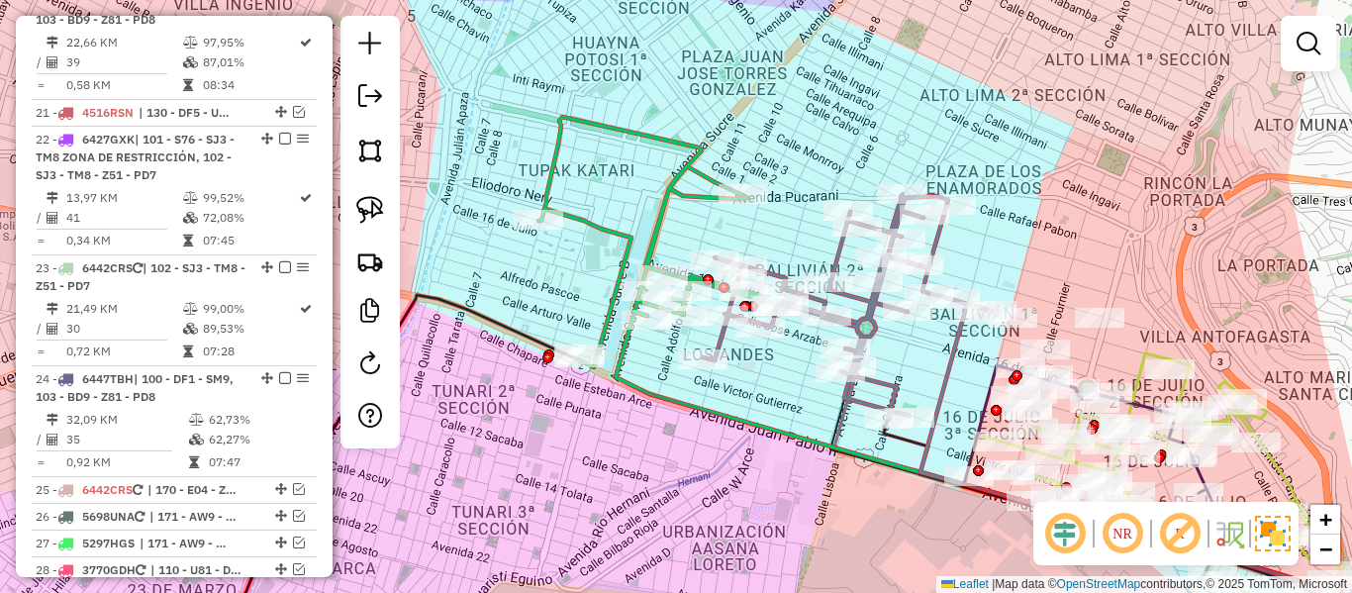
click at [697, 139] on icon at bounding box center [659, 242] width 241 height 250
select select "**********"
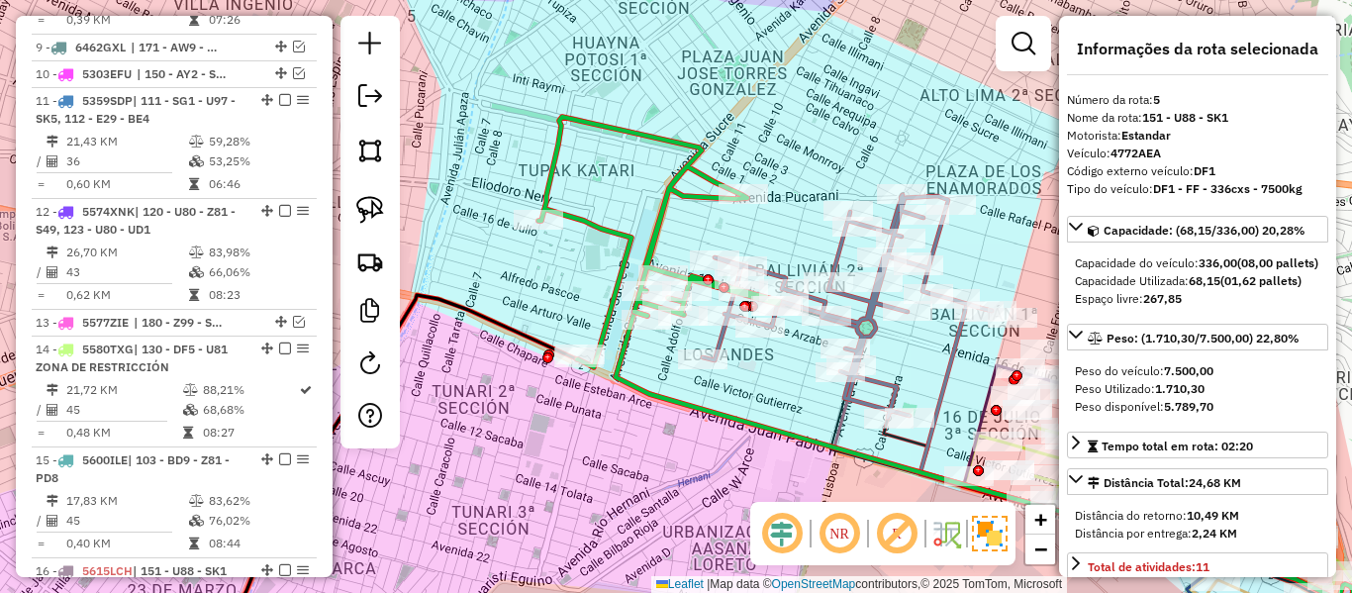
scroll to position [1139, 0]
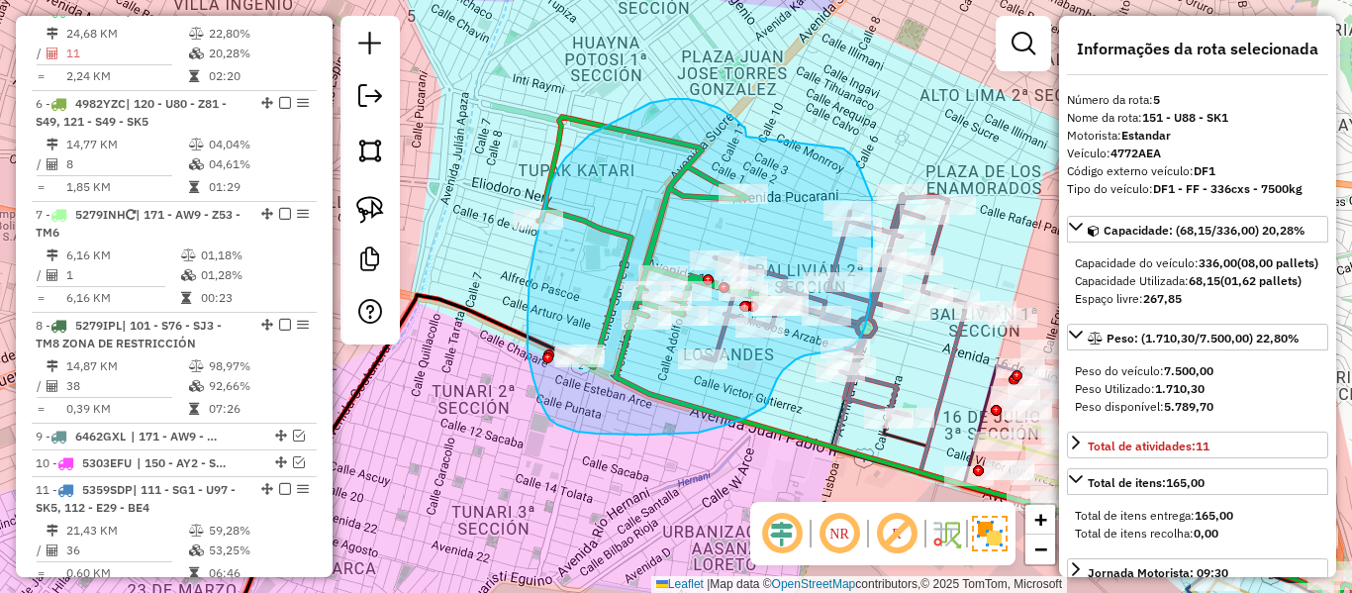
drag, startPoint x: 746, startPoint y: 137, endPoint x: 835, endPoint y: 139, distance: 88.1
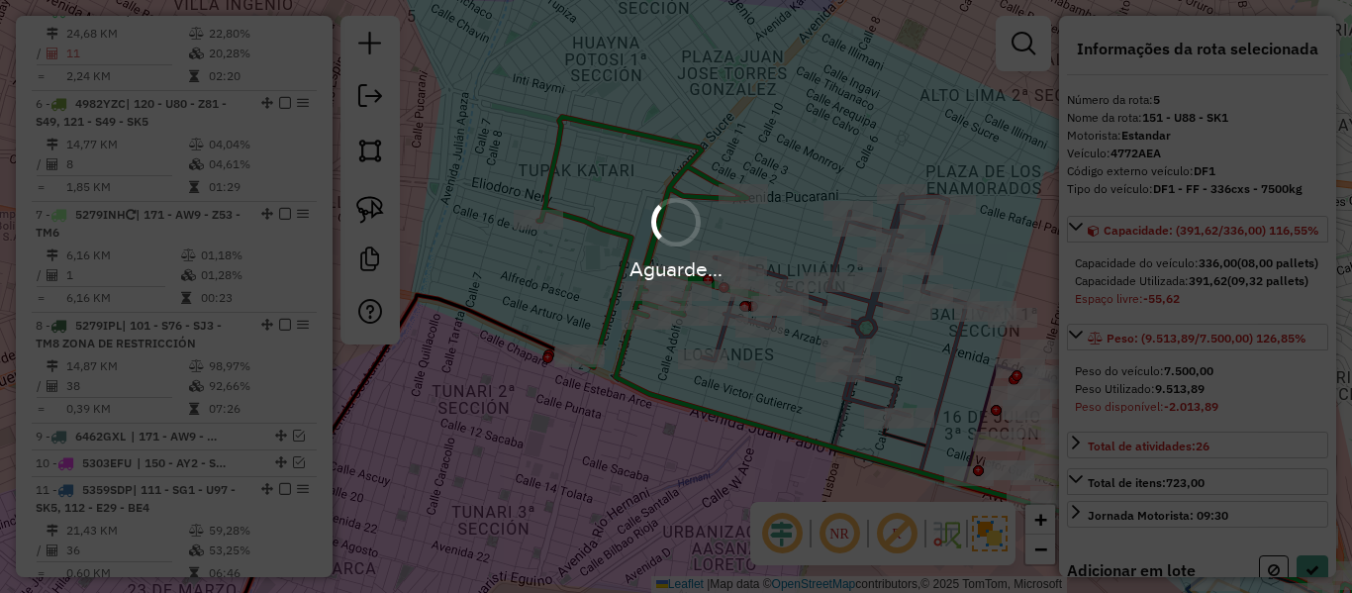
select select "**********"
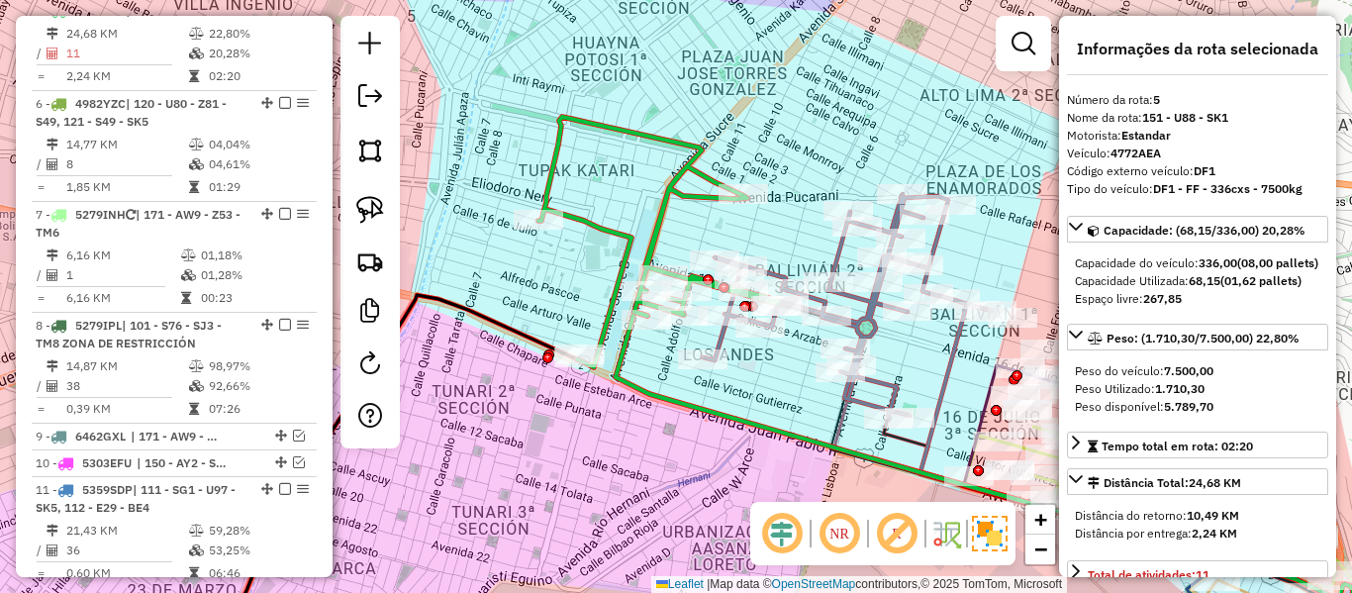
click at [781, 381] on div "Rota 16 - Placa 5615LCH 0000040123 - FRIAL CARNICER� Rota 16 - Placa 5615LCH 00…" at bounding box center [676, 296] width 1352 height 593
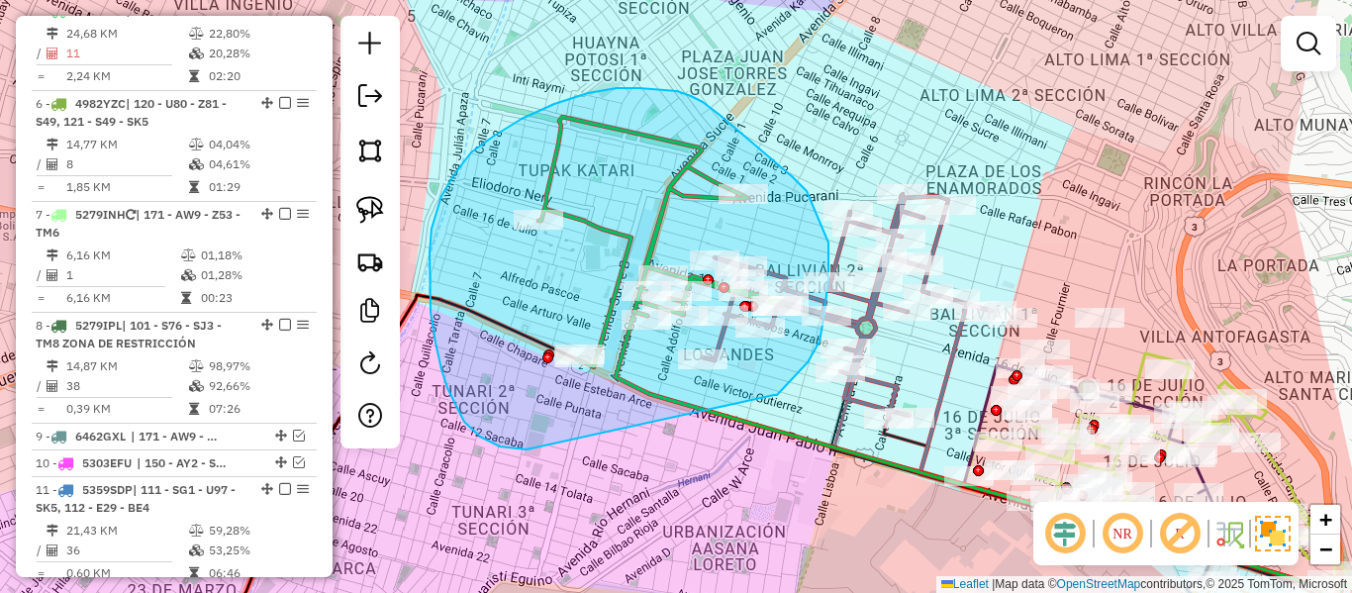
drag, startPoint x: 774, startPoint y: 395, endPoint x: 542, endPoint y: 450, distance: 238.2
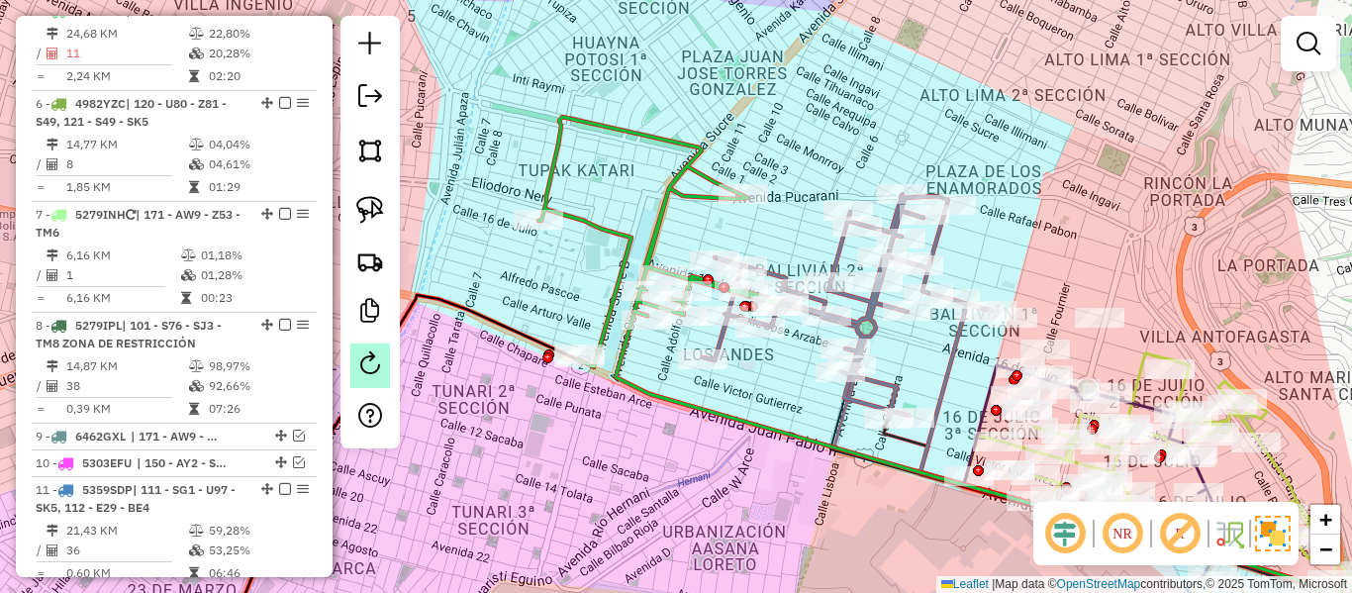
click at [366, 373] on em at bounding box center [370, 363] width 24 height 24
select select "*"
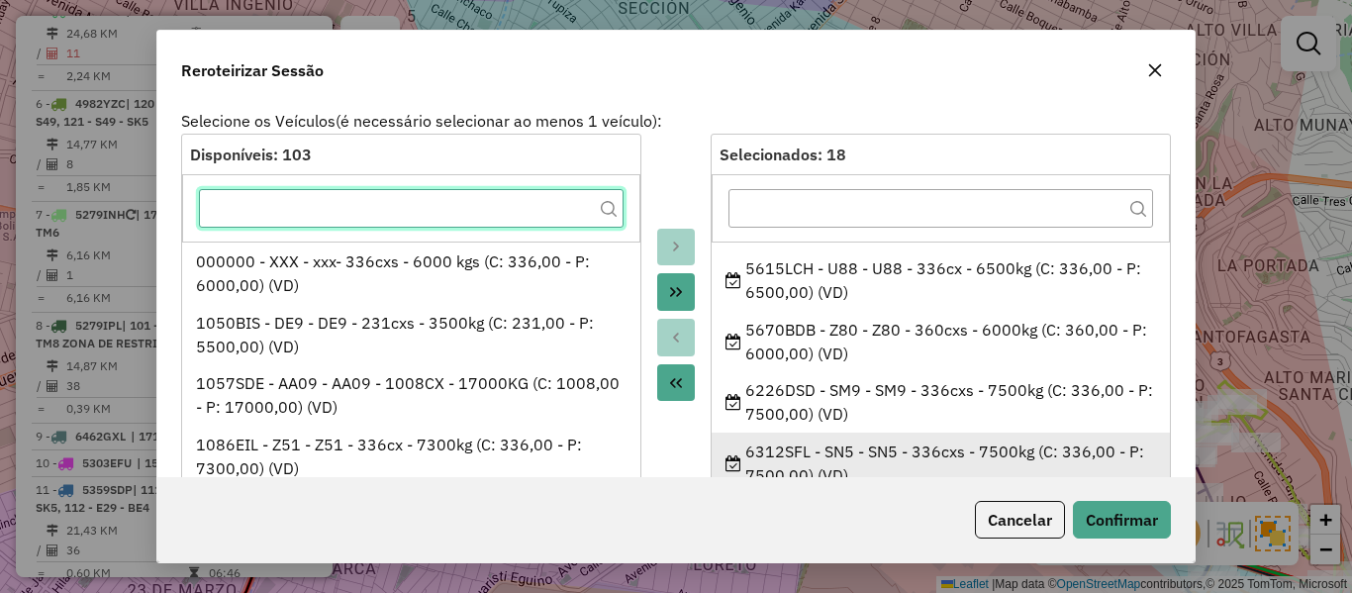
scroll to position [863, 0]
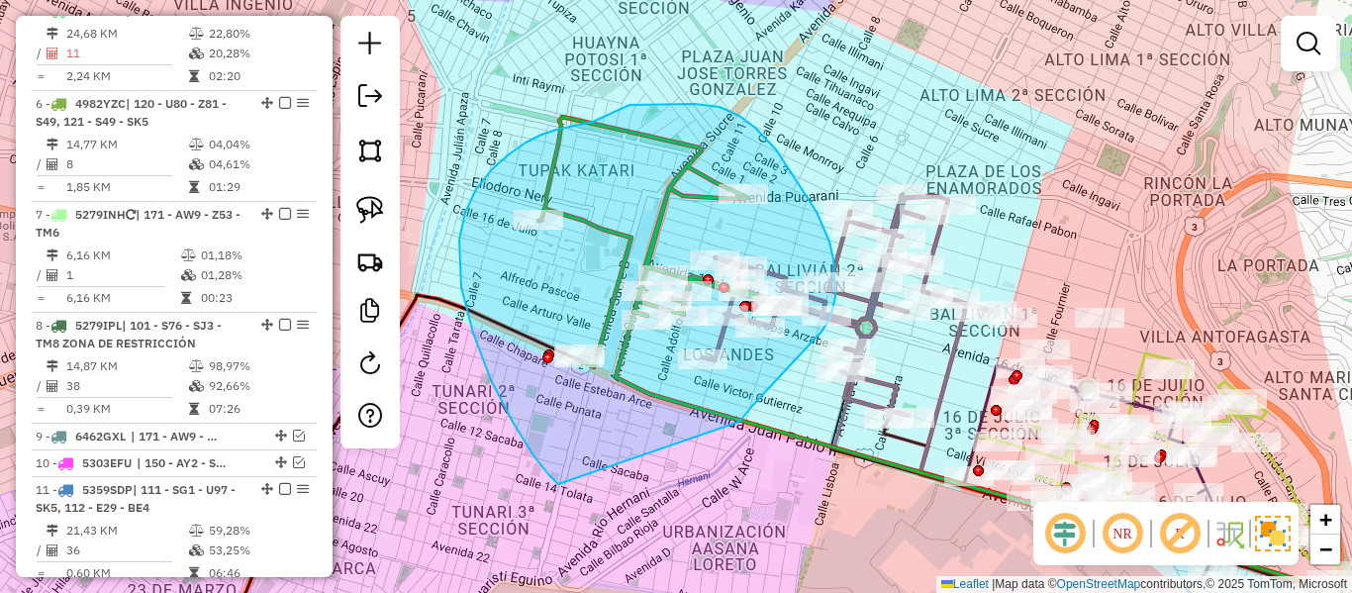
drag, startPoint x: 737, startPoint y: 423, endPoint x: 579, endPoint y: 497, distance: 174.0
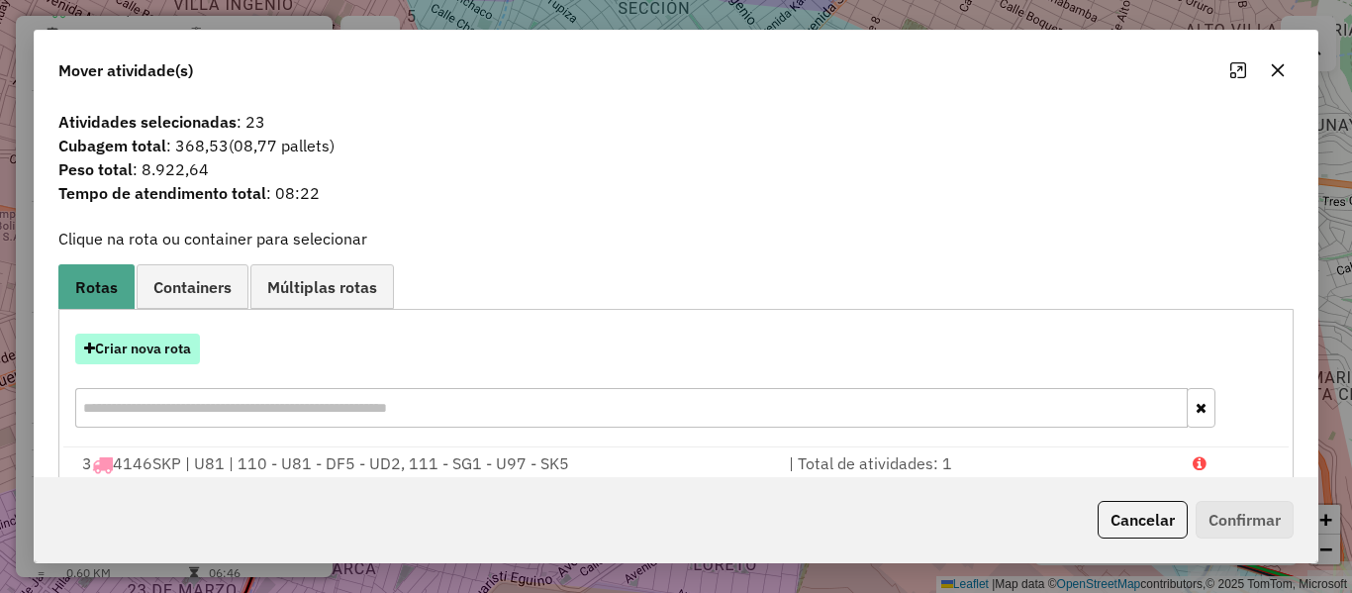
click at [173, 353] on button "Criar nova rota" at bounding box center [137, 349] width 125 height 31
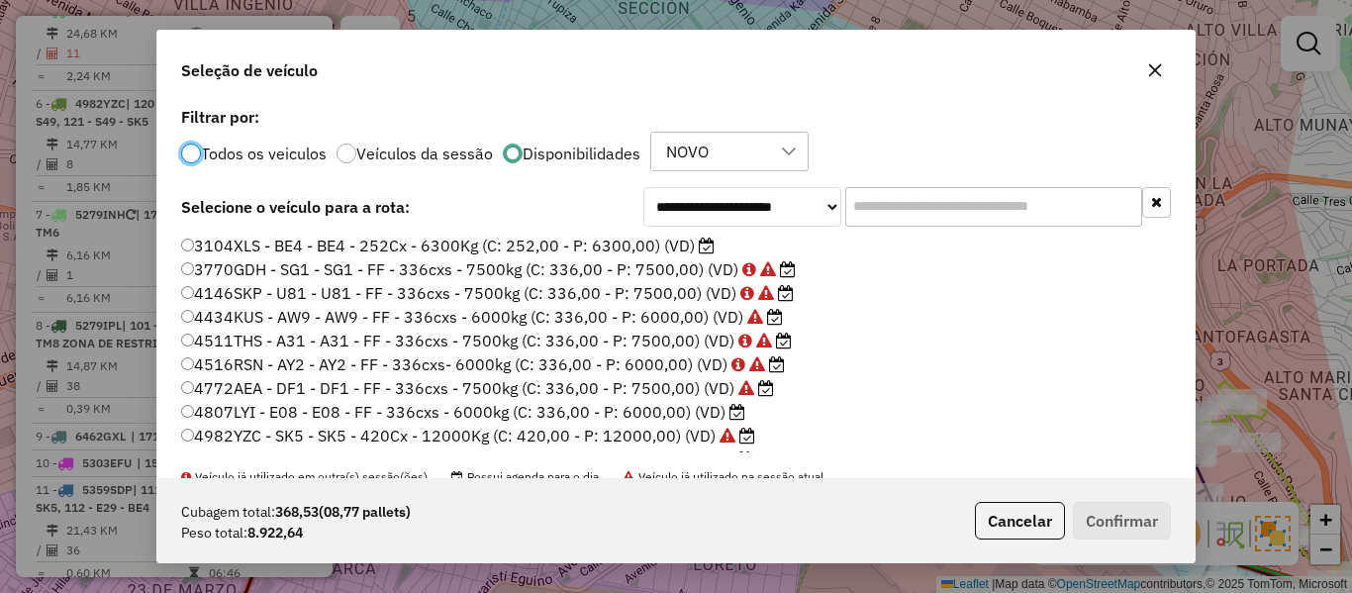
scroll to position [11, 6]
click at [906, 213] on input "text" at bounding box center [993, 207] width 297 height 40
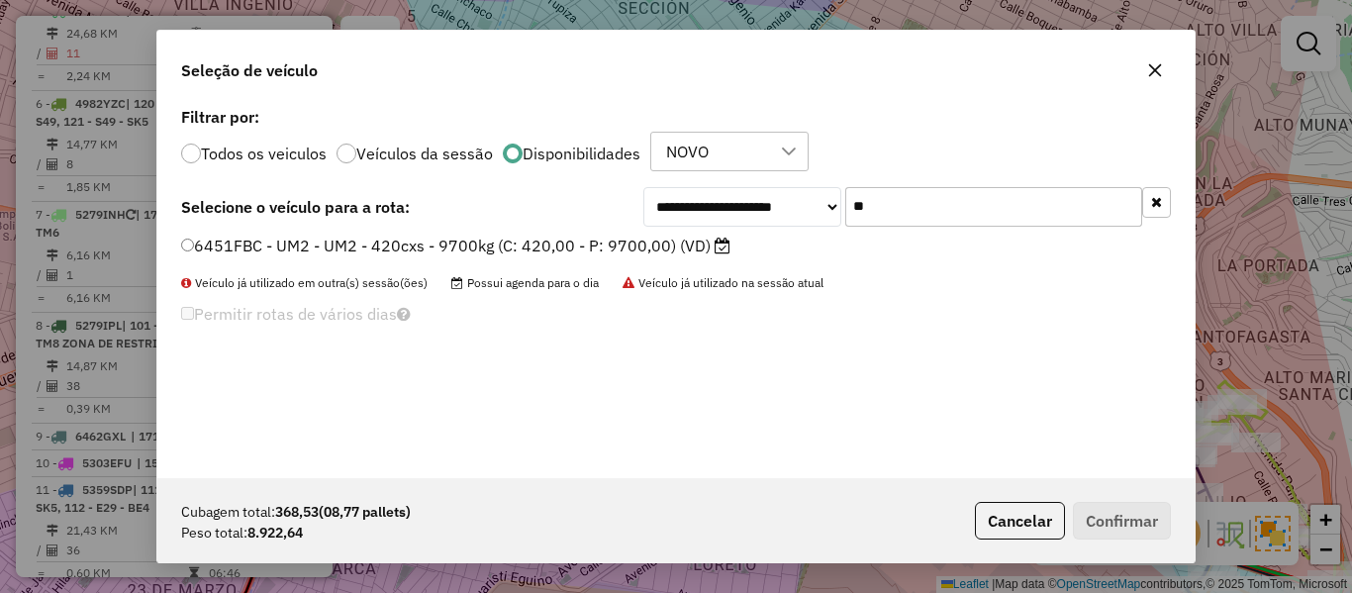
type input "**"
click at [693, 238] on label "6451FBC - UM2 - UM2 - 420cxs - 9700kg (C: 420,00 - P: 9700,00) (VD)" at bounding box center [455, 246] width 549 height 24
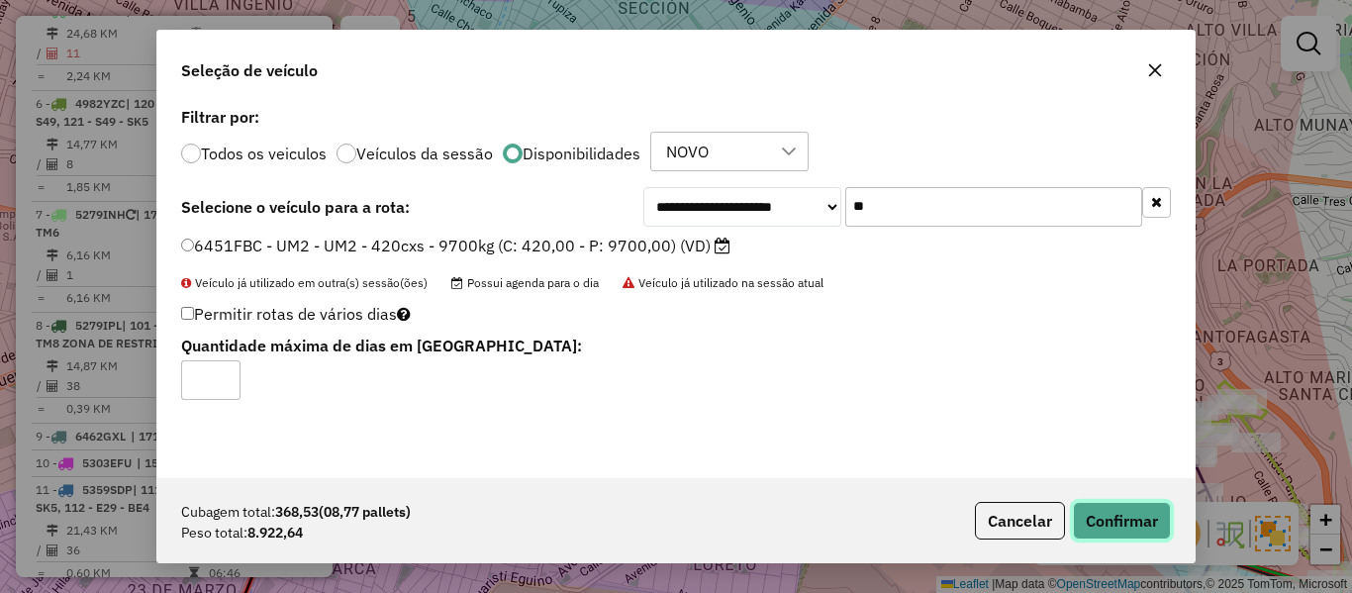
click at [1138, 522] on button "Confirmar" at bounding box center [1122, 521] width 98 height 38
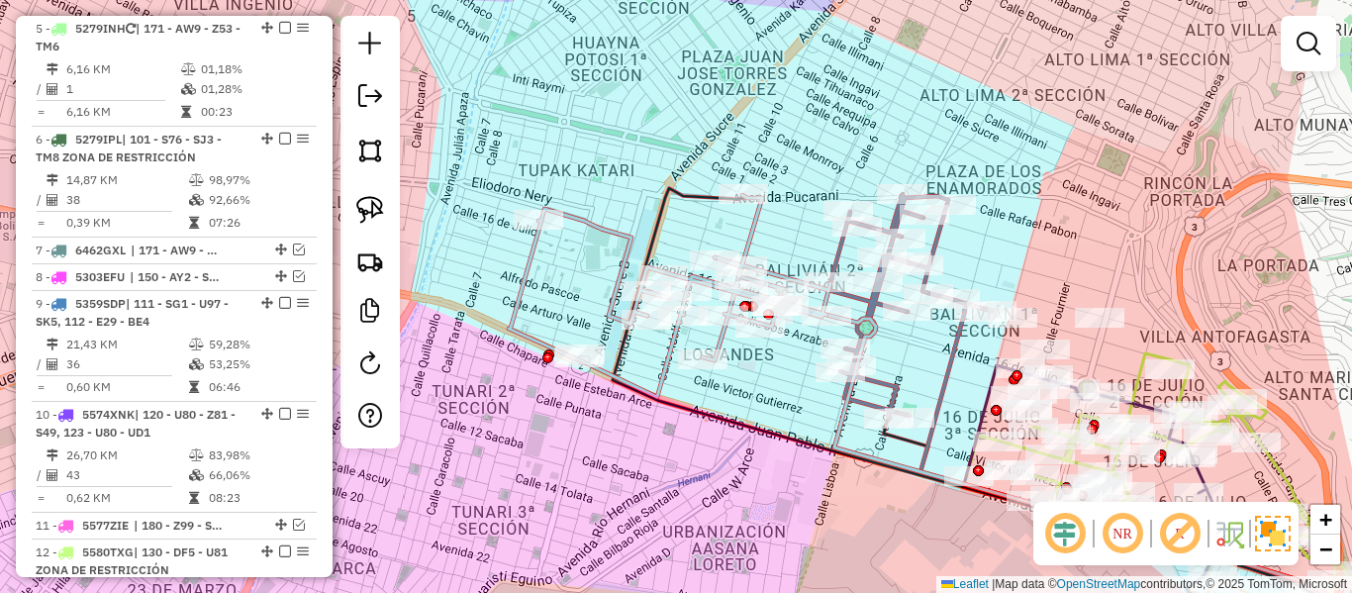
scroll to position [936, 0]
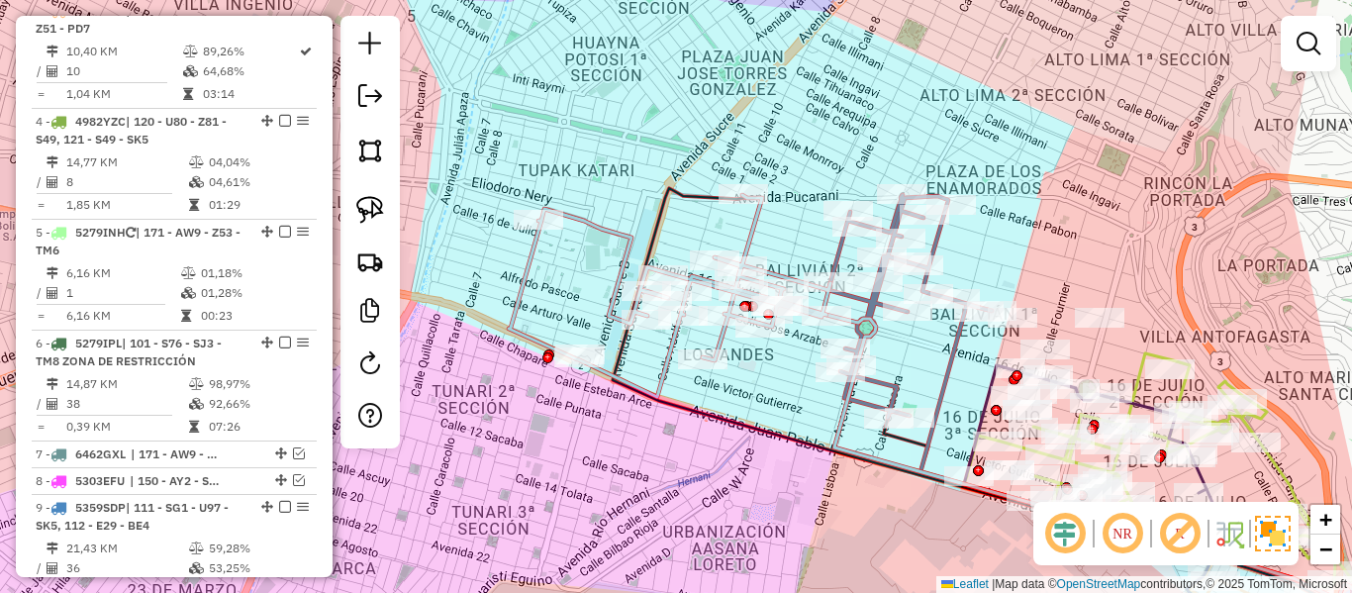
click at [756, 221] on icon at bounding box center [670, 296] width 322 height 202
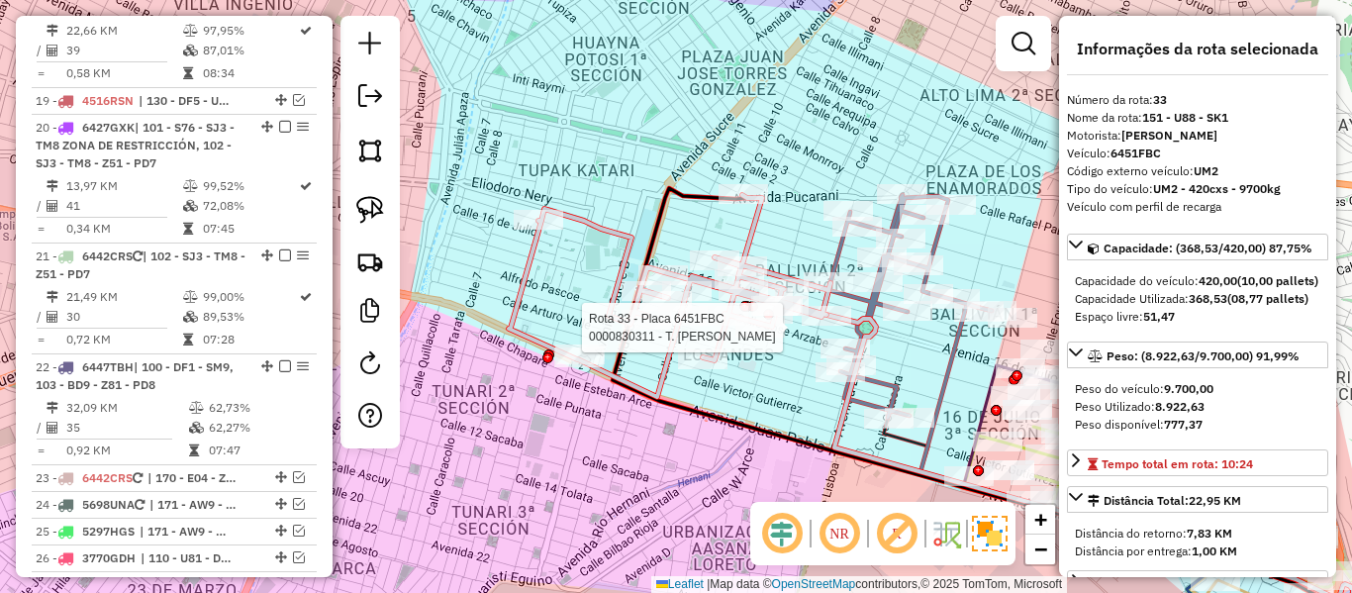
scroll to position [2957, 0]
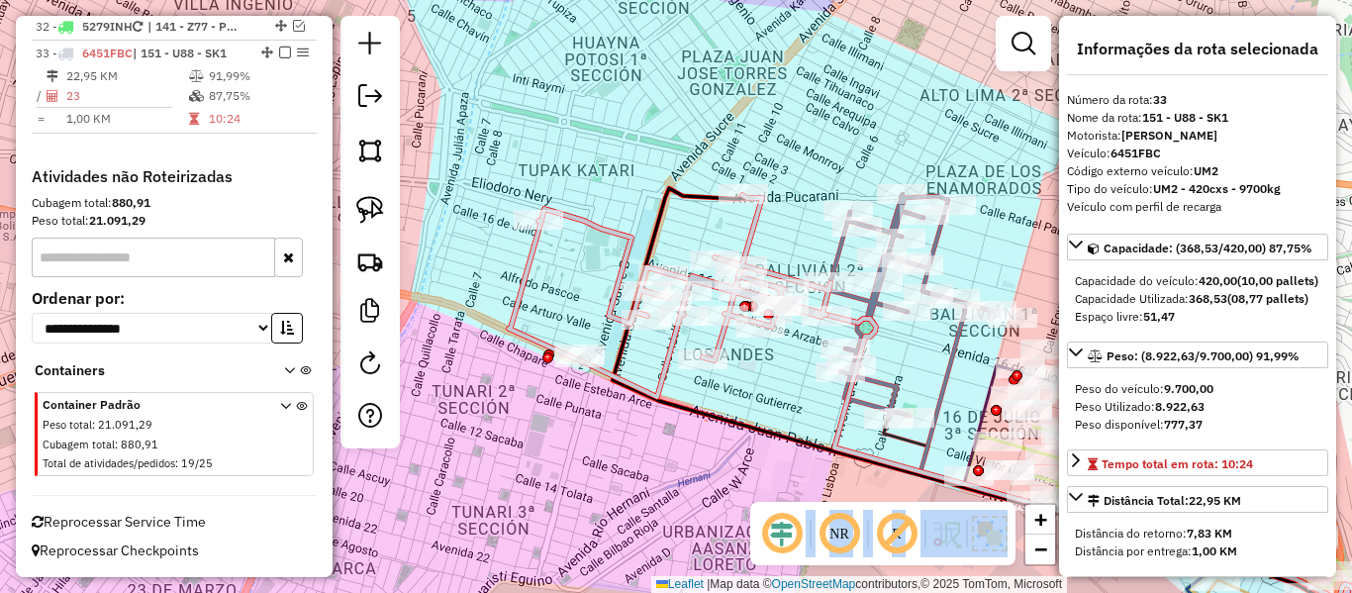
drag, startPoint x: 741, startPoint y: 365, endPoint x: 782, endPoint y: 246, distance: 126.5
click at [782, 246] on hb-router-mapa "Informações da Sessão 1281788 - [DATE] Criação: [DATE] 19:20 Depósito: SAZ BO […" at bounding box center [676, 296] width 1352 height 593
click at [749, 214] on icon at bounding box center [670, 296] width 322 height 202
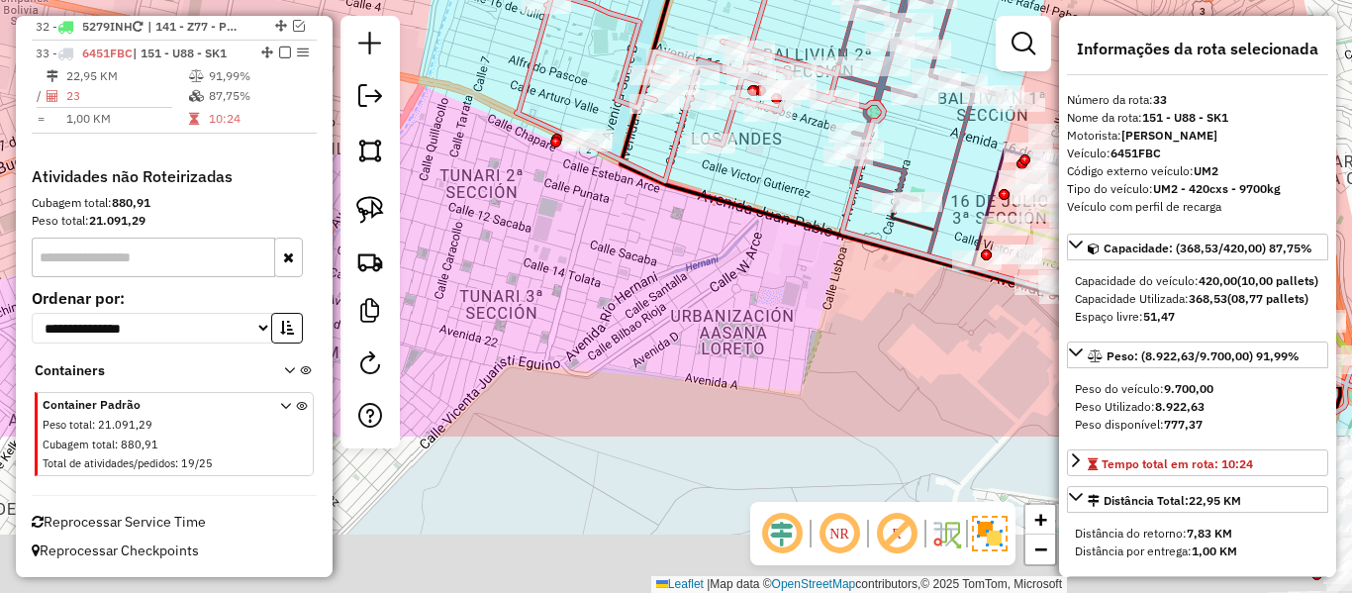
drag, startPoint x: 727, startPoint y: 377, endPoint x: 735, endPoint y: 161, distance: 216.0
click at [750, 105] on div "Rota 33 - Placa 6451FBC 0000077766 - [PERSON_NAME] 33 - Placa 6451FBC 000068214…" at bounding box center [676, 296] width 1352 height 593
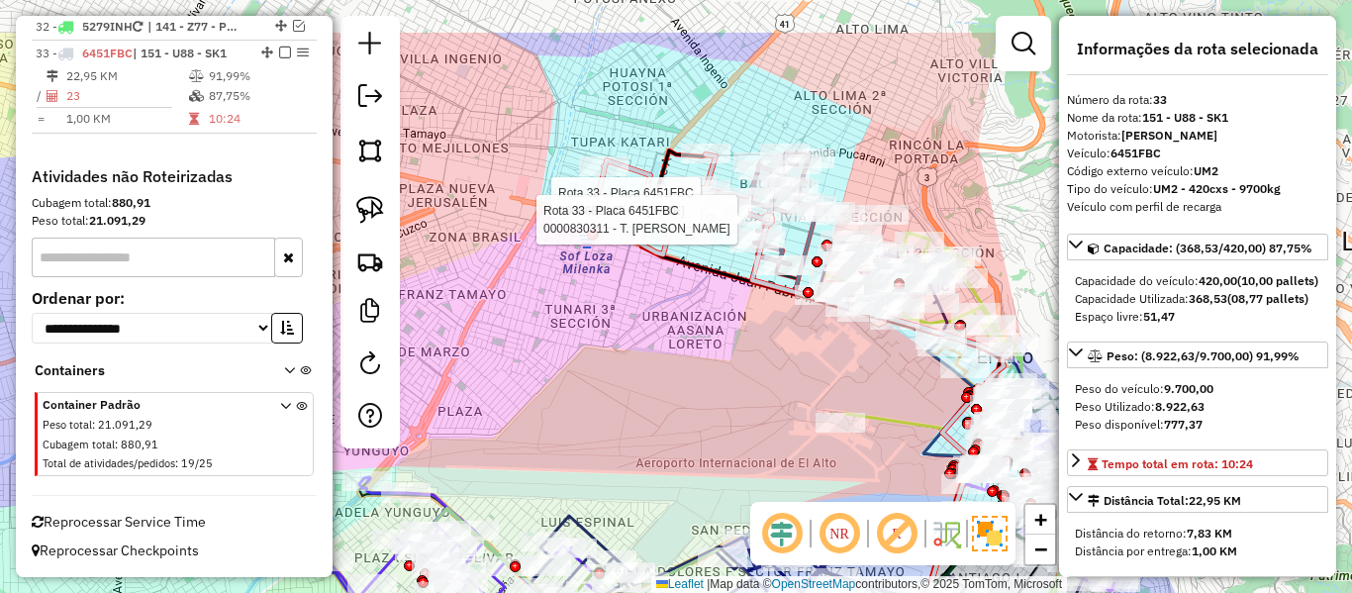
drag, startPoint x: 757, startPoint y: 246, endPoint x: 701, endPoint y: 273, distance: 62.9
click at [705, 359] on div "Rota 33 - Placa 6451FBC 0000682145 - T. [DATE][PERSON_NAME] 33 - Placa 6451FBC …" at bounding box center [676, 296] width 1352 height 593
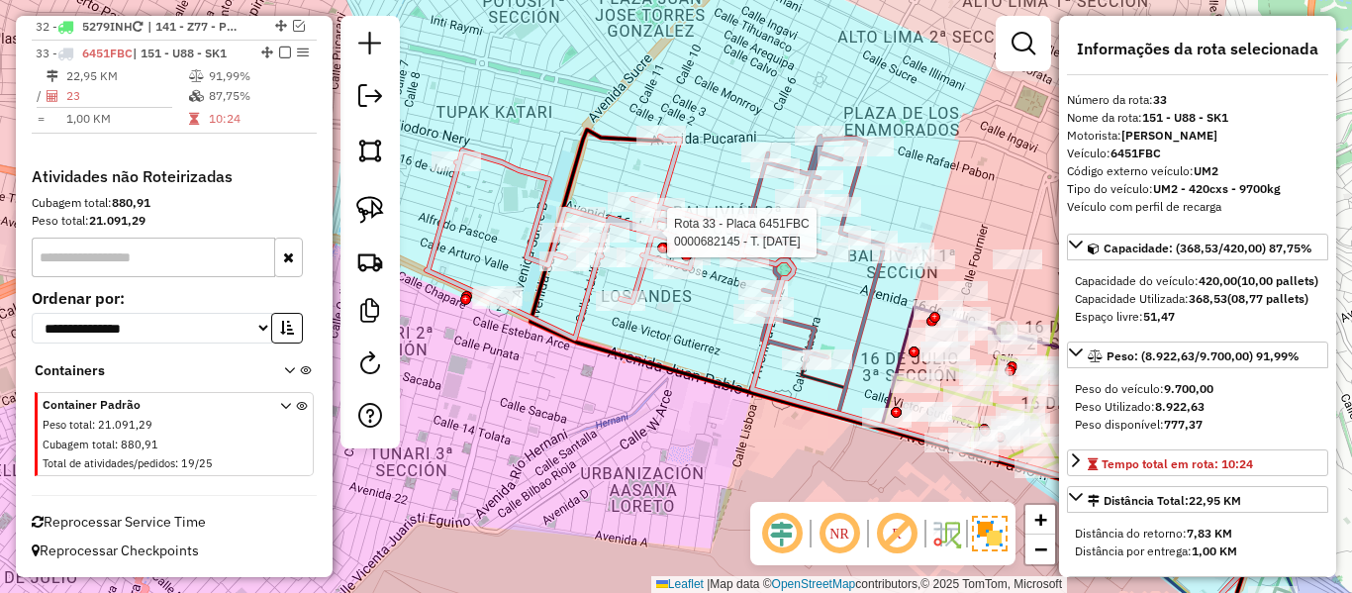
click at [677, 173] on icon at bounding box center [588, 238] width 322 height 202
click at [671, 169] on icon at bounding box center [588, 238] width 322 height 202
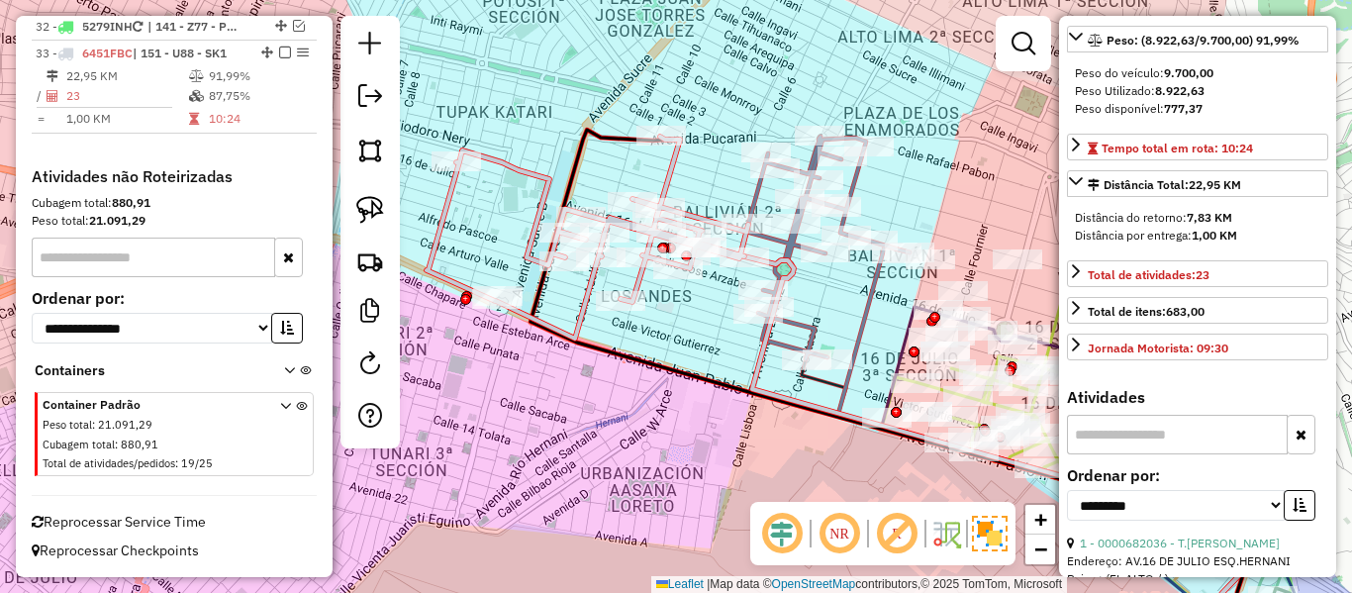
scroll to position [396, 0]
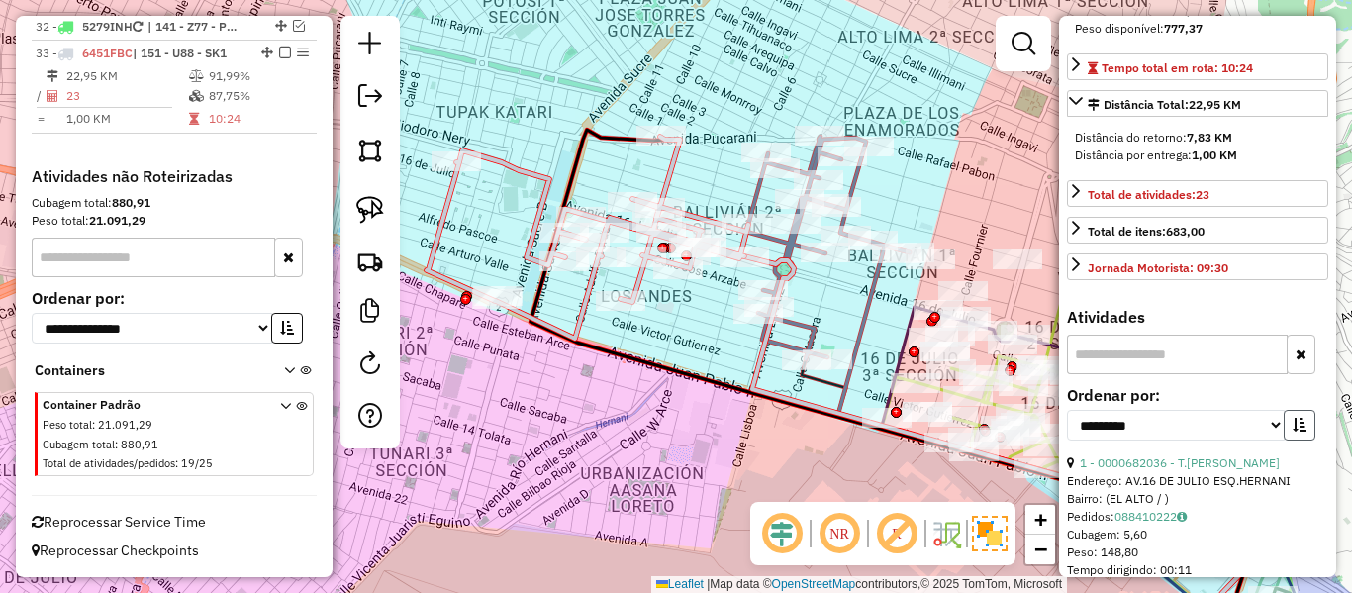
click at [1296, 432] on icon "button" at bounding box center [1300, 425] width 14 height 14
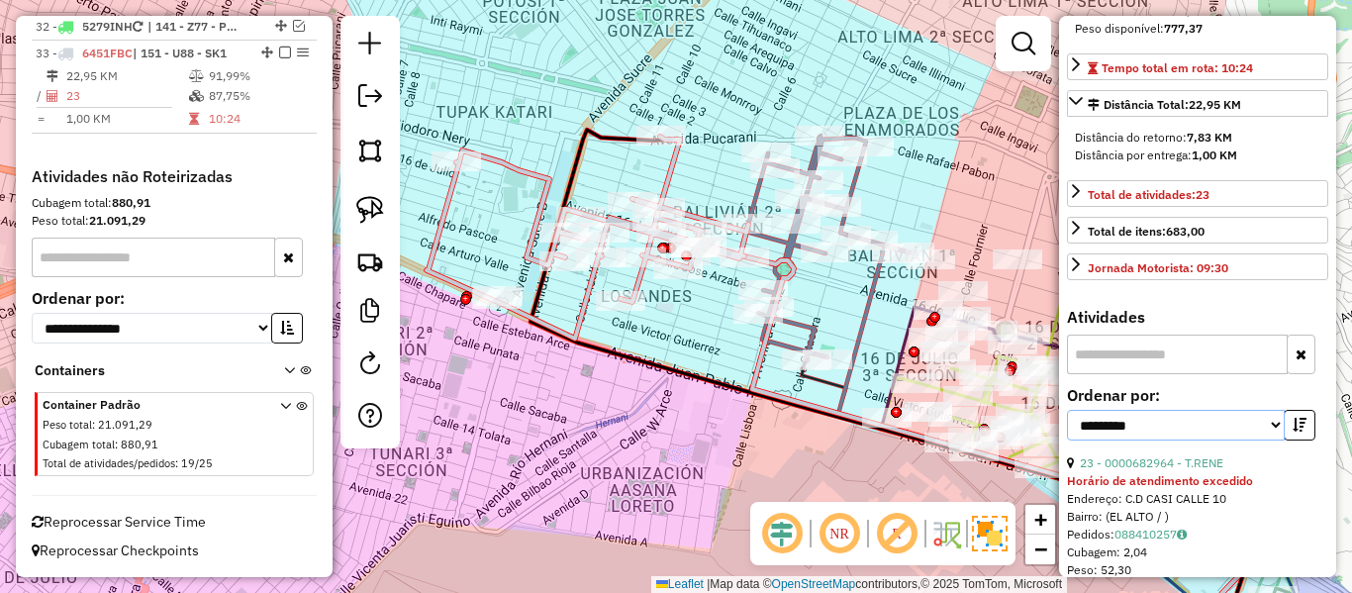
click at [1206, 441] on select "**********" at bounding box center [1176, 425] width 218 height 31
select select "**********"
click at [1067, 441] on select "**********" at bounding box center [1176, 425] width 218 height 31
click at [1211, 470] on link "12 - 0000111341 - S/F. NUEVO CONT" at bounding box center [1180, 462] width 201 height 15
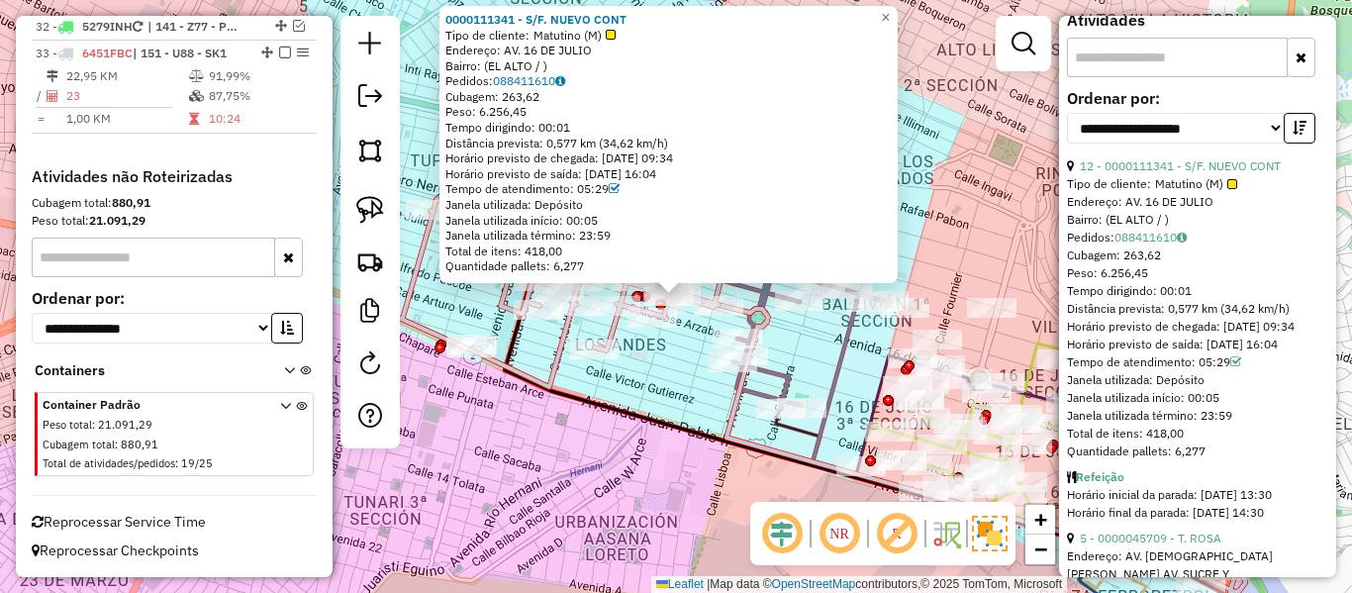
scroll to position [792, 0]
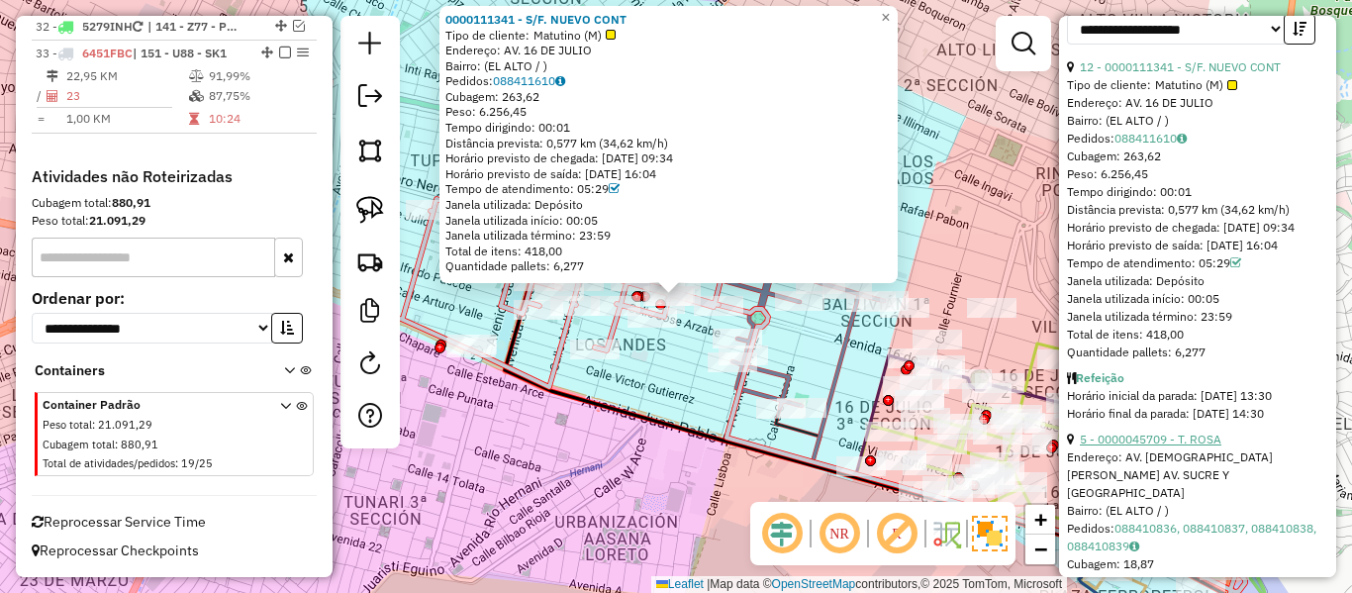
click at [1199, 446] on link "5 - 0000045709 - T. ROSA" at bounding box center [1151, 439] width 142 height 15
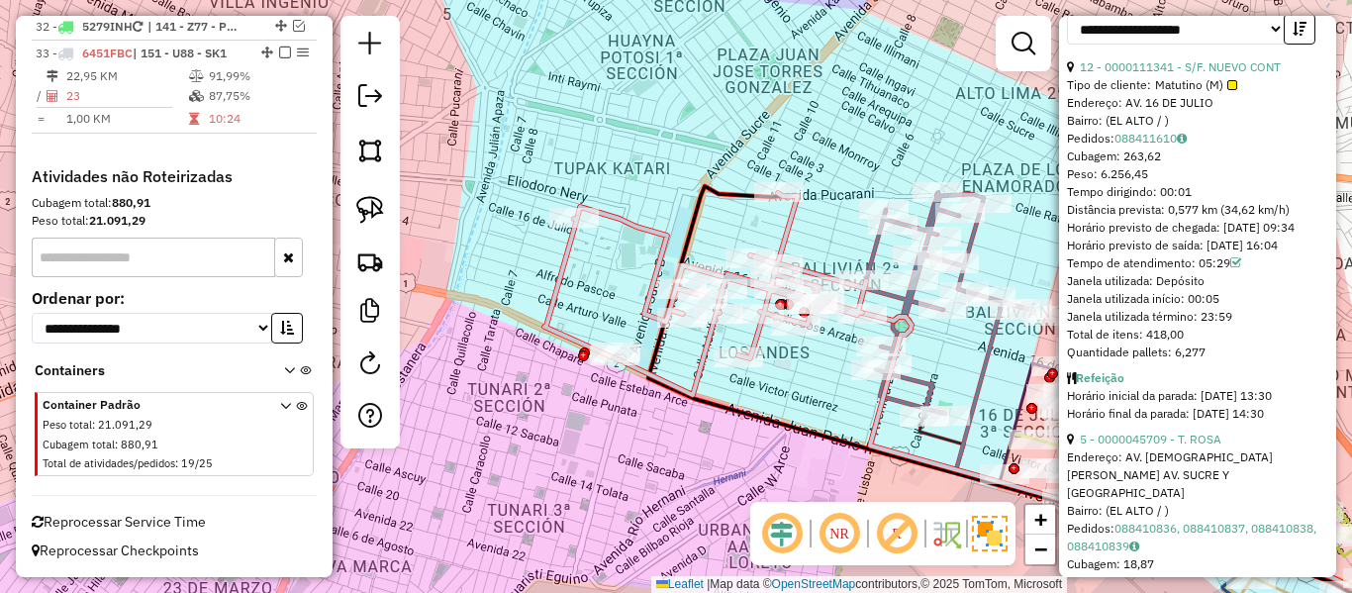
drag, startPoint x: 873, startPoint y: 413, endPoint x: 813, endPoint y: 468, distance: 82.0
click at [813, 468] on div "Janela de atendimento Grade de atendimento Capacidade Transportadoras Veículos …" at bounding box center [676, 296] width 1352 height 593
click at [854, 302] on icon at bounding box center [705, 294] width 322 height 202
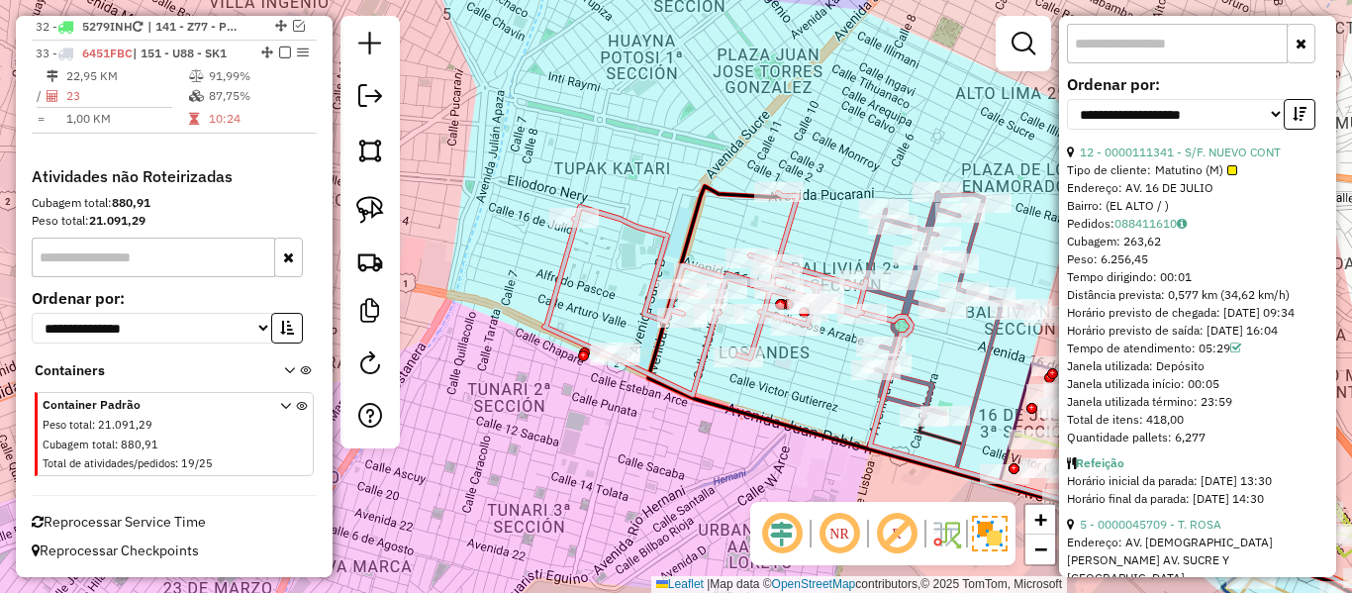
scroll to position [891, 0]
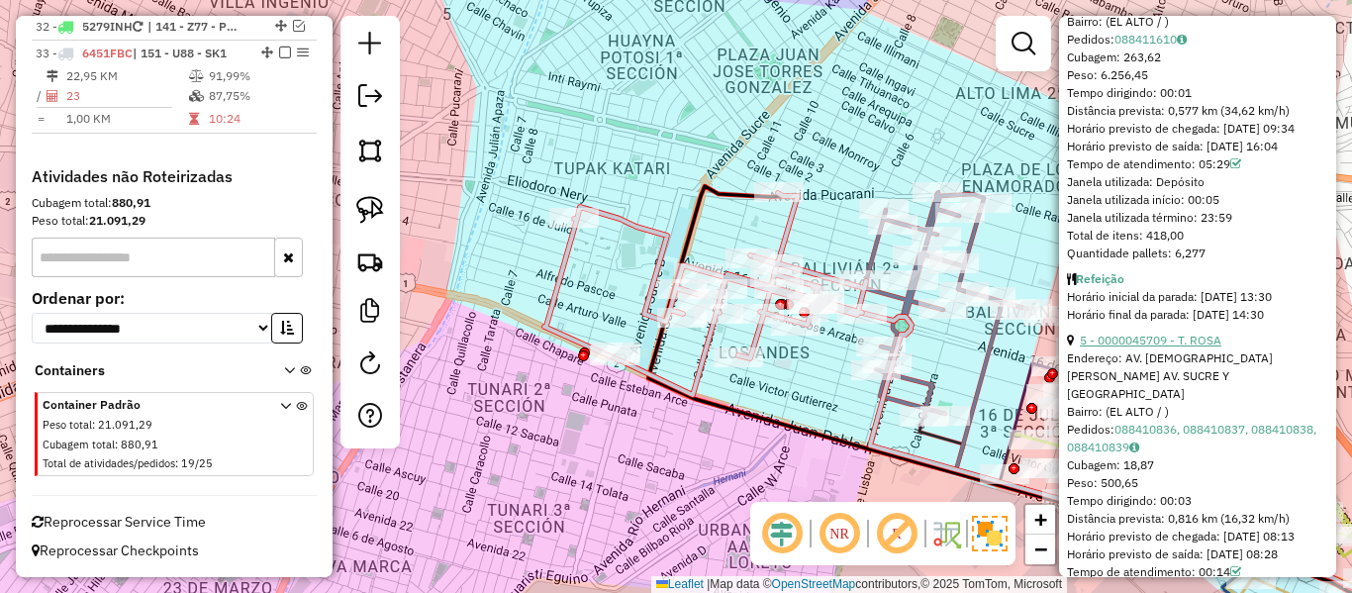
click at [1215, 347] on link "5 - 0000045709 - T. ROSA" at bounding box center [1151, 340] width 142 height 15
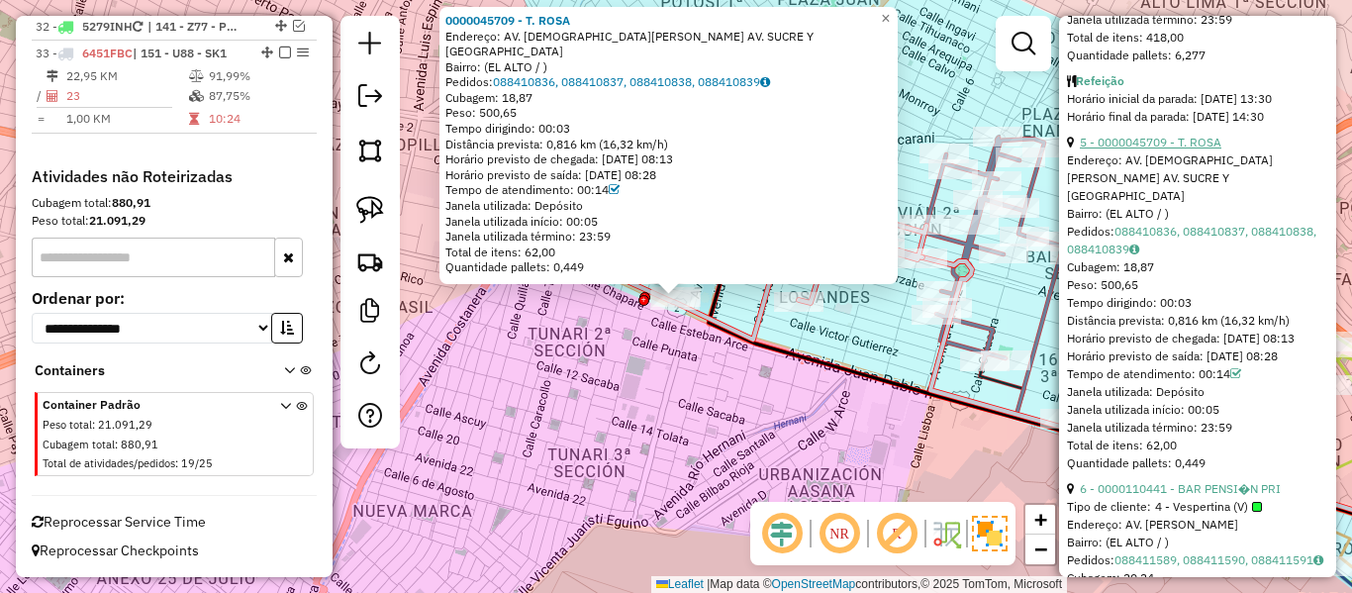
scroll to position [1188, 0]
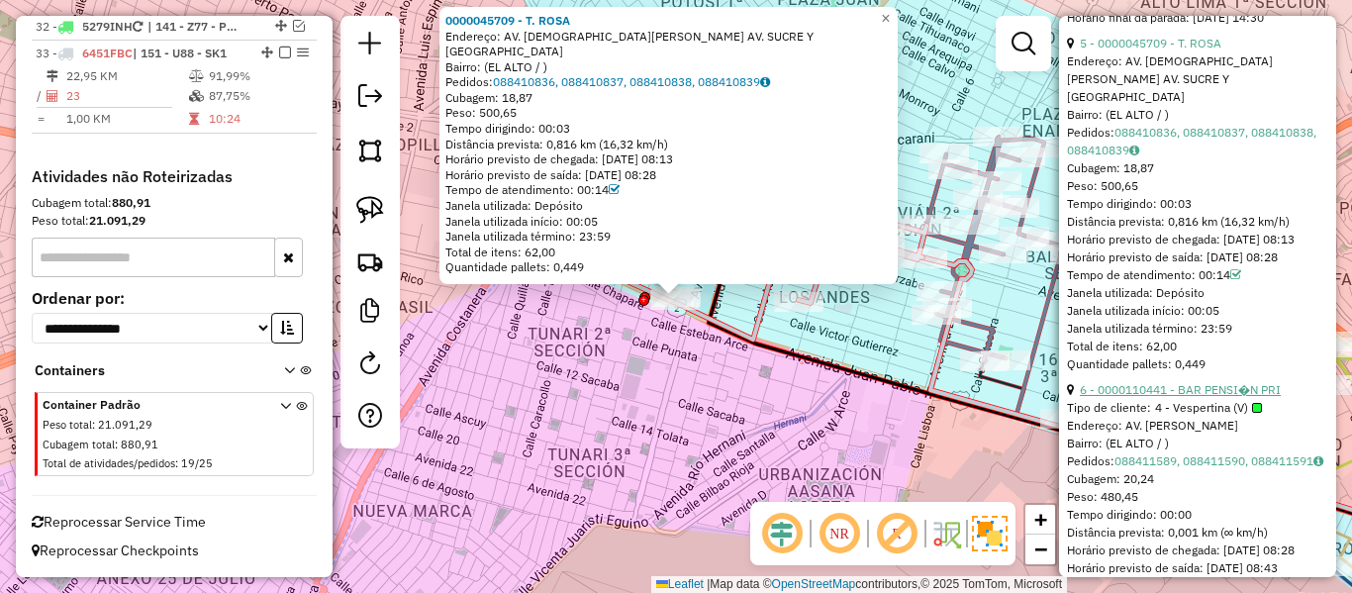
click at [1212, 397] on link "6 - 0000110441 - BAR PENSI�N PRI" at bounding box center [1180, 389] width 201 height 15
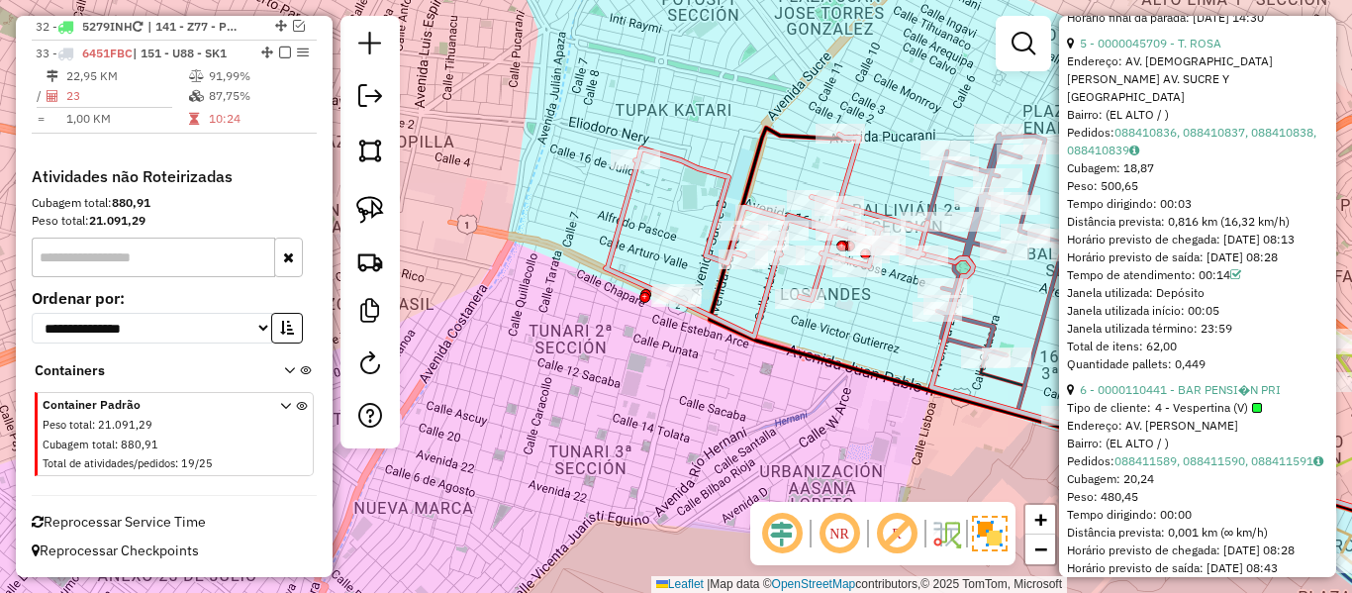
drag, startPoint x: 844, startPoint y: 409, endPoint x: 700, endPoint y: 495, distance: 168.2
click at [700, 495] on div "Janela de atendimento Grade de atendimento Capacidade Transportadoras Veículos …" at bounding box center [676, 296] width 1352 height 593
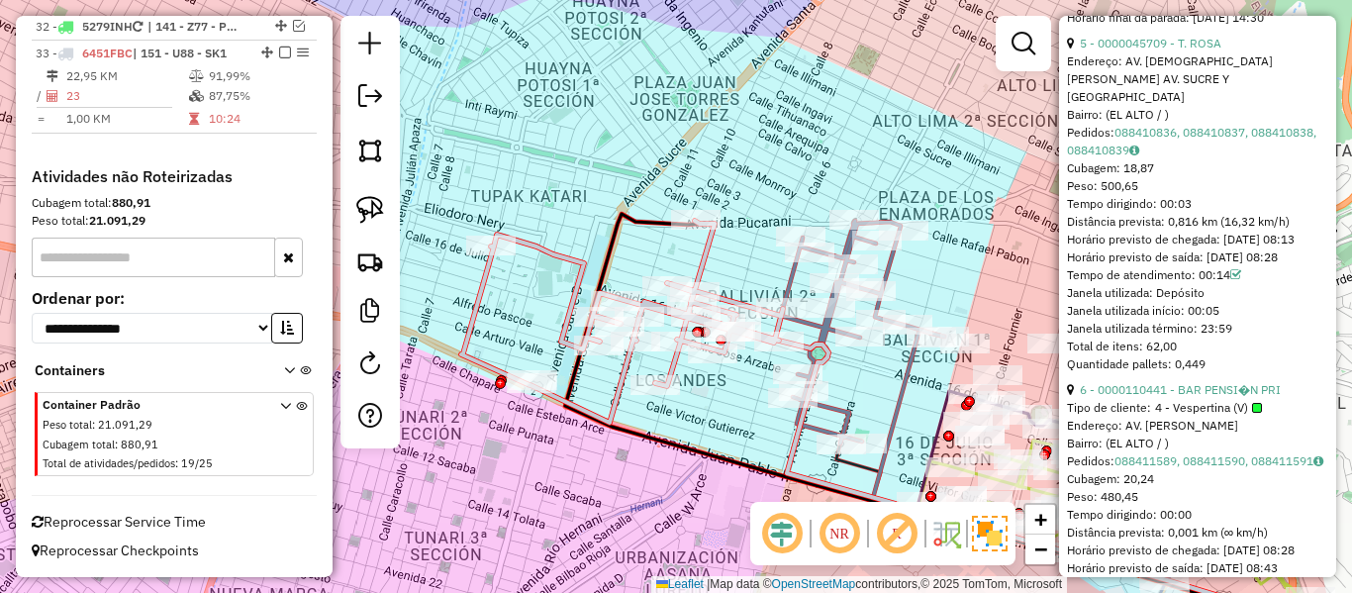
drag, startPoint x: 694, startPoint y: 413, endPoint x: 680, endPoint y: 424, distance: 17.6
click at [679, 425] on div "Janela de atendimento Grade de atendimento Capacidade Transportadoras Veículos …" at bounding box center [676, 296] width 1352 height 593
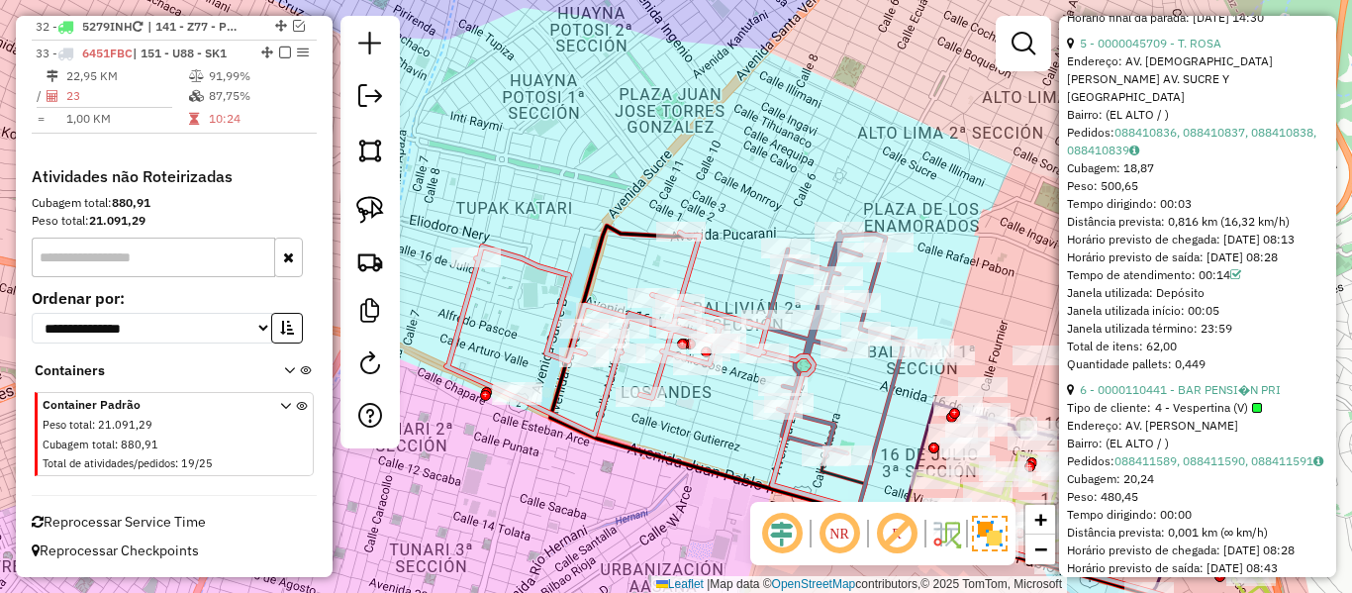
click at [697, 272] on icon at bounding box center [607, 334] width 322 height 202
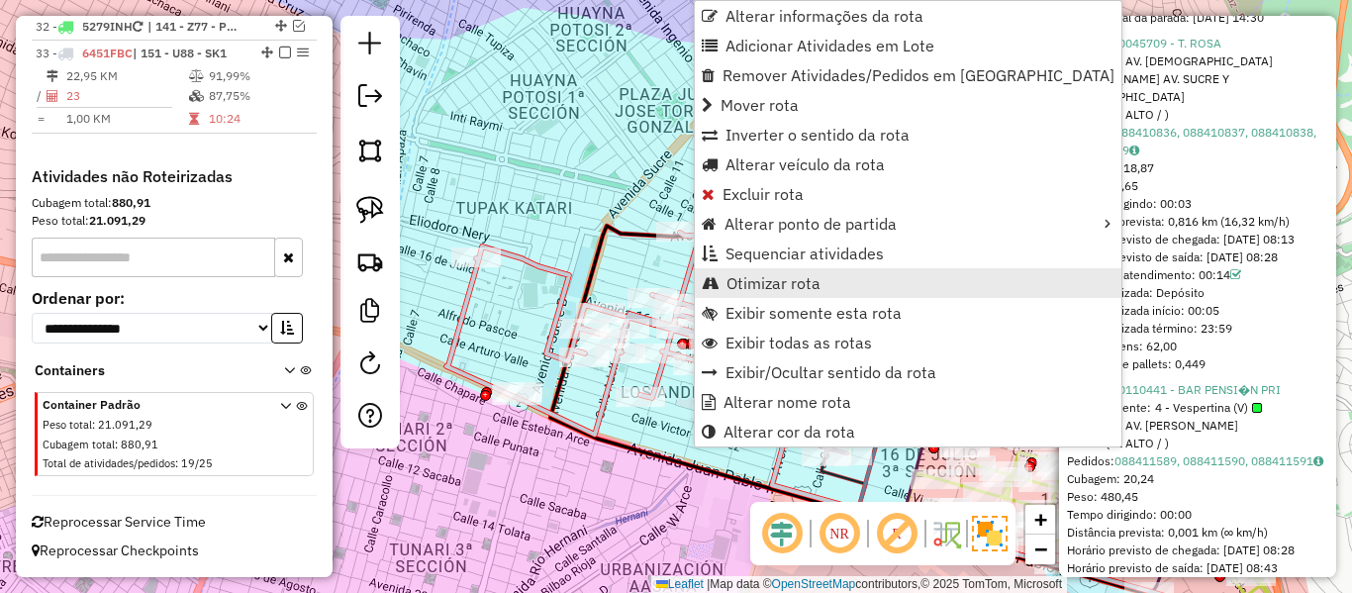
click at [765, 282] on span "Otimizar rota" at bounding box center [774, 283] width 94 height 16
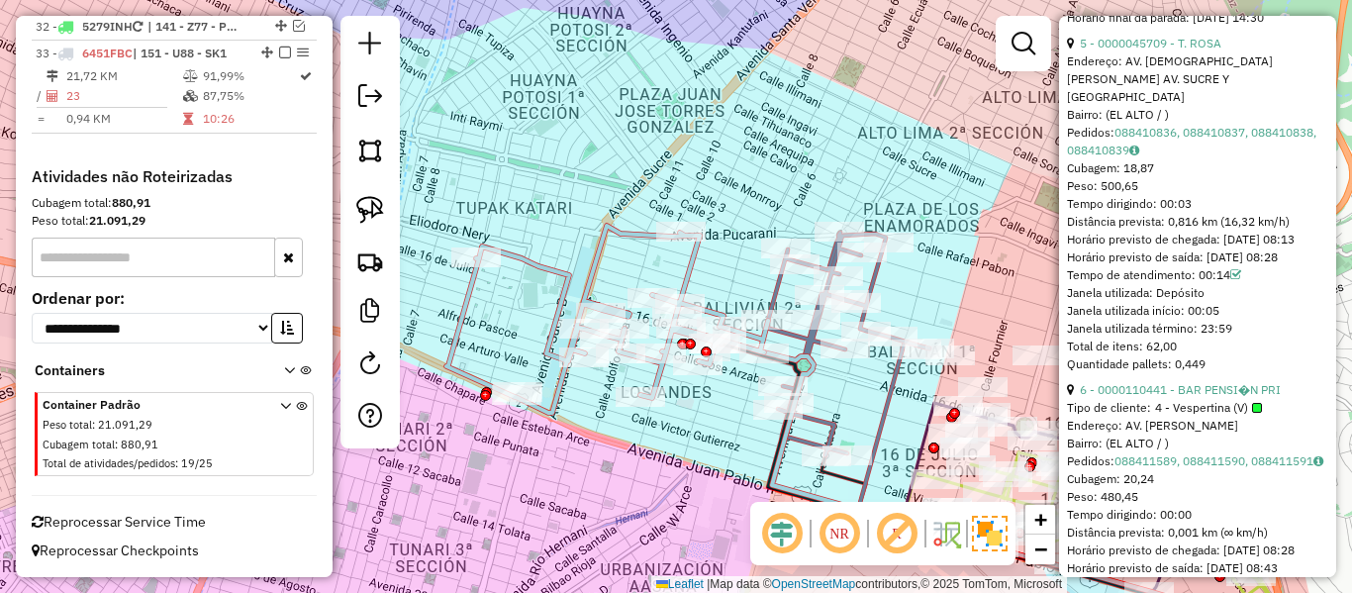
click at [691, 264] on icon at bounding box center [607, 319] width 322 height 187
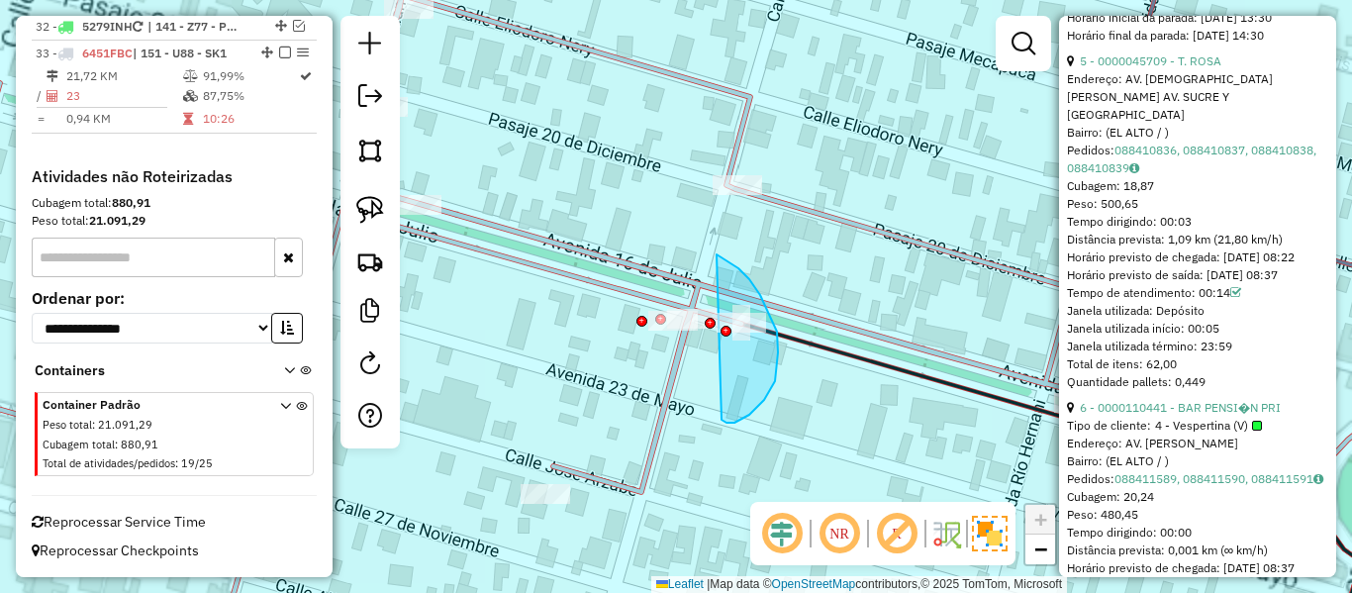
drag, startPoint x: 725, startPoint y: 422, endPoint x: 691, endPoint y: 253, distance: 171.6
drag, startPoint x: 745, startPoint y: 411, endPoint x: 694, endPoint y: 242, distance: 176.9
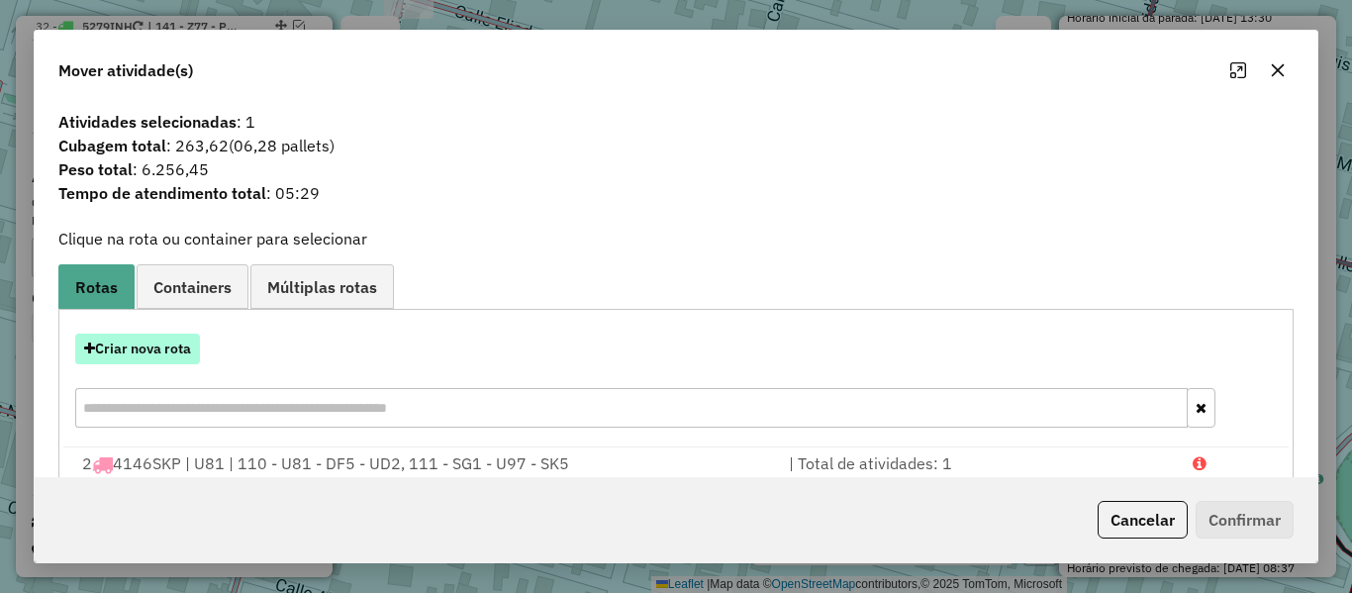
click at [164, 347] on button "Criar nova rota" at bounding box center [137, 349] width 125 height 31
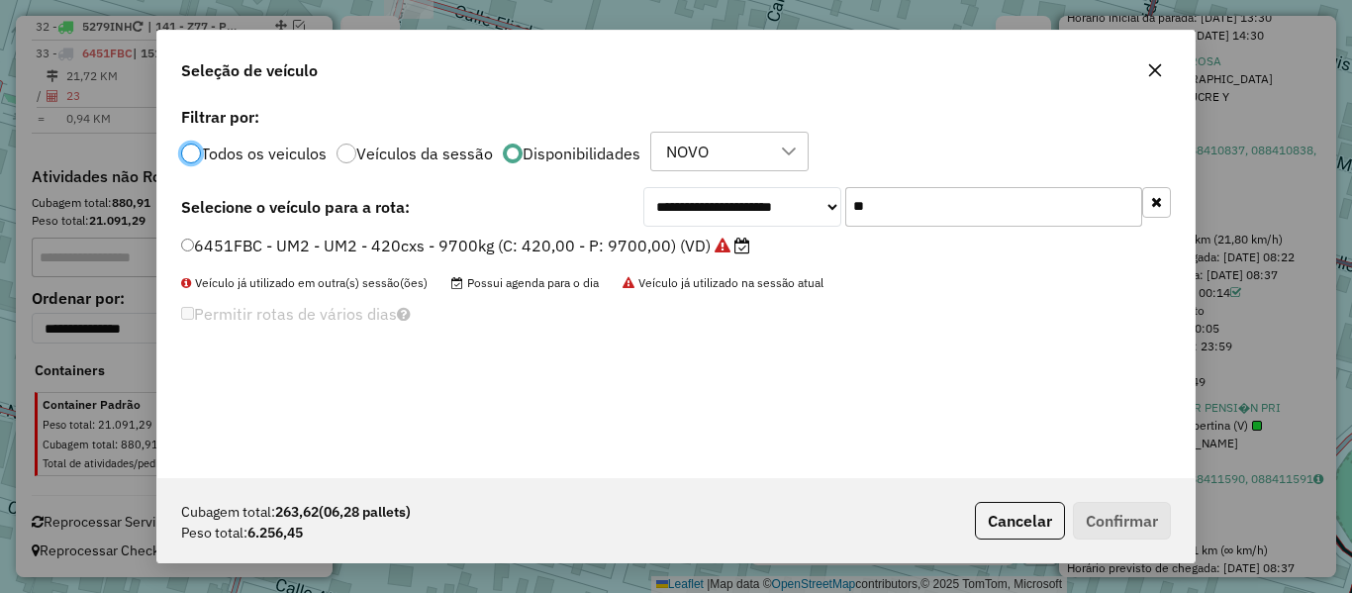
scroll to position [11, 6]
click at [925, 205] on input "**" at bounding box center [993, 207] width 297 height 40
click at [635, 233] on div "**********" at bounding box center [675, 290] width 1037 height 376
drag, startPoint x: 633, startPoint y: 245, endPoint x: 937, endPoint y: 340, distance: 319.4
click at [633, 246] on label "6451FBC - UM2 - UM2 - 420cxs - 9700kg (C: 420,00 - P: 9700,00) (VD)" at bounding box center [465, 246] width 569 height 24
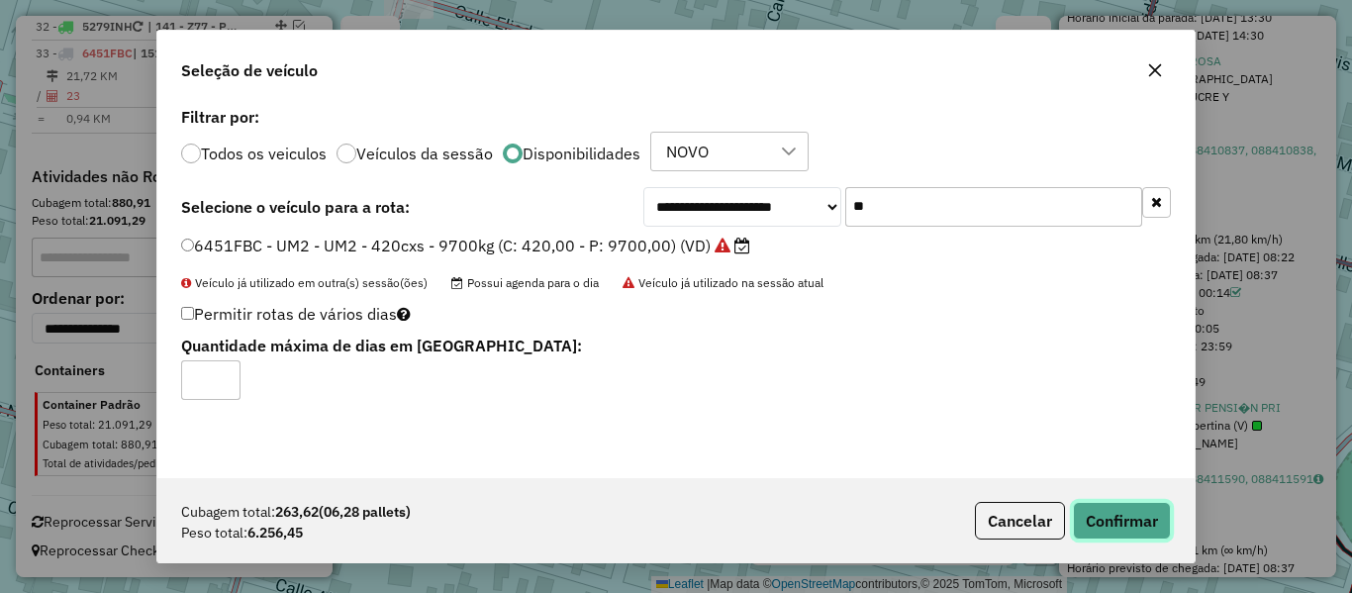
click at [1131, 517] on button "Confirmar" at bounding box center [1122, 521] width 98 height 38
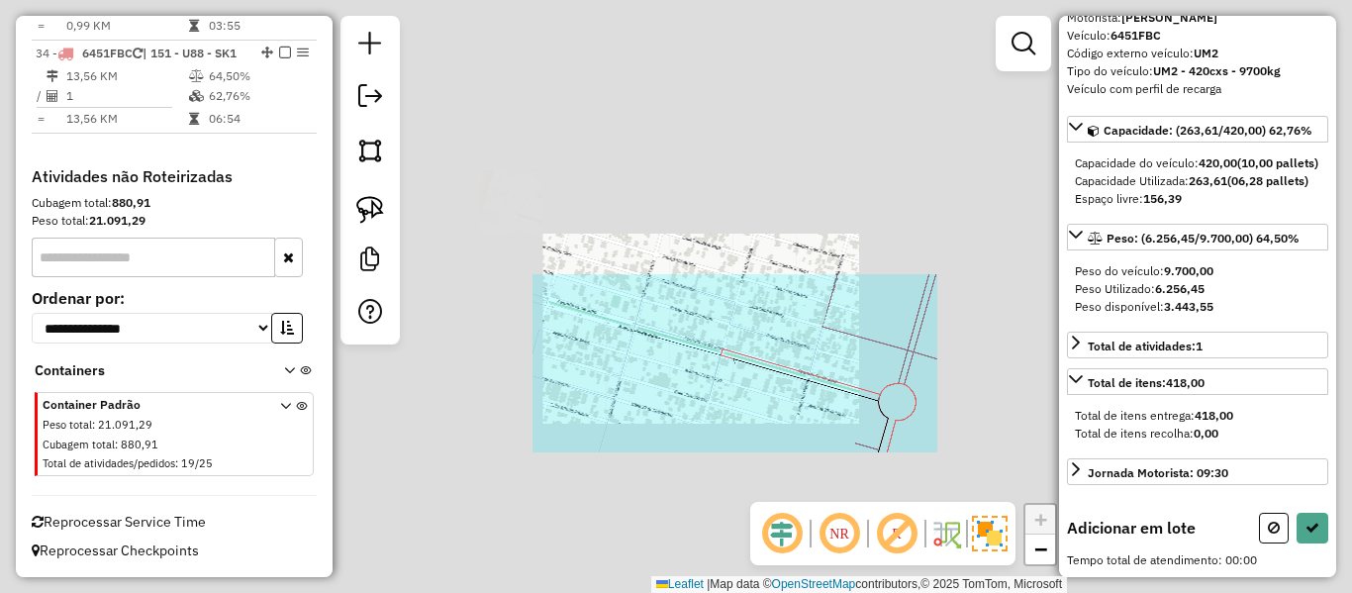
scroll to position [153, 0]
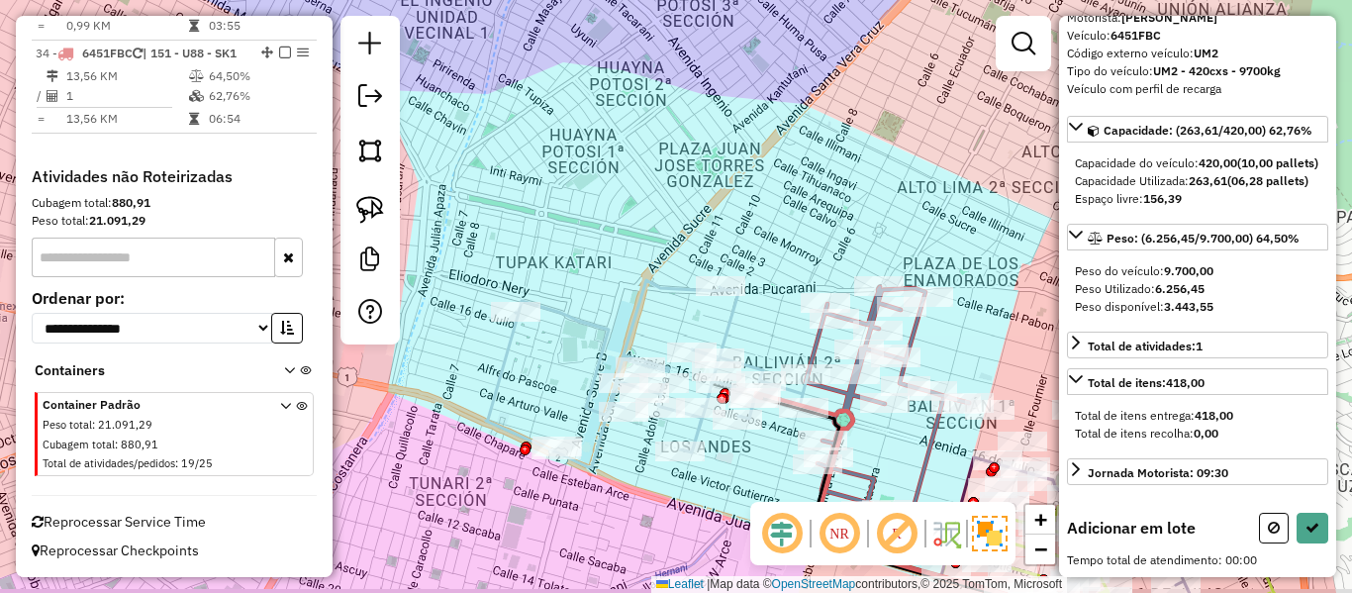
drag, startPoint x: 789, startPoint y: 454, endPoint x: 729, endPoint y: 394, distance: 85.4
click at [729, 394] on div "Rota 14 - Placa 5615LCH 0000046661 - T. [PERSON_NAME] de atendimento Grade de a…" at bounding box center [676, 296] width 1352 height 593
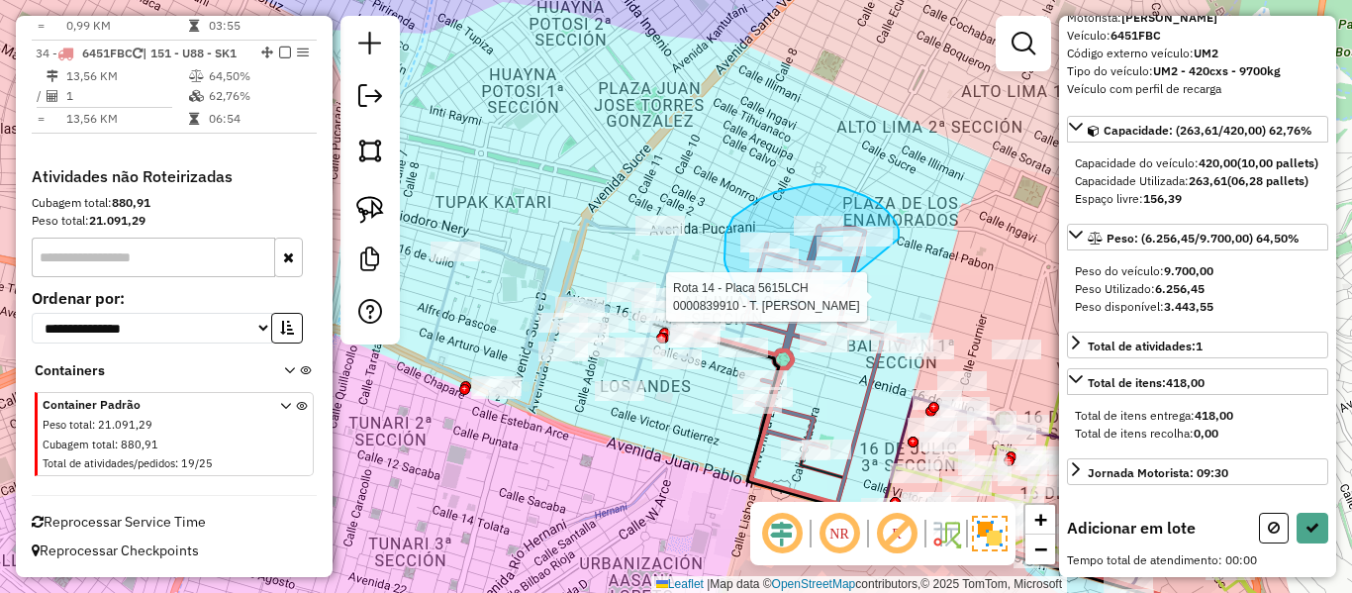
drag, startPoint x: 899, startPoint y: 239, endPoint x: 864, endPoint y: 283, distance: 56.4
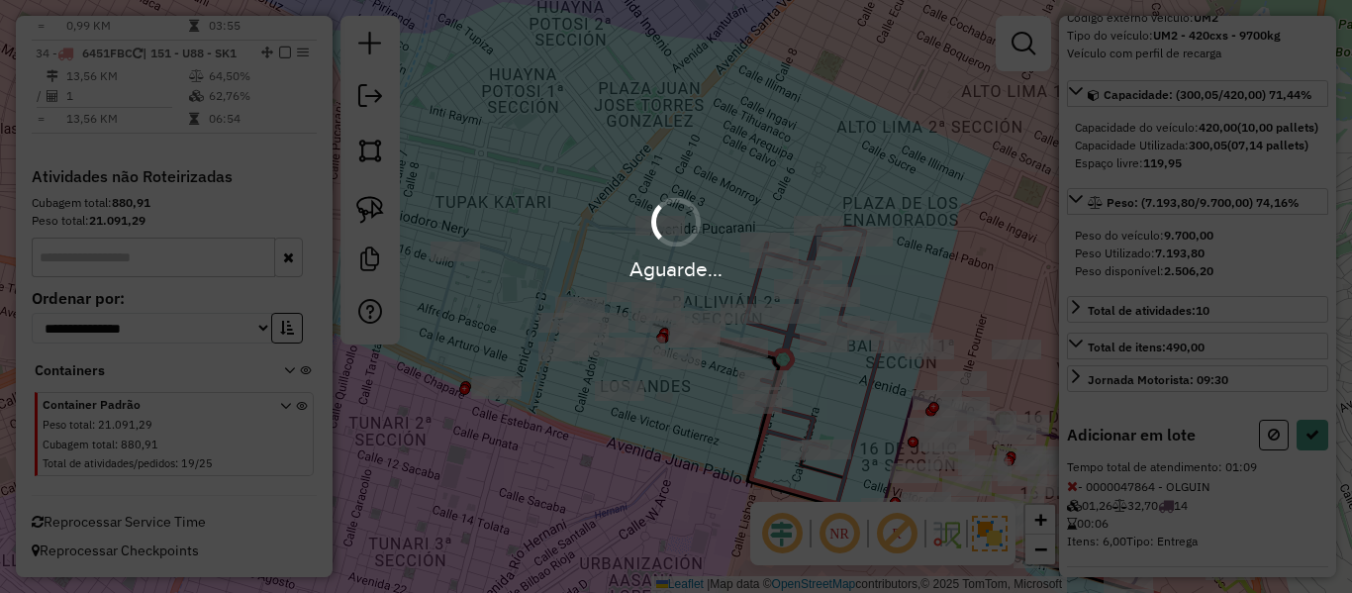
select select "**********"
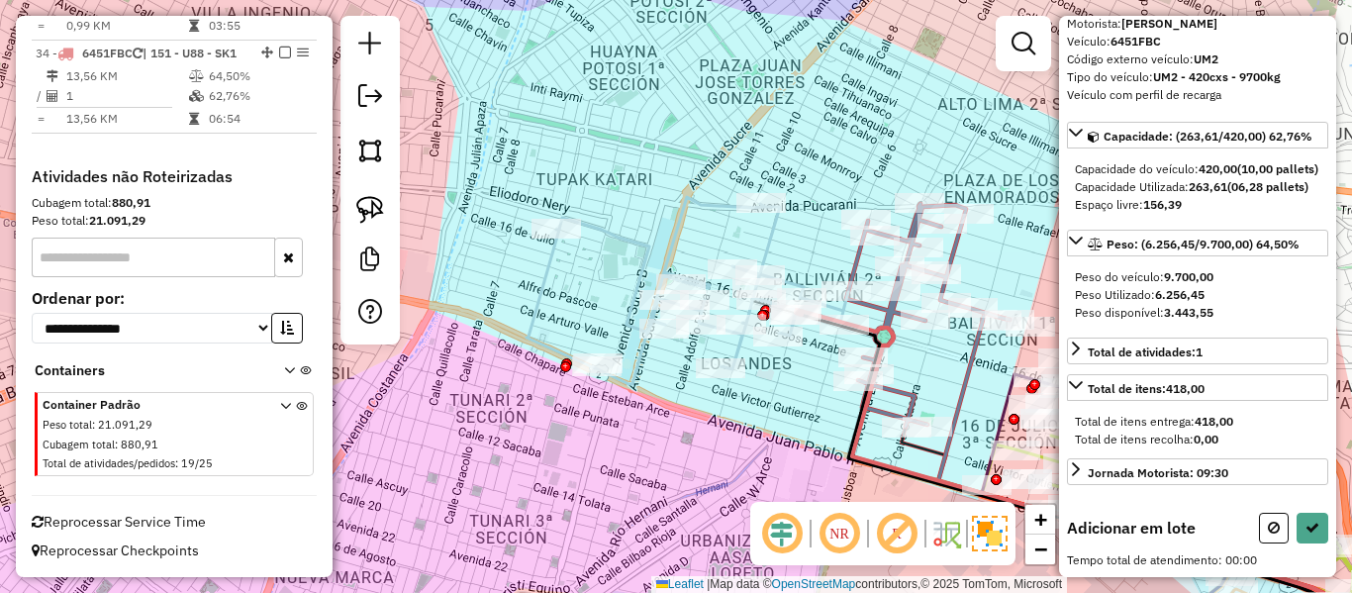
click at [771, 431] on div "Janela de atendimento Grade de atendimento Capacidade Transportadoras Veículos …" at bounding box center [676, 296] width 1352 height 593
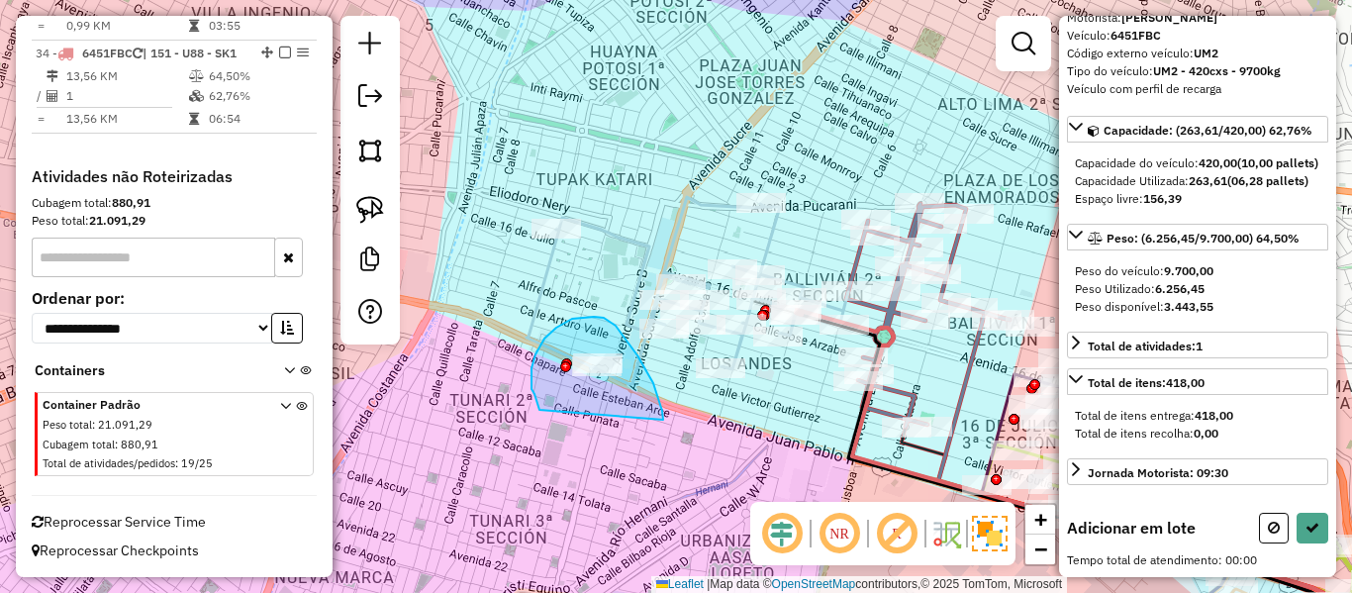
drag, startPoint x: 622, startPoint y: 333, endPoint x: 540, endPoint y: 410, distance: 112.8
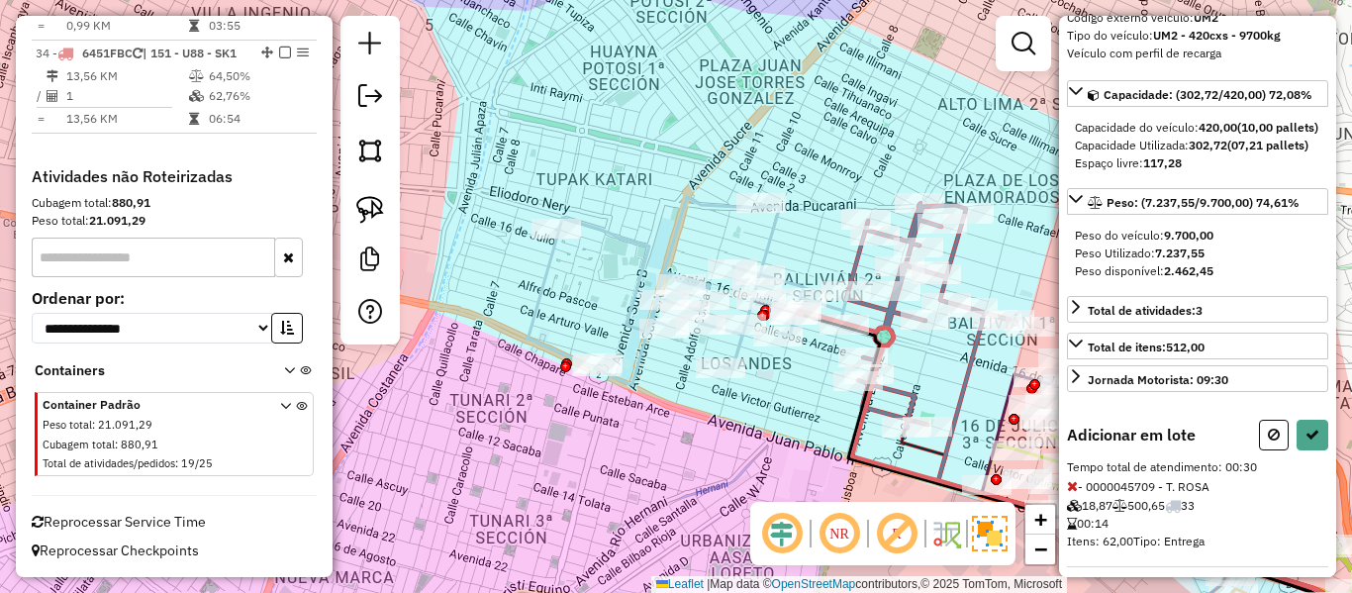
select select "**********"
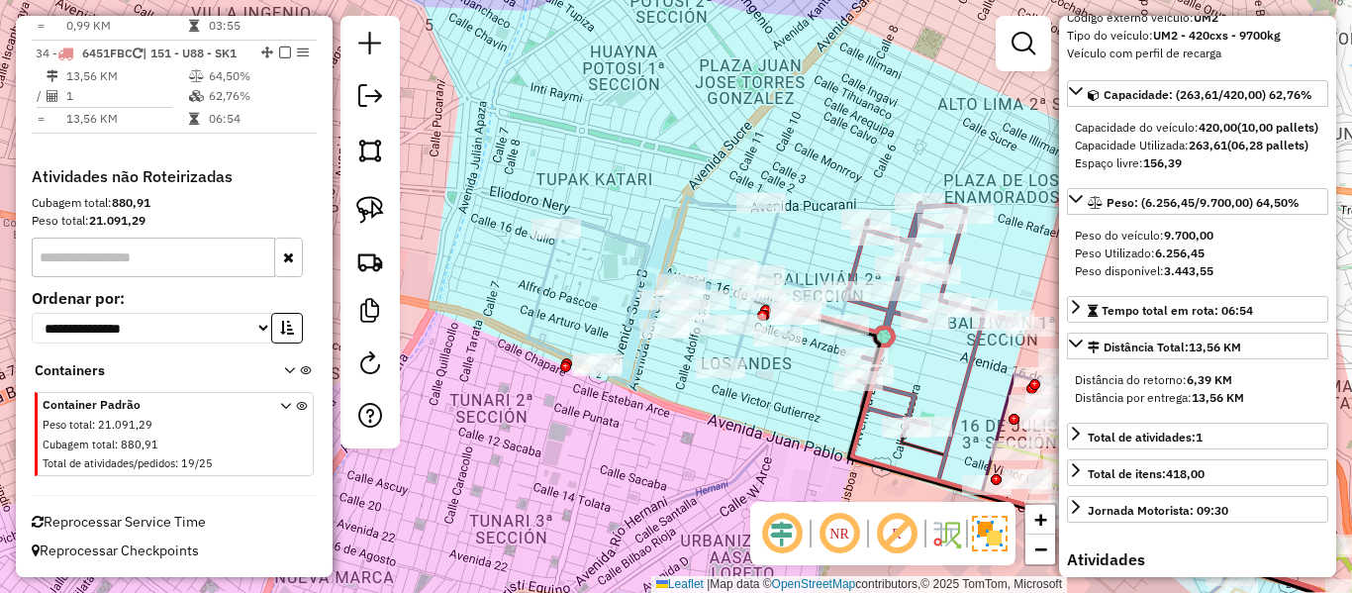
click at [790, 373] on div "Janela de atendimento Grade de atendimento Capacidade Transportadoras Veículos …" at bounding box center [676, 296] width 1352 height 593
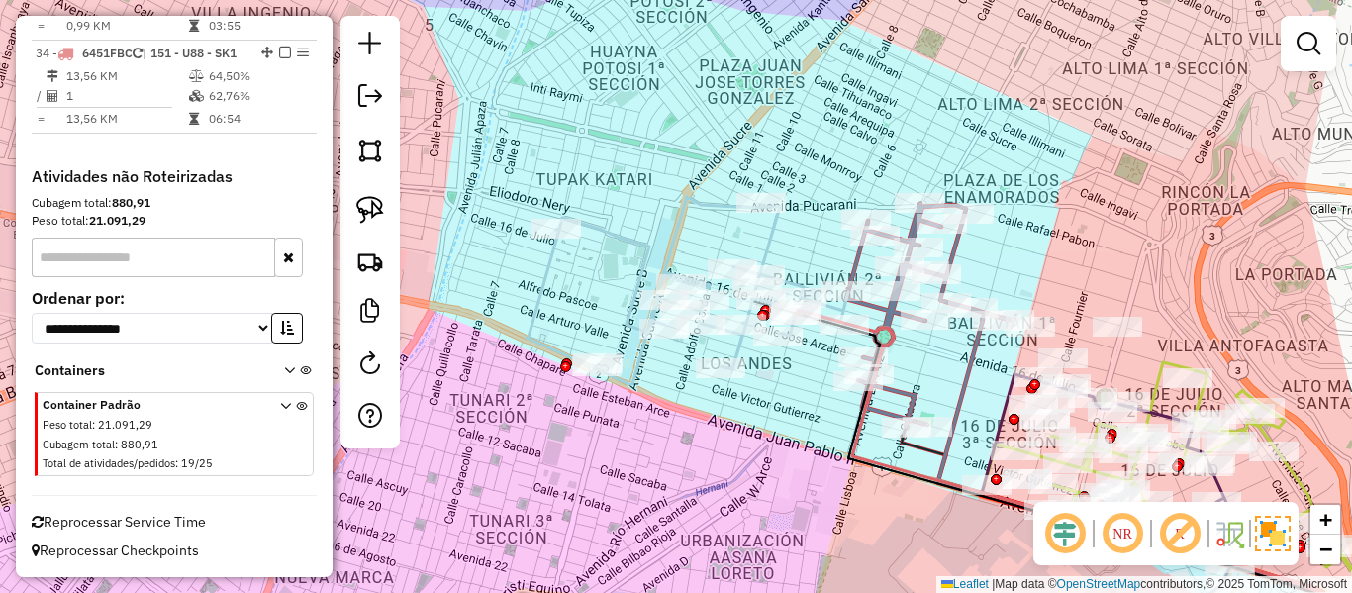
click at [739, 345] on icon at bounding box center [688, 290] width 322 height 187
select select "**********"
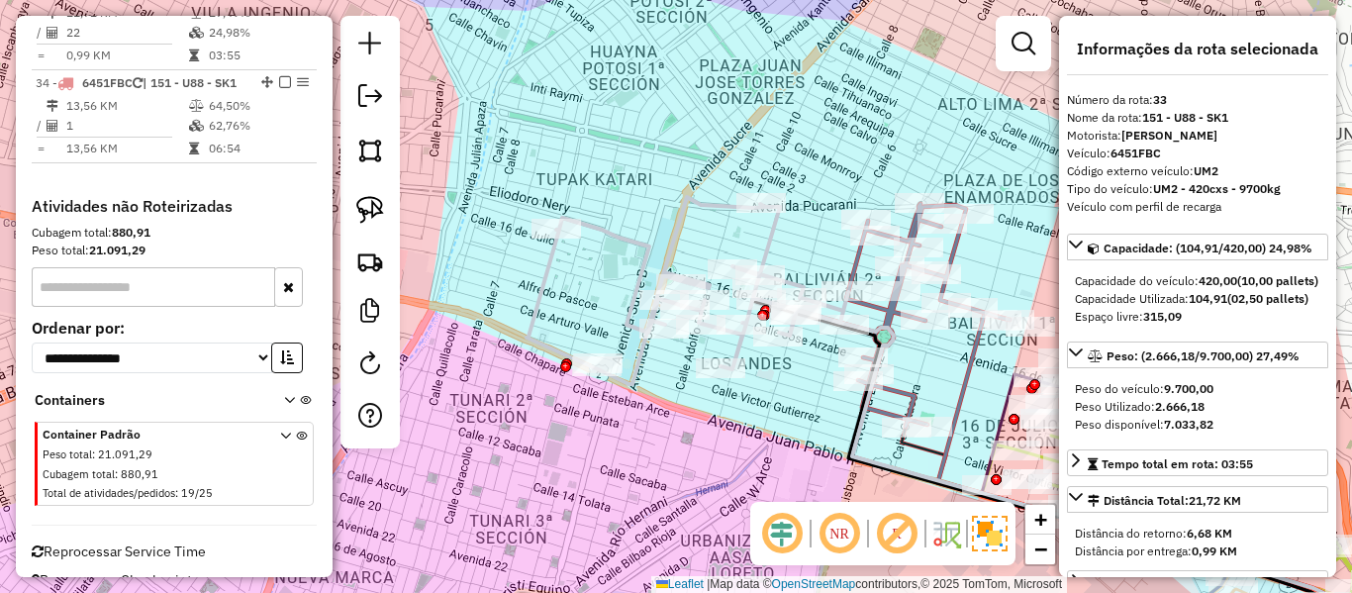
scroll to position [2982, 0]
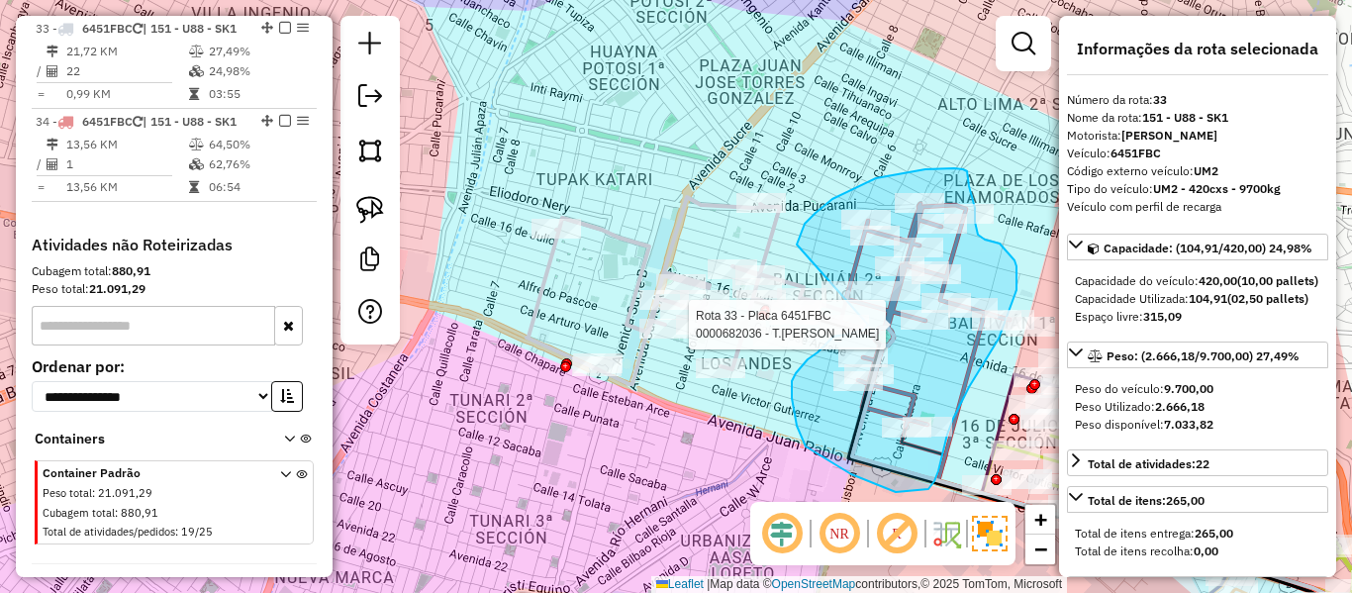
click at [868, 325] on div "Rota 33 - Placa 6451FBC 0000682036 - T.[PERSON_NAME] de atendimento Grade de at…" at bounding box center [676, 296] width 1352 height 593
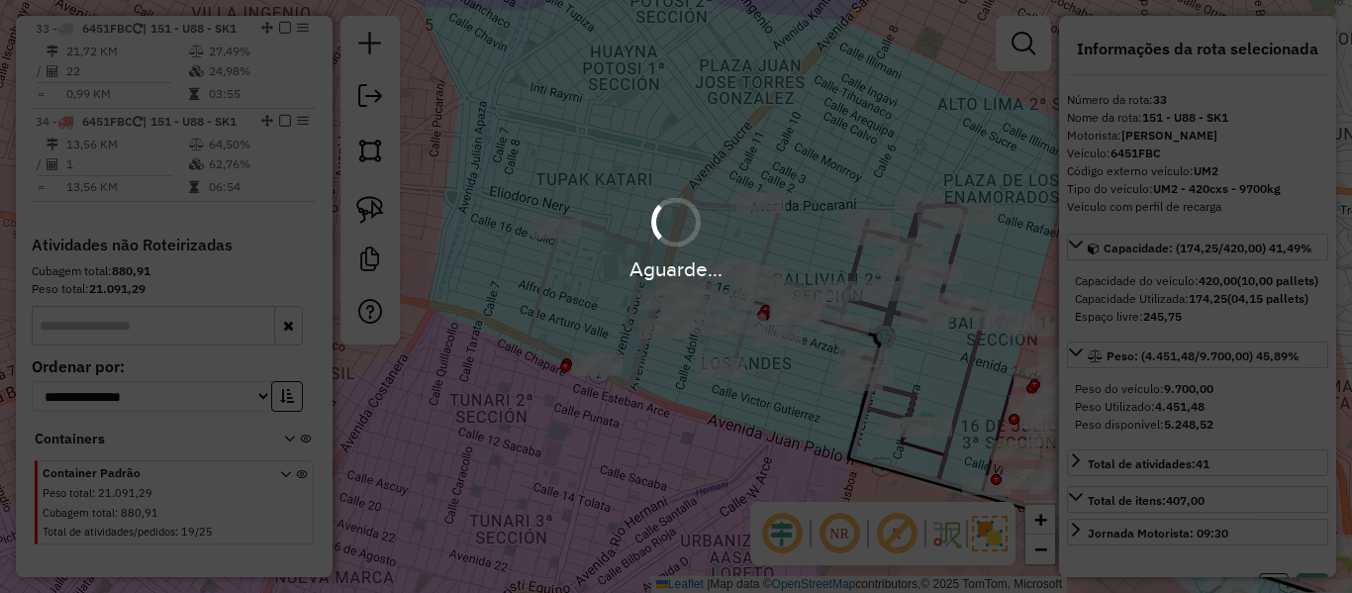
select select "**********"
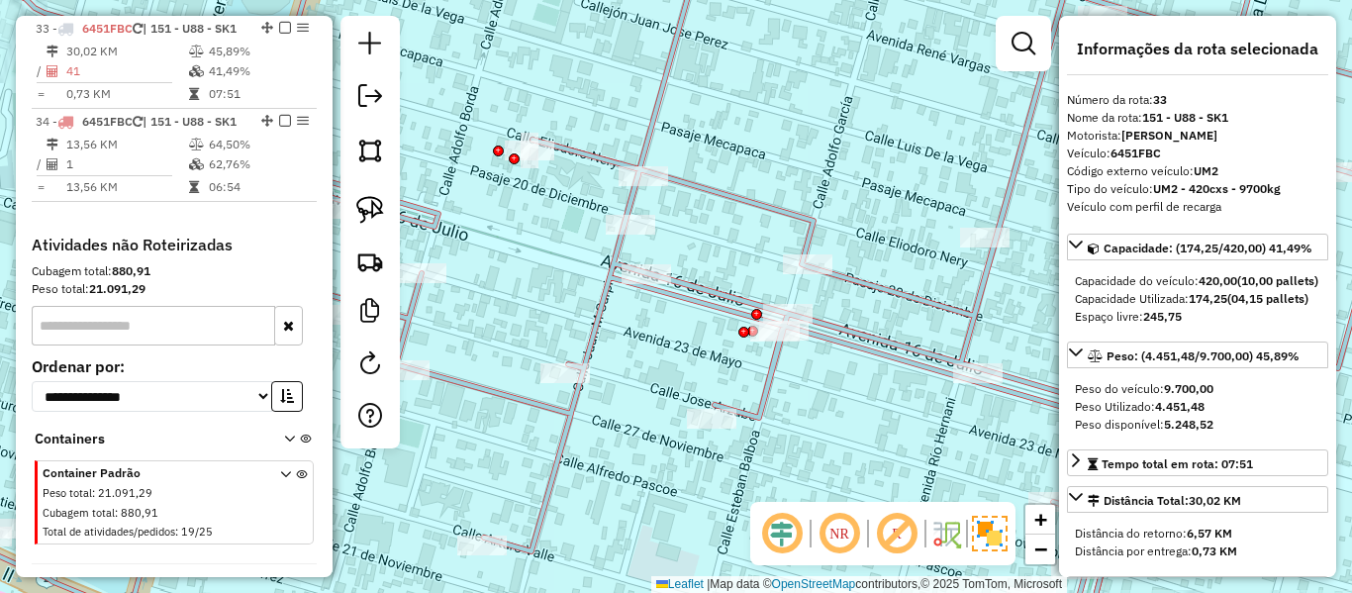
click at [771, 356] on icon at bounding box center [675, 297] width 1623 height 712
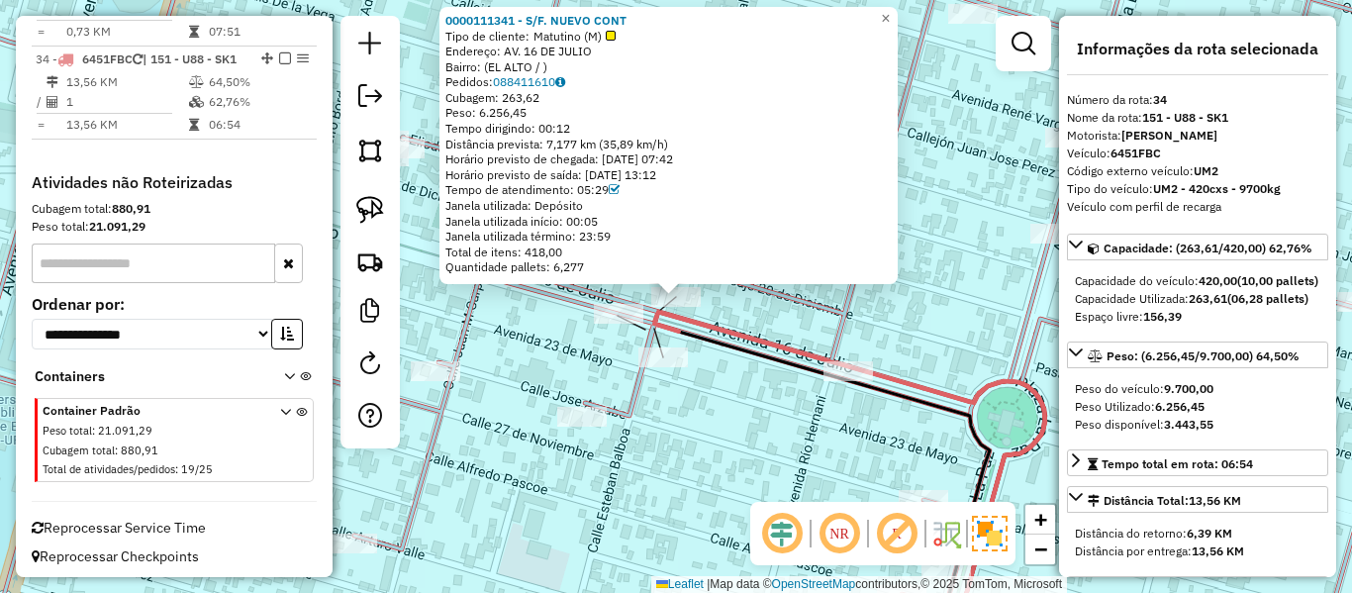
scroll to position [3086, 0]
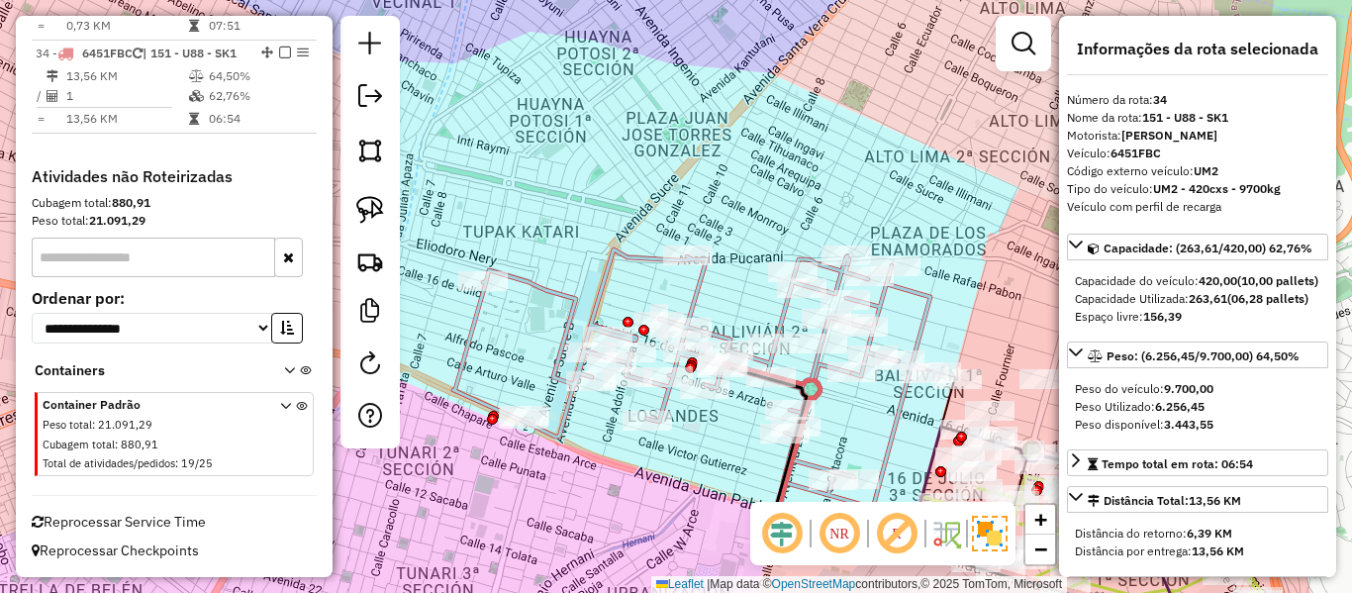
click at [893, 411] on icon at bounding box center [691, 378] width 477 height 258
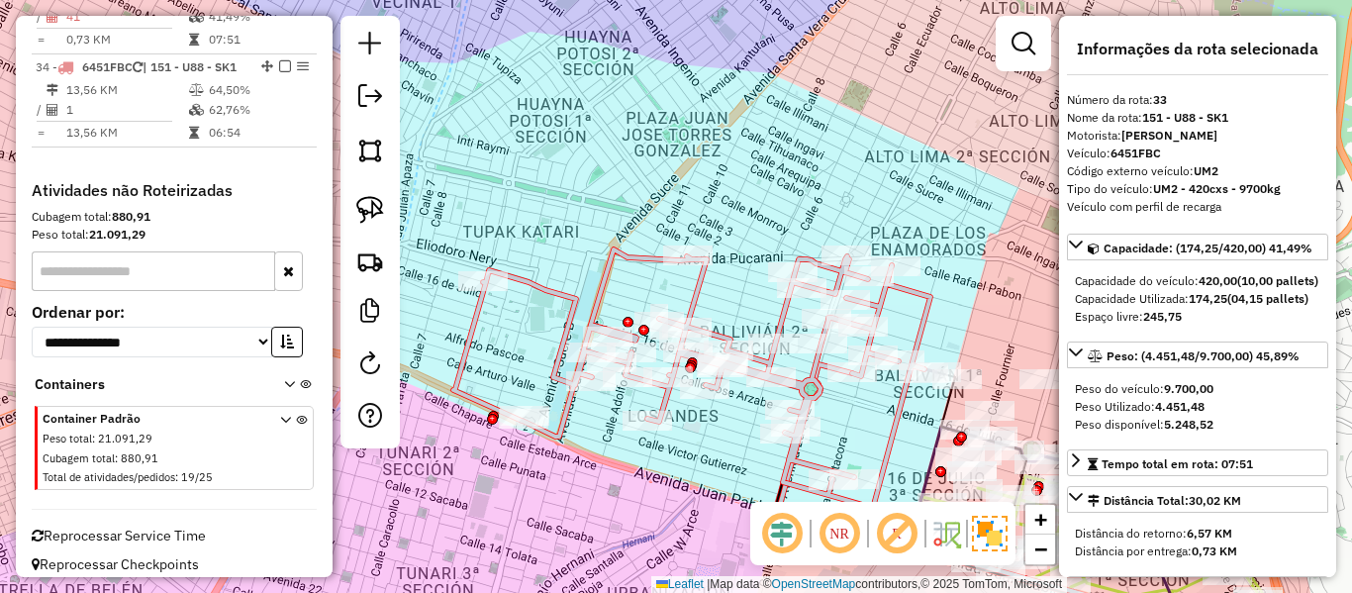
scroll to position [2982, 0]
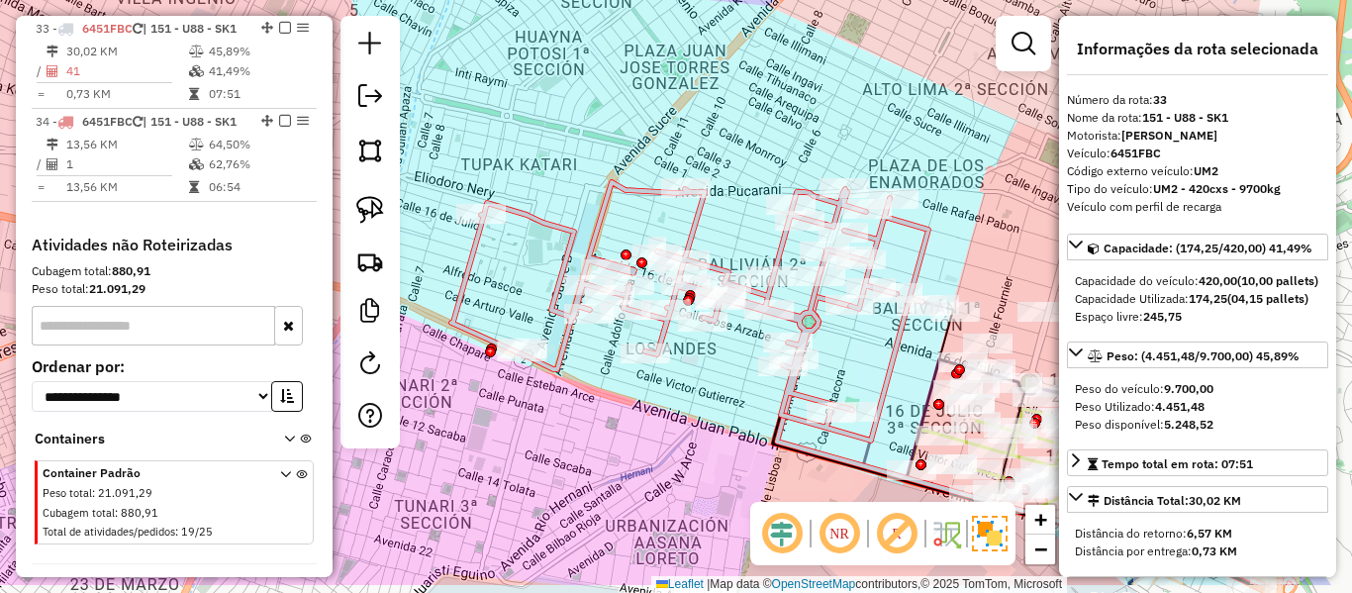
drag, startPoint x: 867, startPoint y: 431, endPoint x: 865, endPoint y: 362, distance: 68.3
click at [865, 362] on div "Janela de atendimento Grade de atendimento Capacidade Transportadoras Veículos …" at bounding box center [676, 296] width 1352 height 593
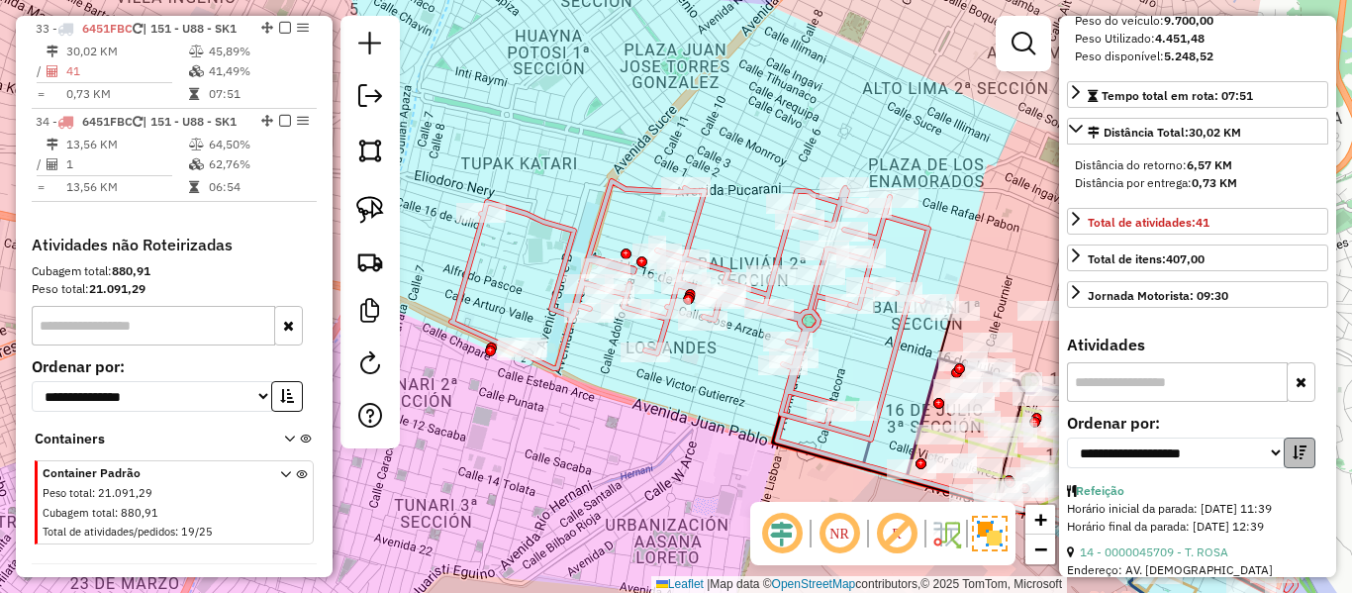
scroll to position [396, 0]
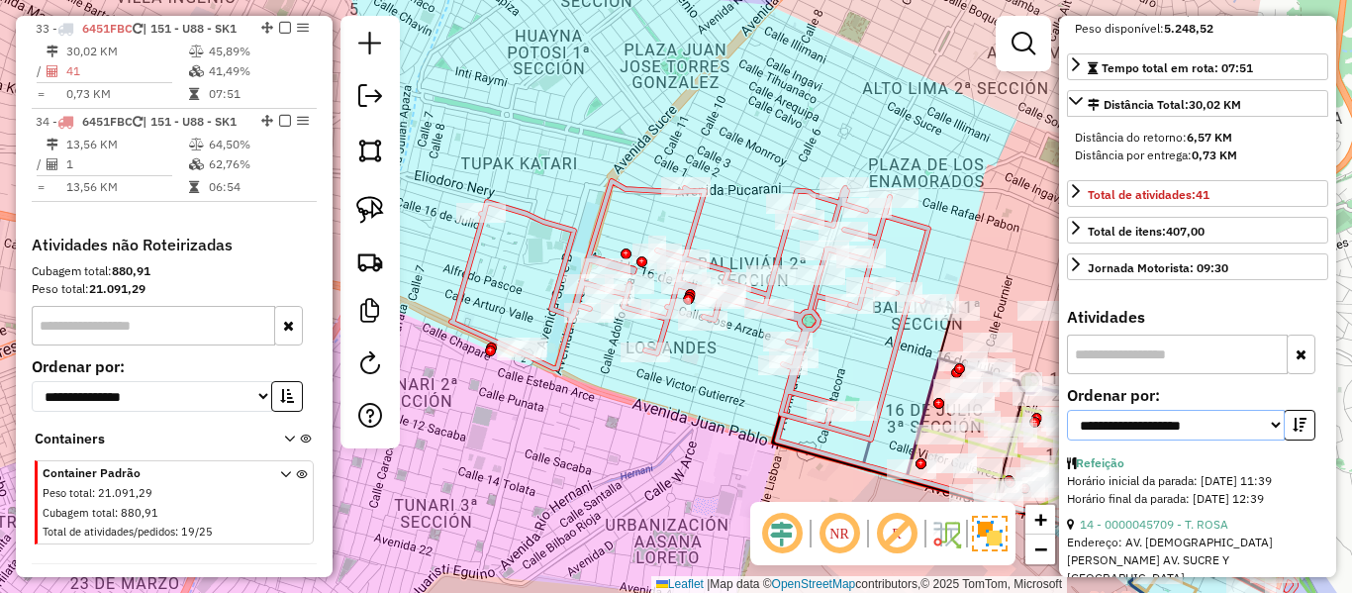
drag, startPoint x: 1239, startPoint y: 461, endPoint x: 1203, endPoint y: 463, distance: 36.7
click at [1239, 441] on select "**********" at bounding box center [1176, 425] width 218 height 31
click at [1135, 441] on select "**********" at bounding box center [1176, 425] width 218 height 31
select select "**********"
click at [1067, 441] on select "**********" at bounding box center [1176, 425] width 218 height 31
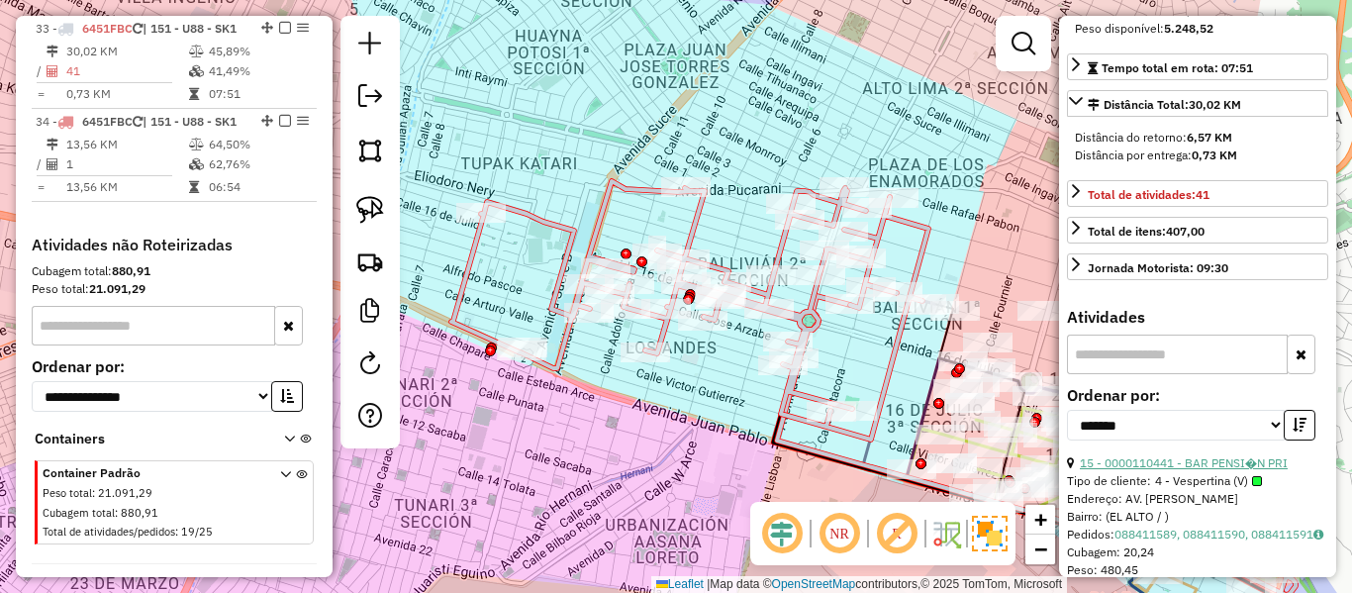
click at [1181, 470] on link "15 - 0000110441 - BAR PENSI�N PRI" at bounding box center [1184, 462] width 208 height 15
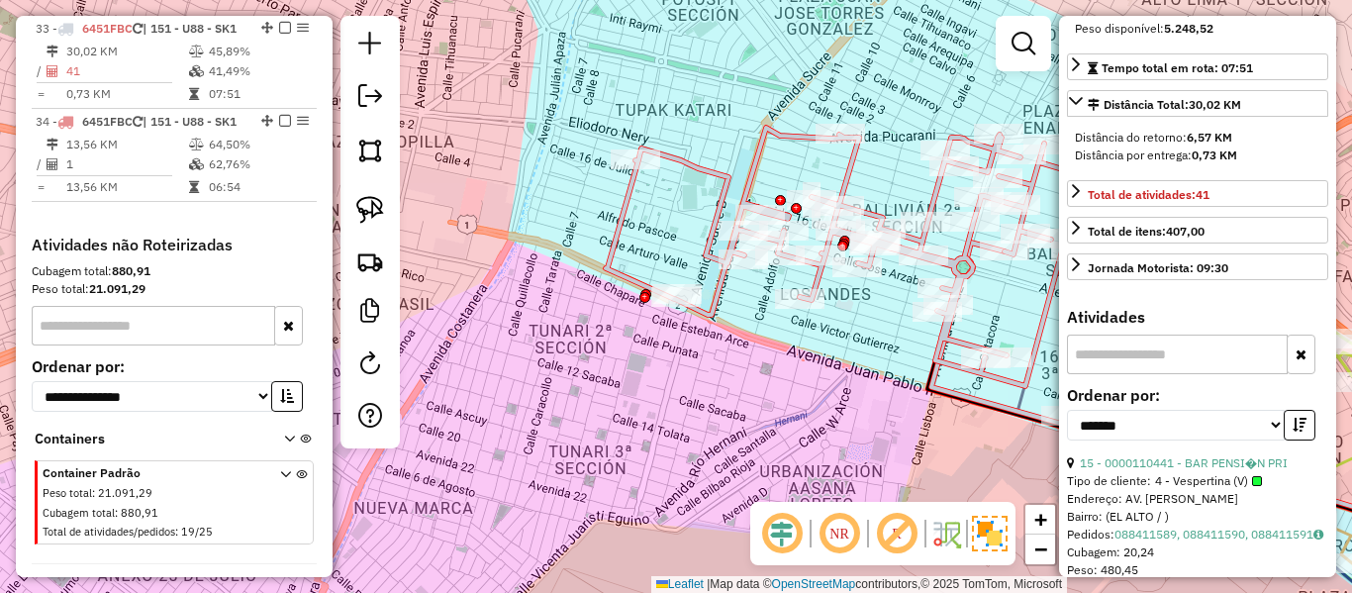
click at [809, 453] on div "0000110441 - BAR PENSI�N PRI Tipo de cliente: 4 - Vespertina (V) Endereço: AV. …" at bounding box center [676, 296] width 1352 height 593
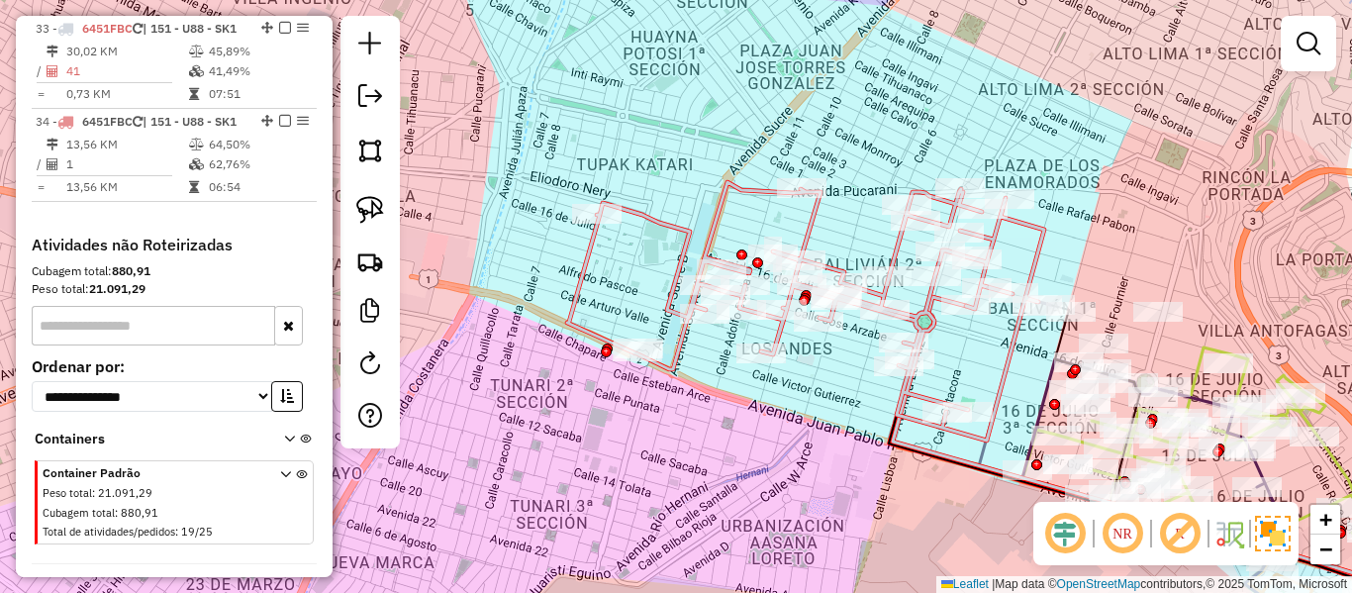
drag, startPoint x: 843, startPoint y: 399, endPoint x: 796, endPoint y: 464, distance: 80.8
click at [796, 464] on div "Janela de atendimento Grade de atendimento Capacidade Transportadoras Veículos …" at bounding box center [676, 296] width 1352 height 593
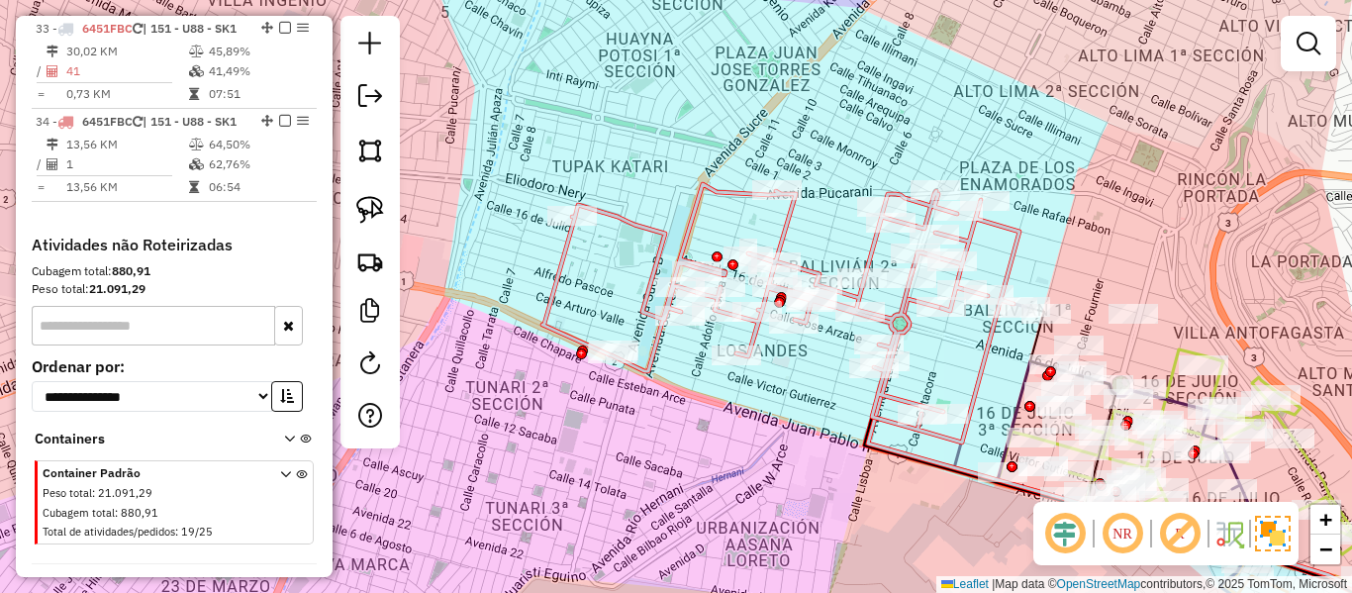
drag, startPoint x: 826, startPoint y: 413, endPoint x: 772, endPoint y: 354, distance: 79.2
click at [715, 371] on div "Janela de atendimento Grade de atendimento Capacidade Transportadoras Veículos …" at bounding box center [676, 296] width 1352 height 593
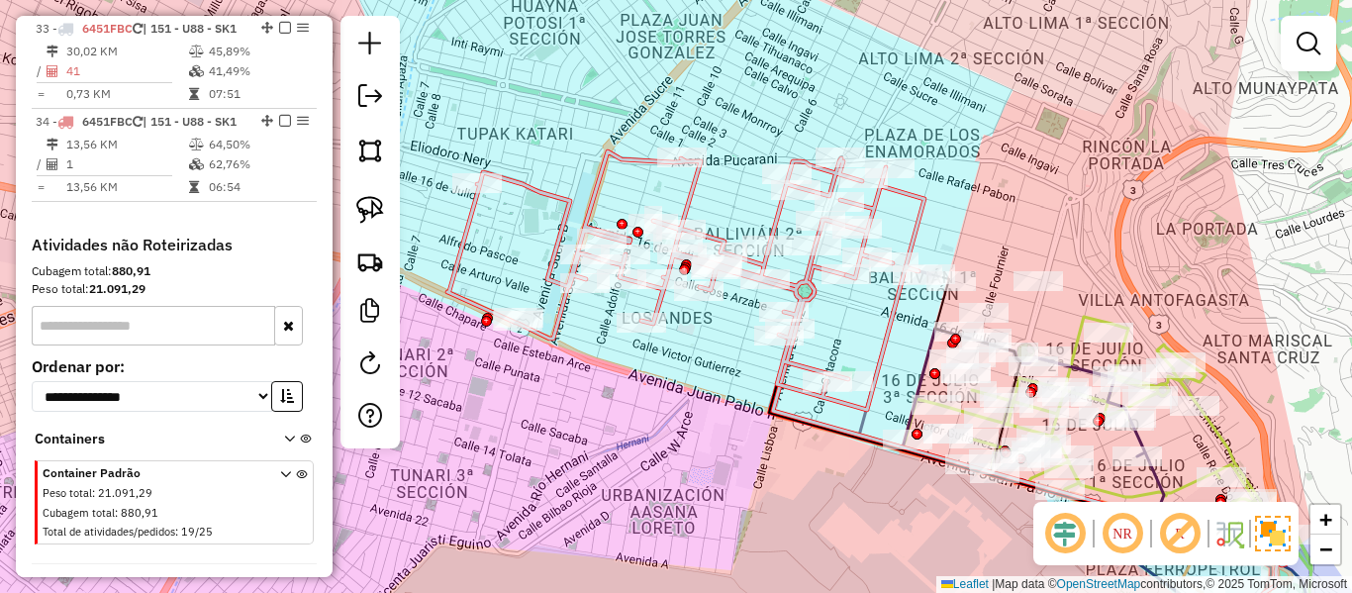
click at [797, 295] on icon at bounding box center [685, 280] width 477 height 258
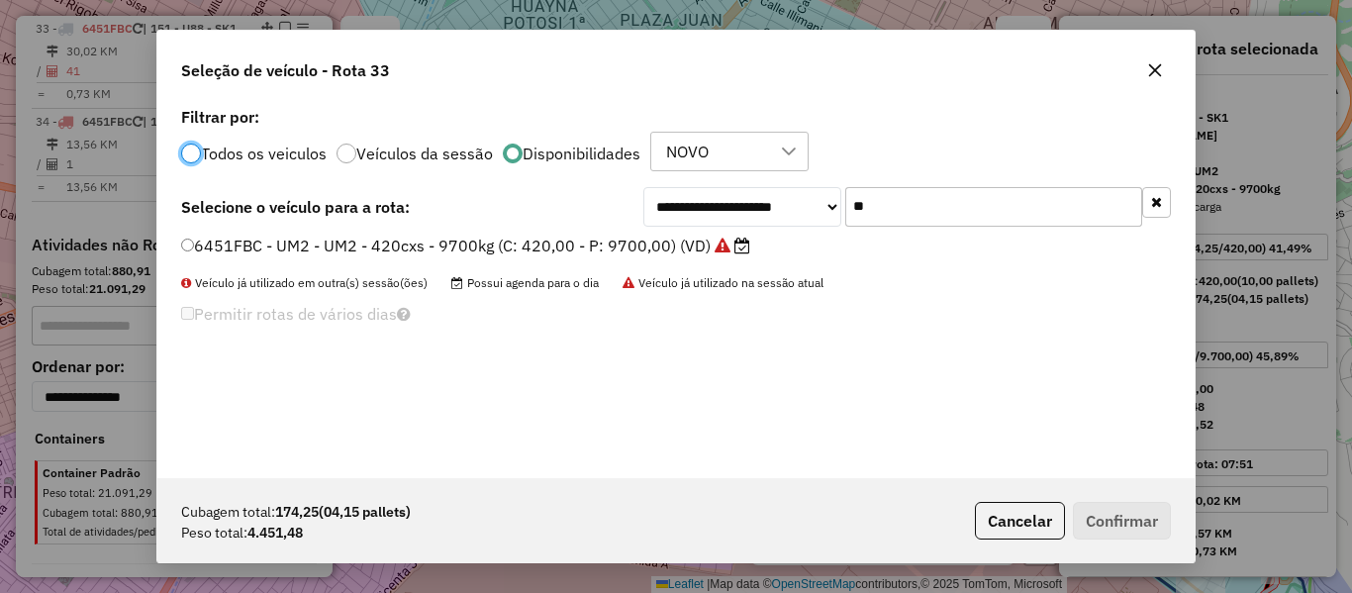
scroll to position [11, 6]
click at [1163, 208] on button "button" at bounding box center [1156, 202] width 29 height 31
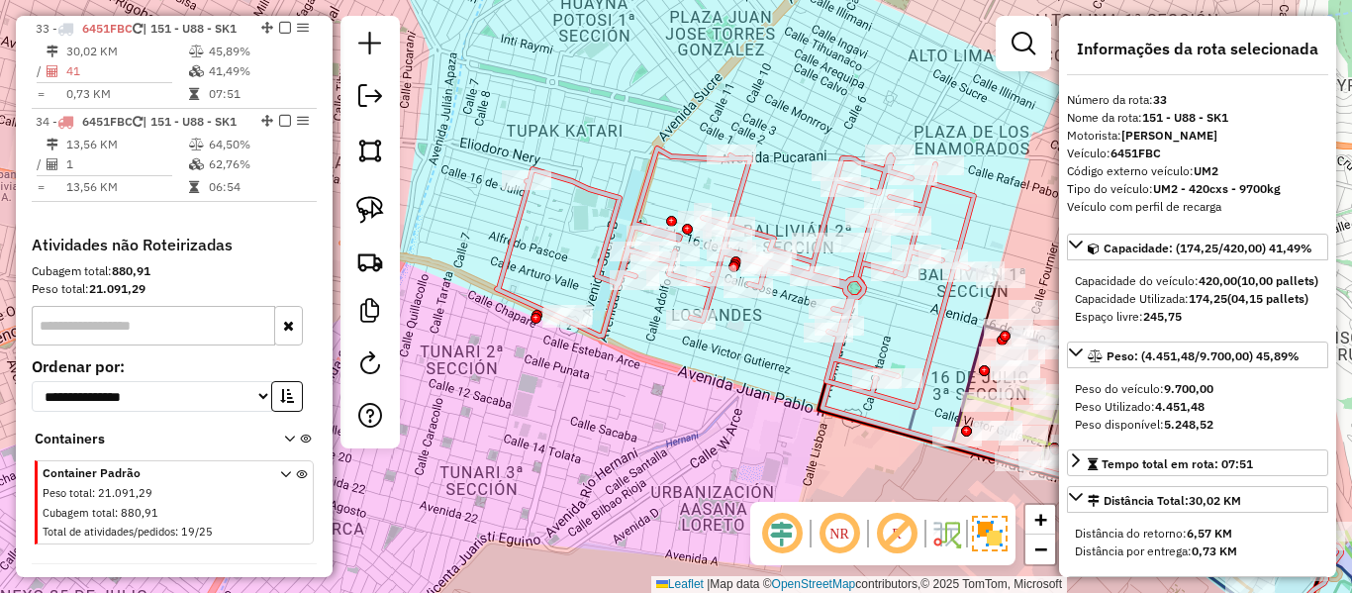
drag, startPoint x: 675, startPoint y: 431, endPoint x: 807, endPoint y: 453, distance: 133.6
click at [807, 453] on div "Janela de atendimento Grade de atendimento Capacidade Transportadoras Veículos …" at bounding box center [676, 296] width 1352 height 593
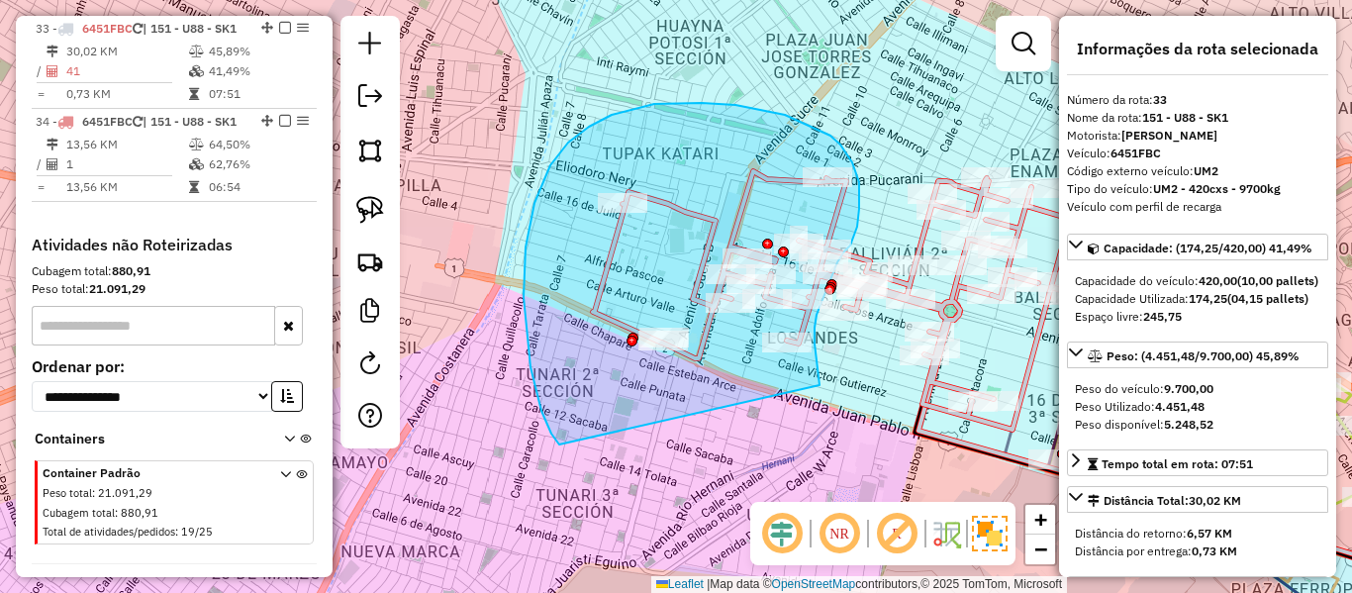
drag, startPoint x: 820, startPoint y: 385, endPoint x: 562, endPoint y: 447, distance: 264.8
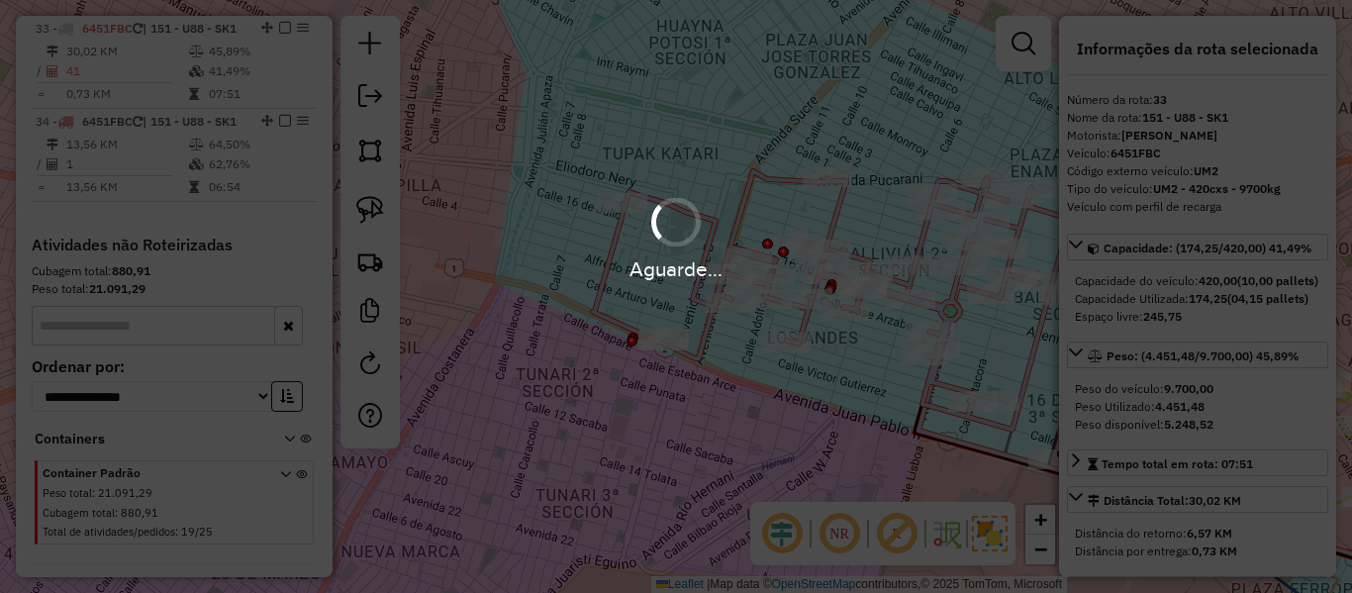
click at [805, 404] on div "Aguarde..." at bounding box center [676, 296] width 1352 height 593
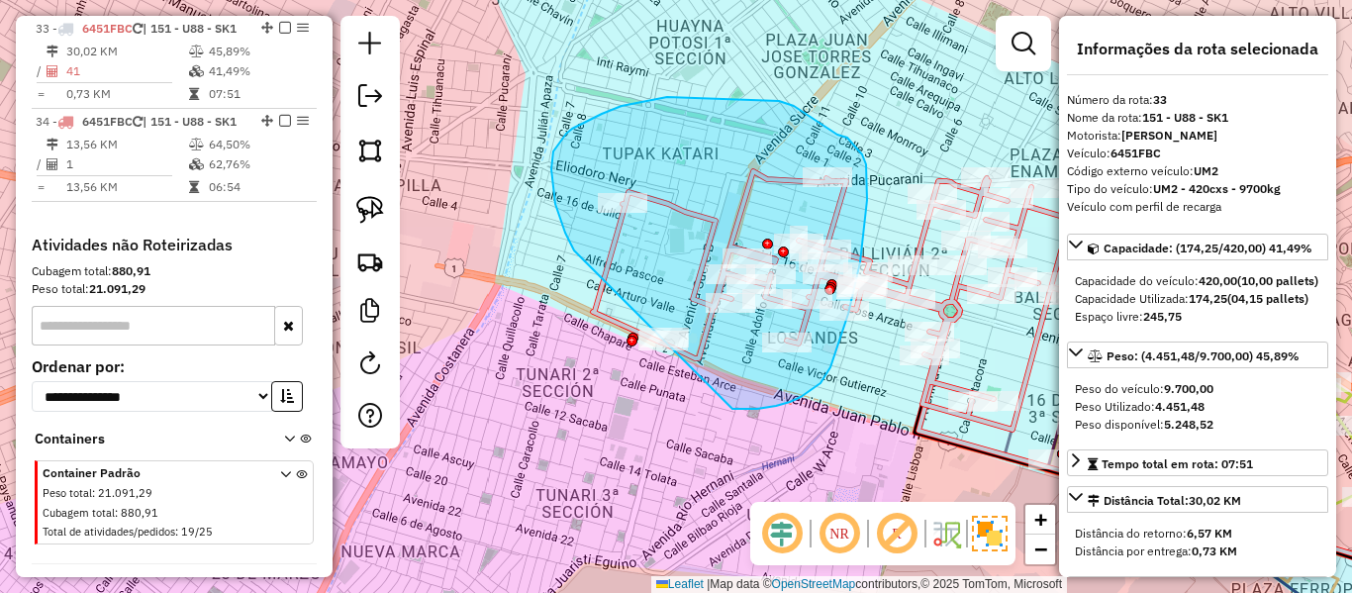
drag, startPoint x: 552, startPoint y: 185, endPoint x: 617, endPoint y: 396, distance: 220.5
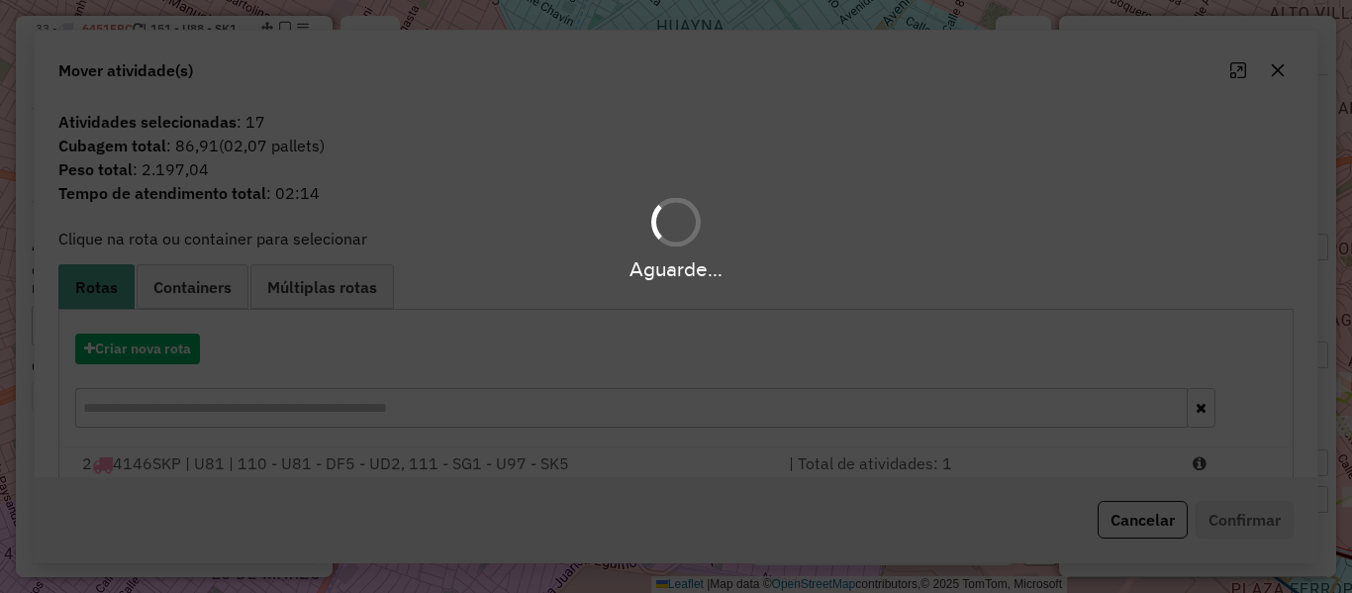
click at [789, 394] on div "Aguarde..." at bounding box center [676, 296] width 1352 height 593
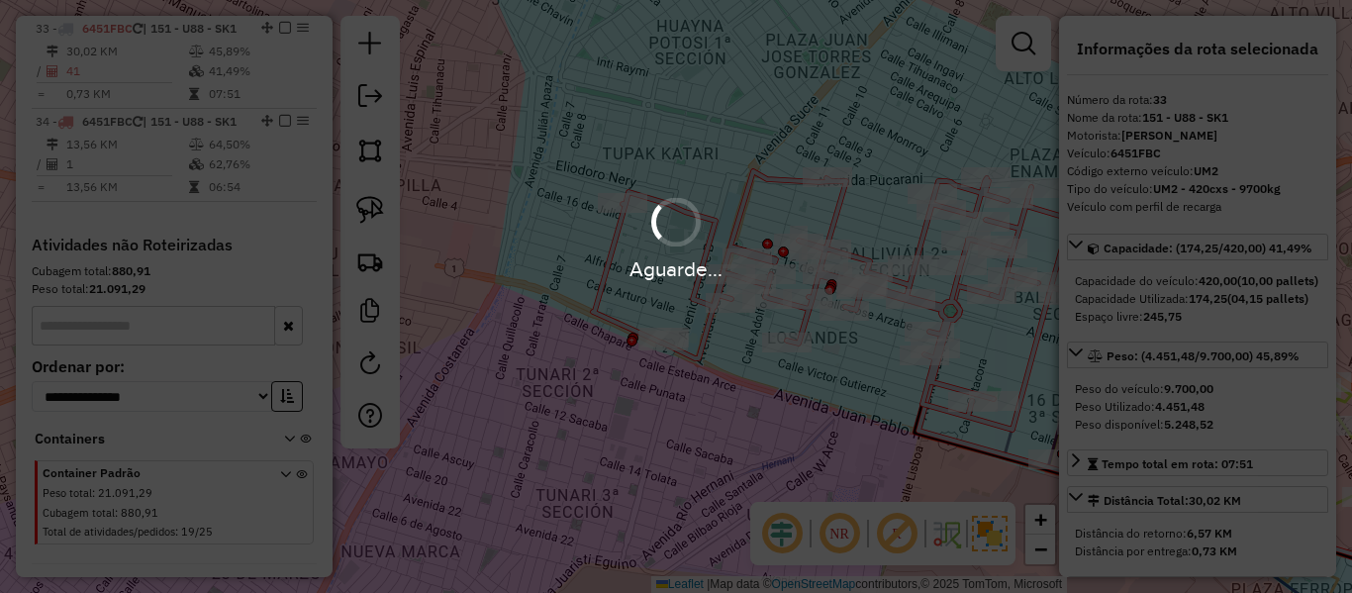
click at [1276, 430] on div "Aguarde..." at bounding box center [676, 296] width 1352 height 593
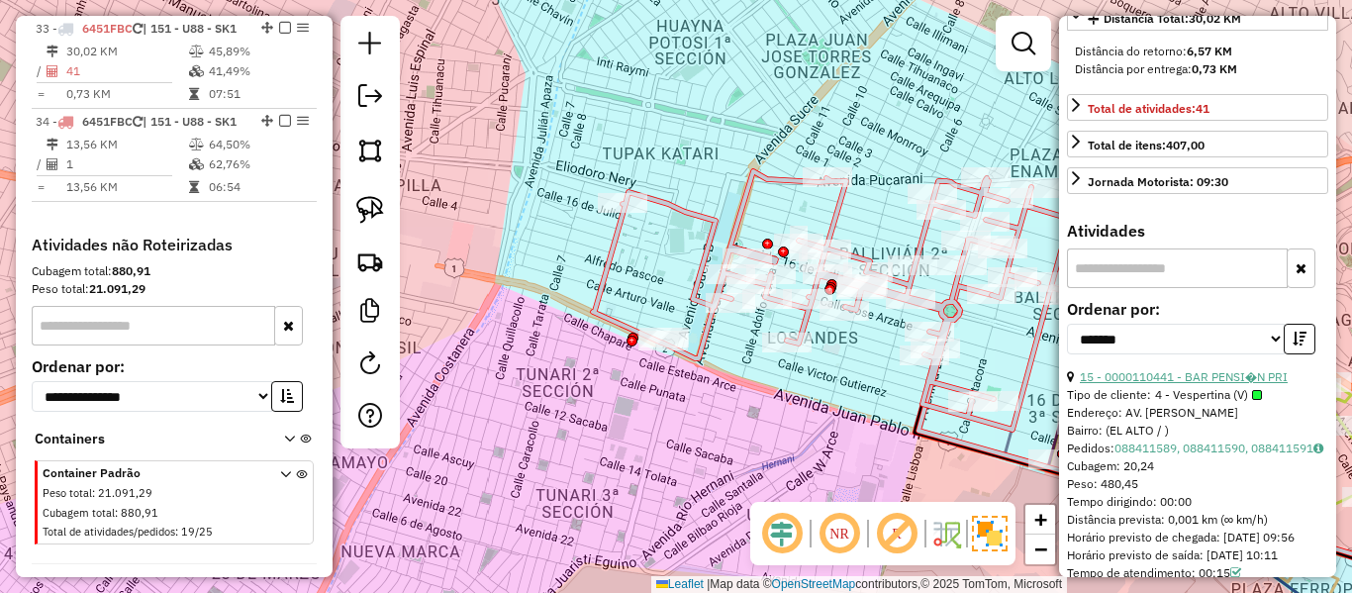
scroll to position [495, 0]
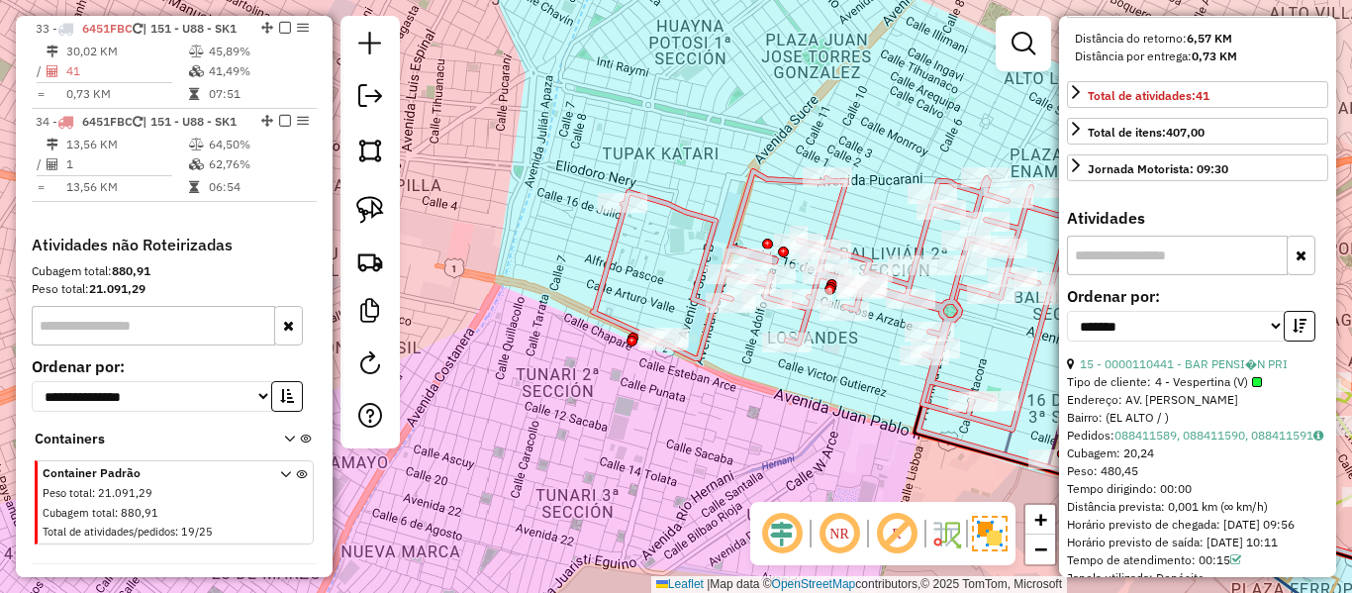
click at [702, 369] on icon at bounding box center [831, 300] width 477 height 258
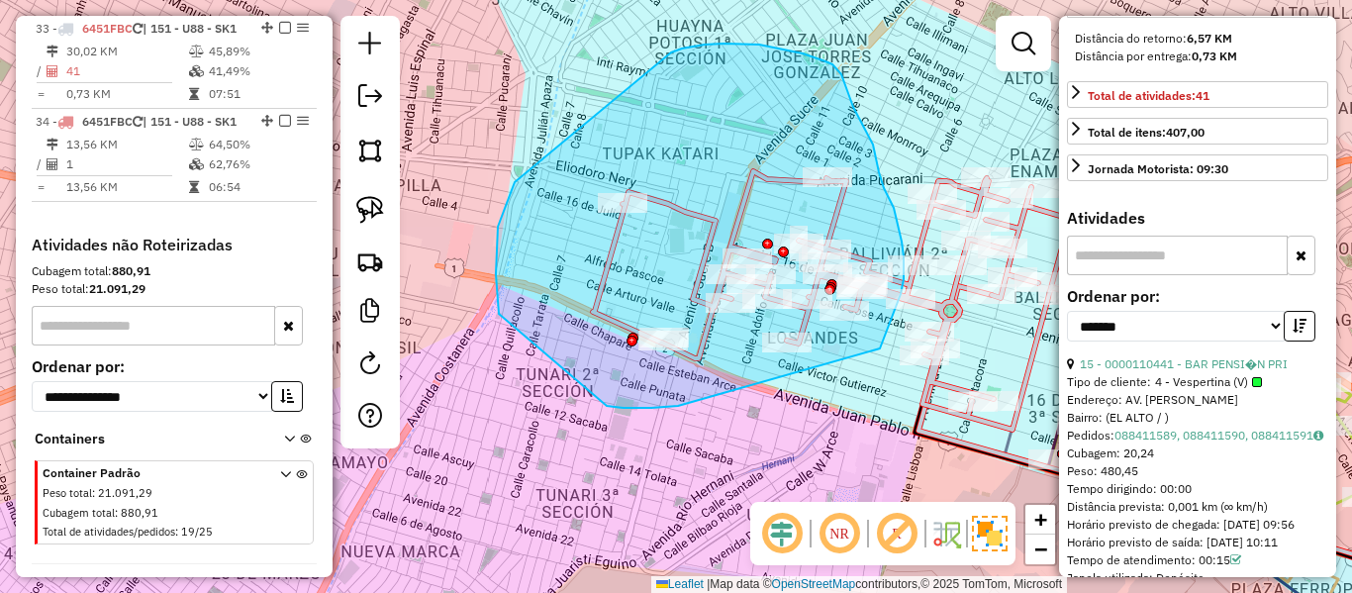
drag, startPoint x: 607, startPoint y: 406, endPoint x: 848, endPoint y: 410, distance: 241.6
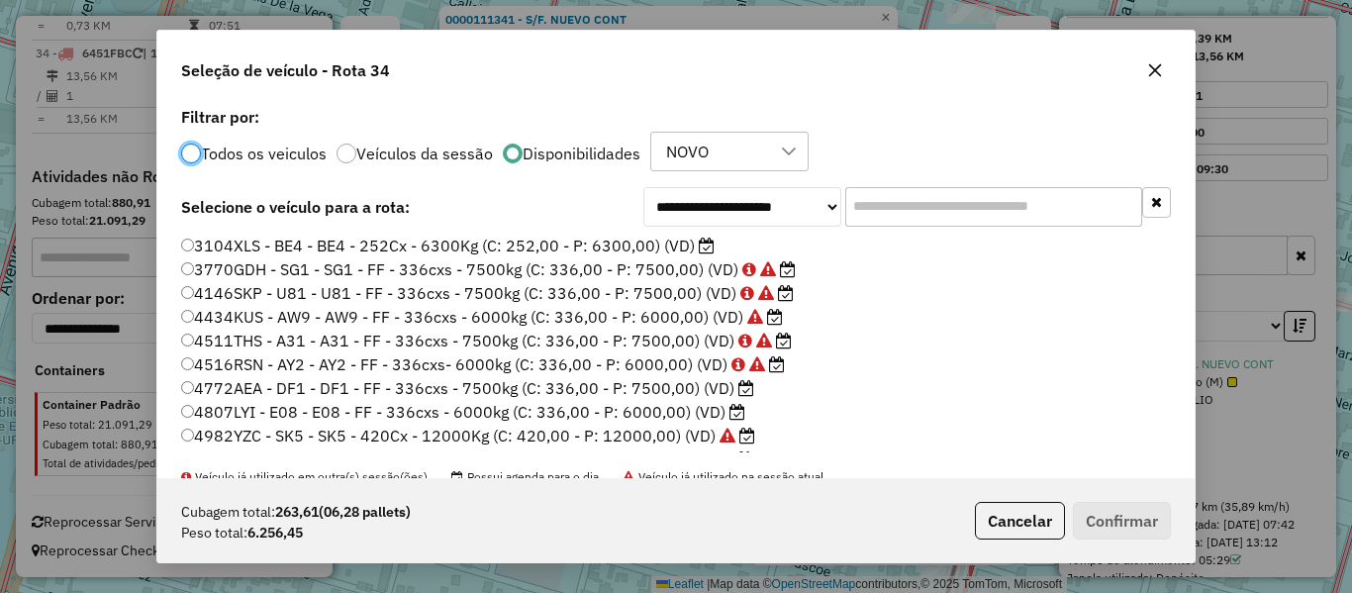
scroll to position [11, 6]
click at [722, 382] on label "4772AEA - DF1 - DF1 - FF - 336cxs - 7500kg (C: 336,00 - P: 7500,00) (VD)" at bounding box center [467, 388] width 573 height 24
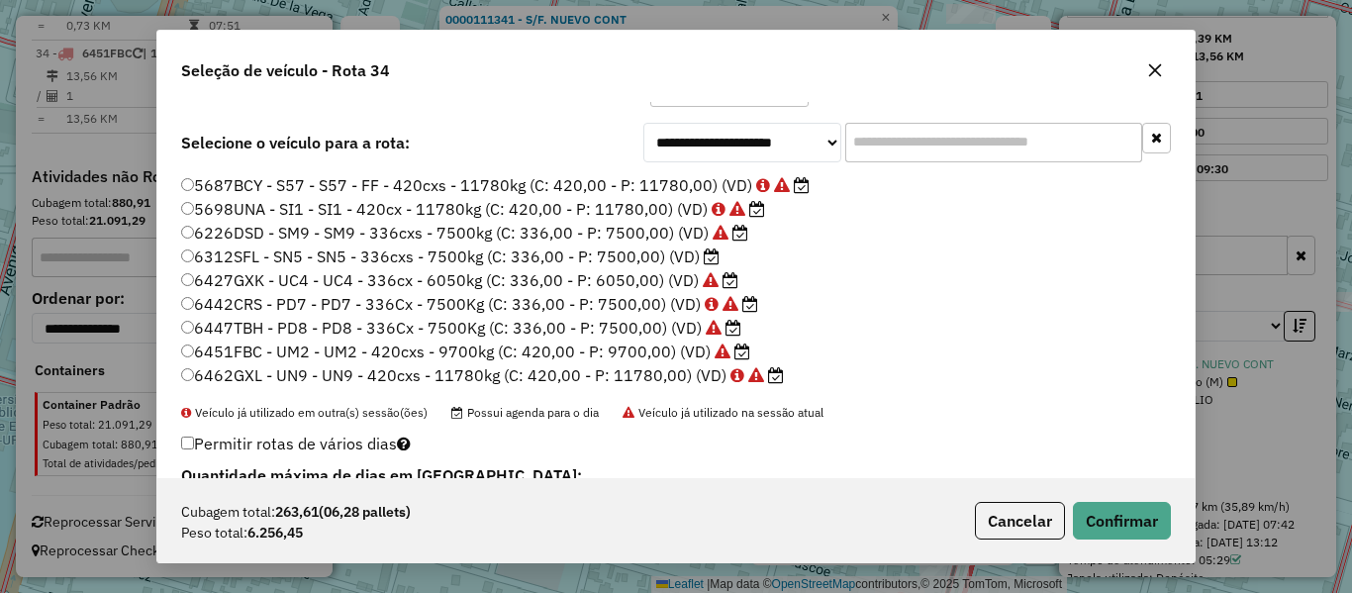
scroll to position [99, 0]
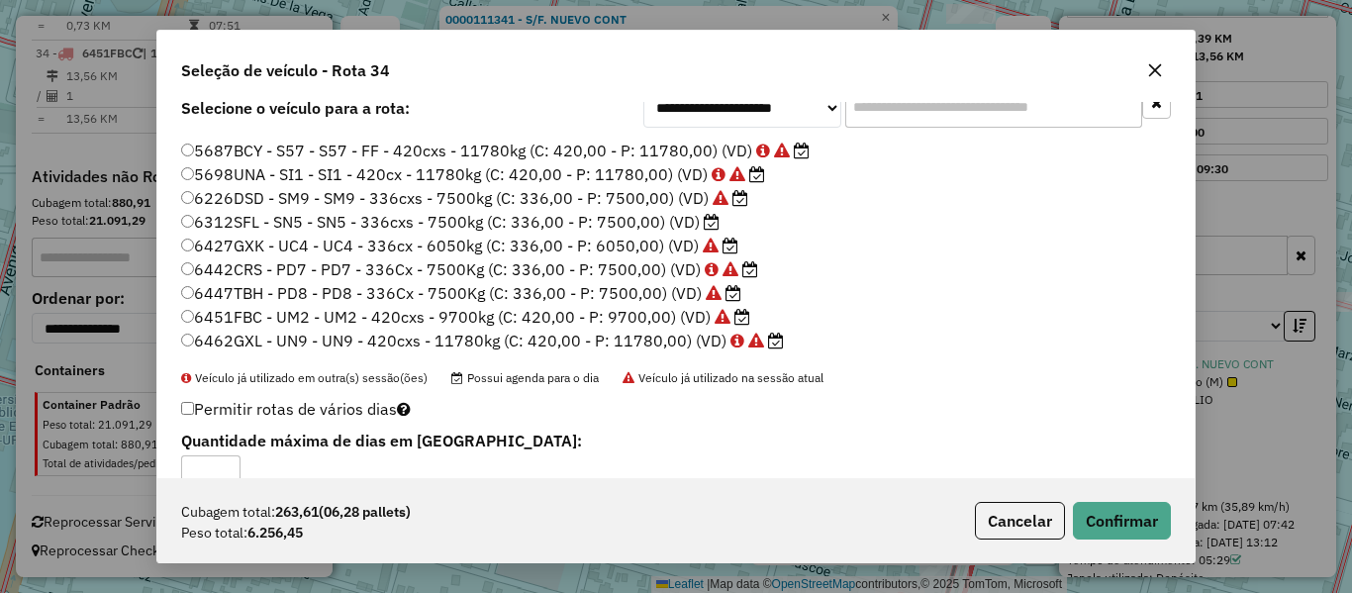
click at [642, 221] on label "6312SFL - SN5 - SN5 - 336cxs - 7500kg (C: 336,00 - P: 7500,00) (VD)" at bounding box center [450, 222] width 539 height 24
click at [1143, 517] on button "Confirmar" at bounding box center [1122, 521] width 98 height 38
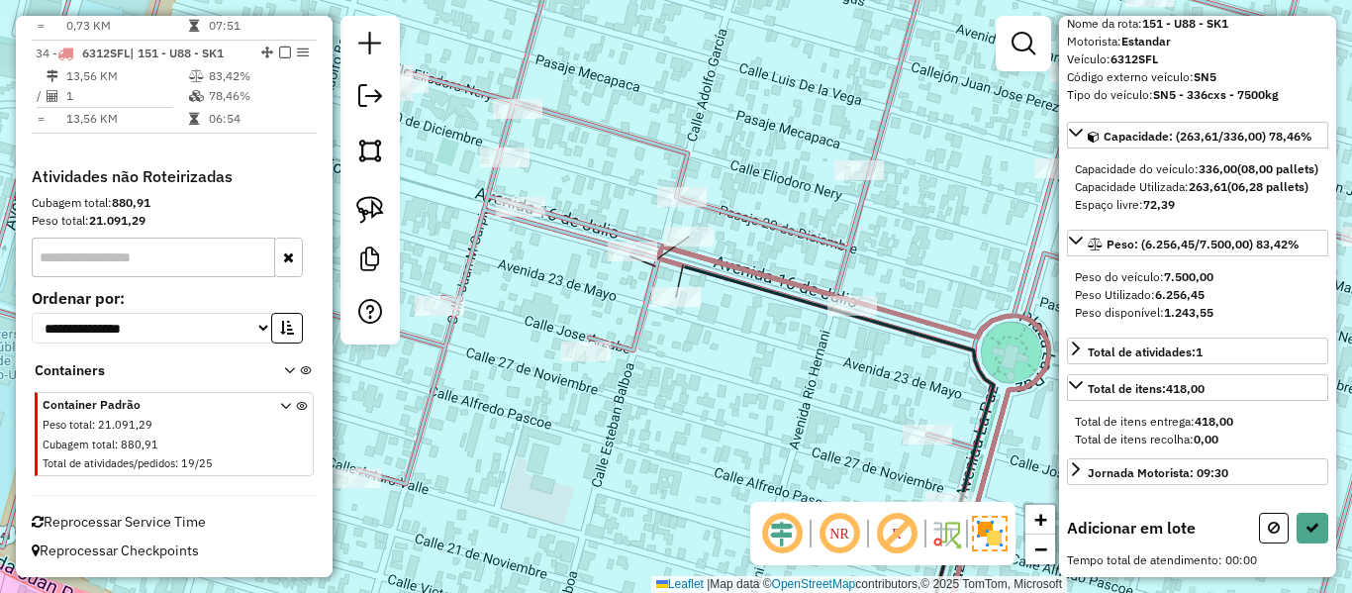
scroll to position [136, 0]
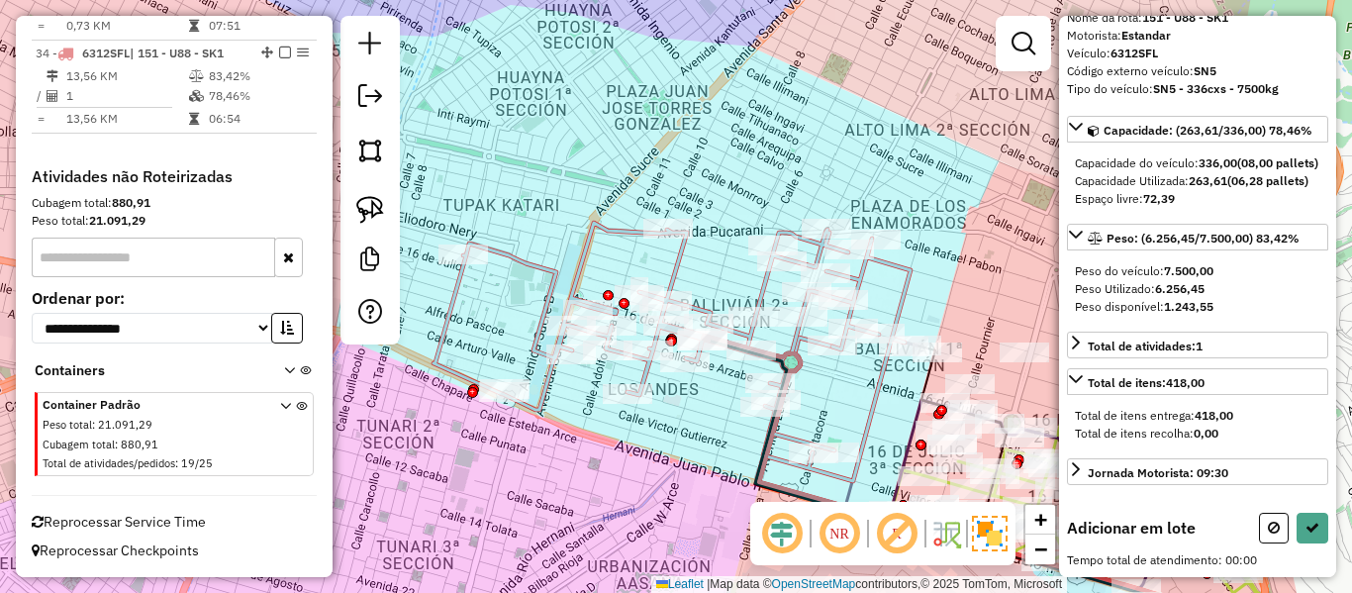
click at [850, 400] on div "Janela de atendimento Grade de atendimento Capacidade Transportadoras Veículos …" at bounding box center [676, 296] width 1352 height 593
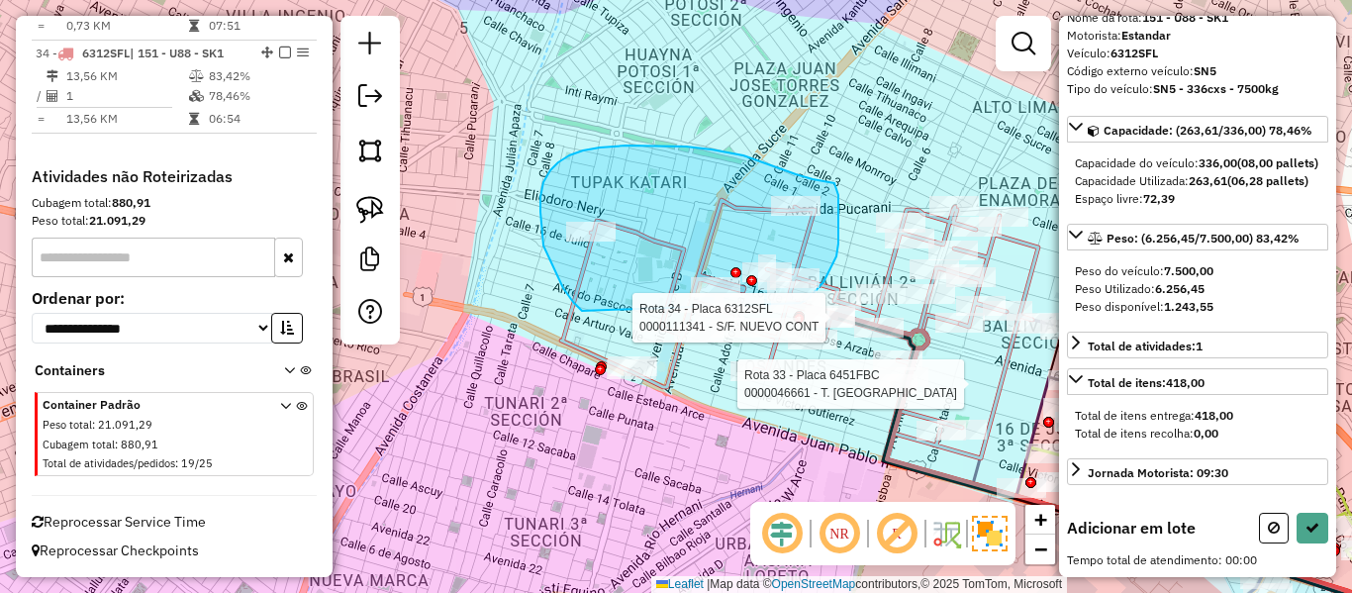
drag, startPoint x: 541, startPoint y: 197, endPoint x: 800, endPoint y: 303, distance: 280.2
click at [758, 188] on div "Rota 33 - Placa 6451FBC 0000046661 - T. MIRIAN Rota 33 - Placa 6451FBC 00008492…" at bounding box center [758, 188] width 0 height 0
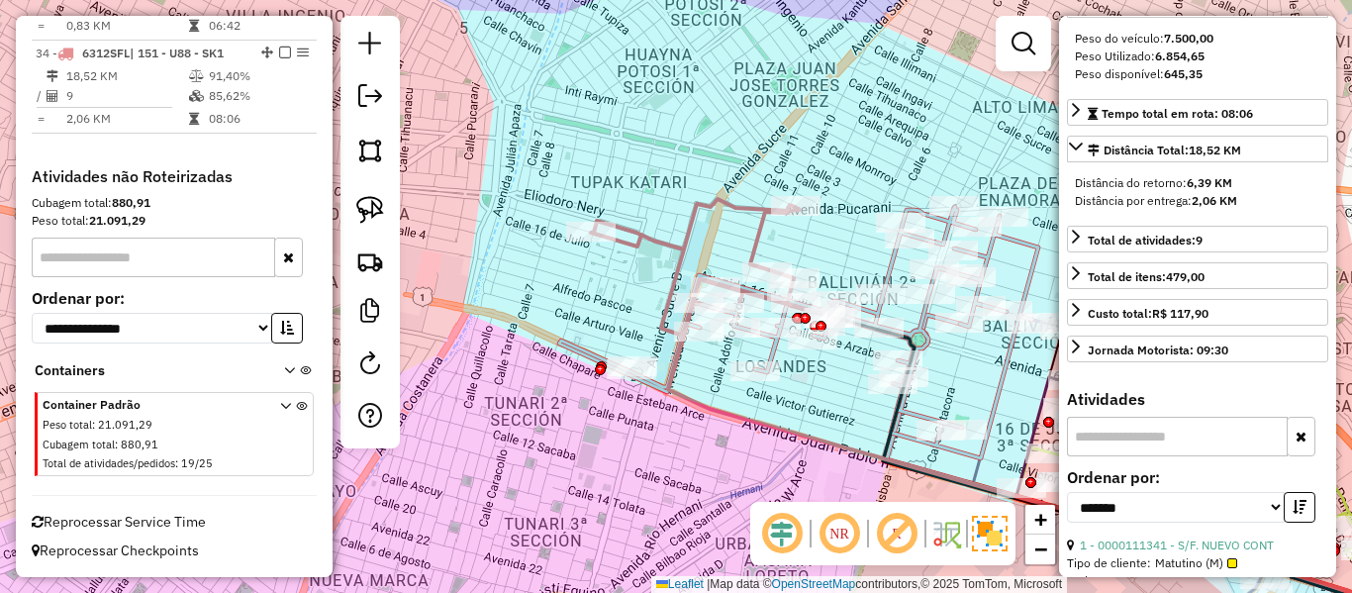
scroll to position [0, 0]
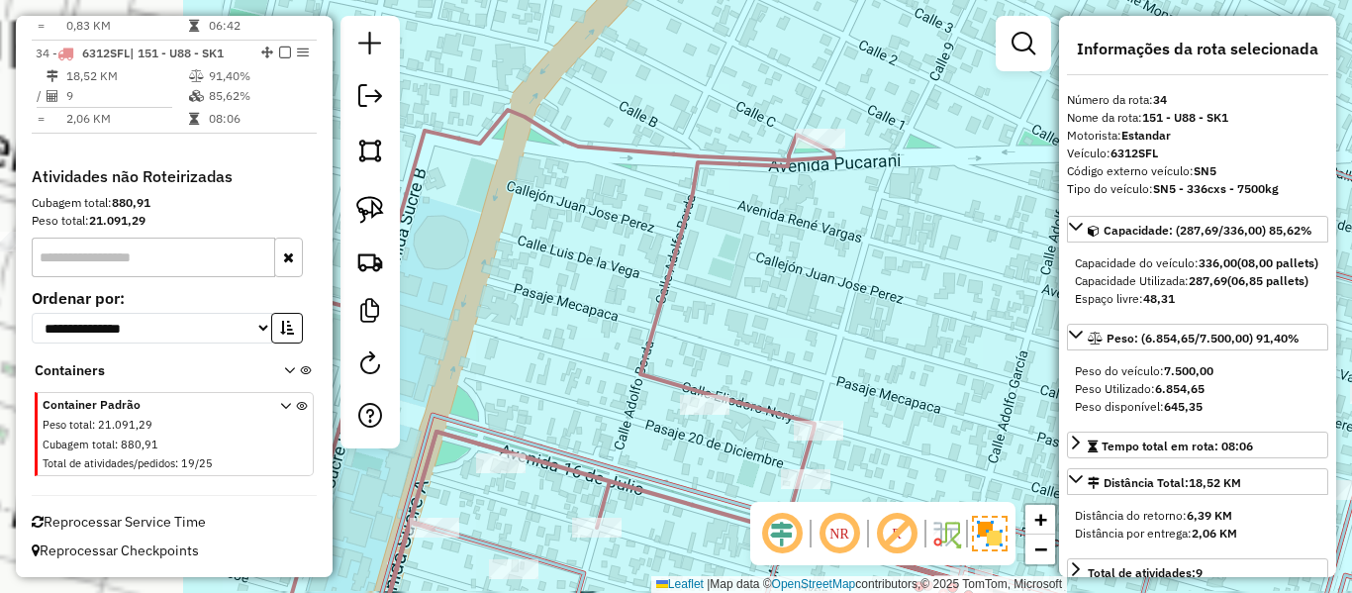
drag, startPoint x: 910, startPoint y: 232, endPoint x: 896, endPoint y: 227, distance: 14.7
click at [937, 227] on div "Janela de atendimento Grade de atendimento Capacidade Transportadoras Veículos …" at bounding box center [676, 296] width 1352 height 593
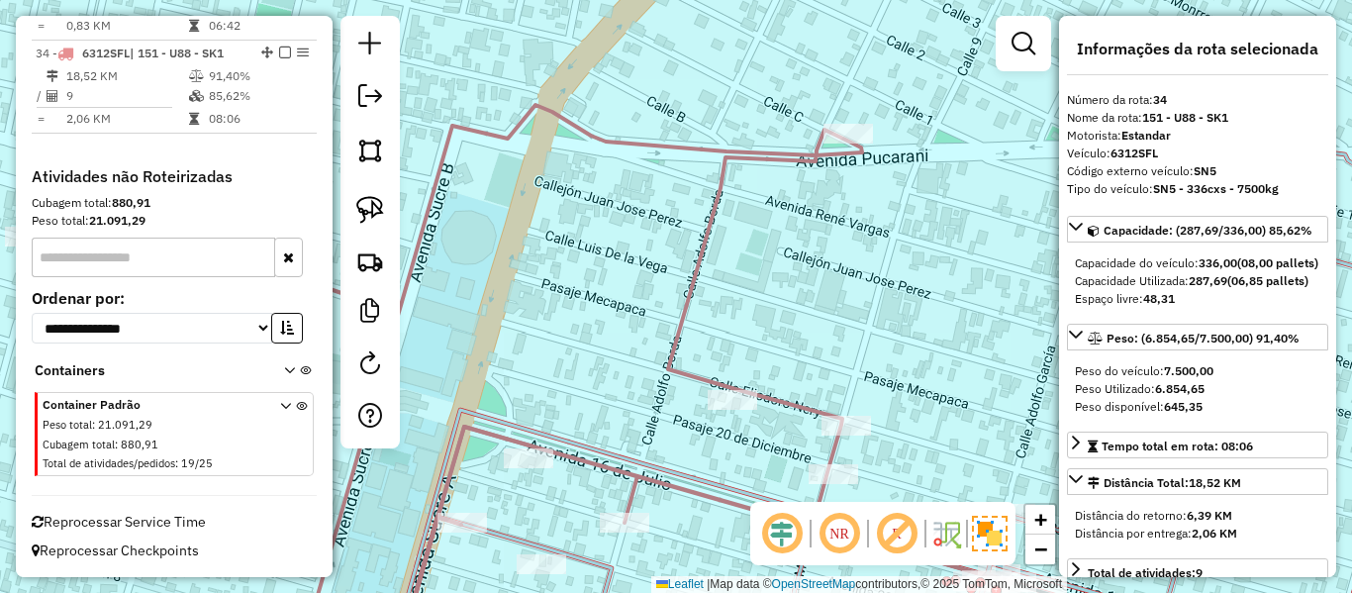
click at [755, 149] on icon at bounding box center [520, 378] width 983 height 546
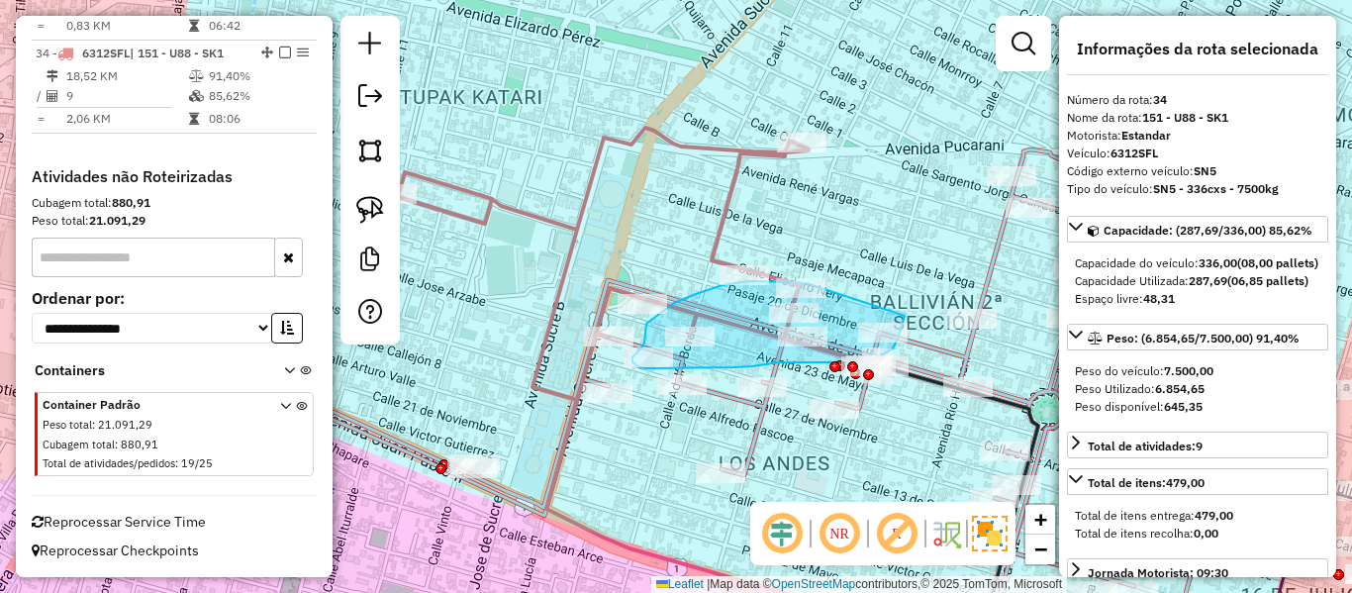
drag, startPoint x: 834, startPoint y: 292, endPoint x: 916, endPoint y: 303, distance: 82.9
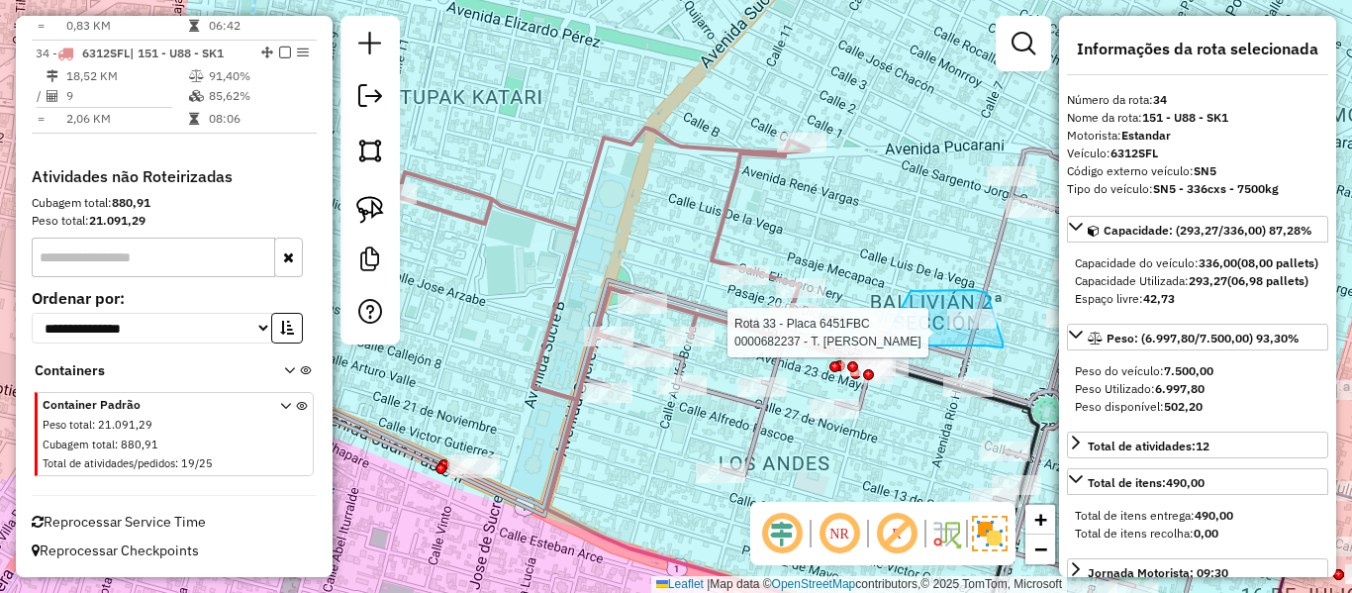
click at [881, 340] on div "Rota 33 - Placa 6451FBC 0000682237 - T. [PERSON_NAME] de atendimento Grade de a…" at bounding box center [676, 296] width 1352 height 593
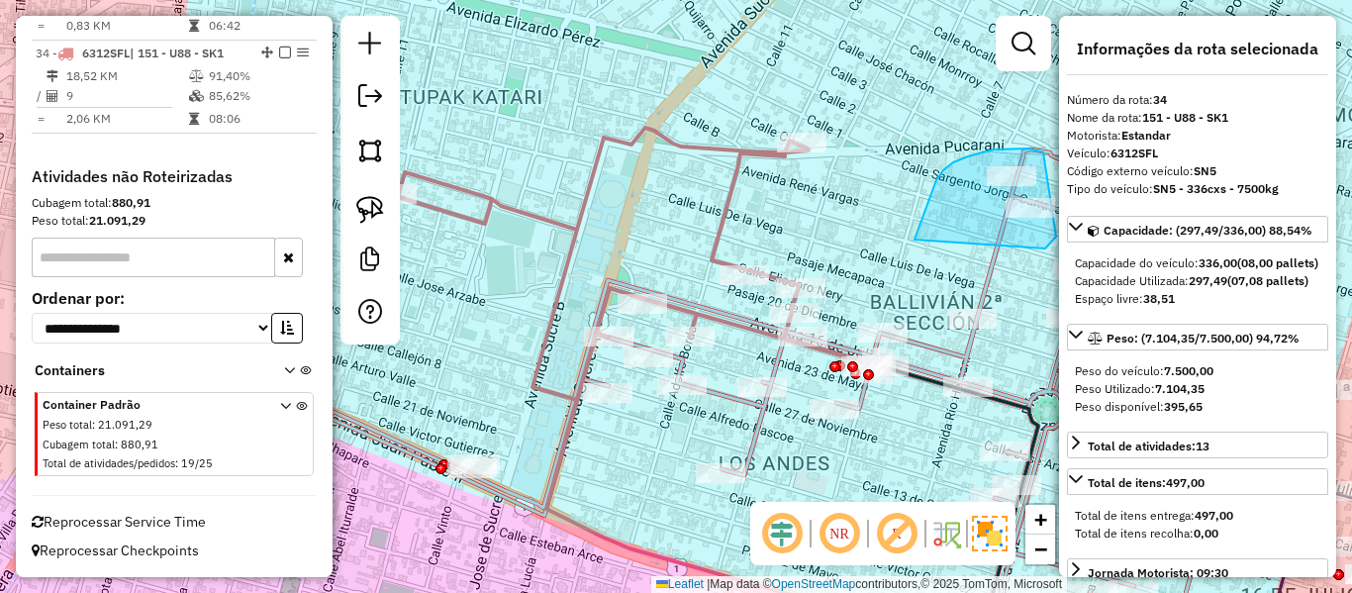
drag, startPoint x: 936, startPoint y: 180, endPoint x: 1017, endPoint y: 263, distance: 115.5
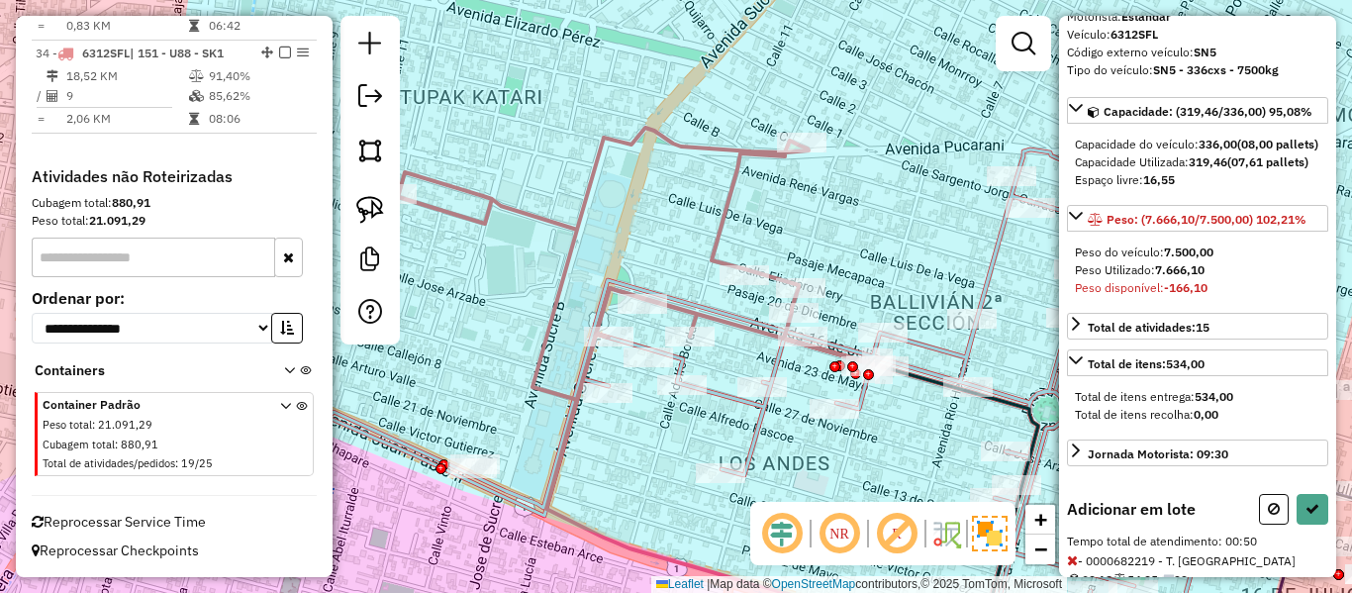
scroll to position [777, 0]
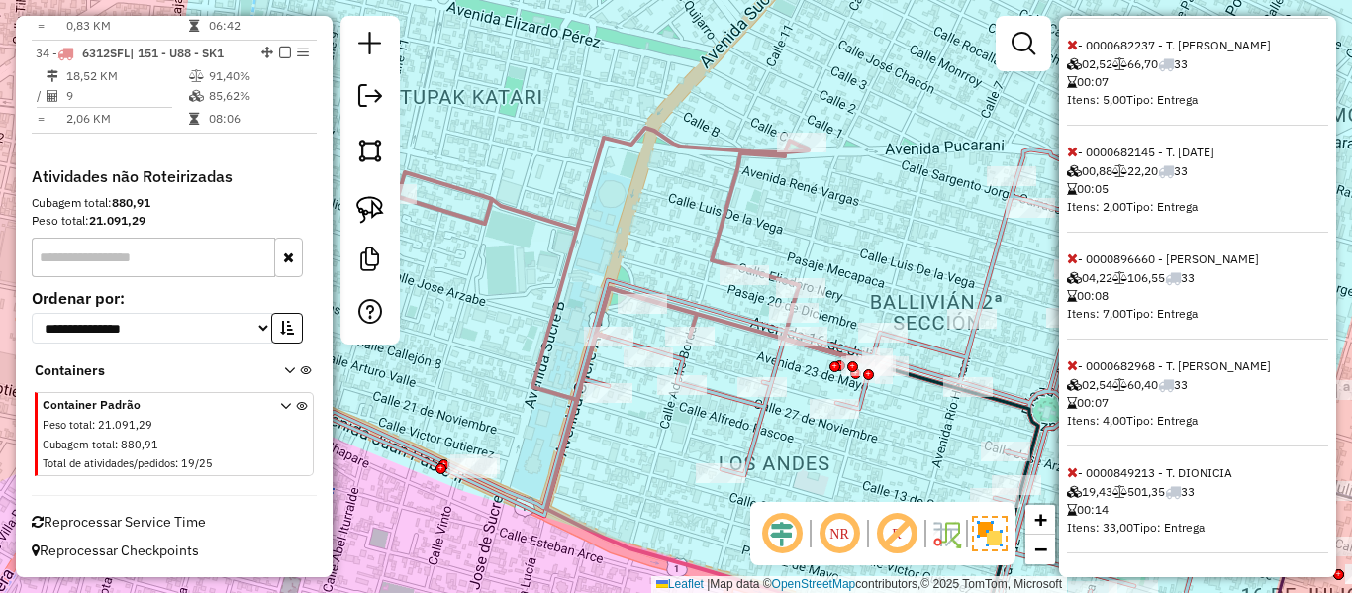
click at [1076, 474] on icon at bounding box center [1072, 472] width 11 height 14
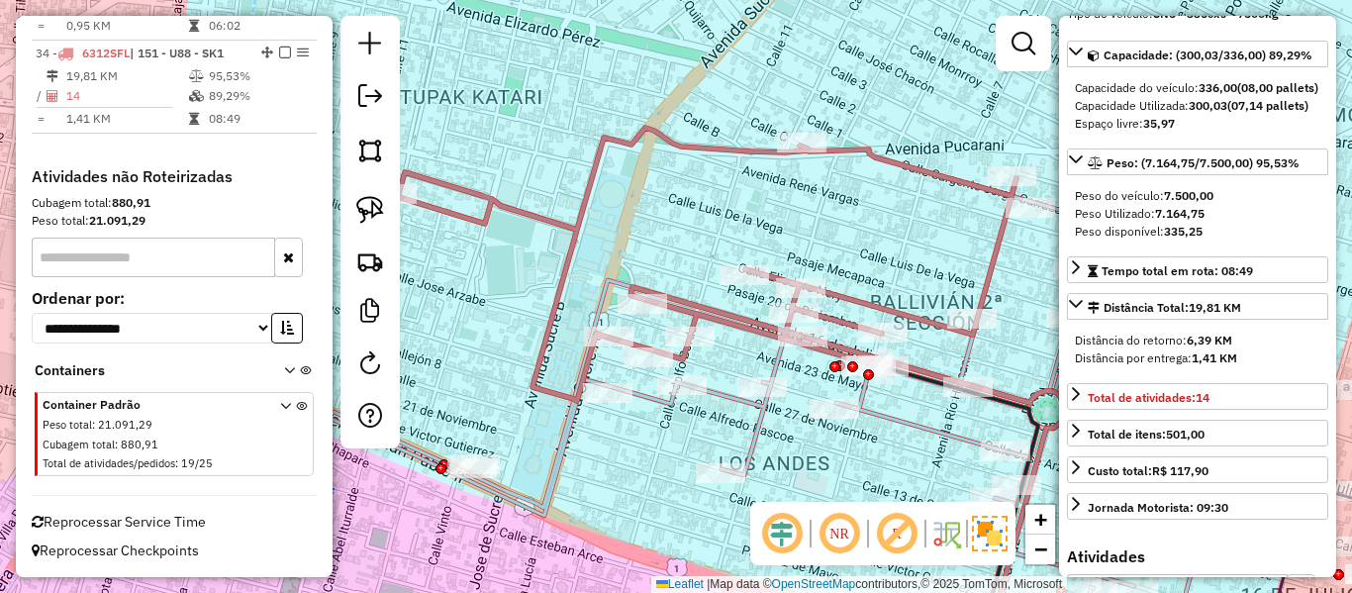
click at [575, 227] on icon at bounding box center [704, 264] width 625 height 273
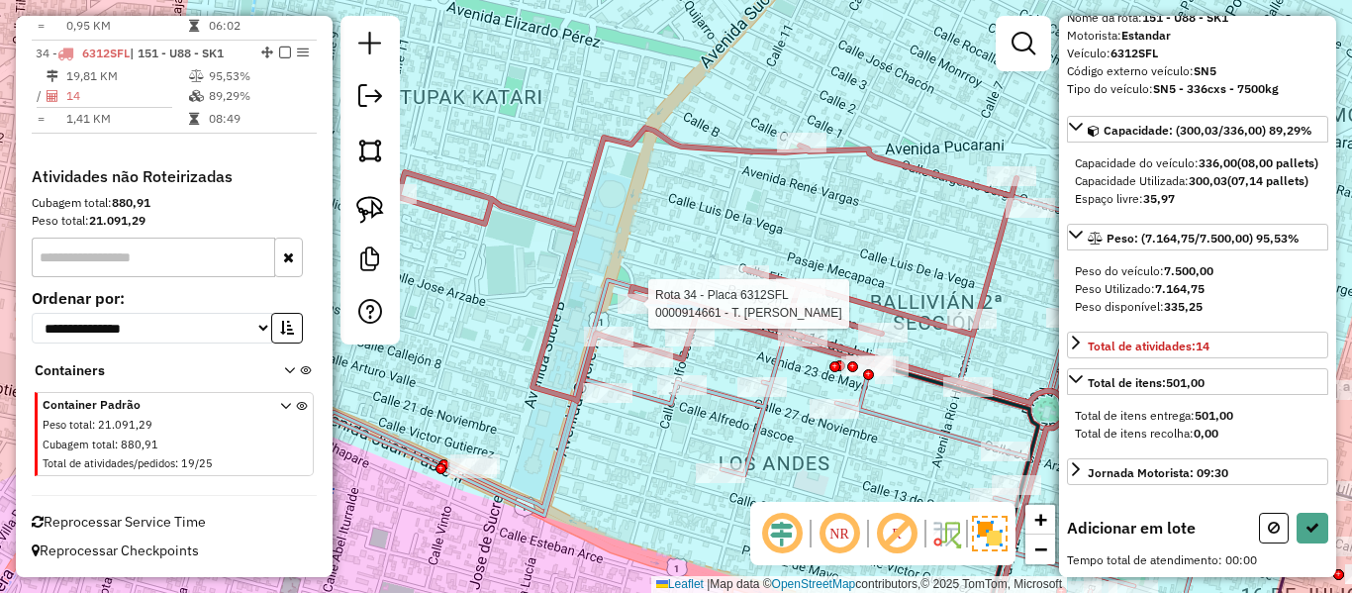
scroll to position [136, 0]
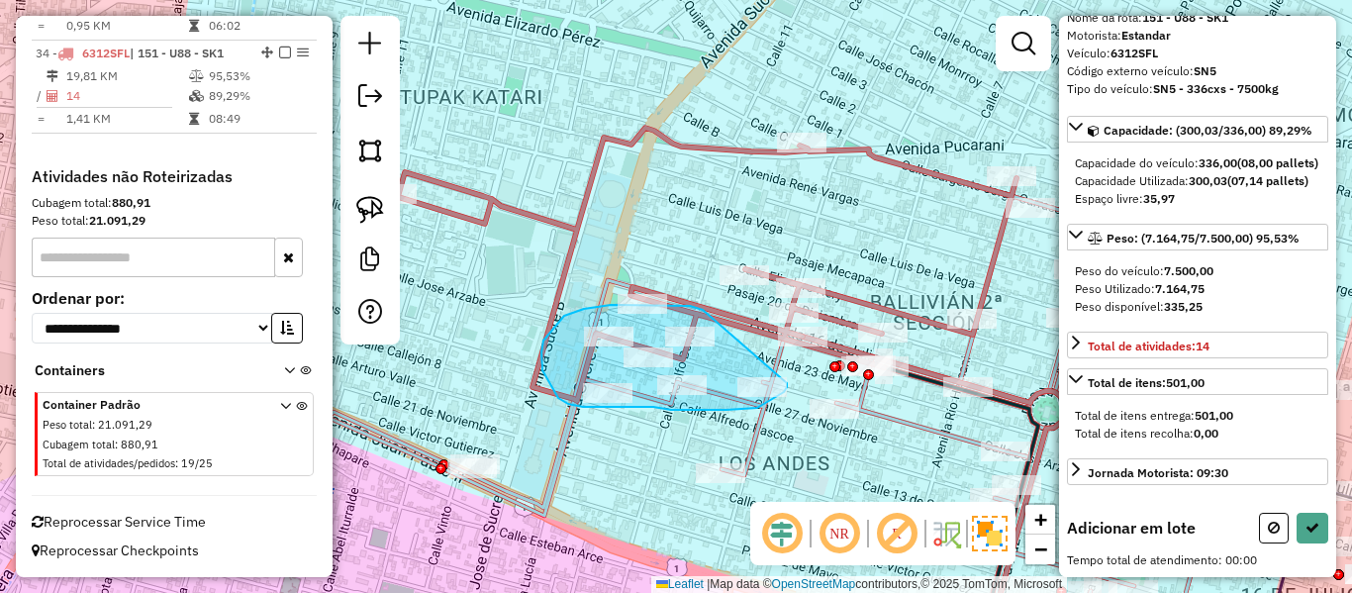
drag, startPoint x: 703, startPoint y: 310, endPoint x: 787, endPoint y: 383, distance: 111.6
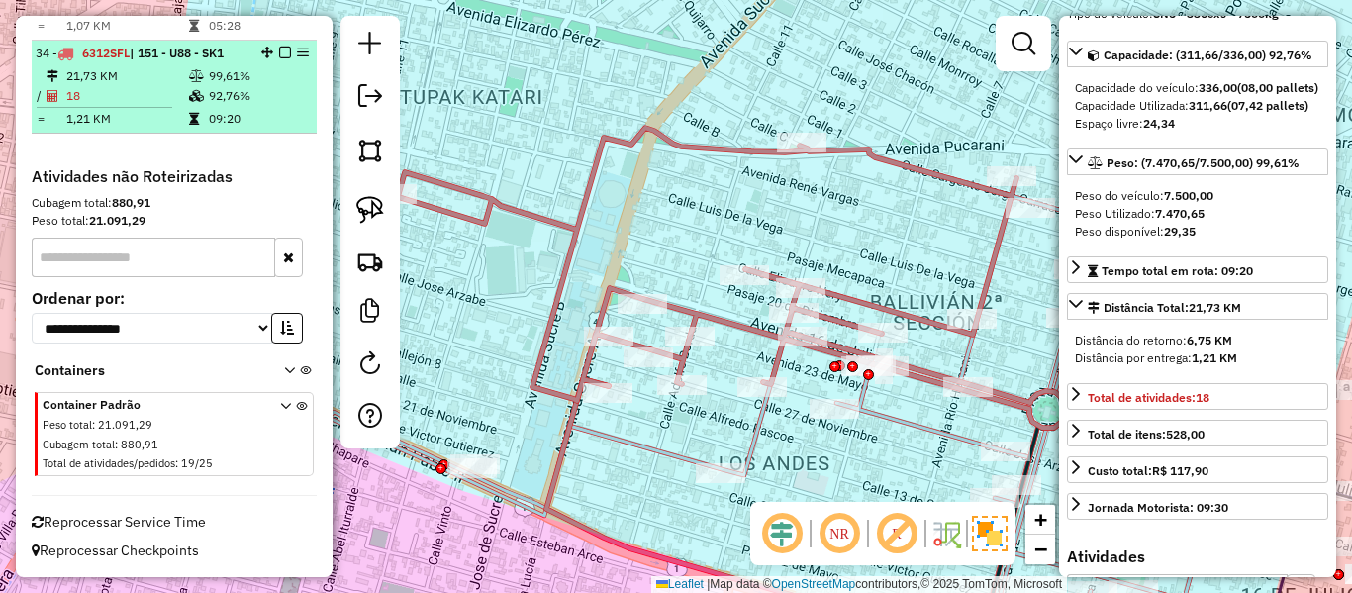
click at [279, 54] on em at bounding box center [285, 53] width 12 height 12
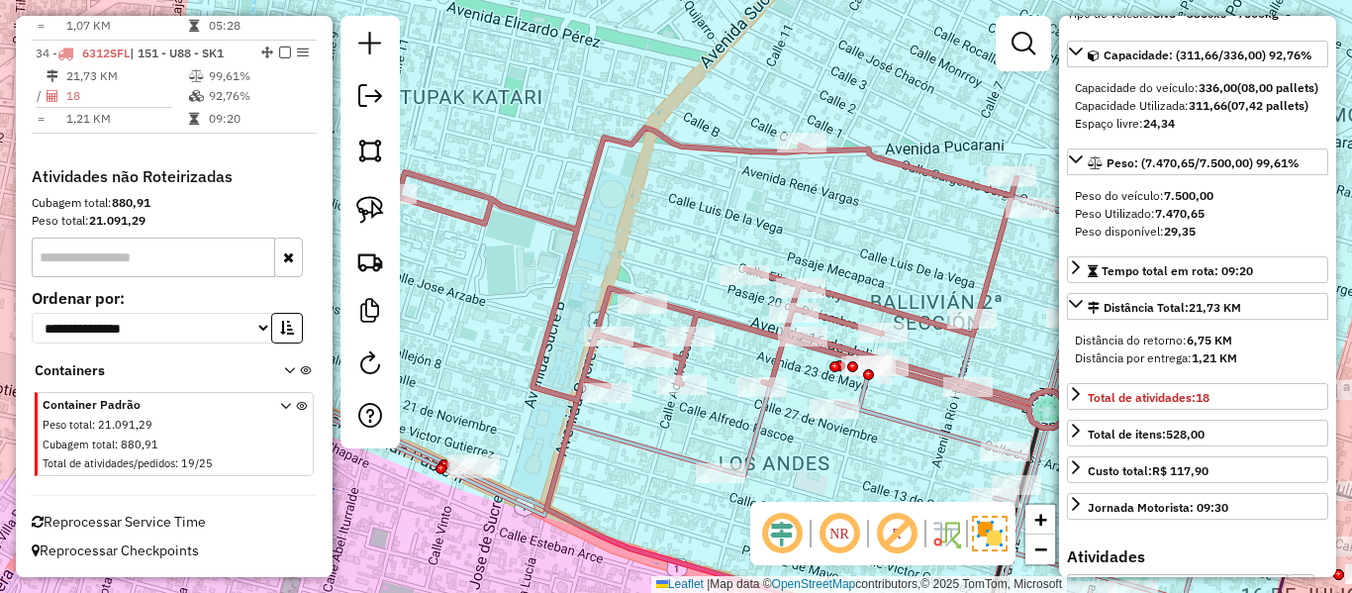
scroll to position [2984, 0]
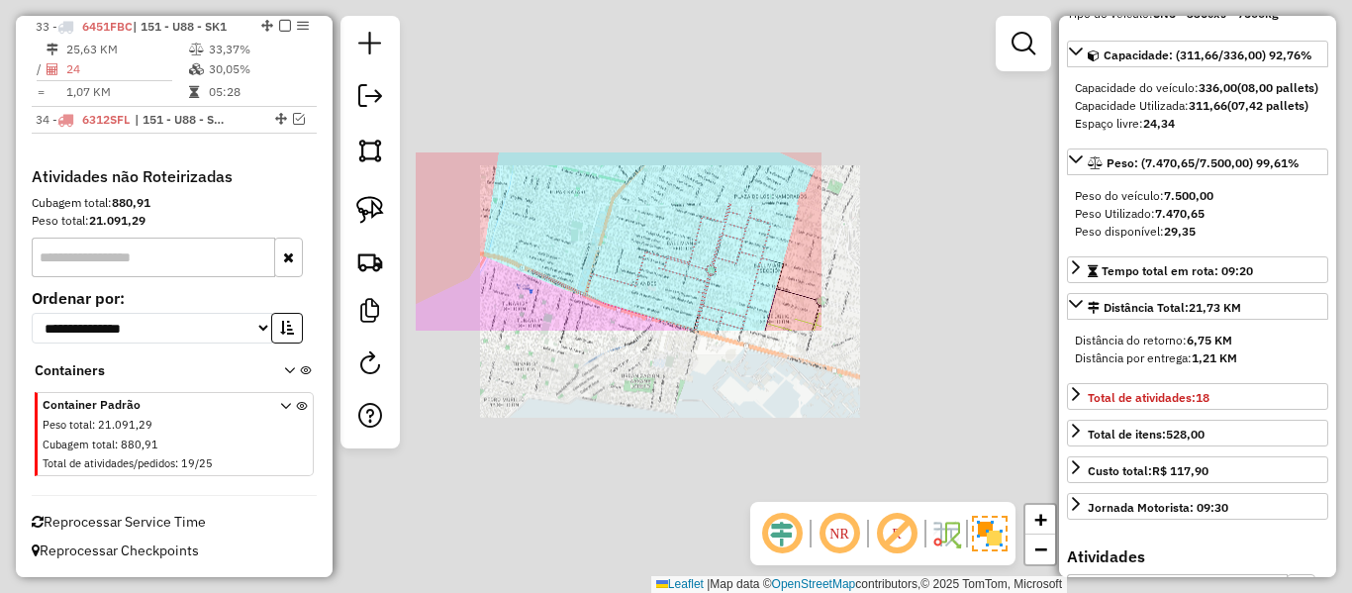
click at [627, 238] on div "Janela de atendimento Grade de atendimento Capacidade Transportadoras Veículos …" at bounding box center [676, 296] width 1352 height 593
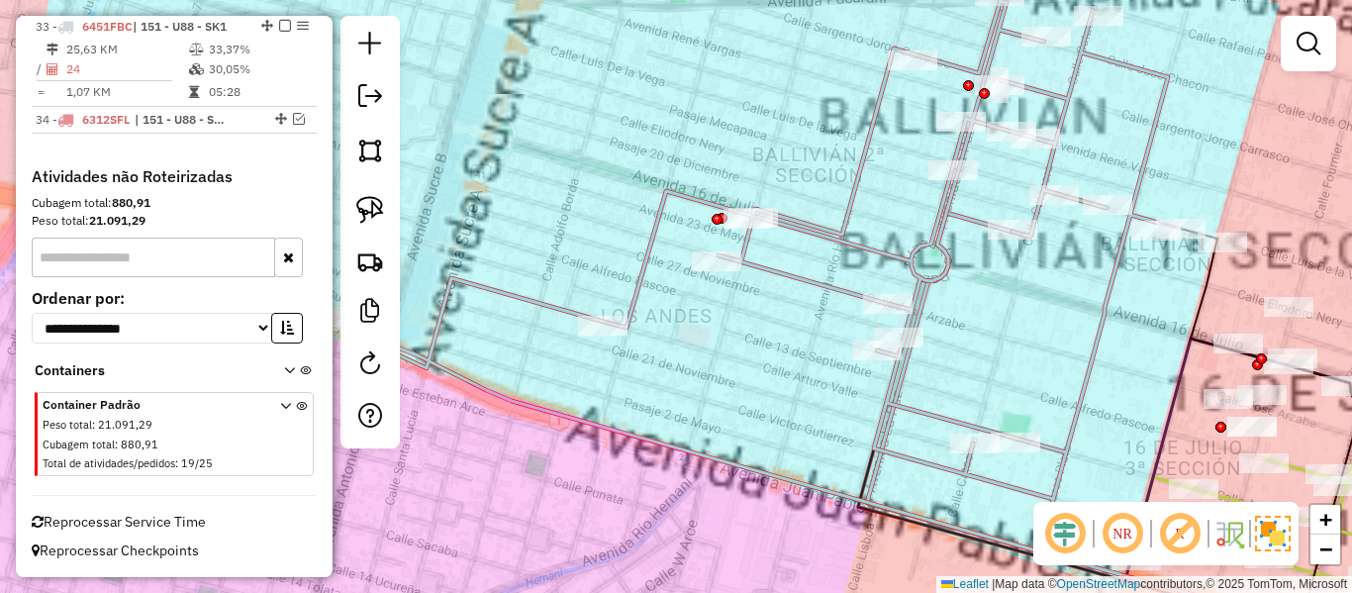
click at [640, 267] on icon at bounding box center [689, 274] width 957 height 554
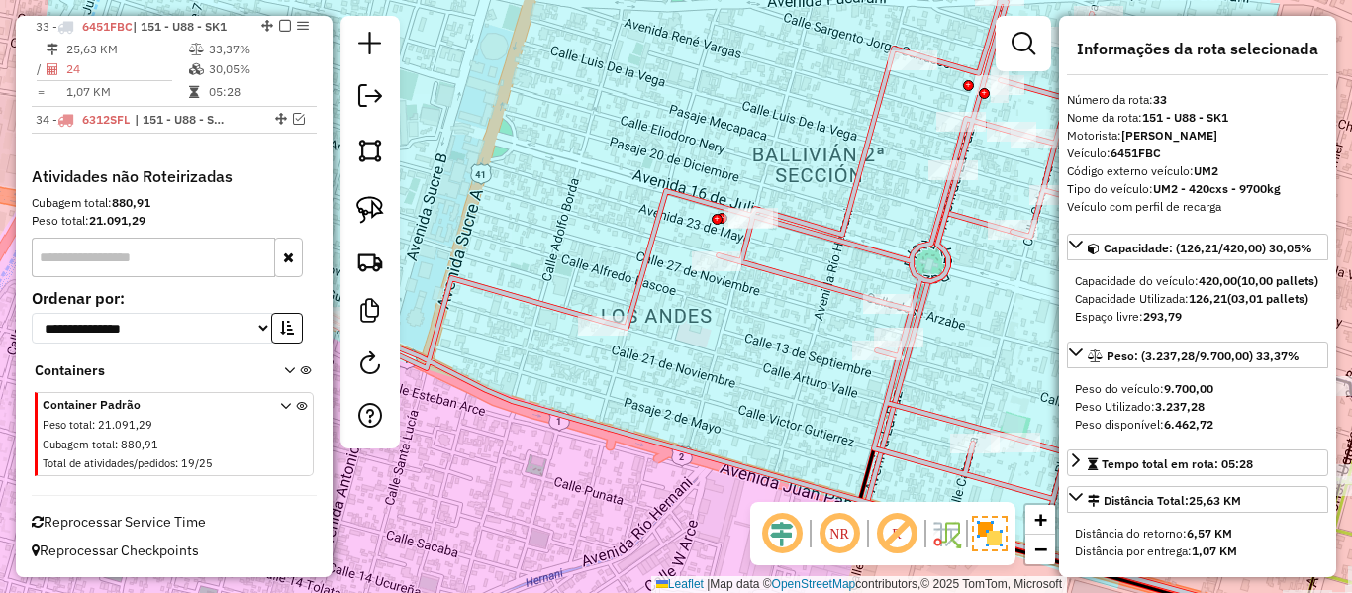
scroll to position [2982, 0]
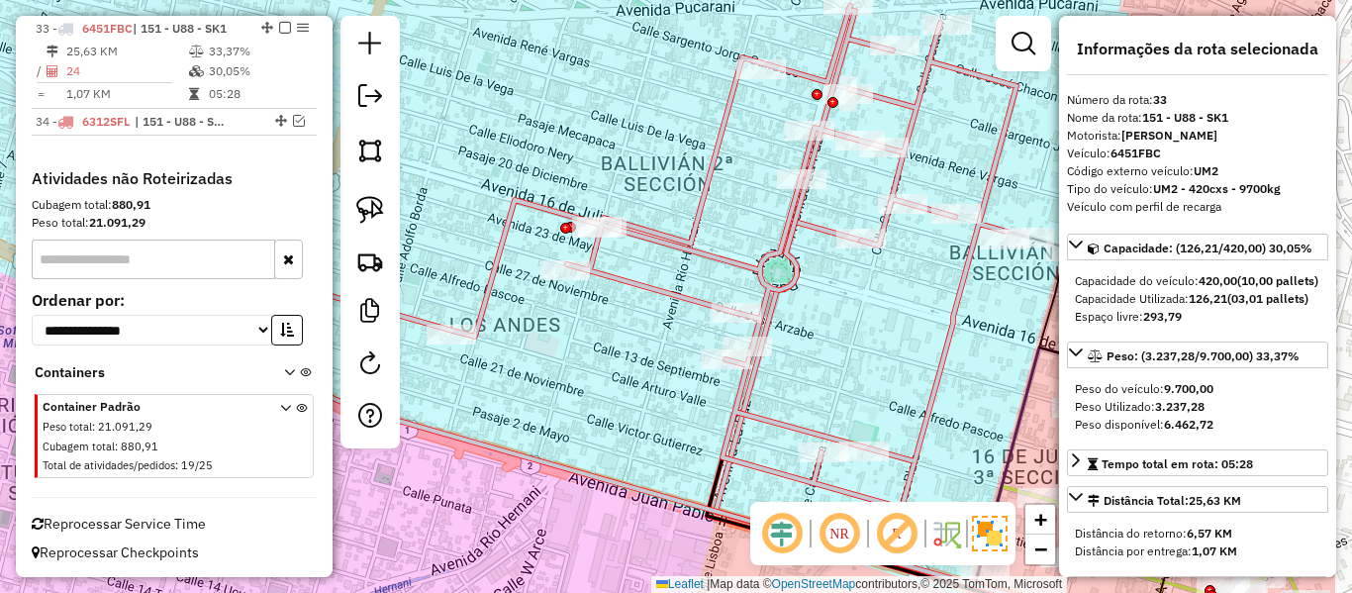
drag, startPoint x: 716, startPoint y: 329, endPoint x: 535, endPoint y: 338, distance: 181.4
click at [535, 338] on div "Janela de atendimento Grade de atendimento Capacidade Transportadoras Veículos …" at bounding box center [676, 296] width 1352 height 593
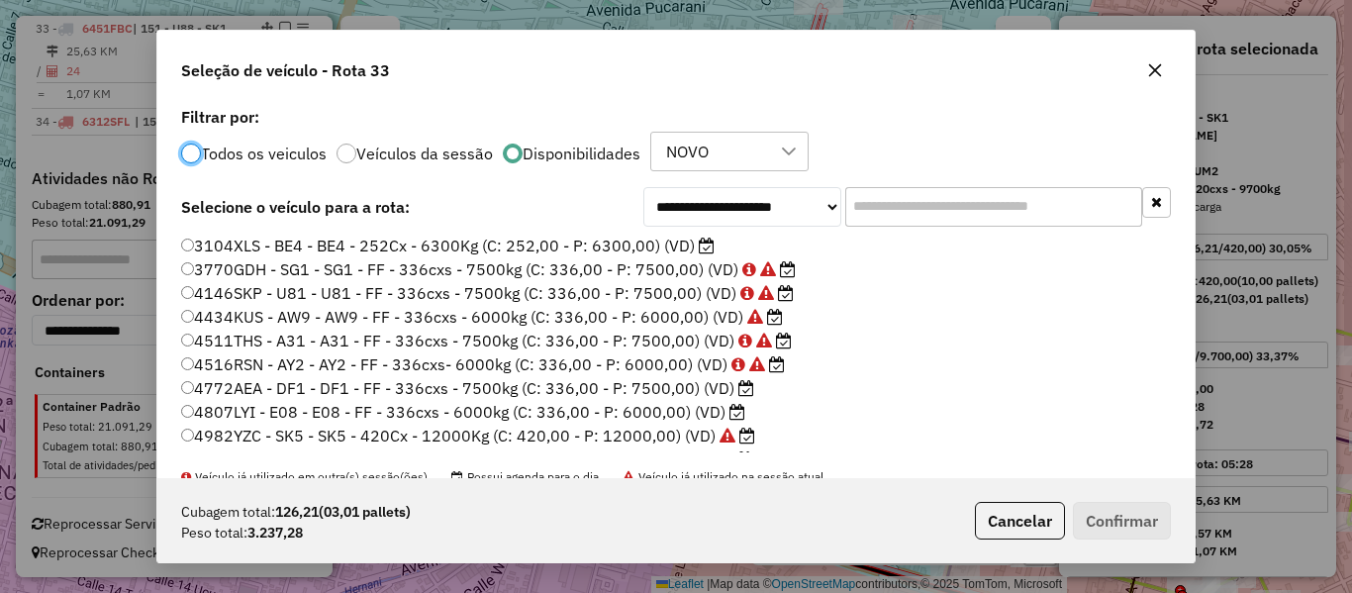
scroll to position [11, 6]
click at [670, 239] on label "3104XLS - BE4 - BE4 - 252Cx - 6300Kg (C: 252,00 - P: 6300,00) (VD)" at bounding box center [448, 246] width 534 height 24
click at [712, 412] on label "4807LYI - E08 - E08 - FF - 336cxs - 6000kg (C: 336,00 - P: 6000,00) (VD)" at bounding box center [463, 412] width 564 height 24
click at [1106, 512] on button "Confirmar" at bounding box center [1122, 521] width 98 height 38
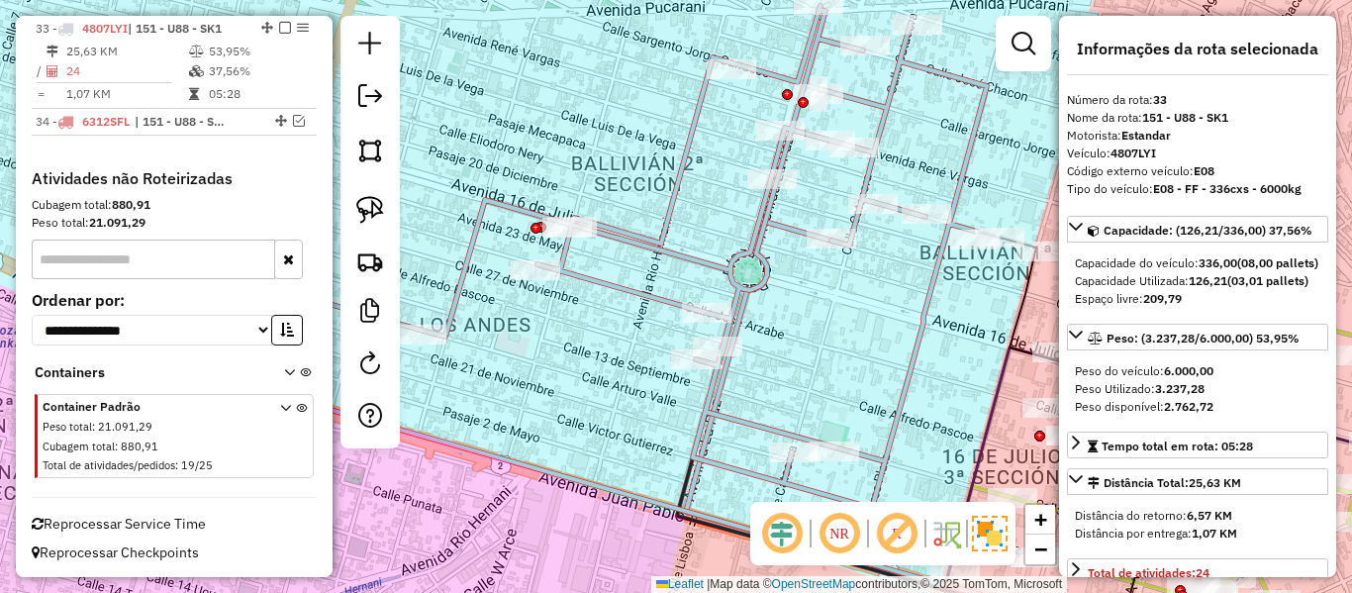
click at [753, 227] on icon at bounding box center [508, 283] width 957 height 554
click at [771, 221] on icon at bounding box center [508, 283] width 957 height 554
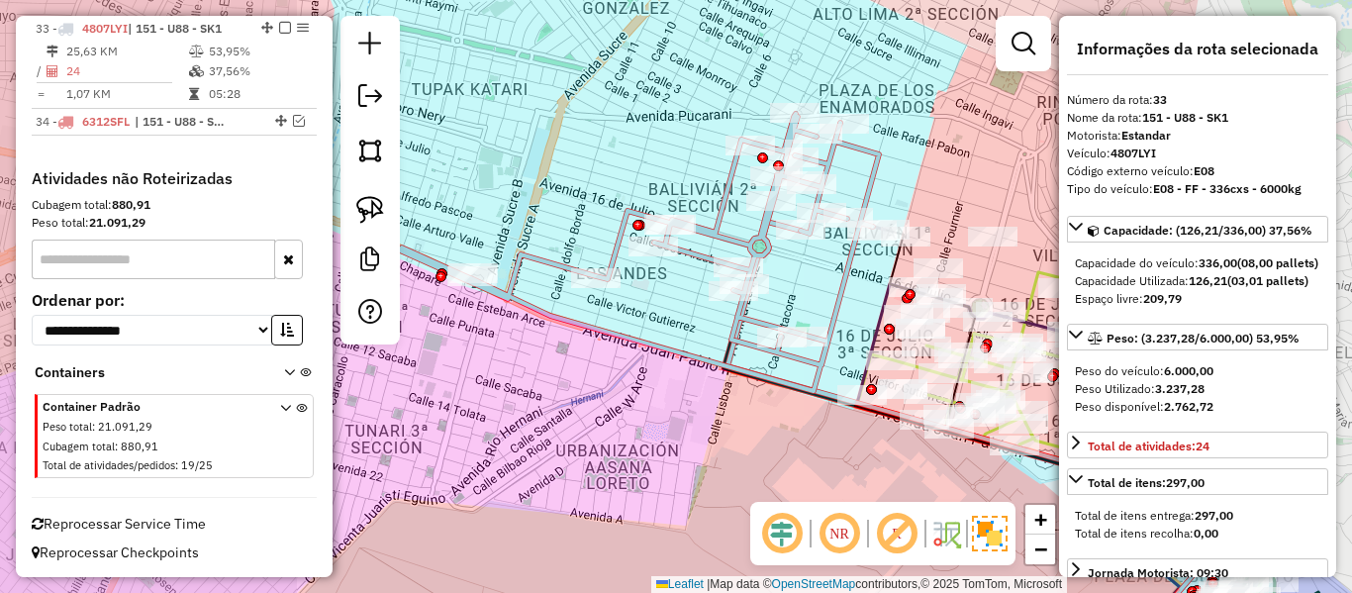
drag, startPoint x: 806, startPoint y: 283, endPoint x: 743, endPoint y: 273, distance: 63.1
click at [743, 273] on div "Janela de atendimento Grade de atendimento Capacidade Transportadoras Veículos …" at bounding box center [676, 296] width 1352 height 593
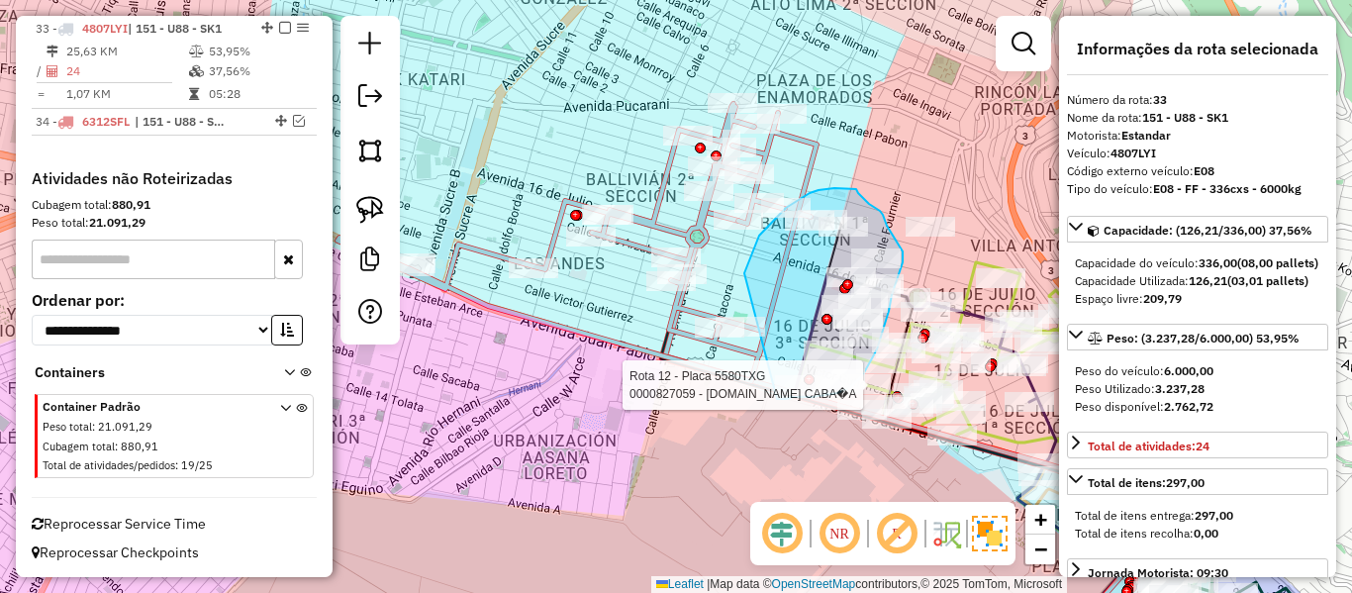
drag, startPoint x: 744, startPoint y: 273, endPoint x: 758, endPoint y: 389, distance: 116.7
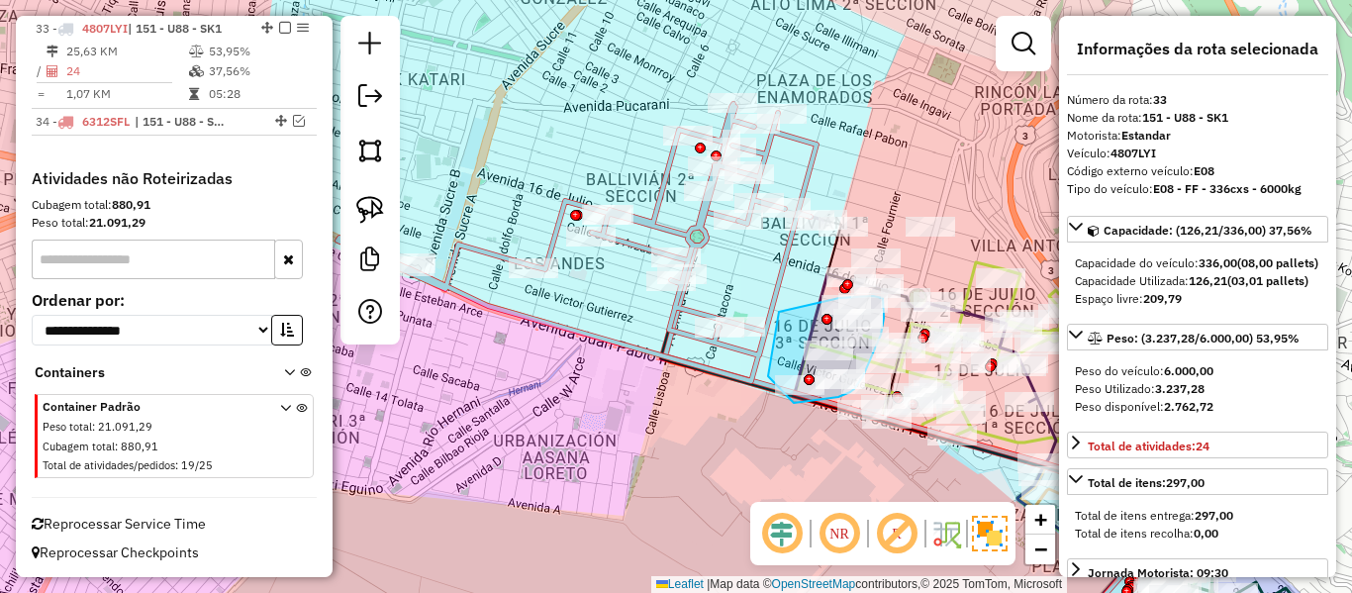
drag, startPoint x: 779, startPoint y: 312, endPoint x: 740, endPoint y: 299, distance: 40.7
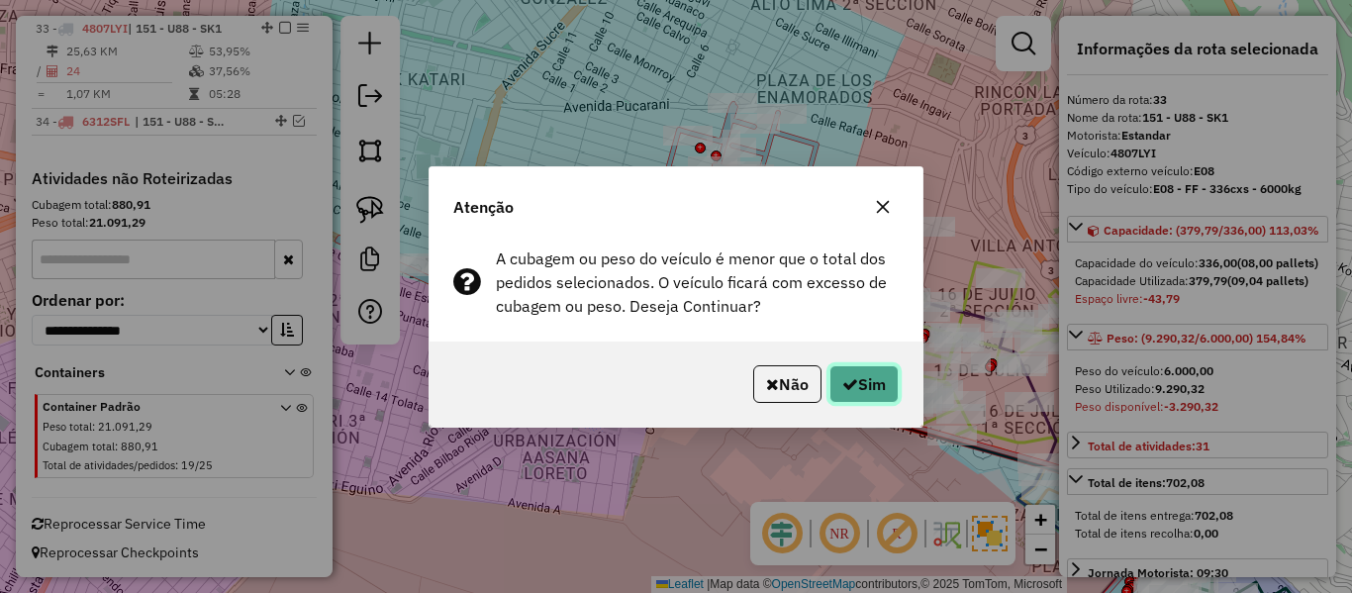
click at [852, 386] on icon "button" at bounding box center [850, 384] width 16 height 16
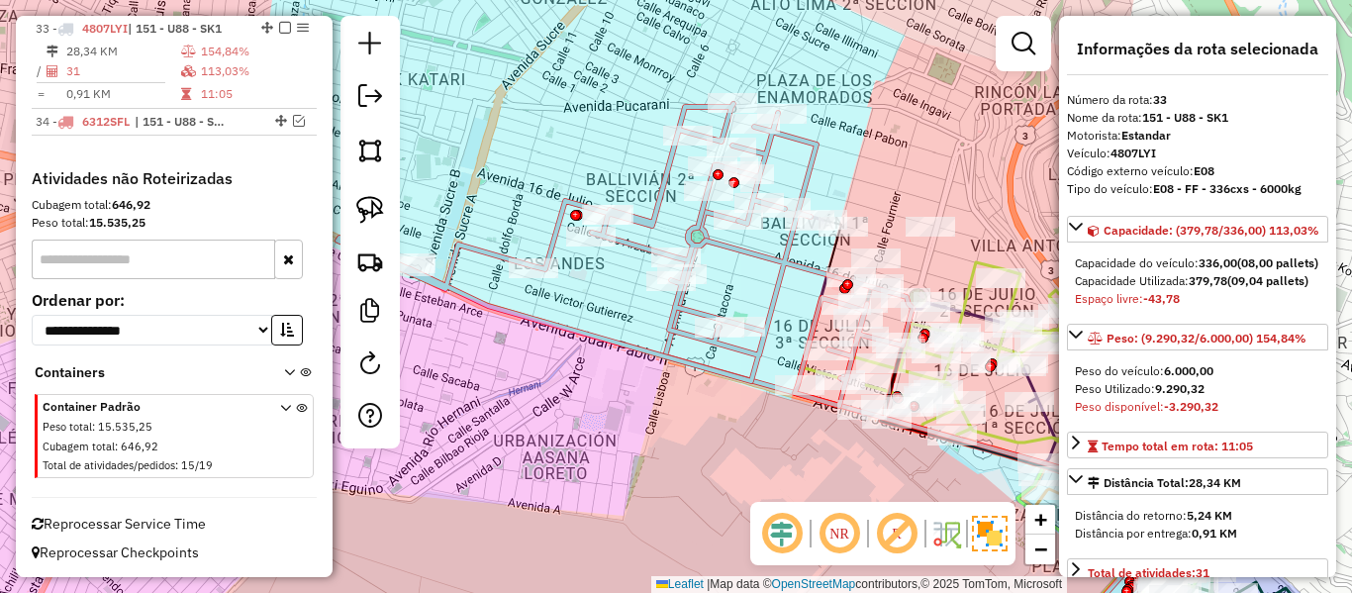
click at [700, 228] on icon at bounding box center [625, 255] width 575 height 302
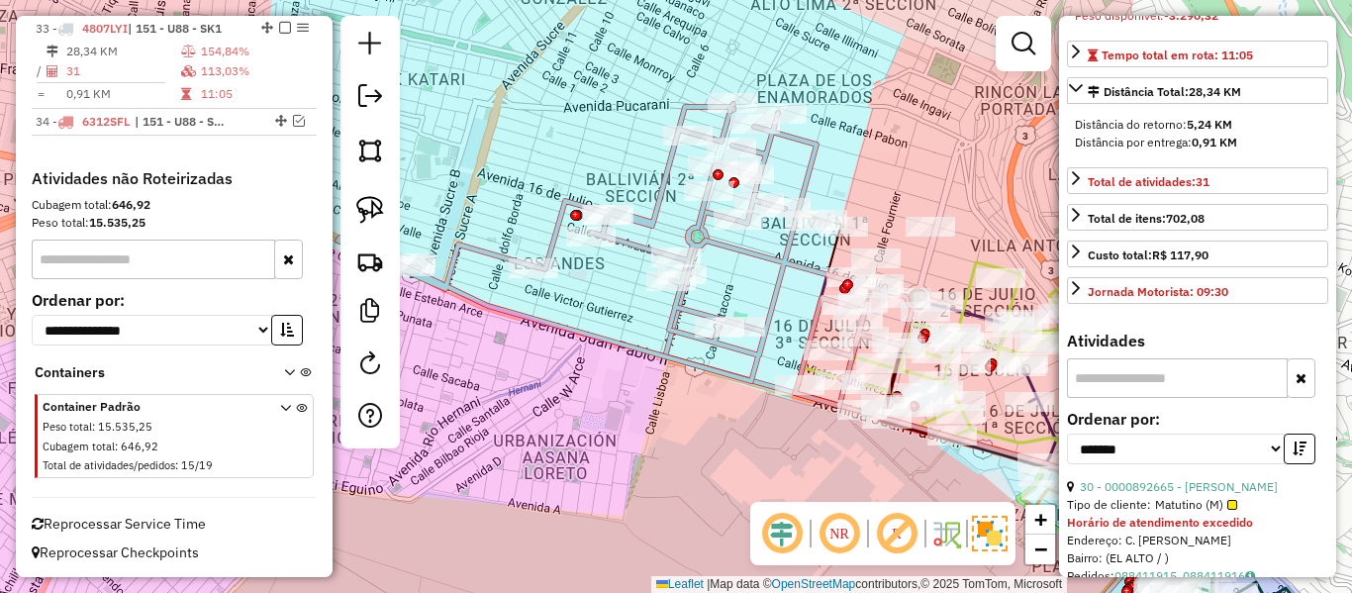
scroll to position [396, 0]
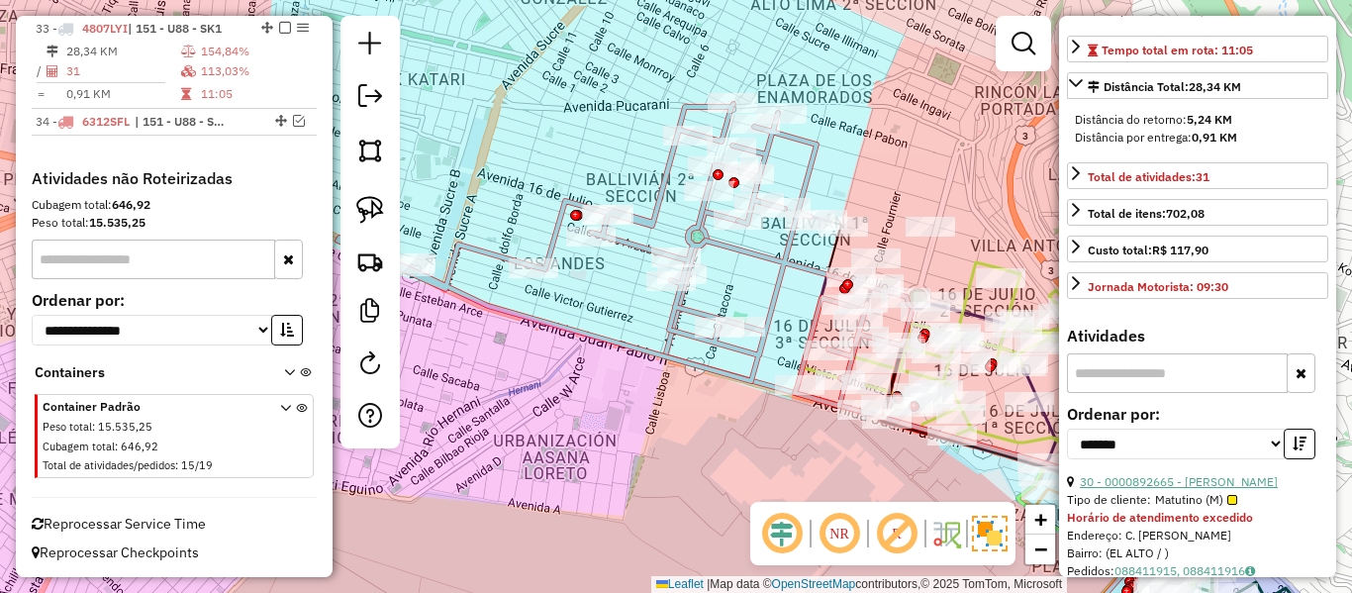
click at [1247, 489] on link "30 - 0000892665 - [PERSON_NAME]" at bounding box center [1179, 481] width 198 height 15
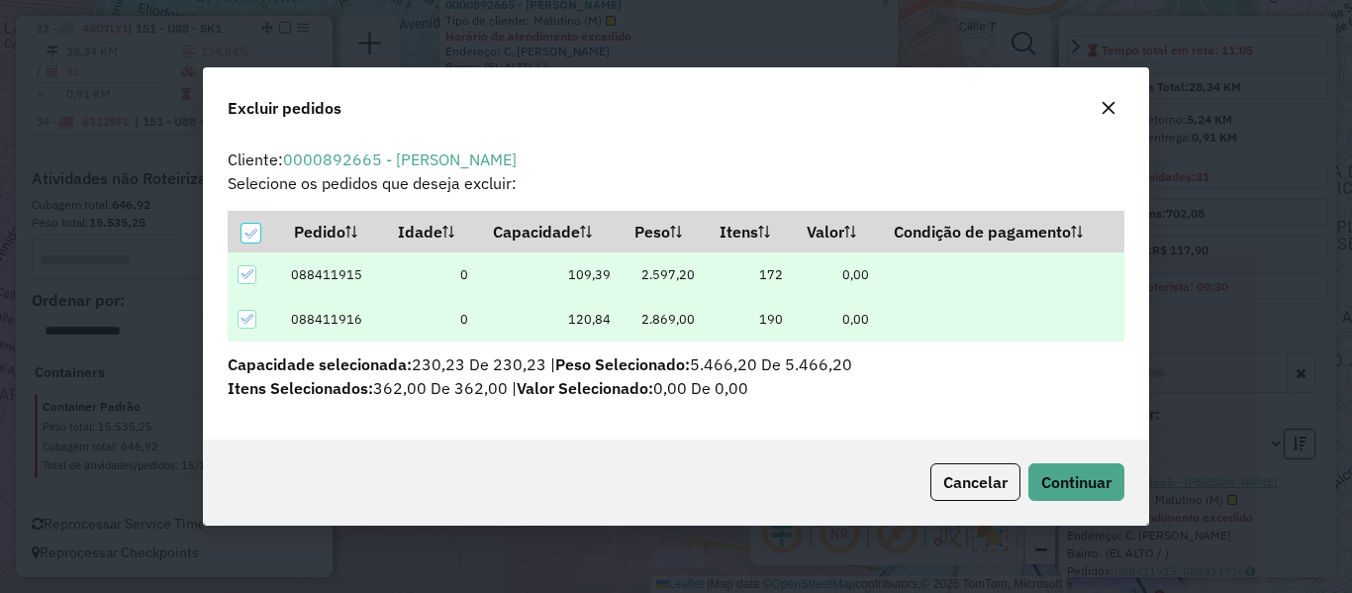
scroll to position [0, 0]
click at [1092, 486] on span "Continuar" at bounding box center [1076, 482] width 70 height 20
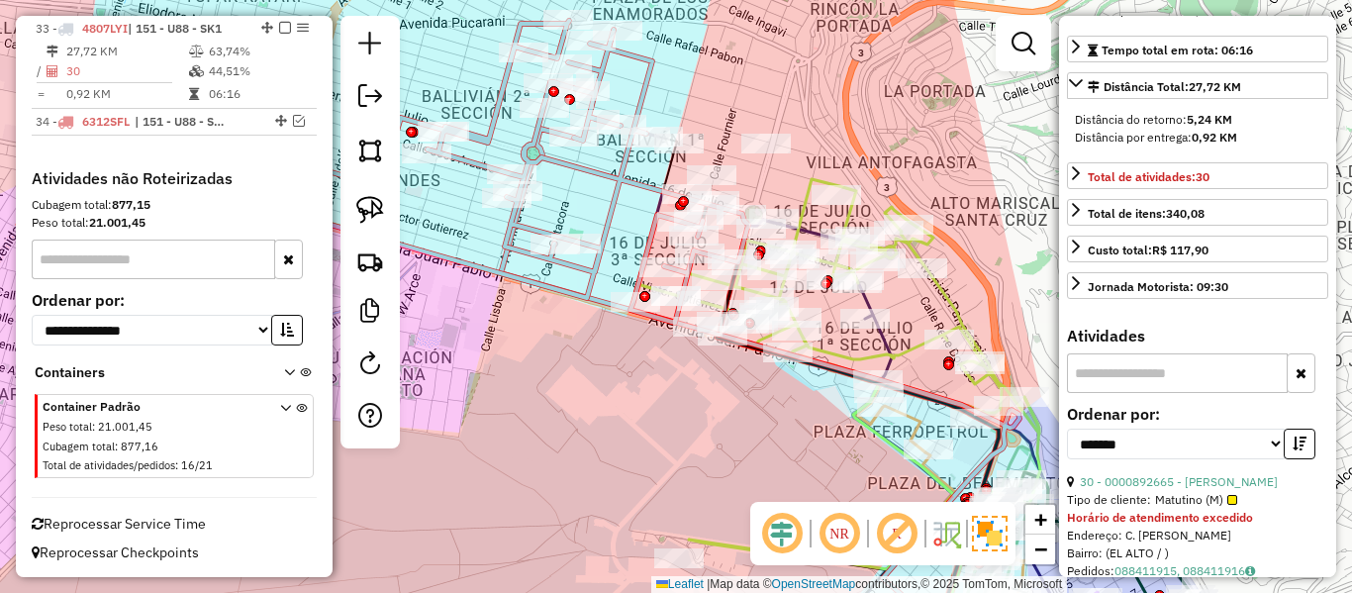
scroll to position [378, 0]
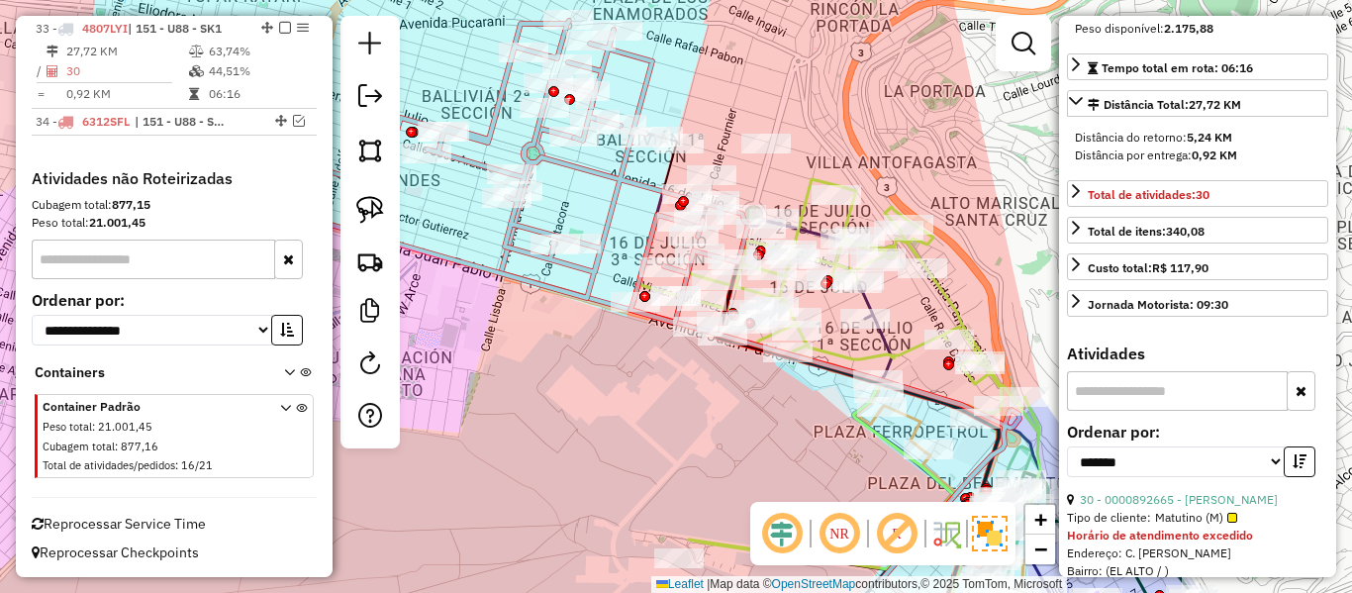
click at [622, 182] on icon at bounding box center [460, 172] width 575 height 302
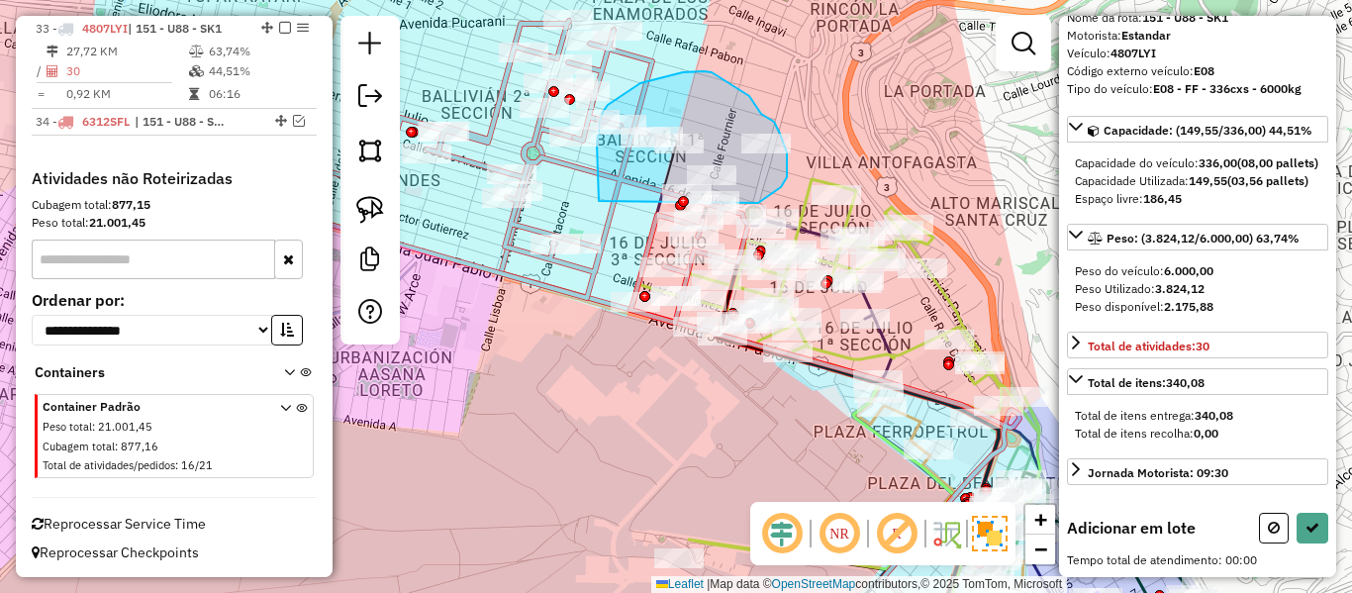
click at [710, 214] on div "Janela de atendimento Grade de atendimento Capacidade Transportadoras Veículos …" at bounding box center [676, 296] width 1352 height 593
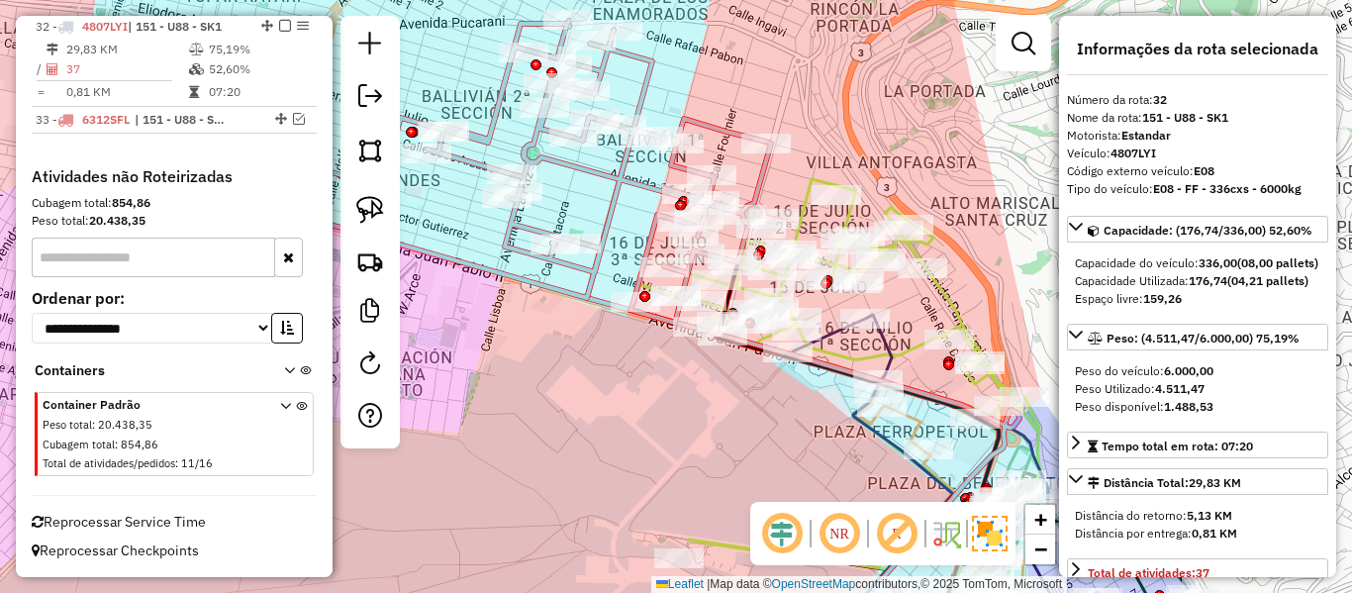
scroll to position [2891, 0]
click at [619, 171] on icon at bounding box center [472, 172] width 598 height 302
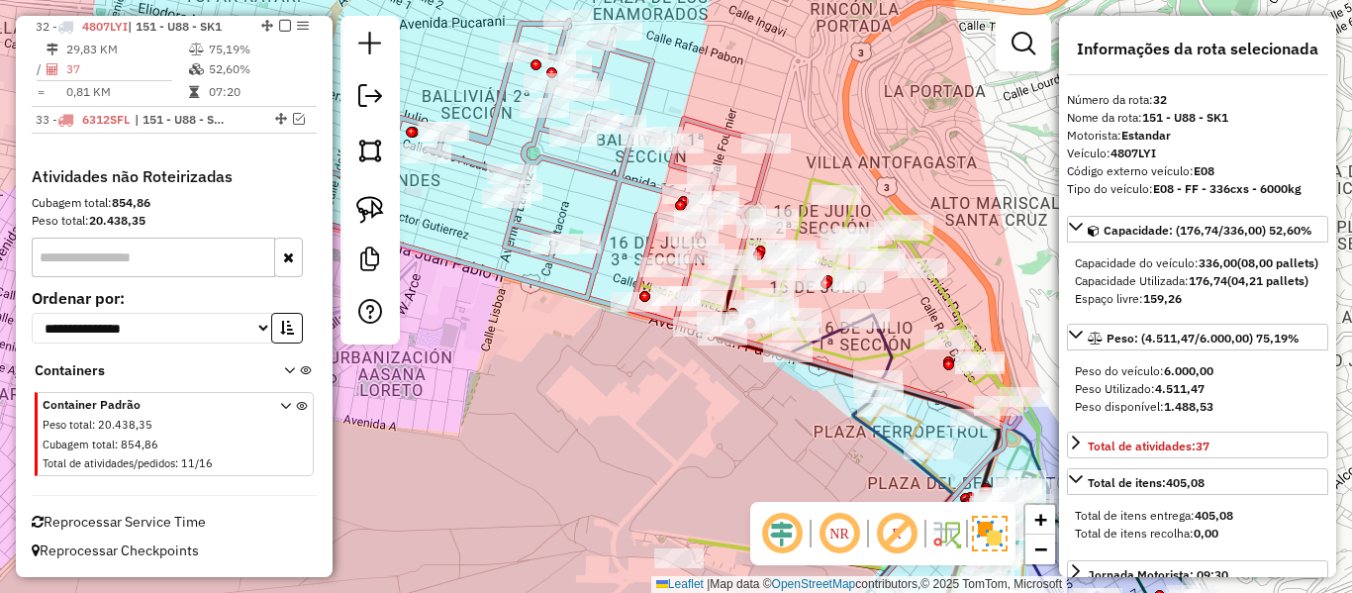
scroll to position [2889, 0]
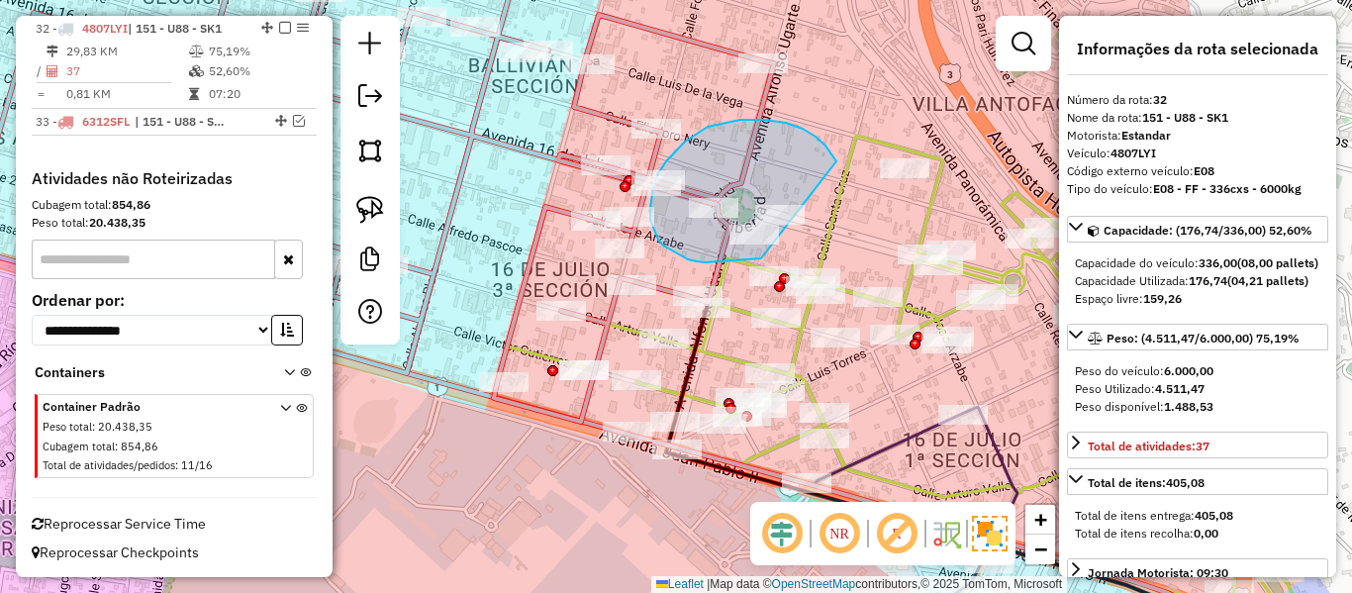
drag, startPoint x: 826, startPoint y: 146, endPoint x: 832, endPoint y: 204, distance: 58.7
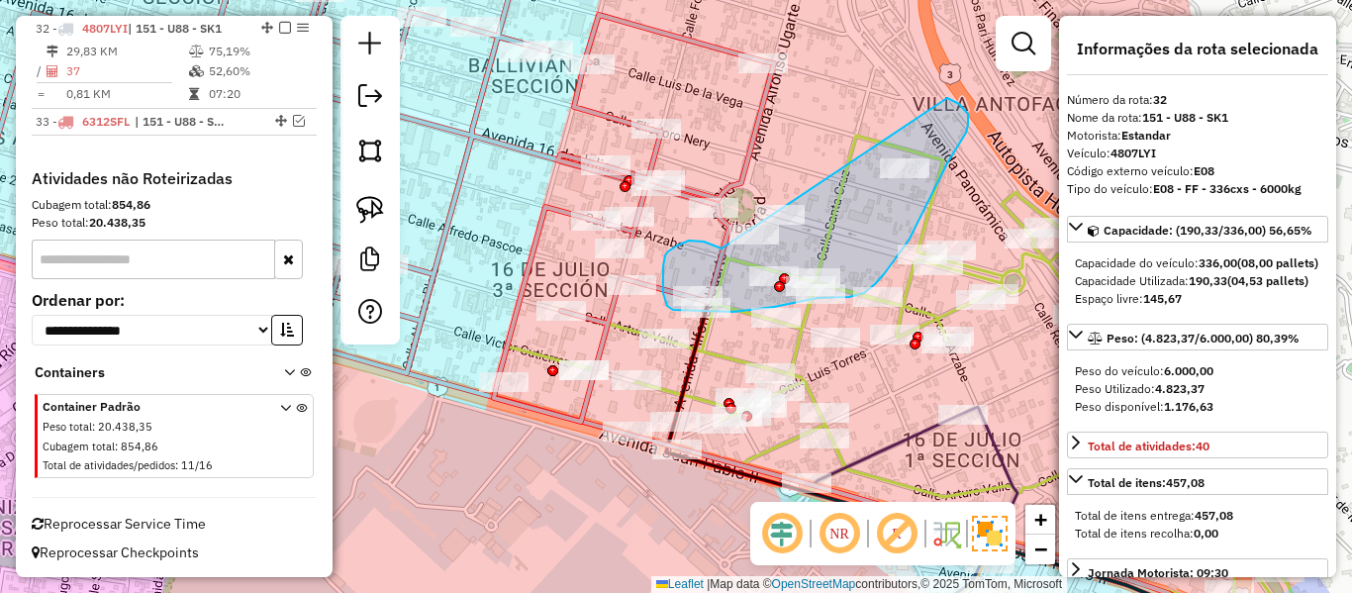
drag, startPoint x: 683, startPoint y: 243, endPoint x: 744, endPoint y: 130, distance: 128.5
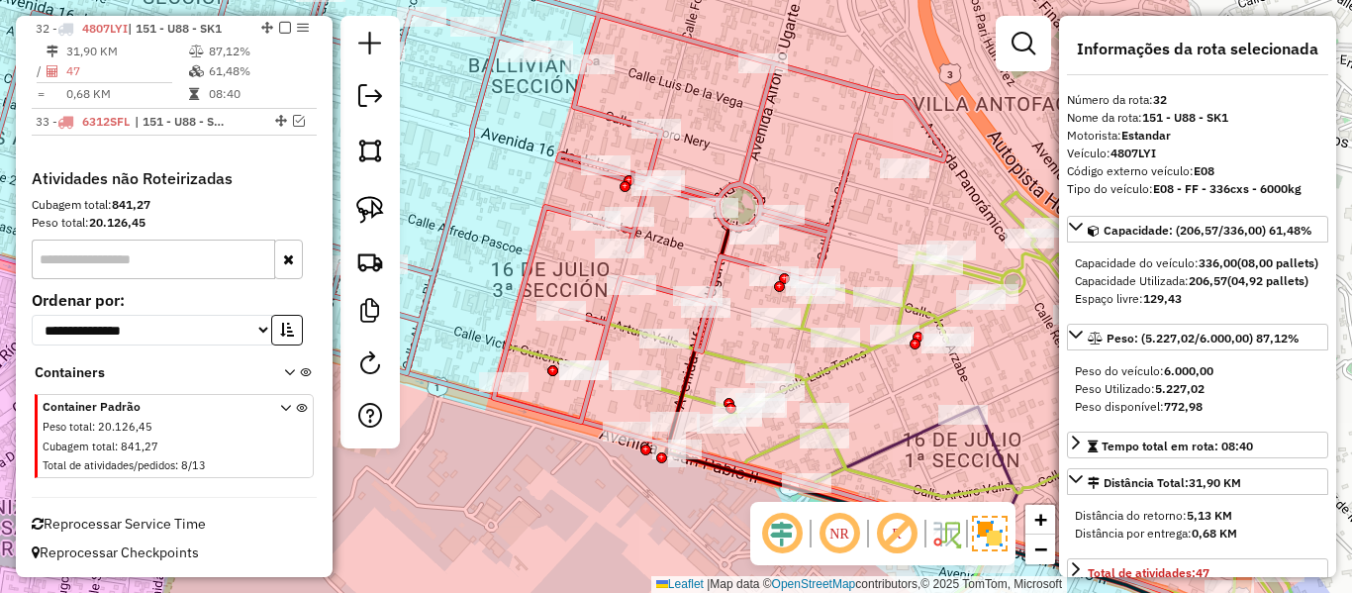
click at [744, 172] on icon at bounding box center [404, 181] width 1081 height 481
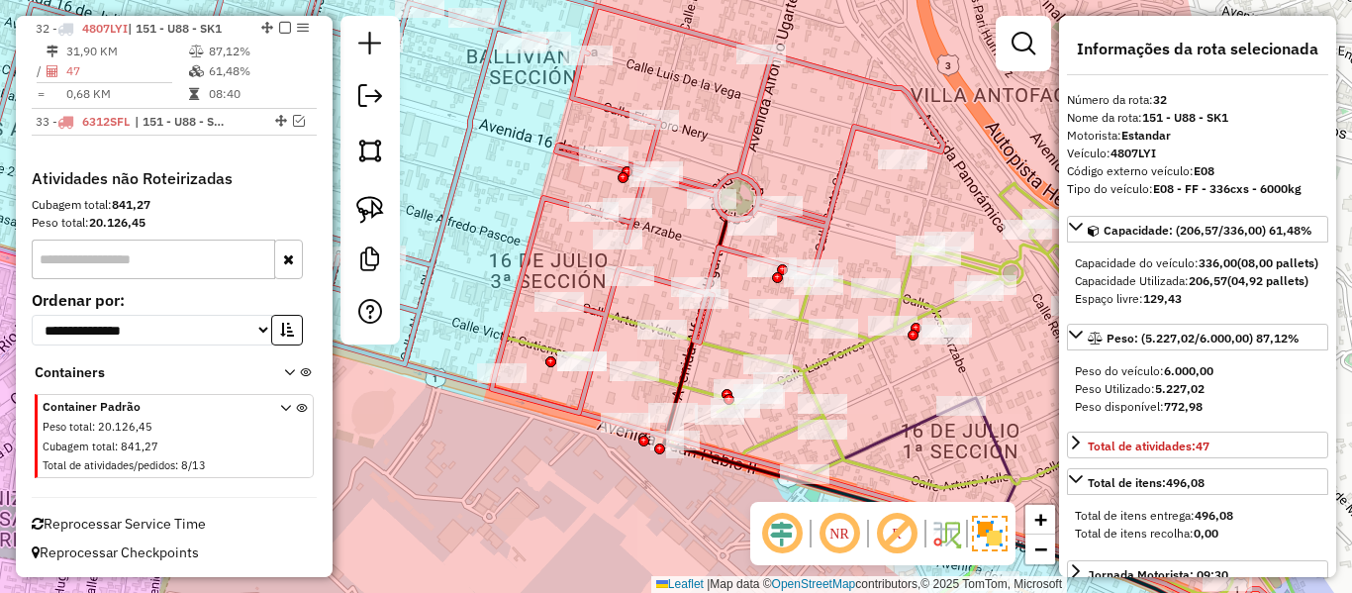
drag, startPoint x: 776, startPoint y: 155, endPoint x: 710, endPoint y: 123, distance: 73.9
click at [710, 123] on div "Janela de atendimento Grade de atendimento Capacidade Transportadoras Veículos …" at bounding box center [676, 296] width 1352 height 593
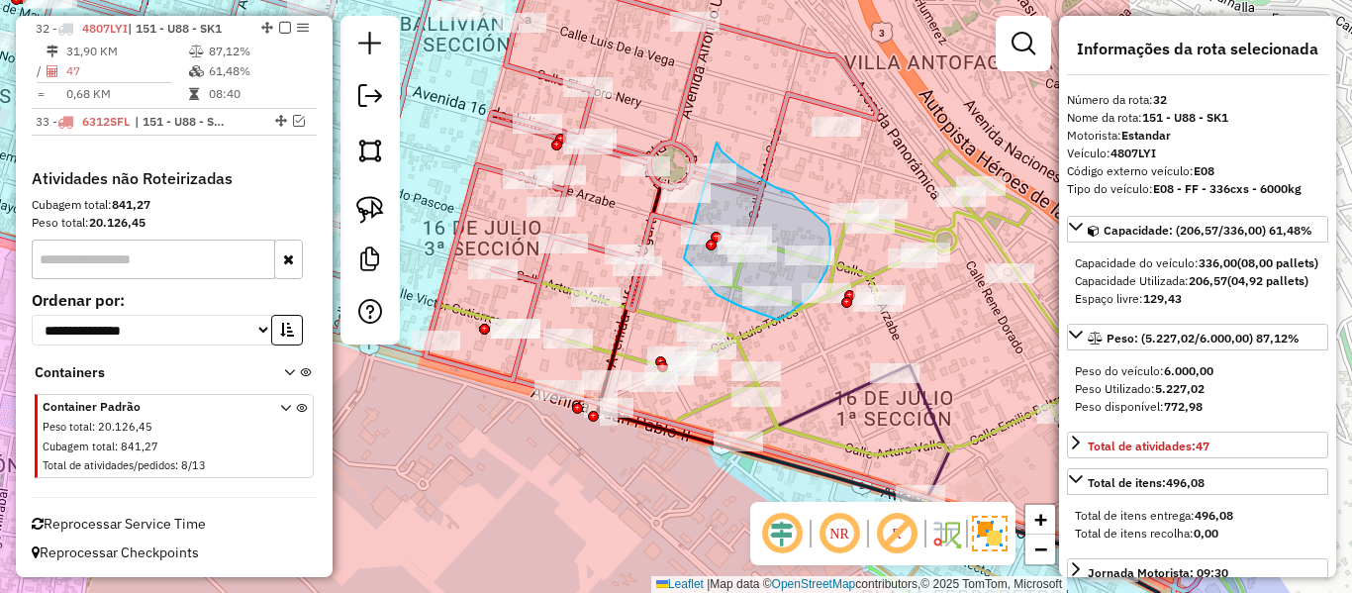
drag, startPoint x: 731, startPoint y: 159, endPoint x: 663, endPoint y: 235, distance: 101.0
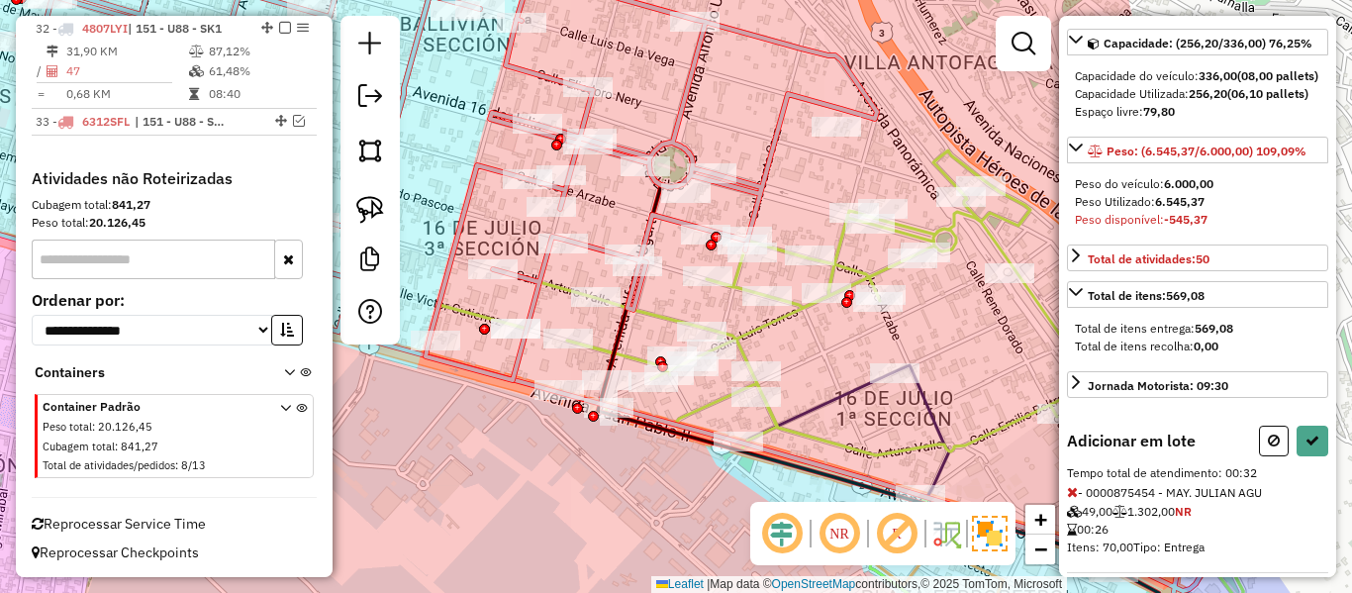
scroll to position [456, 0]
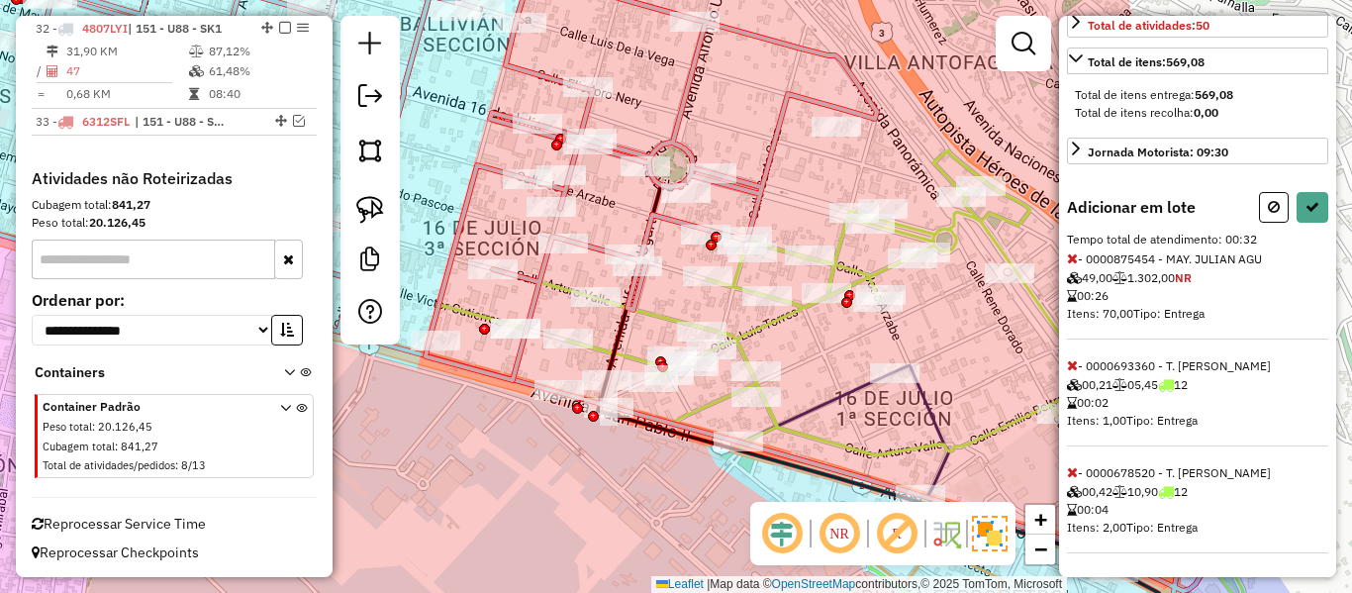
click at [1066, 380] on div "Informações da rota selecionada Número da rota: 32 Nome da rota: 151 - U88 - SK…" at bounding box center [1197, 296] width 277 height 561
click at [1072, 480] on span at bounding box center [1072, 472] width 11 height 18
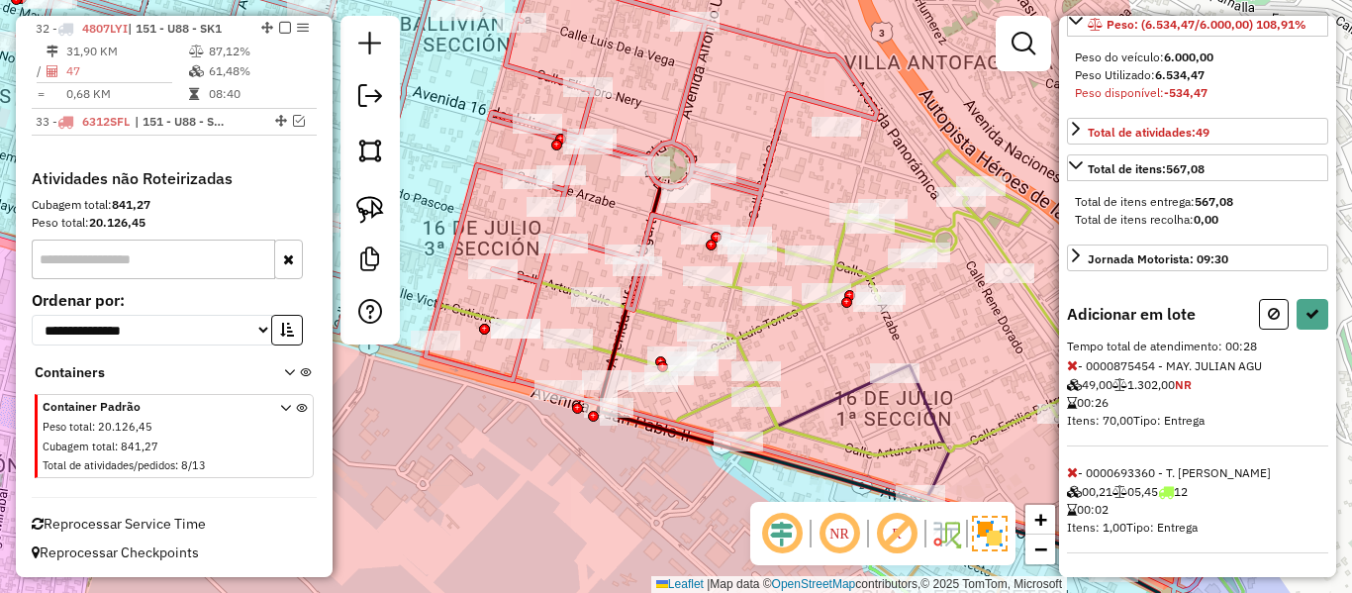
click at [1072, 475] on icon at bounding box center [1072, 472] width 11 height 14
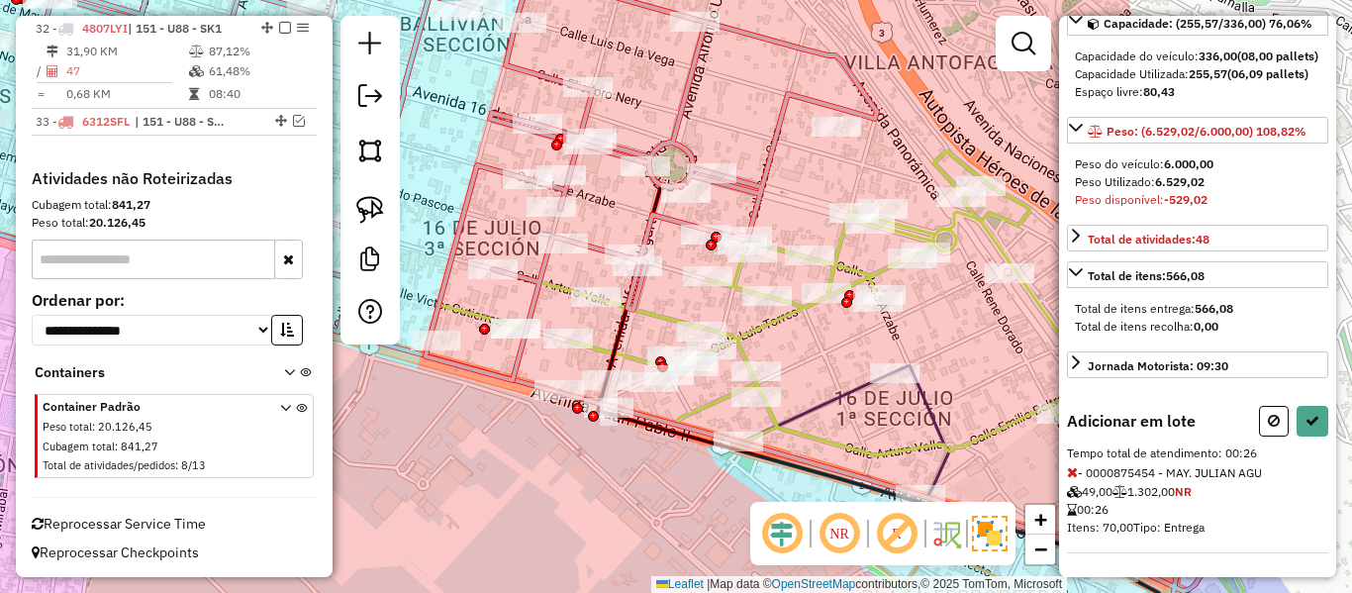
scroll to position [144, 0]
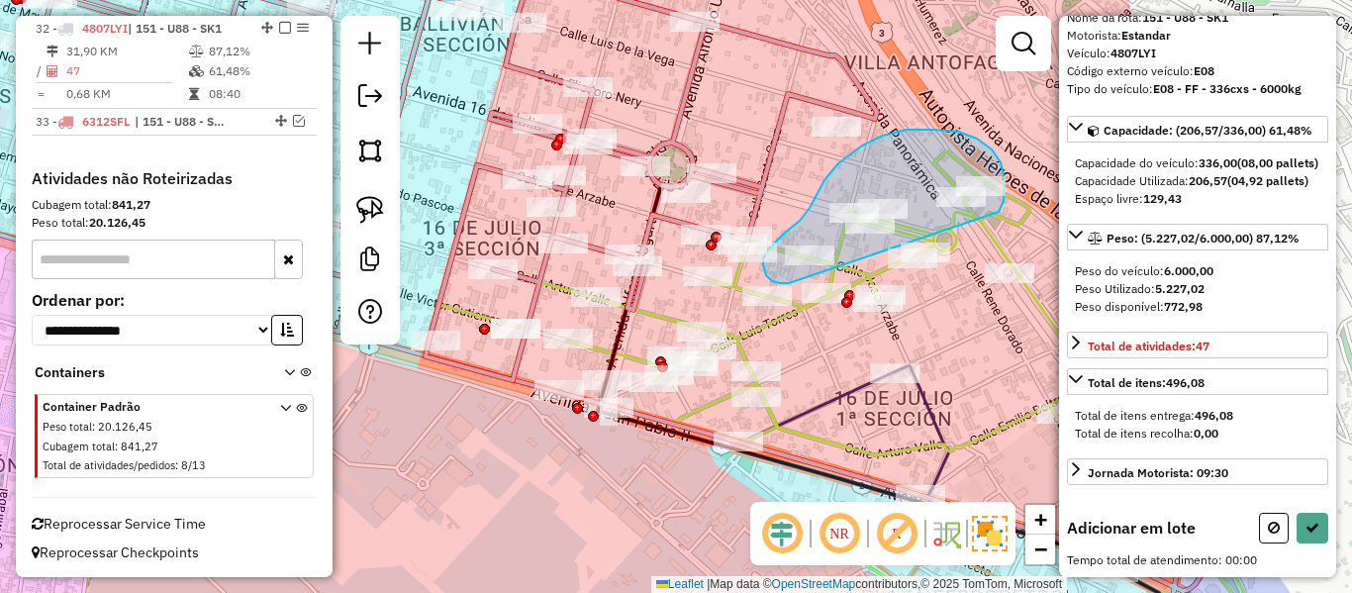
click at [629, 36] on div "Rota 32 - Placa 4807LYI 0000885014 - WS. [PERSON_NAME]" at bounding box center [629, 36] width 0 height 0
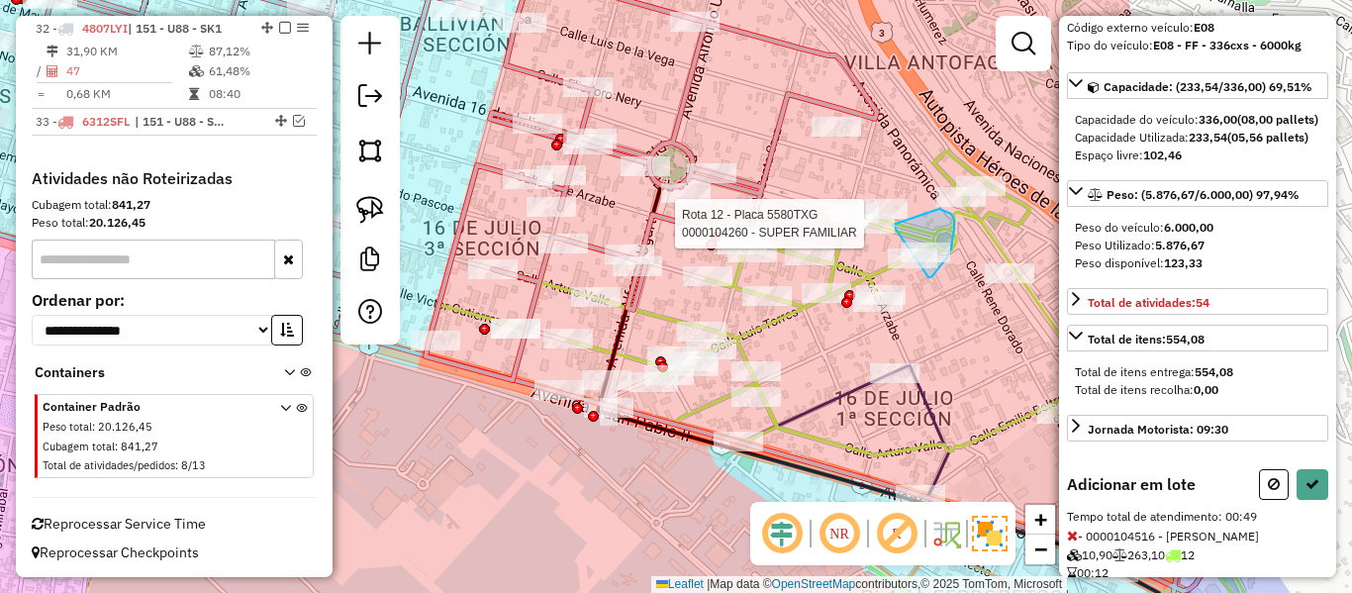
drag, startPoint x: 929, startPoint y: 277, endPoint x: 869, endPoint y: 246, distance: 66.9
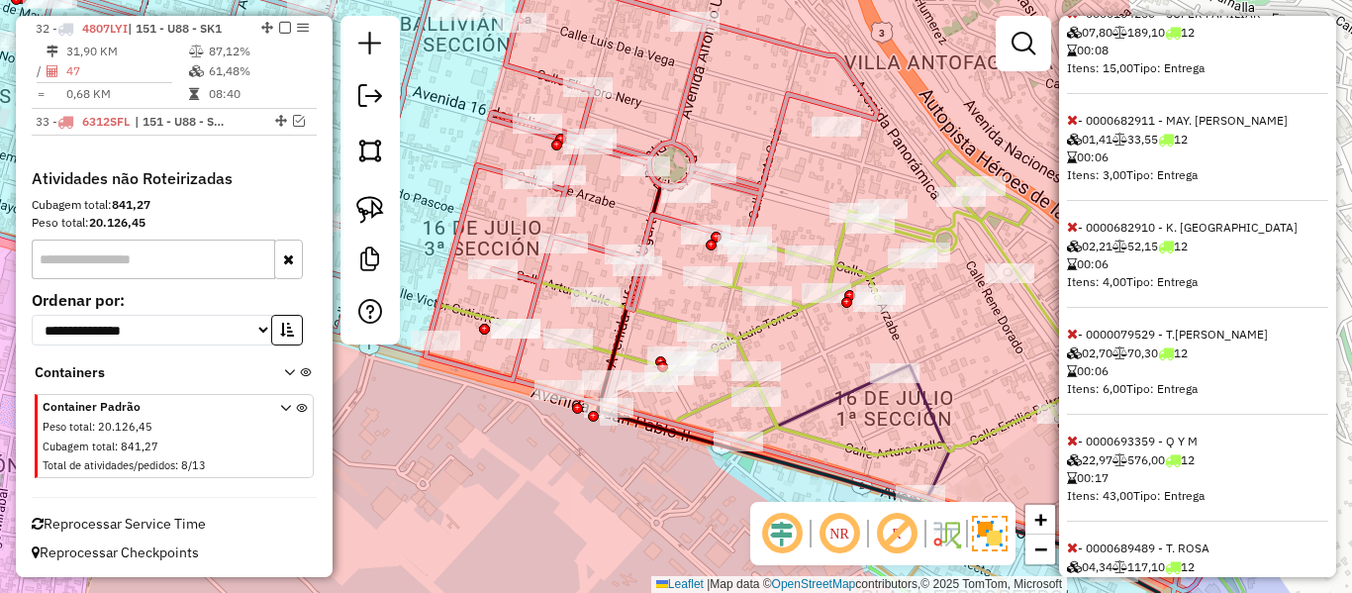
scroll to position [1098, 0]
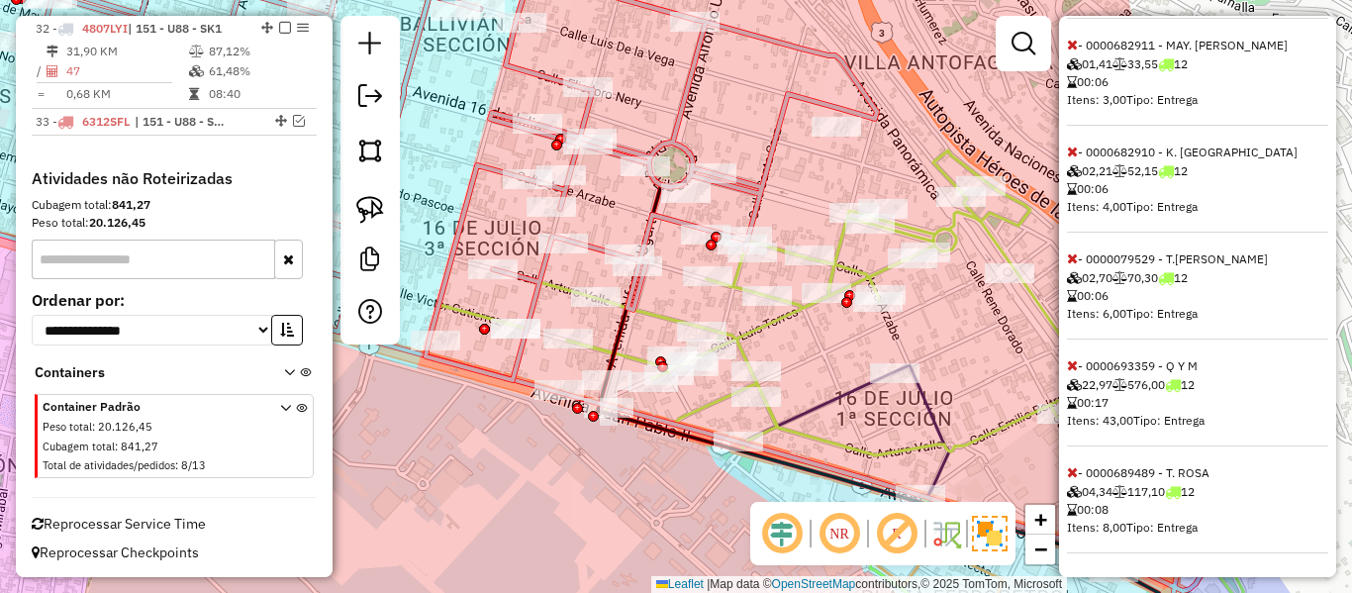
click at [1068, 367] on icon at bounding box center [1072, 365] width 11 height 14
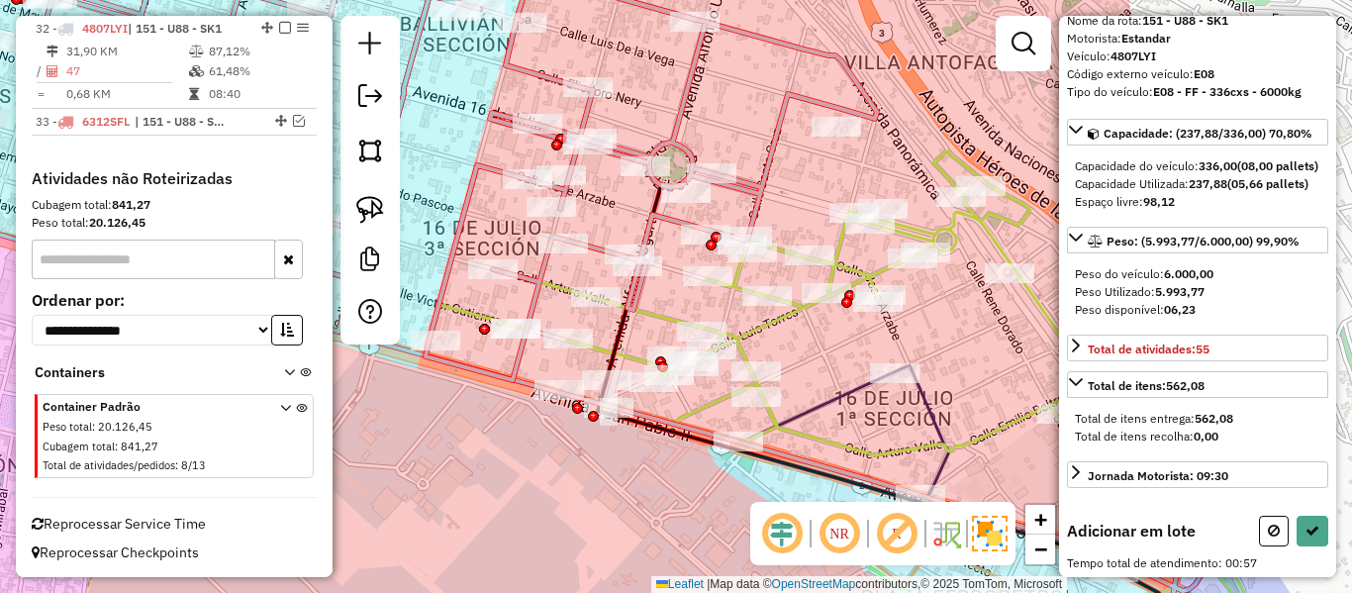
scroll to position [0, 0]
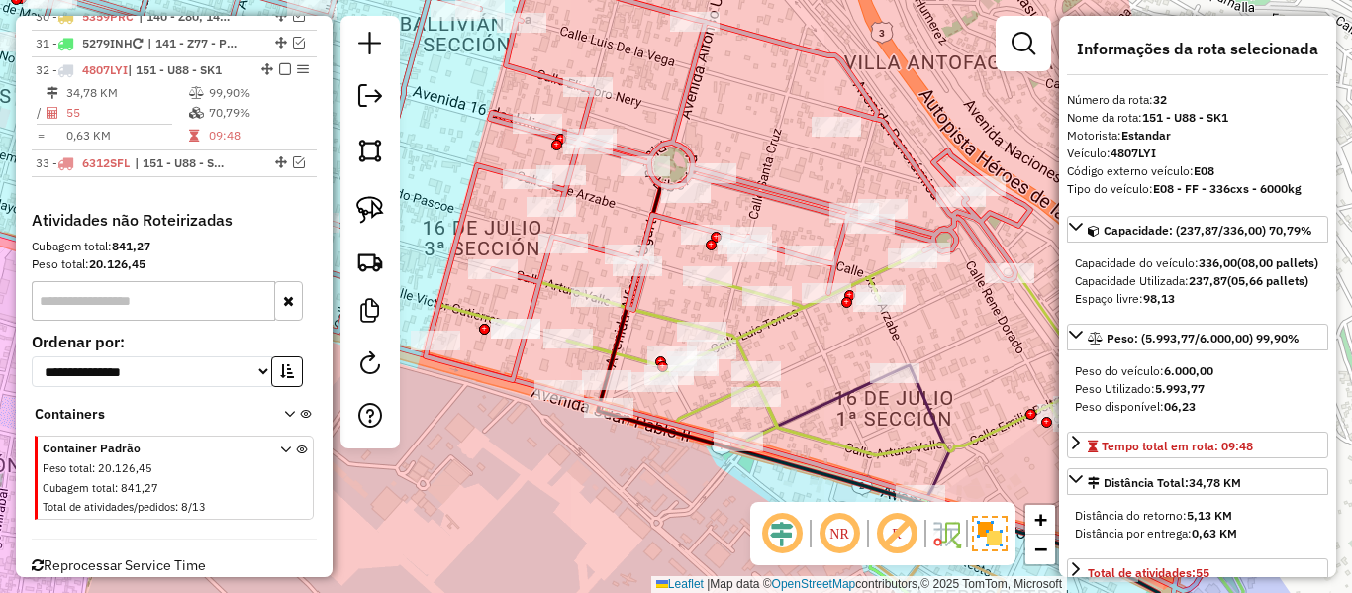
click at [508, 29] on hb-router-mapa "Informações da Sessão 1281788 - 24/09/2025 Criação: 23/09/2025 19:20 Depósito: …" at bounding box center [676, 296] width 1352 height 593
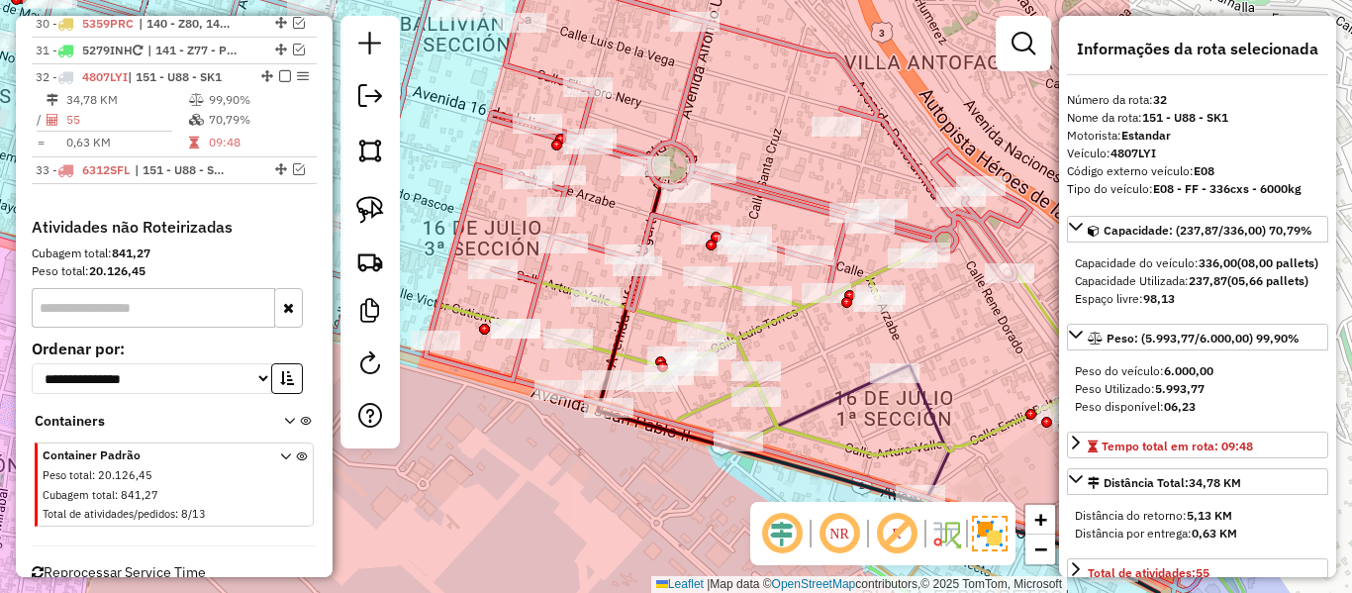
click at [799, 197] on icon at bounding box center [447, 161] width 1166 height 440
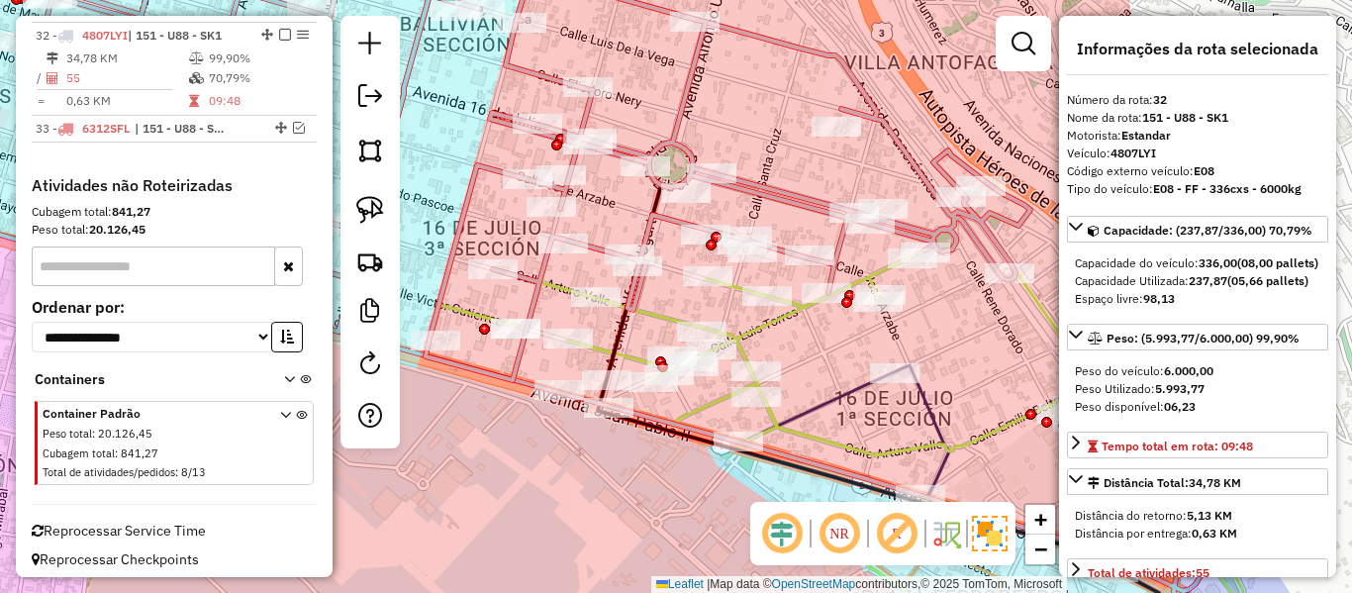
scroll to position [2889, 0]
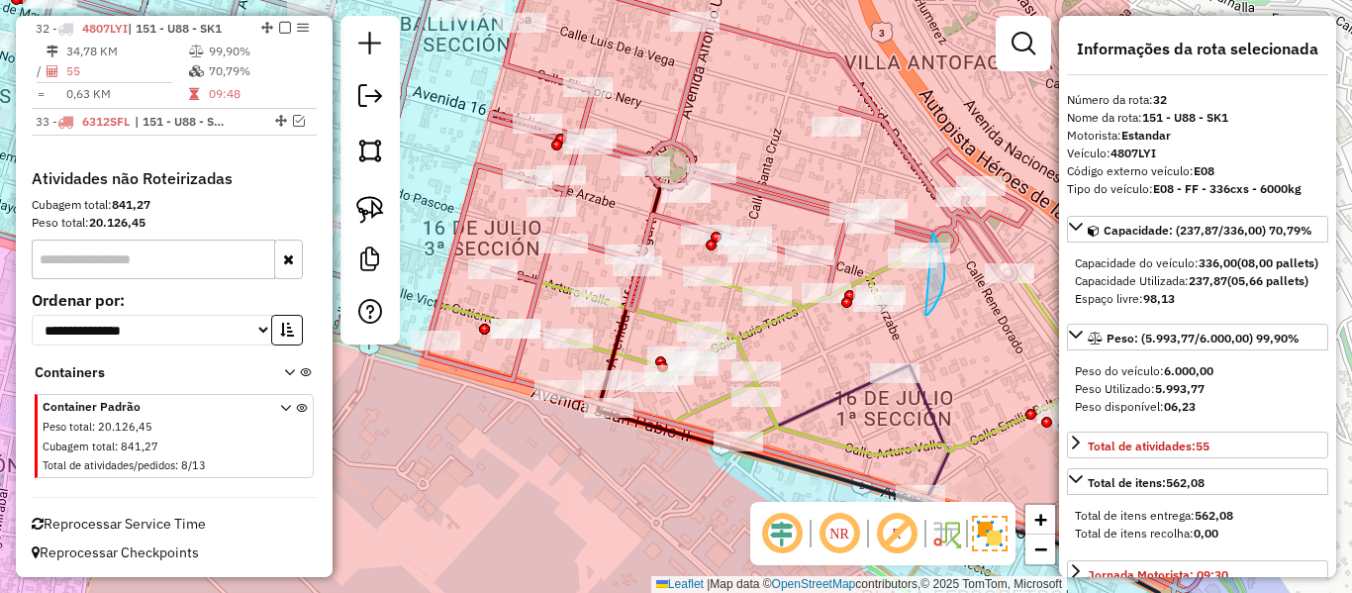
drag, startPoint x: 933, startPoint y: 233, endPoint x: 886, endPoint y: 246, distance: 48.5
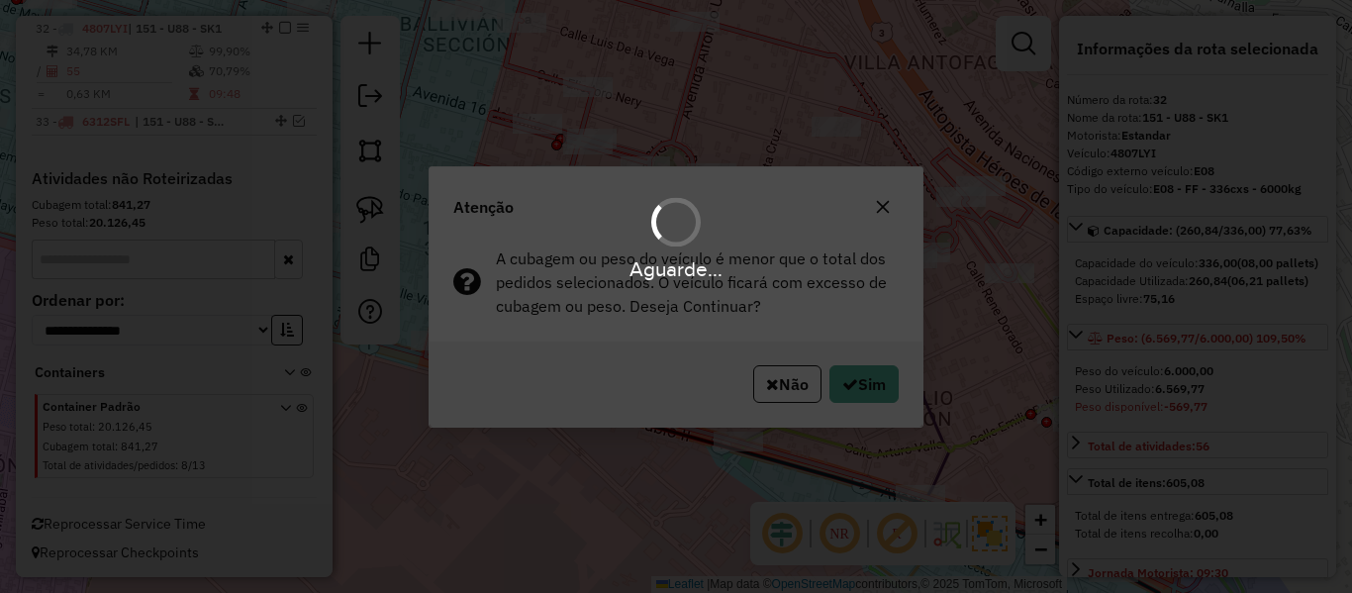
click at [863, 373] on div "Aguarde..." at bounding box center [676, 296] width 1352 height 593
click at [862, 373] on div "Aguarde..." at bounding box center [676, 296] width 1352 height 593
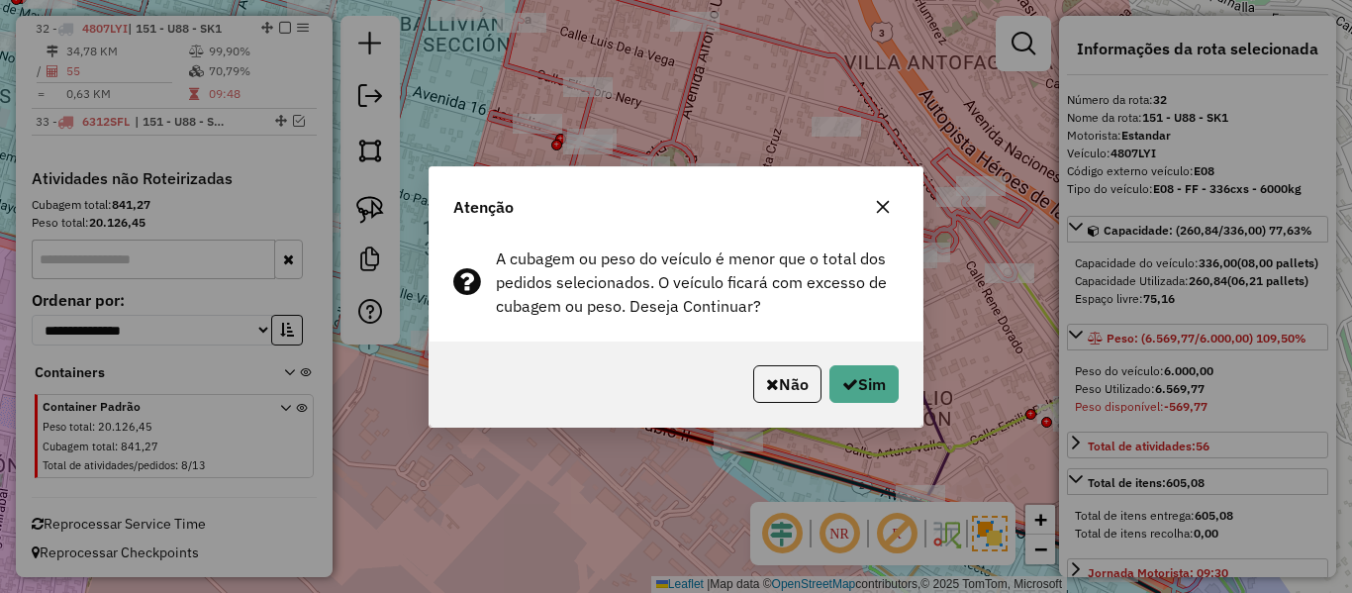
click at [862, 373] on hb-app "Aguarde... Pop-up bloqueado! Seu navegador bloqueou automáticamente a abertura …" at bounding box center [676, 296] width 1352 height 593
click at [861, 373] on button "Sim" at bounding box center [864, 384] width 69 height 38
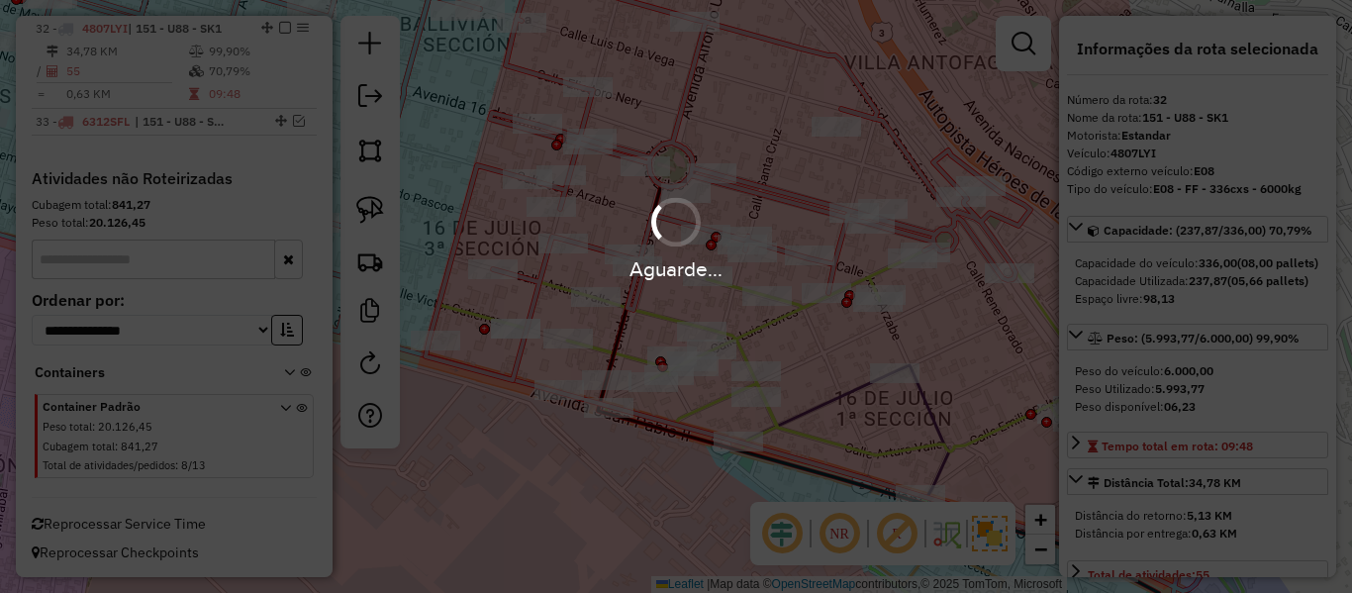
click at [861, 373] on div "Aguarde..." at bounding box center [676, 296] width 1352 height 593
click at [1036, 304] on div "Aguarde..." at bounding box center [676, 296] width 1352 height 593
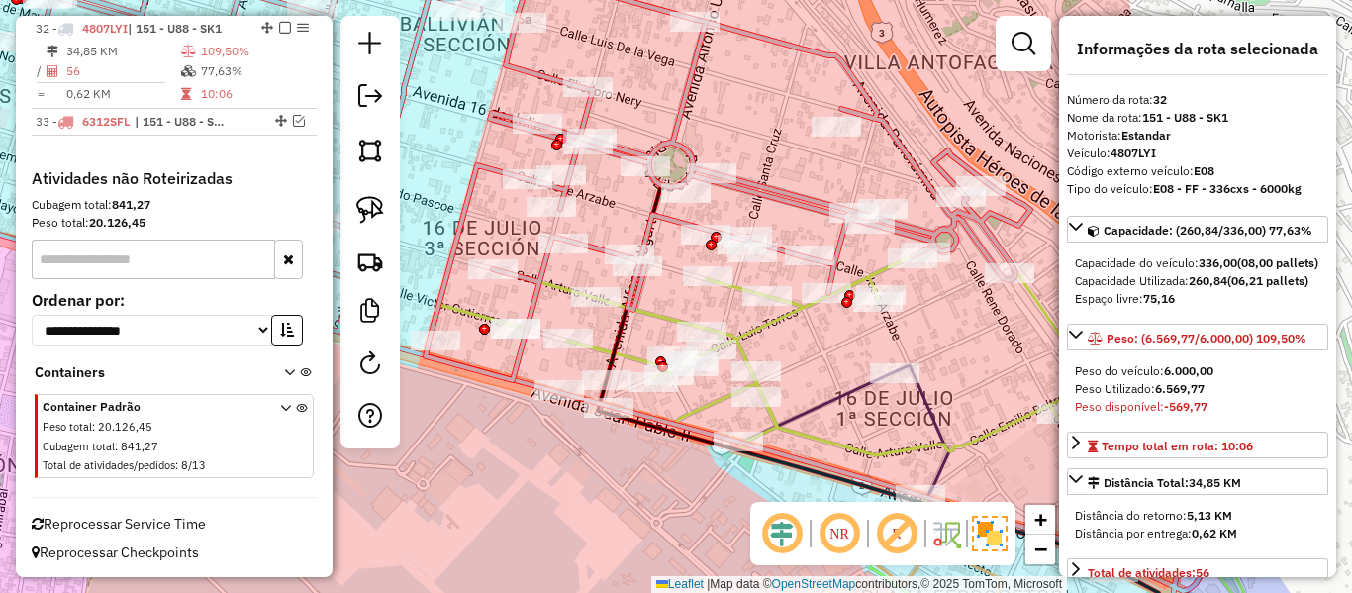
click at [1036, 304] on icon at bounding box center [835, 432] width 818 height 441
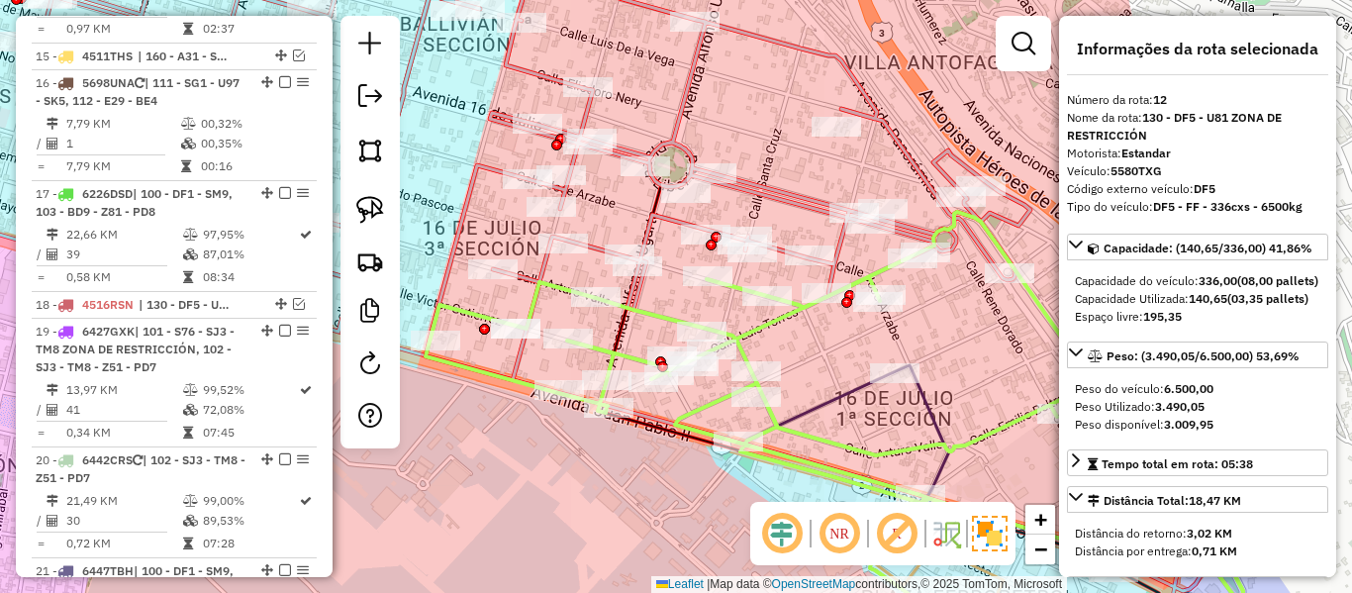
scroll to position [1663, 0]
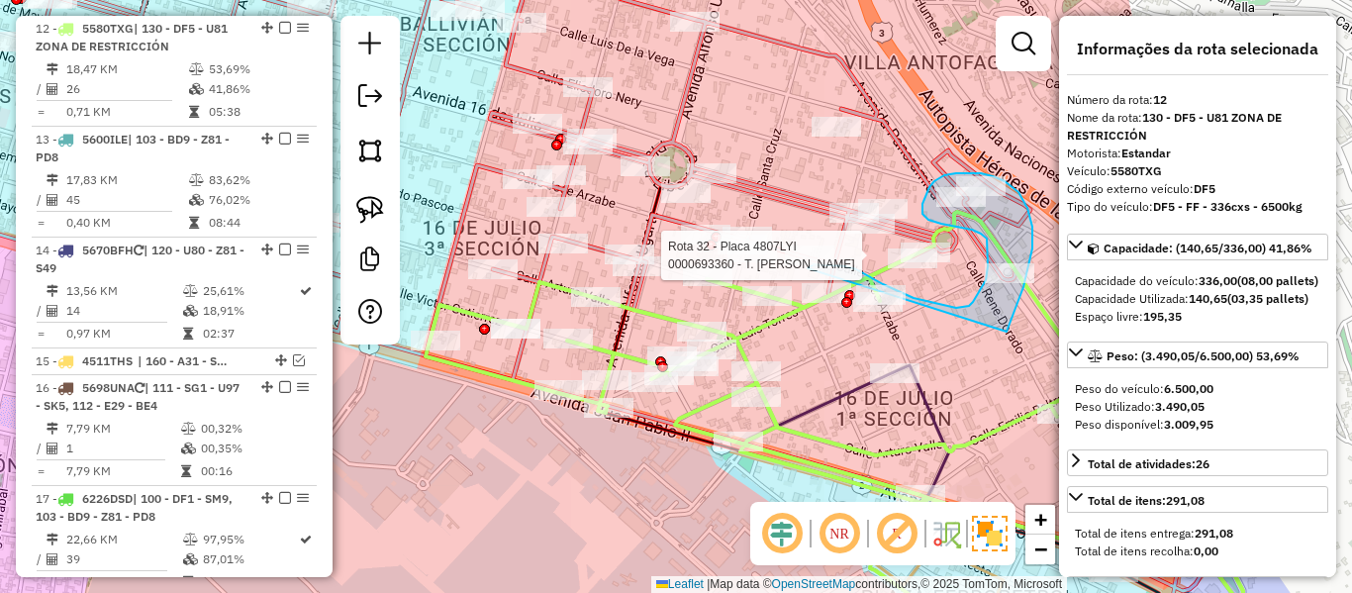
drag, startPoint x: 1007, startPoint y: 332, endPoint x: 824, endPoint y: 346, distance: 183.7
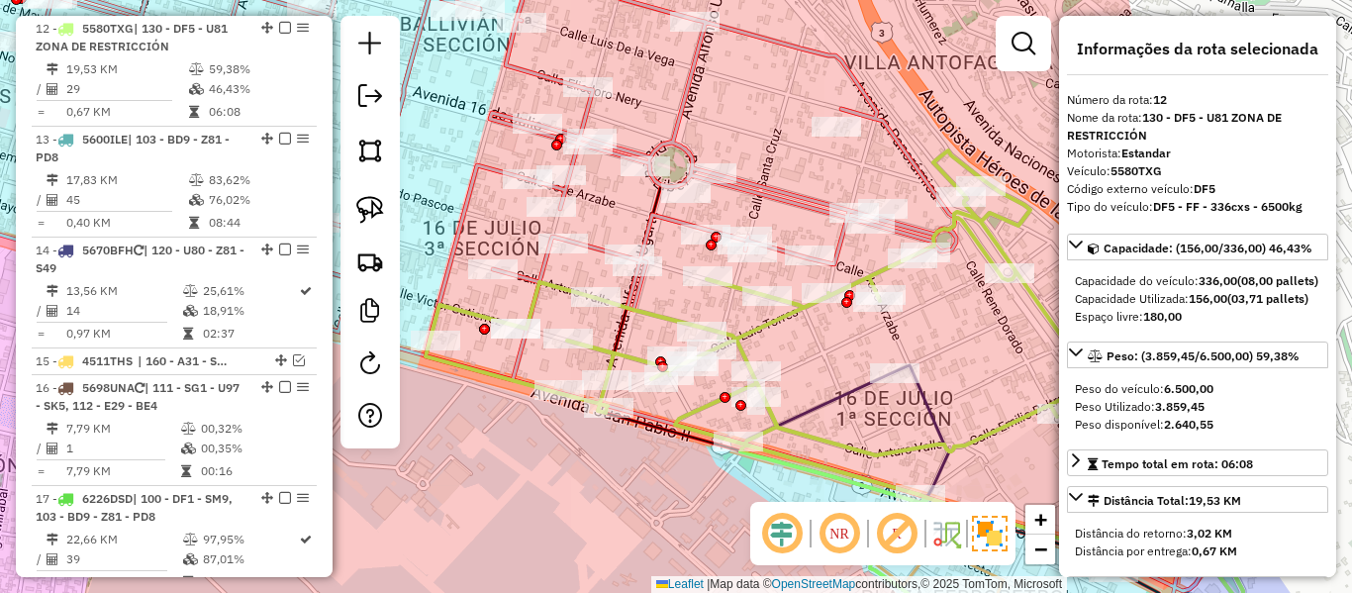
click at [773, 191] on icon at bounding box center [410, 161] width 1092 height 440
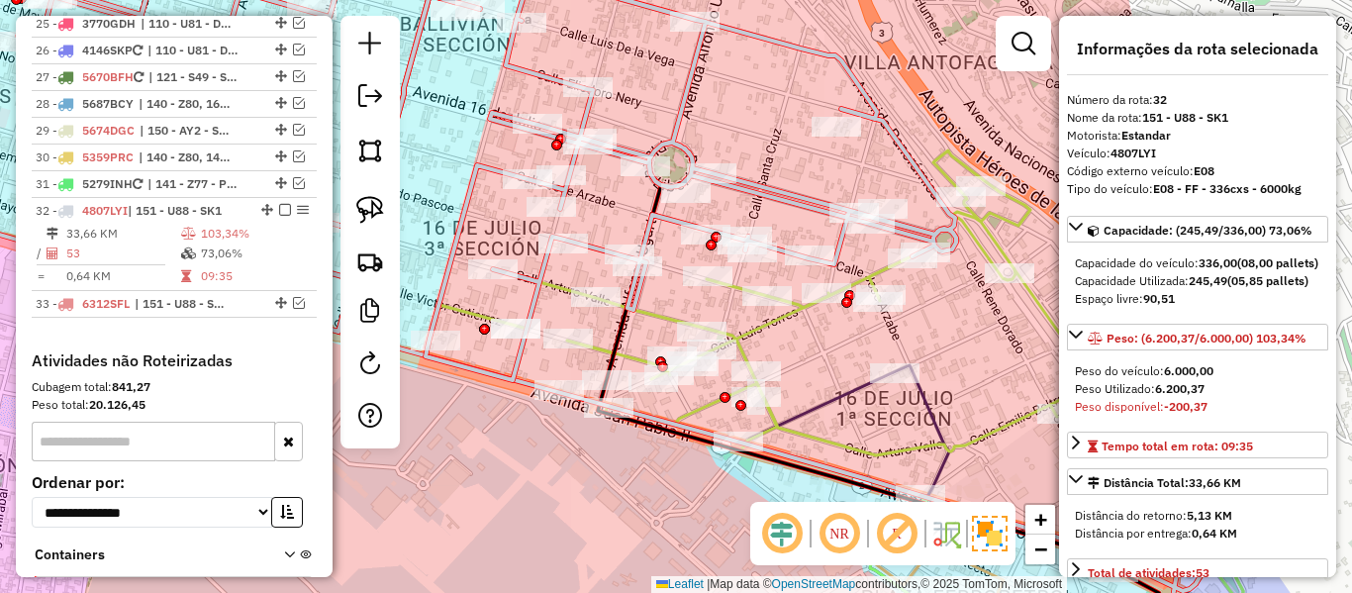
scroll to position [2889, 0]
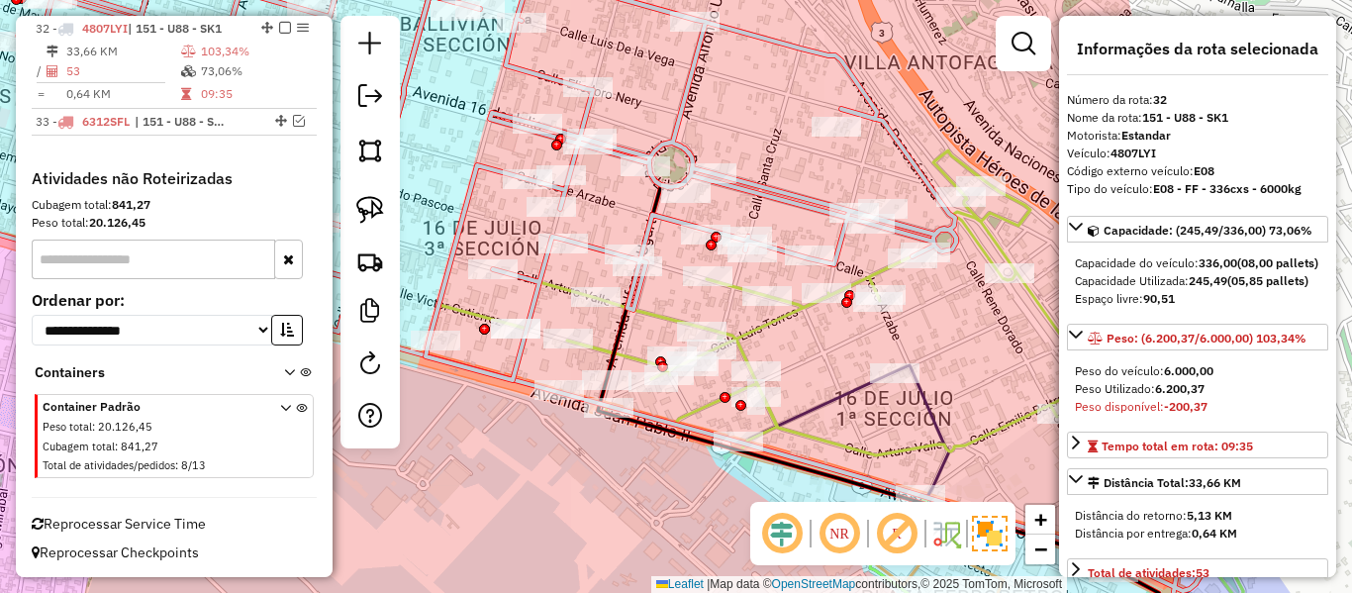
click at [1002, 244] on icon at bounding box center [835, 401] width 818 height 502
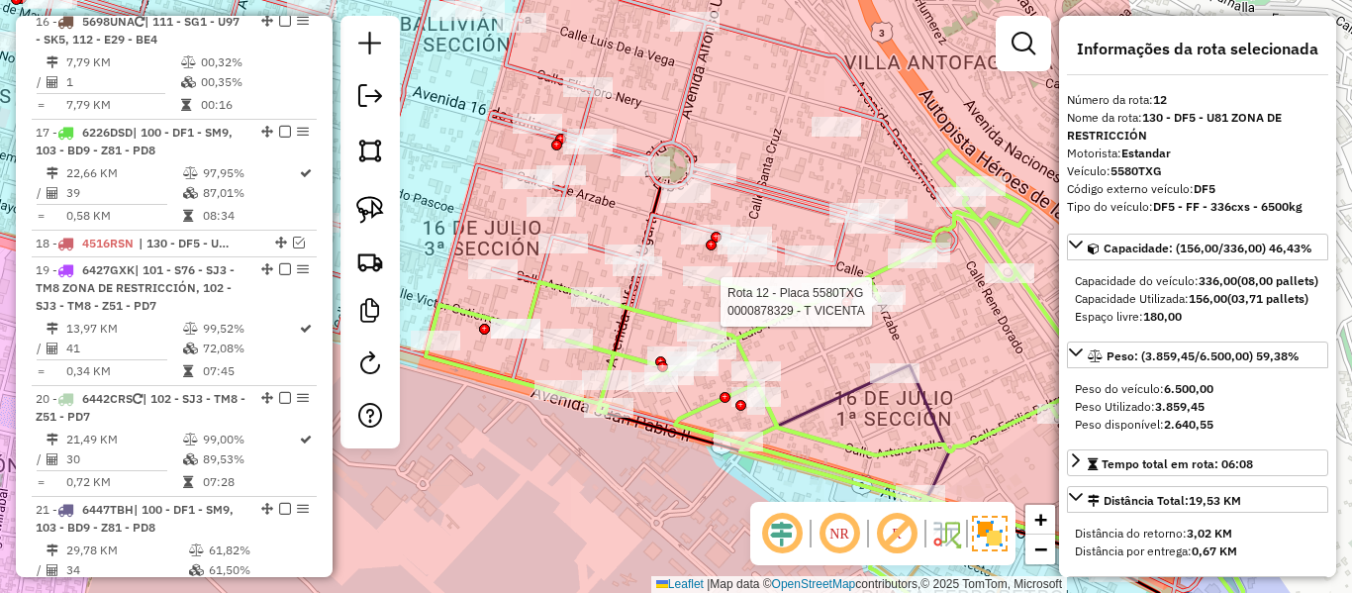
scroll to position [1663, 0]
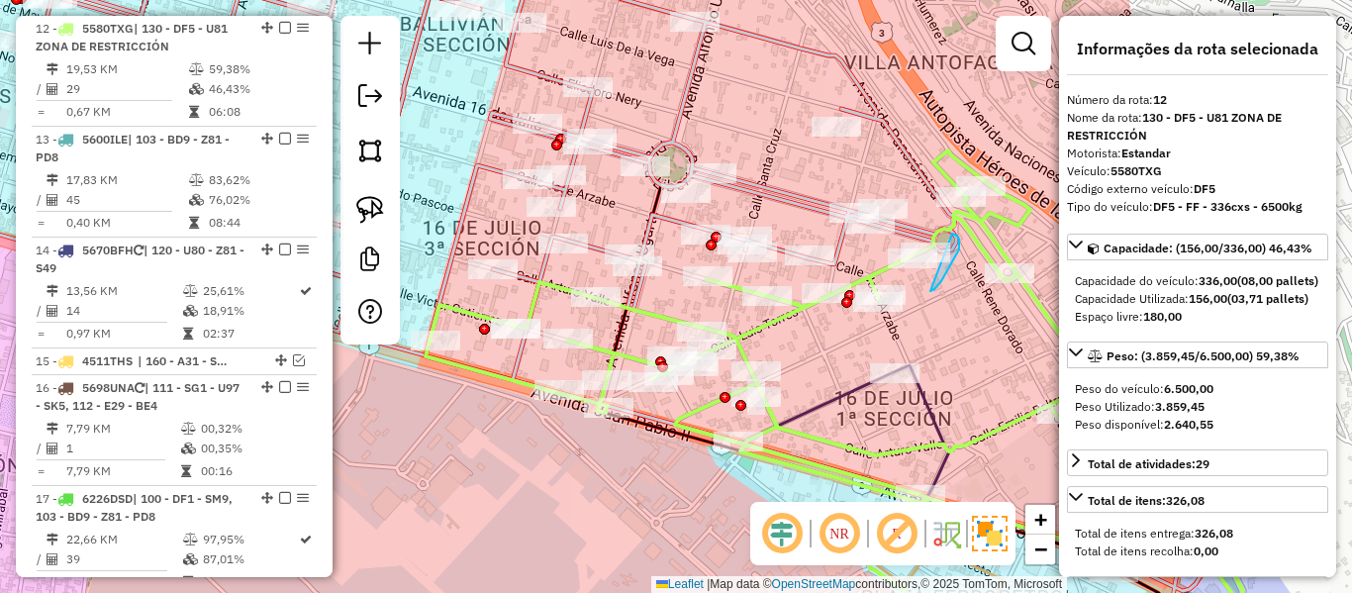
drag, startPoint x: 931, startPoint y: 291, endPoint x: 952, endPoint y: 244, distance: 52.3
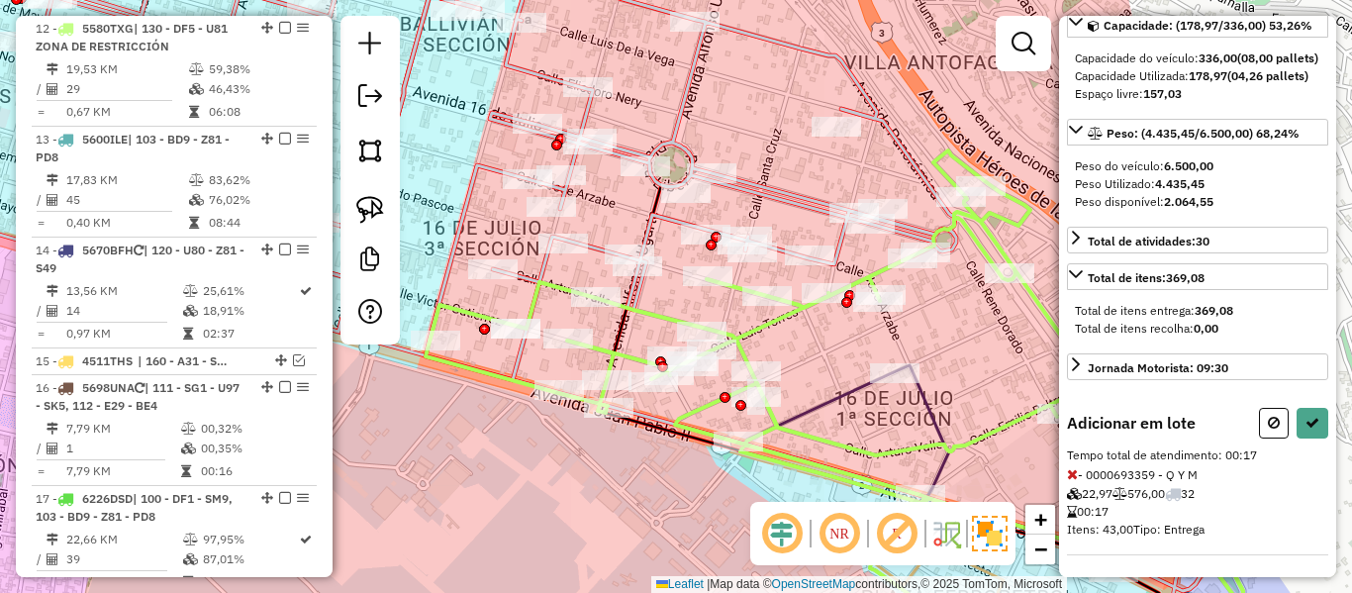
scroll to position [260, 0]
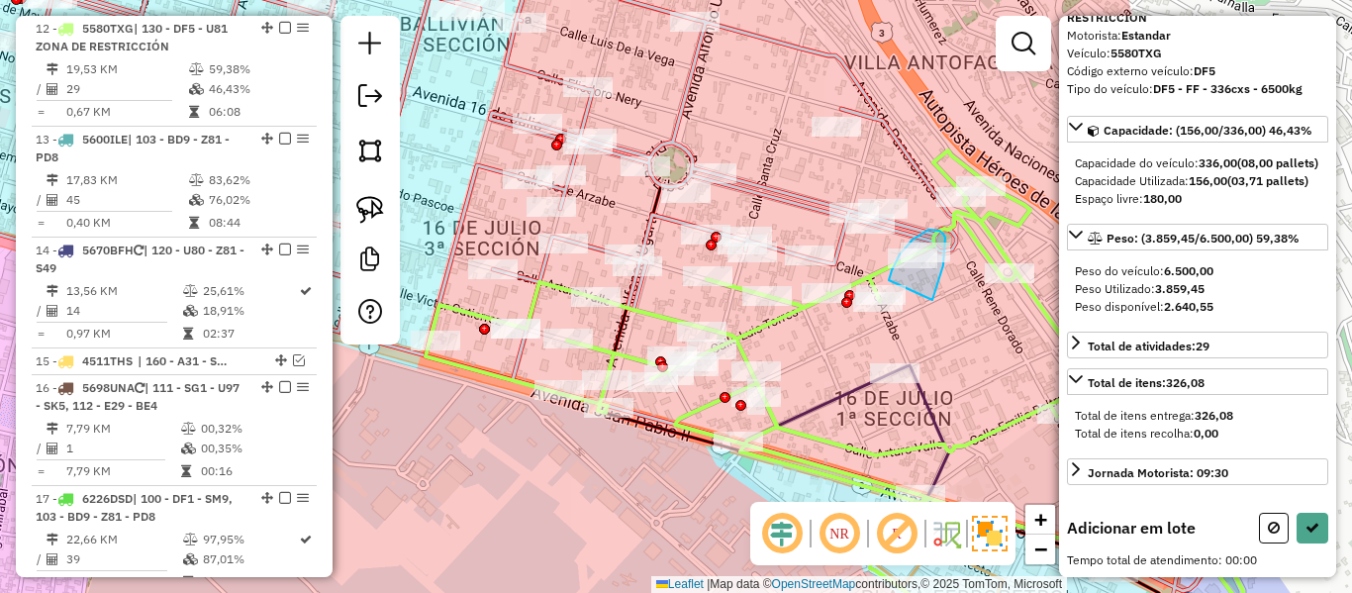
drag, startPoint x: 933, startPoint y: 300, endPoint x: 889, endPoint y: 284, distance: 46.3
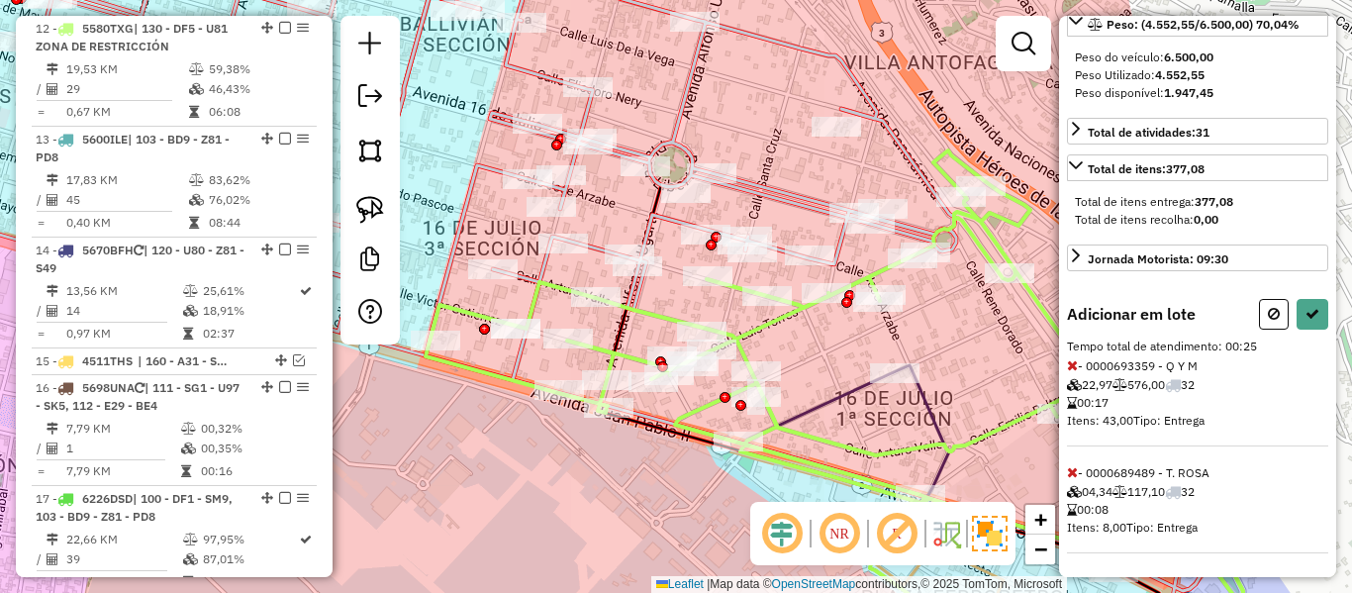
scroll to position [367, 0]
click at [1074, 368] on icon at bounding box center [1072, 365] width 11 height 14
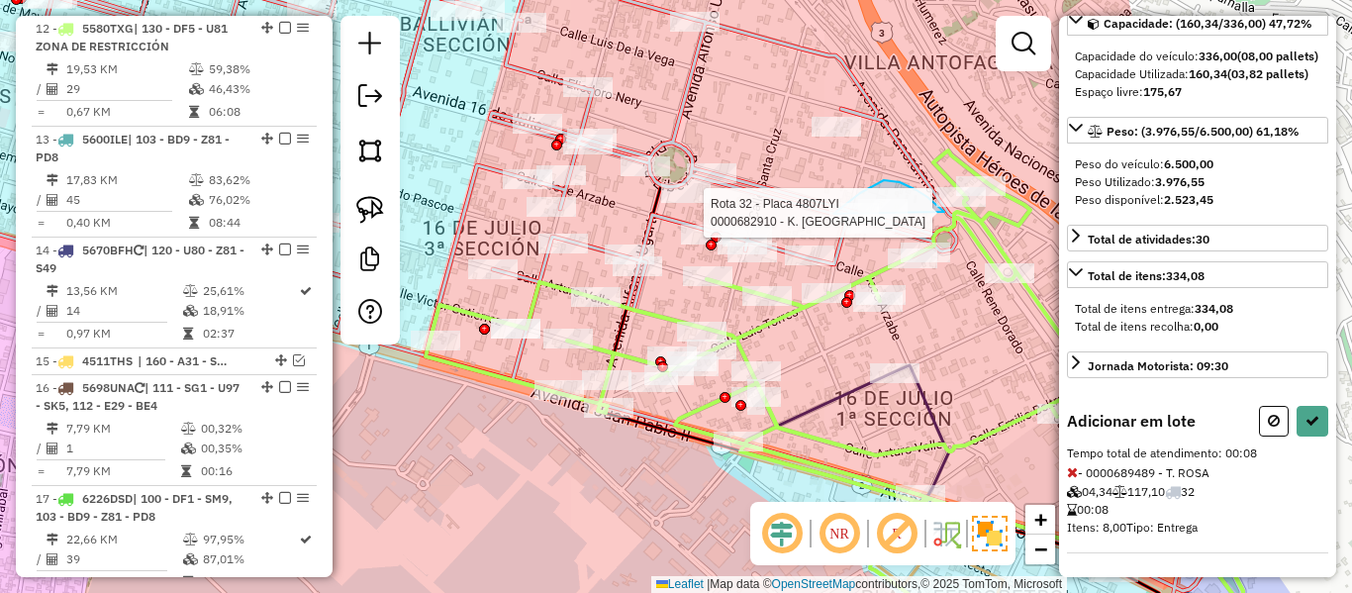
drag, startPoint x: 936, startPoint y: 204, endPoint x: 840, endPoint y: 252, distance: 106.7
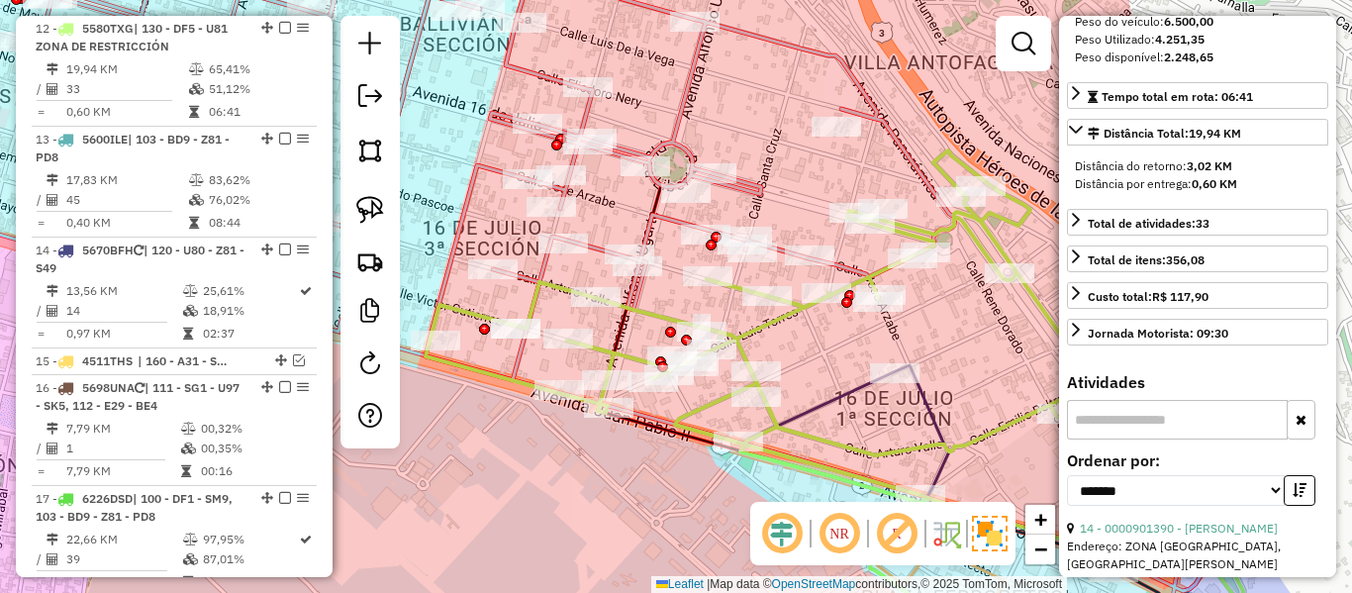
click at [780, 196] on div "Janela de atendimento Grade de atendimento Capacidade Transportadoras Veículos …" at bounding box center [676, 296] width 1352 height 593
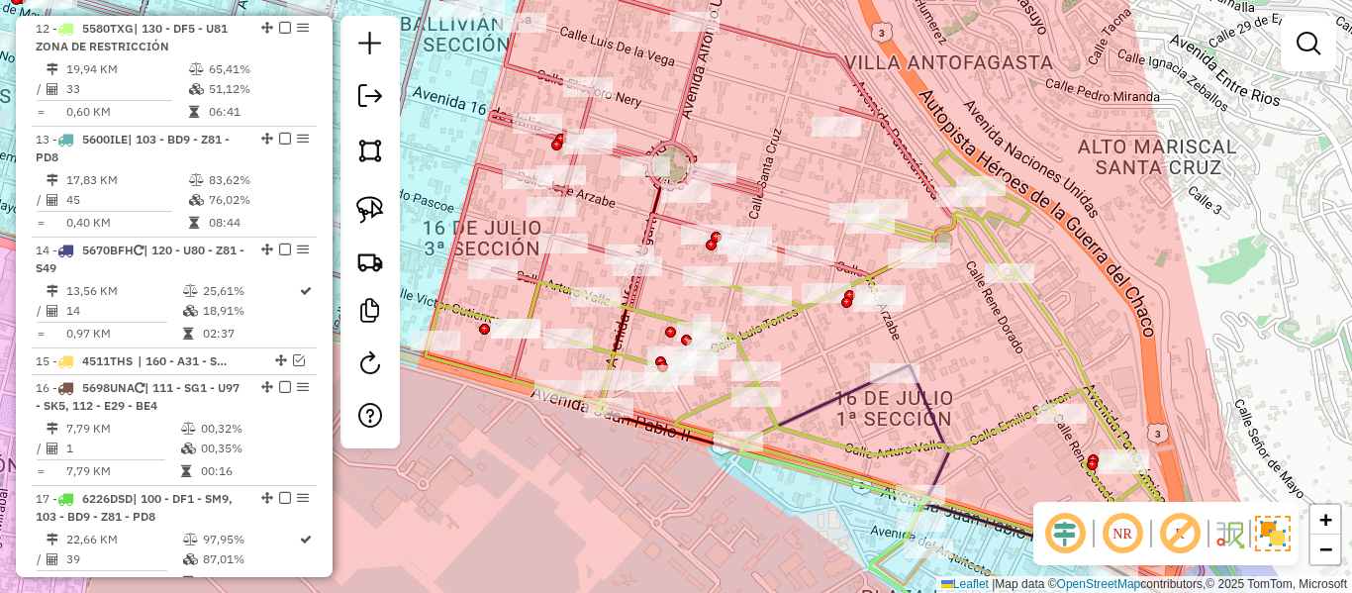
click at [745, 181] on icon at bounding box center [409, 161] width 1091 height 440
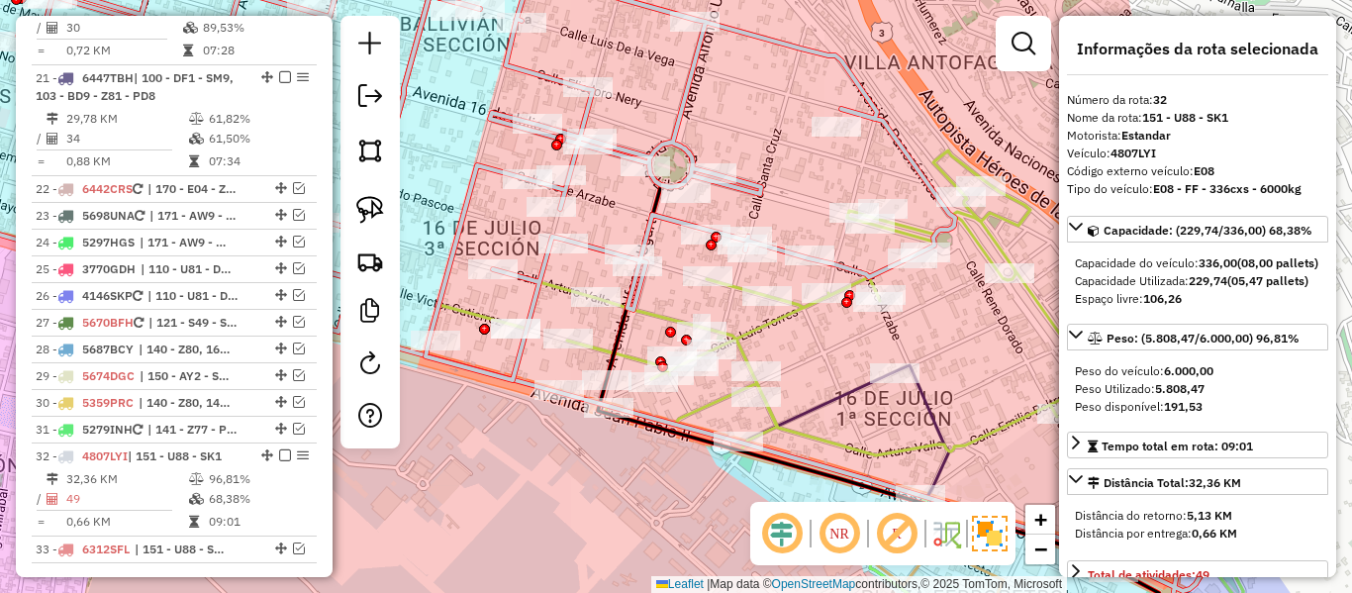
scroll to position [2889, 0]
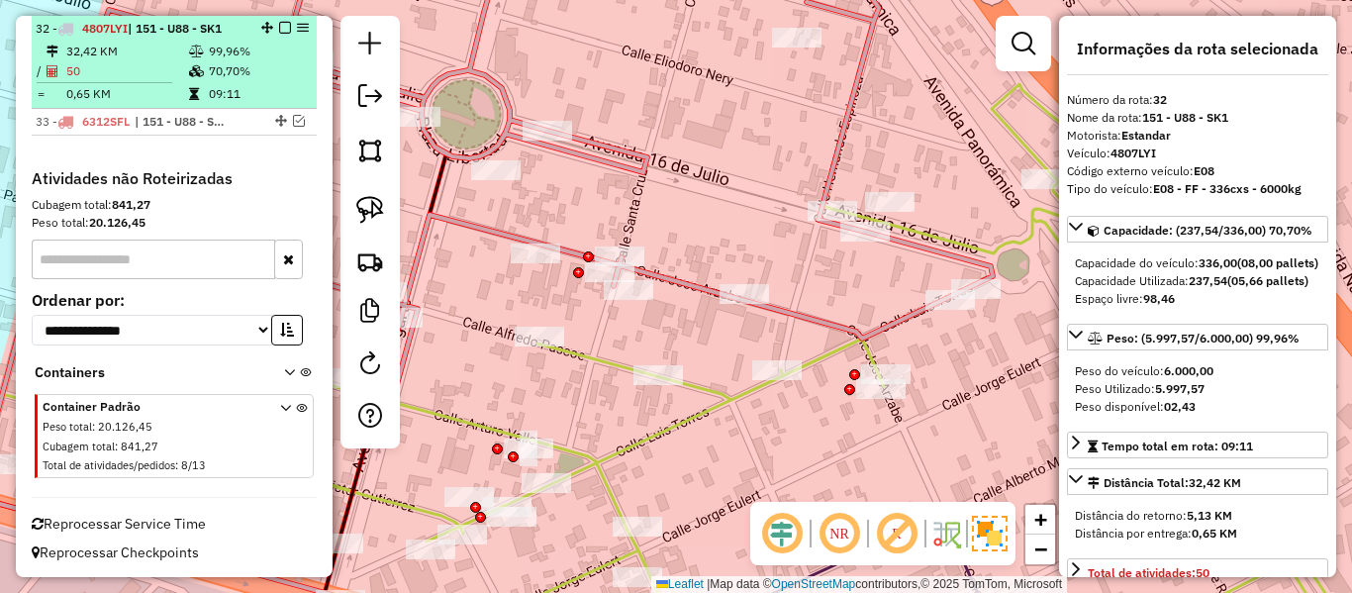
click at [279, 28] on em at bounding box center [285, 28] width 12 height 12
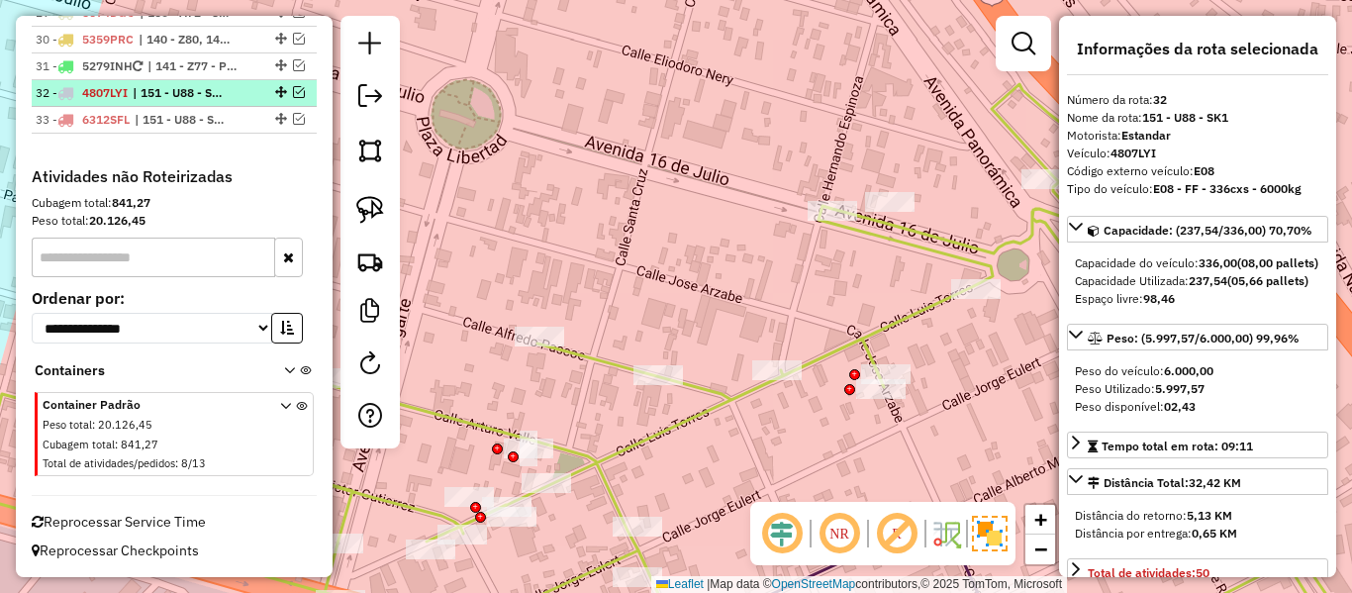
scroll to position [2822, 0]
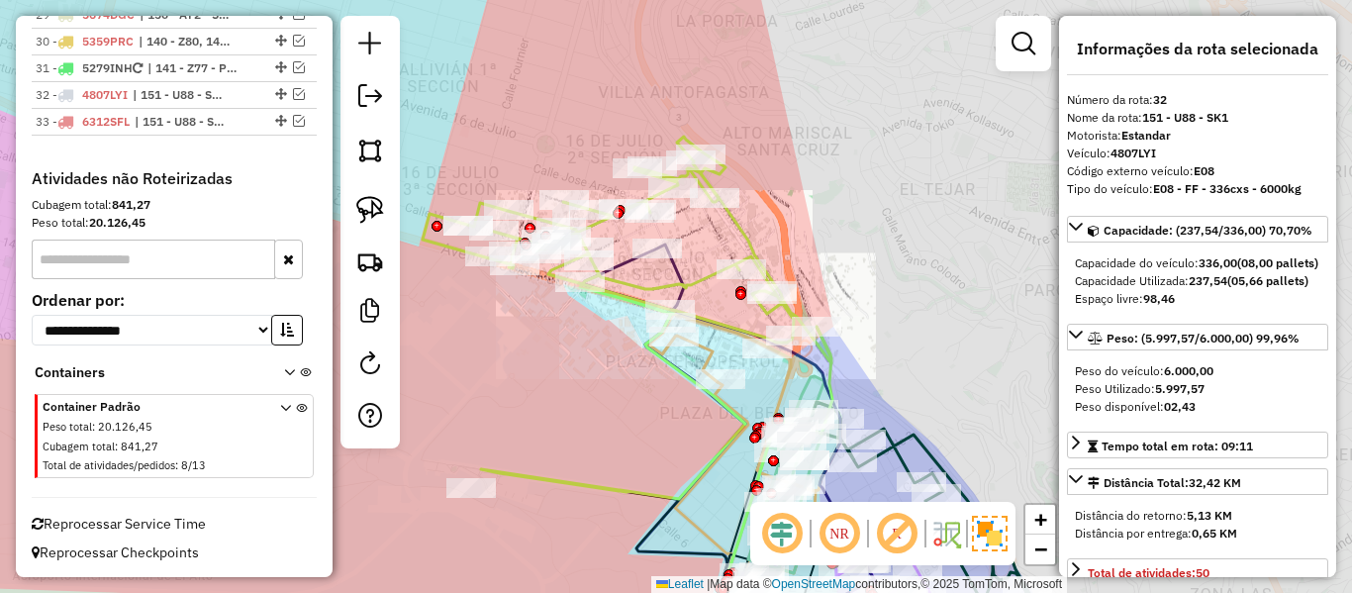
click at [588, 157] on div "Janela de atendimento Grade de atendimento Capacidade Transportadoras Veículos …" at bounding box center [676, 296] width 1352 height 593
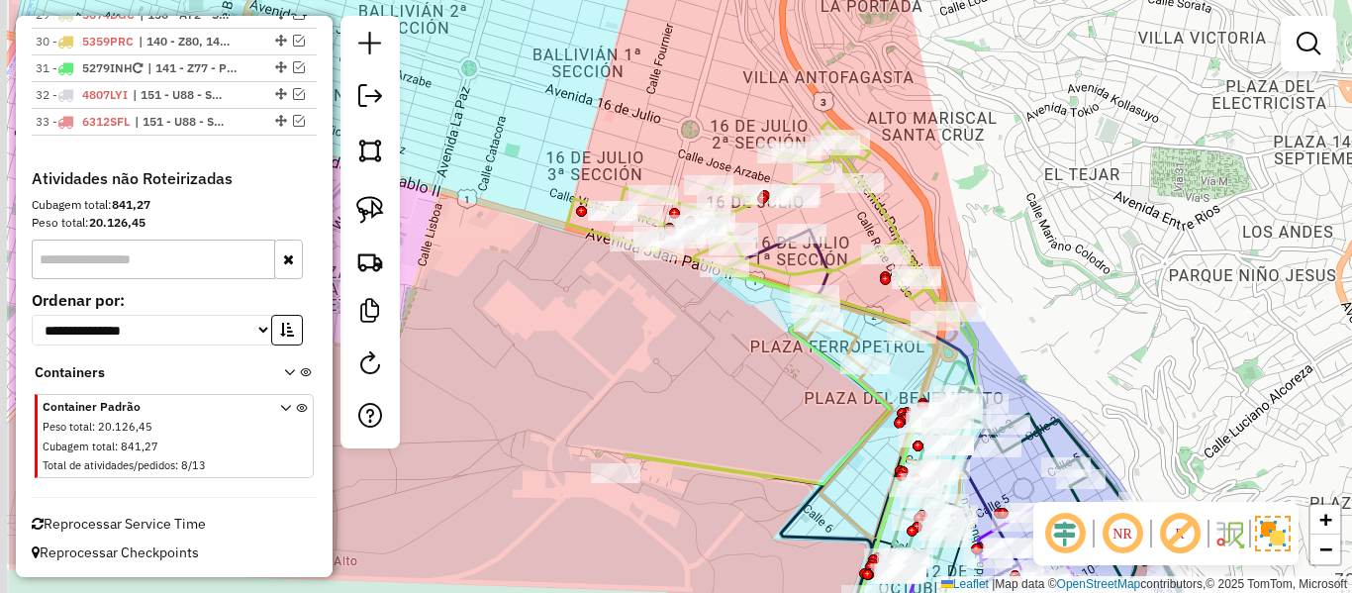
drag, startPoint x: 680, startPoint y: 147, endPoint x: 728, endPoint y: 143, distance: 47.7
click at [728, 143] on div "Janela de atendimento Grade de atendimento Capacidade Transportadoras Veículos …" at bounding box center [676, 296] width 1352 height 593
drag, startPoint x: 607, startPoint y: 315, endPoint x: 608, endPoint y: 299, distance: 15.9
click at [608, 299] on div "Janela de atendimento Grade de atendimento Capacidade Transportadoras Veículos …" at bounding box center [676, 296] width 1352 height 593
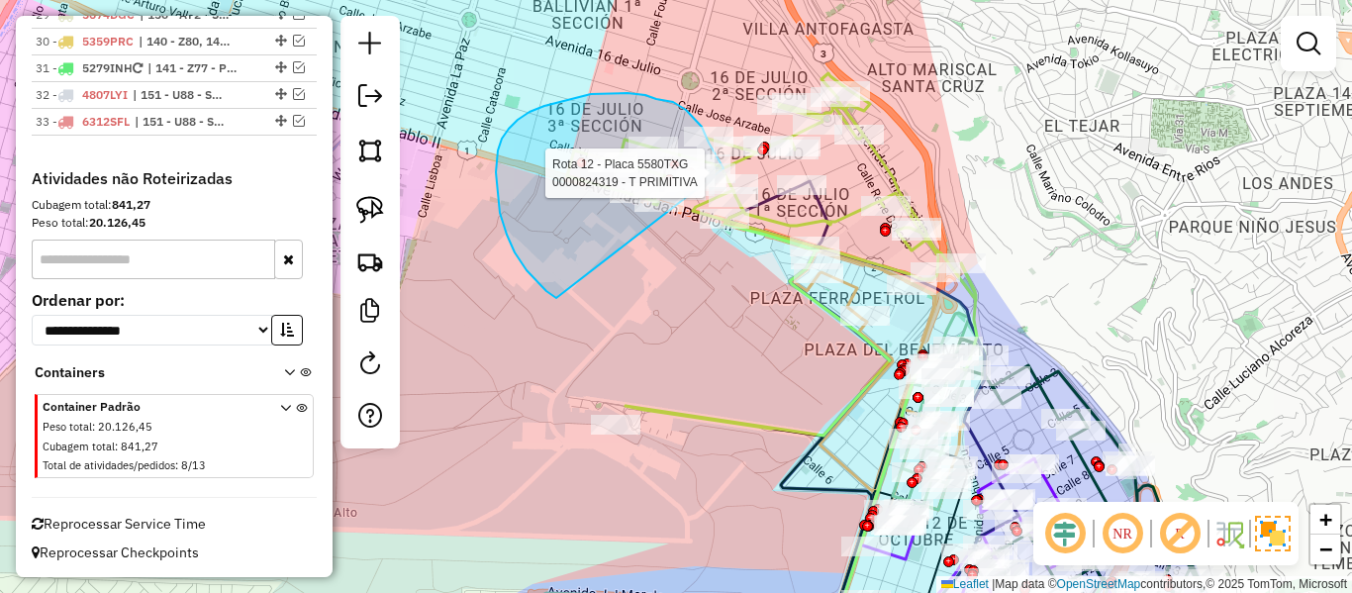
drag, startPoint x: 546, startPoint y: 291, endPoint x: 741, endPoint y: 296, distance: 195.1
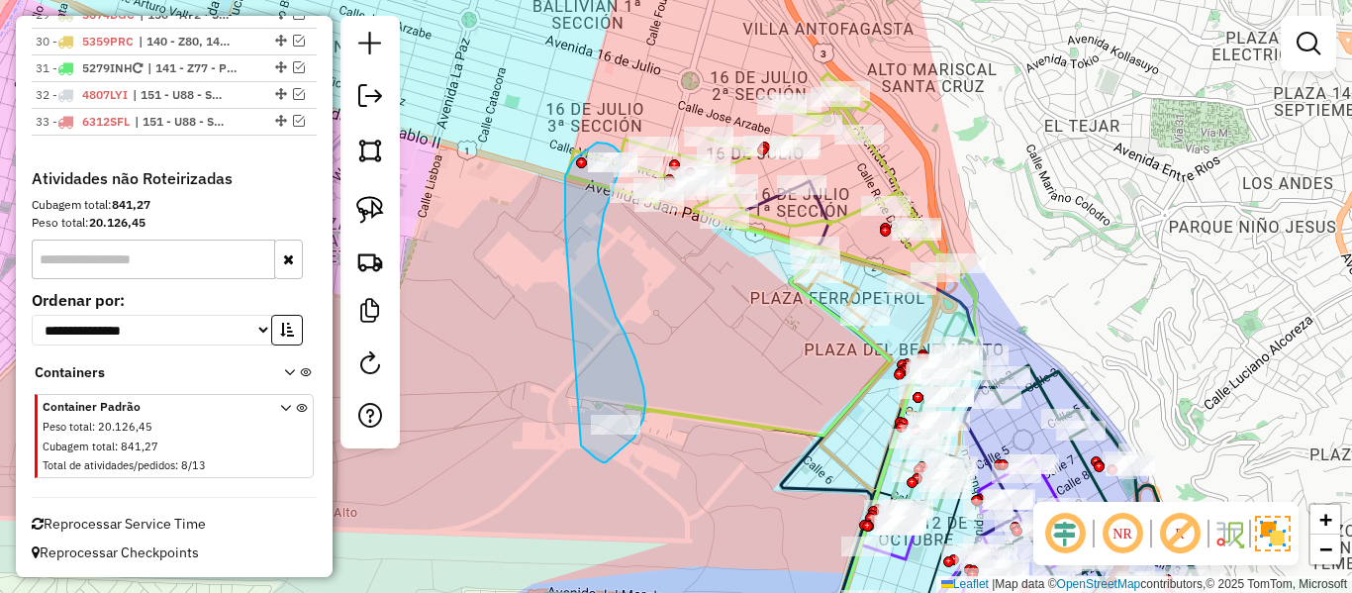
drag, startPoint x: 565, startPoint y: 220, endPoint x: 522, endPoint y: 386, distance: 171.9
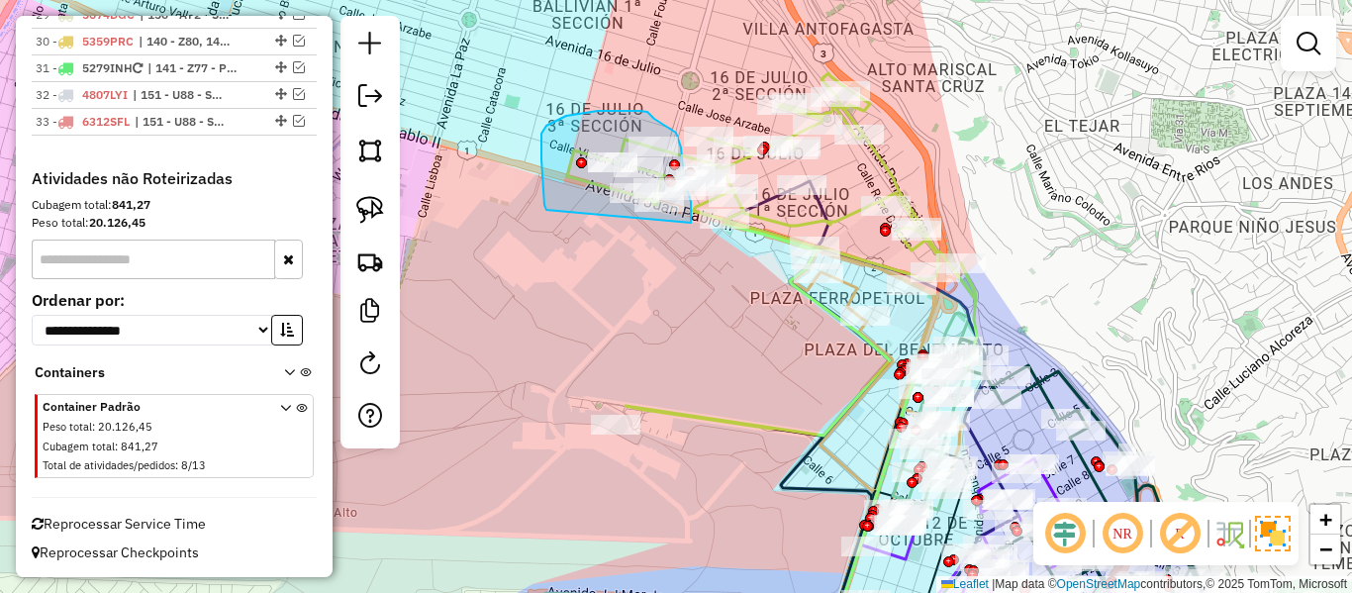
drag, startPoint x: 546, startPoint y: 126, endPoint x: 652, endPoint y: 246, distance: 160.6
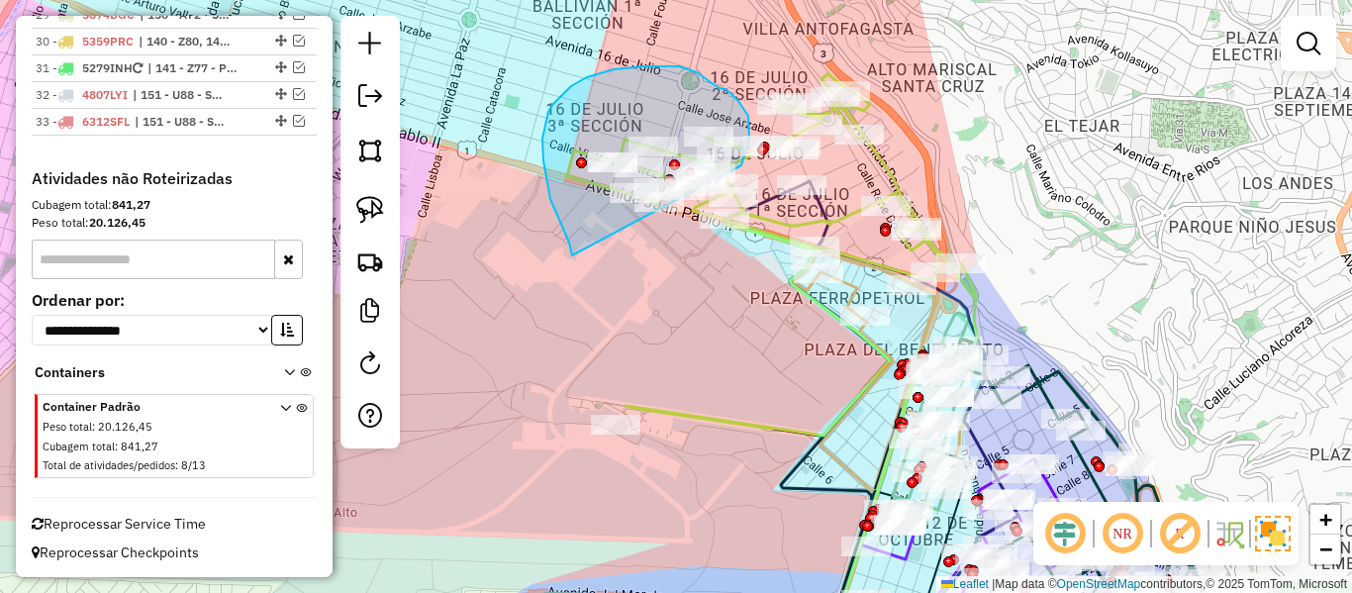
drag, startPoint x: 542, startPoint y: 139, endPoint x: 629, endPoint y: 286, distance: 170.8
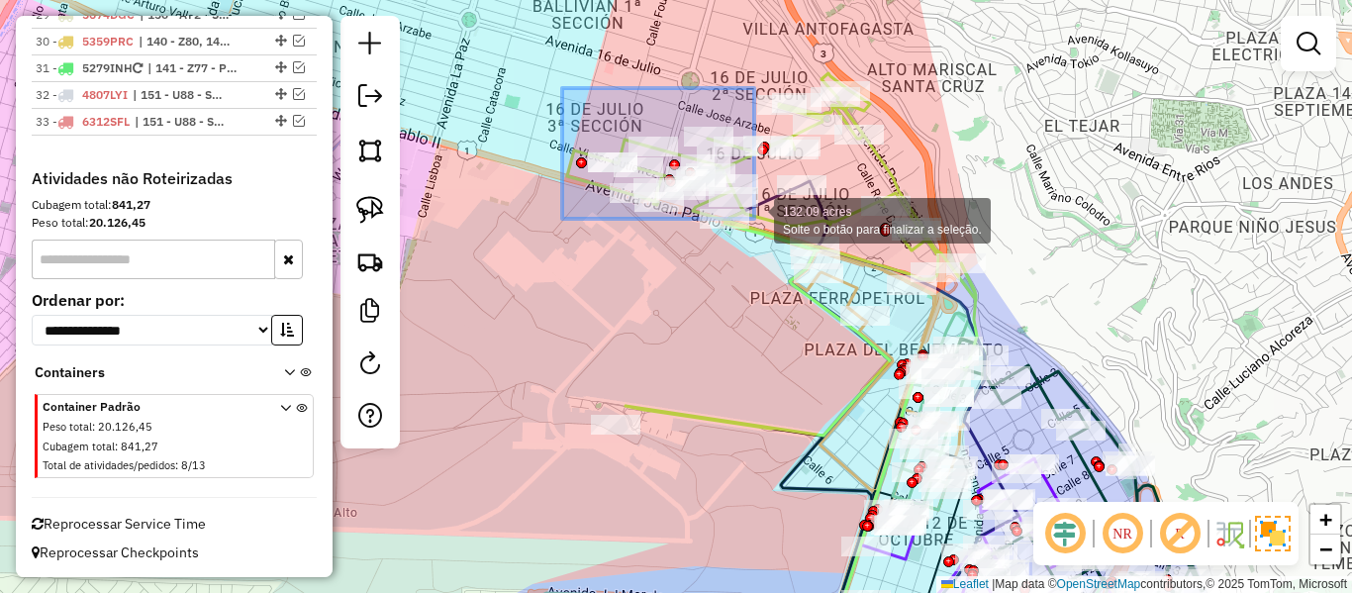
drag, startPoint x: 563, startPoint y: 88, endPoint x: 751, endPoint y: 218, distance: 228.5
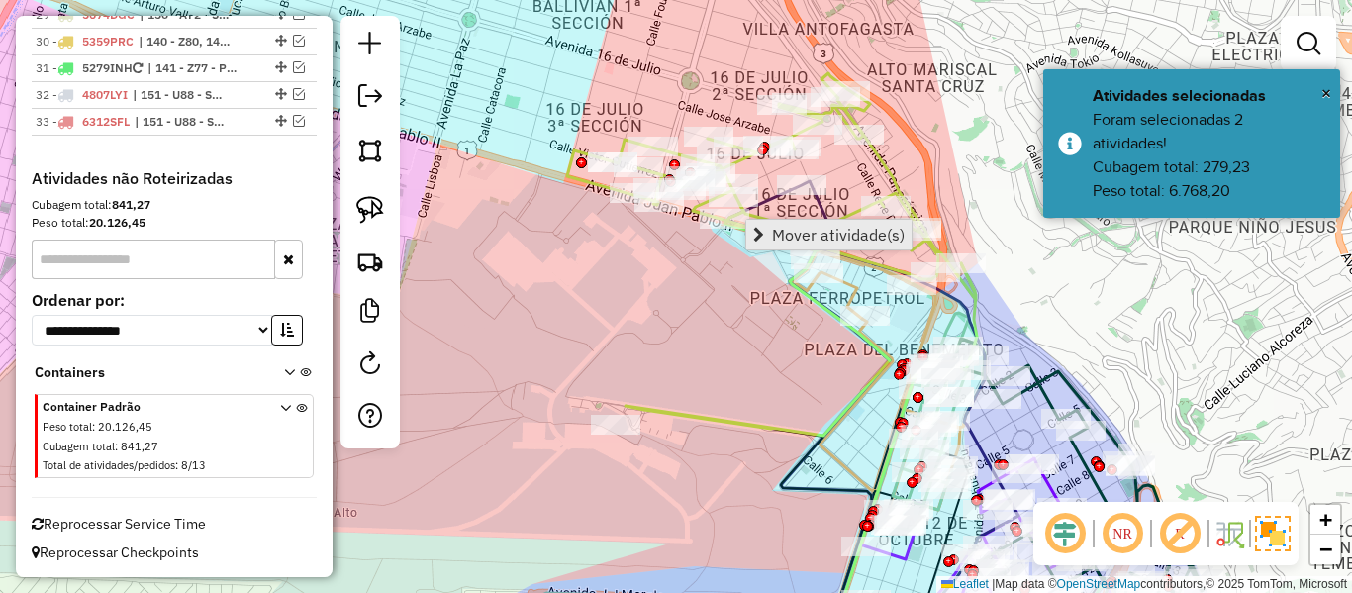
click at [837, 227] on span "Mover atividade(s)" at bounding box center [838, 235] width 133 height 16
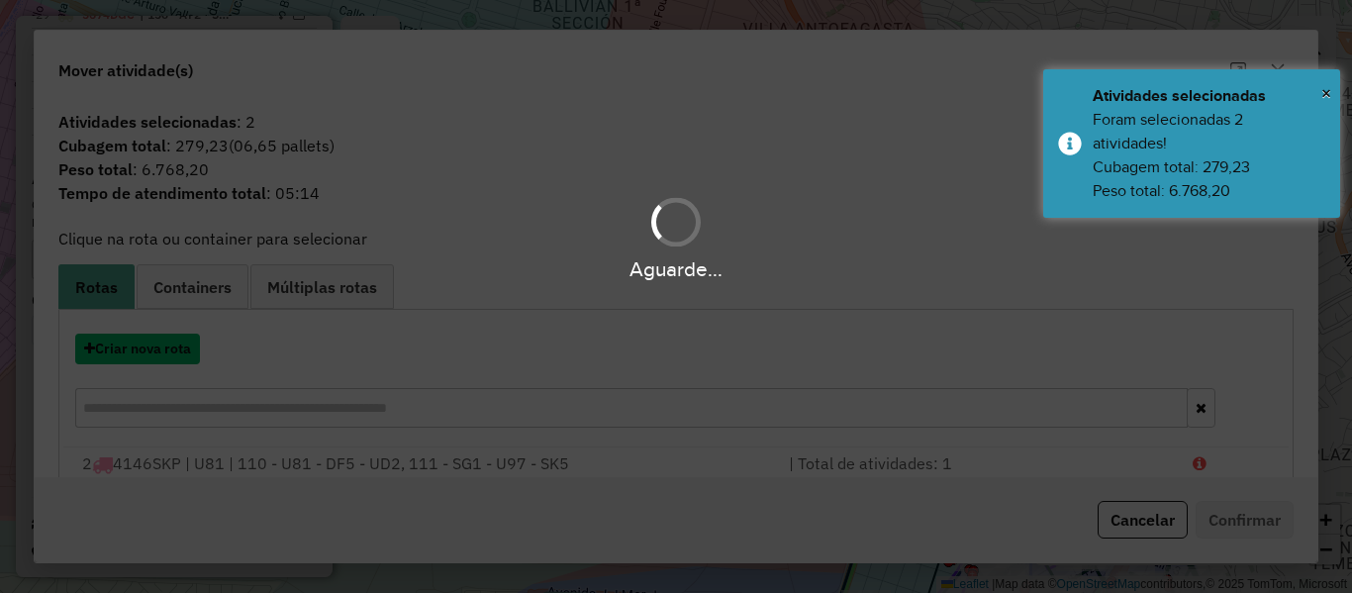
click at [186, 359] on button "Criar nova rota" at bounding box center [137, 349] width 125 height 31
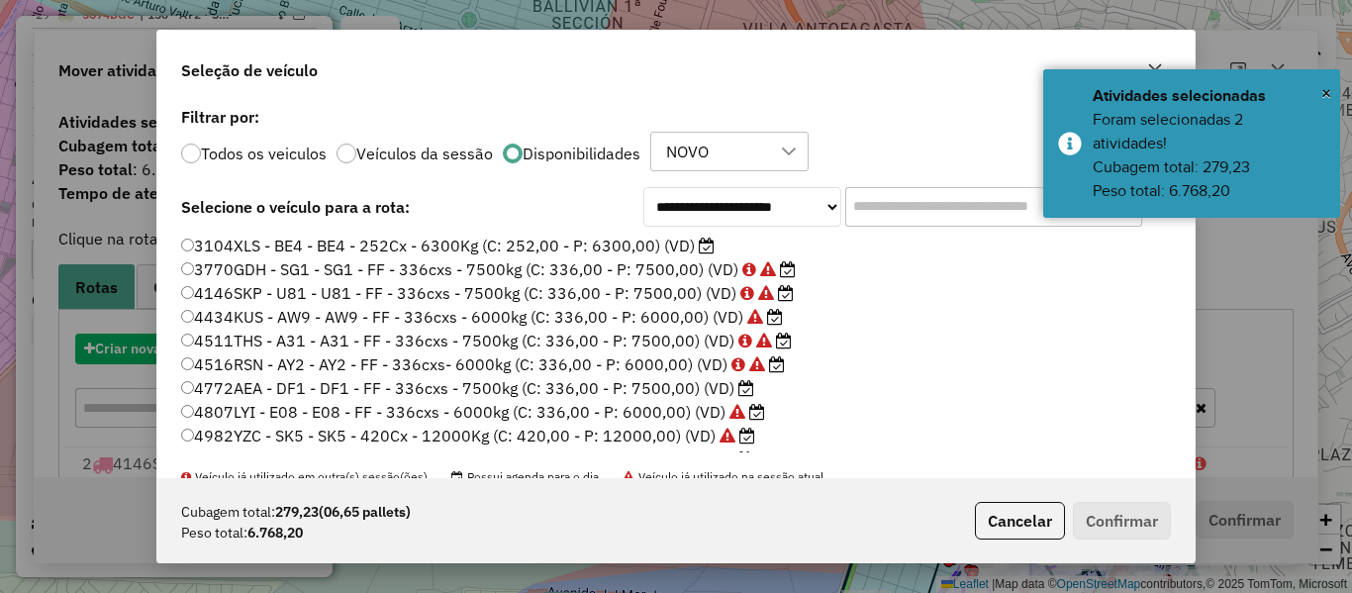
click at [186, 359] on div "**********" at bounding box center [676, 296] width 1352 height 593
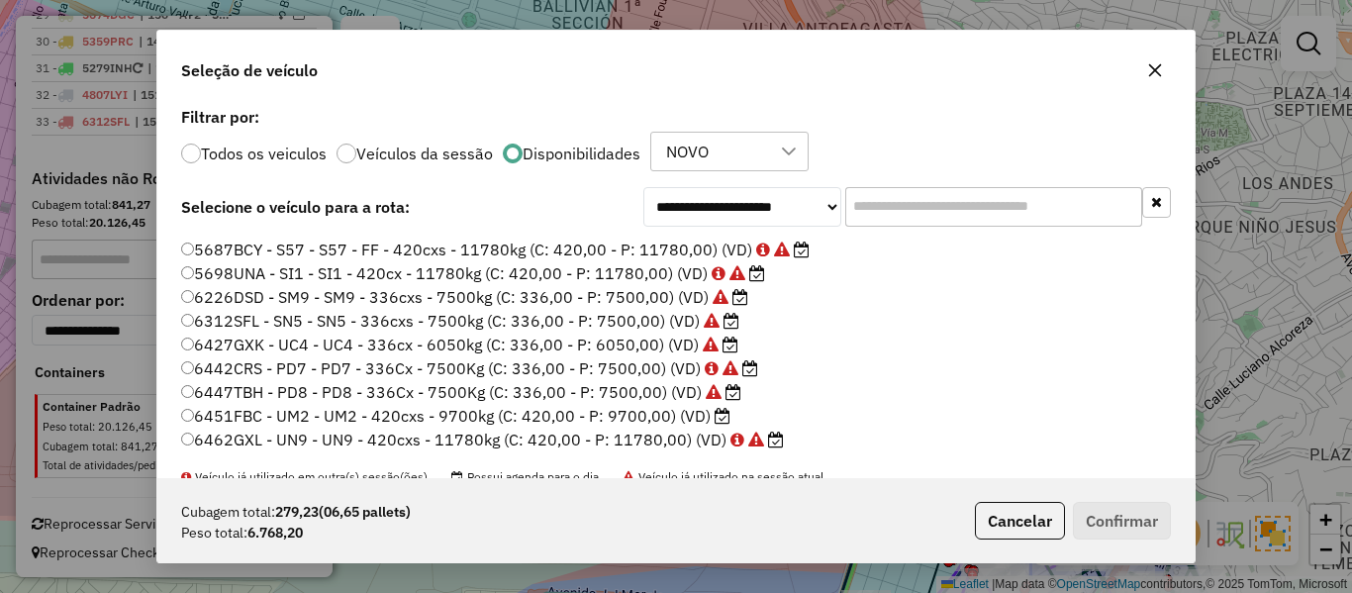
scroll to position [78, 0]
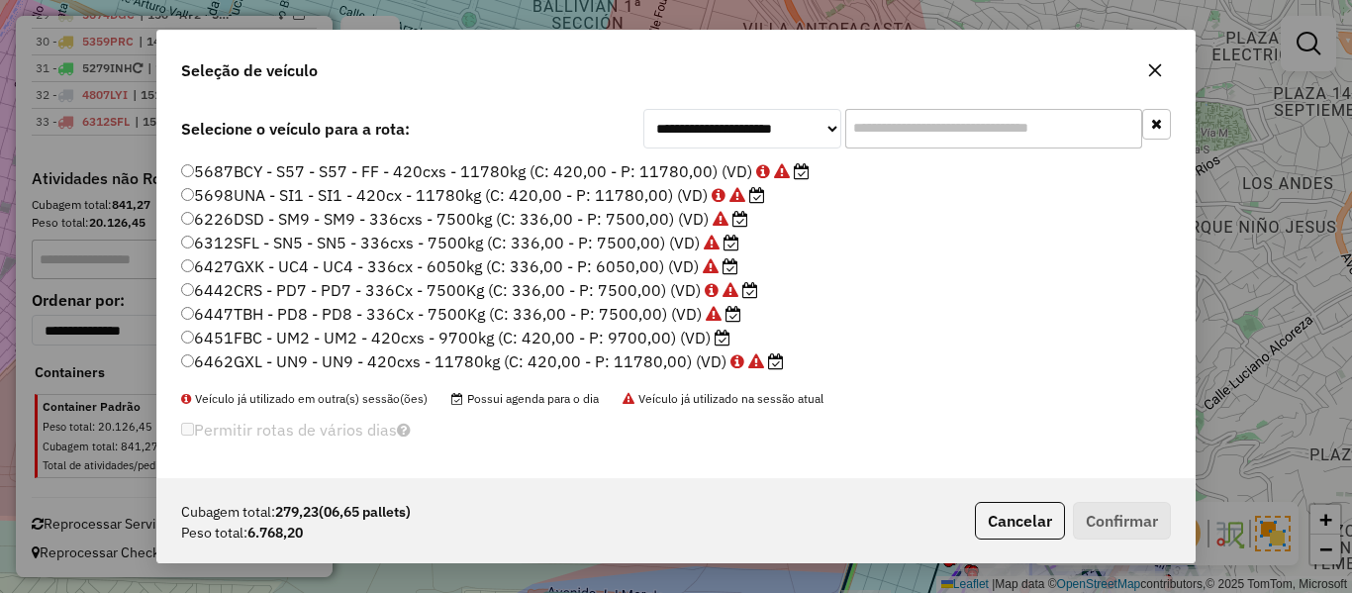
click at [718, 340] on icon at bounding box center [723, 338] width 16 height 16
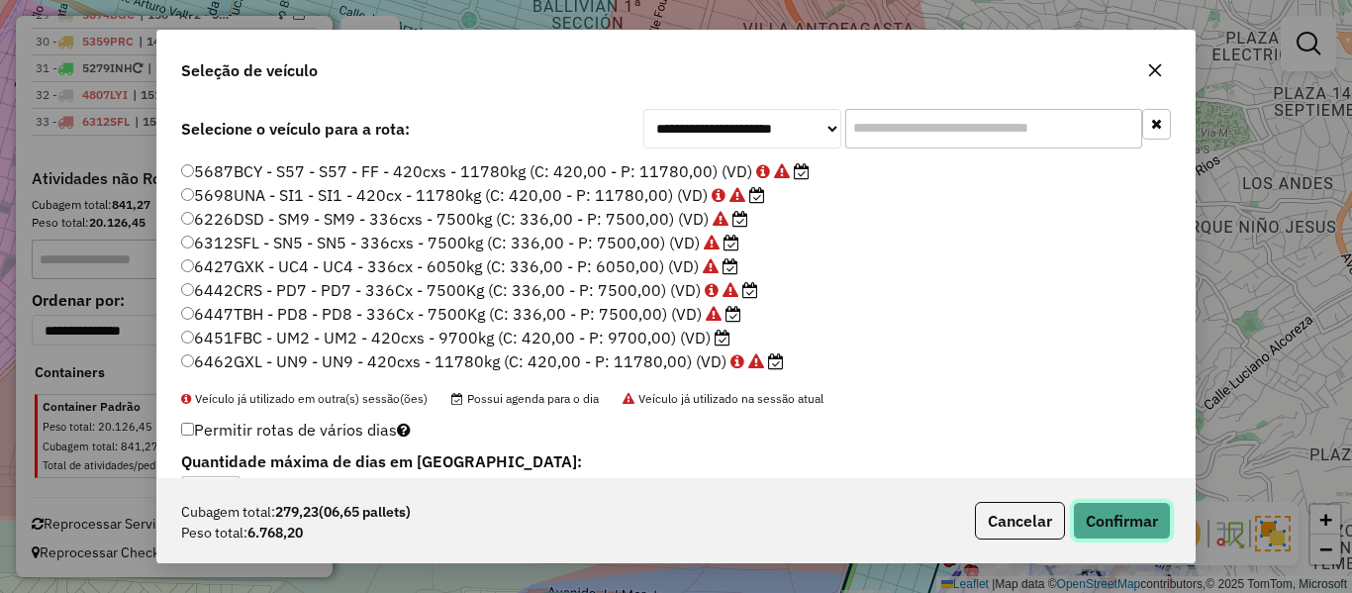
click at [1104, 516] on button "Confirmar" at bounding box center [1122, 521] width 98 height 38
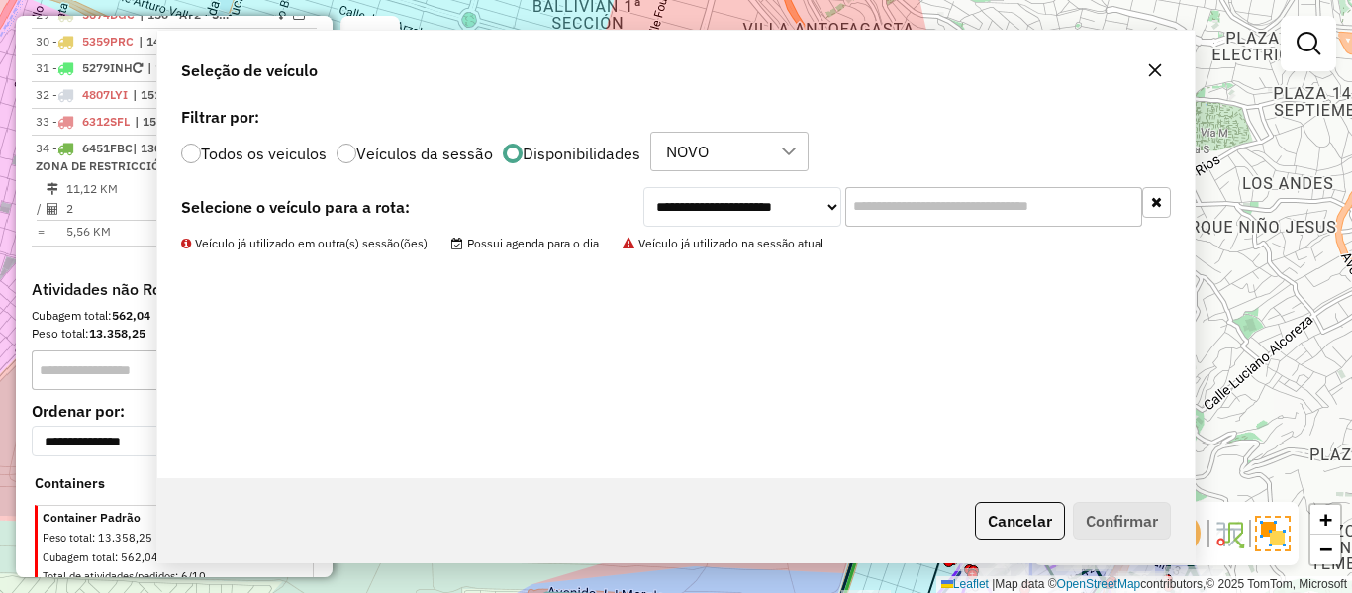
scroll to position [0, 0]
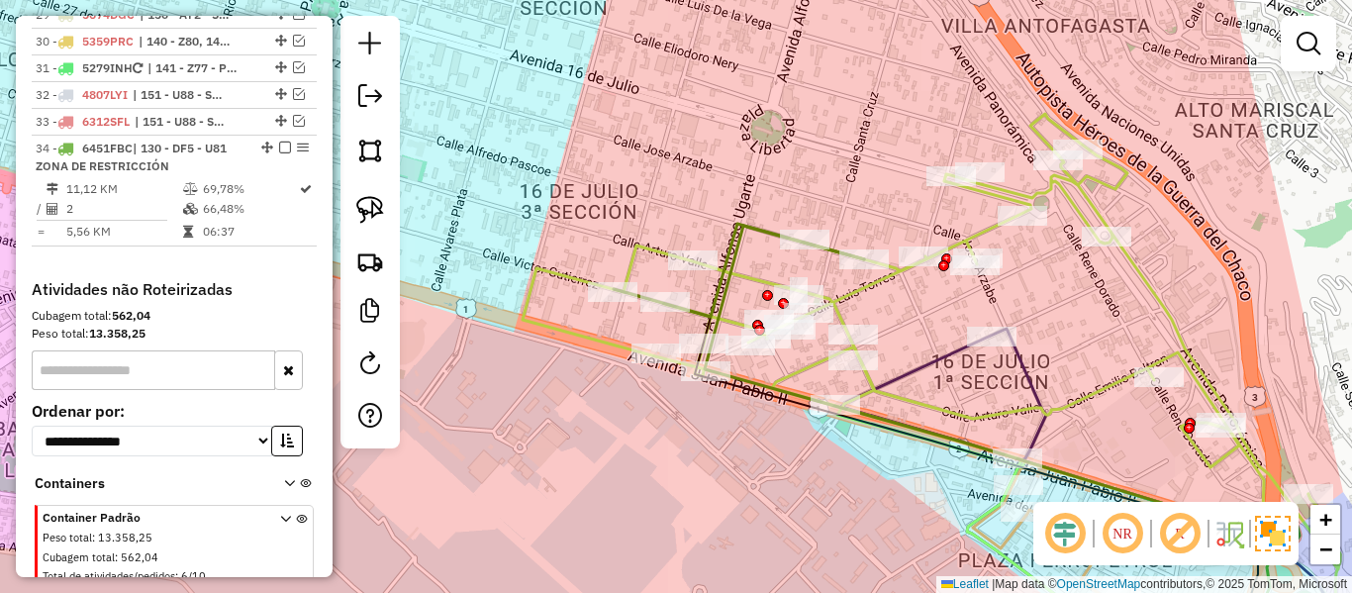
click at [744, 229] on icon at bounding box center [739, 270] width 250 height 93
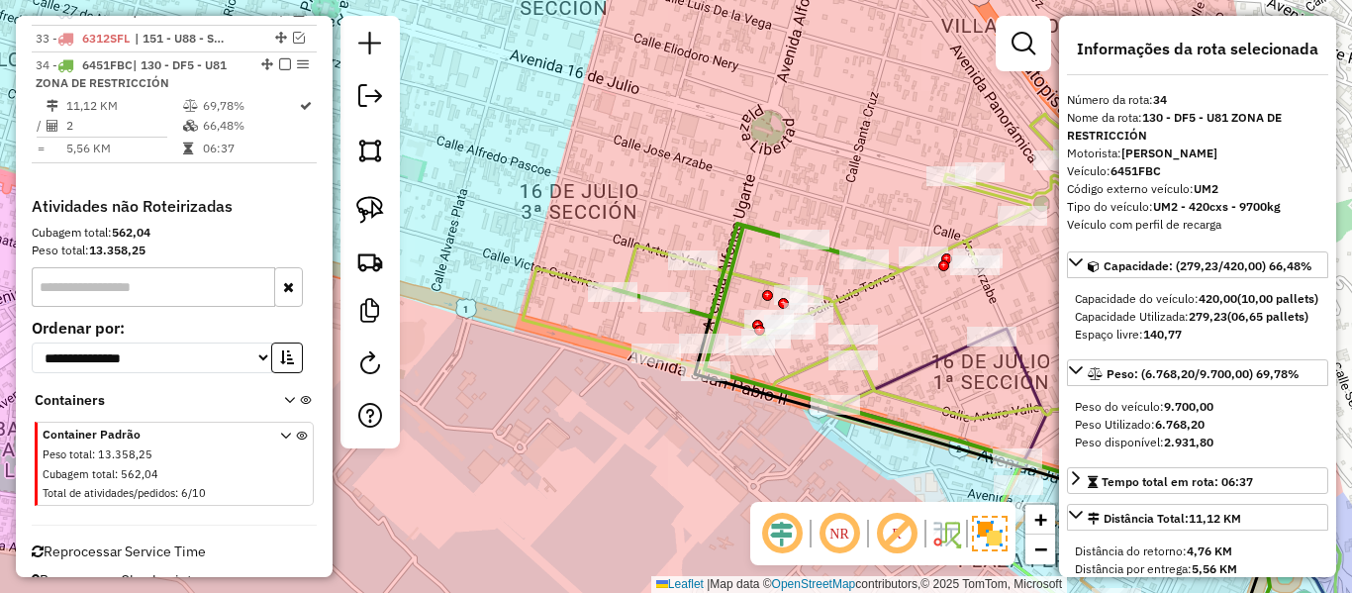
scroll to position [2935, 0]
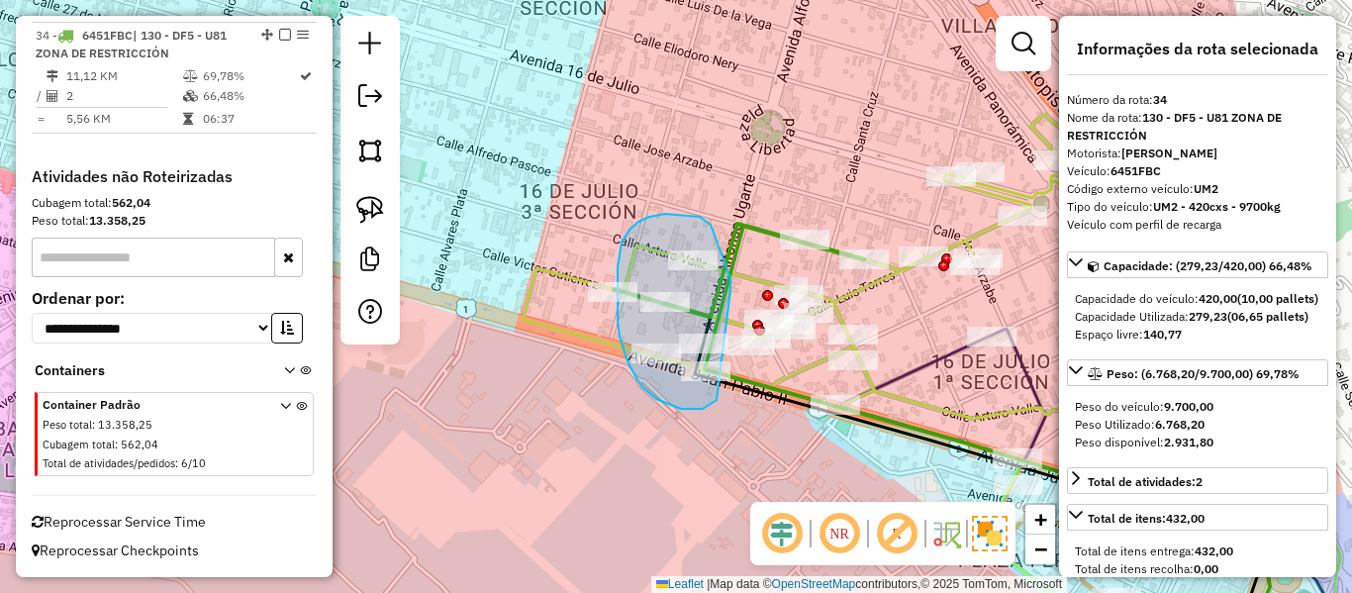
drag, startPoint x: 731, startPoint y: 290, endPoint x: 722, endPoint y: 388, distance: 98.4
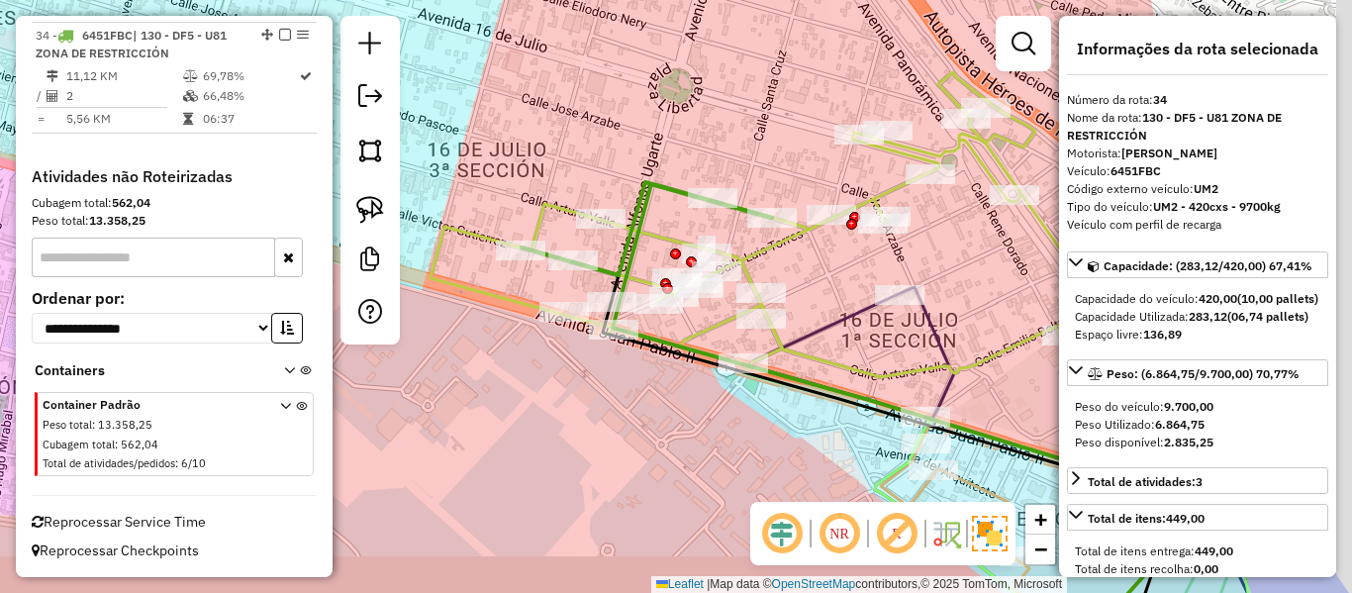
drag, startPoint x: 930, startPoint y: 326, endPoint x: 858, endPoint y: 359, distance: 78.8
click at [837, 284] on div "Janela de atendimento Grade de atendimento Capacidade Transportadoras Veículos …" at bounding box center [676, 296] width 1352 height 593
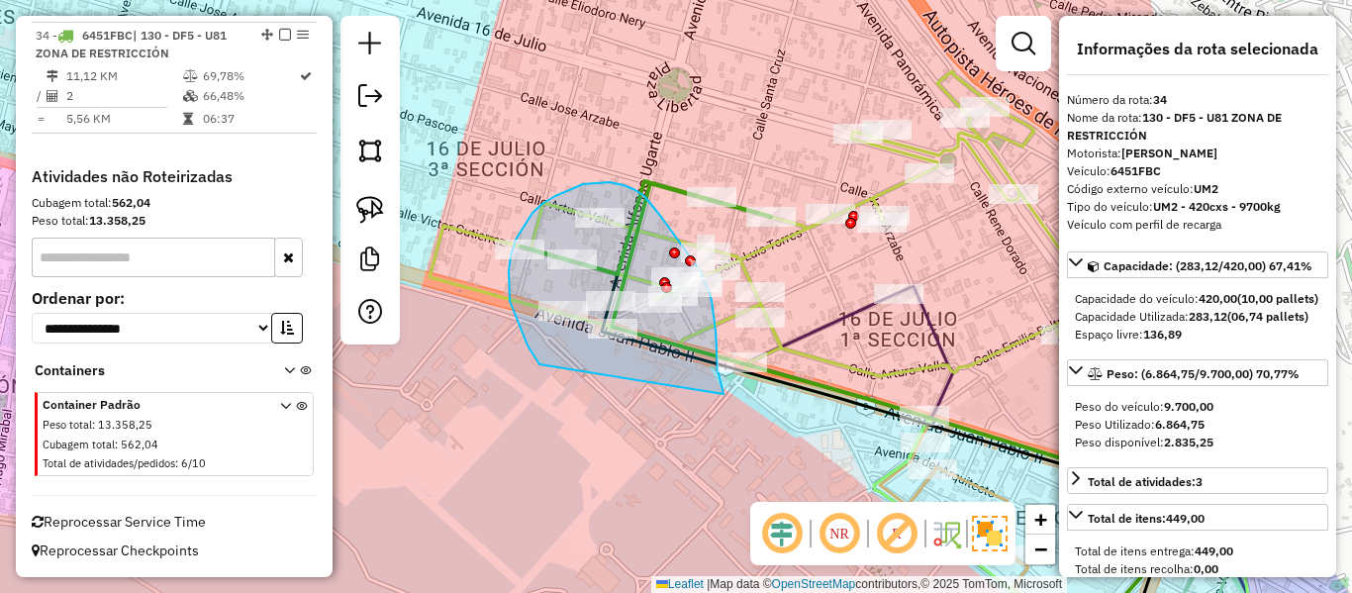
drag, startPoint x: 724, startPoint y: 394, endPoint x: 558, endPoint y: 371, distance: 166.9
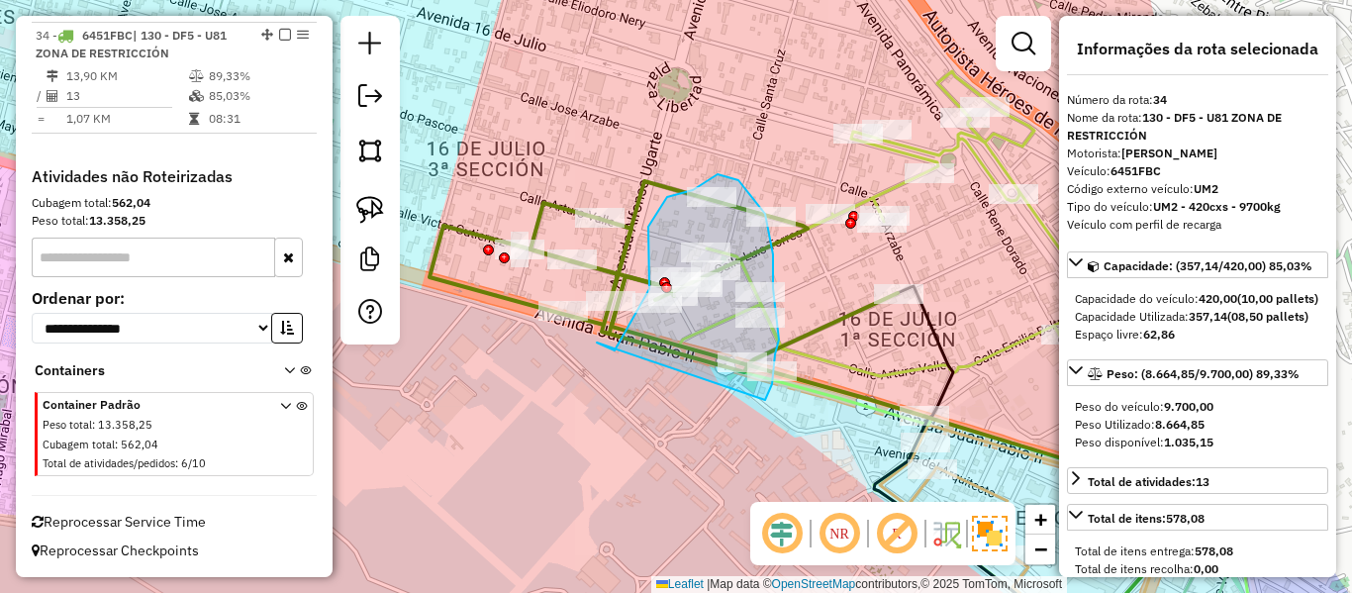
drag, startPoint x: 598, startPoint y: 345, endPoint x: 760, endPoint y: 403, distance: 172.5
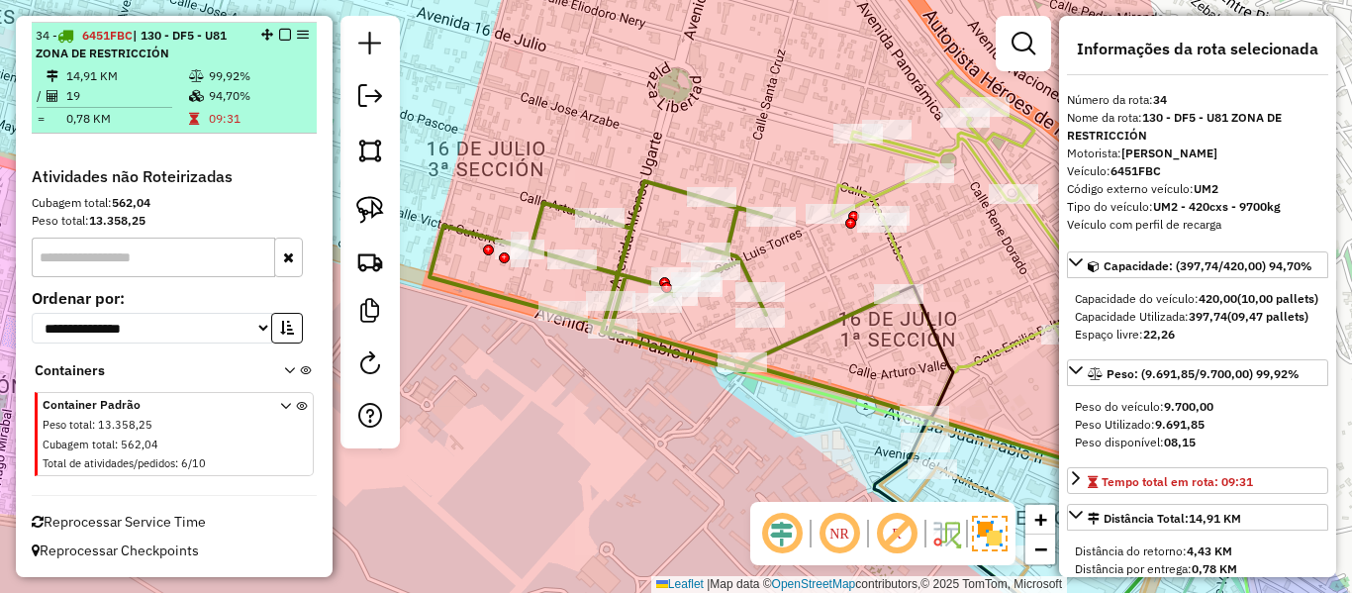
click at [279, 34] on em at bounding box center [285, 35] width 12 height 12
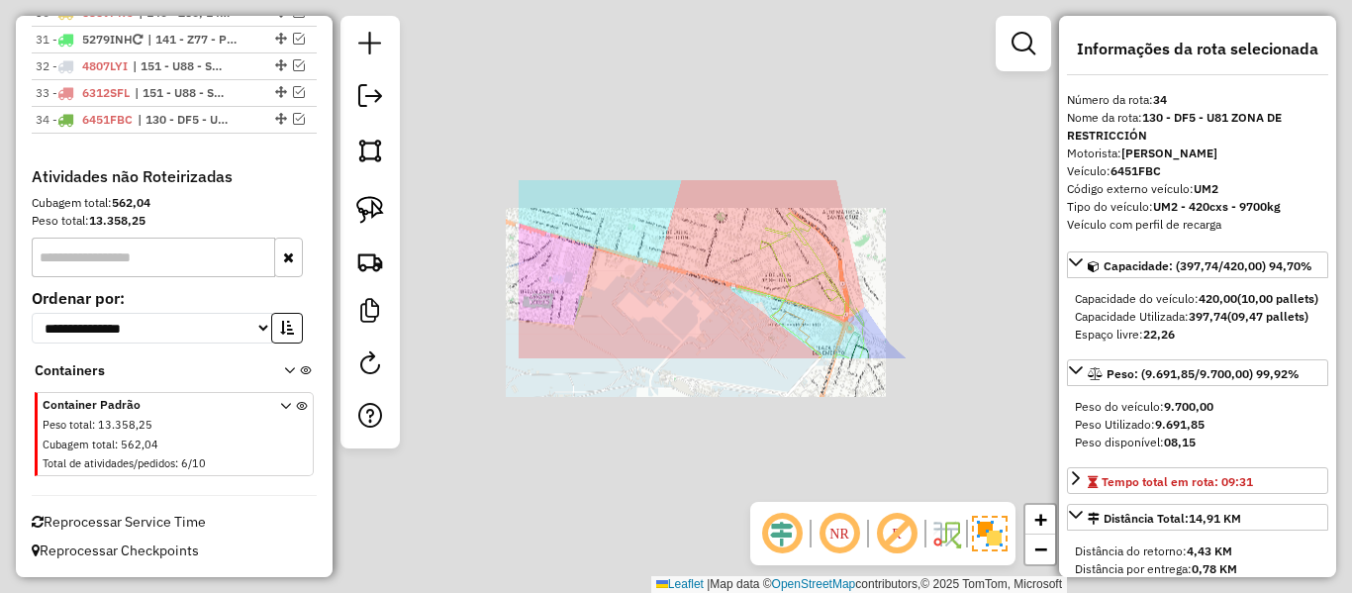
click at [739, 279] on icon at bounding box center [802, 286] width 126 height 146
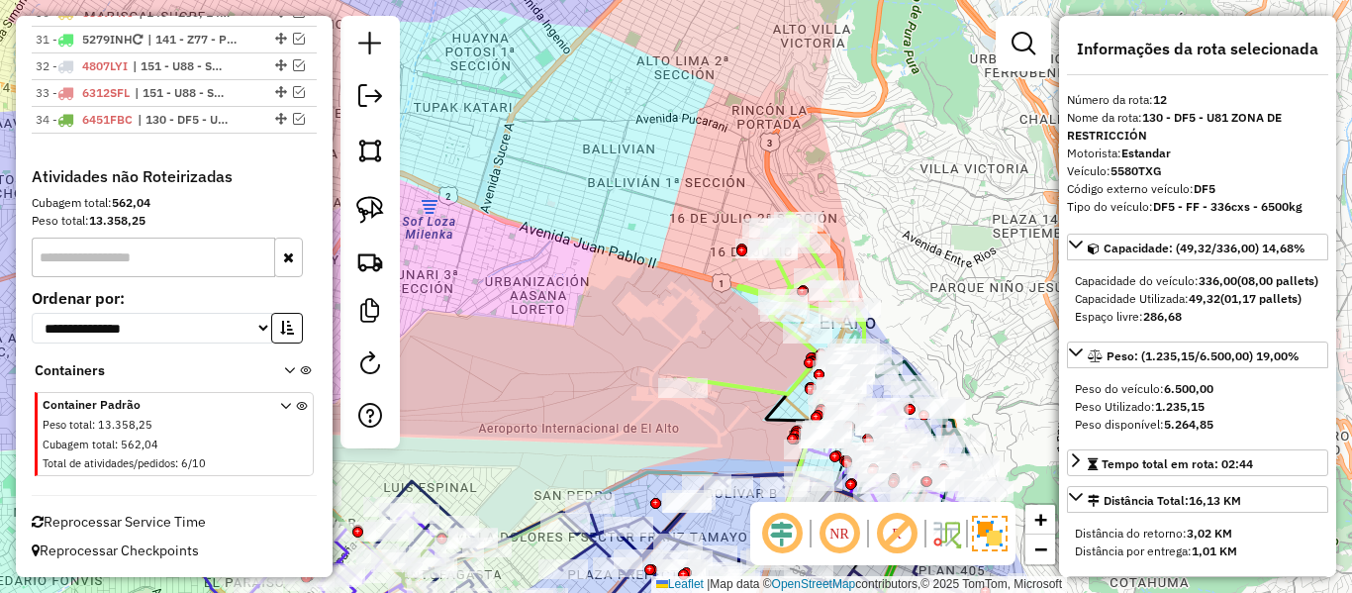
scroll to position [1663, 0]
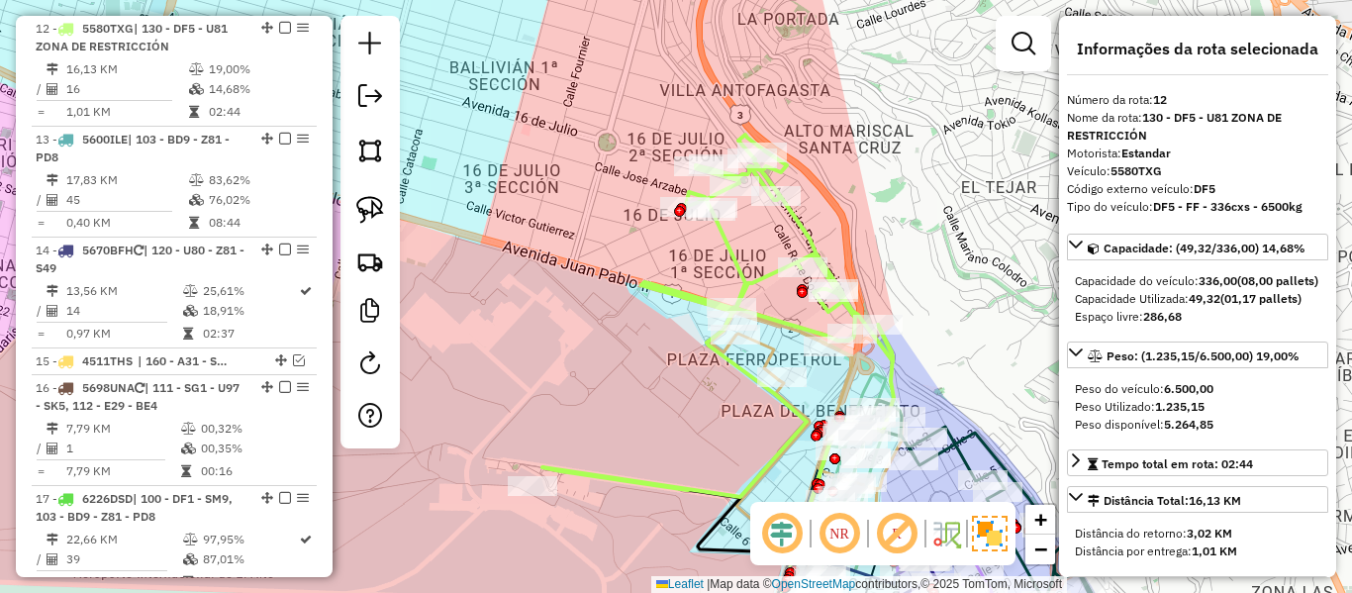
click at [915, 240] on div "Rota 12 - Placa 5580TXG 0000108125 - T. HOLGA Janela de atendimento Grade de at…" at bounding box center [676, 296] width 1352 height 593
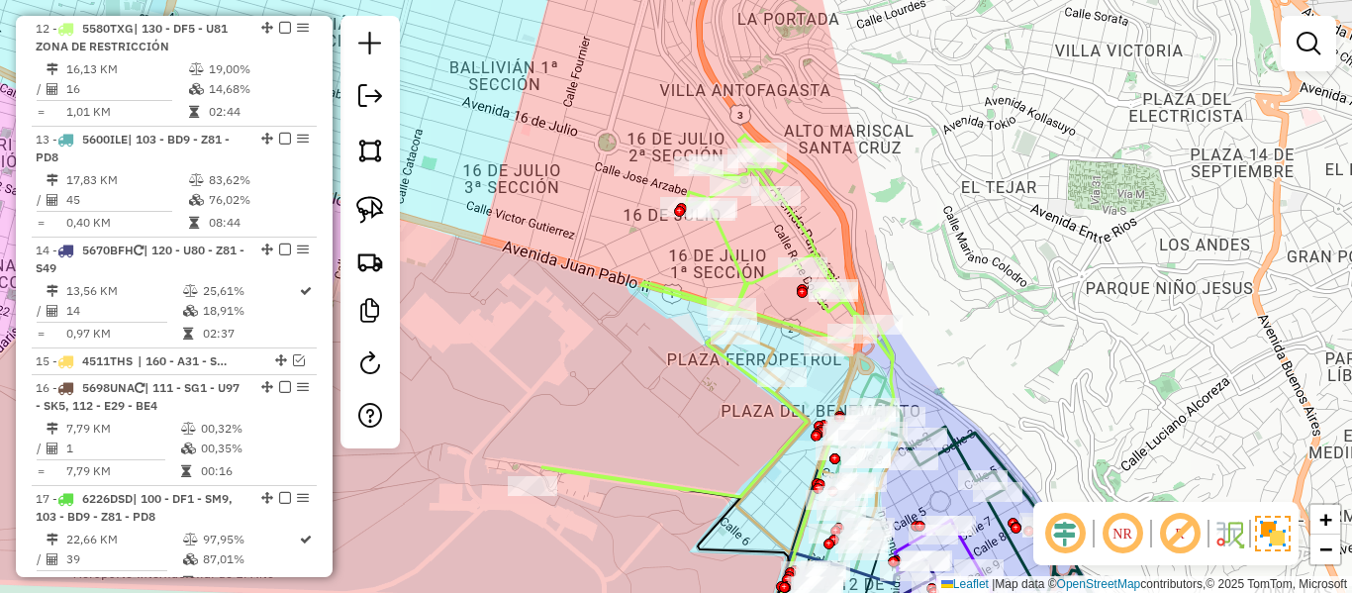
drag, startPoint x: 941, startPoint y: 259, endPoint x: 936, endPoint y: 193, distance: 66.5
click at [936, 193] on div "Janela de atendimento Grade de atendimento Capacidade Transportadoras Veículos …" at bounding box center [676, 296] width 1352 height 593
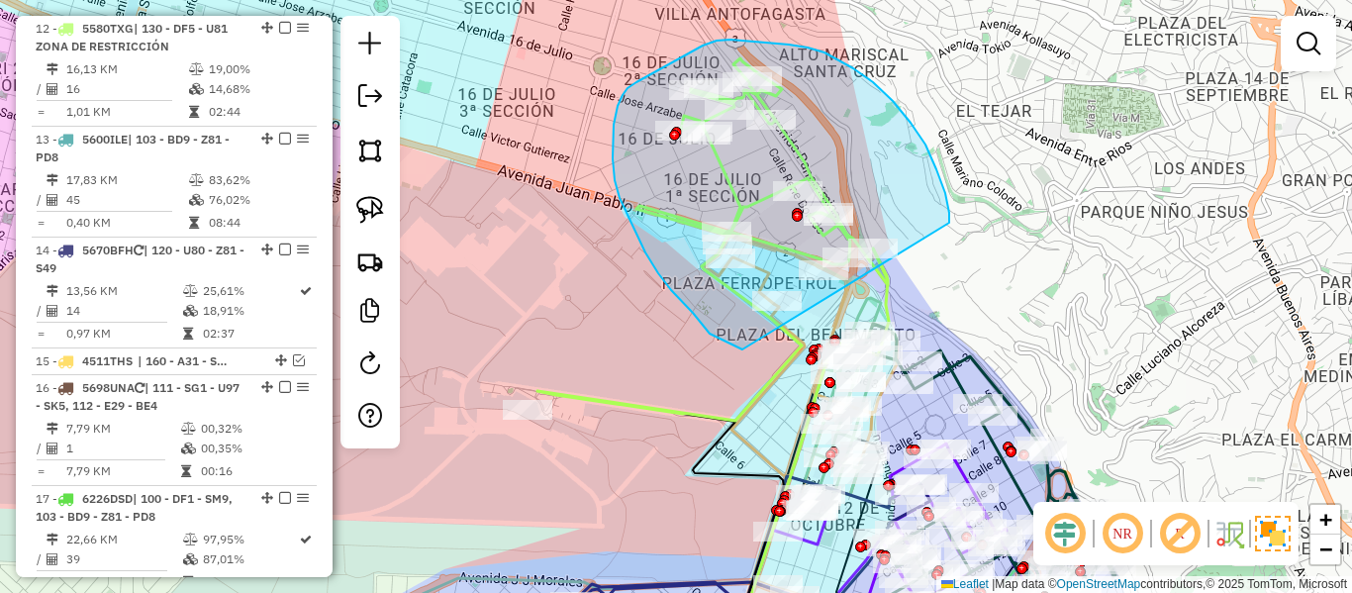
drag, startPoint x: 949, startPoint y: 223, endPoint x: 752, endPoint y: 353, distance: 236.4
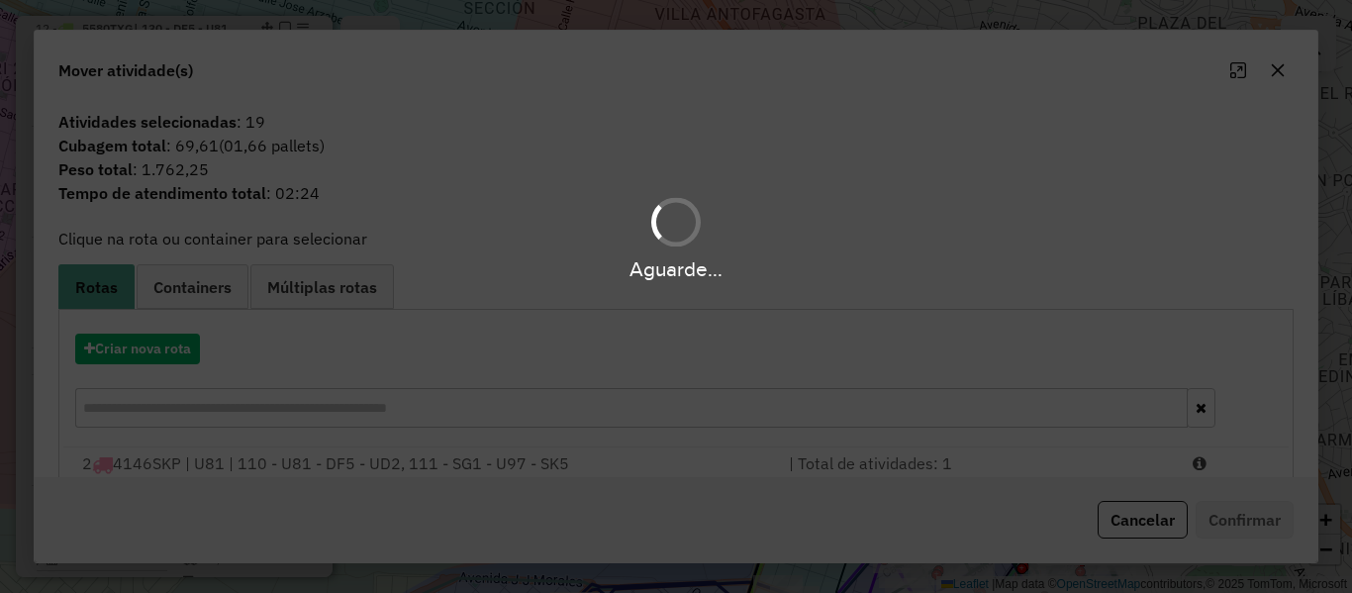
click at [160, 355] on div "Aguarde..." at bounding box center [676, 296] width 1352 height 593
click at [160, 355] on button "Criar nova rota" at bounding box center [137, 349] width 125 height 31
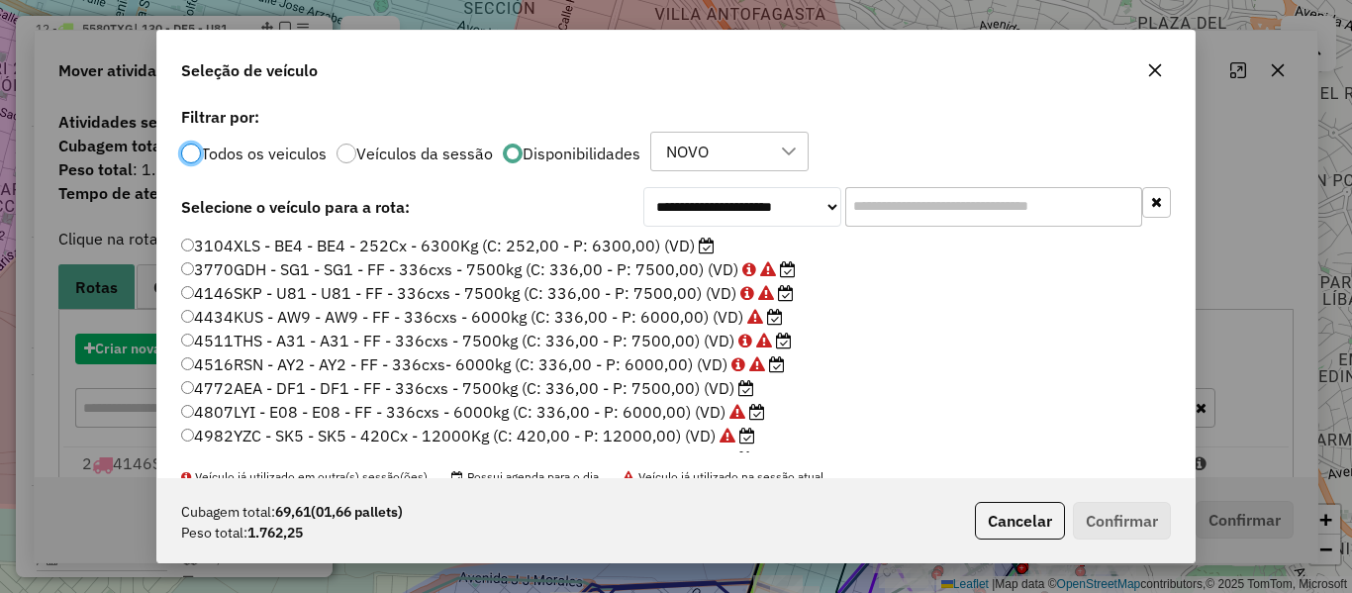
scroll to position [11, 6]
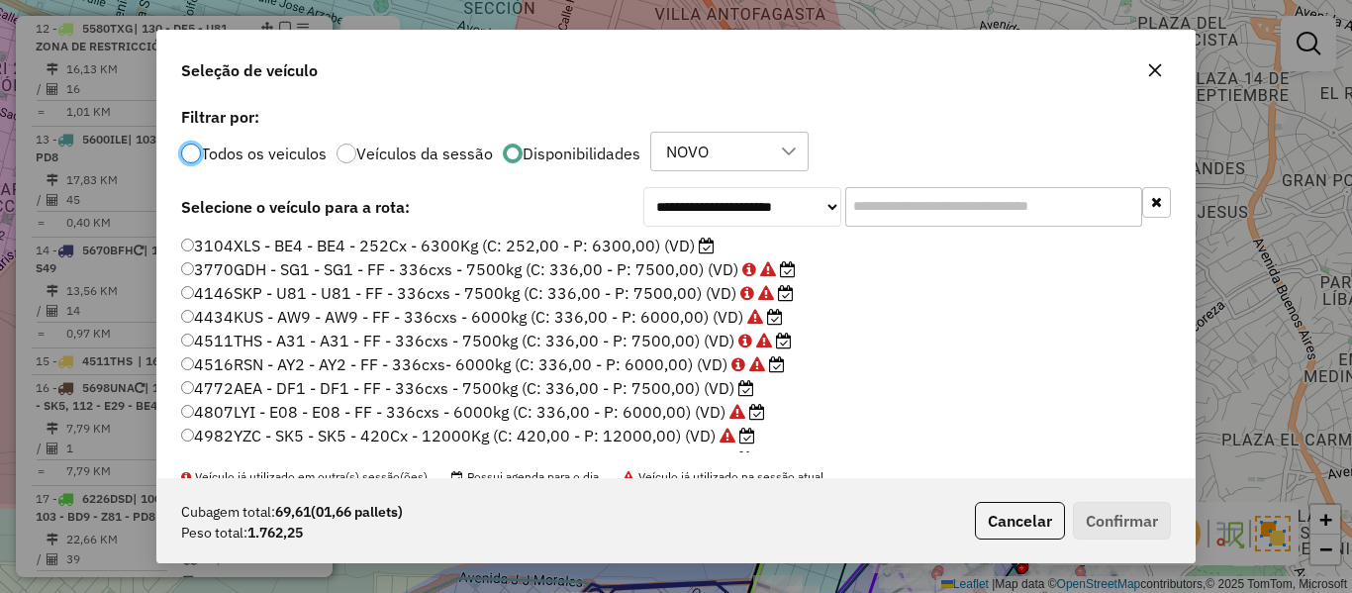
click at [653, 247] on label "3104XLS - BE4 - BE4 - 252Cx - 6300Kg (C: 252,00 - P: 6300,00) (VD)" at bounding box center [448, 246] width 534 height 24
click at [1144, 520] on button "Confirmar" at bounding box center [1122, 521] width 98 height 38
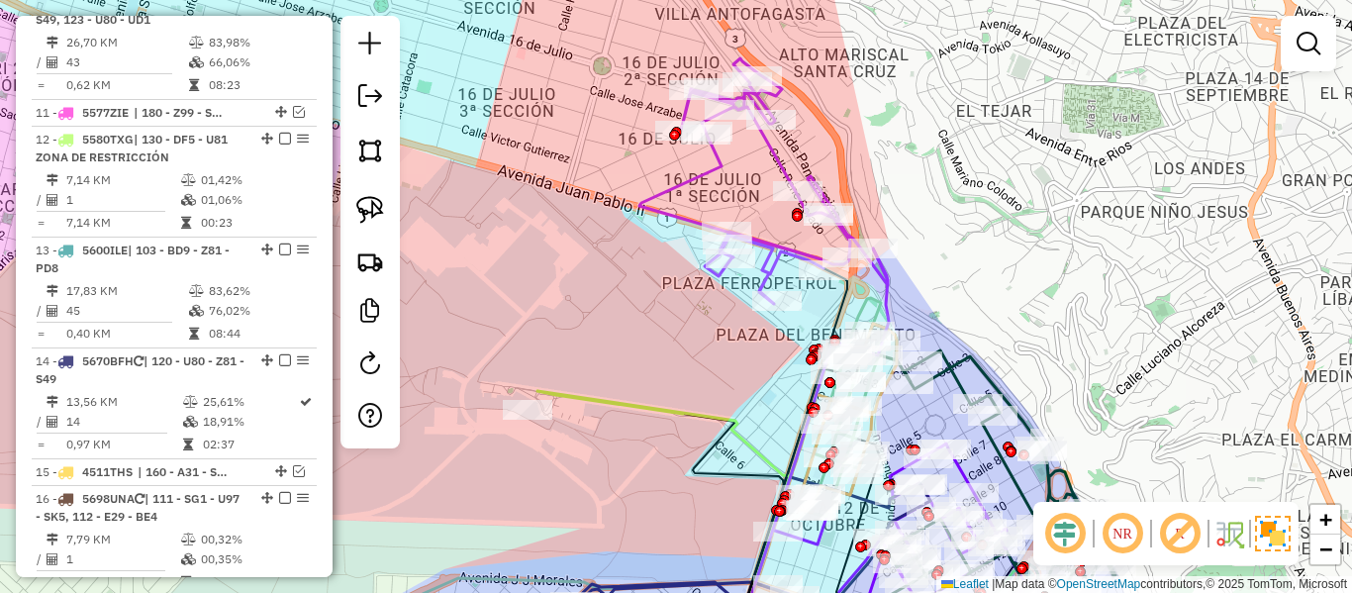
click at [714, 158] on icon at bounding box center [764, 181] width 248 height 246
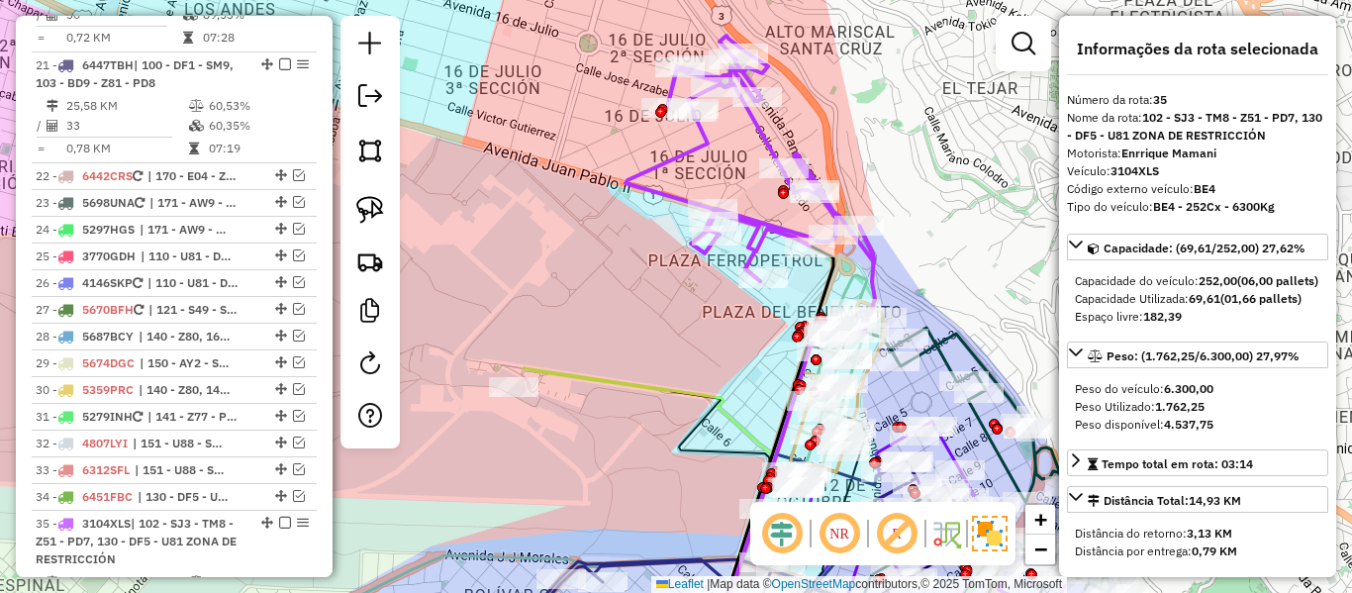
drag, startPoint x: 635, startPoint y: 296, endPoint x: 567, endPoint y: 201, distance: 116.5
click at [576, 173] on div "Janela de atendimento Grade de atendimento Capacidade Transportadoras Veículos …" at bounding box center [676, 296] width 1352 height 593
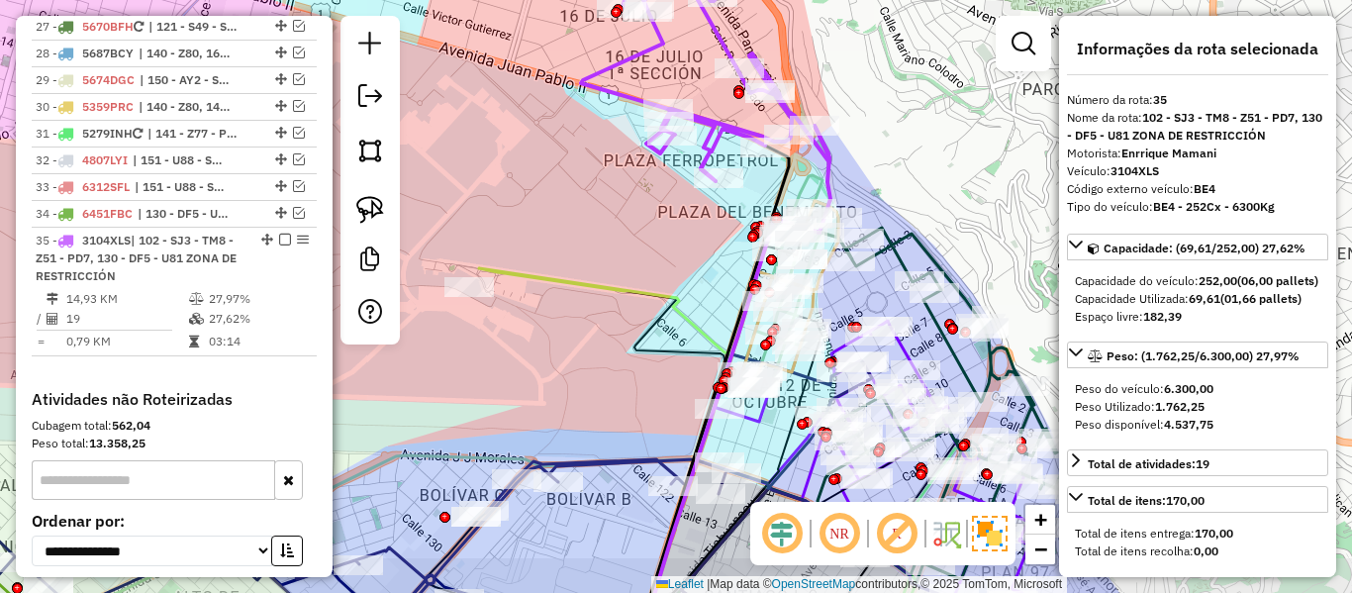
scroll to position [2969, 0]
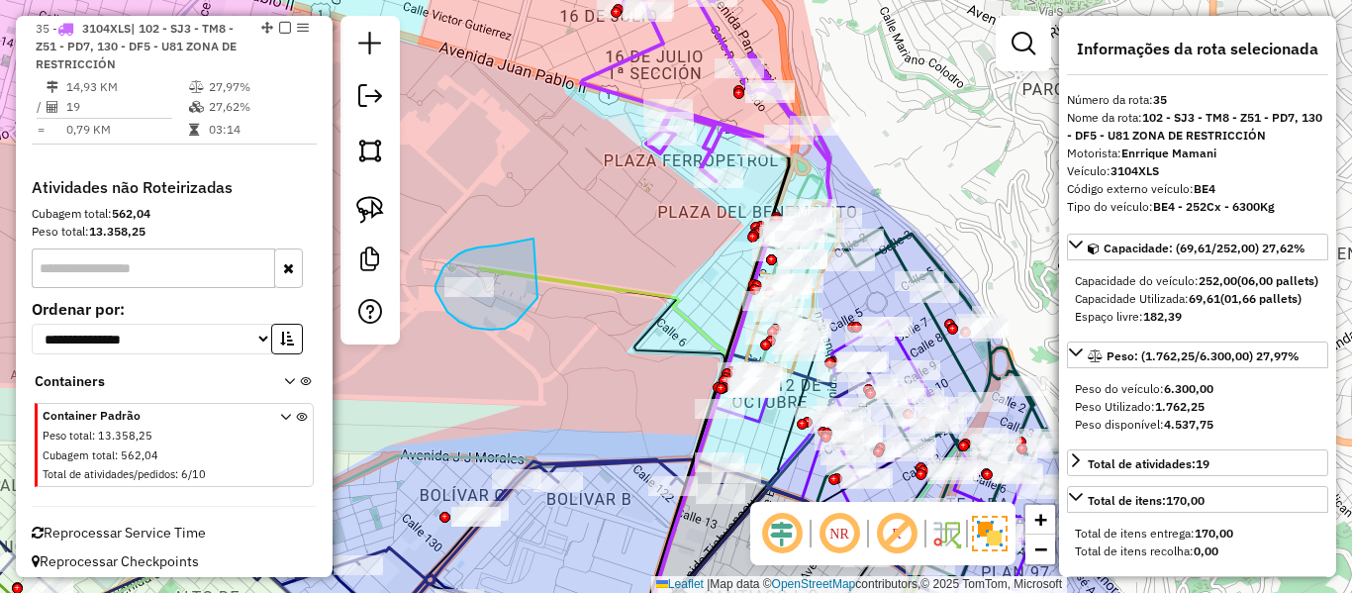
drag, startPoint x: 527, startPoint y: 241, endPoint x: 620, endPoint y: 274, distance: 99.0
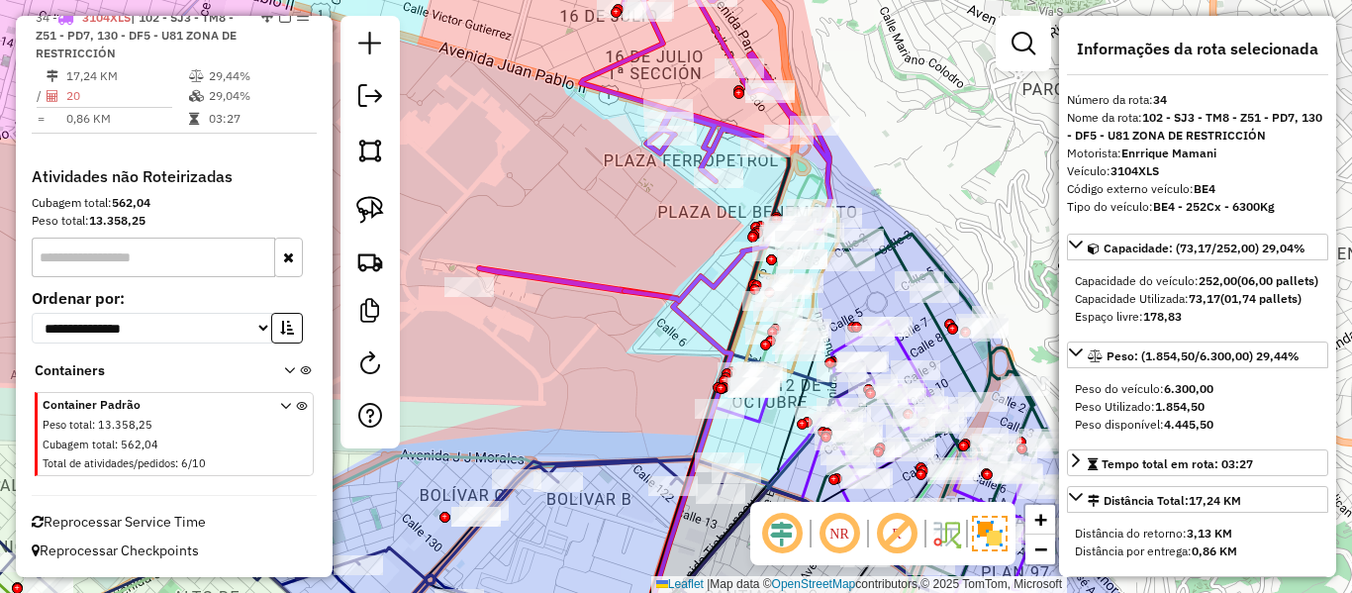
scroll to position [2869, 0]
drag, startPoint x: 1018, startPoint y: 41, endPoint x: 1003, endPoint y: 46, distance: 15.7
click at [1018, 40] on em at bounding box center [1024, 44] width 24 height 24
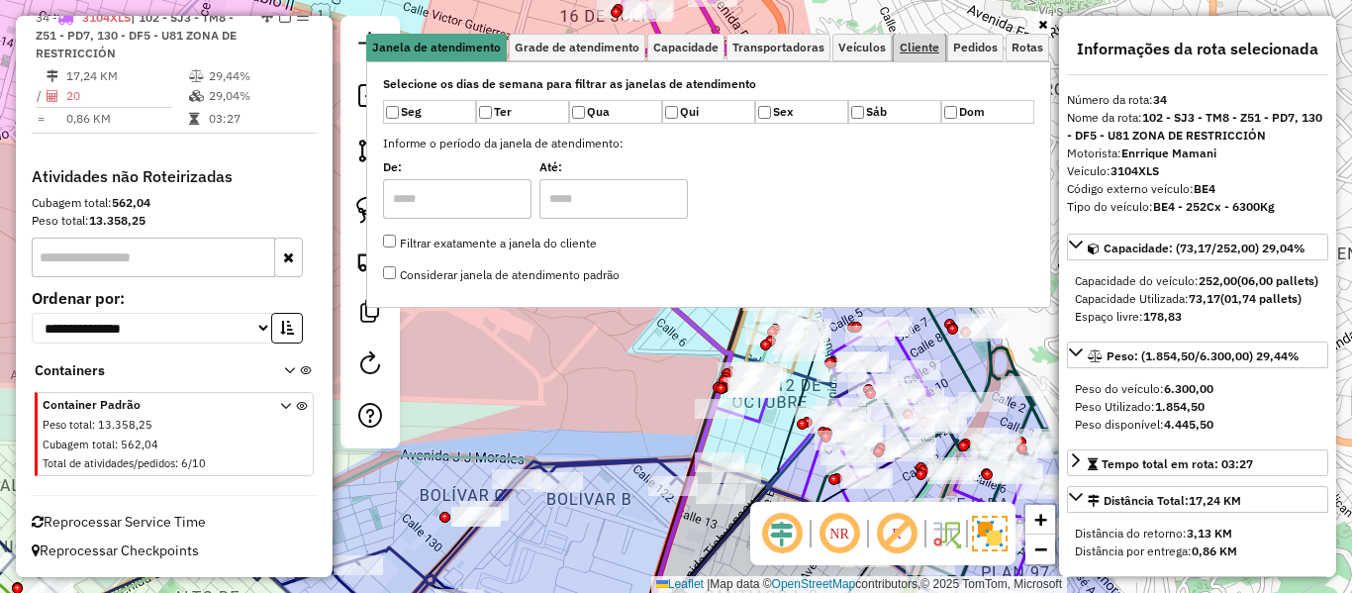
click at [935, 47] on span "Cliente" at bounding box center [920, 48] width 40 height 12
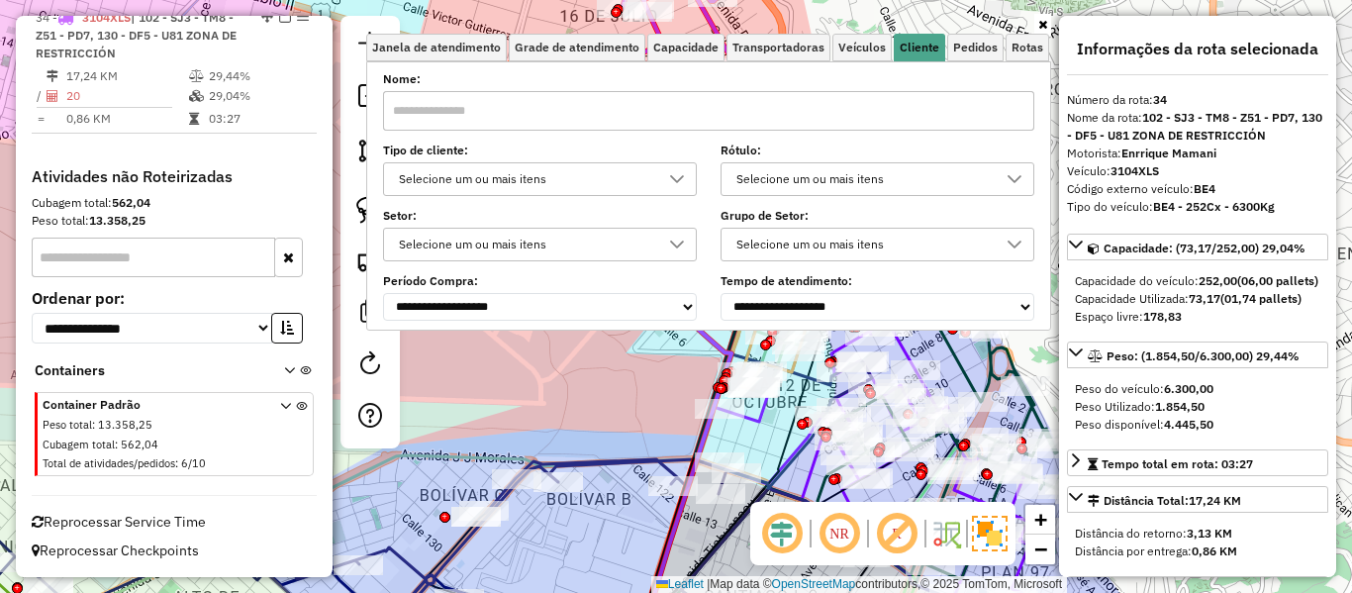
click at [662, 171] on div at bounding box center [677, 179] width 38 height 32
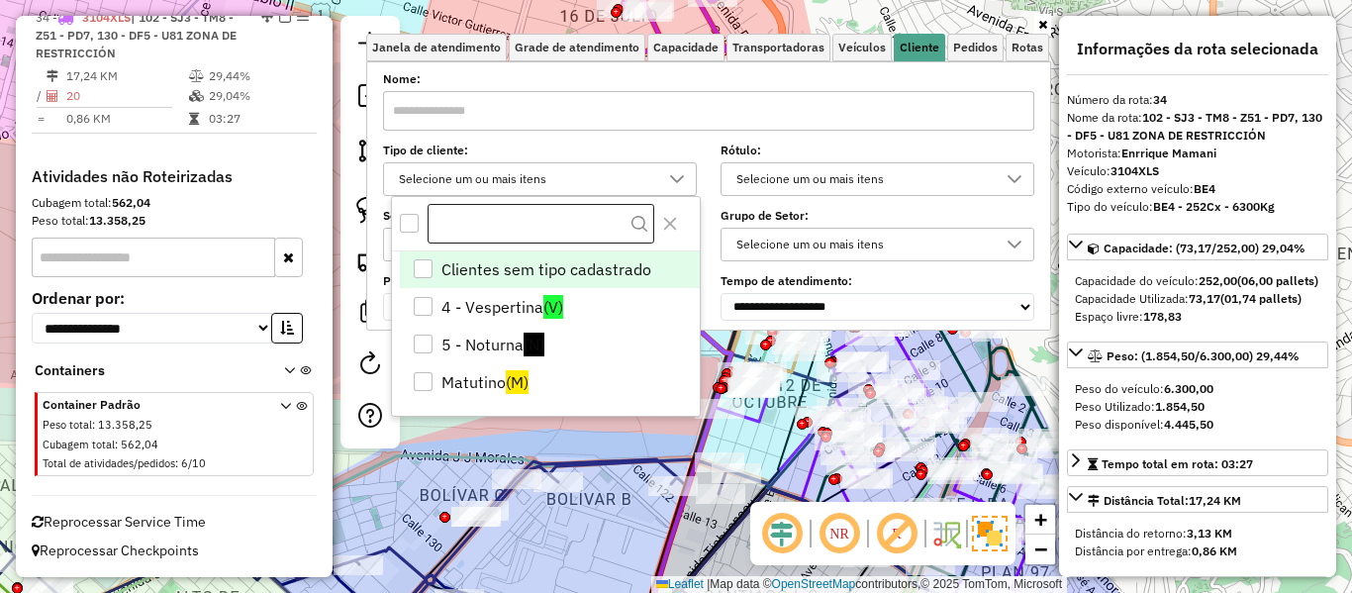
scroll to position [12, 68]
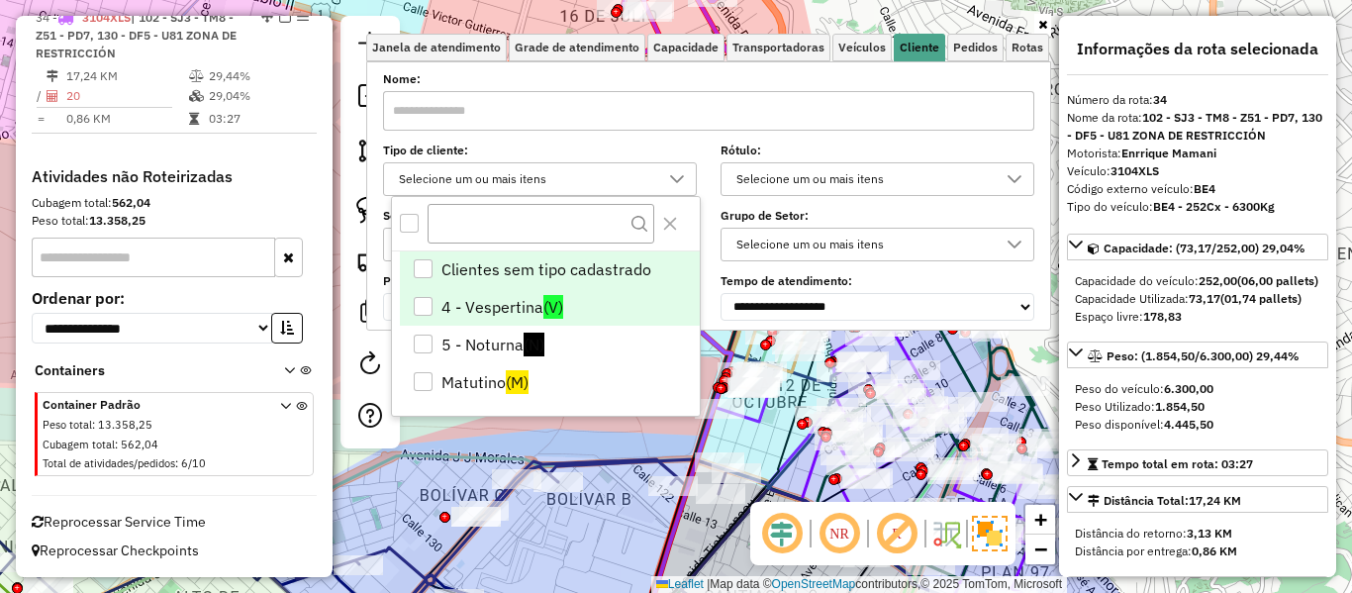
click at [566, 296] on li "4 - Vespertina (V)" at bounding box center [550, 307] width 300 height 38
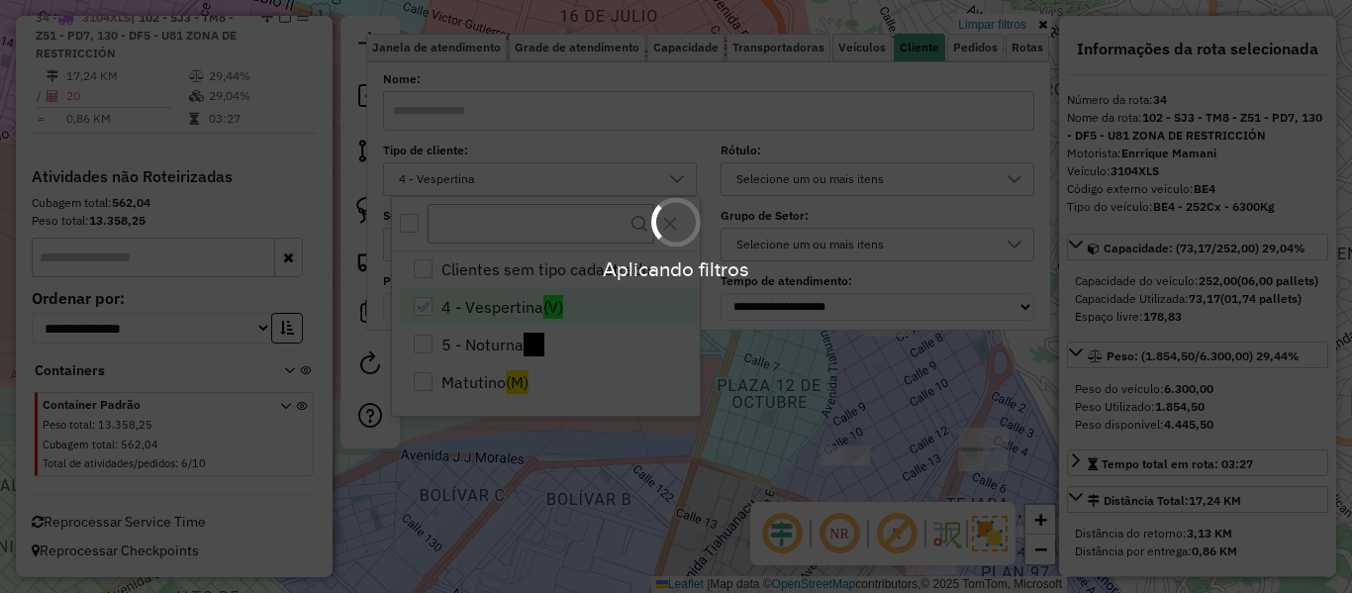
click at [1030, 348] on div "Aplicando filtros" at bounding box center [676, 296] width 1352 height 593
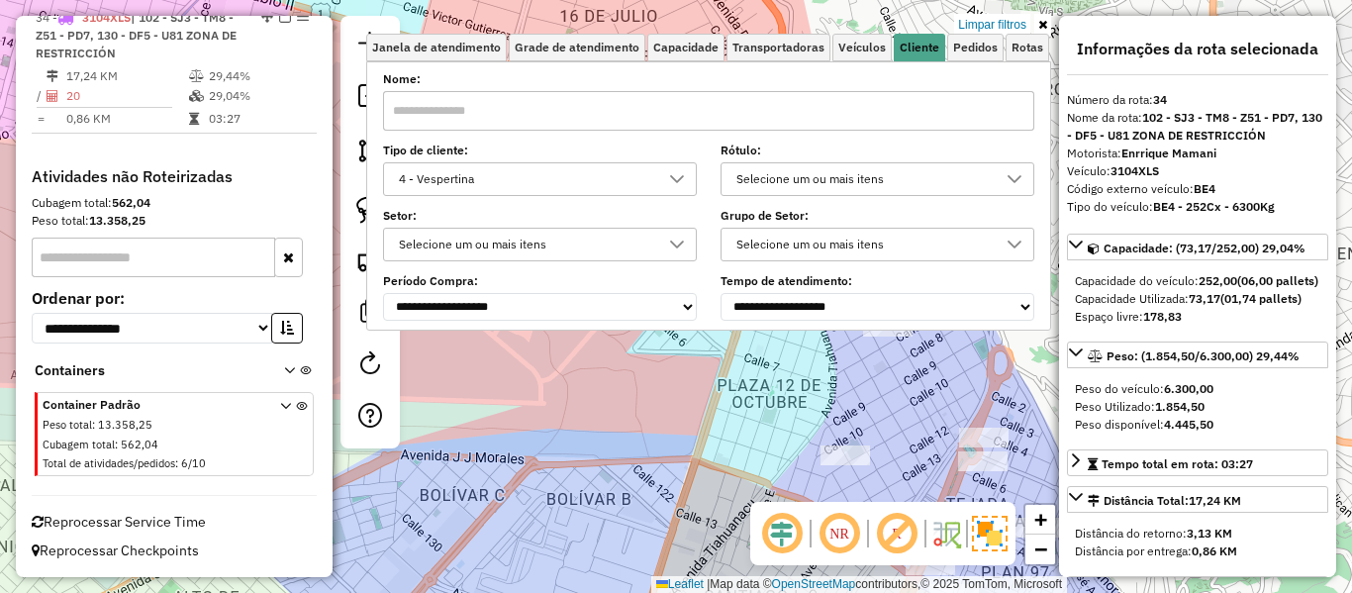
click at [1003, 365] on div "Limpar filtros Janela de atendimento Grade de atendimento Capacidade Transporta…" at bounding box center [676, 296] width 1352 height 593
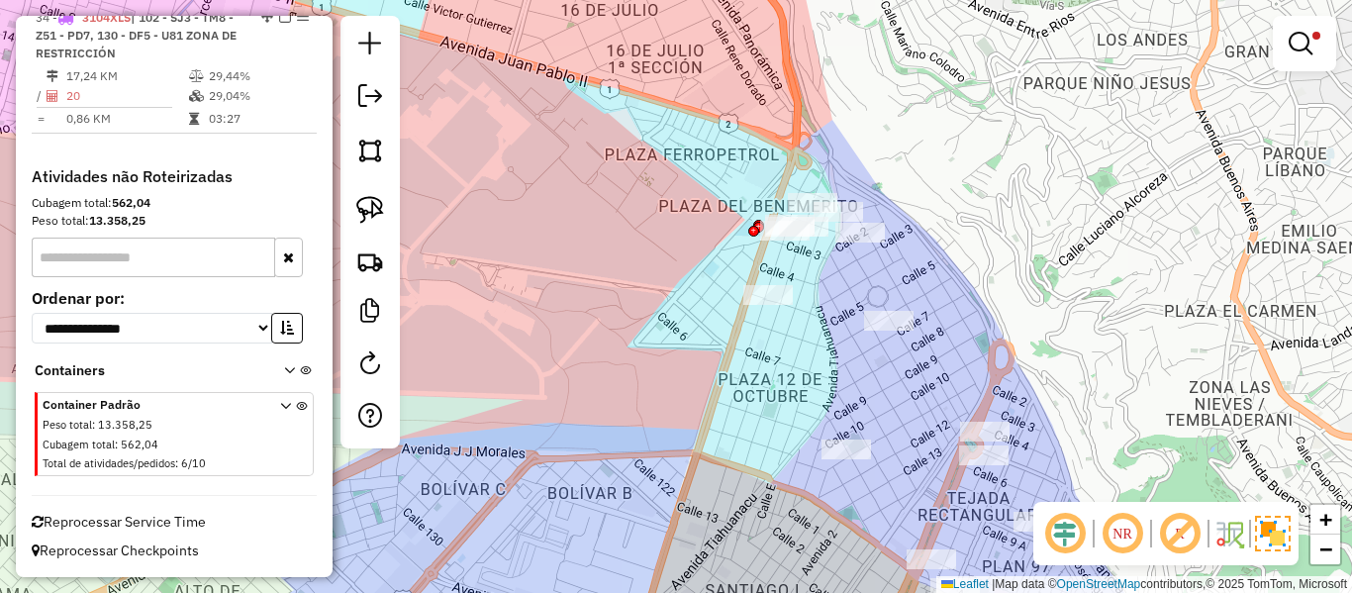
drag, startPoint x: 992, startPoint y: 367, endPoint x: 915, endPoint y: 217, distance: 169.1
click at [918, 209] on div "Limpar filtros Janela de atendimento Grade de atendimento Capacidade Transporta…" at bounding box center [676, 296] width 1352 height 593
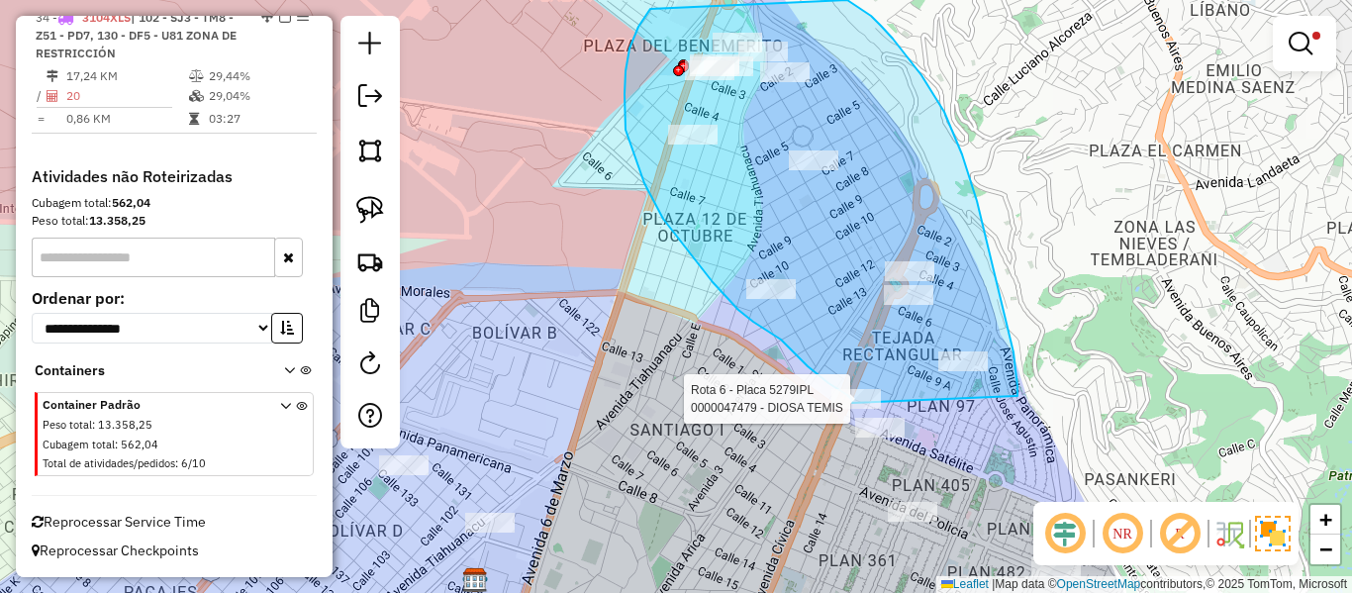
drag, startPoint x: 990, startPoint y: 251, endPoint x: 925, endPoint y: 447, distance: 206.6
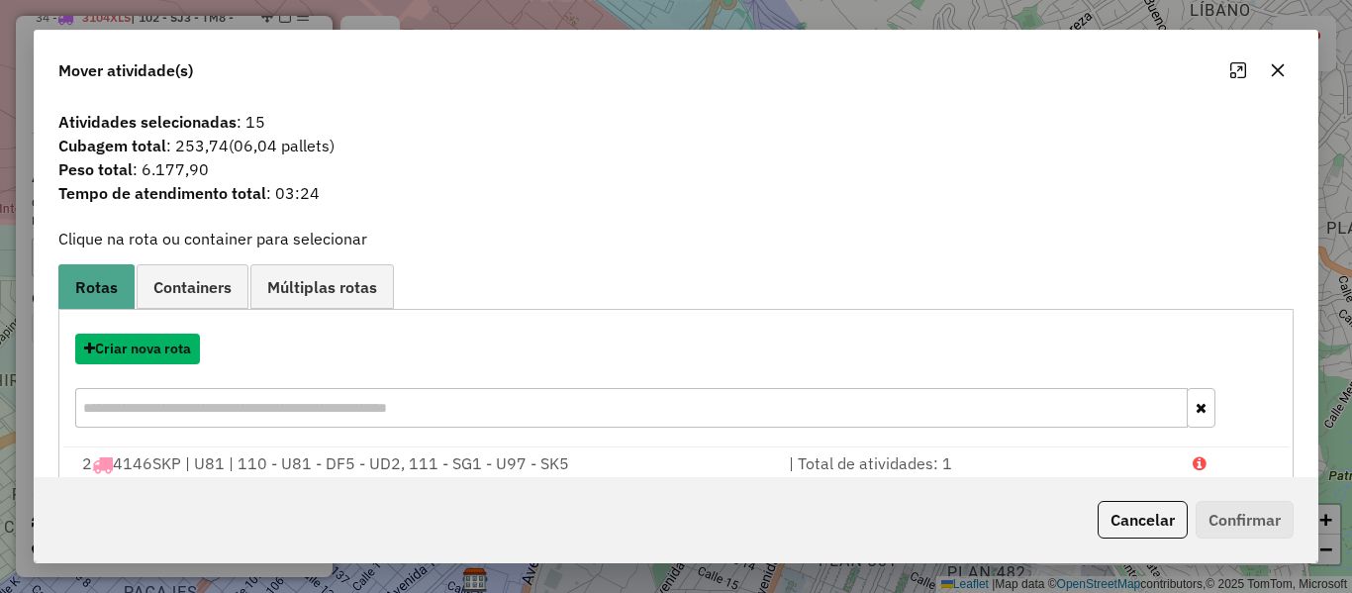
click at [163, 352] on button "Criar nova rota" at bounding box center [137, 349] width 125 height 31
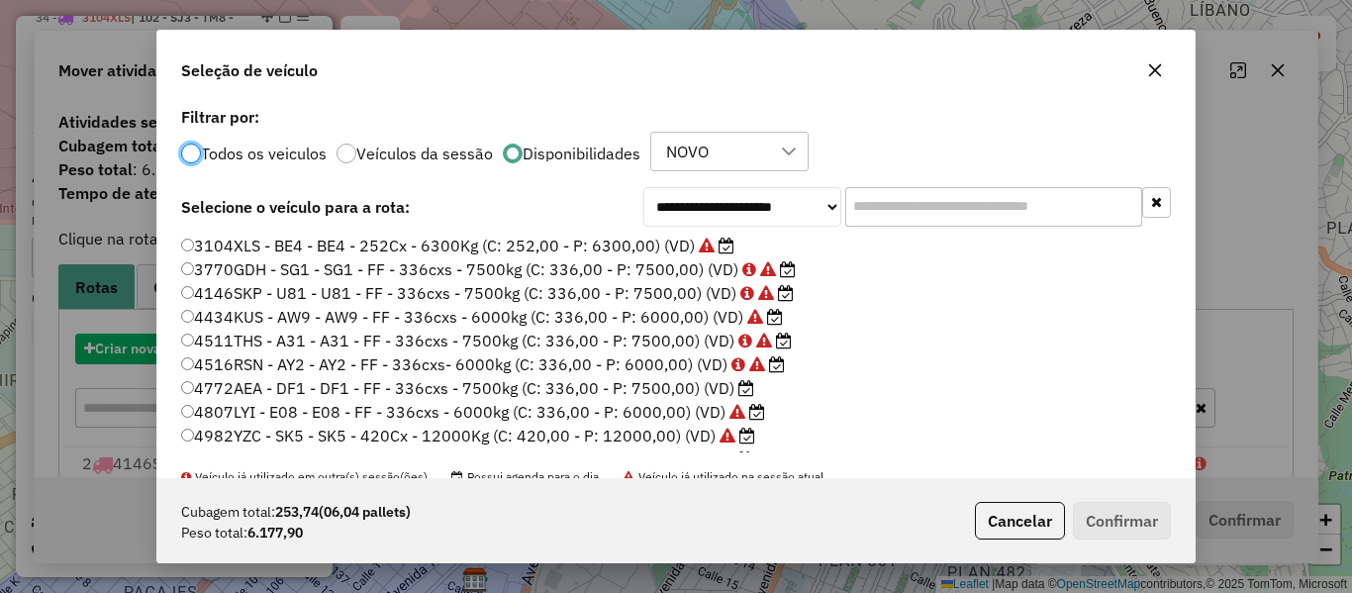
scroll to position [11, 6]
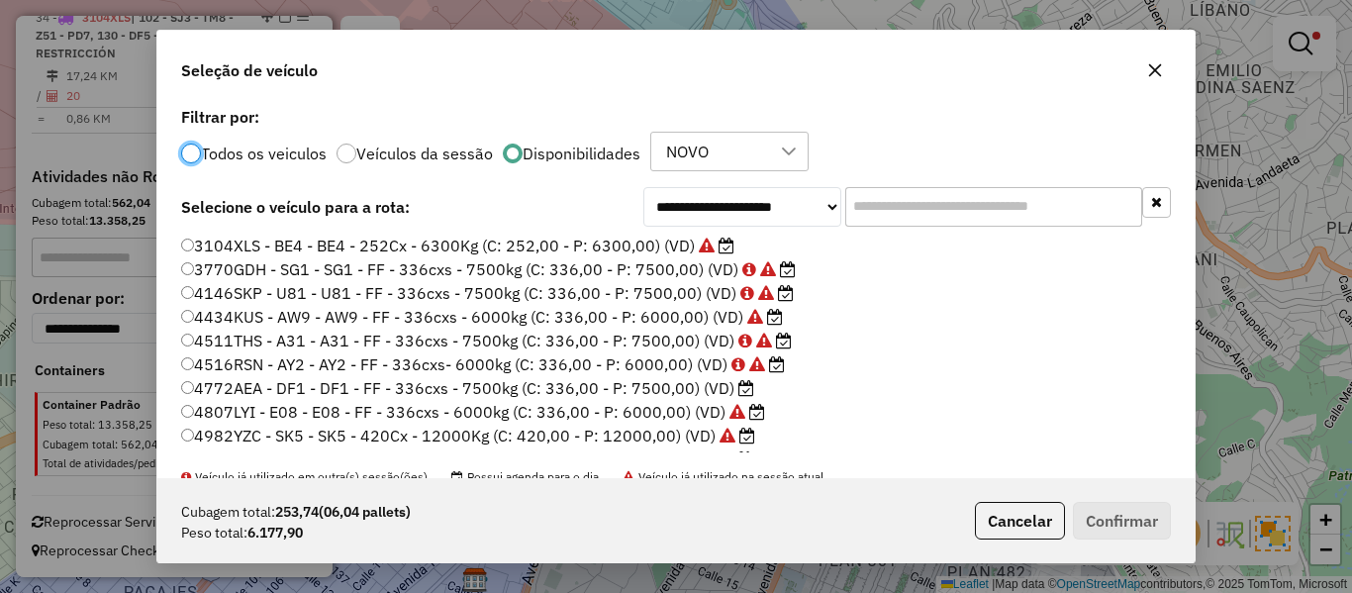
click at [933, 213] on input "text" at bounding box center [993, 207] width 297 height 40
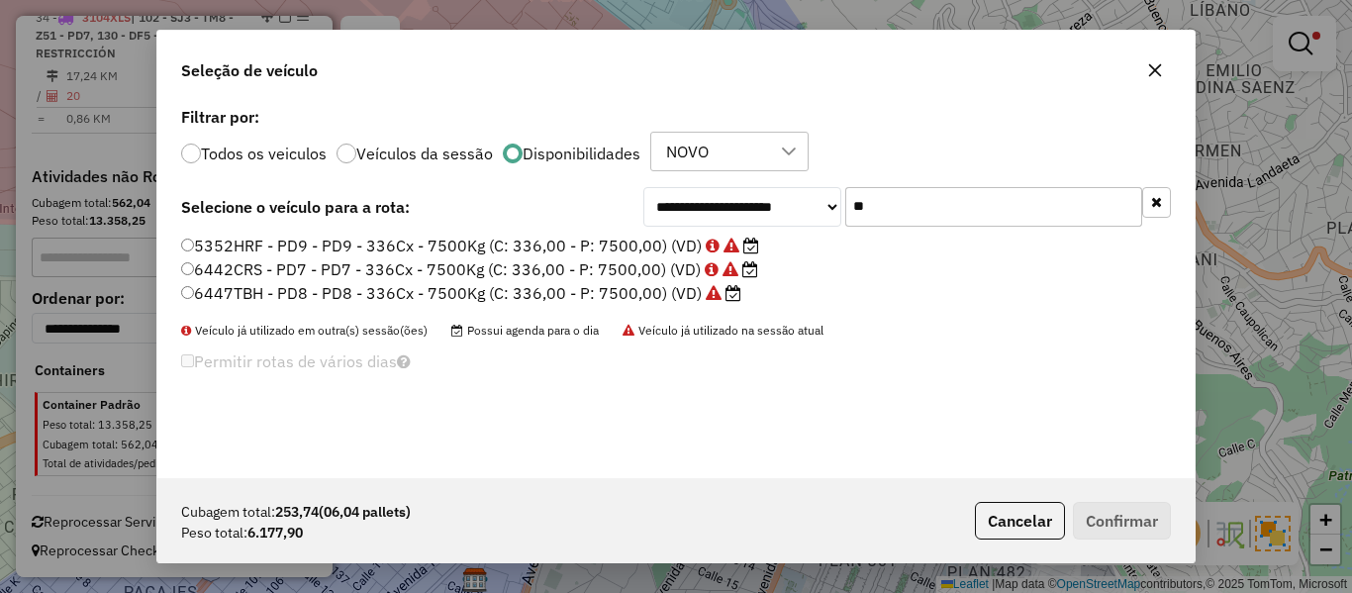
type input "**"
click at [631, 297] on label "6447TBH - PD8 - PD8 - 336Cx - 7500Kg (C: 336,00 - P: 7500,00) (VD)" at bounding box center [461, 293] width 560 height 24
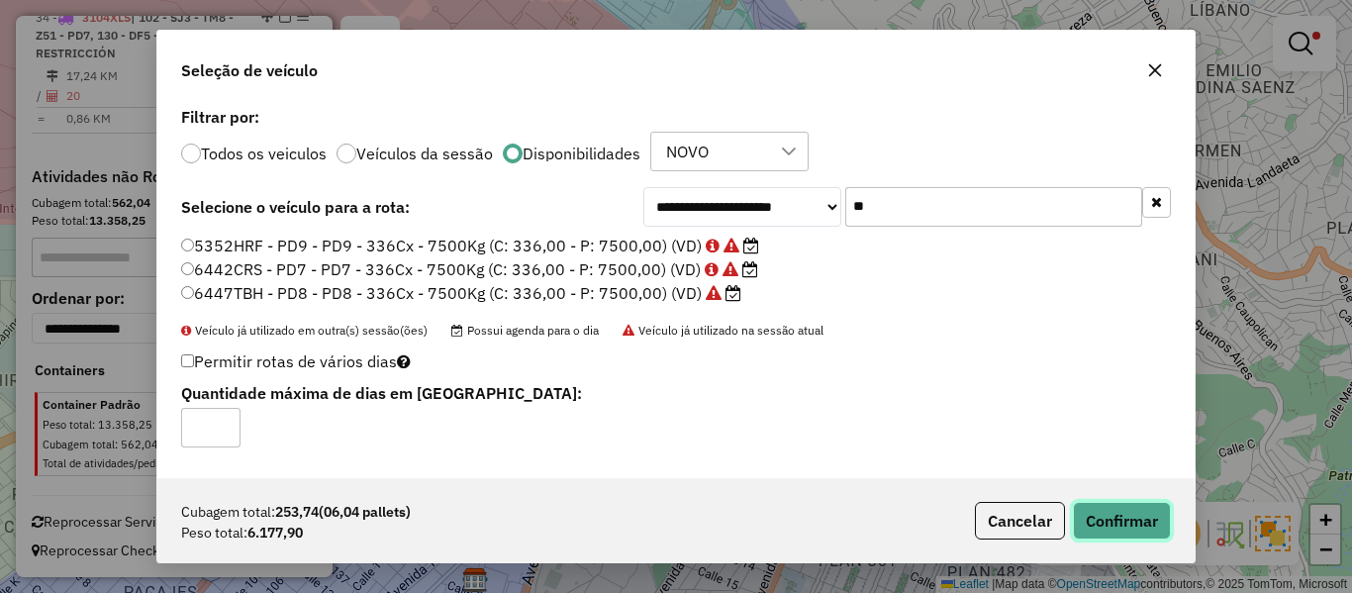
click at [1125, 513] on button "Confirmar" at bounding box center [1122, 521] width 98 height 38
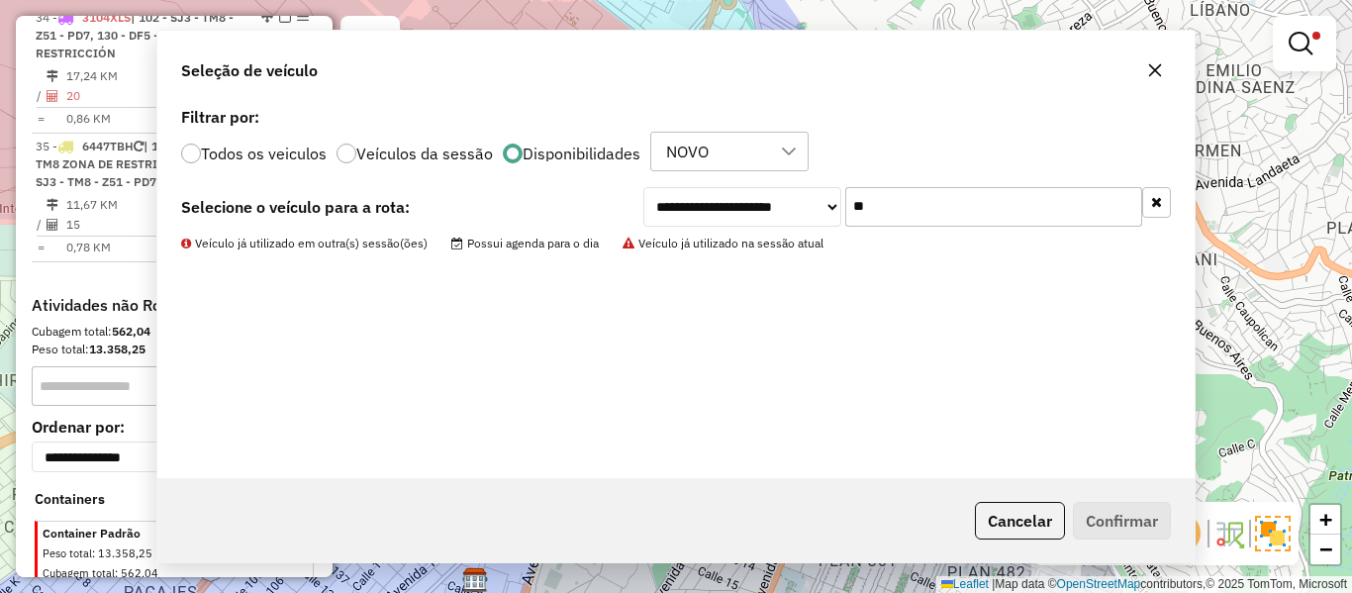
scroll to position [2969, 0]
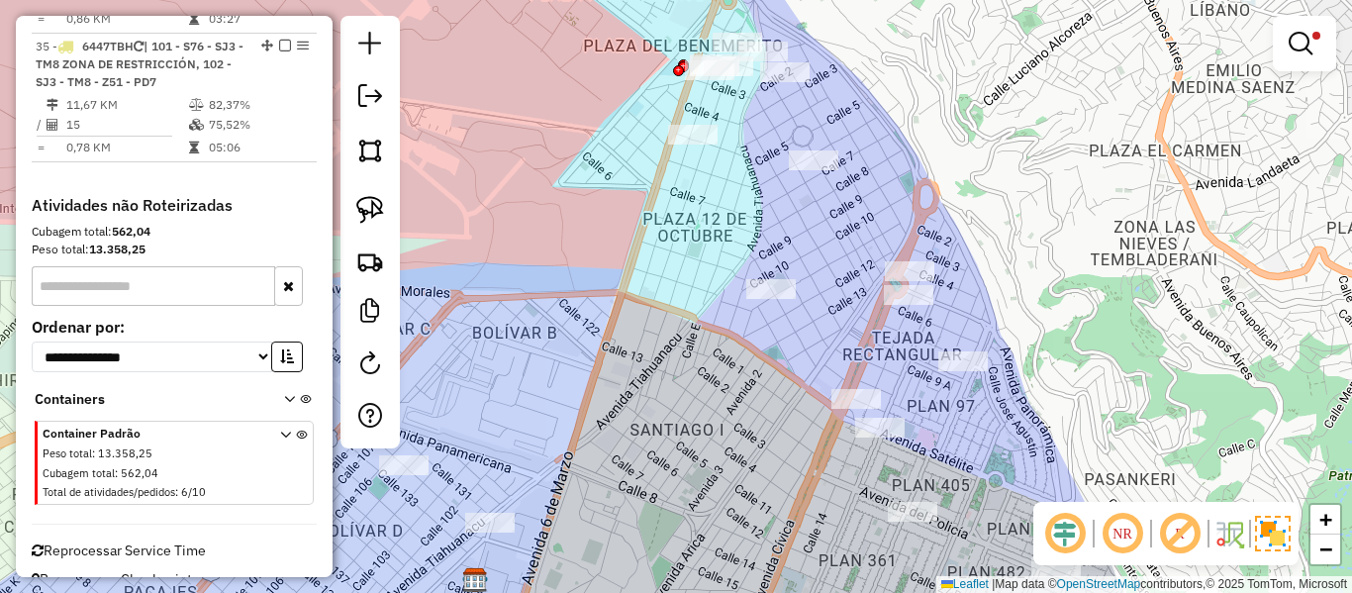
click at [1306, 64] on div at bounding box center [1304, 43] width 63 height 55
click at [1305, 52] on em at bounding box center [1301, 44] width 24 height 24
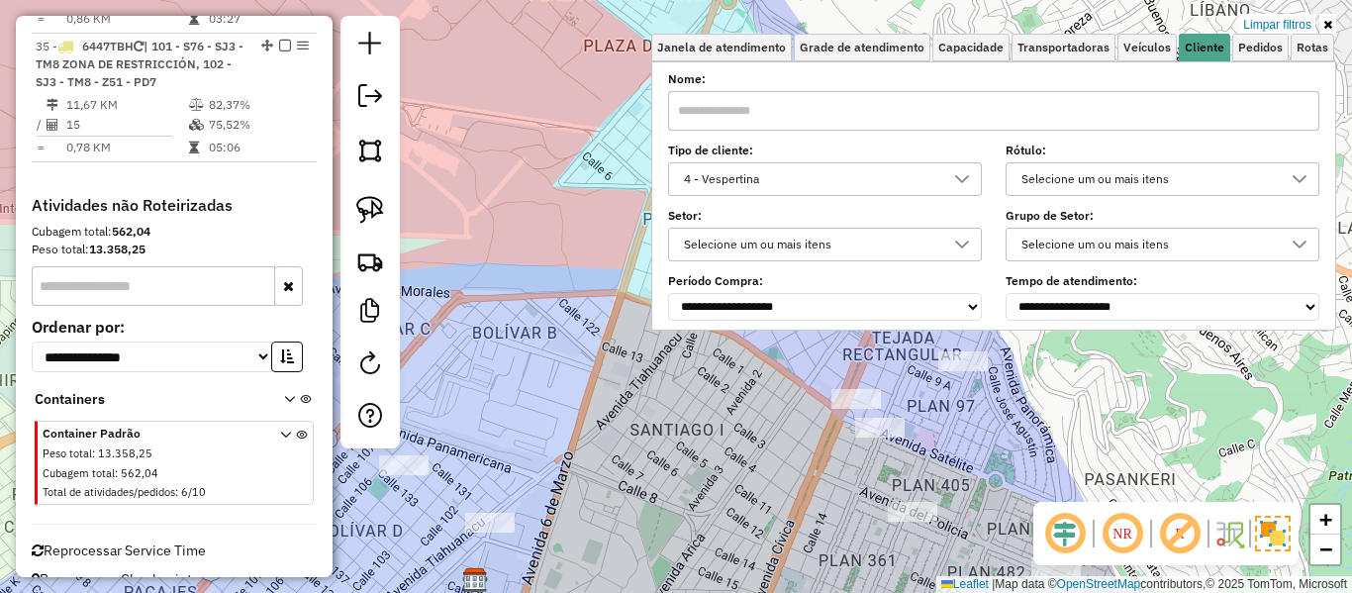
click at [917, 199] on div "**********" at bounding box center [993, 197] width 651 height 245
click at [922, 177] on div "4 - Vespertina" at bounding box center [810, 179] width 266 height 32
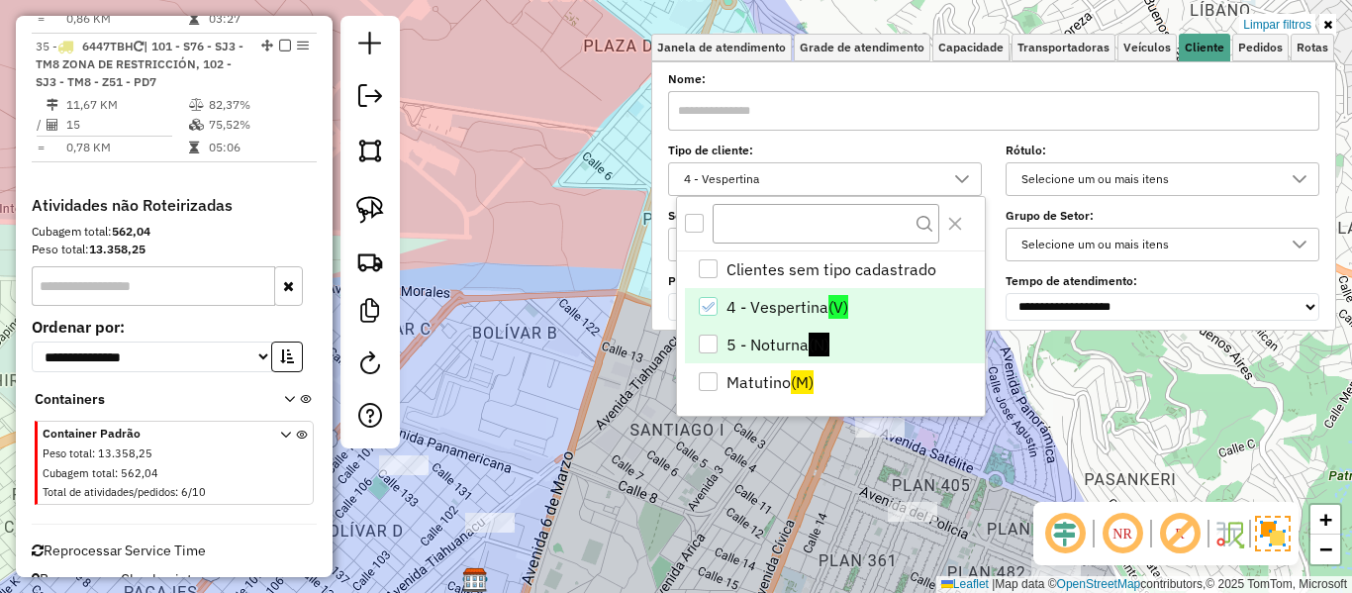
click at [804, 339] on li "5 - Noturna (N)" at bounding box center [835, 345] width 300 height 38
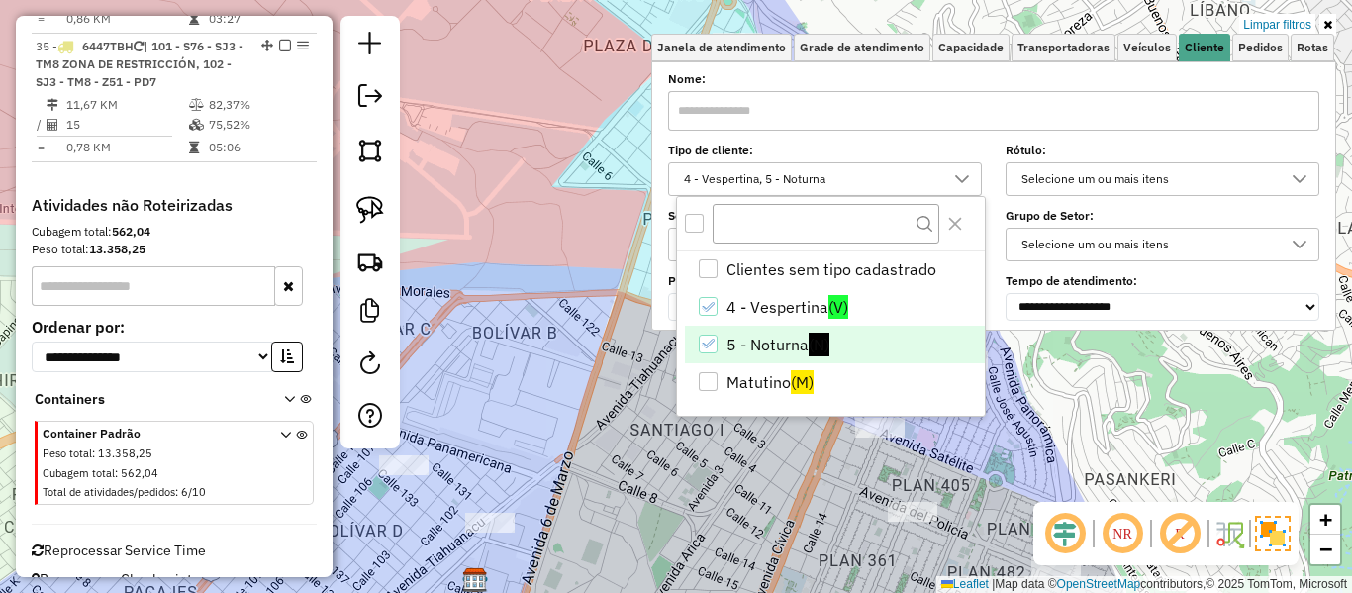
click at [1100, 400] on div "Limpar filtros Janela de atendimento Grade de atendimento Capacidade Transporta…" at bounding box center [676, 296] width 1352 height 593
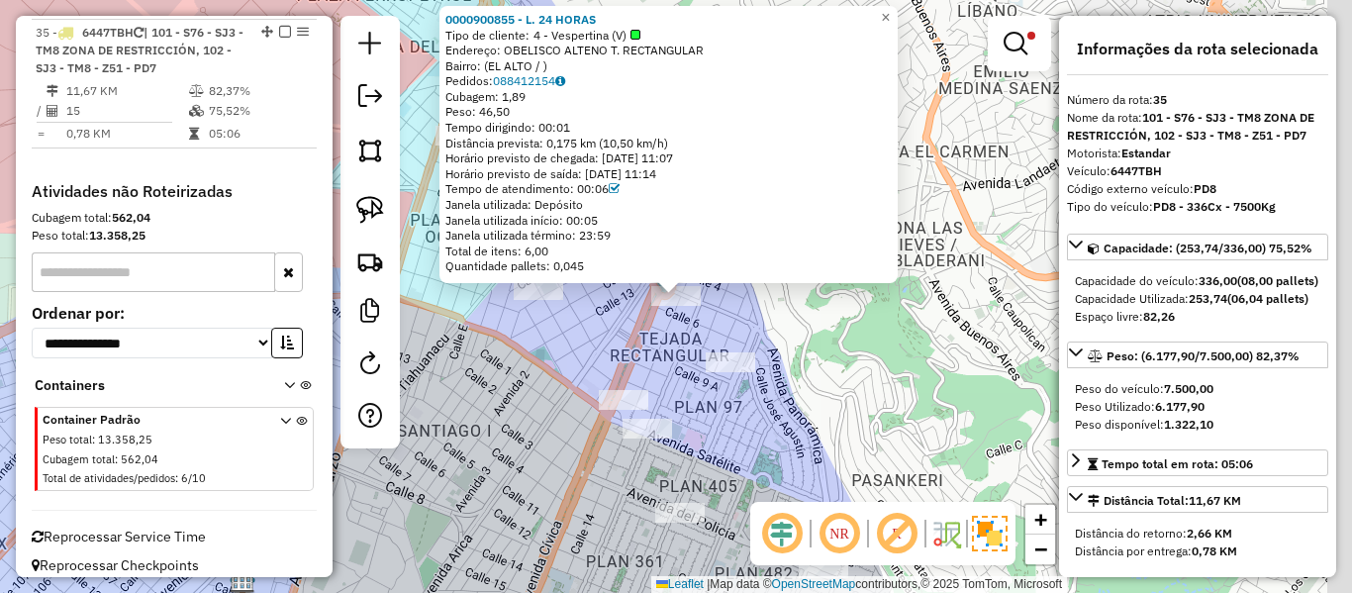
scroll to position [2987, 0]
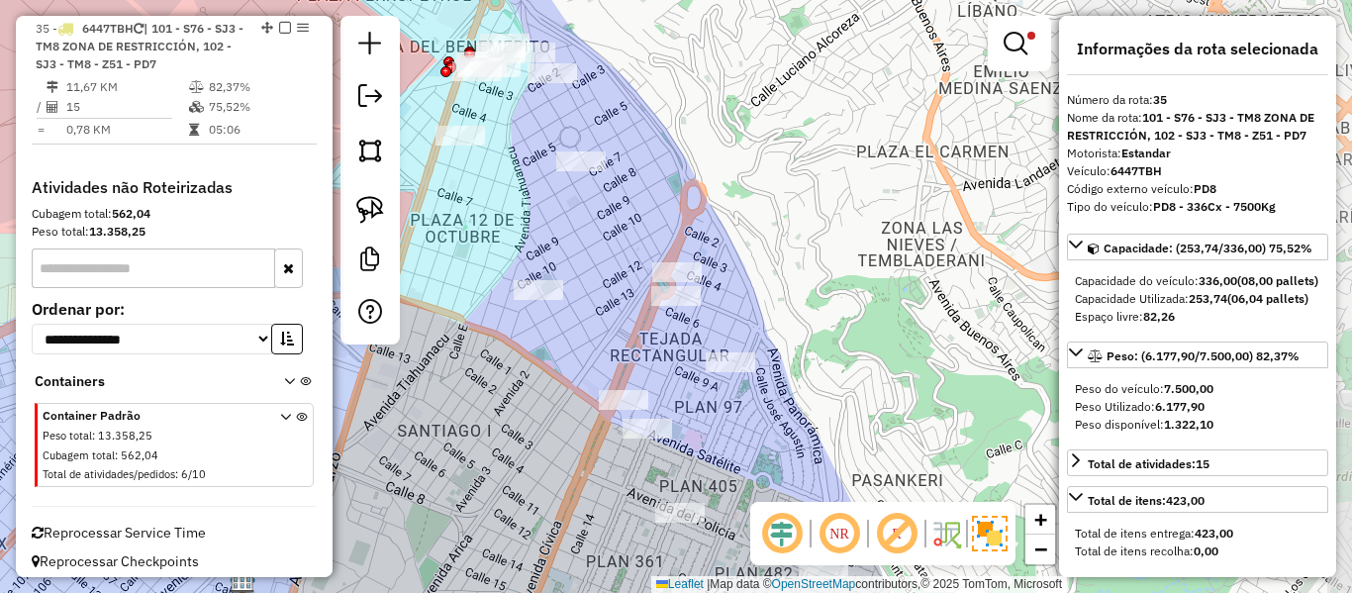
drag, startPoint x: 827, startPoint y: 296, endPoint x: 880, endPoint y: 365, distance: 87.5
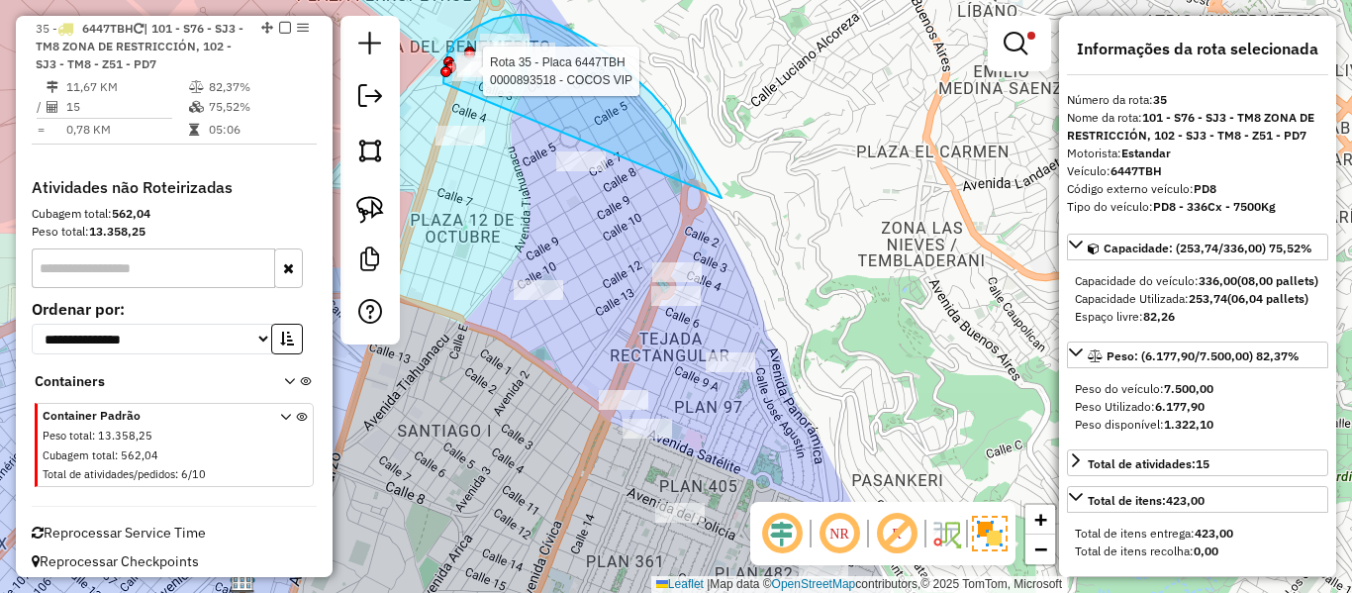
drag, startPoint x: 598, startPoint y: 47, endPoint x: 458, endPoint y: 108, distance: 152.5
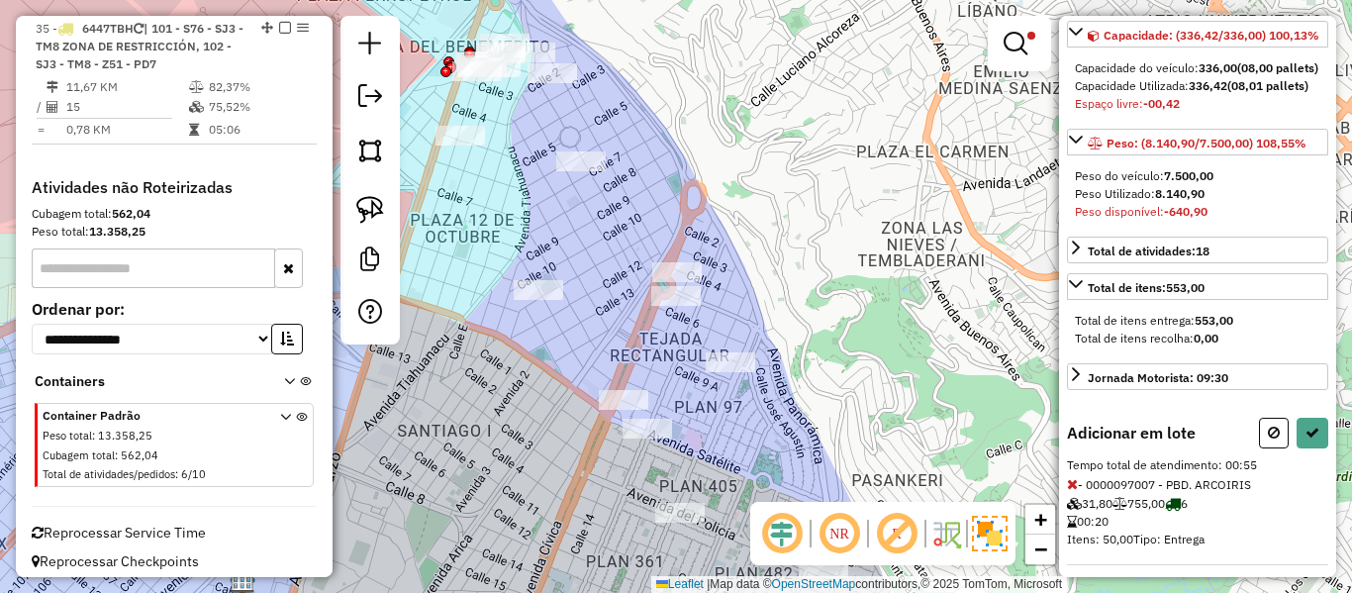
scroll to position [492, 0]
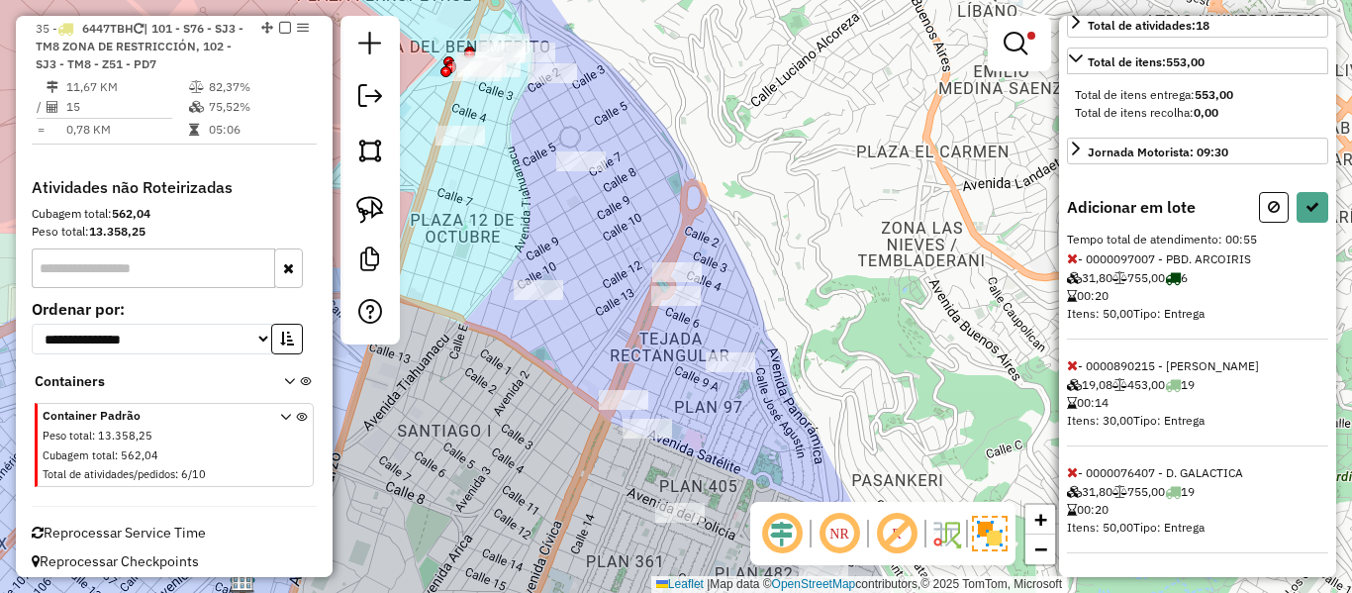
click at [1075, 263] on icon at bounding box center [1072, 258] width 11 height 14
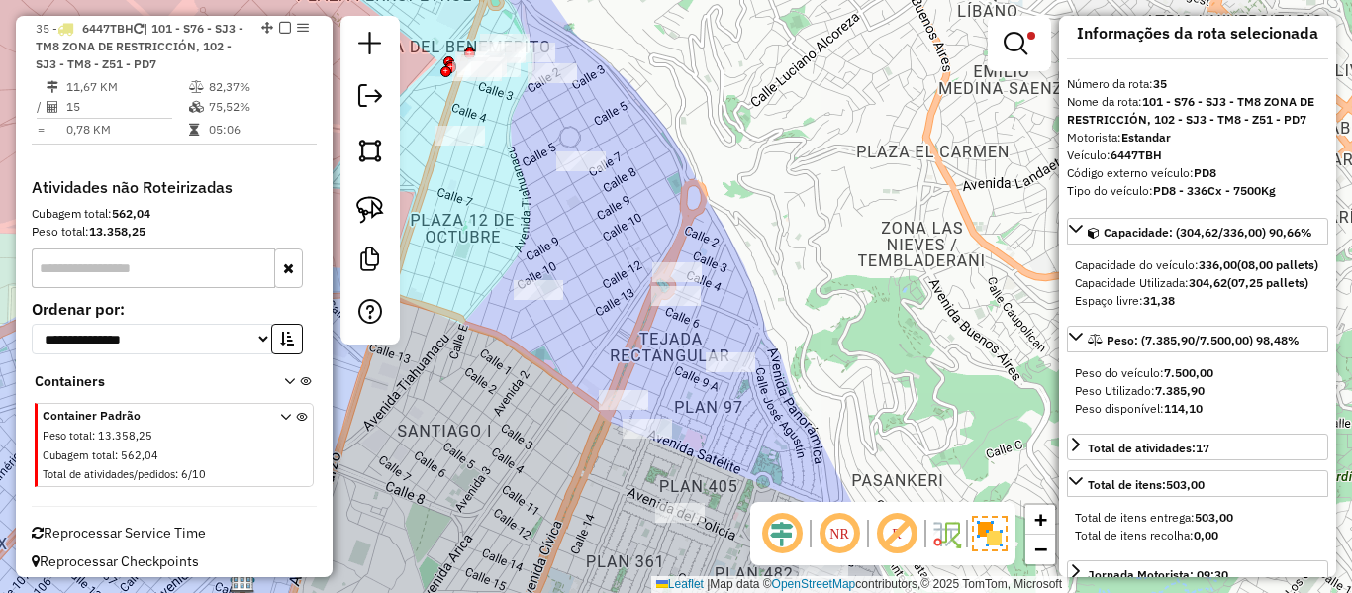
scroll to position [0, 0]
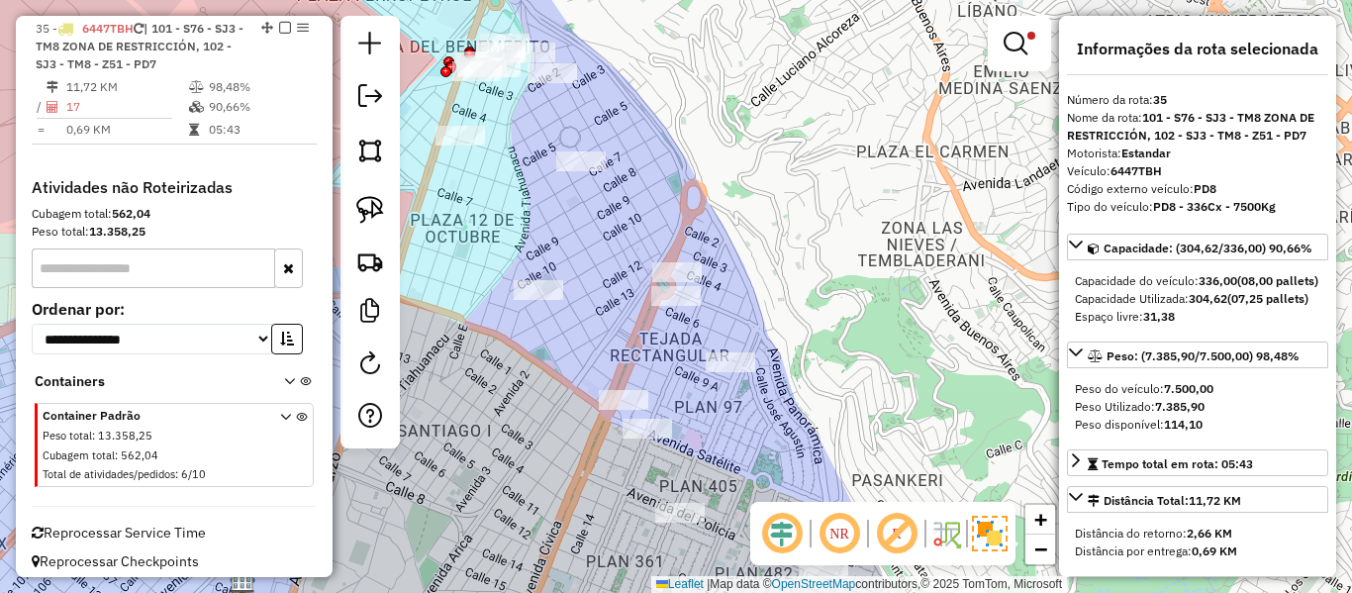
click at [1019, 30] on link at bounding box center [1020, 44] width 48 height 40
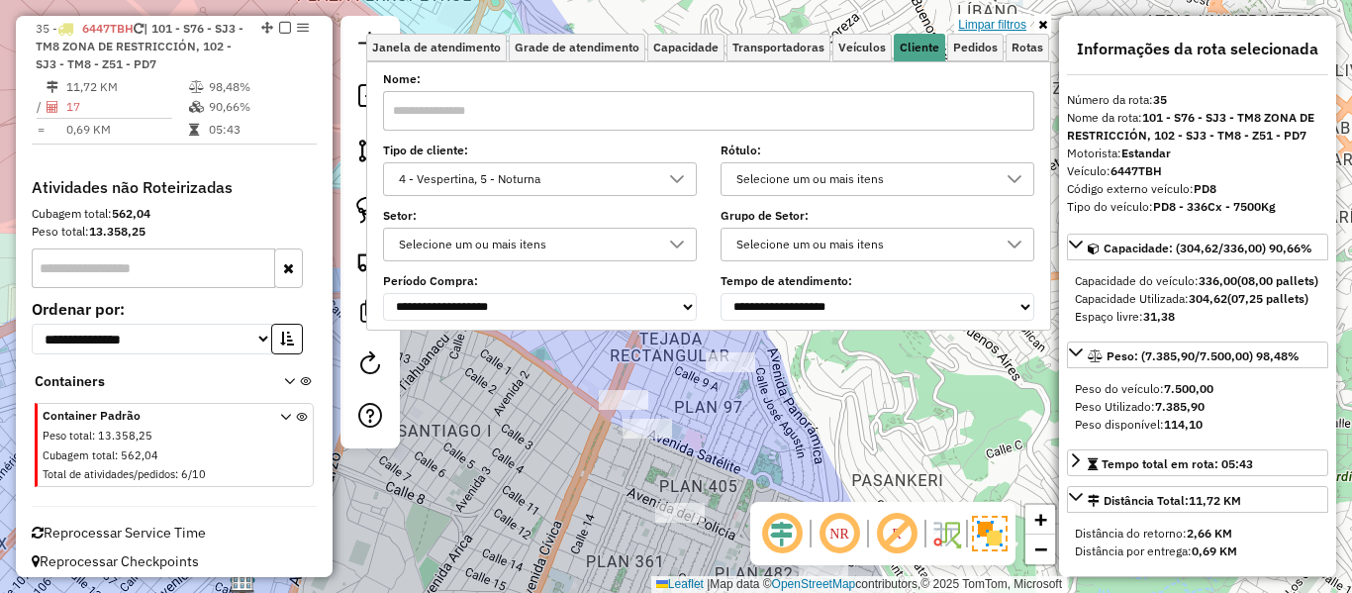
click at [1008, 28] on link "Limpar filtros" at bounding box center [992, 25] width 76 height 22
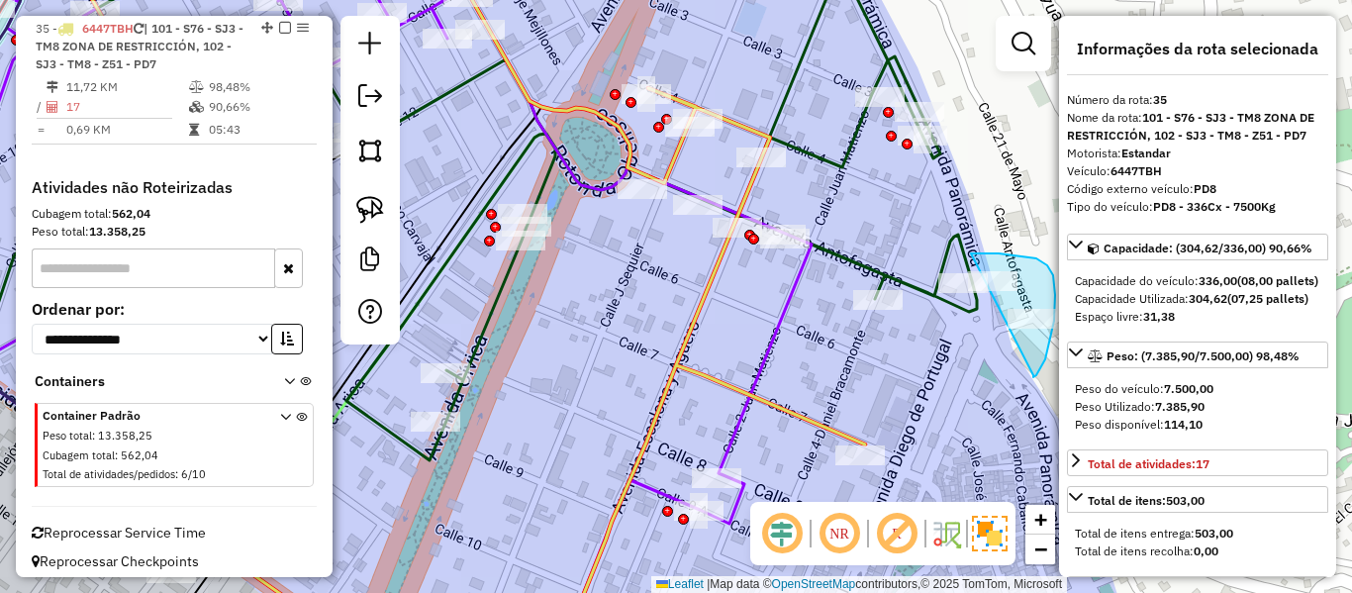
drag, startPoint x: 1034, startPoint y: 377, endPoint x: 970, endPoint y: 253, distance: 139.0
click at [733, 283] on icon at bounding box center [445, 297] width 839 height 712
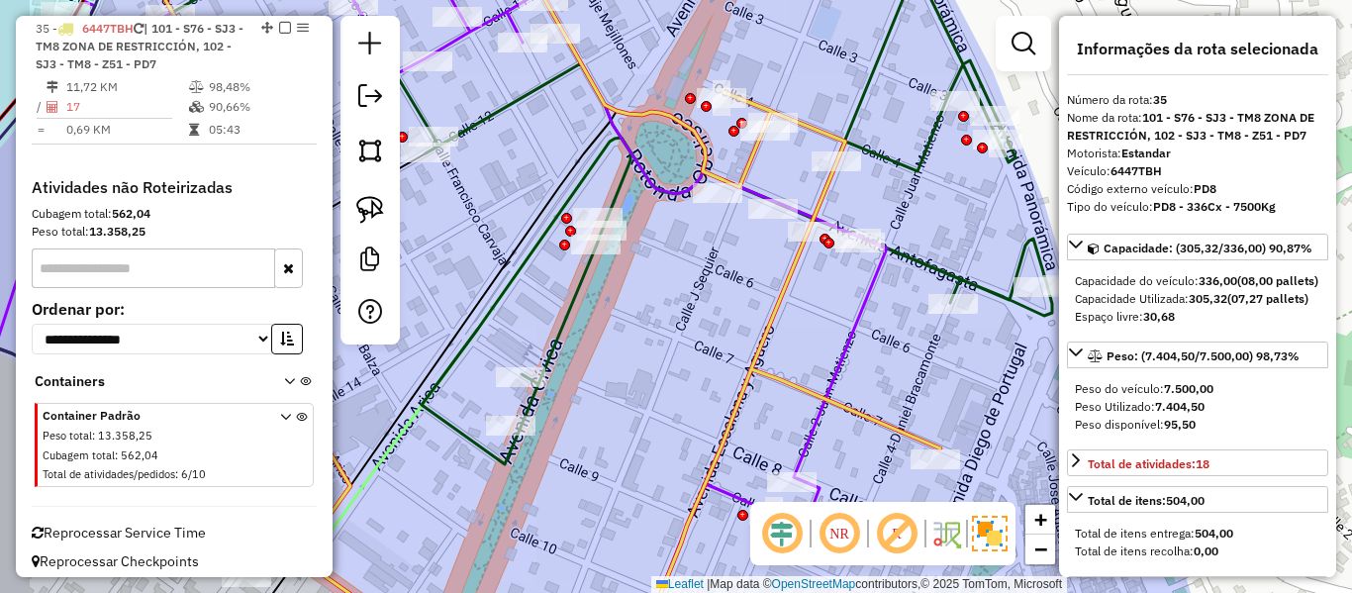
drag, startPoint x: 671, startPoint y: 316, endPoint x: 727, endPoint y: 308, distance: 56.0
click at [679, 327] on div "Janela de atendimento Grade de atendimento Capacidade Transportadoras Veículos …" at bounding box center [676, 296] width 1352 height 593
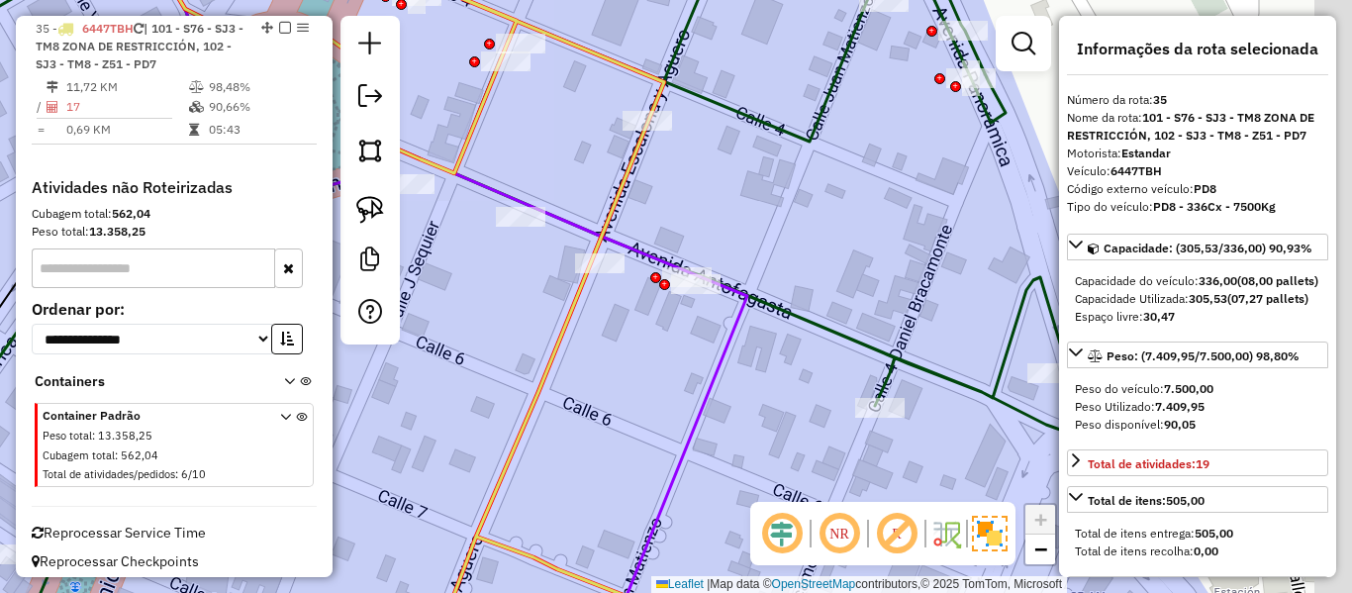
drag, startPoint x: 696, startPoint y: 359, endPoint x: 670, endPoint y: 362, distance: 25.9
click at [670, 363] on div "Janela de atendimento Grade de atendimento Capacidade Transportadoras Veículos …" at bounding box center [676, 296] width 1352 height 593
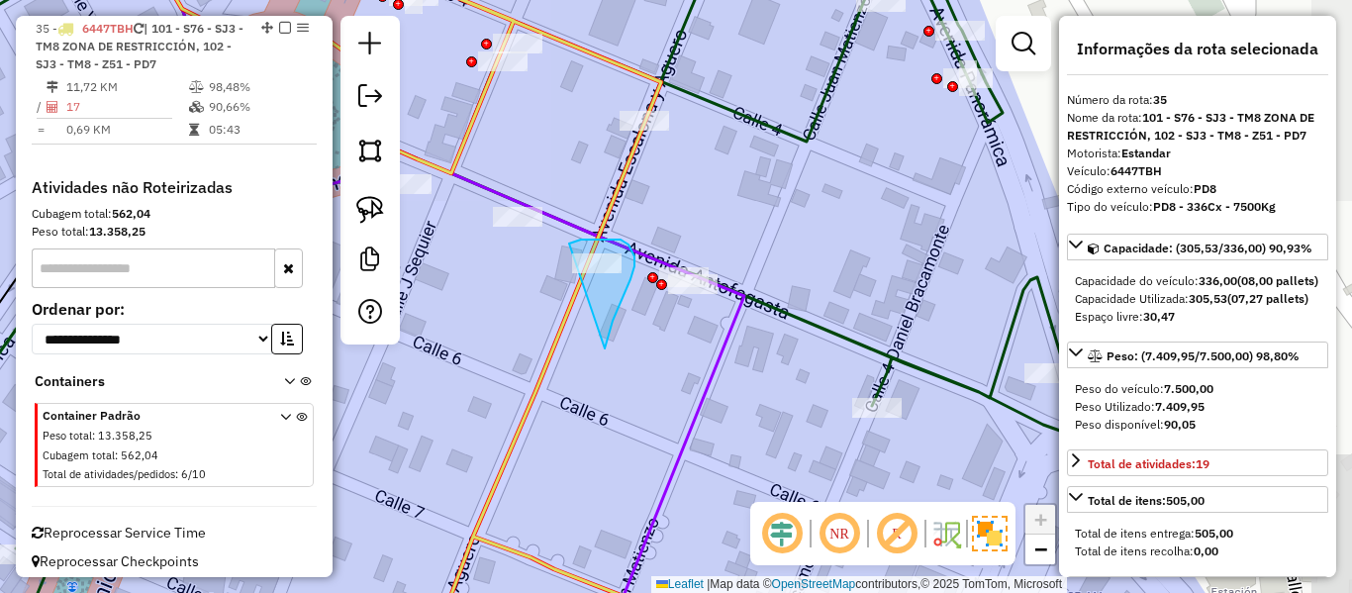
drag, startPoint x: 629, startPoint y: 245, endPoint x: 585, endPoint y: 318, distance: 85.2
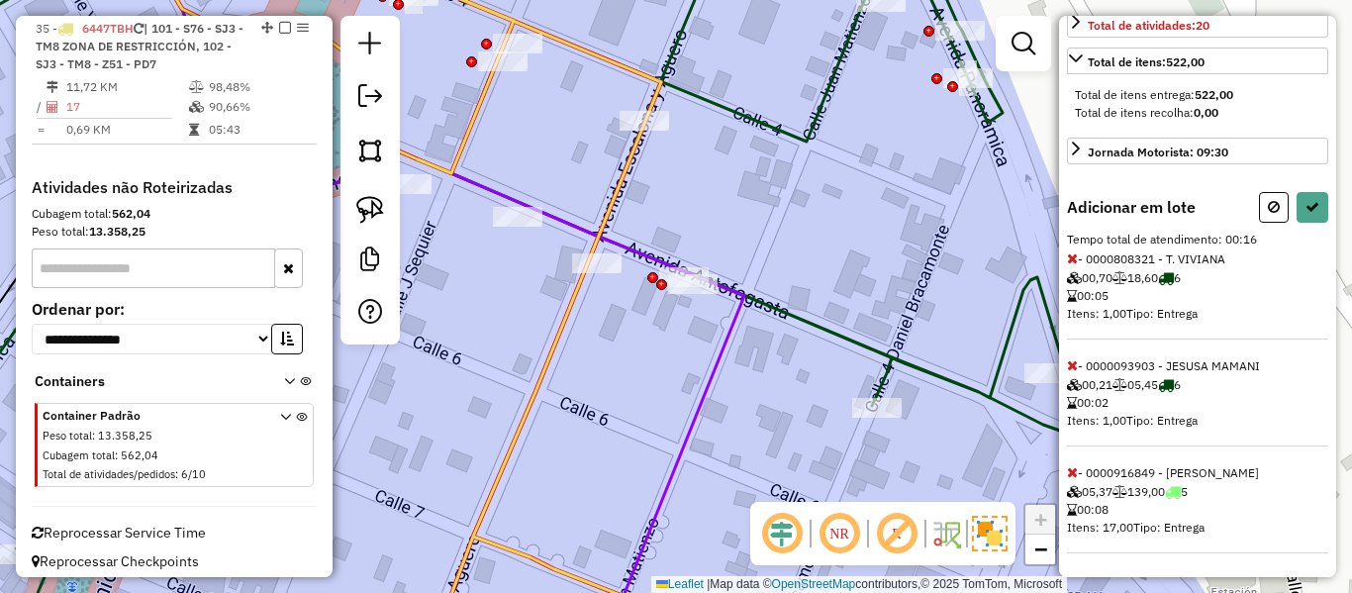
scroll to position [474, 0]
click at [1071, 363] on icon at bounding box center [1072, 365] width 11 height 14
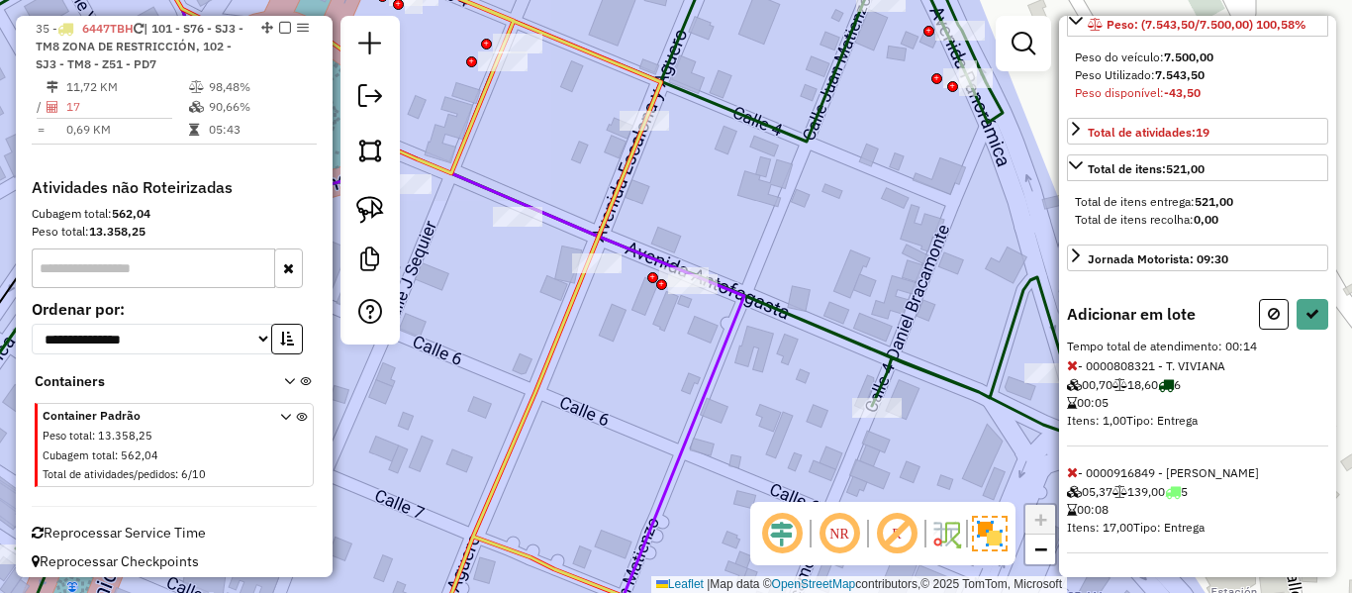
click at [1073, 363] on icon at bounding box center [1072, 365] width 11 height 14
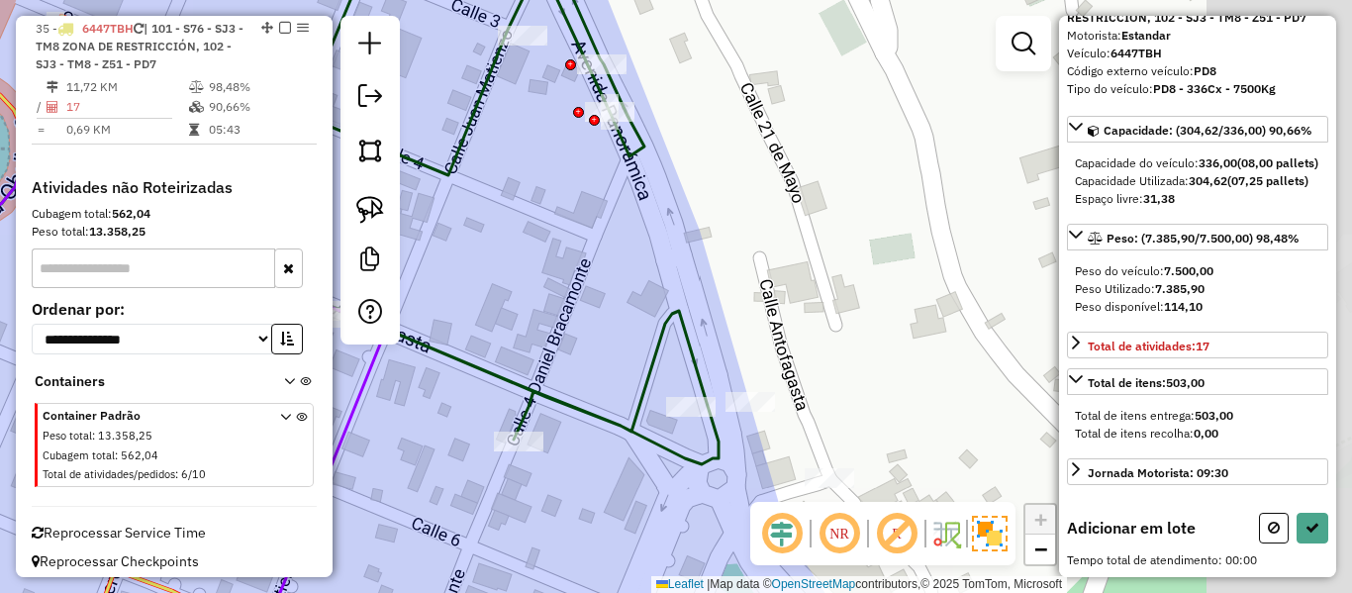
drag, startPoint x: 759, startPoint y: 342, endPoint x: 785, endPoint y: 421, distance: 83.3
click at [631, 225] on div "Janela de atendimento Grade de atendimento Capacidade Transportadoras Veículos …" at bounding box center [676, 296] width 1352 height 593
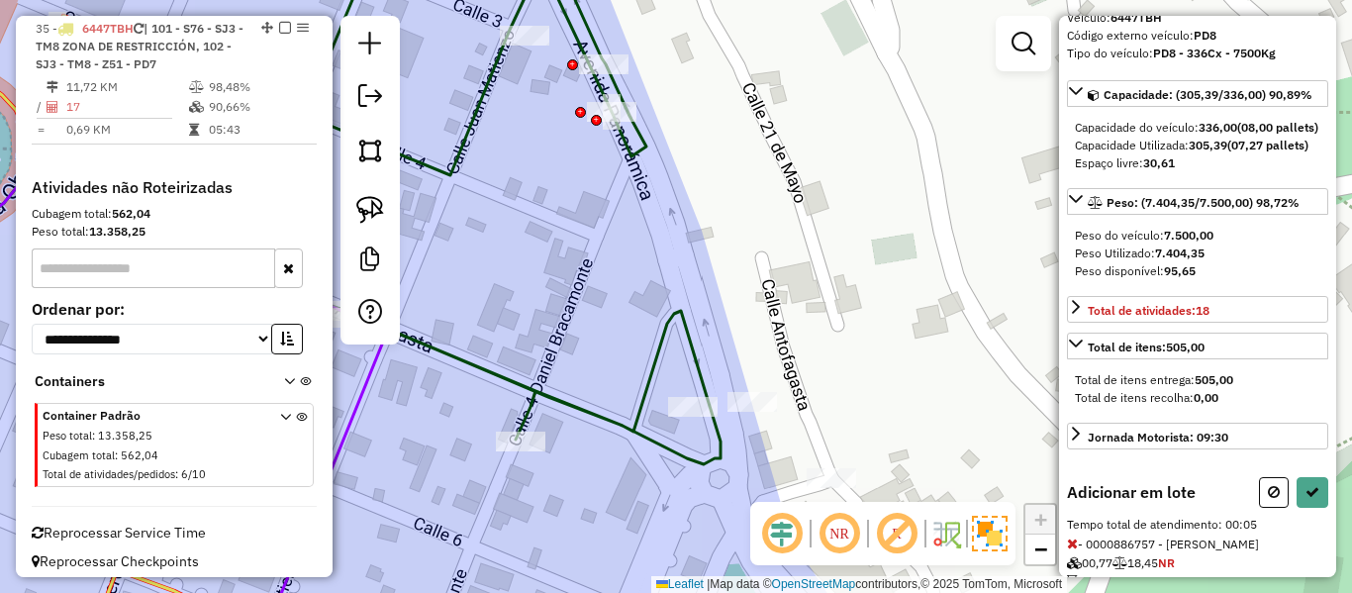
scroll to position [260, 0]
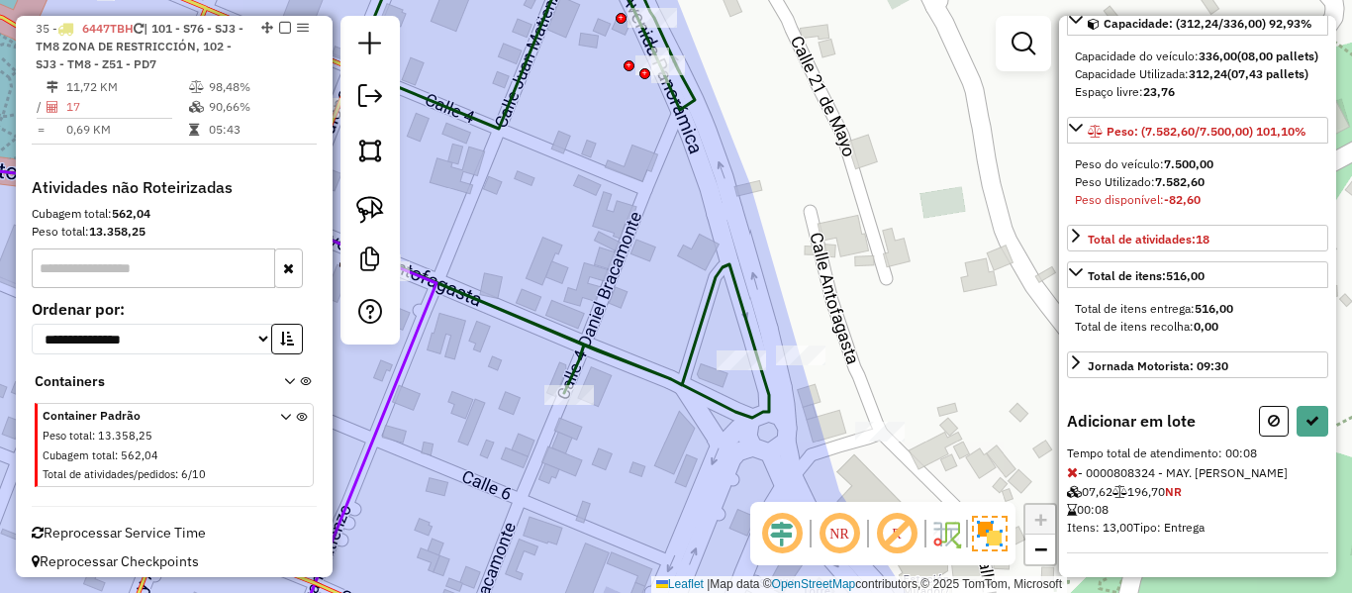
drag, startPoint x: 861, startPoint y: 441, endPoint x: 915, endPoint y: 328, distance: 124.9
click at [1015, 293] on div "Janela de atendimento Grade de atendimento Capacidade Transportadoras Veículos …" at bounding box center [676, 296] width 1352 height 593
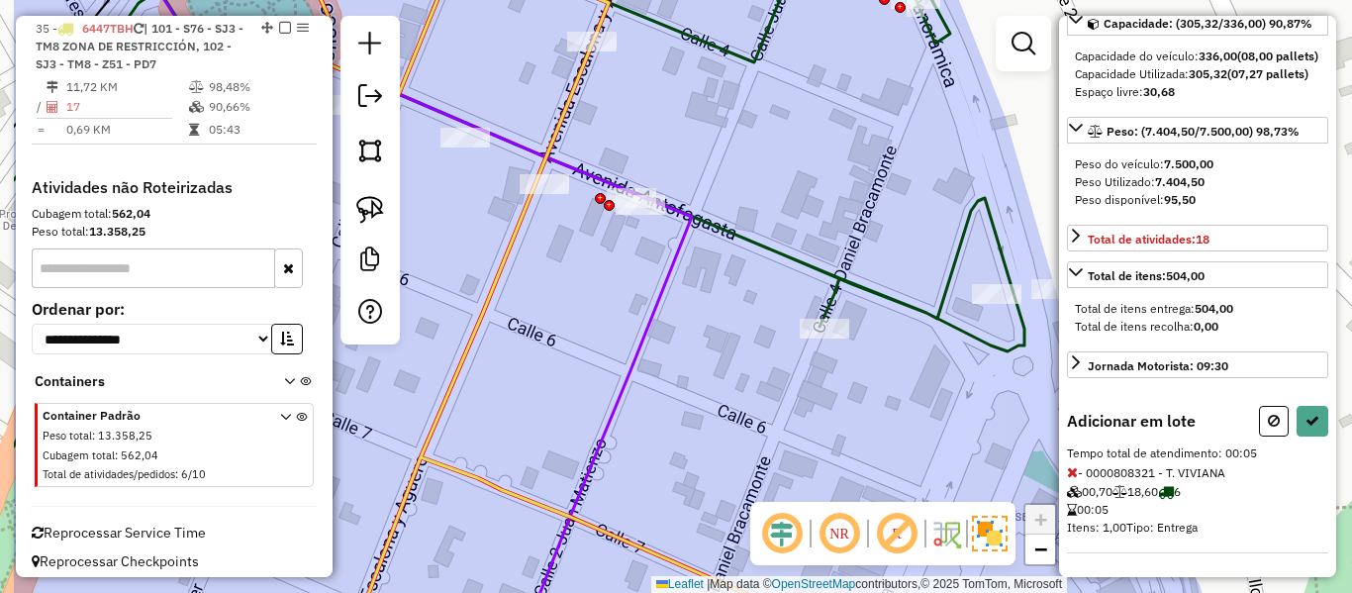
drag, startPoint x: 715, startPoint y: 368, endPoint x: 888, endPoint y: 408, distance: 177.7
click at [887, 407] on div "Janela de atendimento Grade de atendimento Capacidade Transportadoras Veículos …" at bounding box center [676, 296] width 1352 height 593
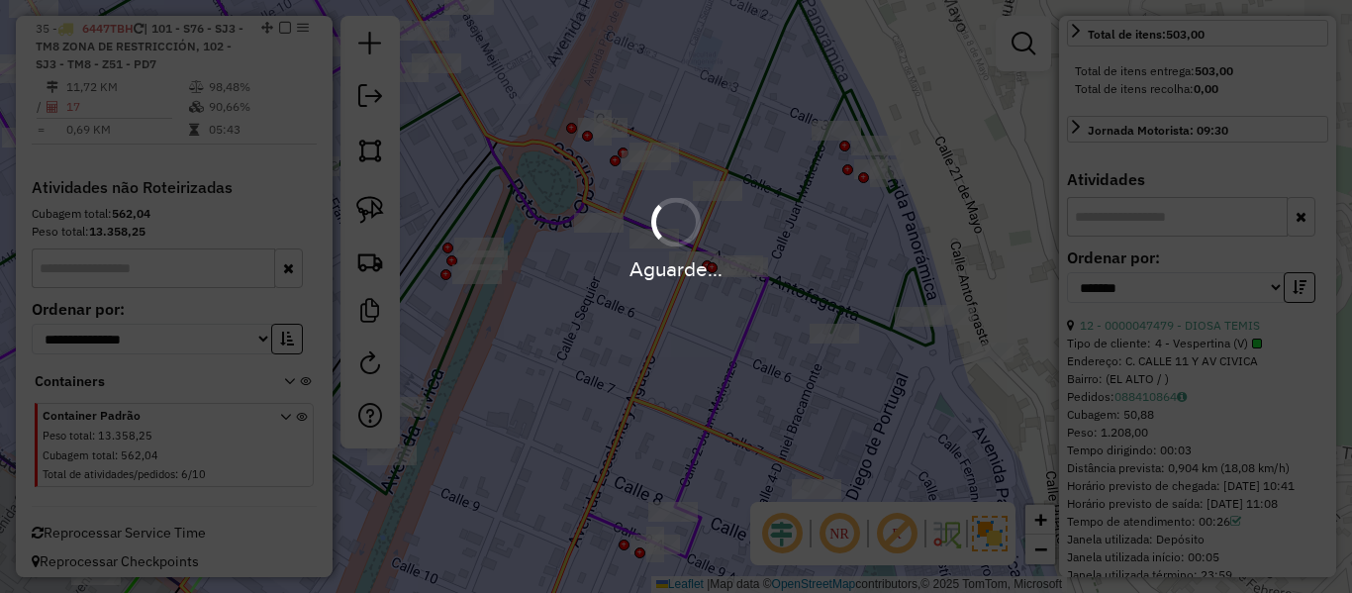
scroll to position [601, 0]
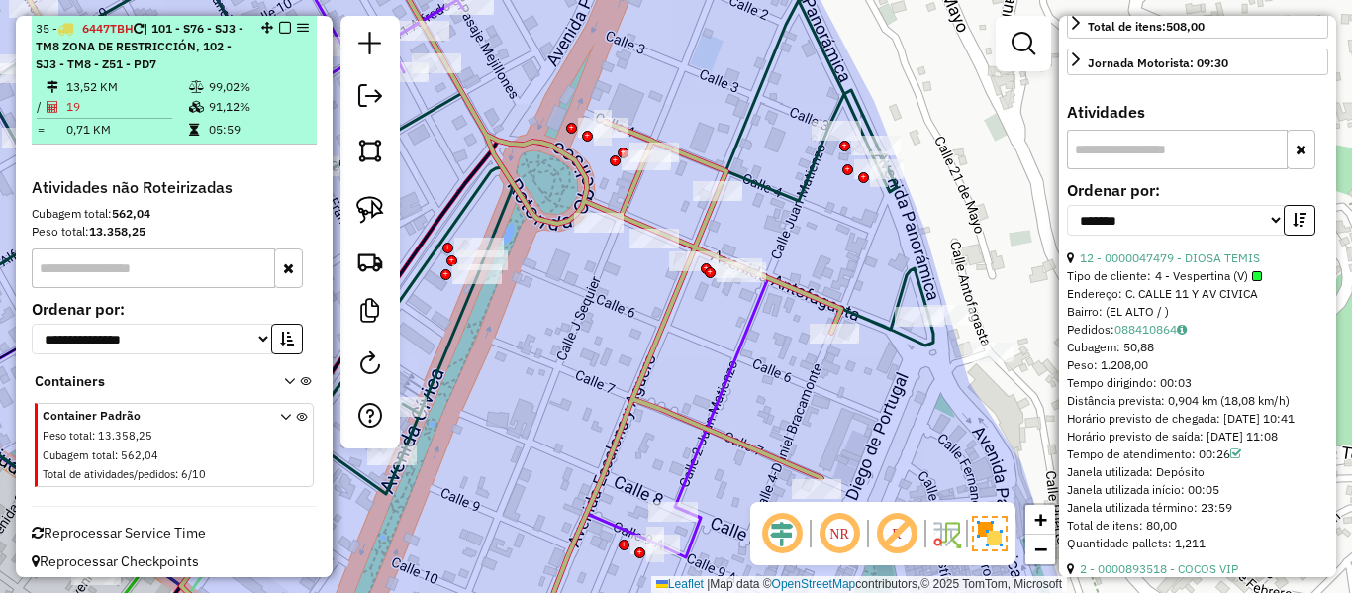
click at [279, 26] on em at bounding box center [285, 28] width 12 height 12
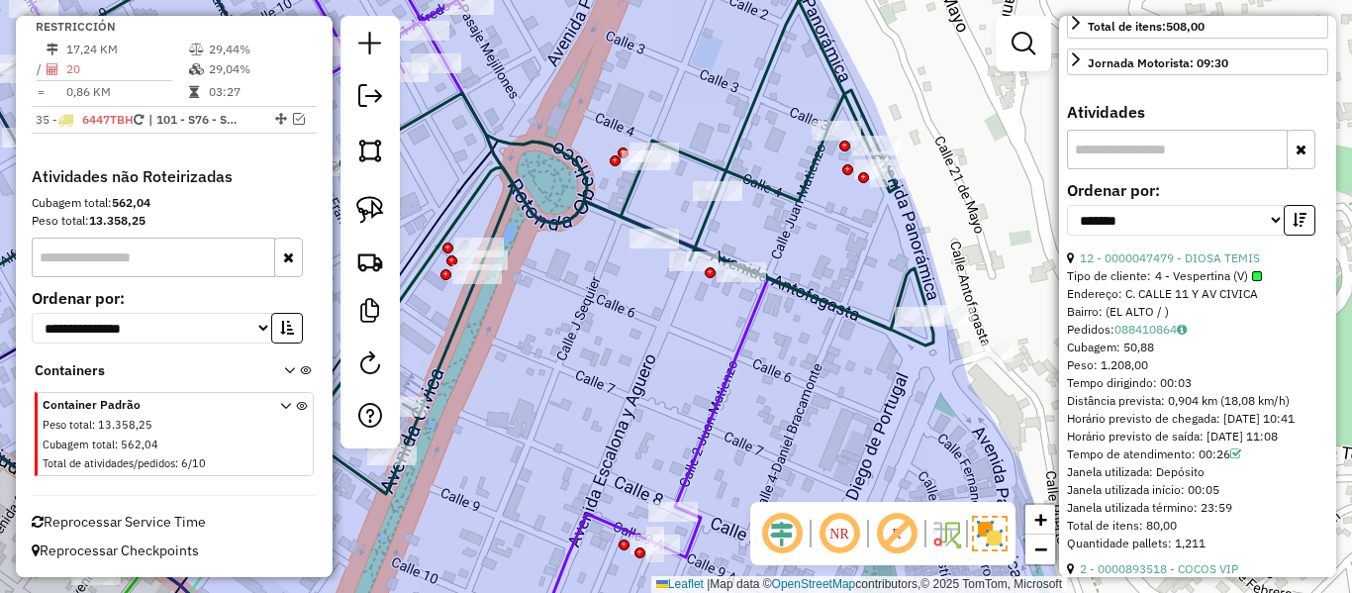
scroll to position [2896, 0]
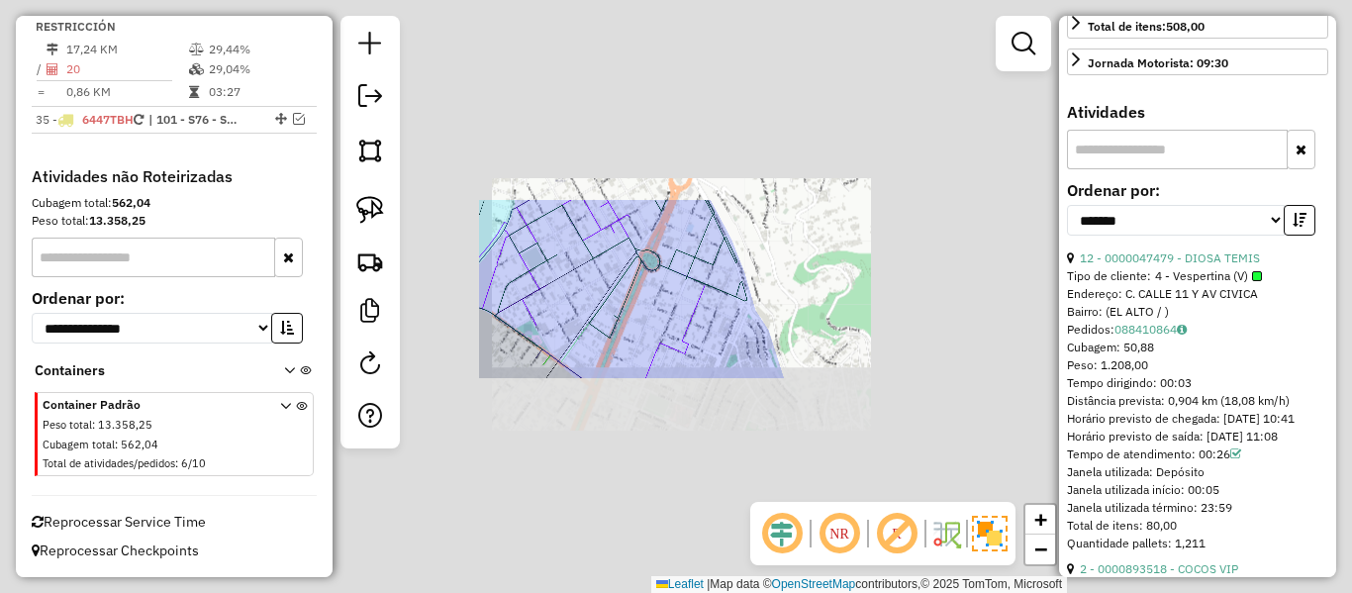
click at [691, 348] on div "Rota 5 - Placa 5279INH 0000916849 - YVONNE LUCRECIA Rota 6 - Placa 5279IPL 0000…" at bounding box center [676, 296] width 1352 height 593
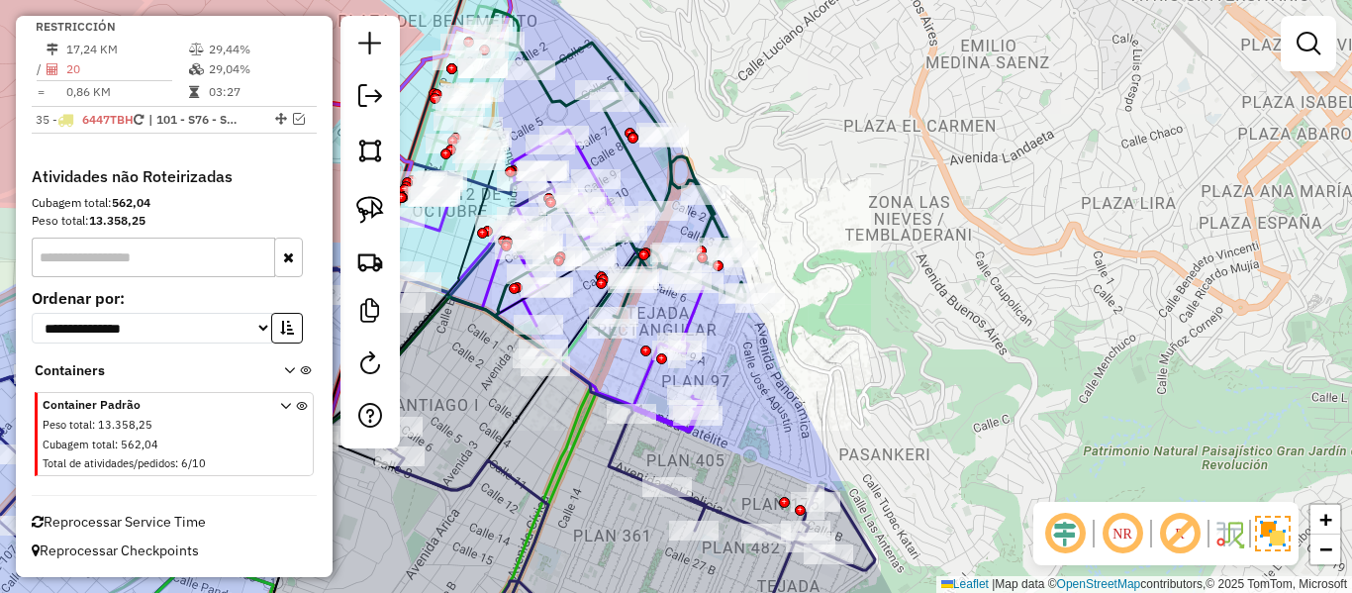
click at [717, 345] on div "Janela de atendimento Grade de atendimento Capacidade Transportadoras Veículos …" at bounding box center [676, 296] width 1352 height 593
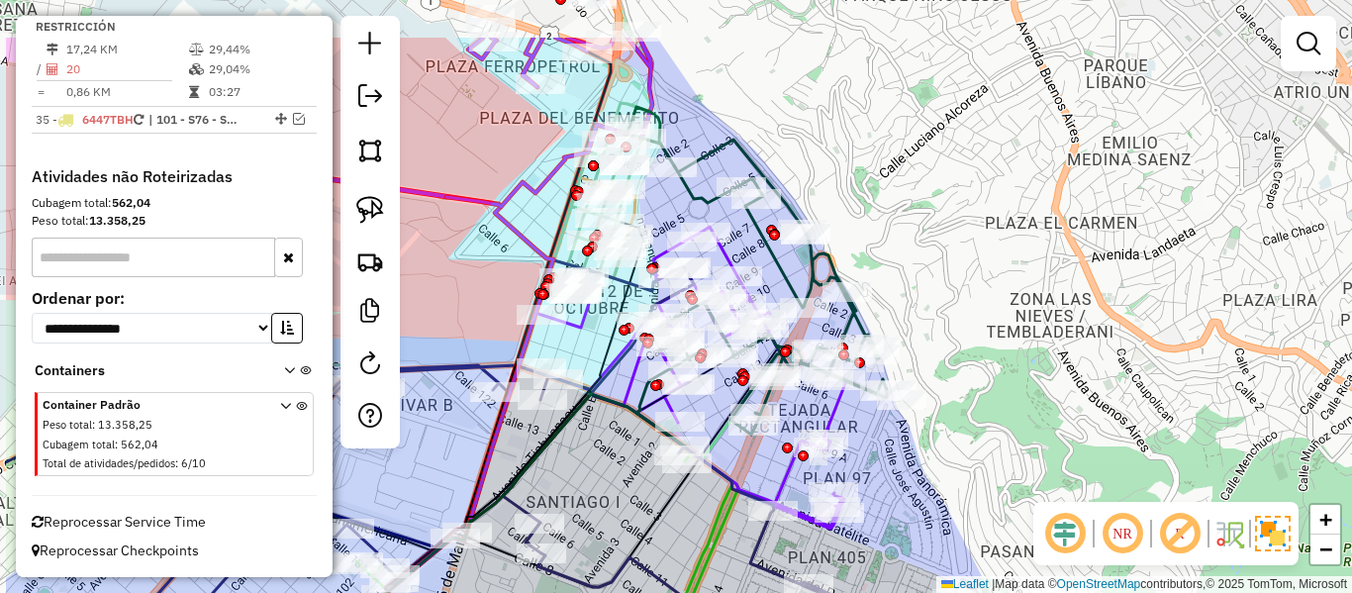
drag, startPoint x: 803, startPoint y: 375, endPoint x: 938, endPoint y: 454, distance: 157.1
click at [937, 454] on div "Janela de atendimento Grade de atendimento Capacidade Transportadoras Veículos …" at bounding box center [676, 296] width 1352 height 593
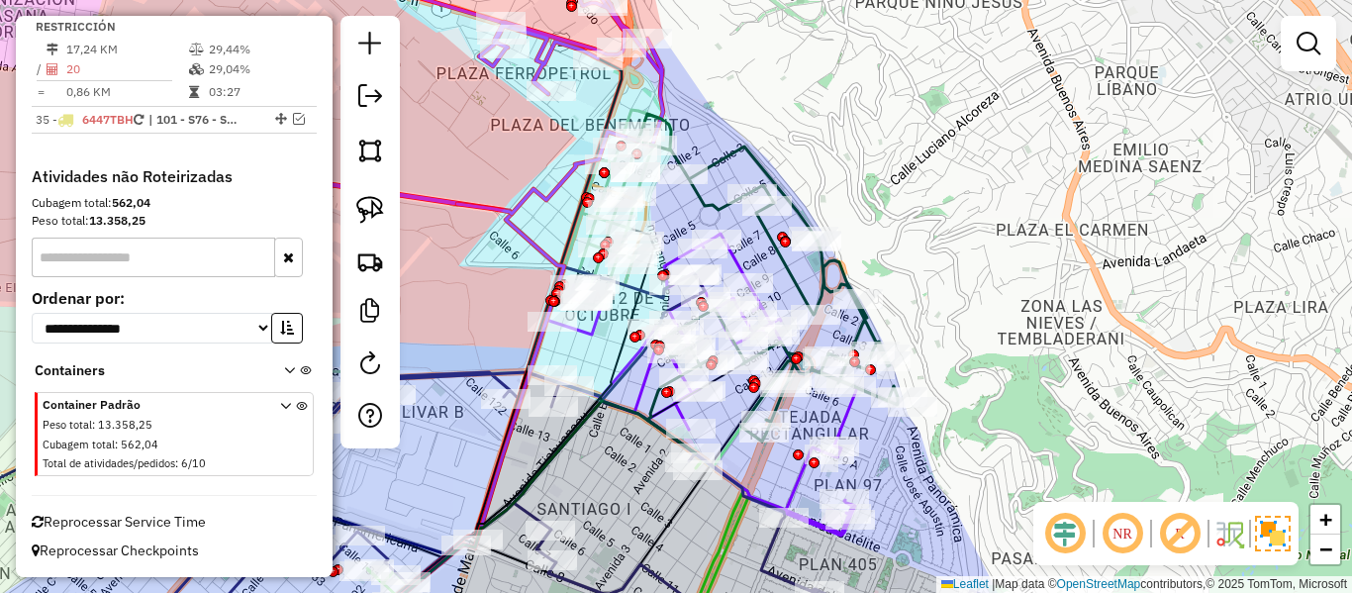
drag, startPoint x: 995, startPoint y: 292, endPoint x: 807, endPoint y: 97, distance: 270.9
click at [985, 271] on div "Janela de atendimento Grade de atendimento Capacidade Transportadoras Veículos …" at bounding box center [676, 296] width 1352 height 593
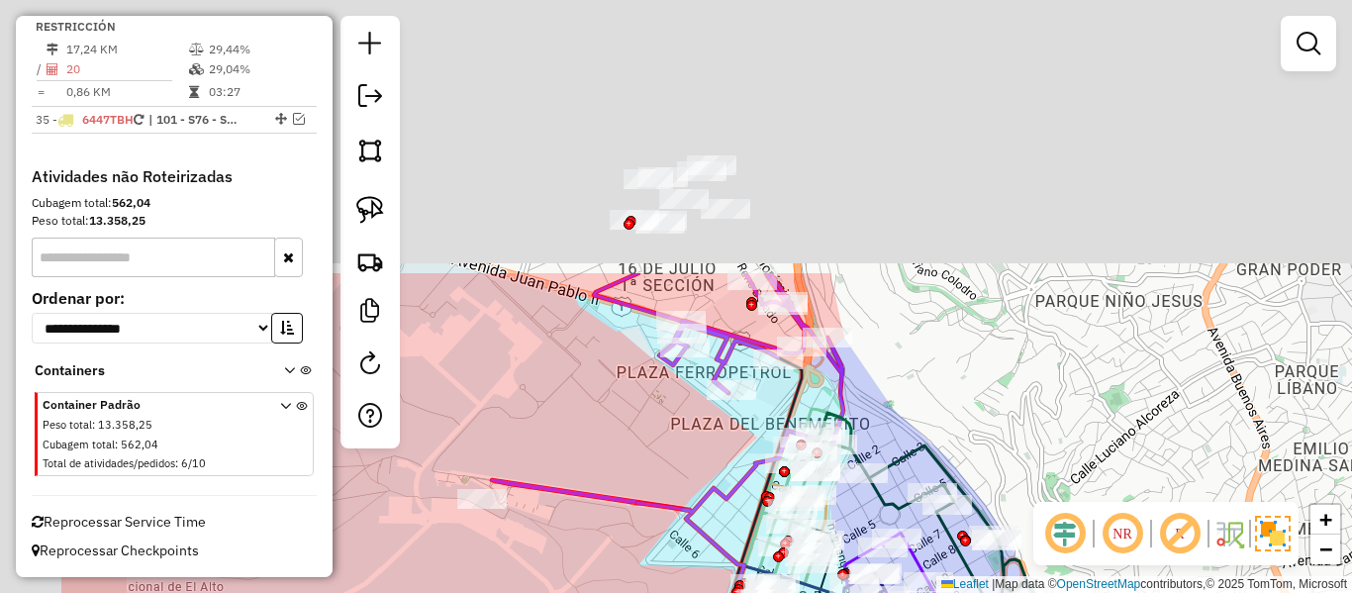
drag, startPoint x: 807, startPoint y: 96, endPoint x: 1004, endPoint y: 429, distance: 386.6
click at [1004, 429] on div "Janela de atendimento Grade de atendimento Capacidade Transportadoras Veículos …" at bounding box center [676, 296] width 1352 height 593
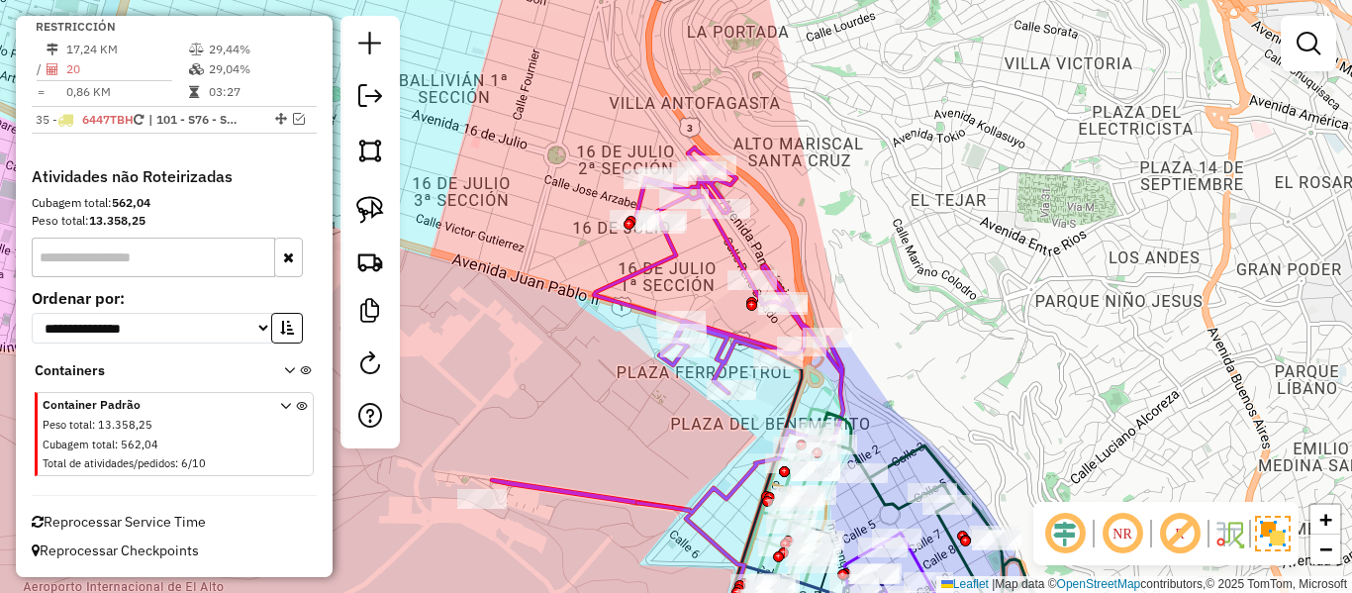
click at [737, 257] on icon at bounding box center [718, 330] width 249 height 365
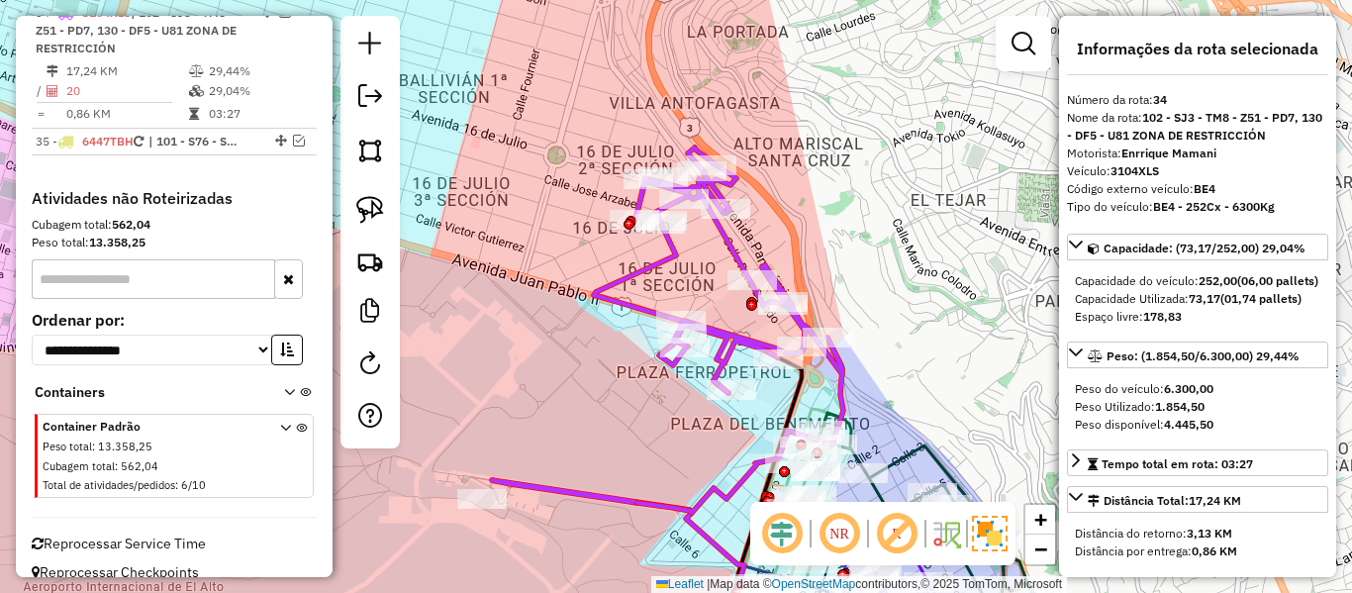
scroll to position [2858, 0]
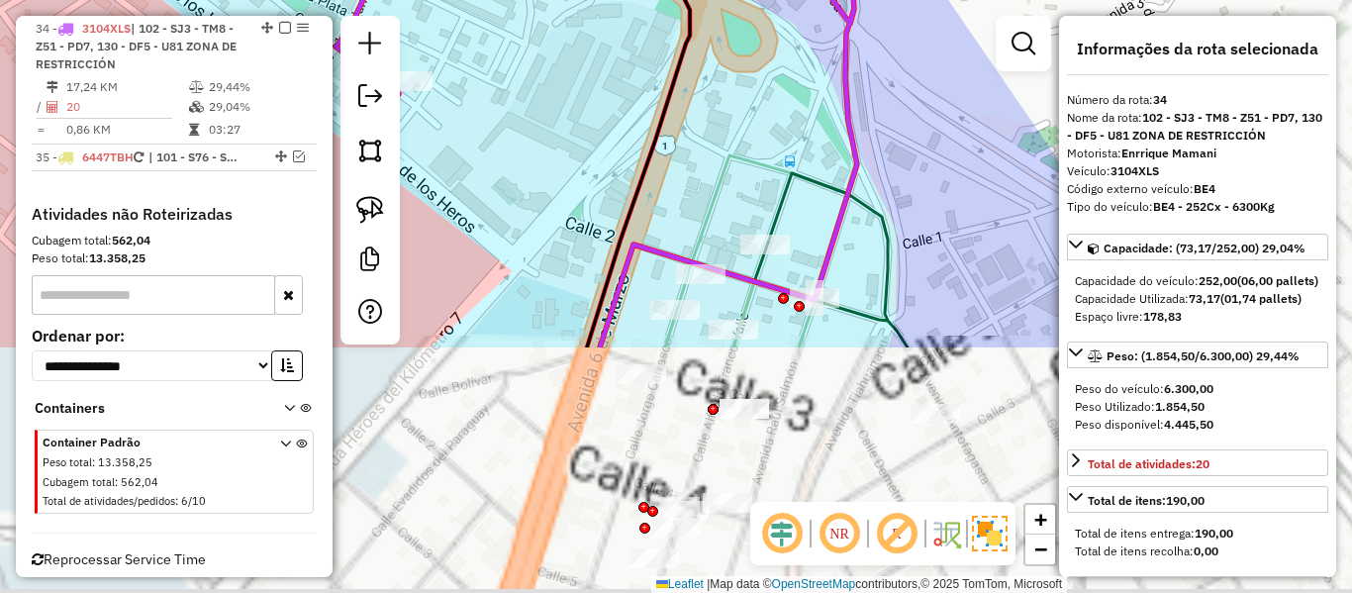
drag, startPoint x: 657, startPoint y: 108, endPoint x: 661, endPoint y: 120, distance: 12.5
click at [654, 94] on icon at bounding box center [638, 149] width 103 height 396
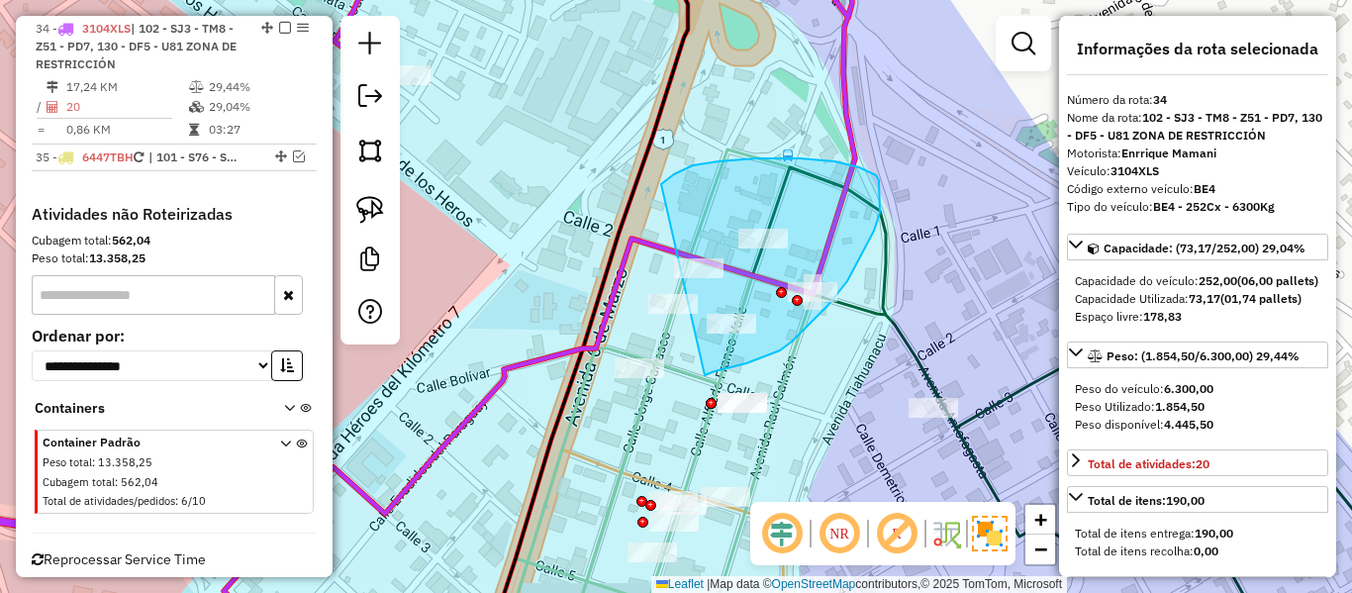
drag, startPoint x: 661, startPoint y: 184, endPoint x: 559, endPoint y: 379, distance: 220.1
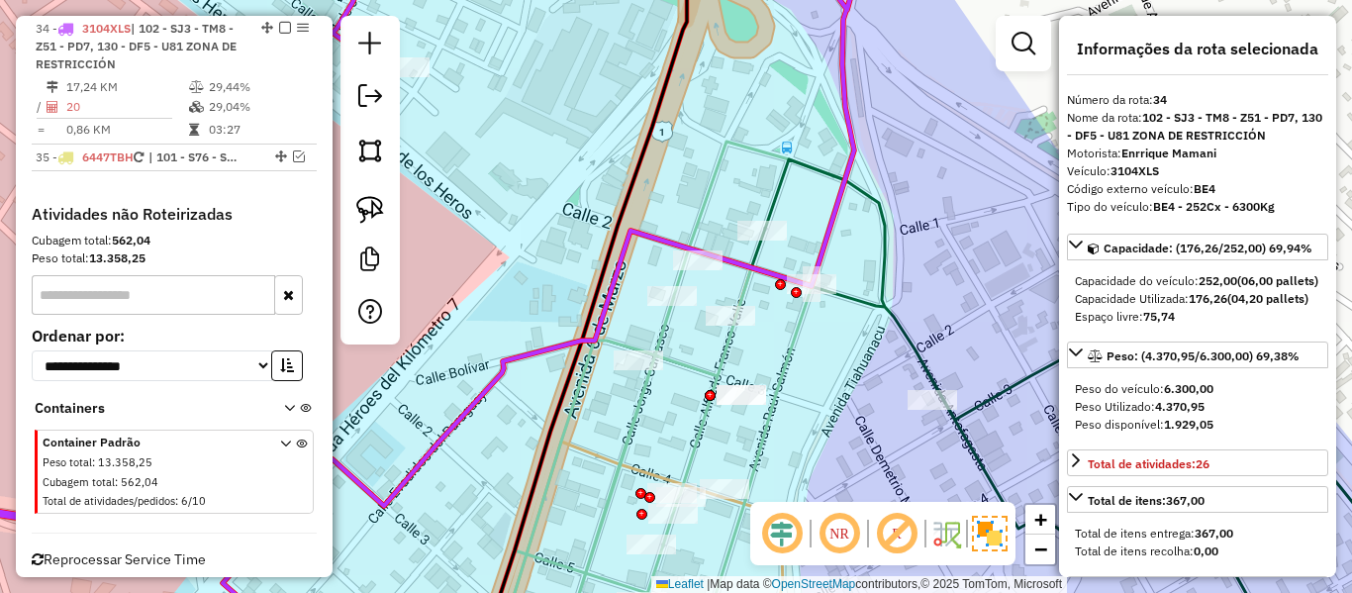
drag, startPoint x: 578, startPoint y: 416, endPoint x: 547, endPoint y: 231, distance: 187.6
click at [559, 165] on icon at bounding box center [672, 393] width 346 height 503
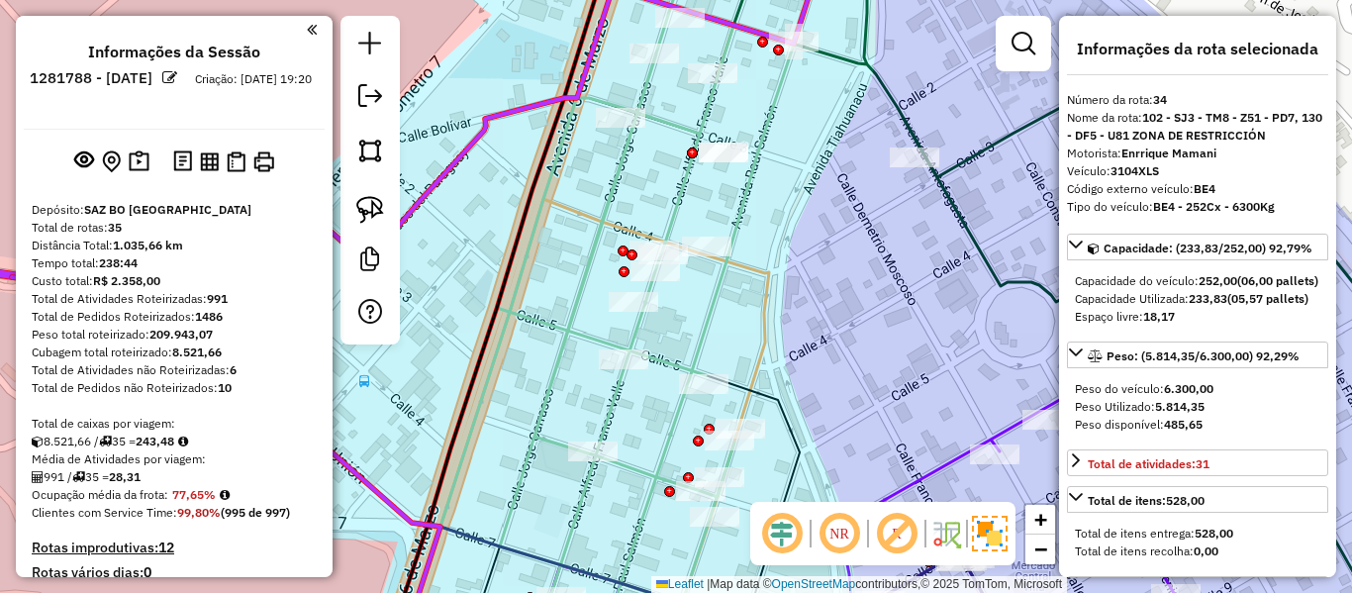
scroll to position [2858, 0]
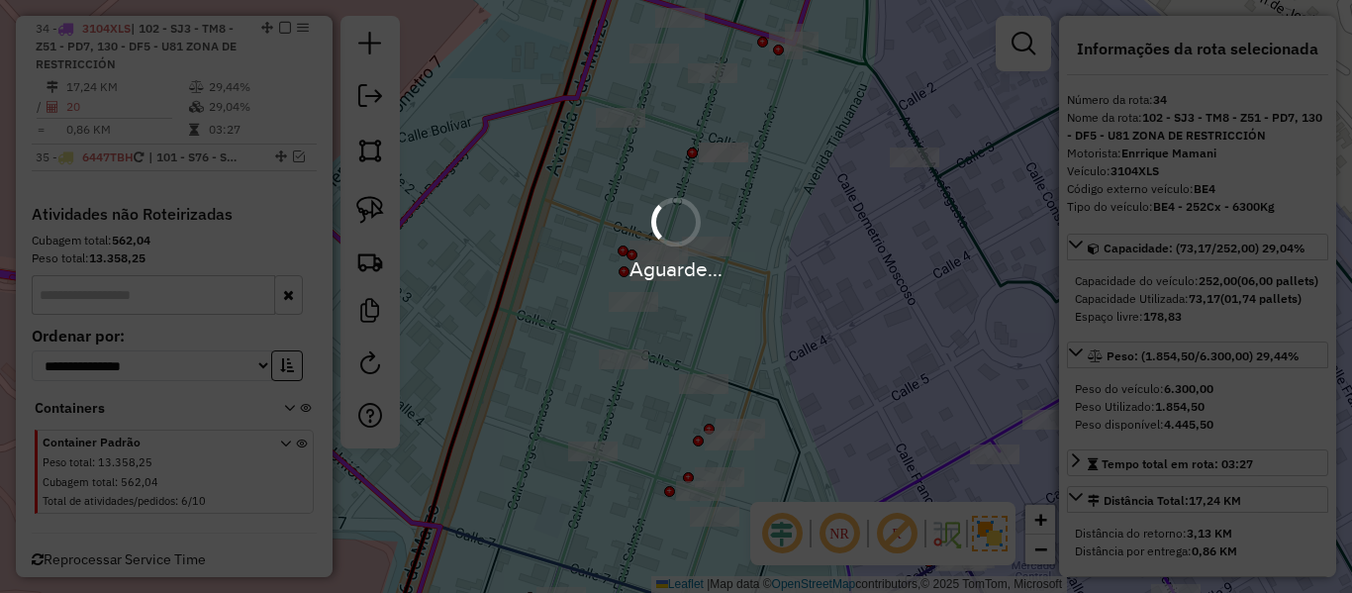
click at [776, 214] on div "Aguarde..." at bounding box center [676, 237] width 1352 height 94
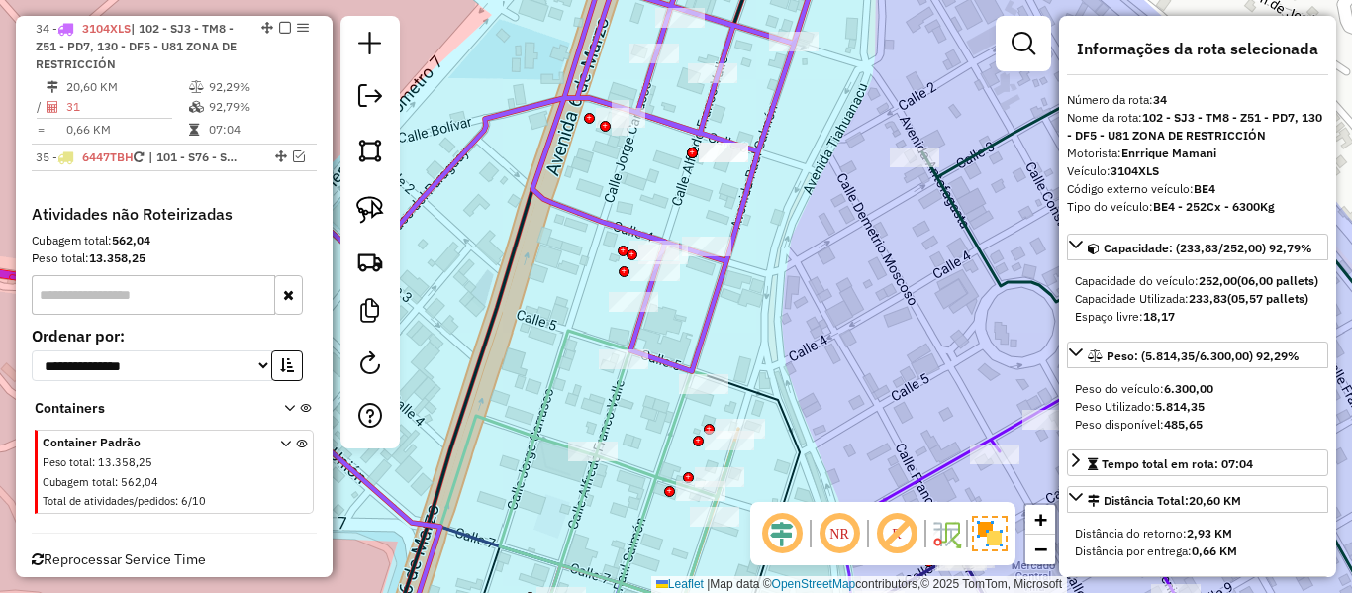
click at [523, 106] on icon at bounding box center [419, 156] width 815 height 431
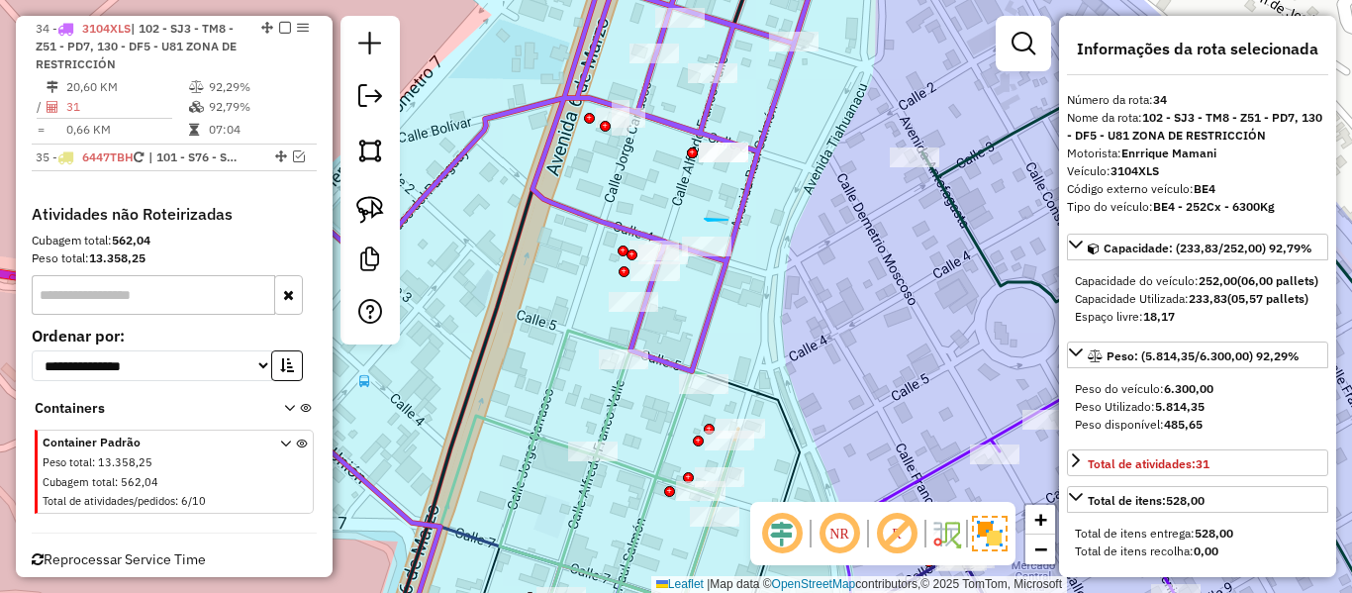
drag, startPoint x: 728, startPoint y: 220, endPoint x: 605, endPoint y: 174, distance: 130.9
drag, startPoint x: 795, startPoint y: 276, endPoint x: 792, endPoint y: 170, distance: 106.0
click at [798, 164] on div "Janela de atendimento Grade de atendimento Capacidade Transportadoras Veículos …" at bounding box center [676, 296] width 1352 height 593
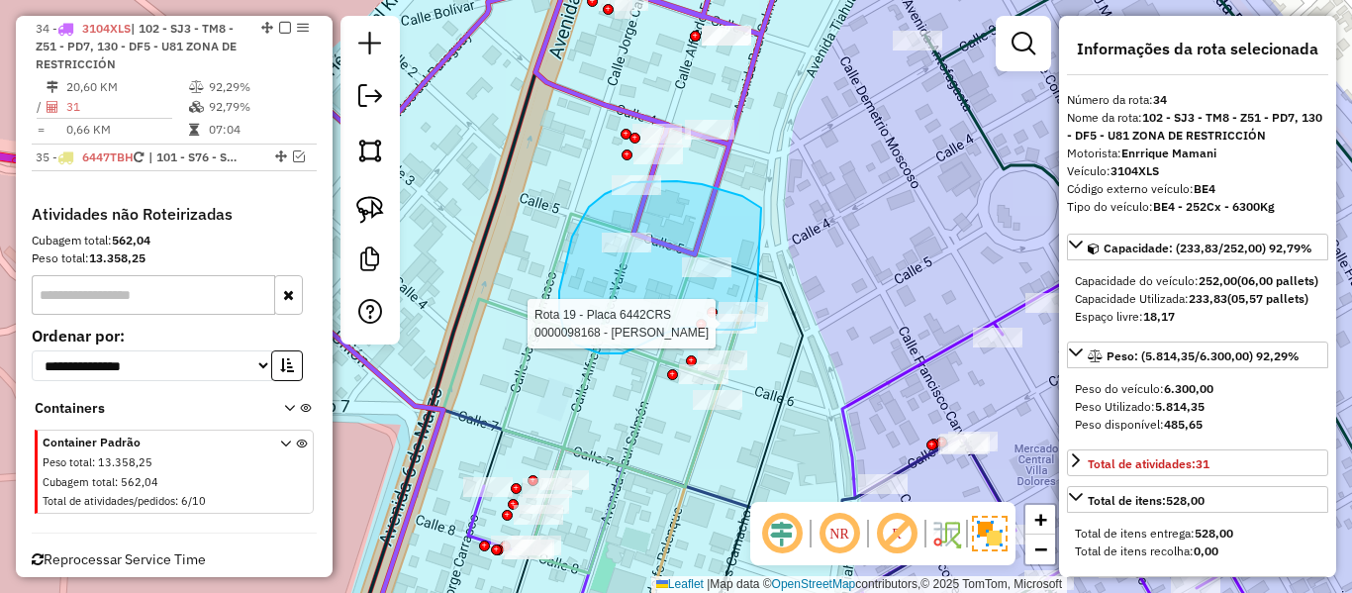
drag, startPoint x: 742, startPoint y: 196, endPoint x: 767, endPoint y: 303, distance: 109.7
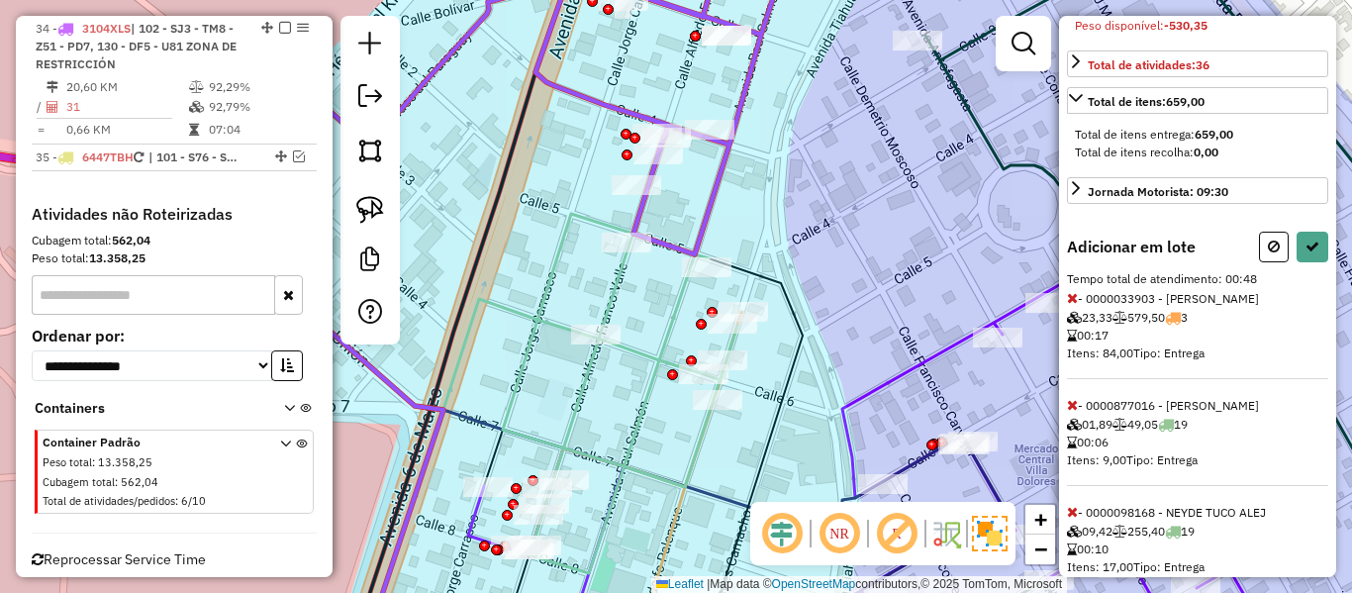
scroll to position [594, 0]
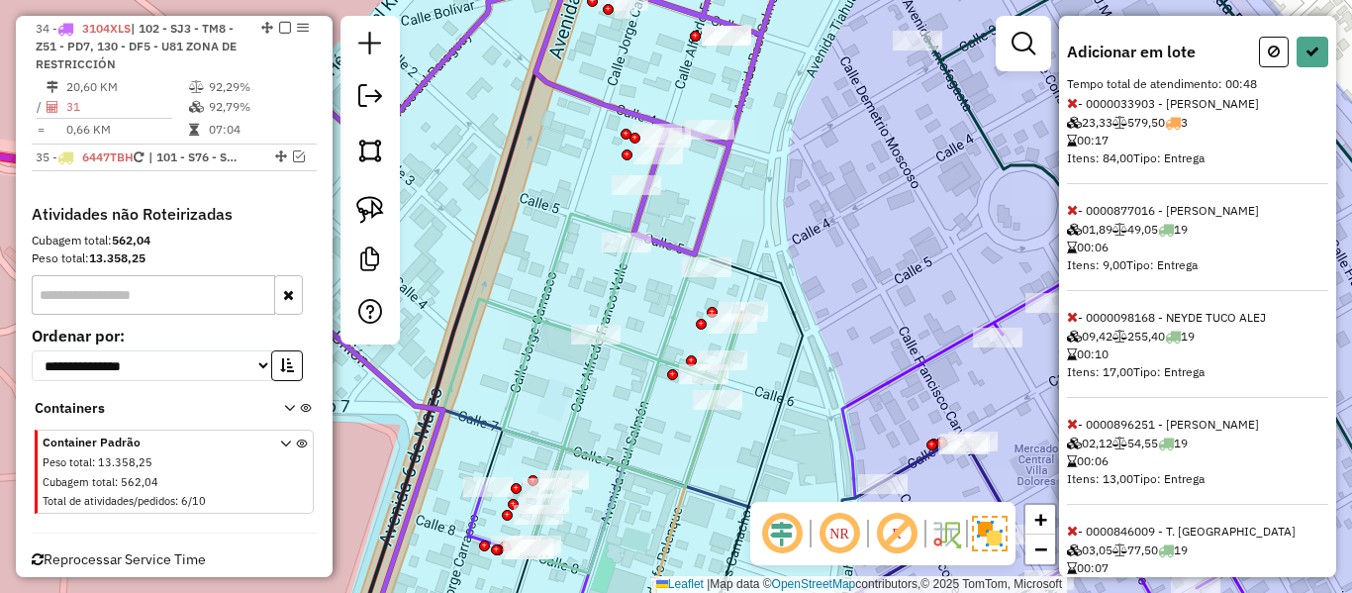
click at [1072, 112] on span at bounding box center [1072, 103] width 11 height 18
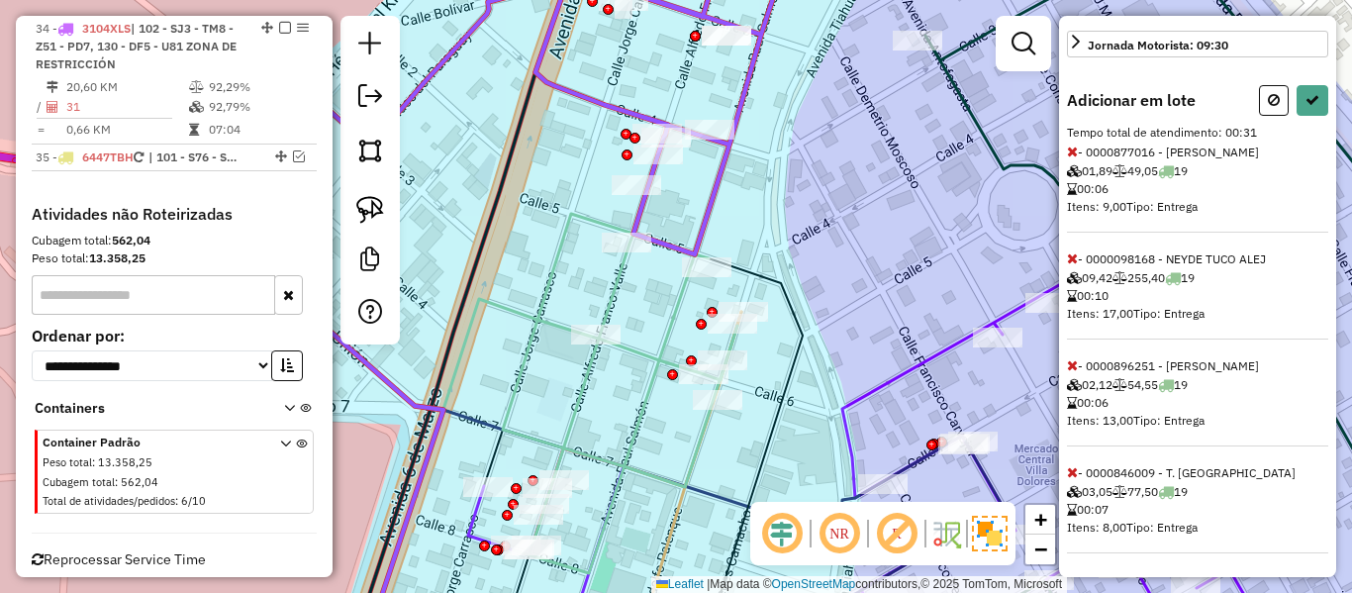
scroll to position [180, 0]
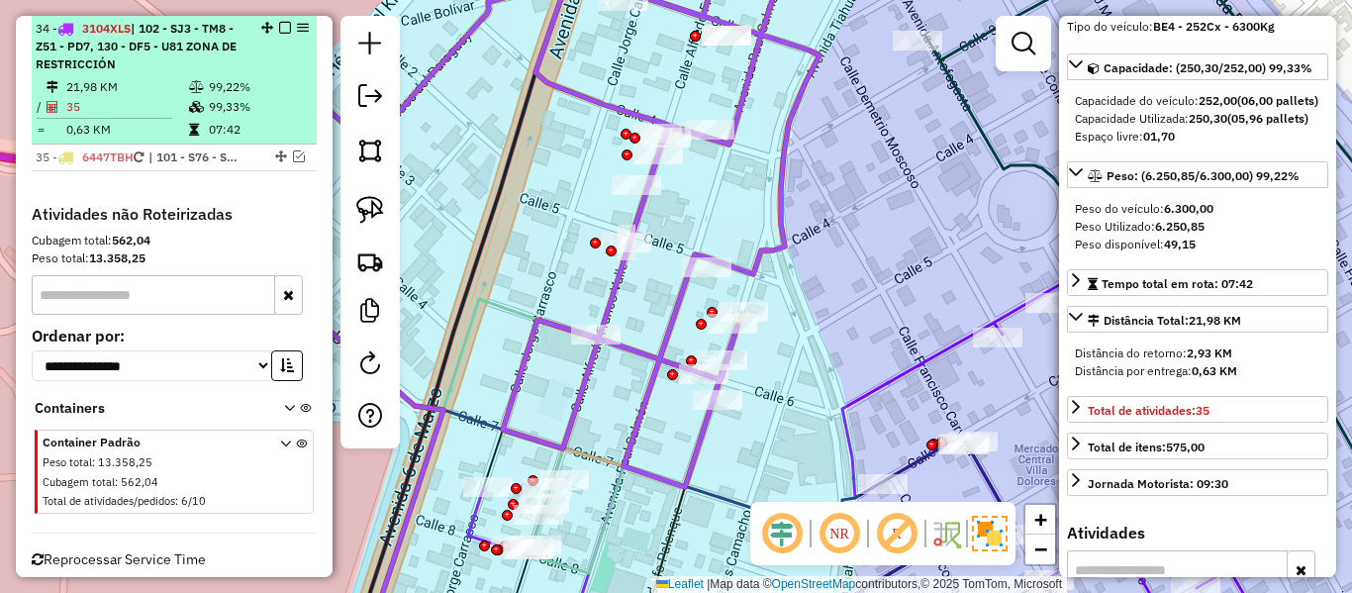
click at [279, 26] on em at bounding box center [285, 28] width 12 height 12
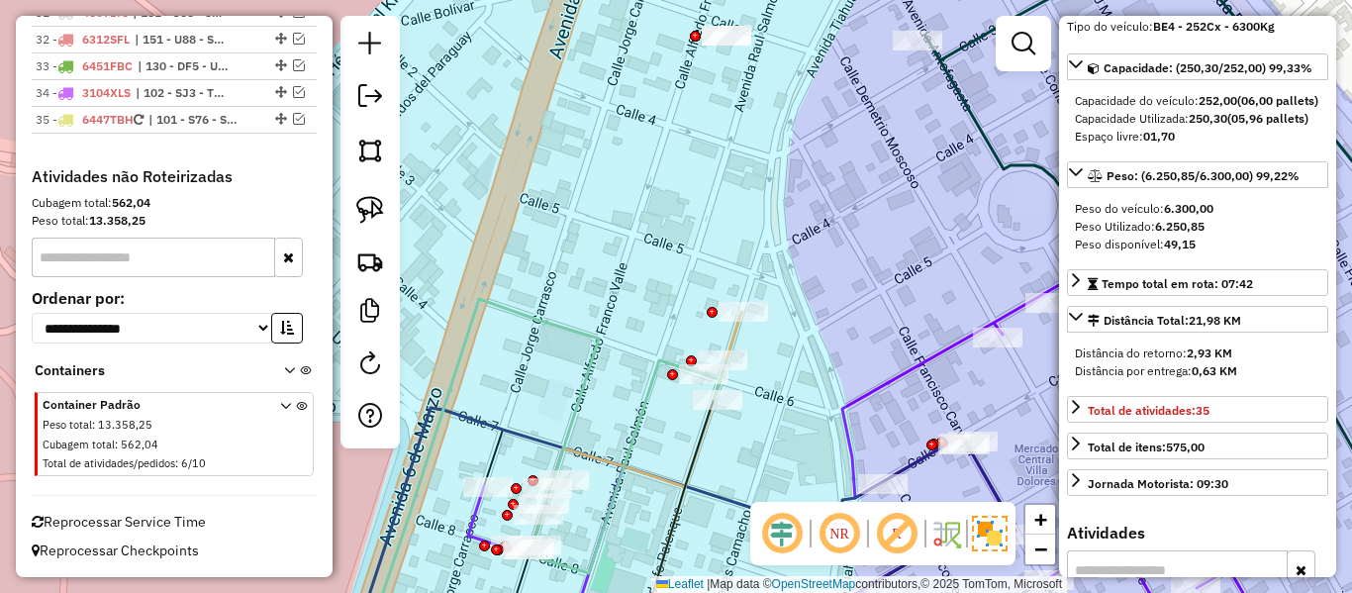
scroll to position [2756, 0]
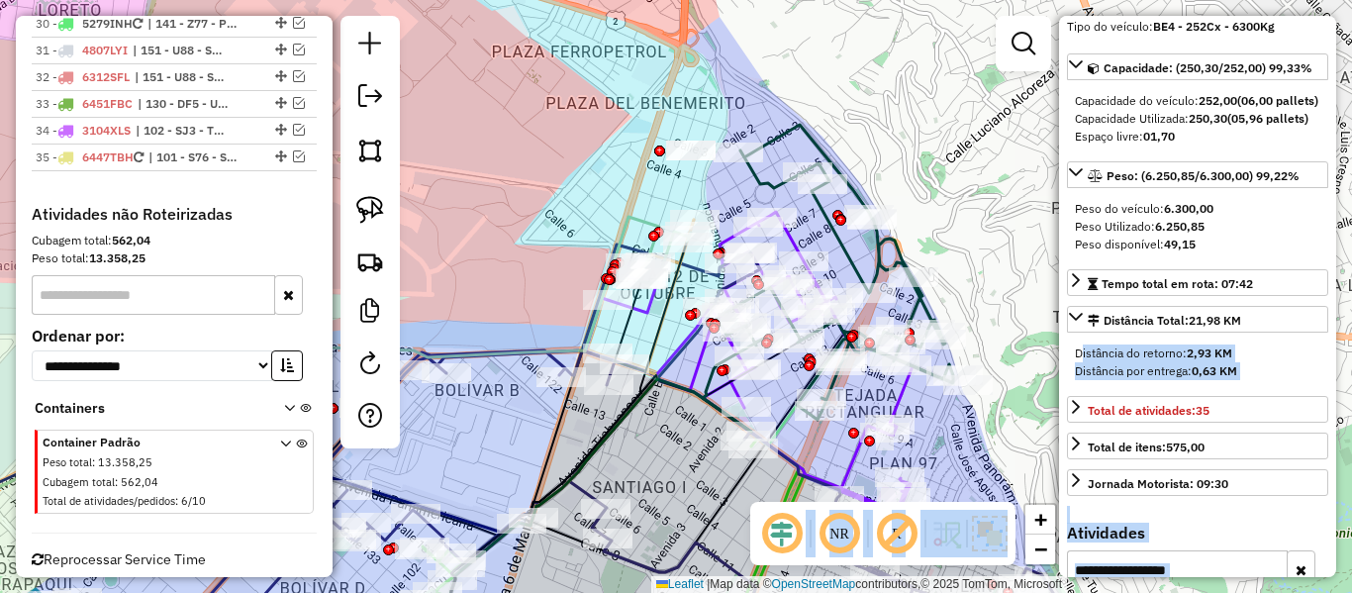
drag, startPoint x: 1075, startPoint y: 333, endPoint x: 906, endPoint y: 175, distance: 231.2
click at [913, 117] on hb-router-mapa "Informações da Sessão 1281788 - [DATE] Criação: [DATE] 19:20 Depósito: SAZ BO […" at bounding box center [676, 296] width 1352 height 593
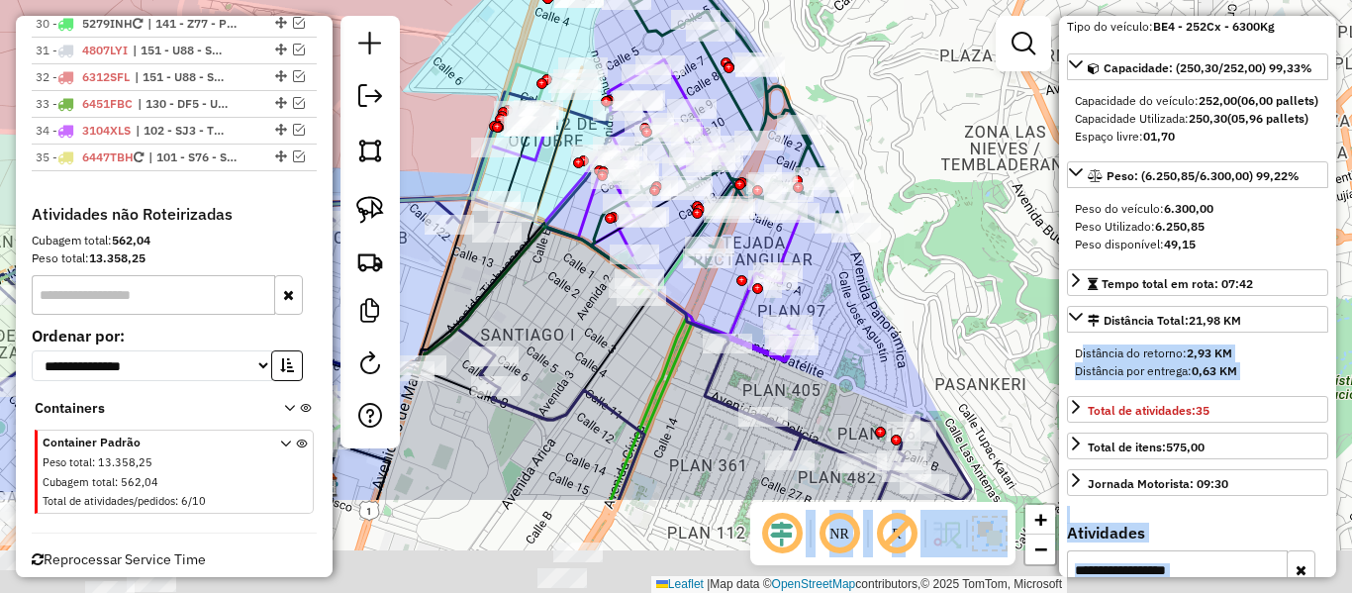
drag, startPoint x: 956, startPoint y: 271, endPoint x: 841, endPoint y: 250, distance: 116.7
click at [842, 118] on div "Janela de atendimento Grade de atendimento Capacidade Transportadoras Veículos …" at bounding box center [676, 296] width 1352 height 593
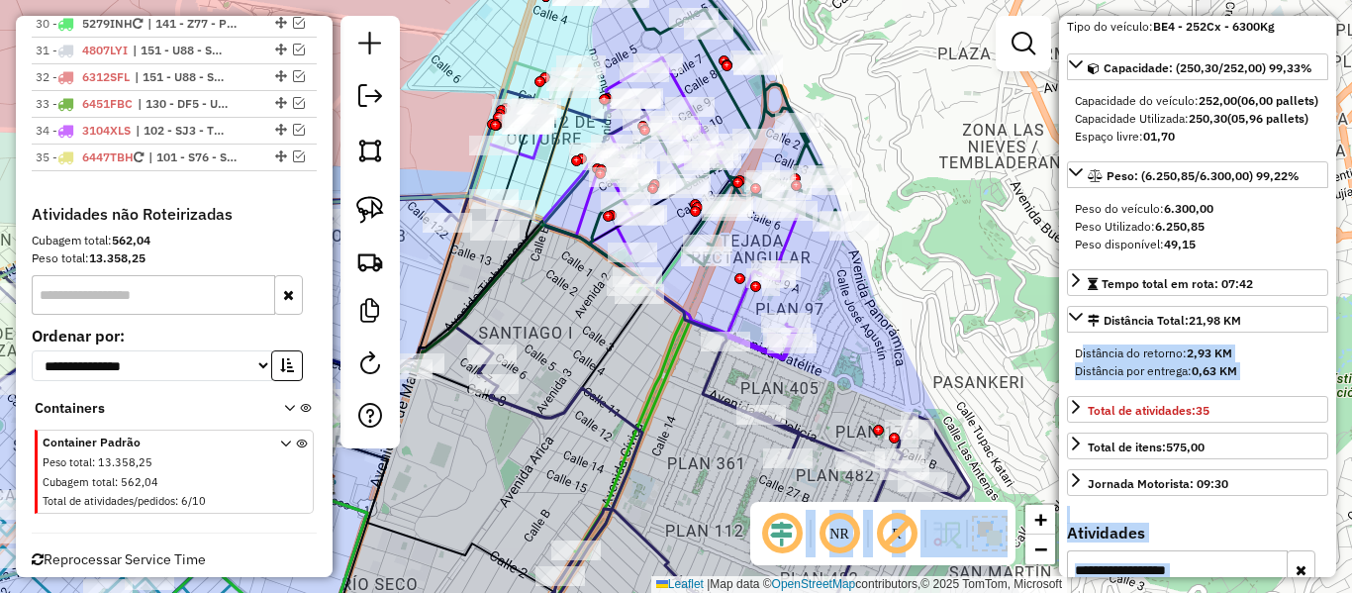
click at [845, 351] on div "Janela de atendimento Grade de atendimento Capacidade Transportadoras Veículos …" at bounding box center [676, 296] width 1352 height 593
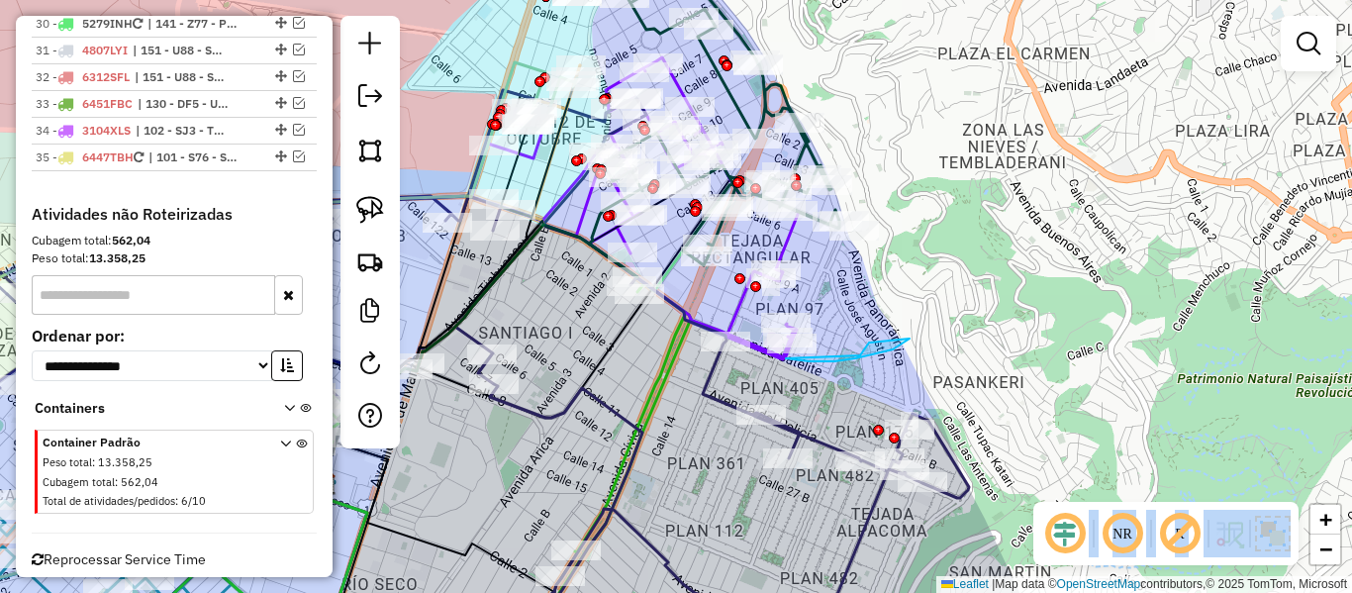
click at [903, 322] on div "Janela de atendimento Grade de atendimento Capacidade Transportadoras Veículos …" at bounding box center [676, 296] width 1352 height 593
click at [902, 318] on div "Janela de atendimento Grade de atendimento Capacidade Transportadoras Veículos …" at bounding box center [676, 296] width 1352 height 593
drag, startPoint x: 882, startPoint y: 306, endPoint x: 934, endPoint y: 286, distance: 55.2
click at [883, 306] on div "Janela de atendimento Grade de atendimento Capacidade Transportadoras Veículos …" at bounding box center [676, 296] width 1352 height 593
click at [934, 286] on div "Janela de atendimento Grade de atendimento Capacidade Transportadoras Veículos …" at bounding box center [676, 296] width 1352 height 593
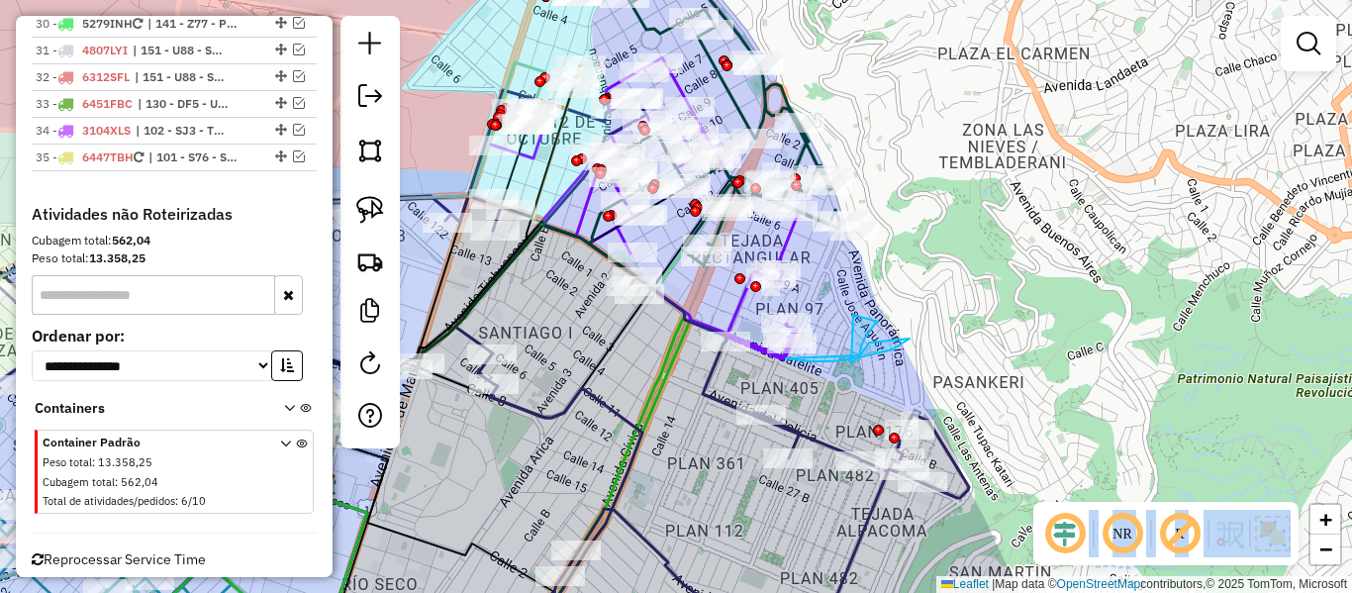
click at [934, 286] on div "Janela de atendimento Grade de atendimento Capacidade Transportadoras Veículos …" at bounding box center [676, 296] width 1352 height 593
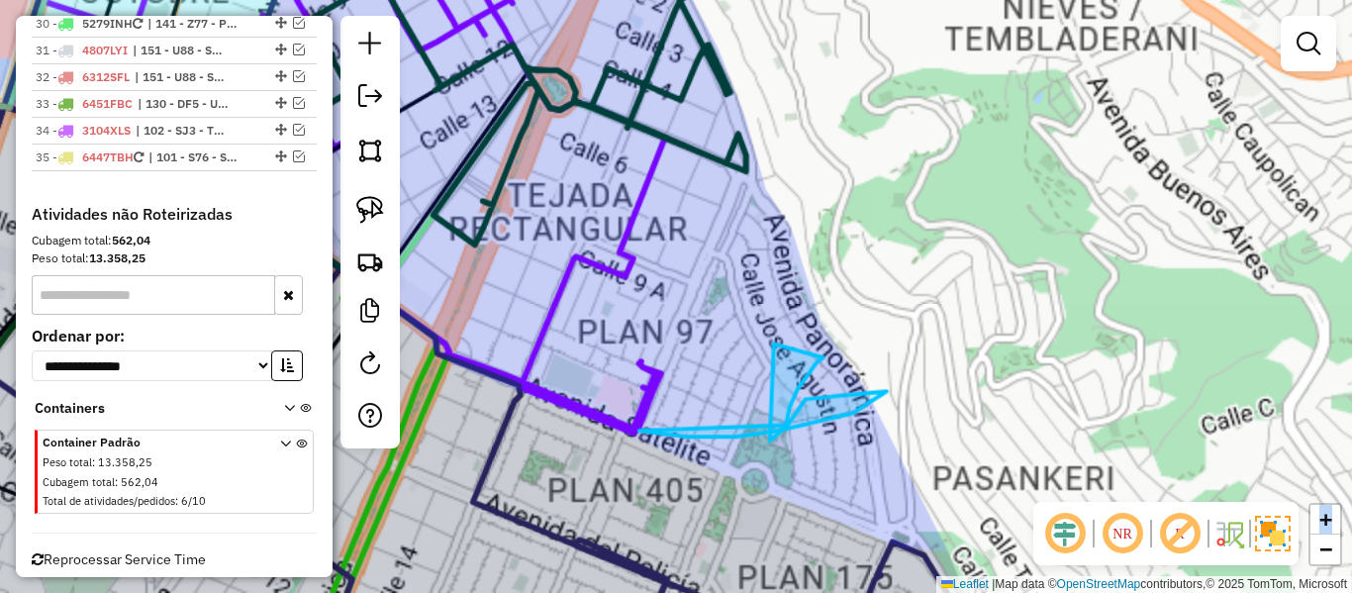
click at [934, 286] on div "Janela de atendimento Grade de atendimento Capacidade Transportadoras Veículos …" at bounding box center [676, 296] width 1352 height 593
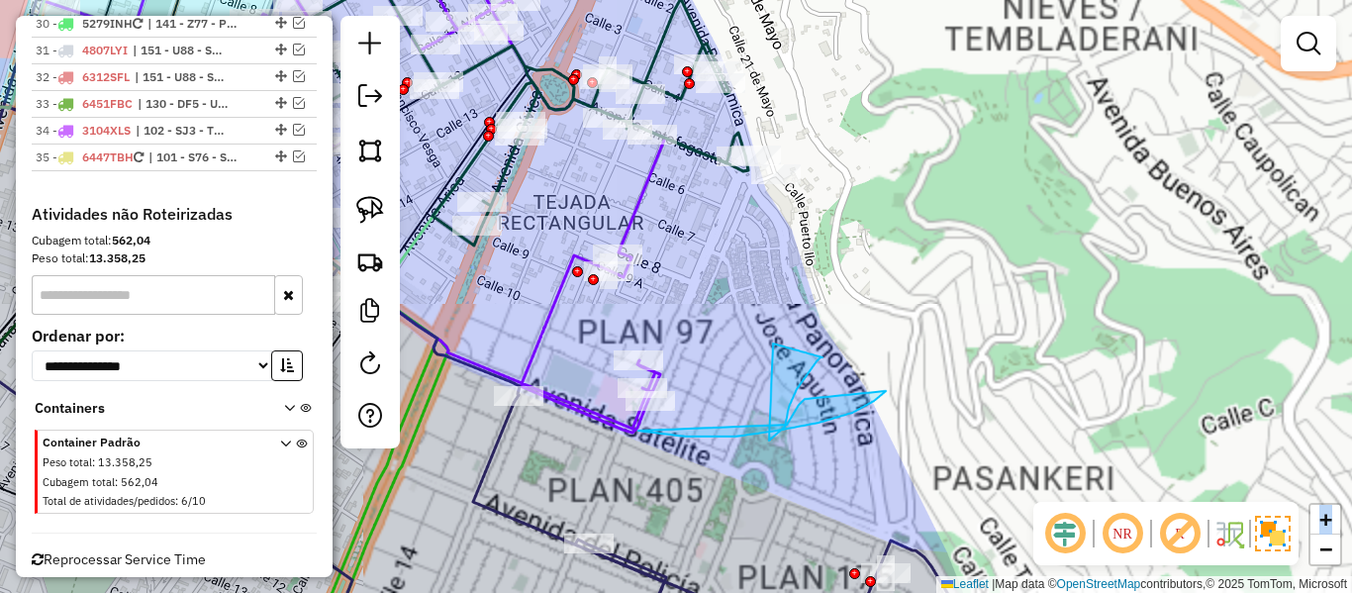
click at [934, 285] on div "Janela de atendimento Grade de atendimento Capacidade Transportadoras Veículos …" at bounding box center [676, 296] width 1352 height 593
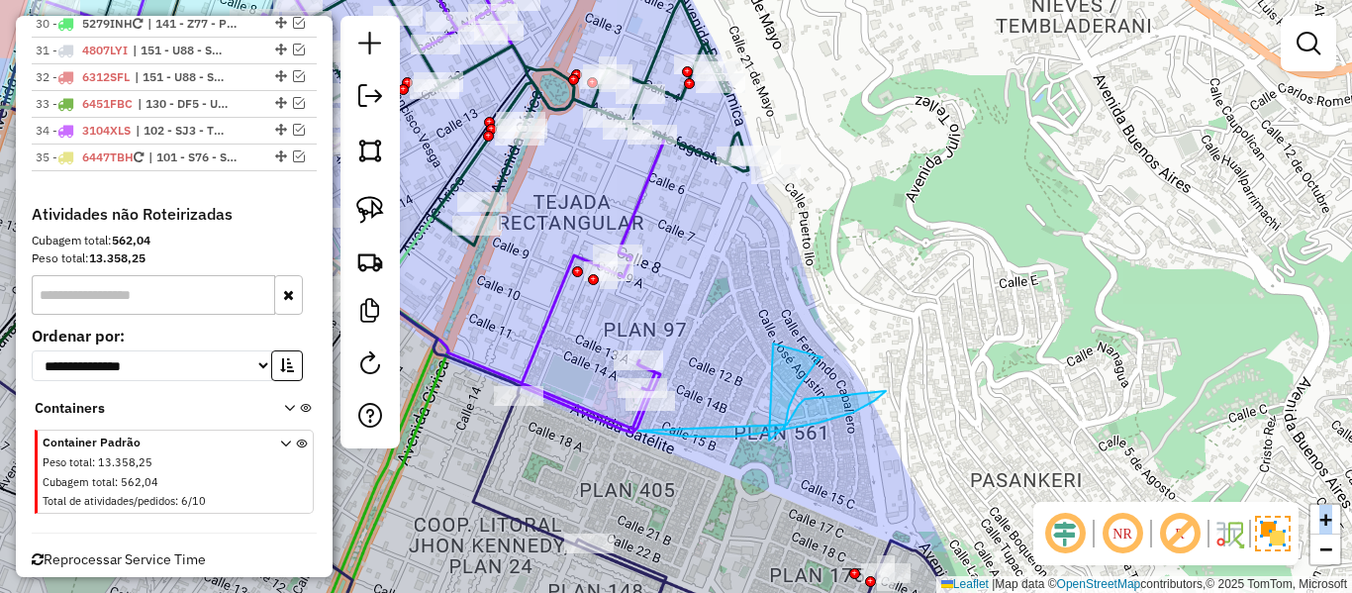
click at [846, 302] on div "Janela de atendimento Grade de atendimento Capacidade Transportadoras Veículos …" at bounding box center [676, 296] width 1352 height 593
click at [280, 231] on div "**********" at bounding box center [174, 361] width 301 height 312
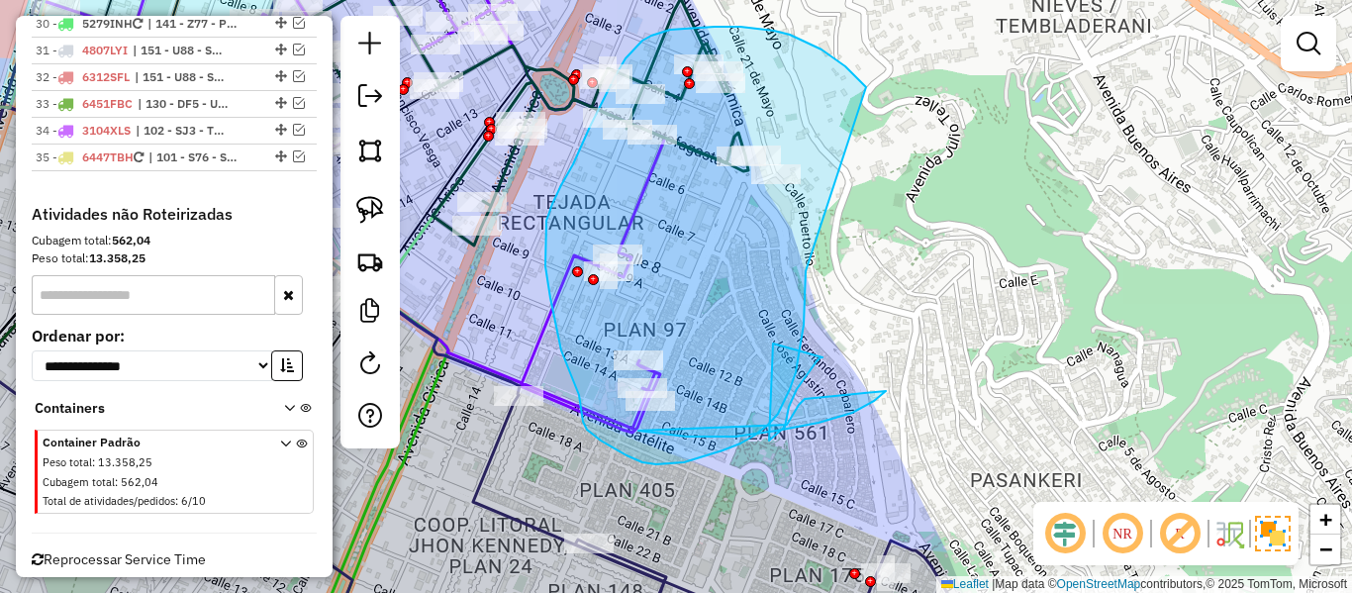
drag, startPoint x: 804, startPoint y: 325, endPoint x: 881, endPoint y: 110, distance: 228.3
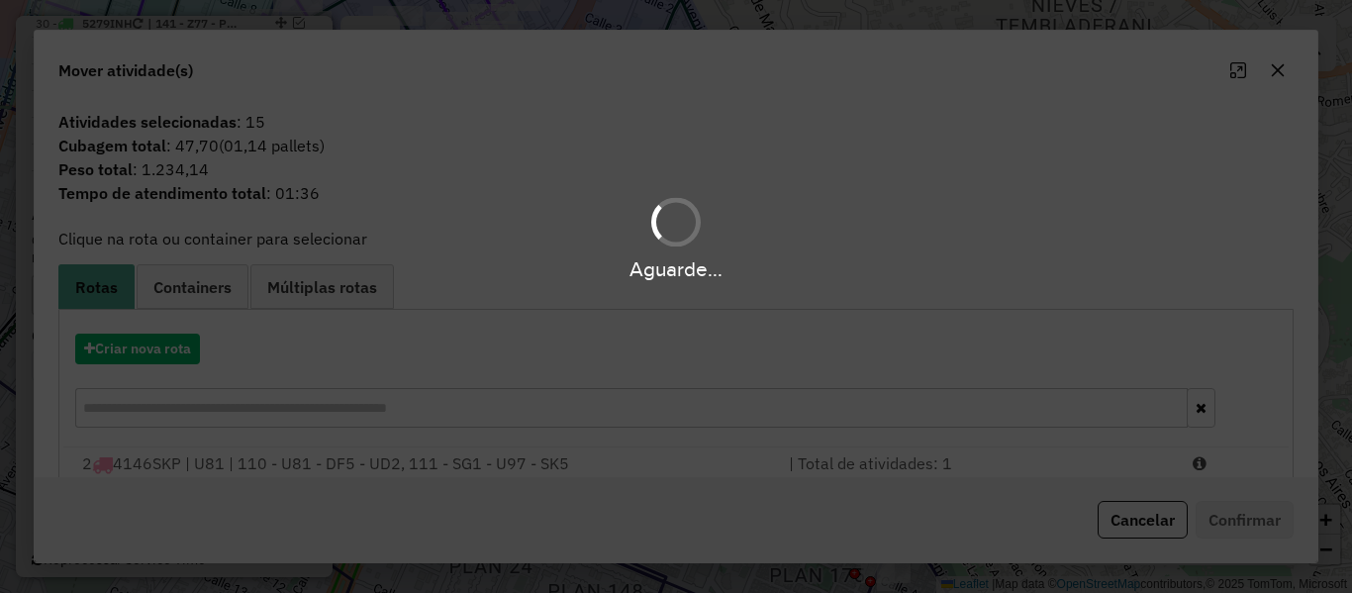
click at [162, 345] on div "Aguarde..." at bounding box center [676, 296] width 1352 height 593
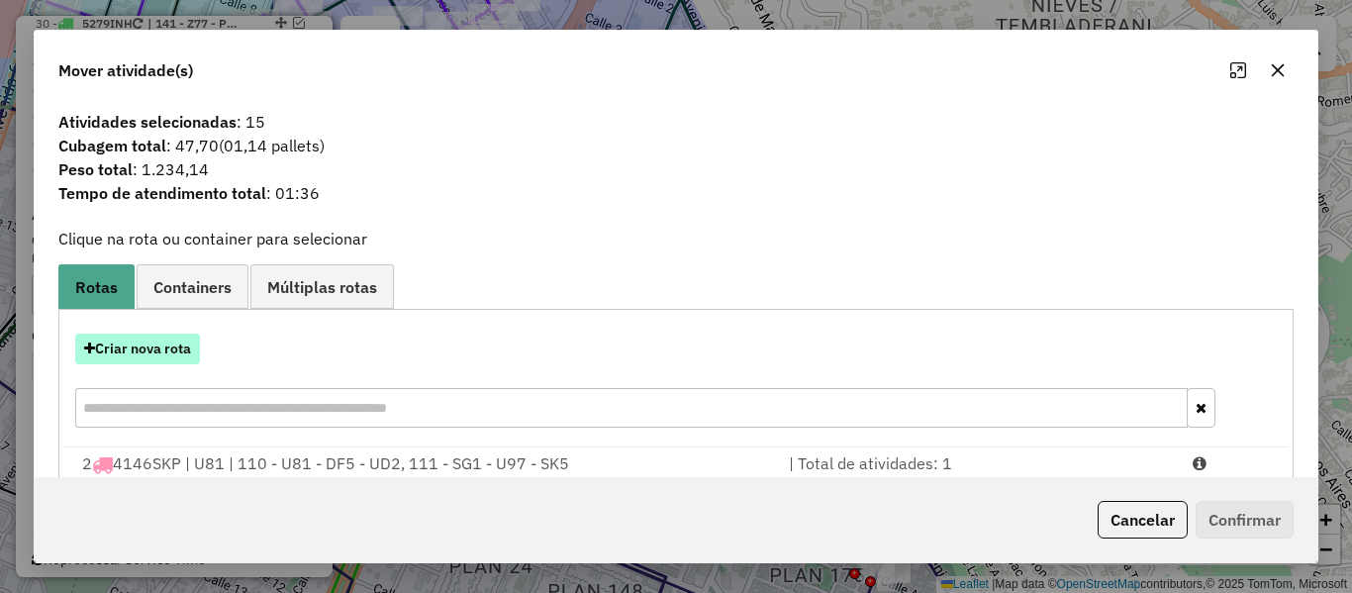
click at [157, 351] on button "Criar nova rota" at bounding box center [137, 349] width 125 height 31
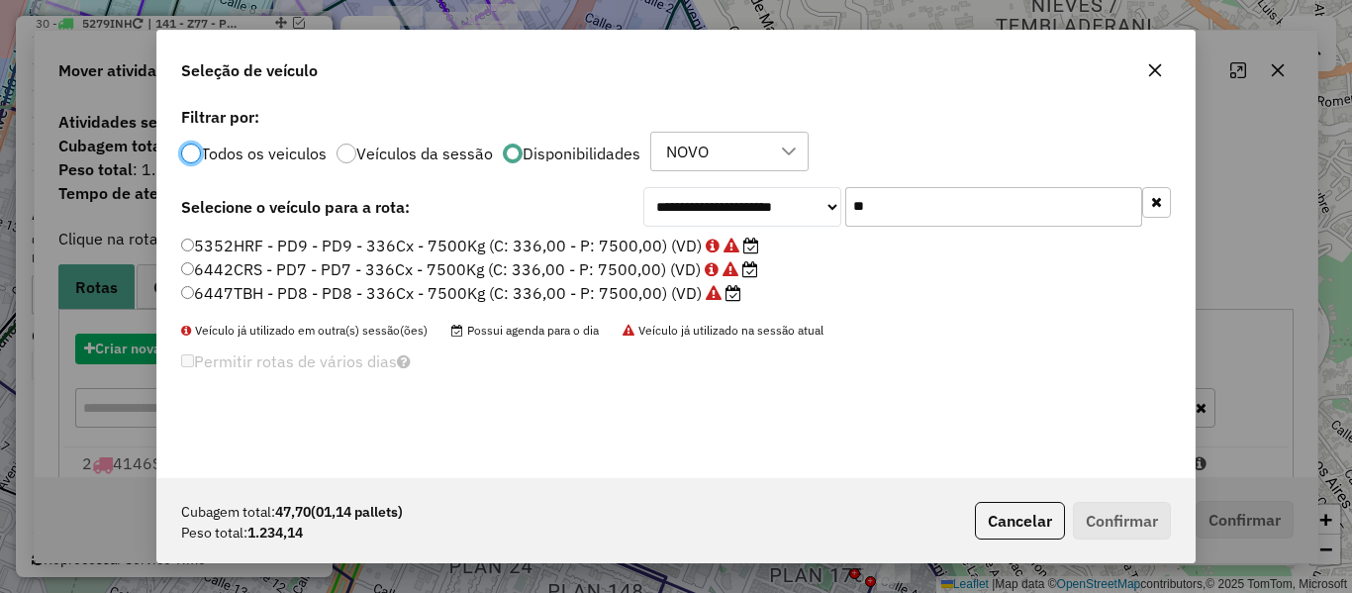
scroll to position [11, 6]
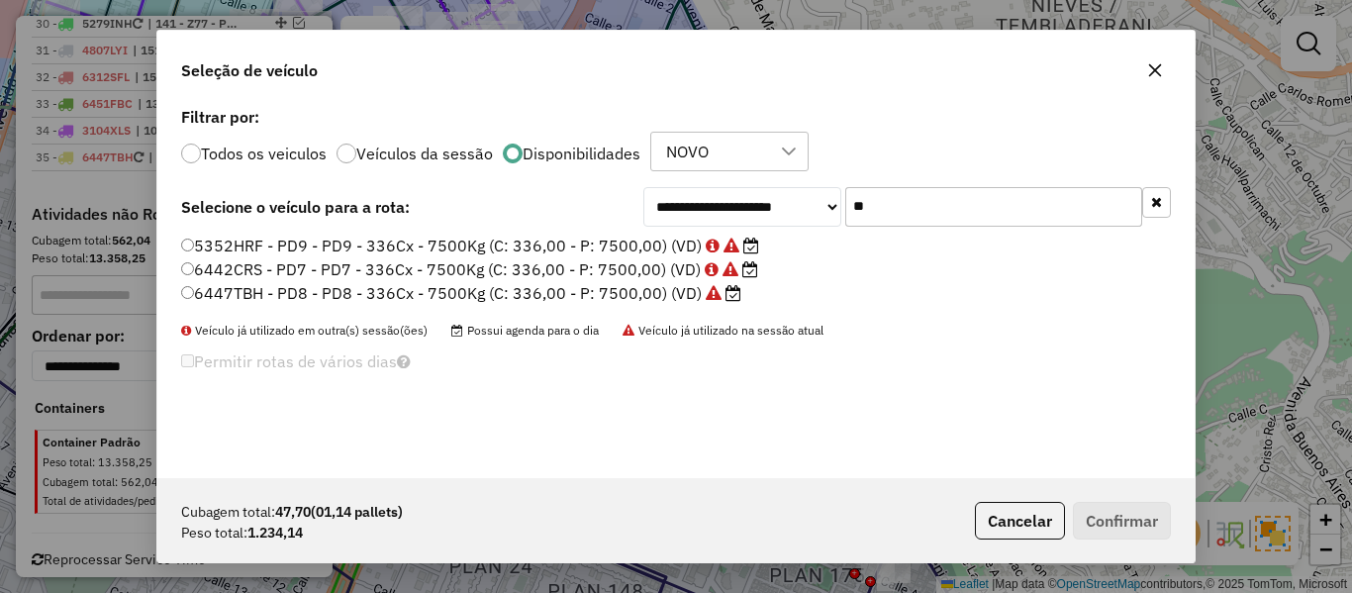
click at [1144, 205] on button "button" at bounding box center [1156, 202] width 29 height 31
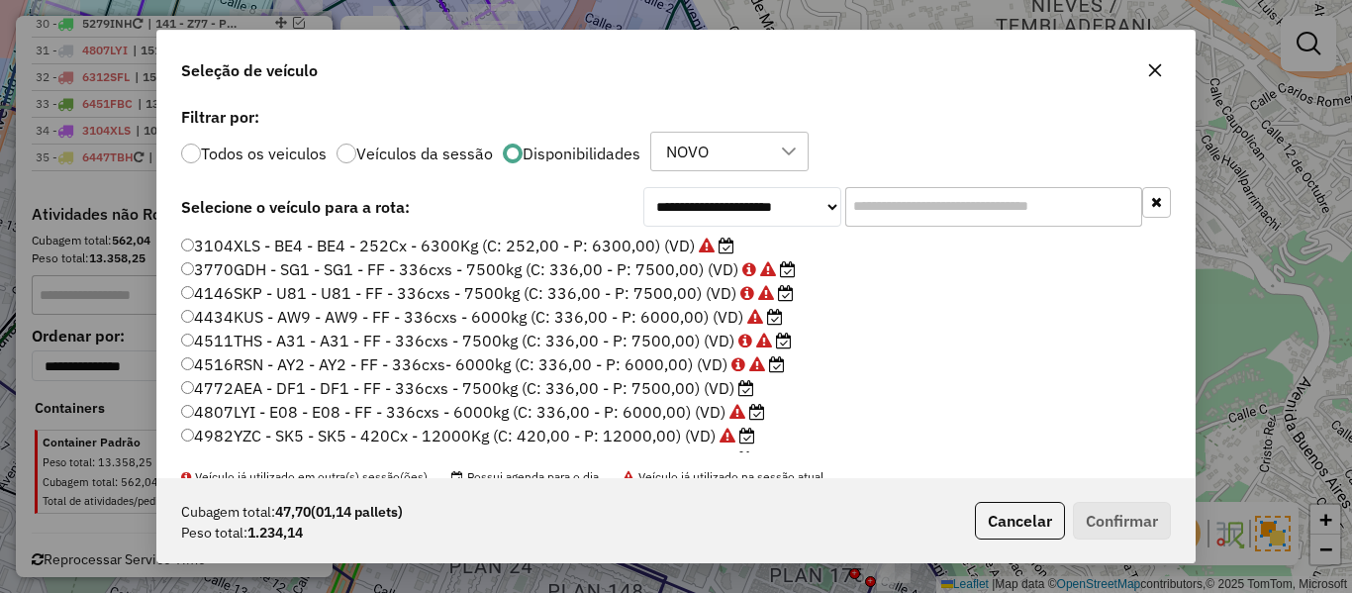
click at [693, 390] on label "4772AEA - DF1 - DF1 - FF - 336cxs - 7500kg (C: 336,00 - P: 7500,00) (VD)" at bounding box center [467, 388] width 573 height 24
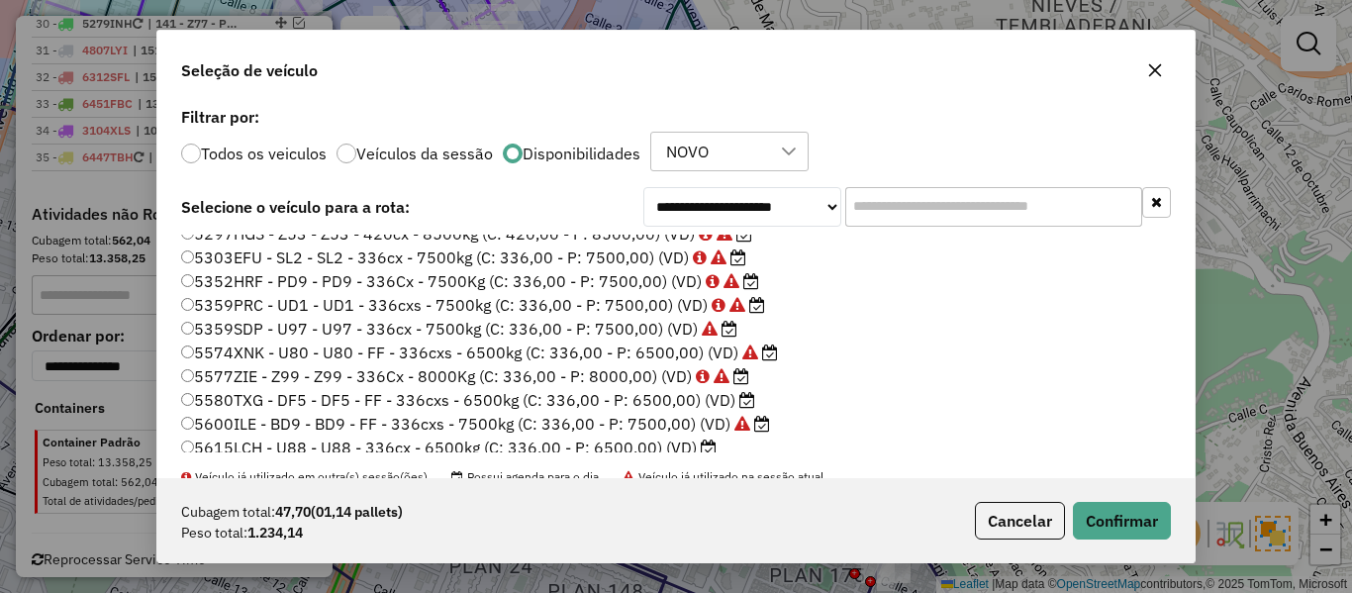
scroll to position [396, 0]
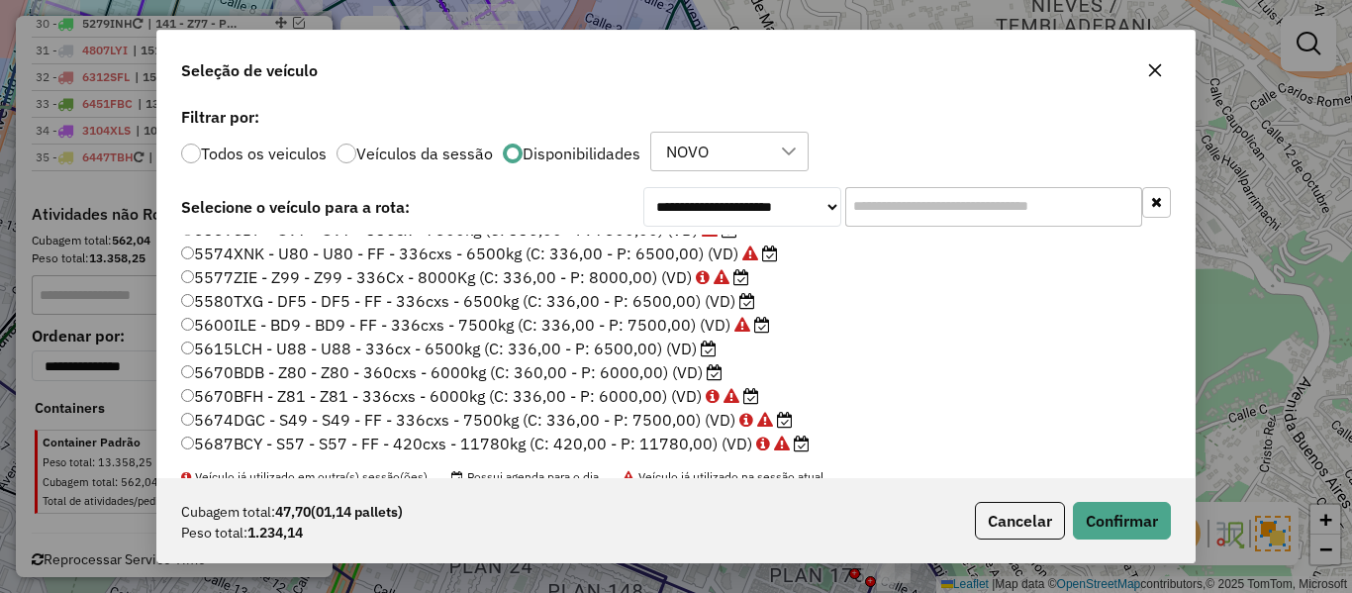
click at [684, 350] on label "5615LCH - U88 - U88 - 336cx - 6500kg (C: 336,00 - P: 6500,00) (VD)" at bounding box center [449, 349] width 536 height 24
click at [1137, 512] on button "Confirmar" at bounding box center [1122, 521] width 98 height 38
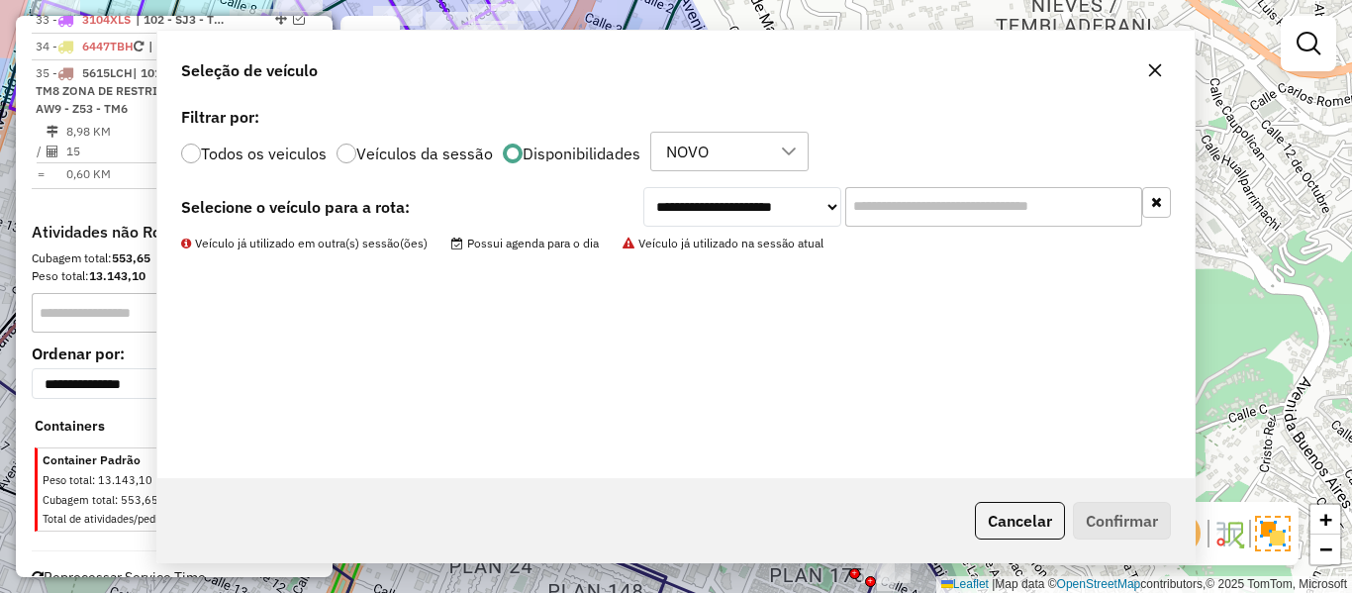
scroll to position [2645, 0]
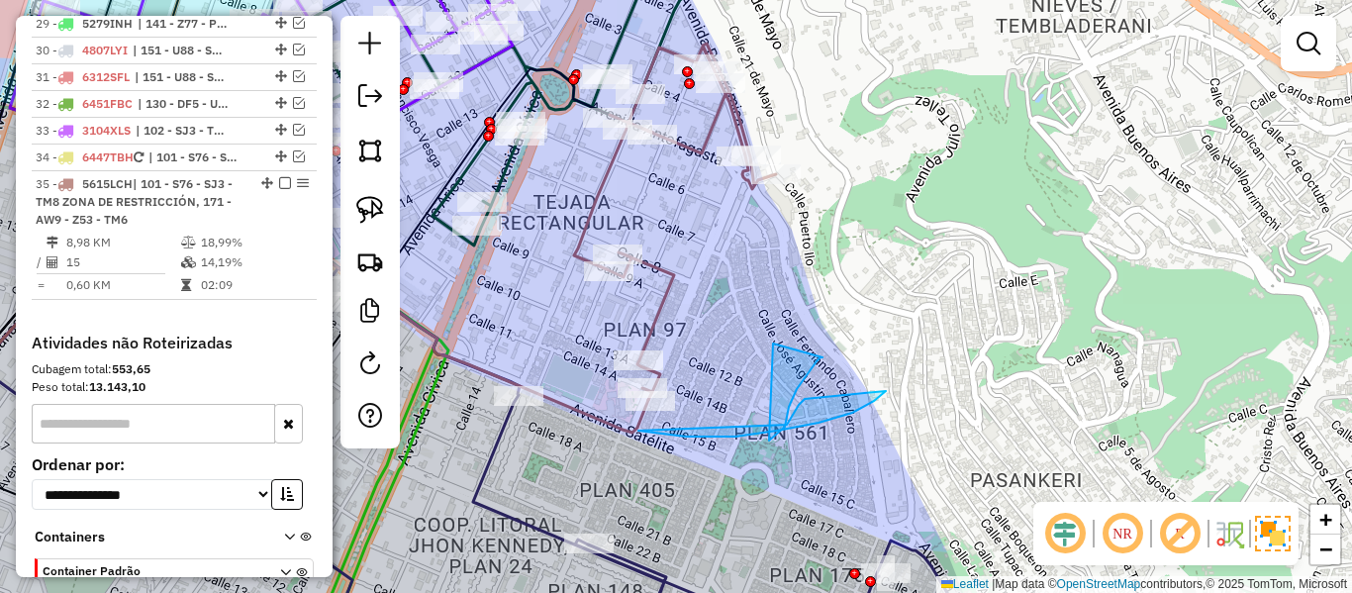
click at [661, 263] on icon at bounding box center [675, 222] width 202 height 356
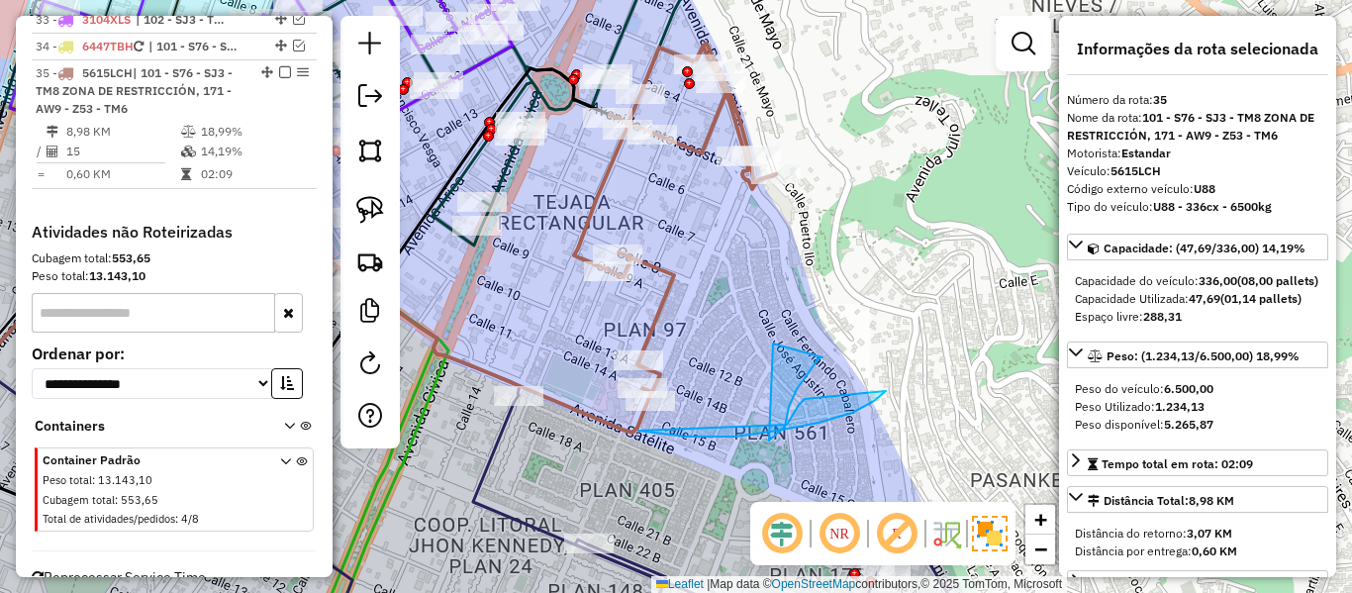
scroll to position [2801, 0]
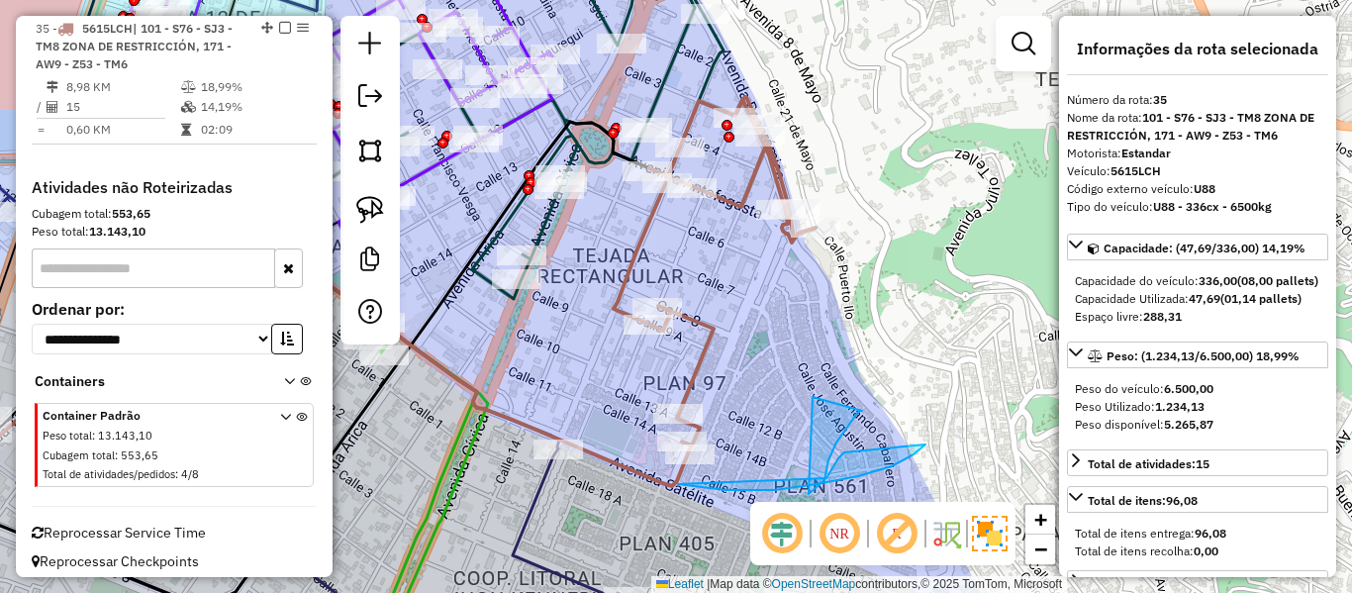
drag, startPoint x: 729, startPoint y: 286, endPoint x: 804, endPoint y: 359, distance: 105.0
click at [803, 359] on div "Janela de atendimento Grade de atendimento Capacidade Transportadoras Veículos …" at bounding box center [676, 296] width 1352 height 593
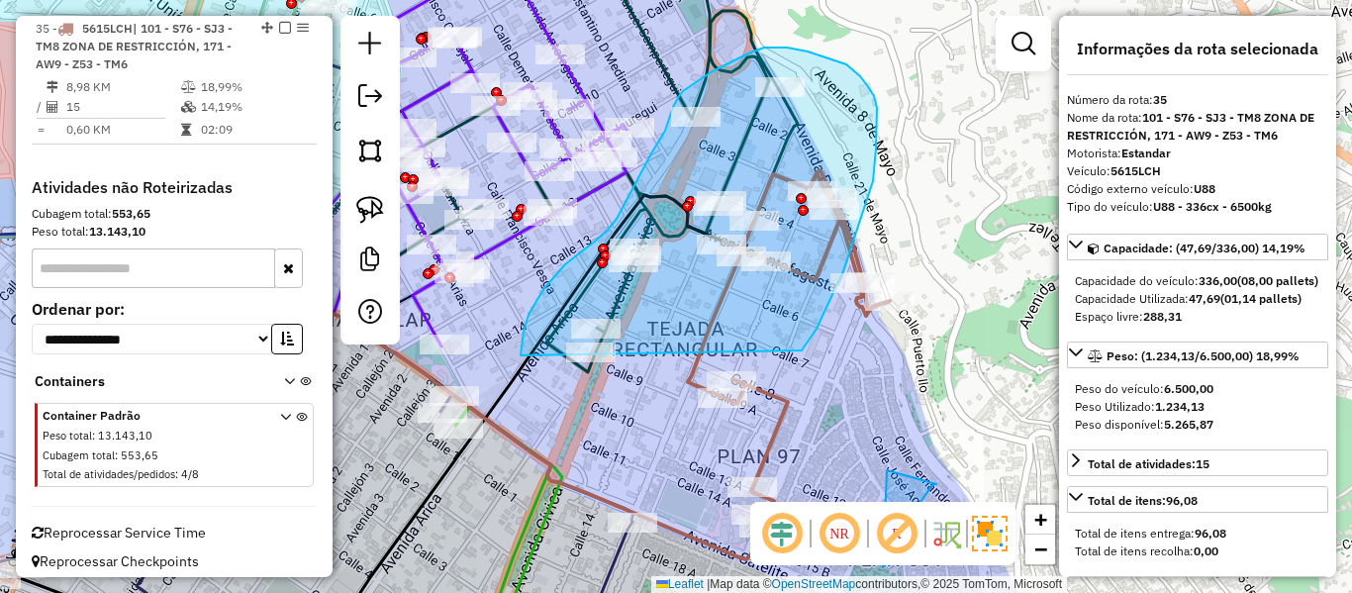
drag, startPoint x: 876, startPoint y: 148, endPoint x: 557, endPoint y: 412, distance: 413.5
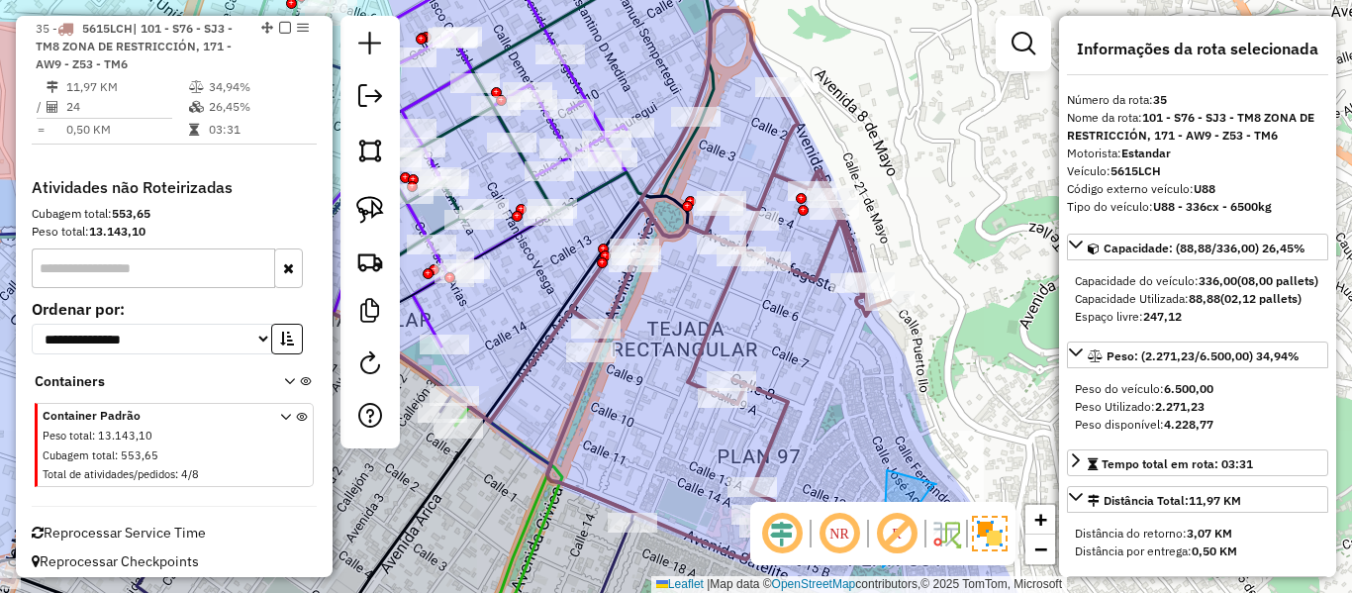
click at [724, 292] on icon at bounding box center [718, 285] width 343 height 548
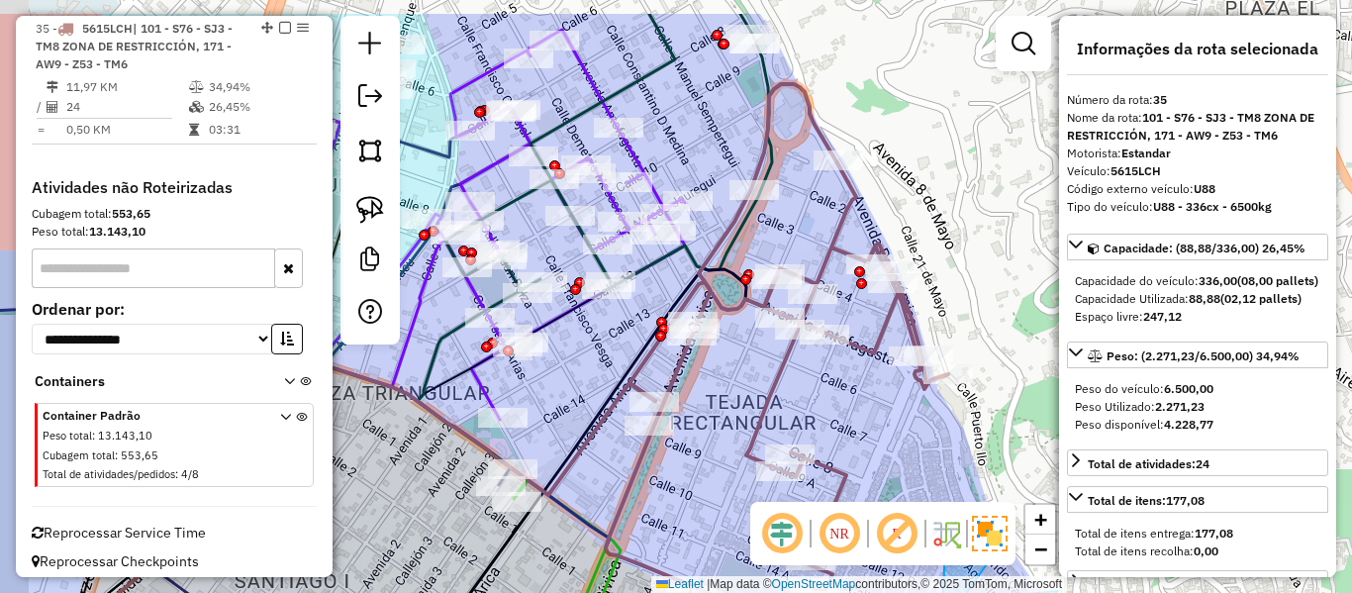
drag, startPoint x: 720, startPoint y: 300, endPoint x: 822, endPoint y: 418, distance: 155.8
click at [822, 418] on icon at bounding box center [777, 358] width 343 height 548
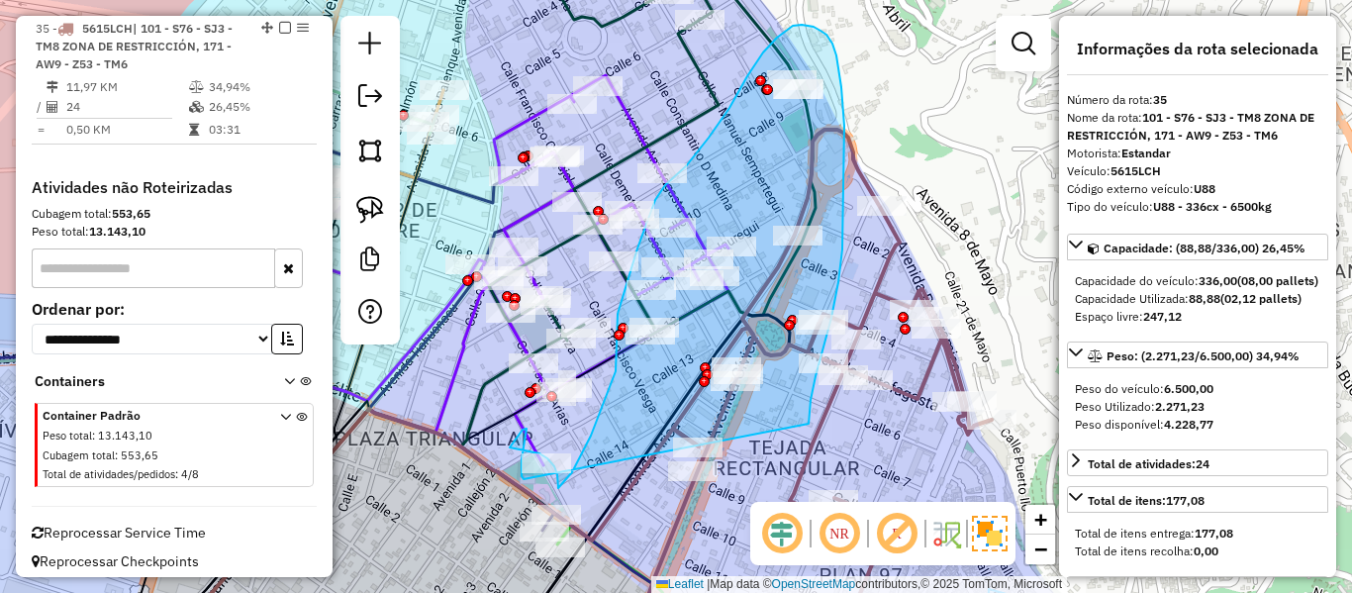
drag, startPoint x: 809, startPoint y: 424, endPoint x: 525, endPoint y: 479, distance: 289.5
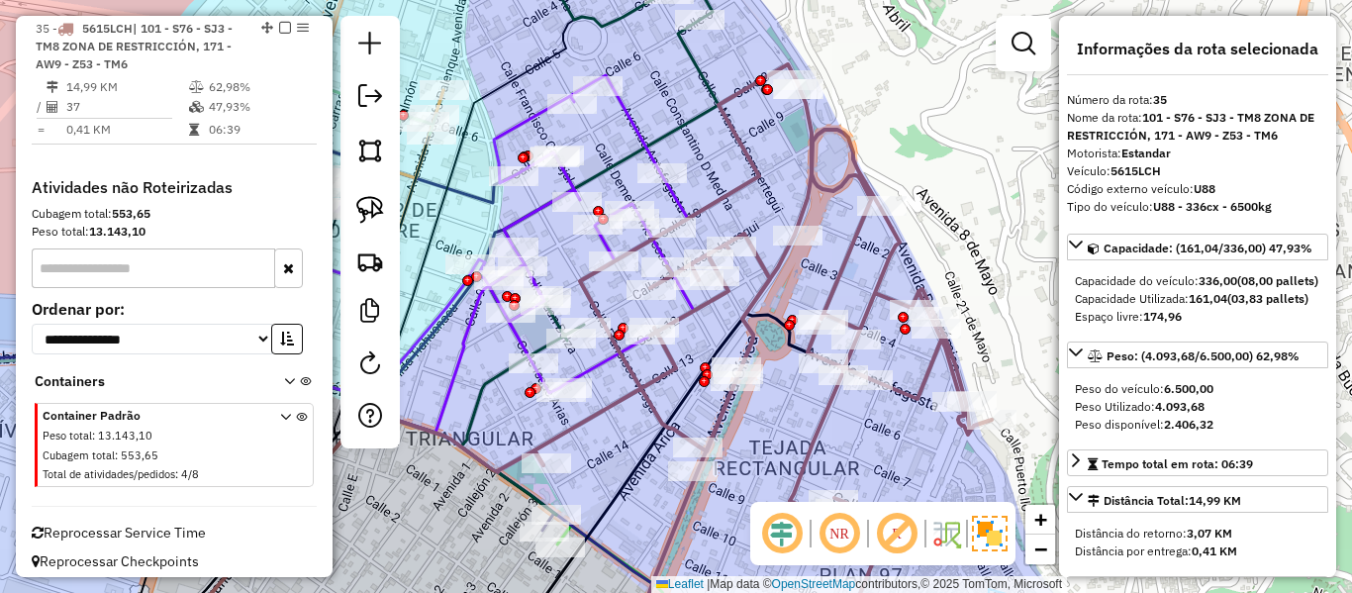
click at [883, 272] on icon at bounding box center [763, 358] width 457 height 588
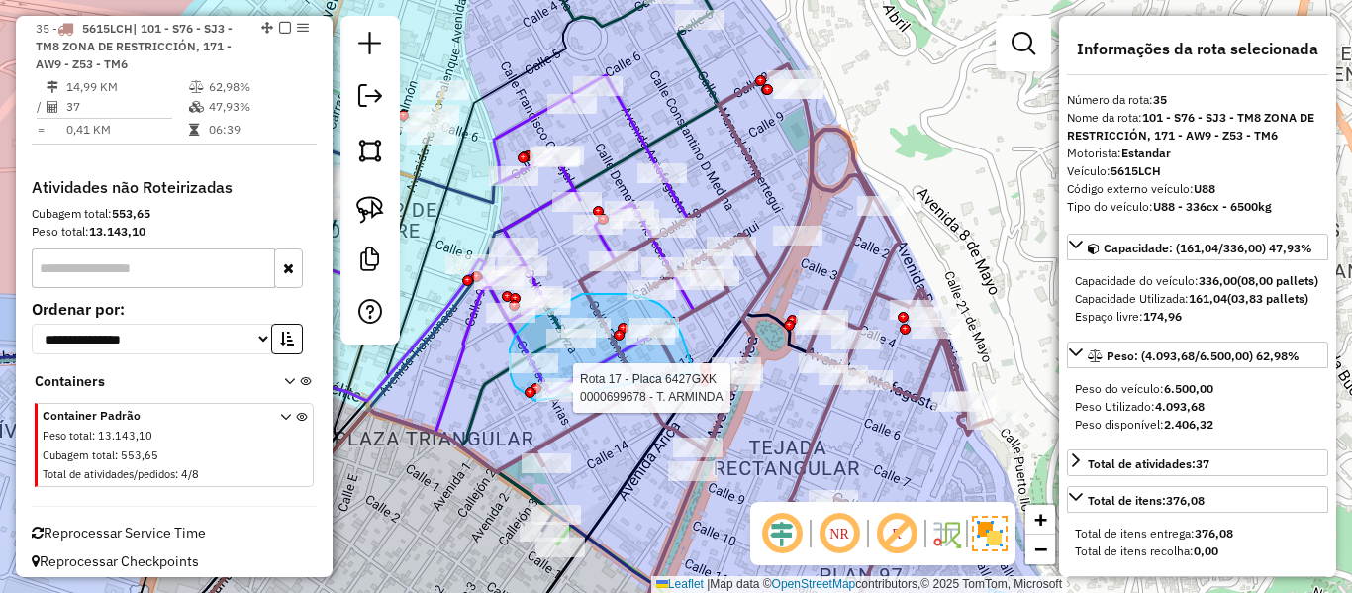
drag, startPoint x: 694, startPoint y: 372, endPoint x: 597, endPoint y: 420, distance: 108.0
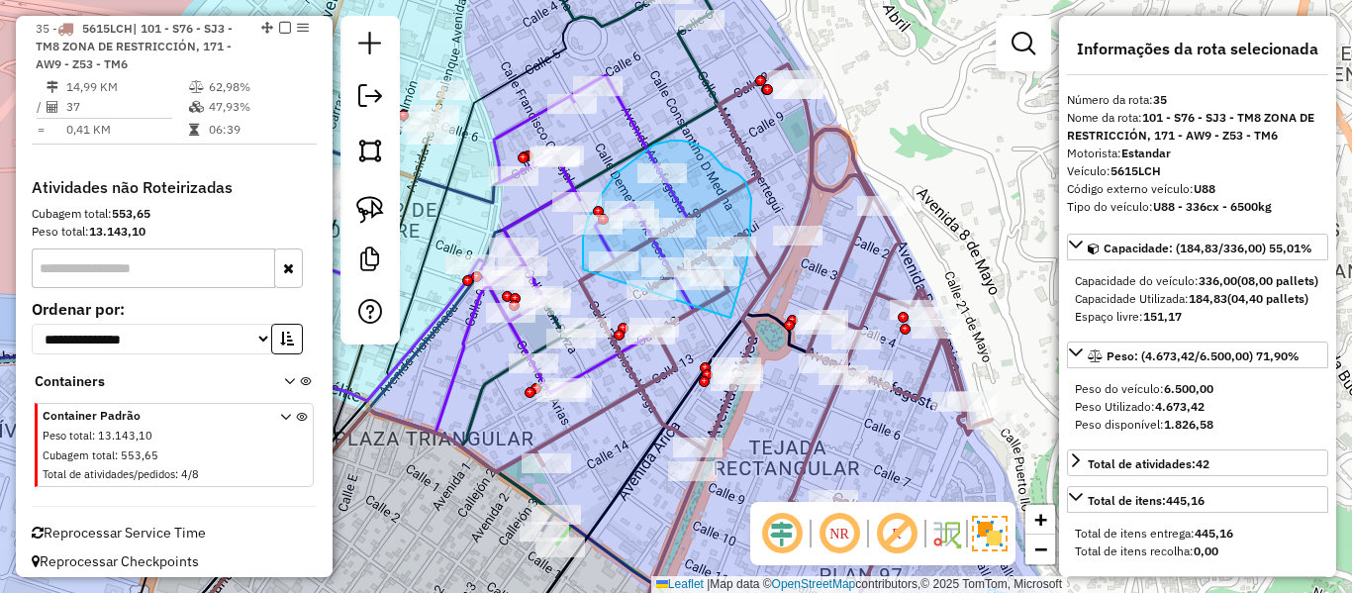
drag, startPoint x: 739, startPoint y: 294, endPoint x: 595, endPoint y: 292, distance: 143.6
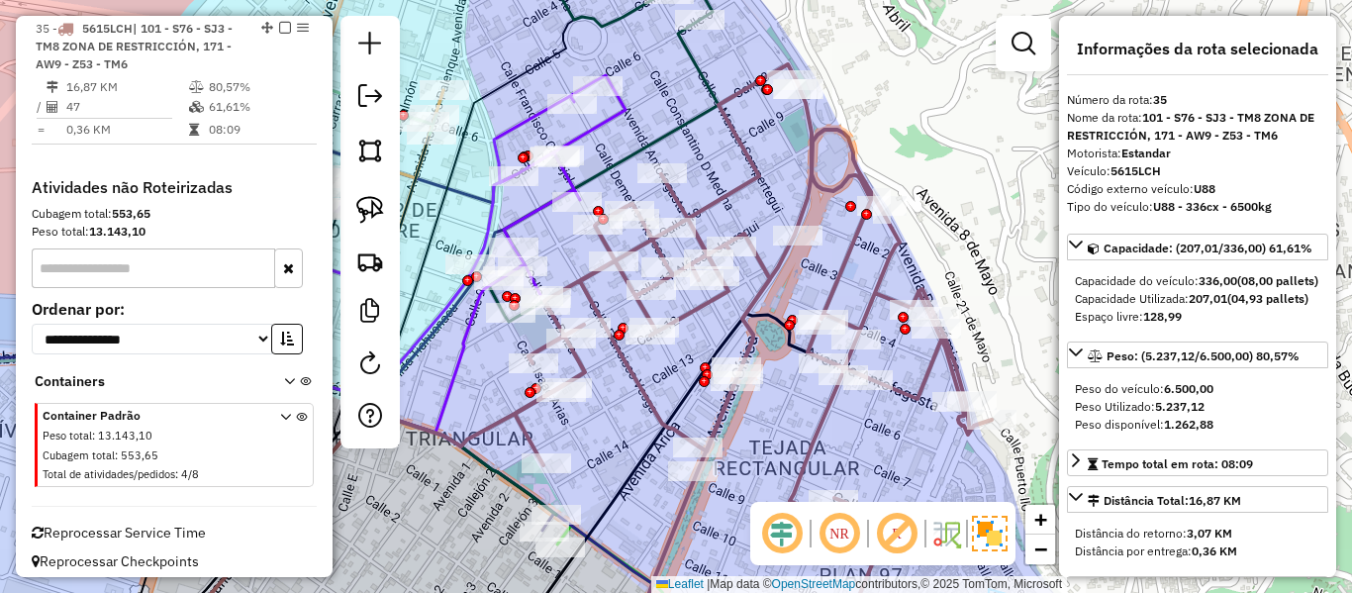
click at [749, 174] on icon at bounding box center [753, 358] width 477 height 588
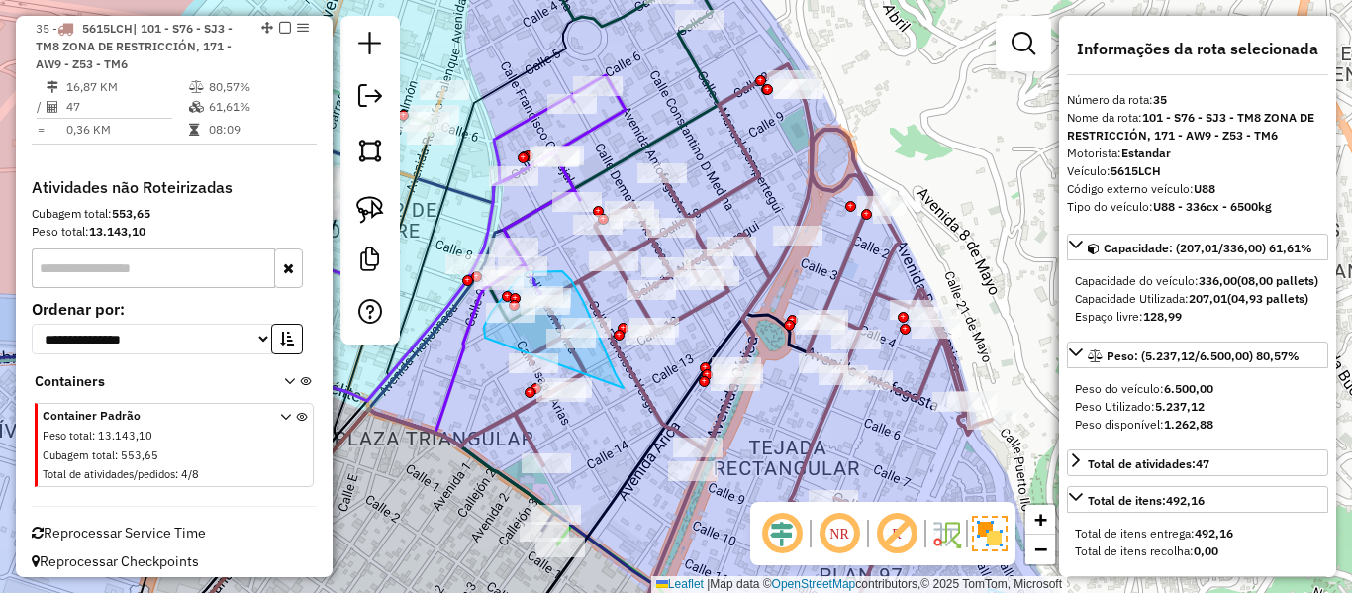
drag, startPoint x: 623, startPoint y: 387, endPoint x: 492, endPoint y: 354, distance: 134.7
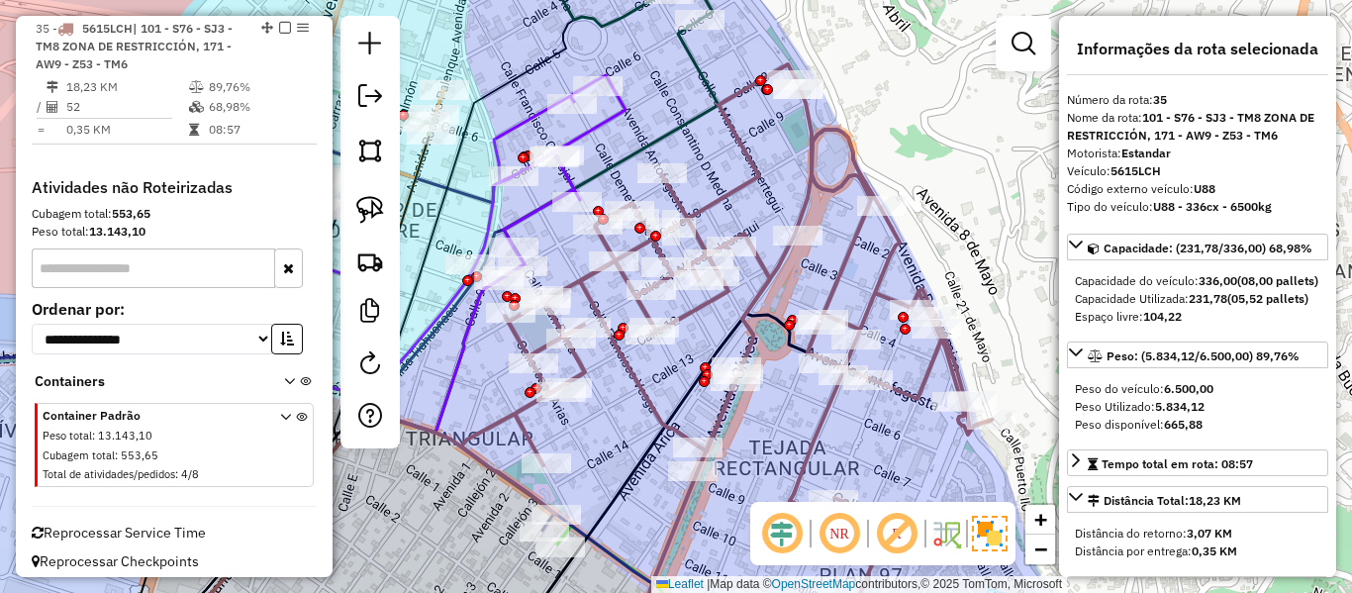
click at [710, 299] on icon at bounding box center [726, 358] width 531 height 588
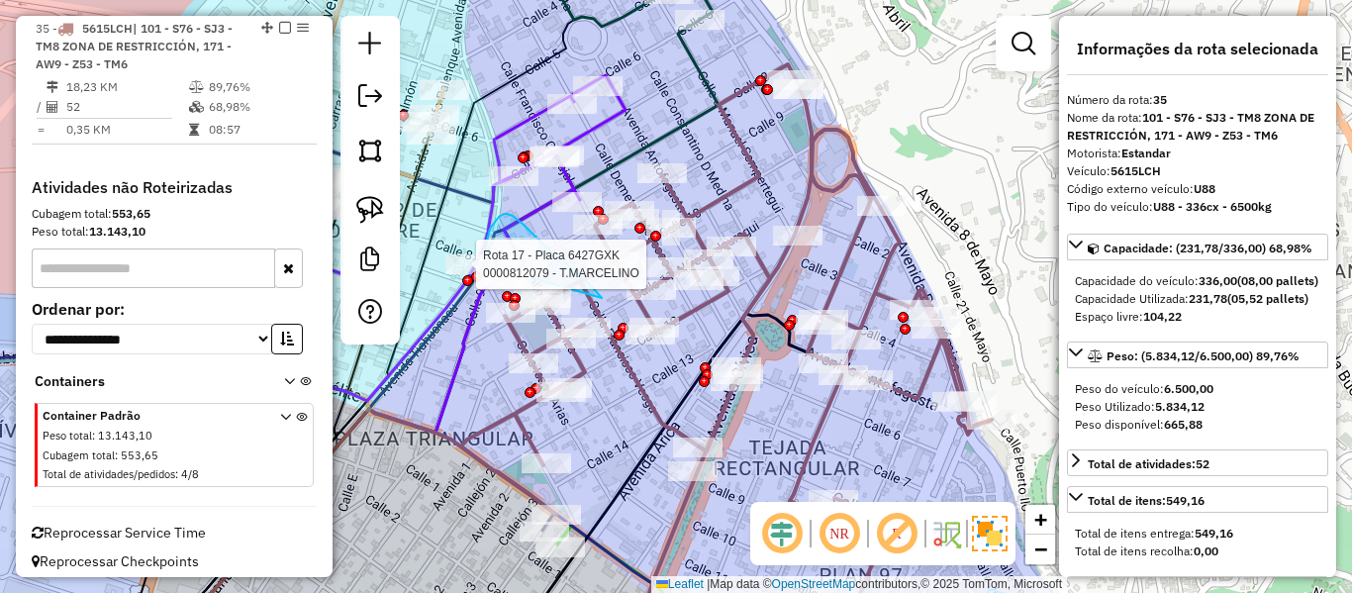
drag, startPoint x: 602, startPoint y: 298, endPoint x: 484, endPoint y: 309, distance: 118.3
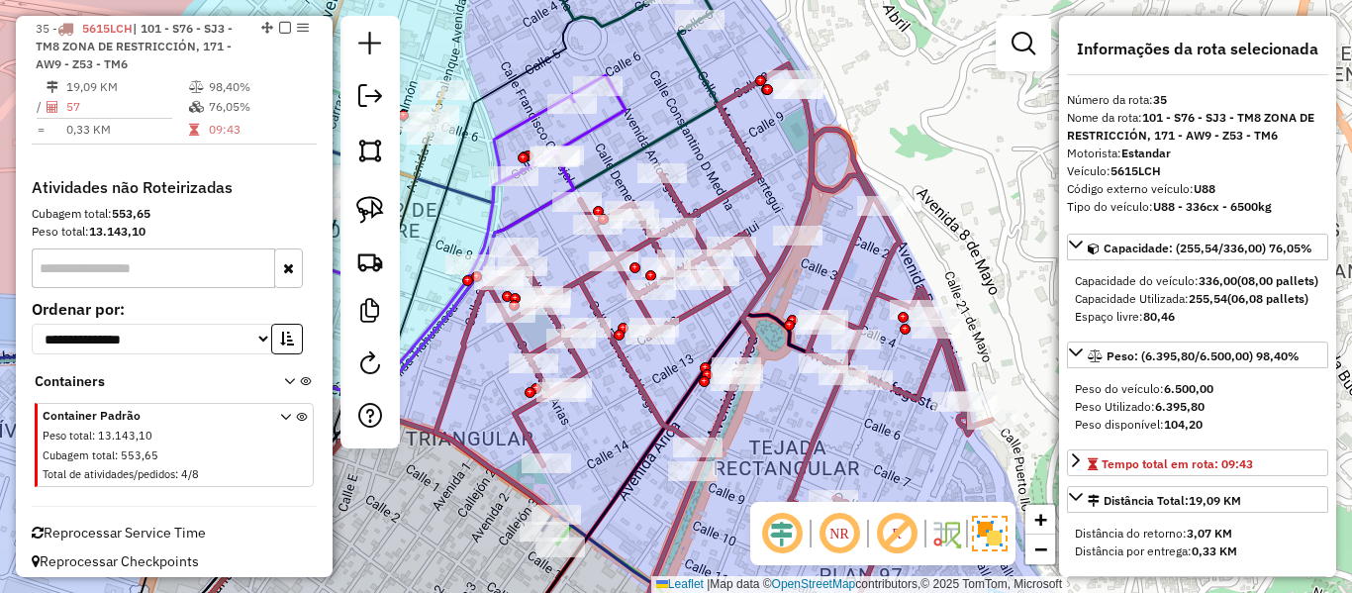
click at [762, 264] on icon at bounding box center [714, 358] width 556 height 588
click at [761, 258] on icon at bounding box center [714, 358] width 556 height 588
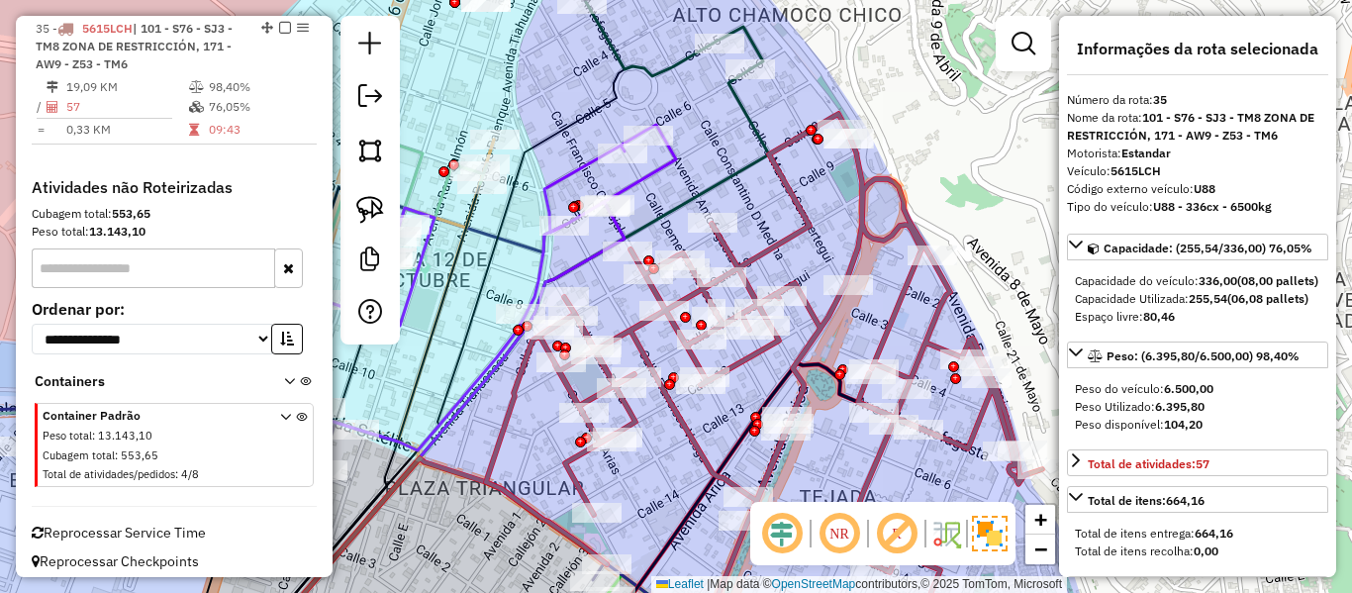
drag, startPoint x: 755, startPoint y: 153, endPoint x: 803, endPoint y: 203, distance: 68.6
click at [803, 203] on icon at bounding box center [764, 408] width 556 height 588
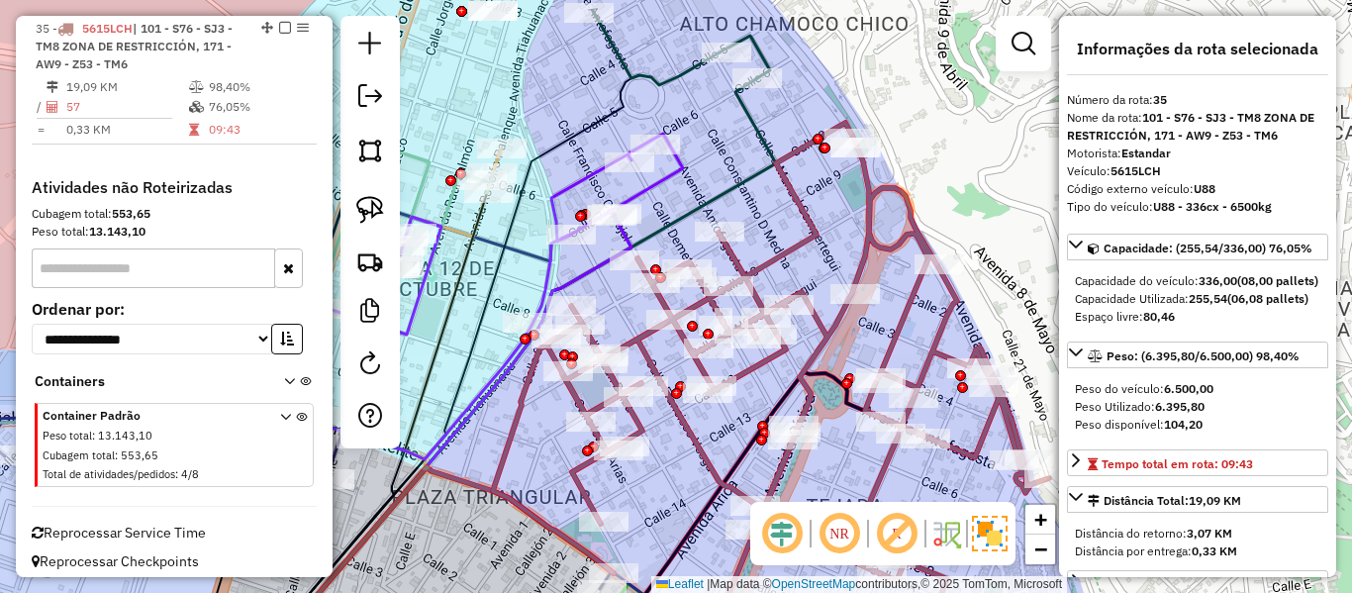
click at [809, 239] on icon at bounding box center [771, 388] width 556 height 530
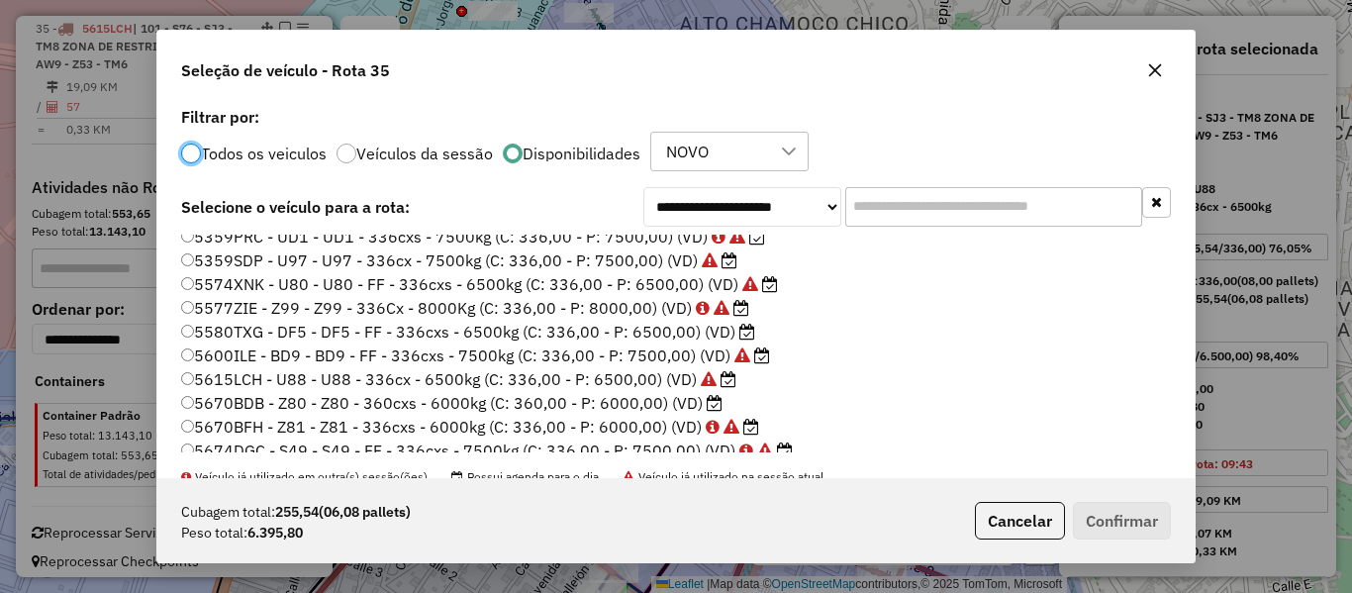
scroll to position [396, 0]
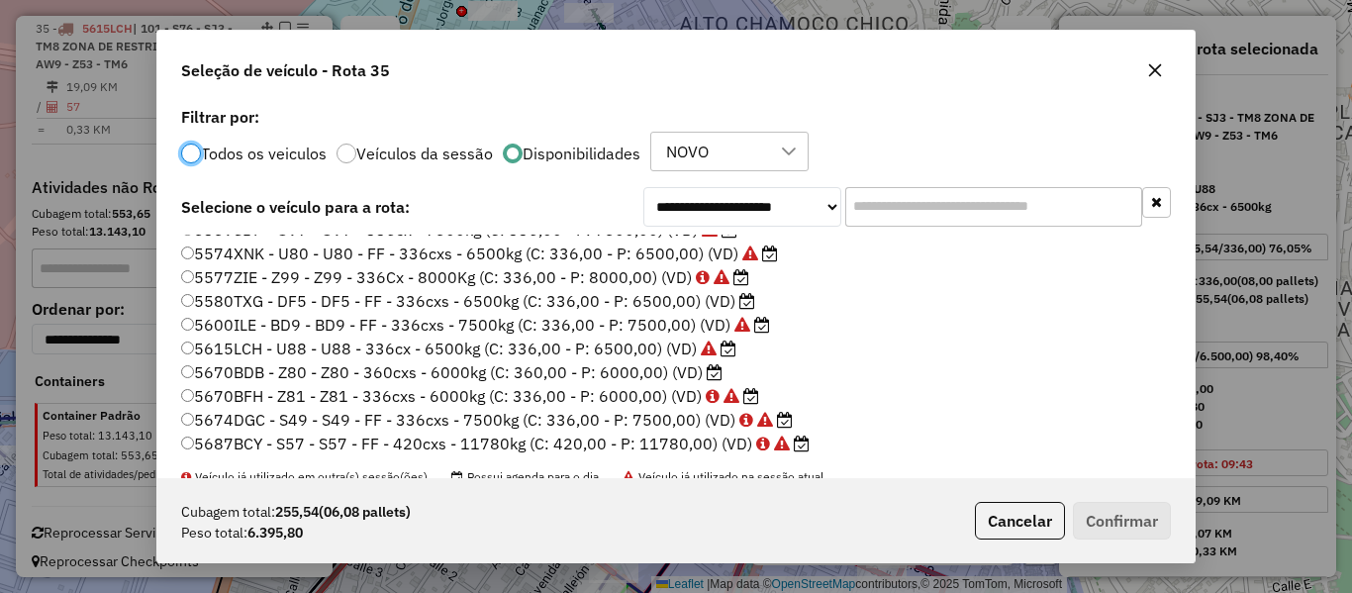
click at [702, 369] on label "5670BDB - Z80 - Z80 - 360cxs - 6000kg (C: 360,00 - P: 6000,00) (VD)" at bounding box center [452, 372] width 542 height 24
click at [1105, 518] on button "Confirmar" at bounding box center [1122, 521] width 98 height 38
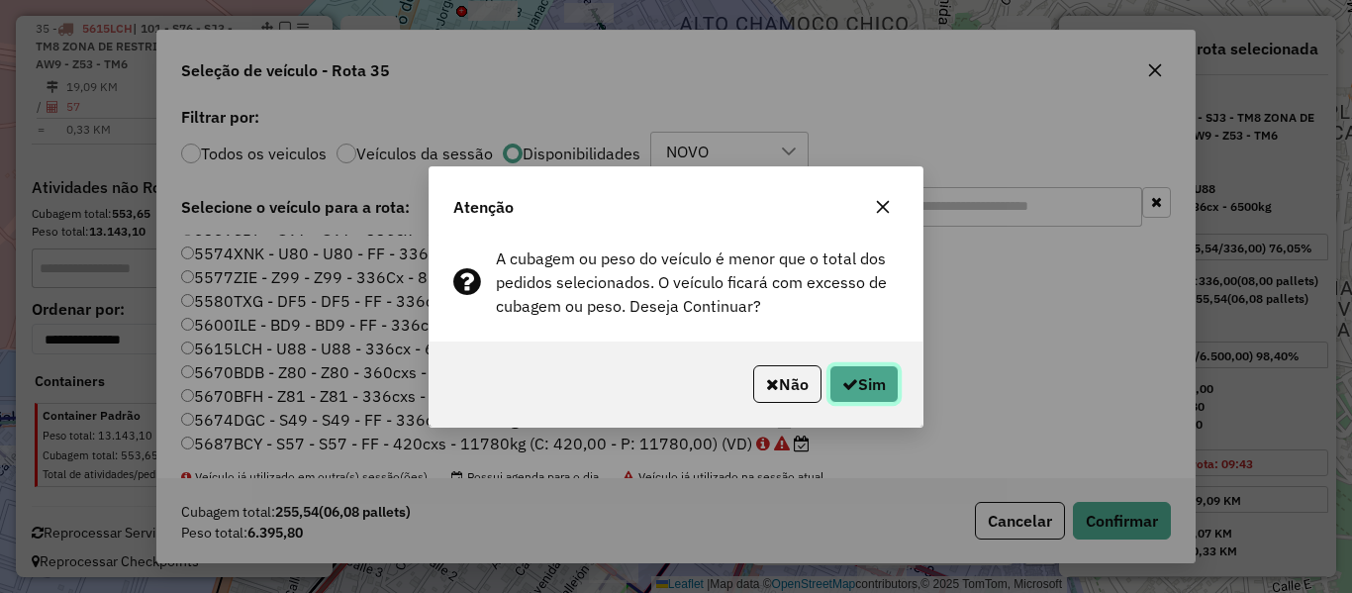
click at [875, 390] on button "Sim" at bounding box center [864, 384] width 69 height 38
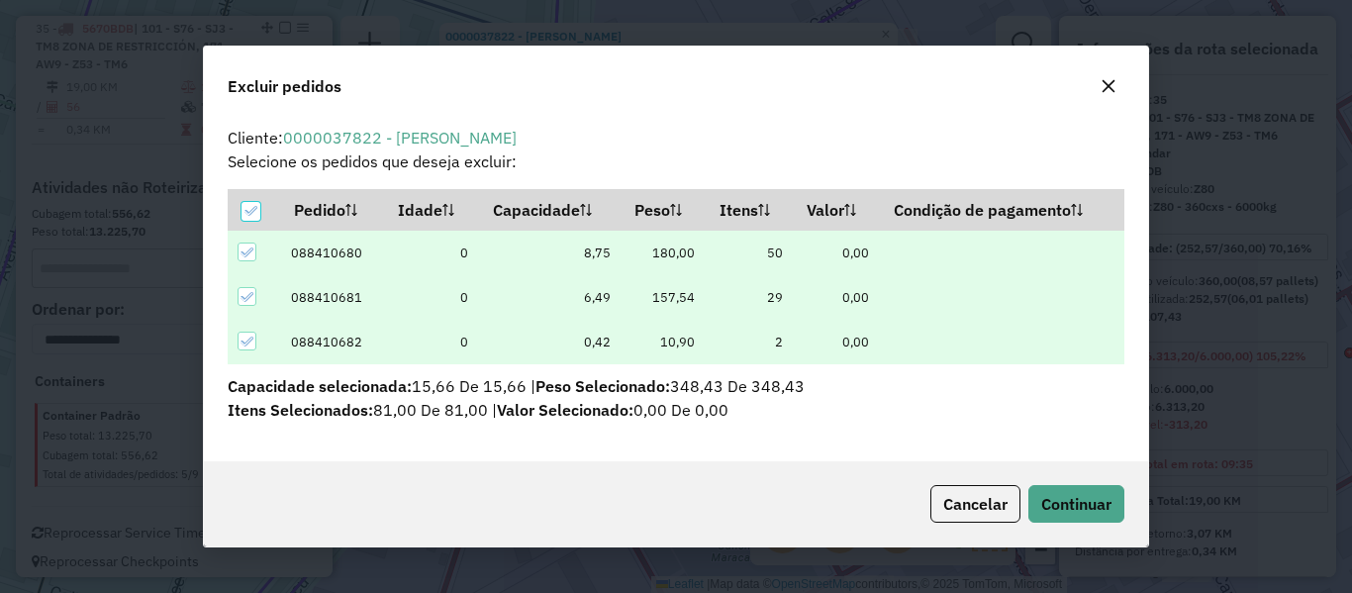
scroll to position [0, 0]
click at [1065, 501] on span "Continuar" at bounding box center [1076, 504] width 70 height 20
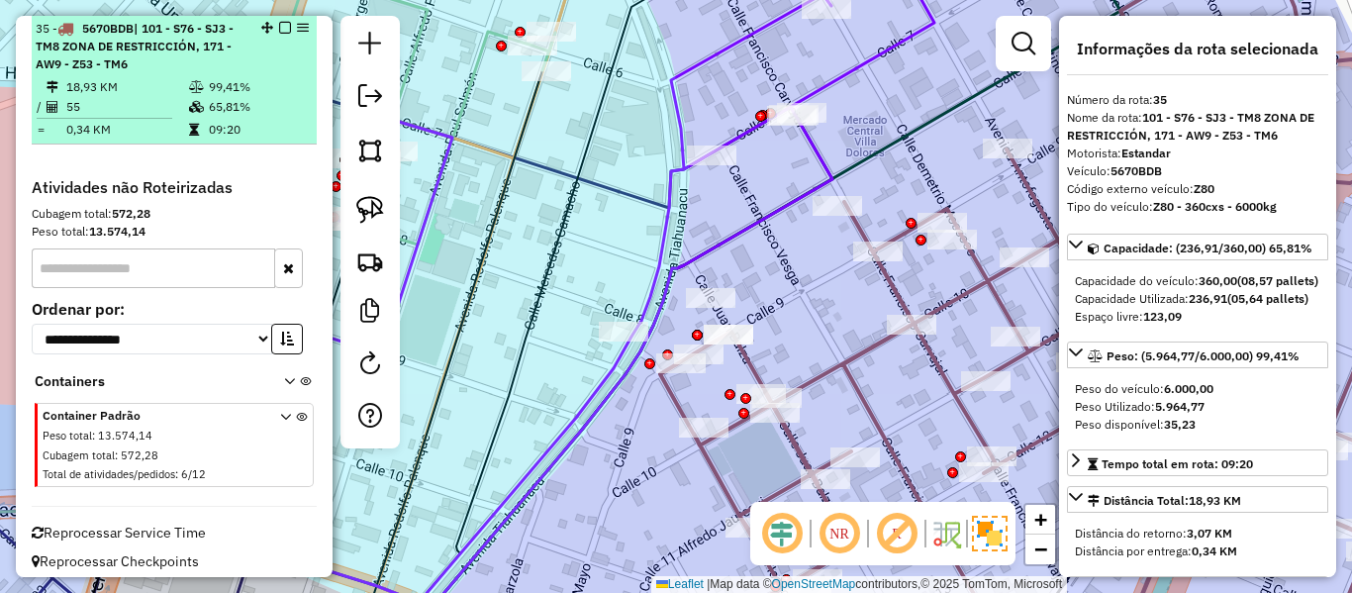
click at [279, 26] on em at bounding box center [285, 28] width 12 height 12
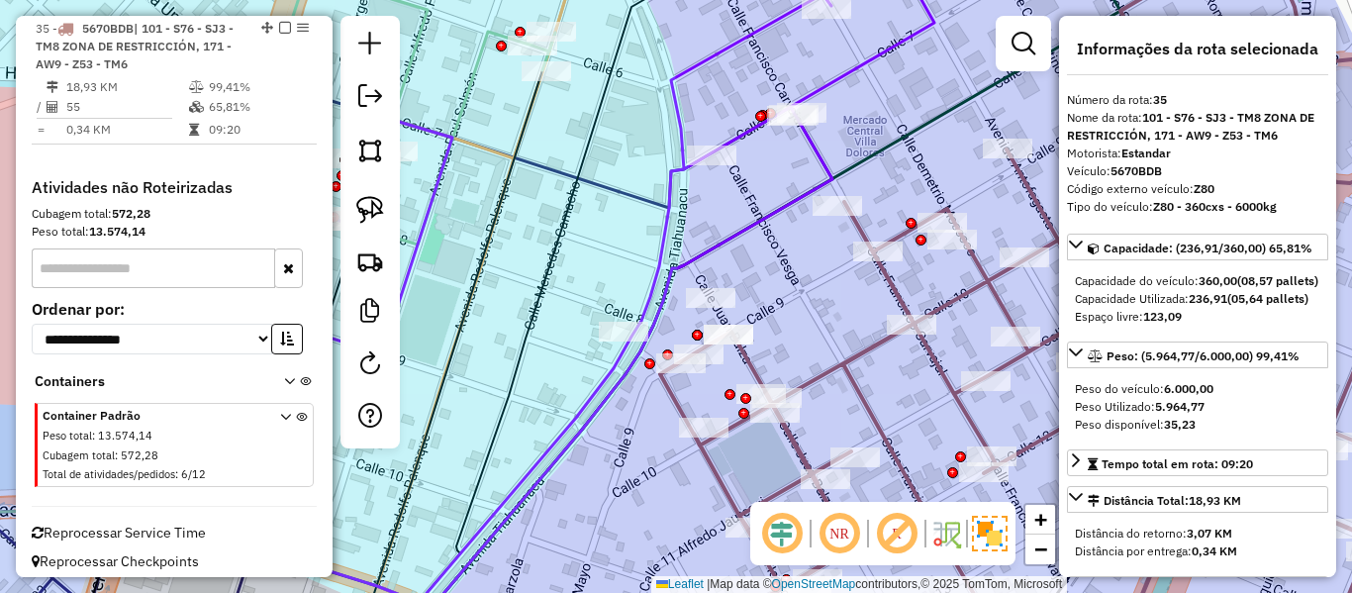
scroll to position [2709, 0]
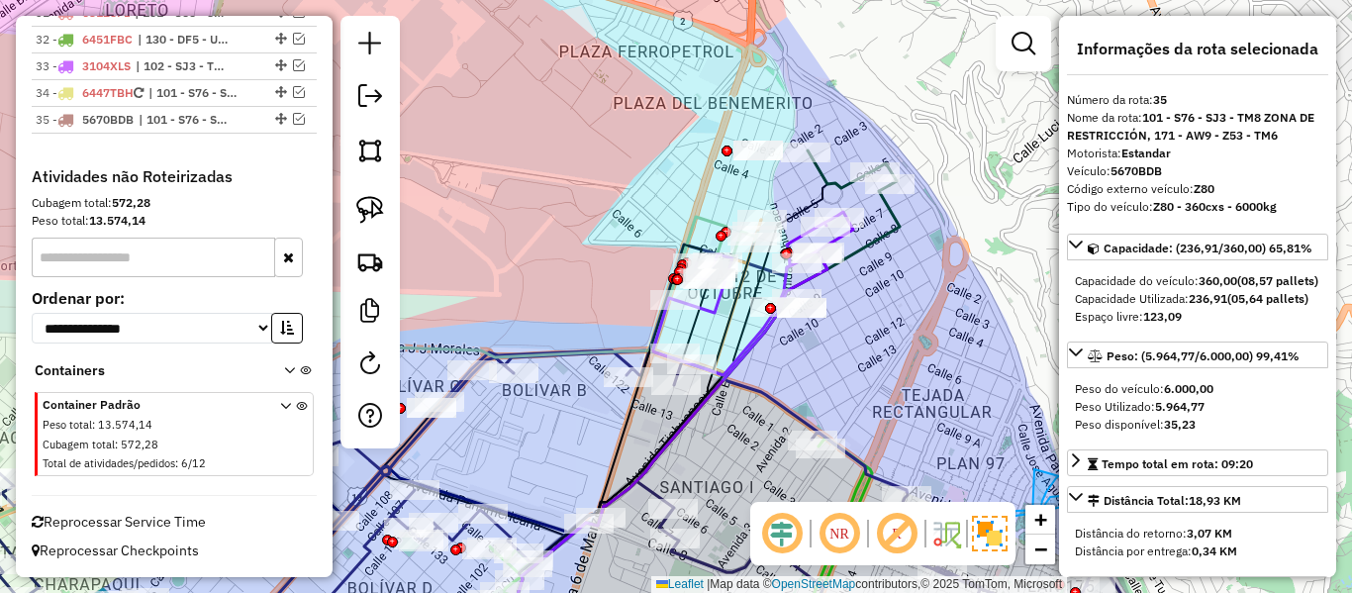
click at [880, 236] on icon at bounding box center [702, 410] width 396 height 451
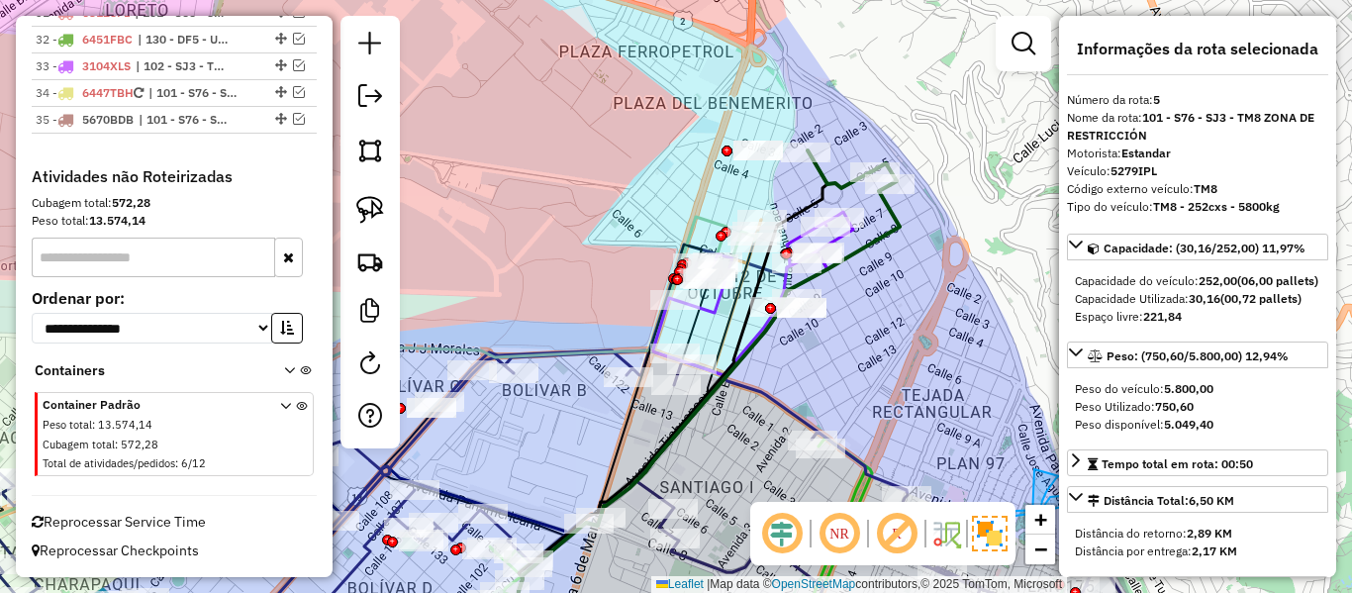
scroll to position [1139, 0]
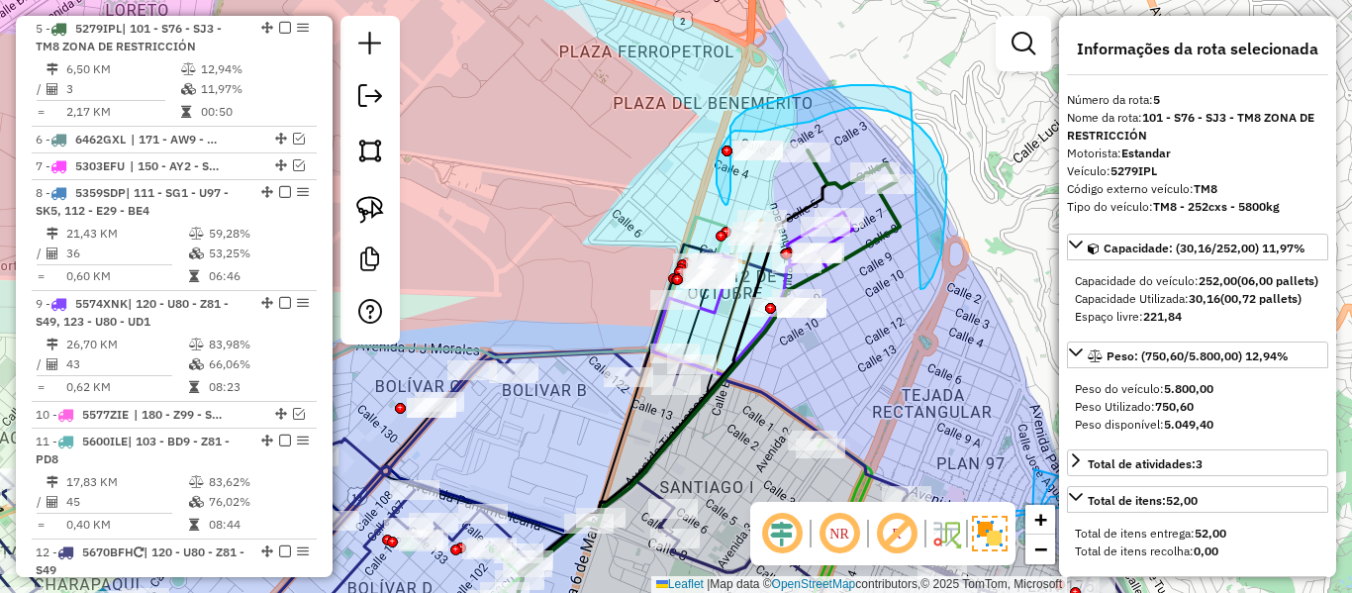
drag, startPoint x: 946, startPoint y: 203, endPoint x: 948, endPoint y: 130, distance: 73.3
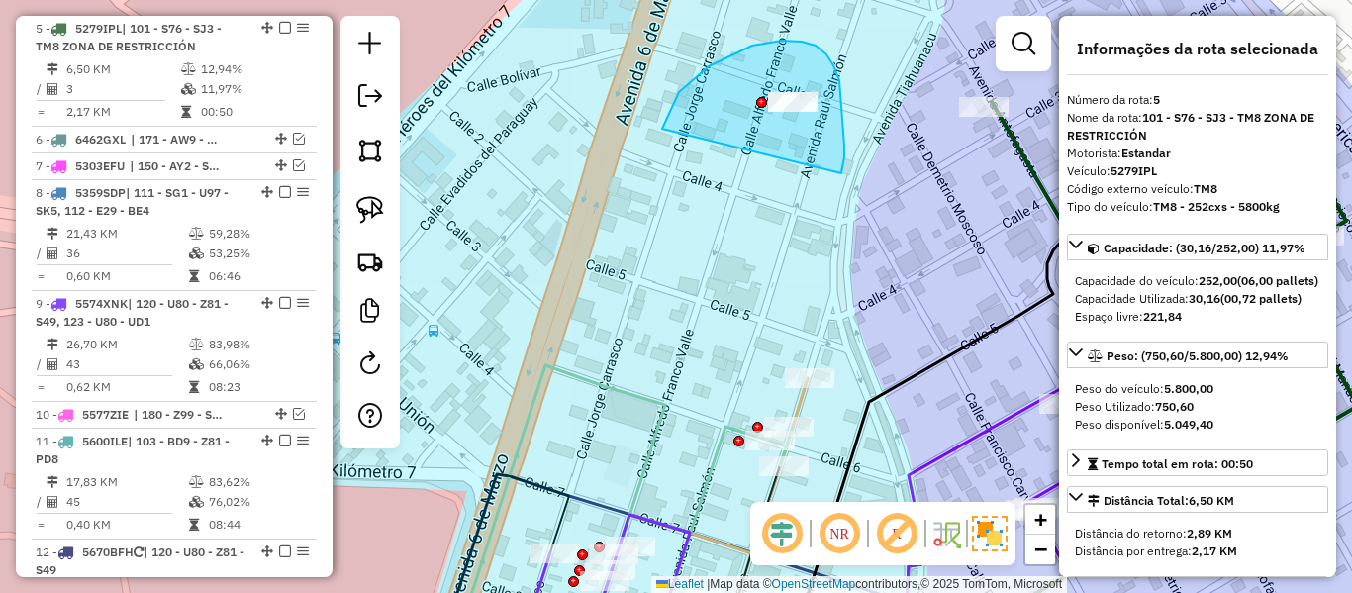
drag, startPoint x: 844, startPoint y: 152, endPoint x: 704, endPoint y: 178, distance: 142.9
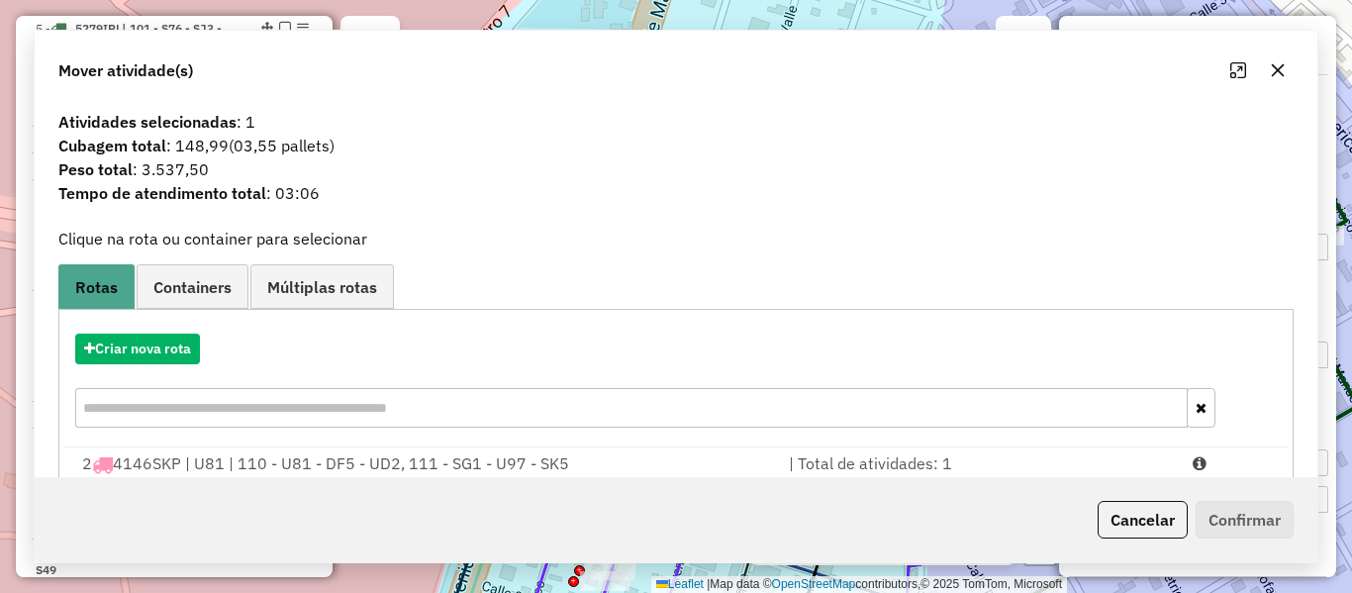
scroll to position [0, 0]
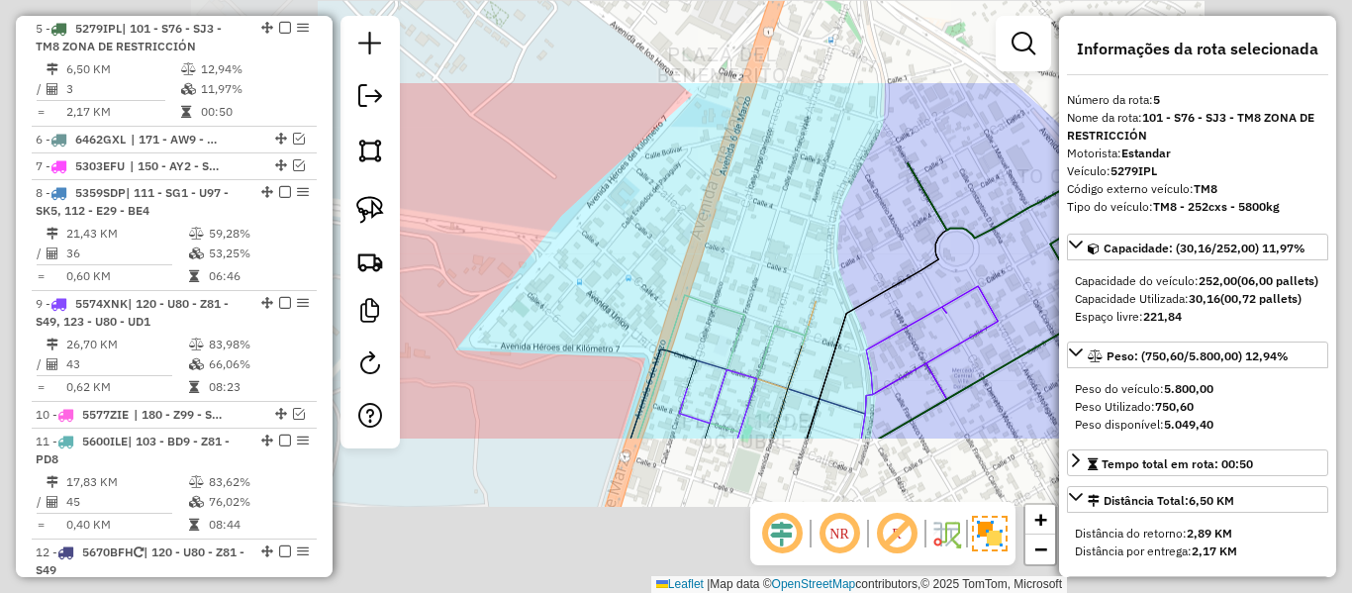
click at [892, 243] on div "Janela de atendimento Grade de atendimento Capacidade Transportadoras Veículos …" at bounding box center [676, 296] width 1352 height 593
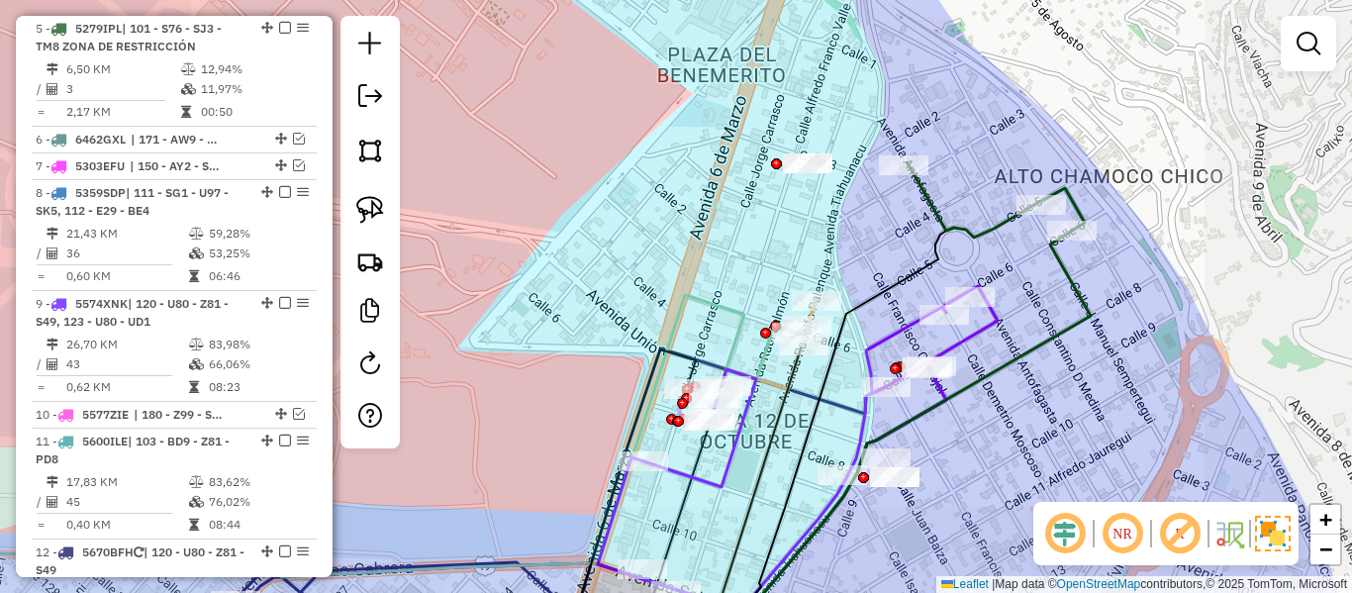
click at [938, 214] on icon at bounding box center [996, 200] width 177 height 74
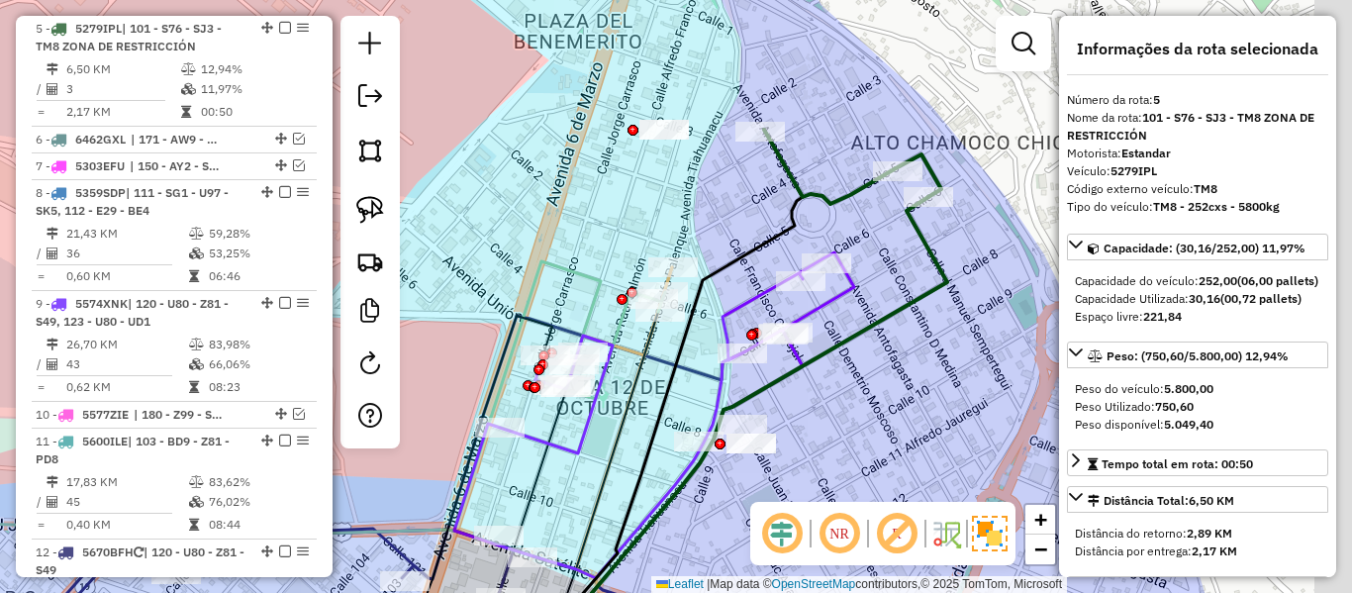
click at [870, 256] on div "Janela de atendimento Grade de atendimento Capacidade Transportadoras Veículos …" at bounding box center [676, 296] width 1352 height 593
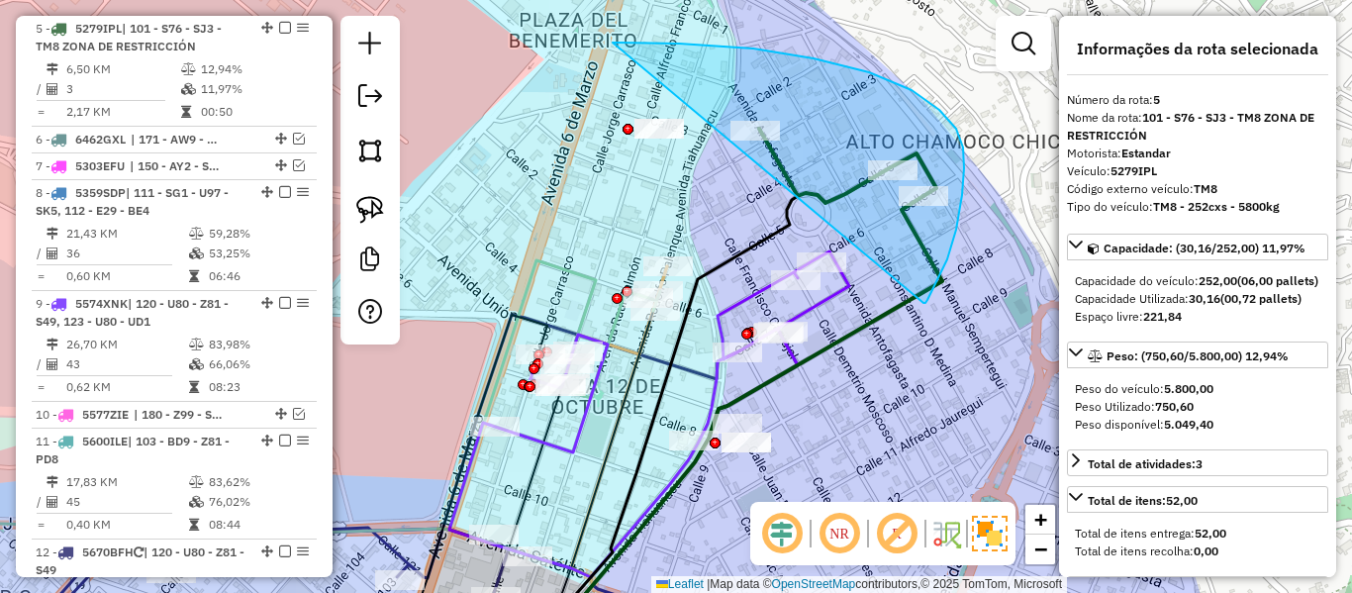
drag, startPoint x: 936, startPoint y: 283, endPoint x: 538, endPoint y: 170, distance: 414.6
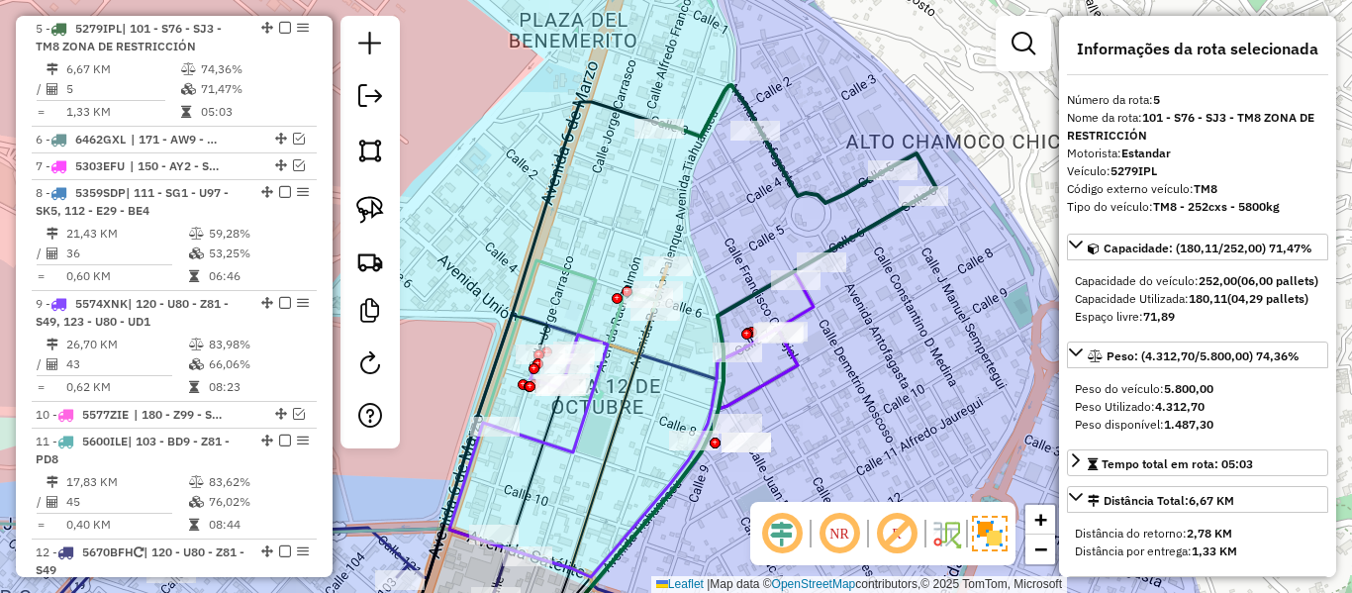
click at [798, 185] on icon at bounding box center [798, 171] width 276 height 172
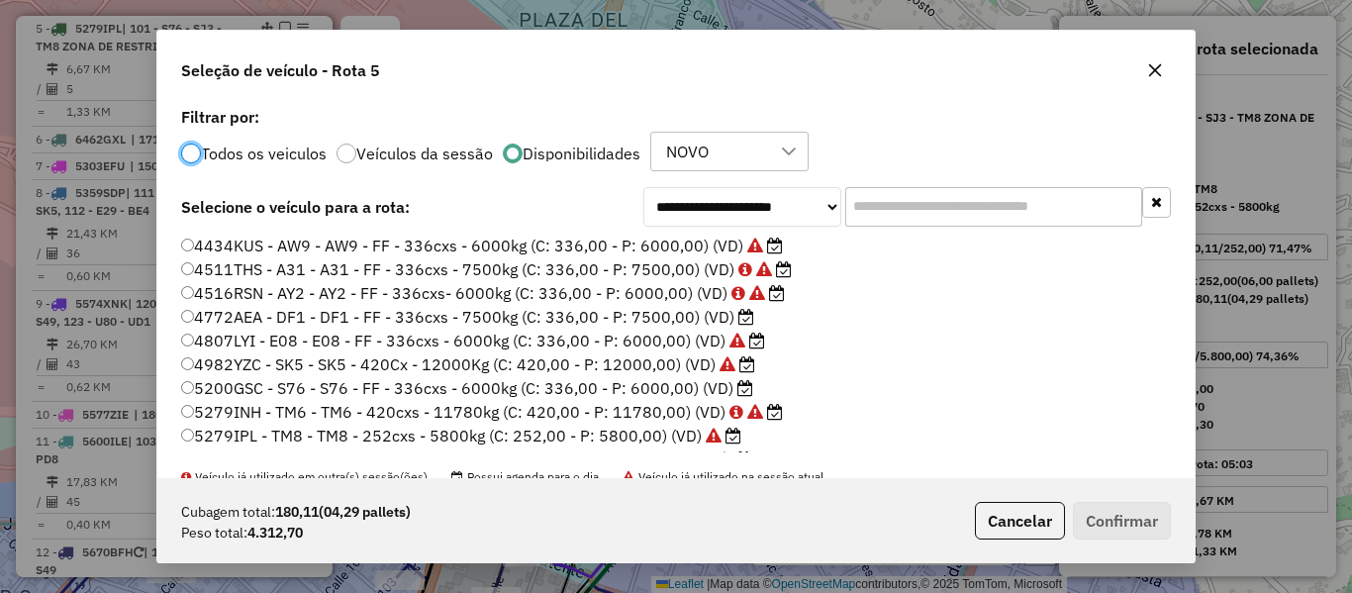
scroll to position [99, 0]
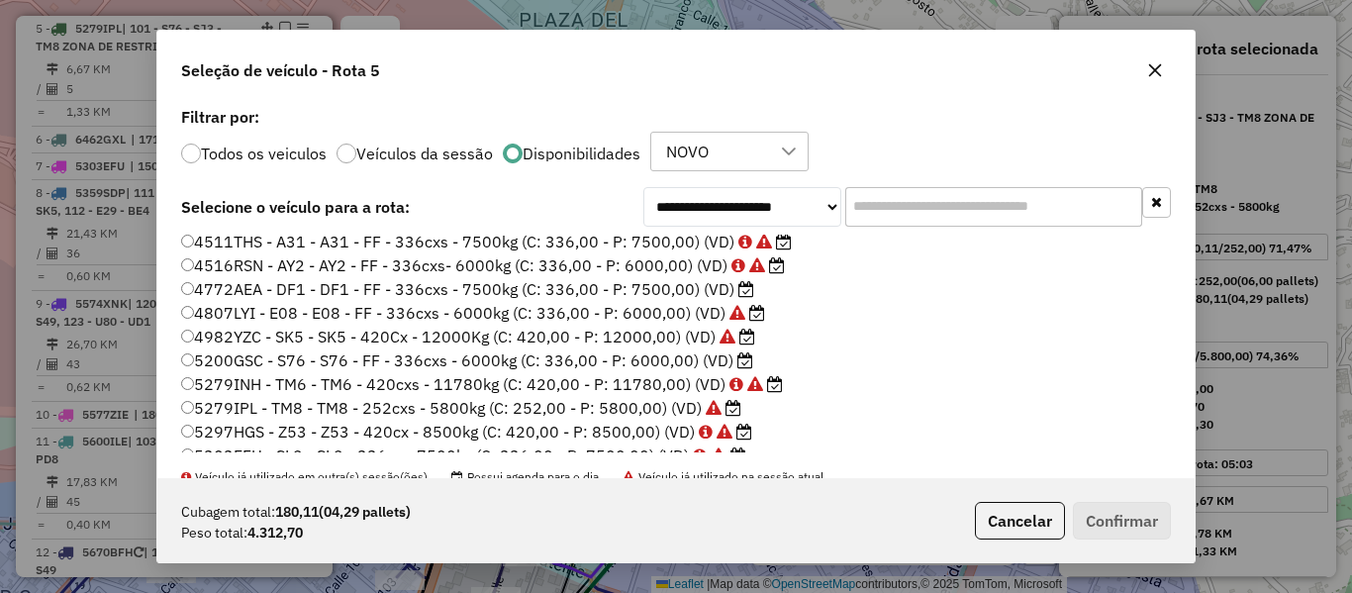
click at [725, 284] on label "4772AEA - DF1 - DF1 - FF - 336cxs - 7500kg (C: 336,00 - P: 7500,00) (VD)" at bounding box center [467, 289] width 573 height 24
drag, startPoint x: 1106, startPoint y: 518, endPoint x: 1133, endPoint y: 517, distance: 27.7
click at [1107, 518] on button "Confirmar" at bounding box center [1122, 521] width 98 height 38
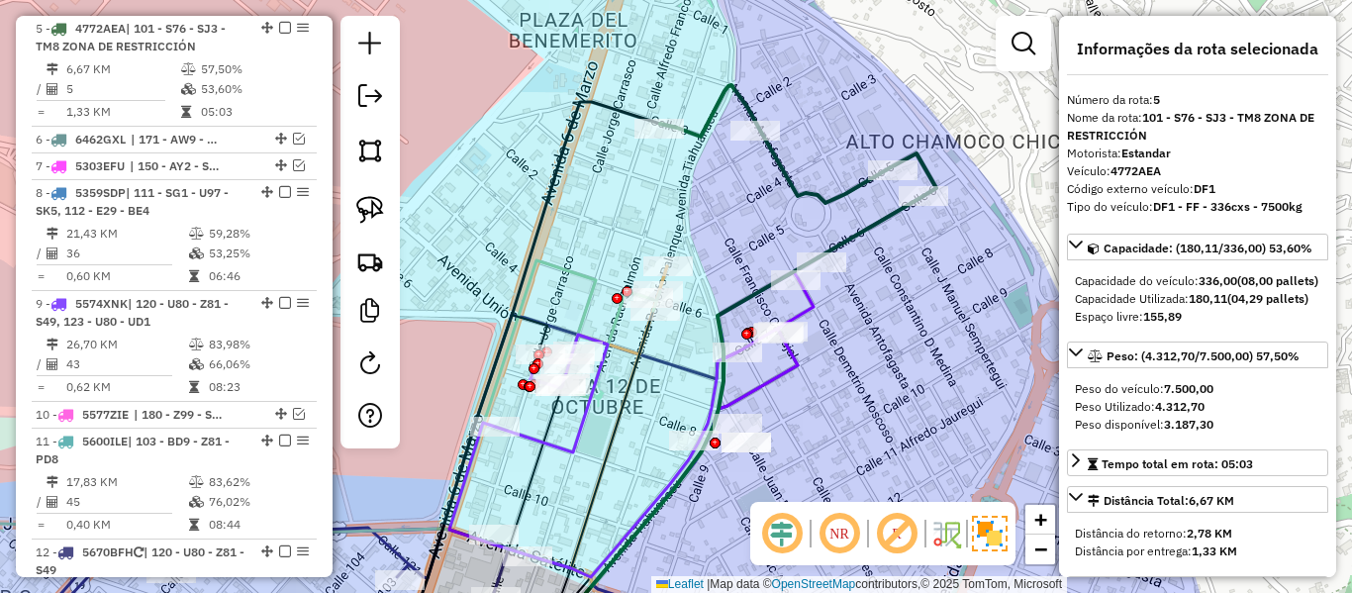
click at [820, 203] on icon at bounding box center [798, 171] width 276 height 172
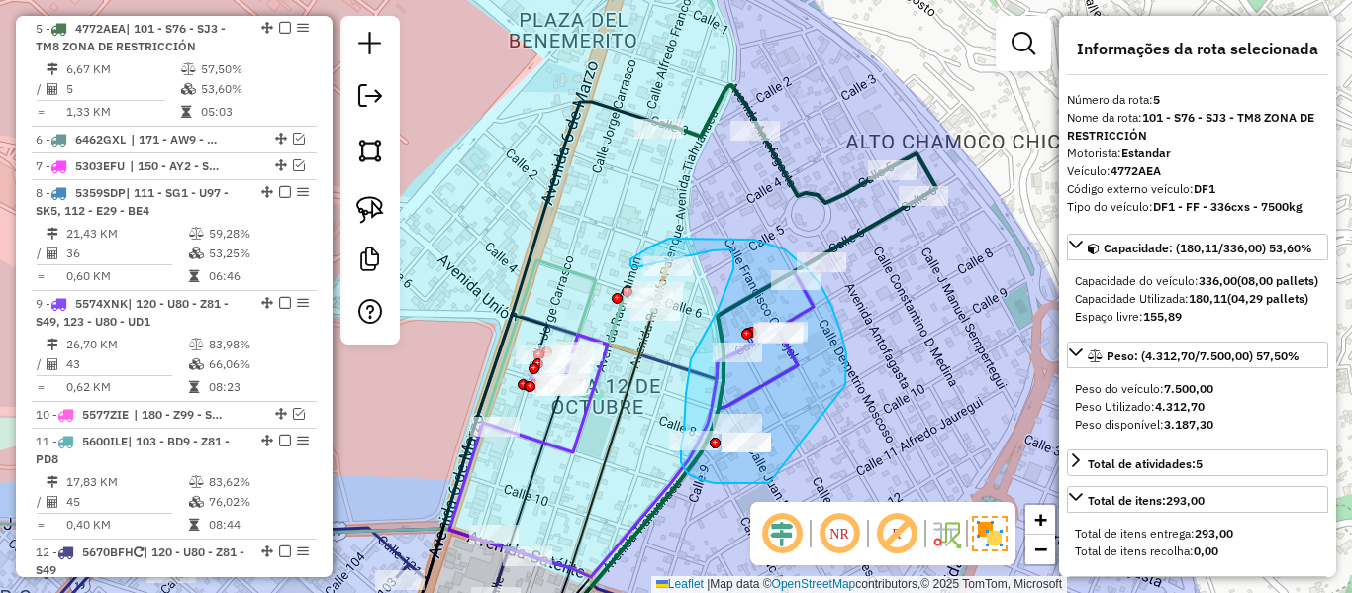
drag, startPoint x: 845, startPoint y: 385, endPoint x: 824, endPoint y: 455, distance: 73.6
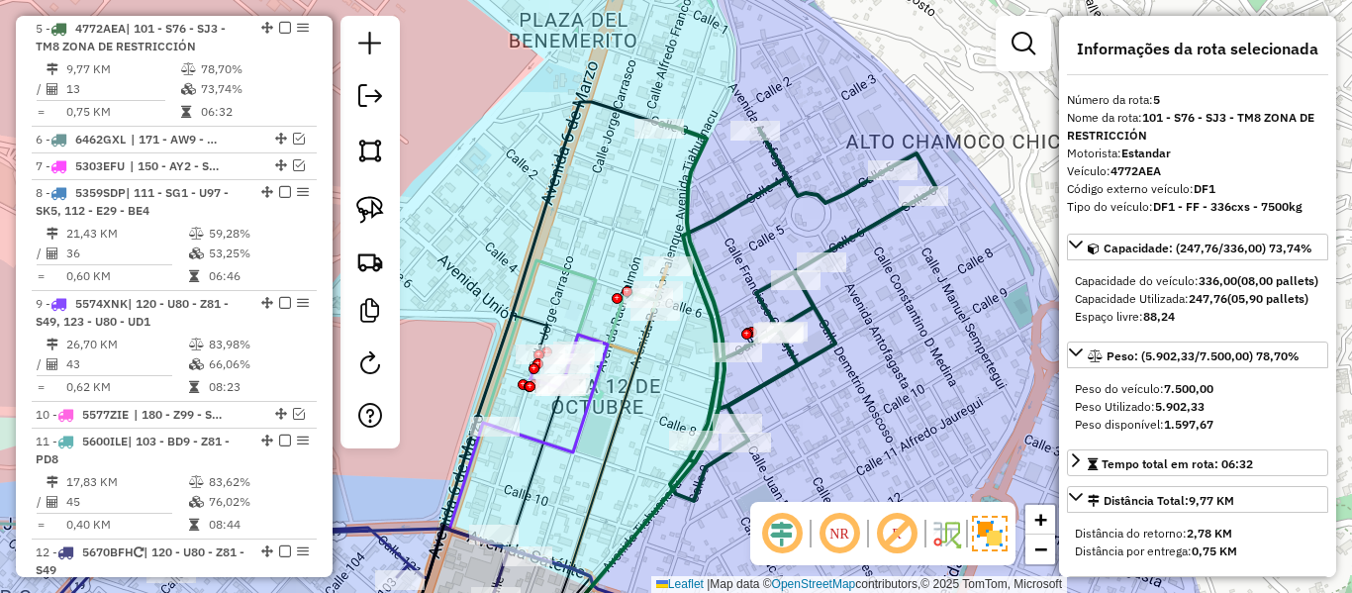
click at [842, 198] on icon at bounding box center [798, 312] width 276 height 377
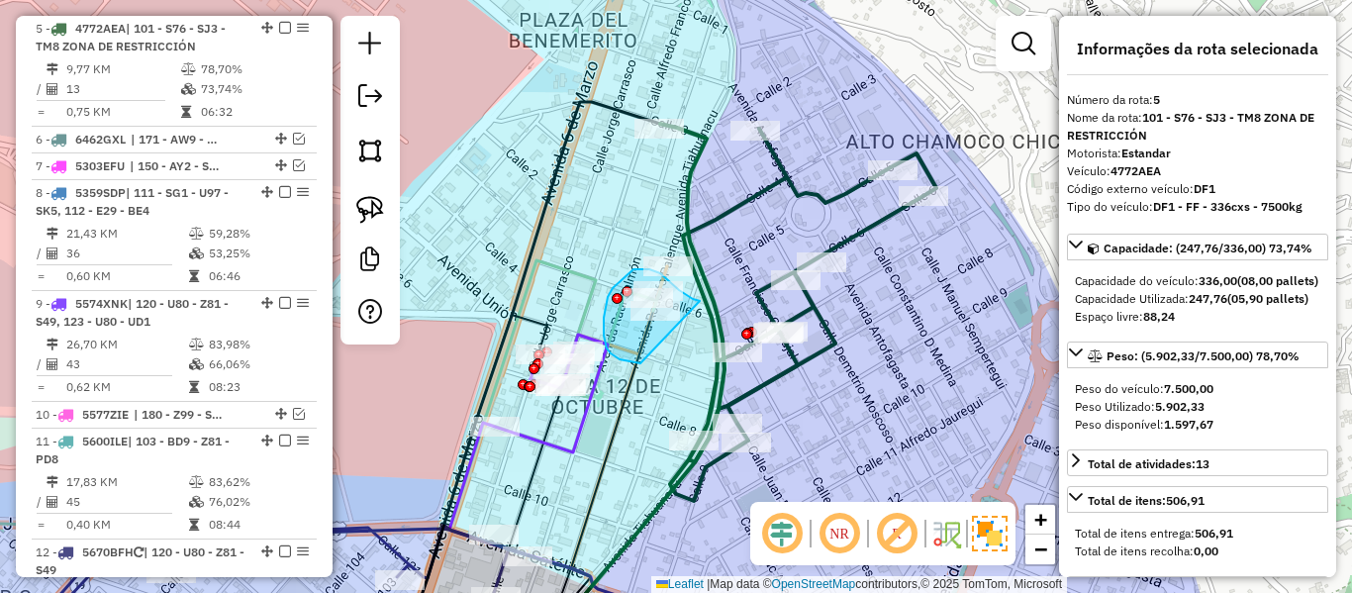
drag, startPoint x: 700, startPoint y: 301, endPoint x: 669, endPoint y: 367, distance: 73.1
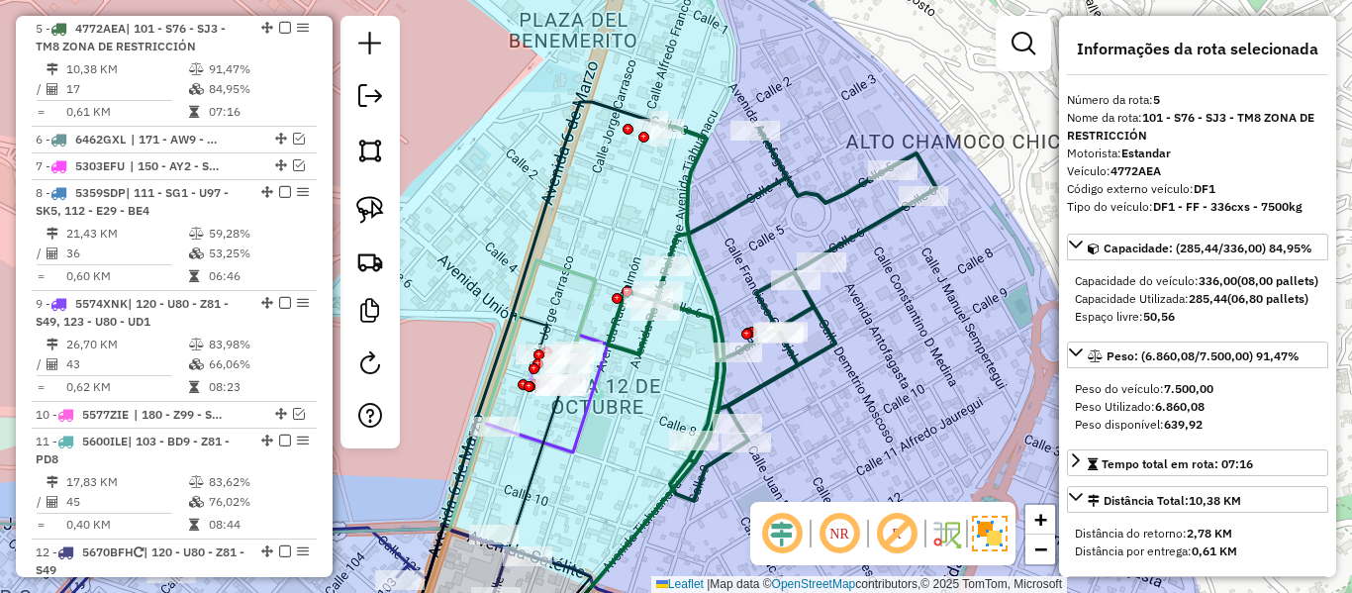
click at [728, 220] on icon at bounding box center [772, 312] width 329 height 377
click at [729, 212] on icon at bounding box center [772, 312] width 329 height 377
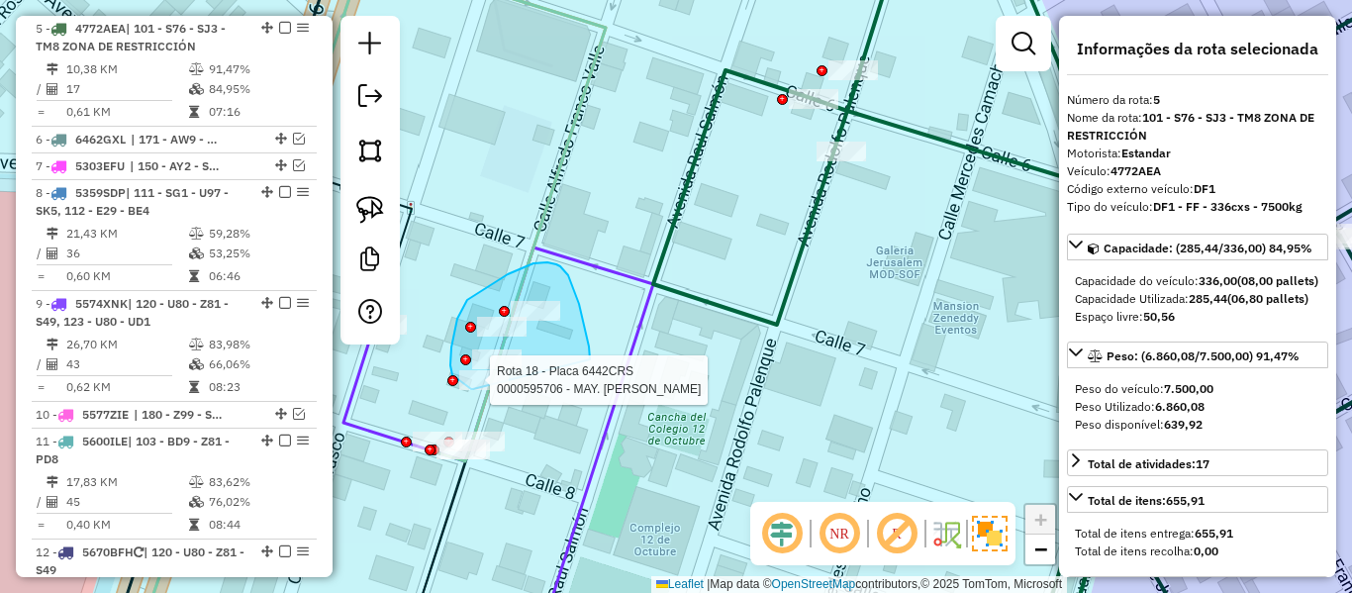
click at [483, 389] on div "Rota 18 - Placa 6442CRS 0000595706 - MAY. GOMEZ CRUZ Janela de atendimento Grad…" at bounding box center [676, 296] width 1352 height 593
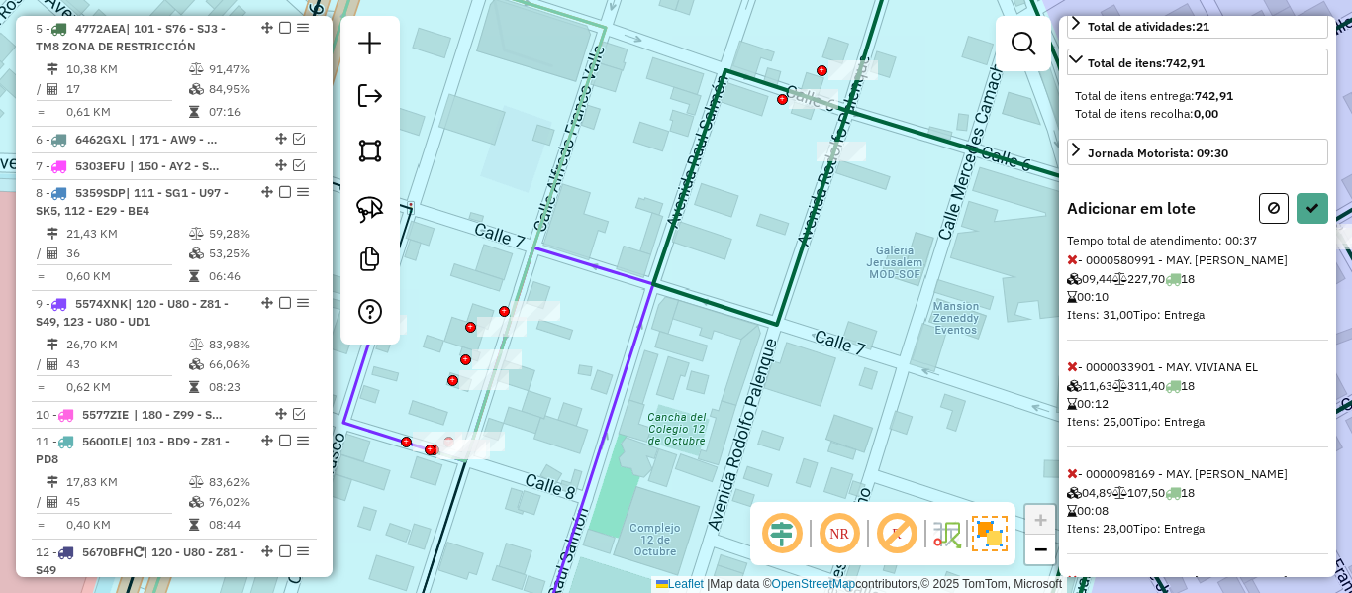
scroll to position [581, 0]
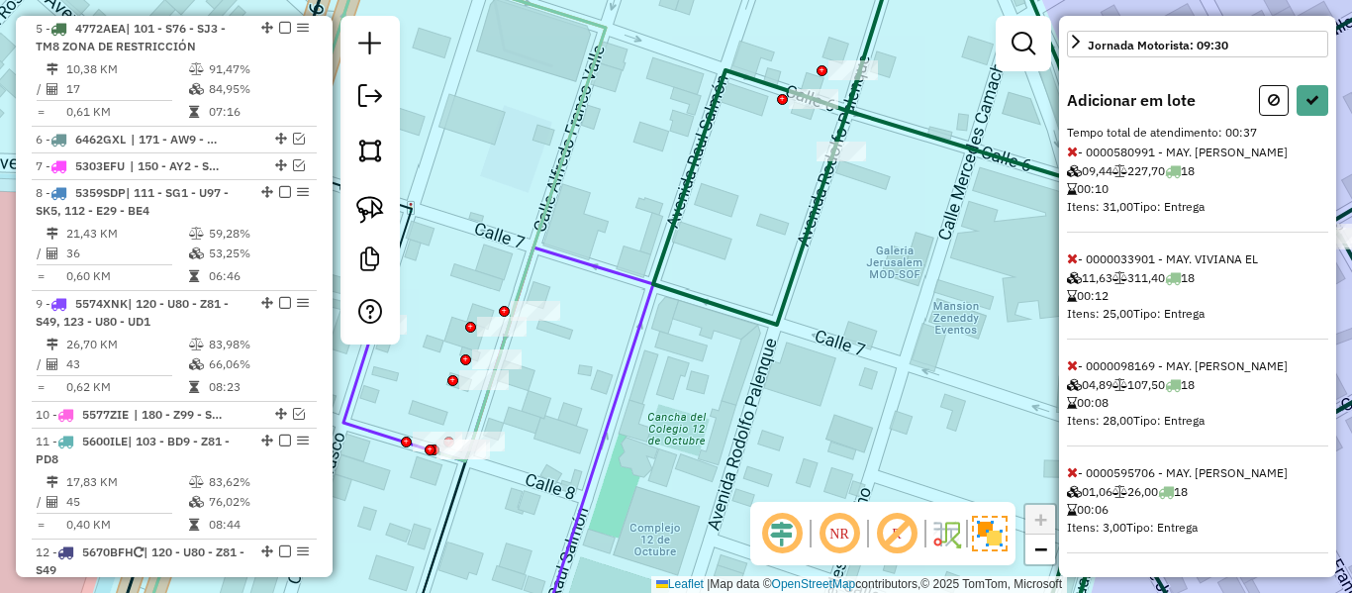
click at [1073, 481] on div "Adicionar em lote Tempo total de atendimento: 00:37 - 0000580991 - MAY. JORGE R…" at bounding box center [1197, 319] width 261 height 468
click at [1077, 468] on icon at bounding box center [1072, 472] width 11 height 14
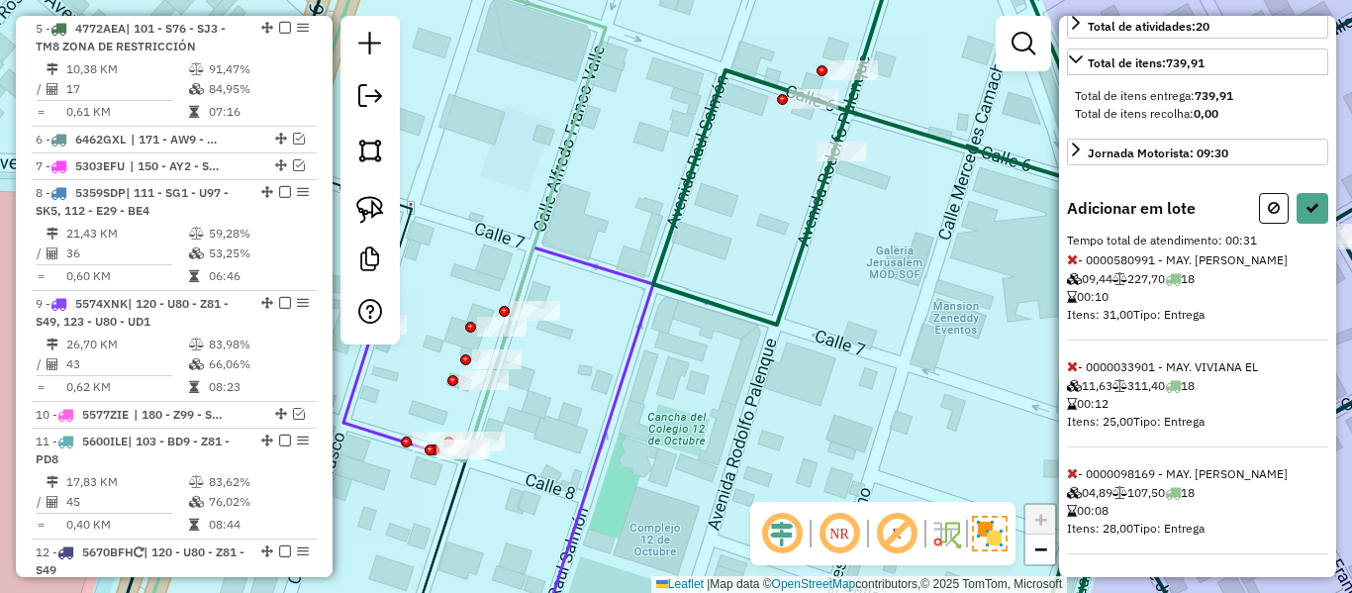
scroll to position [474, 0]
click at [1070, 466] on icon at bounding box center [1072, 472] width 11 height 14
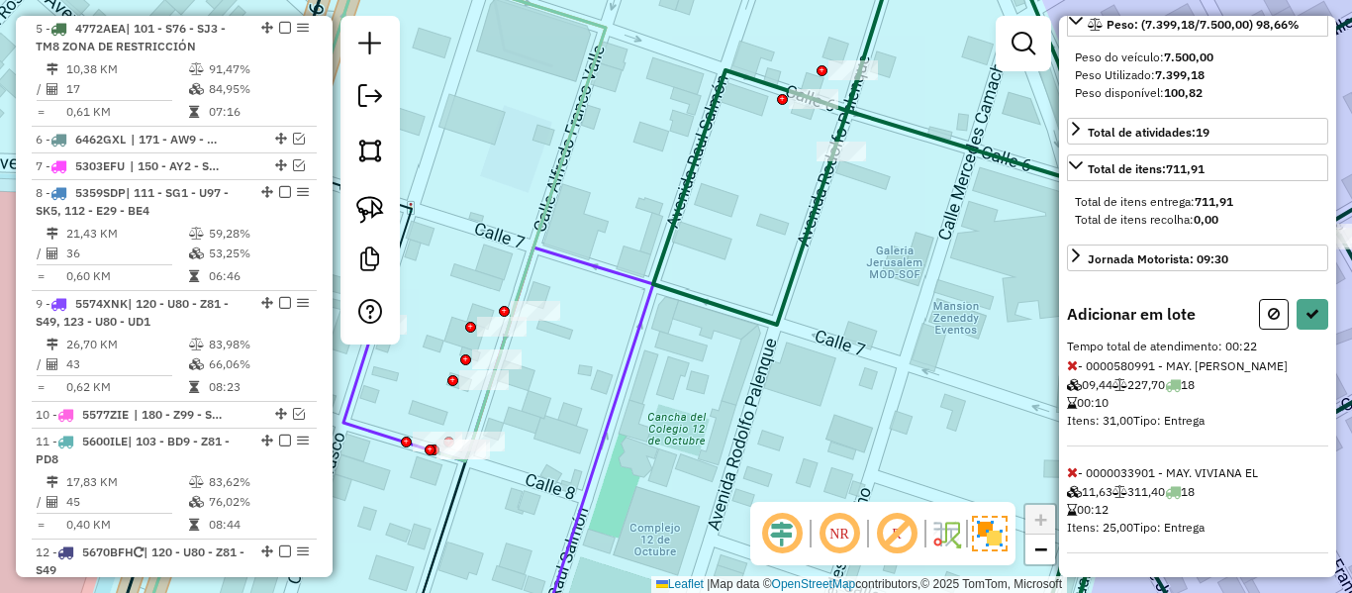
scroll to position [0, 0]
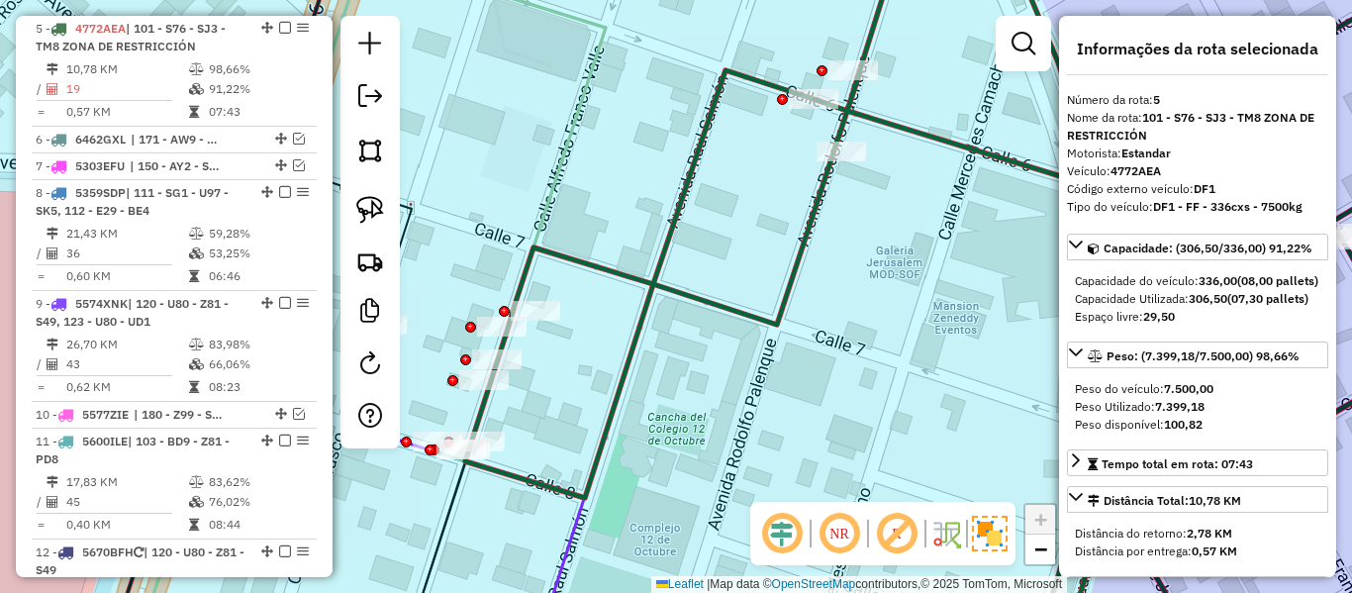
click at [684, 235] on div "Janela de atendimento Grade de atendimento Capacidade Transportadoras Veículos …" at bounding box center [676, 296] width 1352 height 593
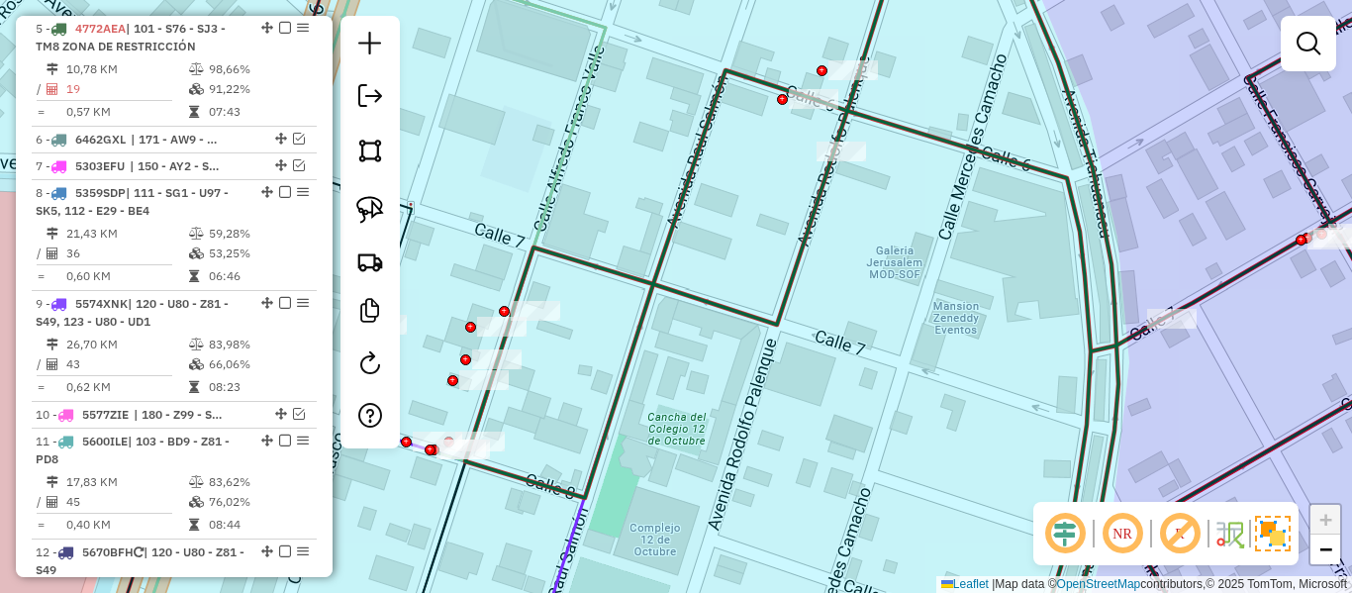
click at [672, 235] on icon at bounding box center [976, 297] width 1022 height 712
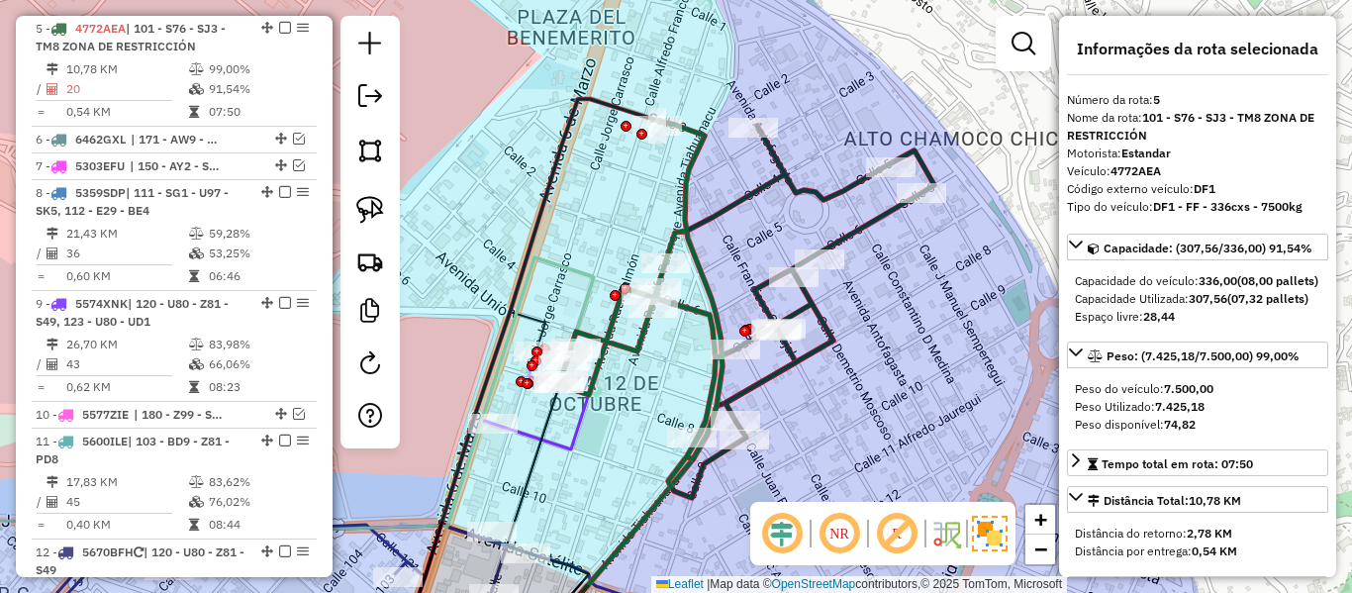
click at [279, 28] on em at bounding box center [285, 28] width 12 height 12
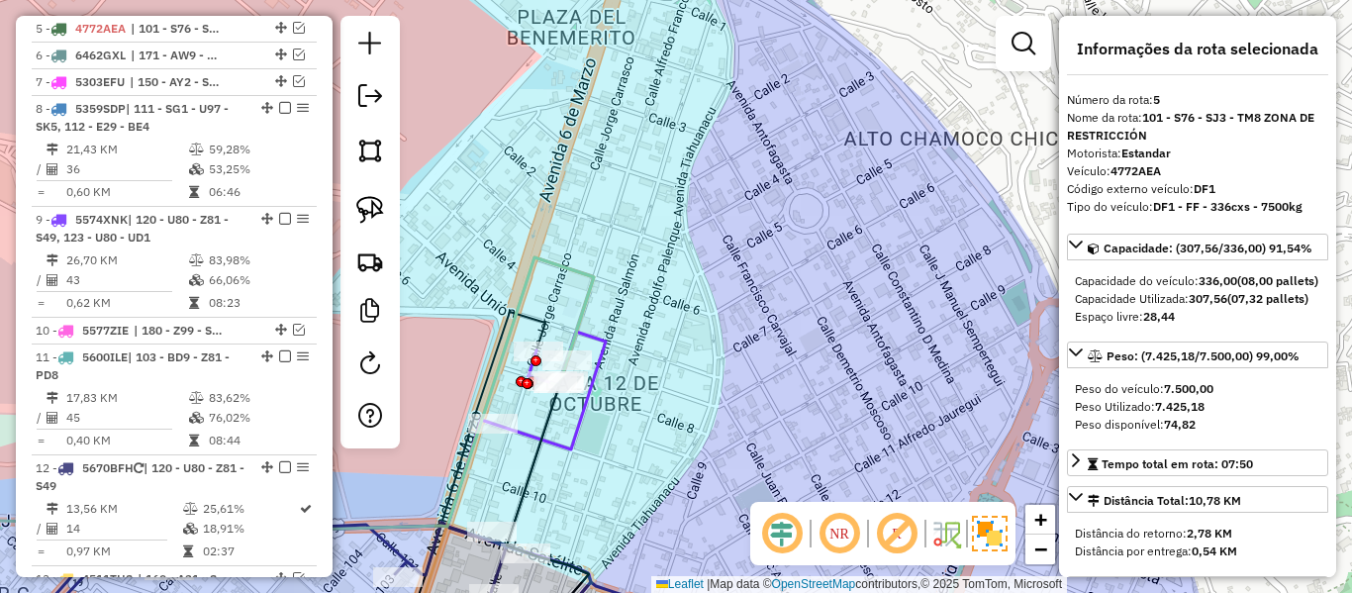
scroll to position [1055, 0]
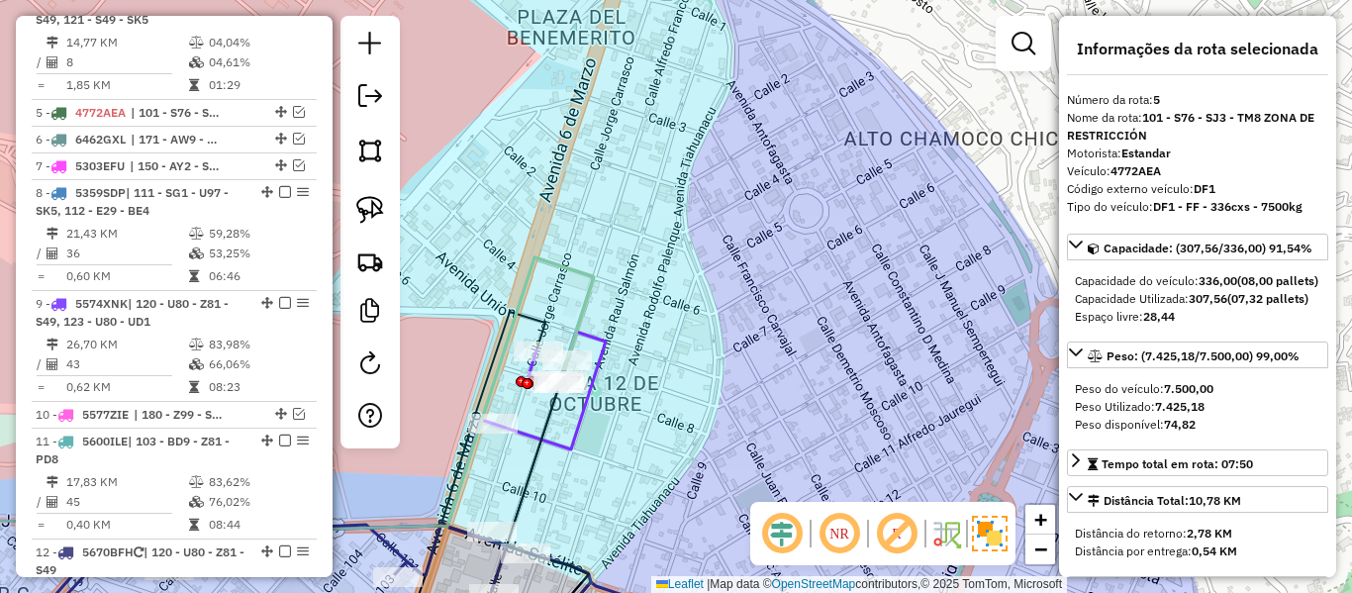
click at [739, 279] on div "Janela de atendimento Grade de atendimento Capacidade Transportadoras Veículos …" at bounding box center [676, 296] width 1352 height 593
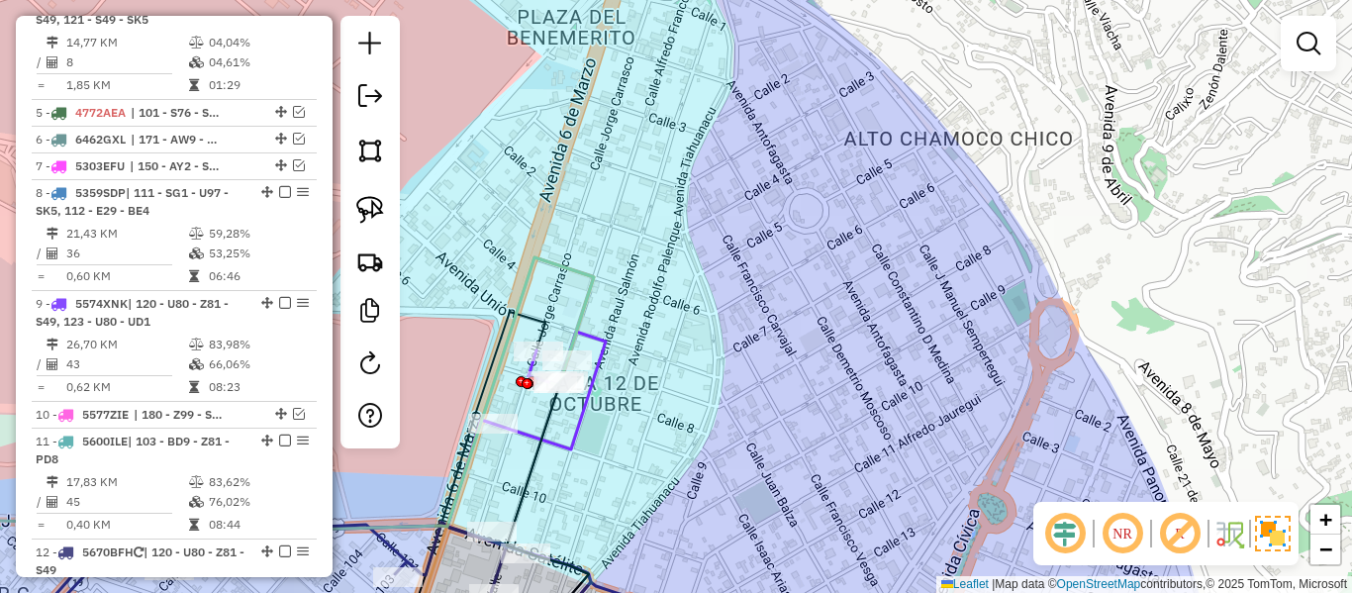
drag, startPoint x: 667, startPoint y: 415, endPoint x: 936, endPoint y: 184, distance: 354.6
click at [936, 181] on div "Janela de atendimento Grade de atendimento Capacidade Transportadoras Veículos …" at bounding box center [676, 296] width 1352 height 593
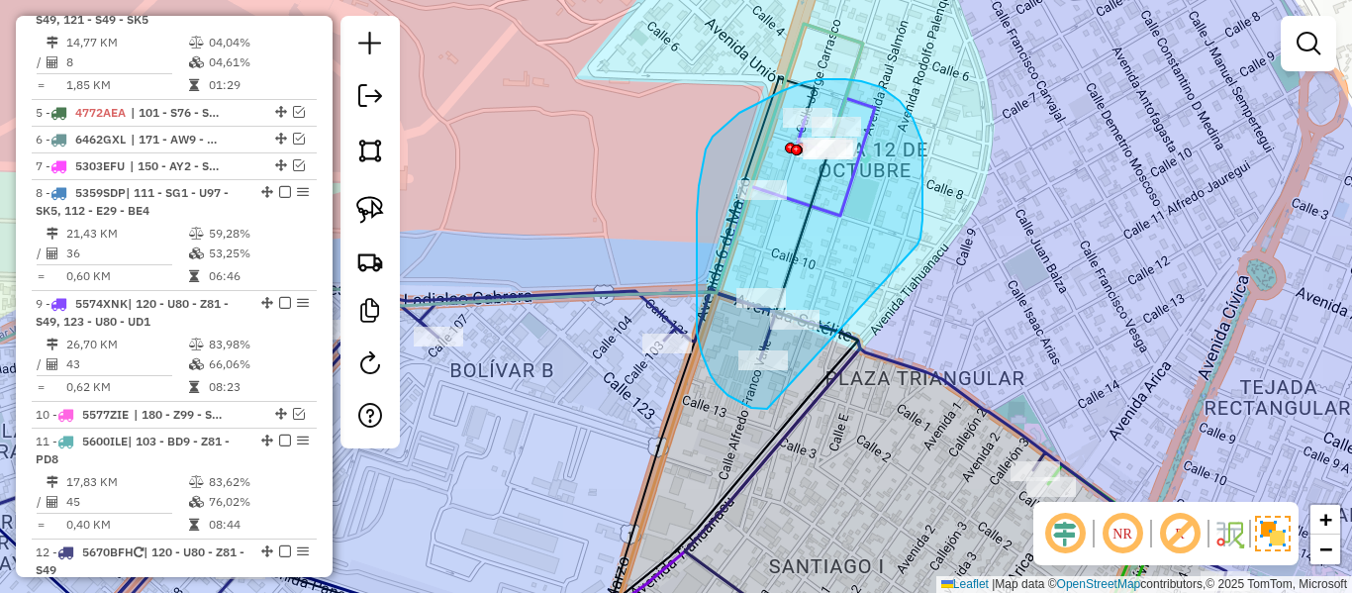
drag, startPoint x: 918, startPoint y: 245, endPoint x: 780, endPoint y: 407, distance: 212.8
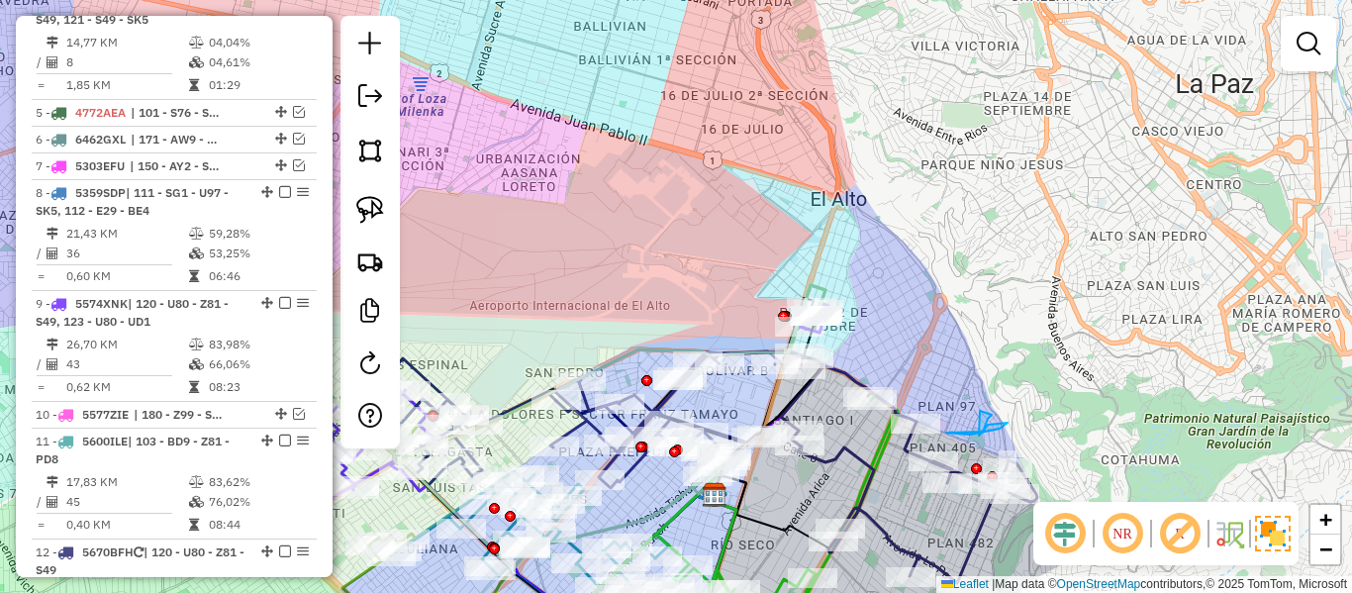
drag, startPoint x: 933, startPoint y: 352, endPoint x: 1008, endPoint y: 118, distance: 246.4
click at [1006, 122] on div "Rota 19 - Placa 6447TBH 0000035710 - Tienda surtida Janela de atendimento Grade…" at bounding box center [676, 296] width 1352 height 593
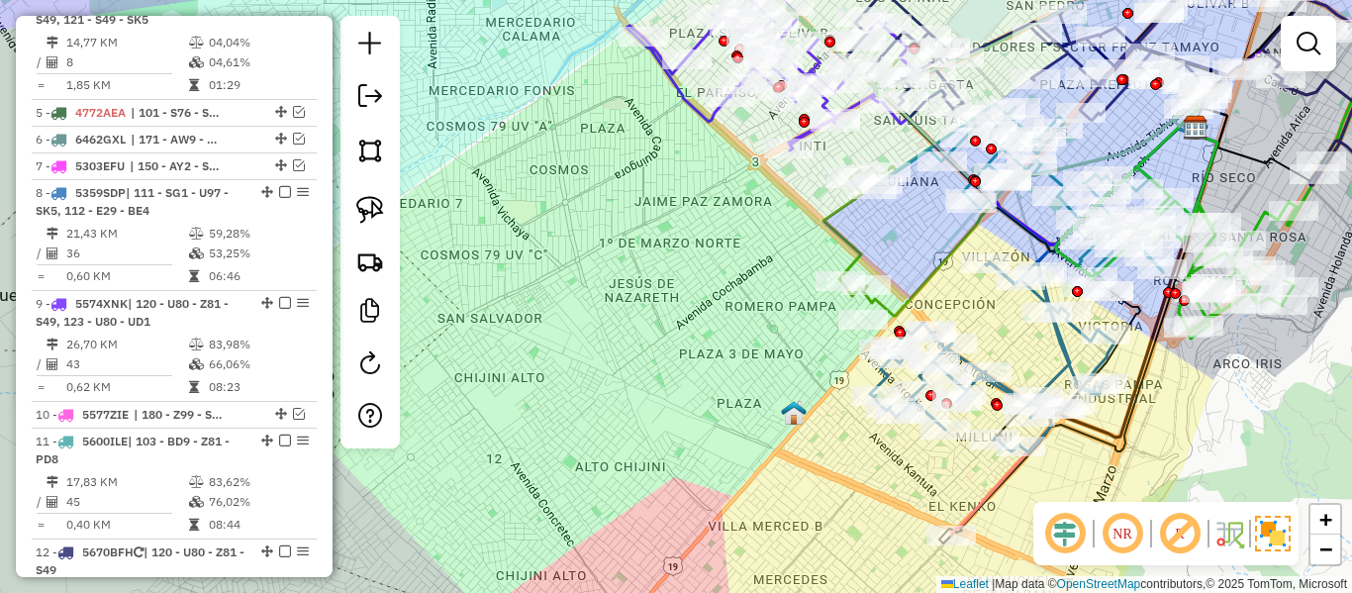
click at [717, 226] on div "Rota 4 - Placa 4982YZC 0000046324 - T. SANDRA Rota 4 - Placa 4982YZC 0000041457…" at bounding box center [676, 296] width 1352 height 593
drag, startPoint x: 695, startPoint y: 205, endPoint x: 702, endPoint y: 388, distance: 183.3
click at [702, 388] on div "Janela de atendimento Grade de atendimento Capacidade Transportadoras Veículos …" at bounding box center [676, 296] width 1352 height 593
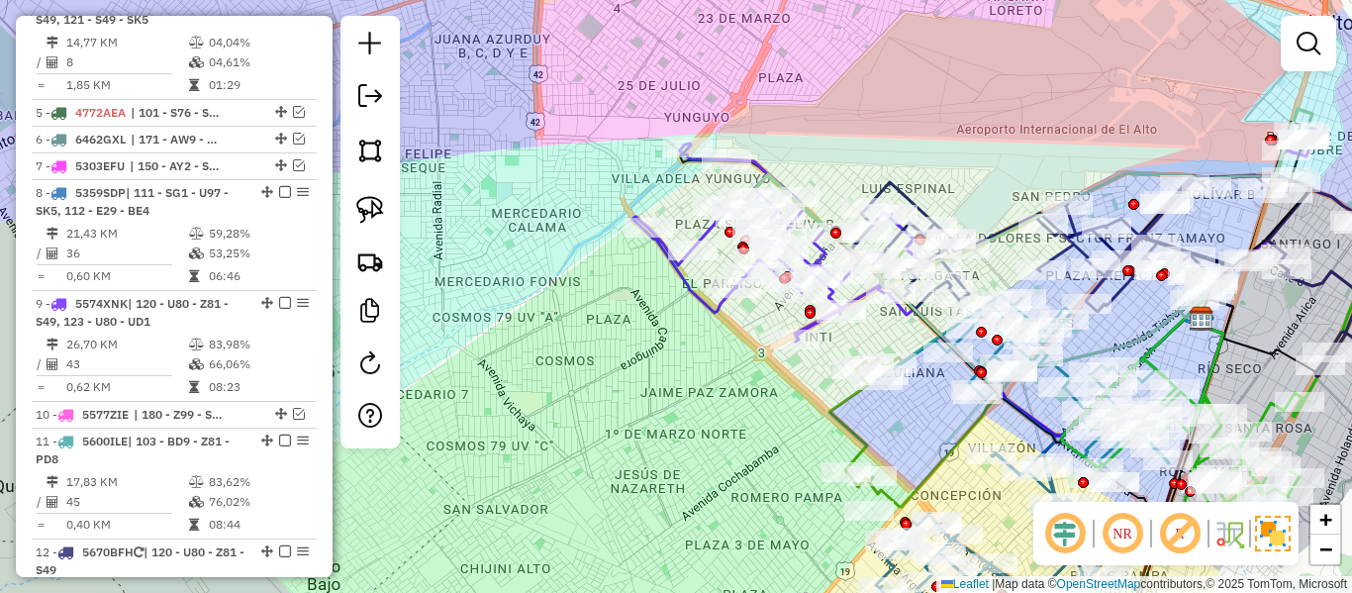
click at [684, 370] on div "Janela de atendimento Grade de atendimento Capacidade Transportadoras Veículos …" at bounding box center [676, 296] width 1352 height 593
click at [374, 366] on em at bounding box center [370, 363] width 24 height 24
select select "*"
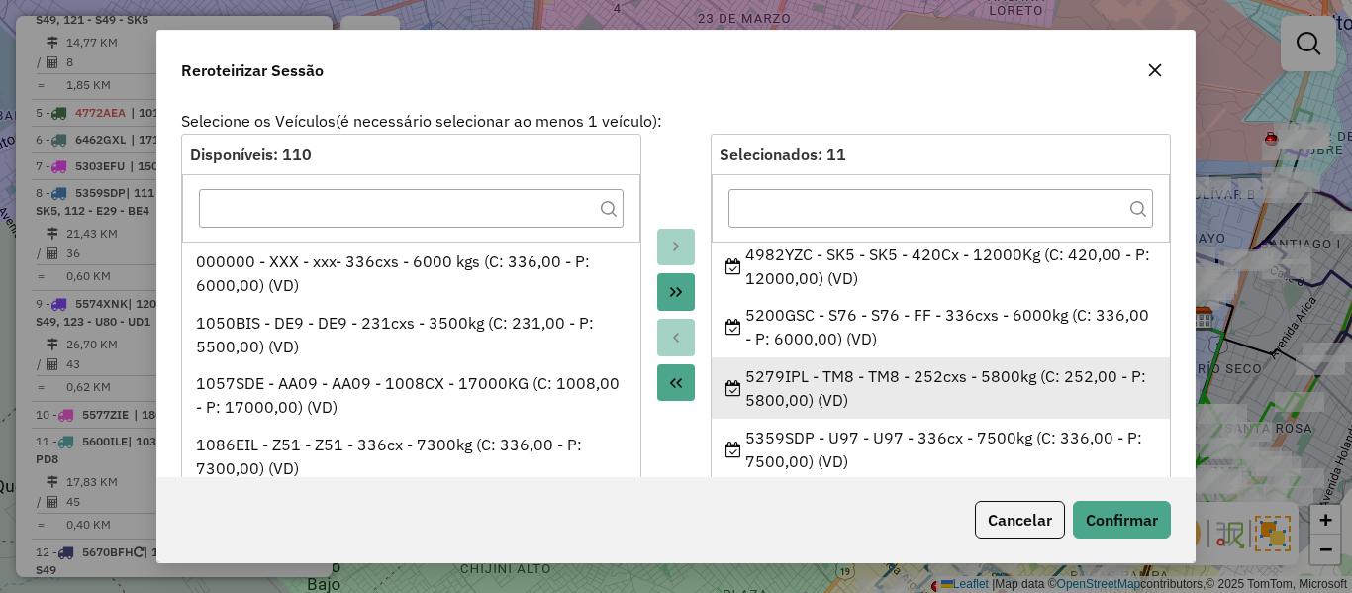
scroll to position [99, 0]
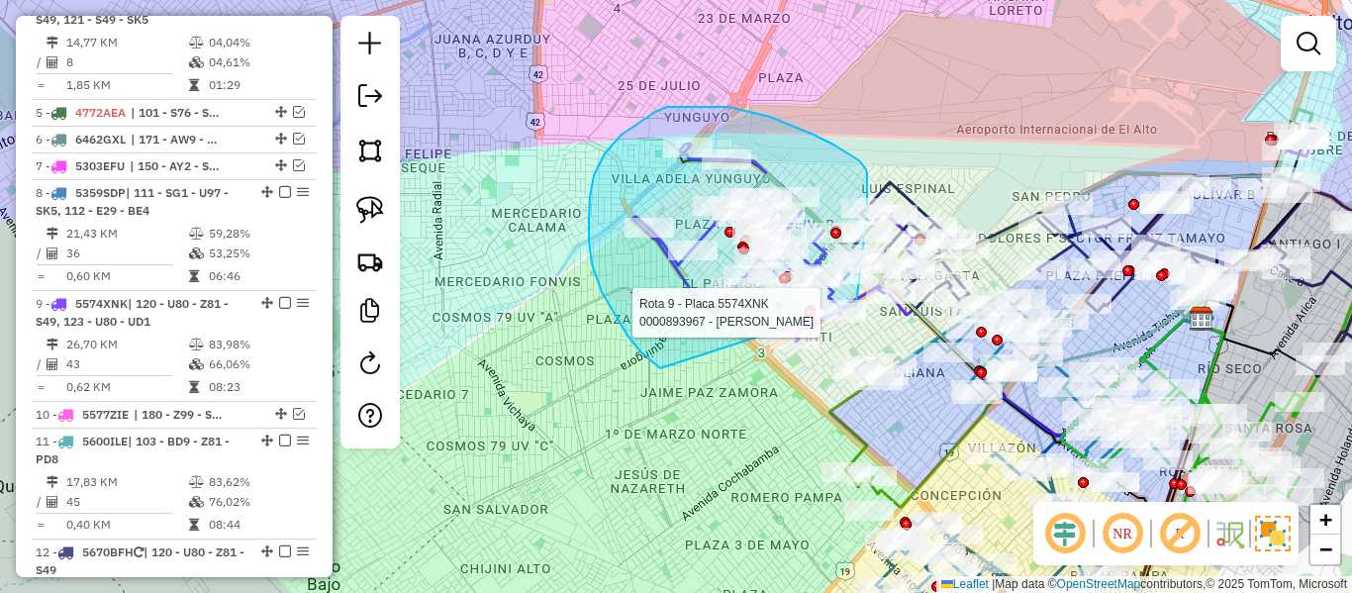
drag, startPoint x: 592, startPoint y: 264, endPoint x: 813, endPoint y: 388, distance: 253.1
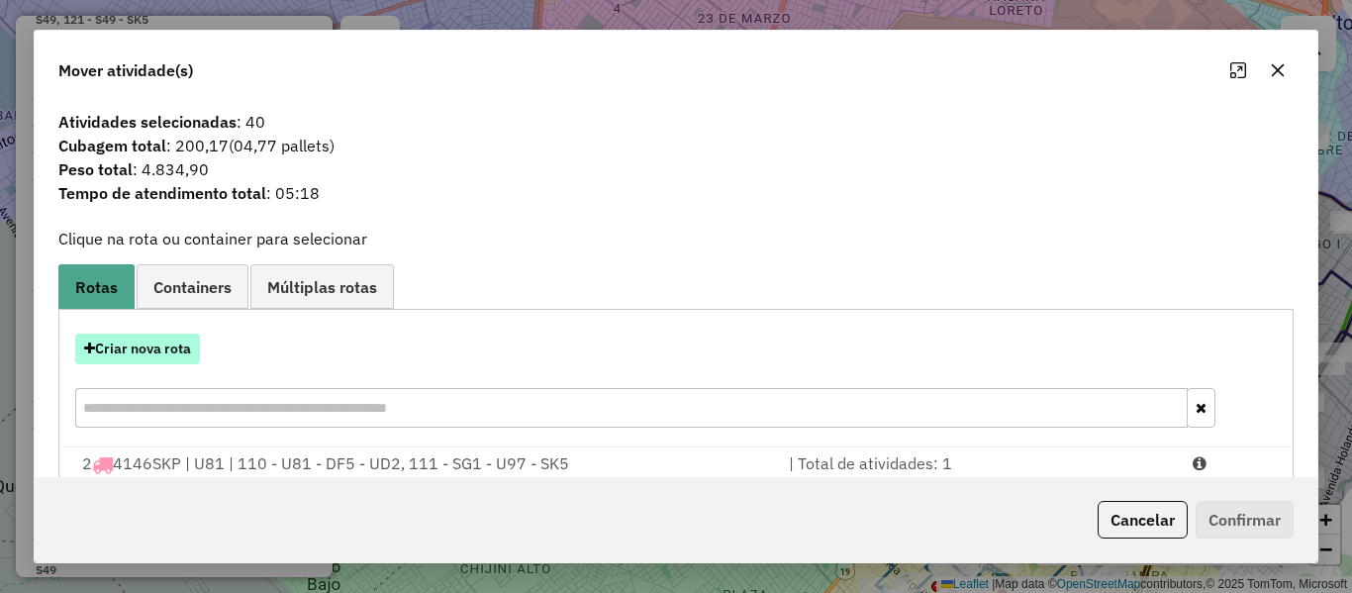
click at [186, 347] on button "Criar nova rota" at bounding box center [137, 349] width 125 height 31
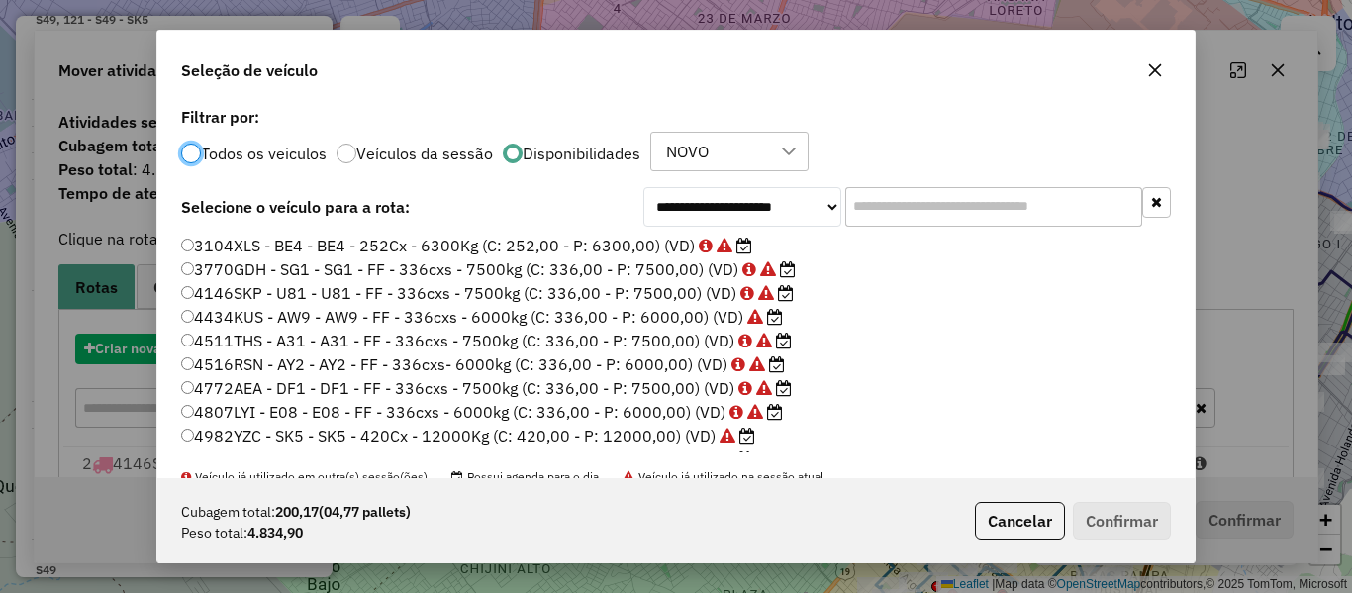
scroll to position [11, 6]
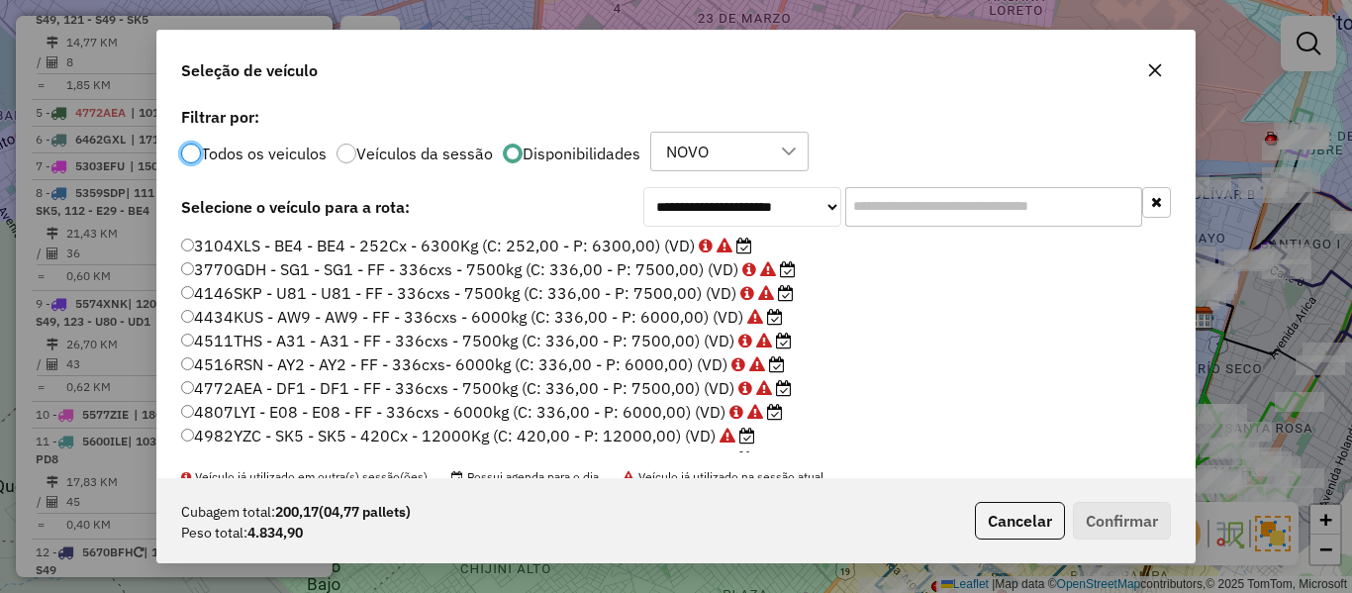
click at [896, 217] on input "text" at bounding box center [993, 207] width 297 height 40
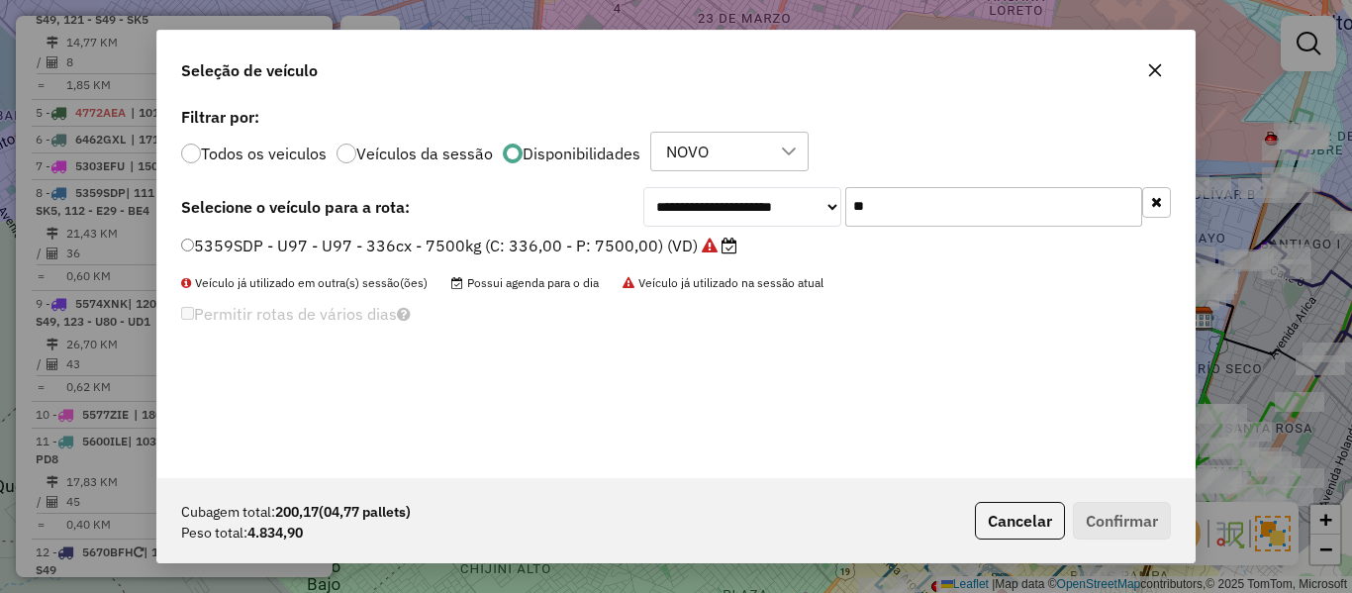
type input "**"
click at [702, 239] on icon at bounding box center [710, 246] width 16 height 16
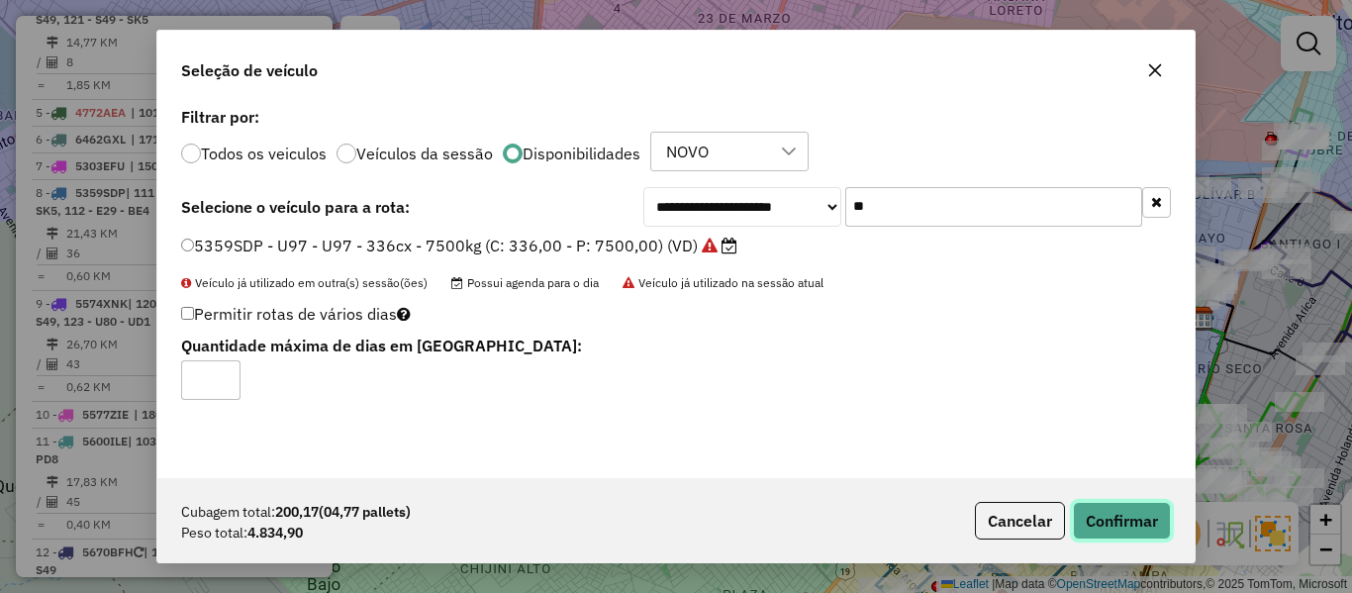
click at [1140, 521] on button "Confirmar" at bounding box center [1122, 521] width 98 height 38
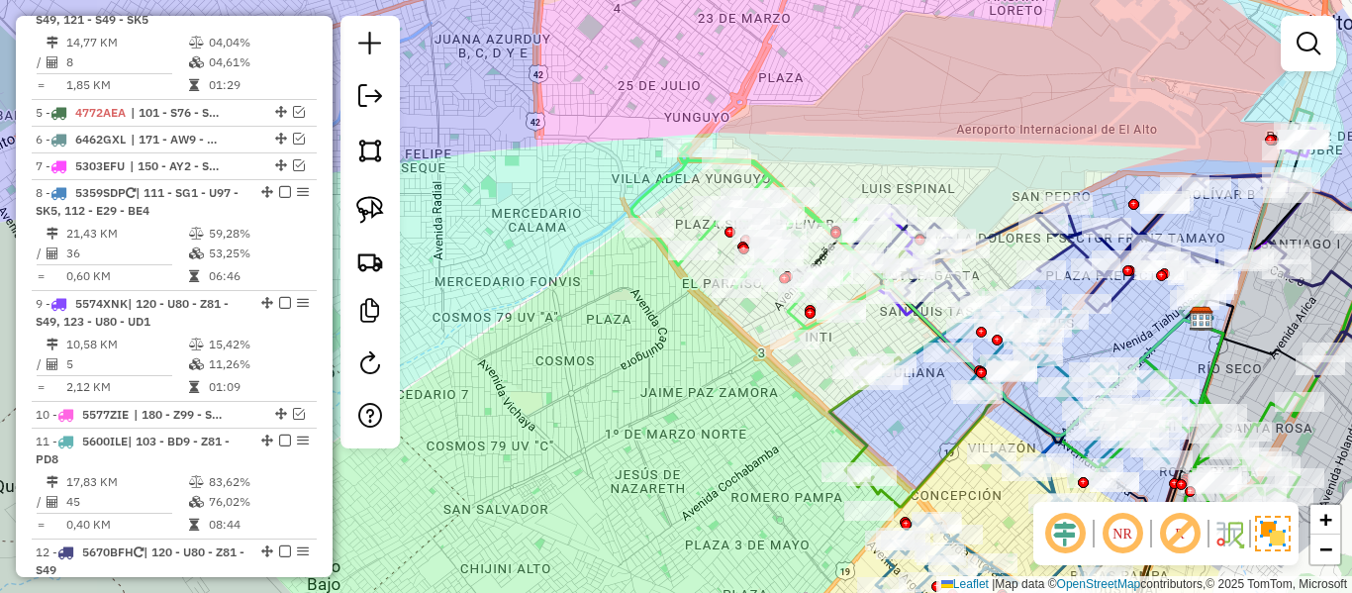
click at [646, 185] on icon at bounding box center [762, 243] width 260 height 198
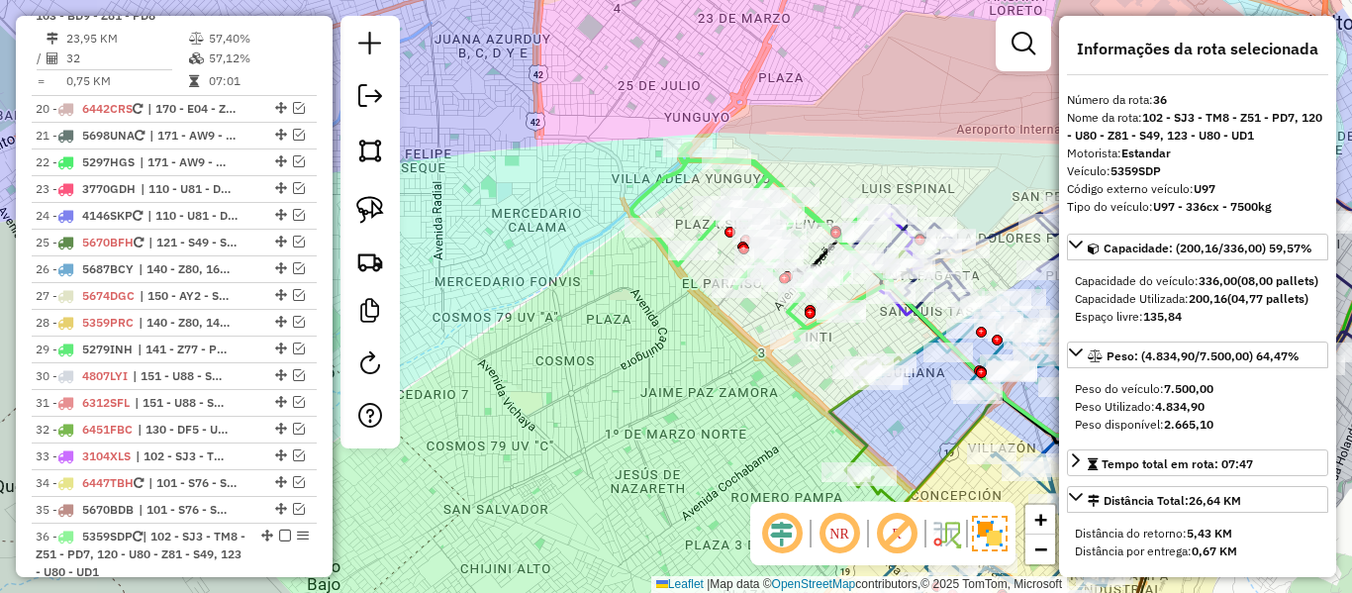
scroll to position [2743, 0]
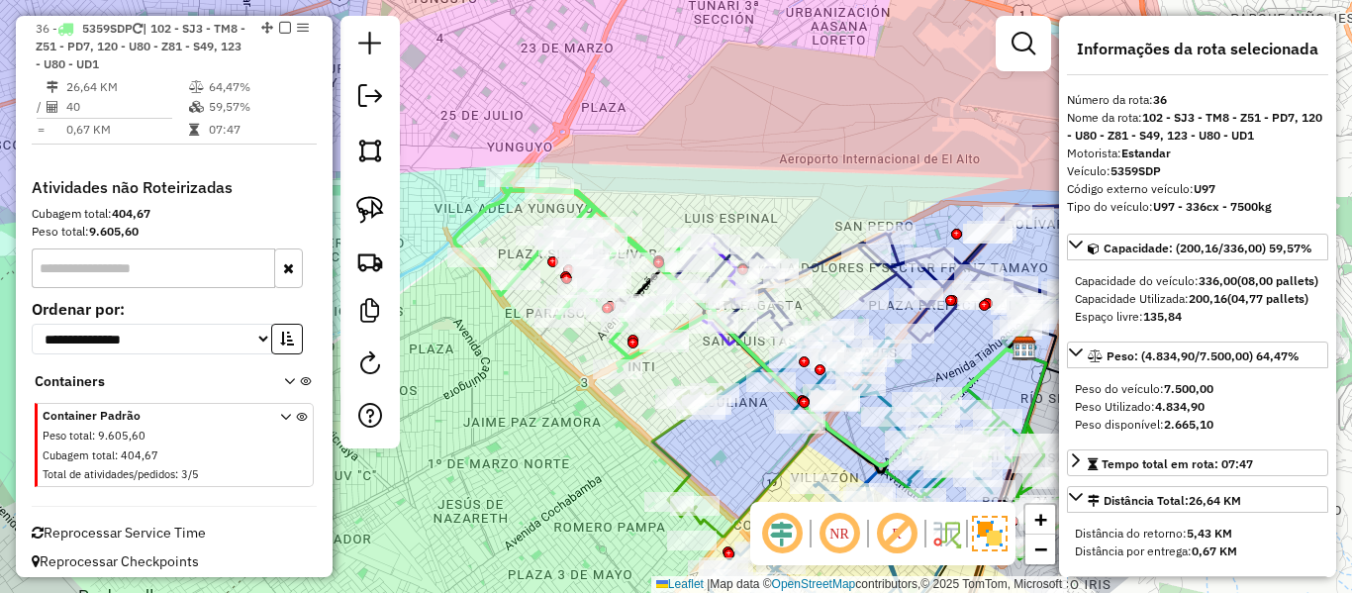
drag, startPoint x: 646, startPoint y: 185, endPoint x: 469, endPoint y: 215, distance: 179.7
click at [469, 215] on icon at bounding box center [584, 272] width 260 height 198
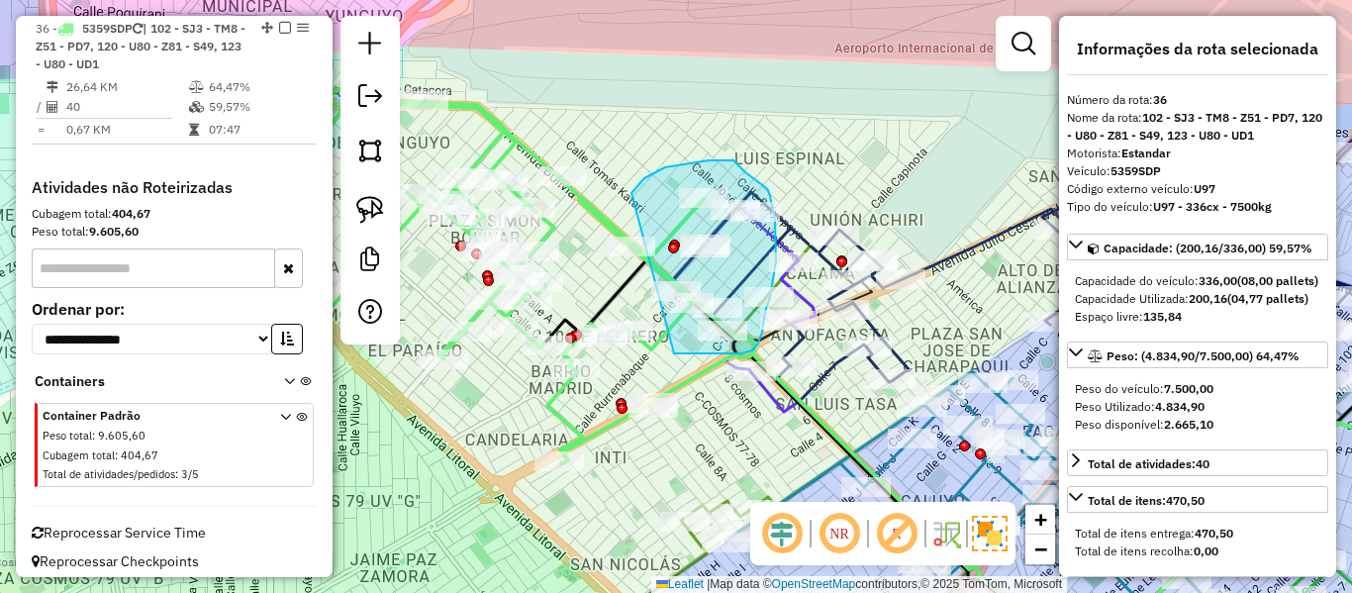
drag, startPoint x: 632, startPoint y: 193, endPoint x: 670, endPoint y: 348, distance: 160.1
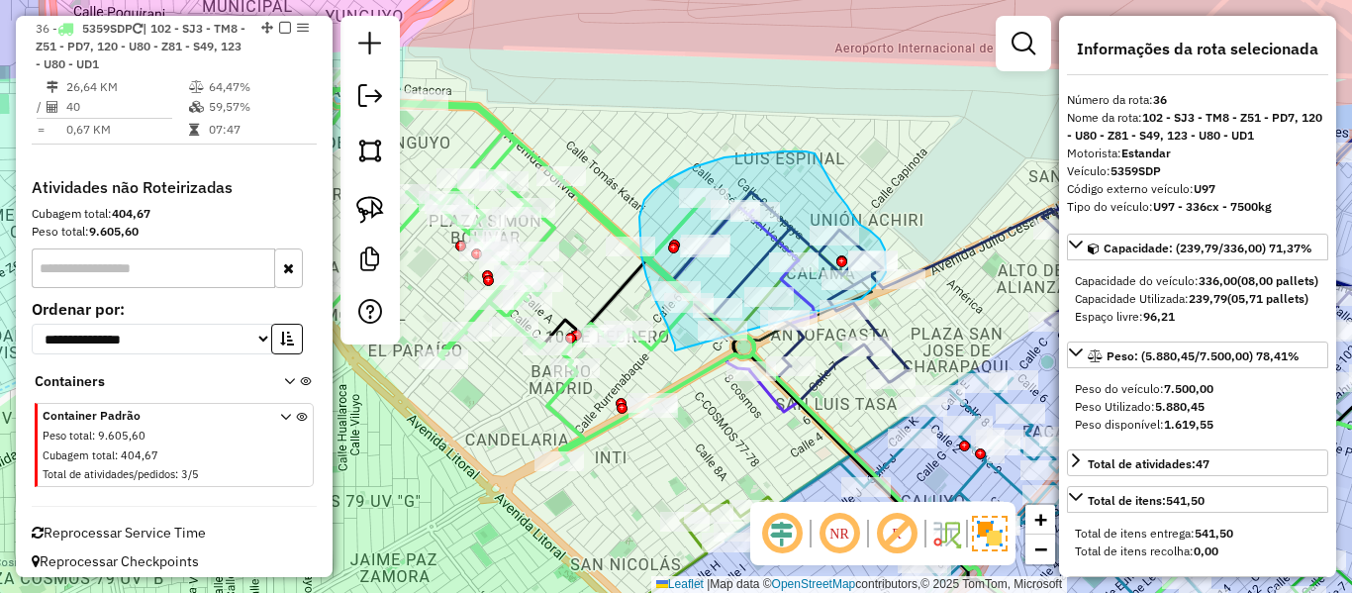
drag, startPoint x: 675, startPoint y: 350, endPoint x: 861, endPoint y: 299, distance: 193.1
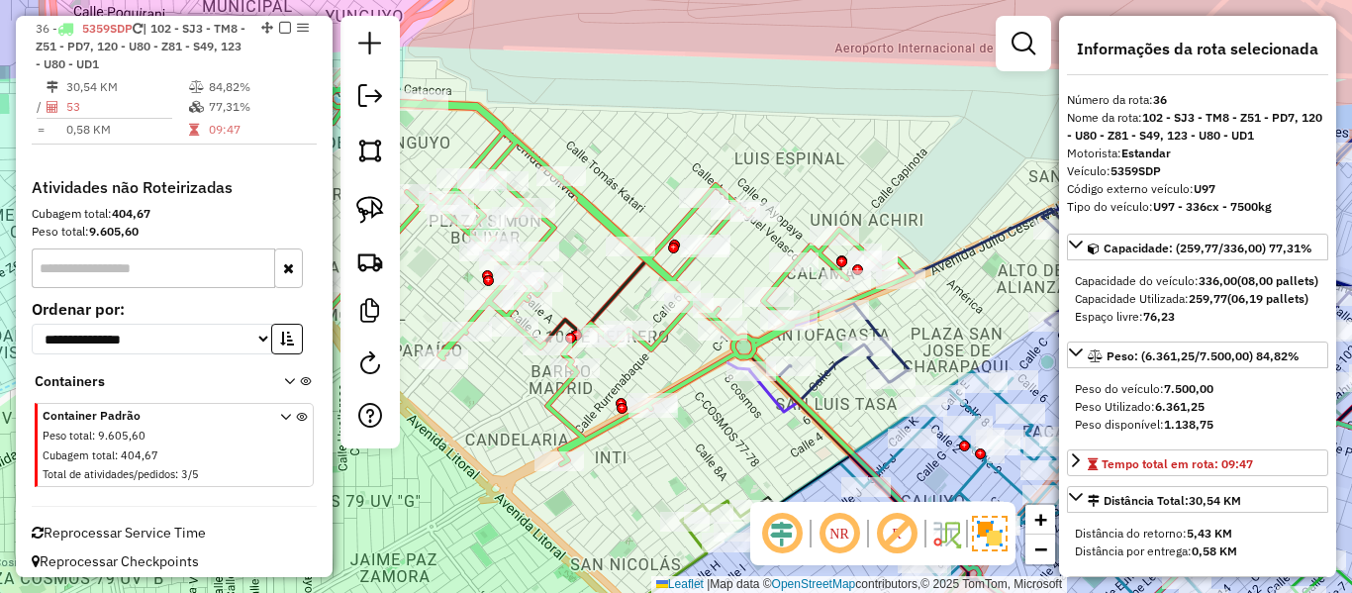
click at [682, 220] on icon at bounding box center [574, 267] width 678 height 394
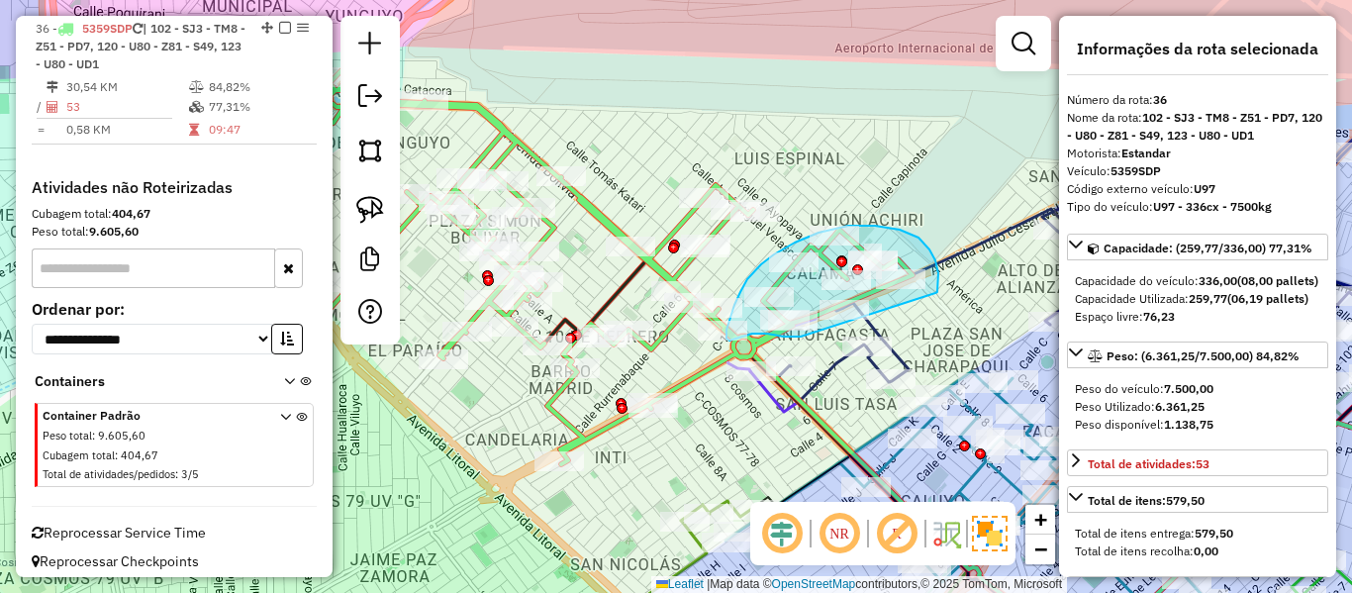
drag, startPoint x: 937, startPoint y: 287, endPoint x: 802, endPoint y: 337, distance: 144.4
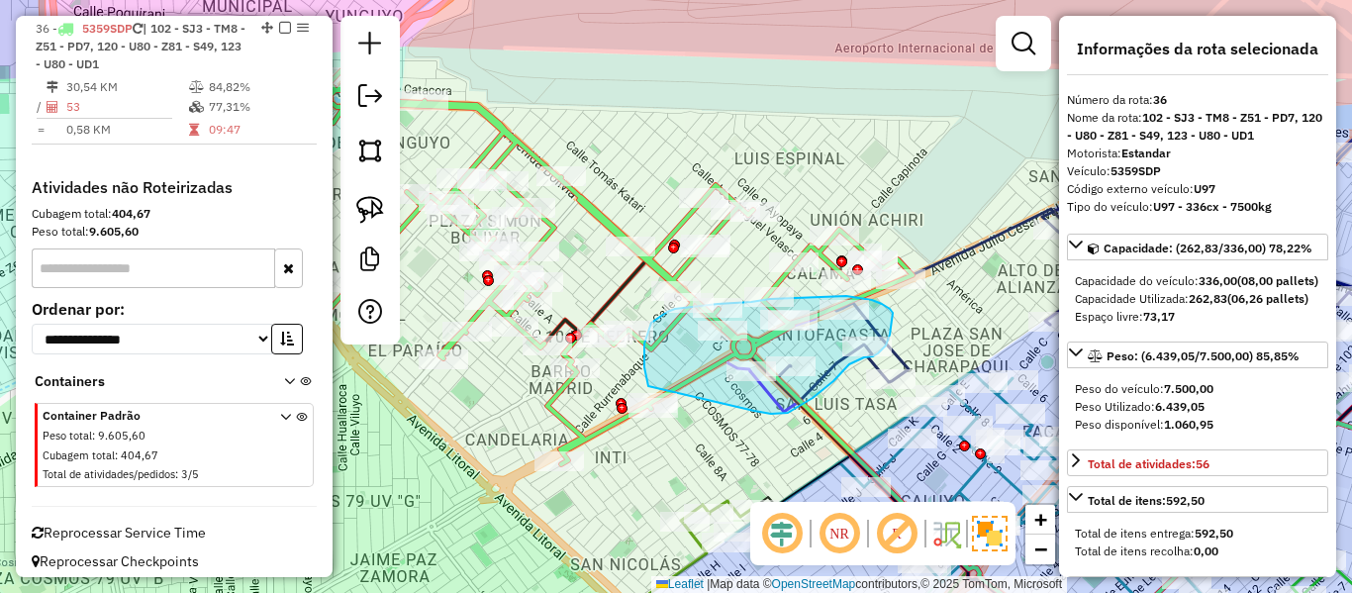
drag, startPoint x: 857, startPoint y: 360, endPoint x: 658, endPoint y: 390, distance: 201.2
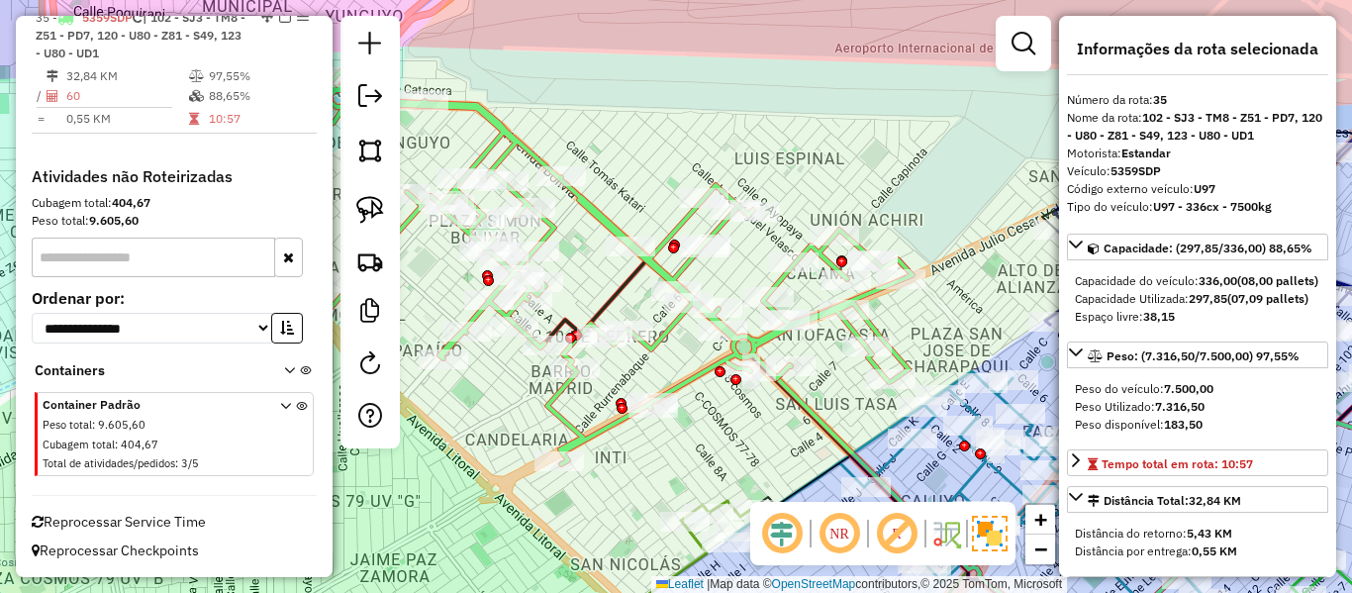
click at [589, 208] on icon at bounding box center [574, 267] width 678 height 394
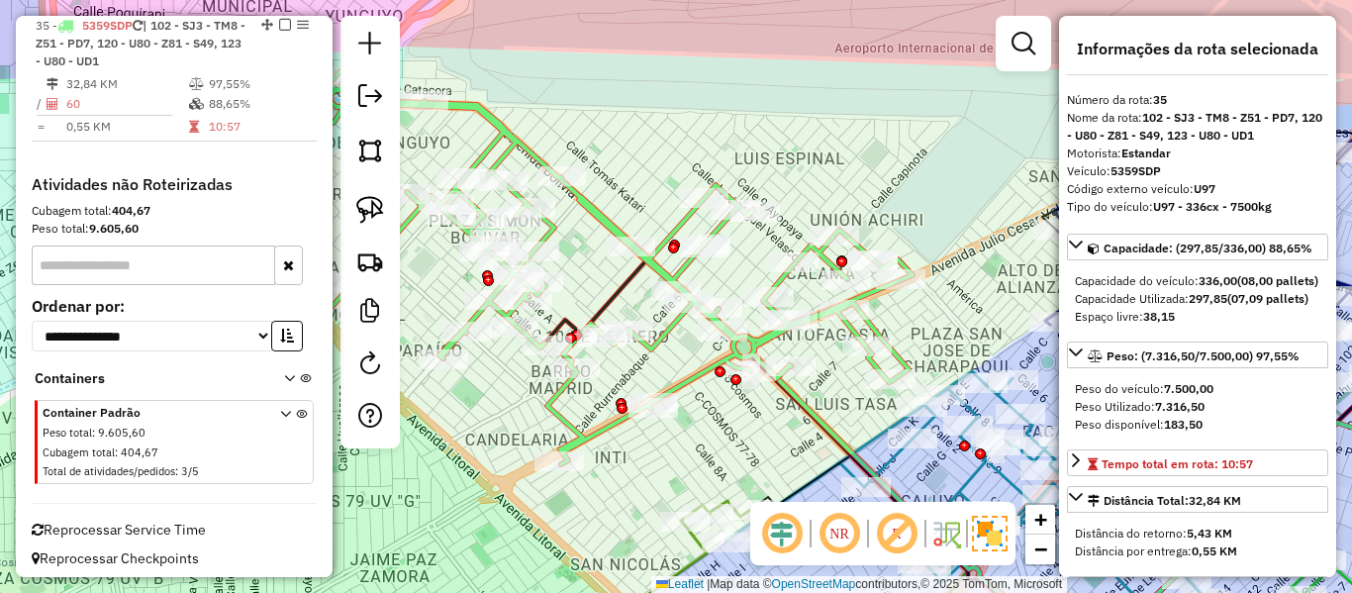
scroll to position [2632, 0]
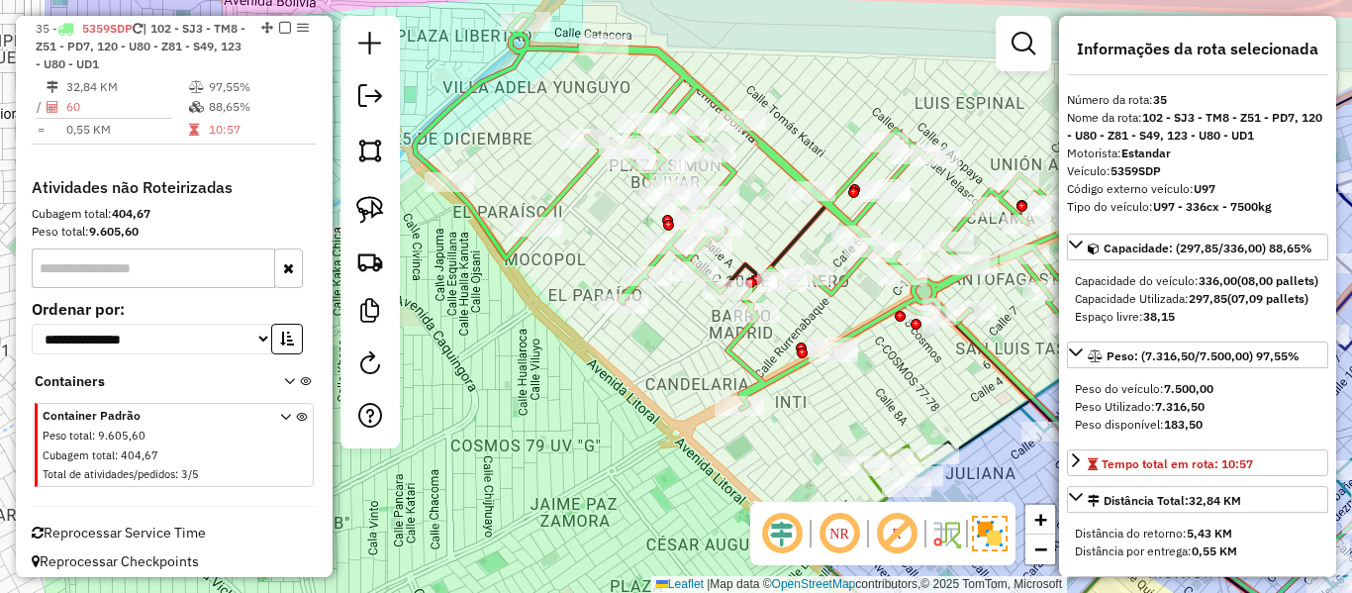
drag, startPoint x: 589, startPoint y: 208, endPoint x: 800, endPoint y: 158, distance: 216.6
click at [800, 158] on icon at bounding box center [754, 212] width 678 height 394
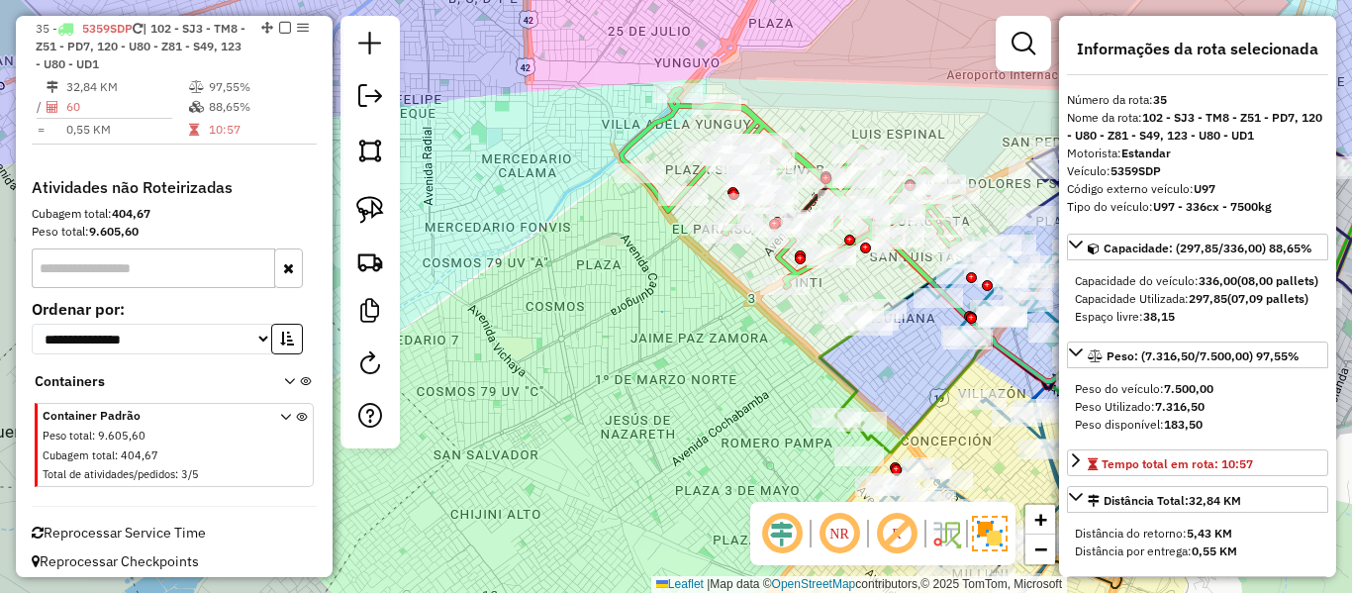
drag, startPoint x: 662, startPoint y: 312, endPoint x: 630, endPoint y: 277, distance: 47.6
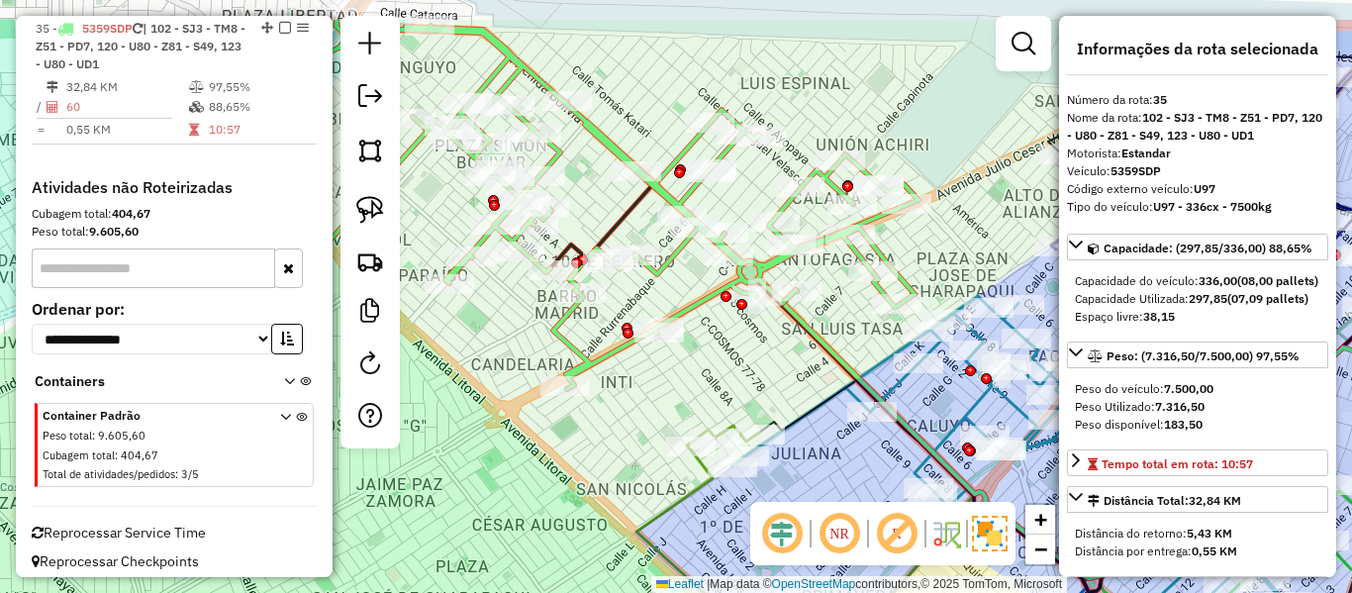
drag, startPoint x: 780, startPoint y: 344, endPoint x: 809, endPoint y: 317, distance: 39.2
click at [778, 345] on div "Janela de atendimento Grade de atendimento Capacidade Transportadoras Veículos …" at bounding box center [676, 296] width 1352 height 593
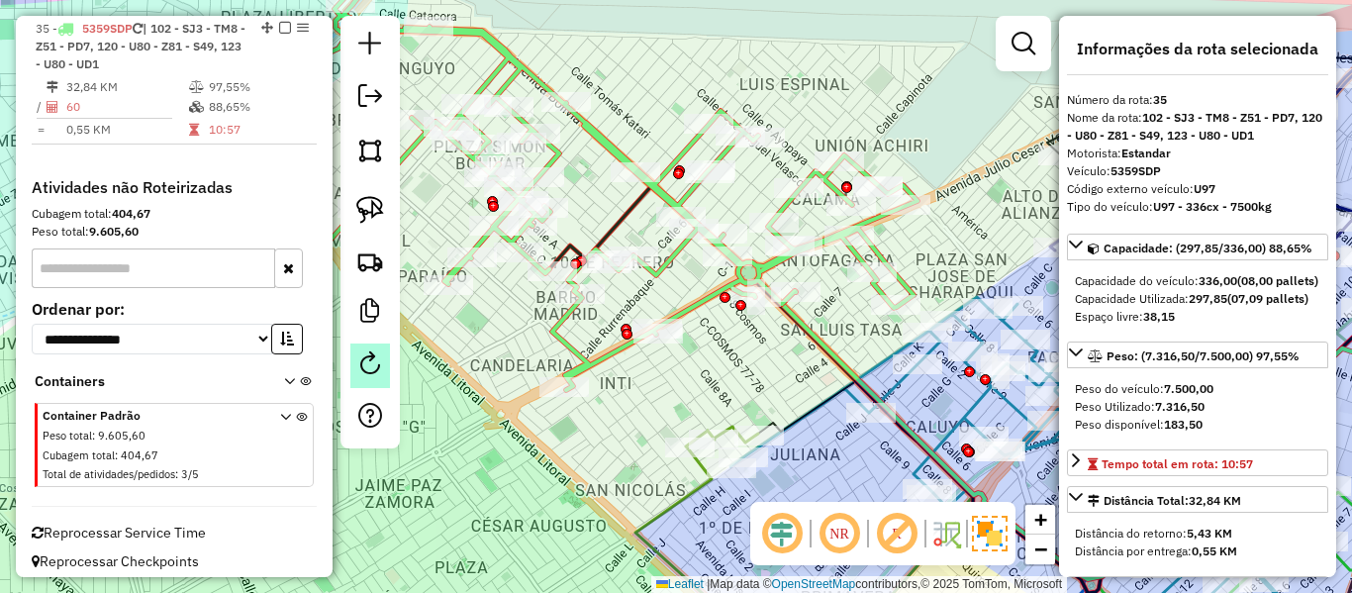
click at [382, 358] on link at bounding box center [370, 366] width 40 height 45
select select "*"
click at [662, 183] on icon at bounding box center [579, 193] width 678 height 394
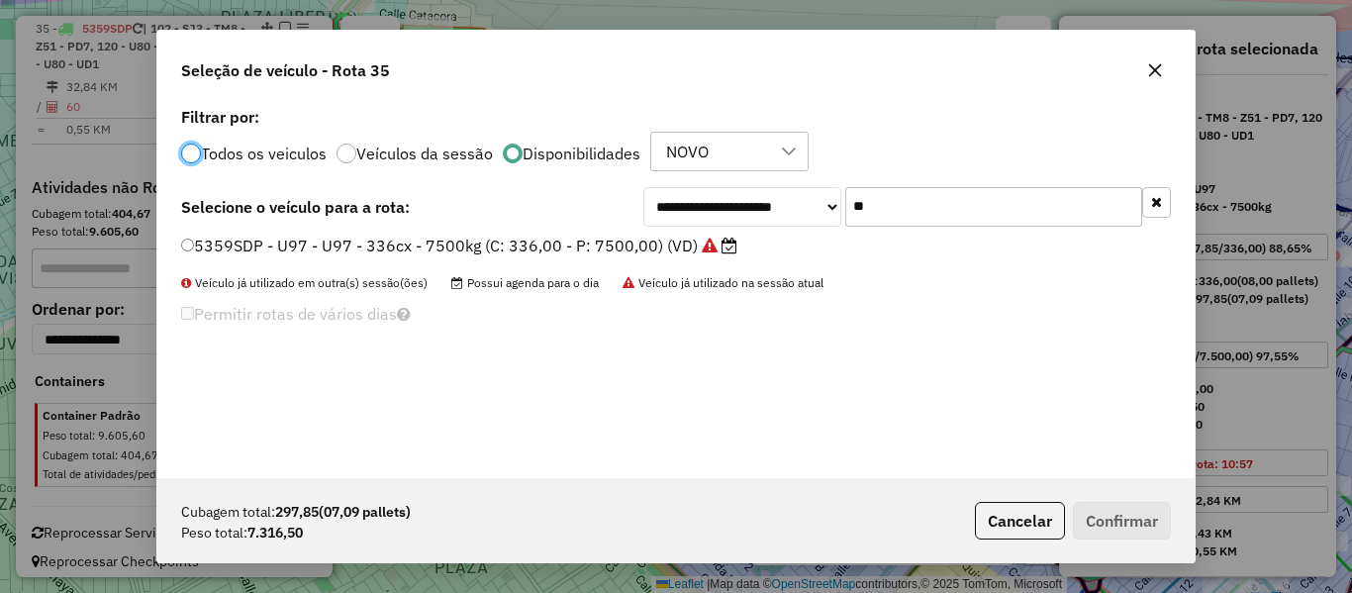
scroll to position [11, 6]
click at [855, 214] on input "**" at bounding box center [993, 207] width 297 height 40
type input "***"
click at [717, 251] on label "5200GSC - S76 - S76 - FF - 336cxs - 6000kg (C: 336,00 - P: 6000,00) (VD)" at bounding box center [467, 246] width 572 height 24
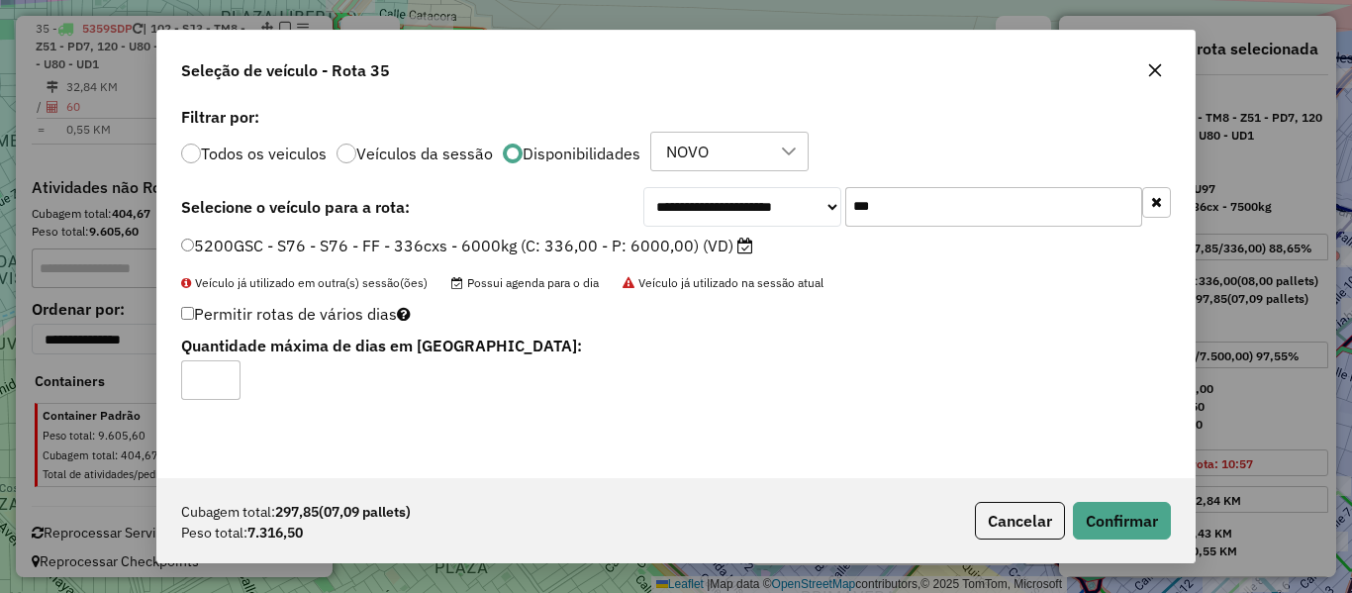
click at [1058, 497] on div "Cubagem total: 297,85 (07,09 pallets) Peso total: 7.316,50 Cancelar Confirmar" at bounding box center [675, 520] width 1037 height 85
click at [1085, 513] on button "Confirmar" at bounding box center [1122, 521] width 98 height 38
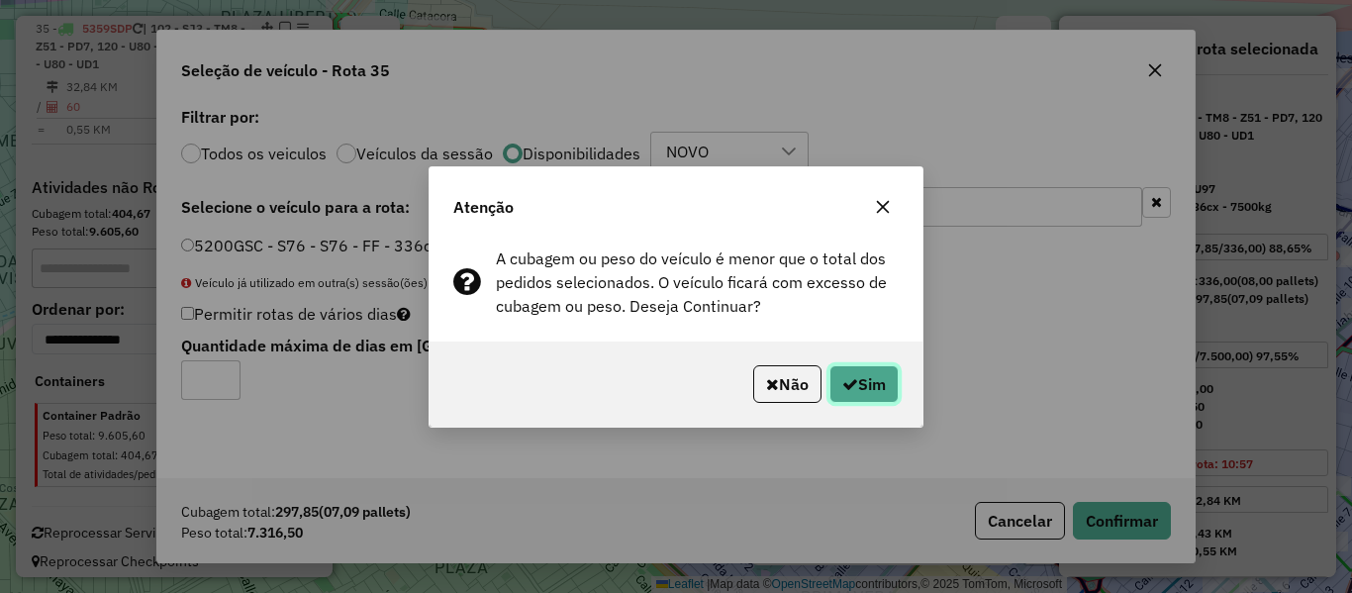
click at [878, 385] on button "Sim" at bounding box center [864, 384] width 69 height 38
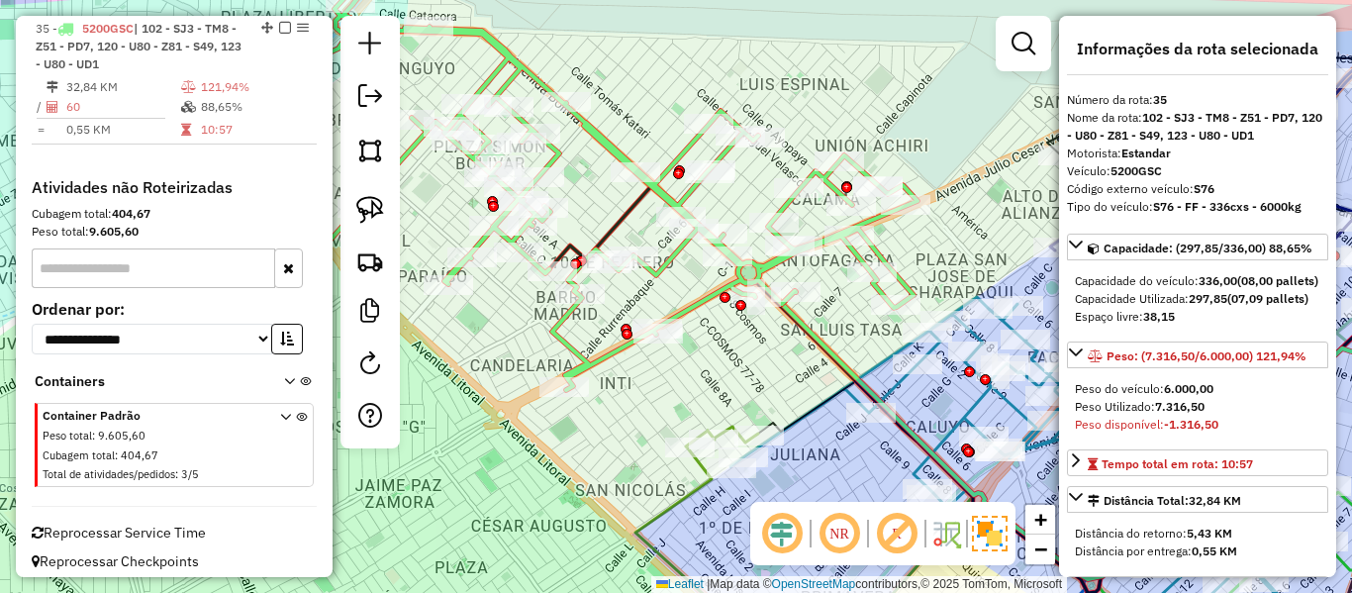
click at [701, 301] on icon at bounding box center [579, 193] width 678 height 394
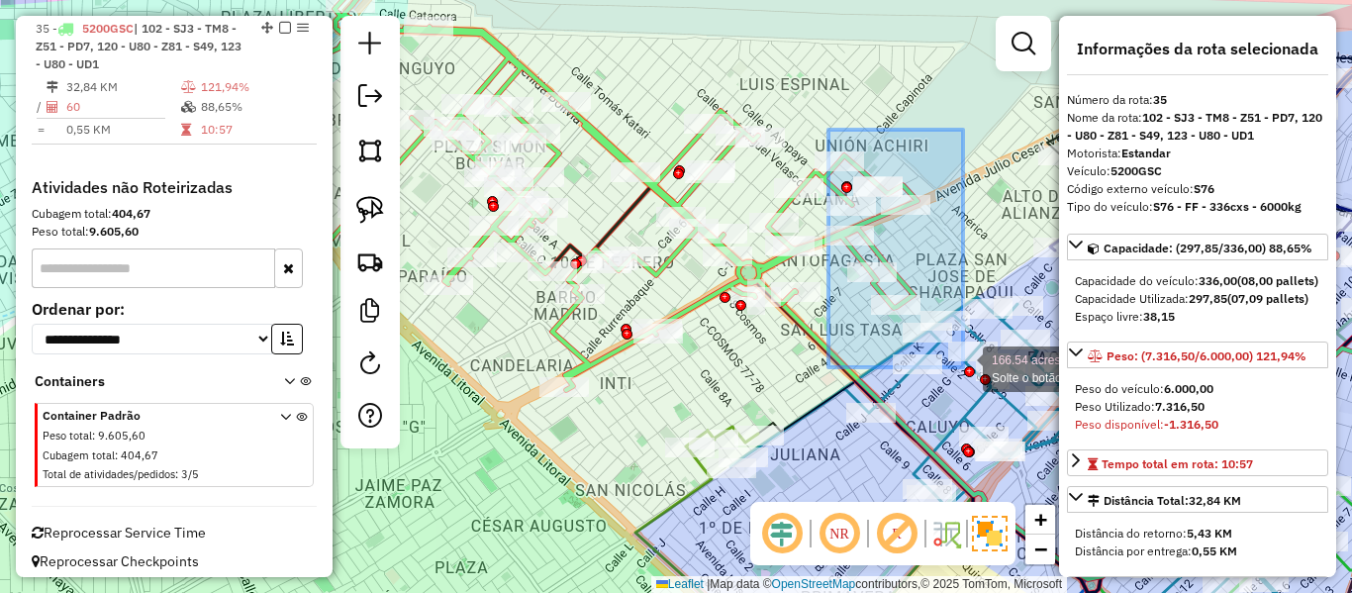
click at [977, 377] on div "Rota 35 - Placa 5200GSC 0000044652 - T. PAMELA Rota 35 - Placa 5200GSC 00009037…" at bounding box center [676, 296] width 1352 height 593
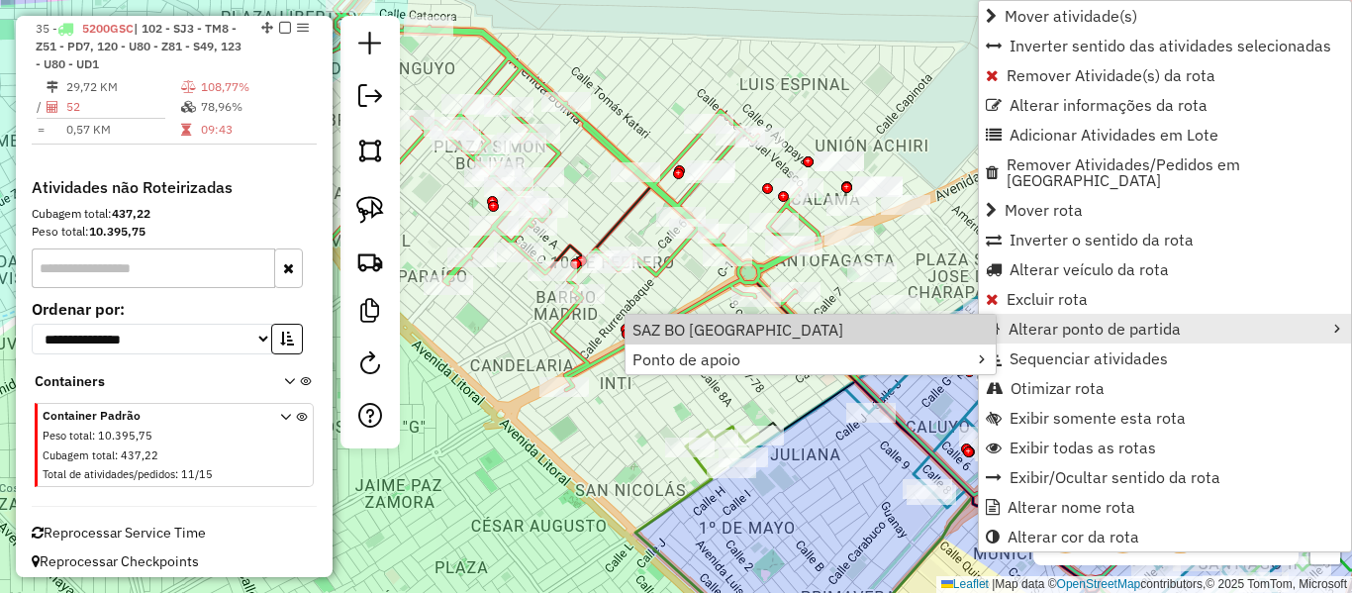
click at [684, 194] on icon at bounding box center [530, 193] width 581 height 394
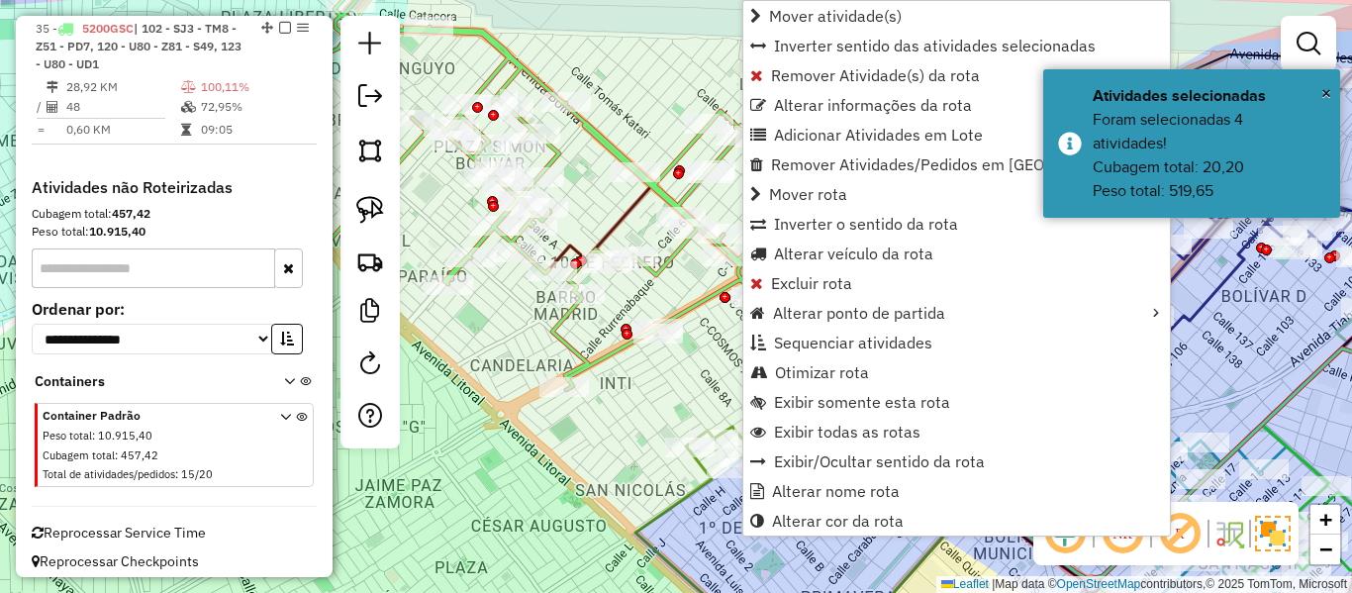
click at [698, 303] on icon at bounding box center [520, 193] width 560 height 394
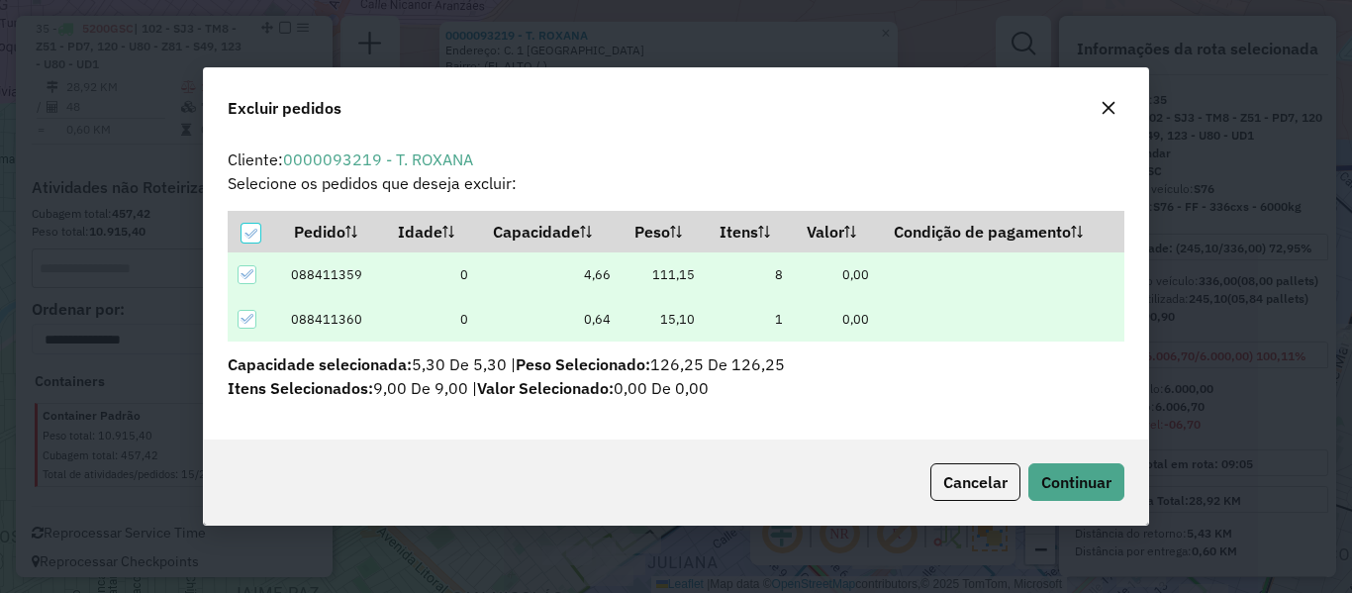
scroll to position [0, 0]
click at [1048, 478] on span "Continuar" at bounding box center [1076, 482] width 70 height 20
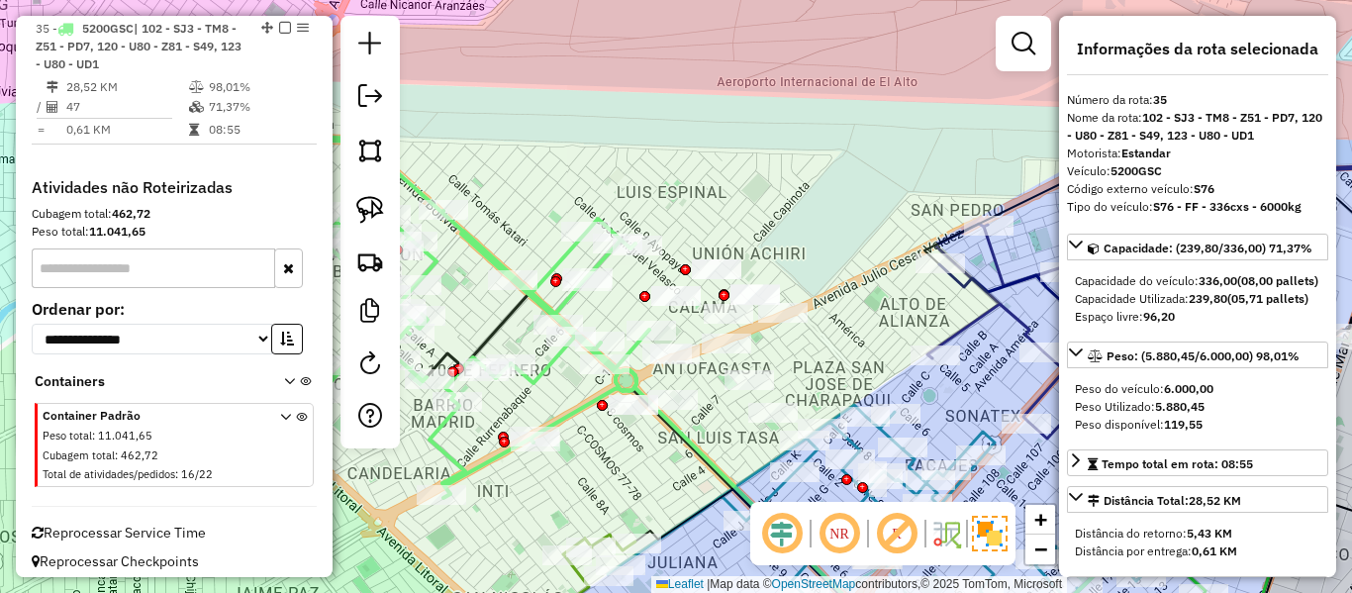
click at [565, 414] on icon at bounding box center [383, 301] width 533 height 394
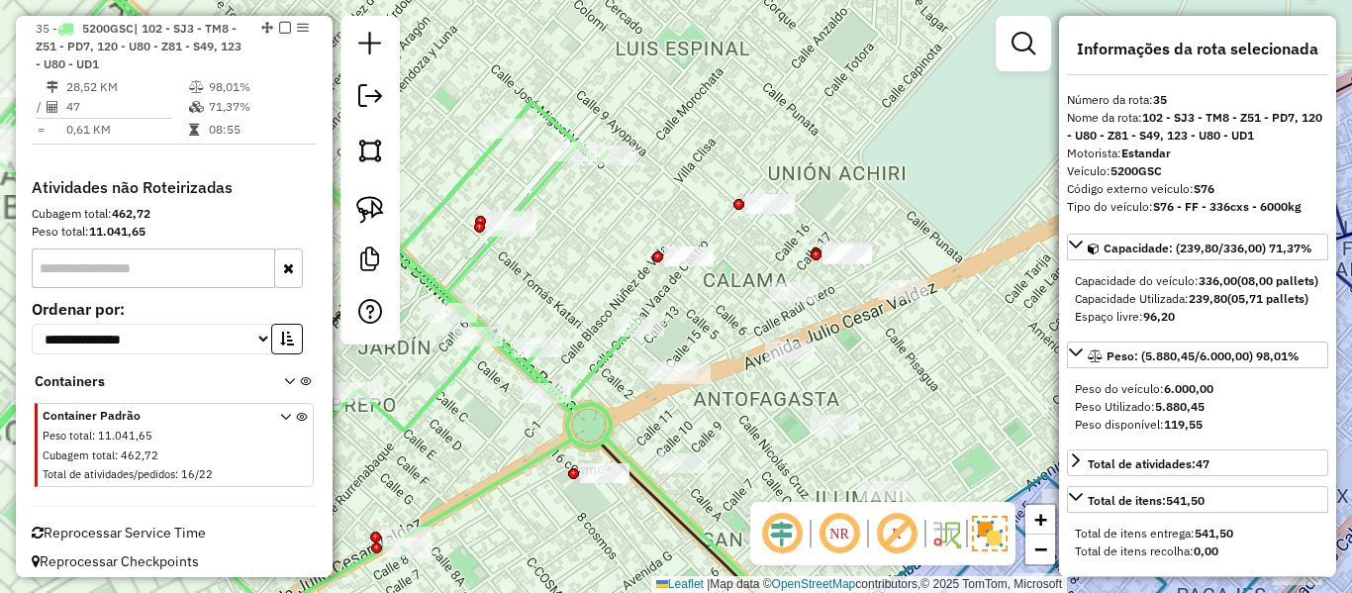
click at [635, 346] on div "Janela de atendimento Grade de atendimento Capacidade Transportadoras Veículos …" at bounding box center [676, 296] width 1352 height 593
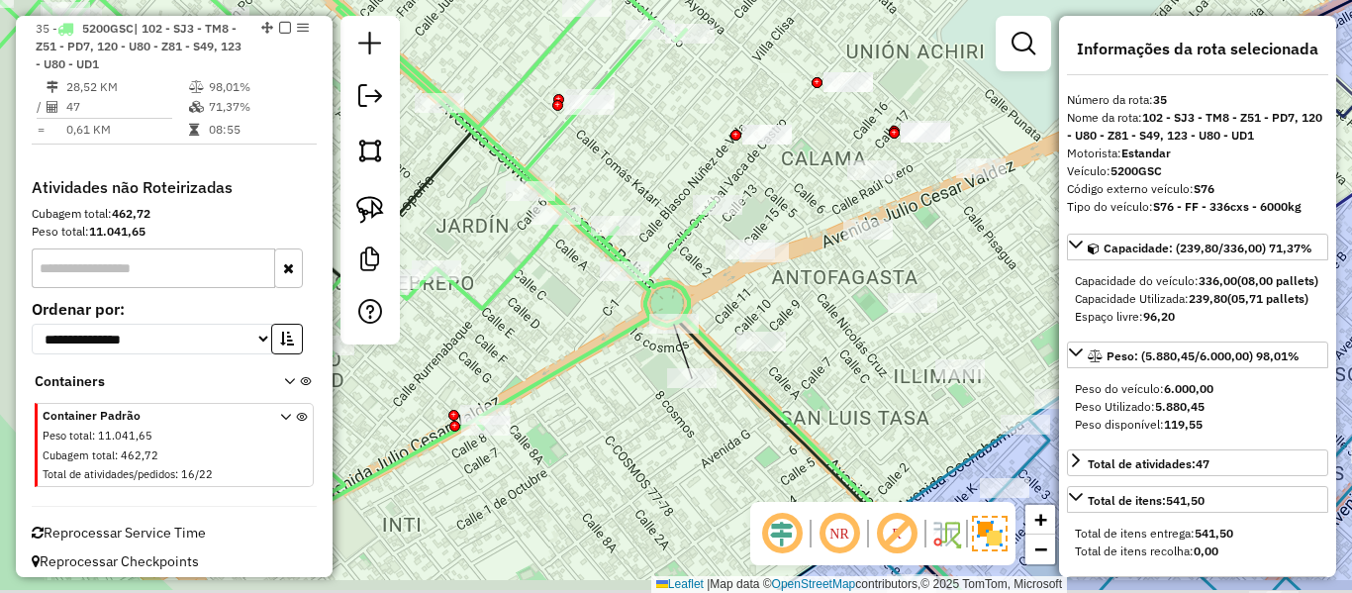
drag, startPoint x: 609, startPoint y: 474, endPoint x: 624, endPoint y: 409, distance: 67.0
click at [629, 406] on div "Janela de atendimento Grade de atendimento Capacidade Transportadoras Veículos …" at bounding box center [676, 296] width 1352 height 593
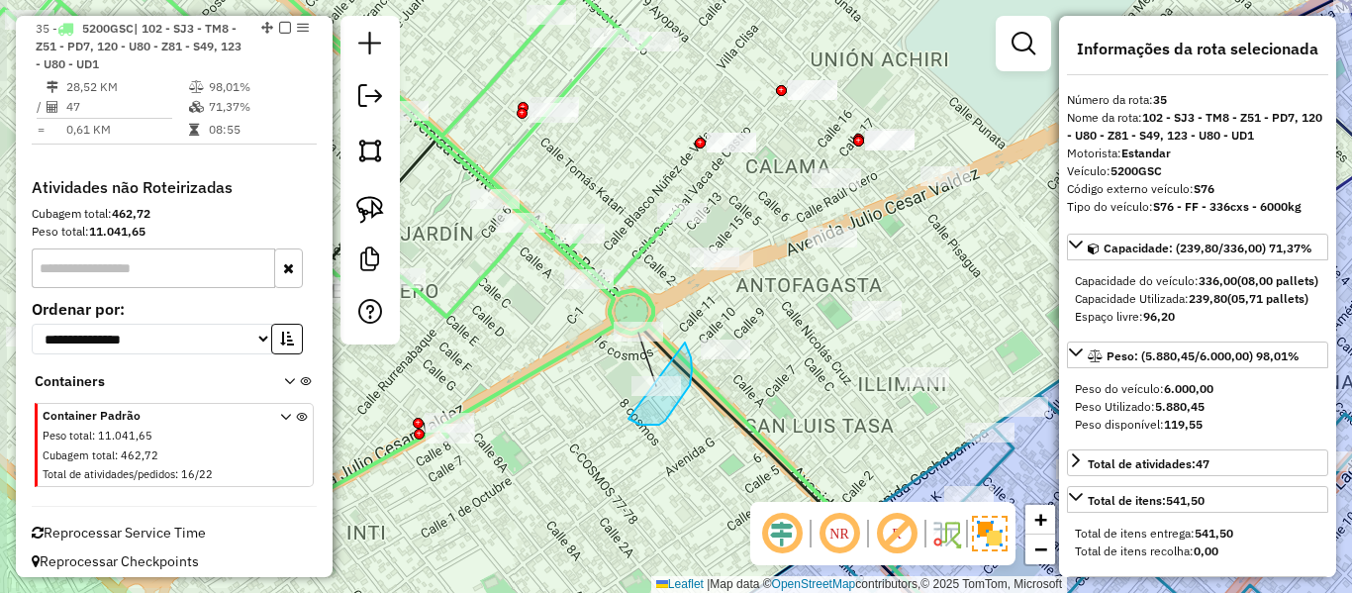
drag, startPoint x: 635, startPoint y: 423, endPoint x: 595, endPoint y: 349, distance: 83.3
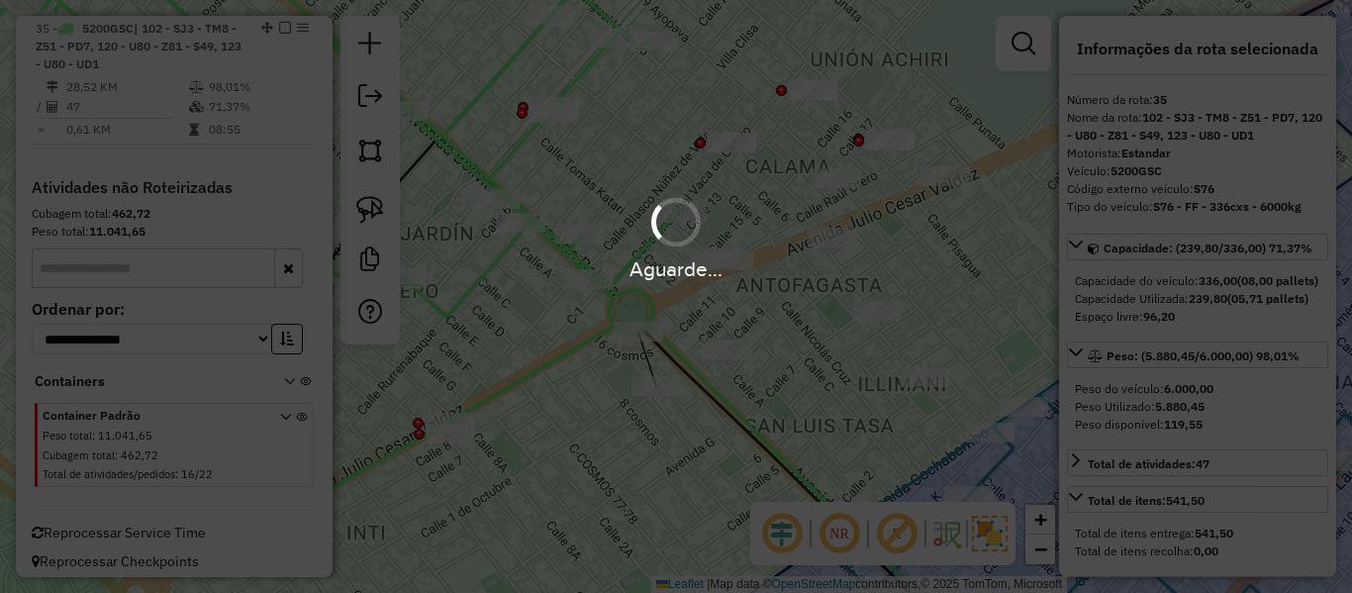
click at [640, 334] on hb-app "Aguarde... Pop-up bloqueado! Seu navegador bloqueou automáticamente a abertura …" at bounding box center [676, 296] width 1352 height 593
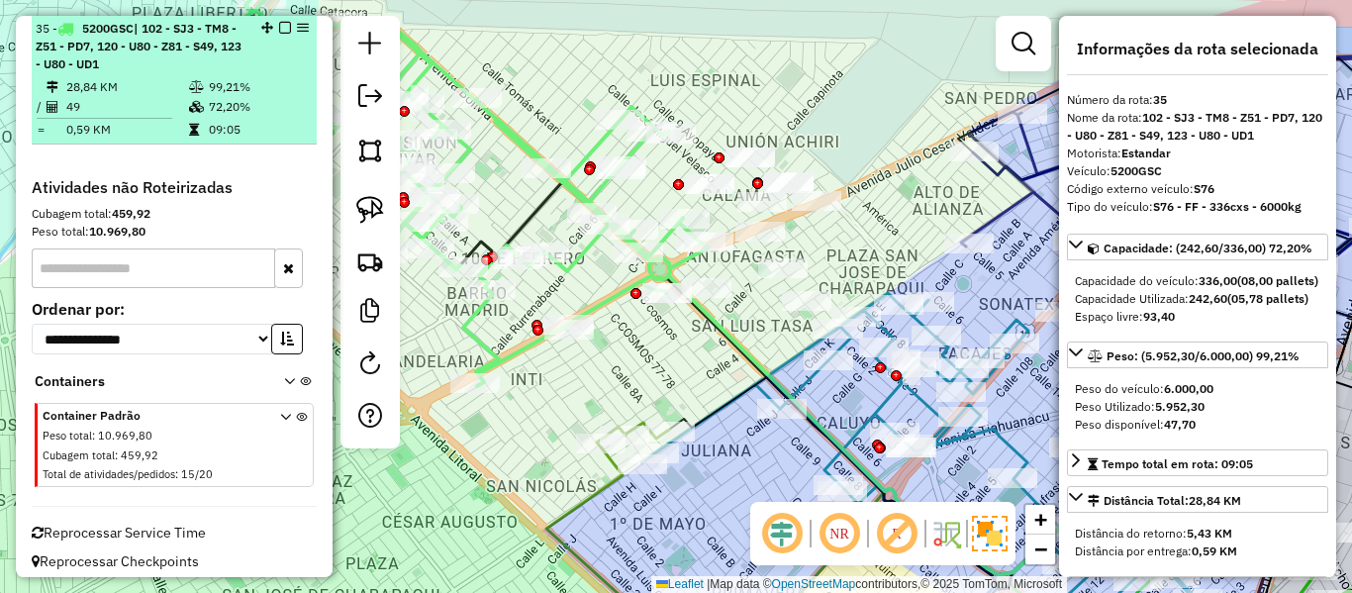
click at [279, 23] on em at bounding box center [285, 28] width 12 height 12
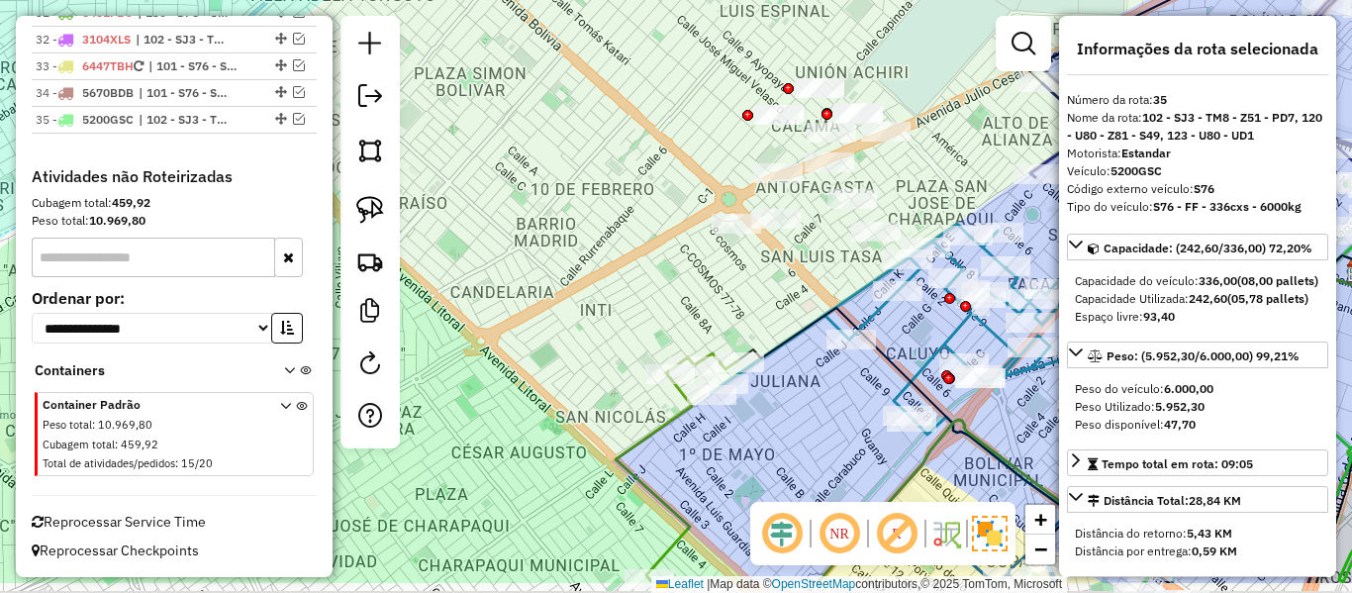
drag, startPoint x: 596, startPoint y: 289, endPoint x: 666, endPoint y: 217, distance: 100.8
click at [666, 217] on div "Janela de atendimento Grade de atendimento Capacidade Transportadoras Veículos …" at bounding box center [676, 296] width 1352 height 593
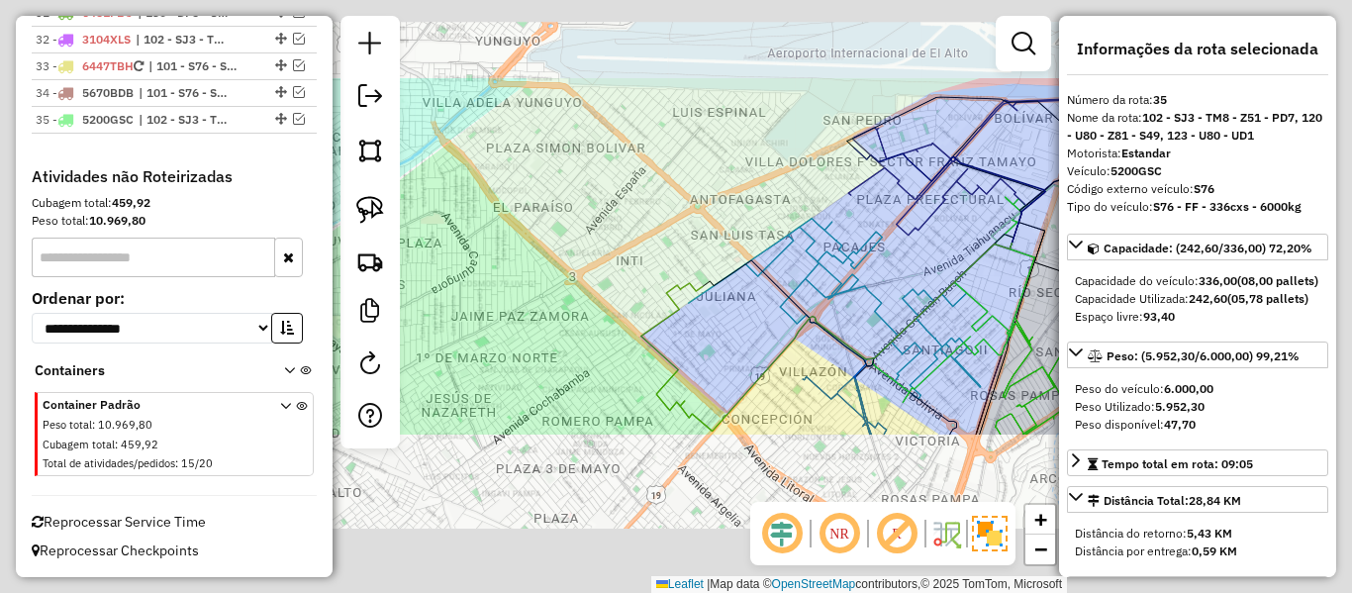
click at [657, 218] on div "Janela de atendimento Grade de atendimento Capacidade Transportadoras Veículos …" at bounding box center [676, 296] width 1352 height 593
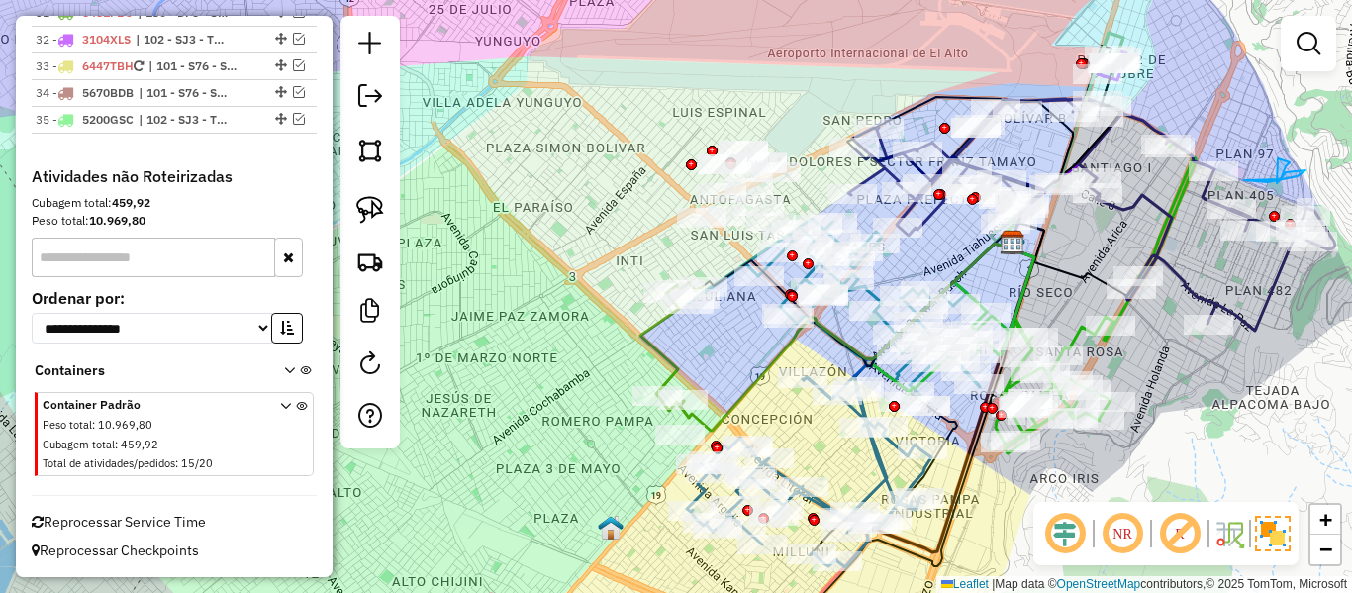
drag, startPoint x: 630, startPoint y: 292, endPoint x: 589, endPoint y: 153, distance: 144.4
click at [589, 153] on div "Janela de atendimento Grade de atendimento Capacidade Transportadoras Veículos …" at bounding box center [676, 296] width 1352 height 593
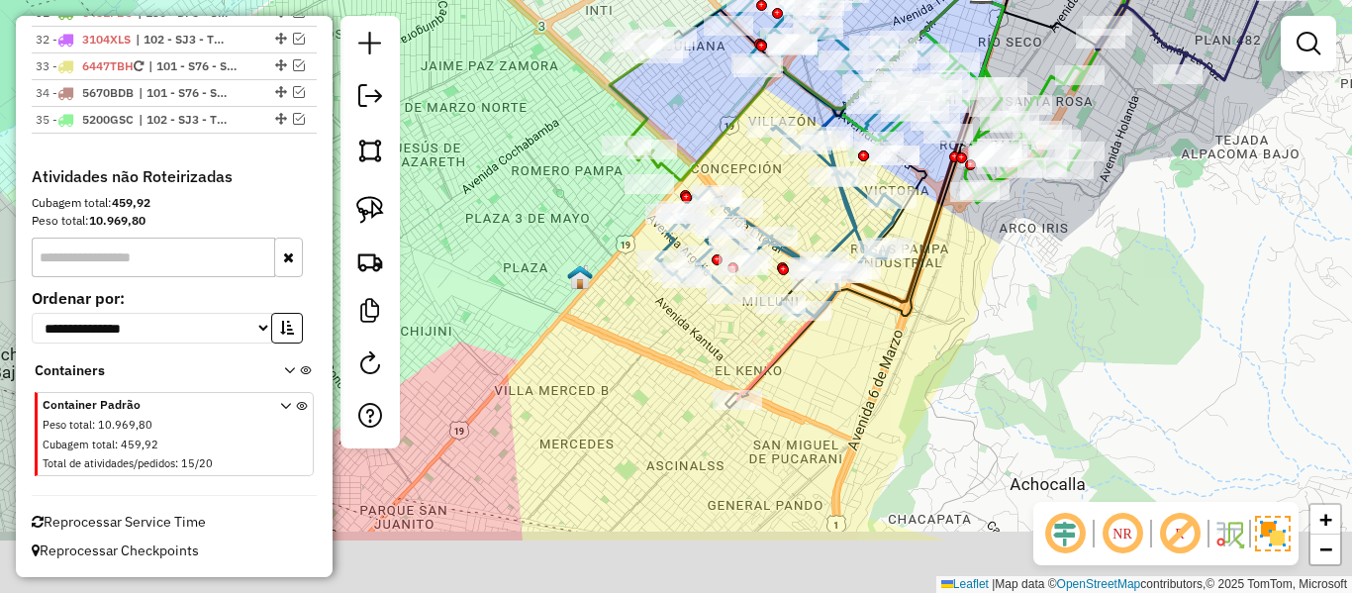
drag, startPoint x: 885, startPoint y: 459, endPoint x: 894, endPoint y: 345, distance: 114.2
click at [894, 345] on div "Janela de atendimento Grade de atendimento Capacidade Transportadoras Veículos …" at bounding box center [676, 296] width 1352 height 593
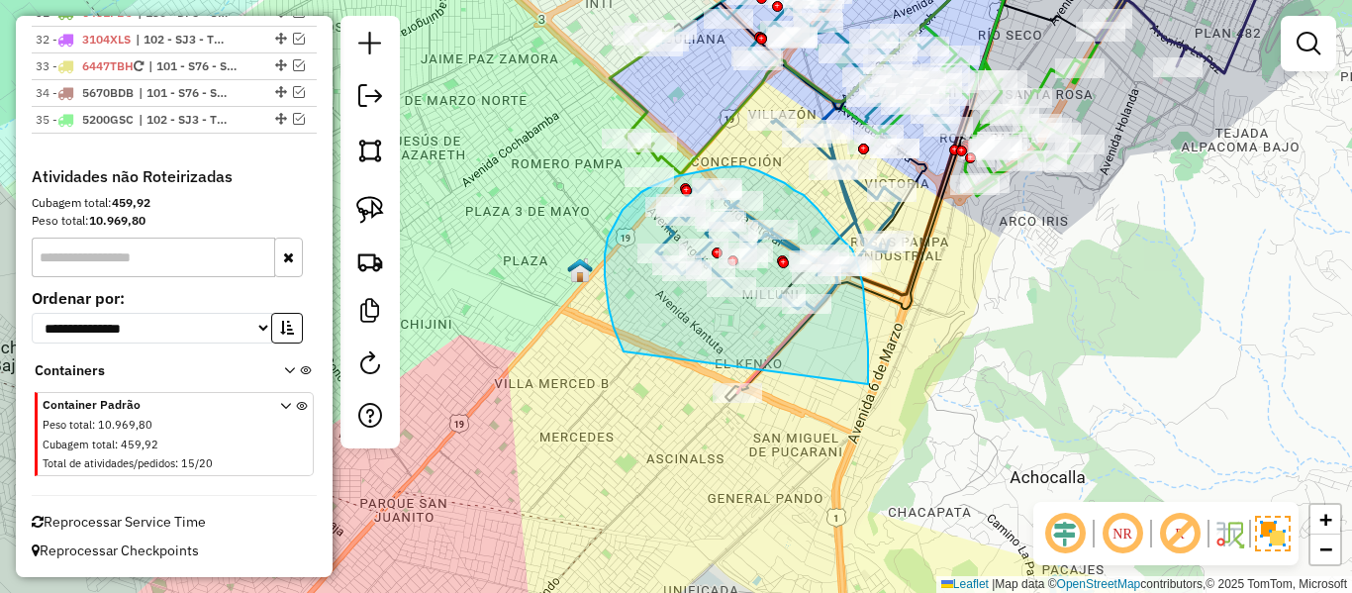
drag, startPoint x: 868, startPoint y: 384, endPoint x: 695, endPoint y: 416, distance: 176.1
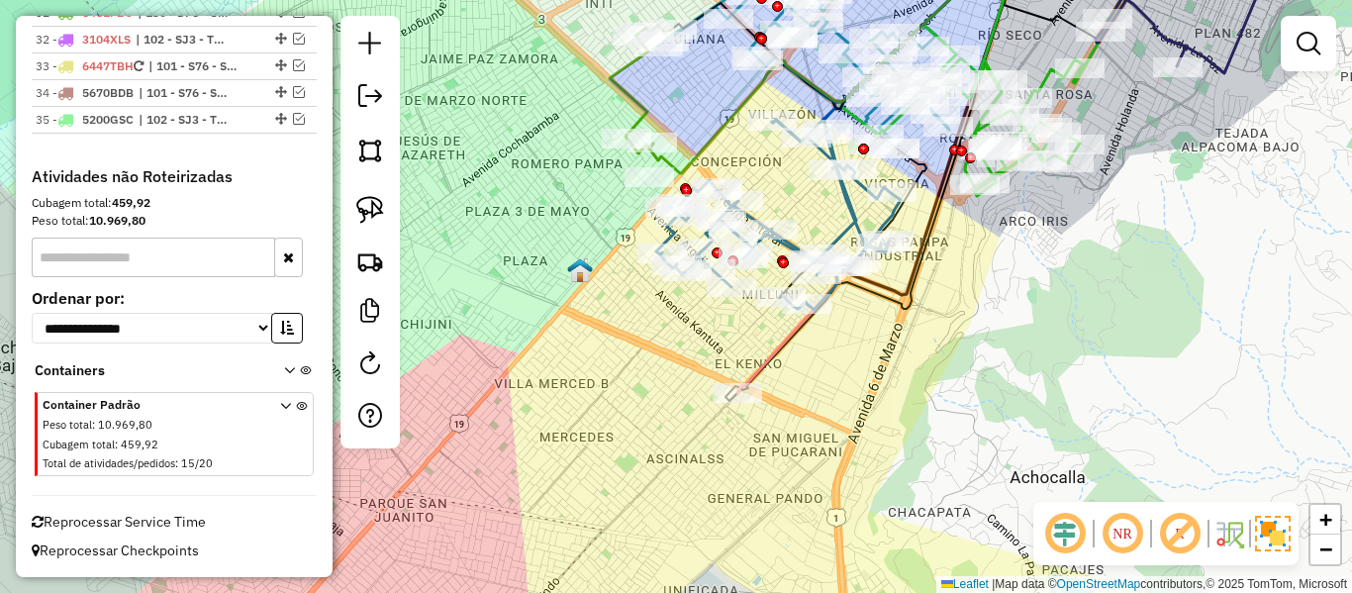
click at [775, 413] on div "Janela de atendimento Grade de atendimento Capacidade Transportadoras Veículos …" at bounding box center [676, 296] width 1352 height 593
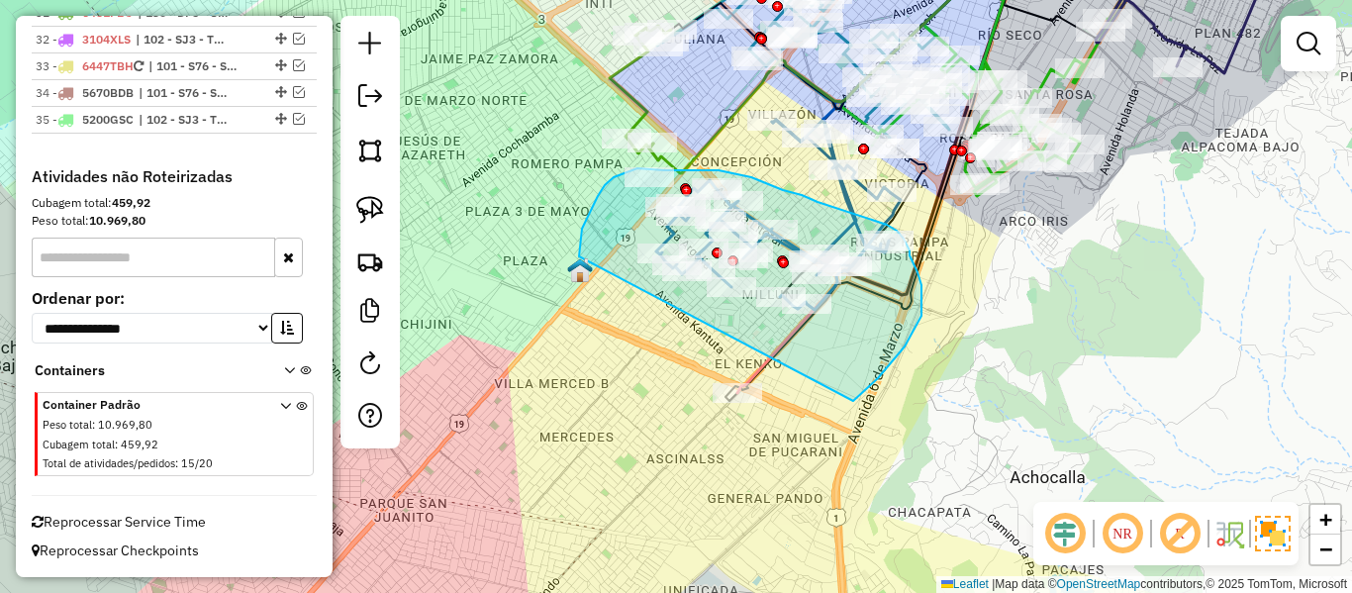
drag, startPoint x: 853, startPoint y: 401, endPoint x: 663, endPoint y: 484, distance: 207.5
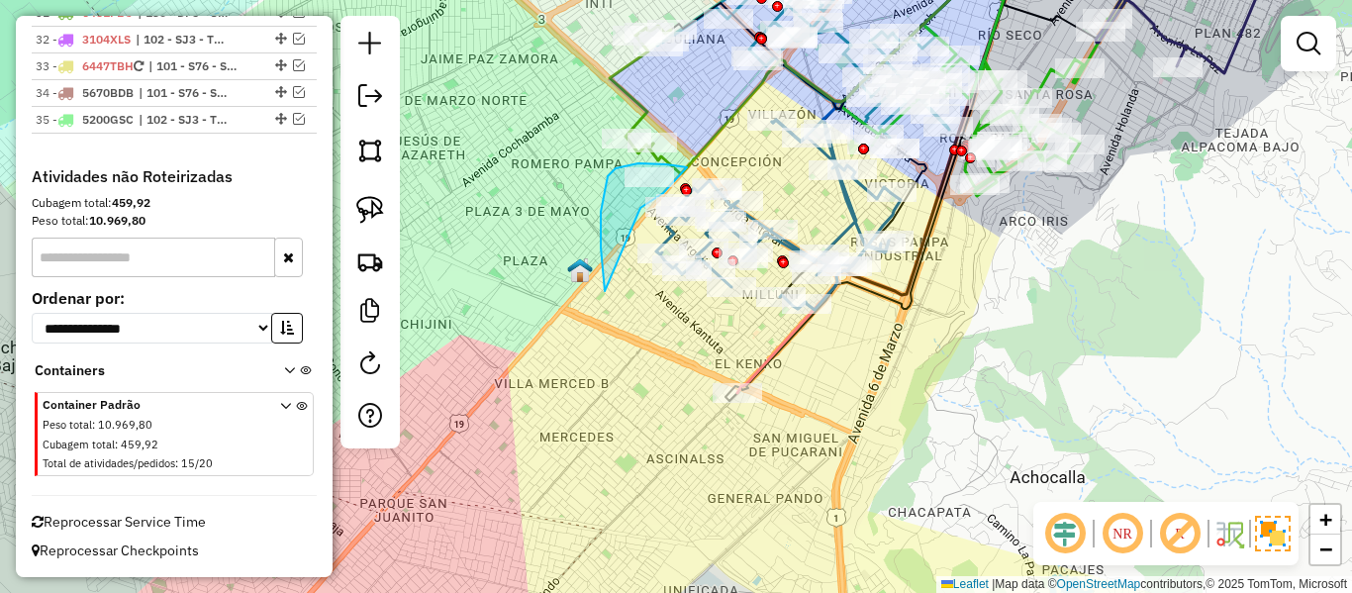
drag, startPoint x: 606, startPoint y: 190, endPoint x: 575, endPoint y: 253, distance: 70.4
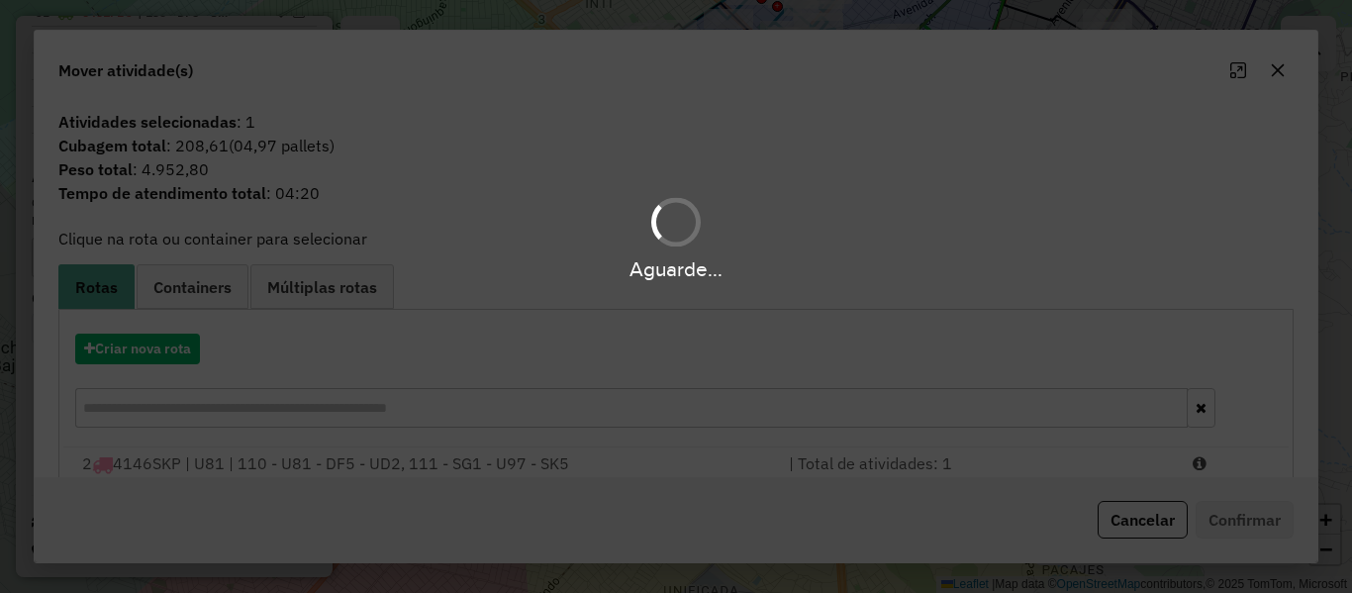
click at [183, 333] on div "Aguarde..." at bounding box center [676, 296] width 1352 height 593
click at [165, 350] on div "Aguarde..." at bounding box center [676, 296] width 1352 height 593
click at [165, 350] on button "Criar nova rota" at bounding box center [137, 349] width 125 height 31
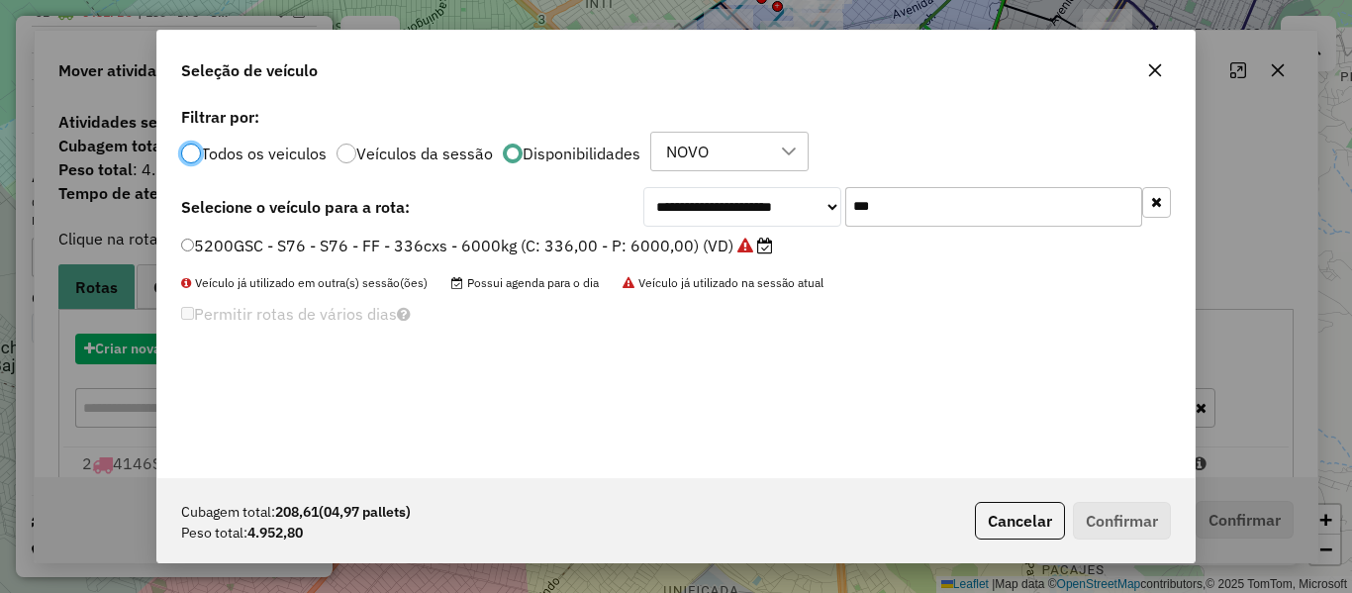
scroll to position [11, 6]
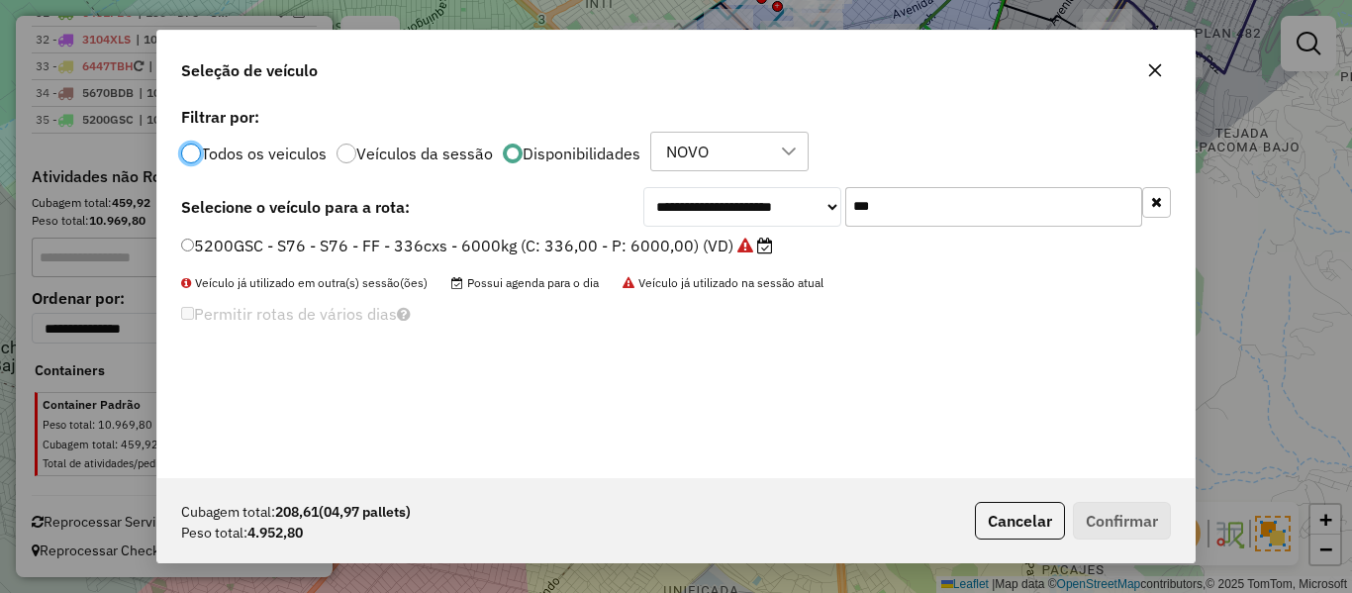
click at [1156, 203] on icon "button" at bounding box center [1156, 202] width 11 height 14
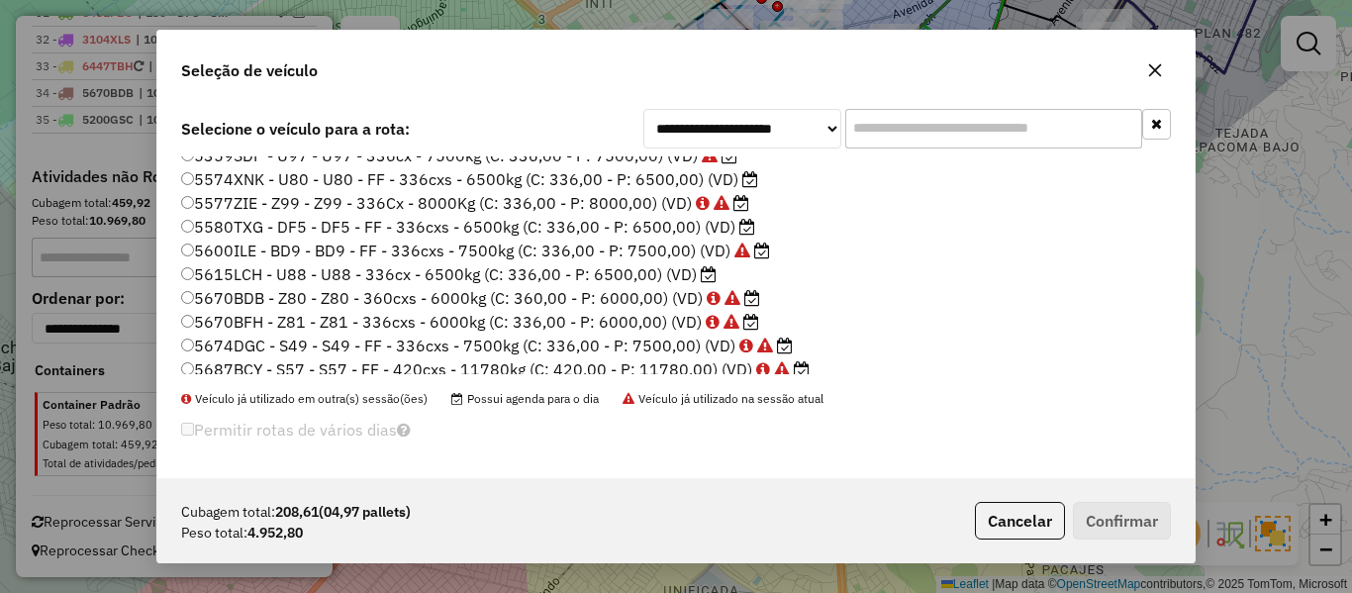
scroll to position [590, 0]
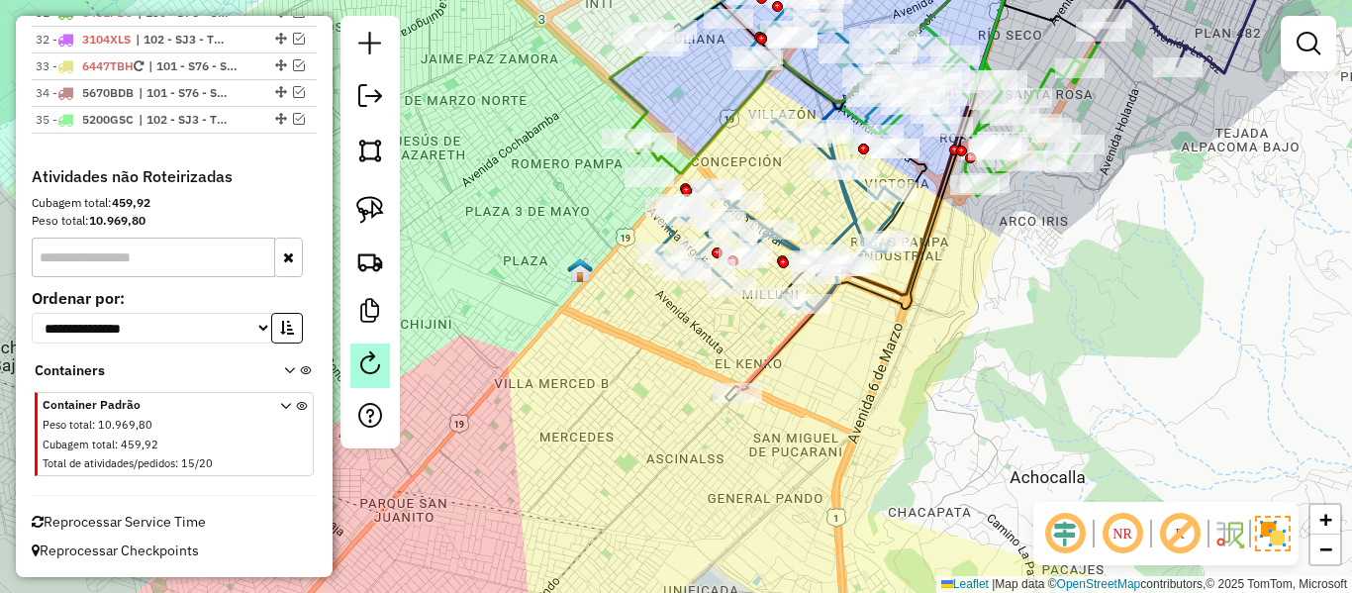
click at [372, 366] on em at bounding box center [370, 363] width 24 height 24
select select "*"
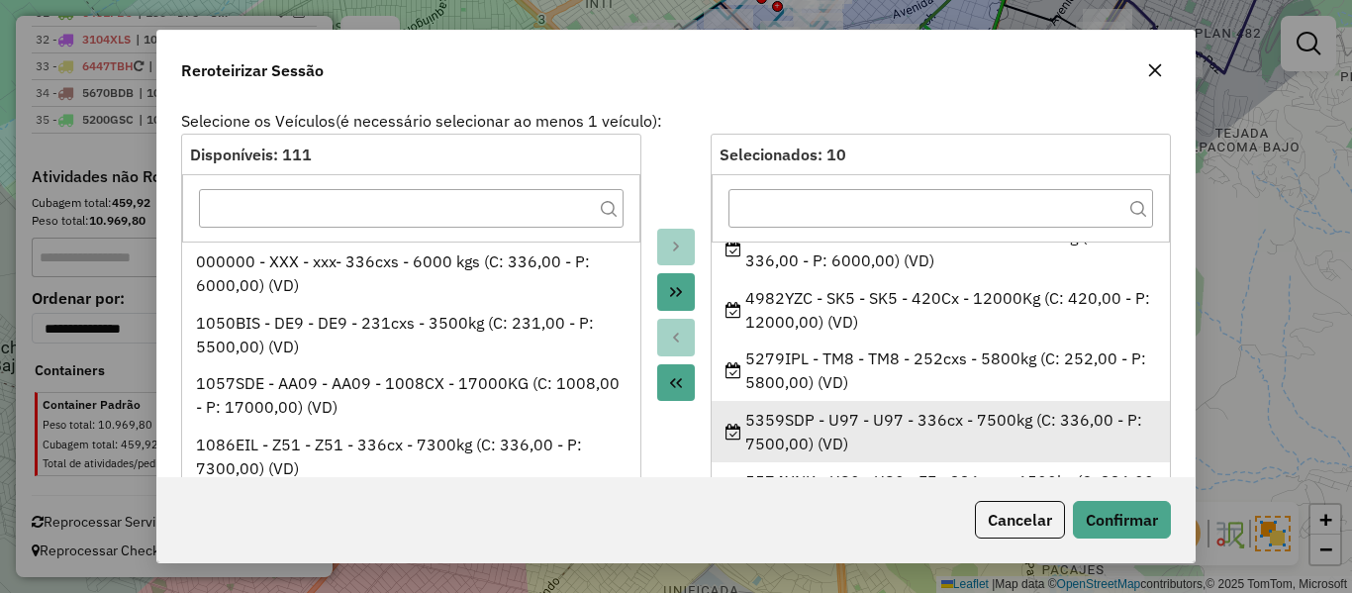
scroll to position [0, 0]
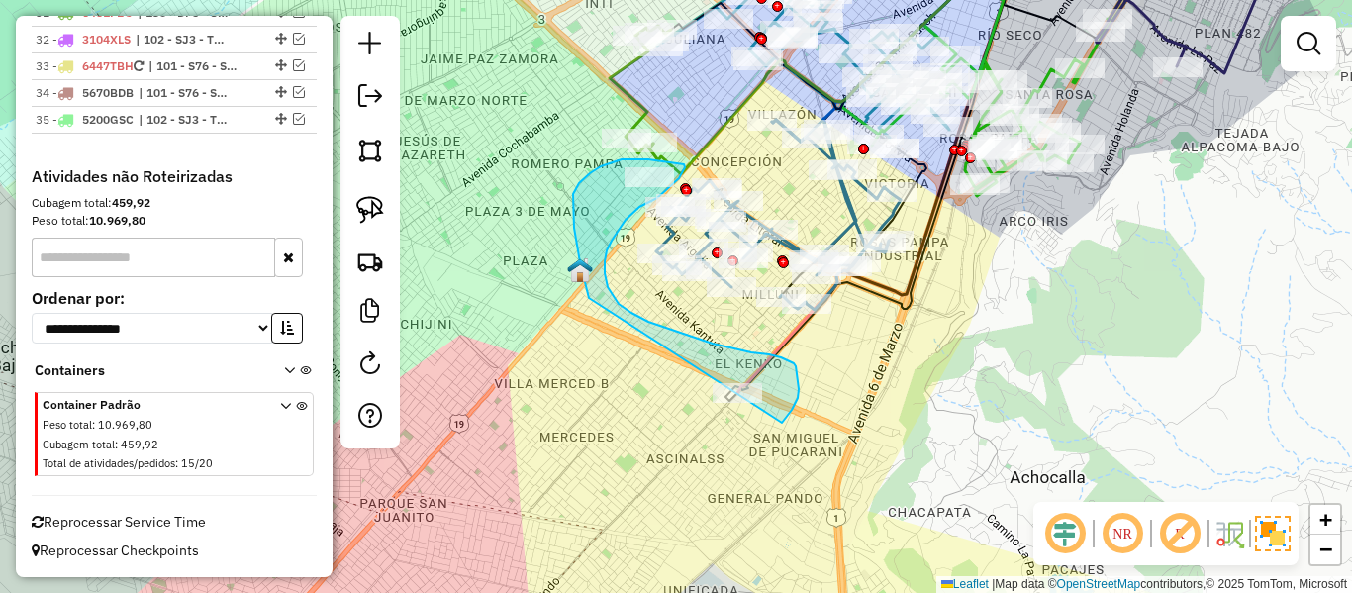
drag, startPoint x: 574, startPoint y: 228, endPoint x: 678, endPoint y: 474, distance: 267.5
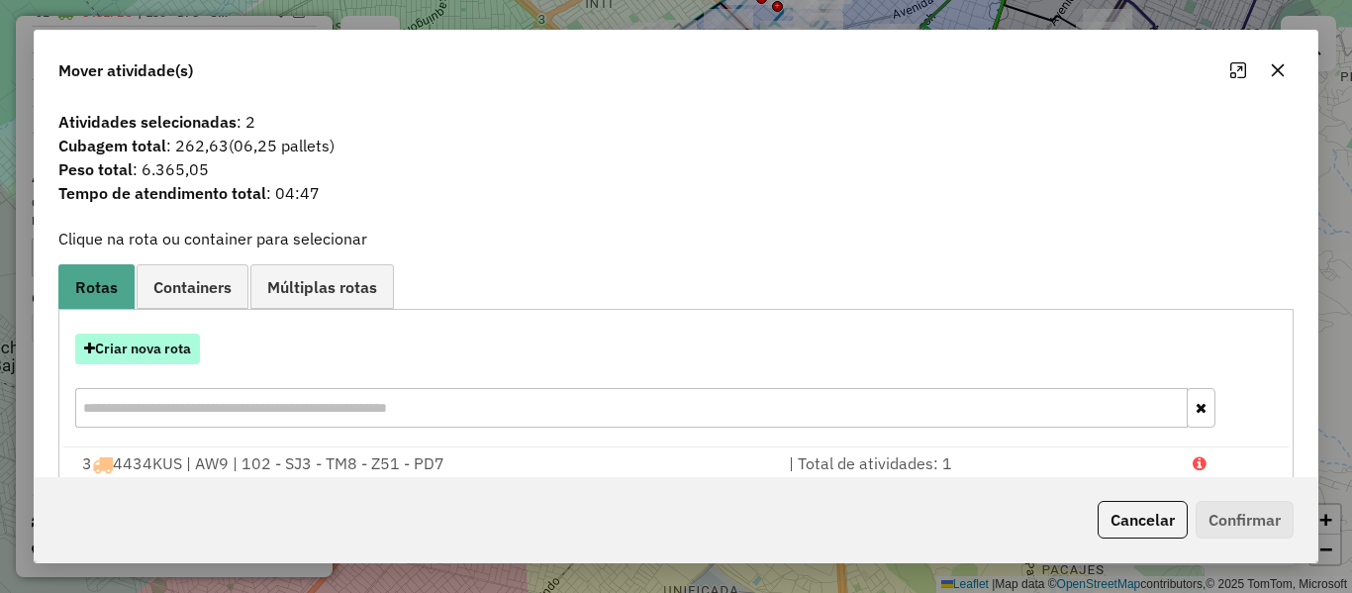
click at [190, 361] on button "Criar nova rota" at bounding box center [137, 349] width 125 height 31
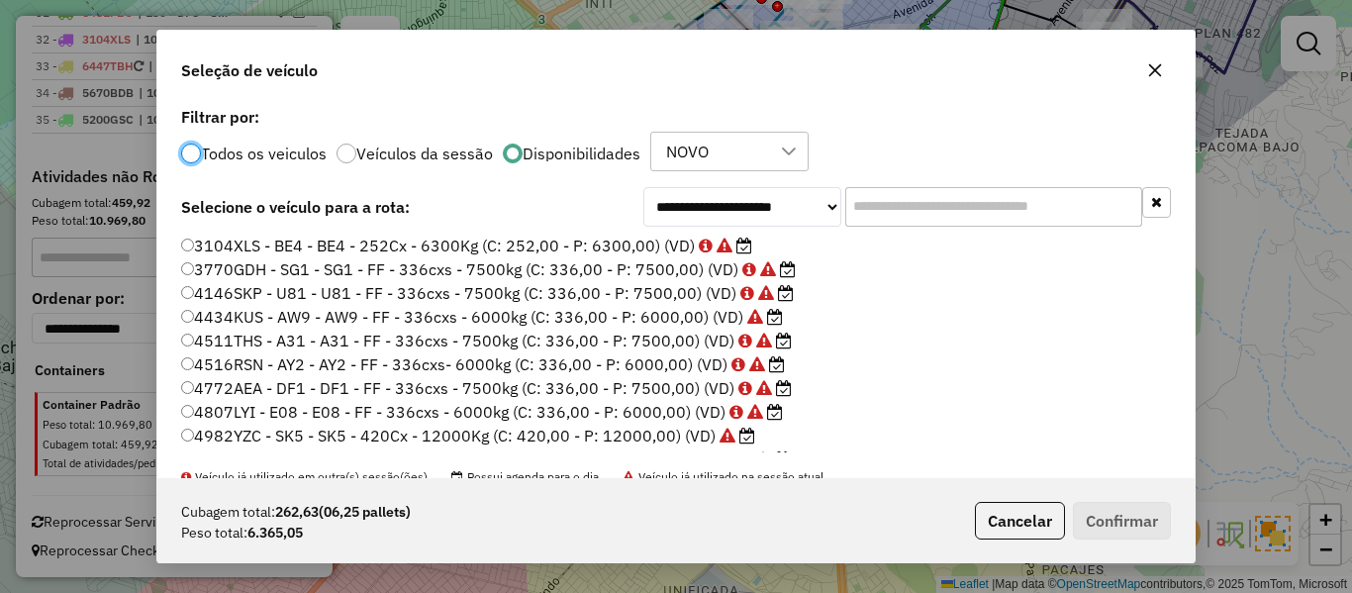
scroll to position [11, 6]
click at [990, 189] on input "text" at bounding box center [993, 207] width 297 height 40
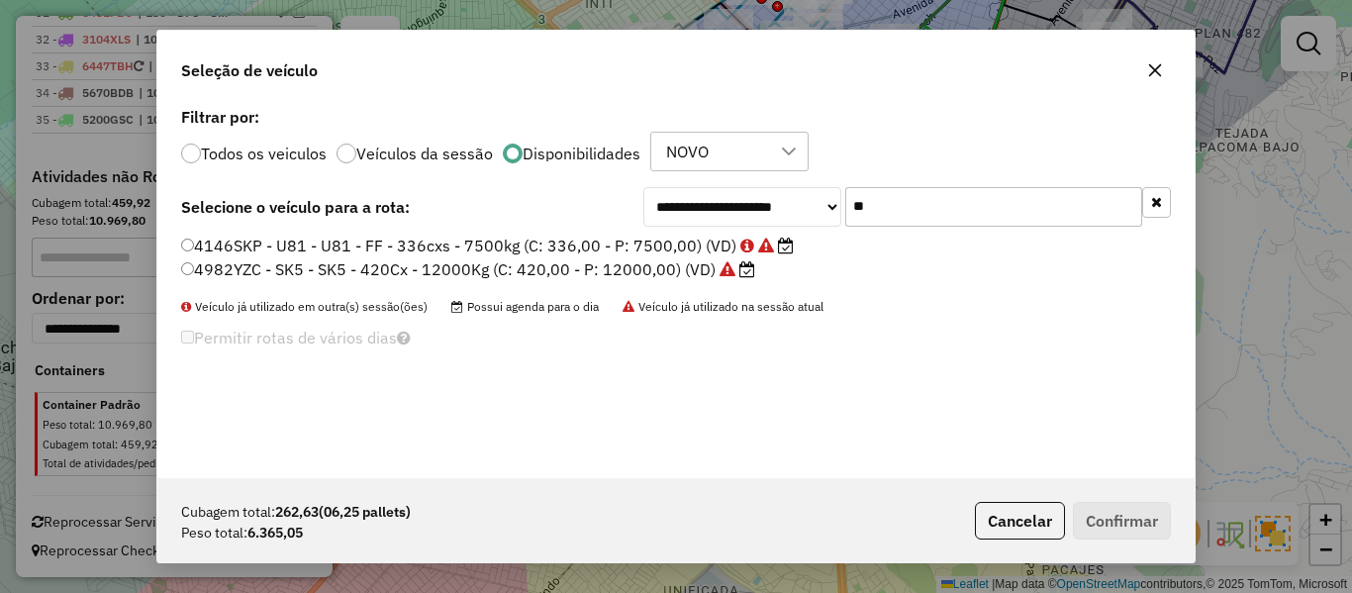
type input "**"
click at [675, 264] on label "4982YZC - SK5 - SK5 - 420Cx - 12000Kg (C: 420,00 - P: 12000,00) (VD)" at bounding box center [468, 269] width 574 height 24
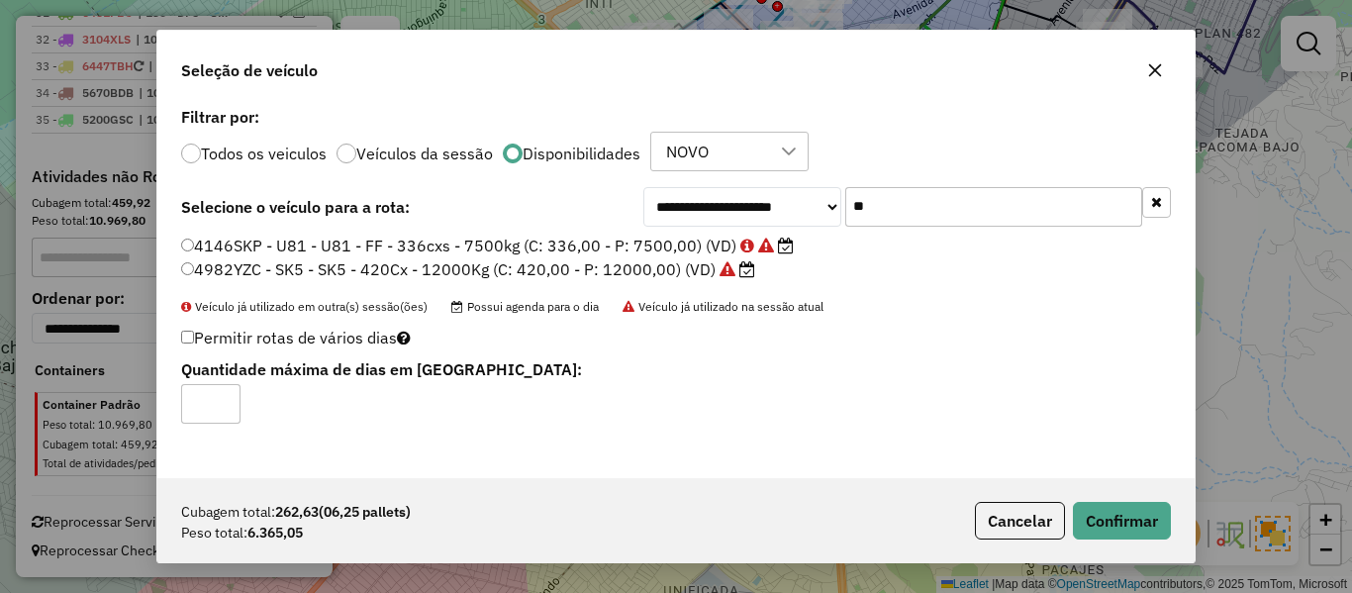
click at [1125, 491] on div "Cubagem total: 262,63 (06,25 pallets) Peso total: 6.365,05 Cancelar Confirmar" at bounding box center [675, 520] width 1037 height 85
click at [1139, 552] on div "Cubagem total: 262,63 (06,25 pallets) Peso total: 6.365,05 Cancelar Confirmar" at bounding box center [675, 520] width 1037 height 85
click at [1134, 542] on div "Cubagem total: 262,63 (06,25 pallets) Peso total: 6.365,05 Cancelar Confirmar" at bounding box center [675, 520] width 1037 height 85
click at [1134, 531] on button "Confirmar" at bounding box center [1122, 521] width 98 height 38
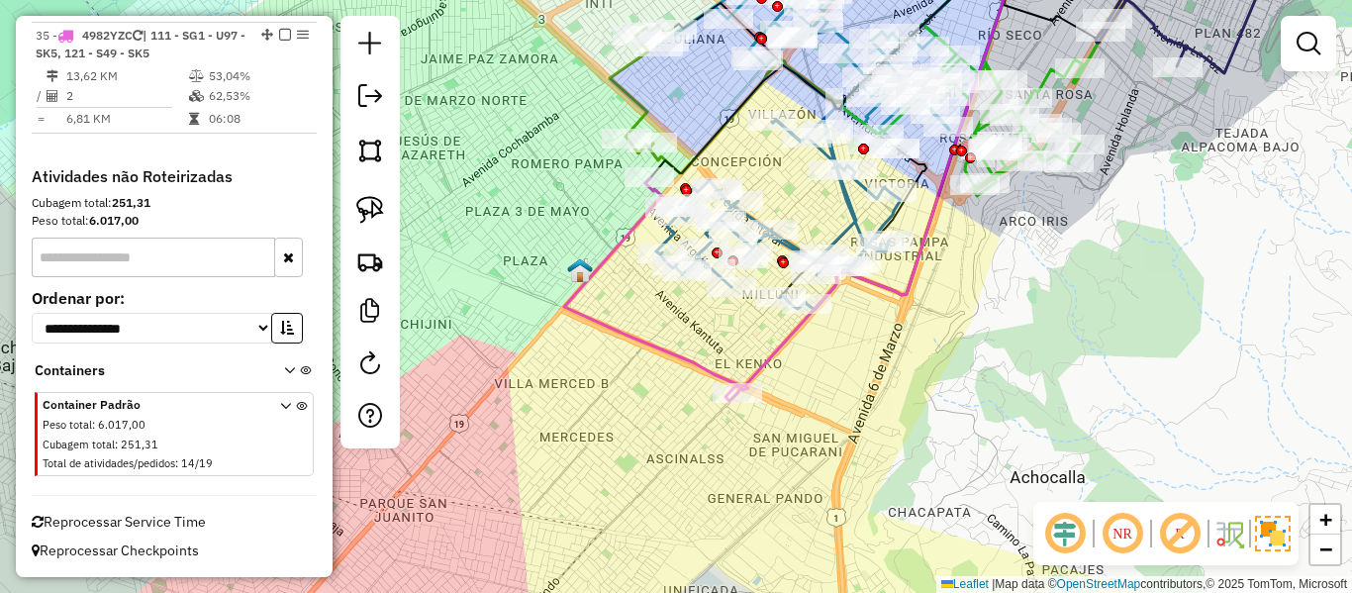
click at [627, 233] on icon at bounding box center [656, 289] width 184 height 223
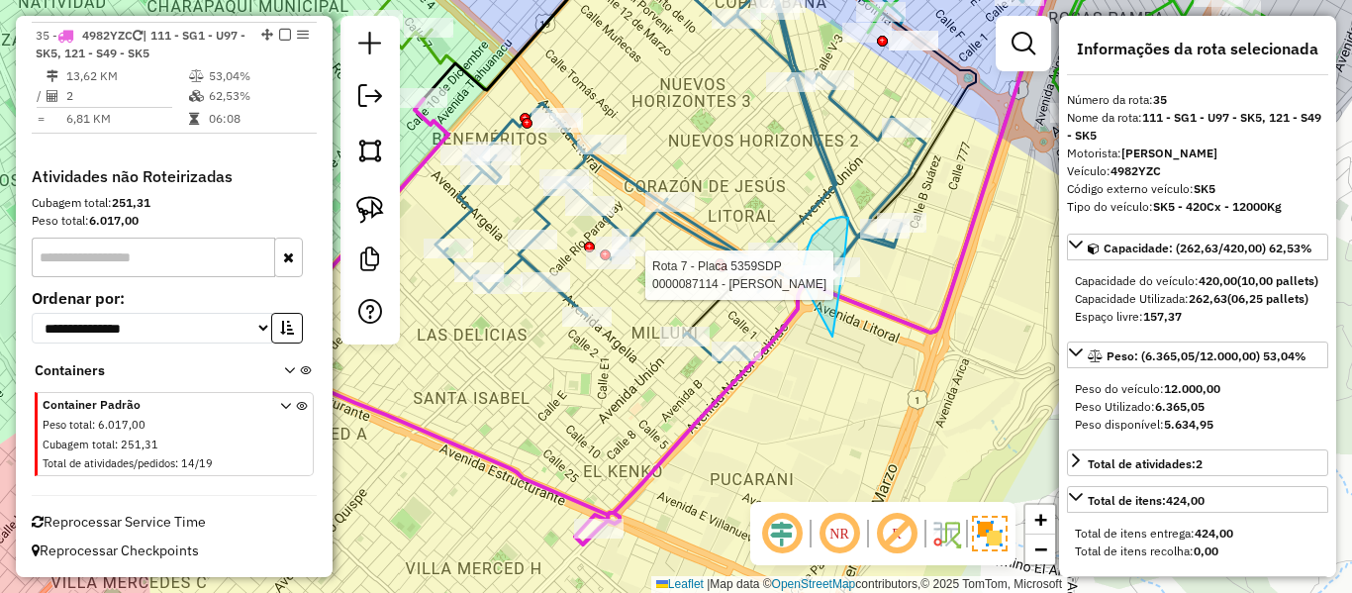
click at [802, 281] on div "Rota 7 - Placa 5359SDP 0000087114 - IRENE RUIZ Janela de atendimento Grade de a…" at bounding box center [676, 296] width 1352 height 593
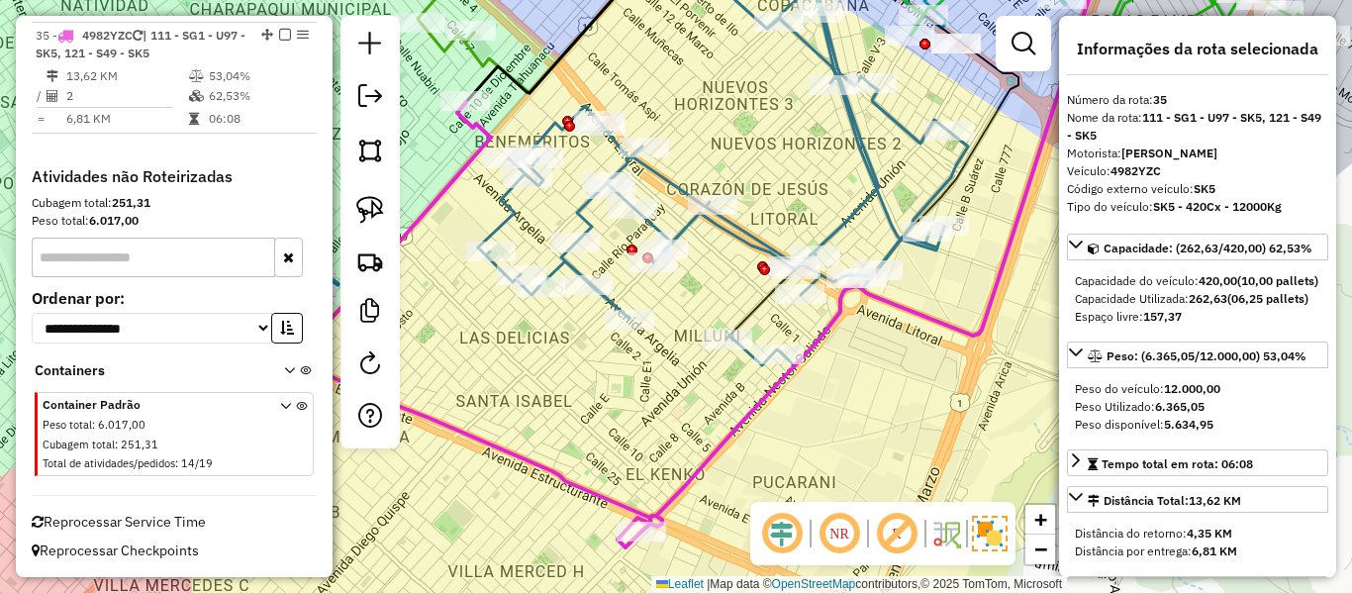
drag, startPoint x: 870, startPoint y: 377, endPoint x: 781, endPoint y: 312, distance: 110.5
click at [943, 389] on div "Janela de atendimento Grade de atendimento Capacidade Transportadoras Veículos …" at bounding box center [676, 296] width 1352 height 593
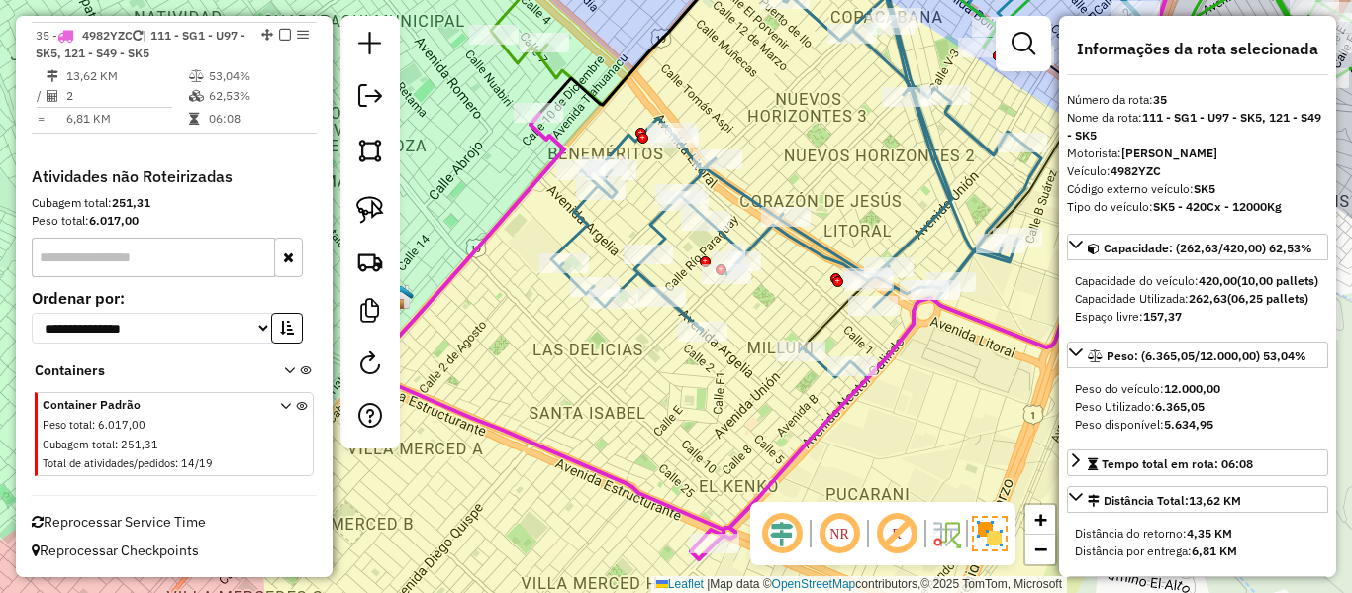
click at [530, 181] on icon at bounding box center [551, 336] width 368 height 445
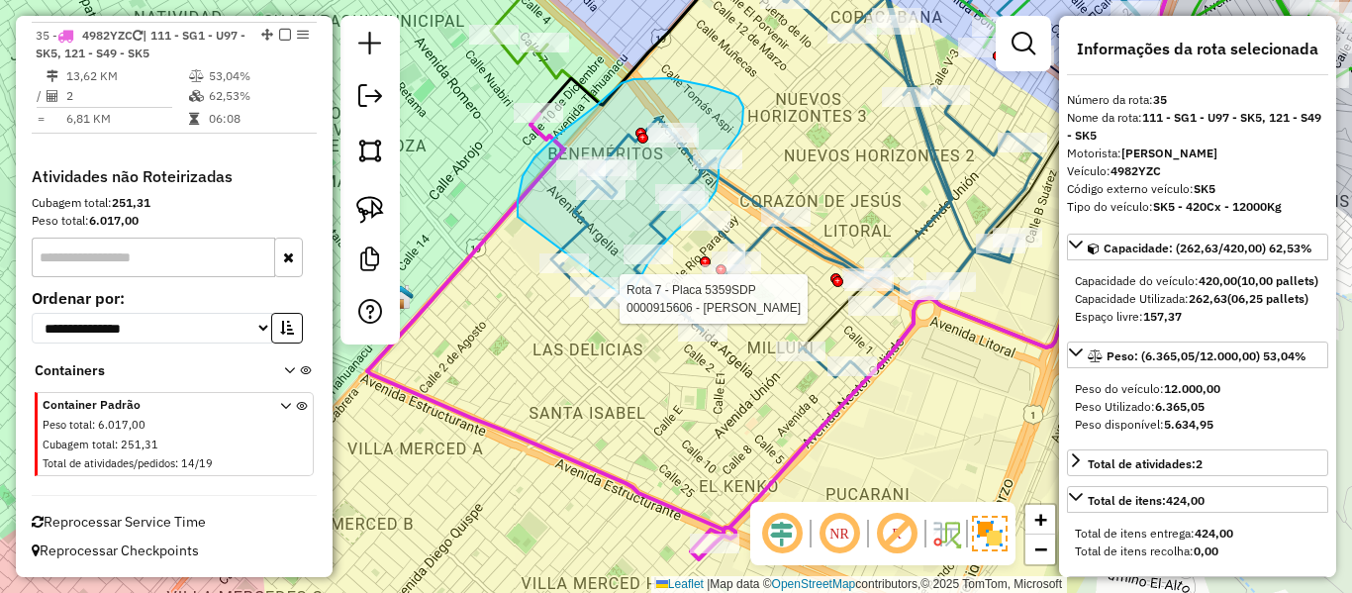
drag, startPoint x: 518, startPoint y: 217, endPoint x: 539, endPoint y: 296, distance: 81.9
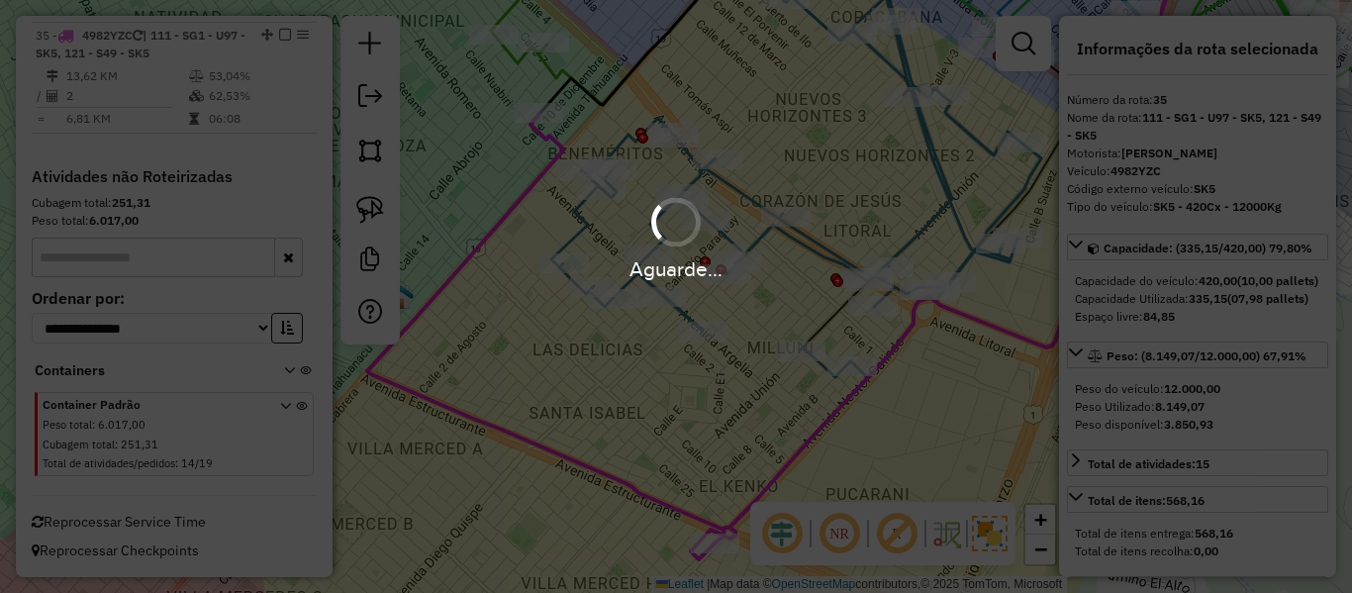
drag, startPoint x: 503, startPoint y: 348, endPoint x: 581, endPoint y: 148, distance: 214.7
click at [582, 148] on div "Aguarde..." at bounding box center [676, 296] width 1352 height 593
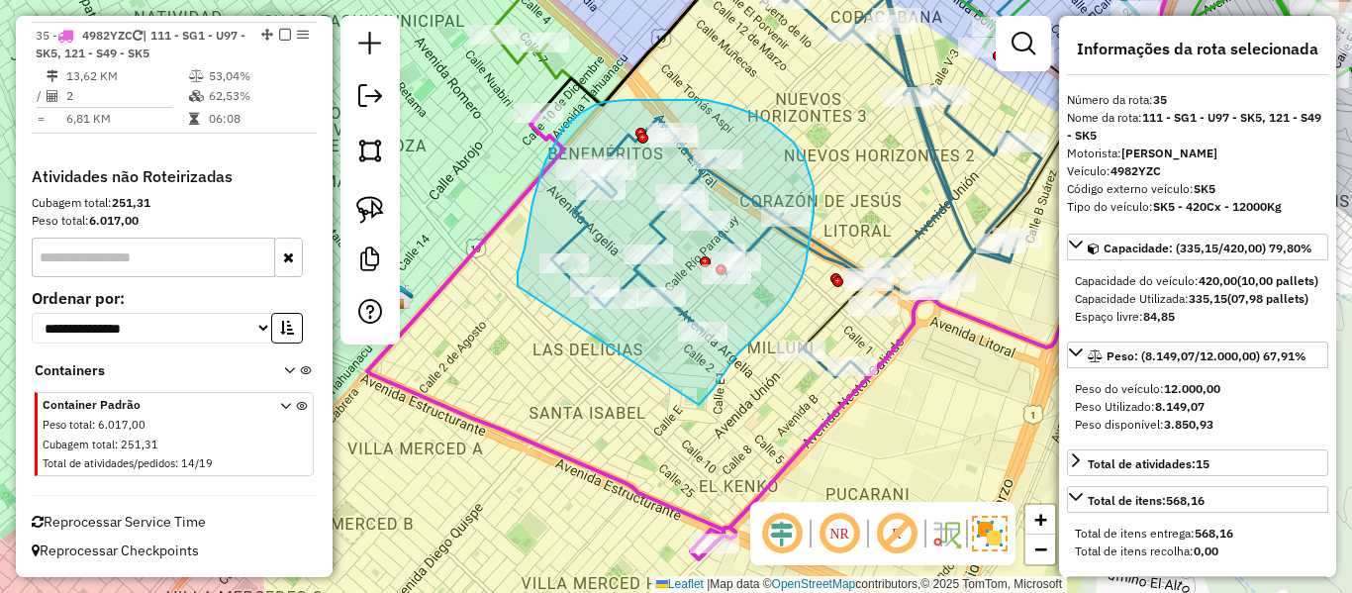
drag, startPoint x: 526, startPoint y: 242, endPoint x: 652, endPoint y: 419, distance: 217.8
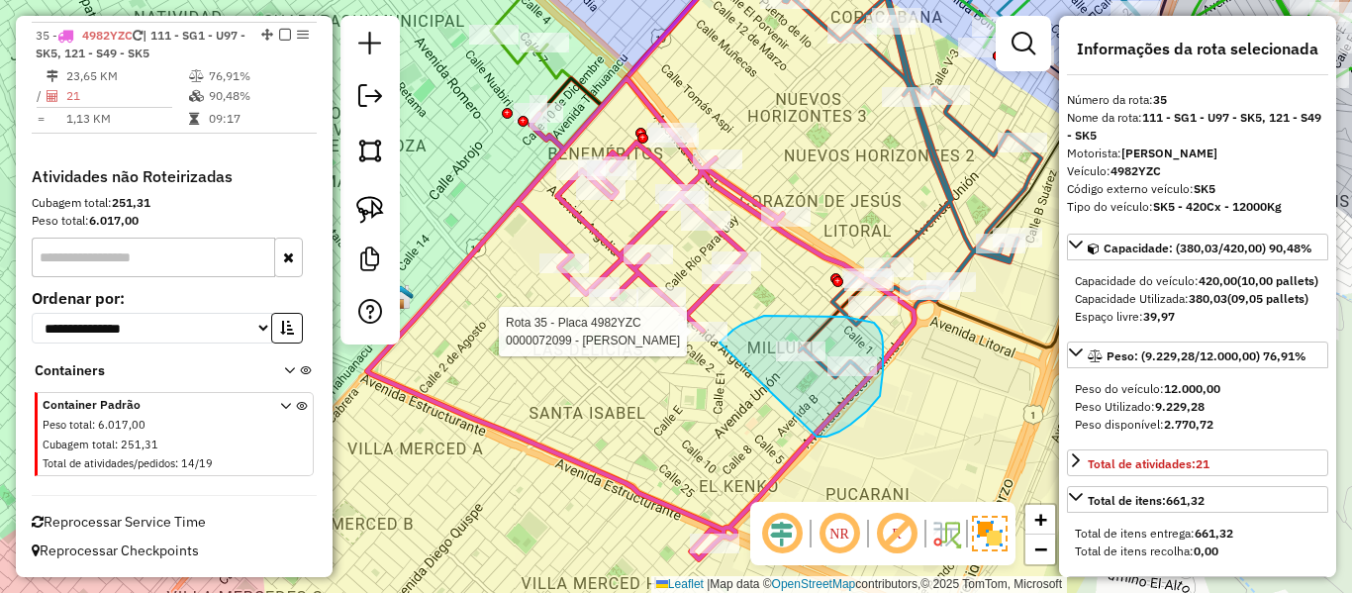
drag, startPoint x: 817, startPoint y: 437, endPoint x: 719, endPoint y: 345, distance: 134.5
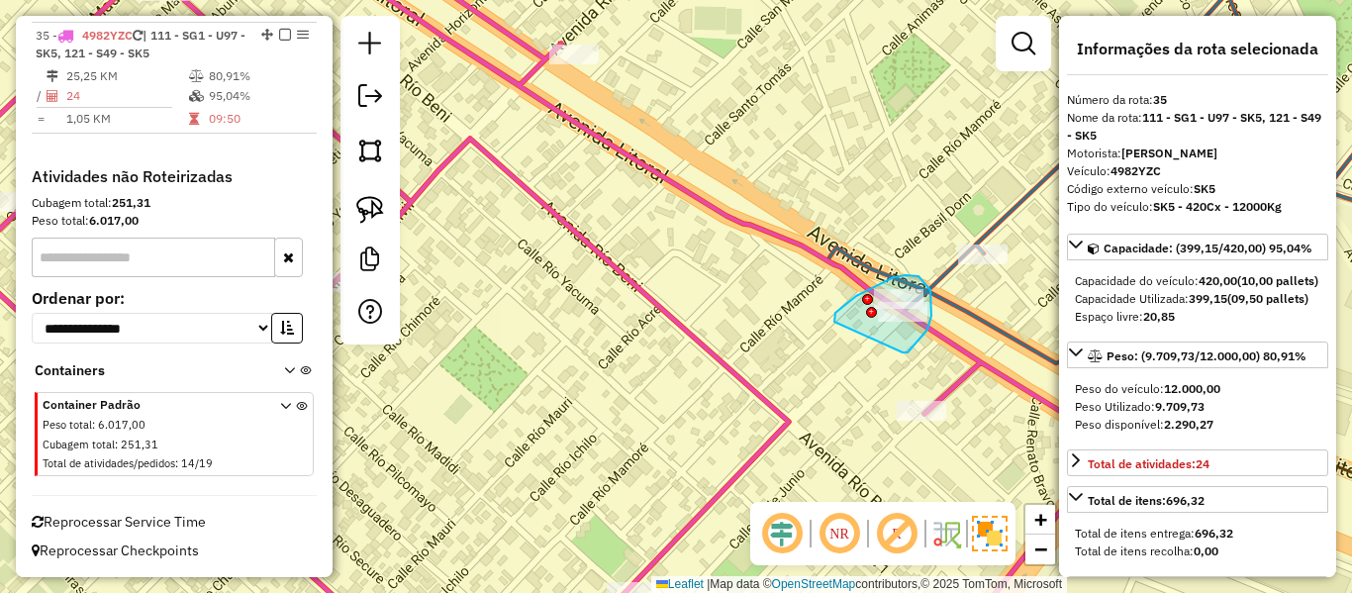
drag, startPoint x: 908, startPoint y: 352, endPoint x: 837, endPoint y: 324, distance: 76.8
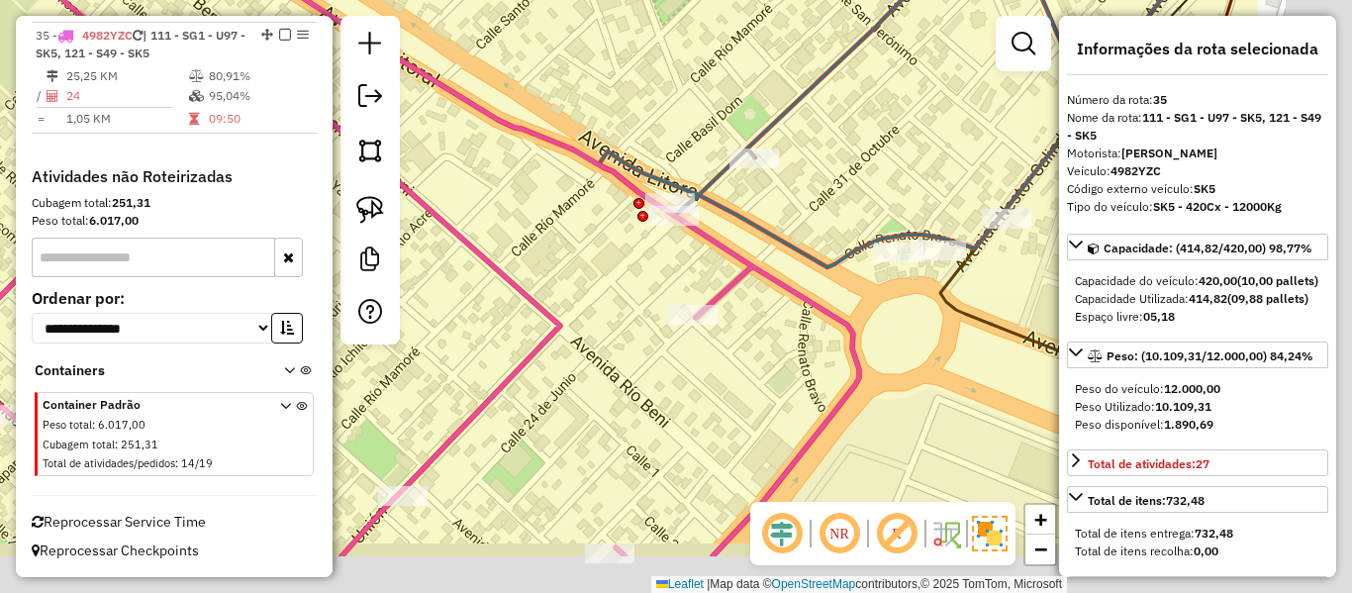
drag, startPoint x: 943, startPoint y: 346, endPoint x: 716, endPoint y: 259, distance: 243.8
click at [720, 262] on icon at bounding box center [248, 201] width 1224 height 712
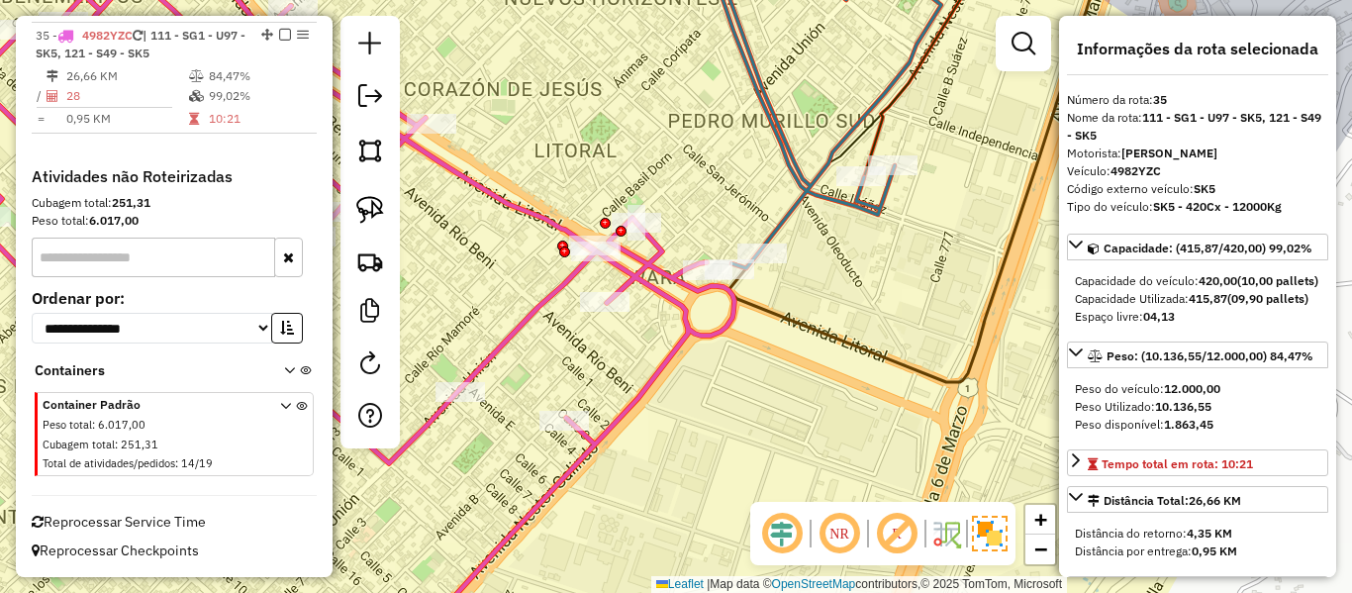
click at [662, 297] on icon at bounding box center [299, 297] width 870 height 712
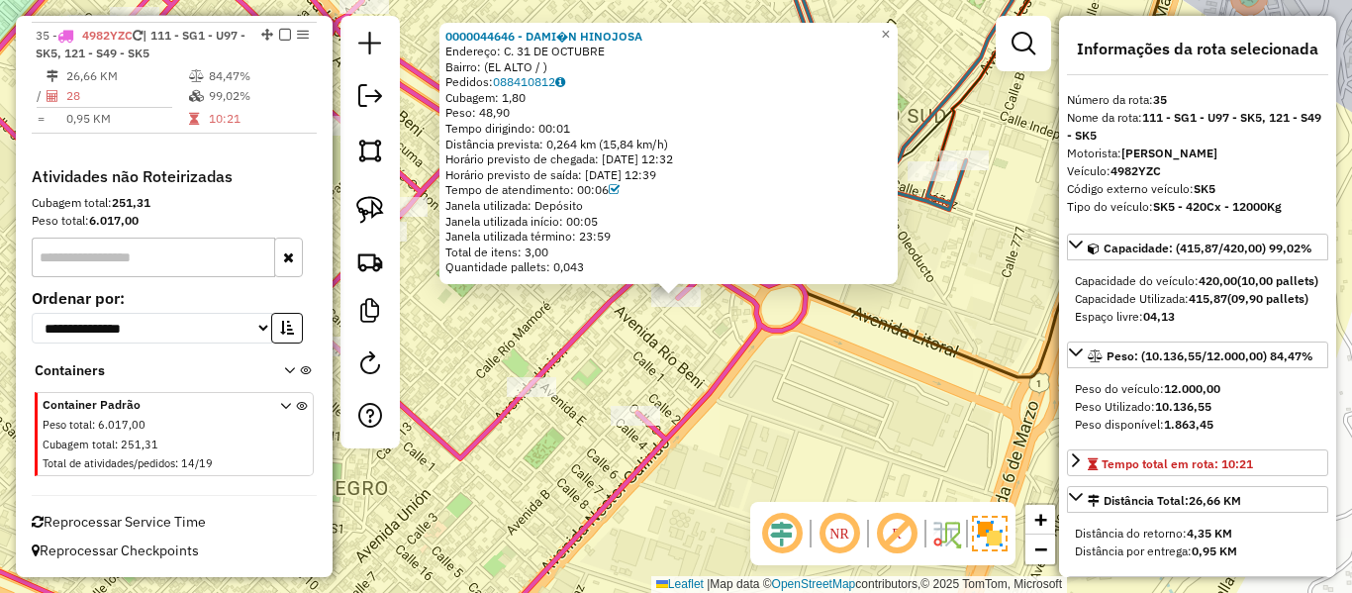
click at [718, 335] on div "0000044646 - DAMI�N HINOJOSA Endereço: C. 31 DE OCTUBRE Bairro: (EL ALTO / ) Pe…" at bounding box center [676, 296] width 1352 height 593
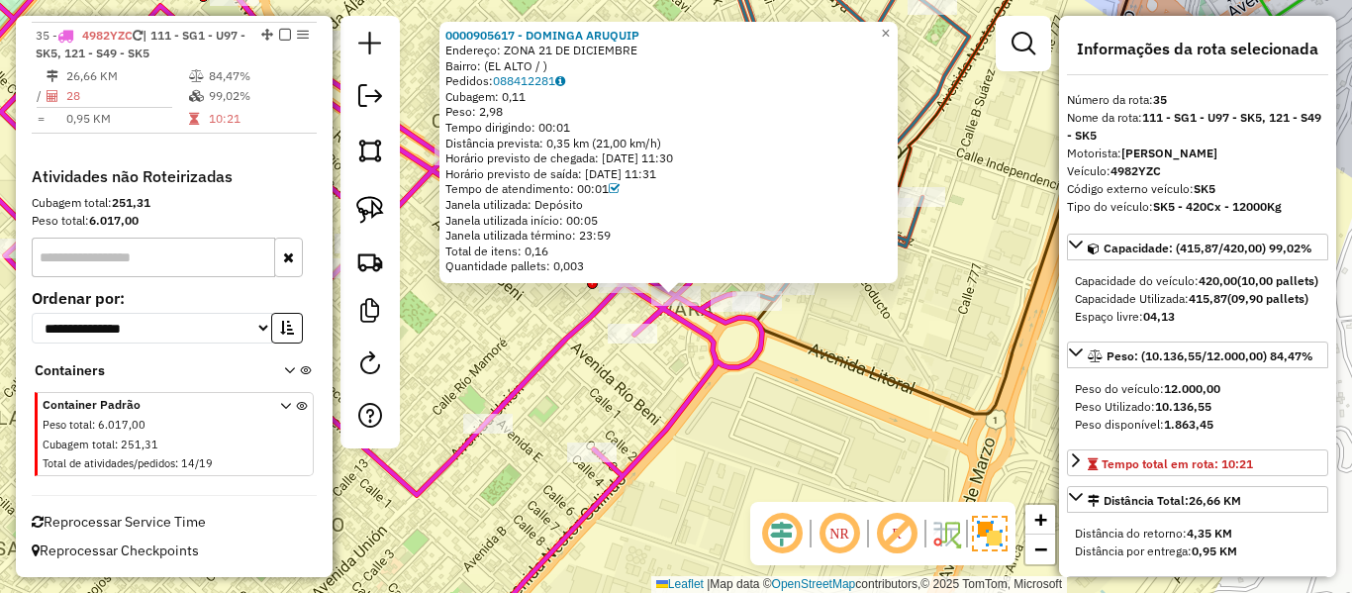
click at [623, 278] on div "0000905617 - DOMINGA ARUQUIP Endereço: ZONA 21 DE DICIEMBRE Bairro: (EL ALTO / …" at bounding box center [669, 153] width 458 height 262
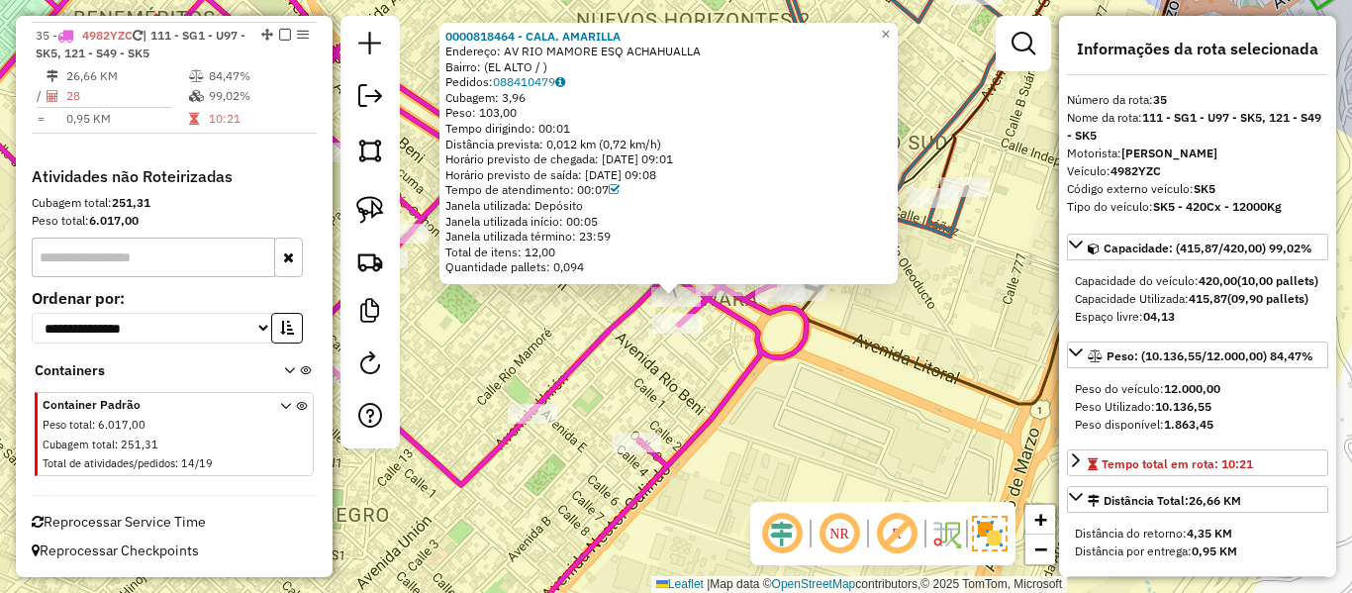
click at [665, 359] on div "0000818464 - CALA. AMARILLA Endereço: AV RIO MAMORE ESQ ACHAHUALLA Bairro: (EL …" at bounding box center [676, 296] width 1352 height 593
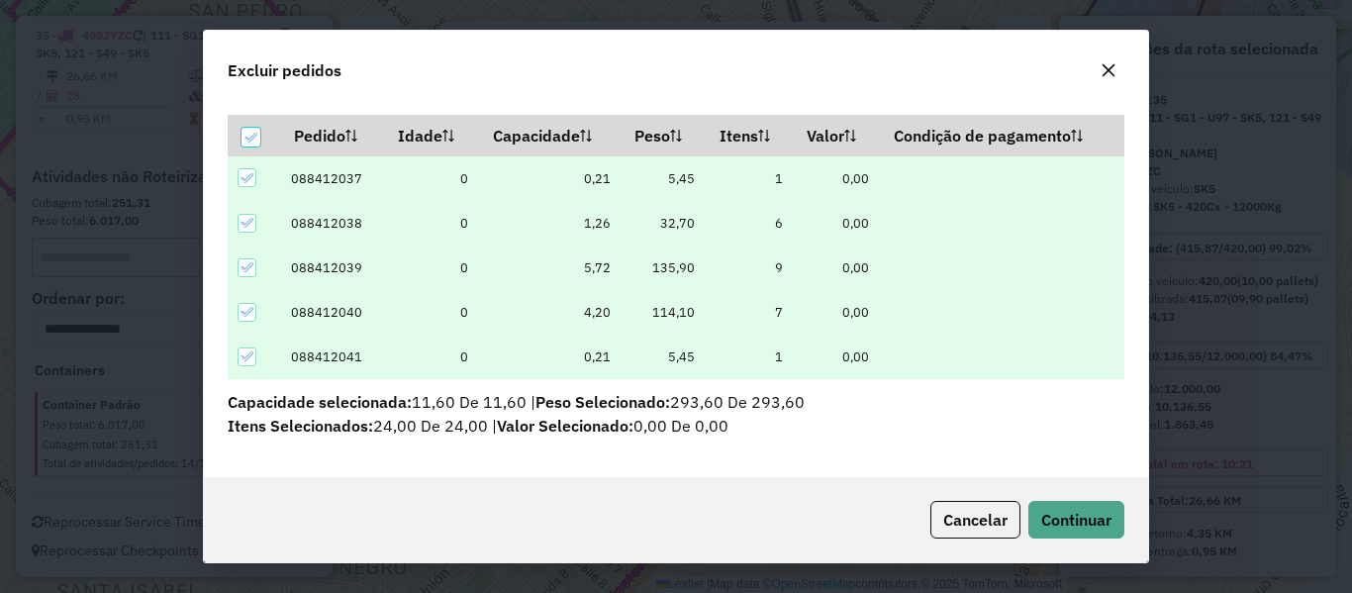
scroll to position [58, 0]
click at [1117, 522] on button "Continuar" at bounding box center [1077, 520] width 96 height 38
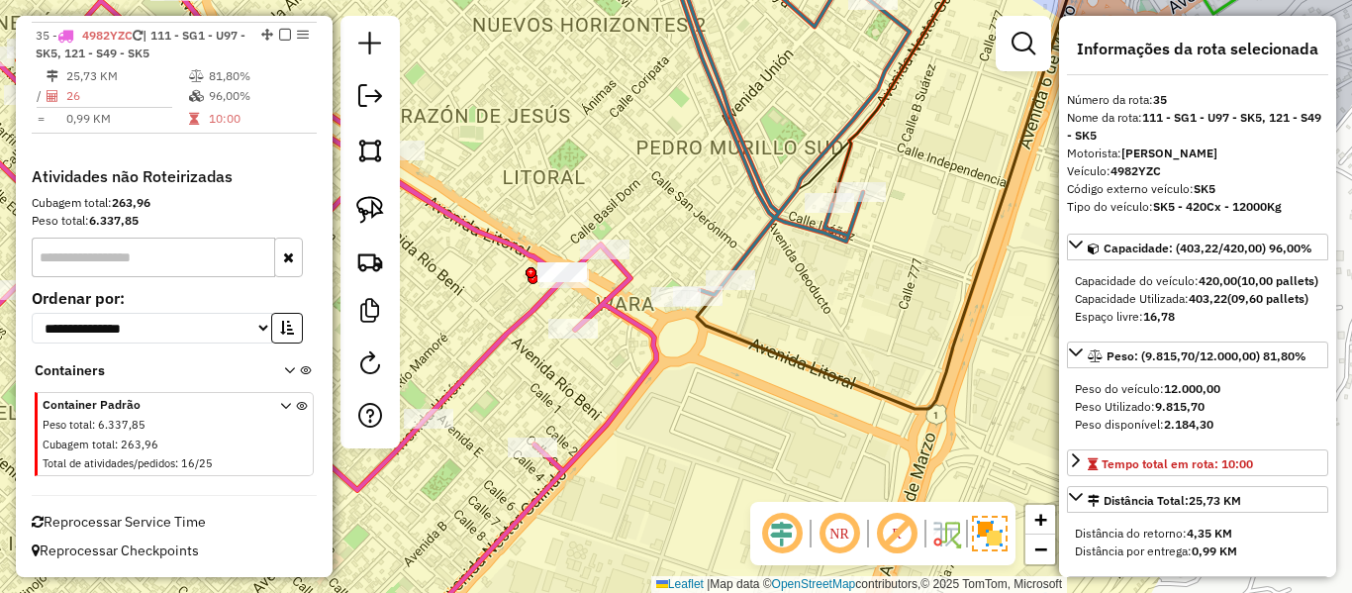
click at [525, 308] on icon at bounding box center [260, 297] width 792 height 712
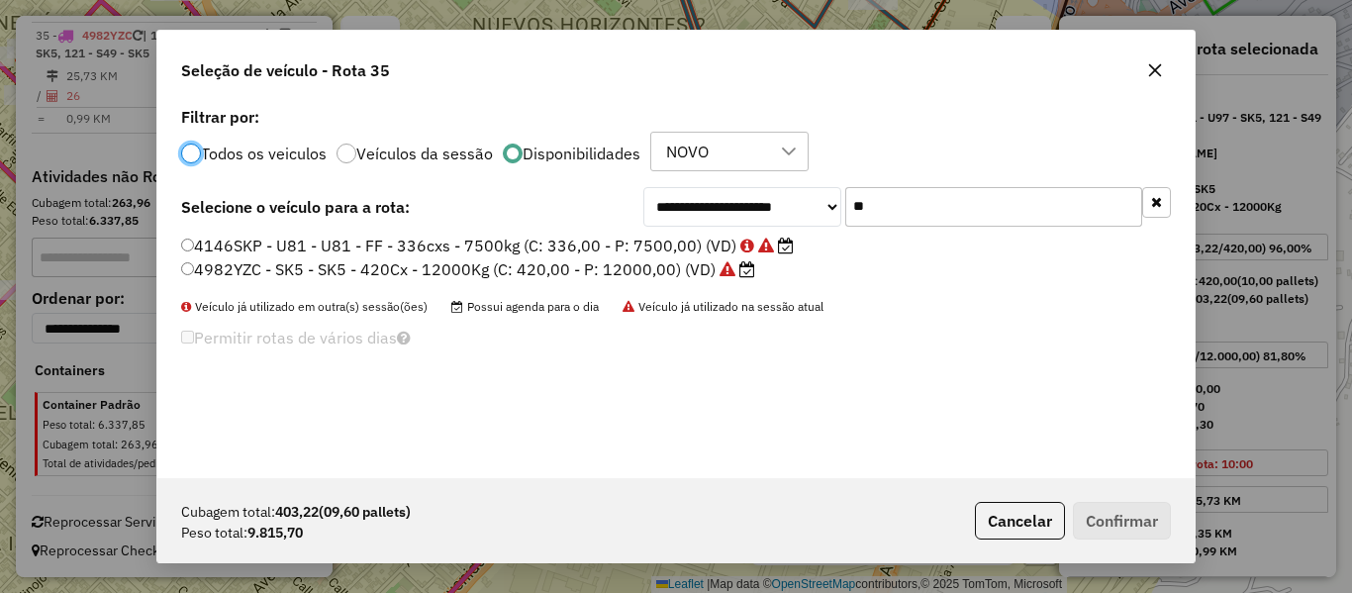
scroll to position [11, 6]
click at [1145, 200] on button "button" at bounding box center [1156, 202] width 29 height 31
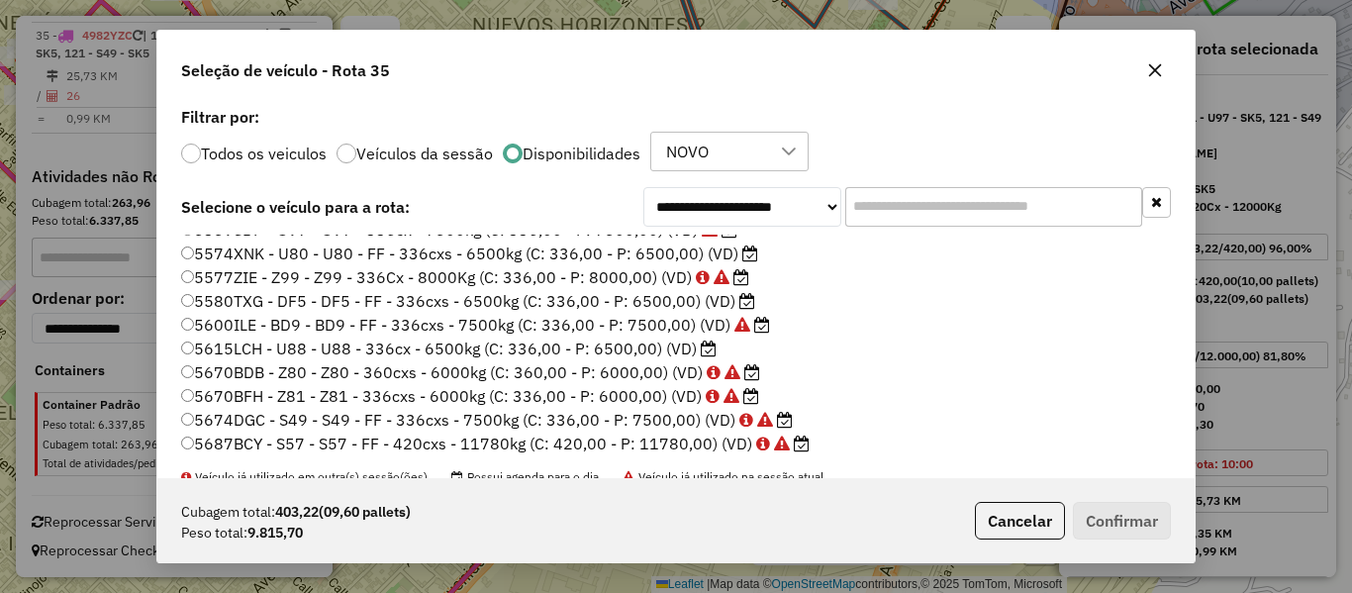
scroll to position [590, 0]
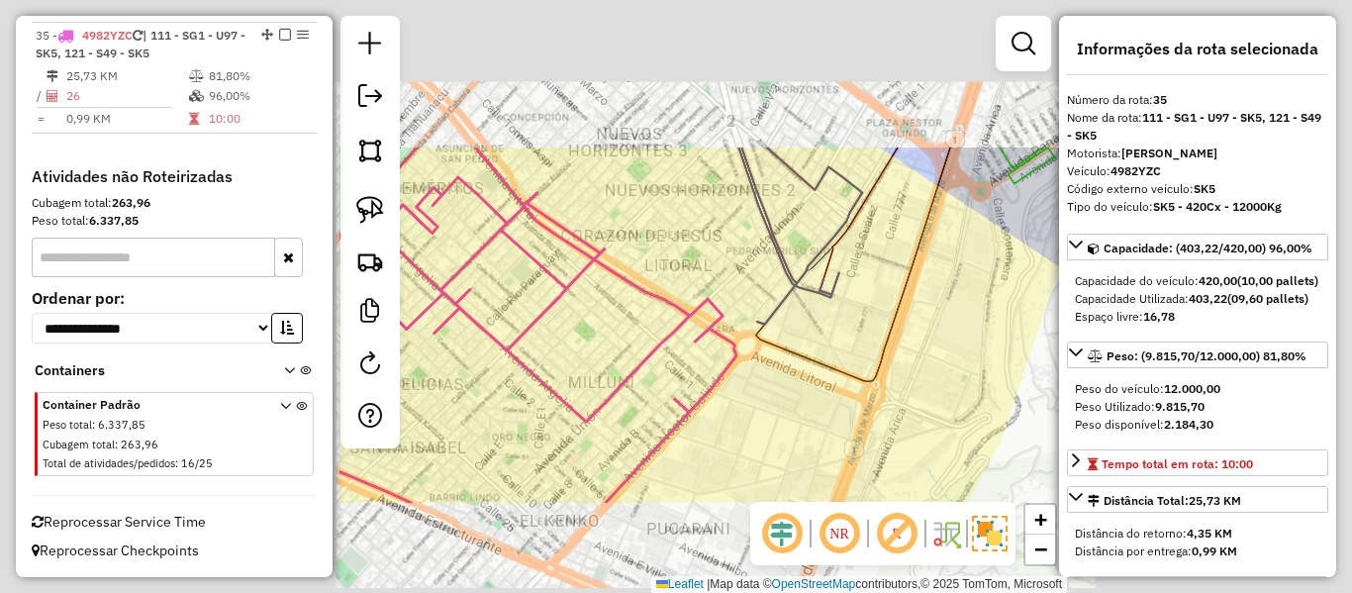
click at [796, 410] on div "Janela de atendimento Grade de atendimento Capacidade Transportadoras Veículos …" at bounding box center [676, 296] width 1352 height 593
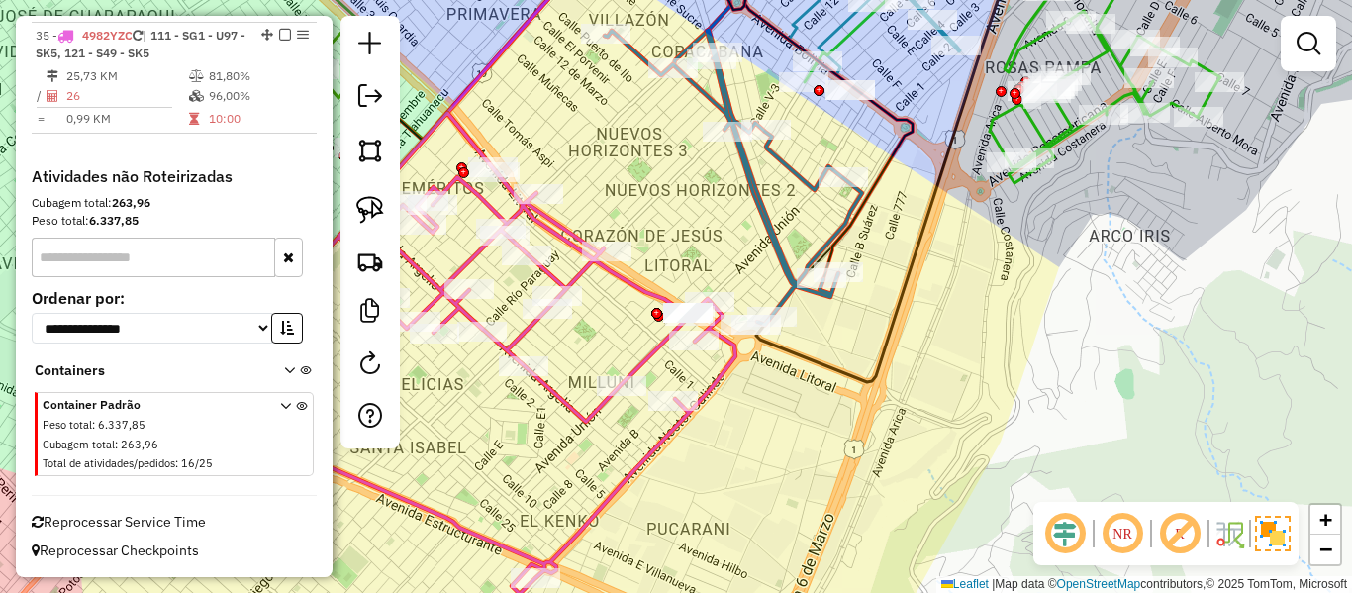
click at [725, 365] on icon at bounding box center [461, 353] width 547 height 481
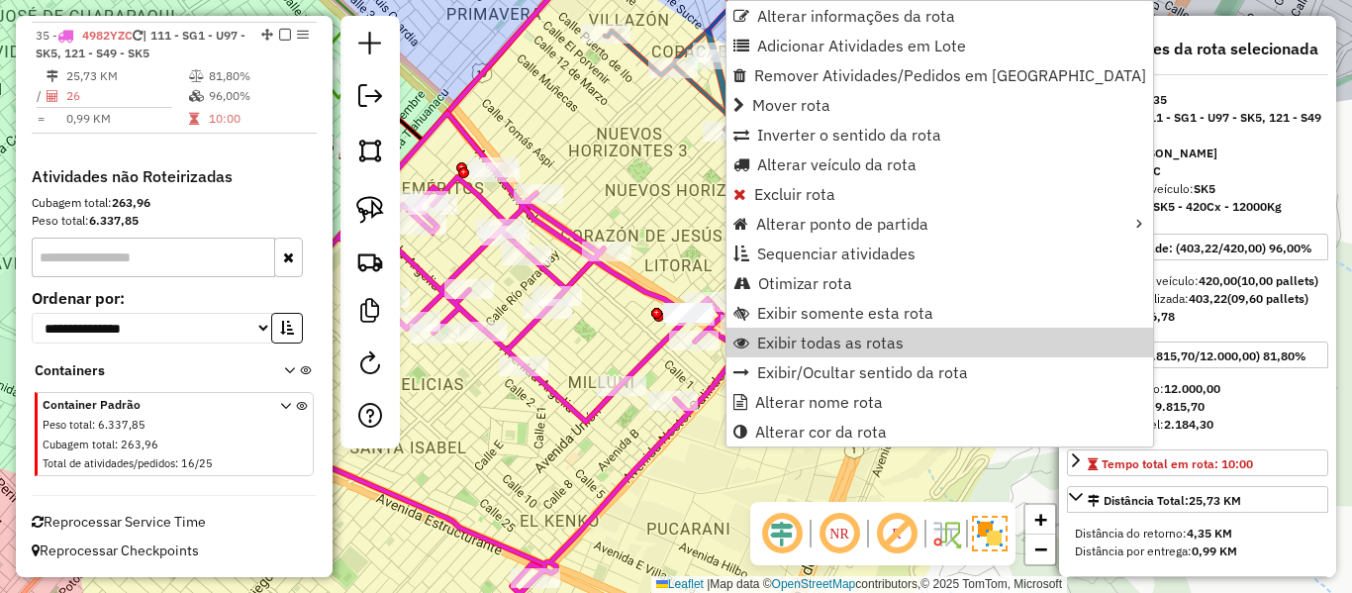
click at [652, 349] on icon at bounding box center [461, 353] width 547 height 481
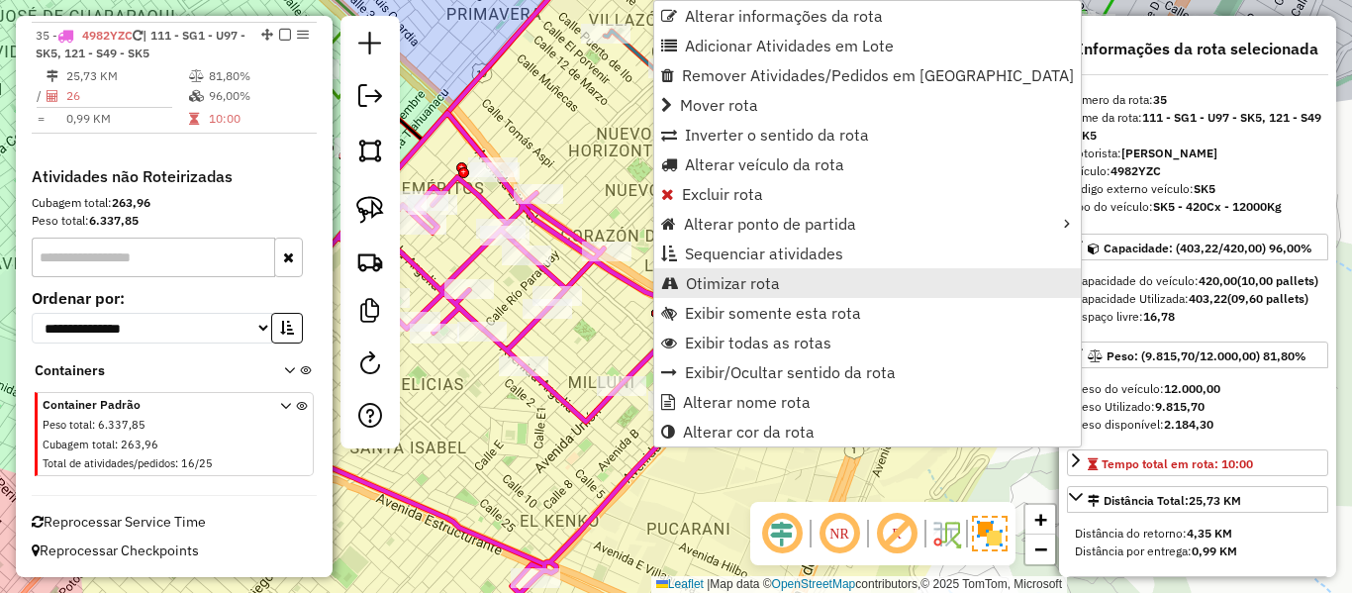
click at [739, 280] on span "Otimizar rota" at bounding box center [733, 283] width 94 height 16
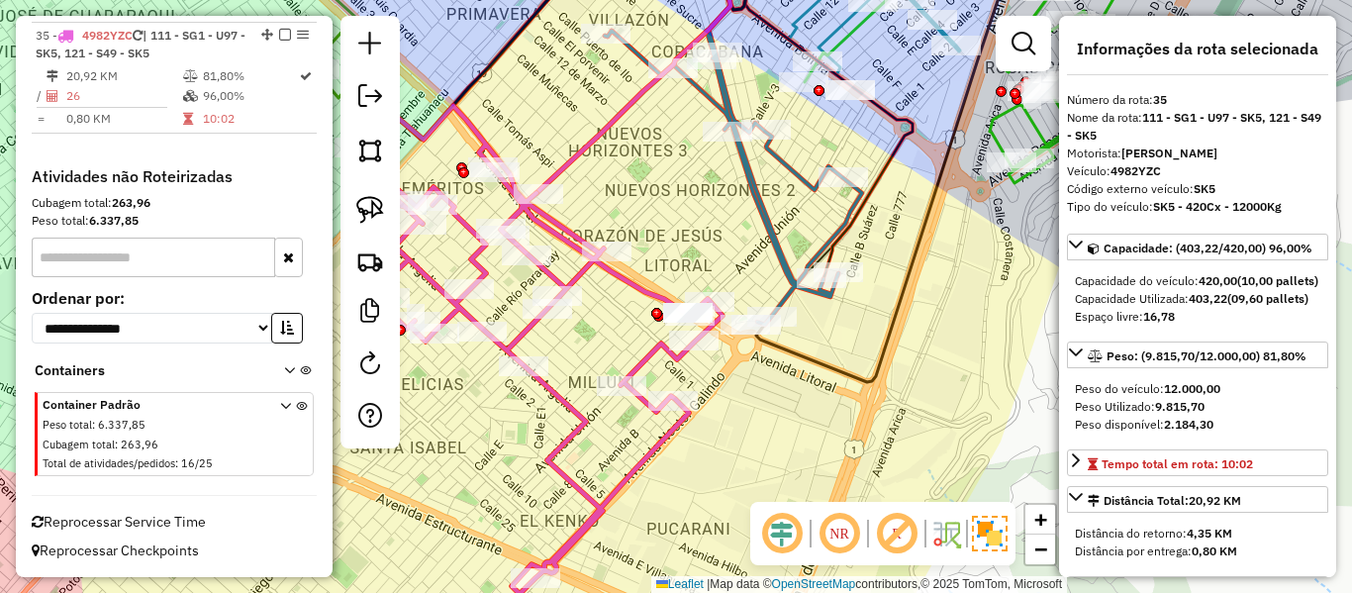
click at [735, 358] on div "Janela de atendimento Grade de atendimento Capacidade Transportadoras Veículos …" at bounding box center [676, 296] width 1352 height 593
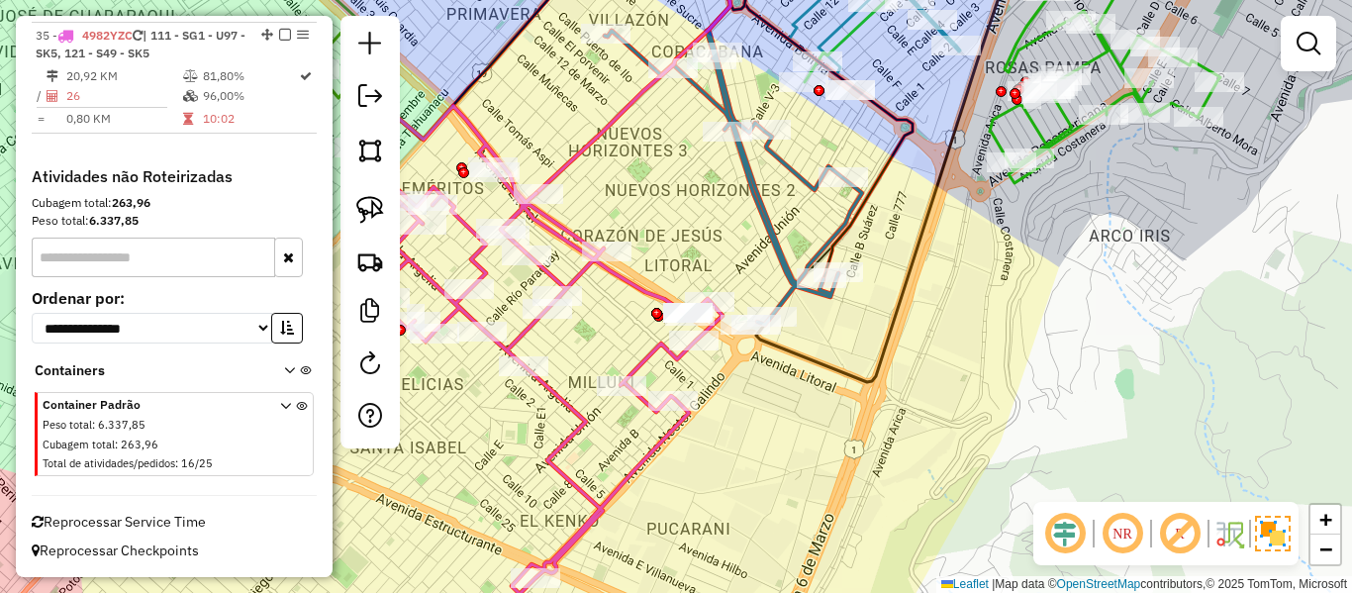
click at [657, 352] on icon at bounding box center [541, 350] width 362 height 488
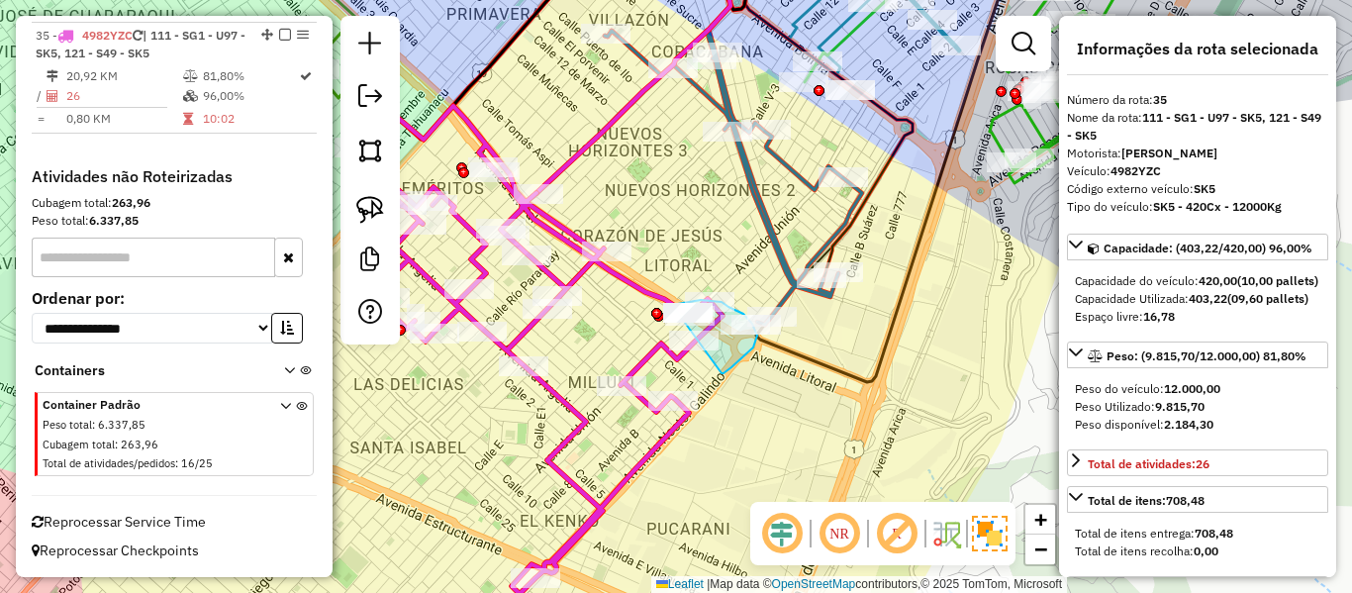
drag, startPoint x: 739, startPoint y: 361, endPoint x: 649, endPoint y: 326, distance: 96.0
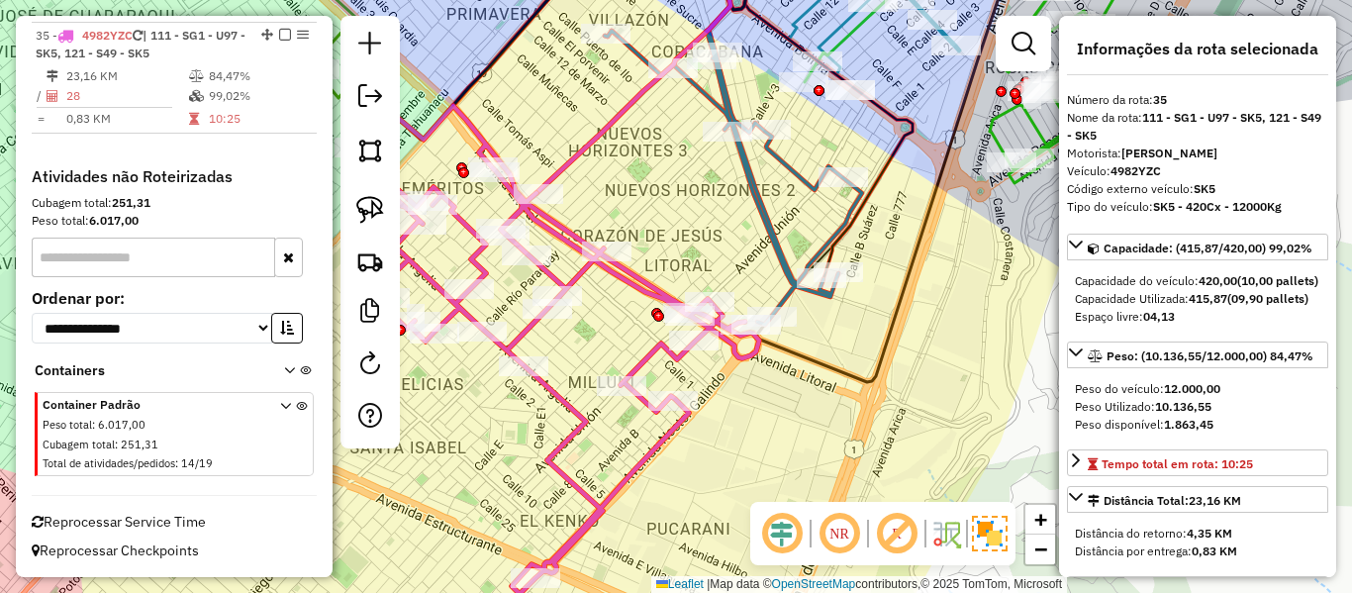
click at [646, 354] on icon at bounding box center [559, 350] width 399 height 488
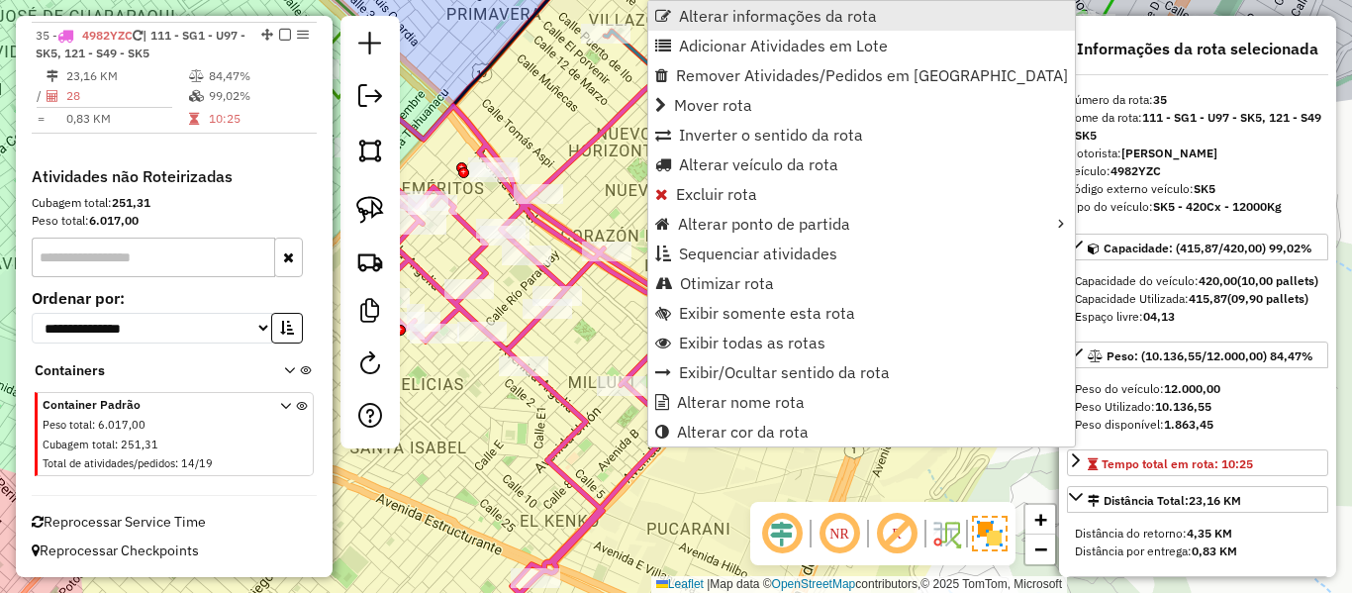
click at [820, 24] on span "Alterar informações da rota" at bounding box center [778, 16] width 198 height 16
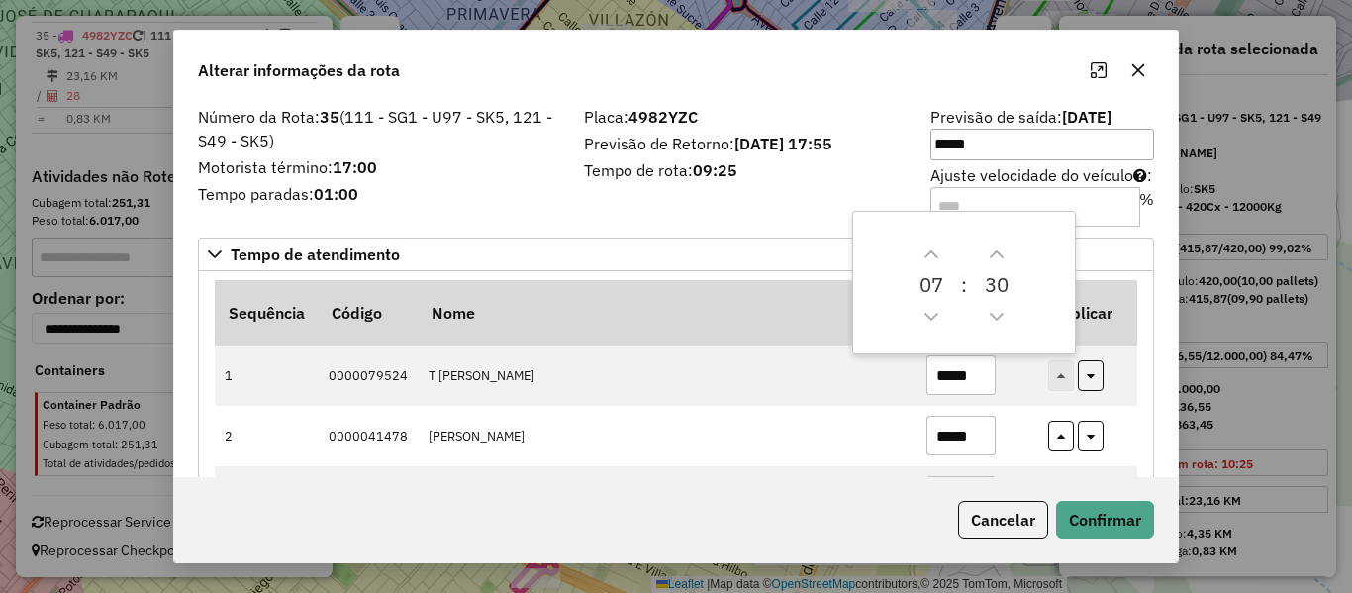
click at [777, 233] on div "Número da Rota: 35 (111 - SG1 - U97 - SK5, 121 - S49 - SK5) Motorista término: …" at bounding box center [676, 289] width 1004 height 375
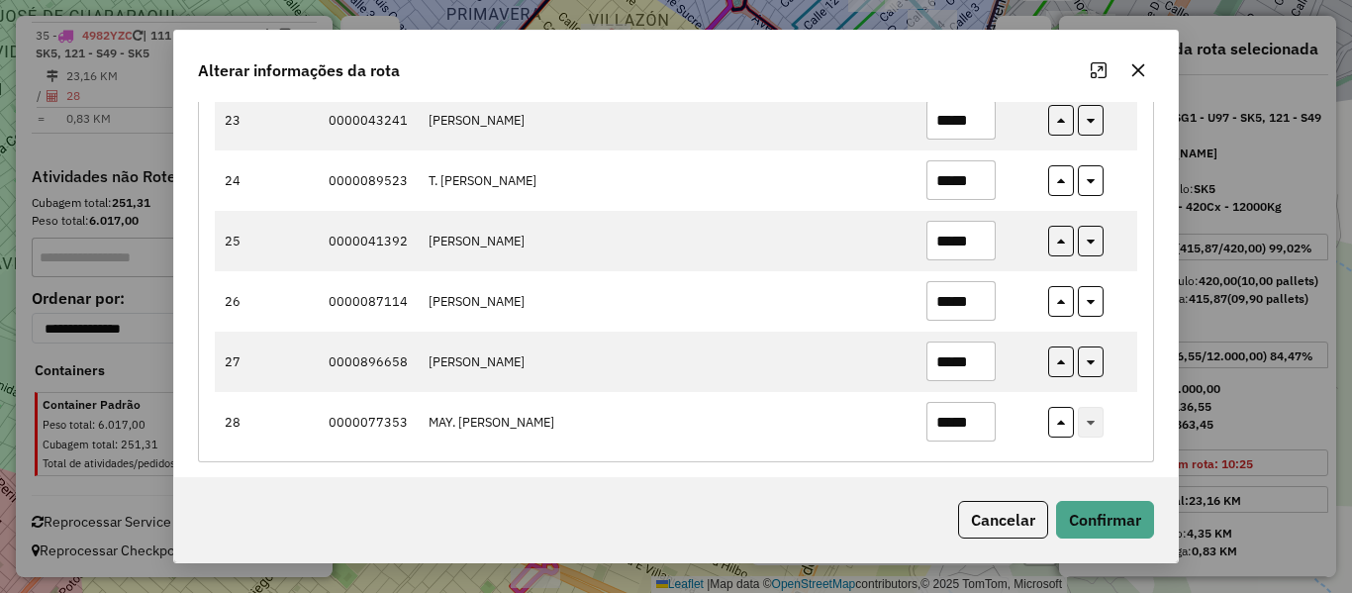
scroll to position [1595, 0]
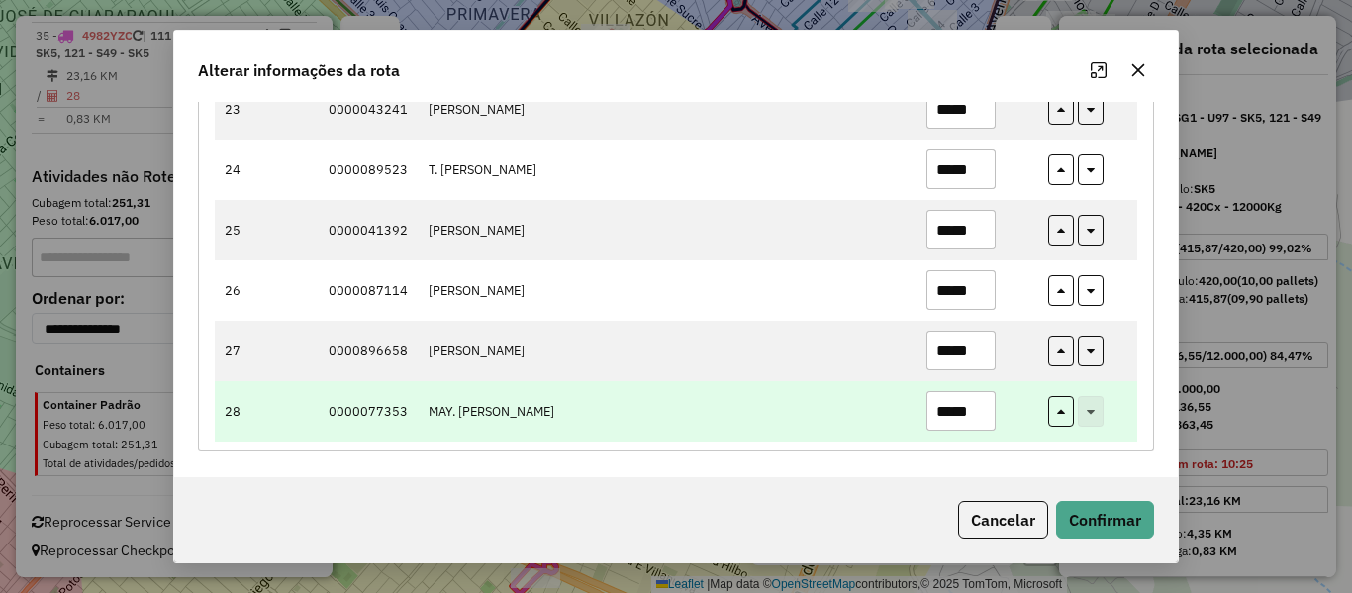
drag, startPoint x: 959, startPoint y: 404, endPoint x: 985, endPoint y: 400, distance: 26.0
click at [985, 400] on input "*****" at bounding box center [961, 411] width 69 height 40
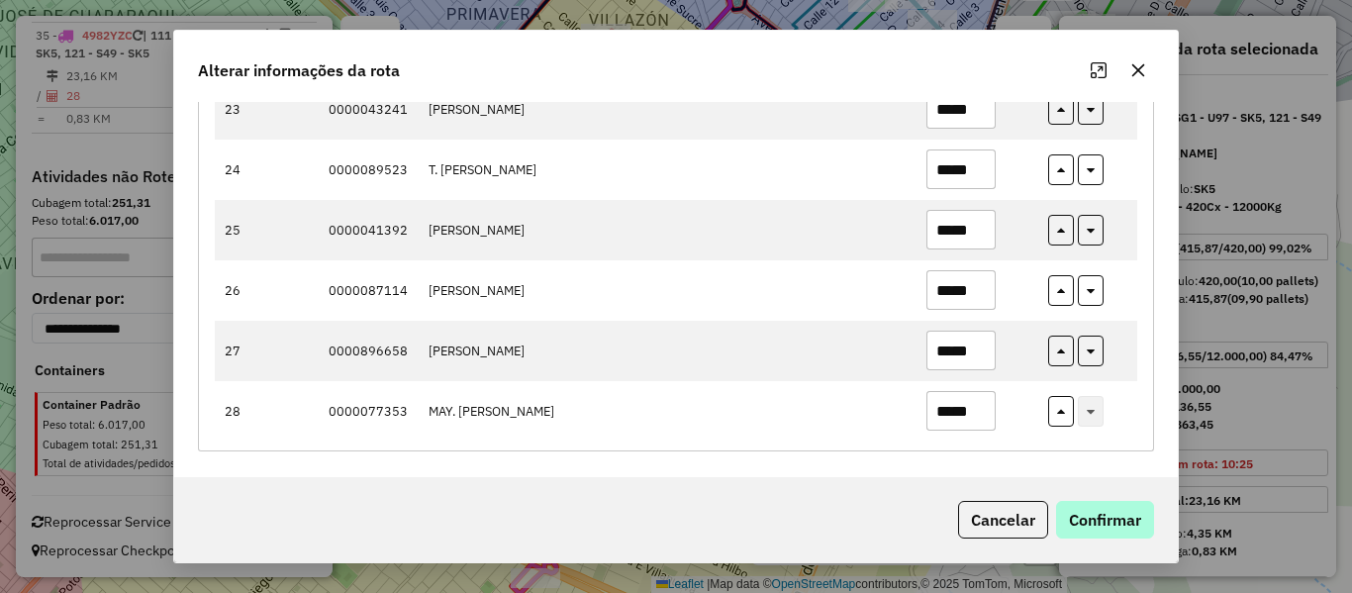
type input "*****"
click at [1126, 515] on button "Confirmar" at bounding box center [1105, 520] width 98 height 38
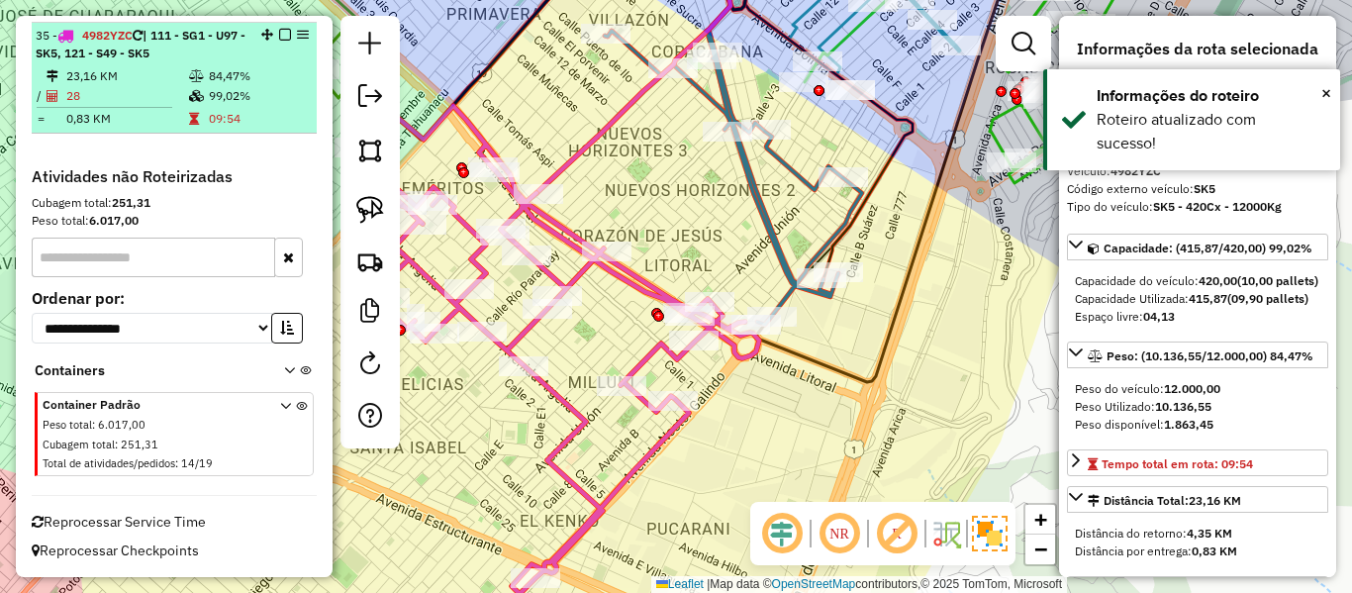
click at [280, 31] on em at bounding box center [285, 35] width 12 height 12
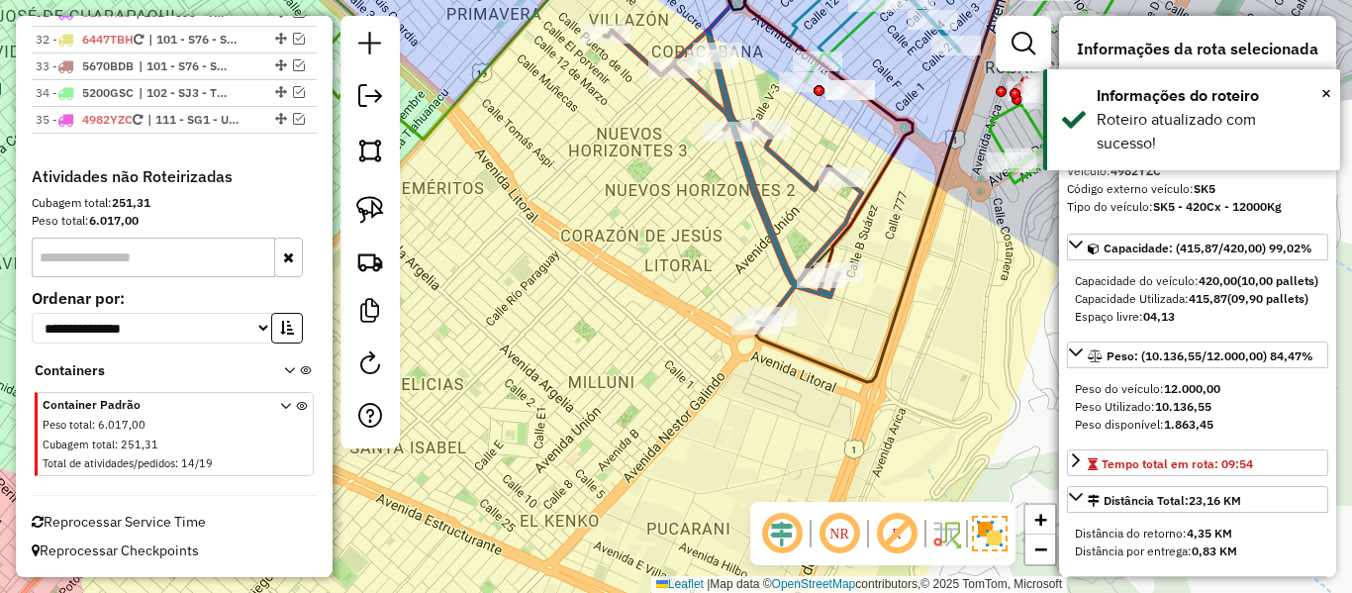
scroll to position [2457, 0]
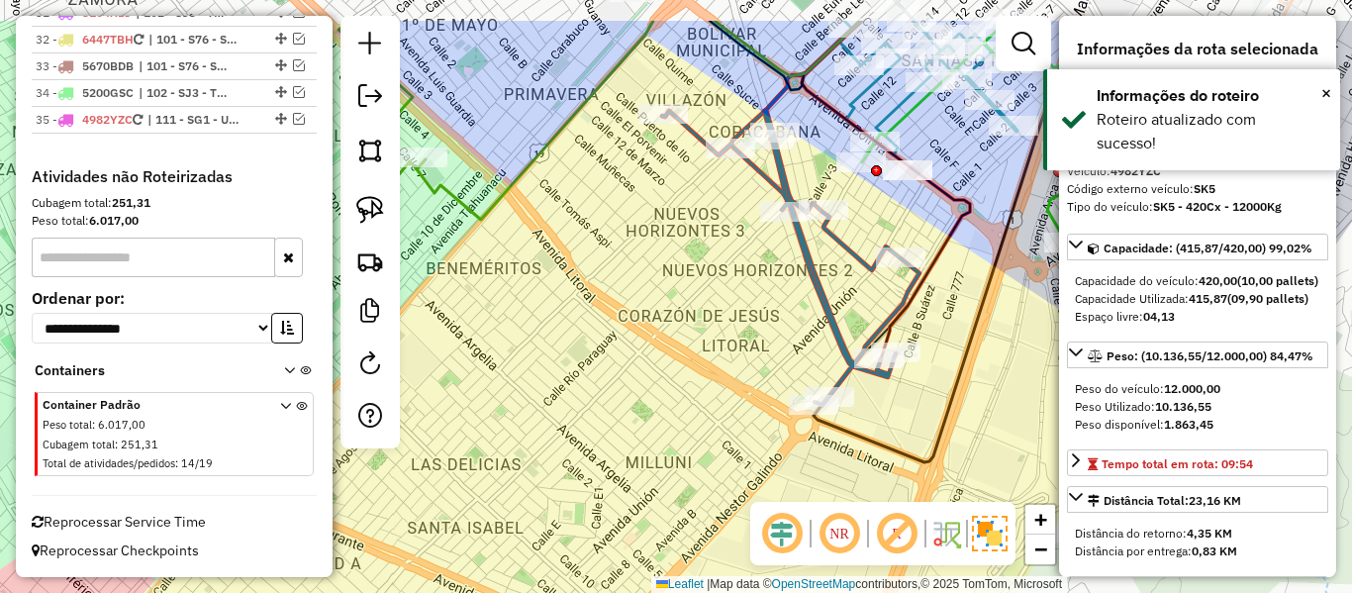
drag, startPoint x: 617, startPoint y: 377, endPoint x: 646, endPoint y: 416, distance: 48.7
click at [648, 416] on div "Janela de atendimento Grade de atendimento Capacidade Transportadoras Veículos …" at bounding box center [676, 296] width 1352 height 593
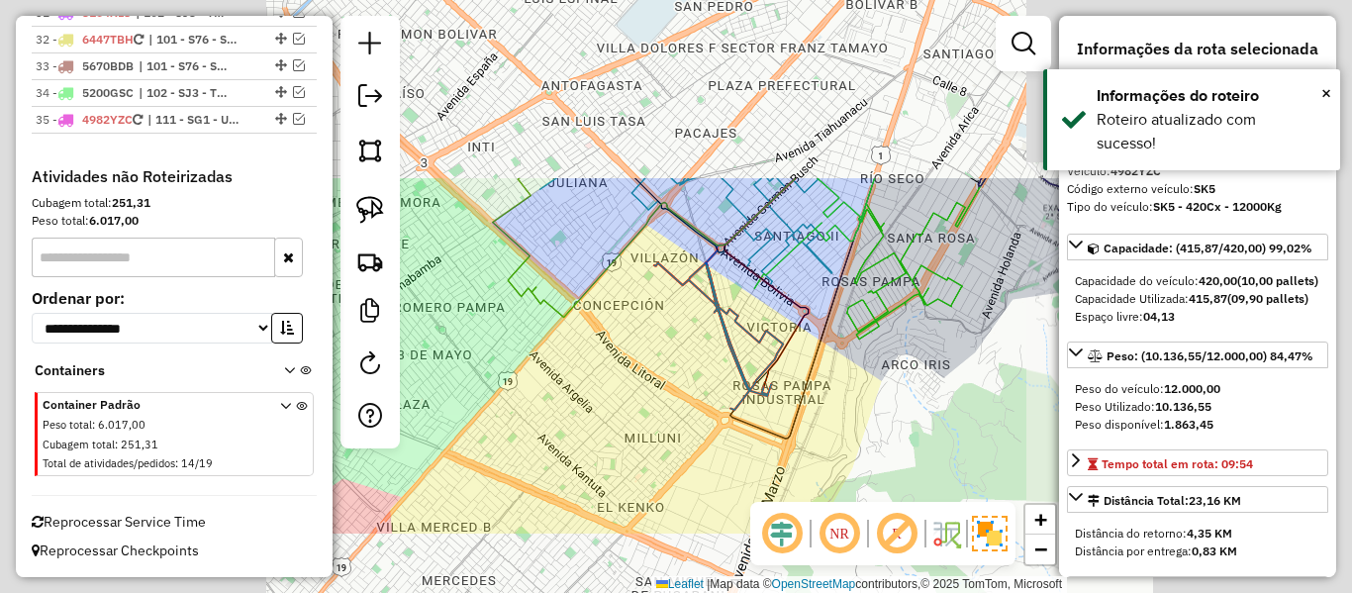
click at [644, 413] on div "Janela de atendimento Grade de atendimento Capacidade Transportadoras Veículos …" at bounding box center [676, 296] width 1352 height 593
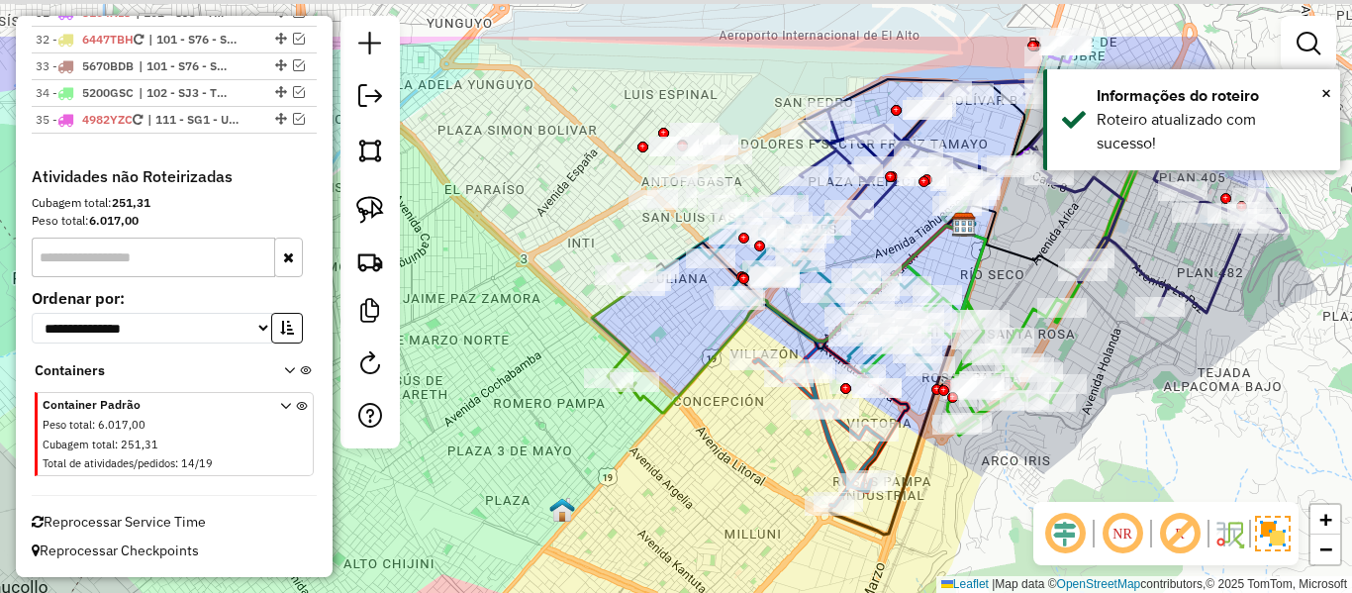
drag, startPoint x: 611, startPoint y: 357, endPoint x: 718, endPoint y: 451, distance: 142.4
click at [720, 465] on div "Janela de atendimento Grade de atendimento Capacidade Transportadoras Veículos …" at bounding box center [676, 296] width 1352 height 593
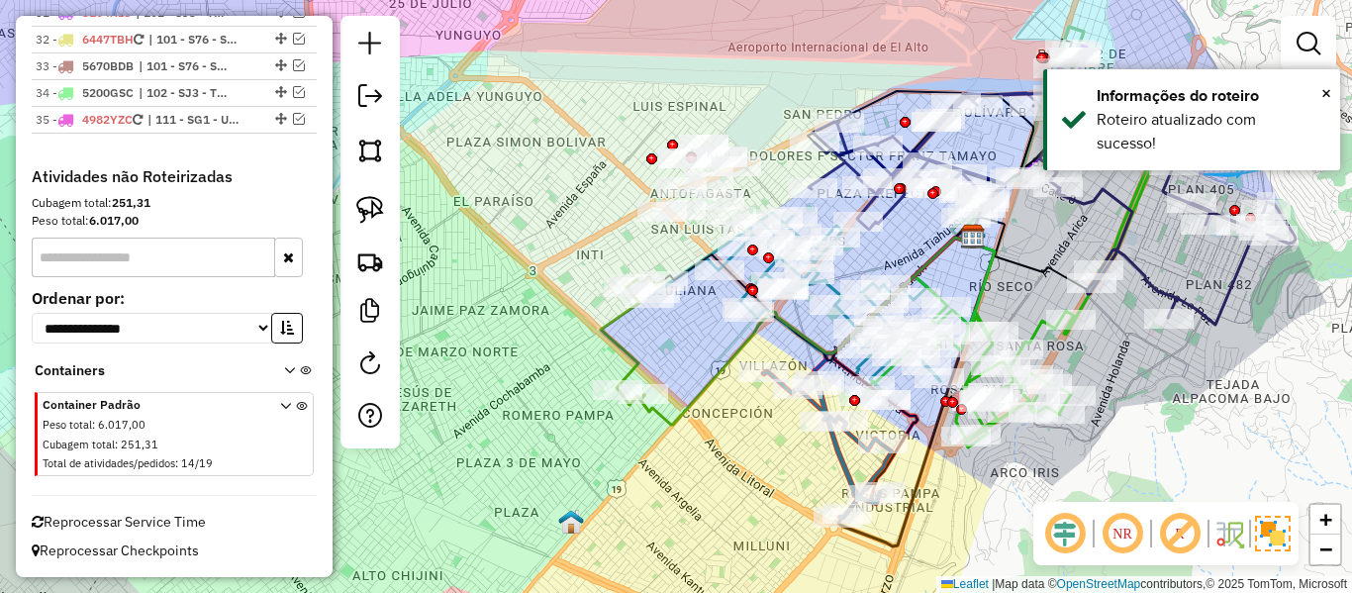
click at [715, 411] on div "Janela de atendimento Grade de atendimento Capacidade Transportadoras Veículos …" at bounding box center [676, 296] width 1352 height 593
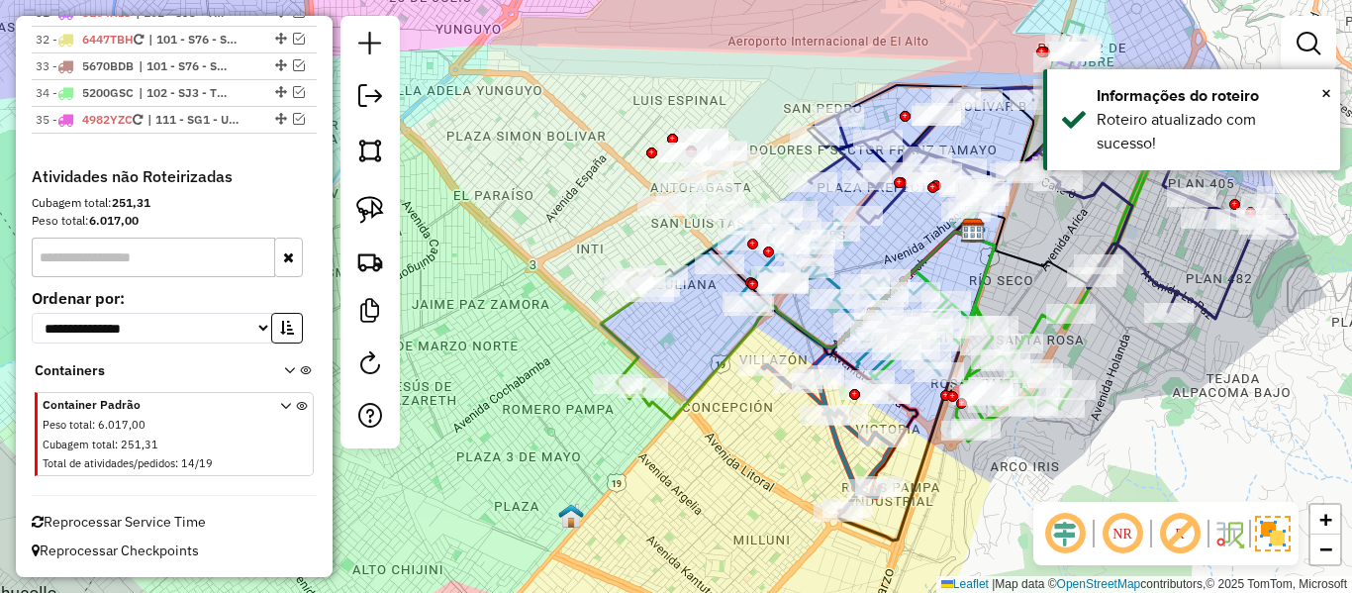
click at [741, 419] on div "Janela de atendimento Grade de atendimento Capacidade Transportadoras Veículos …" at bounding box center [676, 296] width 1352 height 593
drag, startPoint x: 757, startPoint y: 426, endPoint x: 683, endPoint y: 385, distance: 84.6
click at [683, 385] on div "Janela de atendimento Grade de atendimento Capacidade Transportadoras Veículos …" at bounding box center [676, 296] width 1352 height 593
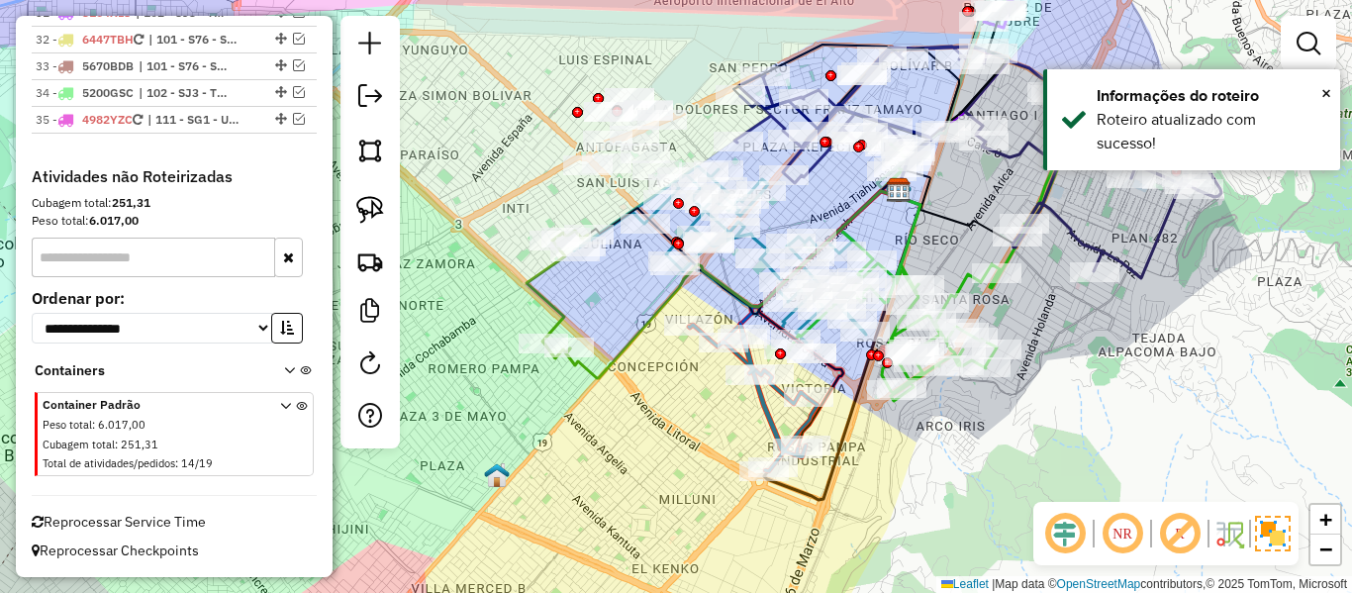
click at [692, 436] on div "Janela de atendimento Grade de atendimento Capacidade Transportadoras Veículos …" at bounding box center [676, 296] width 1352 height 593
drag, startPoint x: 690, startPoint y: 398, endPoint x: 750, endPoint y: 461, distance: 87.5
click at [763, 465] on div "Janela de atendimento Grade de atendimento Capacidade Transportadoras Veículos …" at bounding box center [676, 296] width 1352 height 593
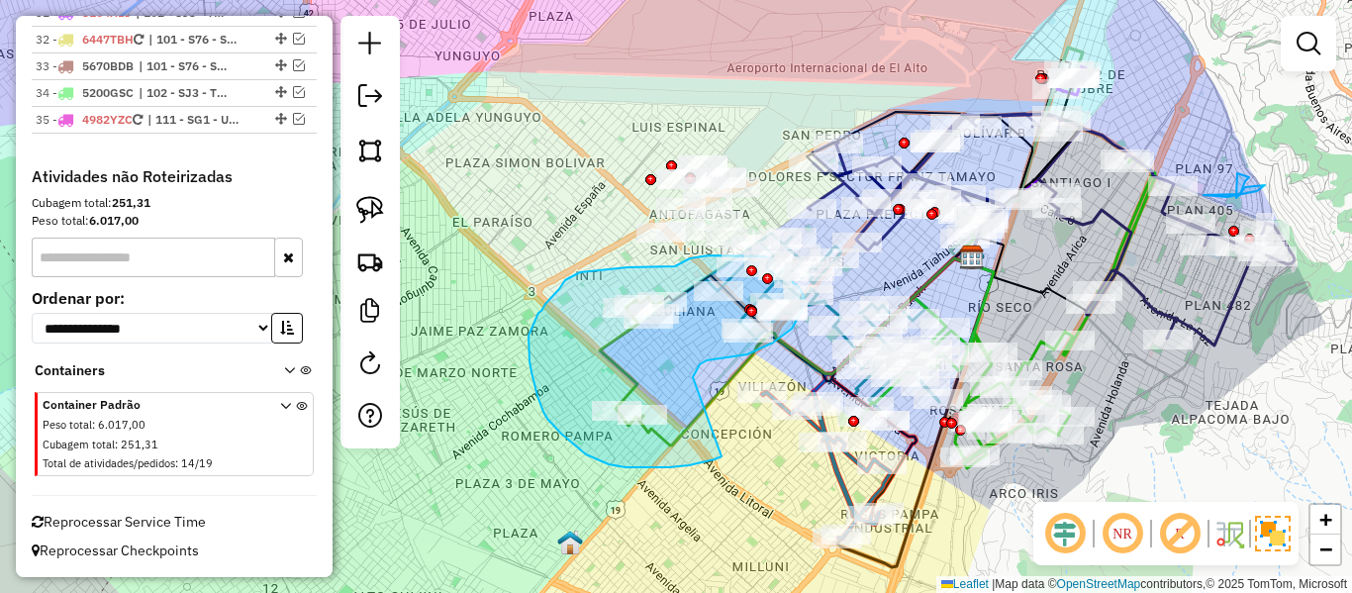
drag, startPoint x: 705, startPoint y: 461, endPoint x: 693, endPoint y: 377, distance: 85.0
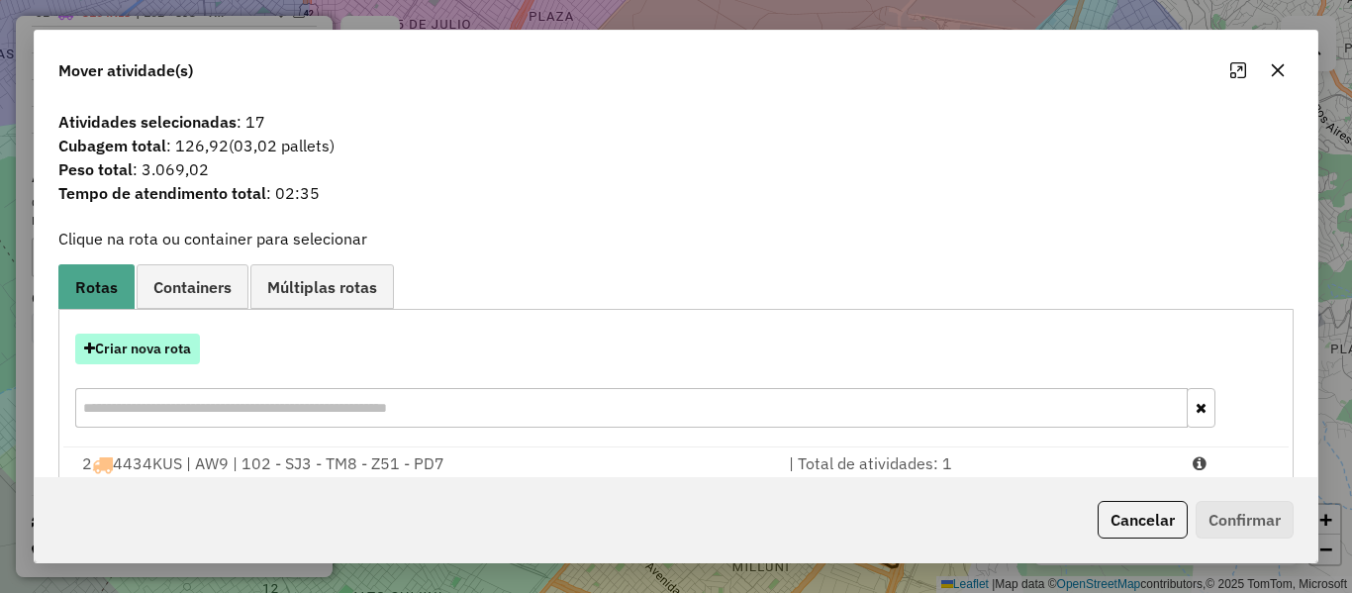
click at [167, 362] on button "Criar nova rota" at bounding box center [137, 349] width 125 height 31
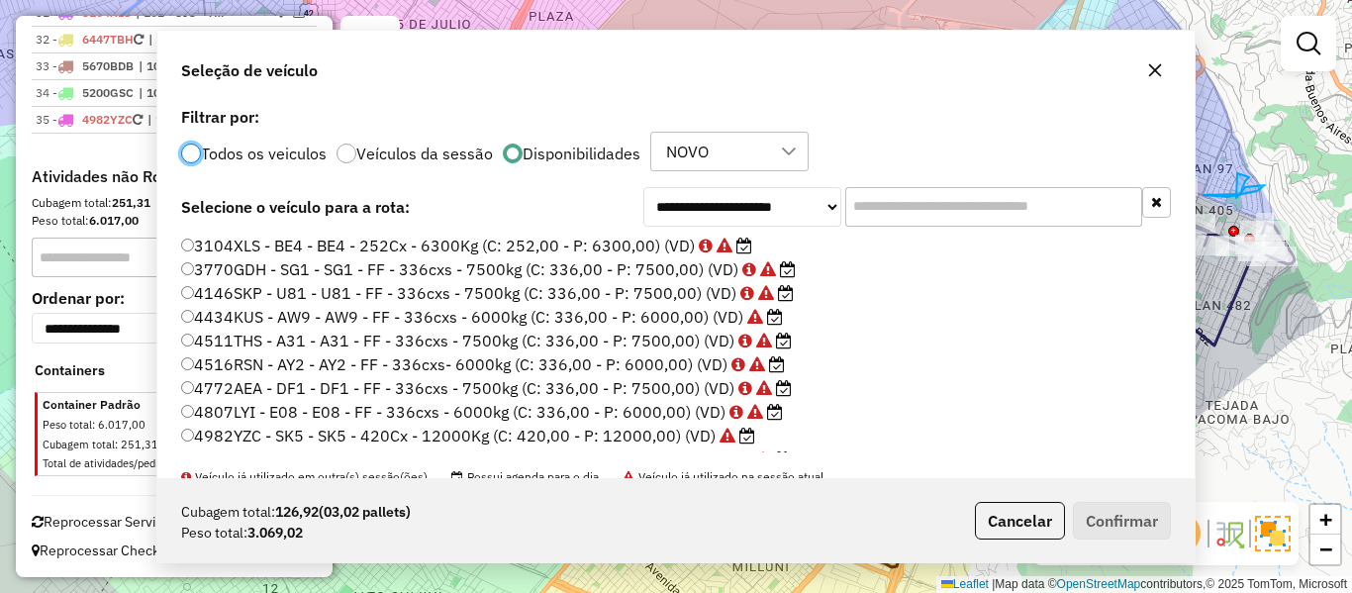
scroll to position [99, 0]
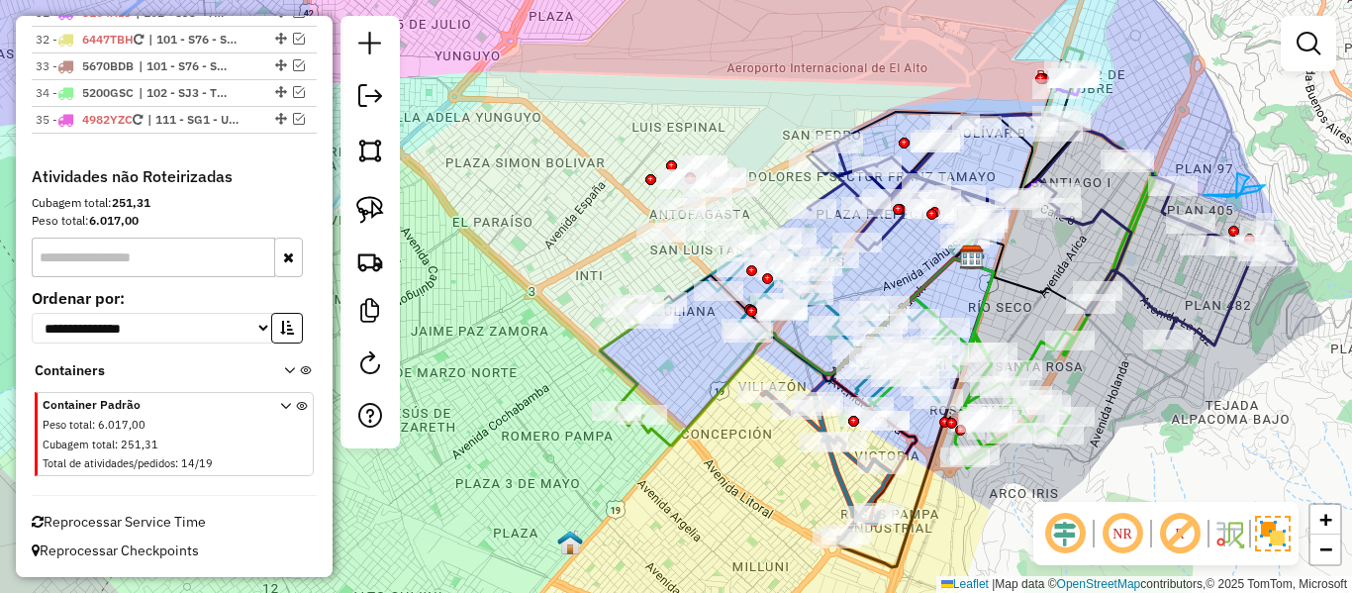
drag, startPoint x: 539, startPoint y: 242, endPoint x: 498, endPoint y: 300, distance: 71.1
click at [498, 300] on div "Janela de atendimento Grade de atendimento Capacidade Transportadoras Veículos …" at bounding box center [676, 296] width 1352 height 593
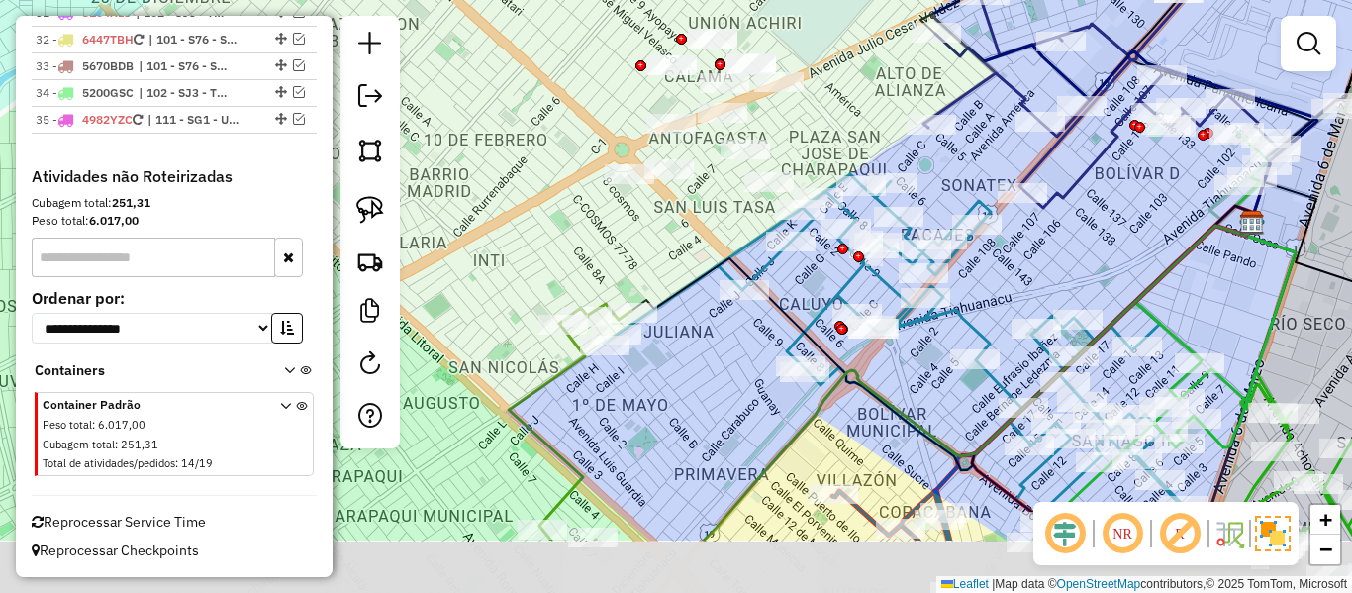
drag, startPoint x: 592, startPoint y: 314, endPoint x: 618, endPoint y: 192, distance: 124.5
click at [607, 180] on div "Janela de atendimento Grade de atendimento Capacidade Transportadoras Veículos …" at bounding box center [676, 296] width 1352 height 593
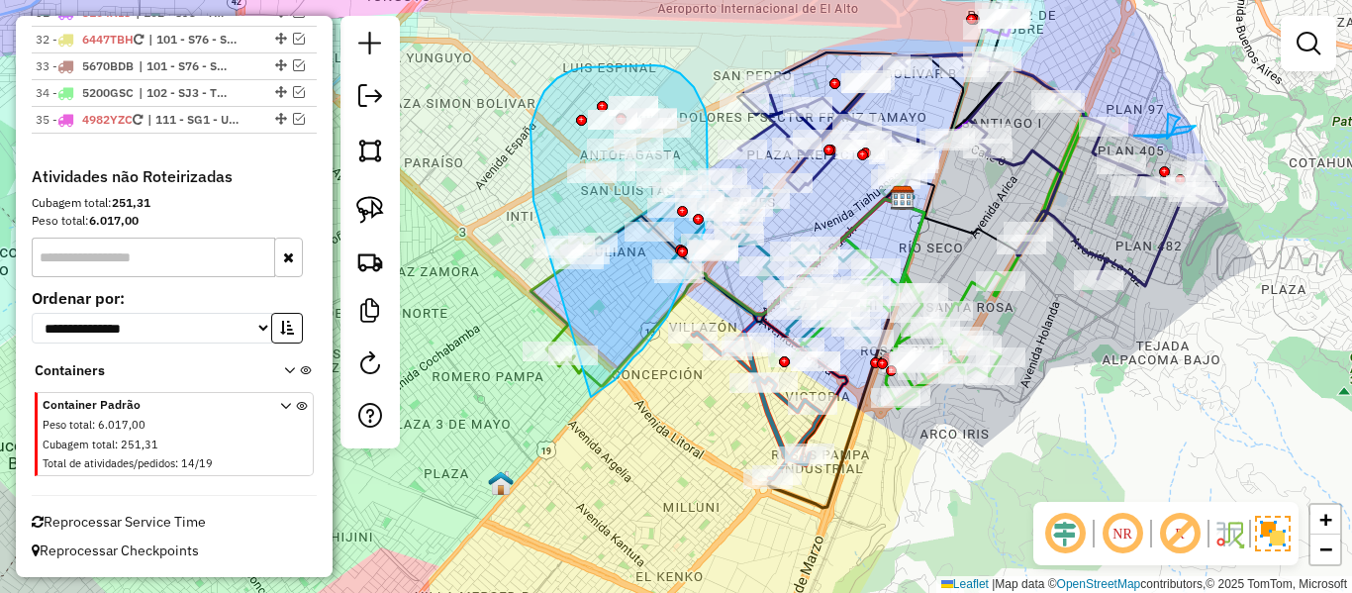
drag, startPoint x: 534, startPoint y: 201, endPoint x: 466, endPoint y: 281, distance: 104.7
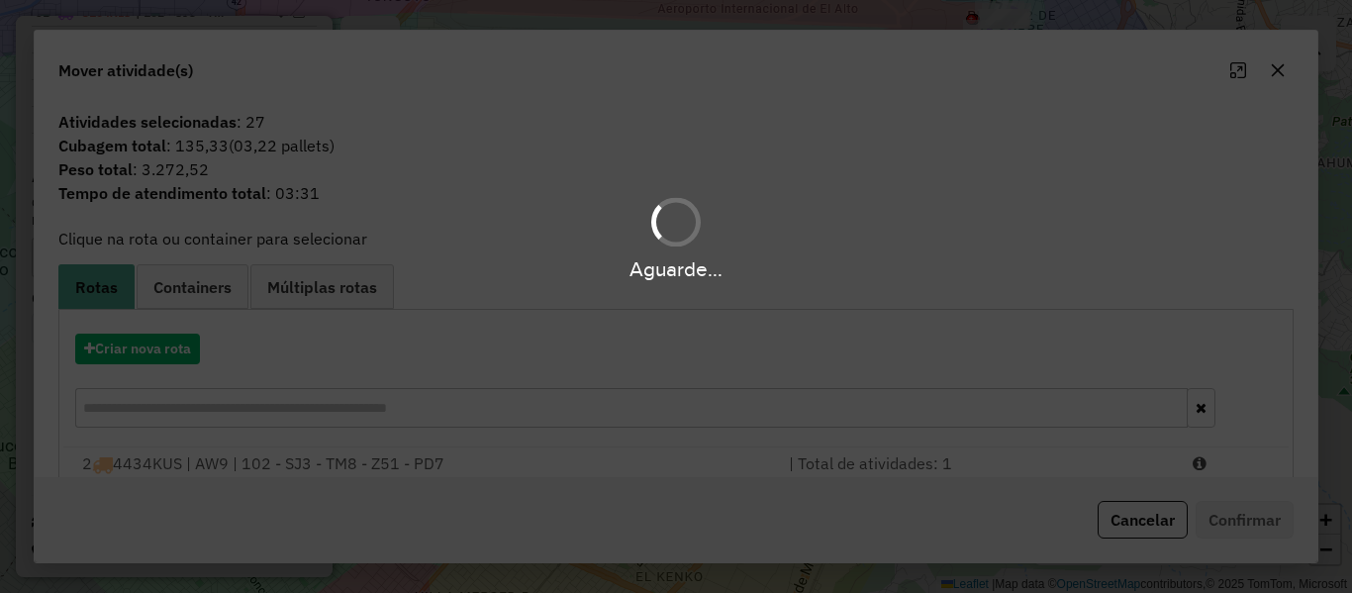
click at [162, 357] on div "Aguarde..." at bounding box center [676, 296] width 1352 height 593
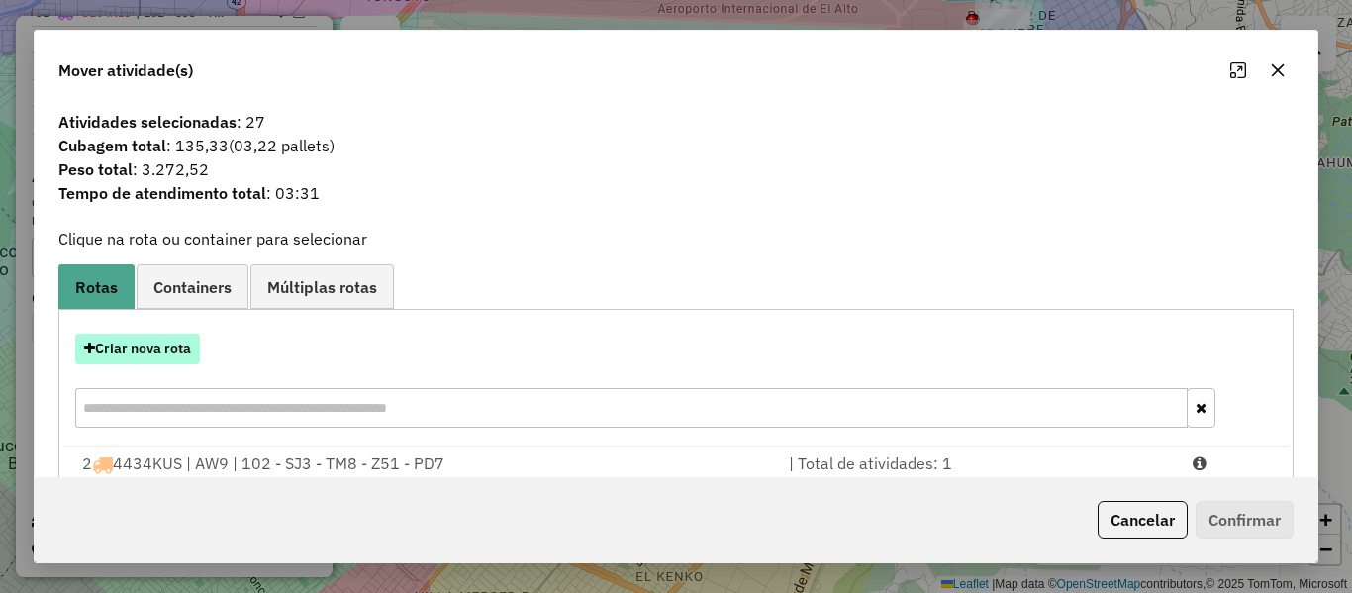
click at [165, 345] on button "Criar nova rota" at bounding box center [137, 349] width 125 height 31
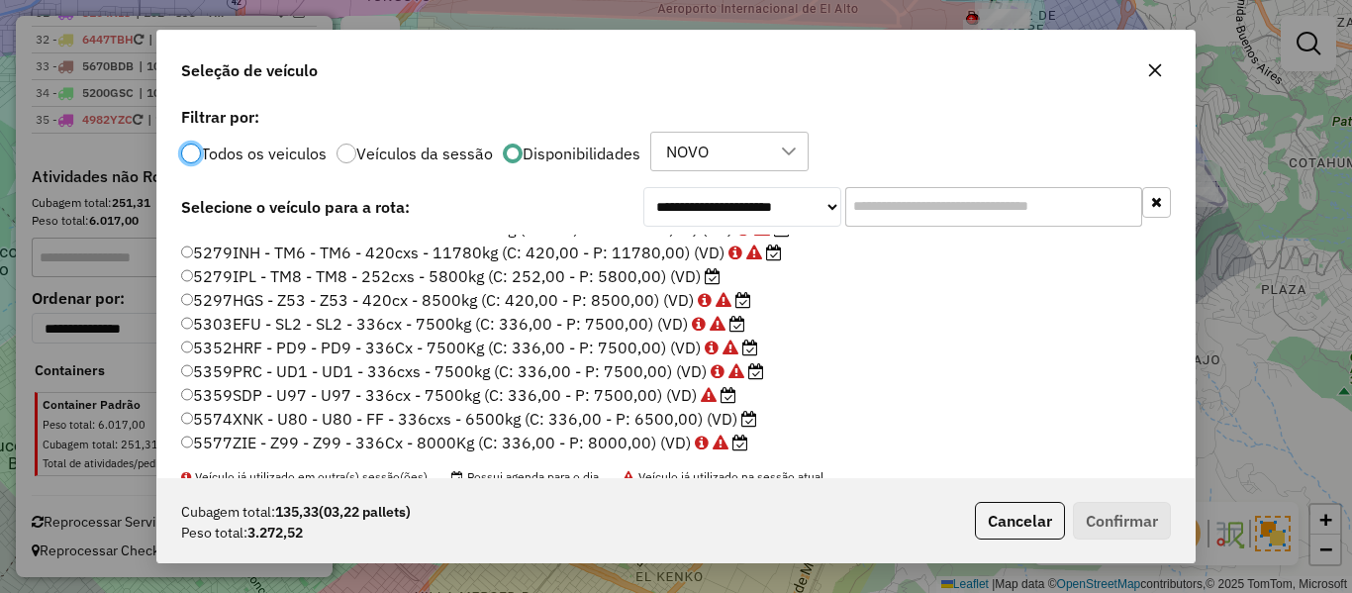
scroll to position [198, 0]
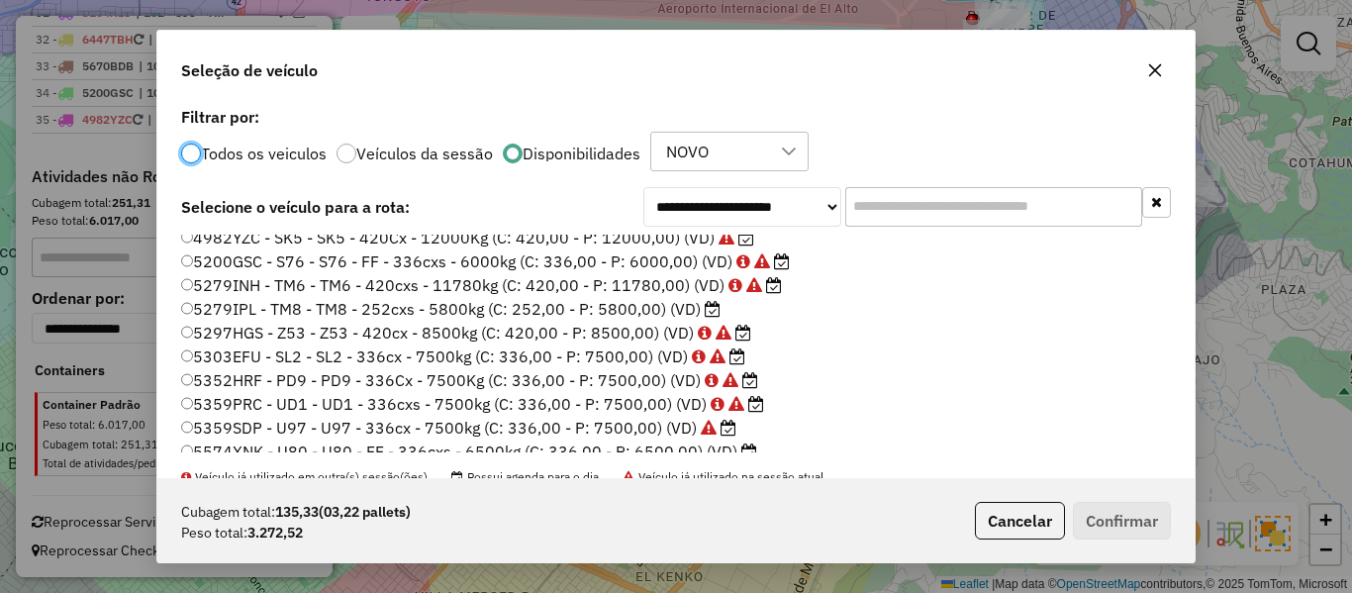
click at [698, 303] on label "5279IPL - TM8 - TM8 - 252cxs - 5800kg (C: 252,00 - P: 5800,00) (VD)" at bounding box center [451, 309] width 540 height 24
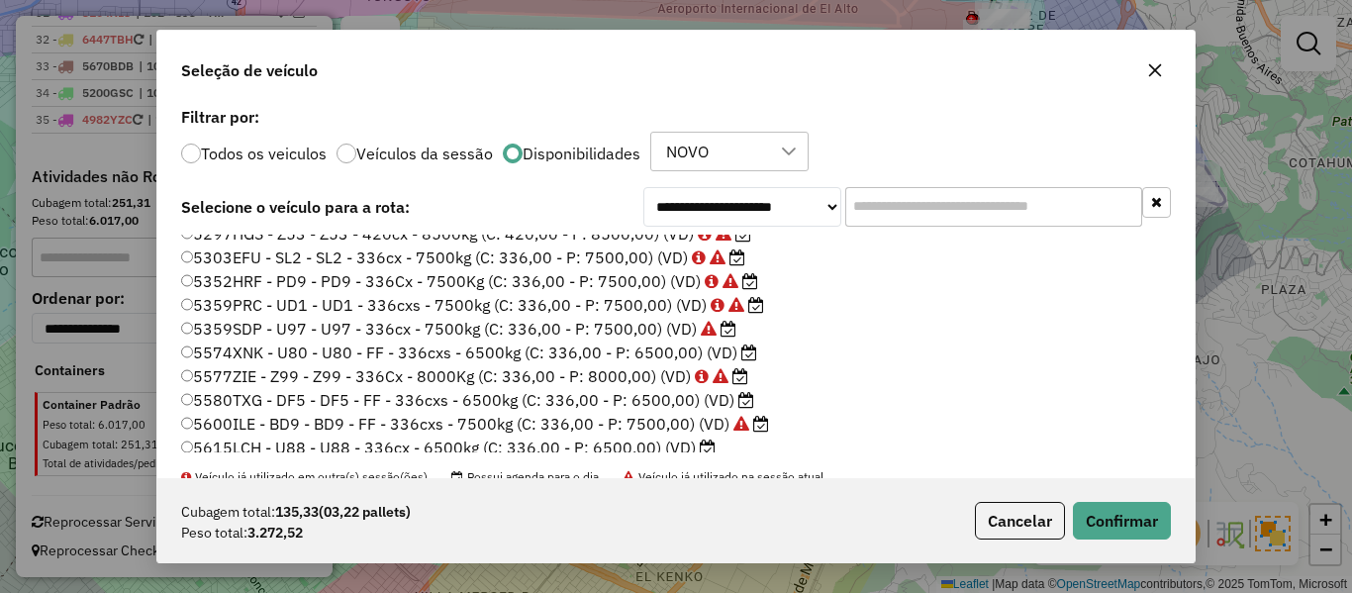
click at [734, 356] on label "5574XNK - U80 - U80 - FF - 336cxs - 6500kg (C: 336,00 - P: 6500,00) (VD)" at bounding box center [469, 353] width 576 height 24
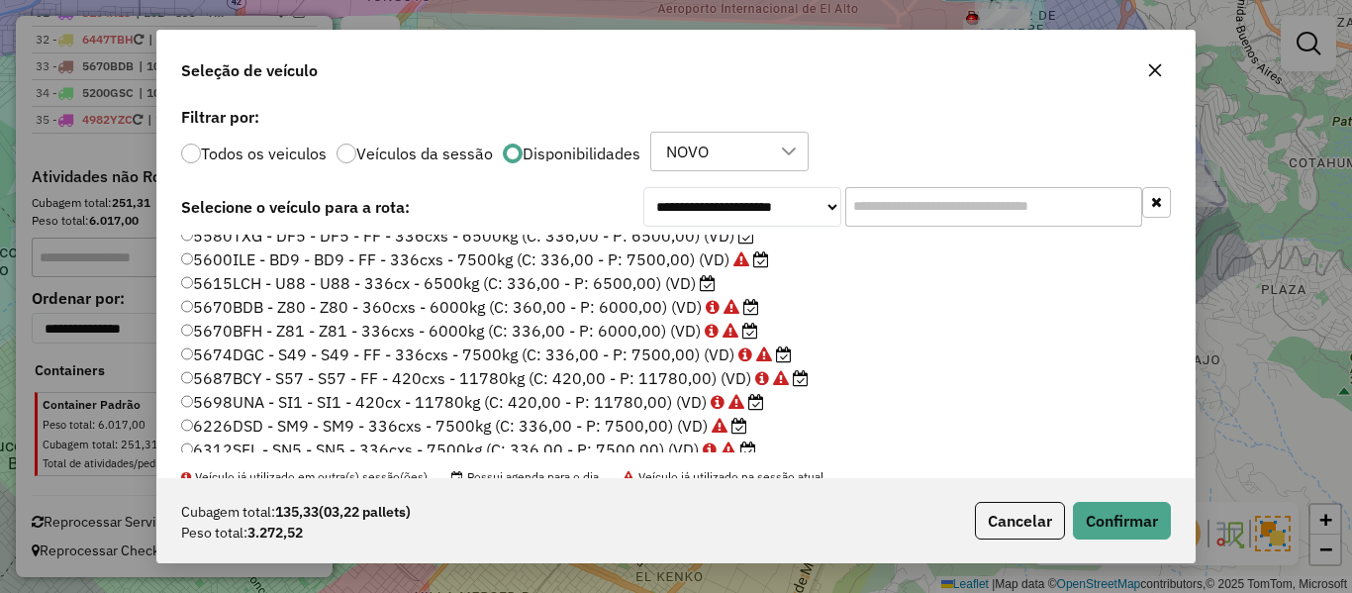
scroll to position [495, 0]
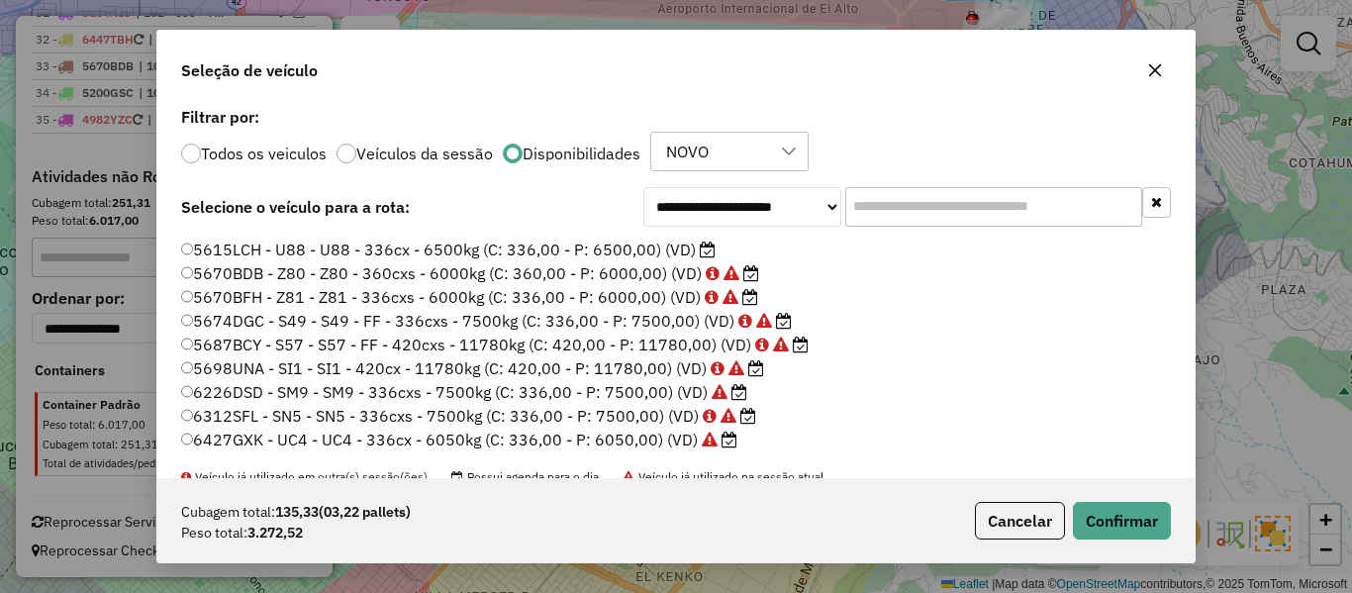
click at [700, 246] on icon at bounding box center [708, 250] width 16 height 16
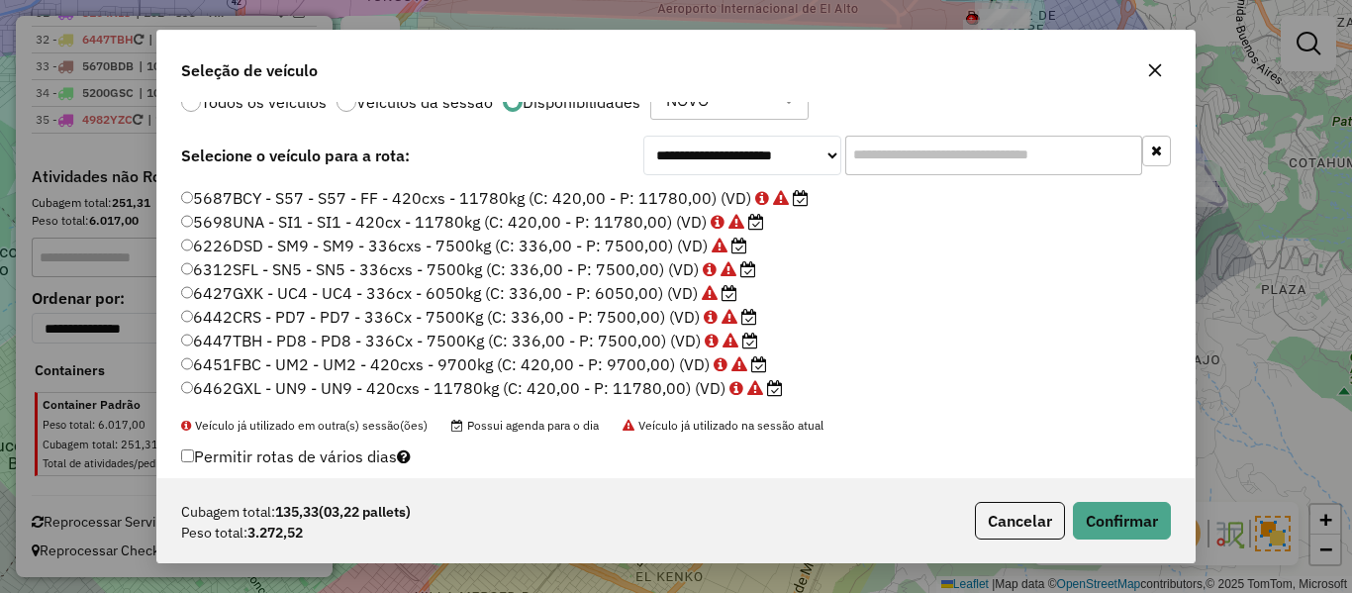
scroll to position [99, 0]
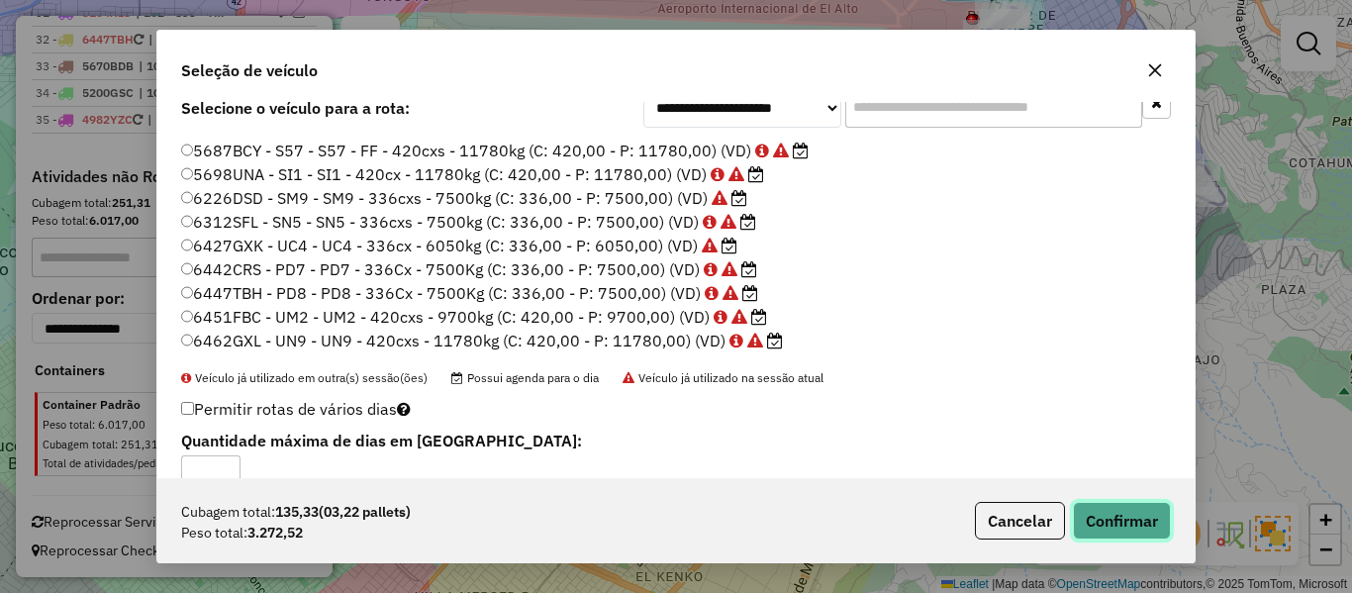
click at [1095, 507] on button "Confirmar" at bounding box center [1122, 521] width 98 height 38
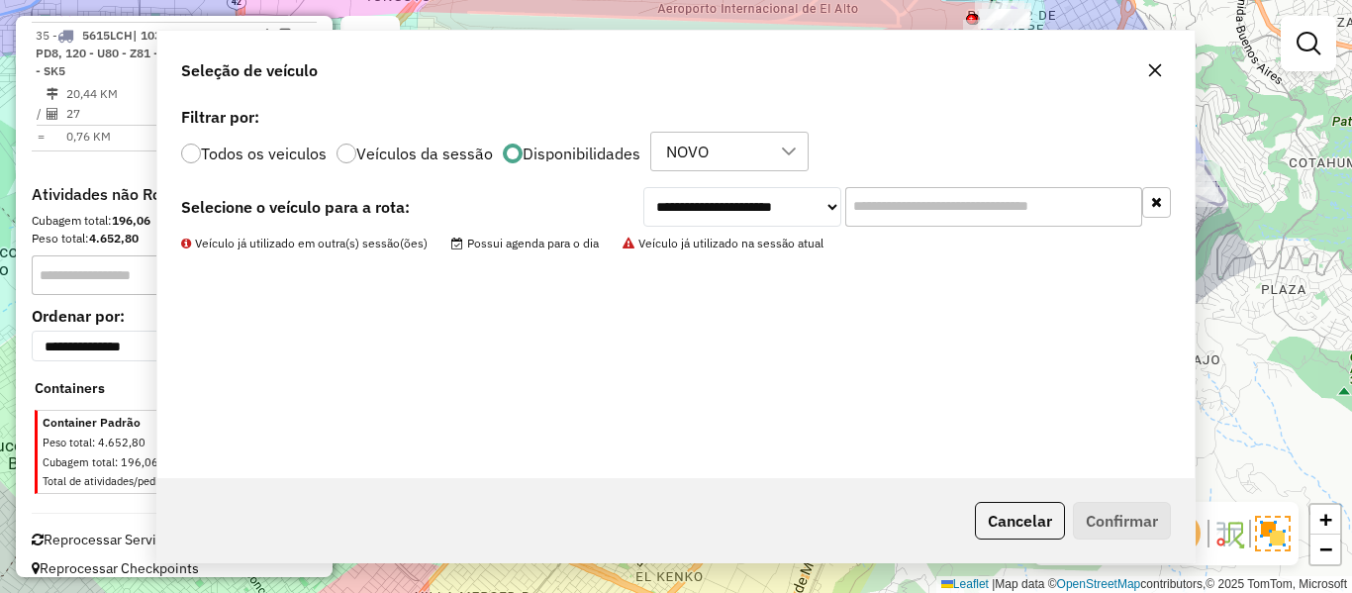
scroll to position [0, 0]
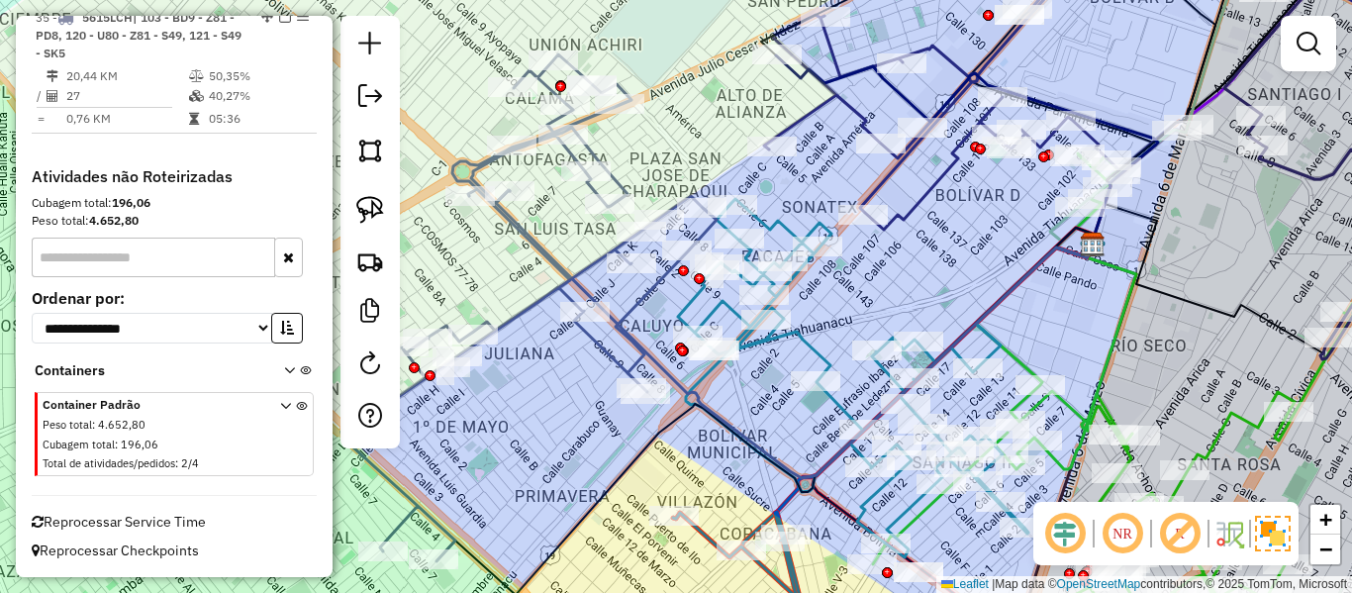
click at [627, 183] on icon at bounding box center [529, 307] width 375 height 507
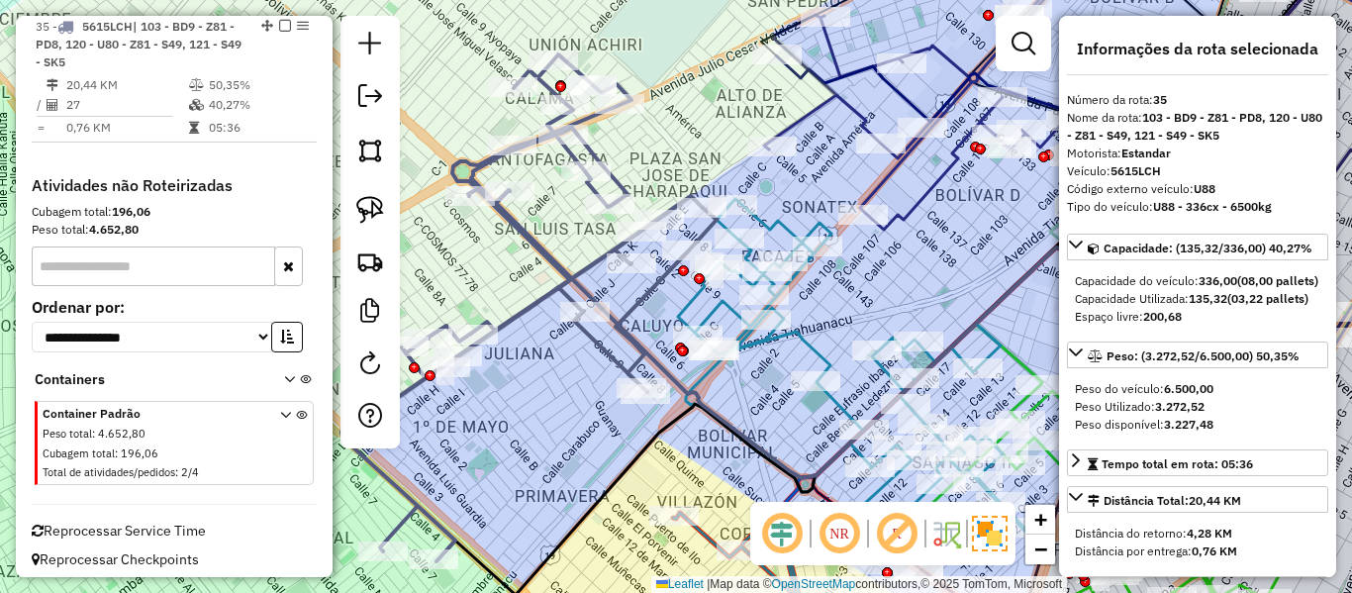
scroll to position [2464, 0]
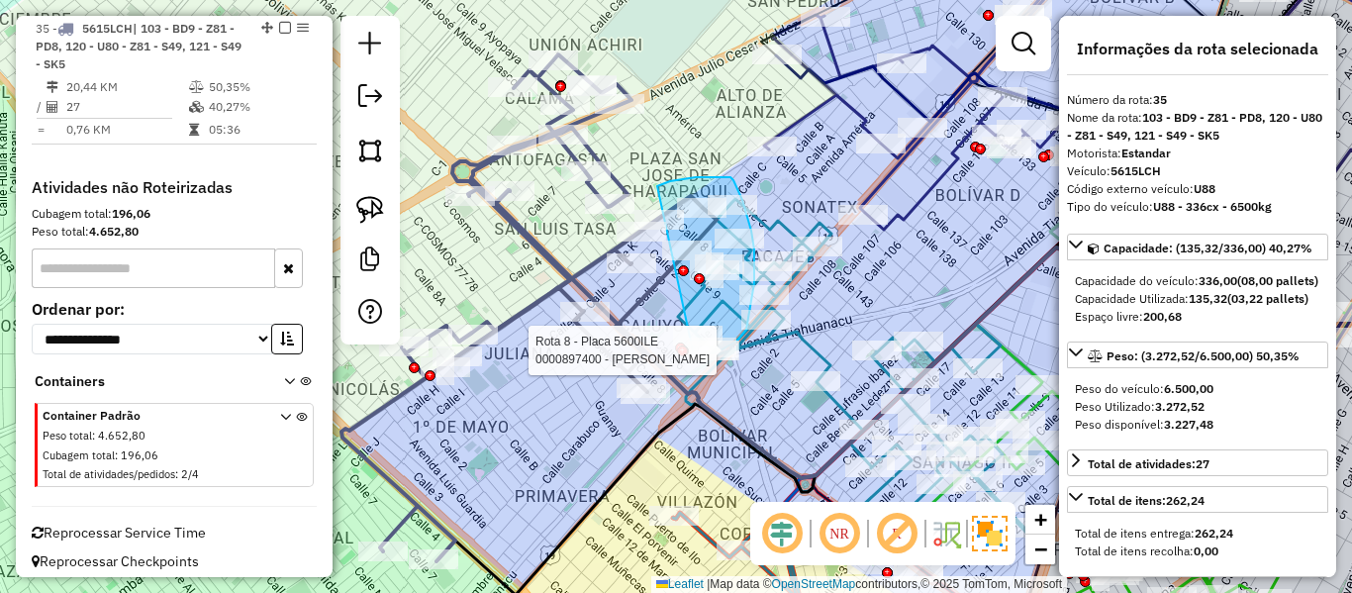
drag, startPoint x: 723, startPoint y: 177, endPoint x: 677, endPoint y: 347, distance: 176.3
click at [686, 352] on div "Rota 8 - Placa 5600ILE 0000897400 - WILFREDO PAZ Janela de atendimento Grade de…" at bounding box center [676, 296] width 1352 height 593
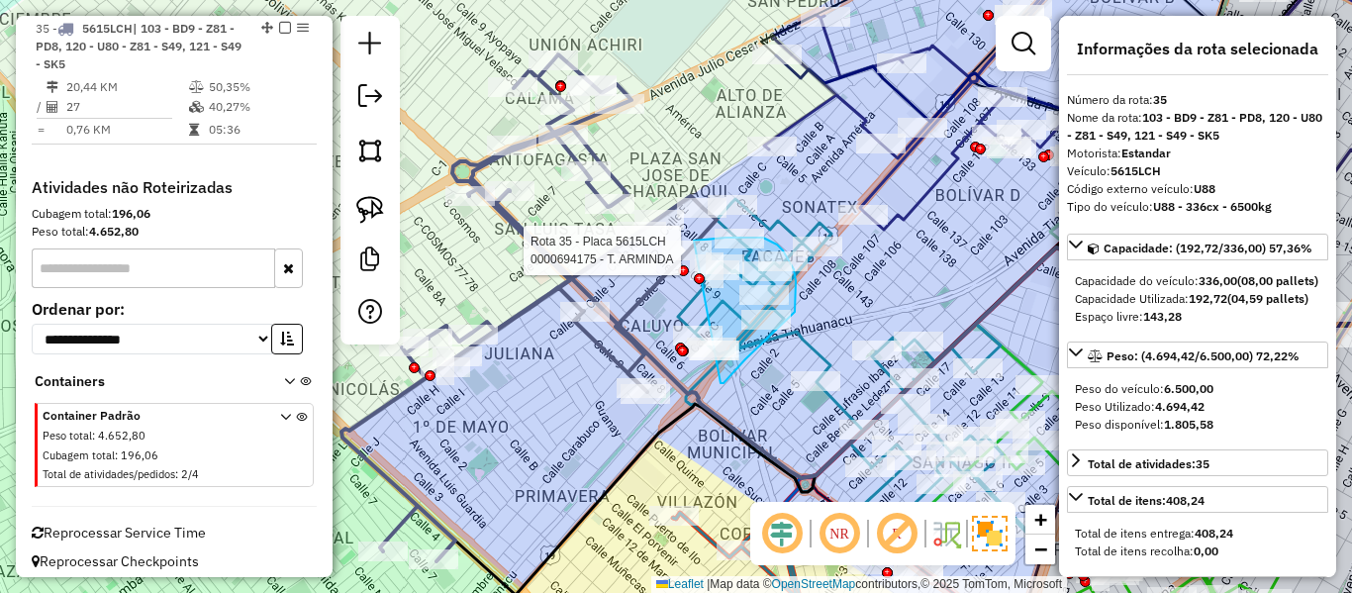
click at [690, 242] on div "Rota 8 - Placa 5600ILE 0000096476 - JULIA PARI Rota 35 - Placa 5615LCH 00006941…" at bounding box center [676, 296] width 1352 height 593
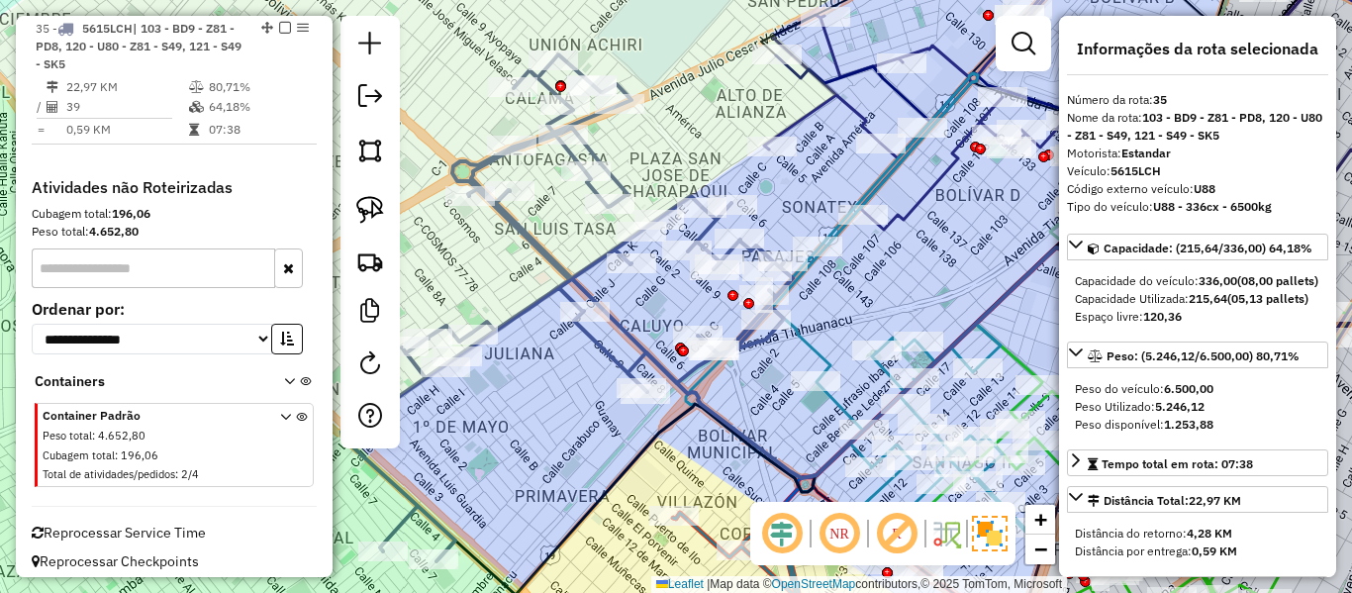
click at [600, 156] on icon at bounding box center [567, 307] width 451 height 507
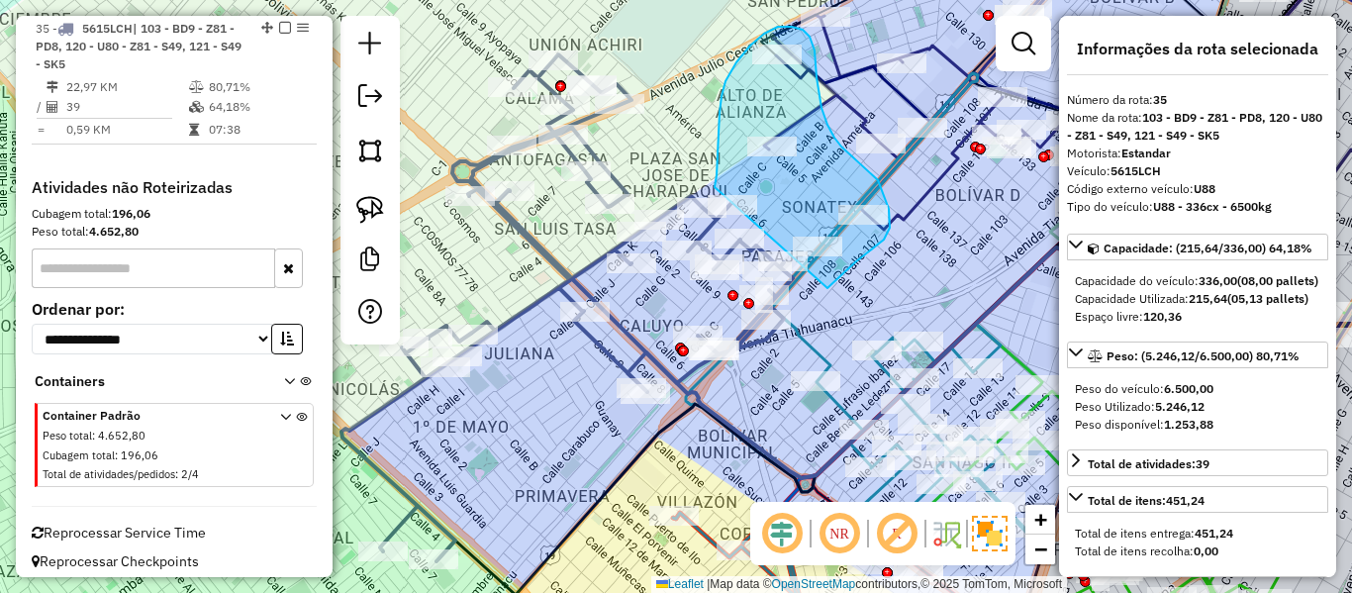
drag, startPoint x: 828, startPoint y: 288, endPoint x: 715, endPoint y: 193, distance: 147.5
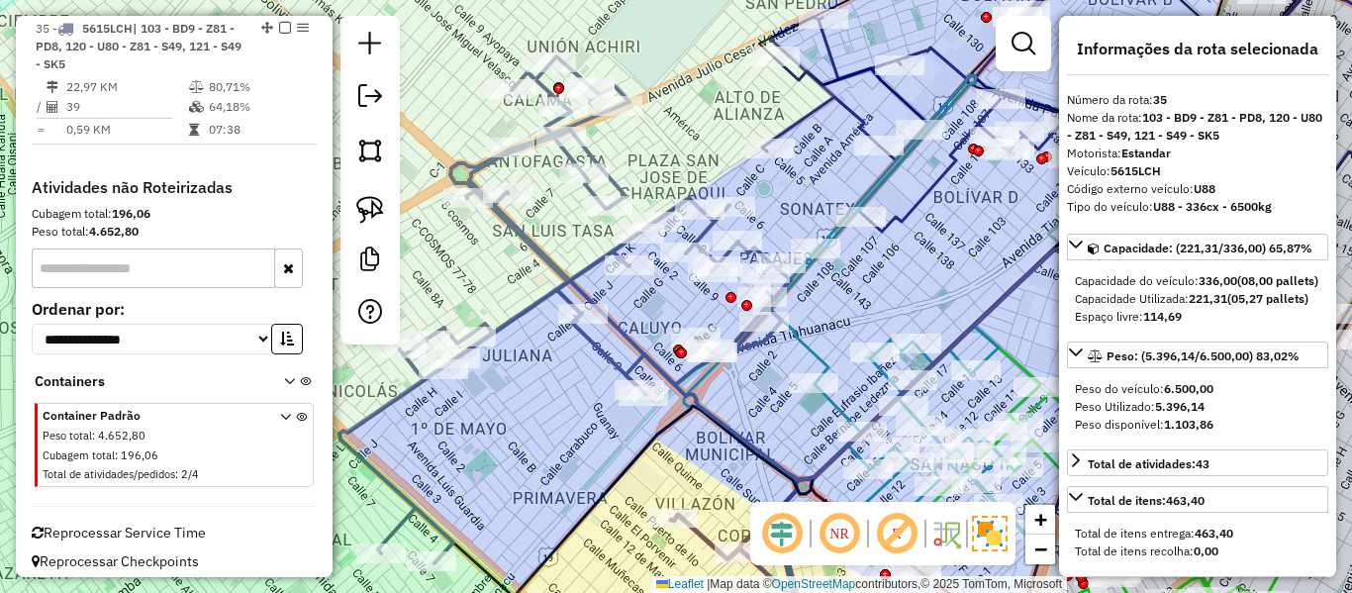
drag, startPoint x: 811, startPoint y: 168, endPoint x: 726, endPoint y: 259, distance: 124.7
click at [728, 258] on div "Janela de atendimento Grade de atendimento Capacidade Transportadoras Veículos …" at bounding box center [676, 296] width 1352 height 593
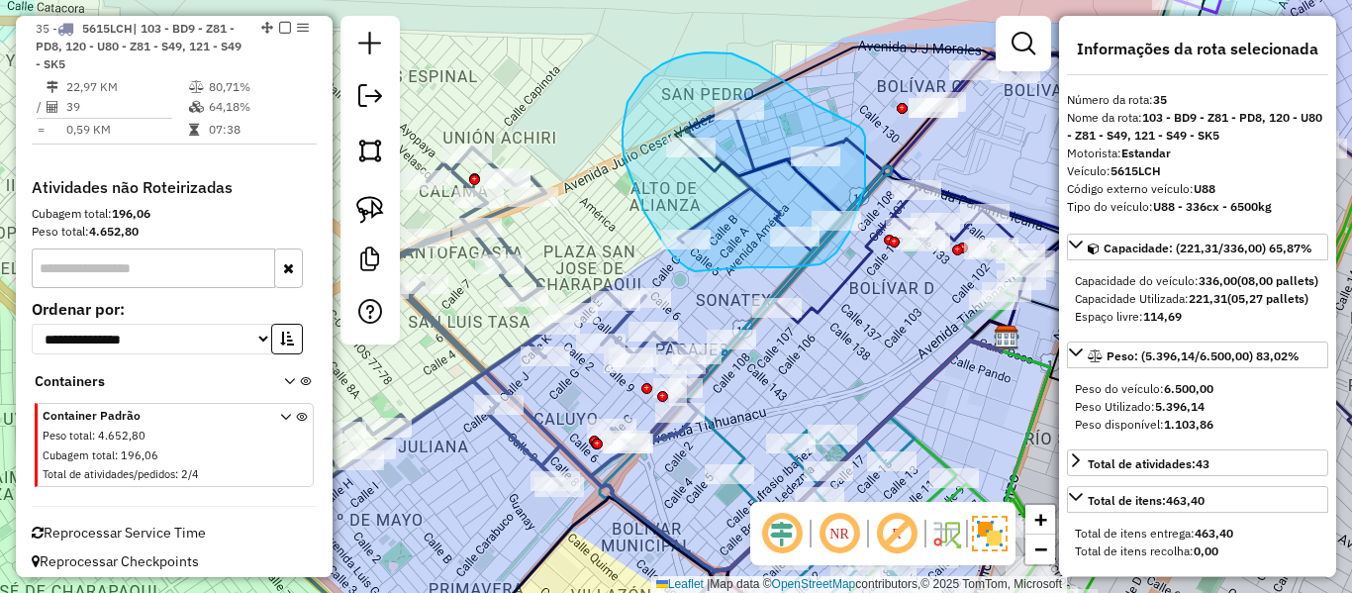
drag, startPoint x: 695, startPoint y: 271, endPoint x: 704, endPoint y: 262, distance: 12.6
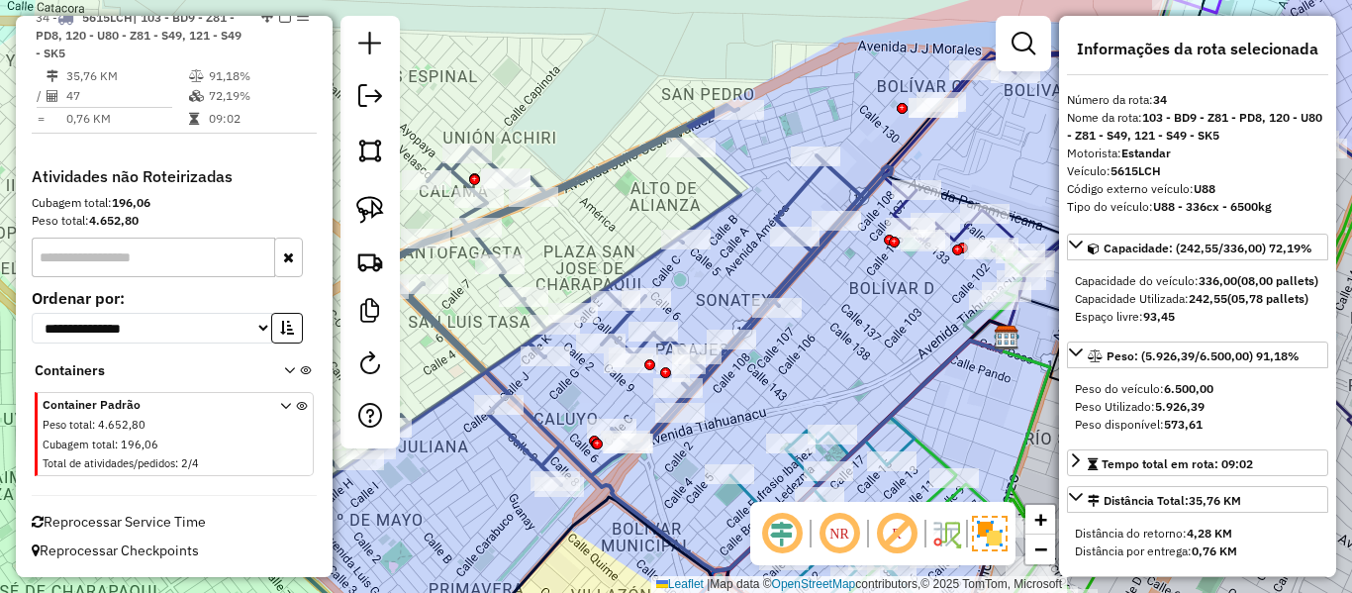
scroll to position [2364, 0]
click at [500, 357] on icon at bounding box center [573, 378] width 637 height 547
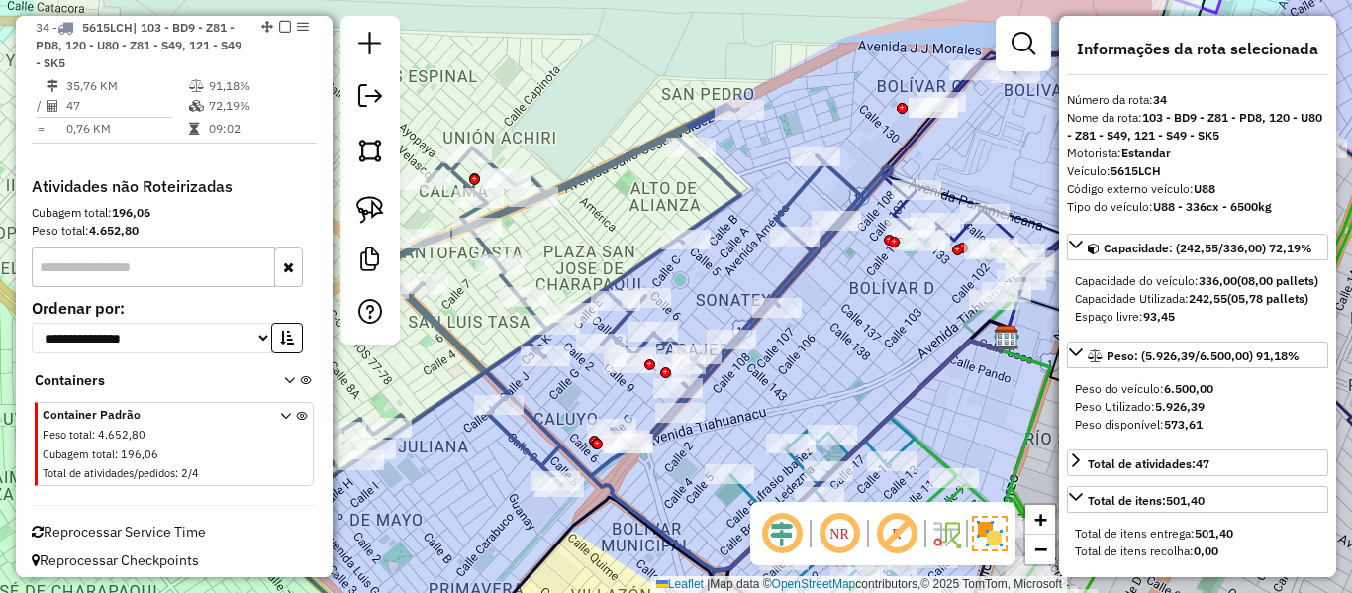
scroll to position [2353, 0]
drag, startPoint x: 821, startPoint y: 371, endPoint x: 867, endPoint y: 200, distance: 177.5
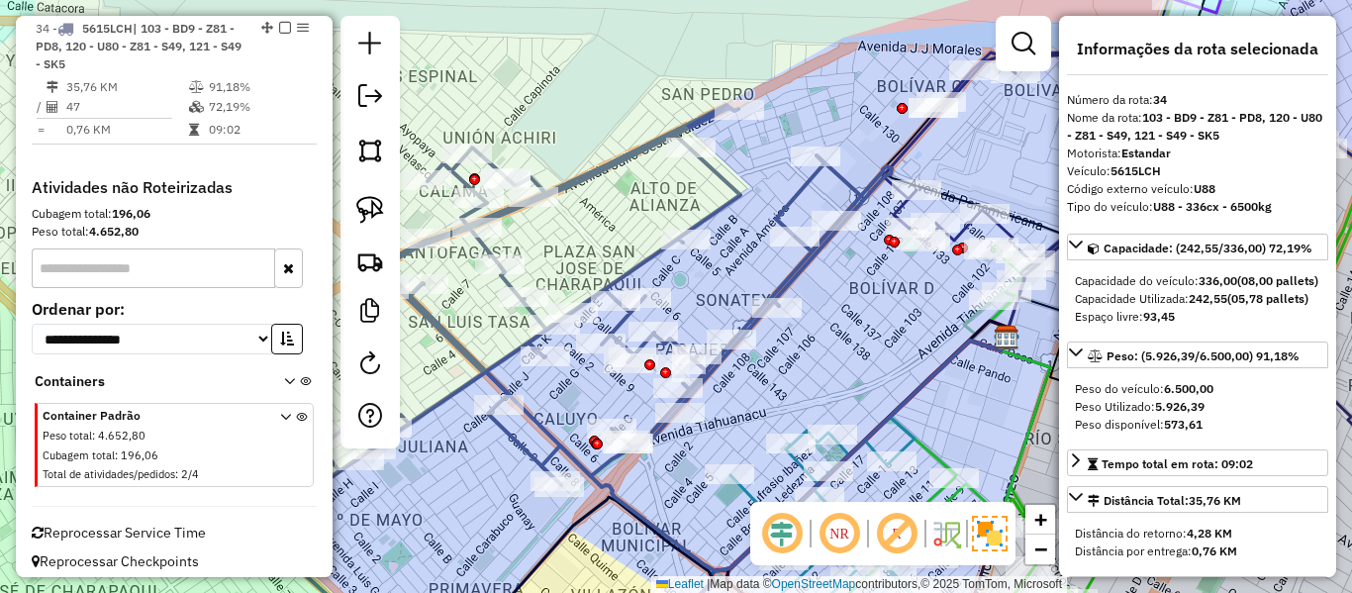
click at [802, 184] on icon at bounding box center [573, 378] width 637 height 547
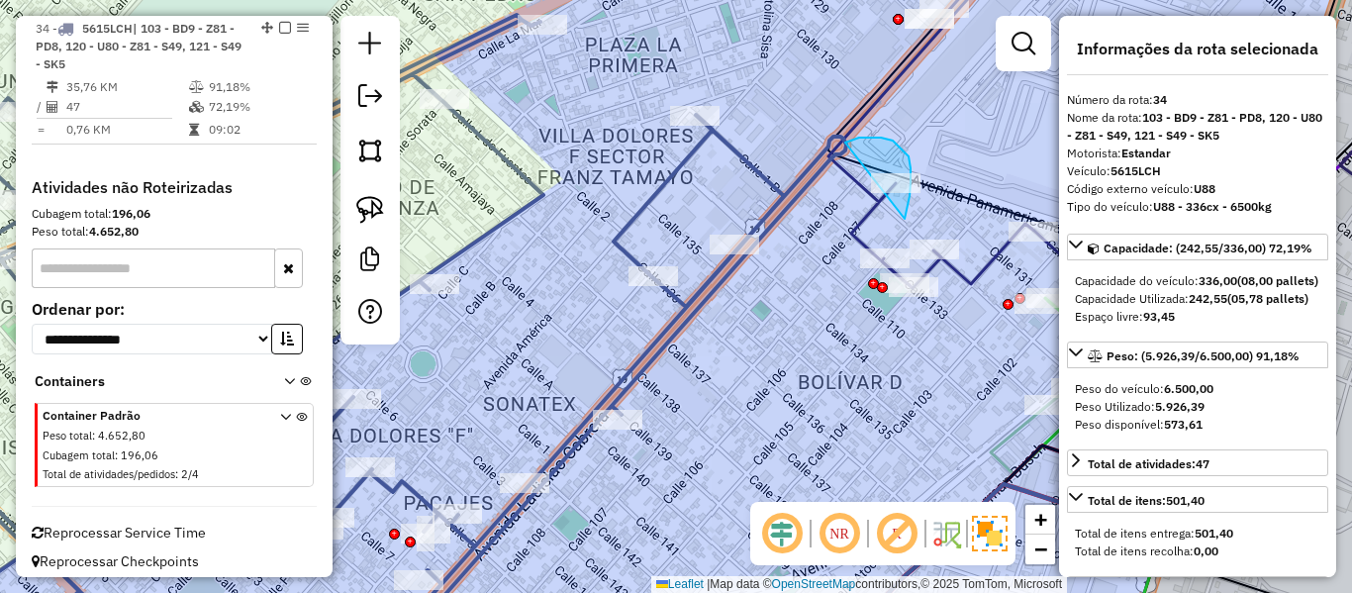
drag, startPoint x: 905, startPoint y: 219, endPoint x: 808, endPoint y: 186, distance: 102.4
drag, startPoint x: 915, startPoint y: 158, endPoint x: 850, endPoint y: 299, distance: 154.6
click at [850, 299] on div "Janela de atendimento Grade de atendimento Capacidade Transportadoras Veículos …" at bounding box center [676, 296] width 1352 height 593
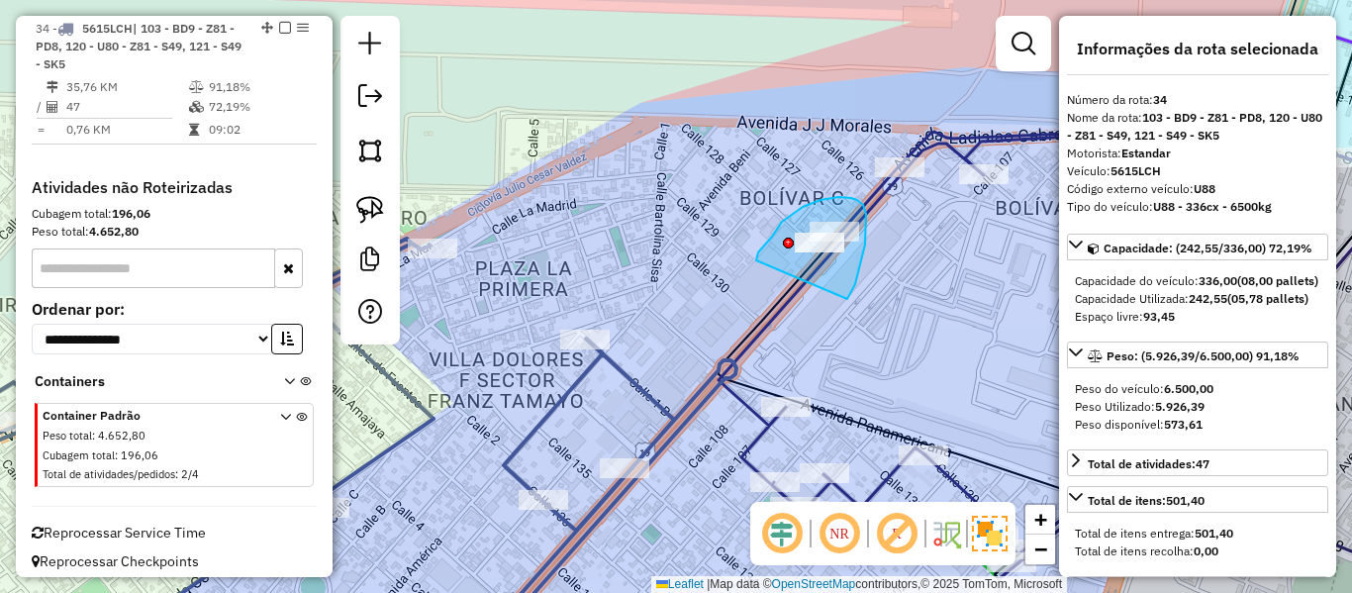
drag, startPoint x: 847, startPoint y: 299, endPoint x: 756, endPoint y: 261, distance: 98.5
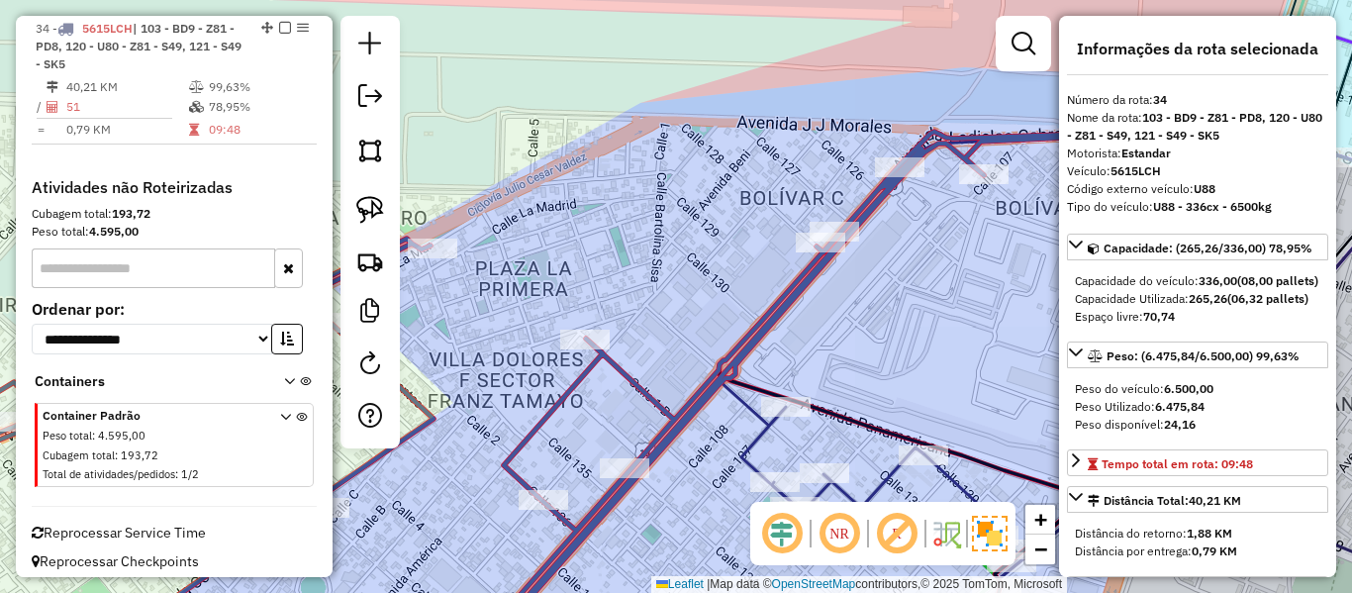
drag, startPoint x: 276, startPoint y: 28, endPoint x: 294, endPoint y: 32, distance: 18.3
click at [279, 27] on em at bounding box center [285, 28] width 12 height 12
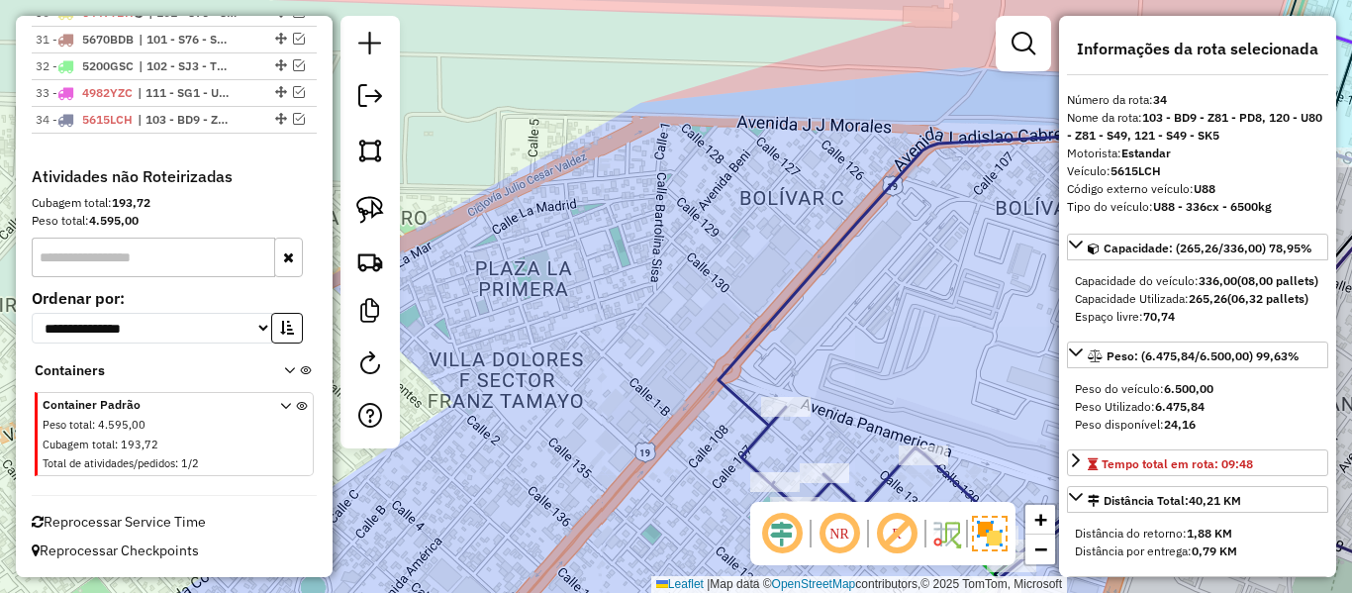
scroll to position [2262, 0]
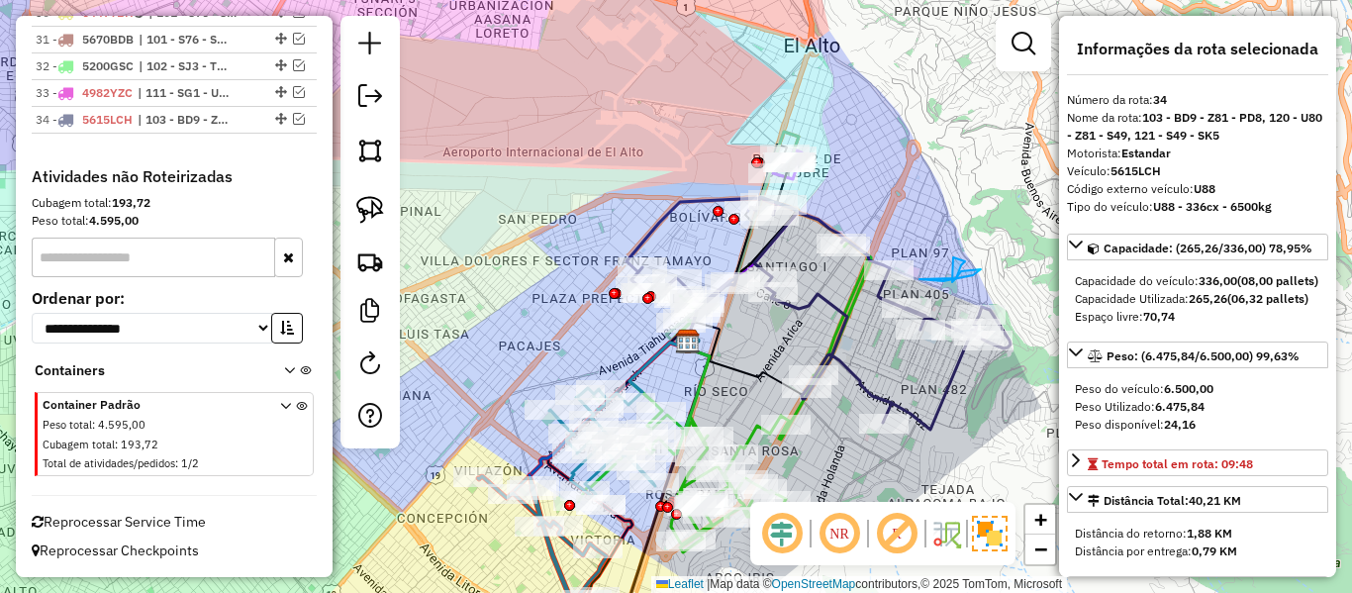
drag, startPoint x: 584, startPoint y: 270, endPoint x: 677, endPoint y: 91, distance: 201.9
click at [677, 91] on div "Janela de atendimento Grade de atendimento Capacidade Transportadoras Veículos …" at bounding box center [676, 296] width 1352 height 593
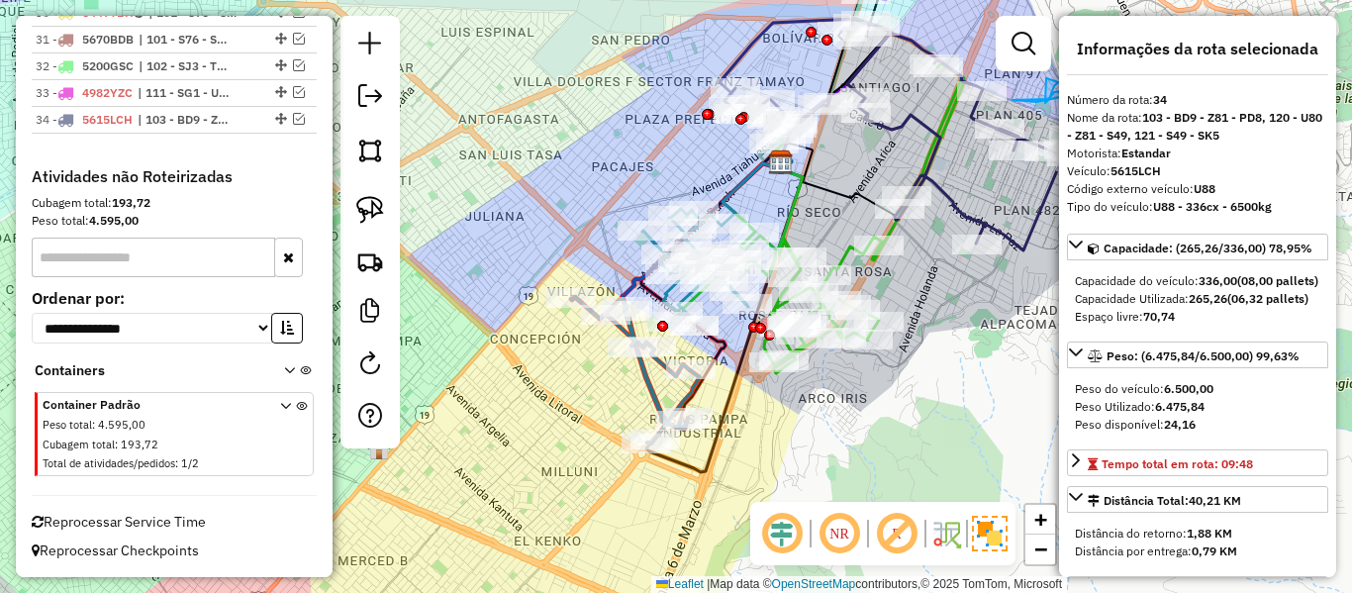
click at [775, 419] on div "Janela de atendimento Grade de atendimento Capacidade Transportadoras Veículos …" at bounding box center [676, 296] width 1352 height 593
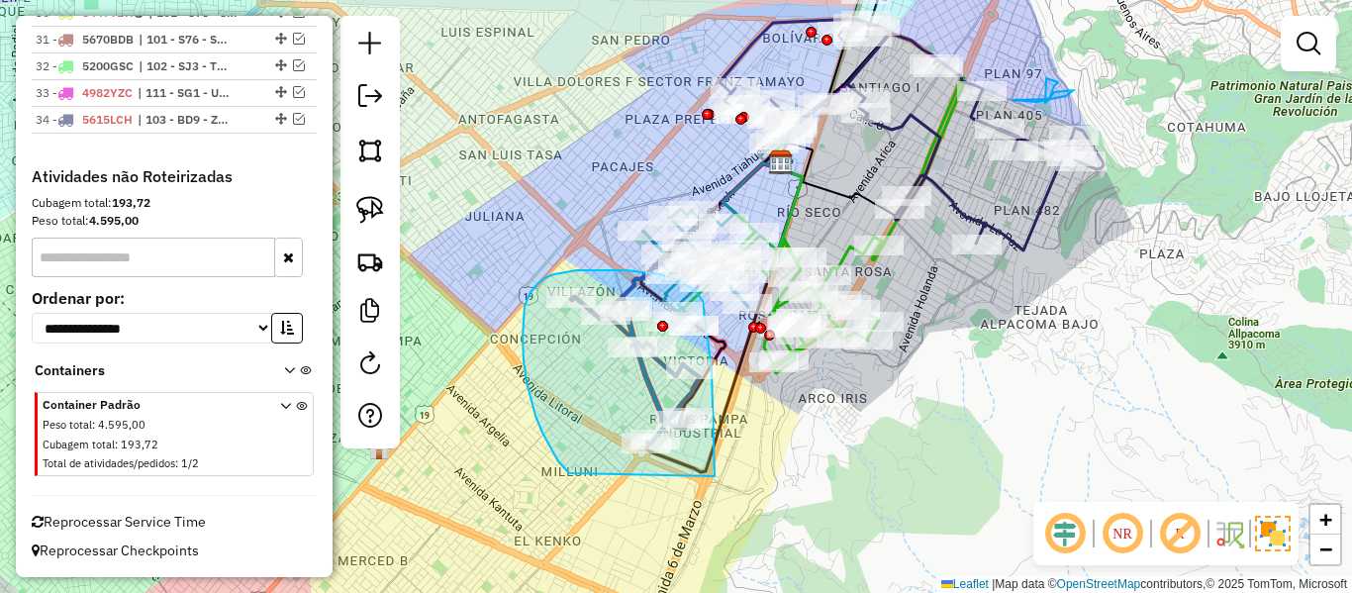
drag, startPoint x: 715, startPoint y: 476, endPoint x: 600, endPoint y: 474, distance: 114.9
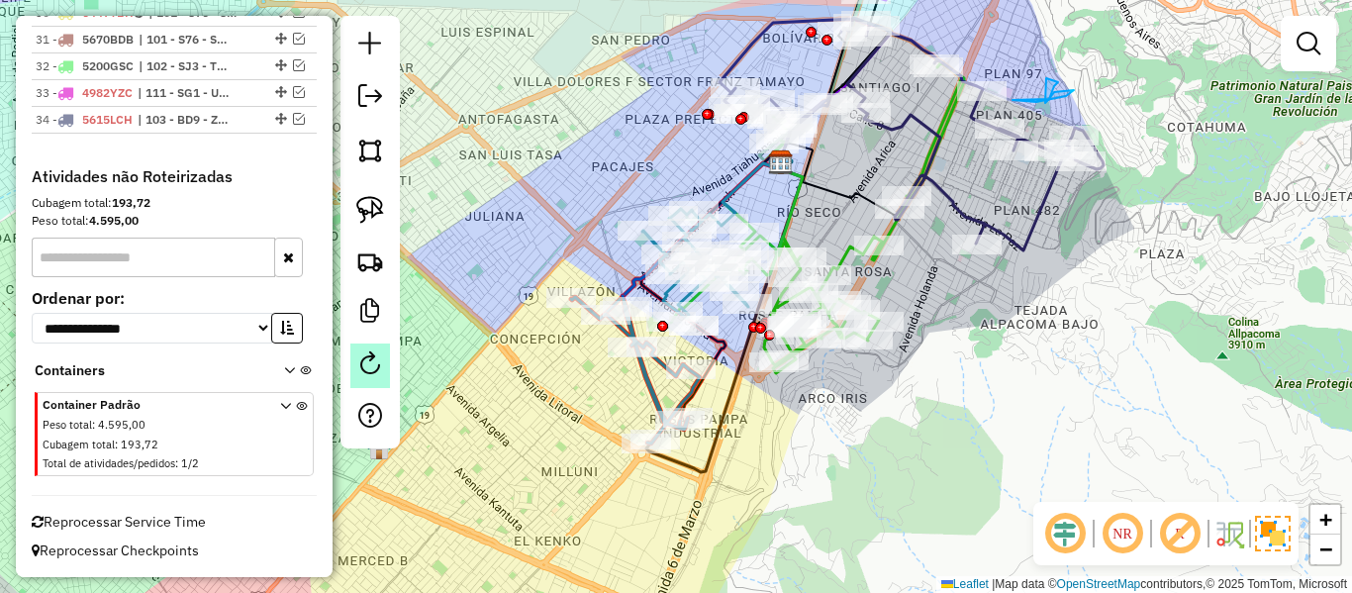
click at [364, 364] on em at bounding box center [370, 363] width 24 height 24
select select "*"
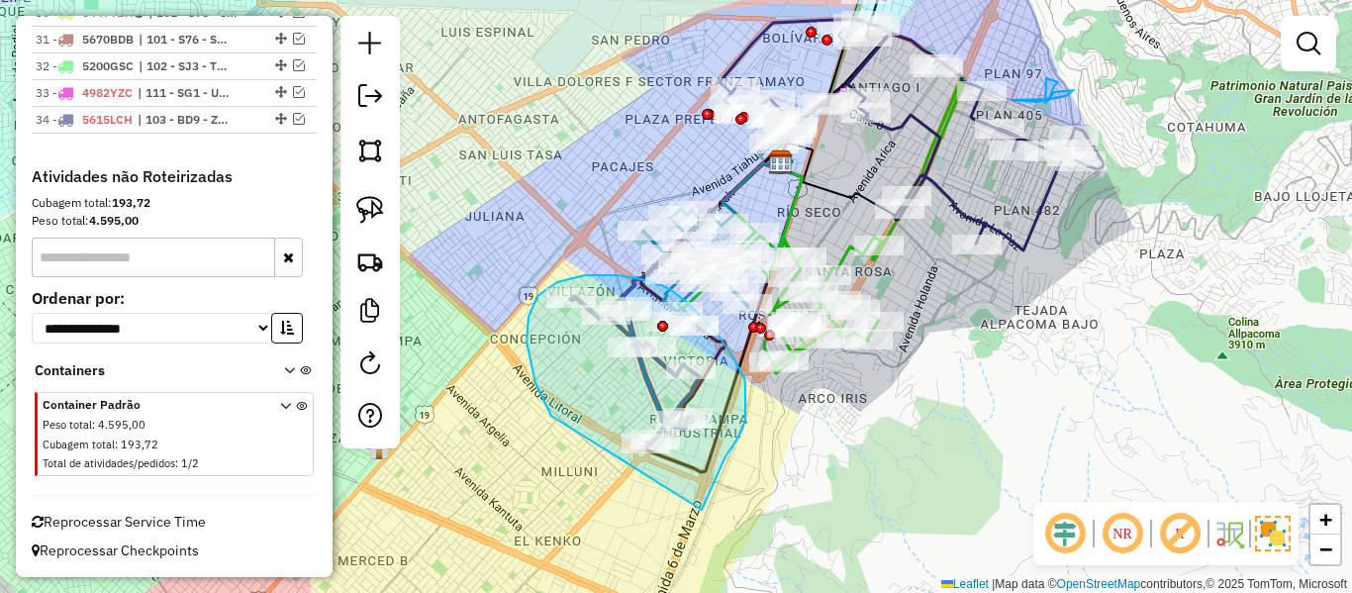
drag, startPoint x: 702, startPoint y: 510, endPoint x: 705, endPoint y: 541, distance: 30.8
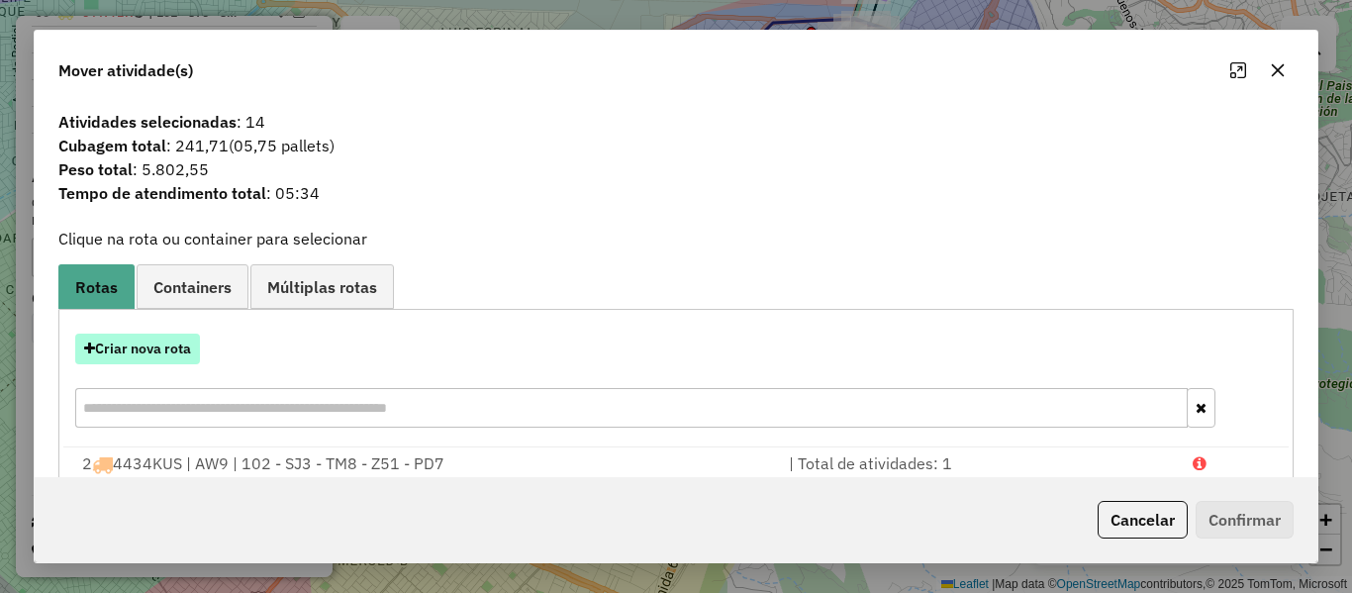
click at [148, 345] on button "Criar nova rota" at bounding box center [137, 349] width 125 height 31
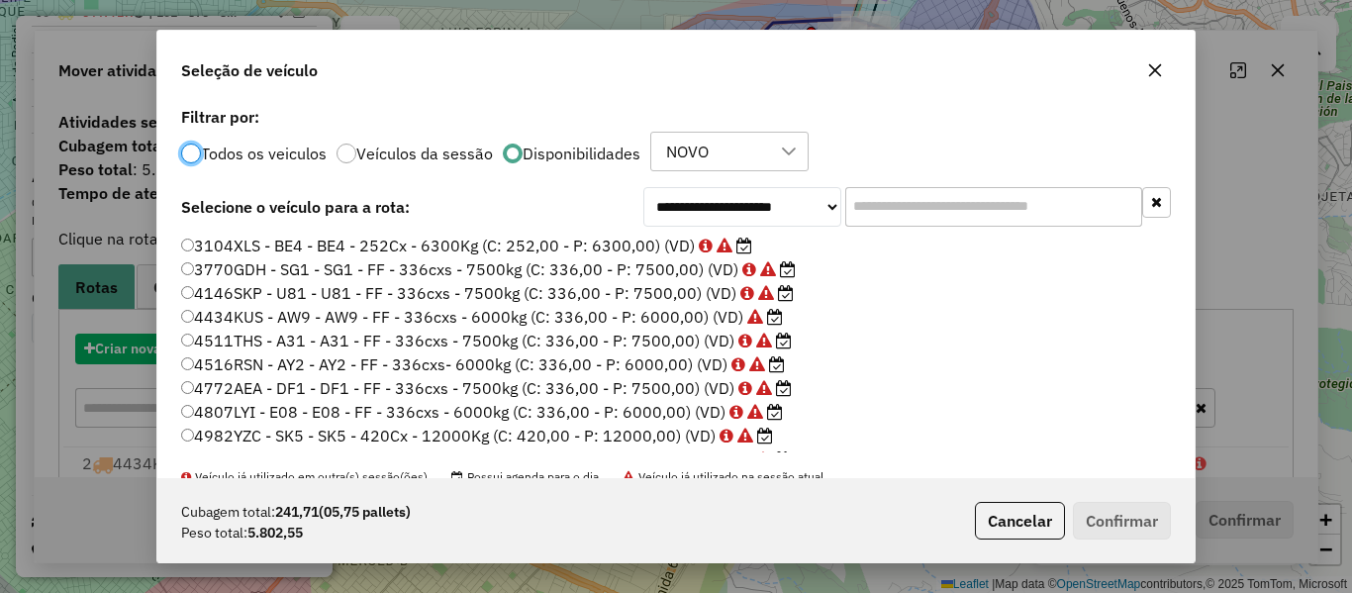
scroll to position [11, 6]
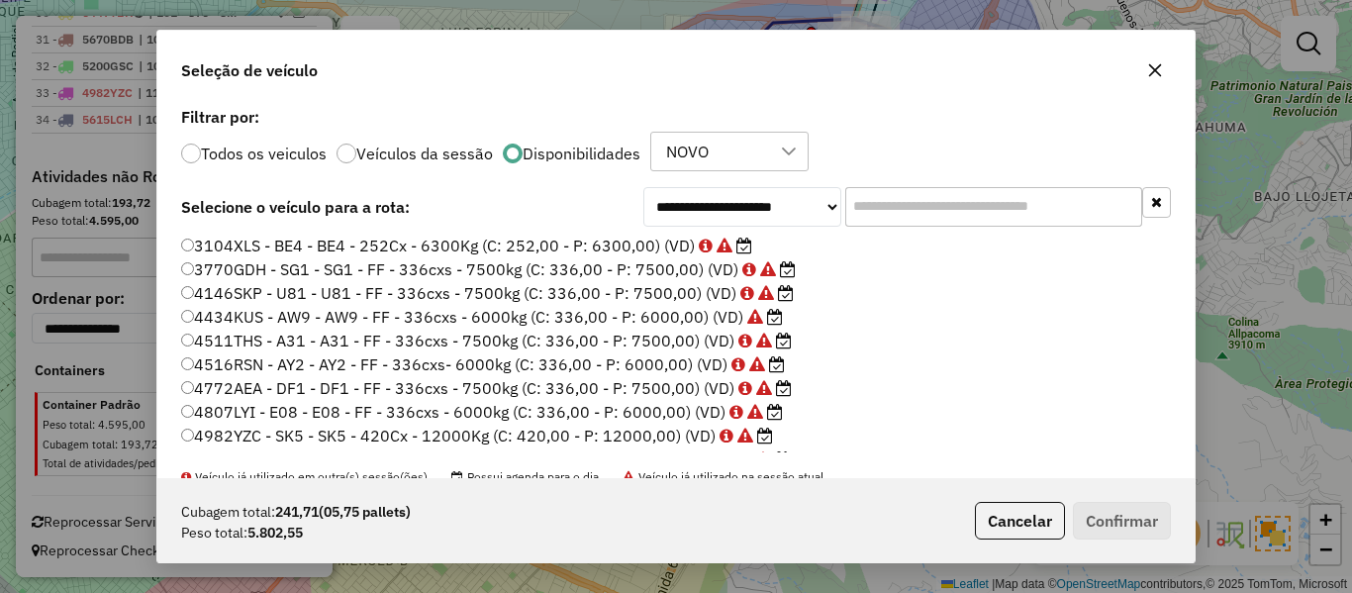
click at [958, 196] on input "text" at bounding box center [993, 207] width 297 height 40
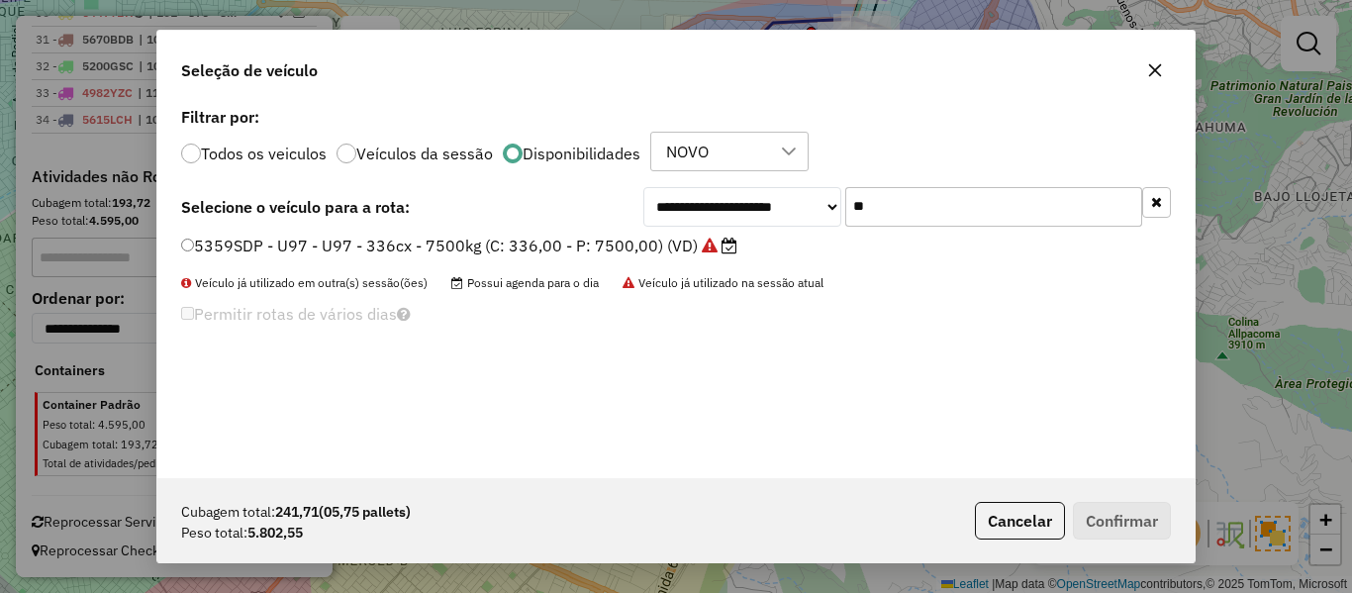
type input "**"
drag, startPoint x: 704, startPoint y: 250, endPoint x: 721, endPoint y: 252, distance: 16.9
click at [704, 250] on icon at bounding box center [710, 246] width 16 height 16
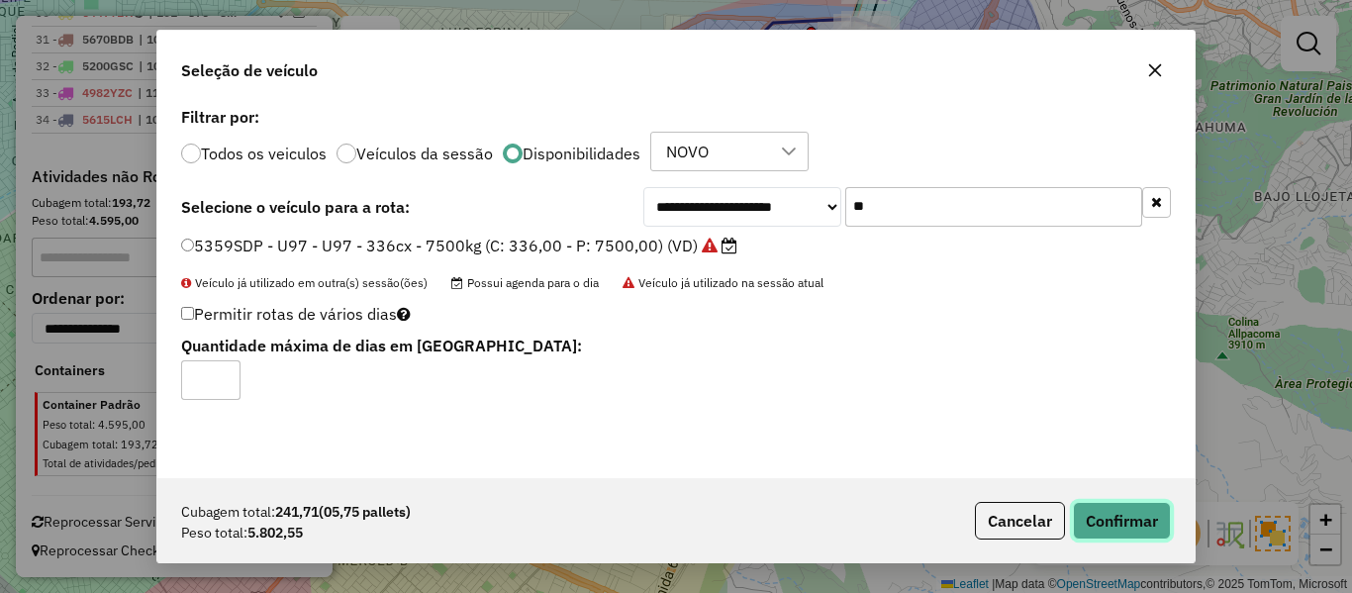
click at [1147, 505] on button "Confirmar" at bounding box center [1122, 521] width 98 height 38
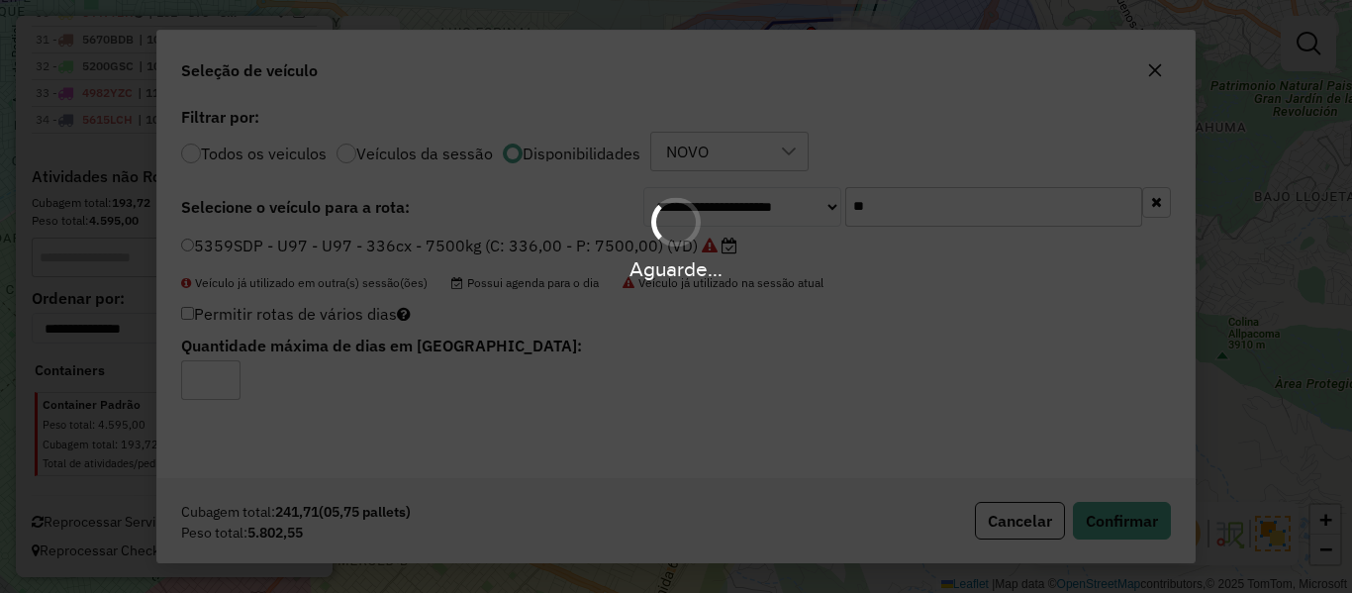
scroll to position [1839, 0]
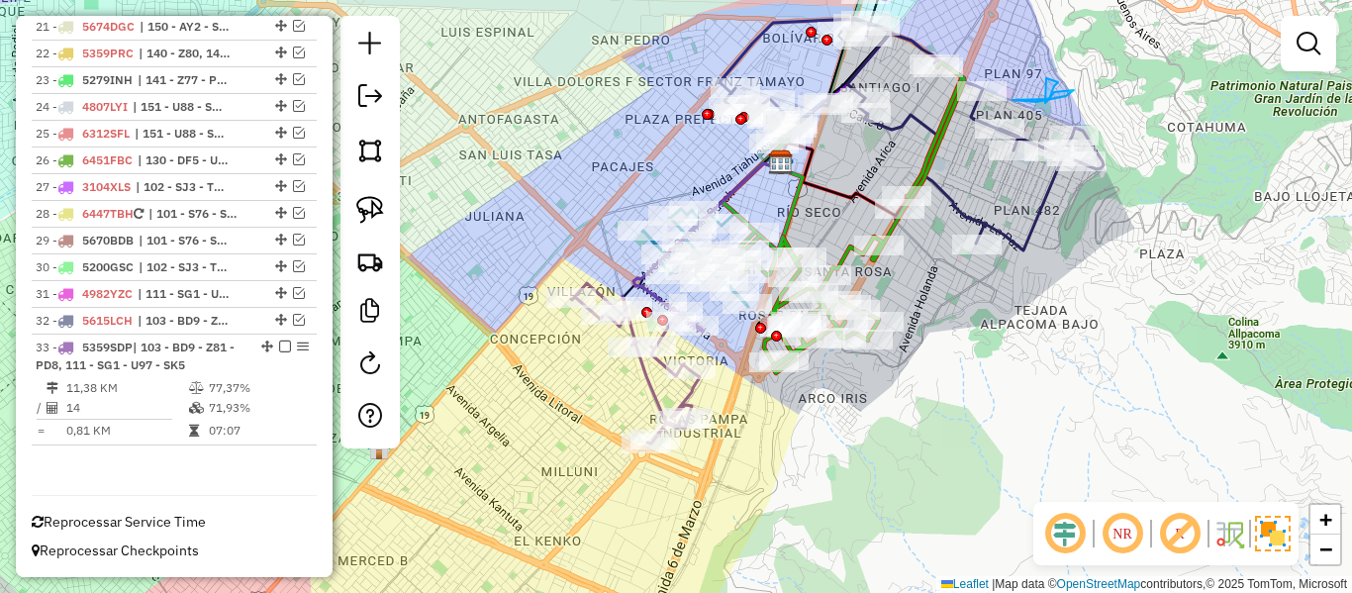
click at [650, 386] on icon at bounding box center [637, 363] width 133 height 160
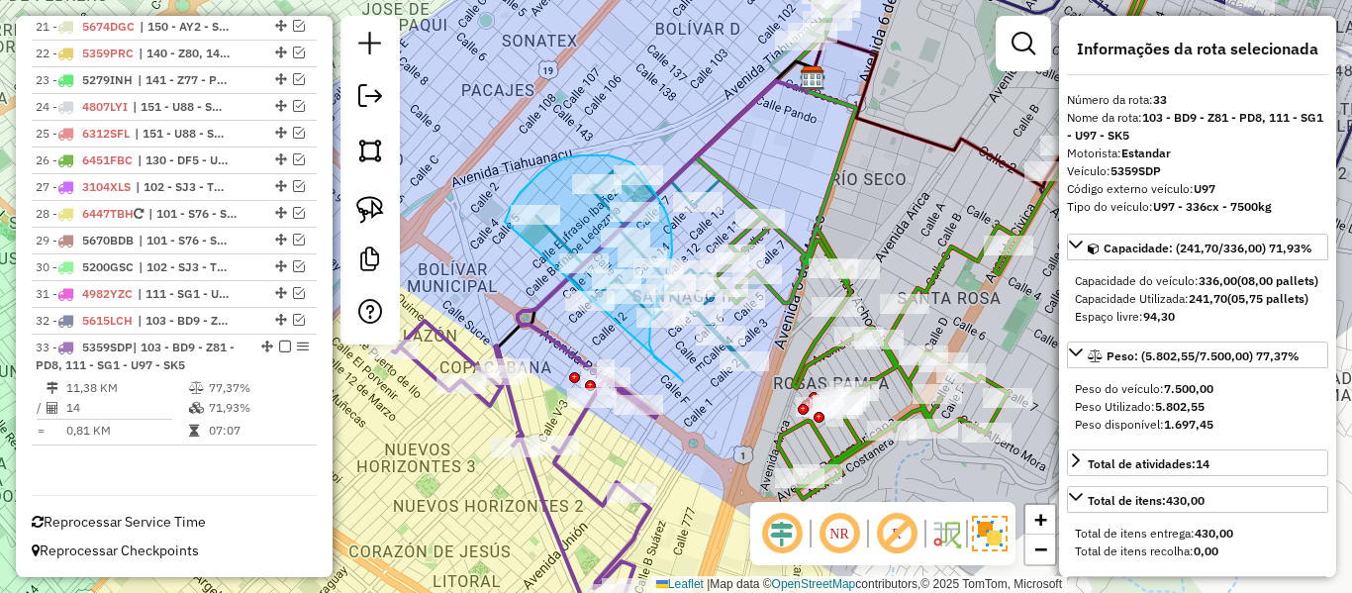
drag, startPoint x: 666, startPoint y: 366, endPoint x: 567, endPoint y: 351, distance: 100.1
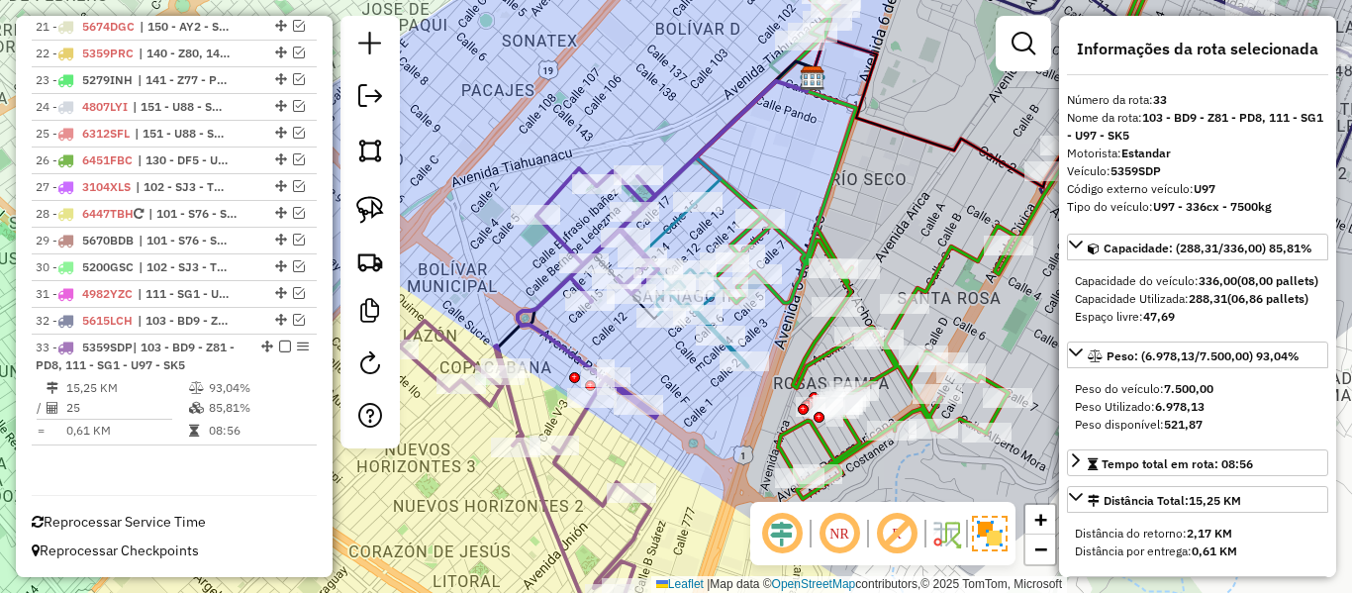
click at [548, 289] on icon at bounding box center [525, 404] width 265 height 472
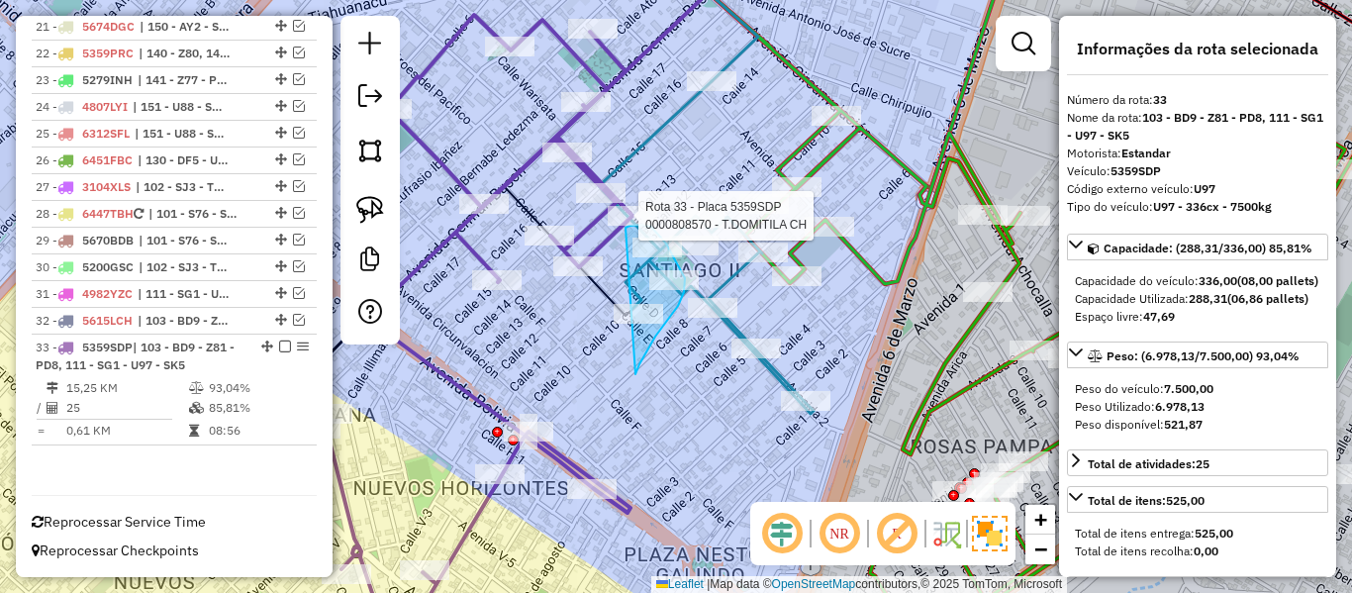
drag, startPoint x: 647, startPoint y: 349, endPoint x: 591, endPoint y: 279, distance: 90.1
click at [593, 276] on div "Rota 7 - Placa 5600ILE 0000808577 - T. EUGENIA C Rota 33 - Placa 5359SDP 000080…" at bounding box center [676, 296] width 1352 height 593
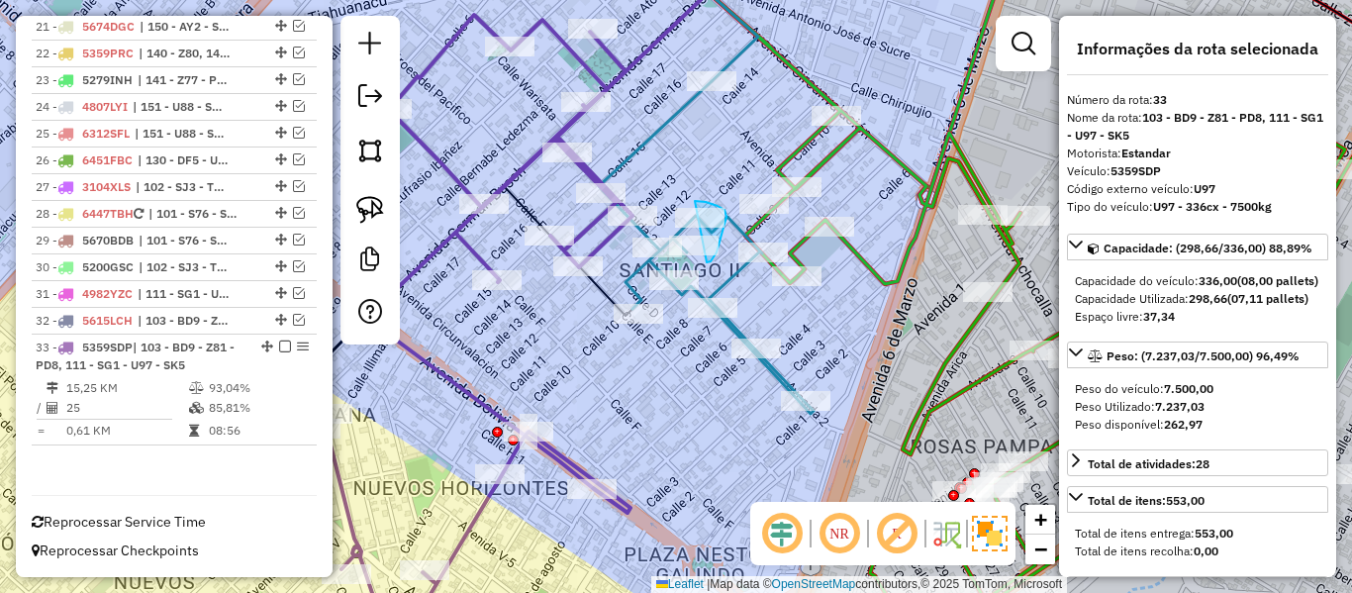
drag, startPoint x: 725, startPoint y: 210, endPoint x: 629, endPoint y: 256, distance: 106.7
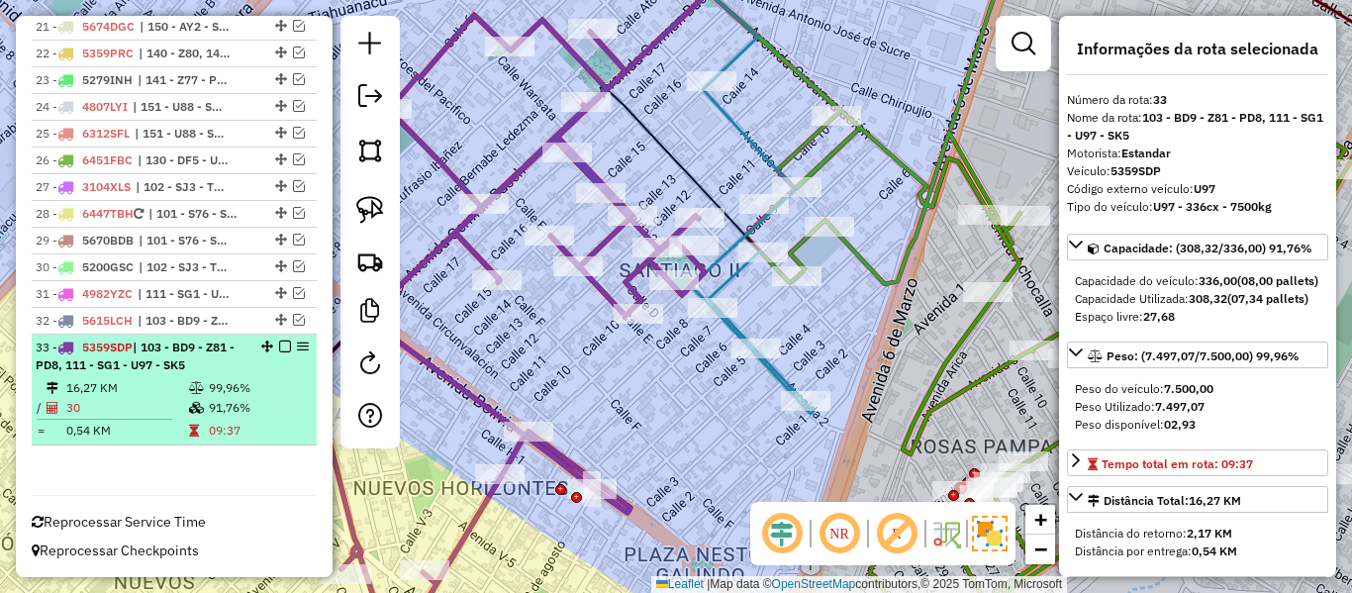
click at [279, 346] on em at bounding box center [285, 347] width 12 height 12
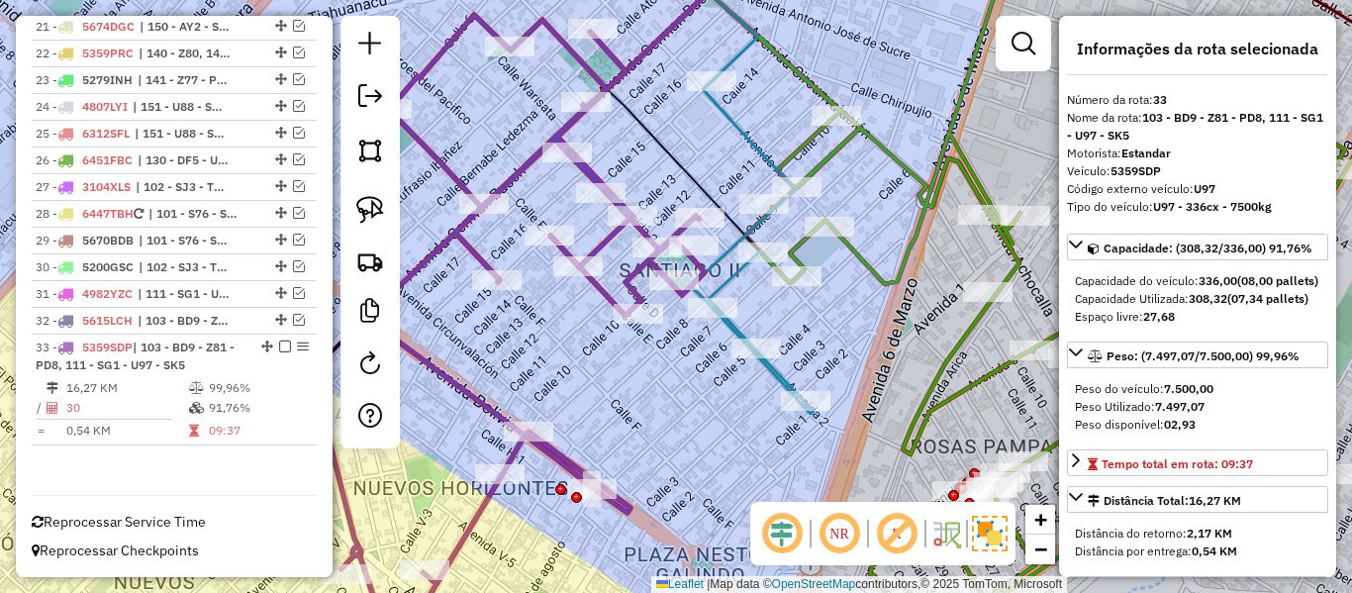
scroll to position [1755, 0]
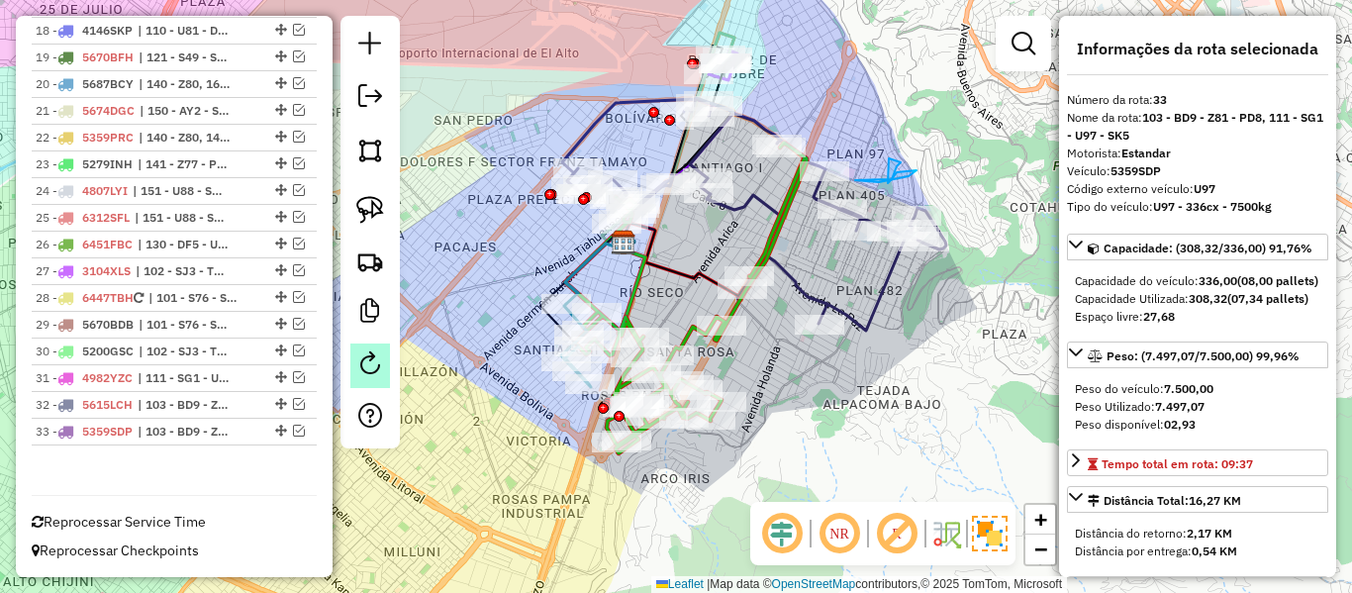
click at [360, 353] on em at bounding box center [370, 363] width 24 height 24
select select "*"
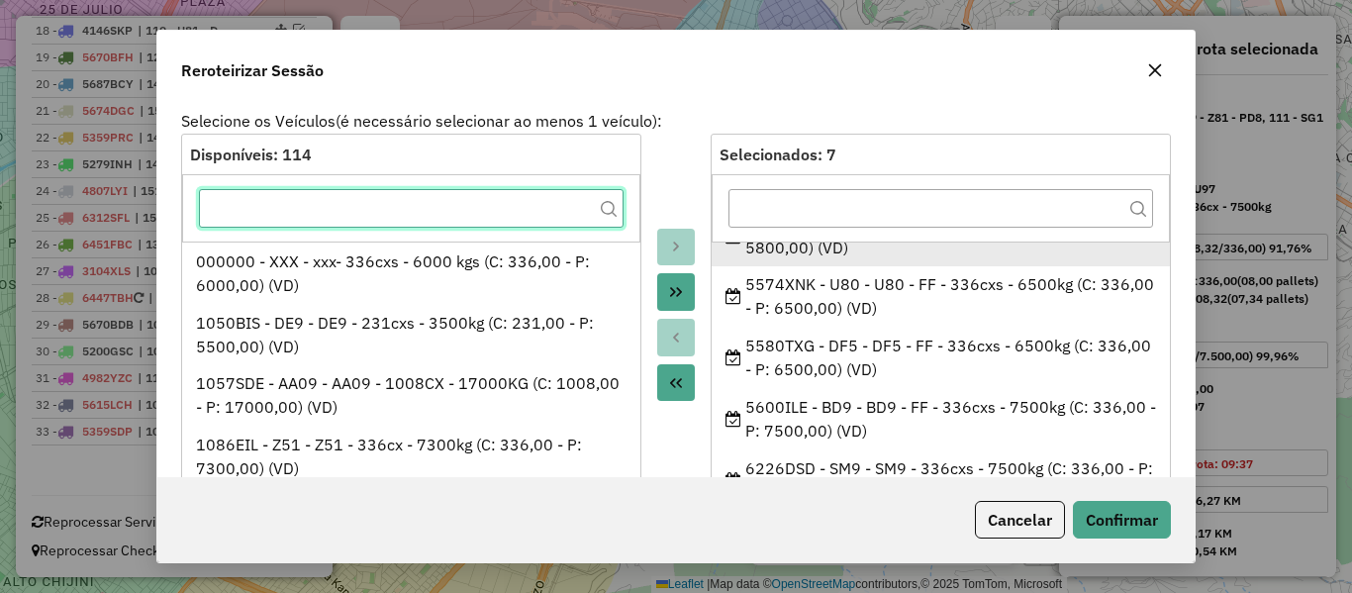
scroll to position [191, 0]
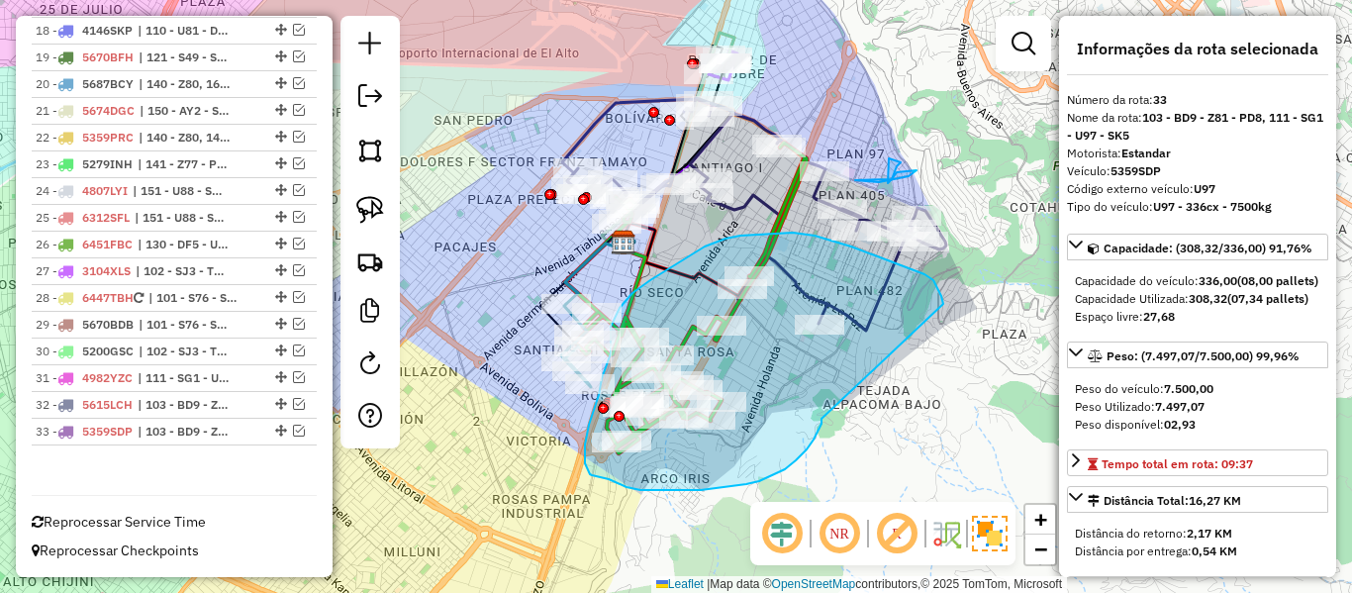
drag, startPoint x: 769, startPoint y: 476, endPoint x: 943, endPoint y: 307, distance: 242.9
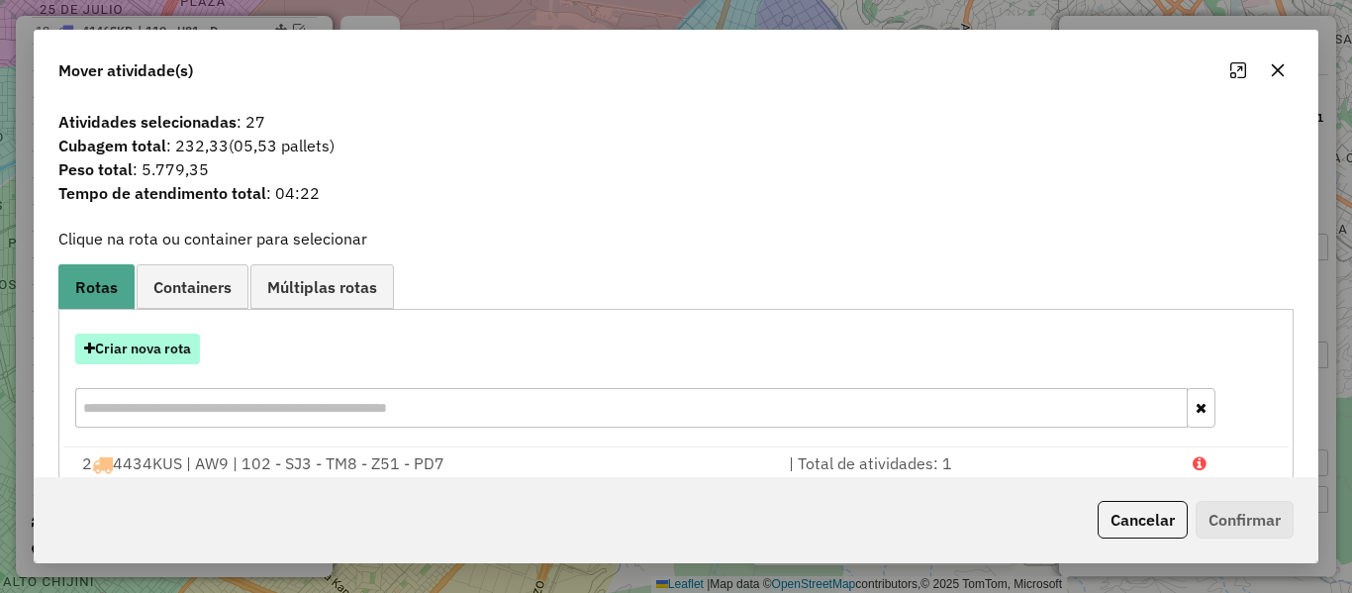
click at [133, 354] on button "Criar nova rota" at bounding box center [137, 349] width 125 height 31
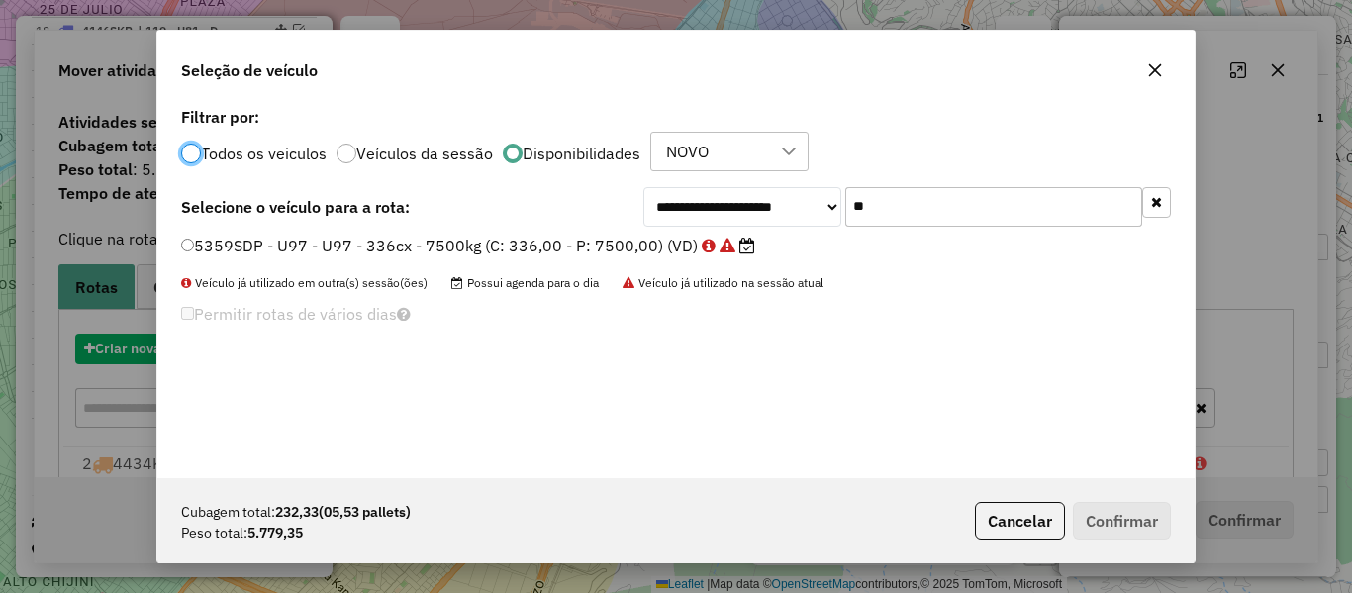
scroll to position [11, 6]
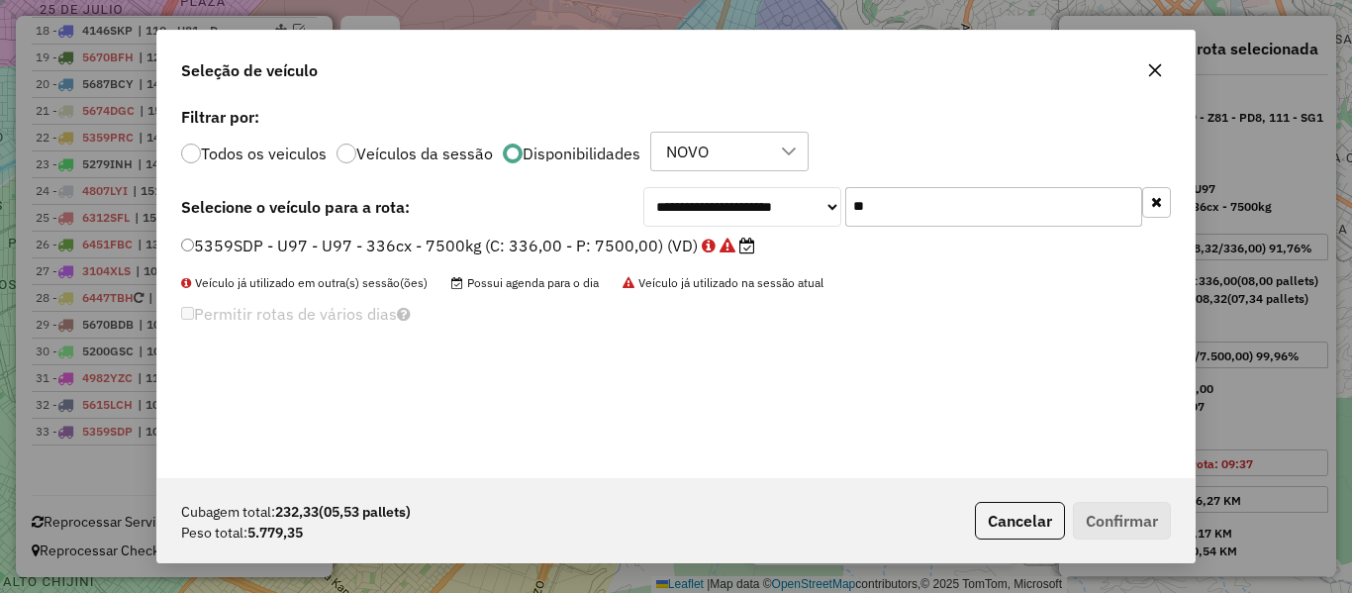
click at [926, 201] on input "**" at bounding box center [993, 207] width 297 height 40
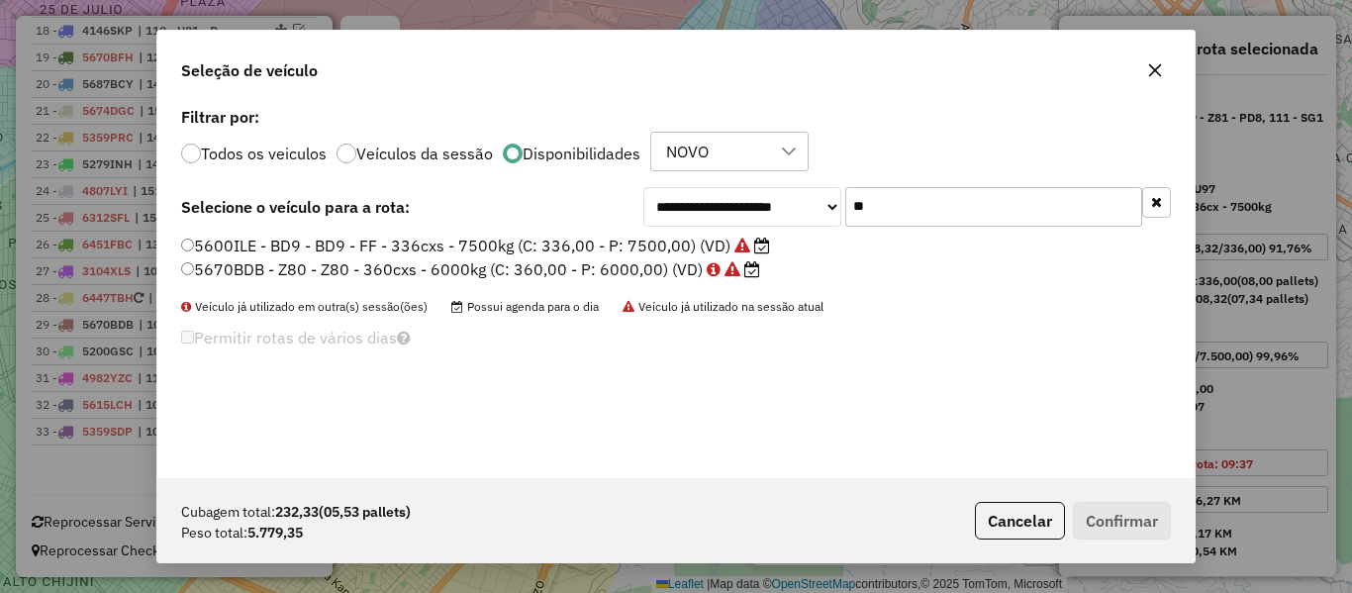
type input "**"
drag, startPoint x: 702, startPoint y: 248, endPoint x: 723, endPoint y: 249, distance: 20.8
click at [702, 248] on label "5600ILE - BD9 - BD9 - FF - 336cxs - 7500kg (C: 336,00 - P: 7500,00) (VD)" at bounding box center [475, 246] width 589 height 24
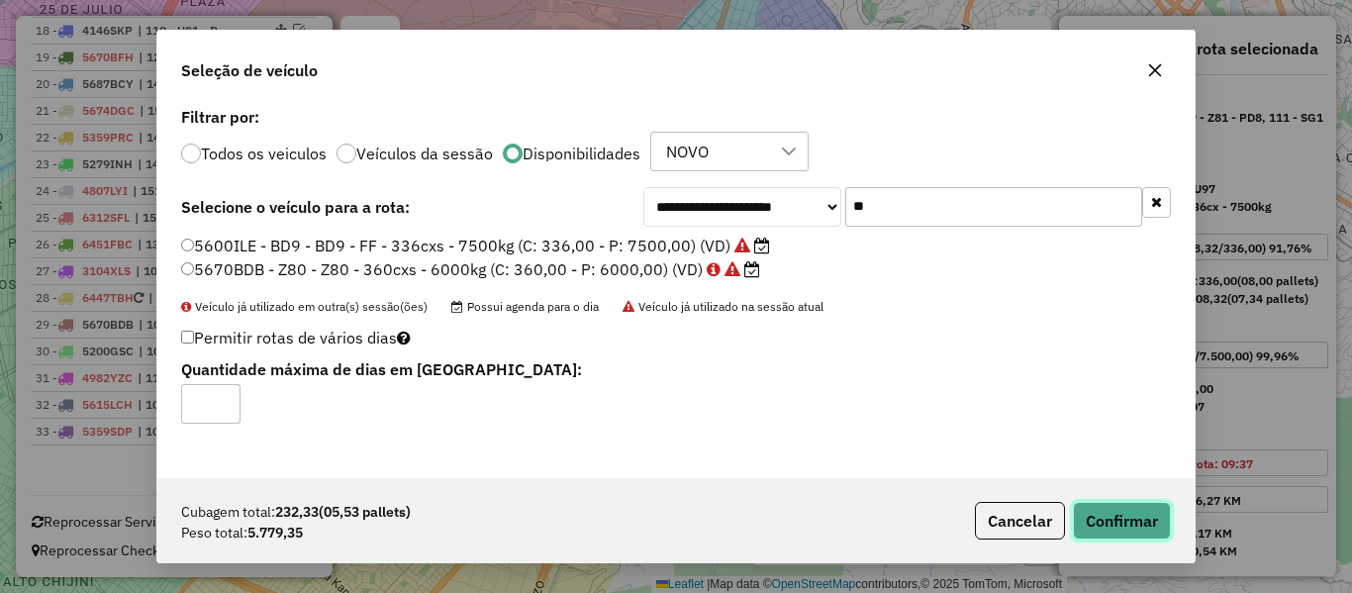
click at [1133, 508] on button "Confirmar" at bounding box center [1122, 521] width 98 height 38
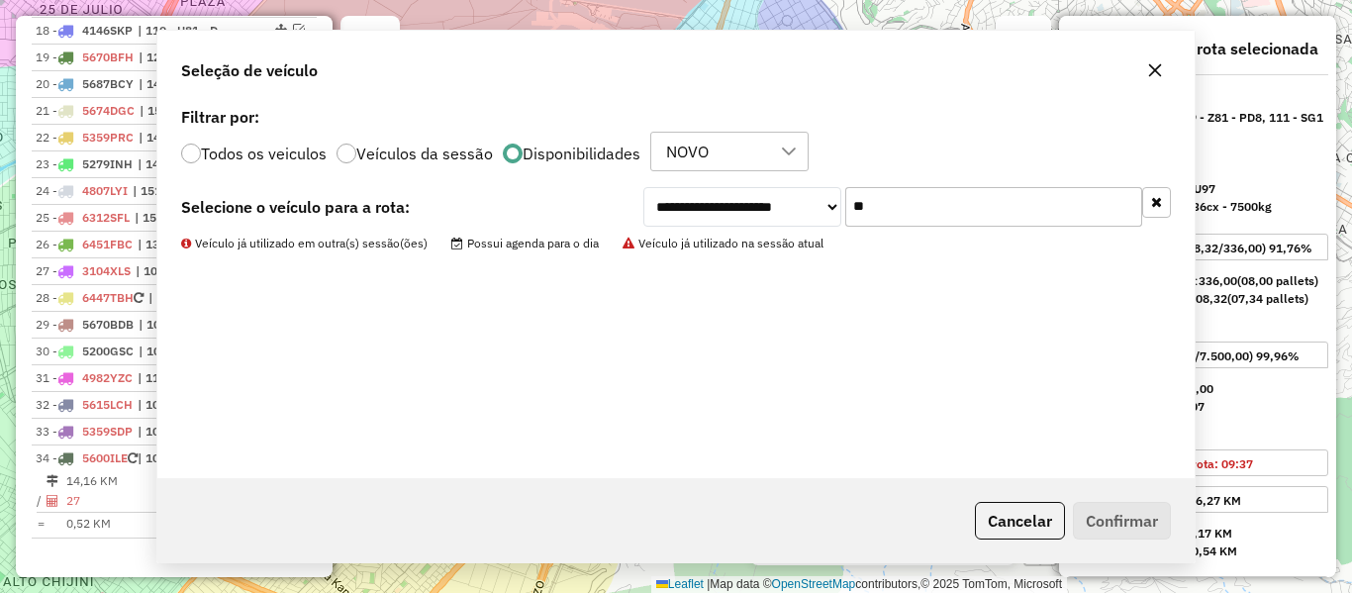
scroll to position [1866, 0]
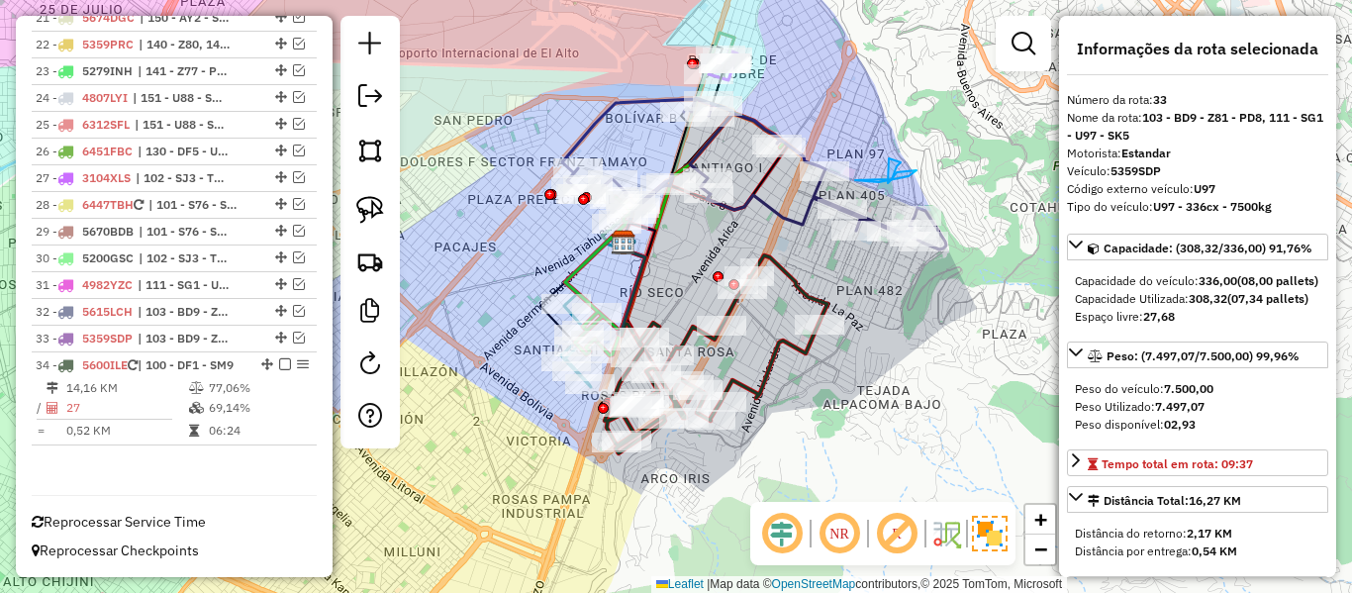
click at [783, 273] on icon at bounding box center [716, 354] width 223 height 198
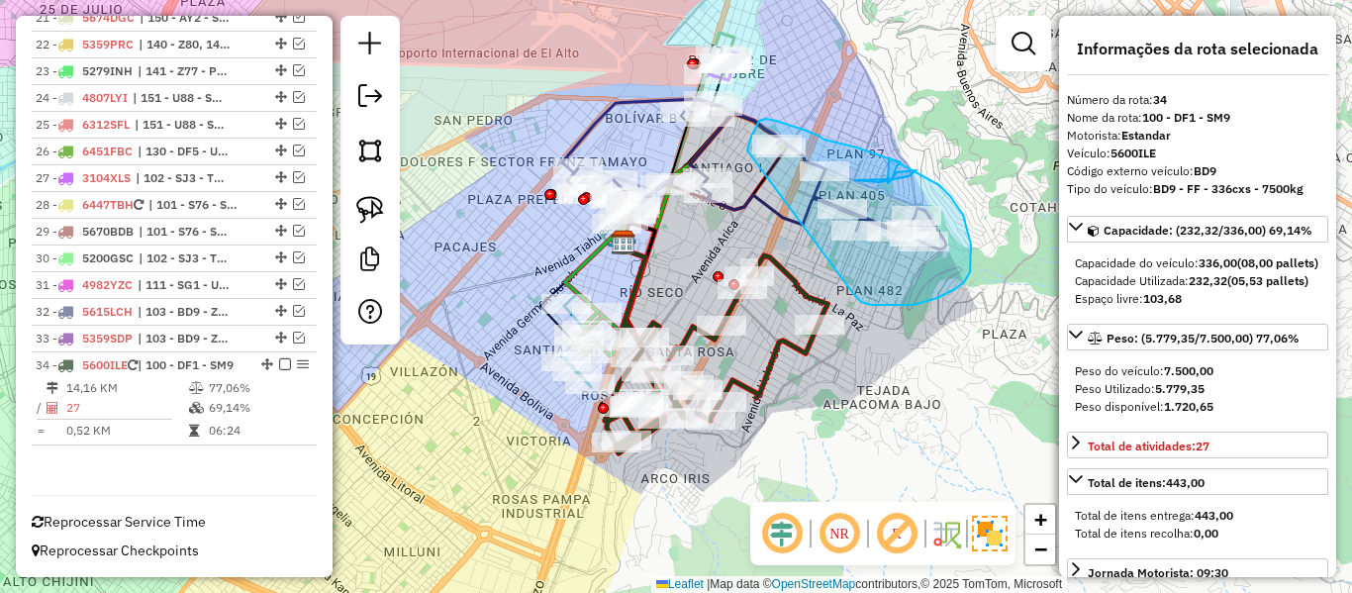
drag, startPoint x: 937, startPoint y: 298, endPoint x: 769, endPoint y: 234, distance: 180.2
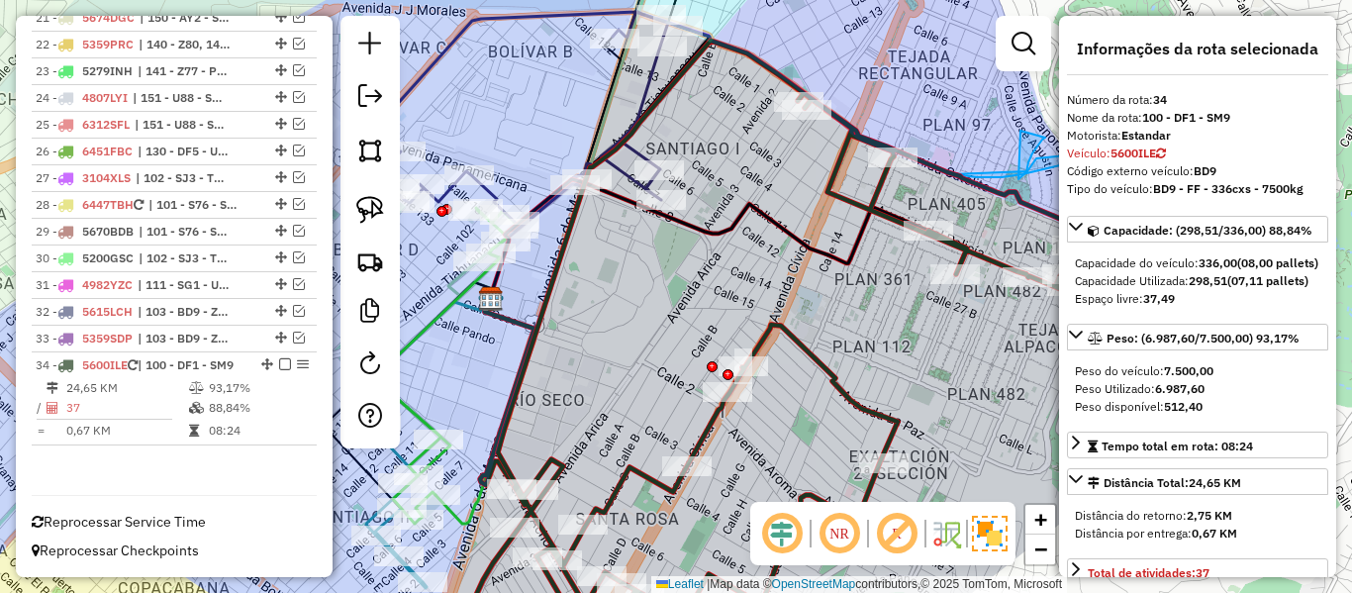
click at [843, 198] on icon at bounding box center [793, 347] width 676 height 612
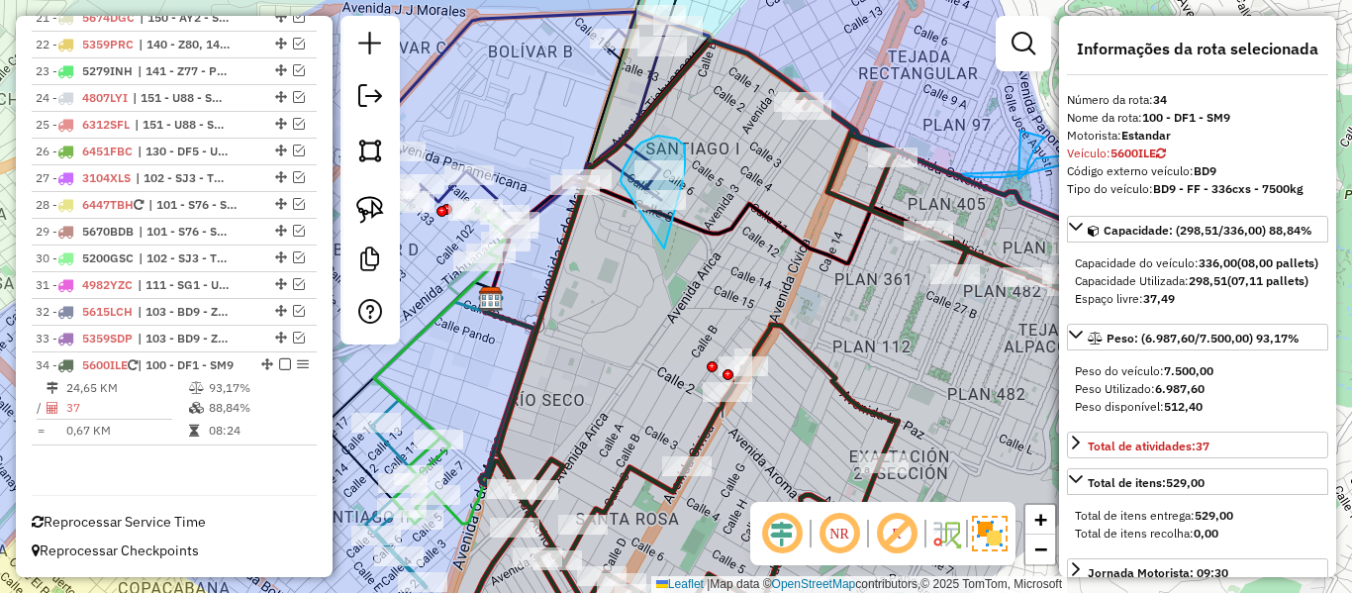
drag, startPoint x: 664, startPoint y: 248, endPoint x: 625, endPoint y: 187, distance: 73.0
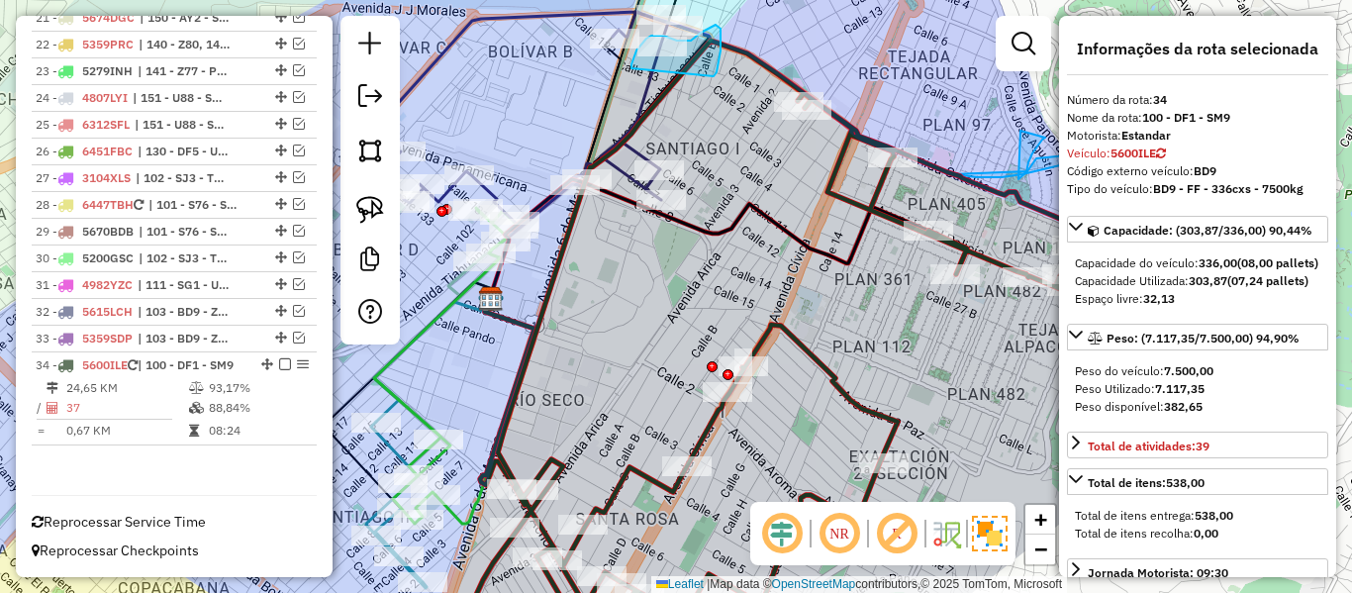
drag, startPoint x: 714, startPoint y: 76, endPoint x: 635, endPoint y: 104, distance: 83.9
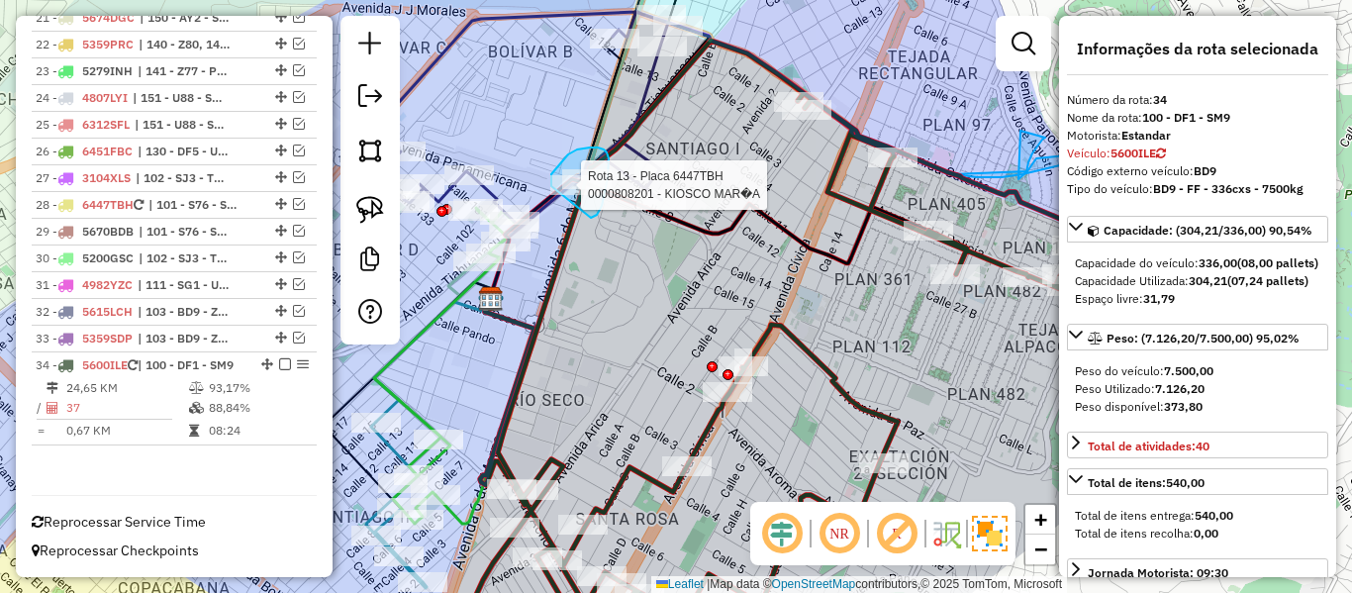
drag, startPoint x: 605, startPoint y: 193, endPoint x: 581, endPoint y: 211, distance: 29.7
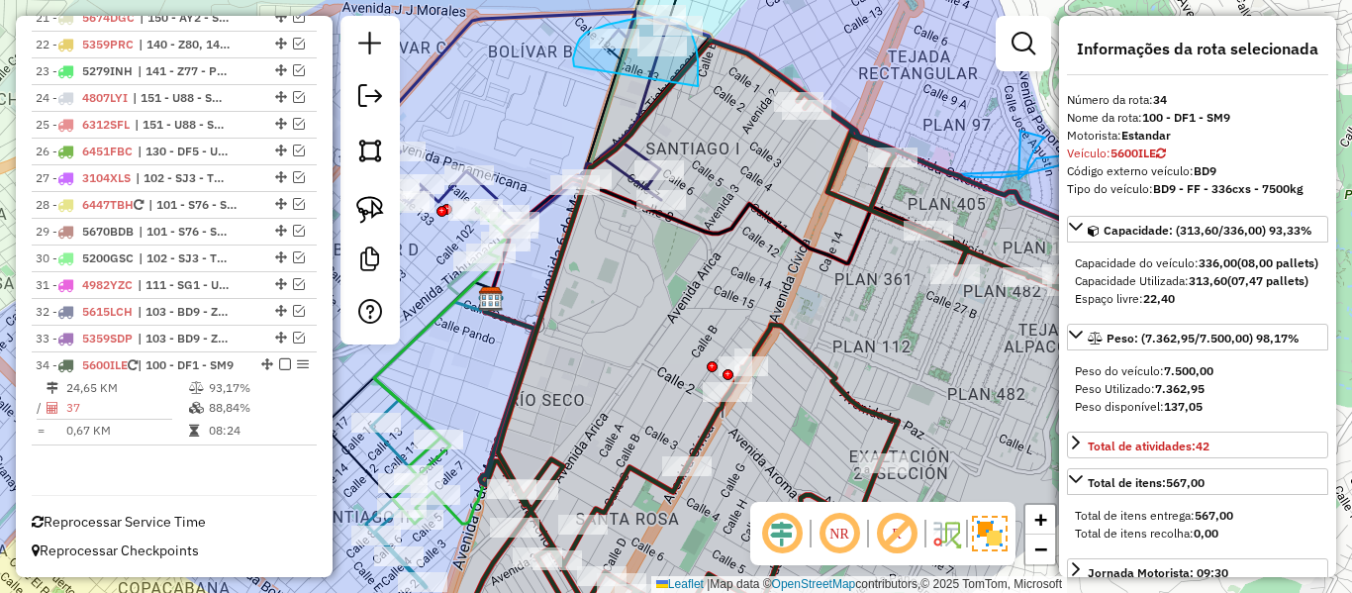
drag, startPoint x: 698, startPoint y: 59, endPoint x: 604, endPoint y: 113, distance: 108.2
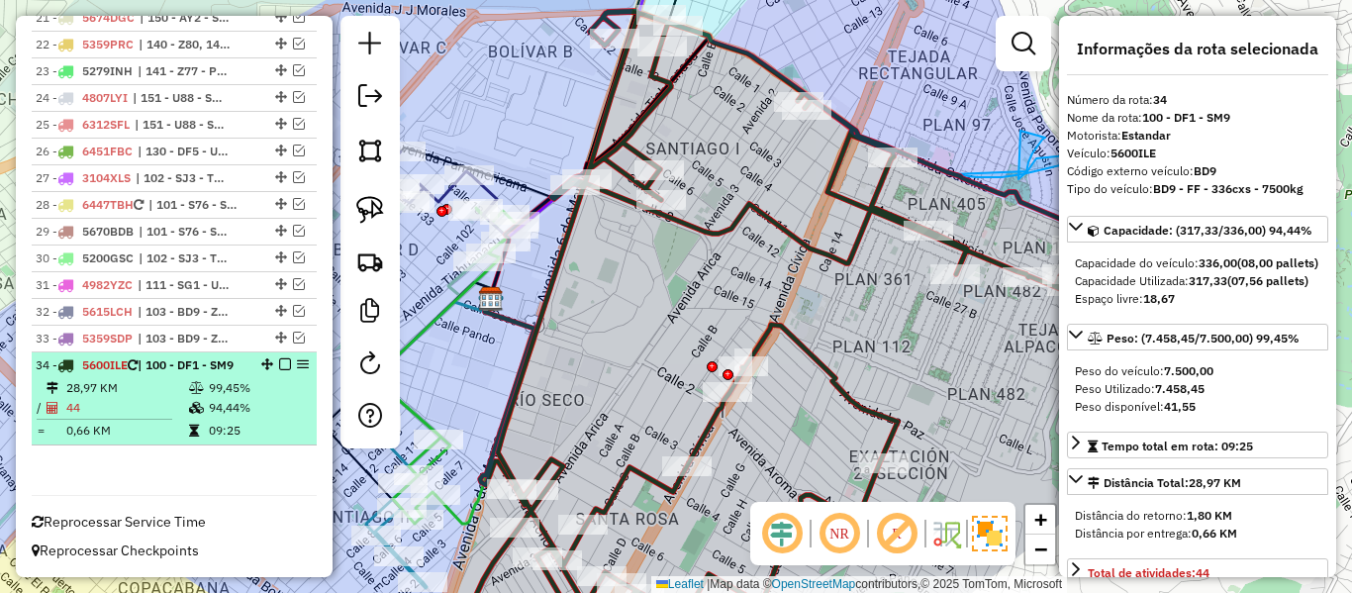
click at [285, 358] on div at bounding box center [278, 364] width 59 height 12
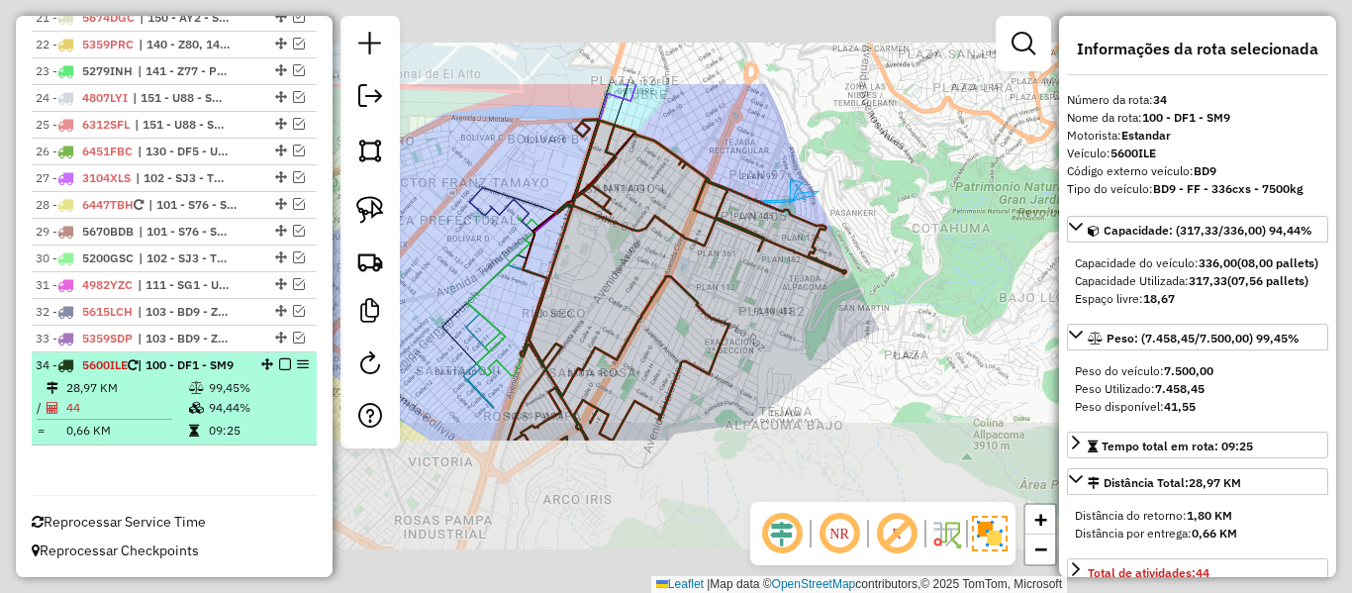
click at [282, 358] on em at bounding box center [285, 364] width 12 height 12
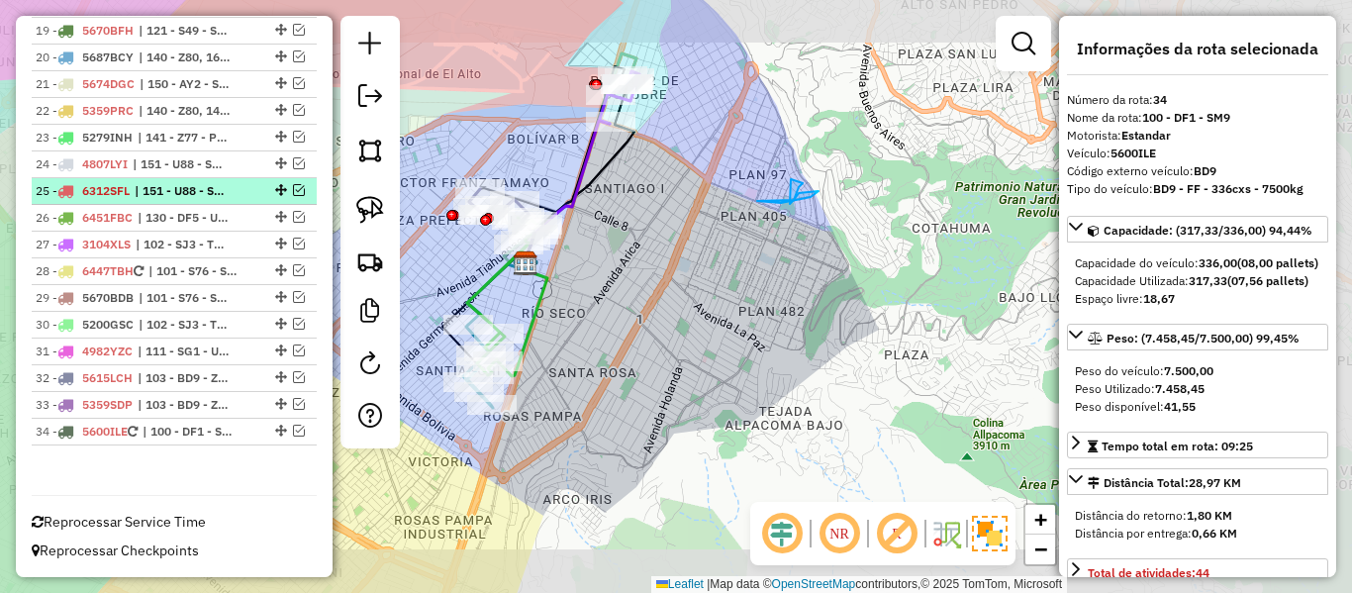
scroll to position [1782, 0]
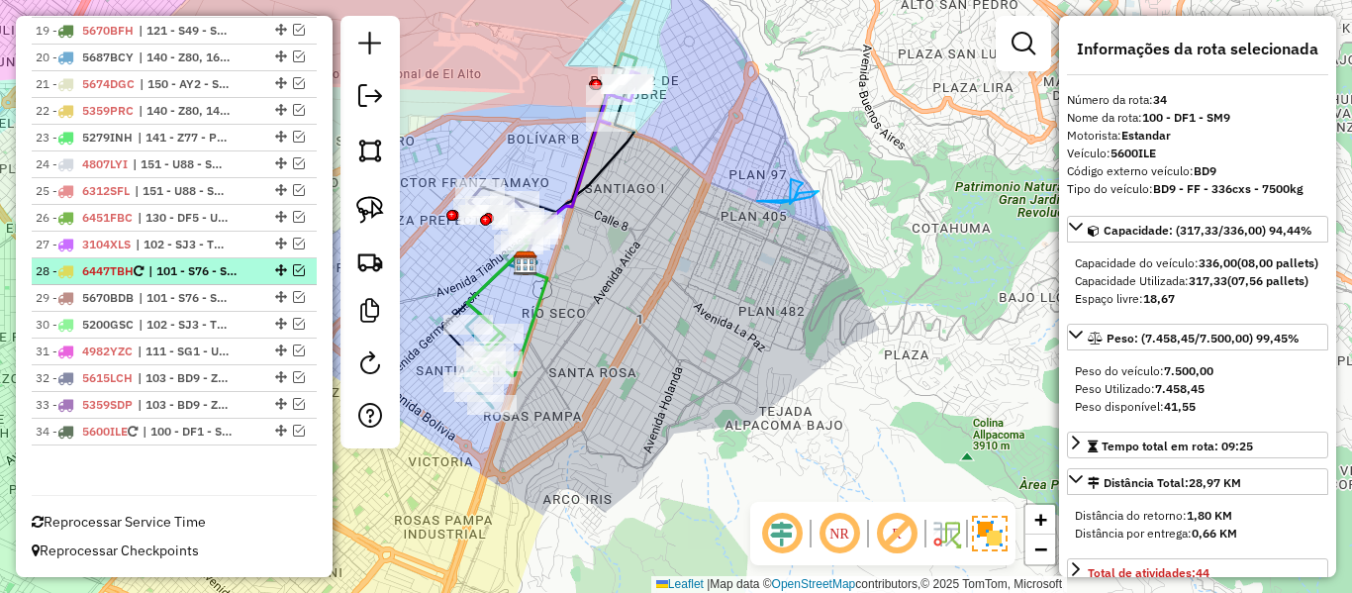
click at [208, 274] on span "| 101 - S76 - SJ3 - TM8 ZONA DE RESTRICCIÓN, 102 - SJ3 - TM8 - Z51 - PD7" at bounding box center [193, 271] width 91 height 18
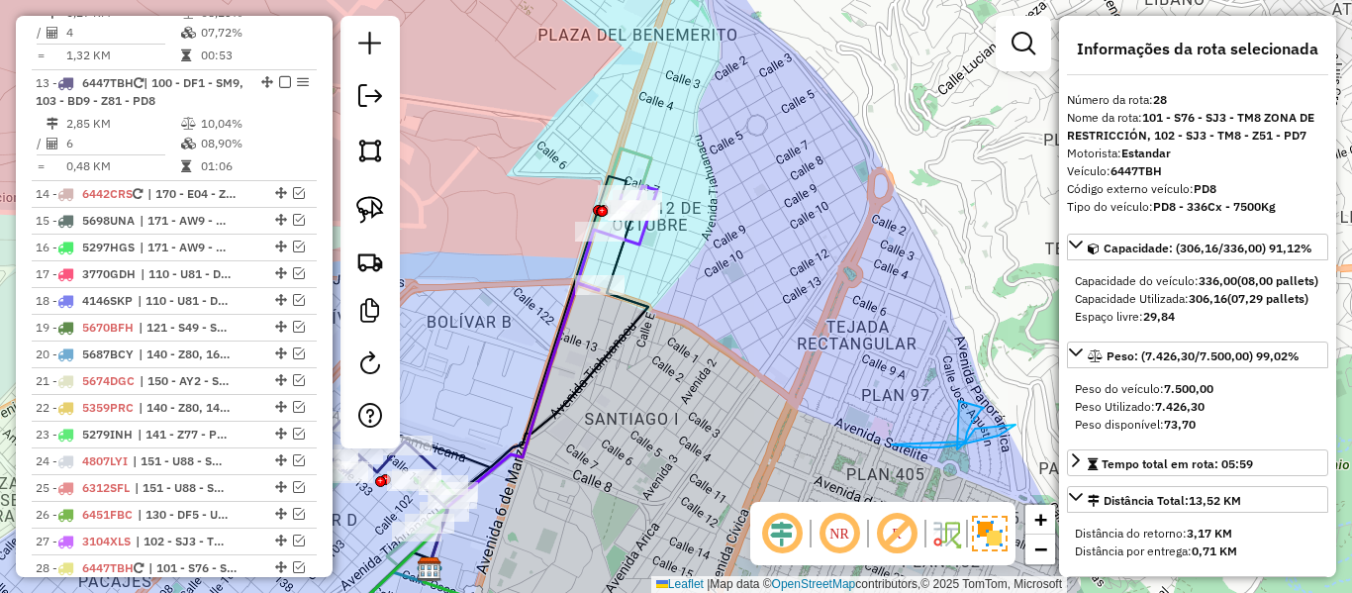
scroll to position [1386, 0]
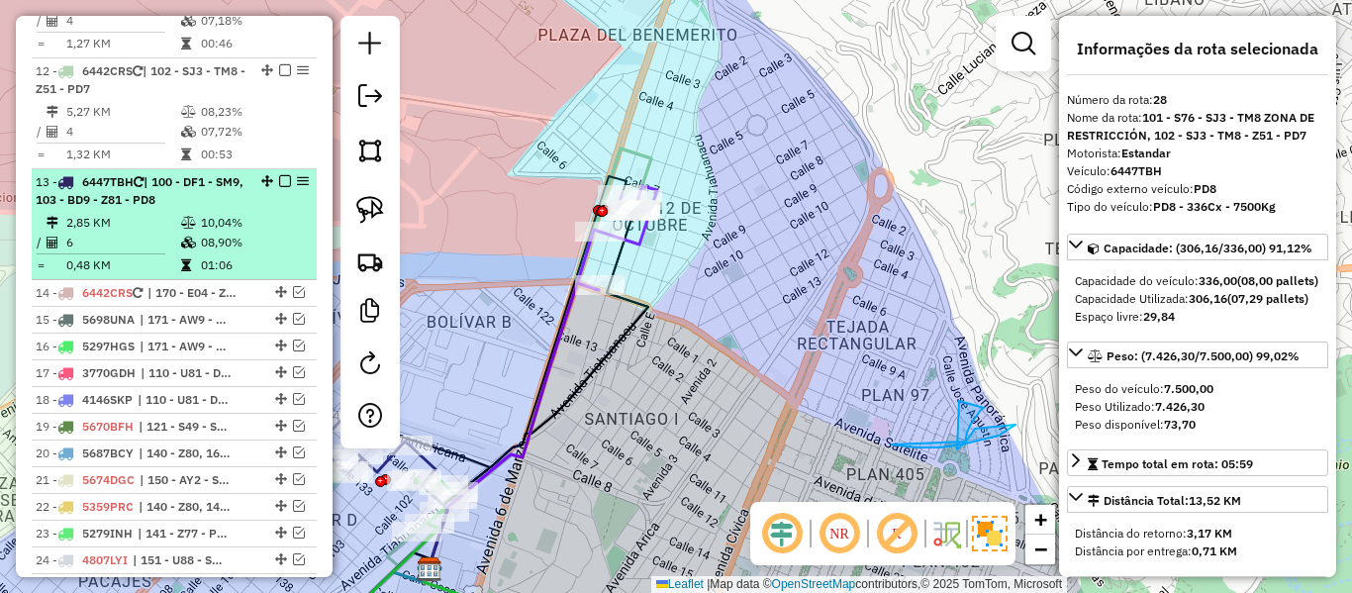
click at [192, 234] on td at bounding box center [190, 243] width 20 height 20
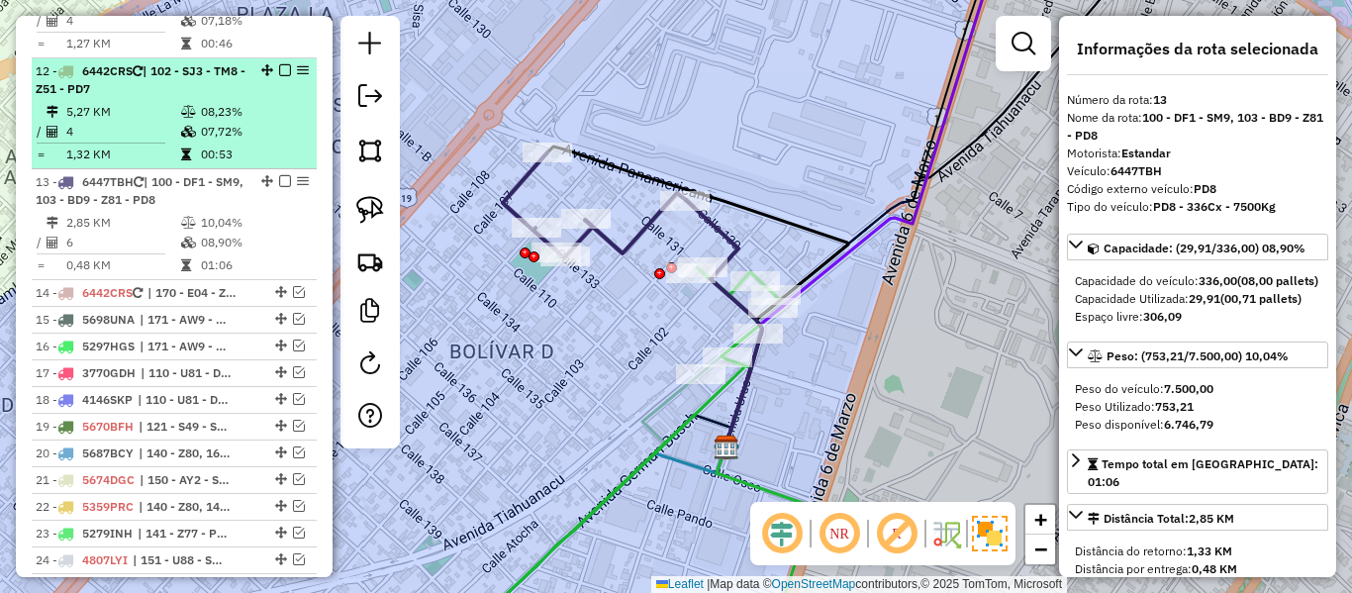
click at [205, 151] on td "00:53" at bounding box center [254, 155] width 108 height 20
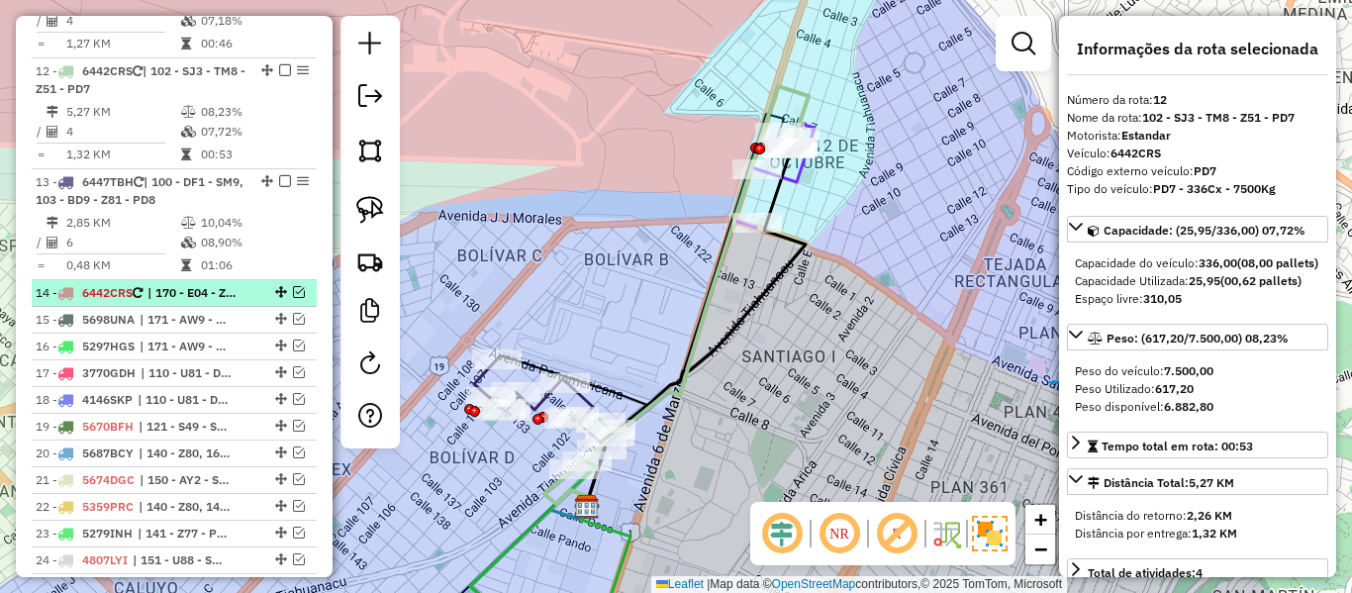
click at [208, 303] on li "14 - 6442CRS | 170 - E04 - Z53" at bounding box center [174, 293] width 285 height 27
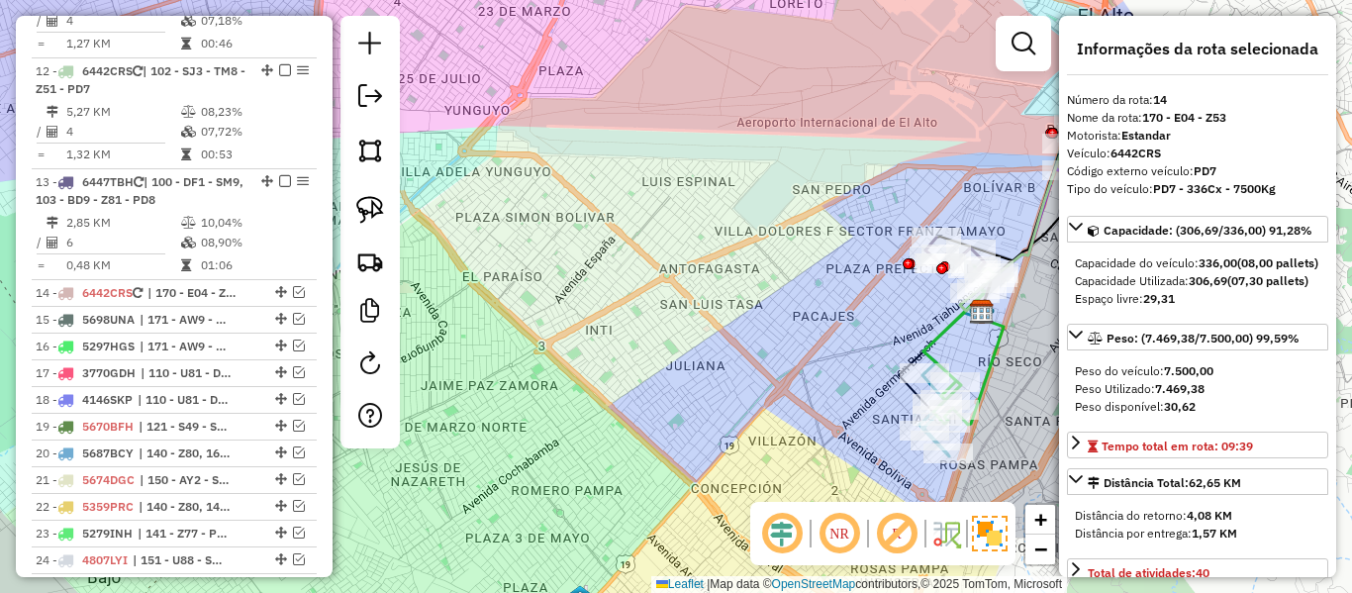
drag, startPoint x: 899, startPoint y: 379, endPoint x: 593, endPoint y: 310, distance: 313.6
click at [525, 275] on div "Janela de atendimento Grade de atendimento Capacidade Transportadoras Veículos …" at bounding box center [676, 296] width 1352 height 593
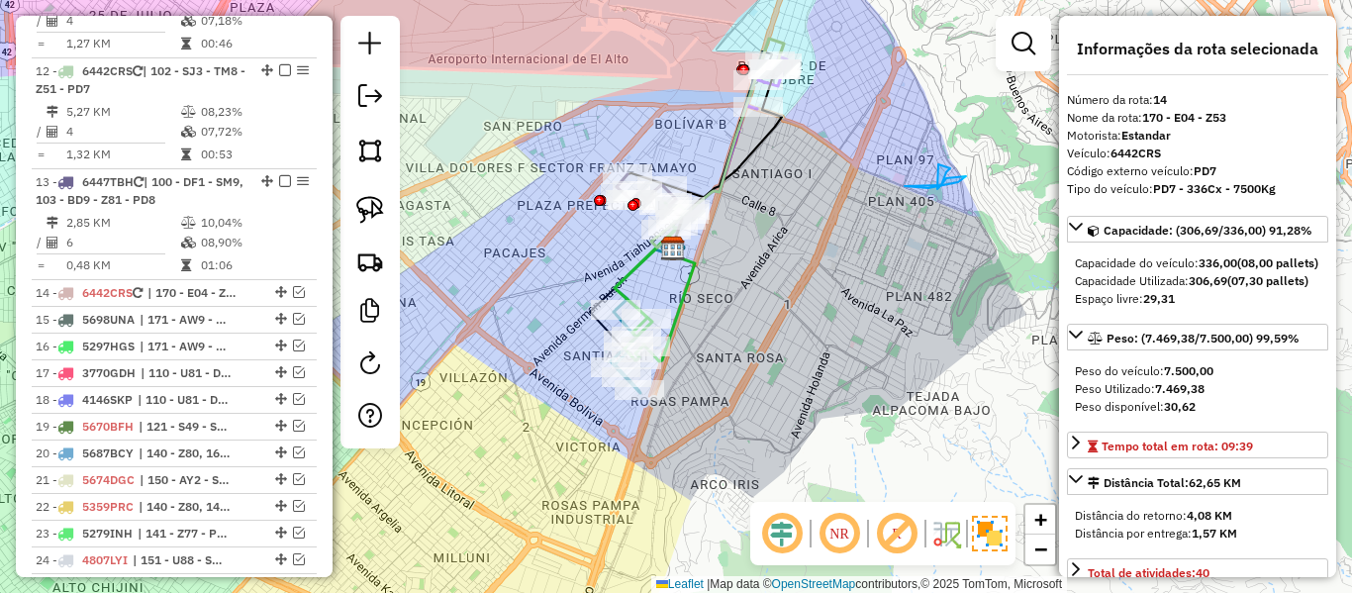
drag, startPoint x: 888, startPoint y: 289, endPoint x: 875, endPoint y: 354, distance: 66.6
click at [875, 353] on div "Janela de atendimento Grade de atendimento Capacidade Transportadoras Veículos …" at bounding box center [676, 296] width 1352 height 593
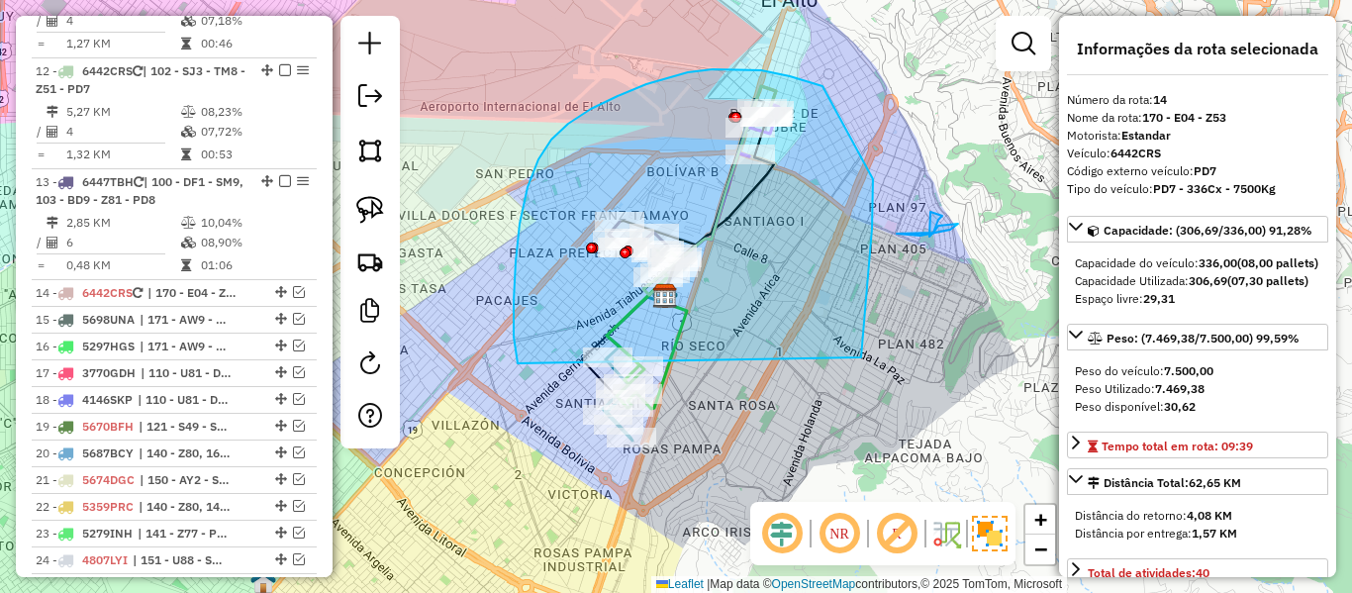
drag, startPoint x: 861, startPoint y: 357, endPoint x: 571, endPoint y: 469, distance: 310.9
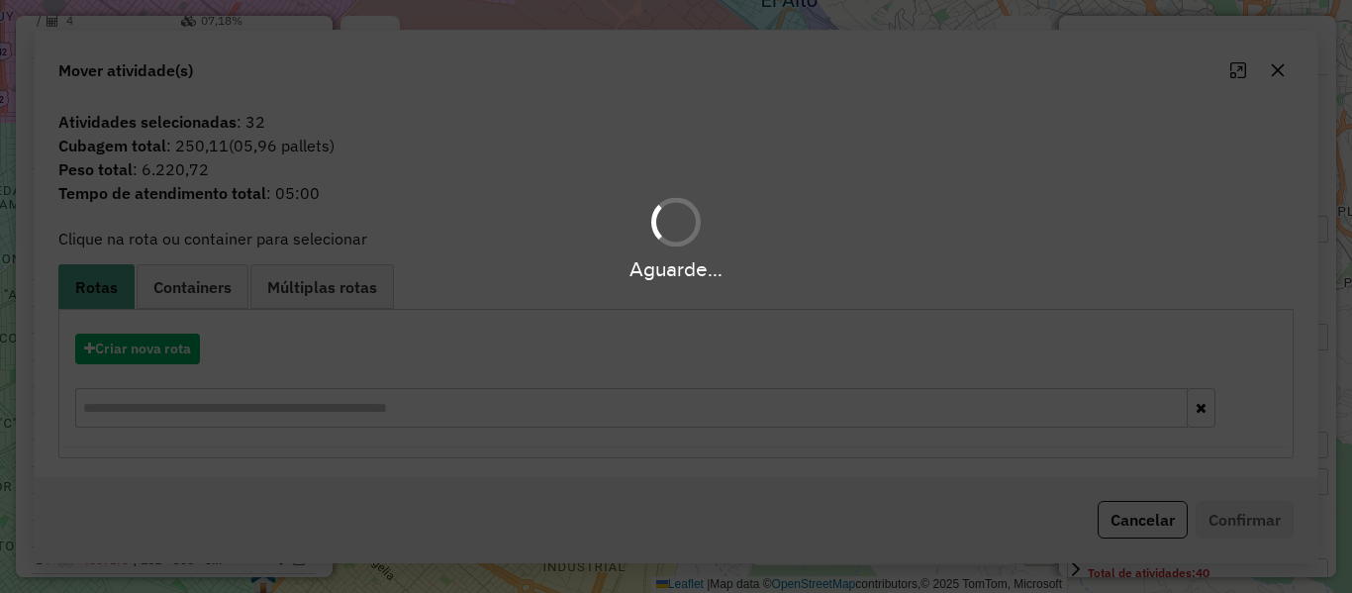
click at [726, 398] on div "Aguarde..." at bounding box center [676, 296] width 1352 height 593
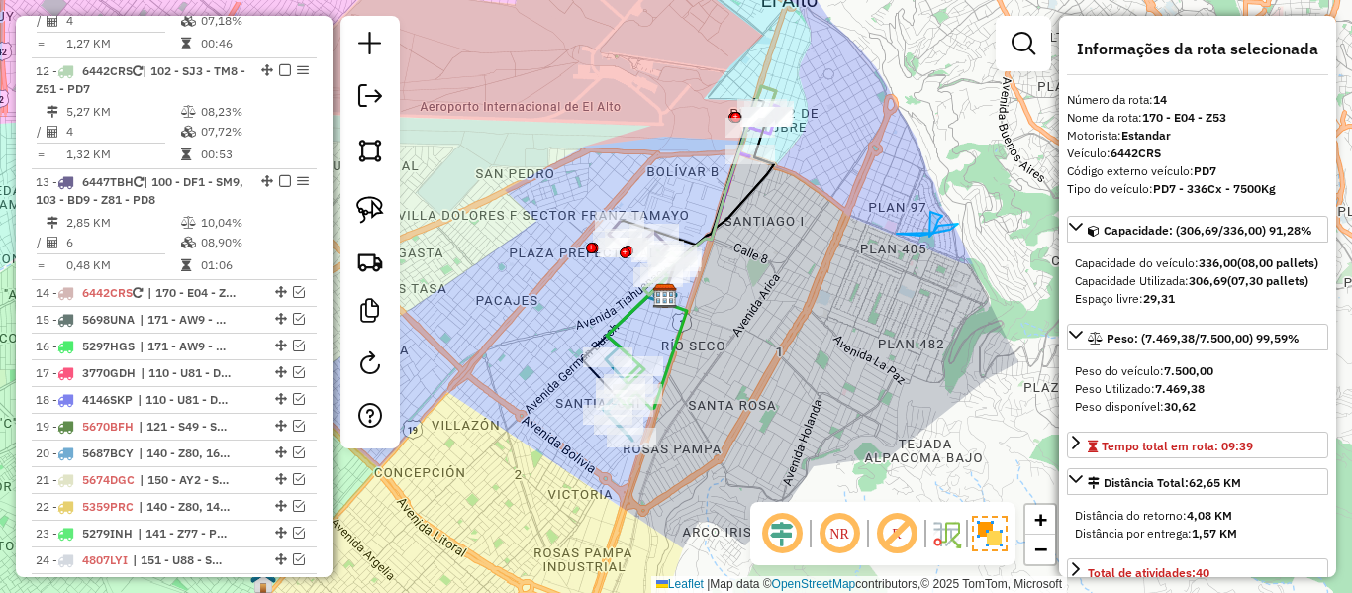
click at [763, 392] on div "Janela de atendimento Grade de atendimento Capacidade Transportadoras Veículos …" at bounding box center [676, 296] width 1352 height 593
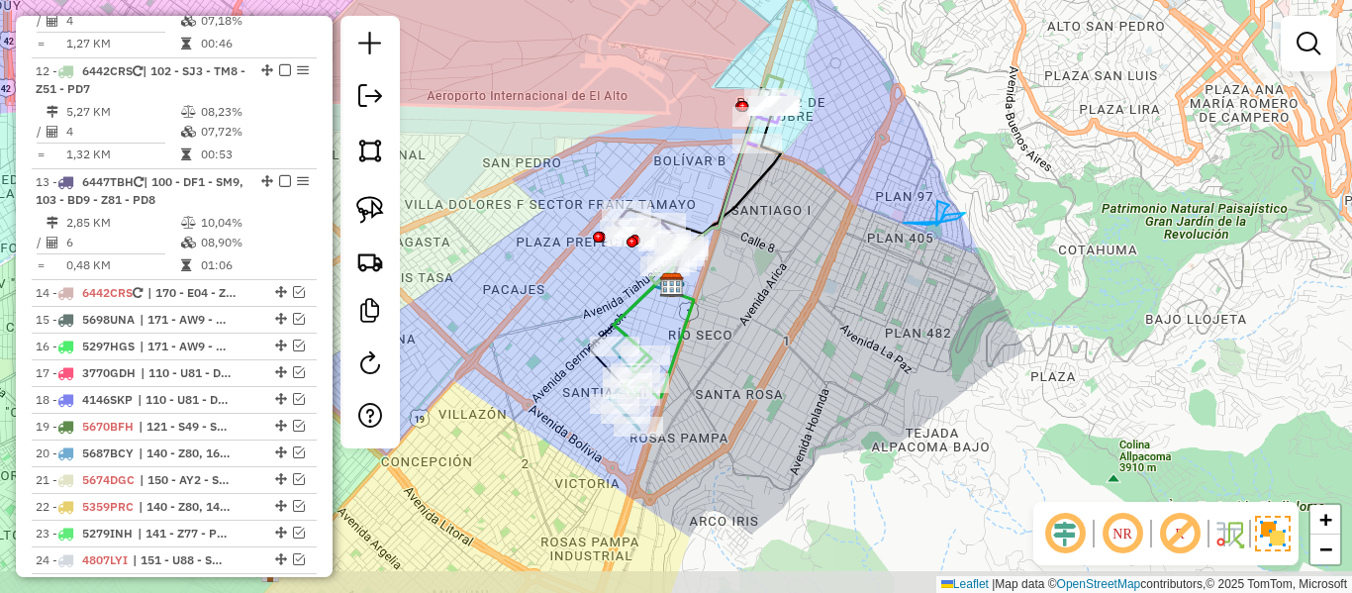
drag, startPoint x: 768, startPoint y: 401, endPoint x: 758, endPoint y: 395, distance: 11.5
click at [768, 380] on div "Janela de atendimento Grade de atendimento Capacidade Transportadoras Veículos …" at bounding box center [676, 296] width 1352 height 593
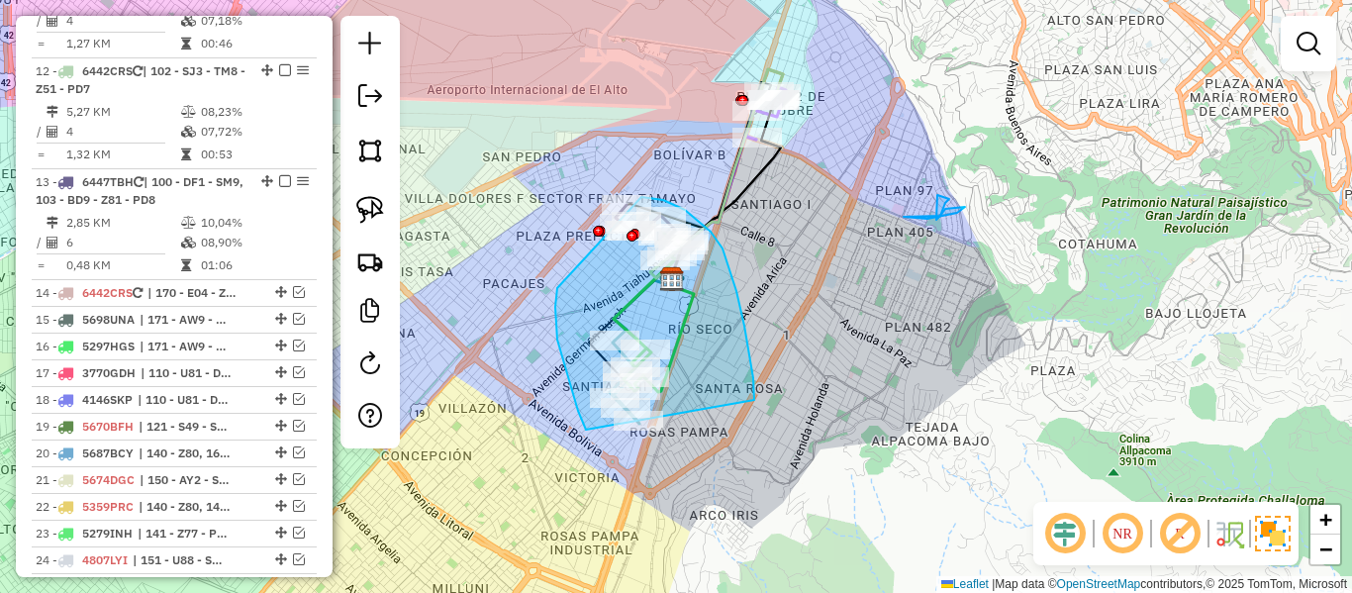
drag, startPoint x: 750, startPoint y: 358, endPoint x: 660, endPoint y: 522, distance: 186.5
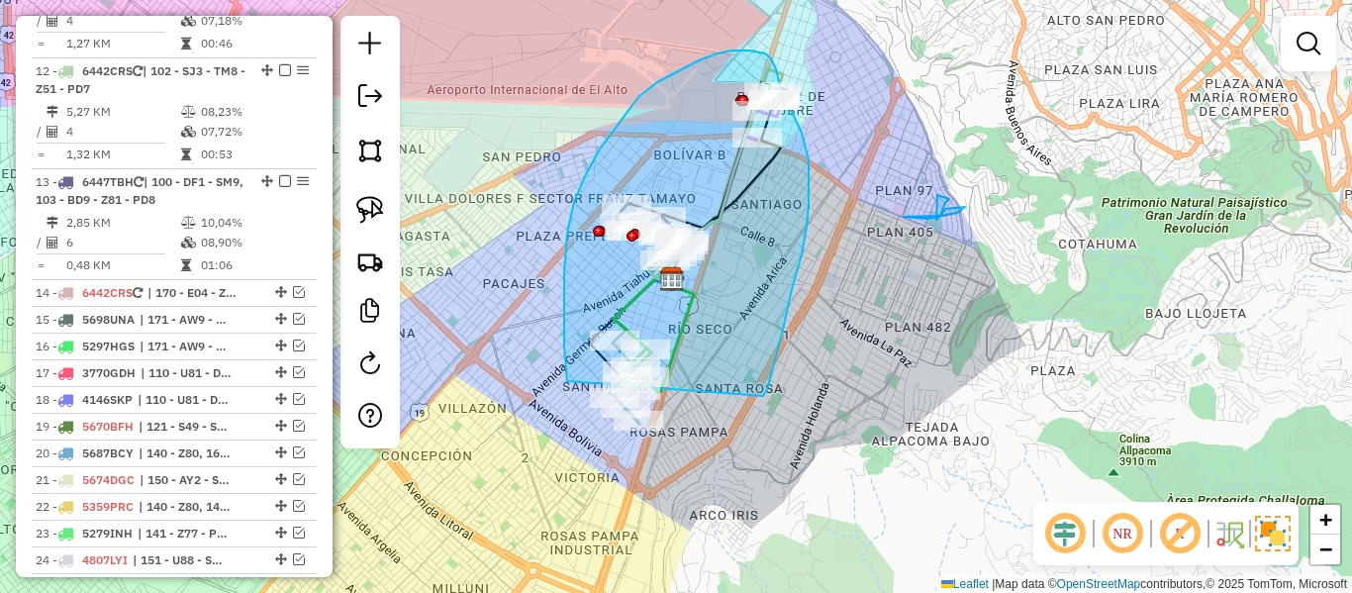
drag, startPoint x: 763, startPoint y: 396, endPoint x: 645, endPoint y: 521, distance: 171.6
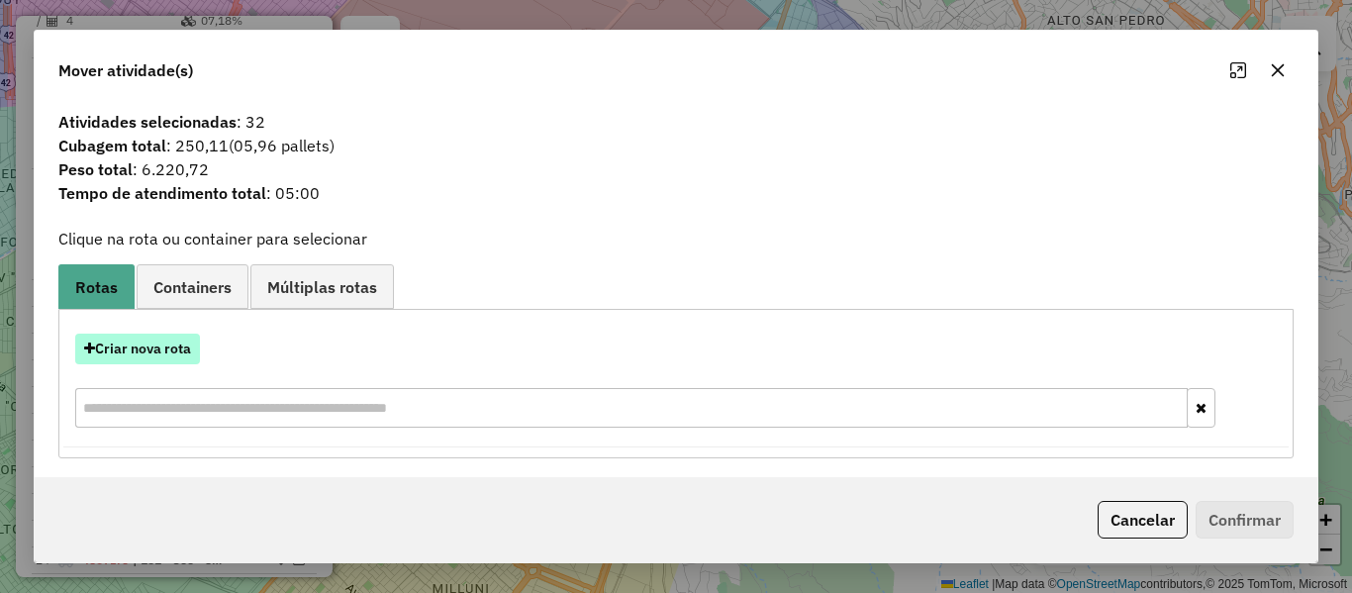
click at [158, 348] on button "Criar nova rota" at bounding box center [137, 349] width 125 height 31
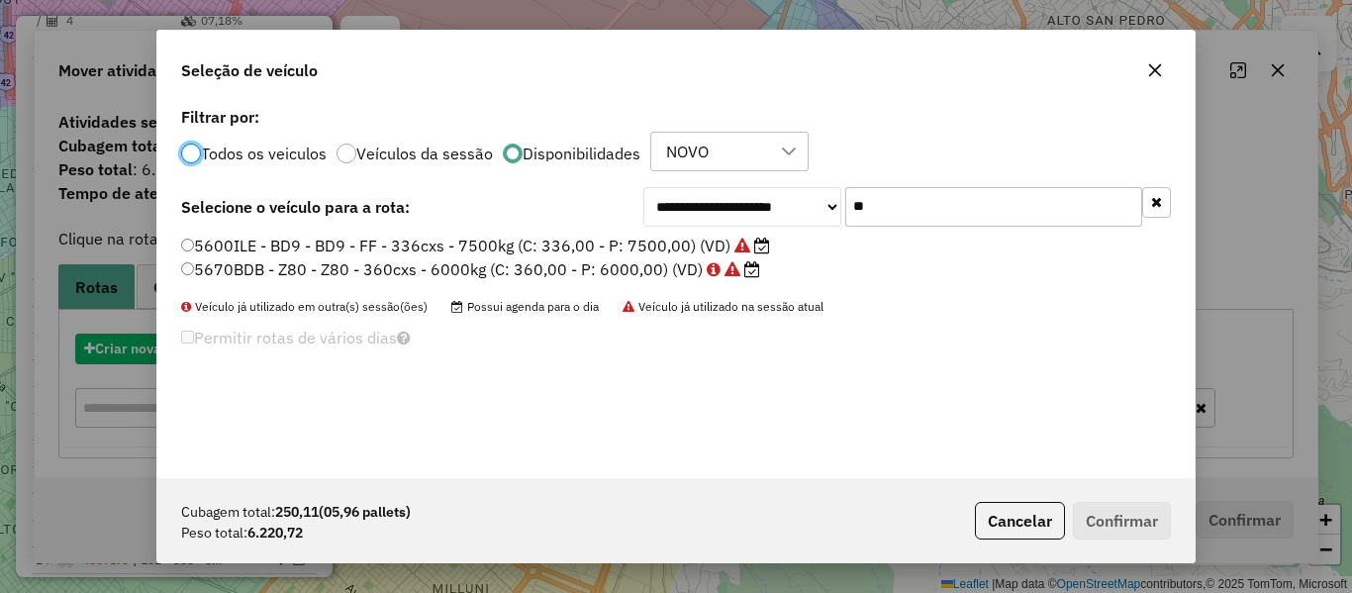
scroll to position [11, 6]
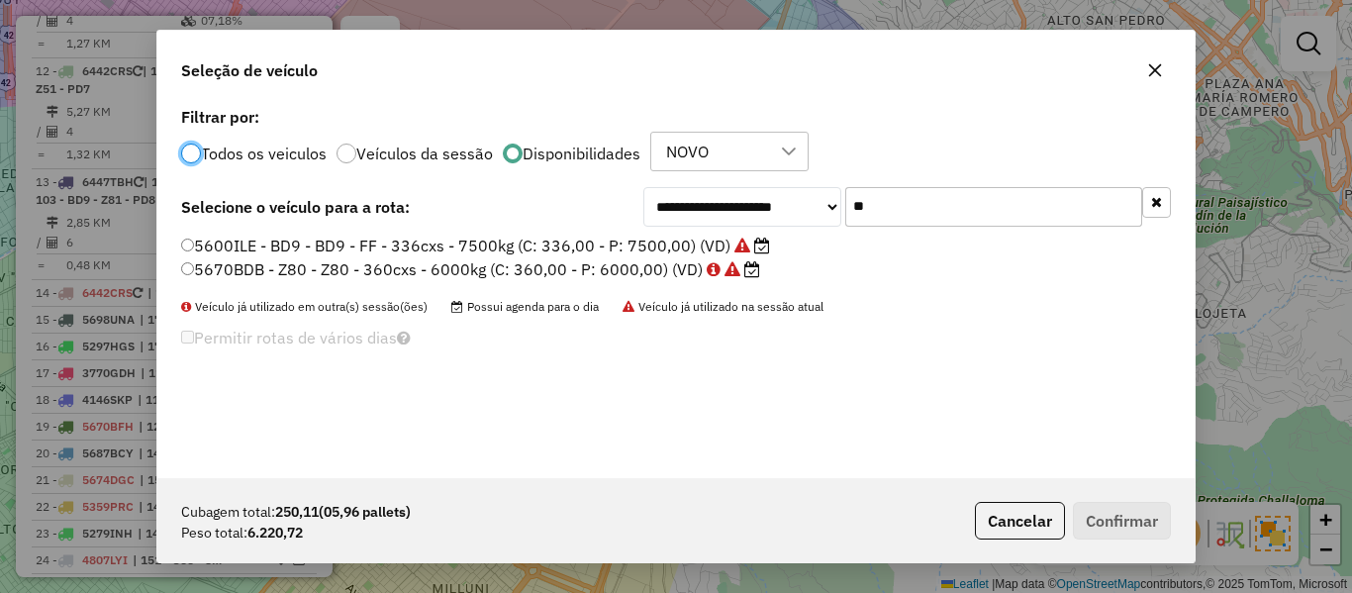
click at [1157, 204] on icon "button" at bounding box center [1156, 202] width 11 height 14
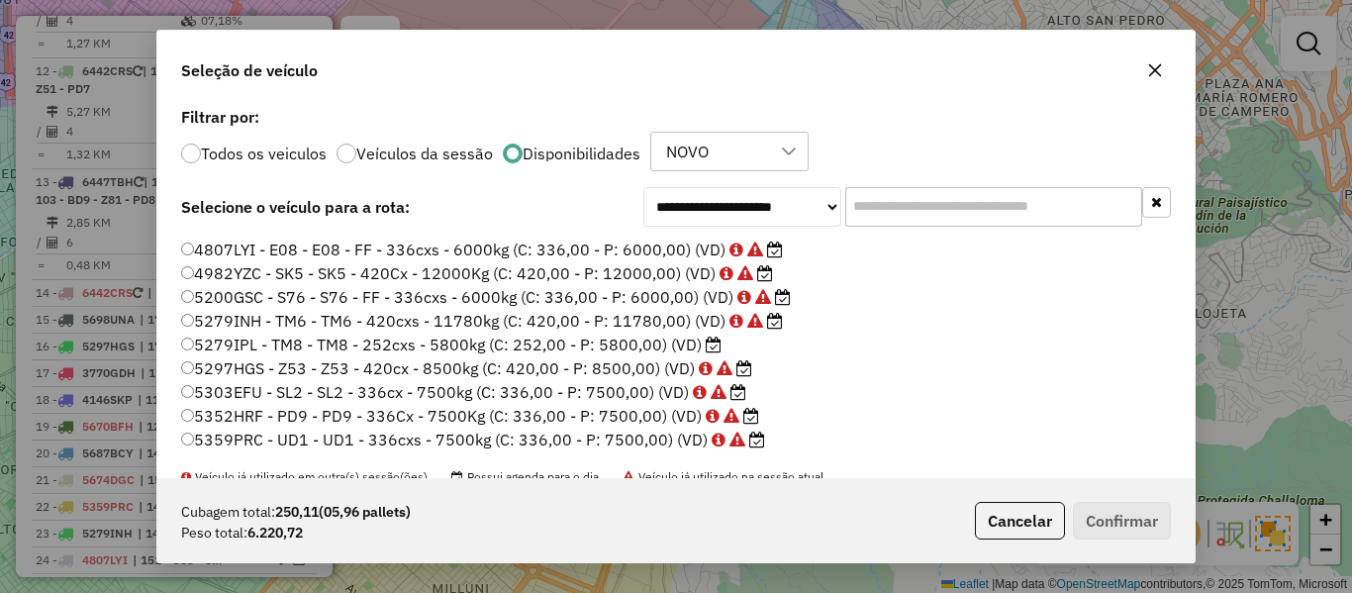
scroll to position [198, 0]
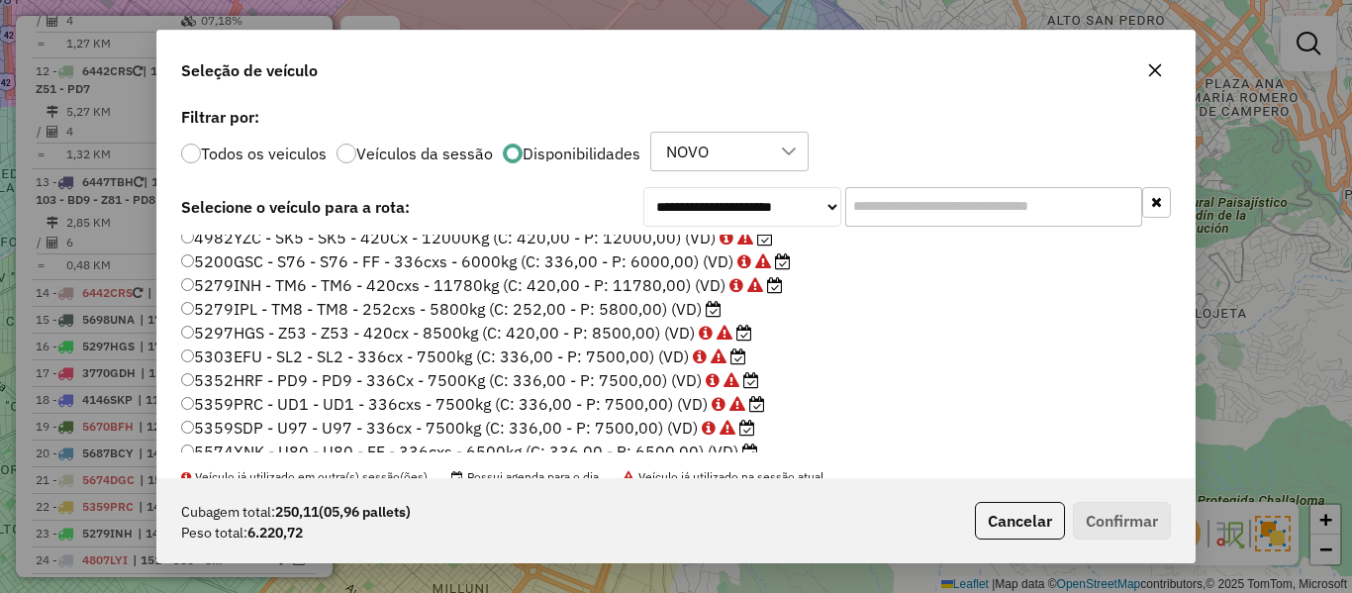
click at [708, 312] on icon at bounding box center [714, 309] width 16 height 16
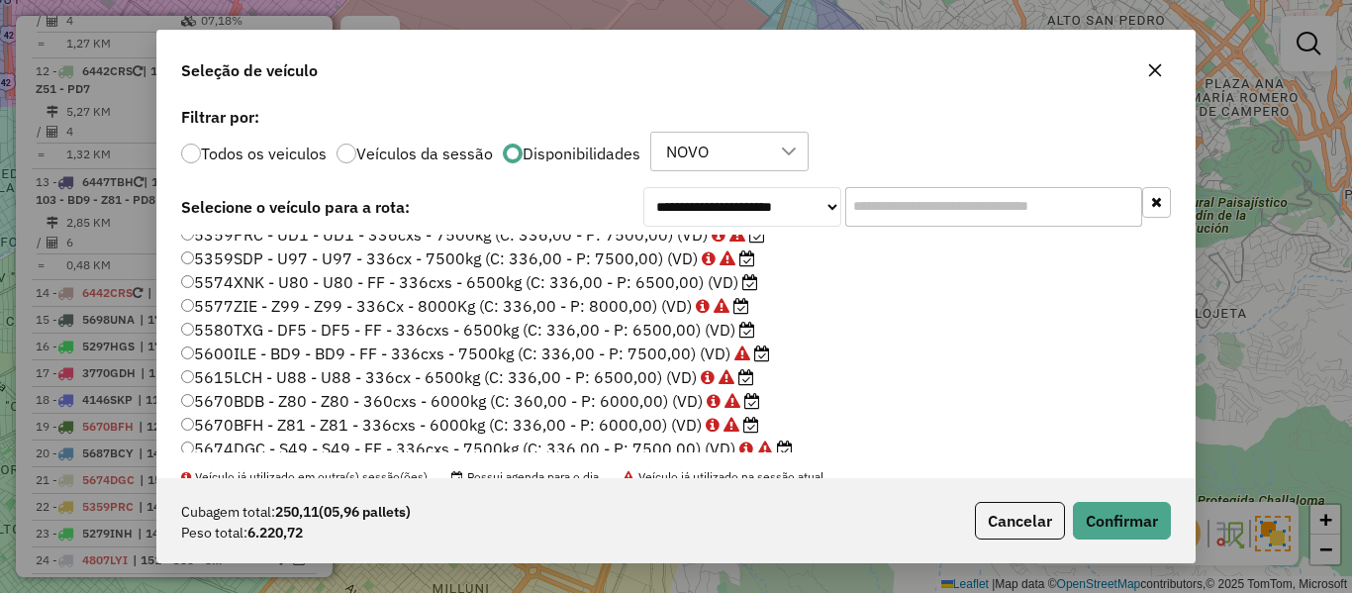
scroll to position [396, 0]
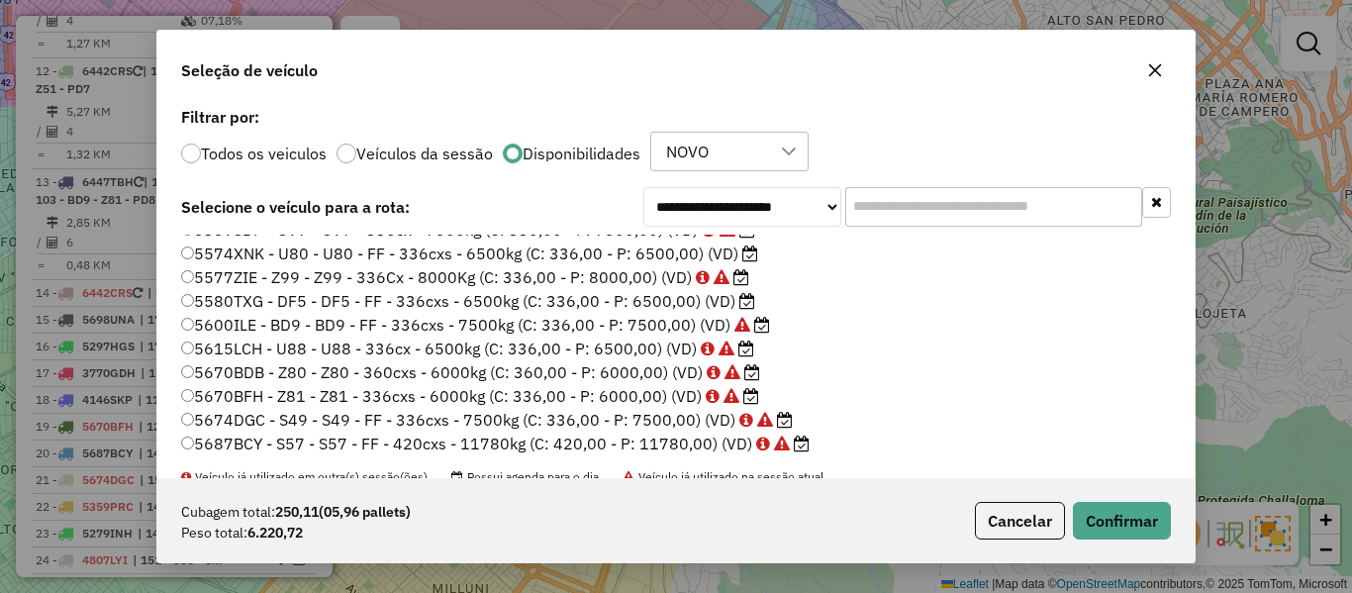
click at [731, 250] on label "5574XNK - U80 - U80 - FF - 336cxs - 6500kg (C: 336,00 - P: 6500,00) (VD)" at bounding box center [469, 254] width 577 height 24
click at [1120, 510] on button "Confirmar" at bounding box center [1122, 521] width 98 height 38
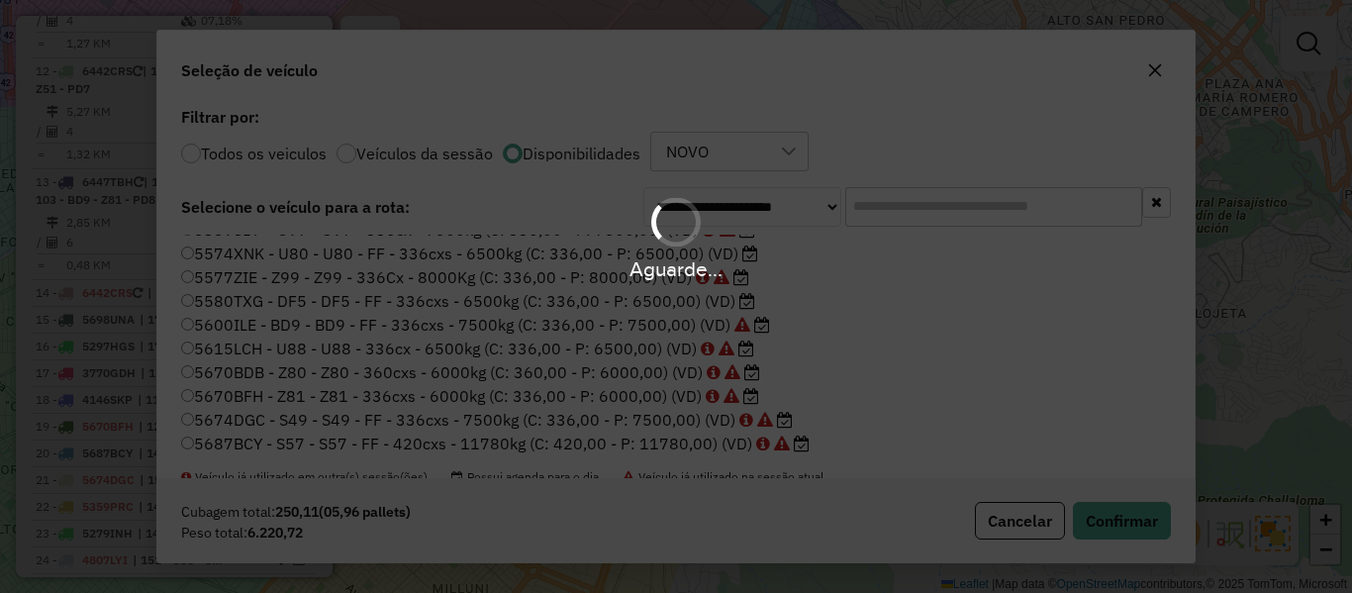
scroll to position [678, 0]
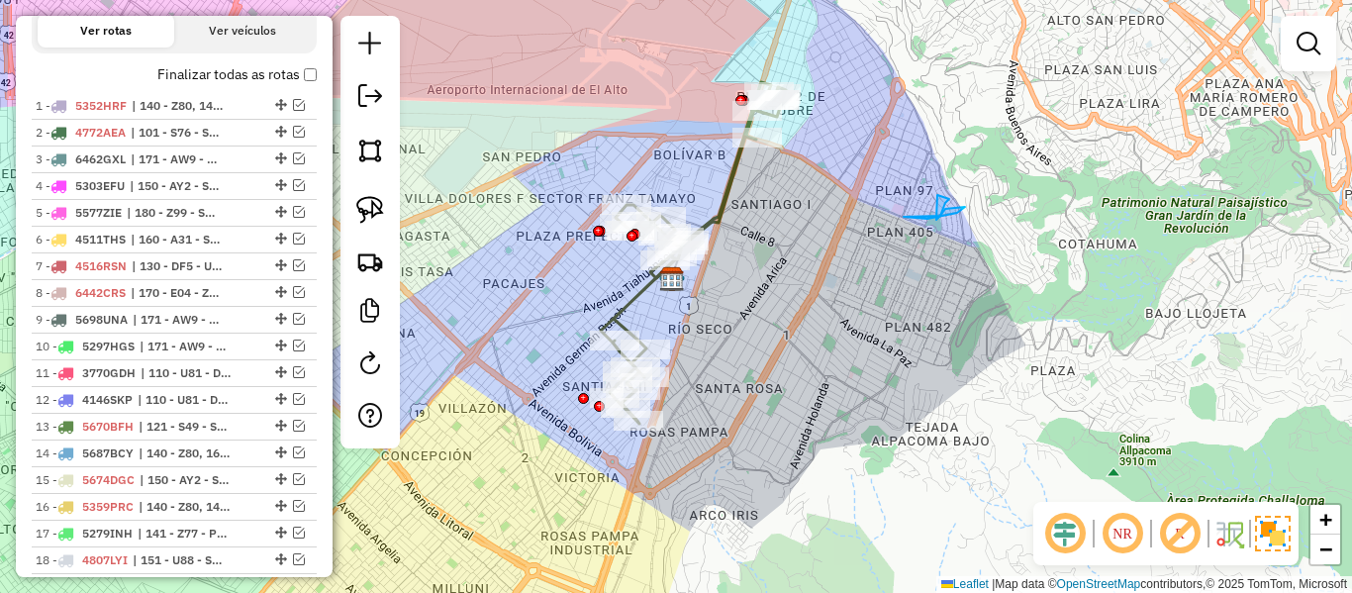
click at [636, 299] on icon at bounding box center [693, 253] width 185 height 342
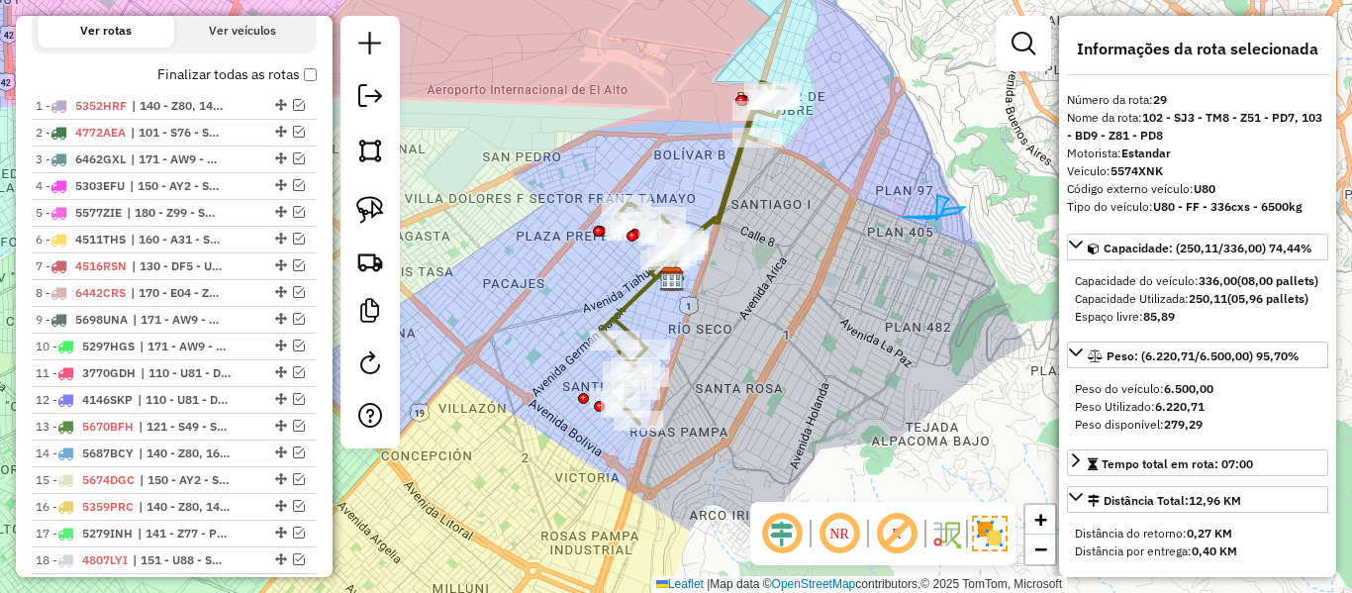
scroll to position [1185, 0]
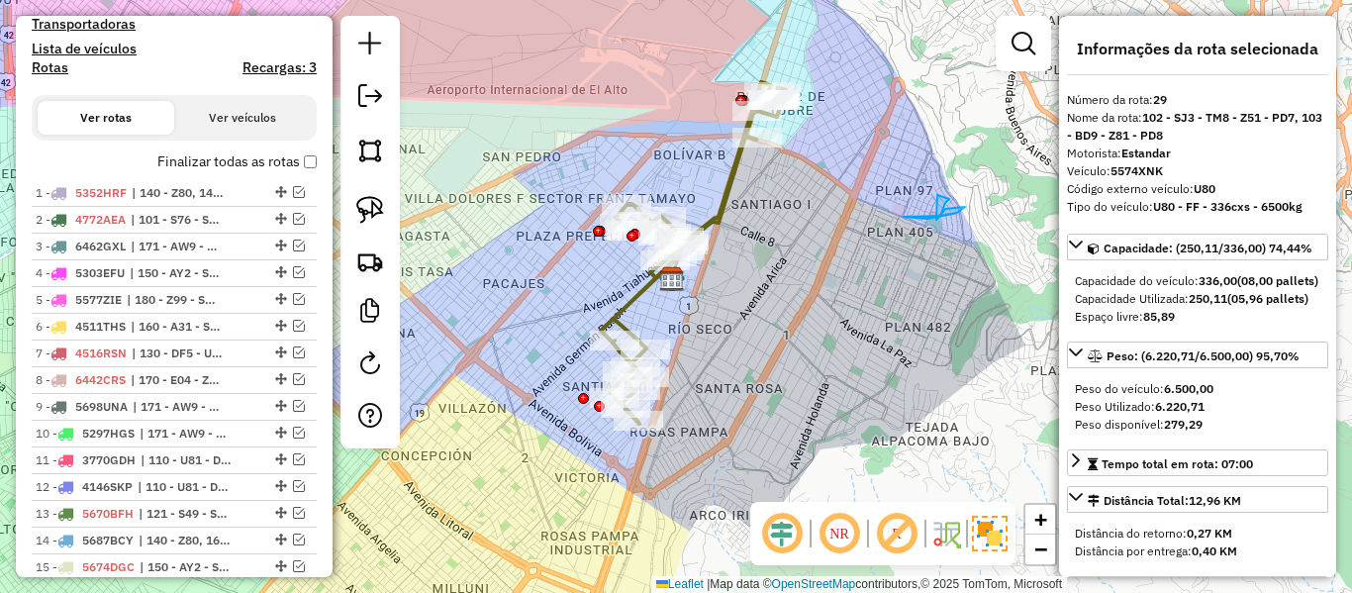
click at [277, 162] on label "Finalizar todas as rotas" at bounding box center [236, 161] width 159 height 21
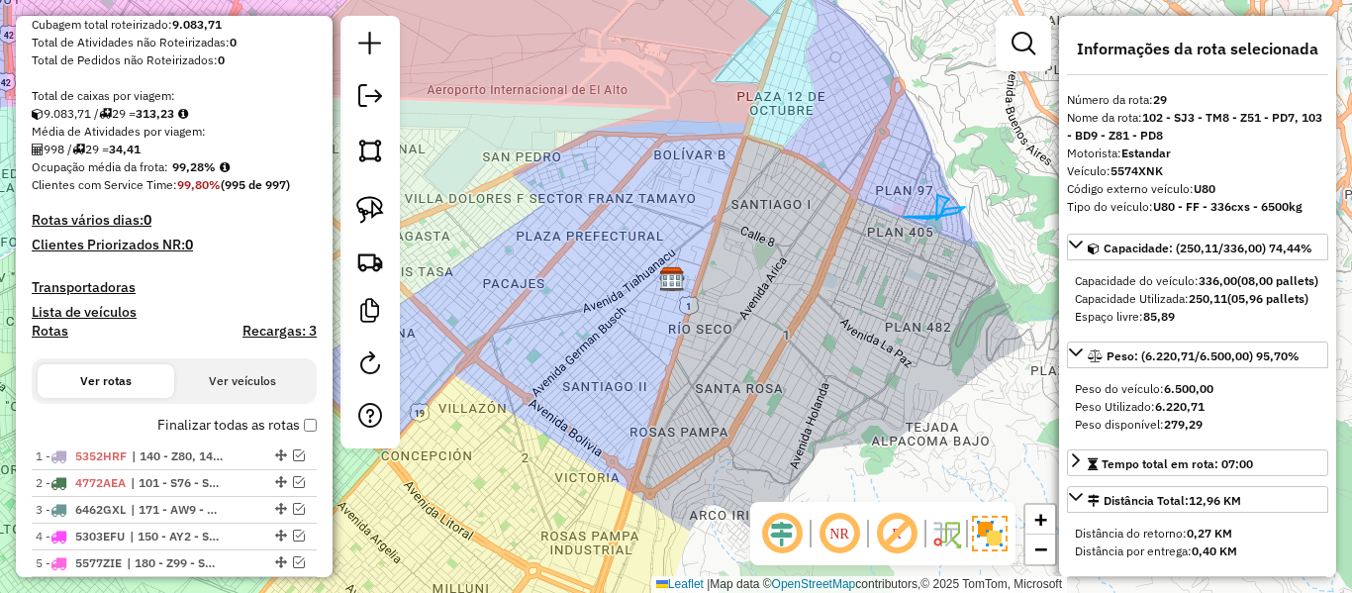
scroll to position [393, 0]
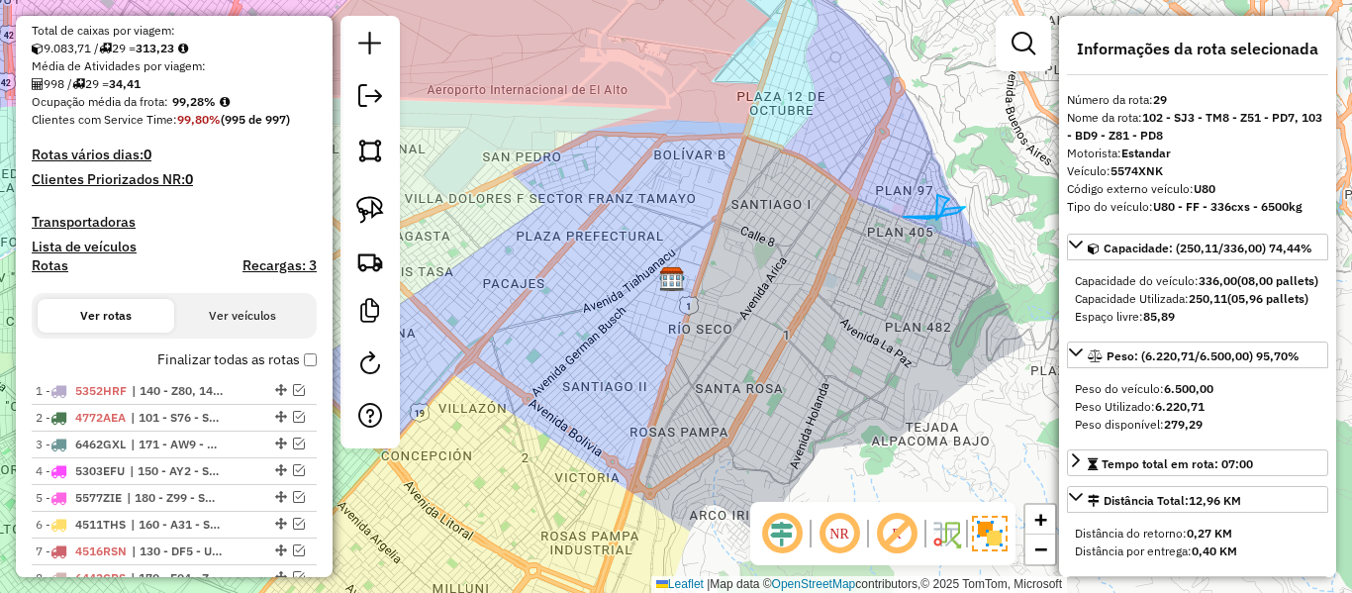
click at [261, 361] on label "Finalizar todas as rotas" at bounding box center [236, 359] width 159 height 21
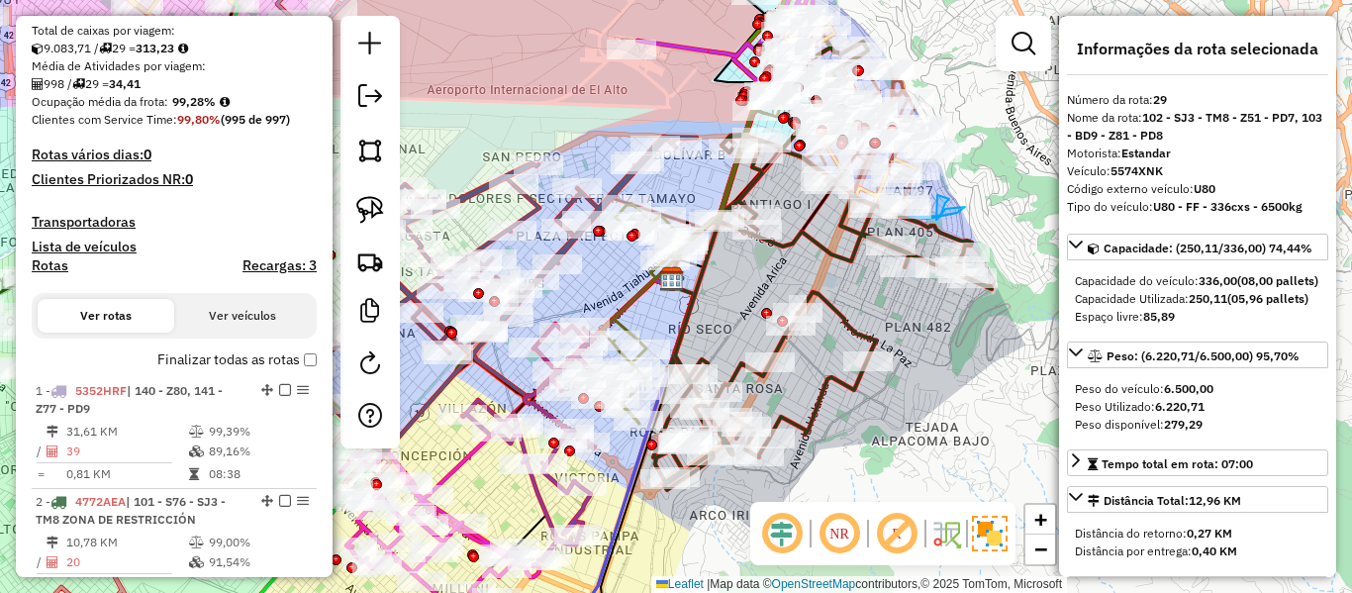
click at [261, 361] on label "Finalizar todas as rotas" at bounding box center [236, 359] width 159 height 21
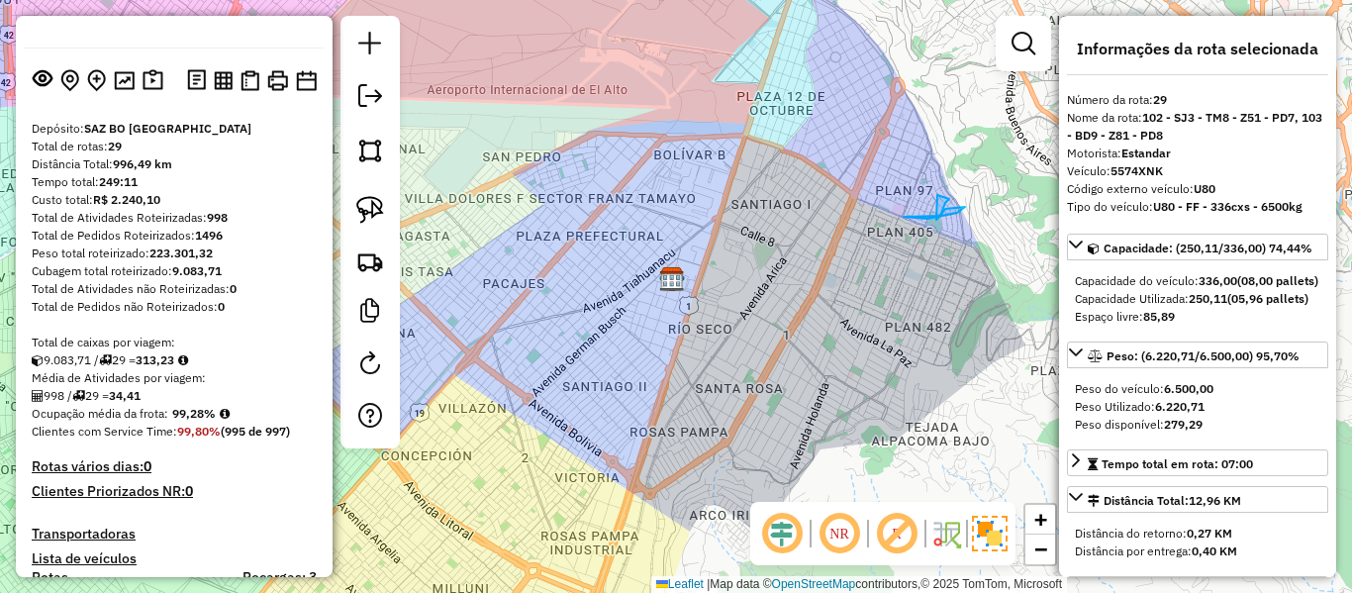
scroll to position [0, 0]
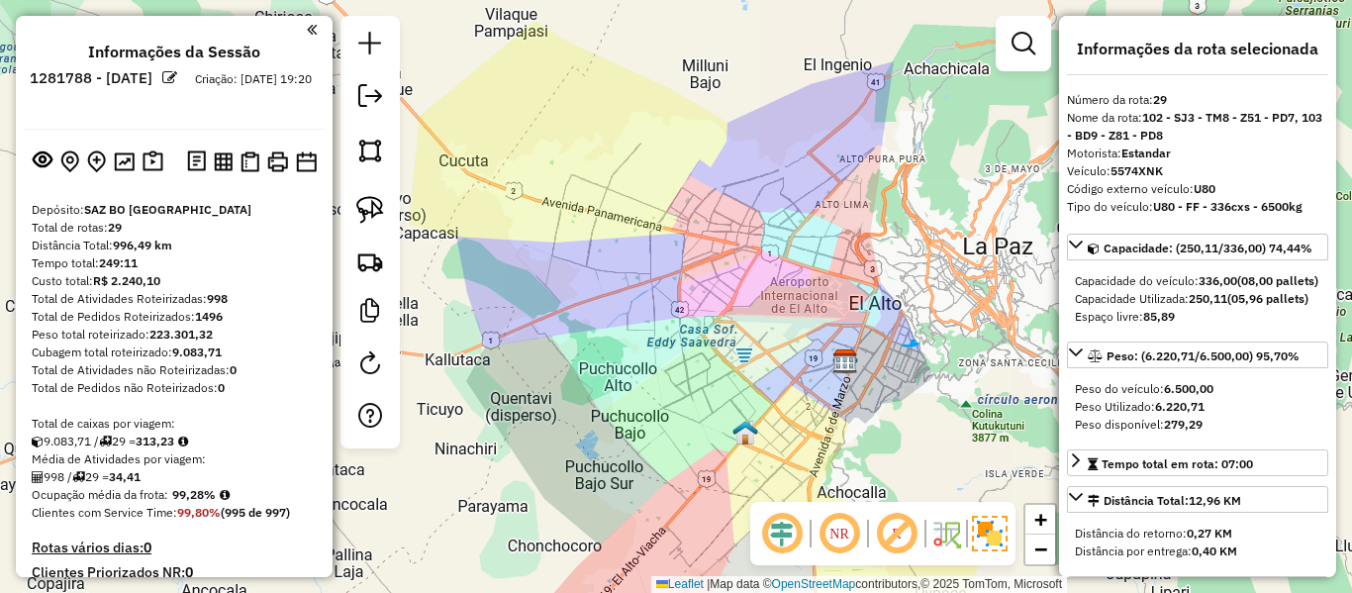
drag, startPoint x: 727, startPoint y: 404, endPoint x: 876, endPoint y: 410, distance: 149.6
click at [876, 410] on div "Janela de atendimento Grade de atendimento Capacidade Transportadoras Veículos …" at bounding box center [676, 296] width 1352 height 593
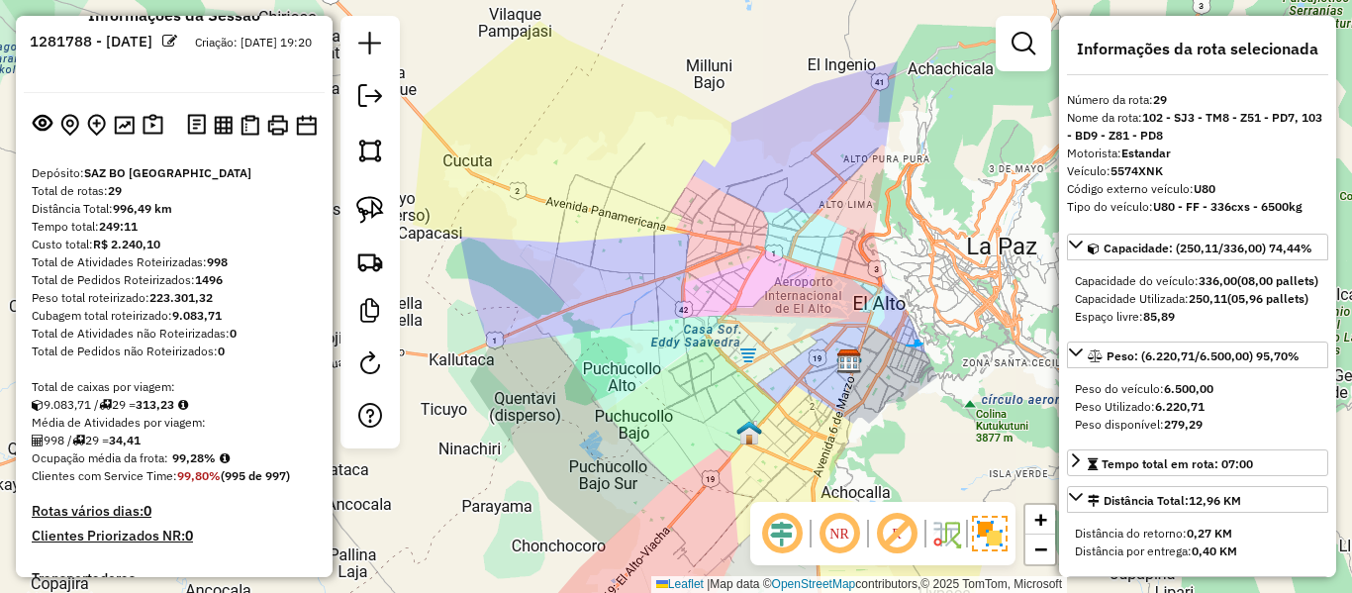
scroll to position [99, 0]
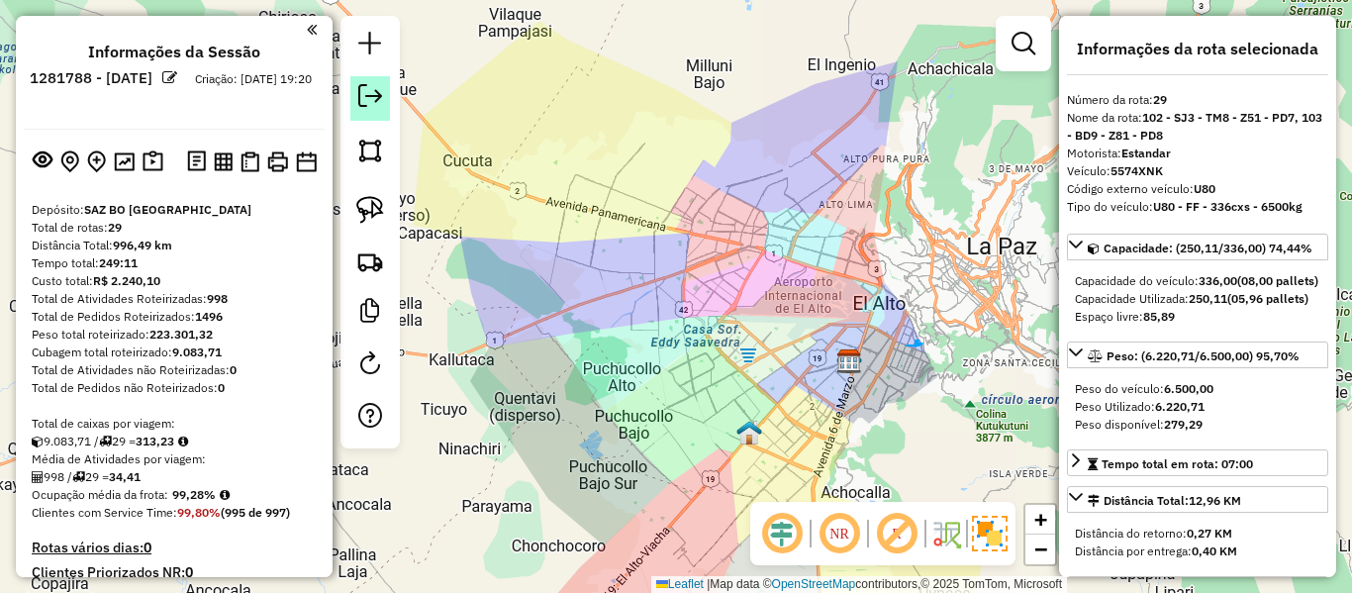
click at [371, 101] on em at bounding box center [370, 96] width 24 height 24
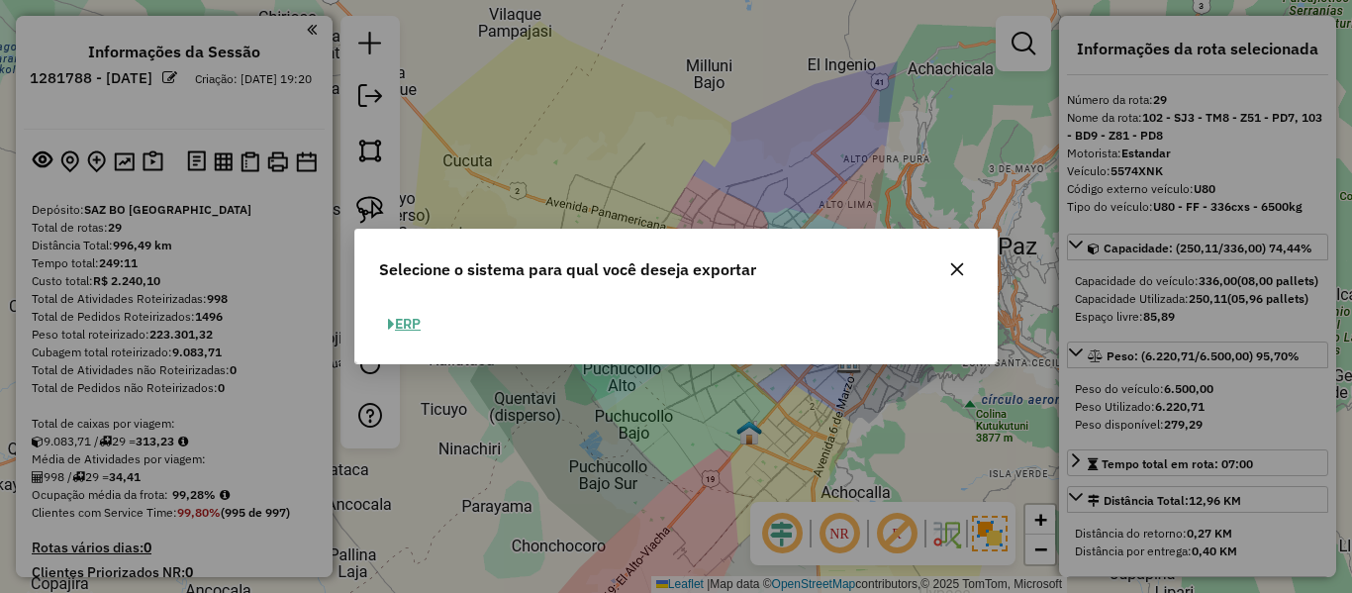
click at [421, 325] on button "ERP" at bounding box center [404, 324] width 50 height 31
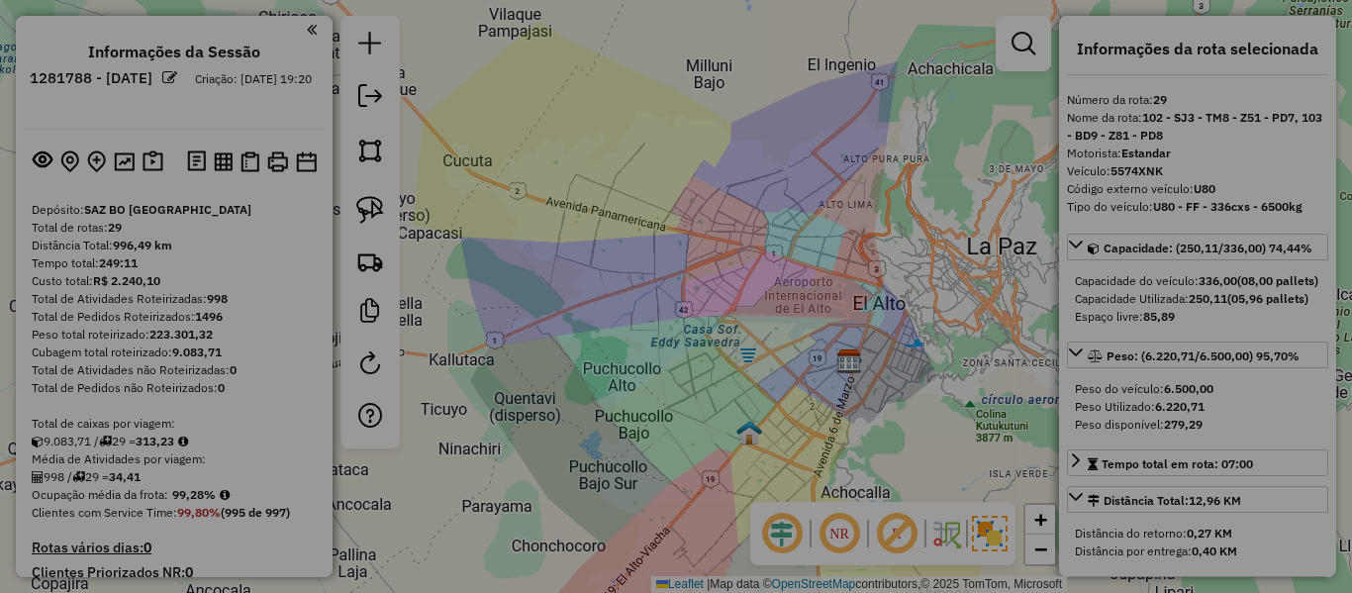
select select "**"
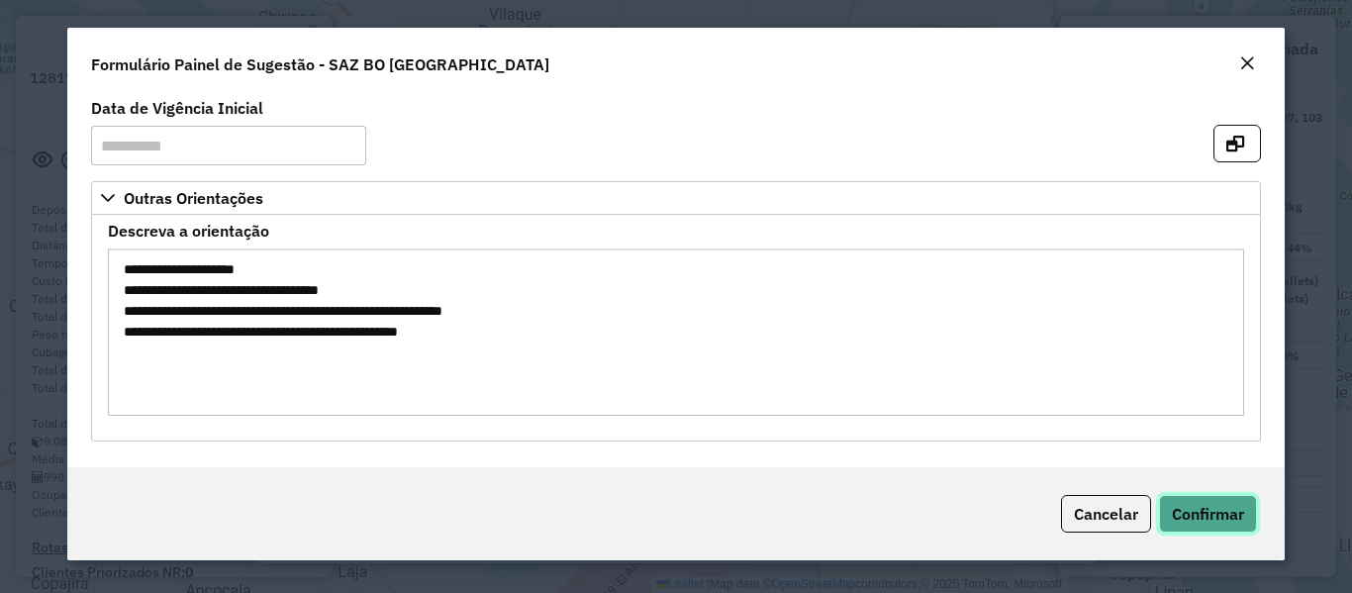
click at [1242, 519] on span "Confirmar" at bounding box center [1208, 514] width 72 height 20
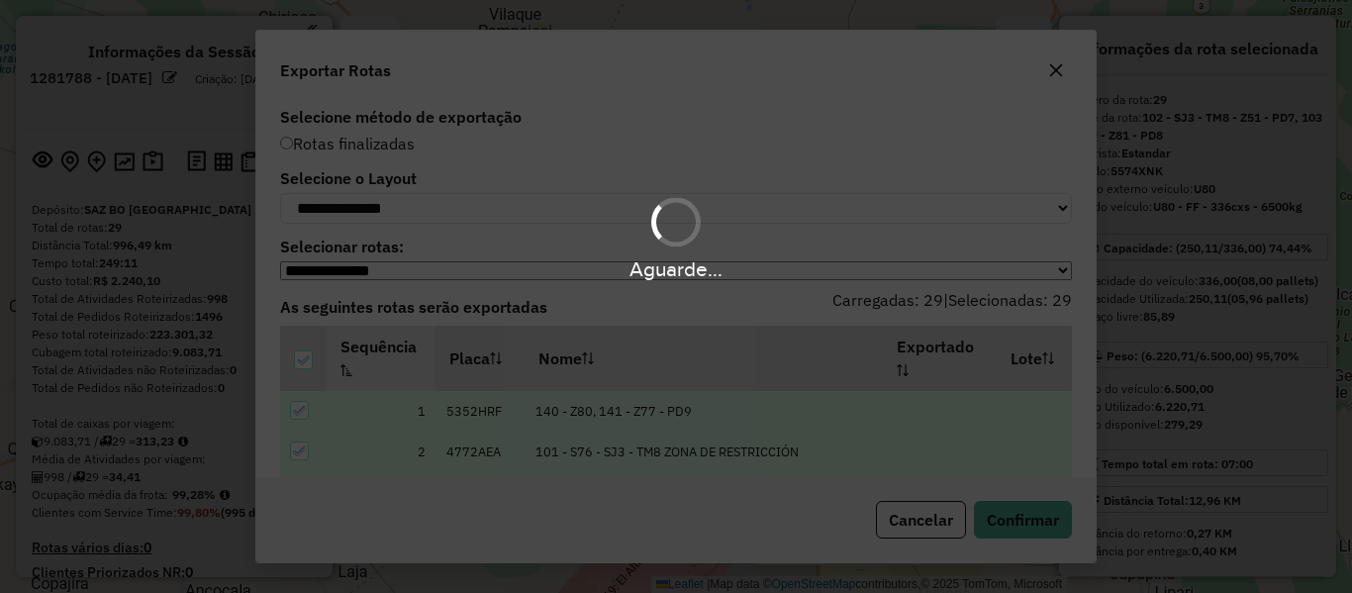
click at [471, 217] on hb-app "Aguarde... Pop-up bloqueado! Seu navegador bloqueou automáticamente a abertura …" at bounding box center [676, 296] width 1352 height 593
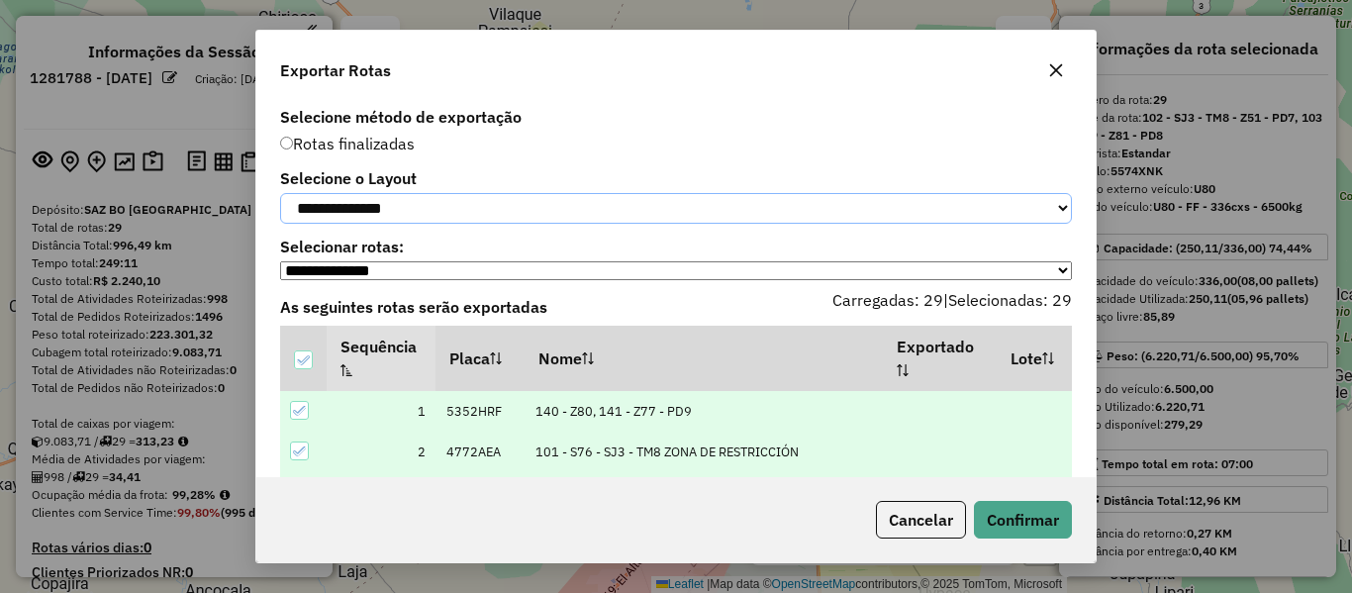
click at [471, 216] on select "**********" at bounding box center [676, 208] width 792 height 31
select select "*********"
click at [280, 193] on select "**********" at bounding box center [676, 208] width 792 height 31
click at [1040, 530] on button "Confirmar" at bounding box center [1023, 520] width 98 height 38
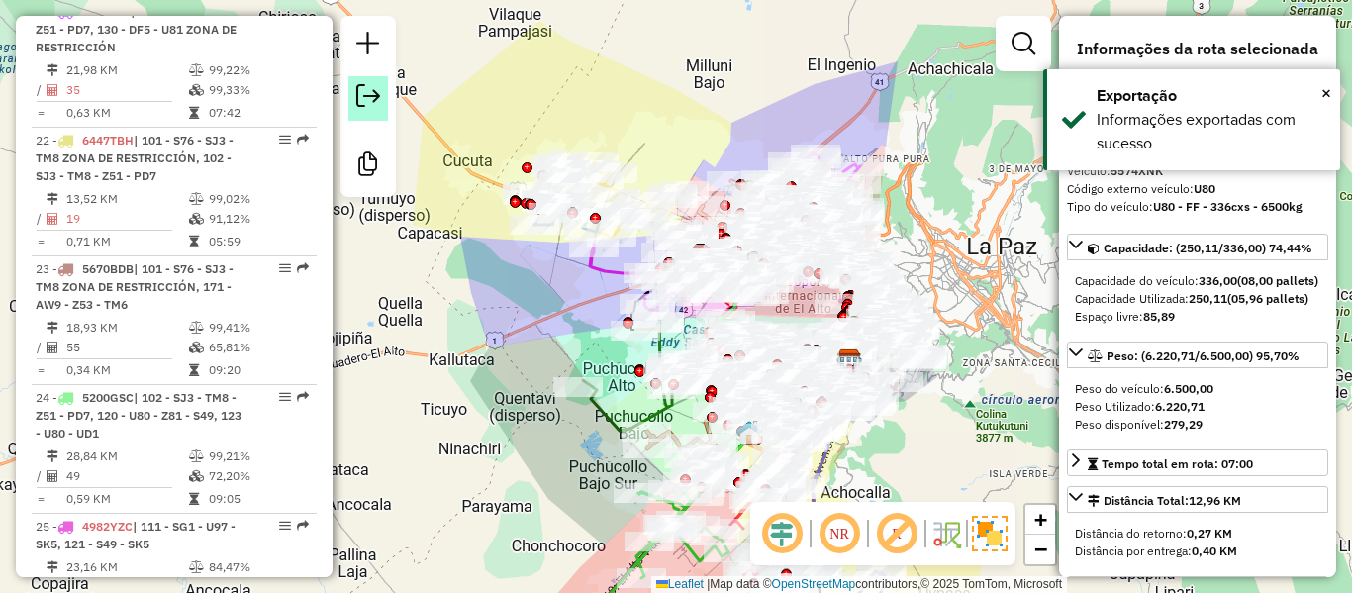
scroll to position [3493, 0]
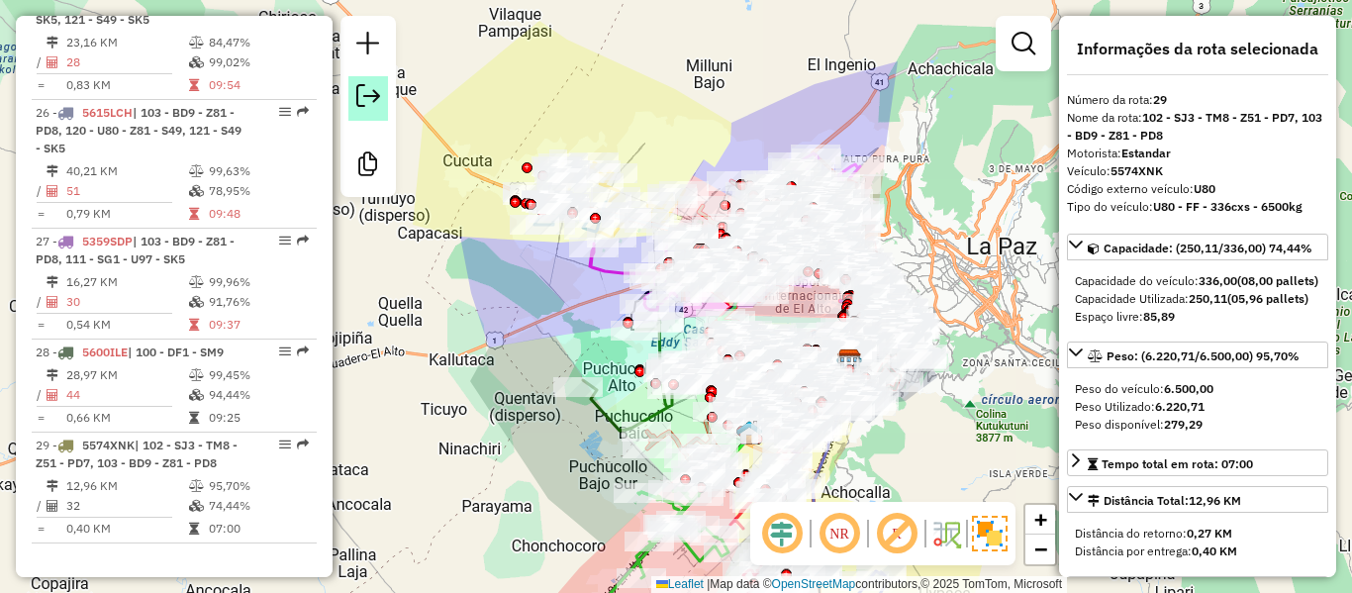
click at [362, 94] on em at bounding box center [368, 96] width 24 height 24
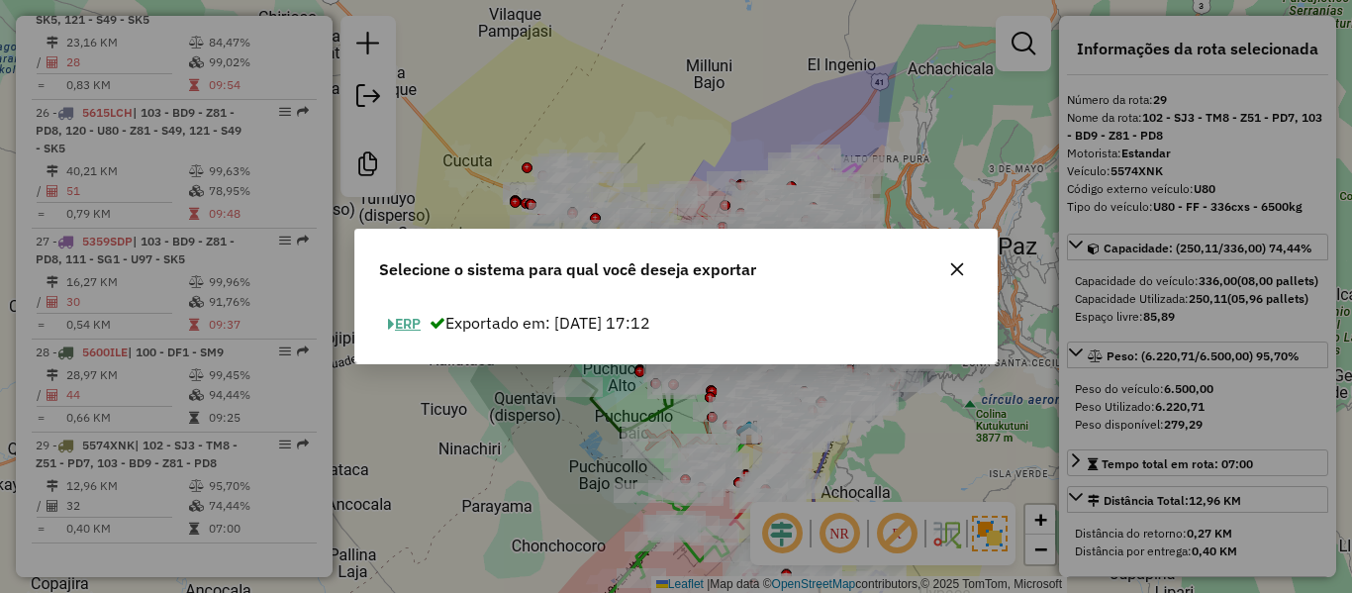
click at [404, 320] on button "ERP" at bounding box center [404, 324] width 50 height 31
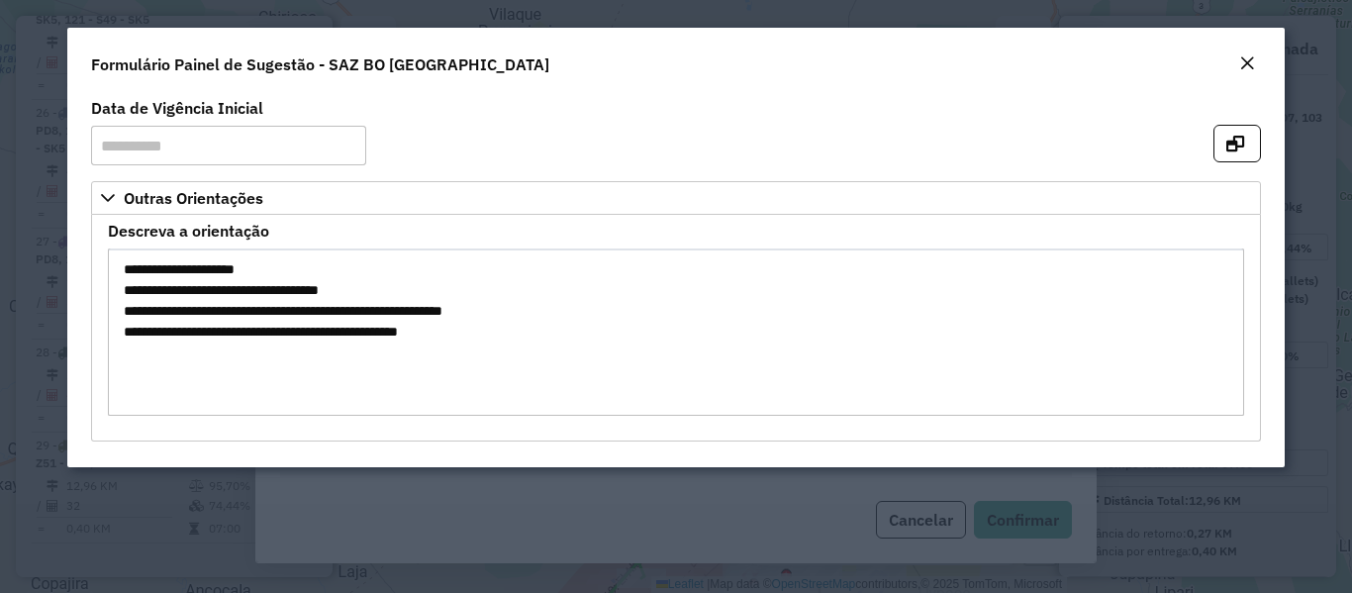
click at [1251, 59] on em "Close" at bounding box center [1247, 63] width 16 height 16
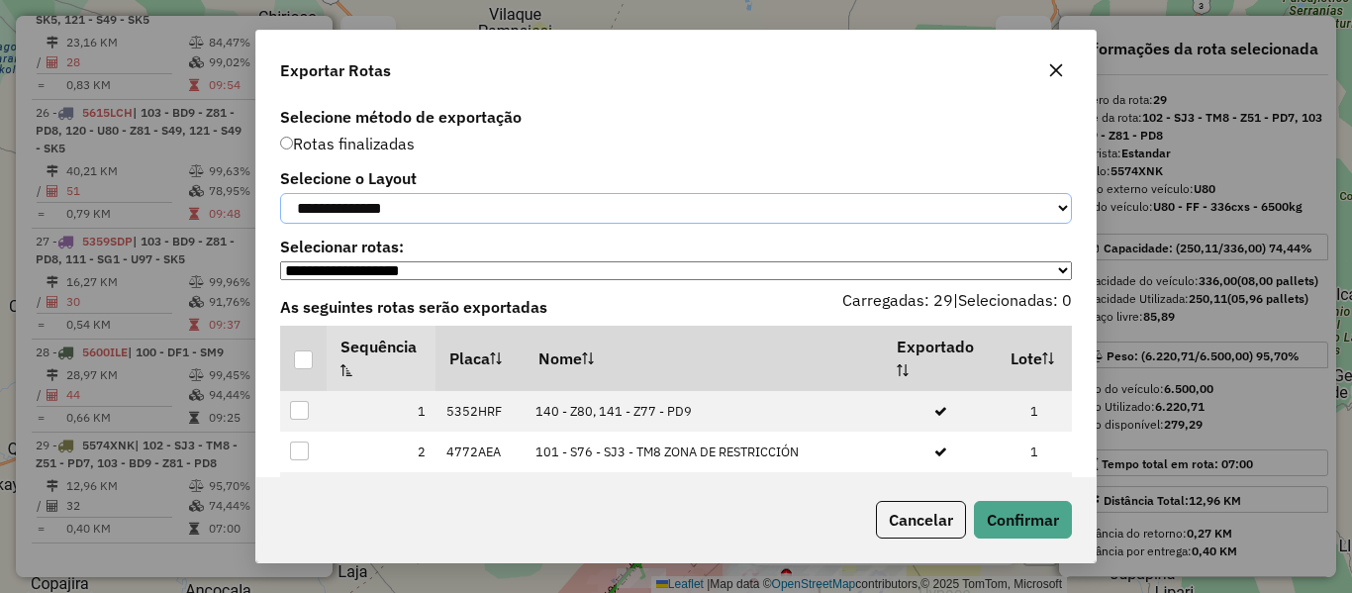
click at [439, 221] on select "**********" at bounding box center [676, 208] width 792 height 31
select select "*********"
click at [280, 193] on select "**********" at bounding box center [676, 208] width 792 height 31
click at [307, 369] on div at bounding box center [303, 359] width 19 height 19
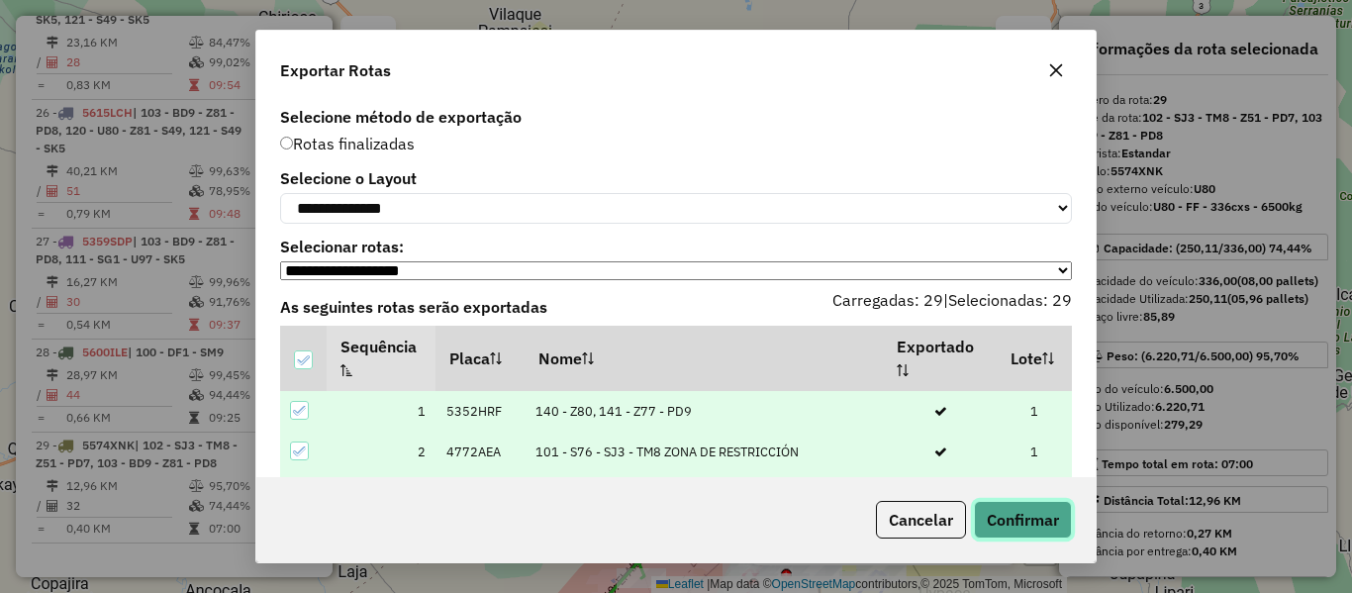
click at [1026, 504] on button "Confirmar" at bounding box center [1023, 520] width 98 height 38
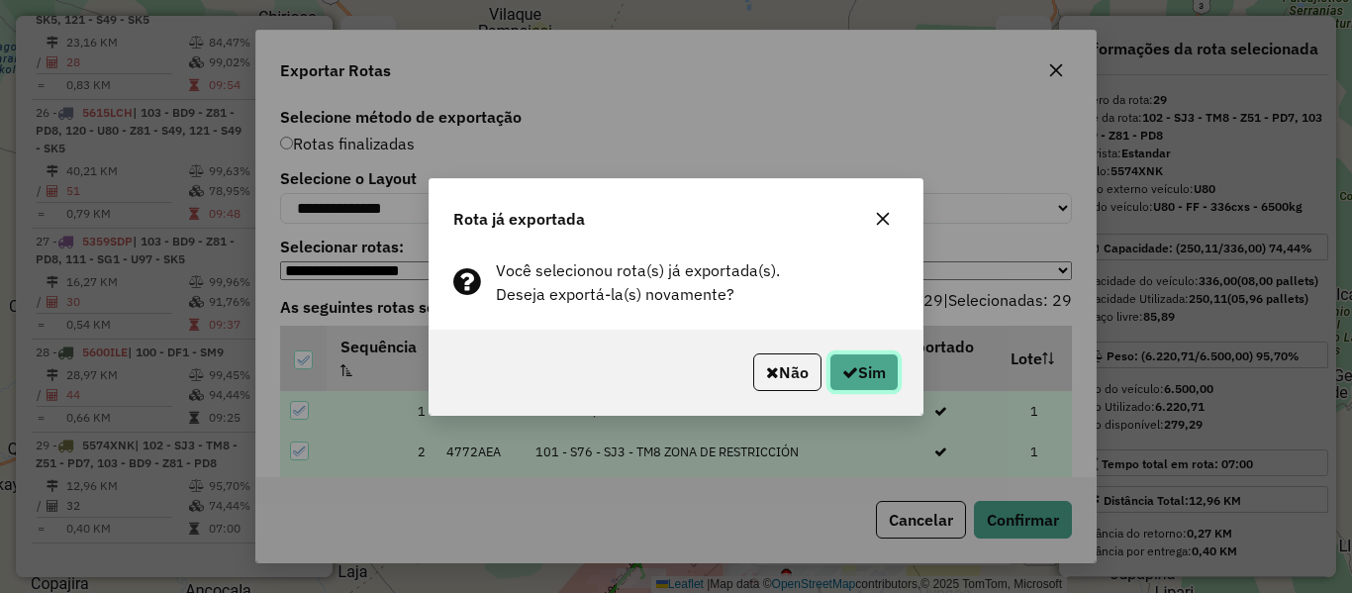
click at [854, 358] on button "Sim" at bounding box center [864, 372] width 69 height 38
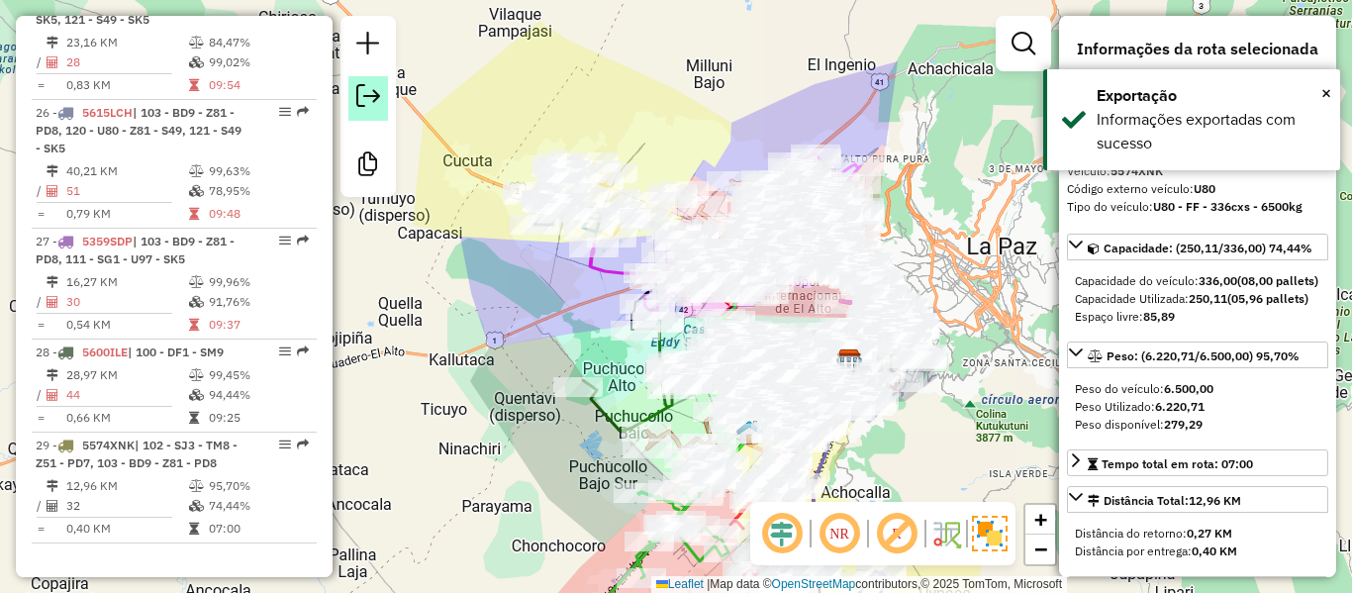
click at [368, 101] on em at bounding box center [368, 96] width 24 height 24
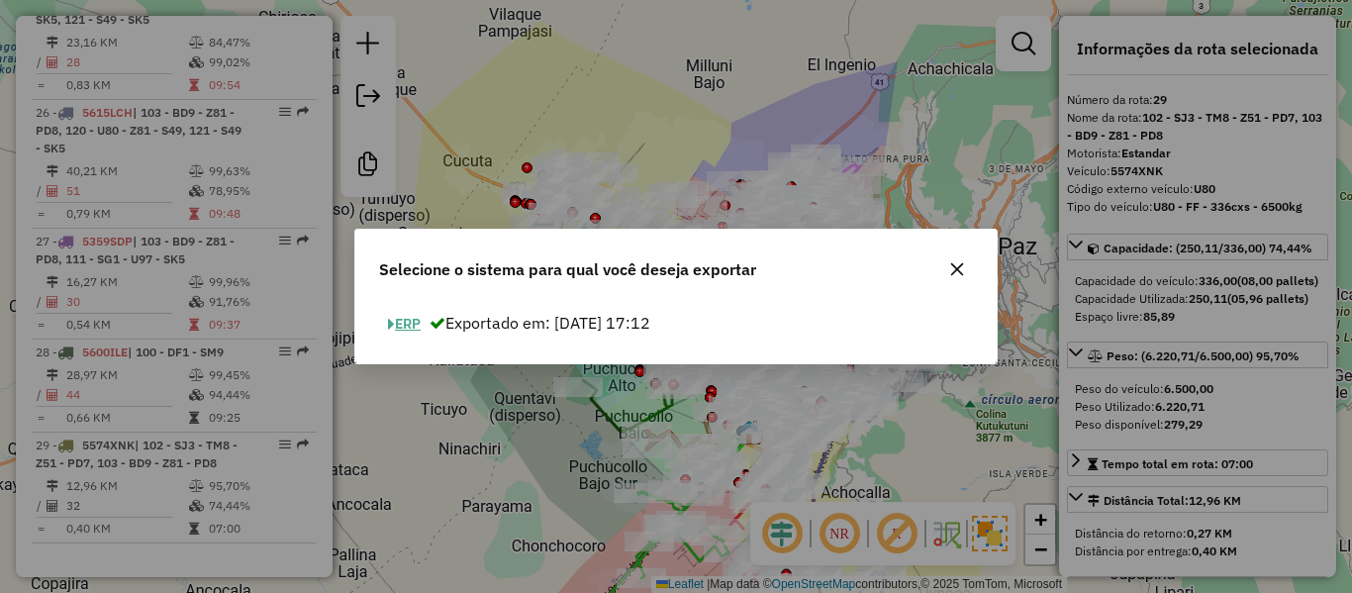
click at [413, 327] on button "ERP" at bounding box center [404, 324] width 50 height 31
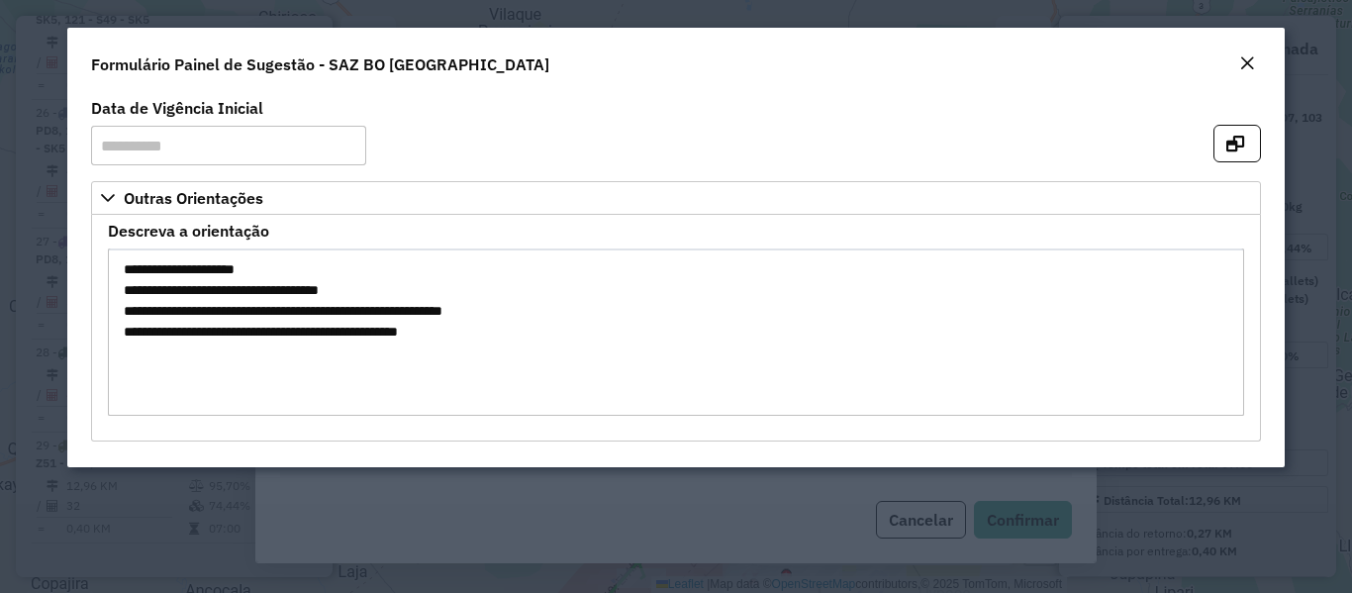
click at [1253, 63] on em "Close" at bounding box center [1247, 63] width 16 height 16
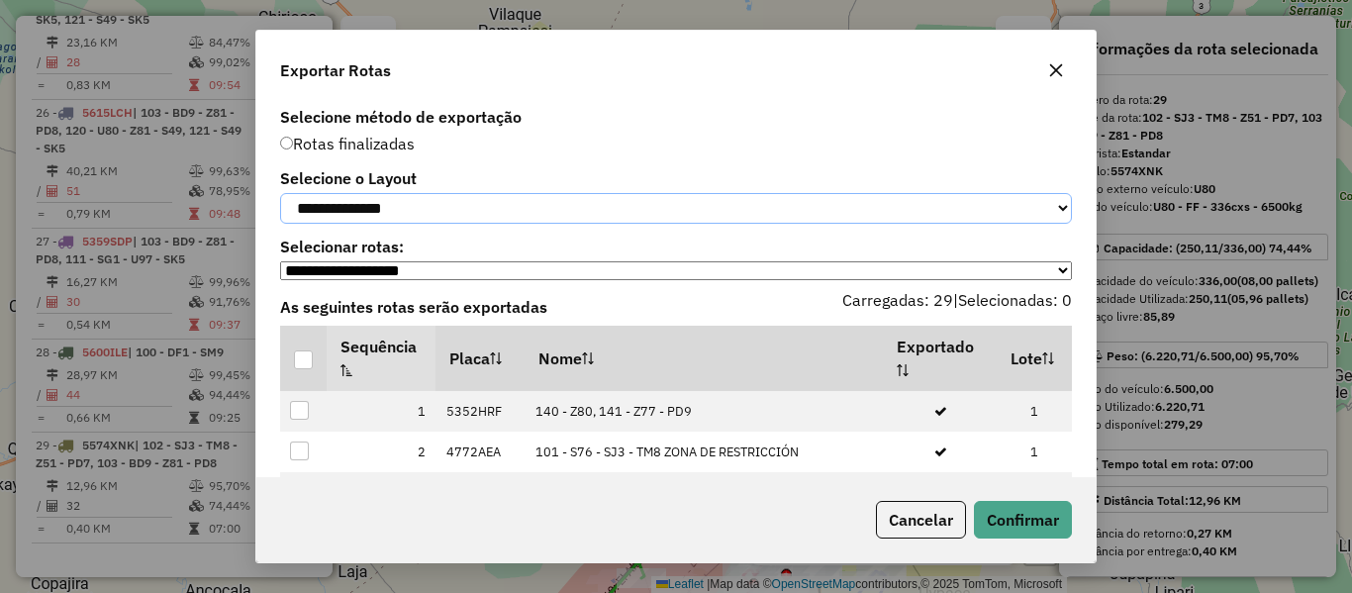
click at [408, 223] on select "**********" at bounding box center [676, 208] width 792 height 31
select select "*********"
click at [280, 193] on select "**********" at bounding box center [676, 208] width 792 height 31
click at [300, 369] on div at bounding box center [303, 359] width 19 height 19
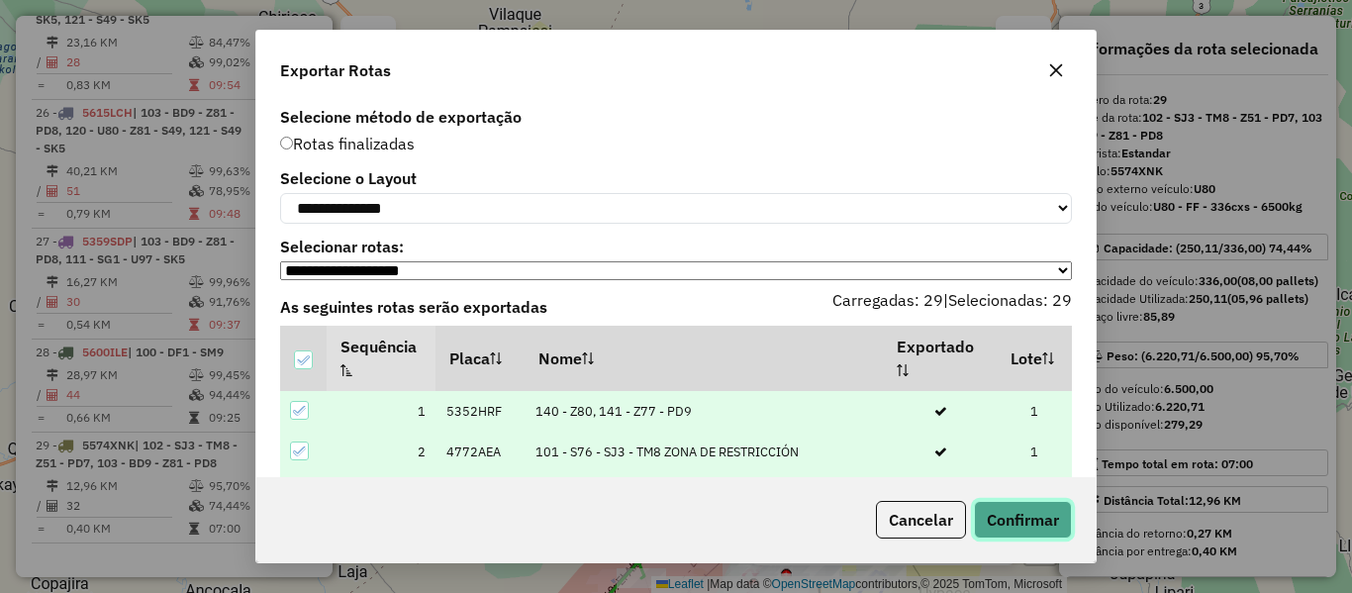
click at [1012, 511] on button "Confirmar" at bounding box center [1023, 520] width 98 height 38
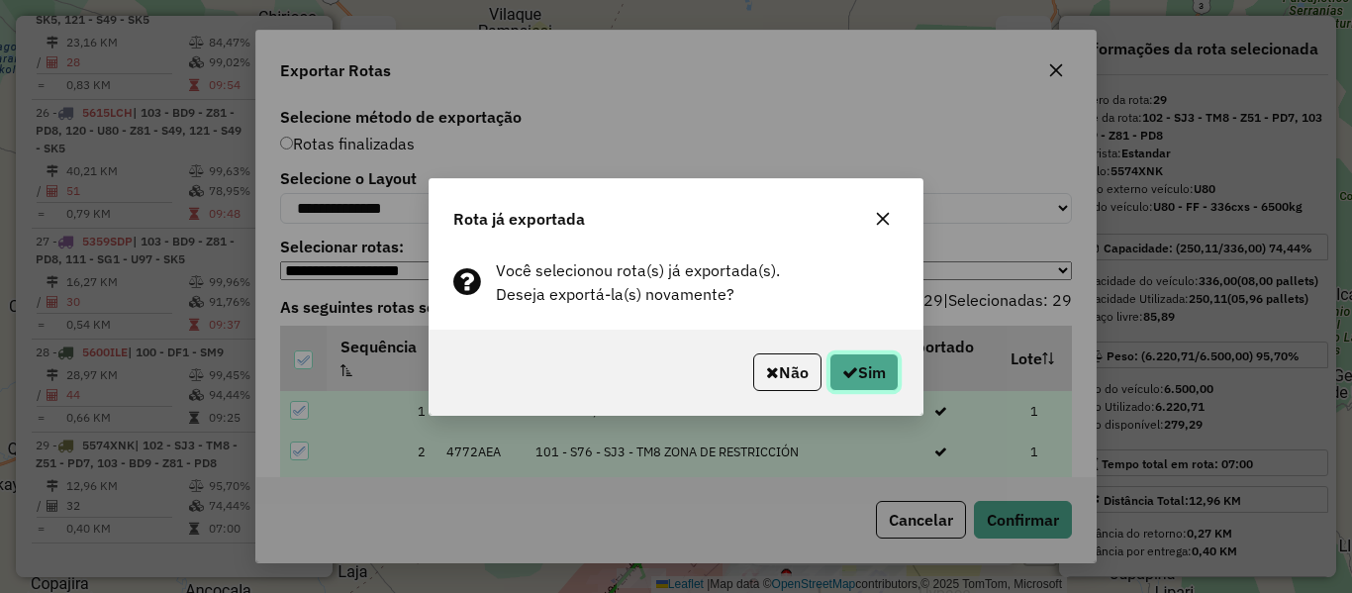
click at [882, 383] on button "Sim" at bounding box center [864, 372] width 69 height 38
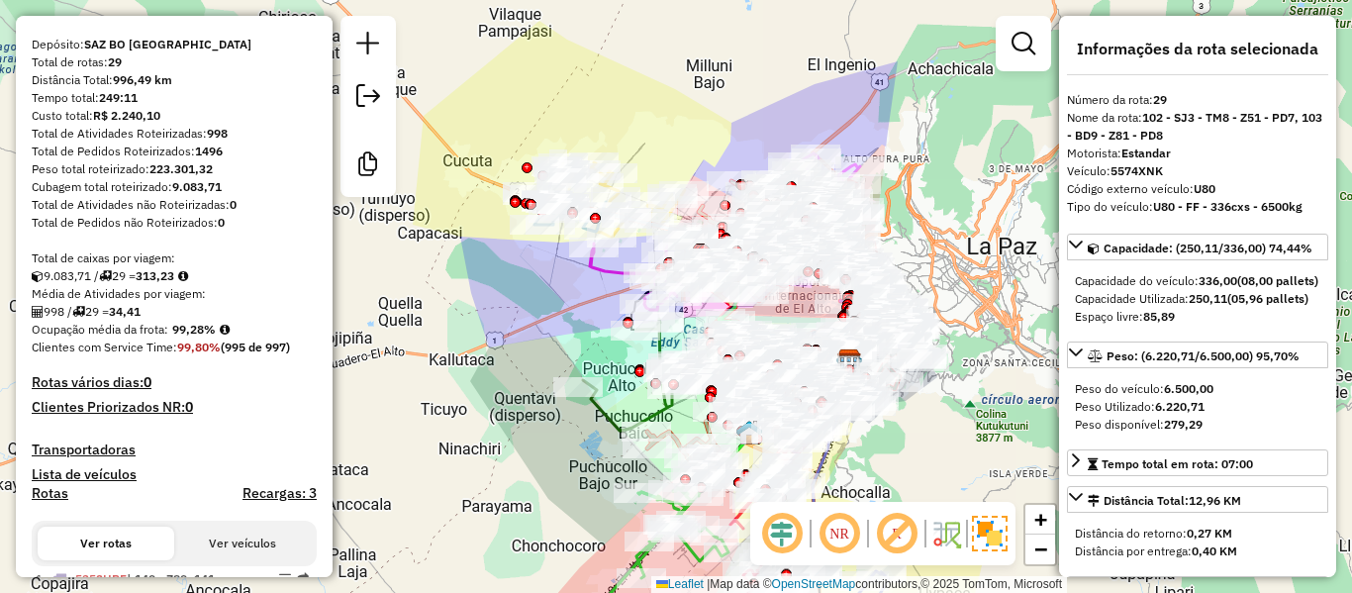
scroll to position [0, 0]
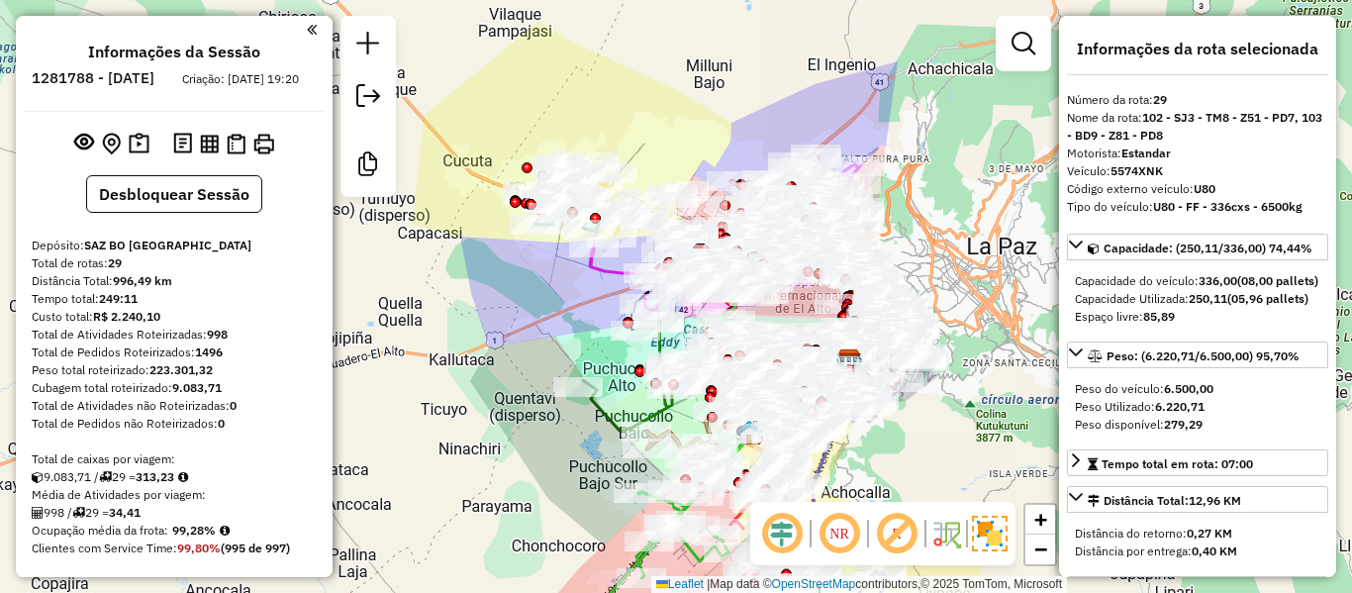
drag, startPoint x: 228, startPoint y: 468, endPoint x: 227, endPoint y: 213, distance: 255.4
click at [154, 85] on h6 "1281788 - [DATE]" at bounding box center [93, 78] width 123 height 18
copy h6 "24"
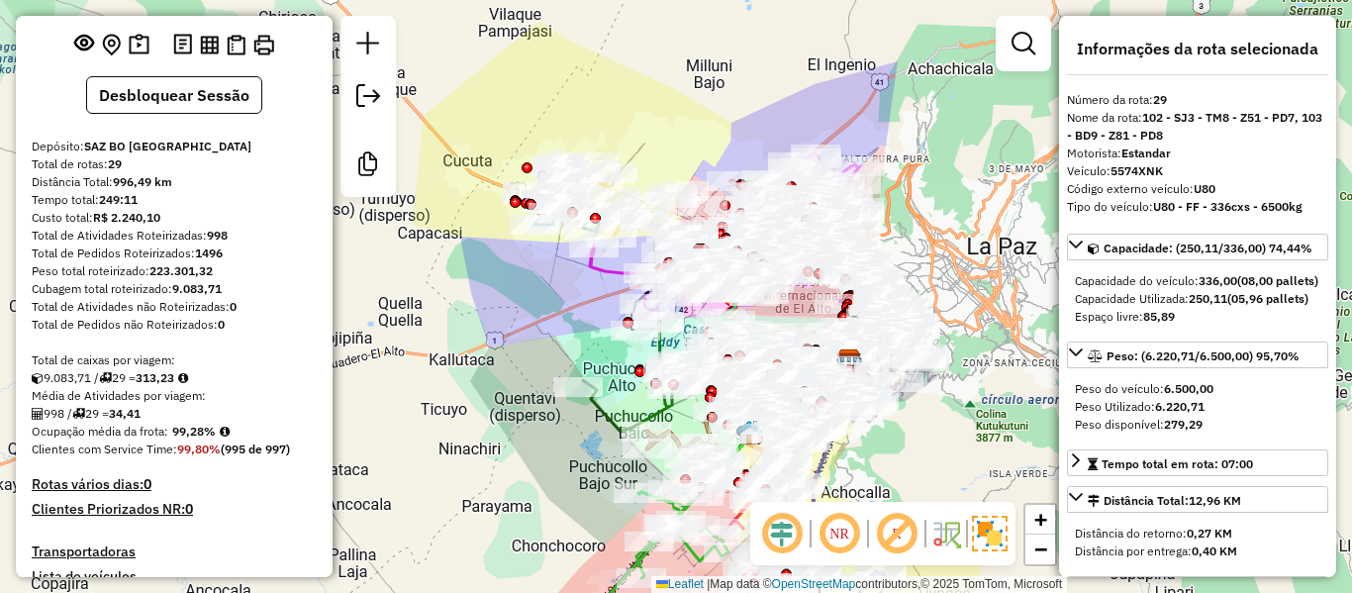
click at [196, 439] on strong "99,28%" at bounding box center [194, 431] width 44 height 15
copy strong "99,28"
click at [226, 243] on strong "998" at bounding box center [217, 235] width 21 height 15
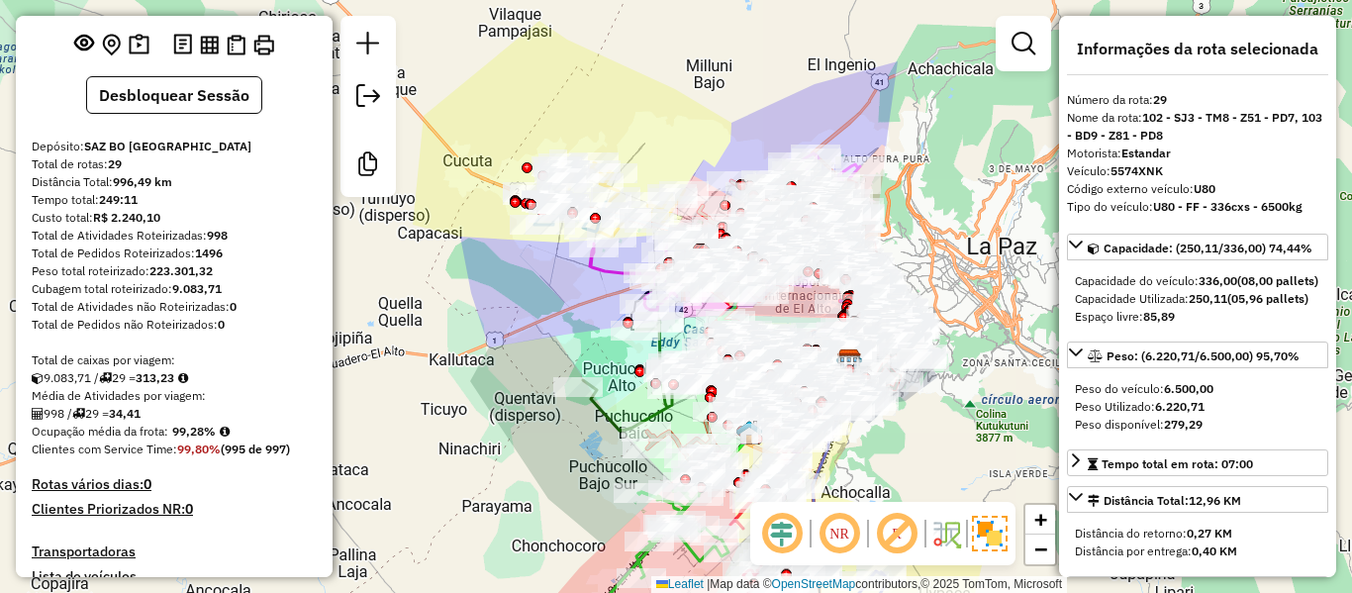
copy strong "998"
click at [141, 421] on strong "34,41" at bounding box center [125, 413] width 32 height 15
copy strong "34,41"
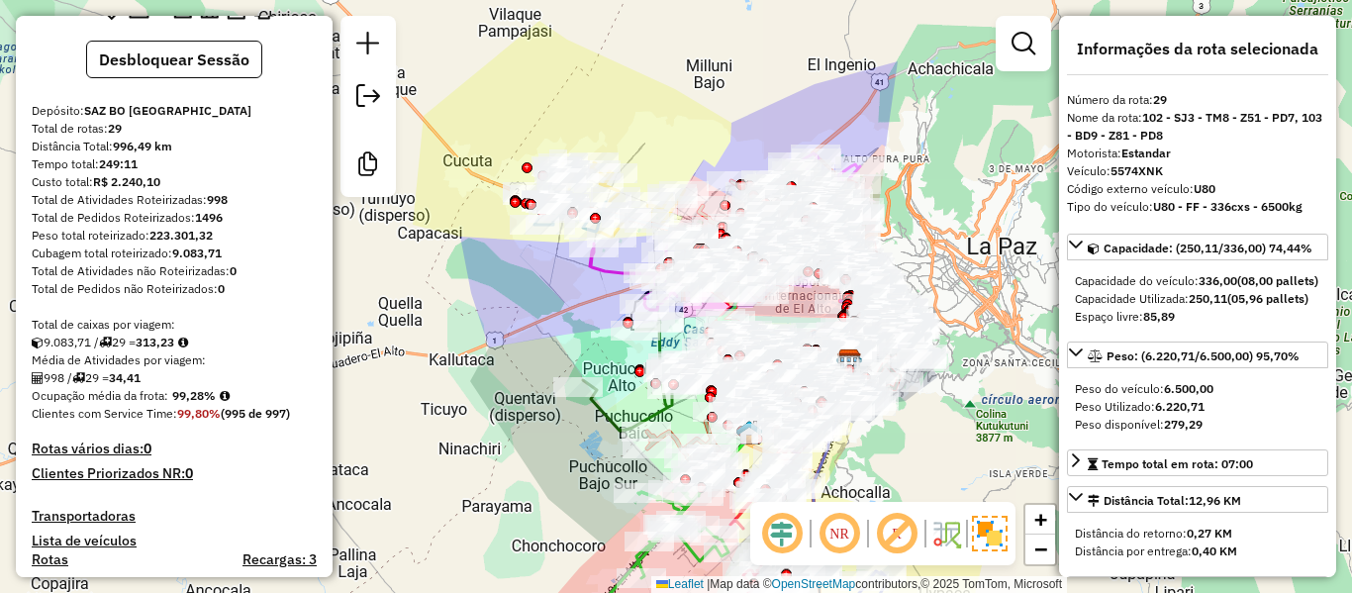
scroll to position [198, 0]
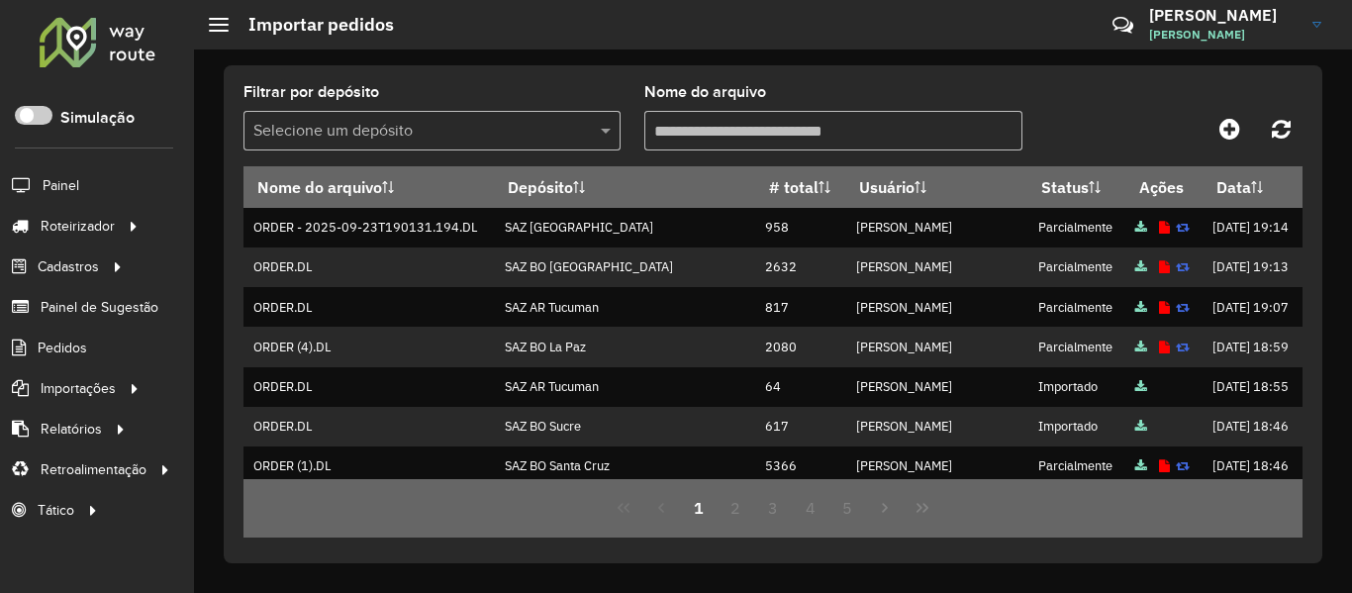
click at [112, 42] on div at bounding box center [98, 41] width 120 height 51
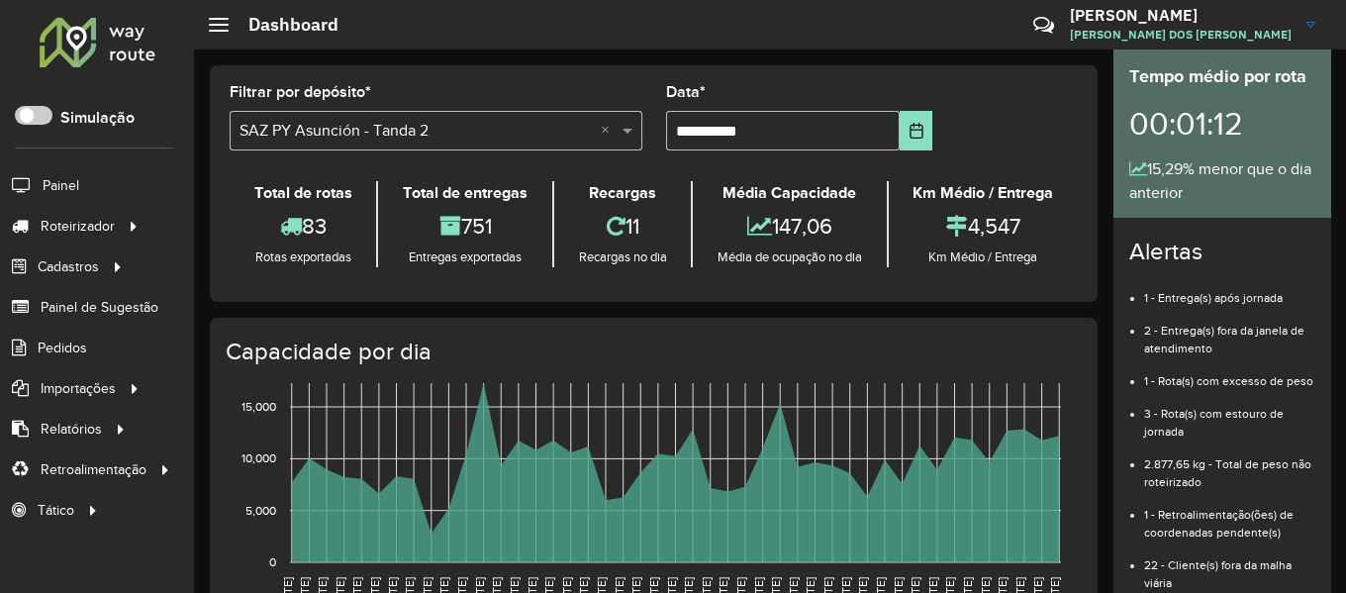
click at [115, 42] on div at bounding box center [98, 41] width 120 height 51
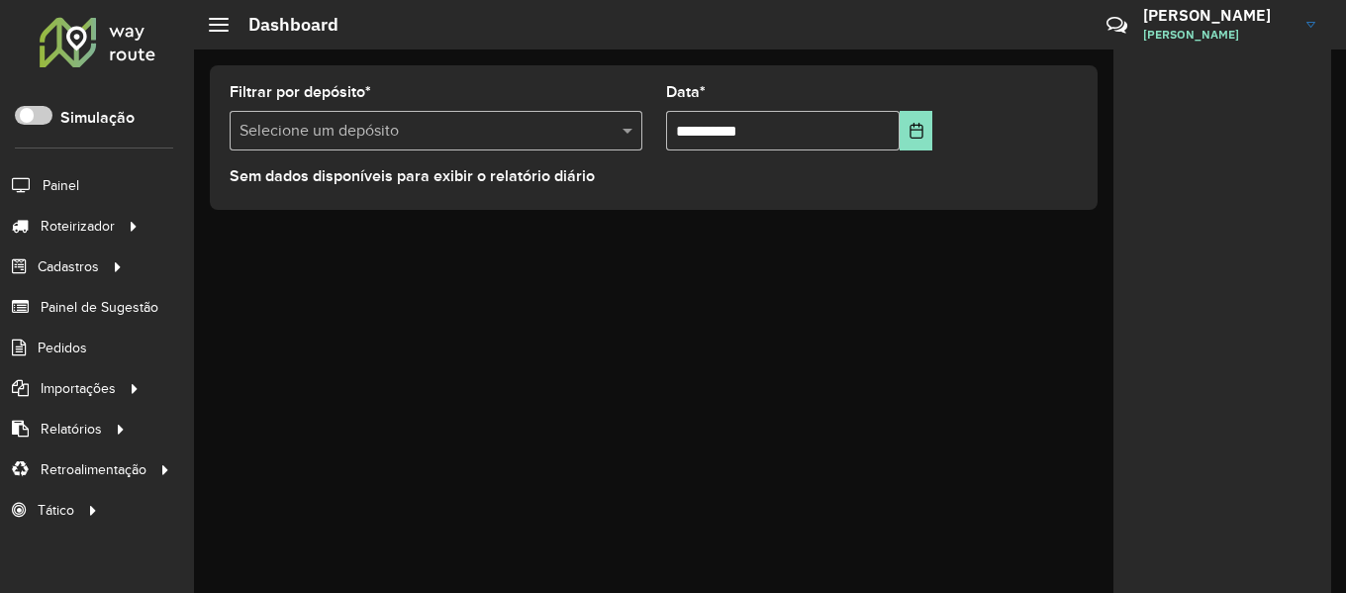
click at [346, 287] on div "**********" at bounding box center [770, 320] width 1152 height 543
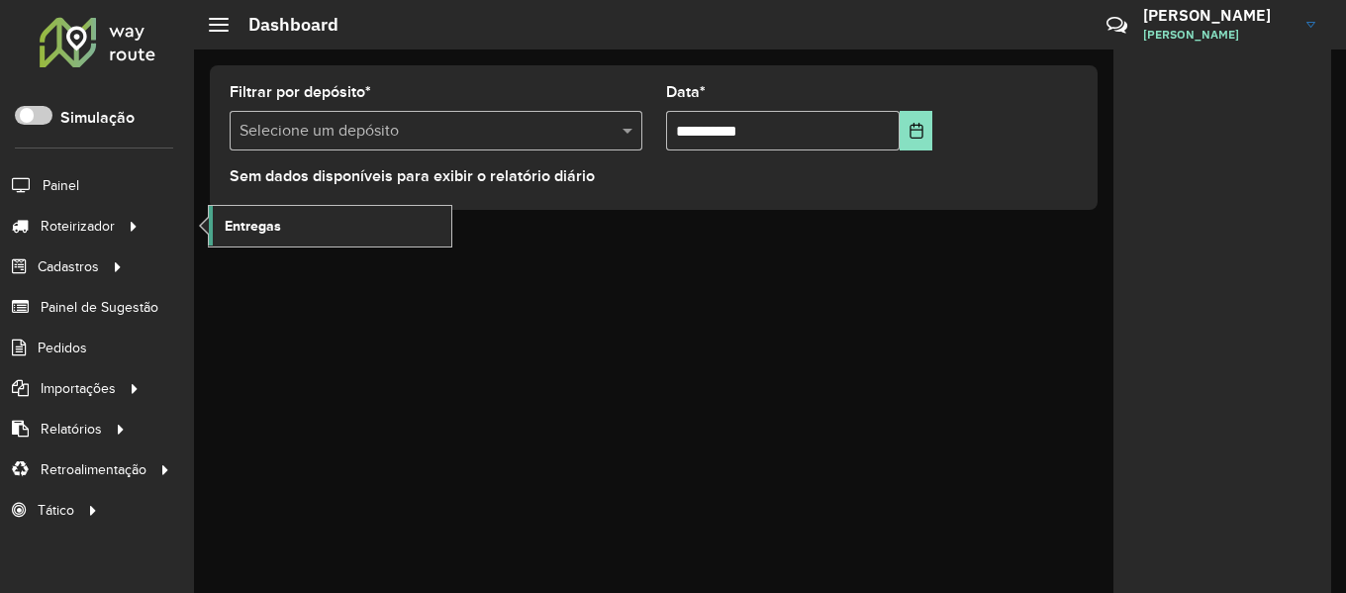
click at [240, 226] on span "Entregas" at bounding box center [253, 226] width 56 height 21
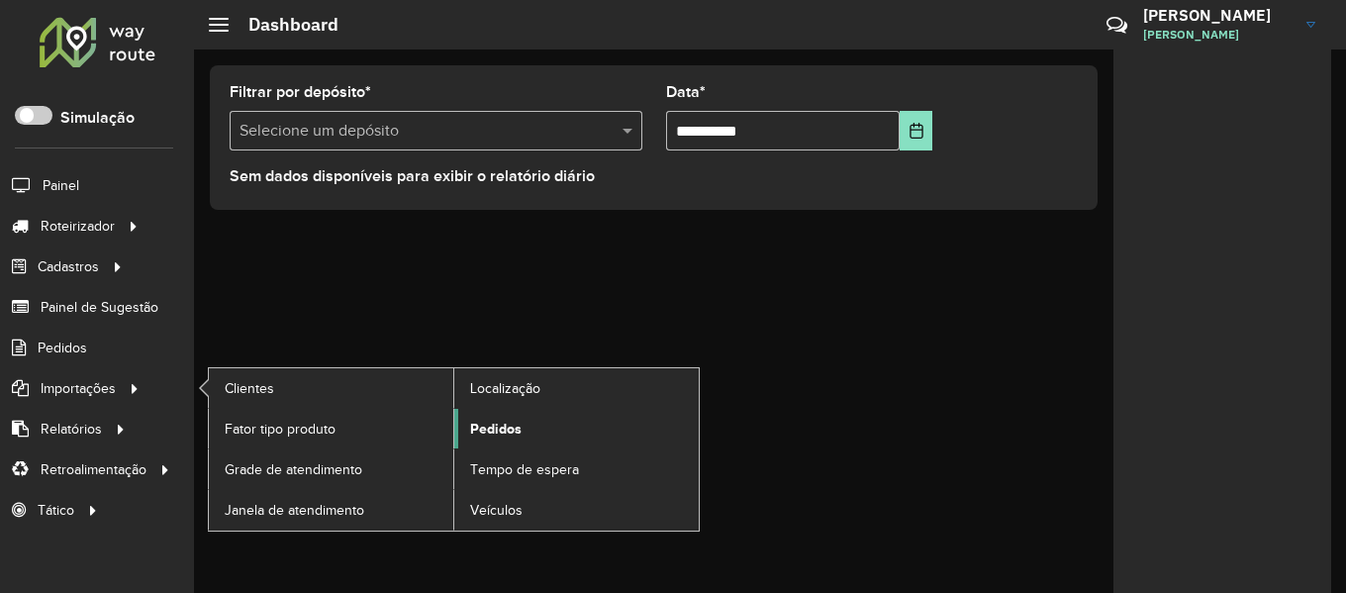
click at [483, 415] on link "Pedidos" at bounding box center [576, 429] width 245 height 40
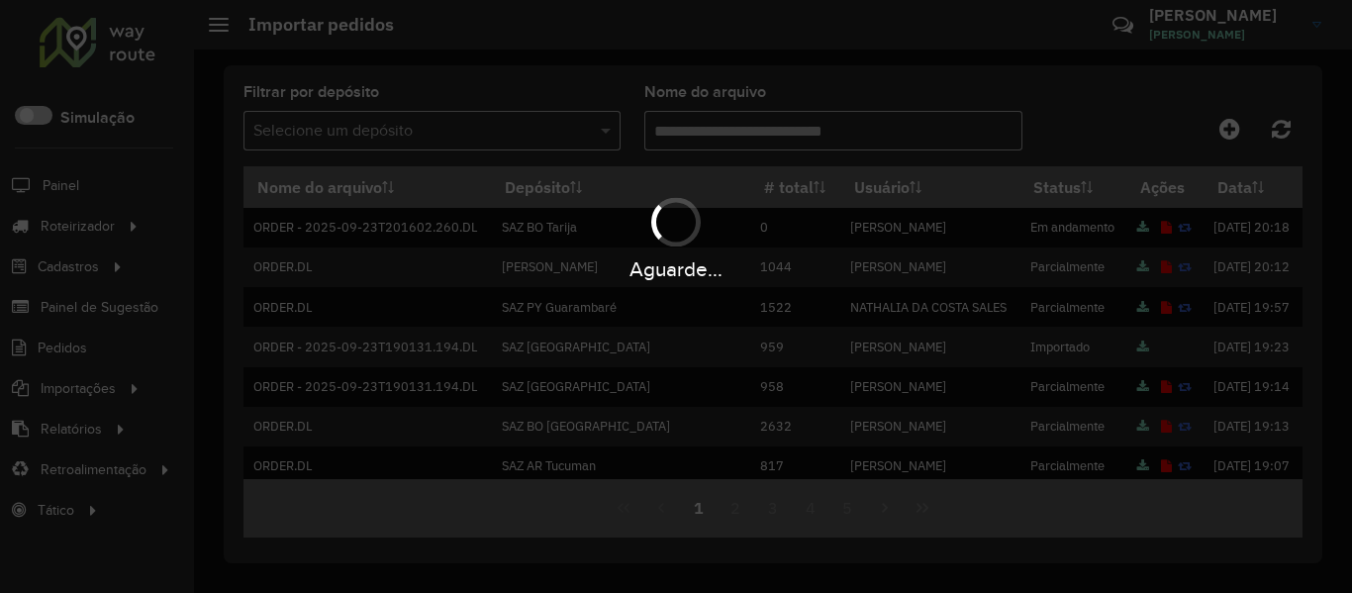
click at [1227, 129] on div "Aguarde..." at bounding box center [676, 296] width 1352 height 593
click at [1227, 129] on hb-app "Aguarde... Pop-up bloqueado! Seu navegador bloqueou automáticamente a abertura …" at bounding box center [676, 296] width 1352 height 593
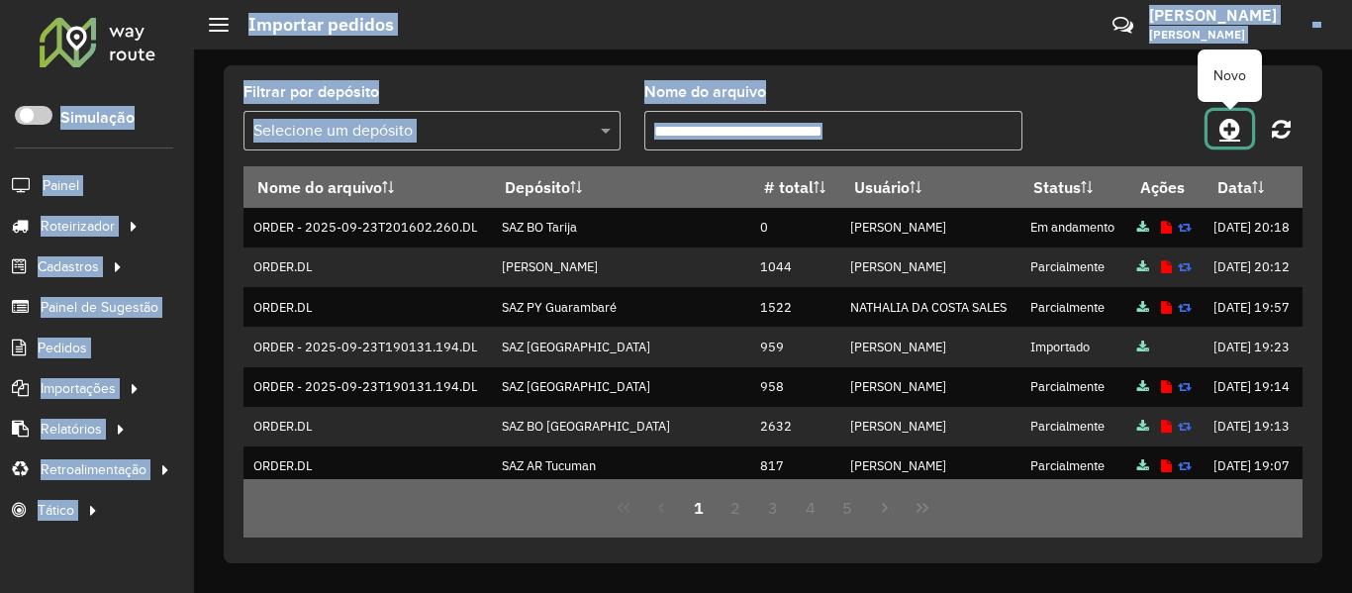
click at [1227, 128] on icon at bounding box center [1230, 129] width 21 height 24
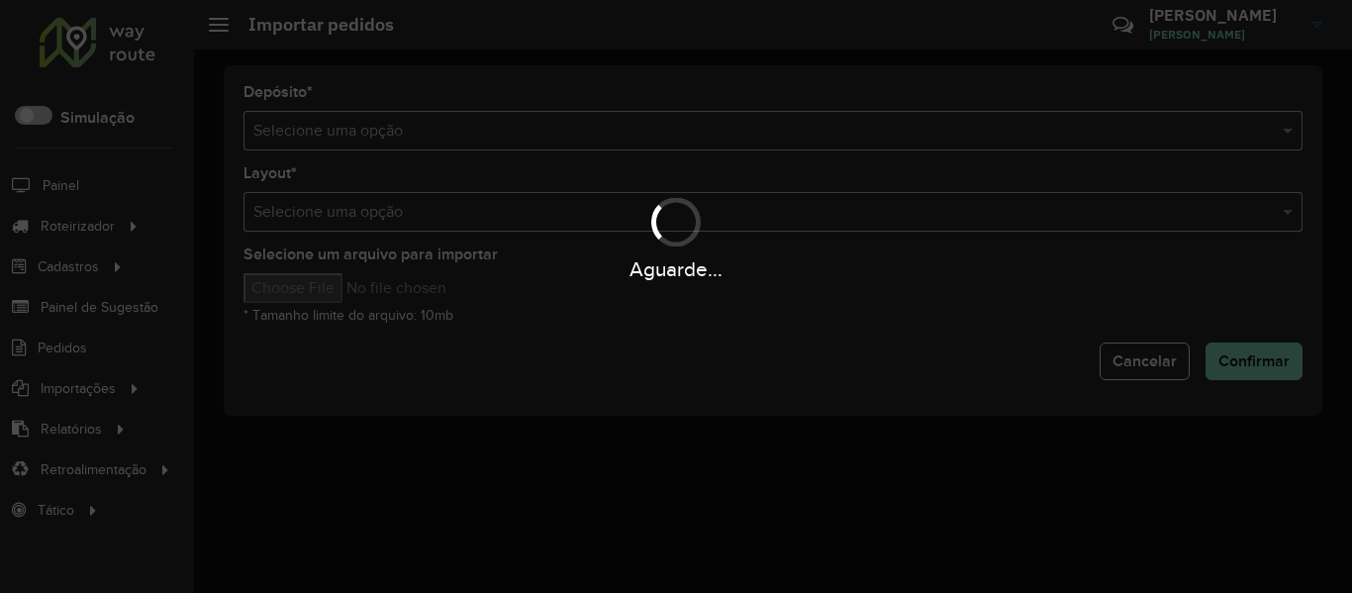
click at [1034, 148] on div "Aguarde..." at bounding box center [676, 296] width 1352 height 593
click at [1037, 142] on hb-app "Aguarde... Pop-up bloqueado! Seu navegador bloqueou automáticamente a abertura …" at bounding box center [676, 296] width 1352 height 593
click at [1037, 142] on input "text" at bounding box center [753, 132] width 1000 height 24
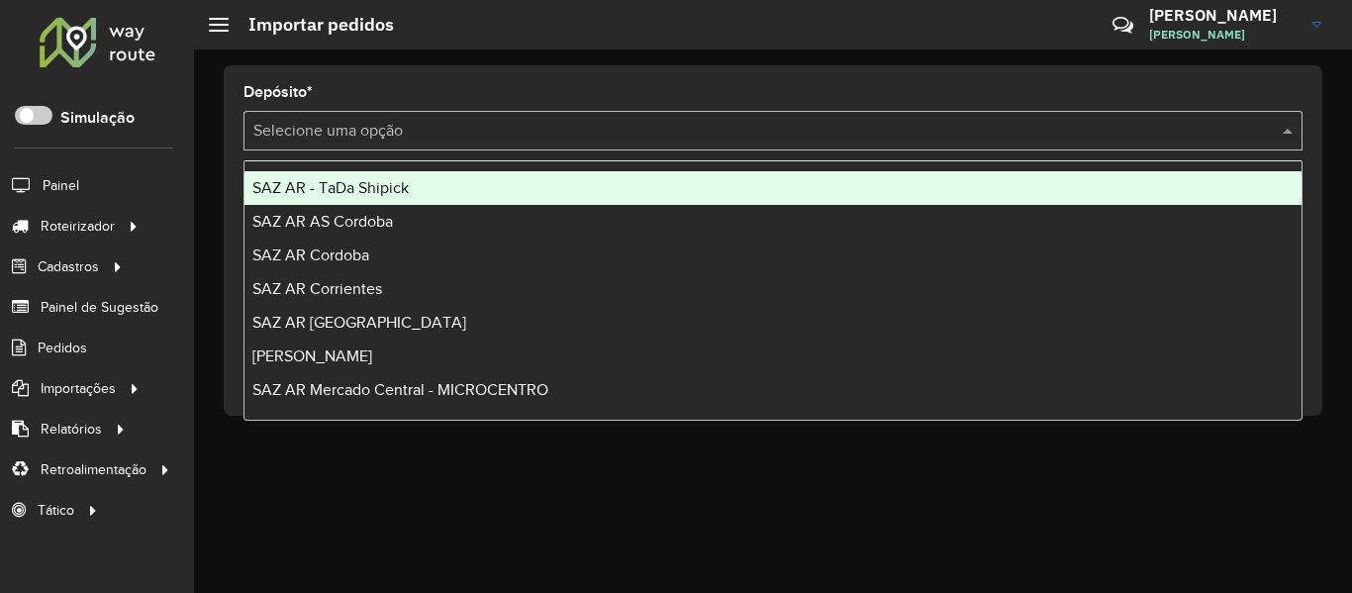
click at [1037, 142] on input "text" at bounding box center [753, 132] width 1000 height 24
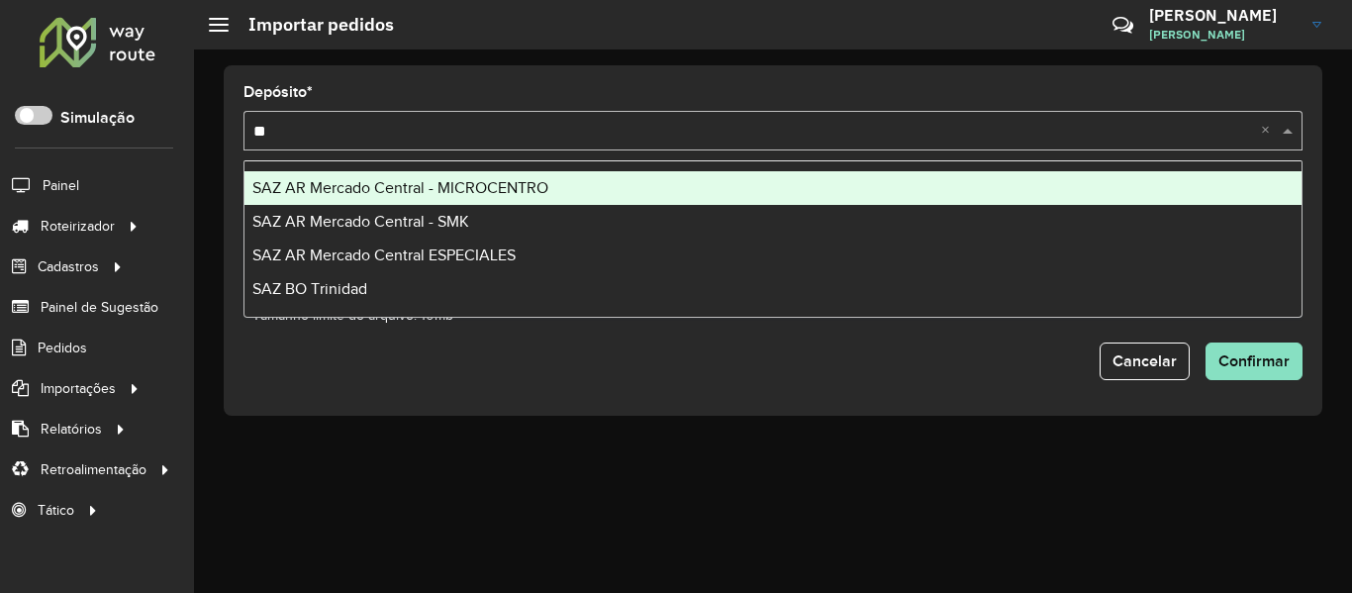
type input "***"
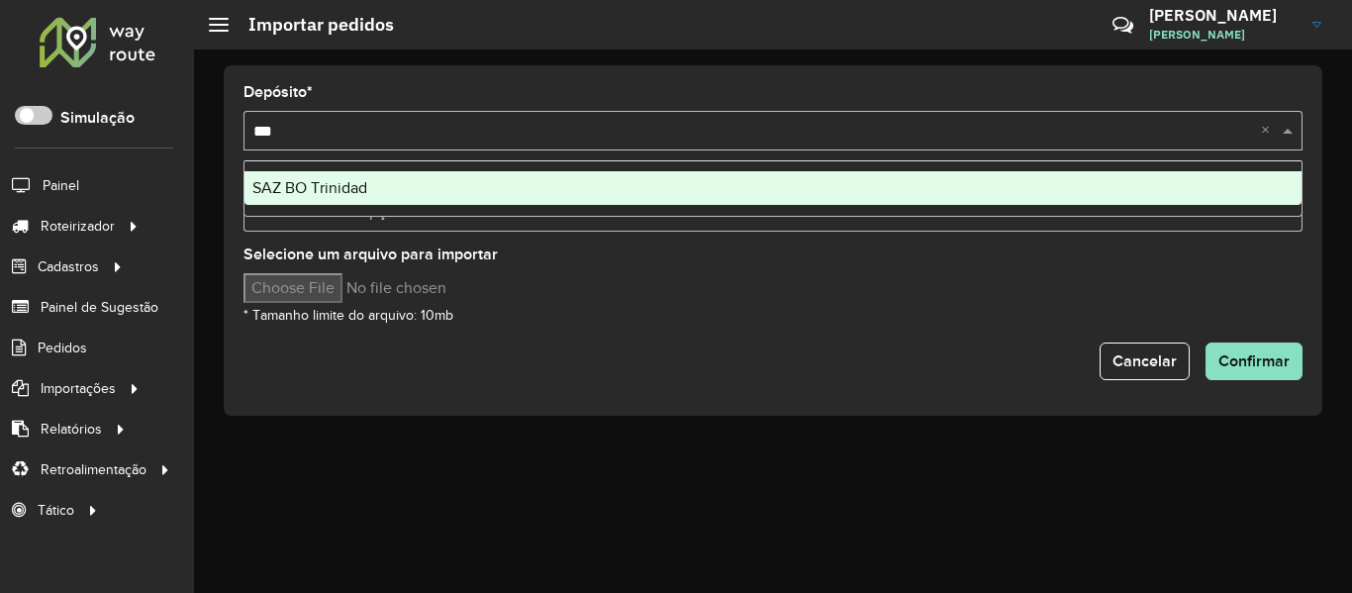
click at [486, 193] on div "SAZ BO Trinidad" at bounding box center [773, 188] width 1057 height 34
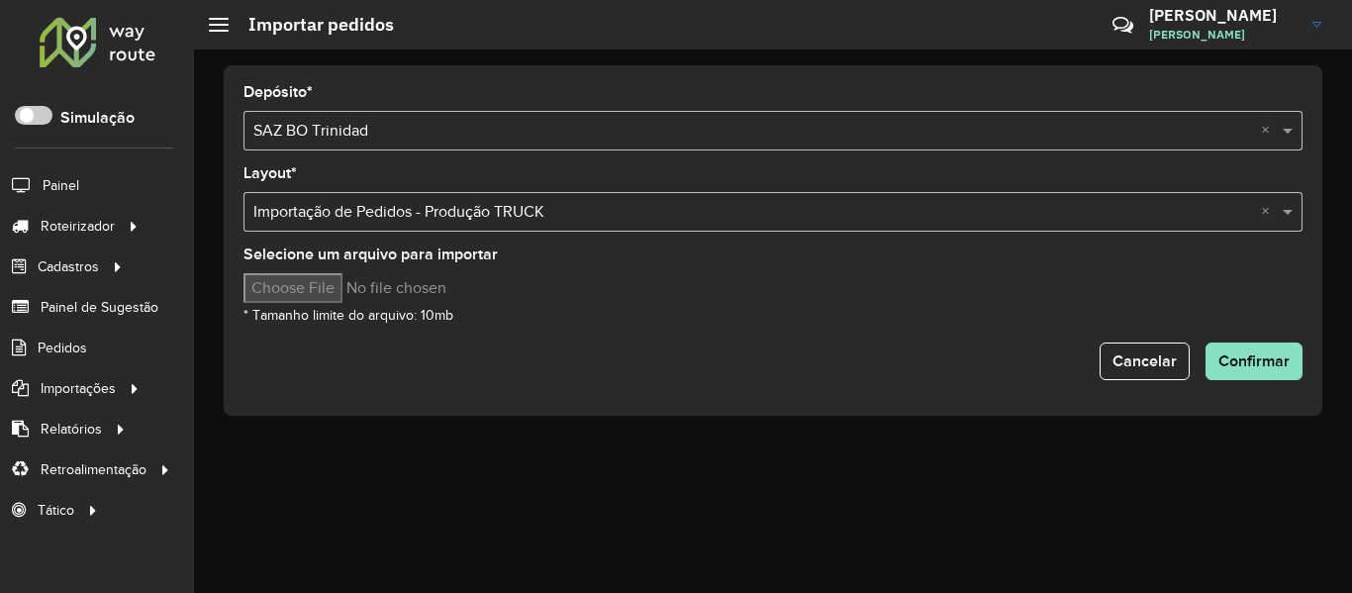
click at [346, 305] on div "Selecione um arquivo para importar * Tamanho limite do arquivo: 10mb" at bounding box center [773, 286] width 1059 height 79
click at [356, 288] on input "Selecione um arquivo para importar" at bounding box center [412, 288] width 337 height 30
type input "**********"
click at [1190, 345] on hb-button "Cancelar" at bounding box center [1145, 362] width 90 height 38
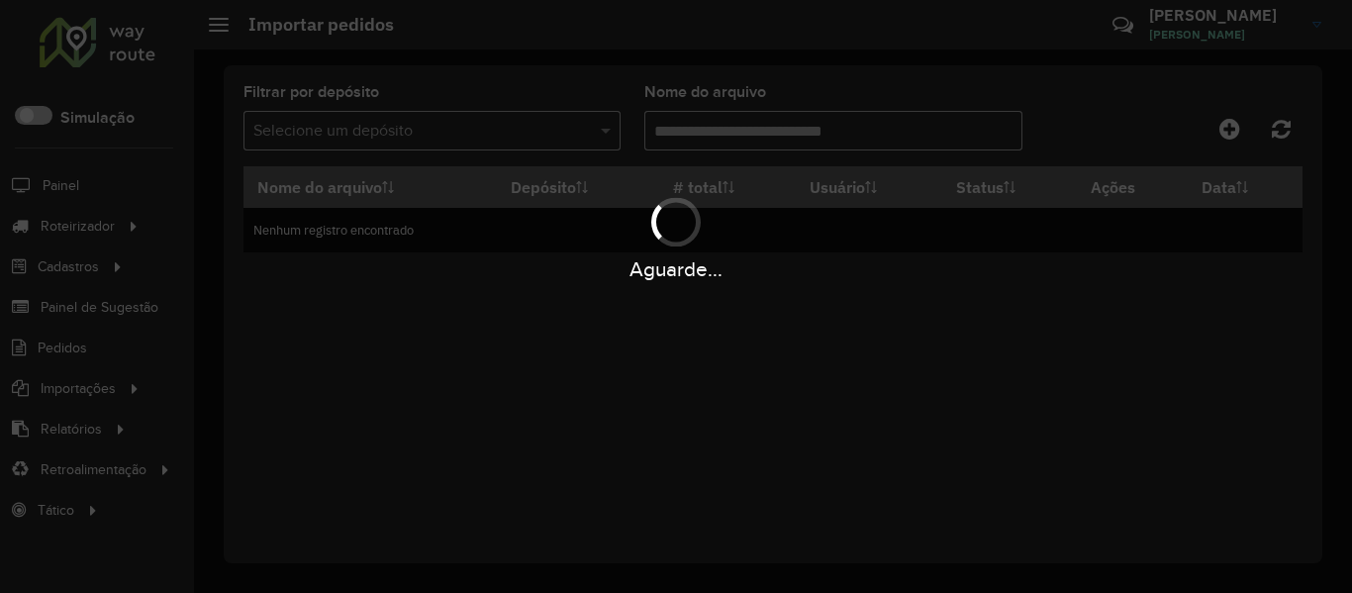
drag, startPoint x: 1227, startPoint y: 353, endPoint x: 1240, endPoint y: 355, distance: 14.0
click at [1228, 353] on div "Aguarde..." at bounding box center [676, 296] width 1352 height 593
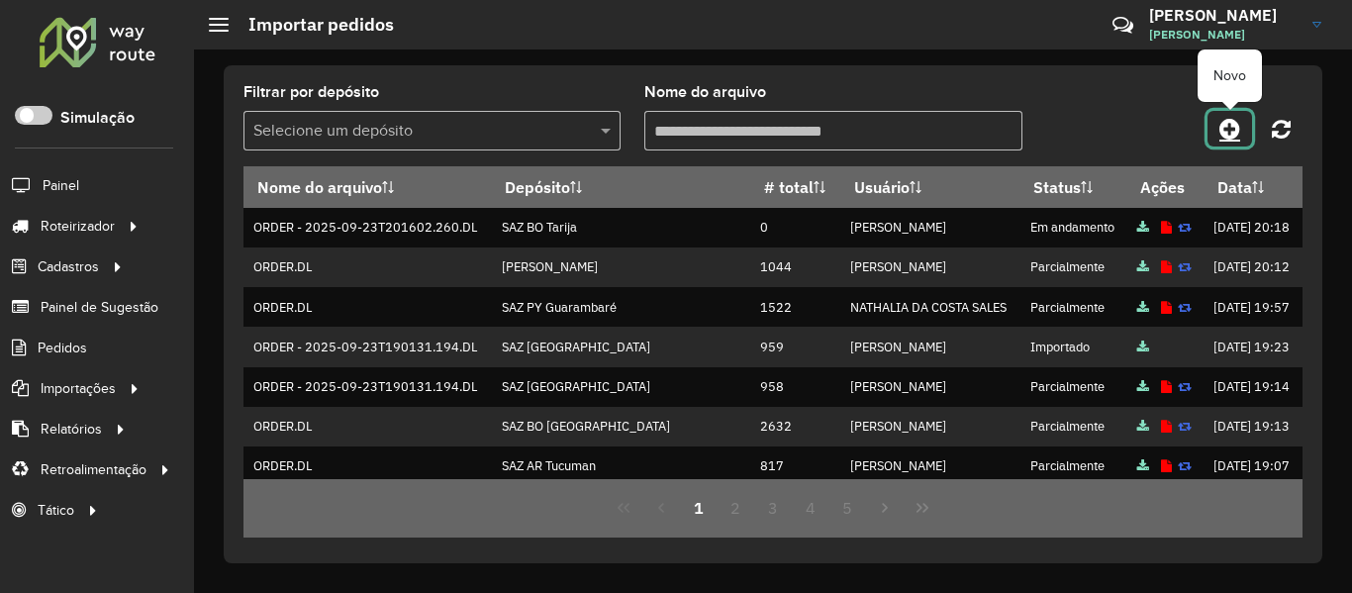
click at [1230, 134] on icon at bounding box center [1230, 129] width 21 height 24
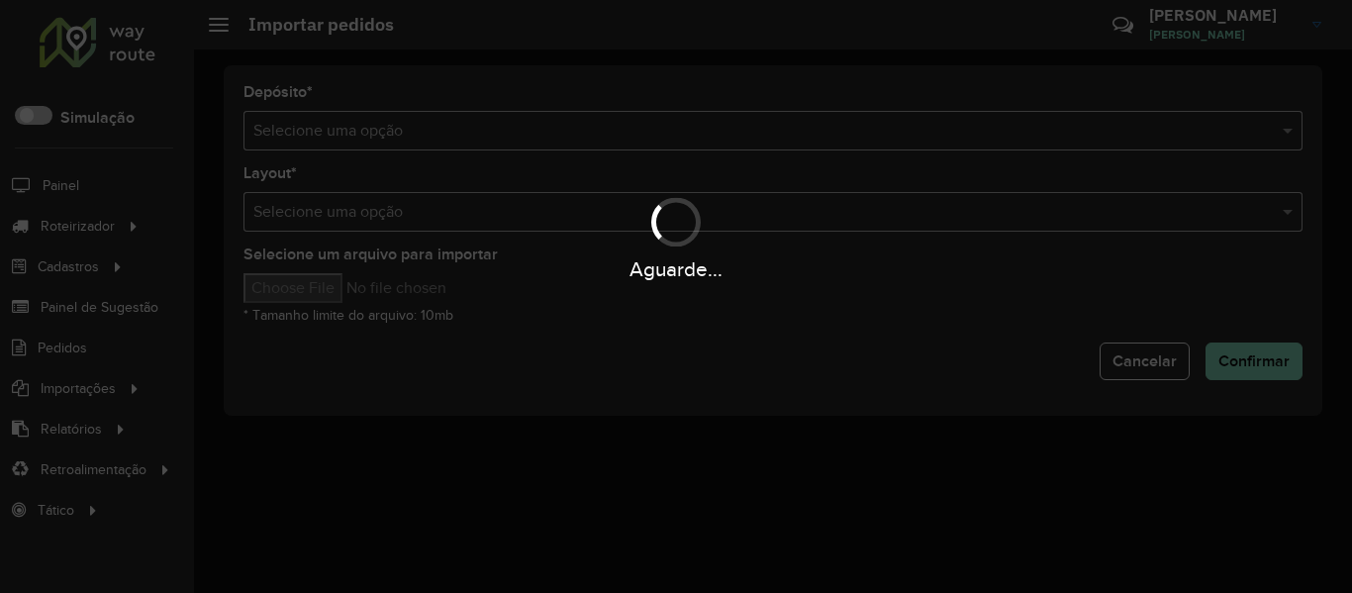
click at [1012, 140] on div "Aguarde..." at bounding box center [676, 296] width 1352 height 593
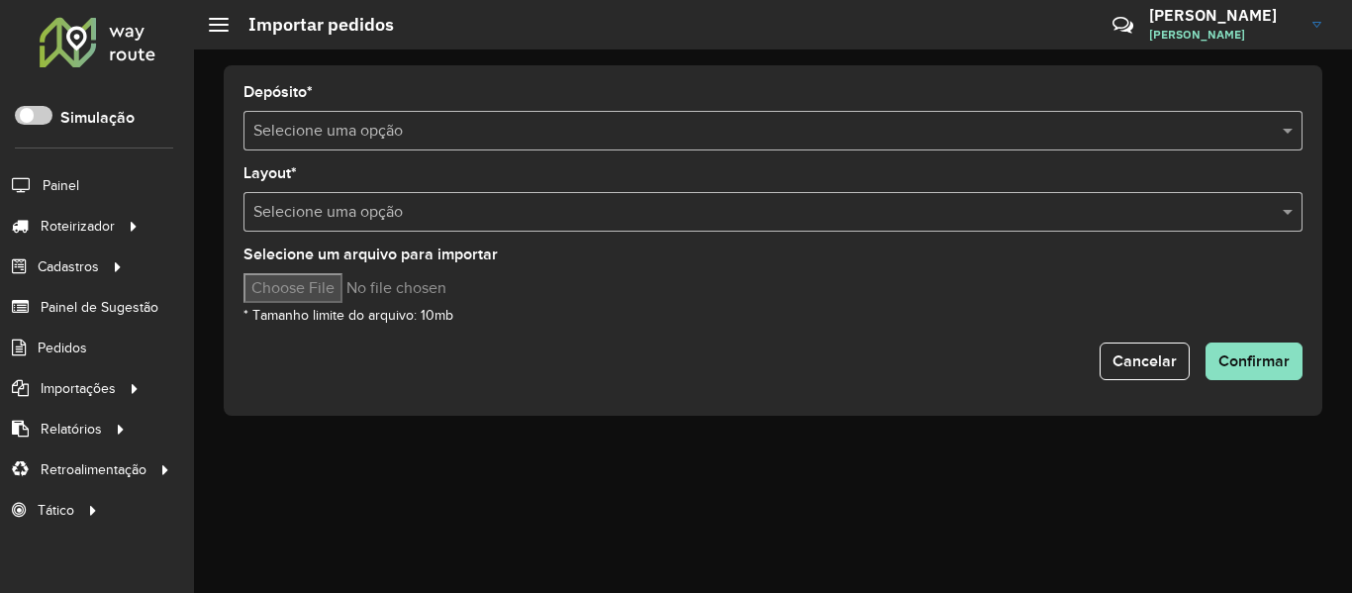
click at [1012, 140] on input "text" at bounding box center [753, 132] width 1000 height 24
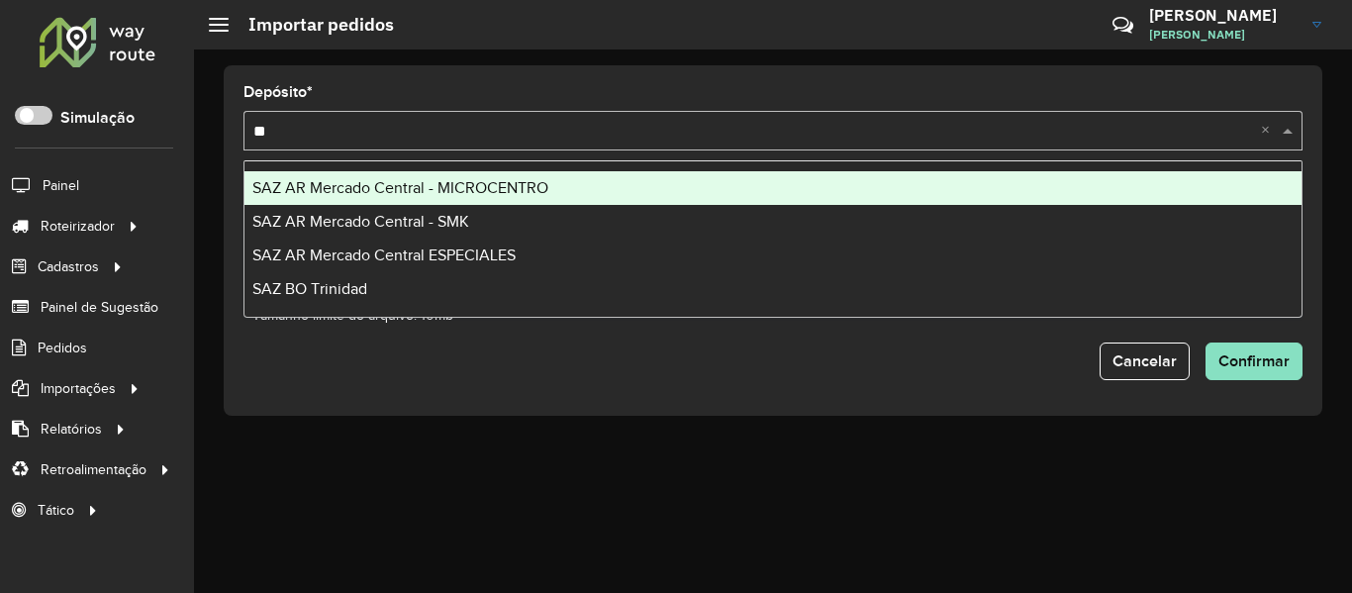
type input "***"
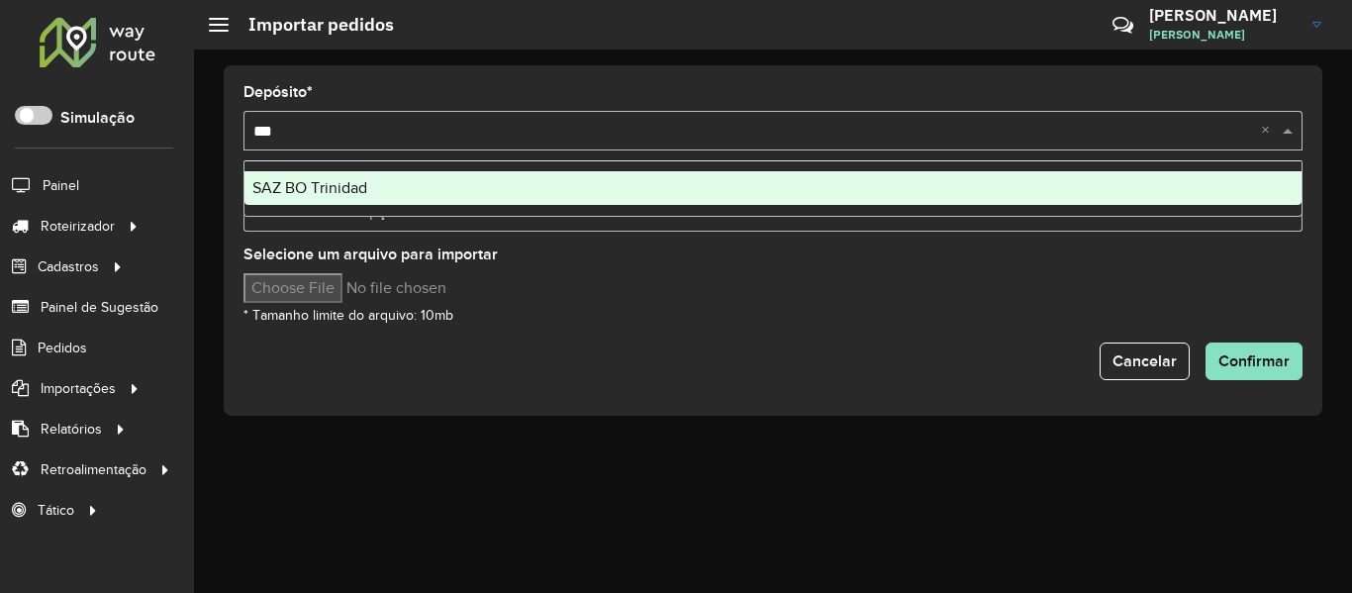
click at [474, 199] on div "SAZ BO Trinidad" at bounding box center [773, 188] width 1057 height 34
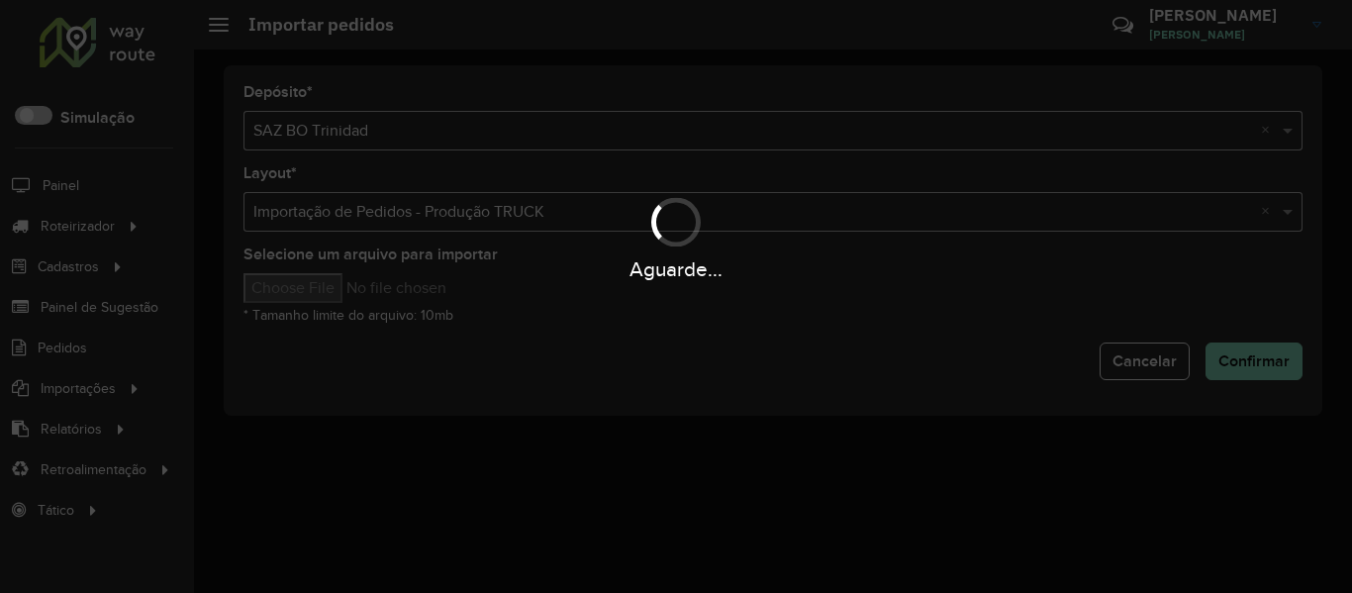
click at [321, 295] on div "Aguarde..." at bounding box center [676, 296] width 1352 height 593
click at [321, 295] on hb-app "Aguarde... Pop-up bloqueado! Seu navegador bloqueou automáticamente a abertura …" at bounding box center [676, 296] width 1352 height 593
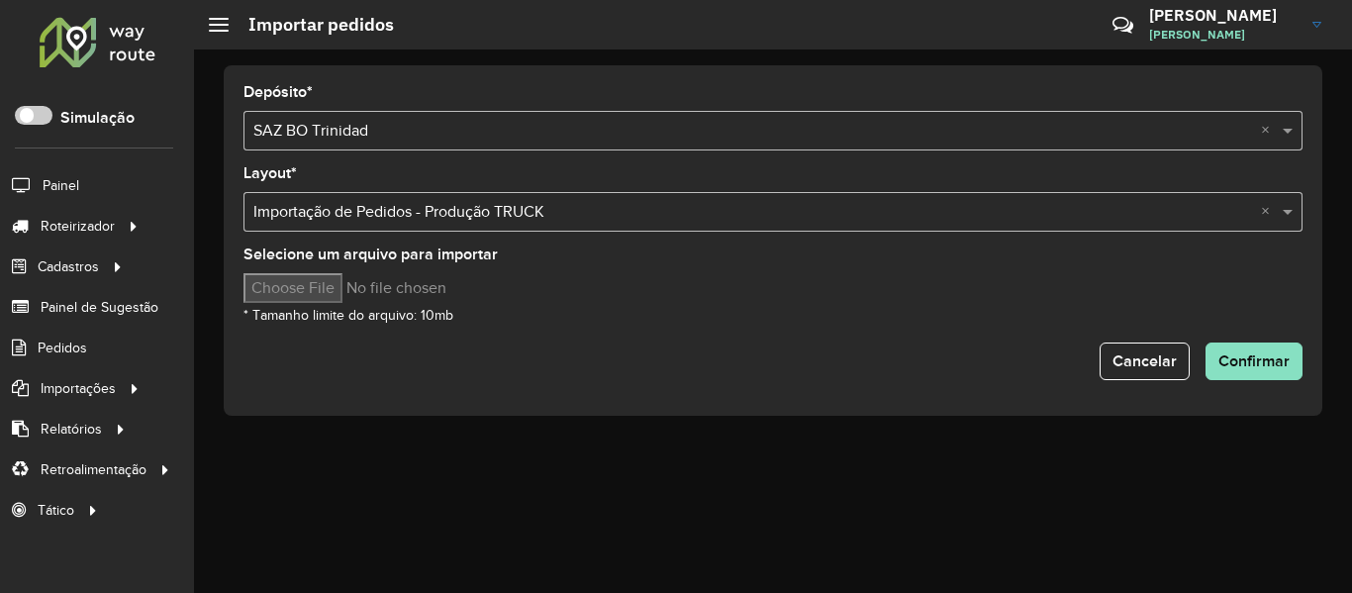
click at [321, 295] on input "Selecione um arquivo para importar" at bounding box center [412, 288] width 337 height 30
type input "**********"
click at [875, 286] on hb-input-file at bounding box center [773, 288] width 1059 height 30
click at [1238, 348] on button "Confirmar" at bounding box center [1254, 362] width 97 height 38
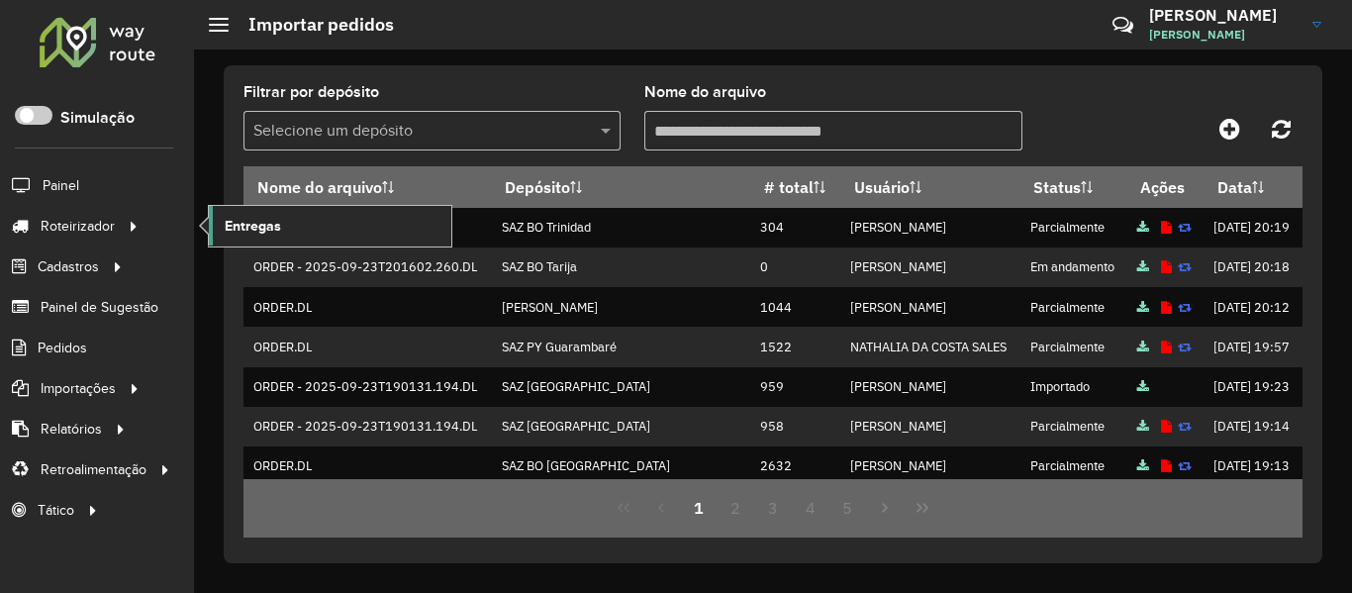
click at [218, 223] on link "Entregas" at bounding box center [330, 226] width 243 height 40
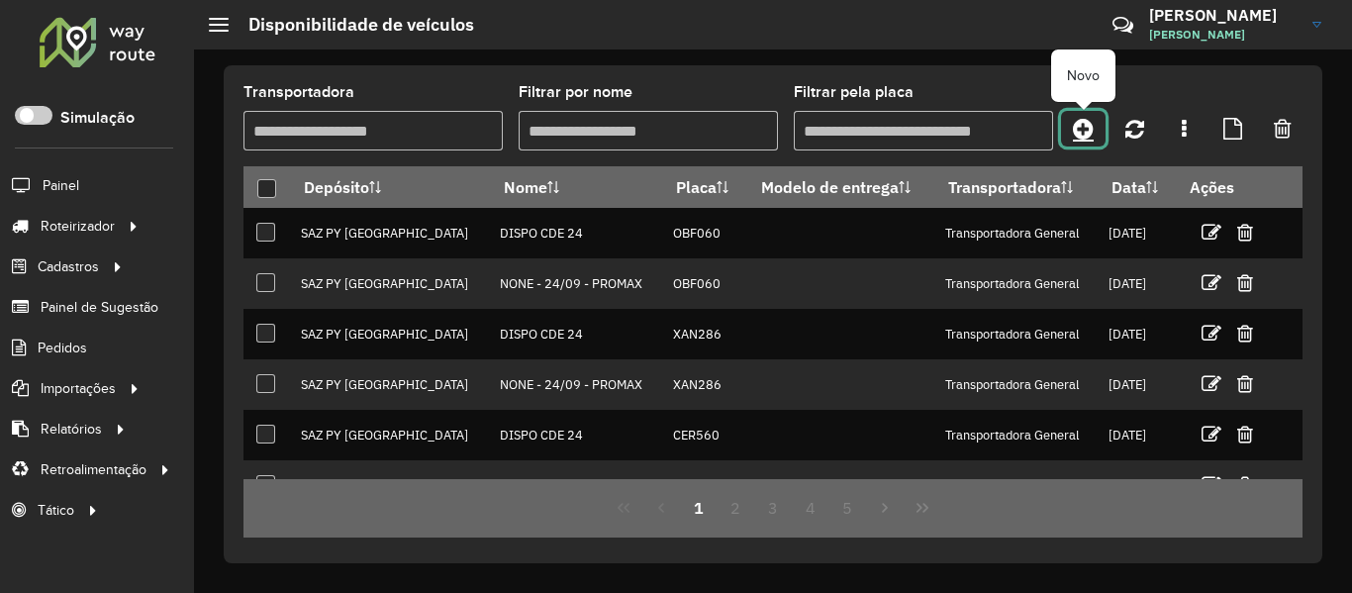
click at [1081, 125] on icon at bounding box center [1083, 129] width 21 height 24
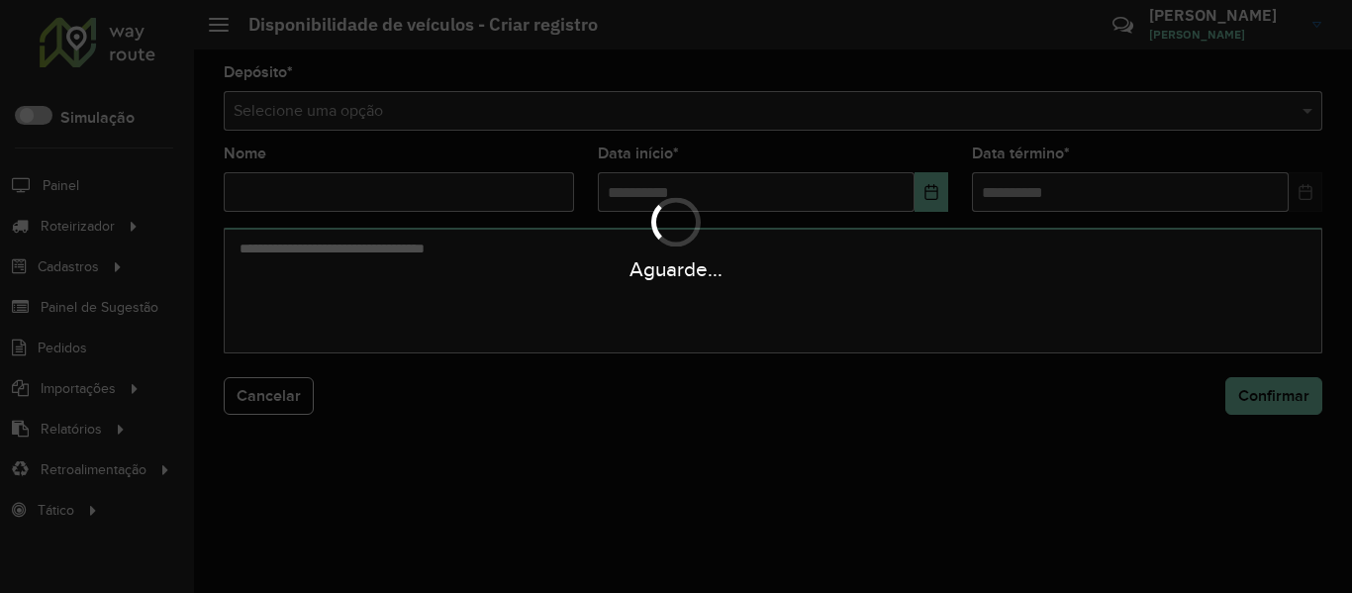
click at [1045, 118] on div "Aguarde..." at bounding box center [676, 296] width 1352 height 593
click at [1045, 118] on hb-app "Aguarde... Pop-up bloqueado! Seu navegador bloqueou automáticamente a abertura …" at bounding box center [676, 296] width 1352 height 593
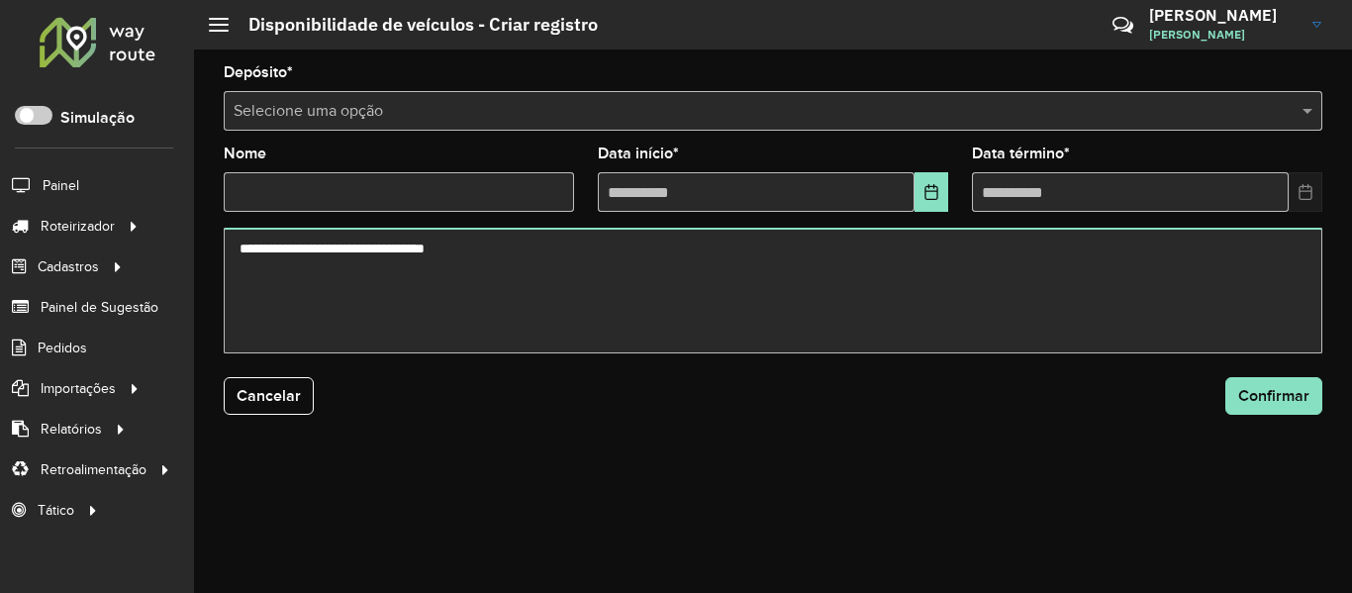
click at [1045, 118] on input "text" at bounding box center [753, 112] width 1039 height 24
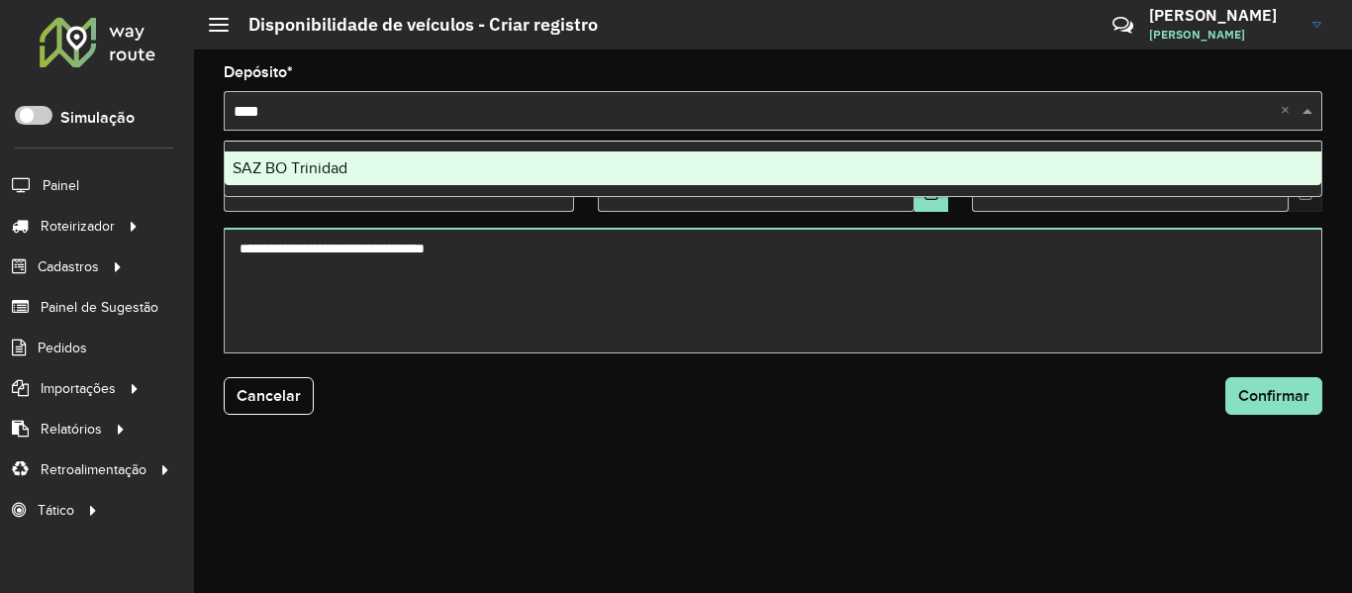
type input "*****"
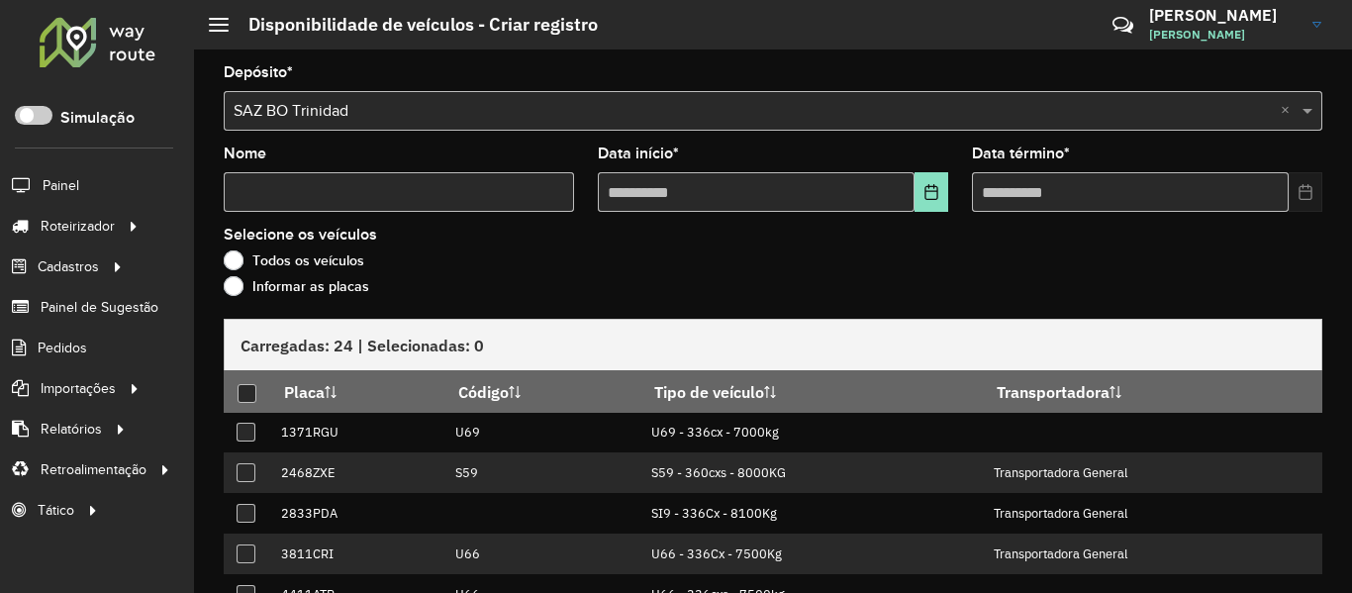
click at [389, 181] on input "Nome" at bounding box center [399, 192] width 350 height 40
type input "****"
click at [926, 184] on icon "Choose Date" at bounding box center [932, 192] width 16 height 16
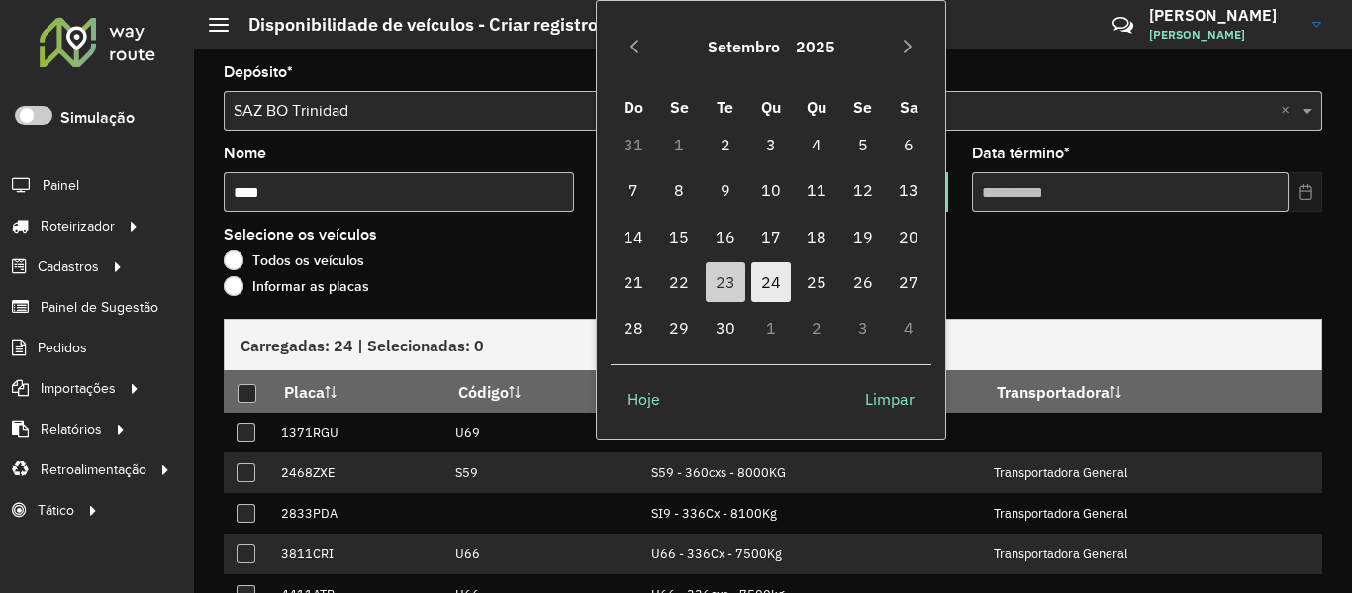
click at [769, 280] on span "24" at bounding box center [771, 282] width 40 height 40
type input "**********"
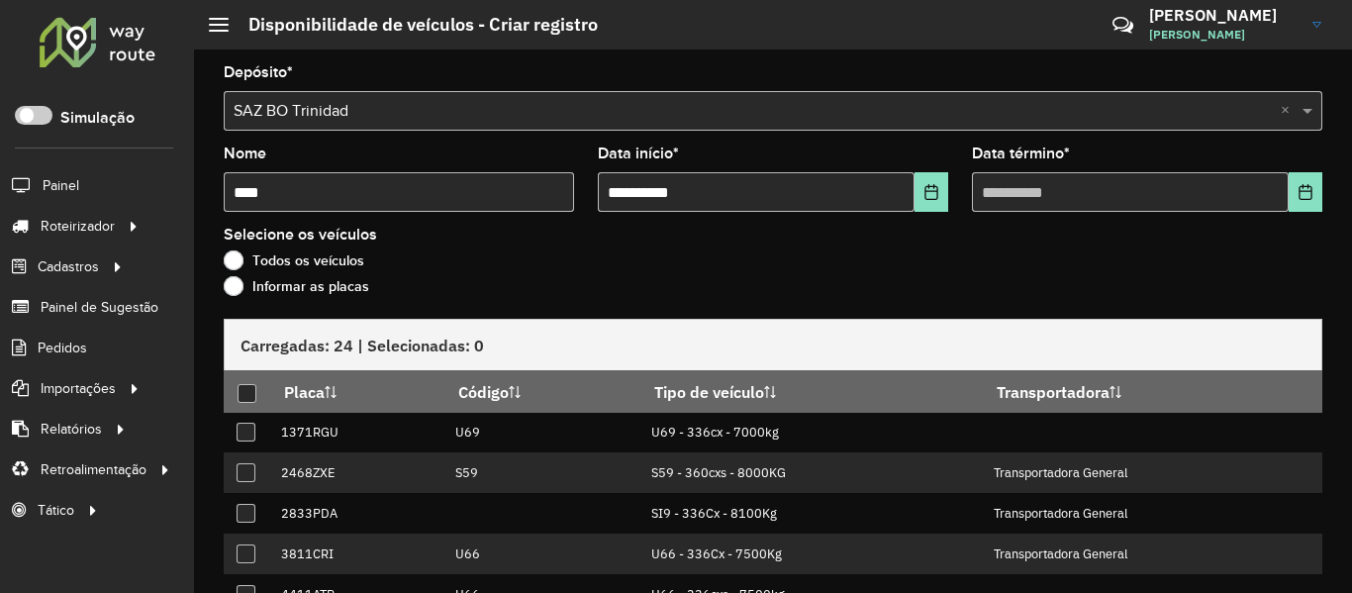
click at [1326, 195] on div "**********" at bounding box center [773, 320] width 1158 height 543
click at [1309, 193] on button "Choose Date" at bounding box center [1306, 192] width 34 height 40
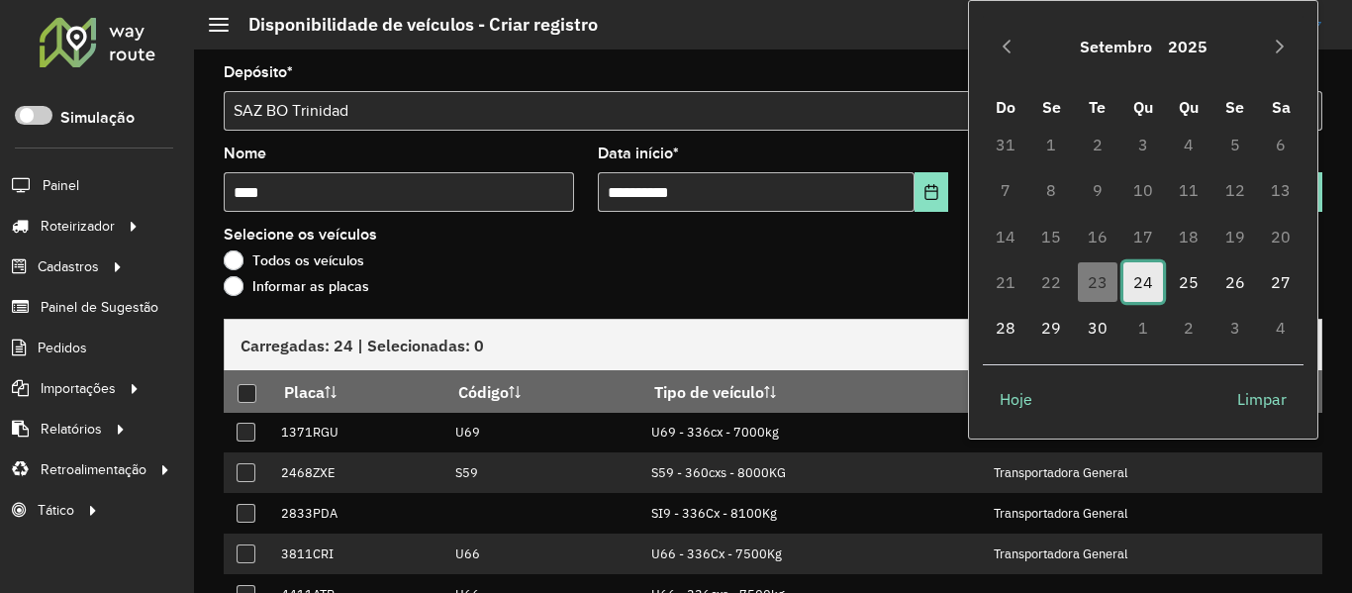
click at [1136, 273] on span "24" at bounding box center [1144, 282] width 40 height 40
type input "**********"
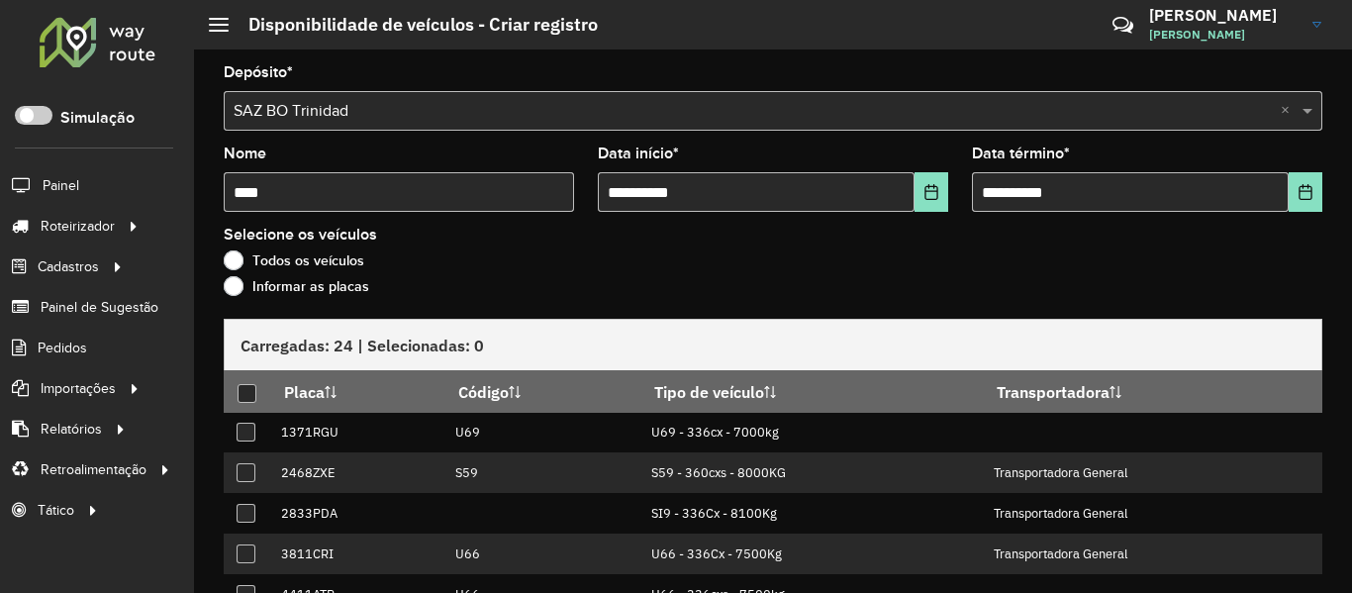
click at [334, 267] on label "Todos os veículos" at bounding box center [294, 260] width 141 height 20
click at [334, 277] on label "Informar as placas" at bounding box center [297, 286] width 146 height 20
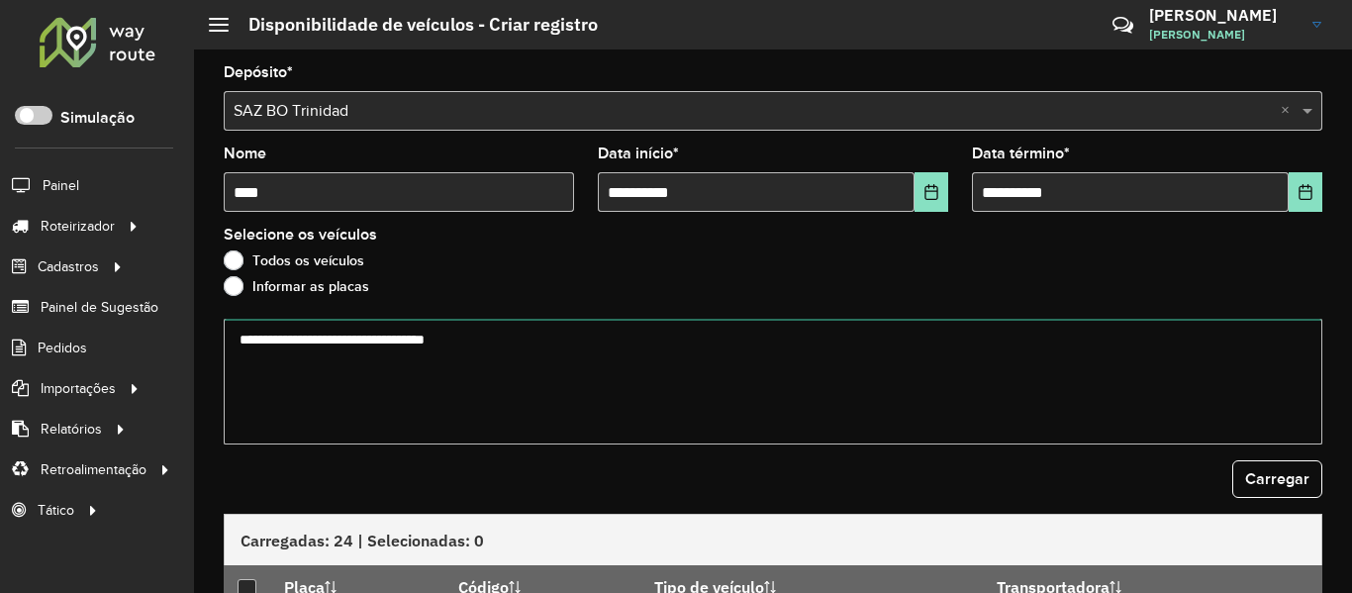
click at [396, 370] on textarea at bounding box center [773, 382] width 1099 height 126
paste textarea "******* ******* ******* ******* ******* *******"
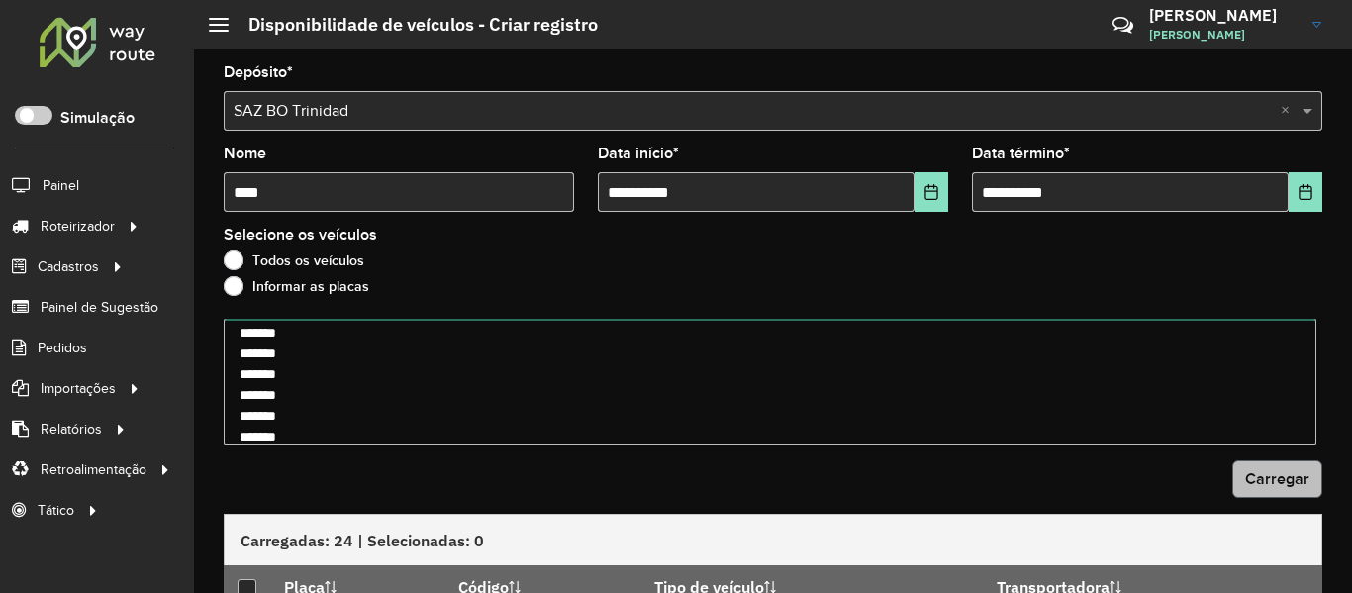
type textarea "******* ******* ******* ******* ******* *******"
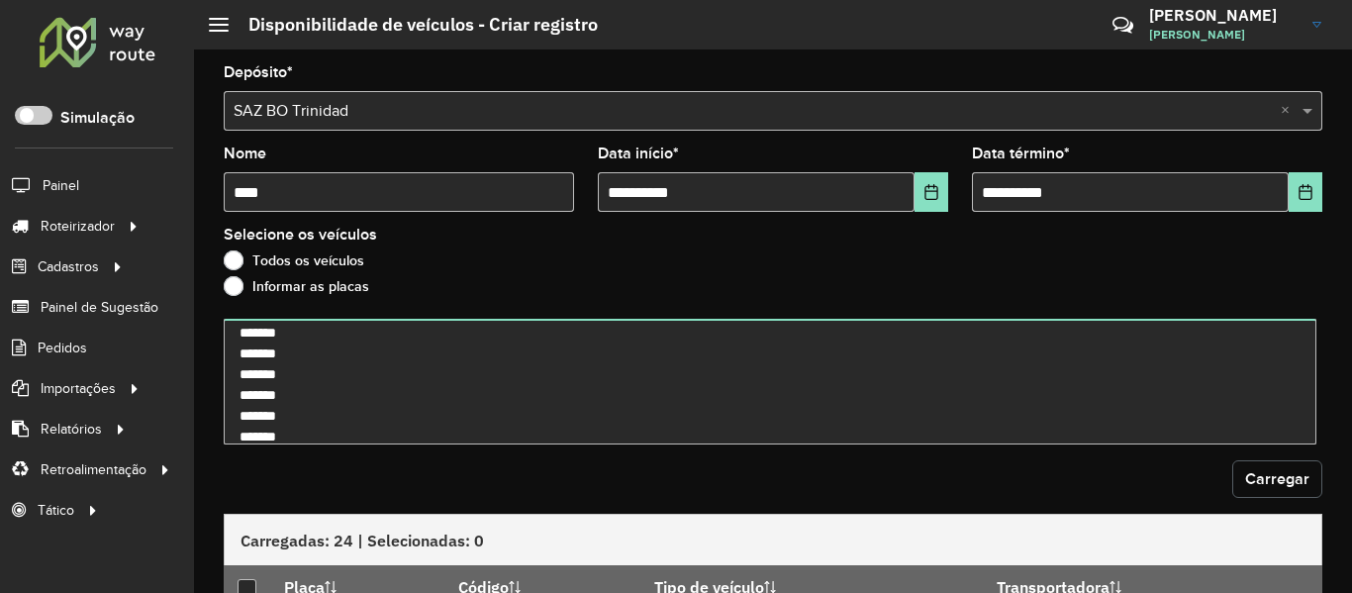
click at [1293, 482] on span "Carregar" at bounding box center [1277, 478] width 64 height 17
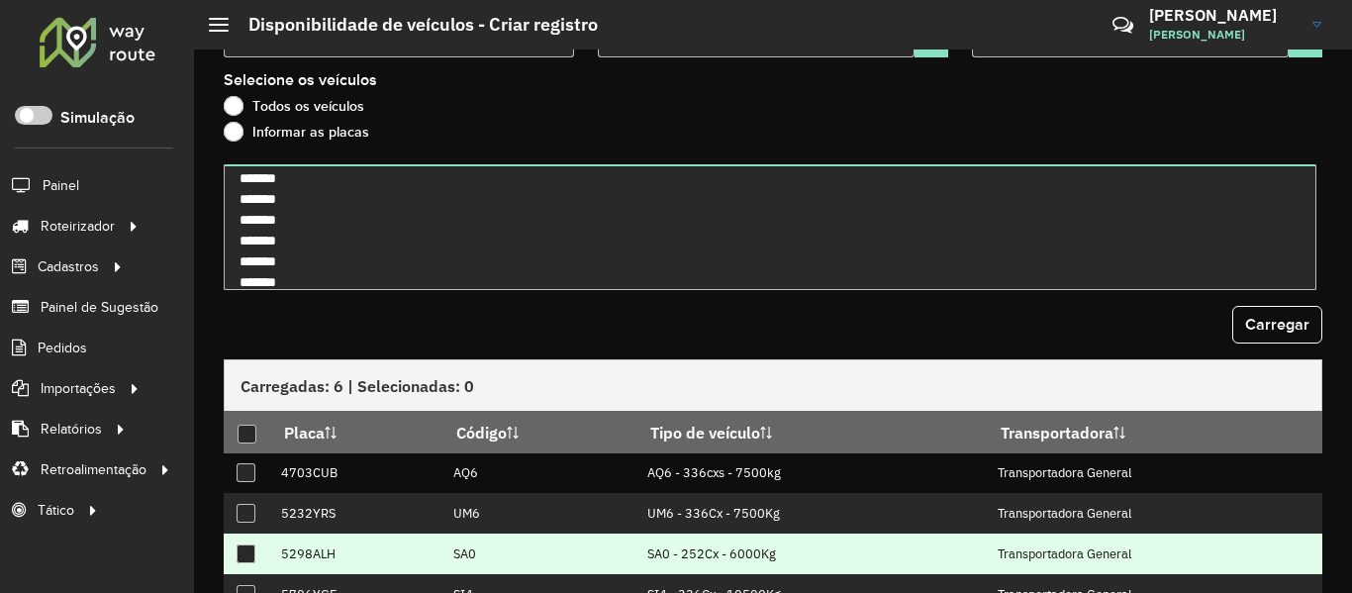
scroll to position [198, 0]
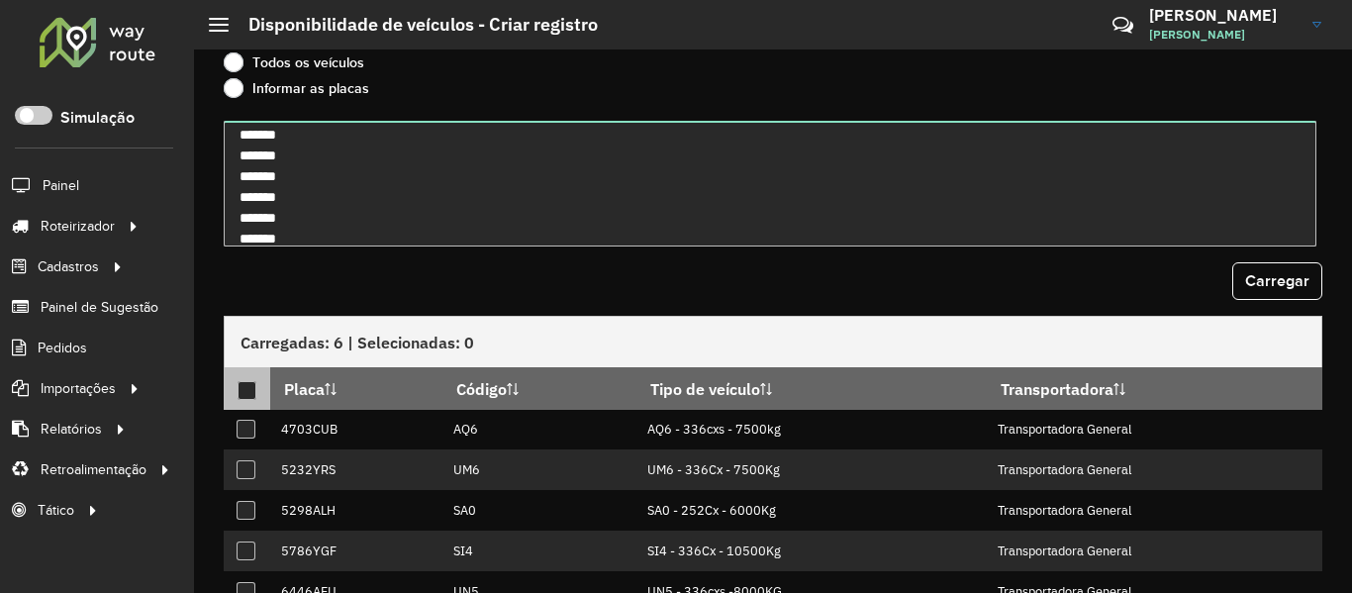
click at [245, 386] on div at bounding box center [247, 390] width 19 height 19
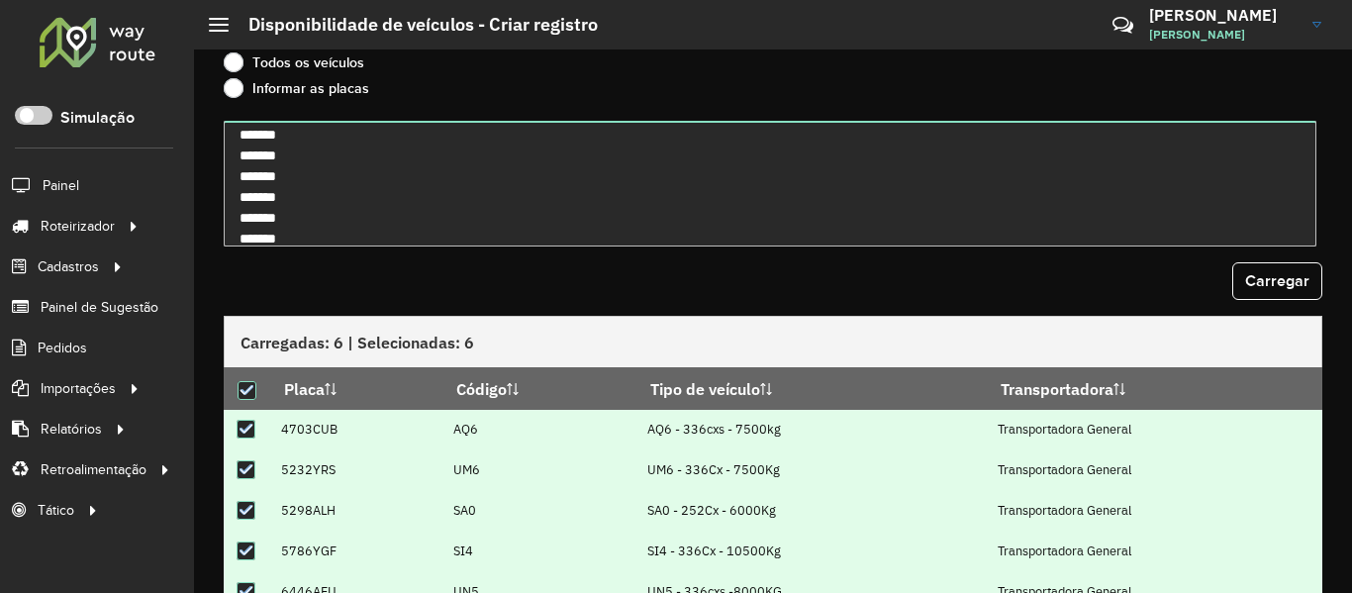
click at [475, 283] on div "Carregar" at bounding box center [773, 281] width 1099 height 38
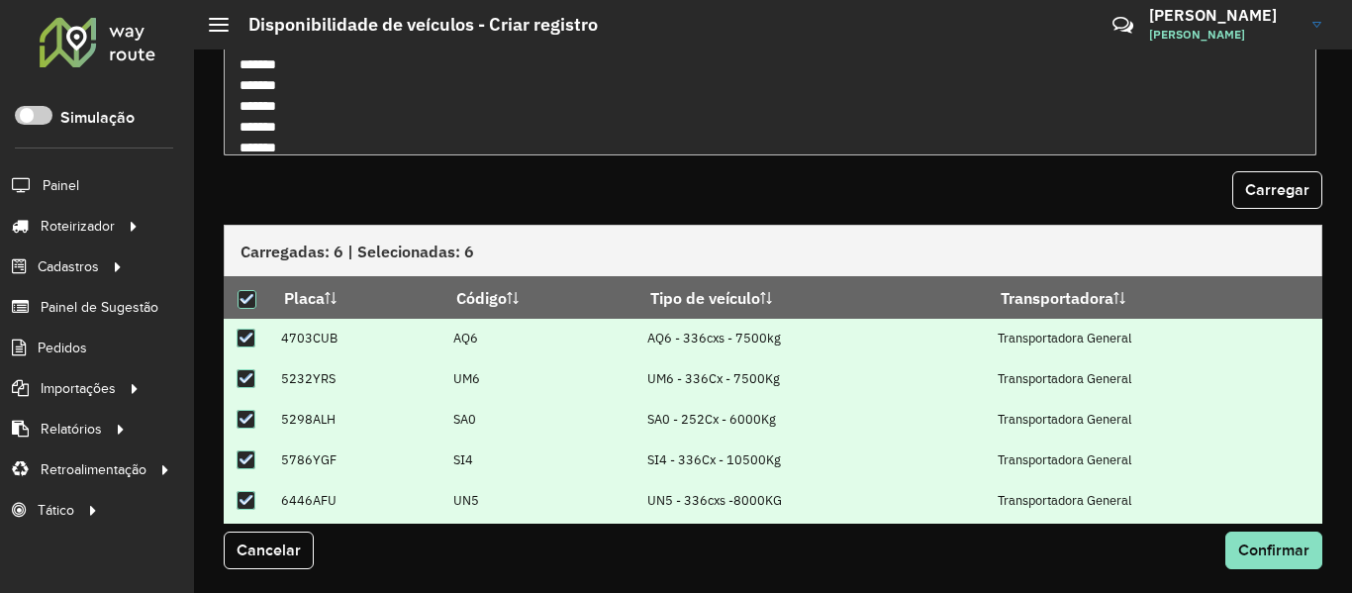
click at [1218, 550] on div "Cancelar Confirmar" at bounding box center [773, 551] width 1123 height 38
click at [1243, 545] on span "Confirmar" at bounding box center [1273, 550] width 71 height 17
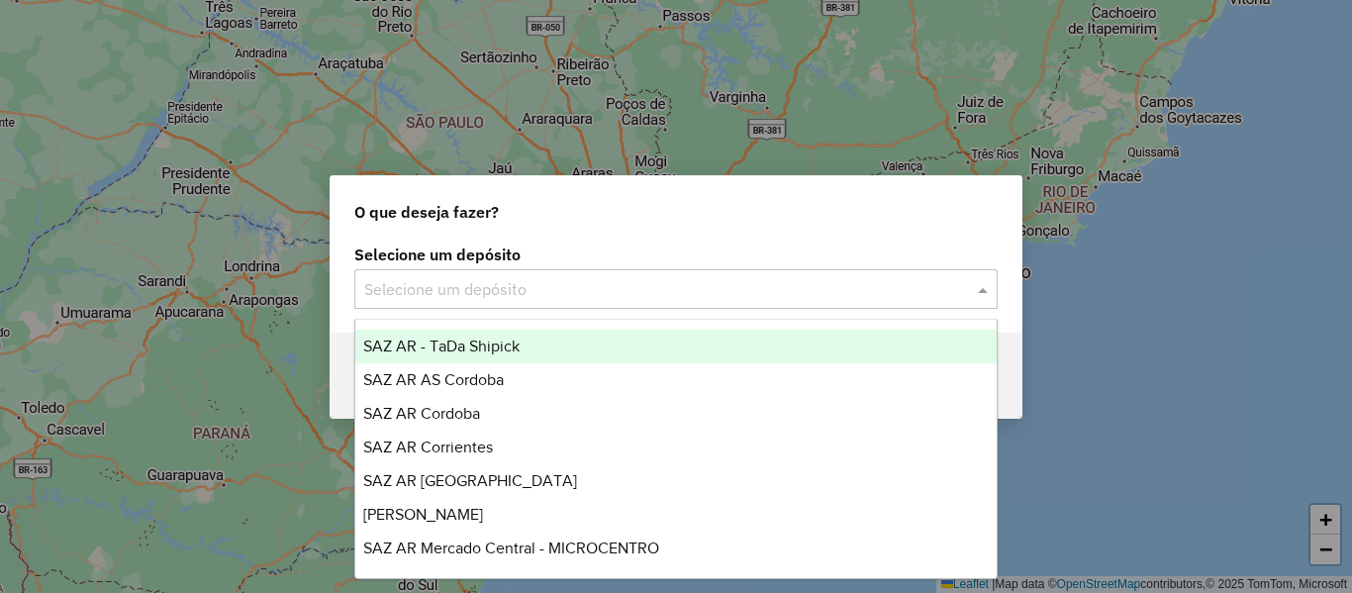
click at [469, 285] on input "text" at bounding box center [656, 290] width 584 height 24
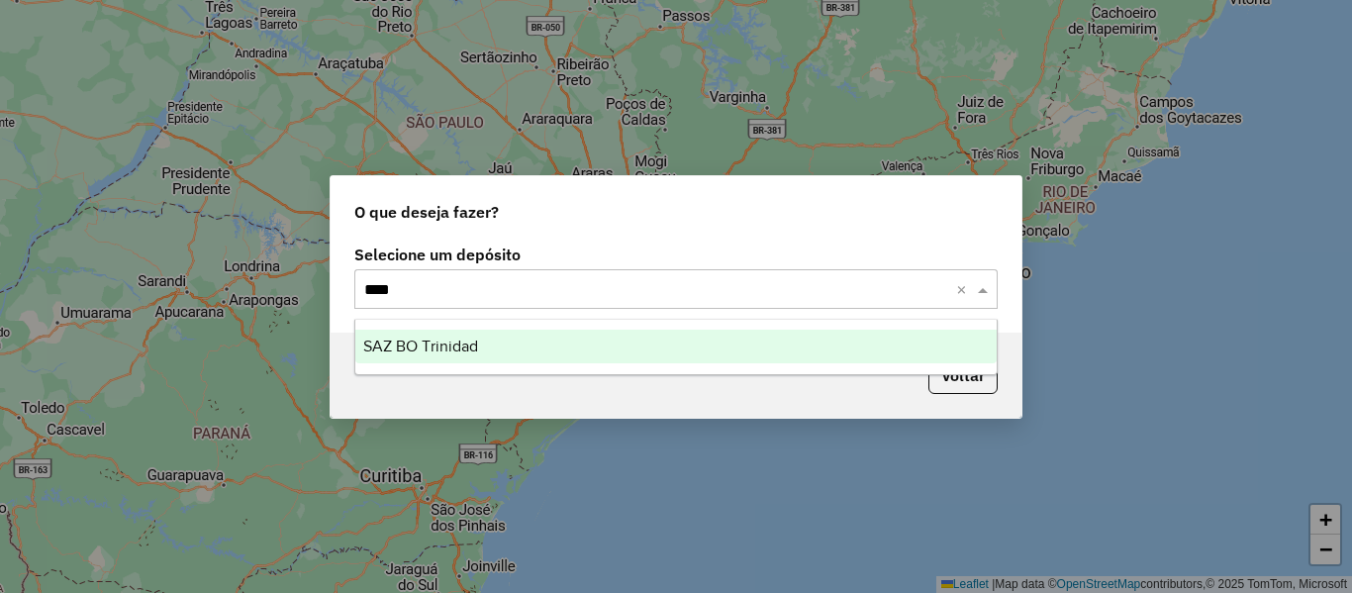
type input "*****"
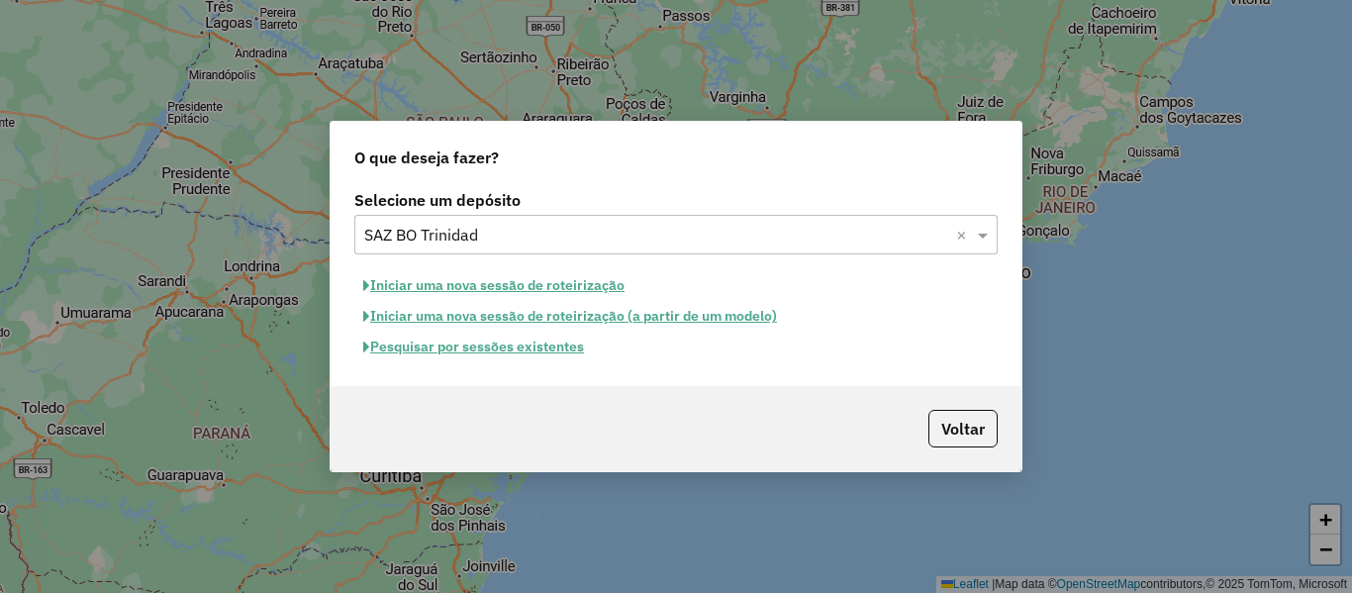
click at [606, 284] on button "Iniciar uma nova sessão de roteirização" at bounding box center [493, 285] width 279 height 31
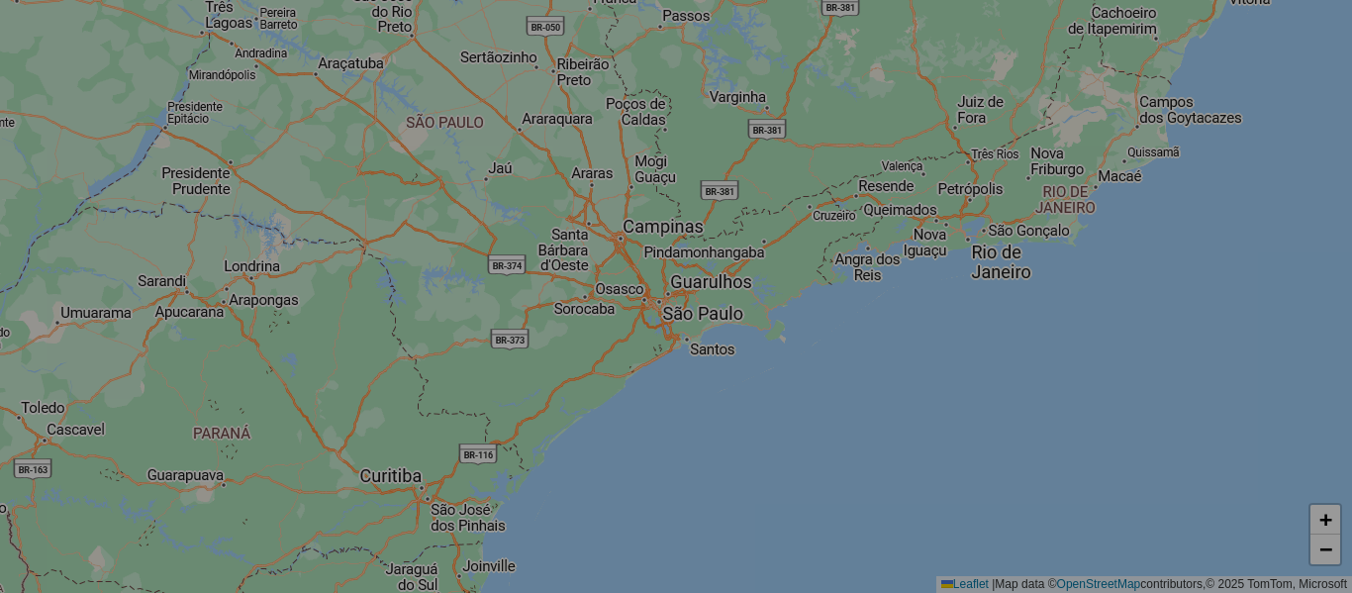
select select "*"
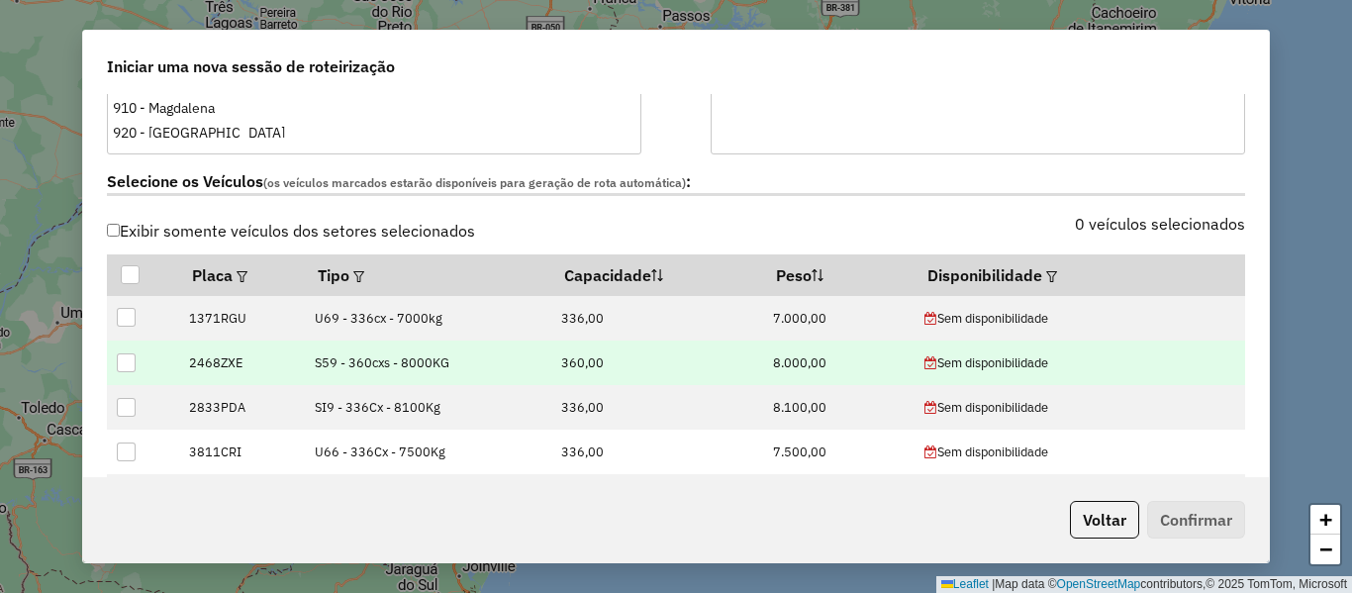
scroll to position [594, 0]
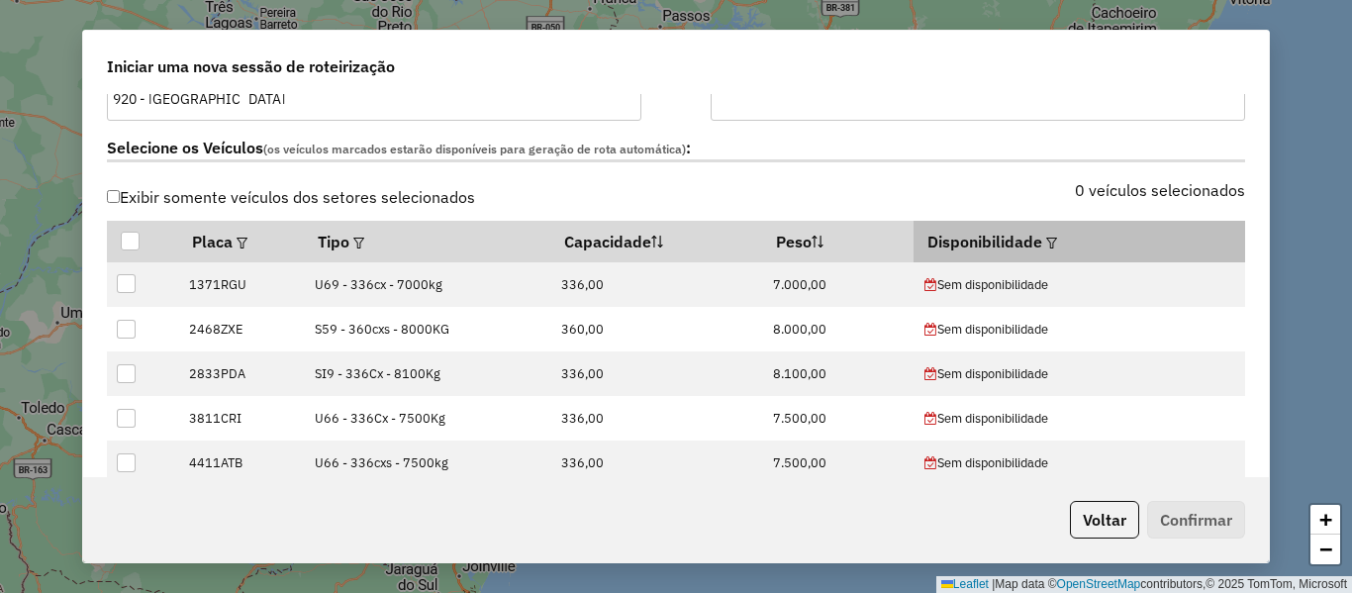
click at [1046, 241] on em at bounding box center [1051, 243] width 11 height 11
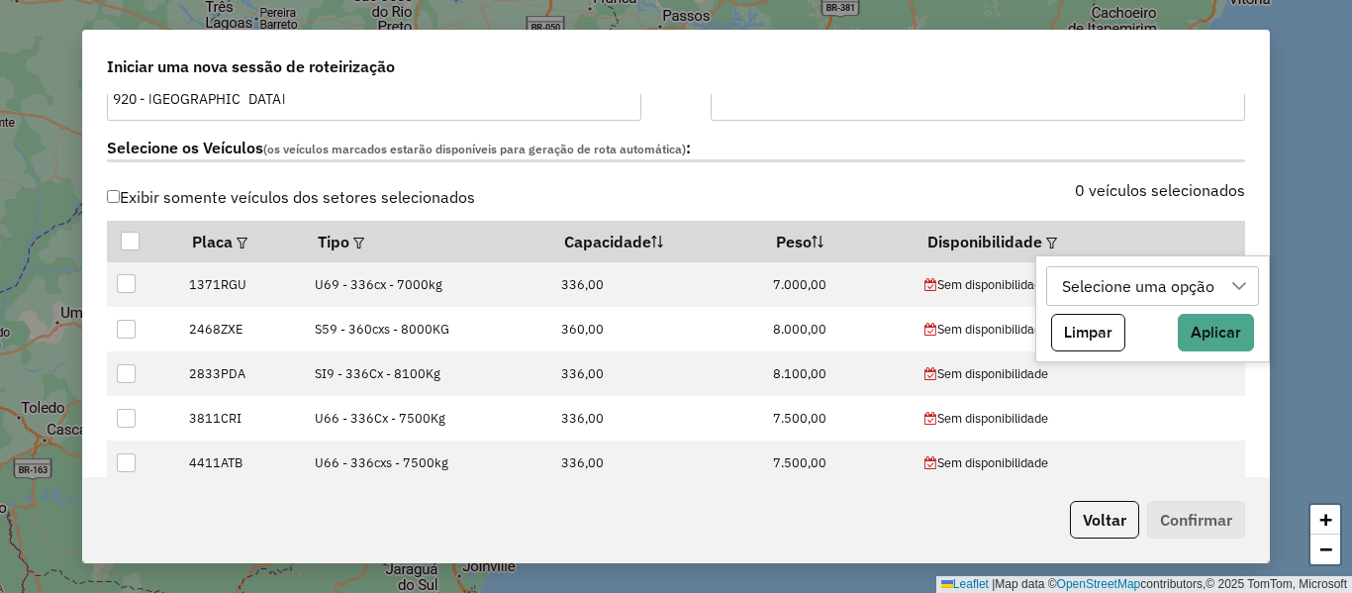
click at [1090, 295] on div "Selecione uma opção" at bounding box center [1138, 286] width 166 height 38
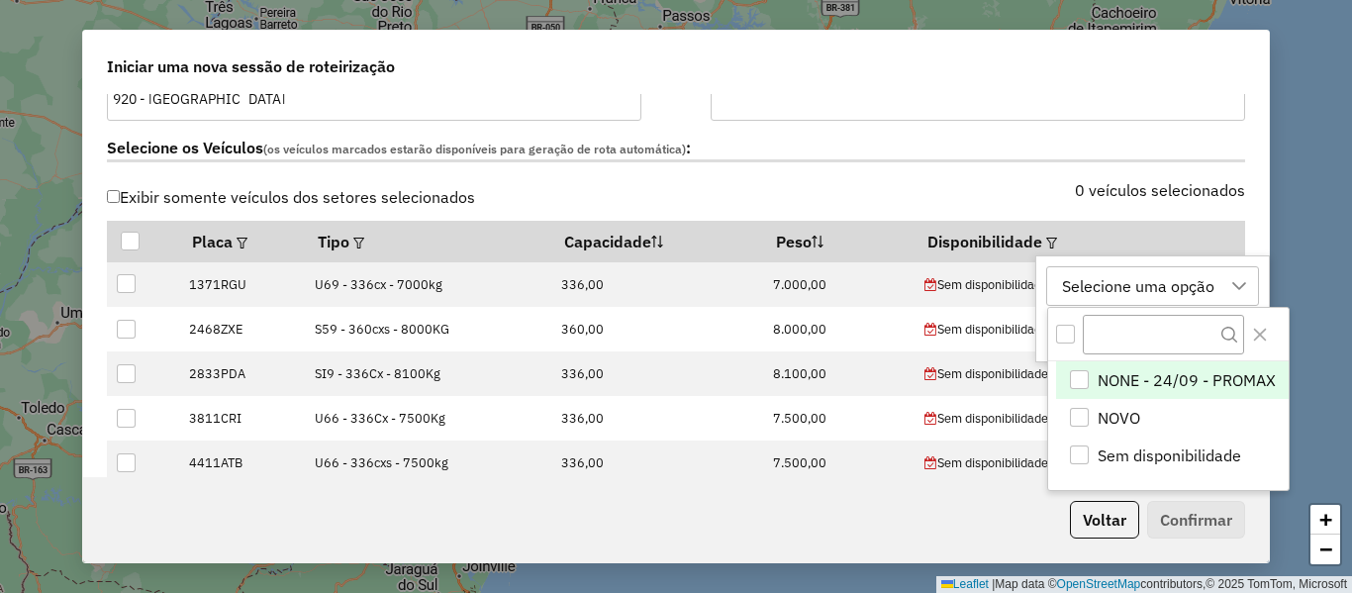
scroll to position [15, 90]
click at [1130, 375] on span "NONE - 24/09 - PROMAX" at bounding box center [1187, 380] width 178 height 24
click at [1167, 284] on div "NONE - 24/09 - PROMAX" at bounding box center [1151, 286] width 192 height 38
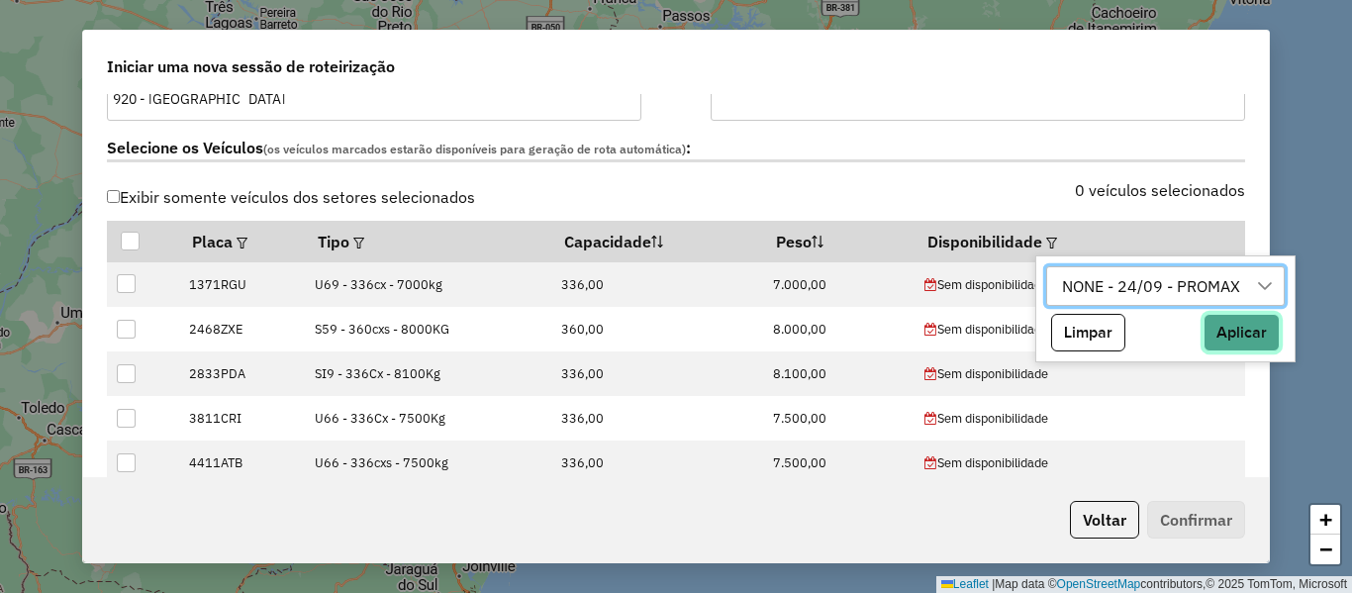
click at [1251, 332] on button "Aplicar" at bounding box center [1242, 333] width 76 height 38
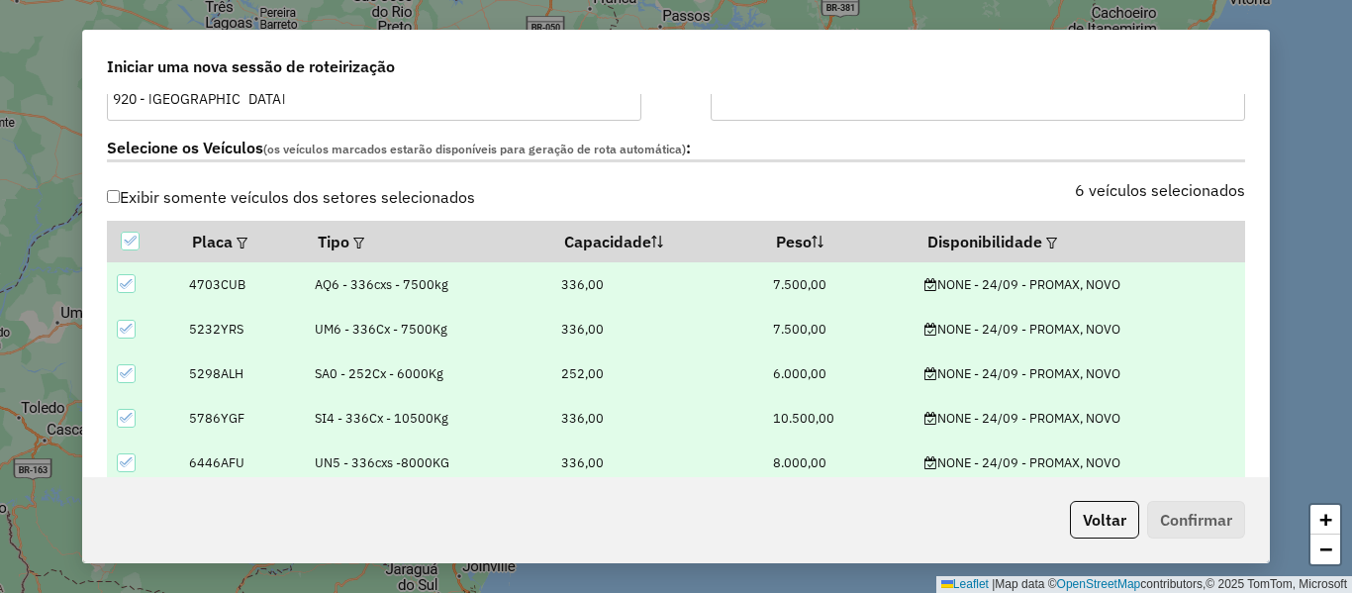
click at [966, 183] on div "6 veículos selecionados" at bounding box center [966, 202] width 581 height 38
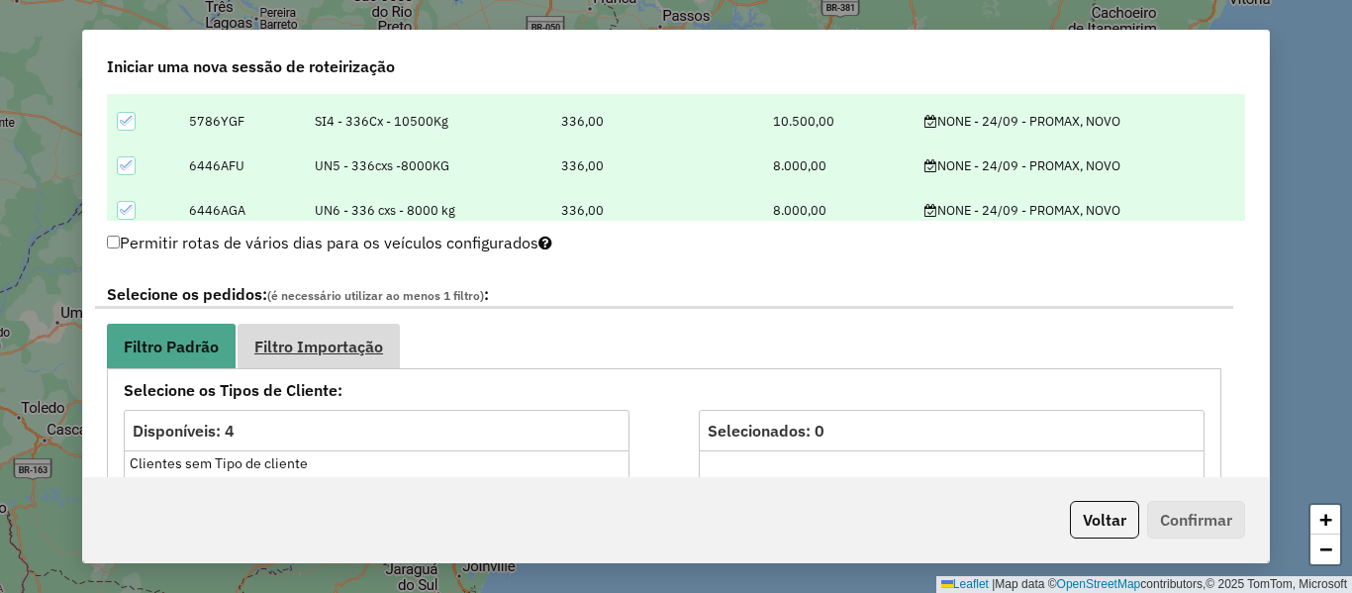
click at [279, 364] on link "Filtro Importação" at bounding box center [319, 346] width 162 height 45
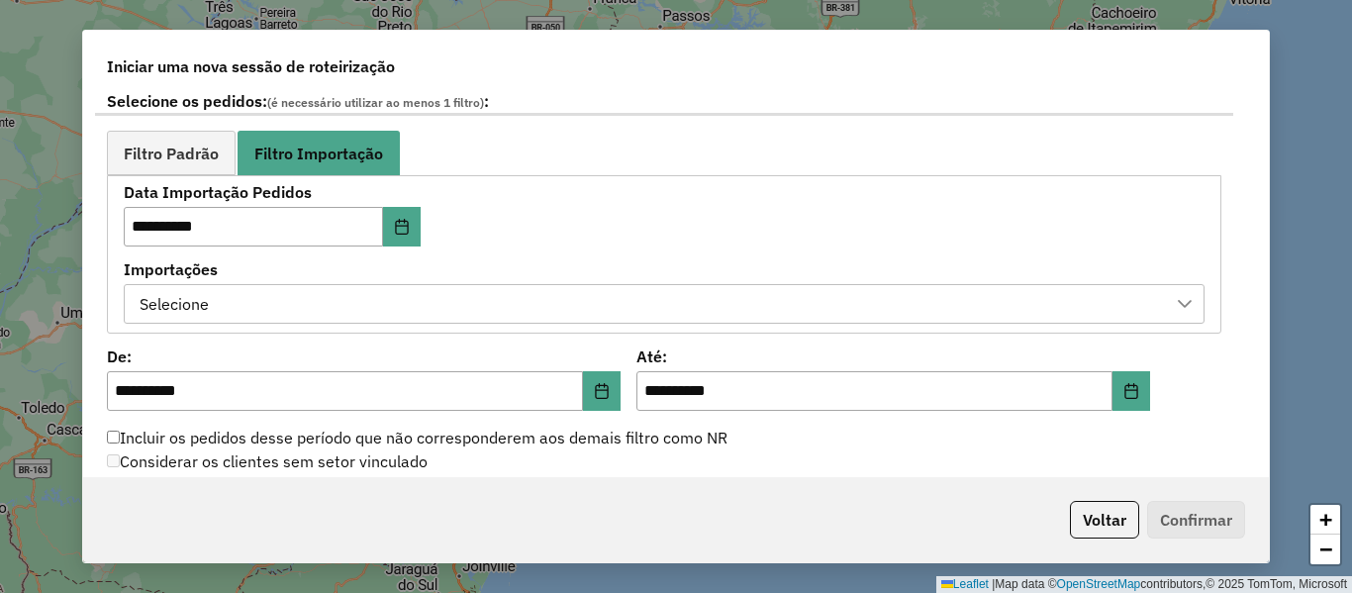
scroll to position [1089, 0]
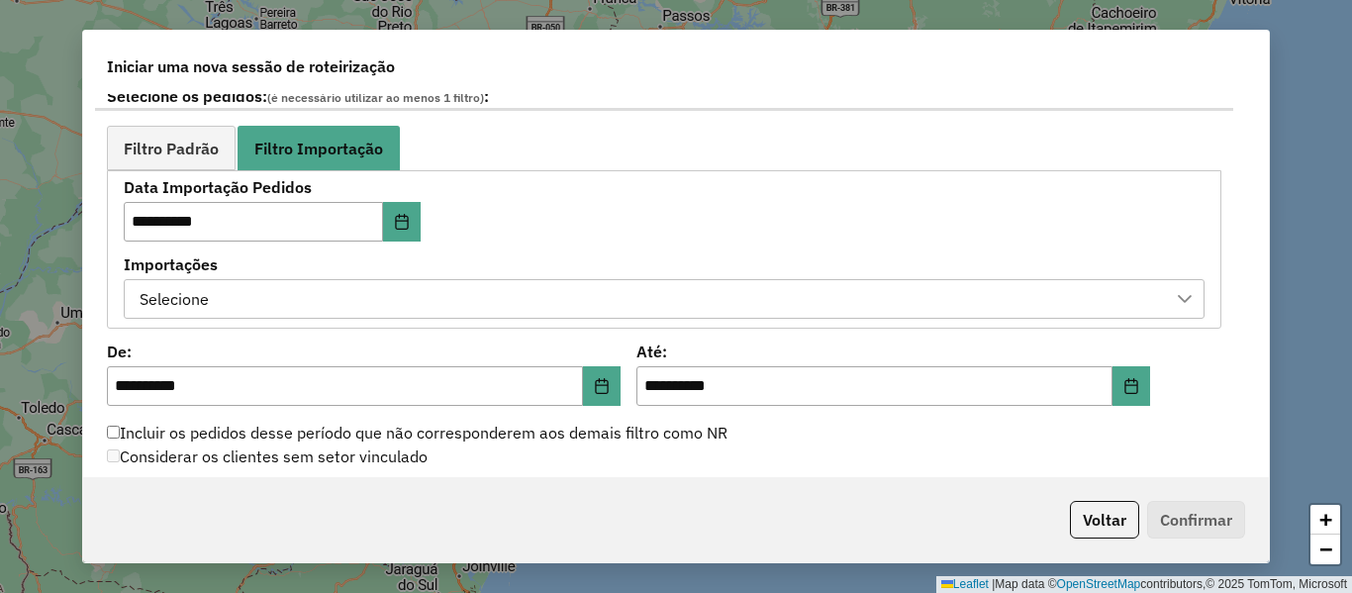
click at [612, 286] on div "Selecione" at bounding box center [650, 299] width 1034 height 38
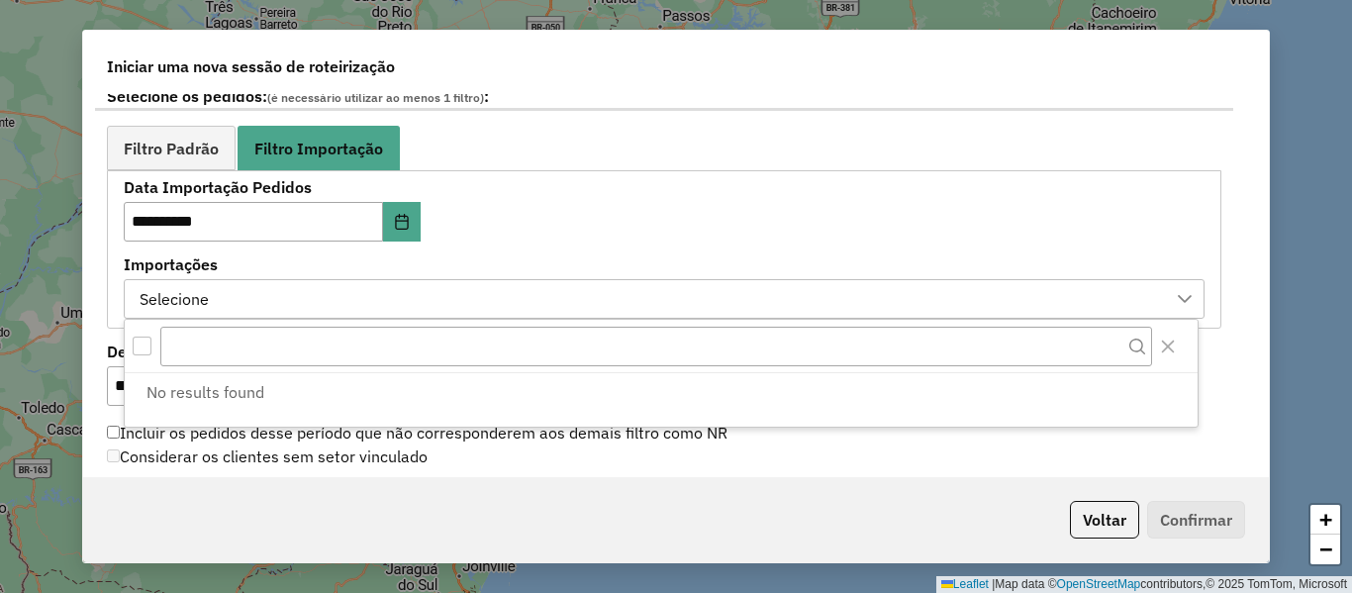
click at [696, 172] on div "**********" at bounding box center [664, 249] width 1115 height 158
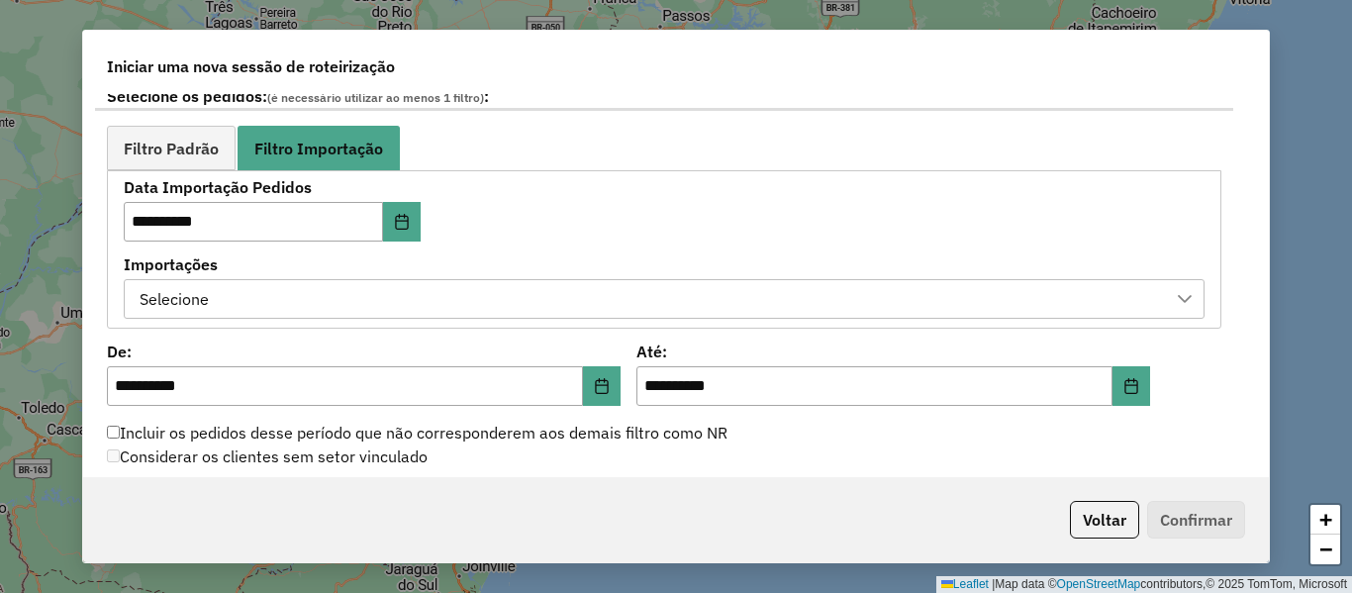
click at [499, 304] on div "Selecione" at bounding box center [650, 299] width 1034 height 38
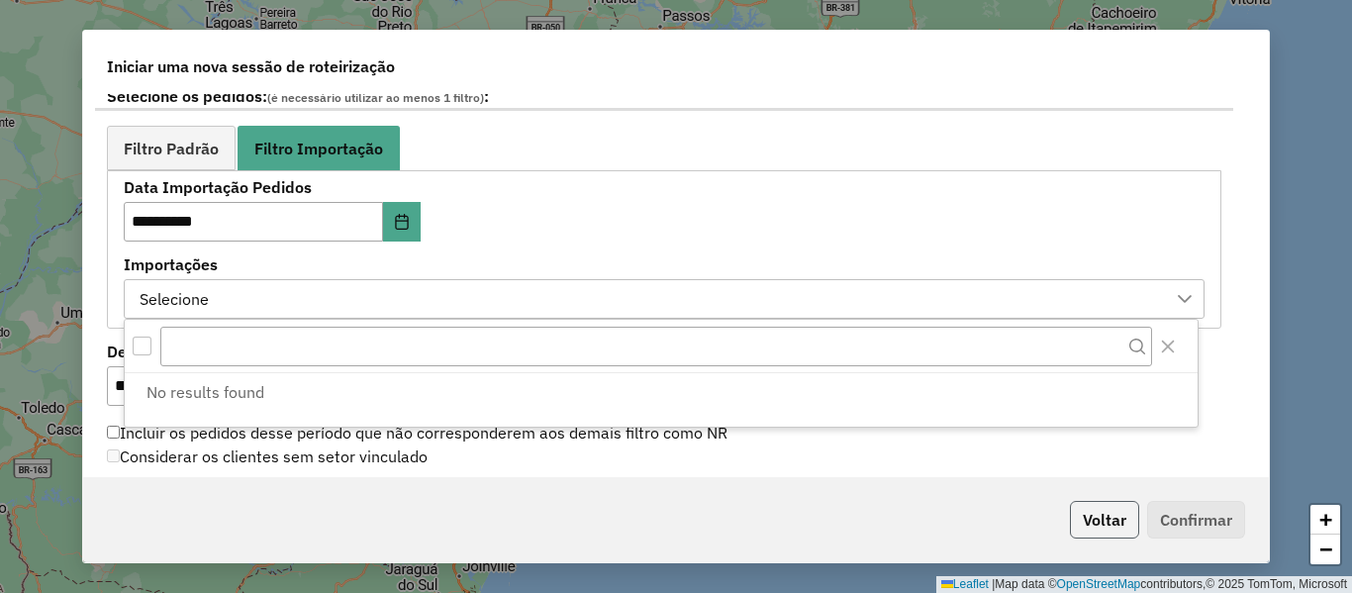
click at [1126, 523] on button "Voltar" at bounding box center [1104, 520] width 69 height 38
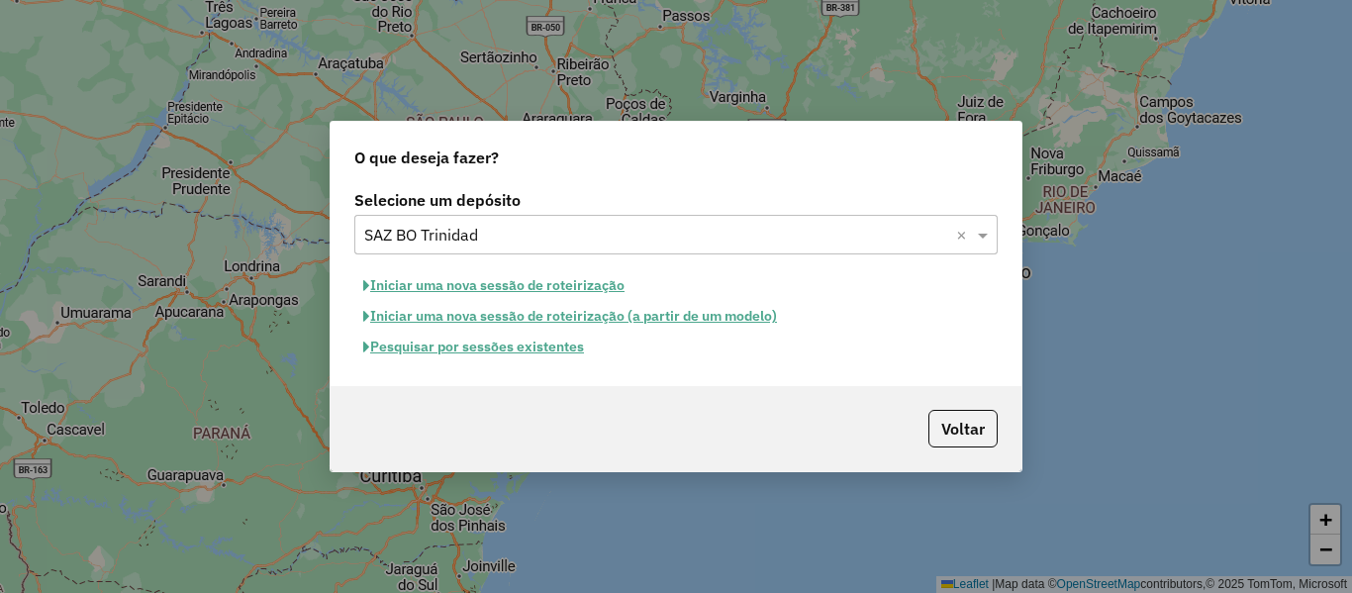
click at [569, 287] on button "Iniciar uma nova sessão de roteirização" at bounding box center [493, 285] width 279 height 31
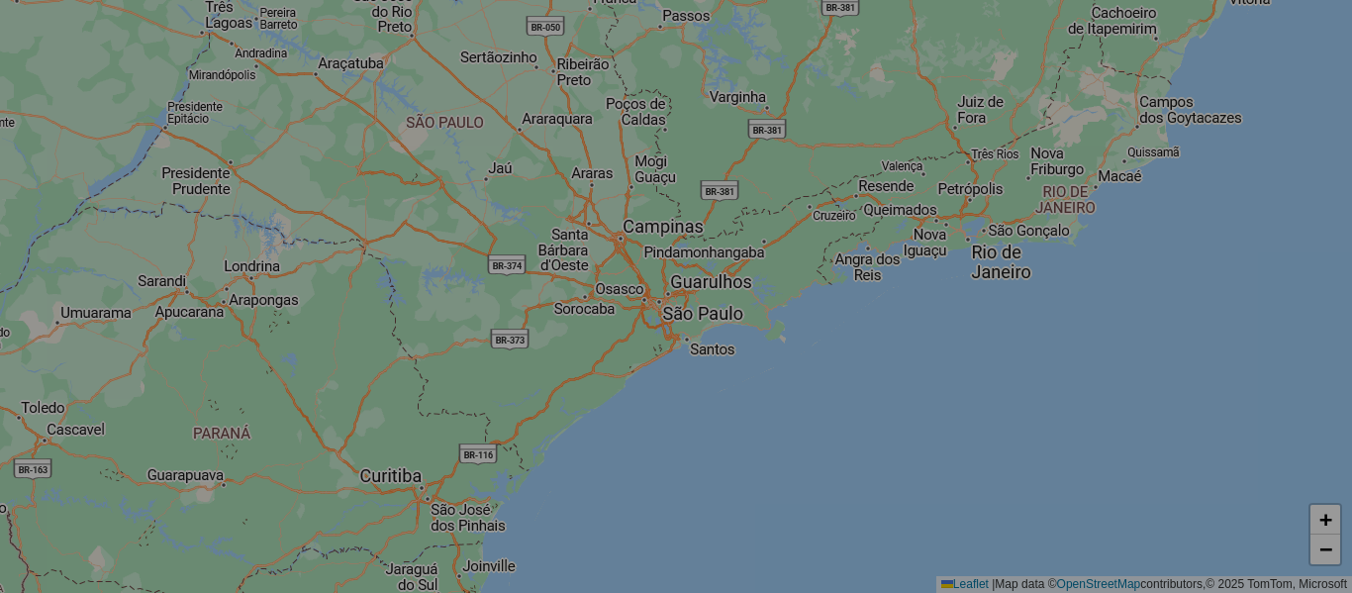
select select "*"
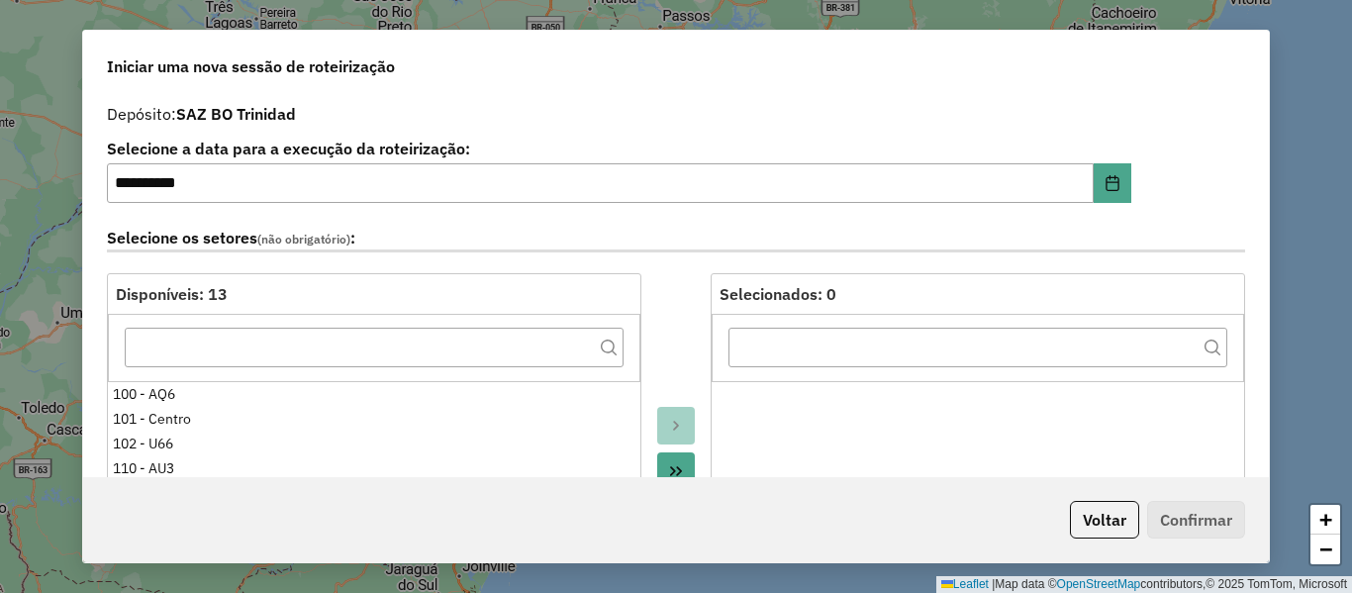
click at [640, 261] on div "Selecione os setores (não obrigatório) :" at bounding box center [676, 242] width 1162 height 62
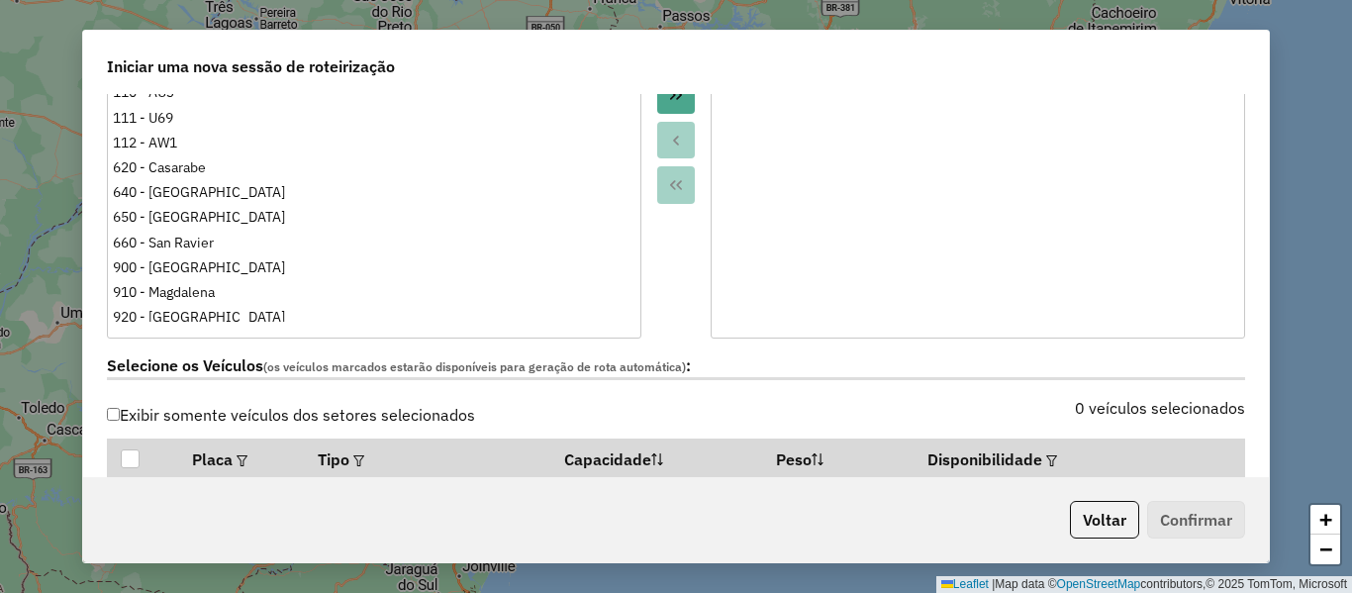
scroll to position [495, 0]
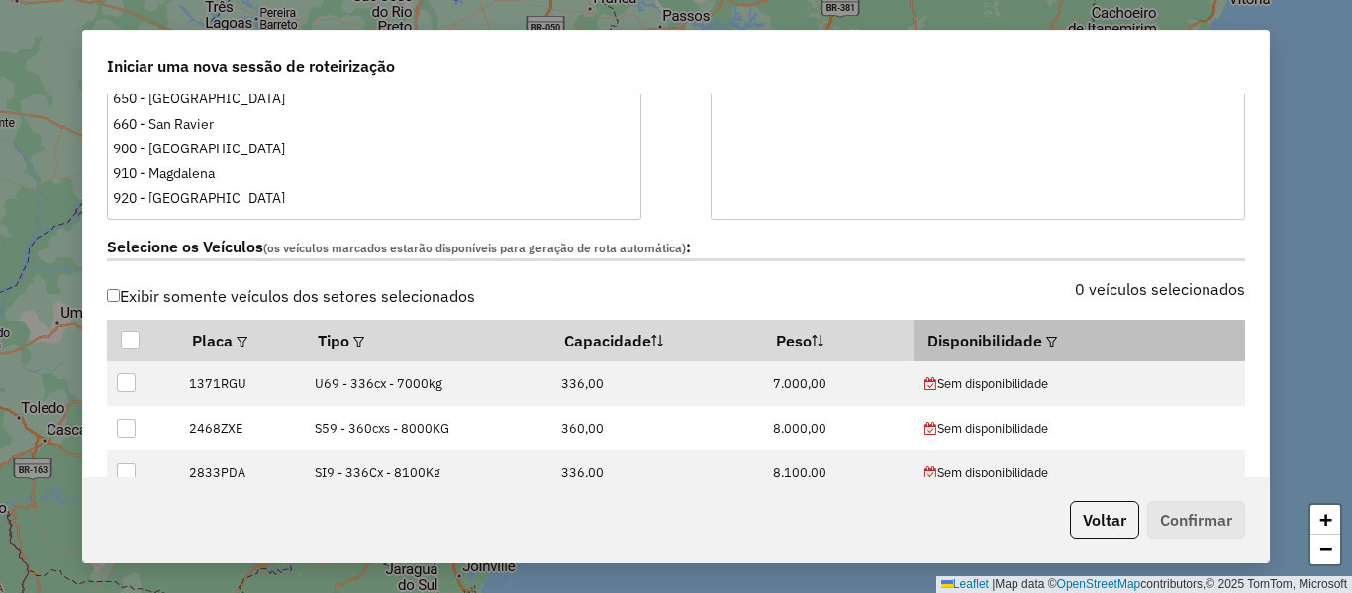
click at [1054, 344] on th "Disponibilidade" at bounding box center [1079, 341] width 331 height 42
click at [1050, 344] on em at bounding box center [1051, 342] width 11 height 11
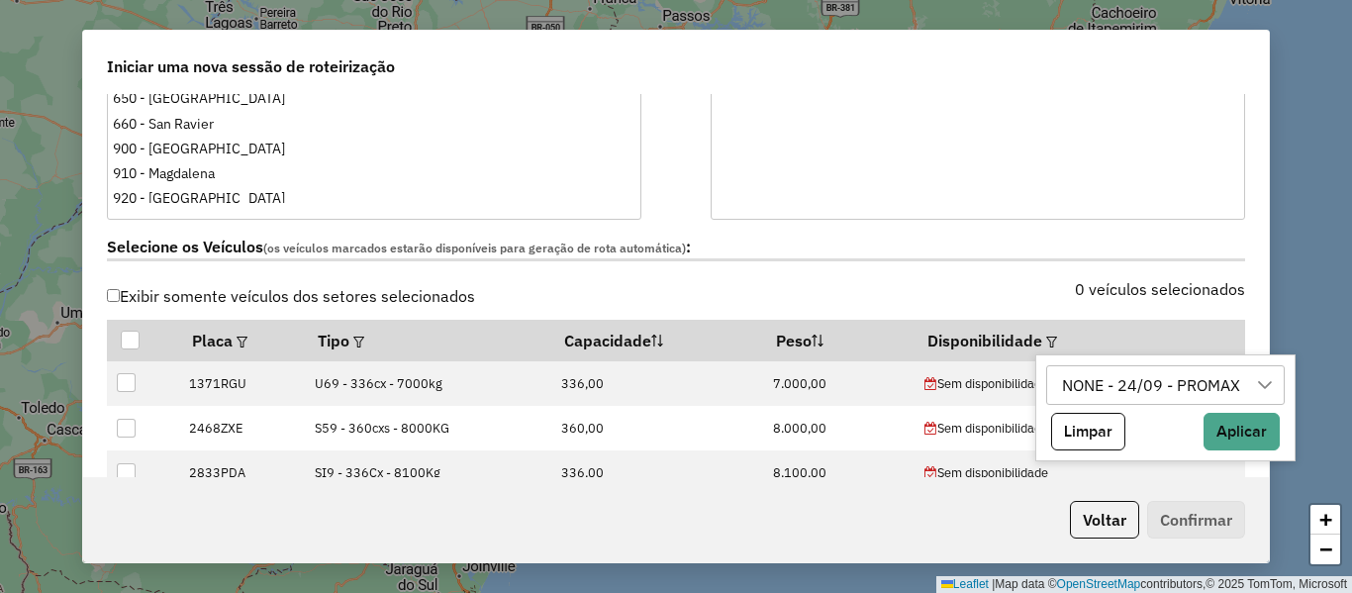
click at [1076, 381] on div "NONE - 24/09 - PROMAX" at bounding box center [1151, 385] width 192 height 38
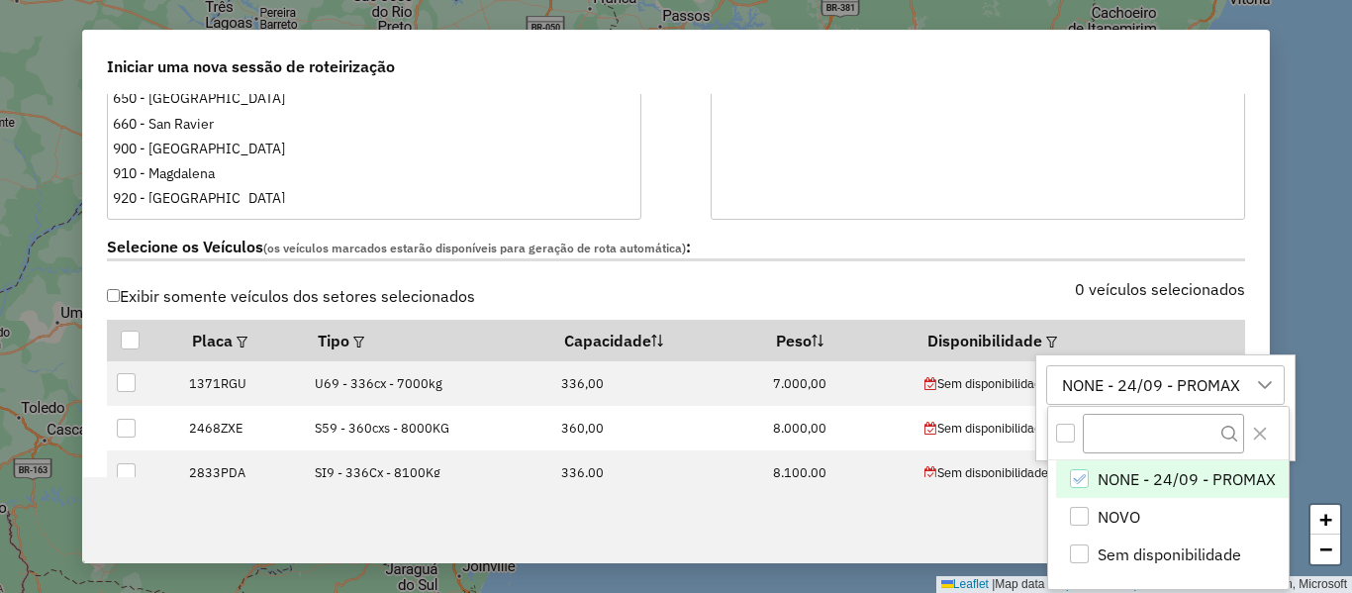
scroll to position [15, 90]
click at [1122, 462] on li "NONE - 24/09 - PROMAX" at bounding box center [1172, 479] width 233 height 38
click at [1122, 465] on li "NONE - 24/09 - PROMAX" at bounding box center [1172, 479] width 233 height 38
click at [1182, 395] on div "NONE - 24/09 - PROMAX" at bounding box center [1151, 385] width 192 height 38
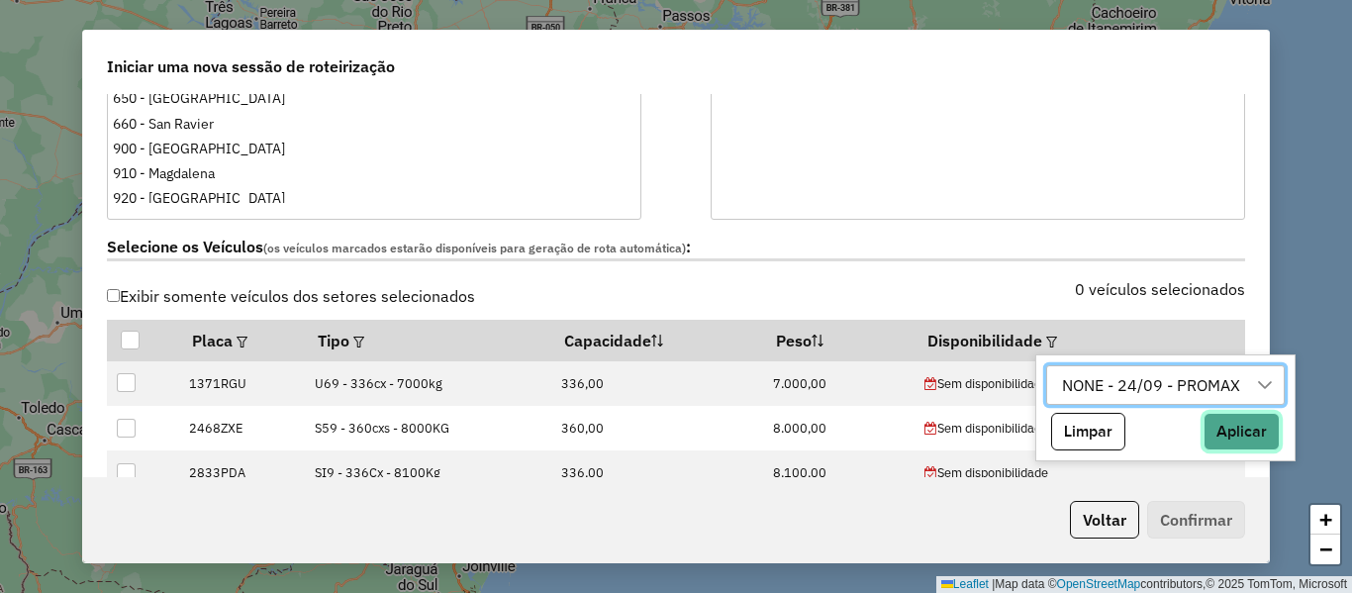
click at [1257, 424] on button "Aplicar" at bounding box center [1242, 432] width 76 height 38
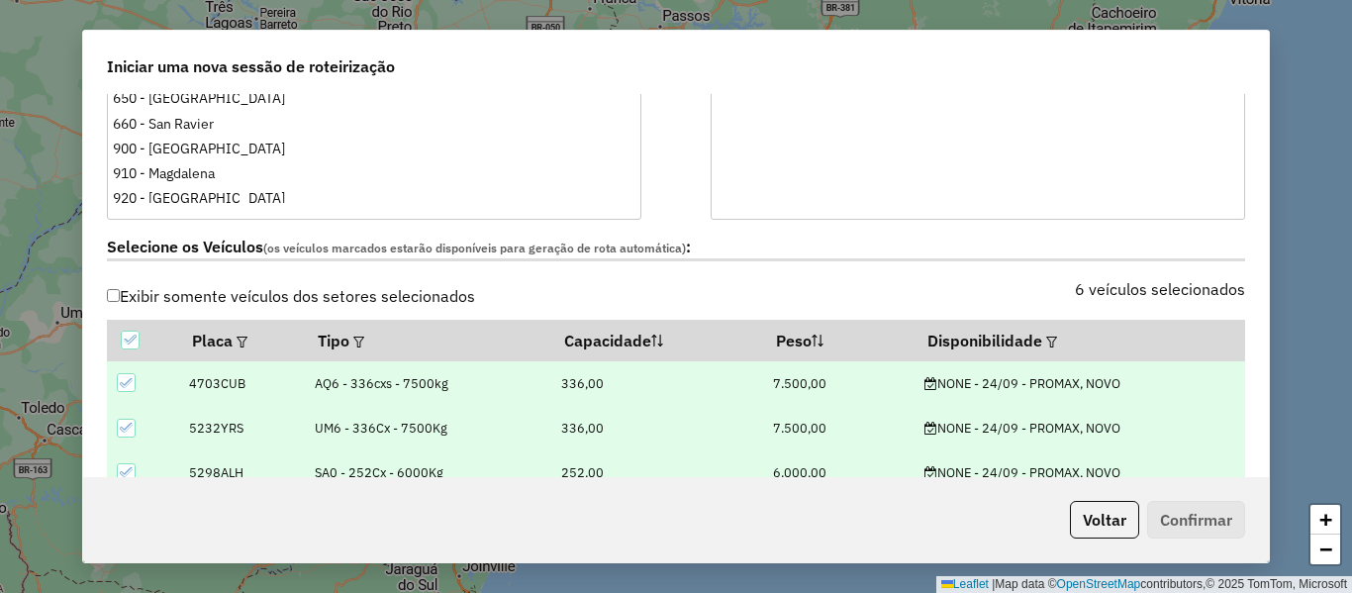
click at [1057, 263] on div "Selecione os Veículos (os veículos marcados estarão disponíveis para geração de…" at bounding box center [676, 251] width 1162 height 62
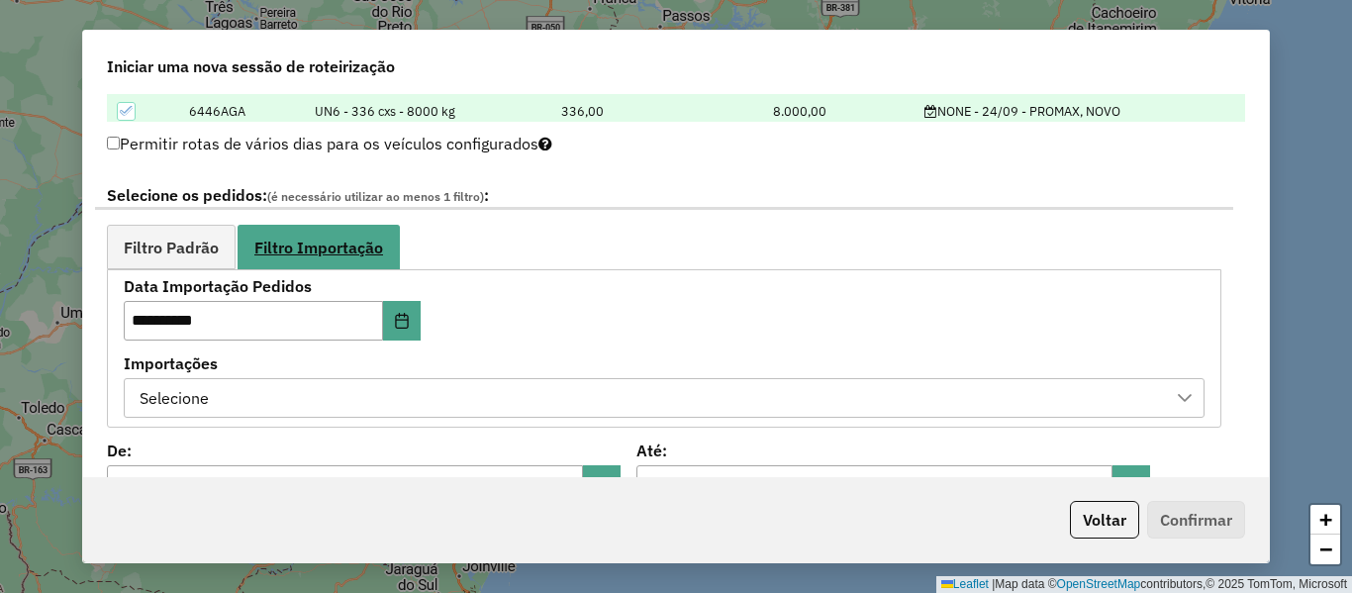
click at [340, 240] on span "Filtro Importação" at bounding box center [318, 248] width 129 height 16
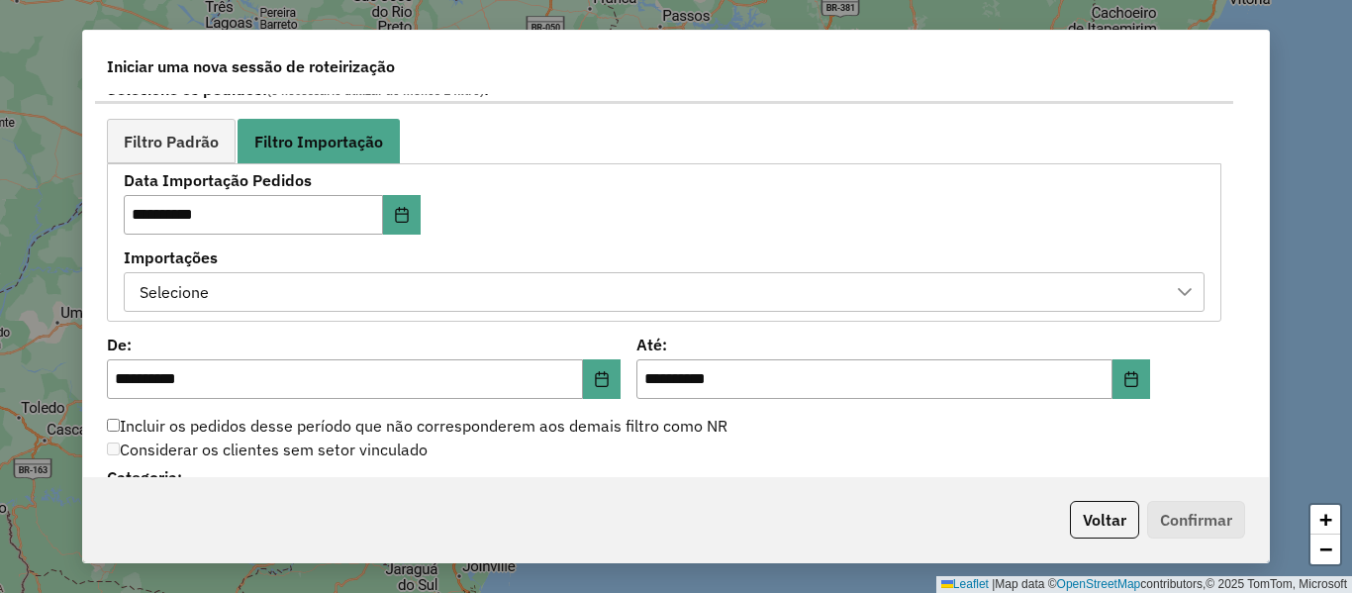
scroll to position [1089, 0]
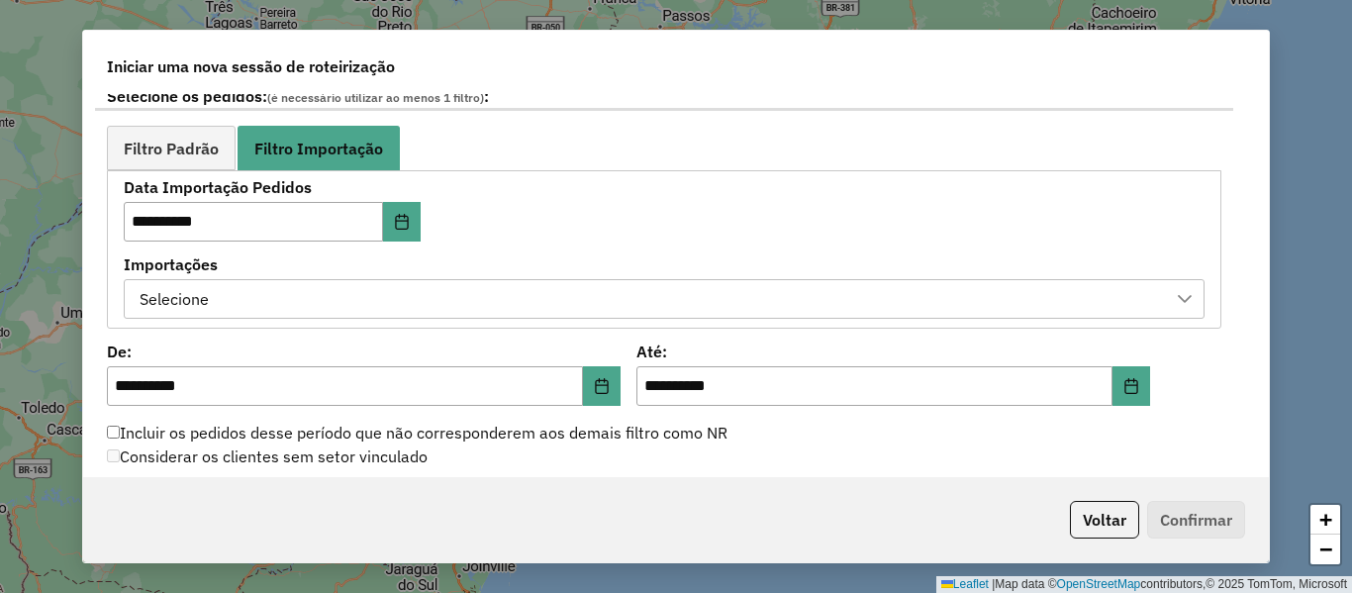
click at [371, 299] on div "Selecione" at bounding box center [650, 299] width 1034 height 38
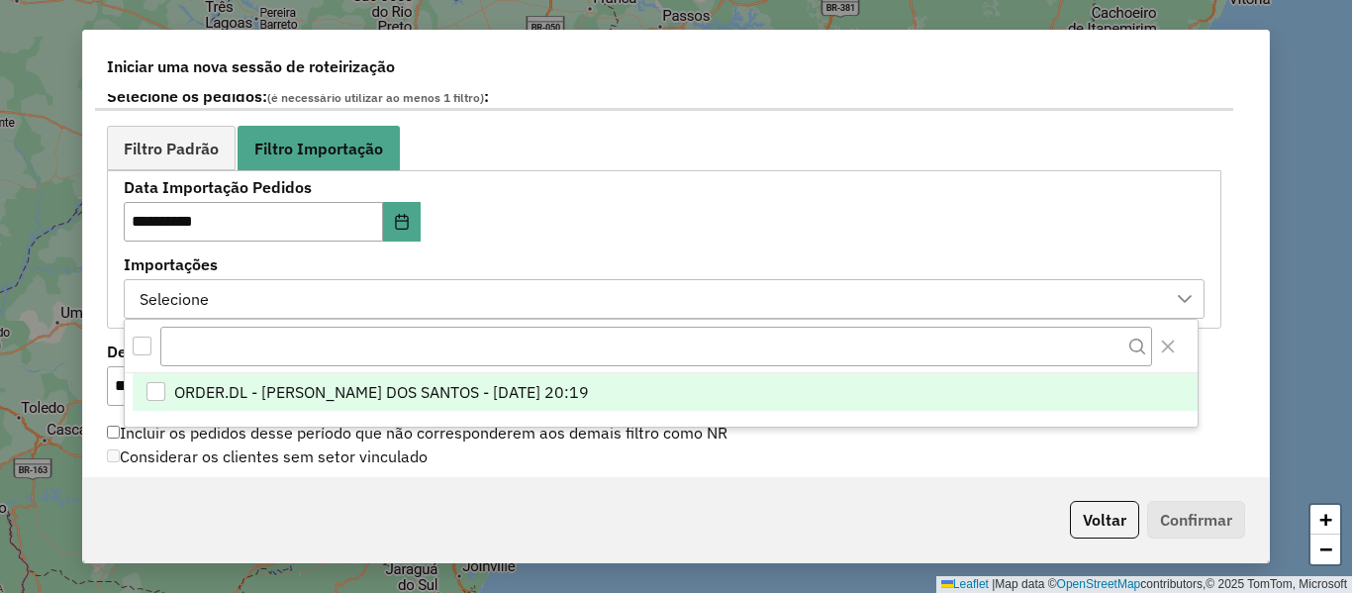
scroll to position [15, 90]
click at [364, 378] on li "ORDER.DL - [PERSON_NAME] DOS SANTOS - [DATE] 20:19" at bounding box center [665, 392] width 1065 height 38
click at [810, 244] on div "**********" at bounding box center [664, 249] width 1081 height 138
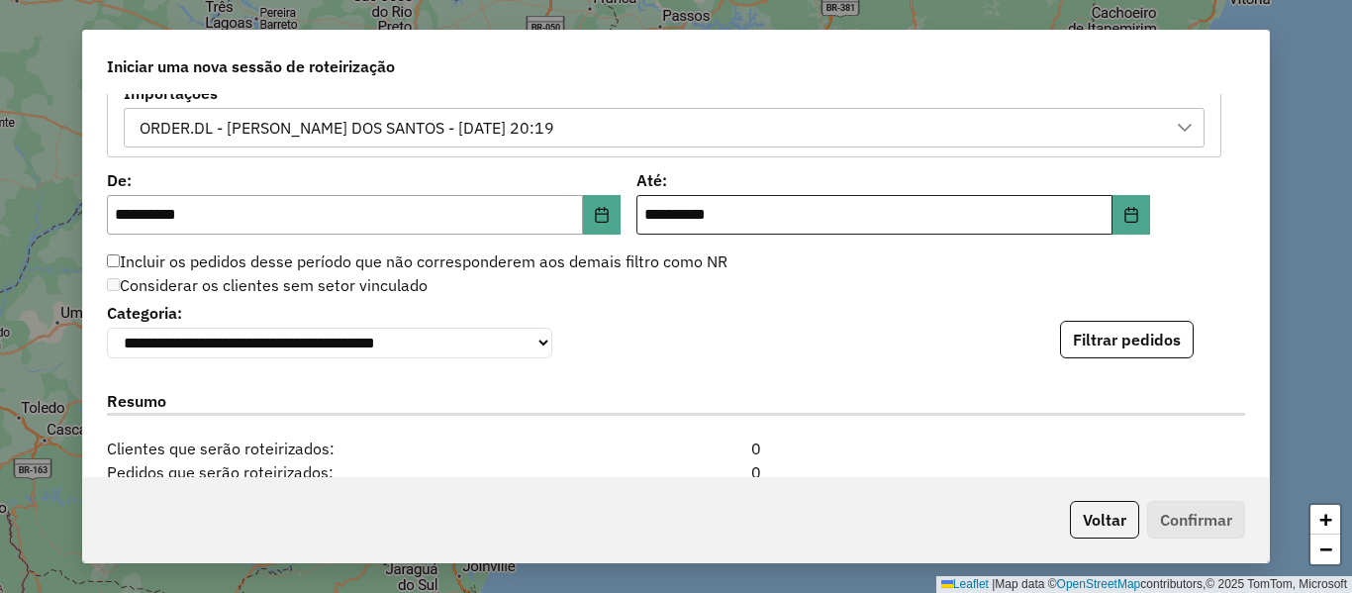
scroll to position [1188, 0]
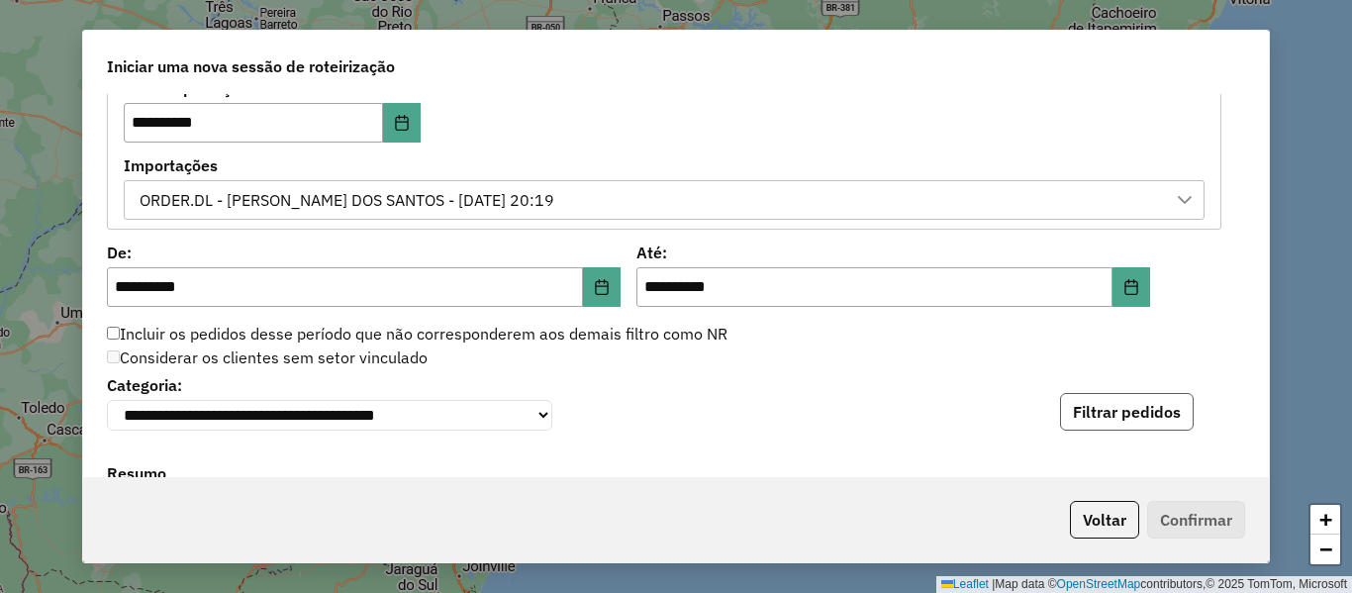
click at [1077, 409] on button "Filtrar pedidos" at bounding box center [1127, 412] width 134 height 38
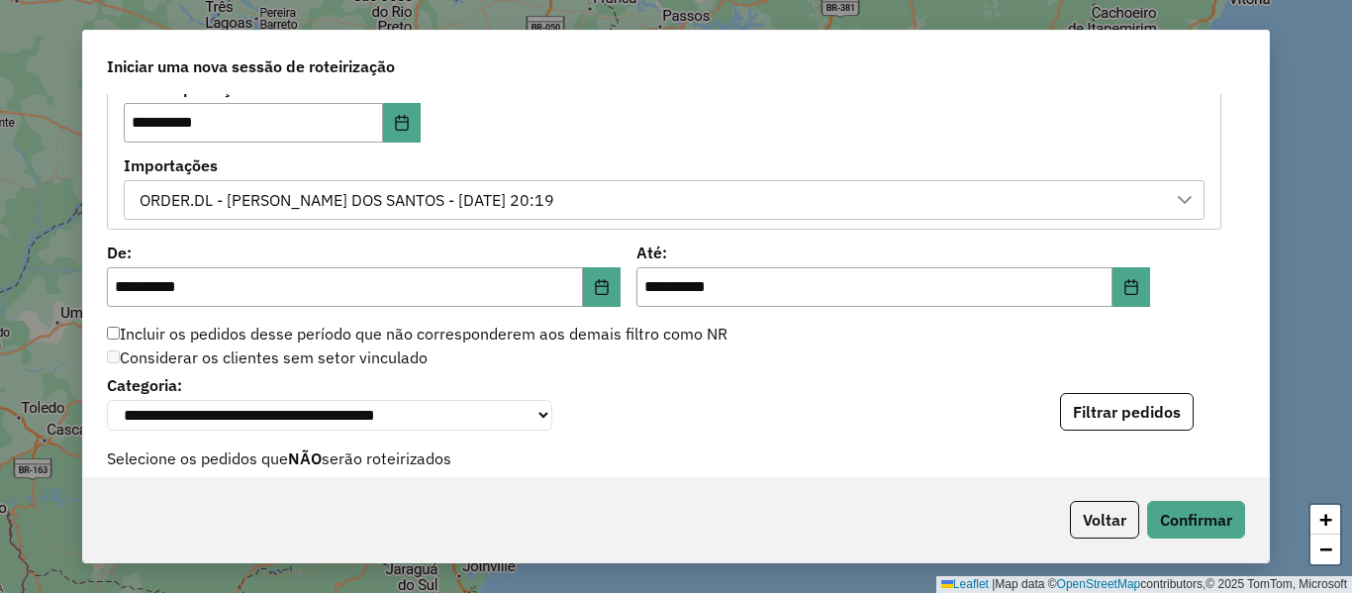
scroll to position [1386, 0]
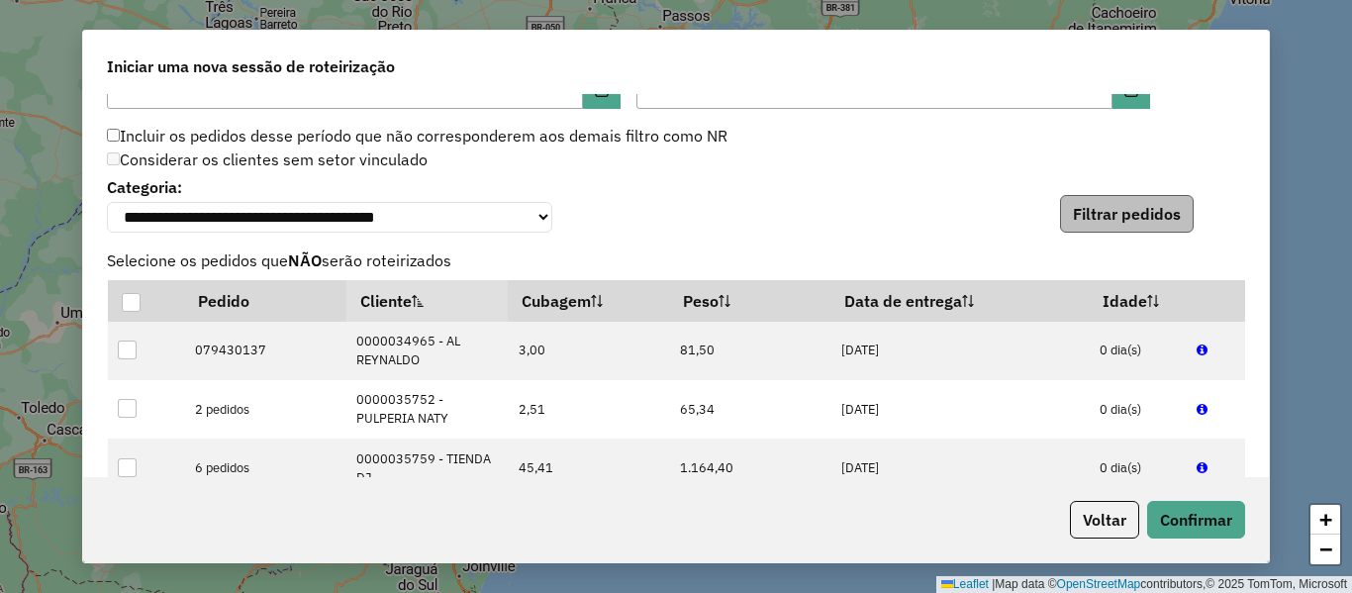
click at [1075, 240] on div "**********" at bounding box center [676, 285] width 1186 height 383
click at [1104, 210] on button "Filtrar pedidos" at bounding box center [1127, 214] width 134 height 38
click at [819, 256] on span "Selecione os pedidos que NÃO serão roteirizados" at bounding box center [676, 260] width 1162 height 24
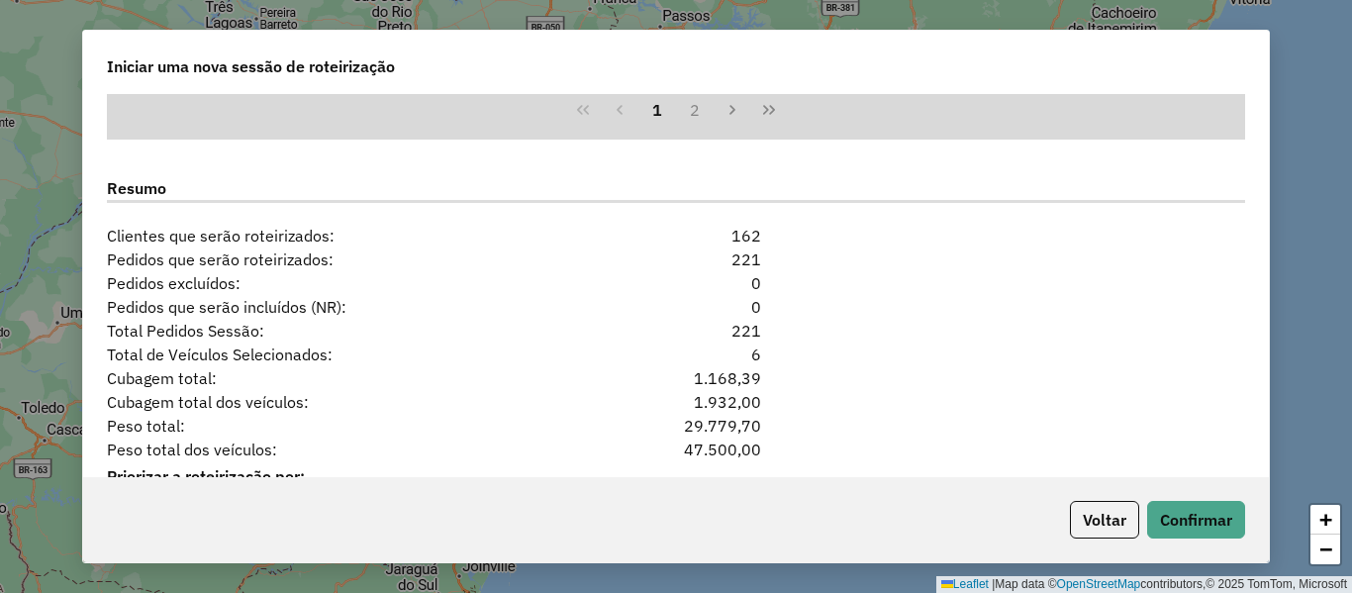
drag, startPoint x: 793, startPoint y: 349, endPoint x: 585, endPoint y: 315, distance: 210.8
click at [585, 315] on div "**********" at bounding box center [676, 285] width 1186 height 383
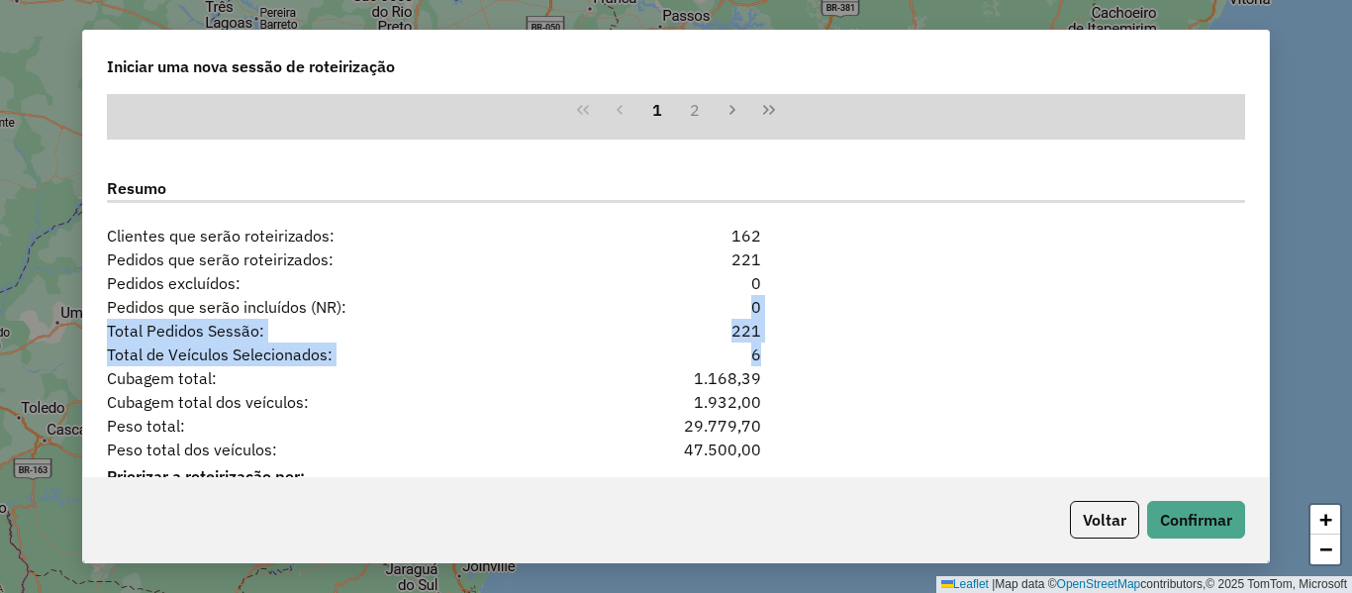
click at [980, 366] on div "Total de Veículos Selecionados: 6" at bounding box center [676, 355] width 1162 height 24
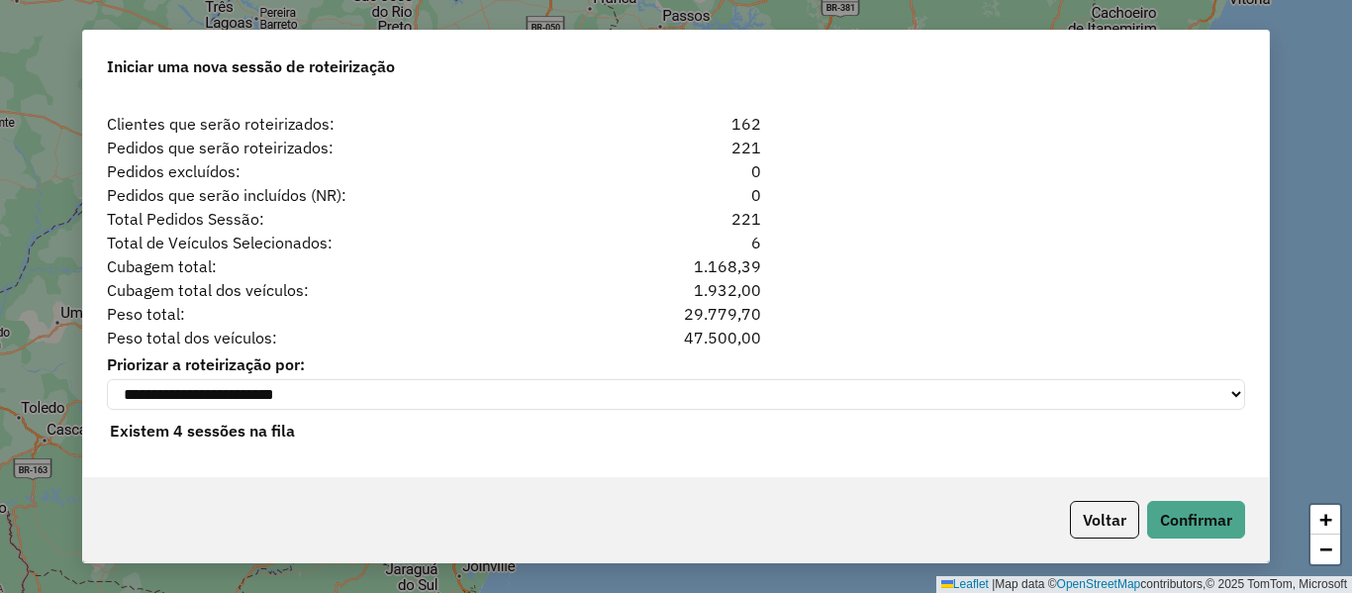
scroll to position [2003, 0]
click at [1177, 510] on button "Confirmar" at bounding box center [1196, 520] width 98 height 38
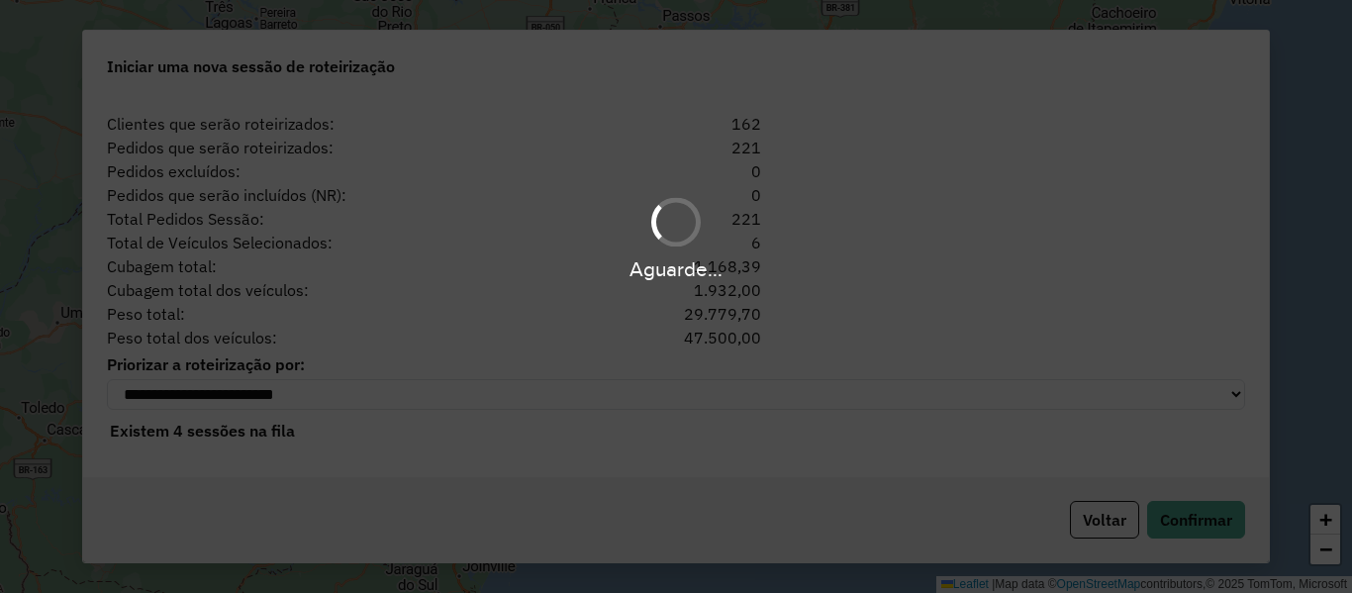
click at [915, 266] on hb-app "**********" at bounding box center [676, 296] width 1352 height 593
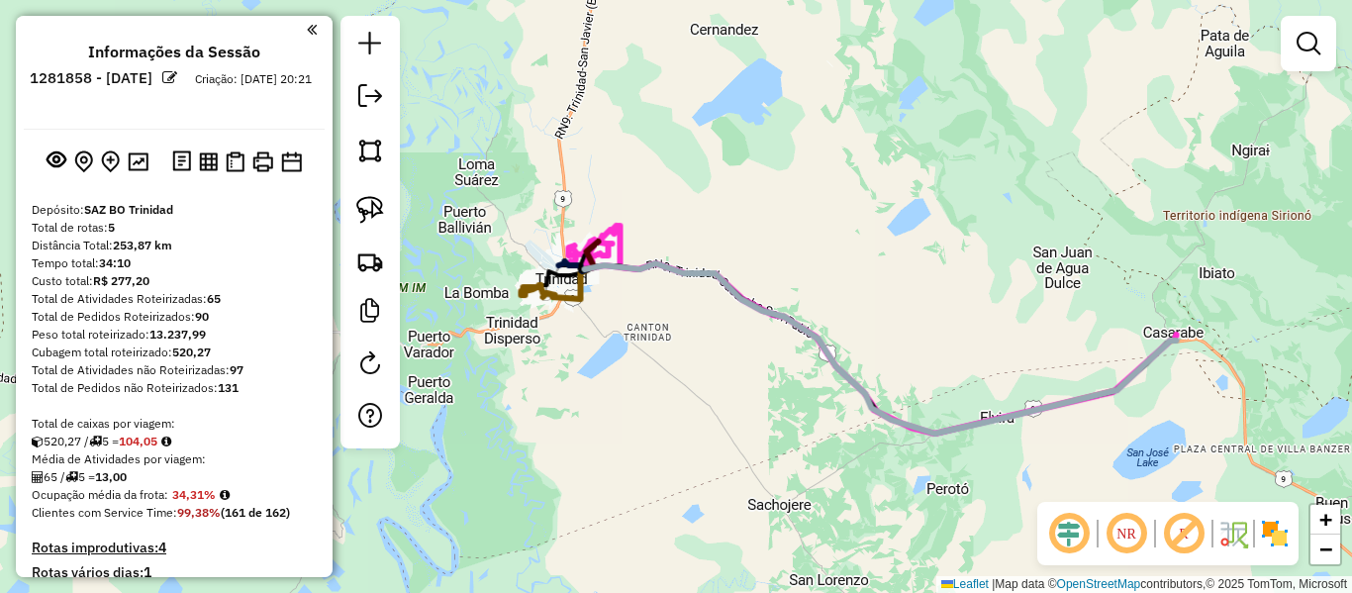
click at [777, 316] on icon at bounding box center [790, 348] width 412 height 170
select select "**********"
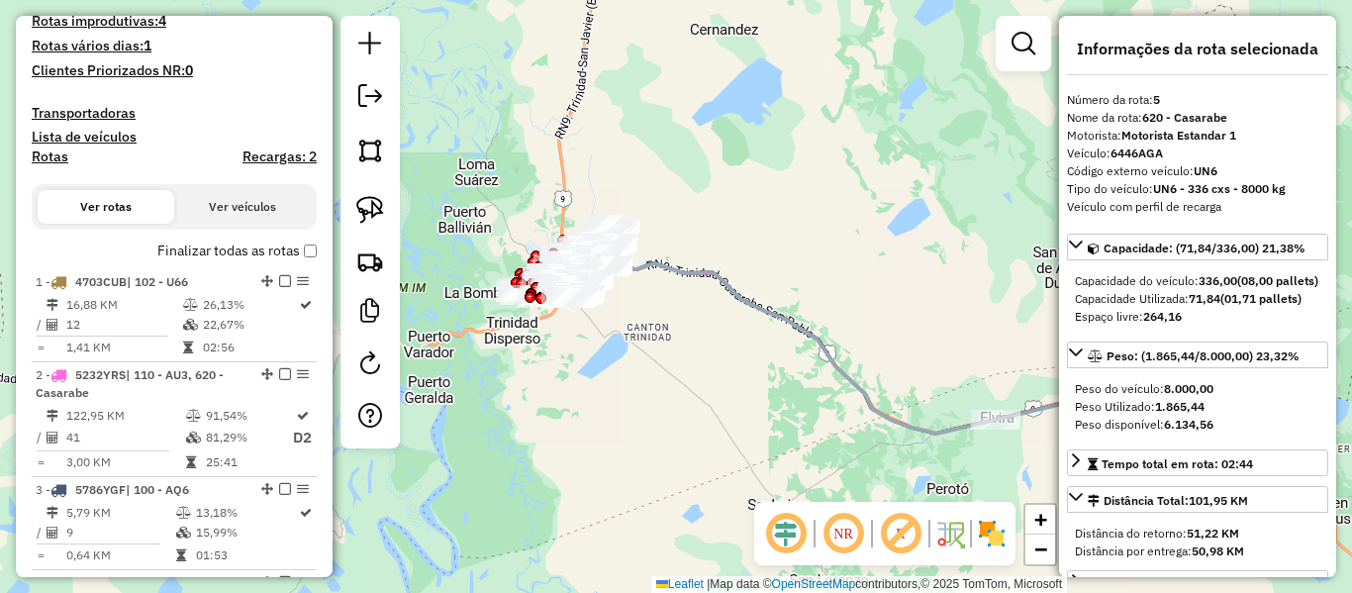
scroll to position [1149, 0]
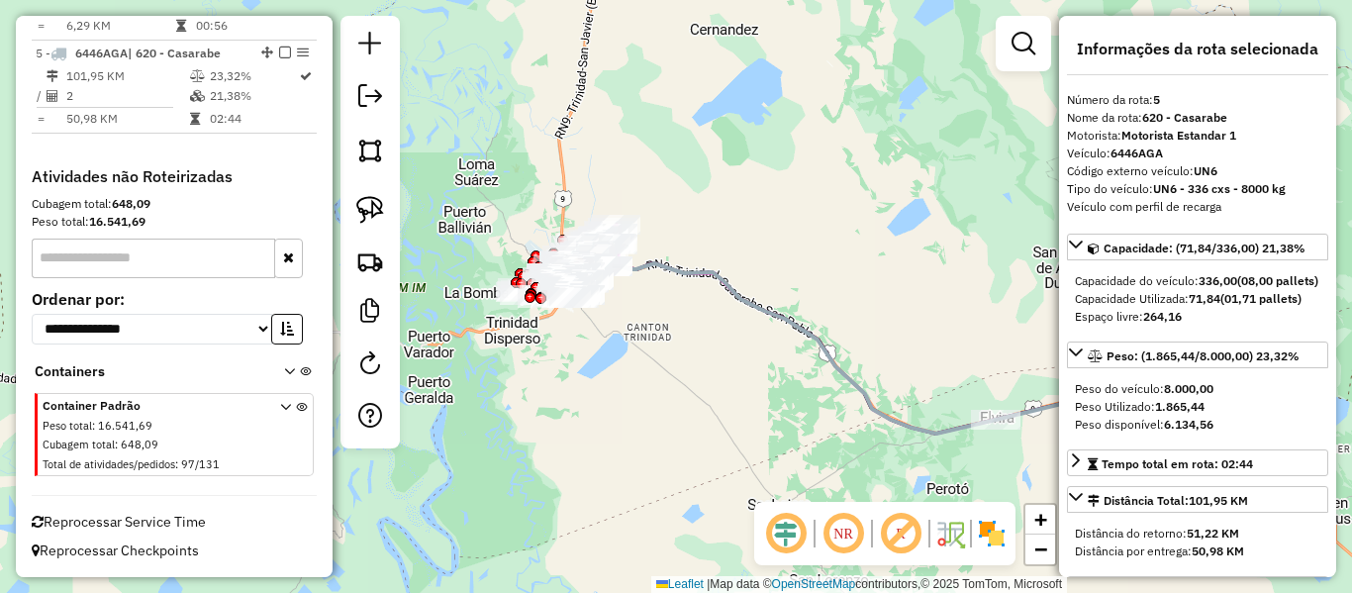
click at [980, 540] on img at bounding box center [992, 534] width 32 height 32
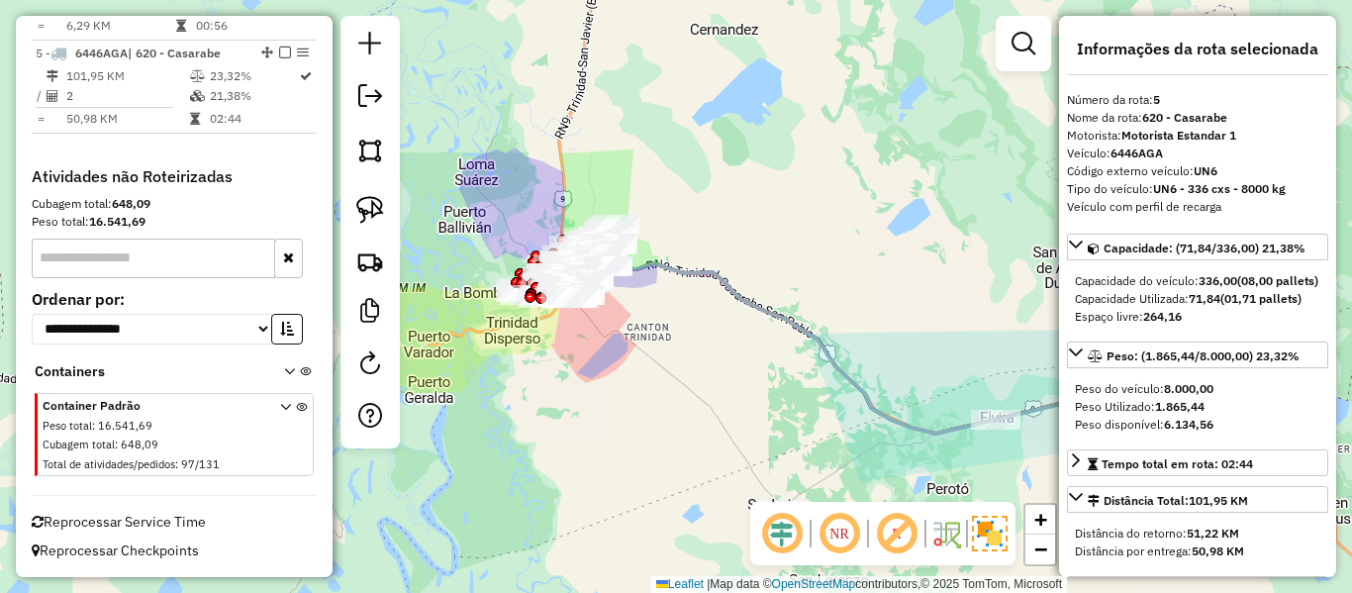
click at [837, 364] on icon at bounding box center [790, 348] width 412 height 170
drag, startPoint x: 738, startPoint y: 339, endPoint x: 807, endPoint y: 342, distance: 69.4
click at [807, 342] on div "Janela de atendimento Grade de atendimento Capacidade Transportadoras Veículos …" at bounding box center [676, 296] width 1352 height 593
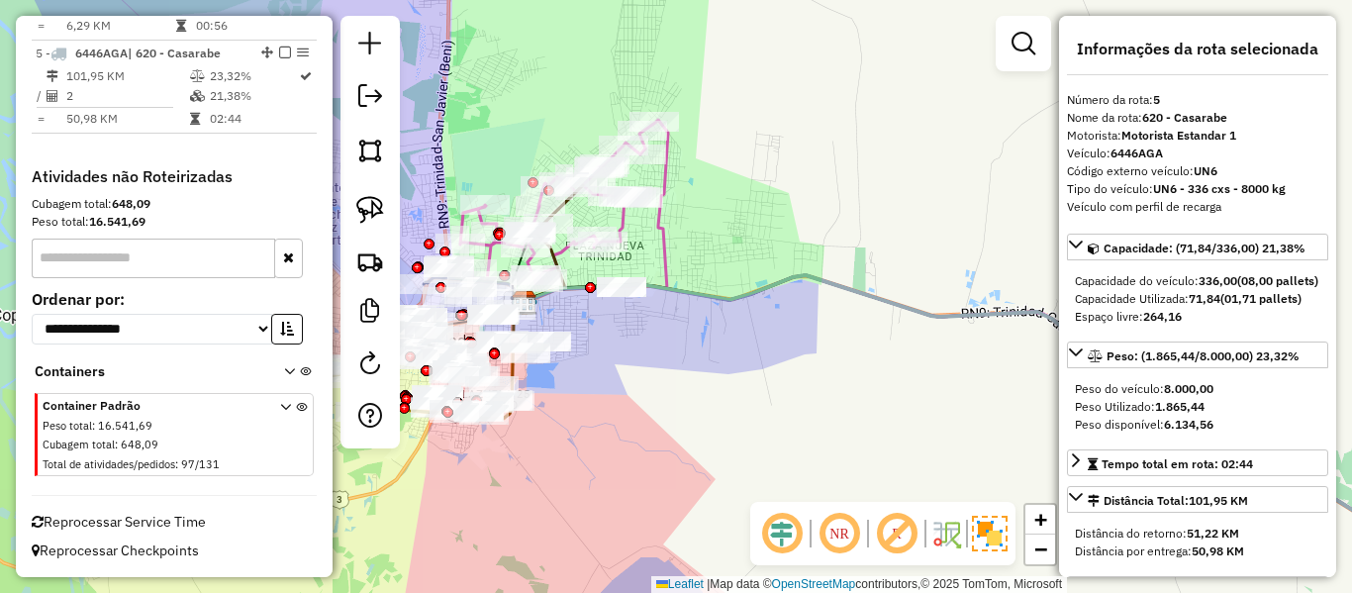
click at [728, 300] on icon at bounding box center [1005, 444] width 963 height 339
click at [785, 282] on icon at bounding box center [1005, 444] width 963 height 339
click at [785, 281] on icon at bounding box center [1005, 444] width 963 height 339
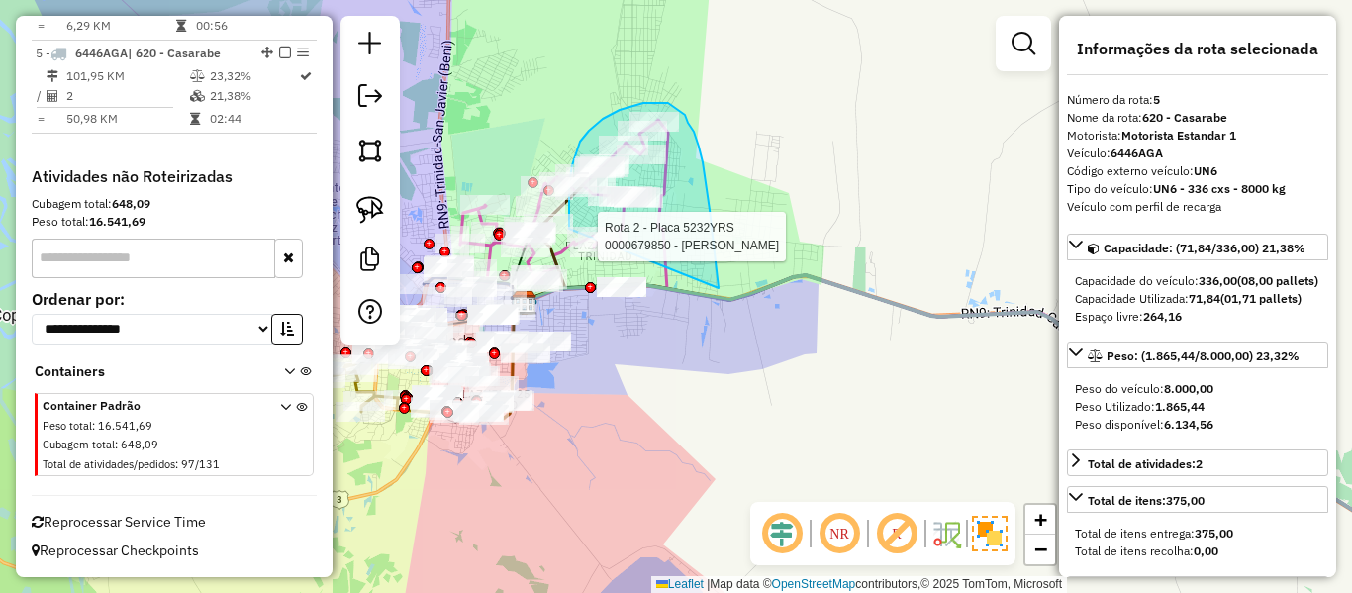
drag, startPoint x: 719, startPoint y: 288, endPoint x: 588, endPoint y: 304, distance: 131.6
click at [69, 3] on div "Rota 2 - Placa 5232YRS 0000887933 - EL TAJMEÑO Rota 2 - Placa 5232YRS 000091893…" at bounding box center [69, 3] width 0 height 0
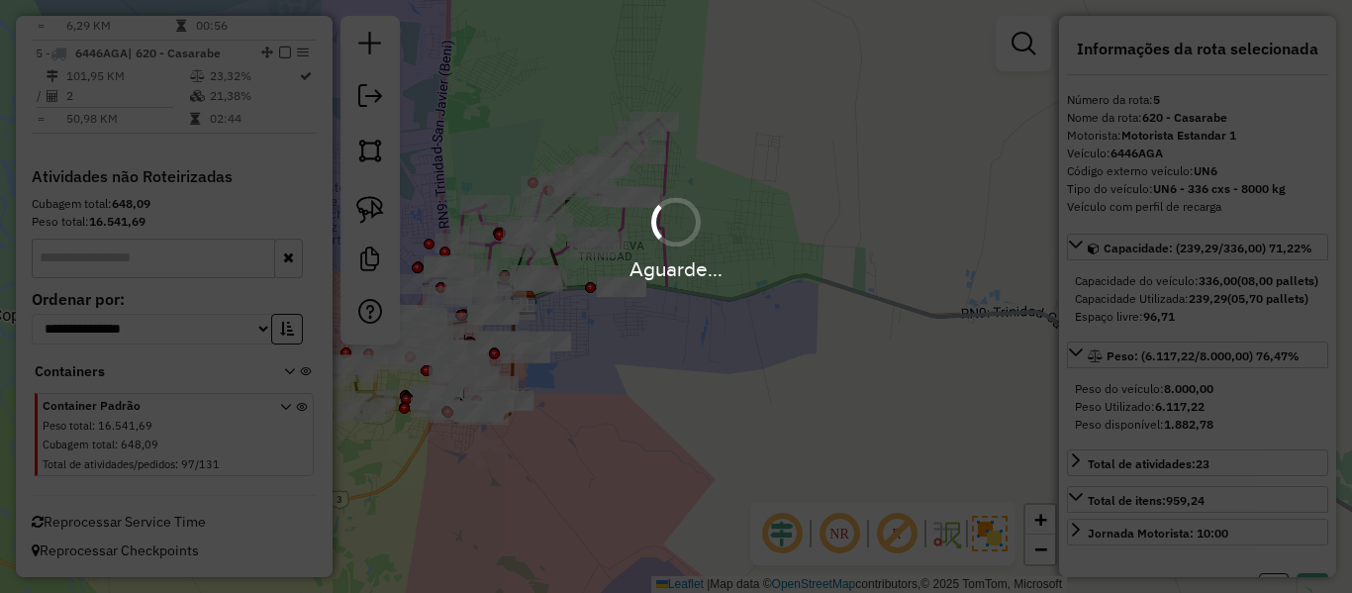
select select "**********"
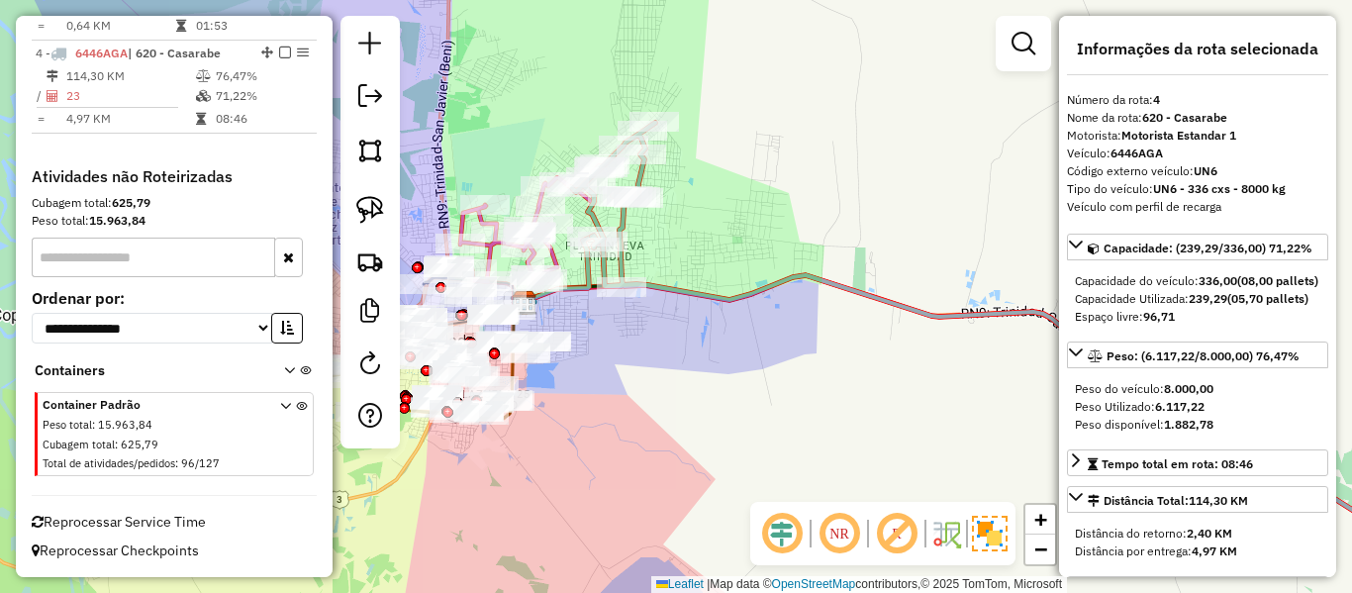
scroll to position [1052, 0]
click at [678, 296] on icon at bounding box center [1029, 368] width 916 height 491
click at [675, 287] on icon at bounding box center [1029, 368] width 916 height 491
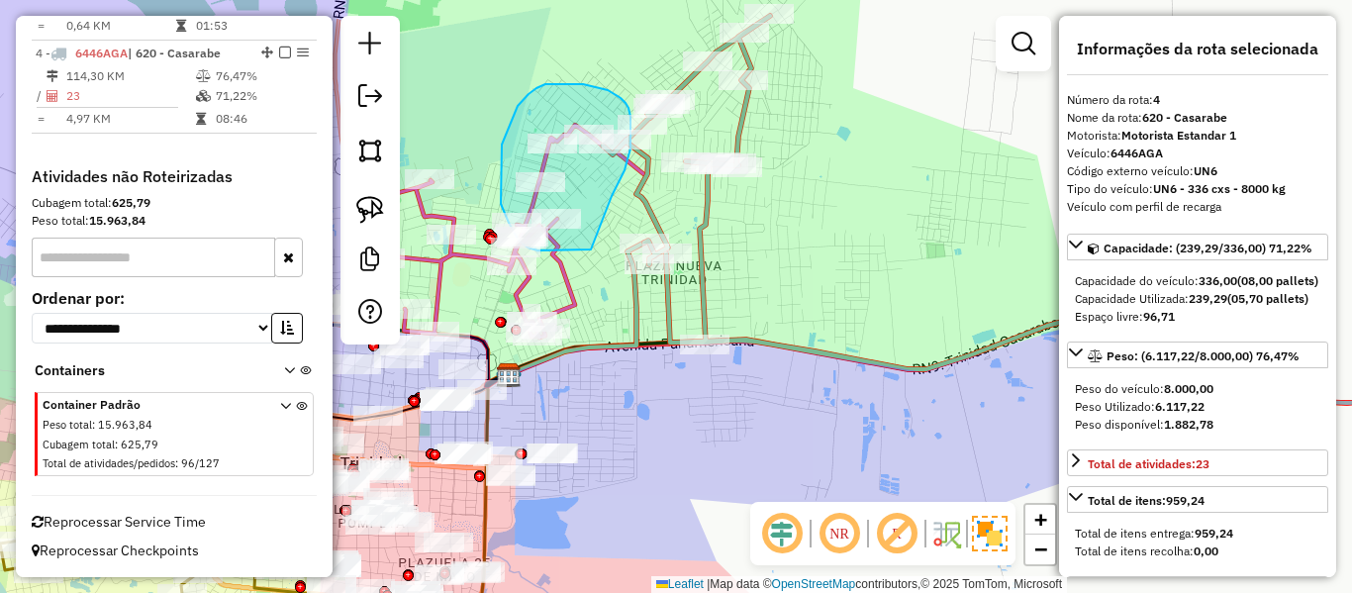
drag, startPoint x: 612, startPoint y: 196, endPoint x: 603, endPoint y: 241, distance: 45.4
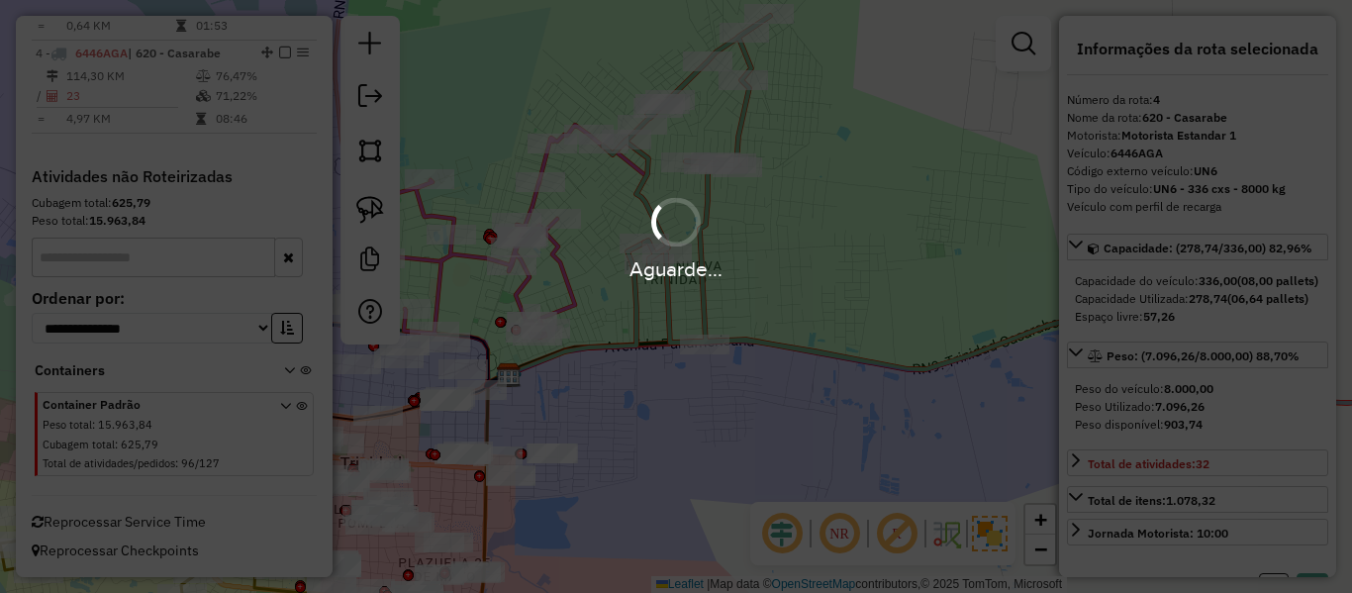
select select "**********"
click at [610, 238] on div "Aguarde..." at bounding box center [676, 237] width 1352 height 94
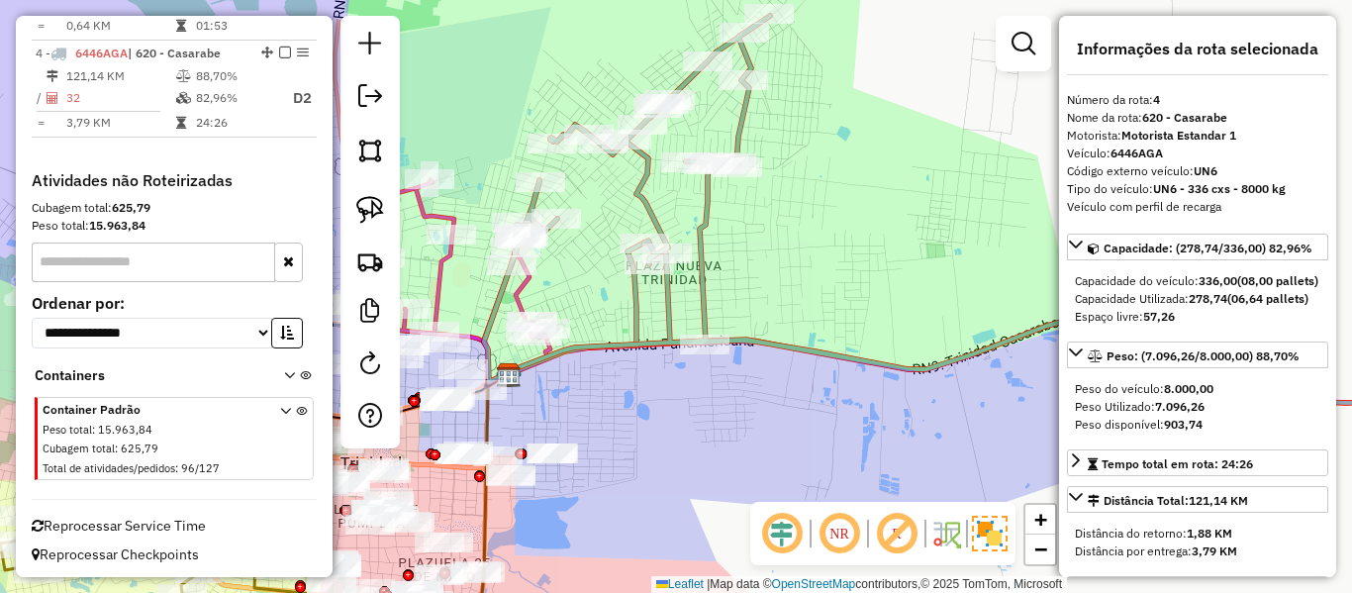
scroll to position [1056, 0]
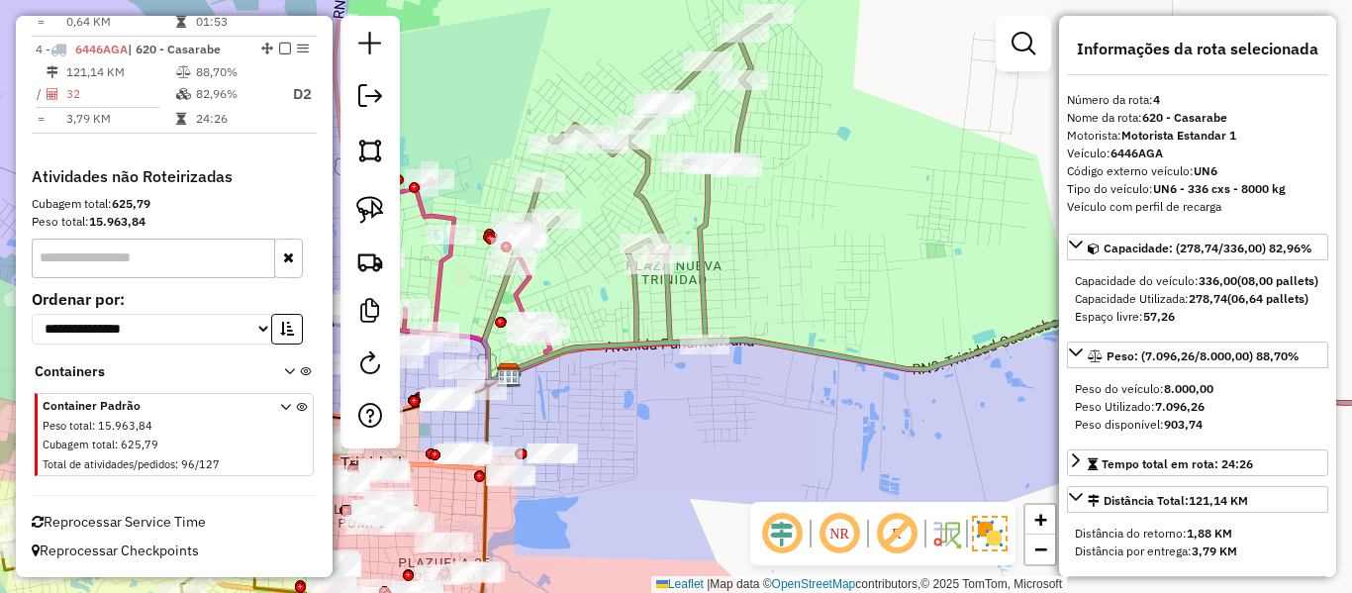
click at [640, 311] on icon at bounding box center [577, 309] width 136 height 132
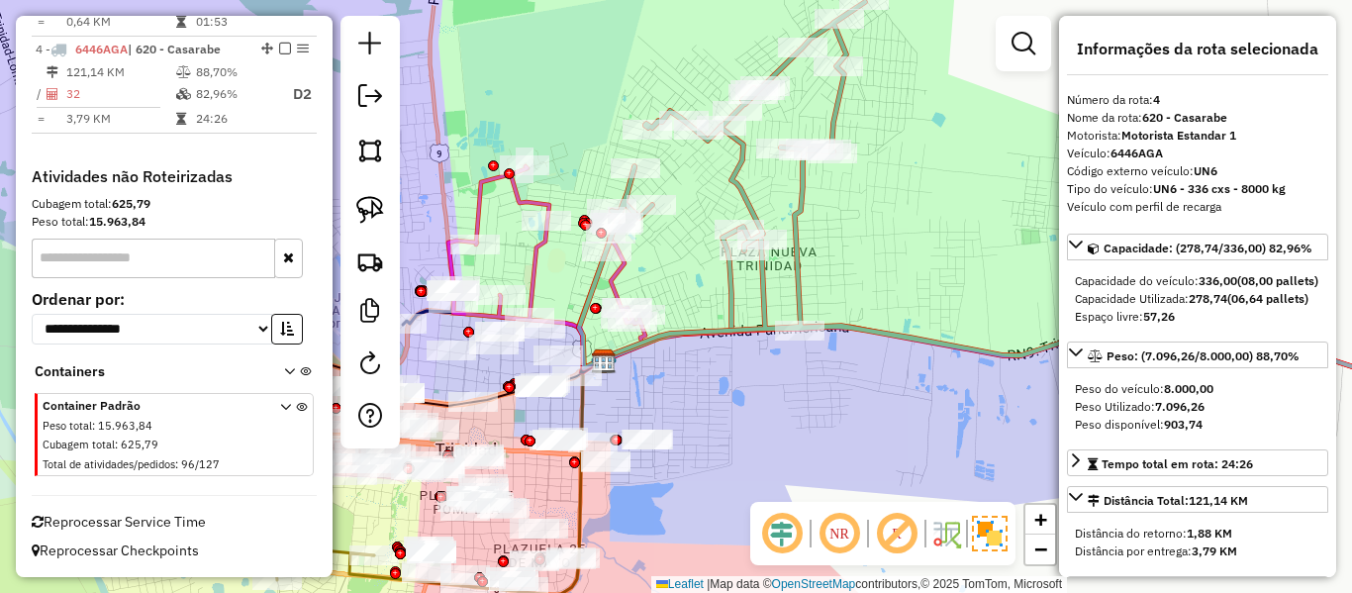
drag, startPoint x: 638, startPoint y: 307, endPoint x: 733, endPoint y: 293, distance: 96.0
click at [733, 293] on icon at bounding box center [672, 295] width 136 height 132
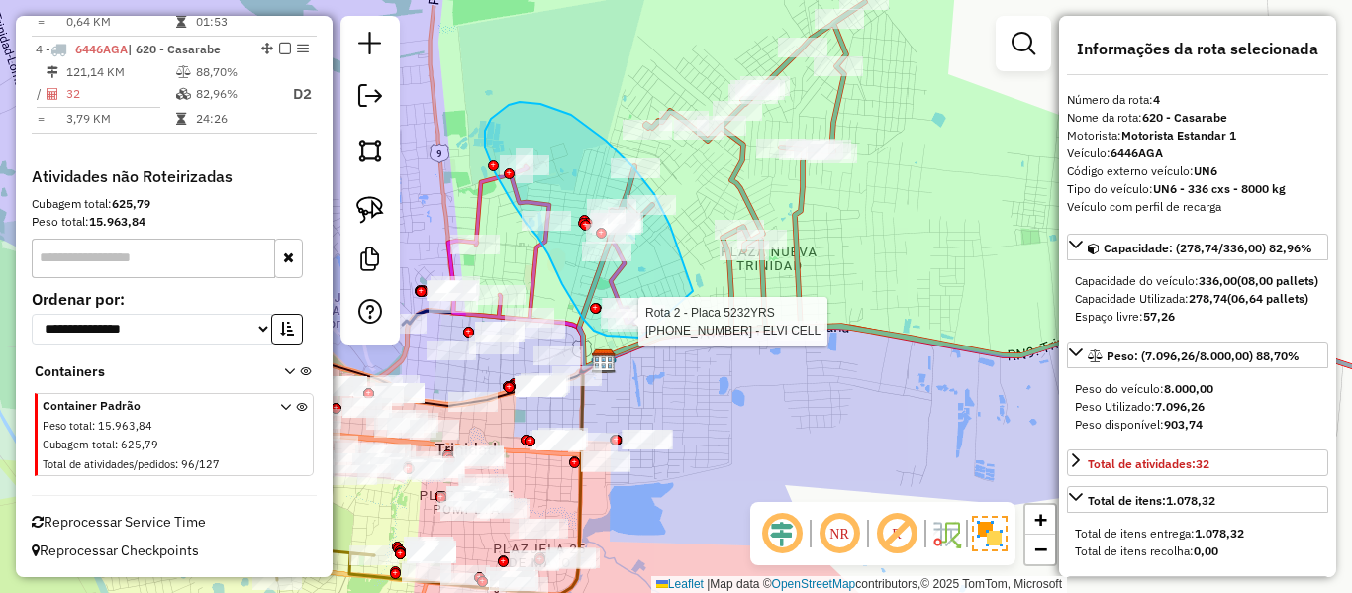
click at [652, 330] on div "Rota 2 - Placa 5232YRS 0000039911 - PULPERIA AROMA Rota 2 - Placa 5232YRS [PHON…" at bounding box center [676, 296] width 1352 height 593
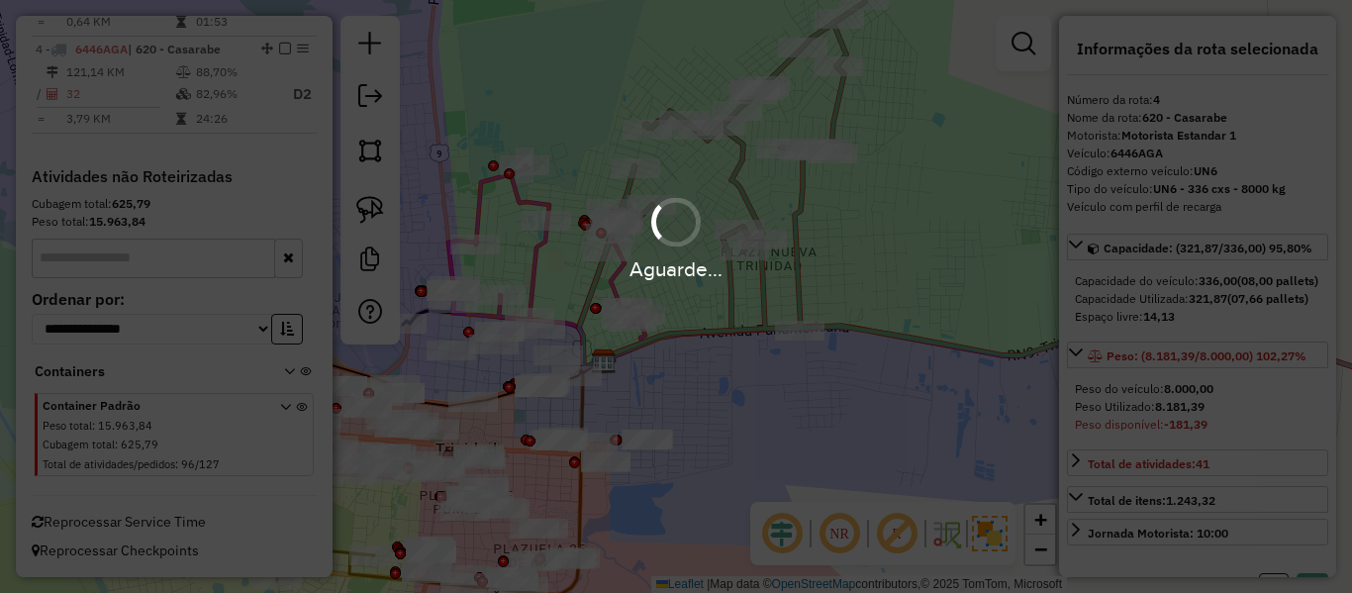
select select "**********"
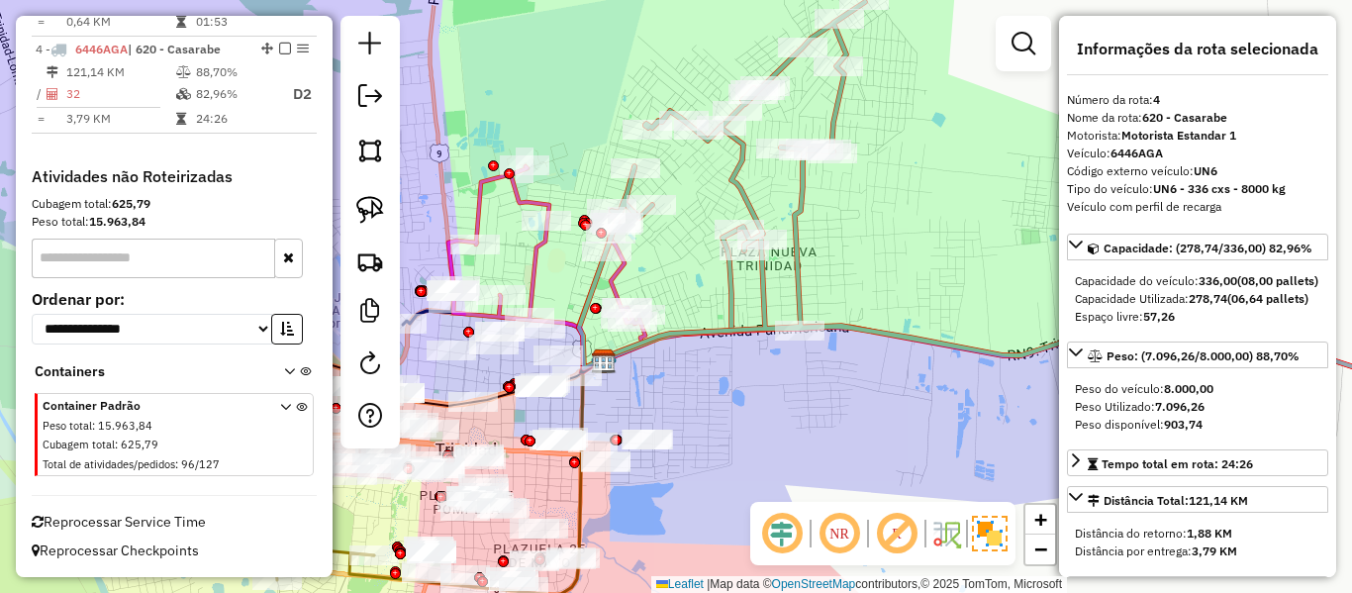
click at [730, 285] on icon at bounding box center [672, 295] width 136 height 132
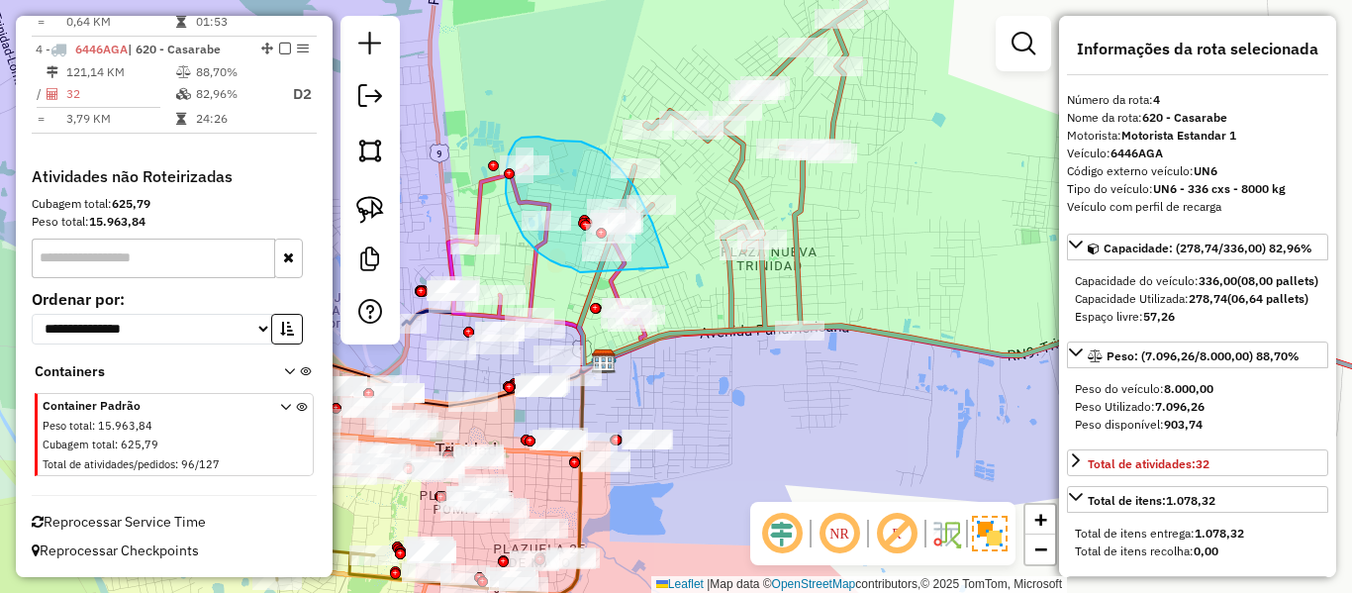
drag, startPoint x: 668, startPoint y: 267, endPoint x: 580, endPoint y: 272, distance: 88.2
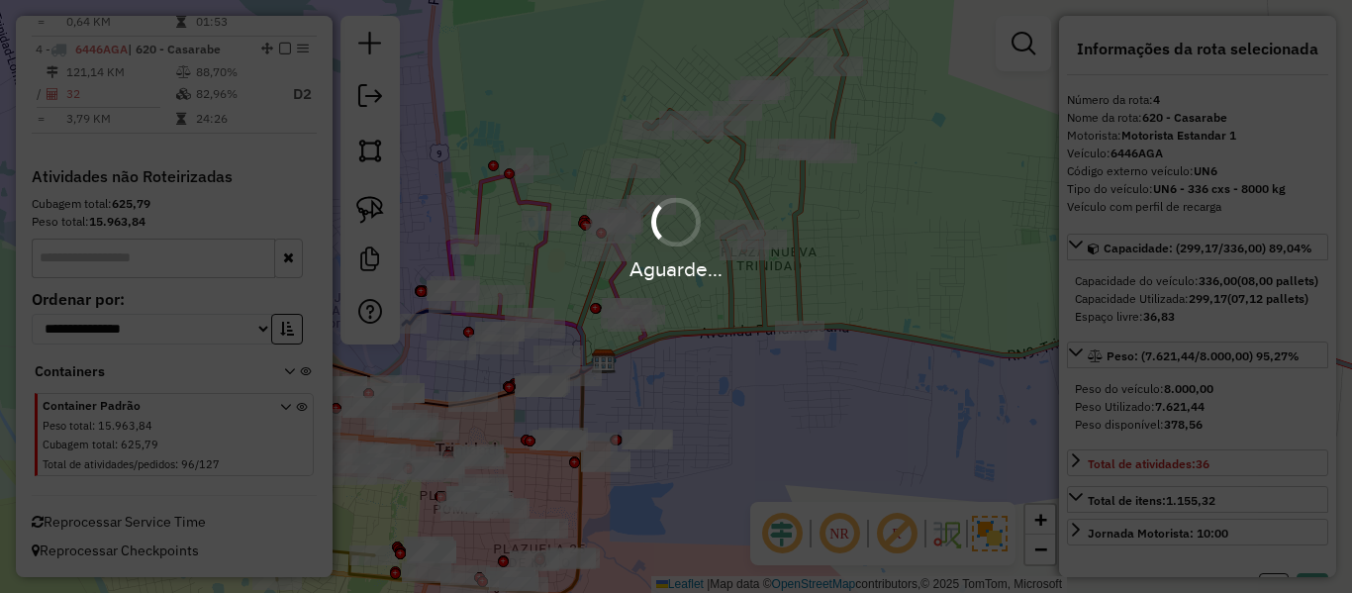
select select "**********"
click at [663, 273] on div "Aguarde..." at bounding box center [676, 268] width 1352 height 31
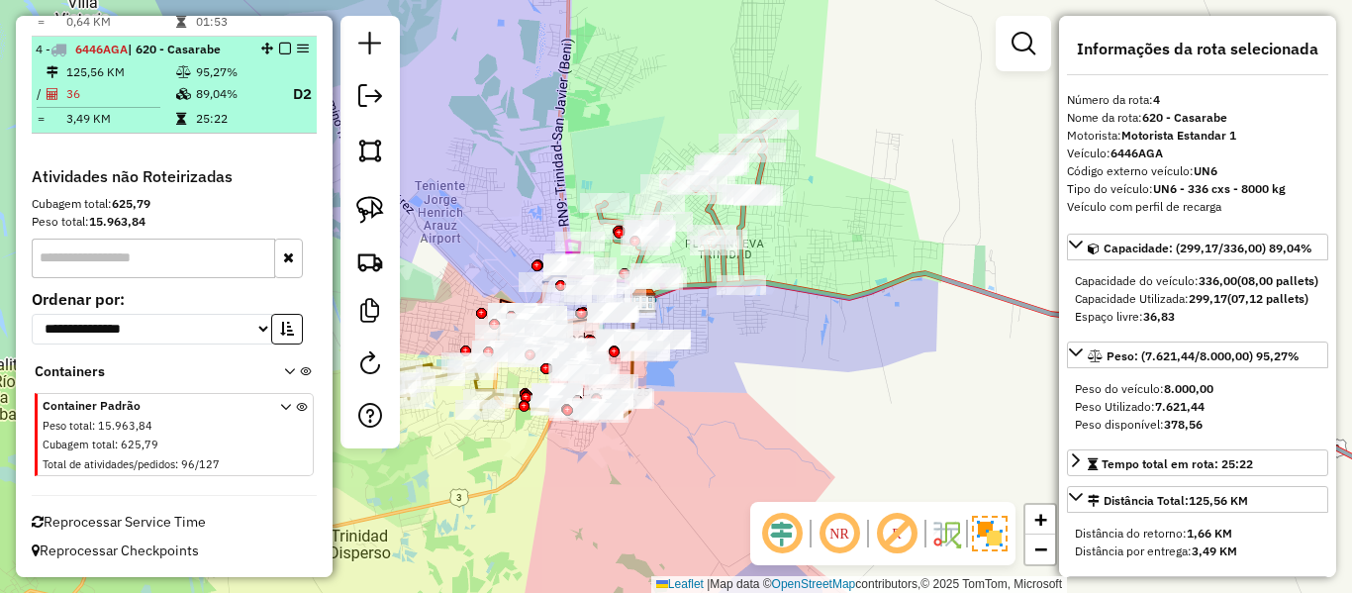
click at [281, 47] on em at bounding box center [285, 49] width 12 height 12
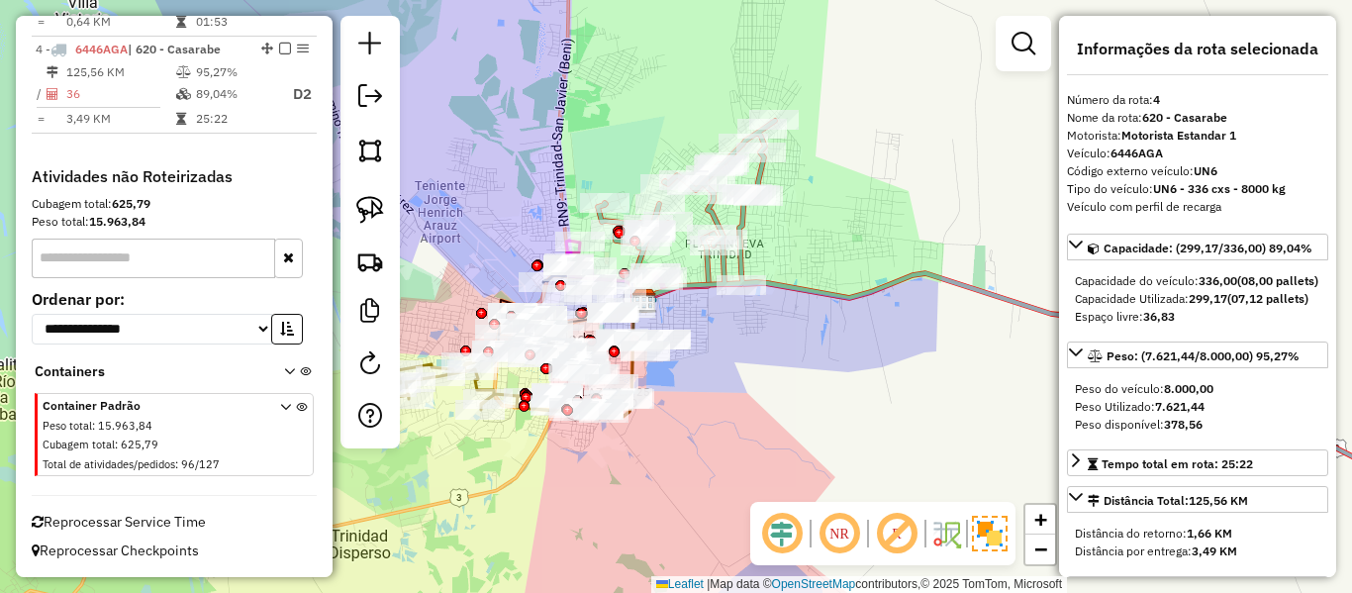
scroll to position [986, 0]
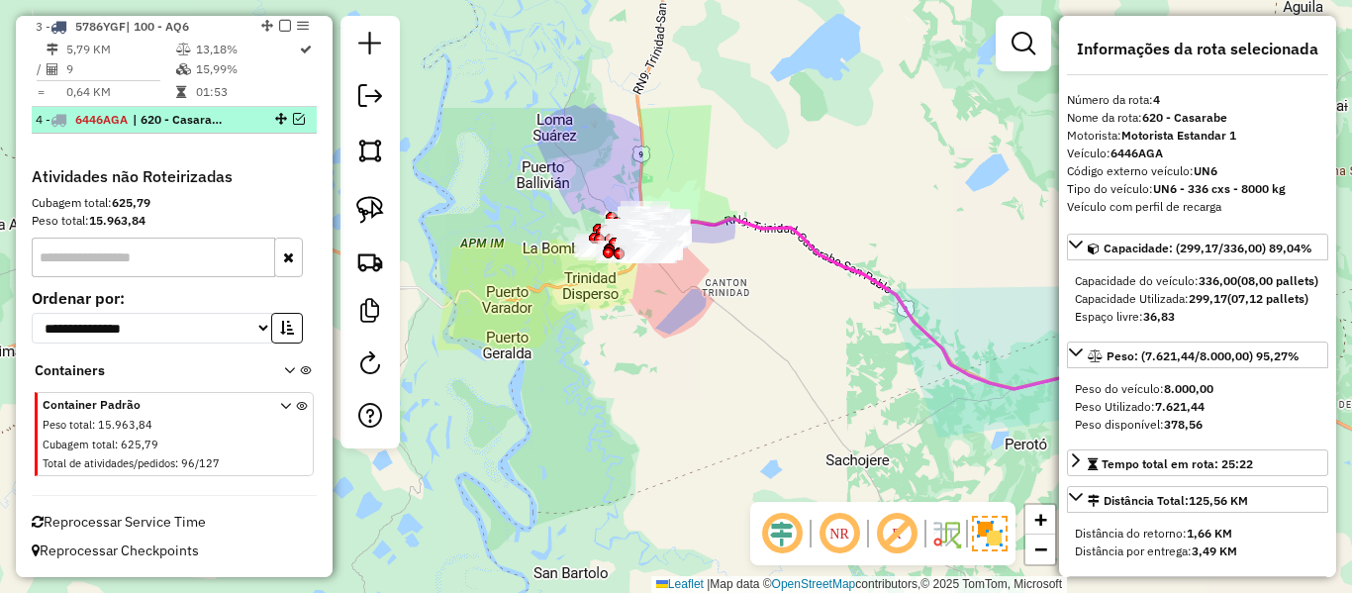
click at [295, 116] on em at bounding box center [299, 119] width 12 height 12
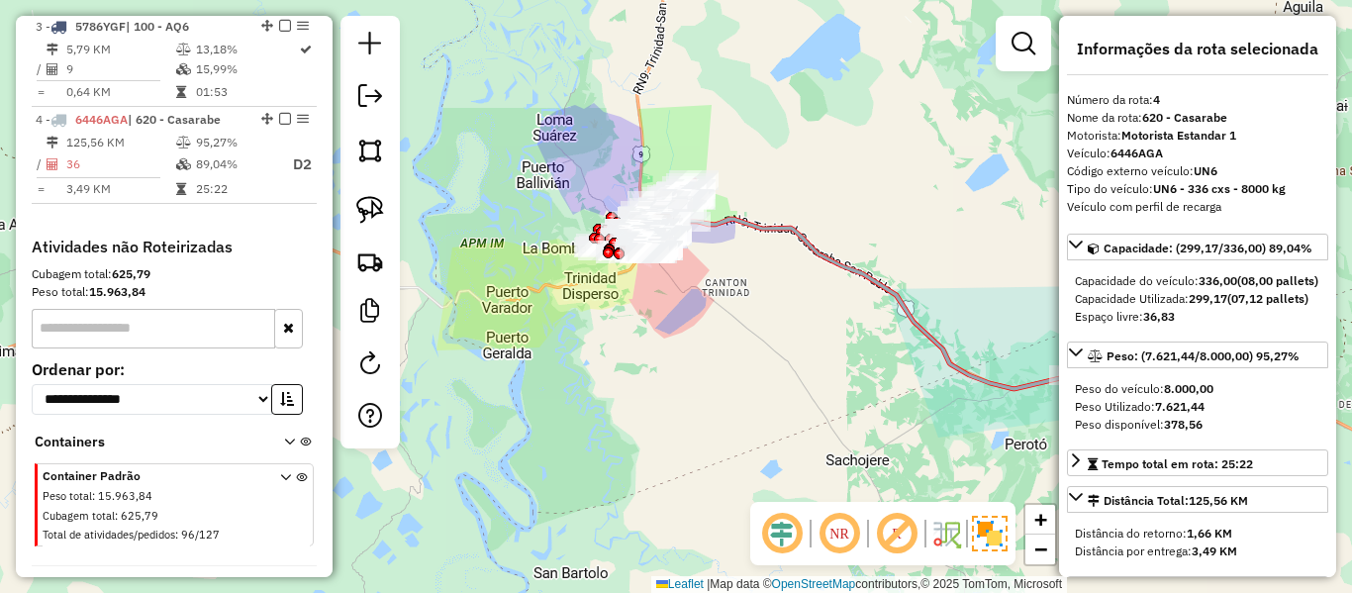
scroll to position [1056, 0]
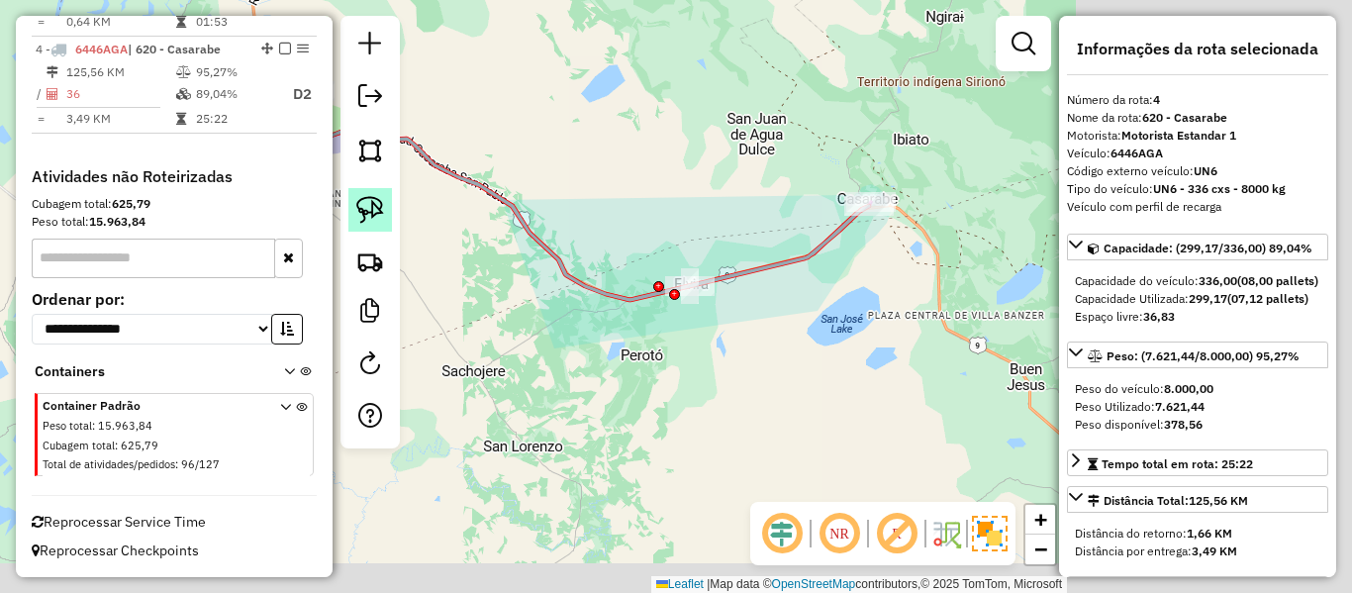
drag, startPoint x: 762, startPoint y: 278, endPoint x: 378, endPoint y: 189, distance: 394.3
click at [378, 189] on hb-router-mapa "Informações da Sessão 1281858 - [DATE] Criação: [DATE] 20:21 Depósito: SAZ BO T…" at bounding box center [676, 296] width 1352 height 593
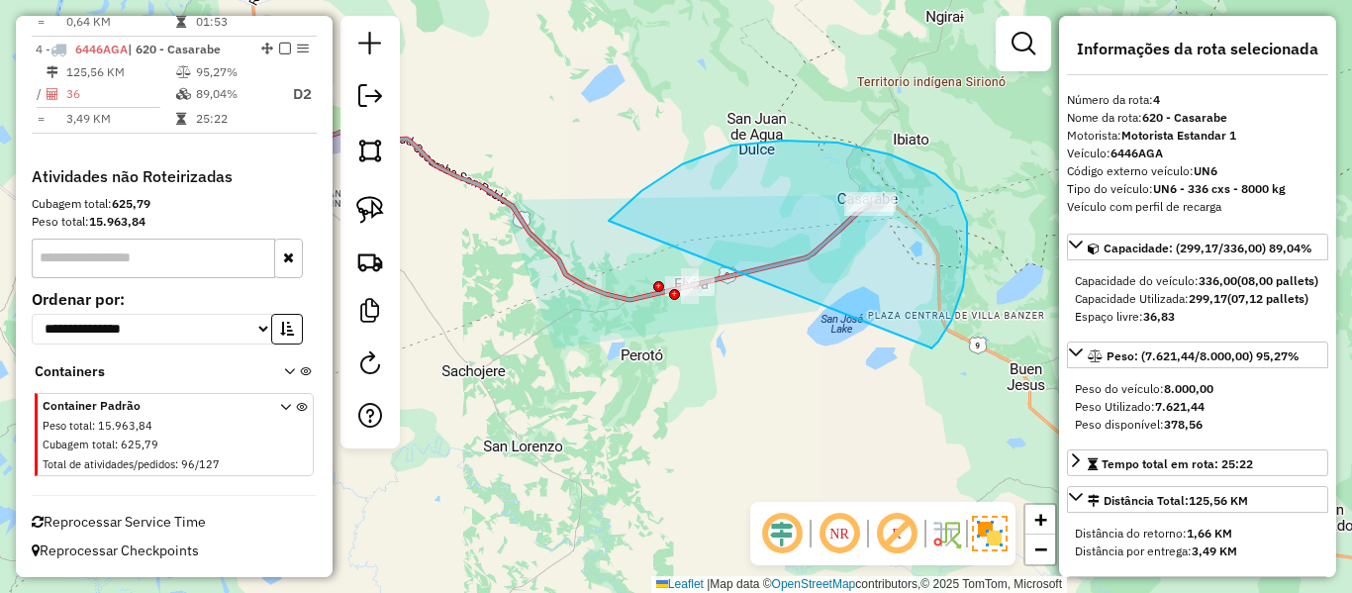
drag, startPoint x: 931, startPoint y: 347, endPoint x: 571, endPoint y: 349, distance: 359.4
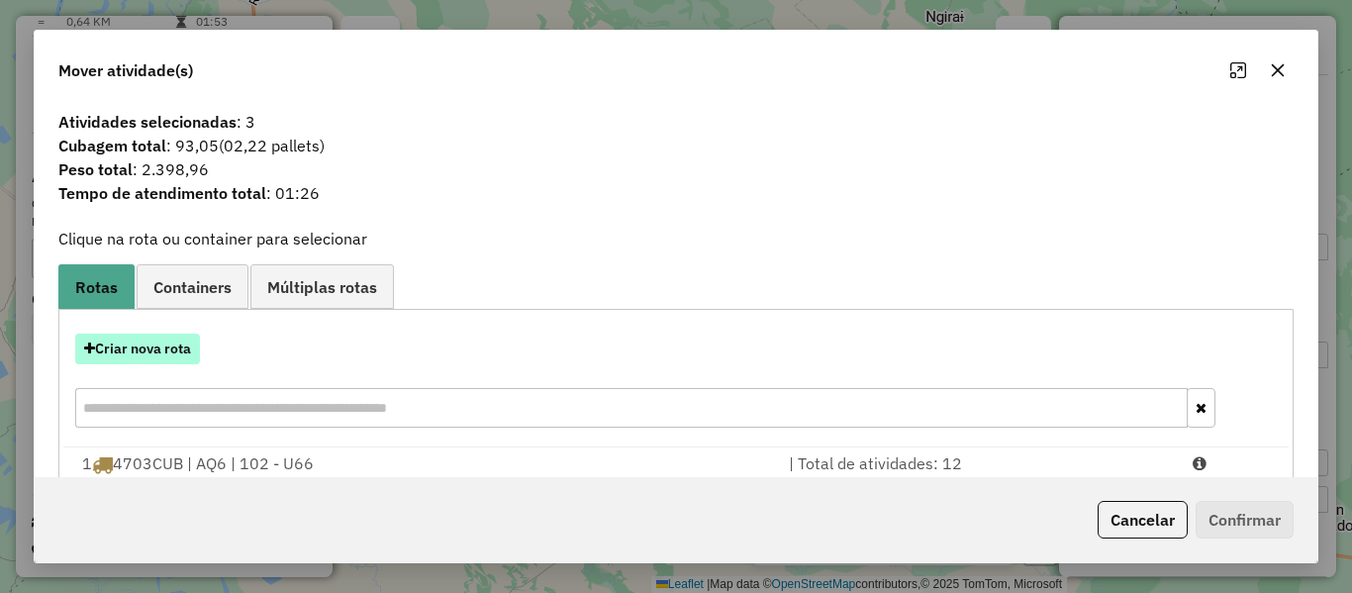
click at [184, 360] on button "Criar nova rota" at bounding box center [137, 349] width 125 height 31
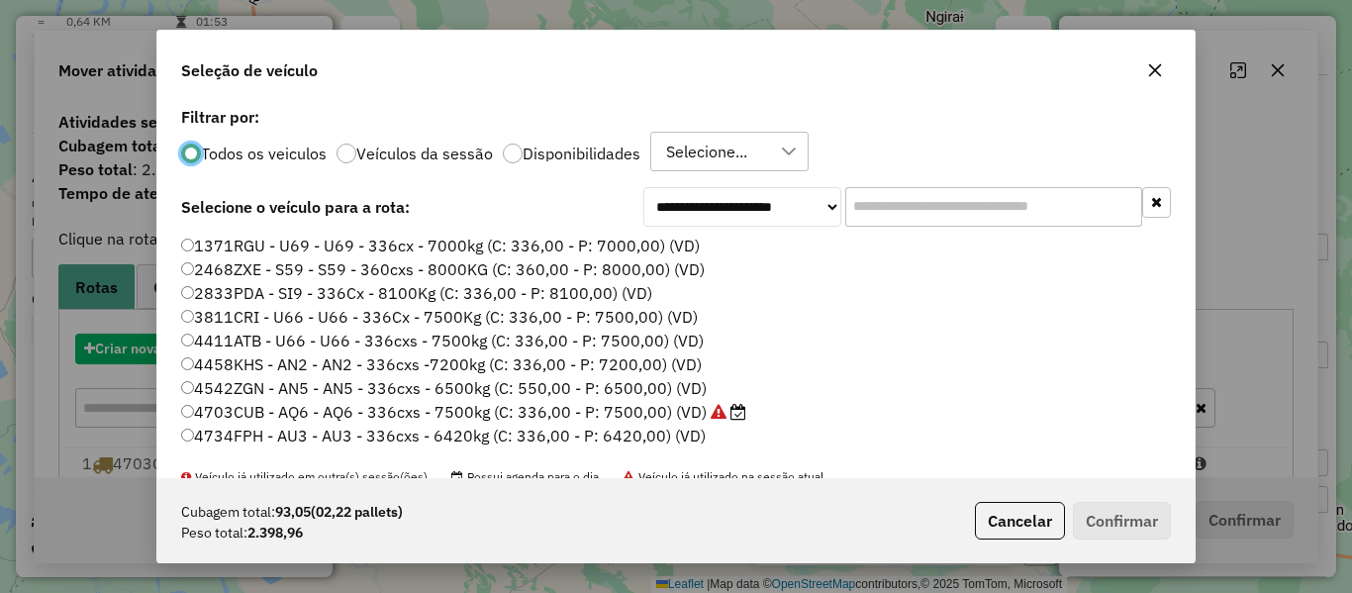
scroll to position [11, 6]
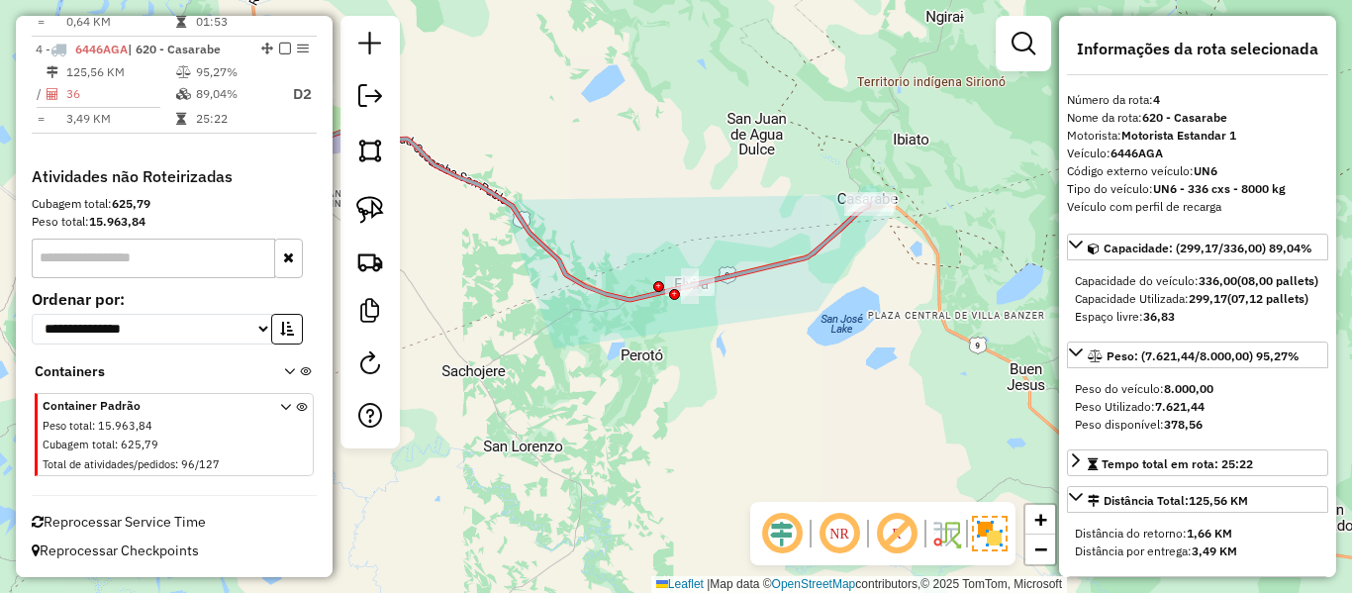
click at [821, 263] on icon at bounding box center [567, 195] width 603 height 209
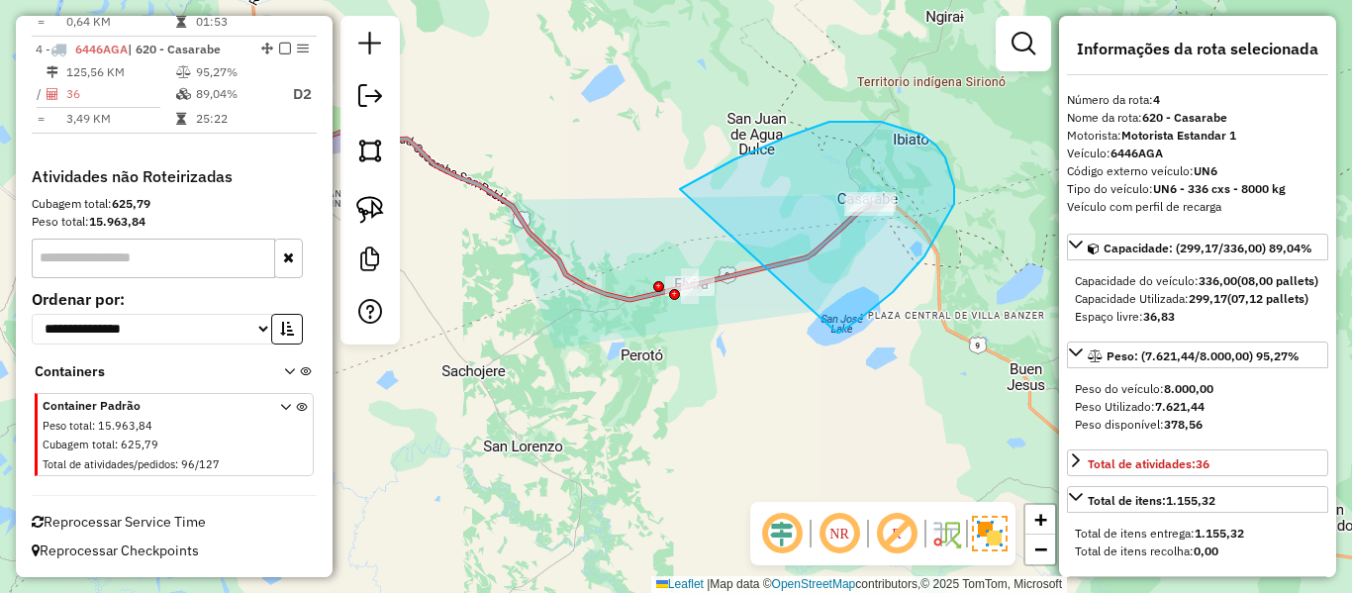
drag, startPoint x: 842, startPoint y: 332, endPoint x: 601, endPoint y: 372, distance: 244.9
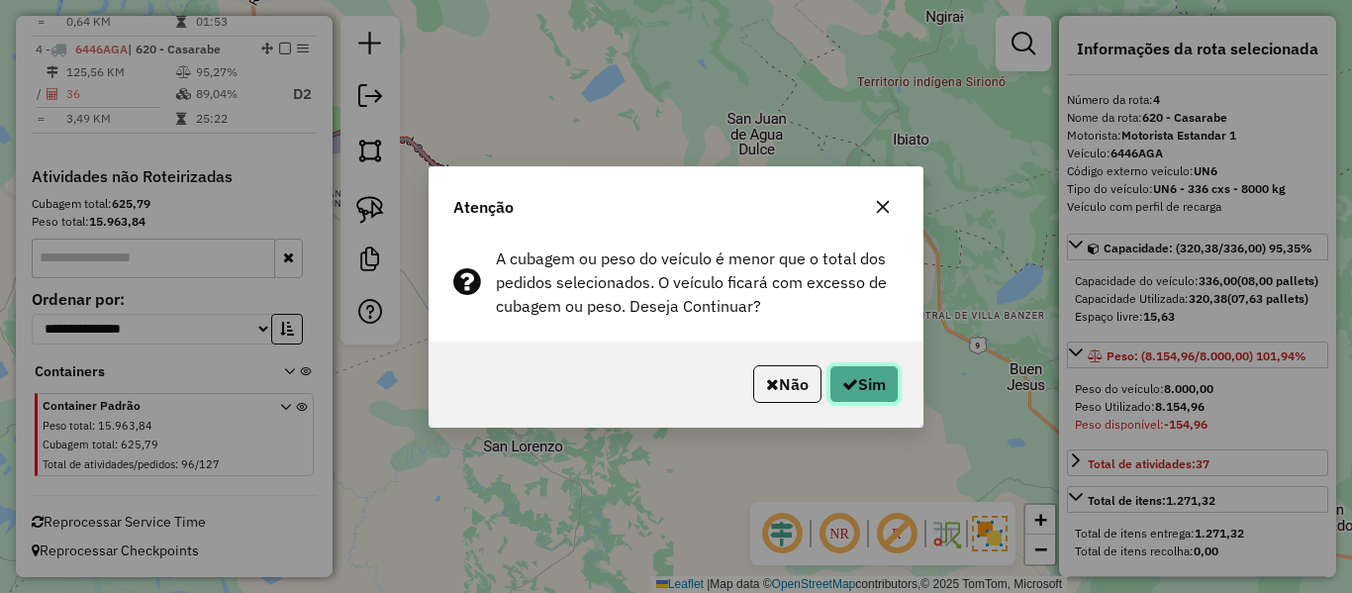
click at [874, 378] on button "Sim" at bounding box center [864, 384] width 69 height 38
select select "**********"
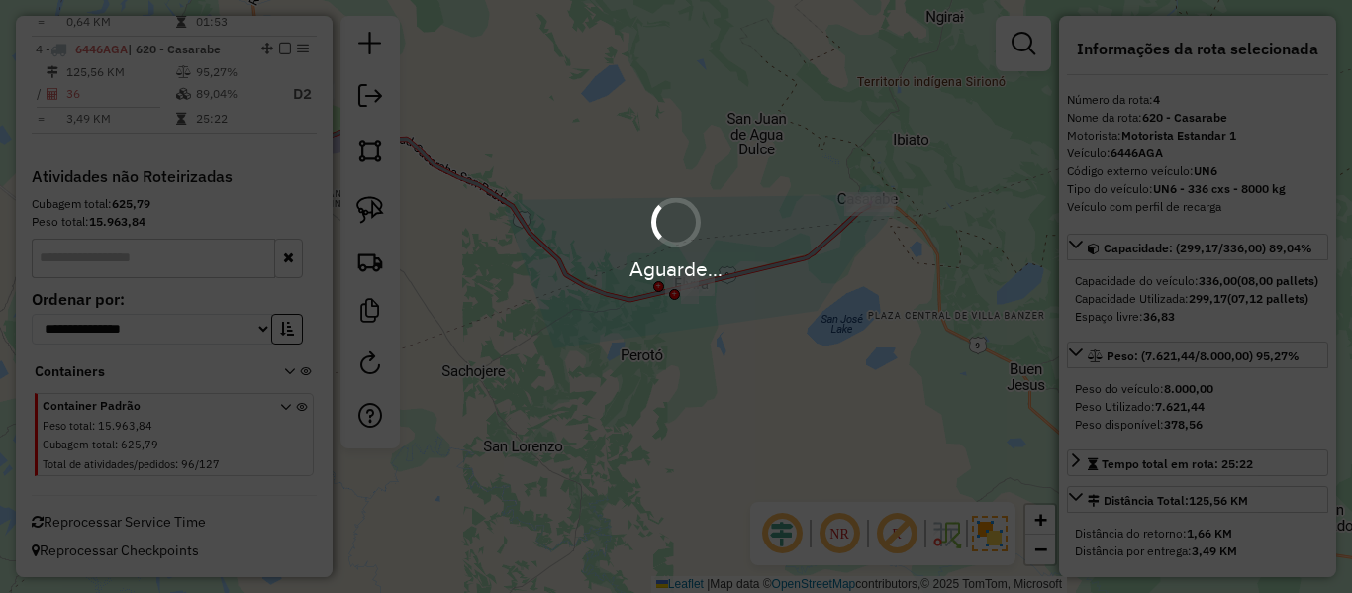
click at [874, 378] on div "Aguarde..." at bounding box center [676, 296] width 1352 height 593
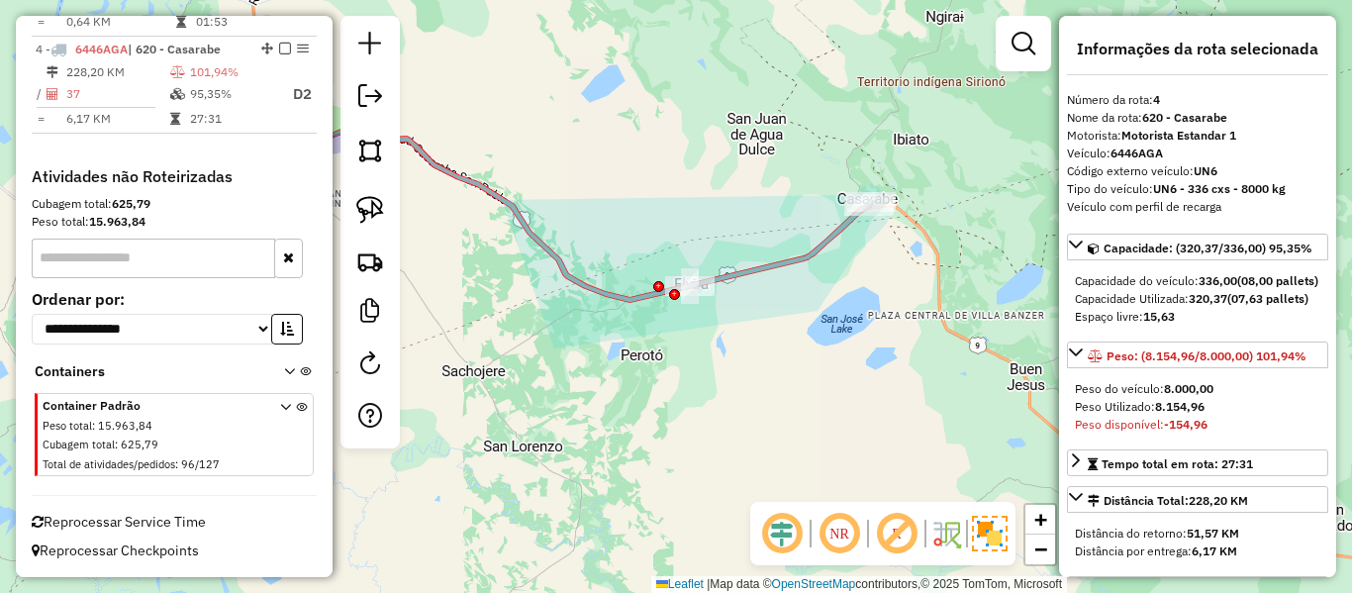
drag, startPoint x: 549, startPoint y: 328, endPoint x: 980, endPoint y: 426, distance: 441.6
click at [979, 426] on div "Janela de atendimento Grade de atendimento Capacidade Transportadoras Veículos …" at bounding box center [676, 296] width 1352 height 593
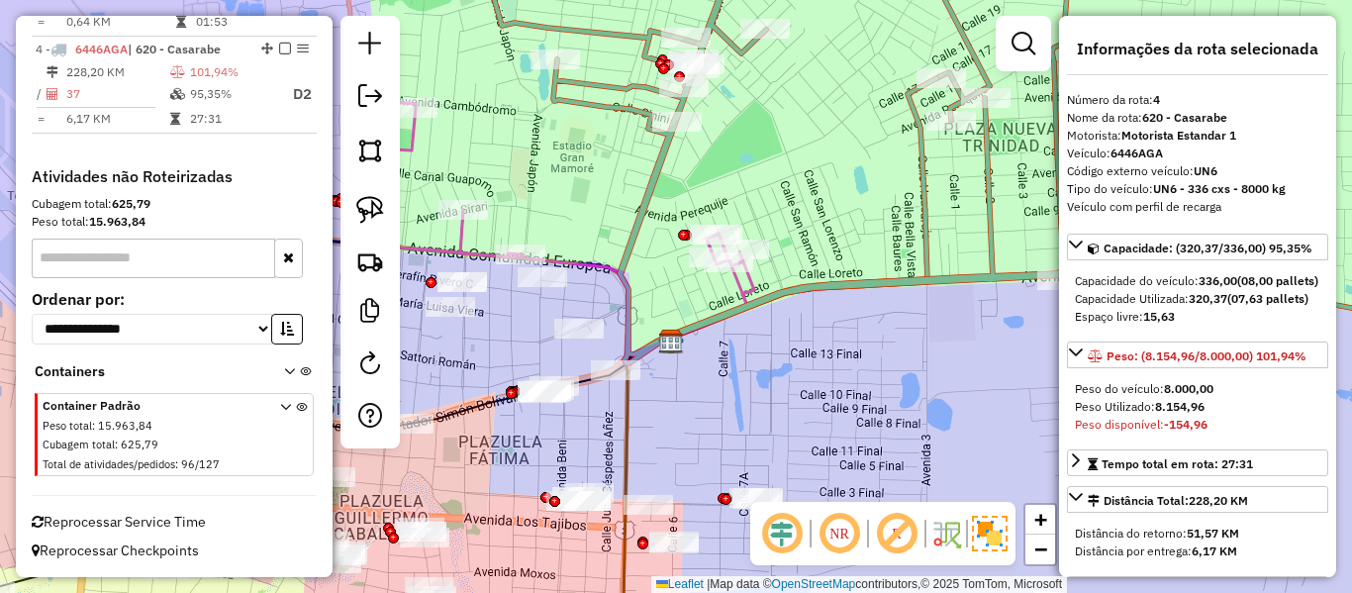
click at [461, 234] on icon at bounding box center [556, 227] width 395 height 253
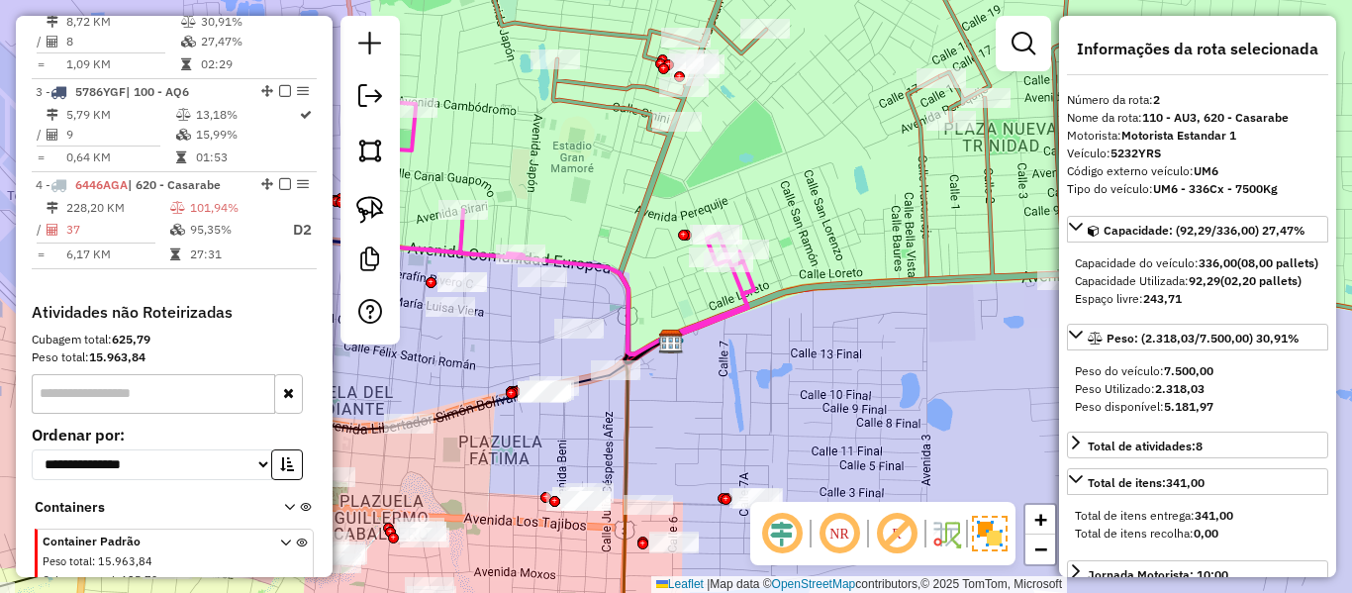
scroll to position [873, 0]
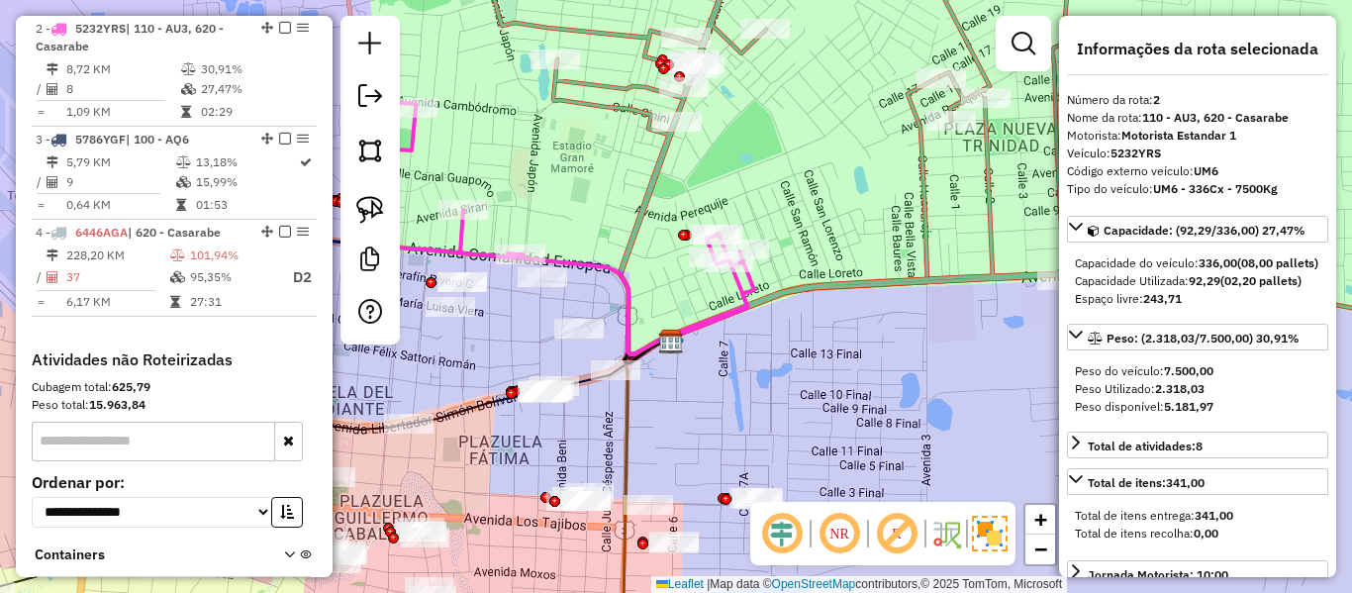
drag, startPoint x: 565, startPoint y: 190, endPoint x: 693, endPoint y: 298, distance: 167.2
click at [693, 298] on div "Janela de atendimento Grade de atendimento Capacidade Transportadoras Veículos …" at bounding box center [676, 296] width 1352 height 593
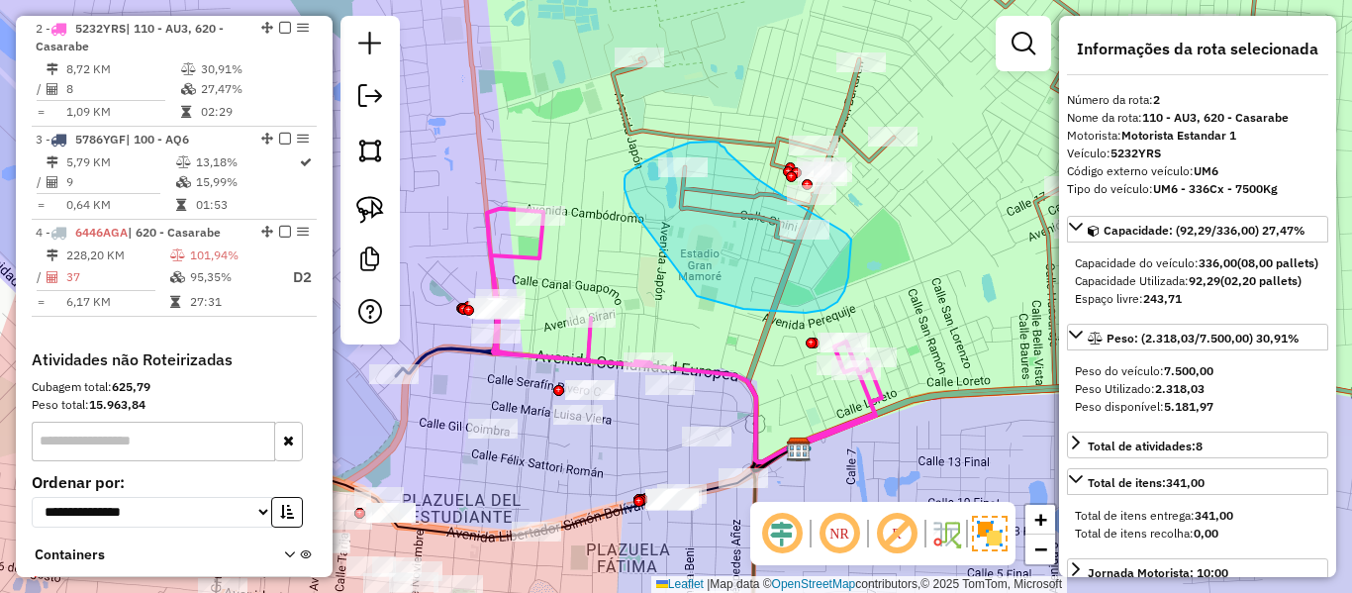
drag, startPoint x: 697, startPoint y: 296, endPoint x: 647, endPoint y: 243, distance: 72.9
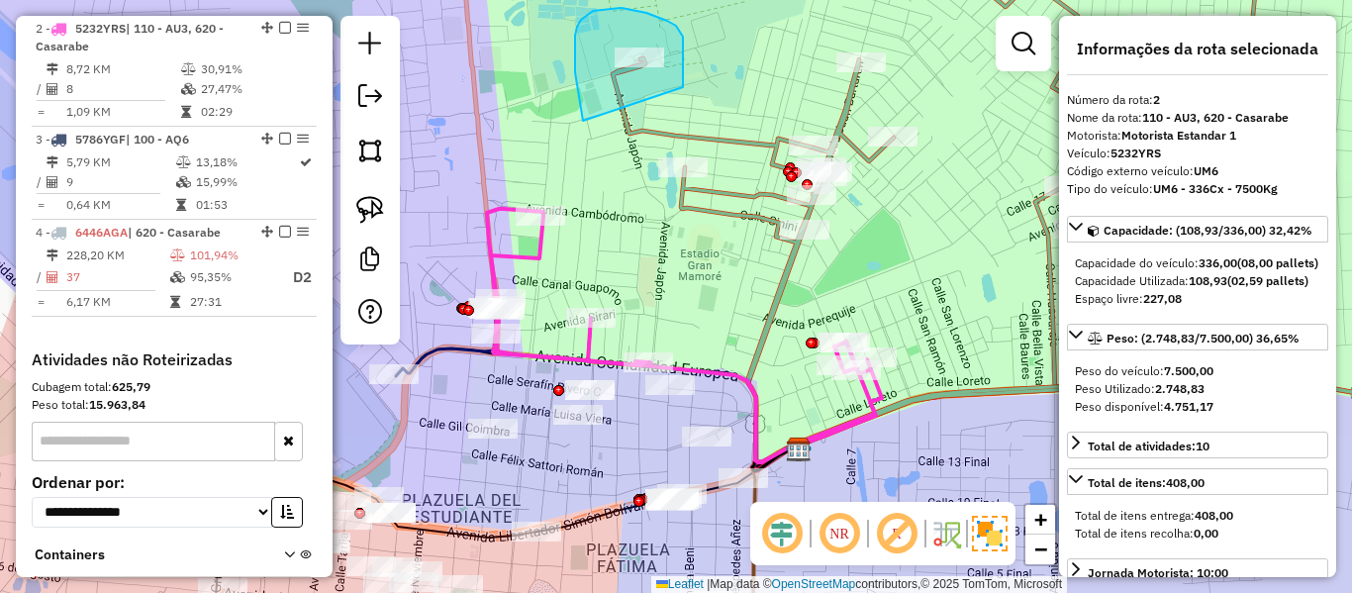
drag, startPoint x: 580, startPoint y: 104, endPoint x: 689, endPoint y: 189, distance: 138.2
select select "**********"
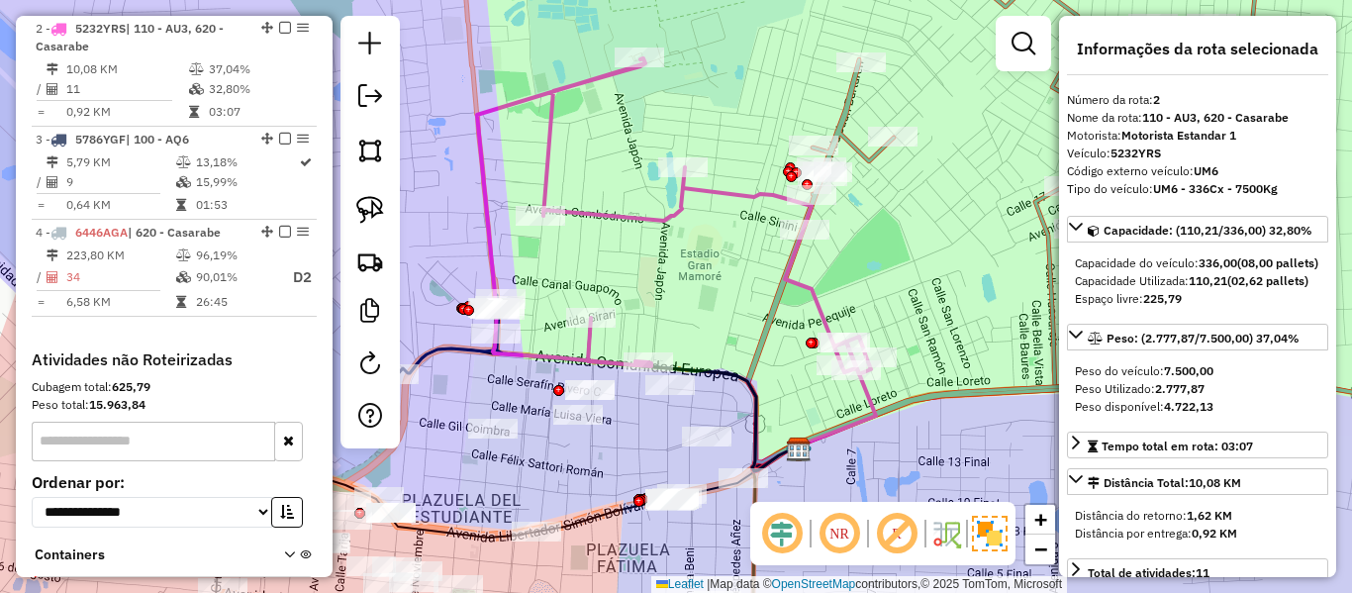
click at [846, 104] on icon at bounding box center [1116, 206] width 739 height 531
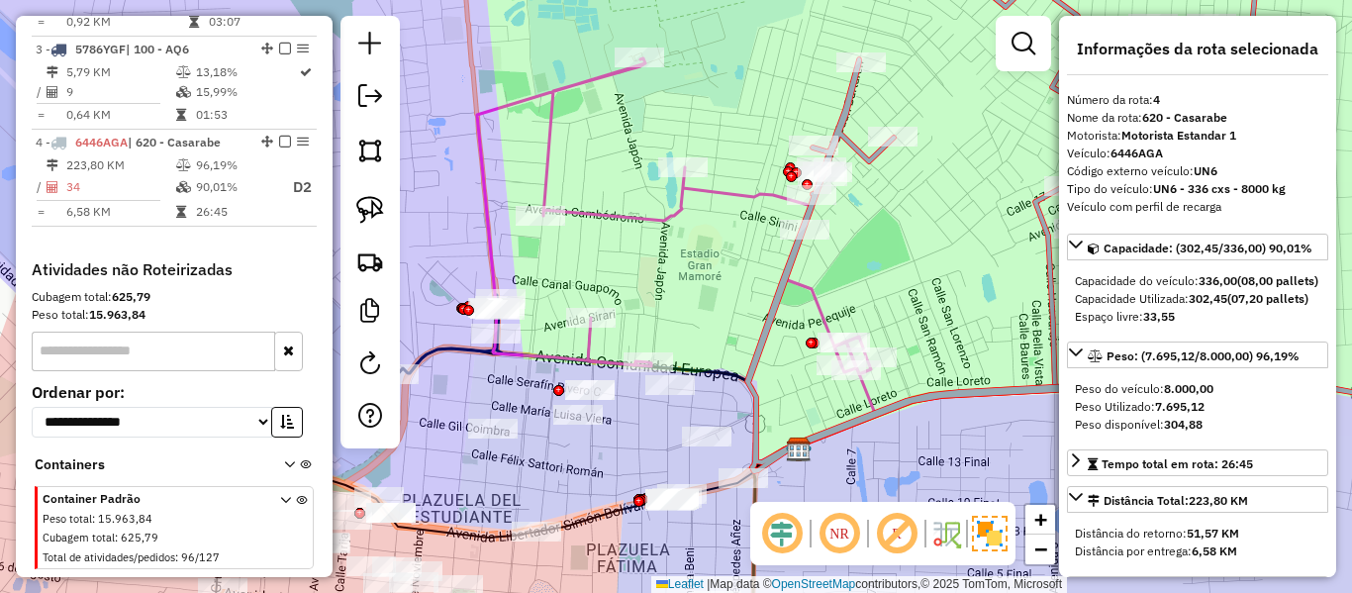
scroll to position [1056, 0]
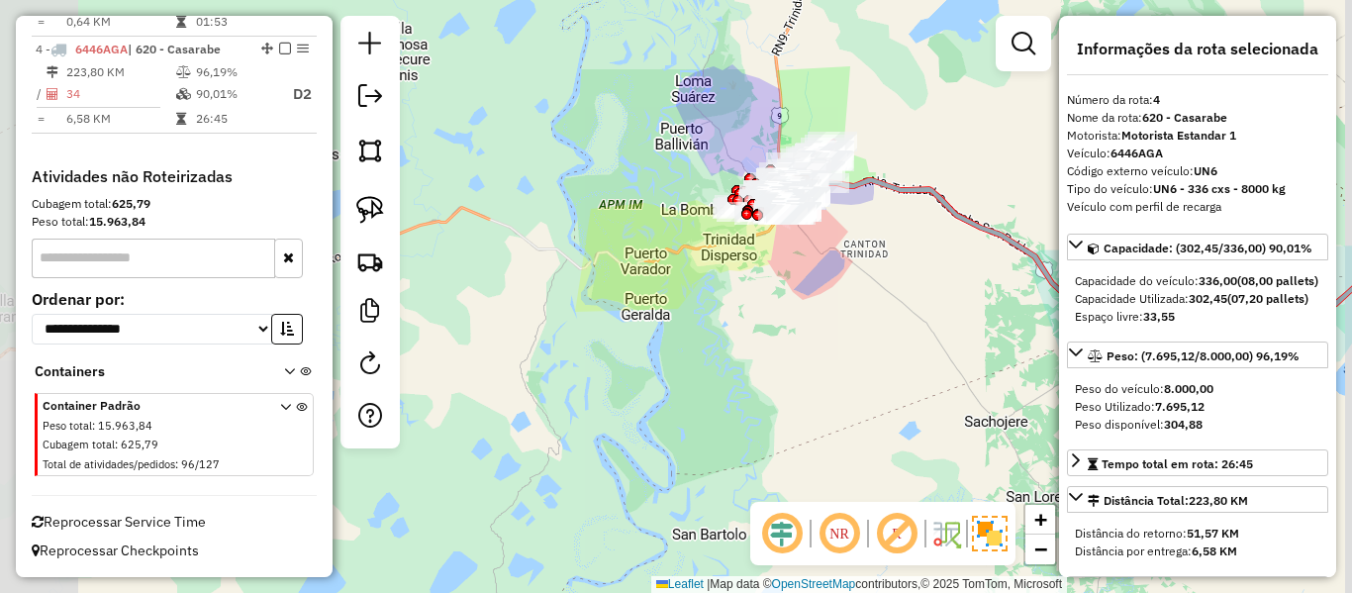
drag, startPoint x: 898, startPoint y: 194, endPoint x: 541, endPoint y: 217, distance: 358.1
click at [794, 306] on div "Janela de atendimento Grade de atendimento Capacidade Transportadoras Veículos …" at bounding box center [676, 296] width 1352 height 593
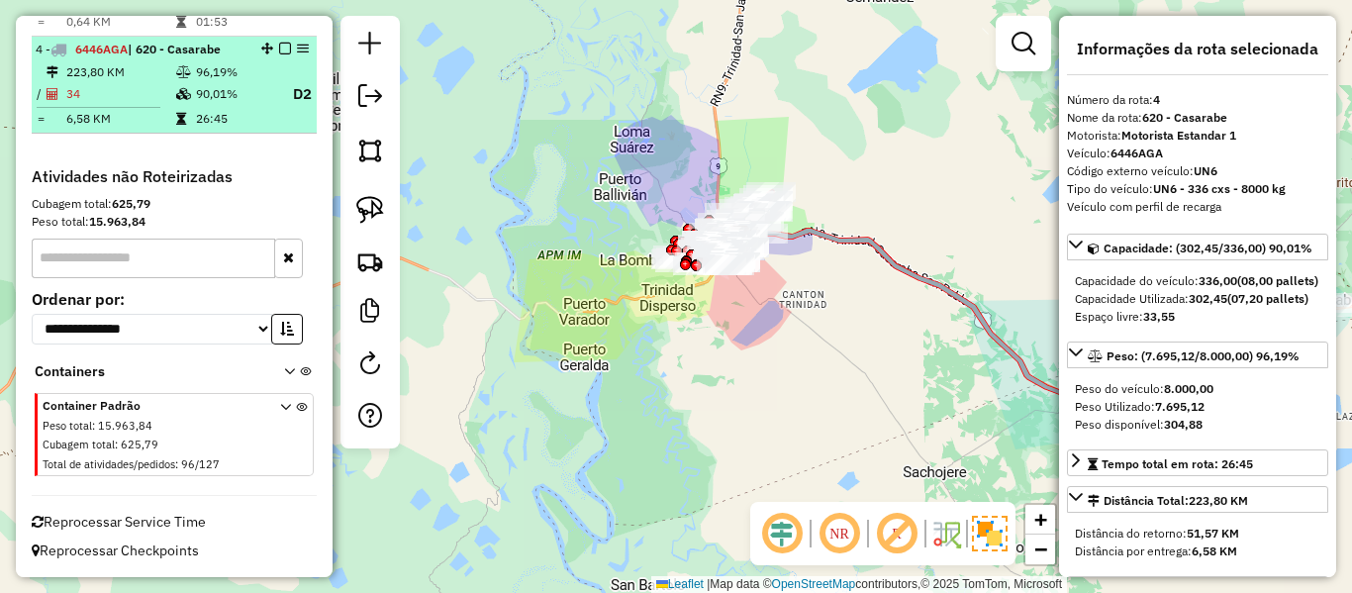
click at [271, 44] on div at bounding box center [278, 49] width 59 height 12
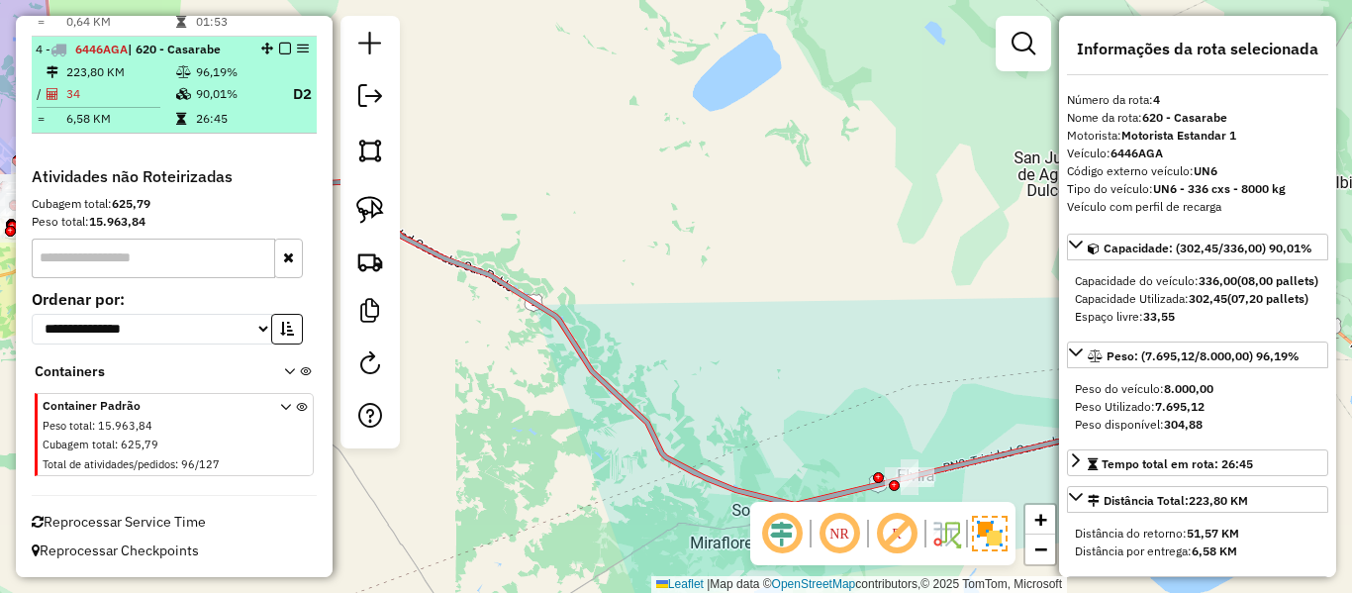
click at [279, 48] on em at bounding box center [285, 49] width 12 height 12
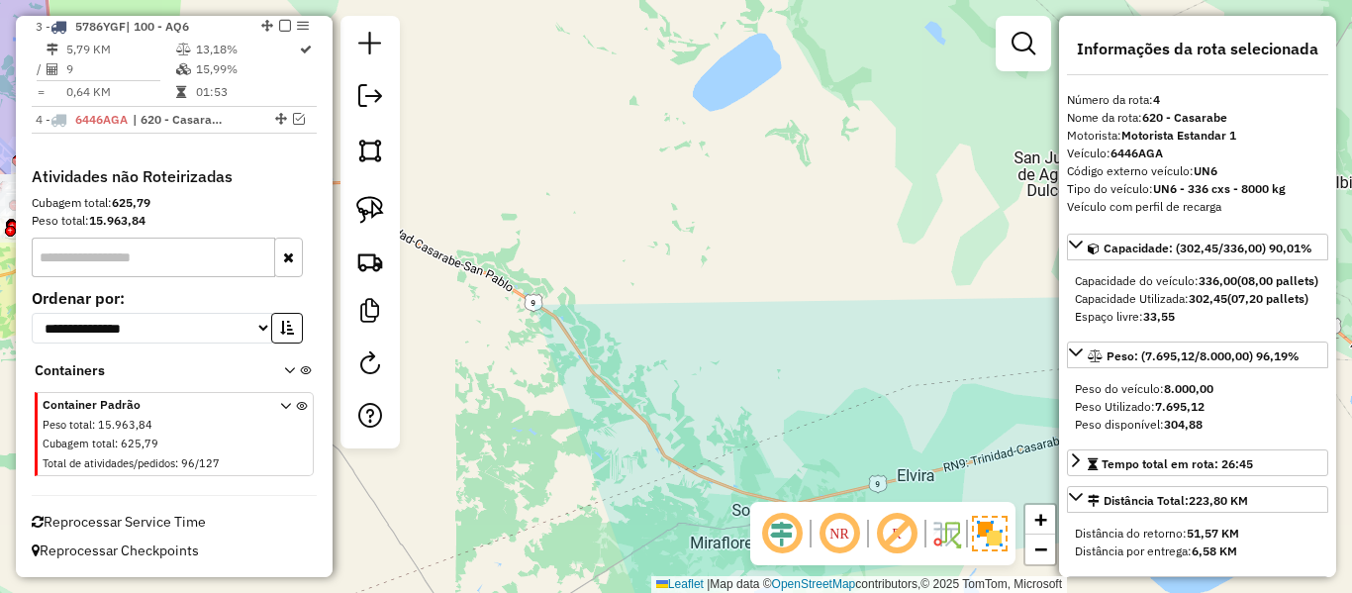
scroll to position [986, 0]
drag, startPoint x: 604, startPoint y: 219, endPoint x: 793, endPoint y: 212, distance: 189.2
click at [751, 213] on div "Janela de atendimento Grade de atendimento Capacidade Transportadoras Veículos …" at bounding box center [676, 296] width 1352 height 593
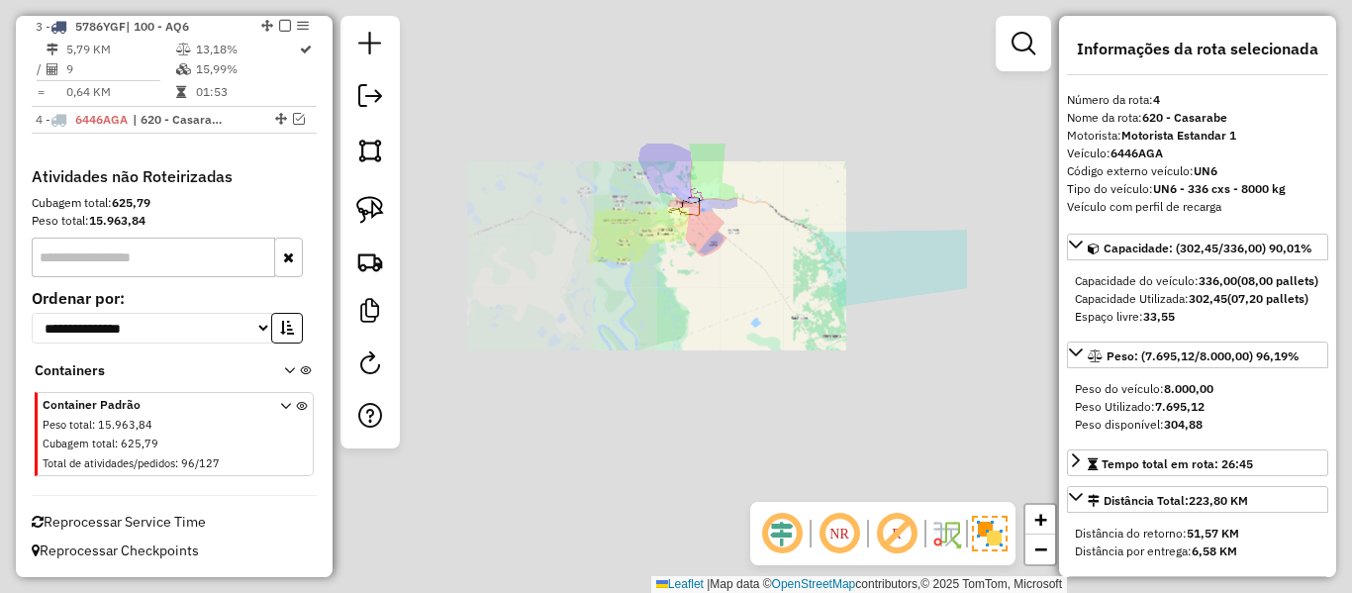
click at [764, 260] on div "Janela de atendimento Grade de atendimento Capacidade Transportadoras Veículos …" at bounding box center [676, 296] width 1352 height 593
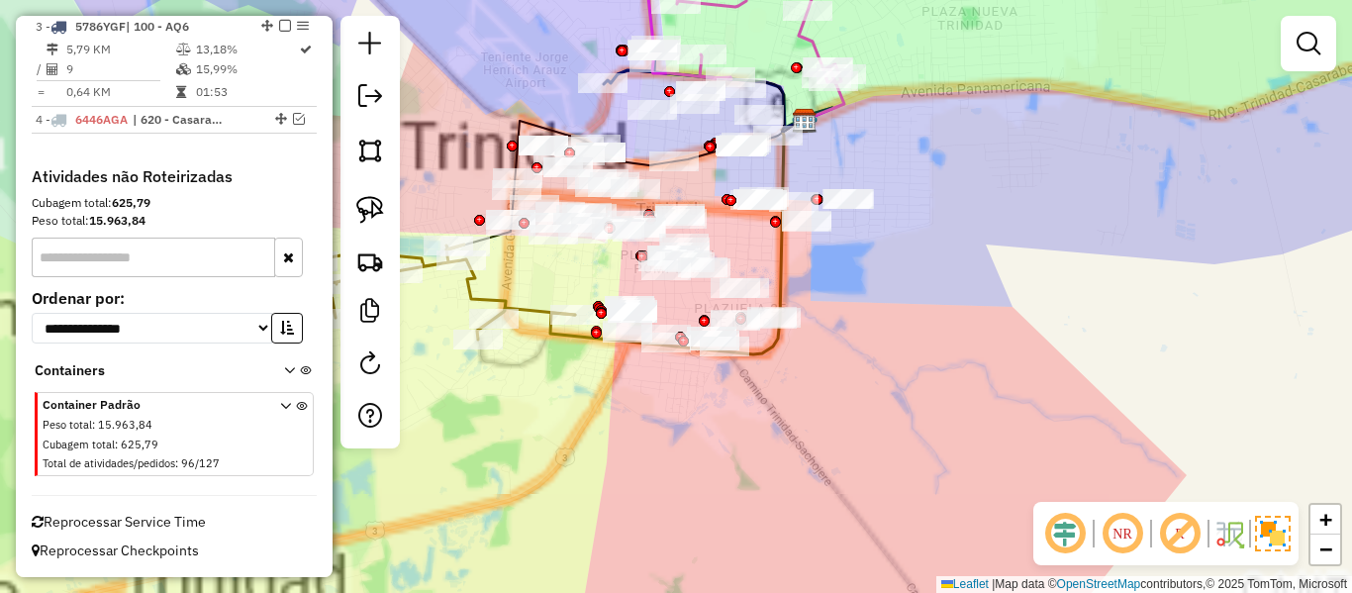
click at [854, 337] on div "Janela de atendimento Grade de atendimento Capacidade Transportadoras Veículos …" at bounding box center [676, 296] width 1352 height 593
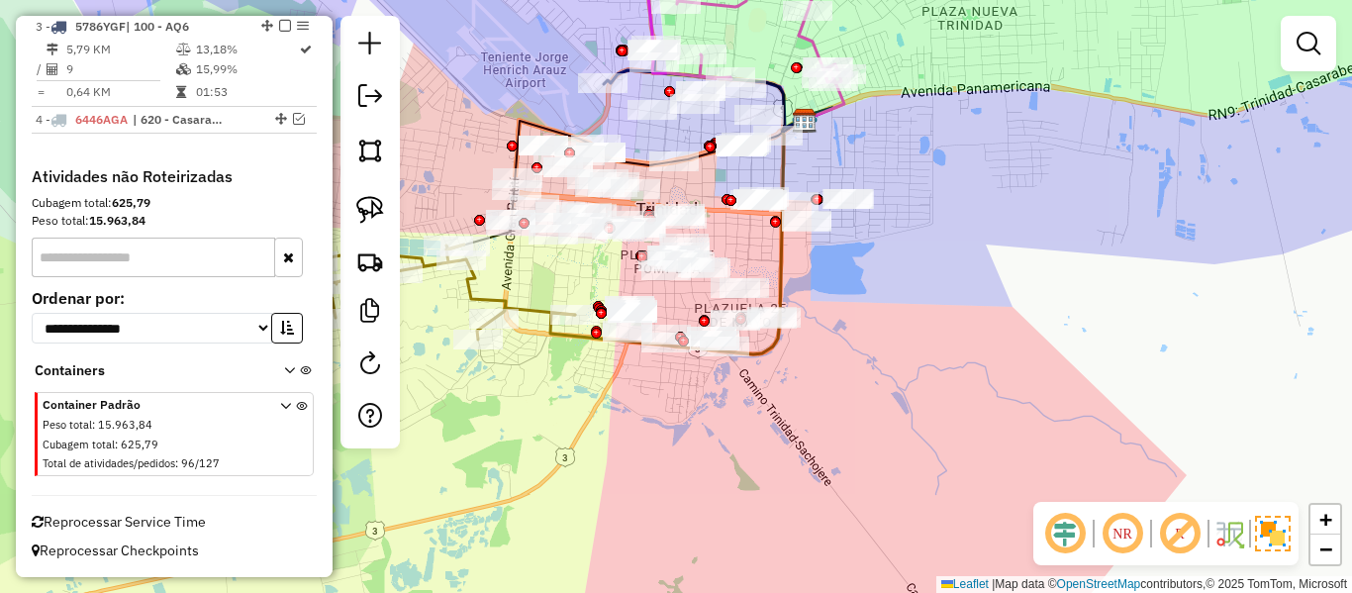
click at [1093, 315] on div "Janela de atendimento Grade de atendimento Capacidade Transportadoras Veículos …" at bounding box center [676, 296] width 1352 height 593
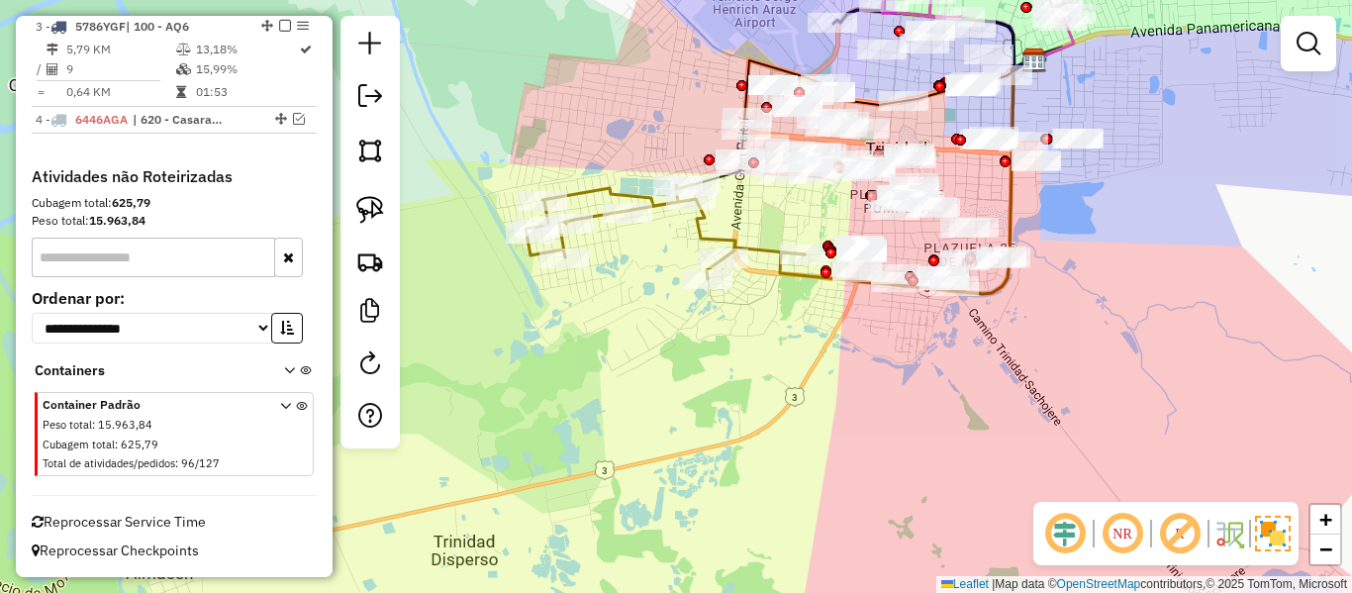
click at [765, 254] on icon at bounding box center [665, 231] width 279 height 95
select select "**********"
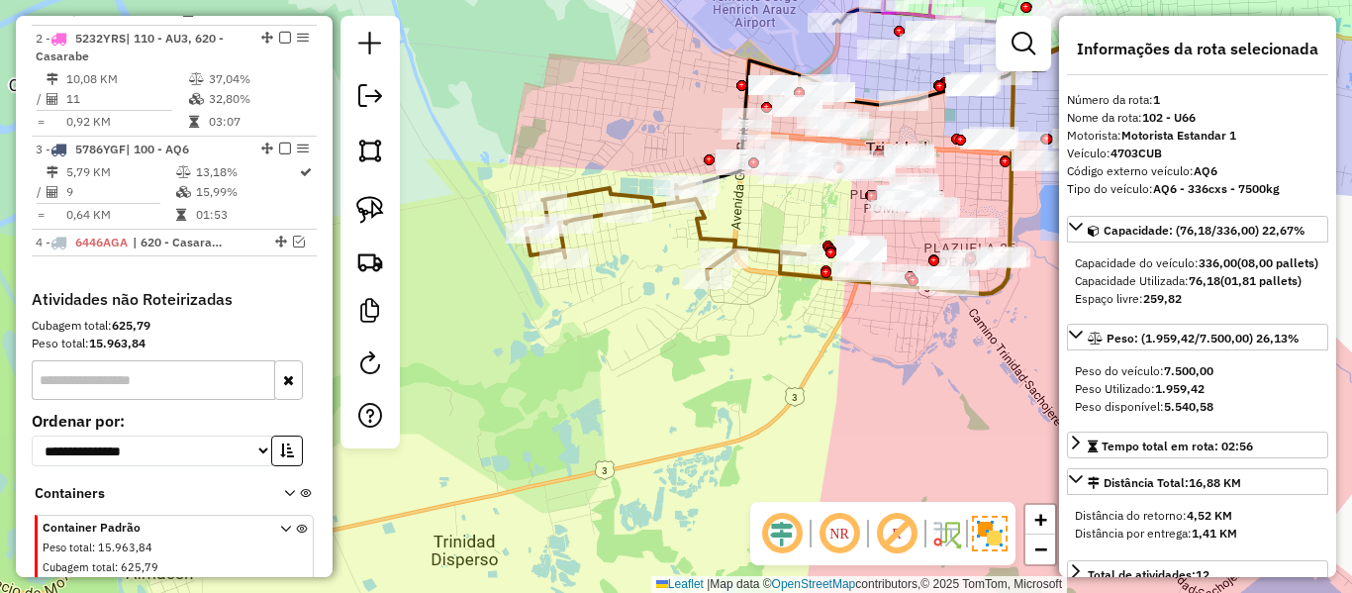
scroll to position [780, 0]
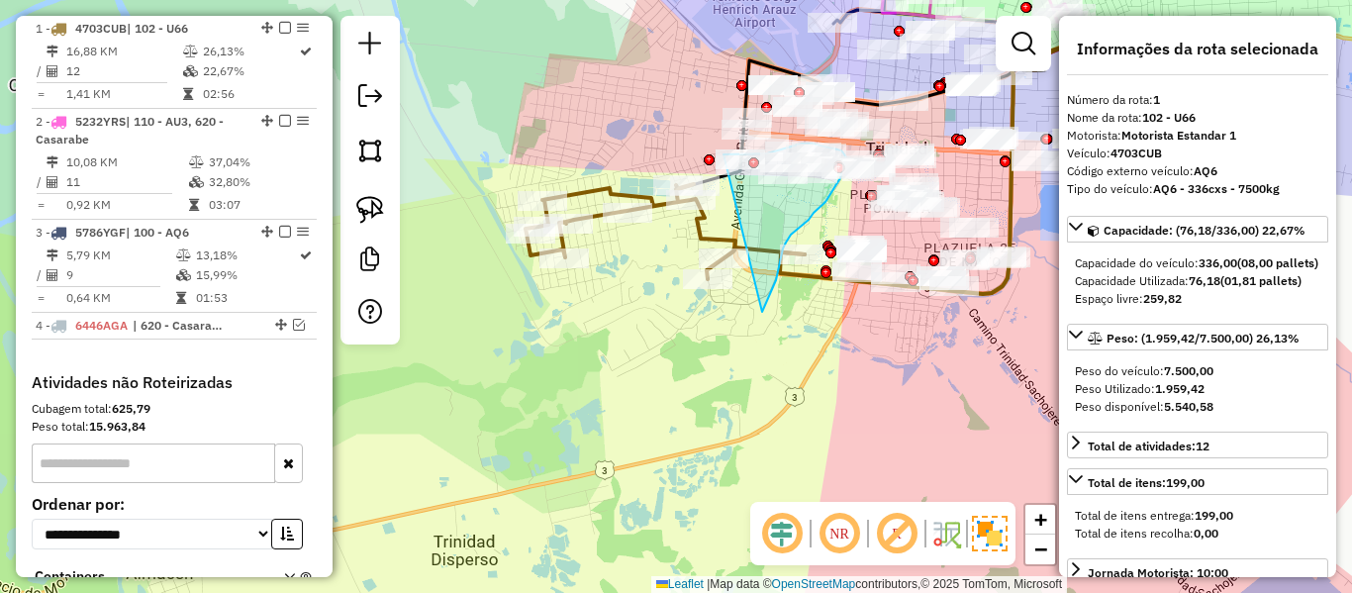
drag, startPoint x: 762, startPoint y: 312, endPoint x: 700, endPoint y: 163, distance: 161.1
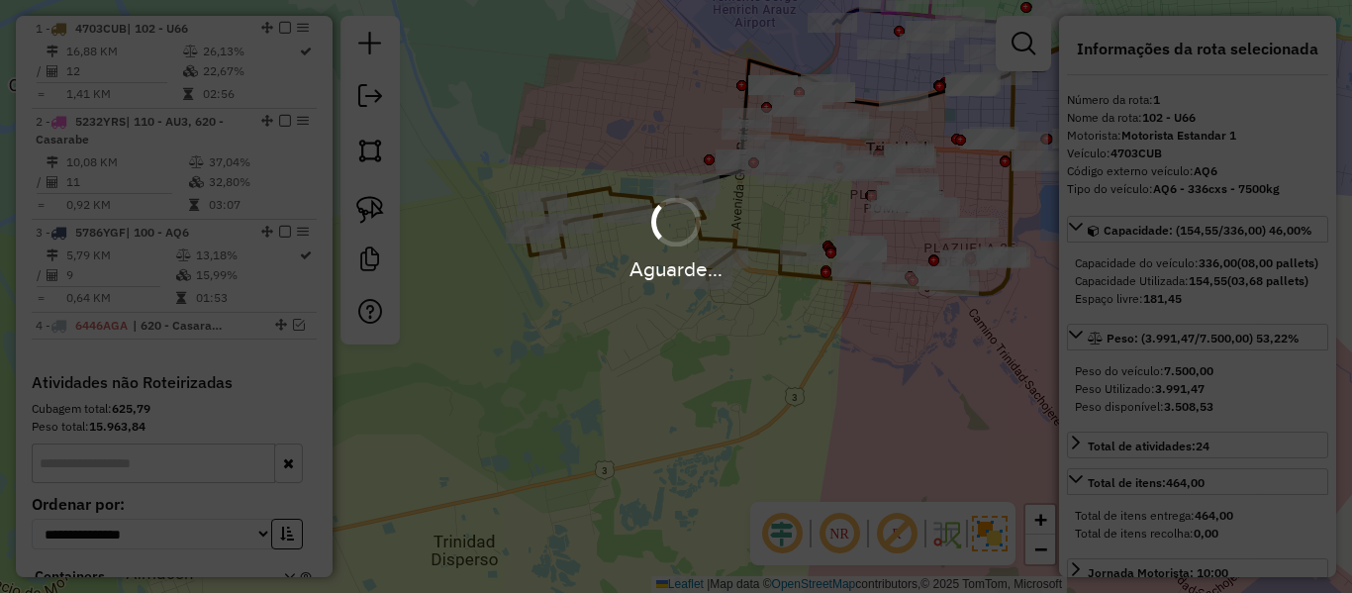
select select "**********"
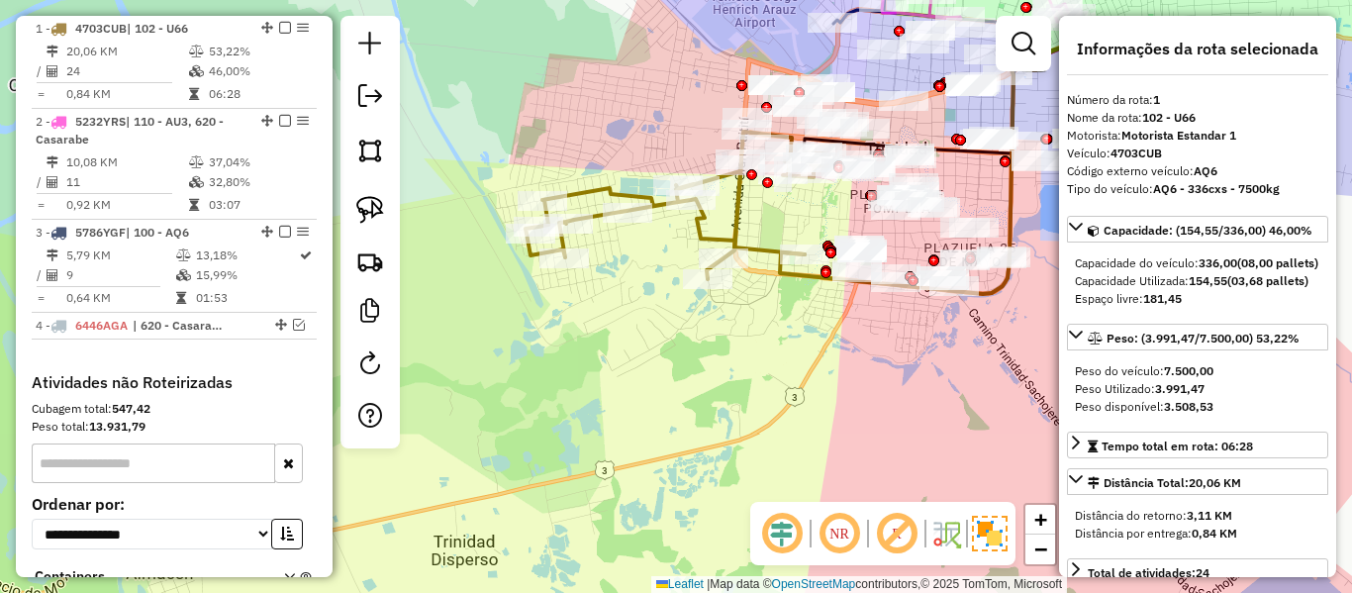
click at [736, 189] on icon at bounding box center [677, 206] width 303 height 148
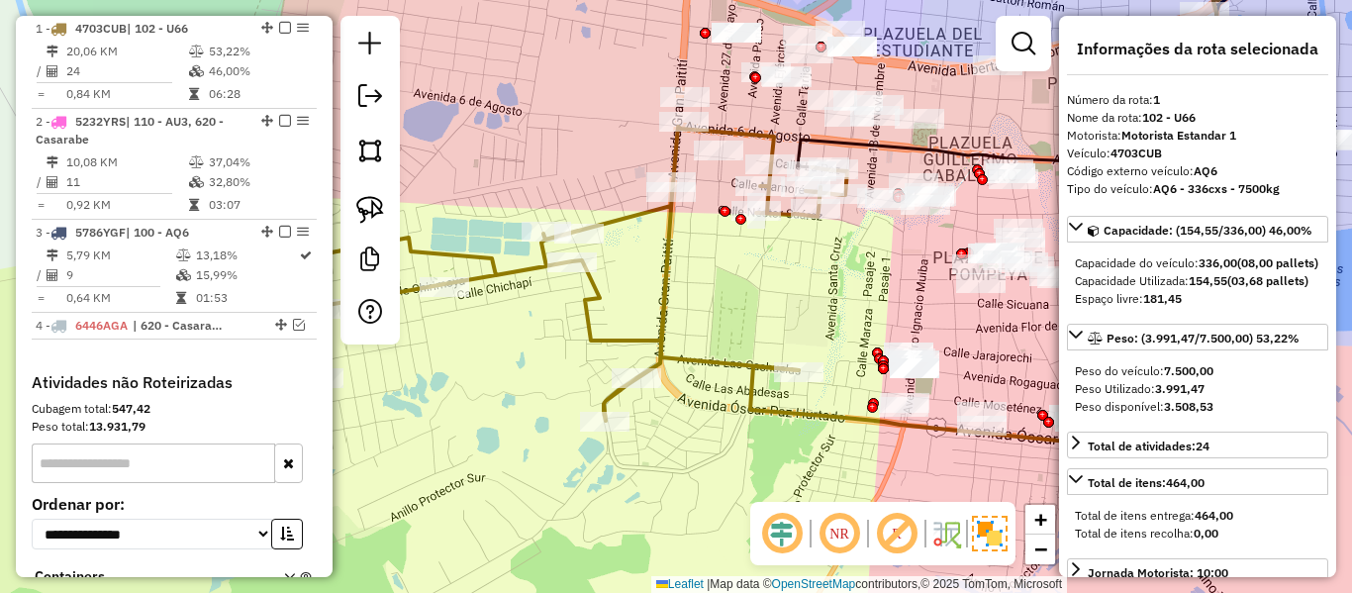
drag, startPoint x: 855, startPoint y: 241, endPoint x: 867, endPoint y: 281, distance: 42.3
click at [867, 283] on div "Janela de atendimento Grade de atendimento Capacidade Transportadoras Veículos …" at bounding box center [676, 296] width 1352 height 593
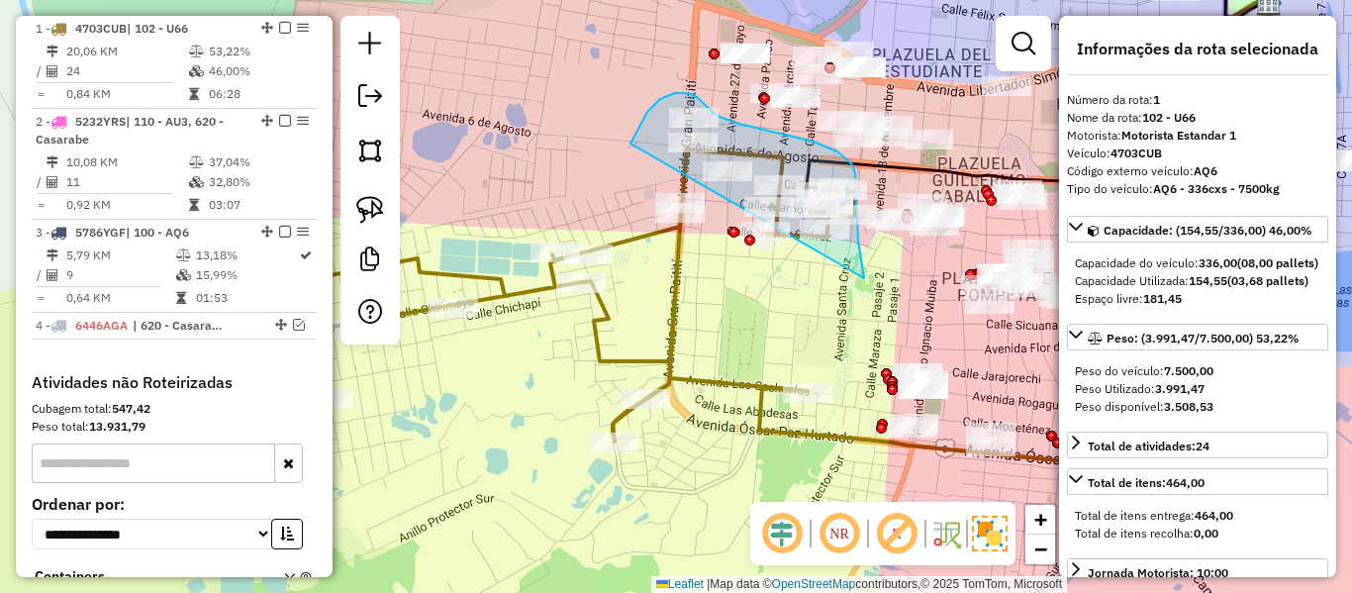
drag, startPoint x: 864, startPoint y: 278, endPoint x: 698, endPoint y: 237, distance: 171.4
click at [666, 226] on div "Janela de atendimento Grade de atendimento Capacidade Transportadoras Veículos …" at bounding box center [676, 296] width 1352 height 593
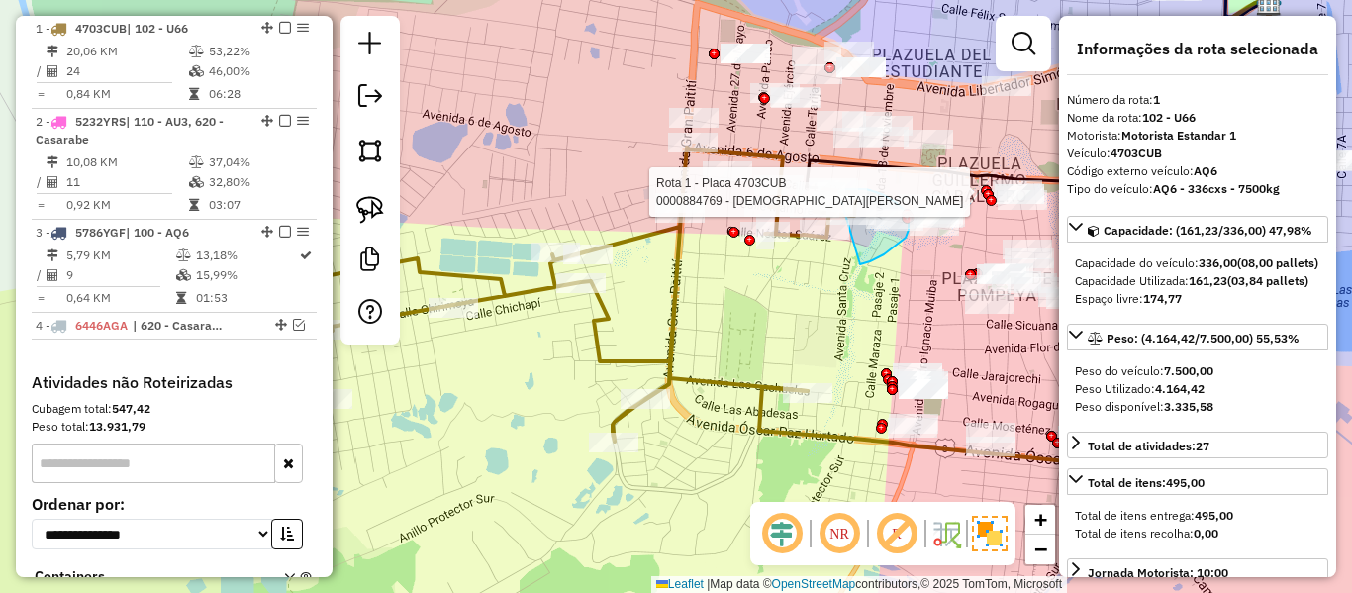
click at [837, 191] on div "Rota 1 - Placa 4703CUB 0000682624 - T.PAN SN [PERSON_NAME] 1 - Placa 4703CUB 00…" at bounding box center [676, 296] width 1352 height 593
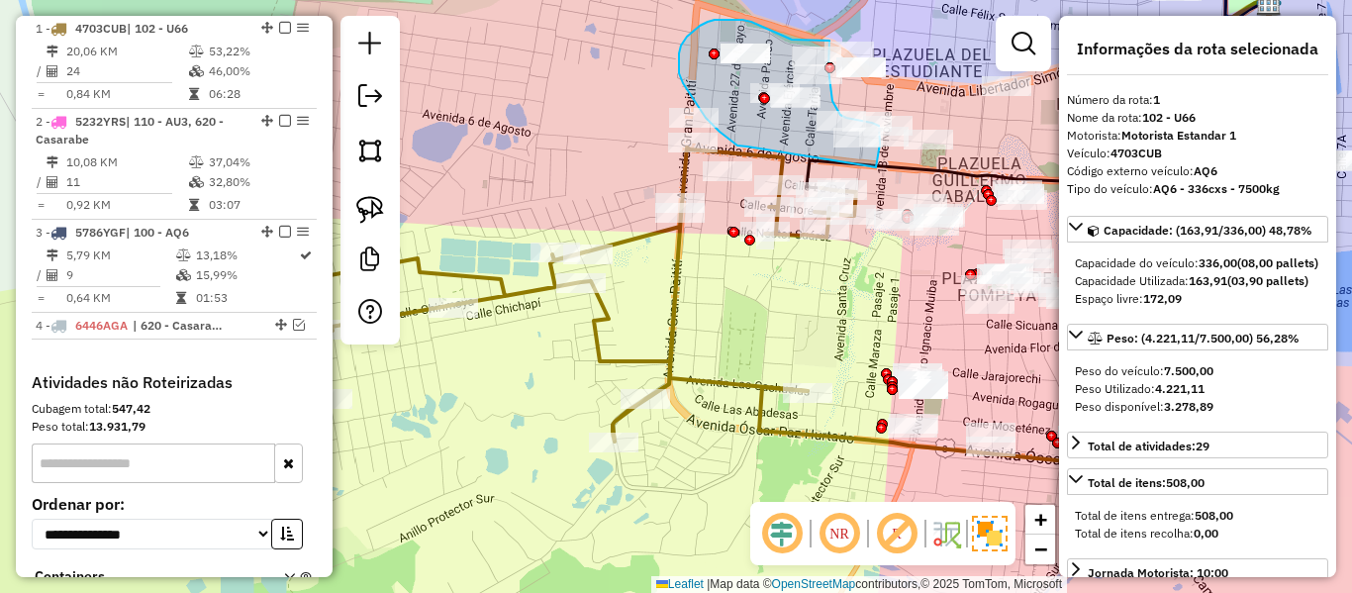
click at [814, 189] on div at bounding box center [814, 189] width 0 height 0
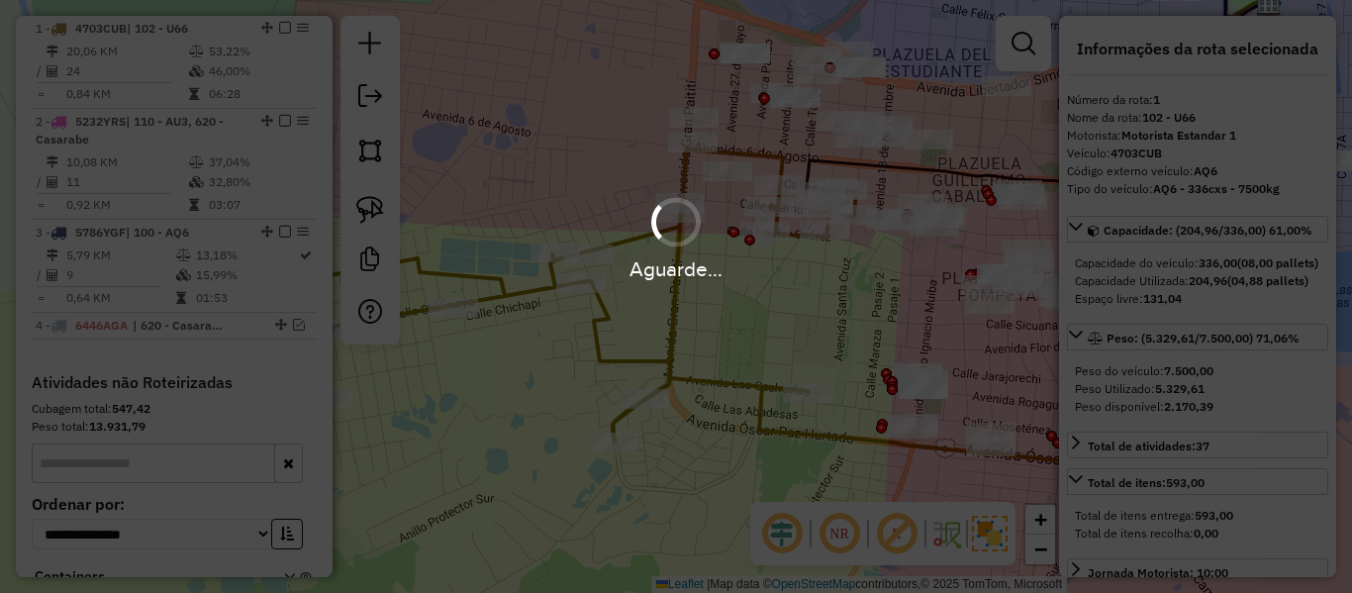
select select "**********"
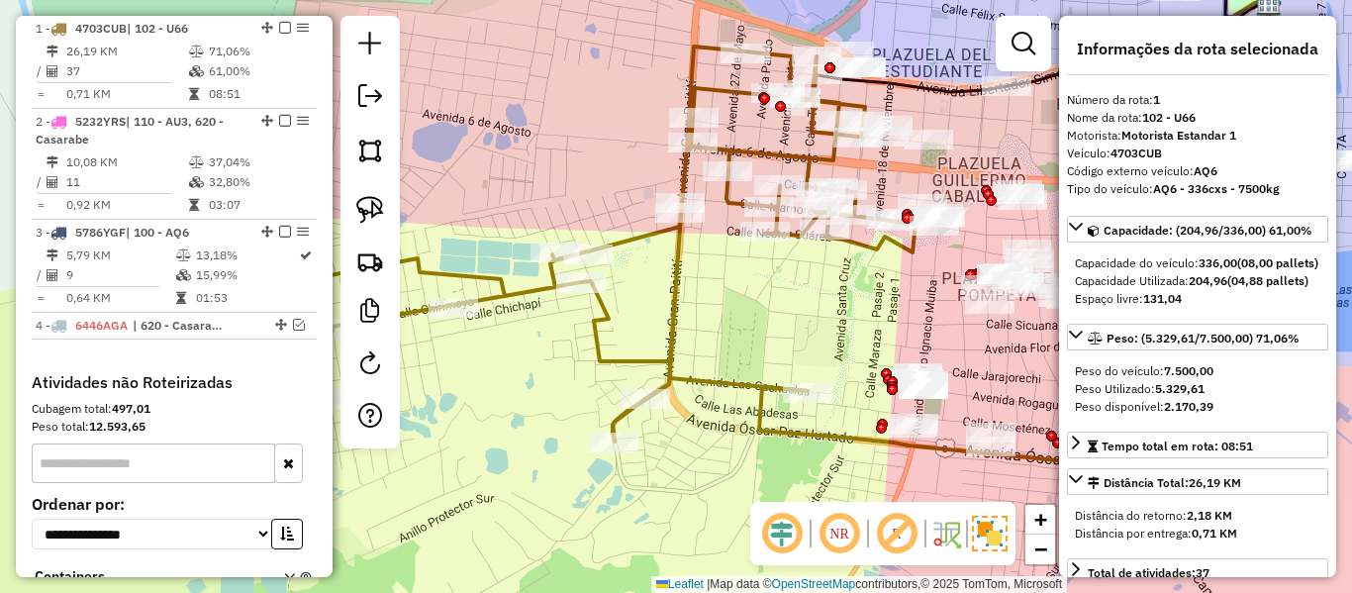
click at [793, 172] on div "Rota 1 - Placa 4703CUB 0000884769 - CHRISTIAN E Rota 1 - Placa 4703CUB 00009168…" at bounding box center [676, 296] width 1352 height 593
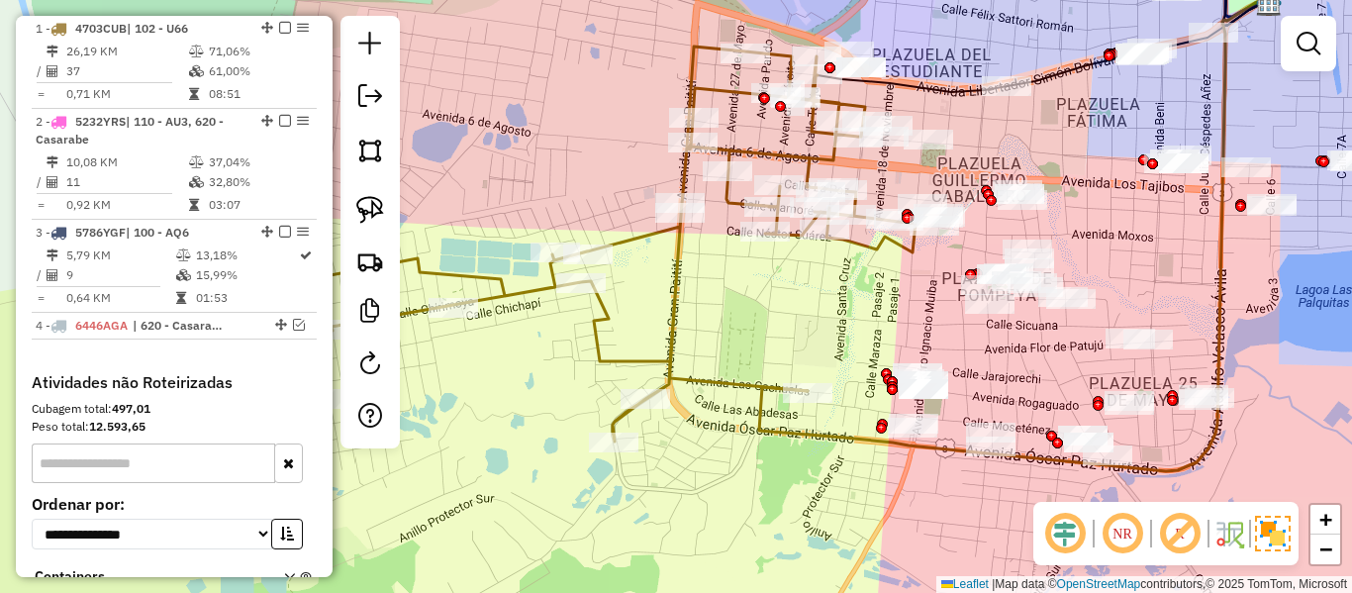
click at [794, 163] on icon at bounding box center [582, 244] width 665 height 395
select select "**********"
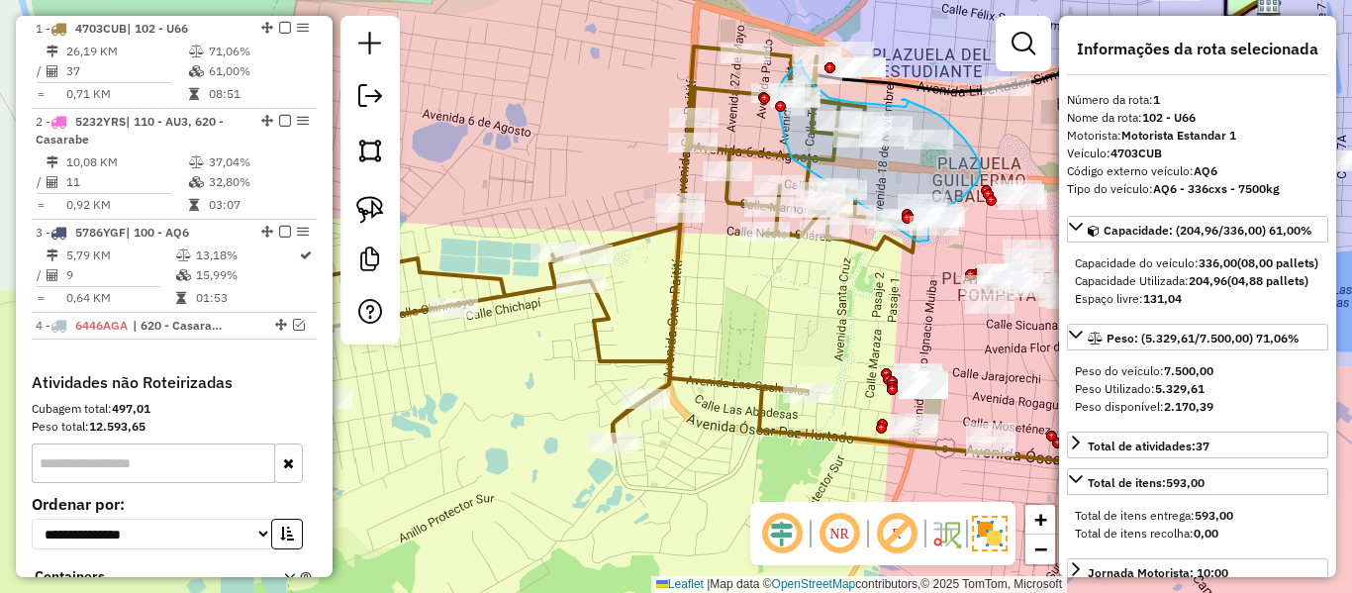
drag, startPoint x: 786, startPoint y: 142, endPoint x: 897, endPoint y: 247, distance: 153.3
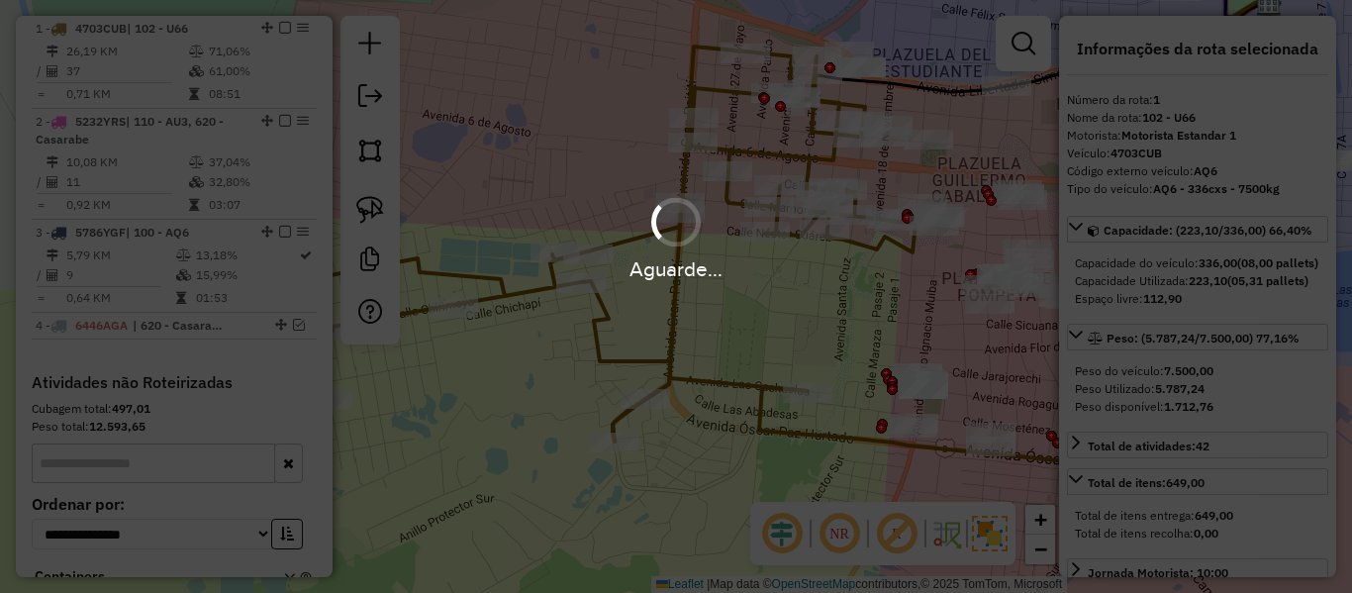
select select "**********"
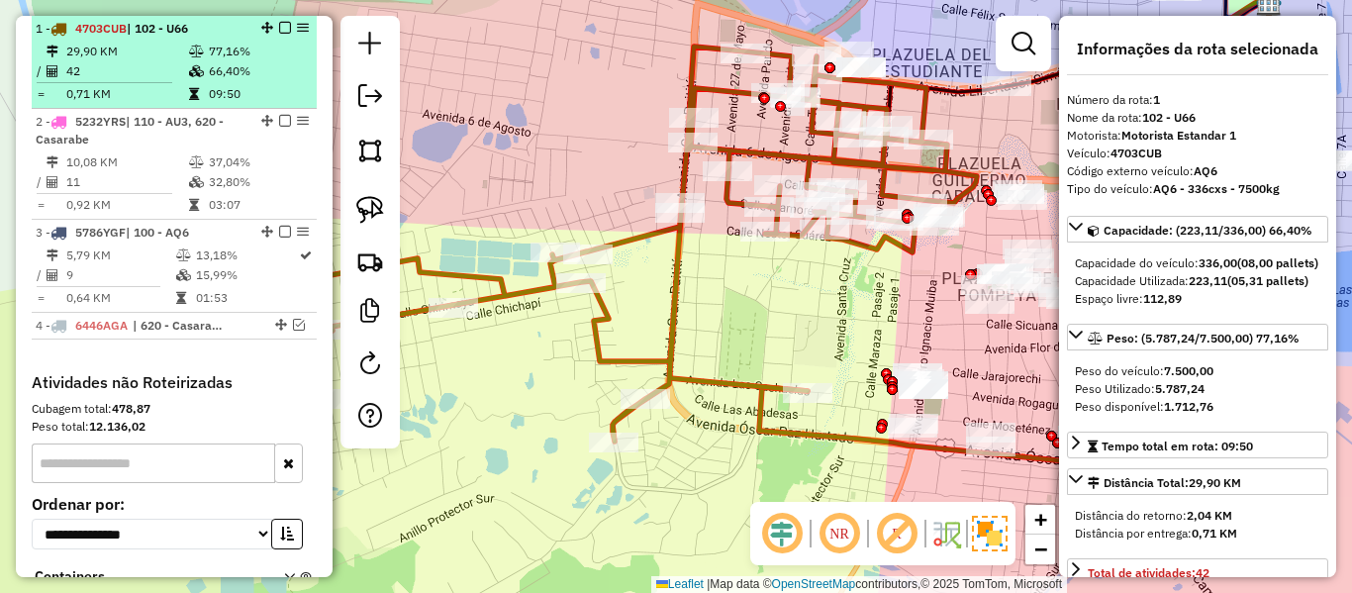
click at [279, 29] on em at bounding box center [285, 28] width 12 height 12
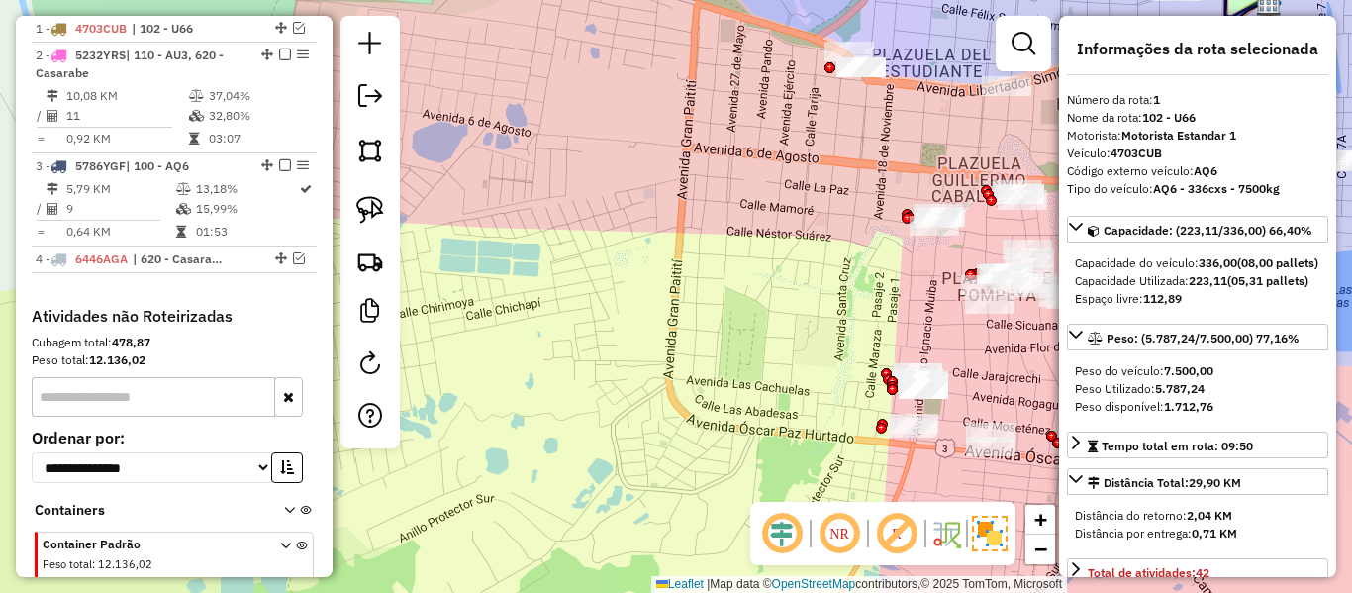
scroll to position [714, 0]
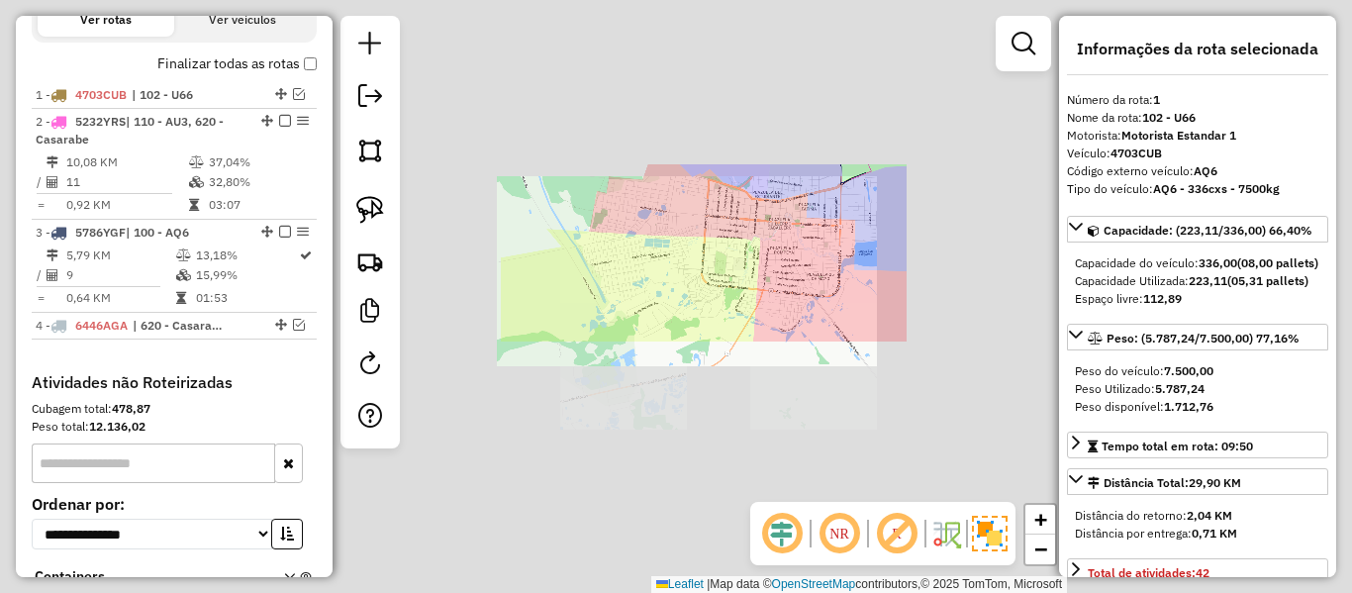
click at [718, 259] on div "Janela de atendimento Grade de atendimento Capacidade Transportadoras Veículos …" at bounding box center [676, 296] width 1352 height 593
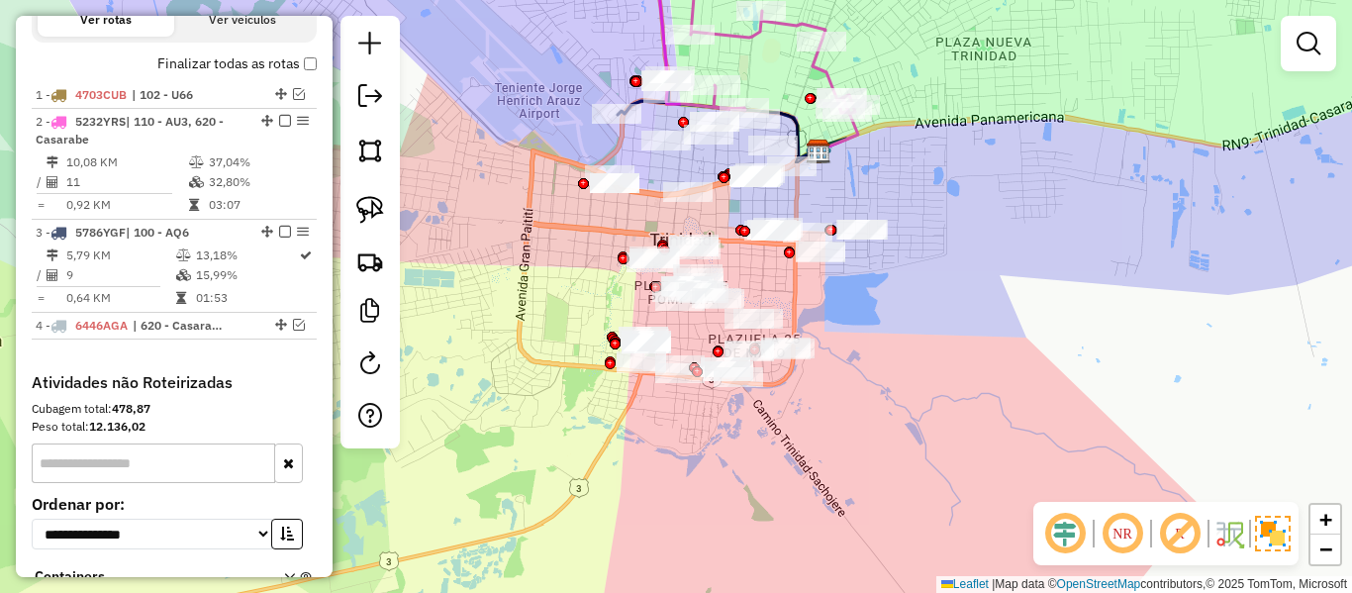
drag, startPoint x: 910, startPoint y: 157, endPoint x: 913, endPoint y: 271, distance: 113.9
click at [922, 274] on div "Janela de atendimento Grade de atendimento Capacidade Transportadoras Veículos …" at bounding box center [676, 296] width 1352 height 593
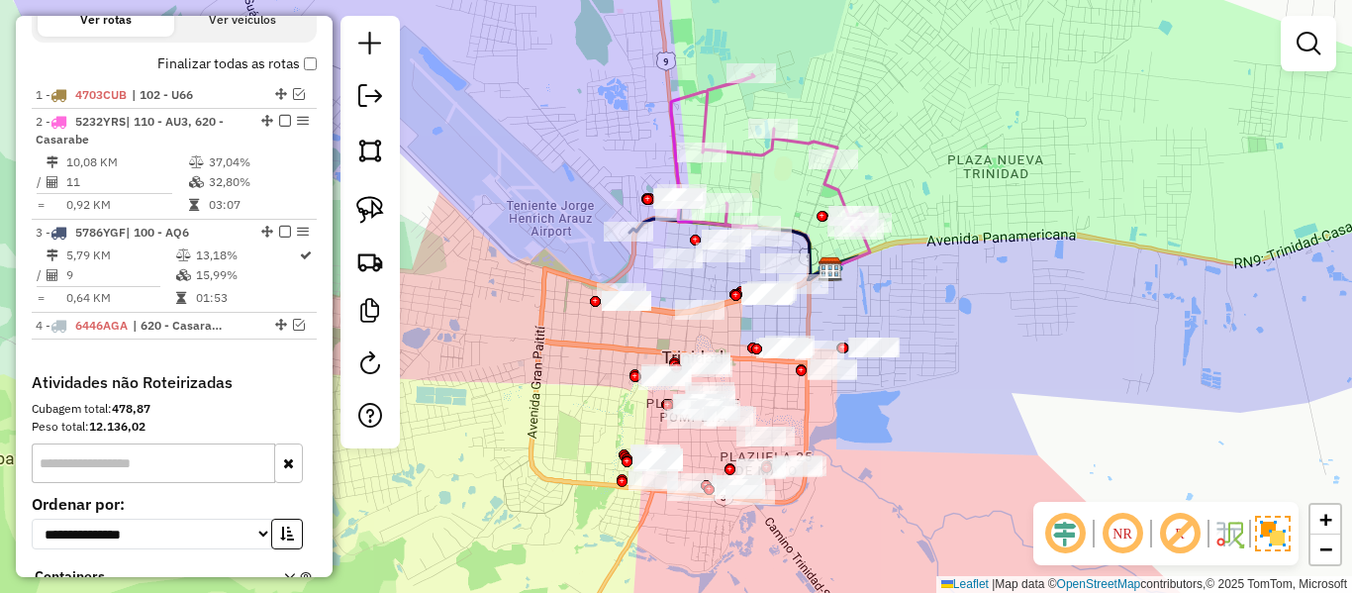
click at [810, 140] on icon at bounding box center [769, 152] width 196 height 157
select select "**********"
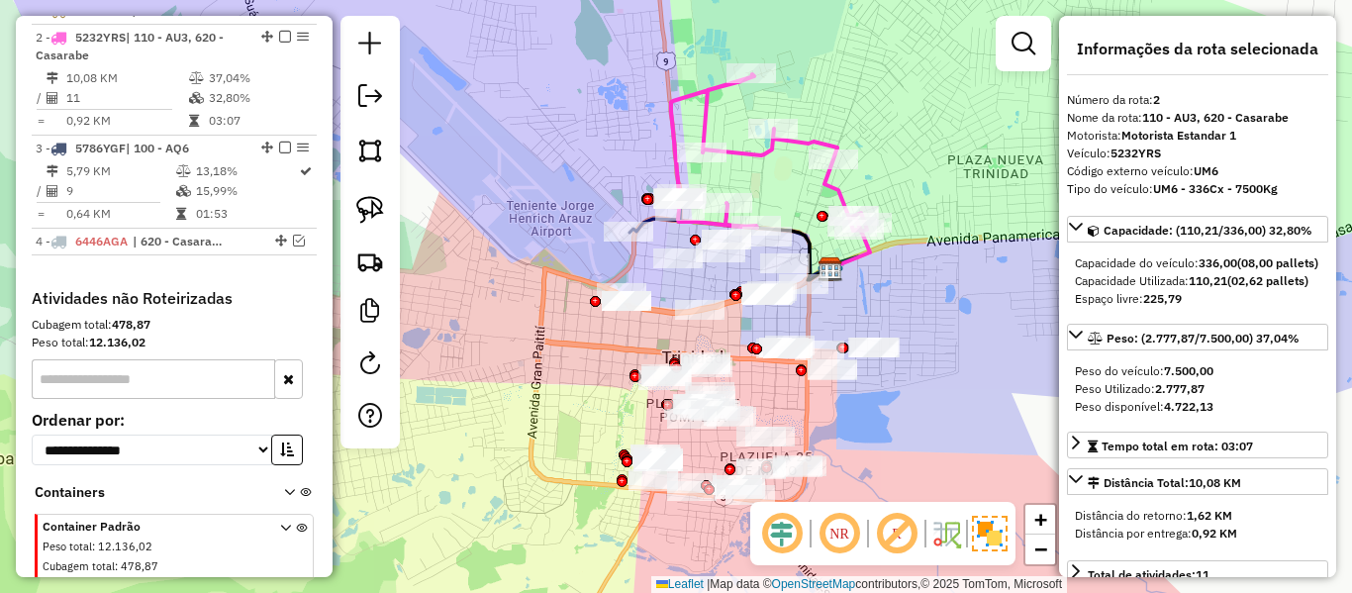
scroll to position [807, 0]
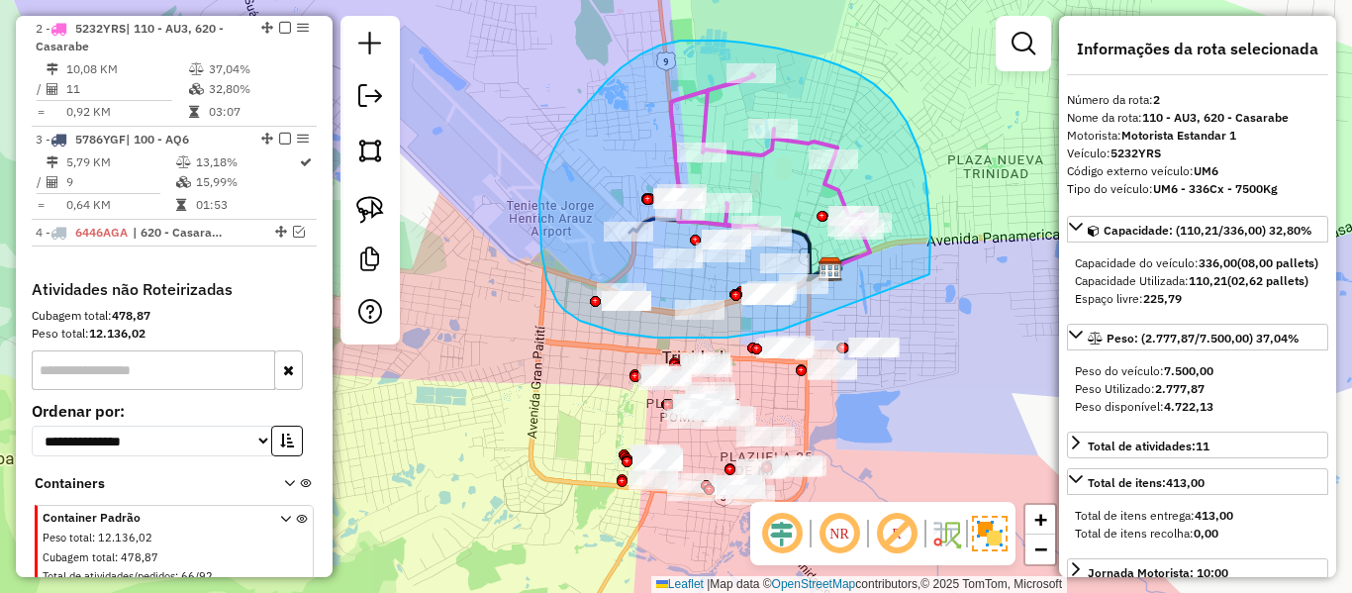
drag, startPoint x: 930, startPoint y: 274, endPoint x: 852, endPoint y: 306, distance: 83.5
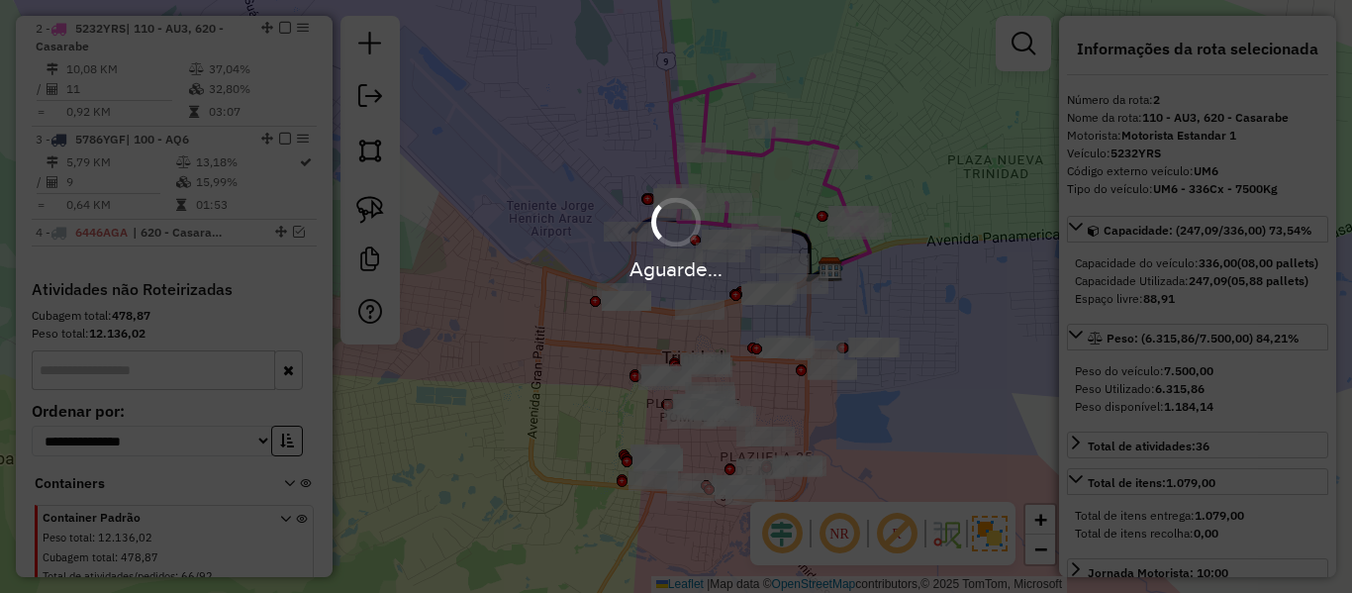
select select "**********"
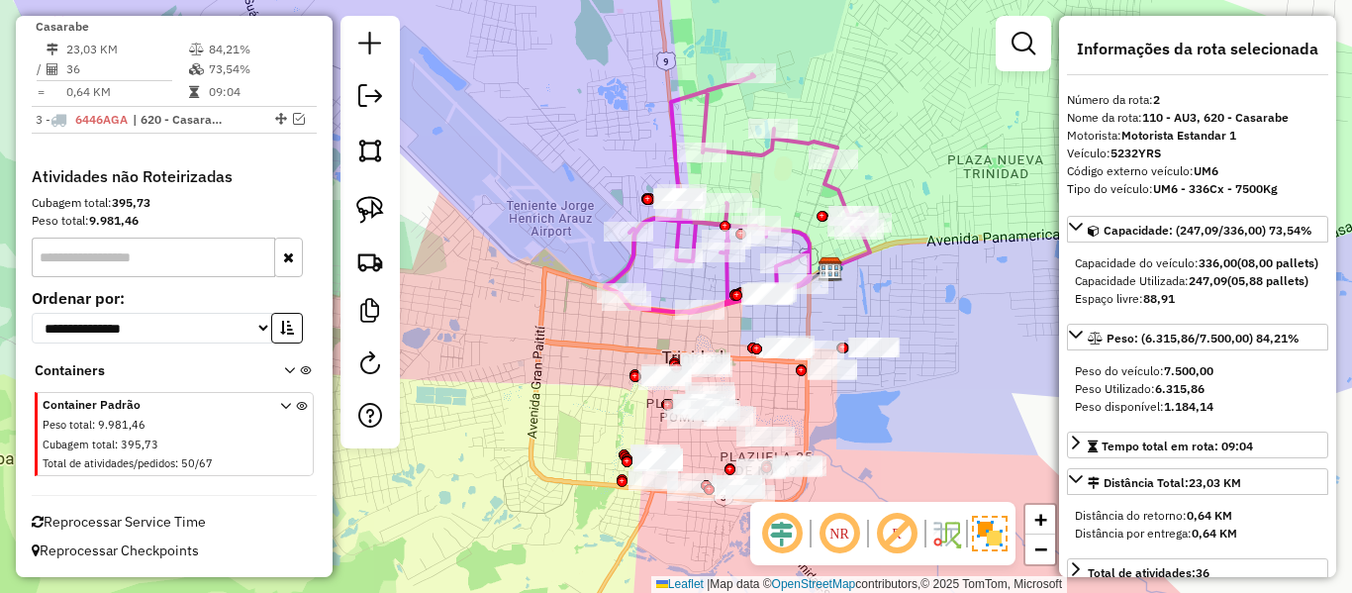
click at [870, 255] on icon at bounding box center [851, 242] width 40 height 52
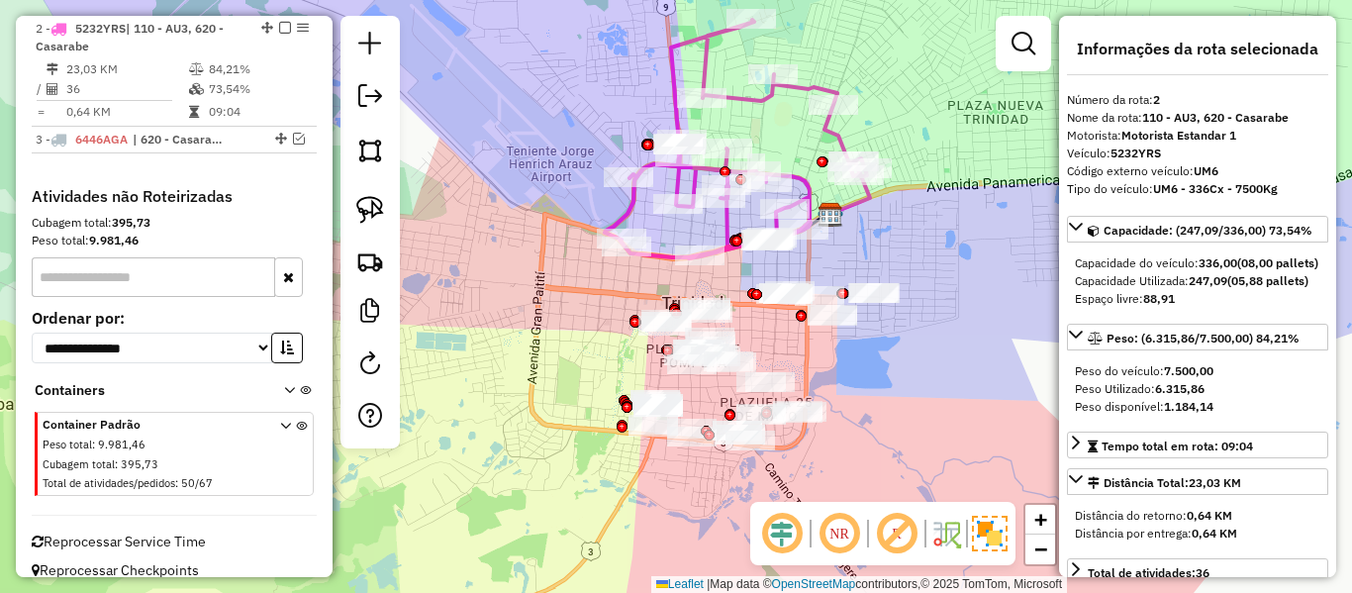
drag, startPoint x: 904, startPoint y: 312, endPoint x: 904, endPoint y: 222, distance: 90.1
click at [904, 222] on div "Janela de atendimento Grade de atendimento Capacidade Transportadoras Veículos …" at bounding box center [676, 296] width 1352 height 593
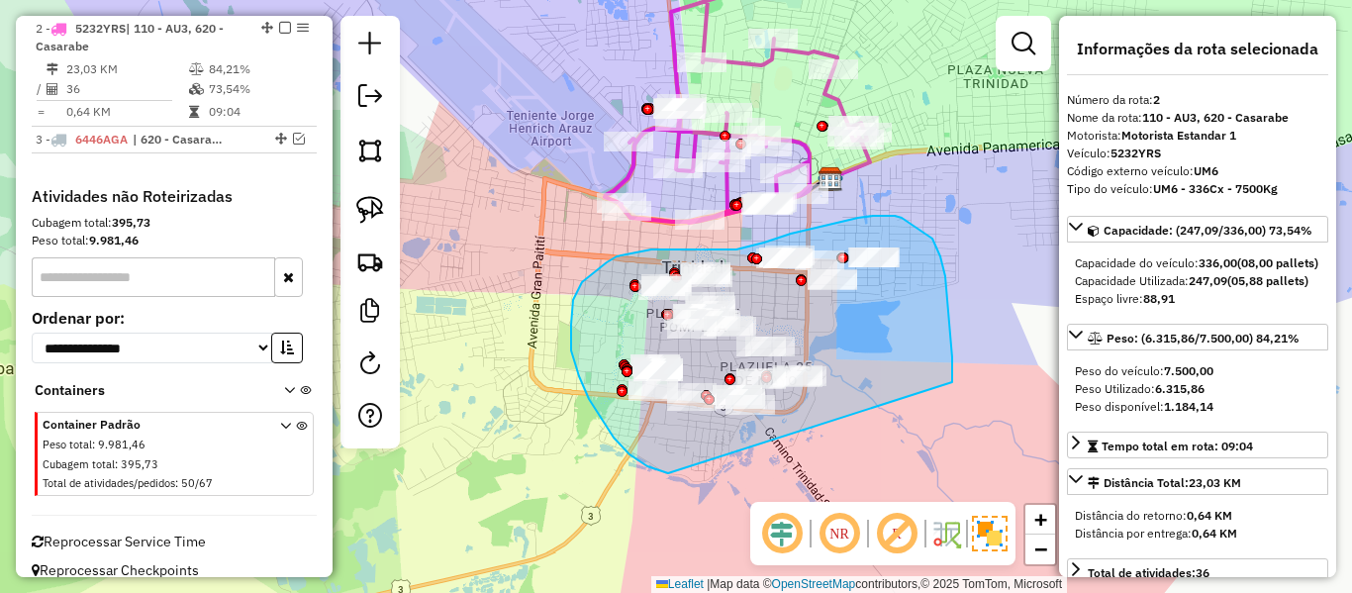
drag, startPoint x: 940, startPoint y: 256, endPoint x: 737, endPoint y: 467, distance: 293.3
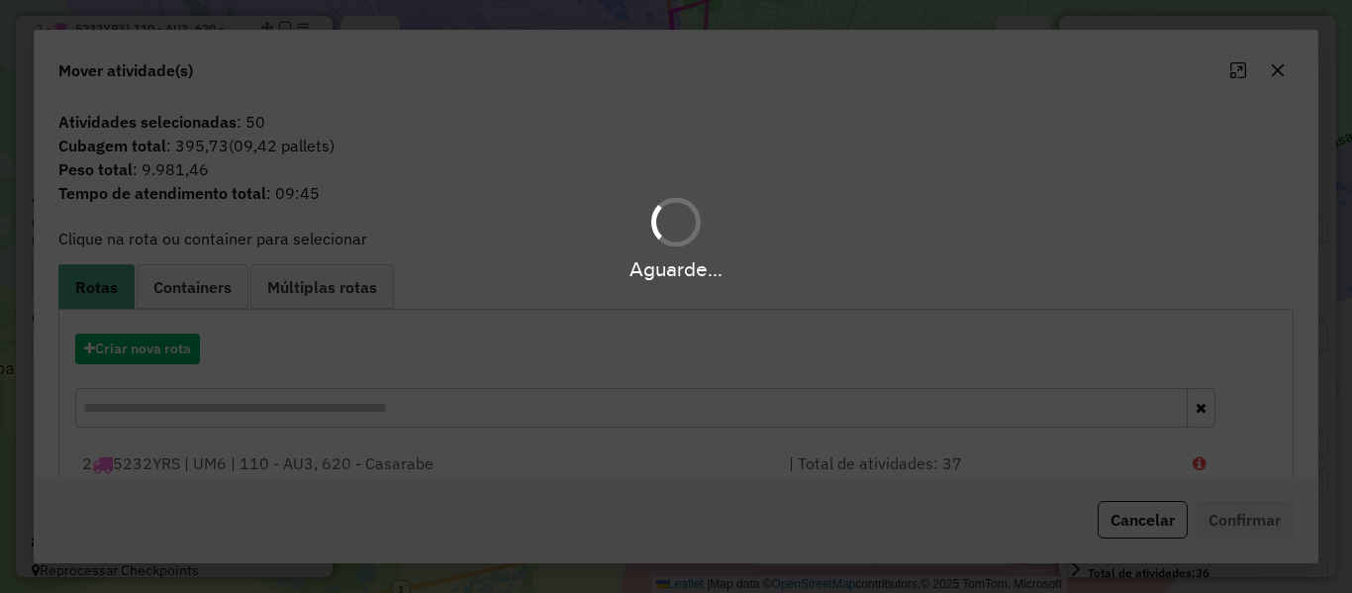
click at [155, 351] on div "Aguarde..." at bounding box center [676, 296] width 1352 height 593
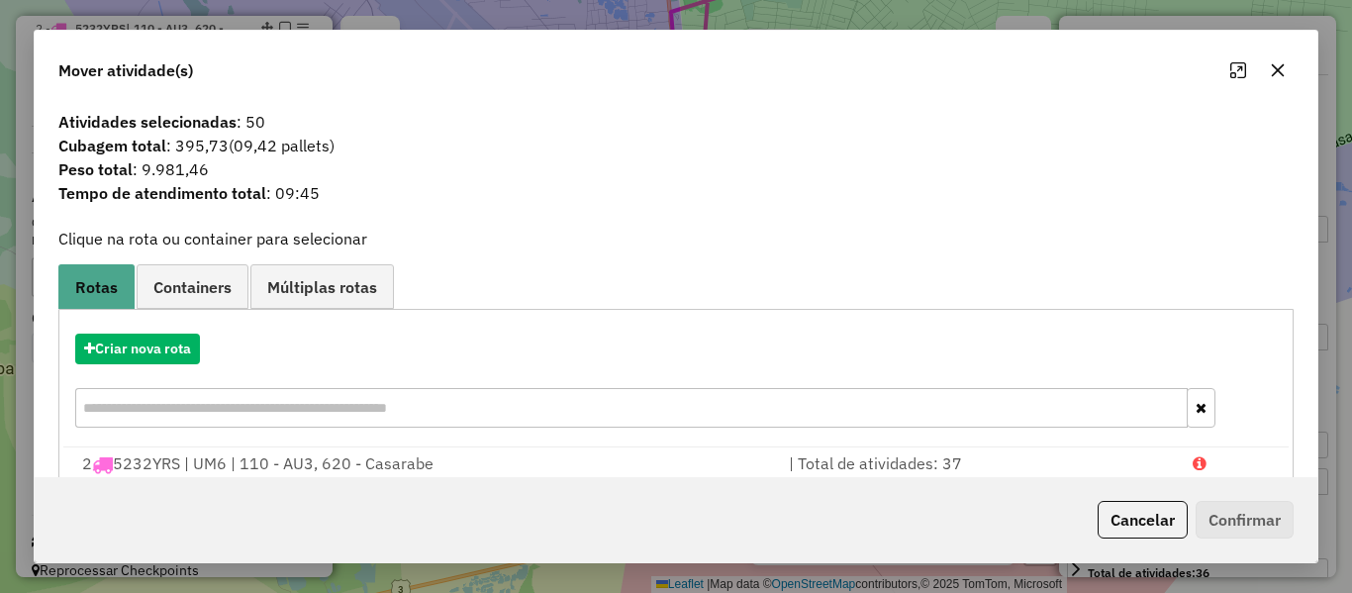
click at [155, 351] on hb-app "Aguarde... Pop-up bloqueado! Seu navegador bloqueou automáticamente a abertura …" at bounding box center [676, 296] width 1352 height 593
click at [155, 351] on button "Criar nova rota" at bounding box center [137, 349] width 125 height 31
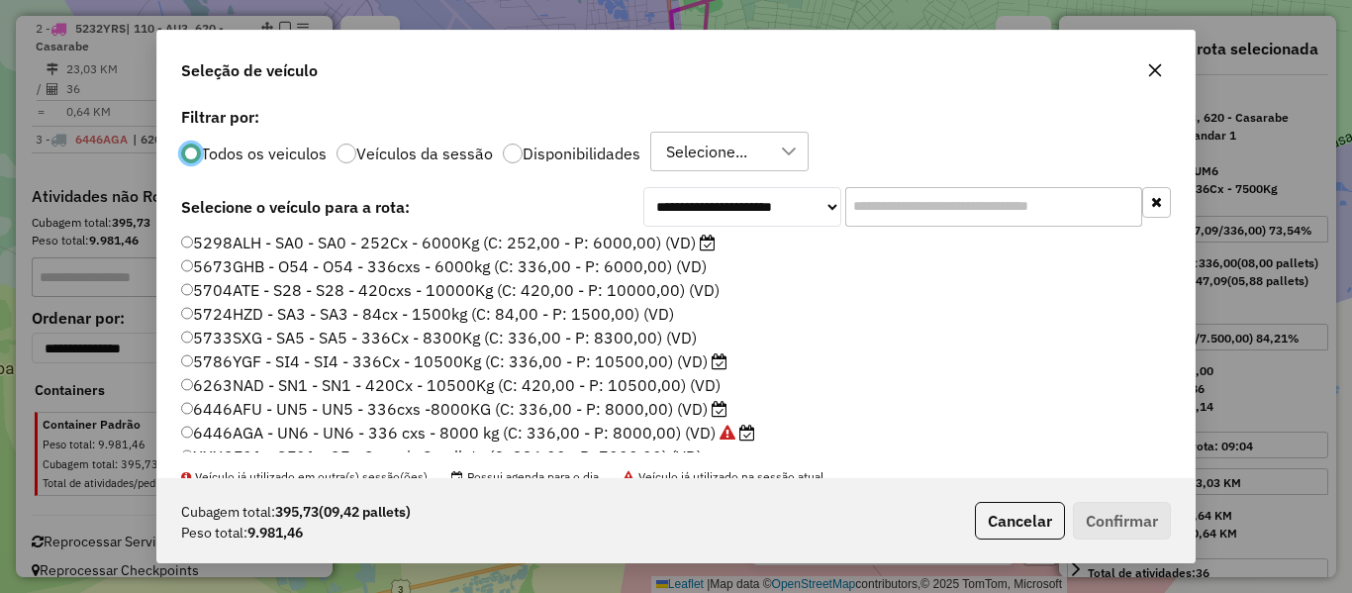
scroll to position [297, 0]
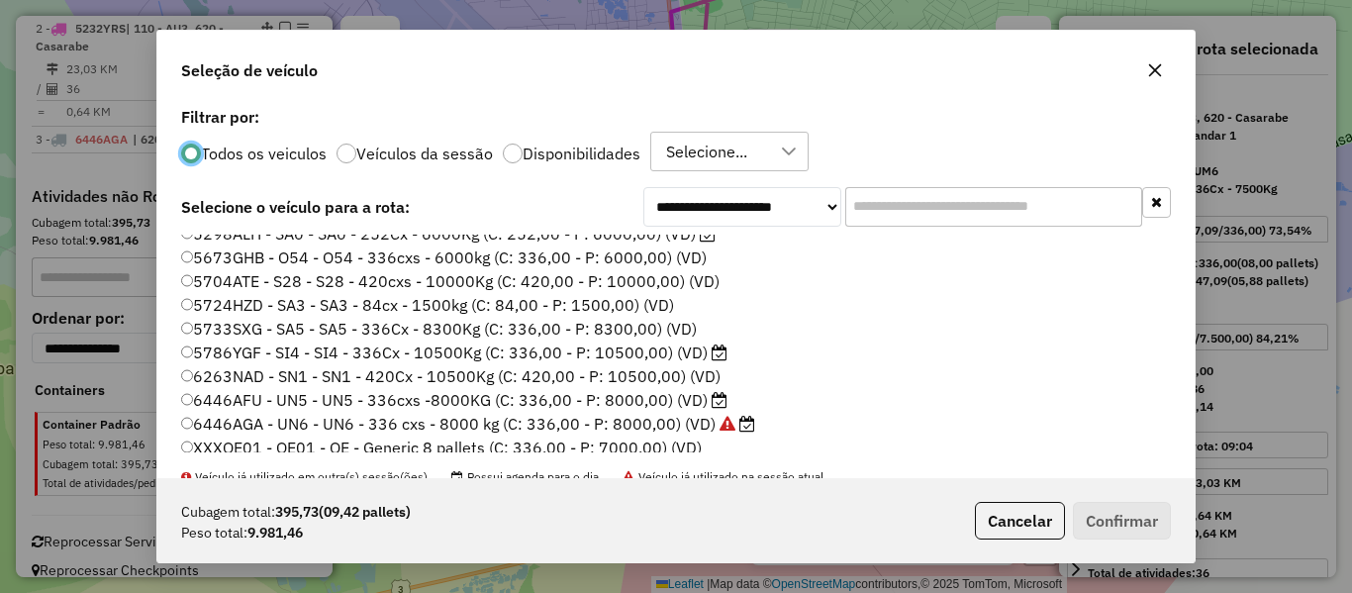
click at [577, 155] on label "Disponibilidades" at bounding box center [582, 154] width 118 height 16
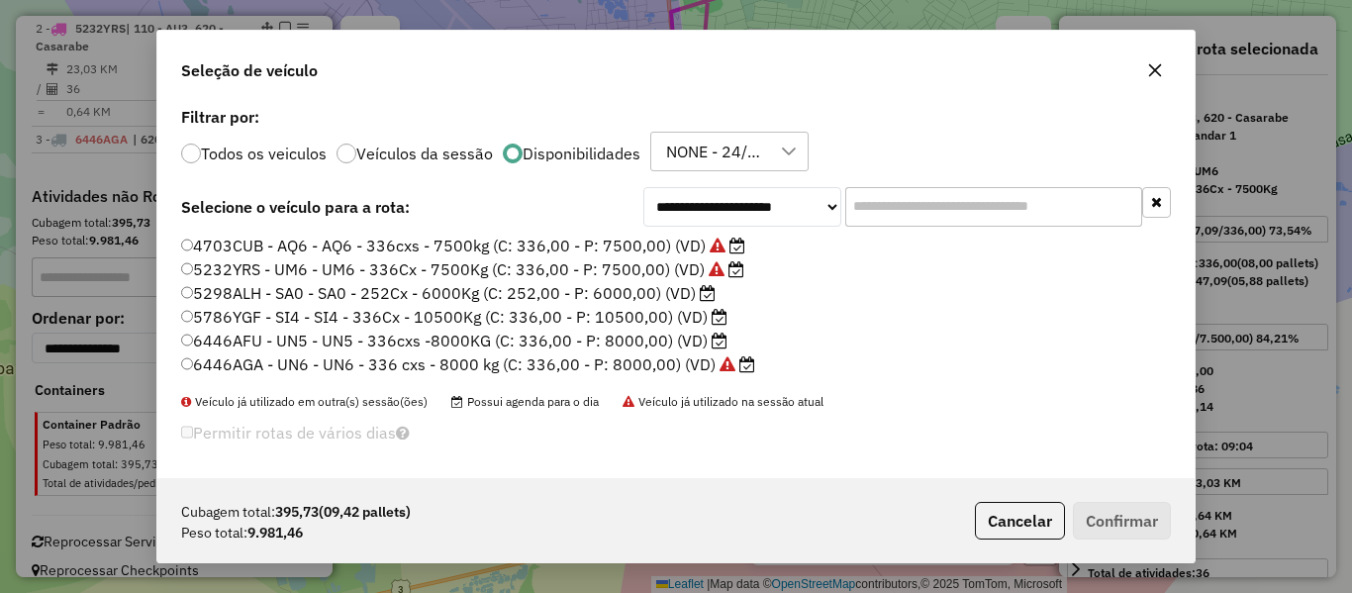
scroll to position [0, 0]
click at [690, 319] on label "5786YGF - SI4 - SI4 - 336Cx - 10500Kg (C: 336,00 - P: 10500,00) (VD)" at bounding box center [454, 317] width 547 height 24
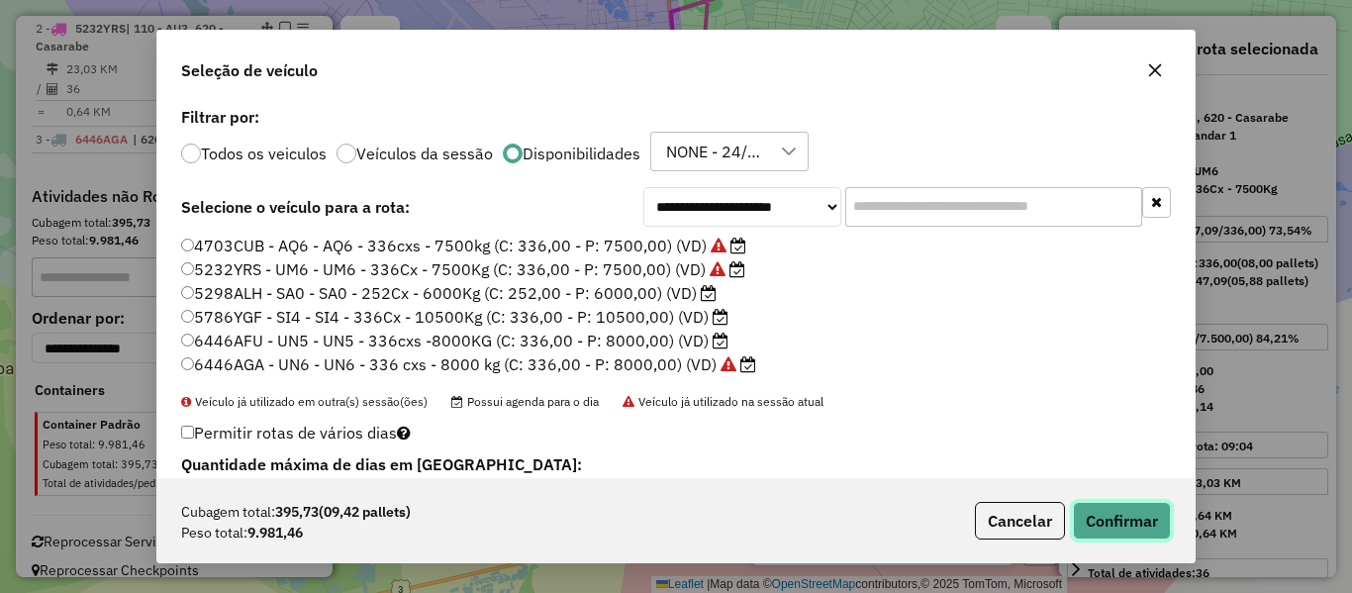
click at [1110, 519] on button "Confirmar" at bounding box center [1122, 521] width 98 height 38
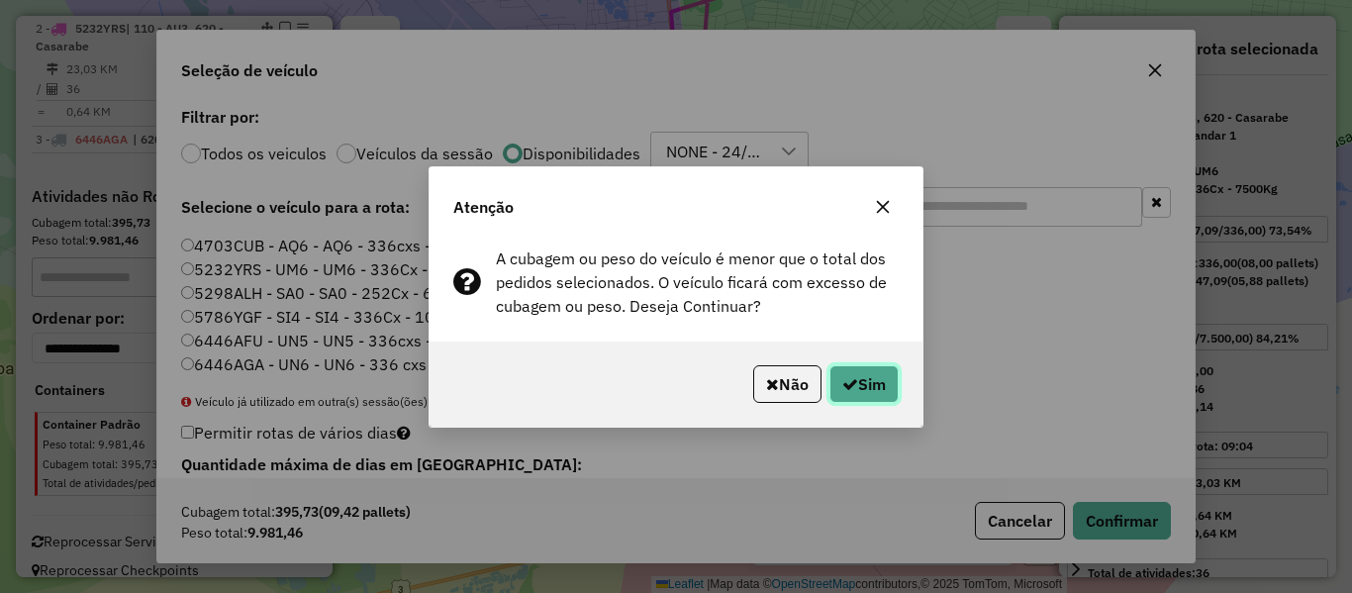
click at [877, 394] on button "Sim" at bounding box center [864, 384] width 69 height 38
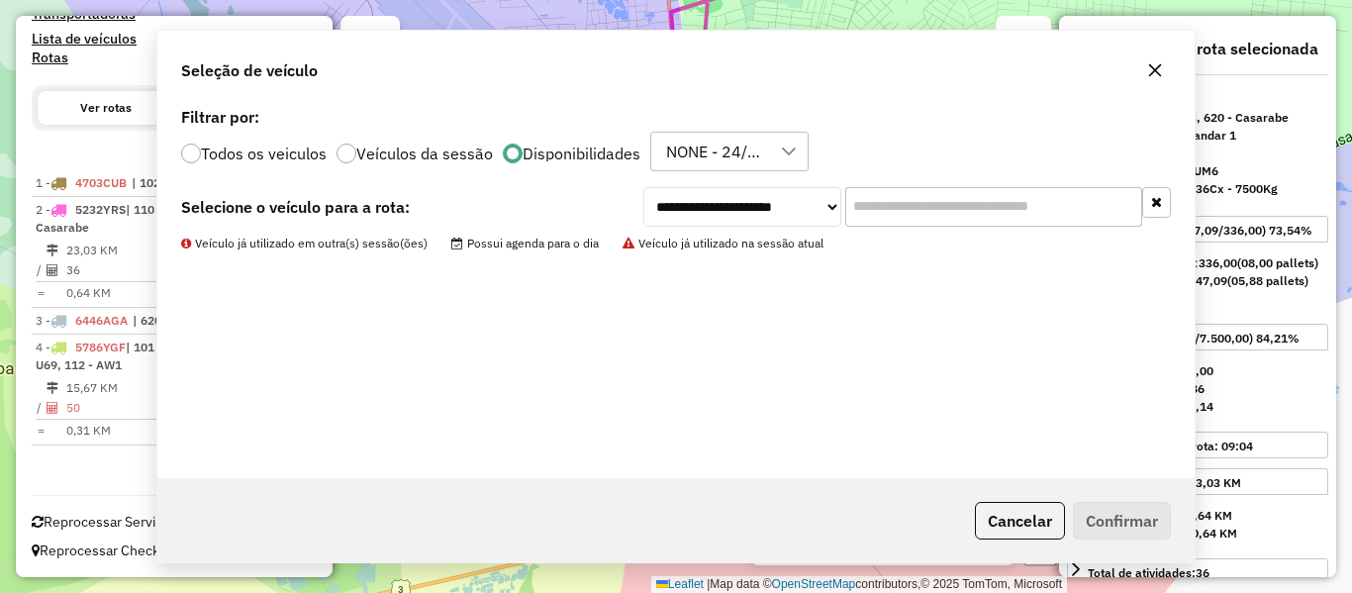
scroll to position [601, 0]
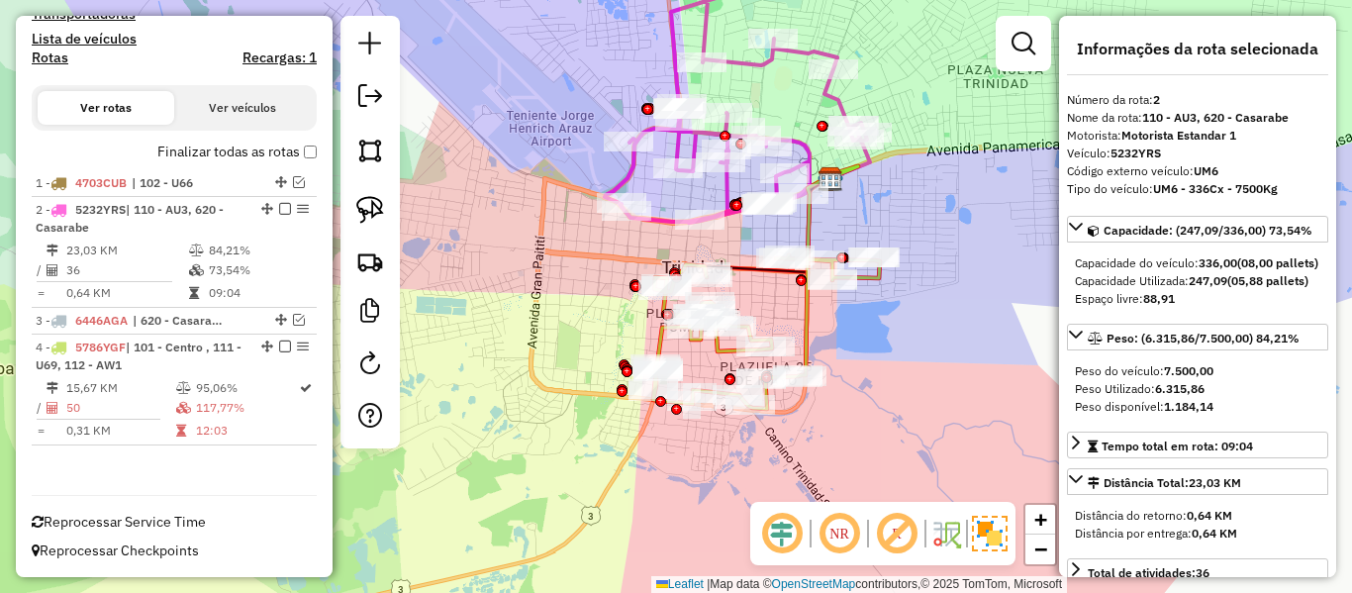
click at [872, 273] on icon at bounding box center [766, 331] width 227 height 153
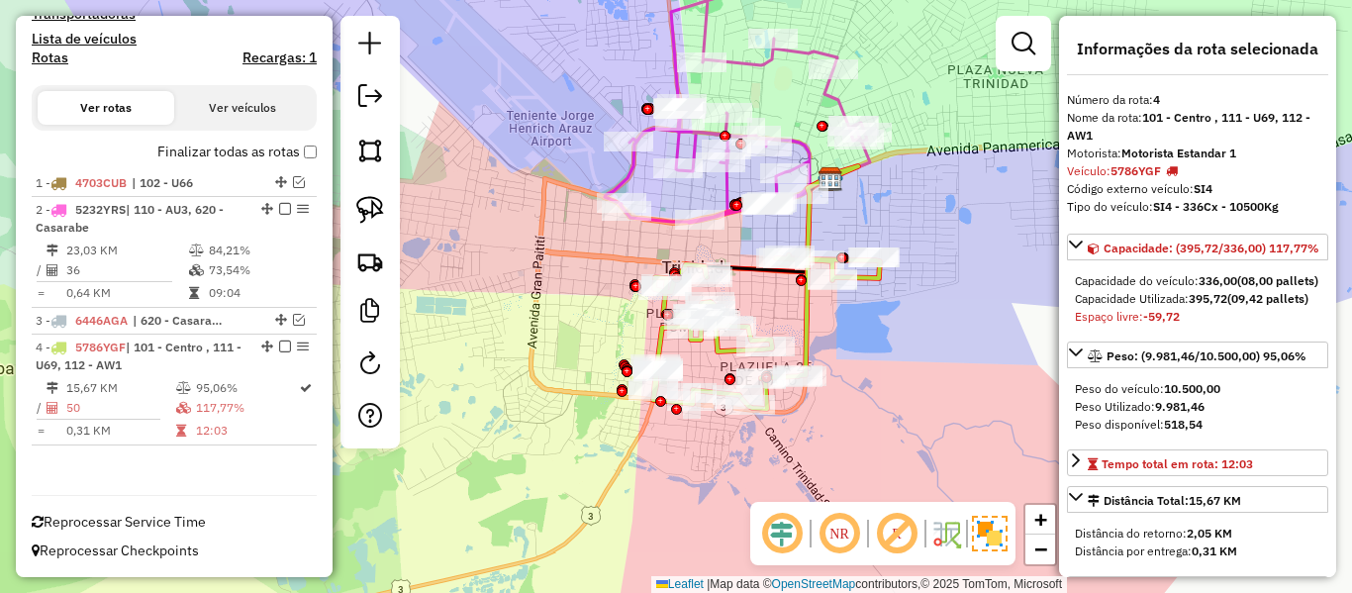
click at [870, 162] on icon at bounding box center [851, 152] width 40 height 52
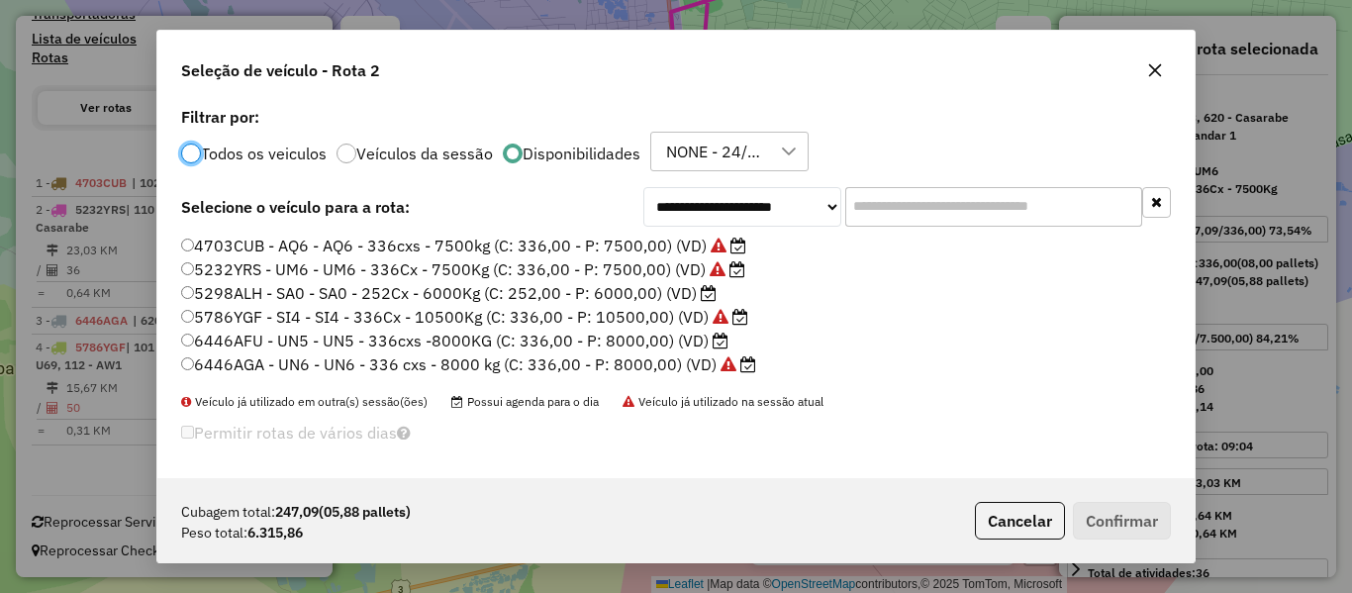
scroll to position [11, 6]
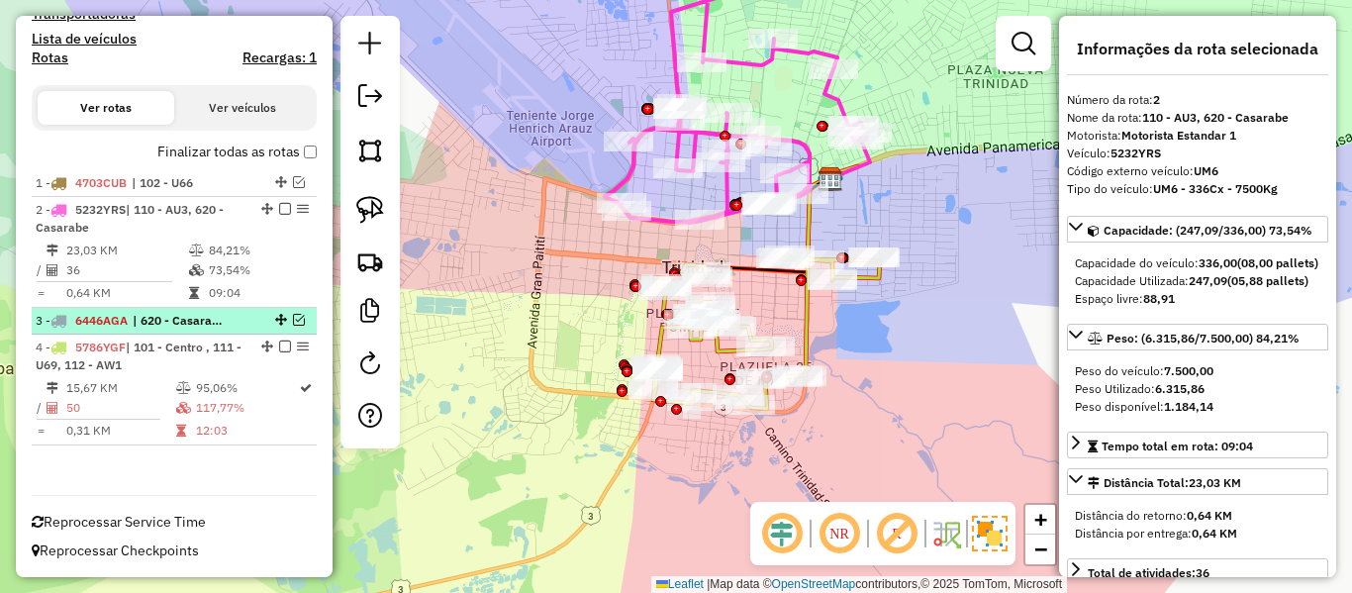
click at [293, 317] on em at bounding box center [299, 320] width 12 height 12
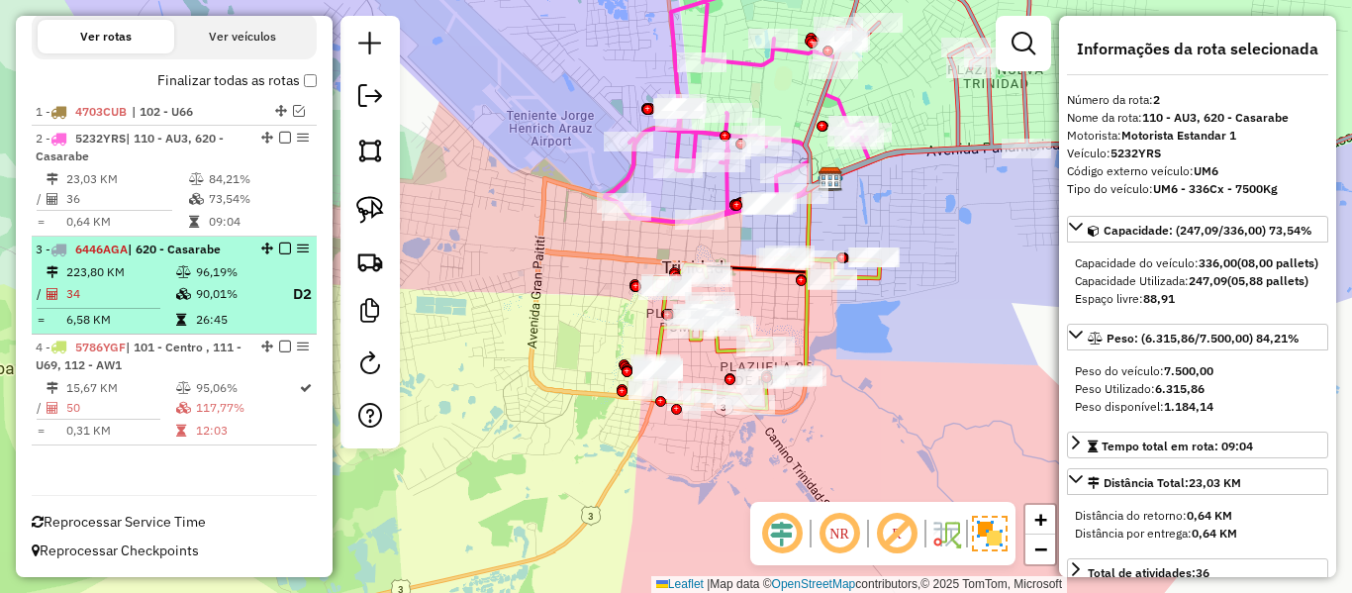
click at [281, 251] on em at bounding box center [285, 249] width 12 height 12
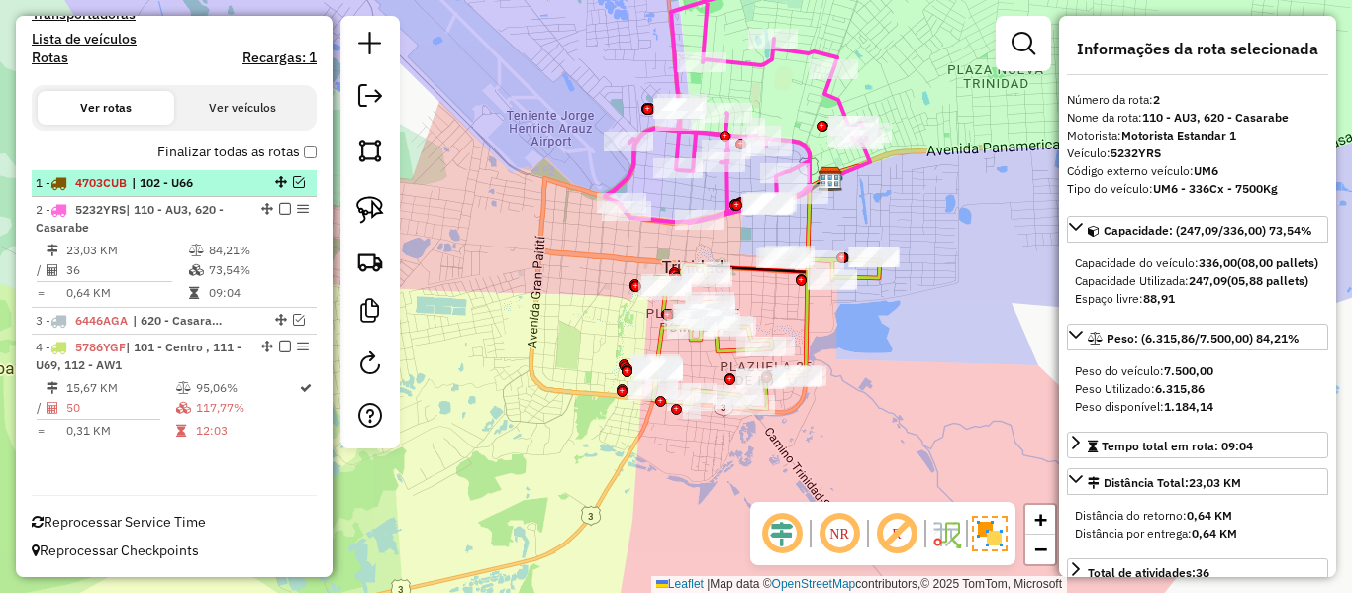
click at [295, 182] on em at bounding box center [299, 182] width 12 height 12
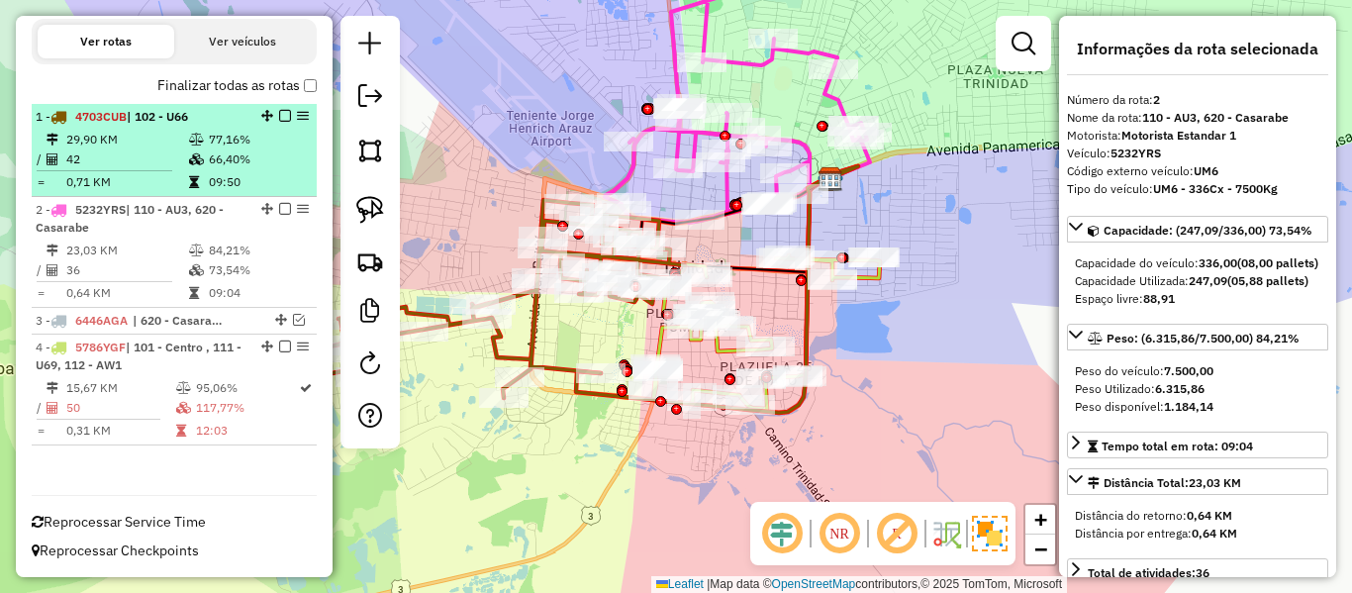
click at [280, 115] on em at bounding box center [285, 116] width 12 height 12
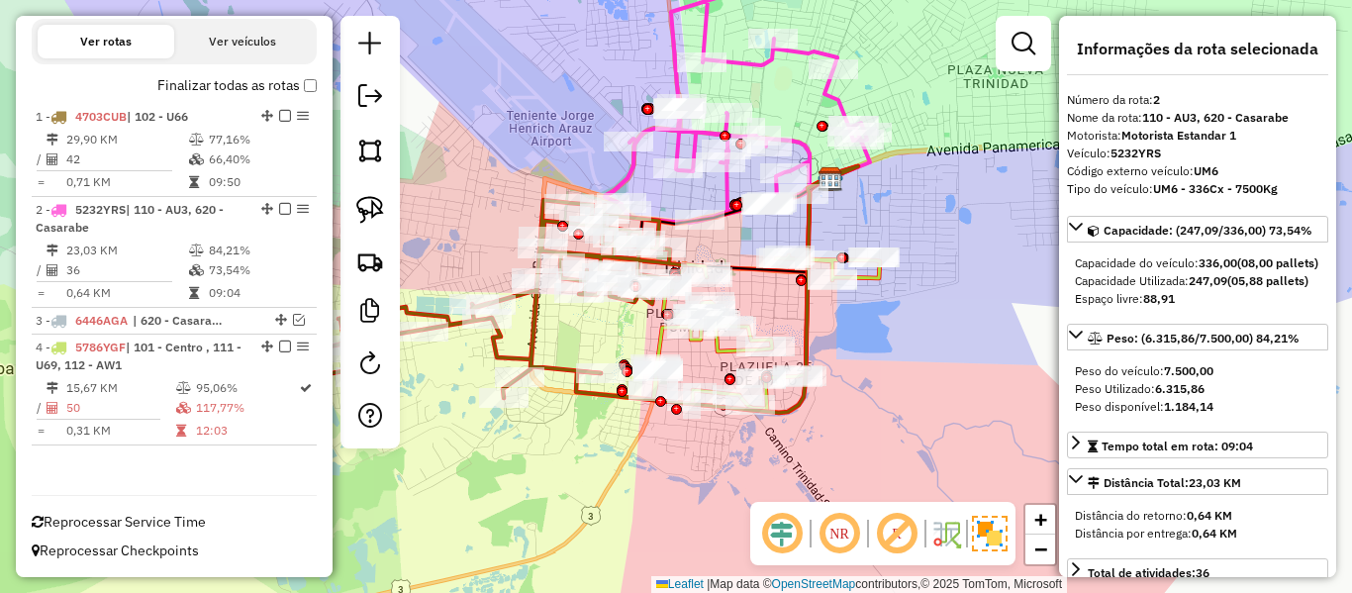
scroll to position [601, 0]
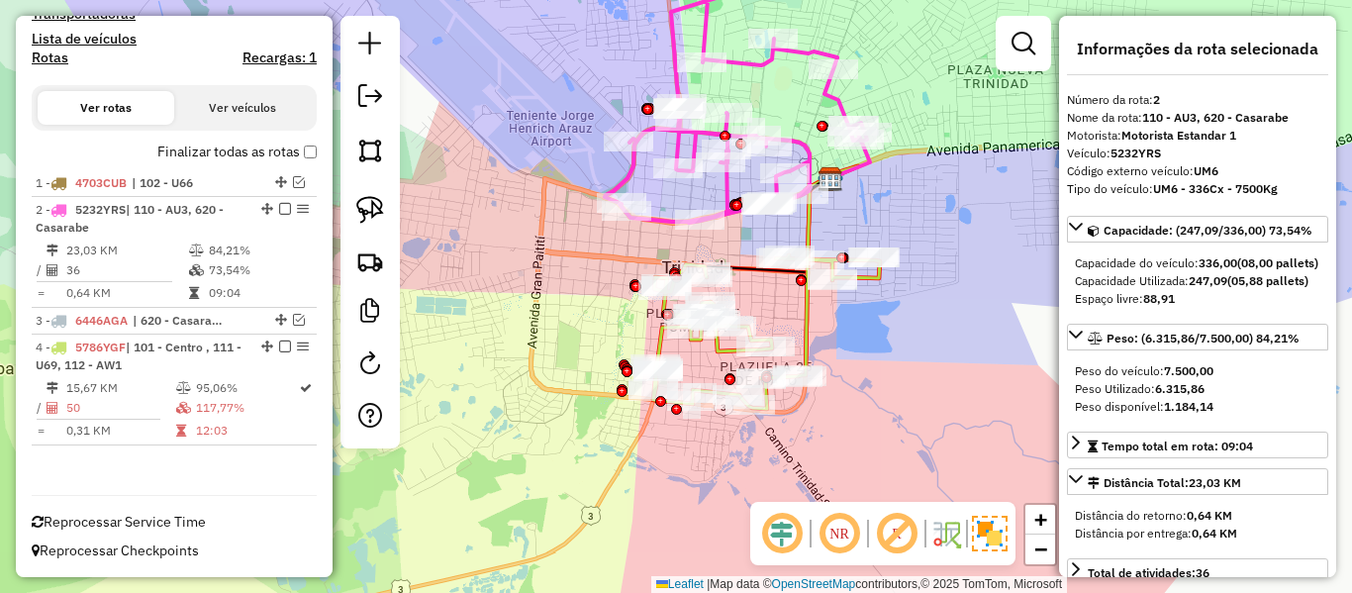
click at [867, 169] on icon at bounding box center [851, 152] width 40 height 52
click at [862, 159] on icon at bounding box center [851, 152] width 40 height 52
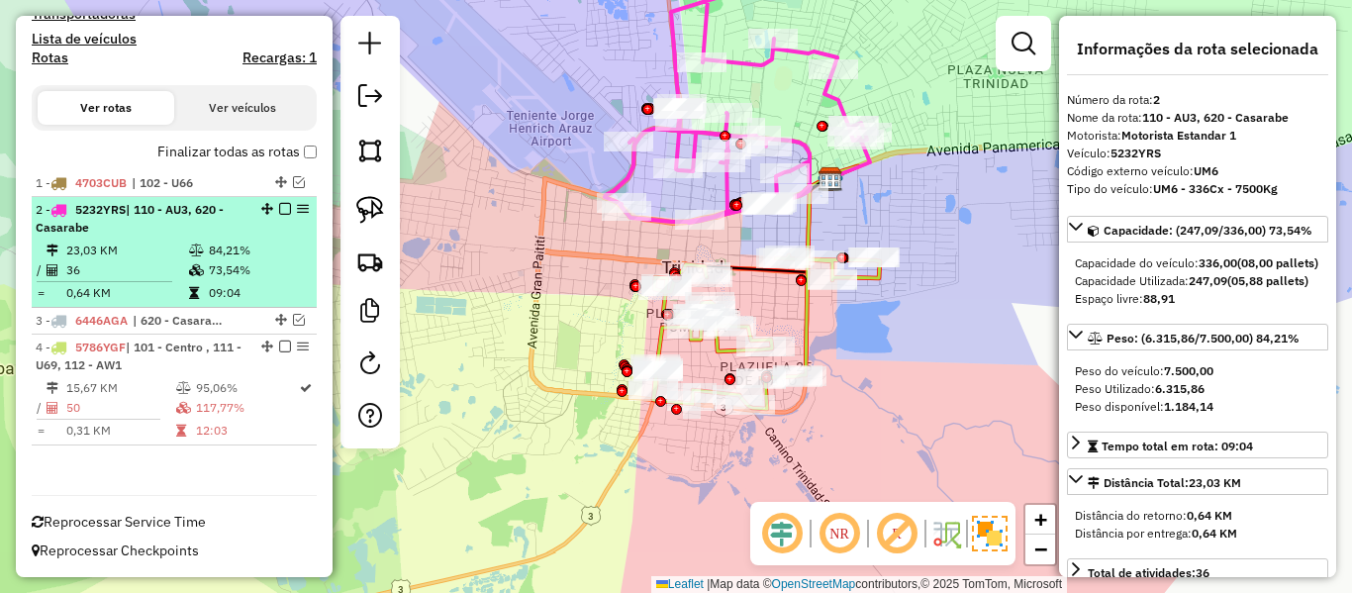
click at [280, 207] on em at bounding box center [285, 209] width 12 height 12
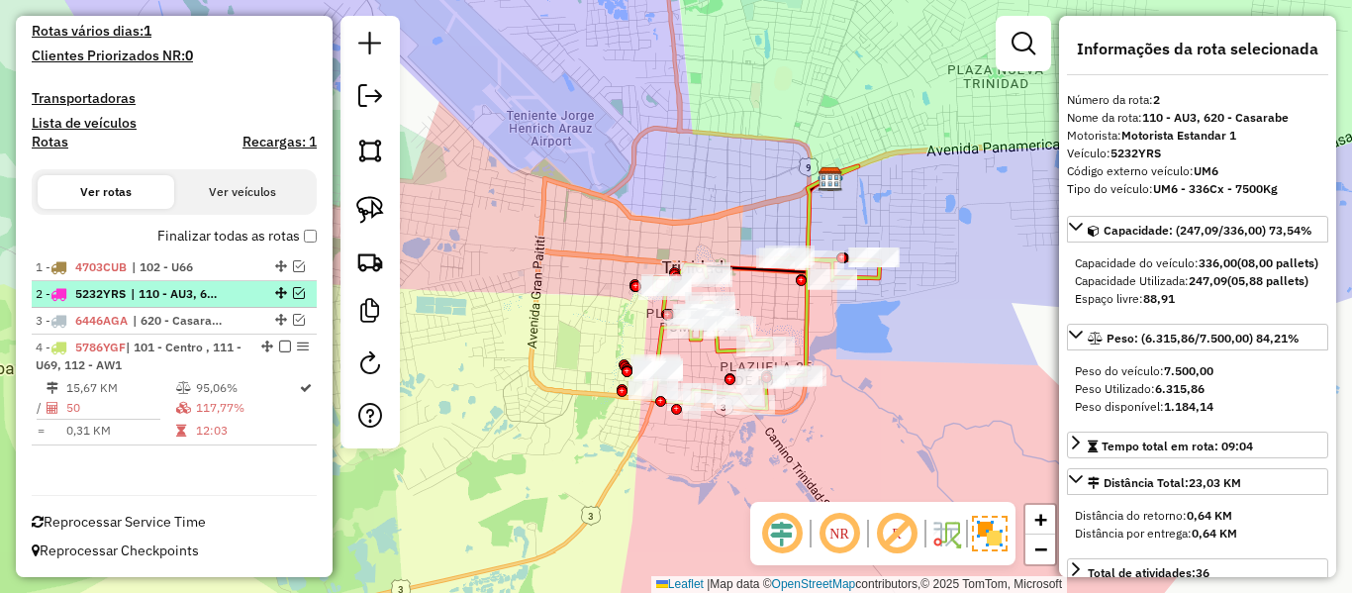
scroll to position [517, 0]
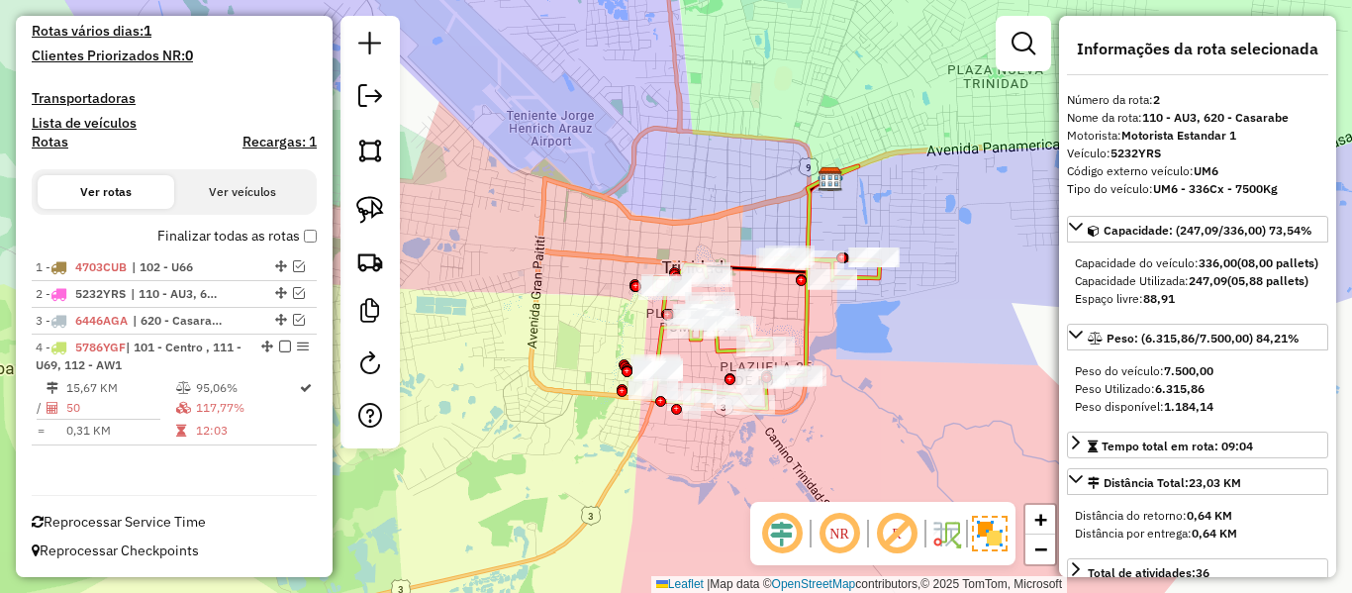
click at [842, 339] on div "Janela de atendimento Grade de atendimento Capacidade Transportadoras Veículos …" at bounding box center [676, 296] width 1352 height 593
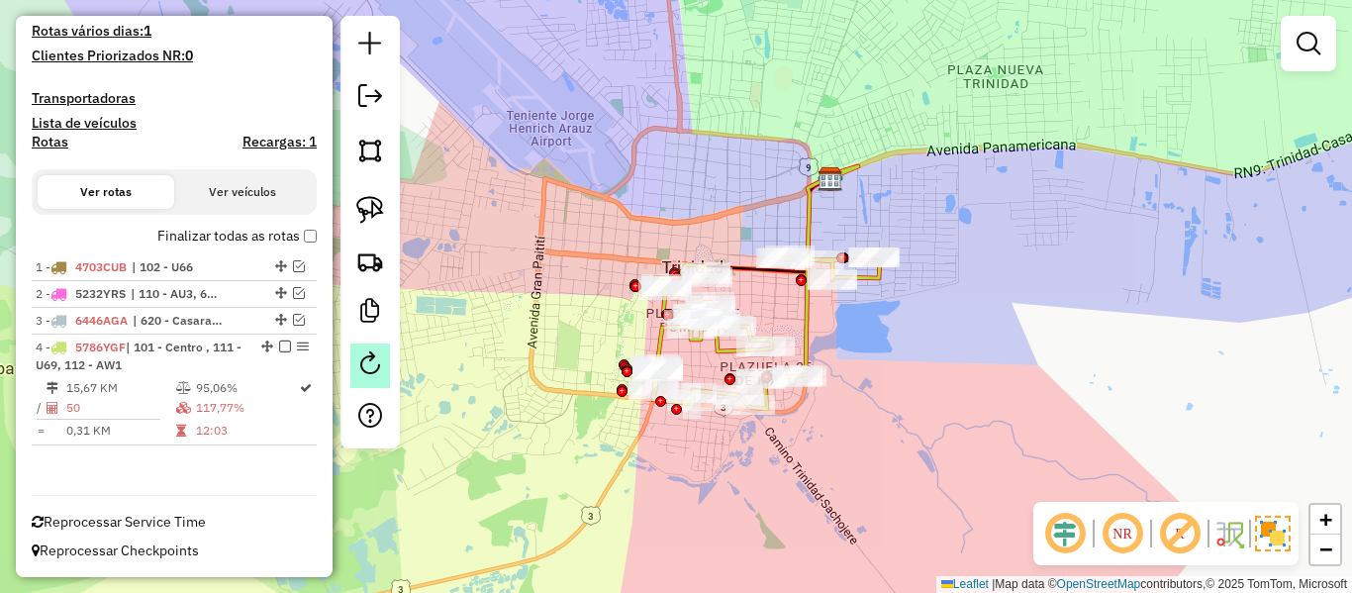
click at [378, 356] on em at bounding box center [370, 363] width 24 height 24
select select "*"
click at [810, 315] on icon at bounding box center [766, 331] width 227 height 153
select select "**********"
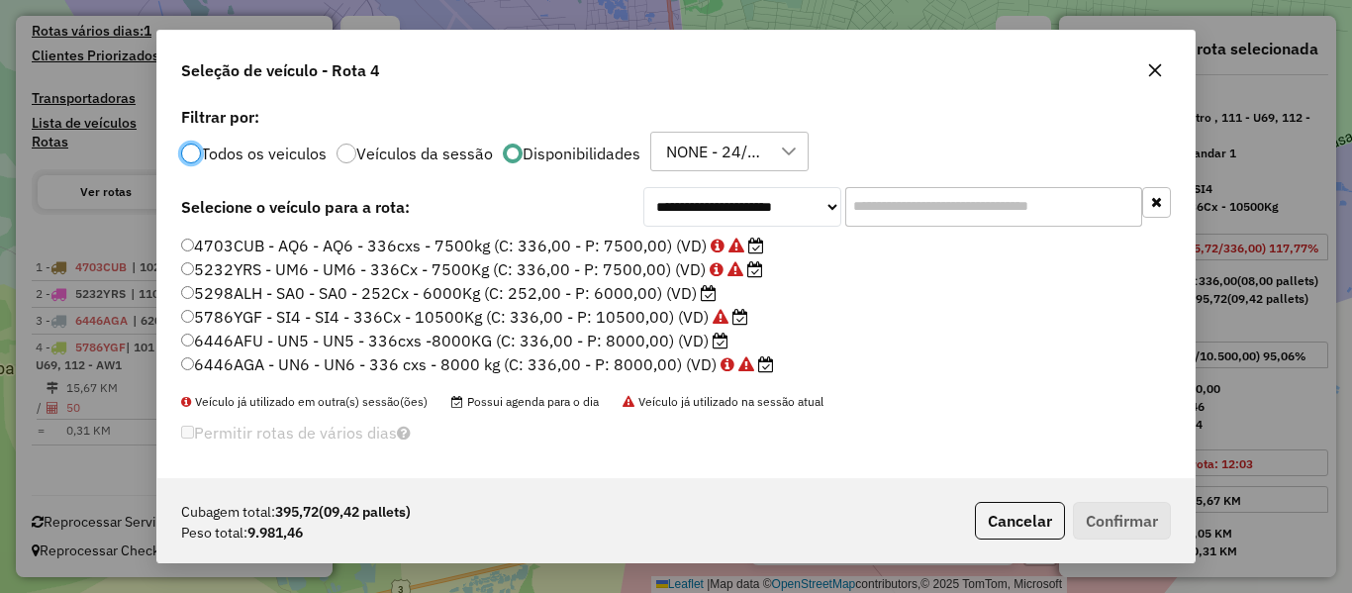
scroll to position [11, 6]
click at [1010, 229] on div "**********" at bounding box center [675, 290] width 1037 height 376
click at [1010, 213] on input "text" at bounding box center [993, 207] width 297 height 40
click at [672, 342] on label "6446AFU - UN5 - UN5 - 336cxs -8000KG (C: 336,00 - P: 8000,00) (VD)" at bounding box center [454, 341] width 547 height 24
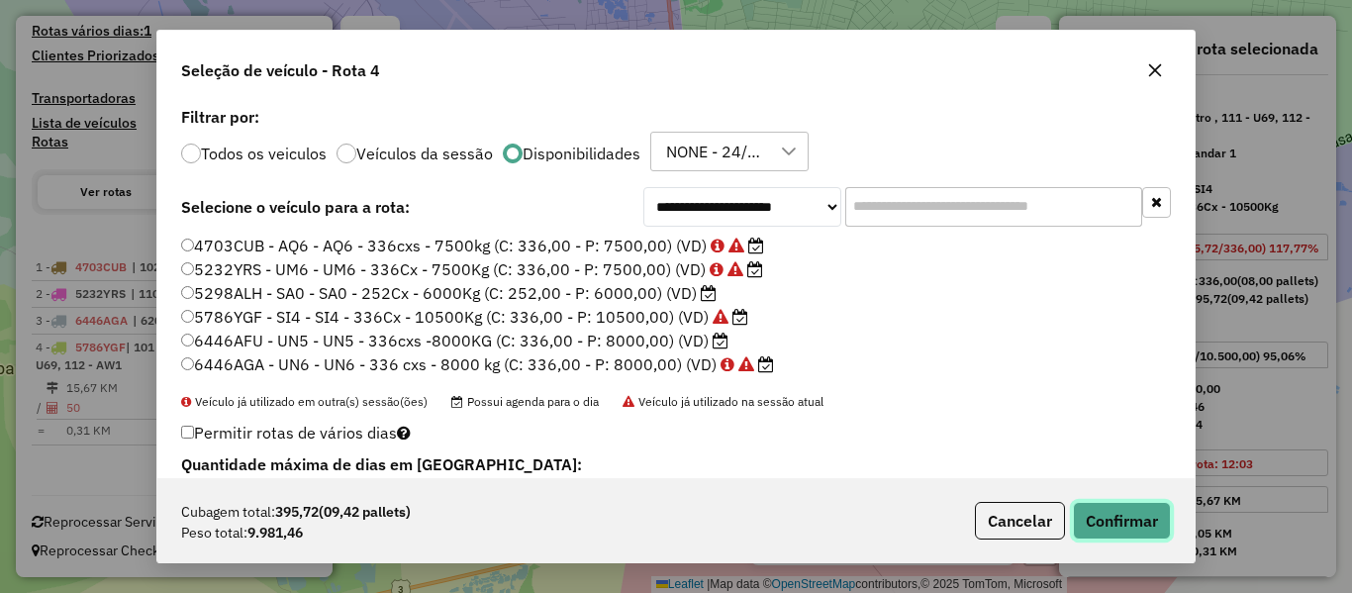
click at [1107, 505] on button "Confirmar" at bounding box center [1122, 521] width 98 height 38
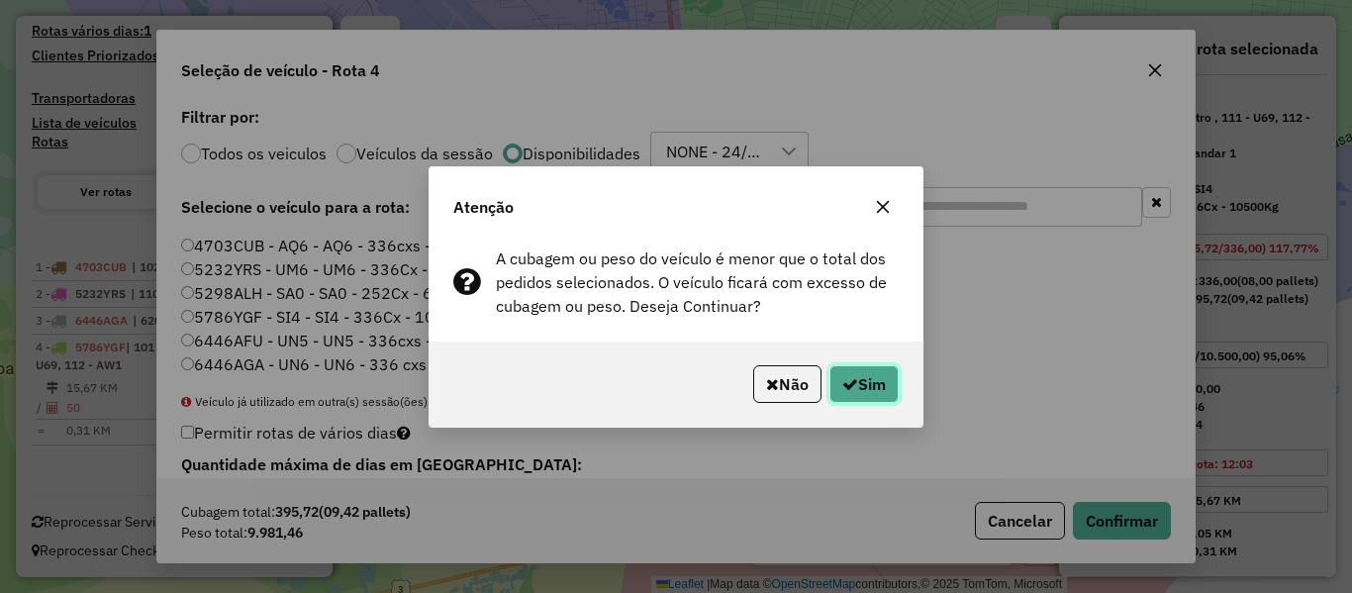
click at [857, 380] on button "Sim" at bounding box center [864, 384] width 69 height 38
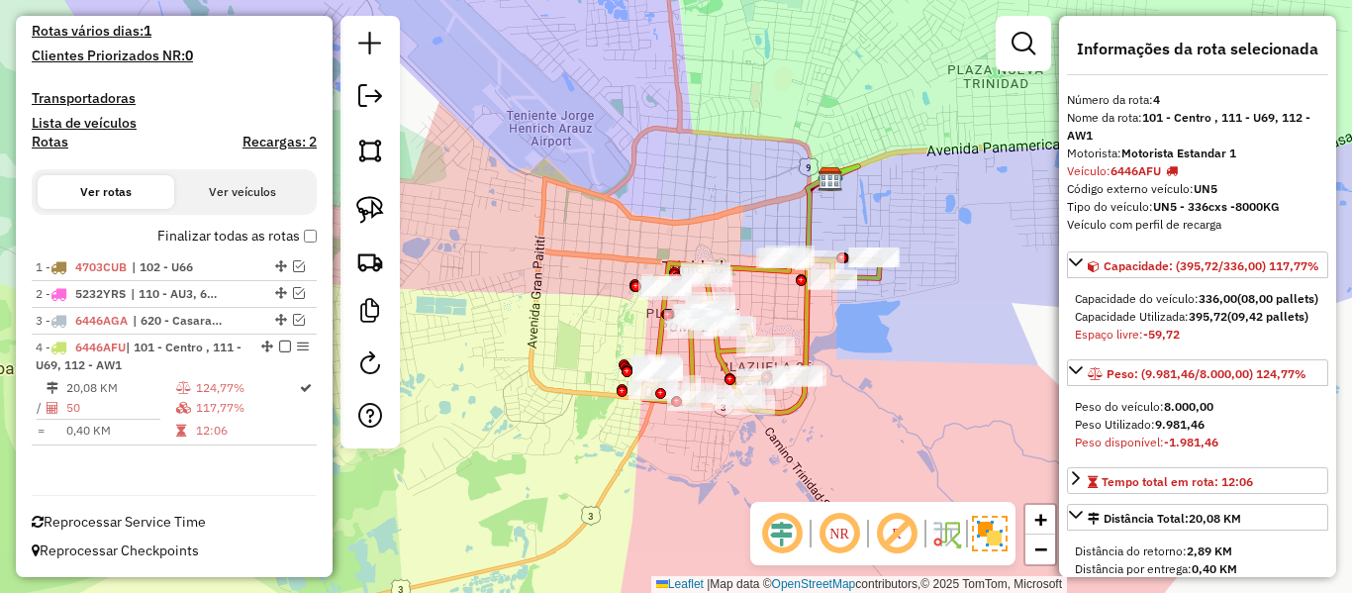
click at [371, 365] on em at bounding box center [370, 363] width 24 height 24
select select "*"
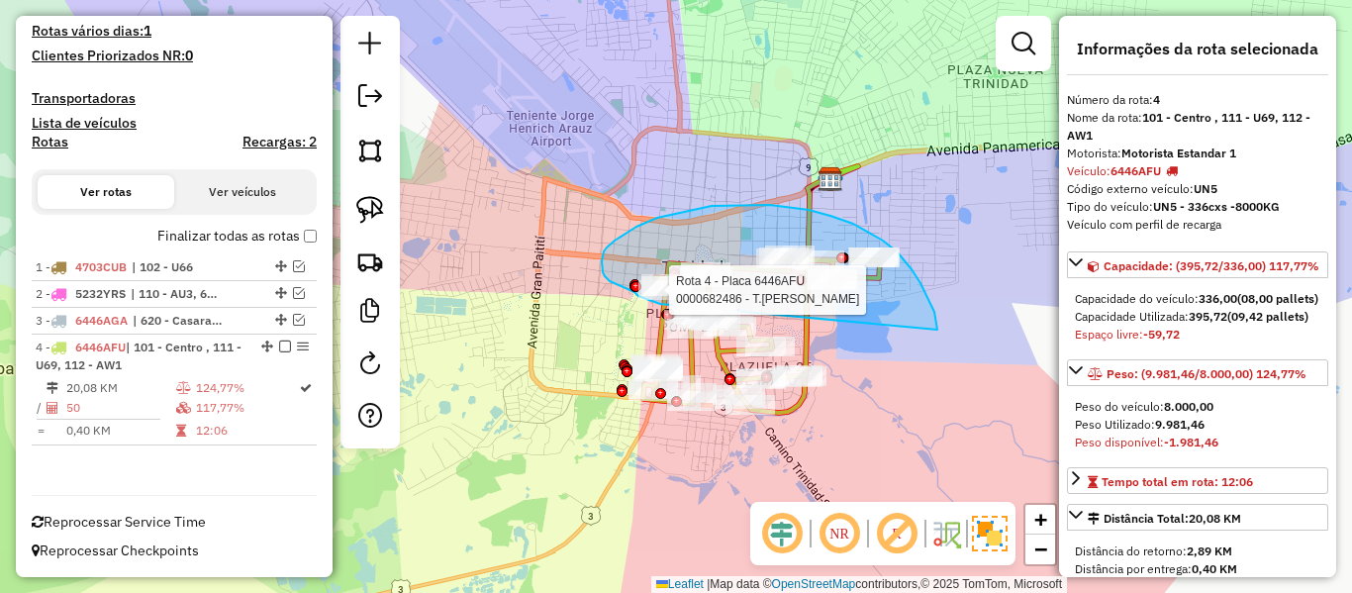
drag, startPoint x: 937, startPoint y: 326, endPoint x: 663, endPoint y: 307, distance: 274.9
click at [663, 307] on div "Rota 4 - Placa 6446AFU 0000682486 - T.[PERSON_NAME] de atendimento Grade de ate…" at bounding box center [676, 296] width 1352 height 593
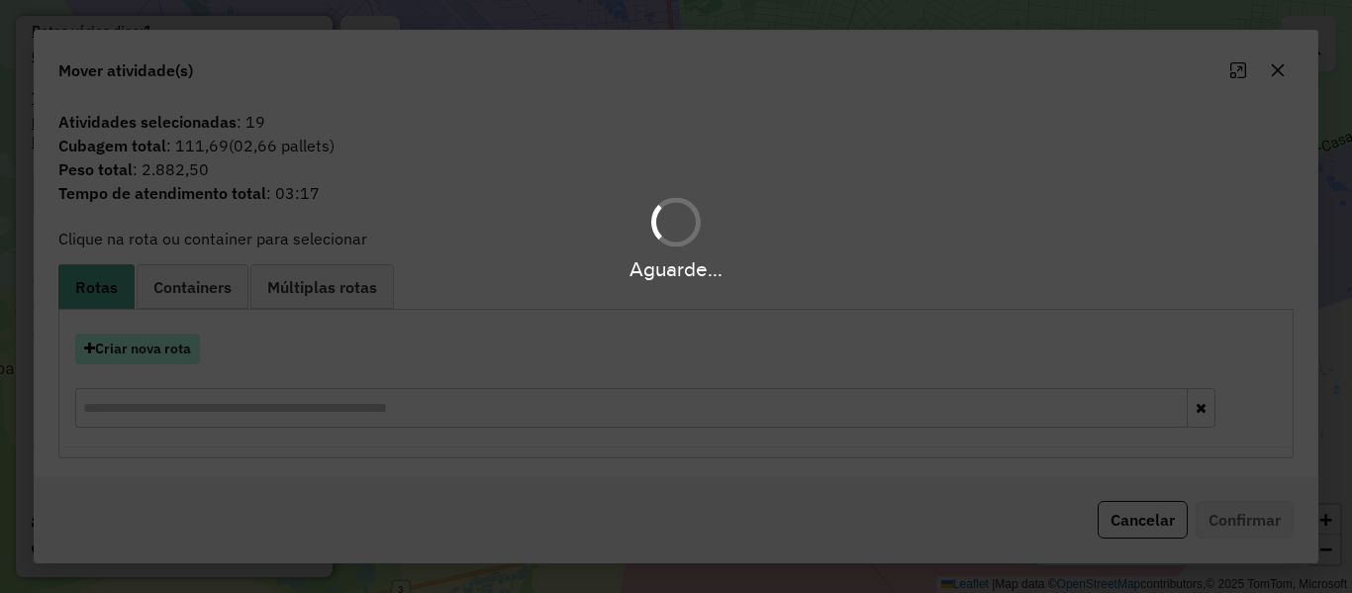
click at [158, 359] on button "Criar nova rota" at bounding box center [137, 349] width 125 height 31
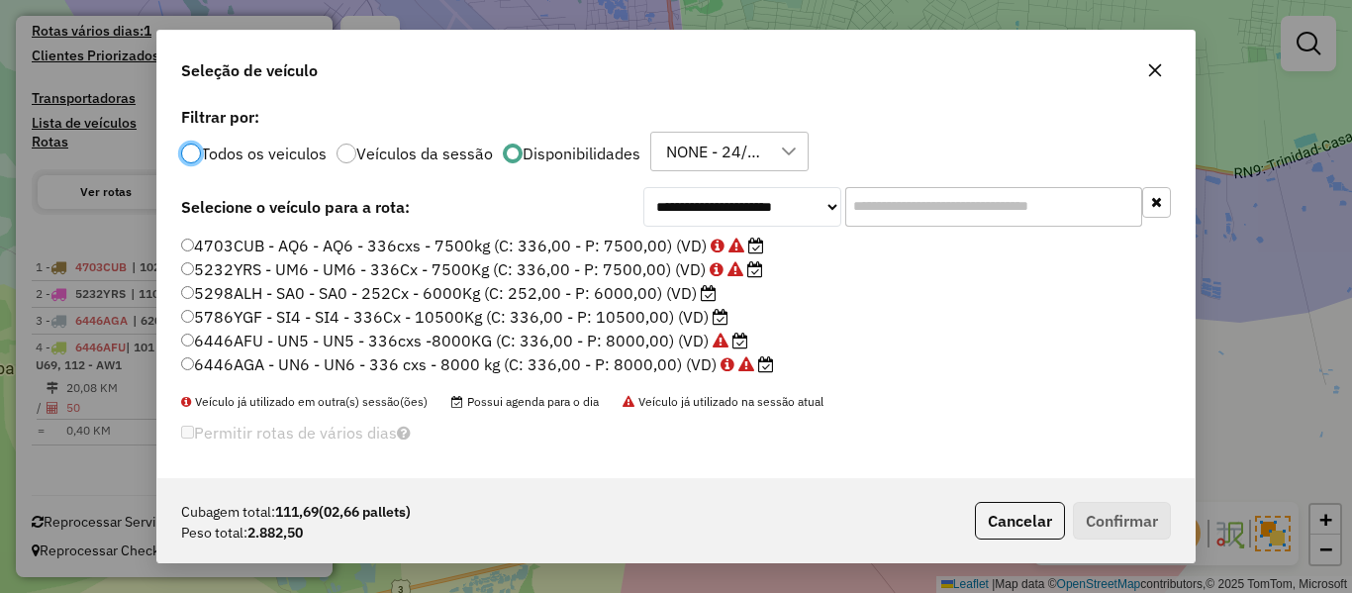
click at [950, 215] on input "text" at bounding box center [993, 207] width 297 height 40
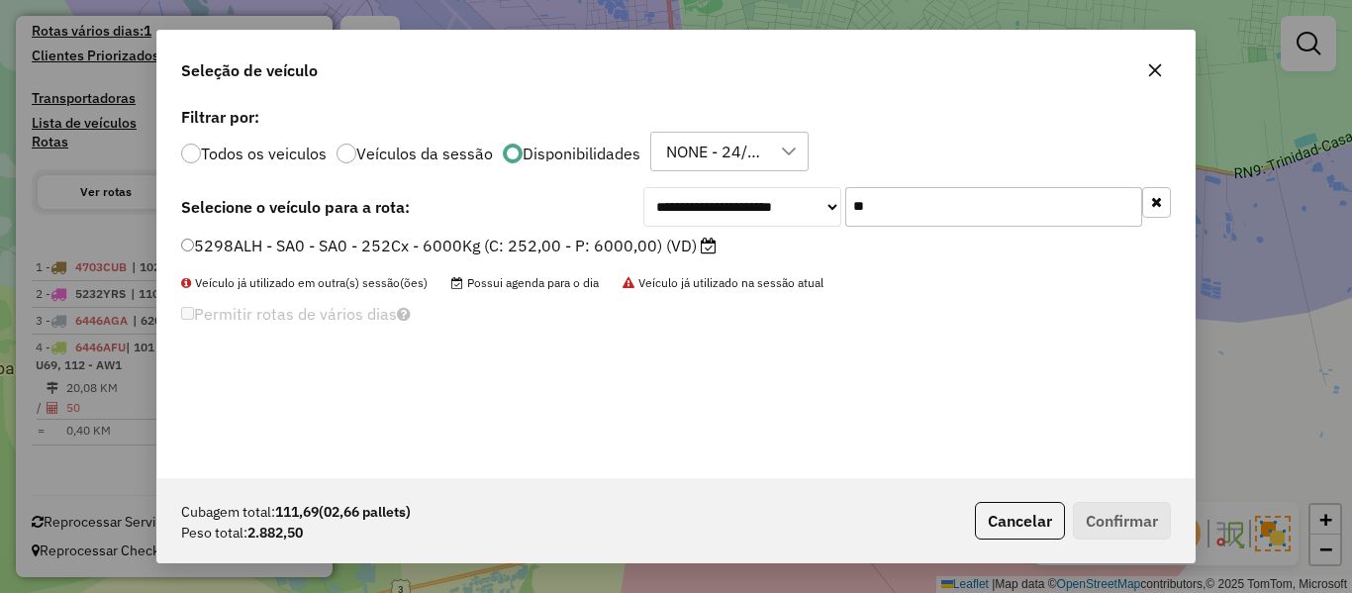
type input "**"
drag, startPoint x: 666, startPoint y: 245, endPoint x: 840, endPoint y: 289, distance: 179.8
click at [676, 246] on label "5298ALH - SA0 - SA0 - 252Cx - 6000Kg (C: 252,00 - P: 6000,00) (VD)" at bounding box center [449, 246] width 536 height 24
click at [688, 254] on label "5298ALH - SA0 - SA0 - 252Cx - 6000Kg (C: 252,00 - P: 6000,00) (VD)" at bounding box center [449, 246] width 536 height 24
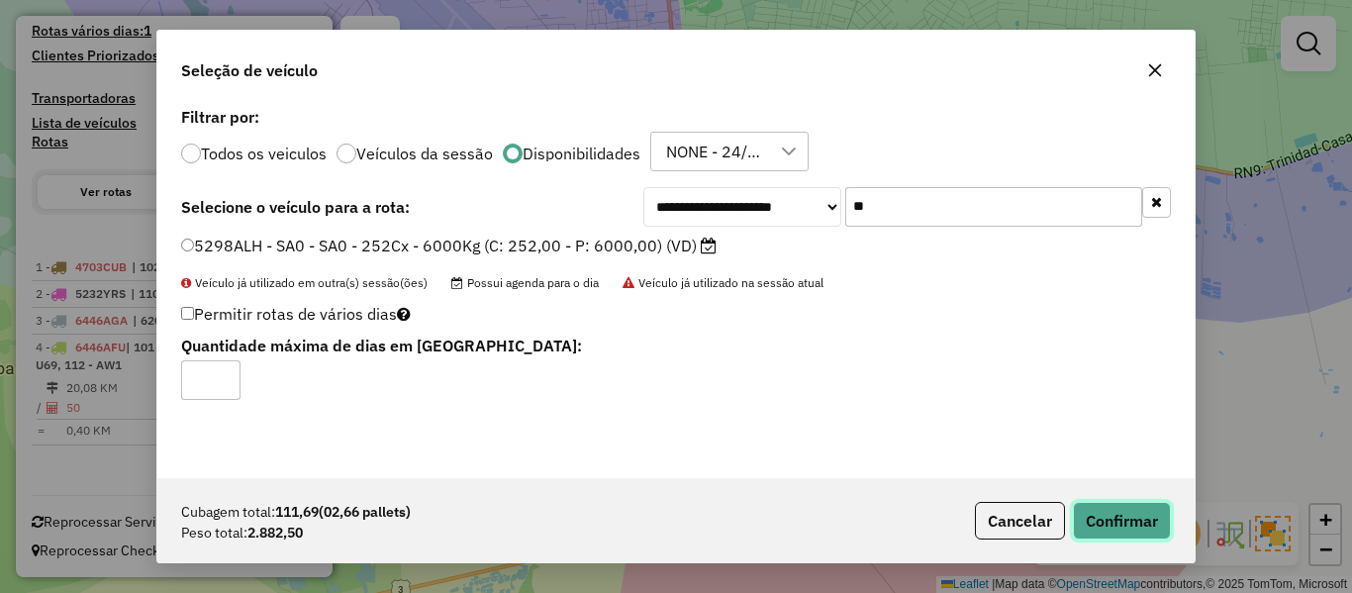
click at [1113, 518] on button "Confirmar" at bounding box center [1122, 521] width 98 height 38
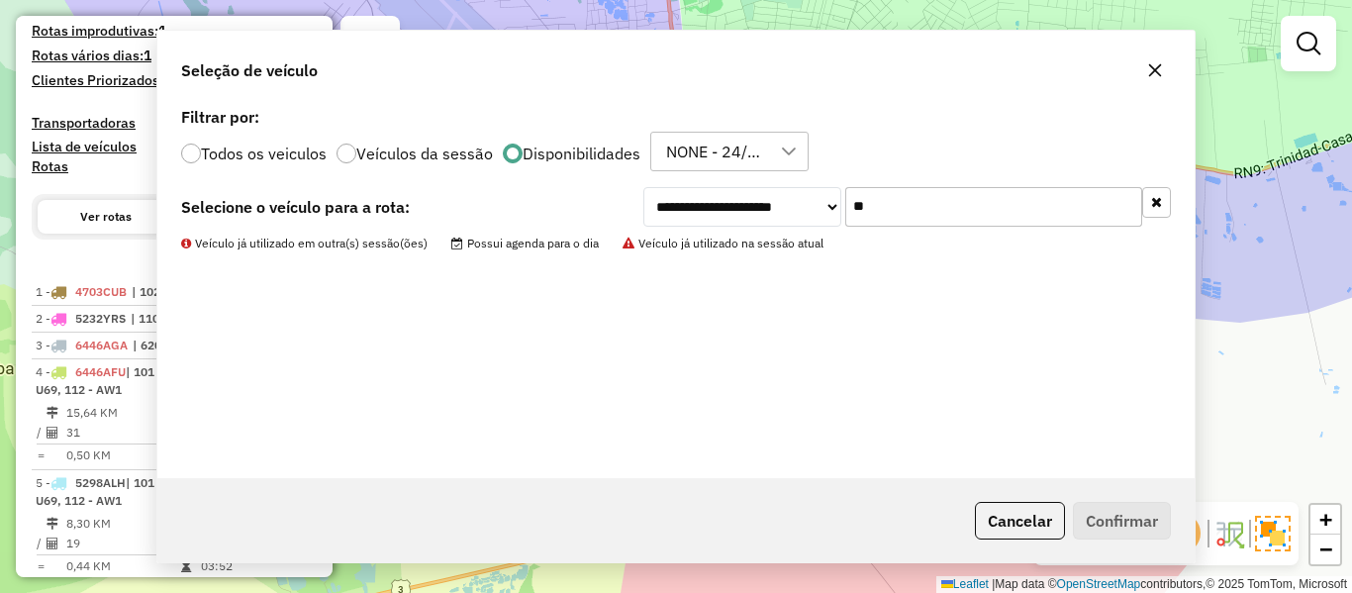
scroll to position [652, 0]
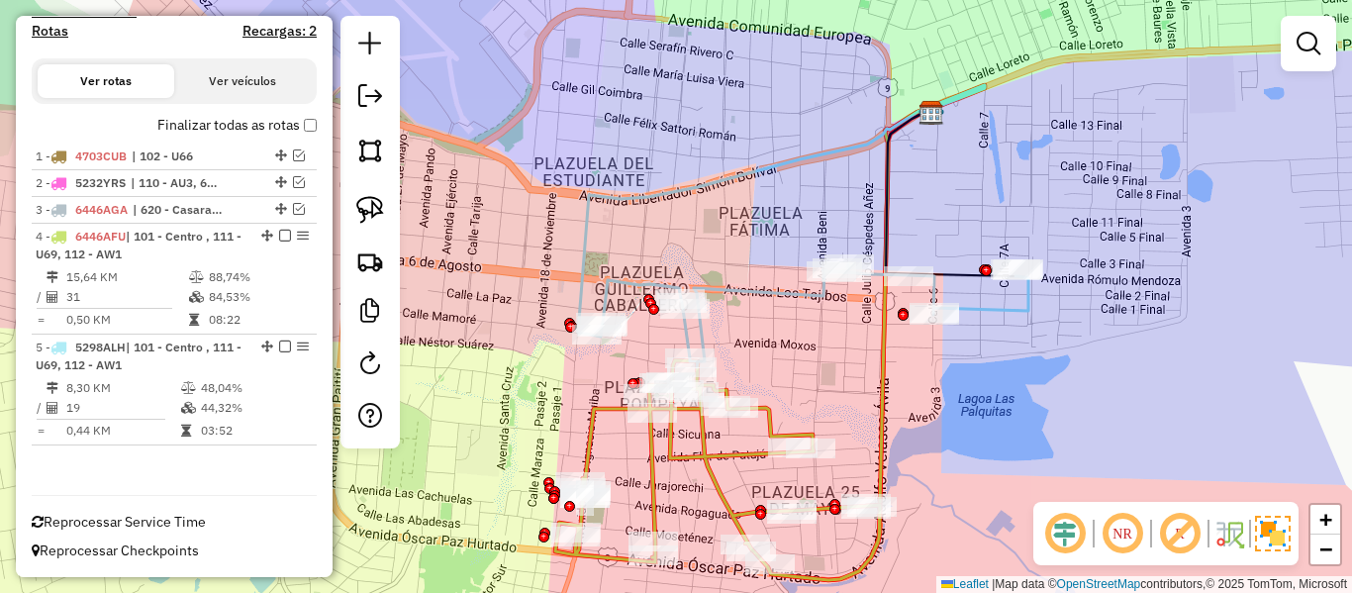
click at [741, 289] on icon at bounding box center [813, 315] width 432 height 103
select select "**********"
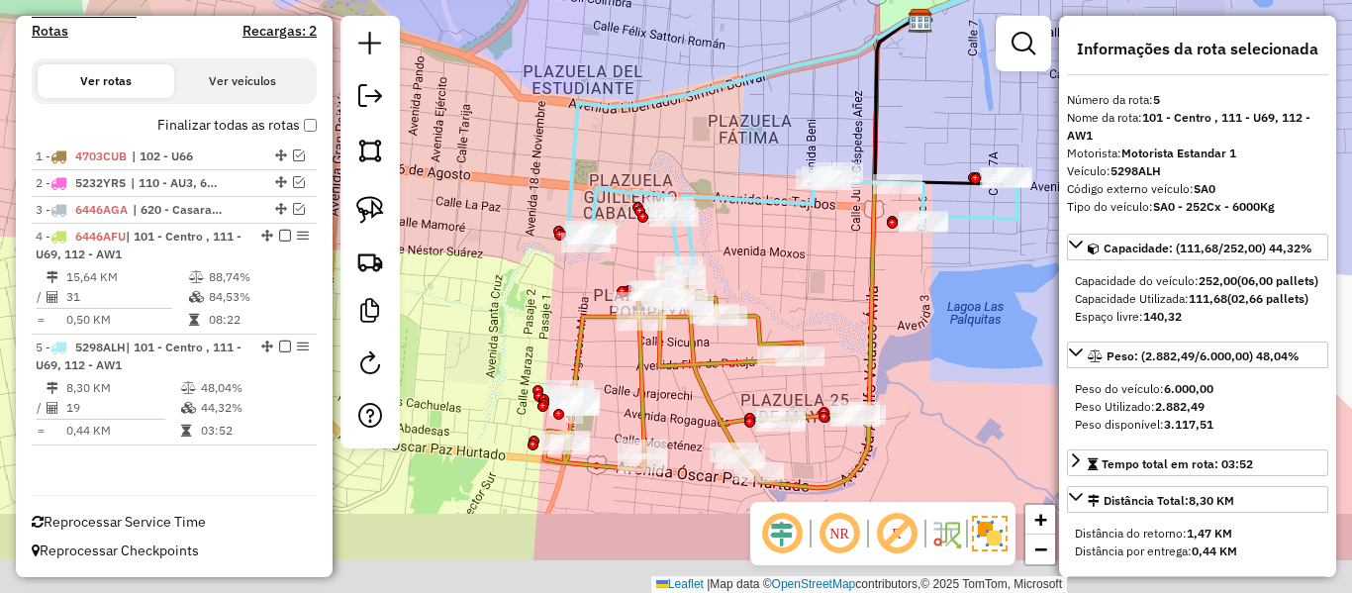
drag, startPoint x: 762, startPoint y: 337, endPoint x: 751, endPoint y: 244, distance: 93.7
click at [751, 244] on div "Janela de atendimento Grade de atendimento Capacidade Transportadoras Veículos …" at bounding box center [676, 296] width 1352 height 593
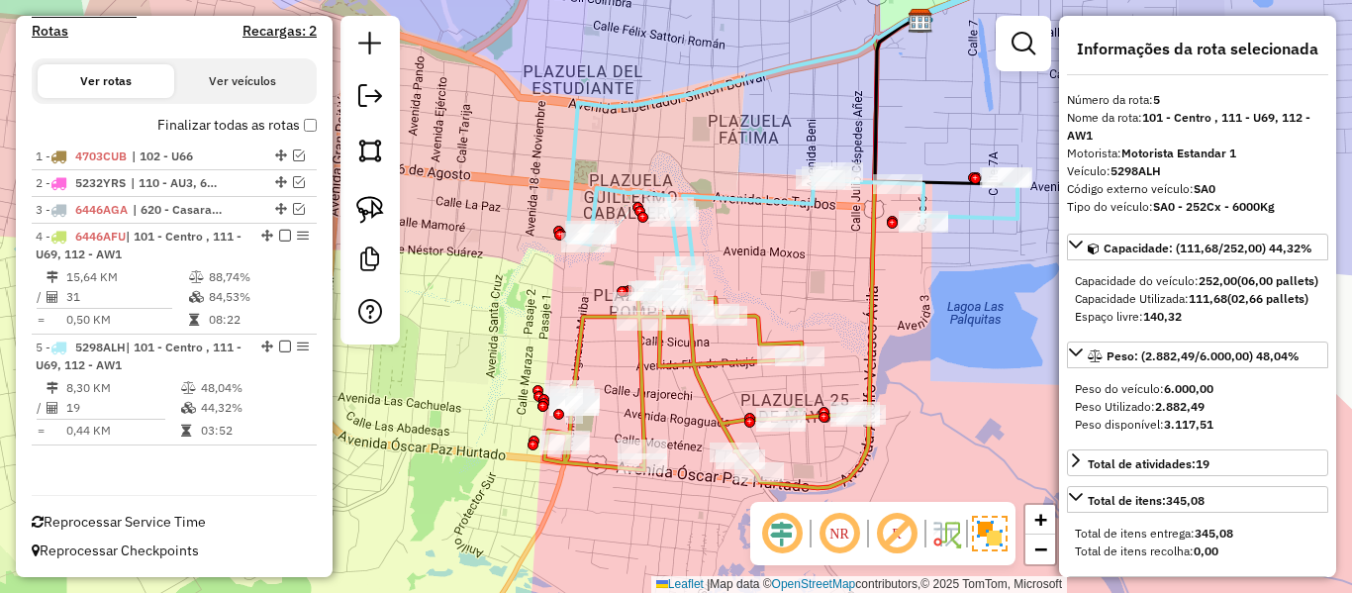
select select "**********"
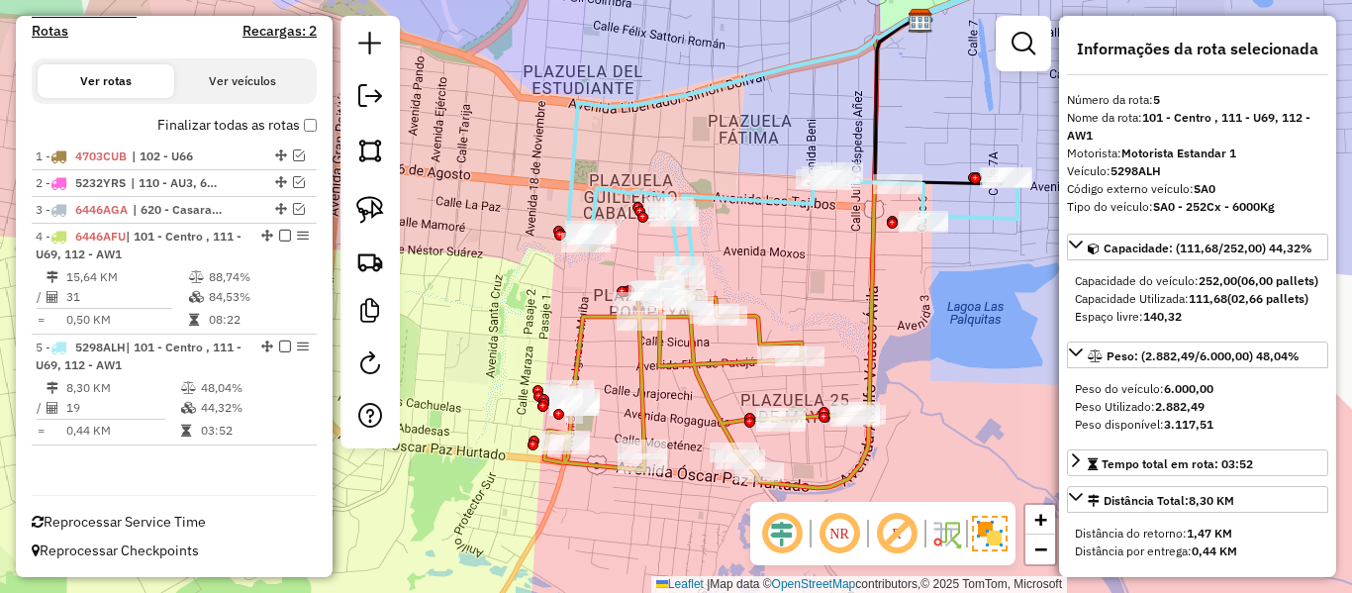
click at [758, 327] on icon at bounding box center [706, 378] width 325 height 220
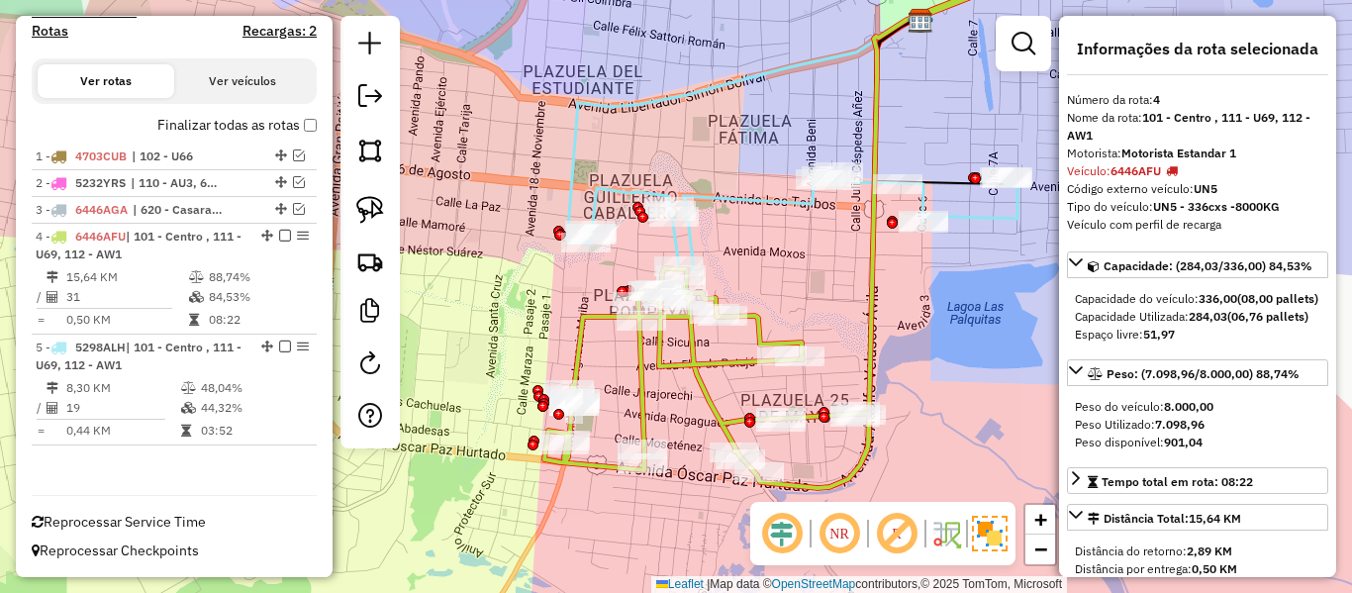
click at [770, 213] on icon at bounding box center [802, 223] width 432 height 103
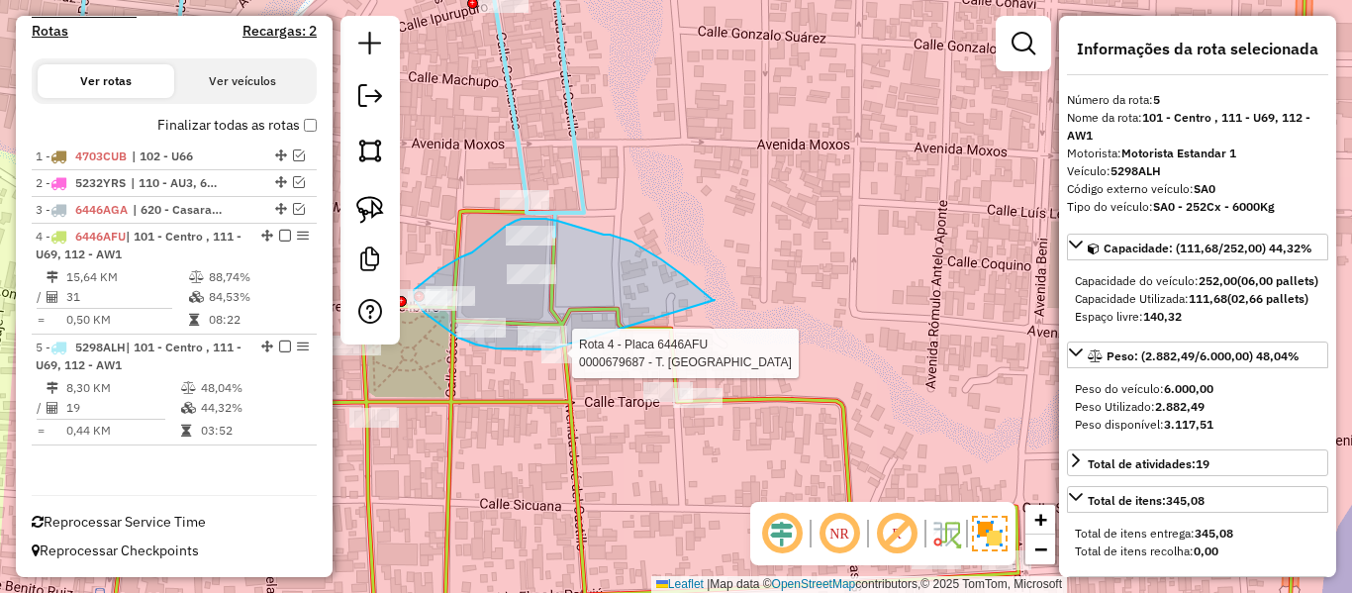
click at [553, 348] on div "Rota 4 - Placa 6446AFU 0000682563 - FRIAL MARIANELA Rota 4 - Placa 6446AFU 0000…" at bounding box center [676, 296] width 1352 height 593
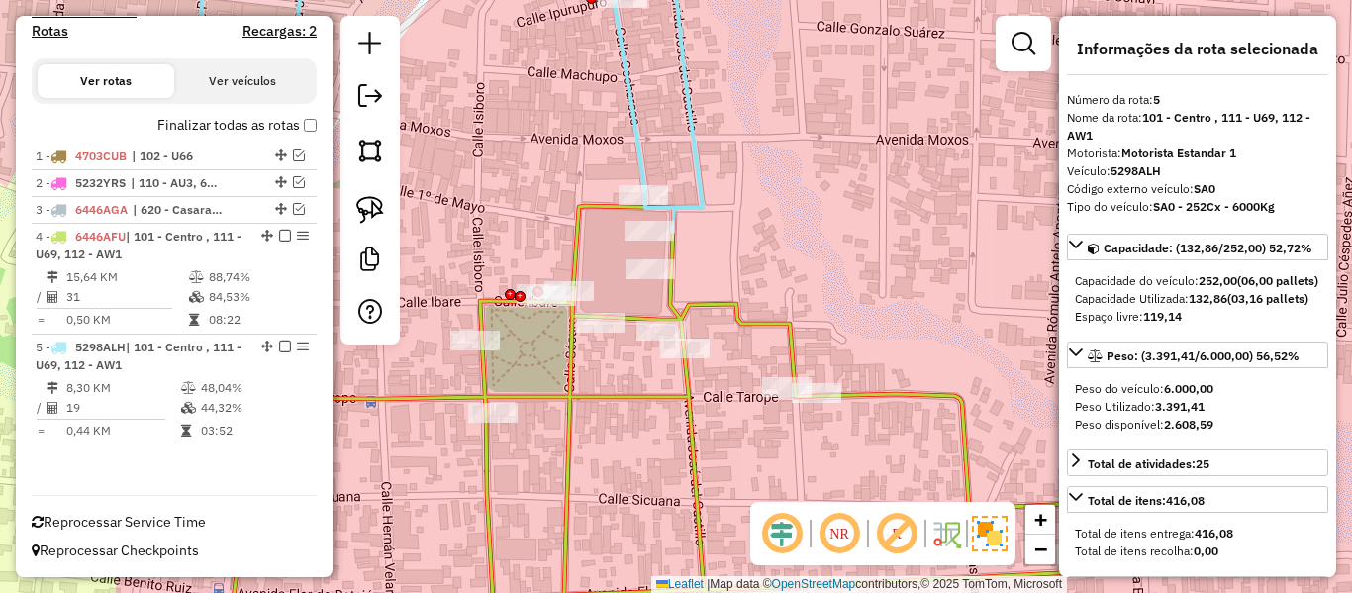
drag, startPoint x: 522, startPoint y: 386, endPoint x: 644, endPoint y: 381, distance: 122.9
click at [644, 381] on div "Janela de atendimento Grade de atendimento Capacidade Transportadoras Veículos …" at bounding box center [676, 296] width 1352 height 593
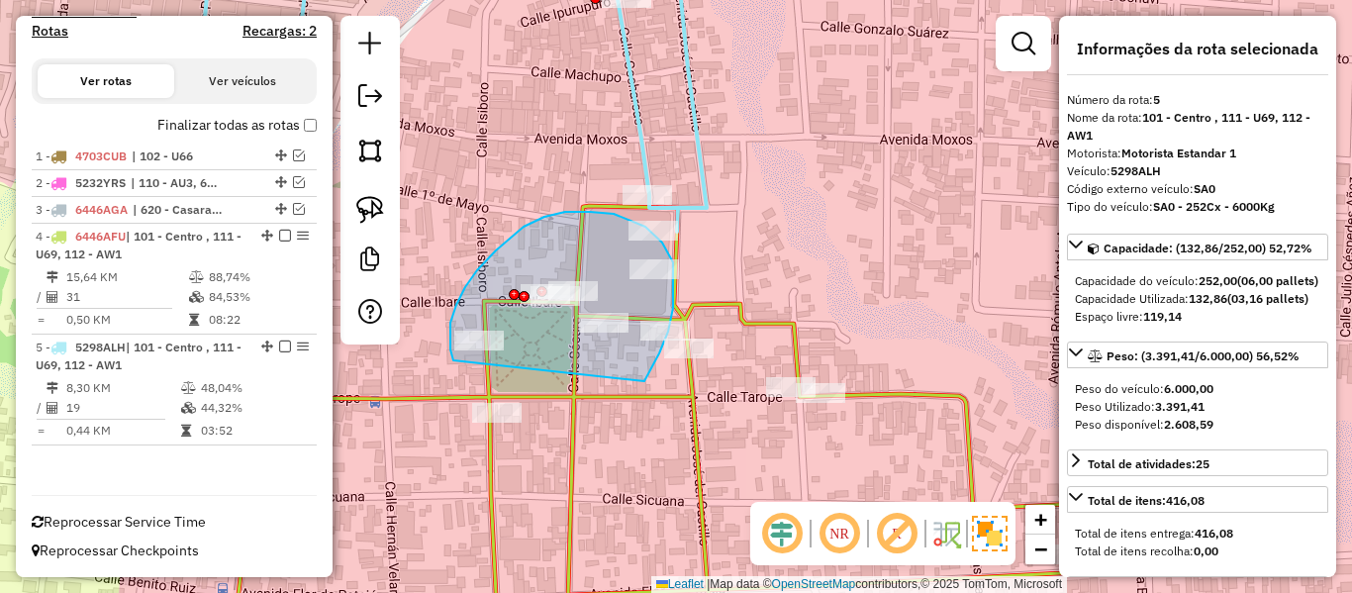
drag, startPoint x: 644, startPoint y: 381, endPoint x: 469, endPoint y: 366, distance: 175.8
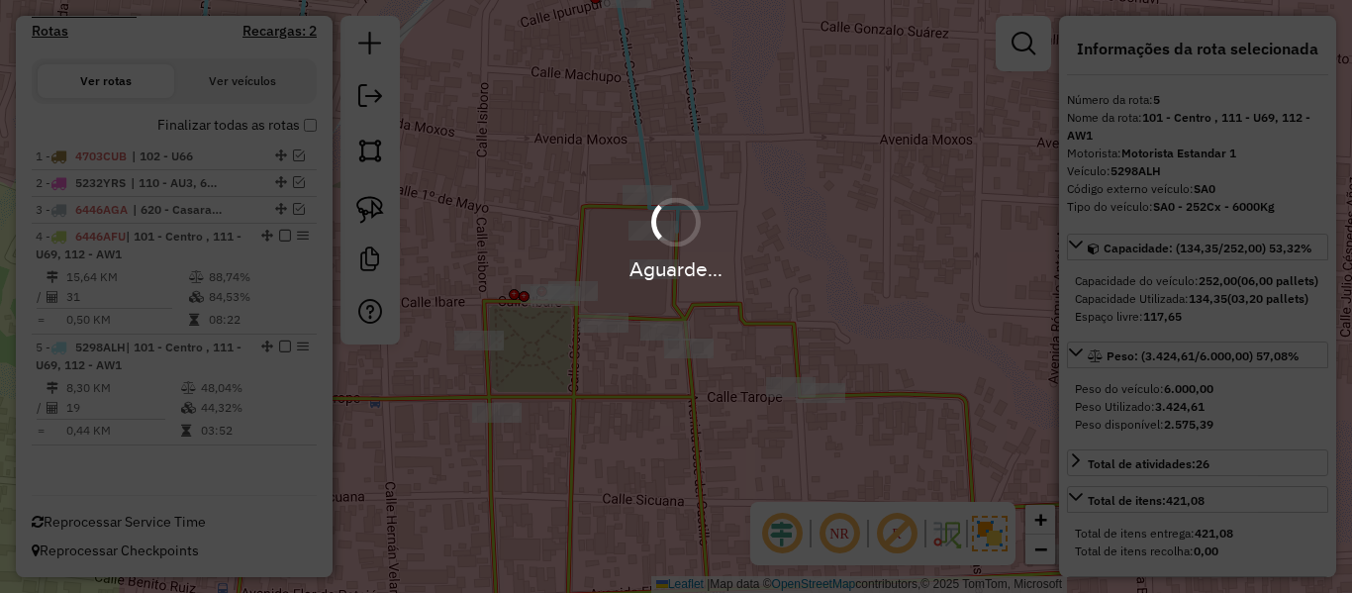
select select "**********"
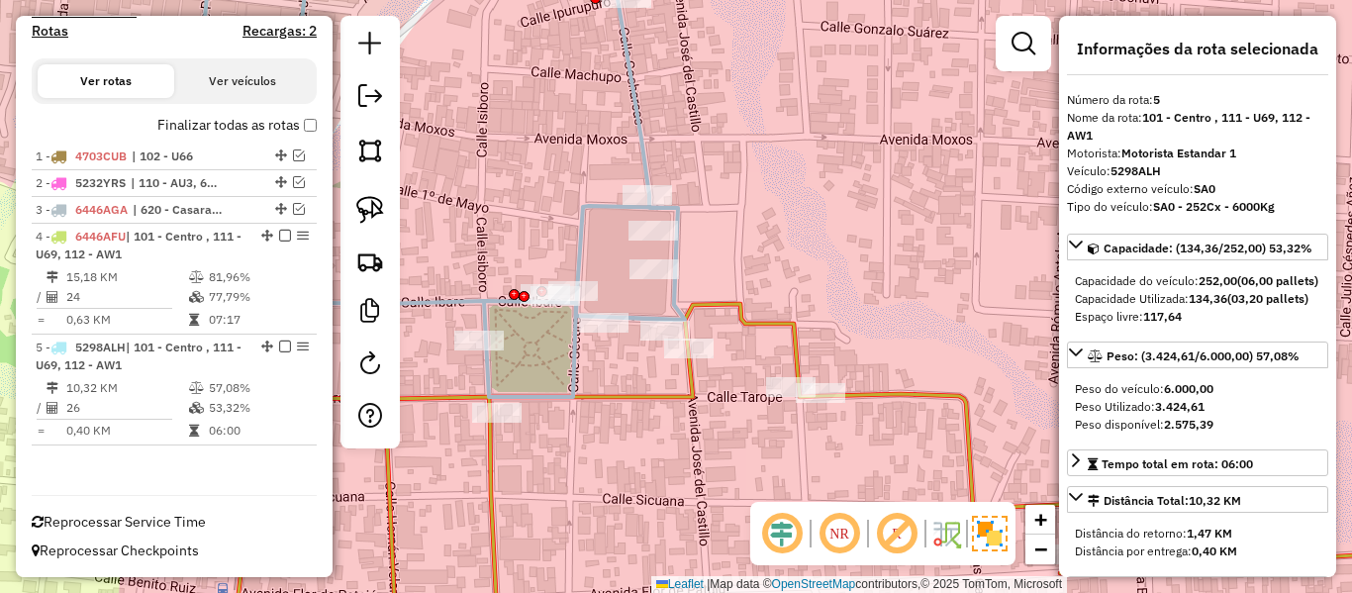
click at [786, 333] on icon at bounding box center [822, 478] width 1181 height 348
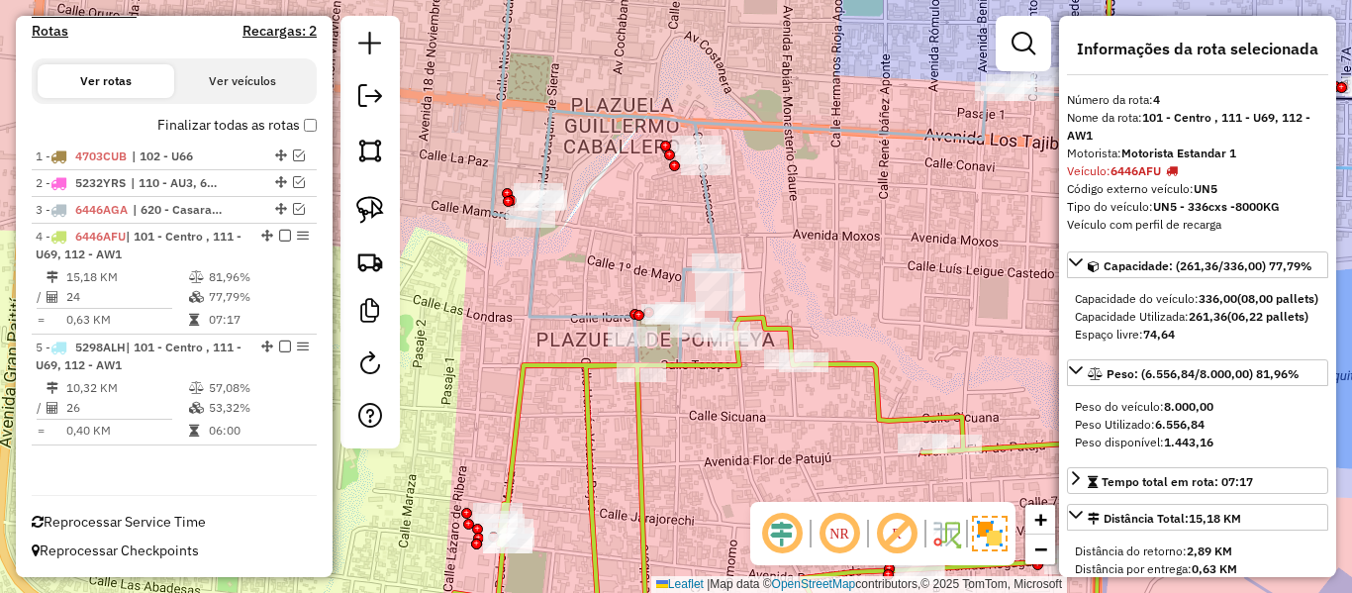
click at [707, 204] on icon at bounding box center [962, 221] width 864 height 288
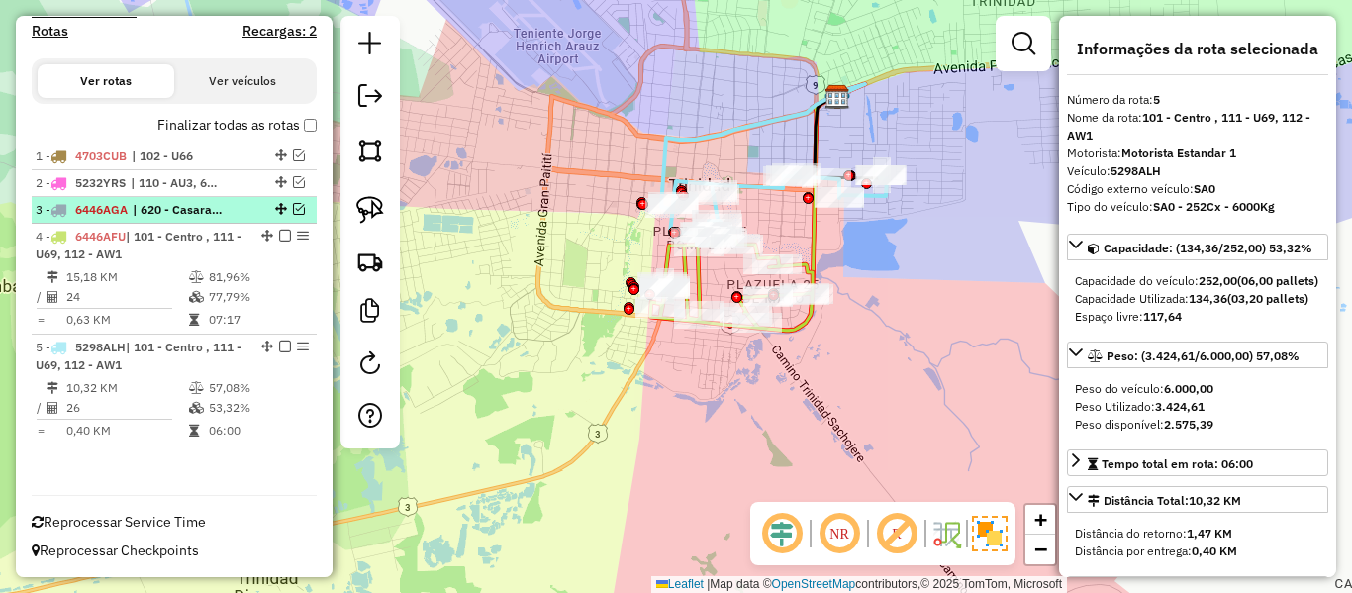
click at [293, 209] on em at bounding box center [299, 209] width 12 height 12
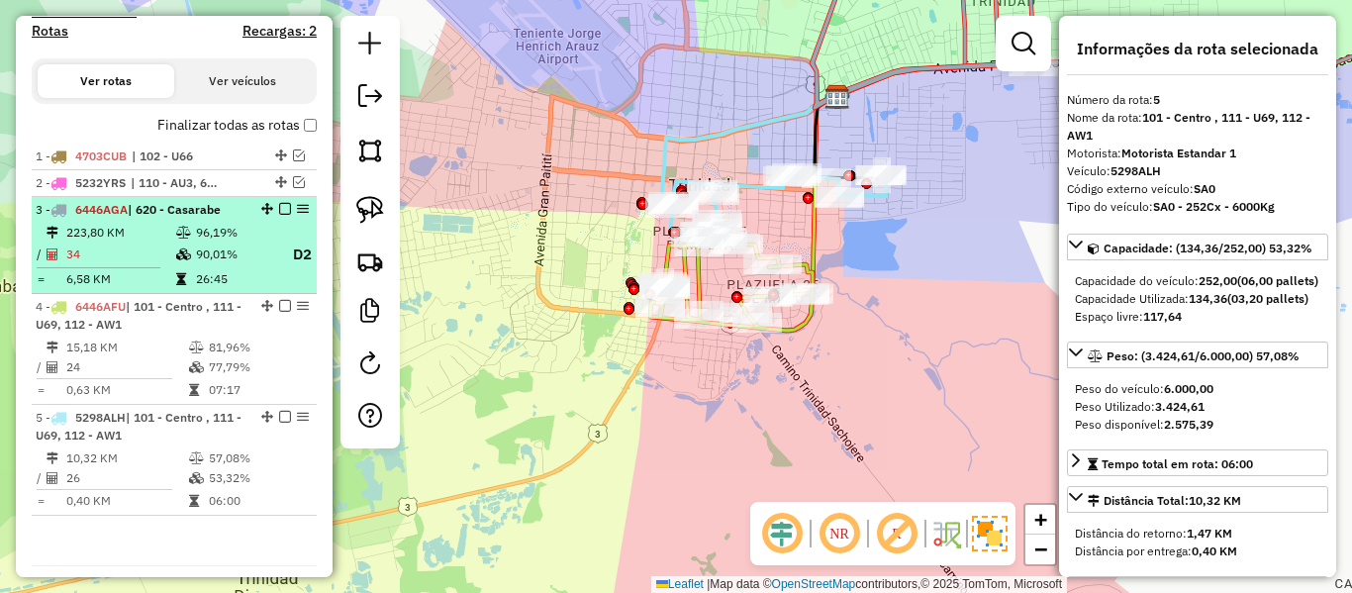
scroll to position [723, 0]
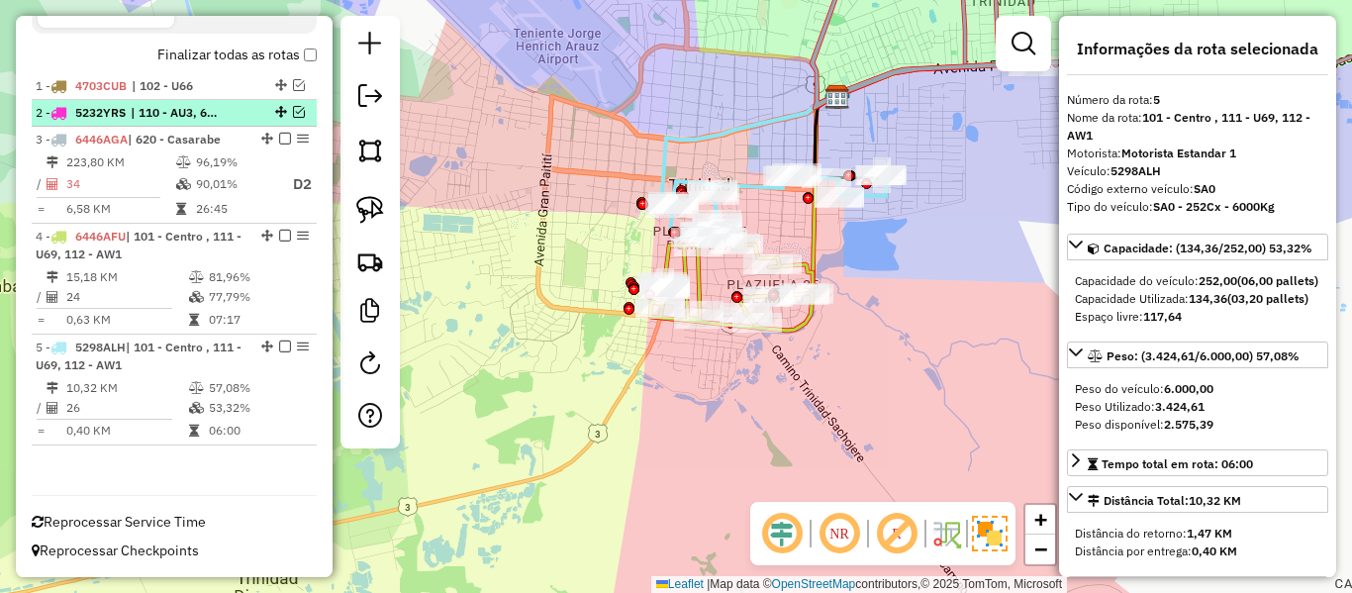
click at [293, 114] on em at bounding box center [299, 112] width 12 height 12
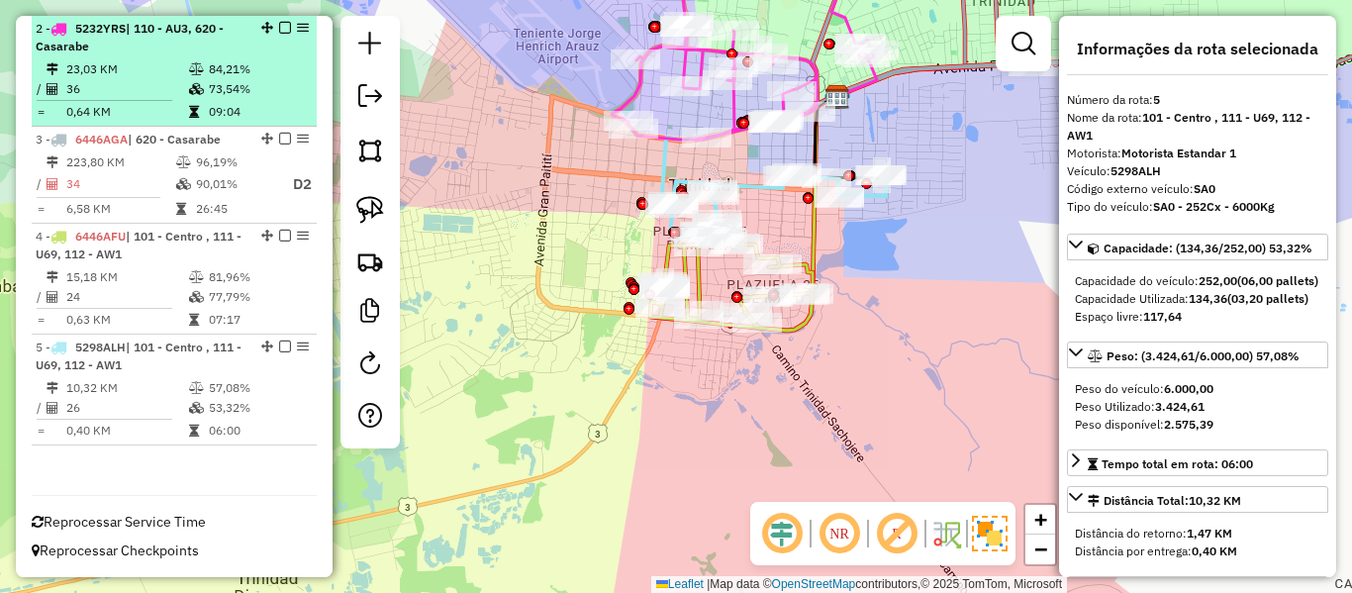
scroll to position [708, 0]
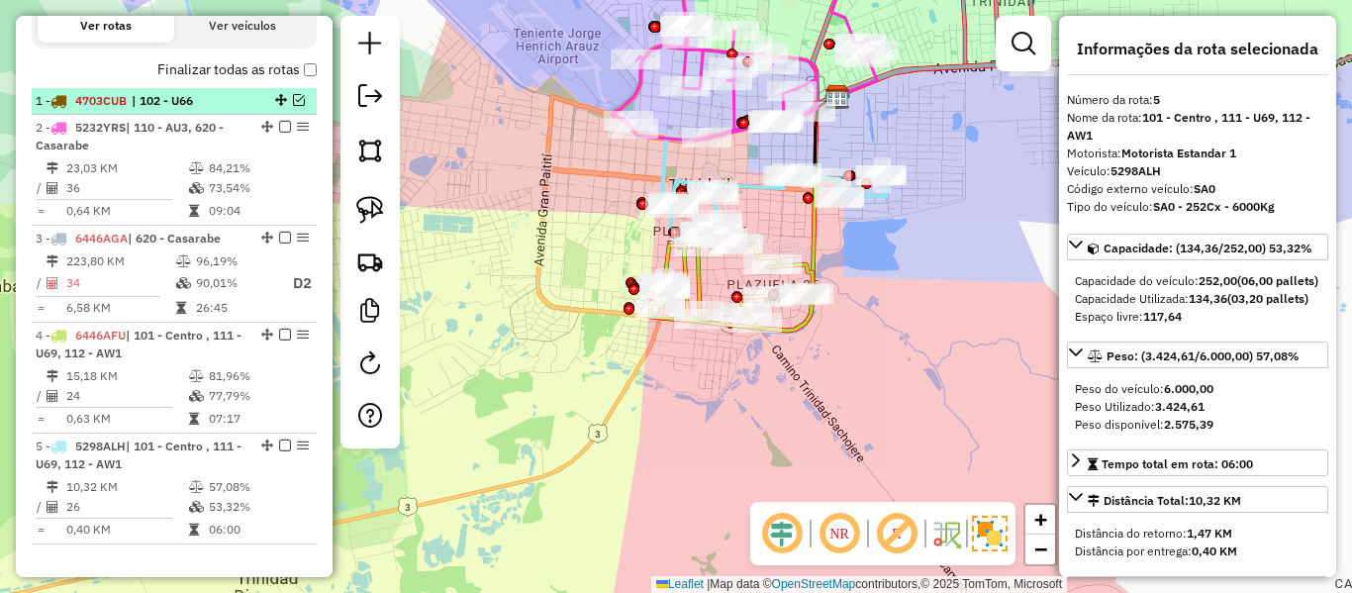
click at [293, 97] on em at bounding box center [299, 100] width 12 height 12
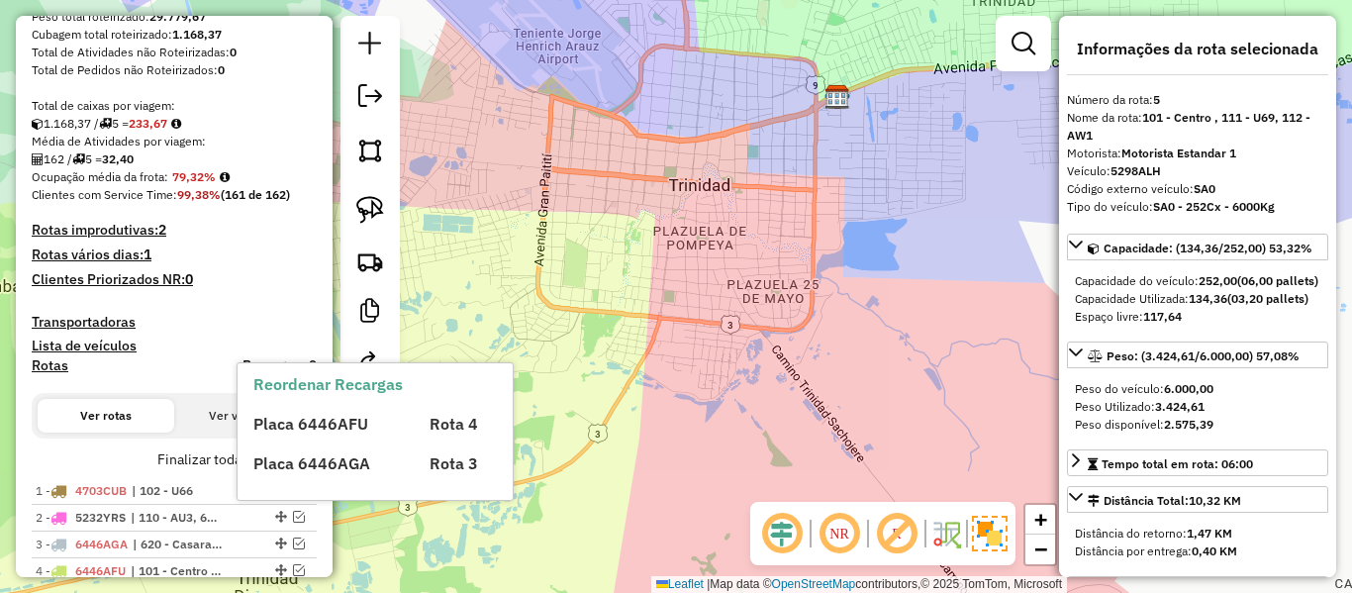
scroll to position [286, 0]
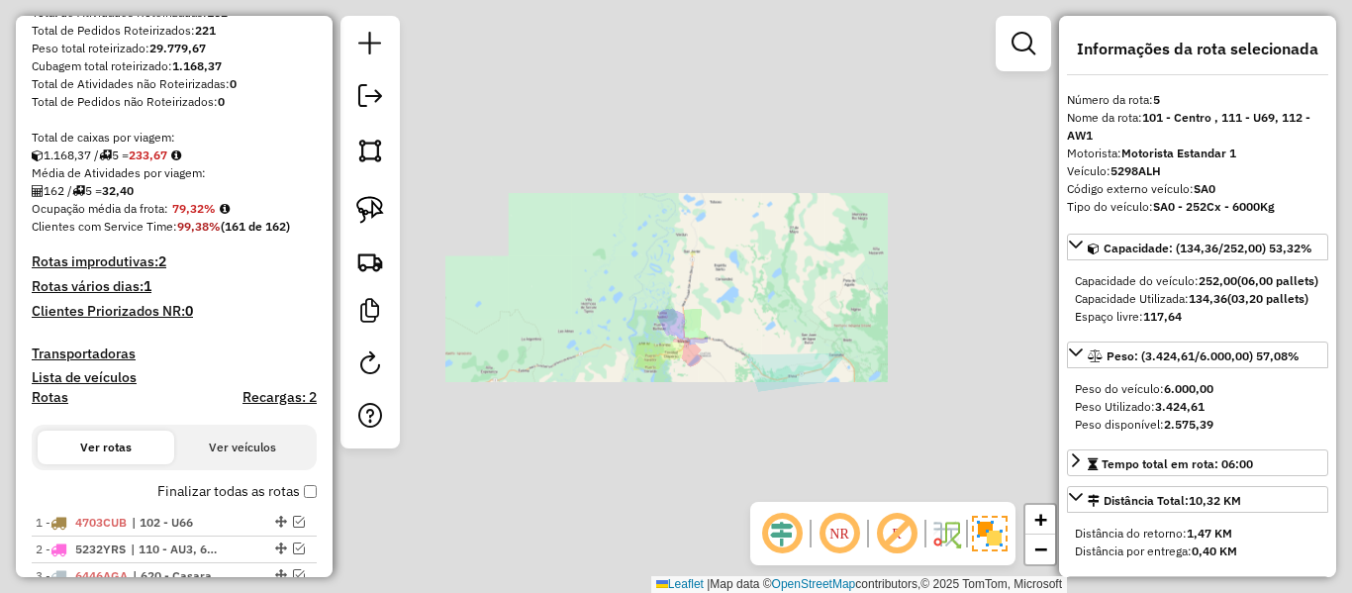
click at [705, 359] on div "Janela de atendimento Grade de atendimento Capacidade Transportadoras Veículos …" at bounding box center [676, 296] width 1352 height 593
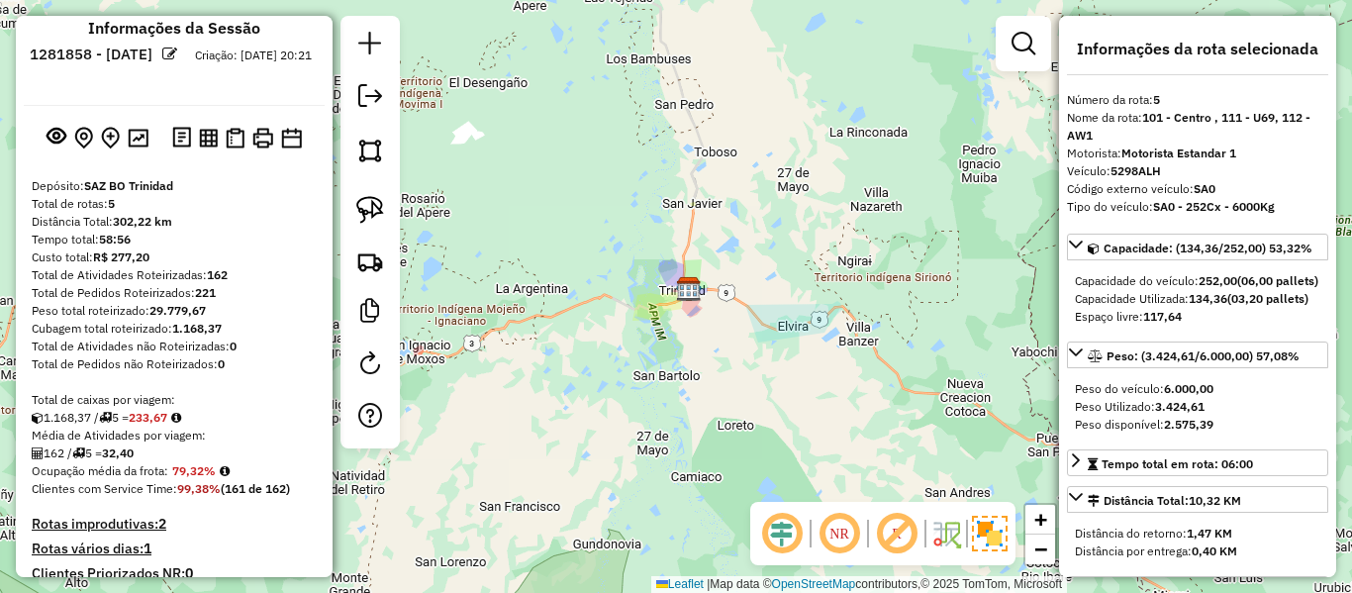
scroll to position [0, 0]
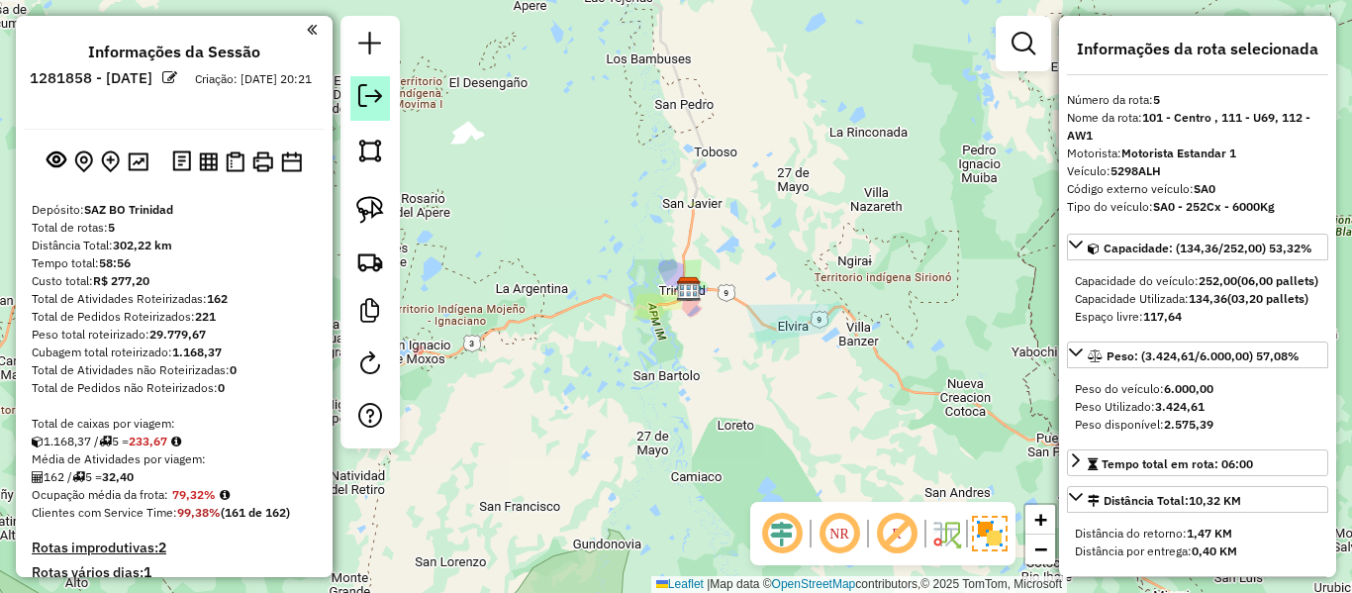
click at [360, 113] on link at bounding box center [370, 98] width 40 height 45
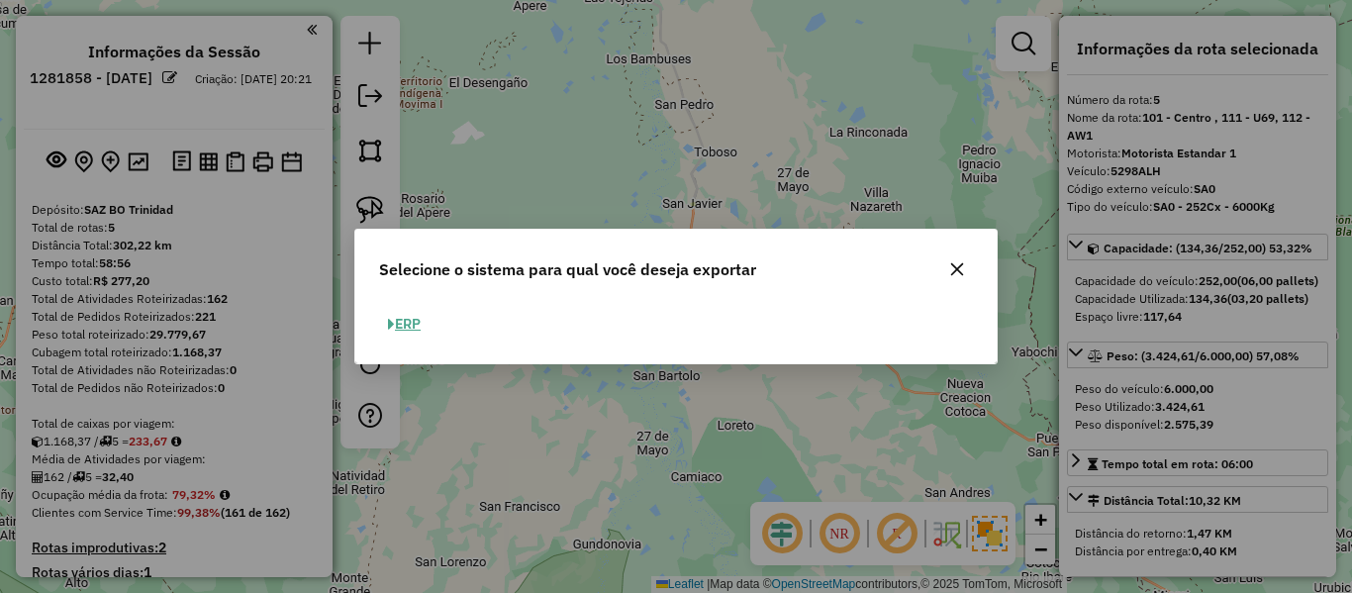
click at [420, 327] on button "ERP" at bounding box center [404, 324] width 50 height 31
select select "**"
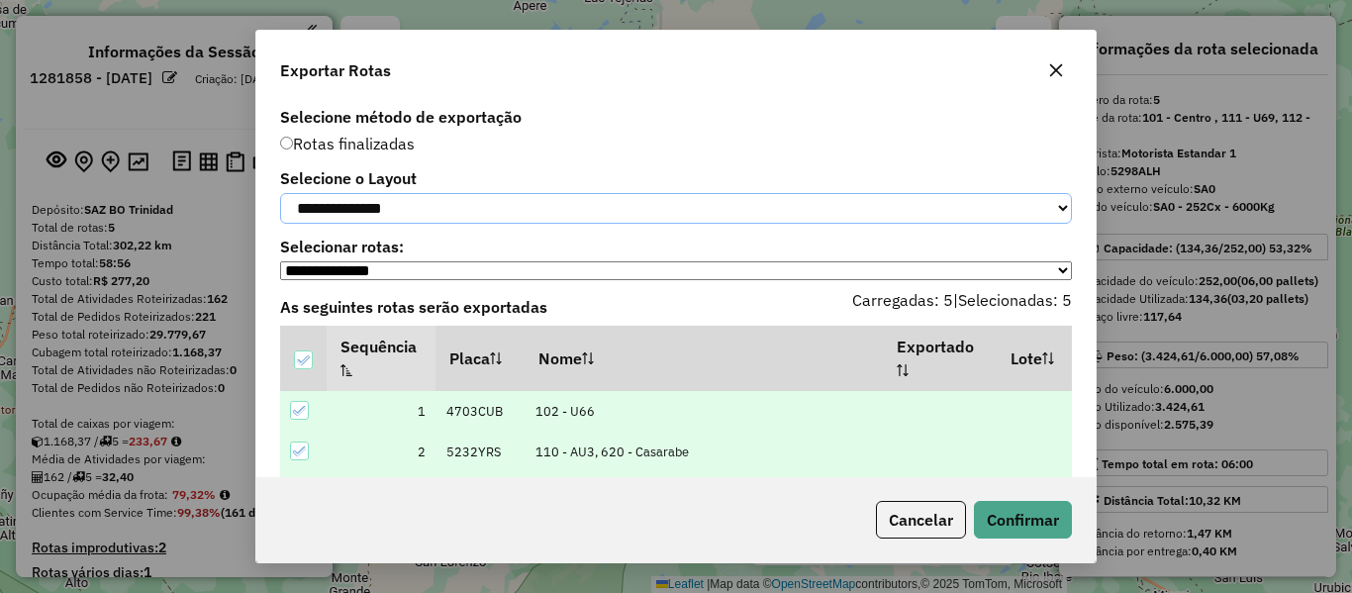
click at [434, 224] on select "**********" at bounding box center [676, 208] width 792 height 31
select select "*********"
click at [280, 193] on select "**********" at bounding box center [676, 208] width 792 height 31
click at [1024, 515] on button "Confirmar" at bounding box center [1023, 520] width 98 height 38
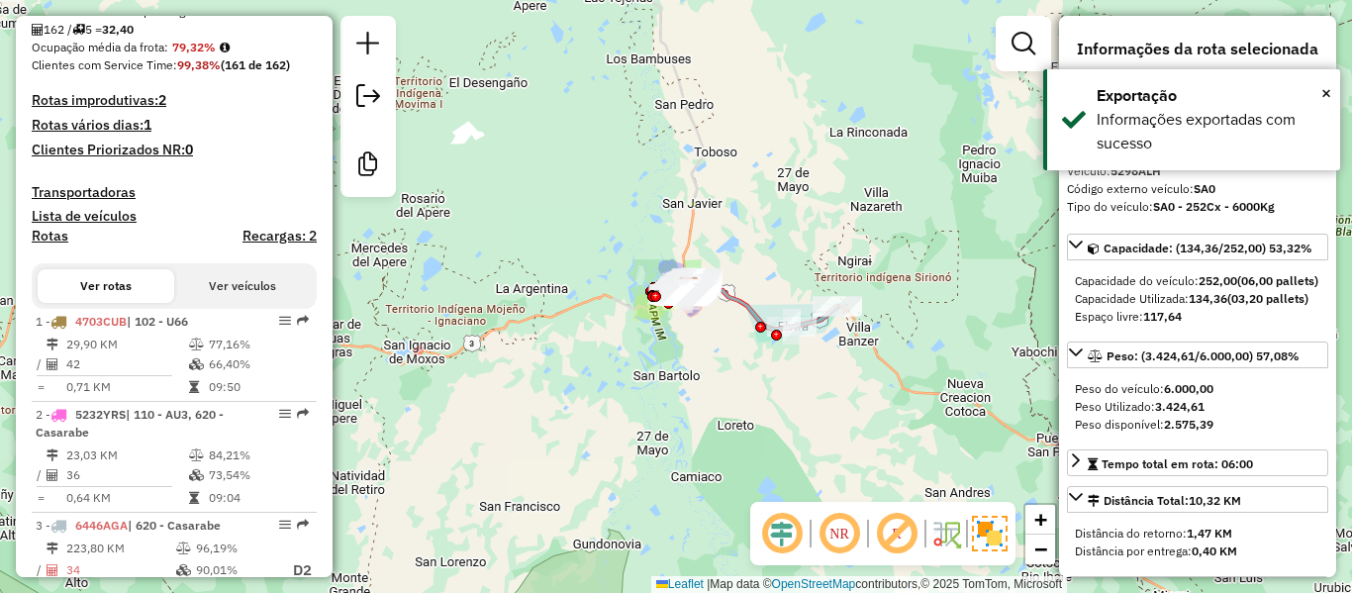
scroll to position [789, 0]
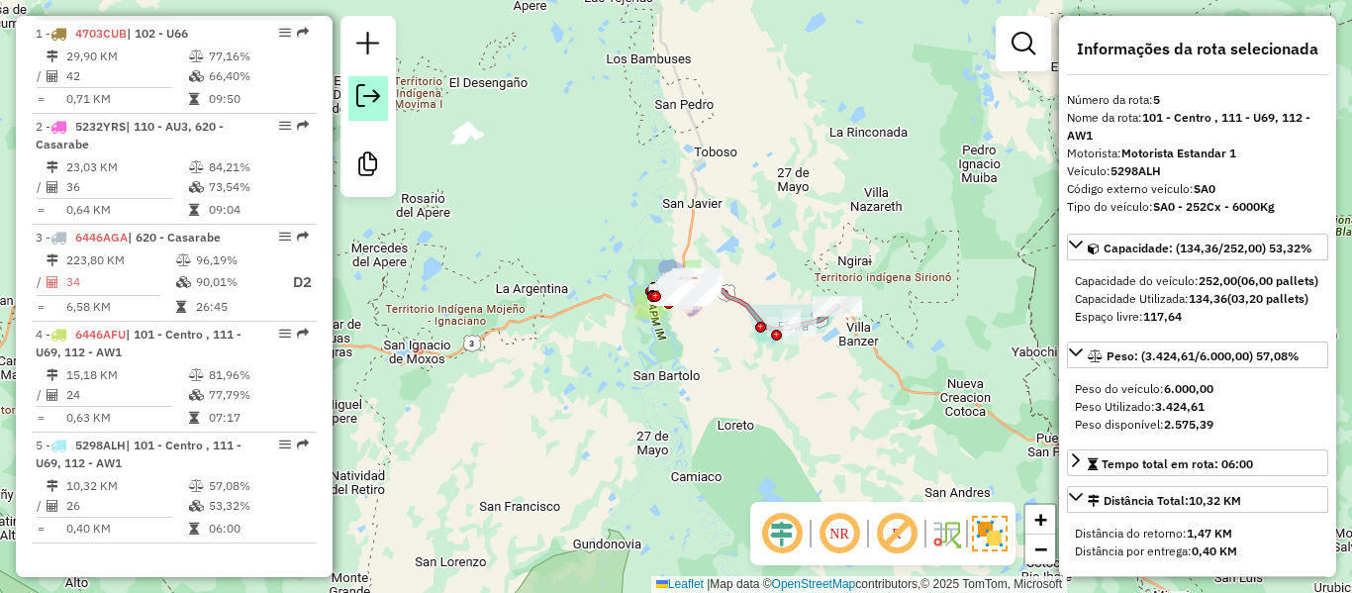
click at [380, 108] on link at bounding box center [368, 98] width 40 height 45
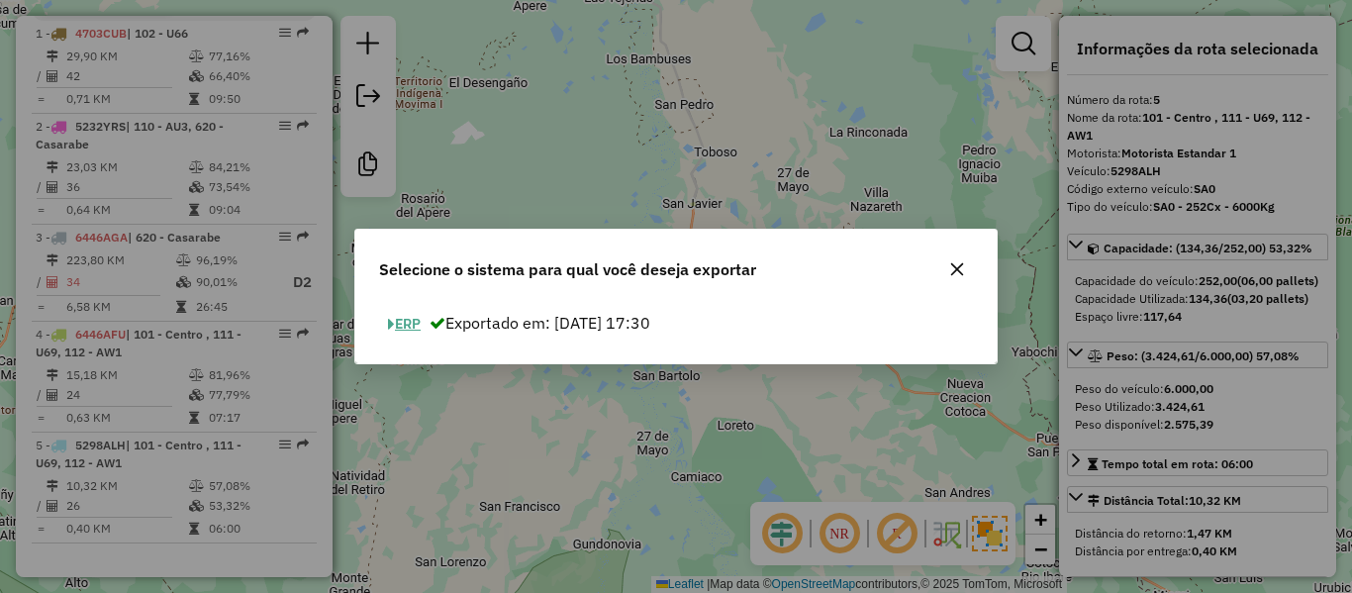
click at [409, 320] on button "ERP" at bounding box center [404, 324] width 50 height 31
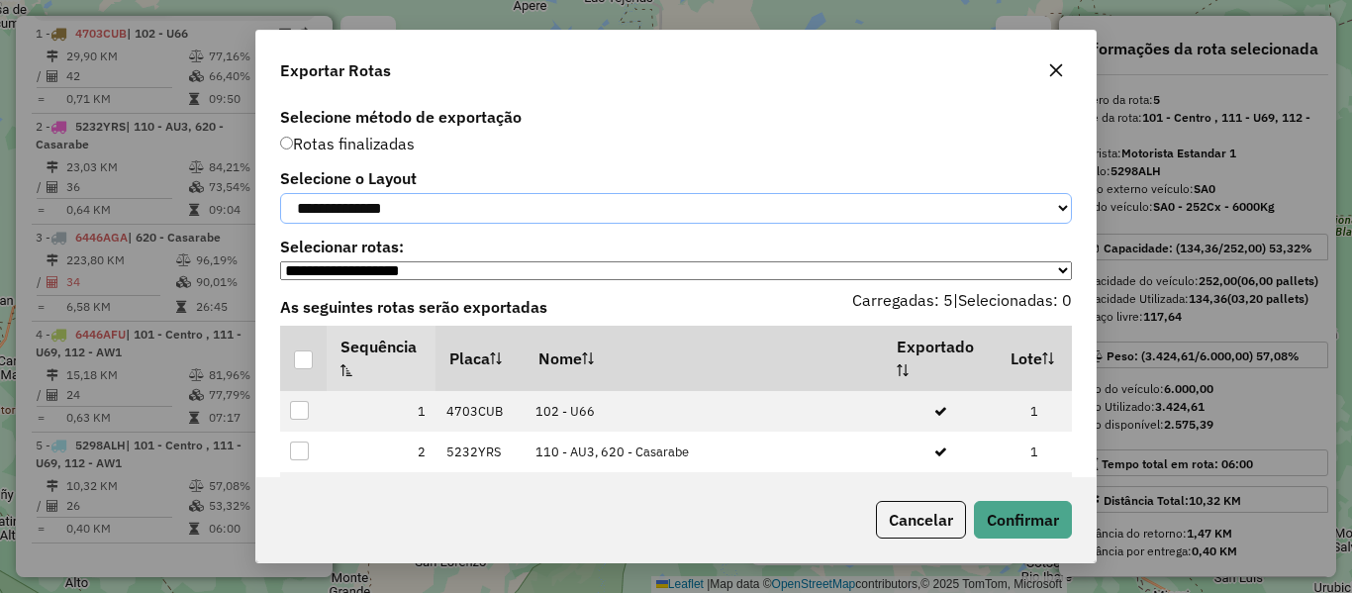
click at [423, 219] on select "**********" at bounding box center [676, 208] width 792 height 31
select select "*********"
click at [280, 193] on select "**********" at bounding box center [676, 208] width 792 height 31
click at [300, 358] on p-tableheadercheckbox at bounding box center [304, 358] width 20 height 20
click at [305, 366] on div at bounding box center [303, 359] width 19 height 19
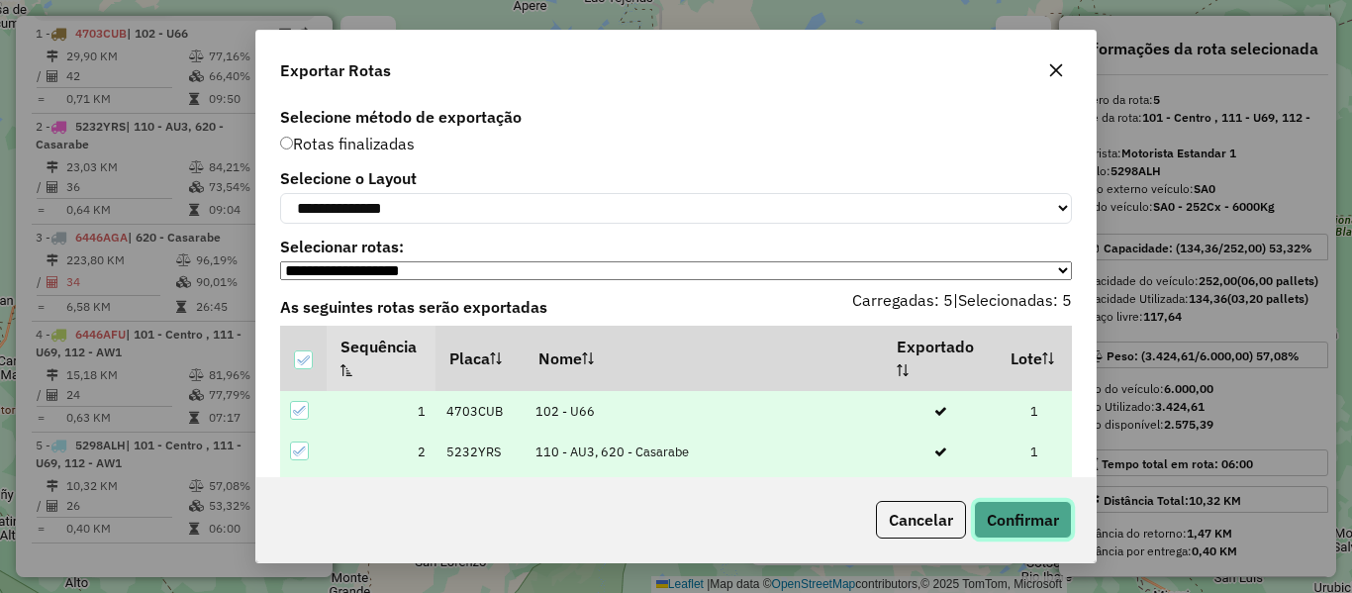
click at [1017, 502] on button "Confirmar" at bounding box center [1023, 520] width 98 height 38
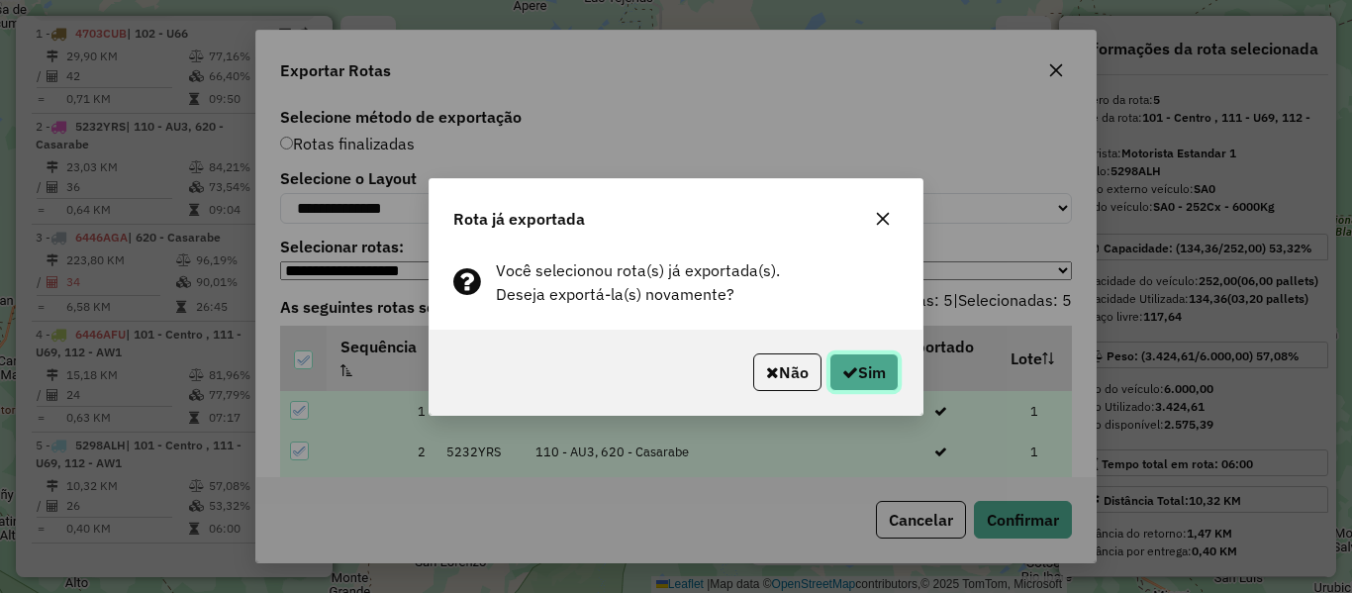
click at [862, 366] on button "Sim" at bounding box center [864, 372] width 69 height 38
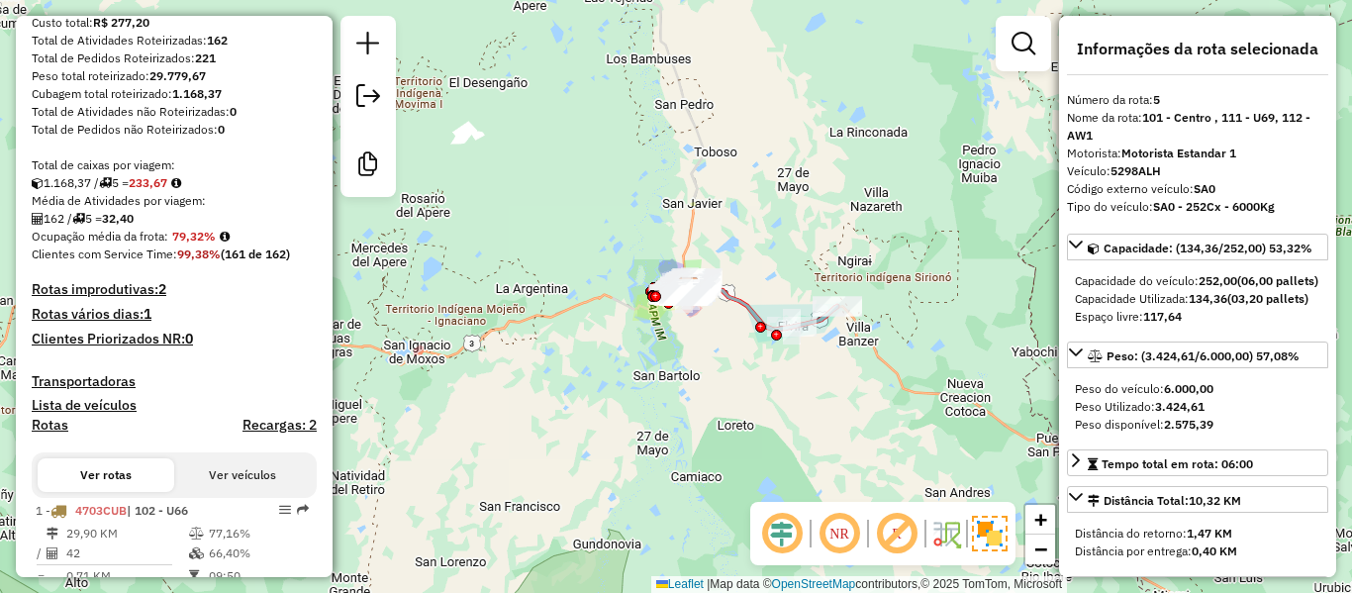
scroll to position [0, 0]
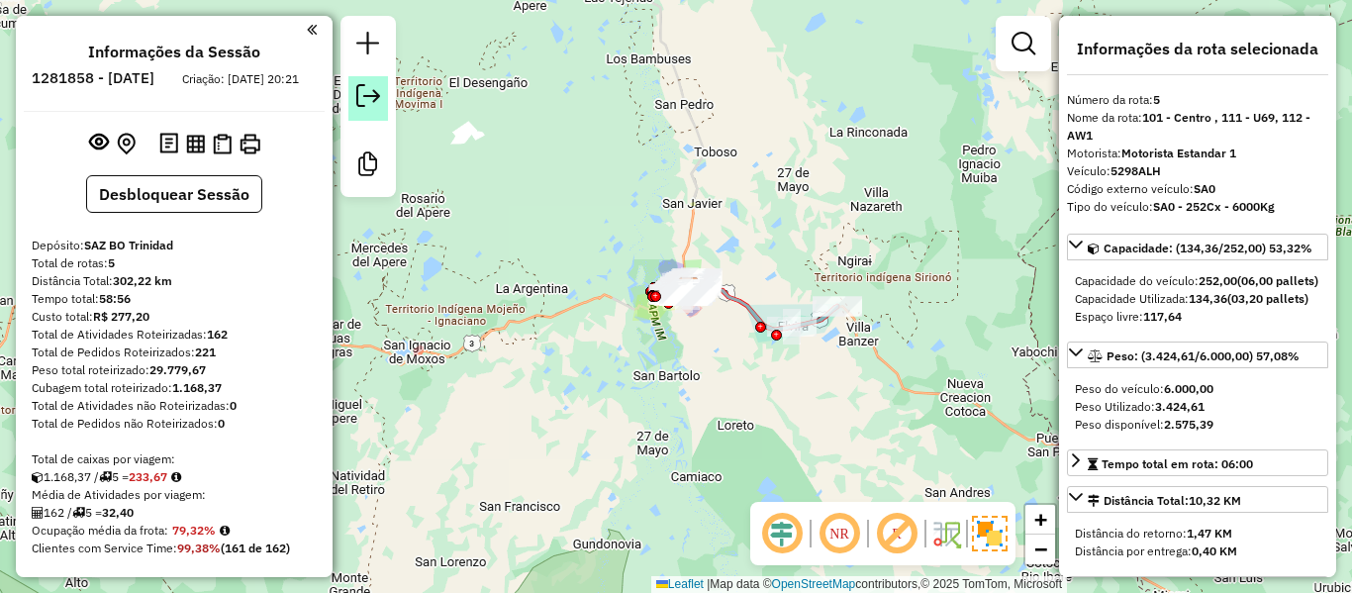
click at [366, 82] on link at bounding box center [368, 98] width 40 height 45
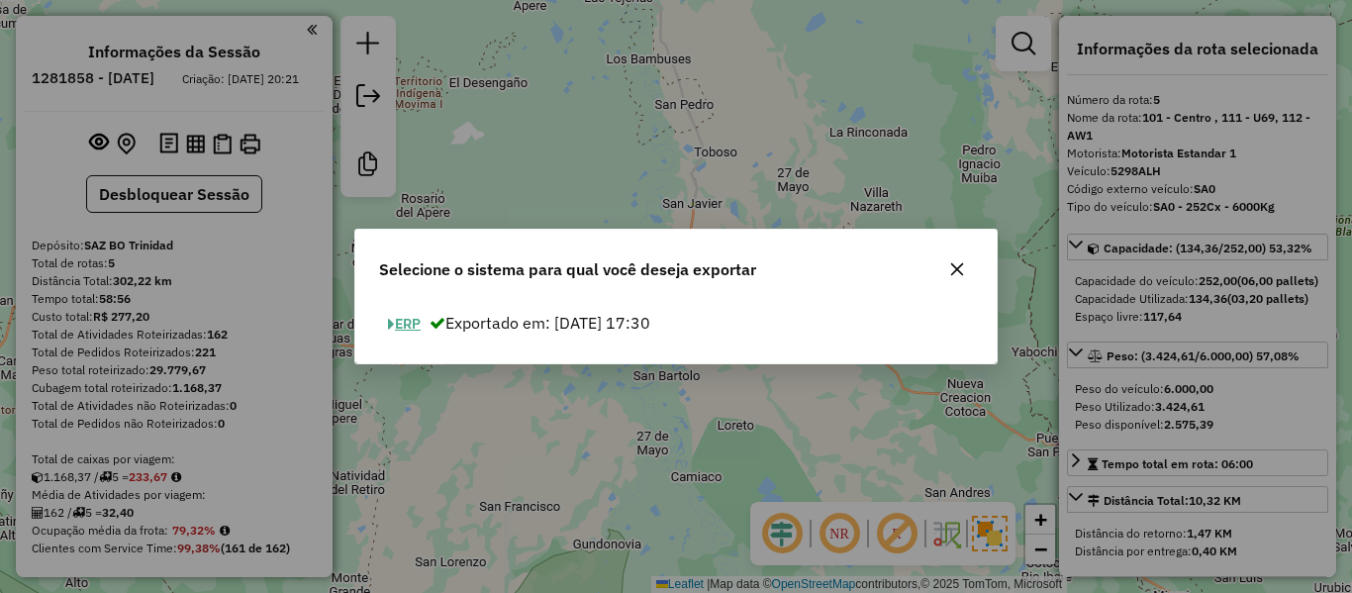
click at [407, 319] on button "ERP" at bounding box center [404, 324] width 50 height 31
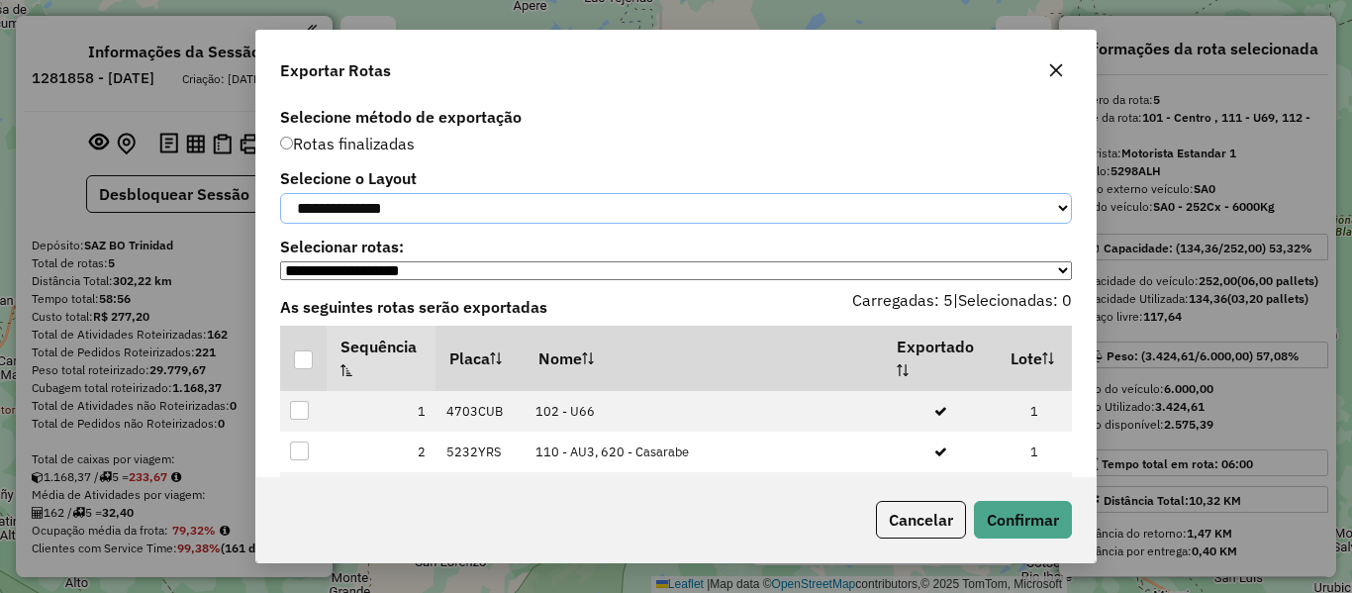
click at [477, 205] on select "**********" at bounding box center [676, 208] width 792 height 31
select select "*********"
click at [280, 193] on select "**********" at bounding box center [676, 208] width 792 height 31
click at [302, 369] on div at bounding box center [303, 359] width 19 height 19
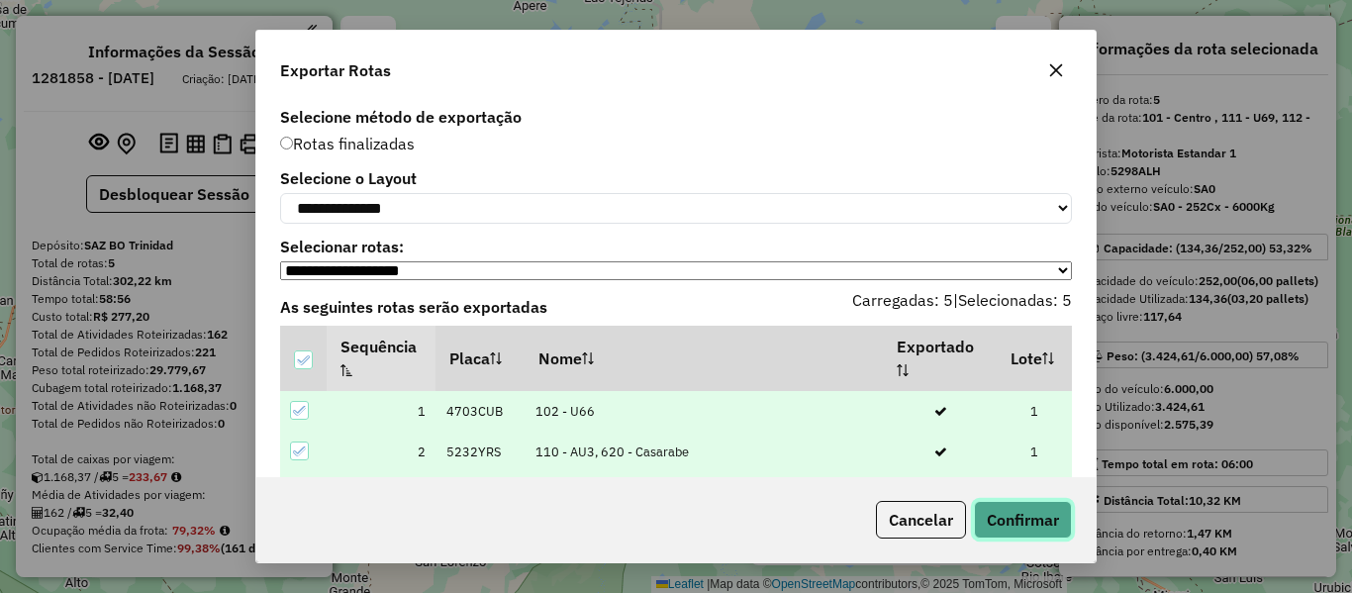
click at [999, 512] on button "Confirmar" at bounding box center [1023, 520] width 98 height 38
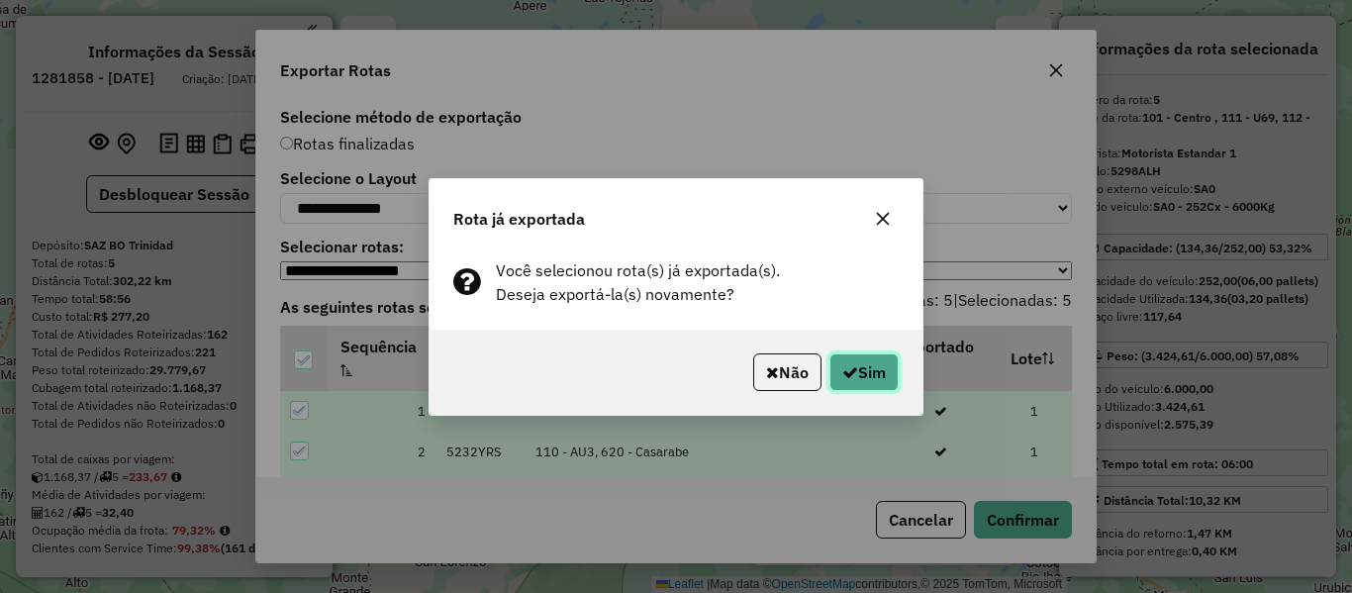
click at [886, 374] on button "Sim" at bounding box center [864, 372] width 69 height 38
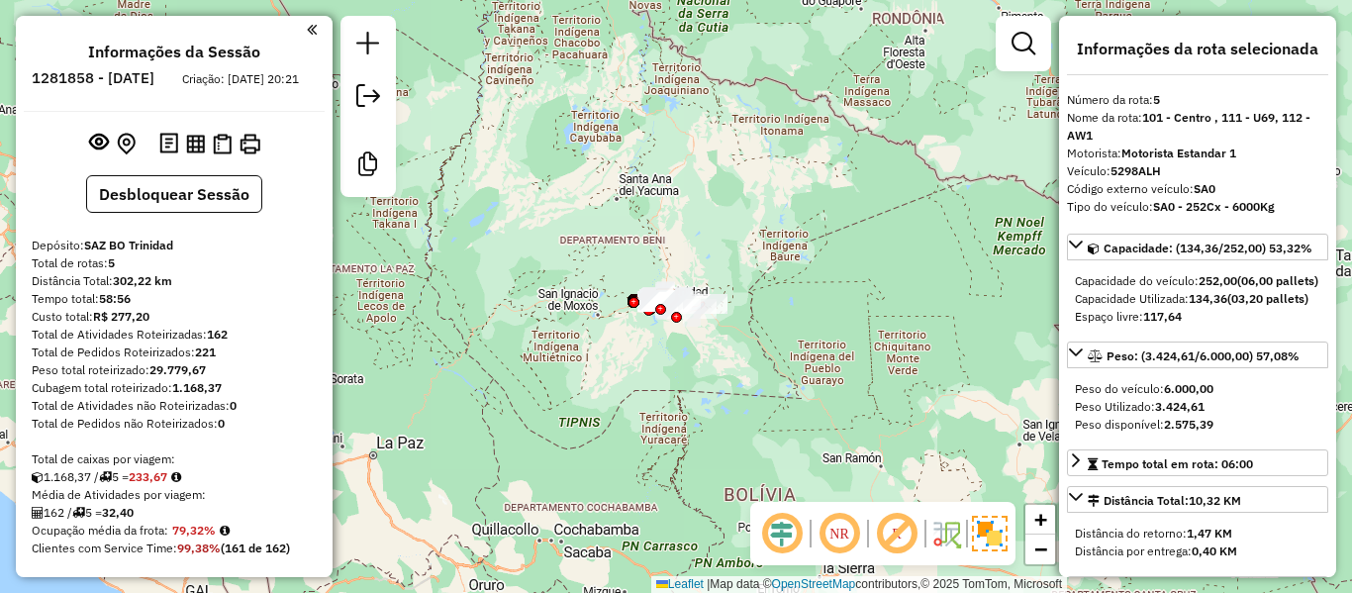
click at [154, 76] on h6 "1281858 - 24/09/2025" at bounding box center [93, 78] width 123 height 18
copy h6 "24"
click at [219, 342] on strong "162" at bounding box center [217, 334] width 21 height 15
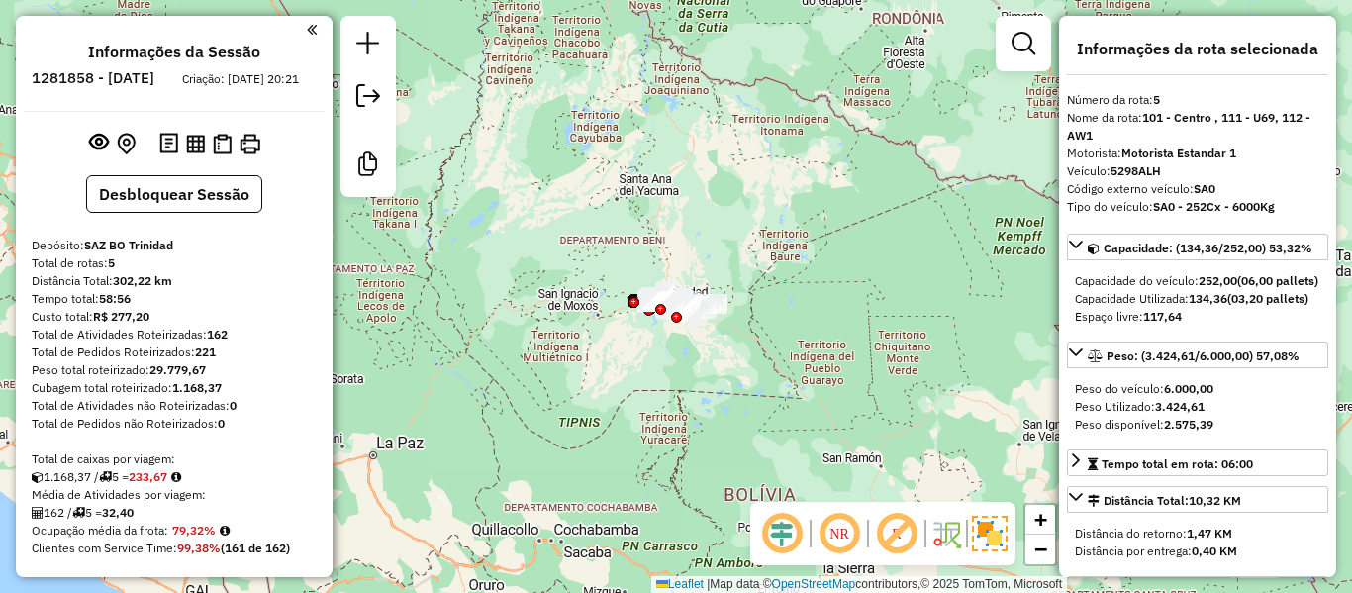
copy strong "162"
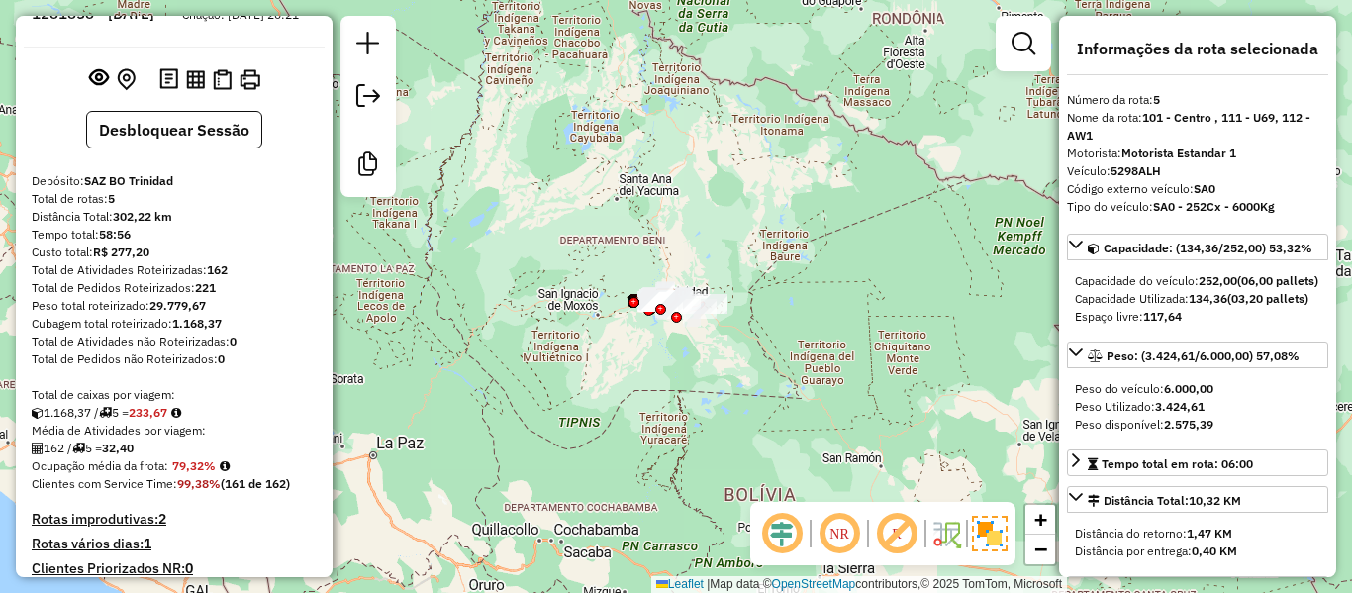
scroll to position [99, 0]
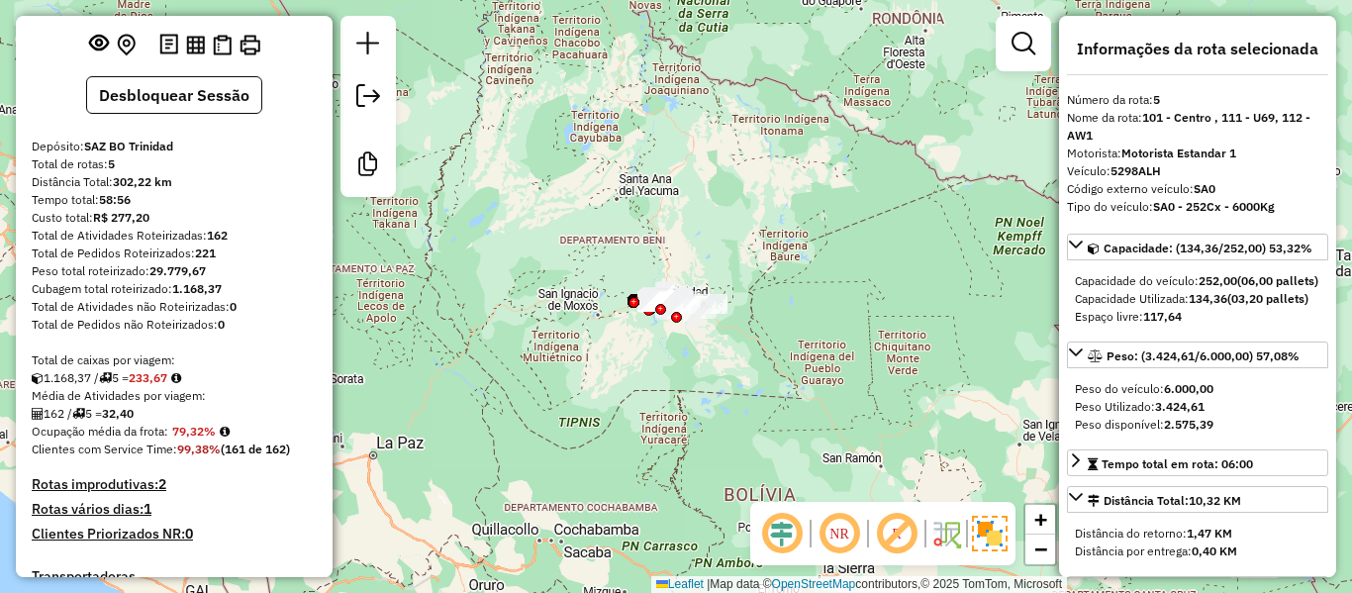
click at [191, 439] on strong "79,32%" at bounding box center [194, 431] width 44 height 15
click at [198, 439] on strong "79,32%" at bounding box center [194, 431] width 44 height 15
copy strong "79,32"
click at [125, 421] on strong "32,40" at bounding box center [118, 413] width 32 height 15
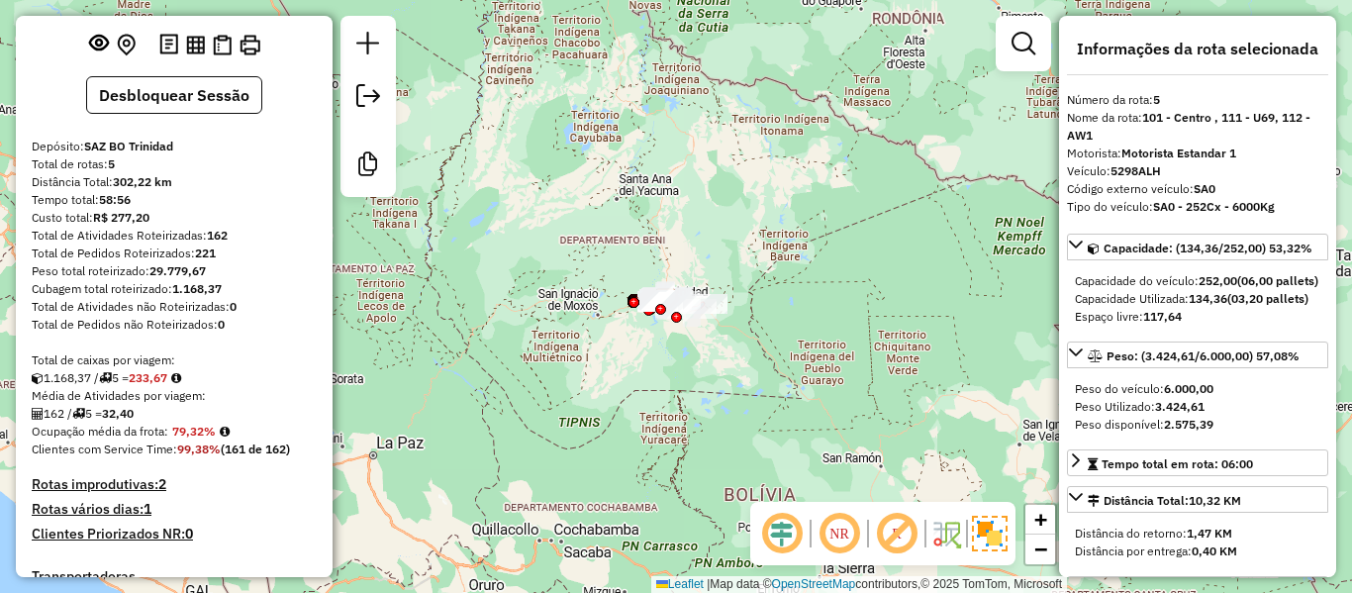
click at [125, 421] on strong "32,40" at bounding box center [118, 413] width 32 height 15
copy strong "32,40"
drag, startPoint x: 125, startPoint y: 182, endPoint x: 114, endPoint y: 178, distance: 11.6
click at [114, 173] on div "Total de rotas: 5" at bounding box center [174, 164] width 285 height 18
copy strong "5"
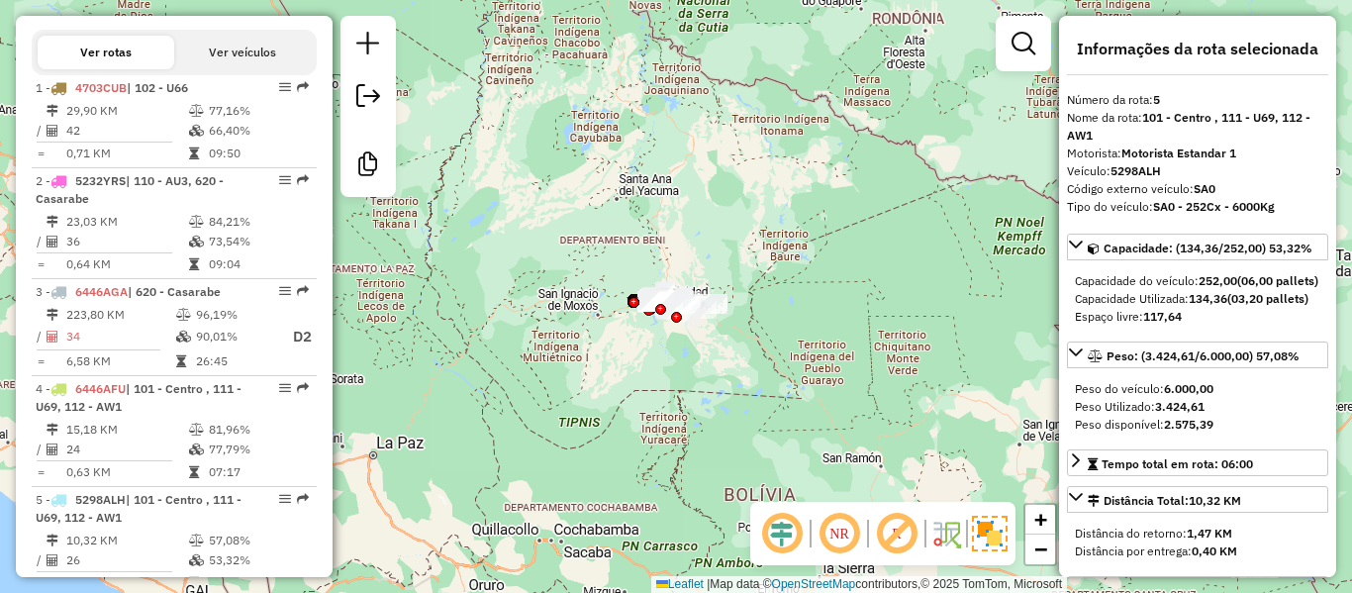
scroll to position [690, 0]
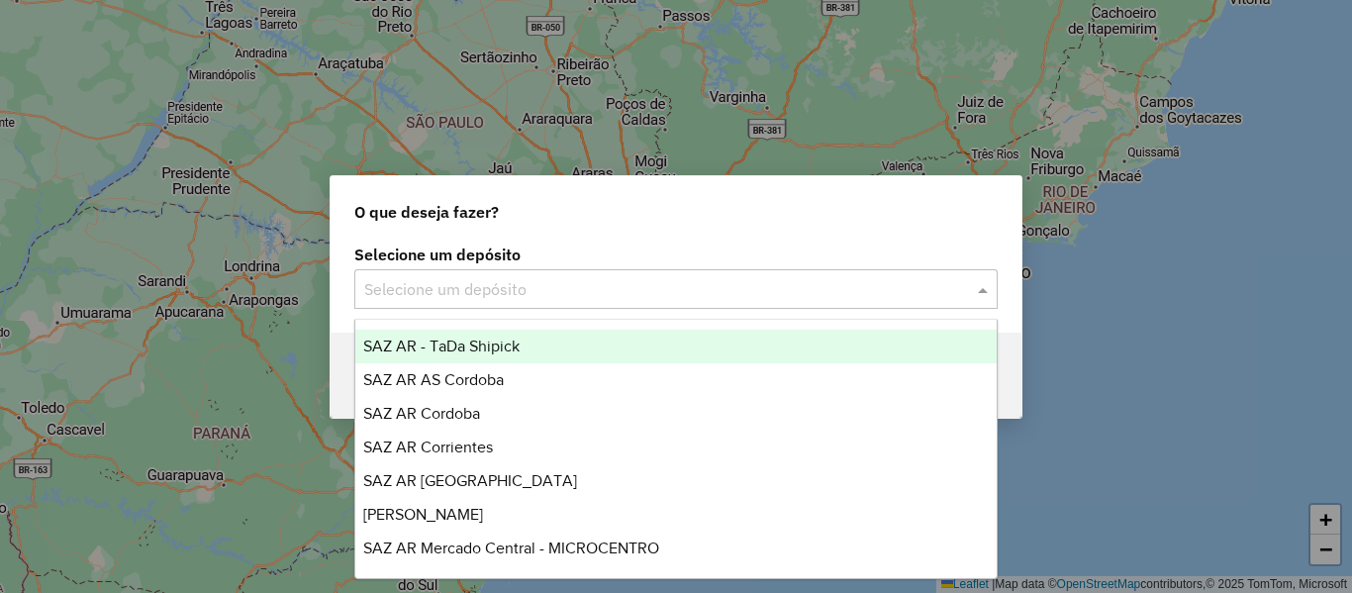
click at [542, 280] on input "text" at bounding box center [656, 290] width 584 height 24
click at [501, 286] on input "text" at bounding box center [656, 290] width 584 height 24
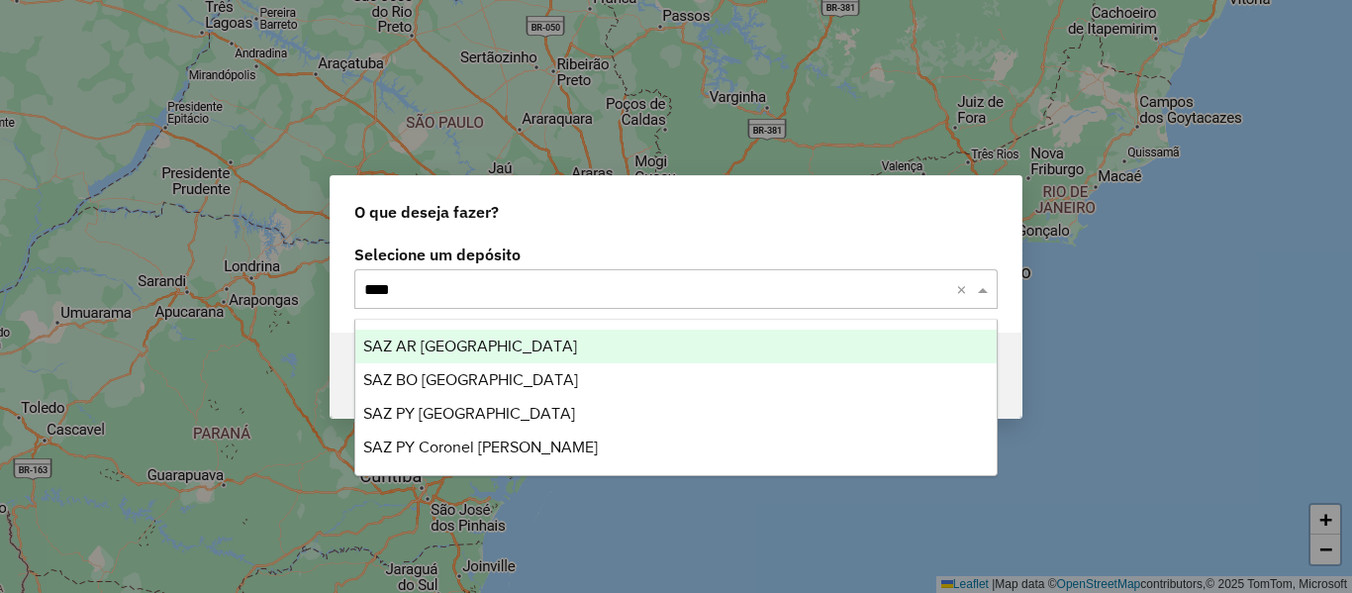
type input "*****"
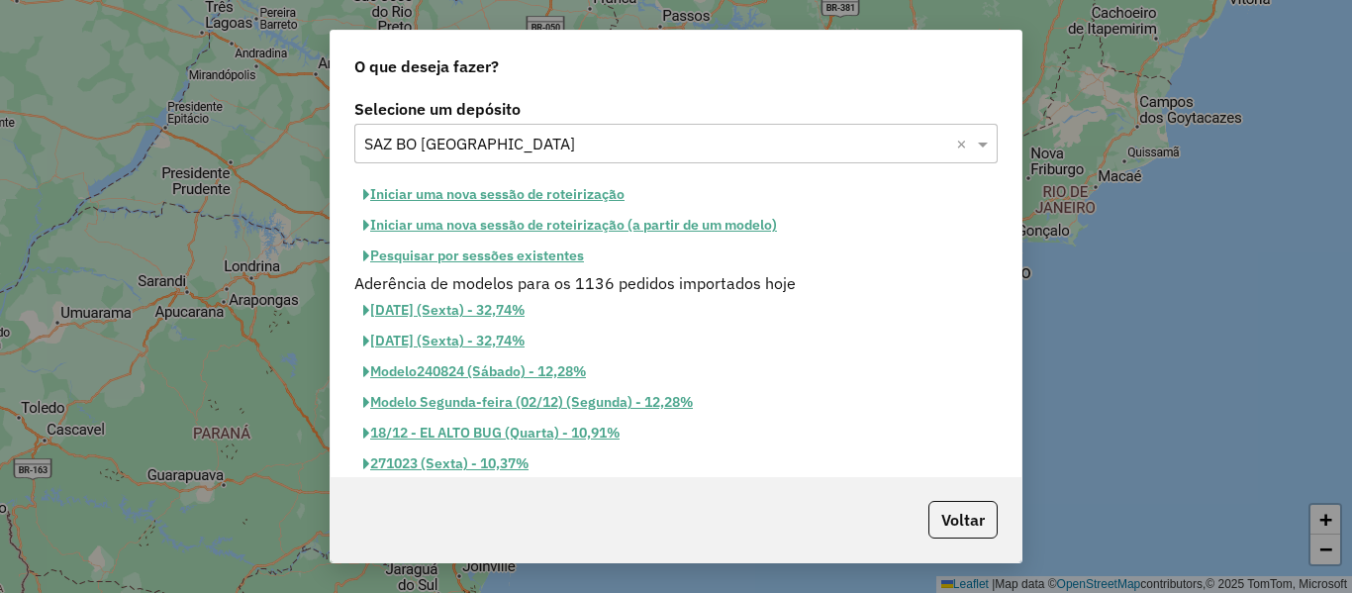
click at [481, 264] on button "Pesquisar por sessões existentes" at bounding box center [473, 256] width 239 height 31
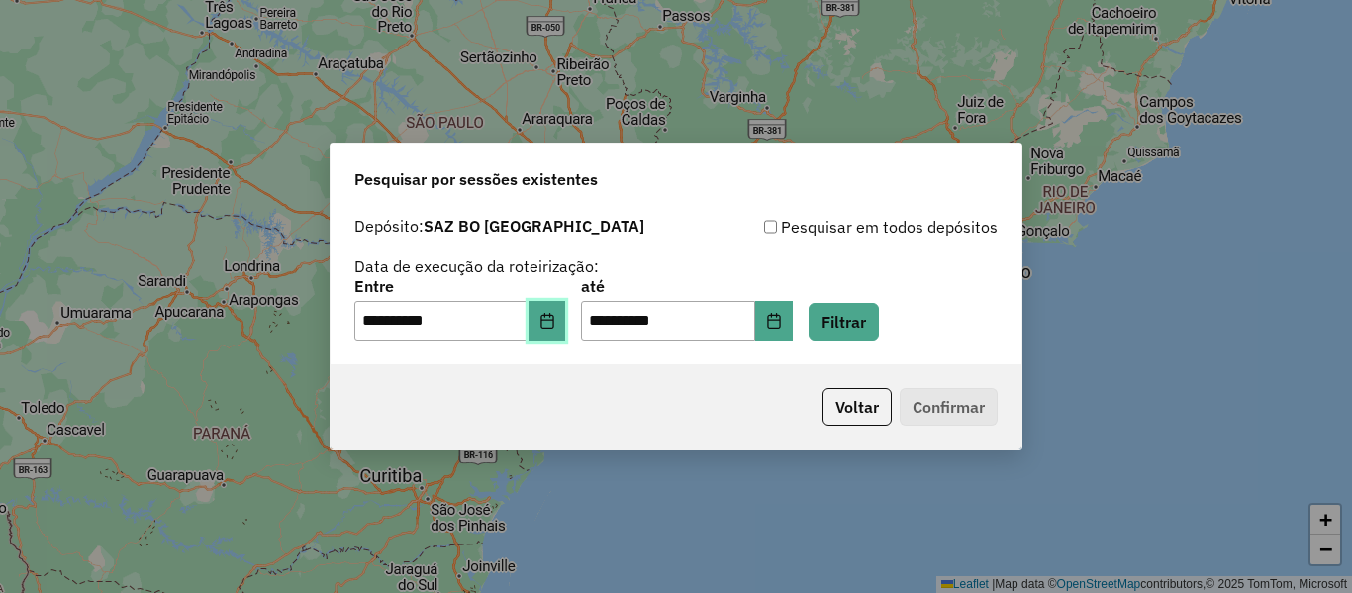
click at [553, 316] on icon "Choose Date" at bounding box center [547, 321] width 13 height 16
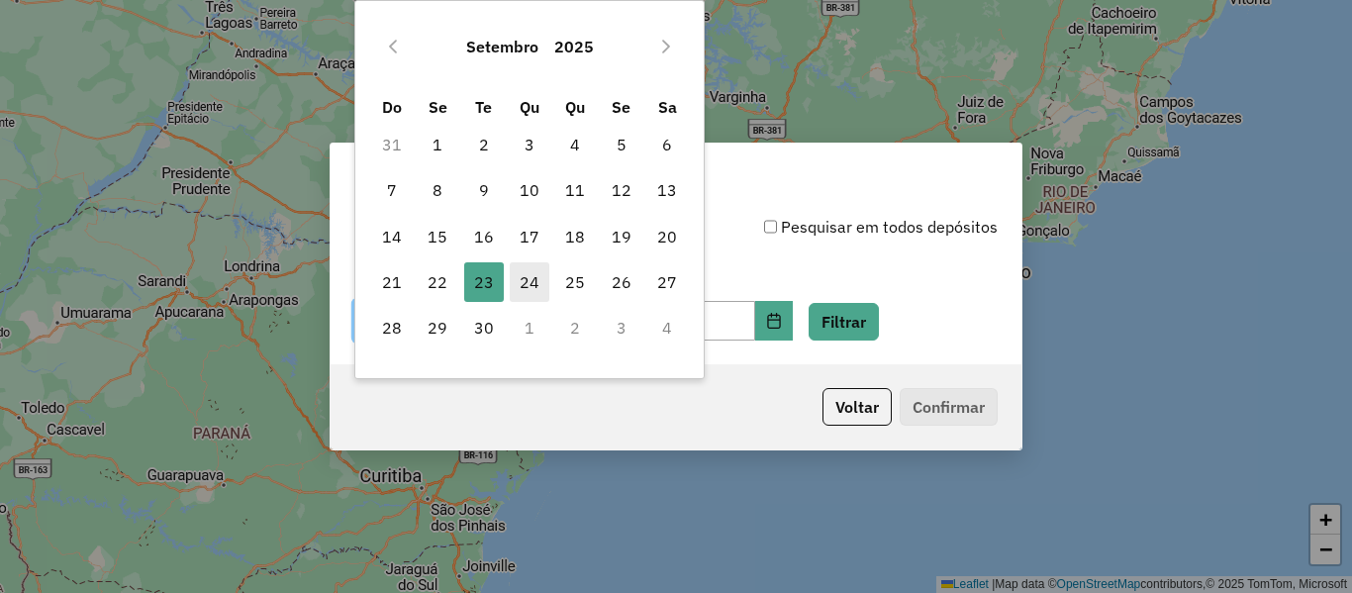
drag, startPoint x: 517, startPoint y: 276, endPoint x: 538, endPoint y: 277, distance: 20.8
click at [518, 276] on span "24" at bounding box center [530, 282] width 40 height 40
type input "**********"
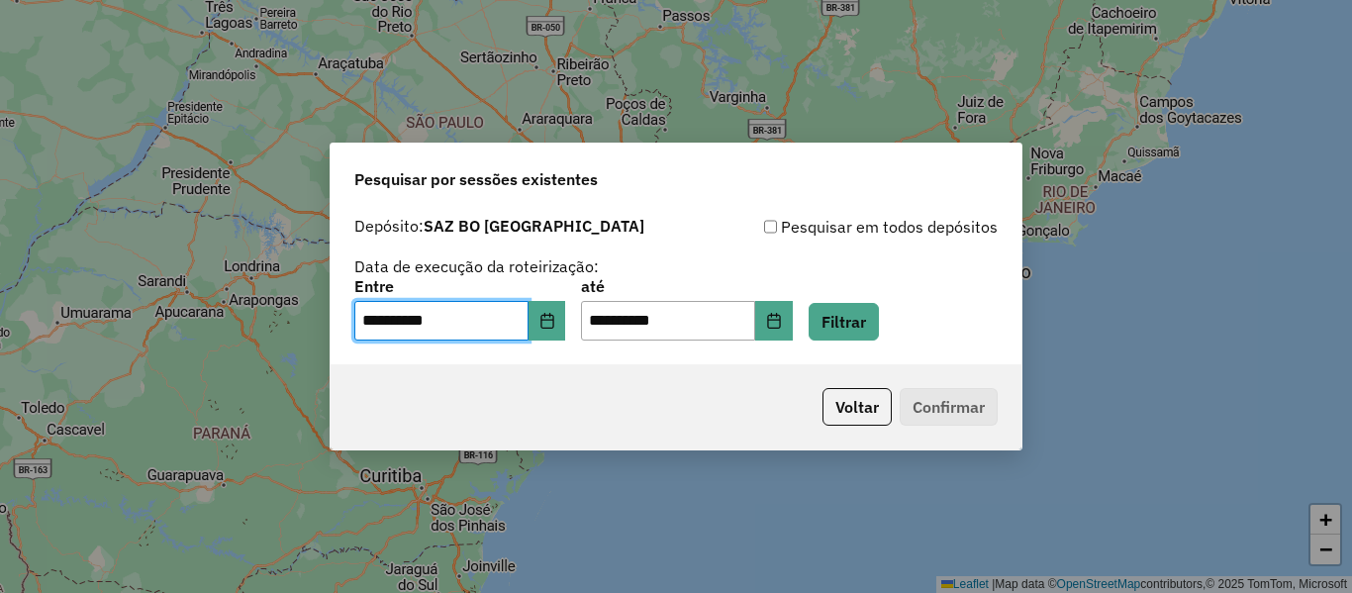
click at [910, 308] on div "**********" at bounding box center [675, 309] width 643 height 61
click at [863, 334] on button "Filtrar" at bounding box center [844, 322] width 70 height 38
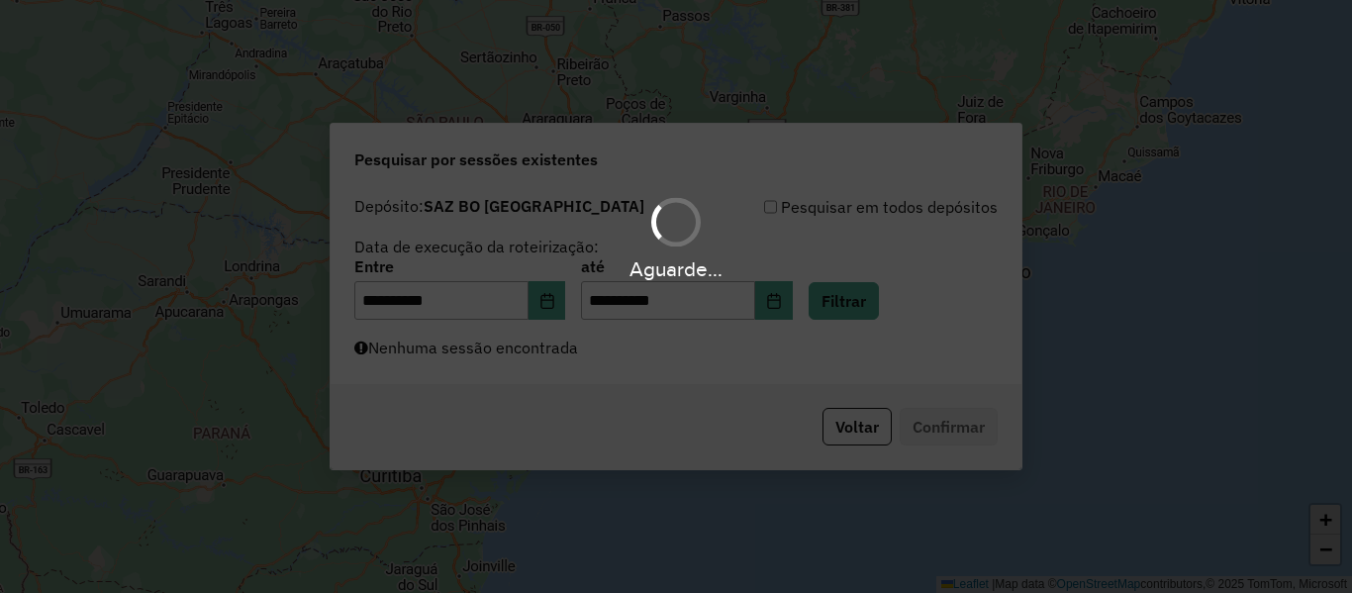
click at [501, 349] on div "Aguarde..." at bounding box center [676, 296] width 1352 height 593
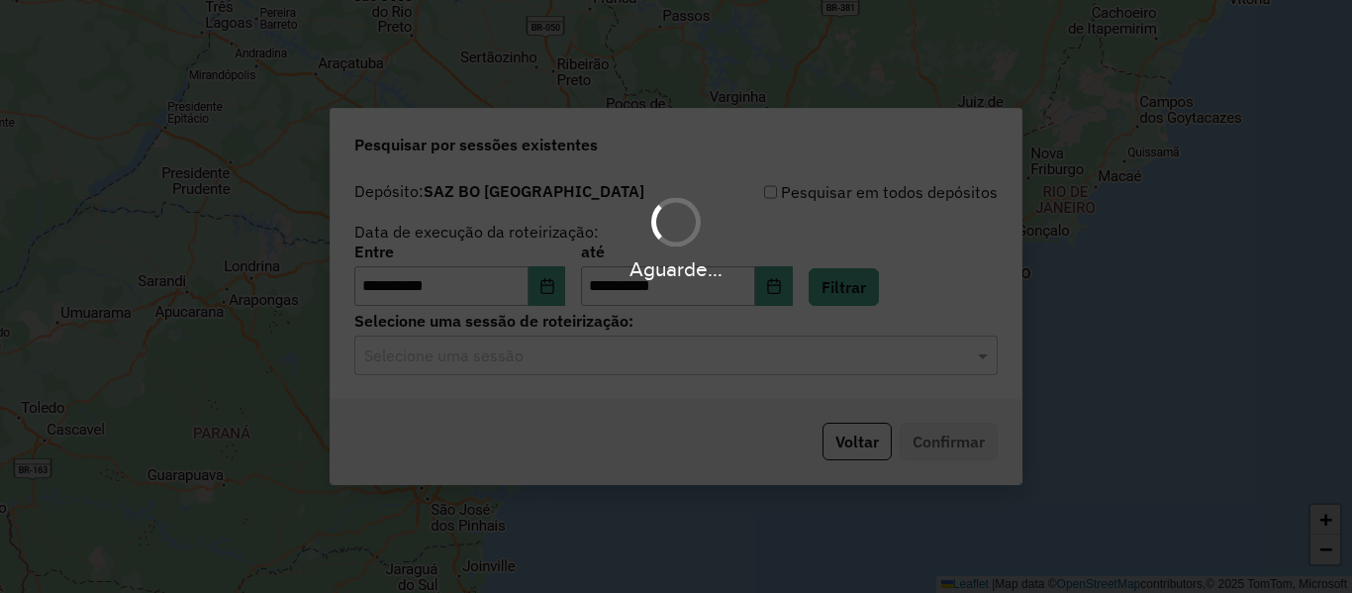
click at [501, 349] on div "Aguarde..." at bounding box center [676, 296] width 1352 height 593
click at [503, 354] on hb-app "**********" at bounding box center [676, 296] width 1352 height 593
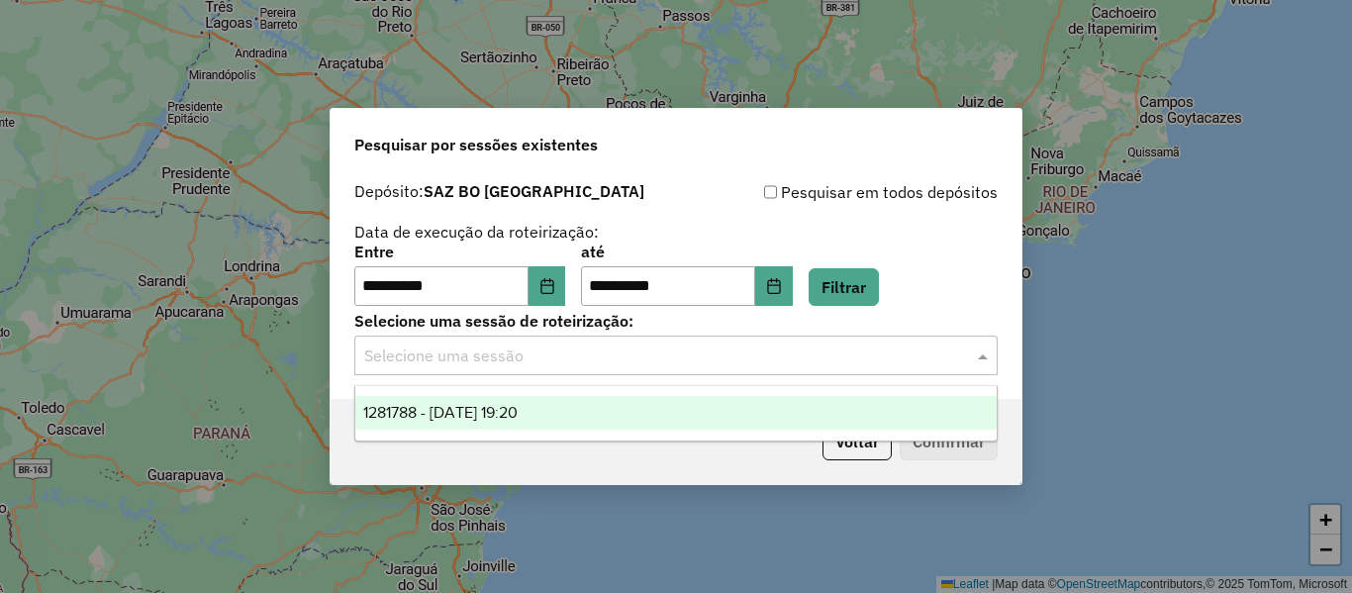
click at [510, 359] on input "text" at bounding box center [656, 357] width 584 height 24
click at [525, 393] on ng-dropdown-panel "1281788 - 24/09/2025 19:20" at bounding box center [675, 413] width 643 height 56
click at [518, 404] on span "1281788 - 24/09/2025 19:20" at bounding box center [440, 412] width 154 height 17
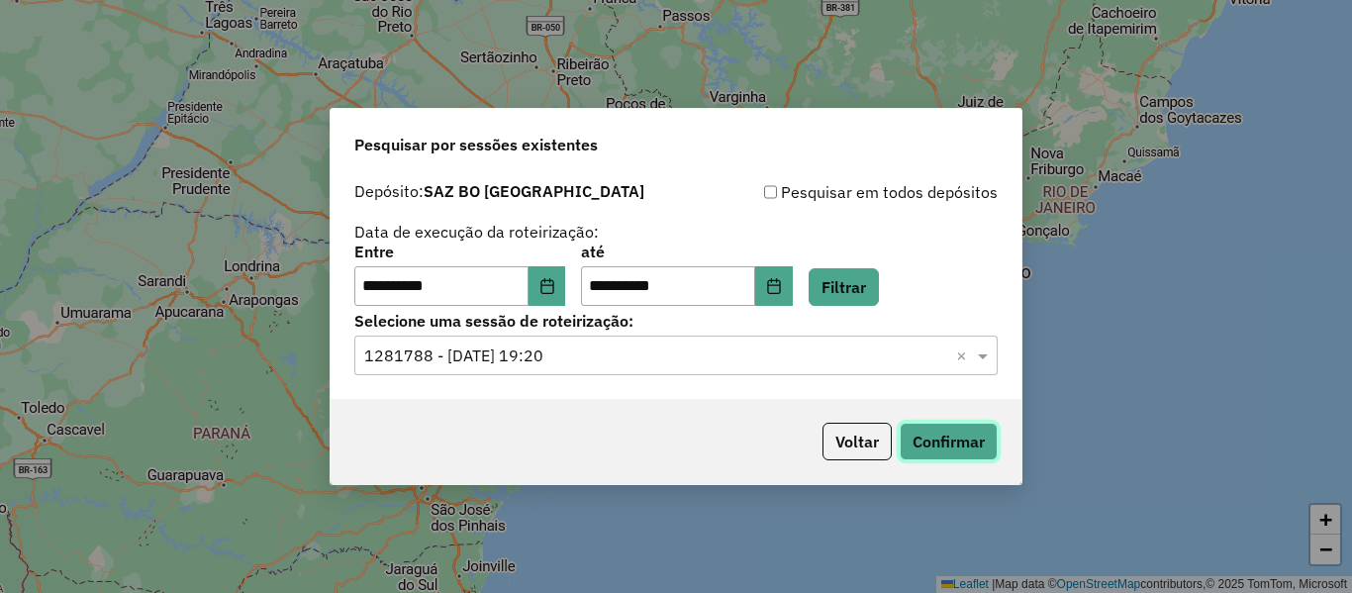
click at [947, 441] on button "Confirmar" at bounding box center [949, 442] width 98 height 38
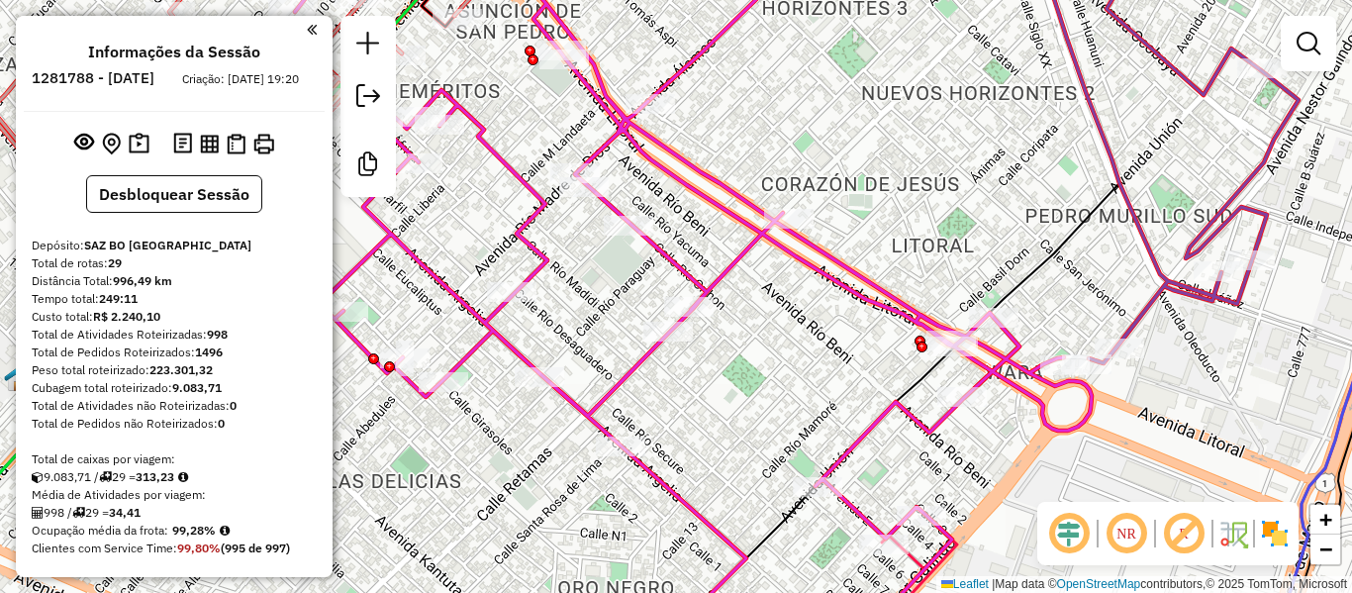
click at [800, 247] on icon at bounding box center [693, 297] width 797 height 712
select select "**********"
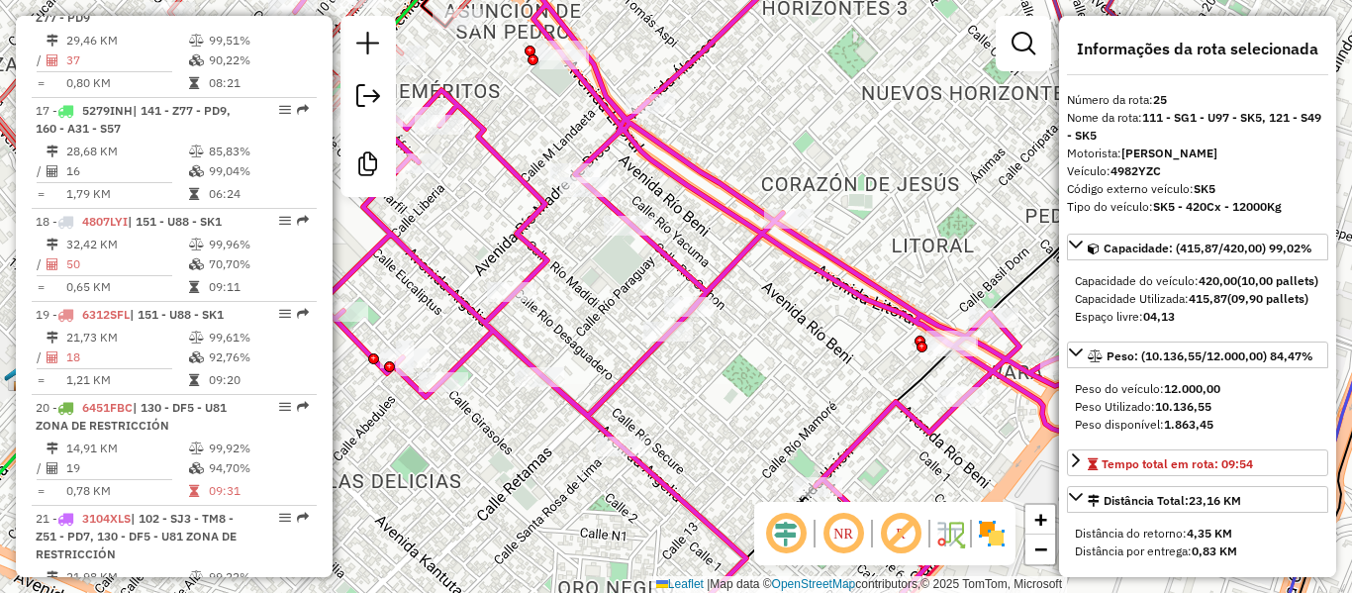
scroll to position [3466, 0]
